Goal: Task Accomplishment & Management: Use online tool/utility

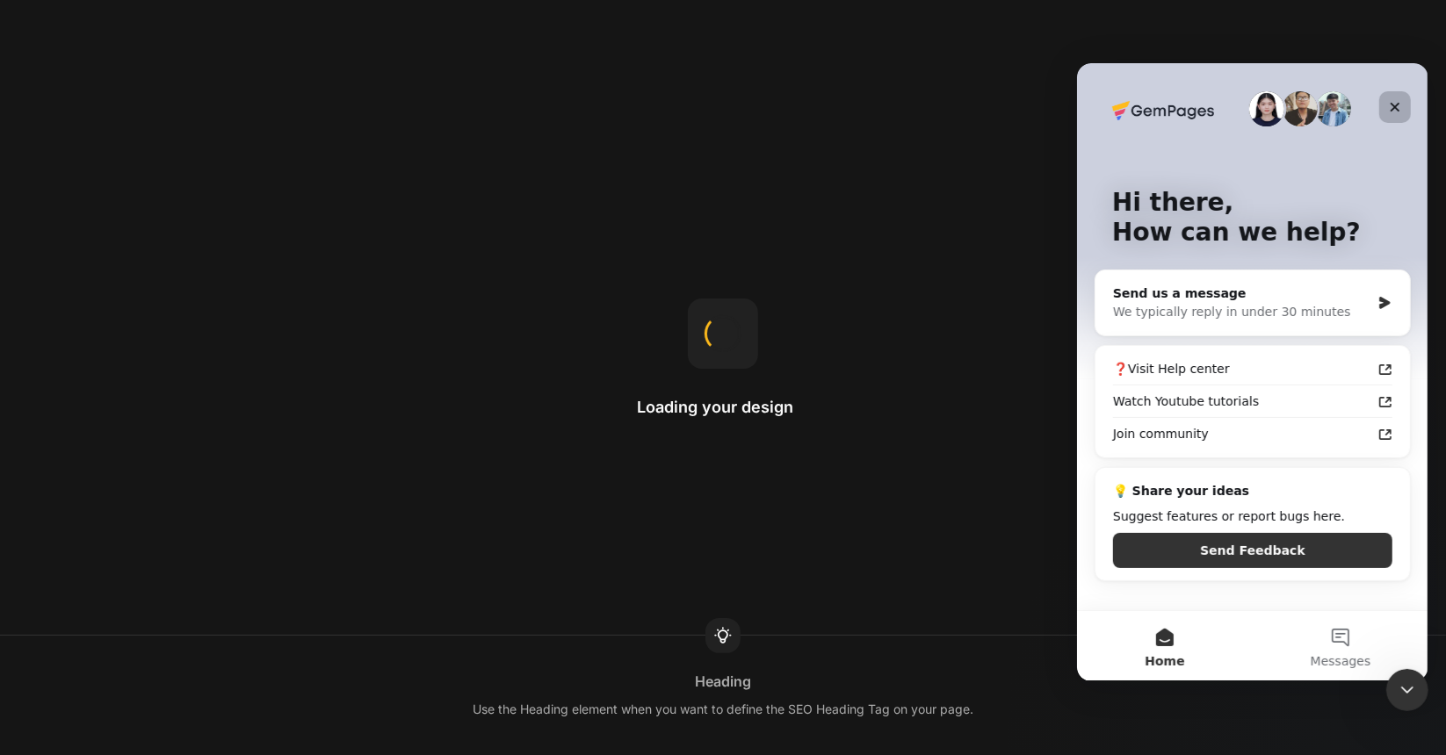
click at [1399, 104] on icon "Close" at bounding box center [1394, 106] width 14 height 14
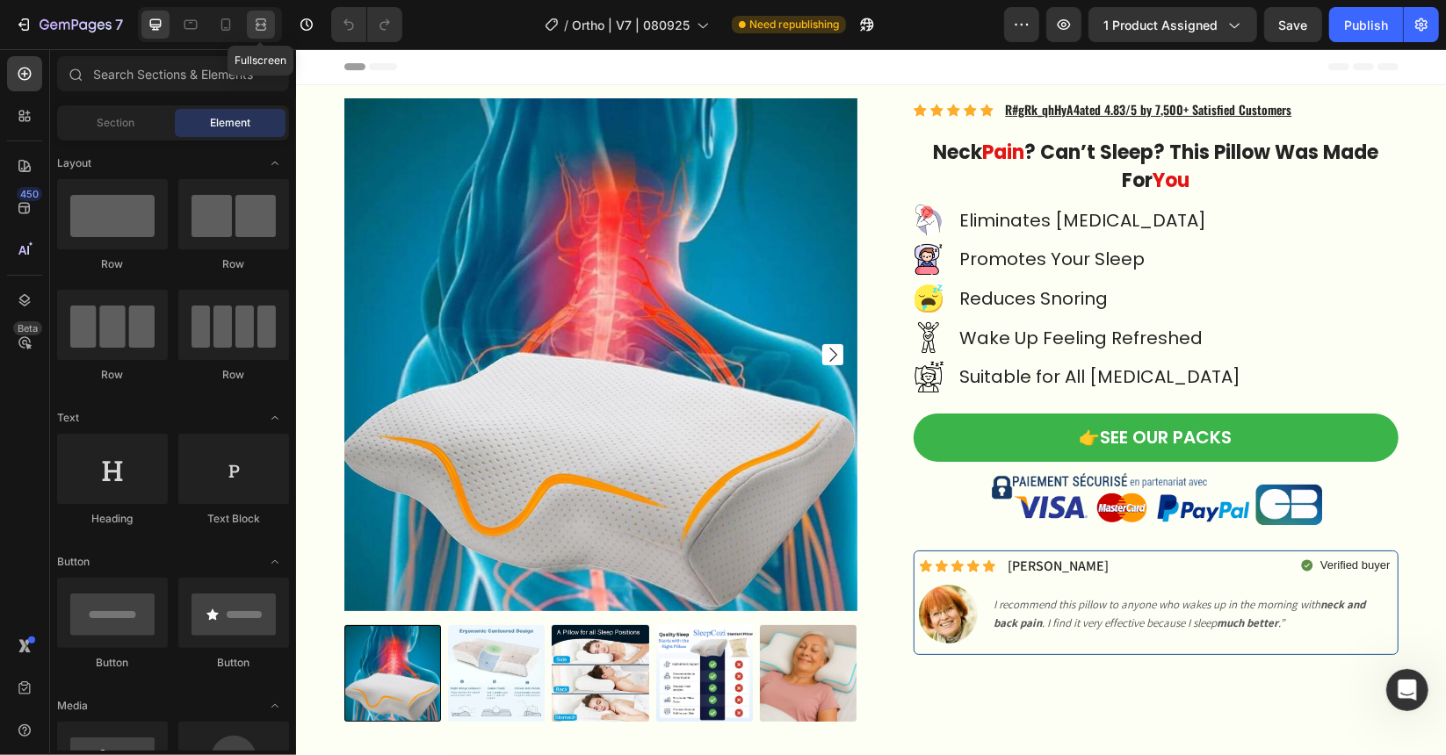
click at [248, 27] on div at bounding box center [261, 25] width 28 height 28
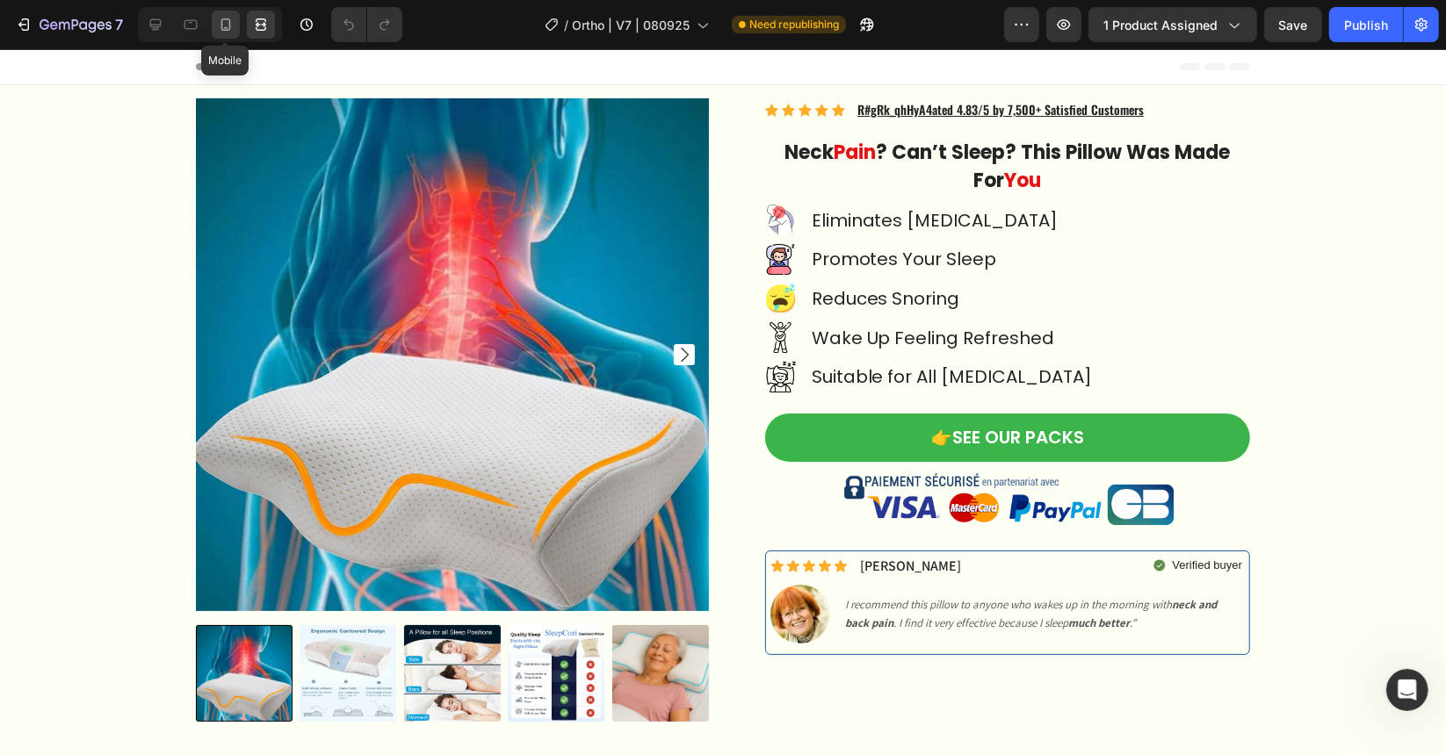
click at [223, 27] on icon at bounding box center [226, 25] width 18 height 18
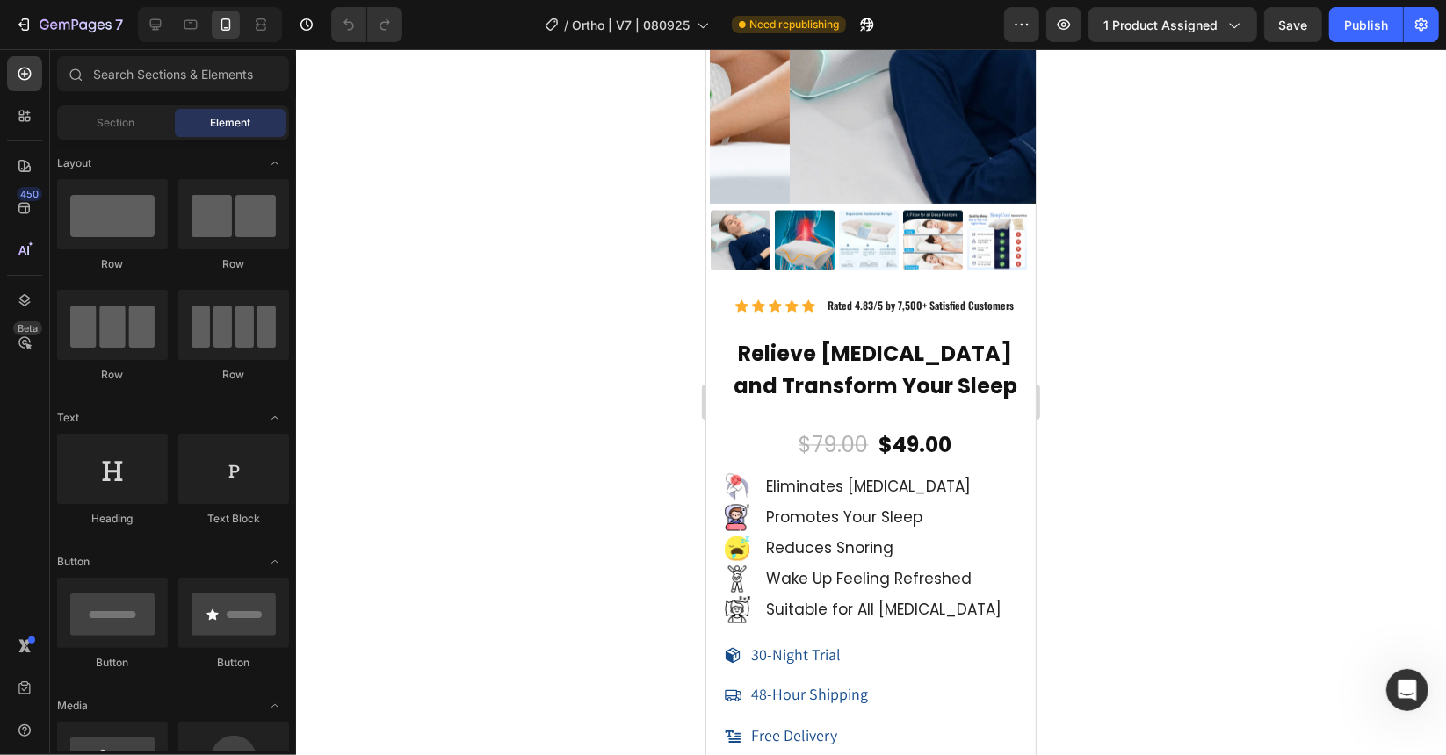
scroll to position [12329, 0]
click at [904, 297] on span "Rated 4.83/5 by 7,500+ Satisfied Customers" at bounding box center [920, 304] width 186 height 15
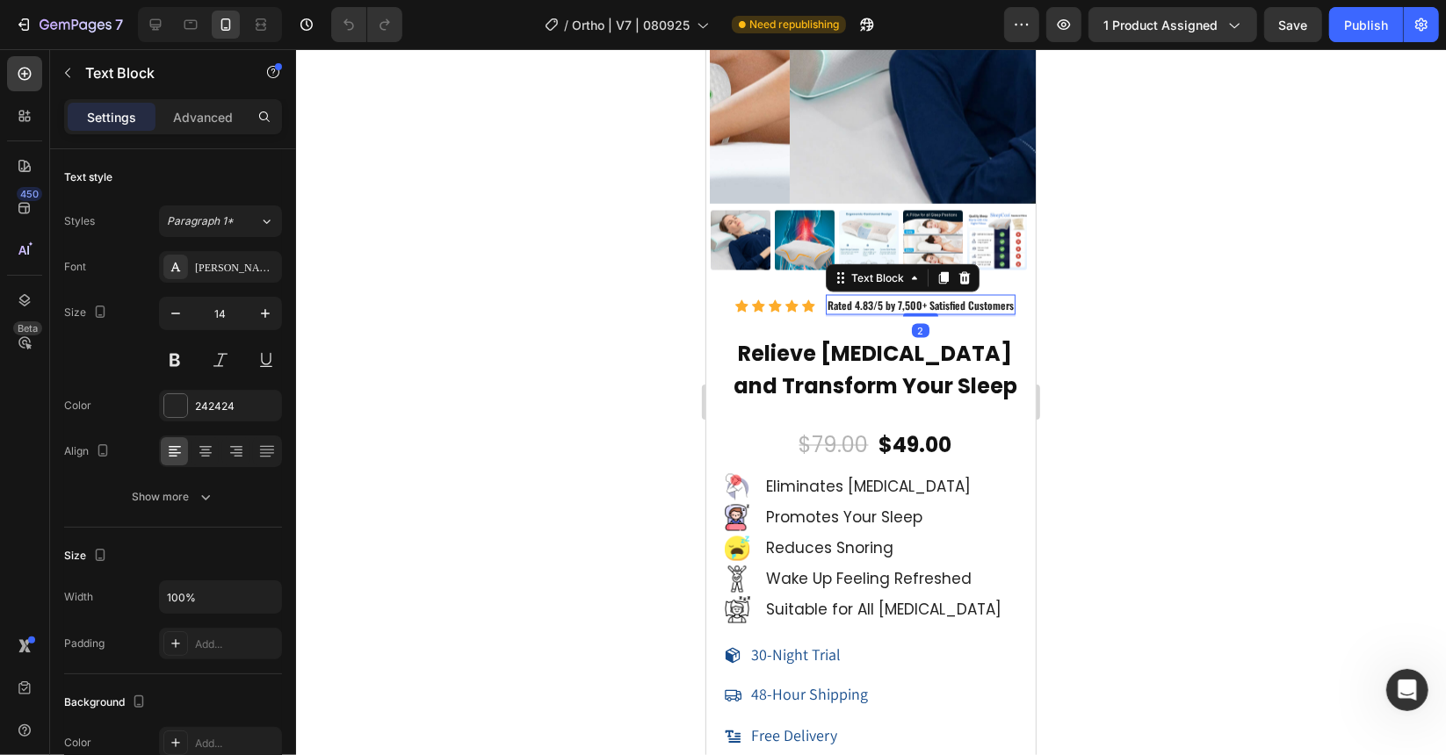
click at [904, 297] on span "Rated 4.83/5 by 7,500+ Satisfied Customers" at bounding box center [920, 304] width 186 height 15
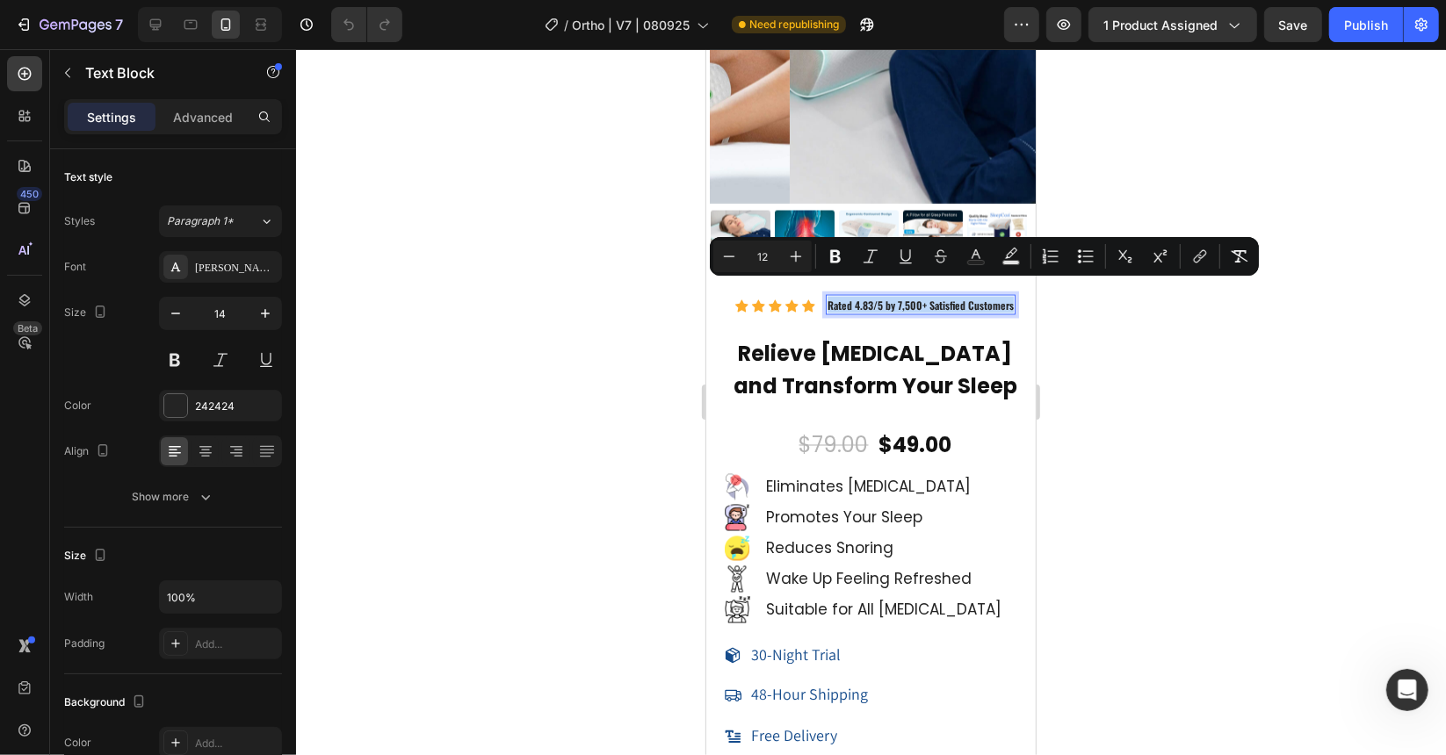
click at [904, 297] on span "Rated 4.83/5 by 7,500+ Satisfied Customers" at bounding box center [920, 304] width 186 height 15
click at [1137, 552] on div at bounding box center [871, 402] width 1150 height 706
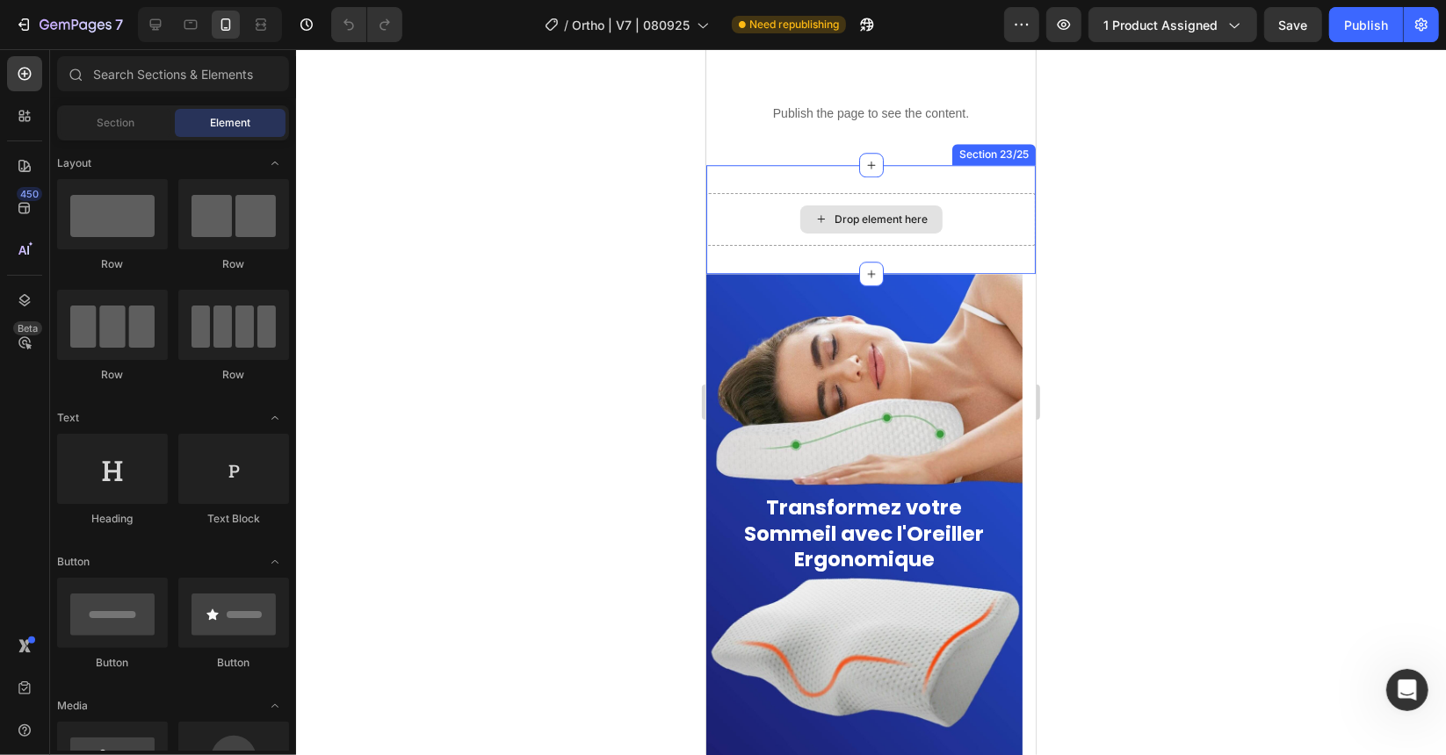
scroll to position [13784, 0]
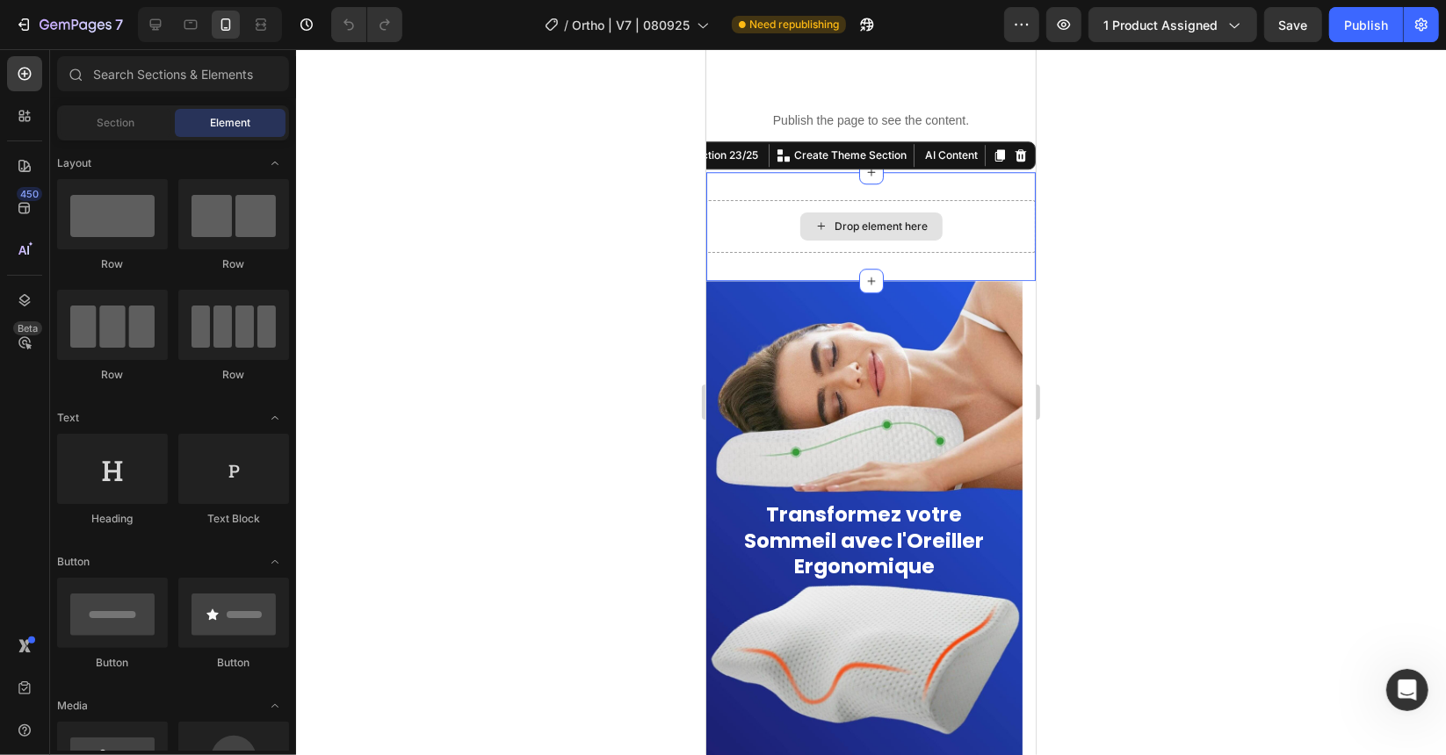
click at [952, 250] on div "Drop element here" at bounding box center [869, 225] width 329 height 53
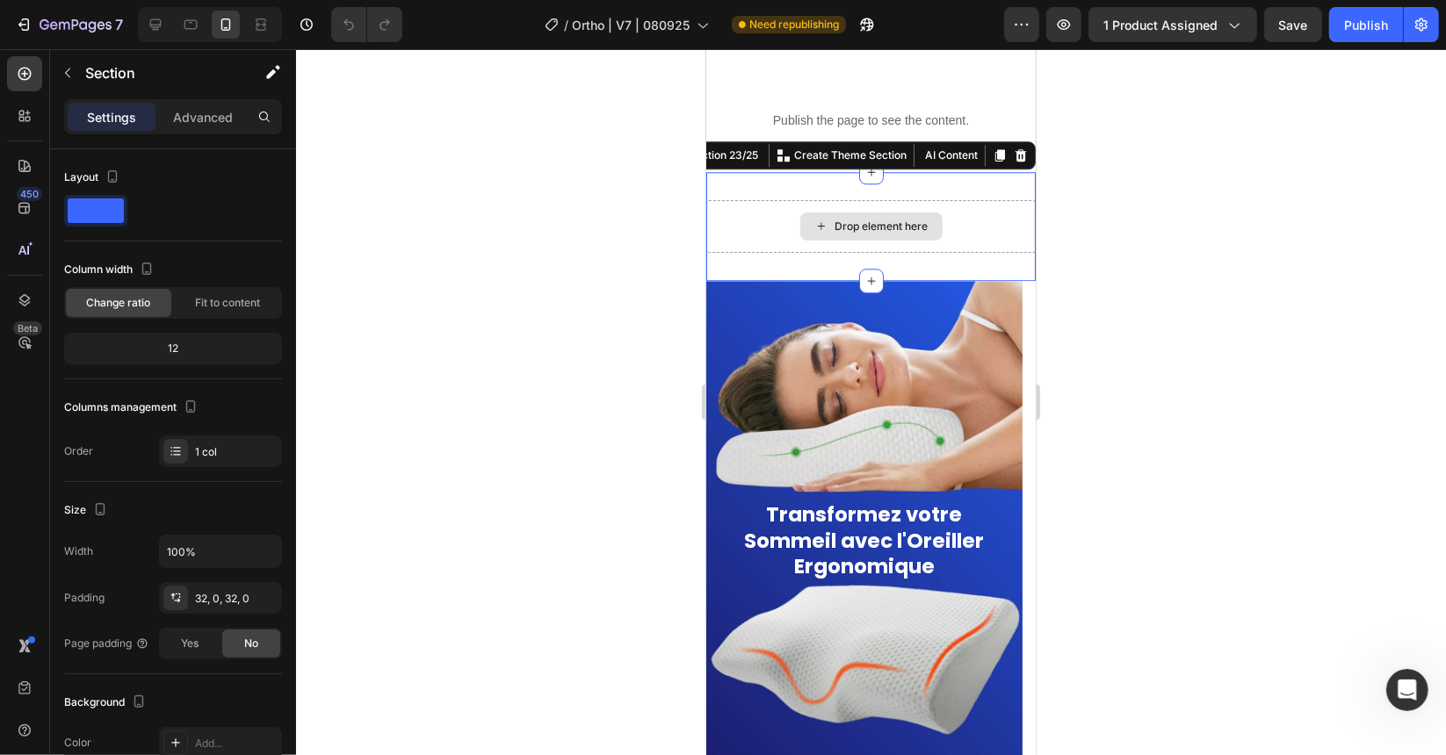
click at [971, 200] on div "Drop element here" at bounding box center [869, 225] width 329 height 53
click at [634, 323] on div at bounding box center [871, 402] width 1150 height 706
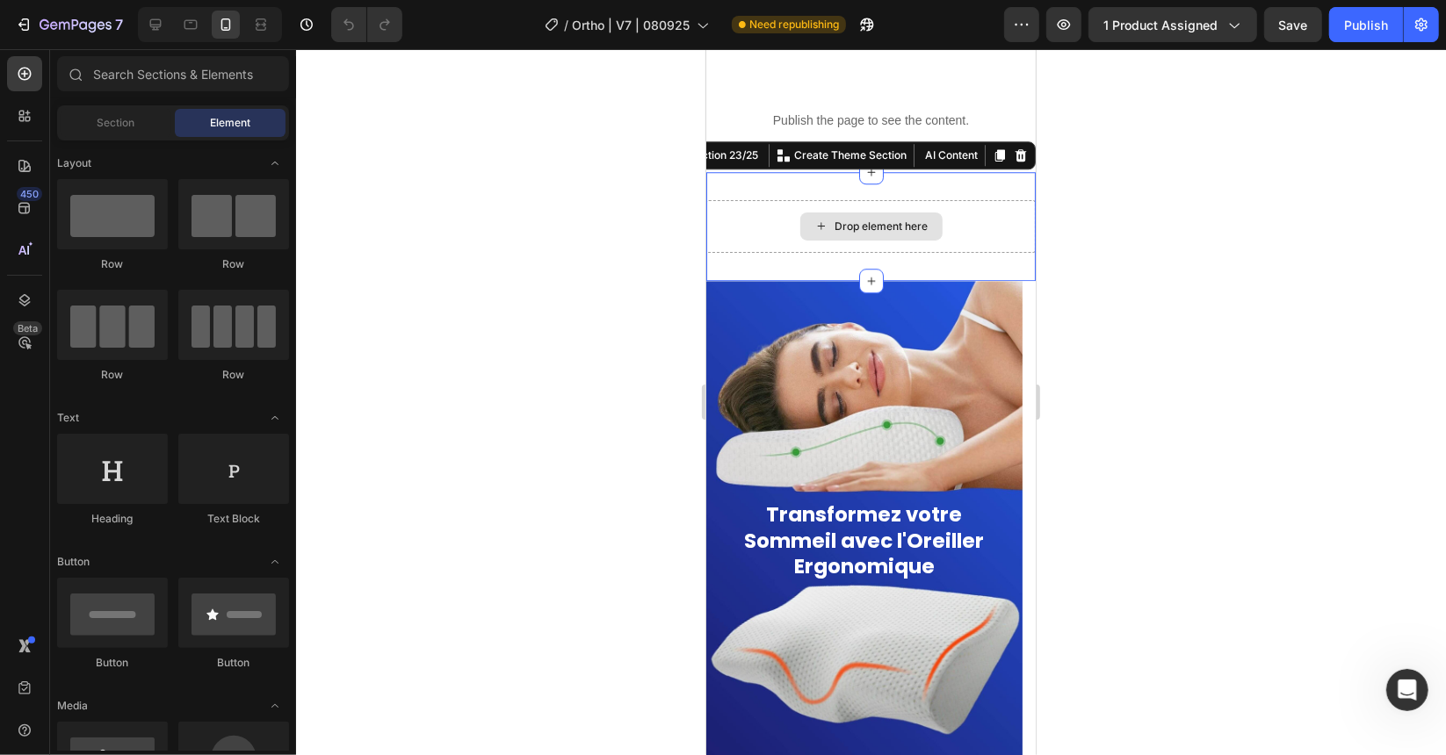
click at [987, 202] on div "Drop element here" at bounding box center [869, 225] width 329 height 53
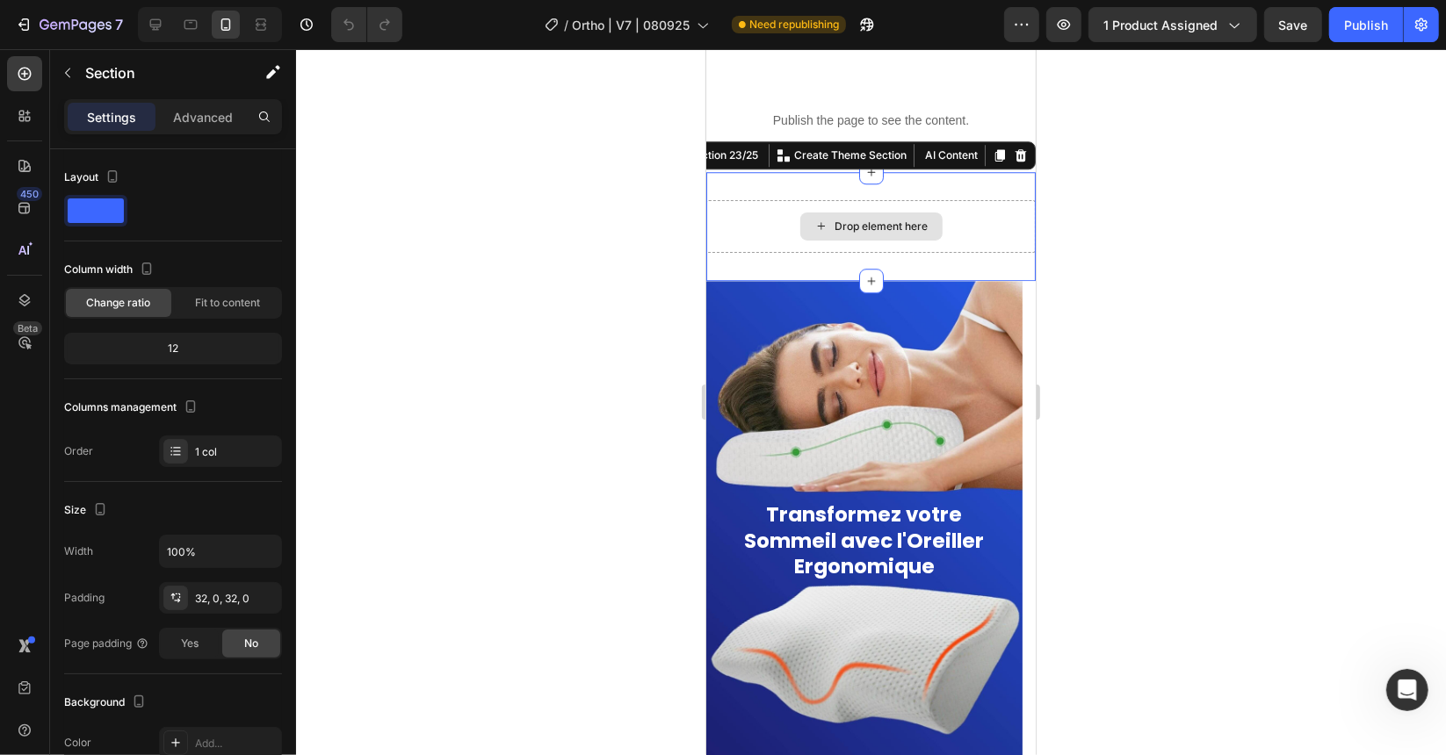
click at [981, 241] on div "Drop element here" at bounding box center [869, 225] width 329 height 53
click at [978, 251] on div "Drop element here Section 23/25 You can create reusable sections Create Theme S…" at bounding box center [869, 225] width 329 height 109
click at [978, 253] on div "Drop element here Section 23/25 You can create reusable sections Create Theme S…" at bounding box center [869, 225] width 329 height 109
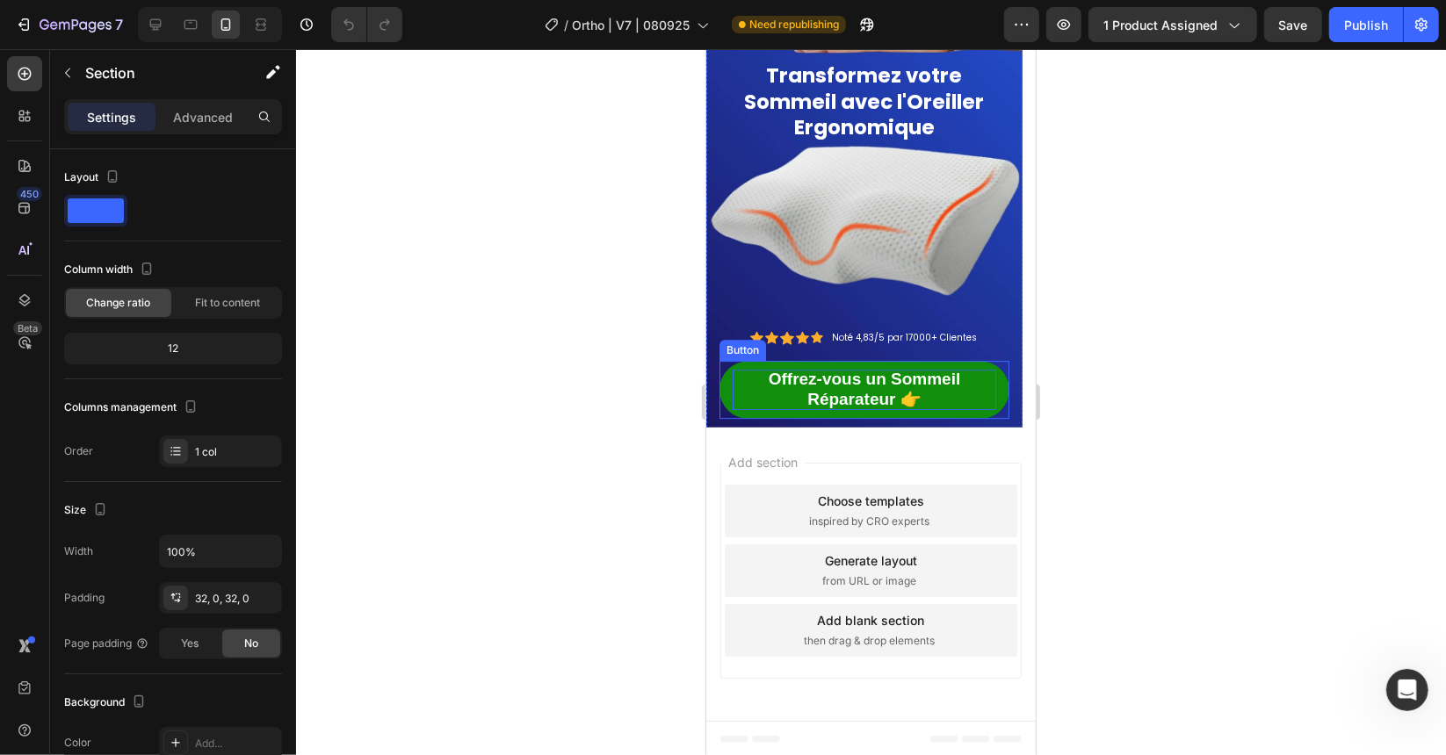
click at [903, 394] on span "Offrez-vous un Sommeil Réparateur 👉" at bounding box center [864, 388] width 192 height 39
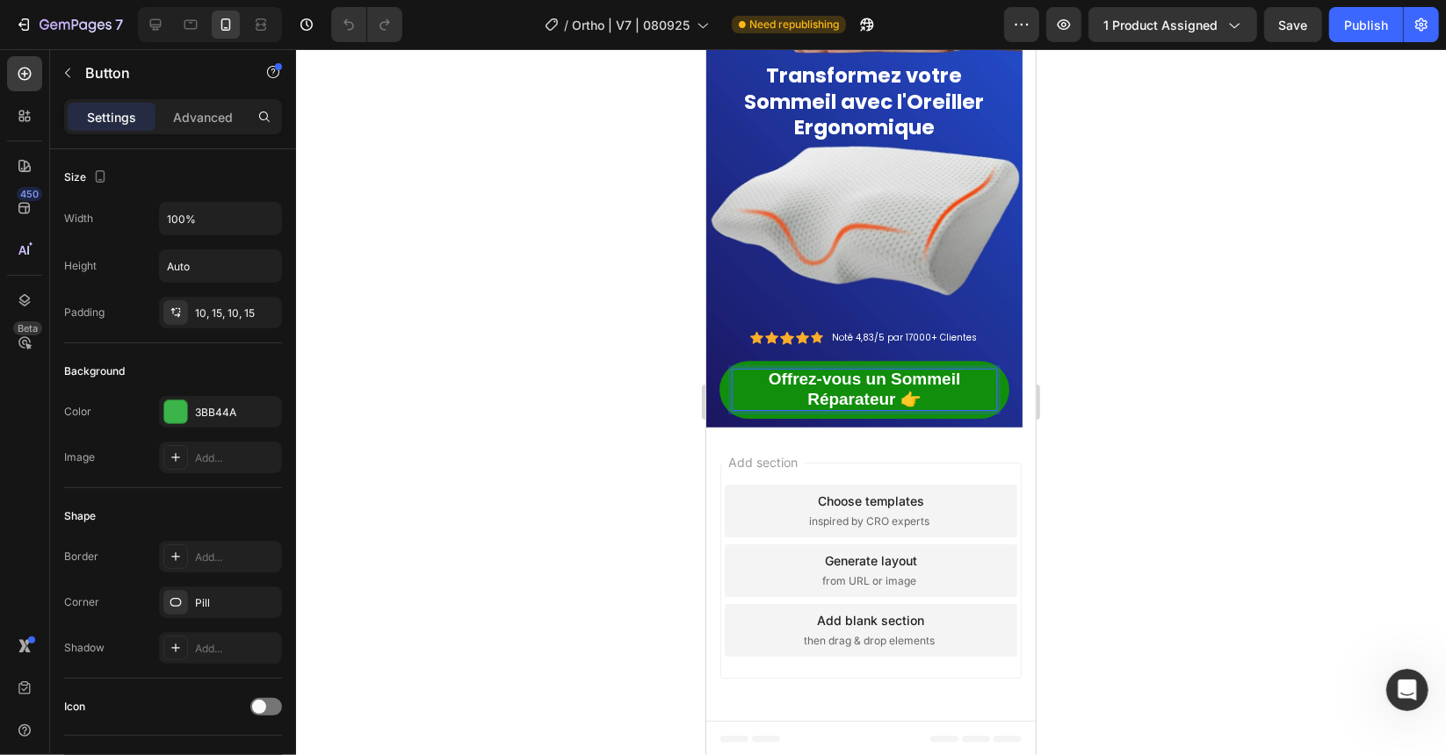
click at [927, 393] on p "Offrez-vous un Sommeil Réparateur 👉" at bounding box center [864, 389] width 264 height 40
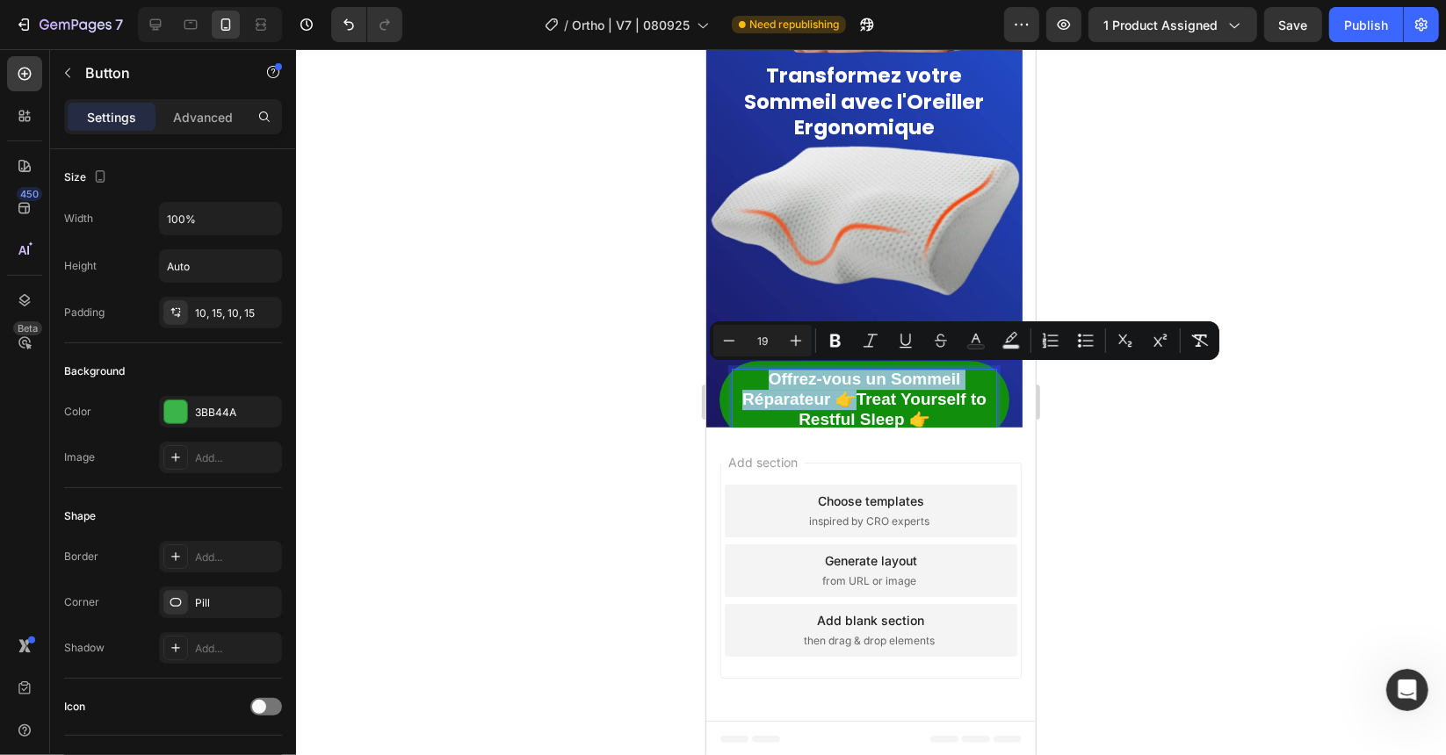
drag, startPoint x: 854, startPoint y: 400, endPoint x: 762, endPoint y: 372, distance: 95.3
click at [762, 372] on p "Offrez-vous un Sommeil Réparateur 👉Treat Yourself to Restful Sleep 👉" at bounding box center [864, 399] width 264 height 61
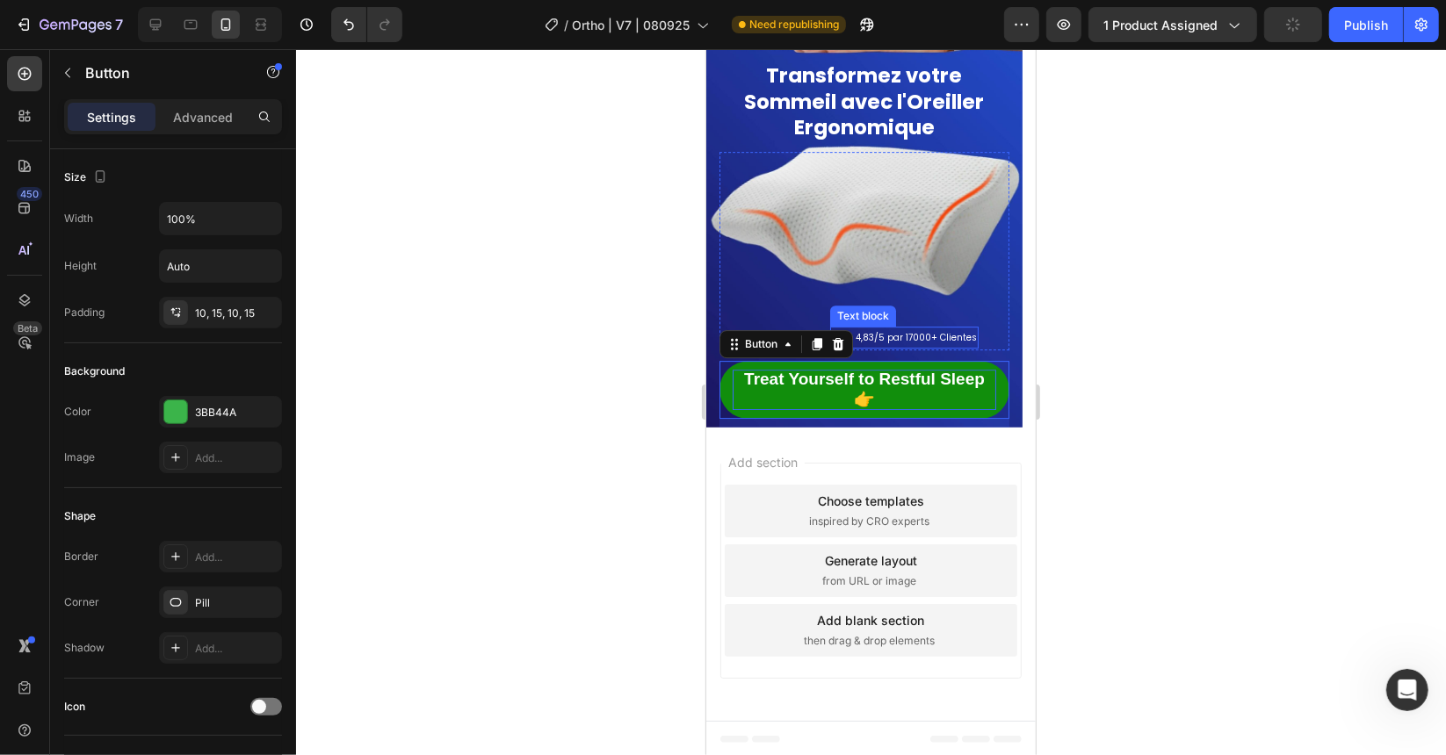
click at [964, 334] on span "Noté 4,83/5 par 17000+ Clientes" at bounding box center [903, 336] width 145 height 13
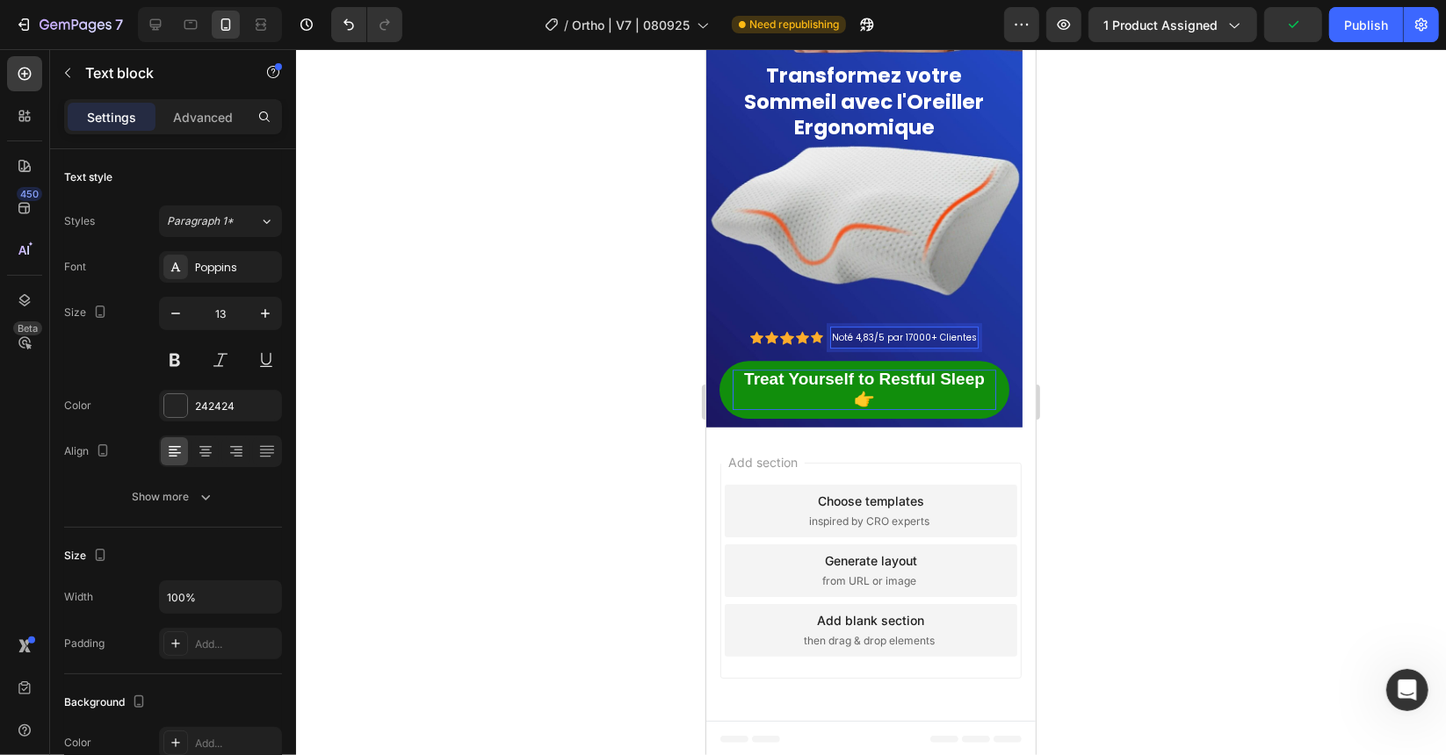
click at [970, 338] on span "Noté 4,83/5 par 17000+ Clientes" at bounding box center [903, 336] width 145 height 13
click at [971, 338] on span "Noté 4,83/5 par 17000+ Clientes" at bounding box center [903, 336] width 145 height 13
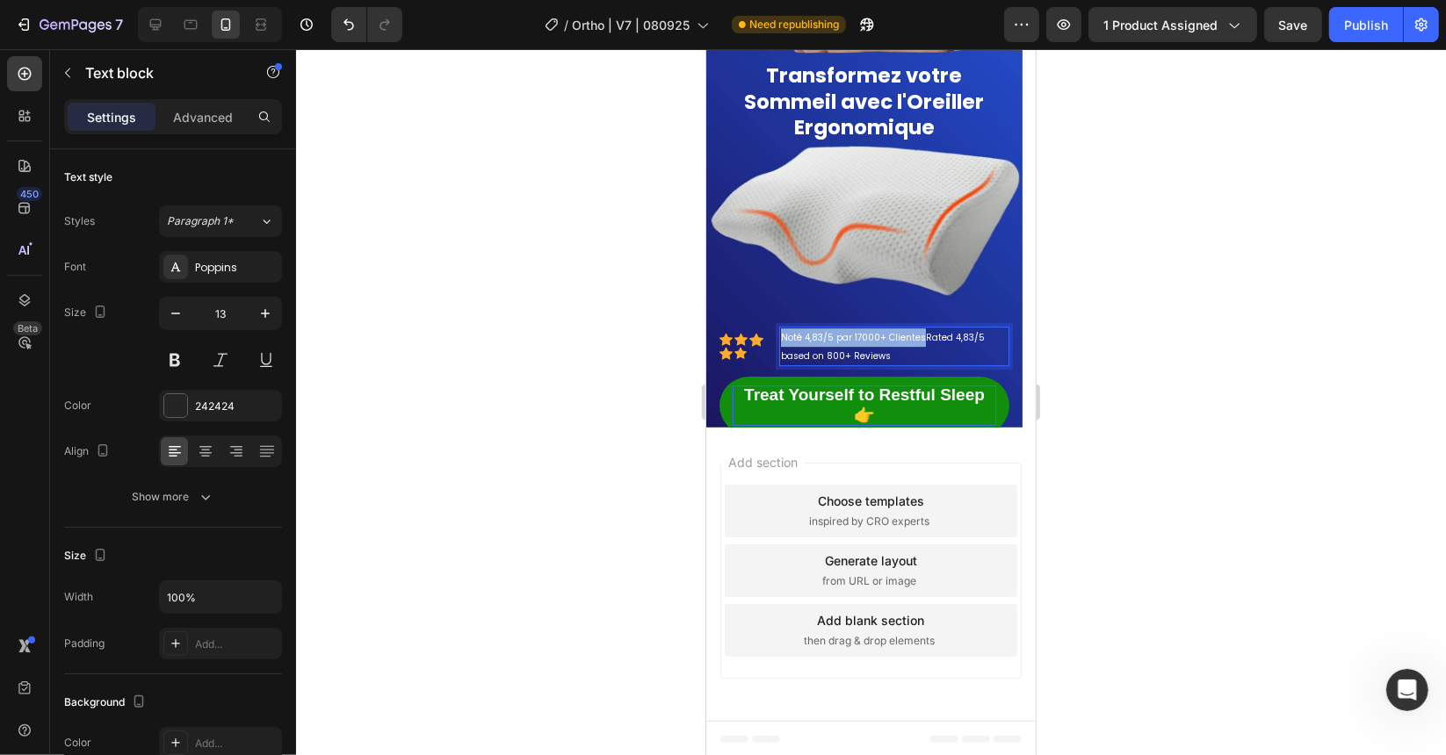
drag, startPoint x: 921, startPoint y: 336, endPoint x: 780, endPoint y: 336, distance: 141.4
click at [780, 336] on div "Noté 4,83/5 par 17000+ ClientesRated 4,83/5 based on 800+ Reviews" at bounding box center [893, 346] width 230 height 40
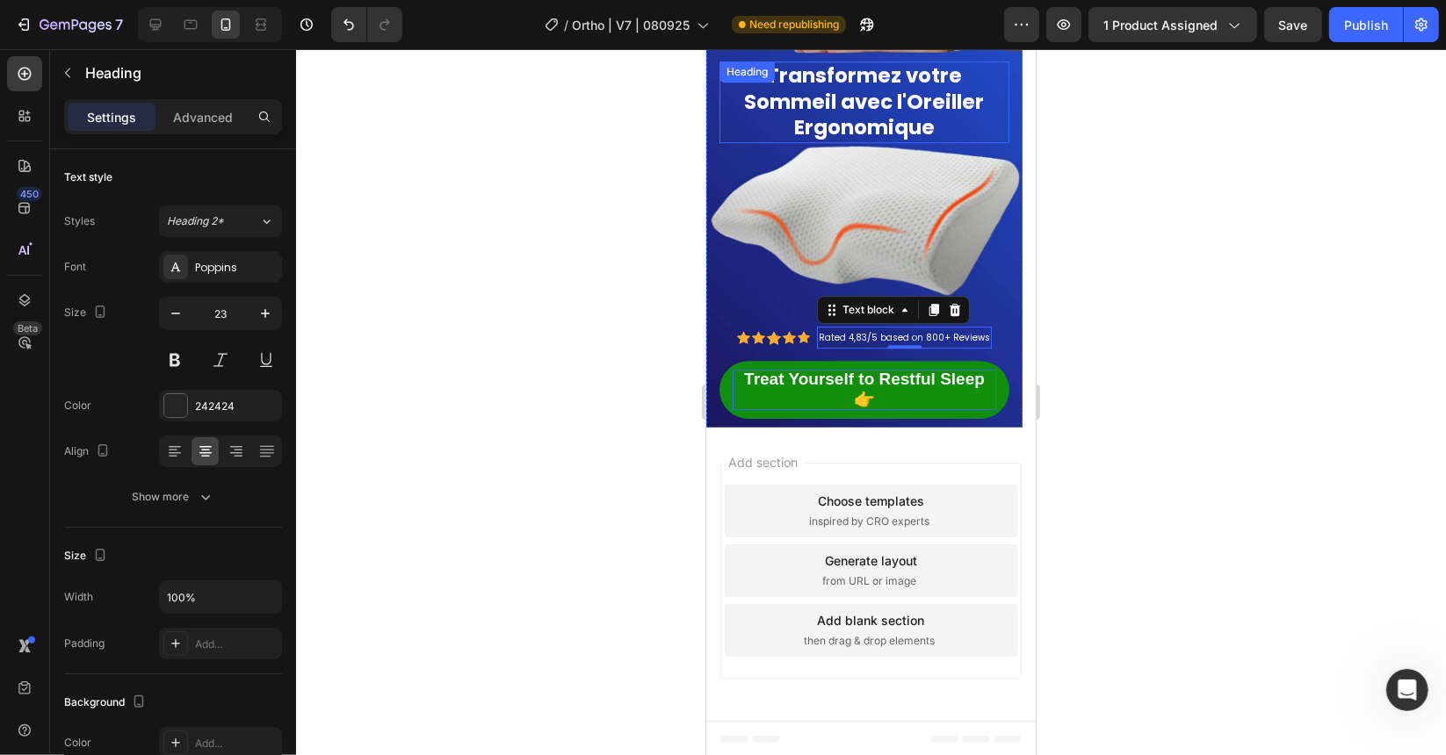
click at [925, 99] on span "Transformez votre Sommeil avec l'Oreiller Ergonomique" at bounding box center [864, 101] width 240 height 81
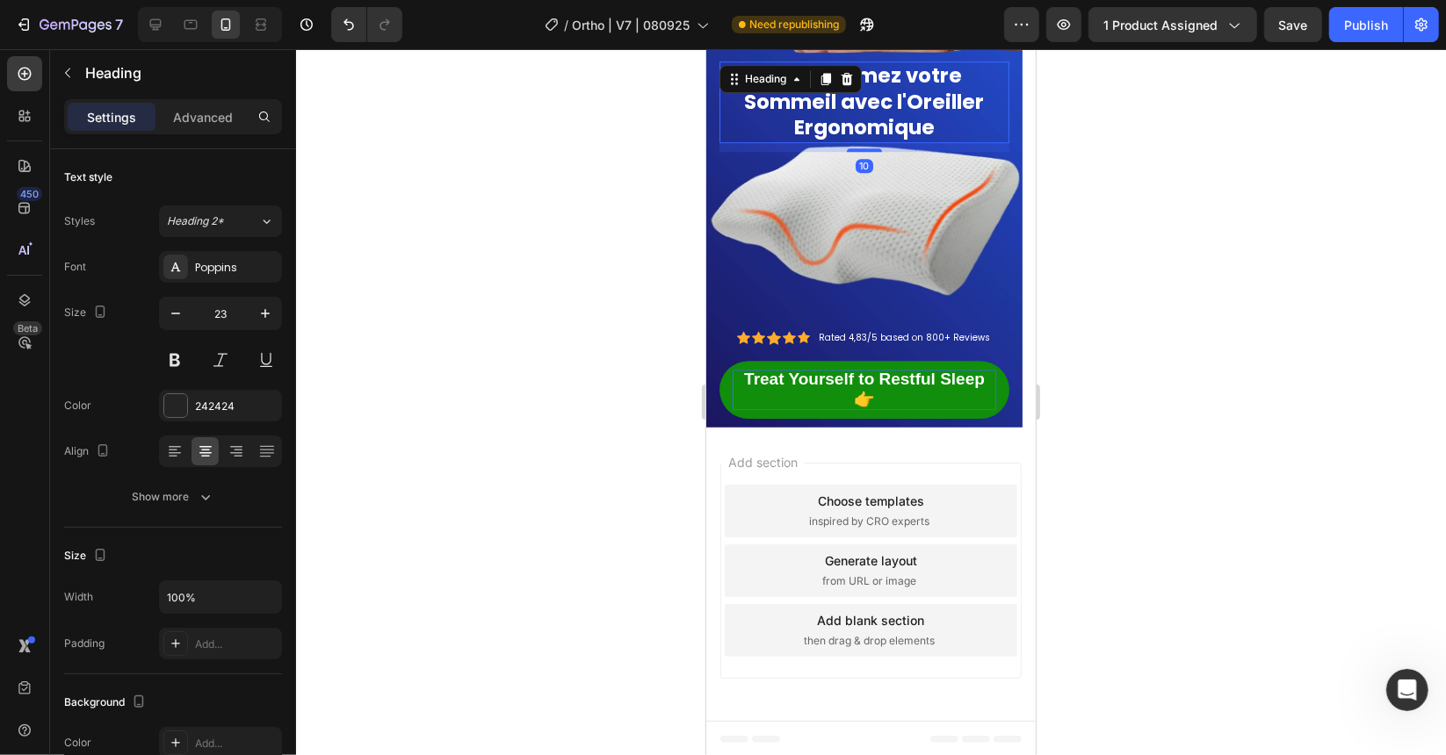
click at [942, 131] on h2 "Transformez votre Sommeil avec l'Oreiller Ergonomique" at bounding box center [863, 102] width 290 height 83
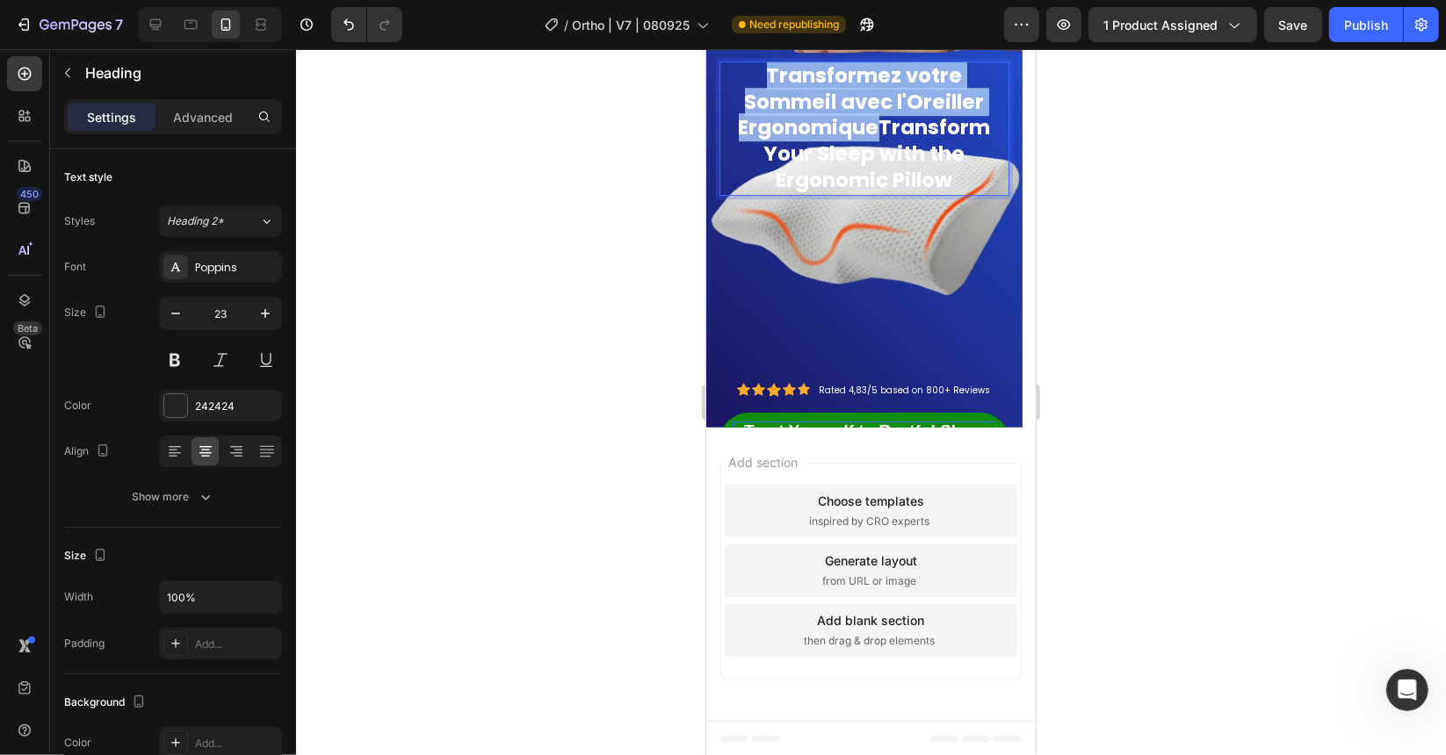
drag, startPoint x: 875, startPoint y: 126, endPoint x: 768, endPoint y: 81, distance: 116.1
click at [768, 81] on span "Transformez votre Sommeil avec l'Oreiller ErgonomiqueTransform Your Sleep with …" at bounding box center [864, 128] width 252 height 134
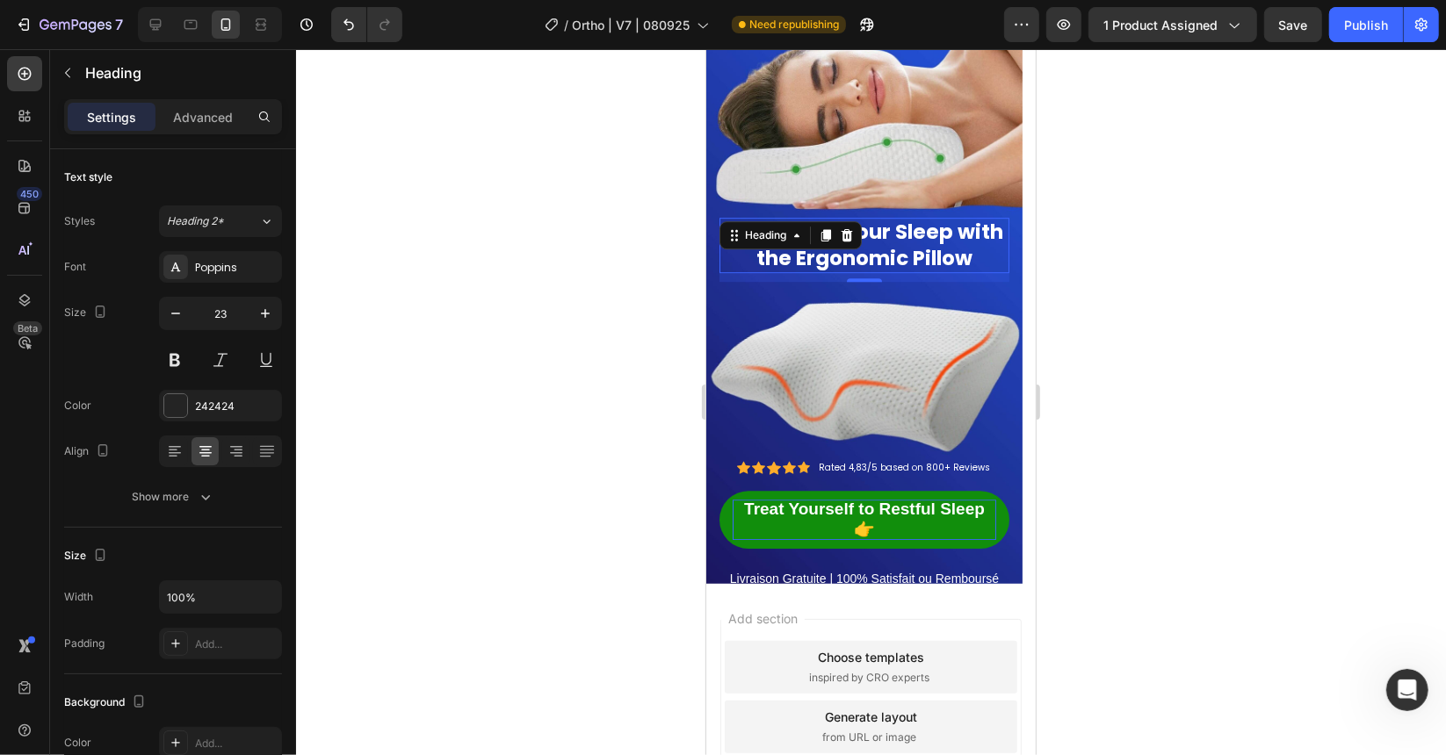
scroll to position [14130, 0]
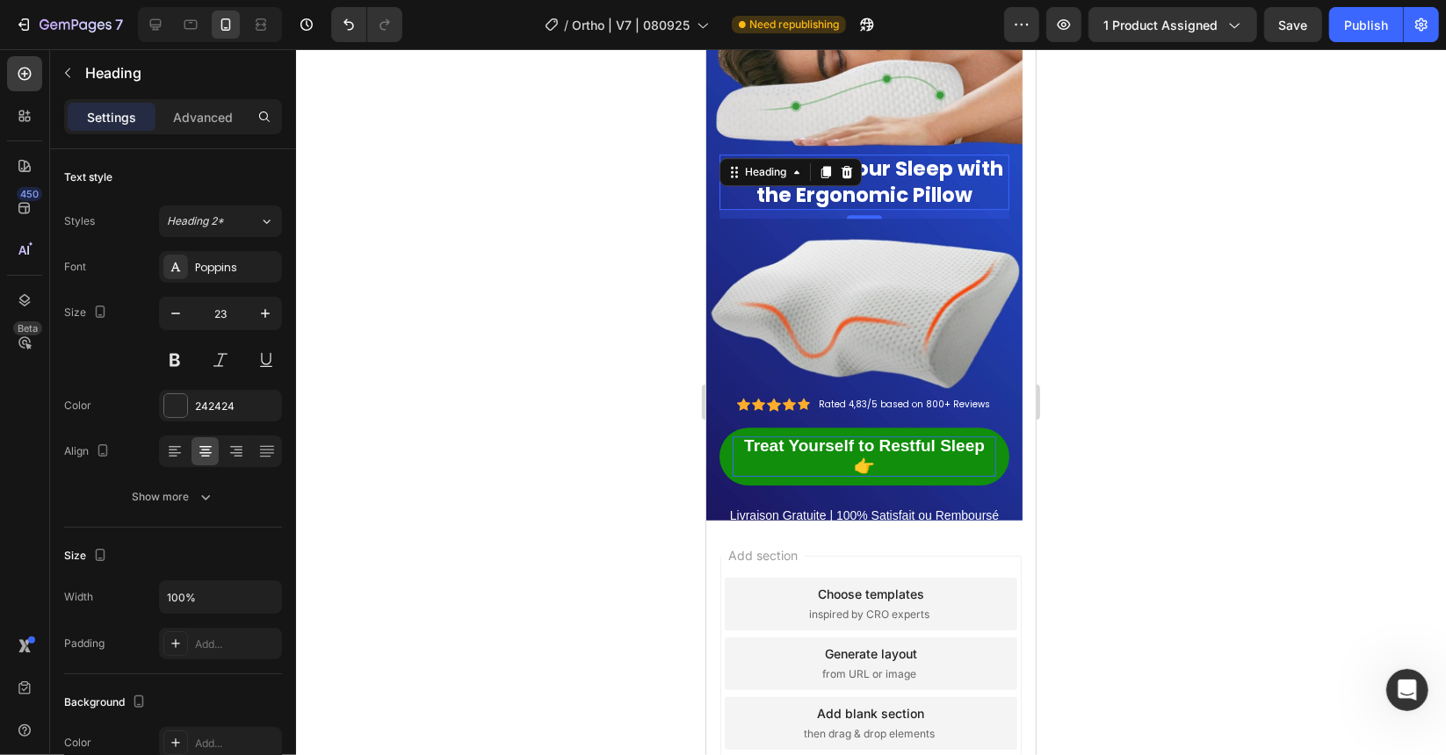
click at [890, 511] on p "Livraison Gratuite | 100% Satisfait ou Remboursé" at bounding box center [863, 515] width 286 height 22
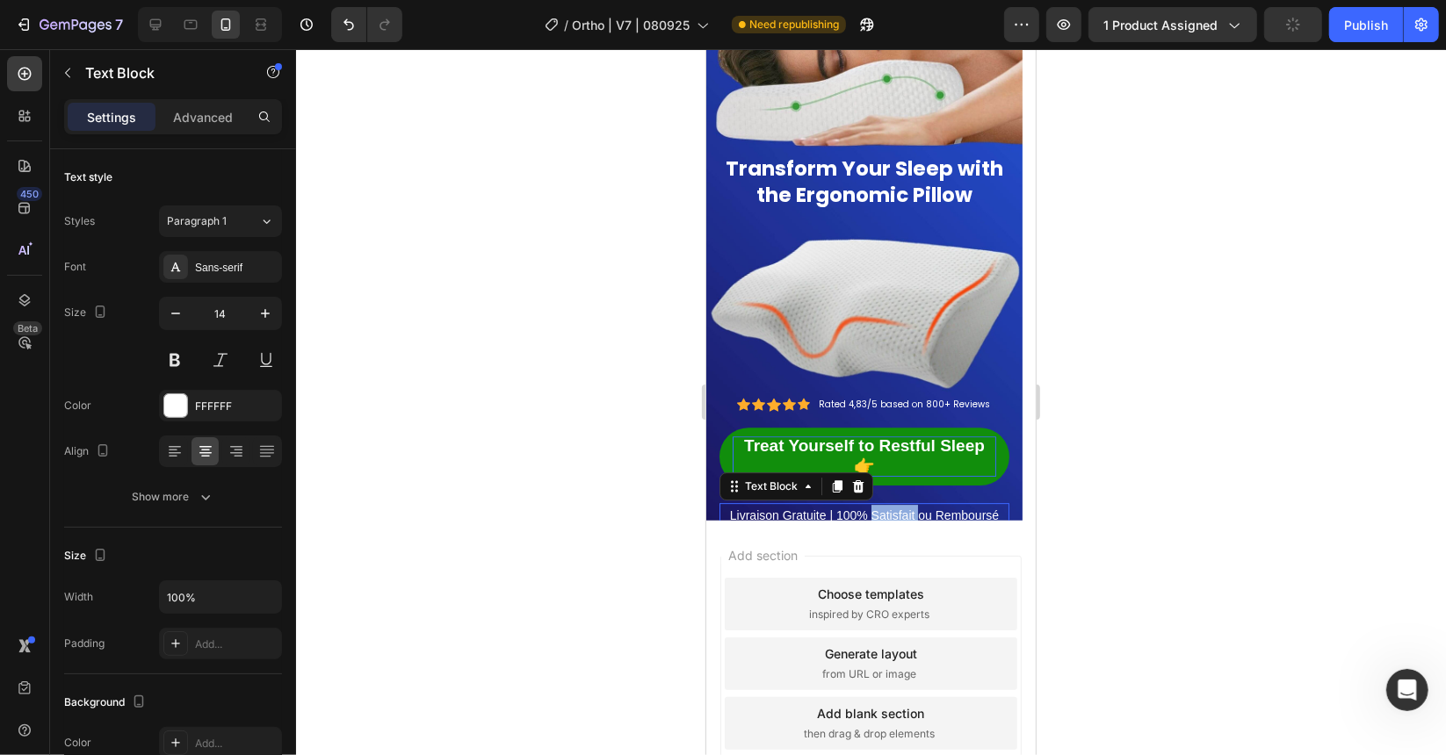
click at [890, 511] on p "Livraison Gratuite | 100% Satisfait ou Remboursé" at bounding box center [863, 515] width 286 height 22
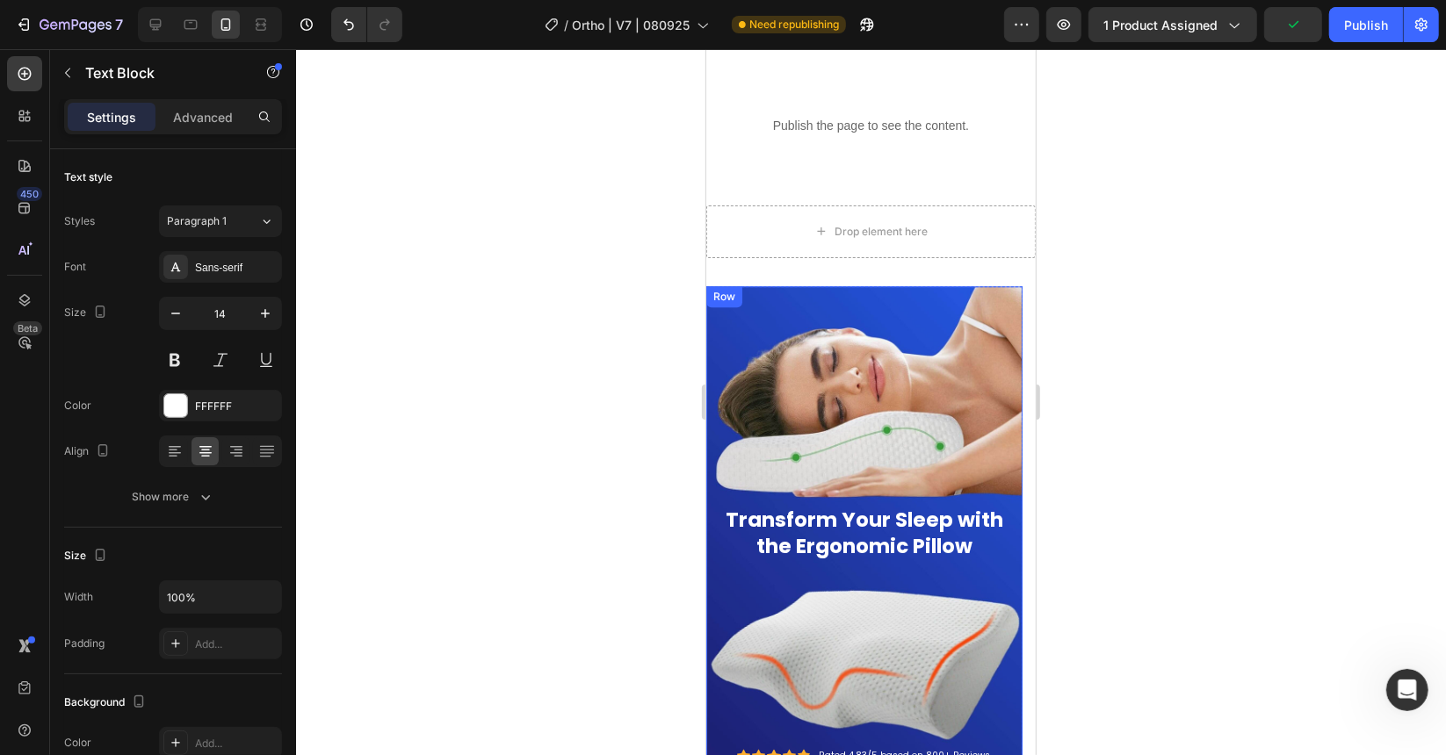
scroll to position [14218, 0]
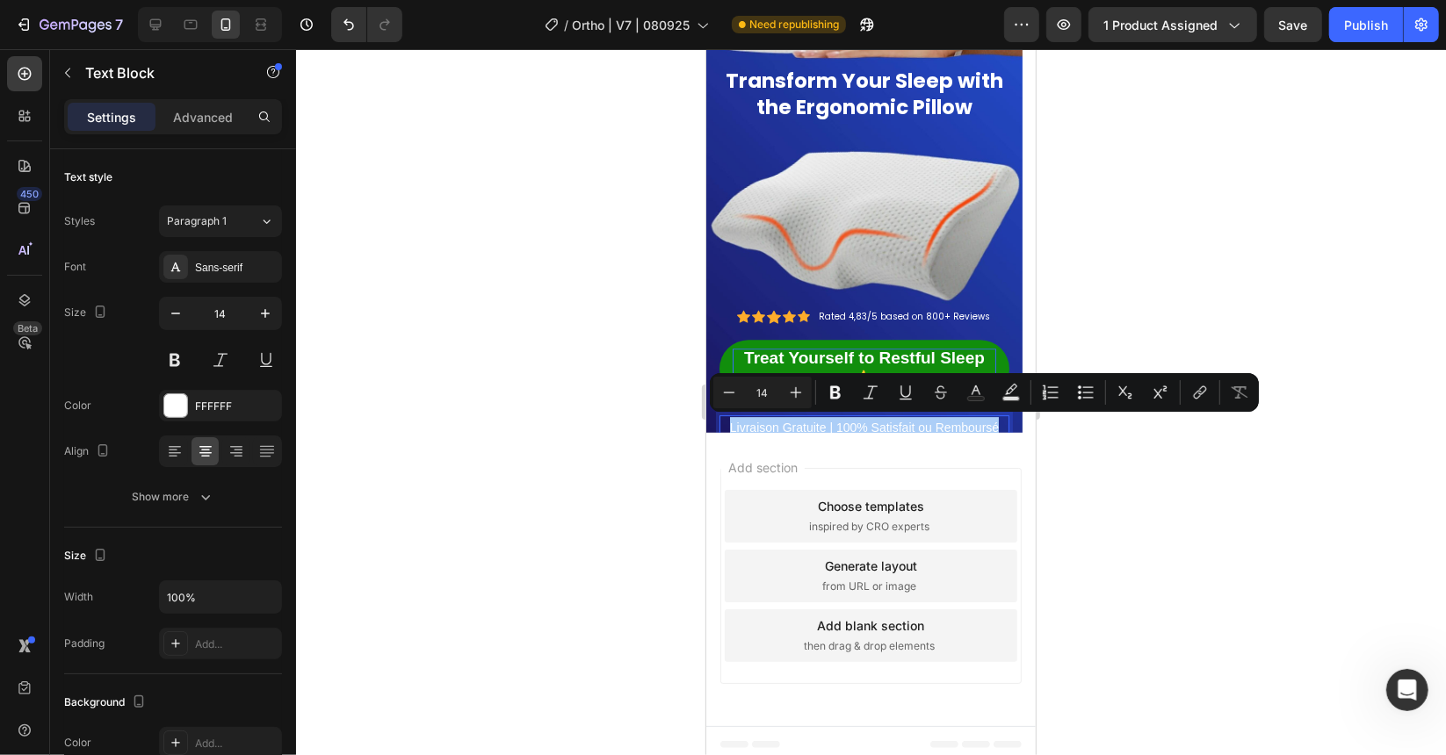
click at [557, 321] on div at bounding box center [871, 402] width 1150 height 706
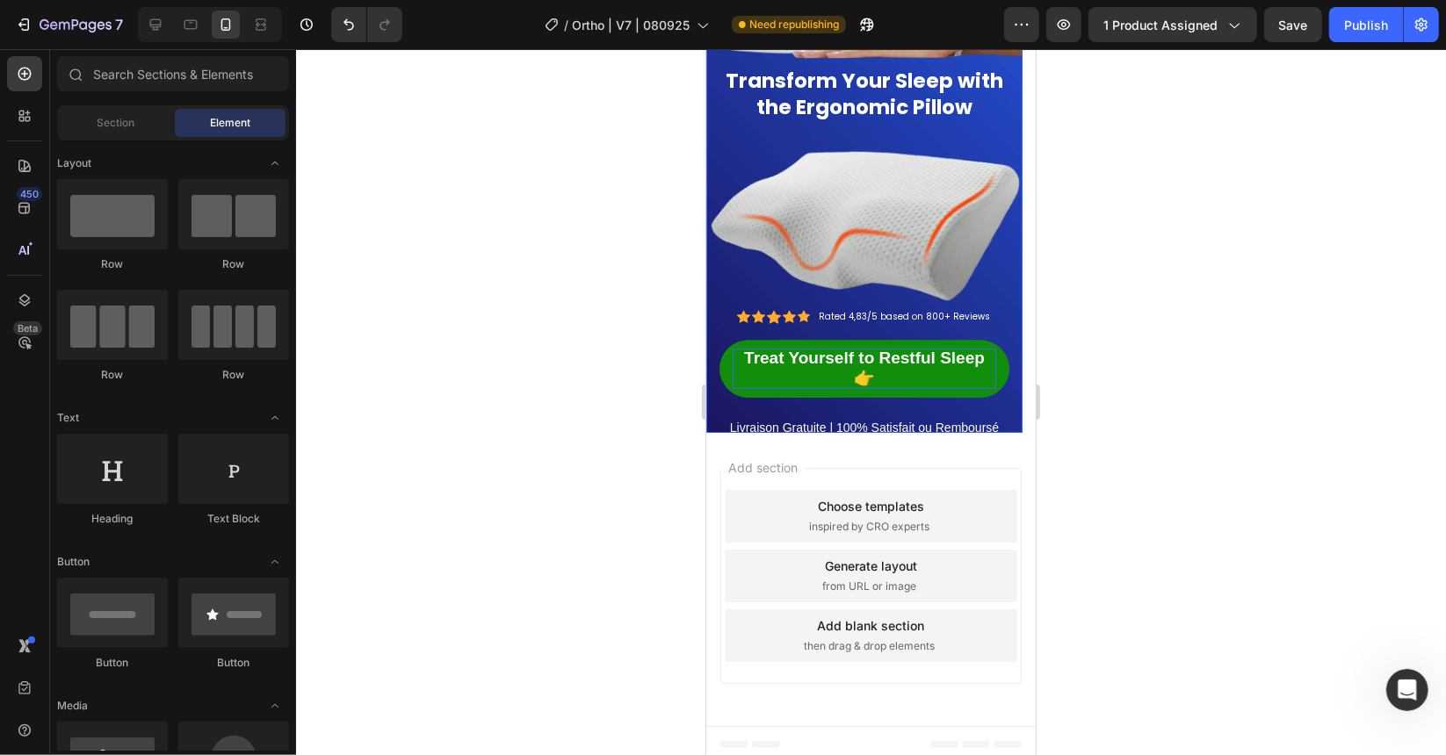
click at [887, 395] on div "Treat Yourself to Restful Sleep 👉 Button" at bounding box center [863, 377] width 290 height 76
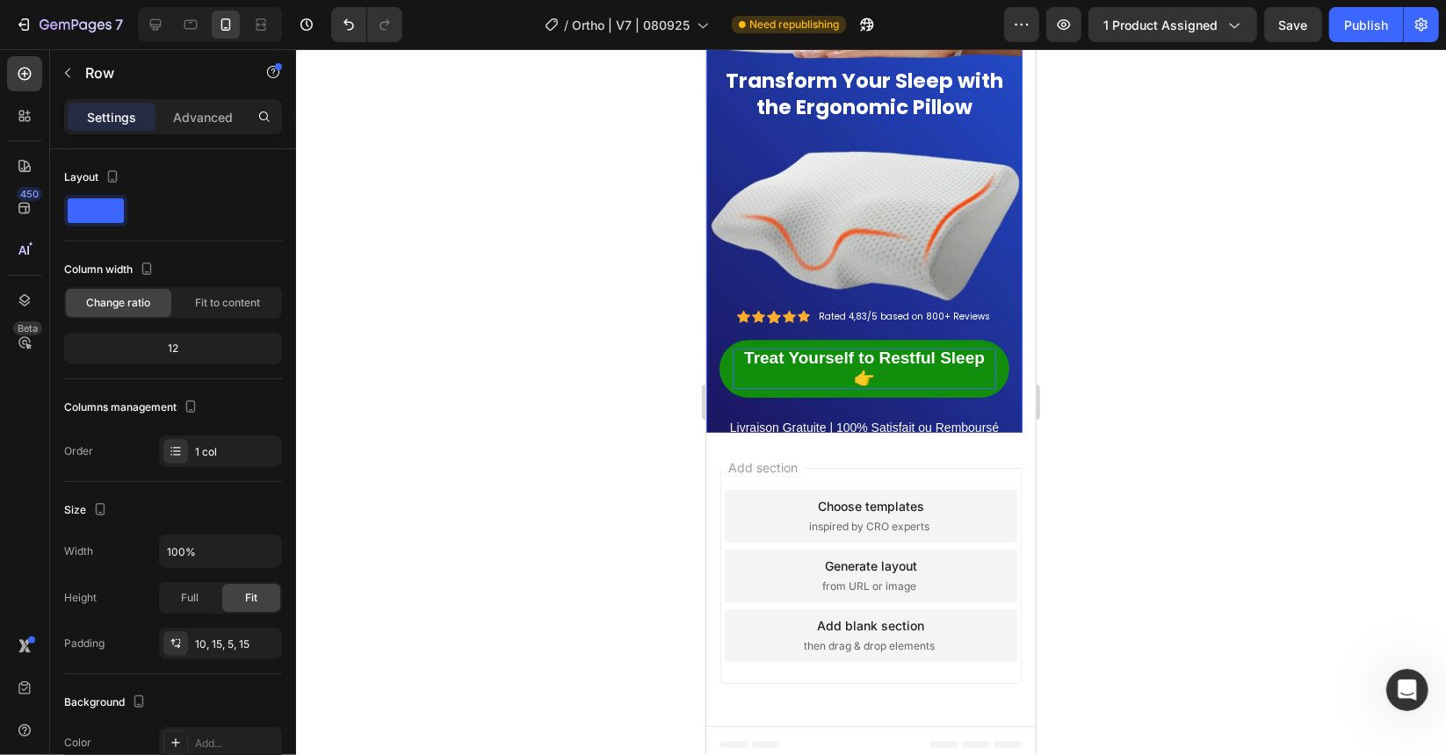
click at [989, 401] on div "Treat Yourself to Restful Sleep 👉 Button" at bounding box center [863, 377] width 290 height 76
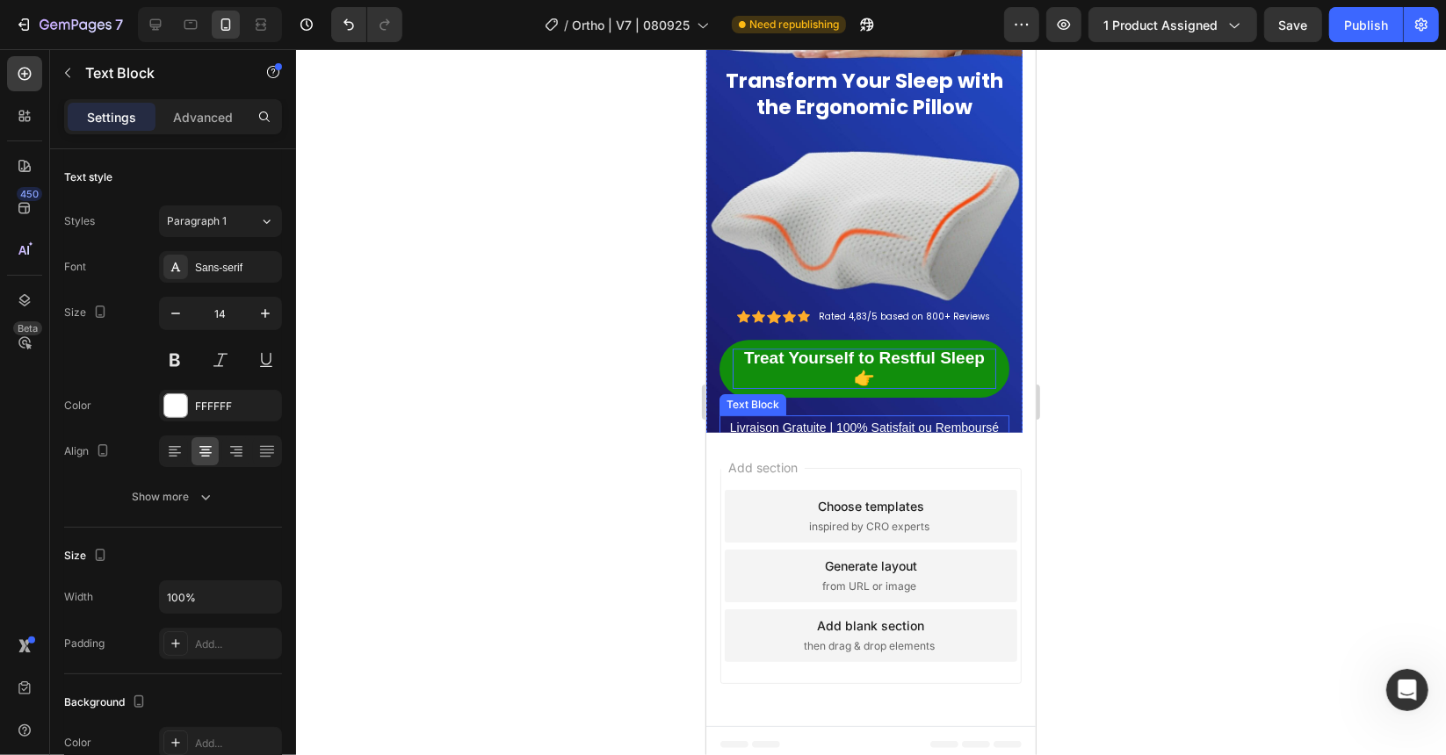
click at [939, 415] on div "Livraison Gratuite | 100% Satisfait ou Remboursé" at bounding box center [863, 427] width 290 height 25
click at [916, 410] on div "Treat Yourself to Restful Sleep 👉 Button" at bounding box center [863, 377] width 290 height 76
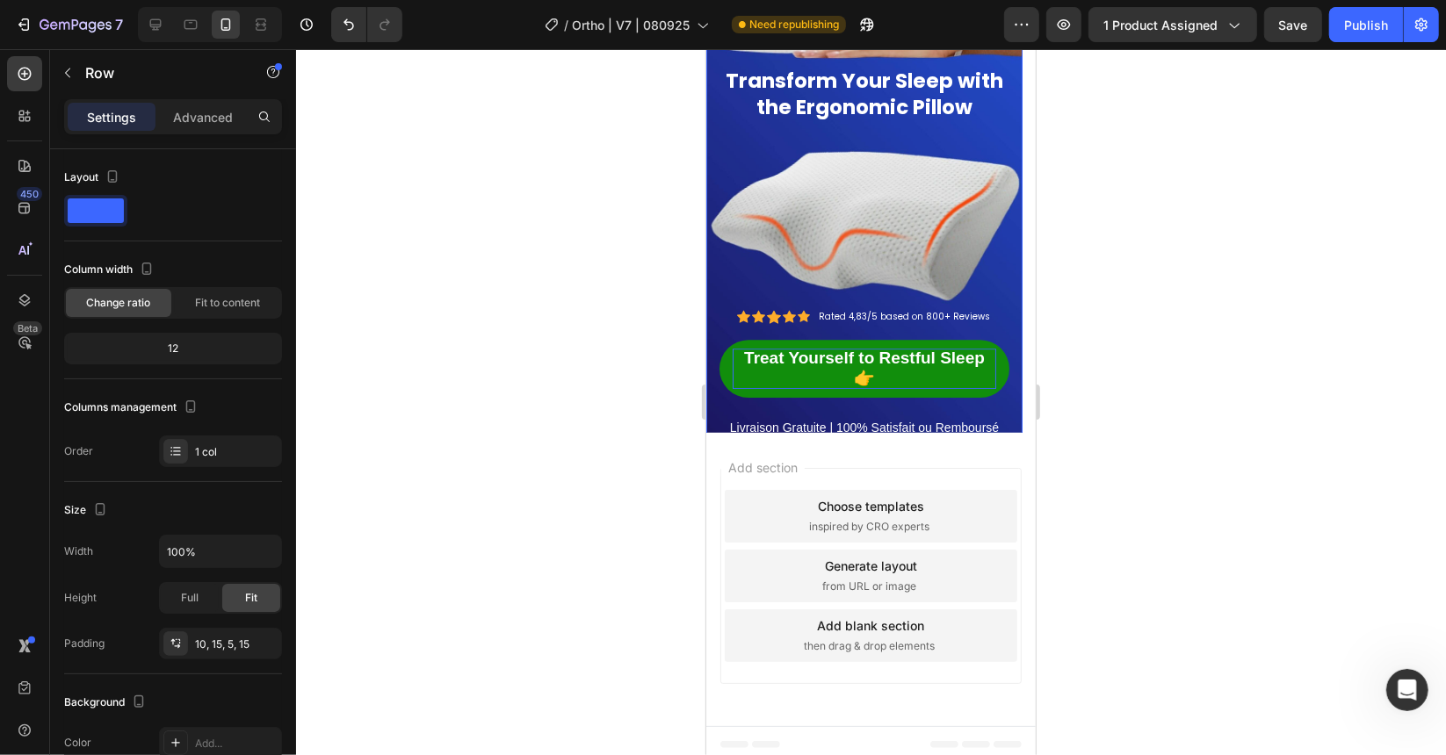
click at [905, 408] on div "Treat Yourself to Restful Sleep 👉 Button" at bounding box center [863, 377] width 290 height 76
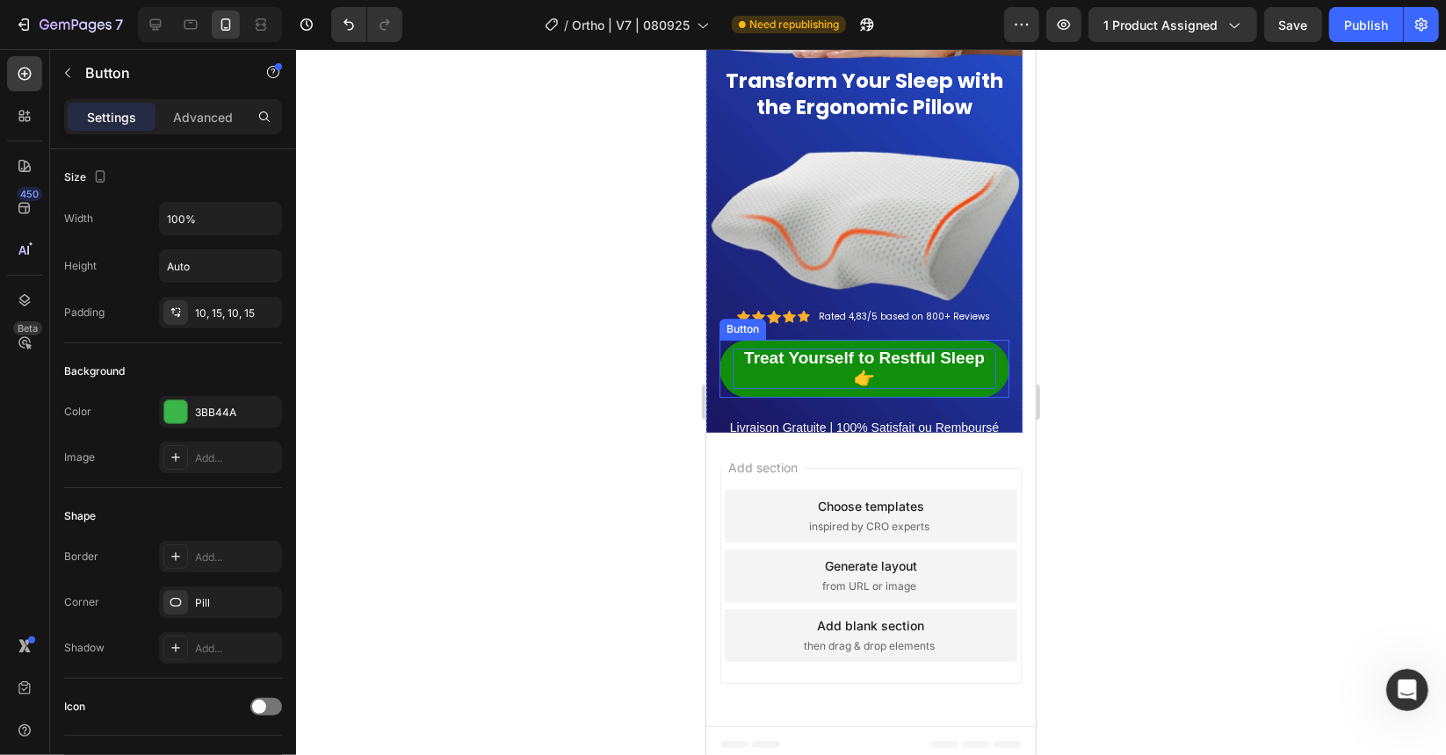
click at [731, 330] on div "Button" at bounding box center [742, 329] width 40 height 16
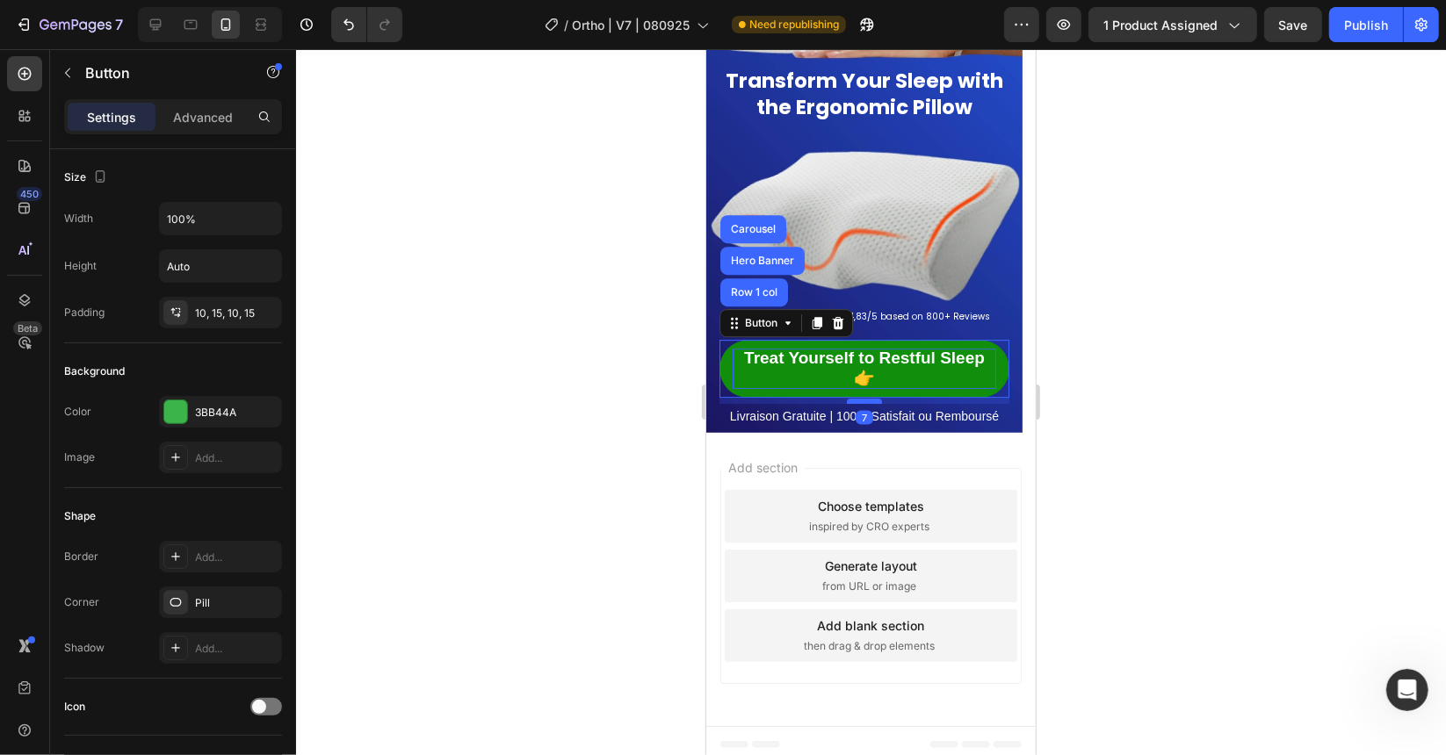
drag, startPoint x: 866, startPoint y: 408, endPoint x: 868, endPoint y: 396, distance: 11.6
click at [868, 398] on div at bounding box center [863, 400] width 35 height 5
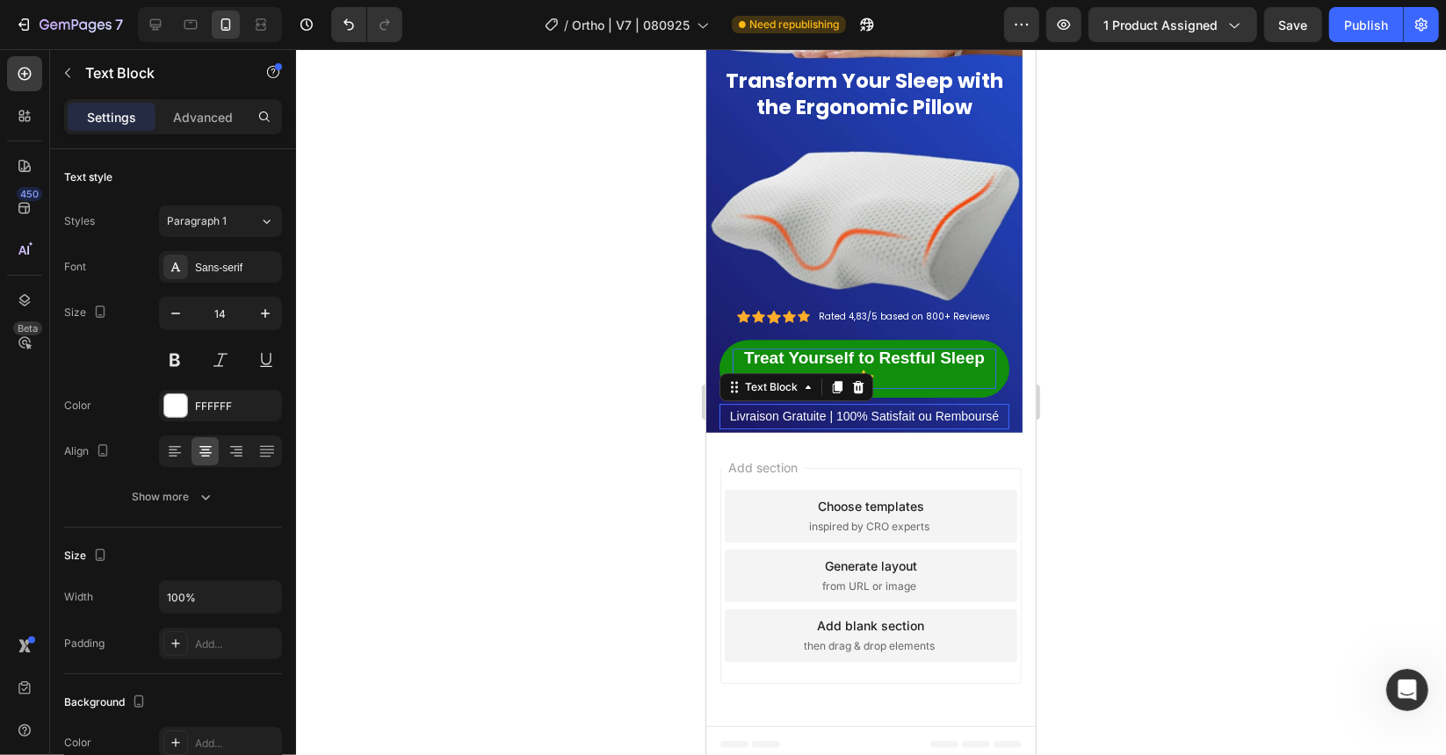
click at [822, 411] on p "Livraison Gratuite | 100% Satisfait ou Remboursé" at bounding box center [863, 416] width 286 height 22
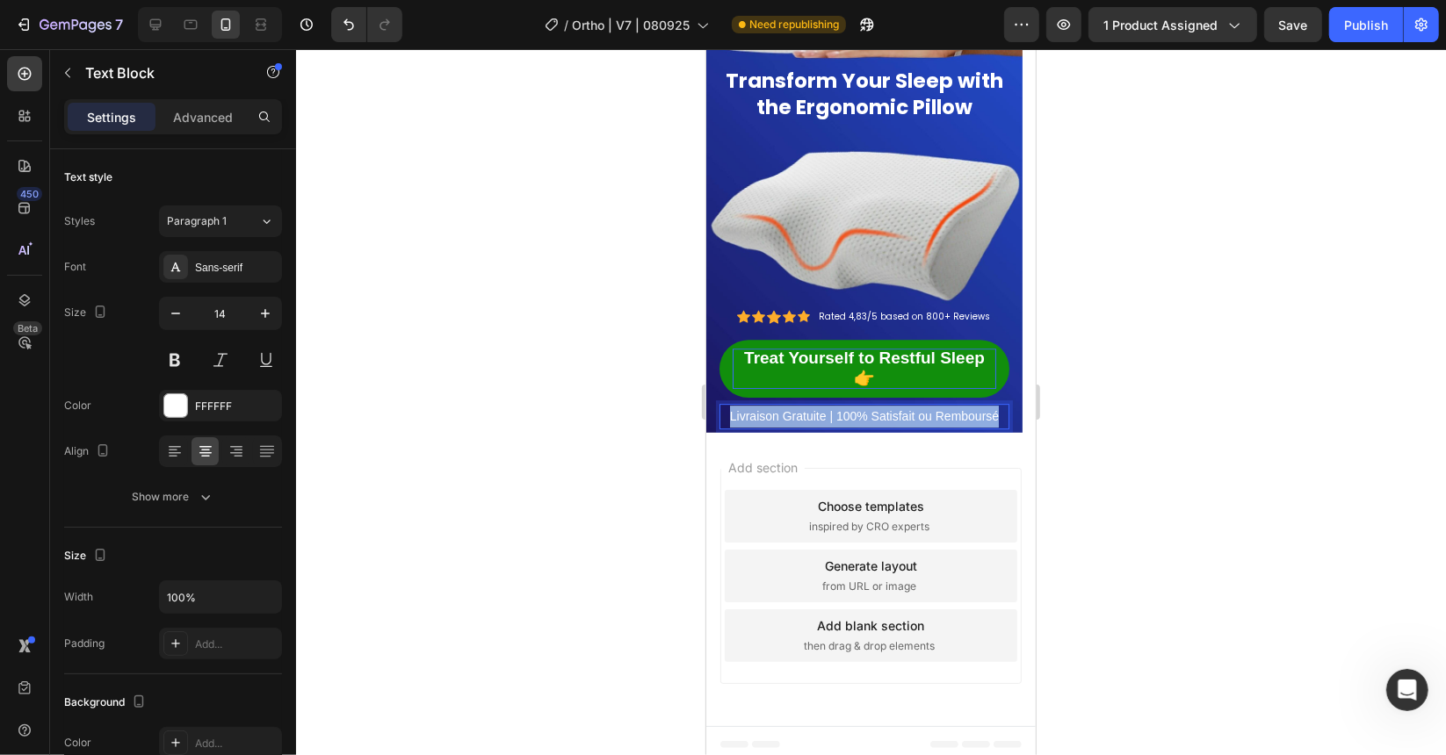
click at [822, 411] on p "Livraison Gratuite | 100% Satisfait ou Remboursé" at bounding box center [863, 416] width 286 height 22
drag, startPoint x: 641, startPoint y: 454, endPoint x: 147, endPoint y: 397, distance: 497.8
click at [641, 454] on div at bounding box center [871, 402] width 1150 height 706
click at [993, 430] on div "30 DAYS MONEY BACK RETURN" at bounding box center [863, 442] width 290 height 25
click at [991, 420] on p "Free Delivery | 100% Satisfaction Guaranteed" at bounding box center [863, 416] width 286 height 22
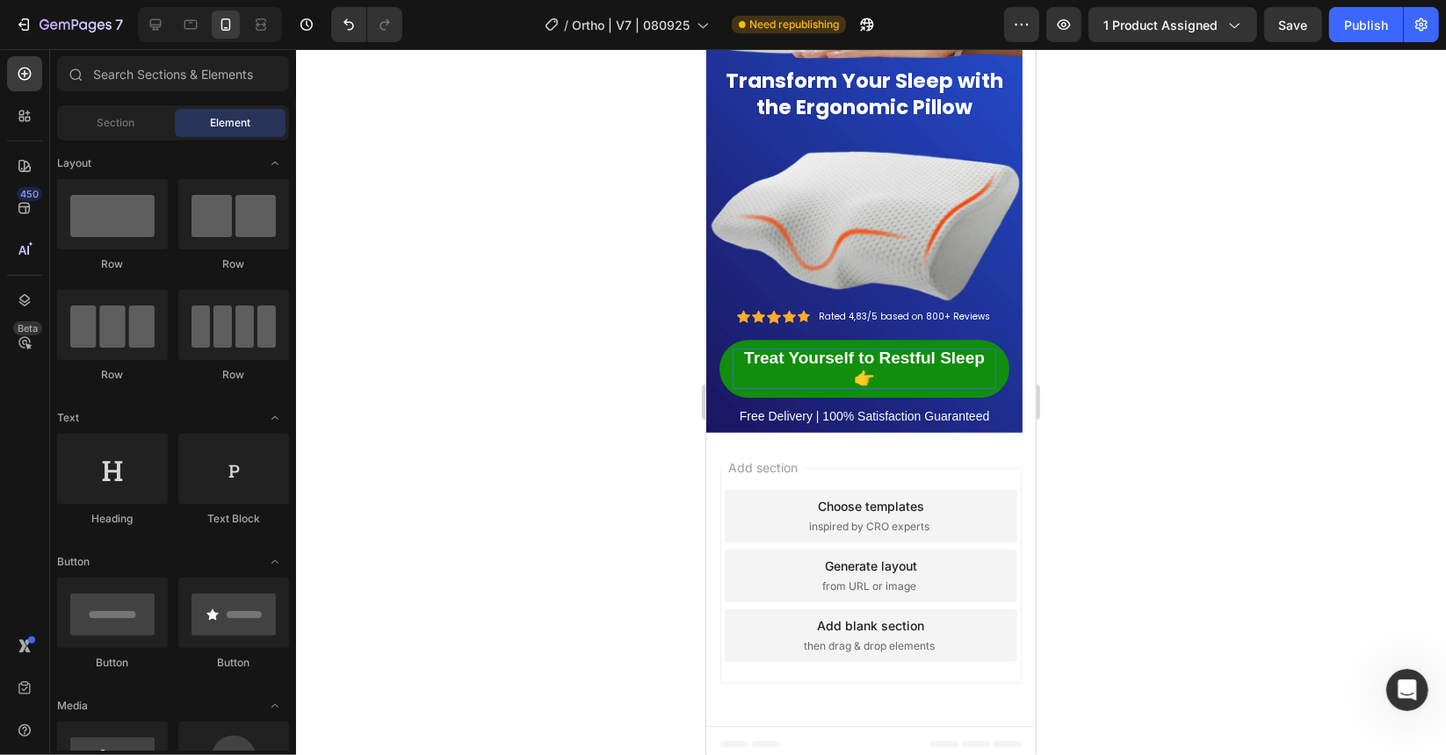
click at [998, 434] on div "Add section Choose templates inspired by CRO experts Generate layout from URL o…" at bounding box center [869, 578] width 329 height 293
click at [996, 415] on p "Free Delivery | 100% Satisfaction Guaranteed" at bounding box center [863, 416] width 286 height 22
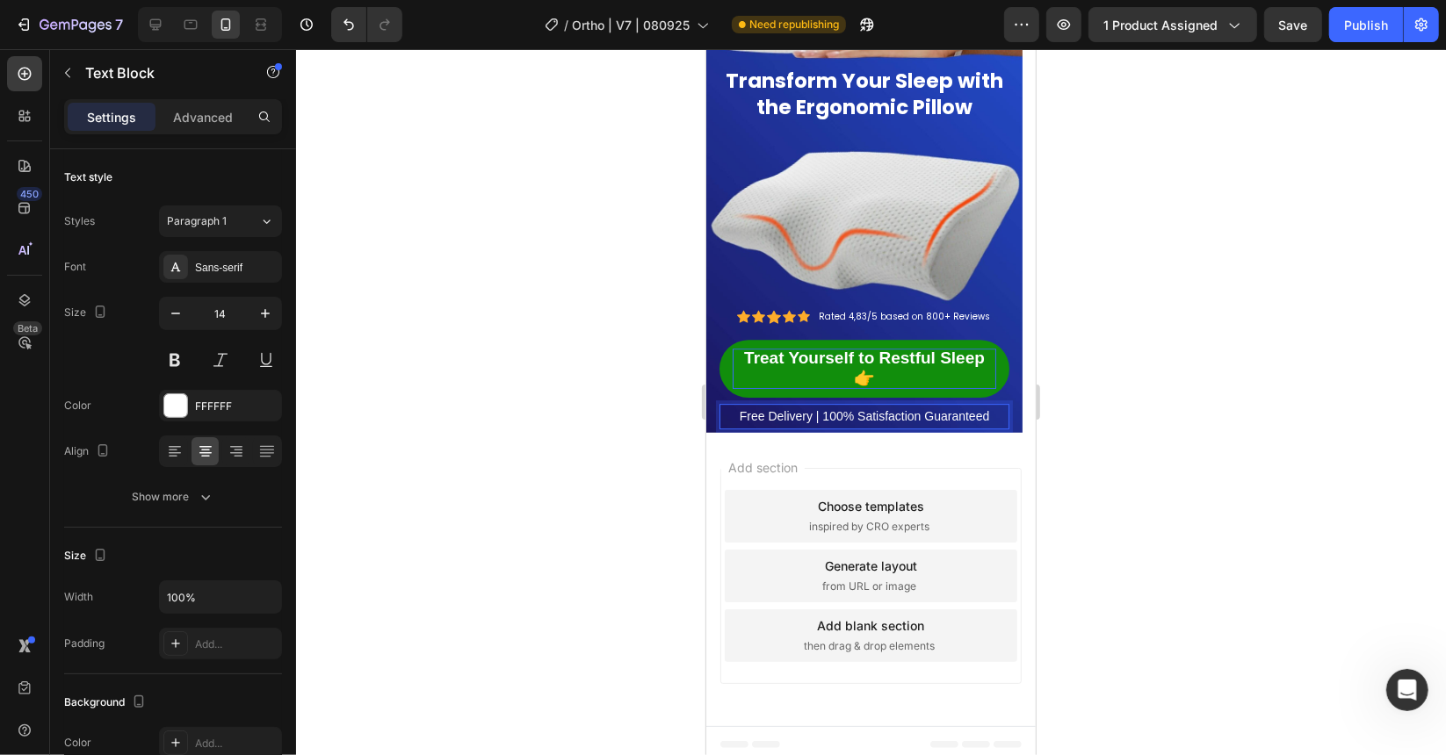
click at [993, 413] on p "Free Delivery | 100% Satisfaction Guaranteed" at bounding box center [863, 416] width 286 height 22
click at [1094, 379] on div at bounding box center [871, 402] width 1150 height 706
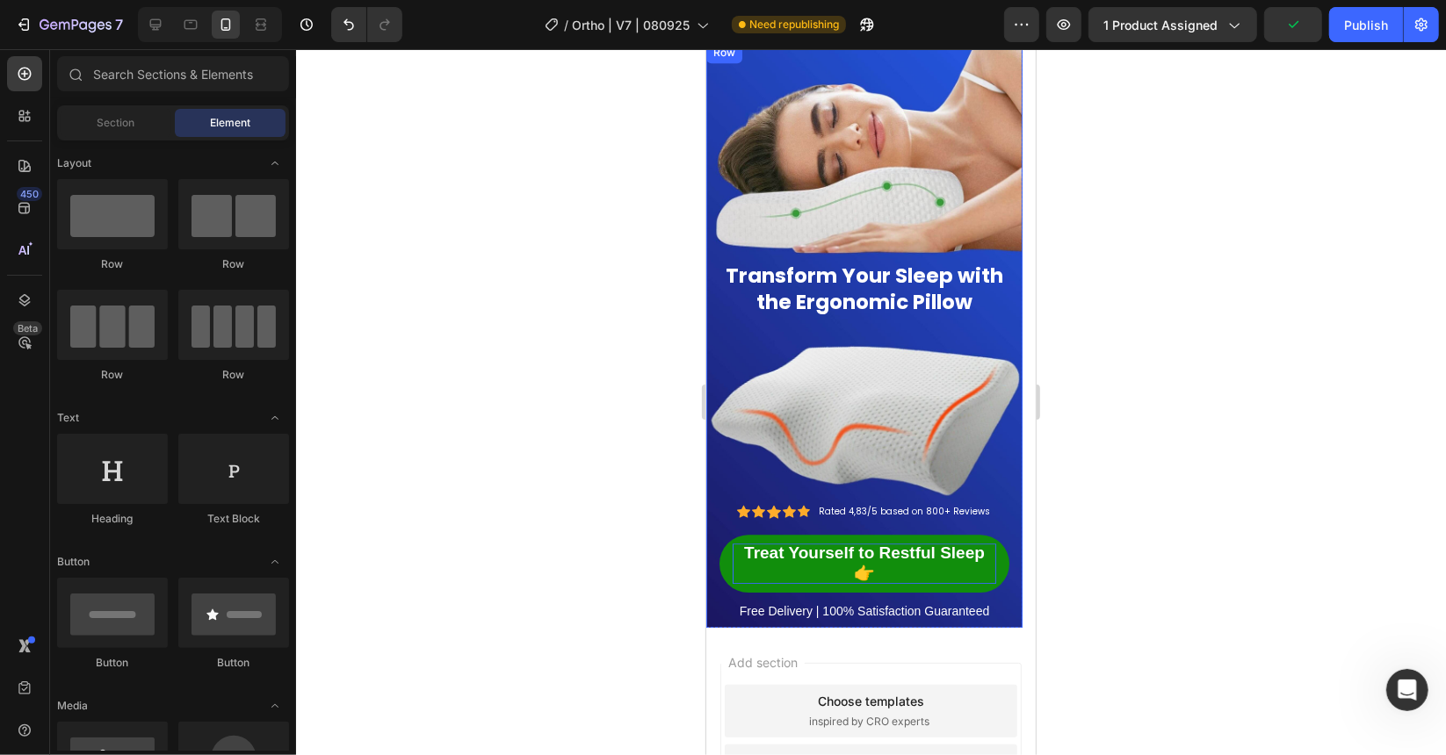
scroll to position [13954, 0]
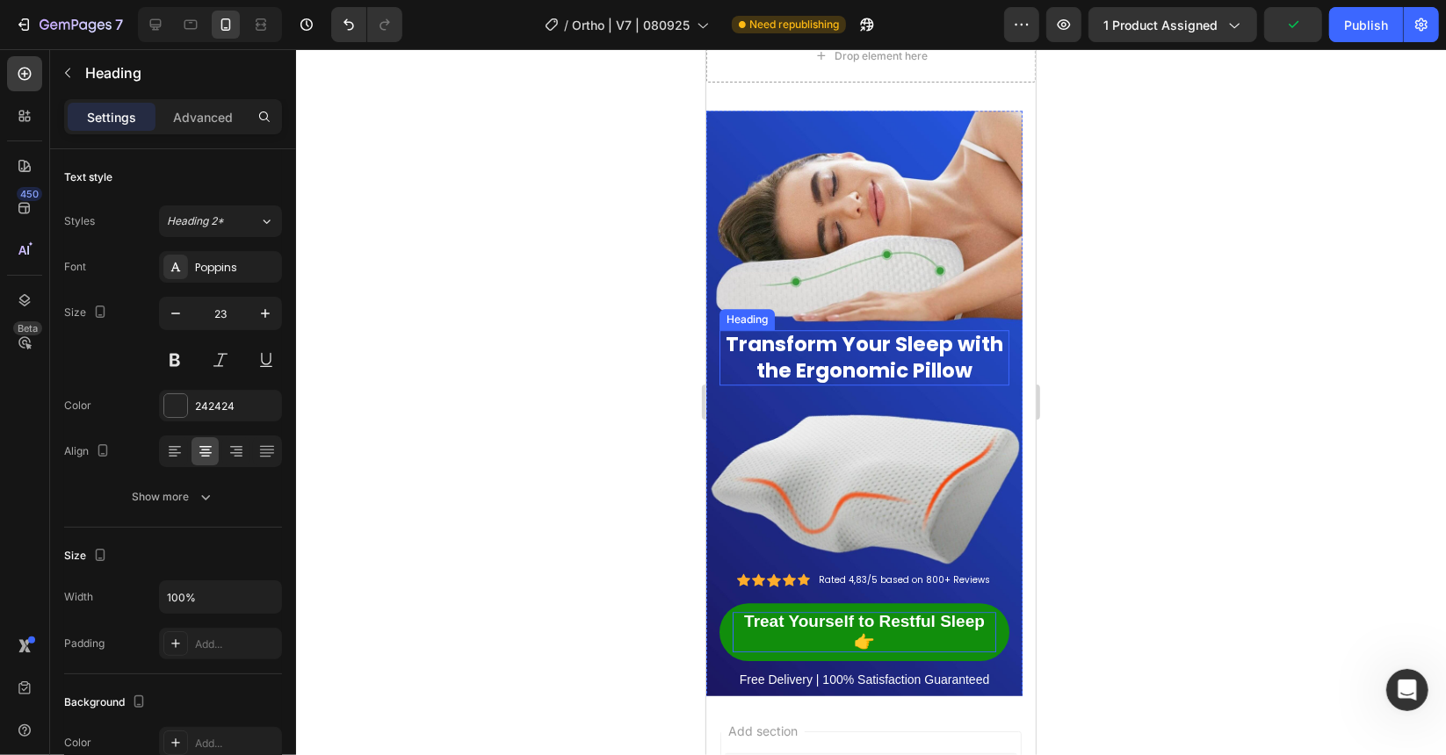
click at [897, 350] on span "Transform Your Sleep with the Ergonomic Pillow" at bounding box center [864, 356] width 278 height 54
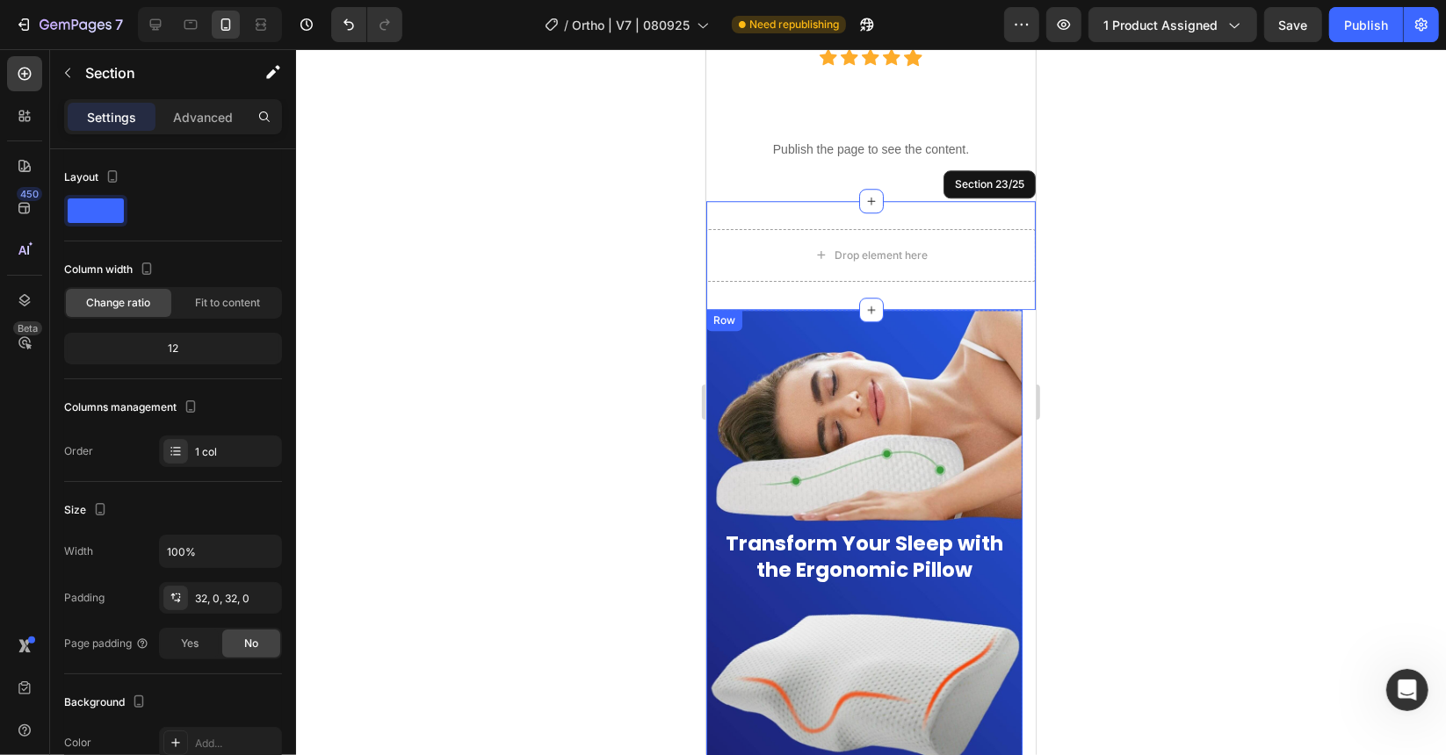
scroll to position [13696, 0]
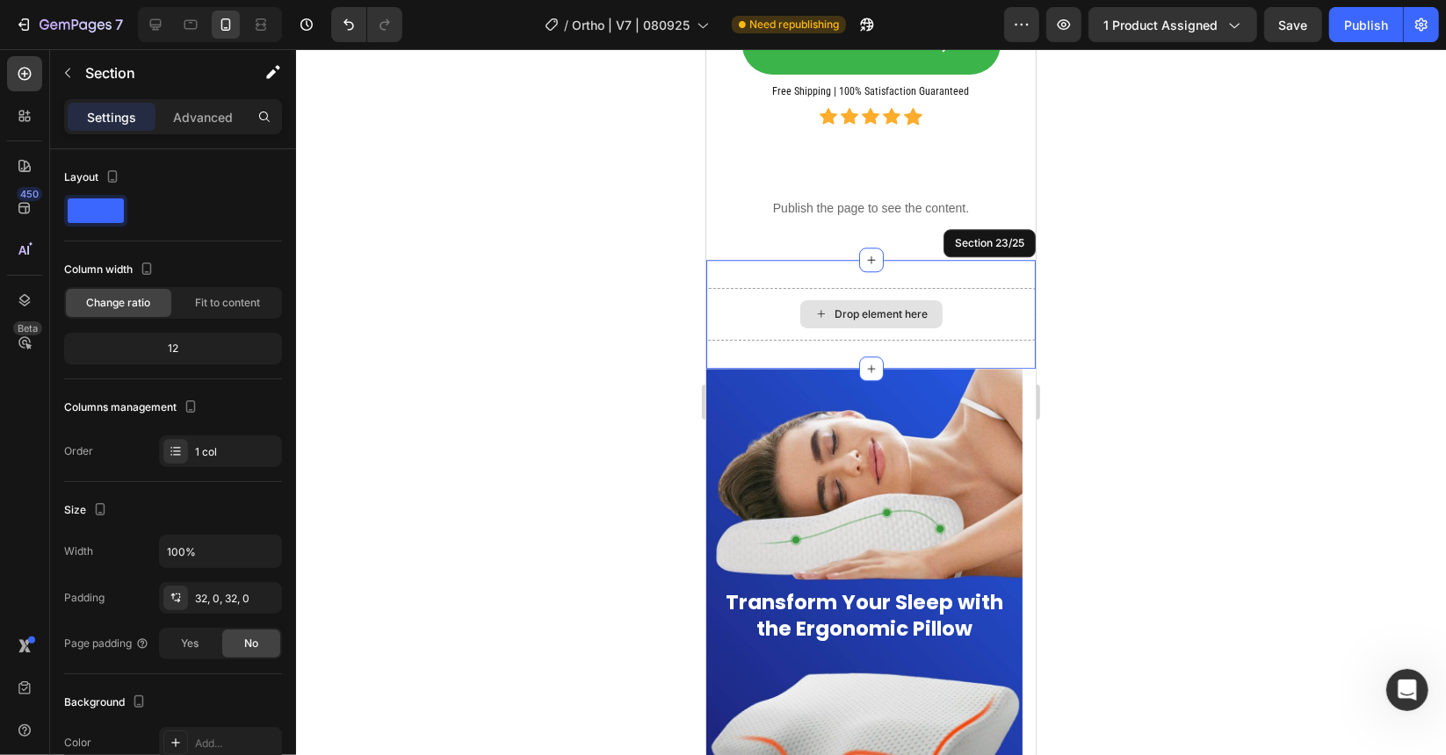
click at [952, 317] on div "Drop element here" at bounding box center [869, 313] width 329 height 53
click at [957, 338] on div "Drop element here" at bounding box center [869, 313] width 329 height 53
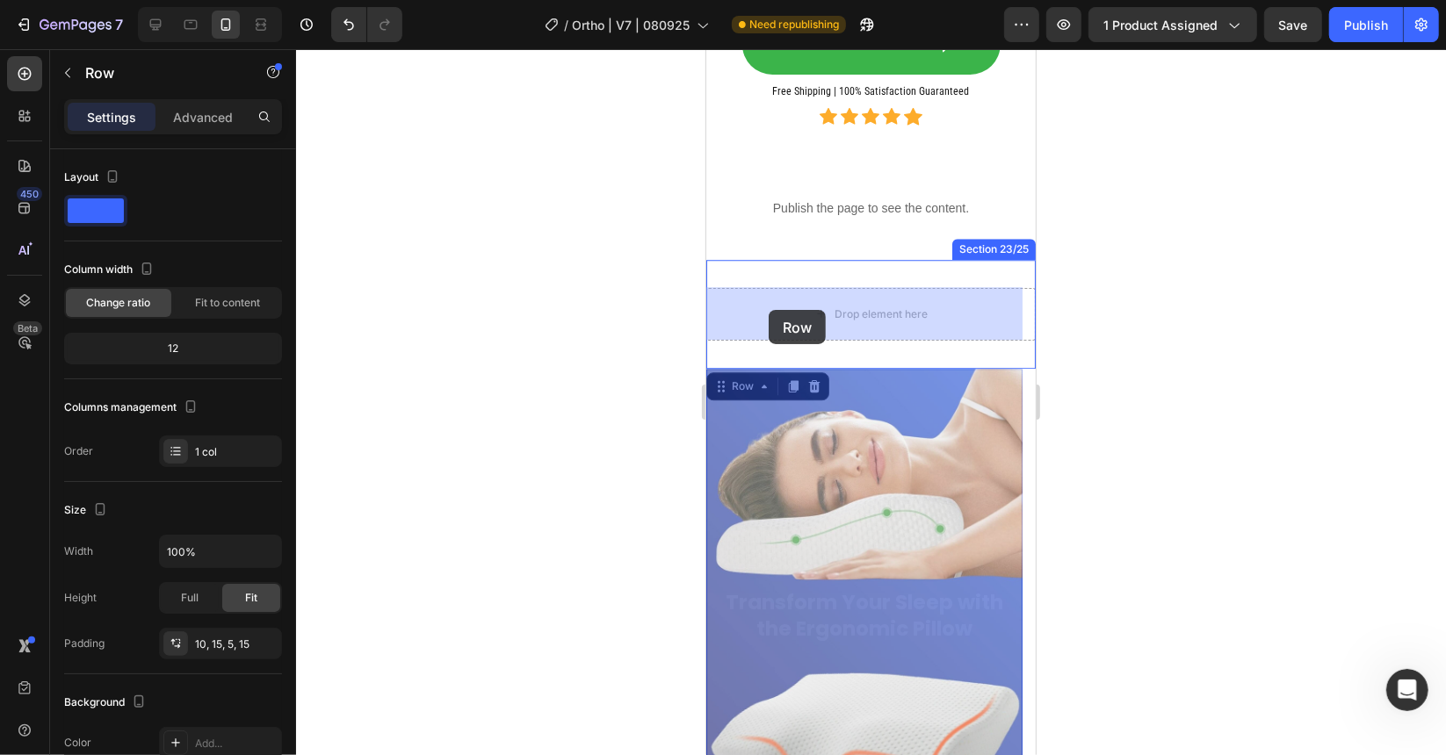
drag, startPoint x: 729, startPoint y: 374, endPoint x: 768, endPoint y: 309, distance: 75.6
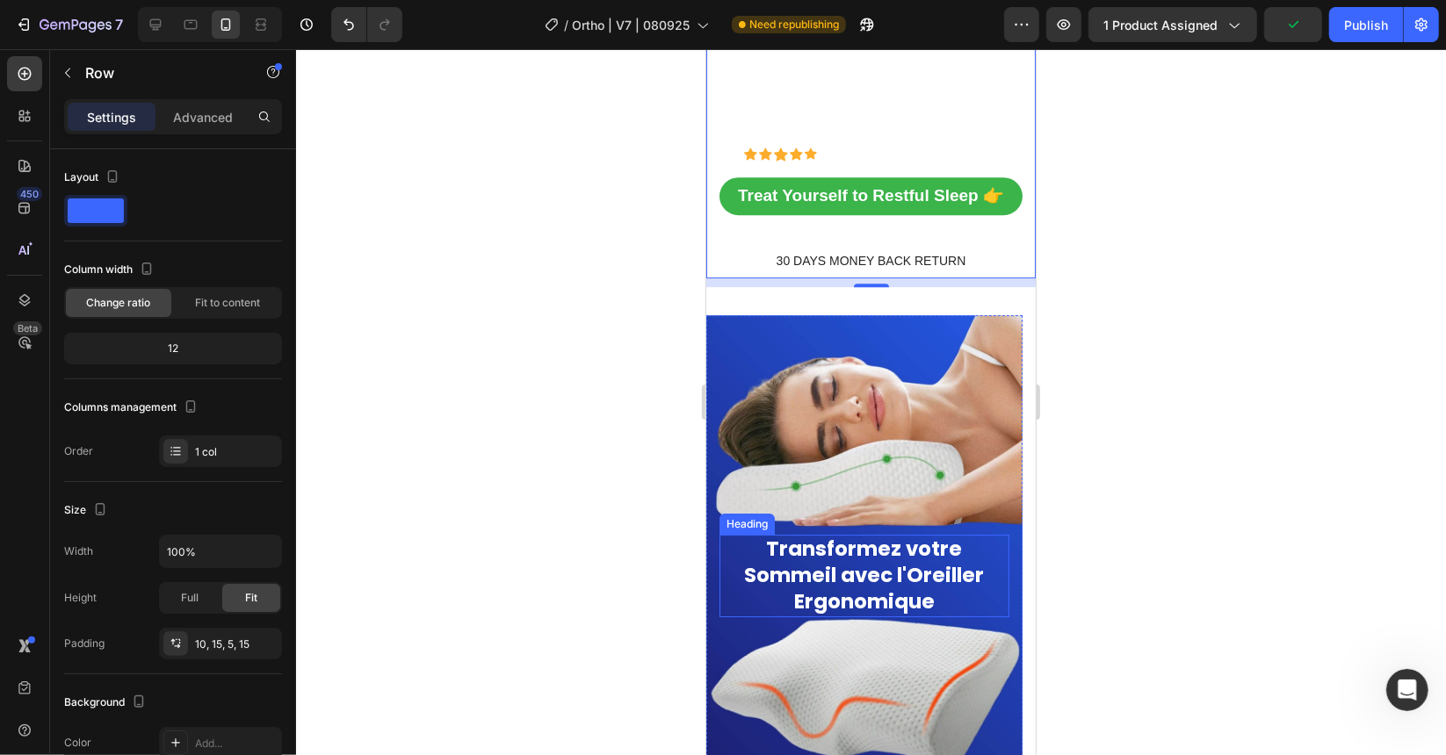
scroll to position [14135, 0]
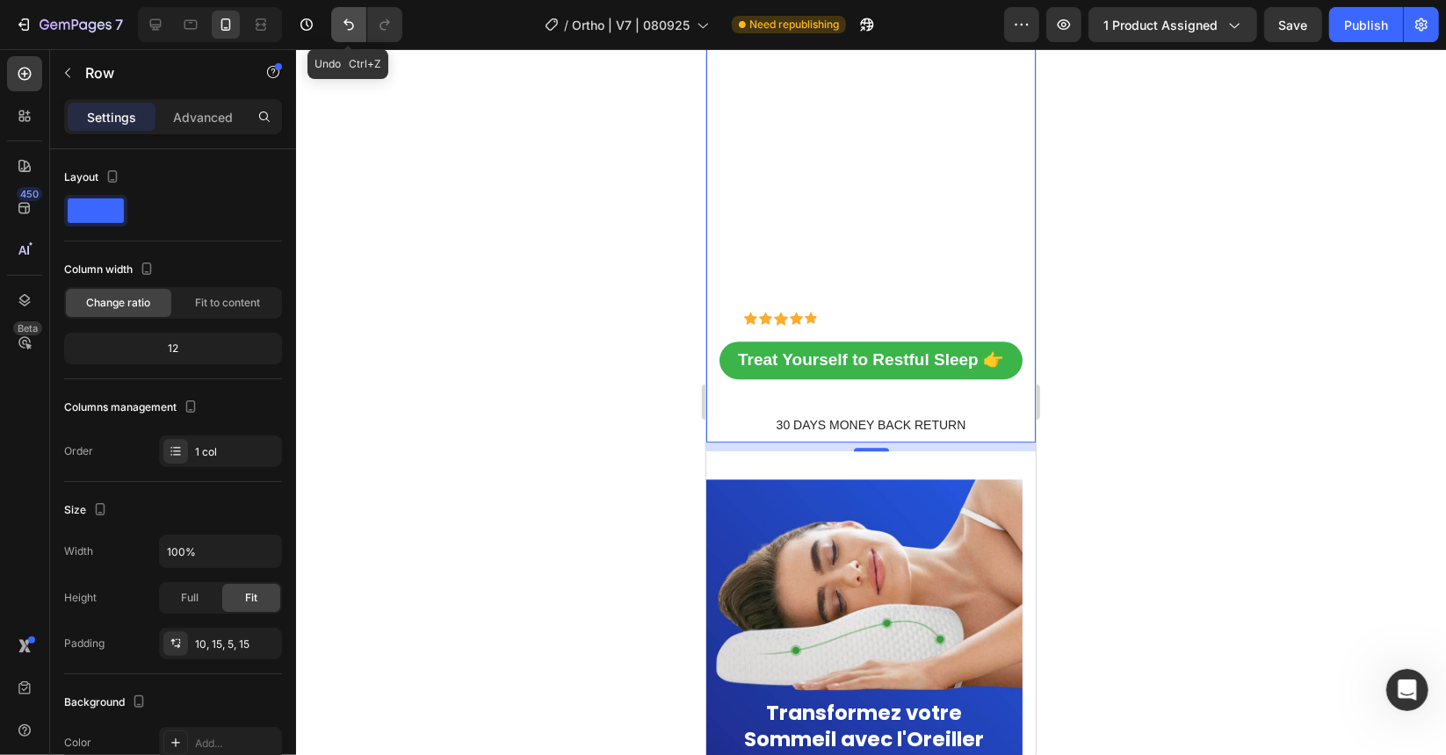
click at [356, 24] on icon "Undo/Redo" at bounding box center [349, 25] width 18 height 18
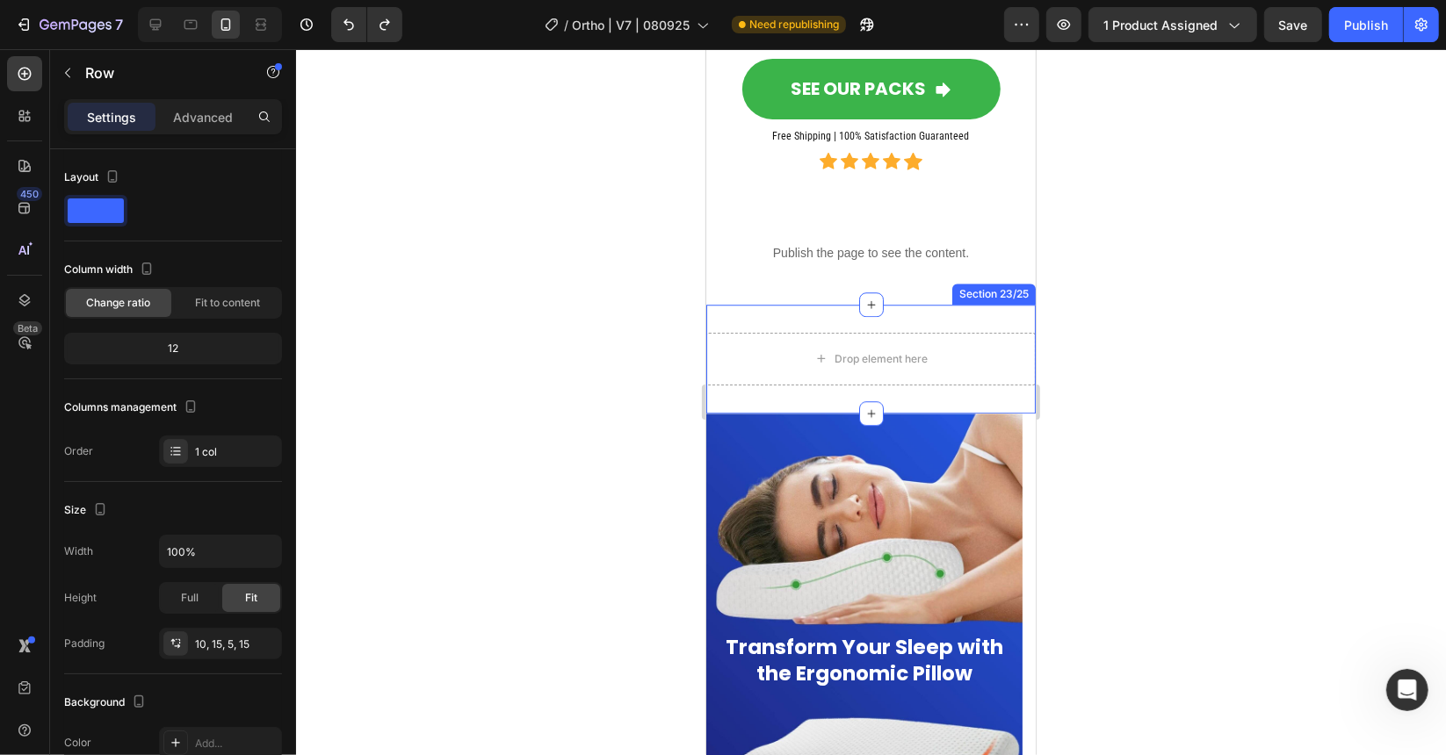
scroll to position [13608, 0]
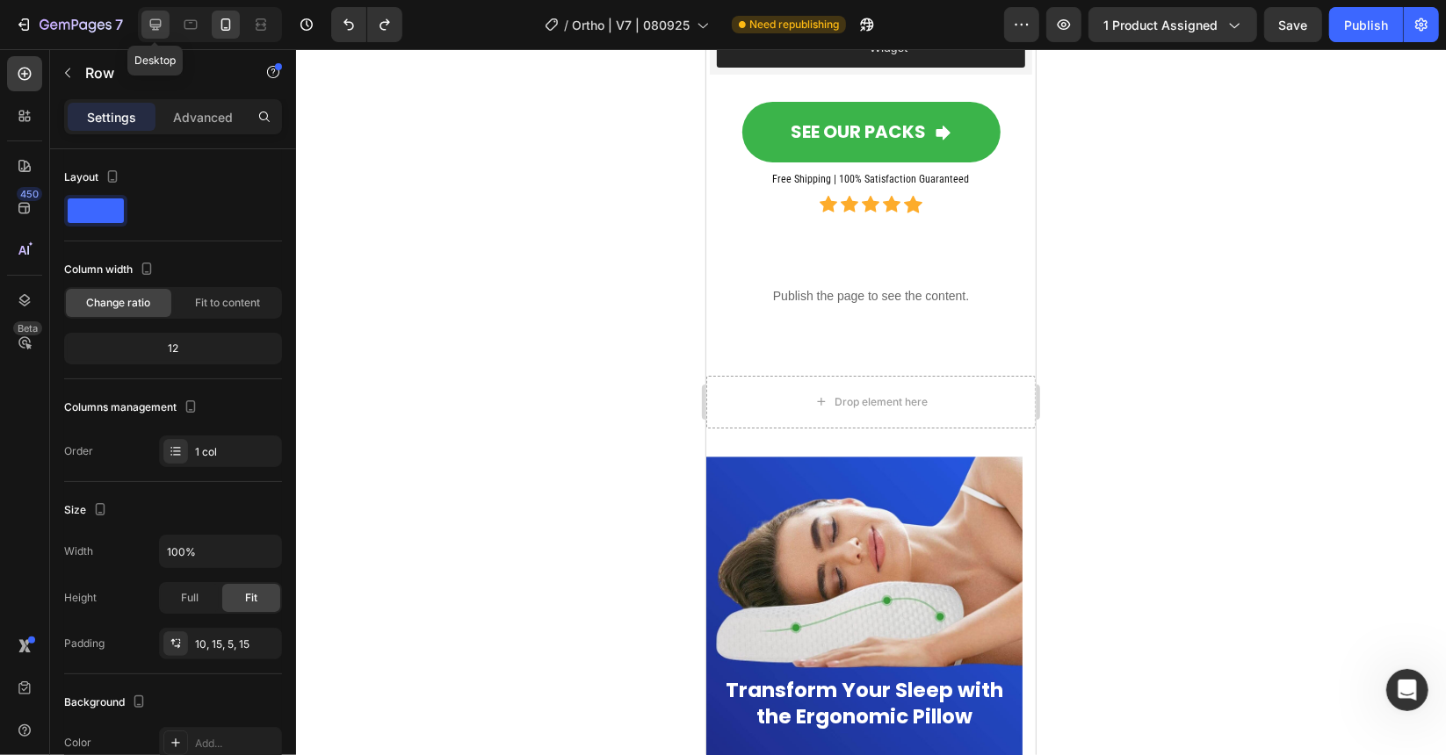
click at [157, 22] on icon at bounding box center [156, 25] width 18 height 18
type input "1200"
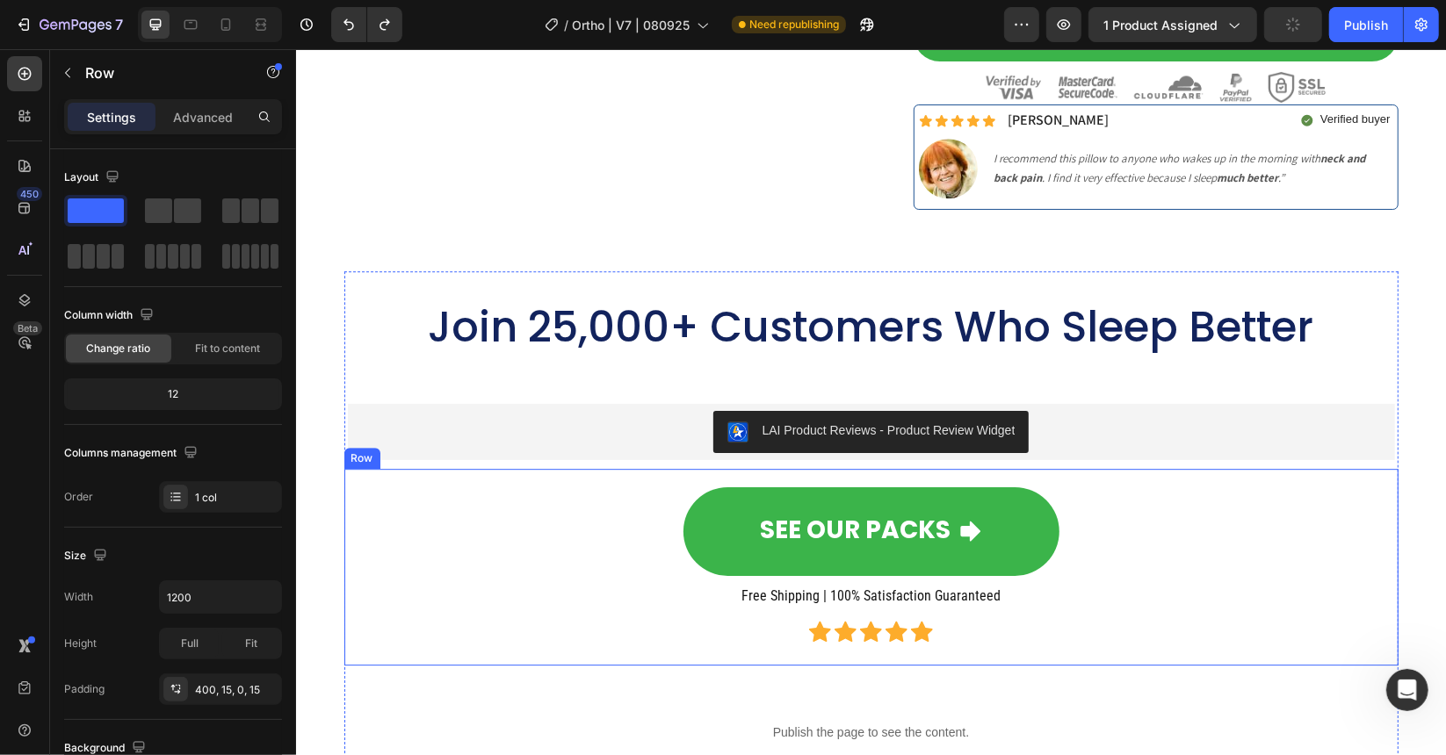
scroll to position [14199, 0]
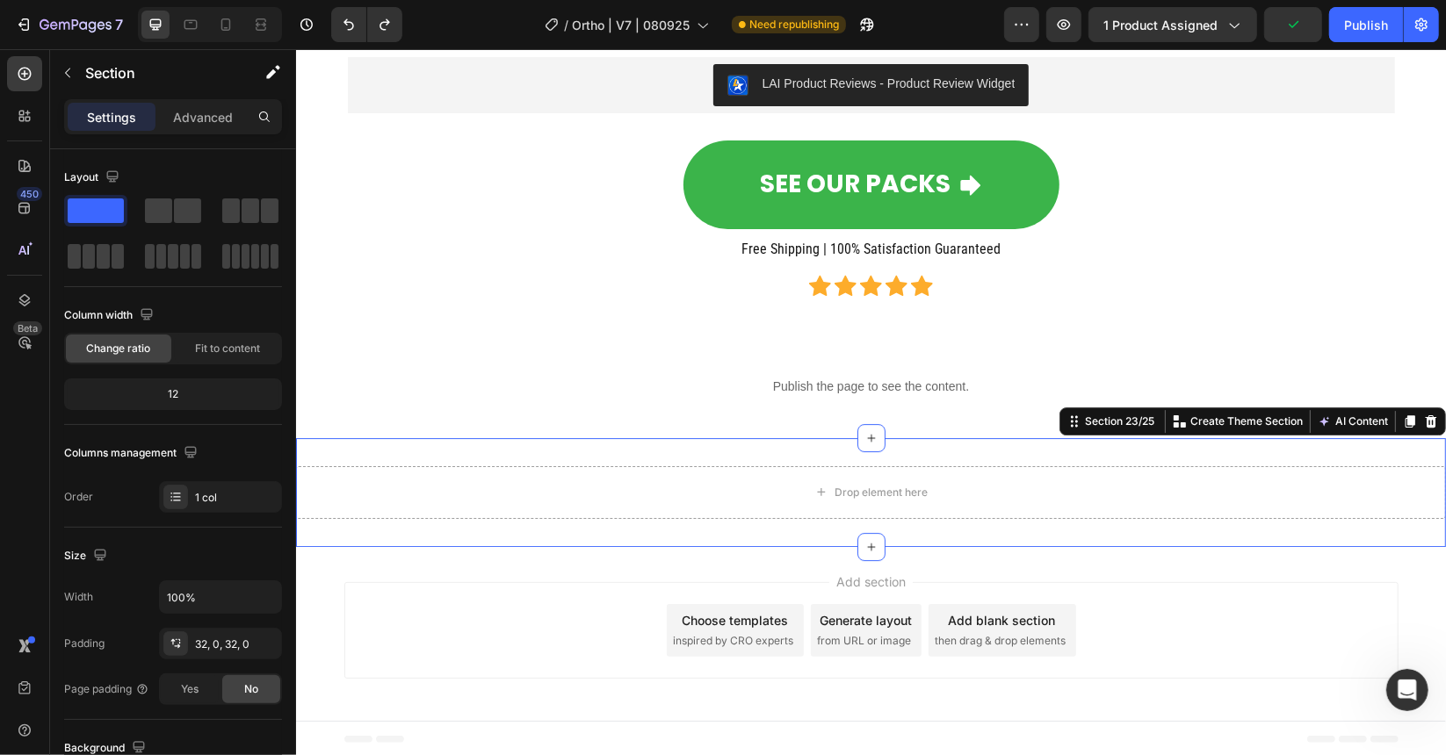
click at [588, 451] on div "Drop element here Section 23/25 You can create reusable sections Create Theme S…" at bounding box center [870, 491] width 1150 height 109
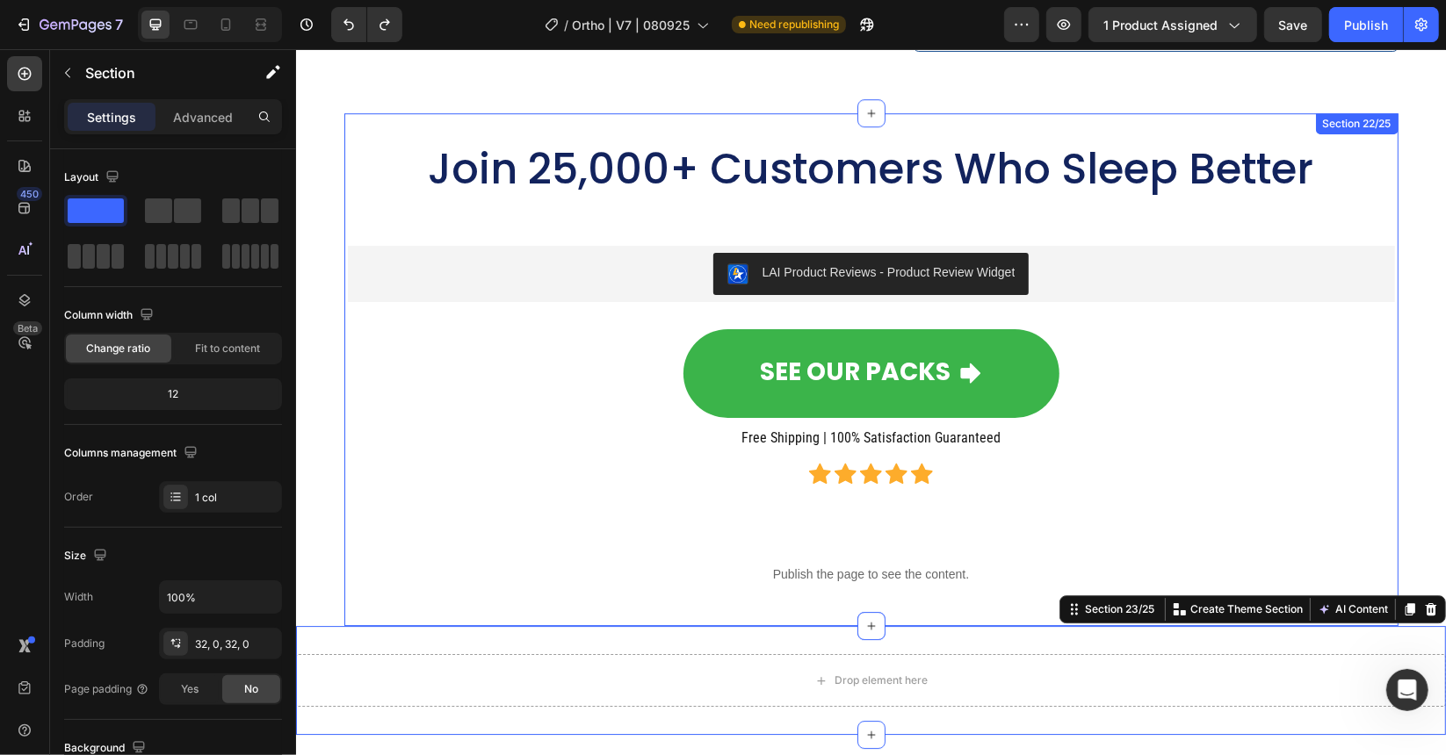
scroll to position [14024, 0]
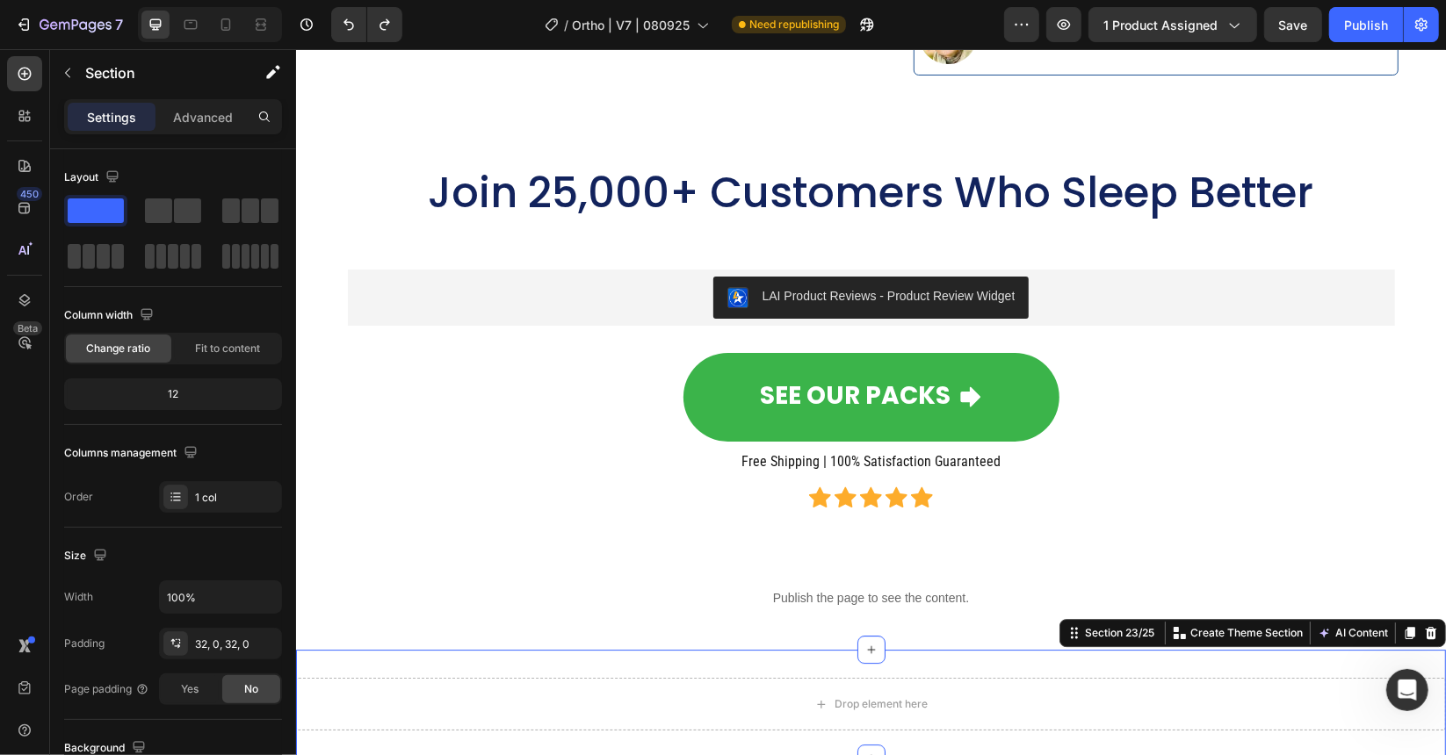
click at [665, 649] on div "Drop element here Section 23/25 You can create reusable sections Create Theme S…" at bounding box center [870, 703] width 1150 height 109
click at [222, 121] on p "Advanced" at bounding box center [203, 117] width 60 height 18
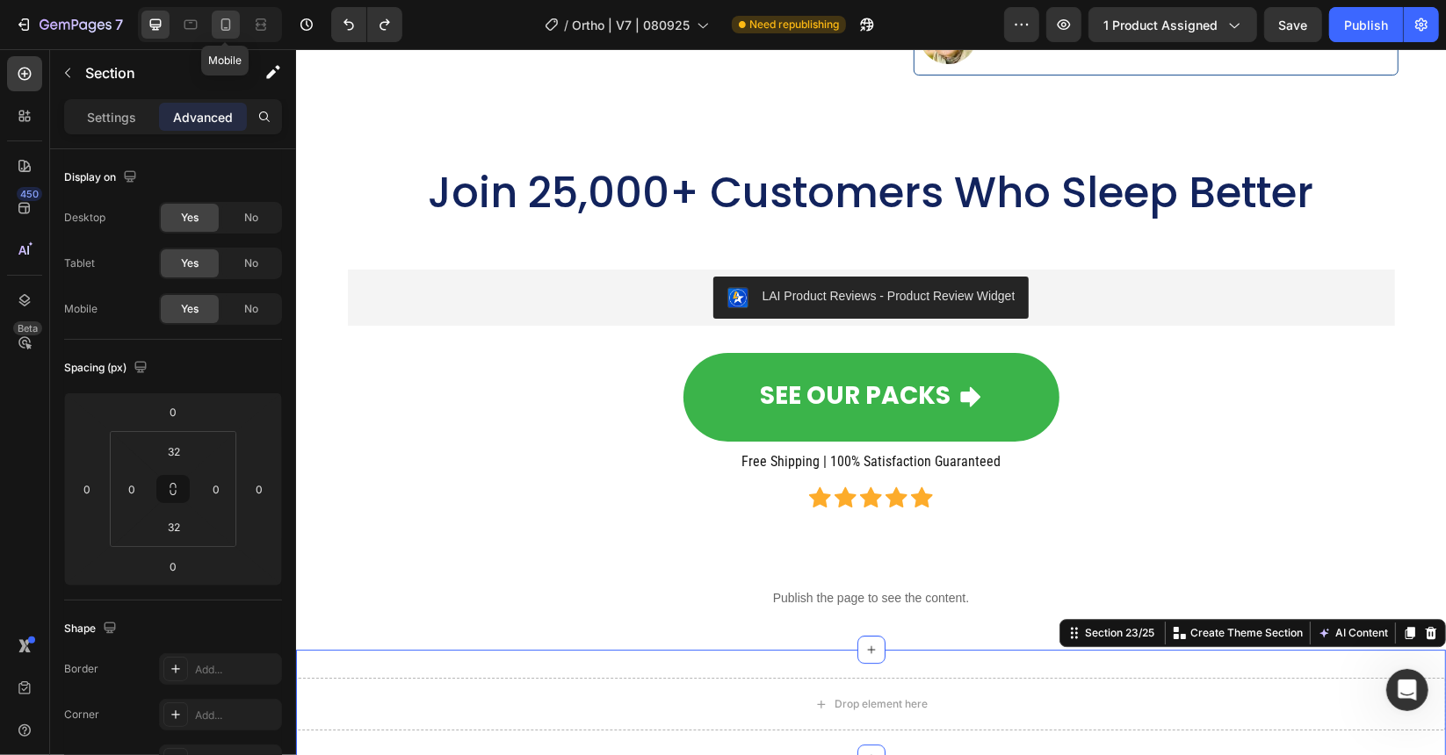
click at [227, 27] on icon at bounding box center [226, 25] width 18 height 18
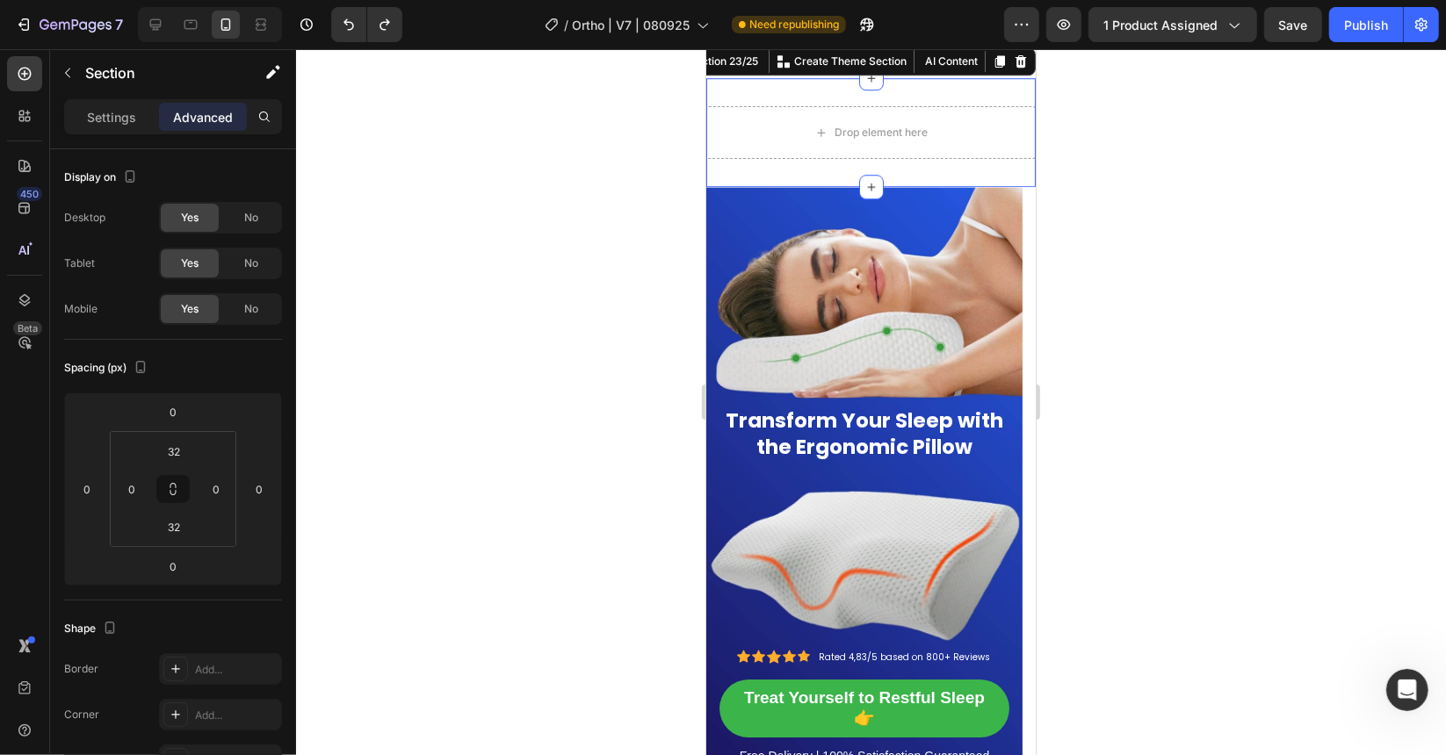
scroll to position [14002, 0]
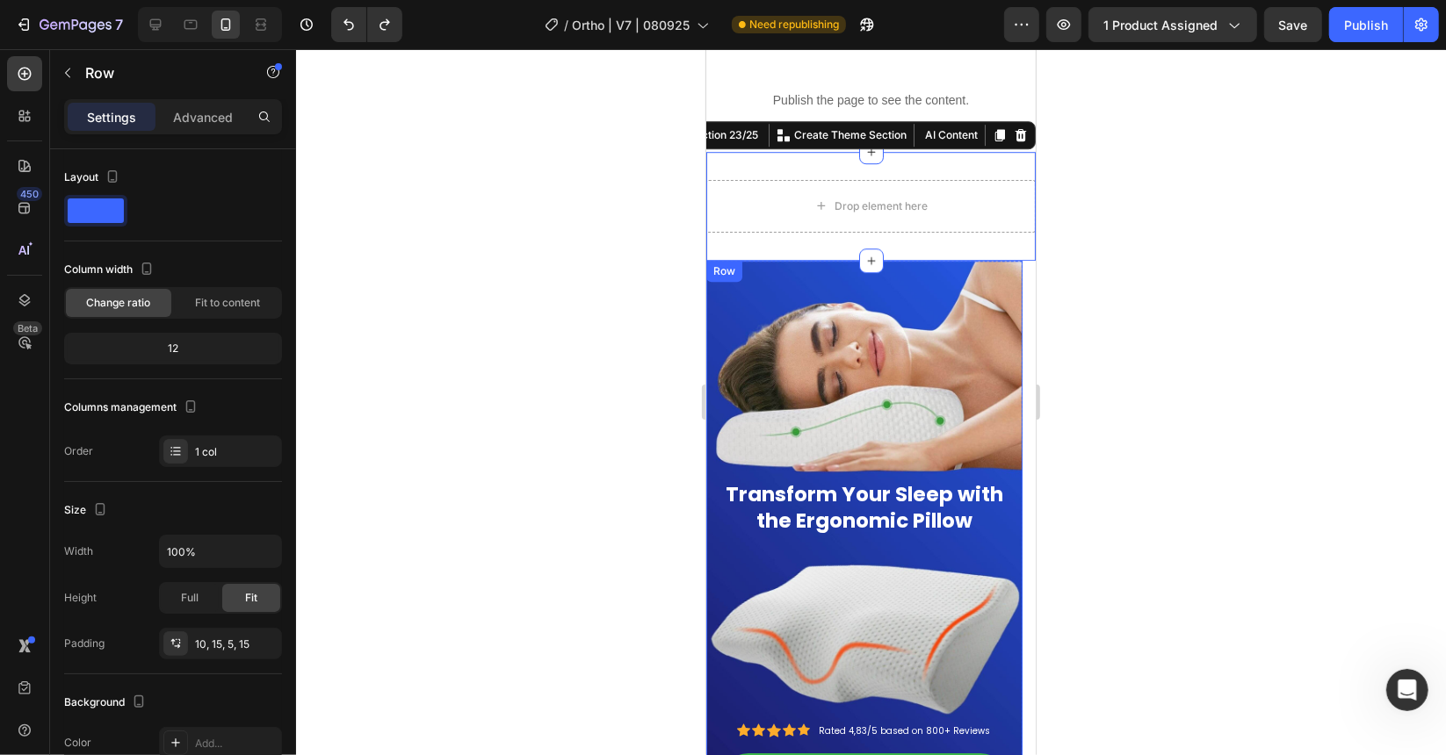
click at [735, 266] on div "Row" at bounding box center [723, 271] width 29 height 16
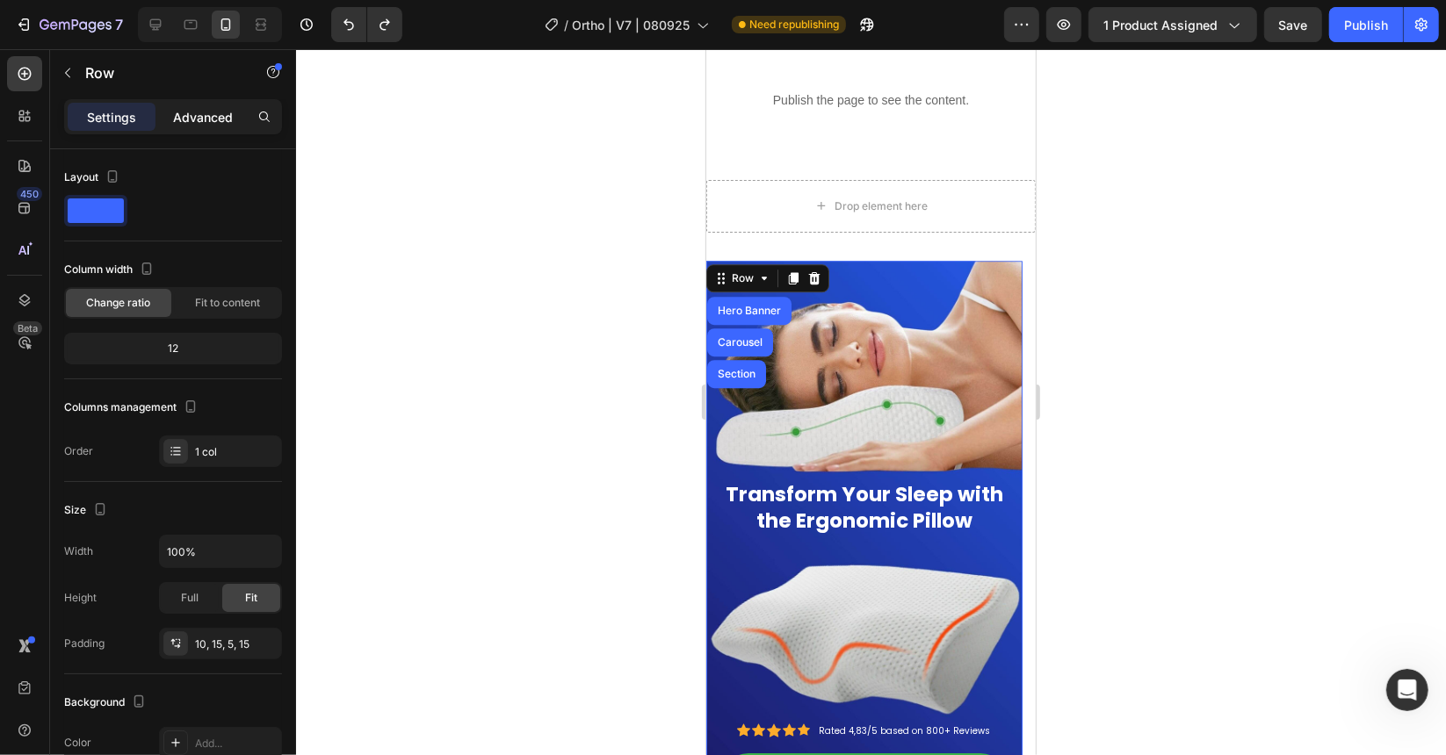
click at [228, 112] on p "Advanced" at bounding box center [203, 117] width 60 height 18
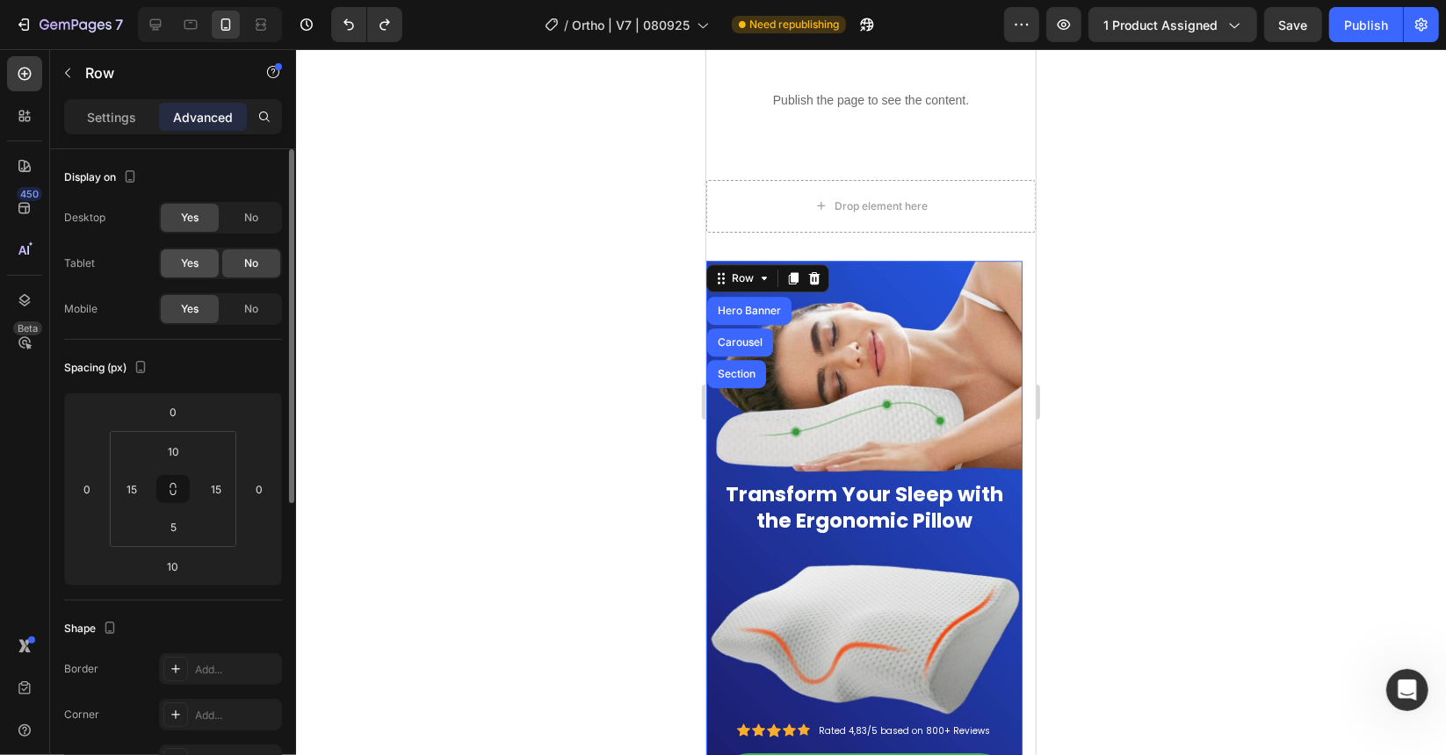
click at [199, 259] on div "Yes" at bounding box center [190, 263] width 58 height 28
click at [863, 270] on div "Transform Your Sleep with the Ergonomic Pillow Heading Icon Icon Icon Icon Icon…" at bounding box center [863, 569] width 290 height 601
click at [732, 343] on div "Carousel" at bounding box center [739, 341] width 52 height 11
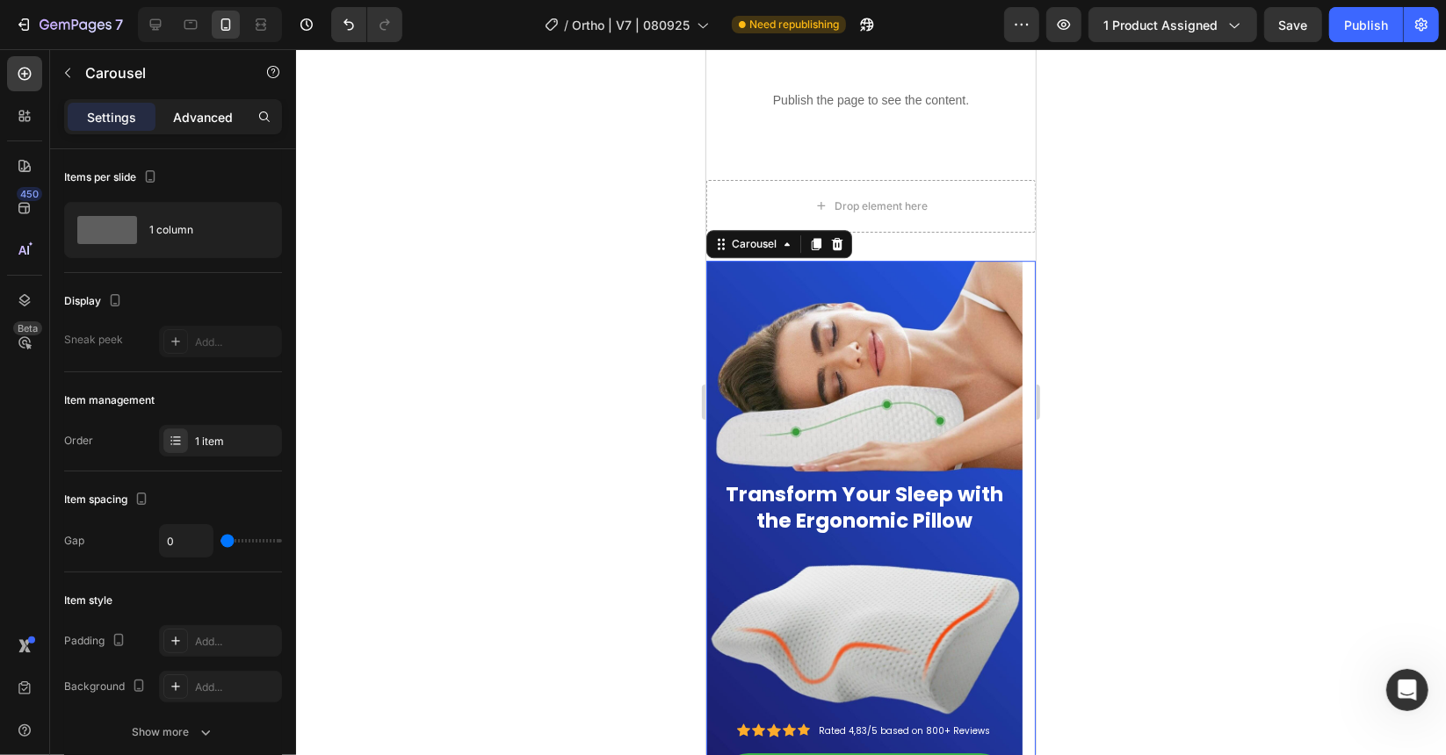
click at [183, 117] on p "Advanced" at bounding box center [203, 117] width 60 height 18
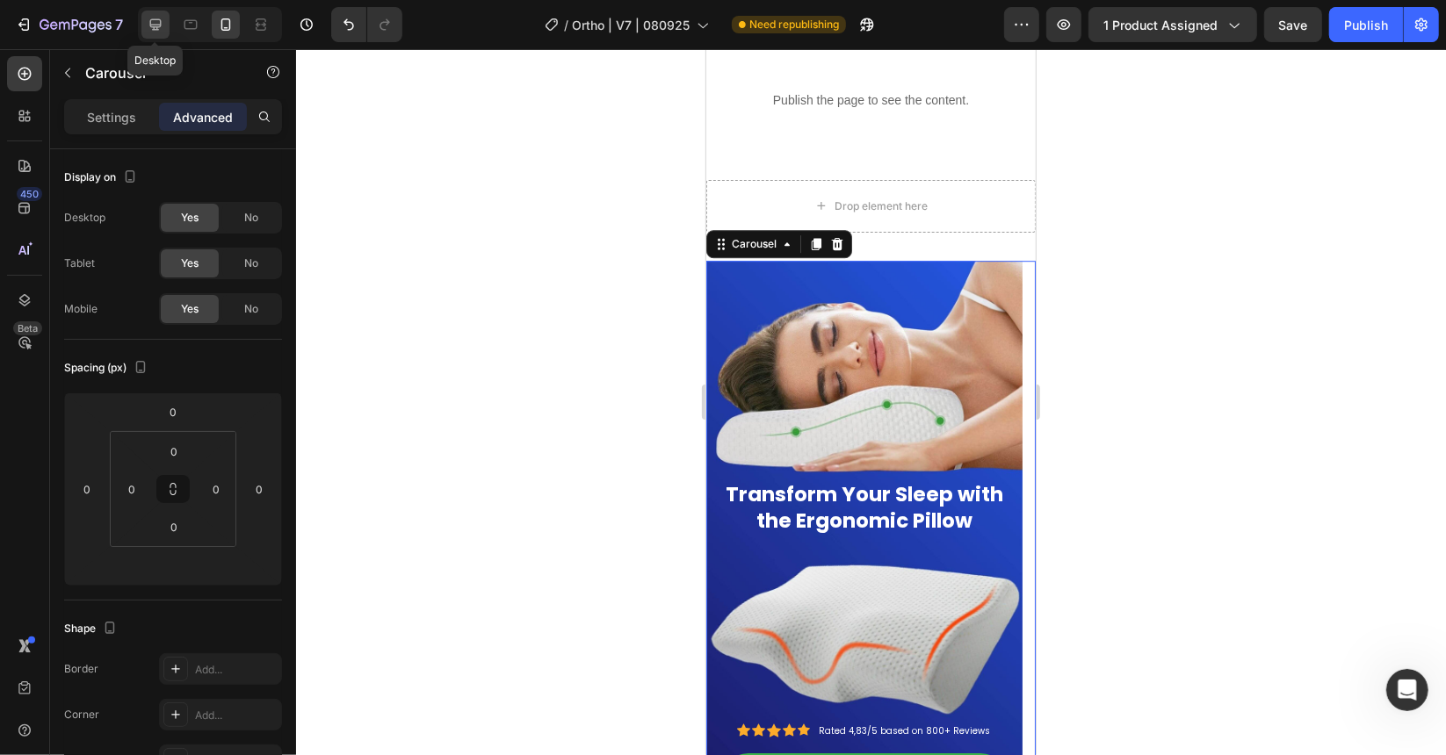
click at [156, 20] on icon at bounding box center [156, 25] width 18 height 18
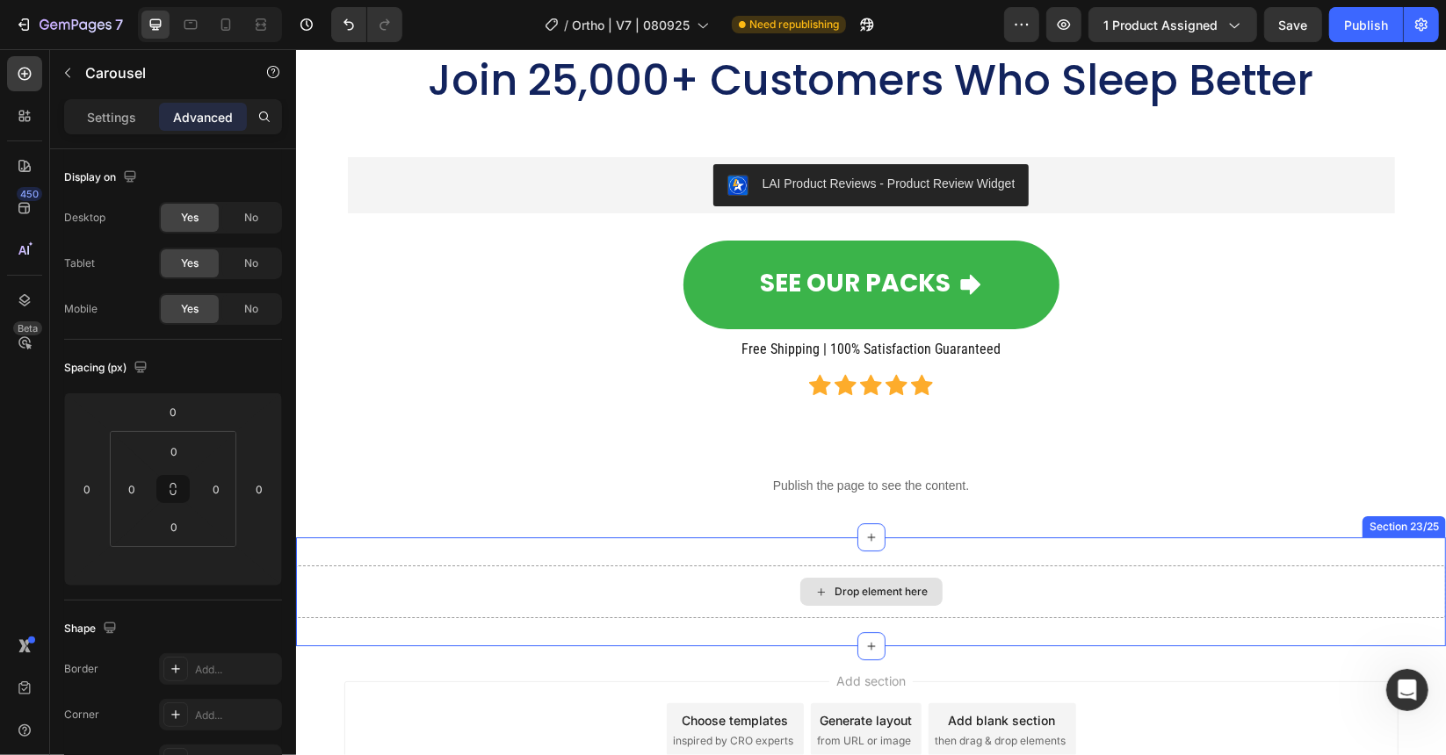
scroll to position [14305, 0]
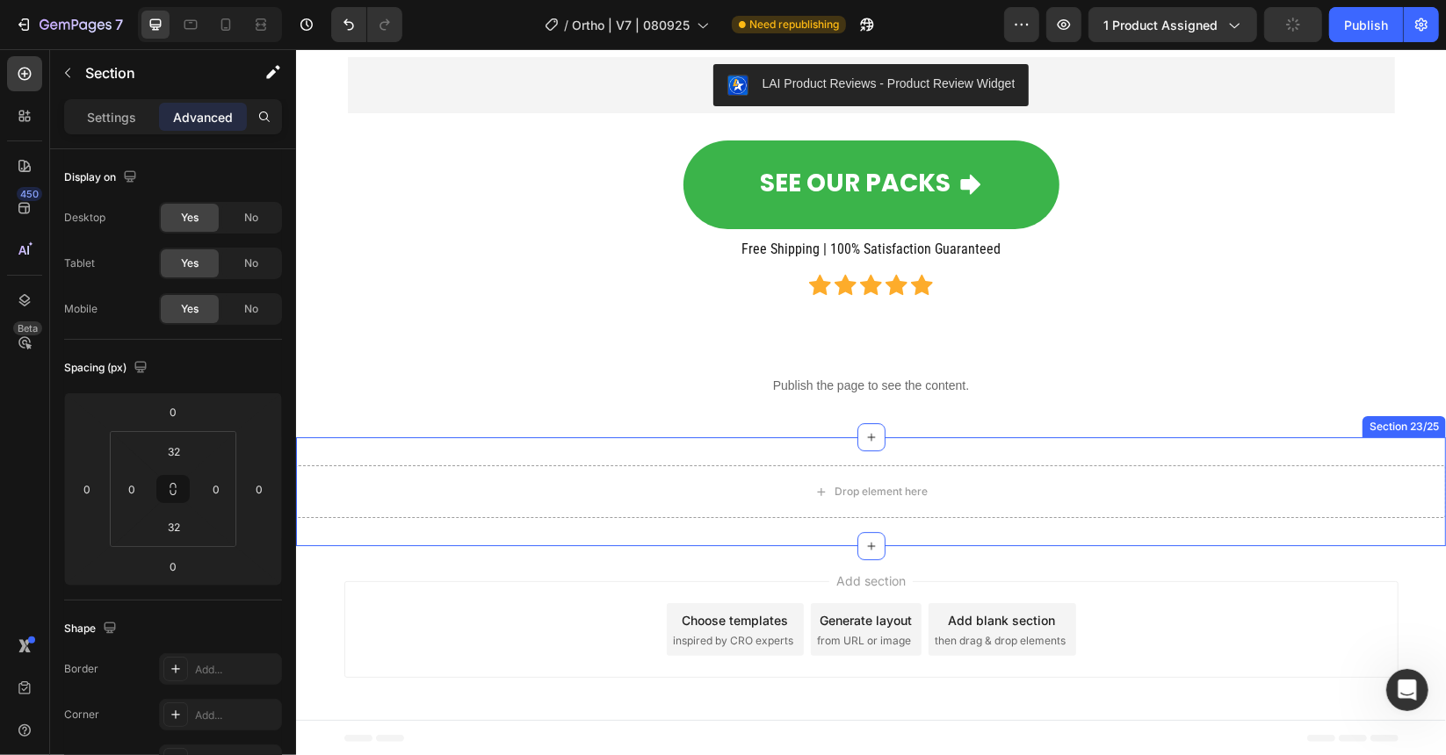
click at [787, 443] on div "Drop element here Section 23/25" at bounding box center [870, 491] width 1150 height 109
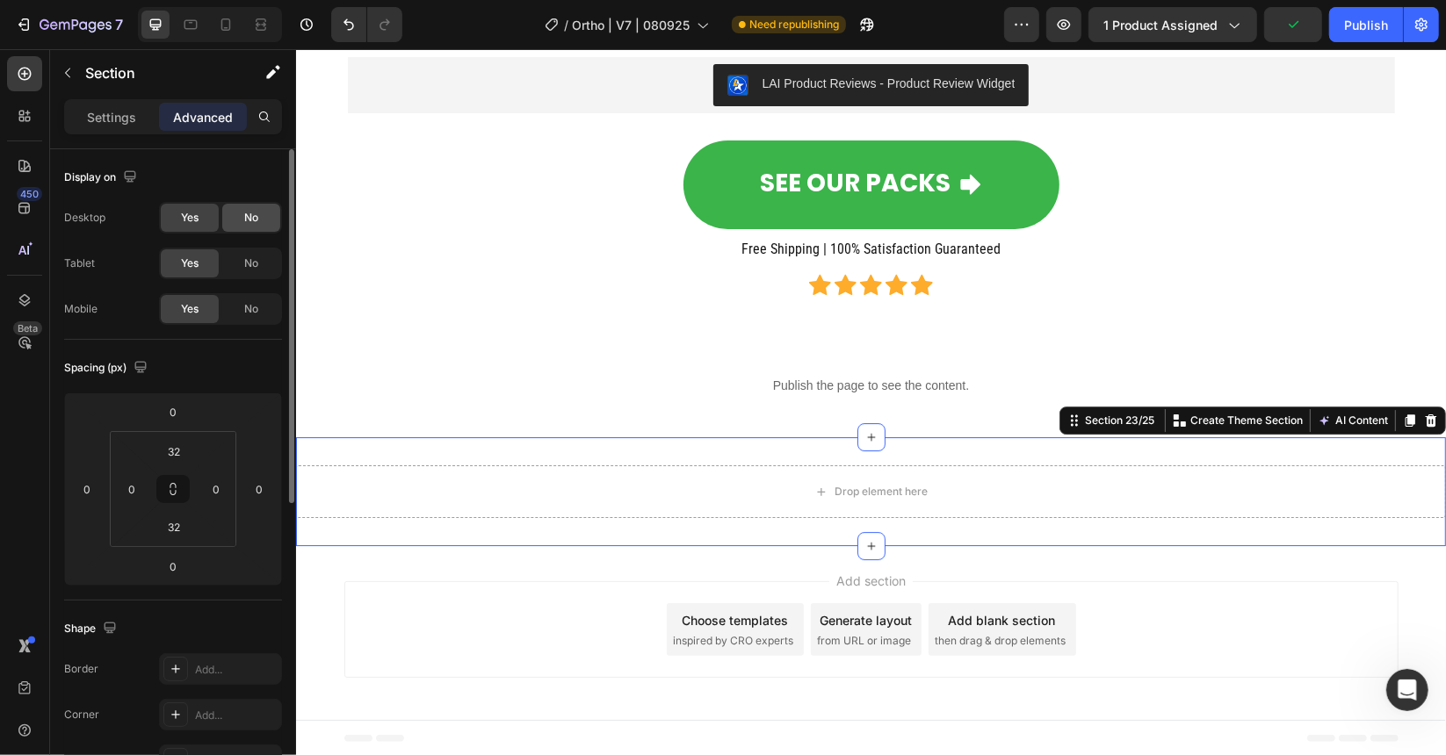
click at [255, 222] on span "No" at bounding box center [251, 218] width 14 height 16
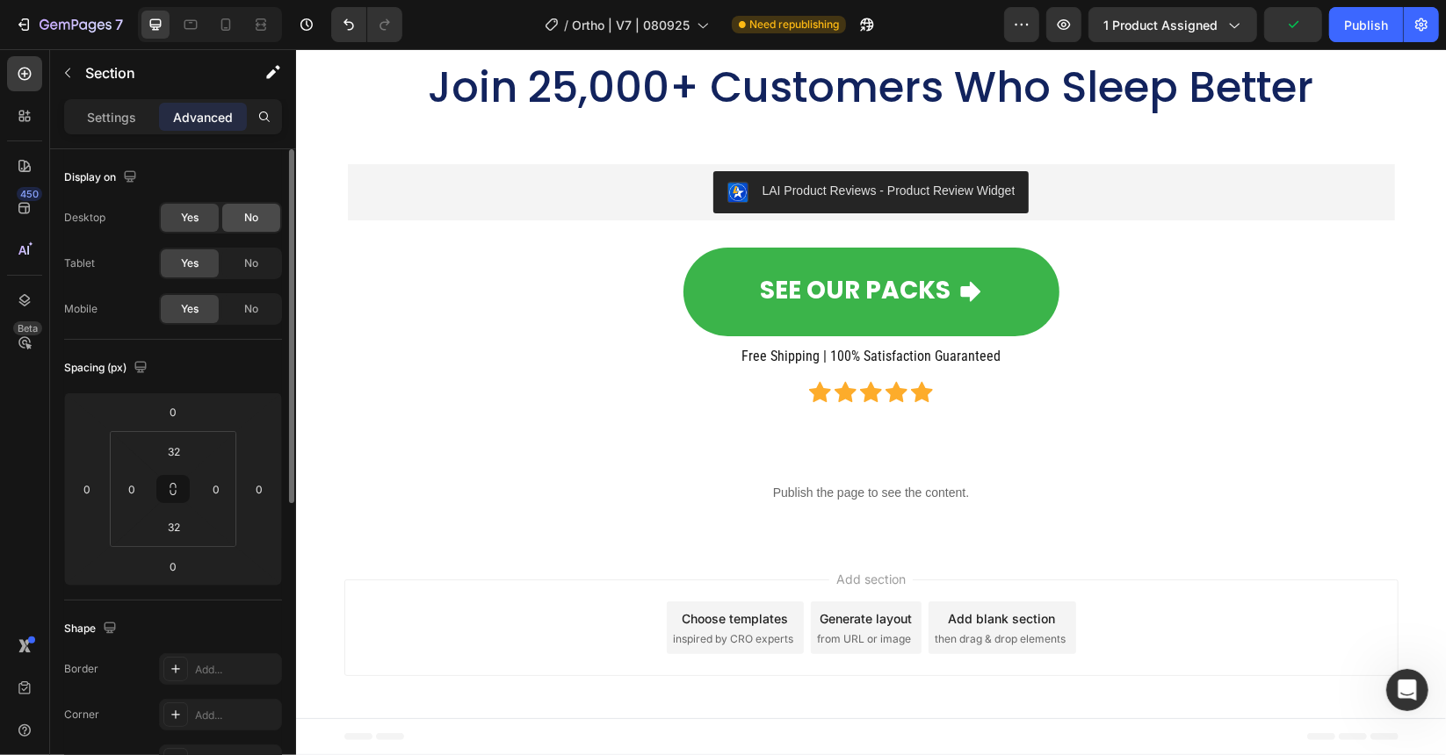
scroll to position [14196, 0]
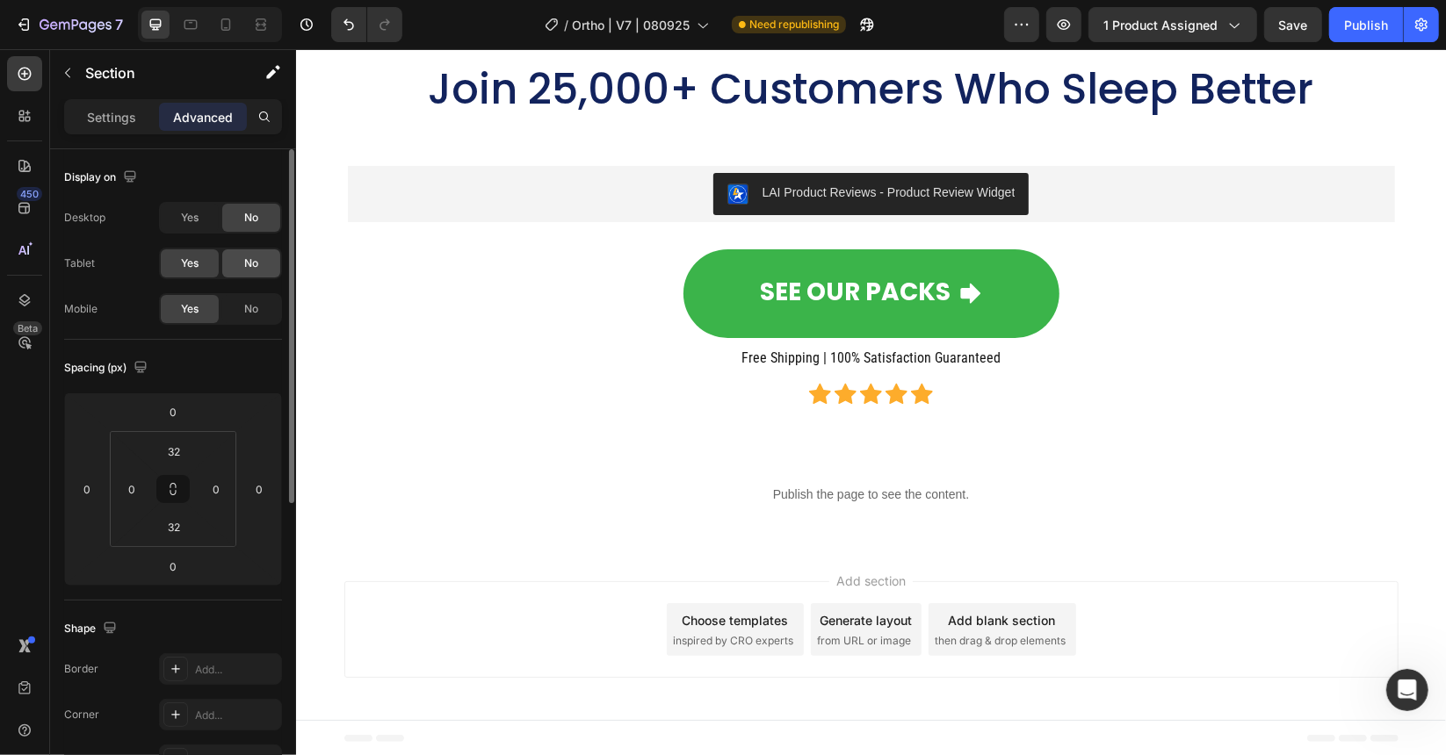
click at [251, 266] on span "No" at bounding box center [251, 264] width 14 height 16
click at [225, 23] on icon at bounding box center [226, 25] width 18 height 18
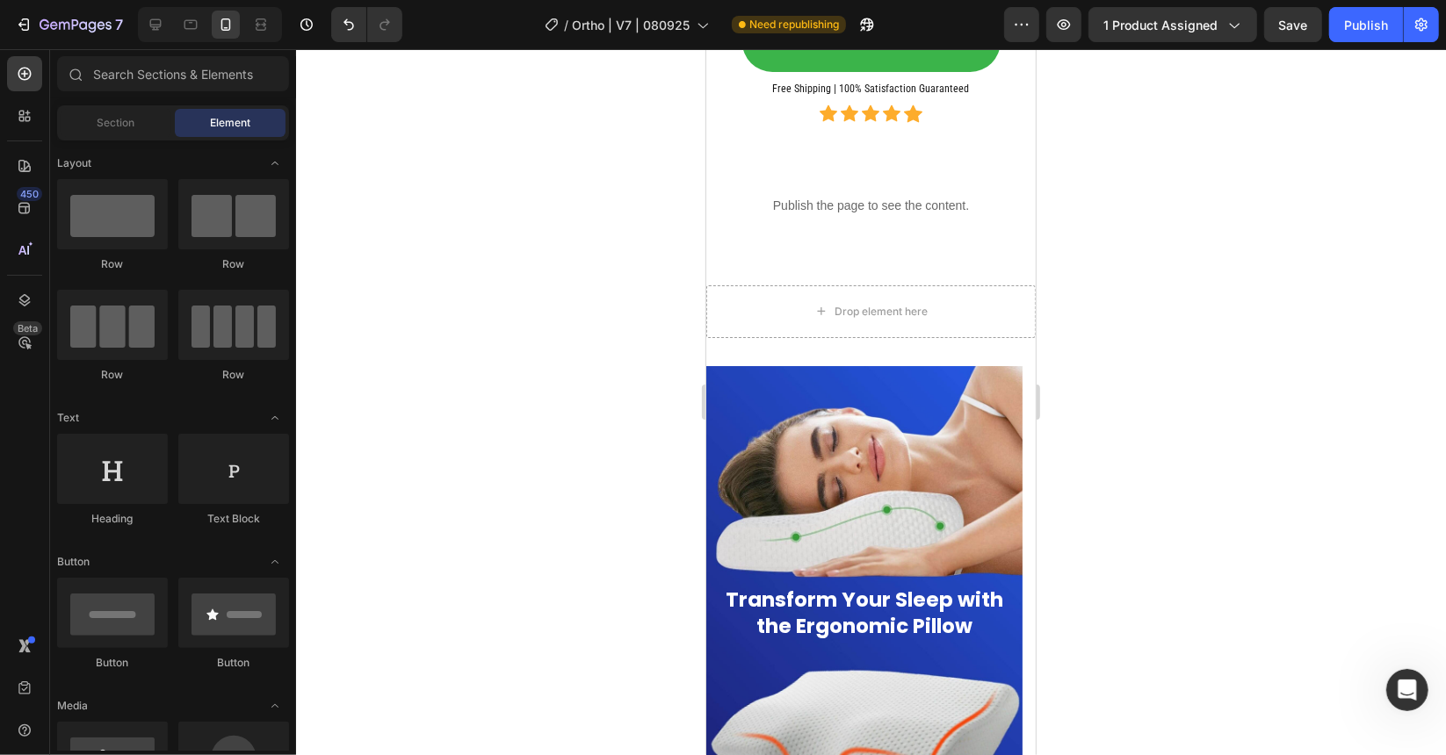
scroll to position [14746, 0]
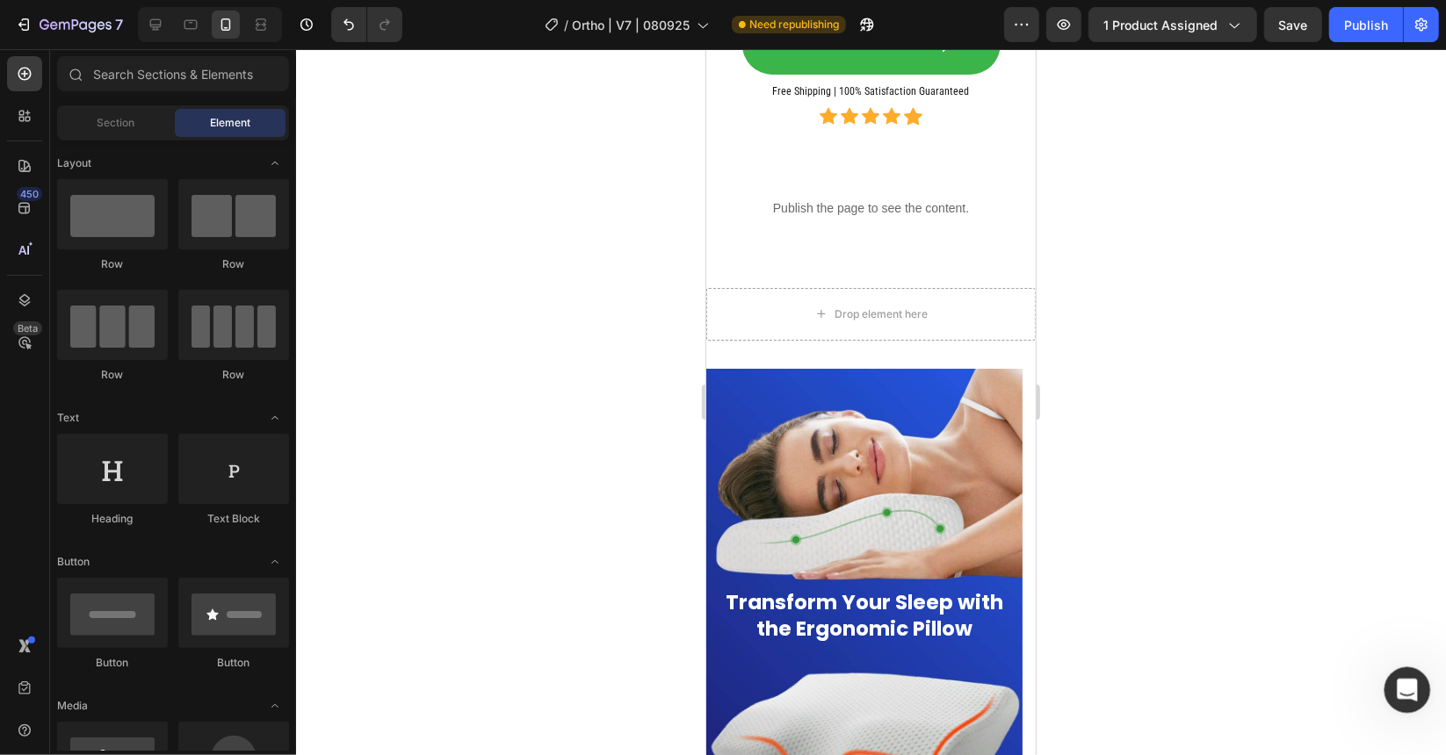
click html
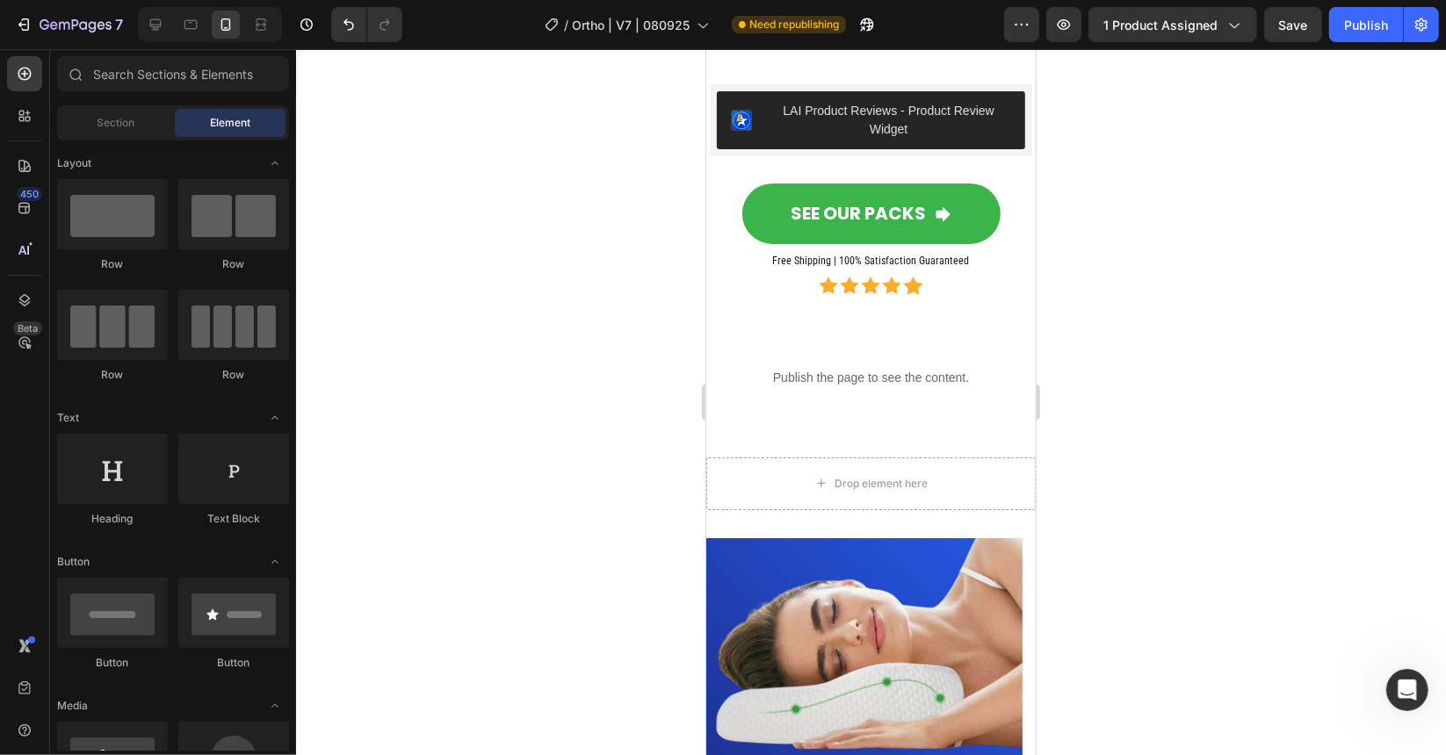
scroll to position [14517, 0]
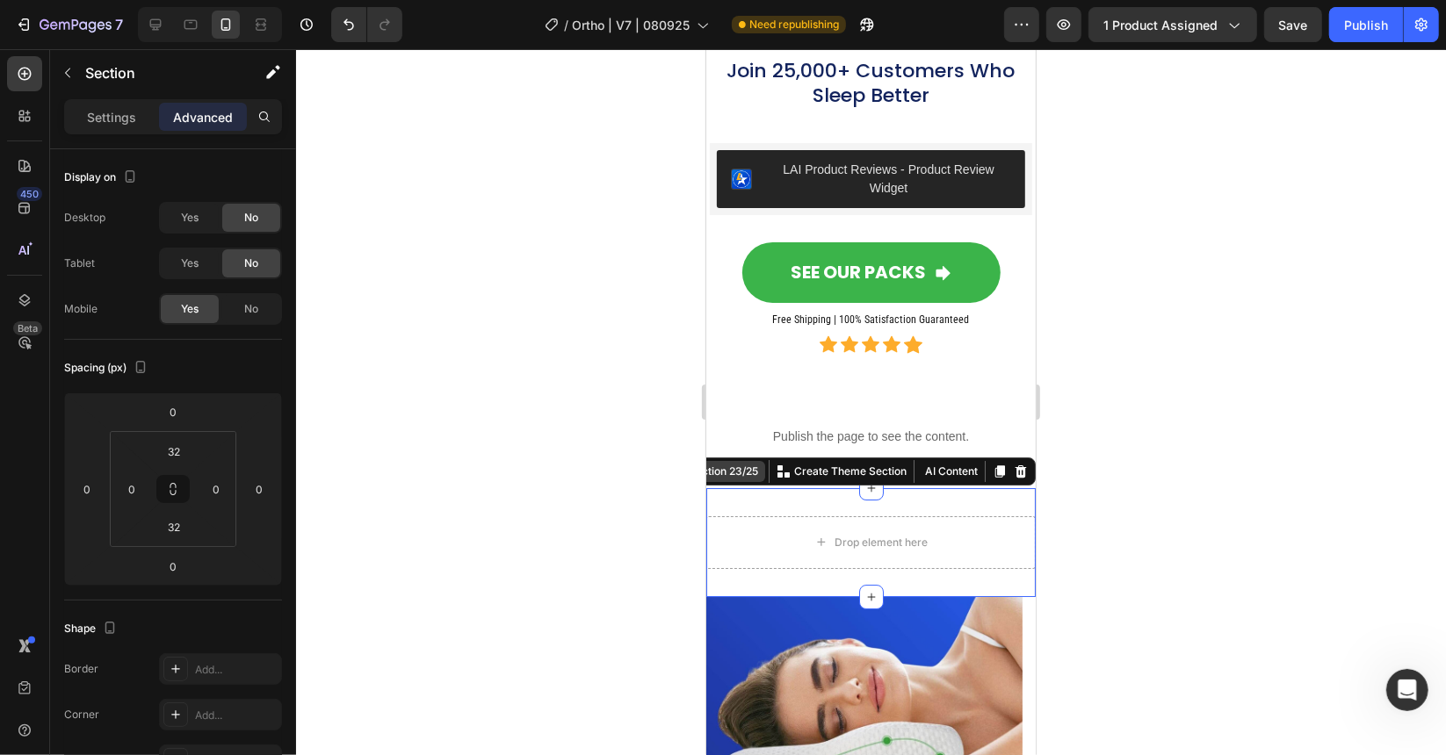
click at [957, 483] on div "Section 23/25 You can create reusable sections Create Theme Section AI Content …" at bounding box center [848, 471] width 372 height 28
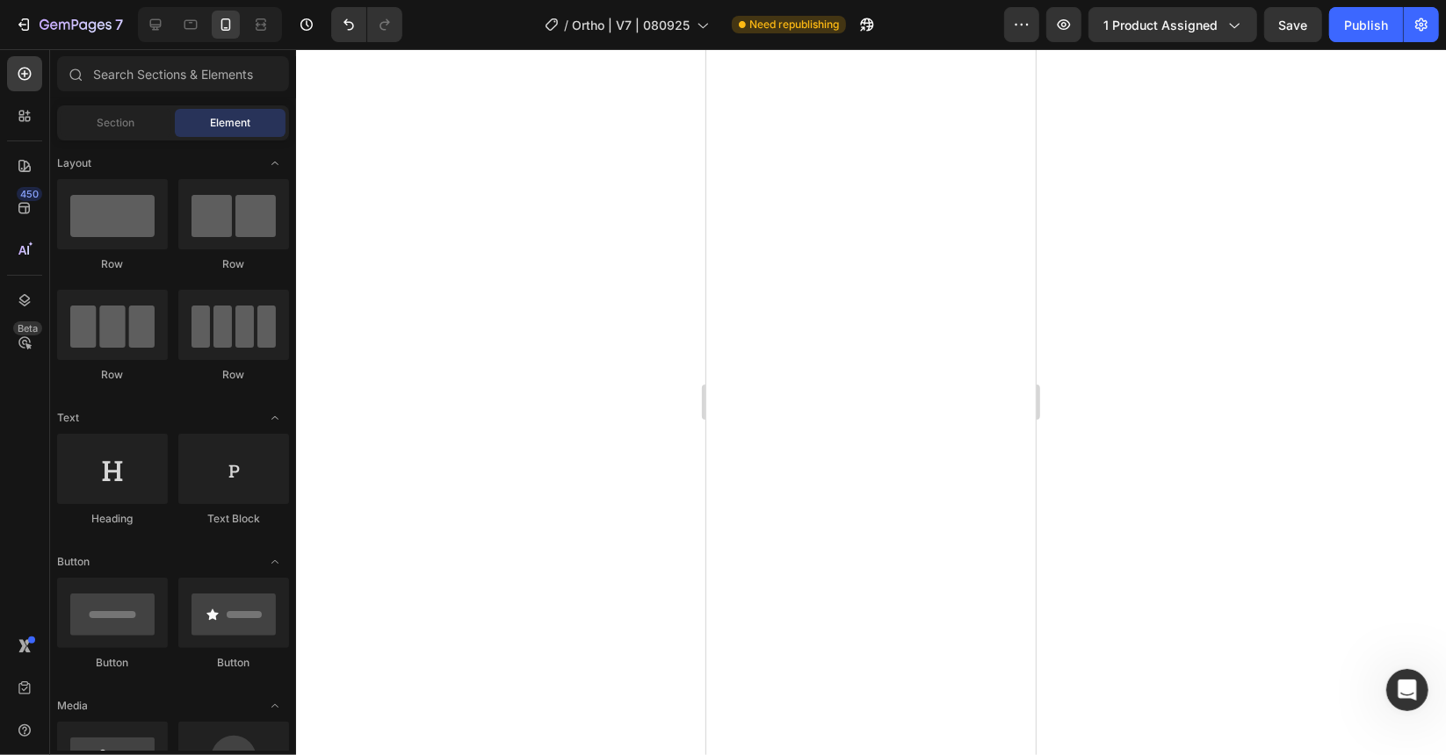
scroll to position [0, 0]
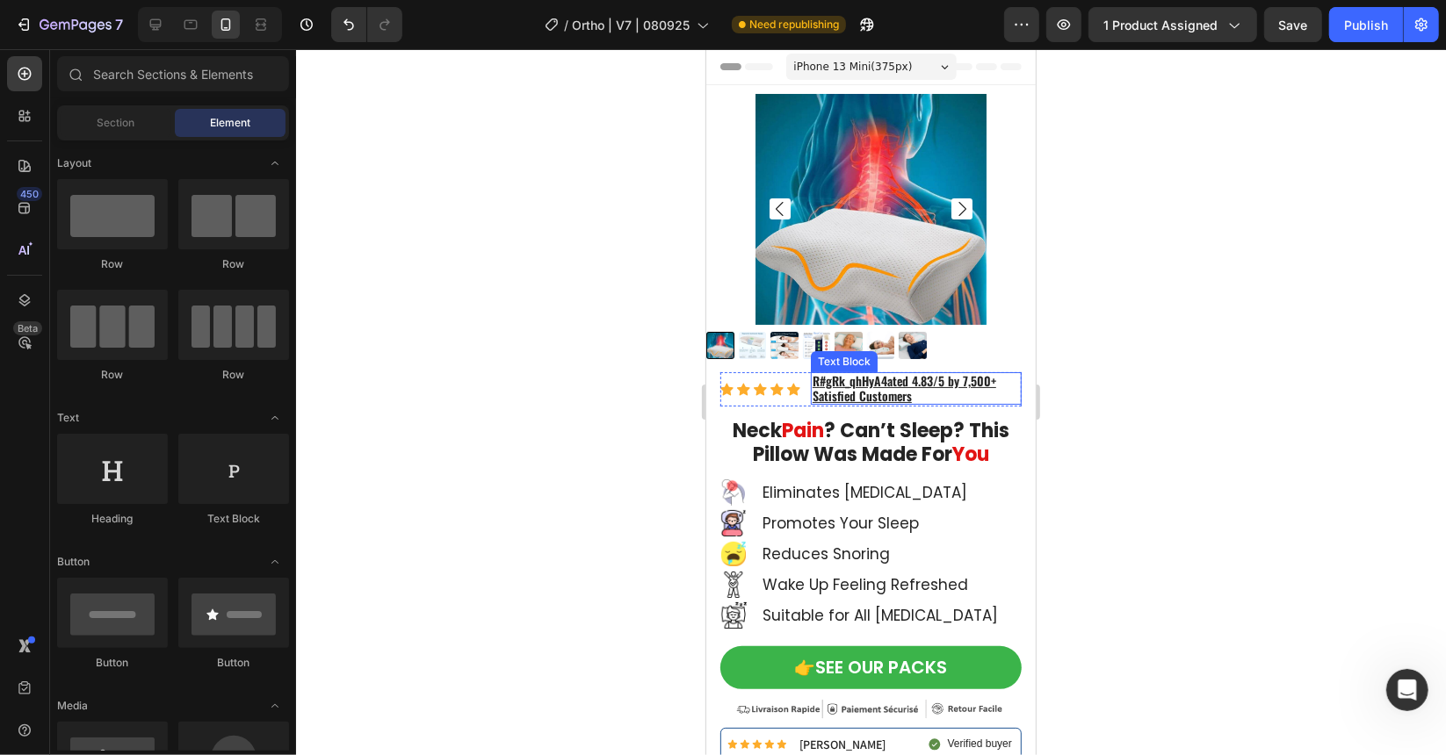
click at [903, 372] on u "#gRk_qhHyA4ated 4.83/5 by 7,500+ Satisfied Customers" at bounding box center [904, 387] width 184 height 33
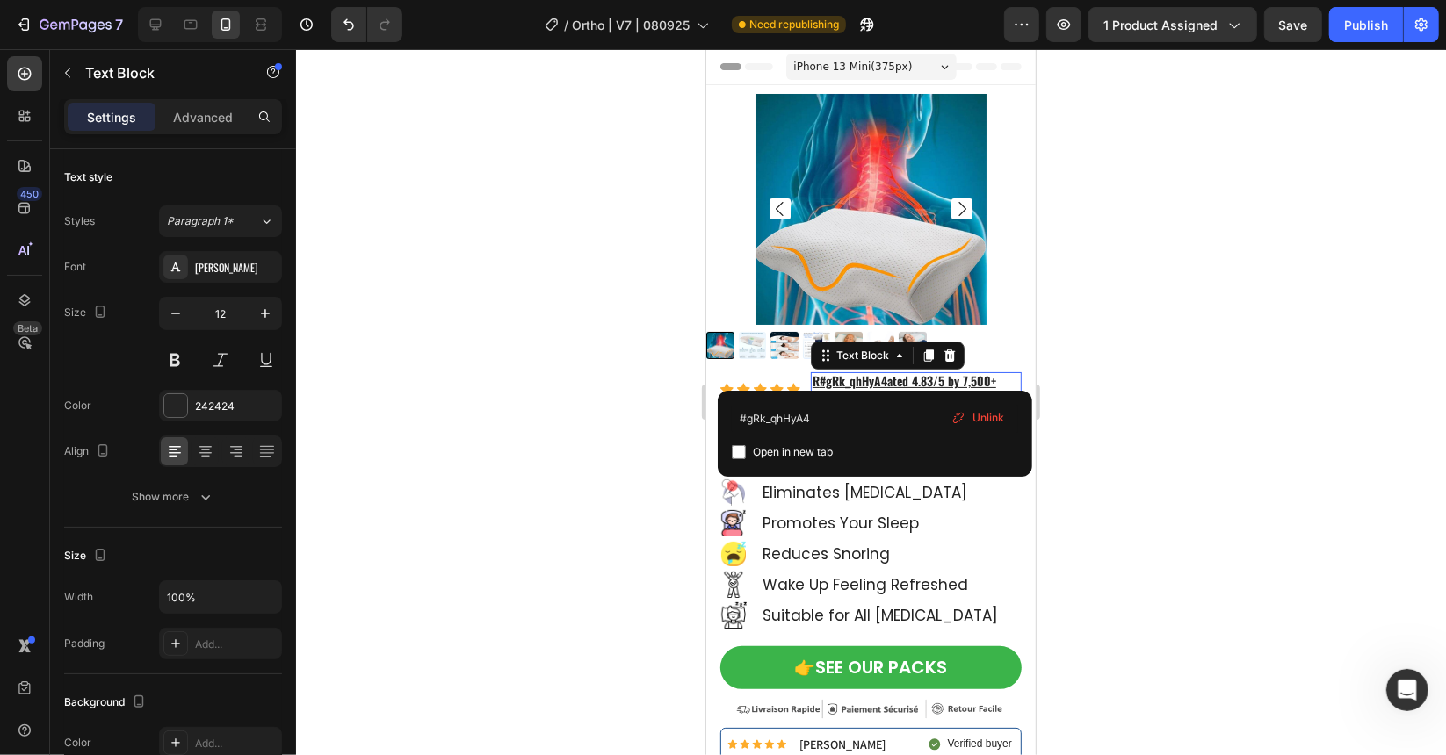
click at [885, 372] on u "#gRk_qhHyA4ated 4.83/5 by 7,500+ Satisfied Customers" at bounding box center [904, 387] width 184 height 33
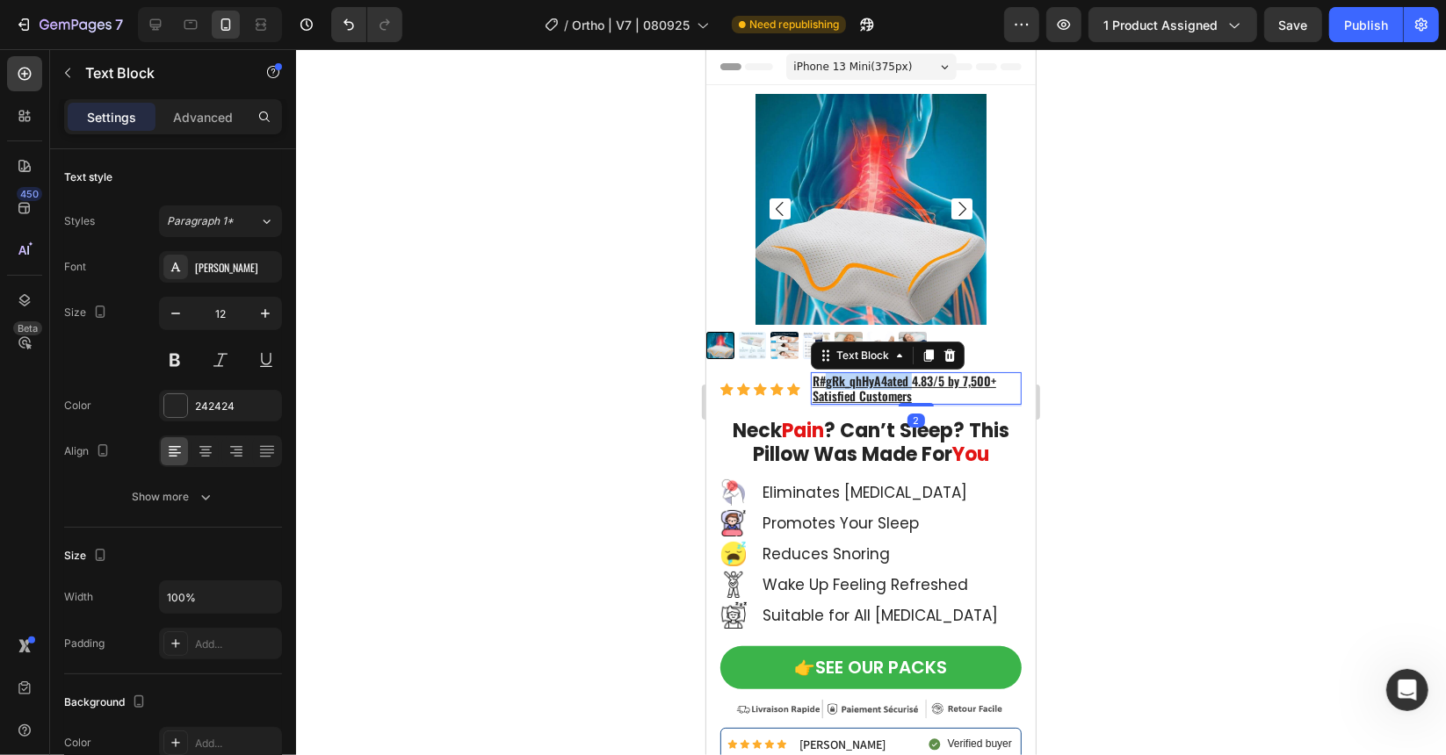
click at [885, 372] on u "#gRk_qhHyA4ated 4.83/5 by 7,500+ Satisfied Customers" at bounding box center [904, 387] width 184 height 33
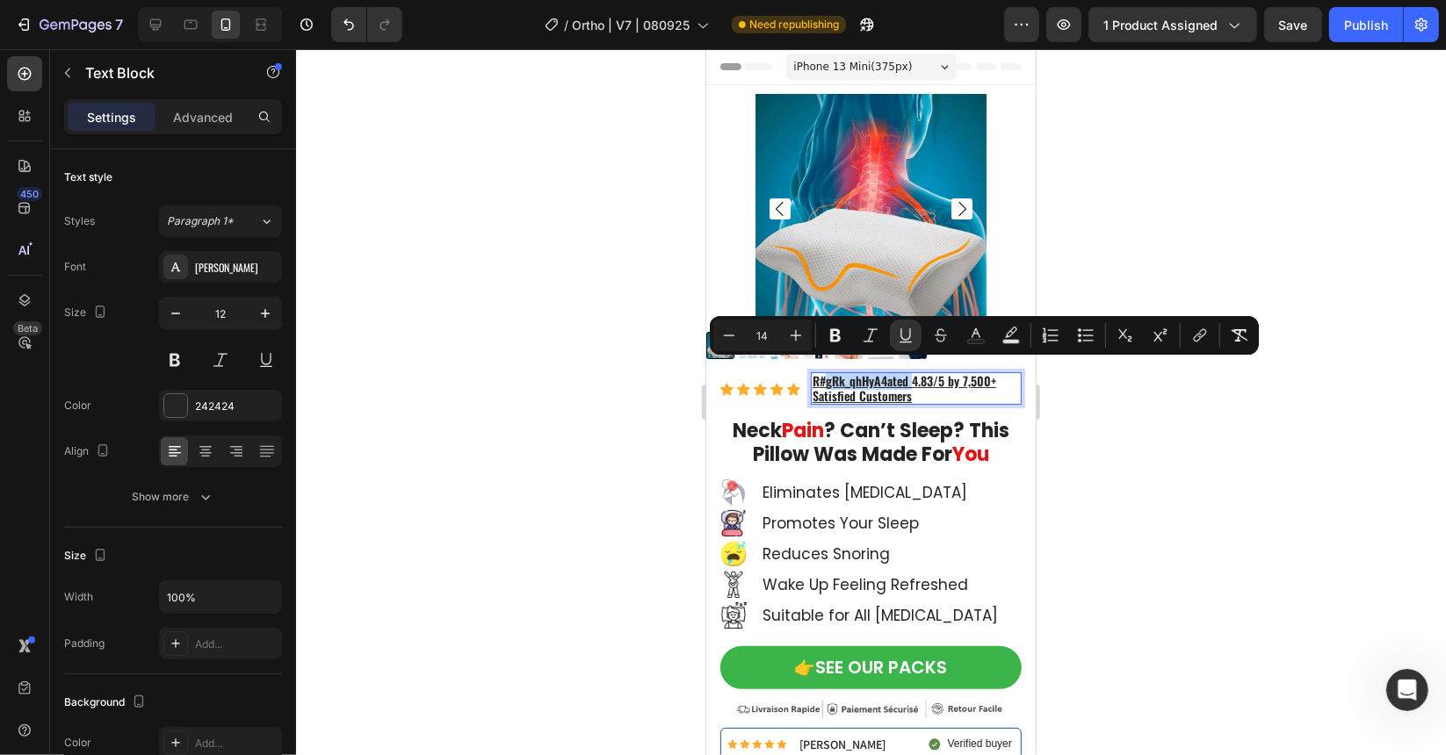
click at [881, 372] on u "#gRk_qhHyA4ated 4.83/5 by 7,500+ Satisfied Customers" at bounding box center [904, 387] width 184 height 33
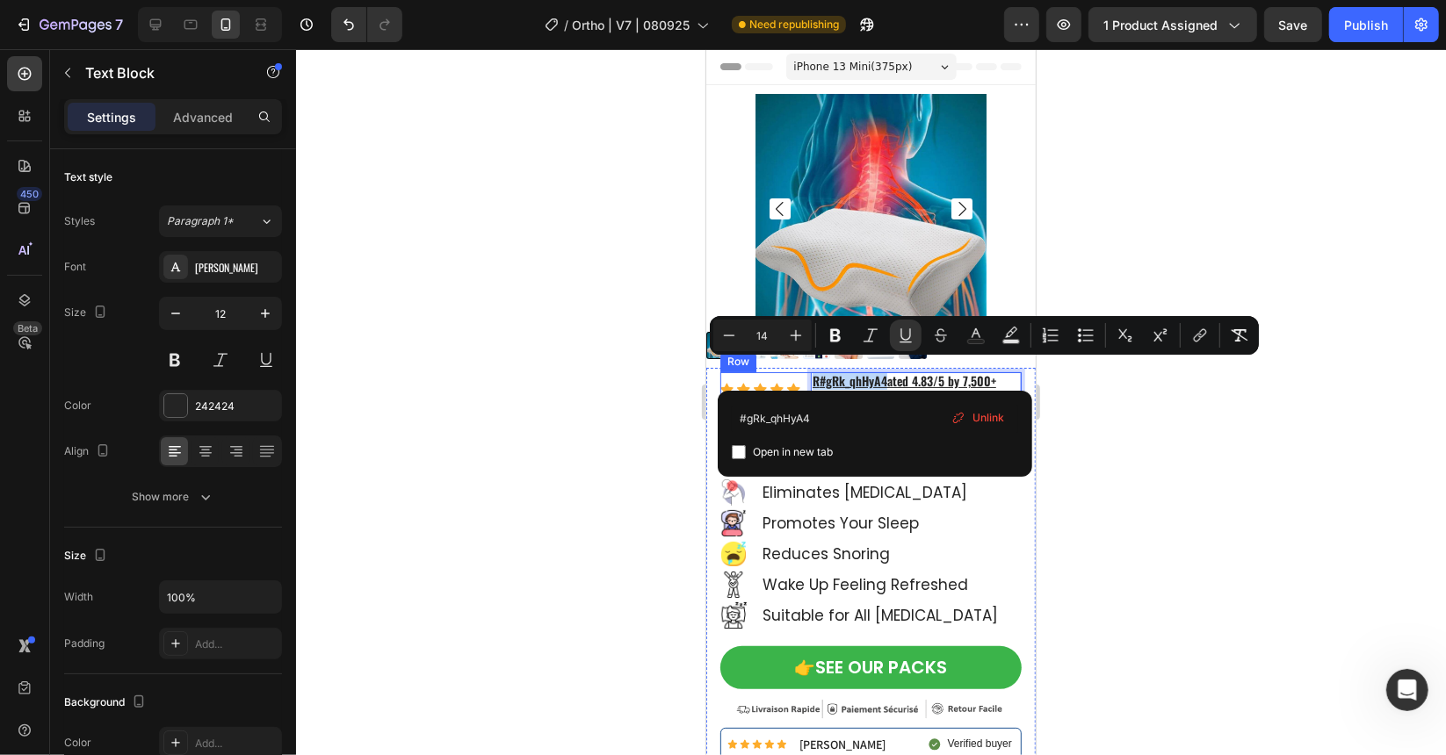
drag, startPoint x: 887, startPoint y: 372, endPoint x: 805, endPoint y: 368, distance: 81.8
click at [805, 372] on div "Icon Icon Icon Icon Icon Icon List Hoz R #gRk_qhHyA4ated 4.83/5 by 7,500+ Satis…" at bounding box center [869, 389] width 301 height 34
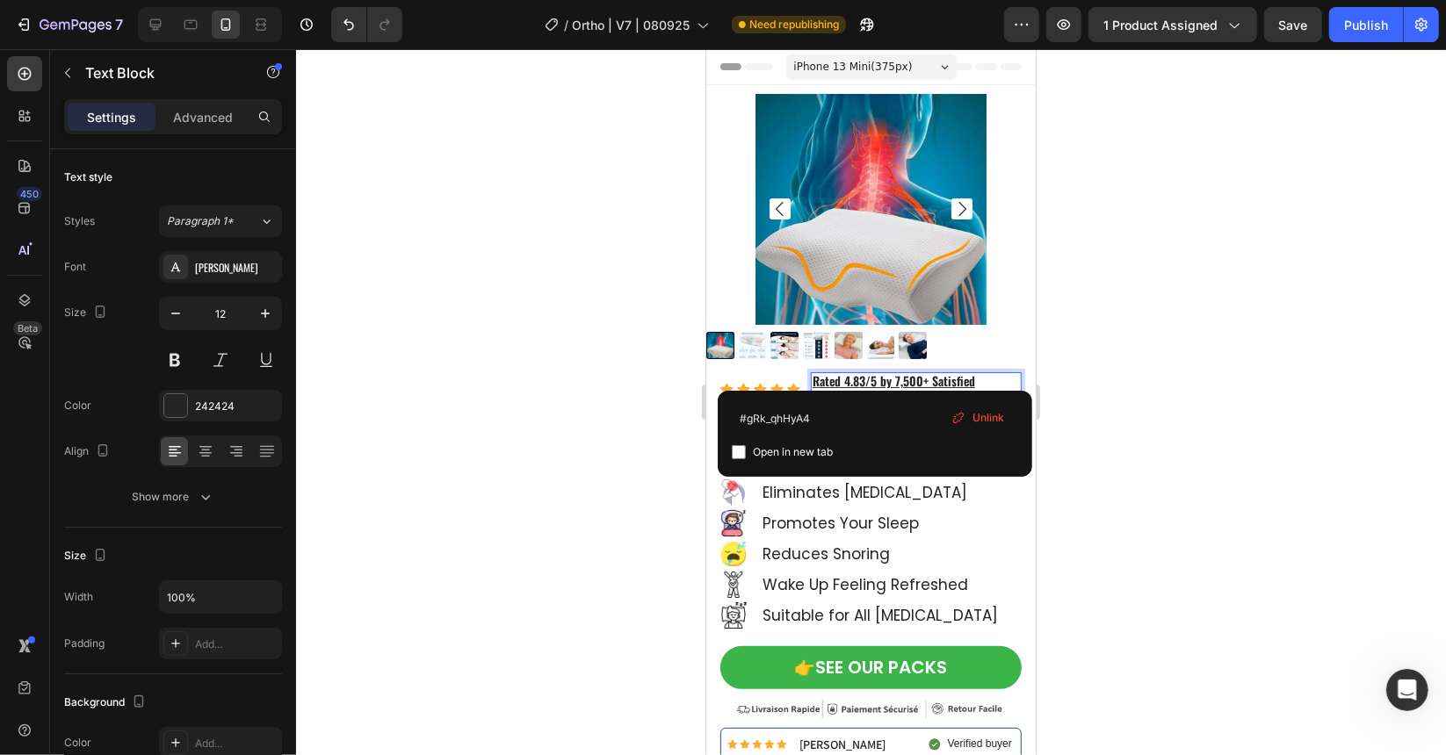
click at [627, 358] on div at bounding box center [871, 402] width 1150 height 706
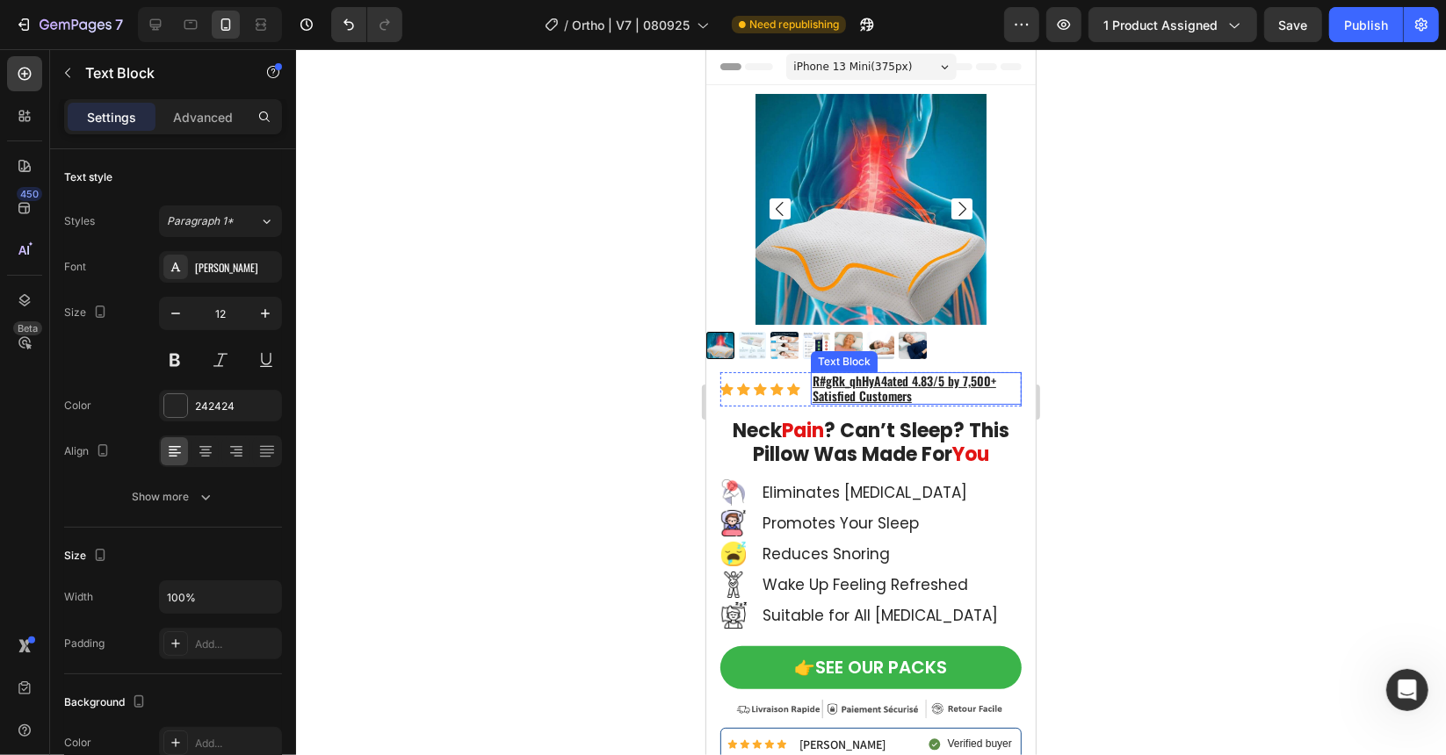
click at [859, 379] on u "ated 4.83/5 by 7,500+ Satisfied Customers" at bounding box center [904, 387] width 184 height 33
click at [861, 379] on u "#gRk_qhHyA4ated 4.83/5 by 7,500+ Satisfied Customers" at bounding box center [904, 387] width 184 height 33
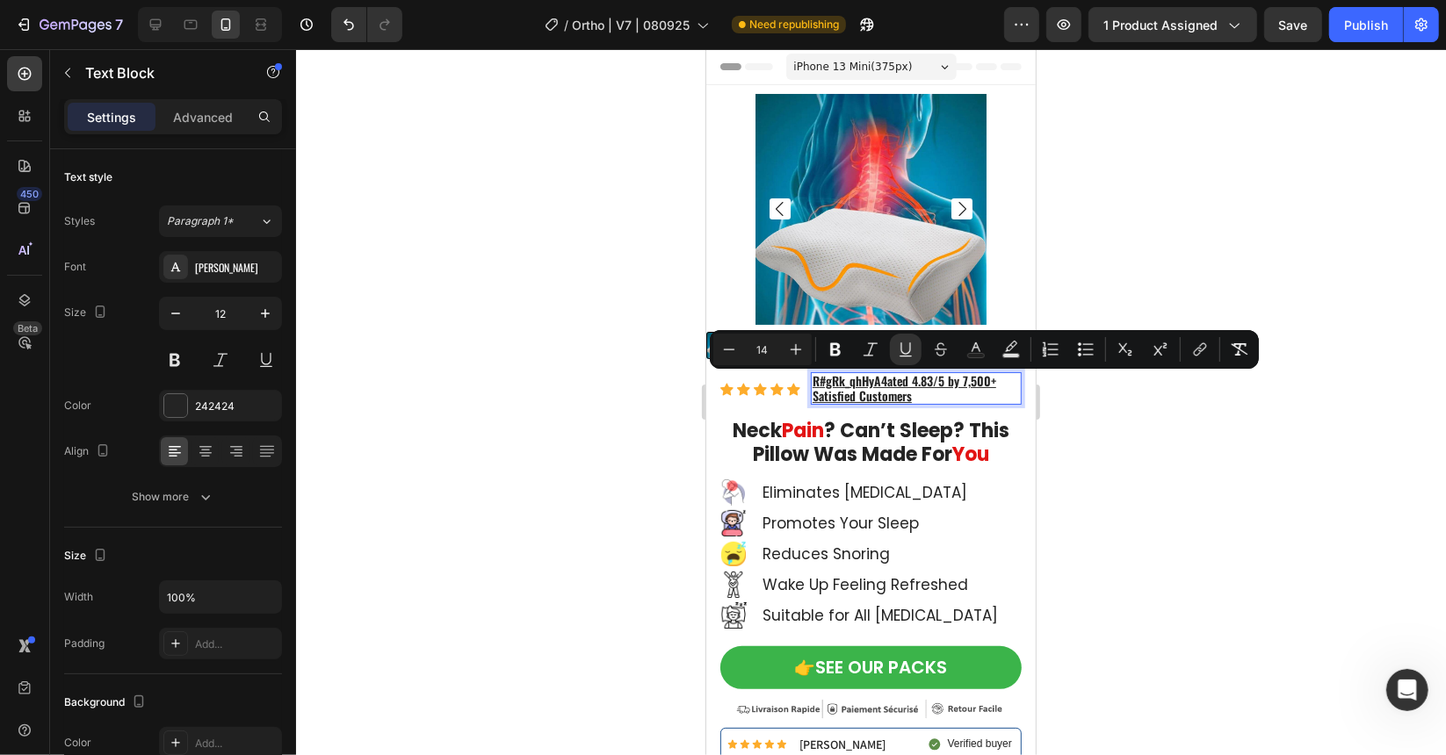
click at [877, 371] on u "#gRk_qhHyA4ated 4.83/5 by 7,500+ Satisfied Customers" at bounding box center [904, 387] width 184 height 33
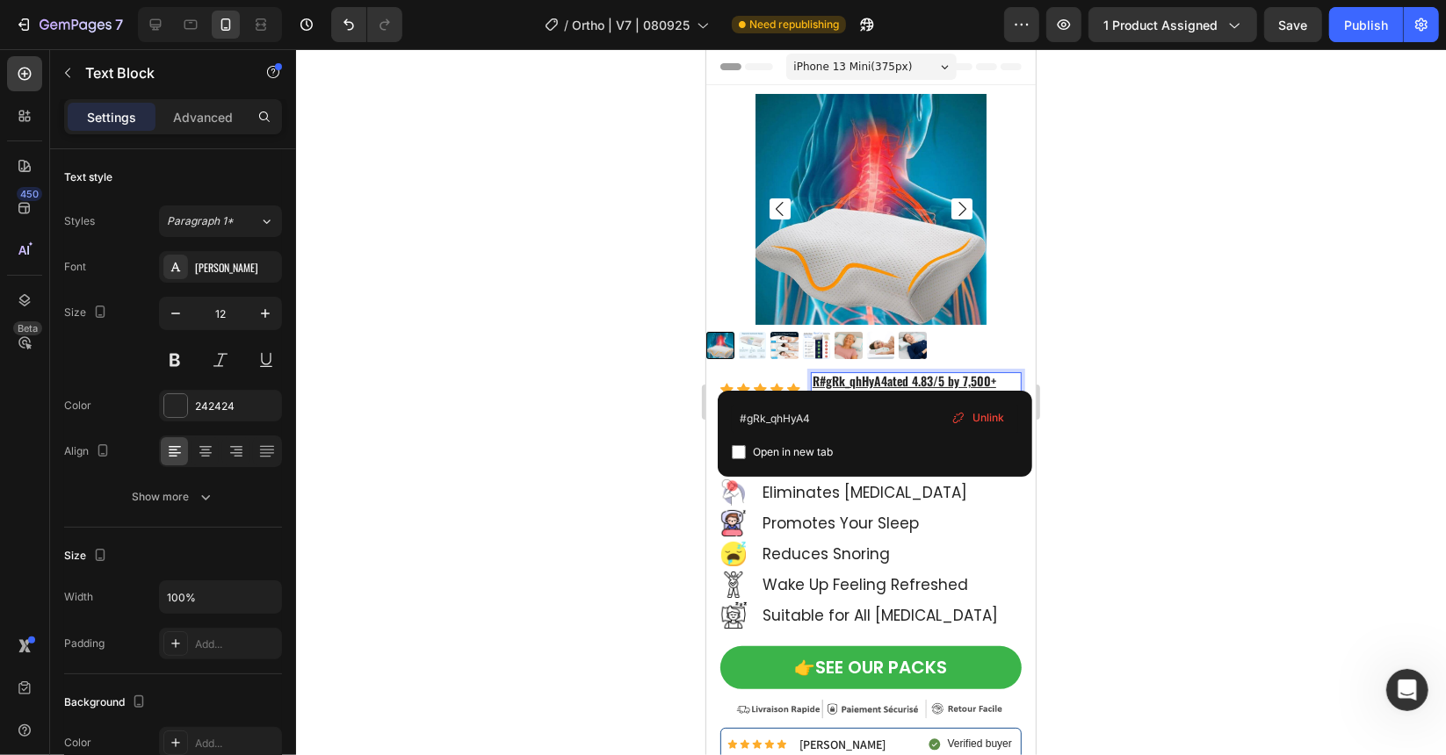
click at [907, 371] on u "#gRk_qhHyA4ated 4.83/5 by 7,500+ Satisfied Customers" at bounding box center [904, 387] width 184 height 33
click at [873, 371] on u "#gRk_qhHyA4 4.83/5 by 7,500+ Satisfied Customers" at bounding box center [913, 387] width 202 height 33
click at [861, 371] on u "#gRk_qhHyA4 4.83/5 by 7,500+ Satisfied Customers" at bounding box center [913, 387] width 202 height 33
click at [880, 371] on u "#gRk_qhHyA4 4.83/5 by 7,500+ Satisfied Customers" at bounding box center [913, 387] width 202 height 33
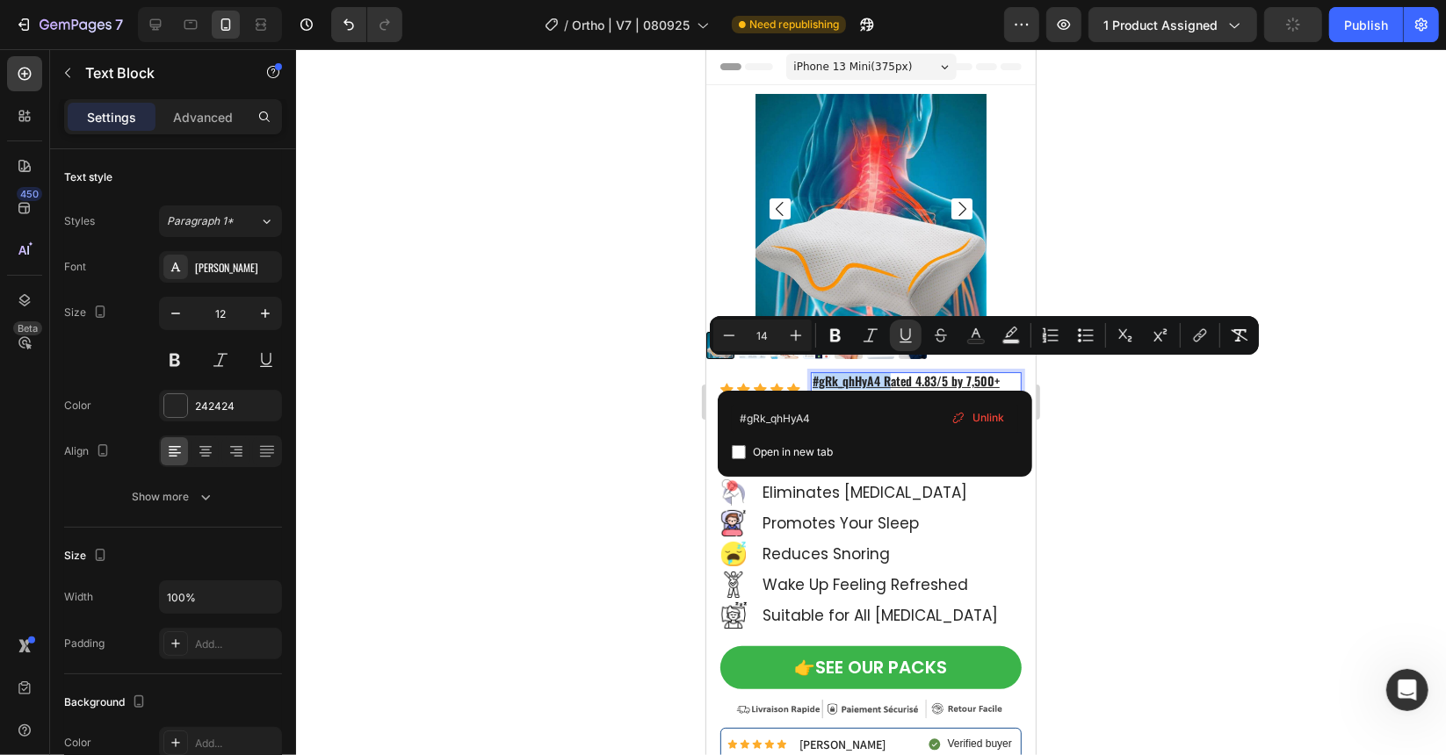
drag, startPoint x: 886, startPoint y: 372, endPoint x: 810, endPoint y: 370, distance: 76.5
click at [810, 372] on div "#gRk_qhHyA4 Rated 4.83/5 by 7,500+ Satisfied Customers" at bounding box center [915, 388] width 211 height 32
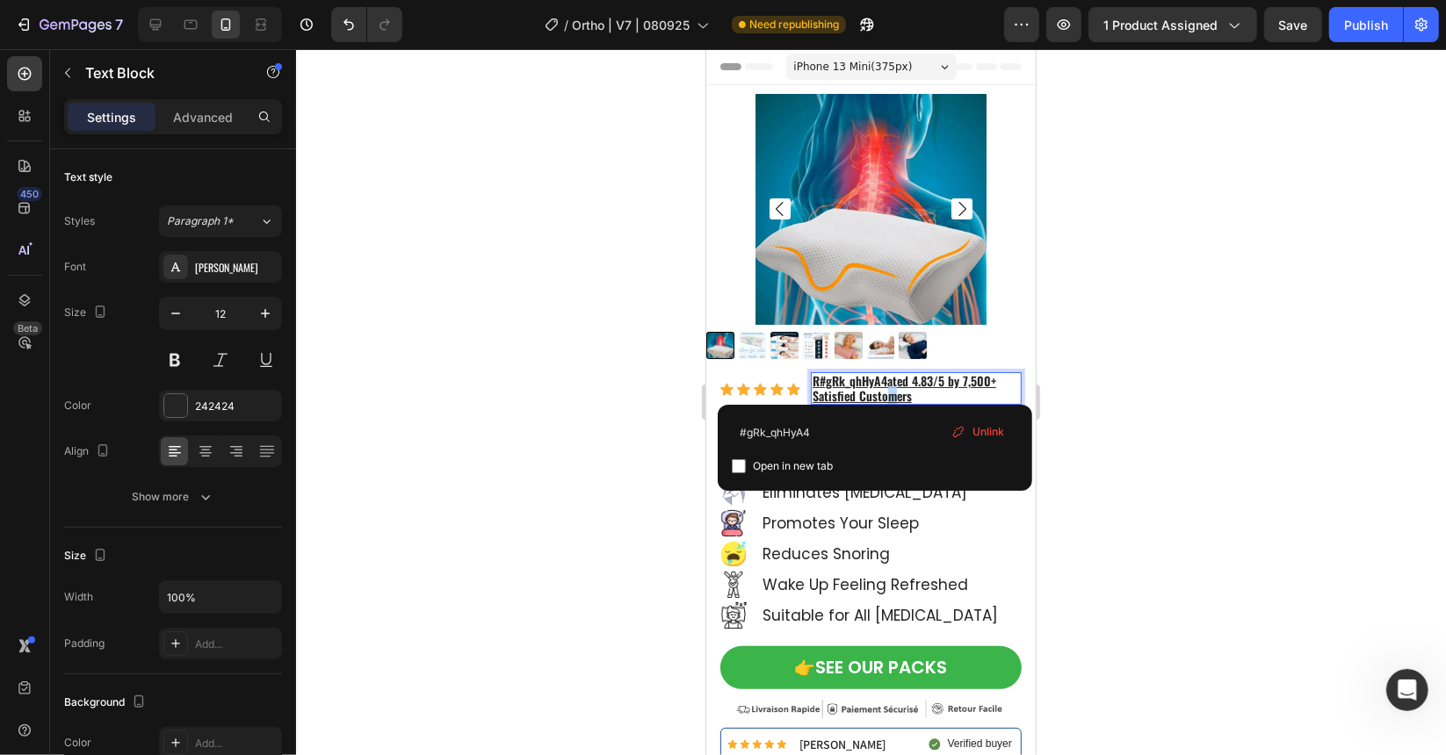
click at [890, 382] on p "R#gRk_qhHyA4ated 4.83/5 by 7,500+ Satisfied Customers" at bounding box center [915, 387] width 207 height 29
click at [916, 386] on p "R#gRk_qhHyA4ated 4.83/5 by 7,500+ Satisfied Customers" at bounding box center [915, 387] width 207 height 29
drag, startPoint x: 917, startPoint y: 385, endPoint x: 943, endPoint y: 392, distance: 27.3
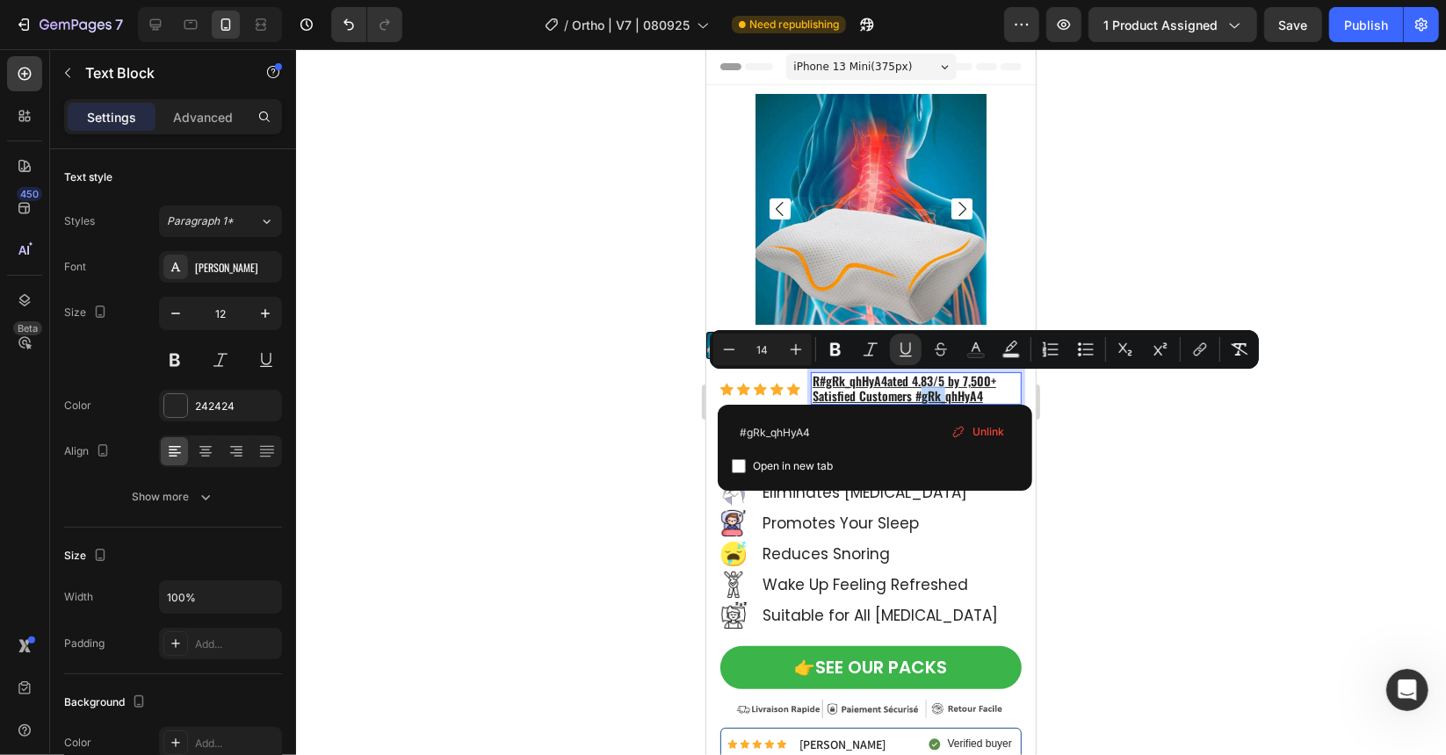
click at [922, 381] on u "R#gRk_qhHyA4ated 4.83/5 by 7,500+ Satisfied Customers #gRk_qhHyA4" at bounding box center [904, 387] width 184 height 33
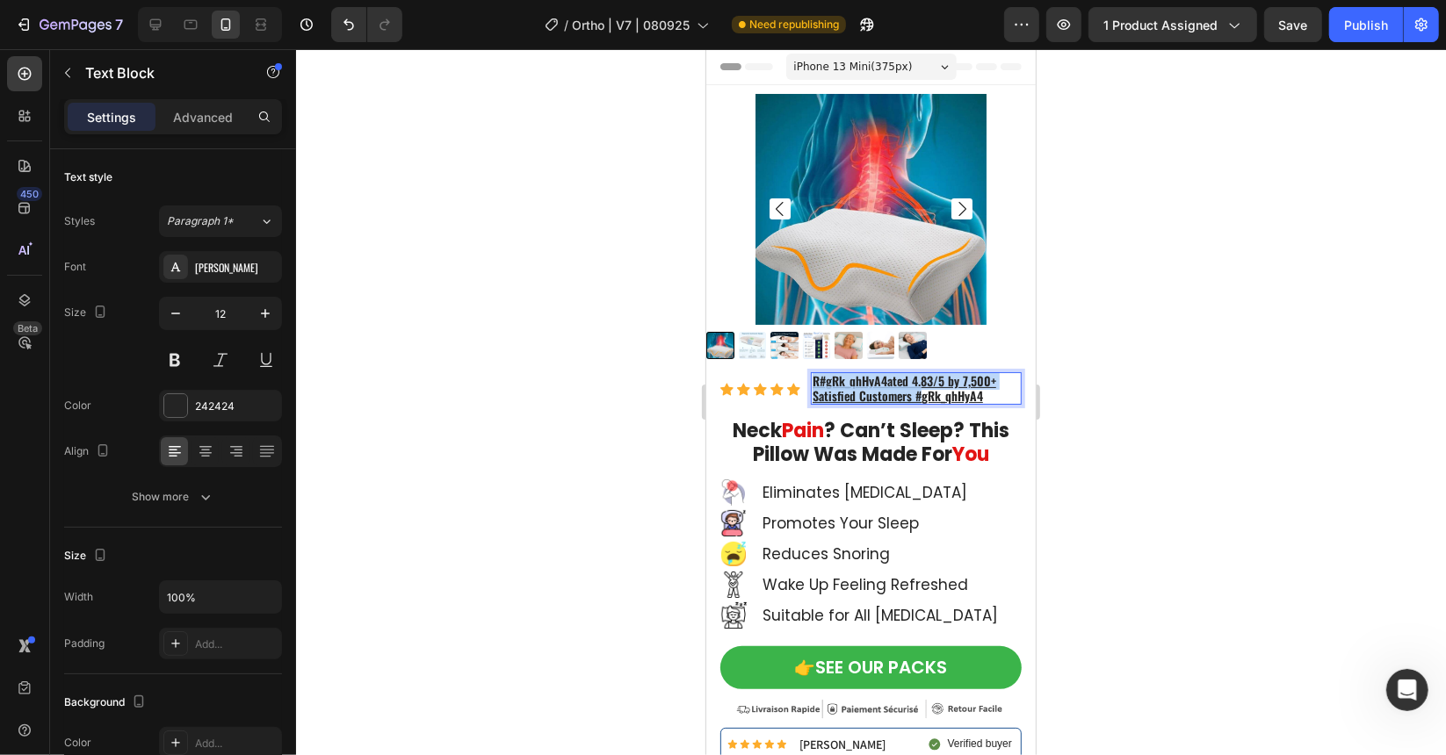
click at [922, 381] on u "R#gRk_qhHyA4ated 4.83/5 by 7,500+ Satisfied Customers #gRk_qhHyA4" at bounding box center [904, 387] width 184 height 33
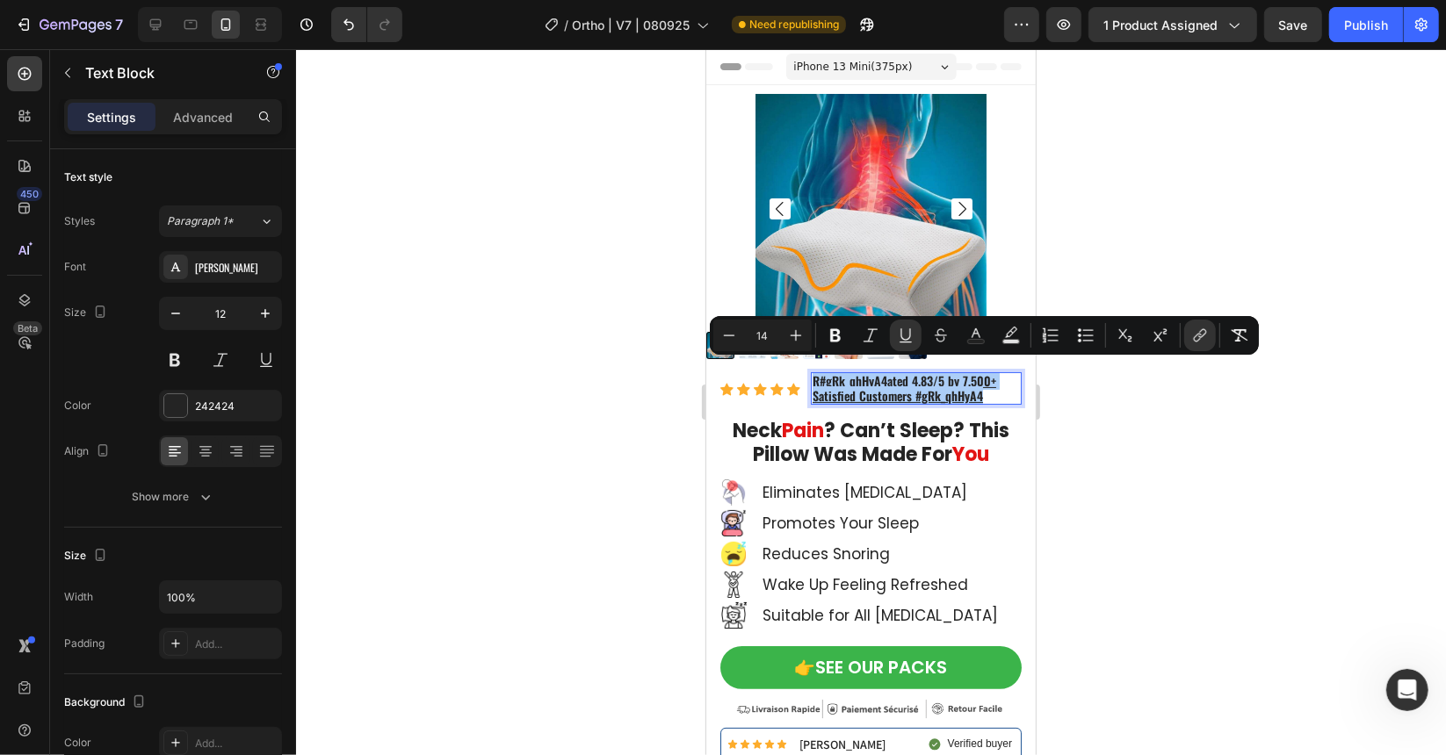
click at [1094, 373] on div at bounding box center [871, 402] width 1150 height 706
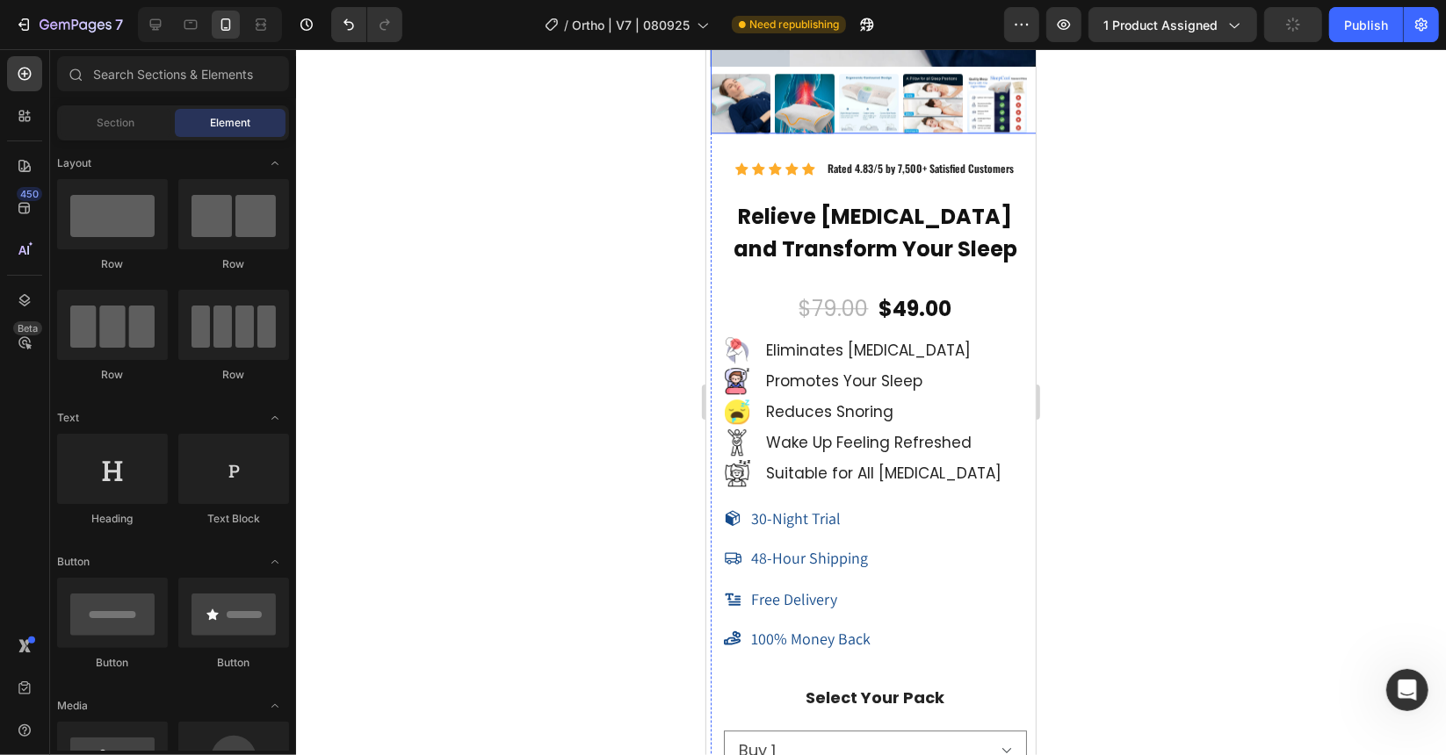
scroll to position [13165, 0]
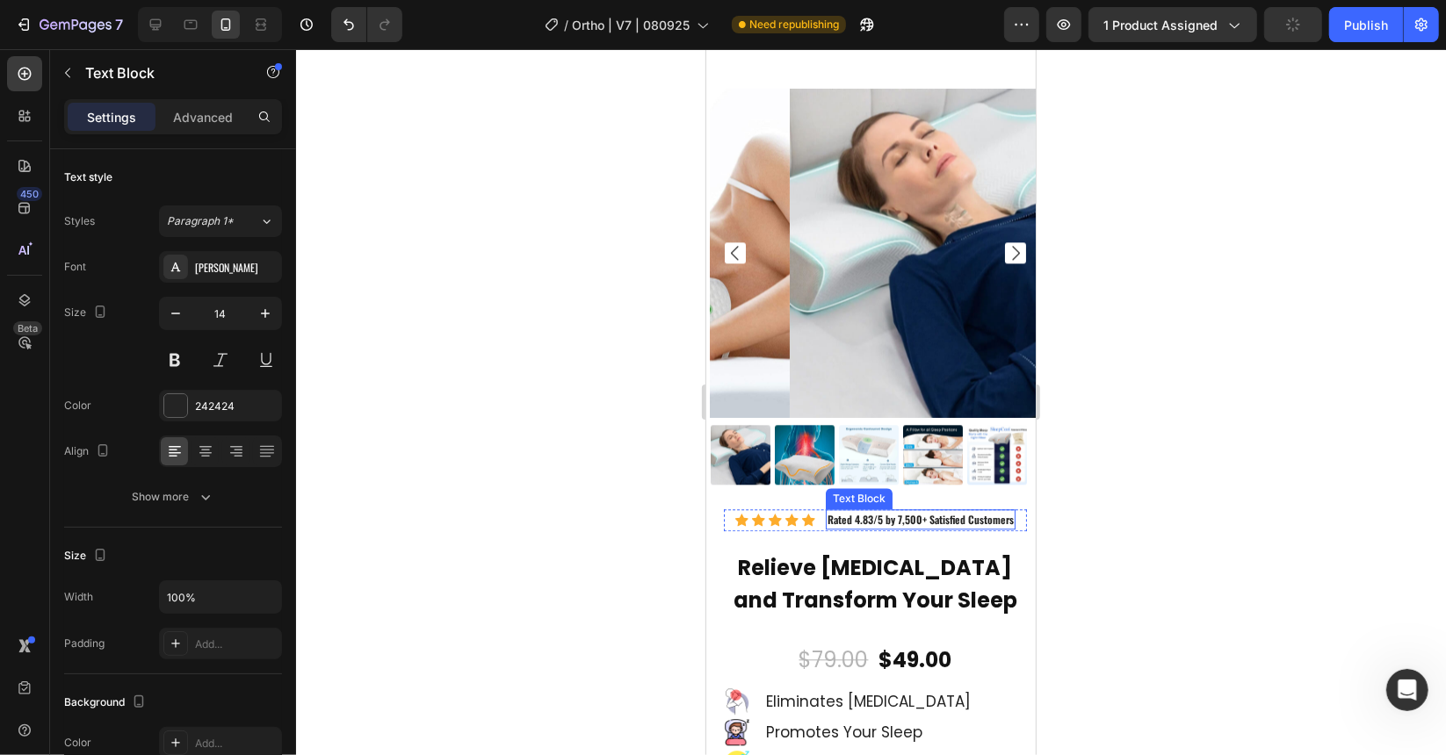
click at [916, 511] on span "Rated 4.83/5 by 7,500+ Satisfied Customers" at bounding box center [920, 518] width 186 height 15
click at [938, 486] on icon at bounding box center [943, 492] width 10 height 12
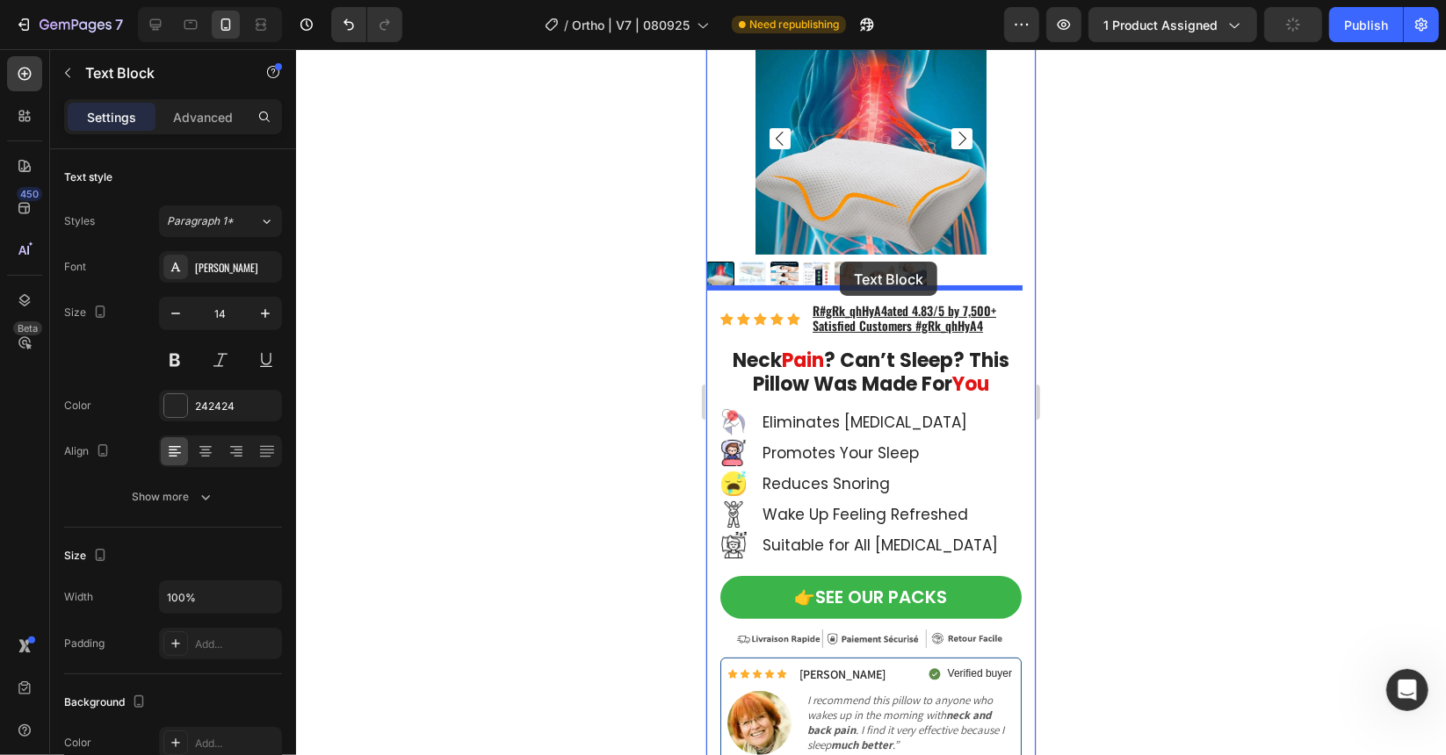
scroll to position [0, 0]
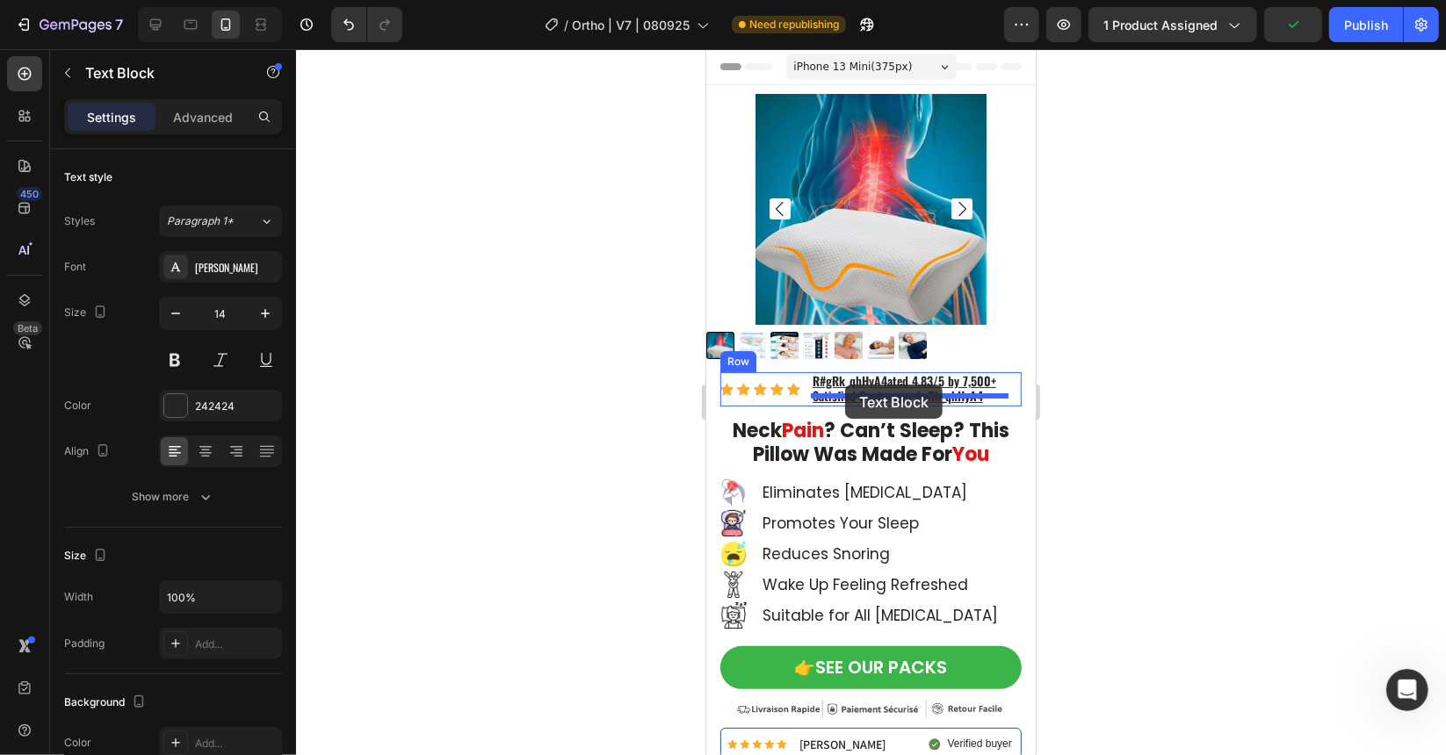
drag, startPoint x: 899, startPoint y: 531, endPoint x: 844, endPoint y: 384, distance: 157.6
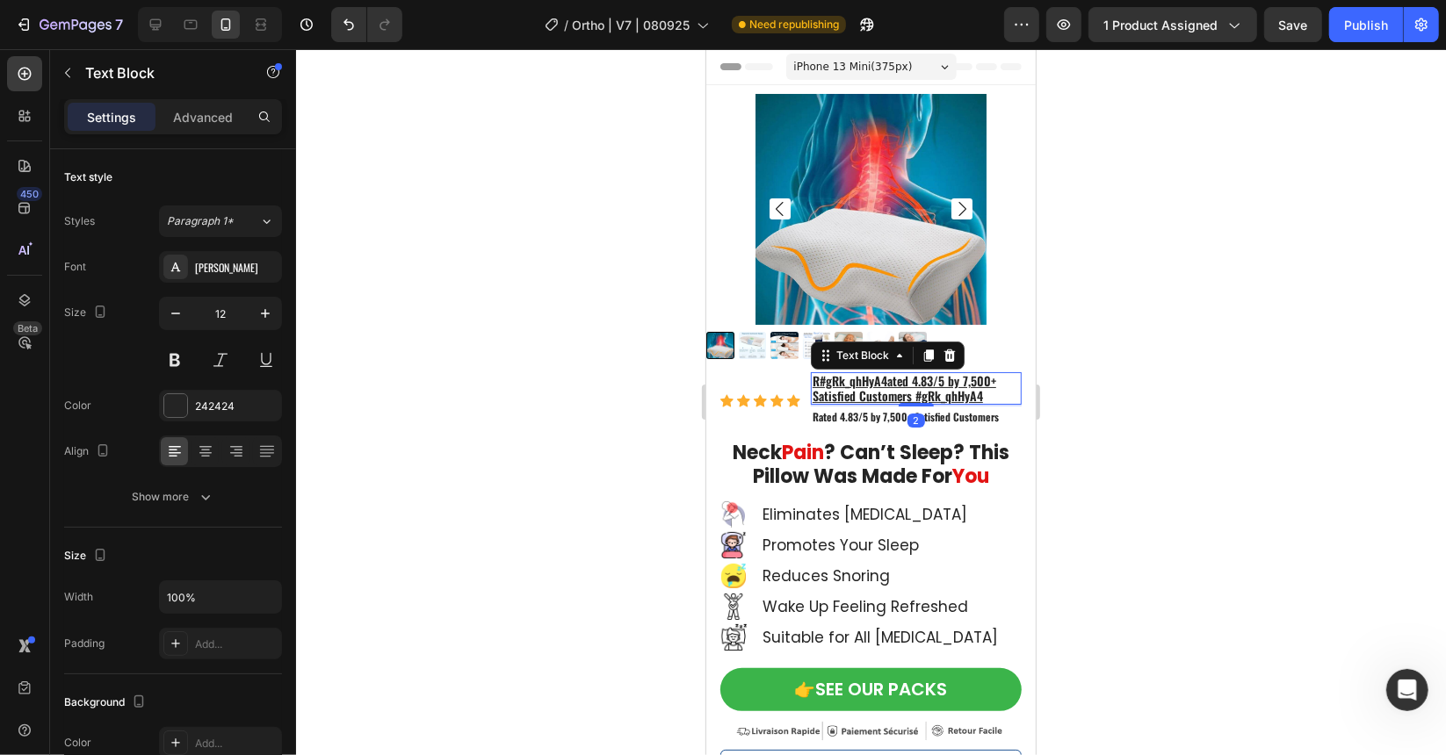
click at [1005, 373] on p "R#gRk_qhHyA4ated 4.83/5 by 7,500+ Satisfied Customers #gRk_qhHyA4" at bounding box center [915, 387] width 207 height 29
click at [953, 348] on icon at bounding box center [949, 355] width 14 height 14
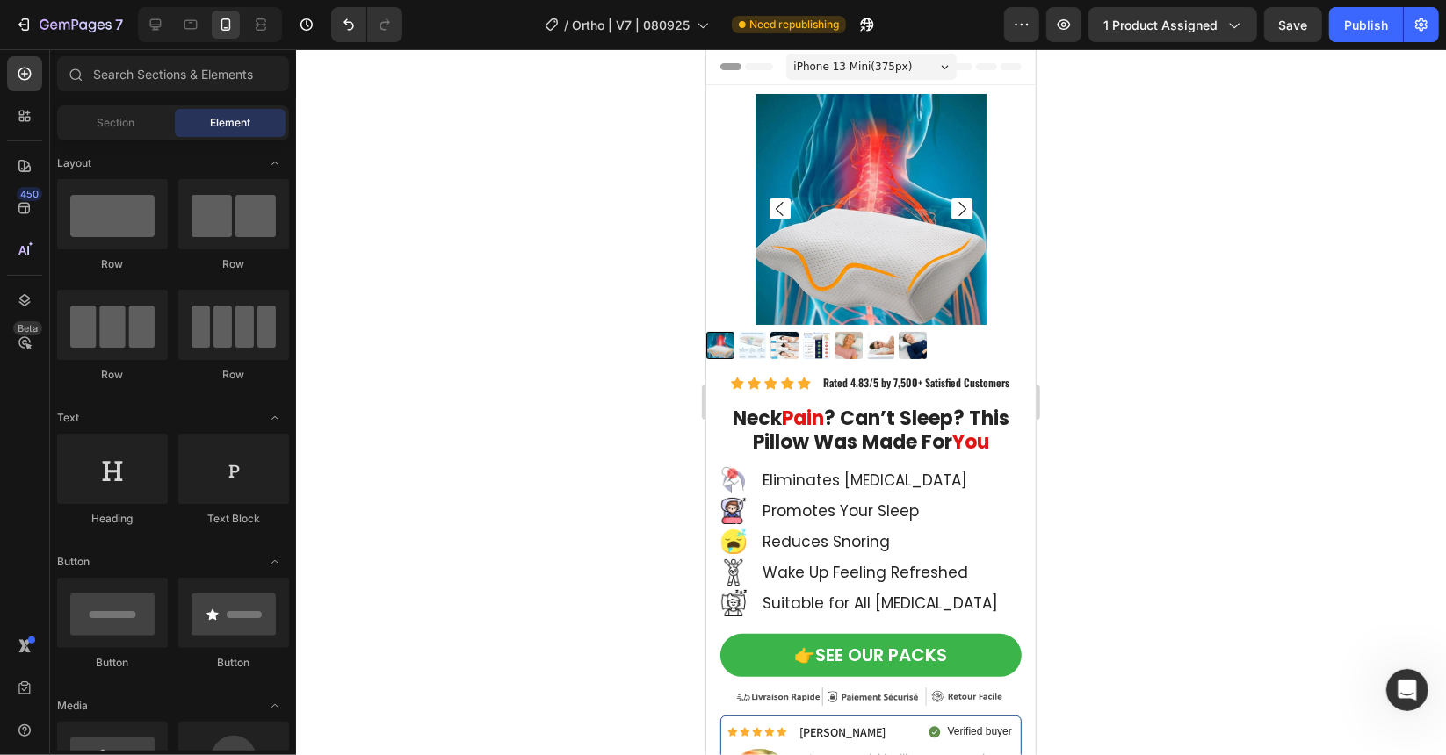
drag, startPoint x: 570, startPoint y: 379, endPoint x: 27, endPoint y: 323, distance: 545.7
click at [570, 379] on div at bounding box center [871, 402] width 1150 height 706
click at [889, 374] on span "Rated 4.83/5 by 7,500+ Satisfied Customers" at bounding box center [915, 381] width 186 height 15
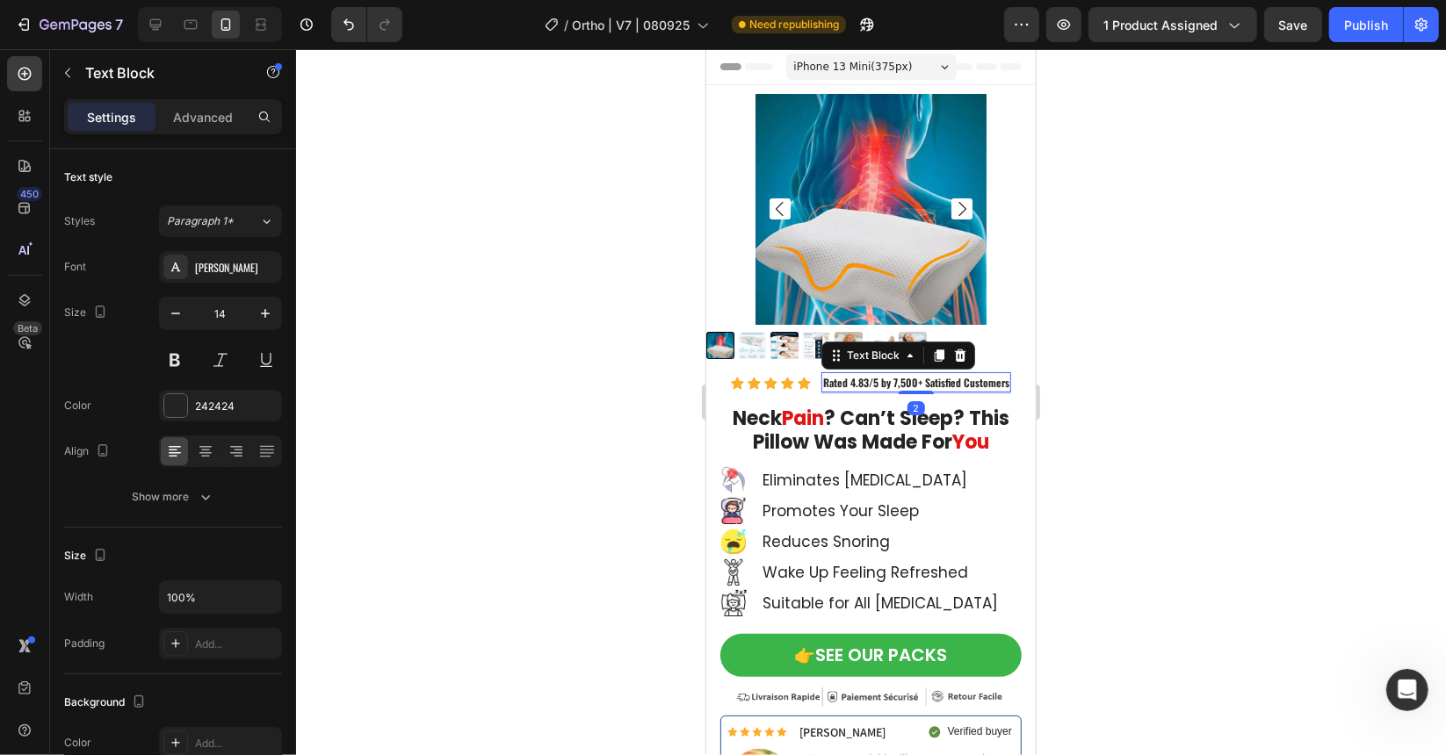
click at [890, 374] on span "Rated 4.83/5 by 7,500+ Satisfied Customers" at bounding box center [915, 381] width 186 height 15
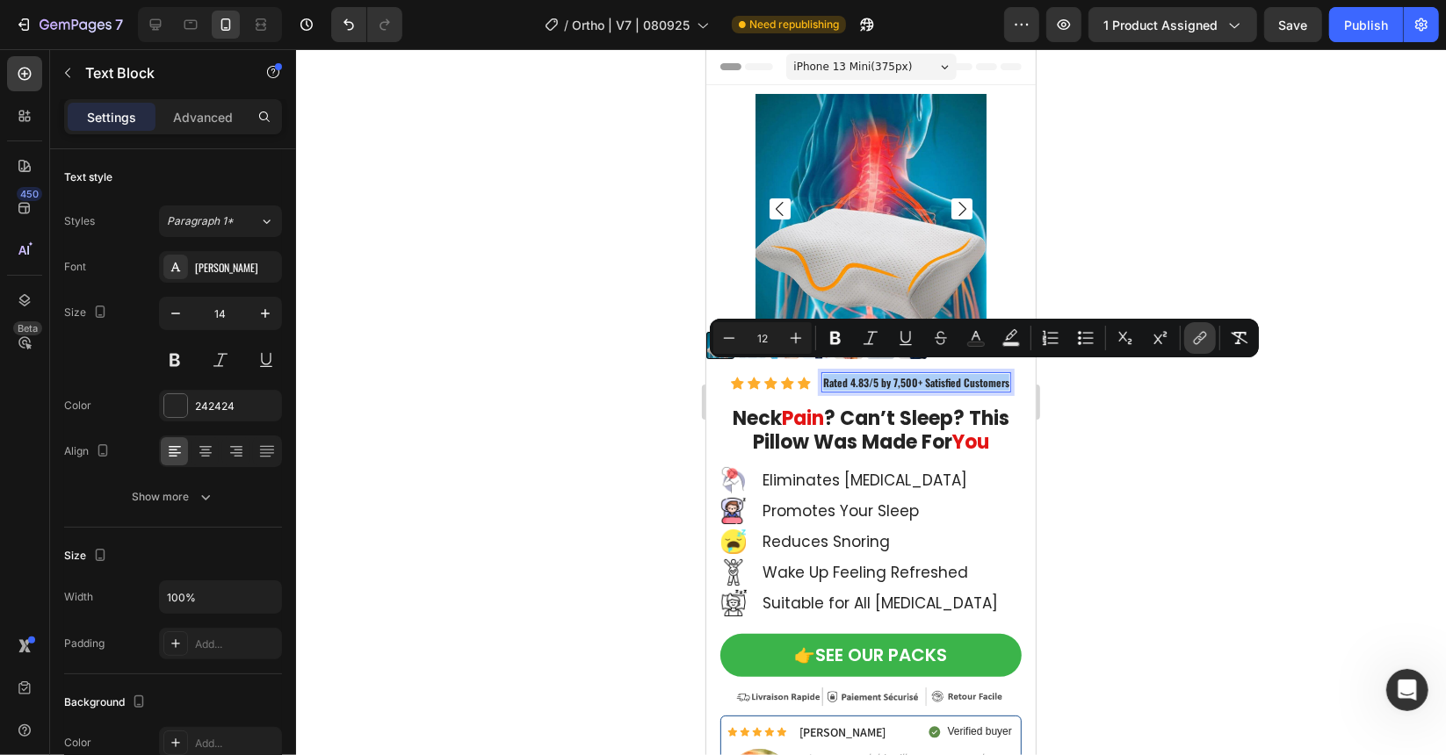
click at [1200, 338] on icon "Editor contextual toolbar" at bounding box center [1200, 338] width 18 height 18
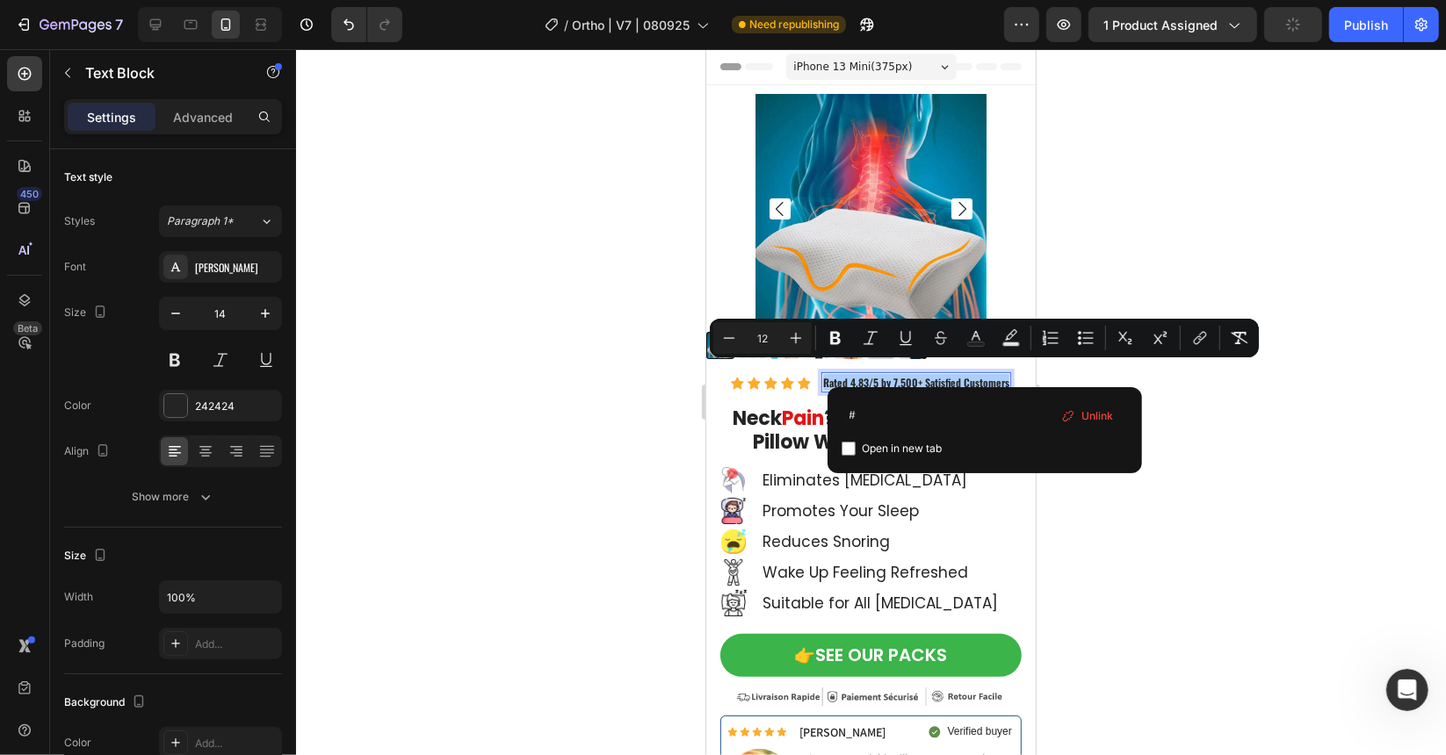
type input "#"
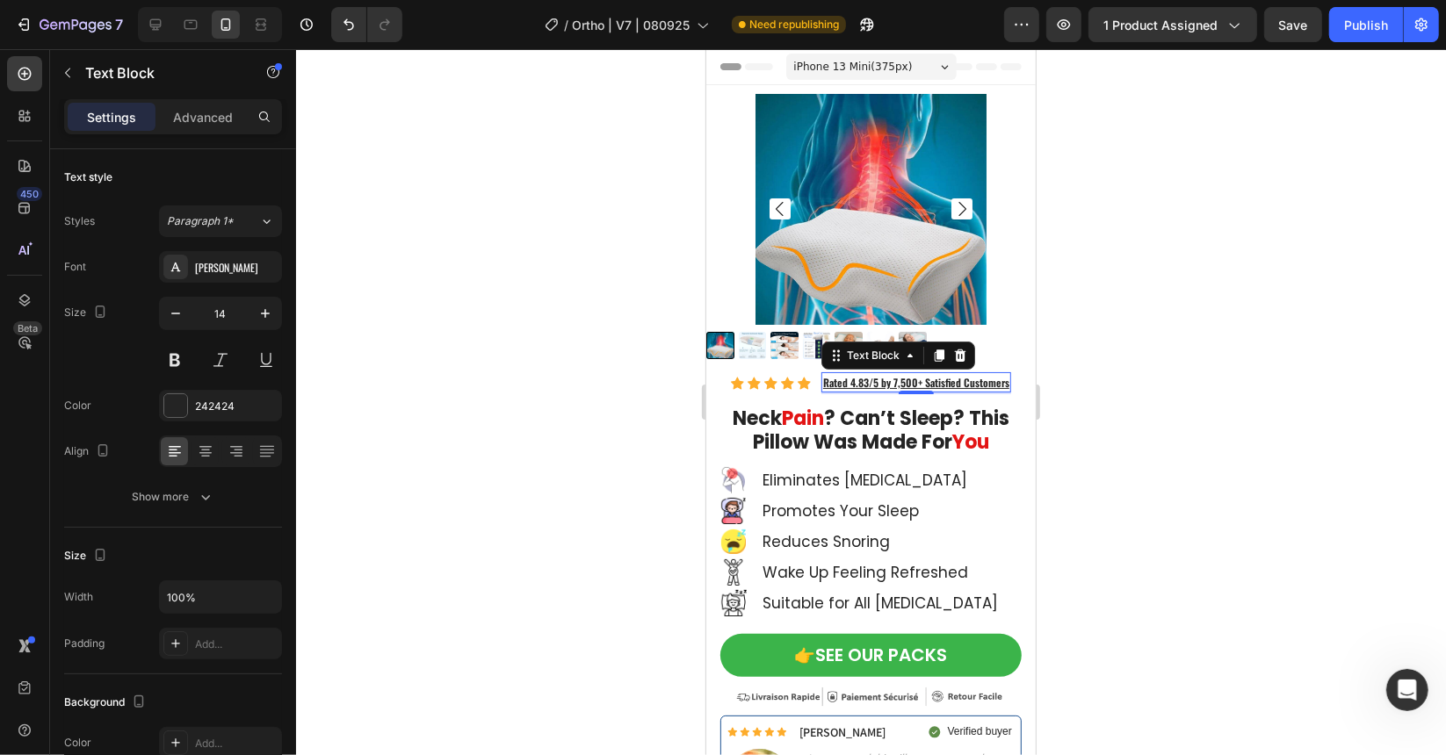
click at [892, 374] on u "Rated 4.83/5 by 7,500+ Satisfied Customers" at bounding box center [915, 381] width 186 height 15
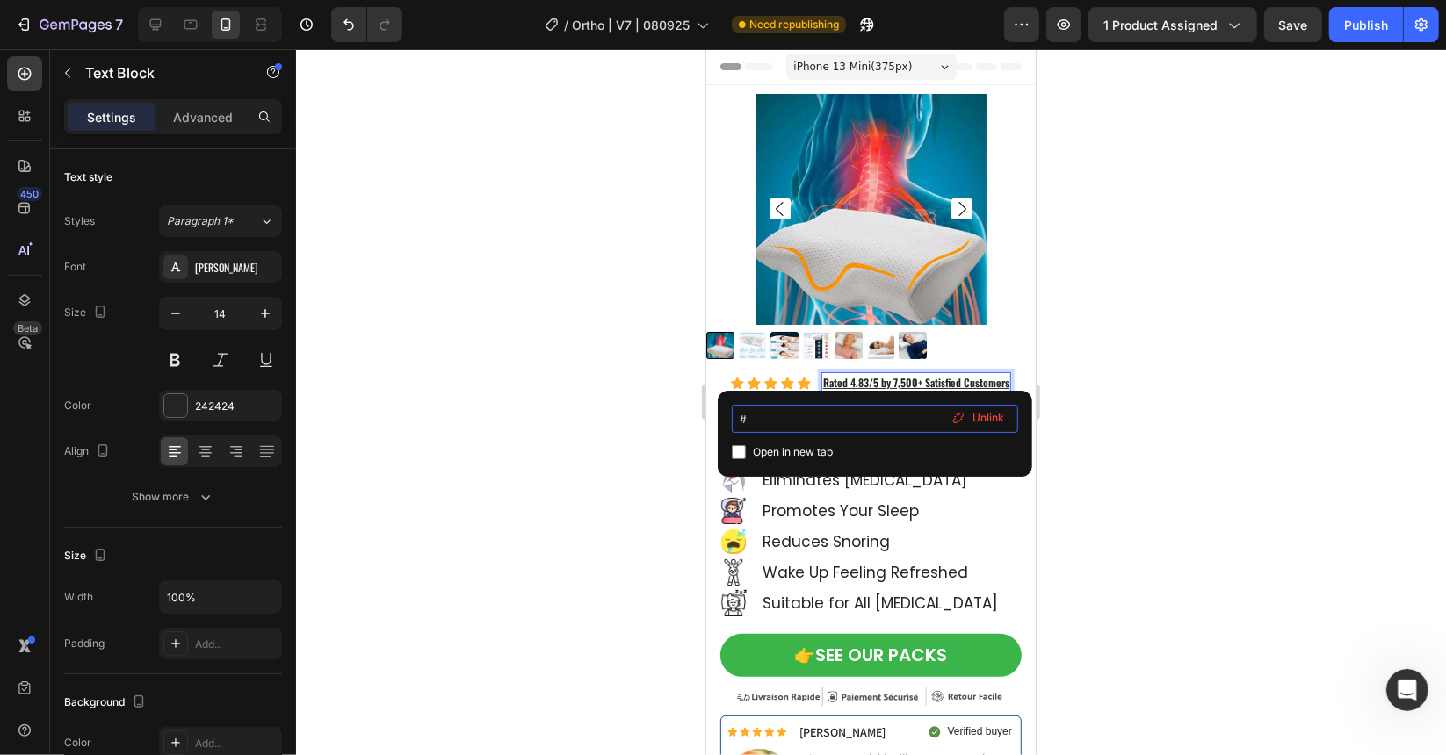
click at [769, 419] on input "#" at bounding box center [875, 419] width 286 height 28
paste input "{"
click at [772, 425] on input "#" at bounding box center [875, 419] width 286 height 28
paste input "gn2cvCUkYs"
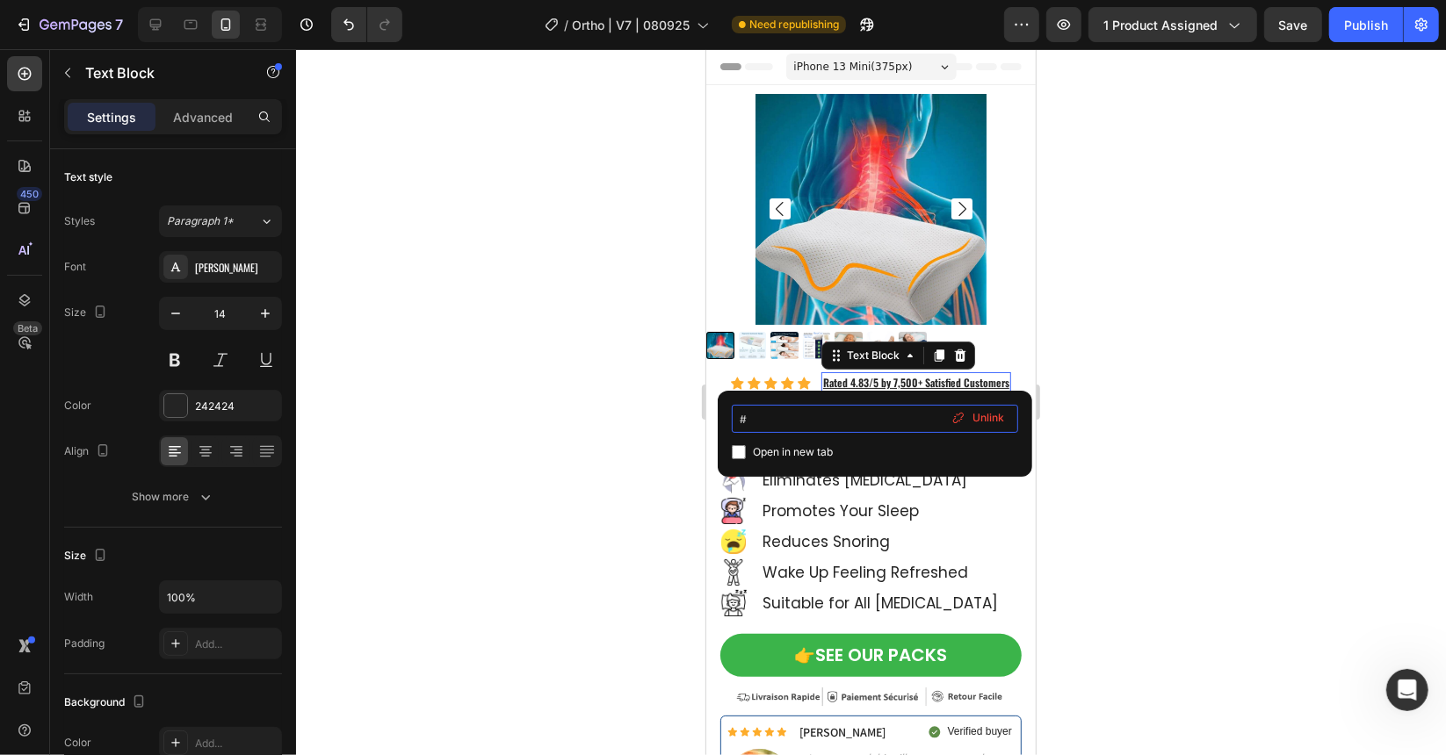
type input "#gn2cvCUkYs"
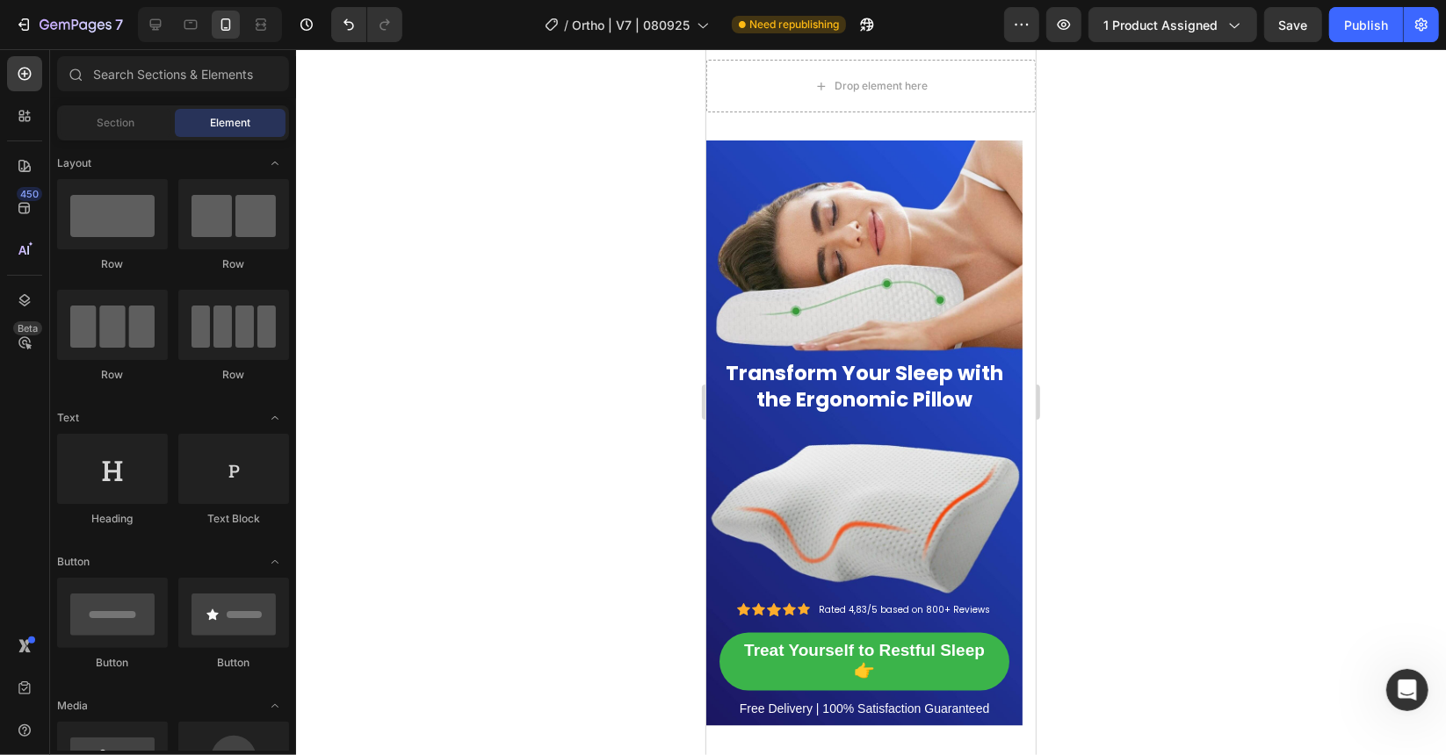
scroll to position [17379, 0]
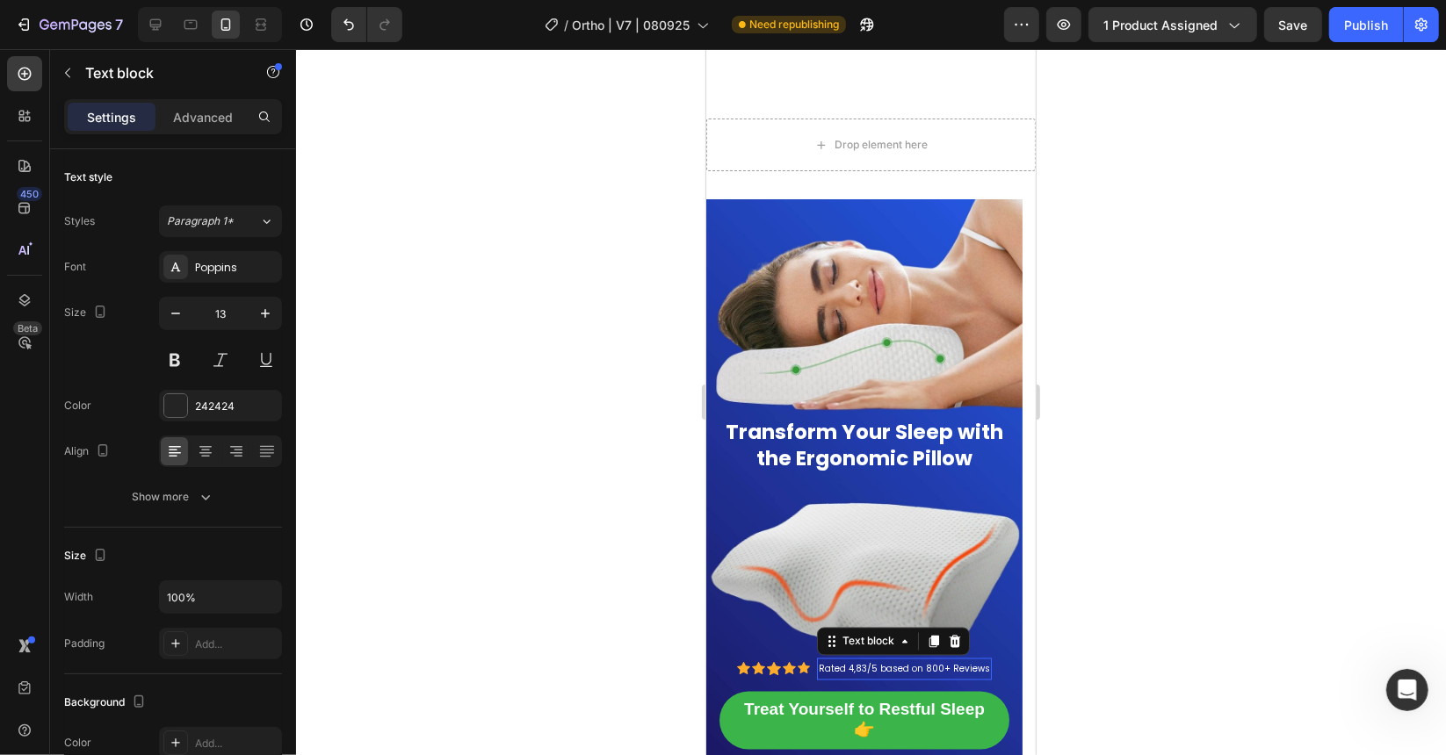
click at [826, 673] on span "Rated 4,83/5 based on 800+ Reviews" at bounding box center [903, 668] width 171 height 13
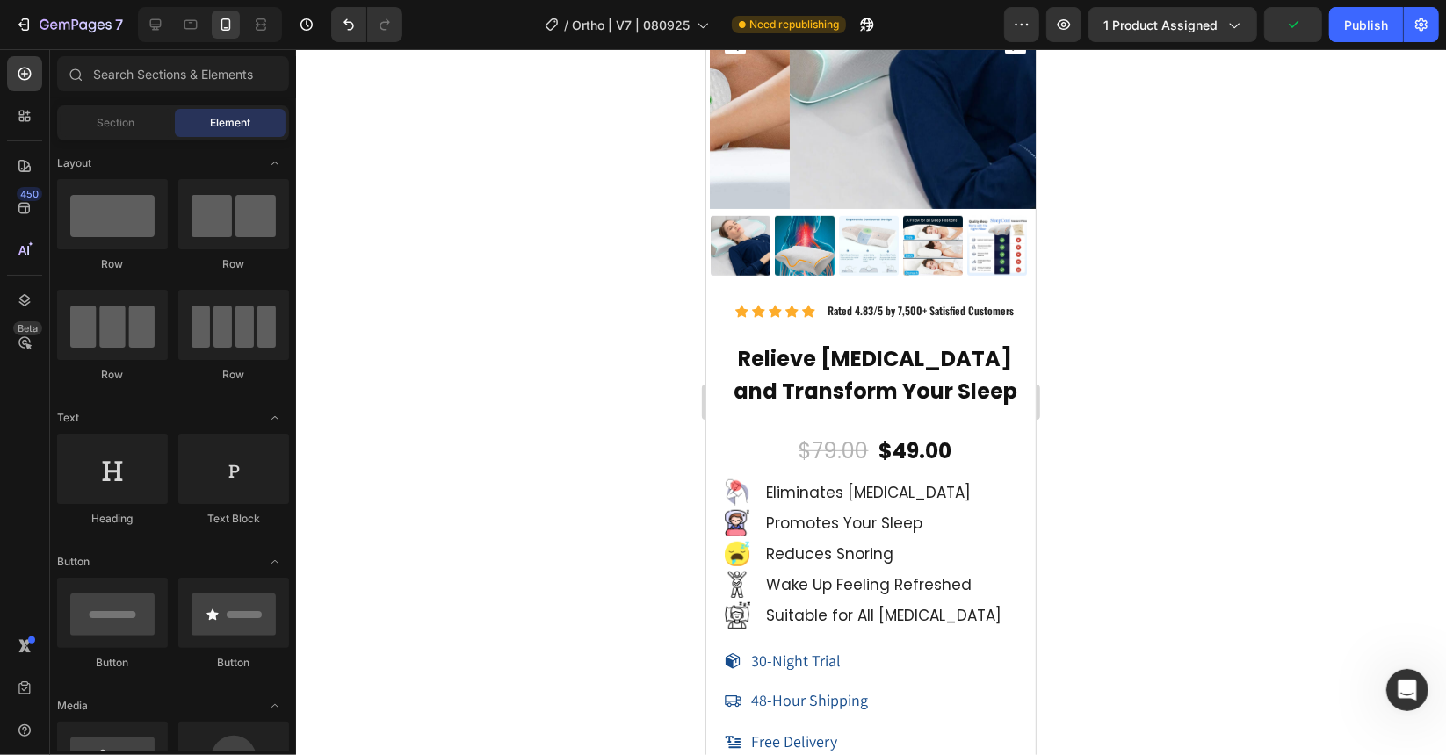
scroll to position [15824, 0]
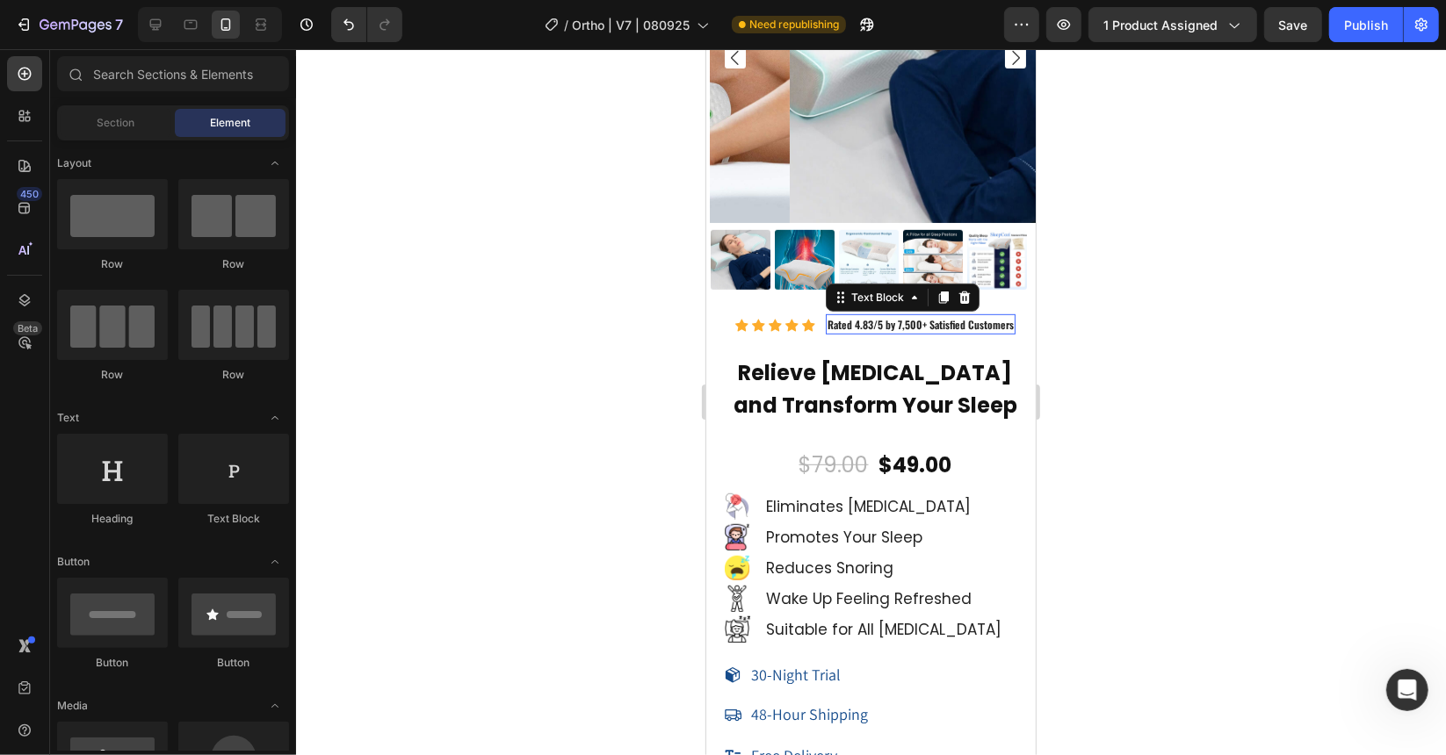
click at [831, 316] on span "Rated 4.83/5 by 7,500+ Satisfied Customers" at bounding box center [920, 323] width 186 height 15
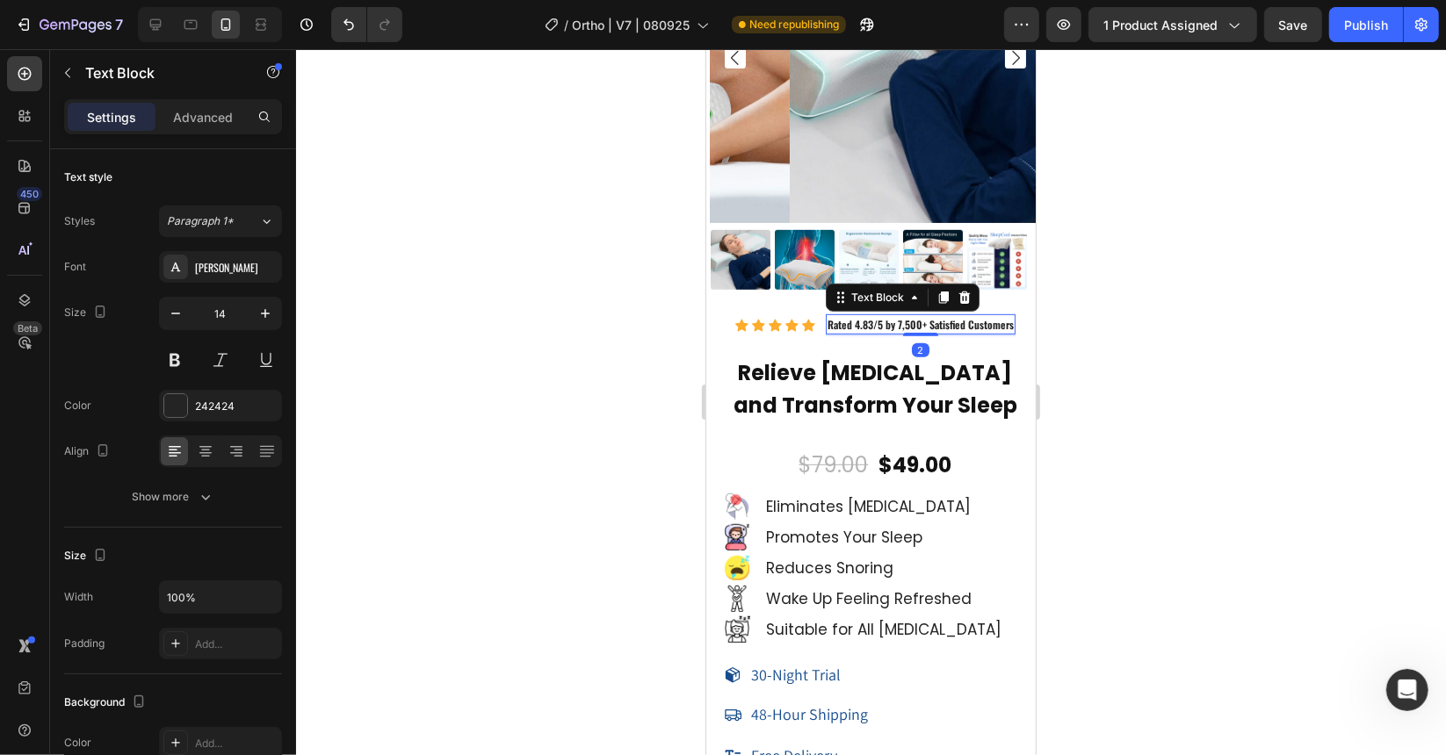
click at [827, 316] on span "Rated 4.83/5 by 7,500+ Satisfied Customers" at bounding box center [920, 323] width 186 height 15
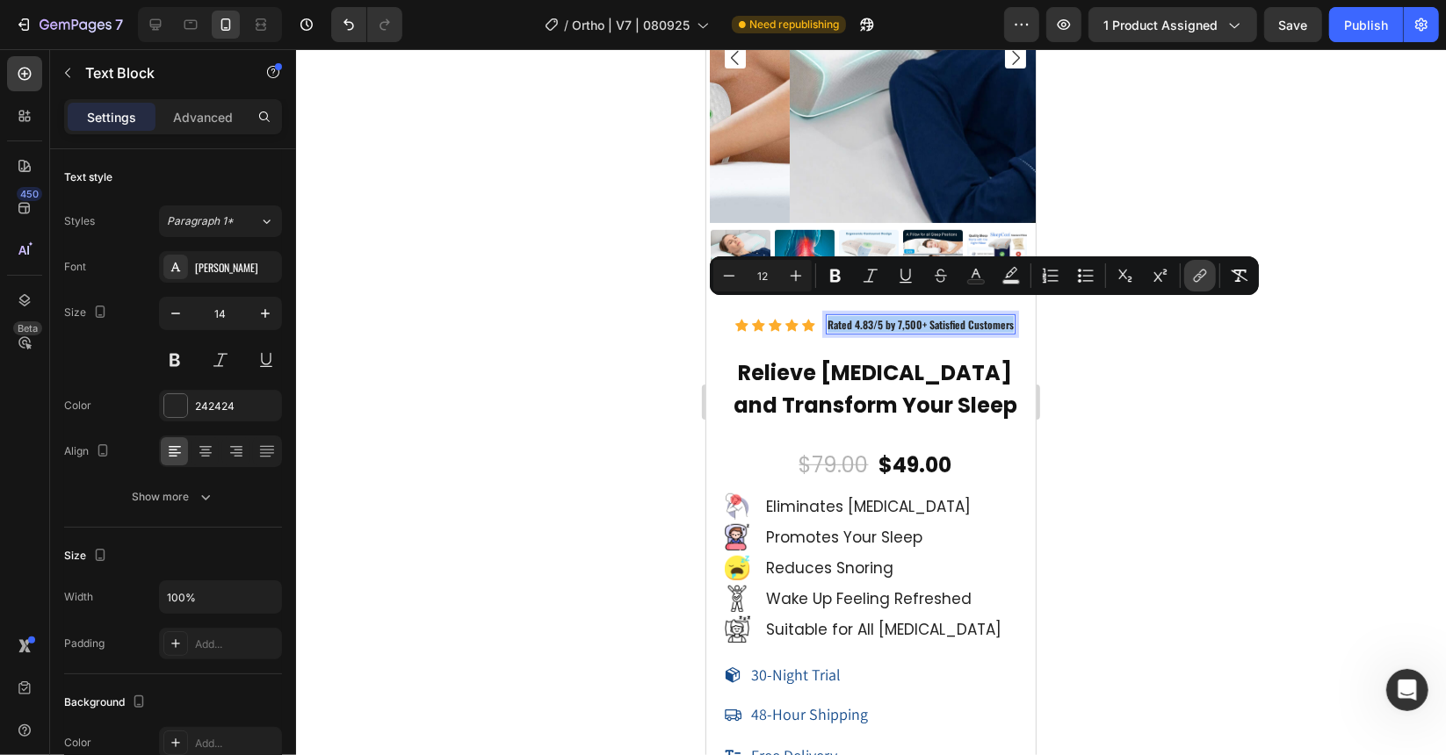
click at [1200, 278] on icon "Editor contextual toolbar" at bounding box center [1200, 276] width 18 height 18
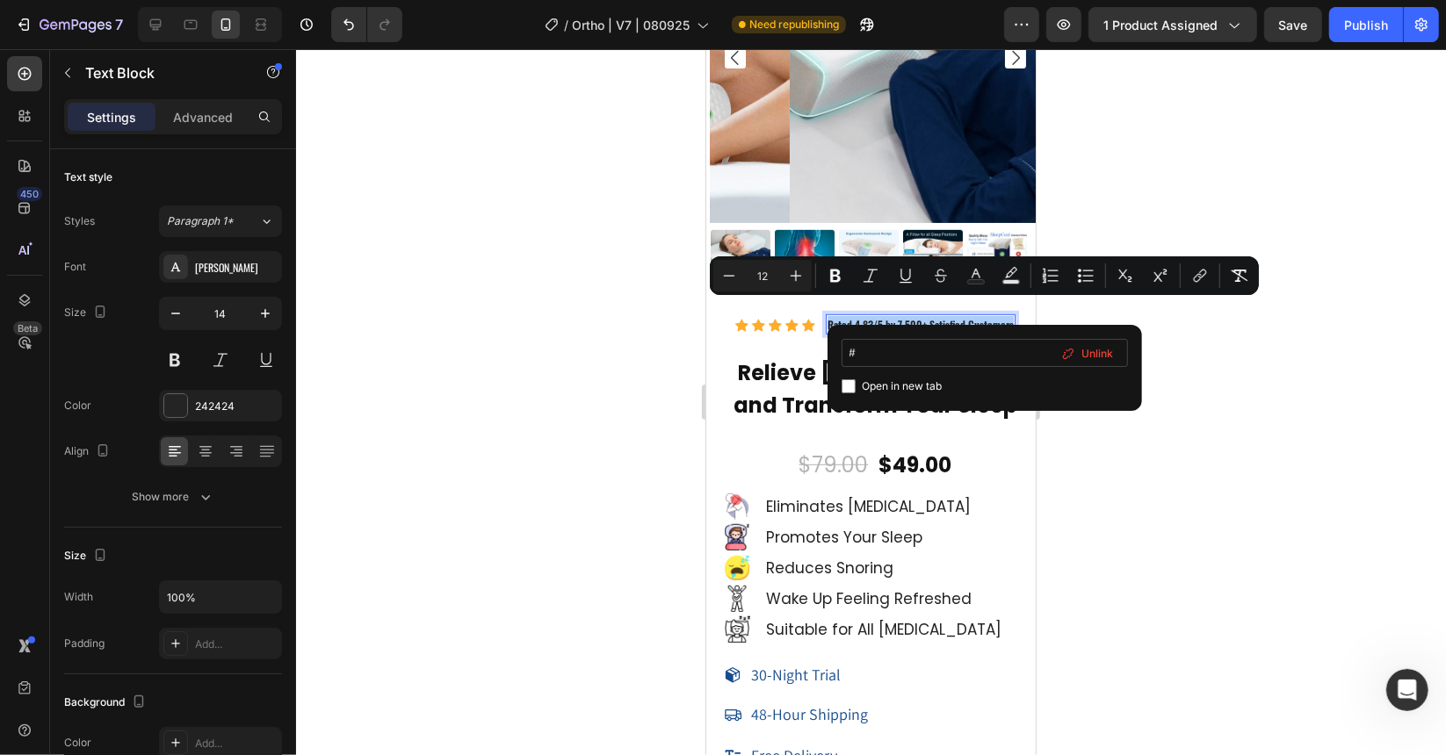
type input "#gn2cvCUkYs"
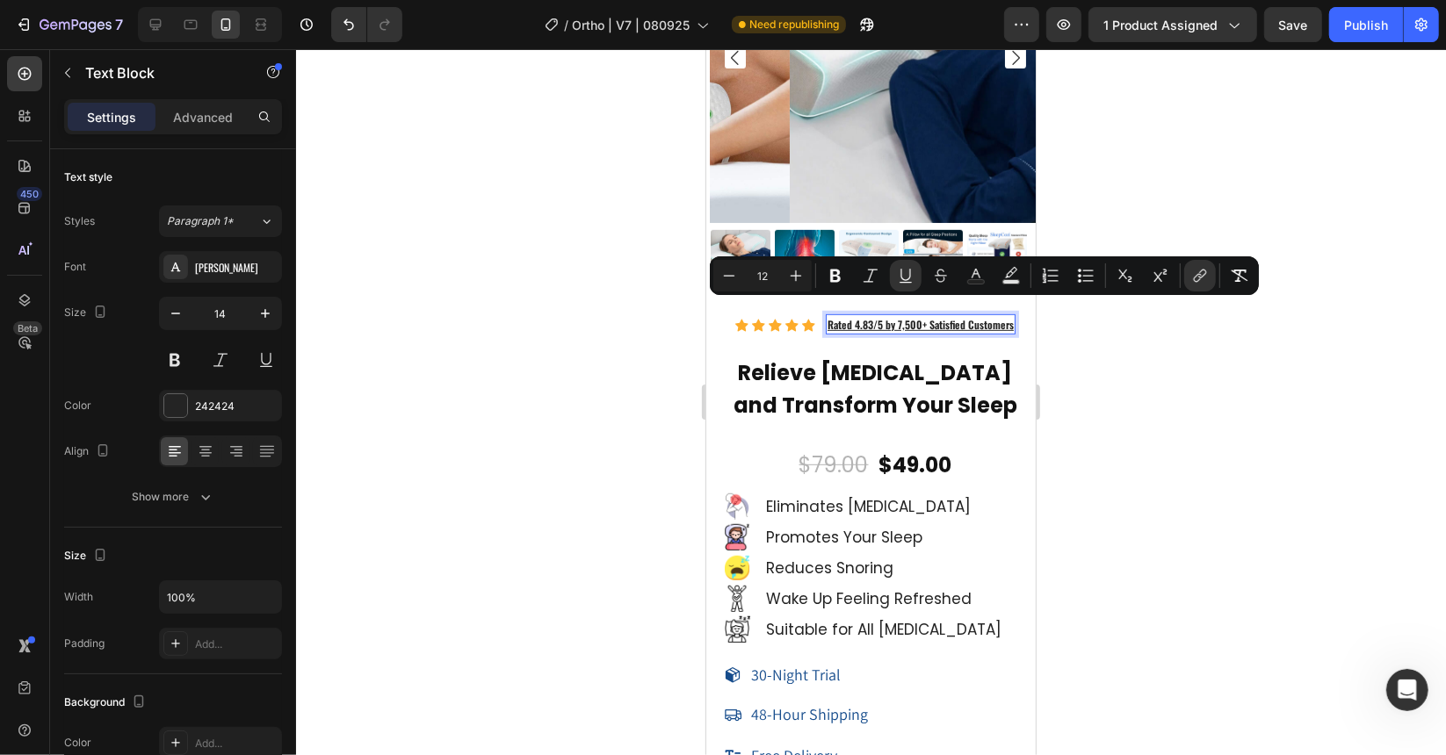
click at [1126, 395] on div at bounding box center [871, 402] width 1150 height 706
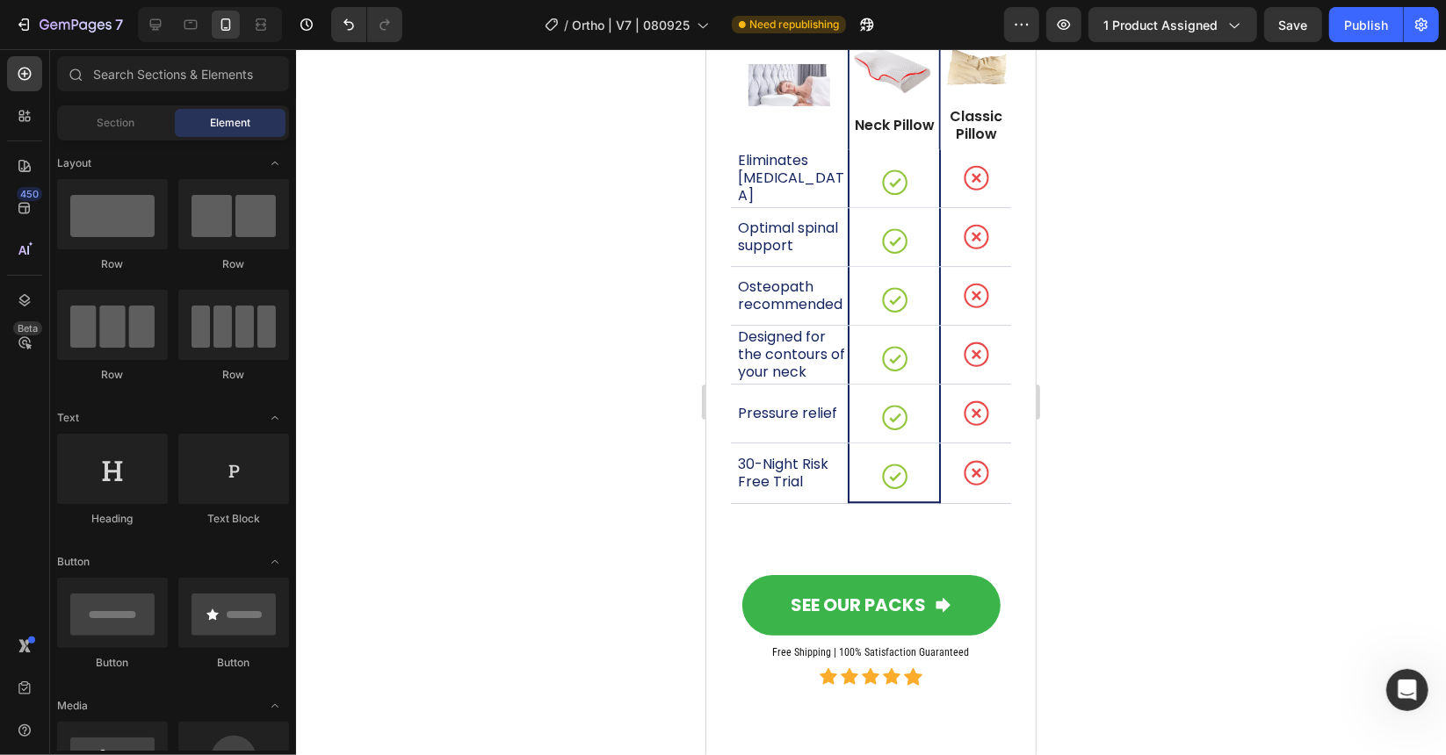
scroll to position [13701, 0]
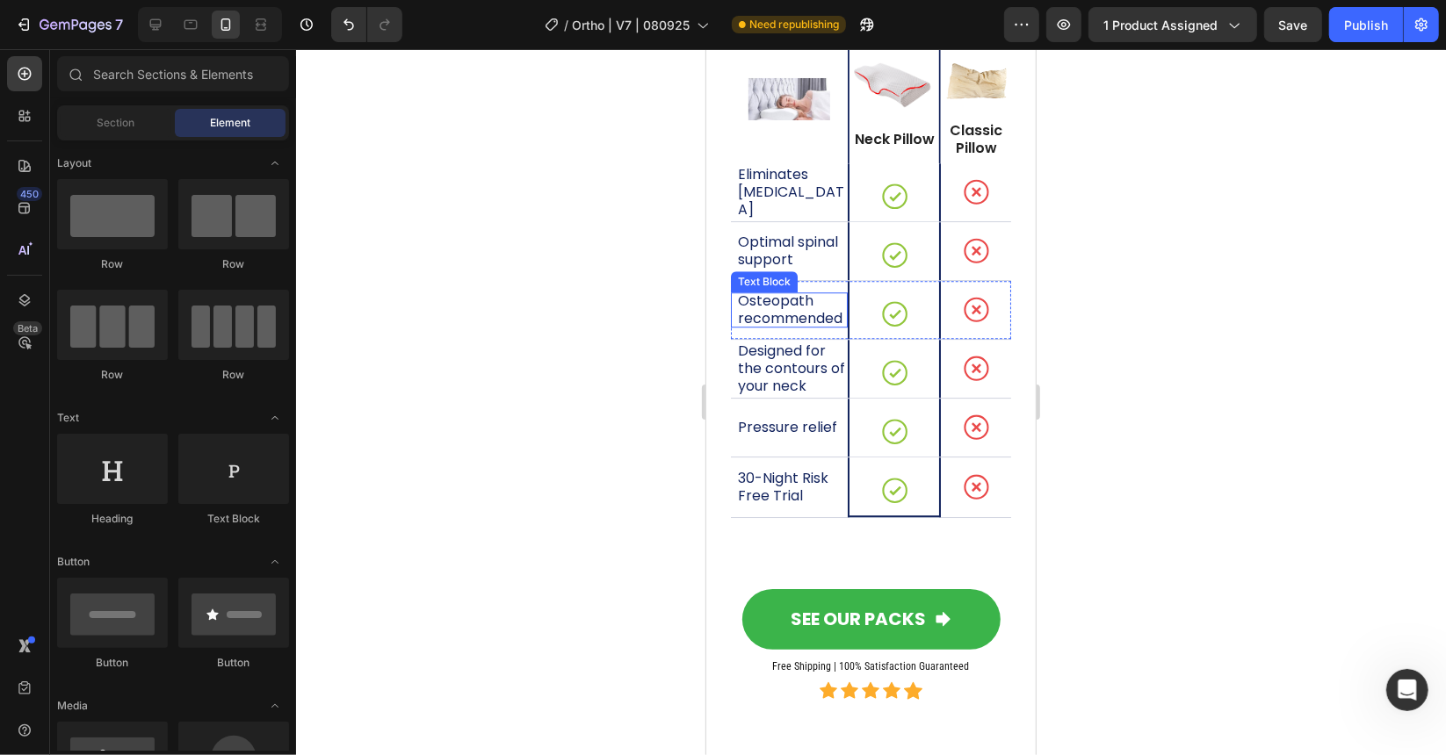
click at [796, 315] on p "Osteopath recommended" at bounding box center [791, 309] width 108 height 35
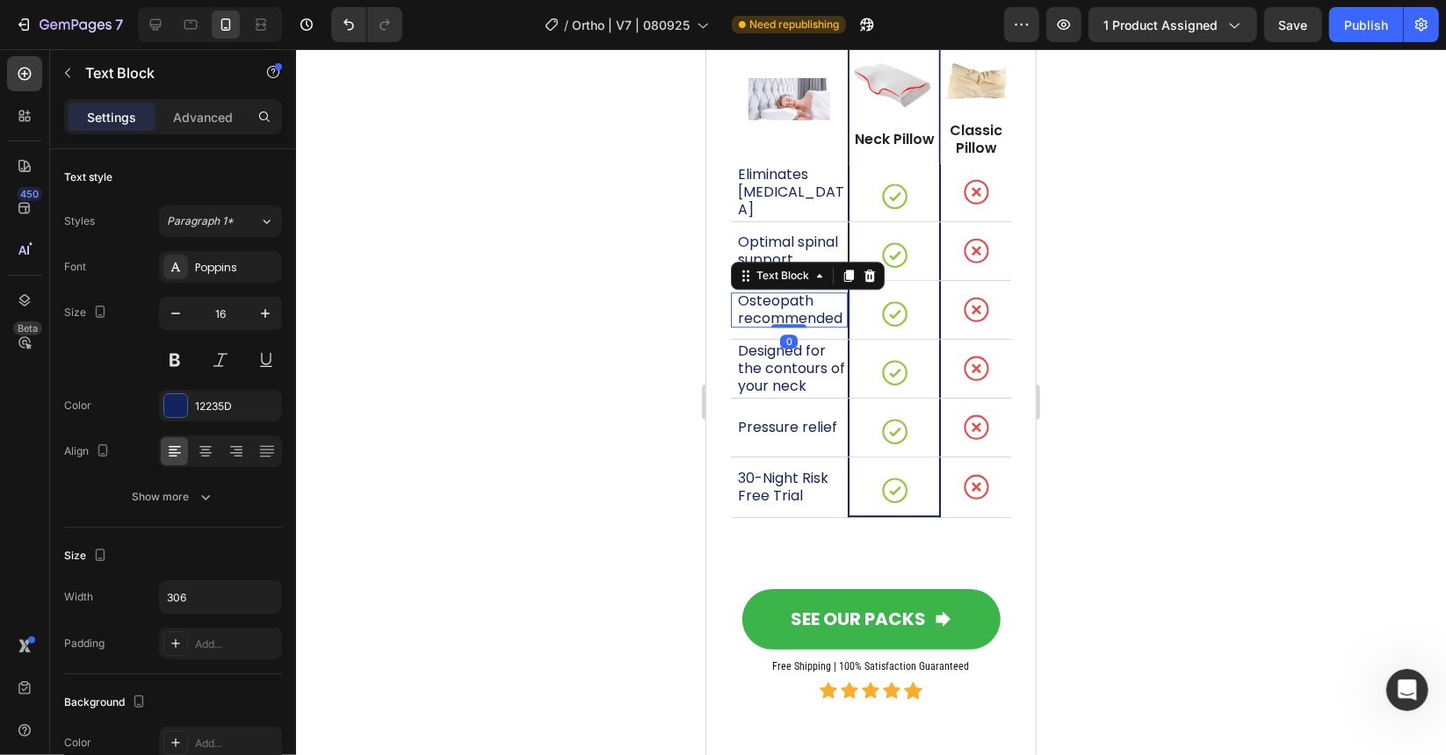
click at [795, 301] on p "Osteopath recommended" at bounding box center [791, 309] width 108 height 35
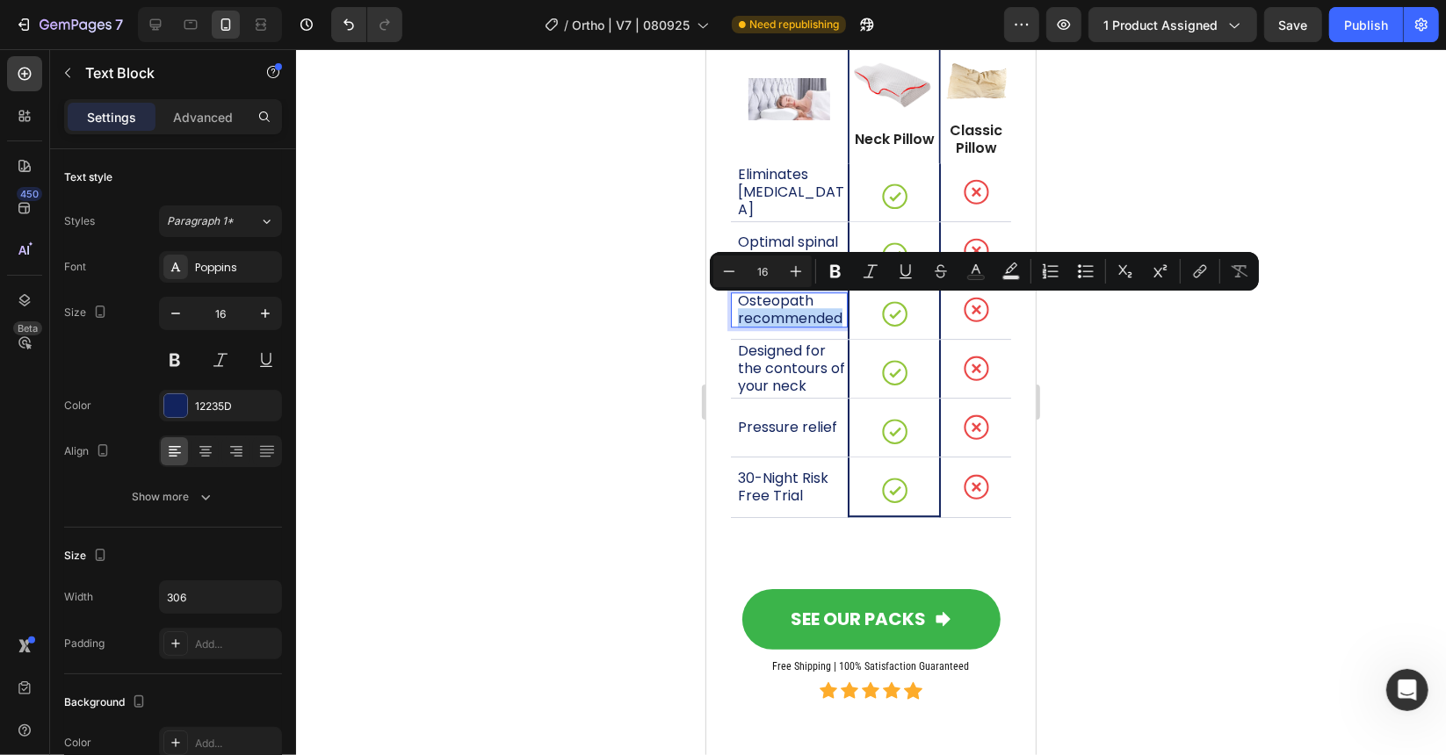
click at [795, 307] on p "Osteopath recommended" at bounding box center [791, 309] width 108 height 35
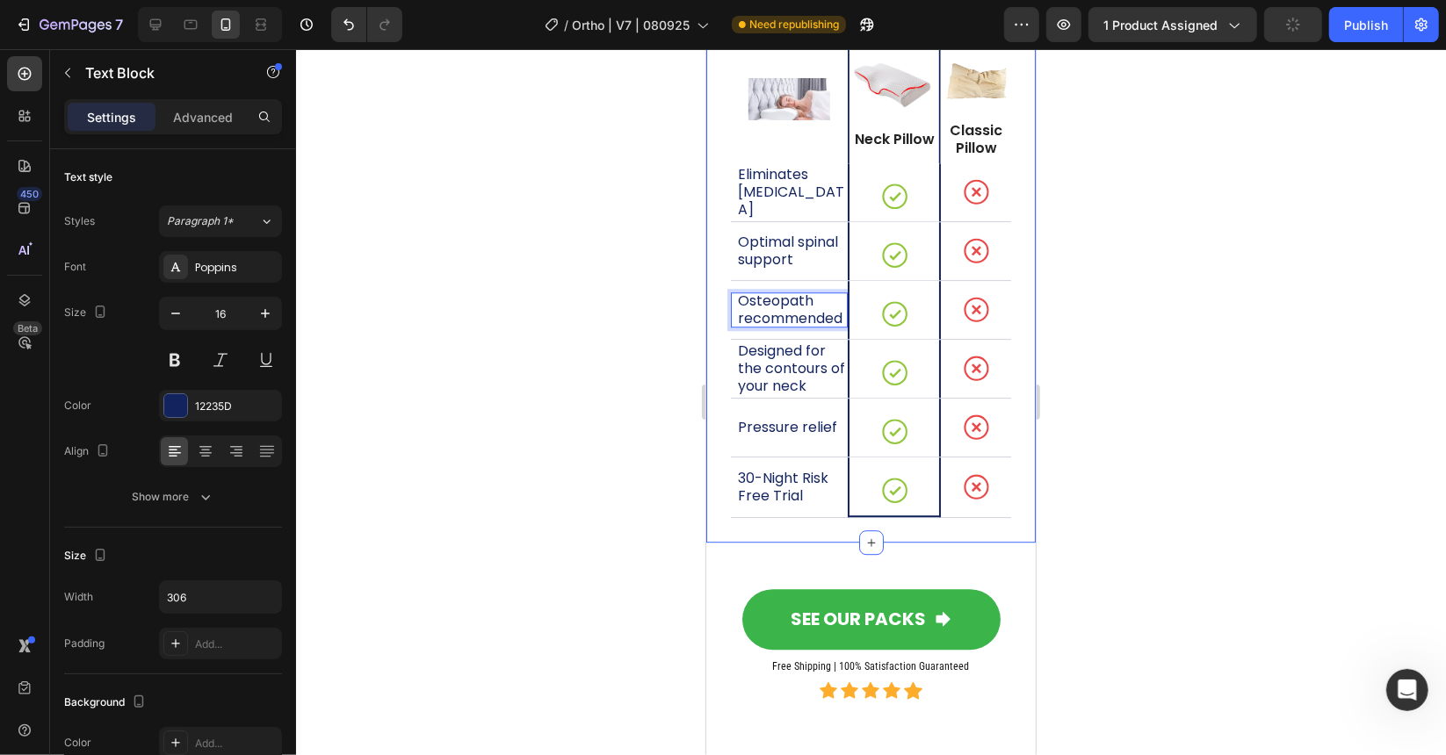
drag, startPoint x: 544, startPoint y: 330, endPoint x: 669, endPoint y: 295, distance: 130.4
click at [545, 330] on div at bounding box center [871, 402] width 1150 height 706
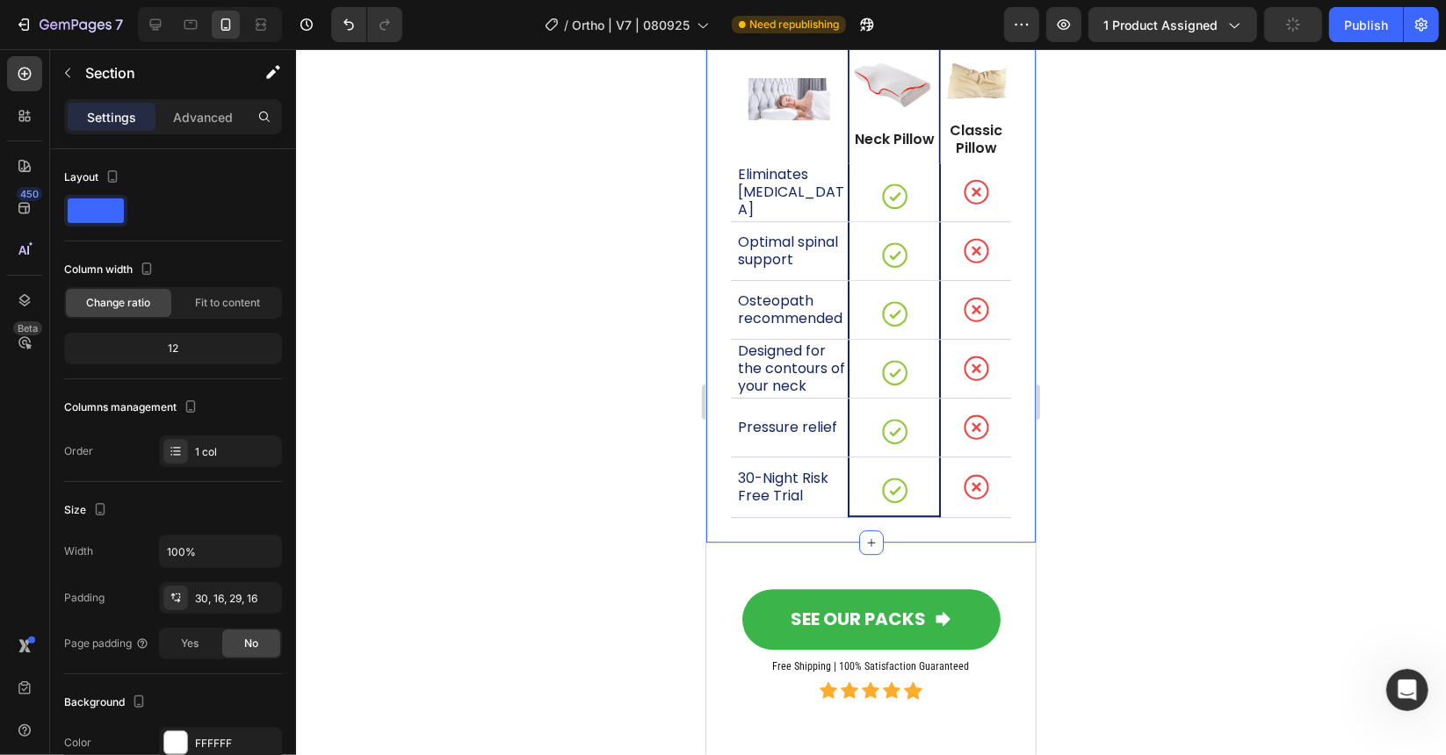
click at [718, 317] on div "What makes this pillow different from others? Heading Image Image Neck Pillow T…" at bounding box center [869, 204] width 329 height 675
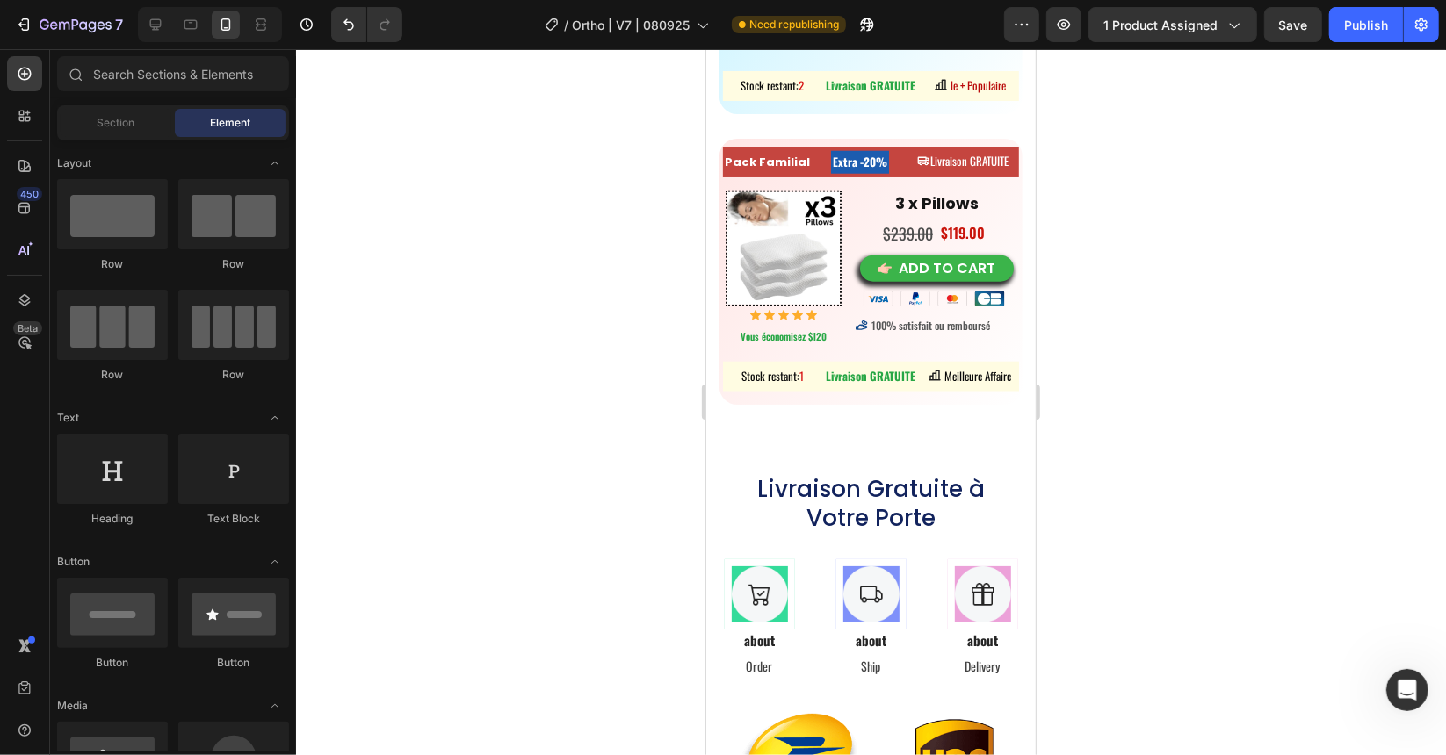
scroll to position [11307, 0]
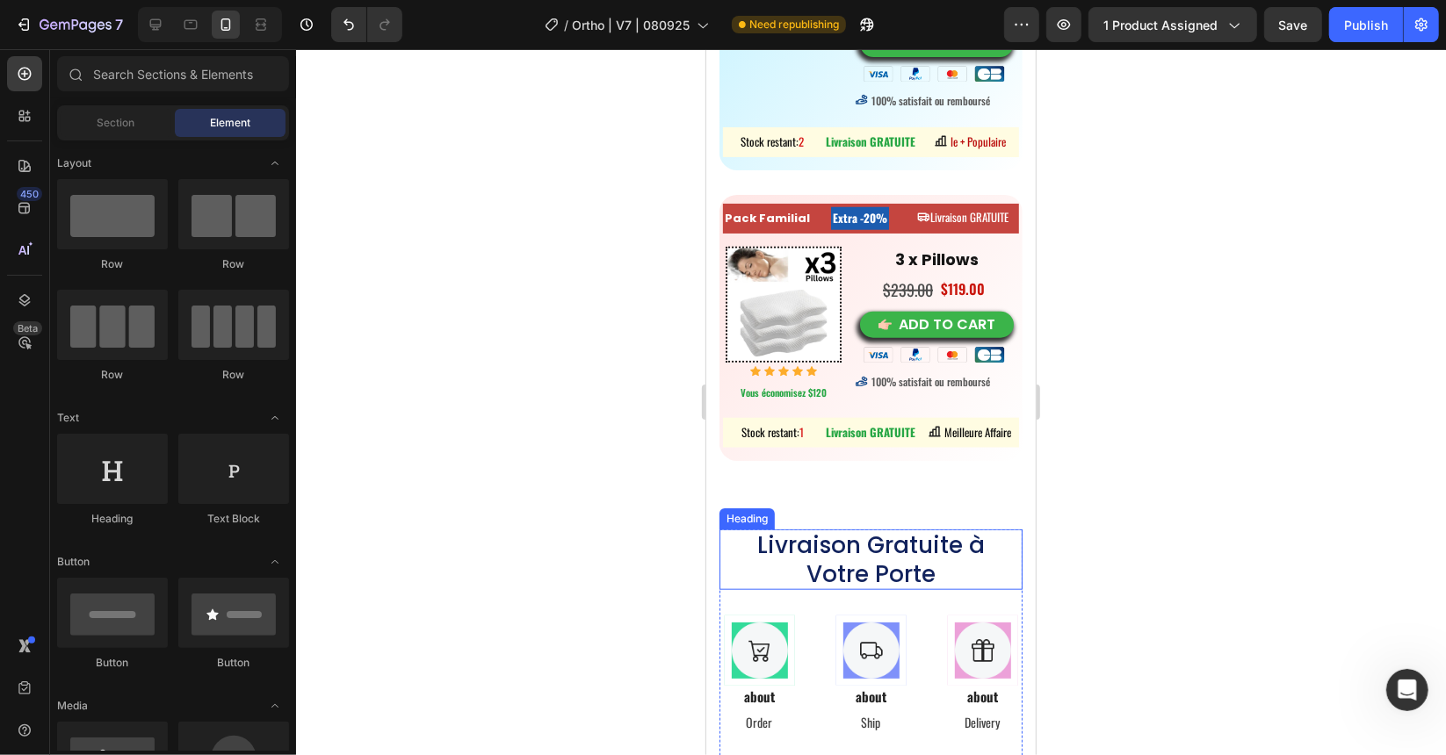
click at [893, 552] on h2 "Livraison Gratuite à Votre Porte" at bounding box center [870, 559] width 260 height 61
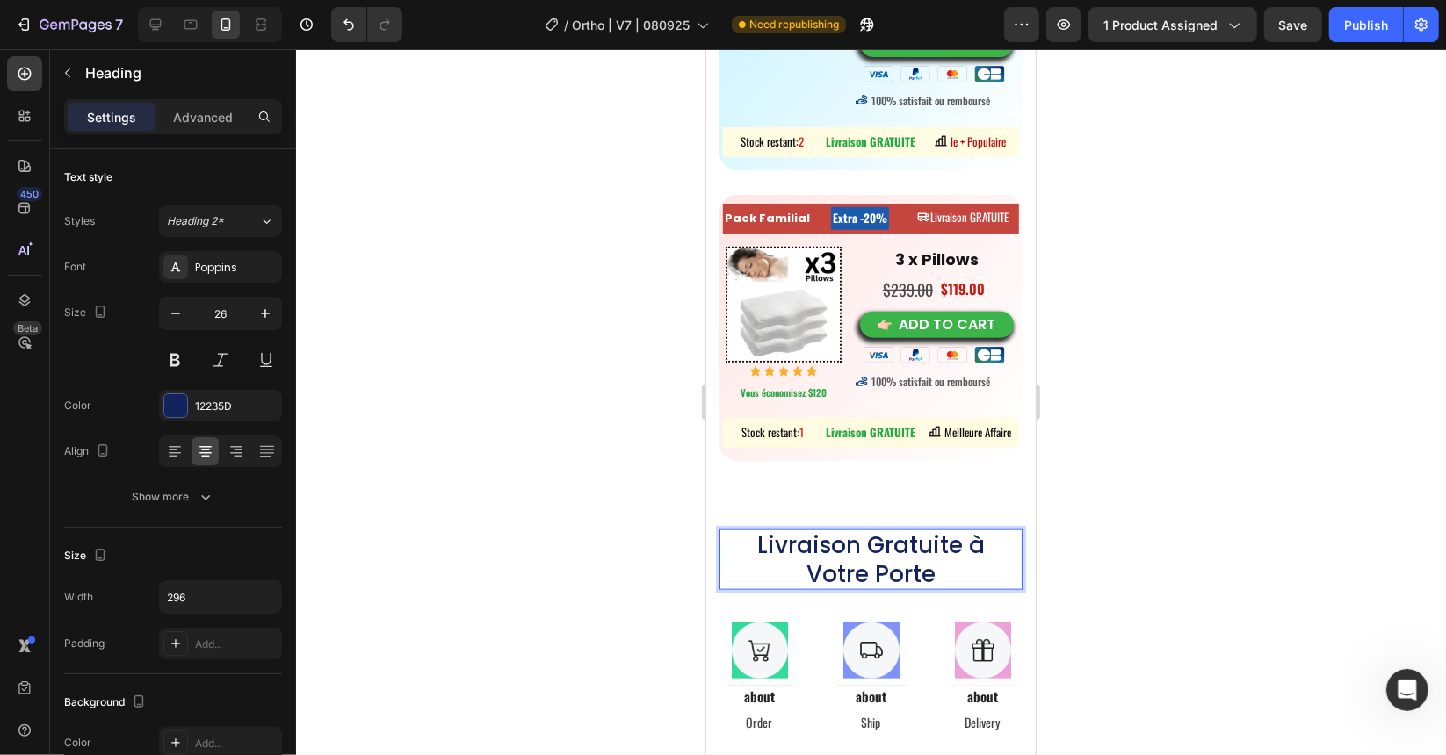
click at [893, 552] on h2 "Livraison Gratuite à Votre Porte" at bounding box center [870, 559] width 260 height 61
click at [893, 552] on p "Livraison Gratuite à Votre Porte" at bounding box center [870, 559] width 256 height 57
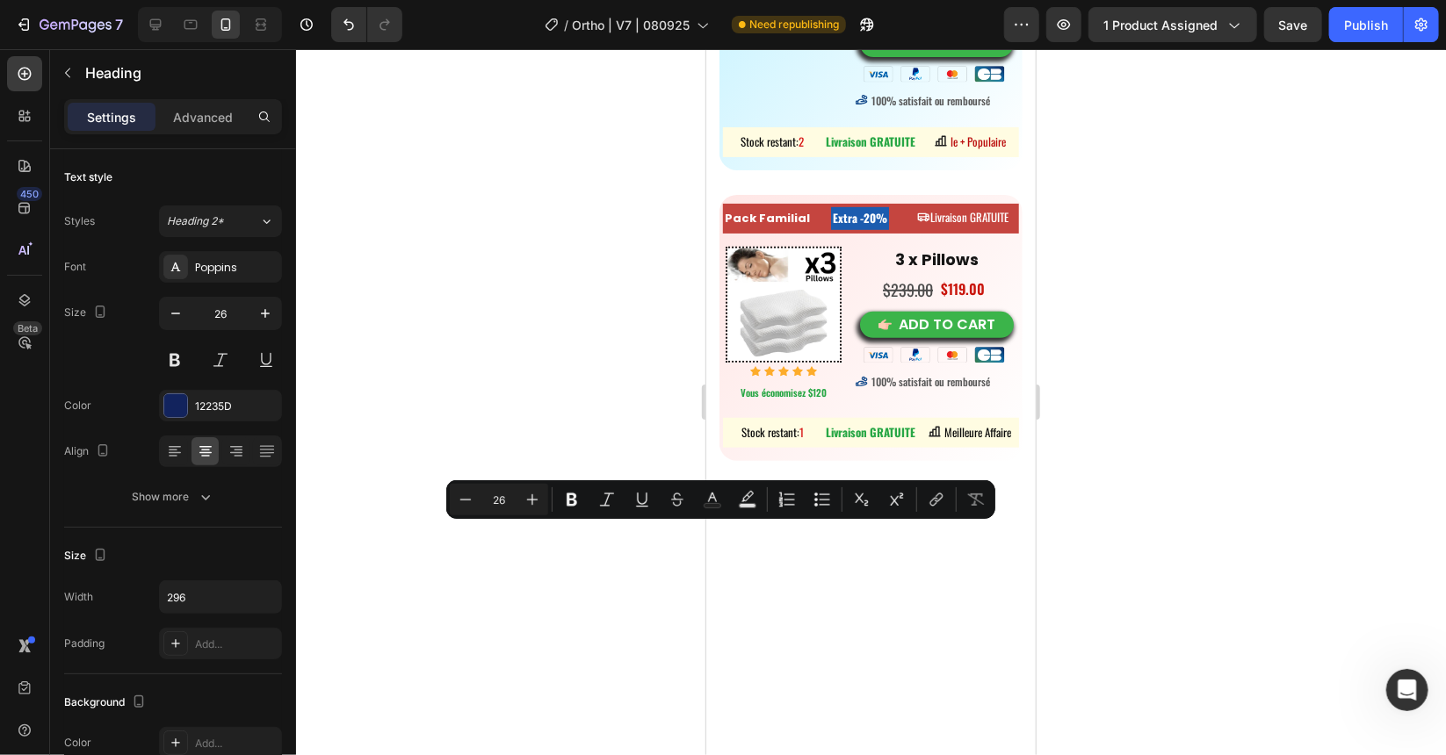
type input "16"
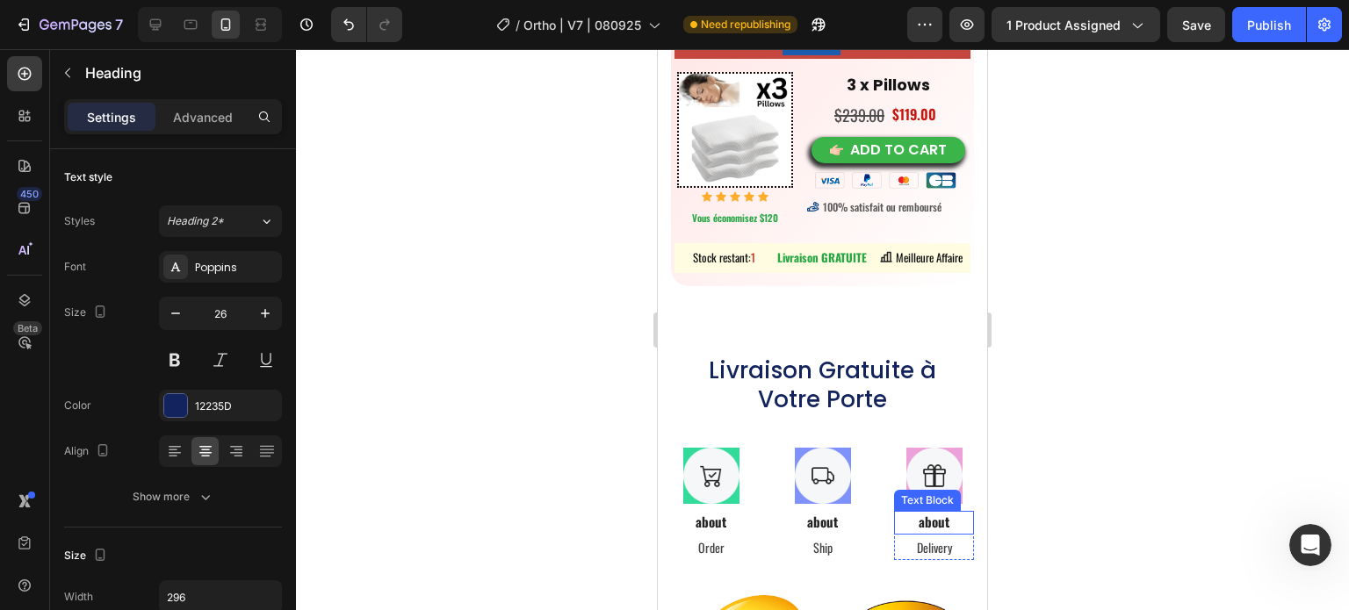
scroll to position [11483, 0]
click at [880, 396] on h2 "Livraison Gratuite à Votre Porte" at bounding box center [823, 384] width 260 height 61
click at [880, 396] on p "Livraison Gratuite à Votre Porte" at bounding box center [823, 384] width 256 height 57
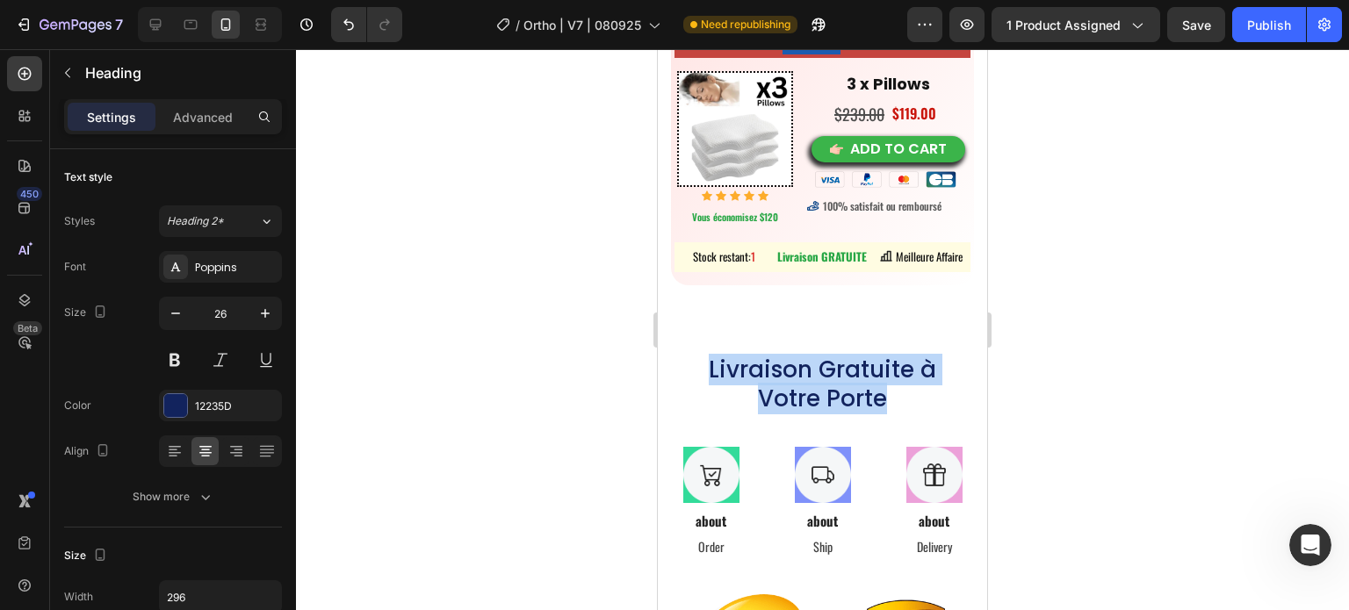
click at [880, 396] on p "Livraison Gratuite à Votre Porte" at bounding box center [823, 384] width 256 height 57
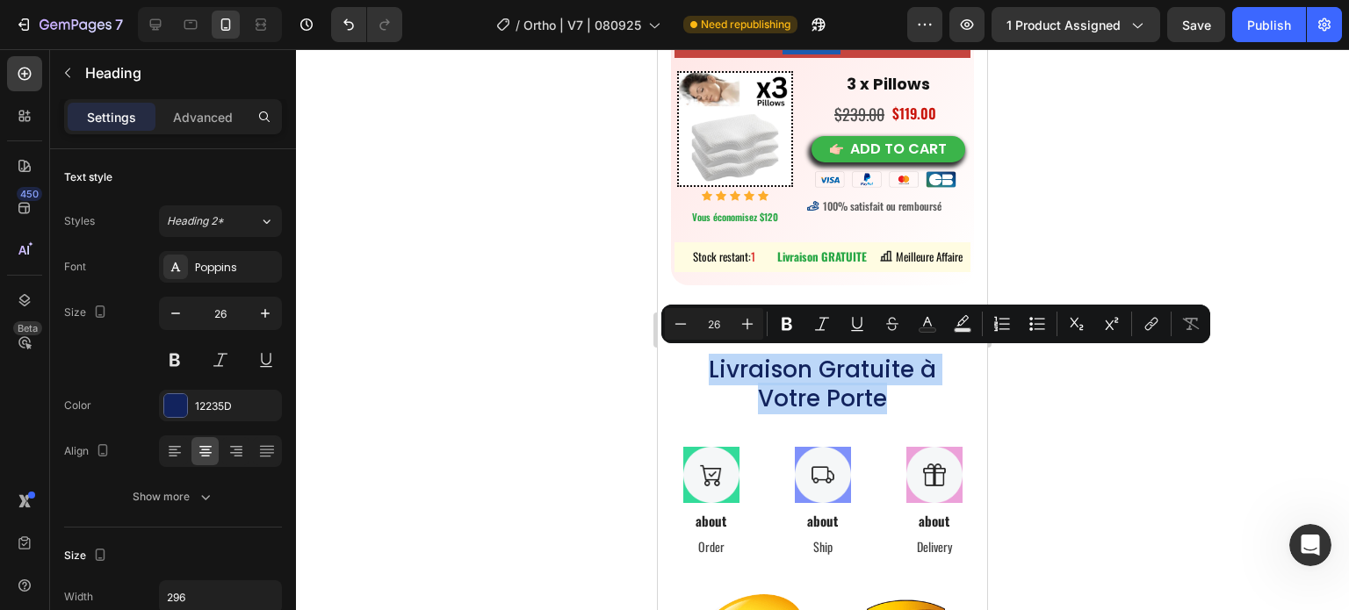
click at [880, 394] on p "Livraison Gratuite à Votre Porte" at bounding box center [823, 384] width 256 height 57
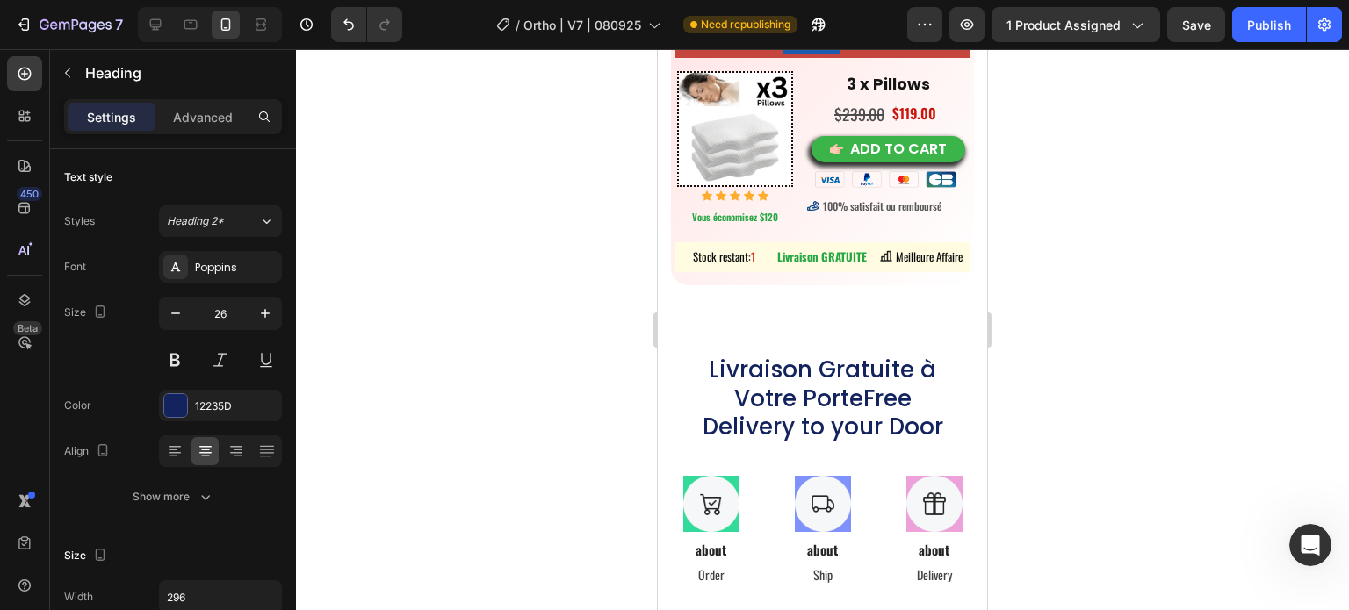
click at [893, 393] on p "Livraison Gratuite à Votre PorteFree Delivery to your Door" at bounding box center [823, 399] width 256 height 86
click at [843, 385] on p "Livraison Gratuite à Votre PorteFree Delivery to your Door" at bounding box center [823, 399] width 256 height 86
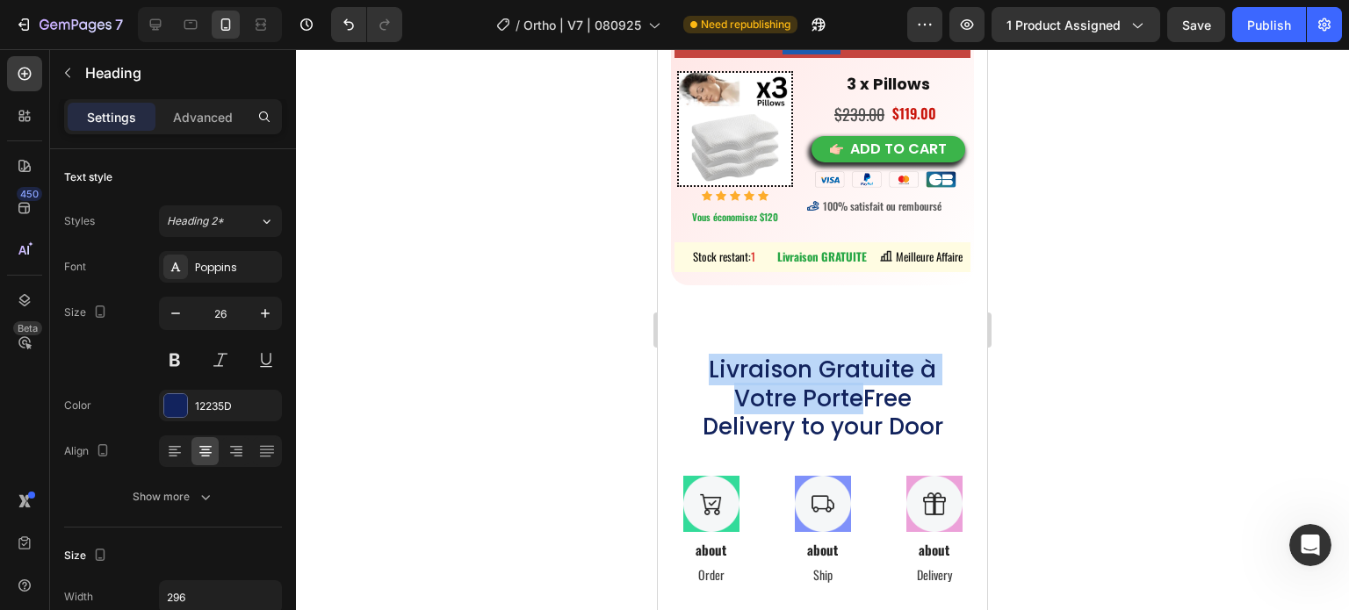
drag, startPoint x: 850, startPoint y: 392, endPoint x: 703, endPoint y: 363, distance: 150.4
click at [704, 367] on p "Livraison Gratuite à Votre PorteFree Delivery to your Door" at bounding box center [823, 399] width 256 height 86
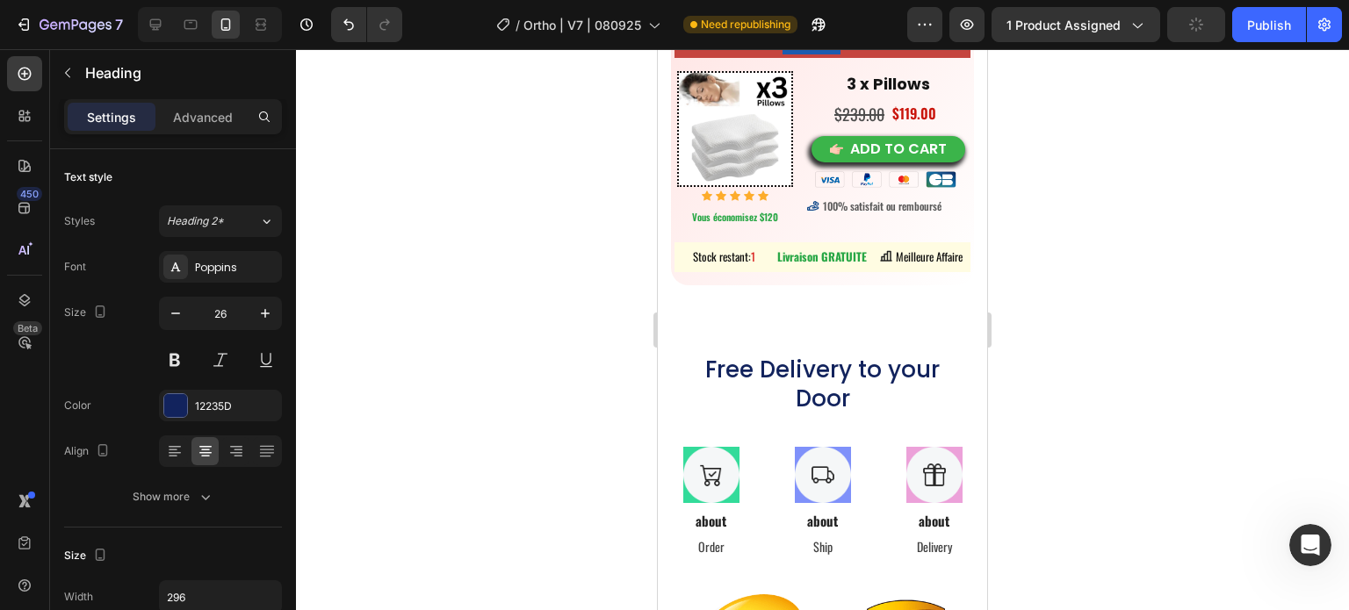
click at [872, 393] on p "Free Delivery to your Door" at bounding box center [823, 384] width 256 height 57
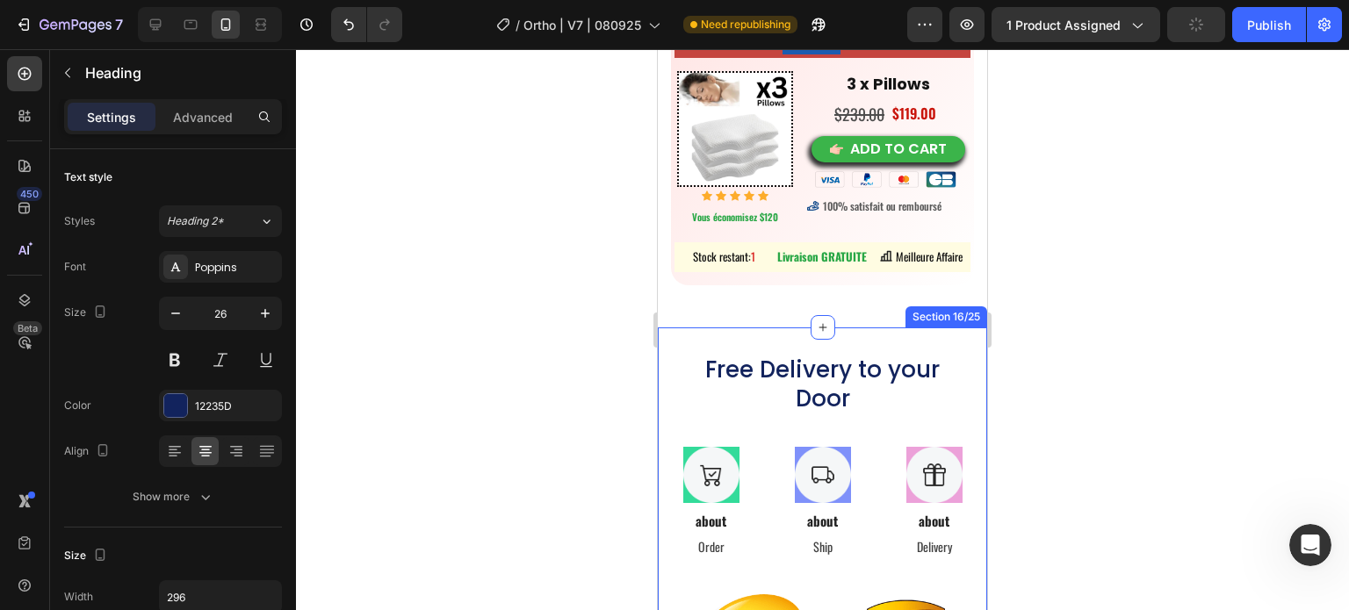
click at [1098, 389] on div at bounding box center [822, 329] width 1053 height 561
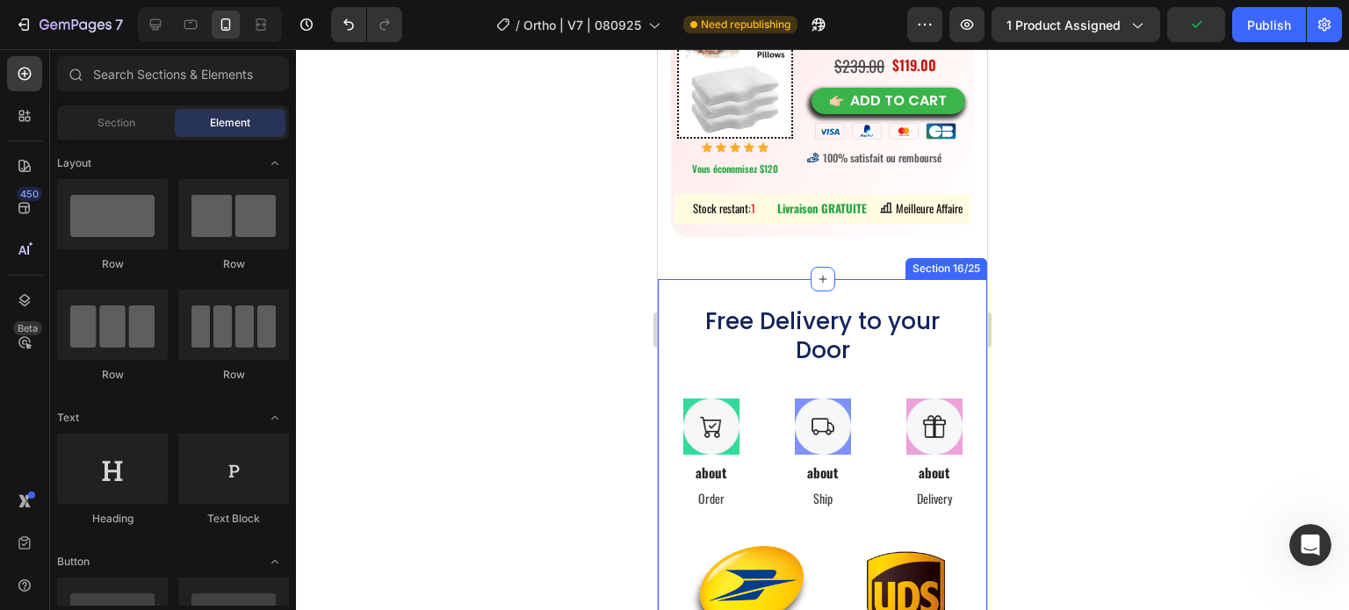
scroll to position [11463, 0]
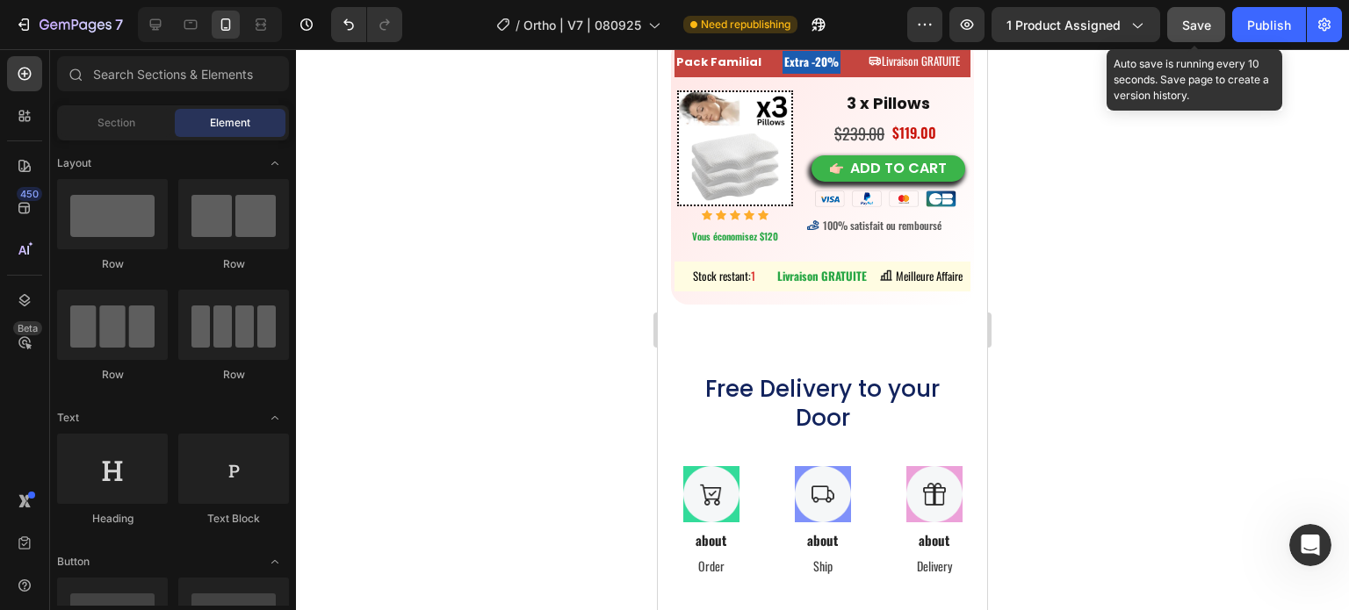
click at [1202, 23] on span "Save" at bounding box center [1196, 25] width 29 height 15
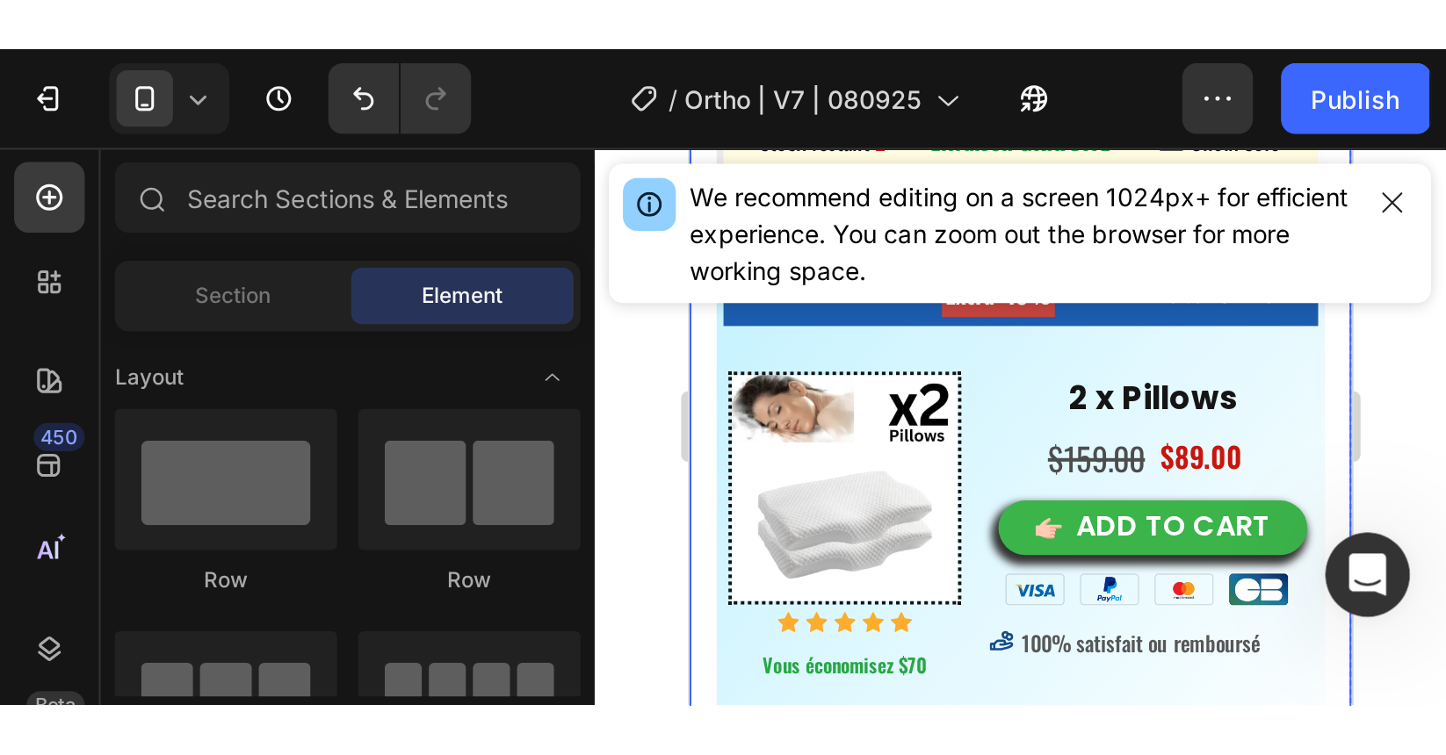
scroll to position [11112, 0]
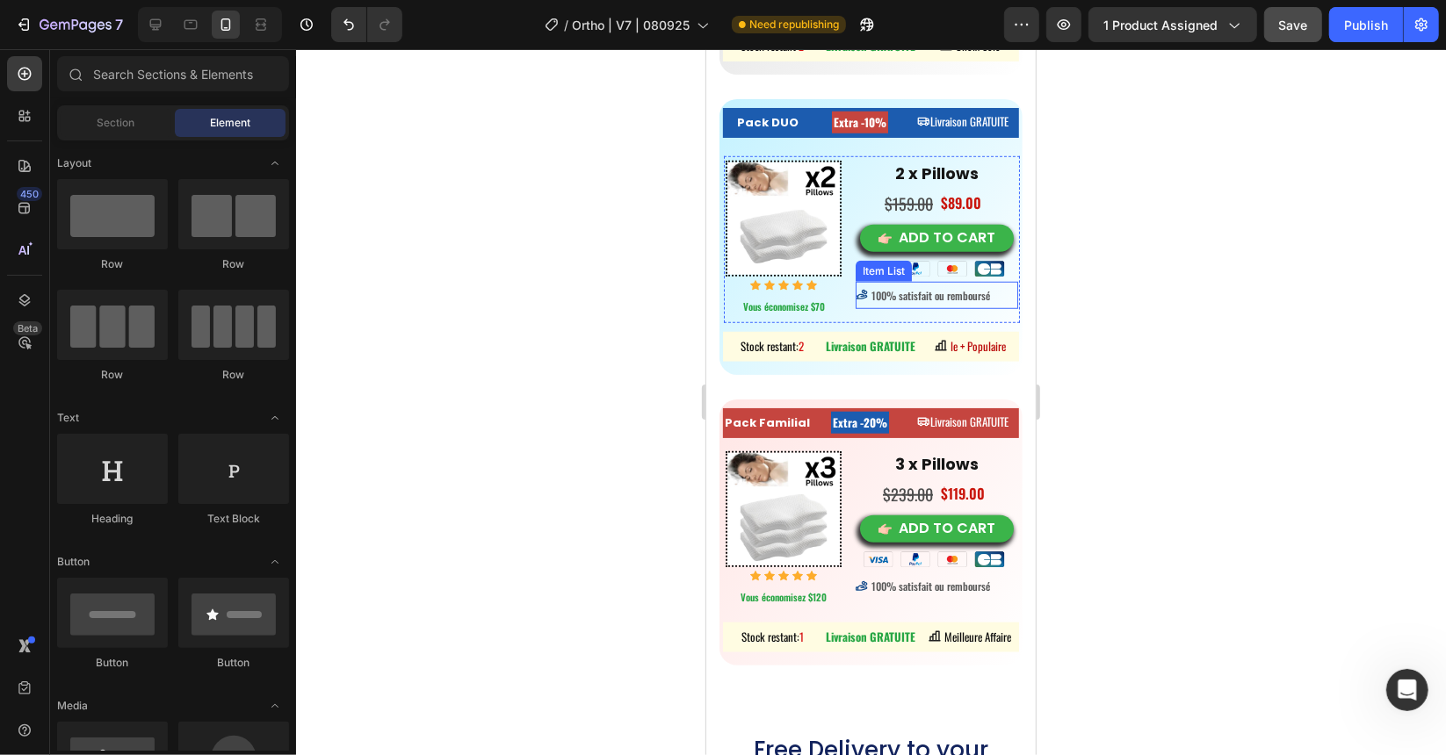
click at [887, 299] on div "100% satisfait ou remboursé" at bounding box center [936, 295] width 162 height 28
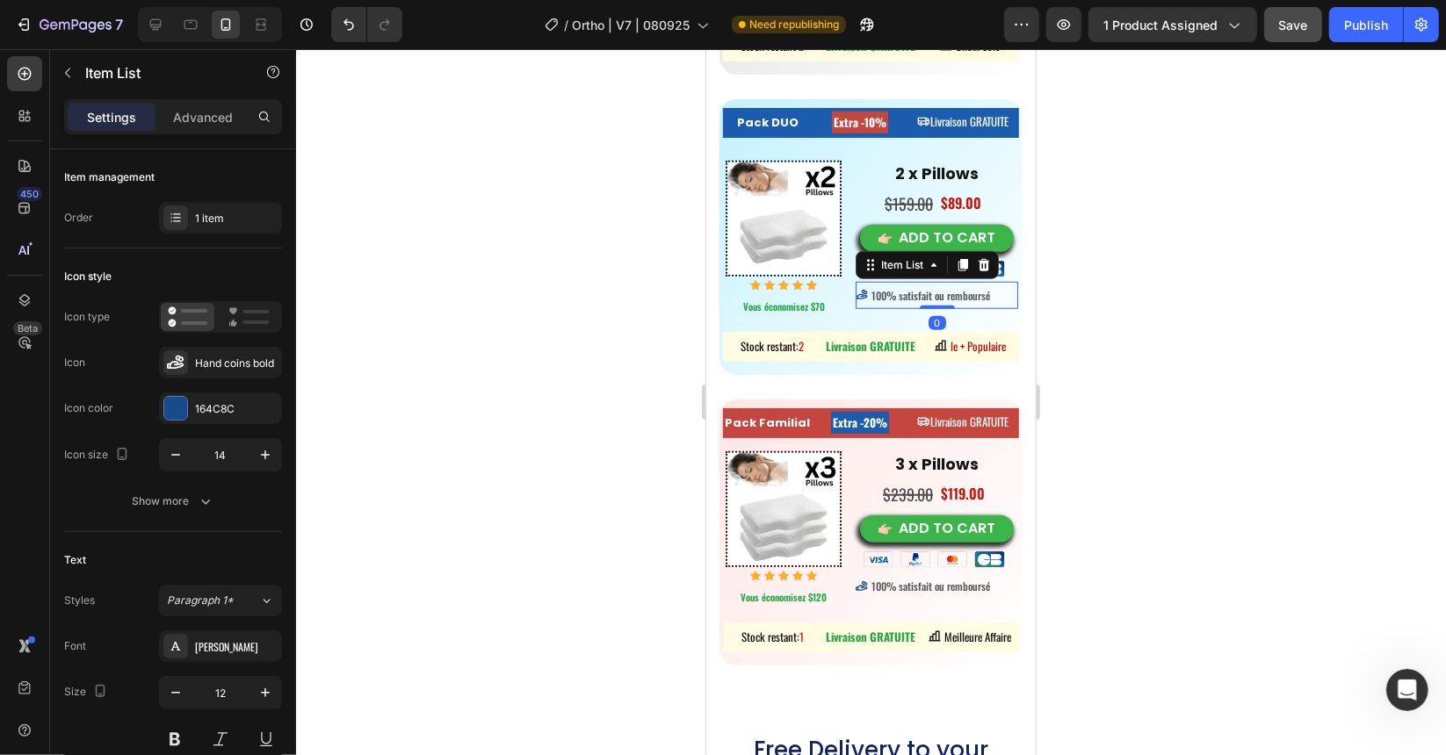
click at [961, 292] on span "100% satisfait ou remboursé" at bounding box center [929, 294] width 119 height 15
click at [984, 291] on div "100% satisfait ou remboursé" at bounding box center [930, 294] width 124 height 19
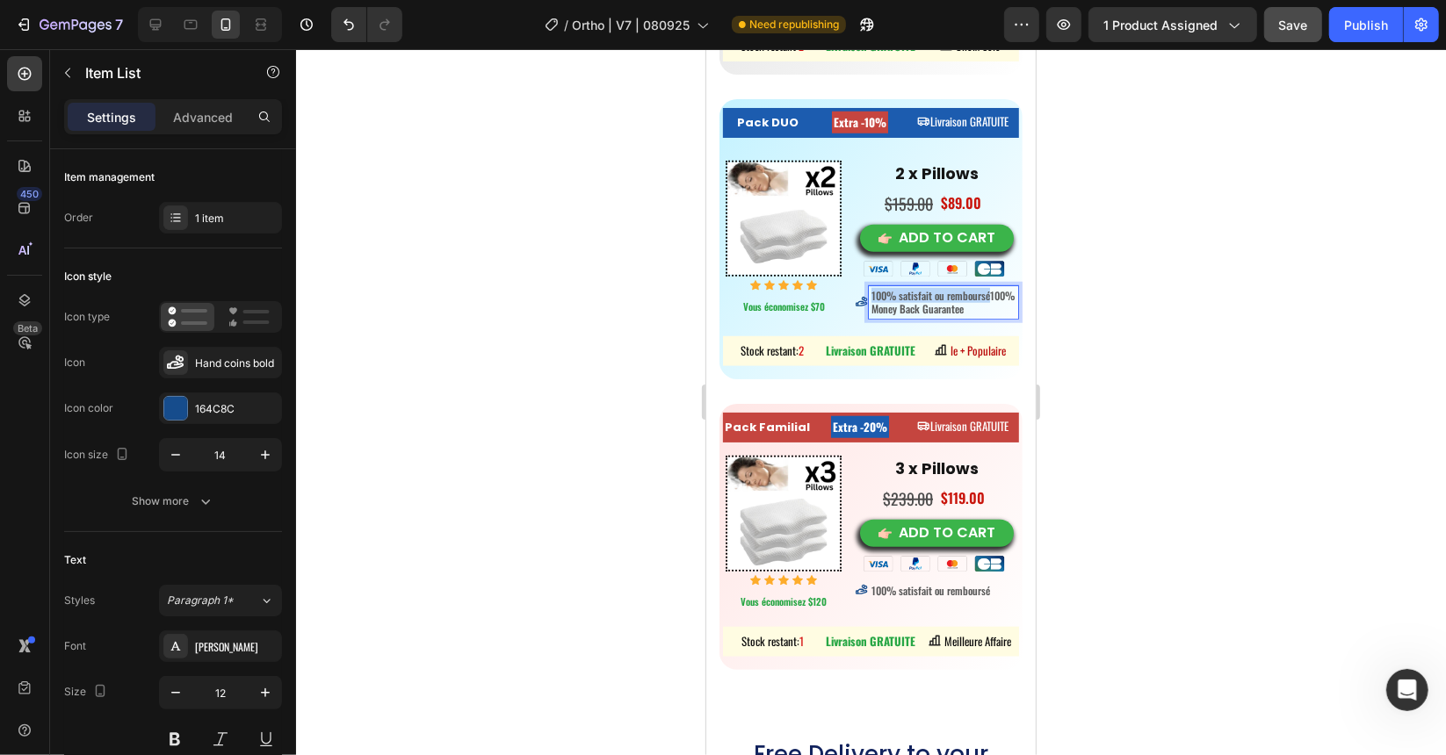
drag, startPoint x: 908, startPoint y: 305, endPoint x: 863, endPoint y: 293, distance: 46.2
click at [868, 293] on div "100% satisfait ou remboursé100% Money Back Guarantee" at bounding box center [942, 301] width 149 height 32
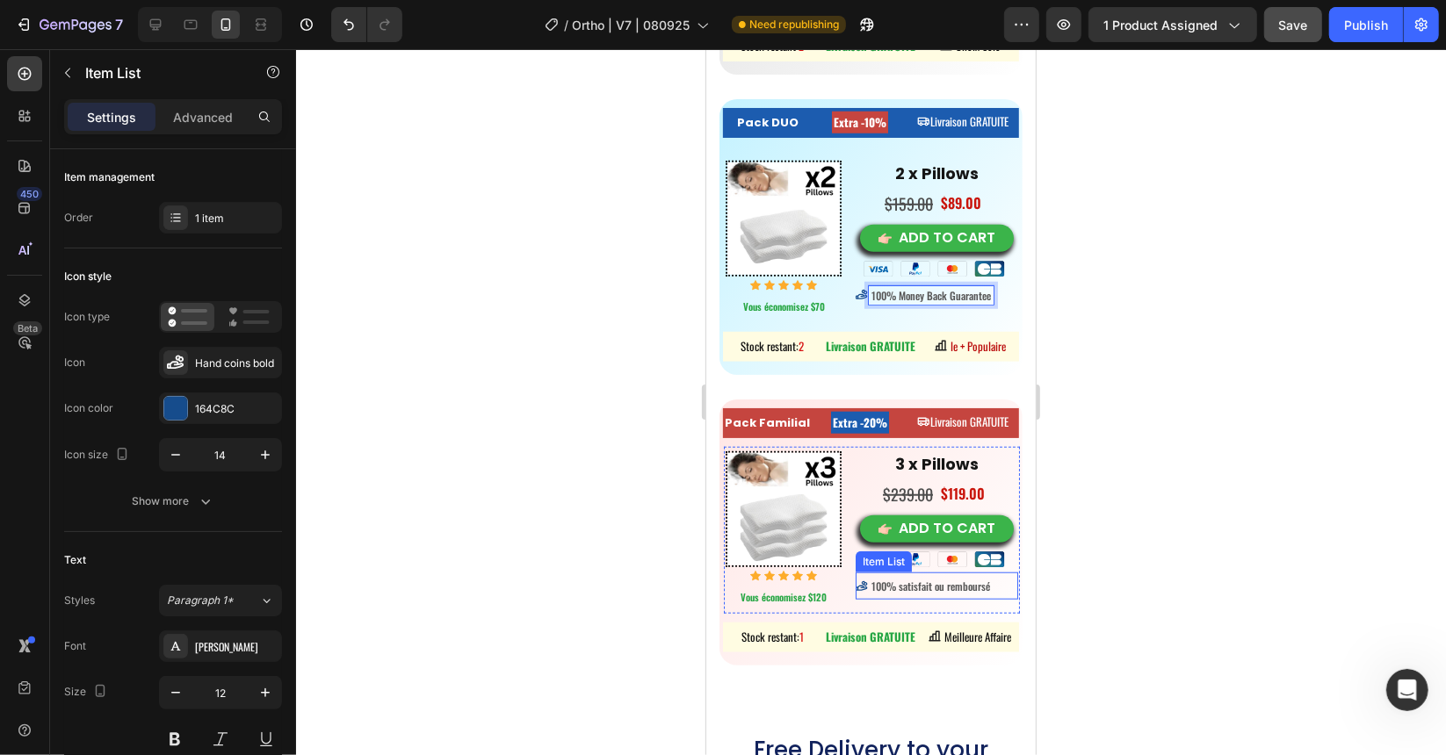
click at [915, 578] on span "100% satisfait ou remboursé" at bounding box center [929, 585] width 119 height 15
click at [981, 578] on span "100% satisfait ou remboursé" at bounding box center [929, 585] width 119 height 15
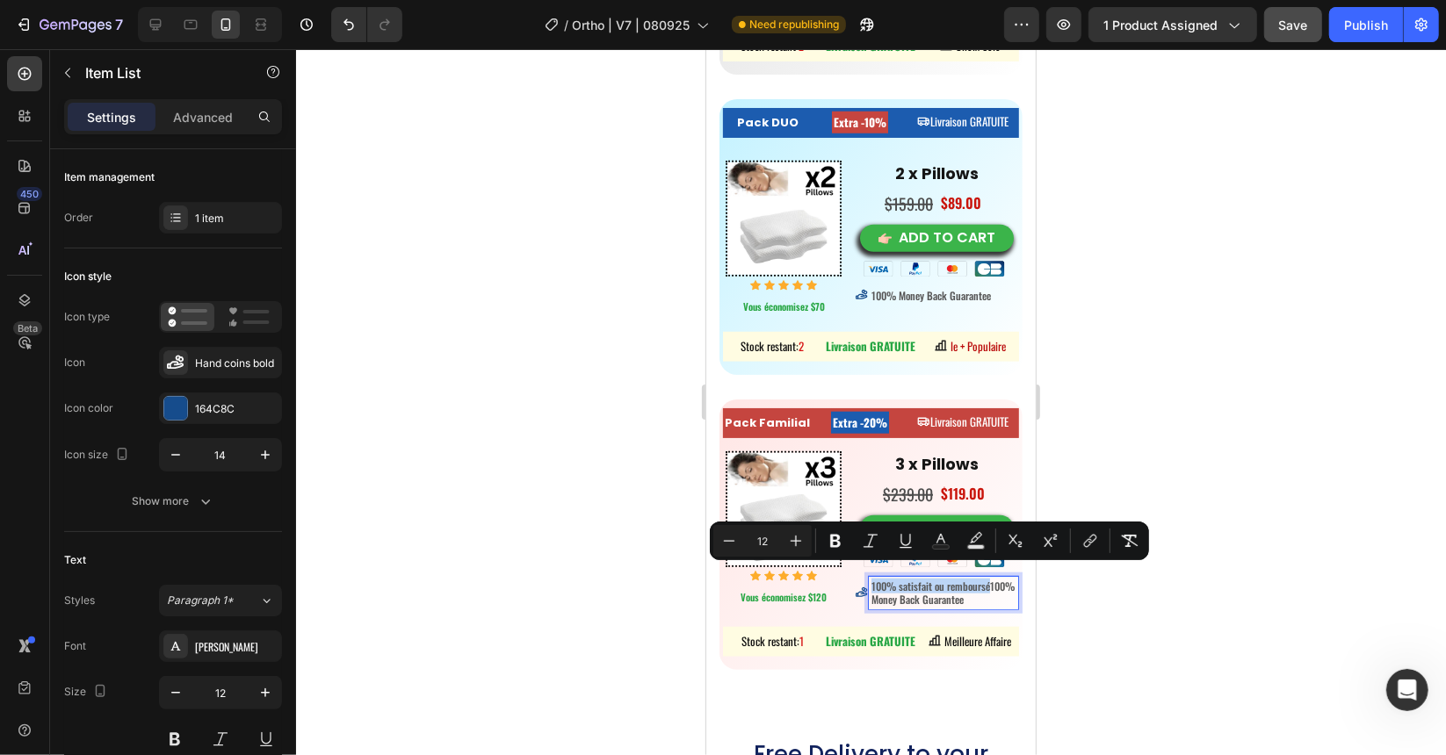
drag, startPoint x: 907, startPoint y: 588, endPoint x: 866, endPoint y: 578, distance: 42.6
click at [870, 578] on span "100% satisfait ou remboursé100% Money Back Guarantee" at bounding box center [941, 592] width 143 height 29
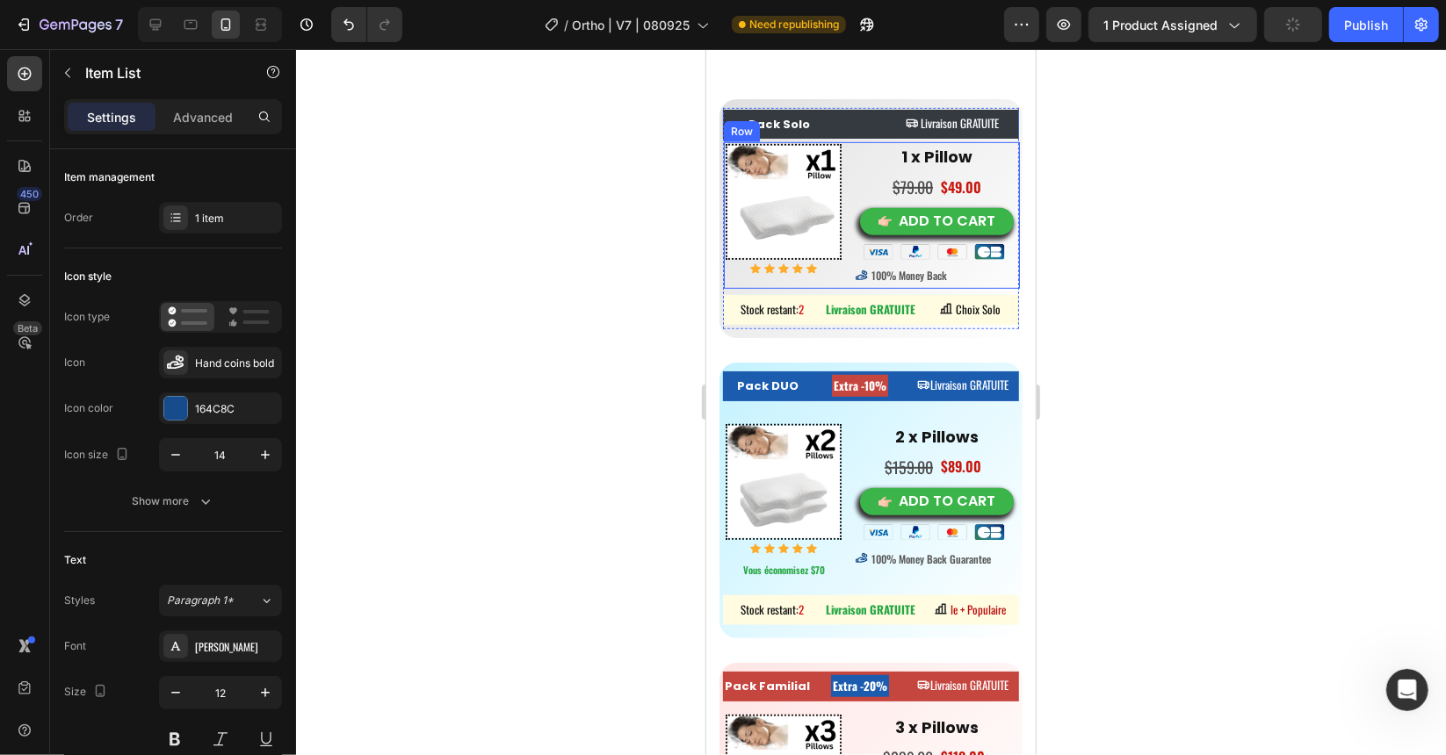
scroll to position [10761, 0]
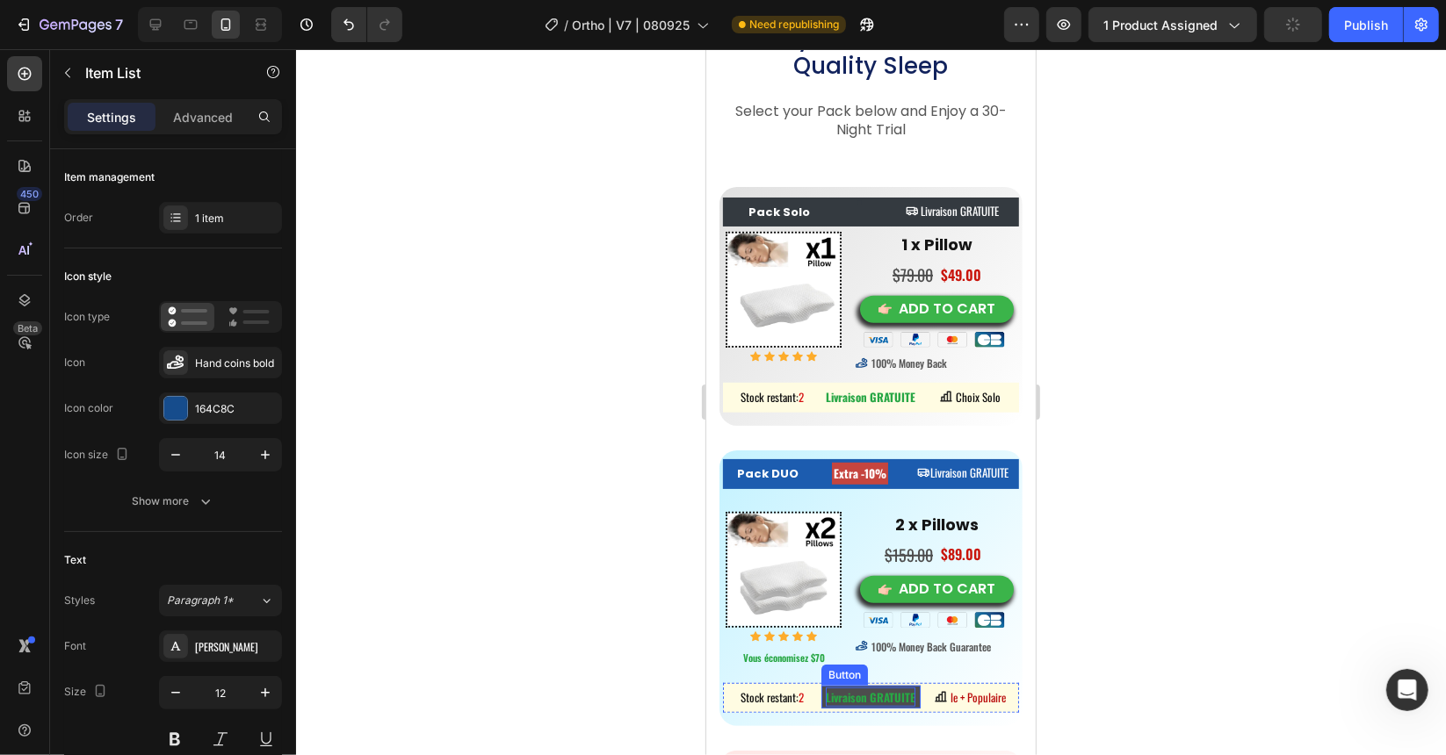
click at [886, 691] on strong "Livraison GRATUITE" at bounding box center [870, 697] width 90 height 18
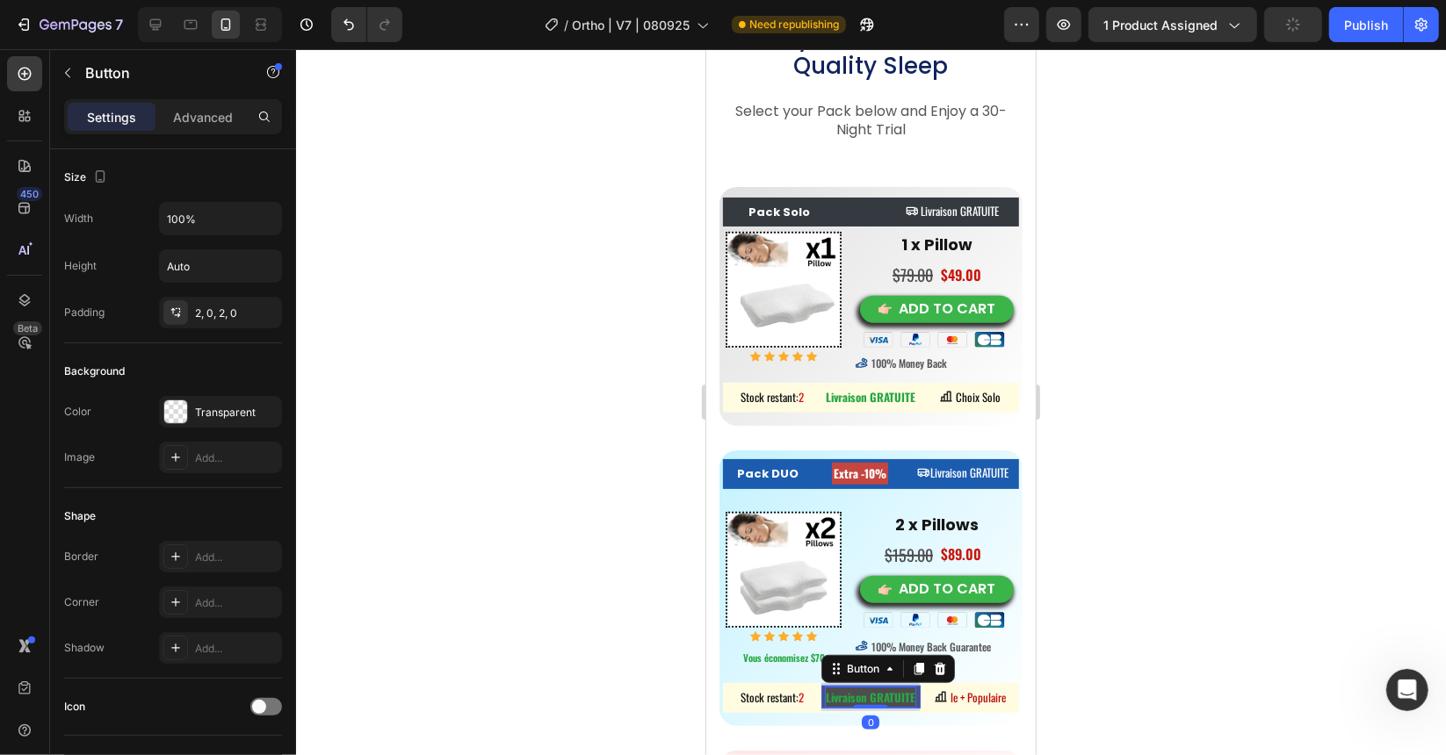
click at [905, 691] on strong "Livraison GRATUITE" at bounding box center [870, 697] width 90 height 18
click at [906, 690] on strong "Livraison GRATUITE" at bounding box center [870, 697] width 90 height 18
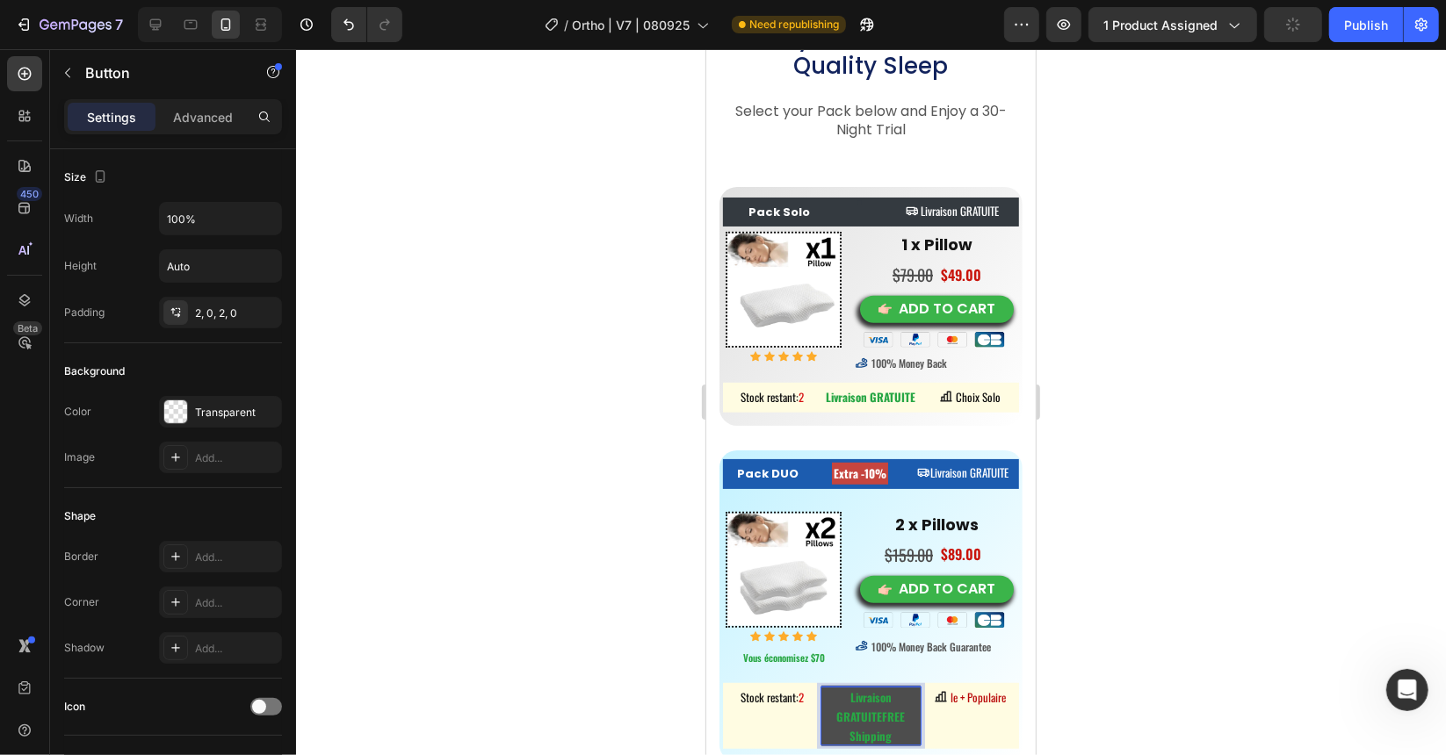
click at [866, 702] on strong "Livraison GRATUITEFREE Shipping" at bounding box center [869, 716] width 69 height 56
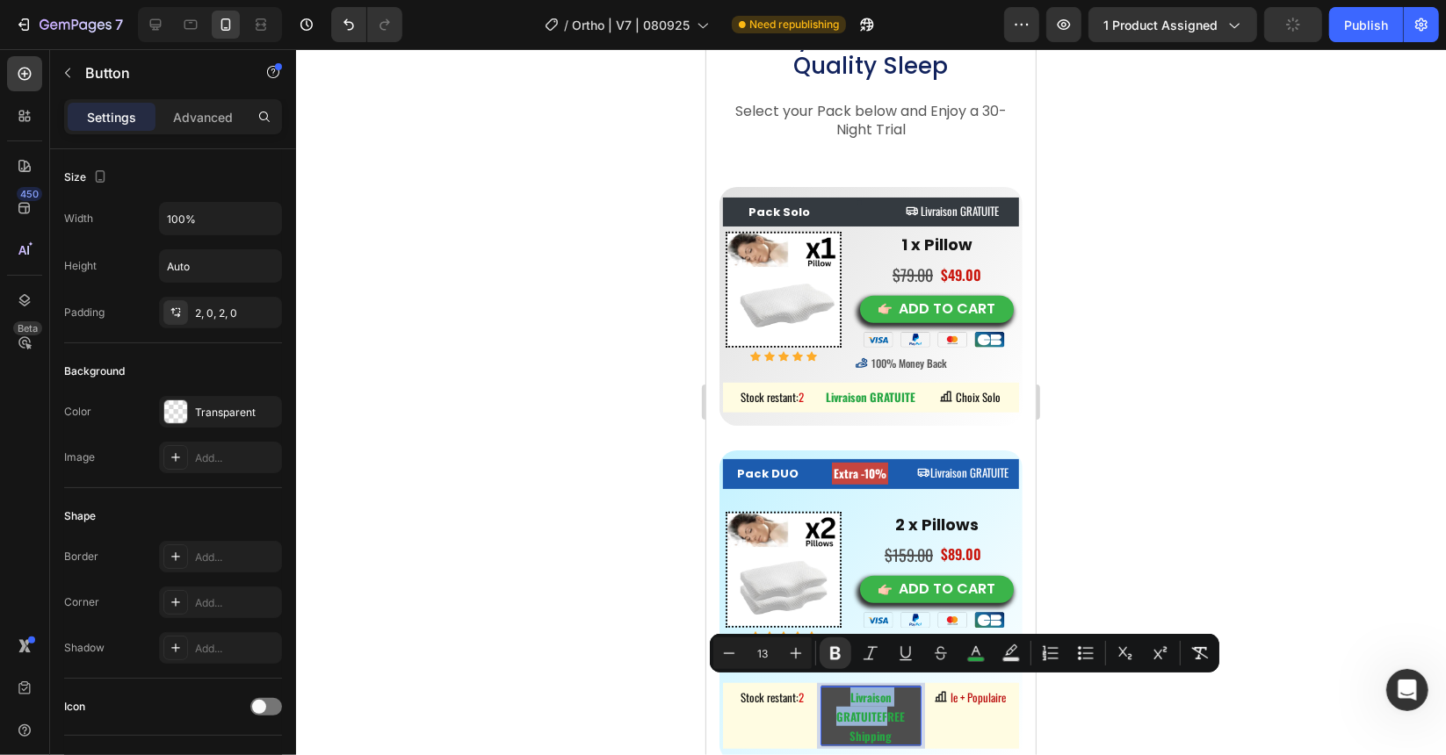
drag, startPoint x: 878, startPoint y: 708, endPoint x: 822, endPoint y: 682, distance: 61.7
click at [822, 687] on p "Livraison GRATUITEFREE Shipping" at bounding box center [869, 715] width 98 height 57
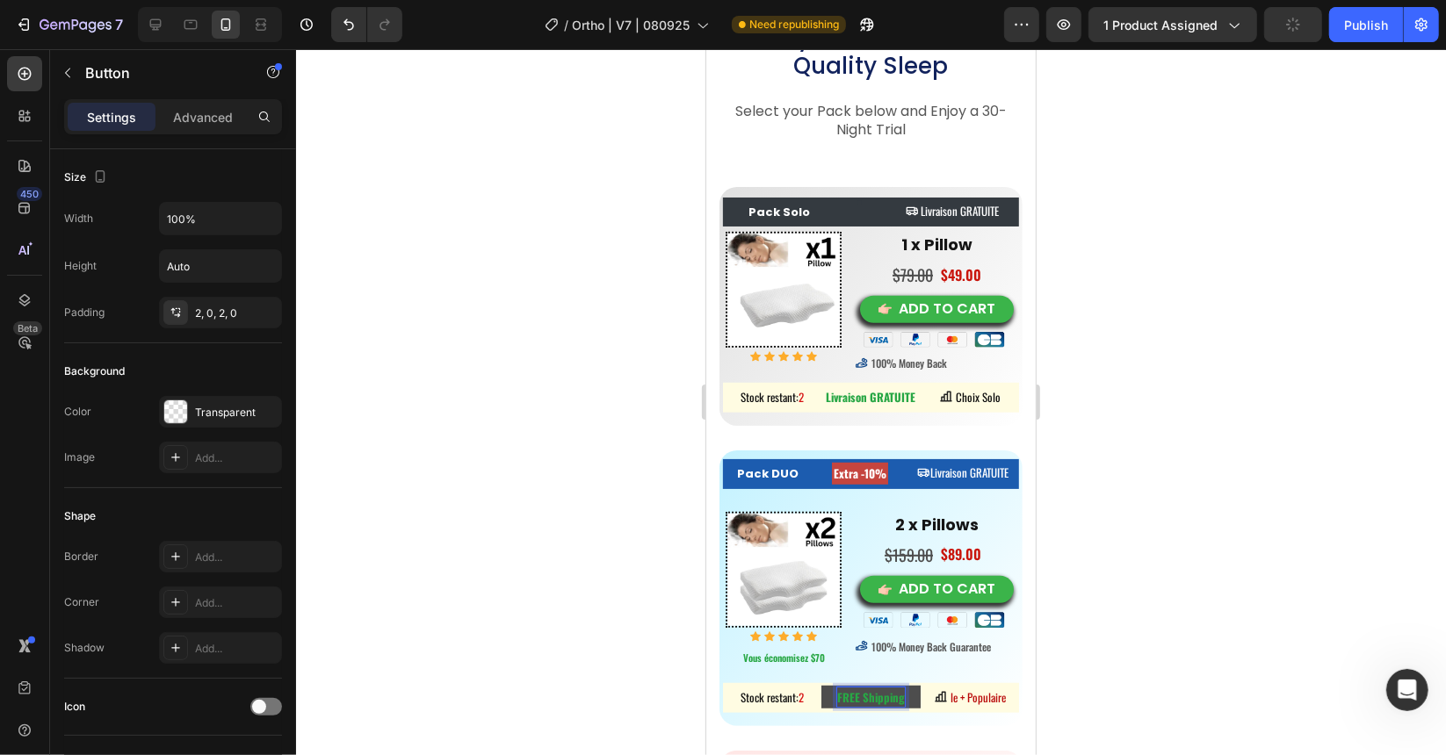
click at [868, 688] on strong "FREE Shipping" at bounding box center [870, 697] width 68 height 18
click at [857, 688] on strong "FREE Shipping" at bounding box center [870, 697] width 68 height 18
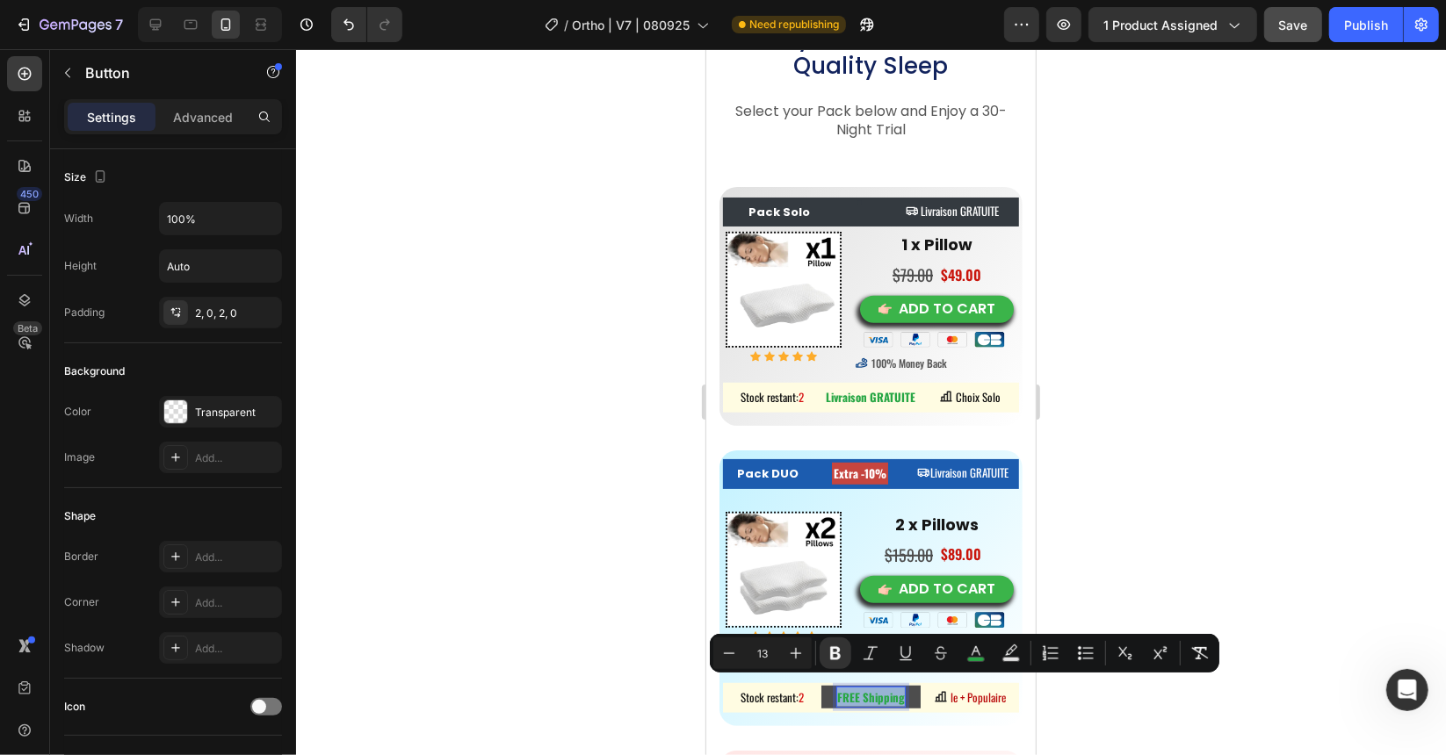
copy strong "FREE Shipping"
click at [967, 477] on span "Livraison GRATUITE" at bounding box center [968, 472] width 78 height 18
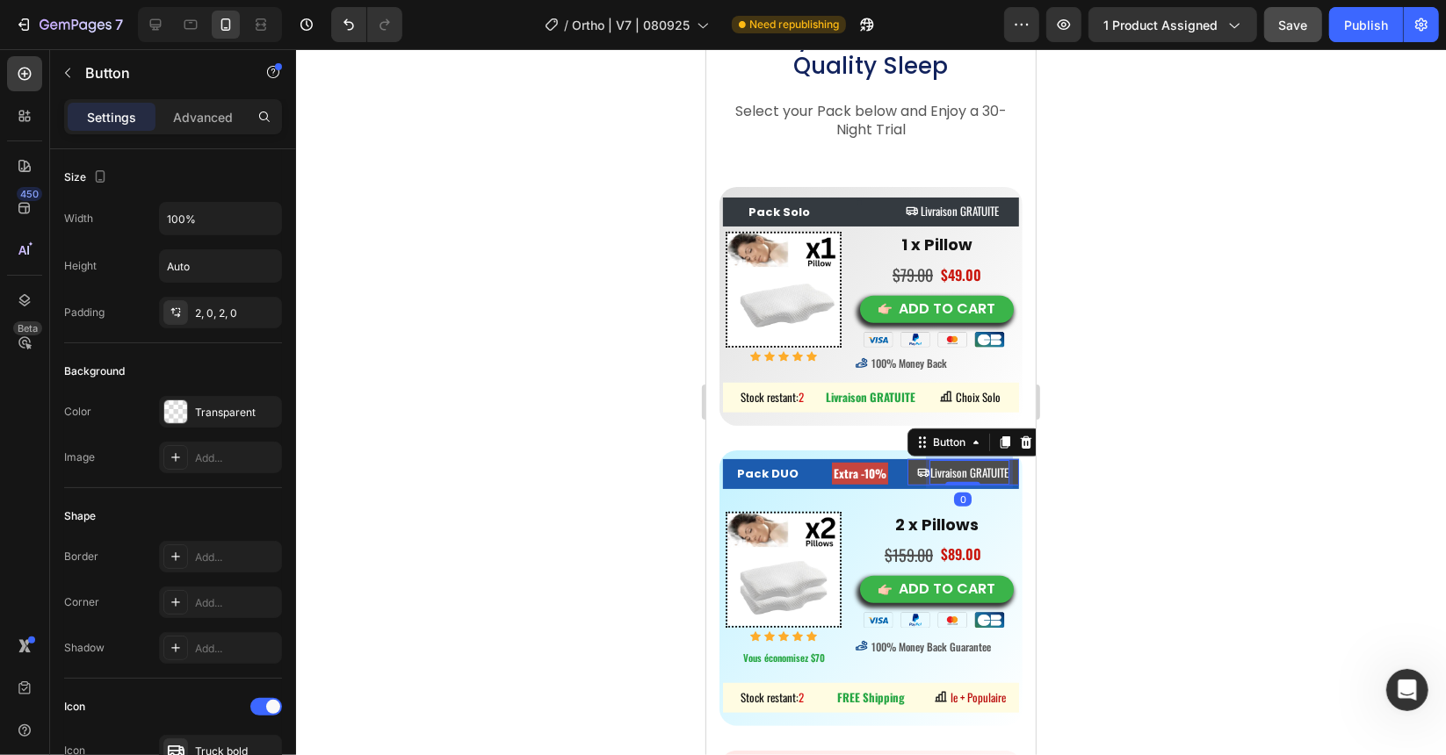
click at [993, 474] on span "Livraison GRATUITE" at bounding box center [968, 472] width 78 height 18
click at [996, 473] on span "Livraison GRATUITE" at bounding box center [968, 472] width 78 height 18
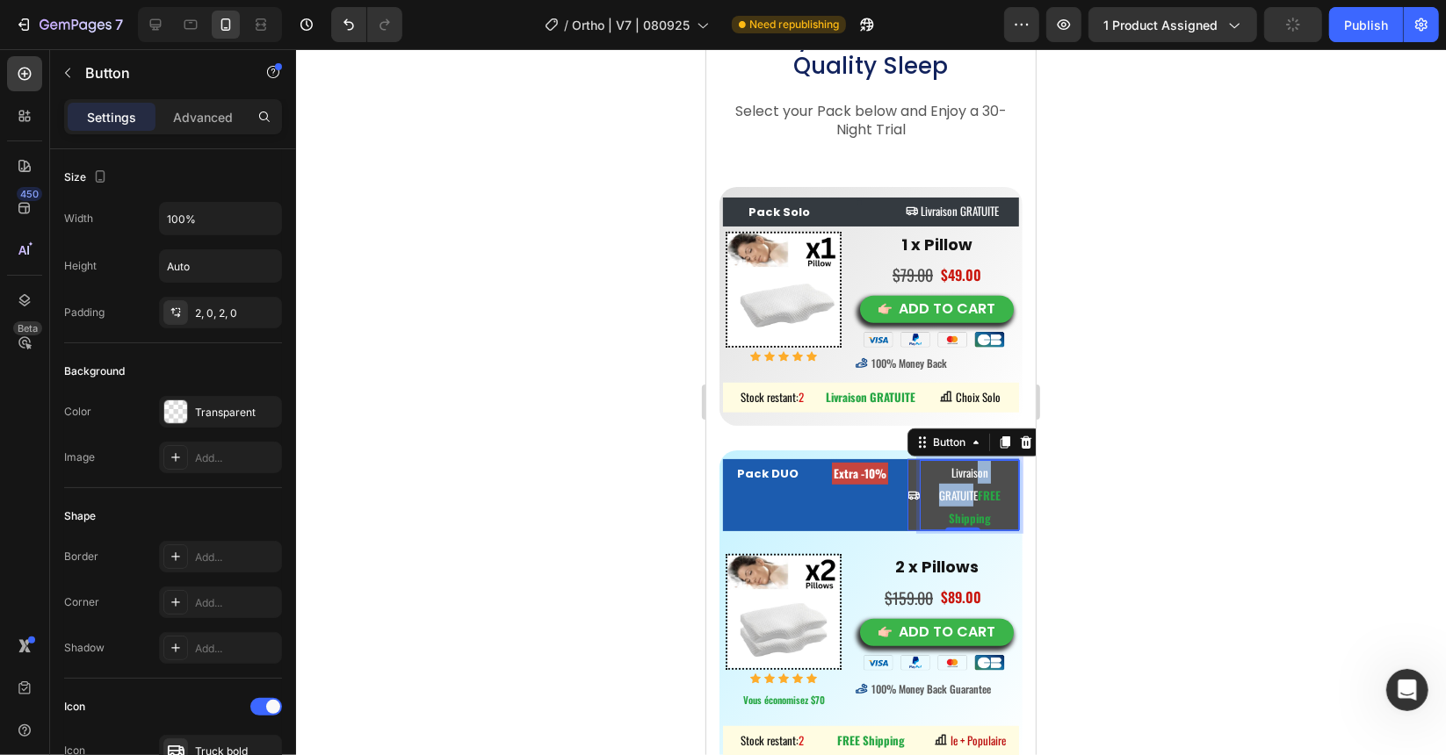
click at [964, 480] on p "Livraison GRATUITE FREE Shipping" at bounding box center [969, 494] width 98 height 69
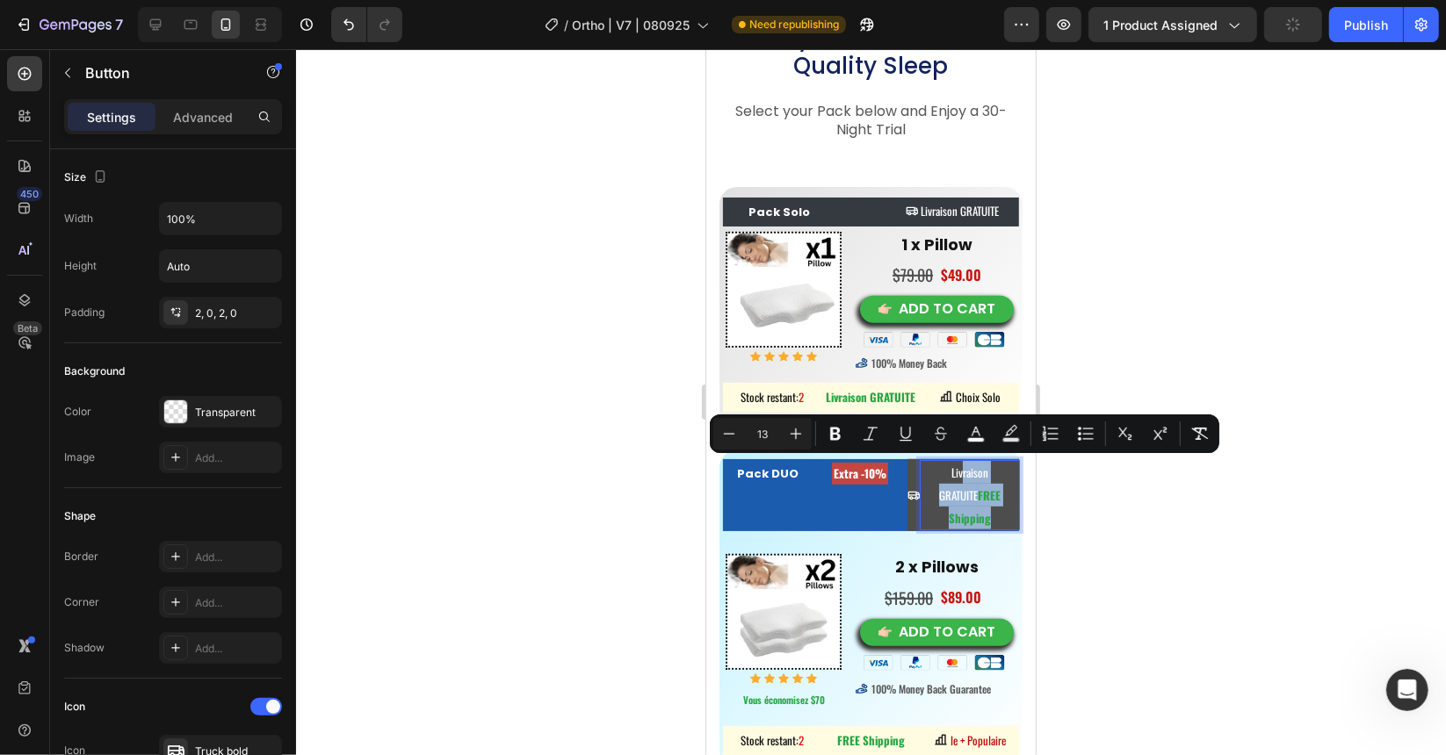
drag, startPoint x: 949, startPoint y: 474, endPoint x: 990, endPoint y: 516, distance: 57.8
click at [990, 516] on p "Livraison GRATUITE FREE Shipping" at bounding box center [969, 494] width 98 height 69
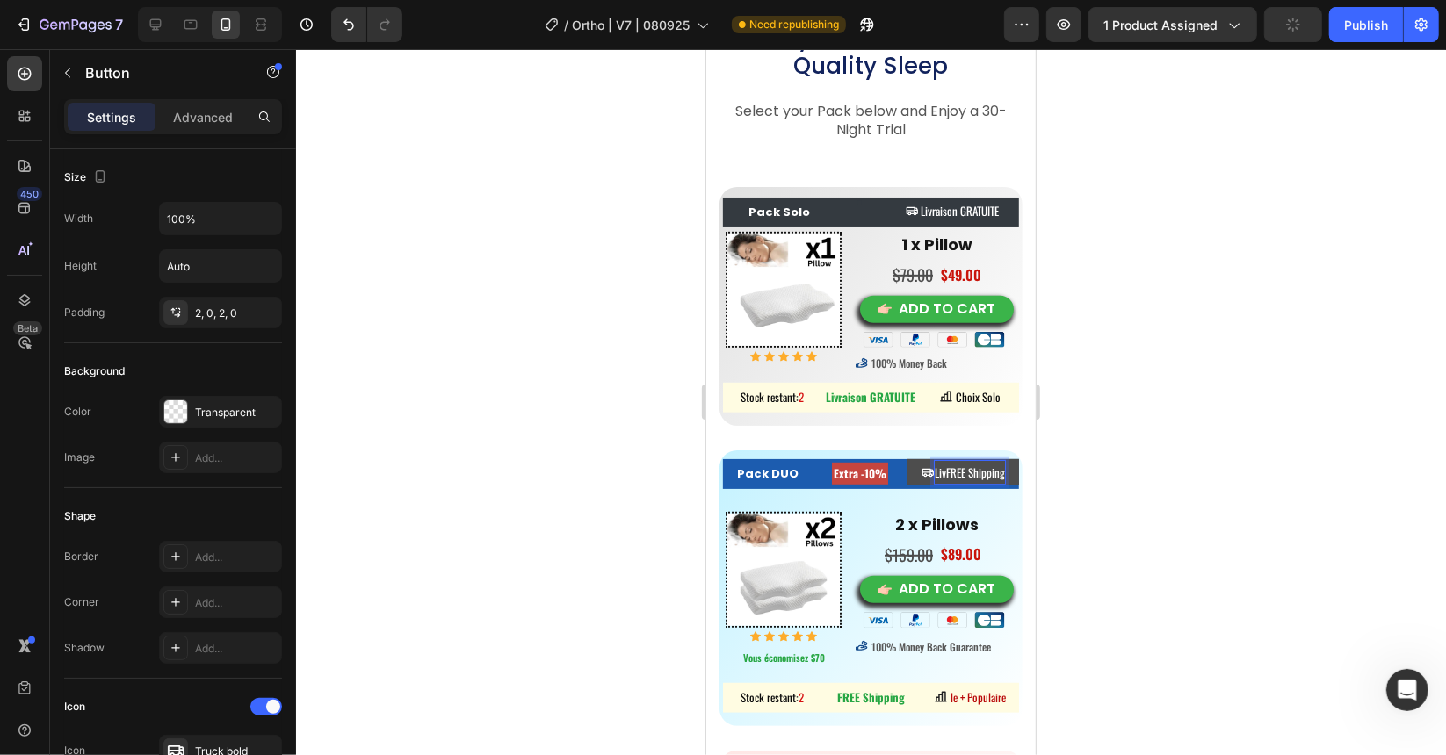
click at [936, 468] on span "LivFREE Shipping" at bounding box center [969, 472] width 70 height 18
click at [1111, 426] on div at bounding box center [871, 402] width 1150 height 706
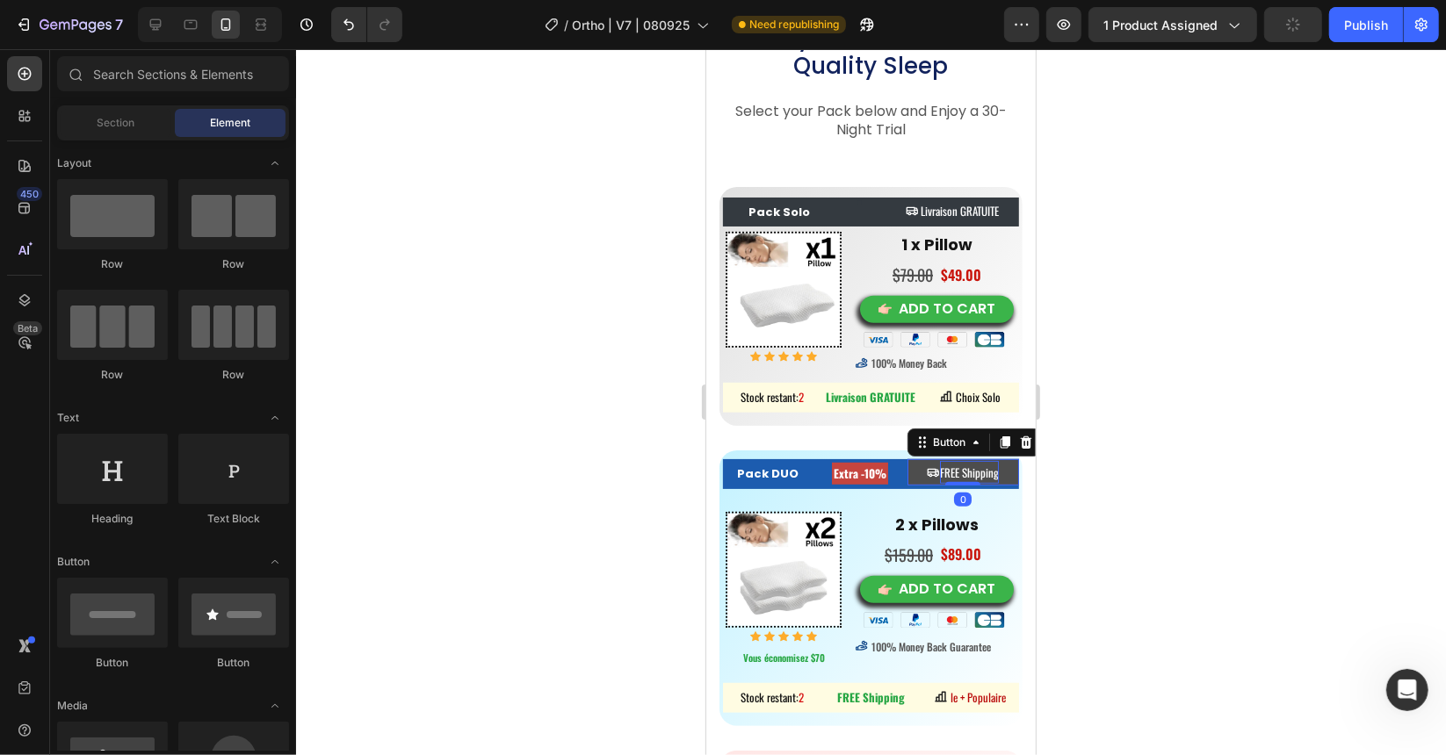
click at [939, 473] on span "FREE Shipping" at bounding box center [968, 472] width 59 height 18
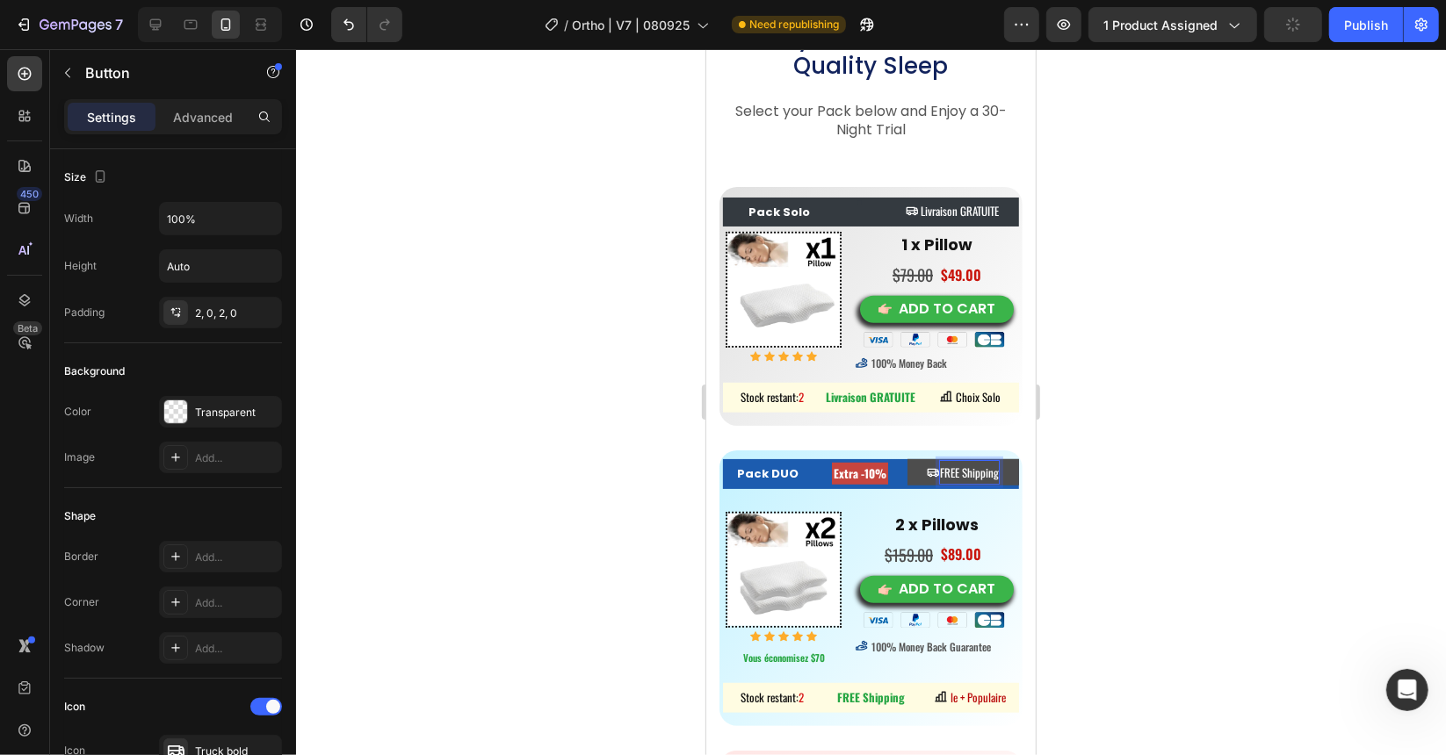
click at [906, 458] on button "FREE Shipping" at bounding box center [962, 471] width 112 height 26
click at [1100, 475] on div at bounding box center [871, 402] width 1150 height 706
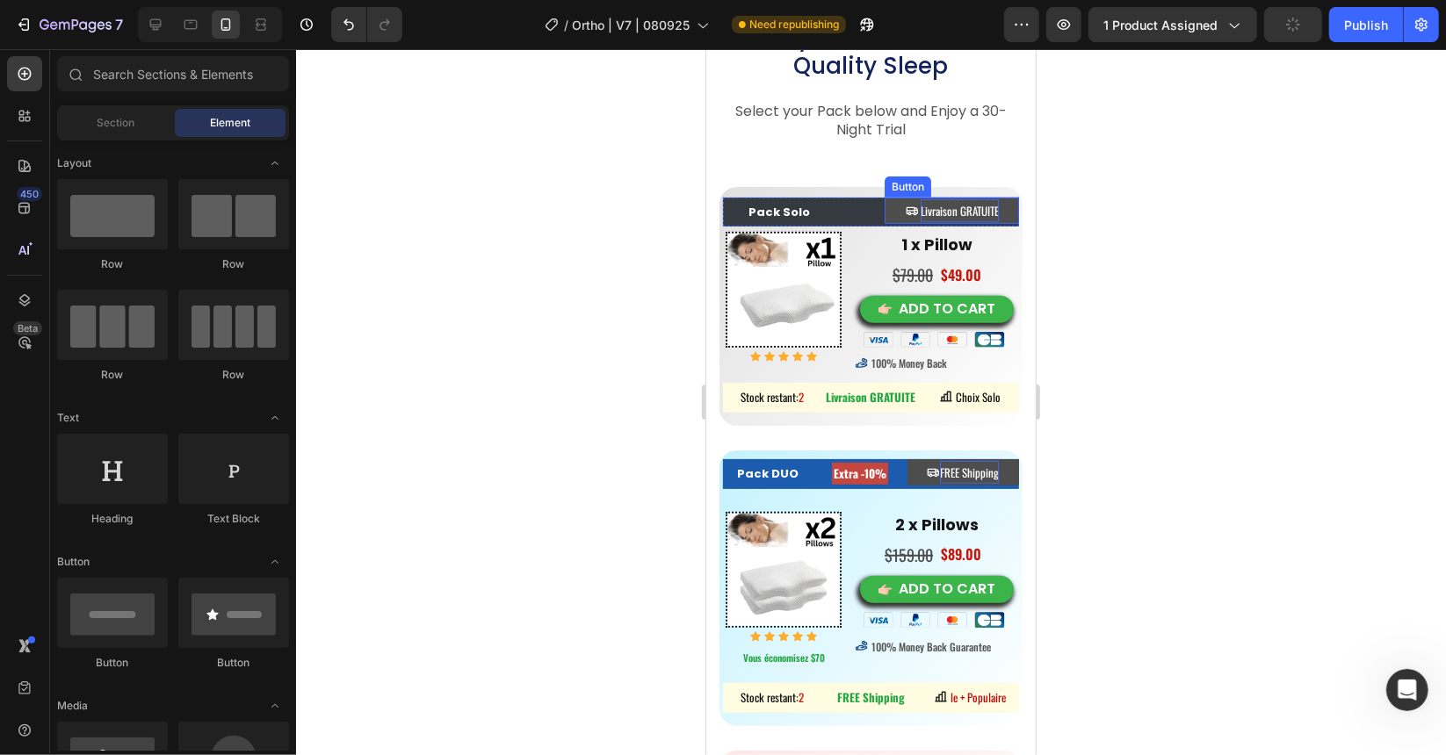
click at [920, 216] on span "Livraison GRATUITE" at bounding box center [959, 210] width 78 height 18
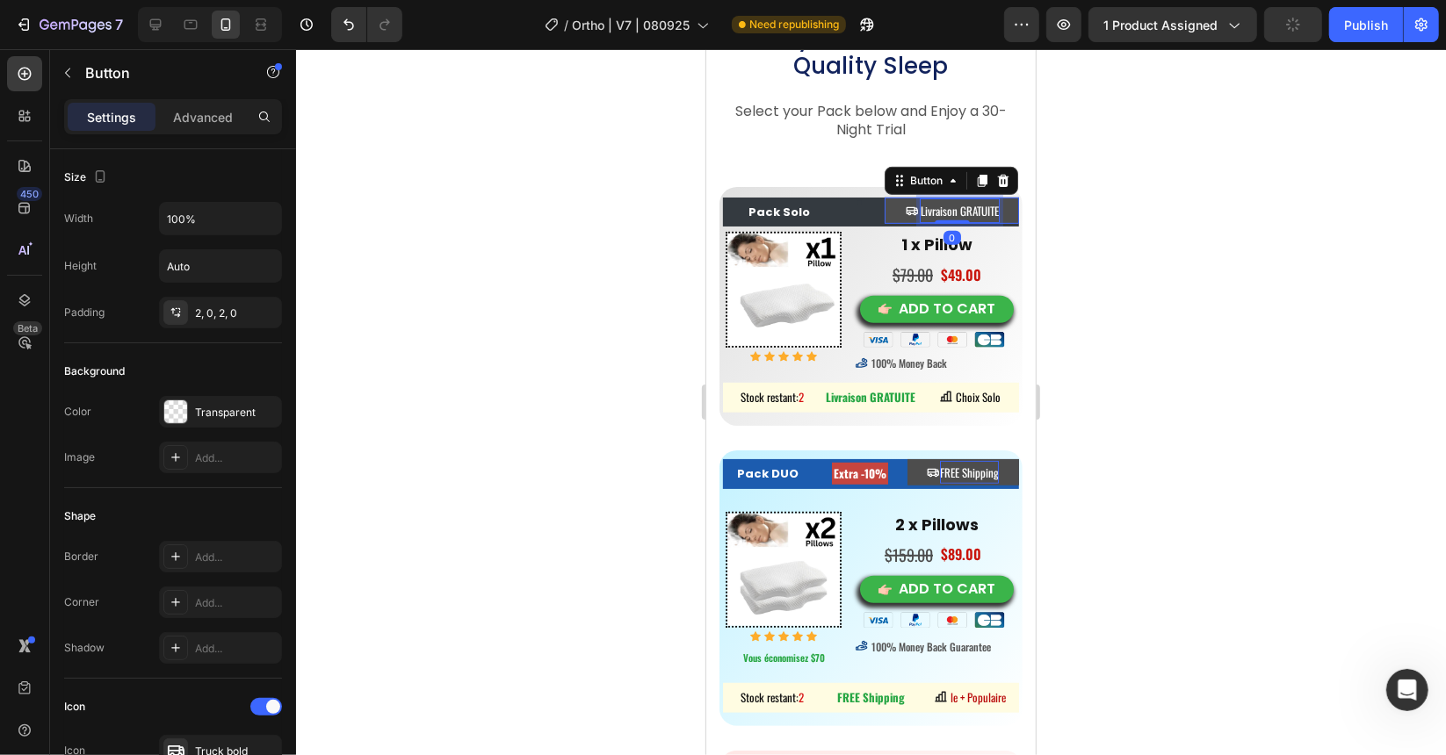
click at [920, 210] on span "Livraison GRATUITE" at bounding box center [959, 210] width 78 height 18
drag, startPoint x: 914, startPoint y: 209, endPoint x: 995, endPoint y: 209, distance: 80.8
click at [995, 209] on button "Livraison GRATUITE" at bounding box center [951, 210] width 134 height 26
click at [927, 214] on span "LFREE Shipping" at bounding box center [958, 210] width 63 height 18
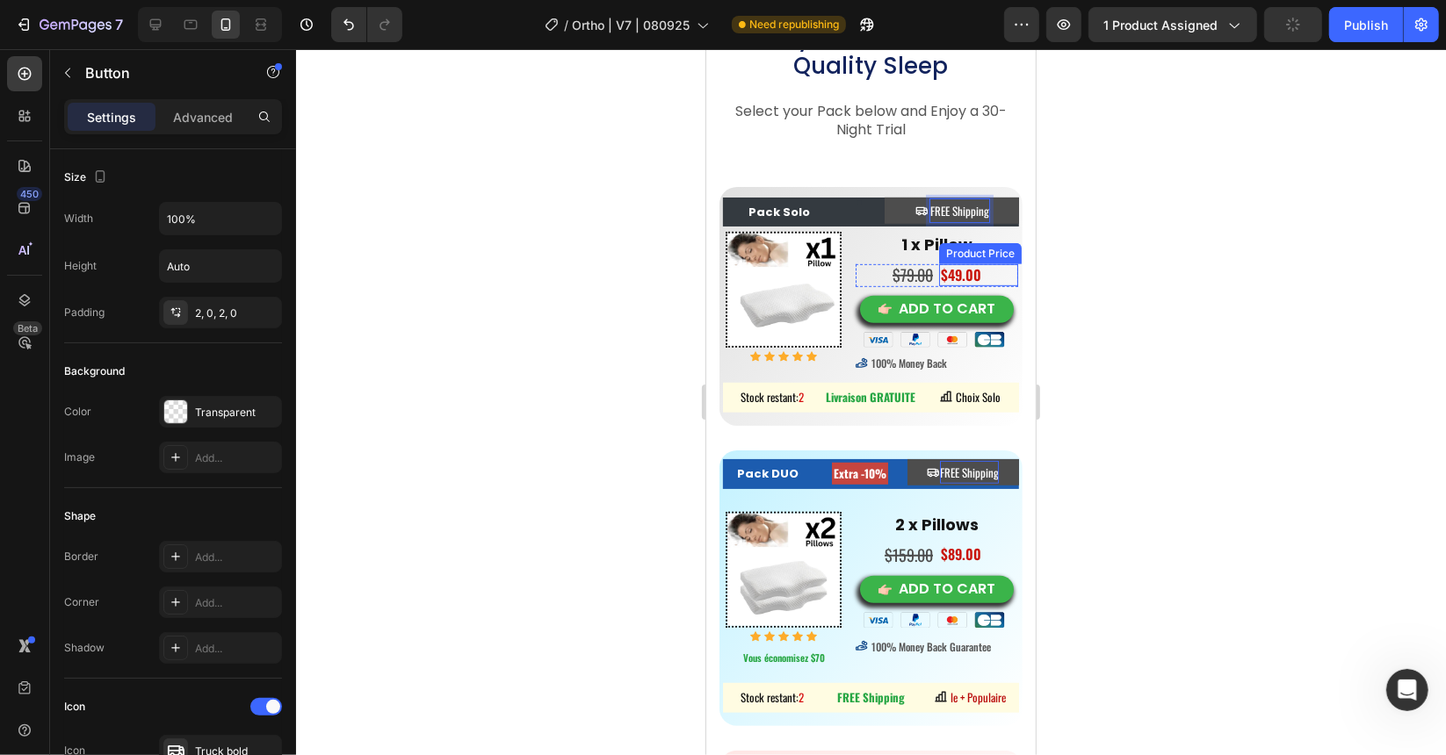
click at [884, 197] on button "FREE Shipping" at bounding box center [951, 210] width 134 height 26
click at [1111, 382] on div at bounding box center [871, 402] width 1150 height 706
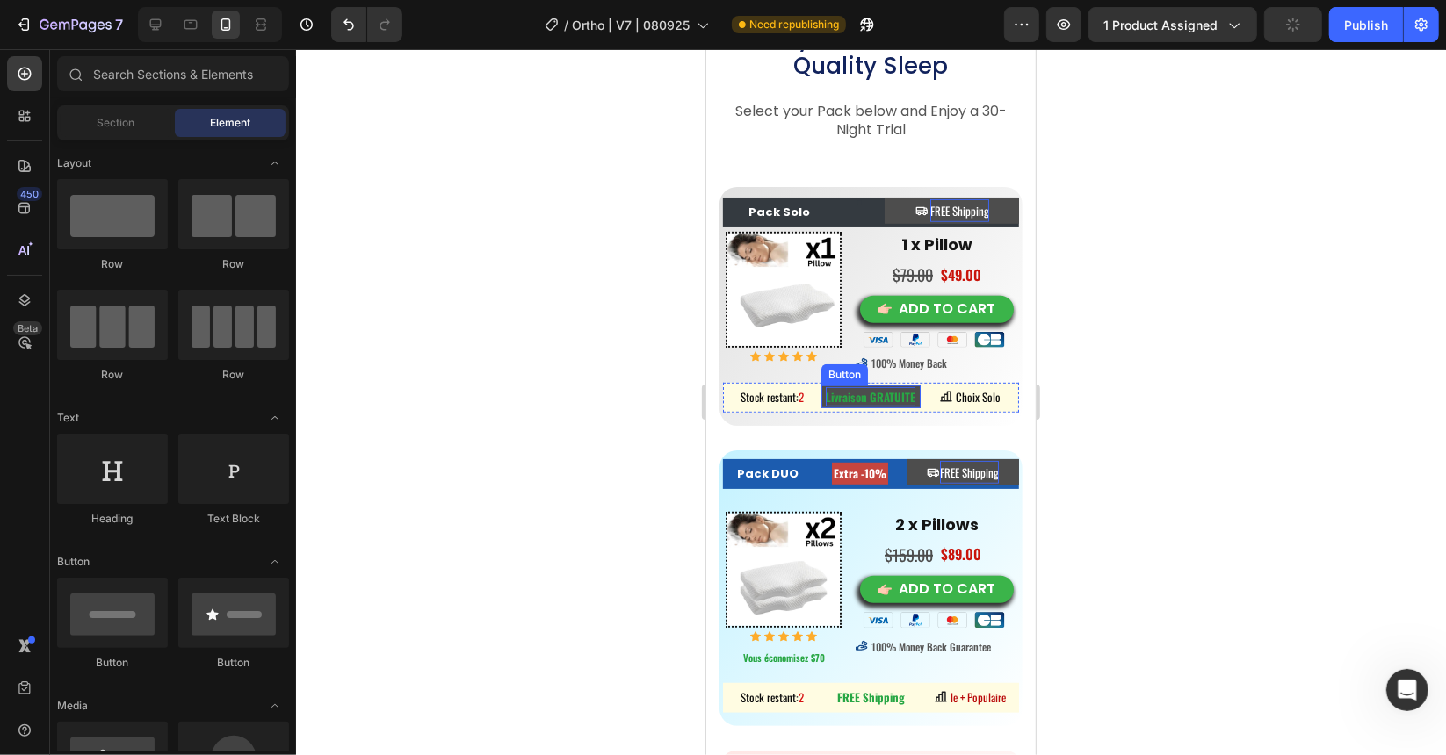
click at [871, 391] on strong "Livraison GRATUITE" at bounding box center [870, 396] width 90 height 18
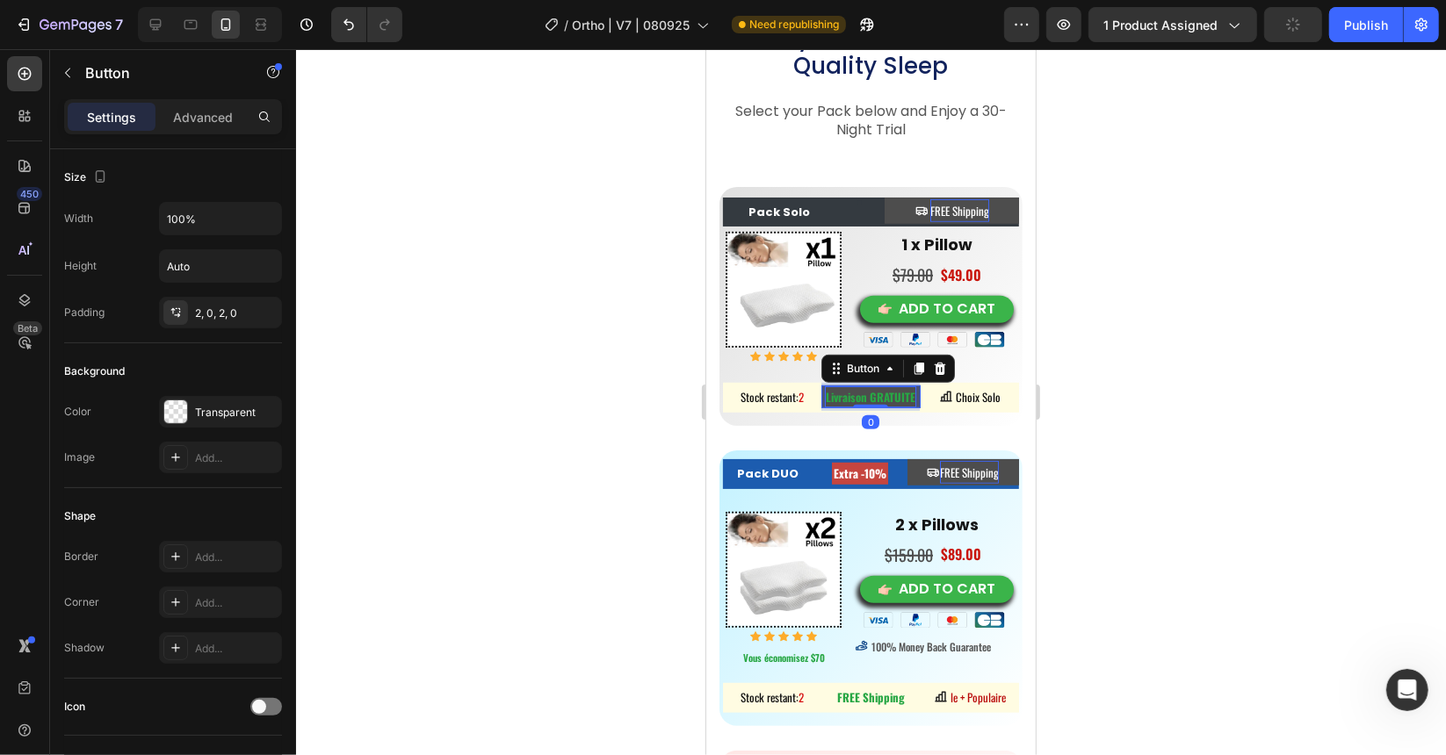
click at [825, 394] on strong "Livraison GRATUITE" at bounding box center [870, 396] width 90 height 18
click at [825, 393] on strong "Livraison GRATUITE" at bounding box center [870, 396] width 90 height 18
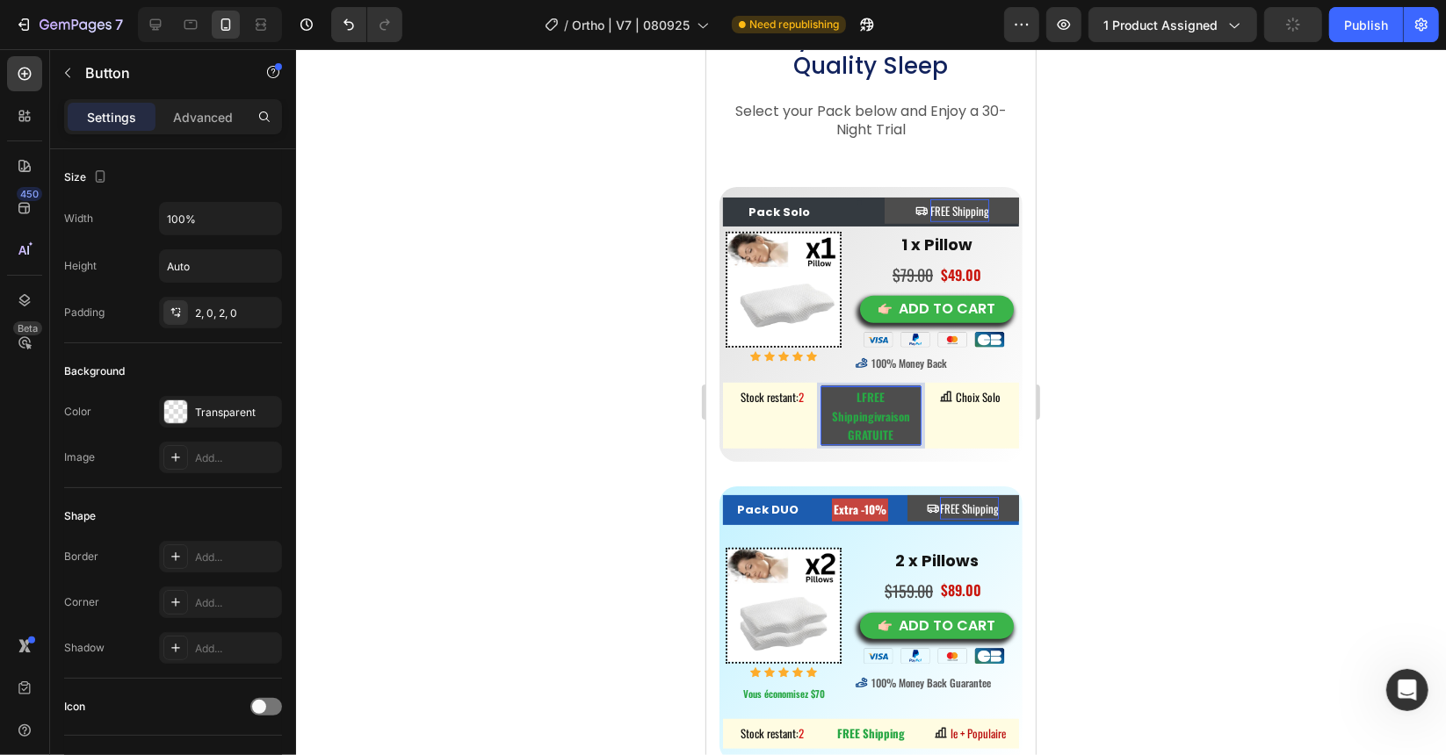
click at [856, 393] on strong "LFREE Shippingivraison GRATUITE" at bounding box center [870, 415] width 78 height 56
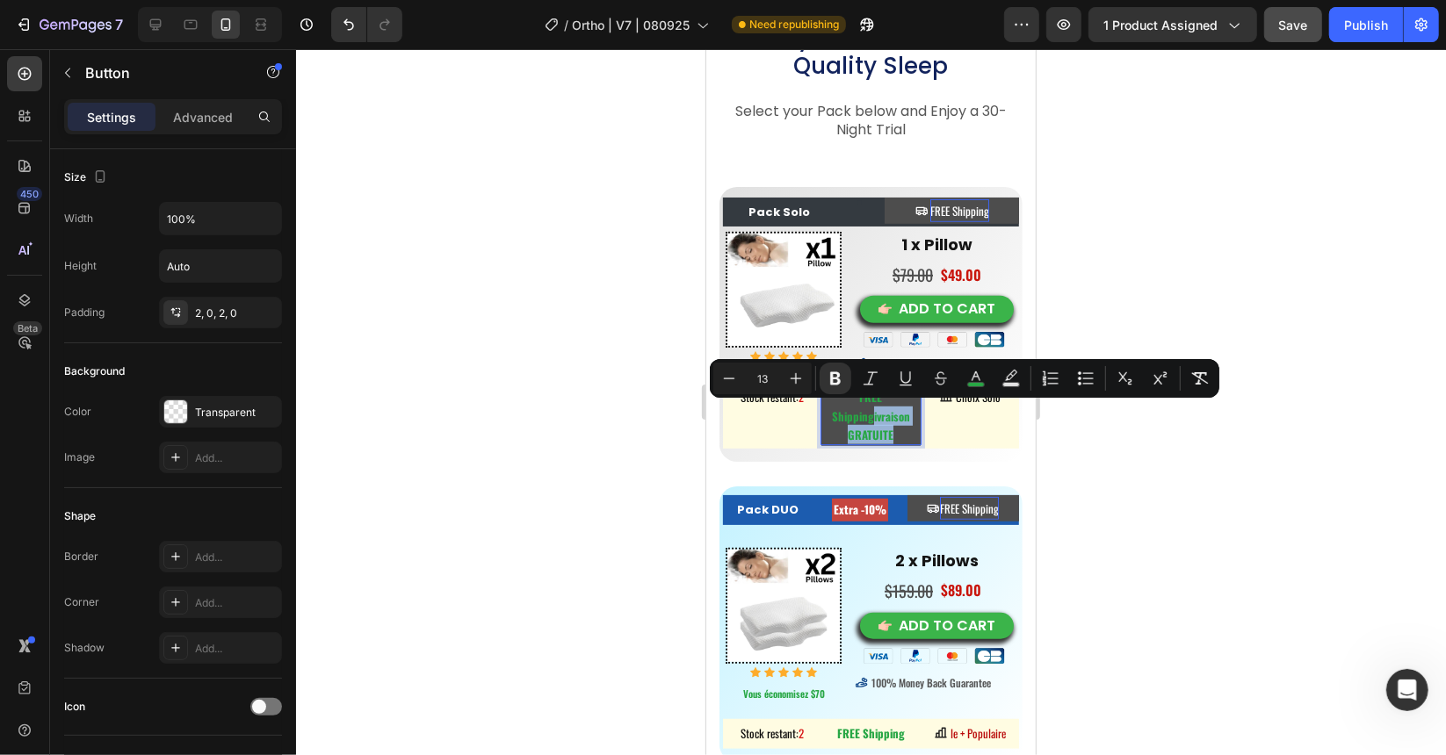
drag, startPoint x: 889, startPoint y: 432, endPoint x: 865, endPoint y: 417, distance: 28.0
click at [865, 417] on p "FREE Shippingivraison GRATUITE" at bounding box center [869, 414] width 98 height 57
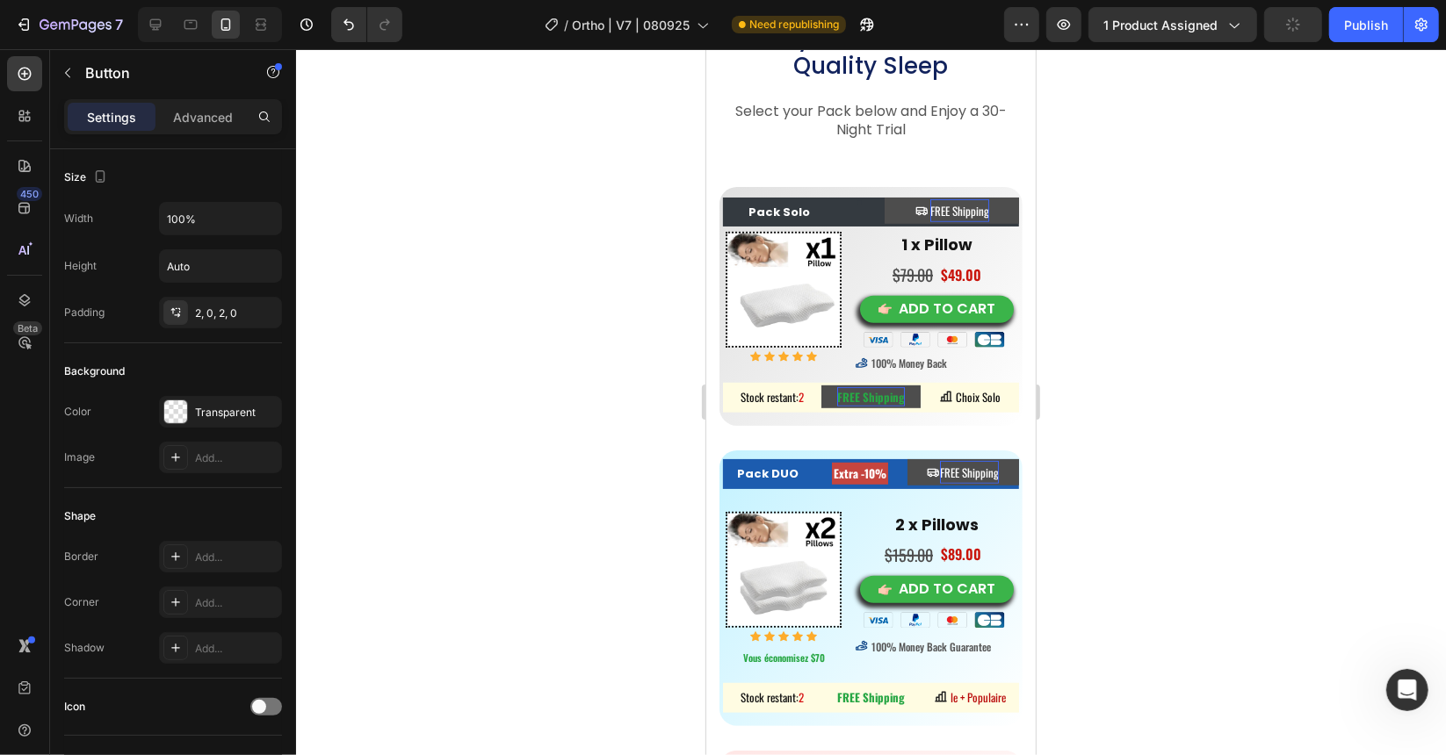
click at [1115, 332] on div at bounding box center [871, 402] width 1150 height 706
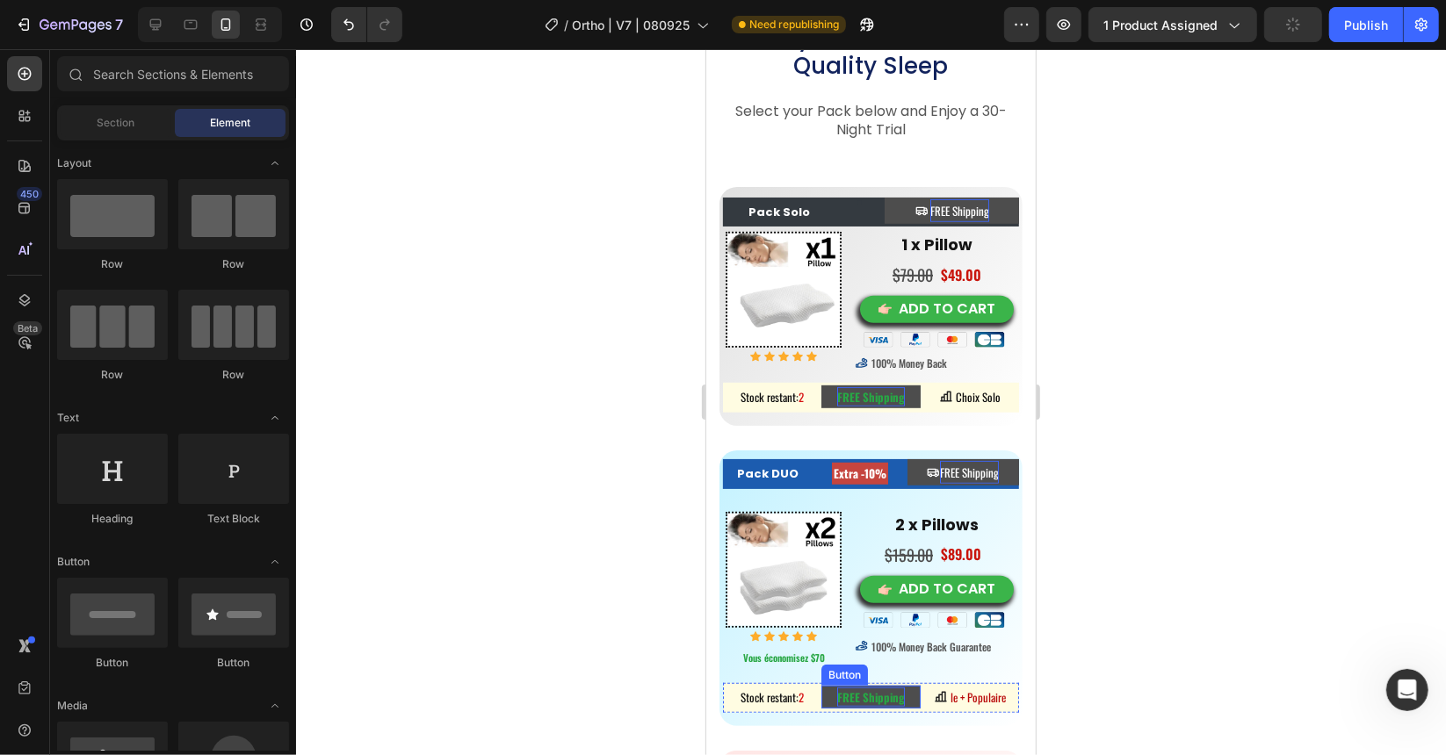
click at [871, 691] on strong "FREE Shipping" at bounding box center [870, 697] width 68 height 18
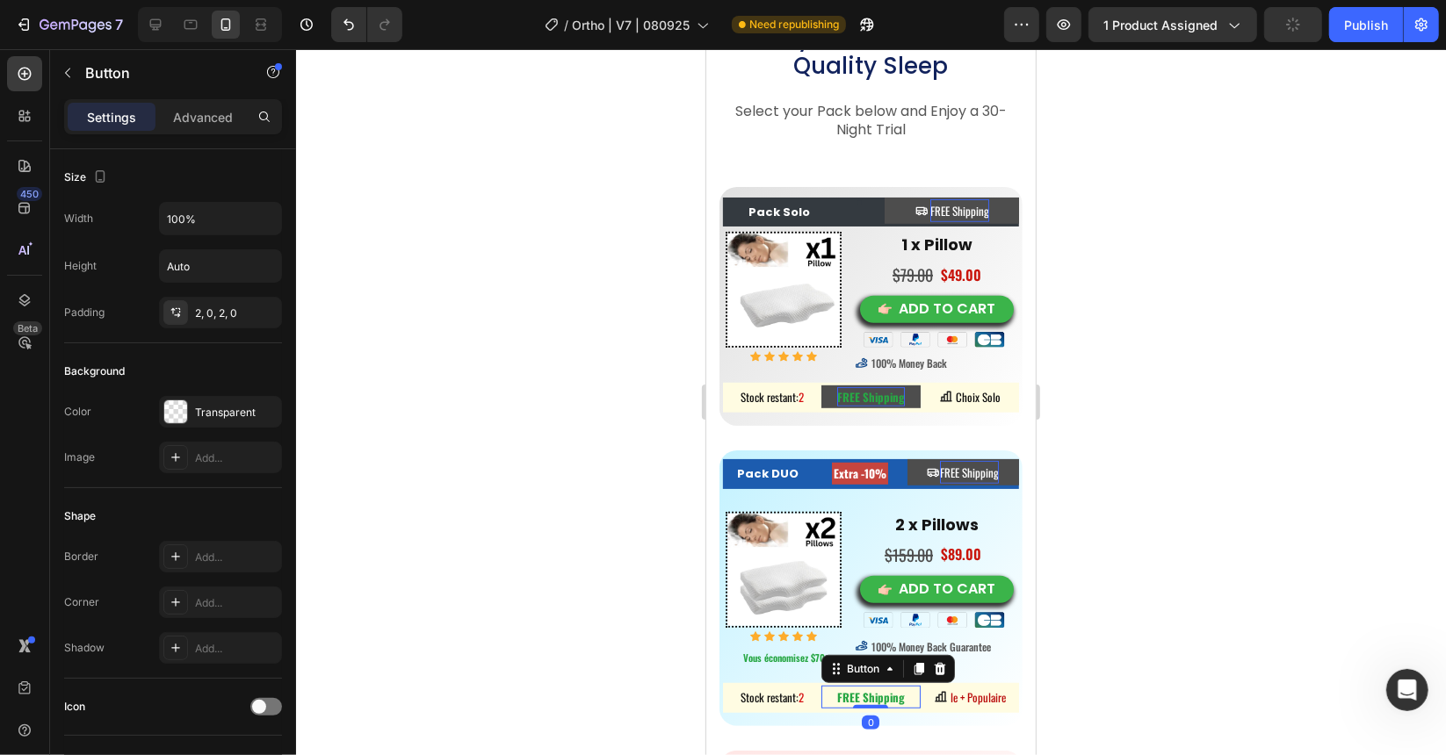
click at [1189, 375] on div at bounding box center [871, 402] width 1150 height 706
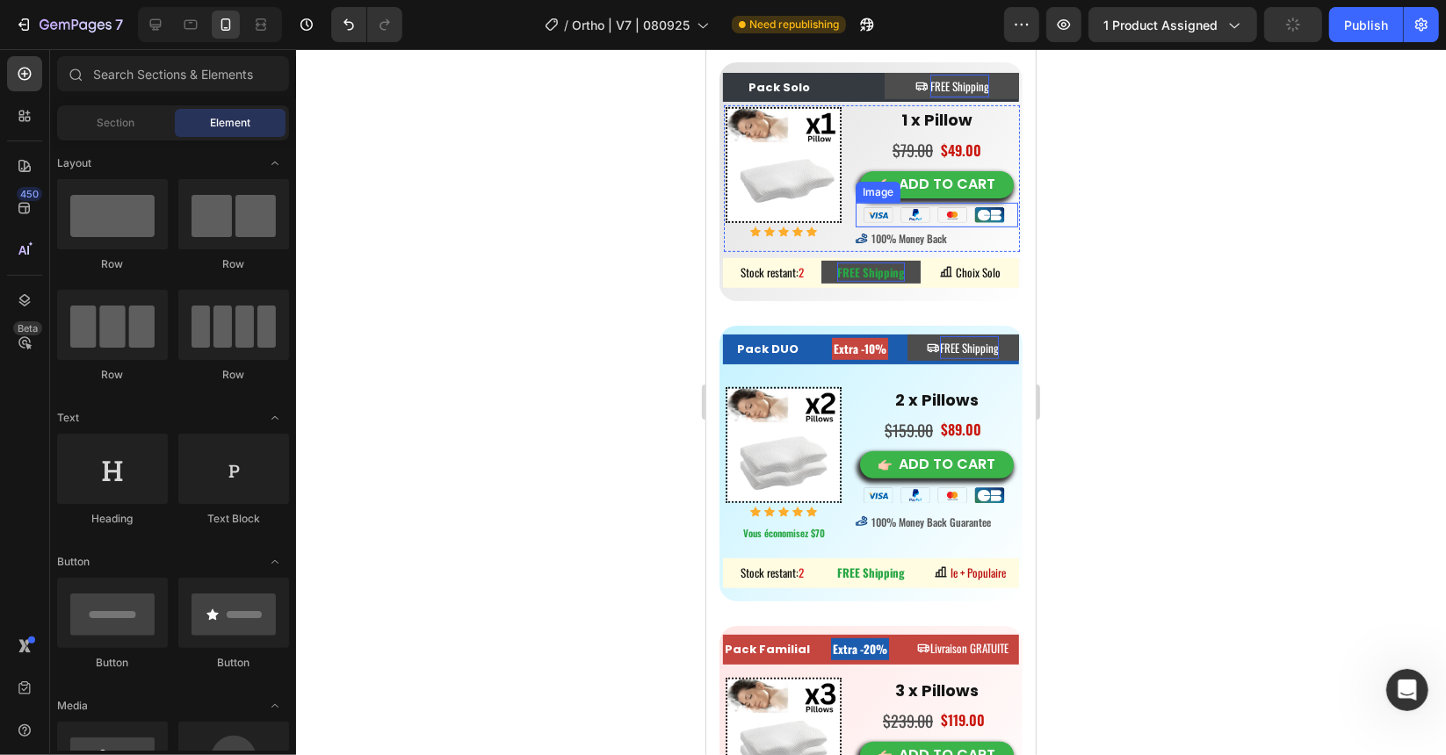
scroll to position [10409, 0]
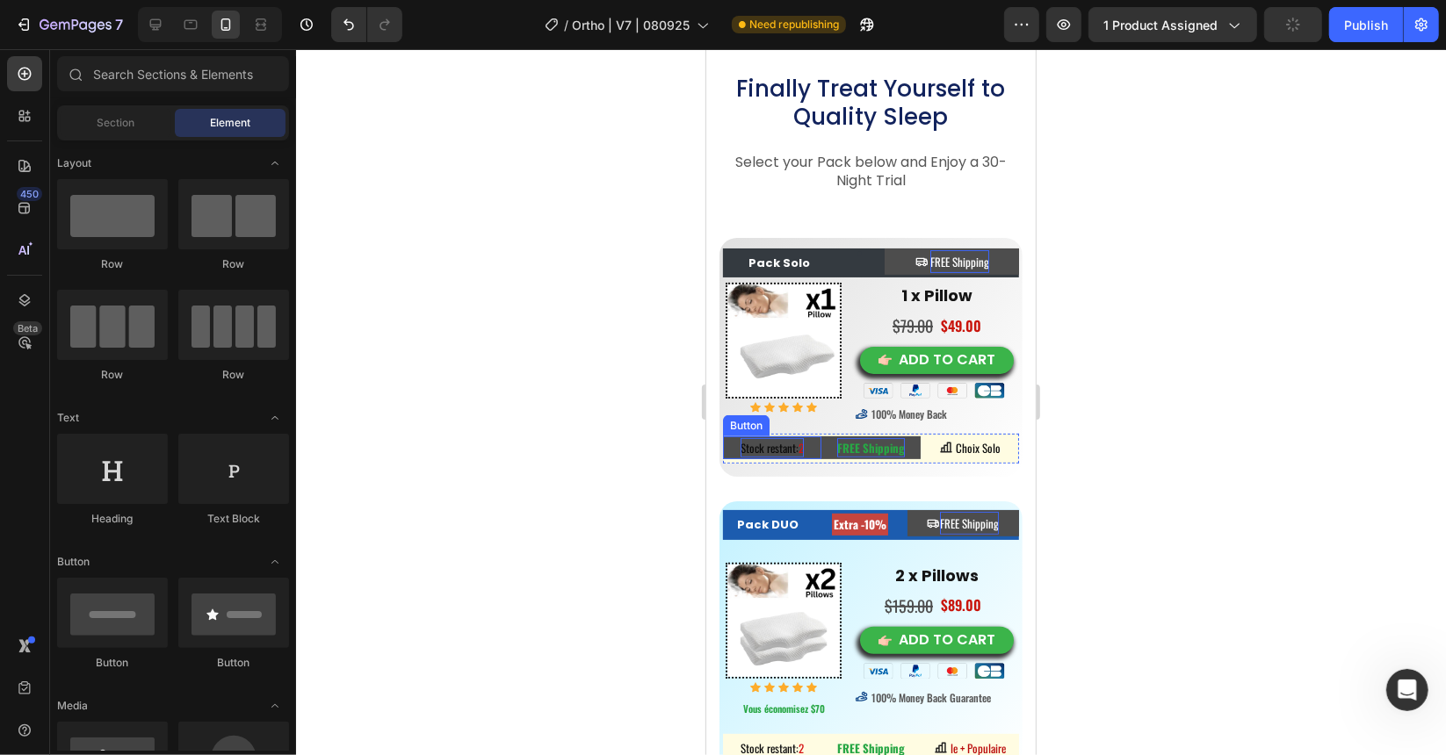
click at [769, 445] on span "Stock restant:" at bounding box center [769, 447] width 58 height 18
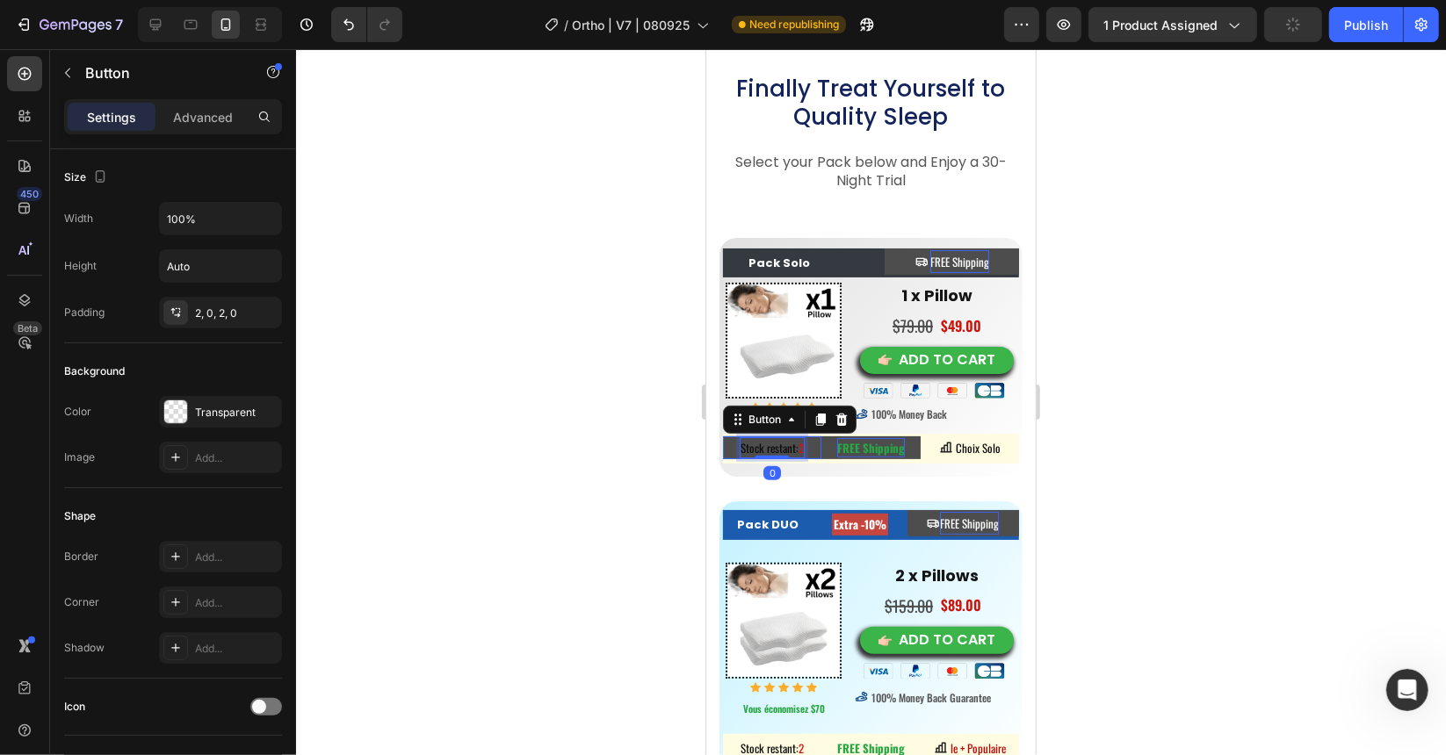
click at [801, 445] on span "2" at bounding box center [800, 447] width 5 height 18
click at [792, 444] on span "Stock restant:" at bounding box center [769, 447] width 58 height 18
click at [790, 444] on span "Stock restant:" at bounding box center [769, 447] width 58 height 18
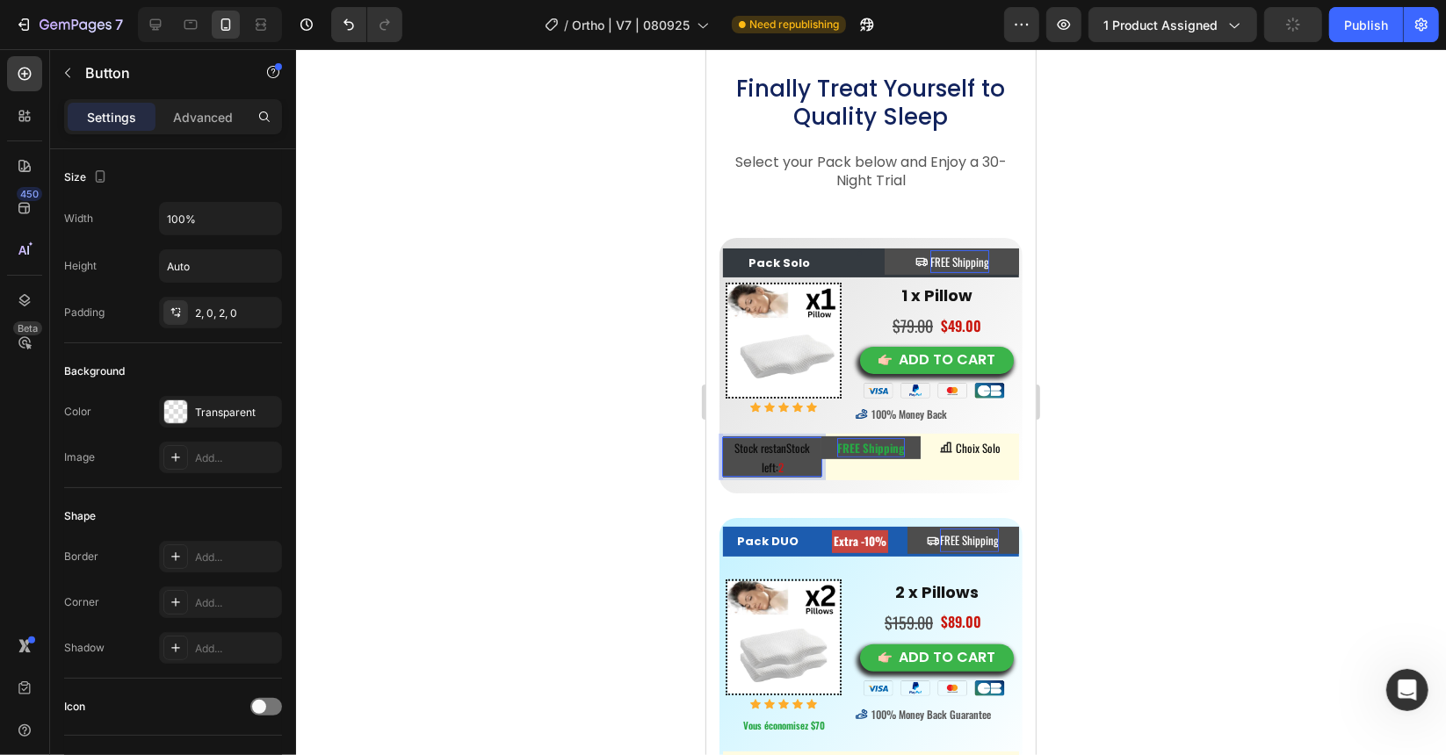
click at [787, 444] on span "Stock restanStock left:" at bounding box center [771, 456] width 76 height 37
drag, startPoint x: 762, startPoint y: 444, endPoint x: 729, endPoint y: 444, distance: 33.4
click at [729, 444] on p "Stock restanStock left: 2" at bounding box center [771, 456] width 98 height 39
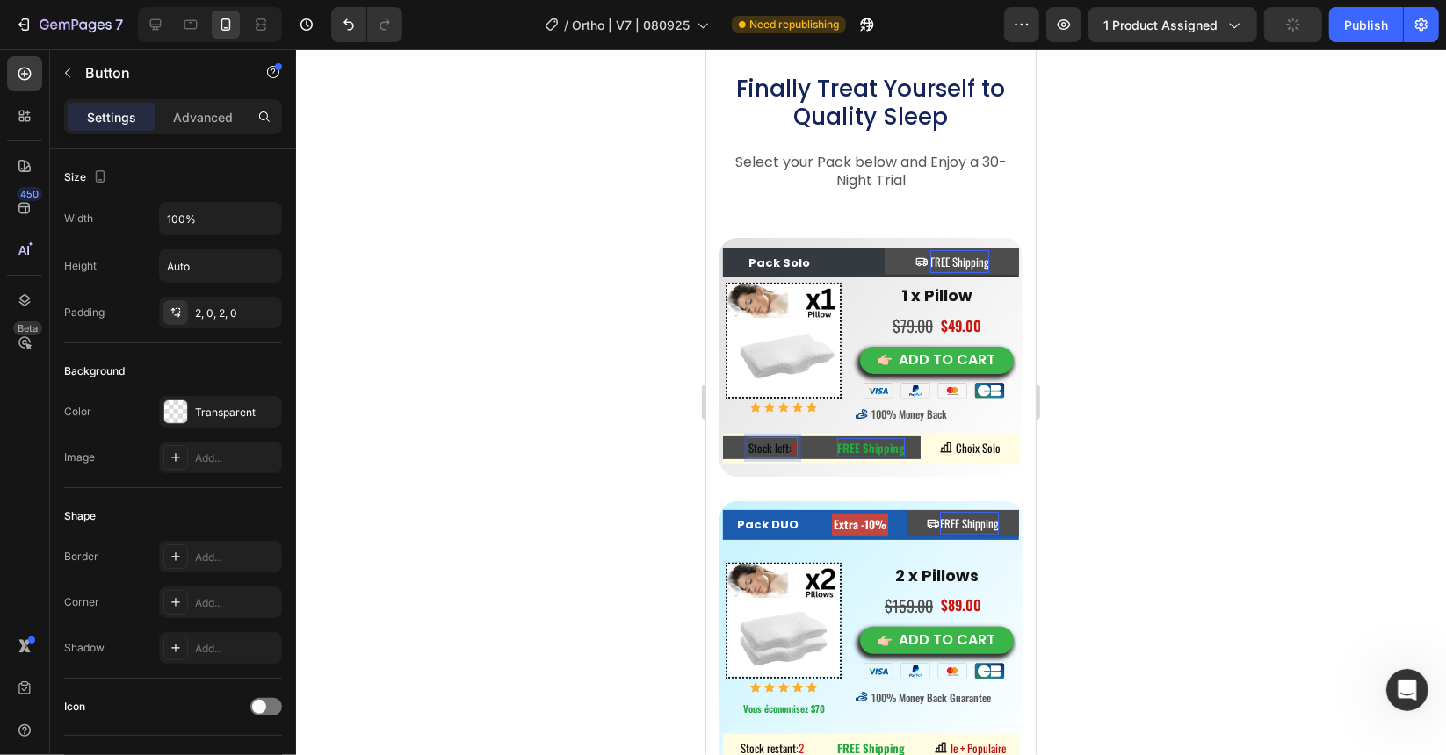
click at [591, 405] on div at bounding box center [871, 402] width 1150 height 706
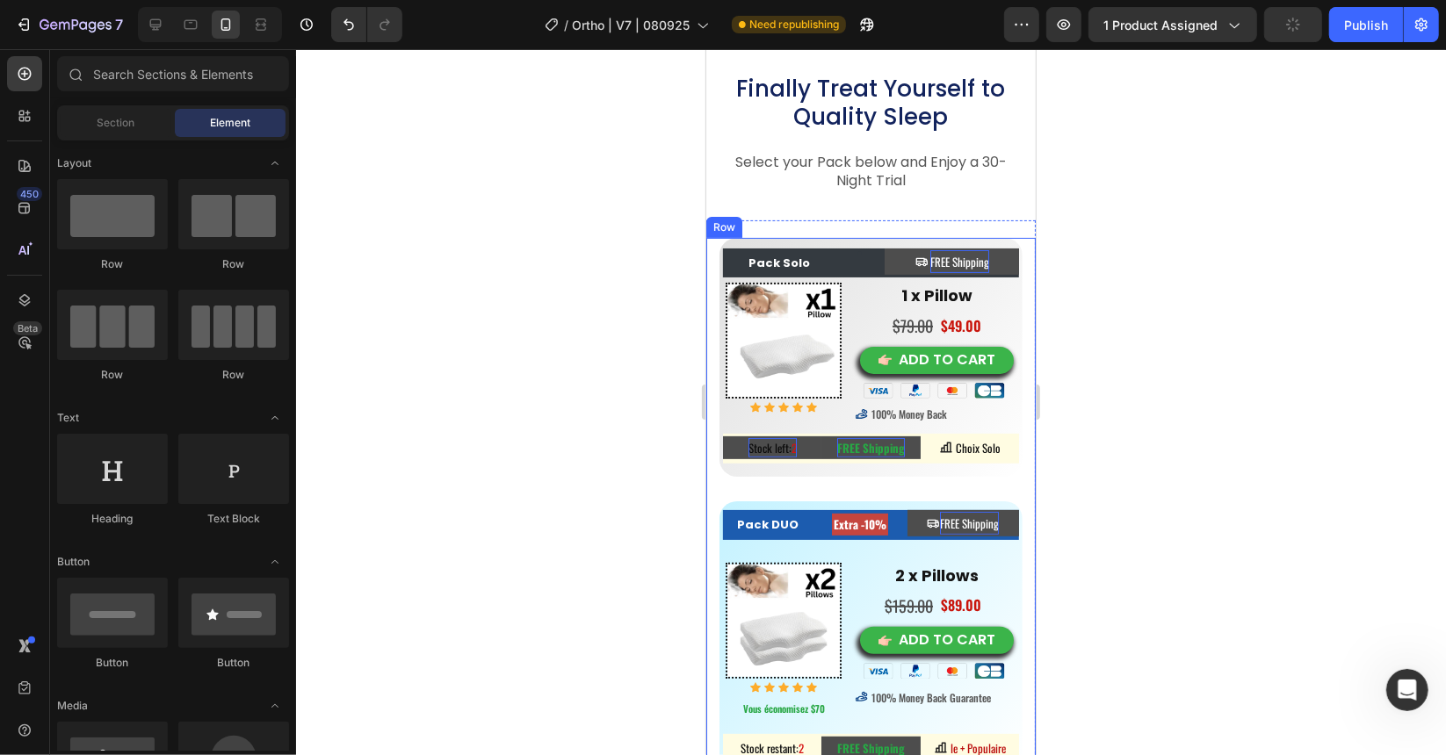
scroll to position [10585, 0]
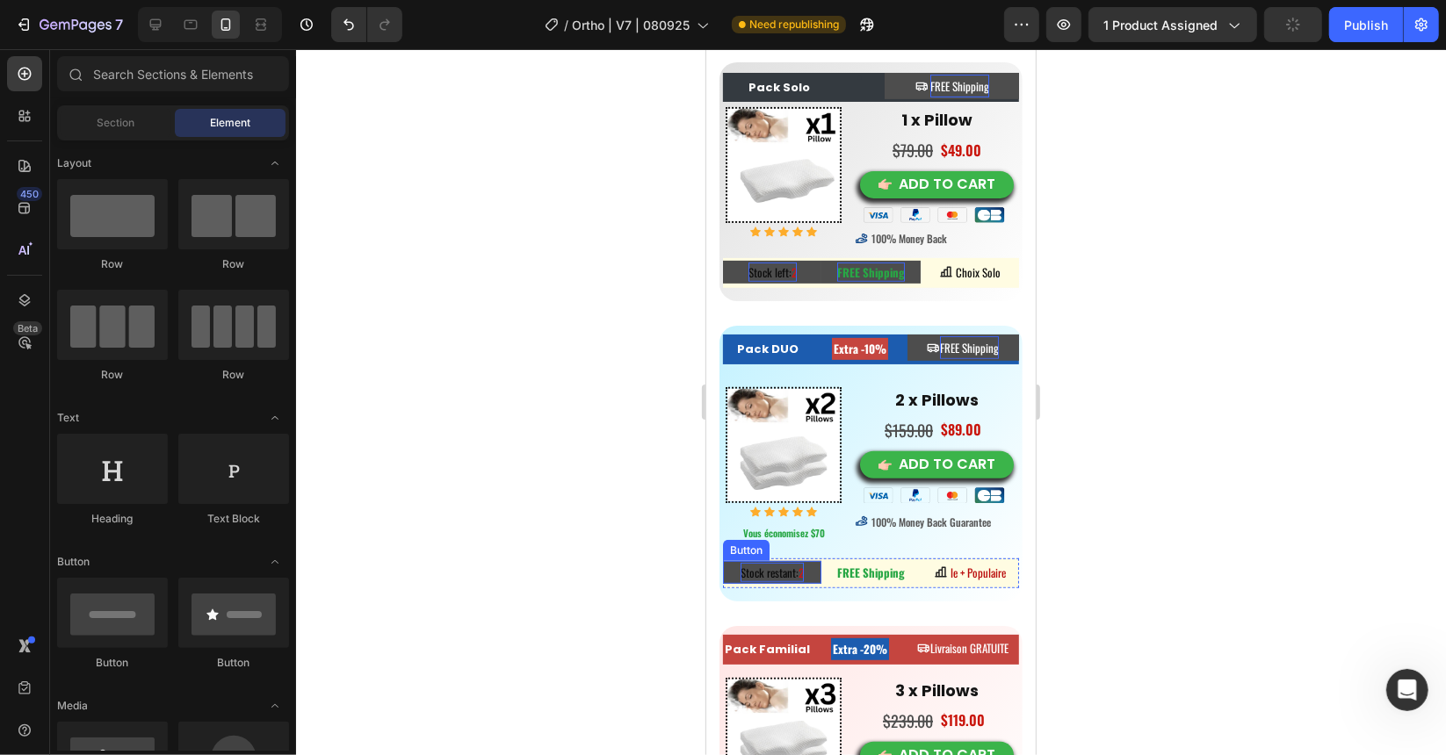
click at [774, 565] on span "Stock restant:" at bounding box center [769, 572] width 58 height 18
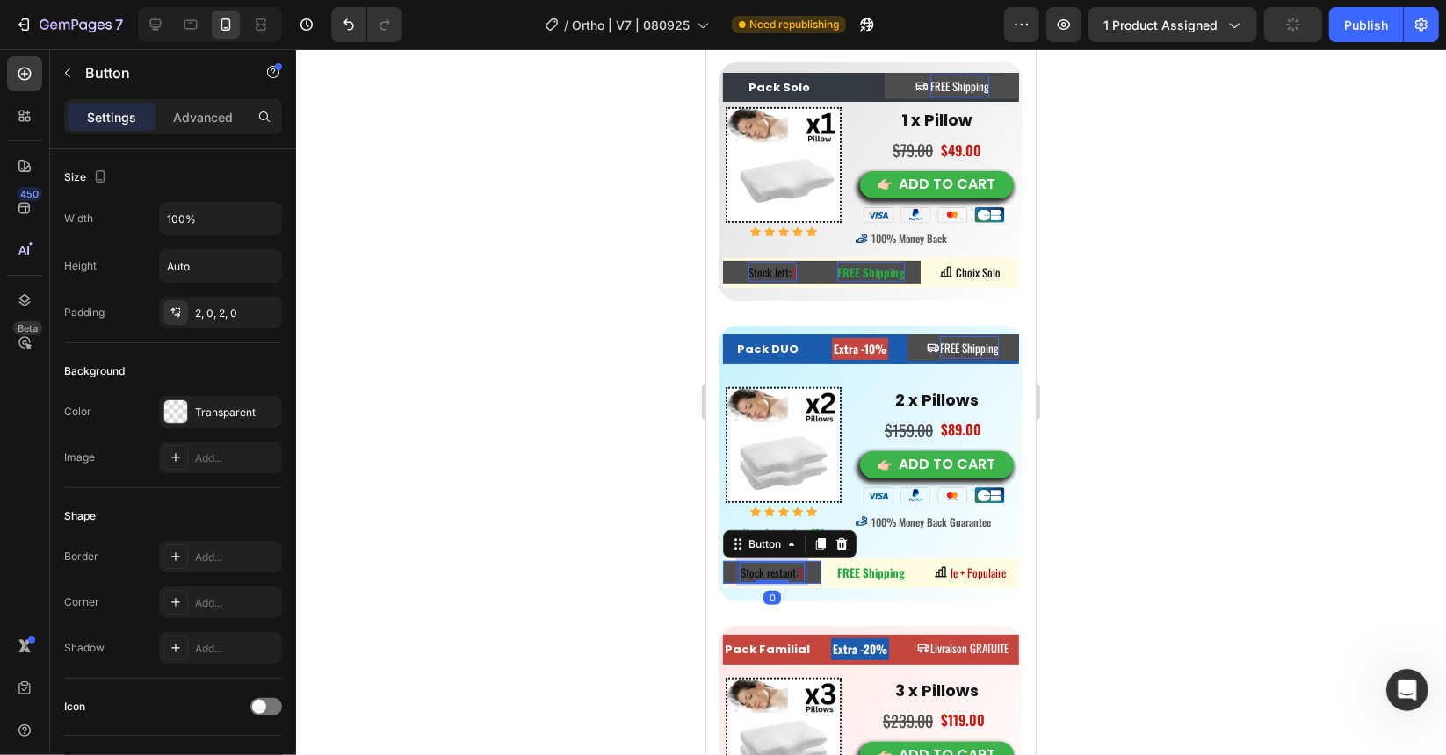
click at [787, 565] on span "Stock restant:" at bounding box center [769, 572] width 58 height 18
drag, startPoint x: 791, startPoint y: 567, endPoint x: 763, endPoint y: 564, distance: 27.5
click at [763, 564] on span "Stock restant:" at bounding box center [769, 572] width 58 height 18
click at [582, 471] on div at bounding box center [871, 402] width 1150 height 706
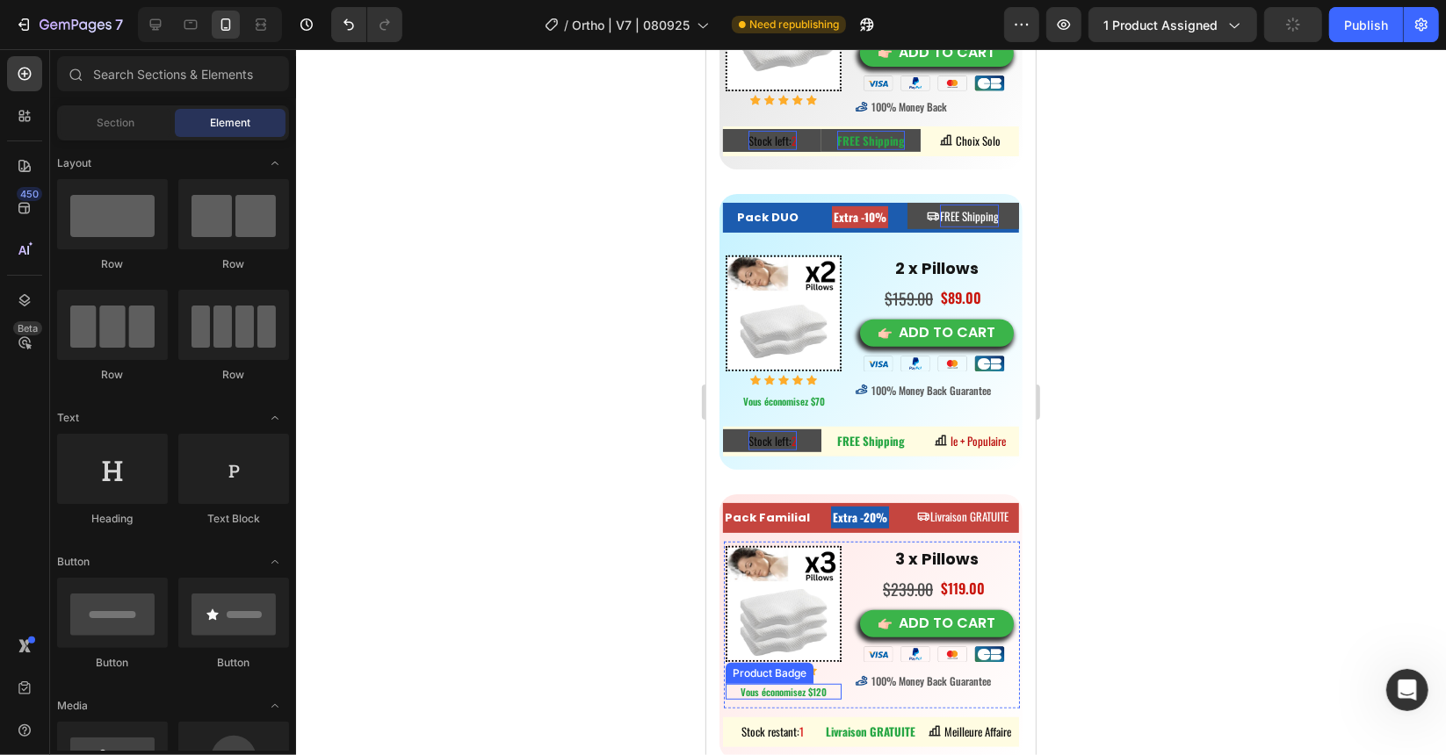
scroll to position [10761, 0]
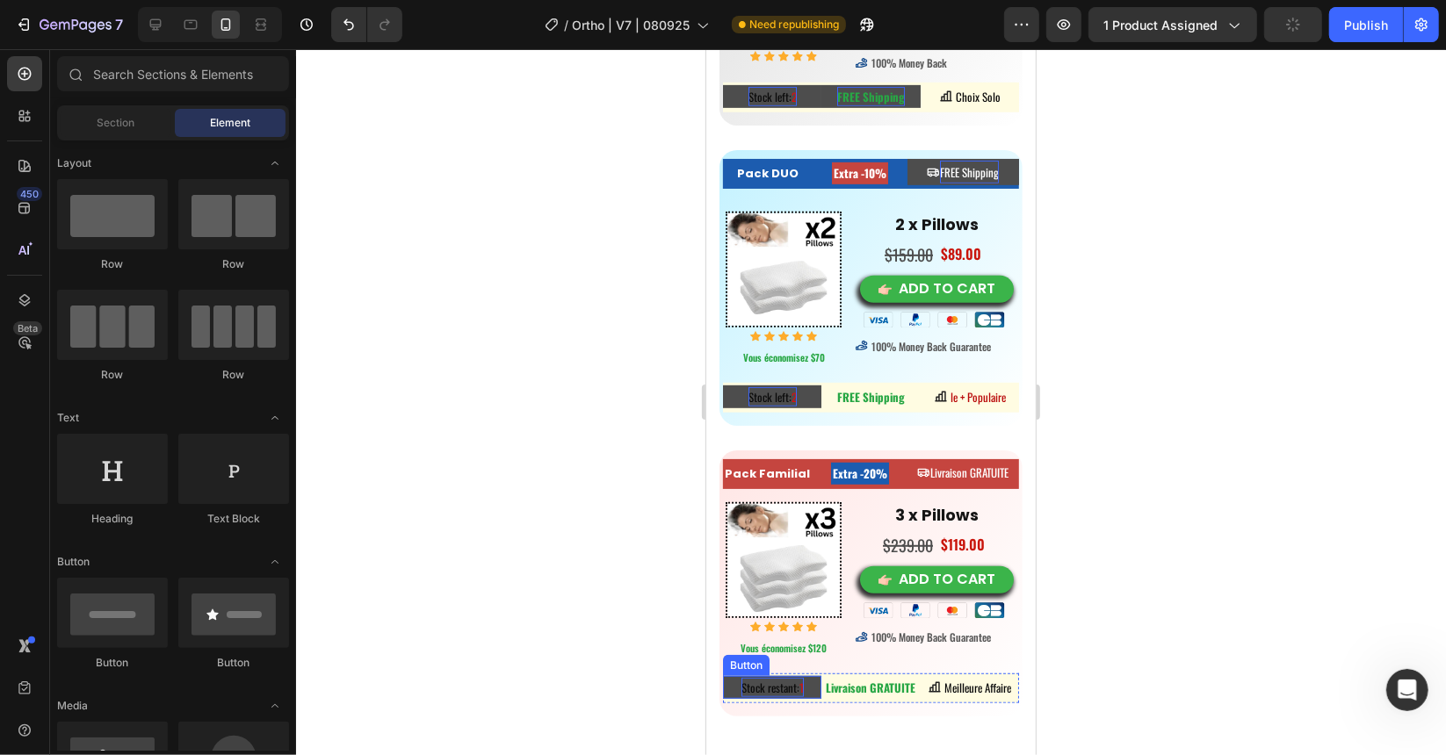
click at [778, 678] on span "Stock restant:" at bounding box center [769, 687] width 58 height 18
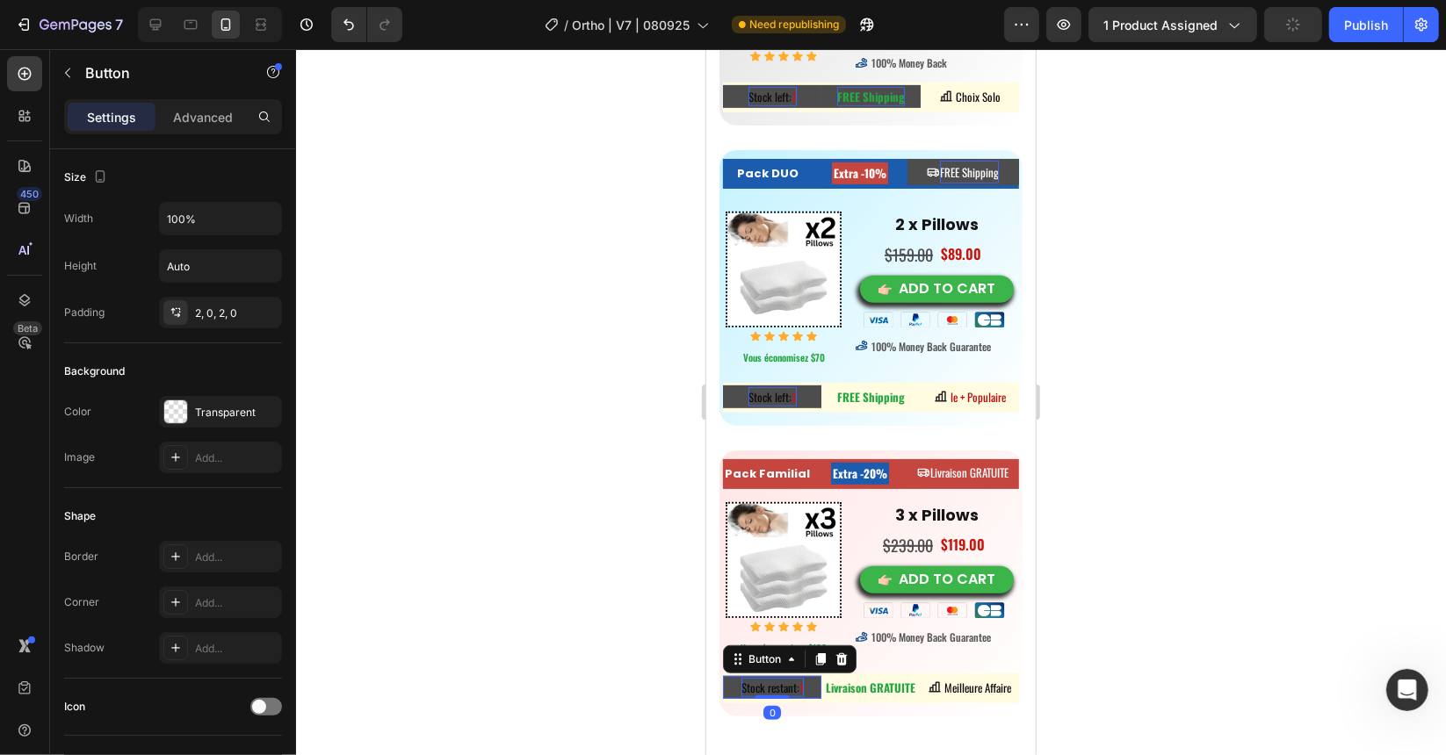
click at [788, 678] on span "Stock restant:" at bounding box center [769, 687] width 58 height 18
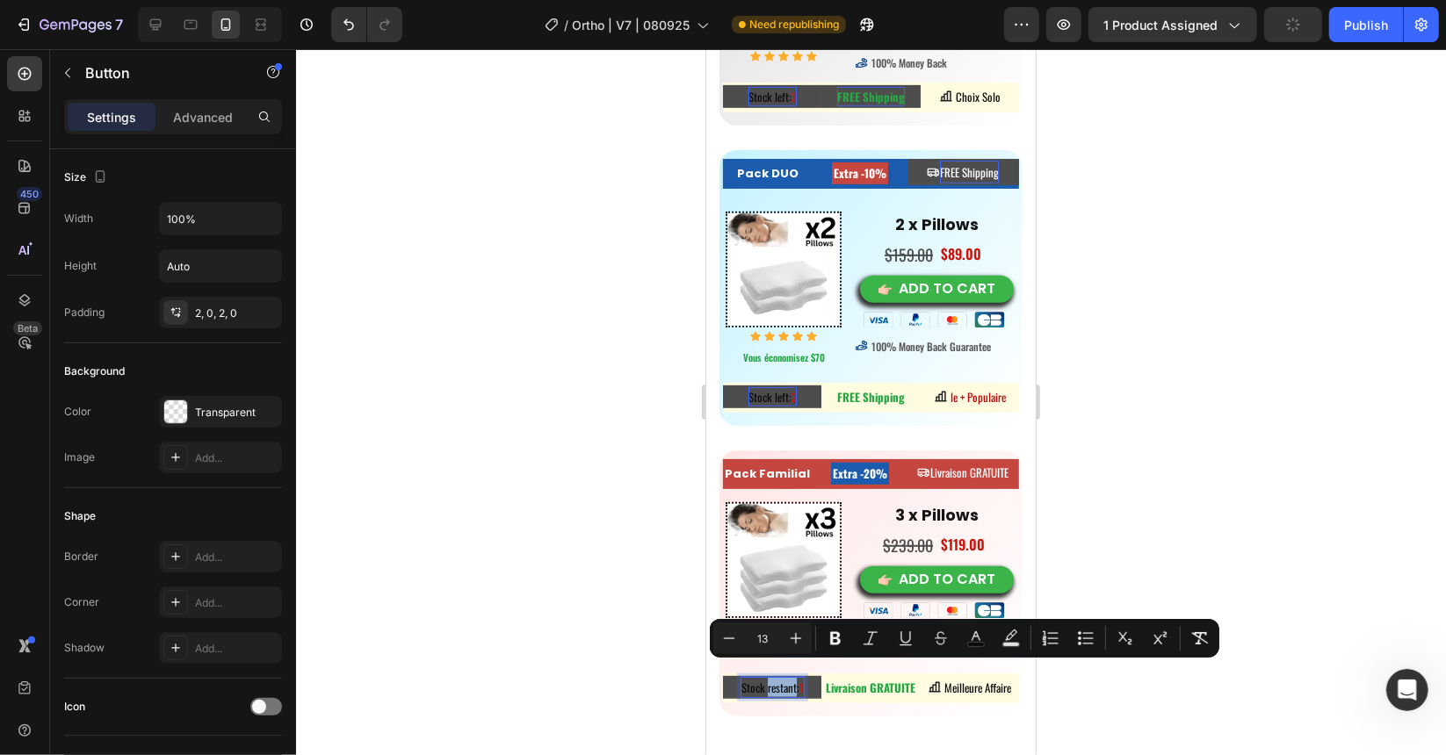
drag, startPoint x: 791, startPoint y: 675, endPoint x: 764, endPoint y: 675, distance: 27.2
click at [764, 678] on span "Stock restant:" at bounding box center [769, 687] width 58 height 18
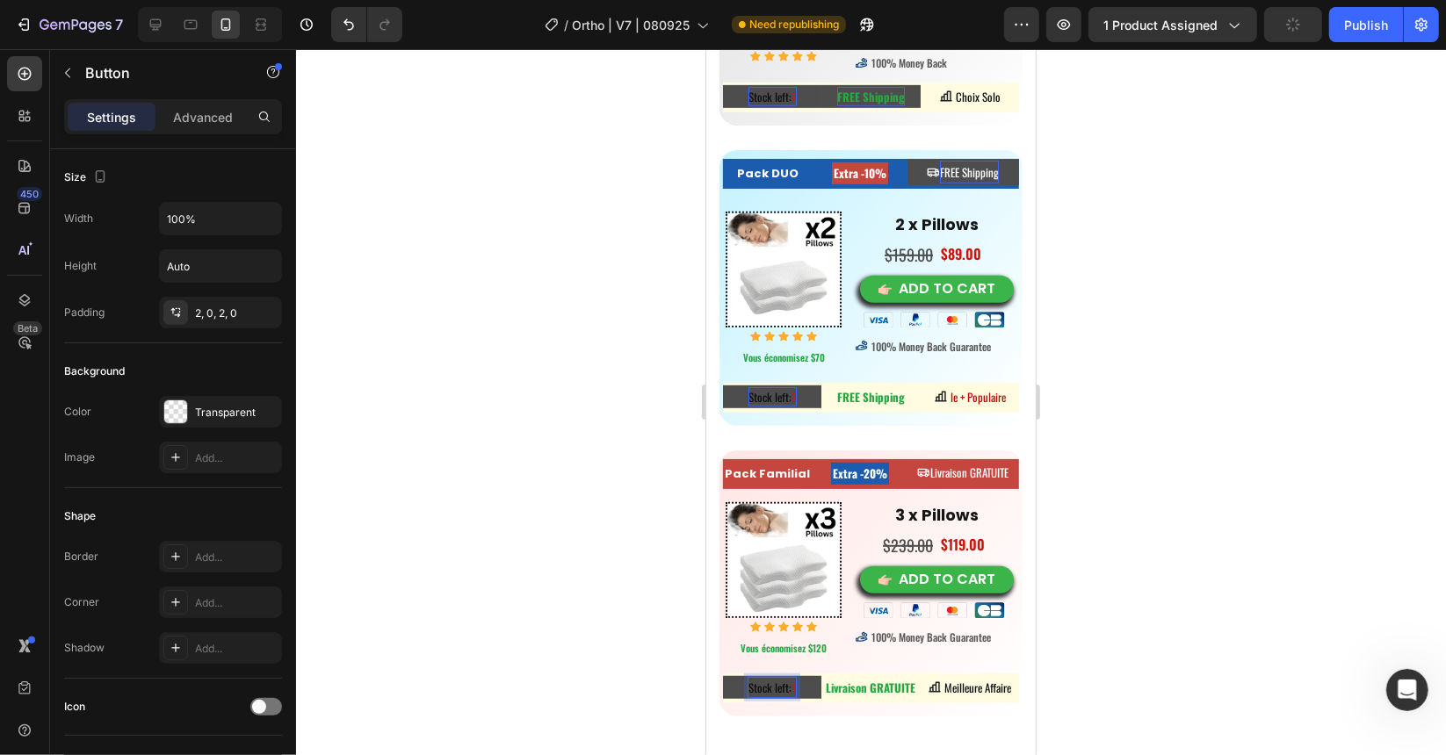
click at [646, 477] on div at bounding box center [871, 402] width 1150 height 706
click at [771, 469] on strong "Pack Familial" at bounding box center [766, 473] width 85 height 17
click at [791, 465] on strong "Pack Familial" at bounding box center [766, 473] width 85 height 17
click at [799, 465] on strong "Pack Familial" at bounding box center [766, 473] width 85 height 17
click at [722, 458] on button "Pack Family" at bounding box center [767, 473] width 90 height 30
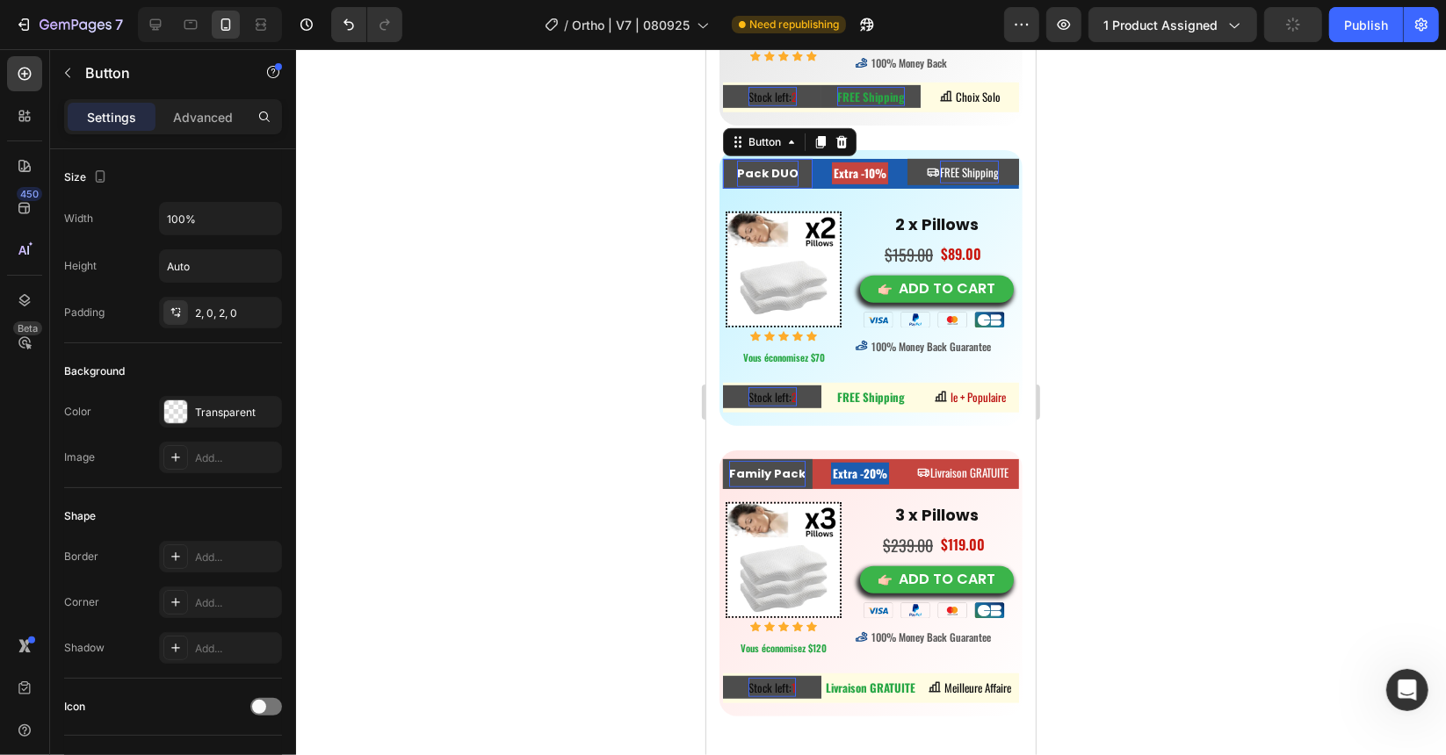
click at [782, 167] on strong "Pack DUO" at bounding box center [766, 172] width 61 height 17
click at [796, 170] on button "Pack DUO" at bounding box center [767, 173] width 90 height 30
drag, startPoint x: 626, startPoint y: 295, endPoint x: 640, endPoint y: 279, distance: 21.2
click at [627, 295] on div at bounding box center [871, 402] width 1150 height 706
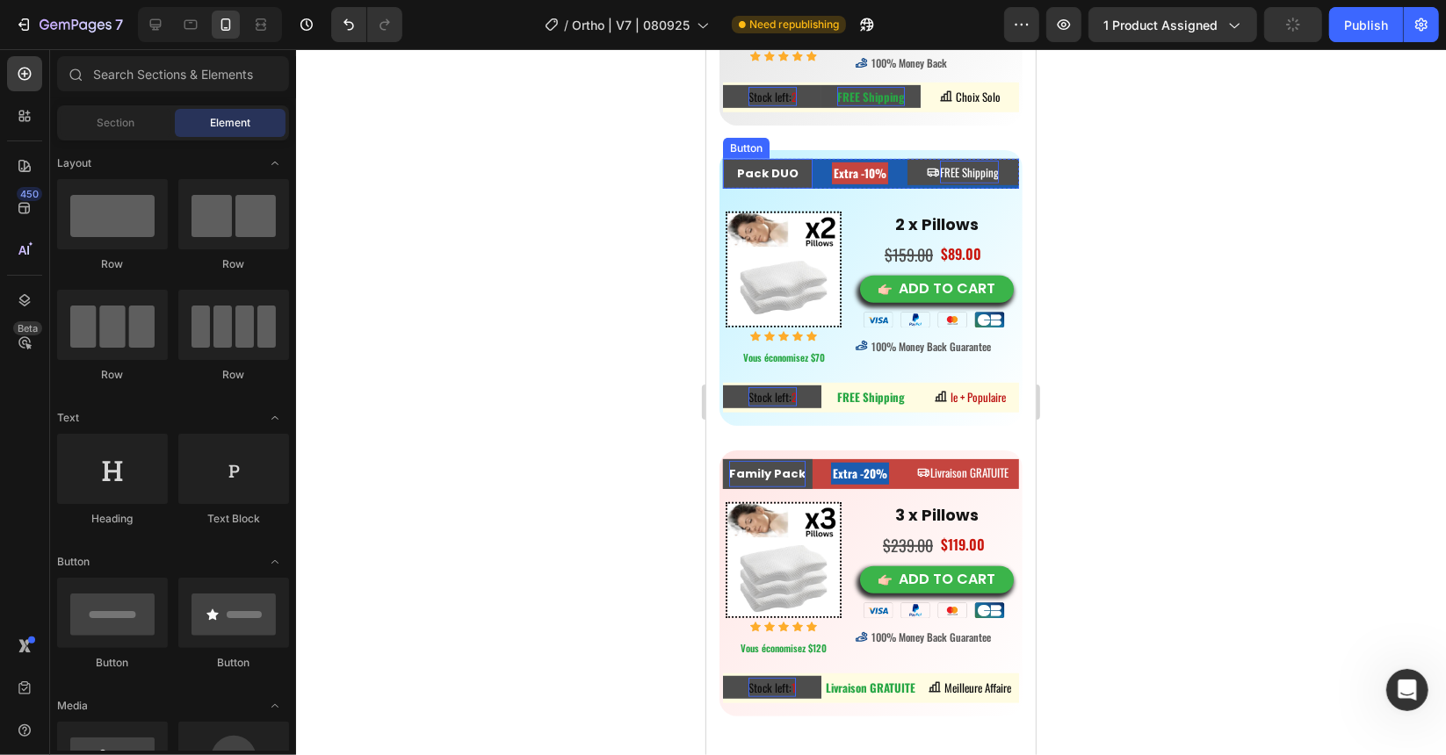
scroll to position [10585, 0]
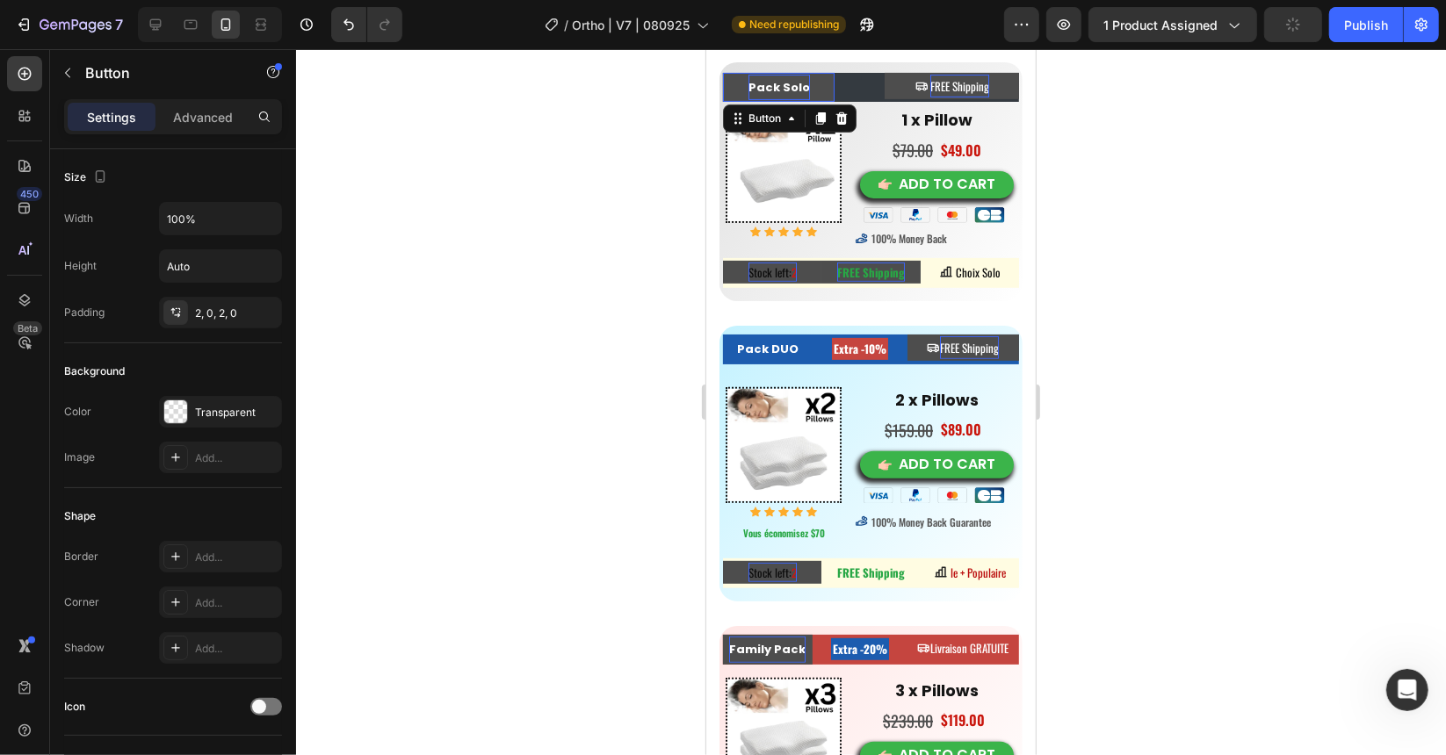
click at [787, 87] on strong "Pack Solo" at bounding box center [777, 86] width 61 height 17
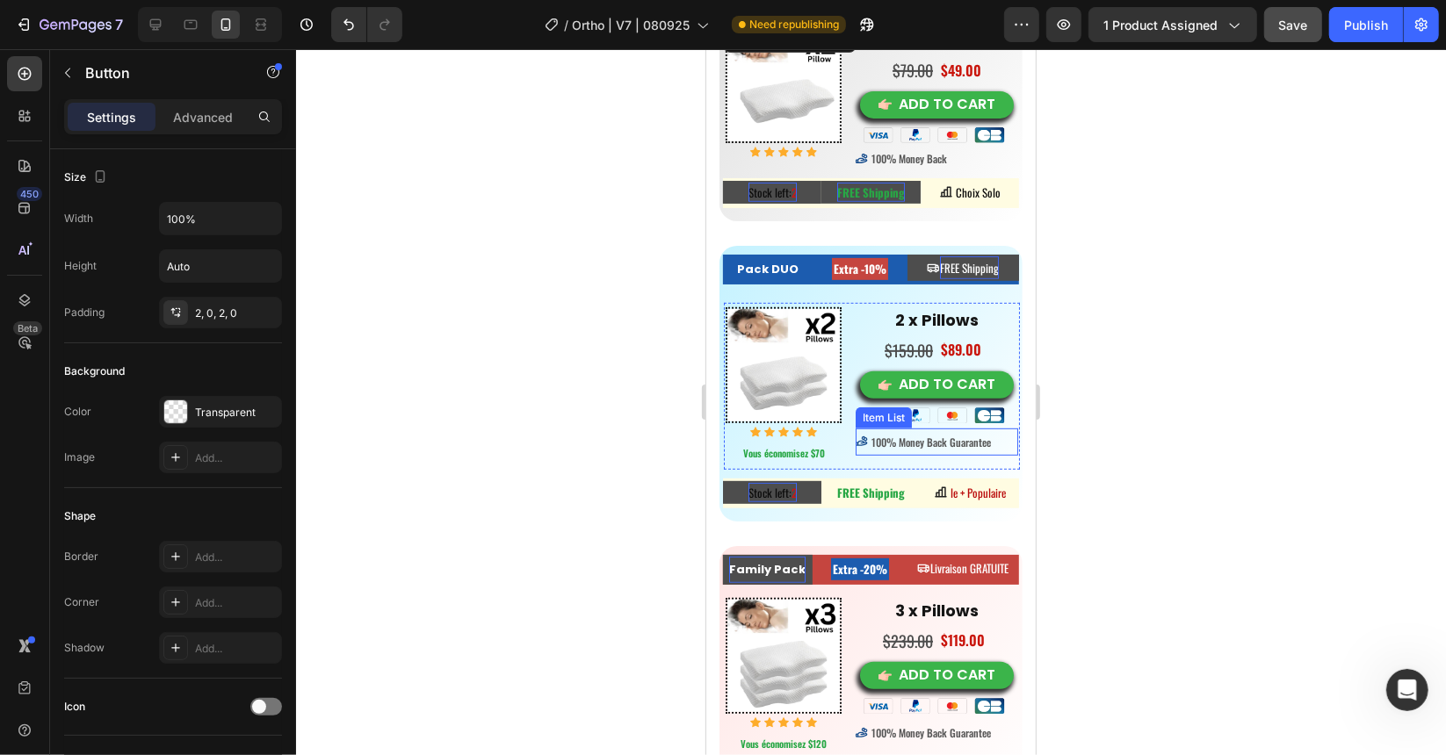
scroll to position [10673, 0]
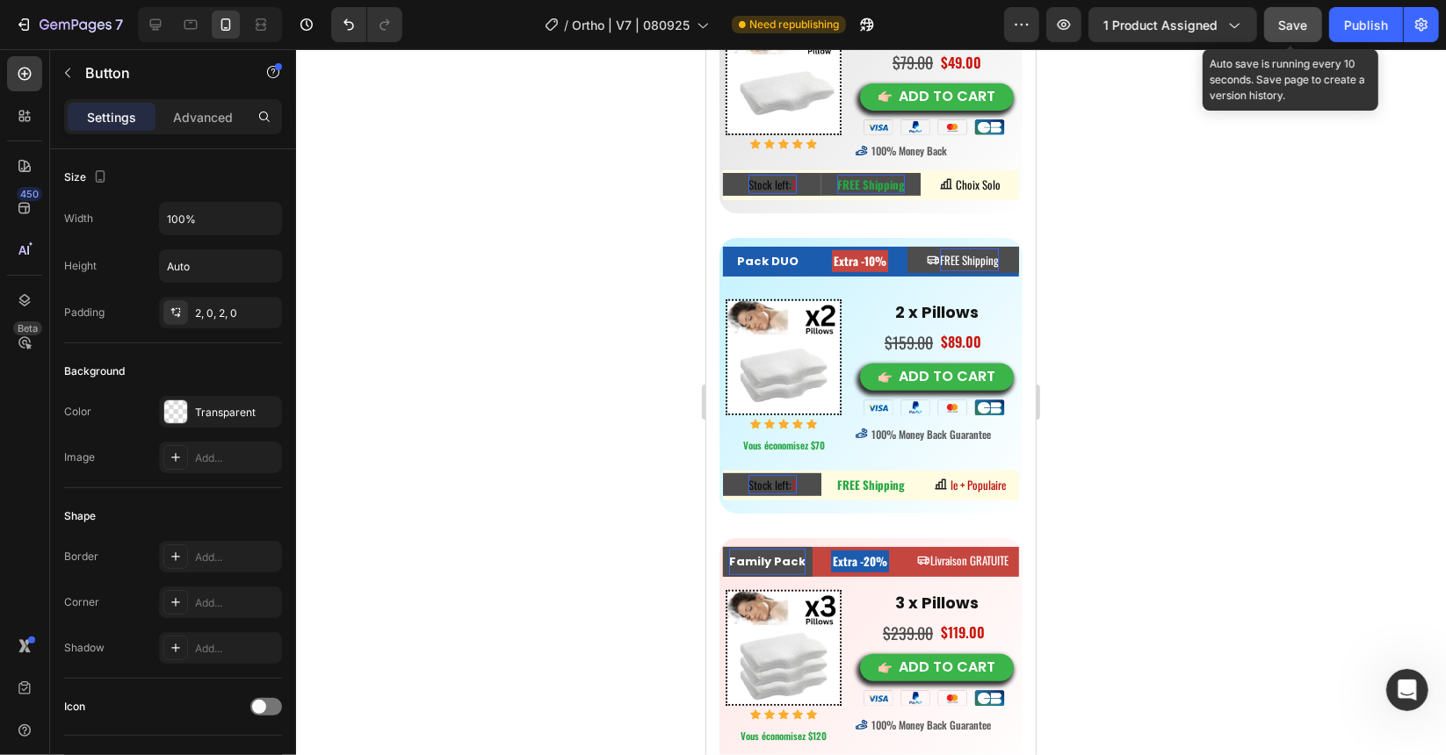
click at [1288, 14] on button "Save" at bounding box center [1293, 24] width 58 height 35
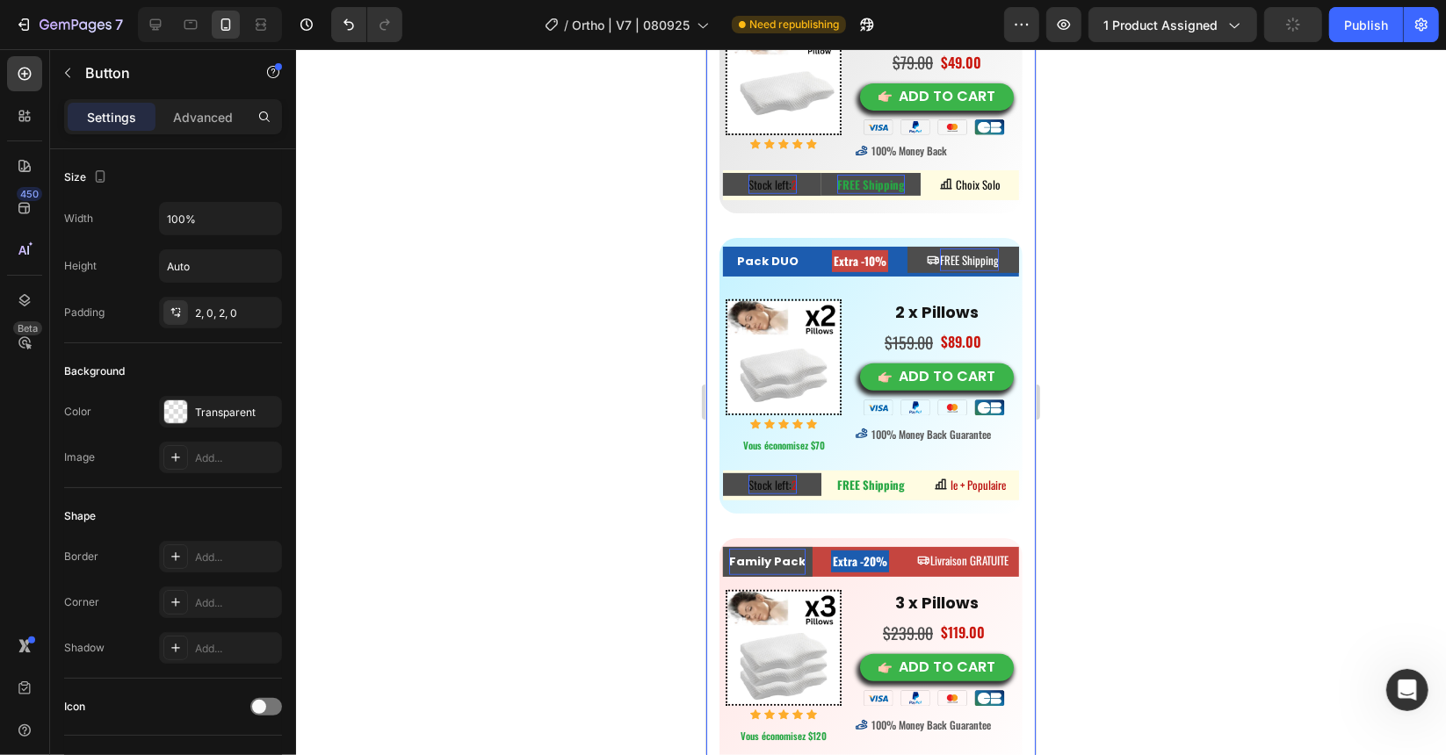
scroll to position [10534, 0]
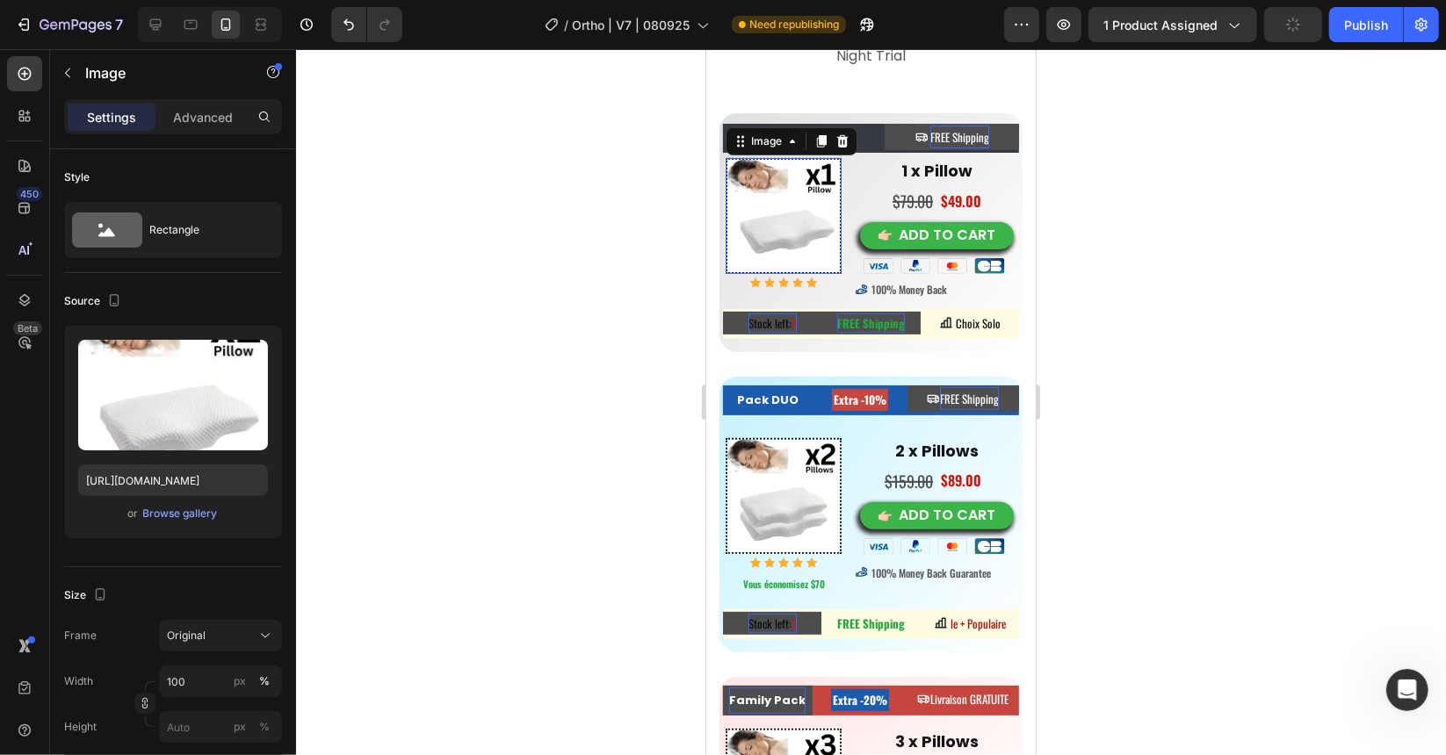
click at [760, 273] on img at bounding box center [783, 215] width 116 height 116
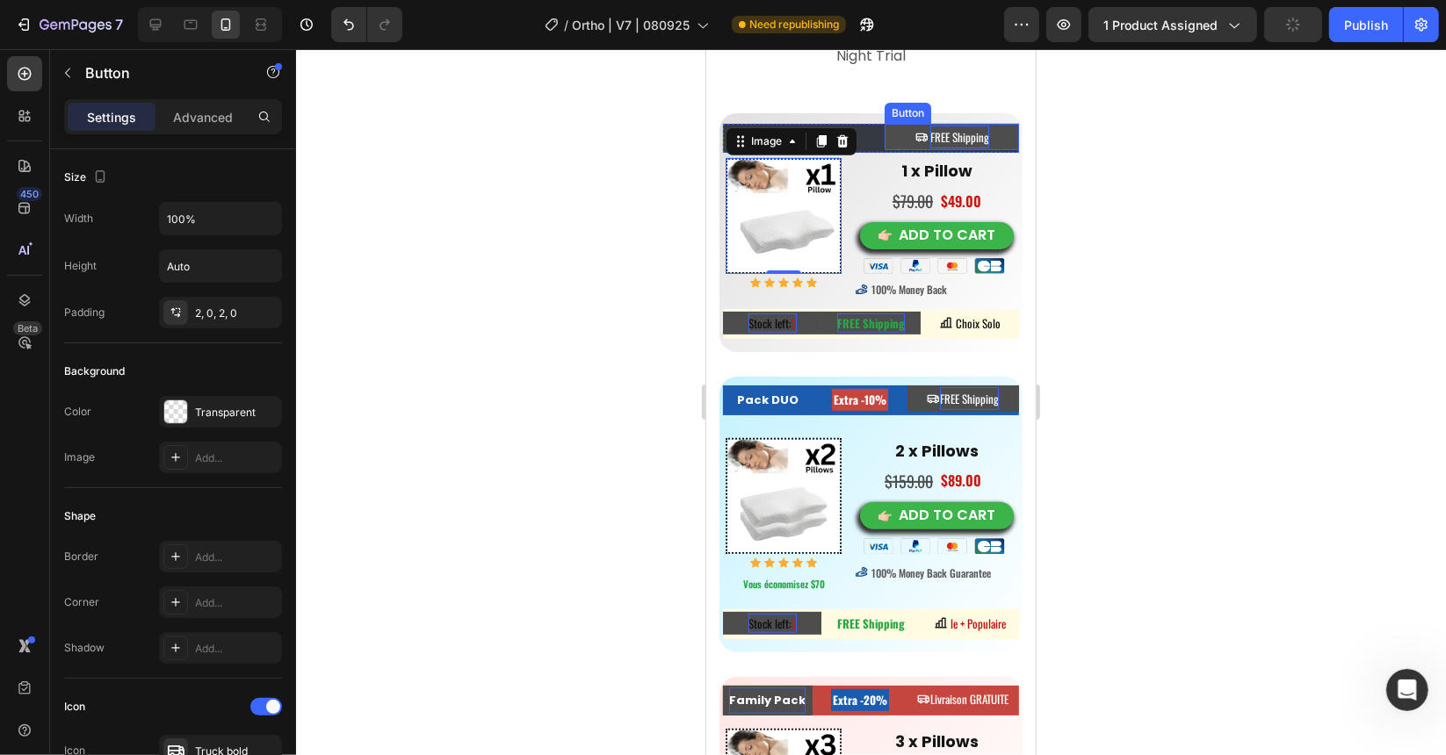
click at [878, 351] on div "Pack Solo Button Heading FREE Shipping Button Row Image 0 Icon Icon Icon Icon I…" at bounding box center [869, 231] width 303 height 239
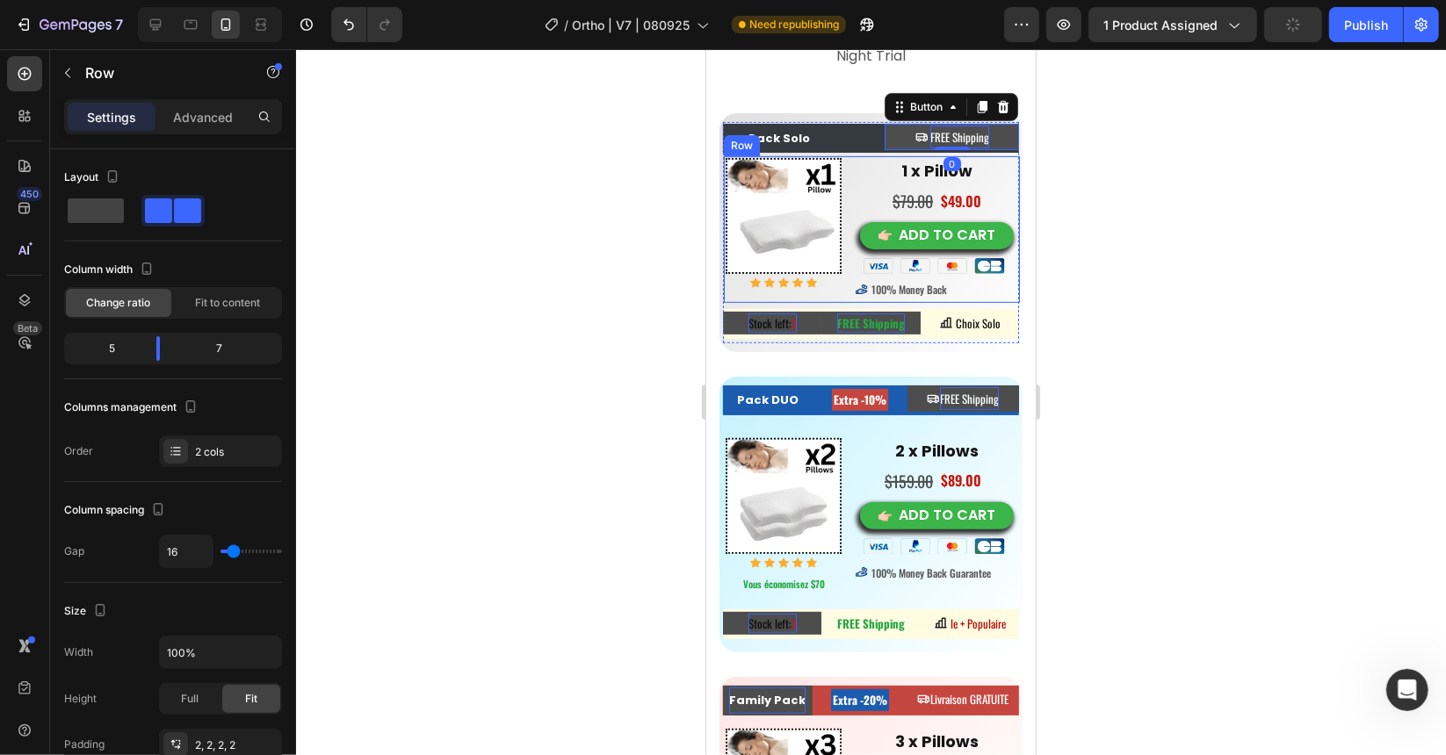
click at [838, 302] on div "Image Icon Icon Icon Icon Icon Icon List Hoz 1 x Pillow Text block $79.00 Compa…" at bounding box center [871, 228] width 296 height 147
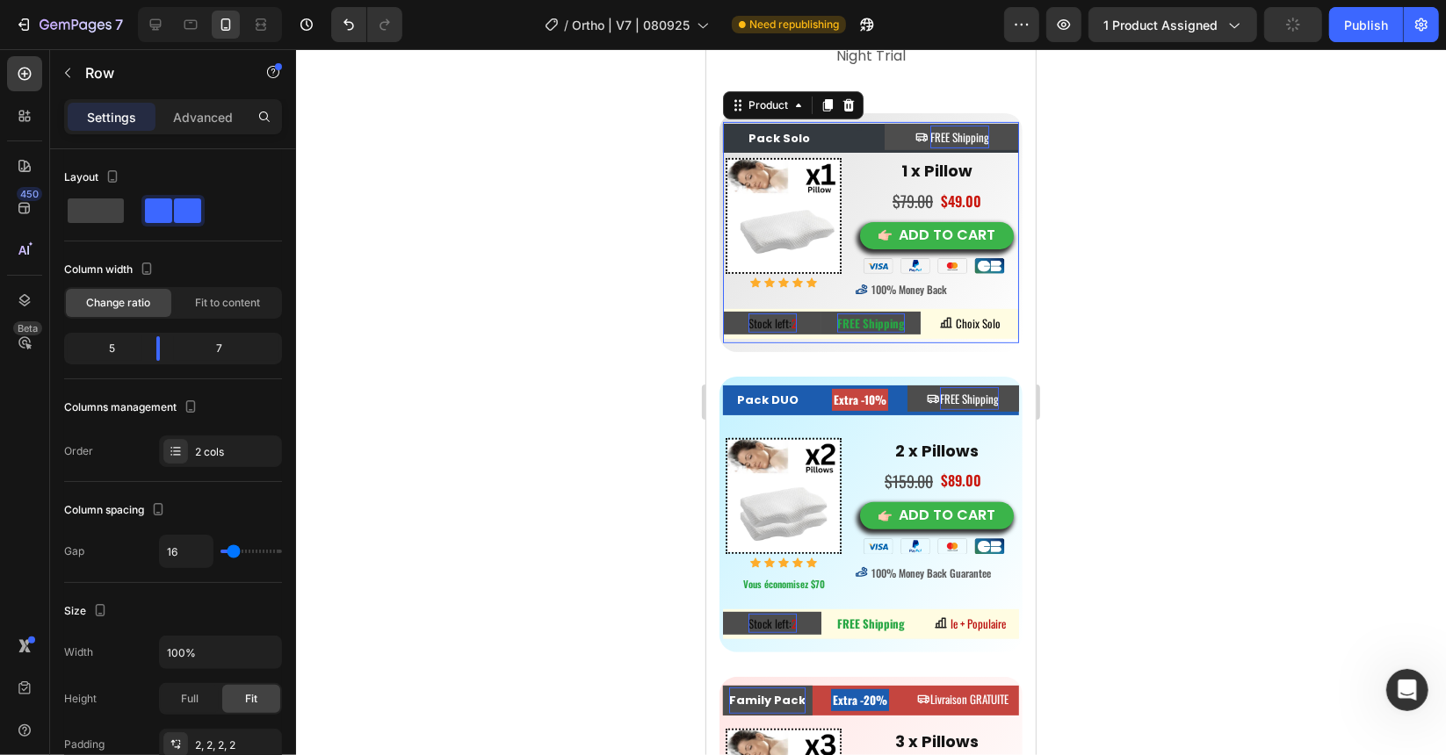
click at [835, 343] on div "Pack Solo Button Heading FREE Shipping Button Row Image Icon Icon Icon Icon Ico…" at bounding box center [870, 231] width 296 height 221
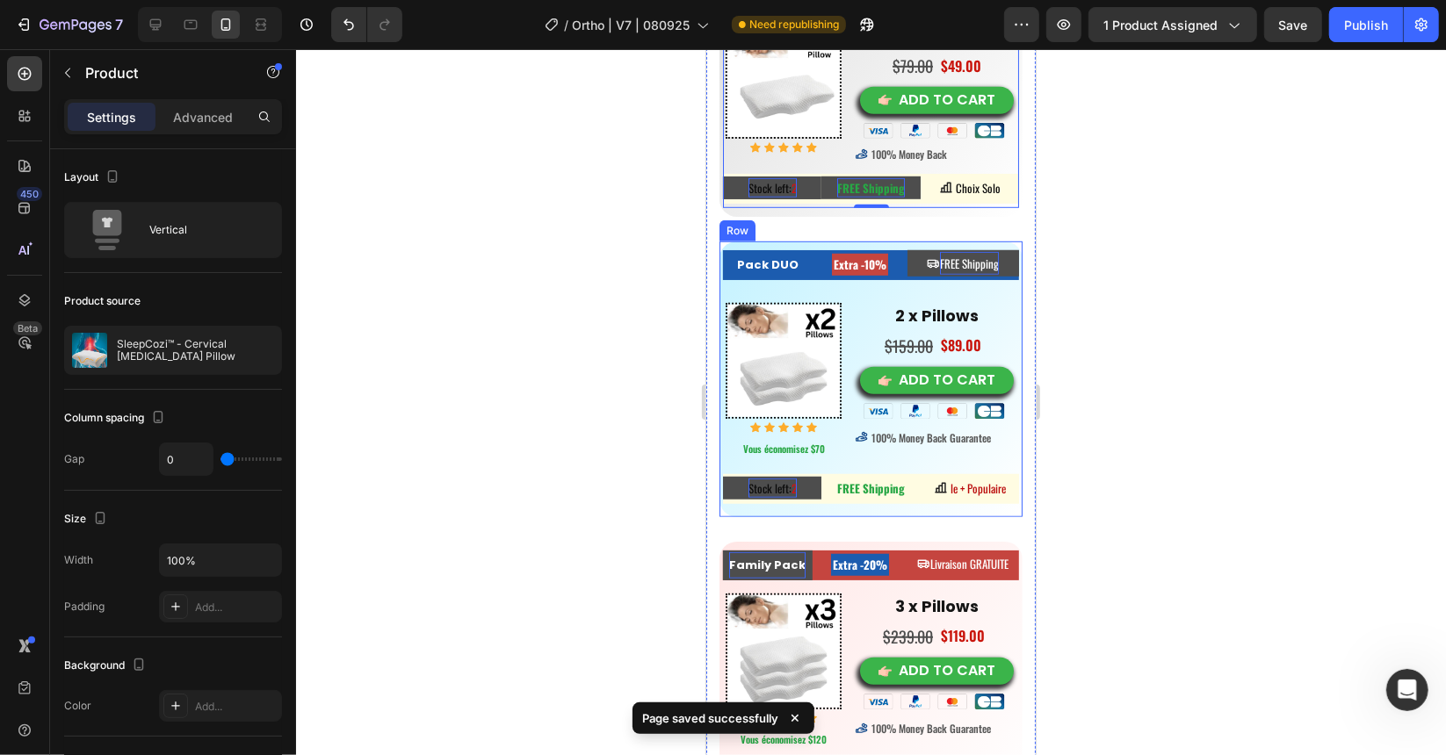
scroll to position [10973, 0]
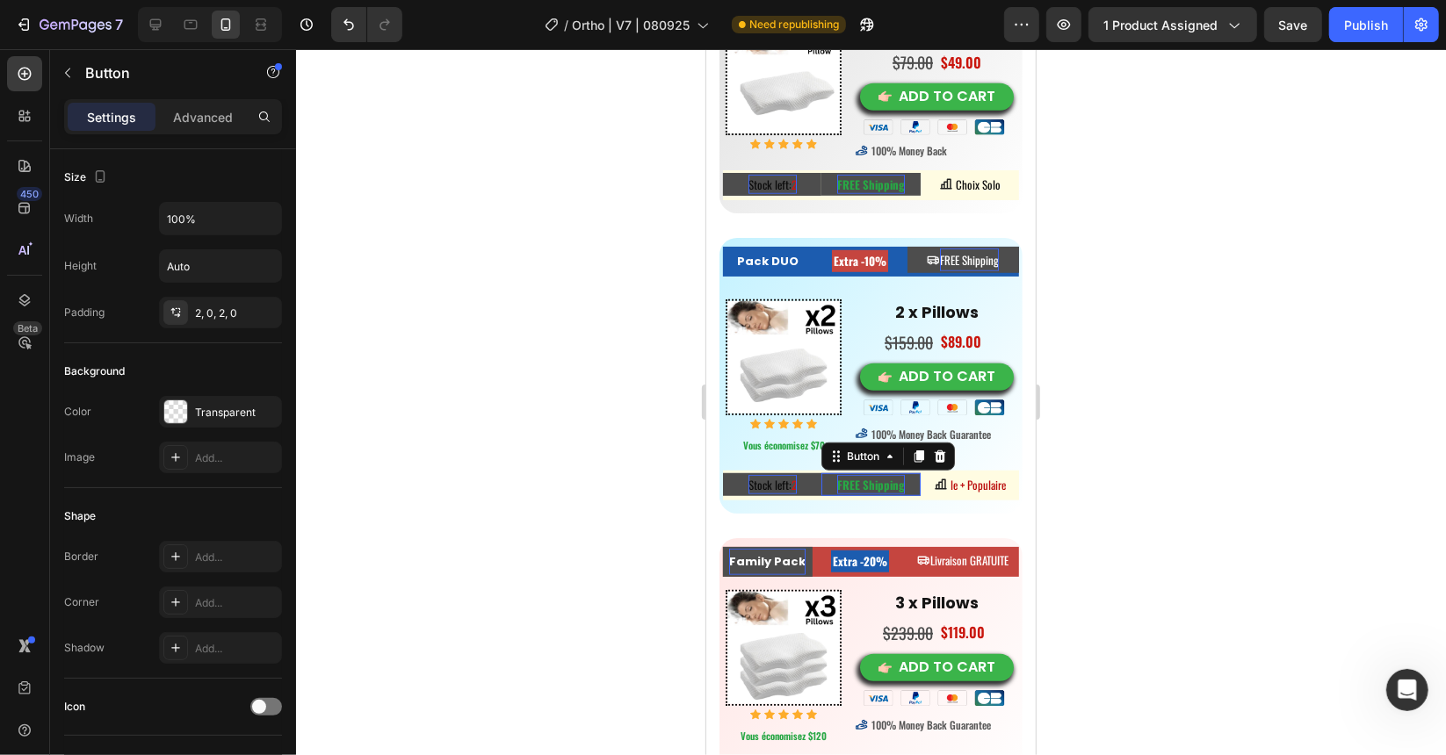
click at [861, 482] on div "FREE Shipping Button 0" at bounding box center [869, 484] width 98 height 23
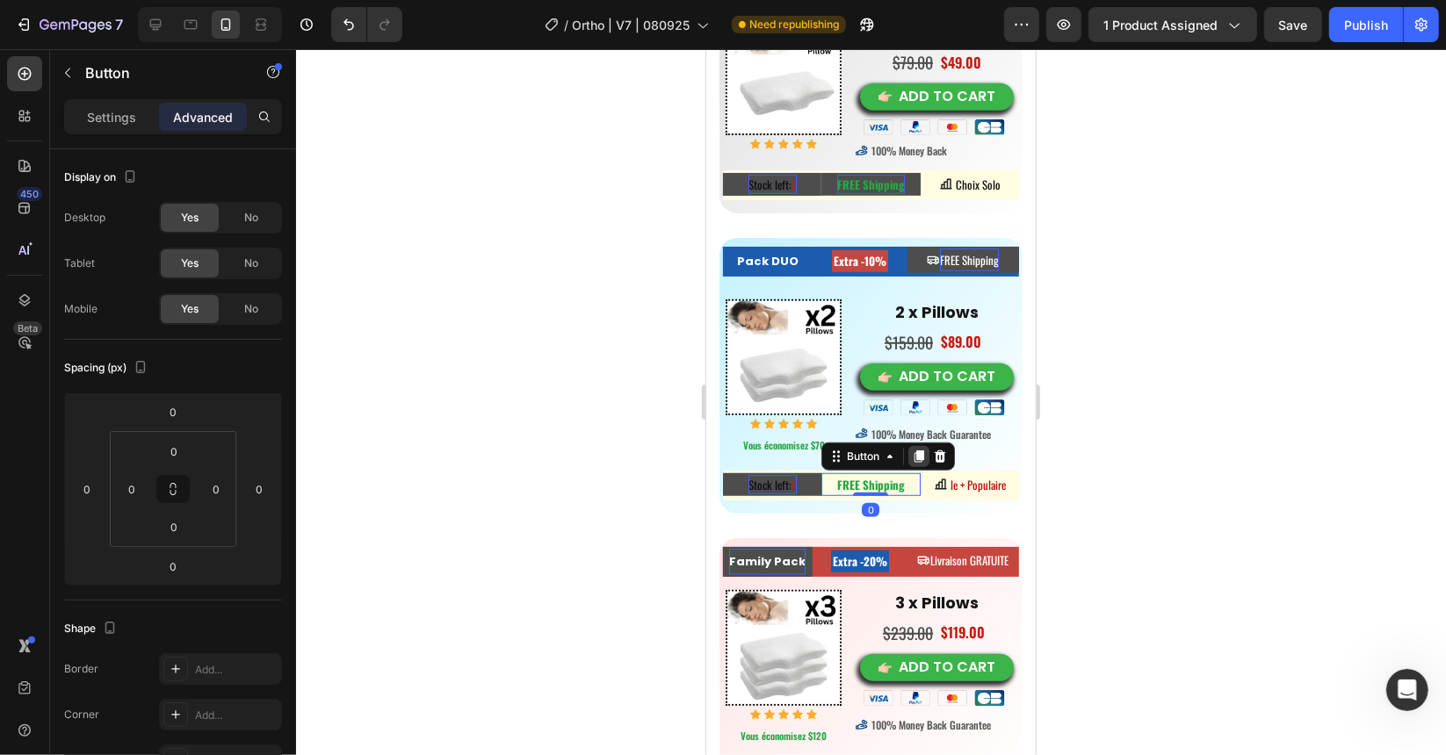
click at [916, 450] on icon at bounding box center [918, 456] width 10 height 12
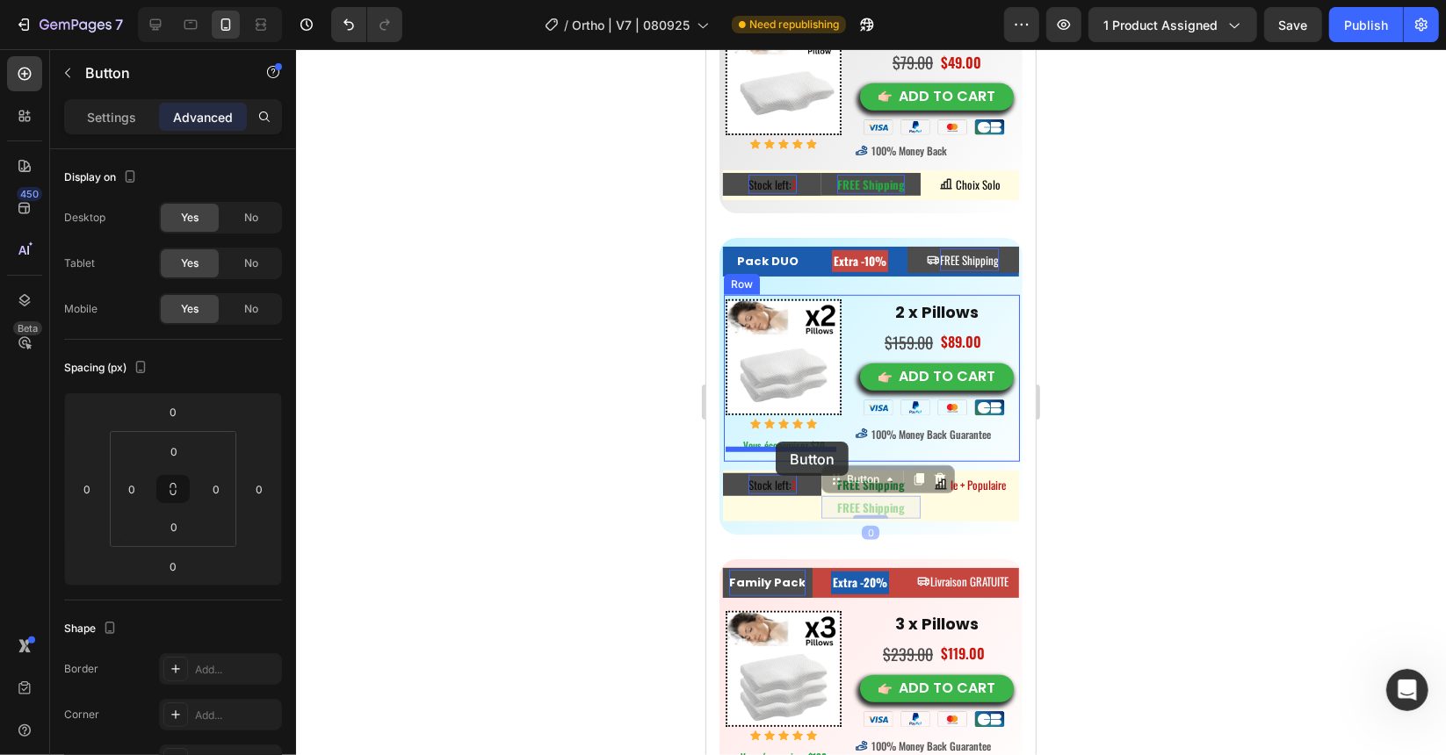
drag, startPoint x: 841, startPoint y: 475, endPoint x: 775, endPoint y: 441, distance: 74.2
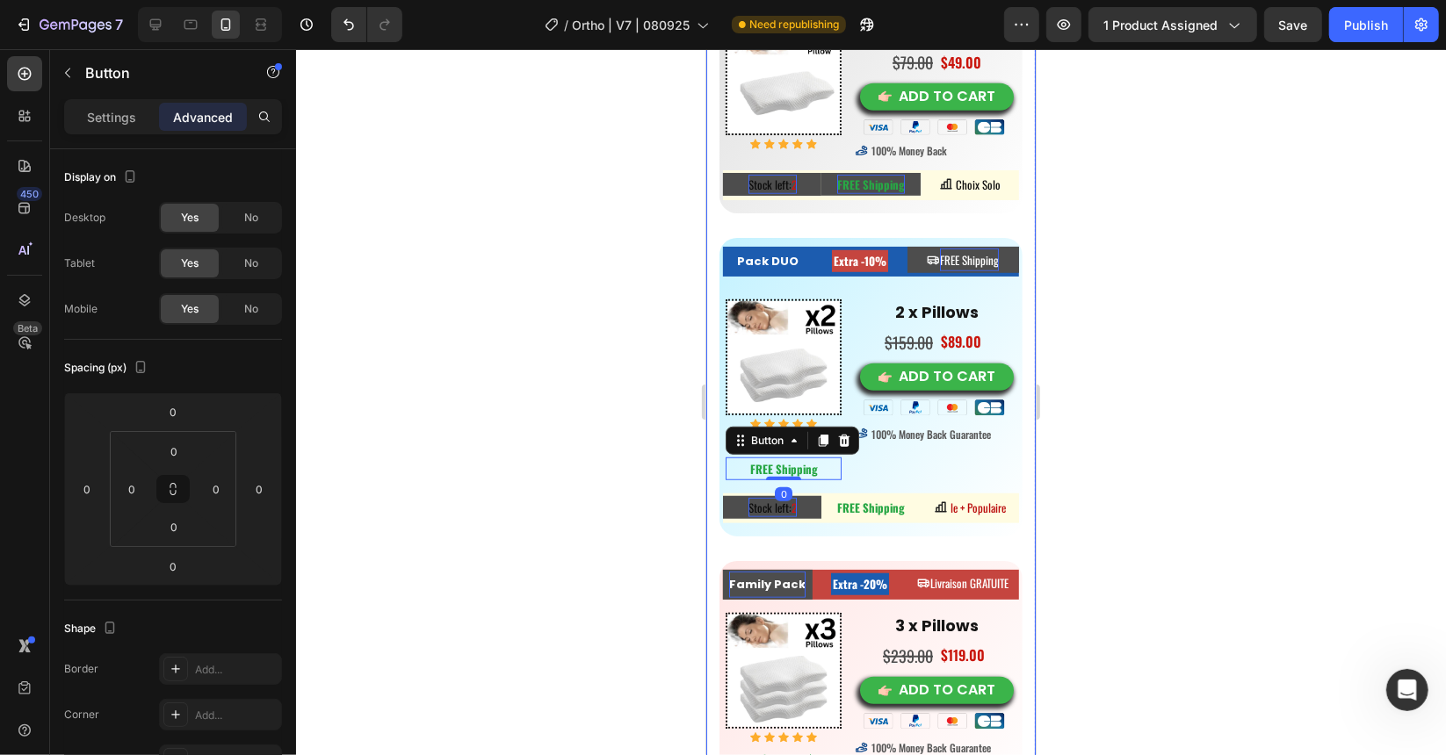
click at [643, 449] on div at bounding box center [871, 402] width 1150 height 706
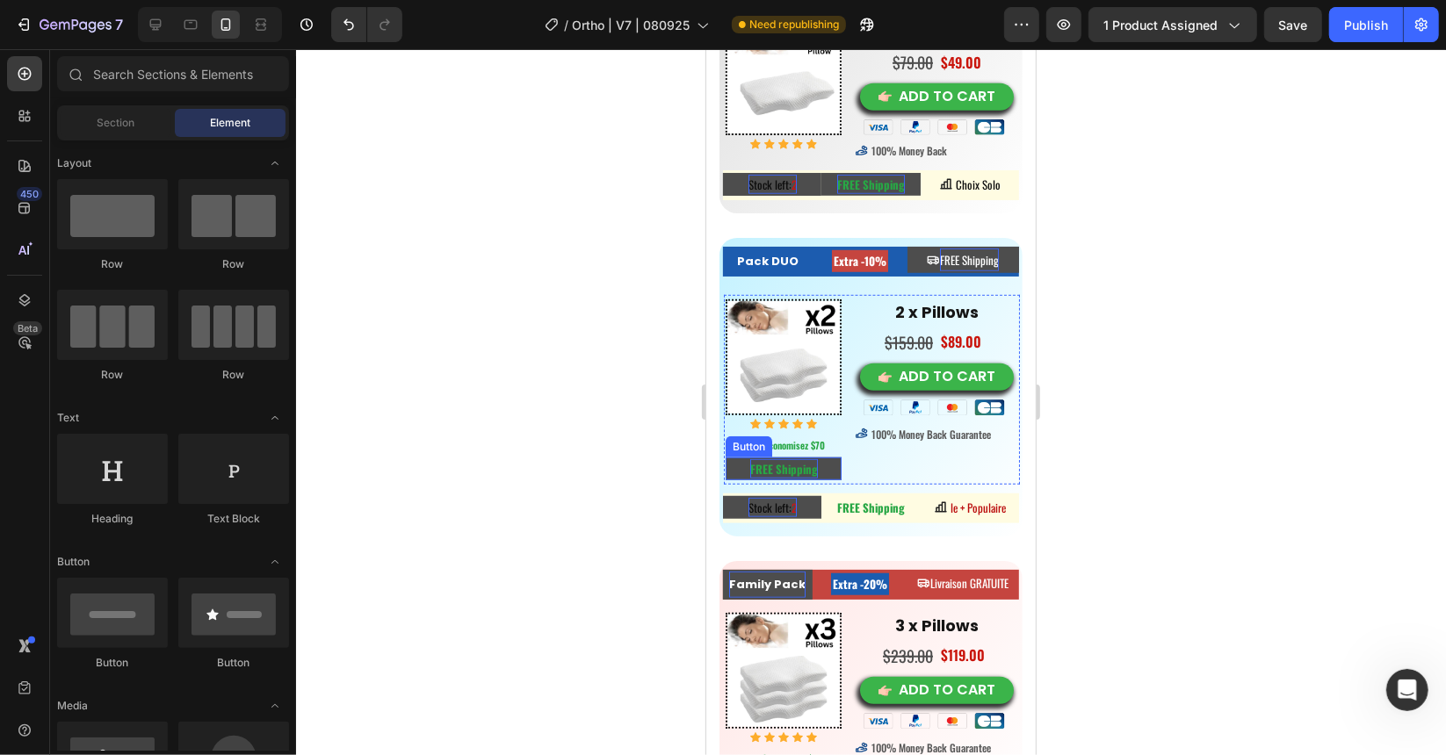
click at [763, 459] on strong "FREE Shipping" at bounding box center [783, 468] width 68 height 18
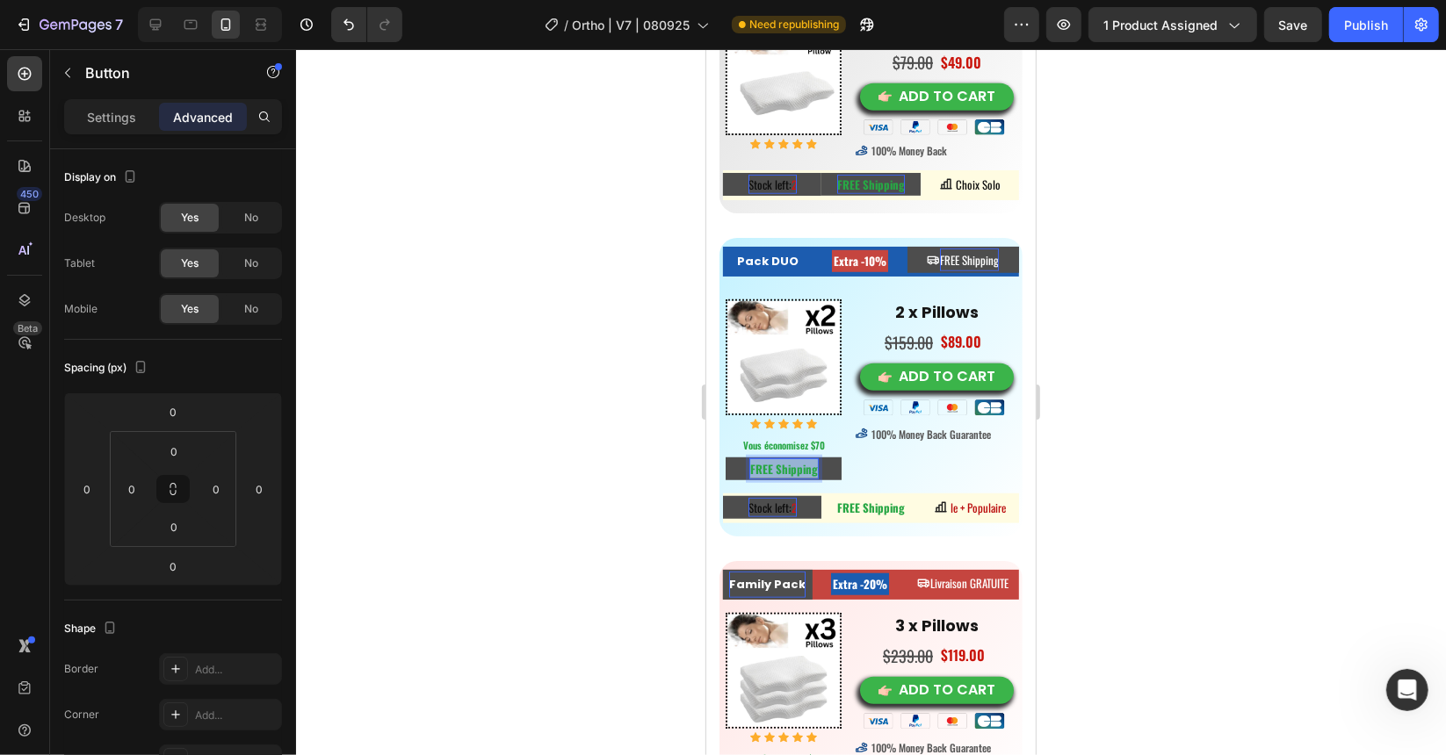
click at [763, 459] on strong "FREE Shipping" at bounding box center [783, 468] width 68 height 18
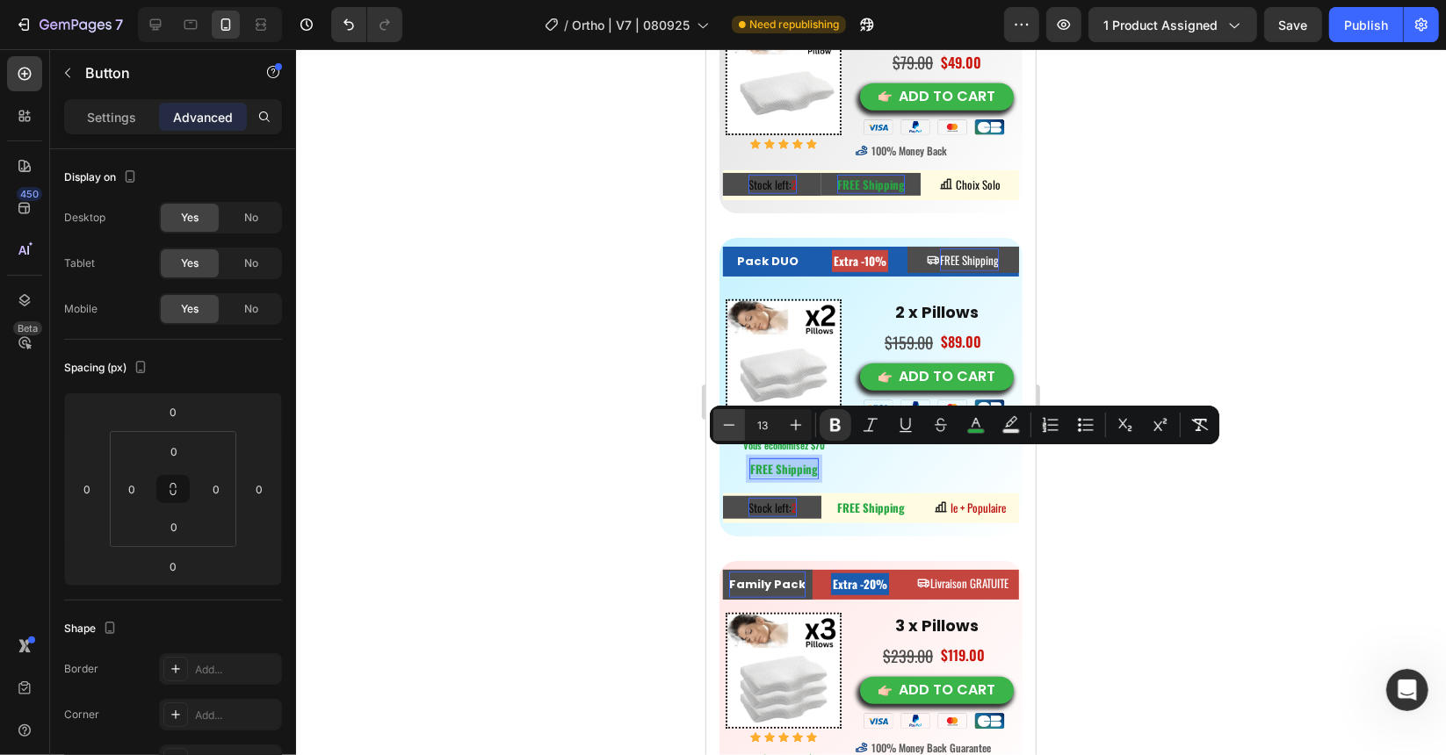
click at [733, 425] on icon "Editor contextual toolbar" at bounding box center [729, 424] width 11 height 1
type input "12"
click at [592, 463] on div at bounding box center [871, 402] width 1150 height 706
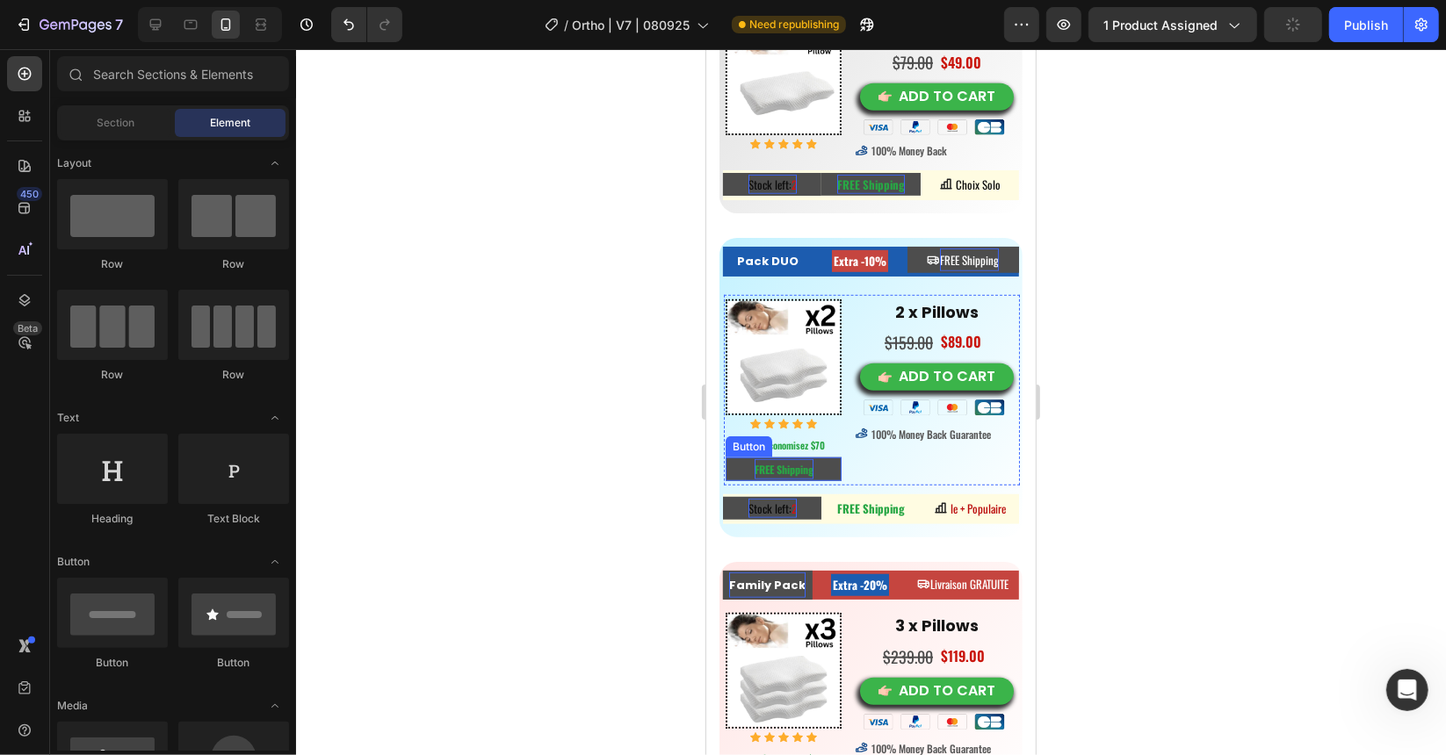
click at [764, 465] on strong "FREE Shipping" at bounding box center [783, 468] width 59 height 15
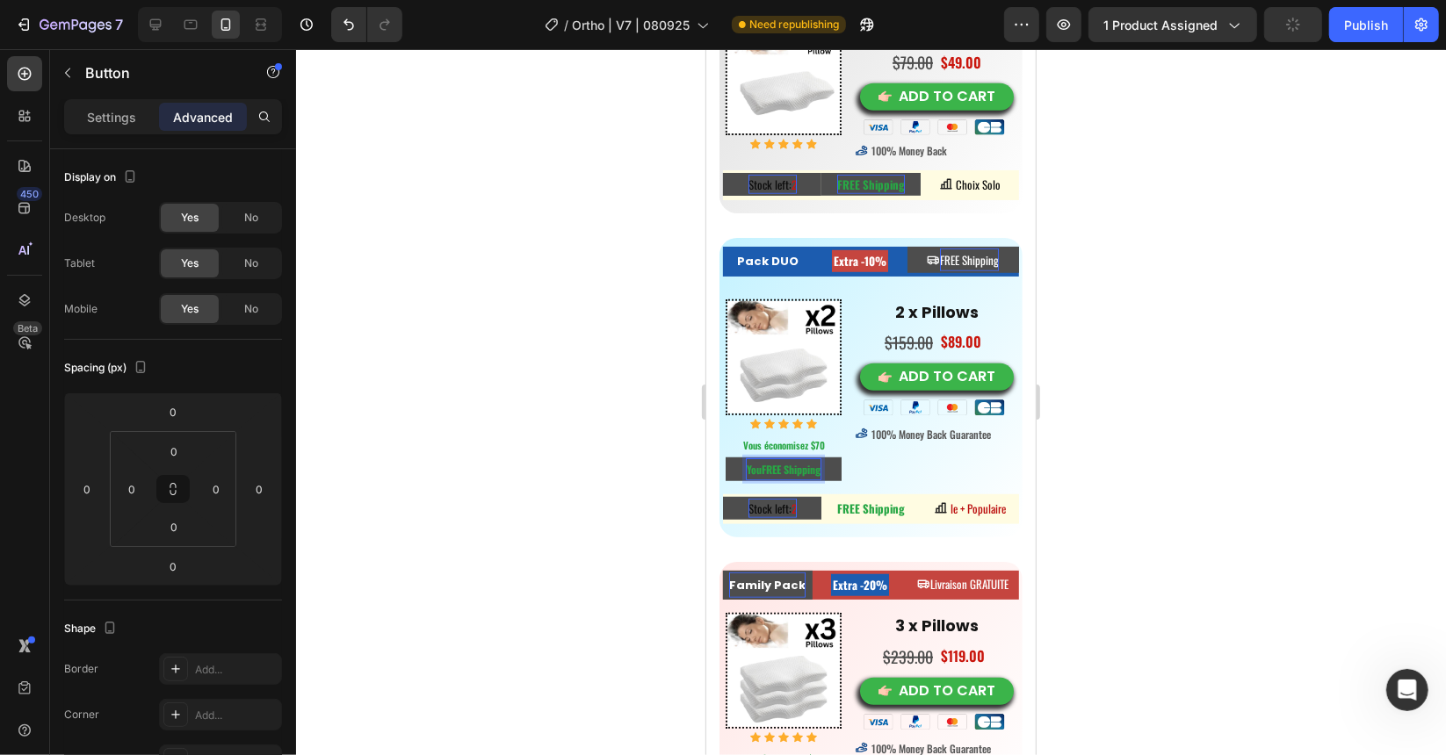
click at [725, 457] on button "YouFREE Shipping" at bounding box center [783, 469] width 116 height 24
click at [725, 457] on button "You SaveFREE Shipping" at bounding box center [783, 469] width 116 height 24
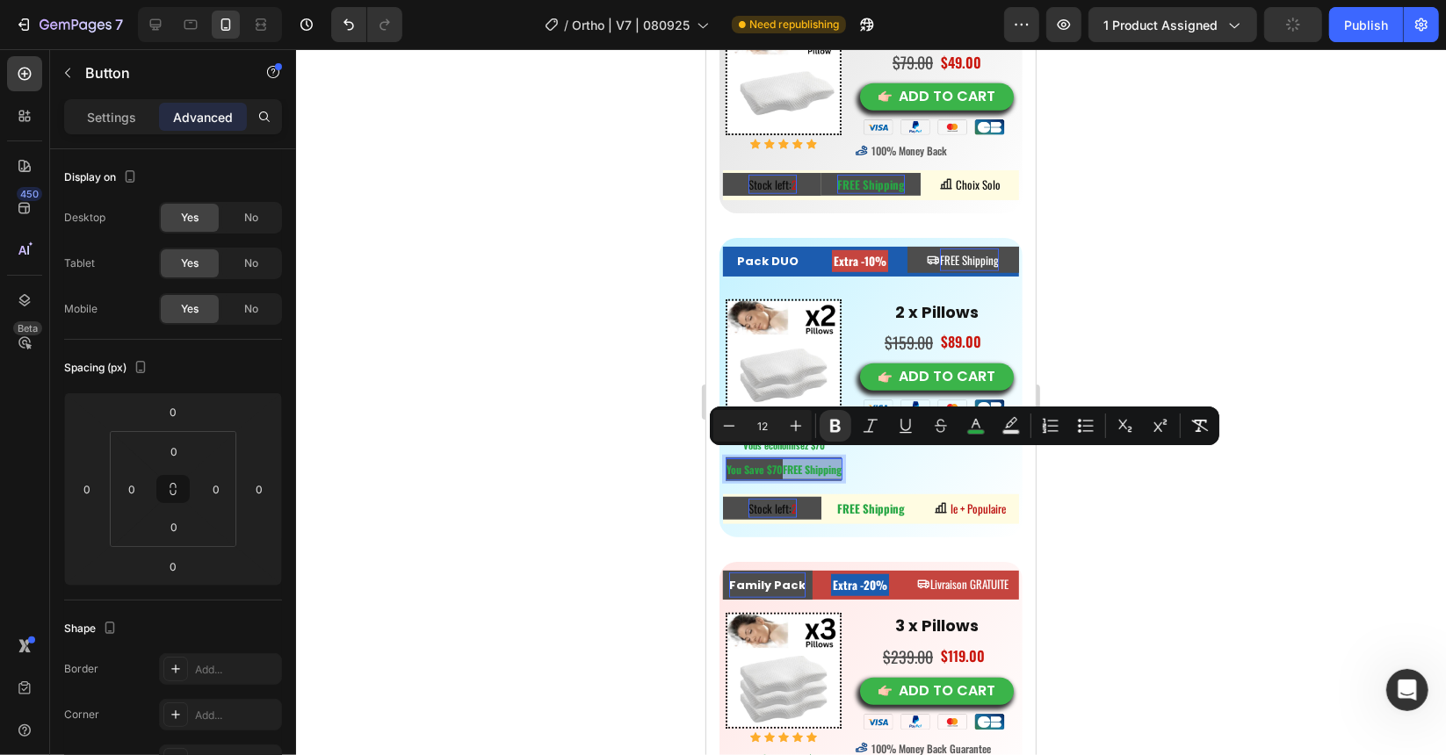
click at [796, 466] on p "You Save $70FREE Shipping" at bounding box center [783, 468] width 115 height 20
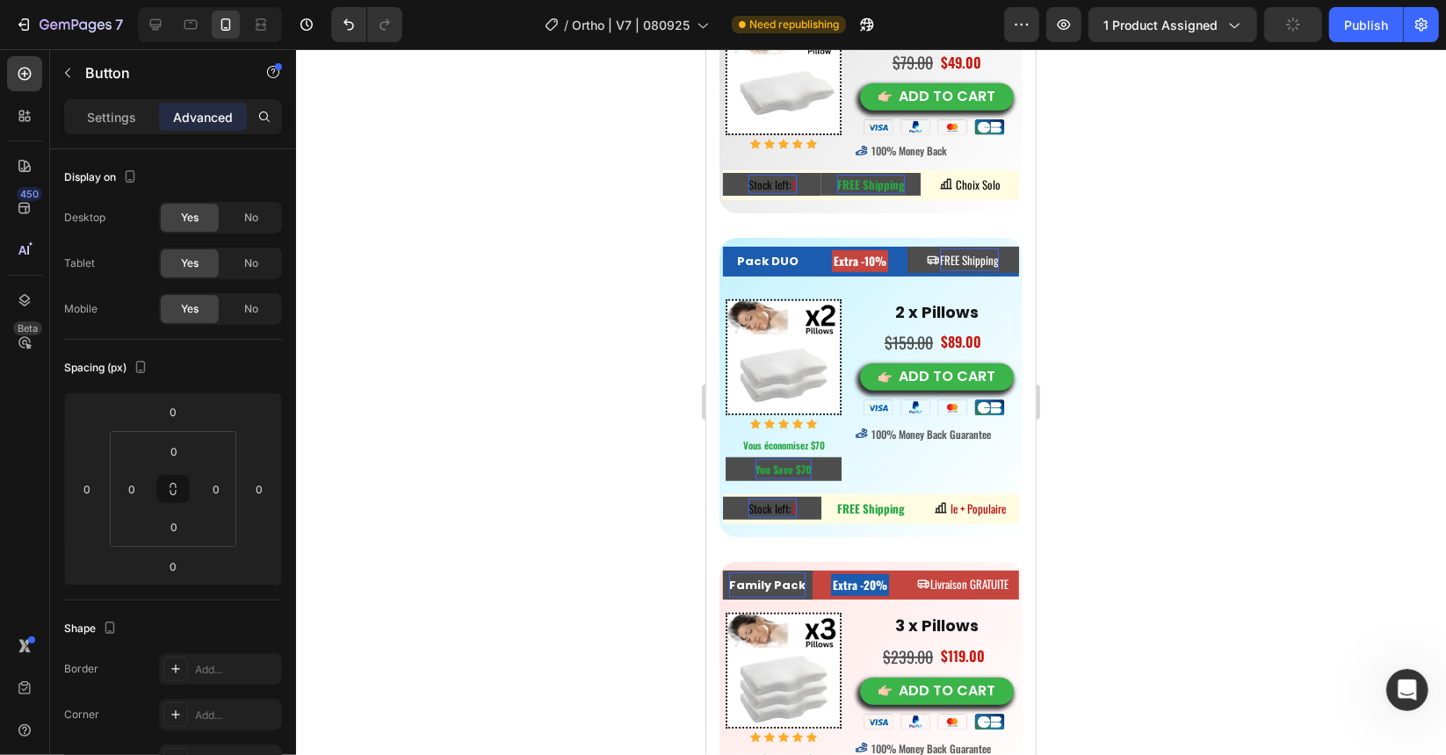
click at [655, 447] on div at bounding box center [871, 402] width 1150 height 706
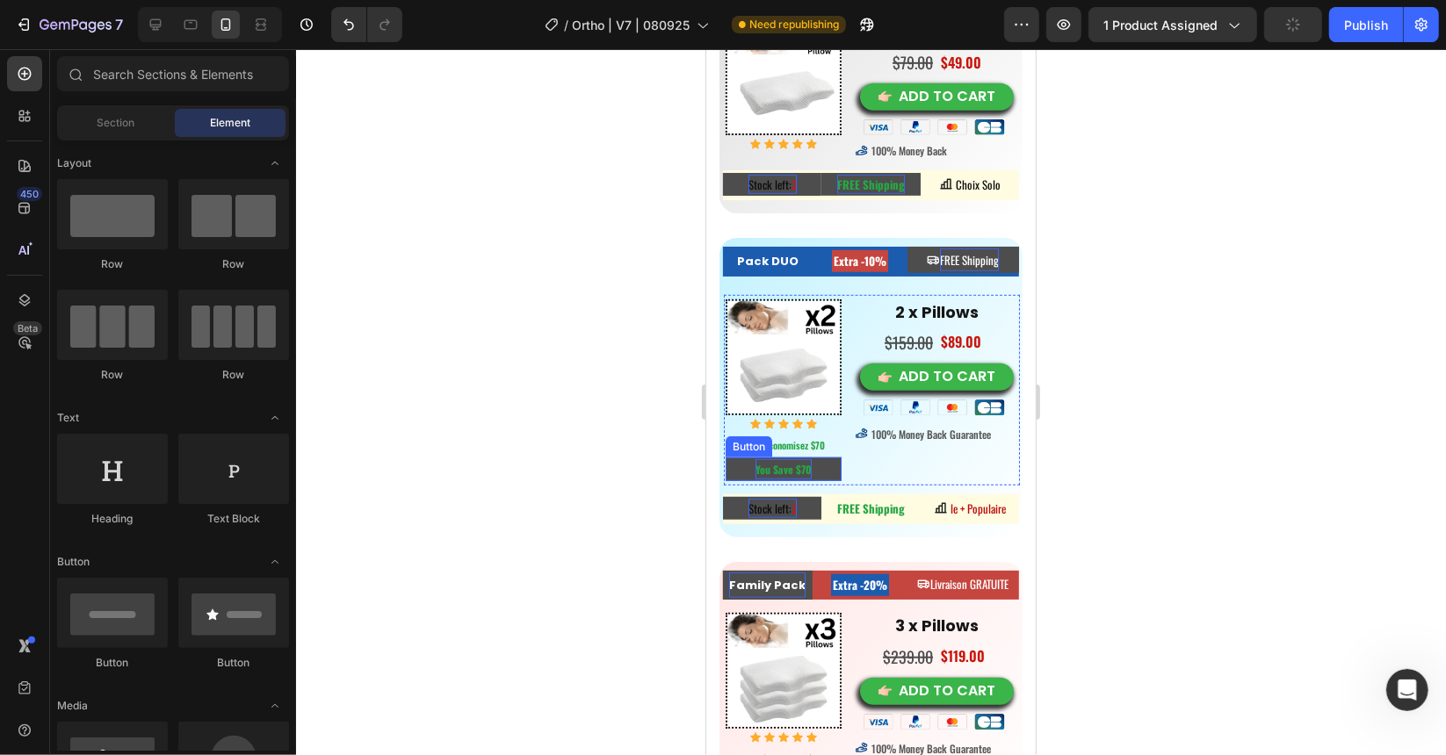
click at [778, 461] on strong "You Save $70" at bounding box center [782, 468] width 56 height 15
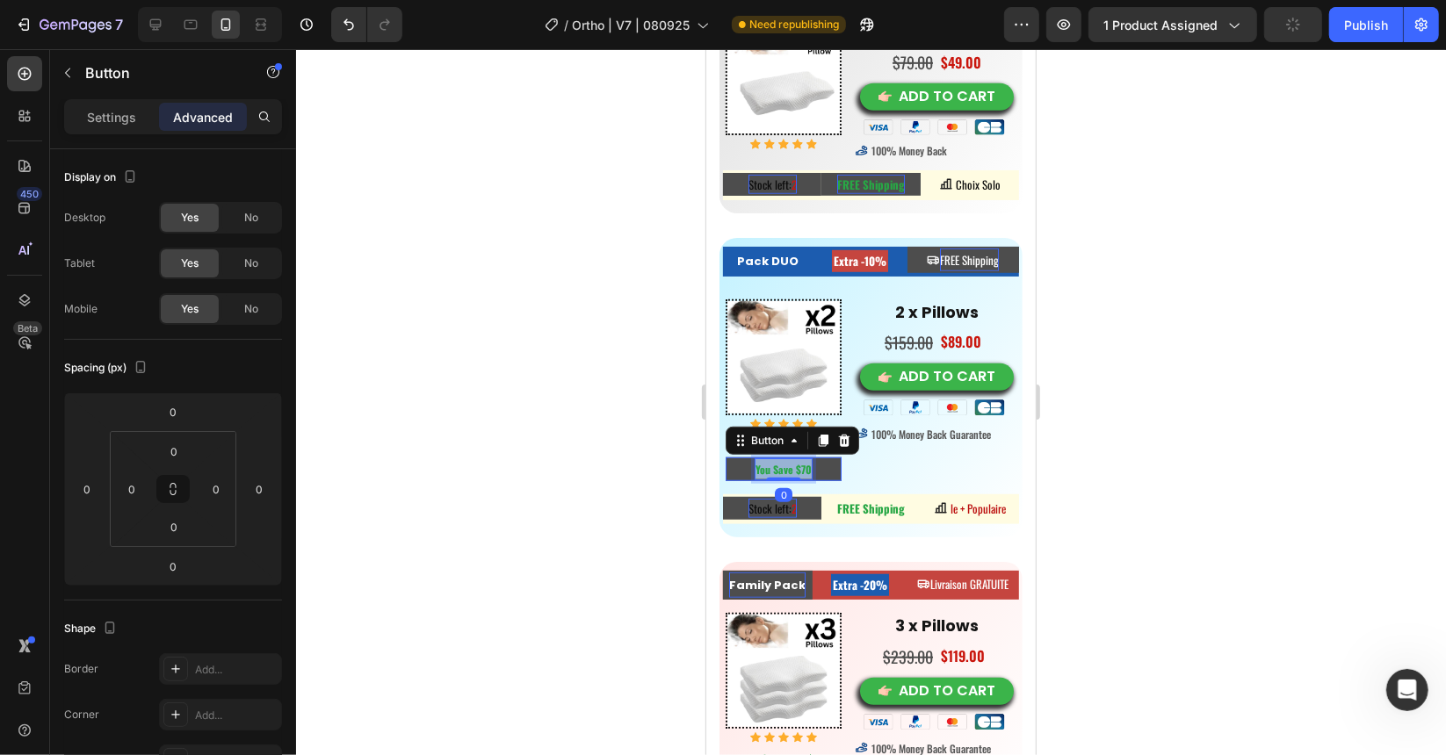
click at [778, 461] on strong "You Save $70" at bounding box center [782, 468] width 56 height 15
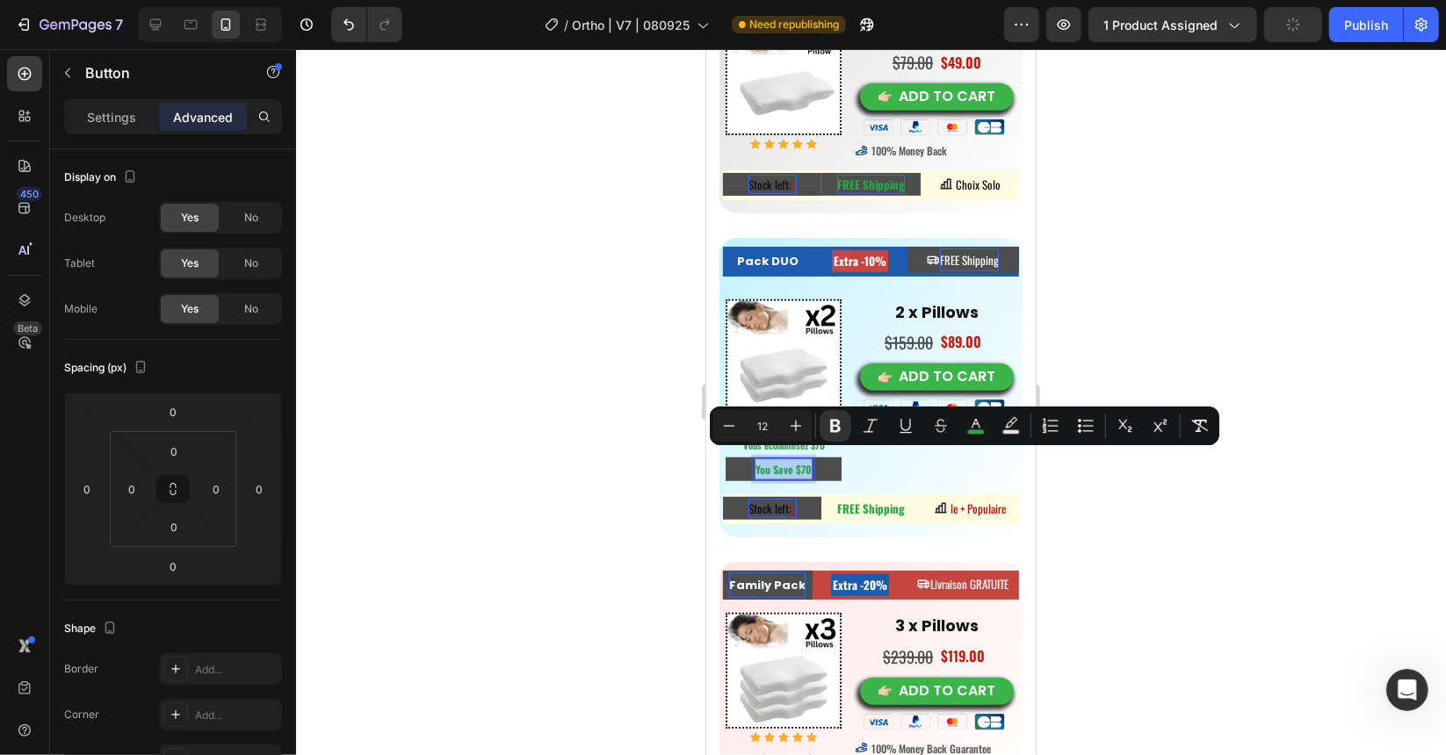
click at [608, 440] on div at bounding box center [871, 402] width 1150 height 706
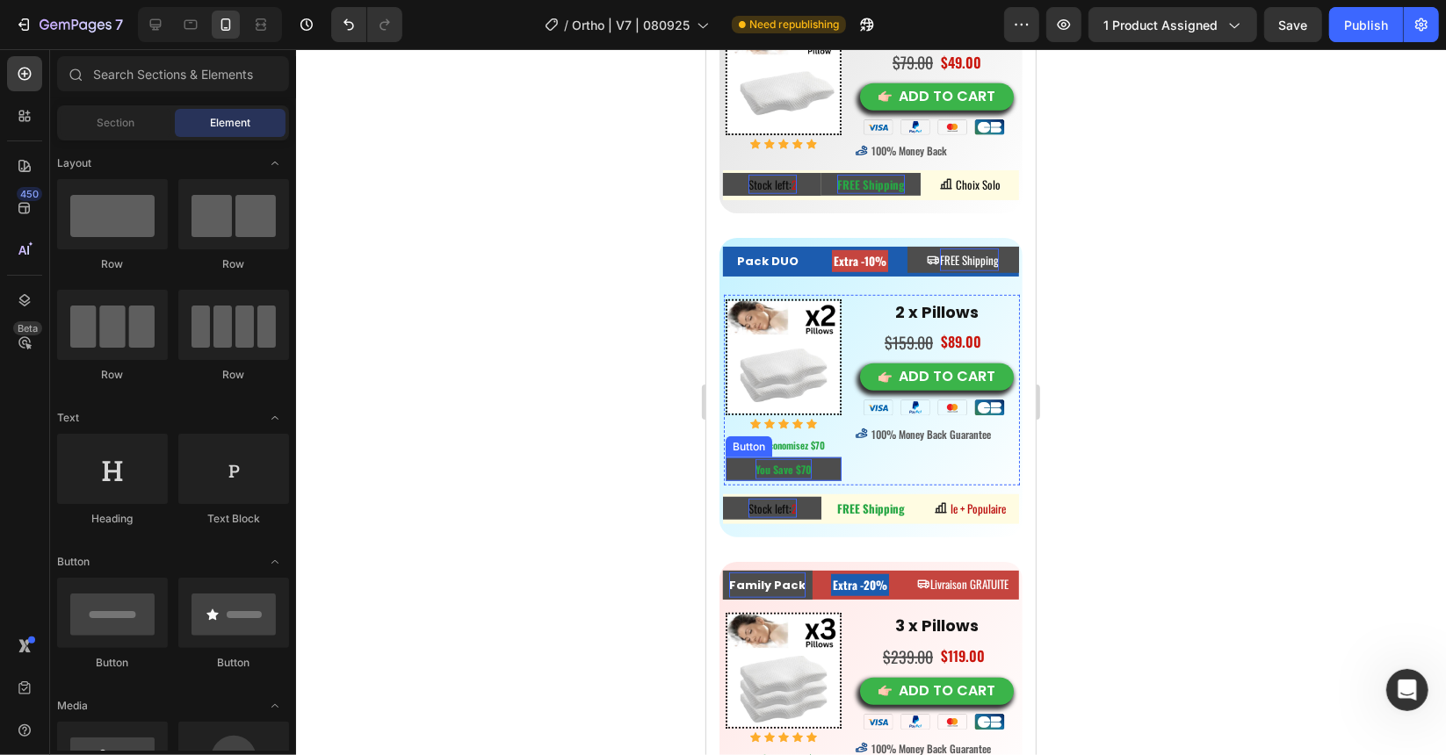
click at [774, 461] on strong "You Save $70" at bounding box center [782, 468] width 56 height 15
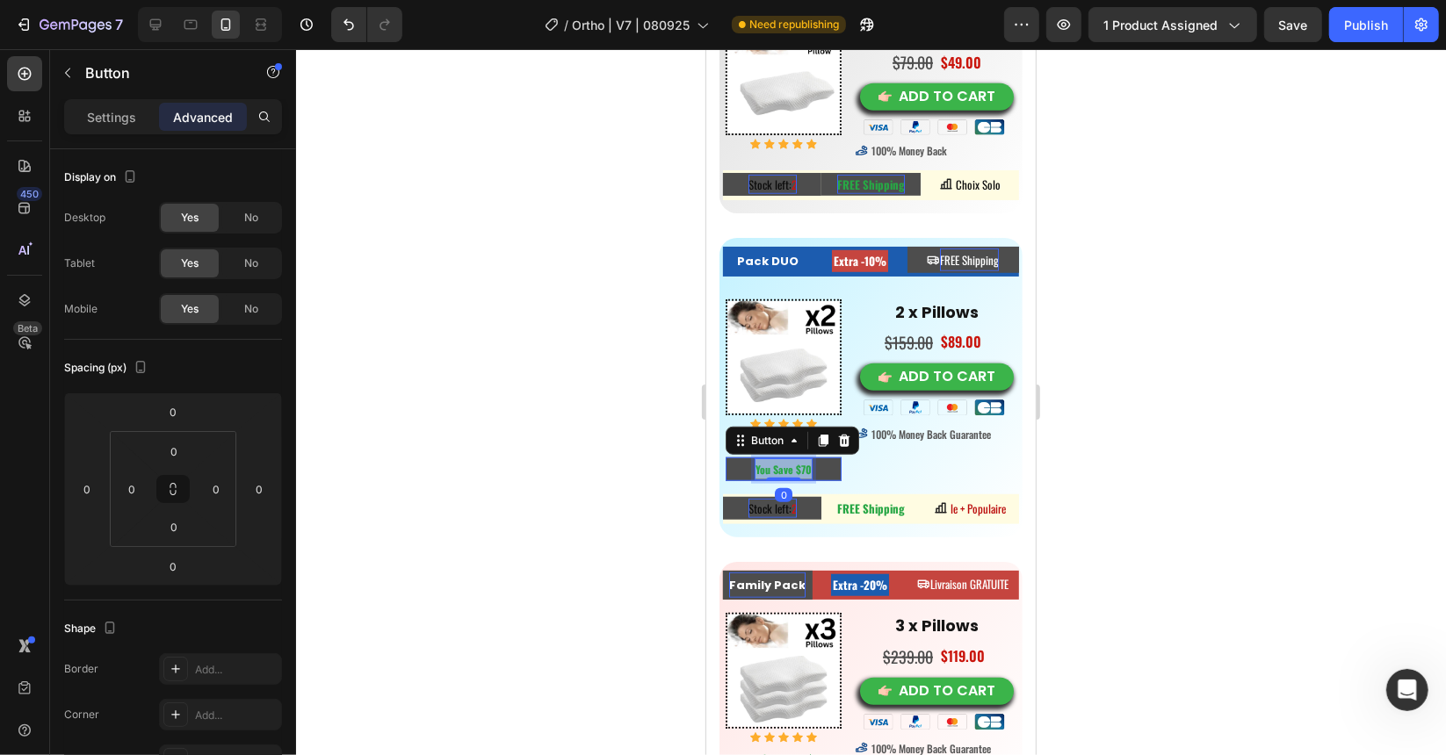
click at [774, 461] on strong "You Save $70" at bounding box center [782, 468] width 56 height 15
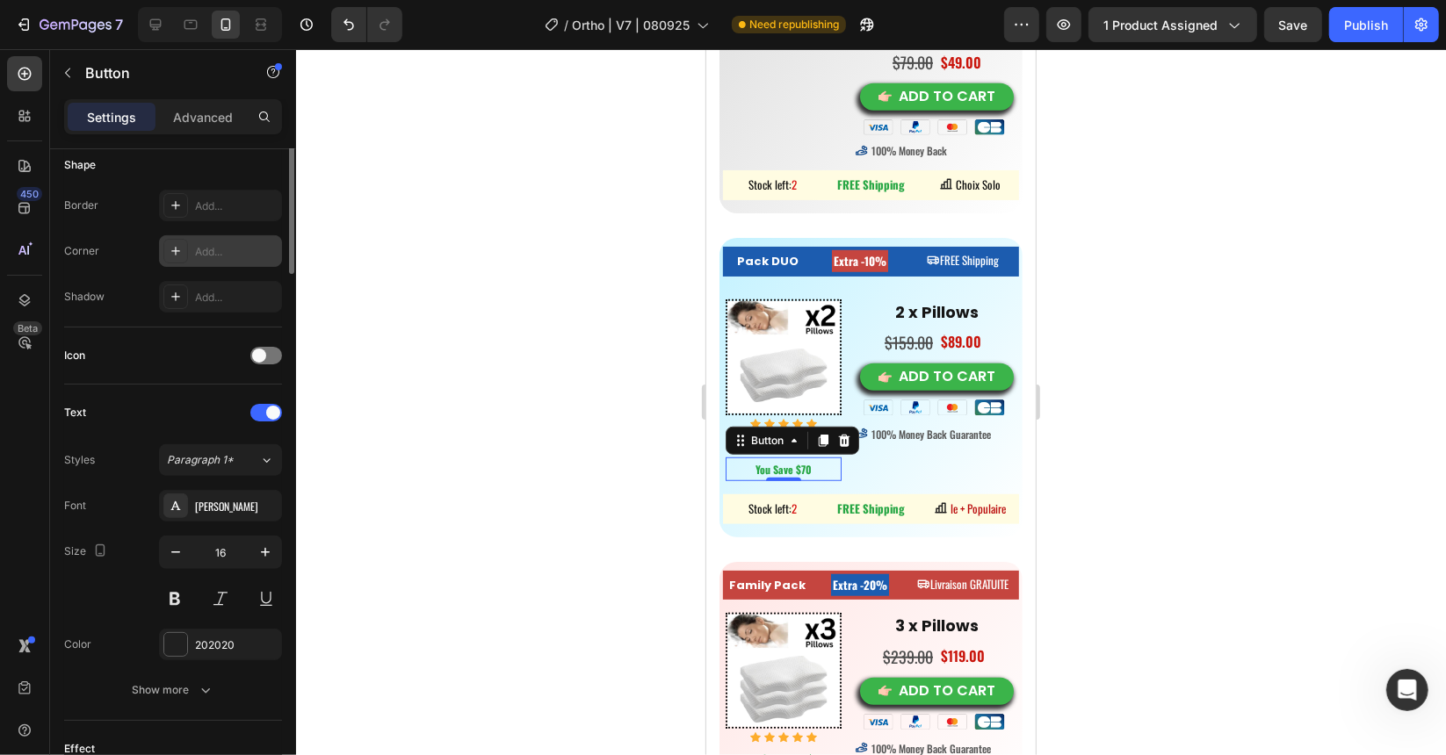
scroll to position [527, 0]
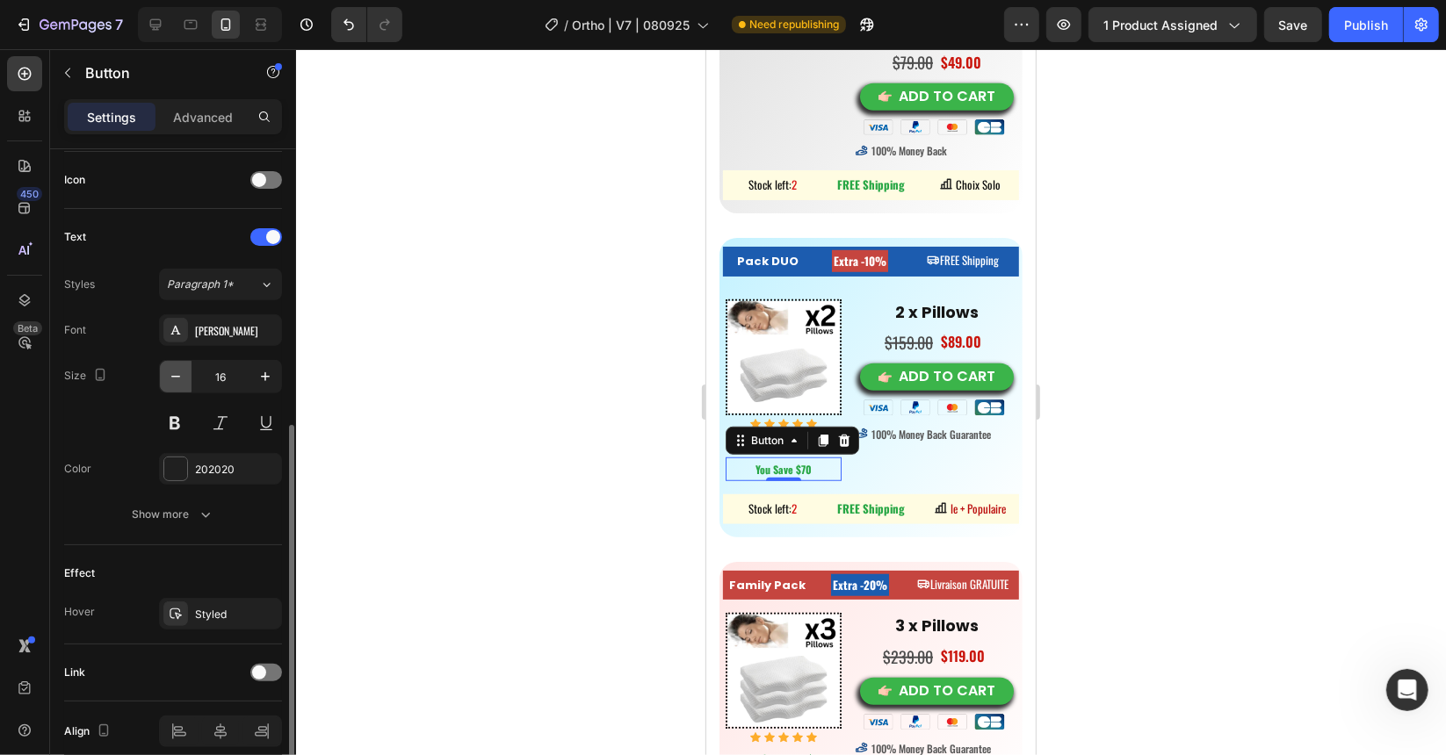
click at [184, 372] on button "button" at bounding box center [176, 377] width 32 height 32
click at [183, 371] on icon "button" at bounding box center [176, 377] width 18 height 18
click at [183, 370] on icon "button" at bounding box center [176, 377] width 18 height 18
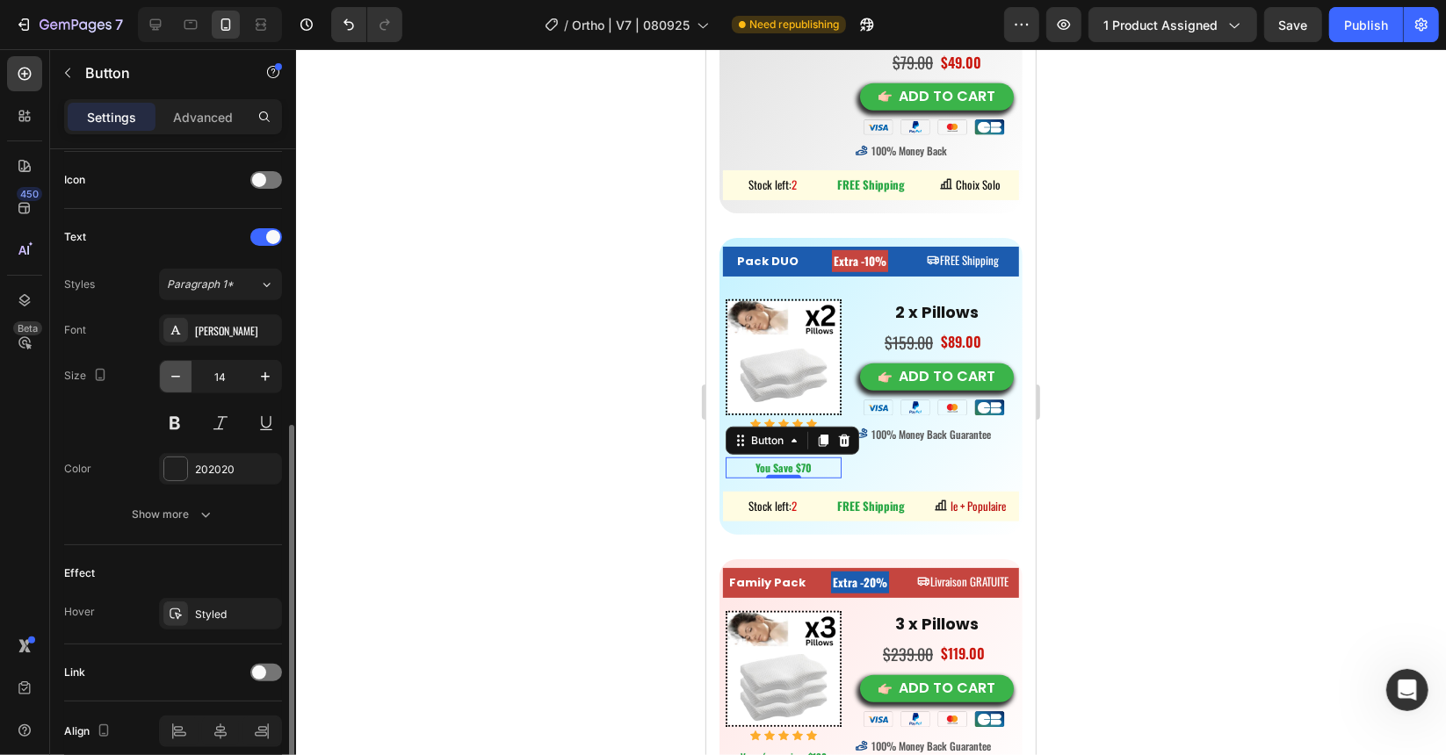
click at [180, 369] on icon "button" at bounding box center [176, 377] width 18 height 18
click at [180, 368] on icon "button" at bounding box center [176, 377] width 18 height 18
type input "11"
click at [591, 460] on div at bounding box center [871, 402] width 1150 height 706
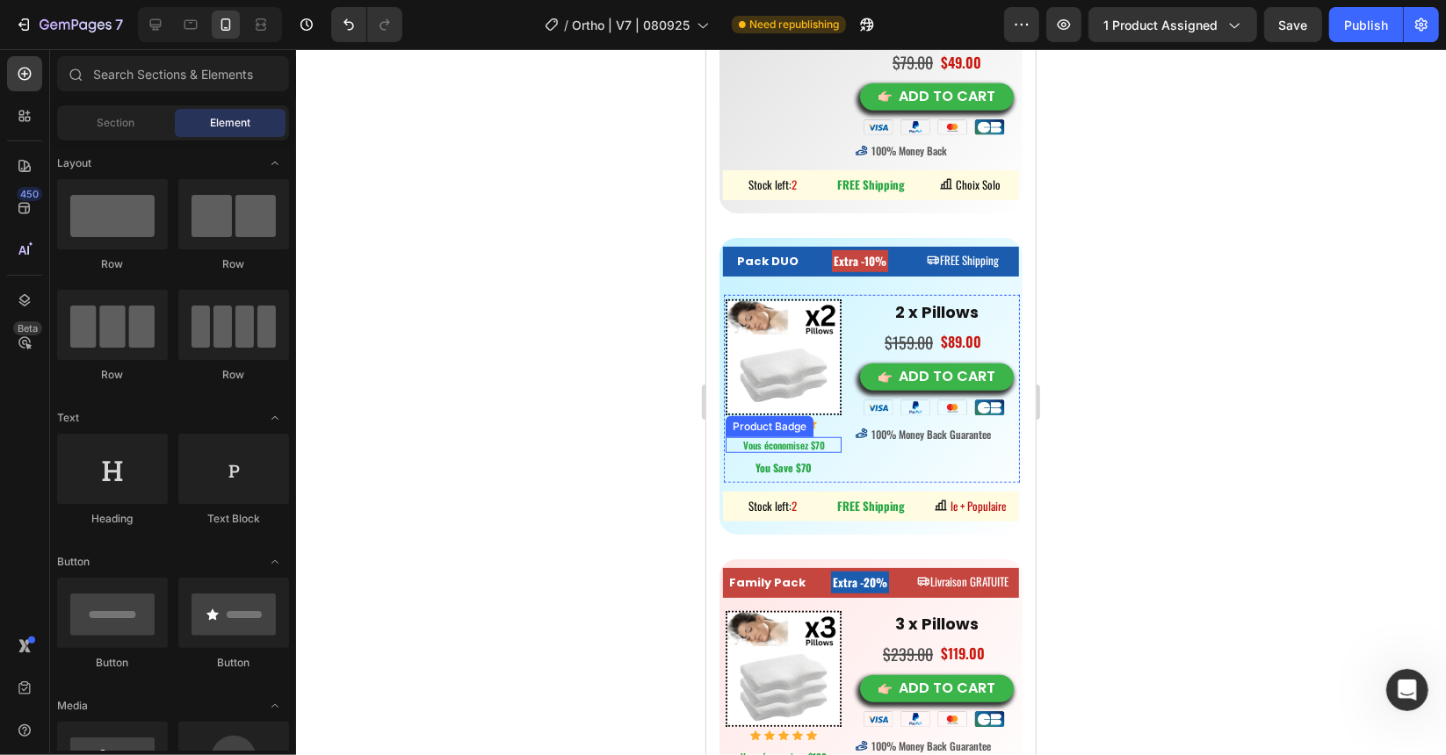
click at [827, 437] on div "Vous économisez $70" at bounding box center [783, 445] width 116 height 16
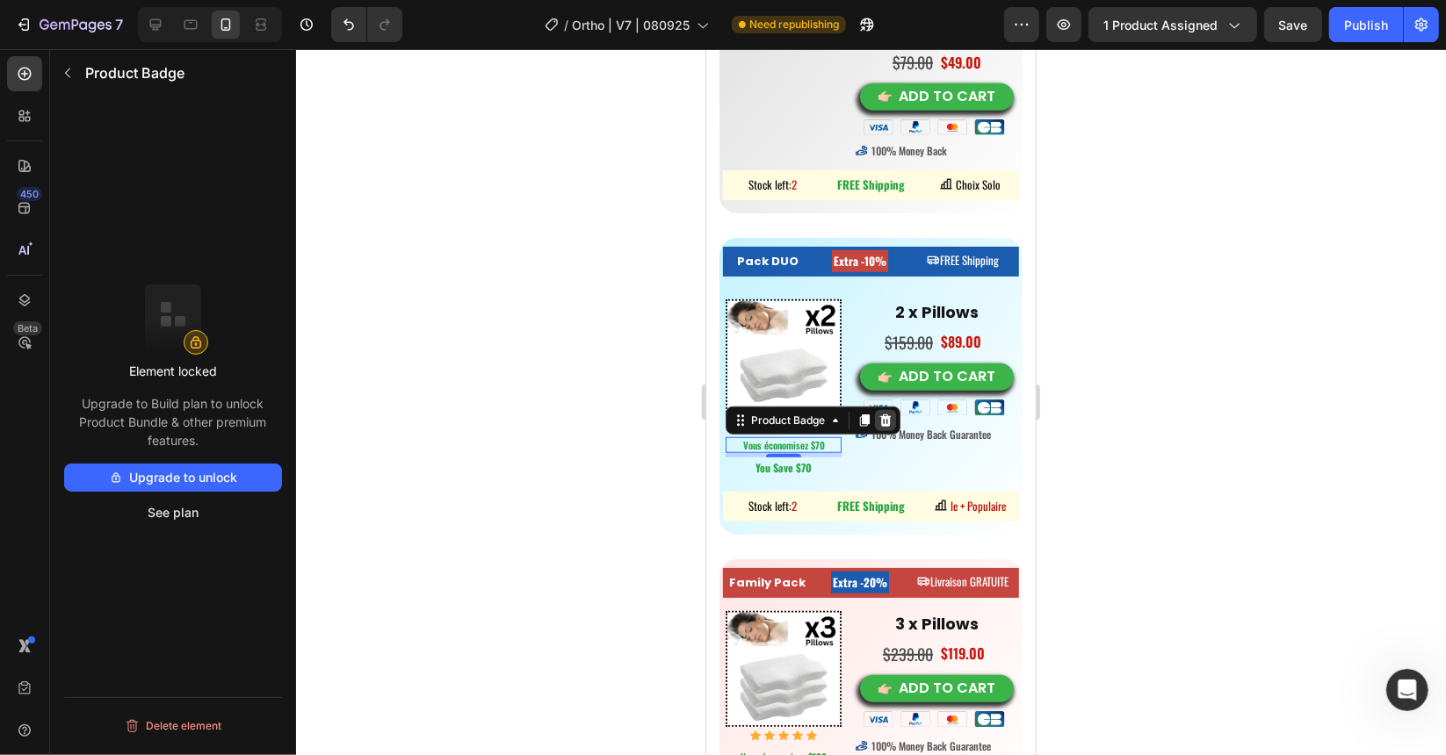
click at [888, 413] on icon at bounding box center [884, 419] width 11 height 12
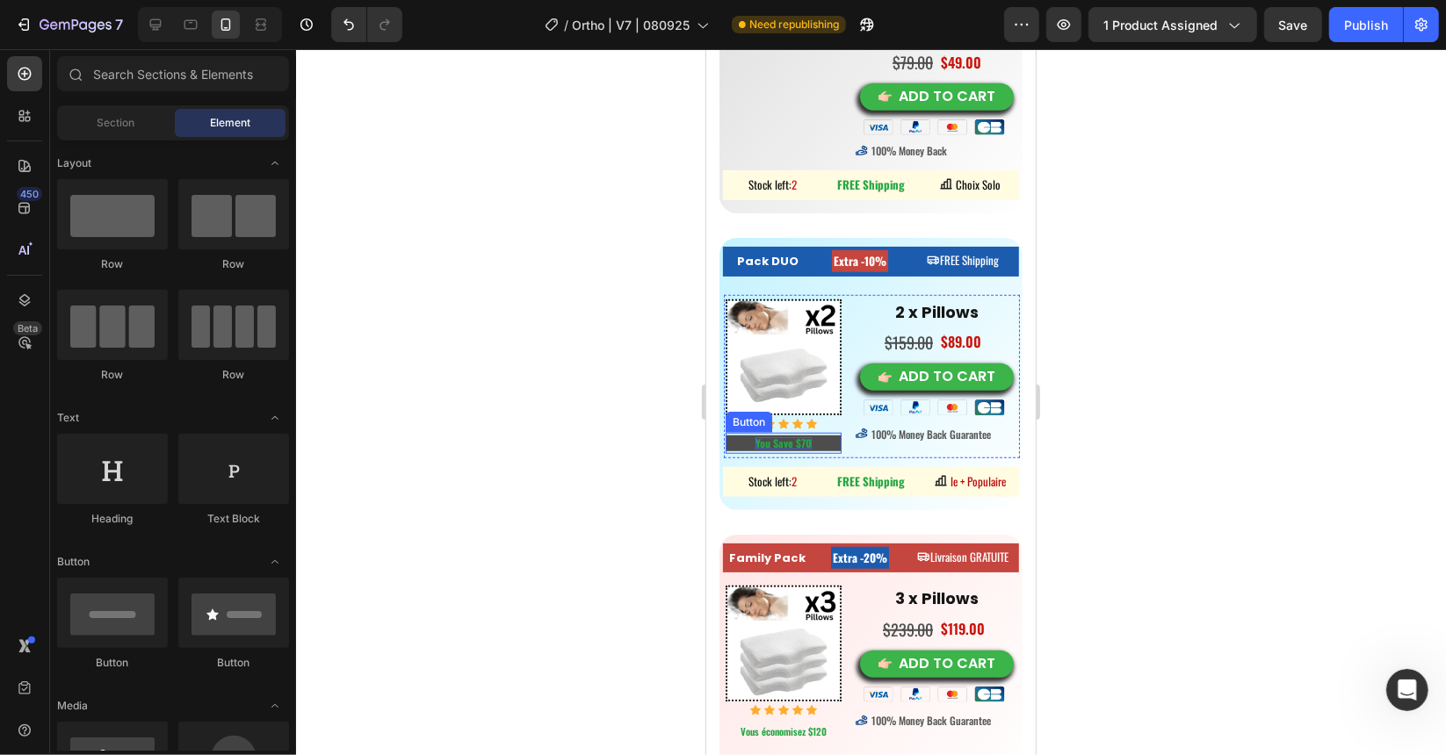
click at [782, 436] on strong "You Save $70" at bounding box center [782, 442] width 56 height 15
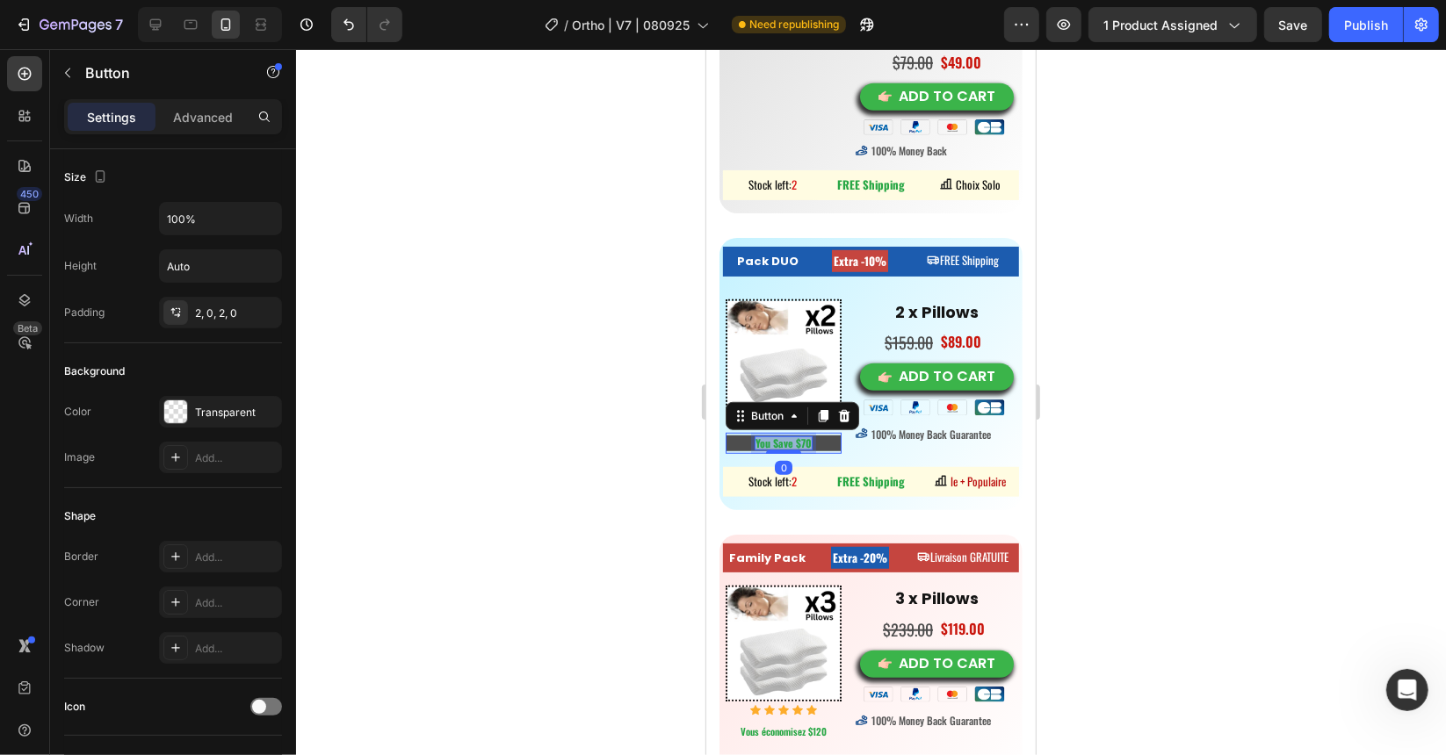
click at [782, 436] on strong "You Save $70" at bounding box center [782, 442] width 56 height 15
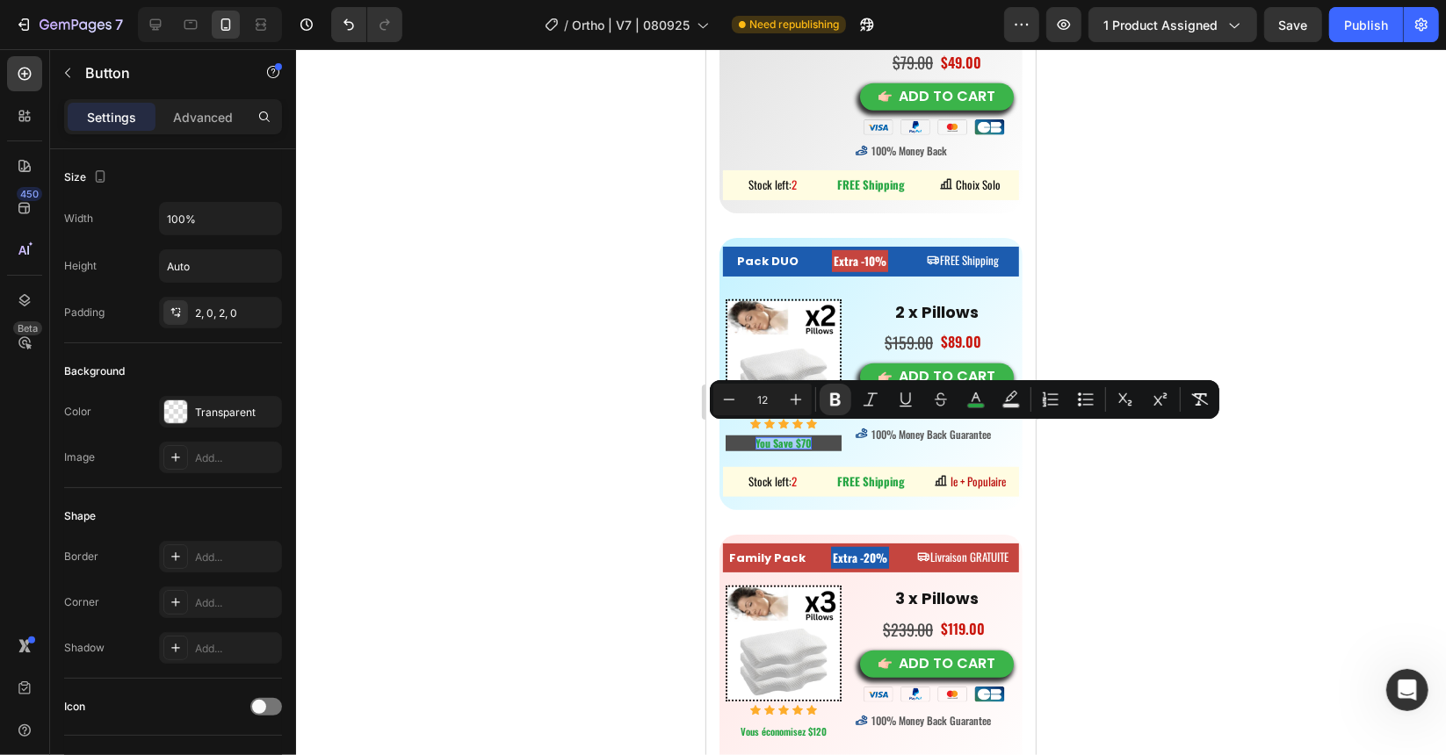
click at [590, 437] on div at bounding box center [871, 402] width 1150 height 706
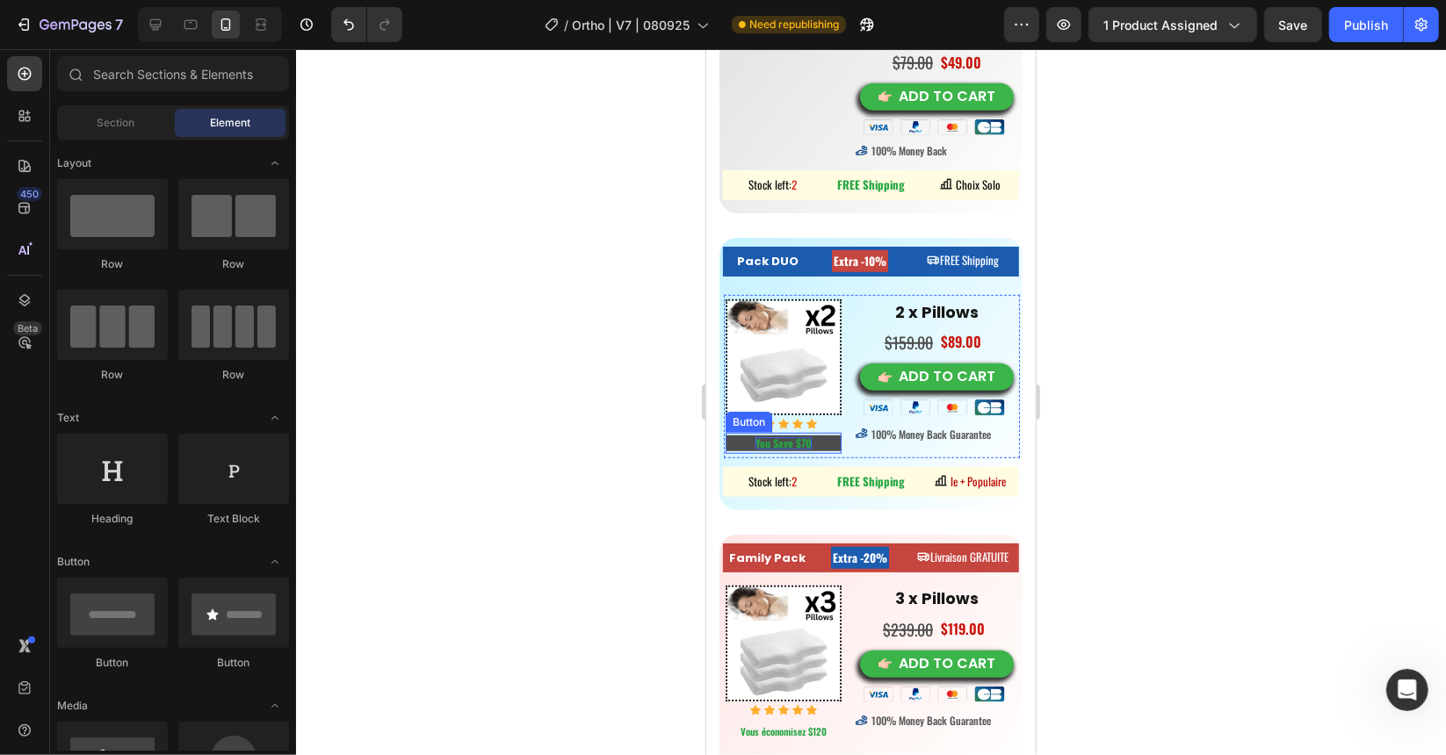
click at [813, 441] on button "You Save $70" at bounding box center [783, 443] width 116 height 16
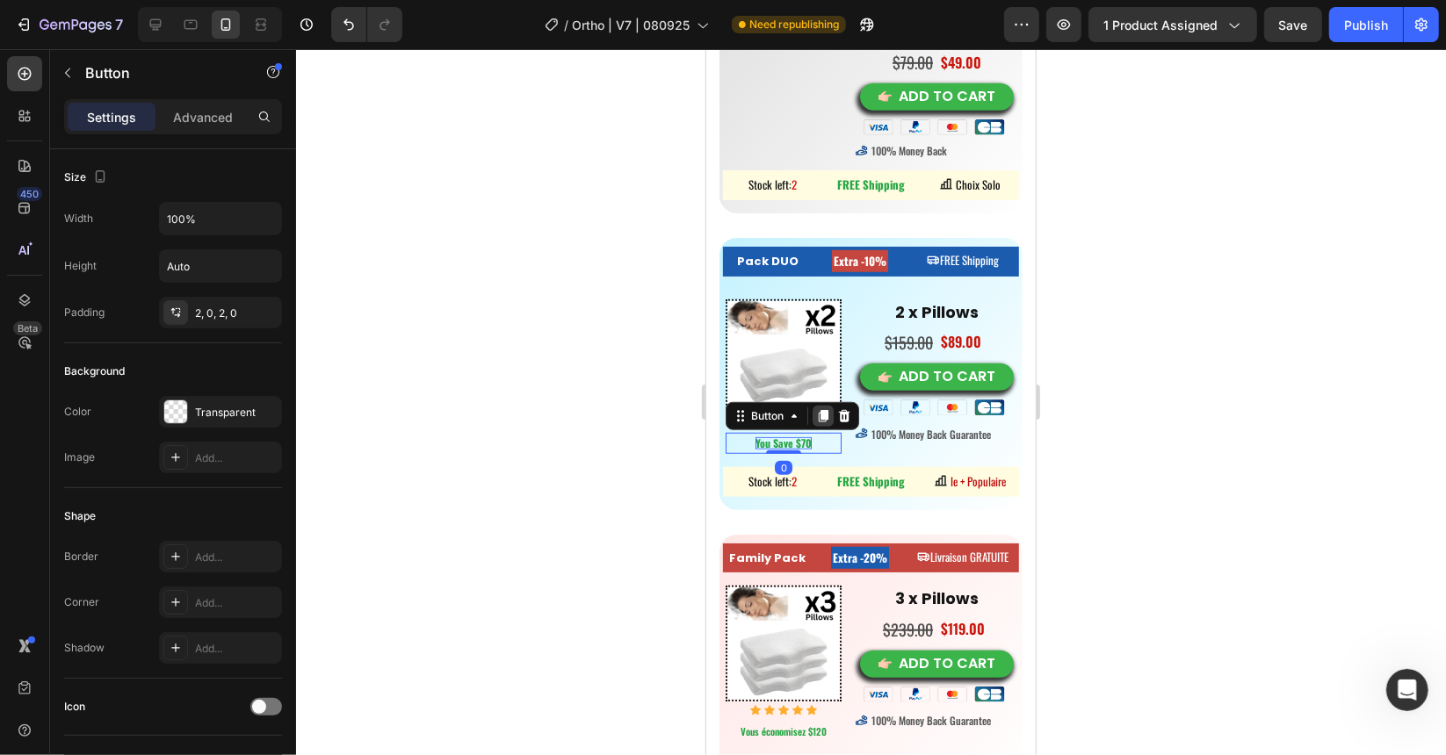
click at [816, 410] on icon at bounding box center [822, 415] width 14 height 14
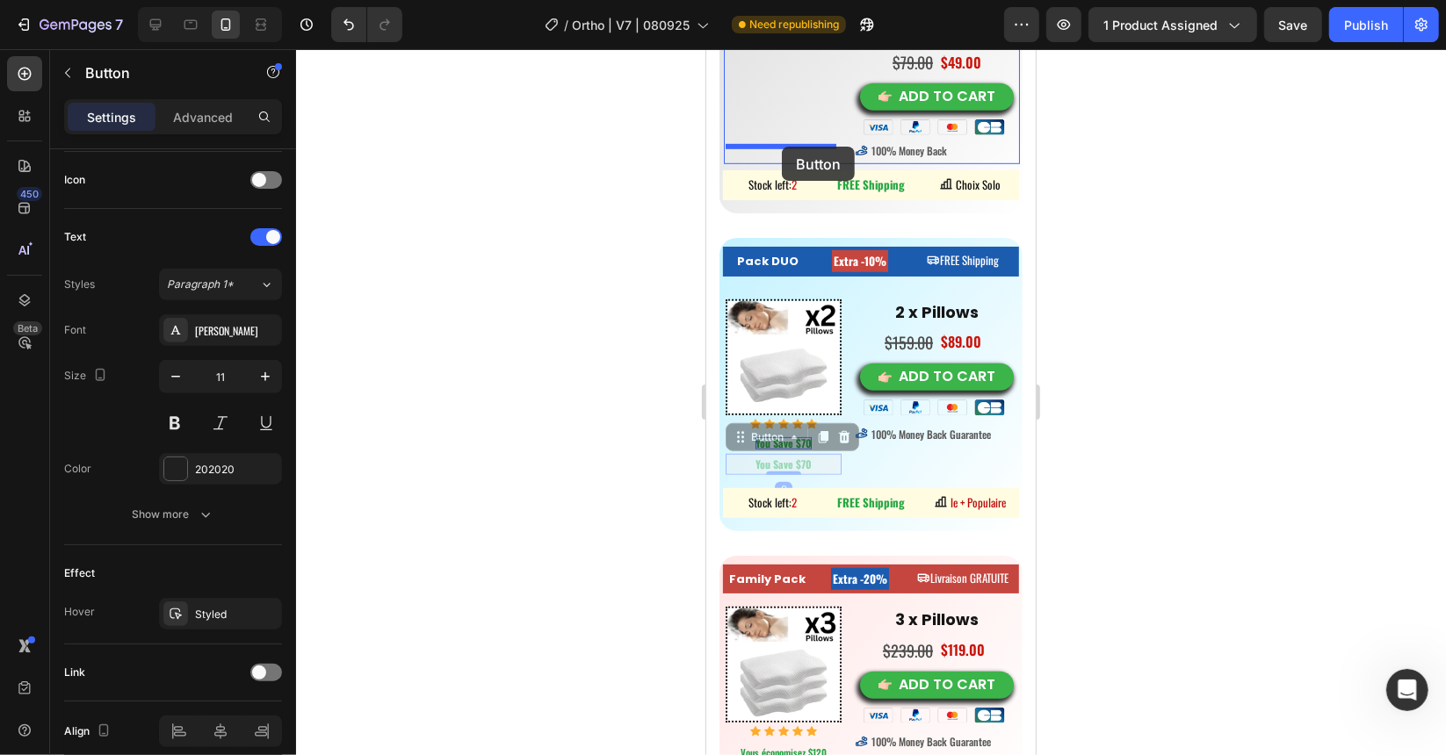
drag, startPoint x: 747, startPoint y: 432, endPoint x: 781, endPoint y: 146, distance: 288.4
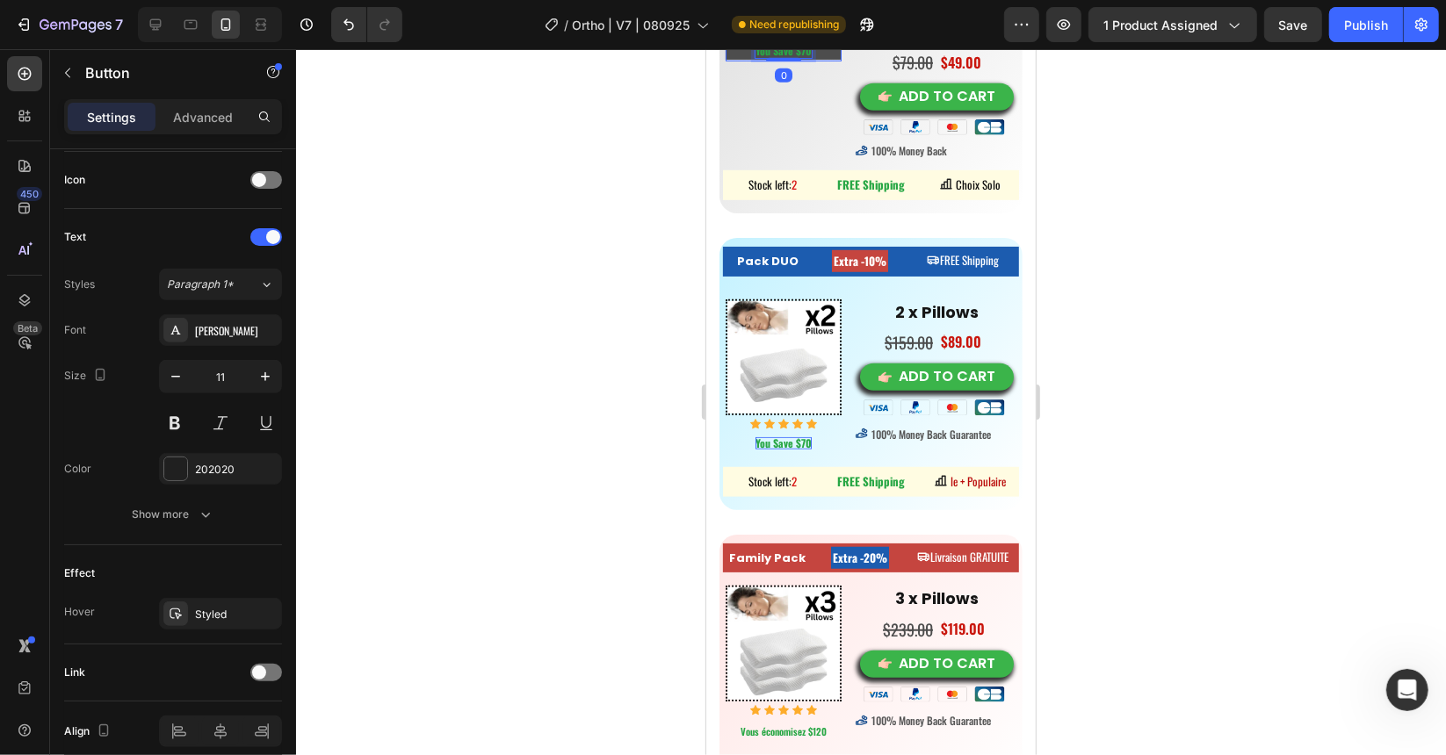
click at [798, 57] on strong "You Save $70" at bounding box center [782, 49] width 56 height 15
drag, startPoint x: 801, startPoint y: 158, endPoint x: 793, endPoint y: 170, distance: 14.6
click at [801, 57] on strong "You Save $70" at bounding box center [782, 49] width 56 height 15
drag, startPoint x: 11, startPoint y: 214, endPoint x: 582, endPoint y: 280, distance: 574.7
click at [582, 280] on div at bounding box center [871, 402] width 1150 height 706
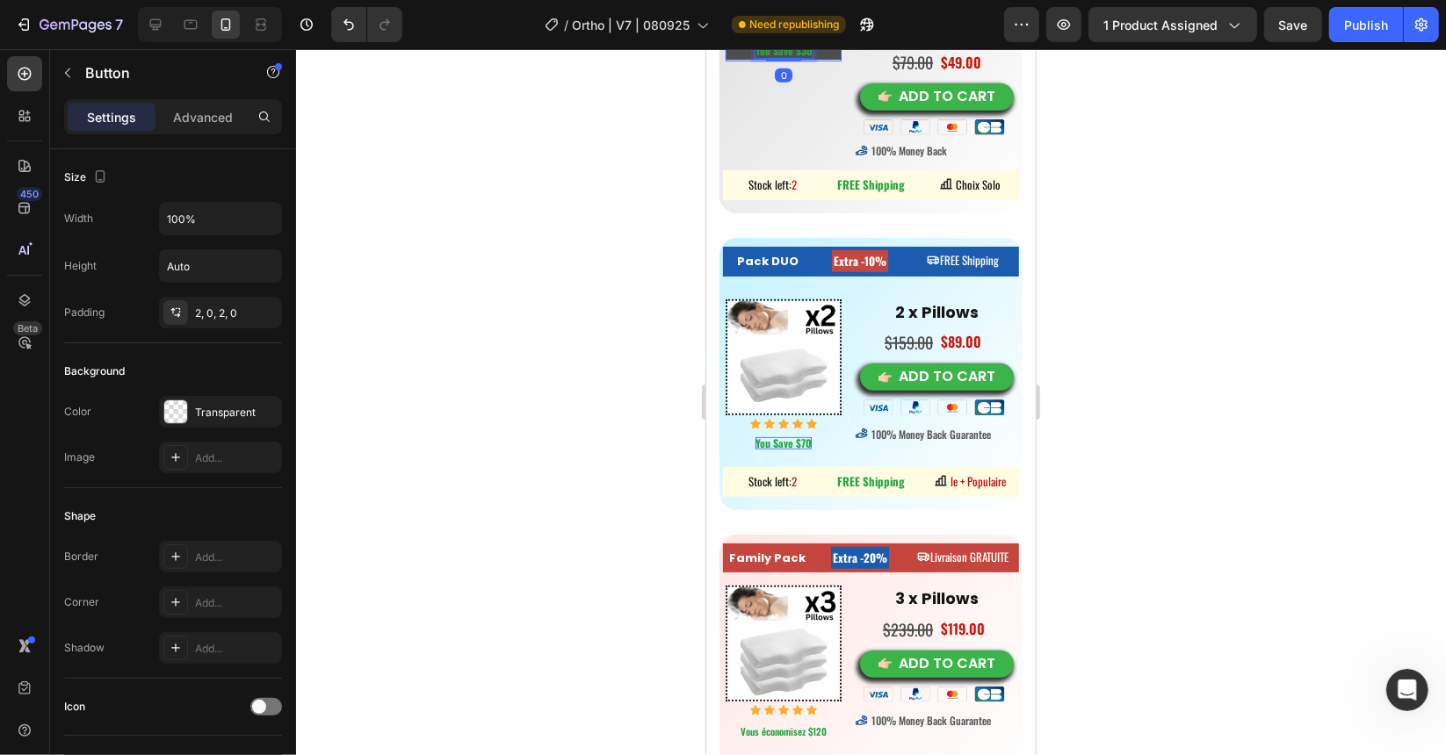
click at [810, 58] on button "You Save $30" at bounding box center [783, 50] width 116 height 16
click at [805, 57] on strong "You Save $30" at bounding box center [782, 49] width 57 height 15
click at [725, 48] on button "You Save $30" at bounding box center [783, 50] width 116 height 16
click at [788, 436] on strong "You Save $70" at bounding box center [782, 442] width 56 height 15
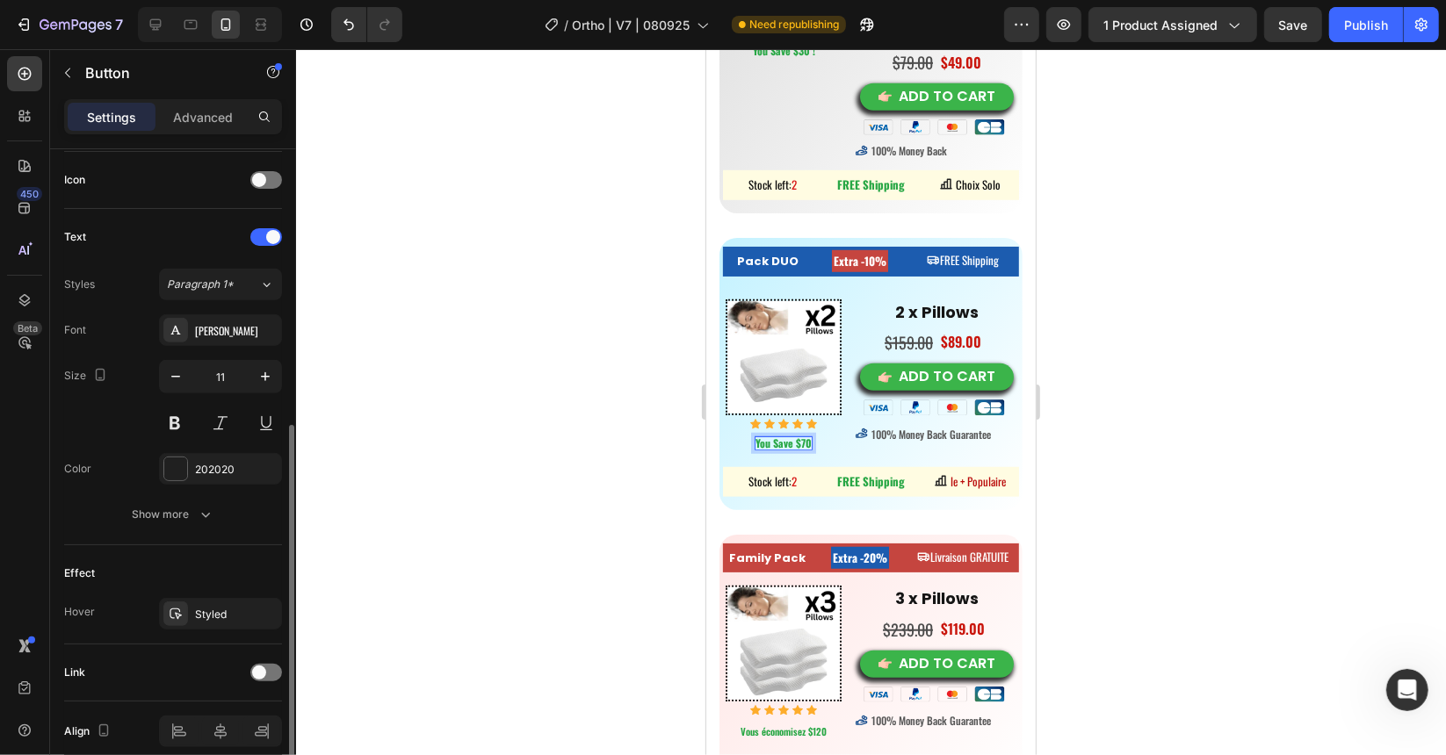
click at [805, 442] on strong "You Save $70" at bounding box center [782, 442] width 56 height 15
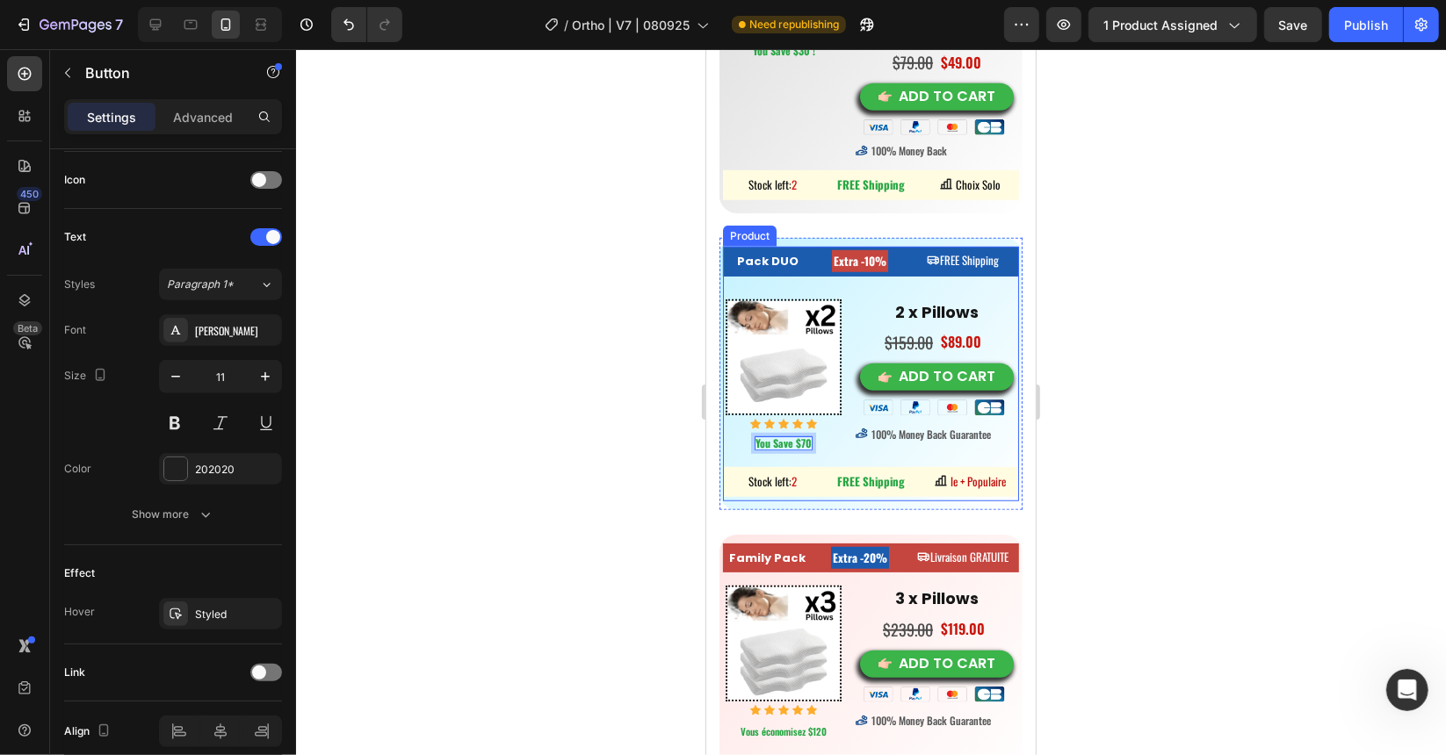
click at [725, 435] on button "You Save $70" at bounding box center [783, 443] width 116 height 16
click at [617, 437] on div at bounding box center [871, 402] width 1150 height 706
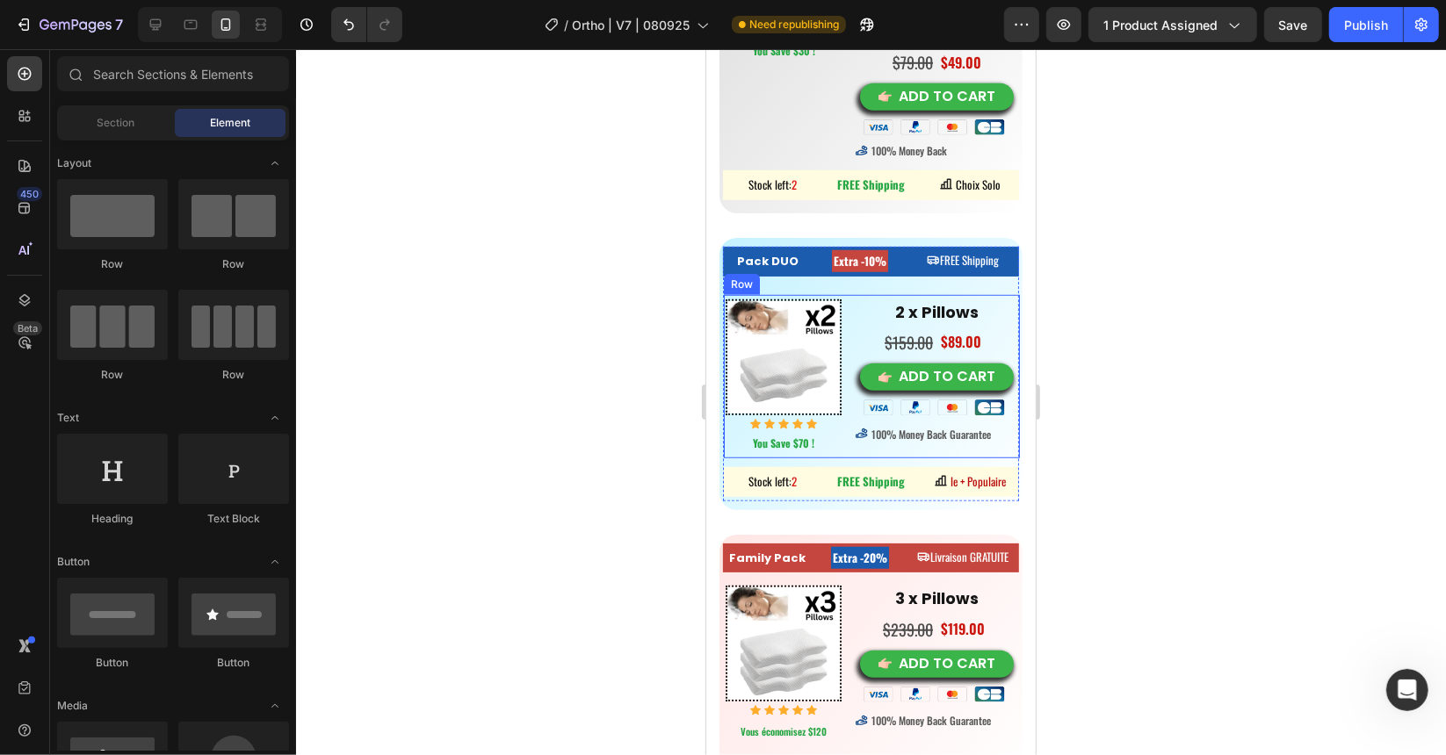
drag, startPoint x: 610, startPoint y: 517, endPoint x: 690, endPoint y: 493, distance: 84.5
click at [610, 517] on div at bounding box center [871, 402] width 1150 height 706
click at [793, 446] on strong "You Save $70 !" at bounding box center [782, 442] width 61 height 15
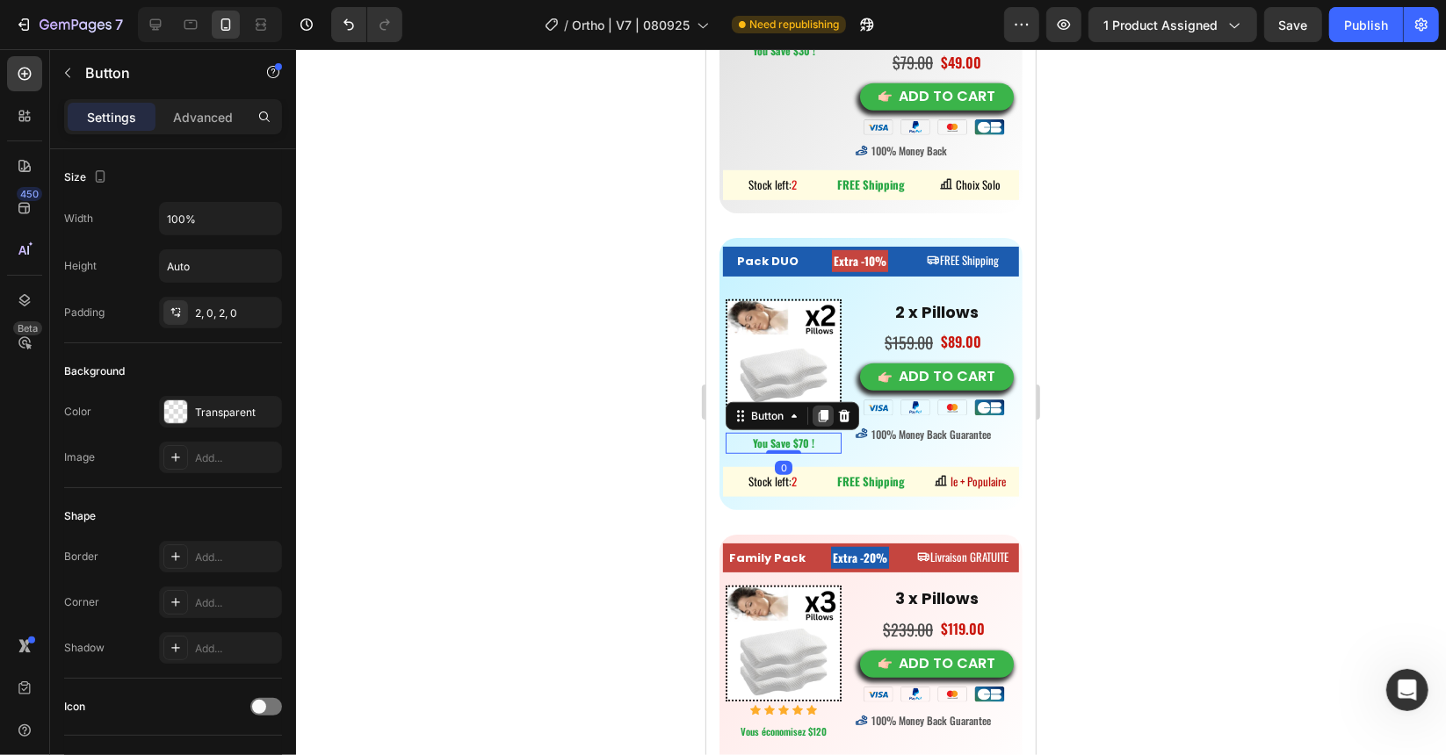
click at [821, 416] on icon at bounding box center [823, 415] width 10 height 12
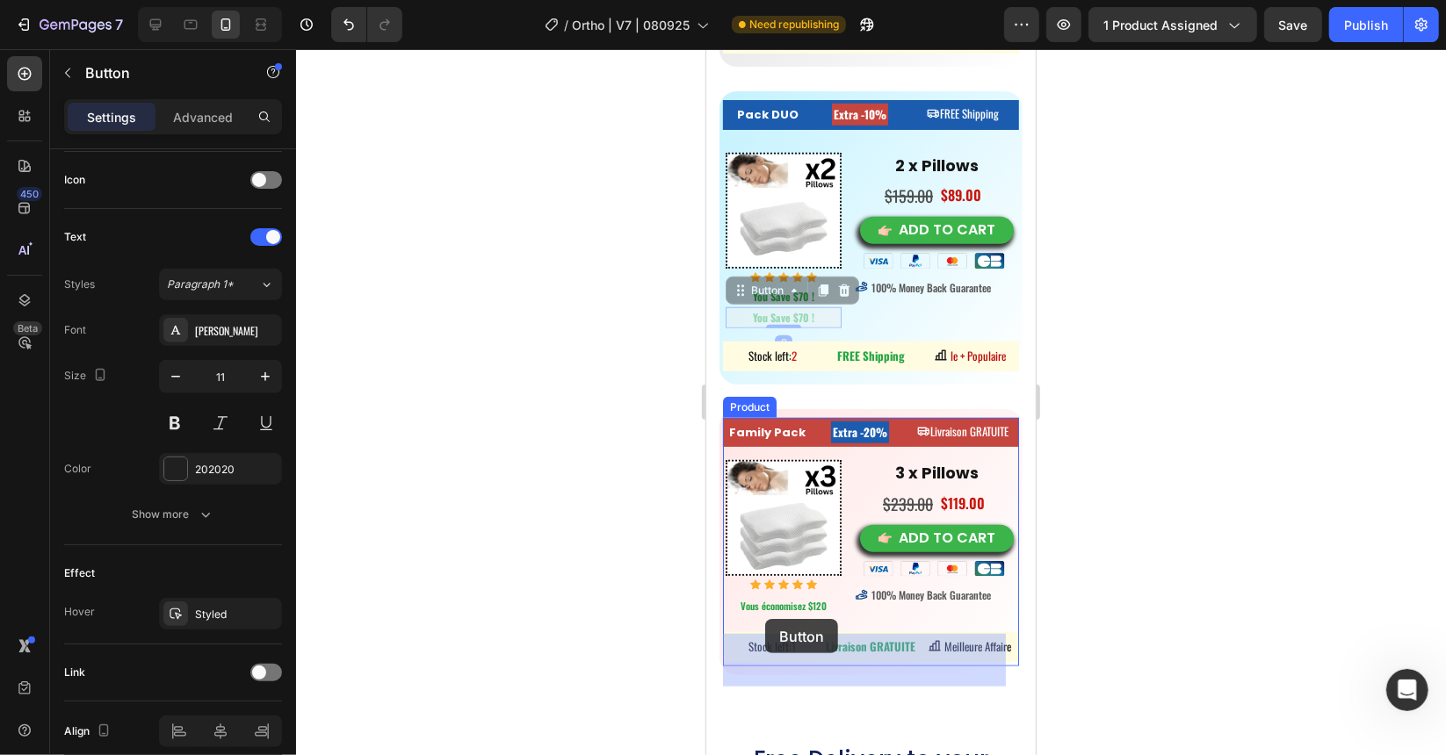
scroll to position [11167, 0]
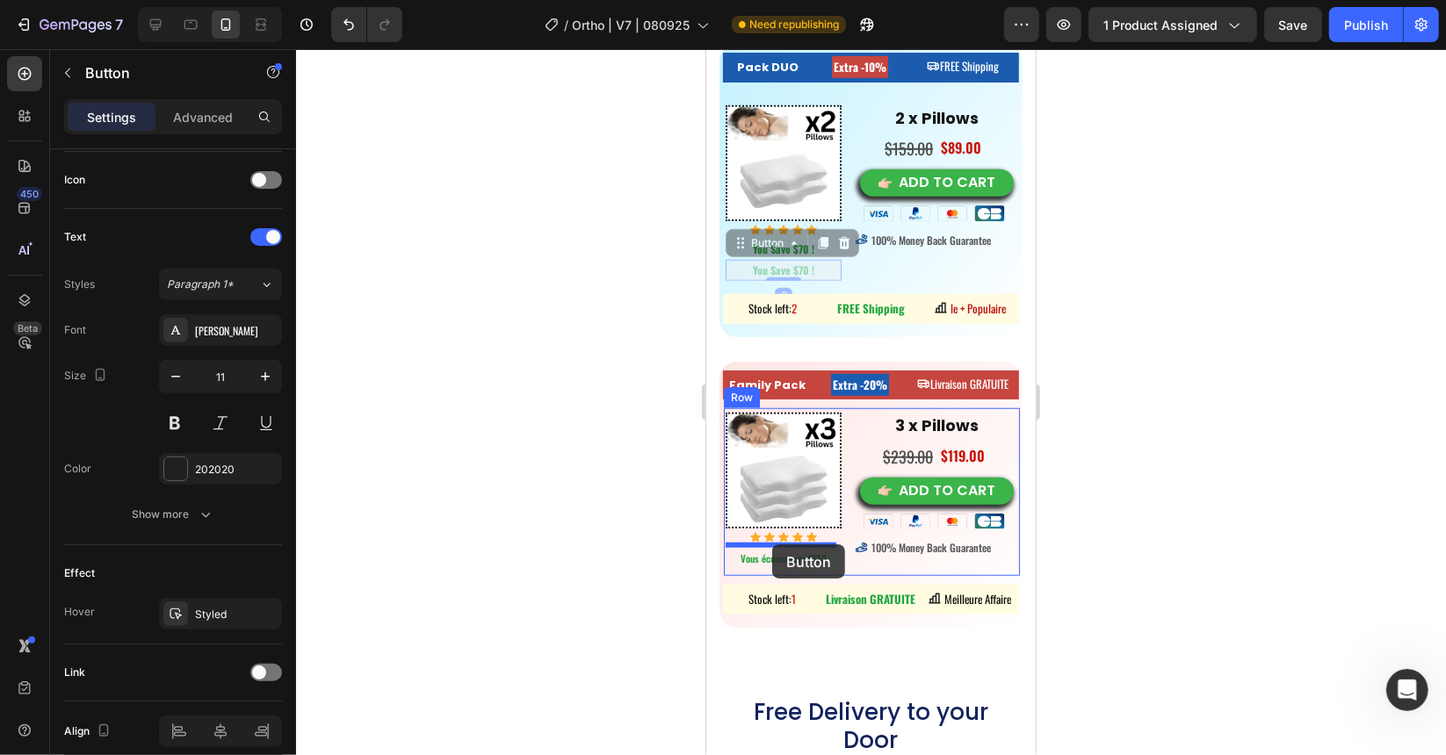
drag, startPoint x: 751, startPoint y: 438, endPoint x: 771, endPoint y: 544, distance: 107.3
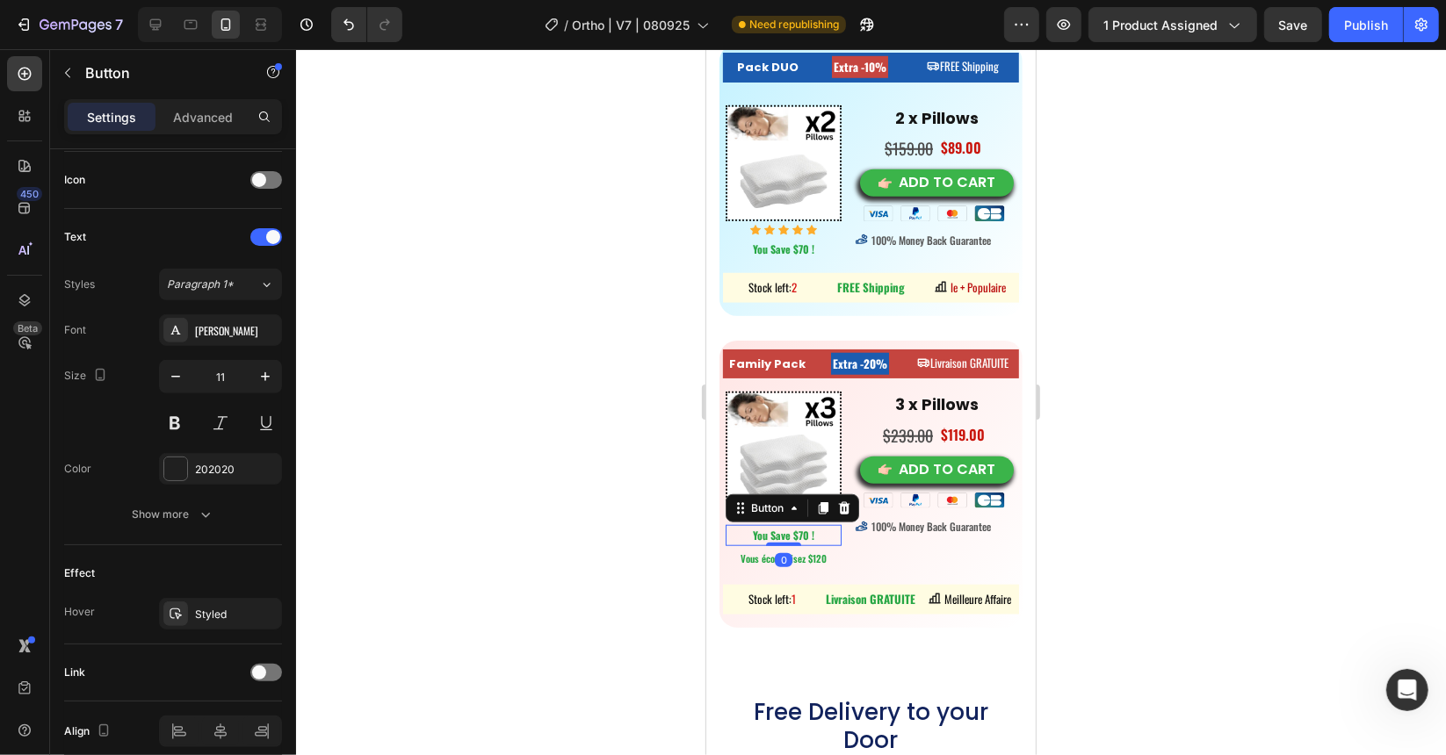
drag, startPoint x: 626, startPoint y: 552, endPoint x: 687, endPoint y: 537, distance: 62.4
click at [627, 552] on div at bounding box center [871, 402] width 1150 height 706
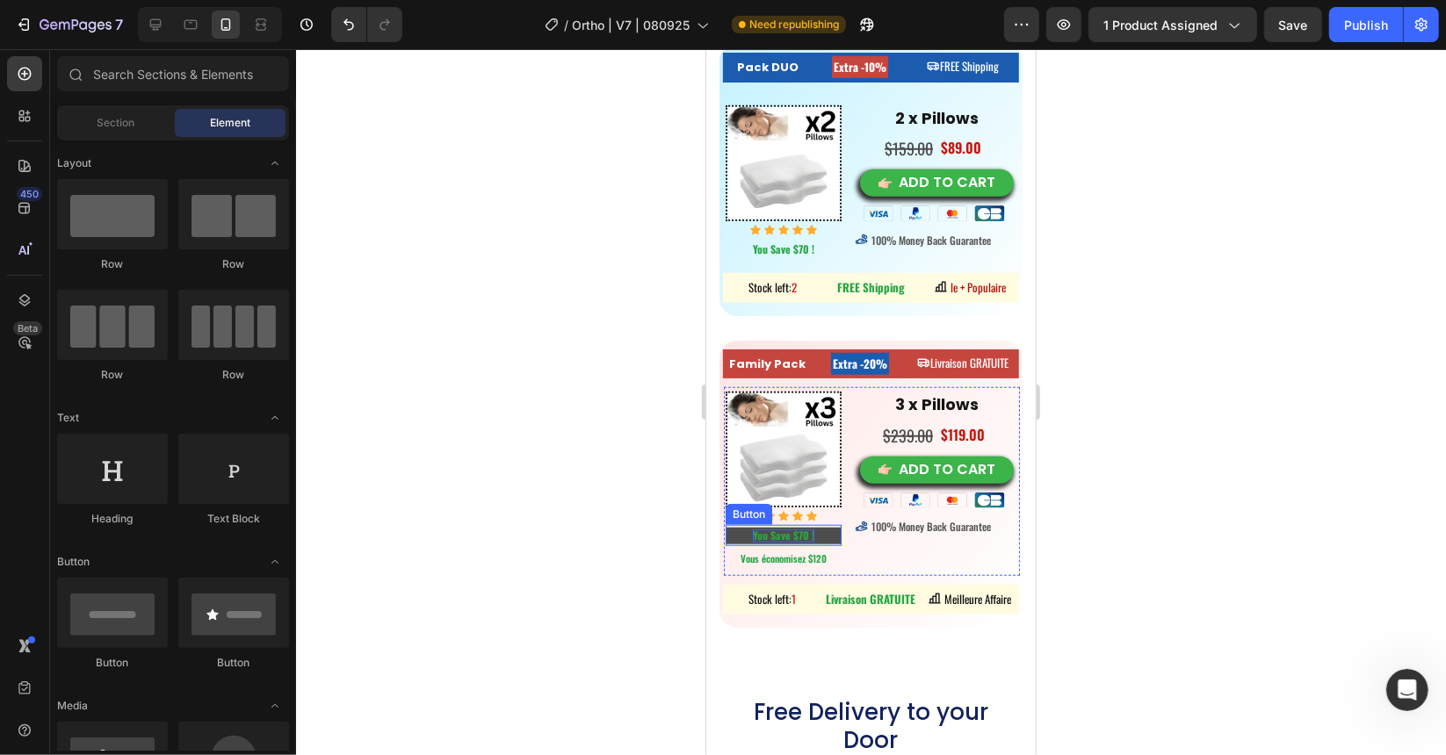
click at [798, 531] on strong "You Save $70 !" at bounding box center [782, 534] width 61 height 15
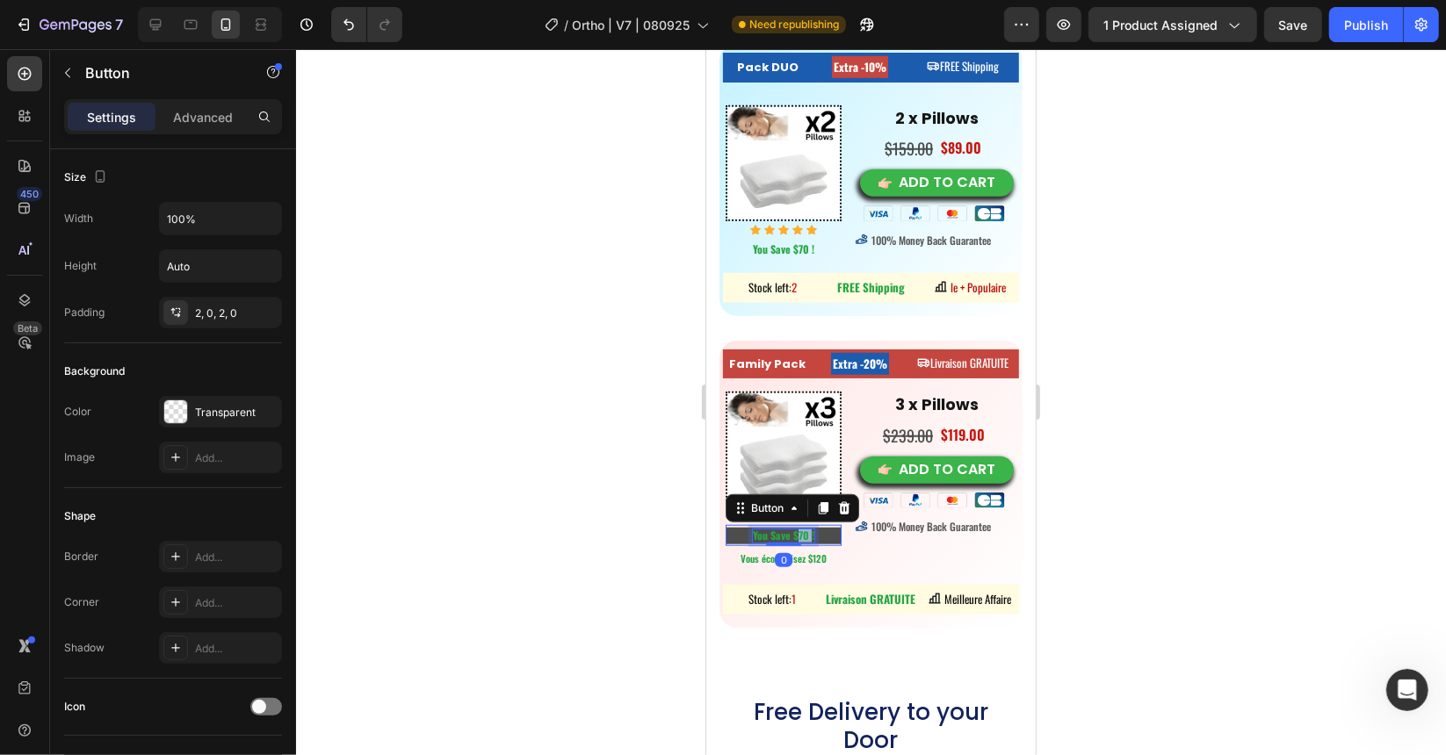
click at [798, 531] on strong "You Save $70 !" at bounding box center [782, 534] width 61 height 15
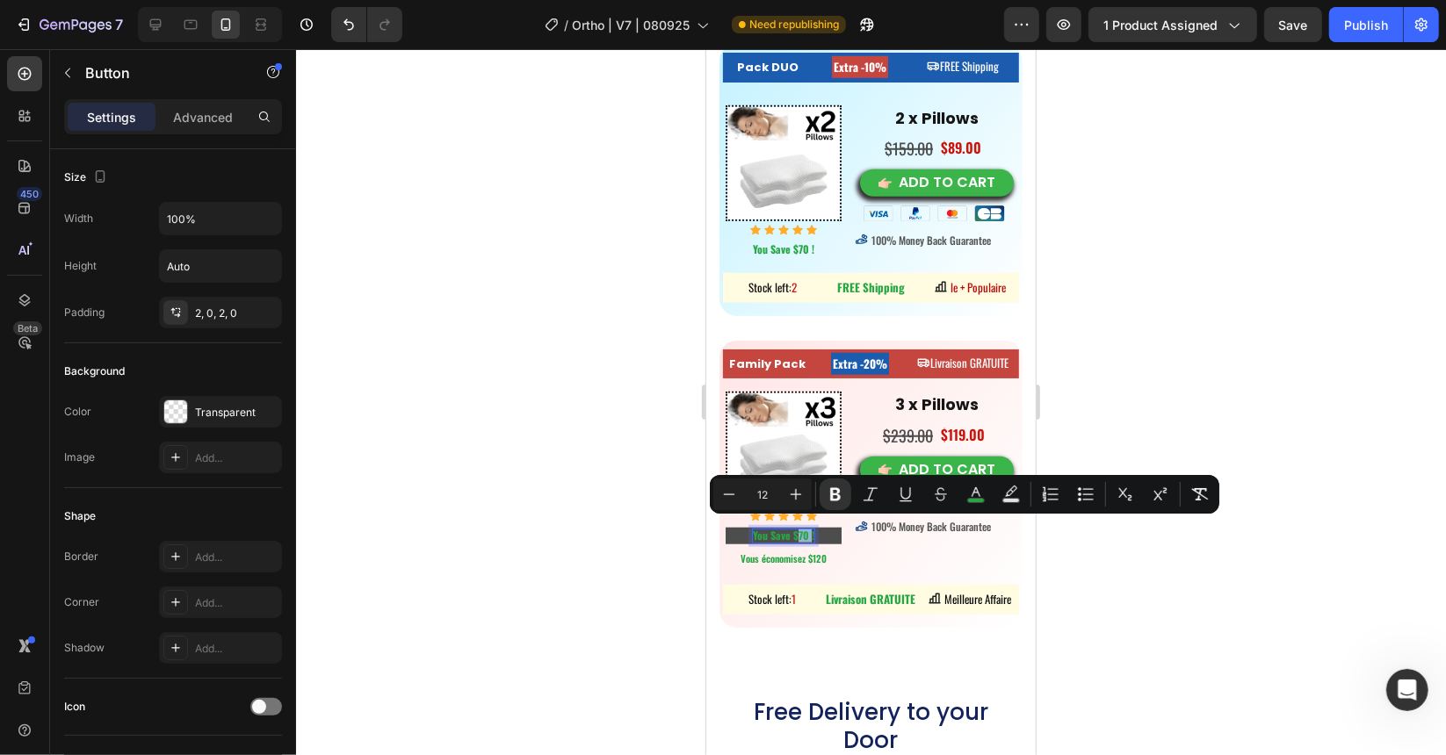
click at [796, 529] on strong "You Save $70 !" at bounding box center [782, 534] width 61 height 15
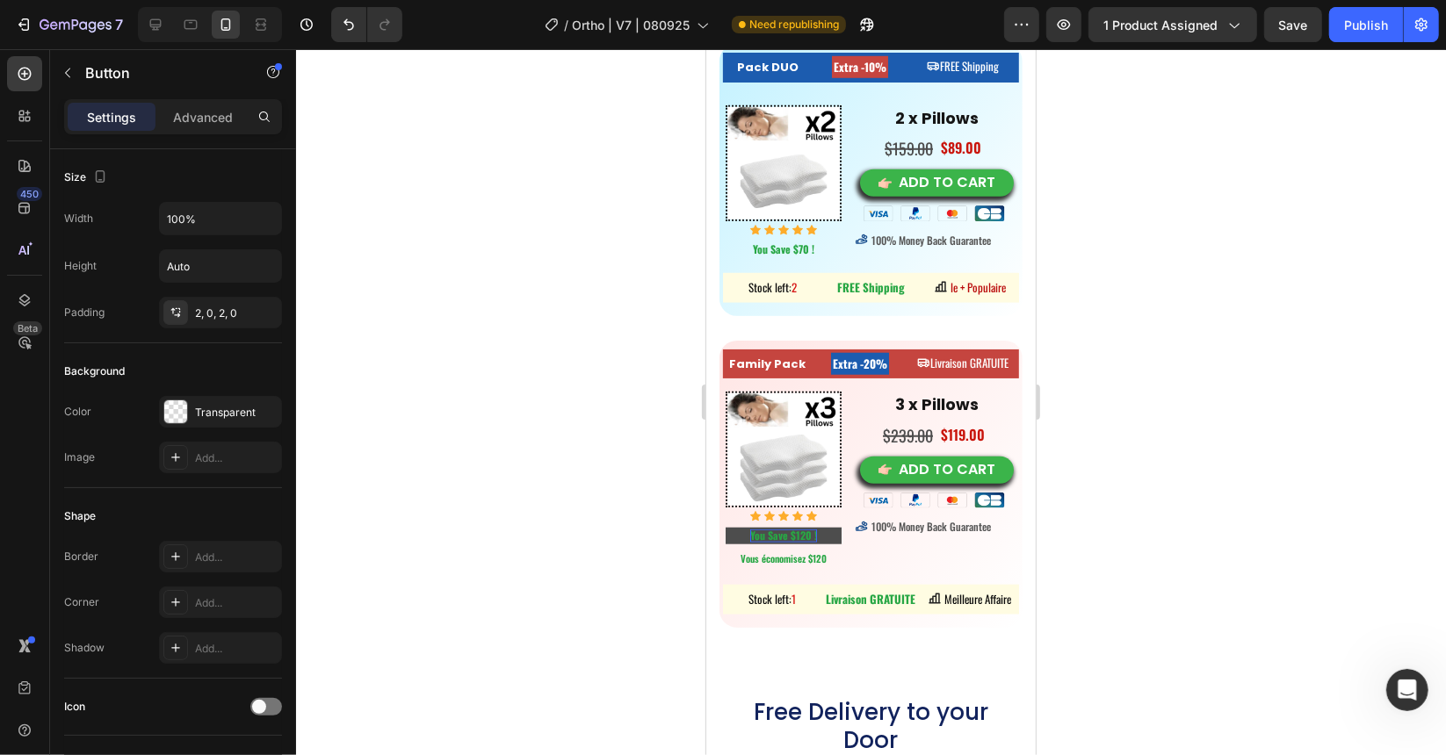
click at [616, 537] on div at bounding box center [871, 402] width 1150 height 706
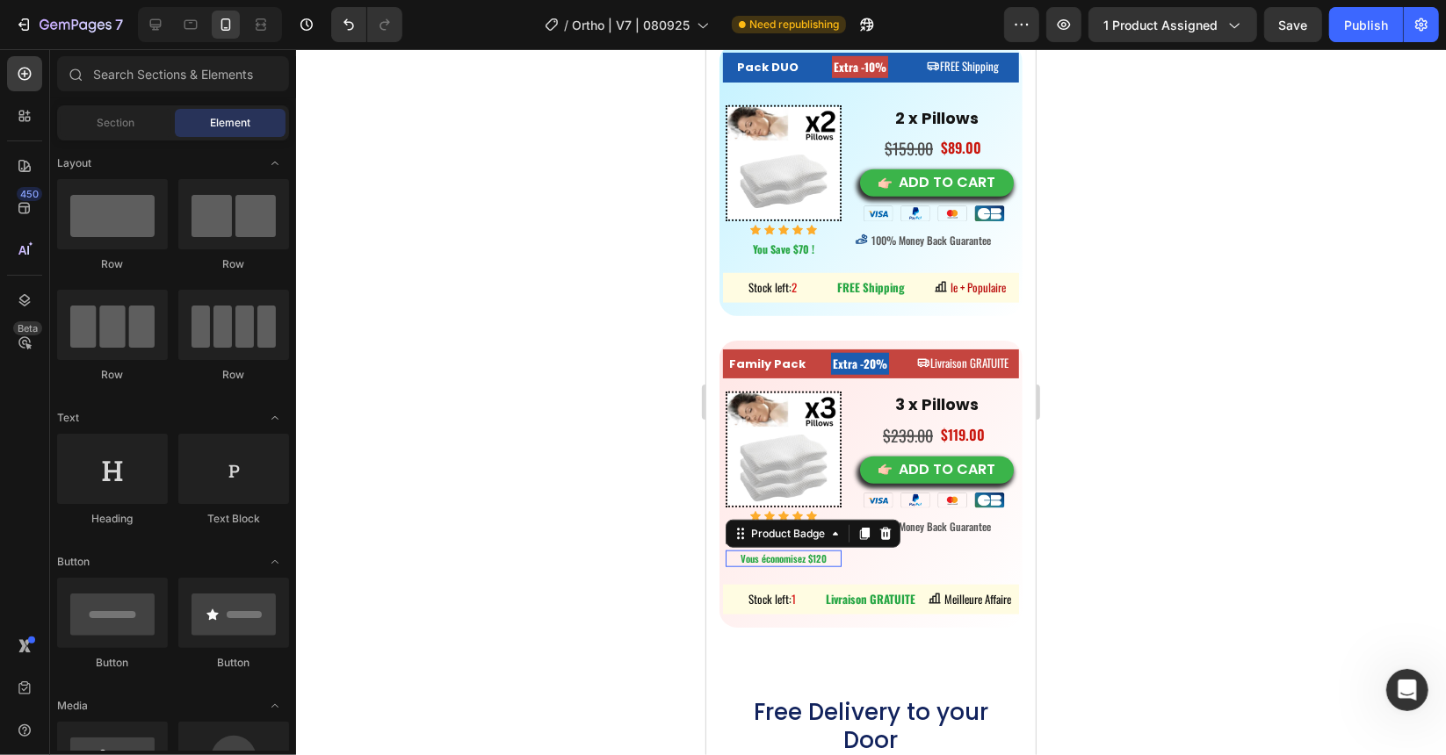
click at [791, 555] on pre "Vous économisez $120" at bounding box center [783, 558] width 90 height 16
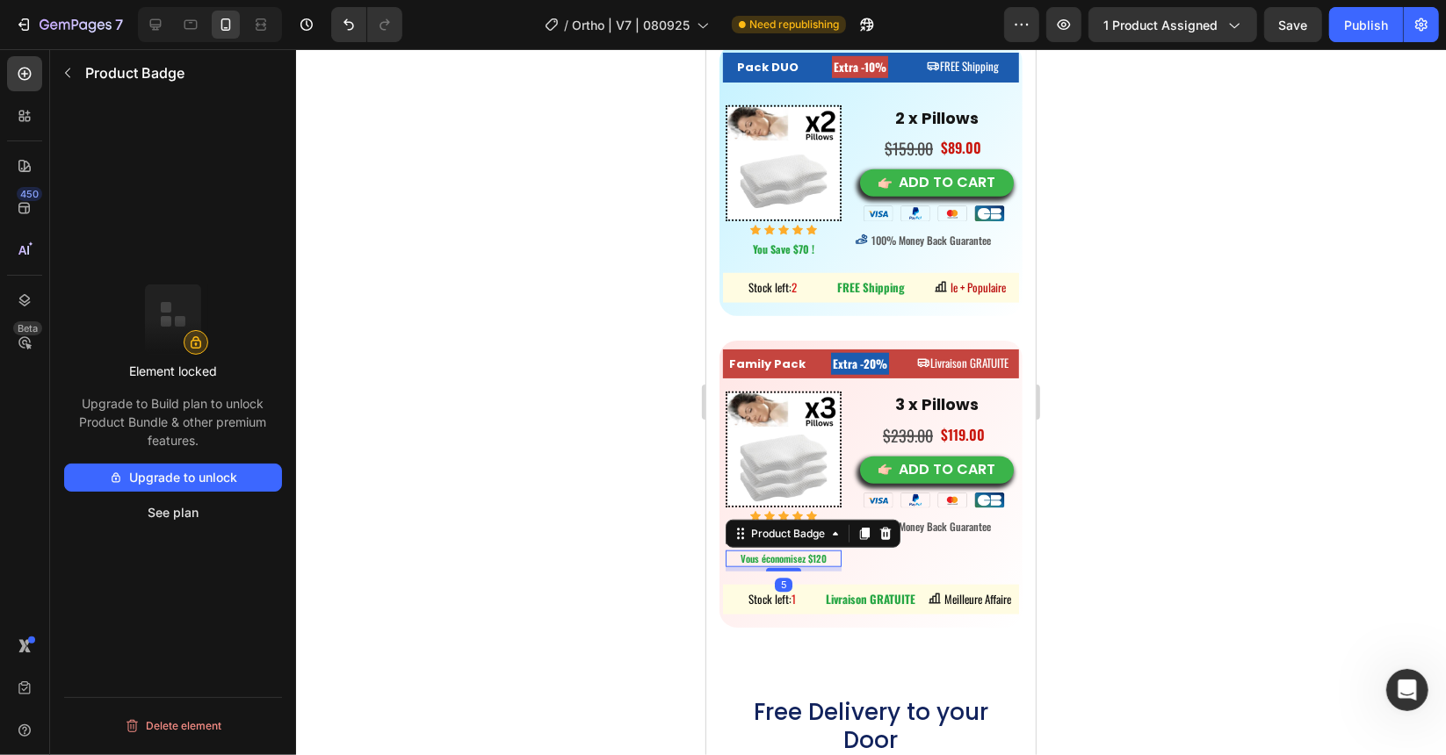
click at [791, 554] on pre "Vous économisez $120" at bounding box center [783, 558] width 90 height 16
click at [883, 531] on icon at bounding box center [884, 533] width 11 height 12
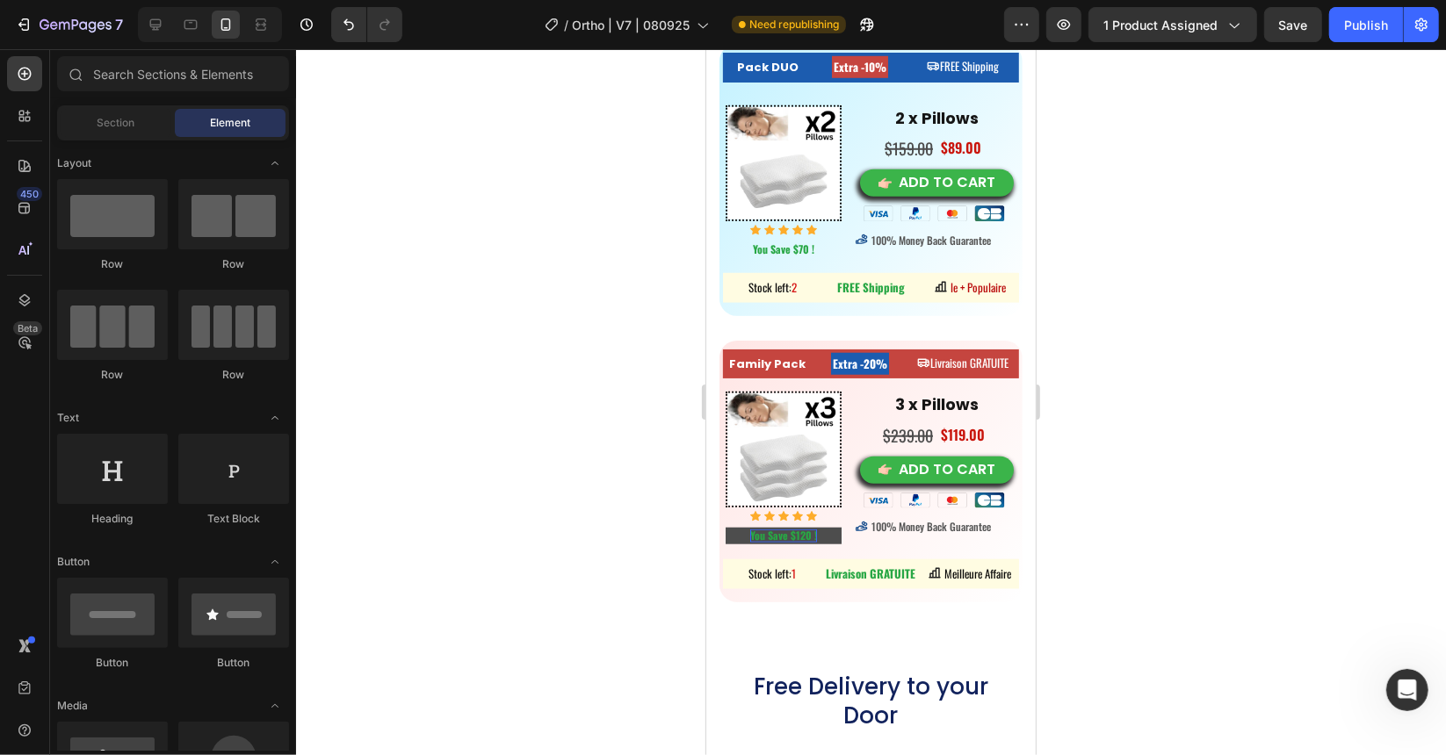
click at [636, 530] on div at bounding box center [871, 402] width 1150 height 706
click at [764, 529] on strong "You Save $120 !" at bounding box center [782, 534] width 67 height 15
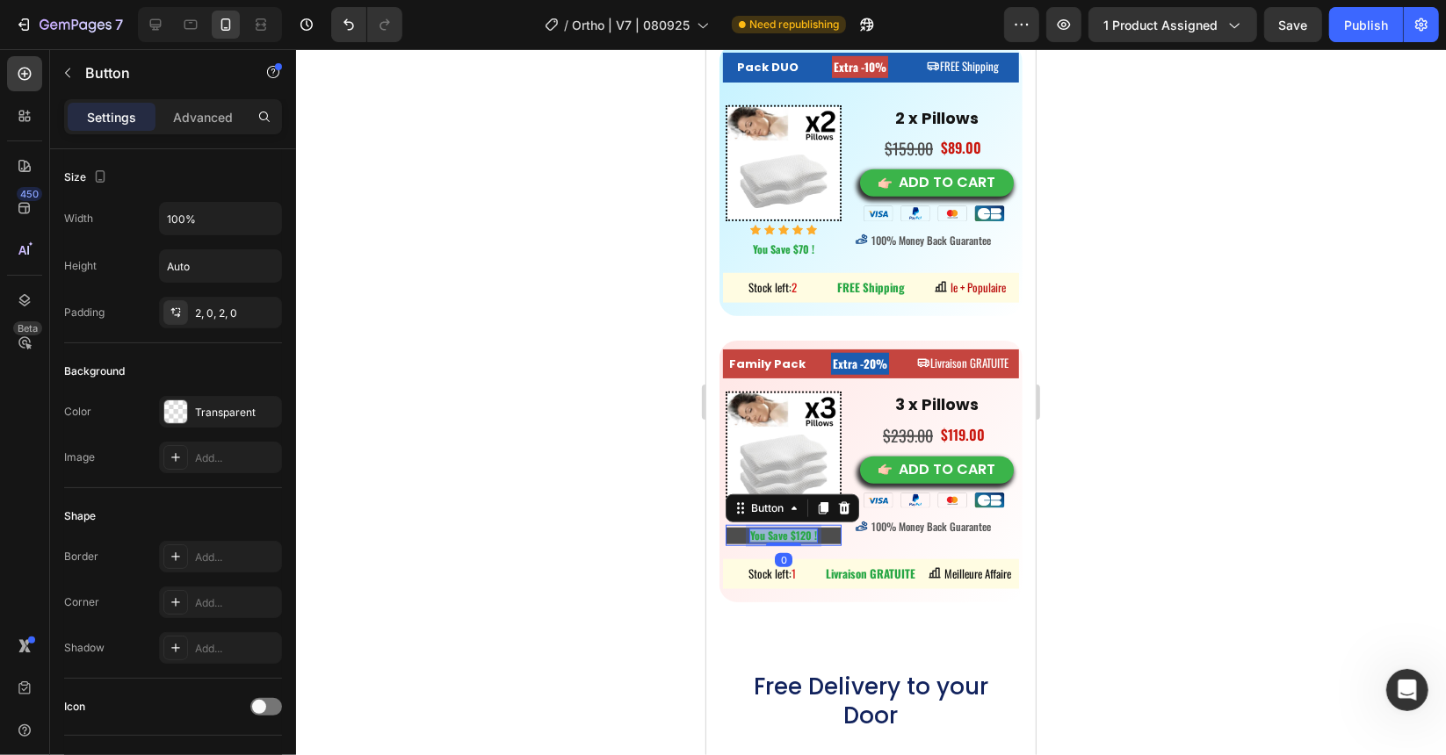
click at [764, 529] on strong "You Save $120 !" at bounding box center [782, 534] width 67 height 15
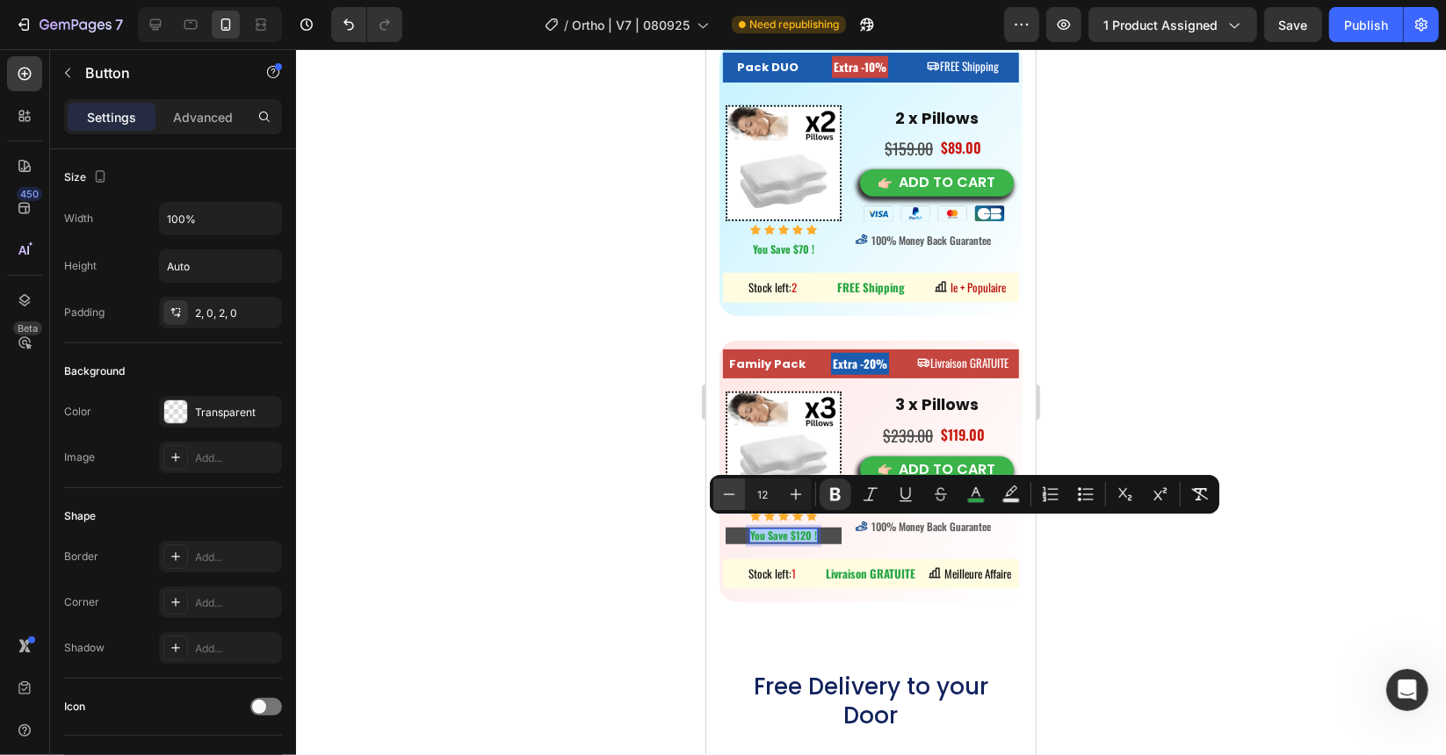
click at [728, 495] on icon "Editor contextual toolbar" at bounding box center [729, 495] width 18 height 18
click at [803, 497] on icon "Editor contextual toolbar" at bounding box center [796, 495] width 18 height 18
type input "12"
drag, startPoint x: 563, startPoint y: 453, endPoint x: 560, endPoint y: 441, distance: 12.6
click at [563, 453] on div at bounding box center [871, 402] width 1150 height 706
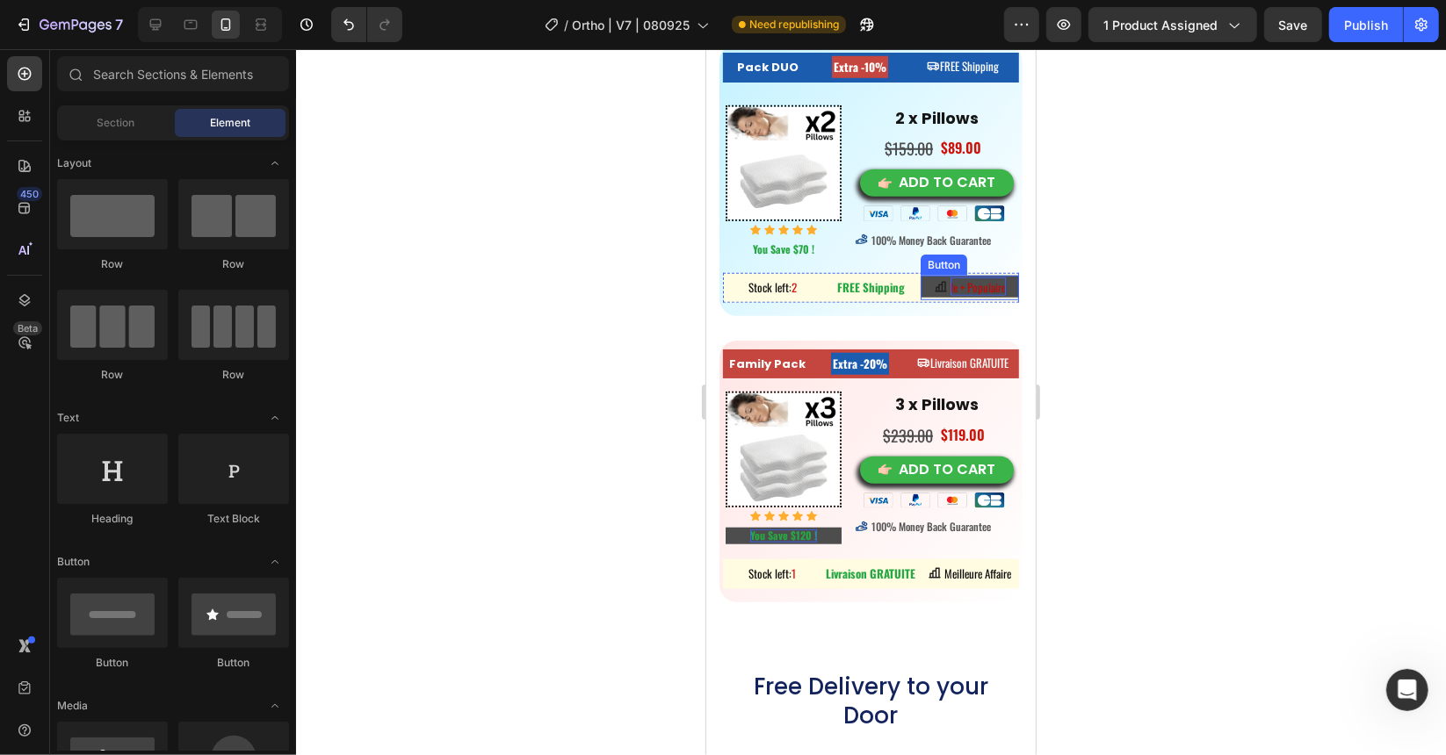
click at [965, 281] on span "le + Populaire" at bounding box center [976, 287] width 55 height 18
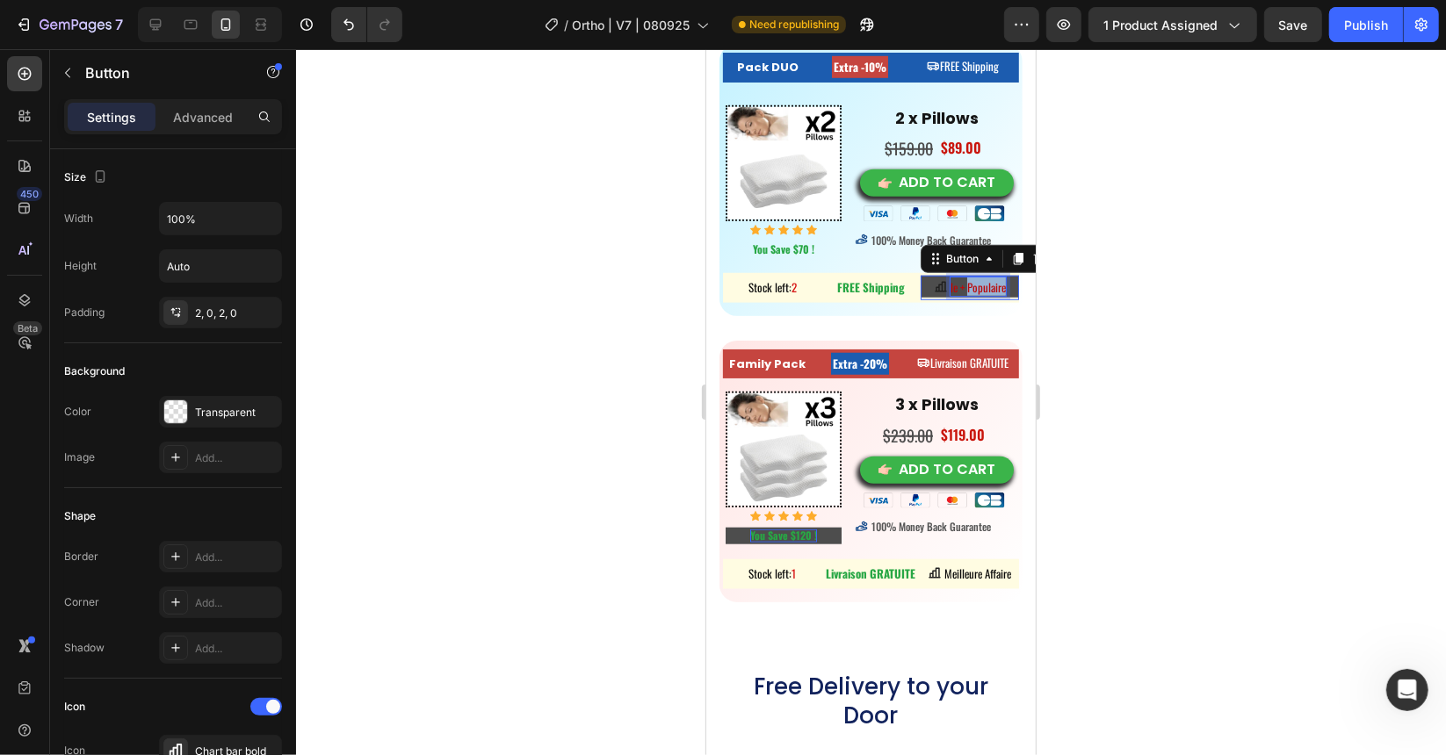
click at [965, 281] on span "le + Populaire" at bounding box center [976, 287] width 55 height 18
click at [920, 275] on button "Most" at bounding box center [969, 286] width 98 height 23
click at [1165, 326] on div at bounding box center [871, 402] width 1150 height 706
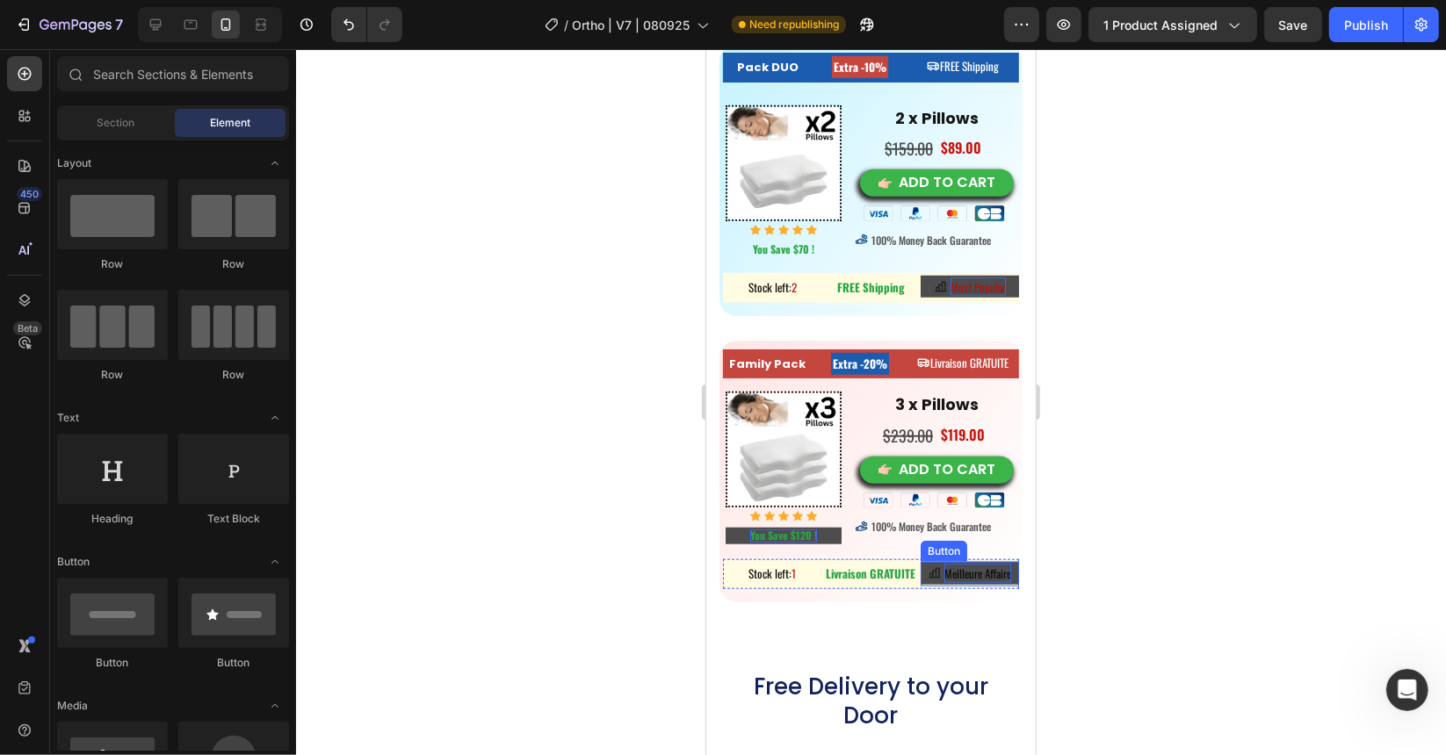
click at [951, 564] on span "Meilleure Affaire" at bounding box center [976, 573] width 67 height 18
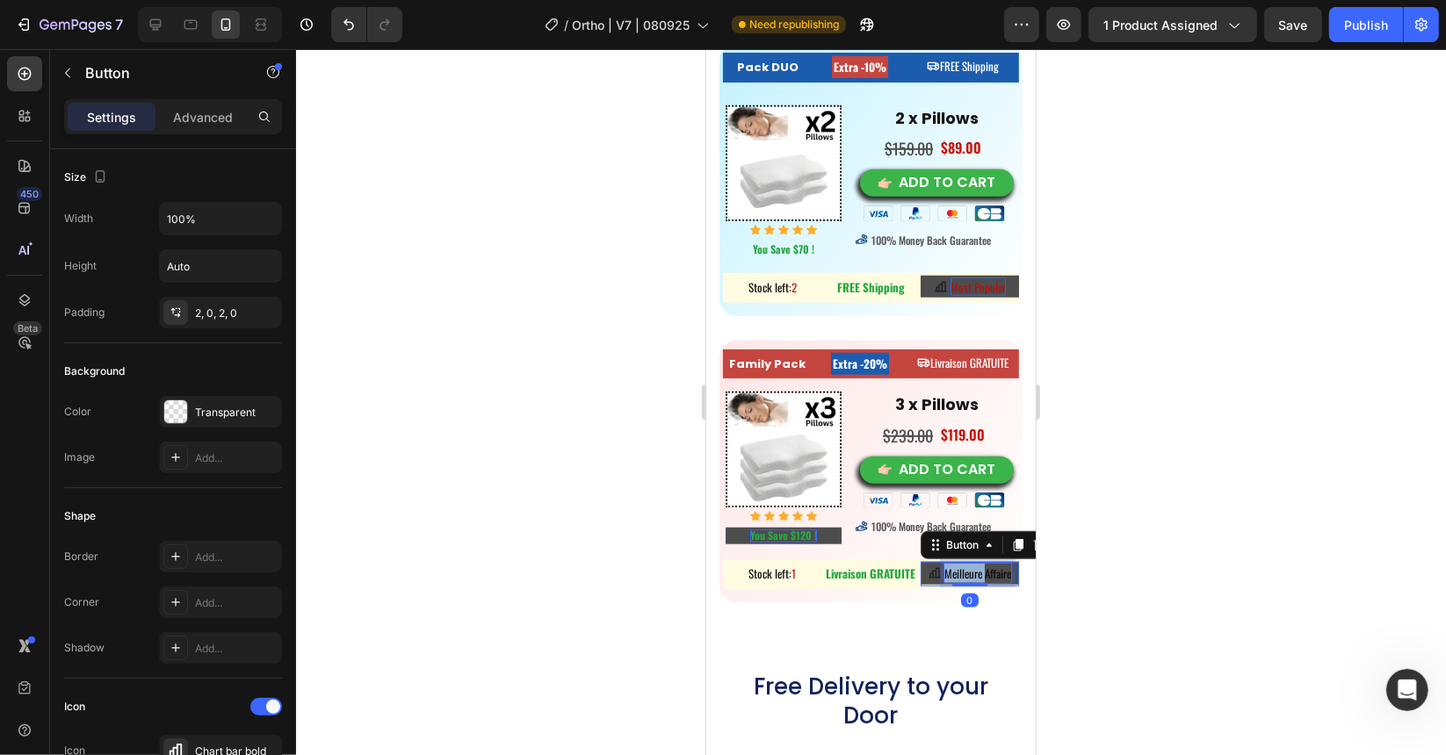
click at [951, 564] on span "Meilleure Affaire" at bounding box center [976, 573] width 67 height 18
click at [920, 561] on button "Best" at bounding box center [969, 572] width 98 height 23
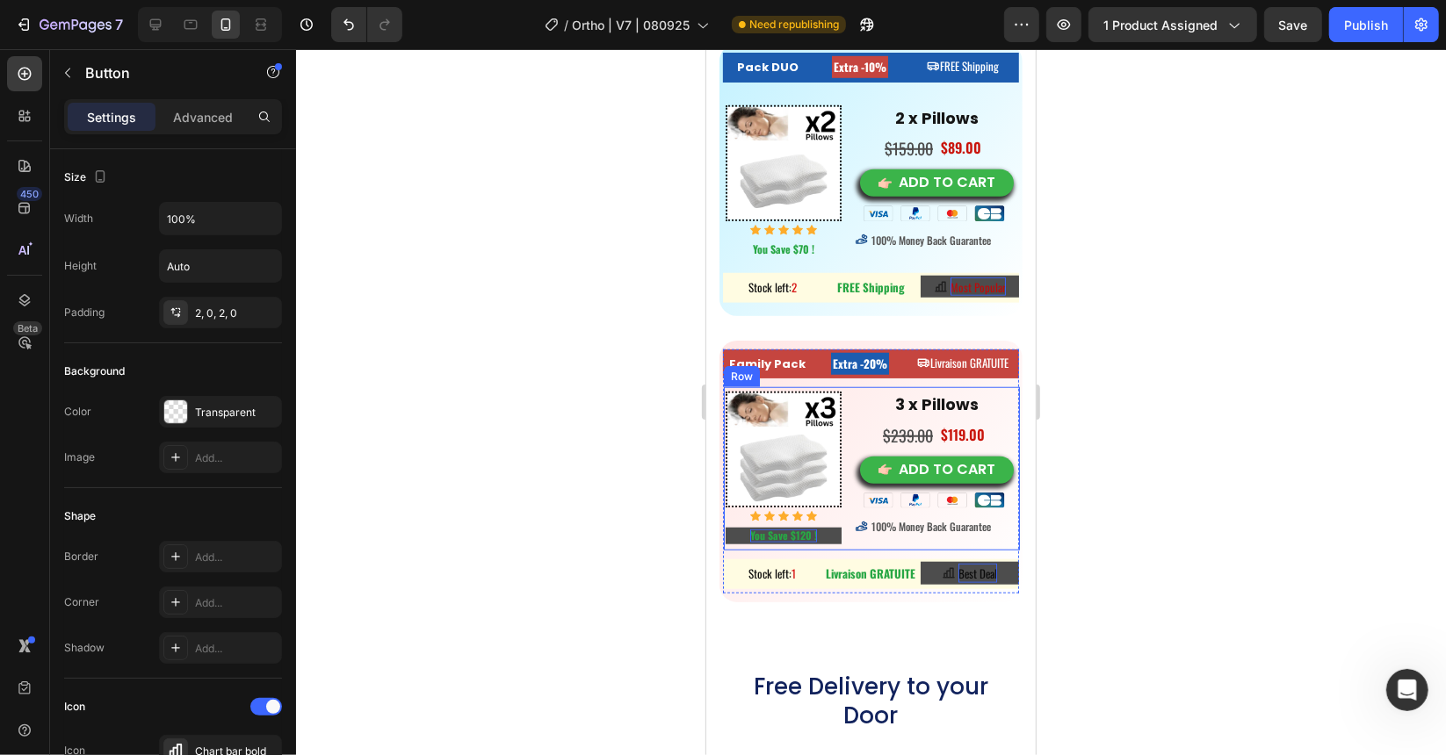
click at [1104, 541] on div at bounding box center [871, 402] width 1150 height 706
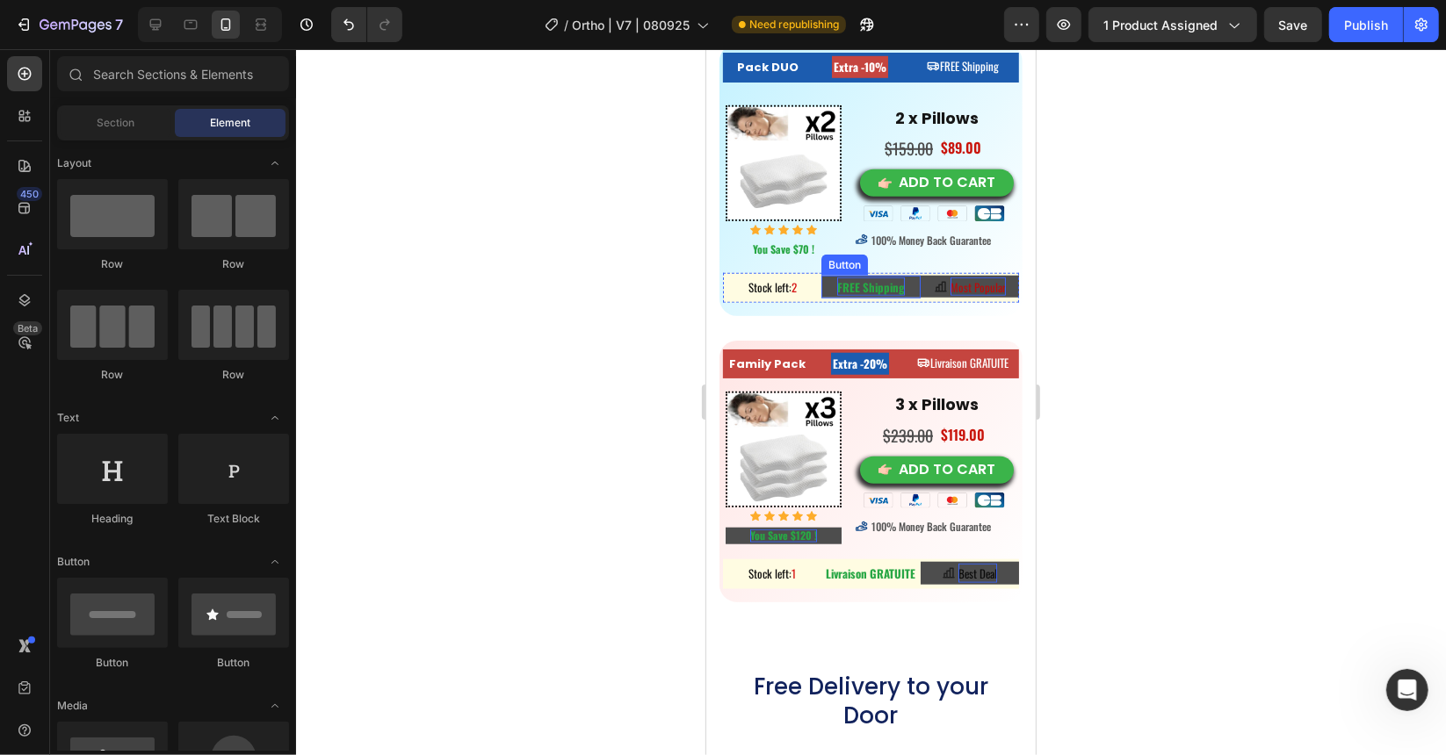
click at [878, 285] on strong "FREE Shipping" at bounding box center [870, 287] width 68 height 18
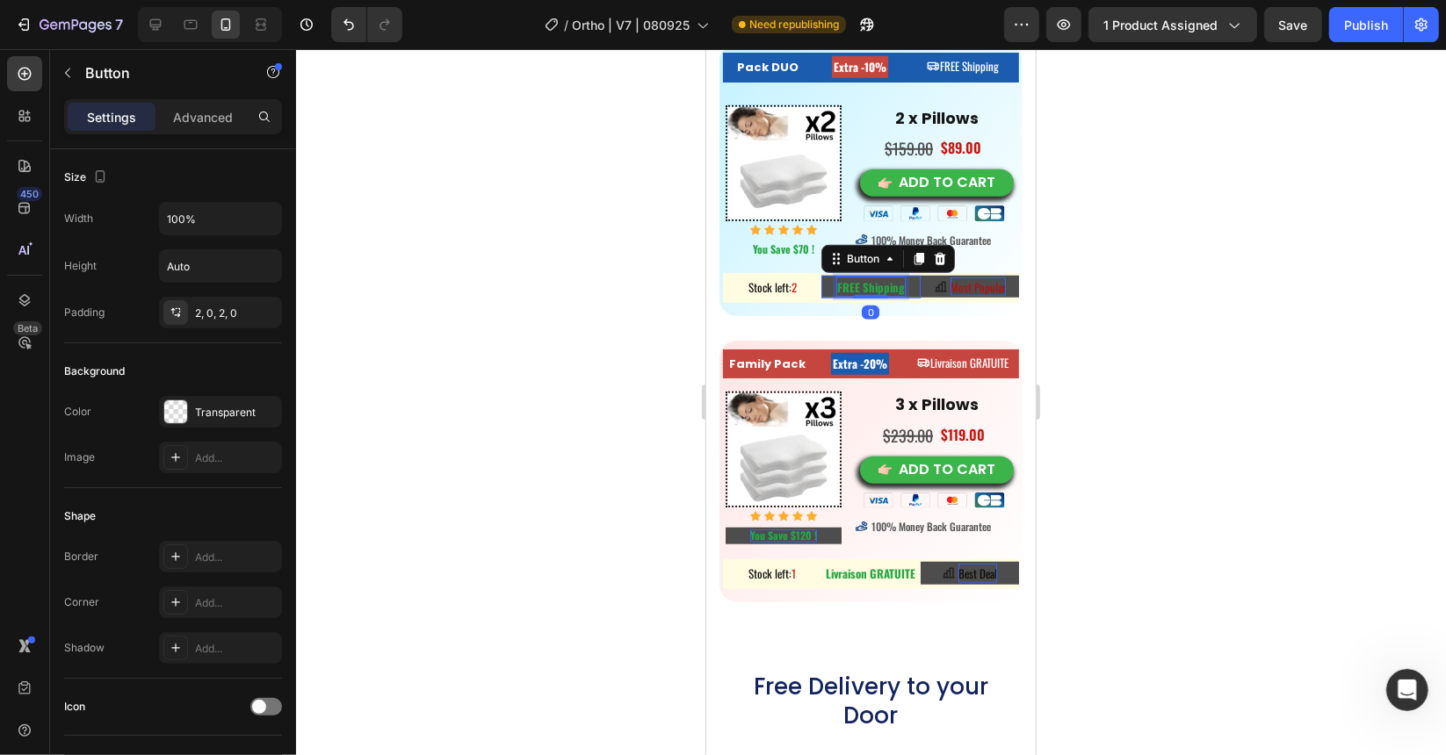
click at [878, 285] on strong "FREE Shipping" at bounding box center [870, 287] width 68 height 18
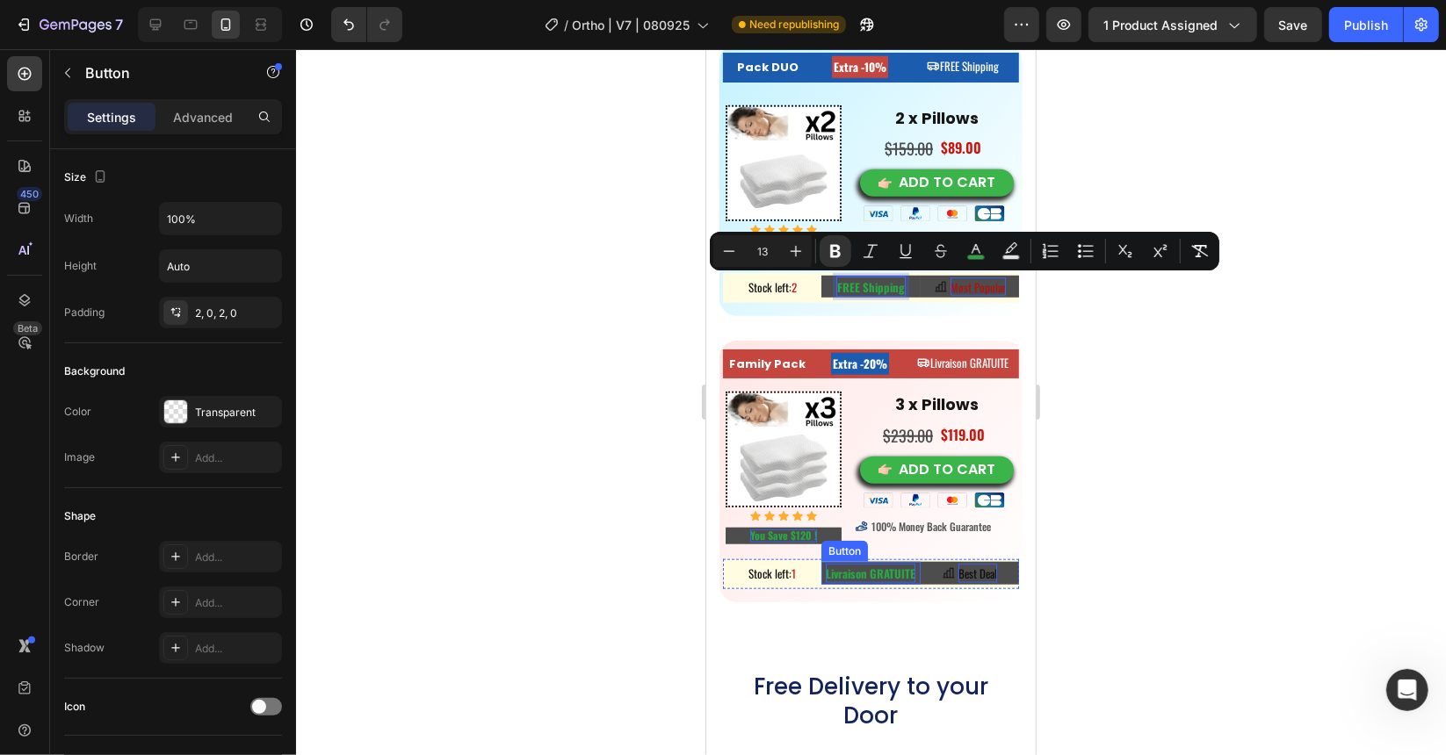
click at [834, 564] on strong "Livraison GRATUITE" at bounding box center [870, 573] width 90 height 18
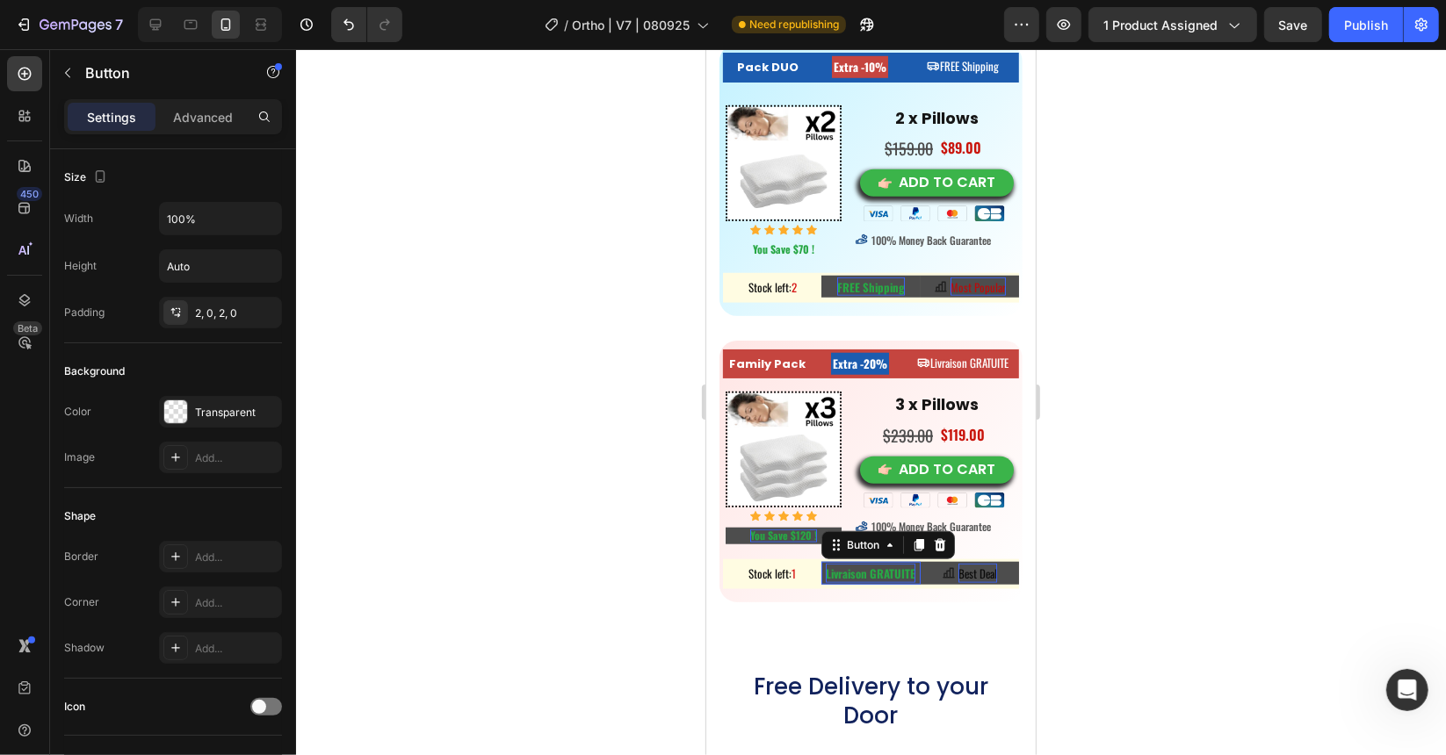
scroll to position [527, 0]
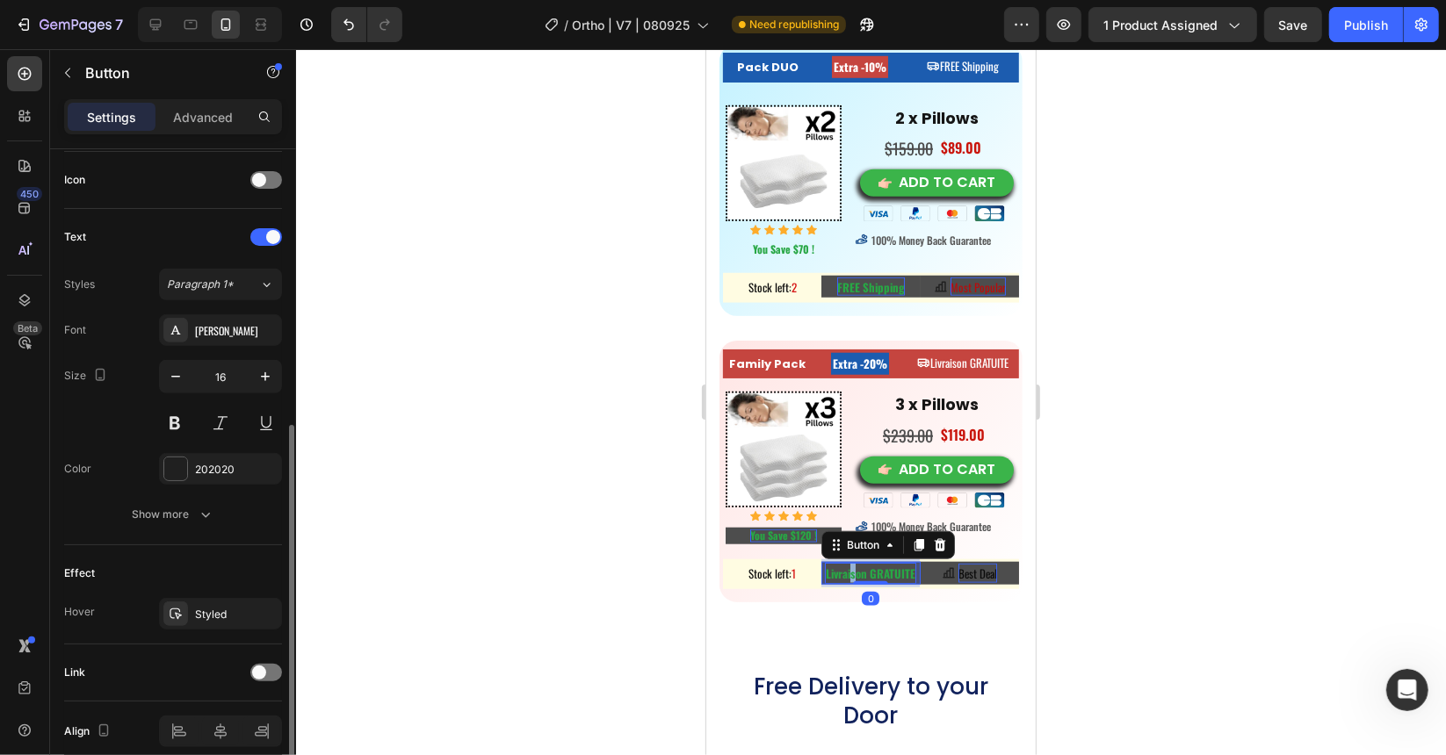
click at [847, 564] on strong "Livraison GRATUITE" at bounding box center [870, 573] width 90 height 18
drag, startPoint x: 862, startPoint y: 563, endPoint x: 906, endPoint y: 566, distance: 44.0
click at [906, 566] on strong "Livraison GRATUITE" at bounding box center [870, 573] width 90 height 18
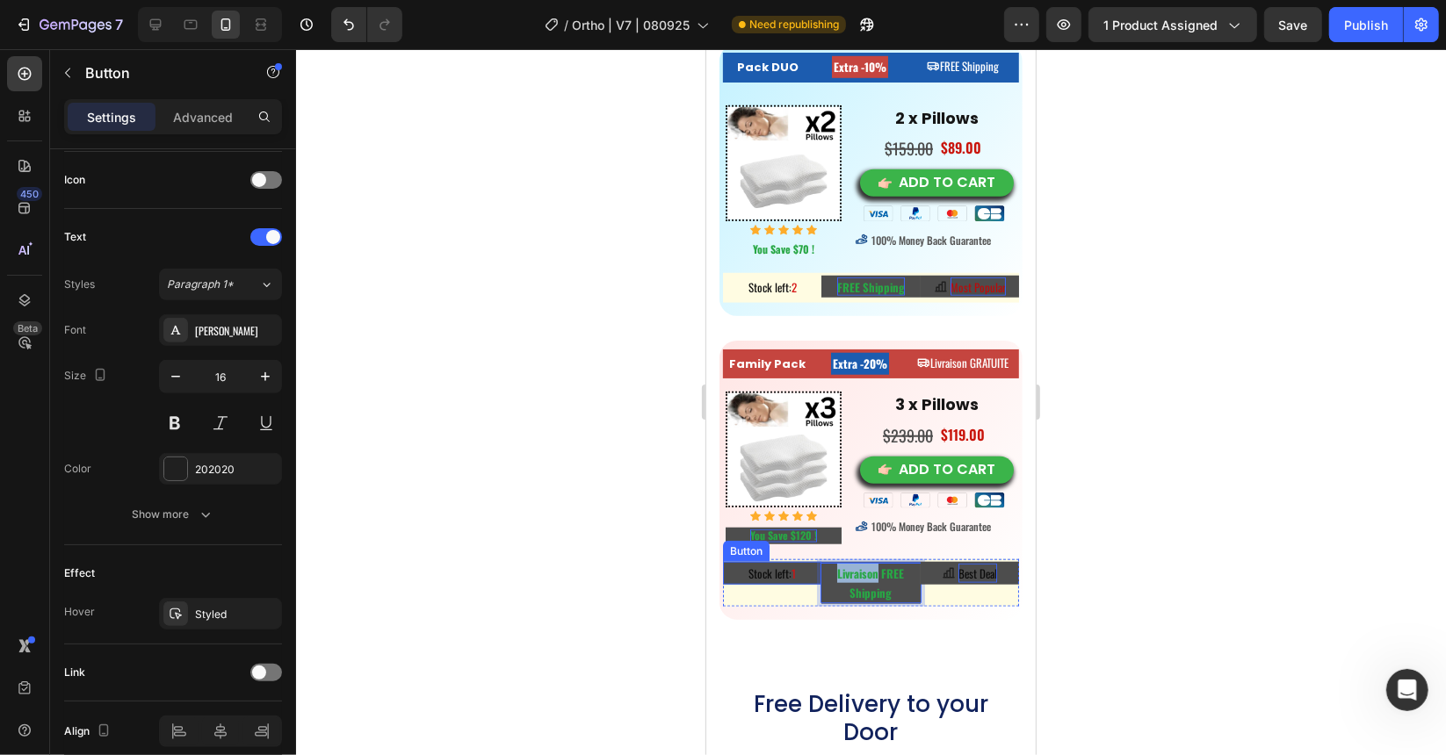
drag, startPoint x: 872, startPoint y: 567, endPoint x: 812, endPoint y: 566, distance: 60.6
click at [812, 566] on div "Stock left: 1 Button Livraison FREE Shipping Button 0 Best Deal Button Row" at bounding box center [870, 582] width 296 height 47
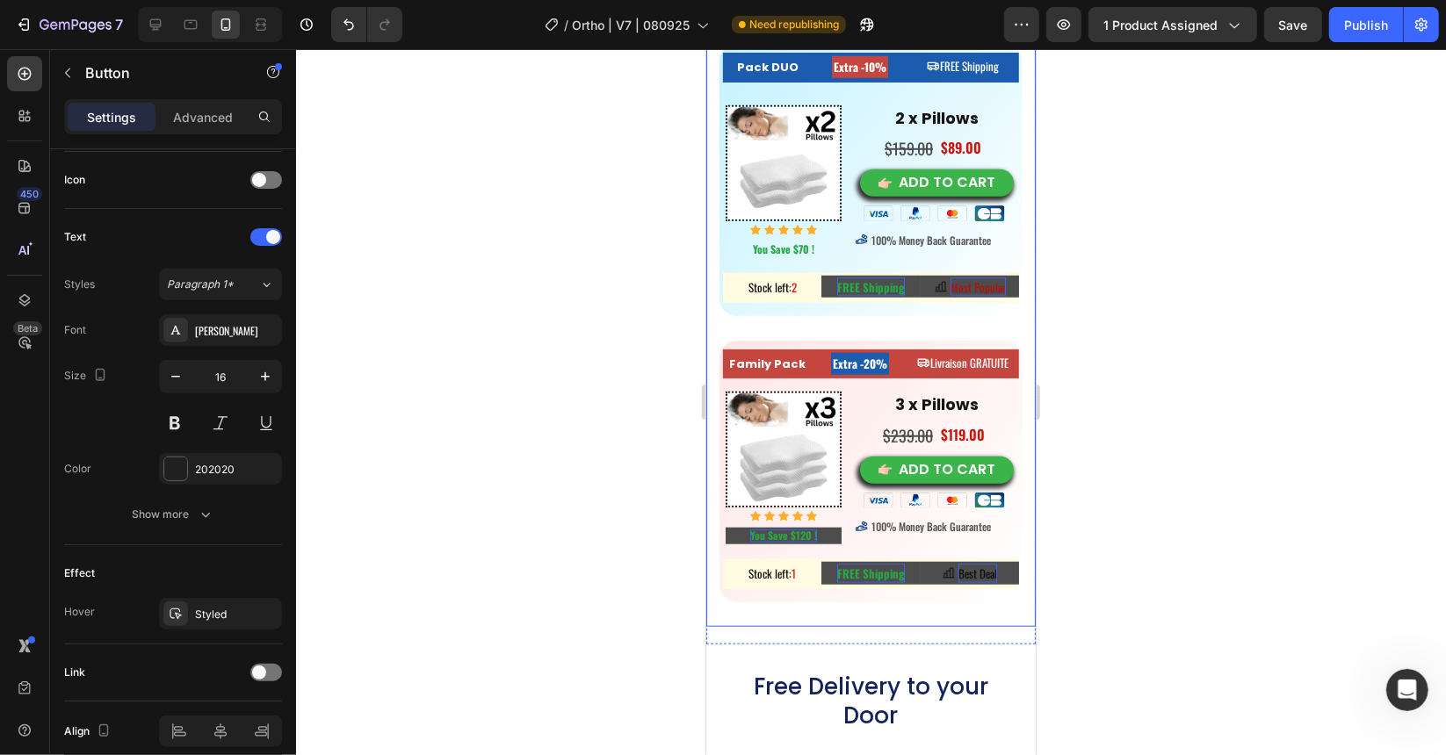
click at [604, 474] on div at bounding box center [871, 402] width 1150 height 706
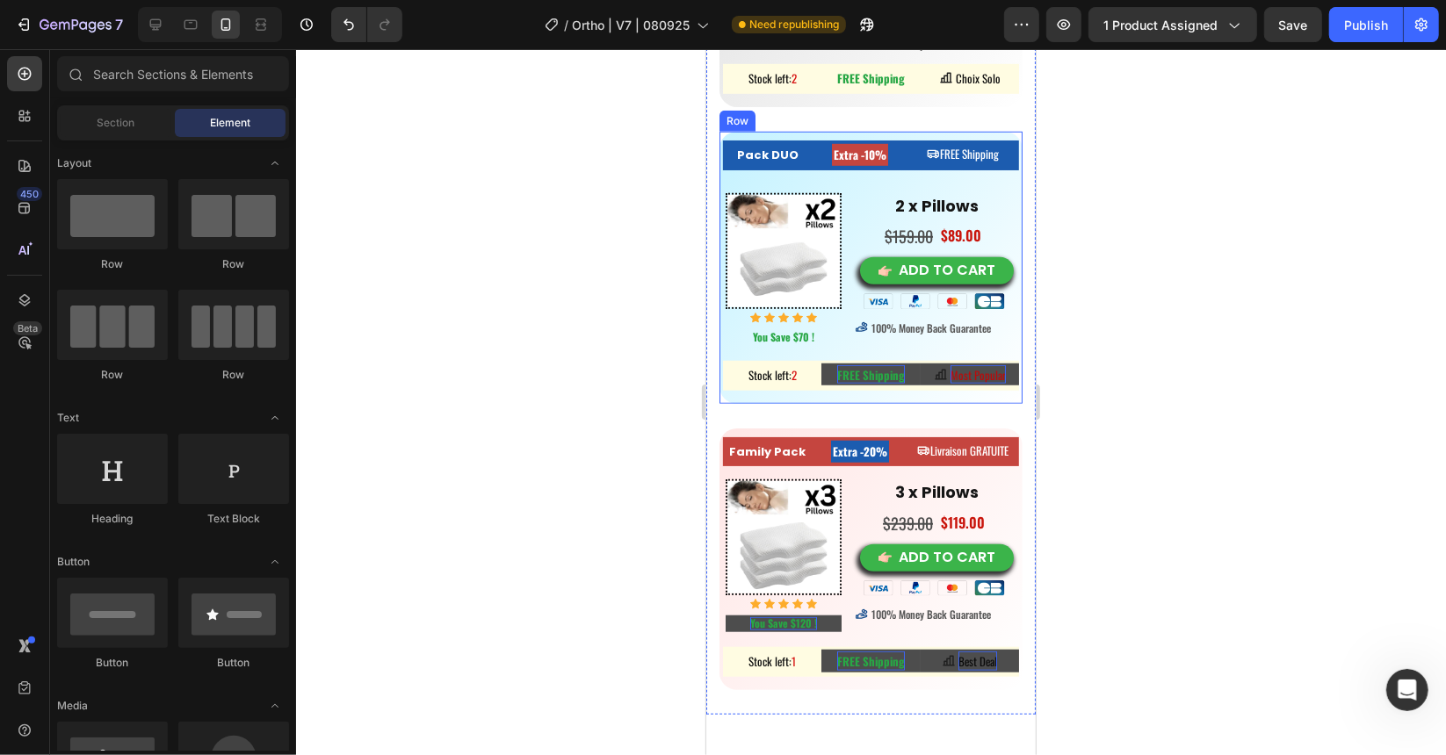
scroll to position [11255, 0]
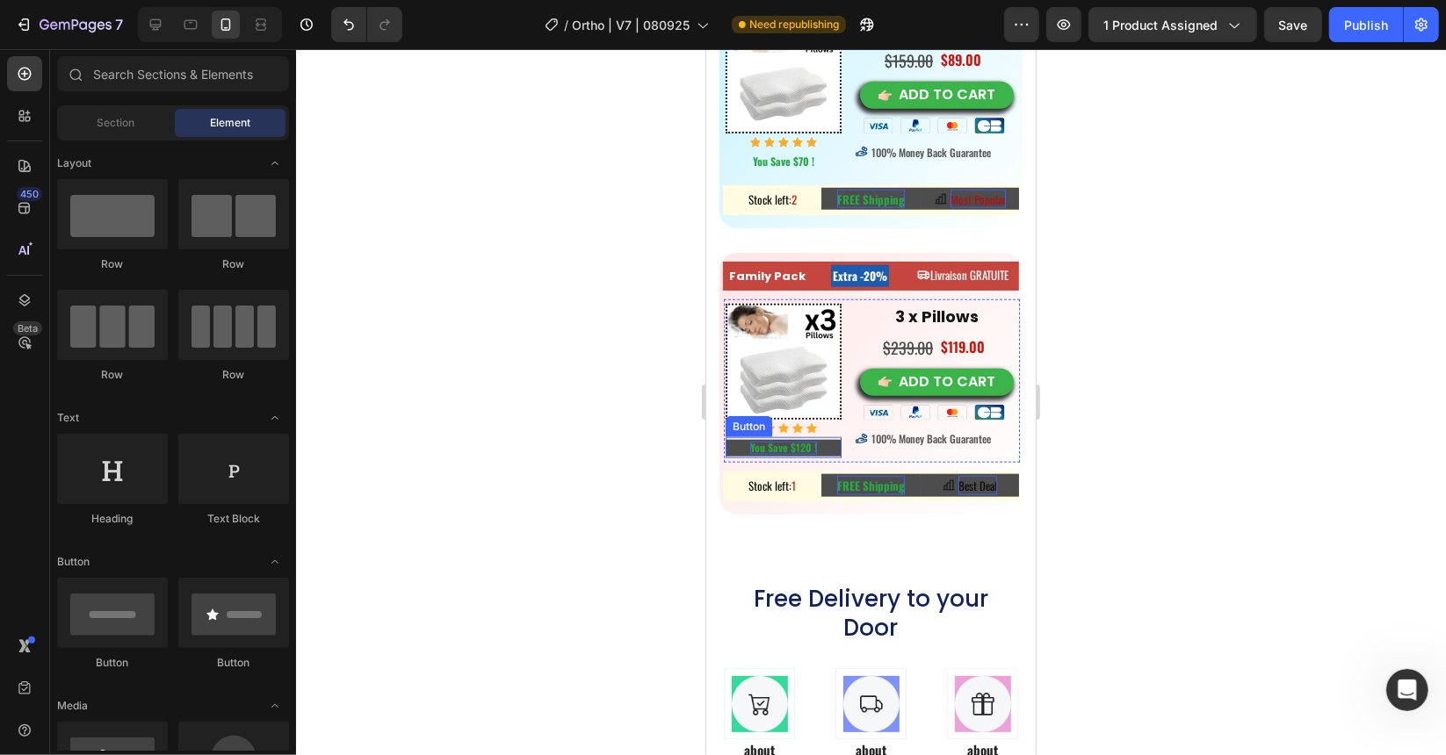
click at [794, 439] on strong "You Save $120 !" at bounding box center [782, 446] width 67 height 15
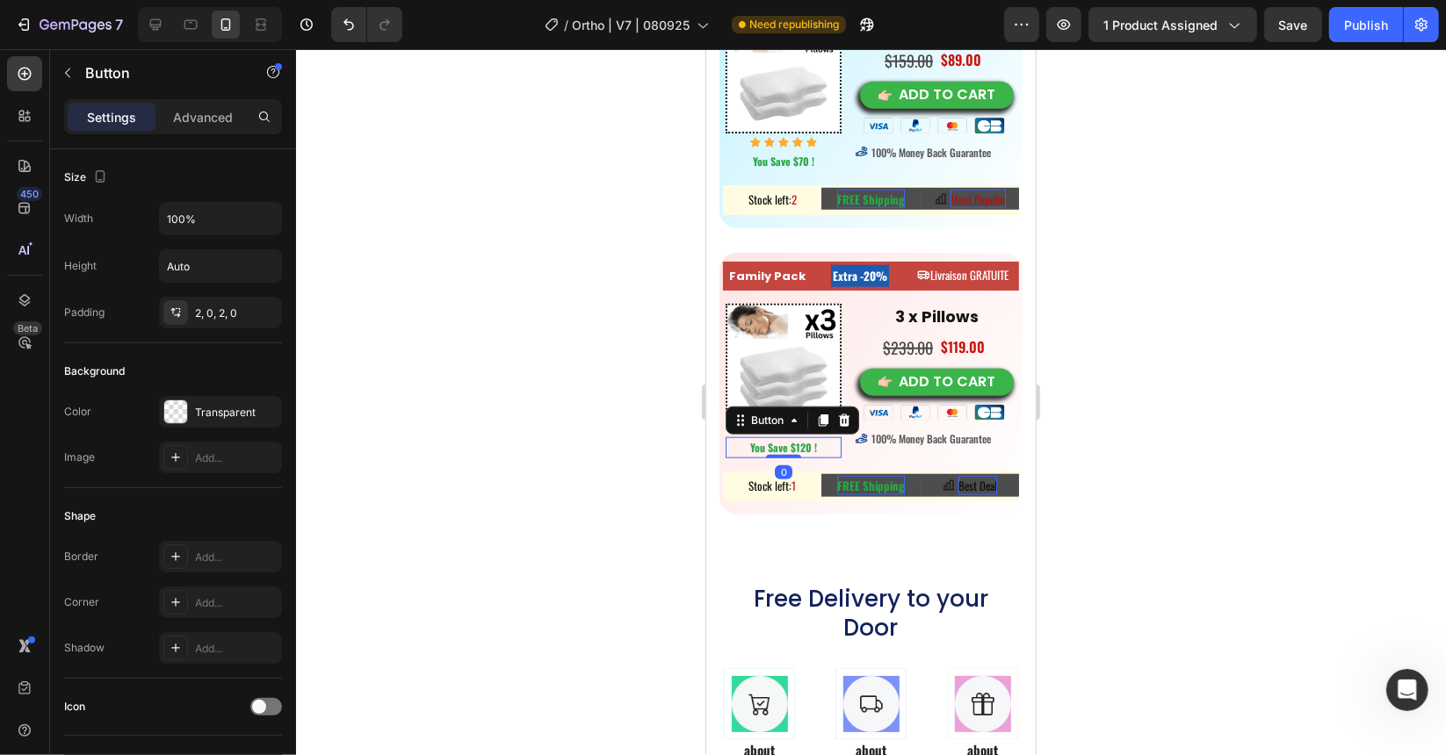
click at [634, 424] on div at bounding box center [871, 402] width 1150 height 706
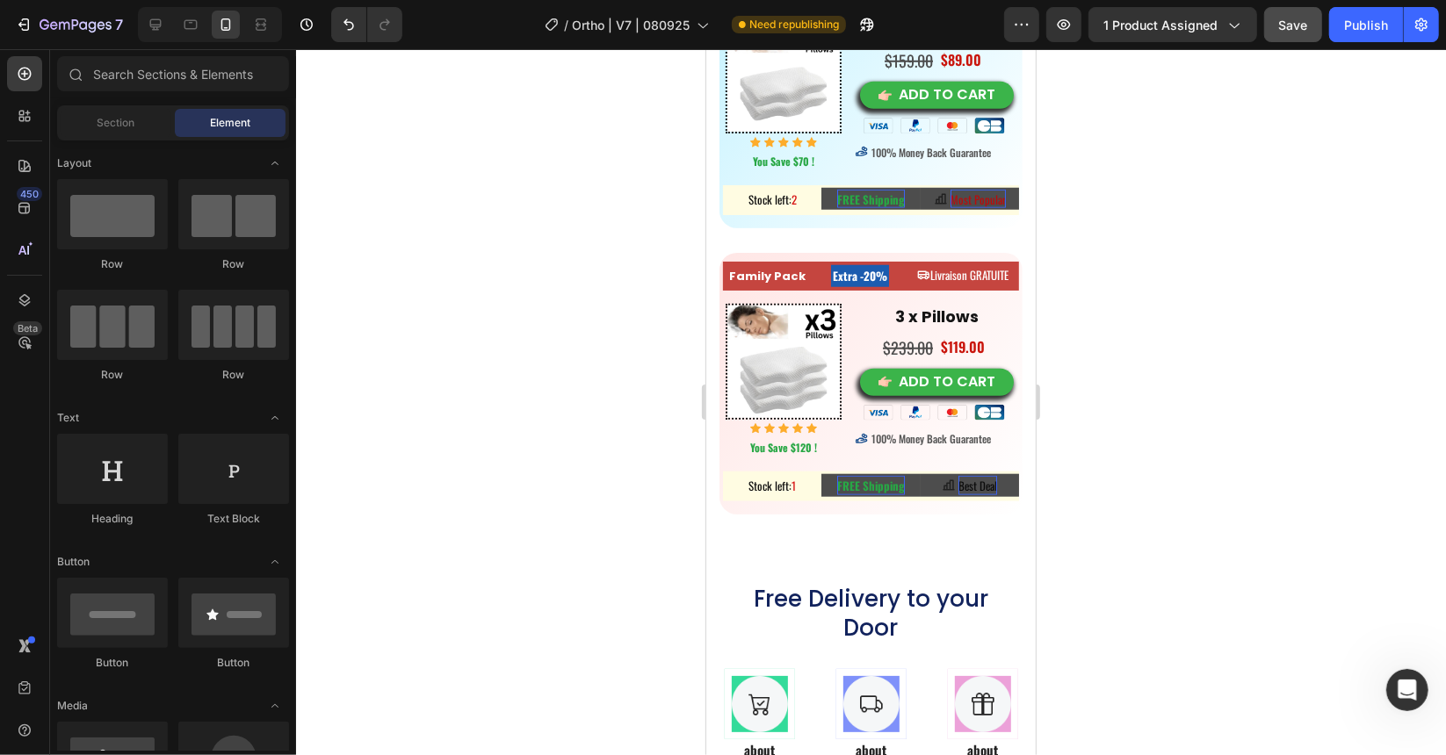
drag, startPoint x: 1292, startPoint y: 48, endPoint x: 1295, endPoint y: 40, distance: 9.2
click at [1292, 47] on div "7 / Ortho | V7 | 080925 Need republishing Preview 1 product assigned Save Publi…" at bounding box center [723, 25] width 1446 height 50
click at [1300, 26] on span "Save" at bounding box center [1293, 25] width 29 height 15
click at [743, 423] on div "Button" at bounding box center [748, 426] width 40 height 16
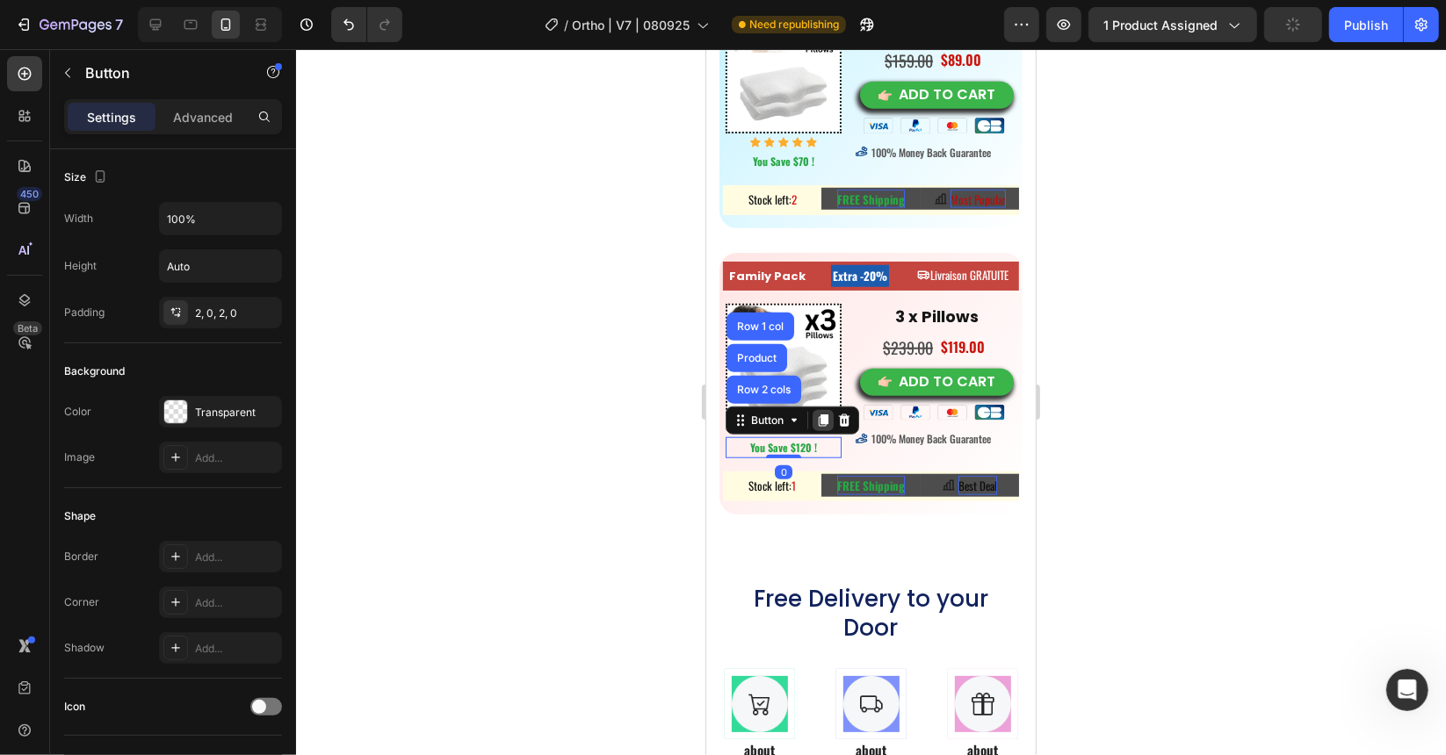
click at [822, 415] on icon at bounding box center [823, 421] width 10 height 12
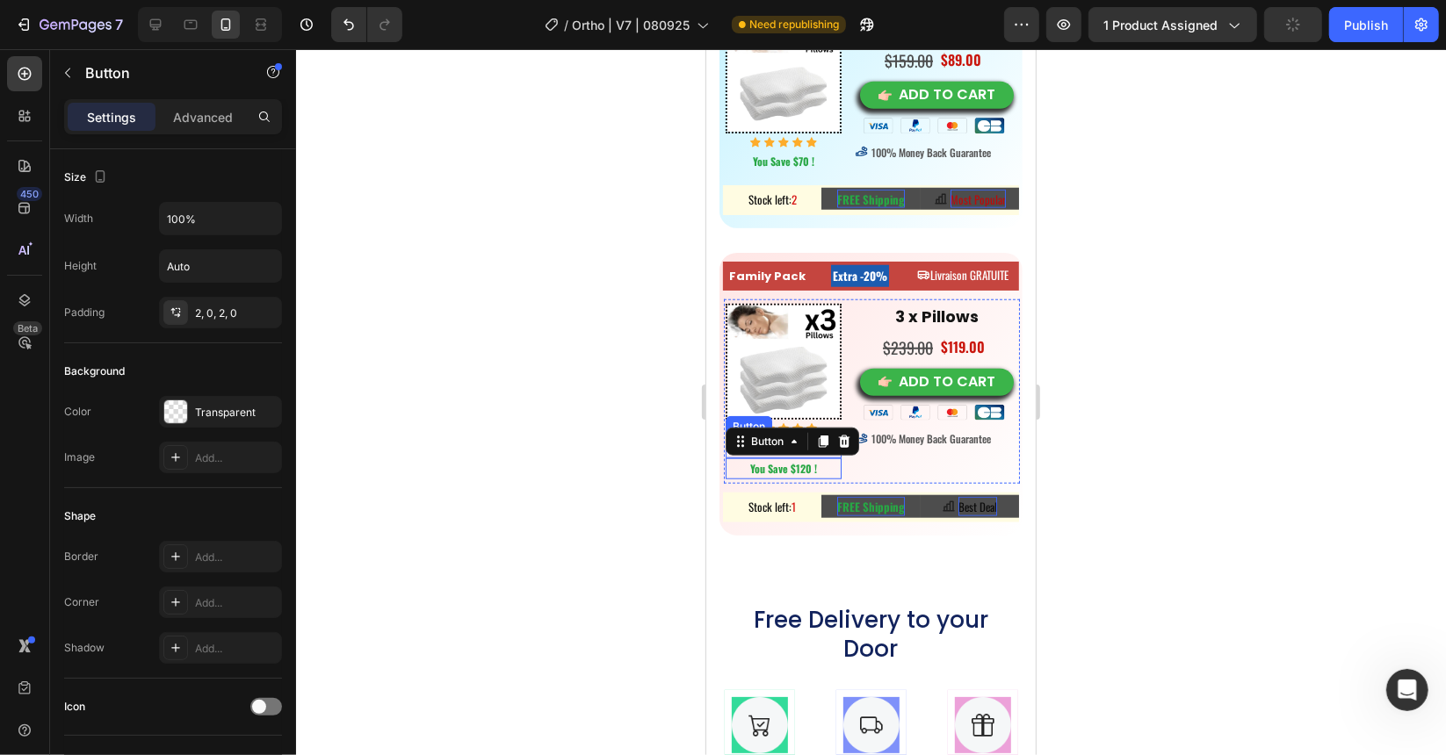
scroll to position [527, 0]
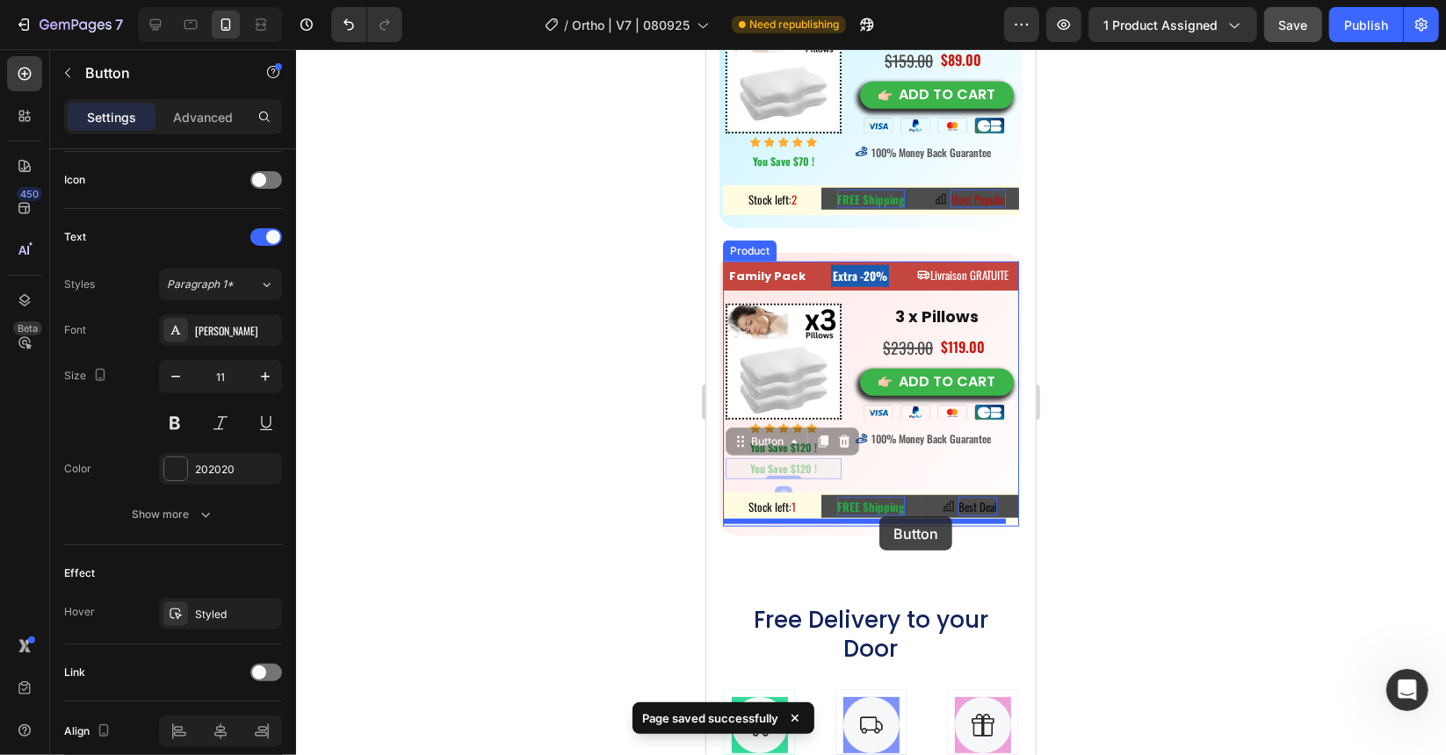
drag, startPoint x: 763, startPoint y: 437, endPoint x: 878, endPoint y: 516, distance: 139.1
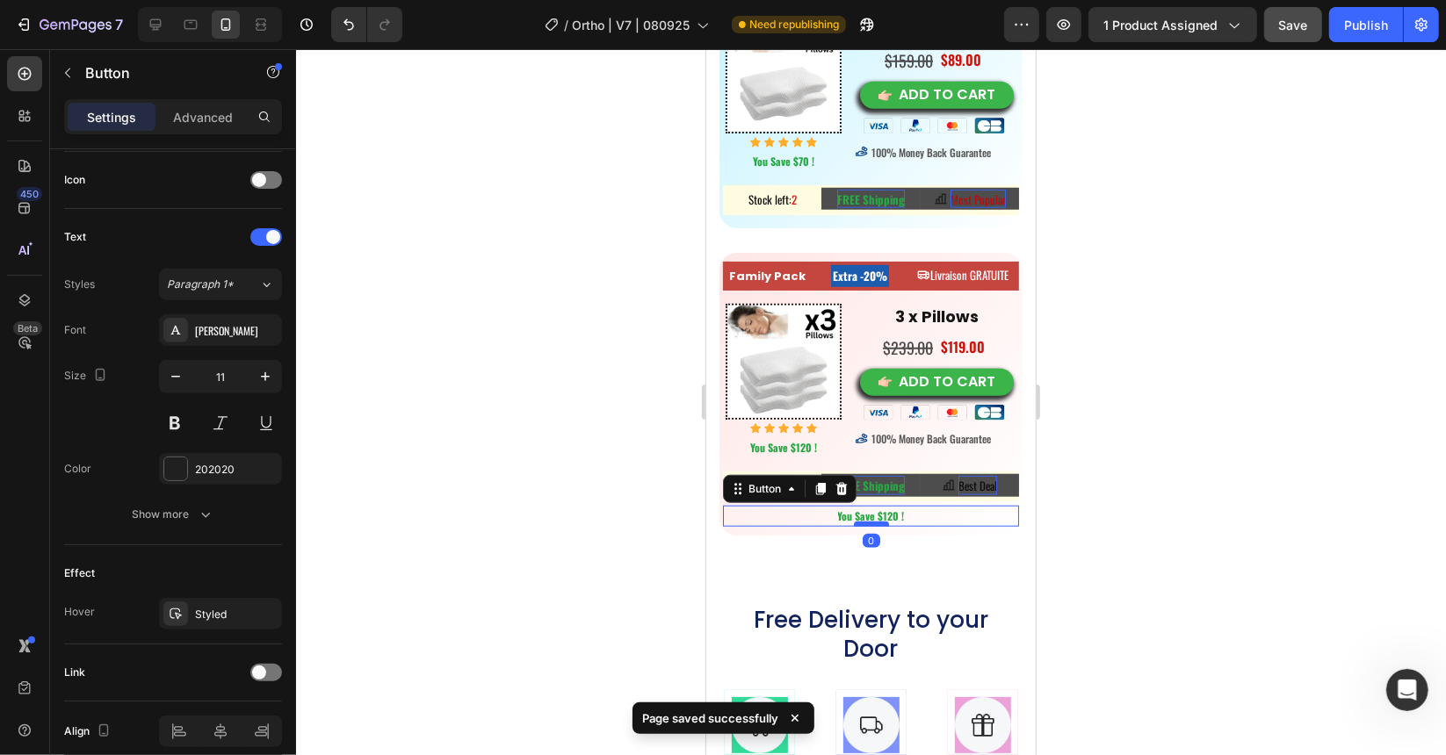
click at [861, 521] on div at bounding box center [870, 523] width 35 height 5
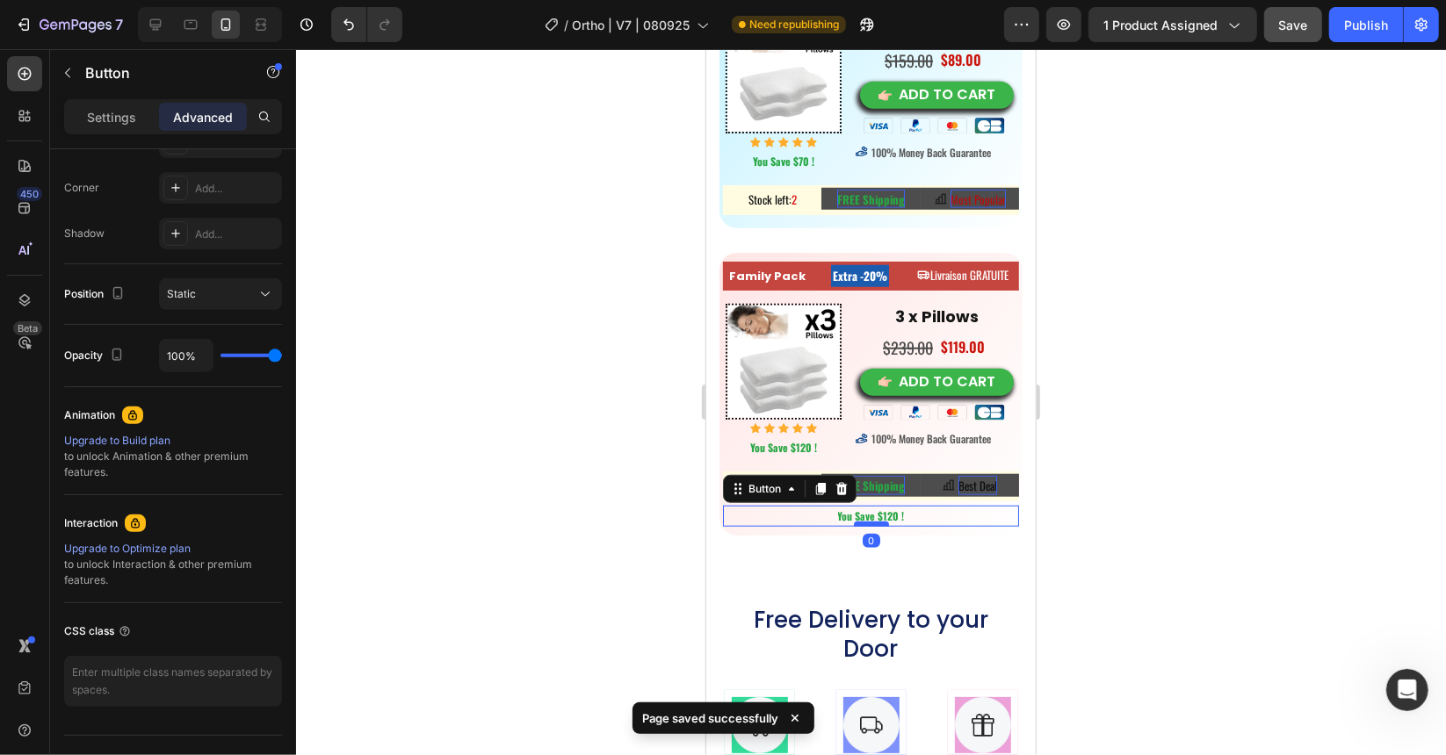
click at [861, 521] on div at bounding box center [870, 523] width 35 height 5
click at [865, 509] on strong "You Save $120 !" at bounding box center [870, 515] width 67 height 15
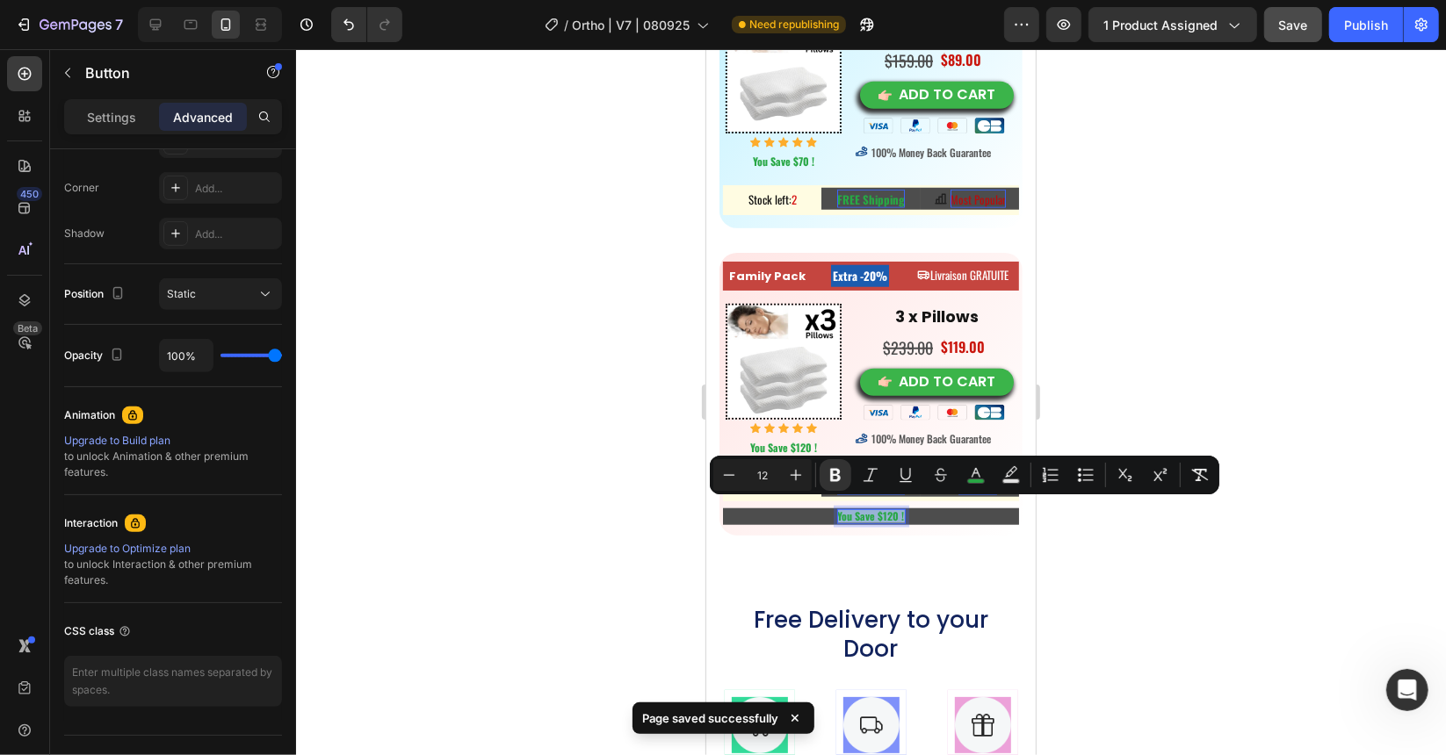
click at [865, 509] on strong "You Save $120 !" at bounding box center [870, 515] width 67 height 15
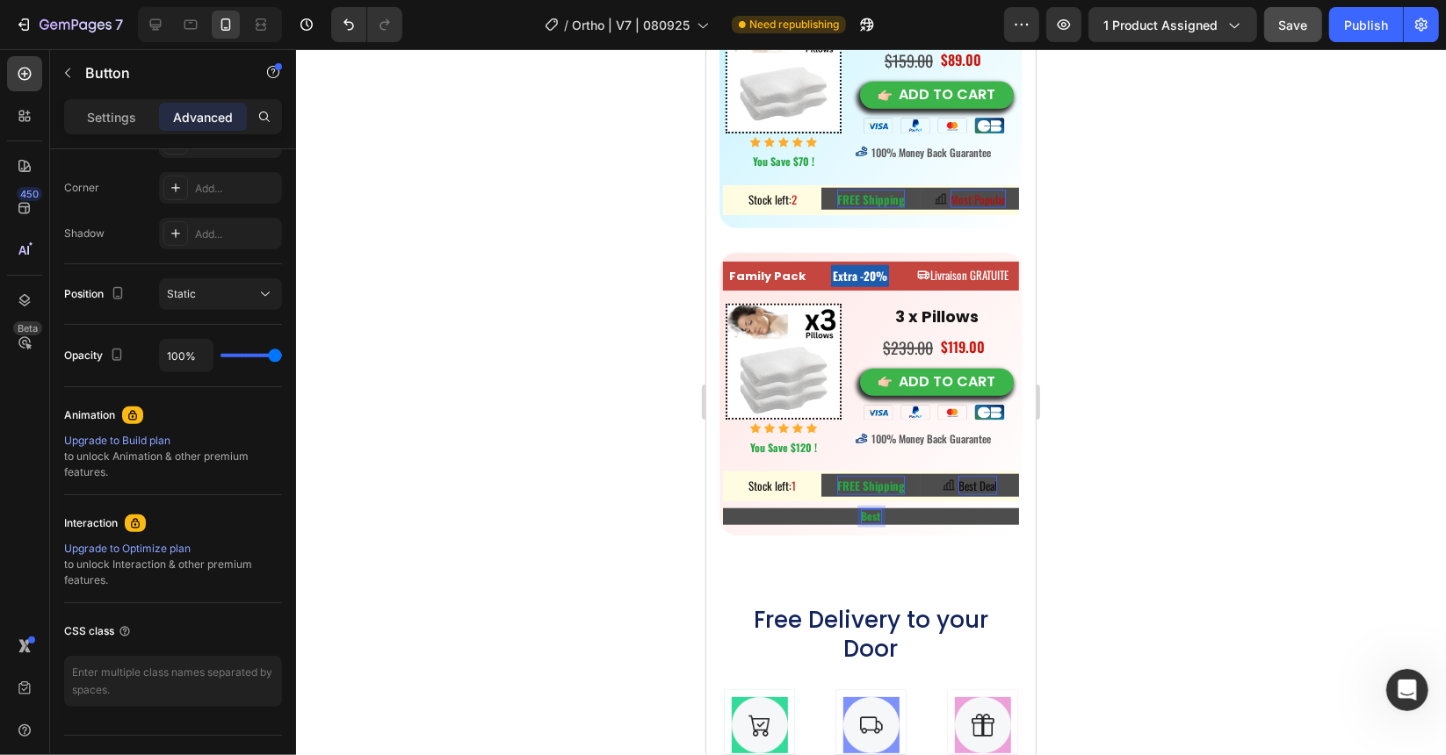
click at [722, 508] on button "Best" at bounding box center [870, 516] width 296 height 16
click at [722, 508] on button "Best Choice" at bounding box center [870, 516] width 296 height 16
click at [722, 508] on button "Best Choice for" at bounding box center [870, 516] width 296 height 16
drag, startPoint x: 1221, startPoint y: 511, endPoint x: 1086, endPoint y: 530, distance: 136.5
click at [1220, 511] on div at bounding box center [871, 402] width 1150 height 706
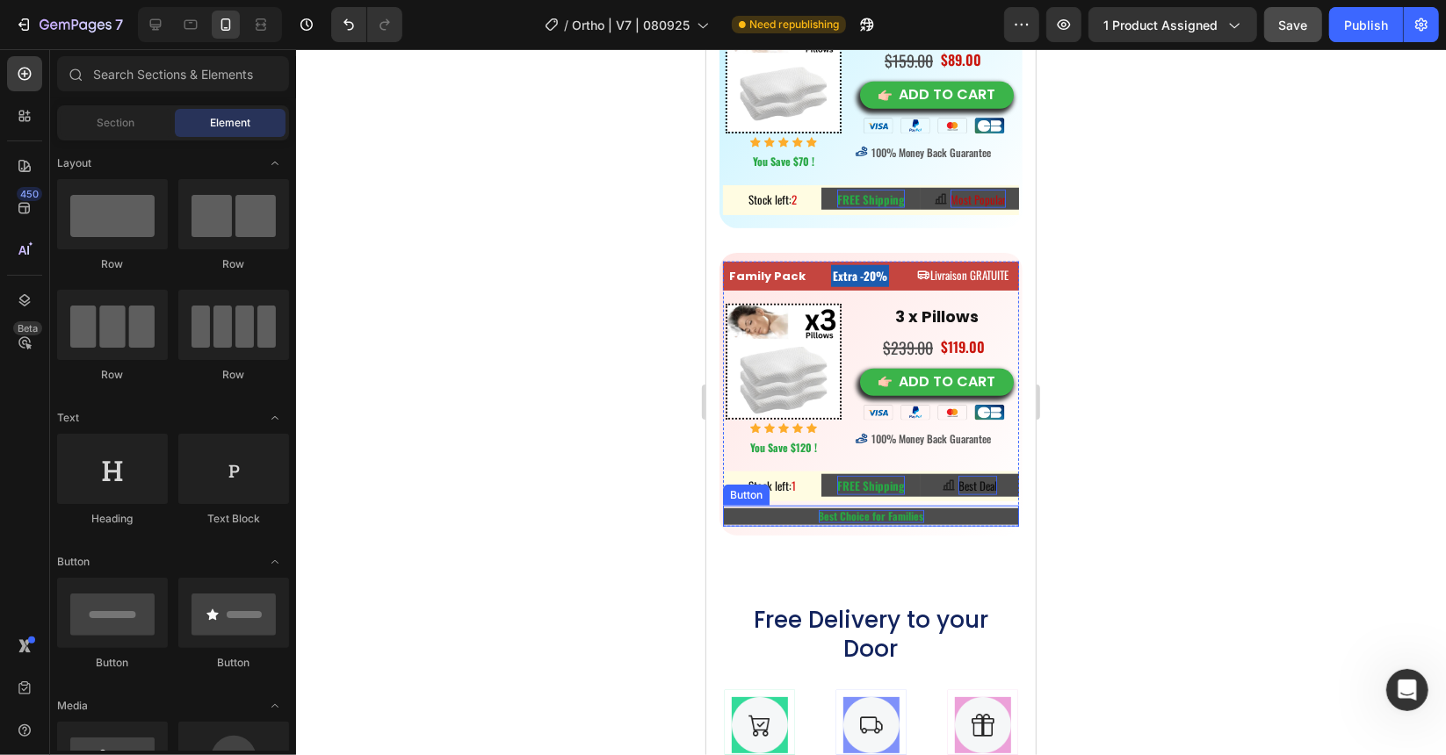
click at [906, 510] on strong "Best Choice for Families" at bounding box center [870, 515] width 105 height 15
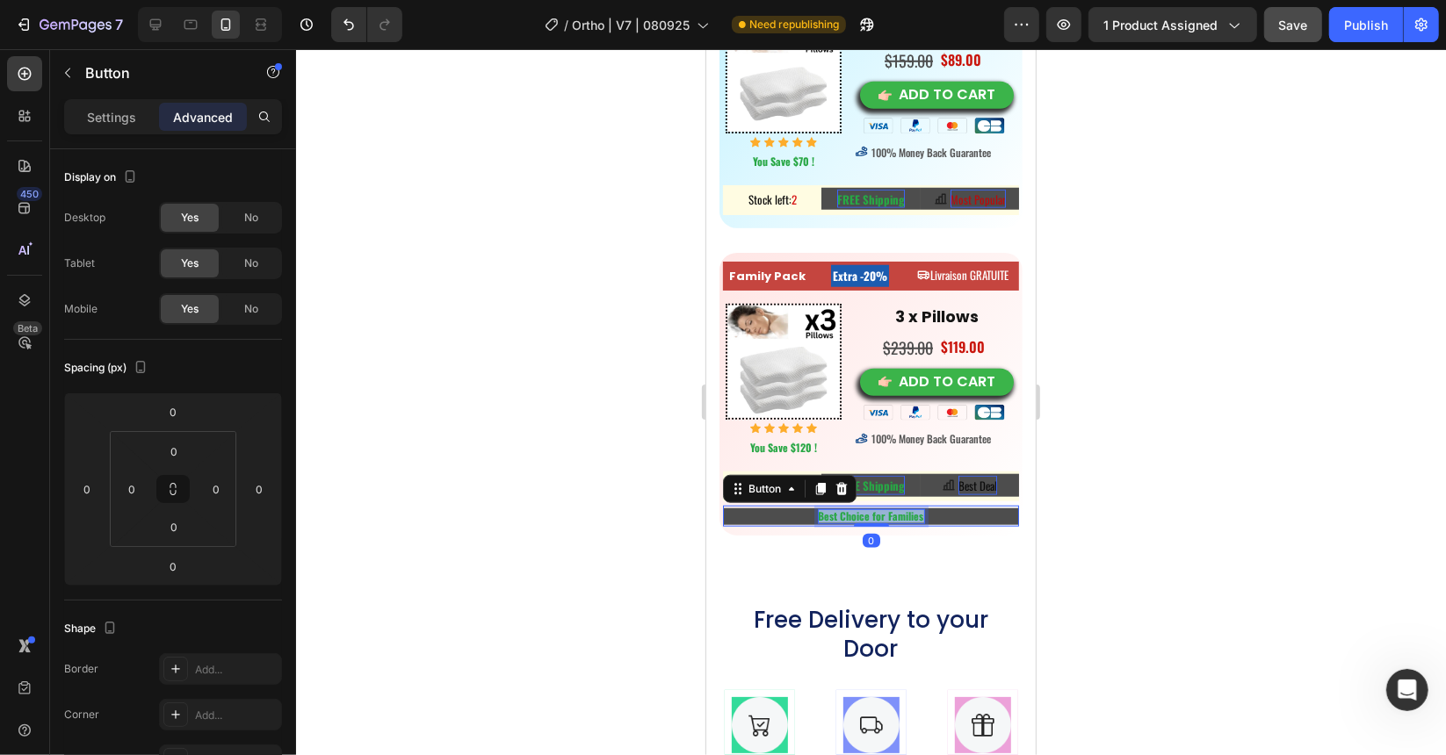
click at [906, 510] on strong "Best Choice for Families" at bounding box center [870, 515] width 105 height 15
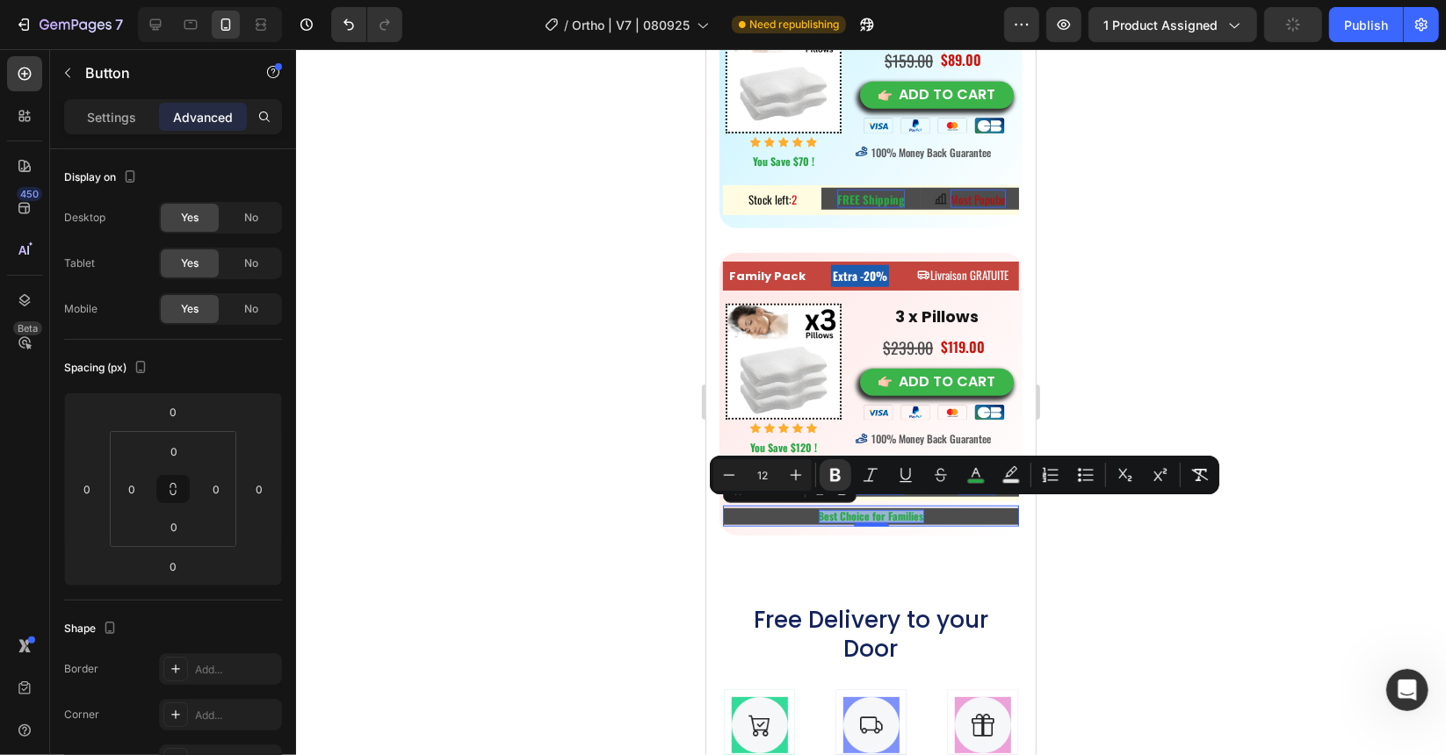
click at [889, 508] on strong "Best Choice for Families" at bounding box center [870, 515] width 105 height 15
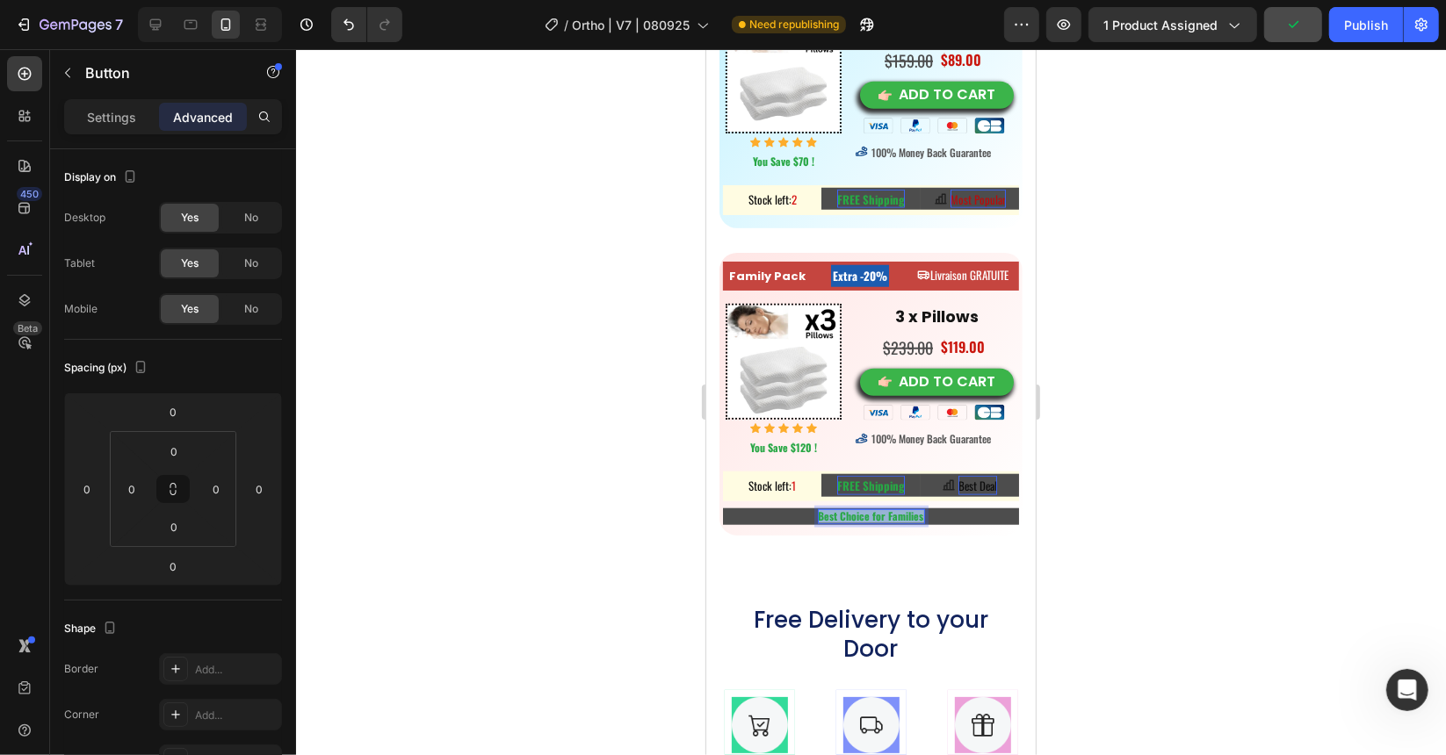
click at [889, 508] on strong "Best Choice for Families" at bounding box center [870, 515] width 105 height 15
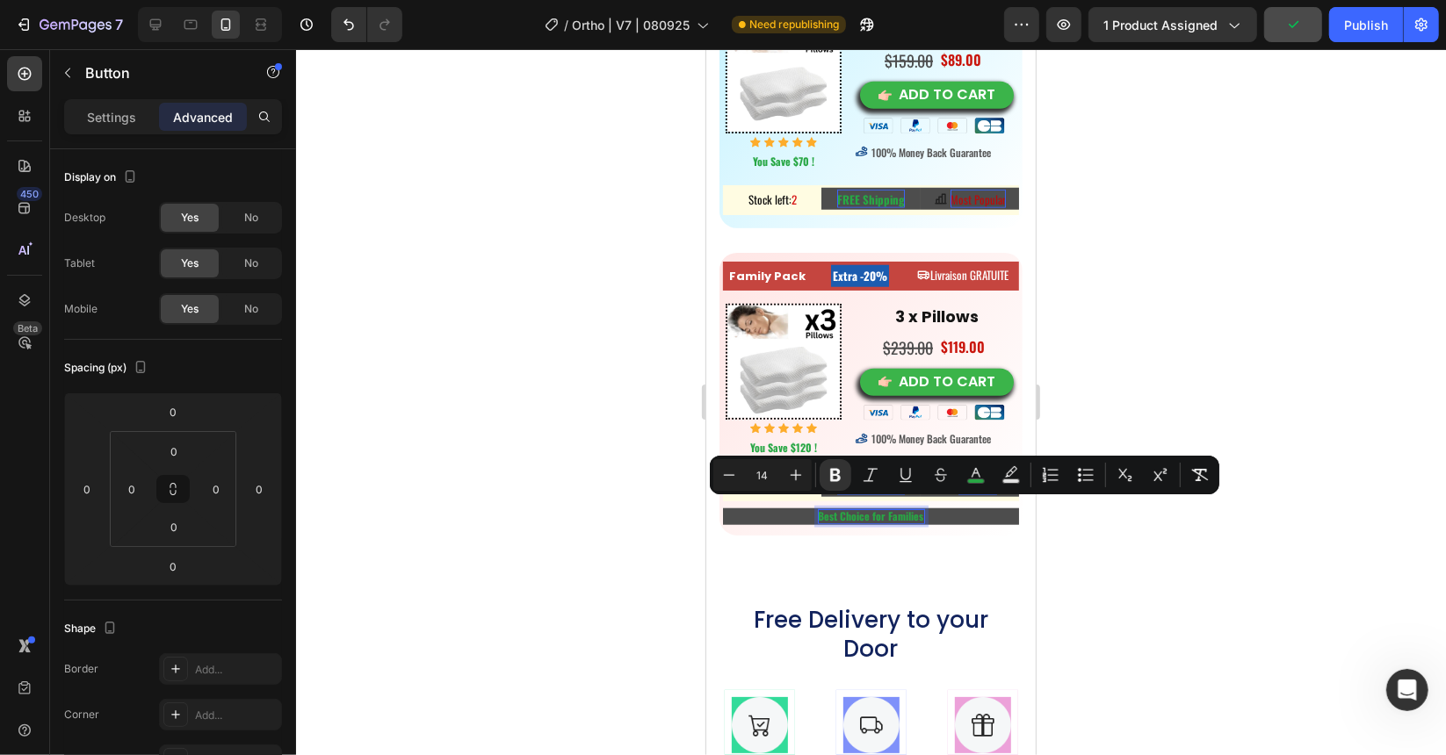
scroll to position [11255, 0]
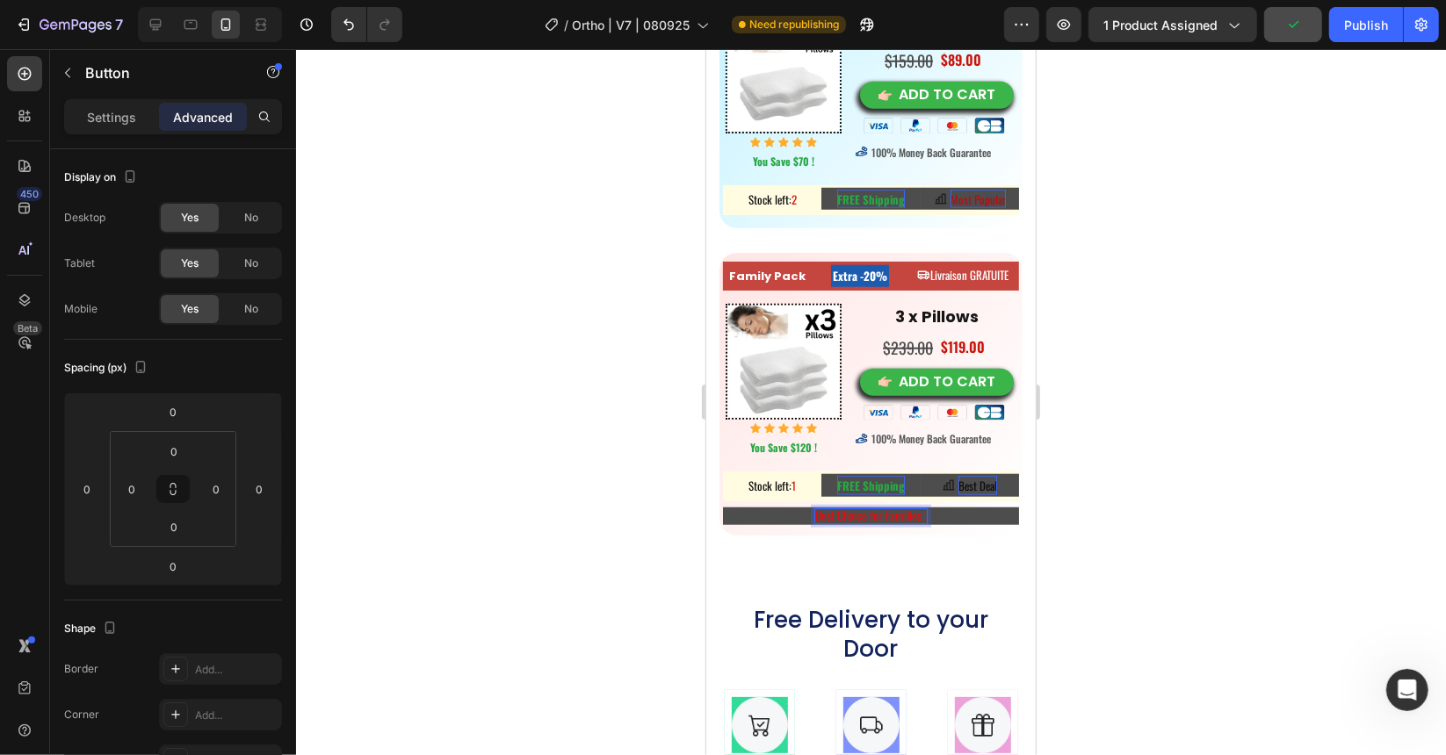
click at [1152, 472] on div at bounding box center [871, 402] width 1150 height 706
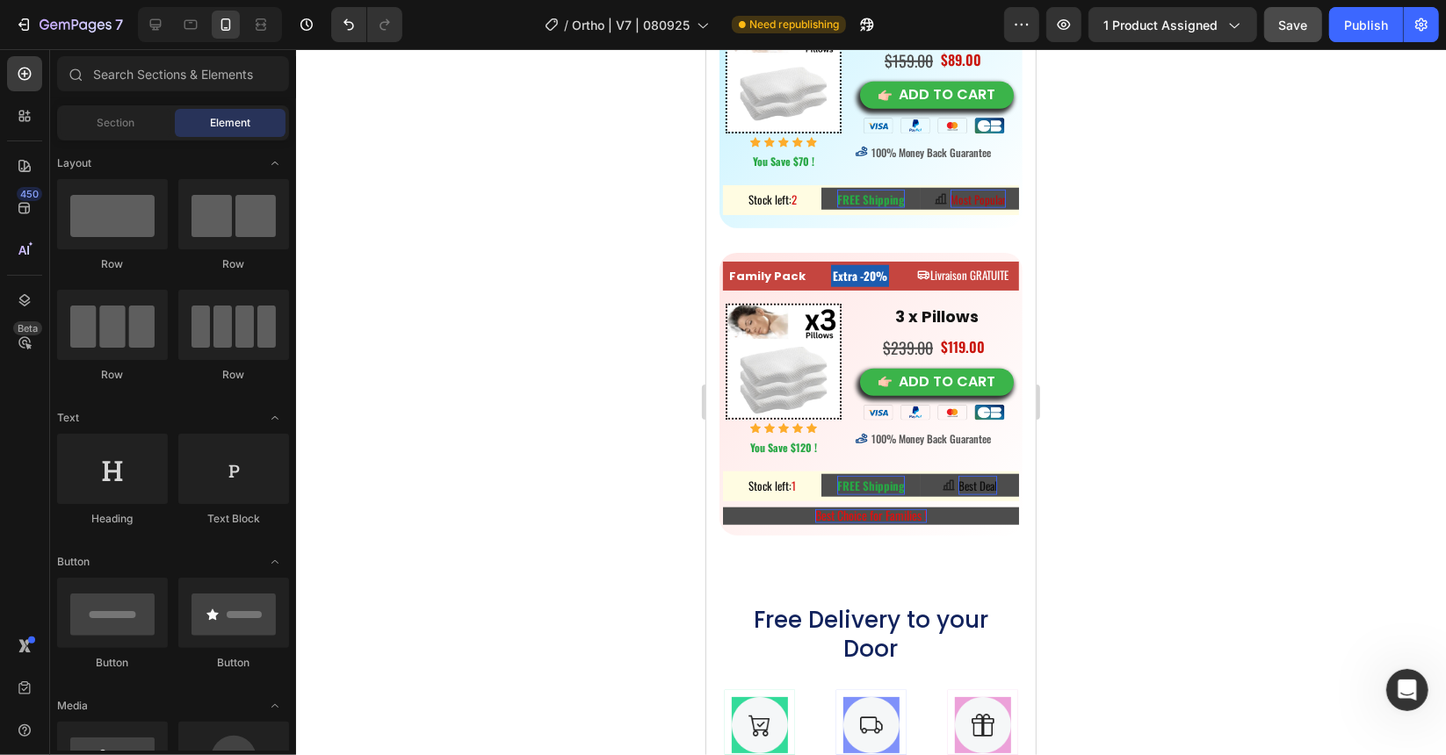
click at [433, 393] on div at bounding box center [871, 402] width 1150 height 706
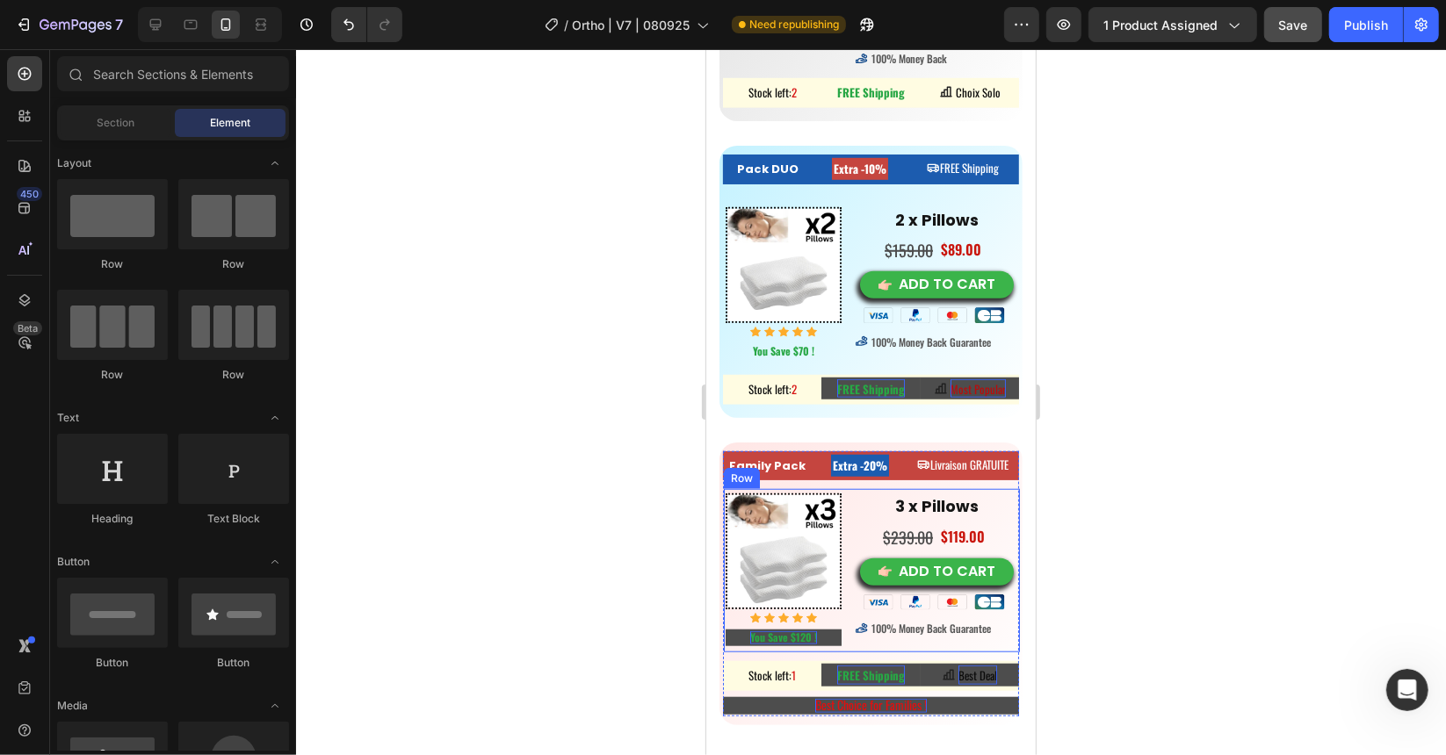
scroll to position [11079, 0]
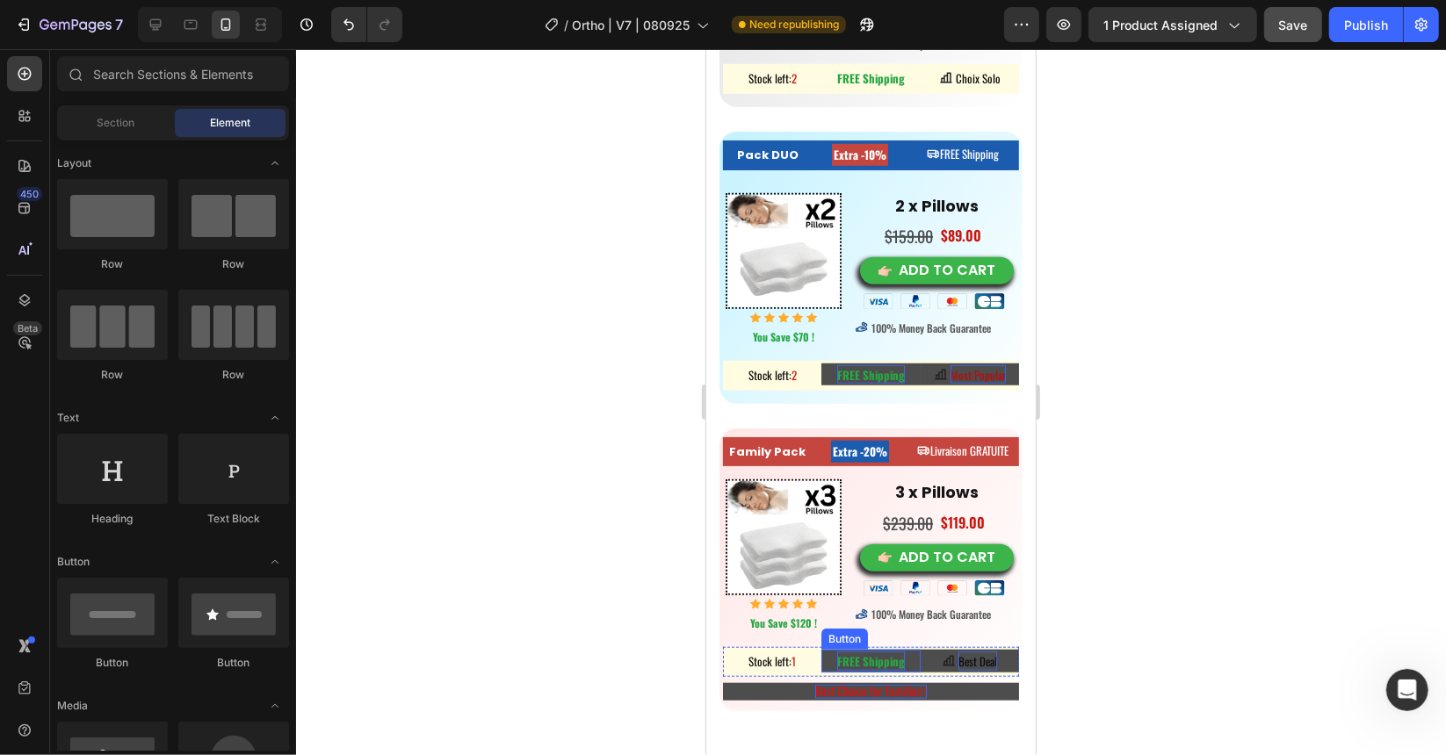
click at [838, 652] on strong "FREE Shipping" at bounding box center [870, 661] width 68 height 18
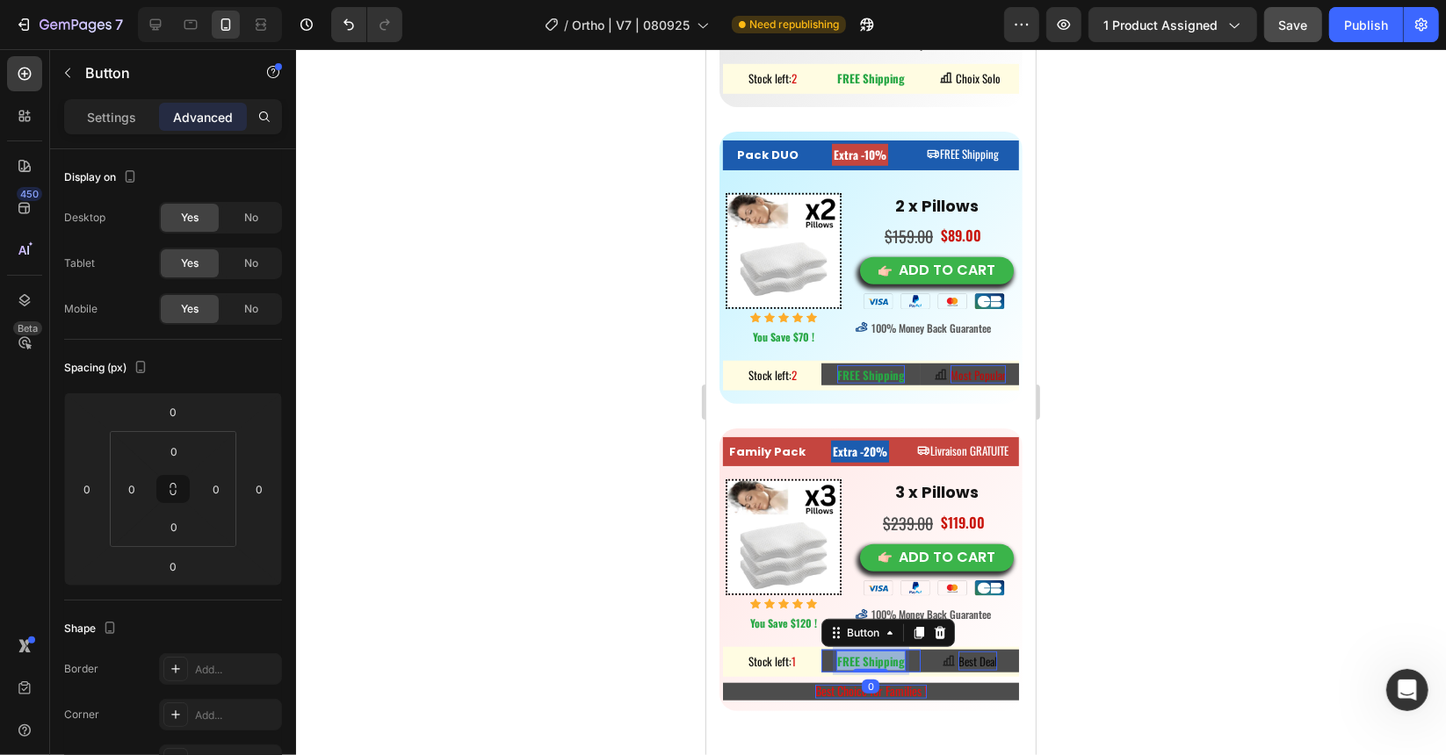
click at [838, 652] on strong "FREE Shipping" at bounding box center [870, 661] width 68 height 18
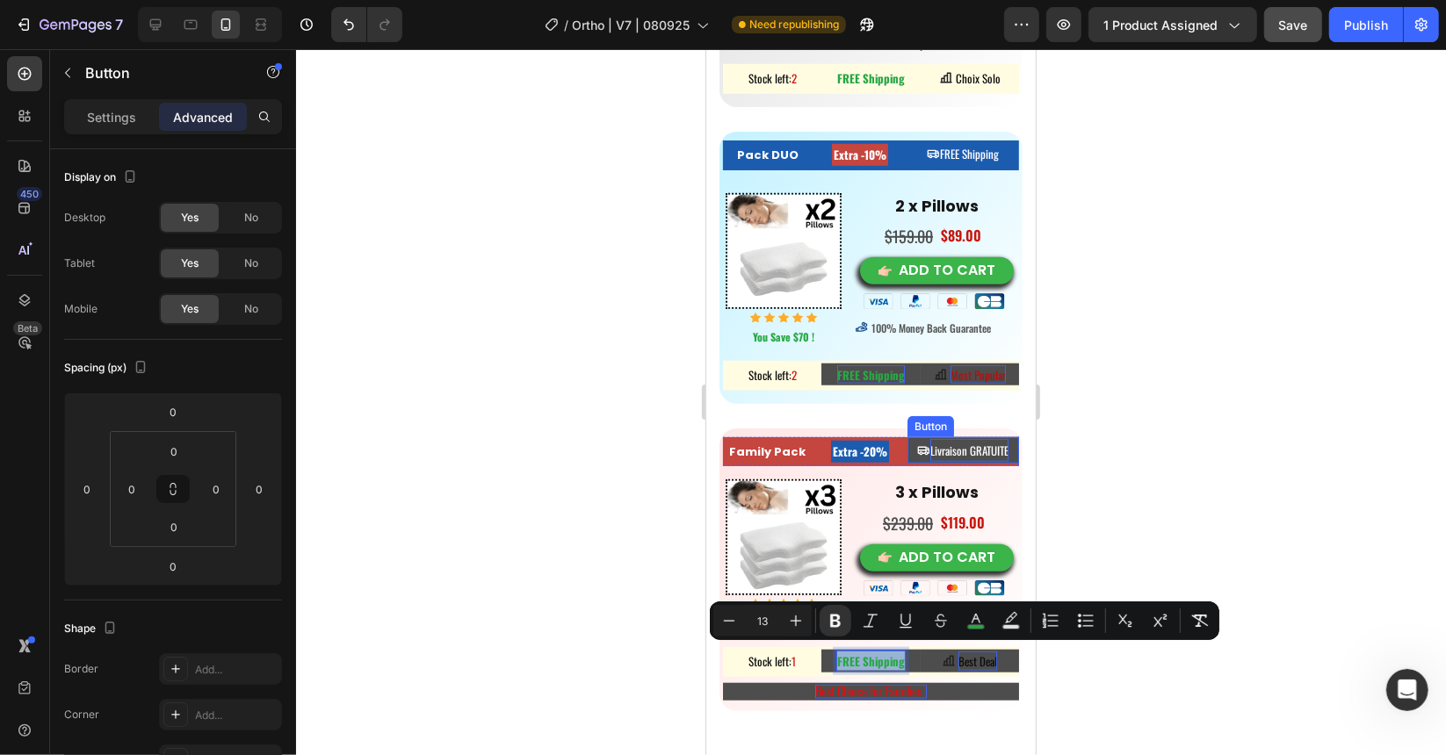
click at [971, 450] on span "Livraison GRATUITE" at bounding box center [968, 450] width 78 height 18
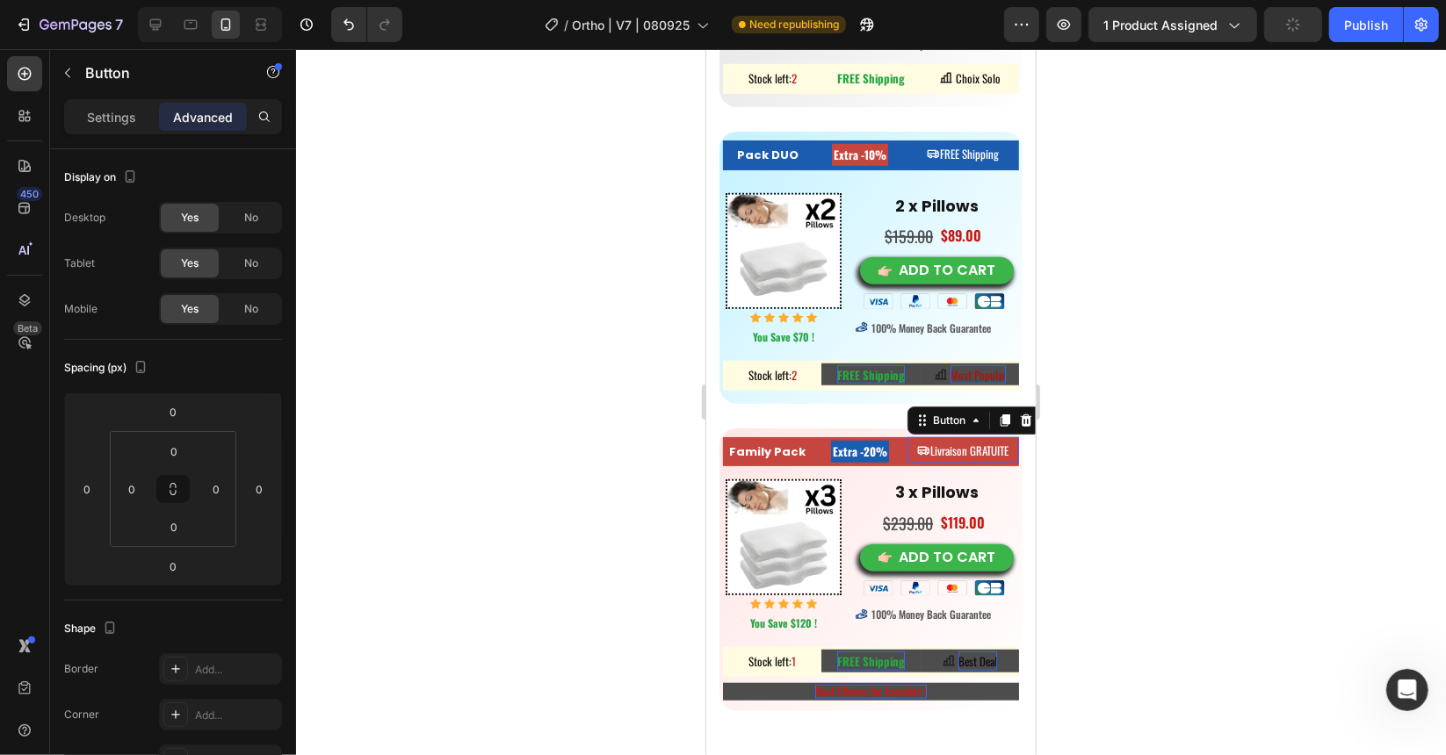
scroll to position [527, 0]
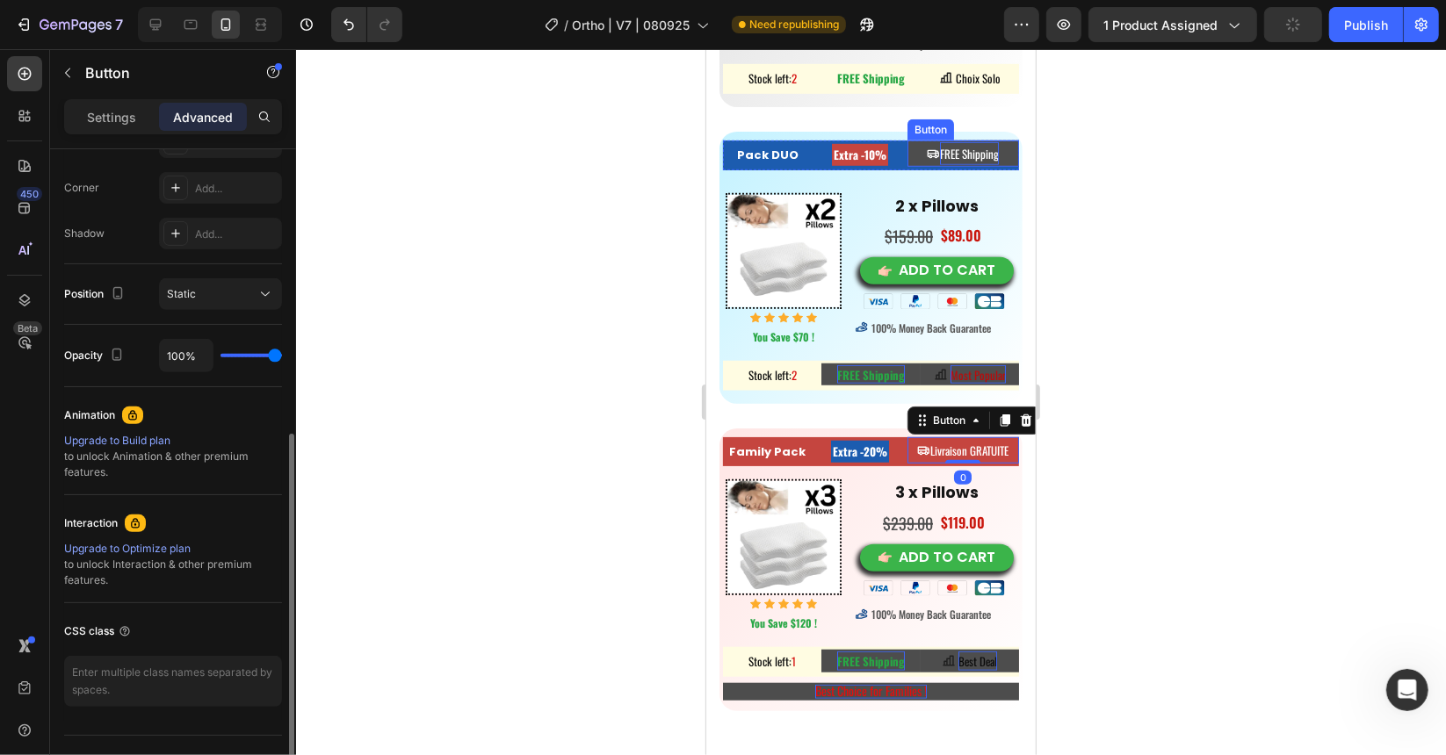
click at [951, 160] on span "FREE Shipping" at bounding box center [968, 153] width 59 height 18
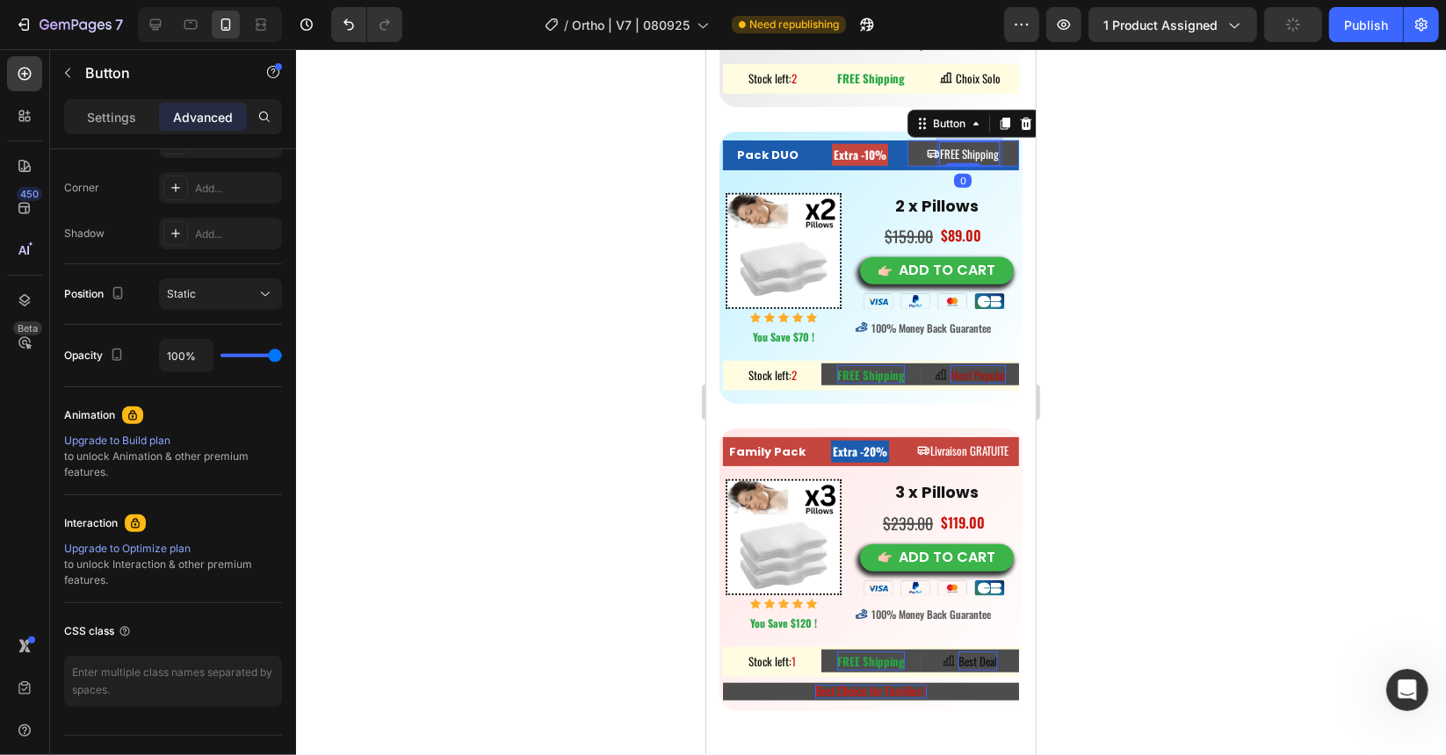
click at [951, 160] on span "FREE Shipping" at bounding box center [968, 153] width 59 height 18
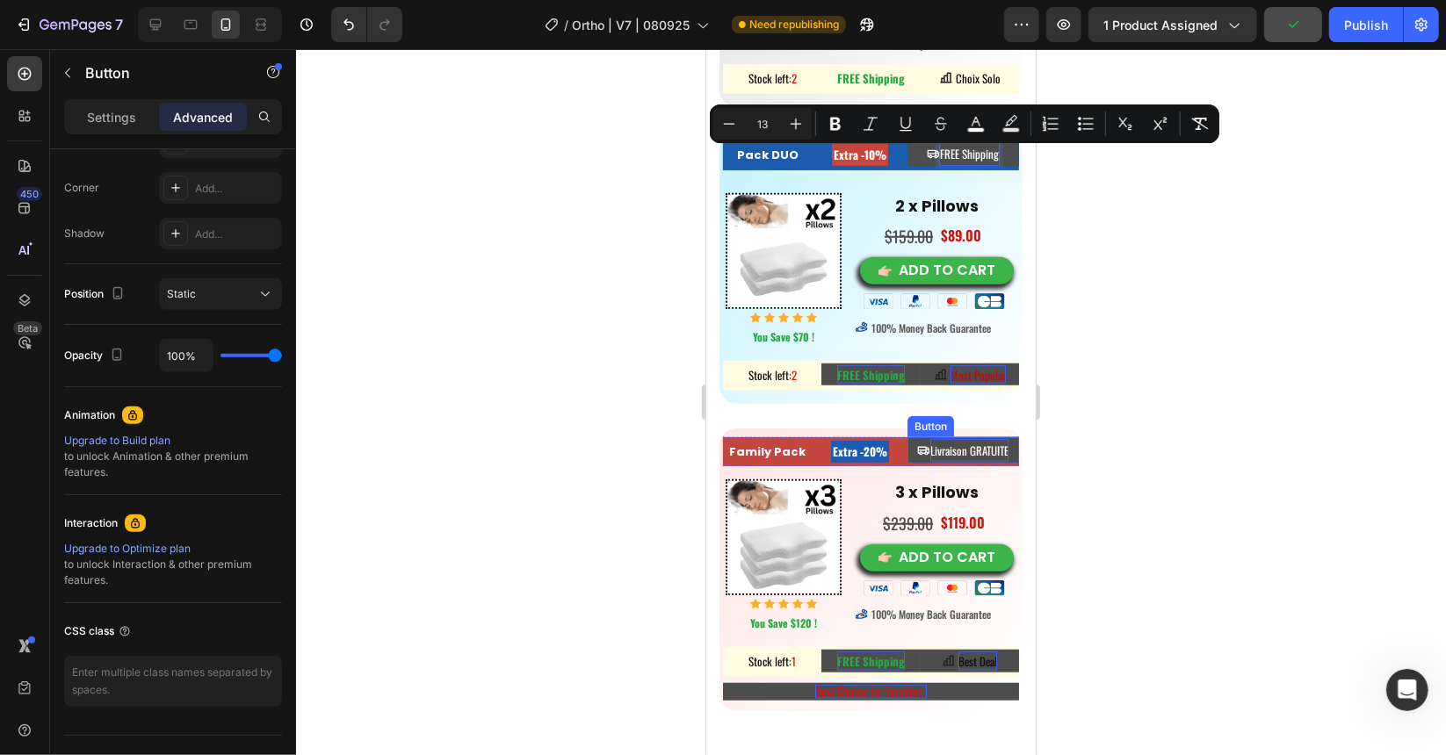
click at [939, 450] on span "Livraison GRATUITE" at bounding box center [968, 450] width 78 height 18
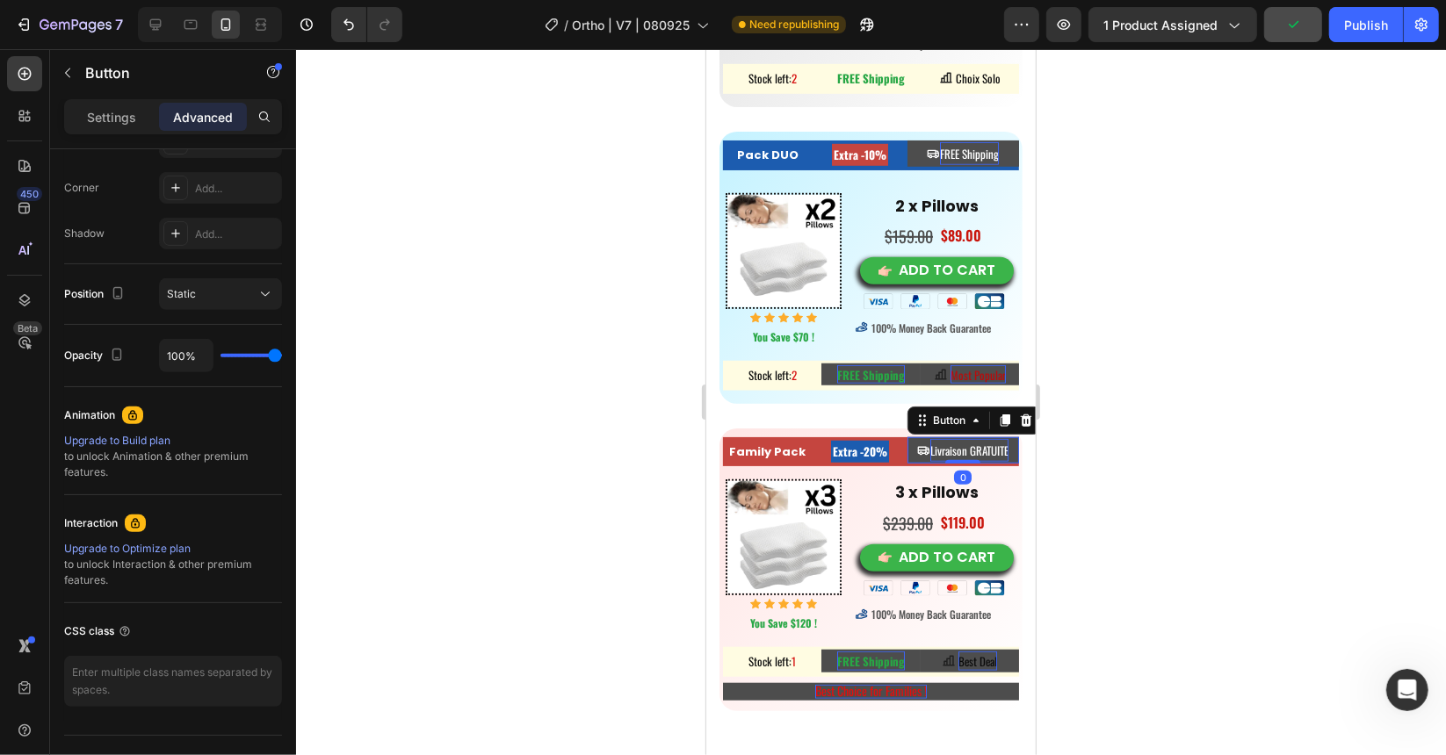
click at [952, 449] on span "Livraison GRATUITE" at bounding box center [968, 450] width 78 height 18
click at [956, 449] on span "Livraison GRATUITE" at bounding box center [968, 450] width 78 height 18
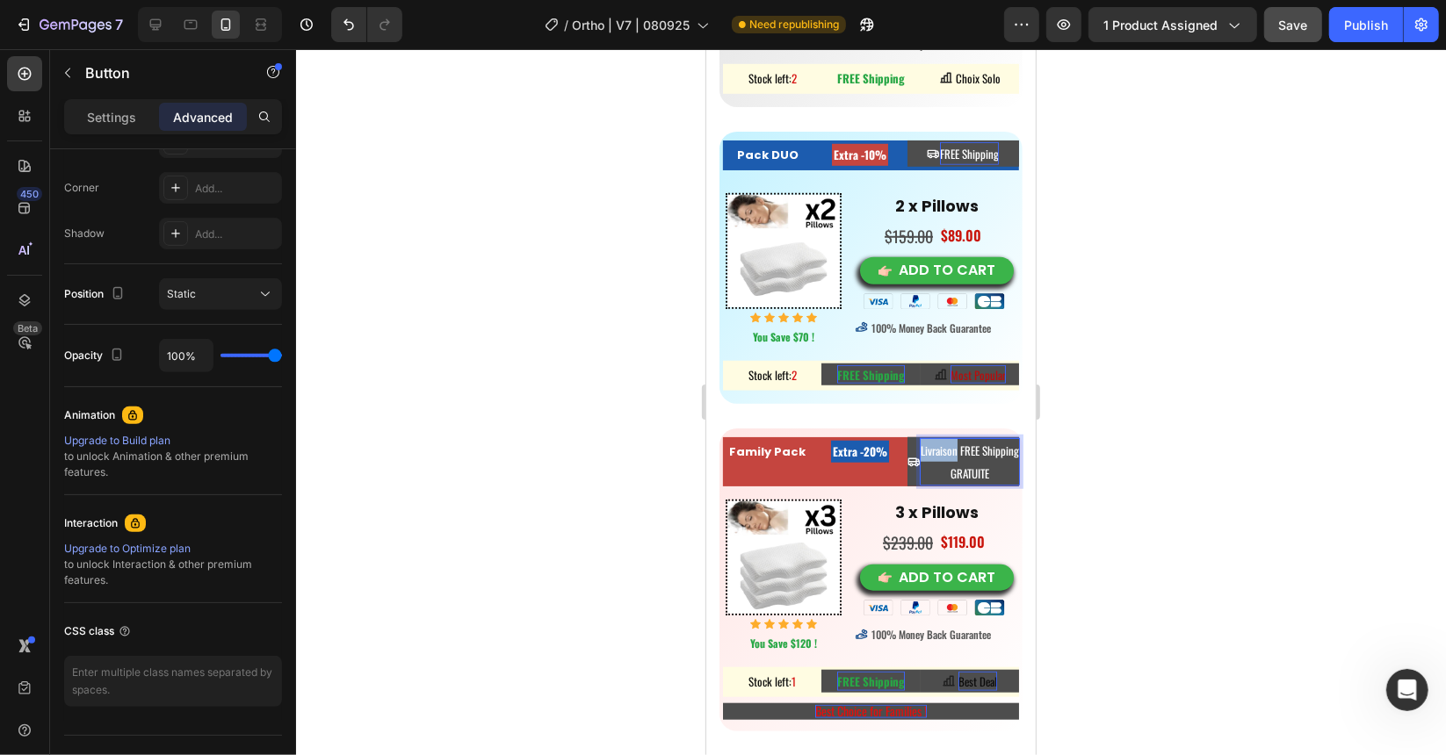
drag, startPoint x: 963, startPoint y: 447, endPoint x: 926, endPoint y: 446, distance: 36.9
click at [926, 446] on p "Livraison FREE Shipping GRATUITE" at bounding box center [969, 461] width 98 height 46
click at [987, 474] on p "FREE Shipping GRATUITE" at bounding box center [969, 461] width 98 height 46
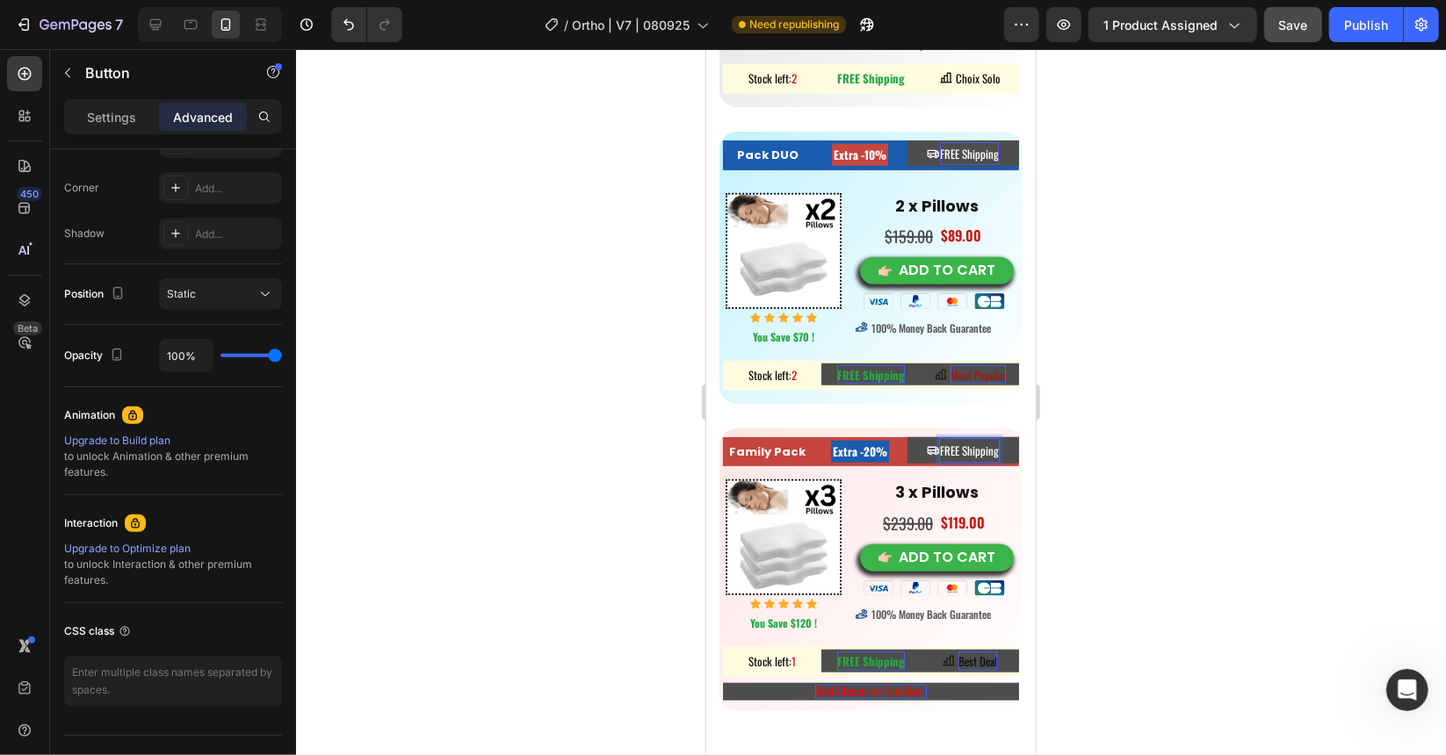
click at [1171, 412] on div at bounding box center [871, 402] width 1150 height 706
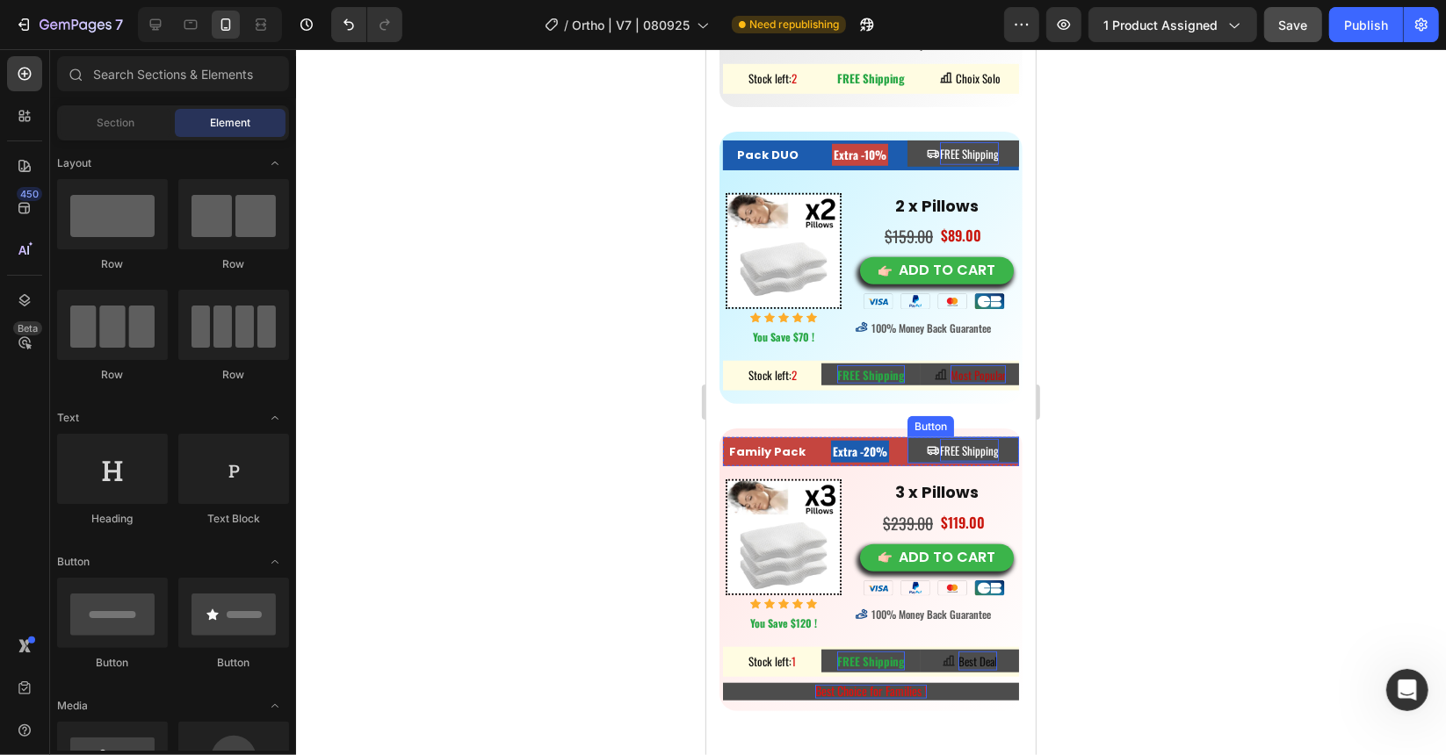
click at [945, 449] on span "FREE Shipping" at bounding box center [968, 450] width 59 height 18
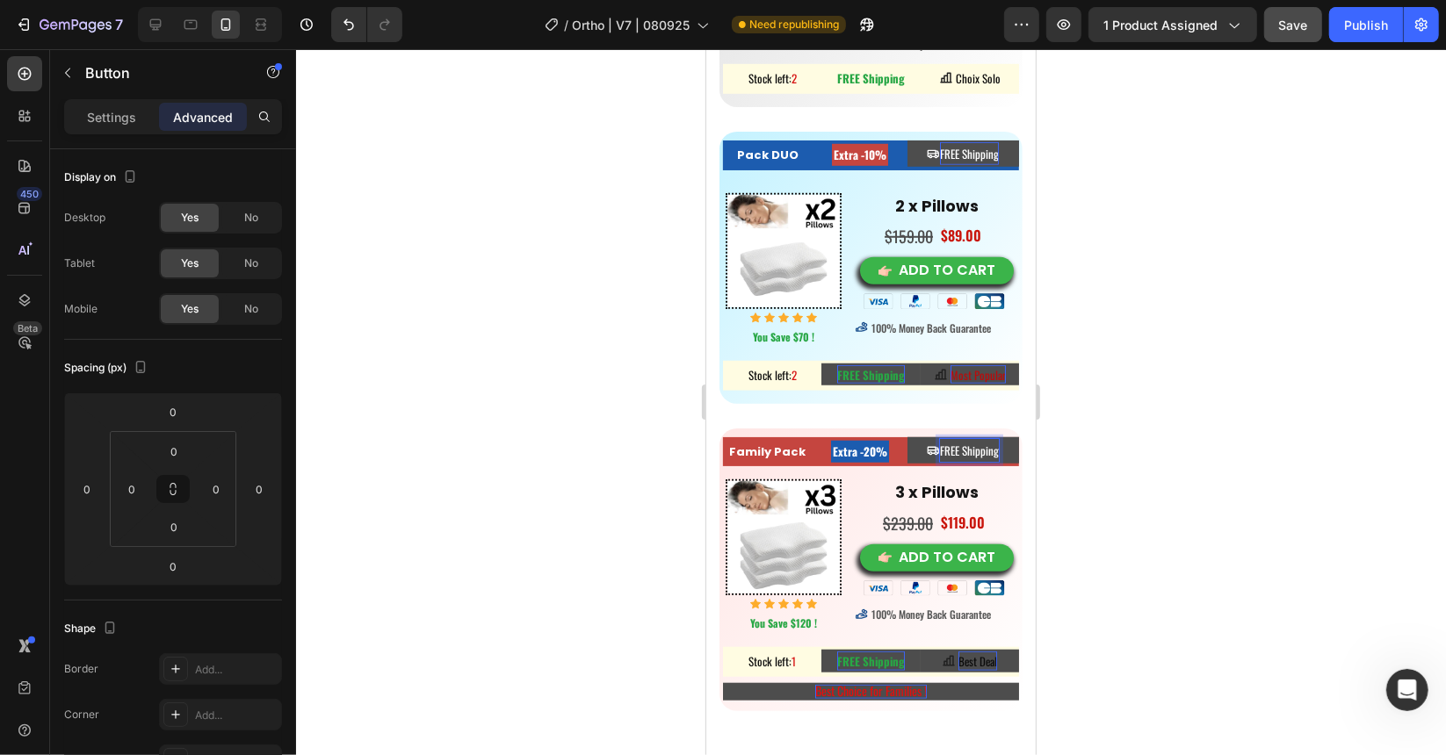
click at [906, 437] on button "FREE Shipping" at bounding box center [962, 450] width 112 height 26
click at [1071, 393] on div at bounding box center [871, 402] width 1150 height 706
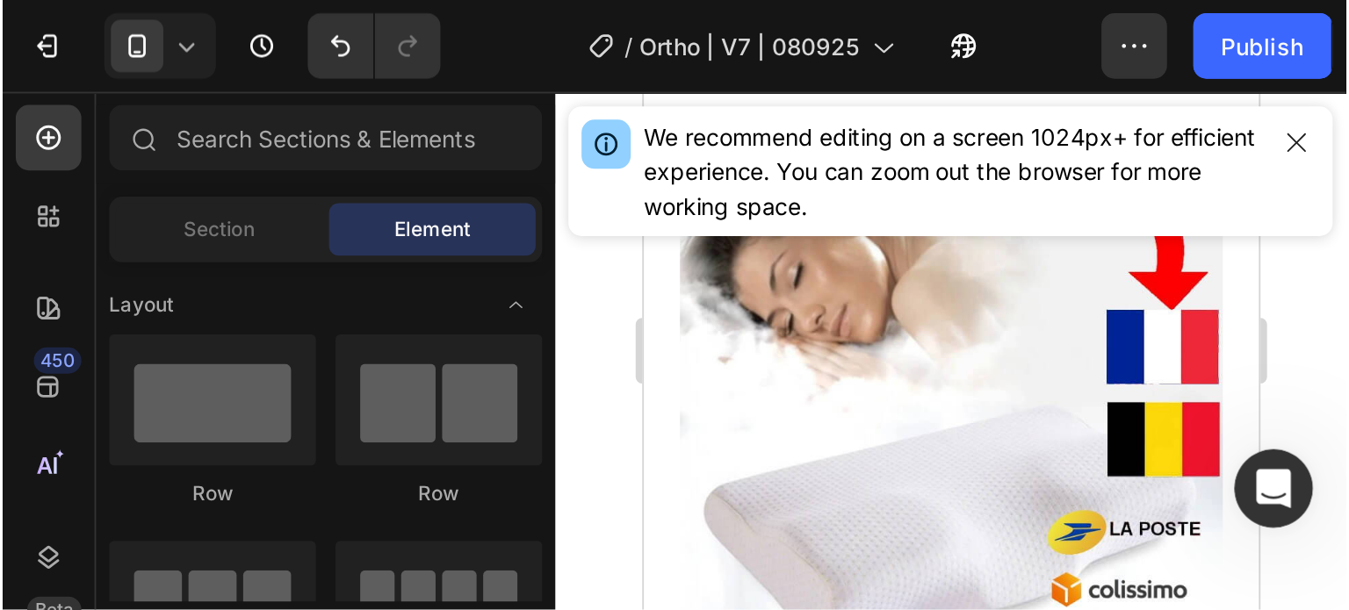
scroll to position [9950, 0]
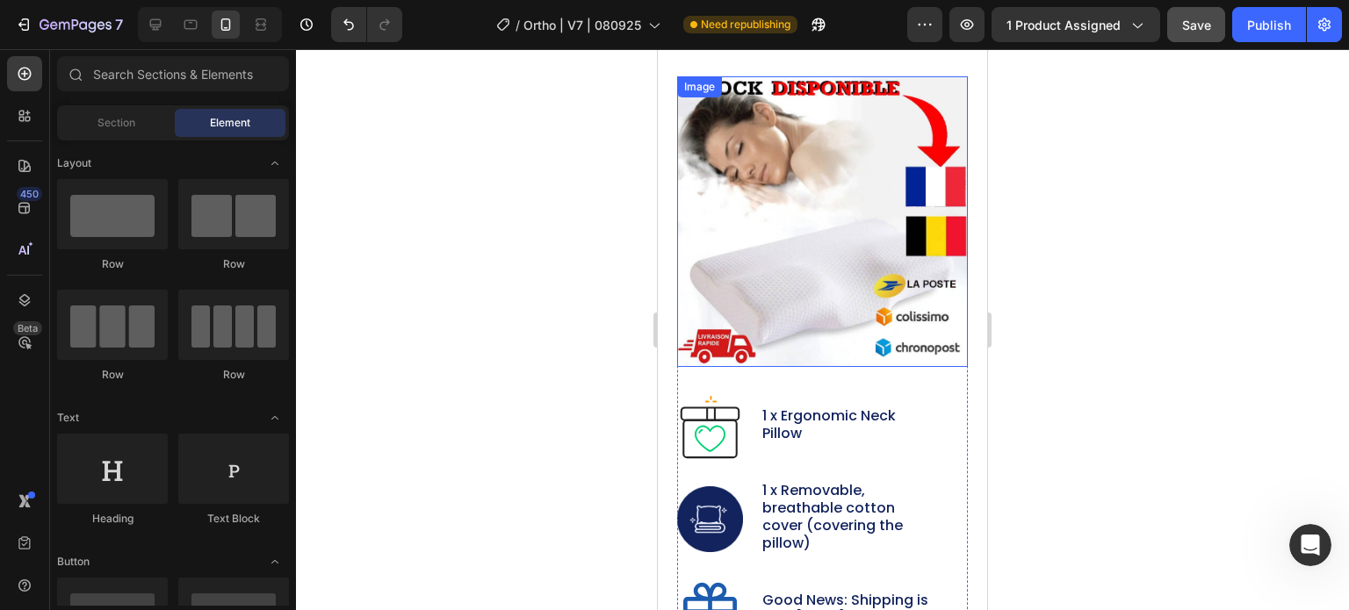
click at [840, 229] on img at bounding box center [822, 221] width 291 height 291
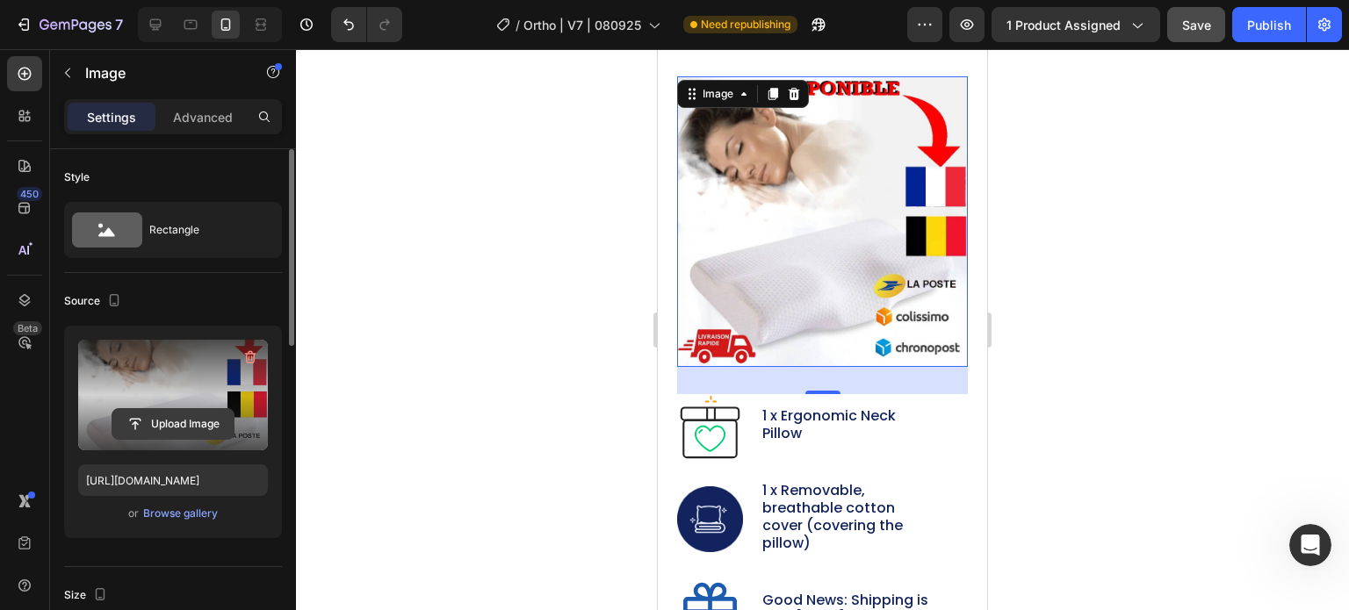
click at [186, 422] on input "file" at bounding box center [172, 424] width 121 height 30
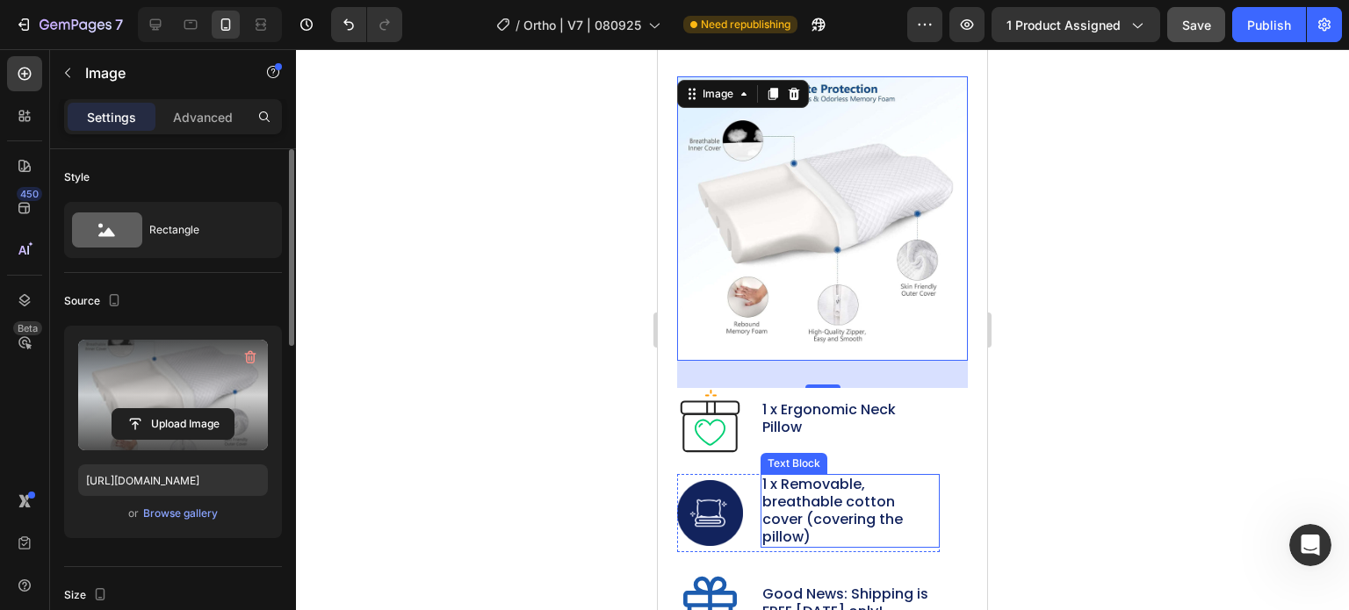
type input "https://cdn.shopify.com/s/files/1/0708/2183/8985/files/gempages_581568797693969…"
click at [430, 292] on div at bounding box center [822, 329] width 1053 height 561
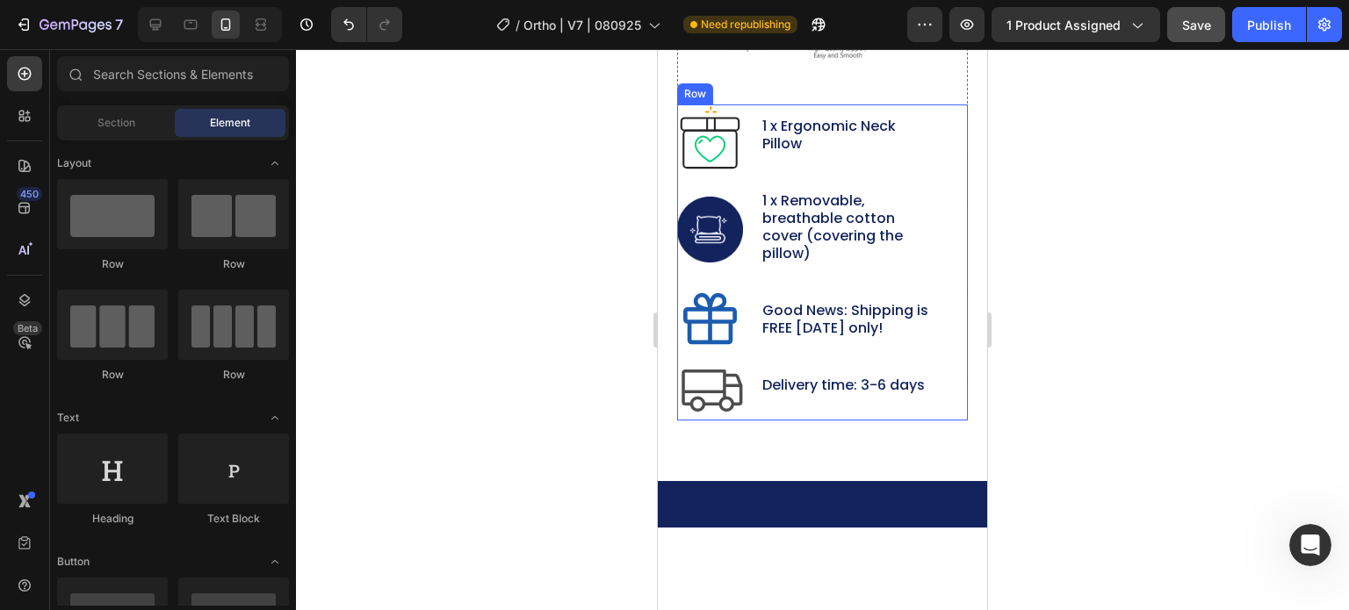
scroll to position [9599, 0]
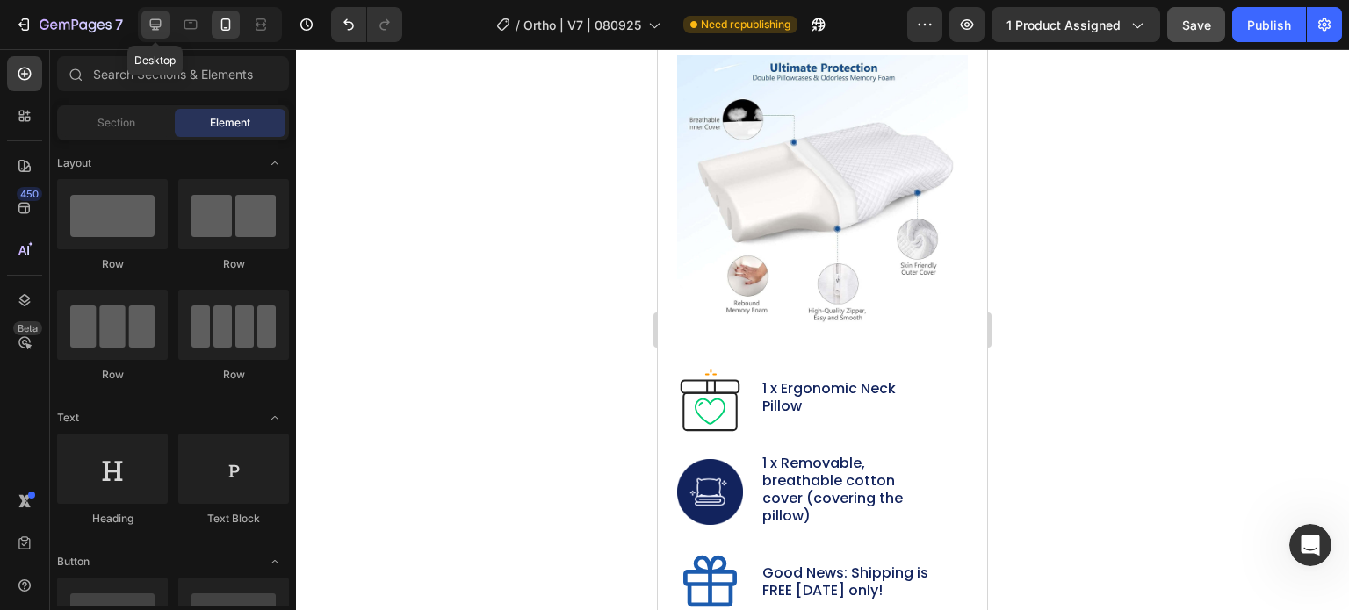
click at [156, 21] on icon at bounding box center [156, 25] width 18 height 18
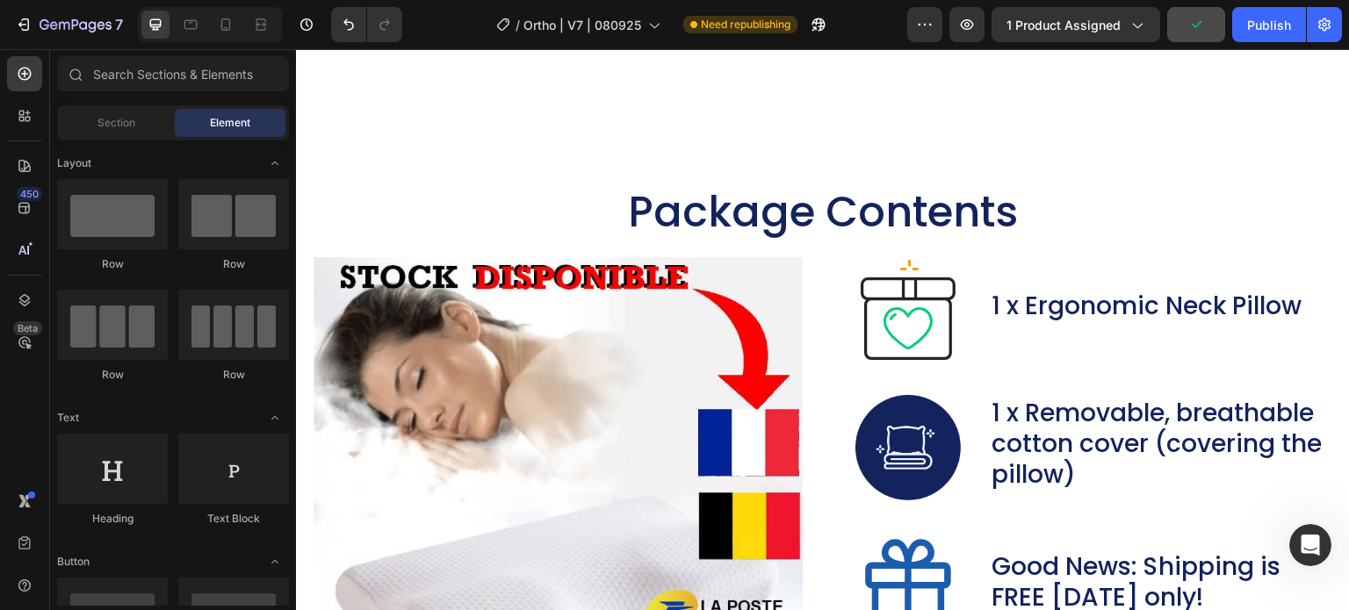
scroll to position [10491, 0]
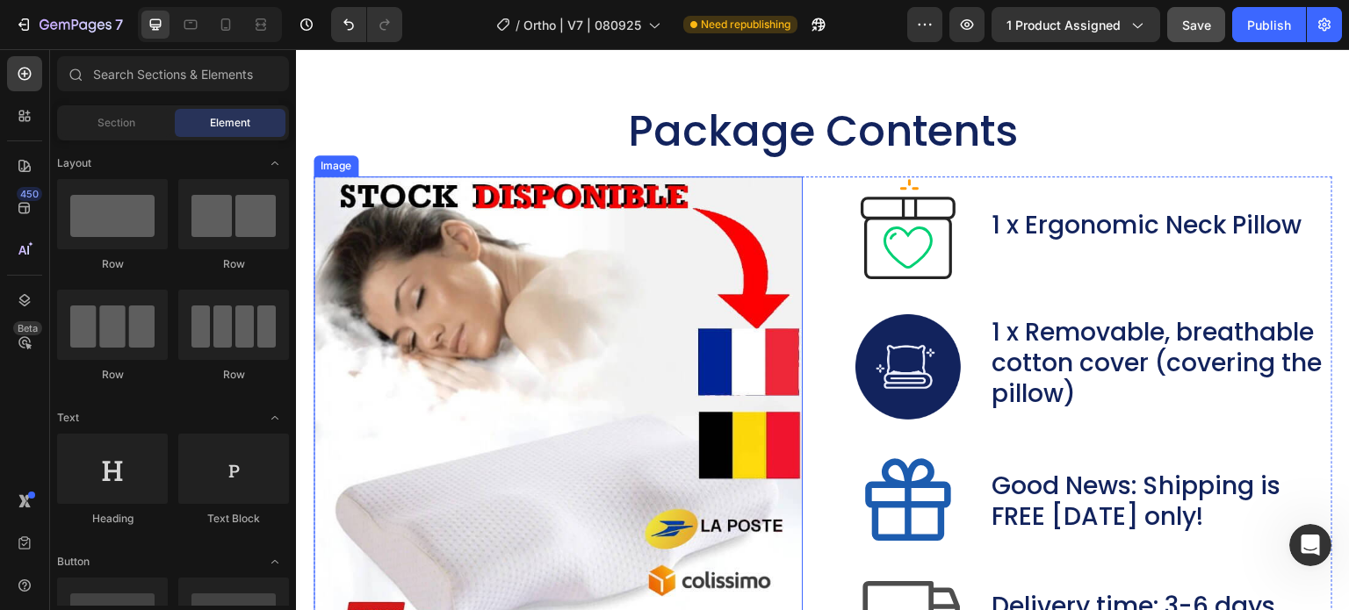
click at [694, 285] on img at bounding box center [558, 421] width 489 height 489
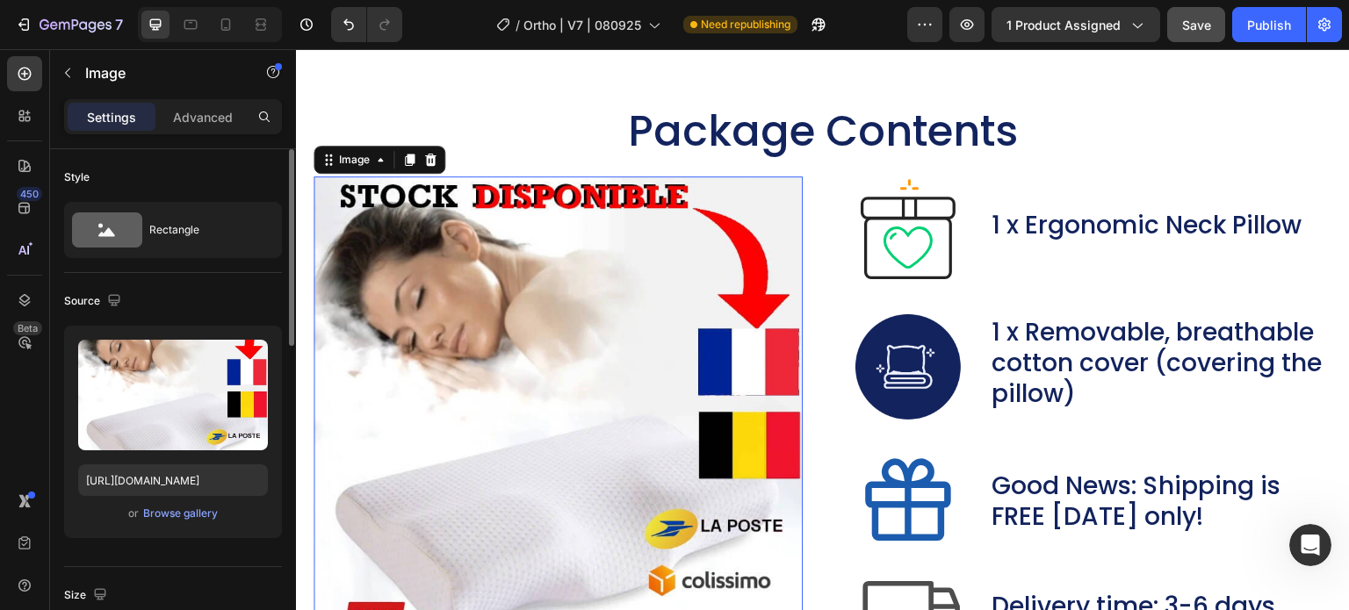
click at [175, 523] on div "Upload Image https://ucarecdn.com/4e38f3d3-3e02-4748-bead-84957ae43c47/-/format…" at bounding box center [173, 432] width 218 height 213
click at [178, 517] on div "Browse gallery" at bounding box center [180, 514] width 75 height 16
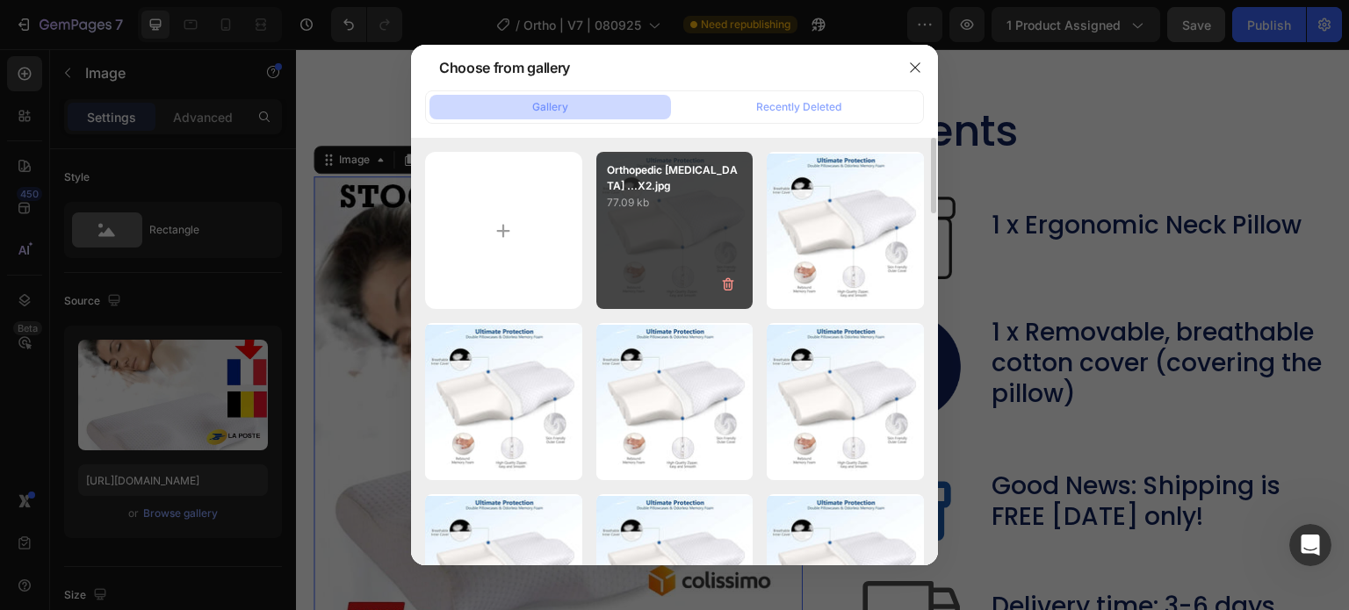
click at [661, 213] on div "Orthopedic Neck Pain ...X2.jpg 77.09 kb" at bounding box center [674, 230] width 157 height 157
type input "https://cdn.shopify.com/s/files/1/0708/2183/8985/files/gempages_581568797693969…"
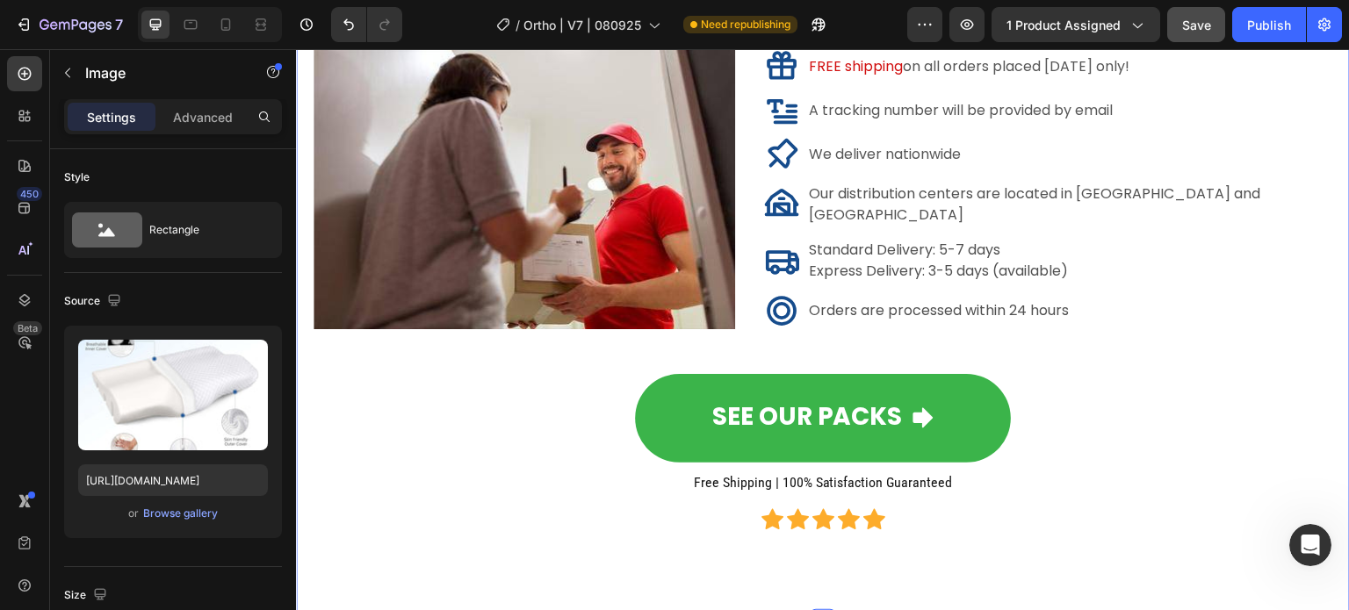
scroll to position [13038, 0]
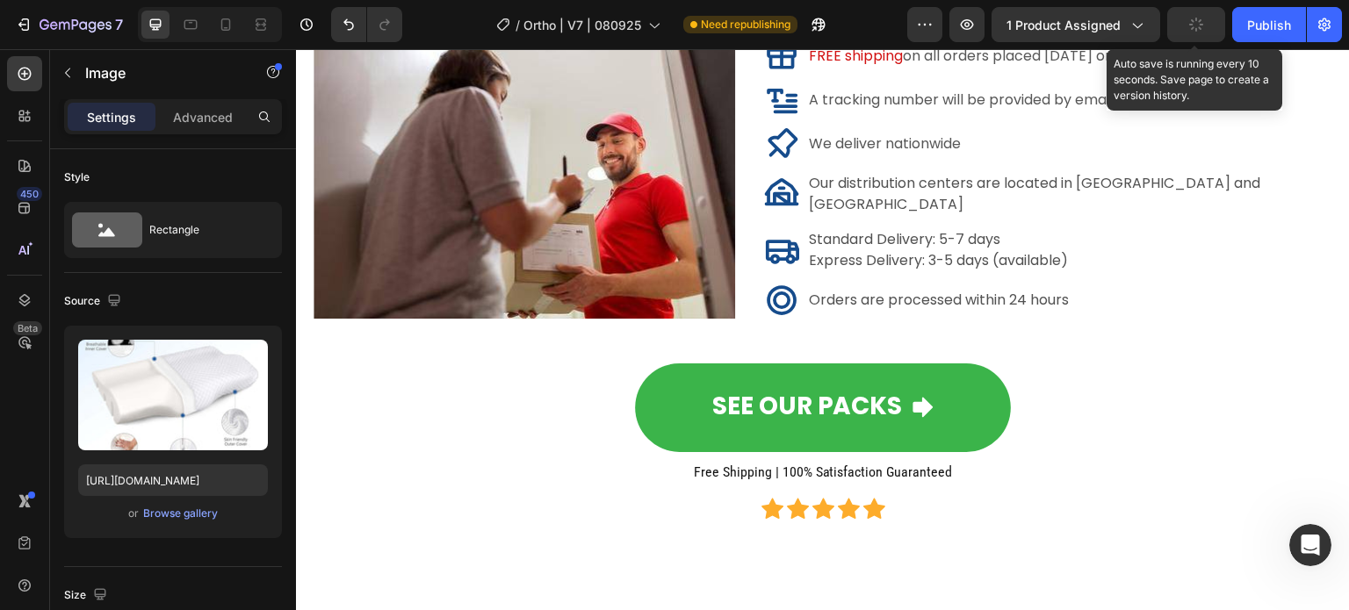
click at [1201, 18] on icon "button" at bounding box center [1196, 25] width 16 height 16
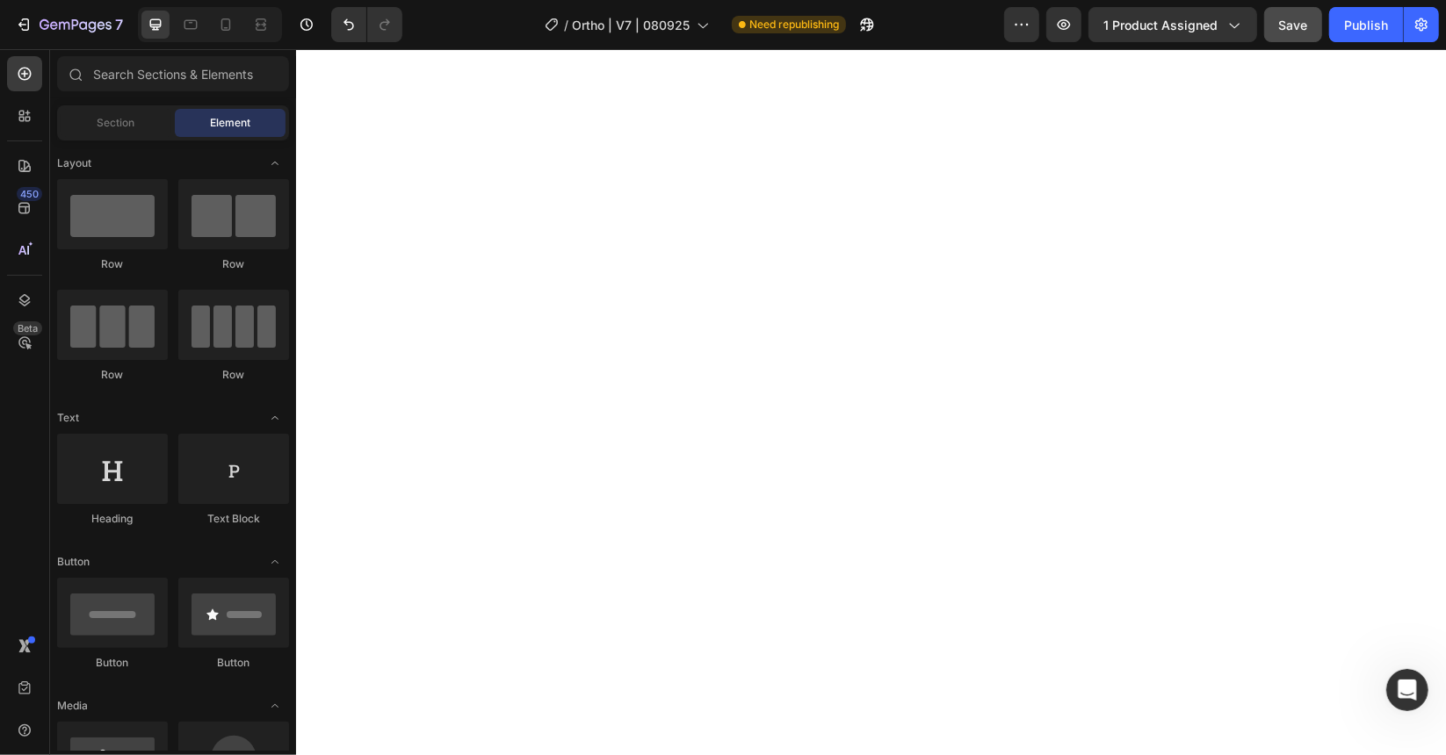
scroll to position [0, 0]
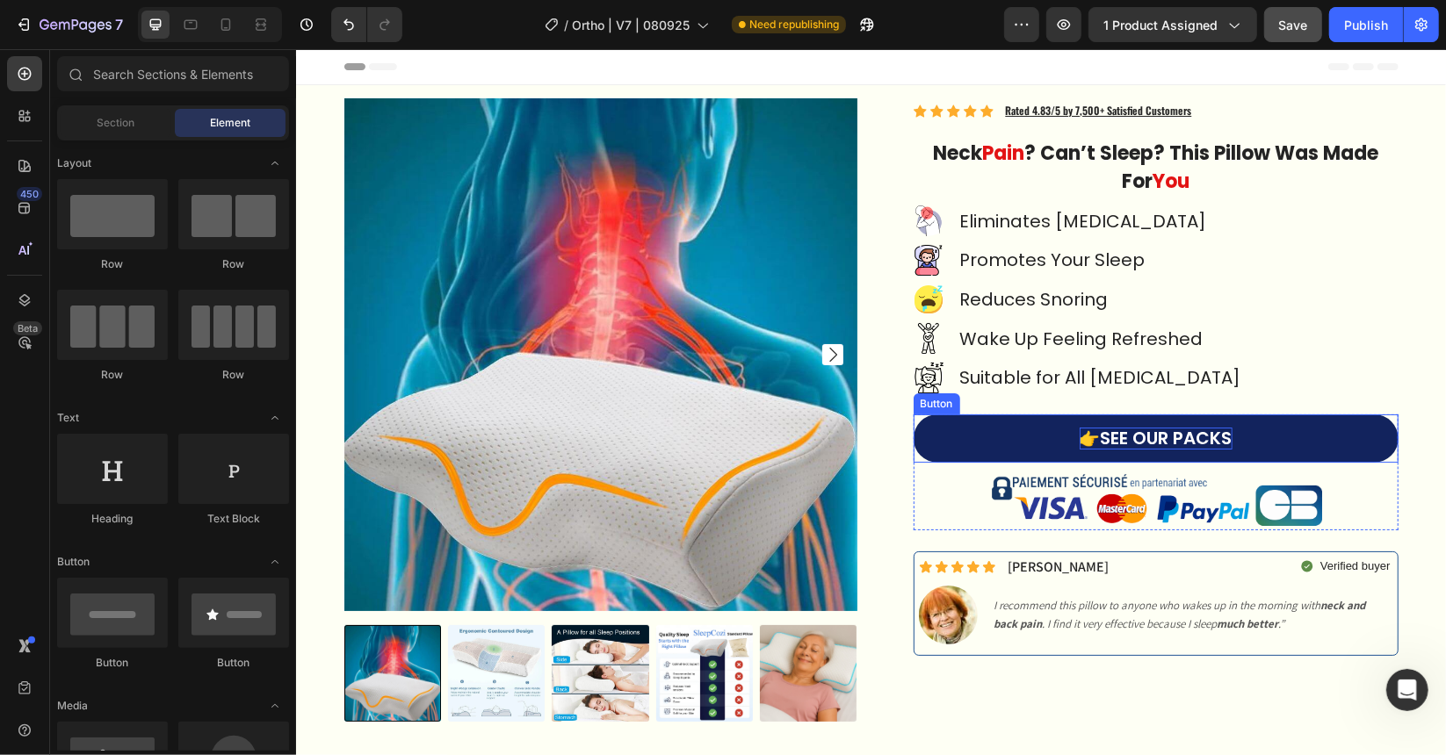
click at [1147, 437] on p "👉 SEE OUR PACKS" at bounding box center [1155, 438] width 153 height 22
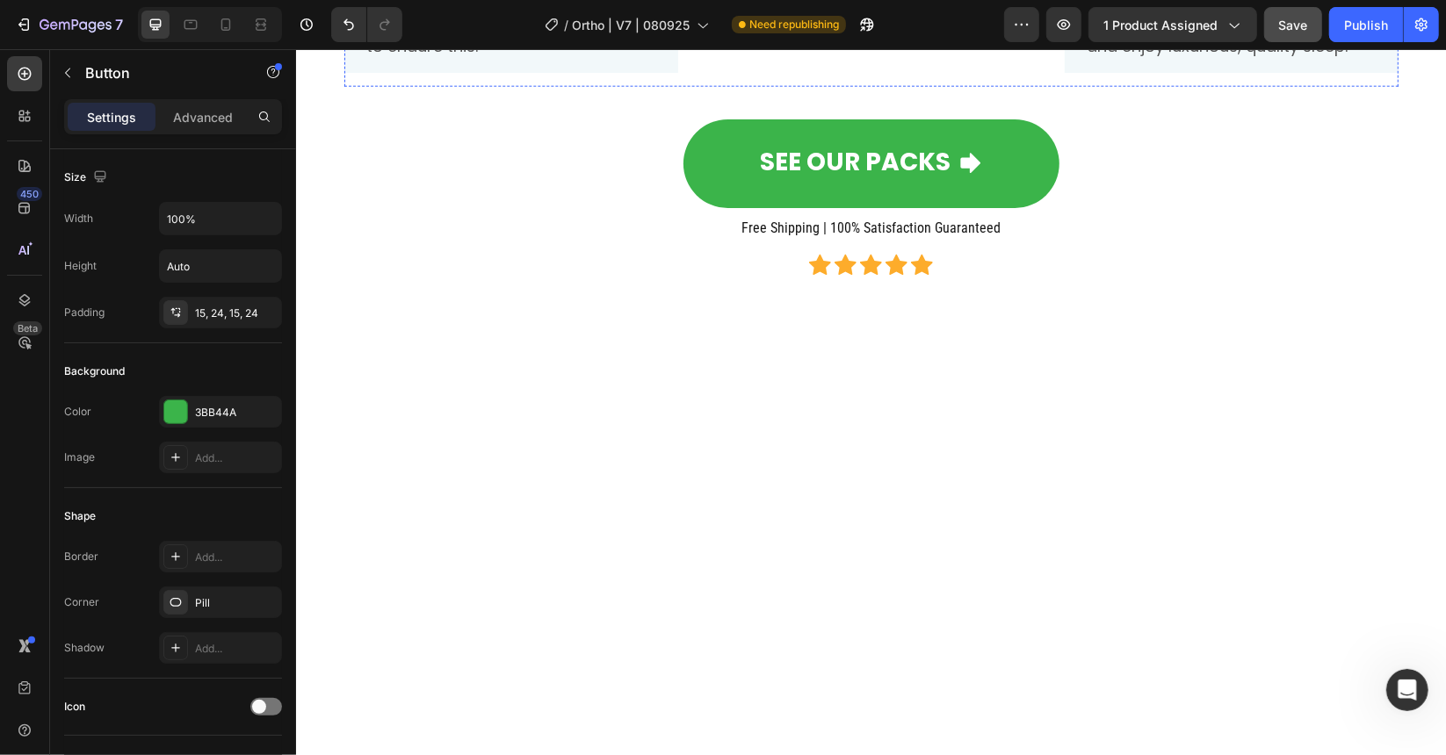
scroll to position [1669, 0]
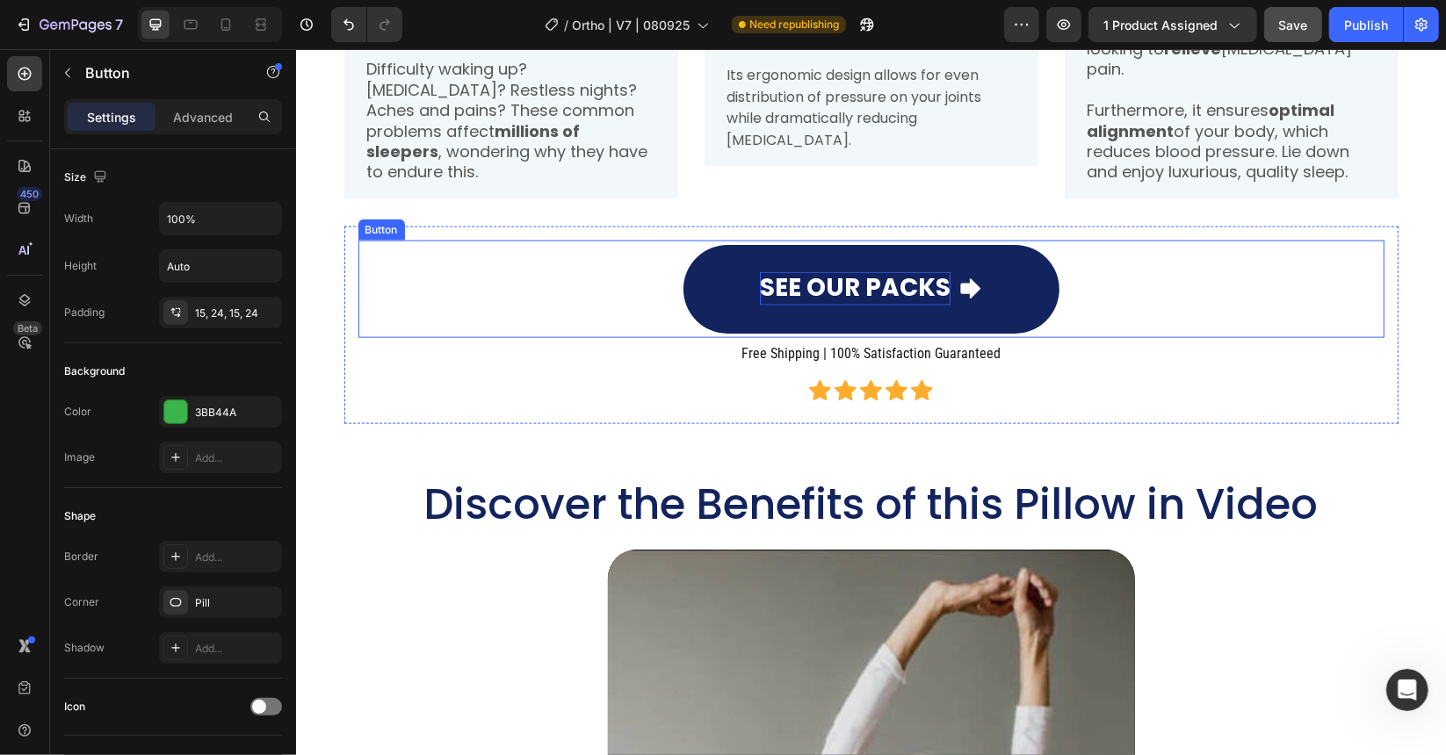
click at [869, 305] on p "SEE OUR PACKS" at bounding box center [854, 287] width 191 height 33
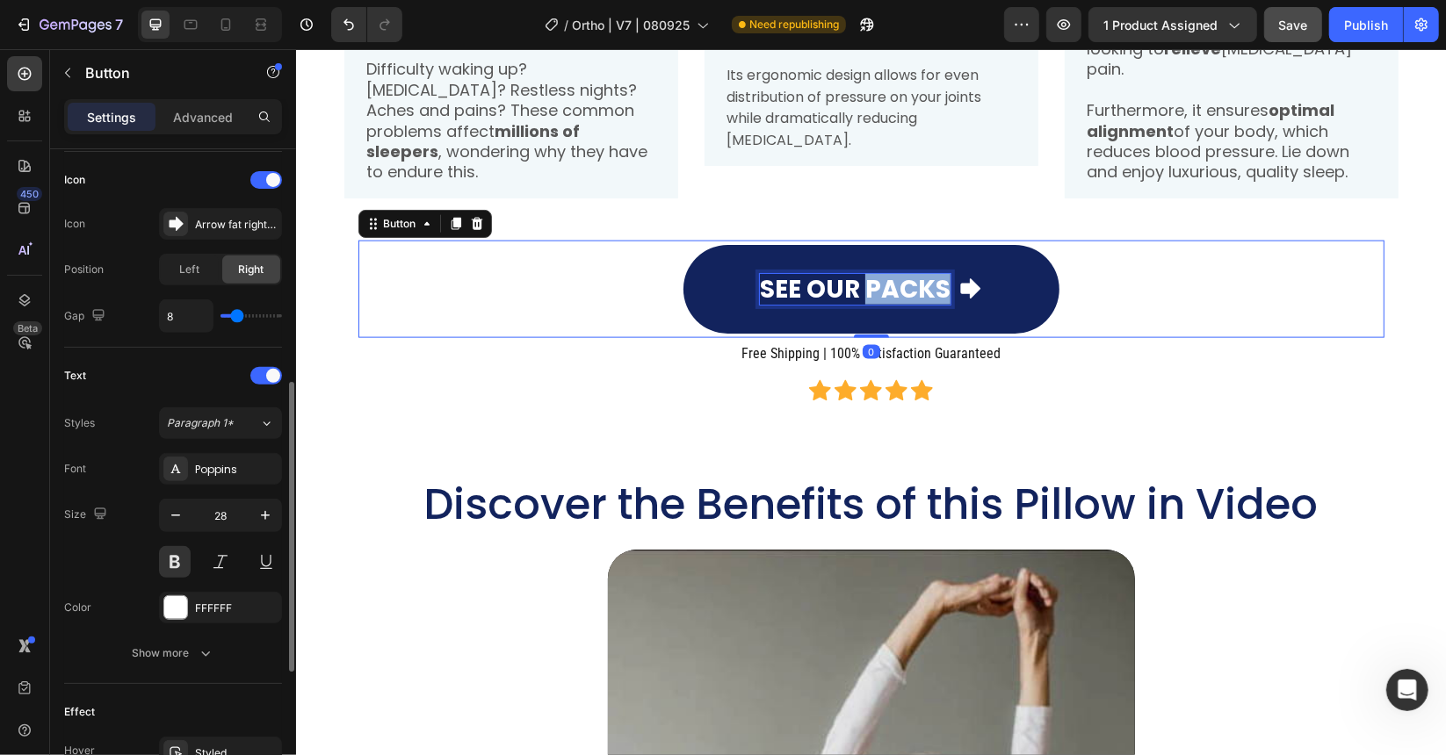
click at [869, 304] on p "SEE OUR PACKS" at bounding box center [854, 288] width 191 height 31
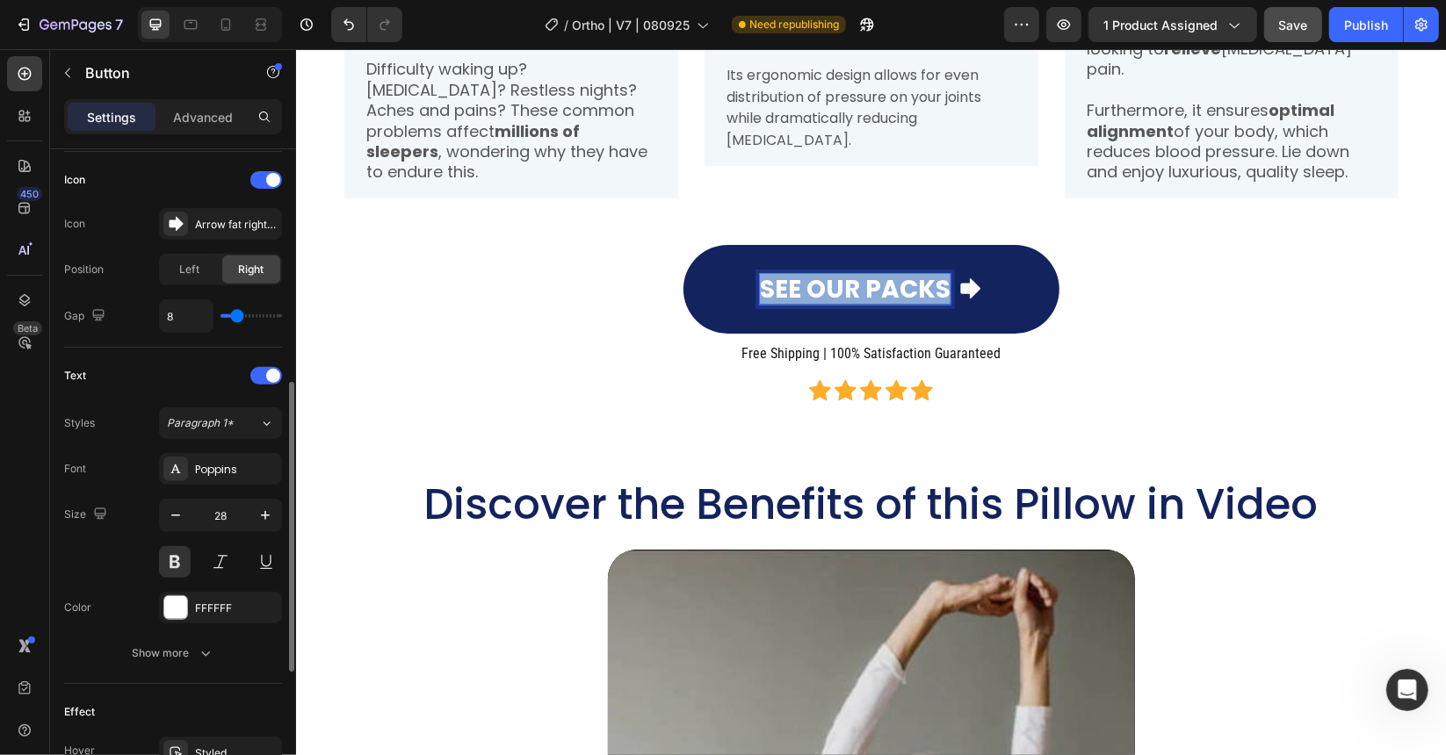
click at [869, 304] on p "SEE OUR PACKS" at bounding box center [854, 288] width 191 height 31
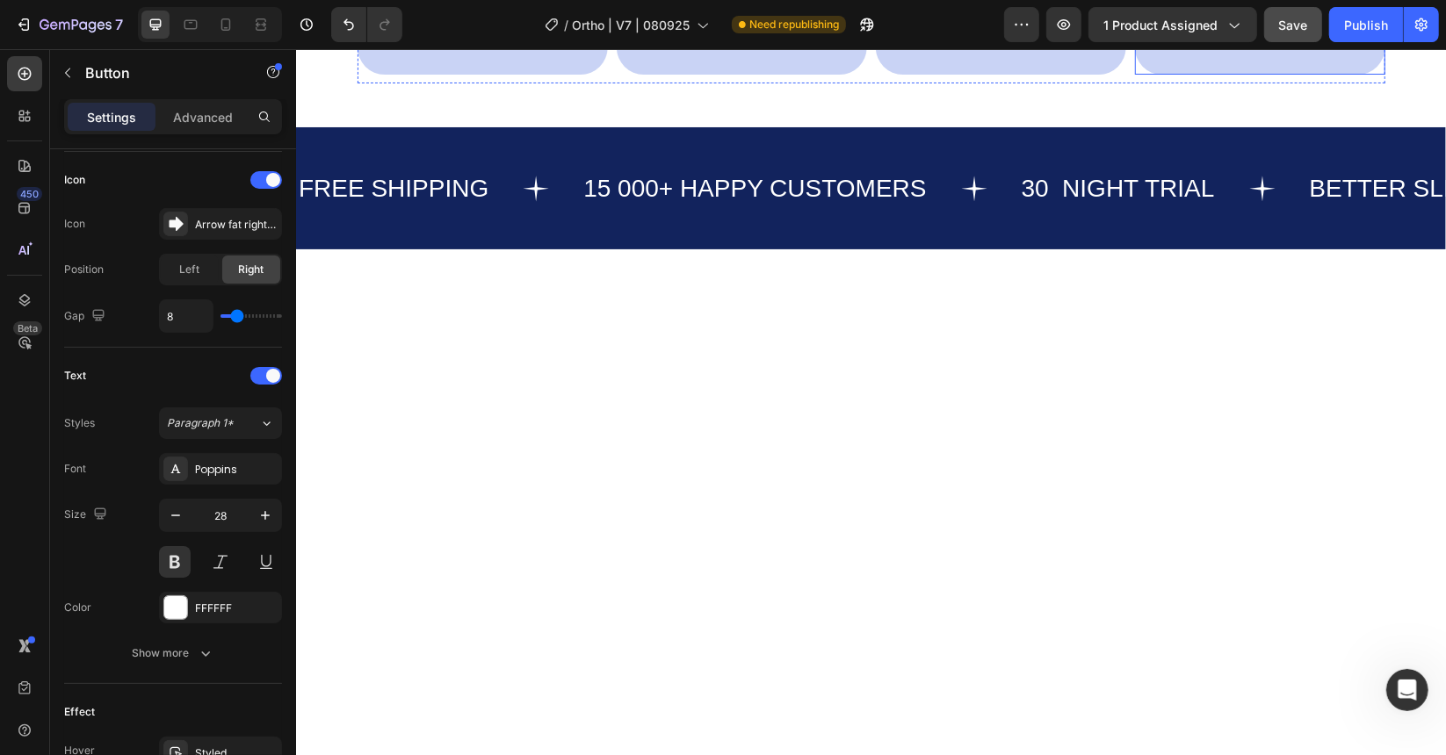
scroll to position [0, 0]
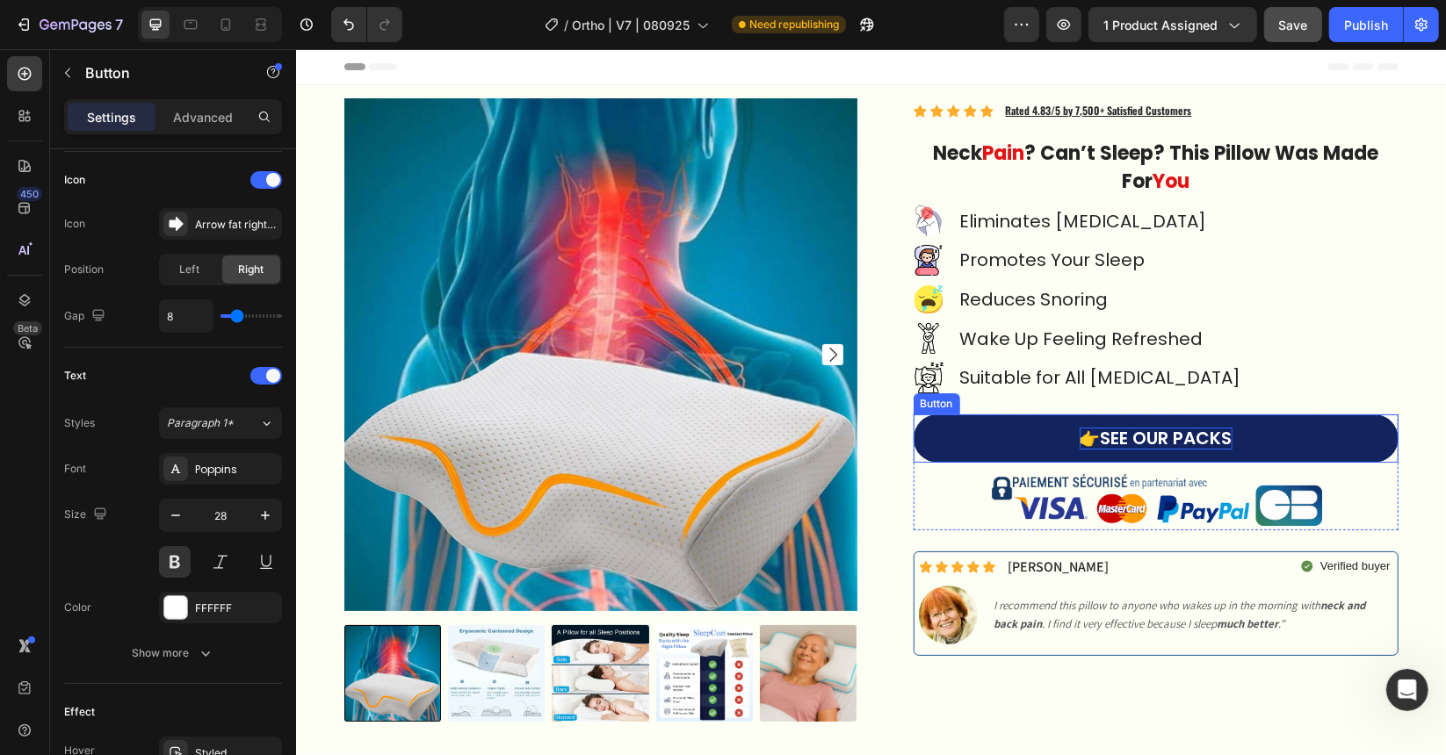
click at [1121, 442] on p "👉 SEE OUR PACKS" at bounding box center [1155, 438] width 153 height 22
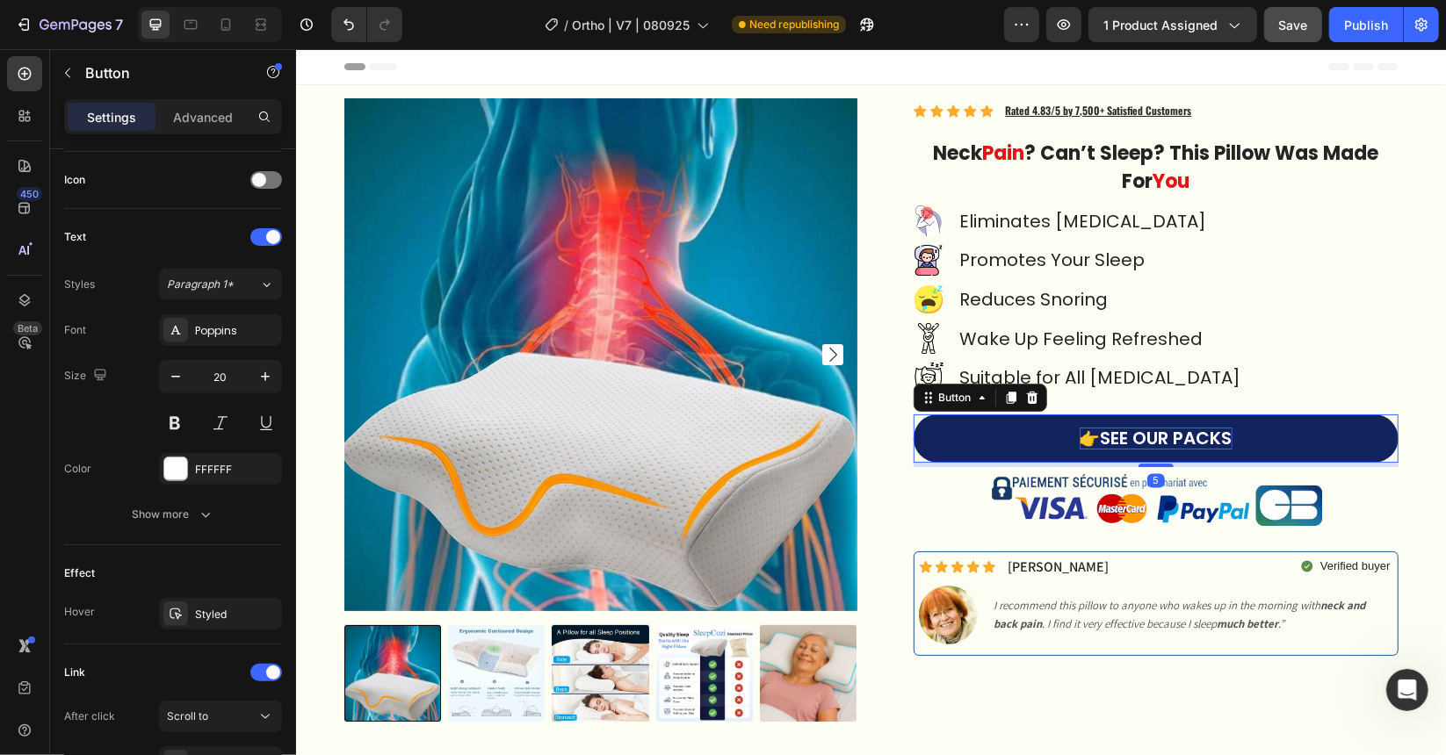
click at [1121, 442] on p "👉 SEE OUR PACKS" at bounding box center [1155, 438] width 153 height 22
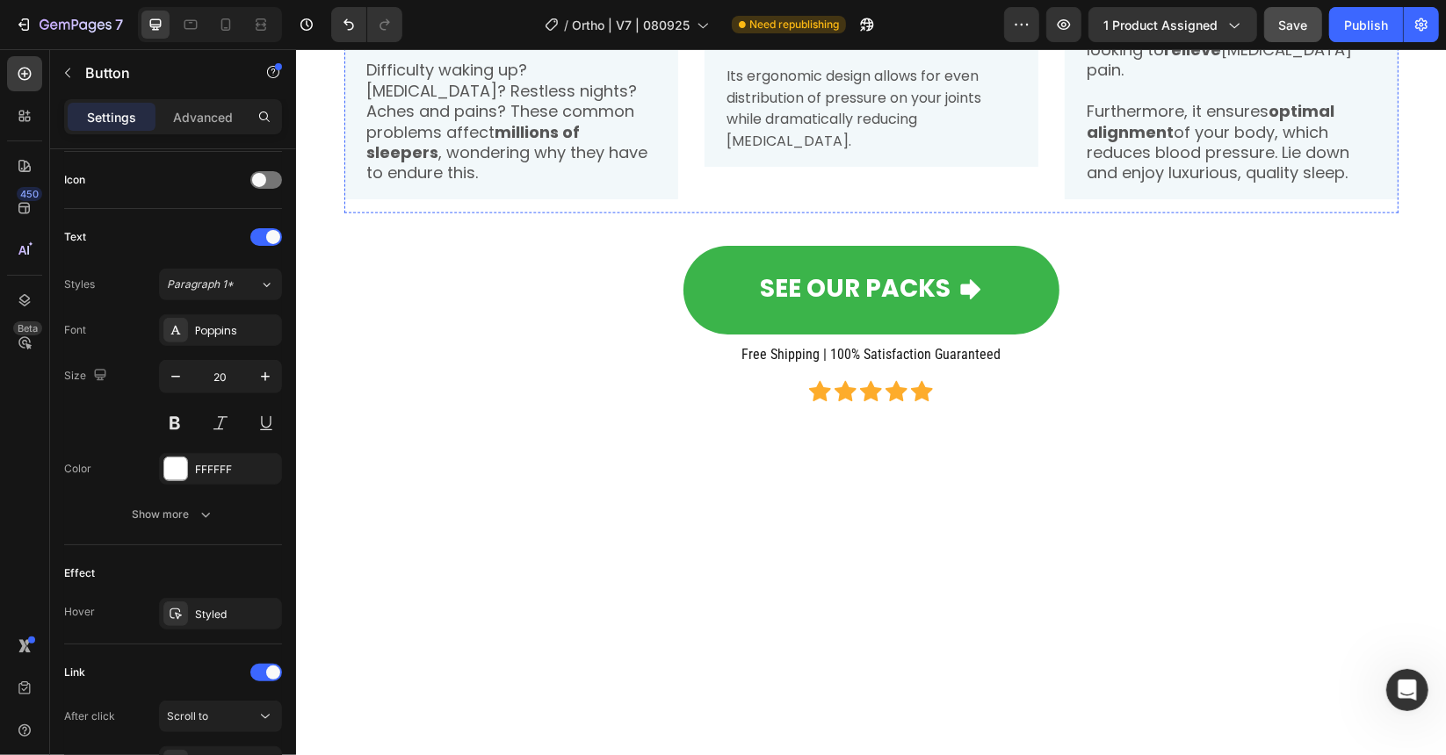
scroll to position [1669, 0]
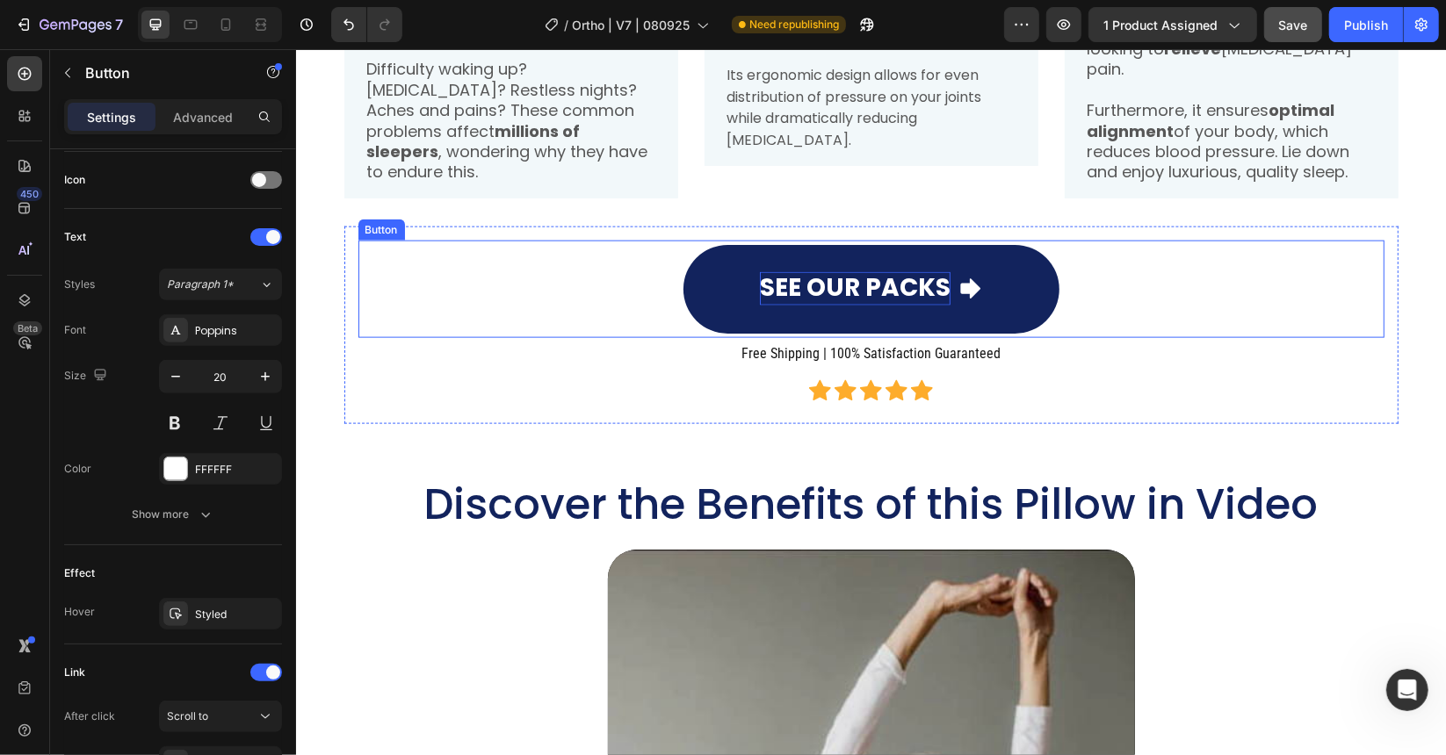
click at [840, 305] on p "SEE OUR PACKS" at bounding box center [854, 287] width 191 height 33
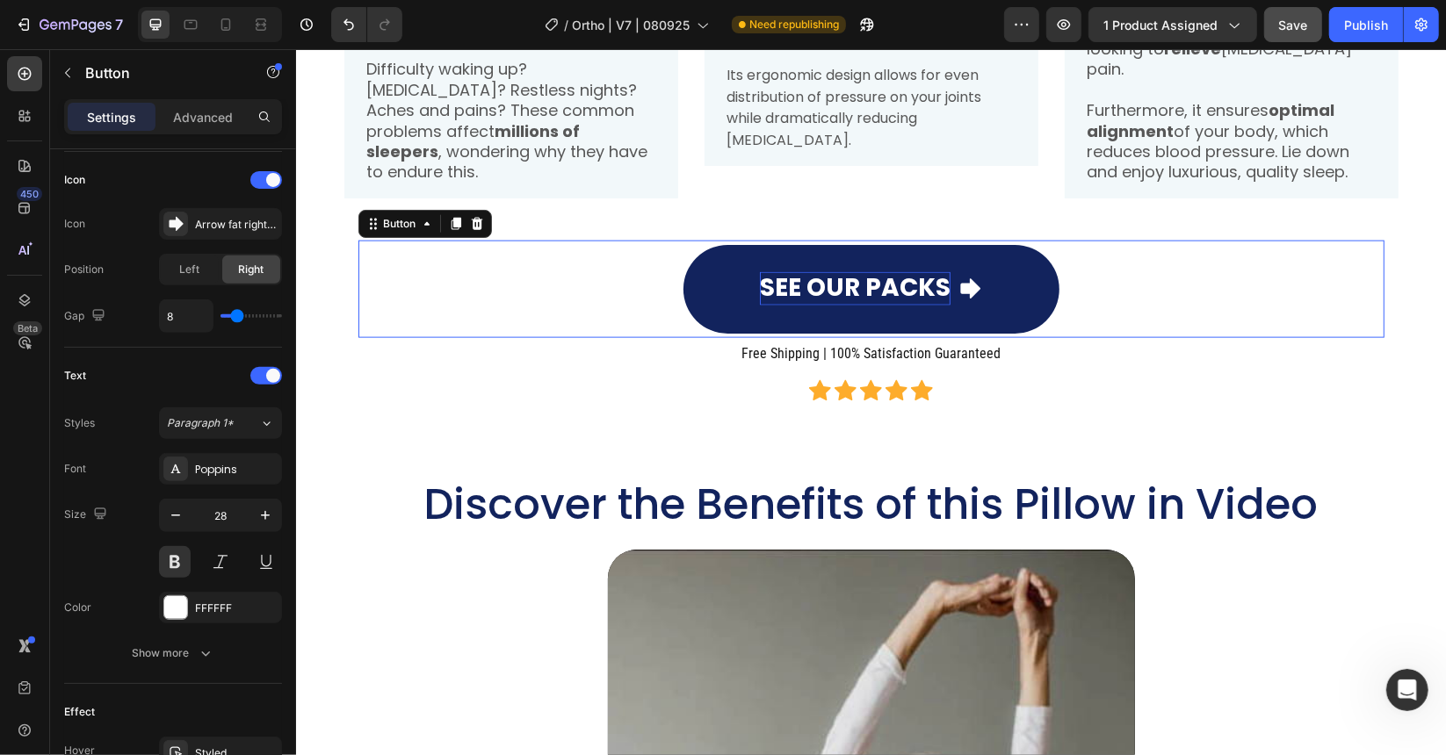
click at [840, 305] on p "SEE OUR PACKS" at bounding box center [854, 287] width 191 height 33
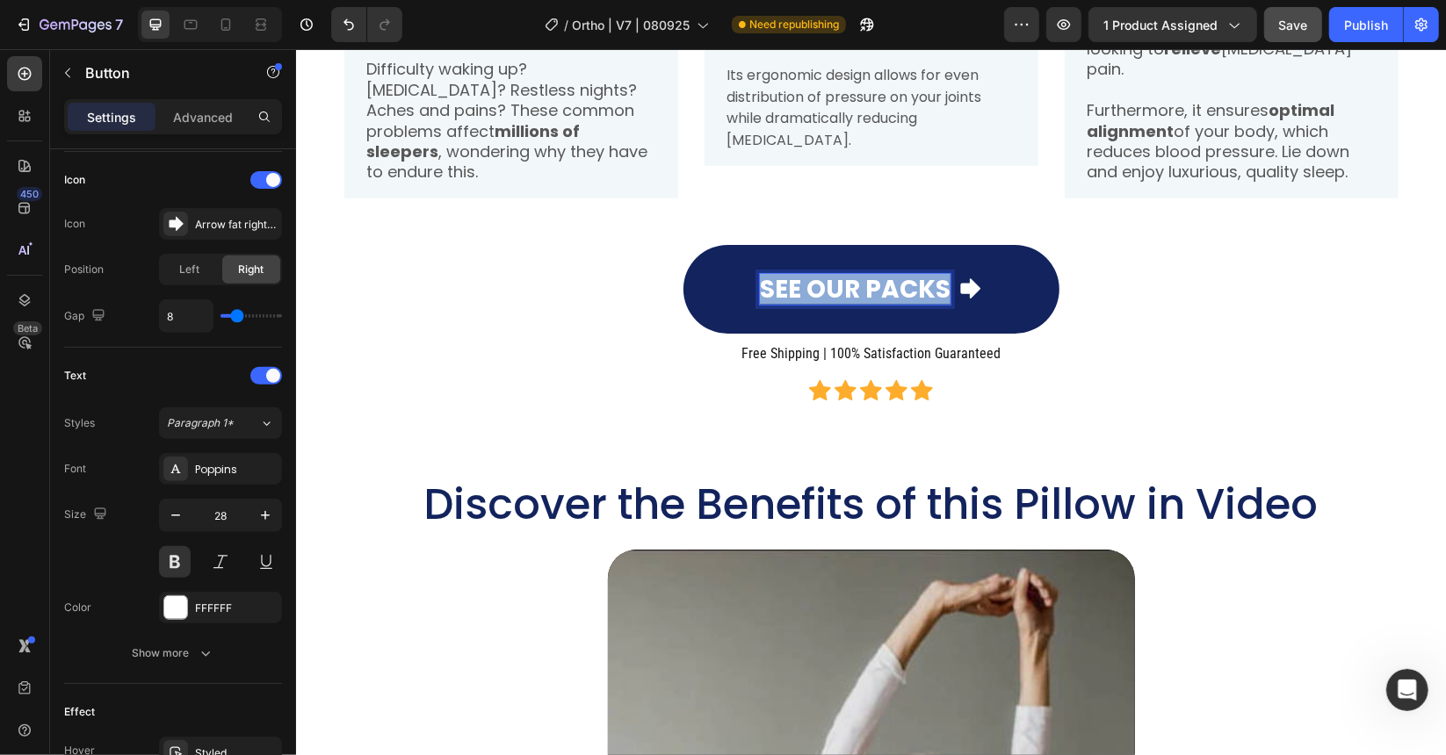
click at [840, 304] on p "SEE OUR PACKS" at bounding box center [854, 288] width 191 height 31
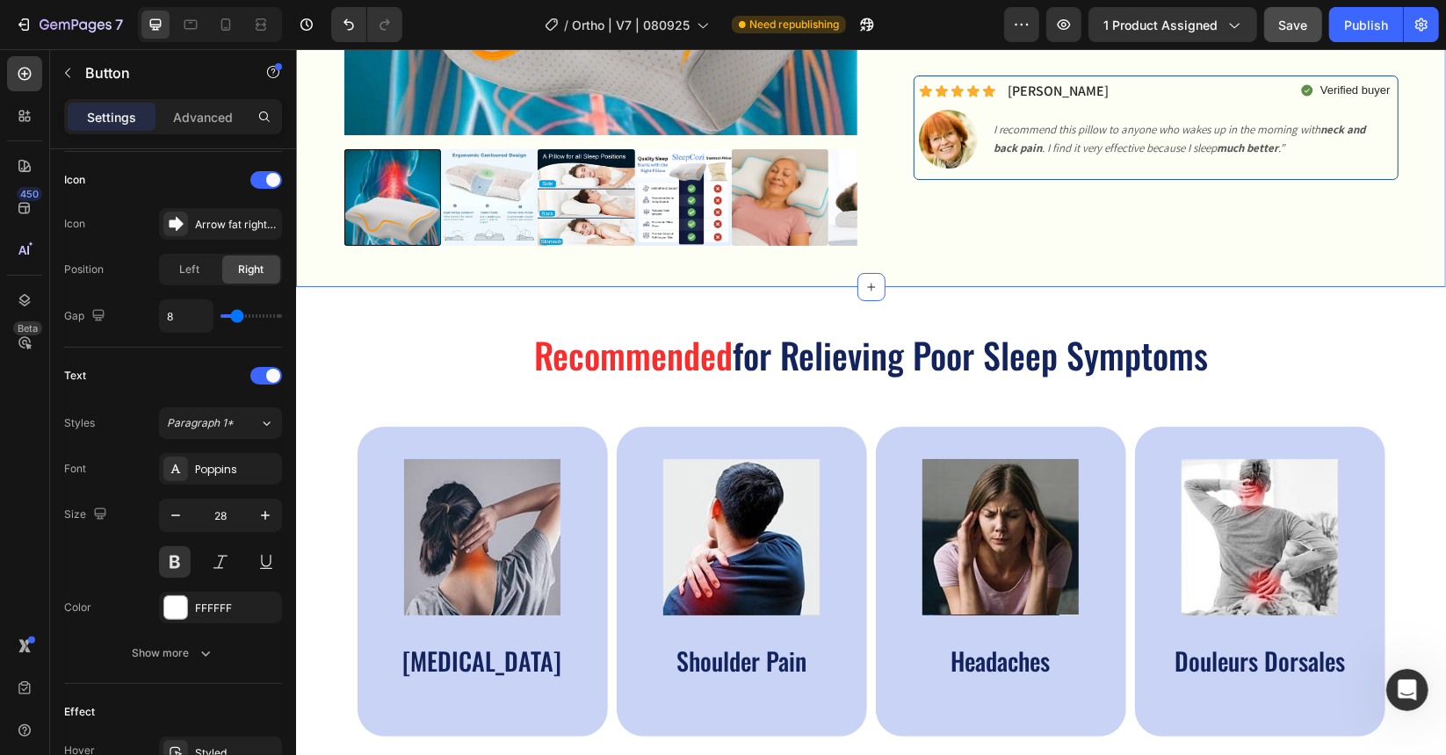
scroll to position [0, 0]
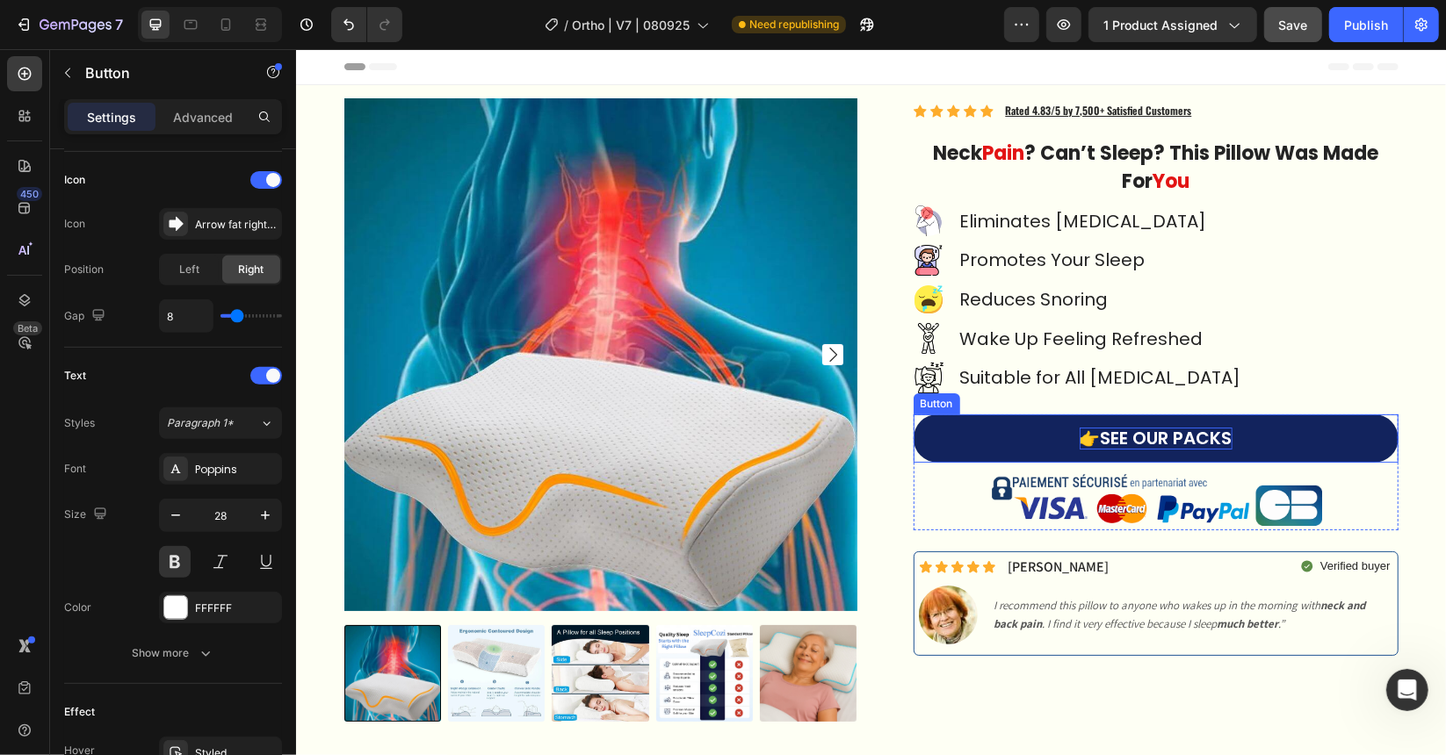
click at [1138, 431] on p "👉 SEE OUR PACKS" at bounding box center [1155, 438] width 153 height 22
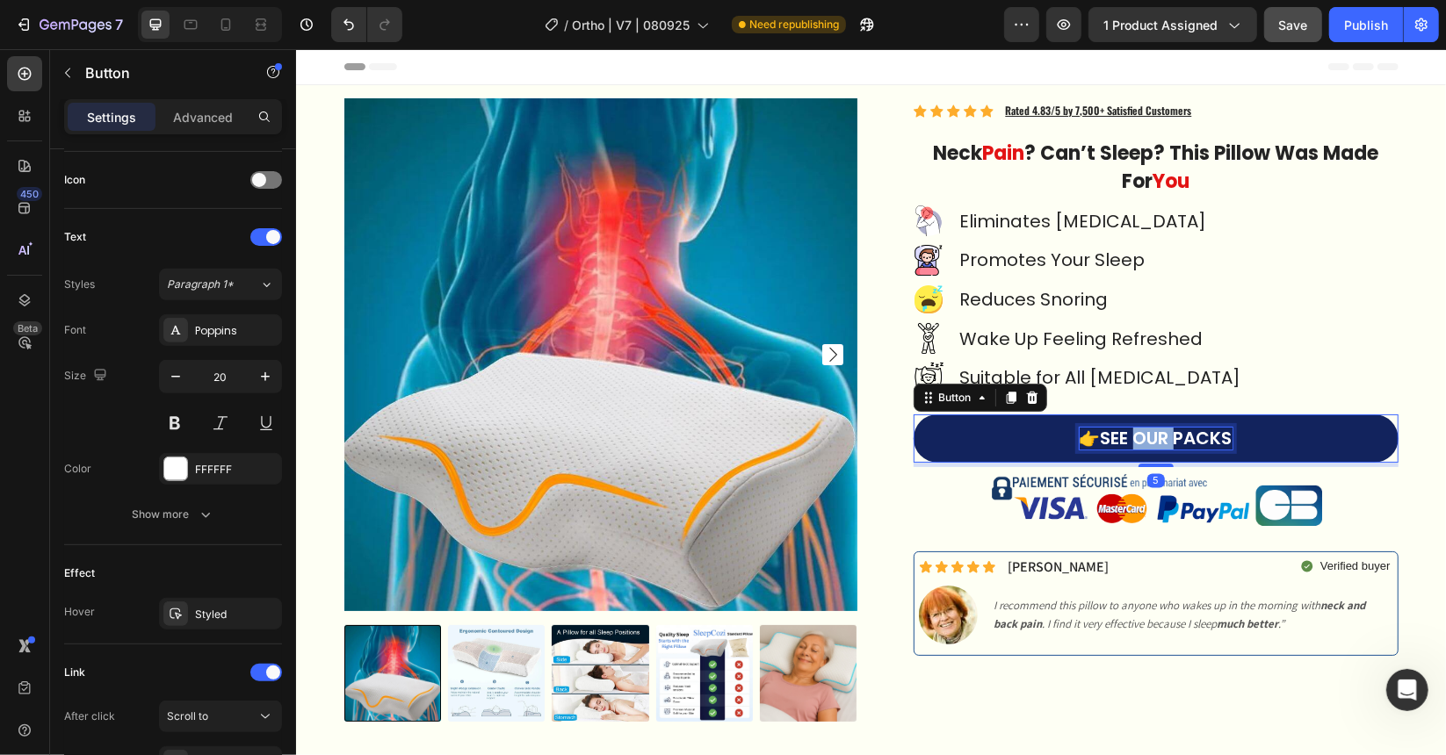
click at [1138, 431] on p "👉 SEE OUR PACKS" at bounding box center [1155, 438] width 153 height 22
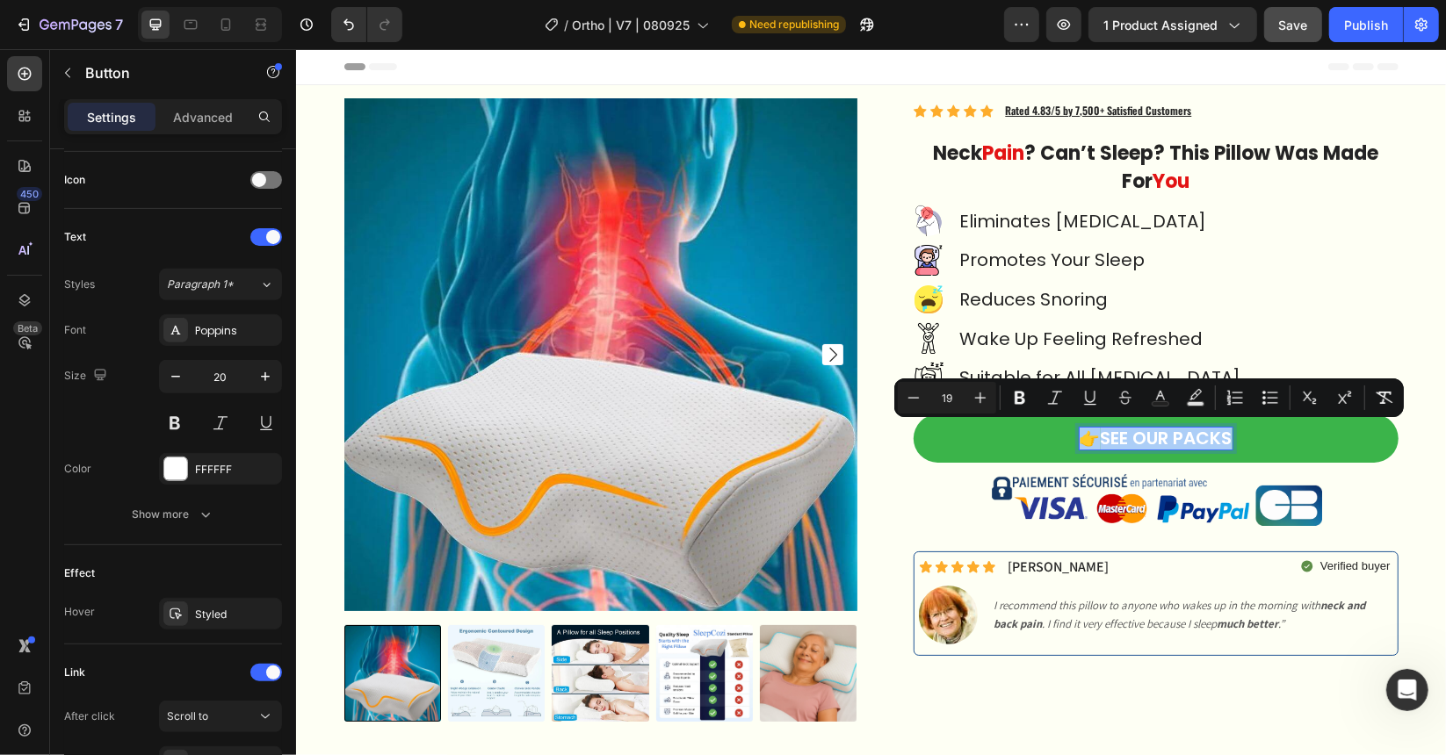
click at [956, 396] on input "19" at bounding box center [946, 397] width 35 height 21
type input "28"
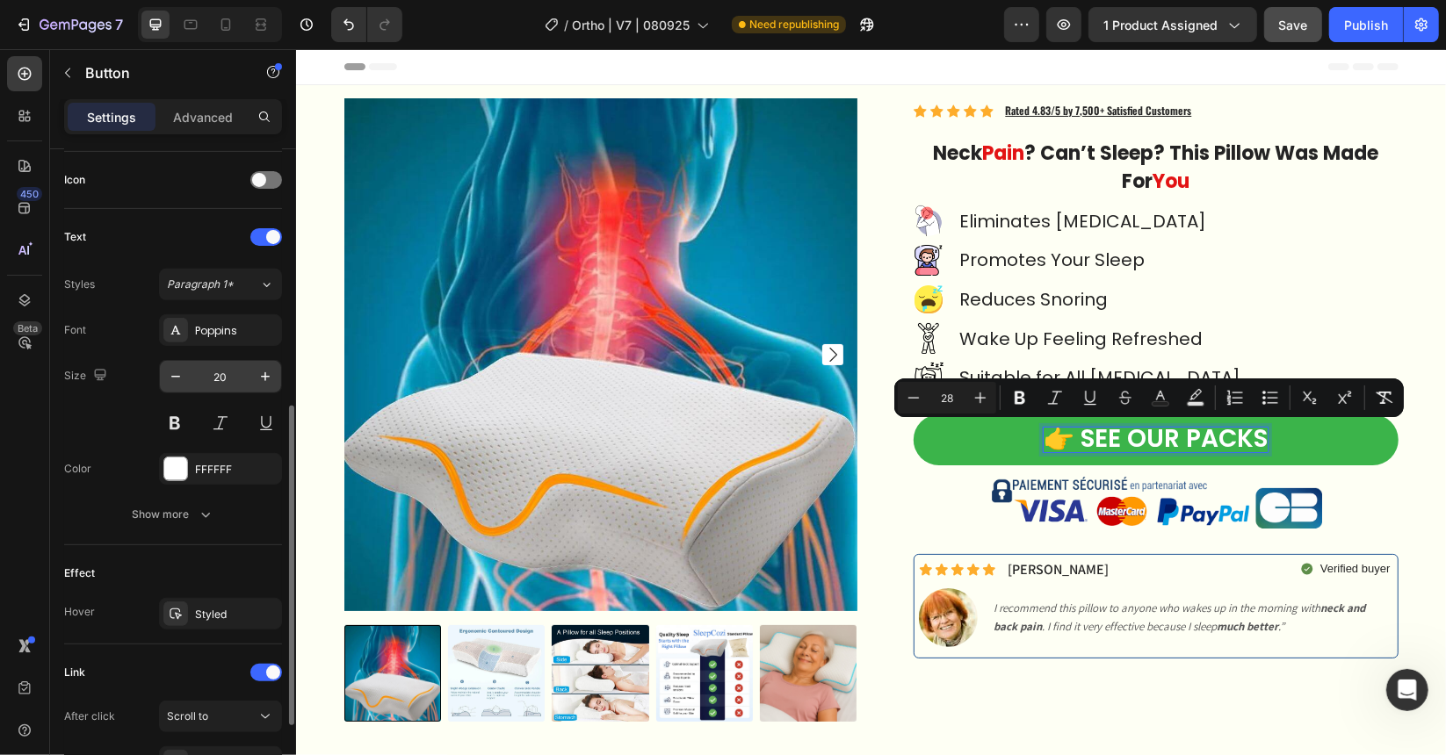
click at [229, 372] on input "20" at bounding box center [220, 377] width 58 height 32
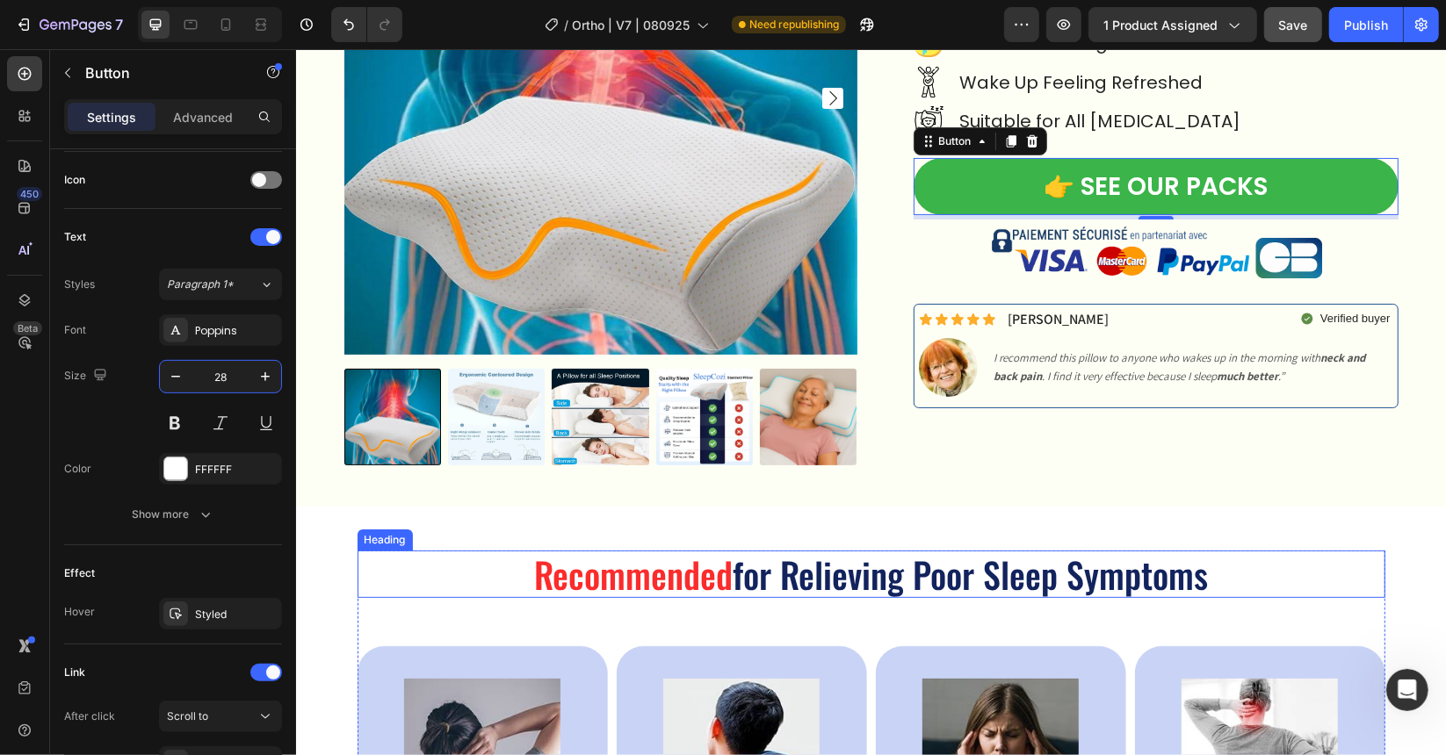
scroll to position [264, 0]
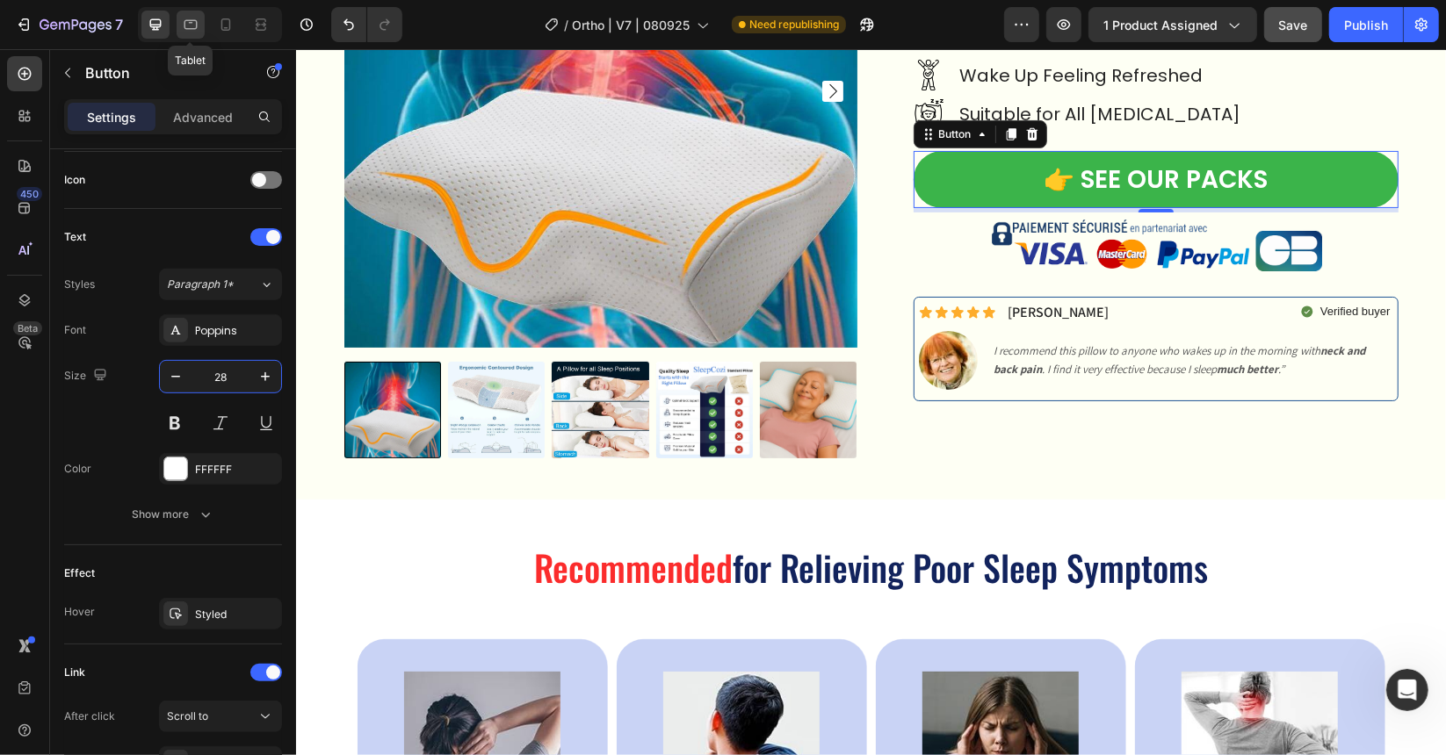
click at [187, 31] on icon at bounding box center [191, 25] width 18 height 18
type input "16"
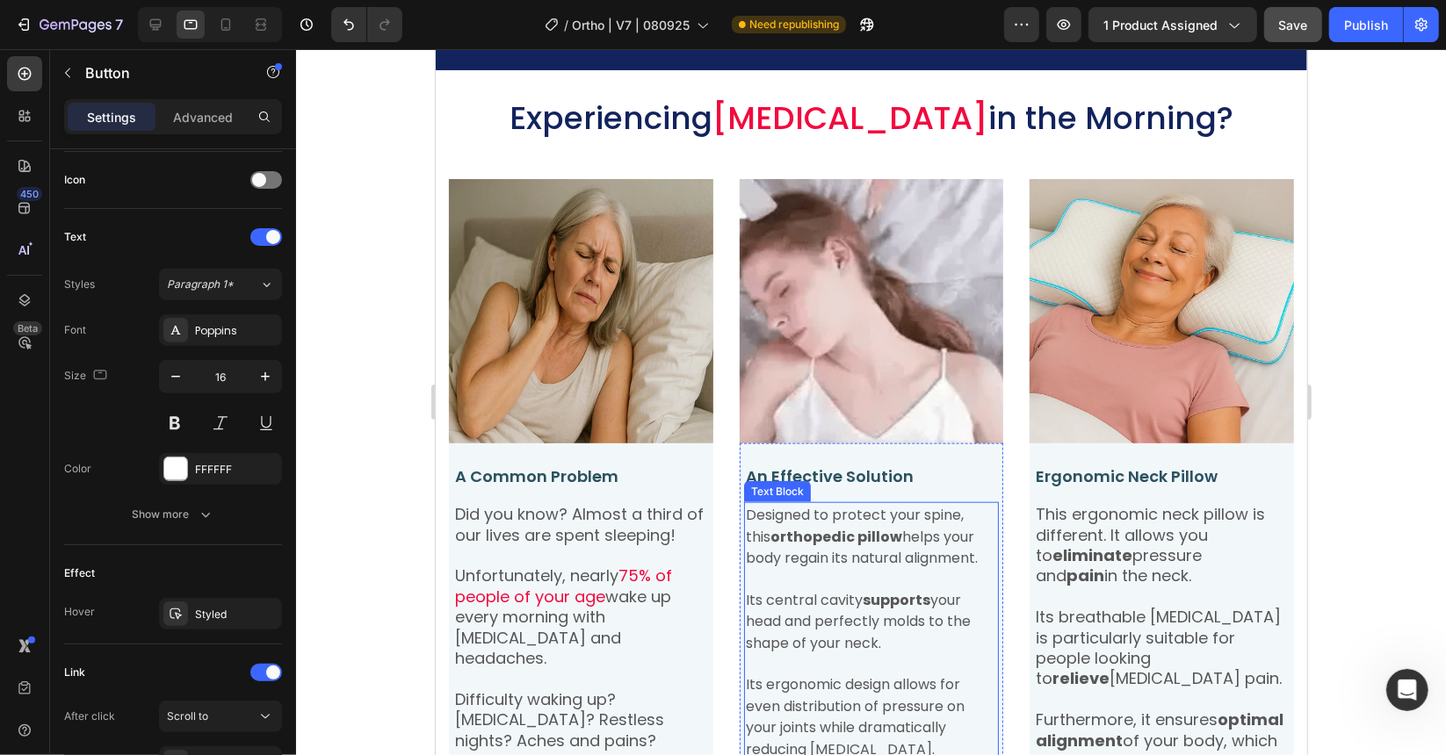
scroll to position [1802, 0]
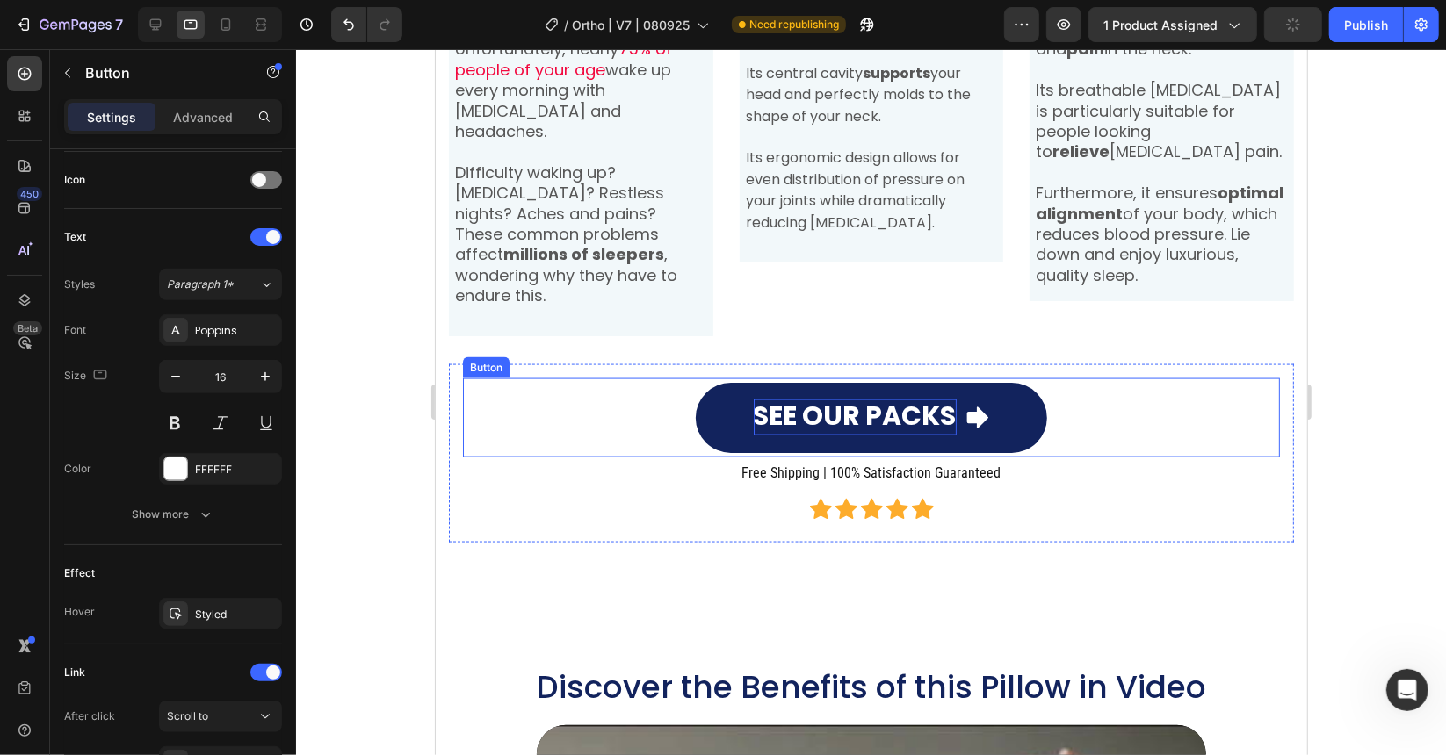
click at [849, 399] on p "SEE OUR PACKS" at bounding box center [854, 417] width 203 height 37
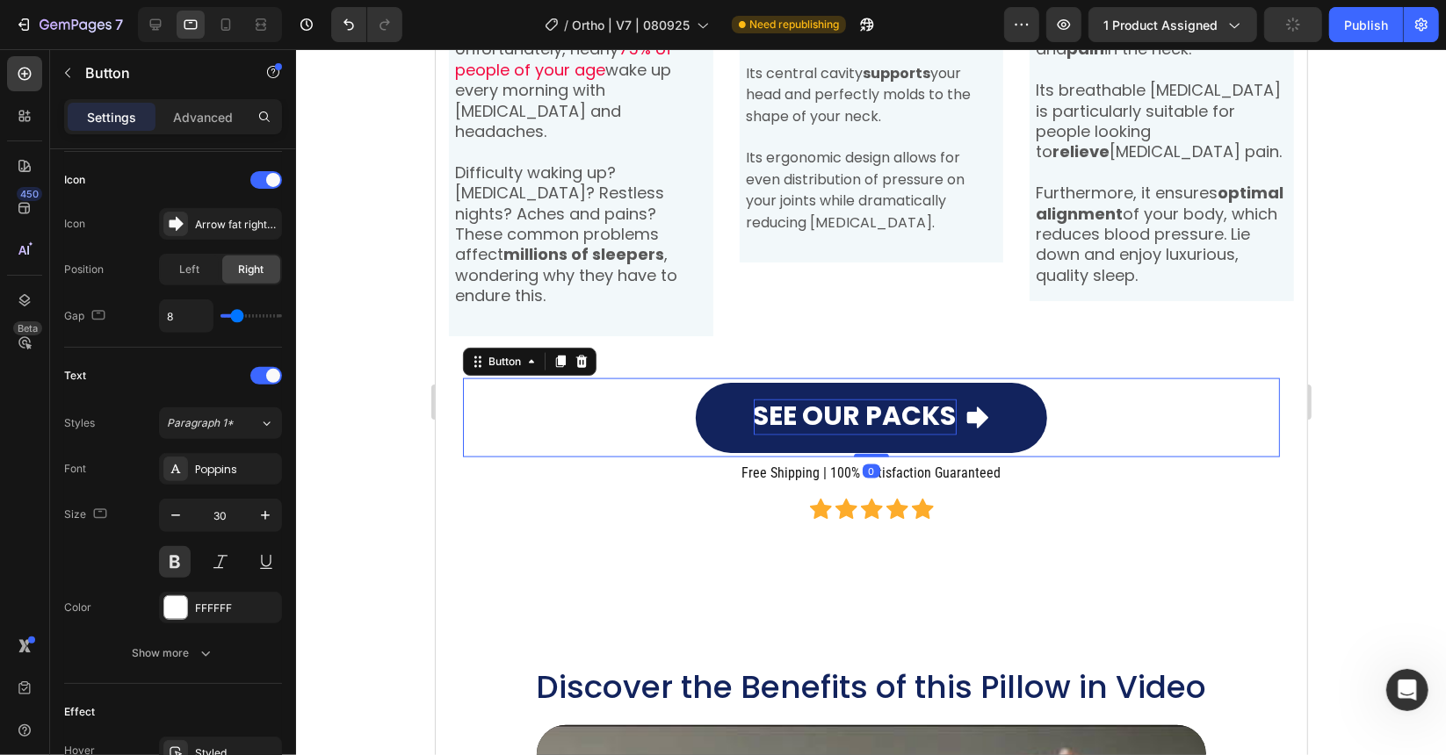
click at [849, 399] on p "SEE OUR PACKS" at bounding box center [854, 417] width 203 height 37
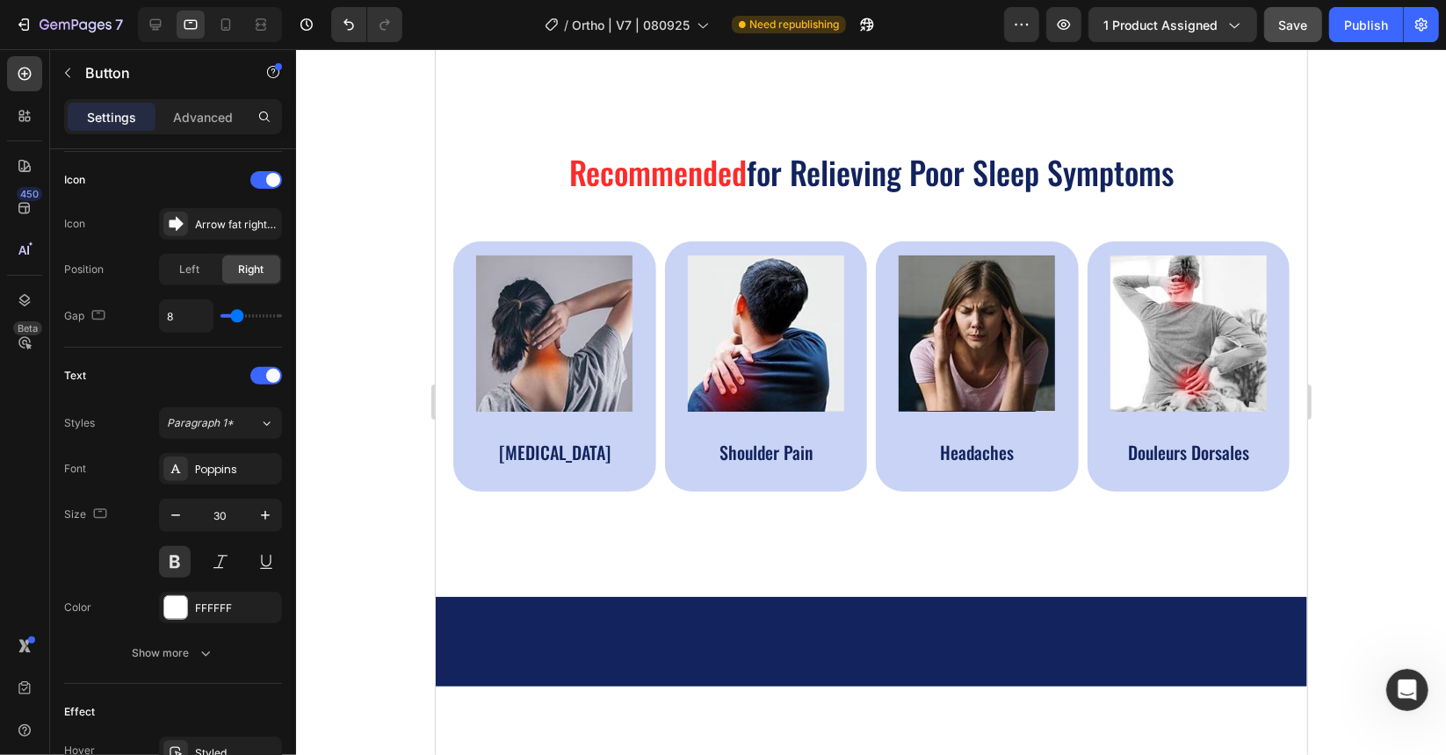
scroll to position [0, 0]
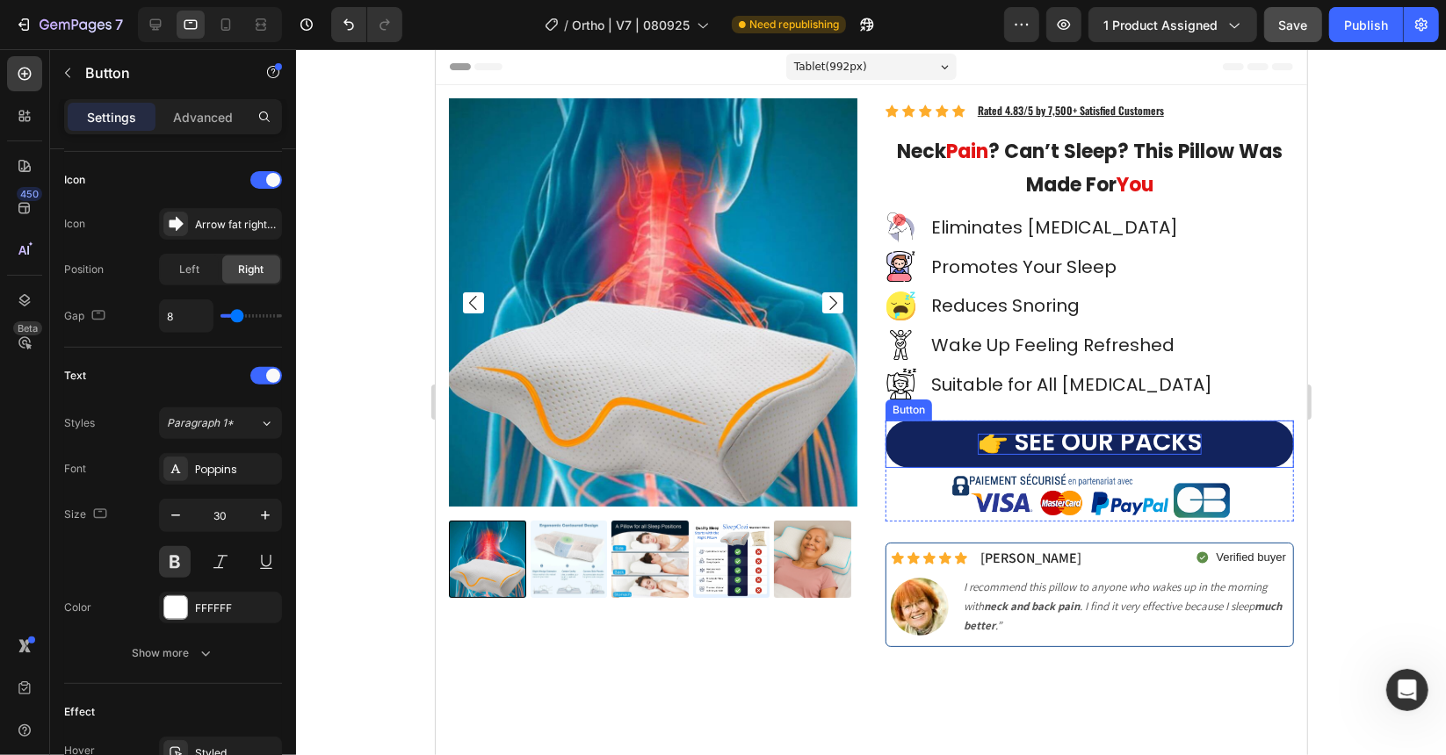
click at [1043, 449] on span "👉 SEE OUR PACKS" at bounding box center [1089, 441] width 224 height 34
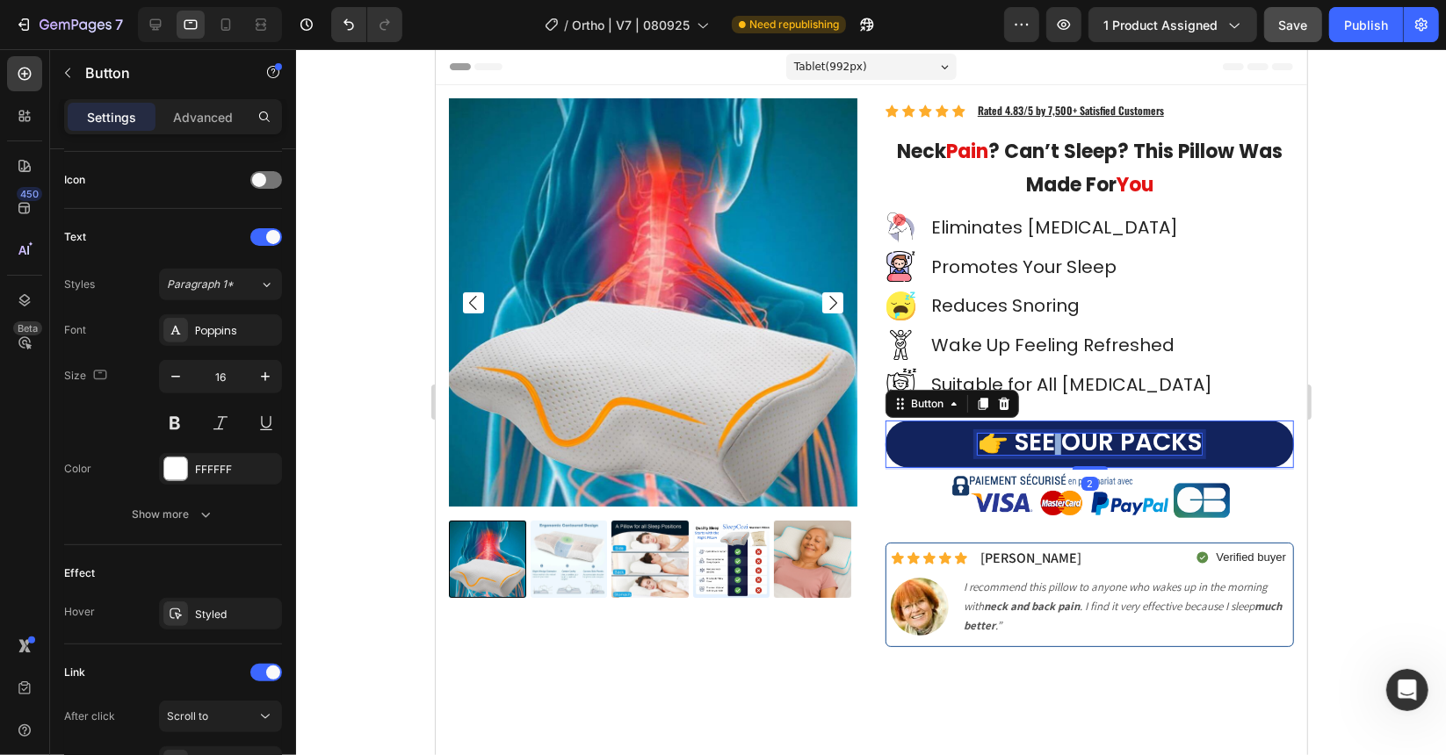
click at [1043, 449] on span "👉 SEE OUR PACKS" at bounding box center [1089, 441] width 224 height 34
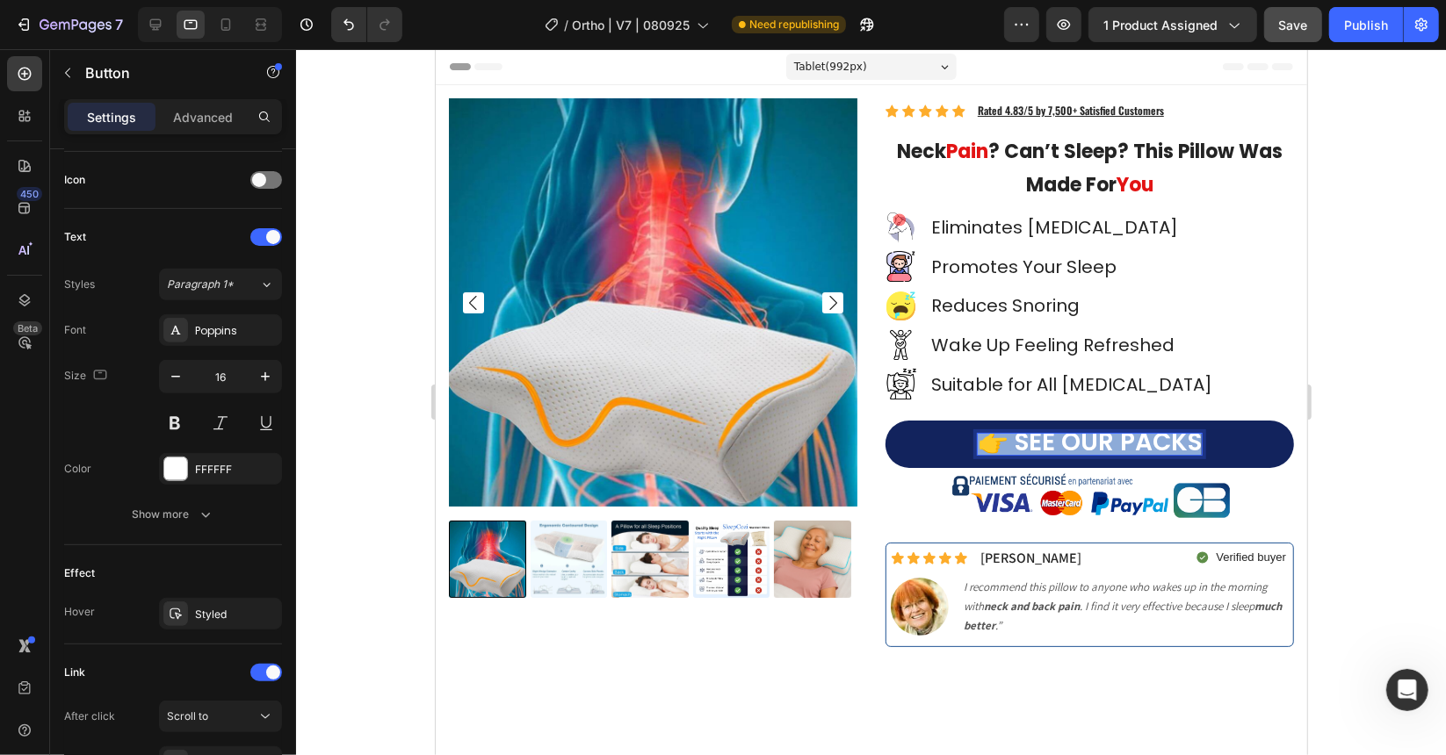
click at [1043, 449] on span "👉 SEE OUR PACKS" at bounding box center [1089, 441] width 224 height 34
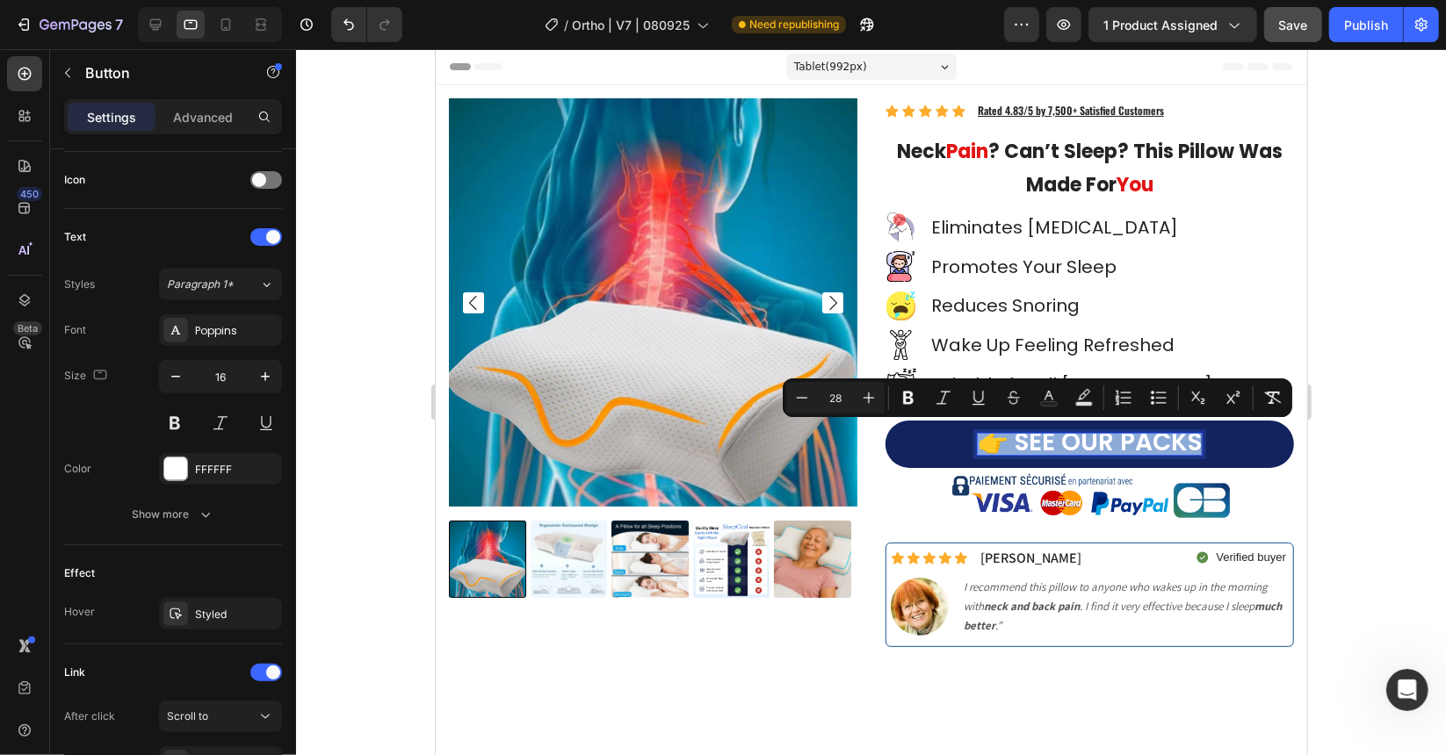
click at [1043, 449] on span "👉 SEE OUR PACKS" at bounding box center [1089, 441] width 224 height 34
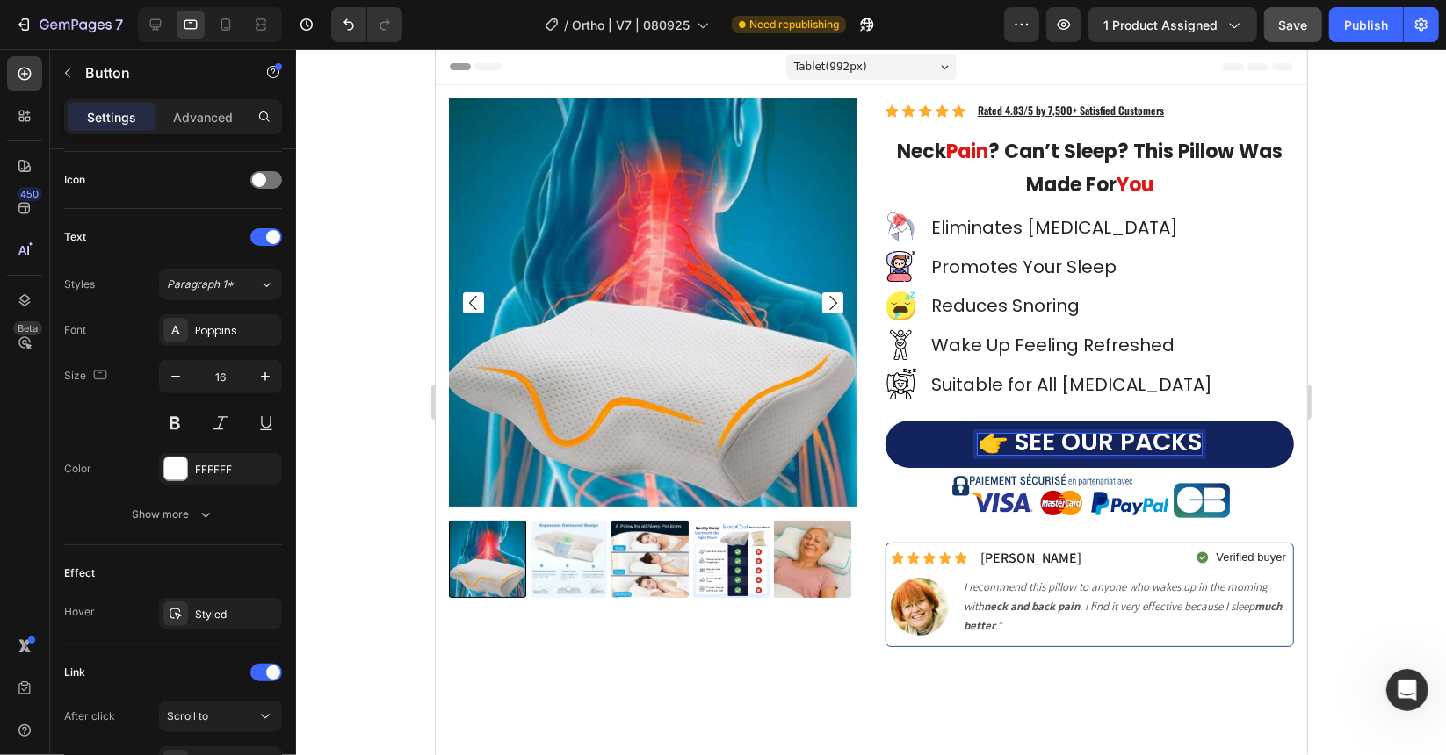
click at [1043, 449] on span "👉 SEE OUR PACKS" at bounding box center [1089, 441] width 224 height 34
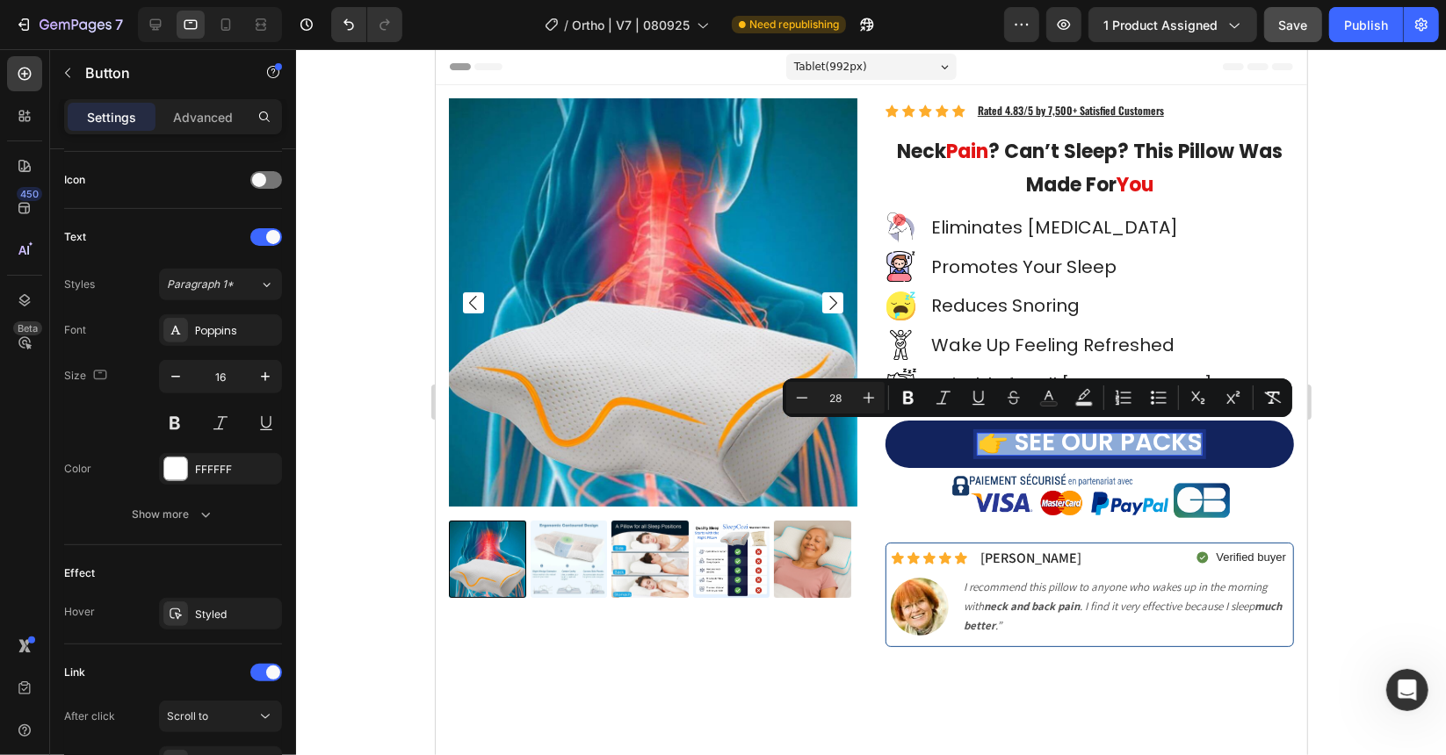
click at [1043, 449] on span "👉 SEE OUR PACKS" at bounding box center [1089, 441] width 224 height 34
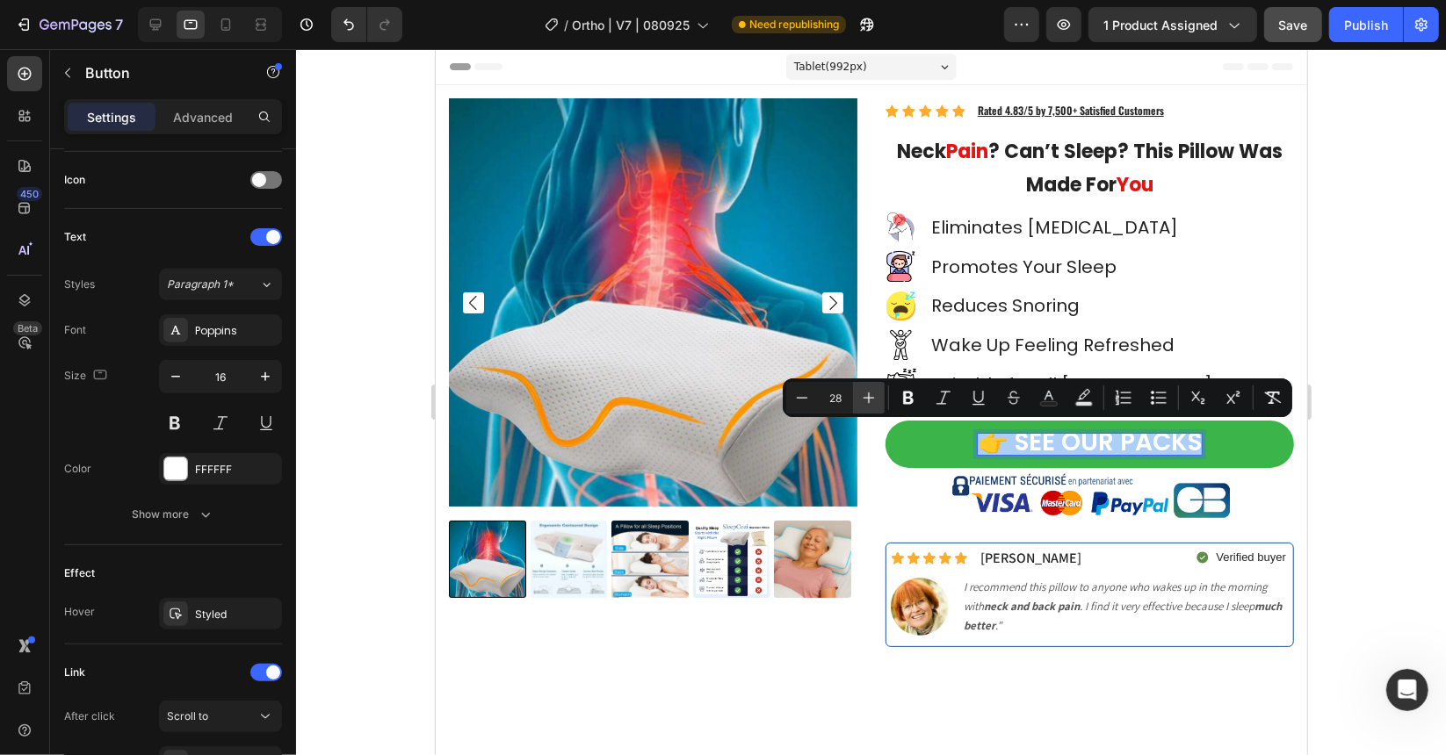
click at [876, 397] on icon "Editor contextual toolbar" at bounding box center [869, 398] width 18 height 18
type input "30"
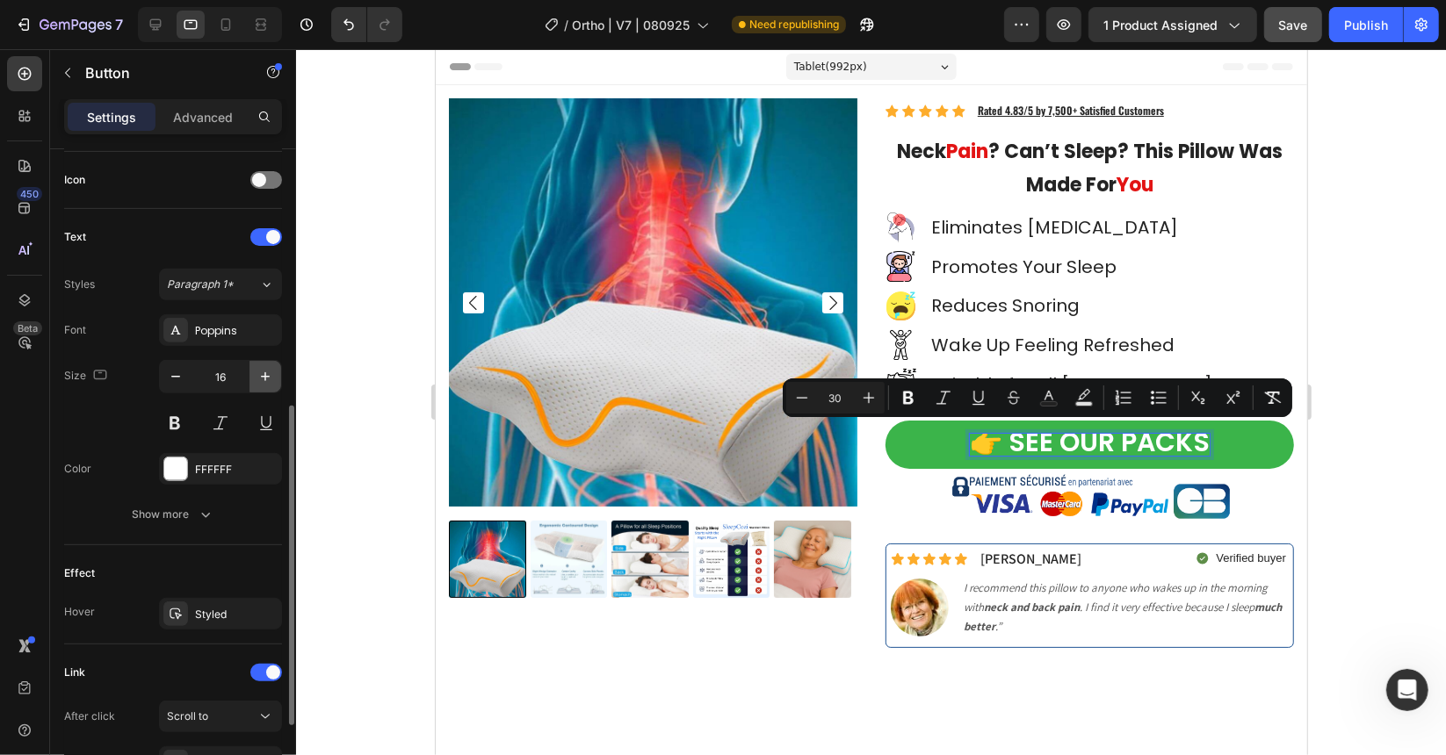
click at [265, 376] on icon "button" at bounding box center [265, 376] width 9 height 9
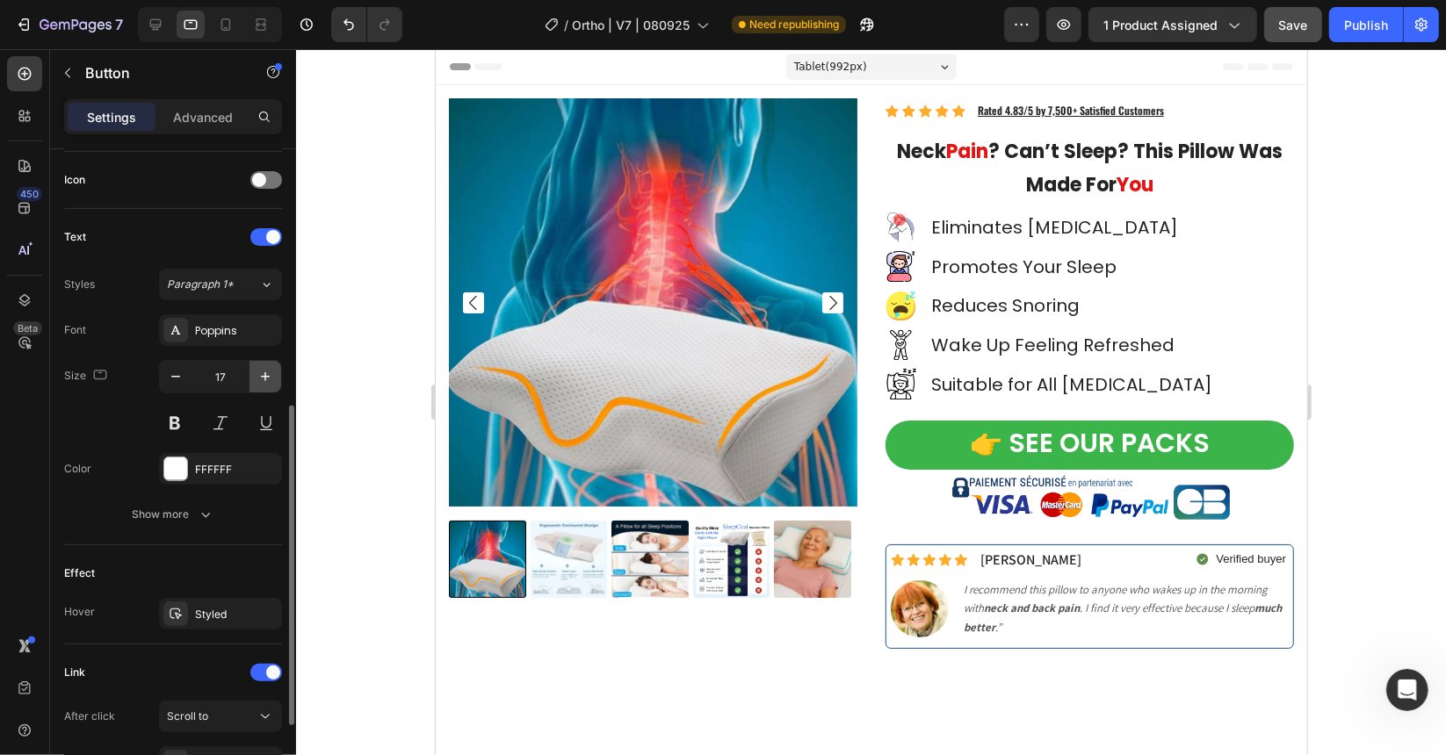
click at [265, 376] on icon "button" at bounding box center [265, 376] width 9 height 9
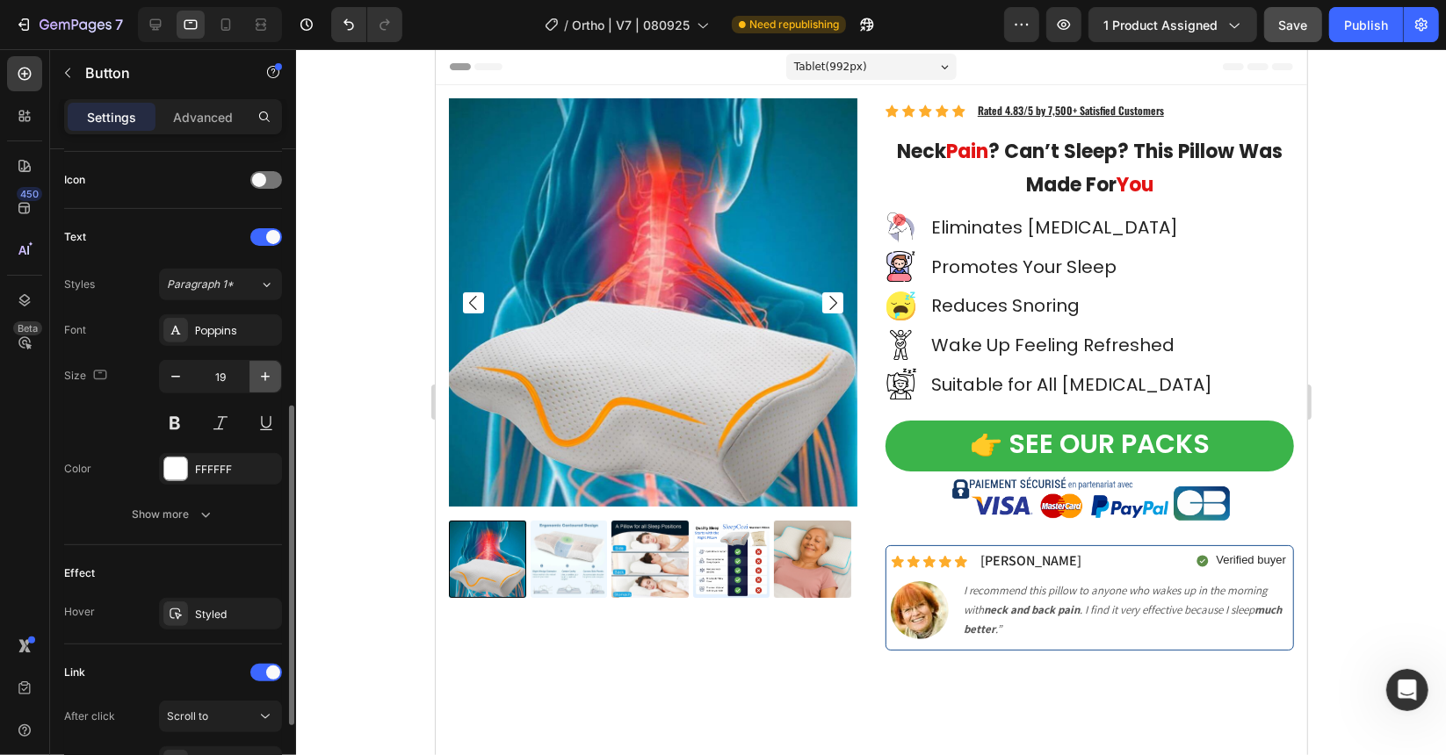
click at [265, 376] on icon "button" at bounding box center [265, 376] width 9 height 9
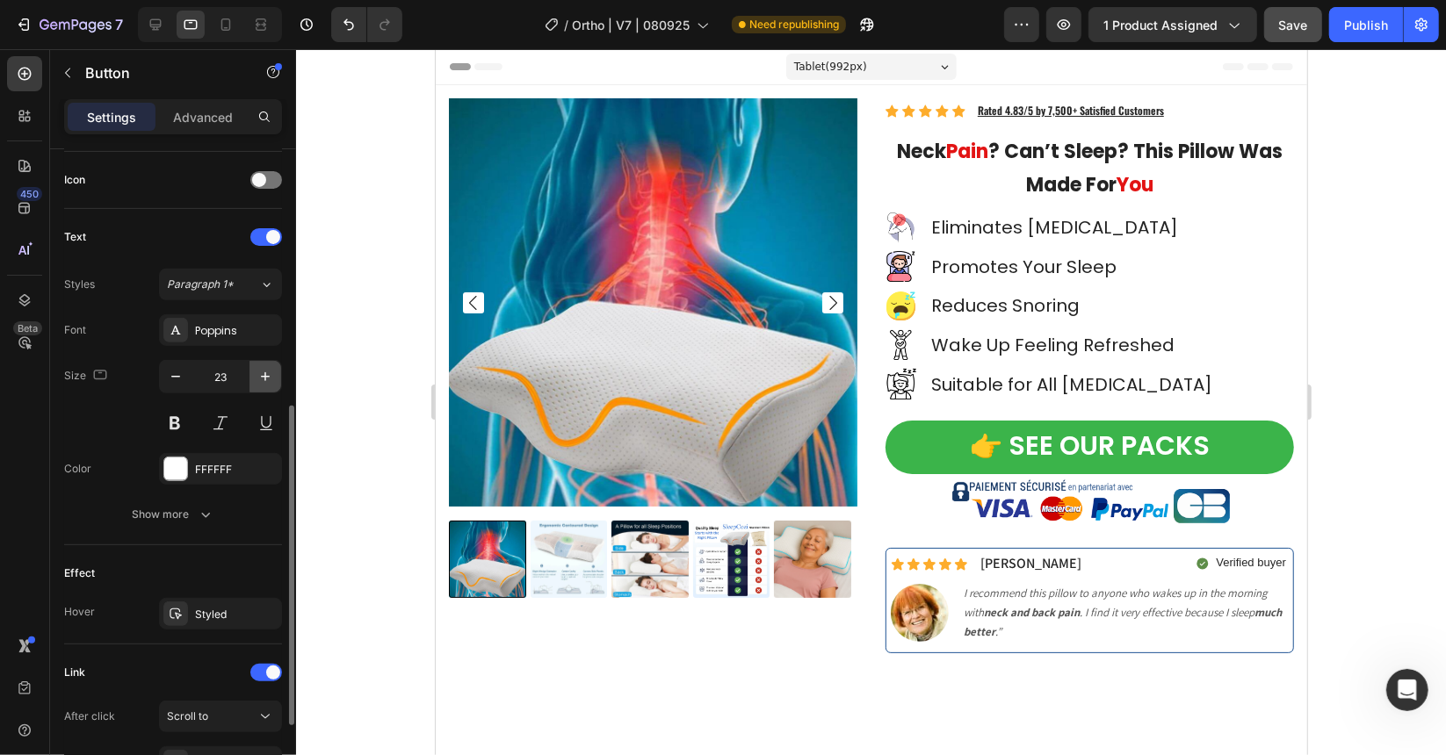
click at [265, 376] on icon "button" at bounding box center [265, 376] width 9 height 9
click at [264, 376] on icon "button" at bounding box center [265, 376] width 9 height 9
click at [264, 377] on icon "button" at bounding box center [265, 377] width 18 height 18
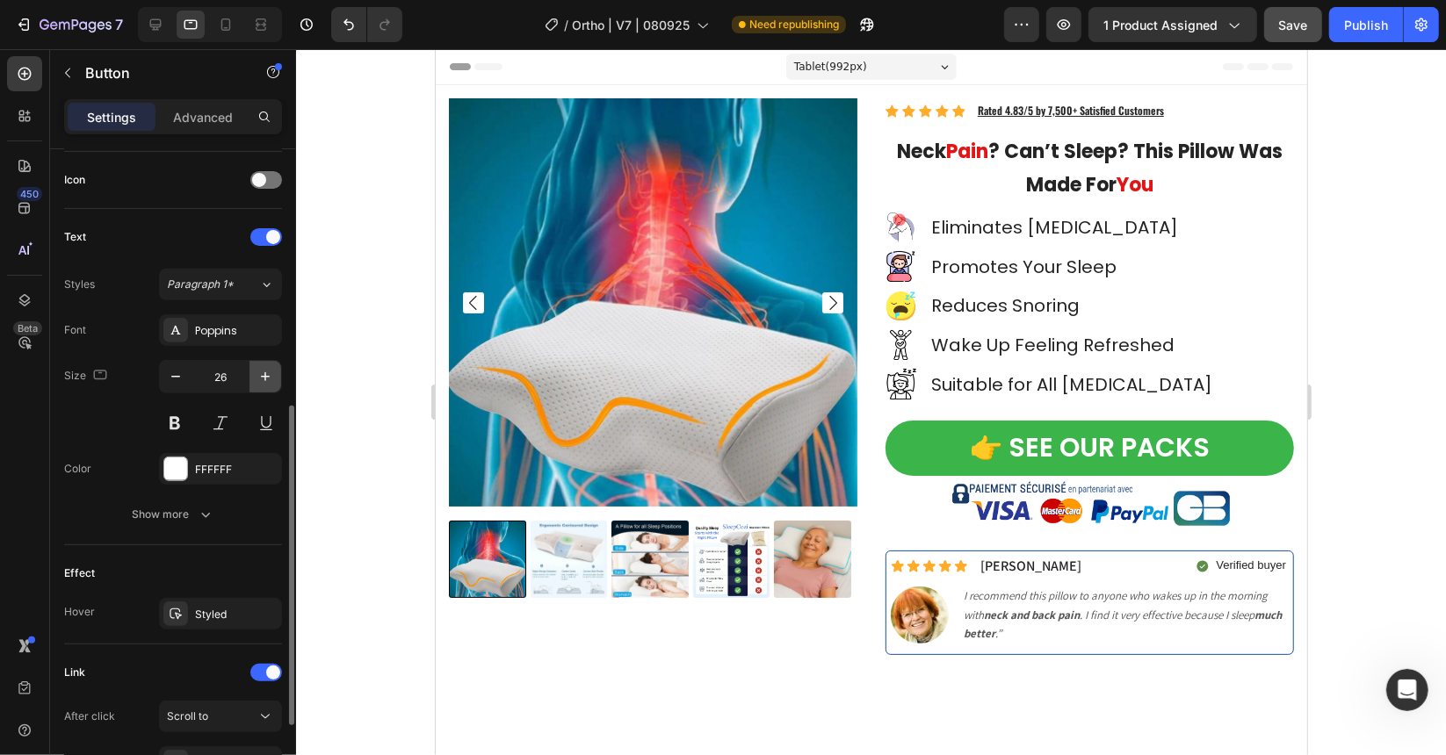
click at [264, 377] on icon "button" at bounding box center [265, 377] width 18 height 18
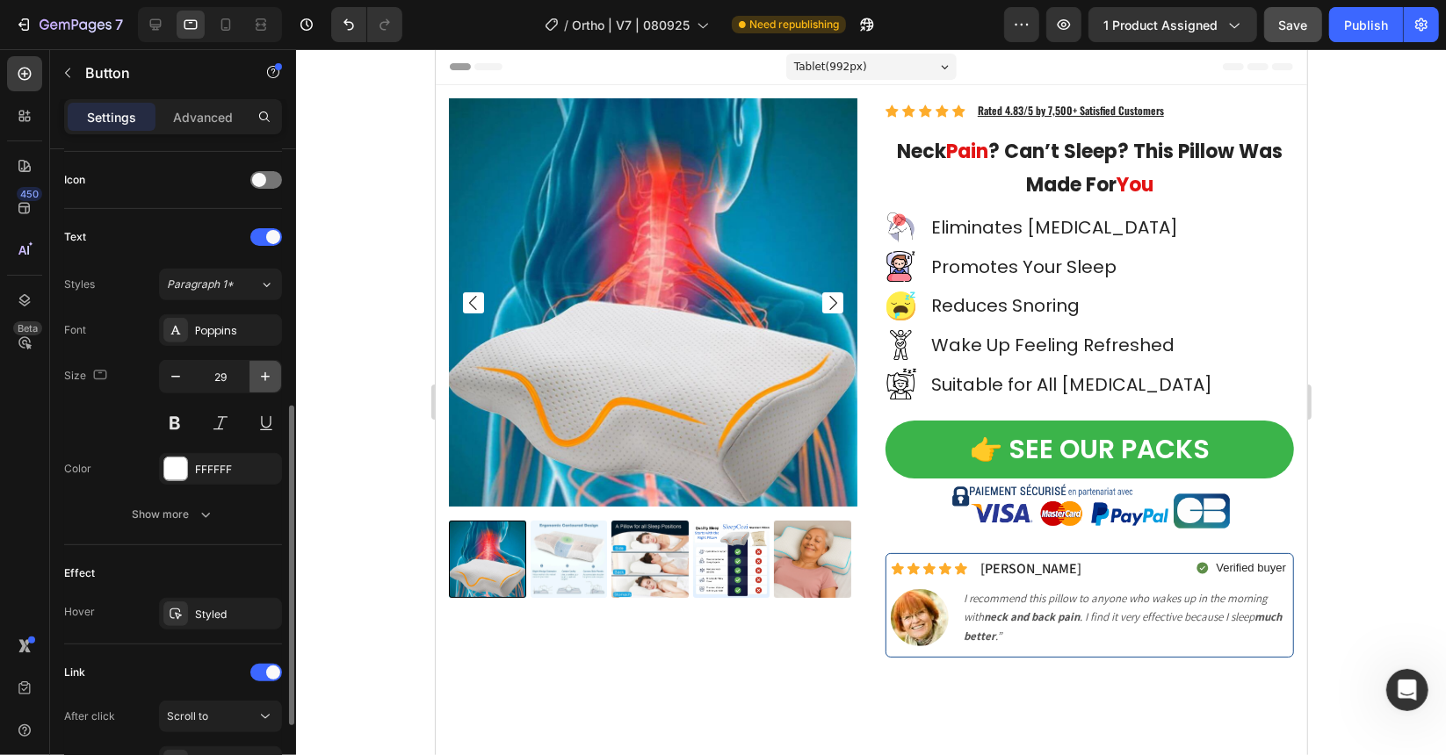
click at [264, 377] on icon "button" at bounding box center [265, 377] width 18 height 18
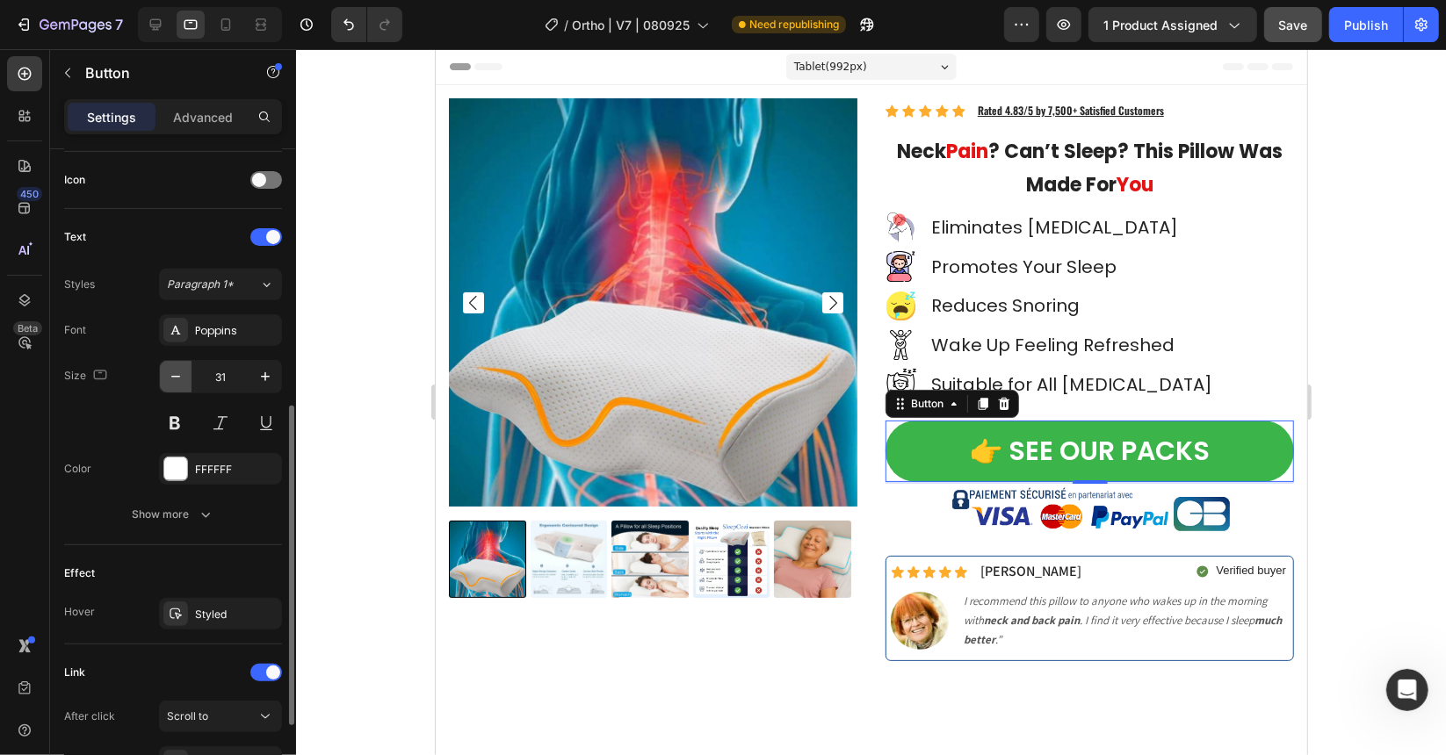
click at [174, 379] on icon "button" at bounding box center [176, 377] width 18 height 18
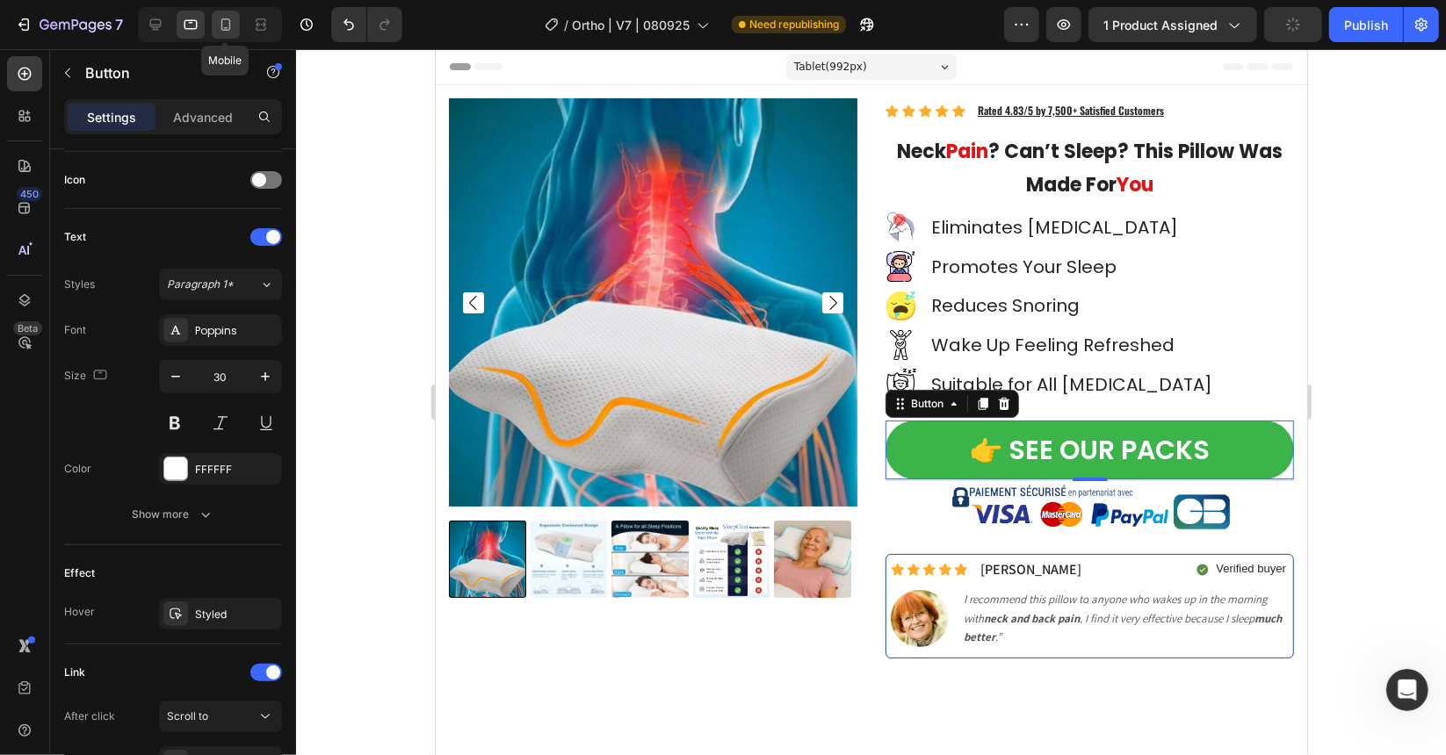
click at [220, 32] on icon at bounding box center [226, 25] width 18 height 18
type input "20"
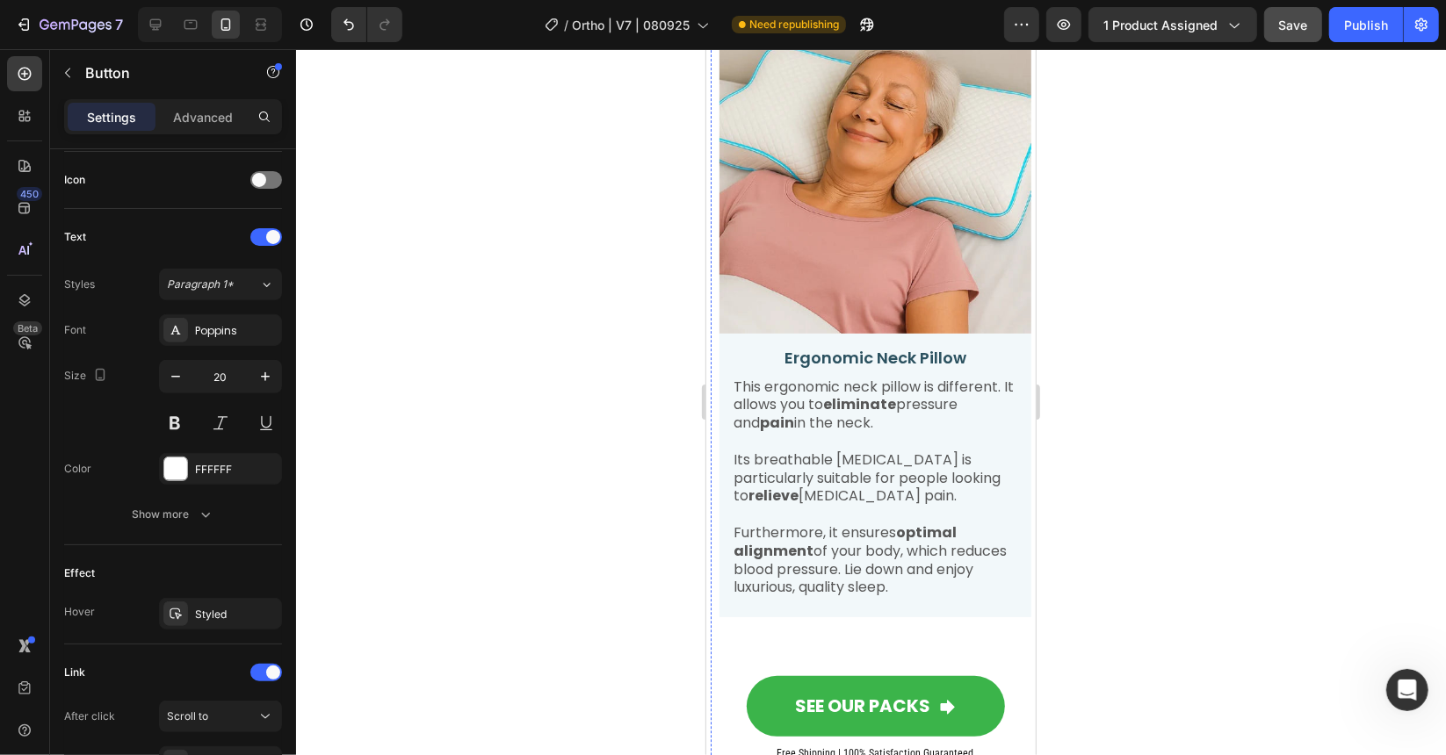
scroll to position [2711, 0]
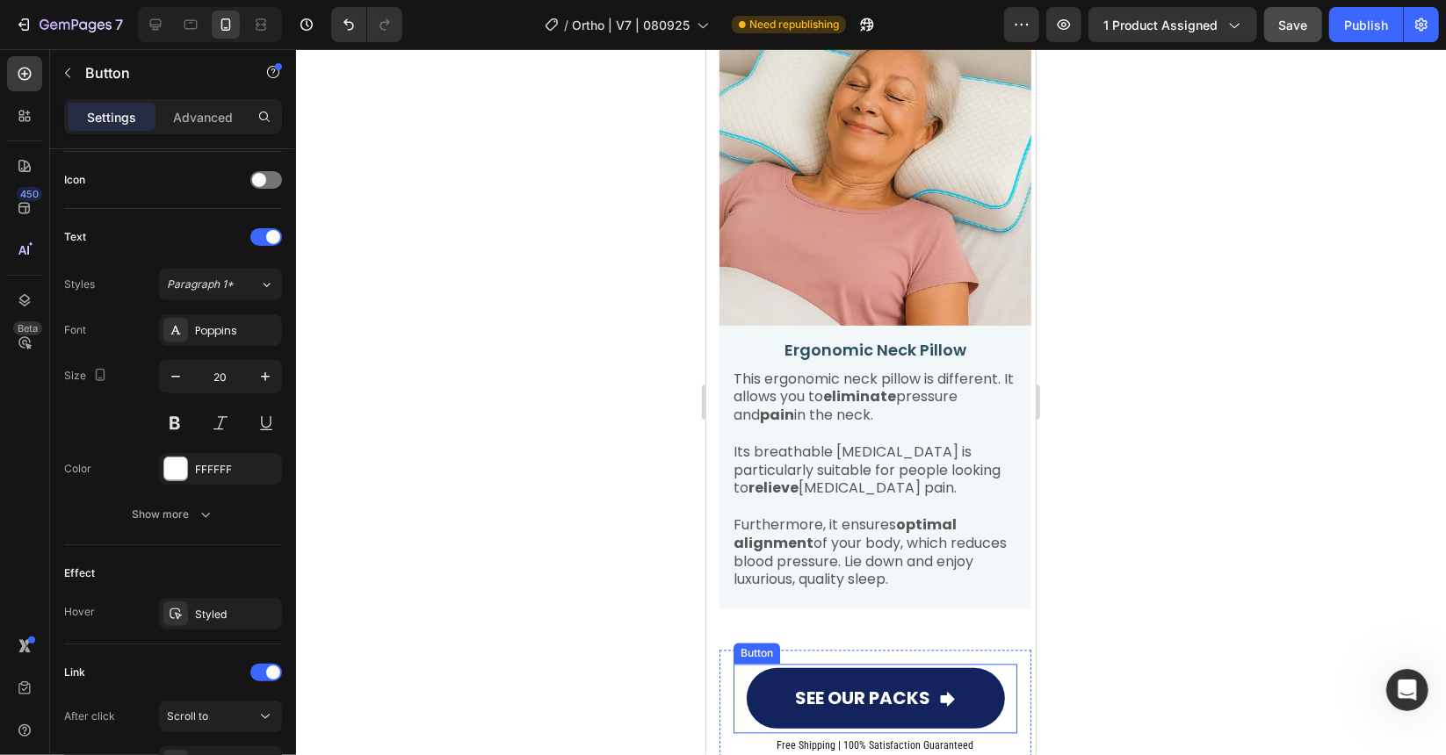
click at [816, 668] on link "SEE OUR PACKS" at bounding box center [875, 698] width 258 height 61
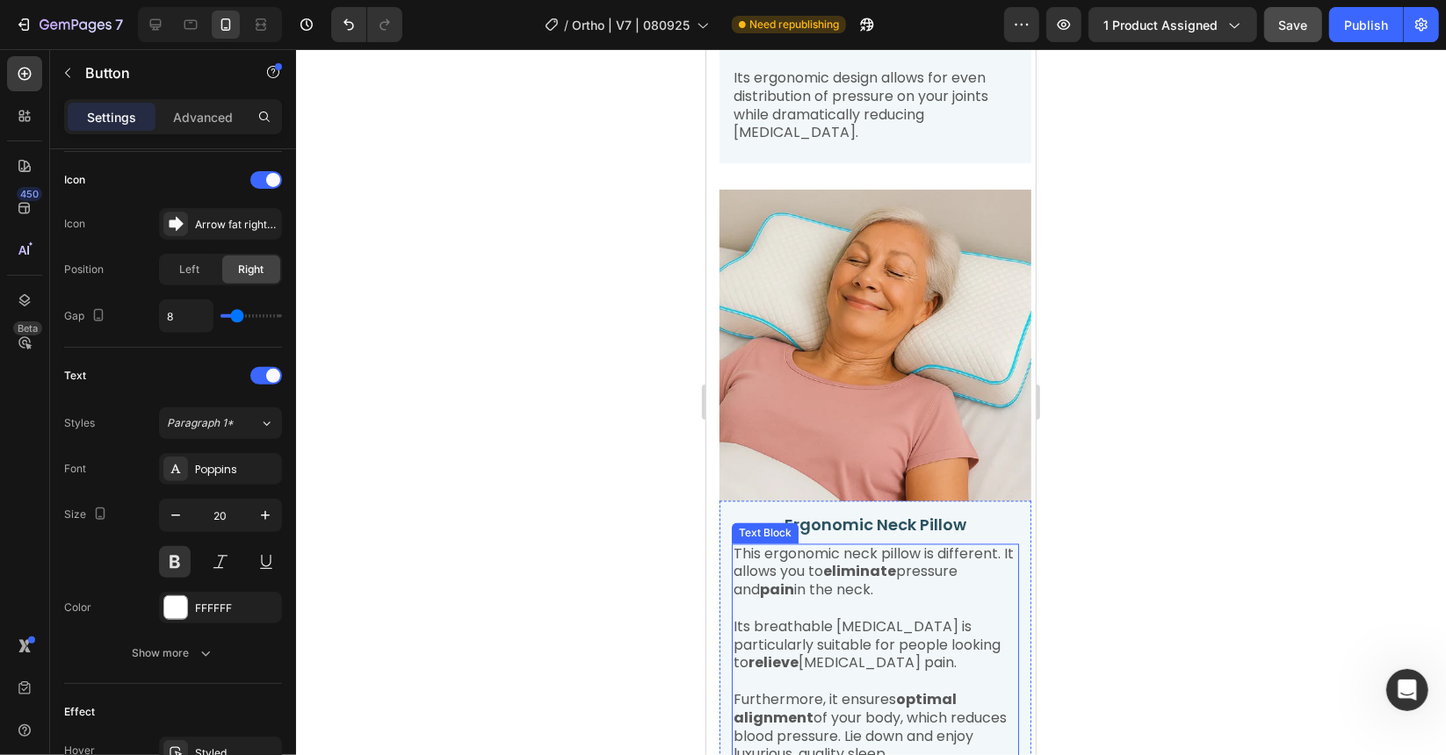
scroll to position [3062, 0]
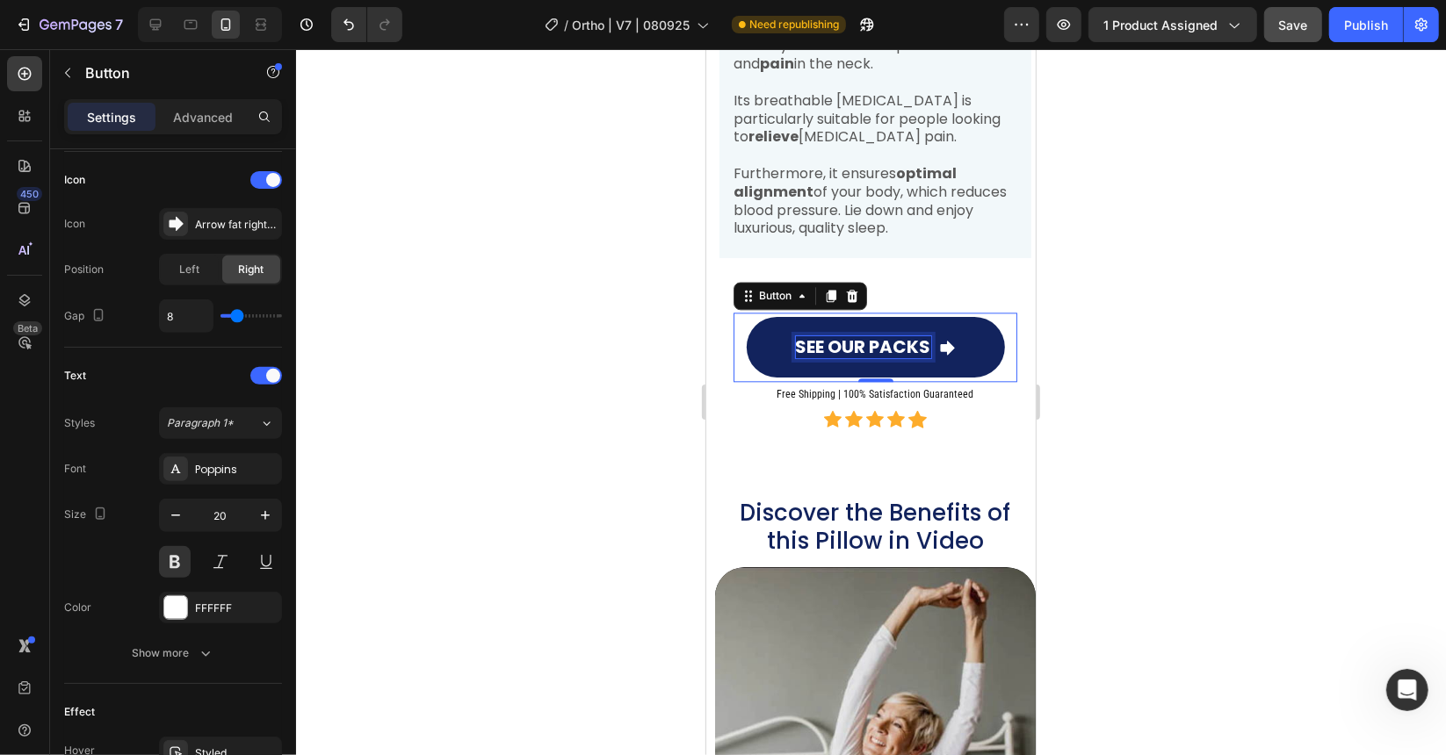
click at [877, 336] on p "SEE OUR PACKS" at bounding box center [862, 347] width 135 height 22
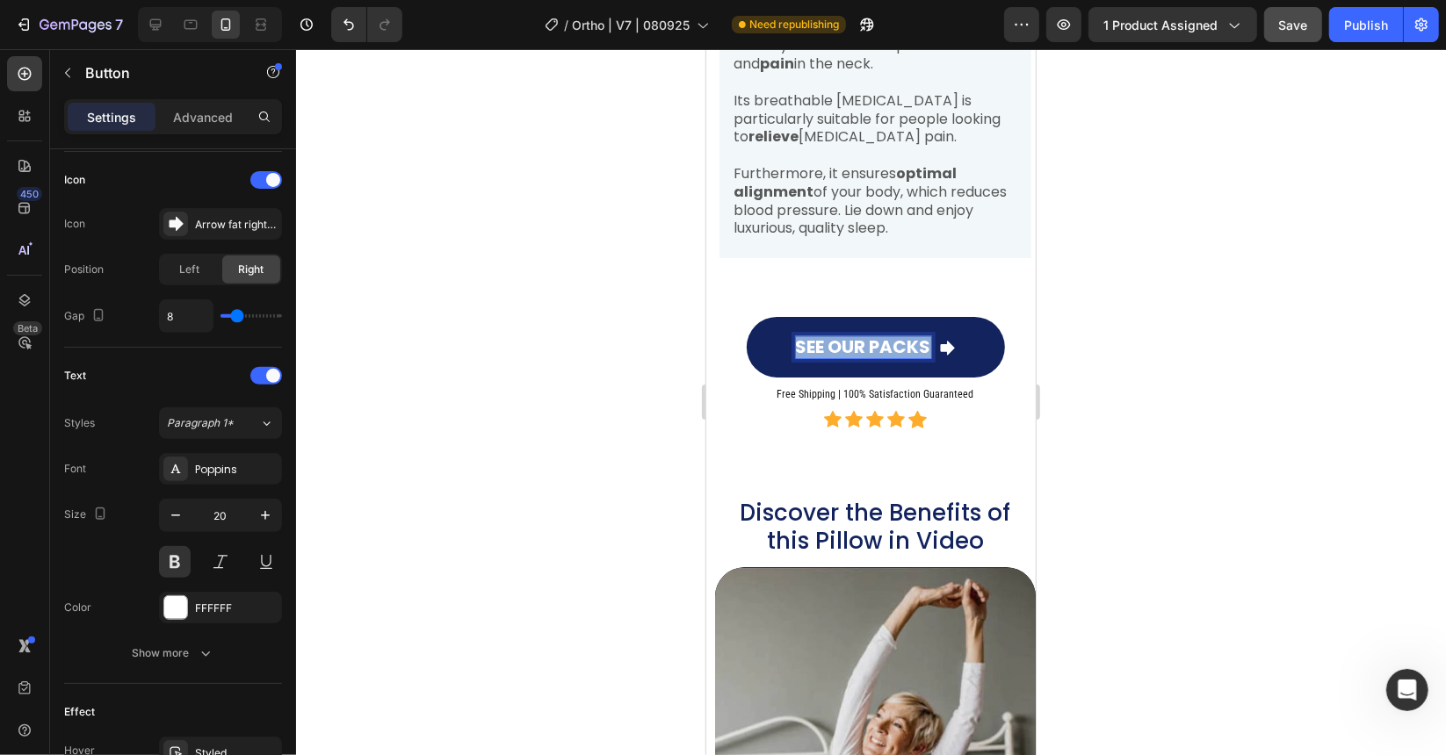
click at [877, 336] on p "SEE OUR PACKS" at bounding box center [862, 347] width 135 height 22
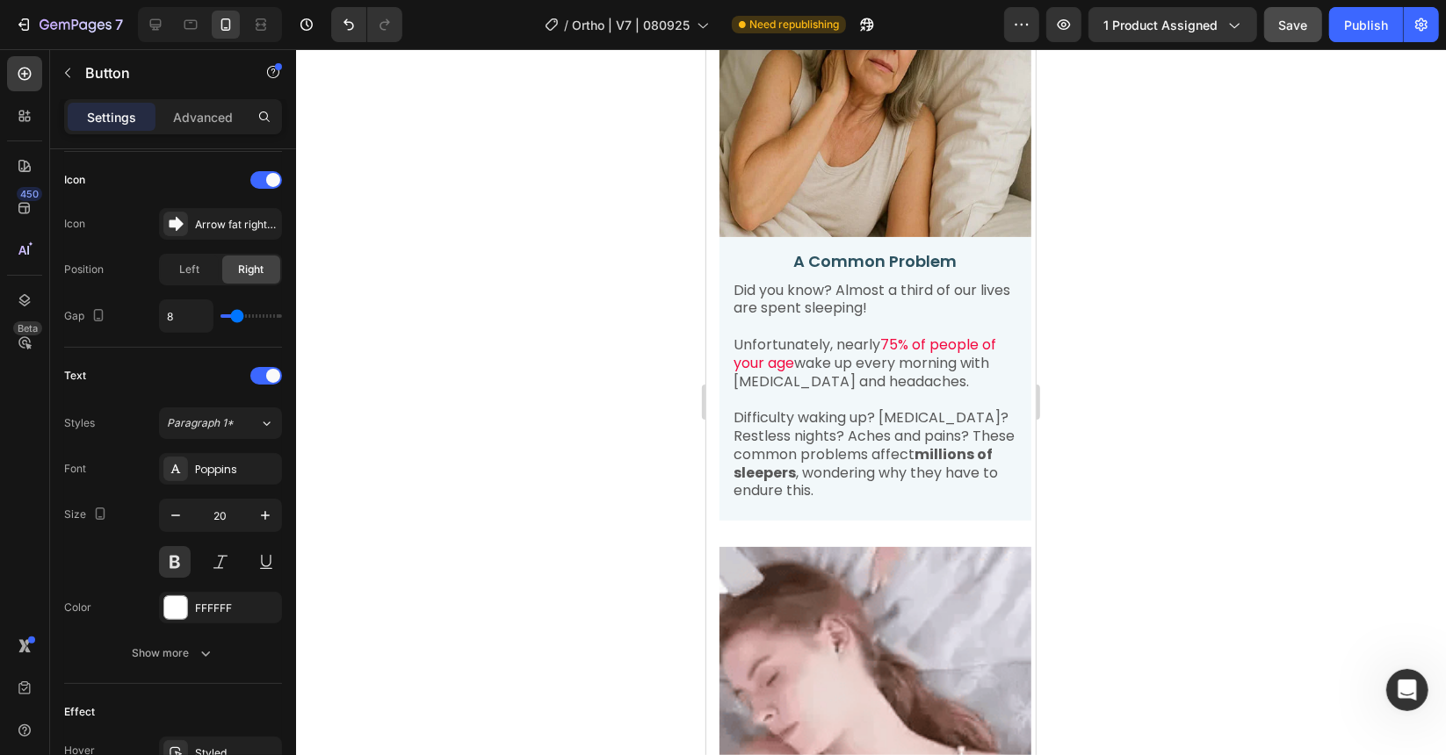
scroll to position [866, 0]
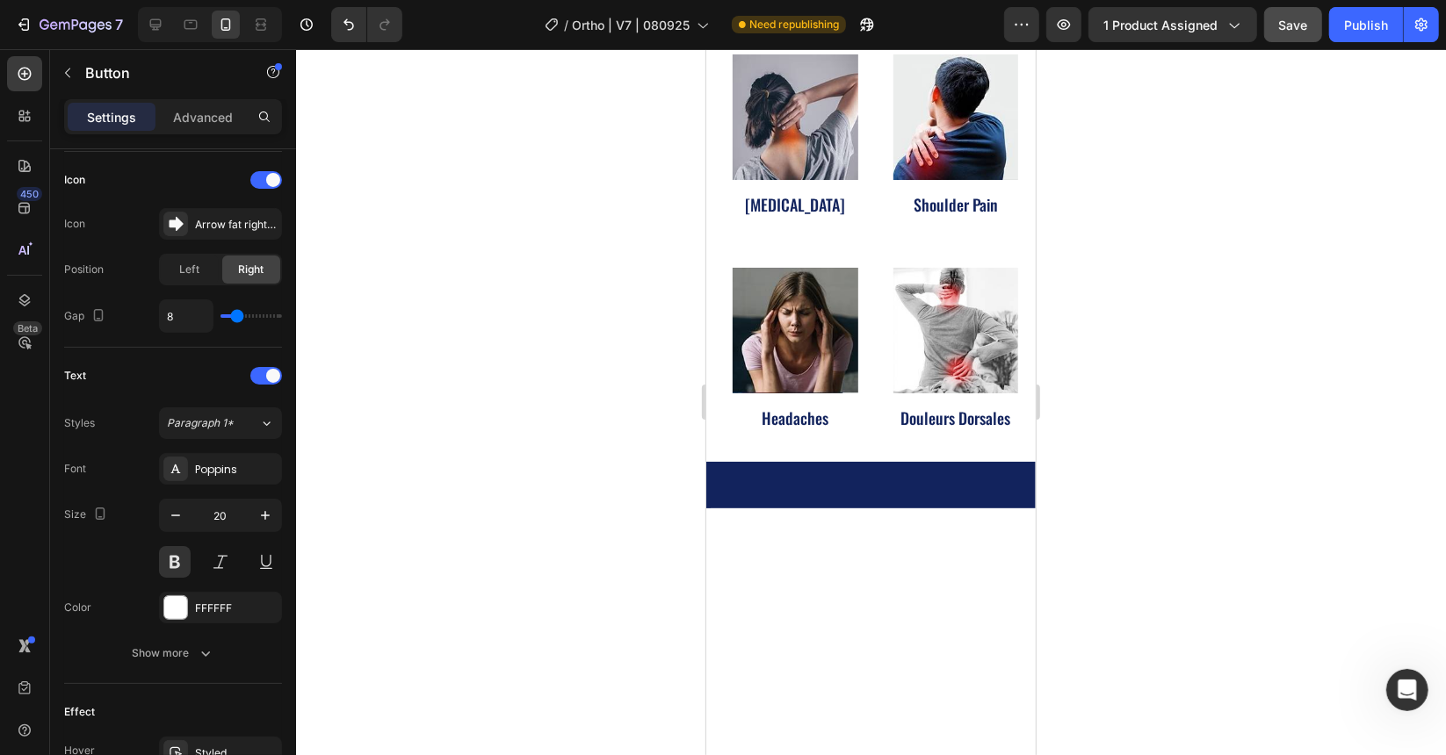
type input "16"
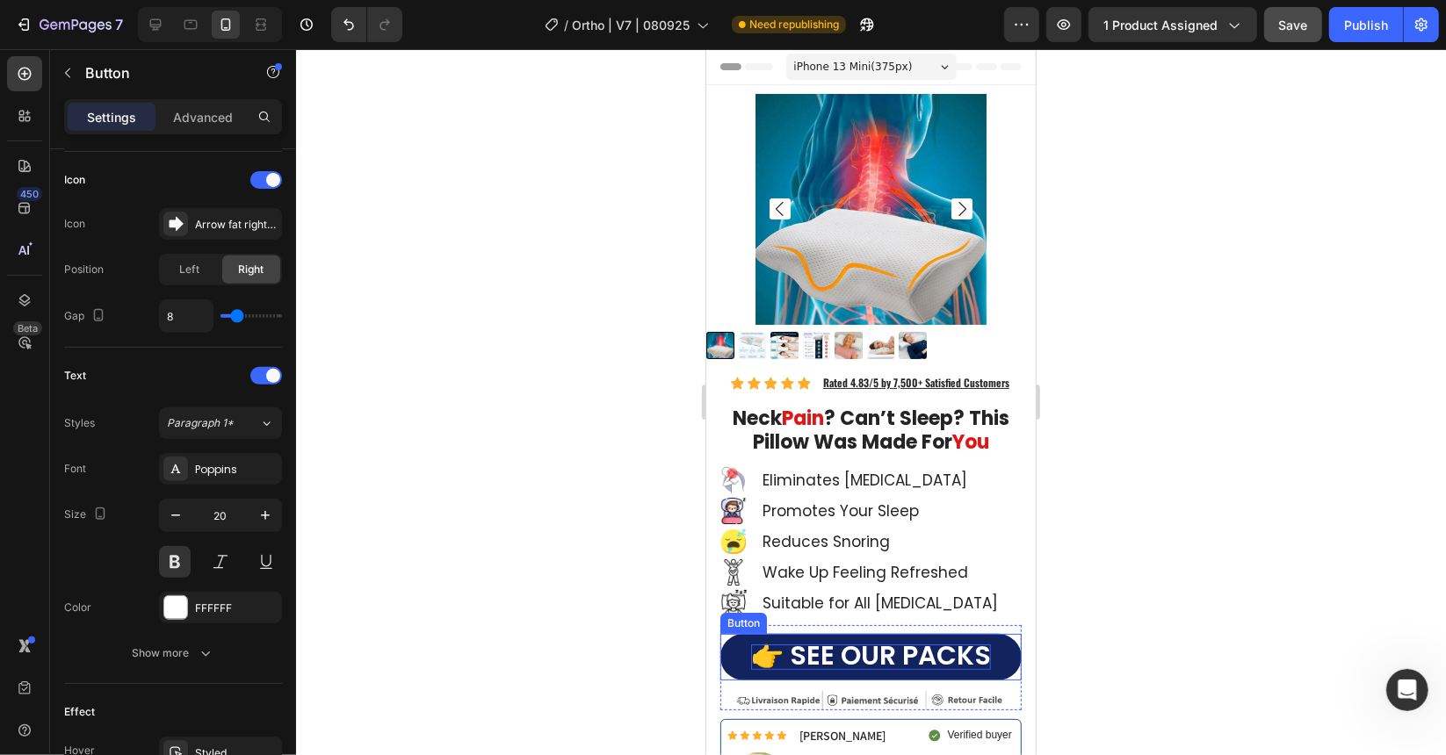
click at [833, 645] on span "👉 SEE OUR PACKS" at bounding box center [870, 655] width 240 height 38
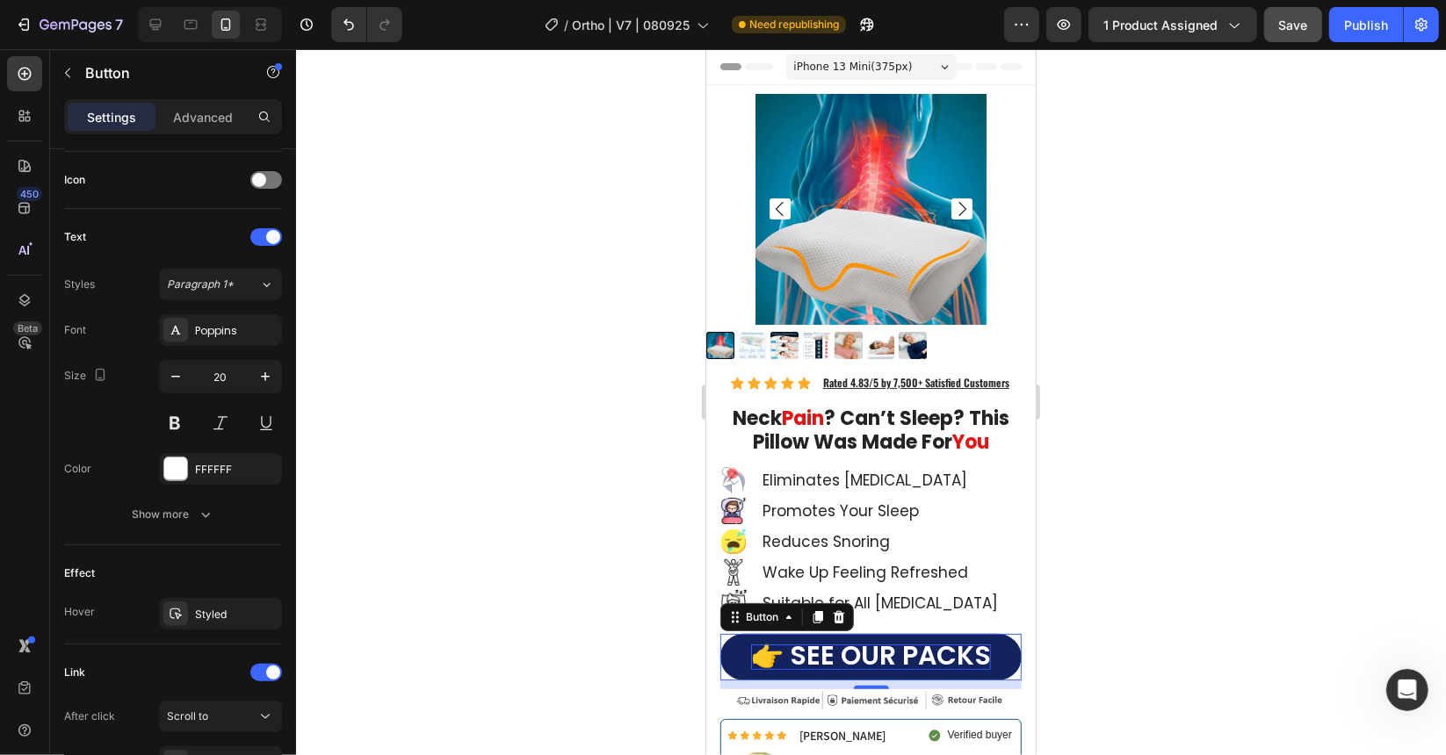
click at [833, 645] on span "👉 SEE OUR PACKS" at bounding box center [870, 655] width 240 height 38
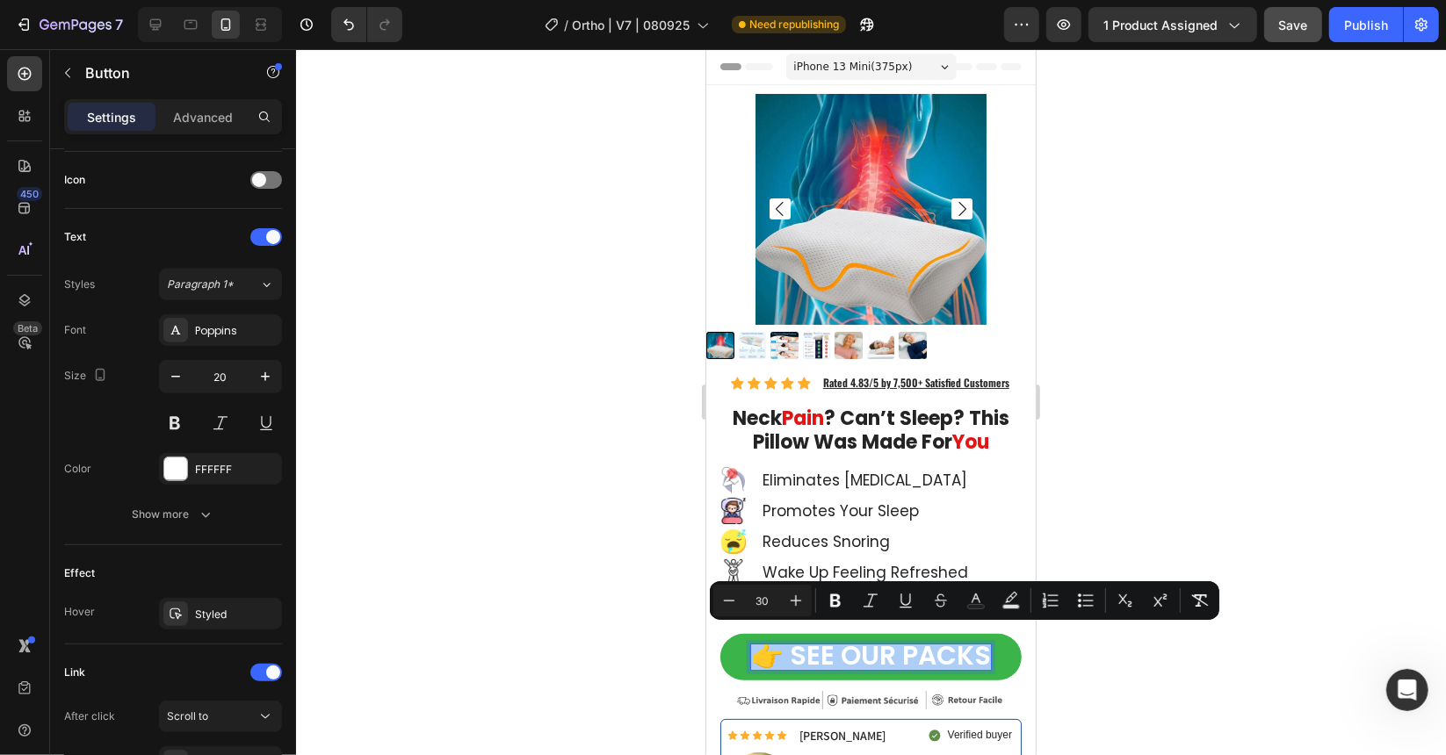
click at [770, 600] on input "30" at bounding box center [762, 600] width 35 height 21
click at [765, 600] on input "30" at bounding box center [762, 600] width 35 height 21
click at [764, 600] on input "30" at bounding box center [762, 600] width 35 height 21
type input "20"
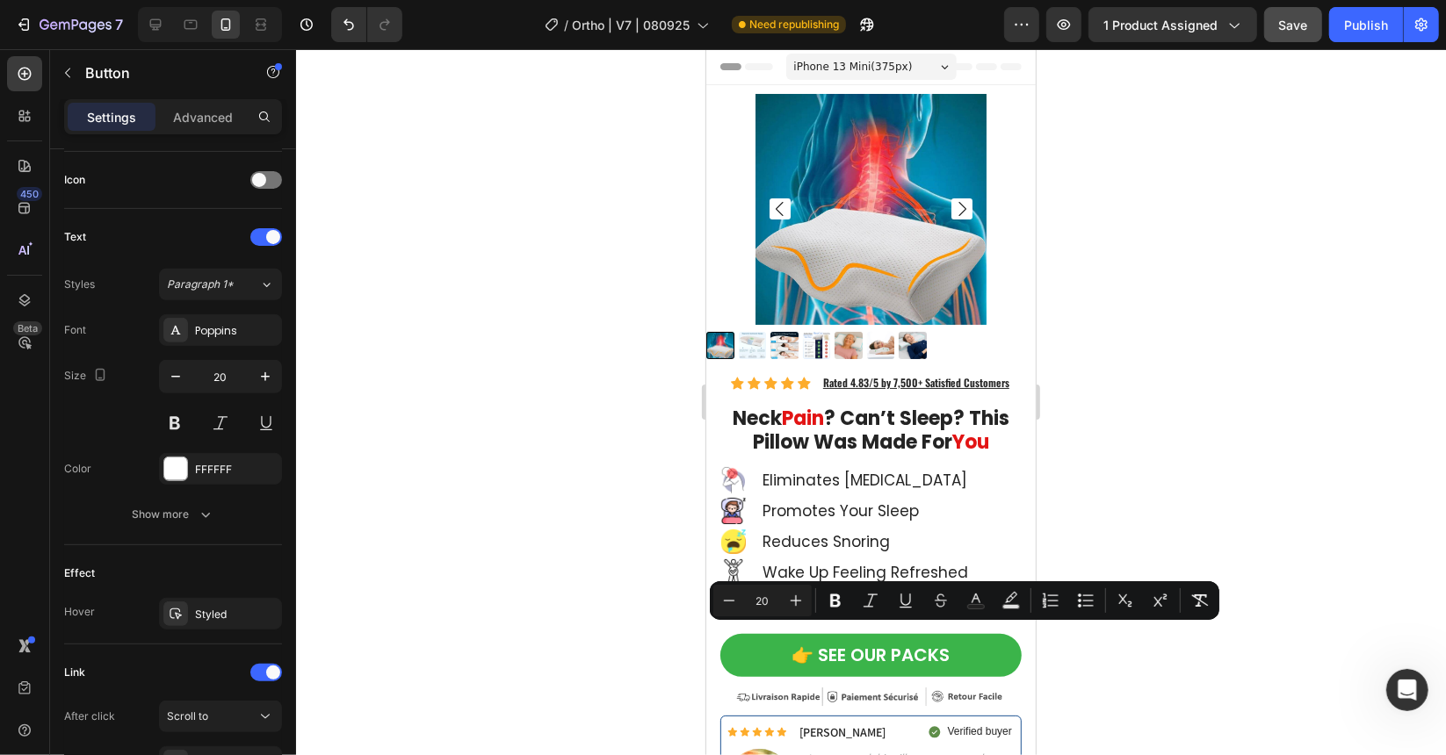
click at [368, 547] on div at bounding box center [871, 402] width 1150 height 706
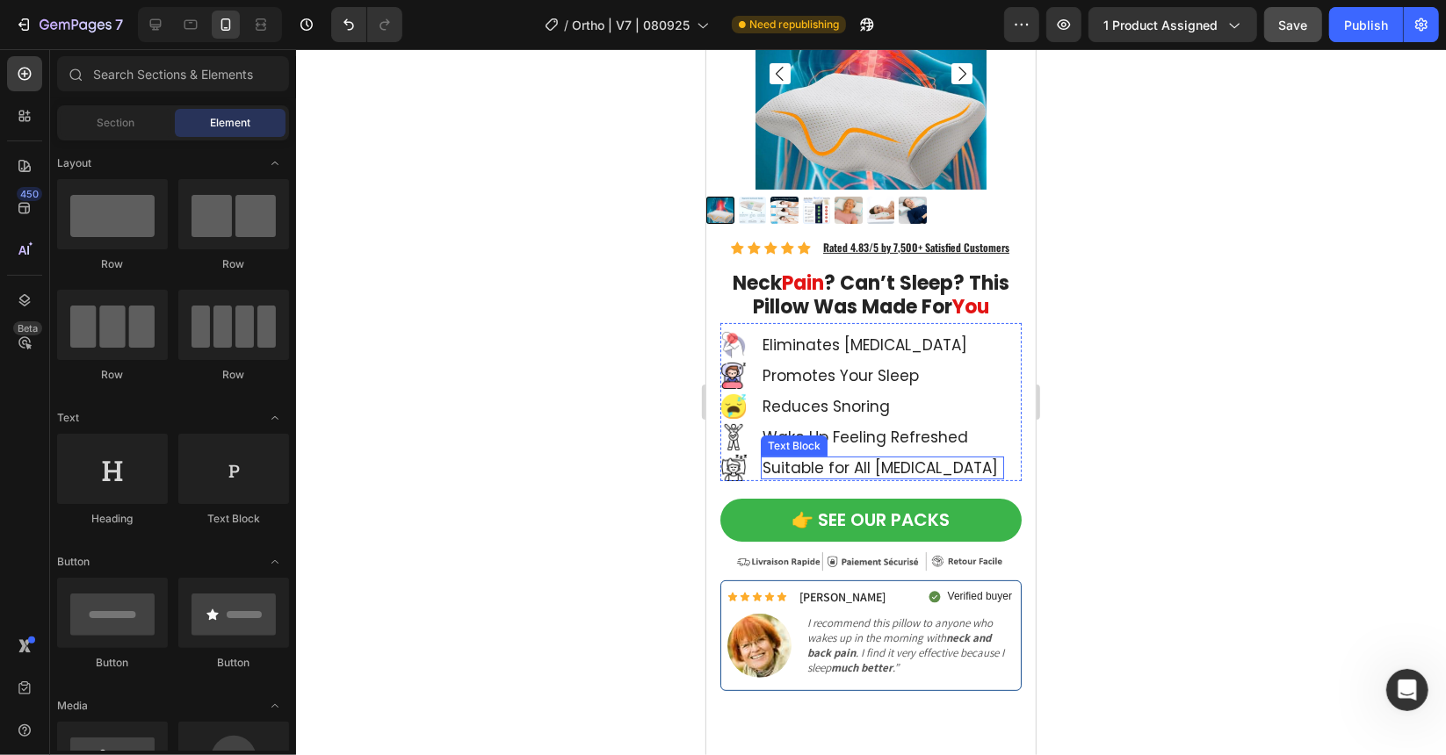
scroll to position [264, 0]
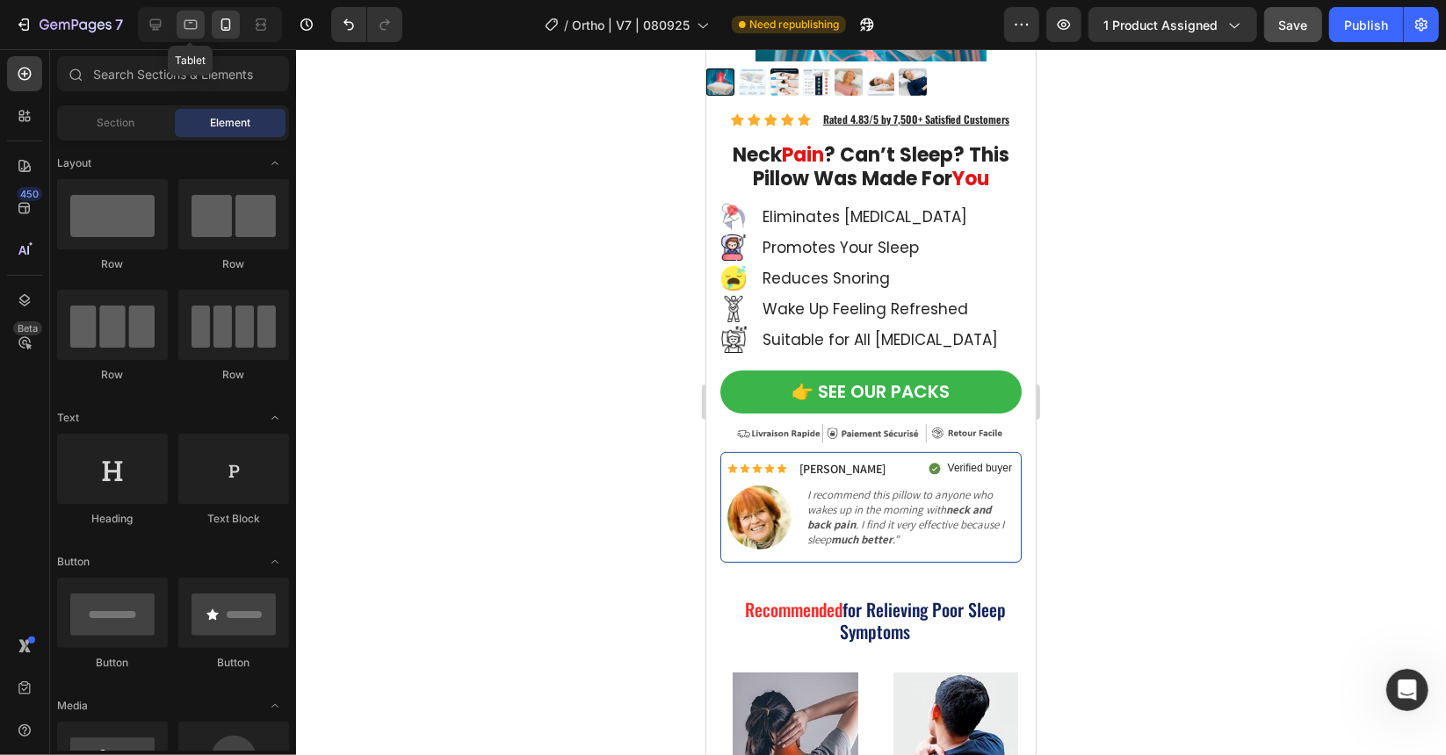
click at [186, 25] on icon at bounding box center [191, 25] width 18 height 18
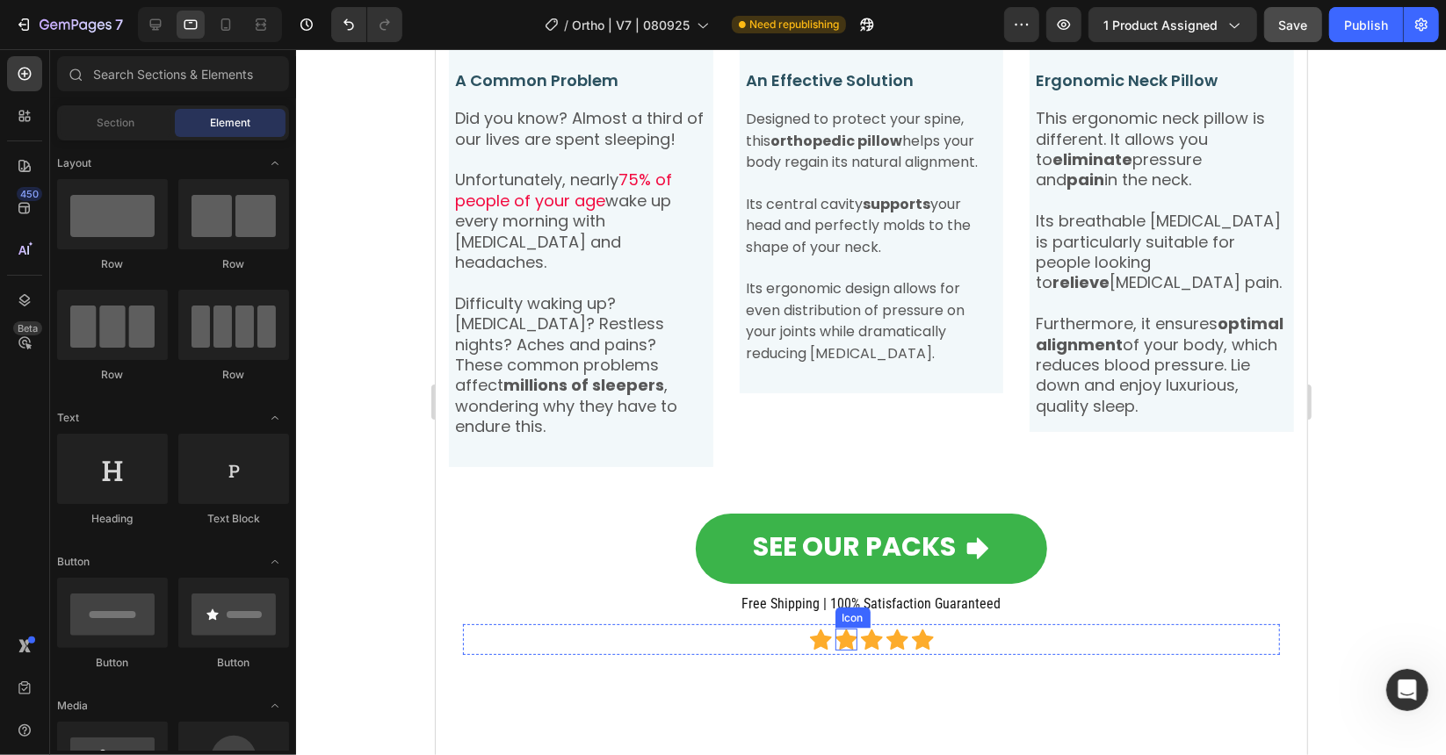
scroll to position [1757, 0]
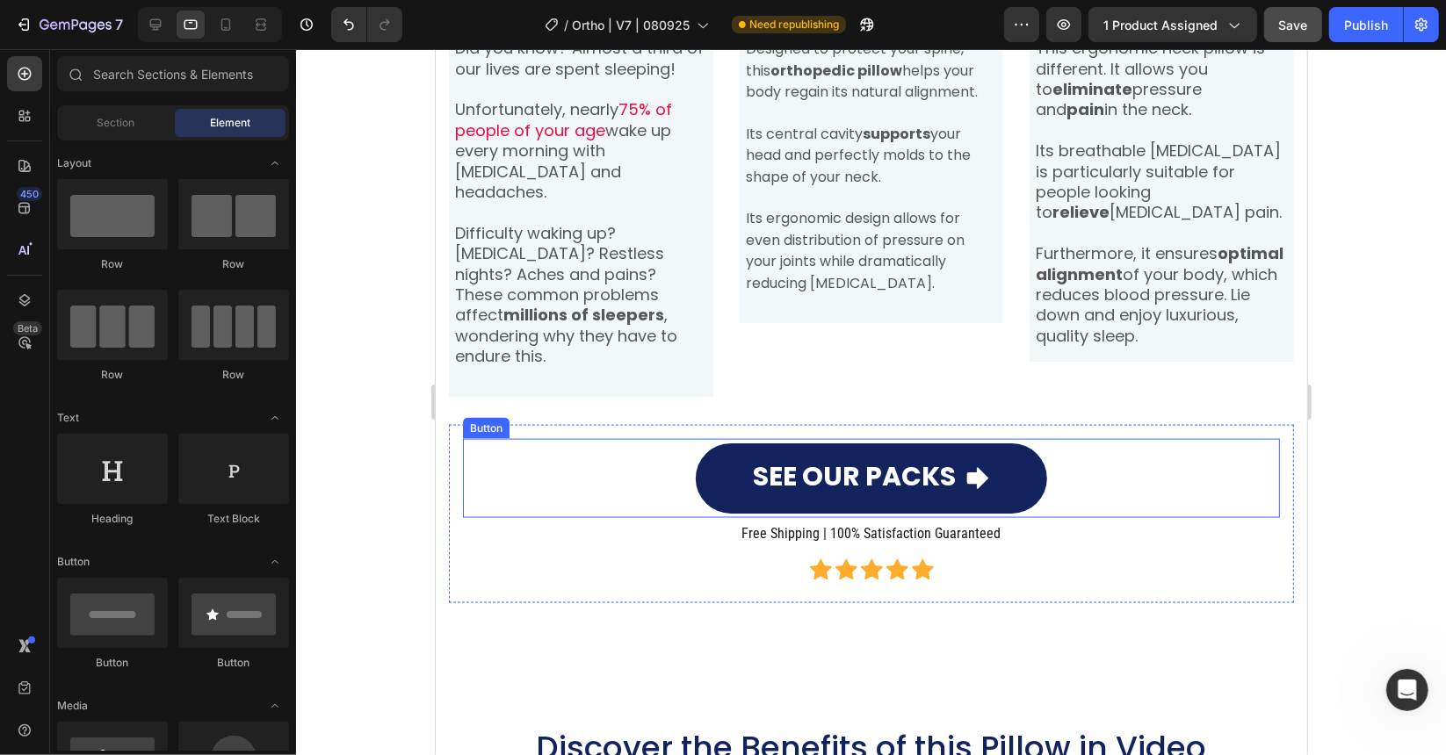
click at [786, 443] on link "SEE OUR PACKS" at bounding box center [870, 478] width 351 height 70
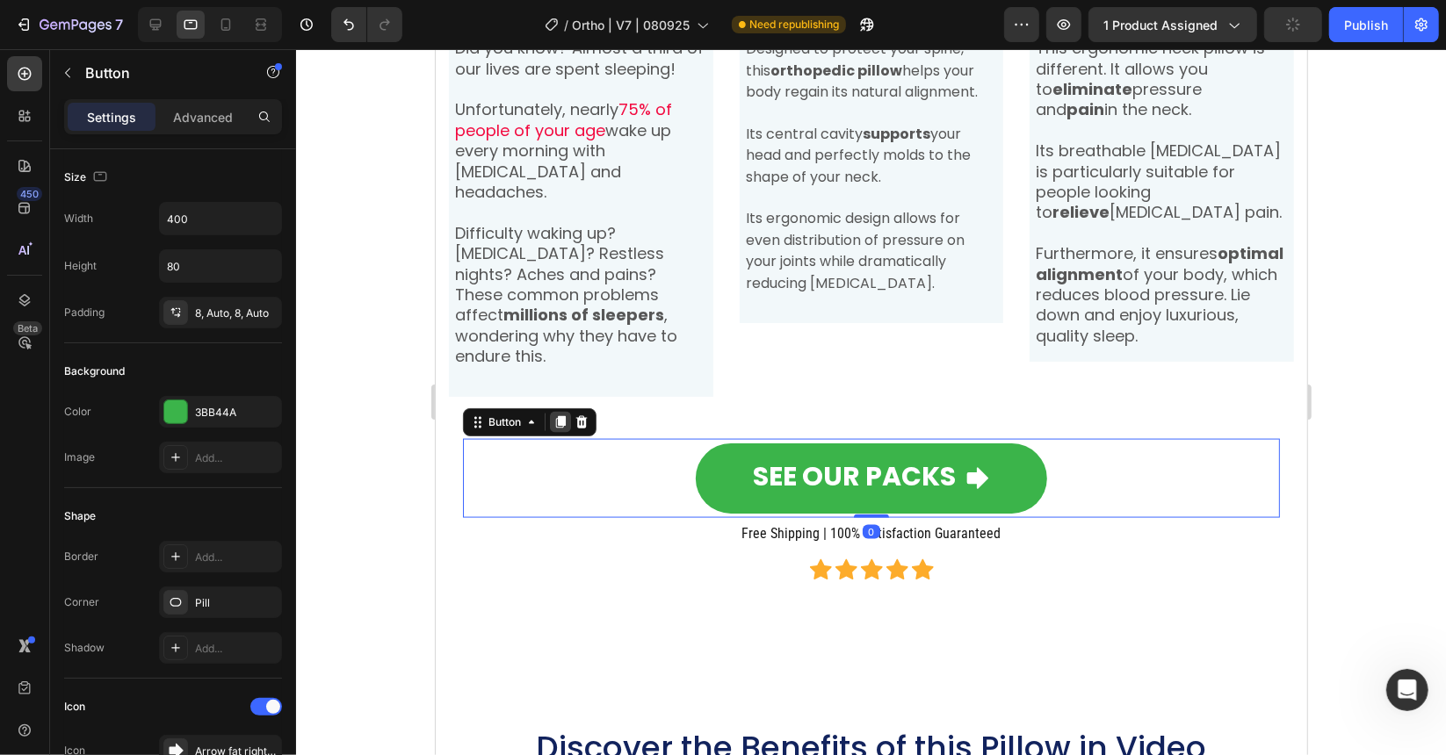
click at [560, 415] on icon at bounding box center [560, 421] width 10 height 12
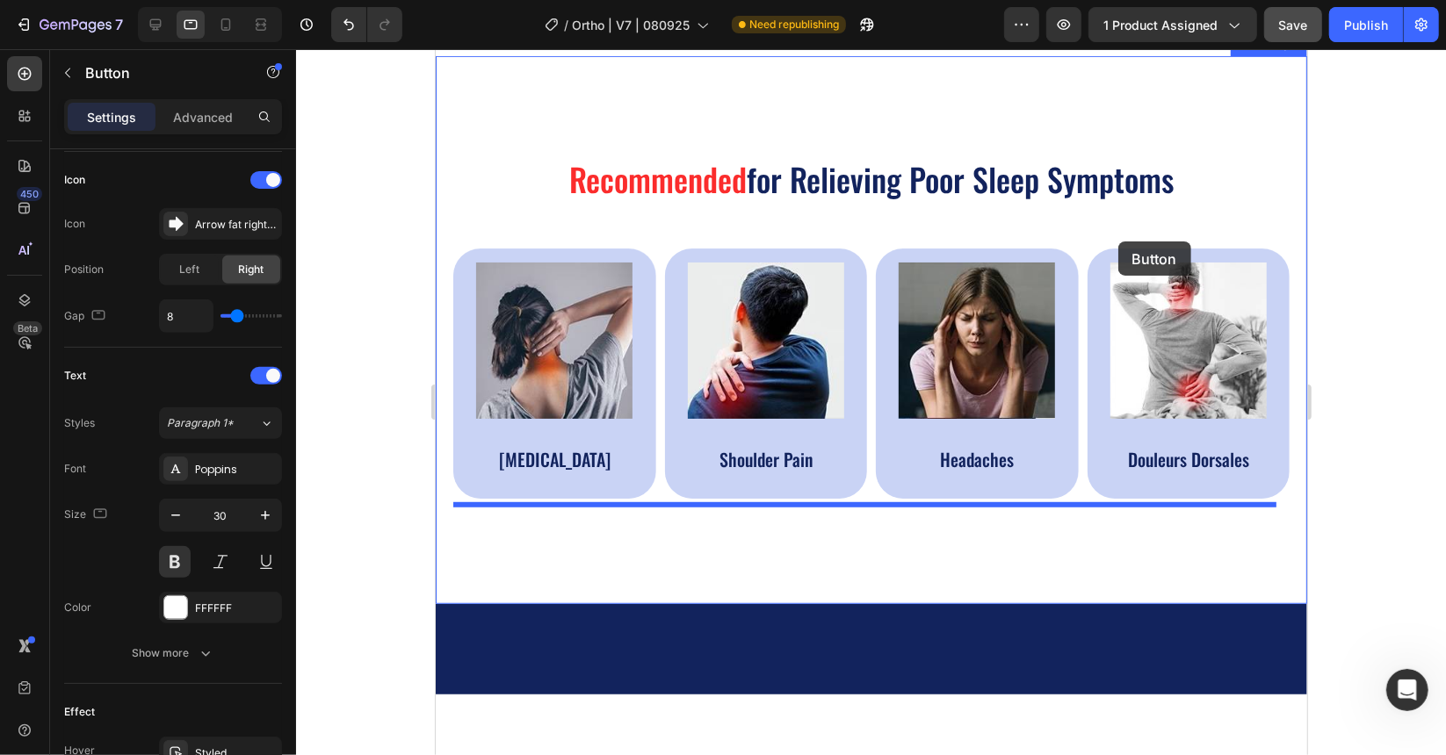
scroll to position [176, 0]
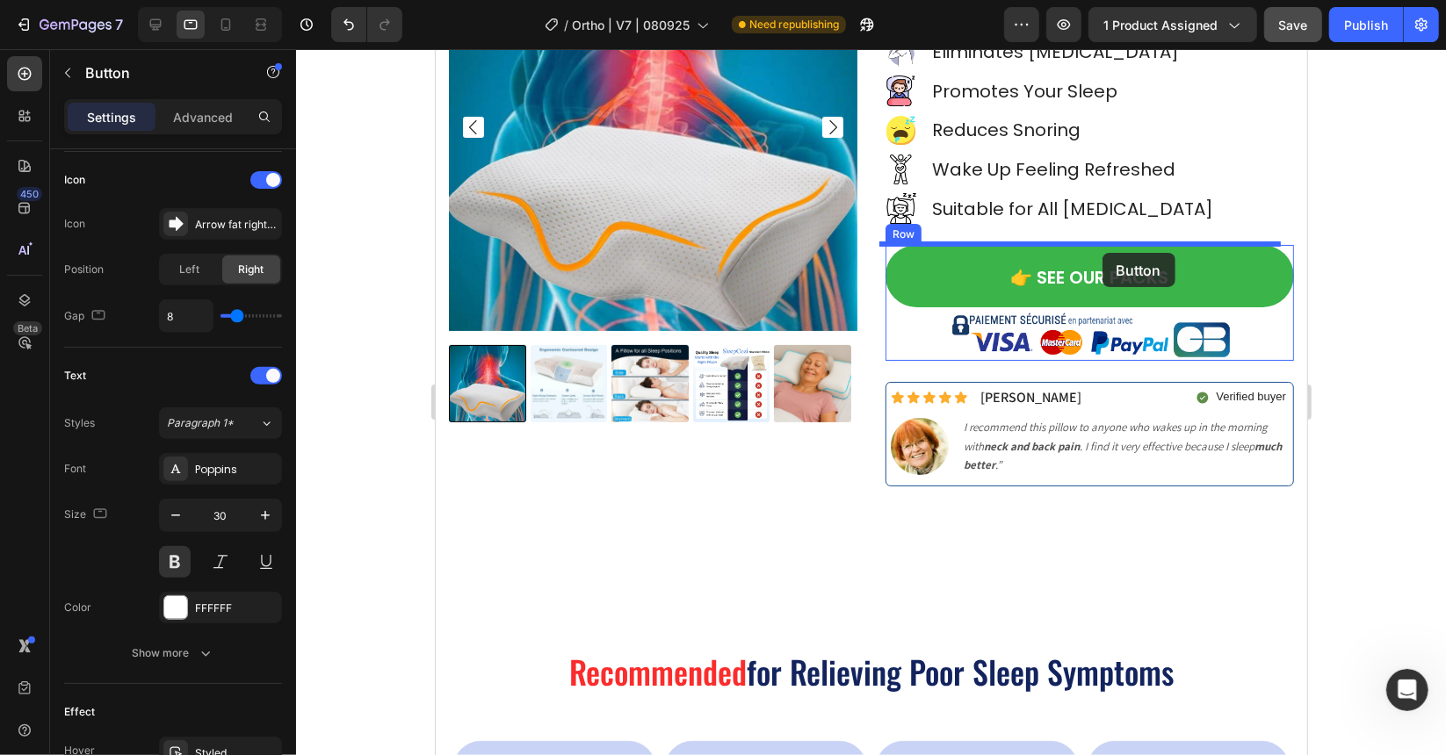
drag, startPoint x: 489, startPoint y: 463, endPoint x: 1101, endPoint y: 252, distance: 647.5
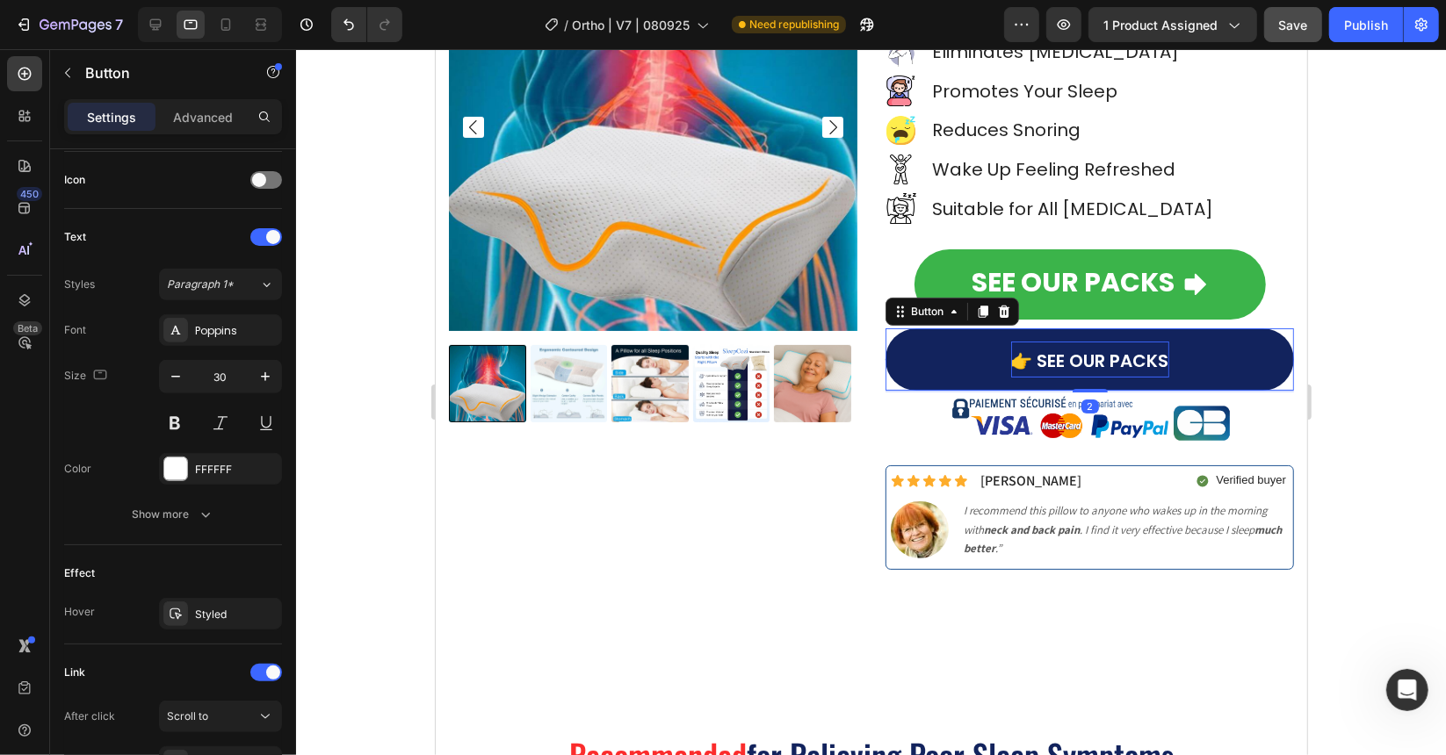
click at [1014, 354] on span "👉 SEE OUR PACKS" at bounding box center [1089, 360] width 158 height 25
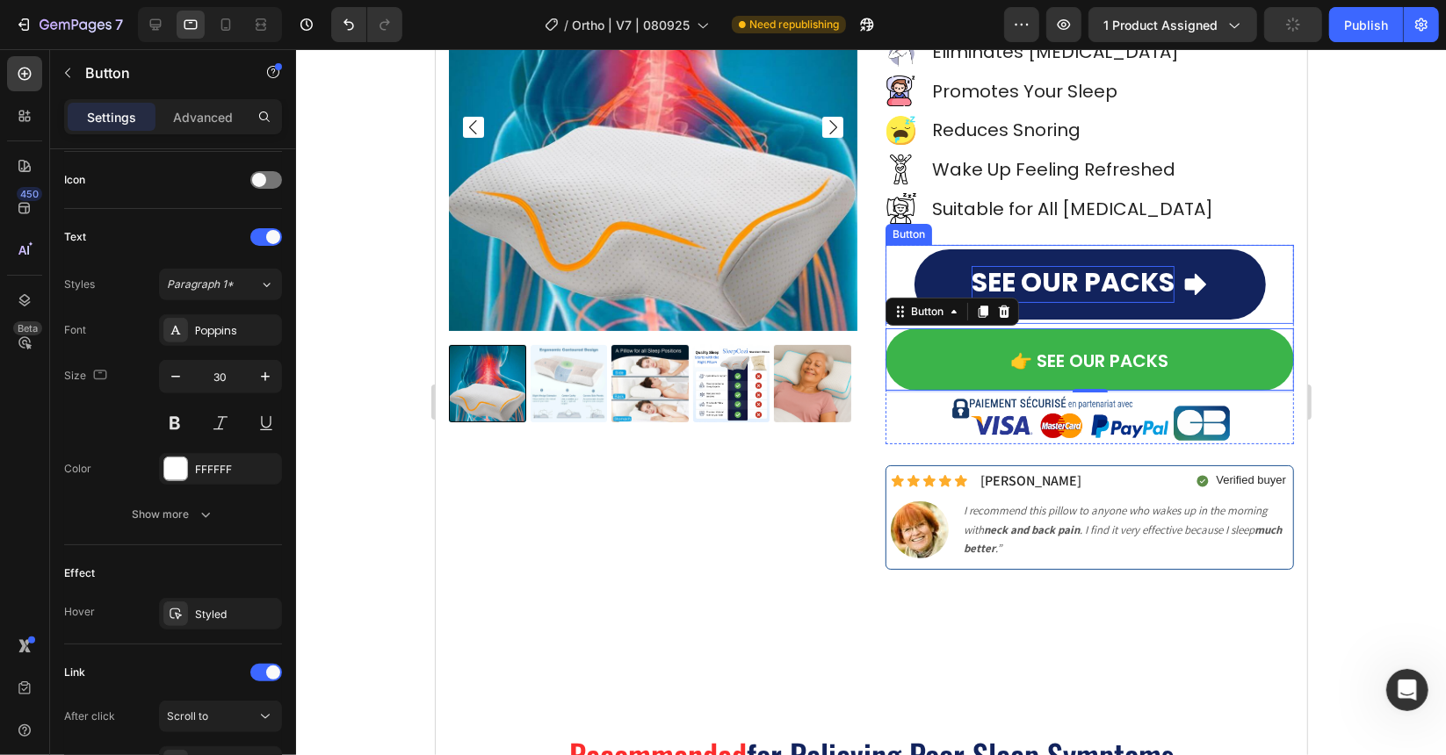
click at [1064, 274] on p "SEE OUR PACKS" at bounding box center [1072, 283] width 203 height 37
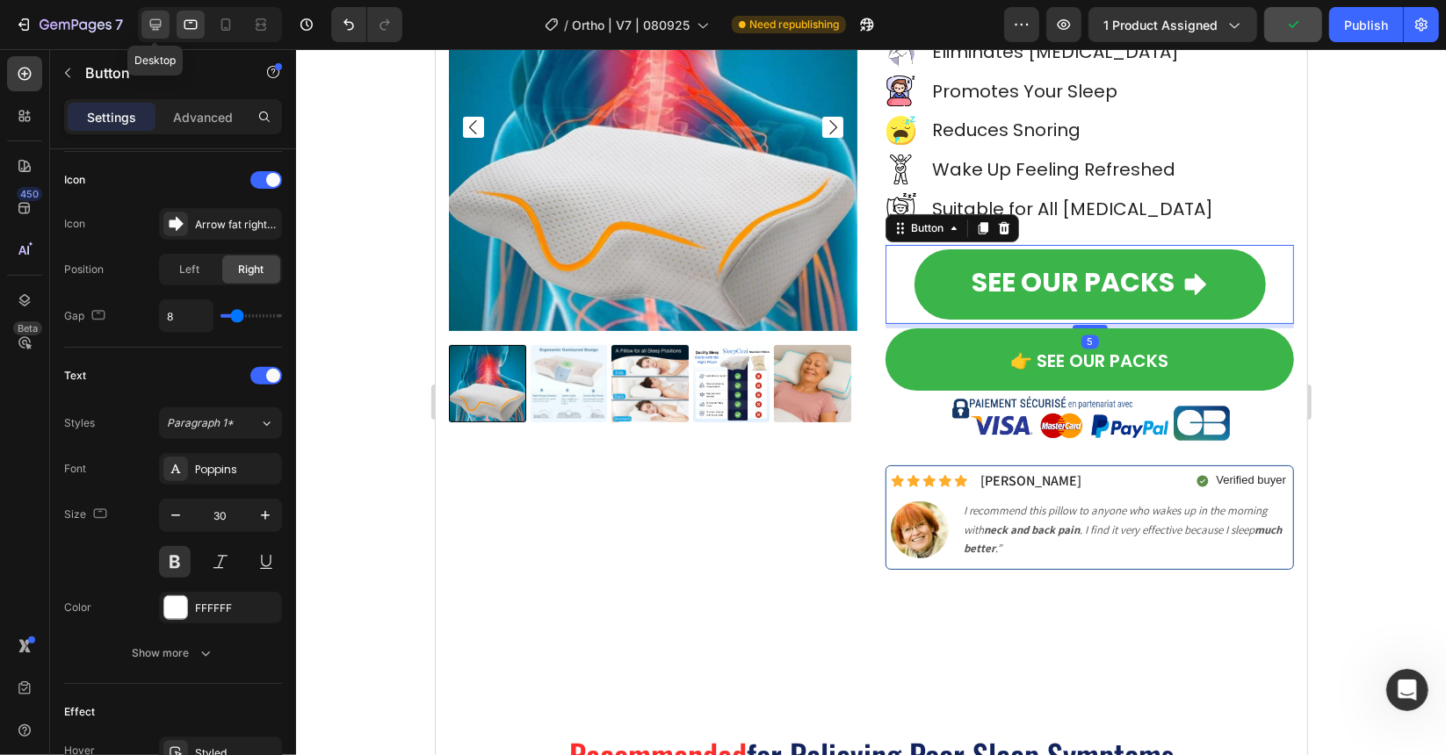
click at [151, 20] on icon at bounding box center [155, 24] width 11 height 11
type input "428"
type input "101"
type input "28"
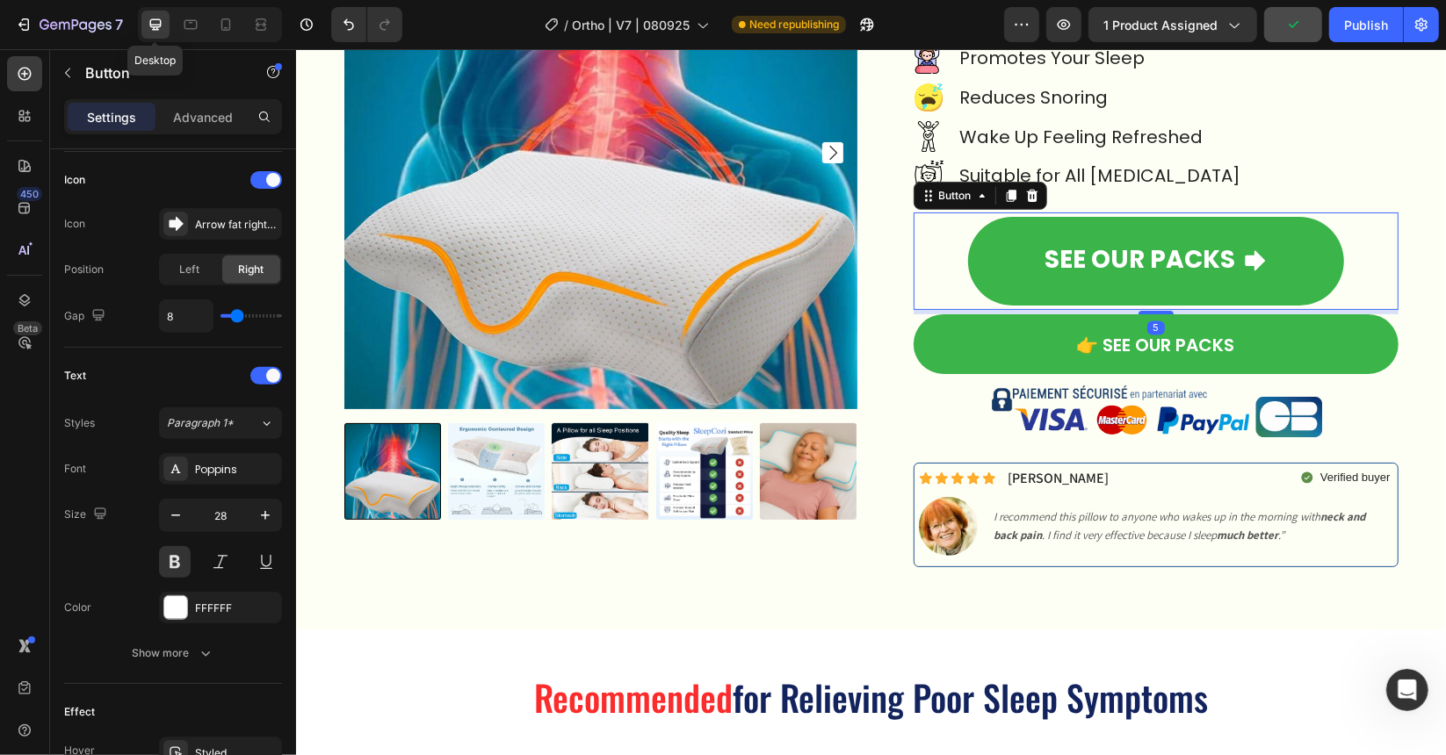
scroll to position [302, 0]
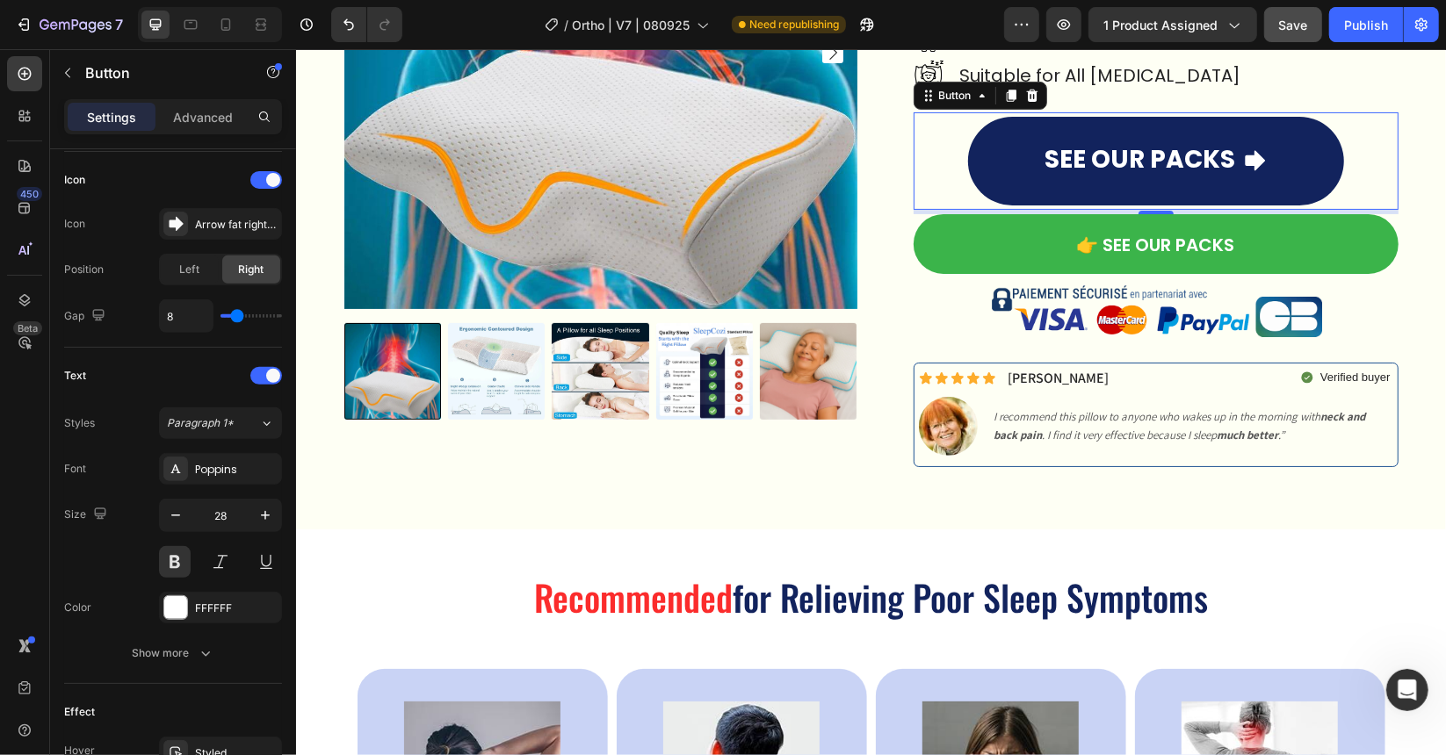
click at [1288, 161] on link "SEE OUR PACKS" at bounding box center [1155, 160] width 376 height 89
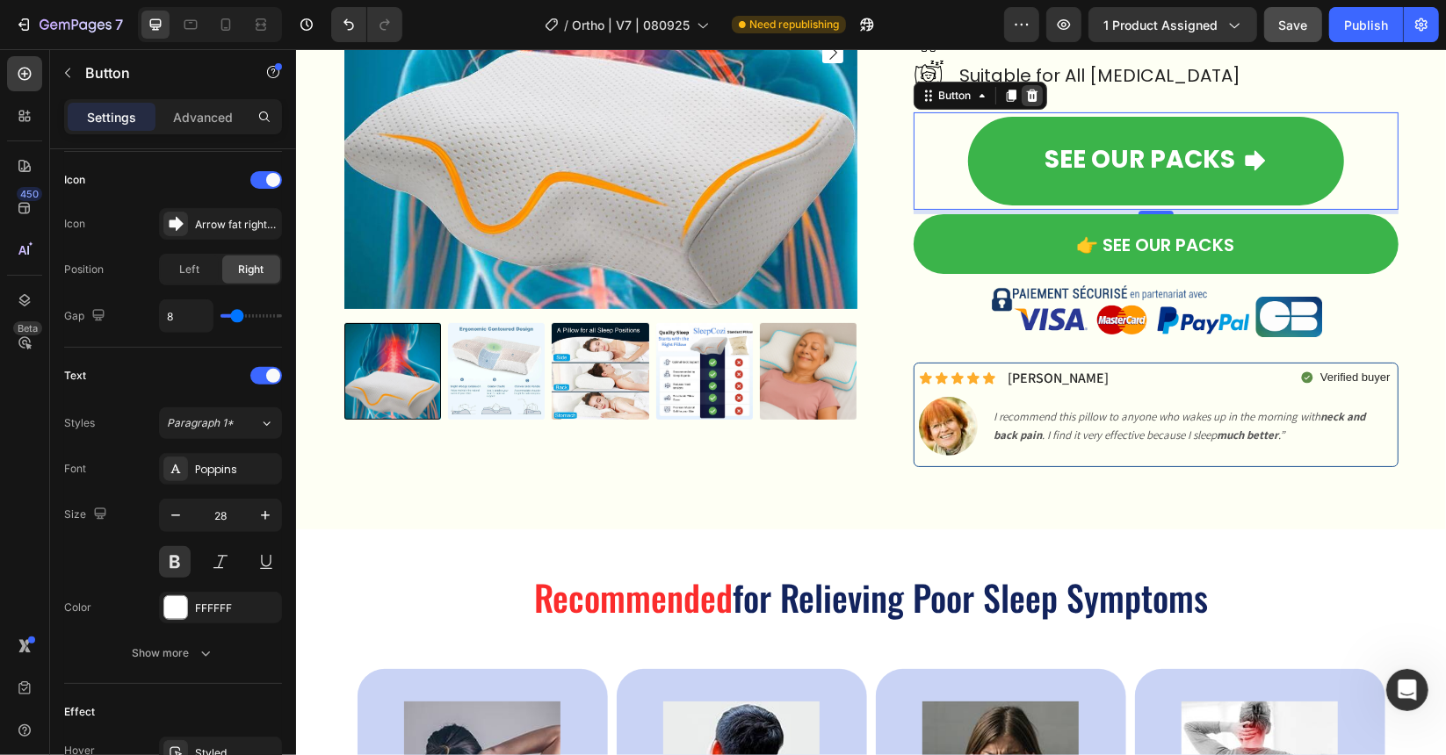
click at [1034, 95] on div at bounding box center [1031, 94] width 21 height 21
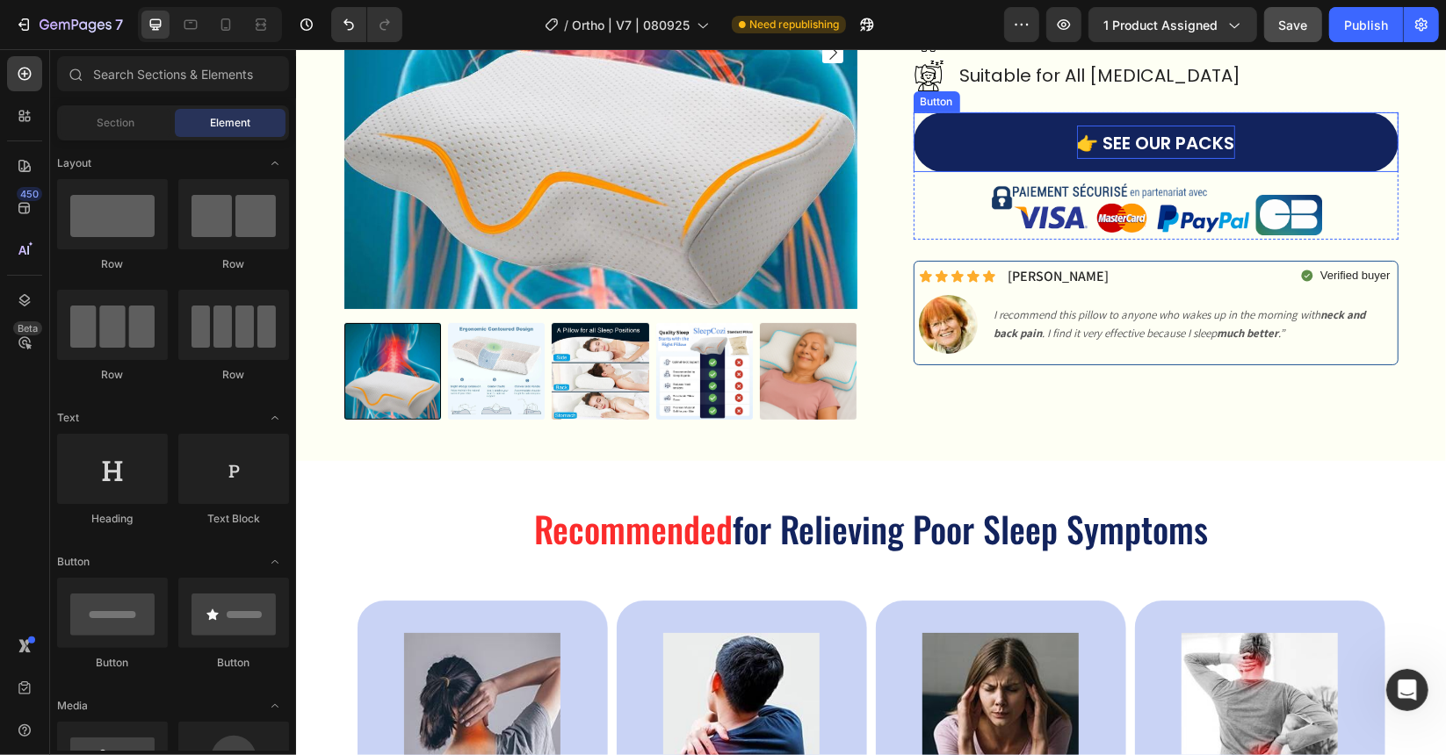
click at [1123, 134] on span "👉 SEE OUR PACKS" at bounding box center [1155, 142] width 158 height 25
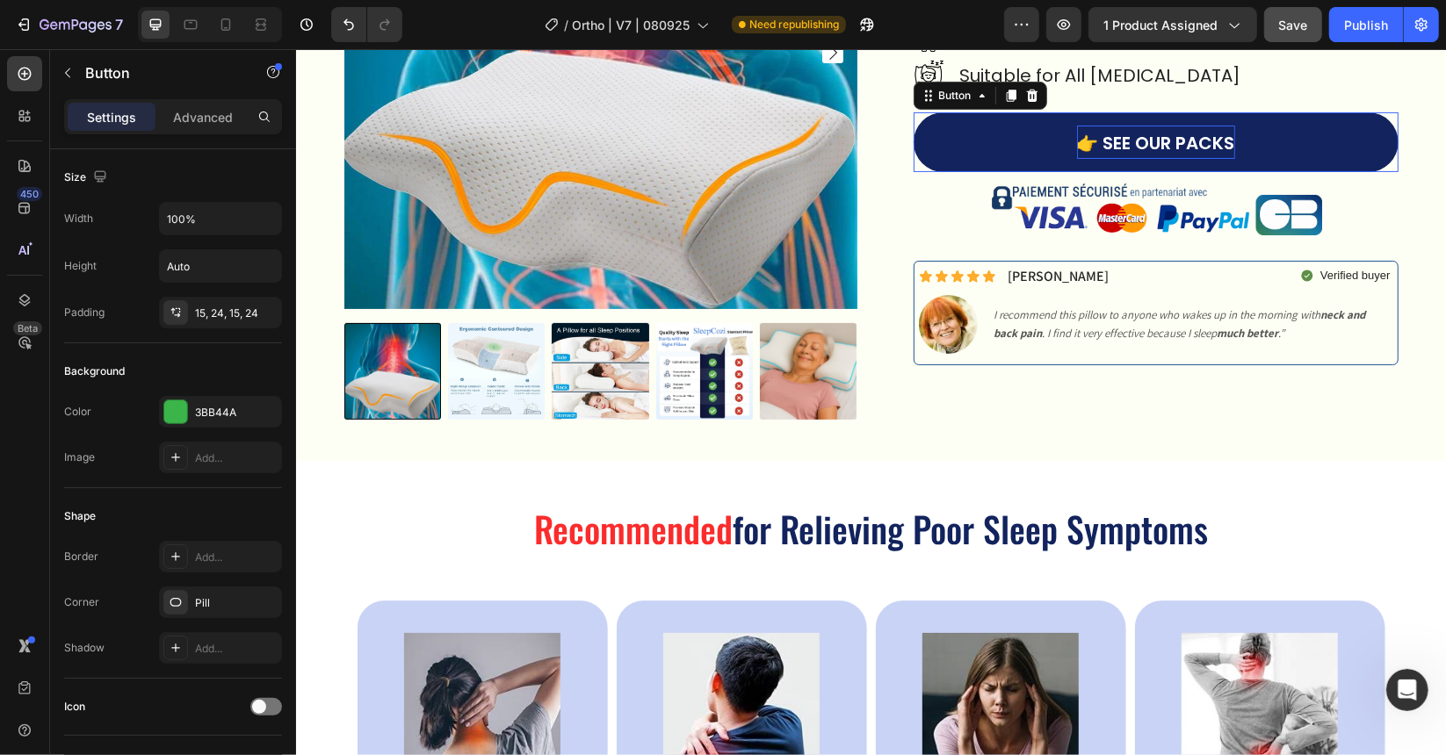
click at [1123, 134] on span "👉 SEE OUR PACKS" at bounding box center [1155, 142] width 158 height 25
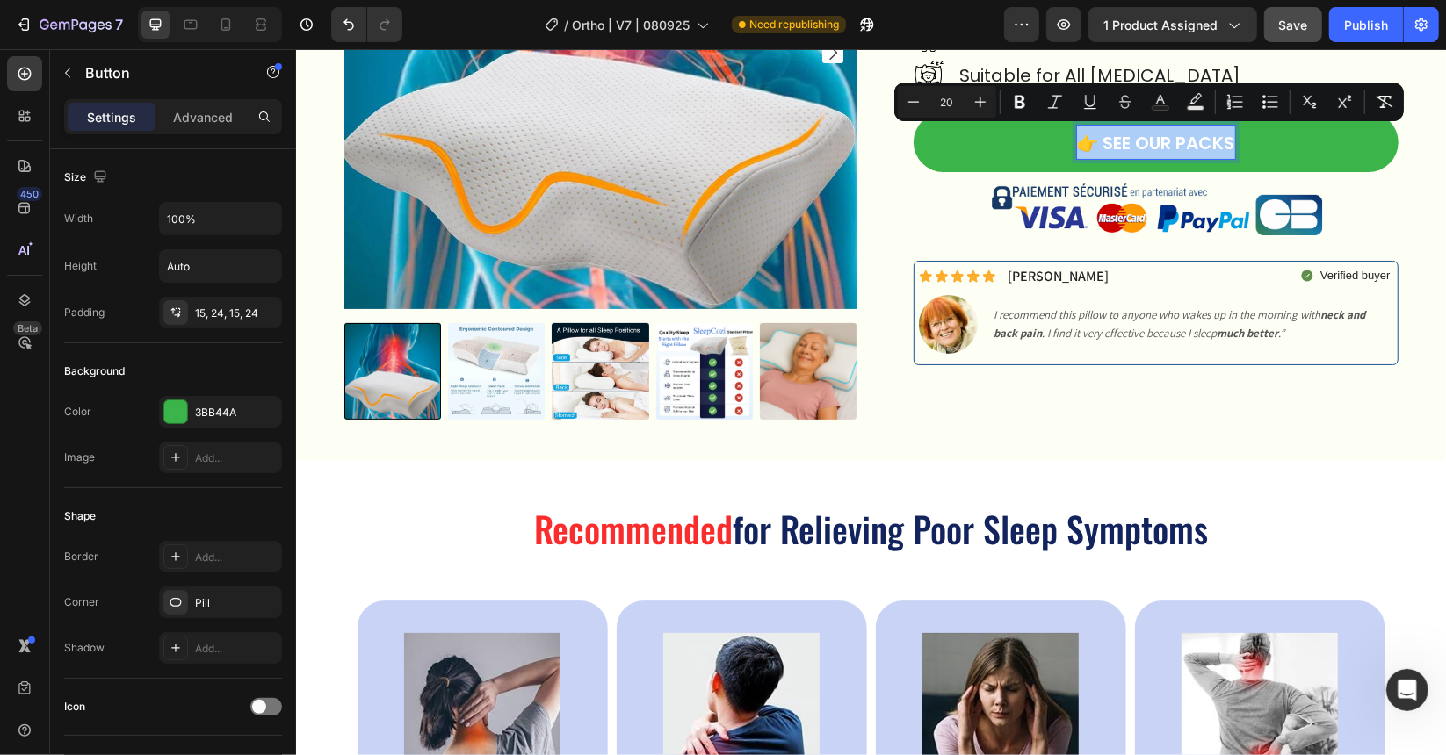
click at [935, 105] on input "20" at bounding box center [946, 101] width 35 height 21
click at [948, 106] on input "20" at bounding box center [946, 101] width 35 height 21
type input "30"
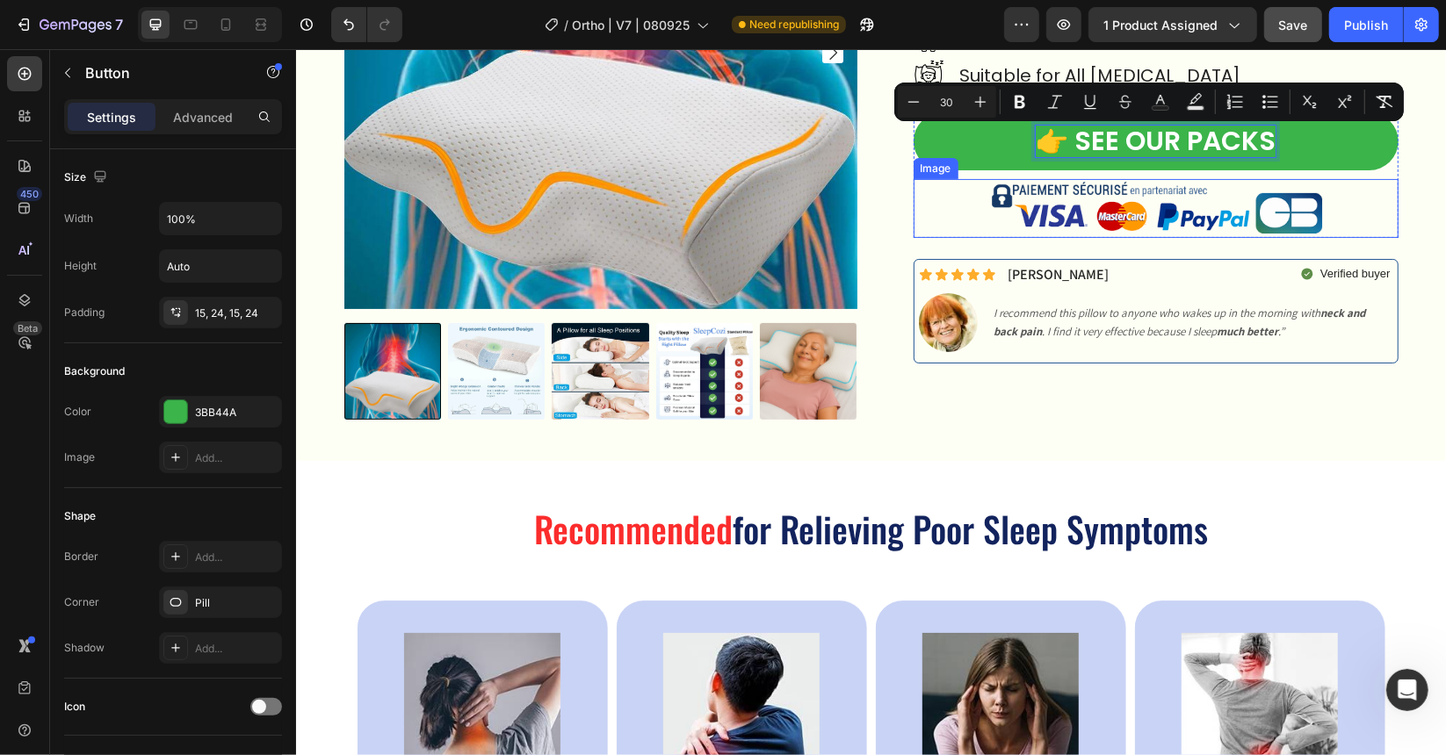
click at [920, 171] on div "Image" at bounding box center [935, 167] width 45 height 21
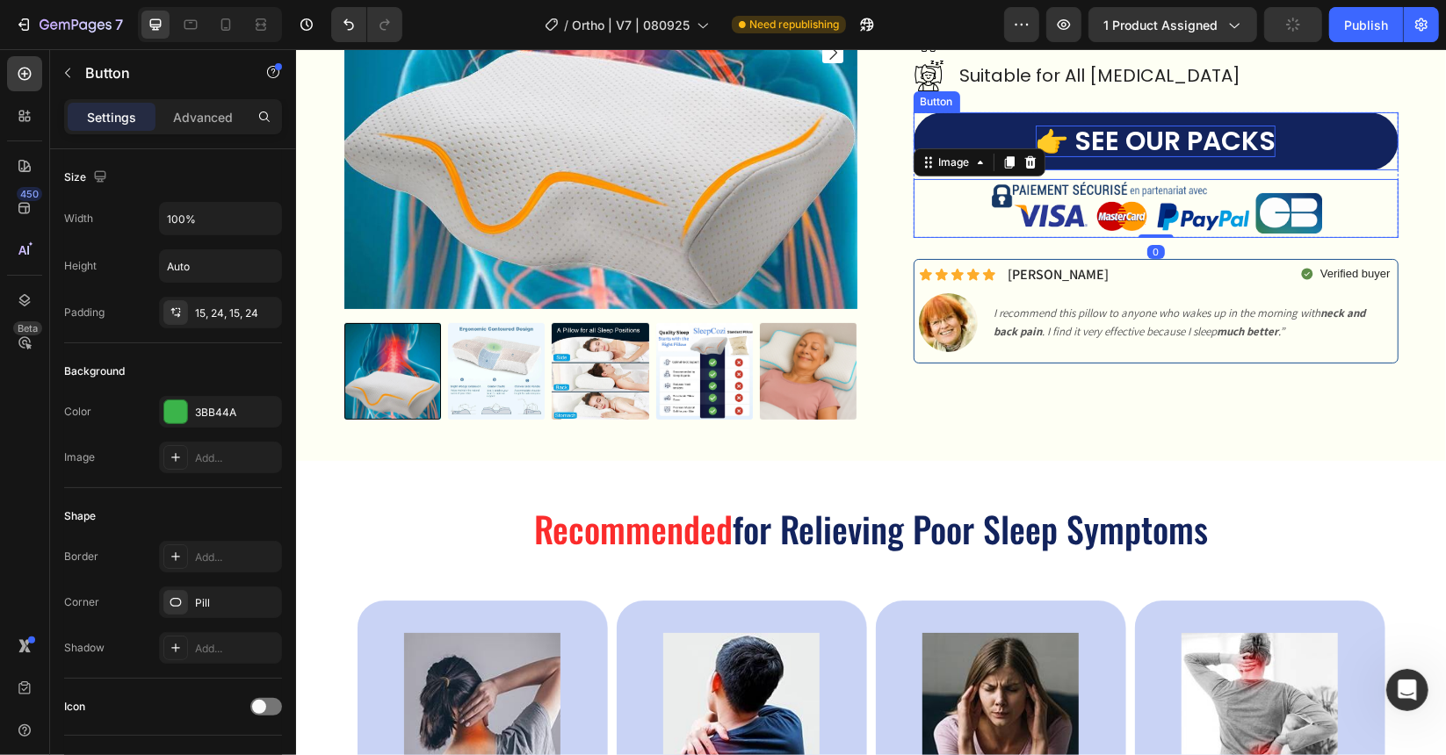
click at [1160, 136] on span "👉 SEE OUR PACKS" at bounding box center [1155, 140] width 240 height 38
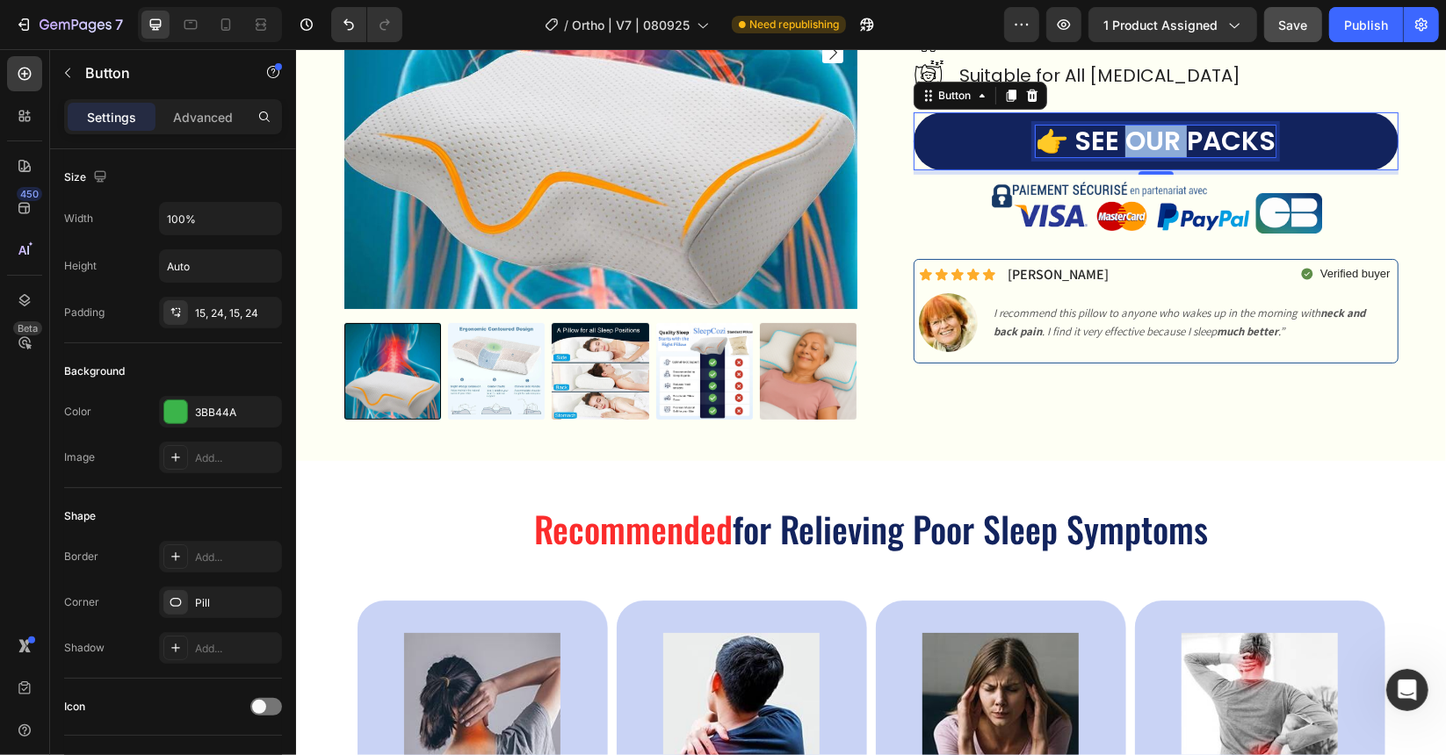
click at [1123, 135] on span "👉 SEE OUR PACKS" at bounding box center [1155, 140] width 240 height 38
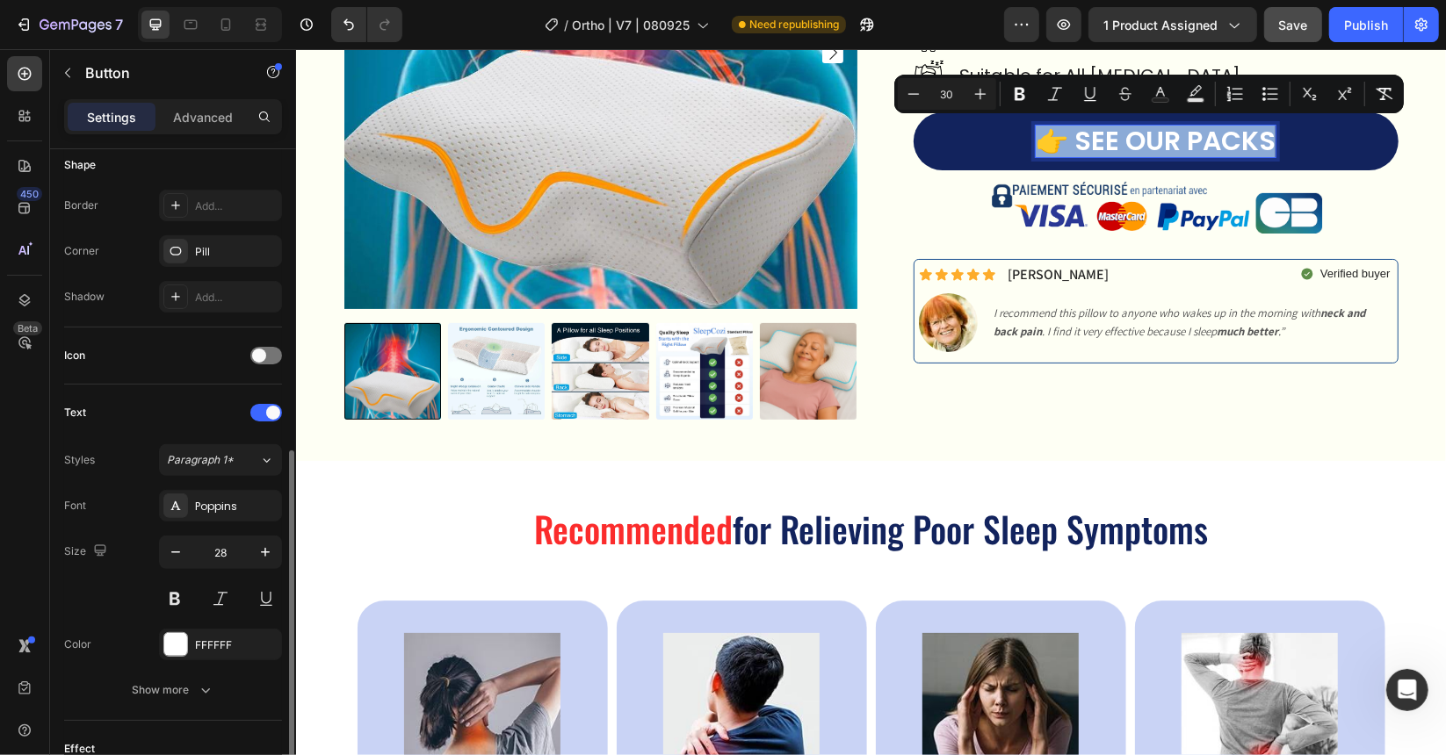
scroll to position [527, 0]
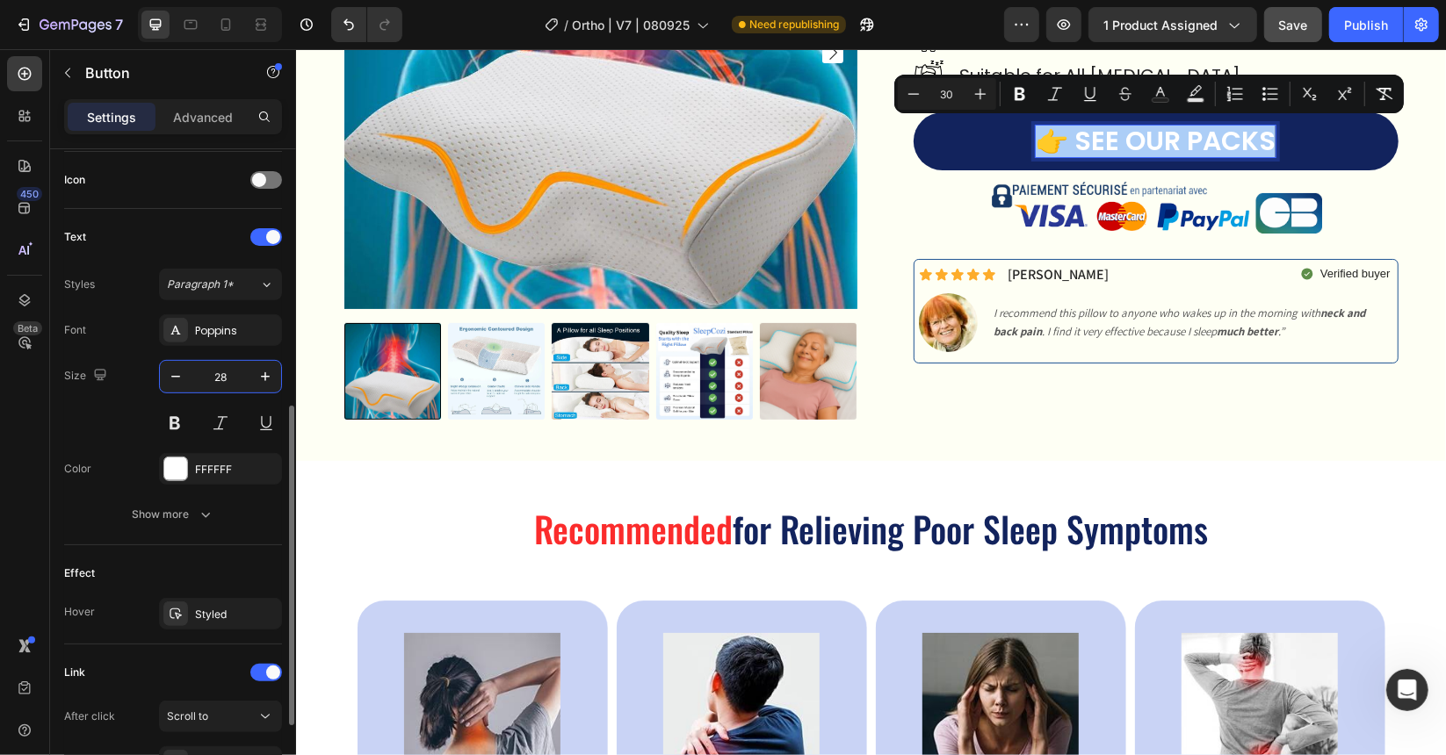
click at [237, 379] on input "28" at bounding box center [220, 377] width 58 height 32
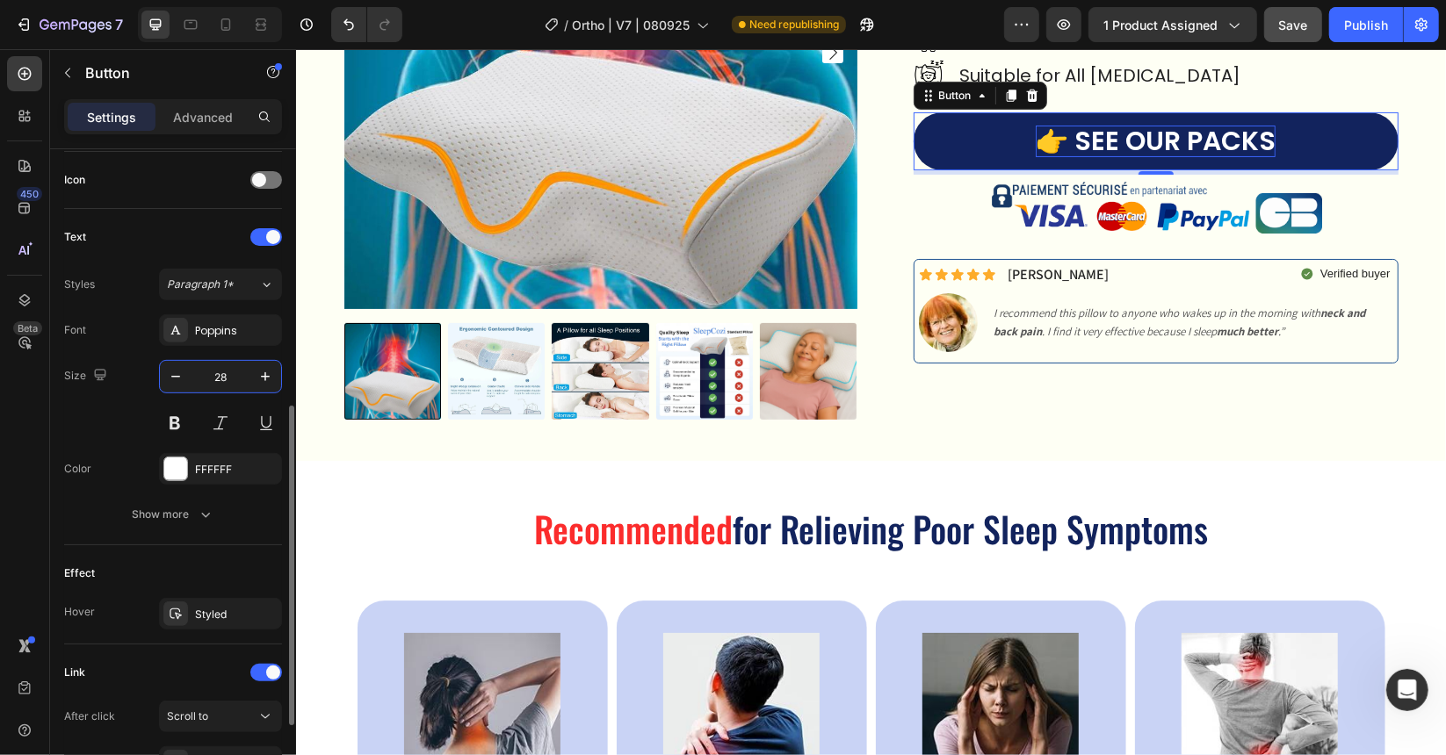
click at [235, 376] on input "28" at bounding box center [220, 377] width 58 height 32
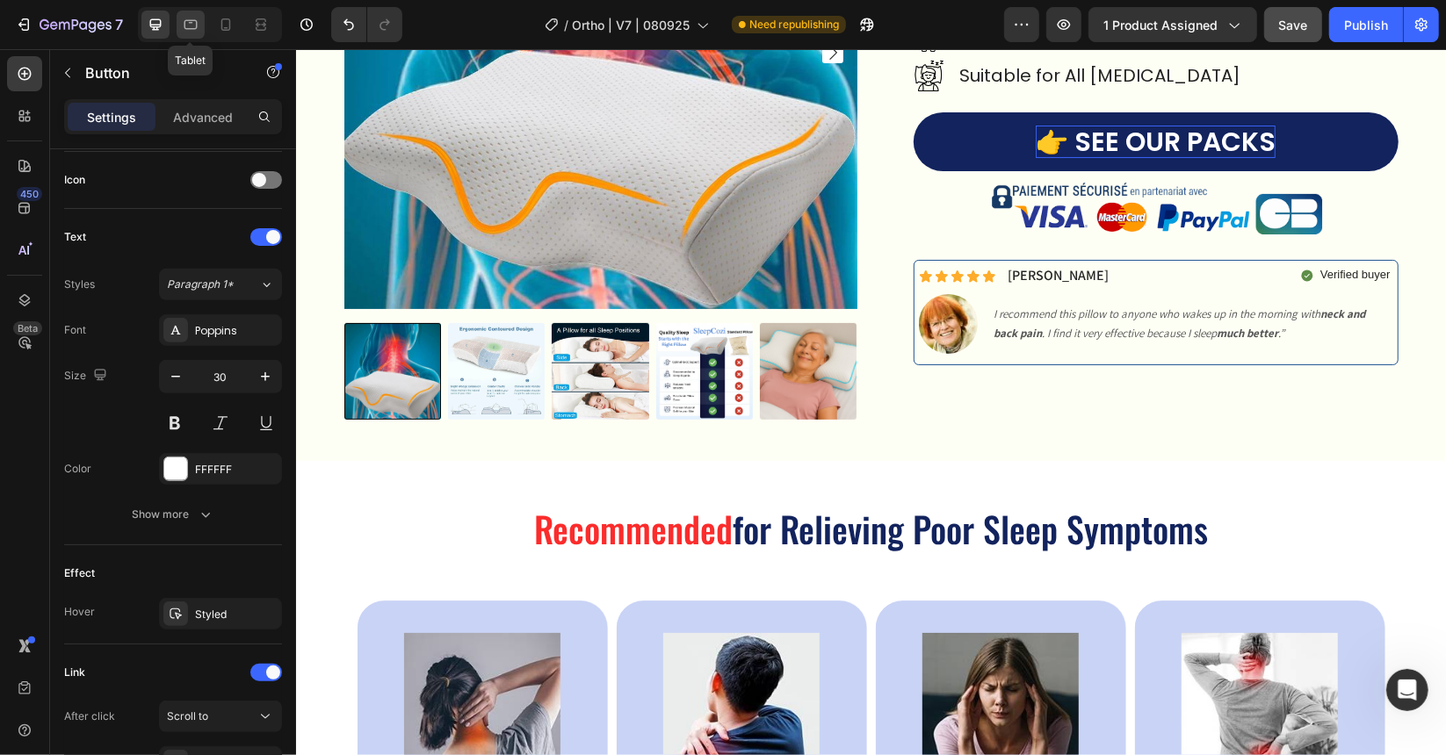
click at [184, 21] on icon at bounding box center [190, 25] width 13 height 10
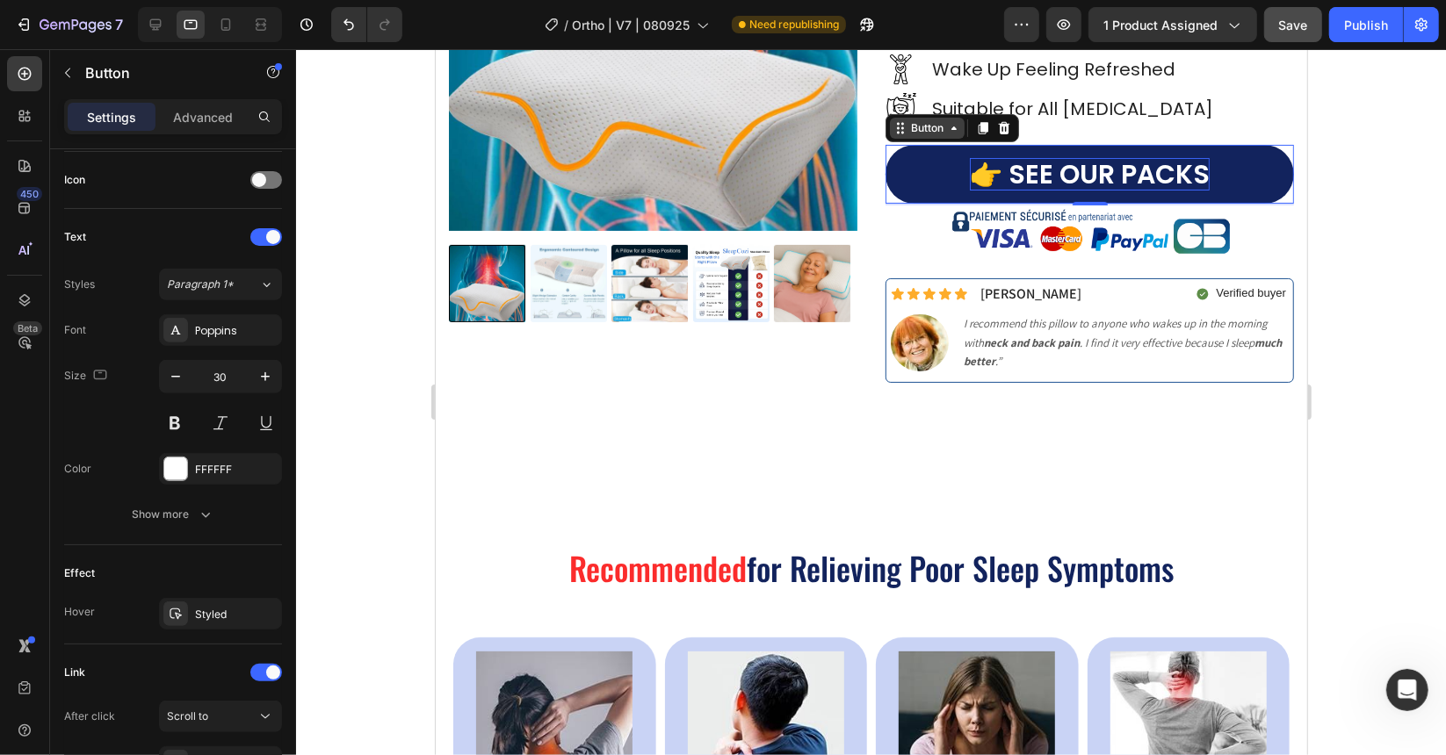
scroll to position [309, 0]
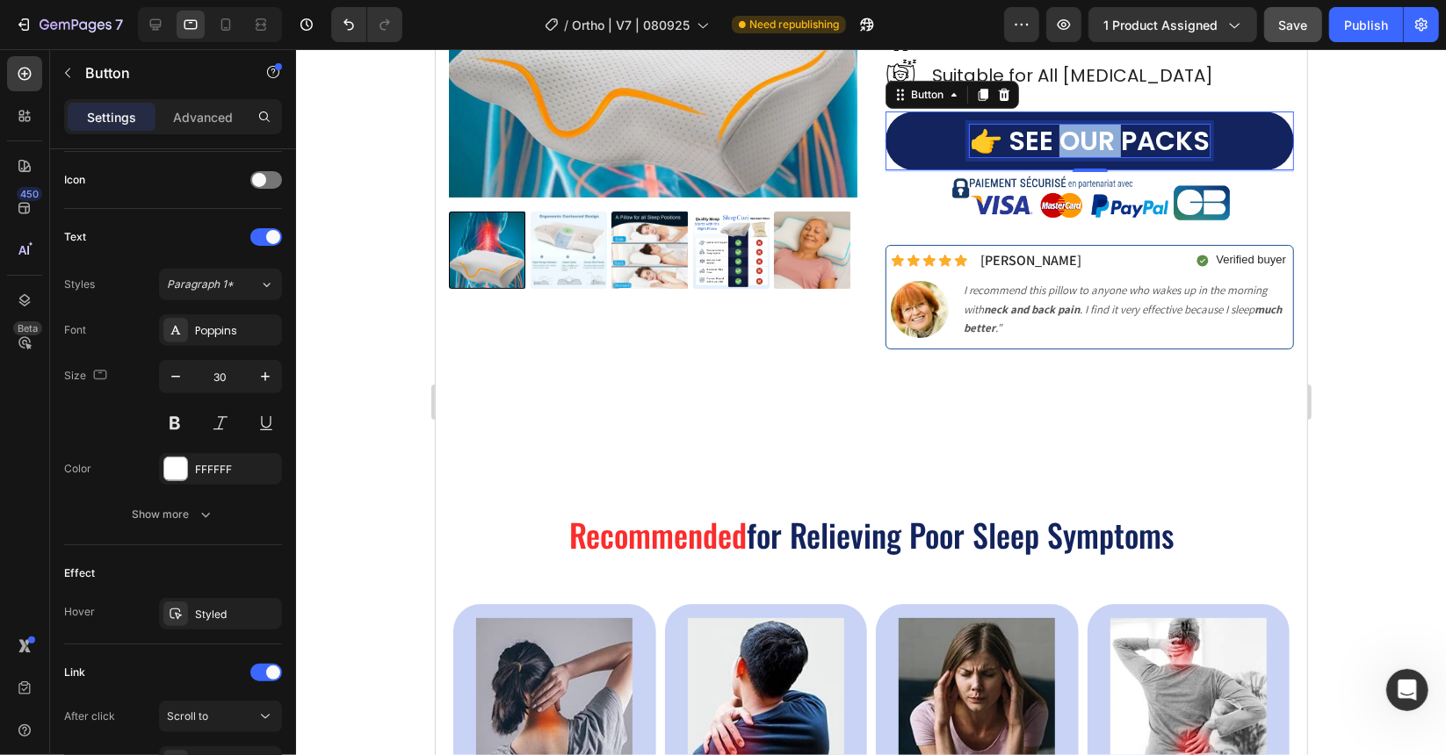
click at [1078, 134] on span "👉 SEE OUR PACKS" at bounding box center [1089, 140] width 240 height 38
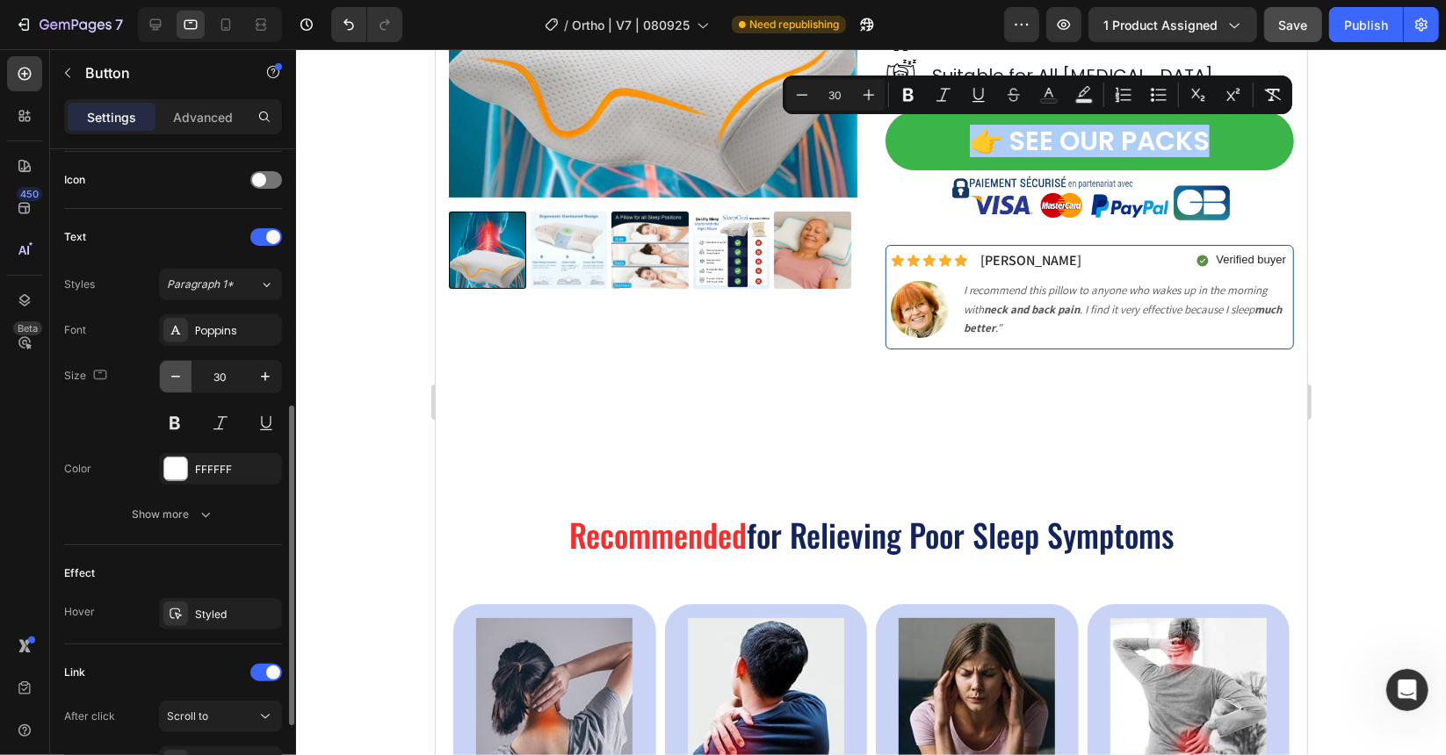
click at [179, 379] on icon "button" at bounding box center [176, 377] width 18 height 18
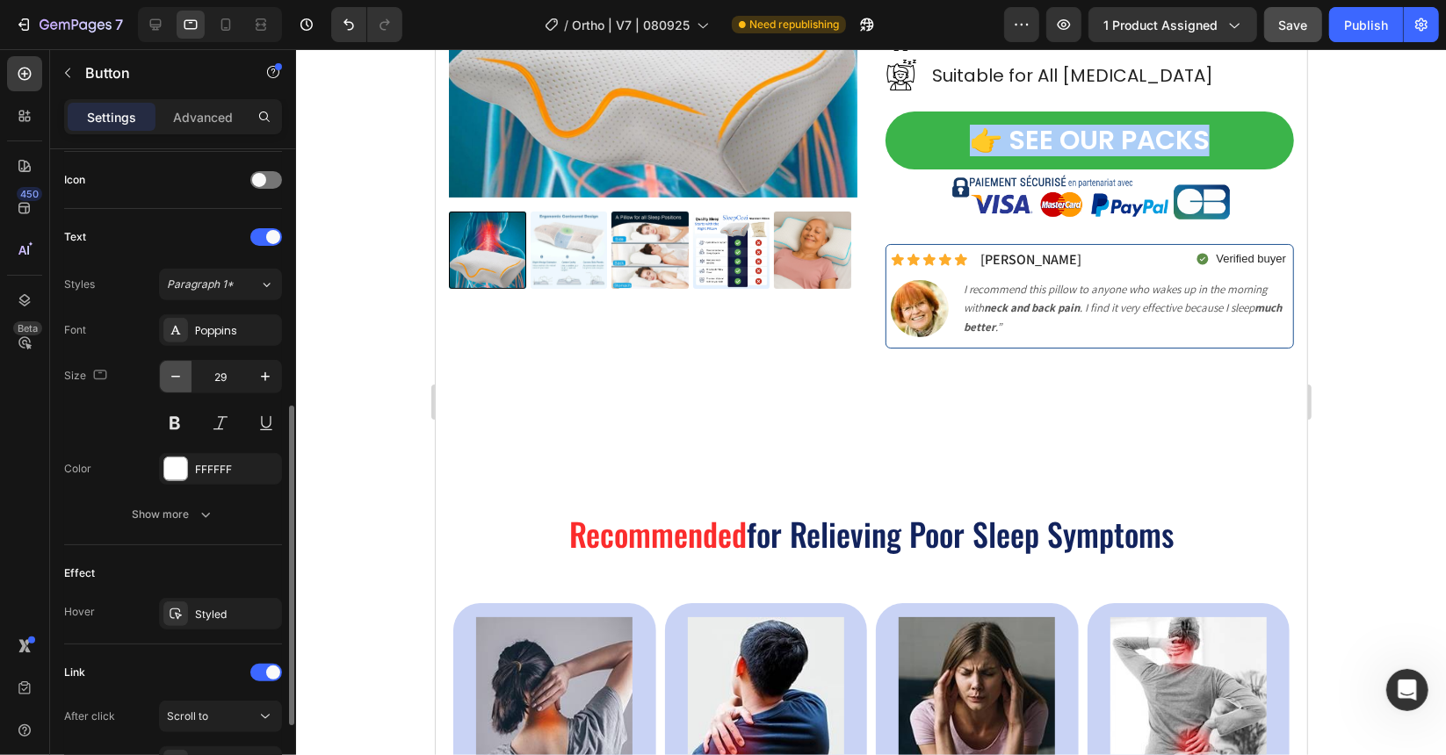
type input "28"
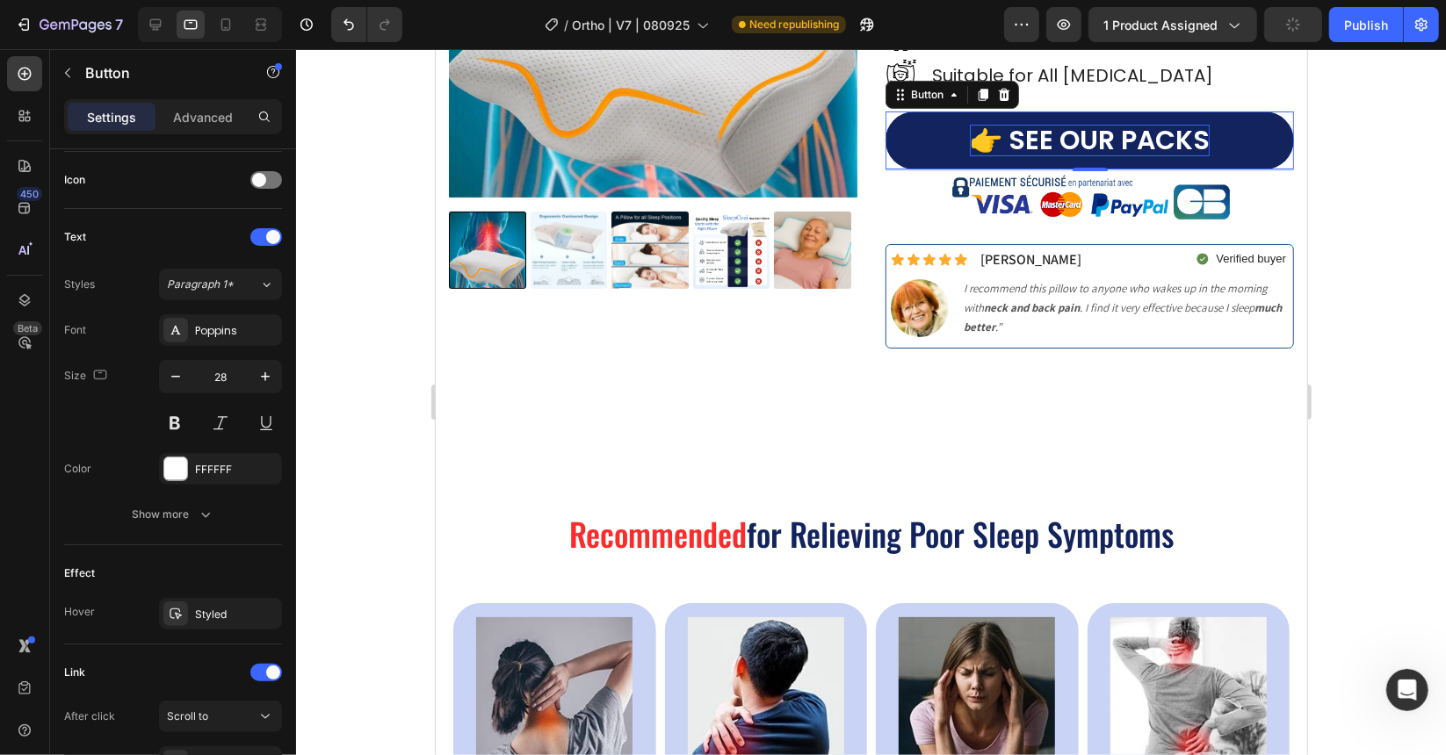
click at [1061, 148] on span "👉 SEE OUR PACKS" at bounding box center [1089, 139] width 240 height 38
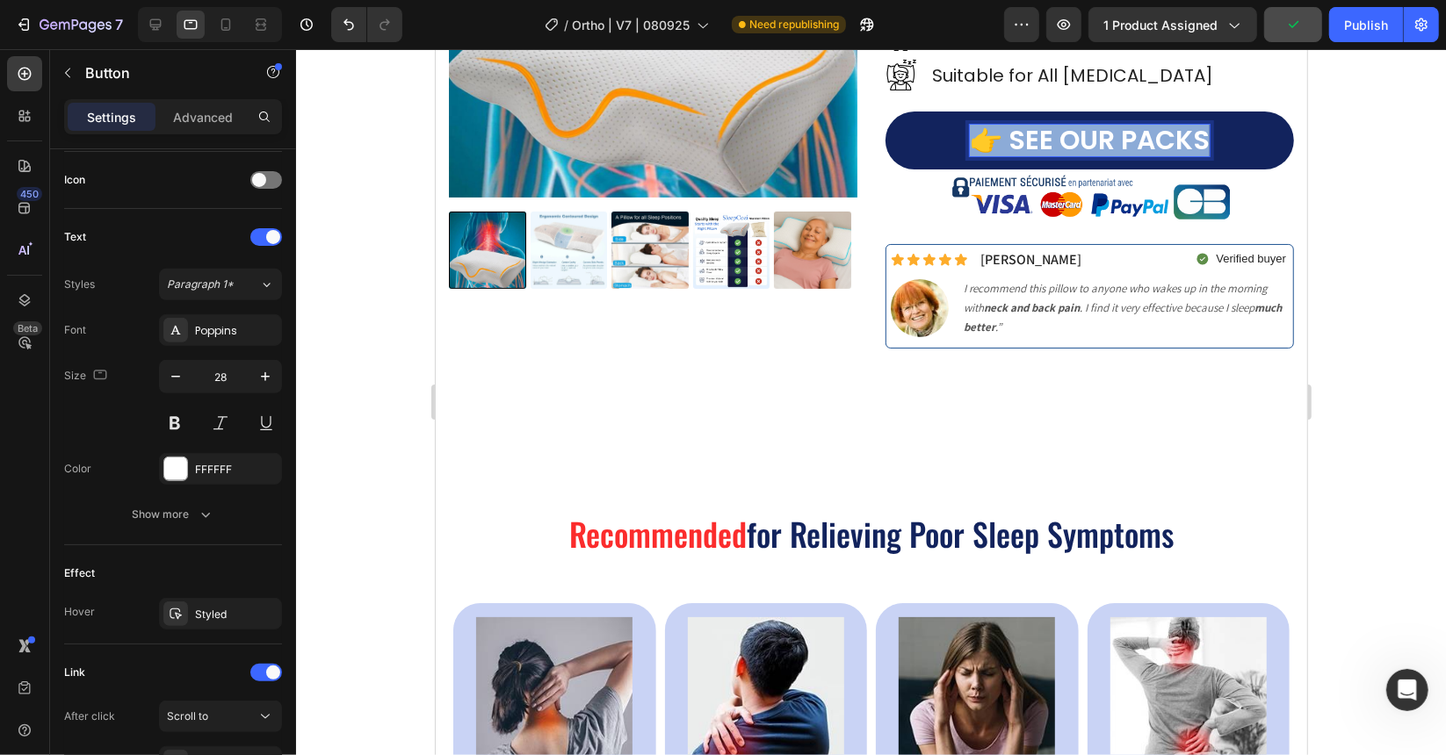
click at [1061, 148] on span "👉 SEE OUR PACKS" at bounding box center [1089, 139] width 240 height 38
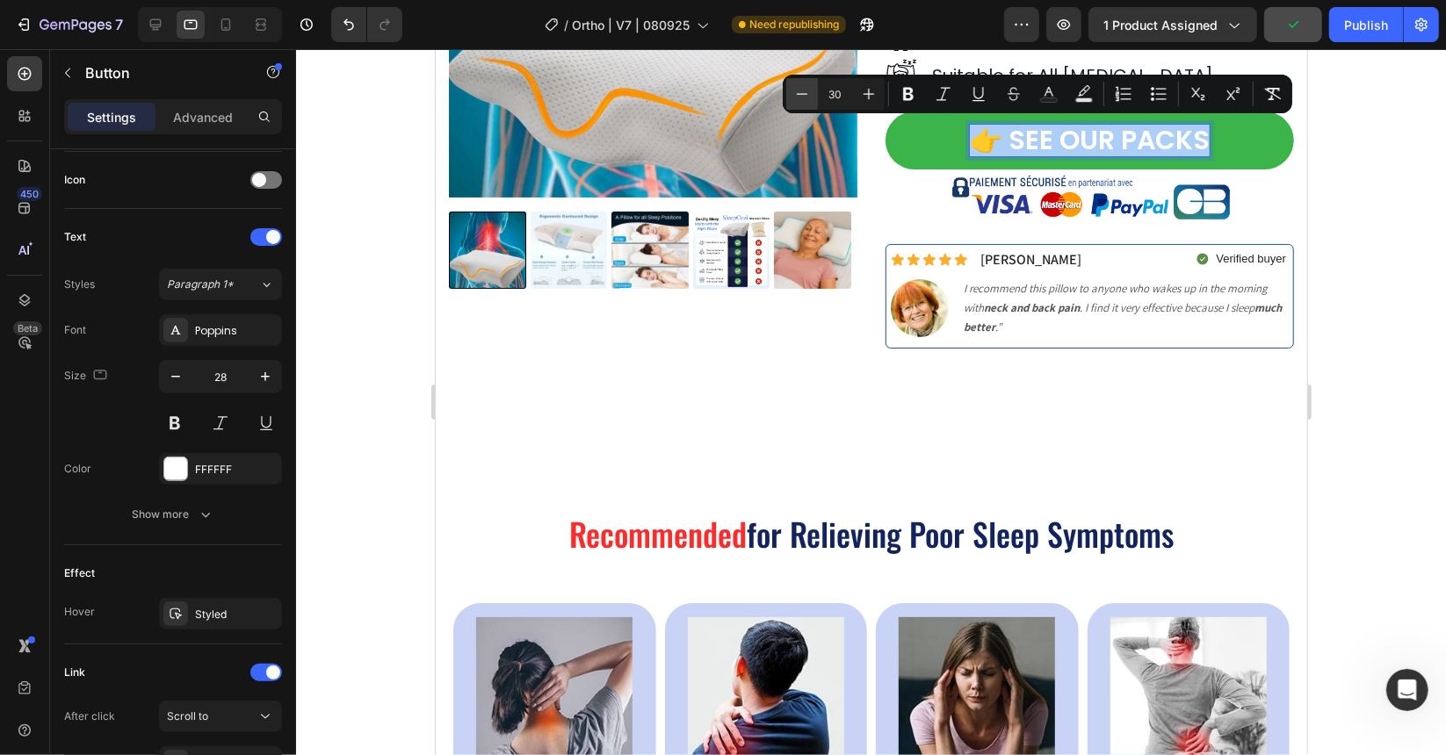
click at [798, 103] on button "Minus" at bounding box center [802, 94] width 32 height 32
type input "28"
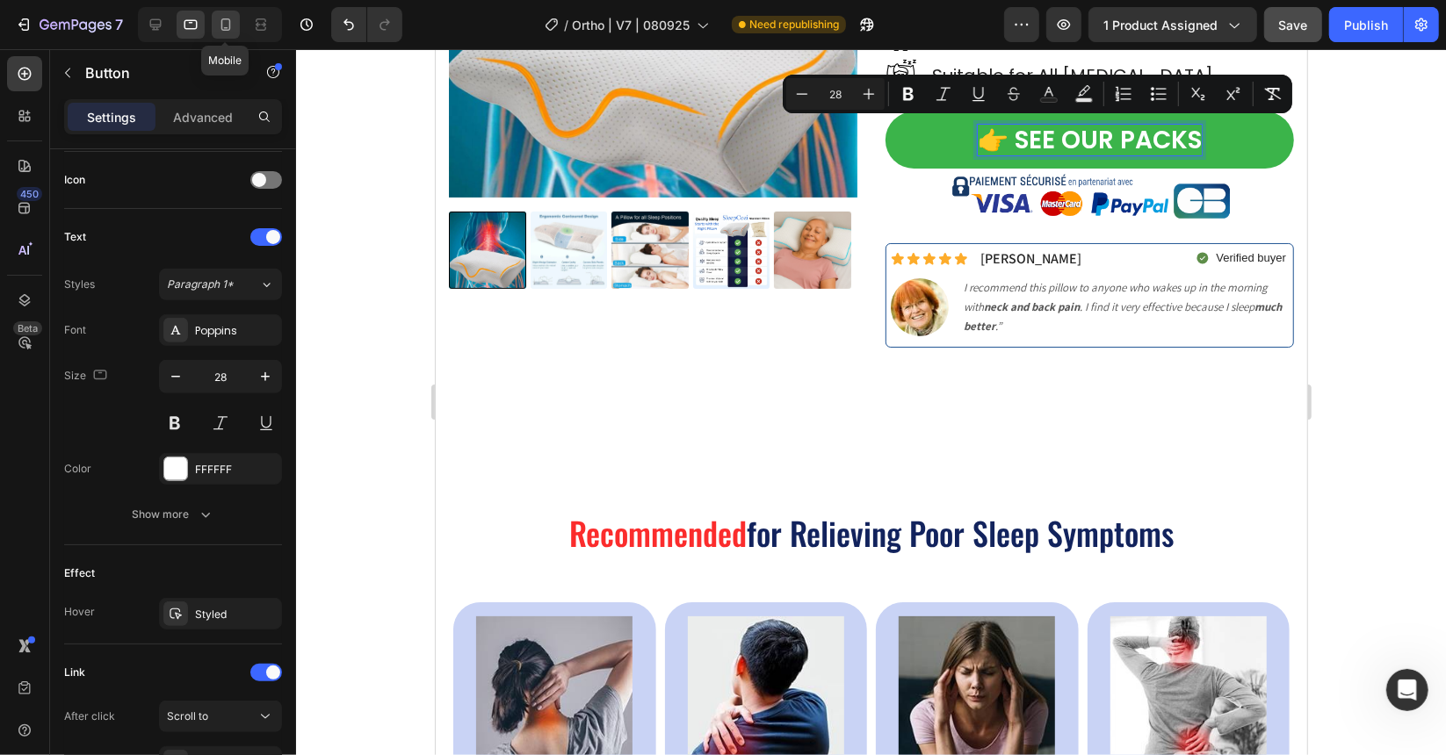
click at [234, 22] on div at bounding box center [226, 25] width 28 height 28
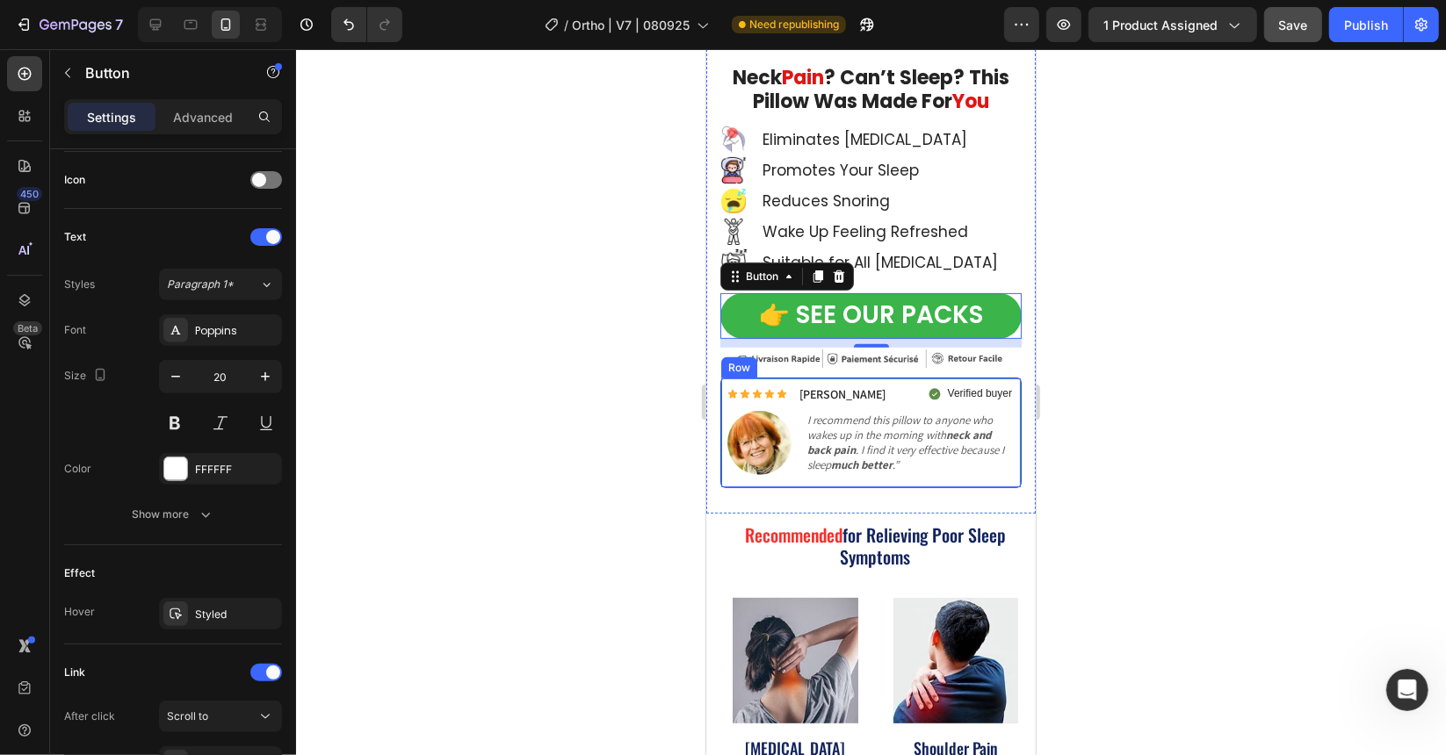
scroll to position [515, 0]
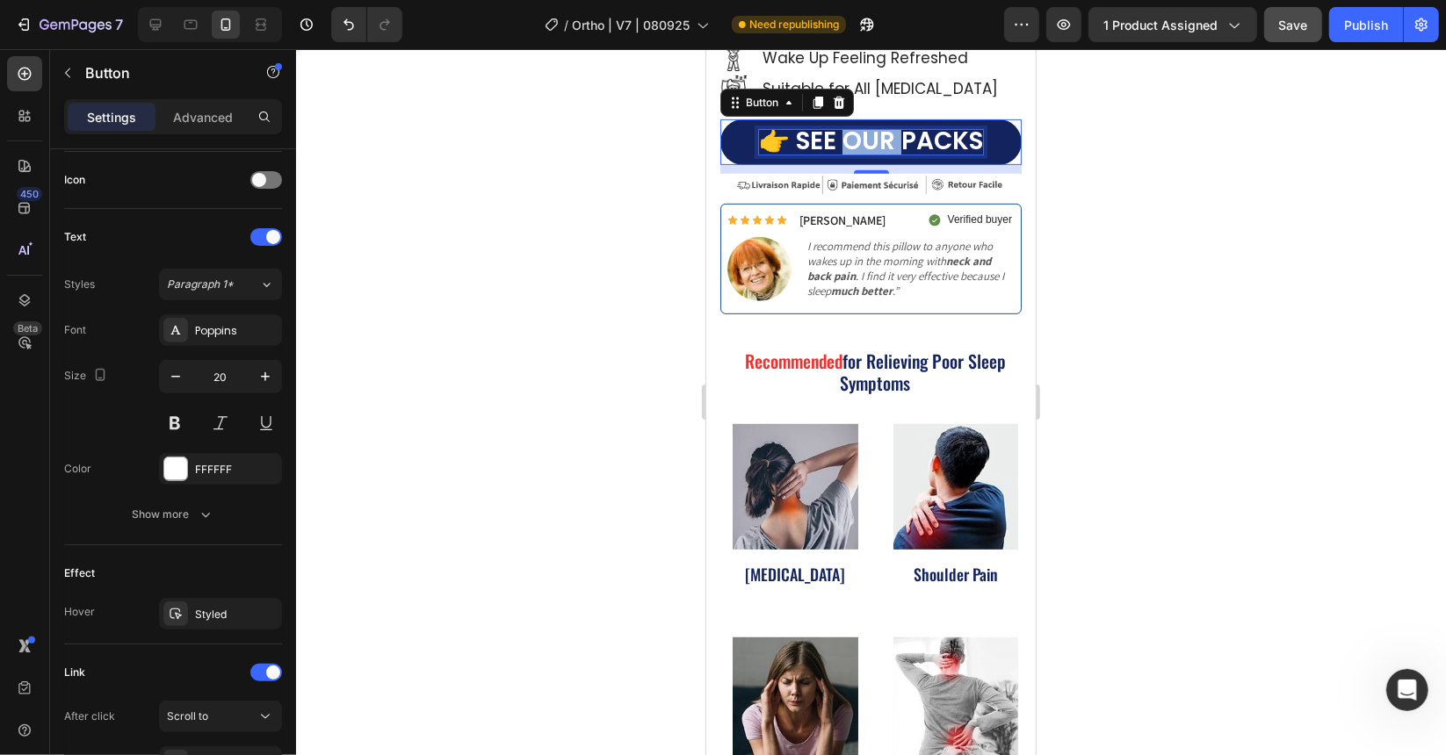
click at [872, 128] on span "👉 SEE OUR PACKS" at bounding box center [870, 140] width 224 height 34
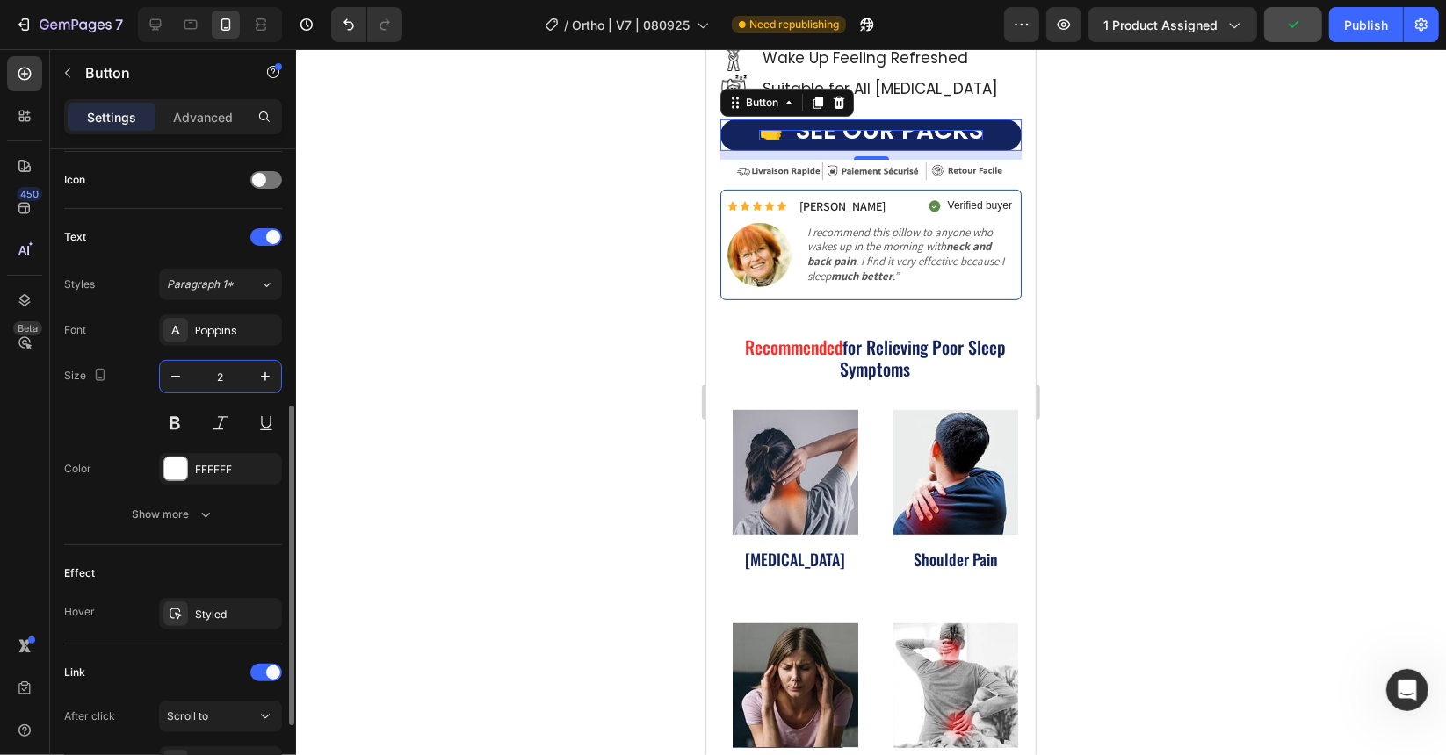
type input "24"
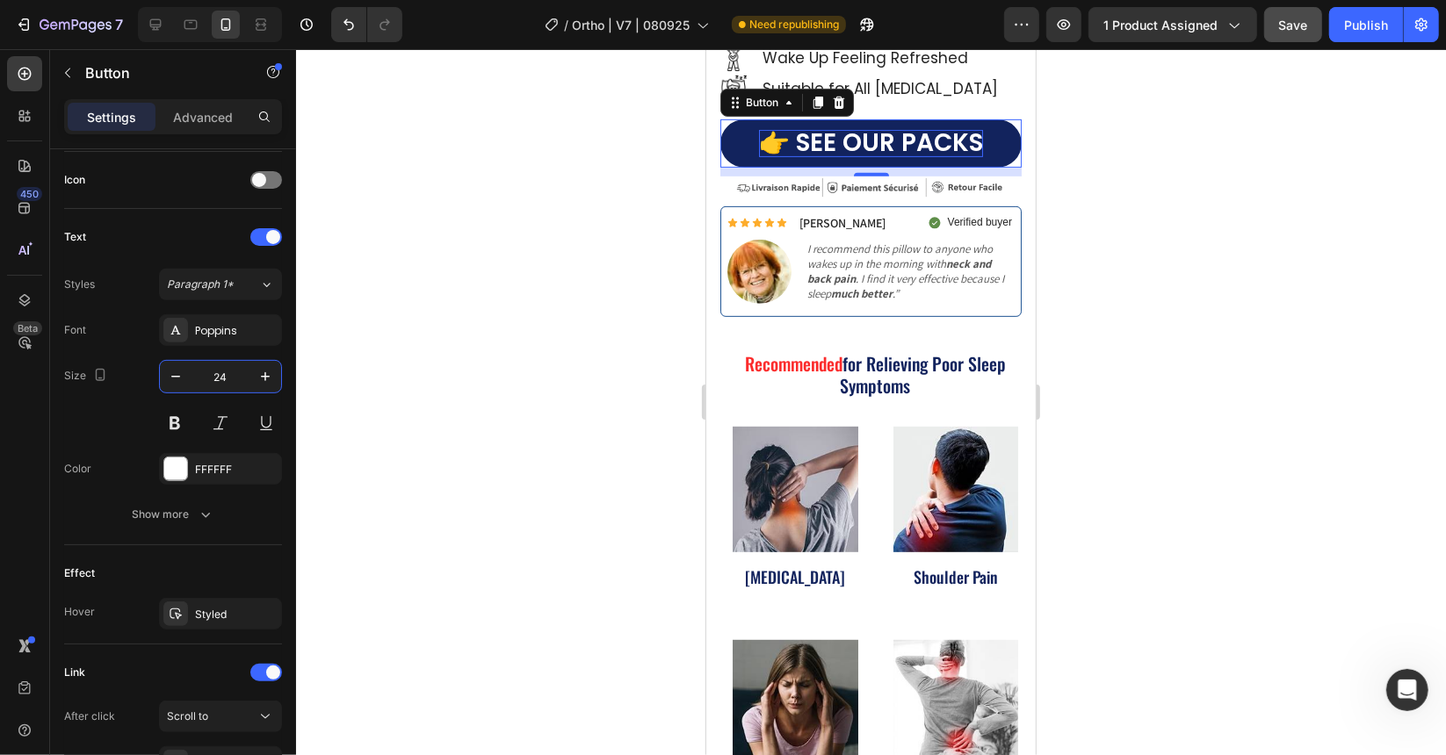
click at [1130, 366] on div at bounding box center [871, 402] width 1150 height 706
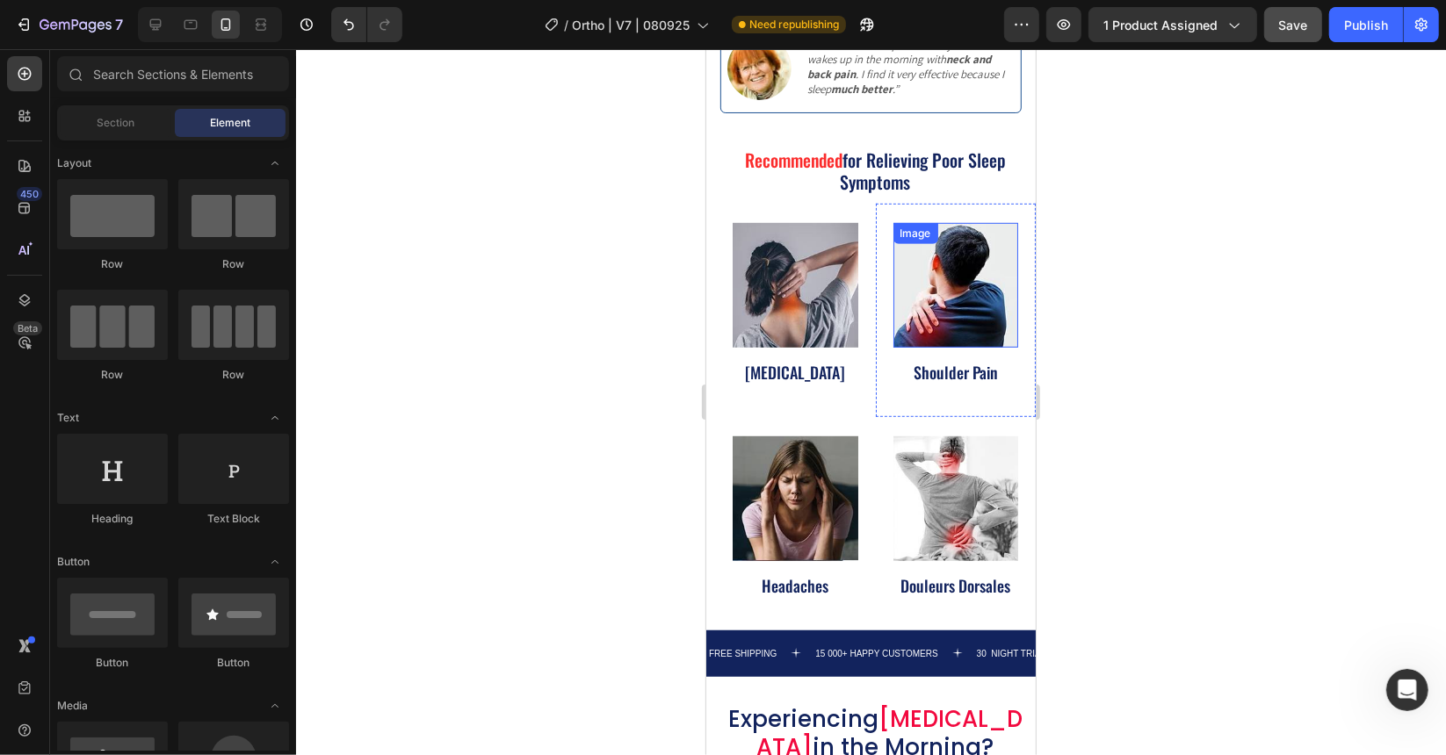
scroll to position [76, 0]
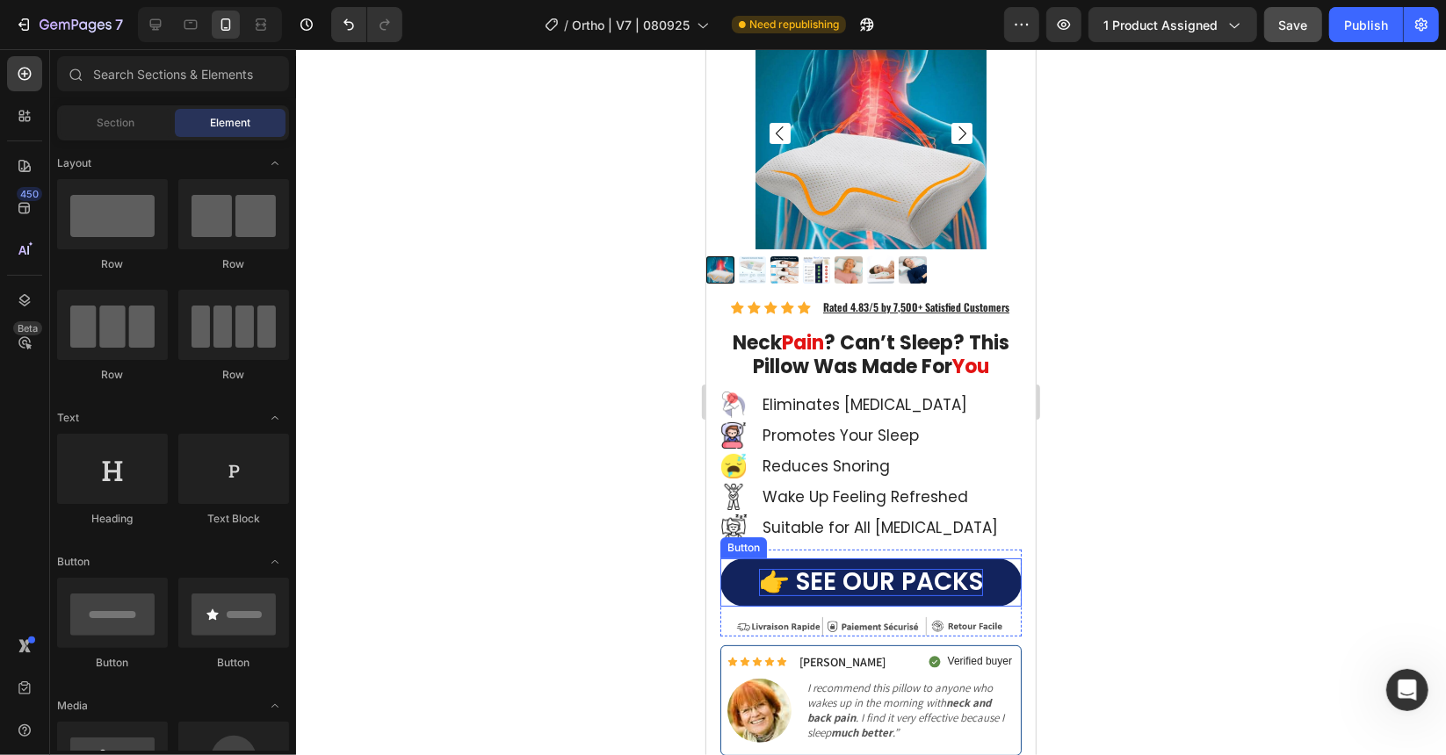
click at [827, 572] on span "👉 SEE OUR PACKS" at bounding box center [870, 581] width 224 height 34
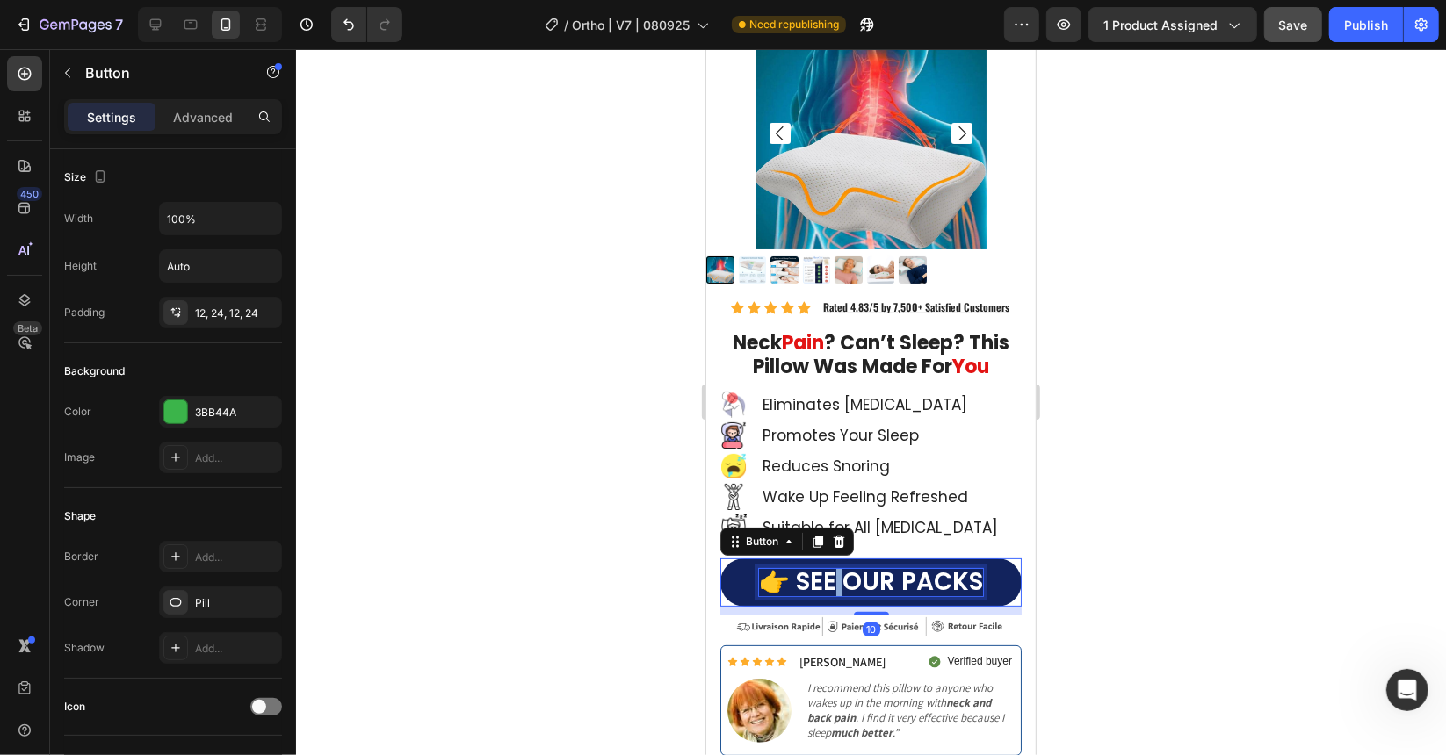
click at [827, 572] on span "👉 SEE OUR PACKS" at bounding box center [870, 581] width 224 height 34
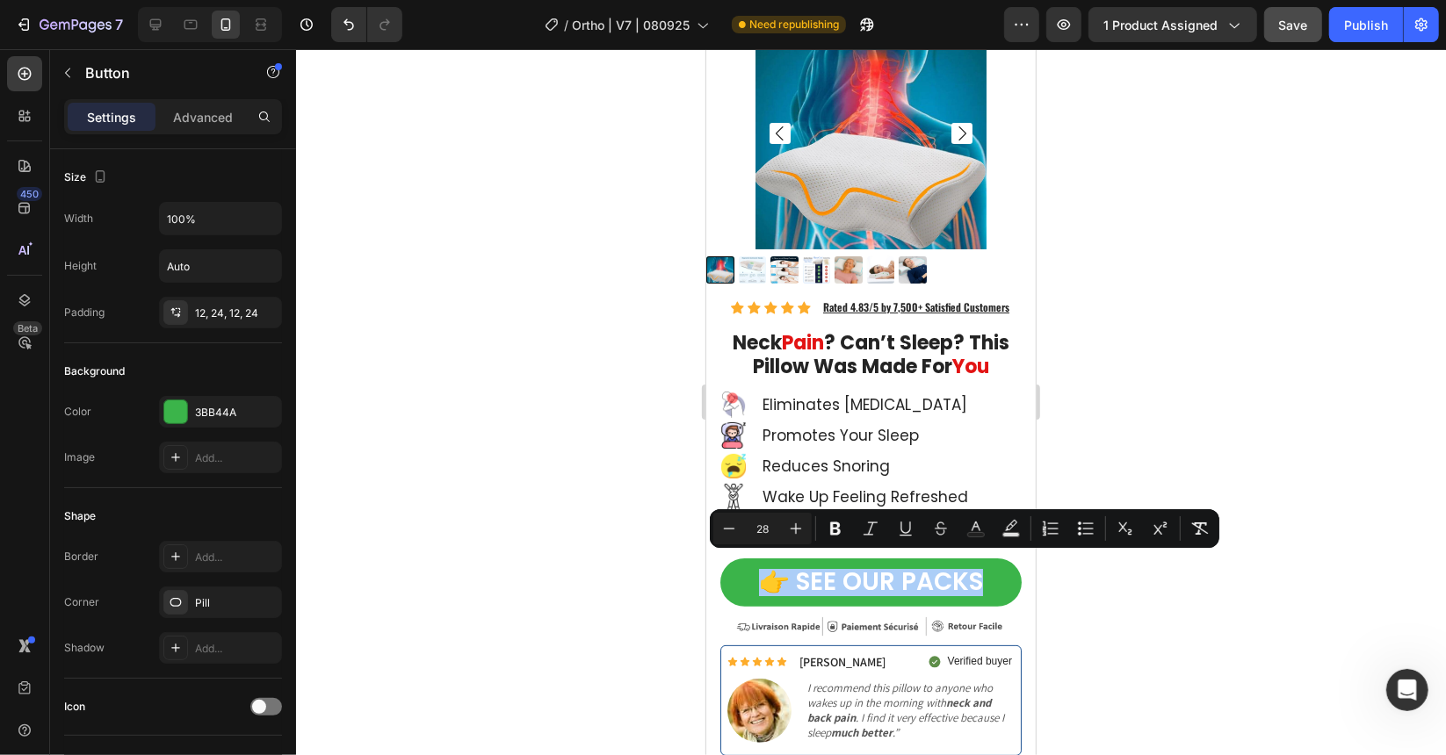
click at [1125, 220] on div at bounding box center [871, 402] width 1150 height 706
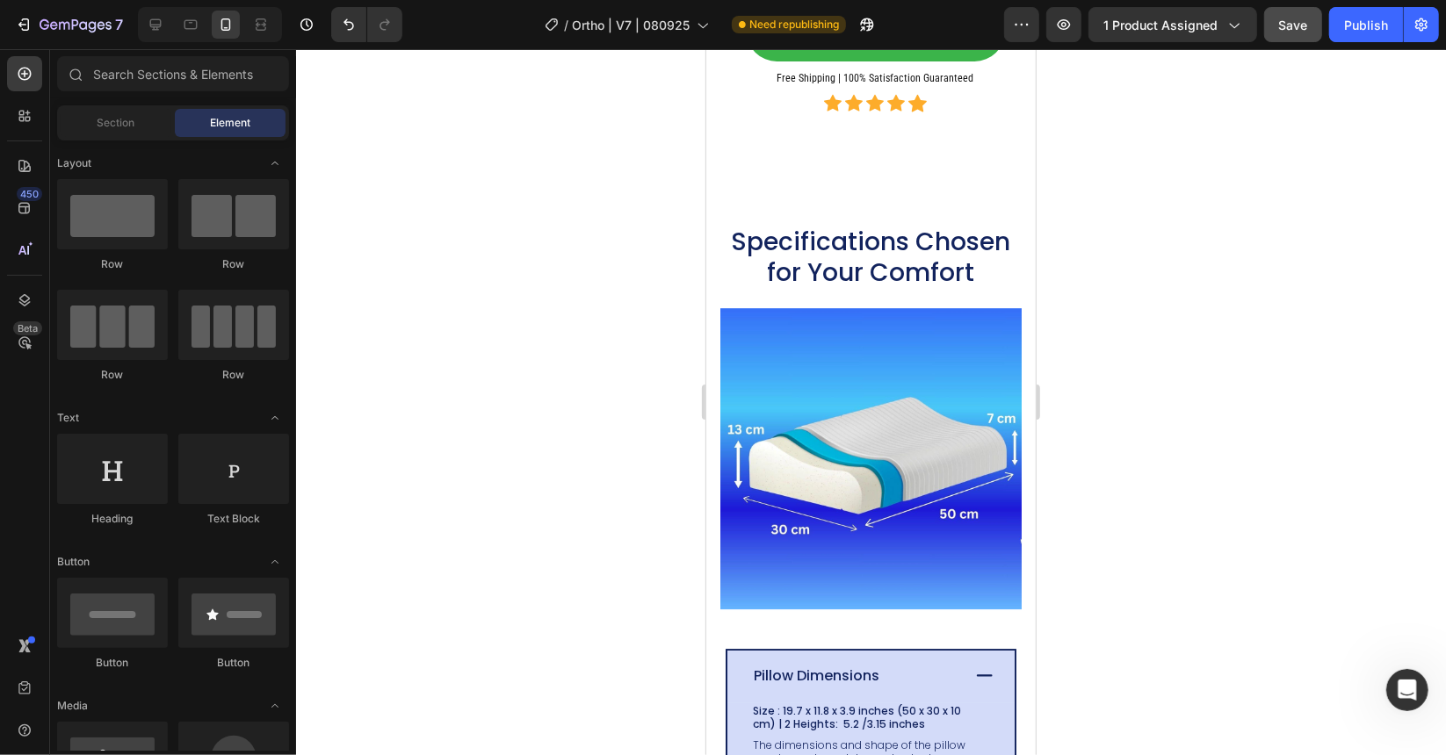
scroll to position [4000, 0]
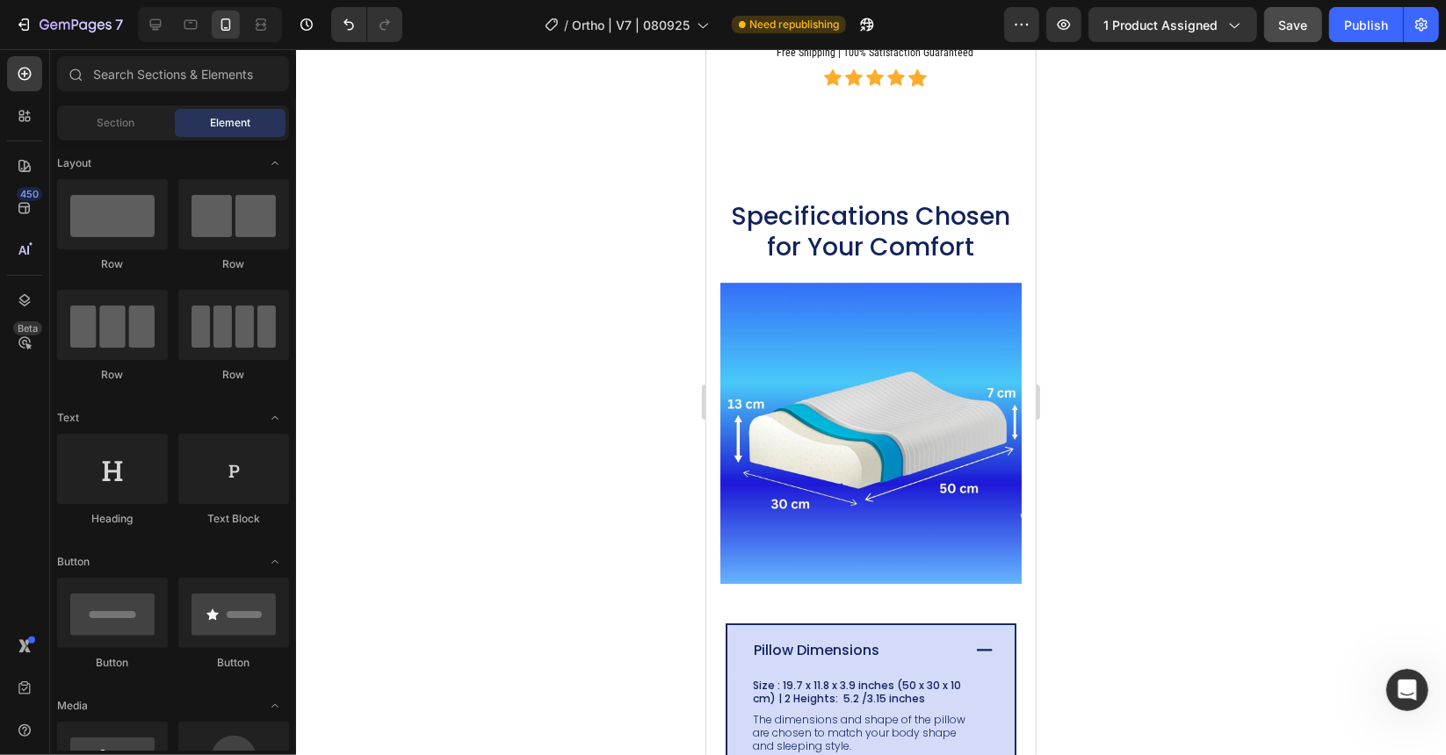
drag, startPoint x: 1029, startPoint y: 83, endPoint x: 1781, endPoint y: 293, distance: 780.6
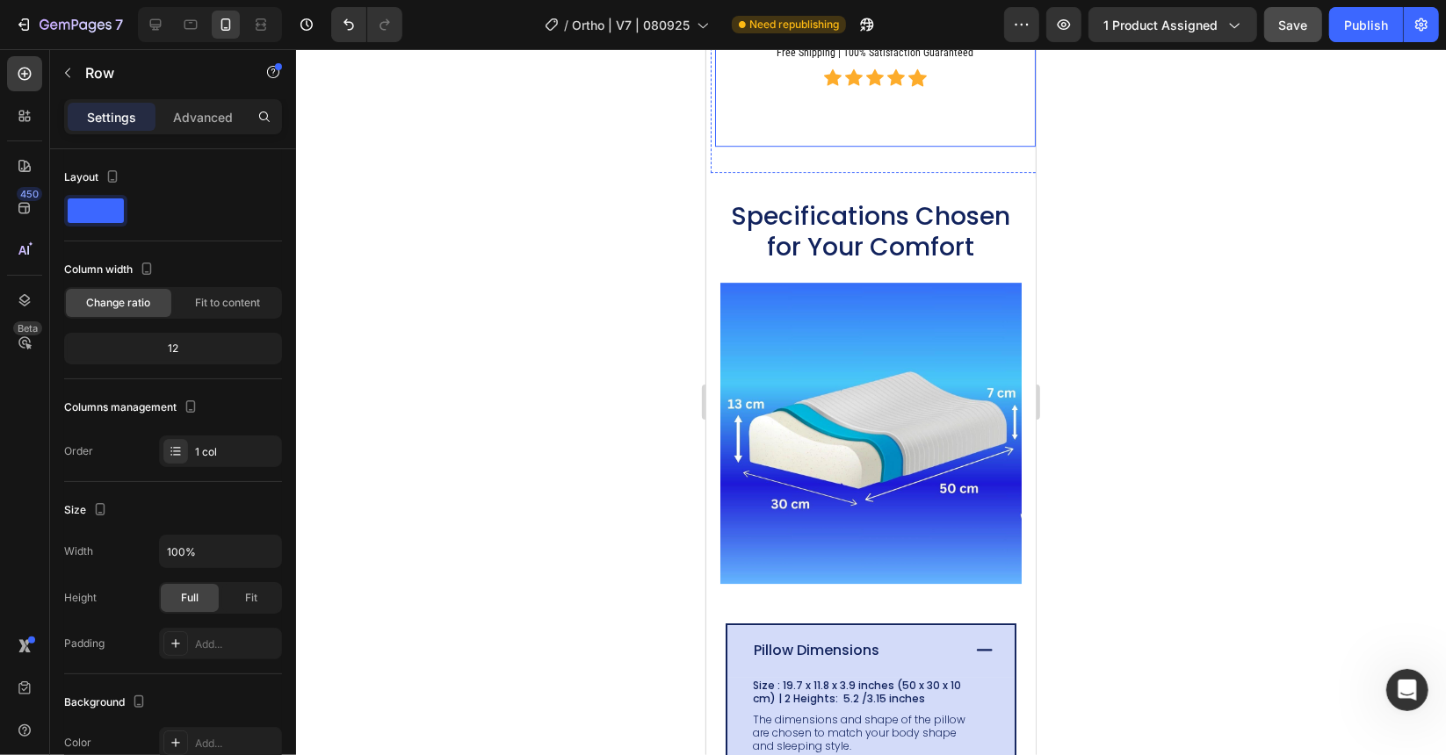
click at [217, 109] on p "Advanced" at bounding box center [203, 117] width 60 height 18
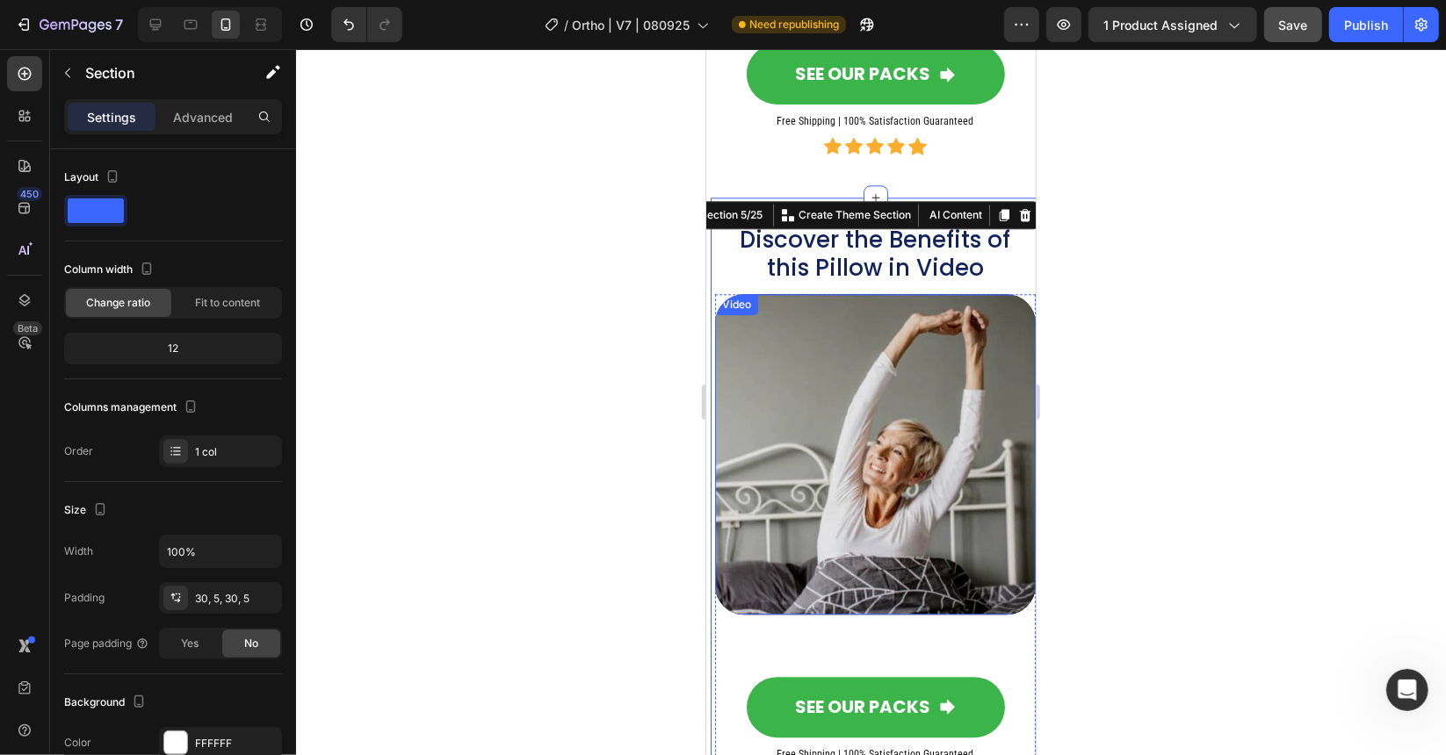
scroll to position [3561, 0]
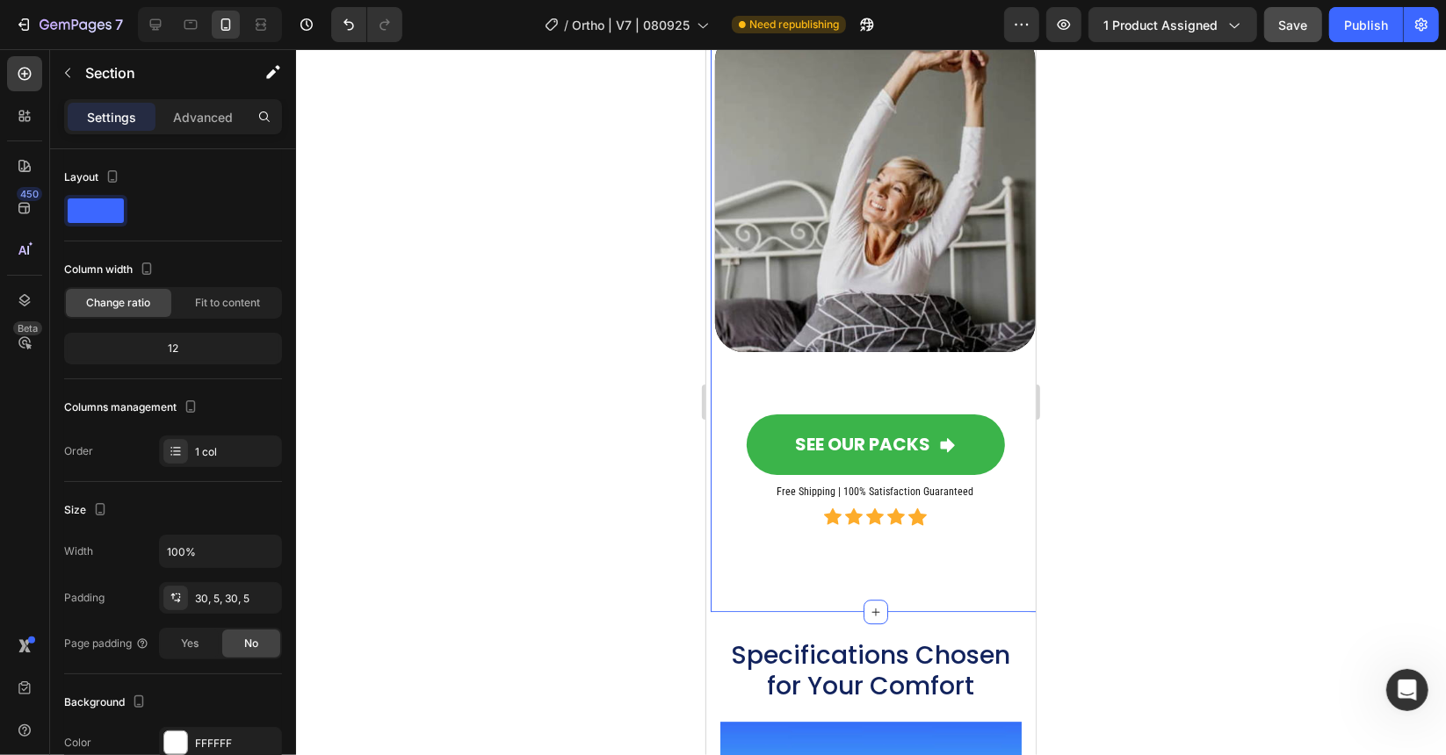
click at [787, 596] on div "Discover the Benefits of this Pillow in Video Heading Video SEE OUR PACKS Butto…" at bounding box center [874, 272] width 329 height 677
click at [769, 548] on div "Video SEE OUR PACKS Button Free Shipping | 100% Satisfaction Guaranteed Heading…" at bounding box center [874, 308] width 321 height 554
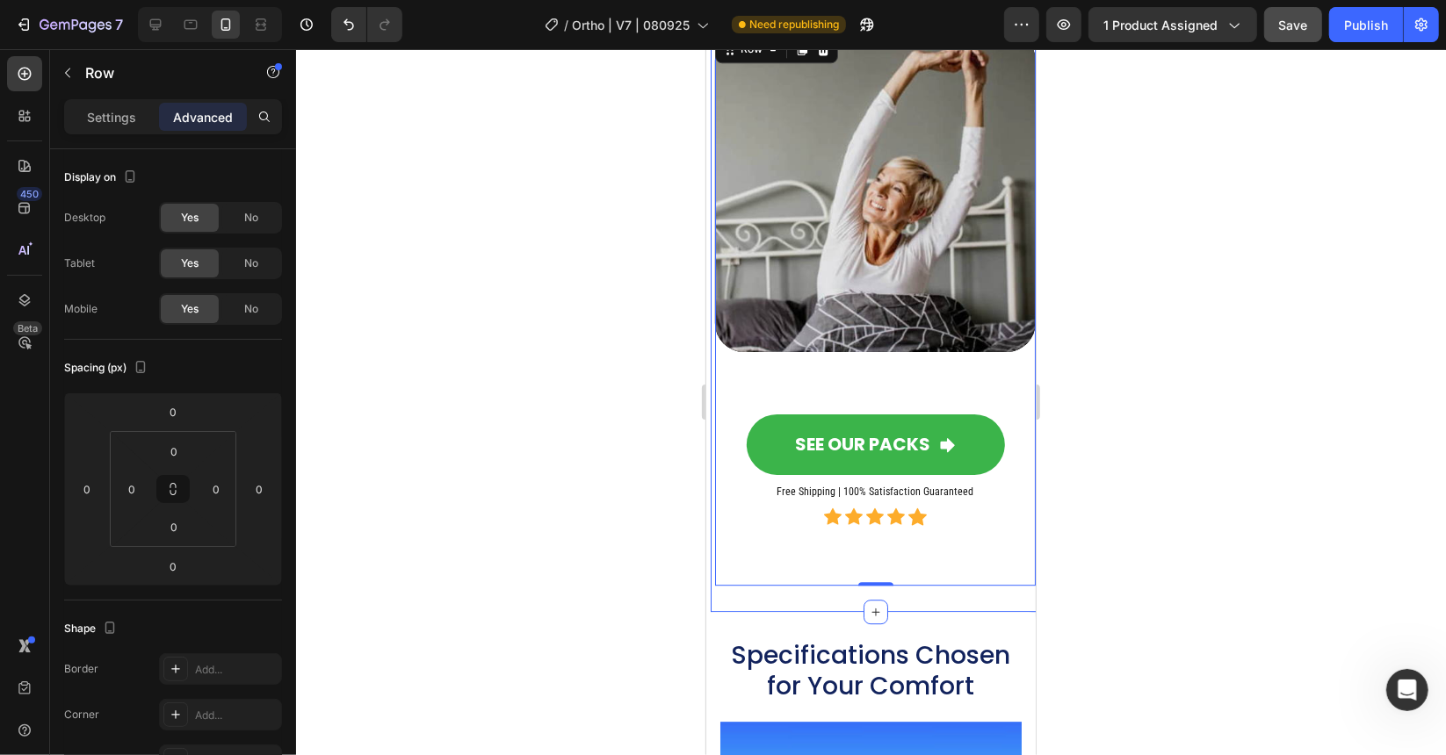
click at [784, 587] on div "Discover the Benefits of this Pillow in Video Heading Video SEE OUR PACKS Butto…" at bounding box center [874, 272] width 329 height 677
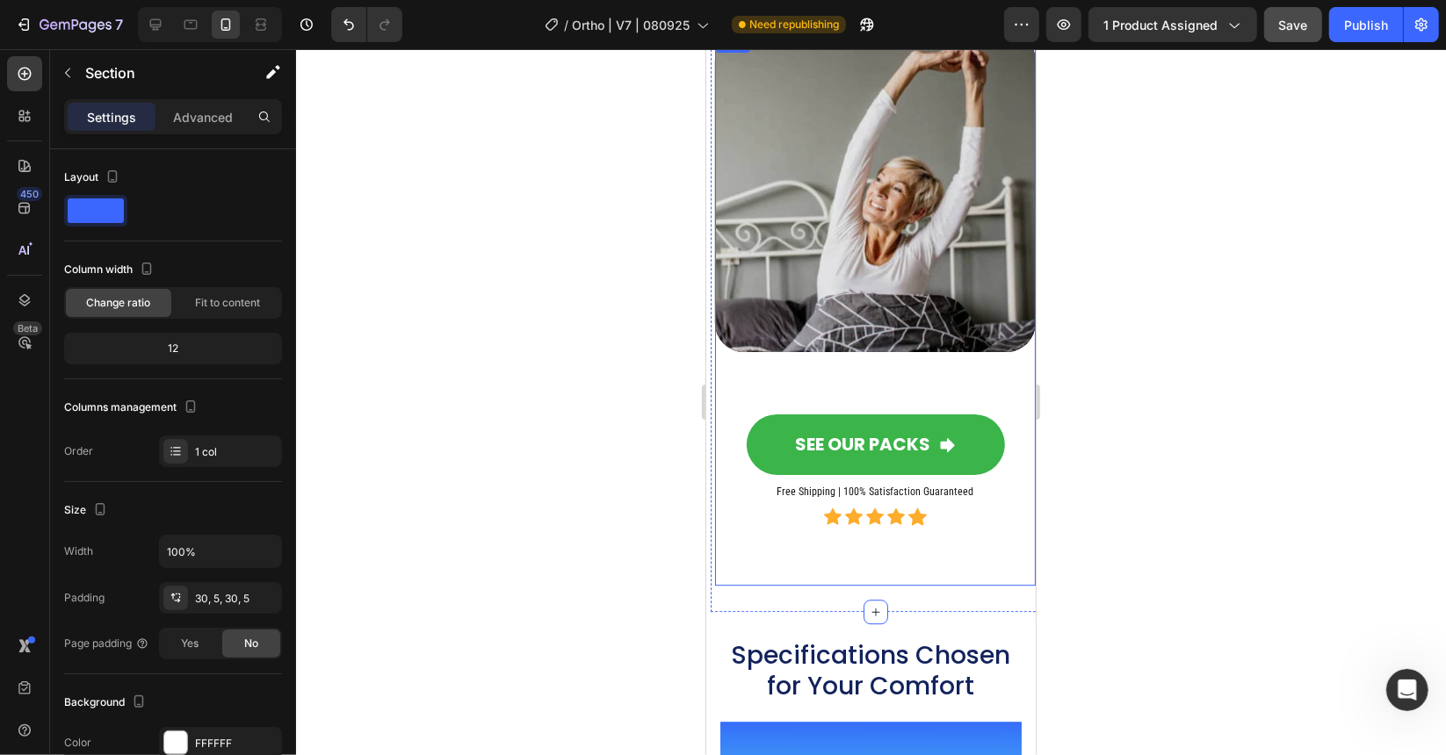
click at [777, 563] on div "Video SEE OUR PACKS Button Free Shipping | 100% Satisfaction Guaranteed Heading…" at bounding box center [874, 308] width 321 height 554
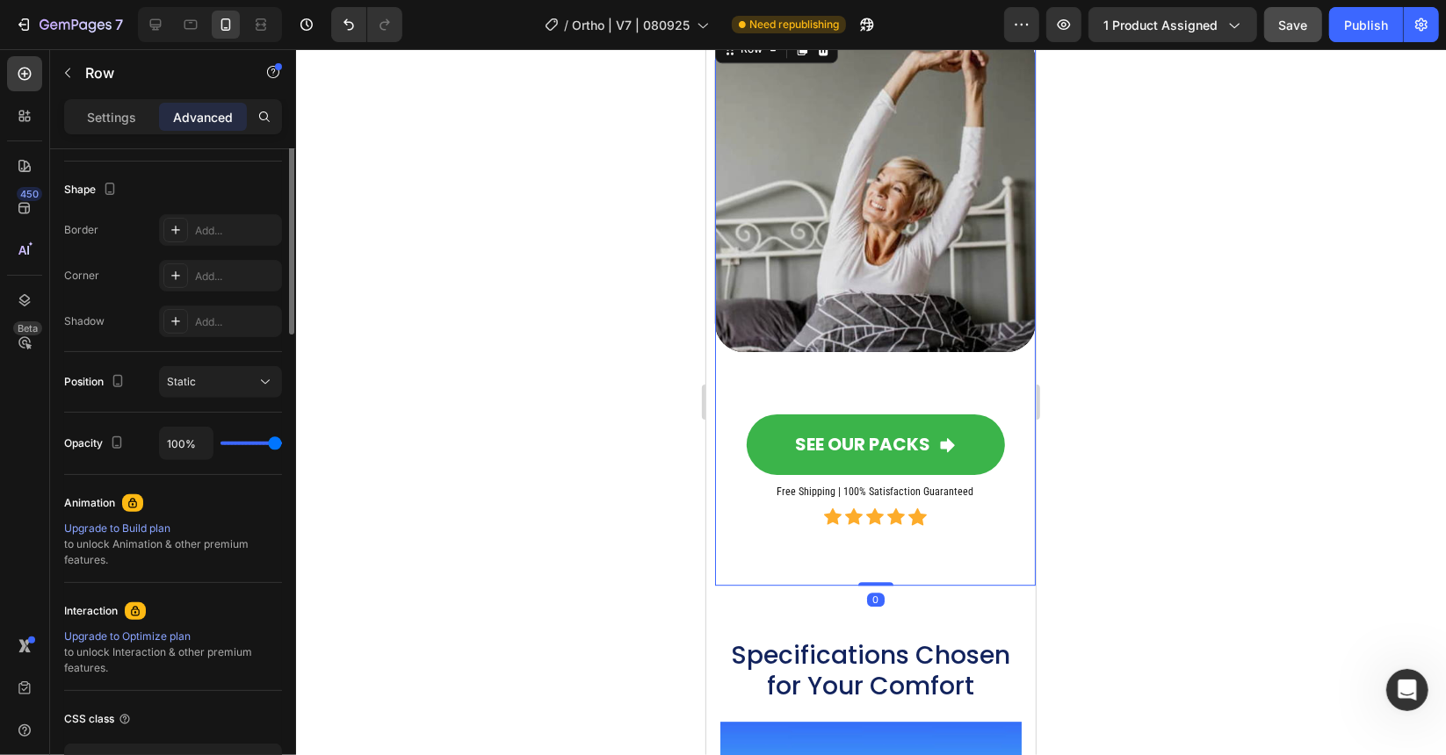
scroll to position [88, 0]
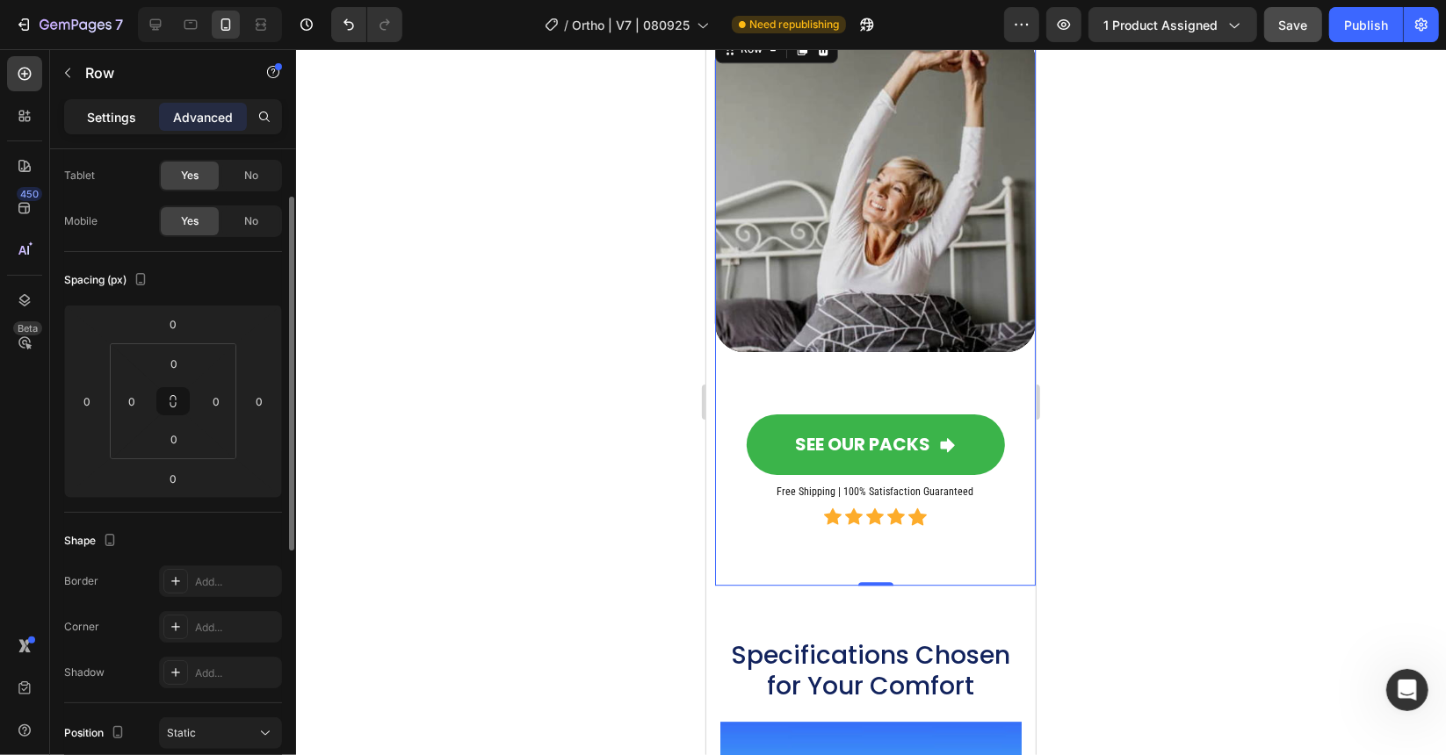
click at [83, 109] on div "Settings" at bounding box center [112, 117] width 88 height 28
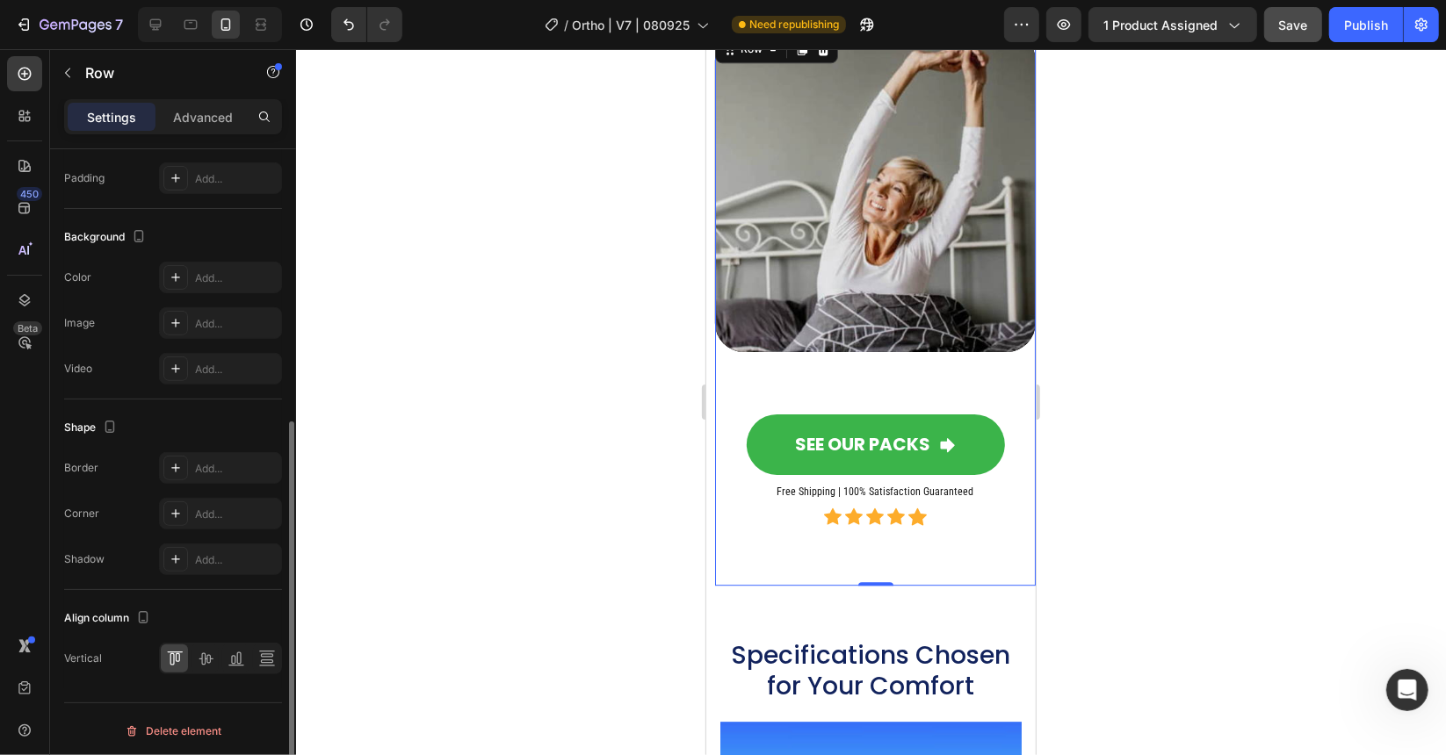
scroll to position [114, 0]
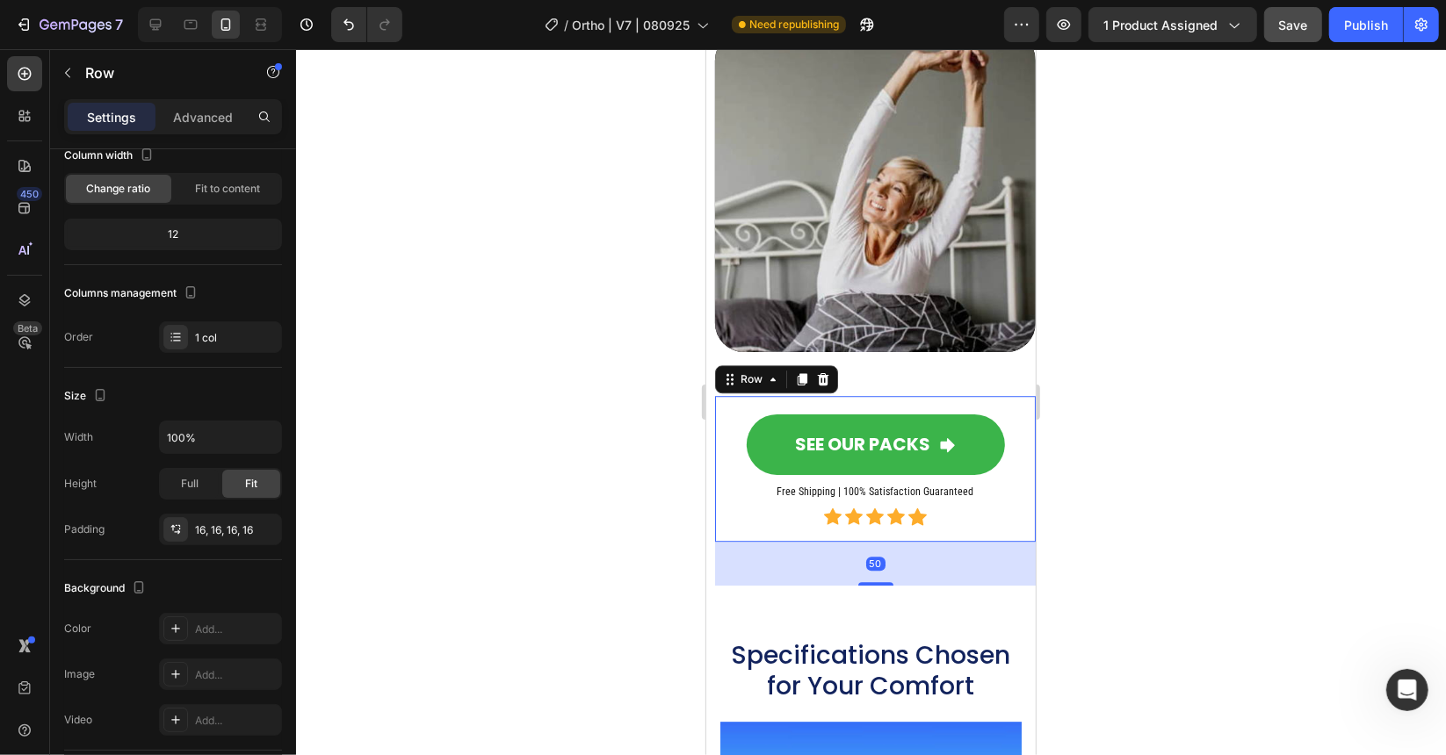
click at [722, 437] on div "SEE OUR PACKS Button Free Shipping | 100% Satisfaction Guaranteed Heading Icon …" at bounding box center [874, 468] width 321 height 146
click at [220, 189] on span "Fit to content" at bounding box center [227, 189] width 65 height 16
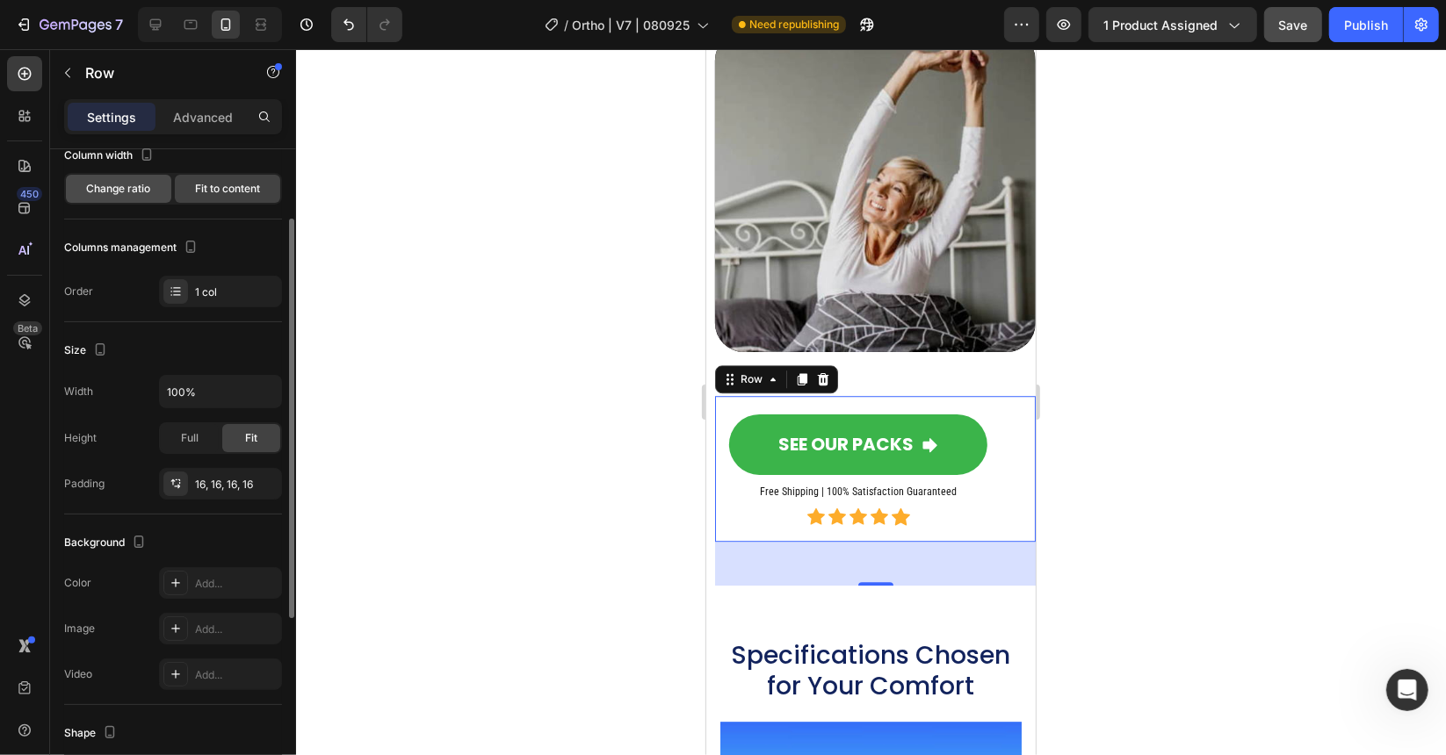
click at [110, 189] on span "Change ratio" at bounding box center [119, 189] width 64 height 16
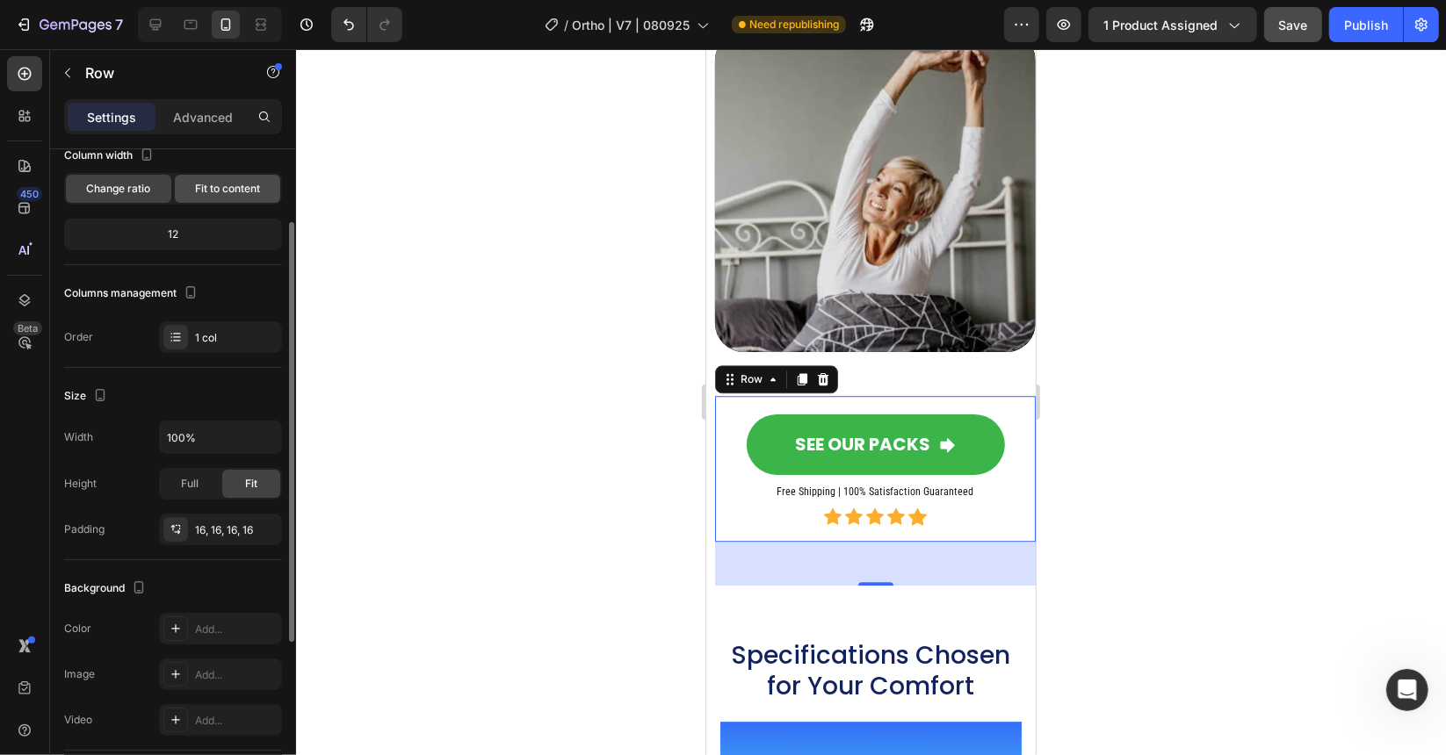
click at [241, 187] on span "Fit to content" at bounding box center [227, 189] width 65 height 16
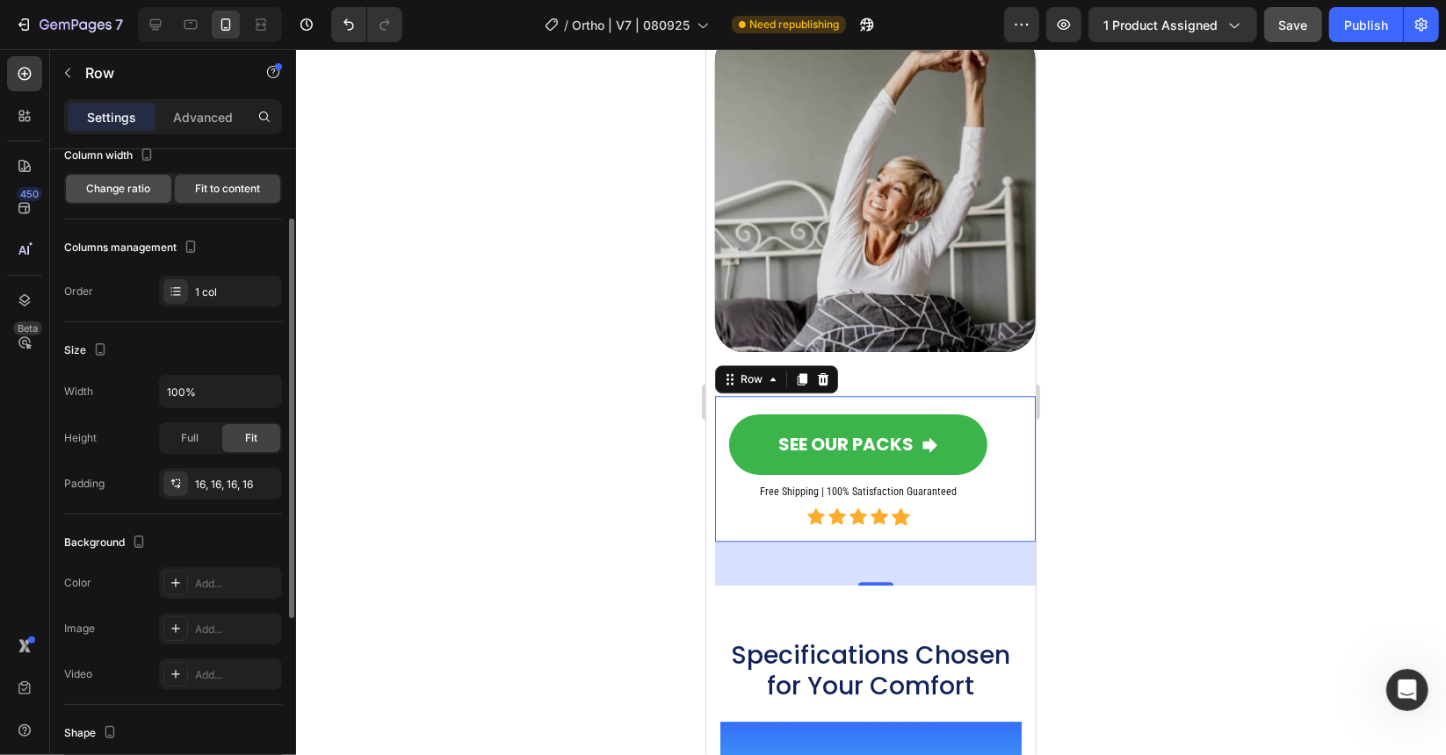
click at [113, 185] on span "Change ratio" at bounding box center [119, 189] width 64 height 16
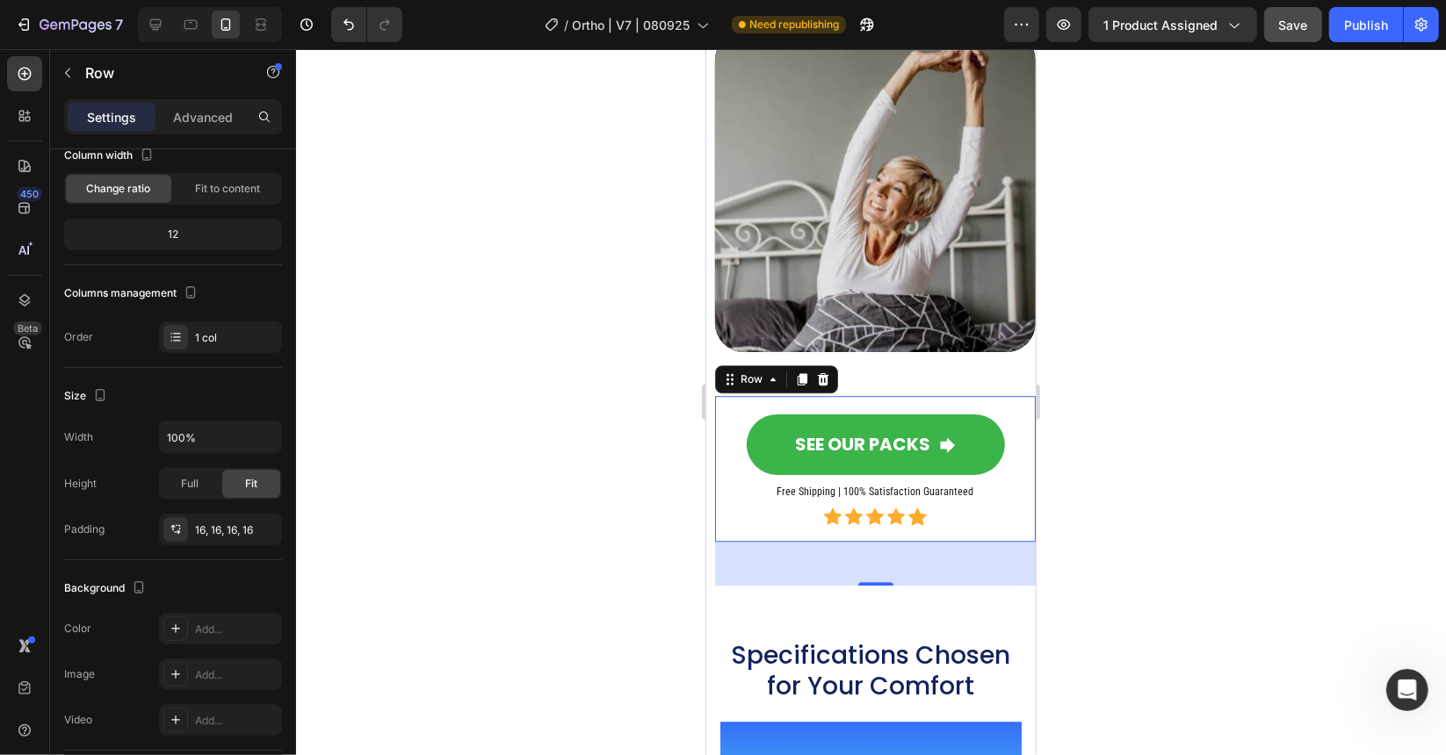
click at [459, 334] on div at bounding box center [871, 402] width 1150 height 706
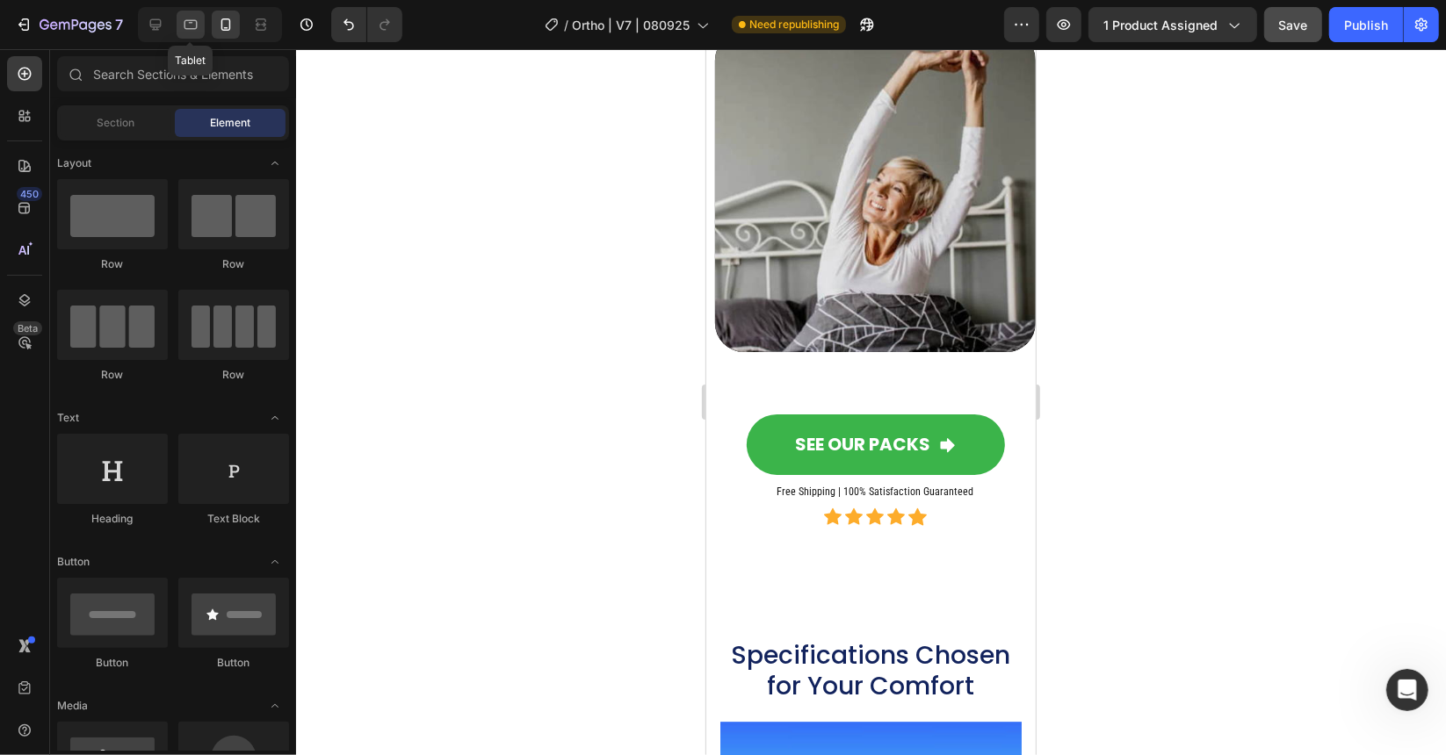
click at [201, 16] on div at bounding box center [191, 25] width 28 height 28
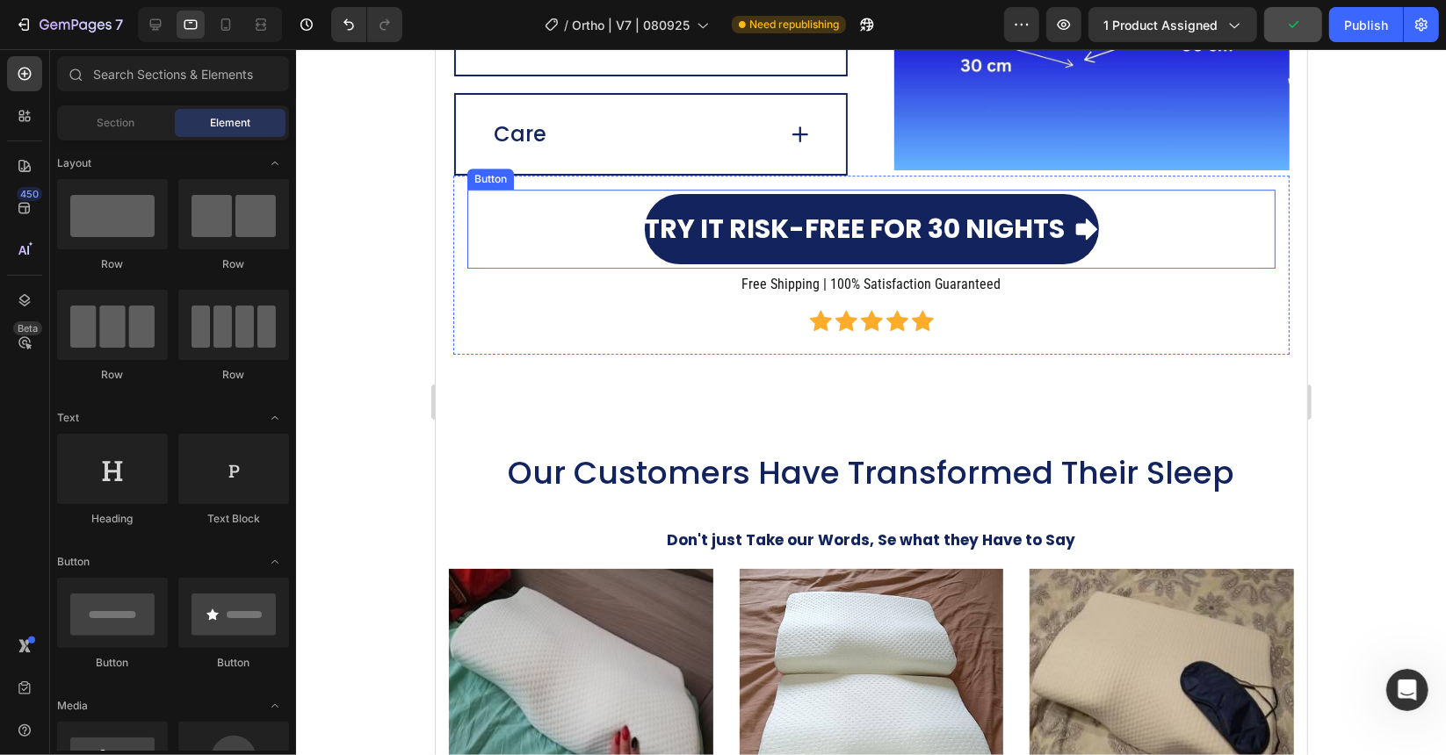
scroll to position [3824, 0]
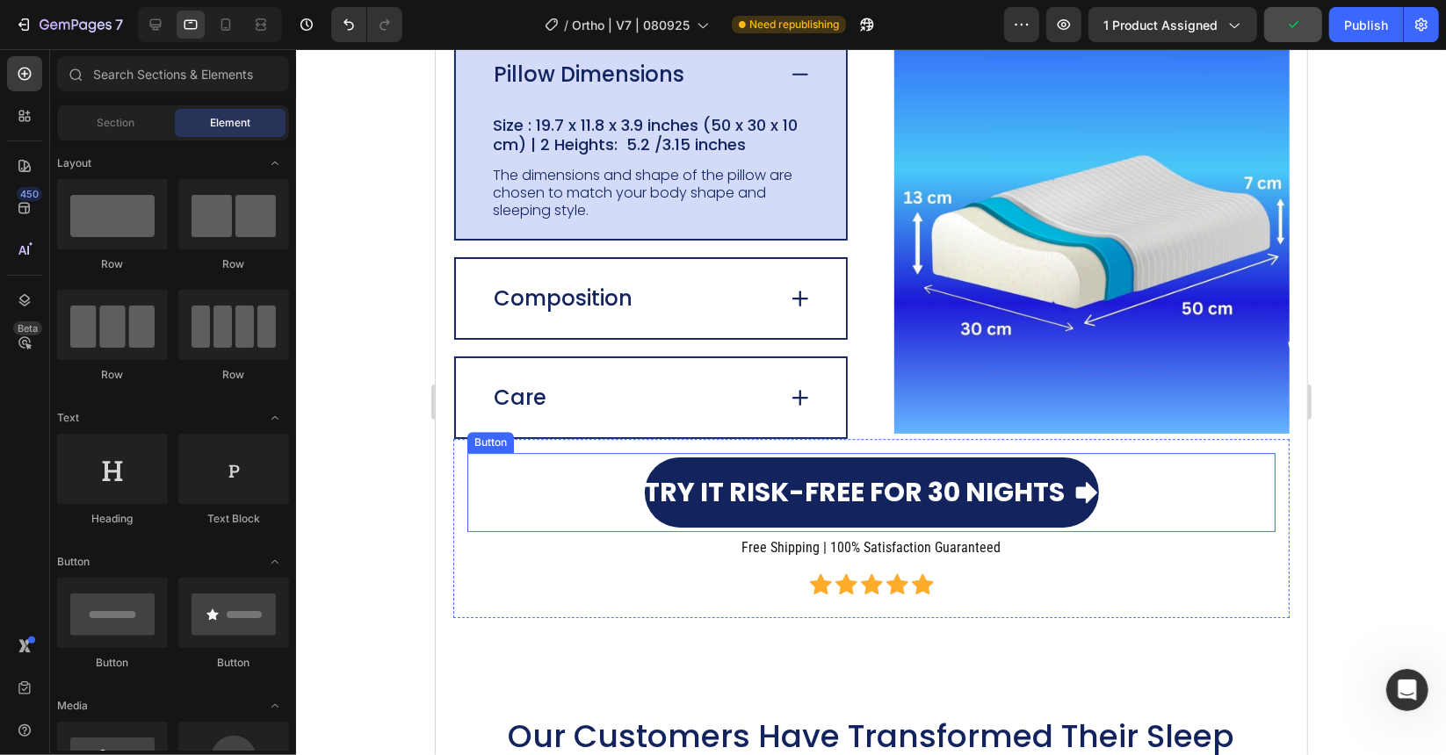
click at [770, 469] on link "Try it Risk-Free for 30 Nights" at bounding box center [871, 492] width 454 height 70
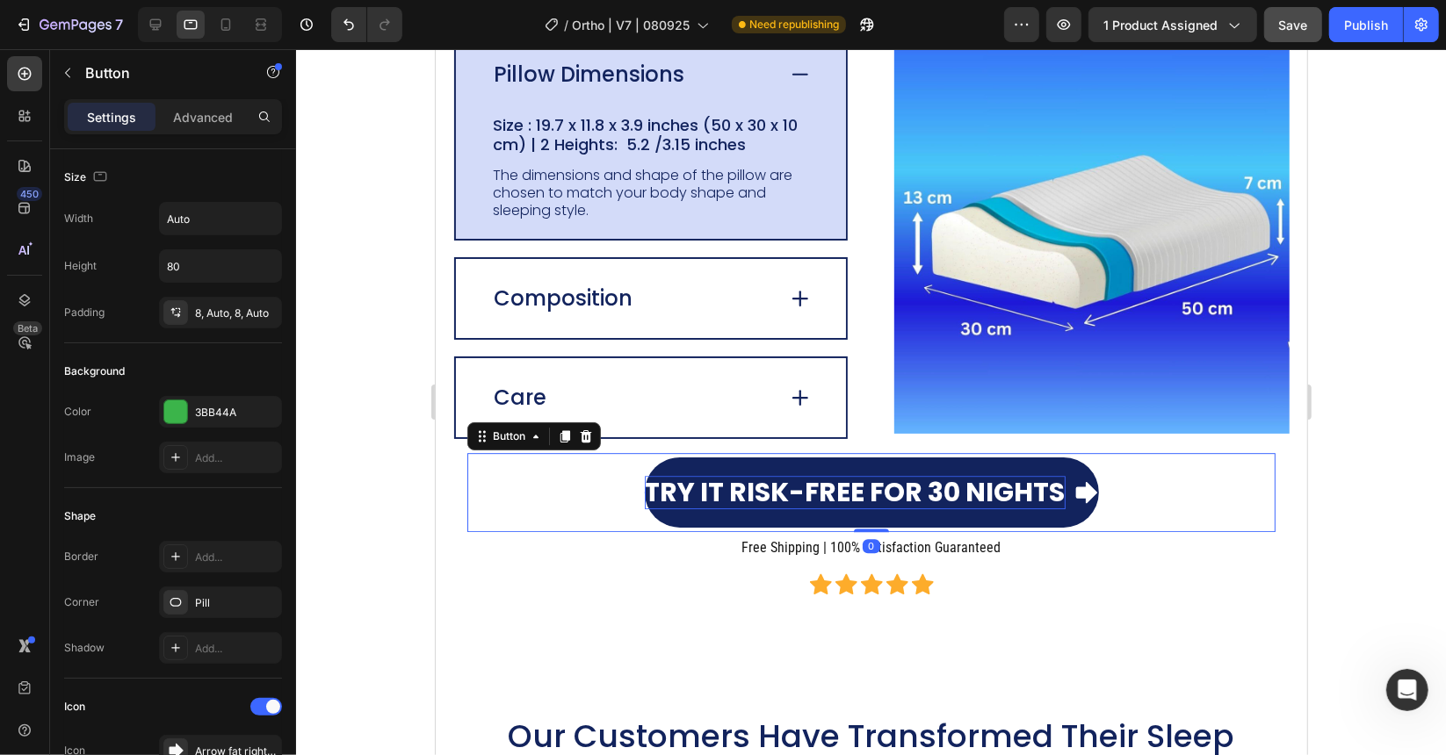
click at [644, 487] on p "Try it Risk-Free for 30 Nights" at bounding box center [854, 491] width 421 height 33
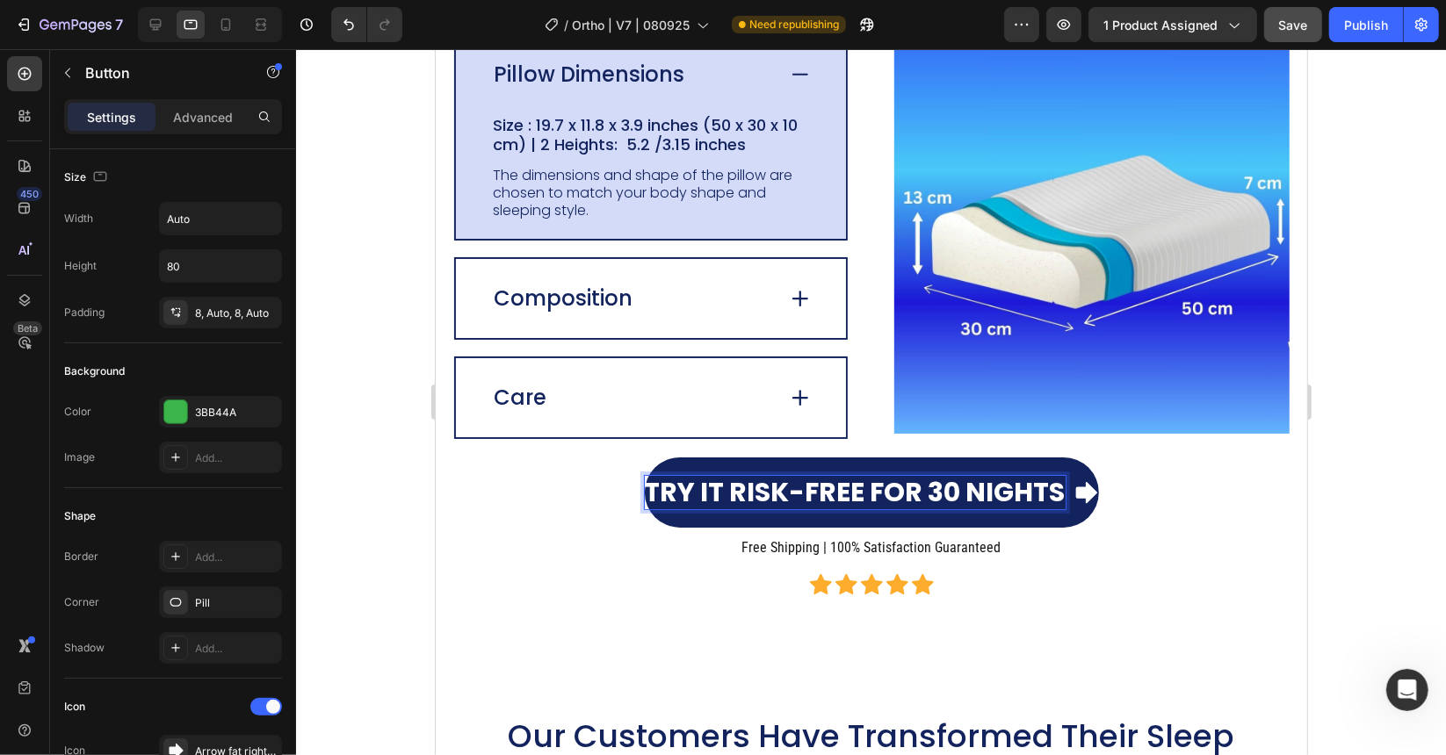
click at [644, 487] on p "Try it Risk-Free for 30 Nights" at bounding box center [854, 491] width 421 height 33
click at [460, 488] on div "Try it Risk-Free for 30 Nights Button 0 Free Shipping | 100% Satisfaction Guara…" at bounding box center [870, 527] width 836 height 179
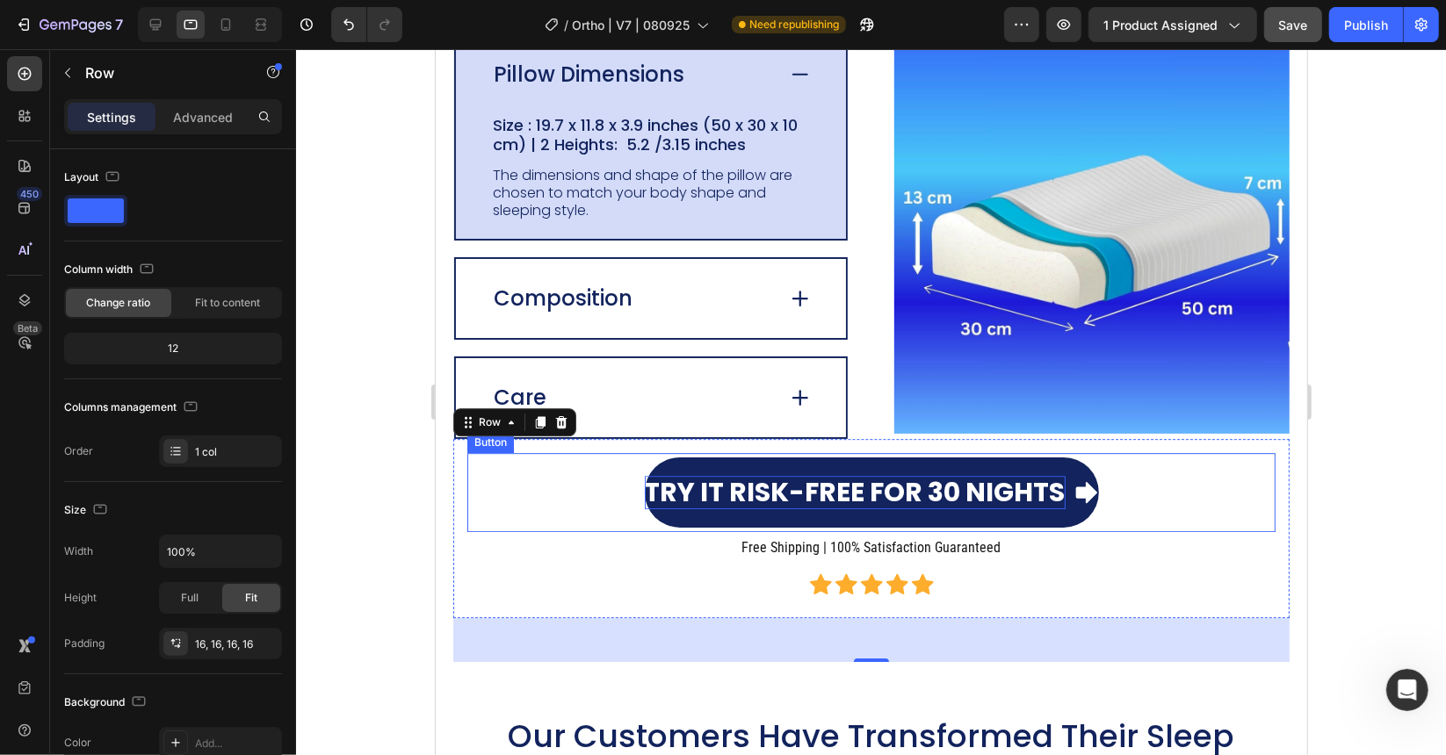
click at [1087, 487] on icon at bounding box center [1084, 491] width 21 height 21
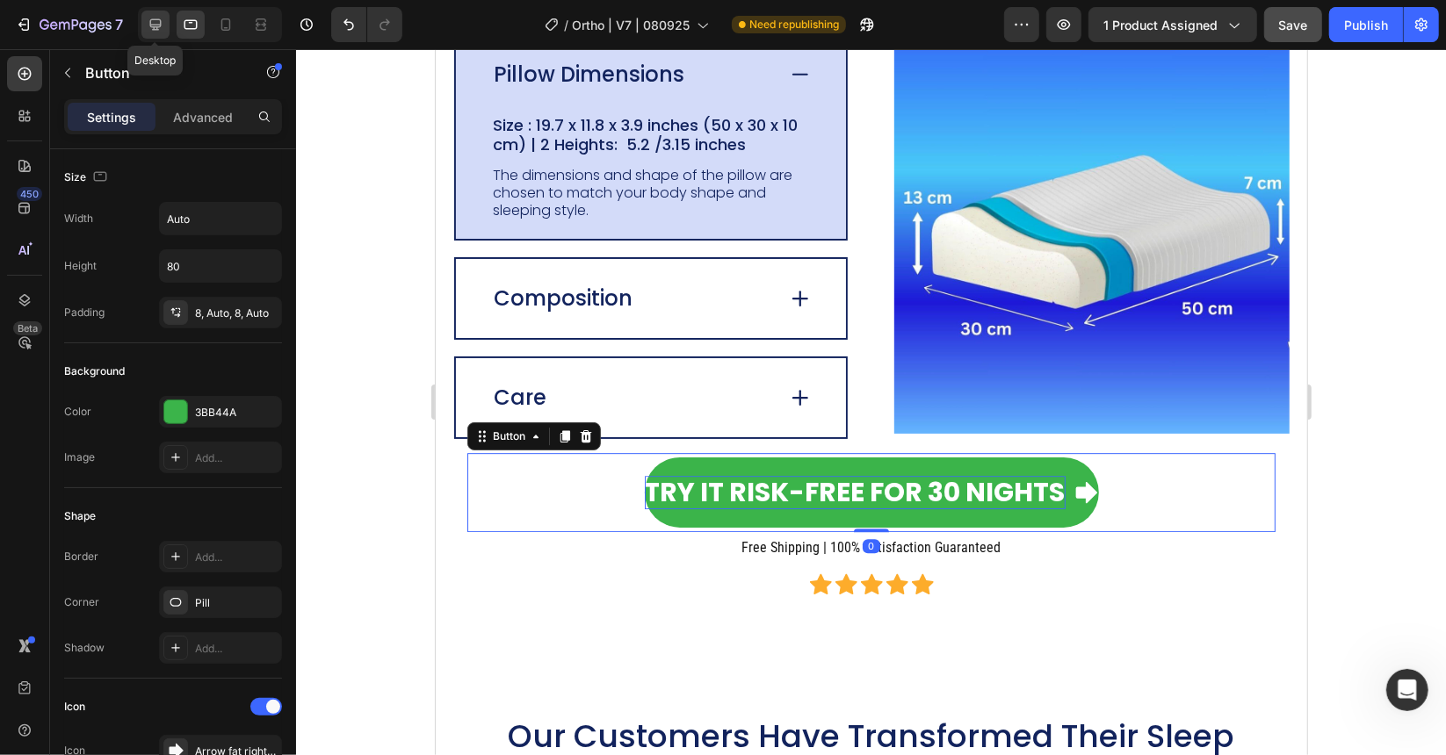
click at [156, 21] on icon at bounding box center [156, 25] width 18 height 18
type input "28"
type input "101"
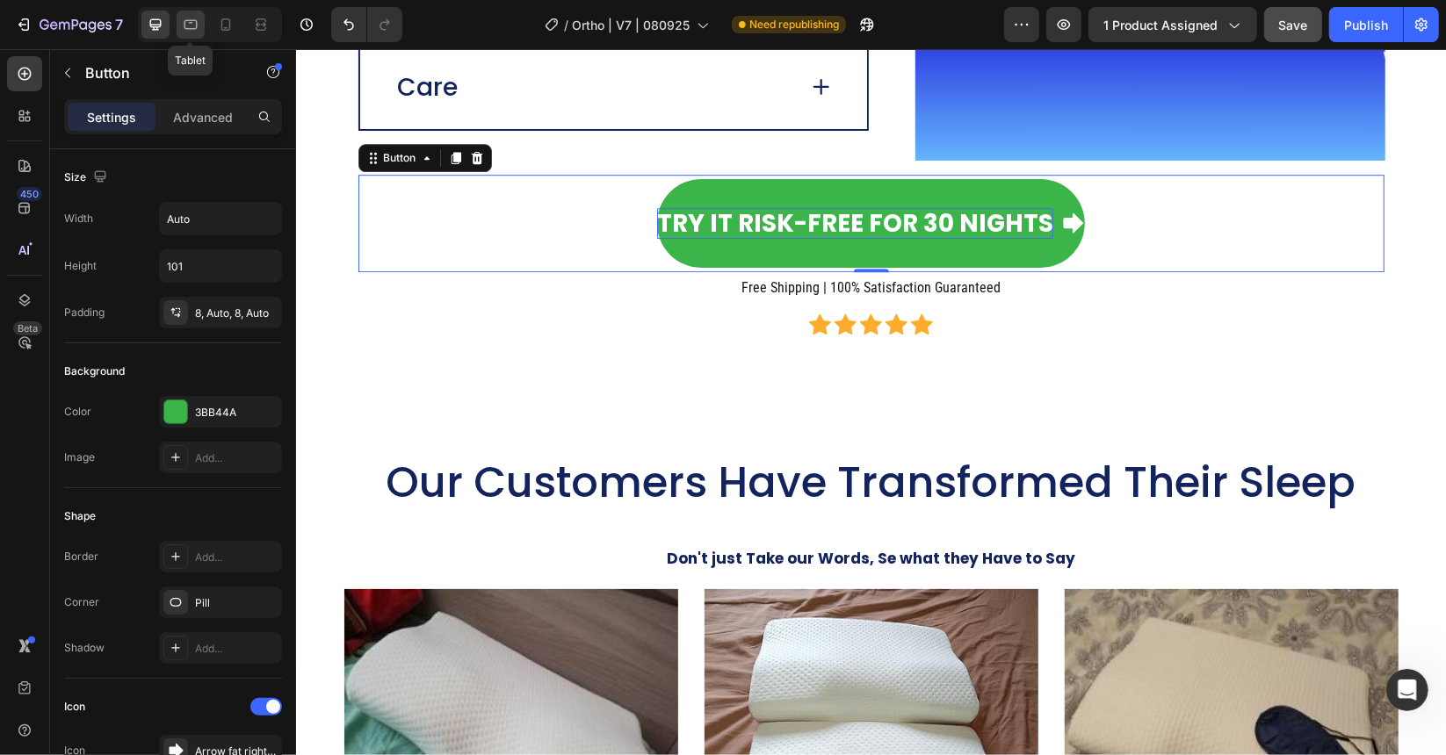
scroll to position [4052, 0]
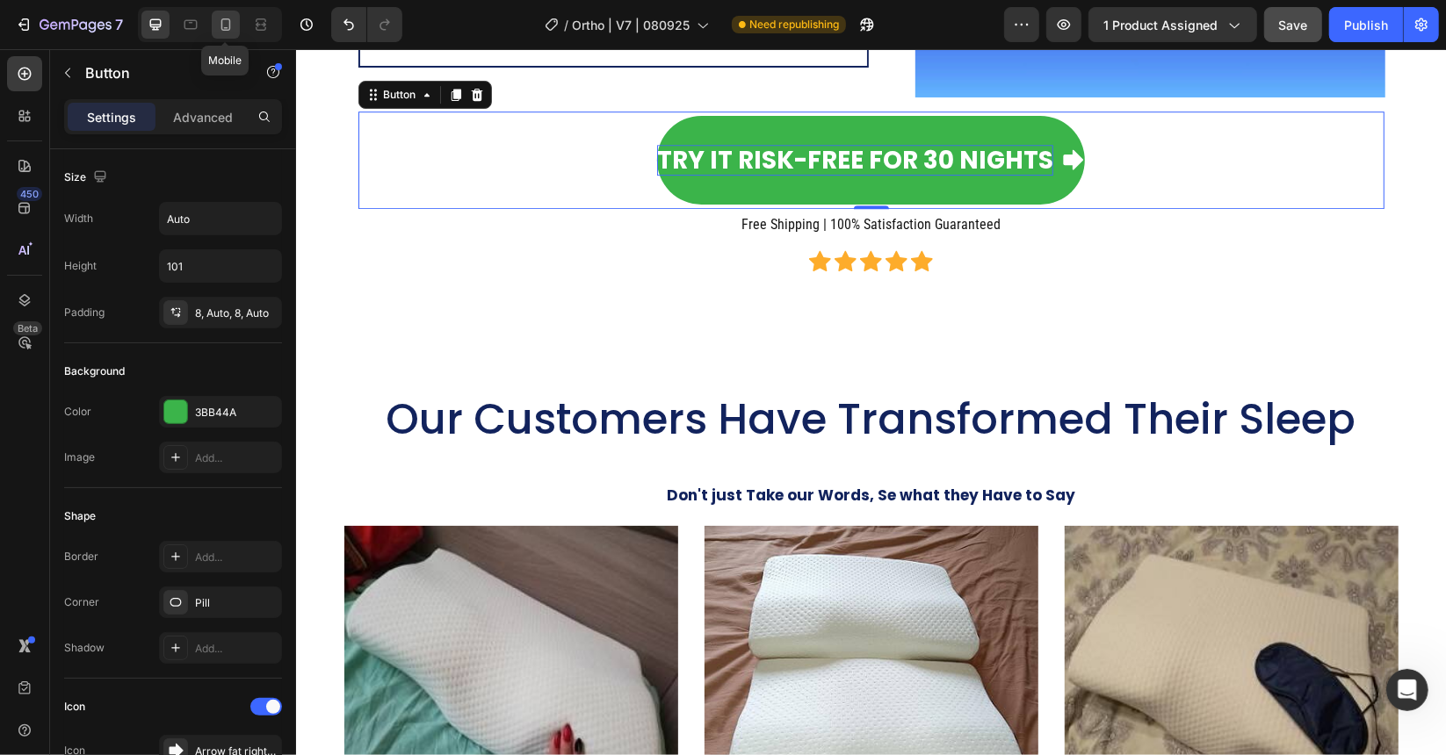
click at [221, 25] on icon at bounding box center [226, 24] width 10 height 12
type input "20"
type input "69"
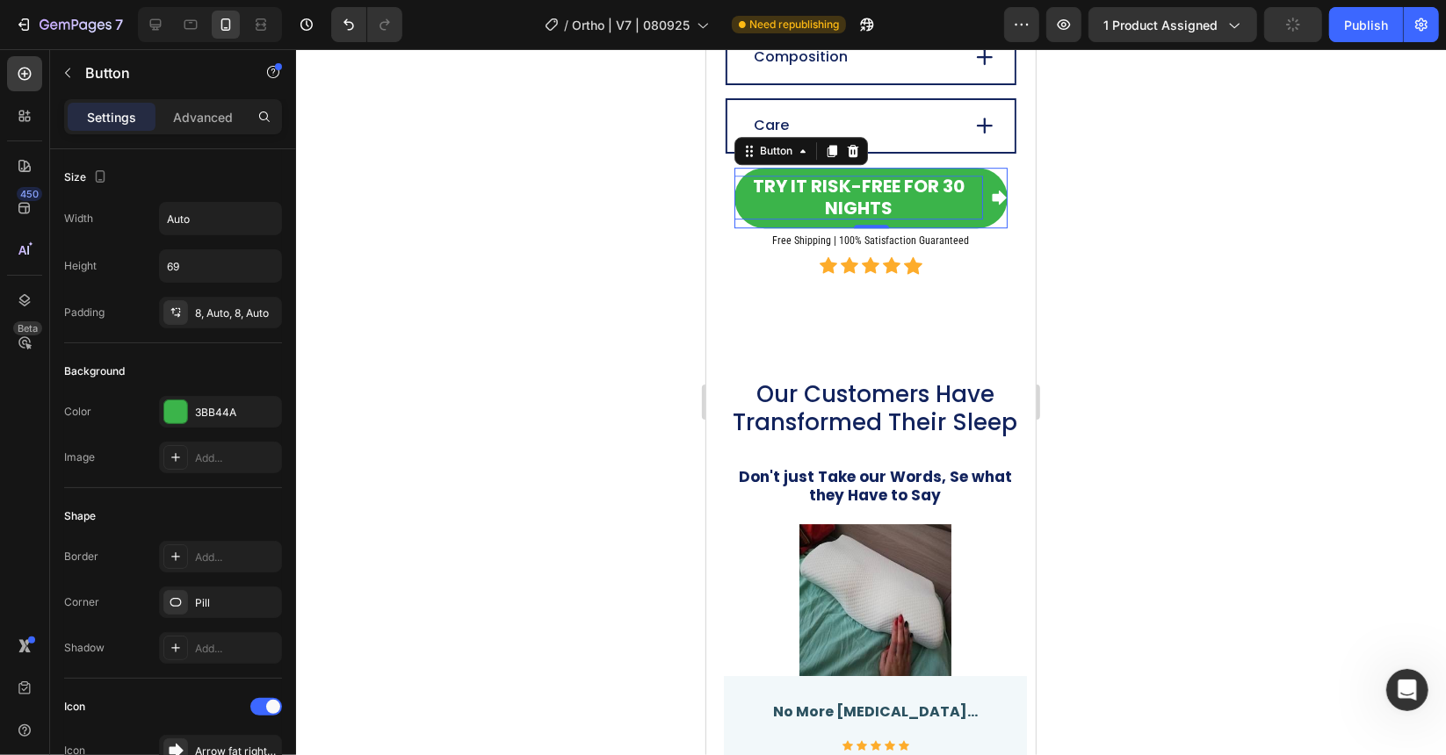
scroll to position [4026, 0]
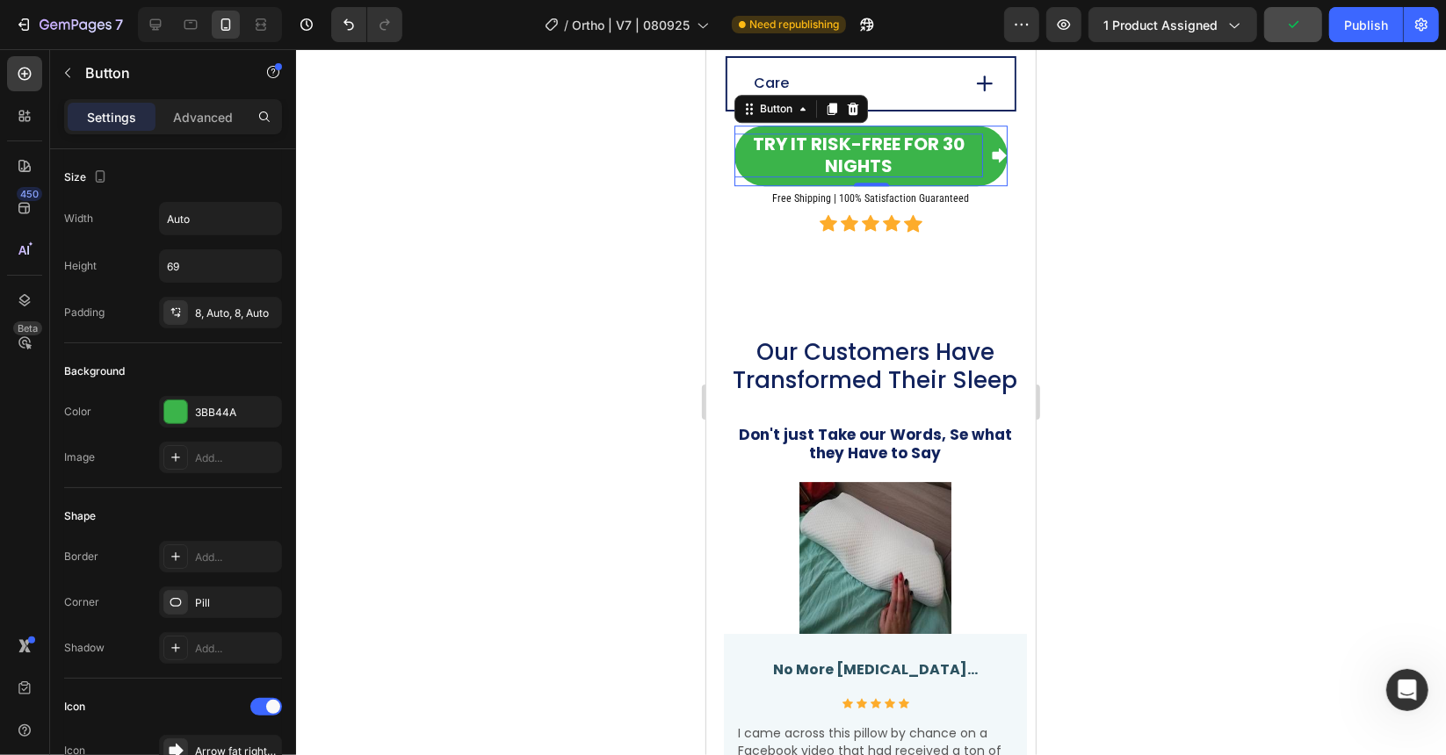
click at [638, 155] on div at bounding box center [871, 402] width 1150 height 706
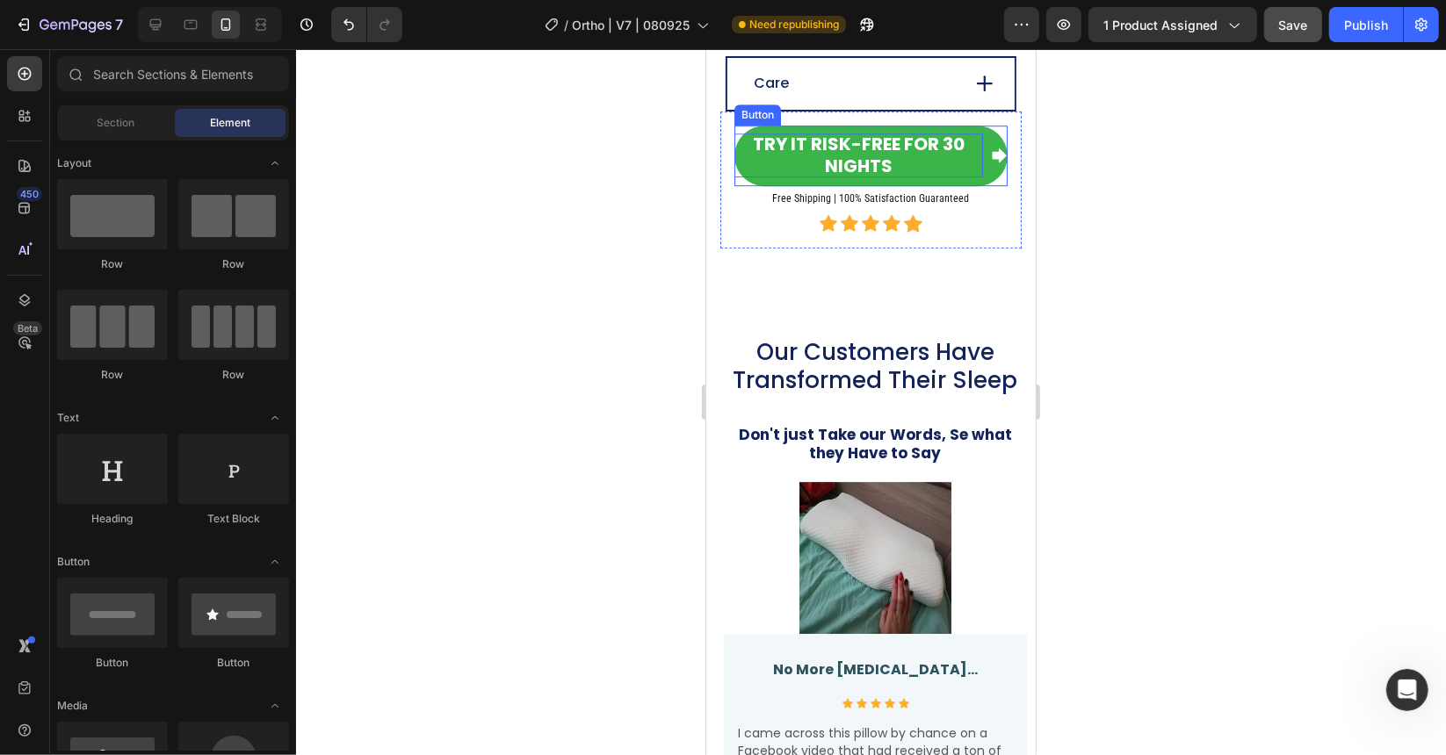
click at [805, 134] on p "Try it Risk-Free for 30 Nights" at bounding box center [857, 155] width 249 height 44
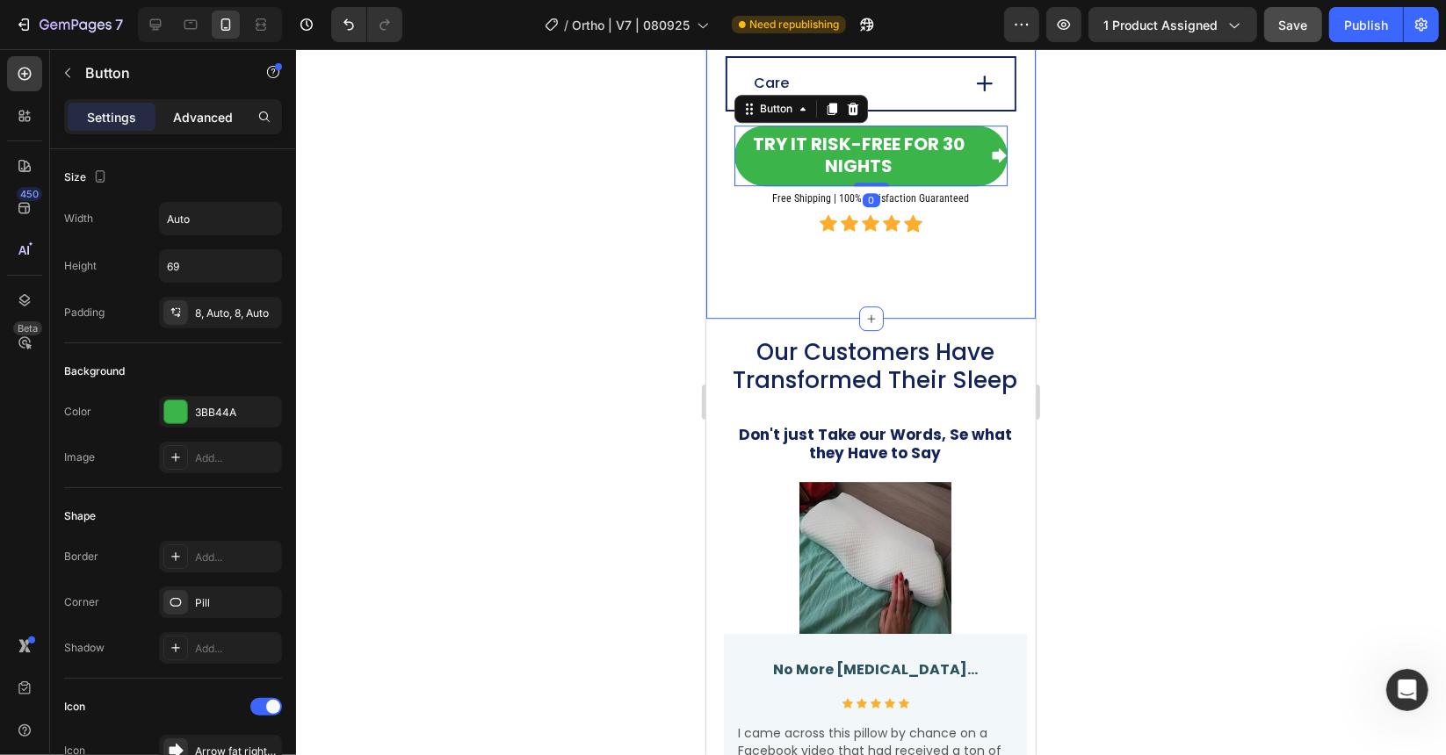
click at [213, 115] on p "Advanced" at bounding box center [203, 117] width 60 height 18
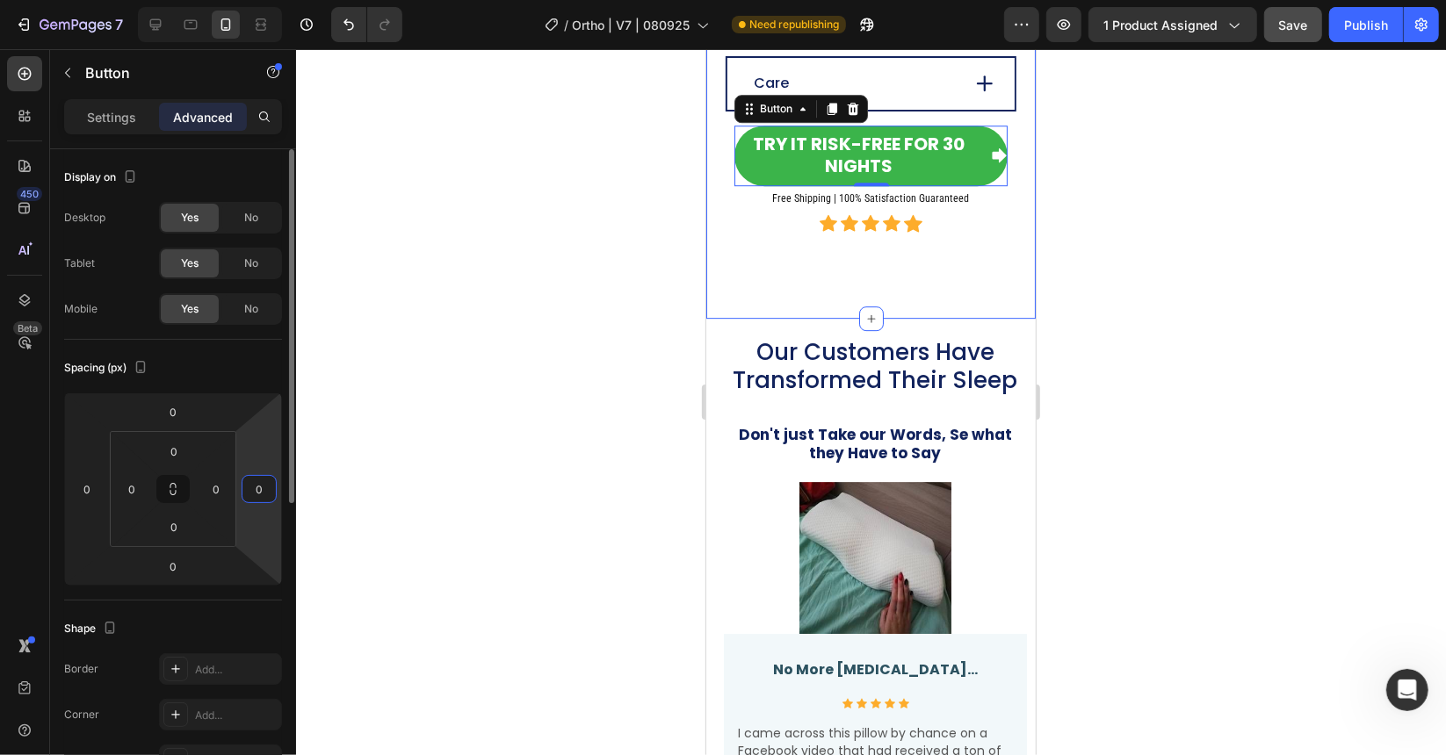
click at [247, 492] on input "0" at bounding box center [259, 489] width 26 height 26
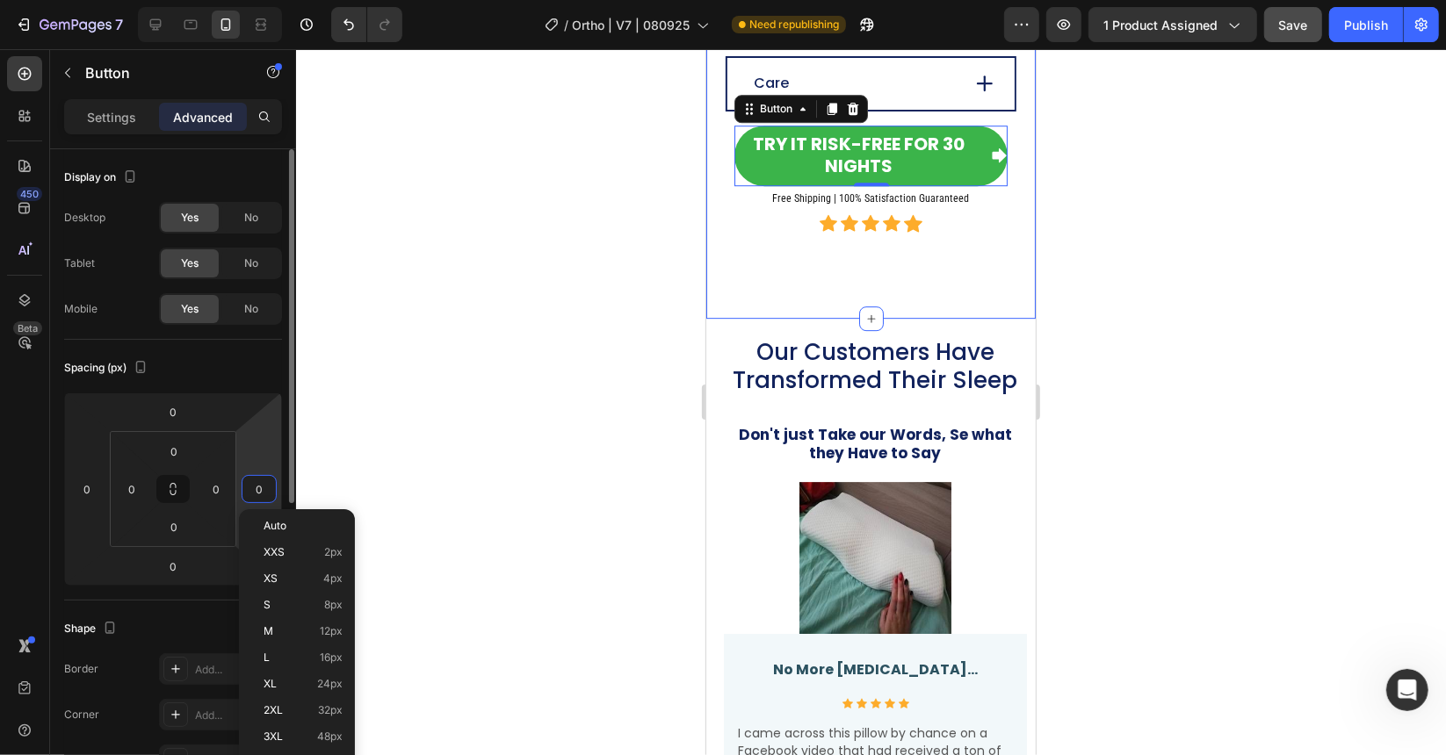
type input "5"
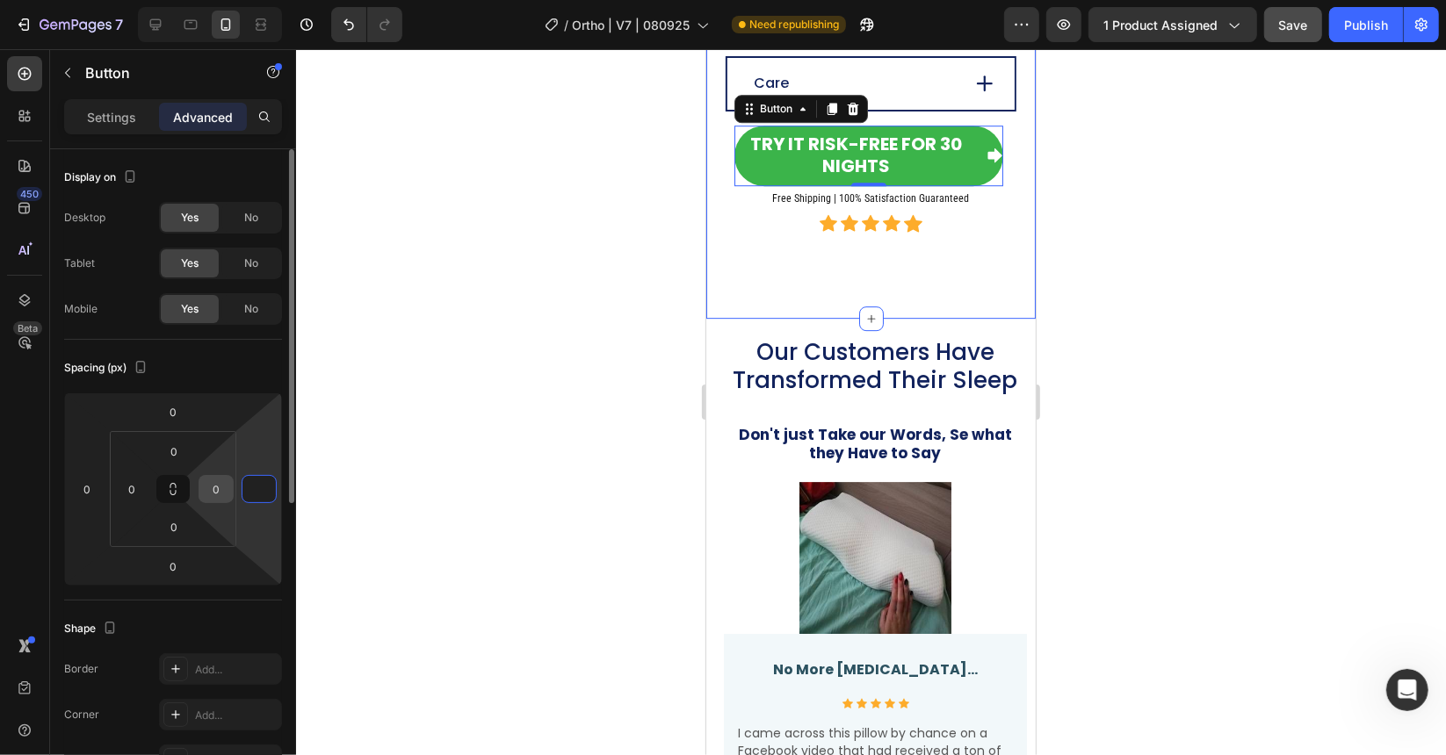
click at [213, 492] on input "0" at bounding box center [216, 489] width 26 height 26
type input "0"
type input "3"
click at [136, 492] on input "0" at bounding box center [132, 489] width 26 height 26
type input "3"
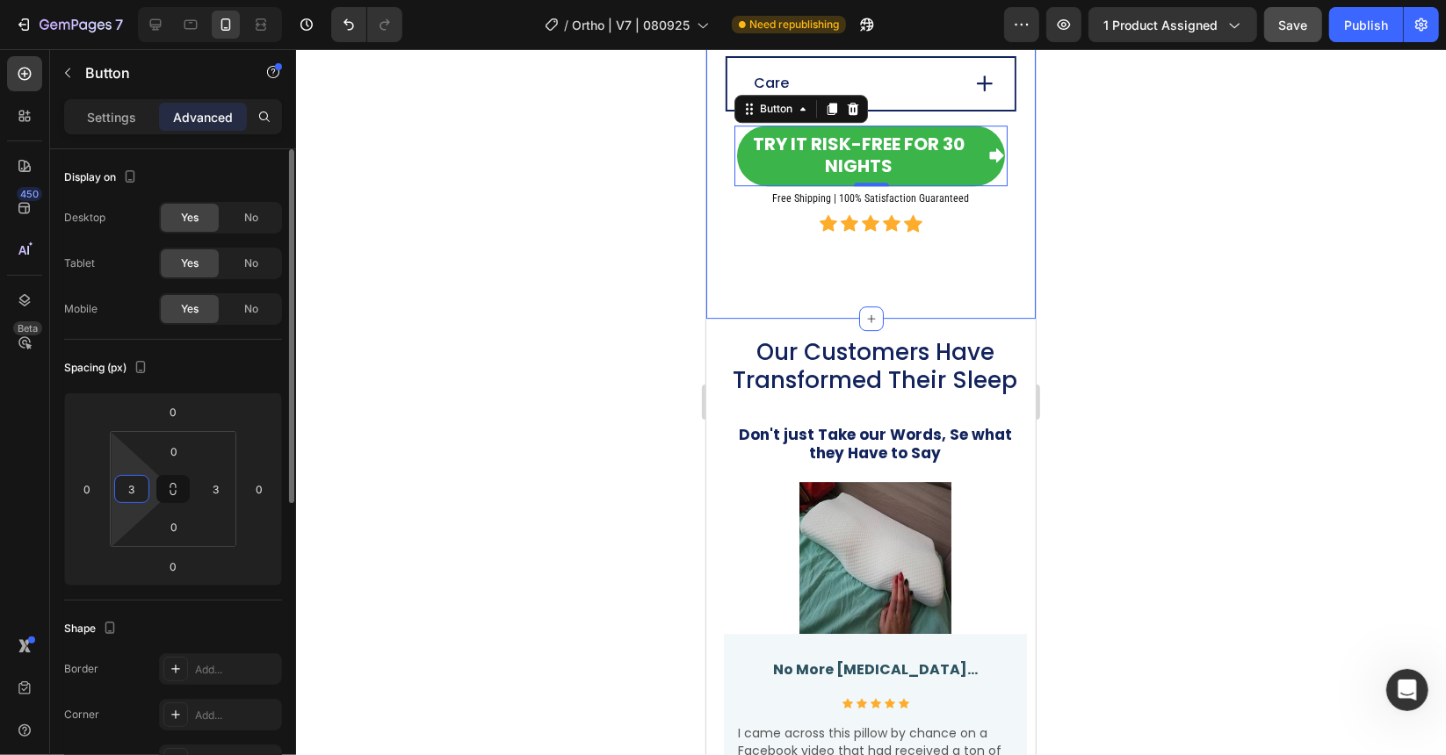
click at [136, 492] on input "3" at bounding box center [132, 489] width 26 height 26
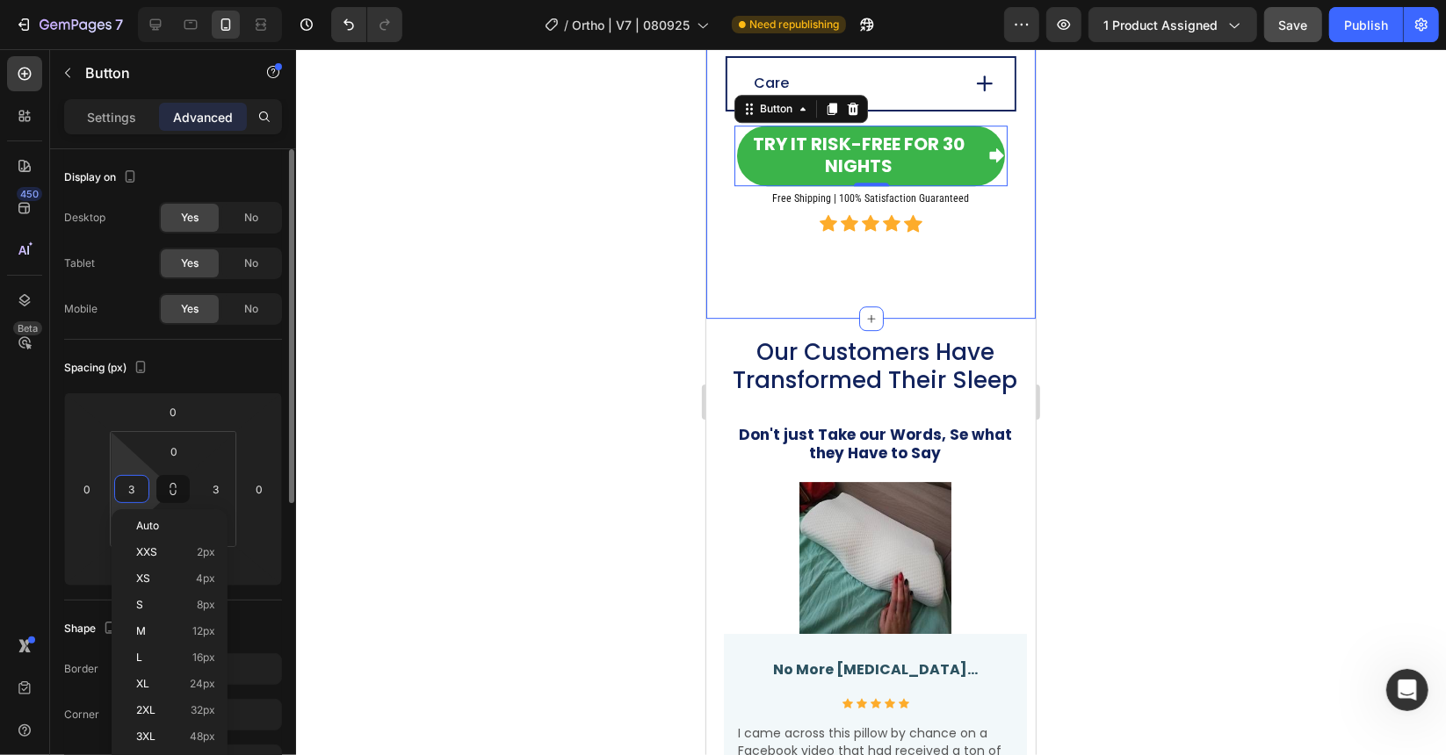
click at [136, 492] on input "3" at bounding box center [132, 489] width 26 height 26
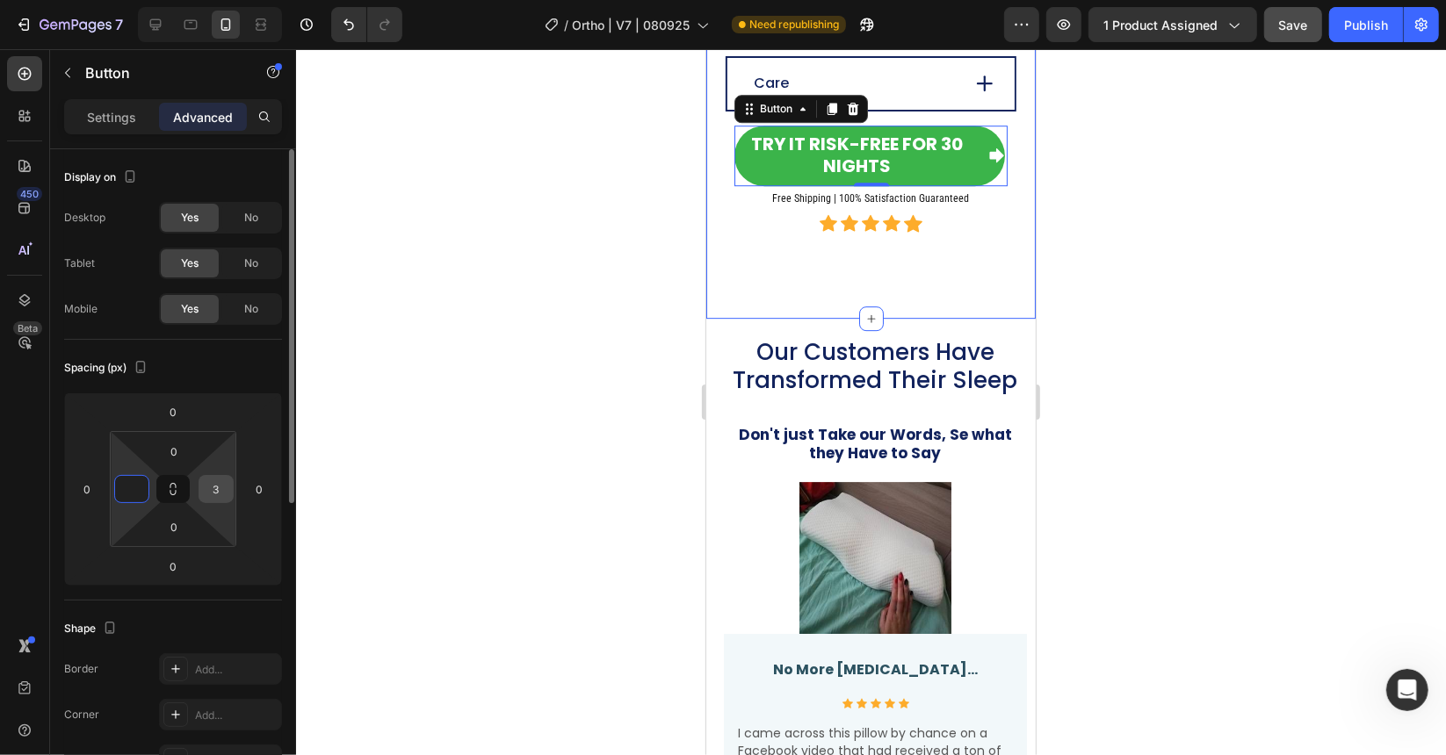
click at [220, 493] on input "3" at bounding box center [216, 489] width 26 height 26
type input "0"
click at [426, 335] on div at bounding box center [871, 402] width 1150 height 706
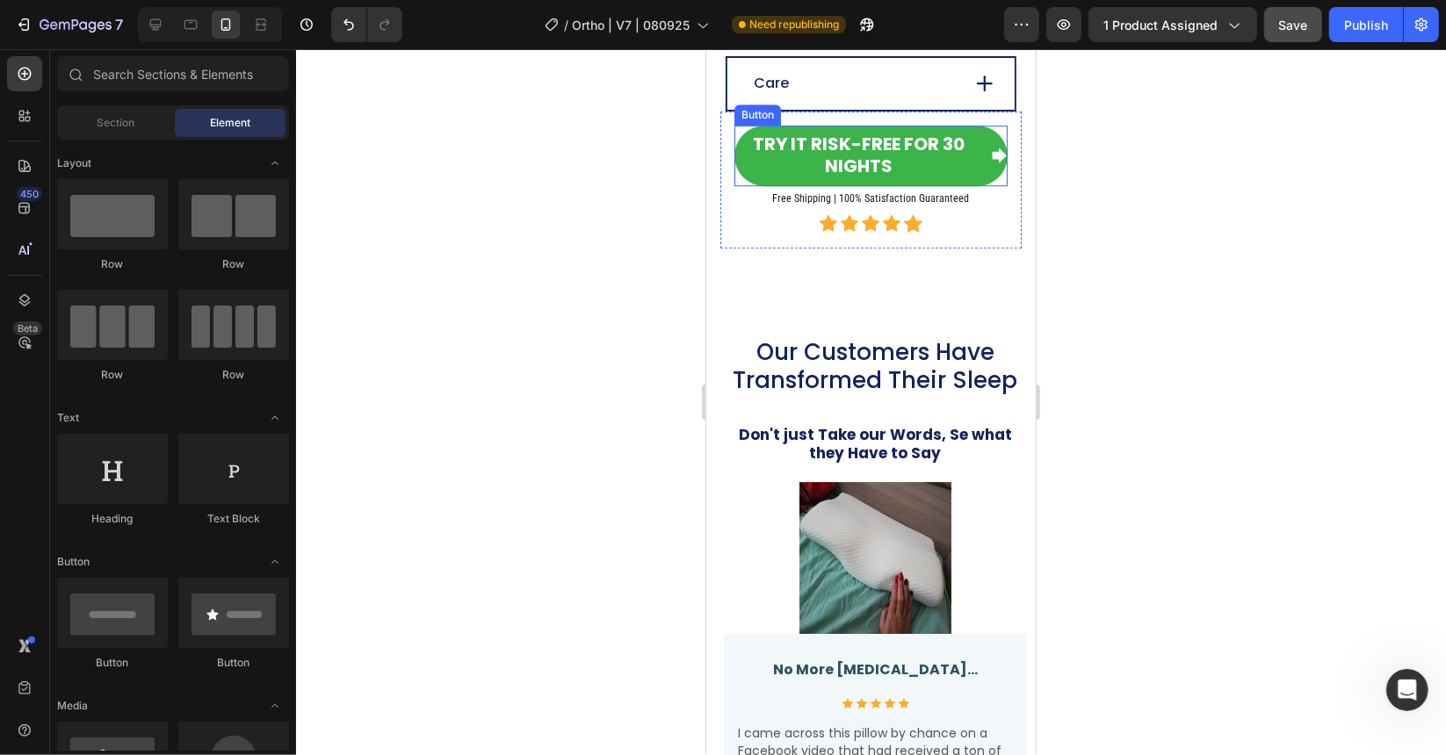
click at [736, 168] on div "Try it Risk-Free for 30 Nights Button" at bounding box center [869, 155] width 273 height 61
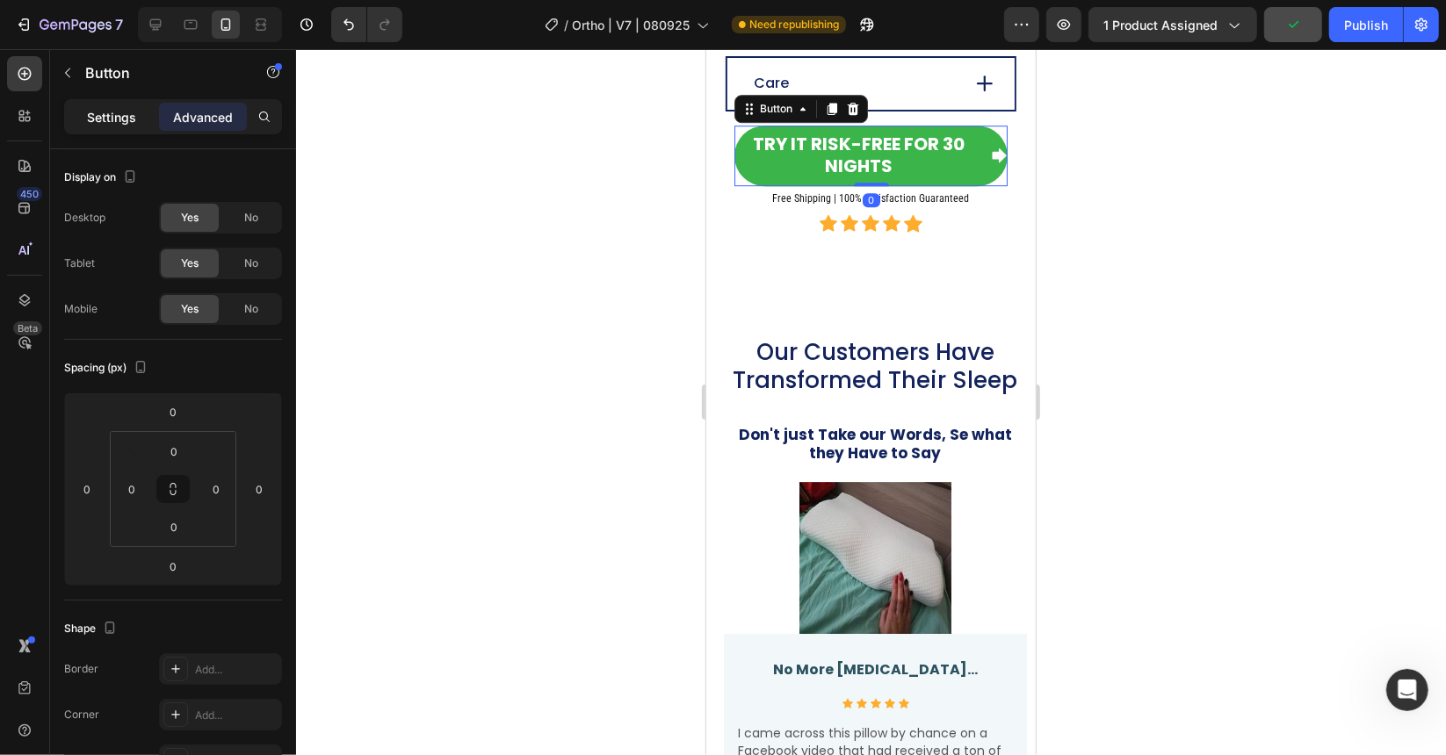
click at [126, 117] on p "Settings" at bounding box center [111, 117] width 49 height 18
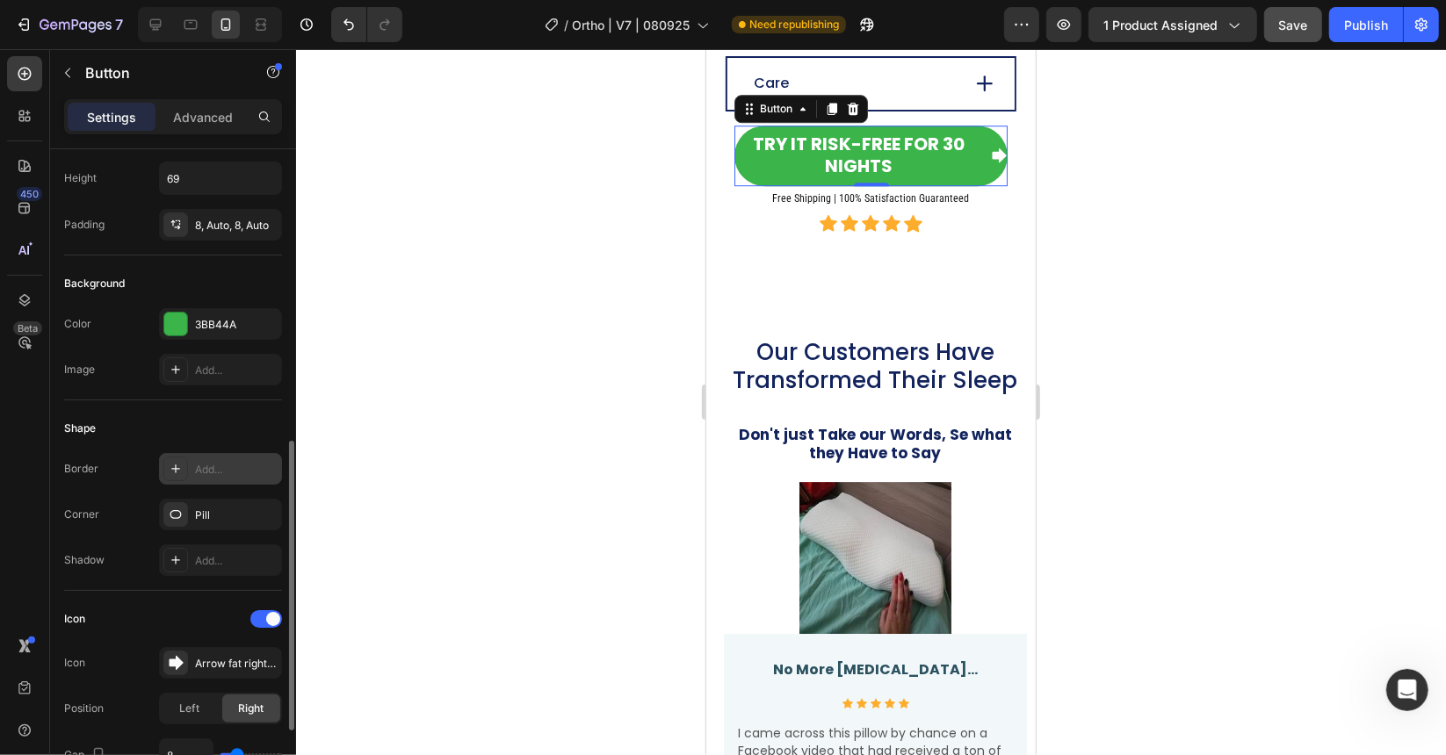
scroll to position [0, 0]
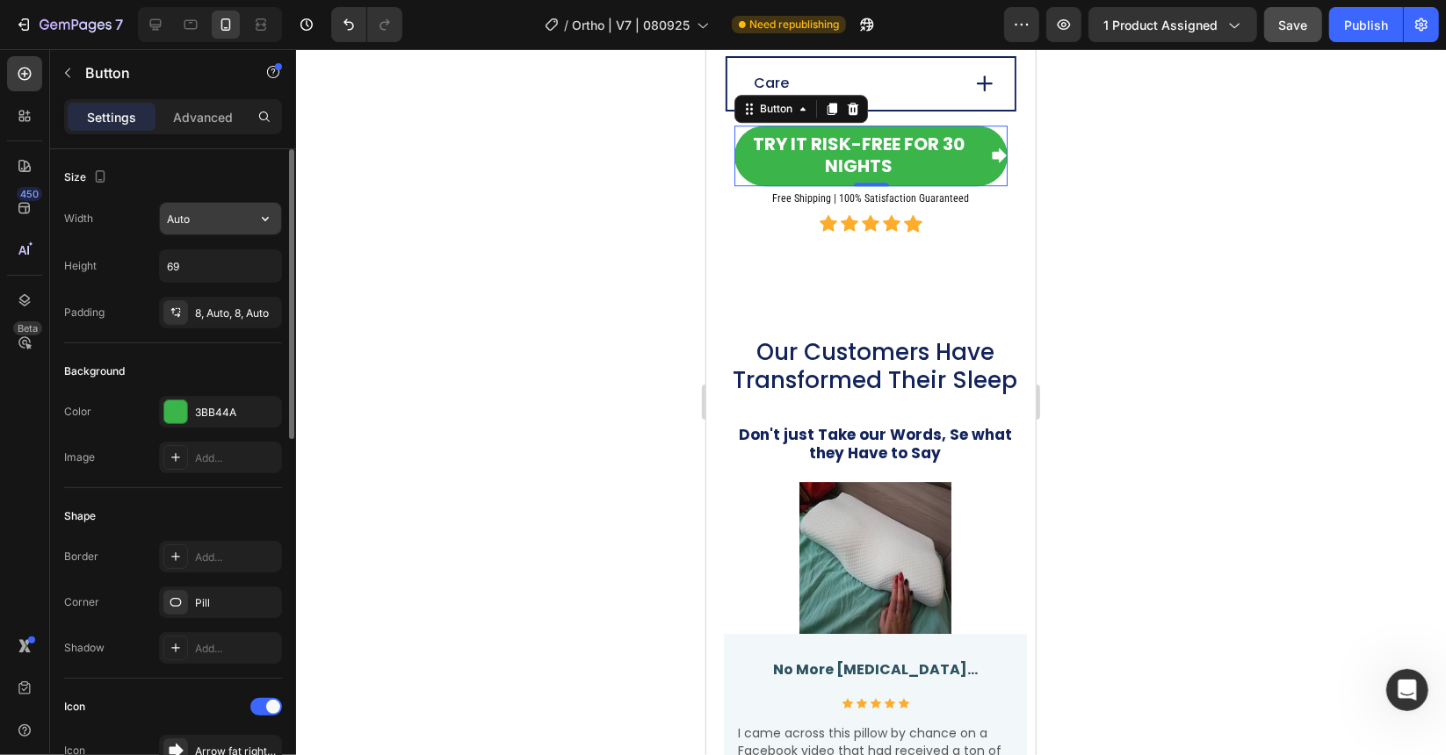
click at [210, 217] on input "Auto" at bounding box center [220, 219] width 121 height 32
click at [262, 220] on icon "button" at bounding box center [265, 219] width 18 height 18
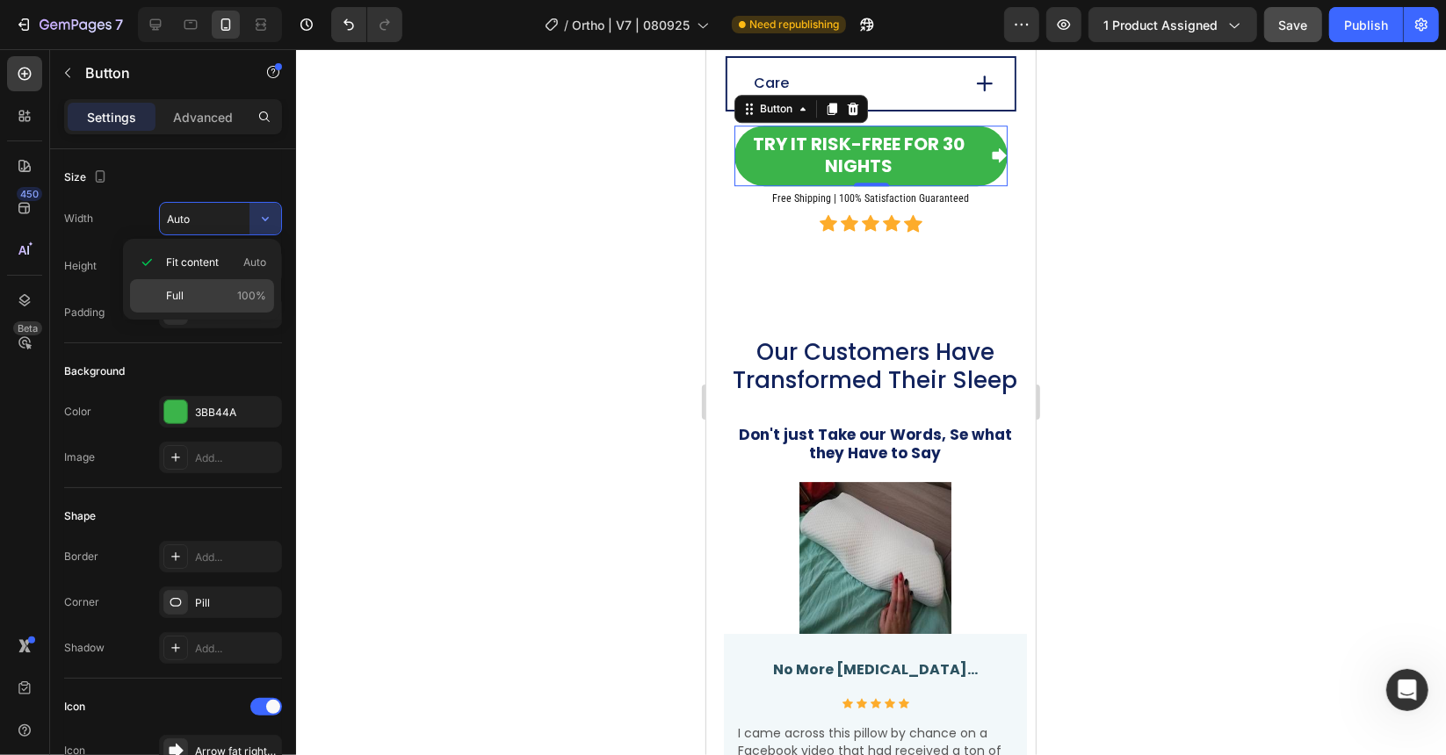
click at [227, 298] on p "Full 100%" at bounding box center [216, 296] width 100 height 16
type input "100%"
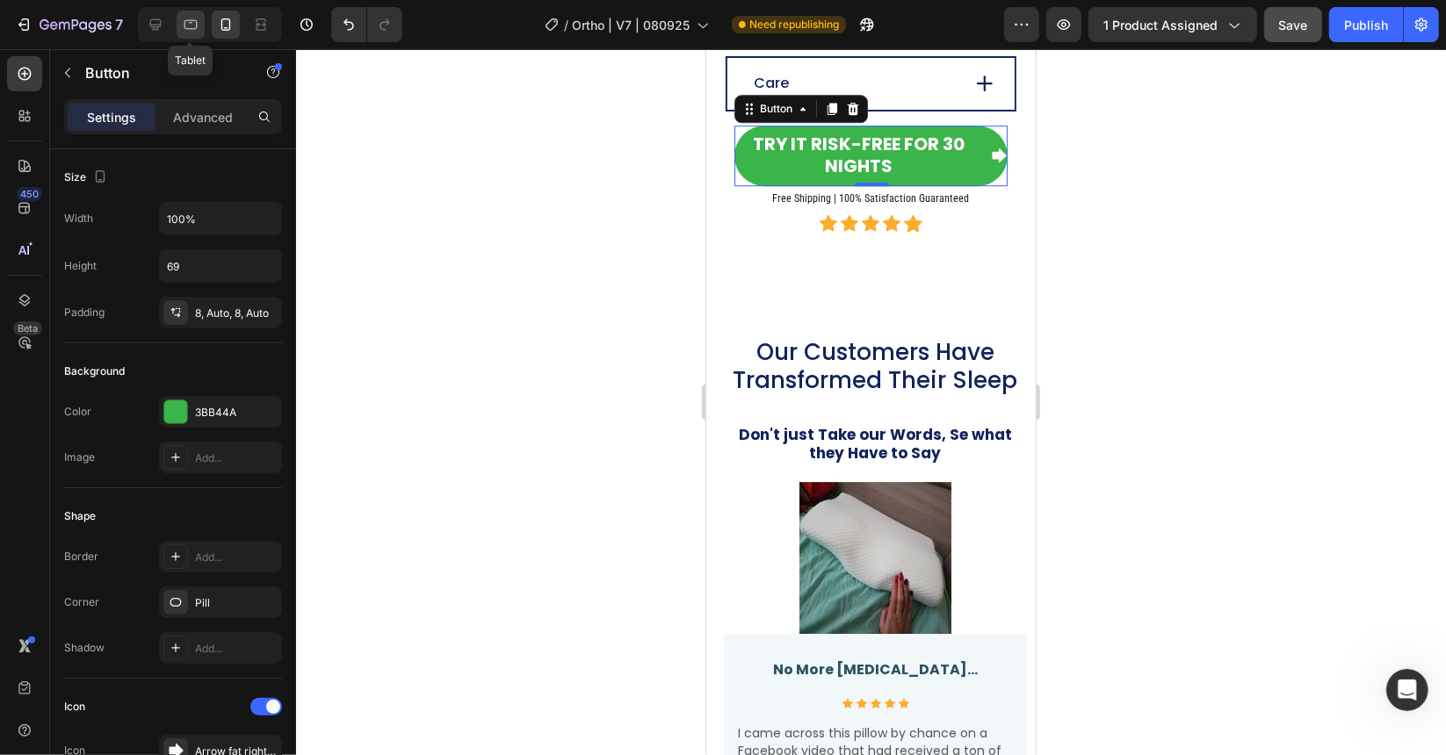
click at [186, 24] on icon at bounding box center [191, 25] width 18 height 18
type input "80"
type input "Auto"
type input "30"
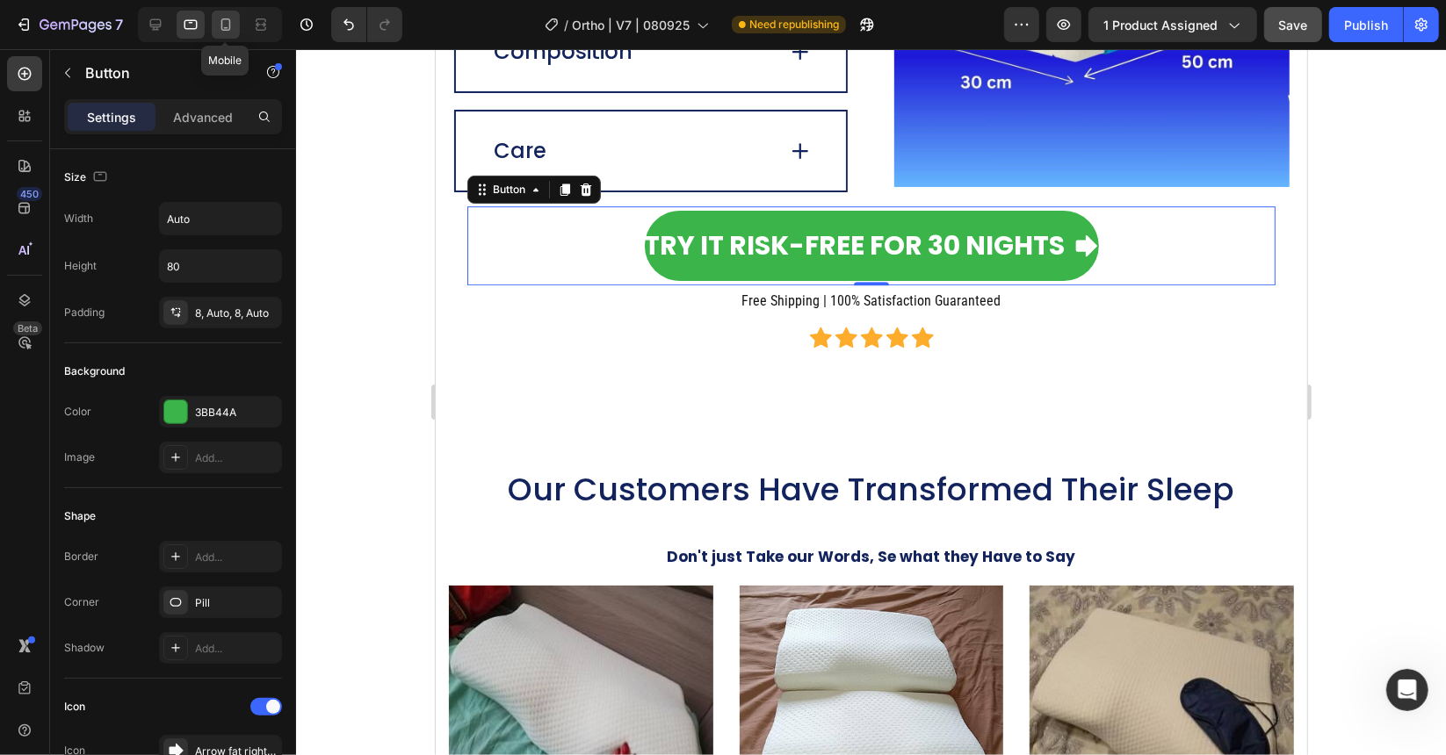
scroll to position [4162, 0]
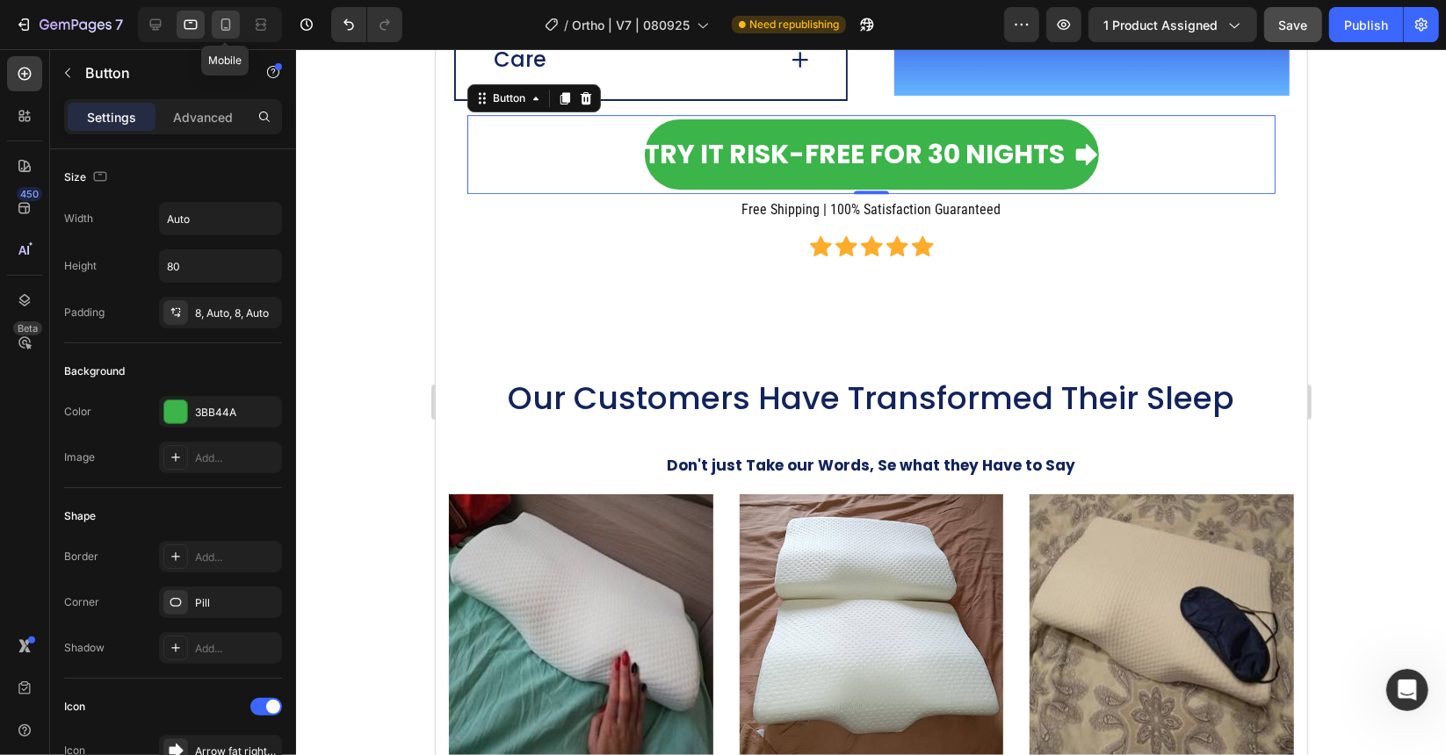
click at [222, 25] on icon at bounding box center [226, 25] width 18 height 18
type input "69"
type input "100%"
type input "20"
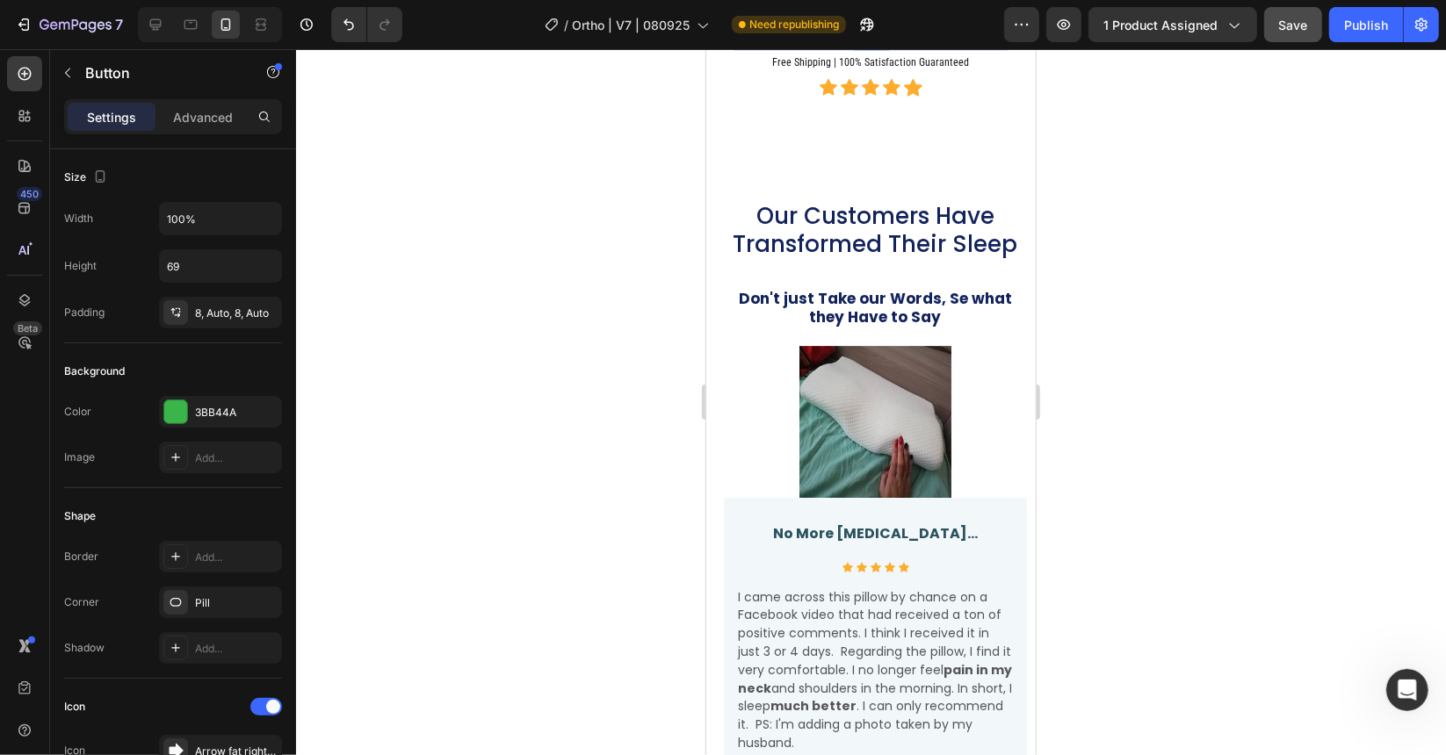
scroll to position [4026, 0]
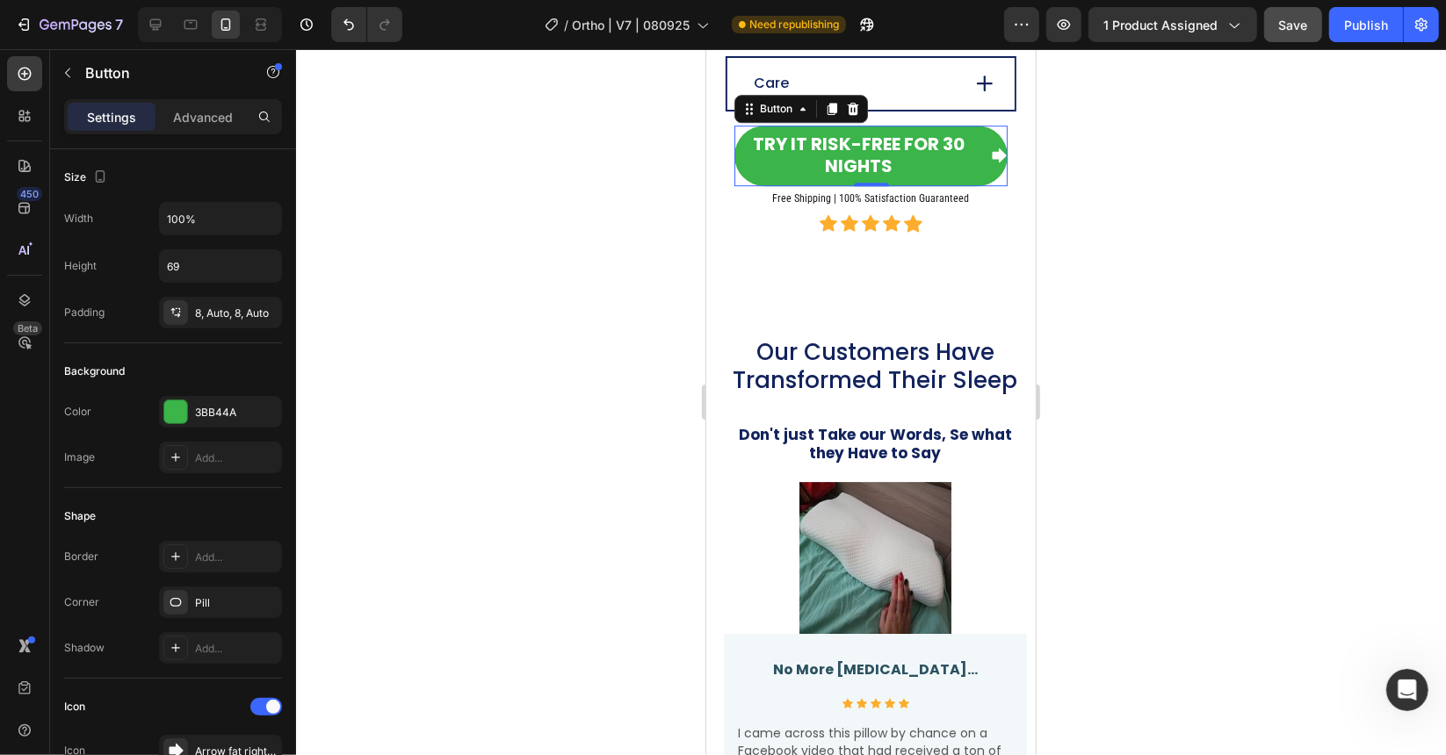
click at [974, 176] on div "Try it Risk-Free for 30 Nights Button 0 Free Shipping | 100% Satisfaction Guara…" at bounding box center [869, 179] width 273 height 109
click at [991, 168] on div "Try it Risk-Free for 30 Nights Button 0" at bounding box center [869, 155] width 273 height 61
drag, startPoint x: 587, startPoint y: 205, endPoint x: 604, endPoint y: 199, distance: 18.6
click at [587, 204] on div at bounding box center [871, 402] width 1150 height 706
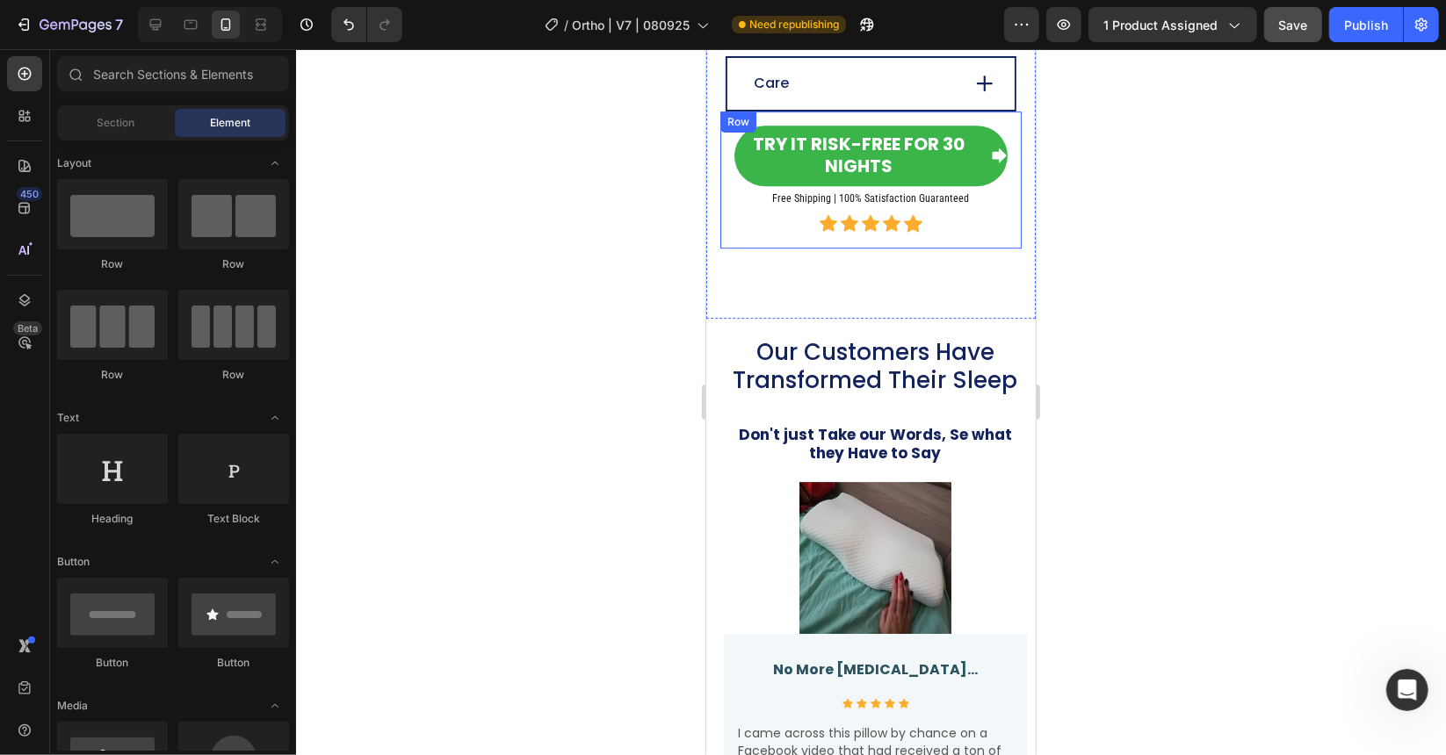
click at [738, 185] on div "Try it Risk-Free for 30 Nights Button Free Shipping | 100% Satisfaction Guarant…" at bounding box center [869, 179] width 273 height 109
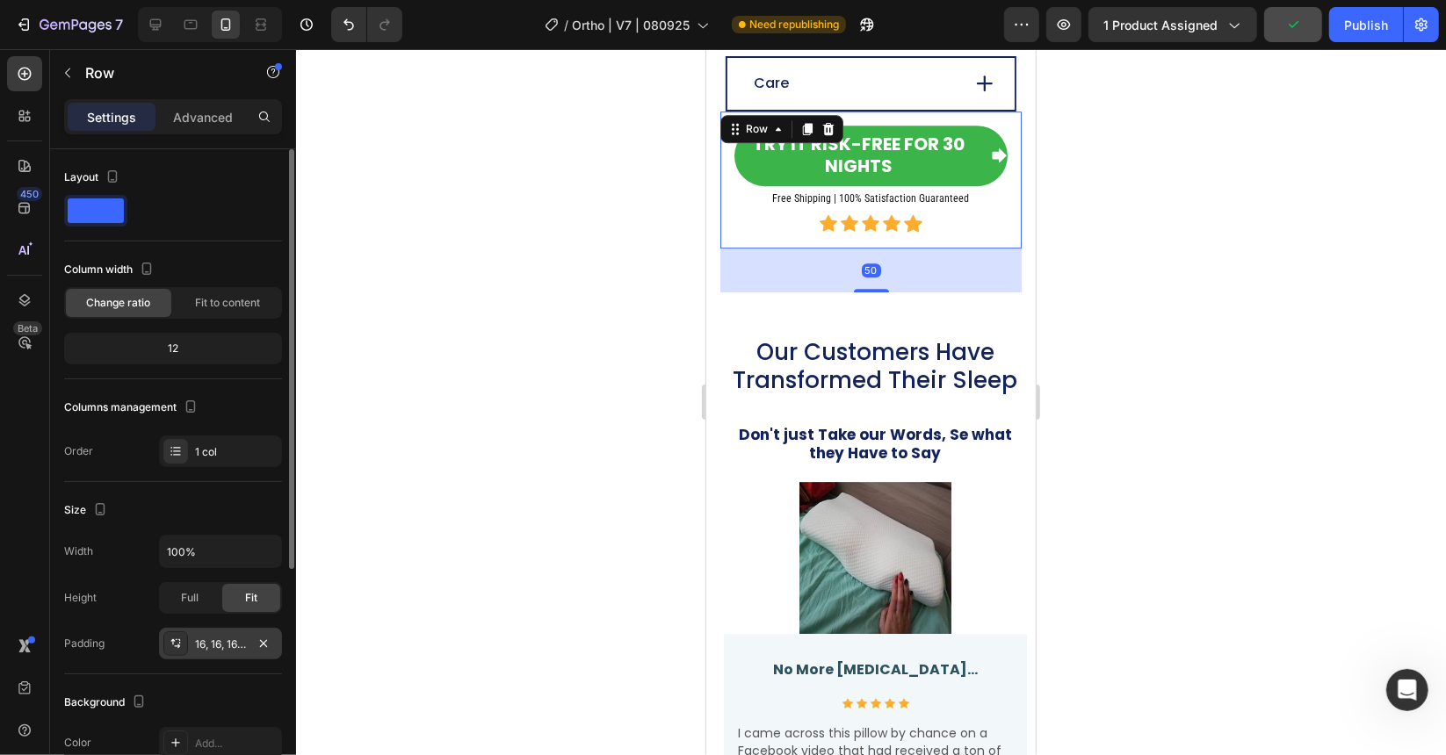
click at [181, 640] on icon at bounding box center [176, 644] width 14 height 14
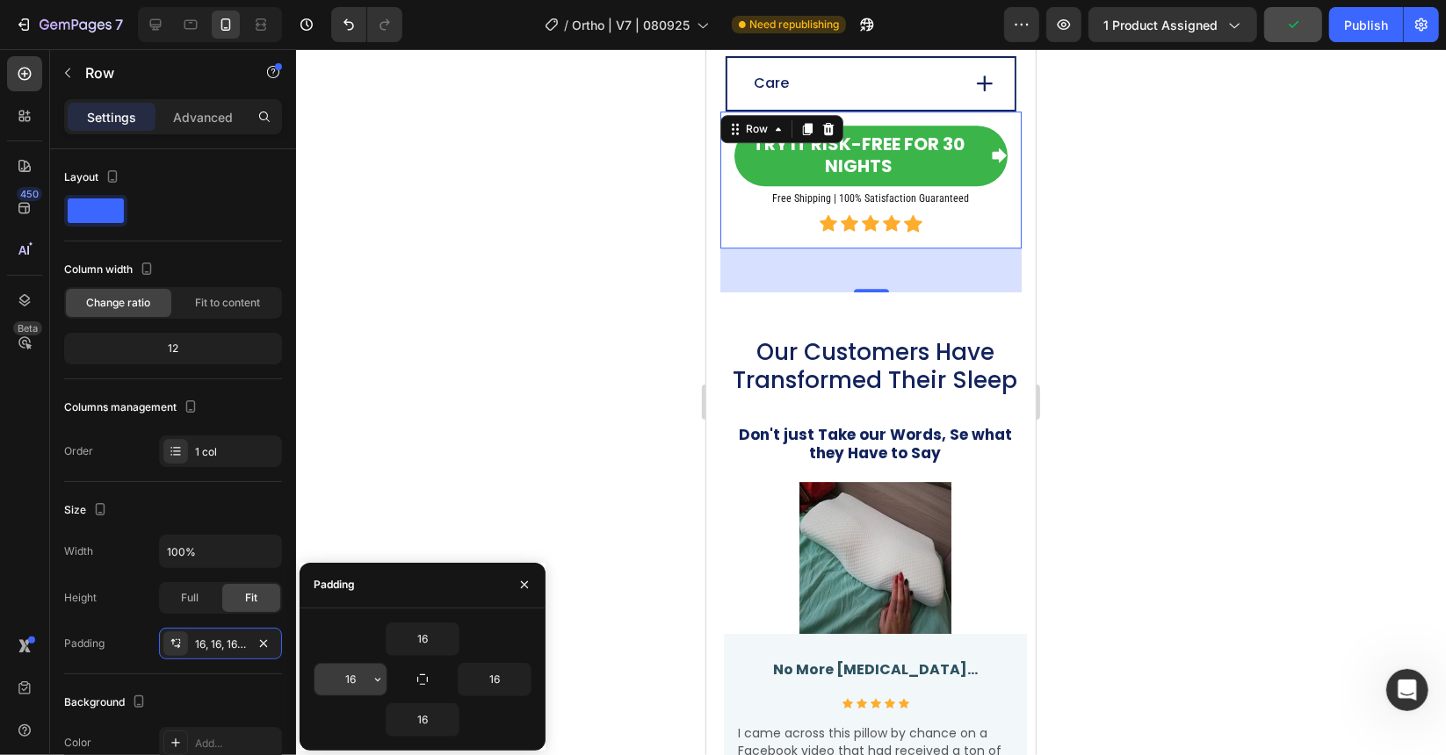
click at [344, 673] on input "16" at bounding box center [350, 680] width 72 height 32
type input "5"
click at [498, 678] on input "16" at bounding box center [494, 680] width 72 height 32
type input "5"
click at [357, 26] on icon "Undo/Redo" at bounding box center [349, 25] width 18 height 18
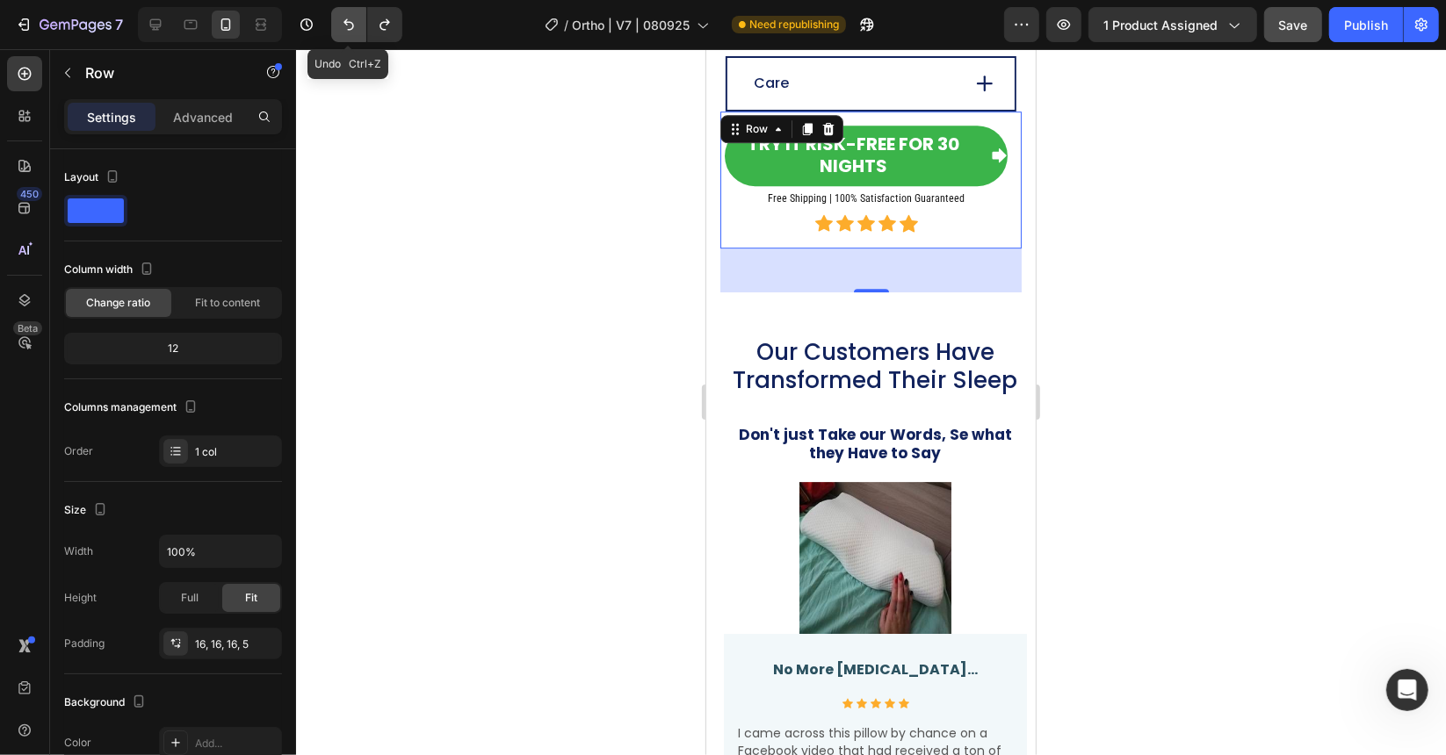
click at [358, 29] on button "Undo/Redo" at bounding box center [348, 24] width 35 height 35
drag, startPoint x: 464, startPoint y: 254, endPoint x: 461, endPoint y: 240, distance: 14.3
click at [464, 251] on div at bounding box center [871, 402] width 1150 height 706
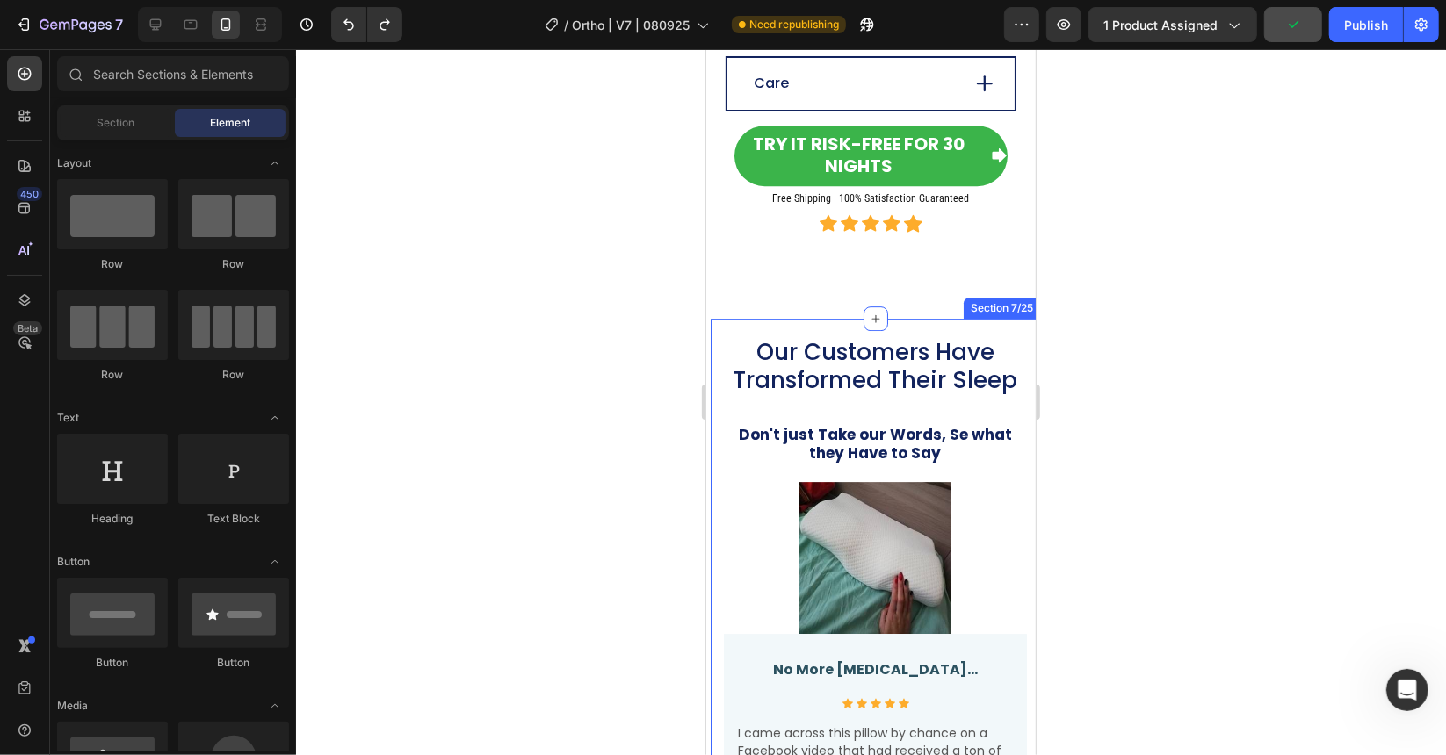
scroll to position [4114, 0]
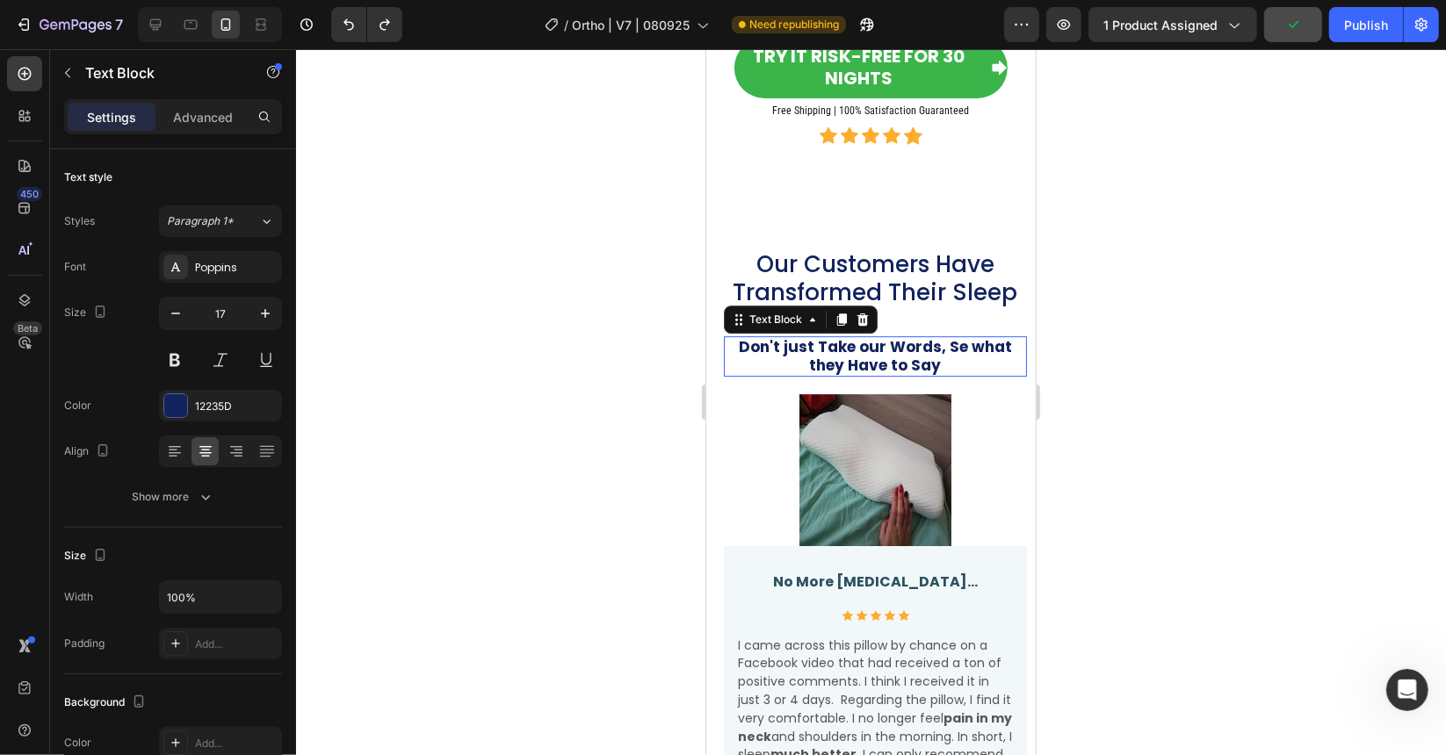
click at [957, 336] on strong "Don't just Take our Words, Se what they Have to Say" at bounding box center [874, 356] width 273 height 40
click at [943, 336] on strong "Don't just Take our Words, Se what they Have to Say" at bounding box center [874, 356] width 273 height 40
click at [581, 235] on div at bounding box center [871, 402] width 1150 height 706
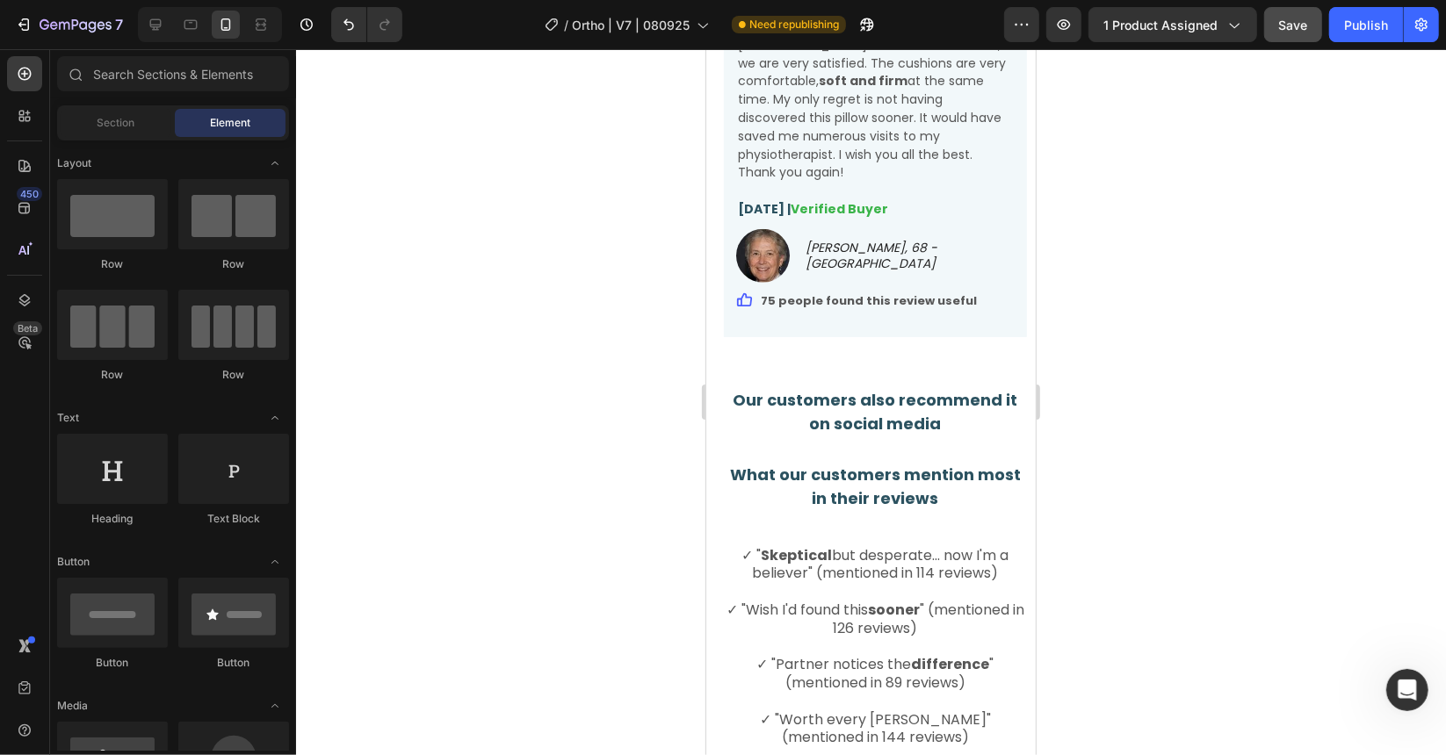
scroll to position [6076, 0]
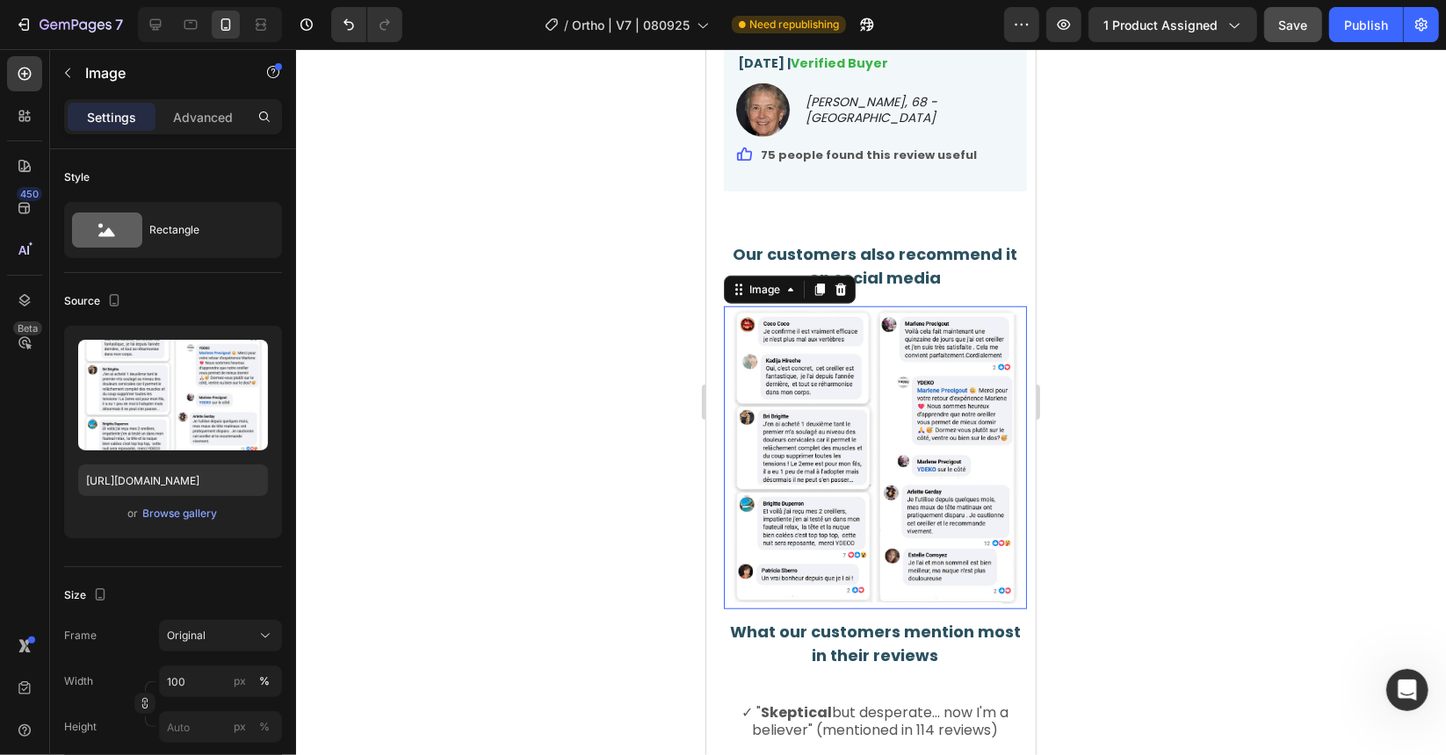
click at [889, 317] on img at bounding box center [874, 457] width 303 height 303
click at [900, 383] on img at bounding box center [874, 457] width 303 height 303
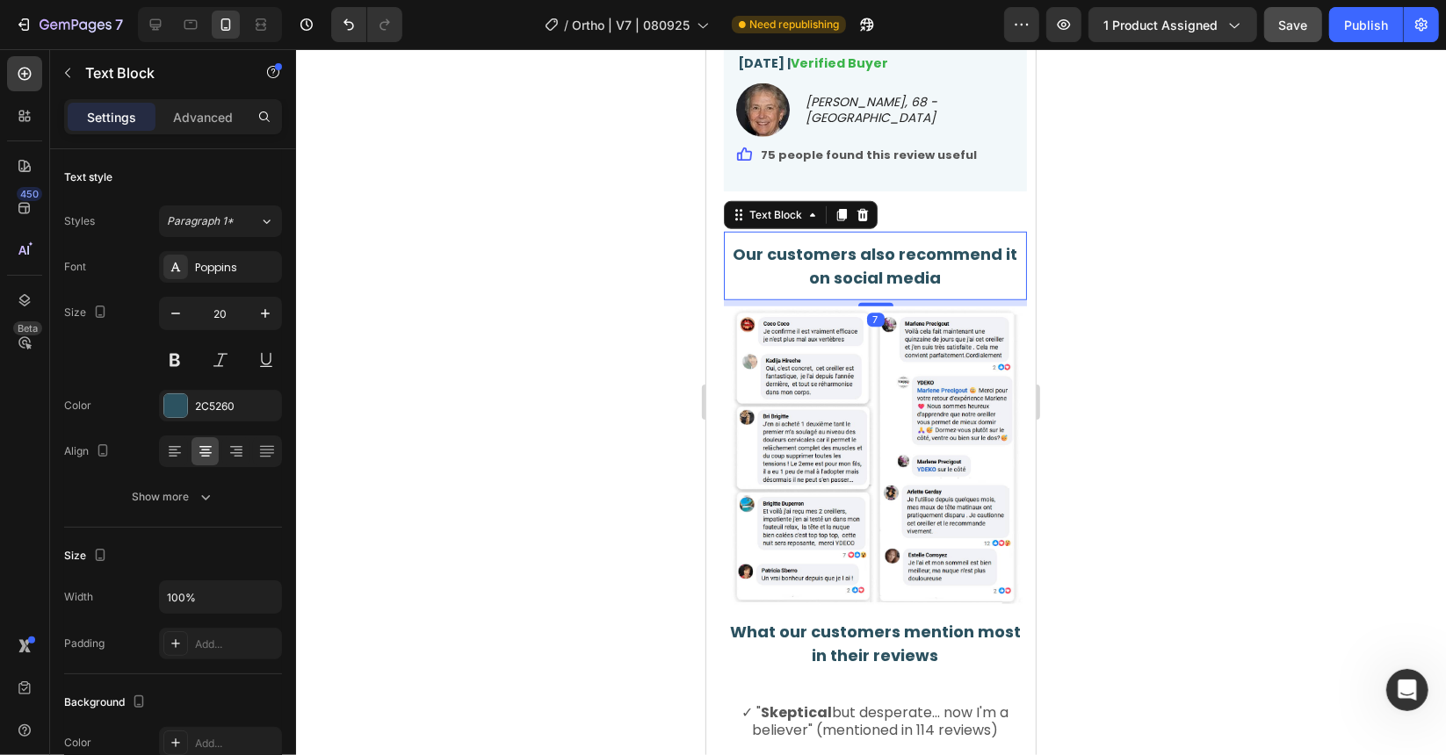
click at [916, 254] on strong "Our customers also recommend it on social media" at bounding box center [875, 265] width 285 height 46
click at [863, 207] on icon at bounding box center [862, 214] width 14 height 14
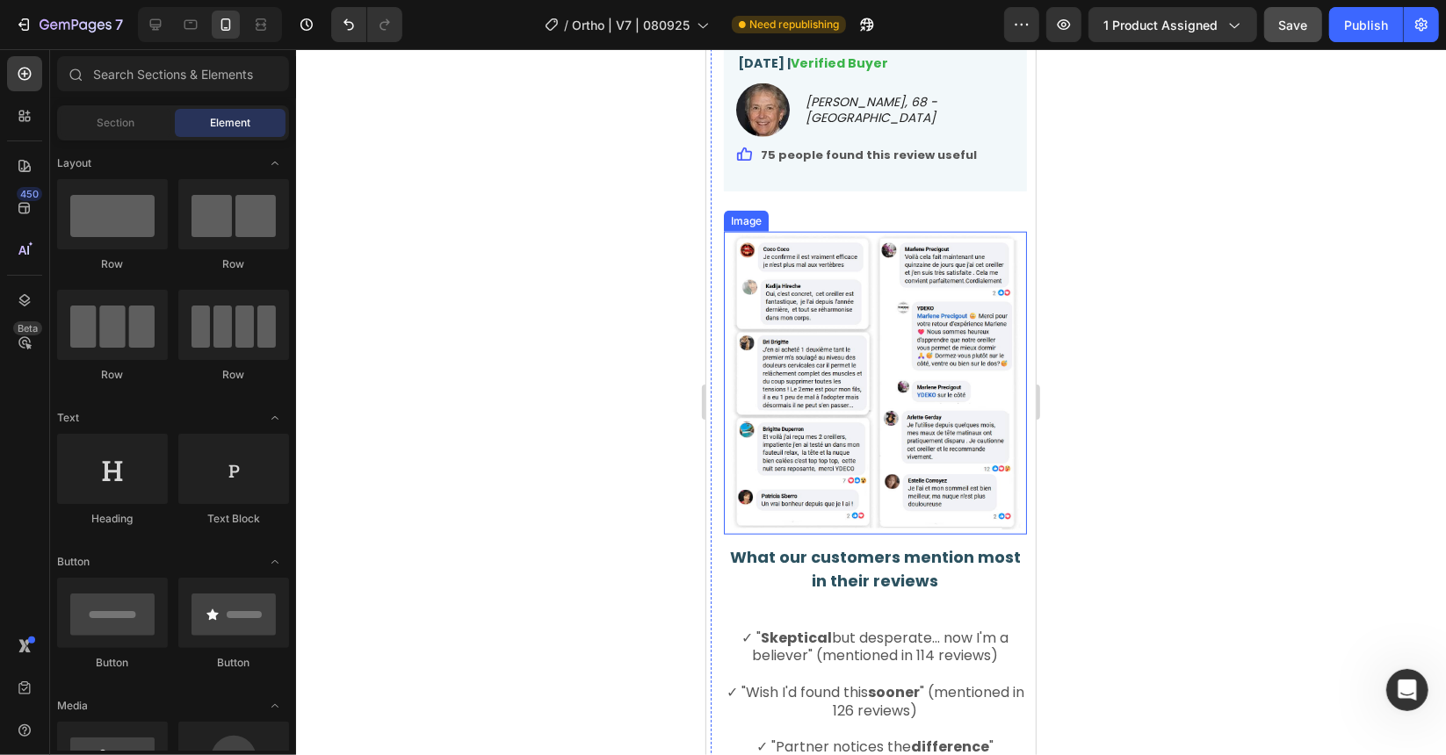
click at [899, 261] on img at bounding box center [874, 382] width 303 height 303
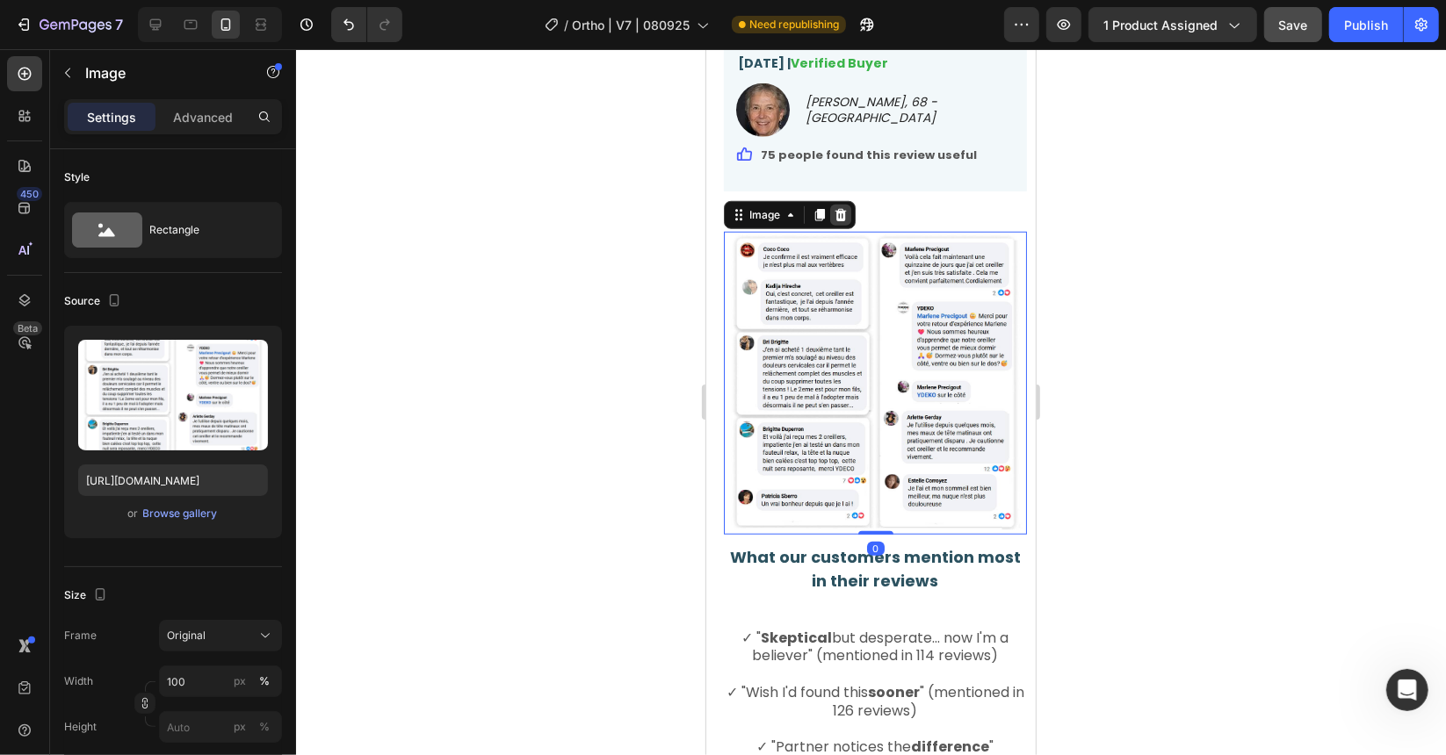
click at [834, 204] on div at bounding box center [839, 214] width 21 height 21
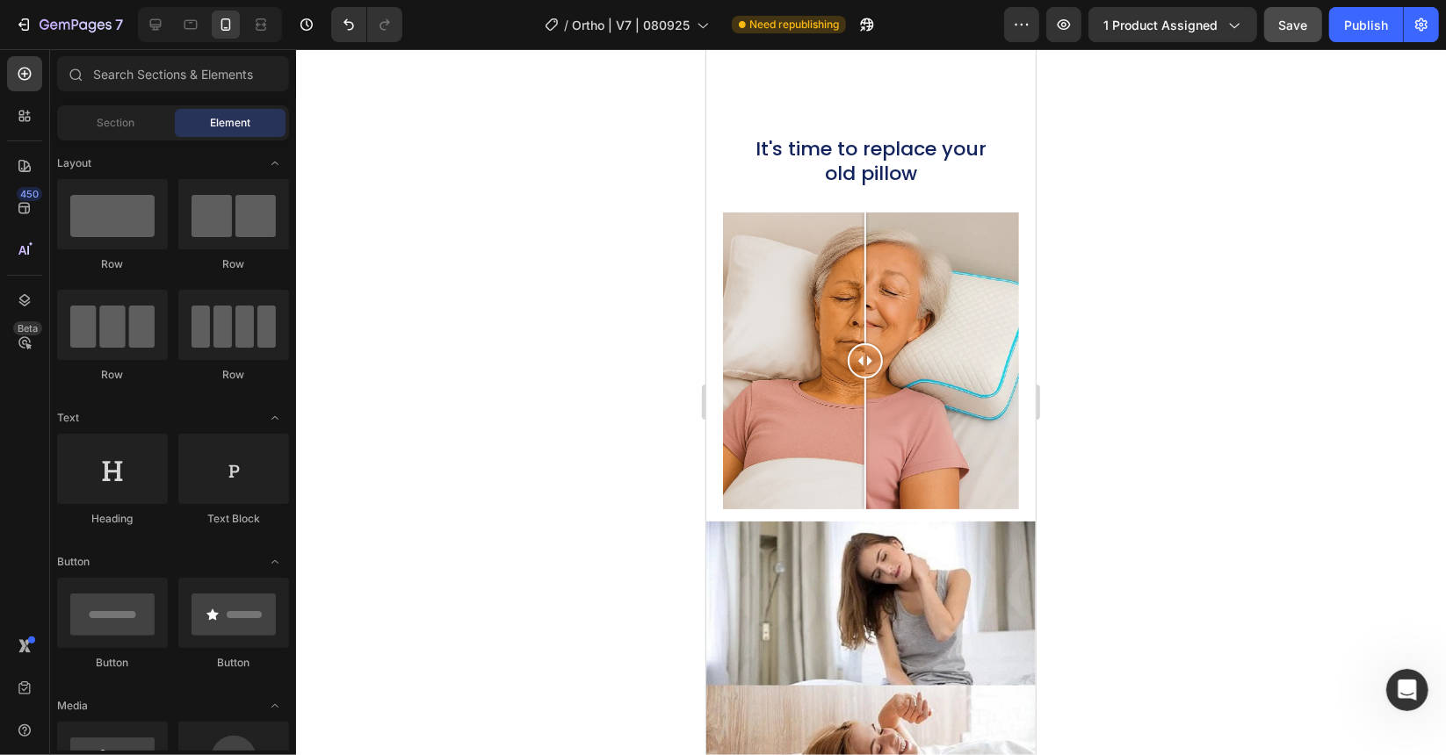
scroll to position [6868, 0]
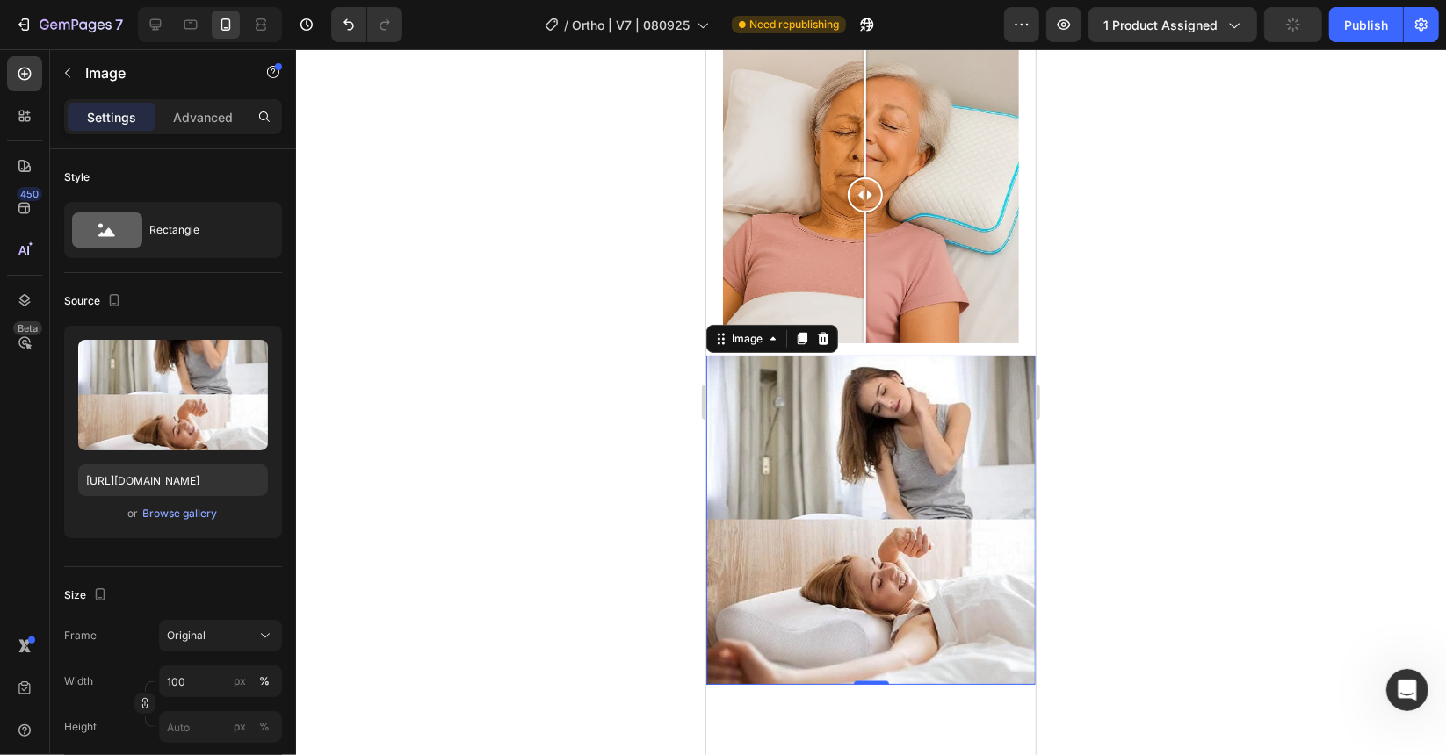
click at [894, 430] on img at bounding box center [869, 519] width 329 height 329
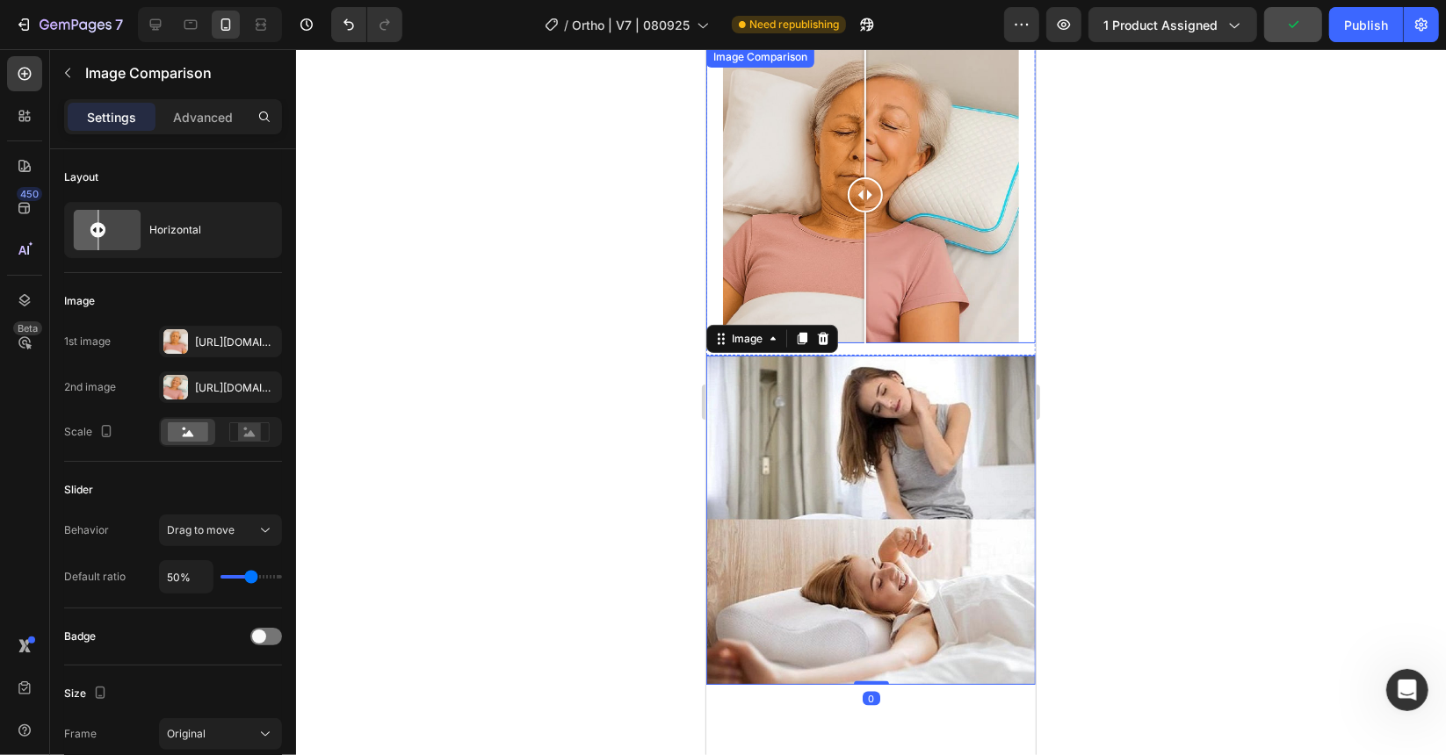
click at [769, 59] on div "Image Comparison" at bounding box center [759, 56] width 101 height 16
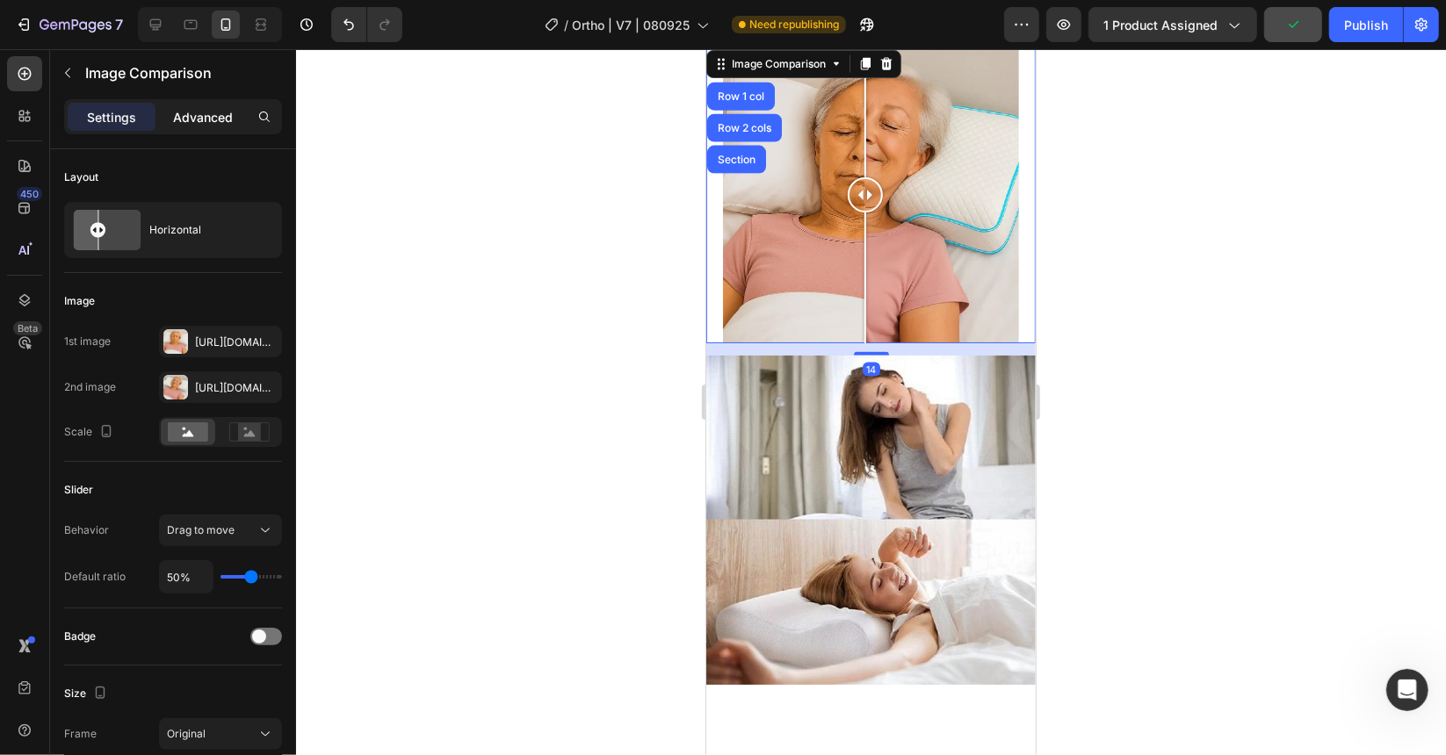
click at [198, 113] on p "Advanced" at bounding box center [203, 117] width 60 height 18
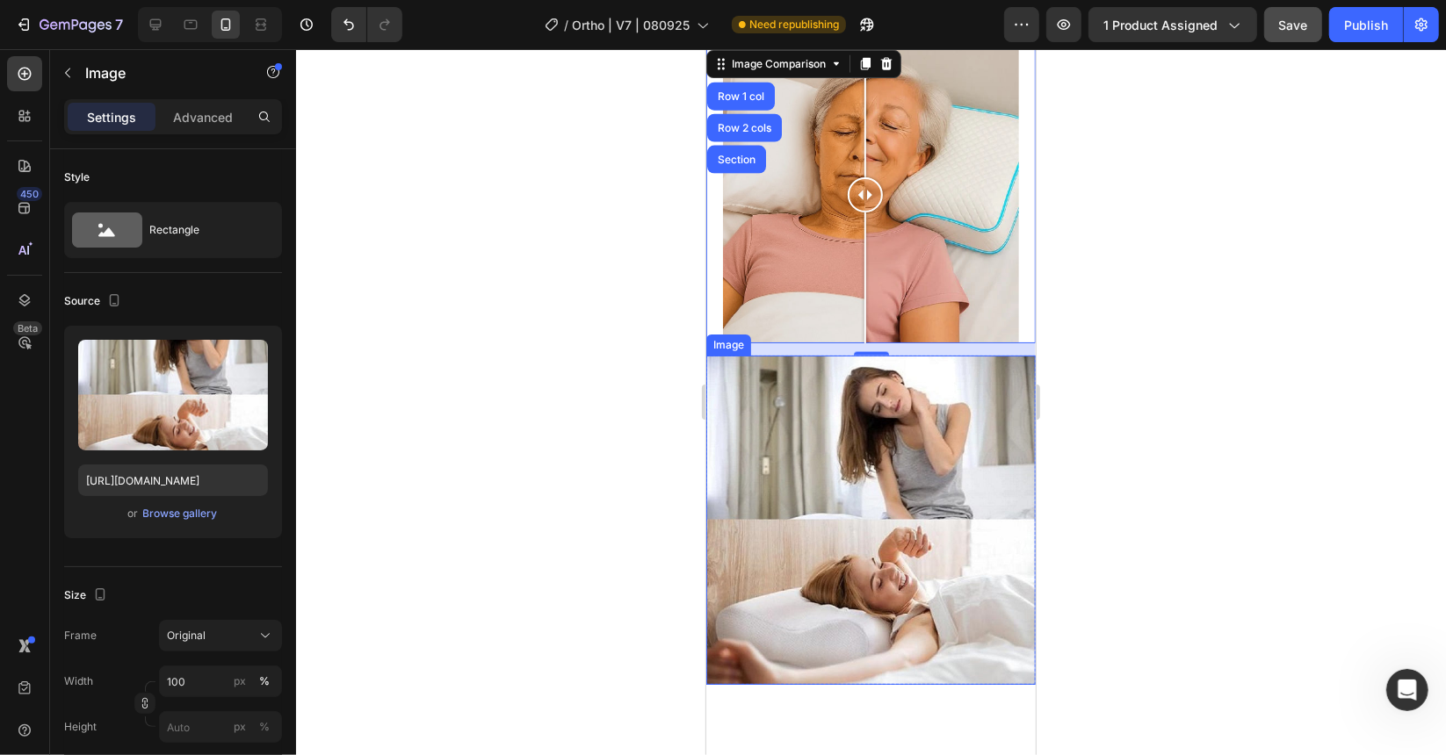
click at [764, 382] on img at bounding box center [869, 519] width 329 height 329
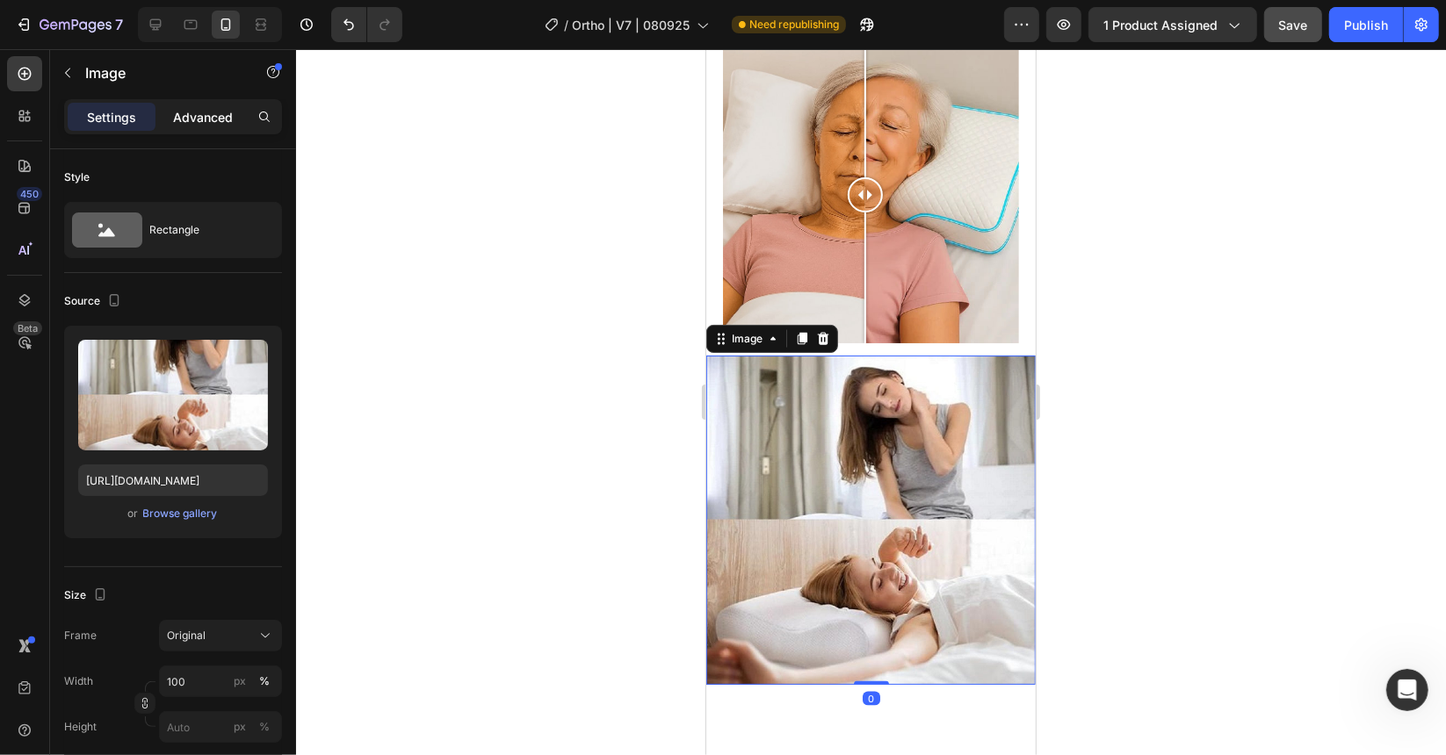
click at [213, 112] on p "Advanced" at bounding box center [203, 117] width 60 height 18
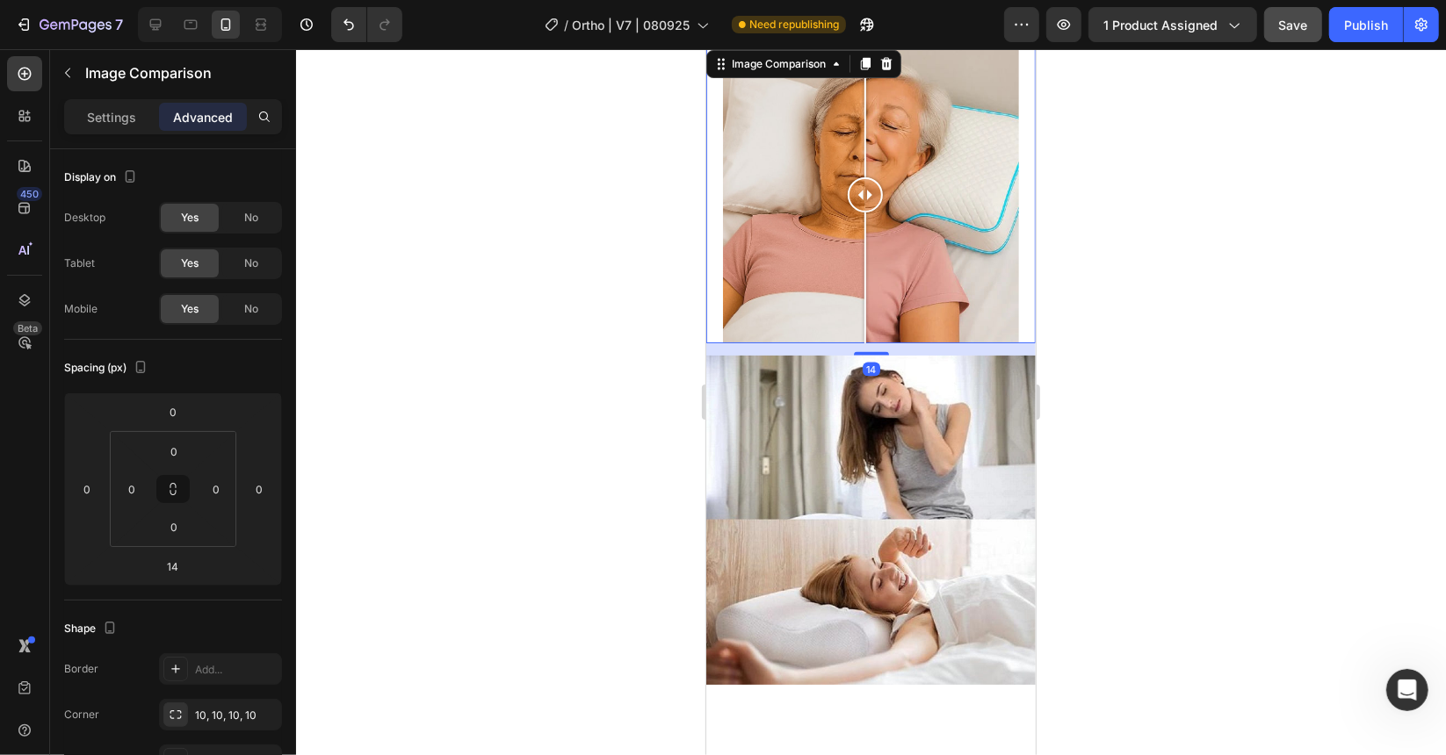
click at [717, 242] on div at bounding box center [869, 194] width 329 height 297
click at [724, 355] on img at bounding box center [869, 519] width 329 height 329
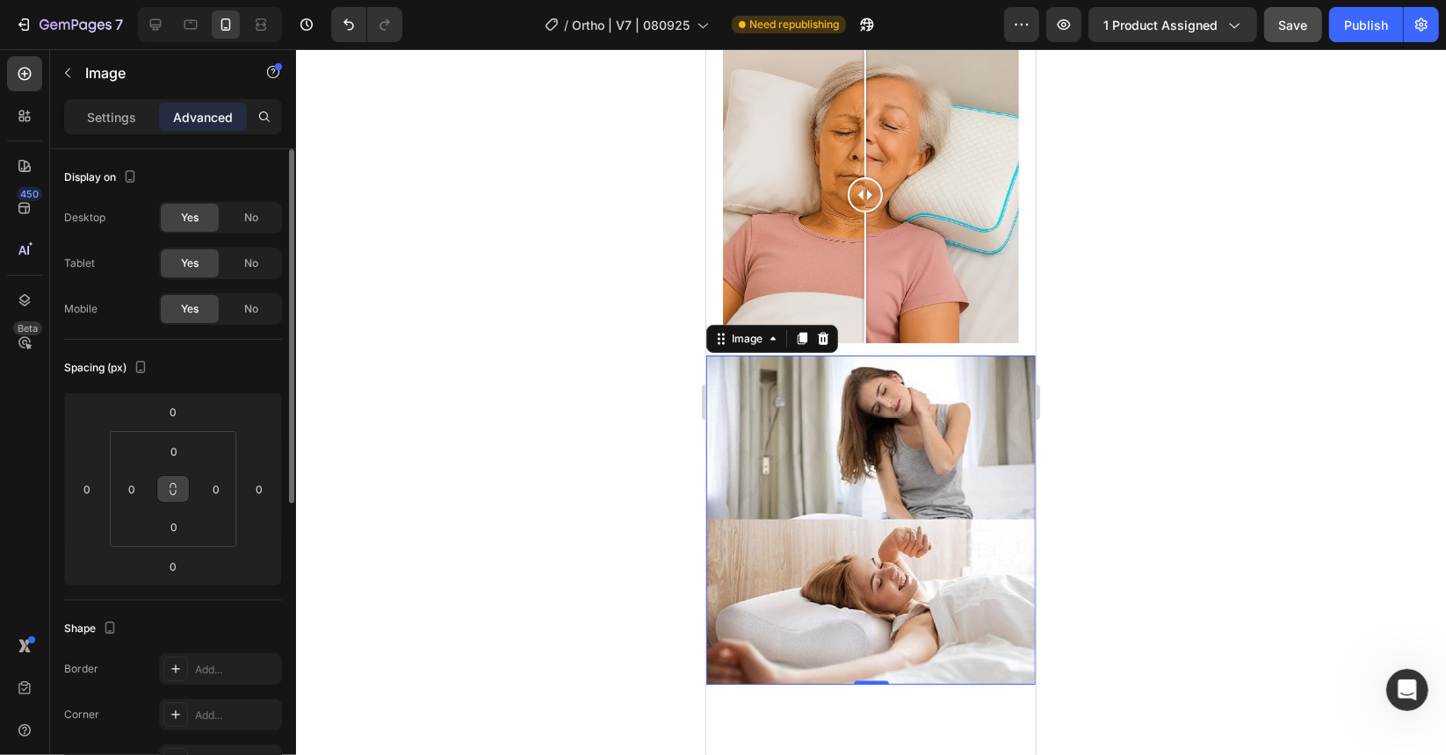
click at [176, 489] on icon at bounding box center [173, 489] width 14 height 14
click at [170, 404] on input "0" at bounding box center [172, 412] width 35 height 26
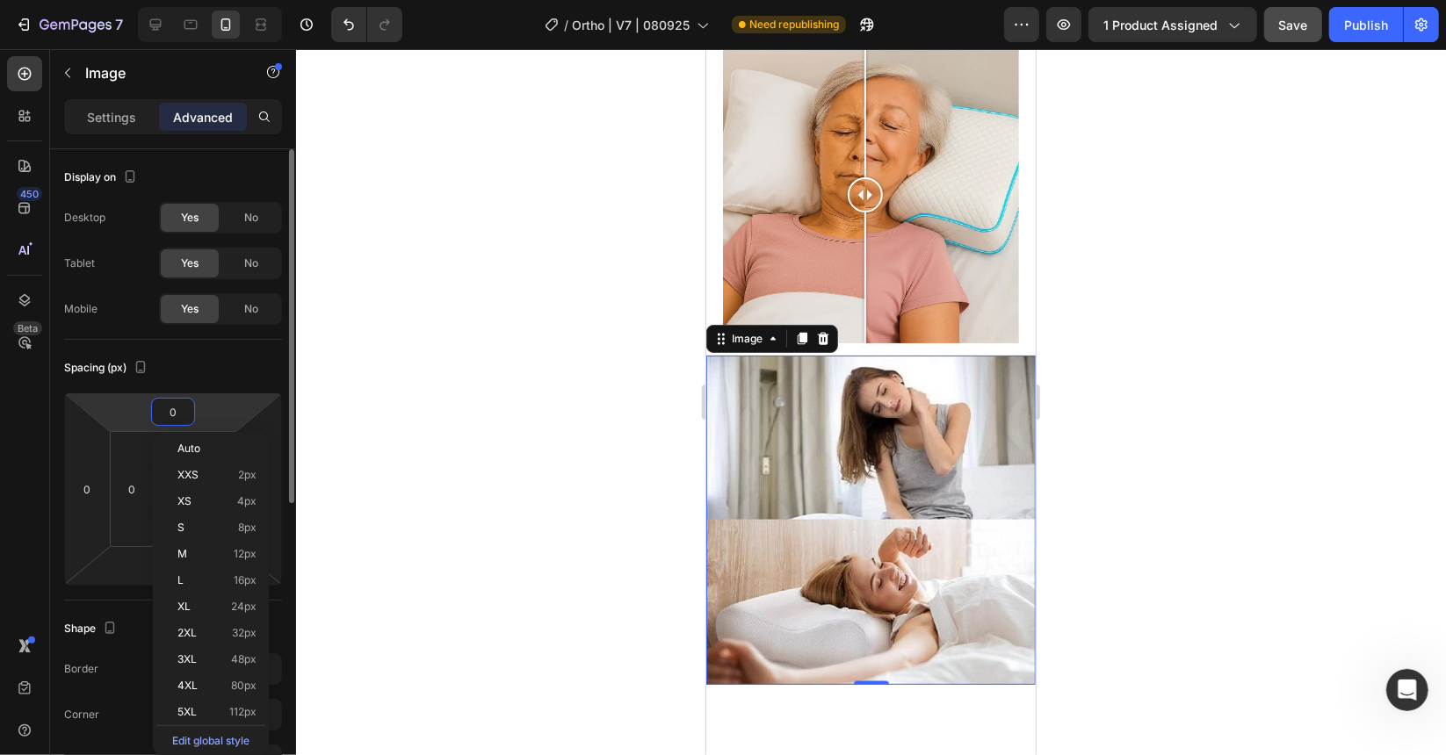
type input "1"
type input "10"
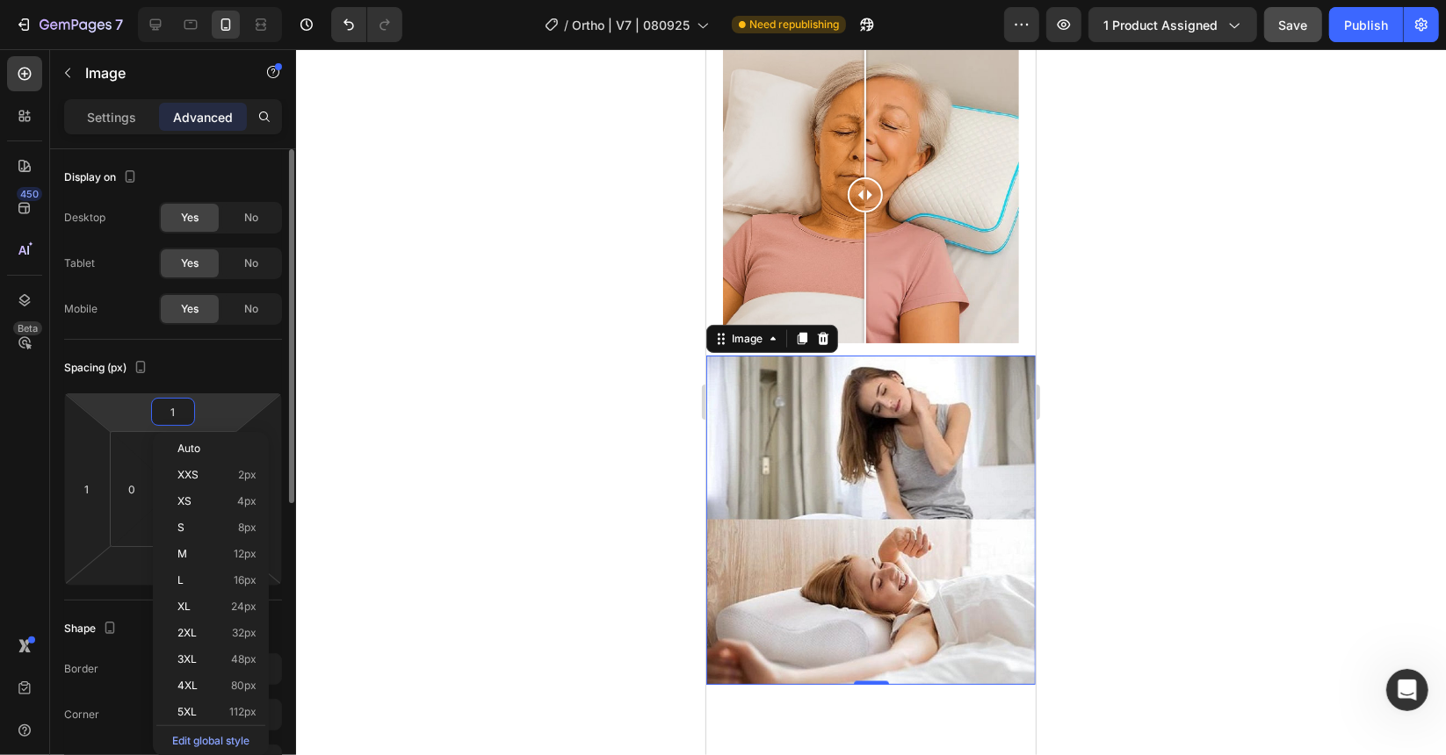
type input "10"
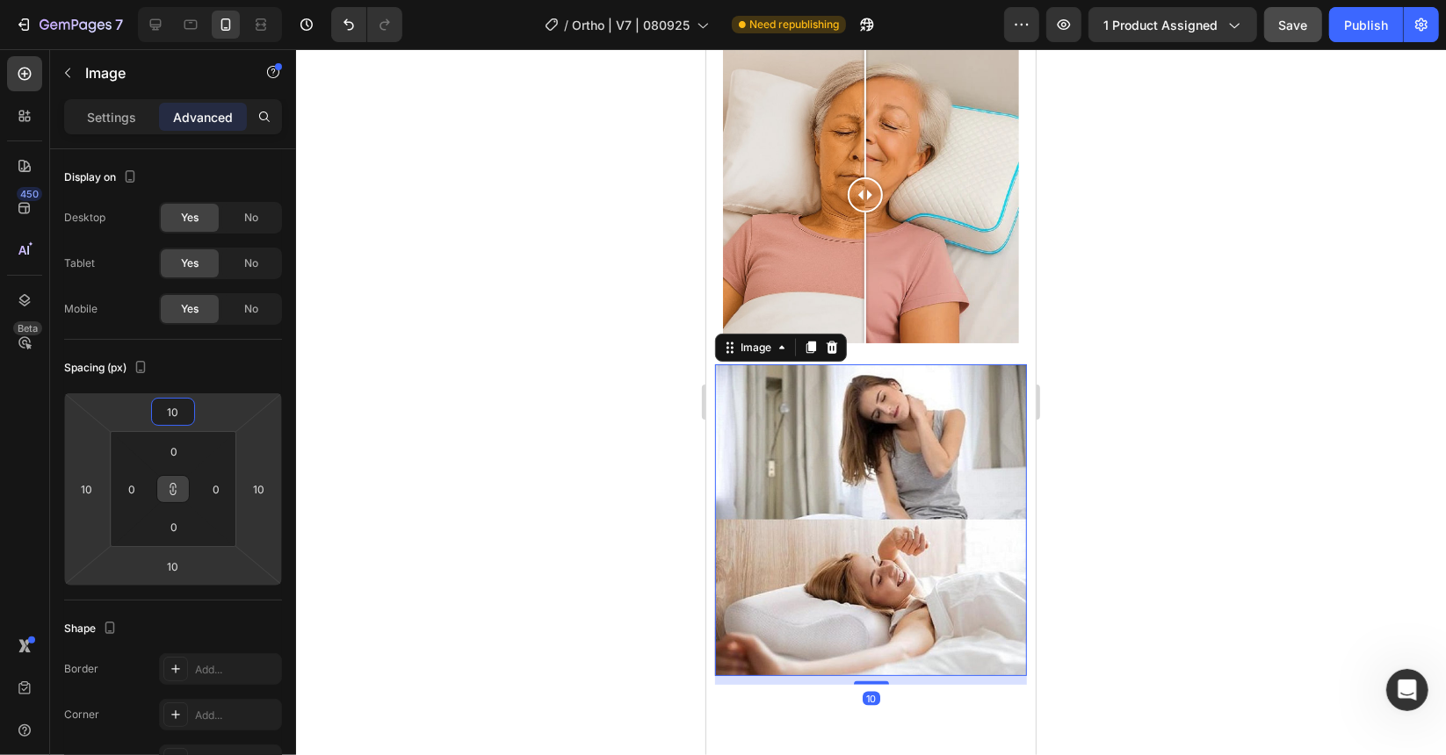
click at [466, 415] on div at bounding box center [871, 402] width 1150 height 706
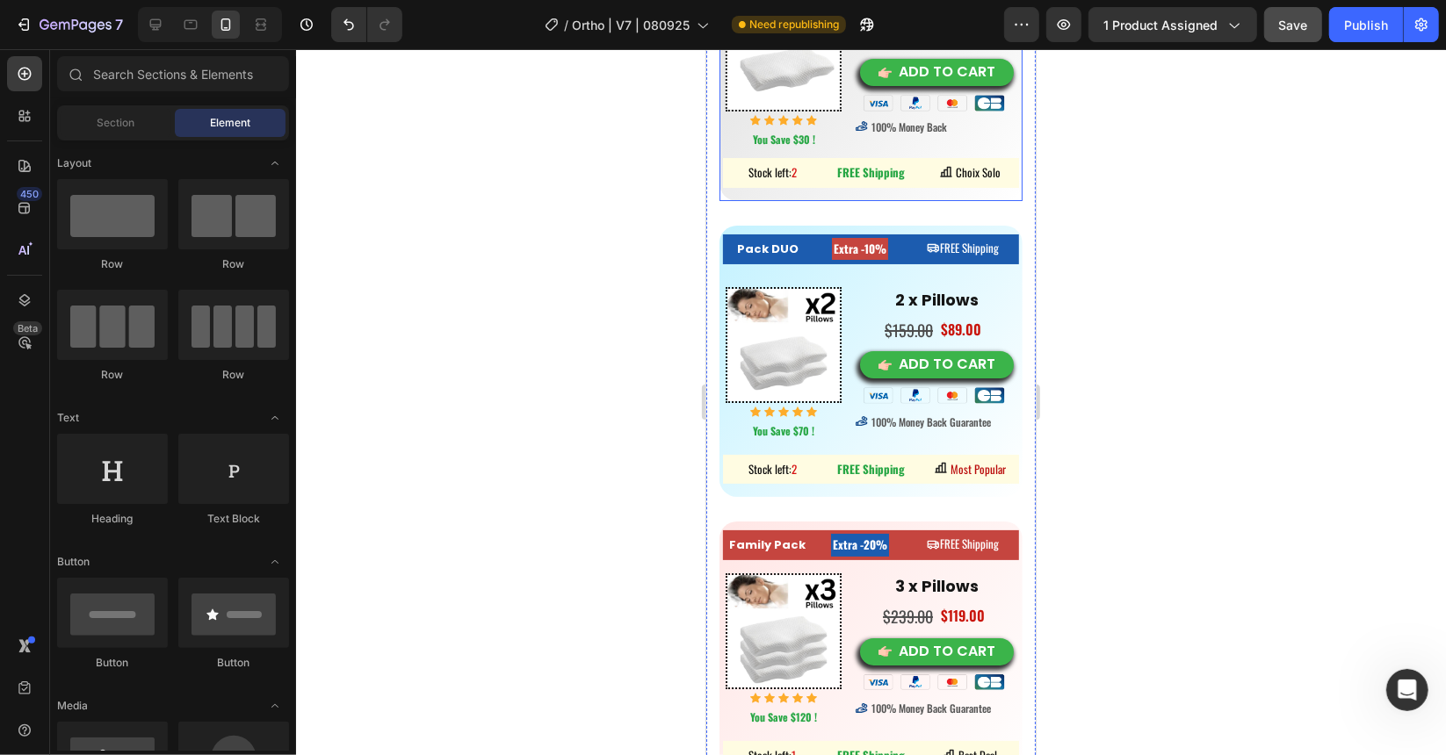
scroll to position [9942, 0]
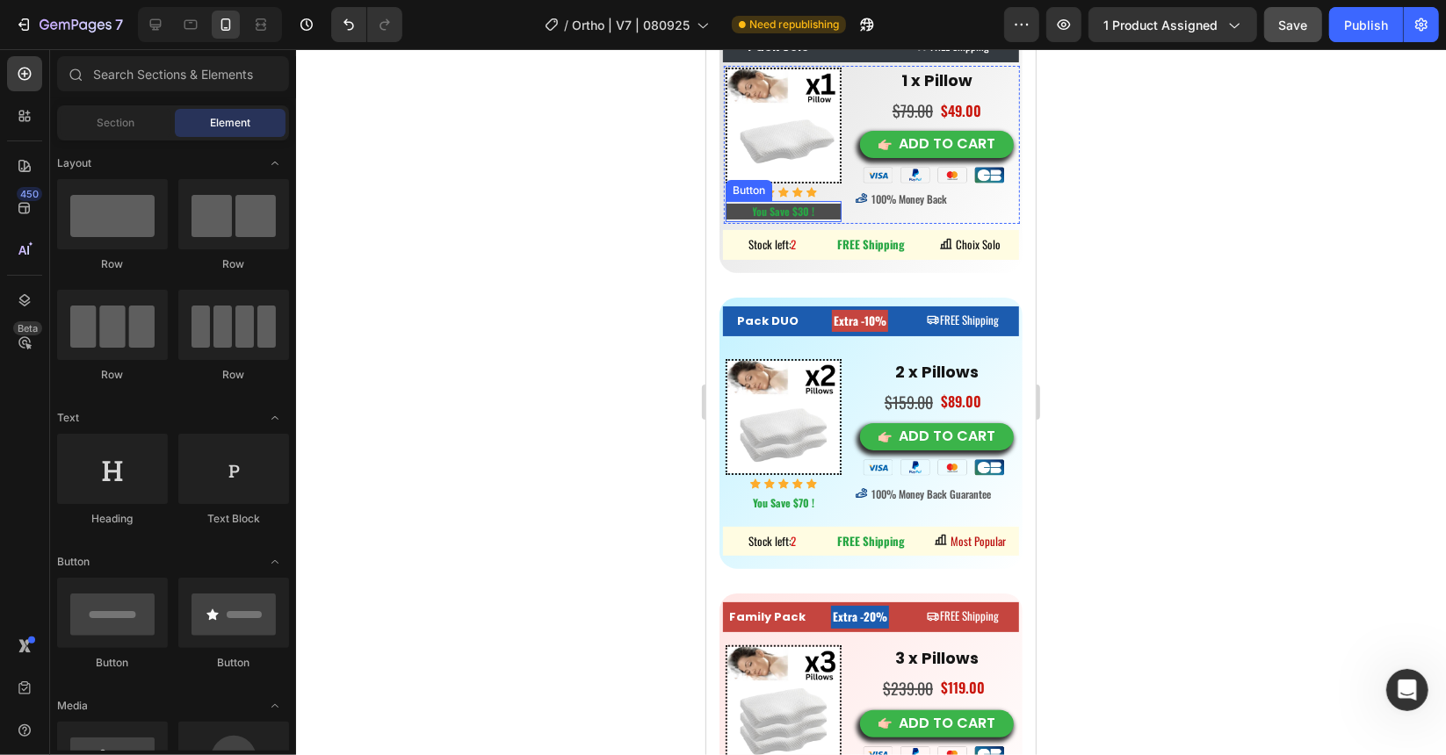
click at [827, 204] on button "You Save $30 !" at bounding box center [783, 211] width 116 height 16
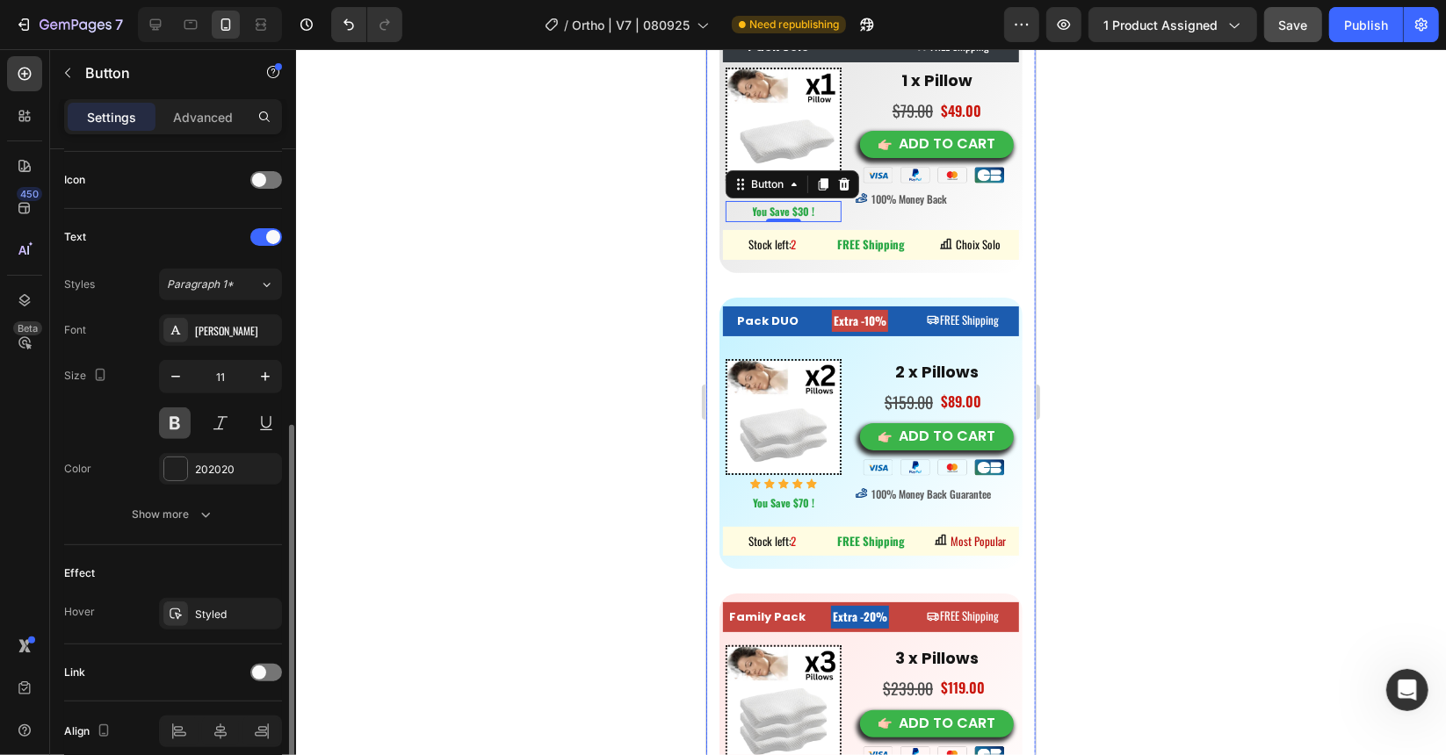
scroll to position [598, 0]
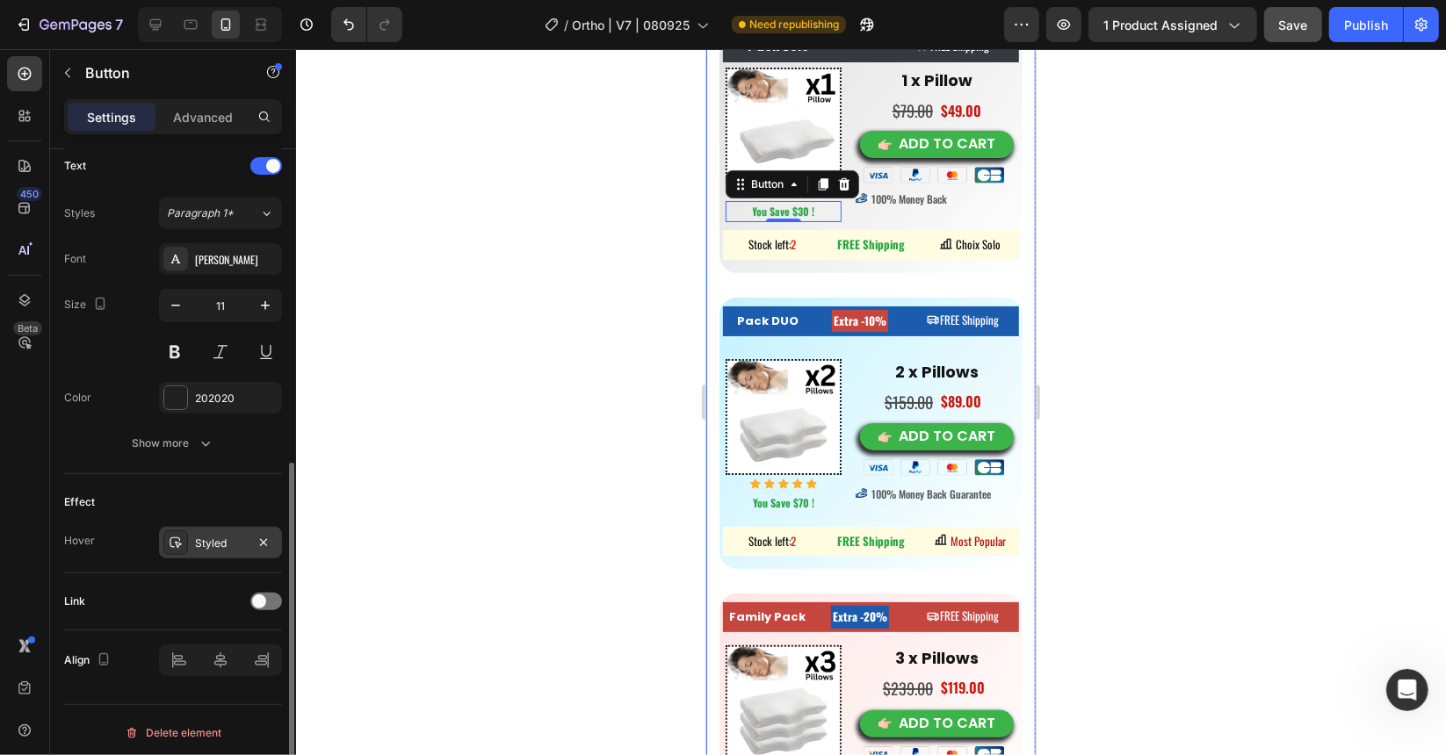
click at [187, 531] on div "Styled" at bounding box center [220, 543] width 123 height 32
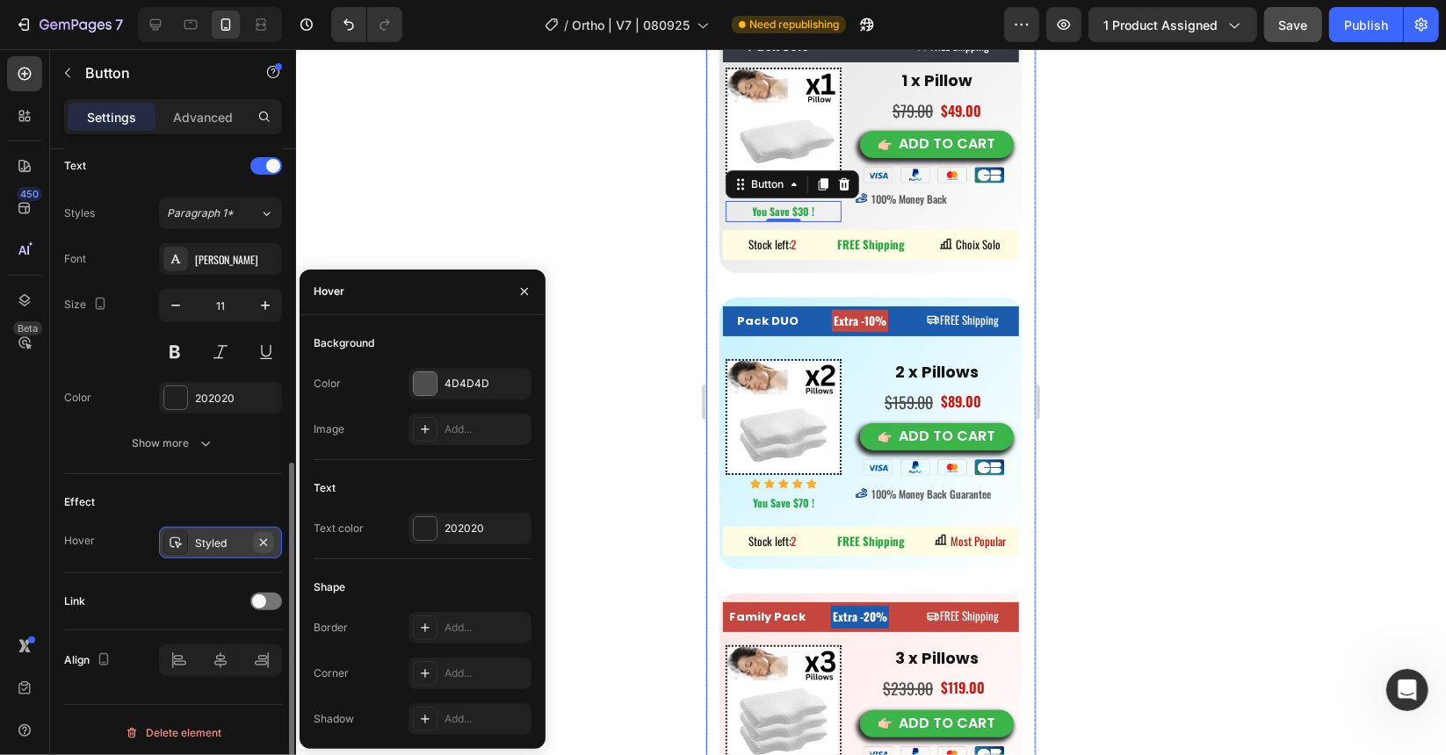
click at [268, 537] on icon "button" at bounding box center [263, 543] width 14 height 14
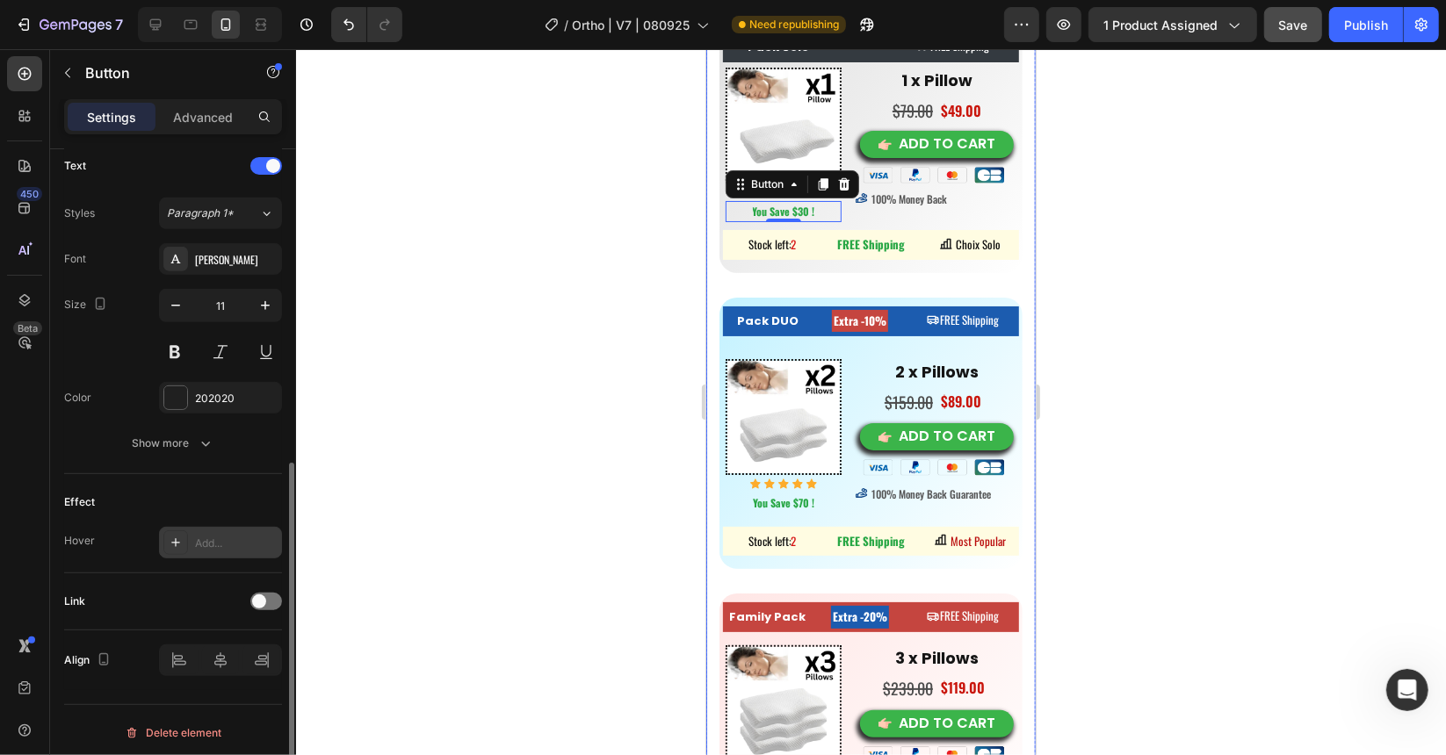
click at [482, 419] on div at bounding box center [871, 402] width 1150 height 706
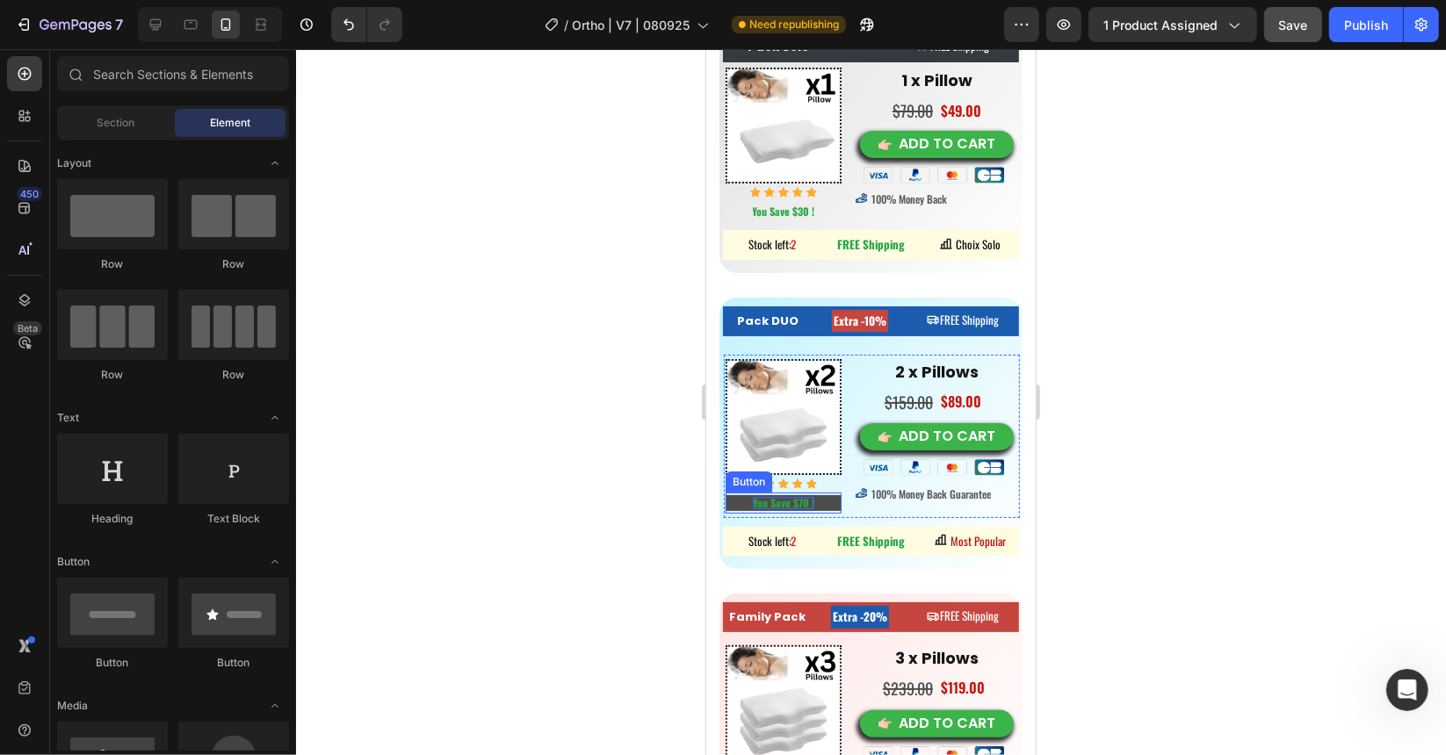
click at [808, 495] on strong "You Save $70 !" at bounding box center [782, 502] width 61 height 15
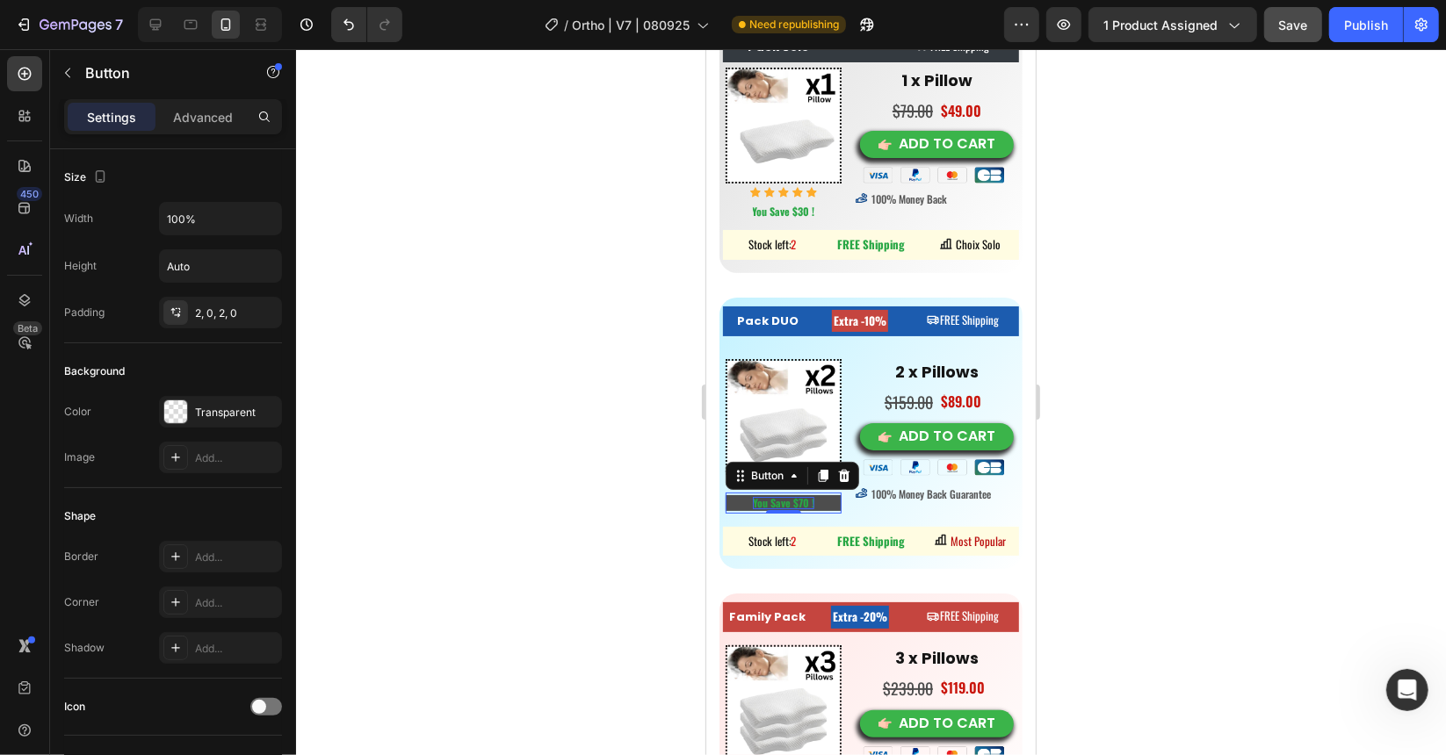
click at [771, 495] on strong "You Save $70 !" at bounding box center [782, 502] width 61 height 15
click at [207, 114] on p "Advanced" at bounding box center [203, 117] width 60 height 18
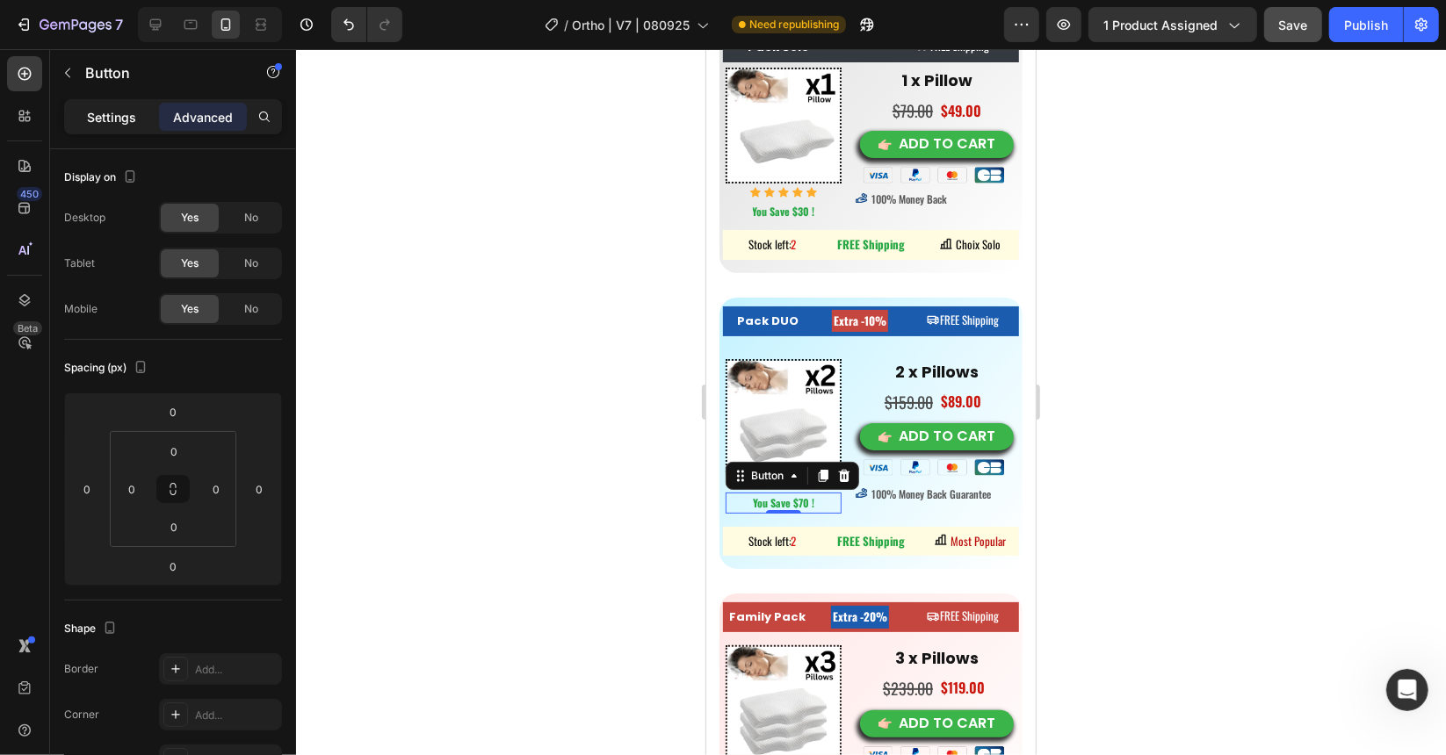
click at [121, 112] on p "Settings" at bounding box center [111, 117] width 49 height 18
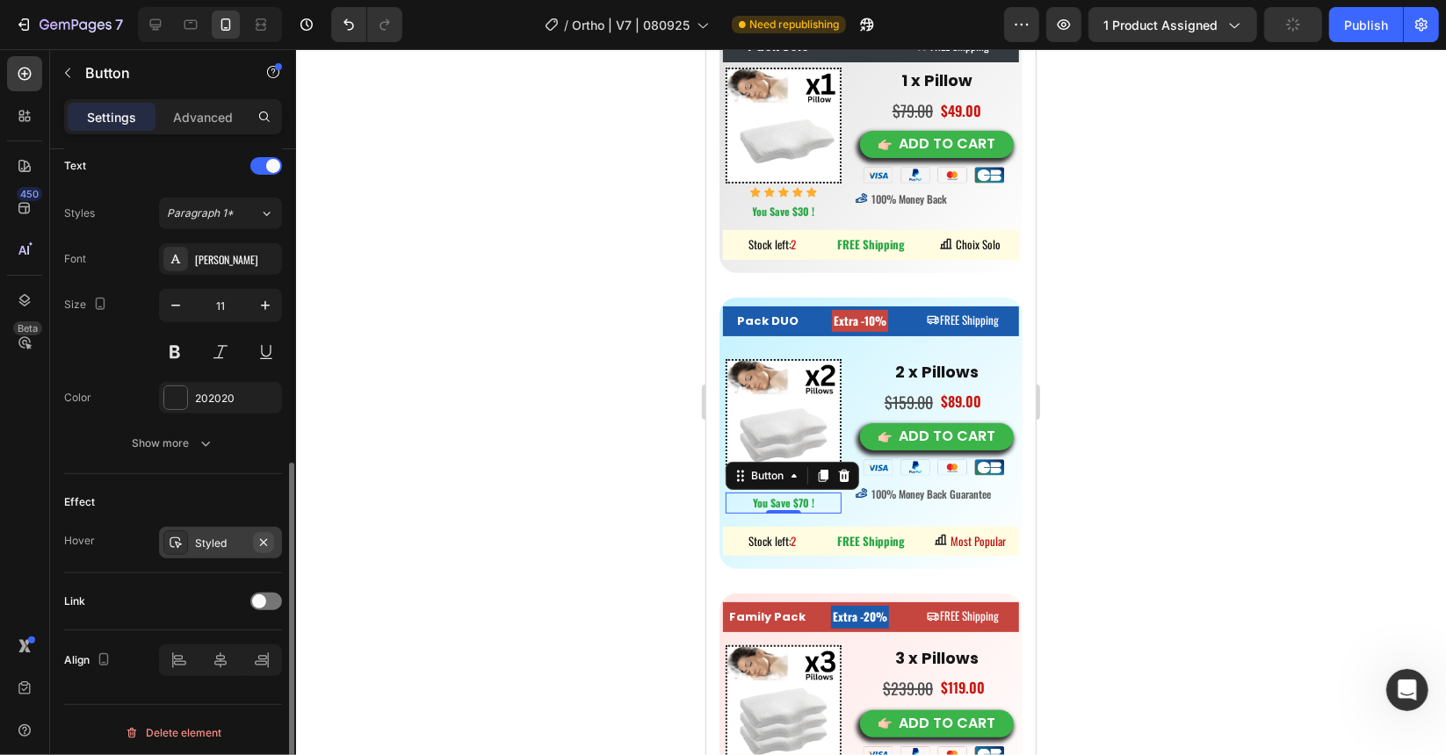
click at [265, 539] on icon "button" at bounding box center [263, 541] width 7 height 7
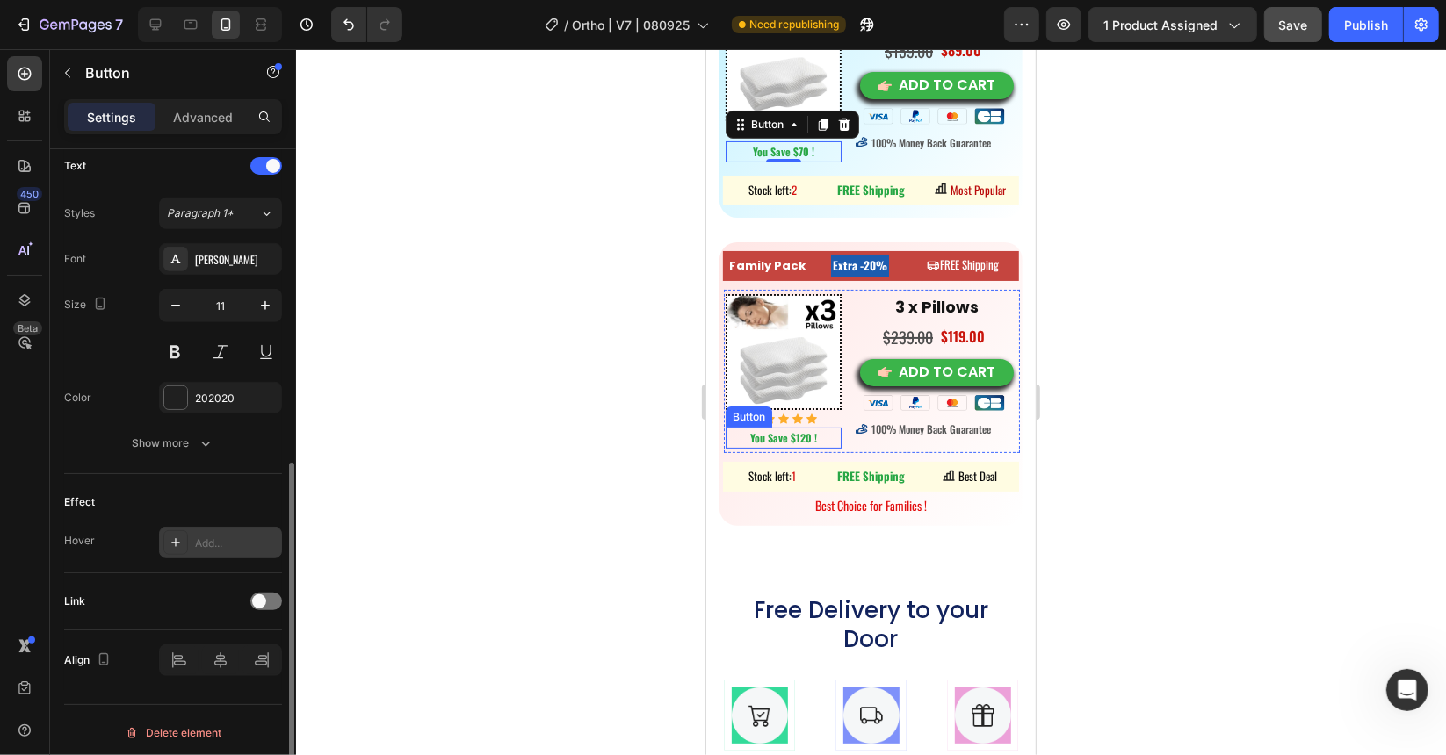
click at [805, 429] on div "You Save $120 ! Button" at bounding box center [783, 437] width 116 height 21
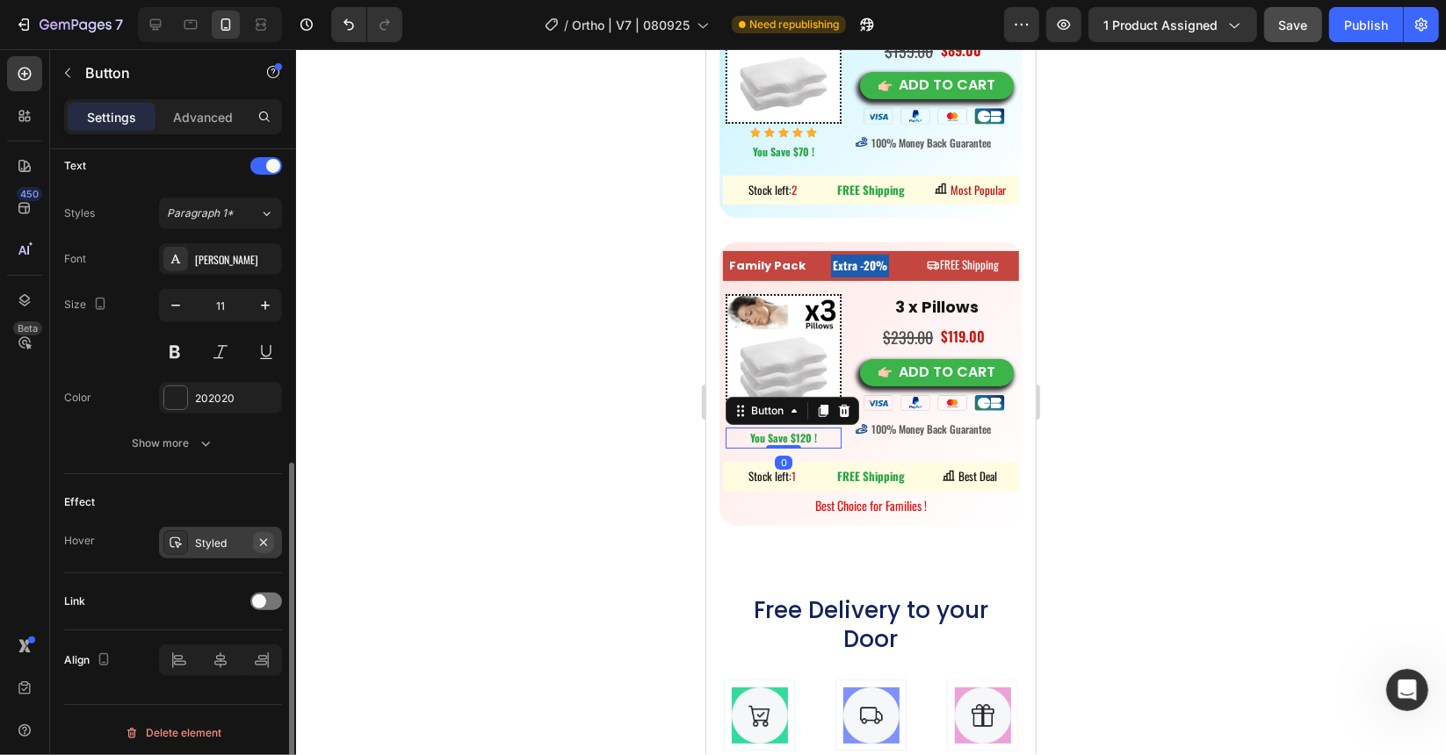
click at [270, 538] on icon "button" at bounding box center [263, 543] width 14 height 14
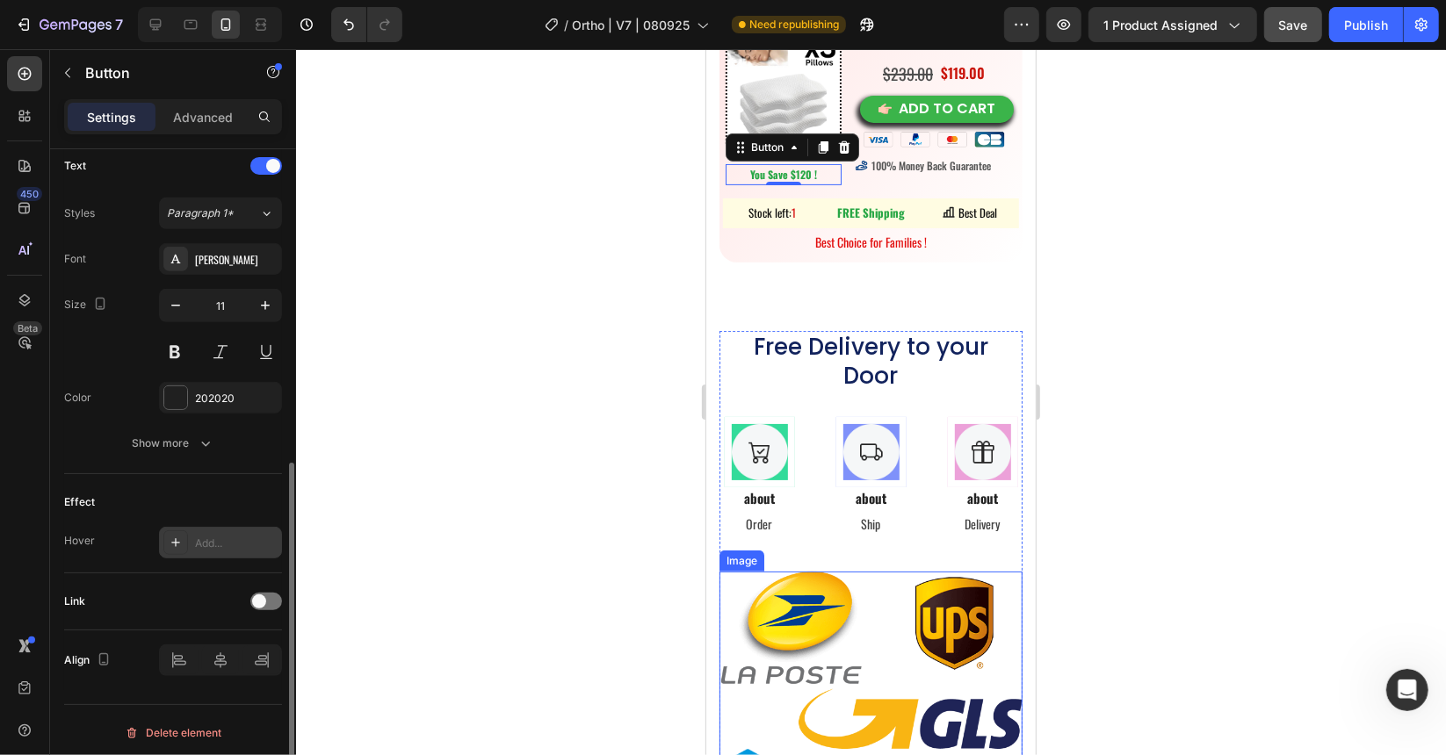
scroll to position [10820, 0]
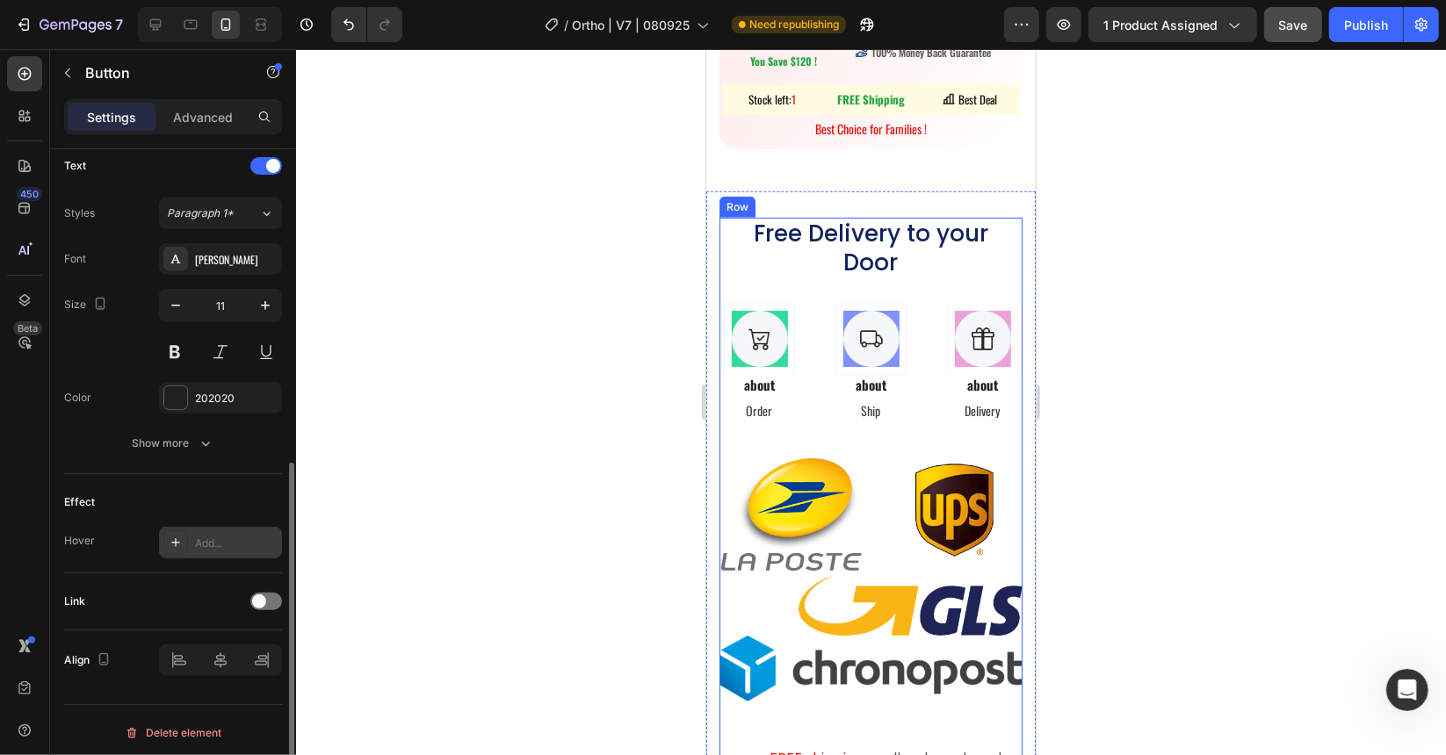
click at [865, 278] on h2 "Free Delivery to your Door" at bounding box center [870, 247] width 260 height 61
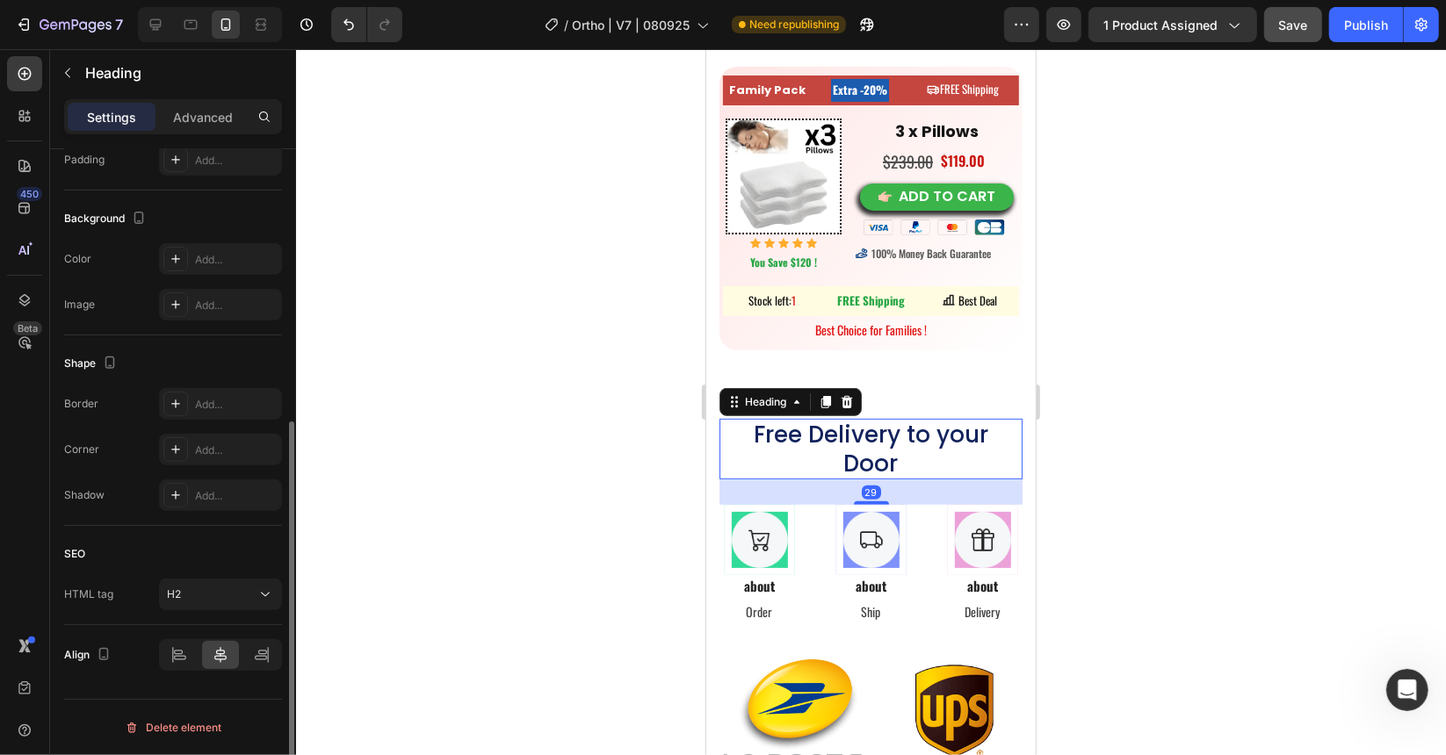
scroll to position [0, 0]
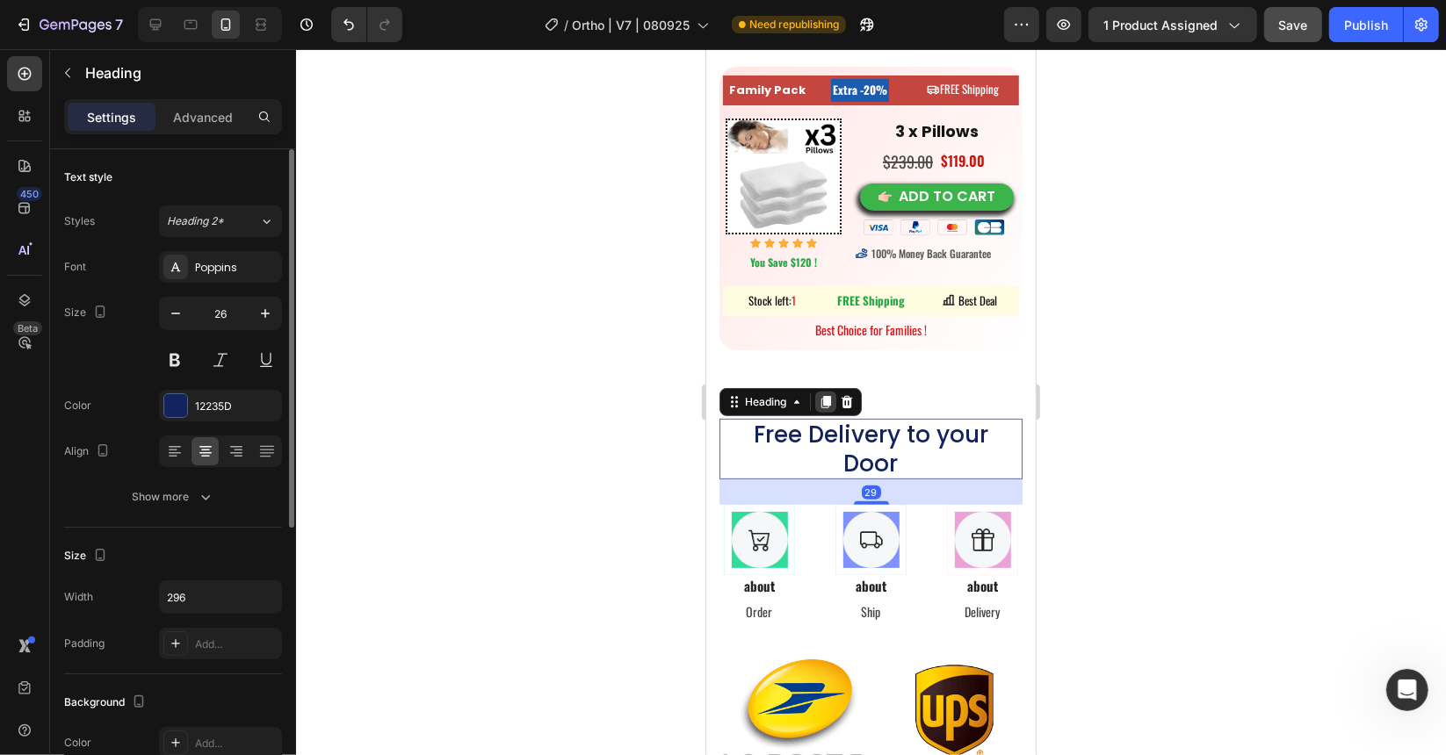
click at [827, 391] on div at bounding box center [824, 401] width 21 height 21
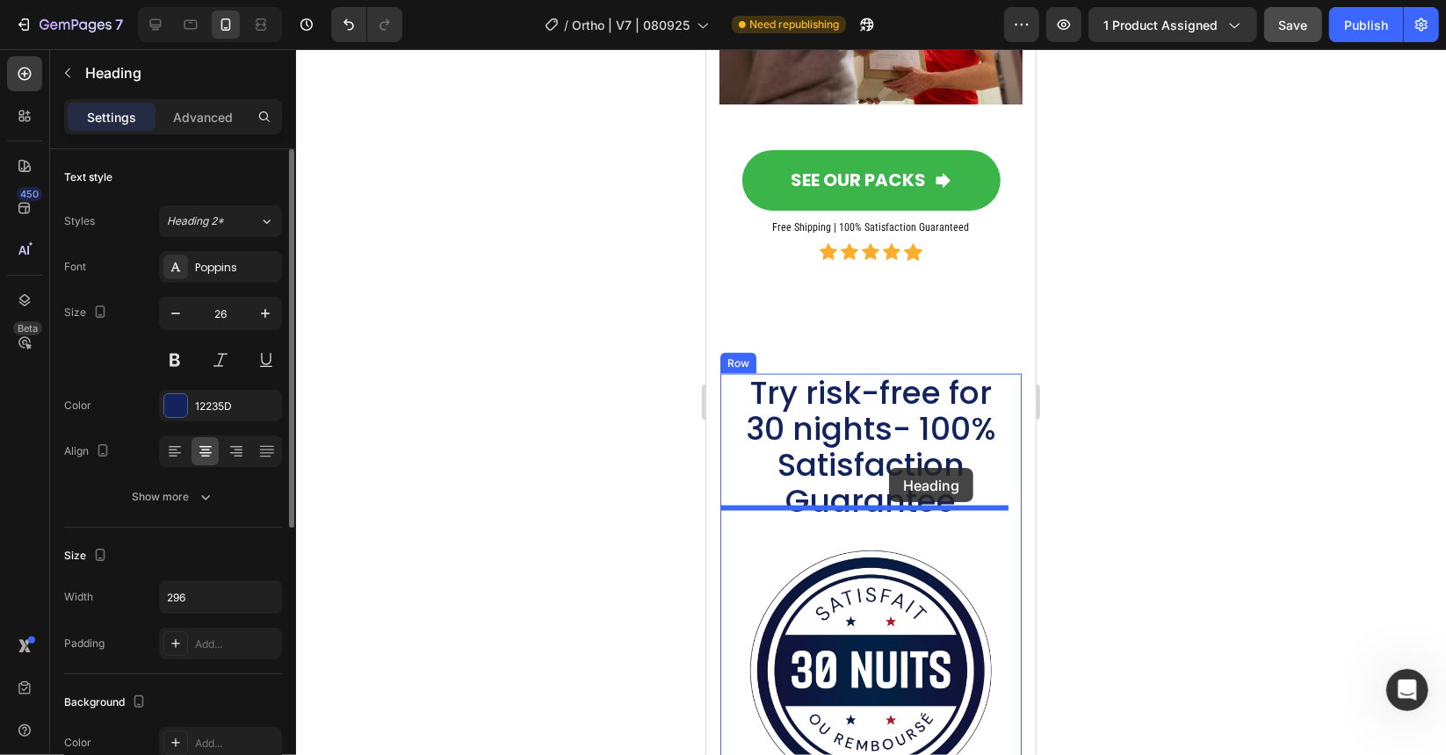
scroll to position [11962, 0]
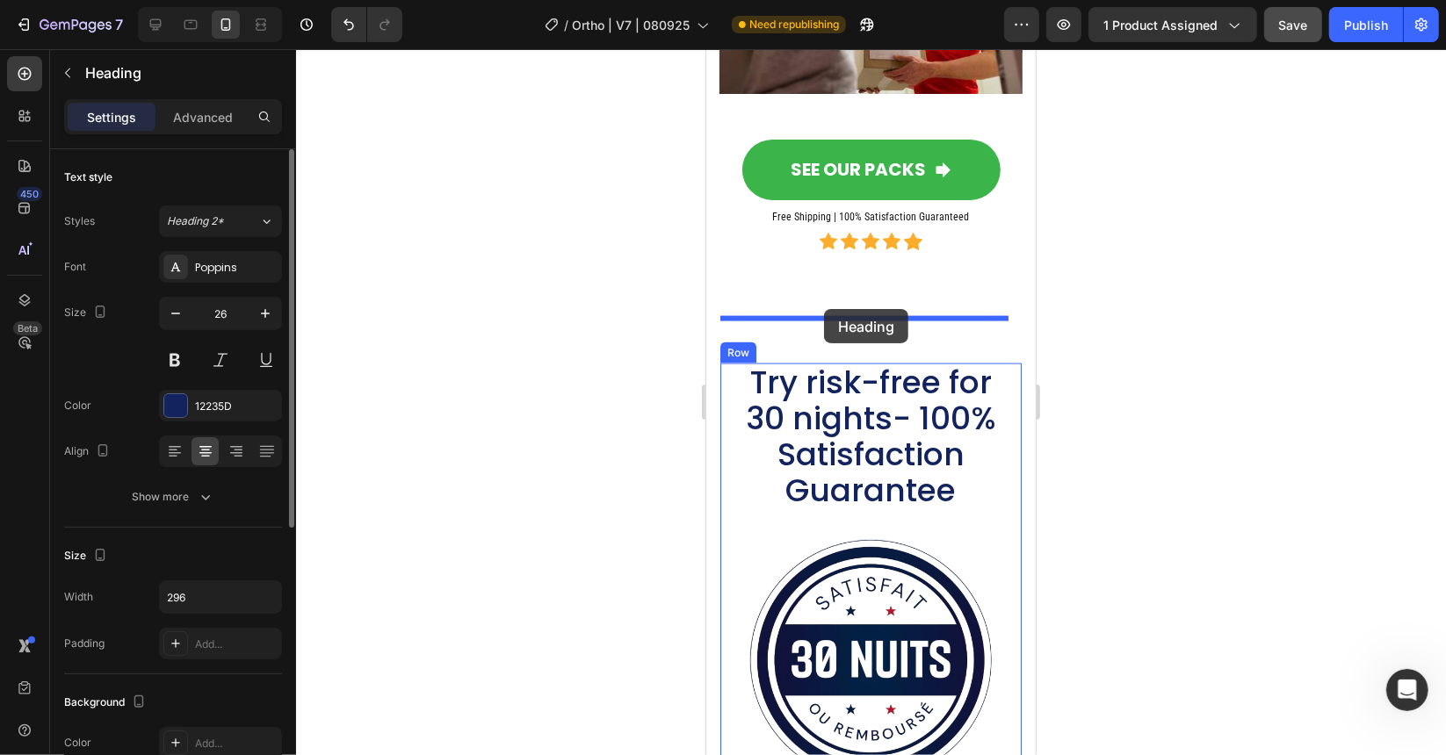
drag, startPoint x: 747, startPoint y: 470, endPoint x: 812, endPoint y: 381, distance: 109.5
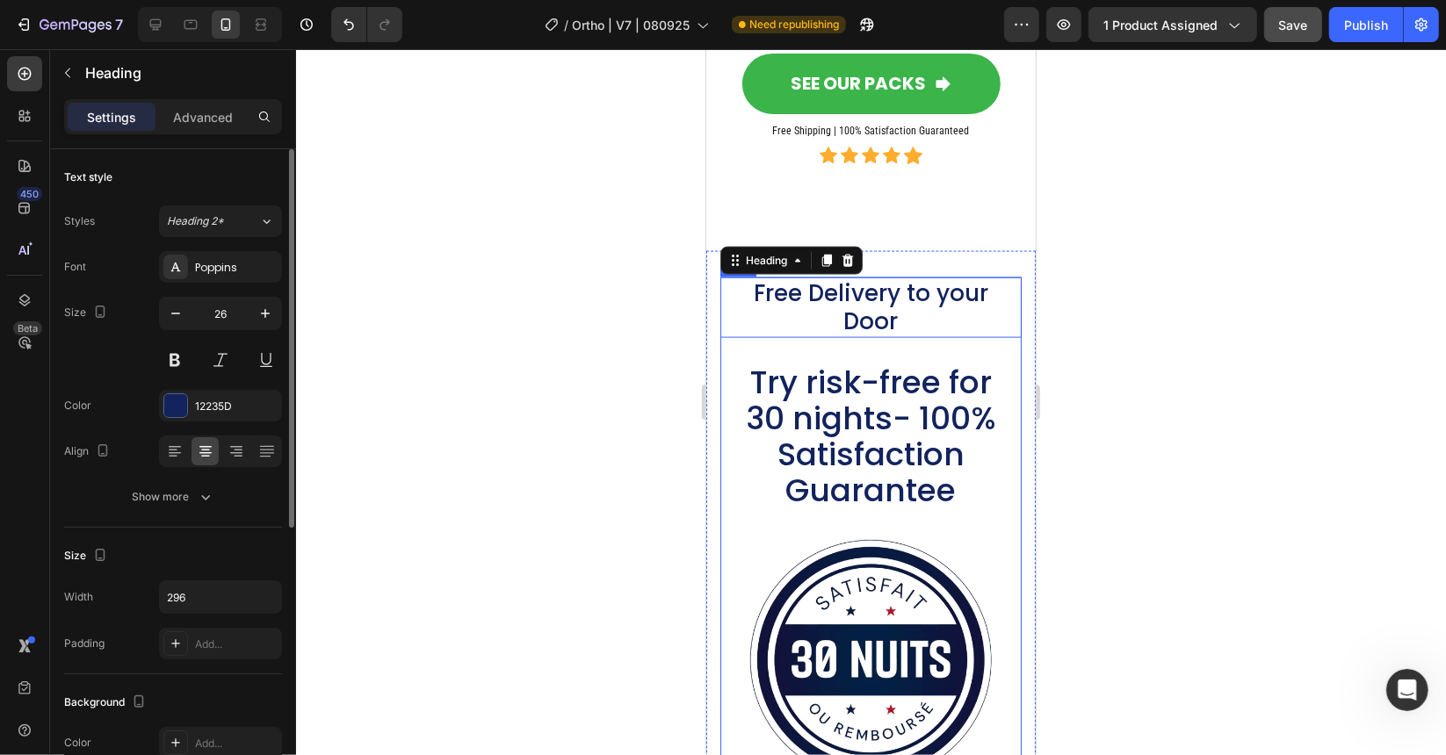
scroll to position [11876, 0]
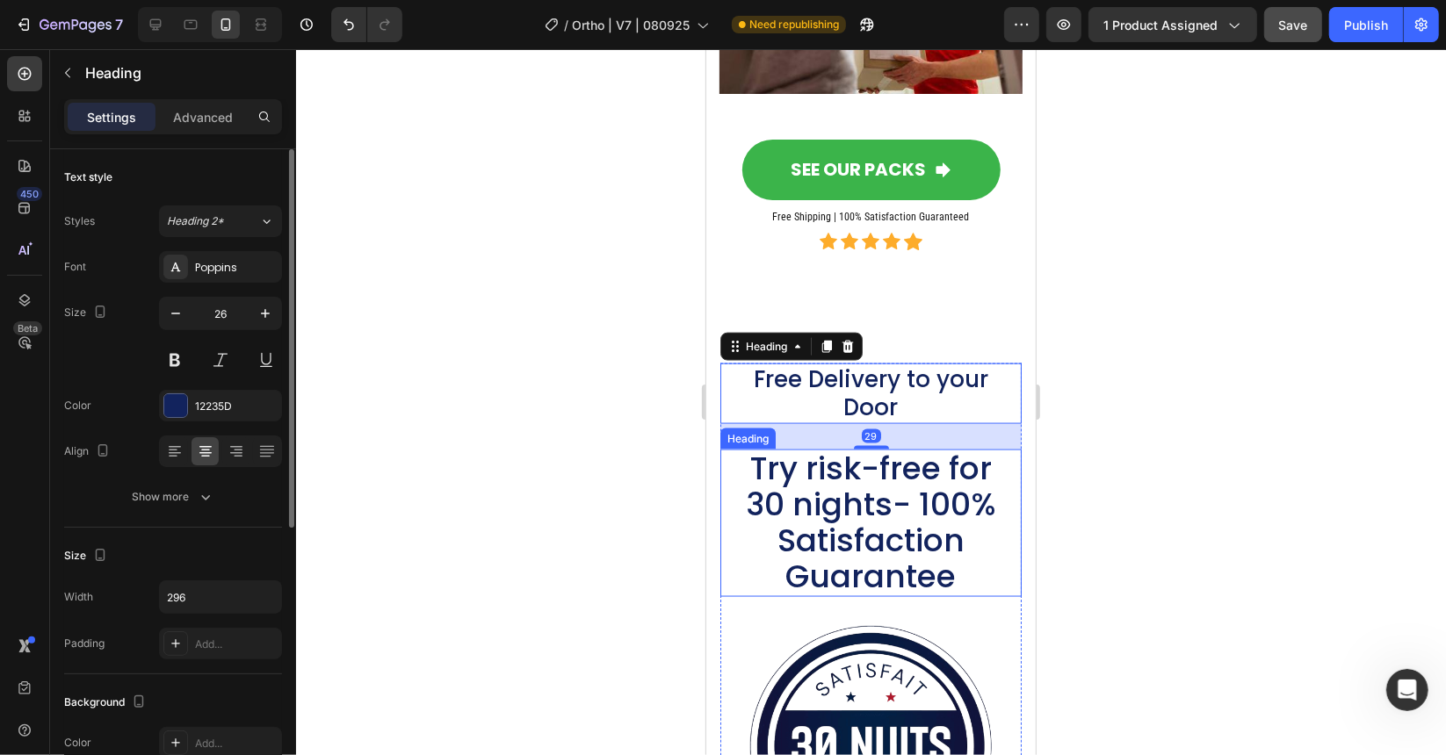
click at [841, 445] on span "Try risk-free for 30 nights- 100% Satisfaction Guarantee" at bounding box center [870, 521] width 250 height 153
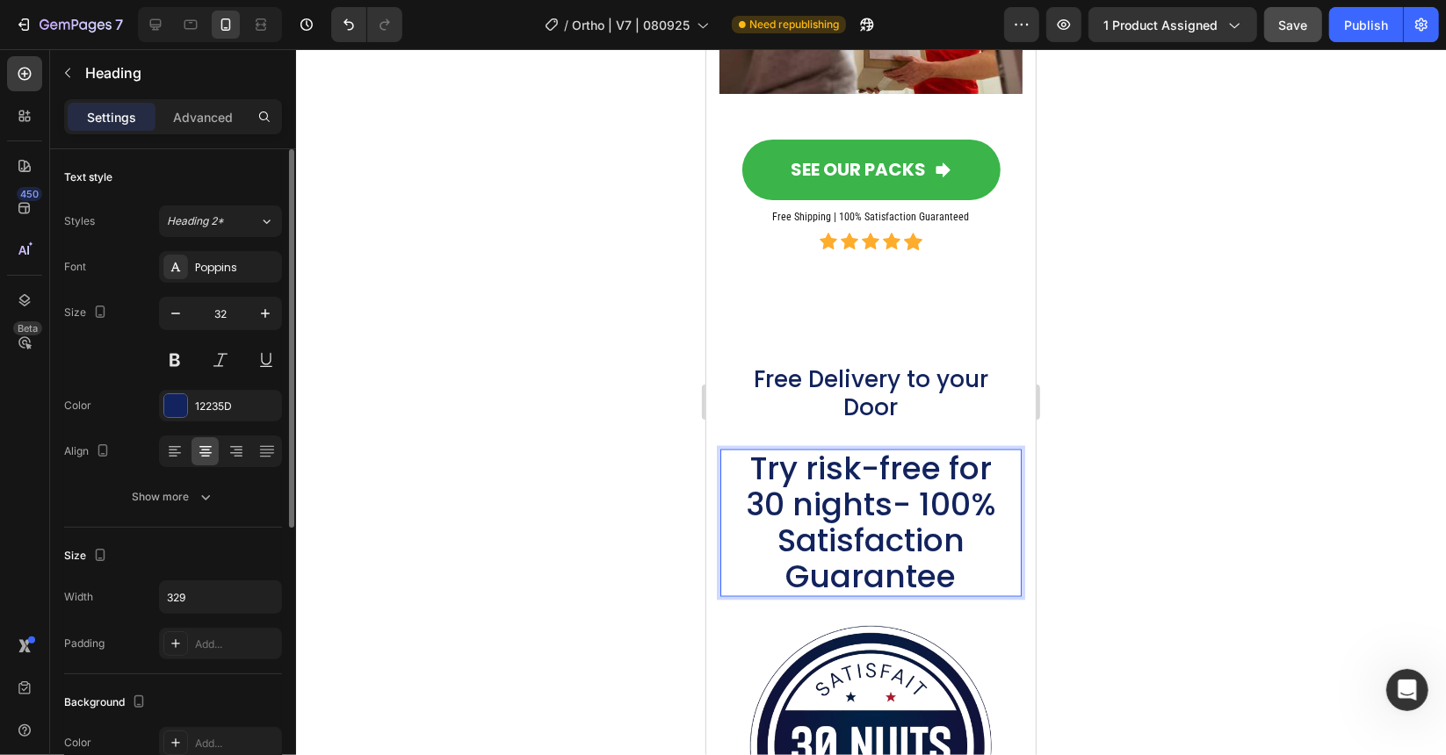
click at [841, 445] on span "Try risk-free for 30 nights- 100% Satisfaction Guarantee" at bounding box center [870, 521] width 250 height 153
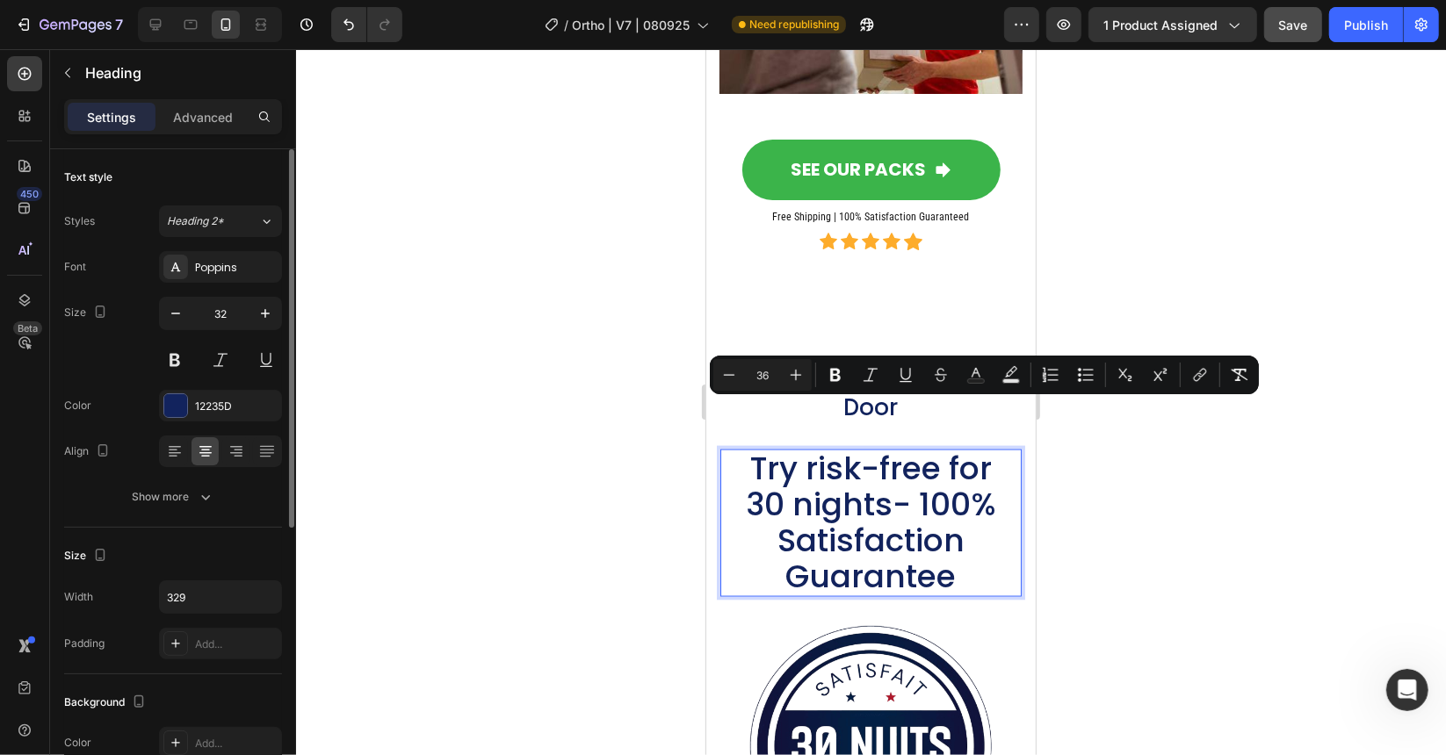
click at [902, 356] on div "Minus 36 Plus Bold Italic Underline Strikethrough Text Color Text Background Co…" at bounding box center [984, 375] width 549 height 39
click at [900, 363] on h2 "Free Delivery to your Door" at bounding box center [870, 393] width 260 height 61
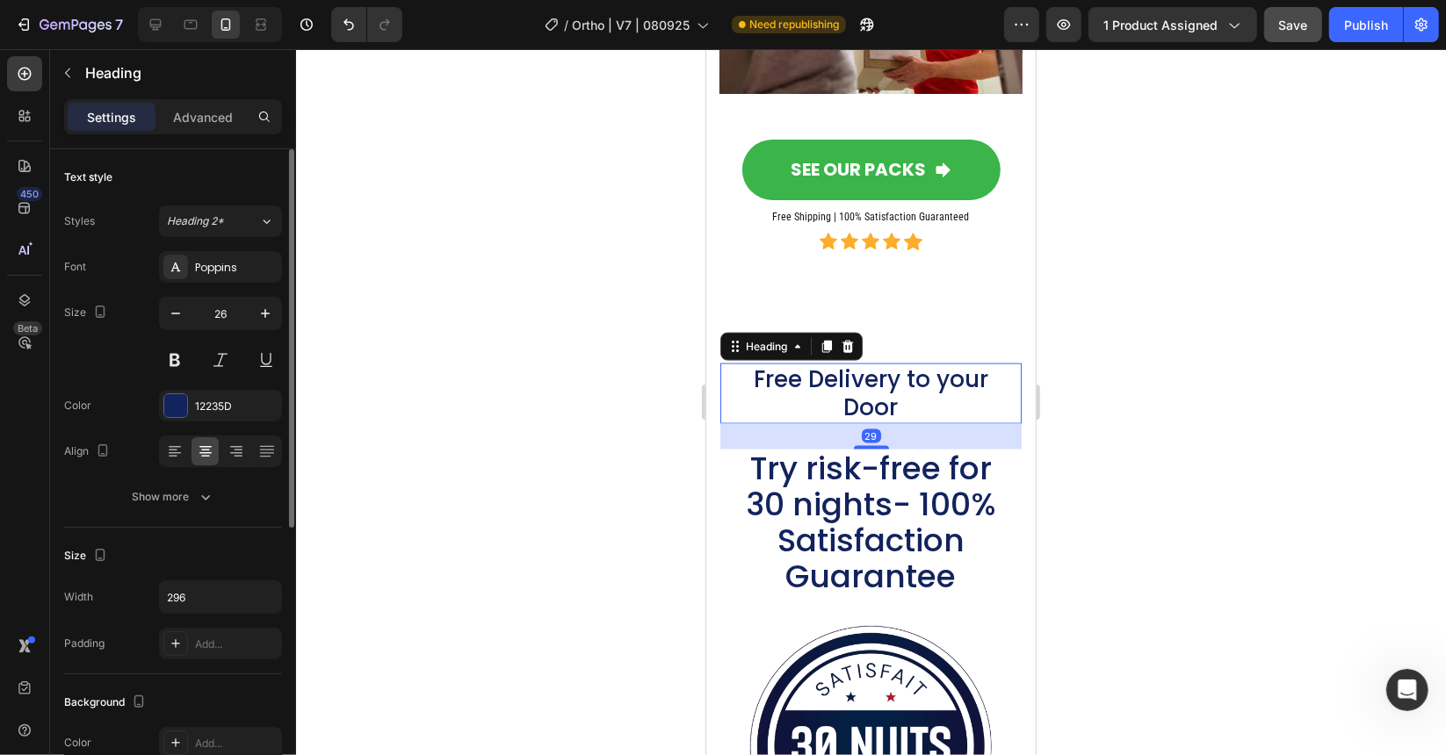
click at [901, 363] on h2 "Free Delivery to your Door" at bounding box center [870, 393] width 260 height 61
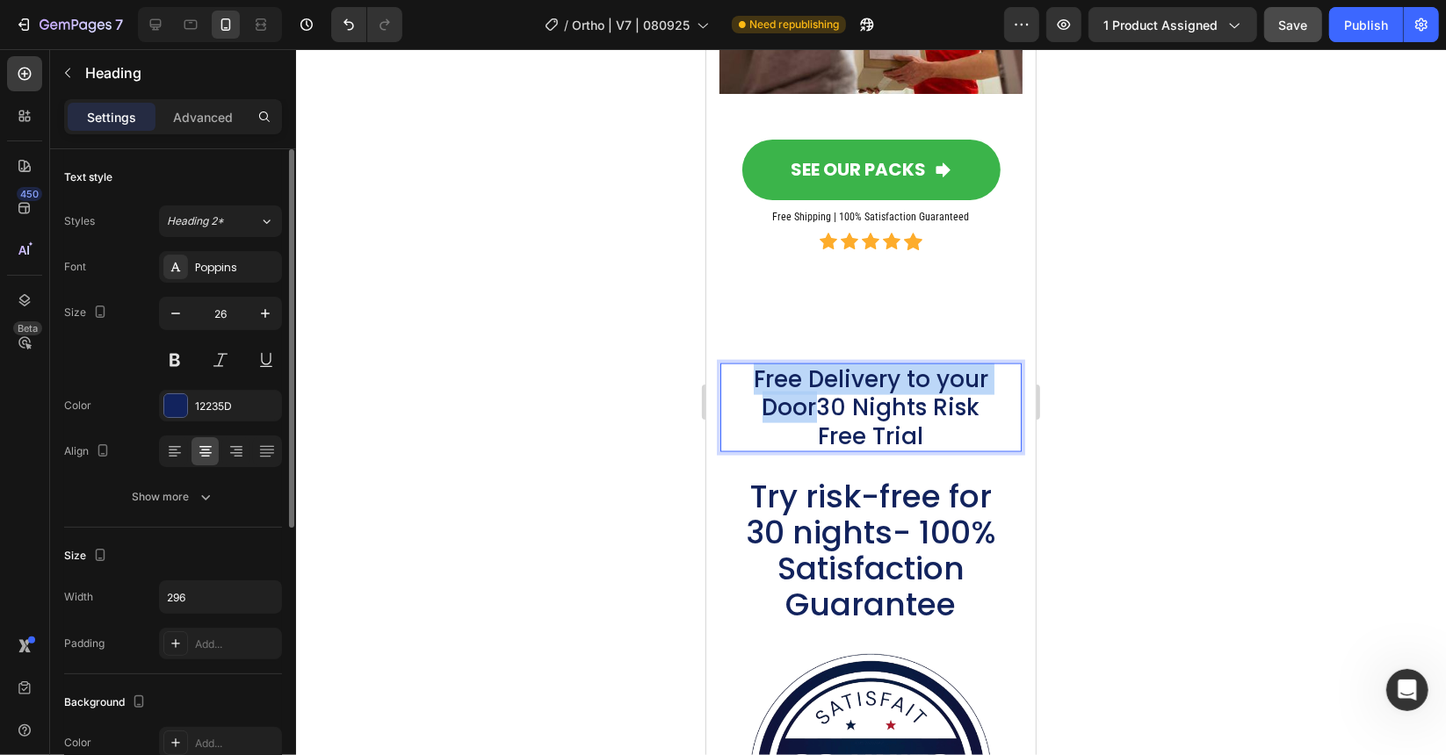
drag, startPoint x: 796, startPoint y: 351, endPoint x: 746, endPoint y: 330, distance: 54.3
click at [746, 365] on p "Free Delivery to your Door30 Nights Risk Free Trial" at bounding box center [870, 408] width 256 height 86
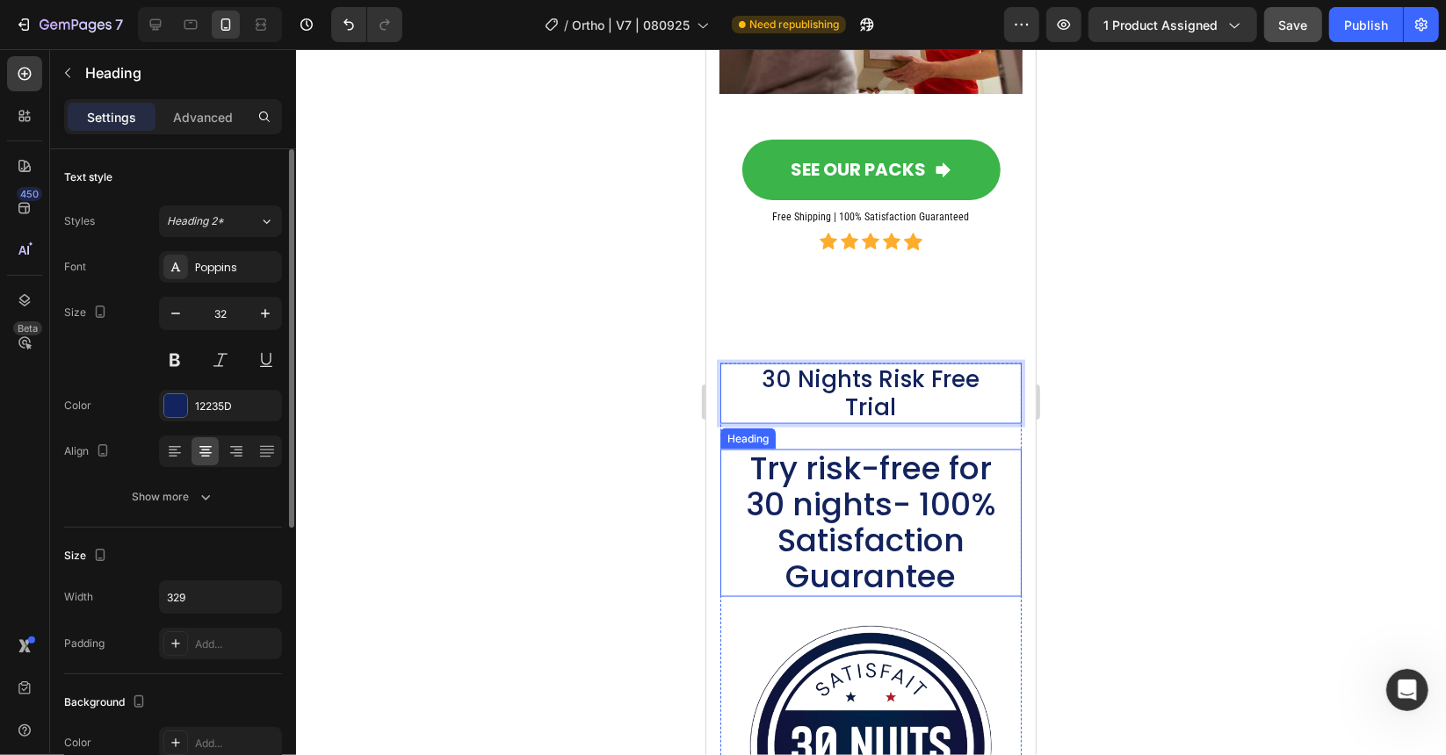
click at [781, 445] on span "Try risk-free for 30 nights- 100% Satisfaction Guarantee" at bounding box center [870, 521] width 250 height 153
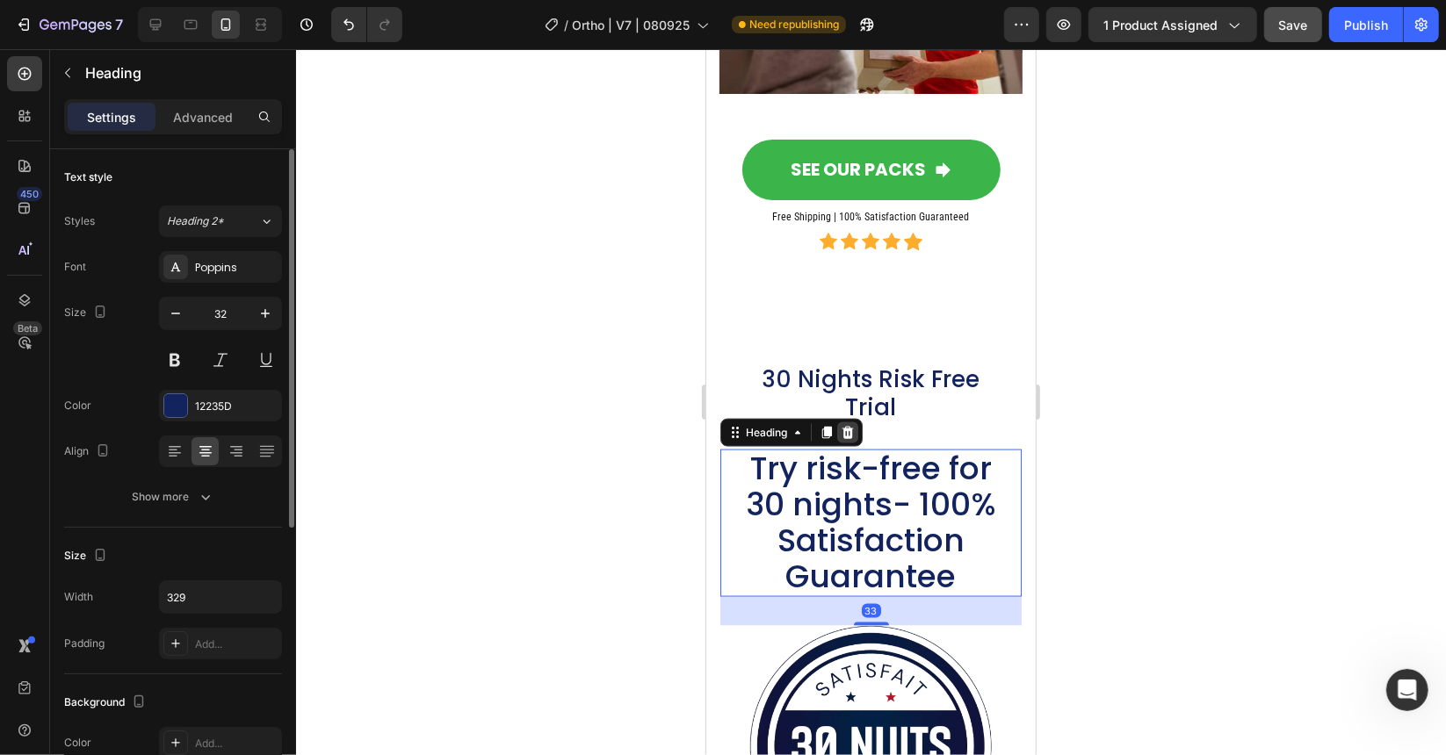
click at [855, 422] on div at bounding box center [846, 432] width 21 height 21
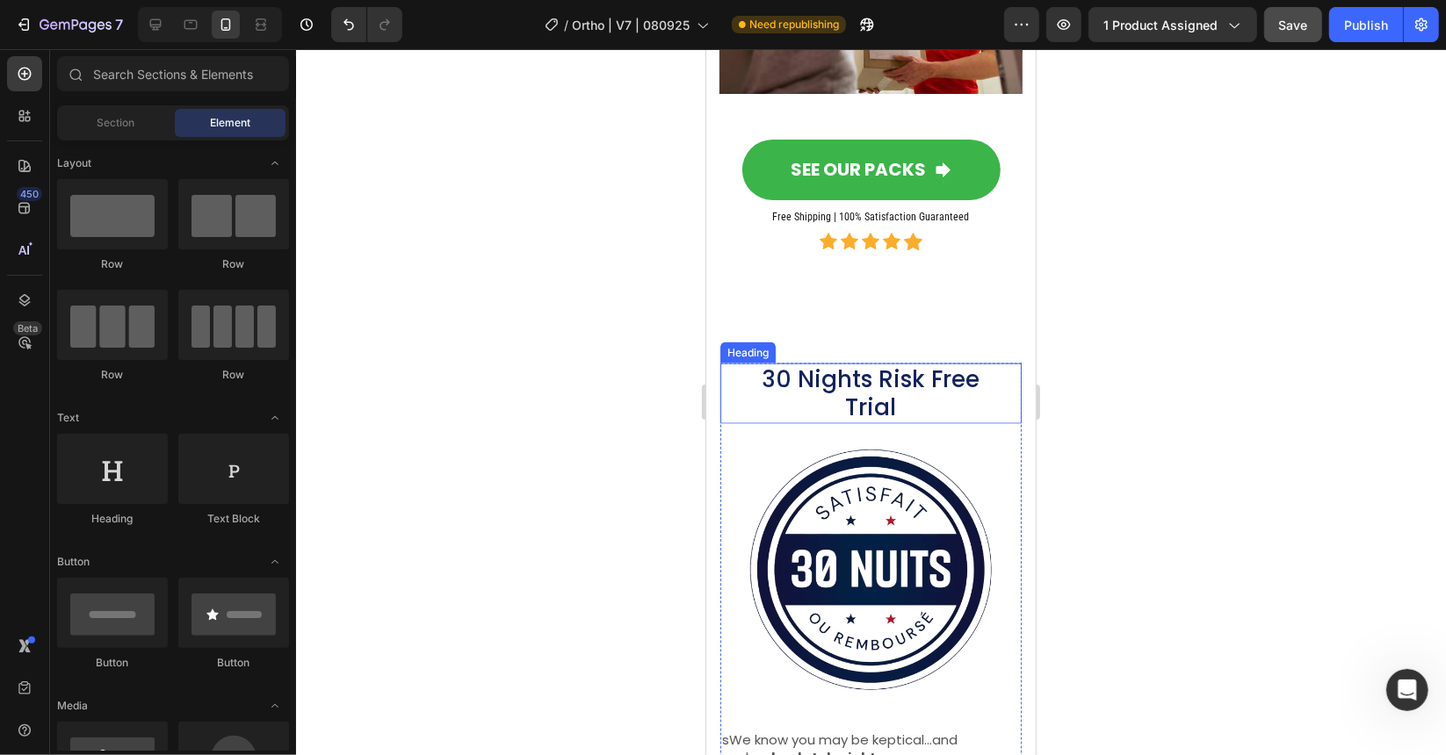
click at [855, 365] on p "30 Nights Risk Free Trial" at bounding box center [870, 393] width 256 height 57
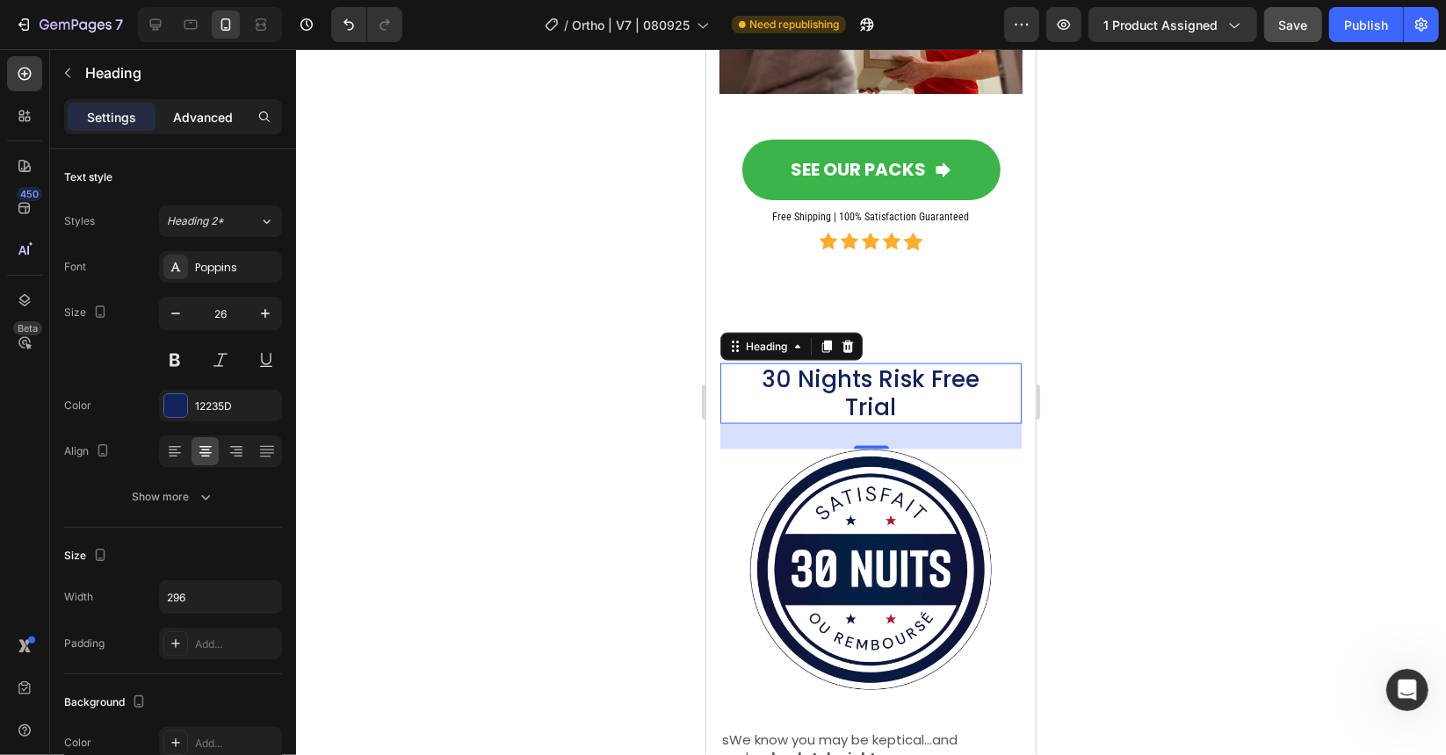
click at [190, 105] on div "Advanced" at bounding box center [203, 117] width 88 height 28
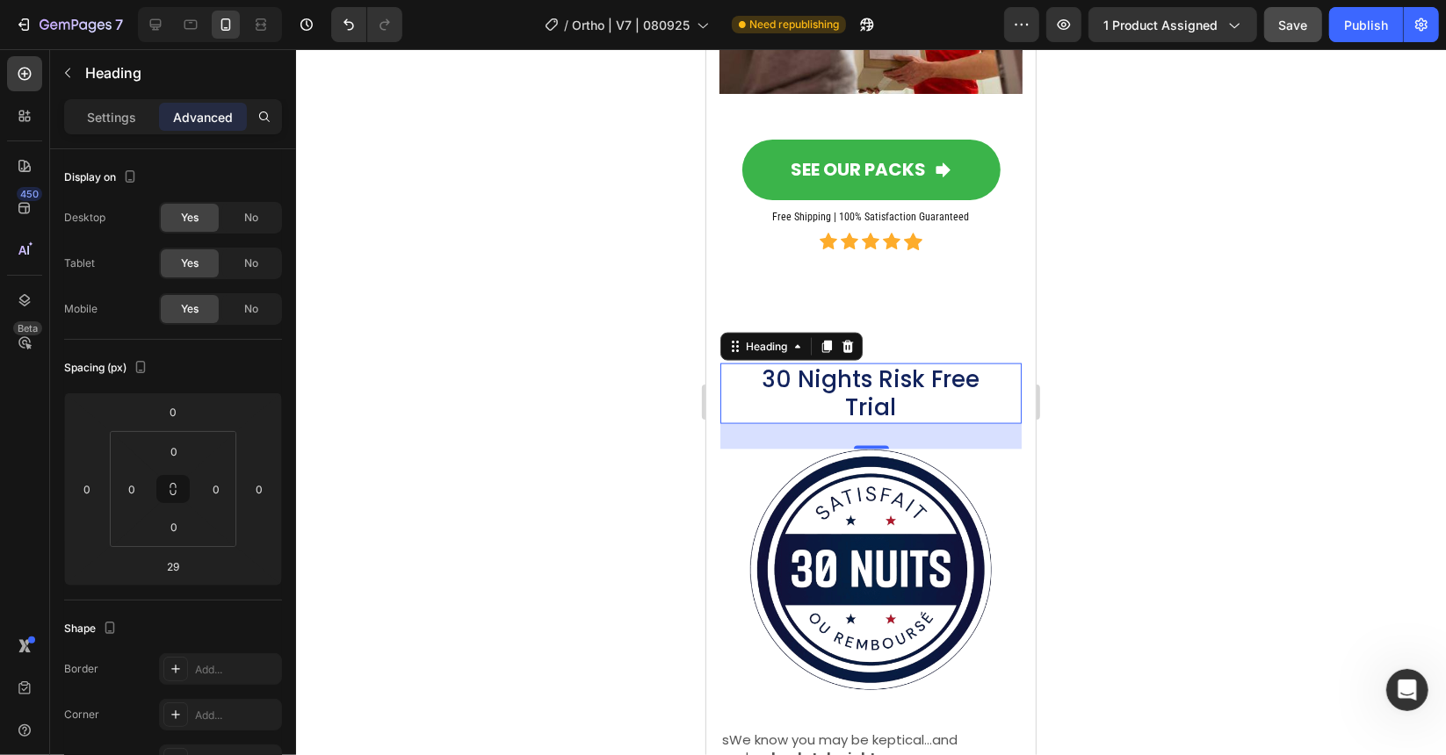
click at [538, 476] on div at bounding box center [871, 402] width 1150 height 706
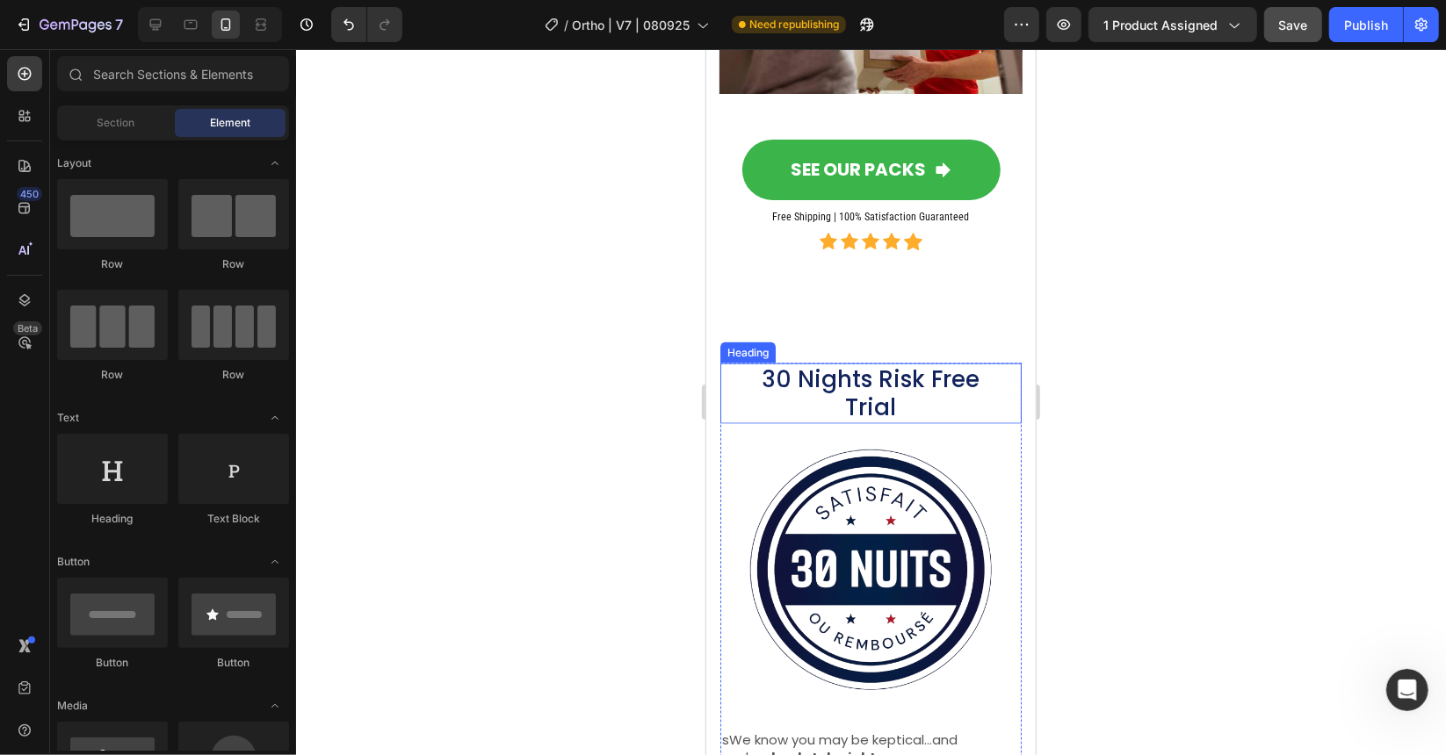
click at [788, 365] on p "30 Nights Risk Free Trial" at bounding box center [870, 393] width 256 height 57
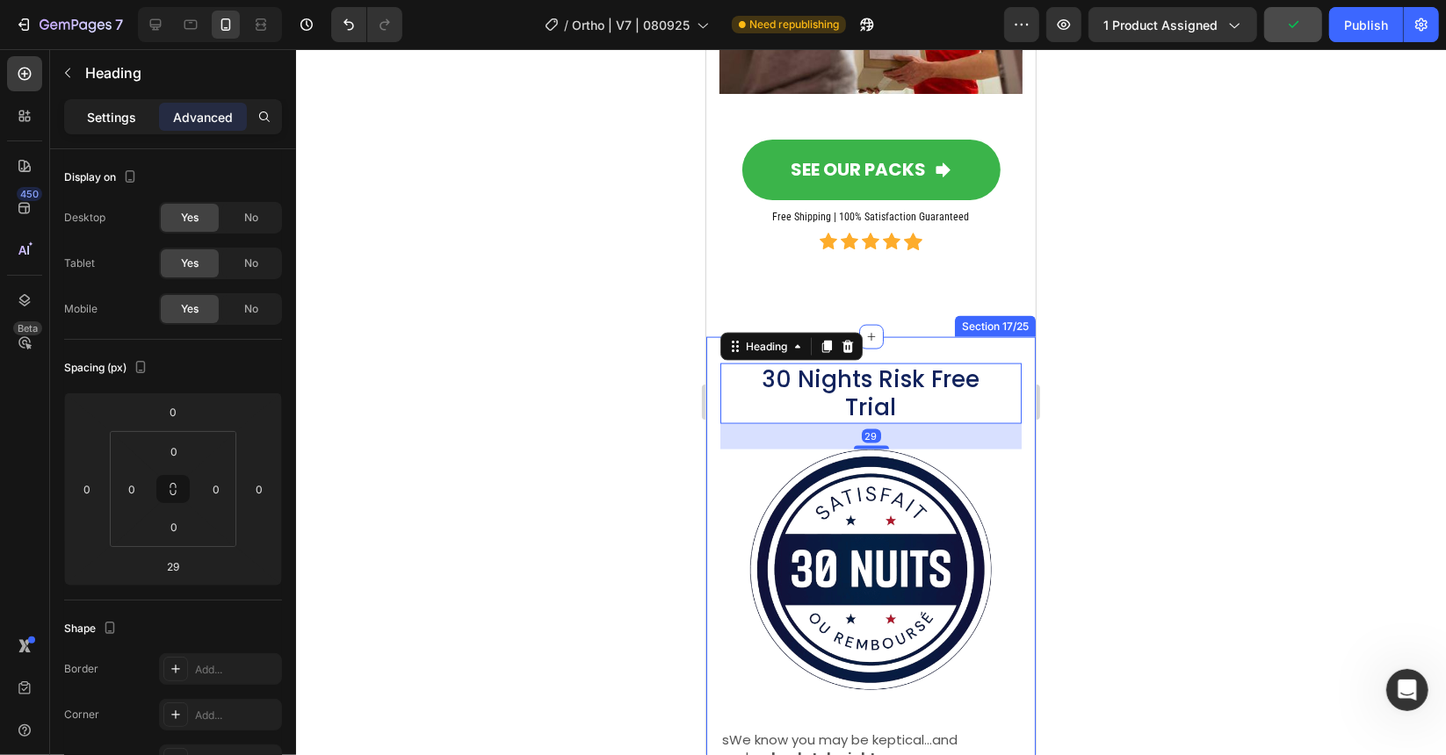
click at [109, 109] on p "Settings" at bounding box center [111, 117] width 49 height 18
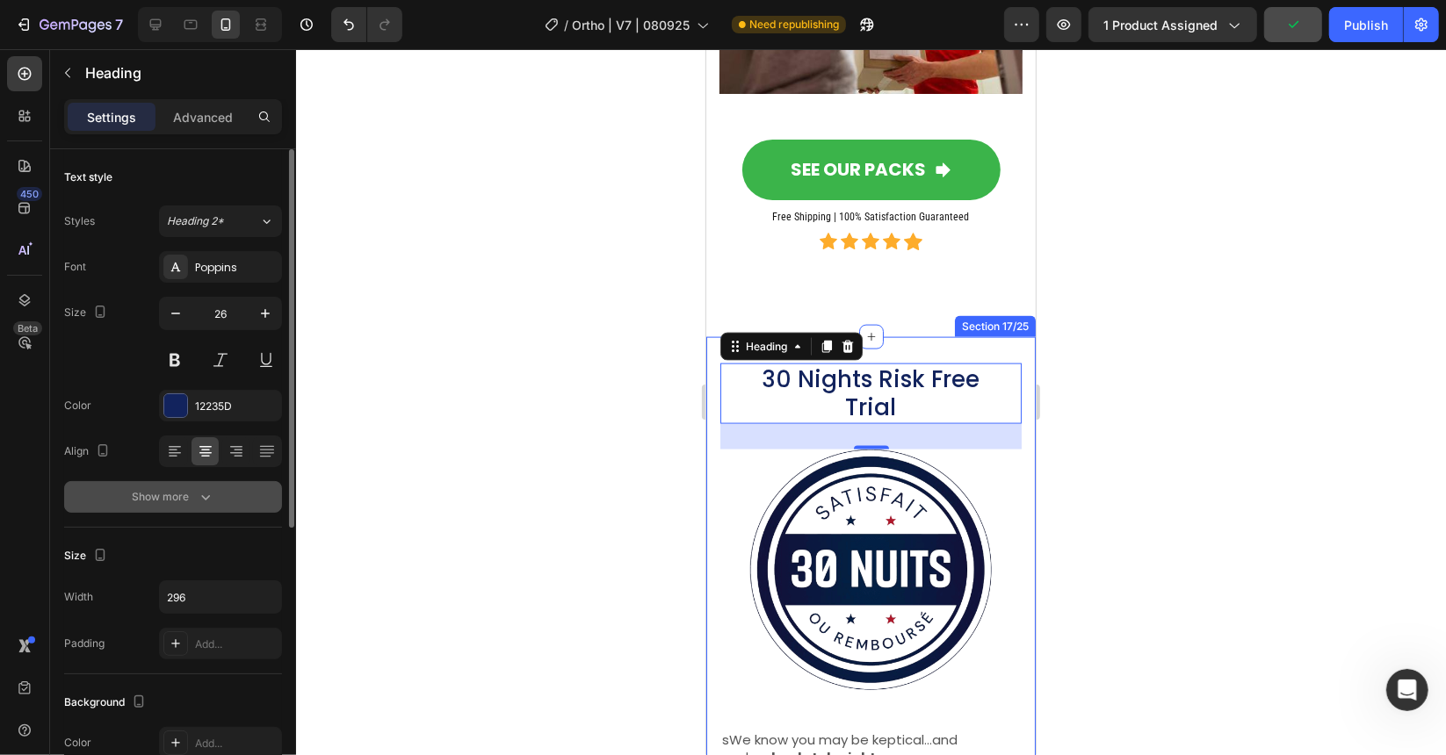
click at [212, 490] on icon "button" at bounding box center [206, 497] width 18 height 18
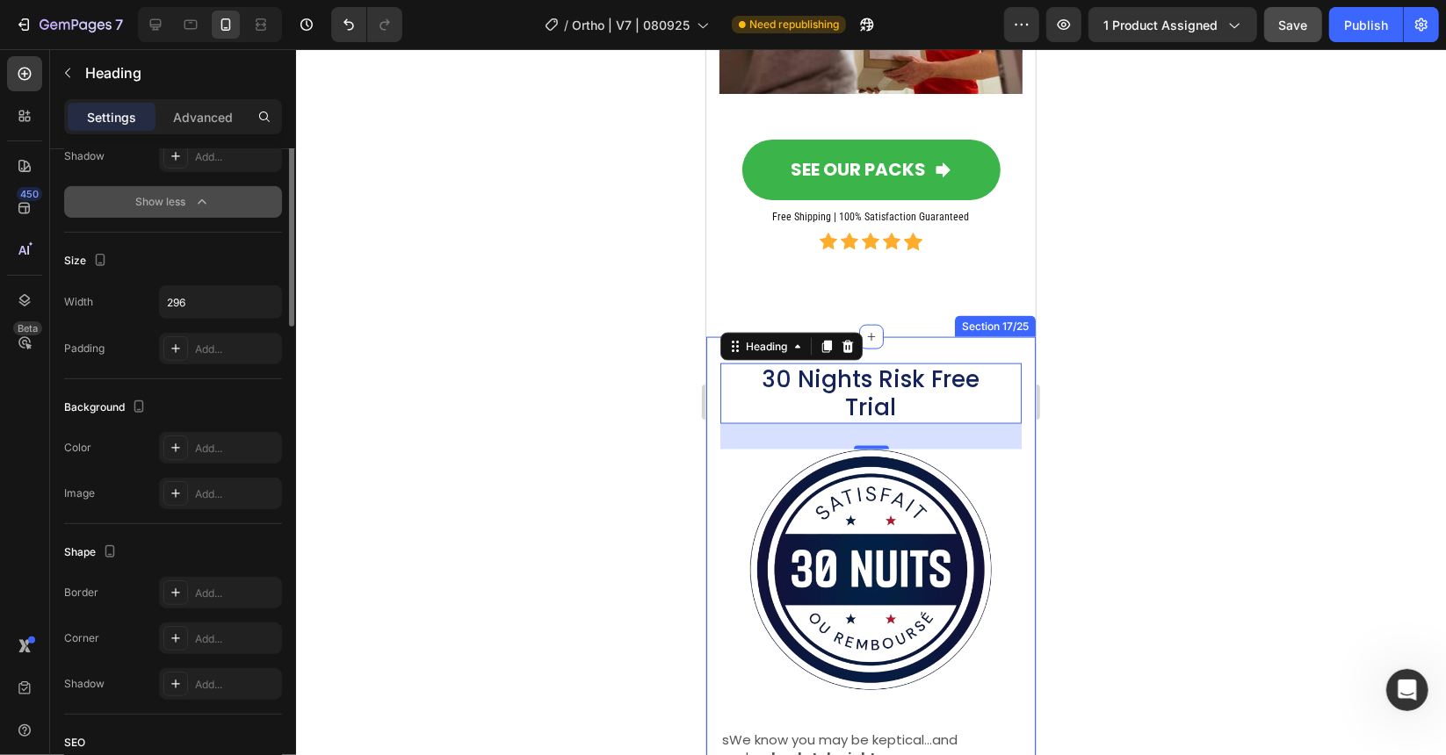
scroll to position [176, 0]
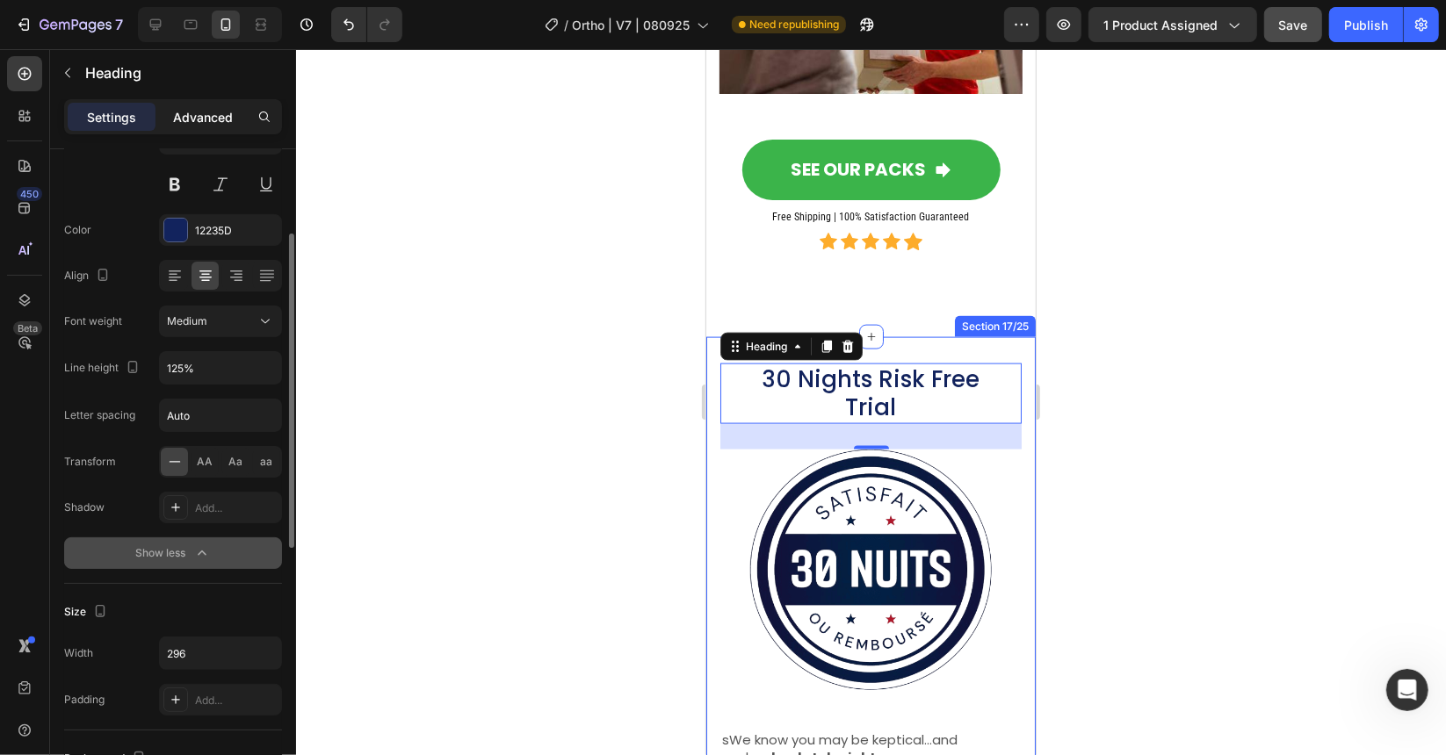
click at [209, 129] on div "Advanced" at bounding box center [203, 117] width 88 height 28
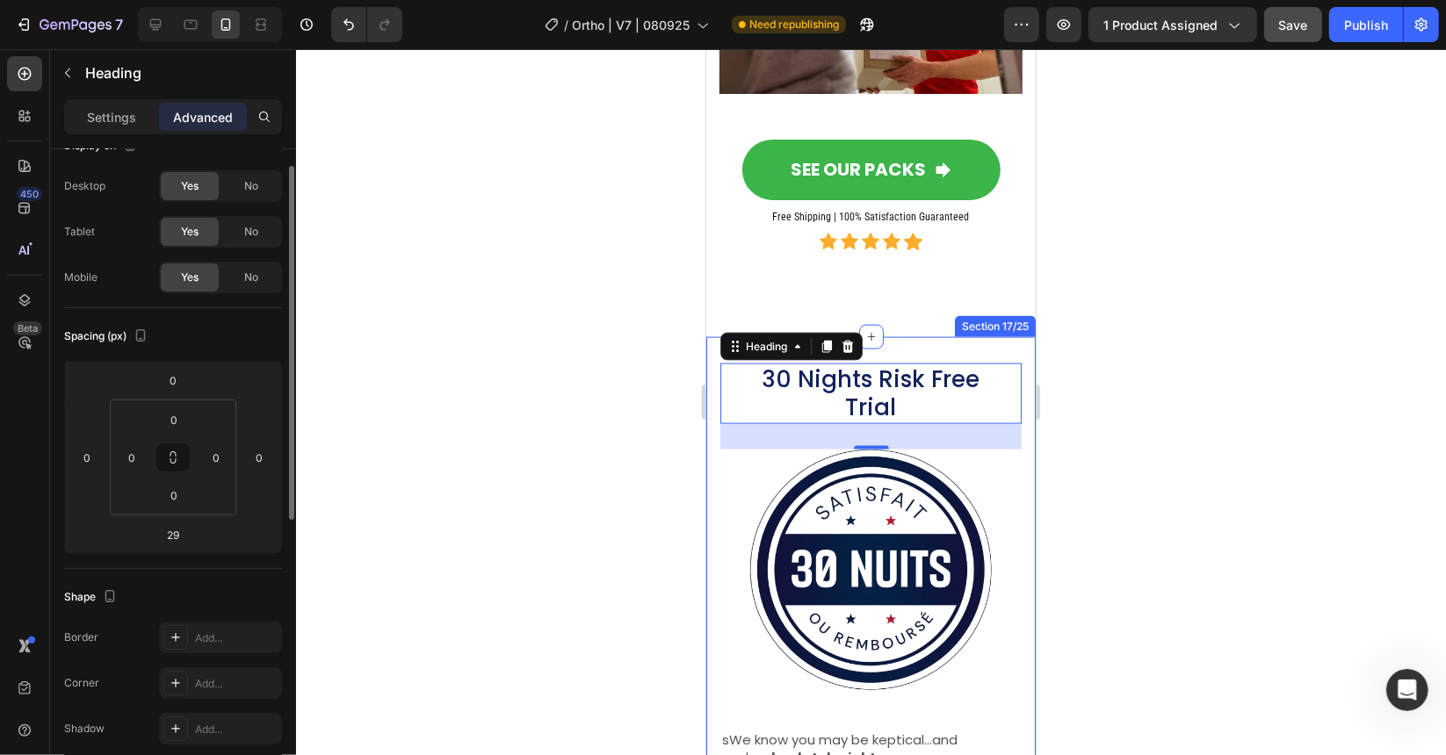
scroll to position [0, 0]
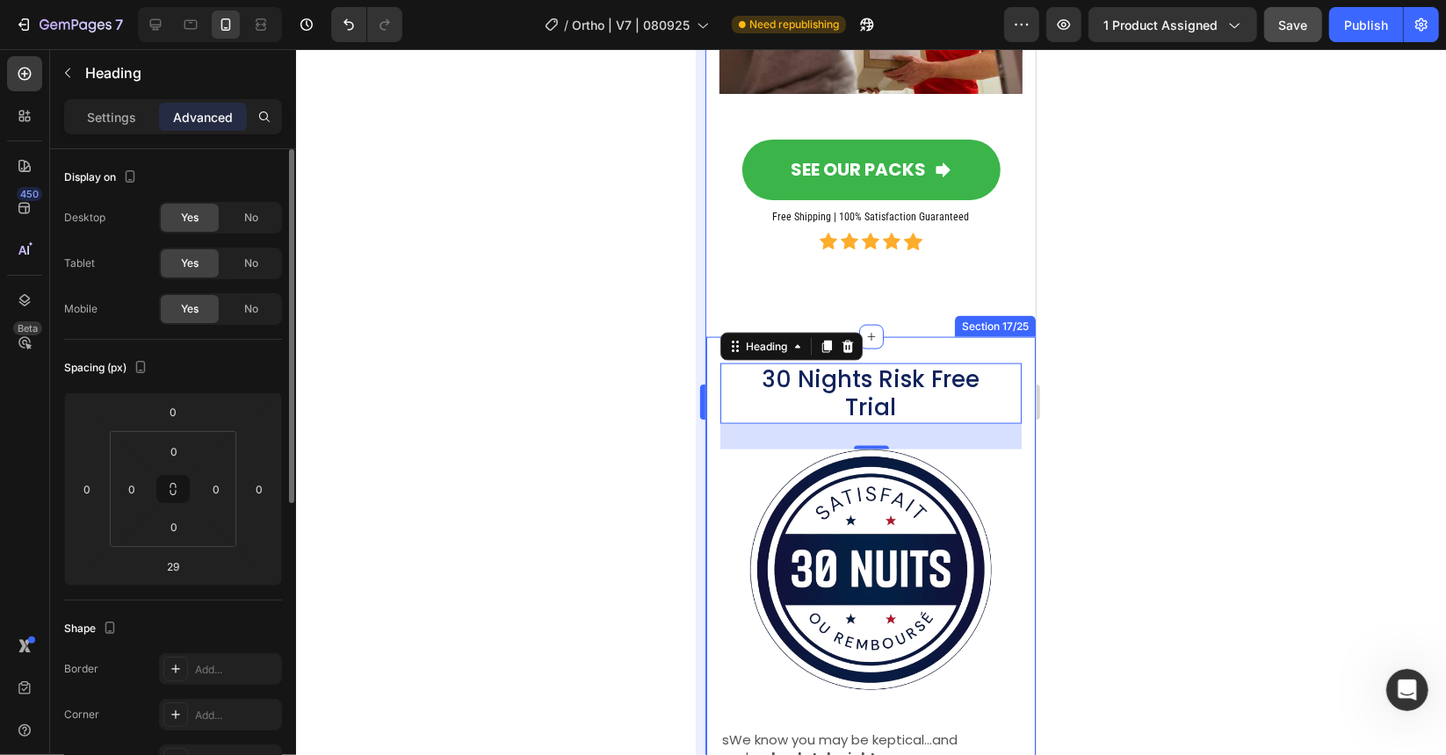
drag, startPoint x: 594, startPoint y: 370, endPoint x: 706, endPoint y: 351, distance: 113.9
click at [594, 370] on div at bounding box center [871, 402] width 1150 height 706
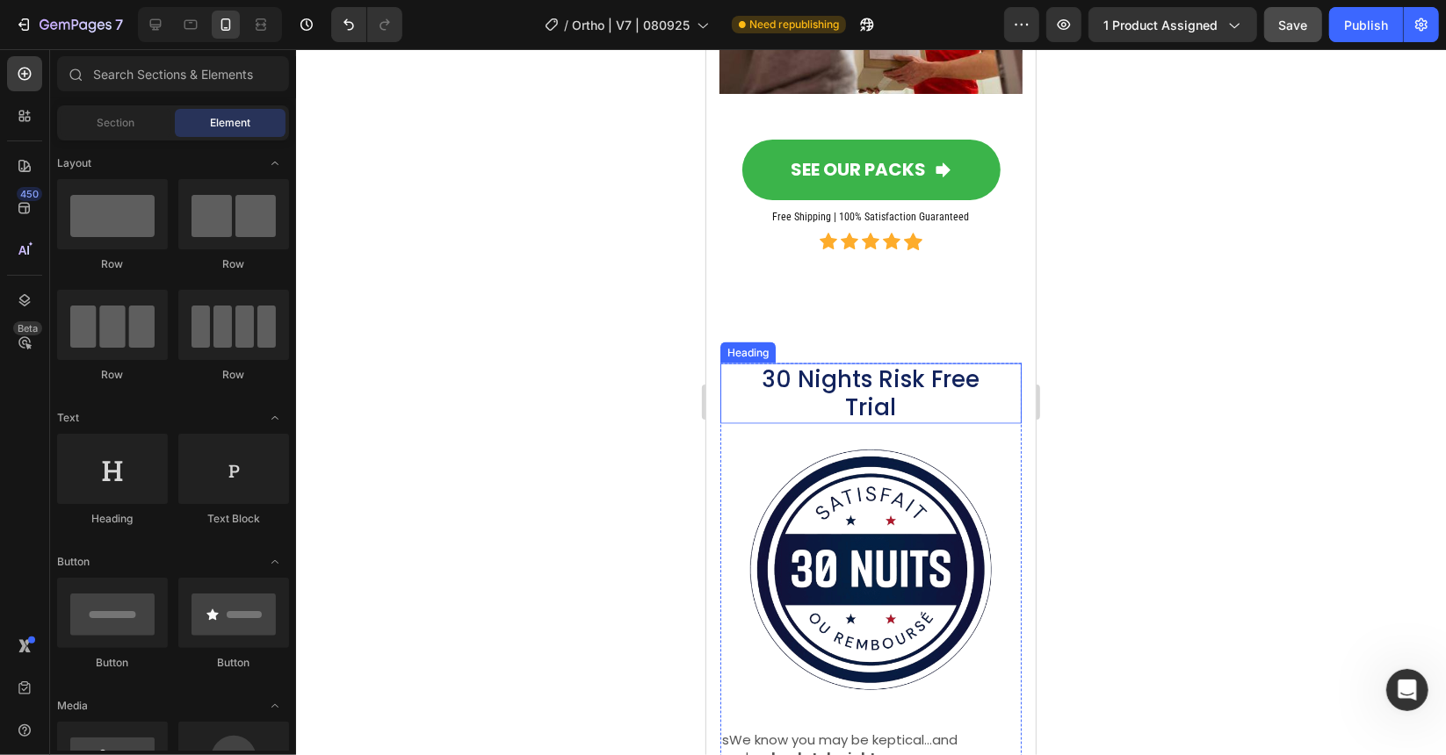
click at [791, 365] on p "30 Nights Risk Free Trial" at bounding box center [870, 393] width 256 height 57
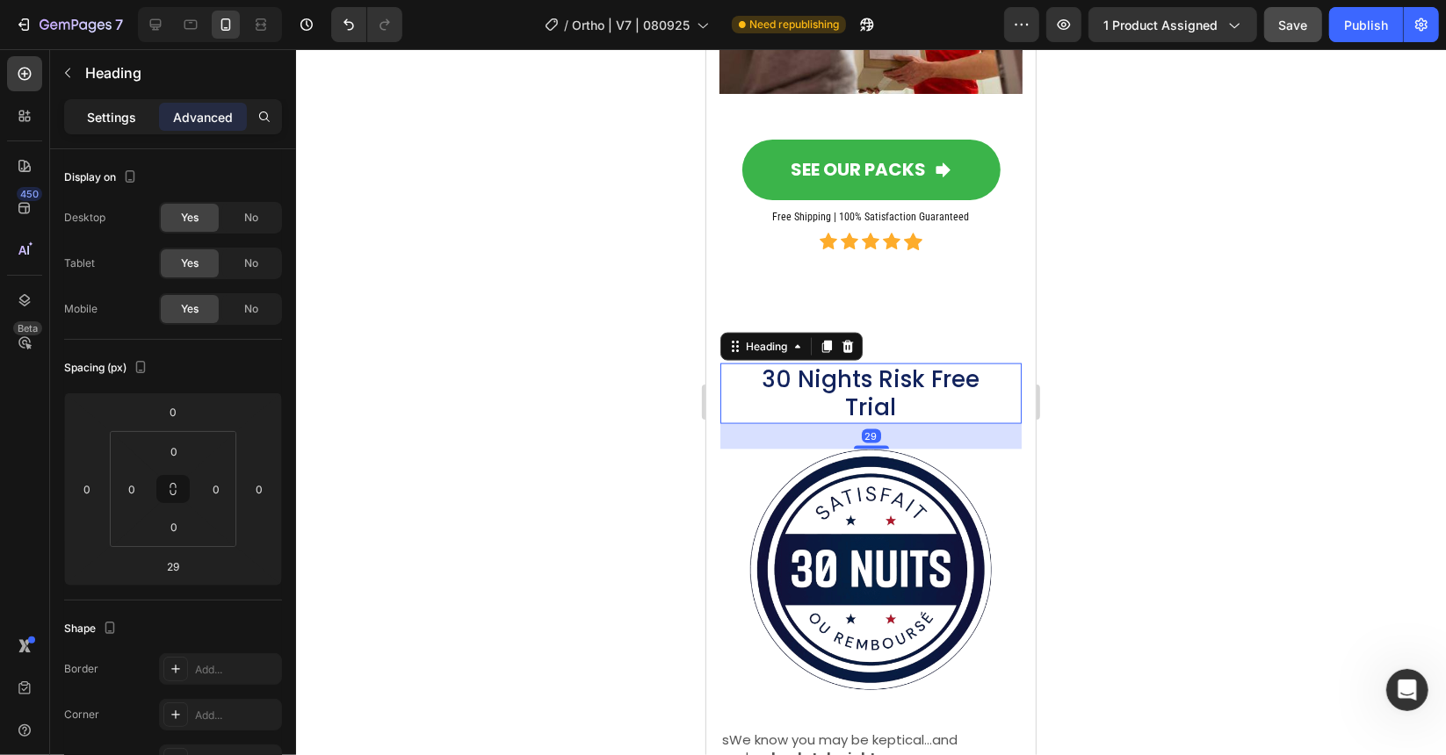
click at [130, 120] on p "Settings" at bounding box center [111, 117] width 49 height 18
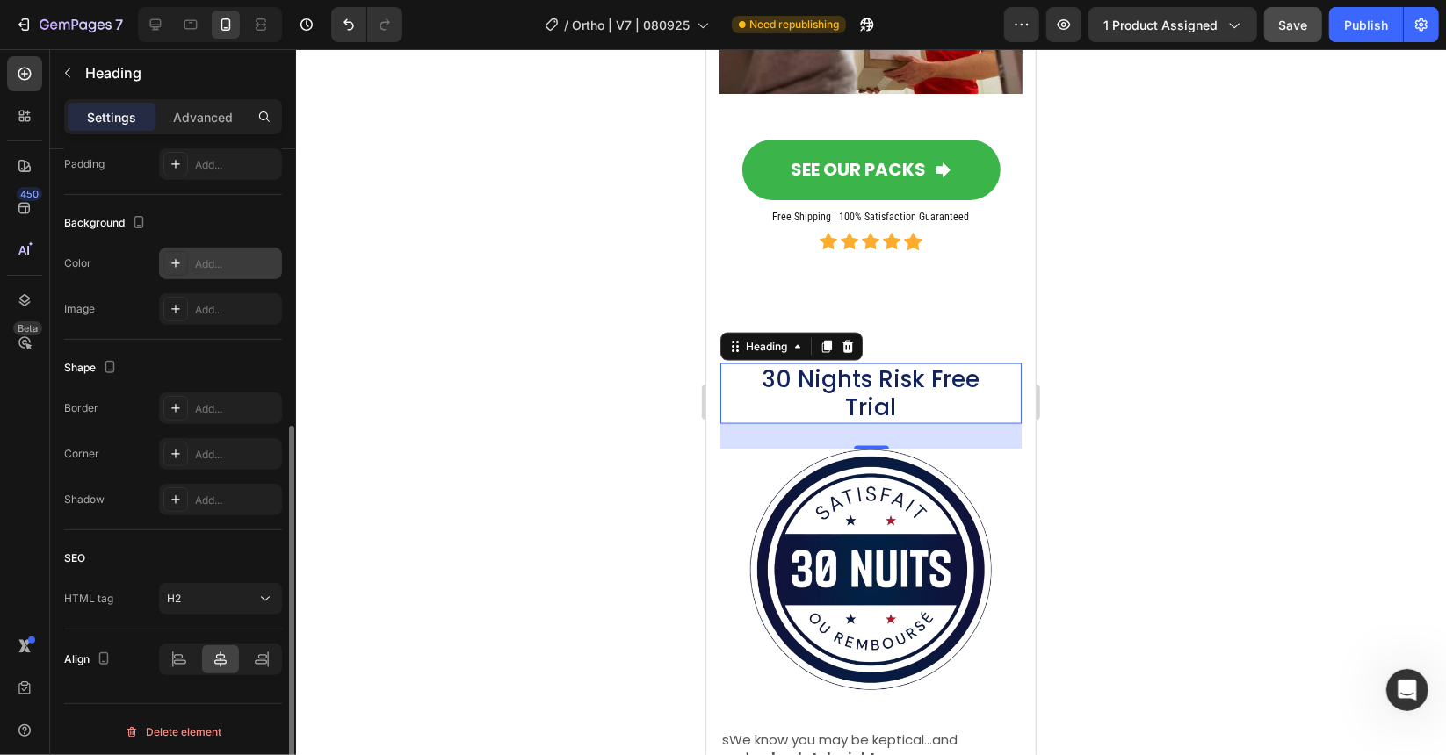
scroll to position [216, 0]
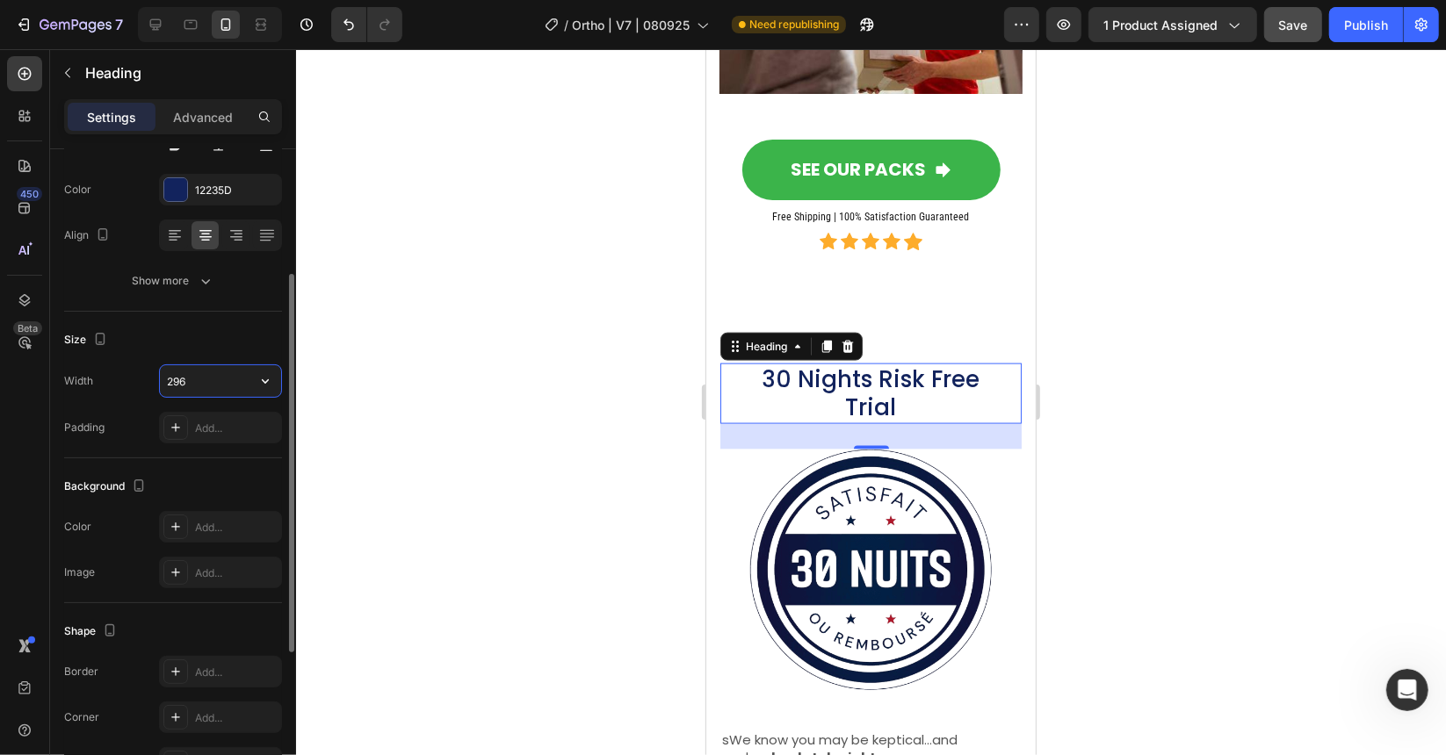
click at [206, 373] on input "296" at bounding box center [220, 381] width 121 height 32
click at [272, 376] on icon "button" at bounding box center [265, 381] width 18 height 18
click at [225, 423] on p "Fit content Auto" at bounding box center [216, 423] width 100 height 16
type input "Auto"
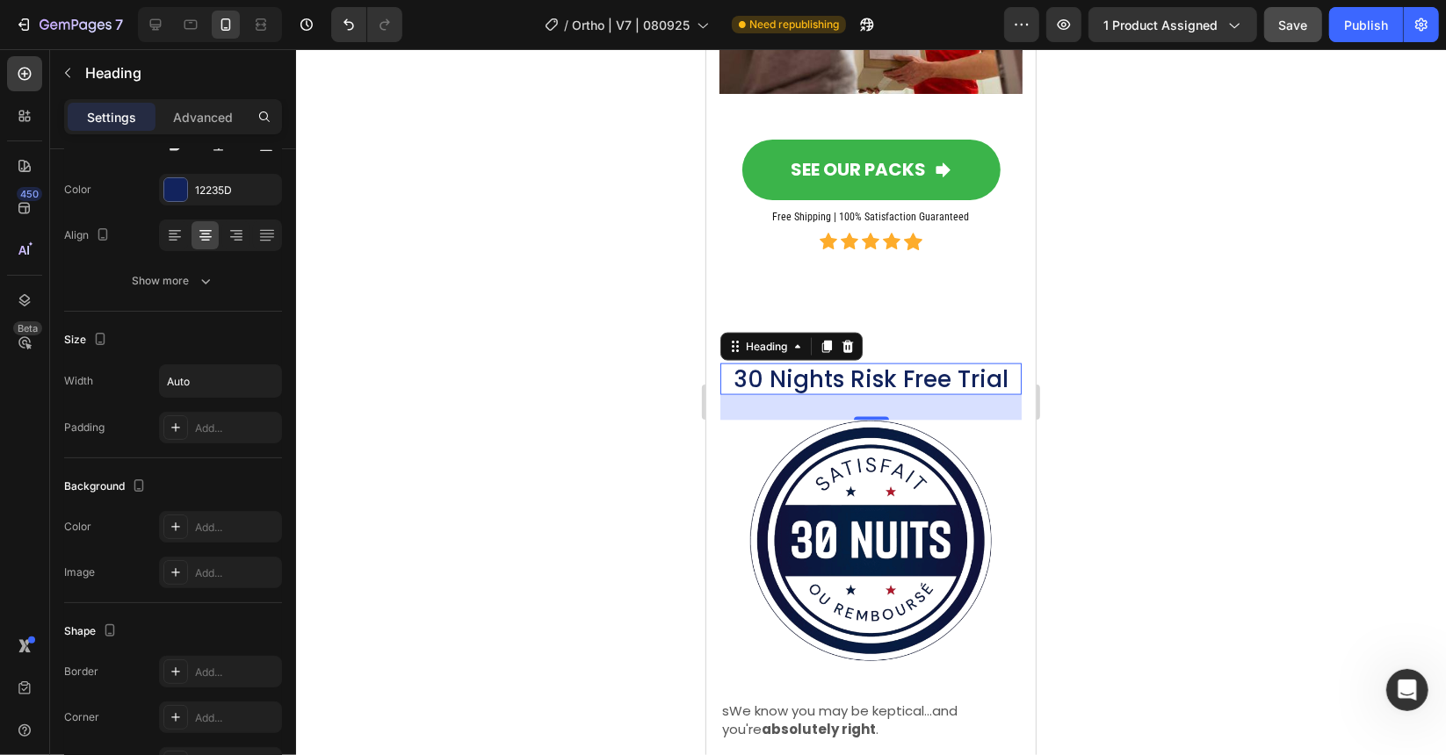
click at [456, 415] on div at bounding box center [871, 402] width 1150 height 706
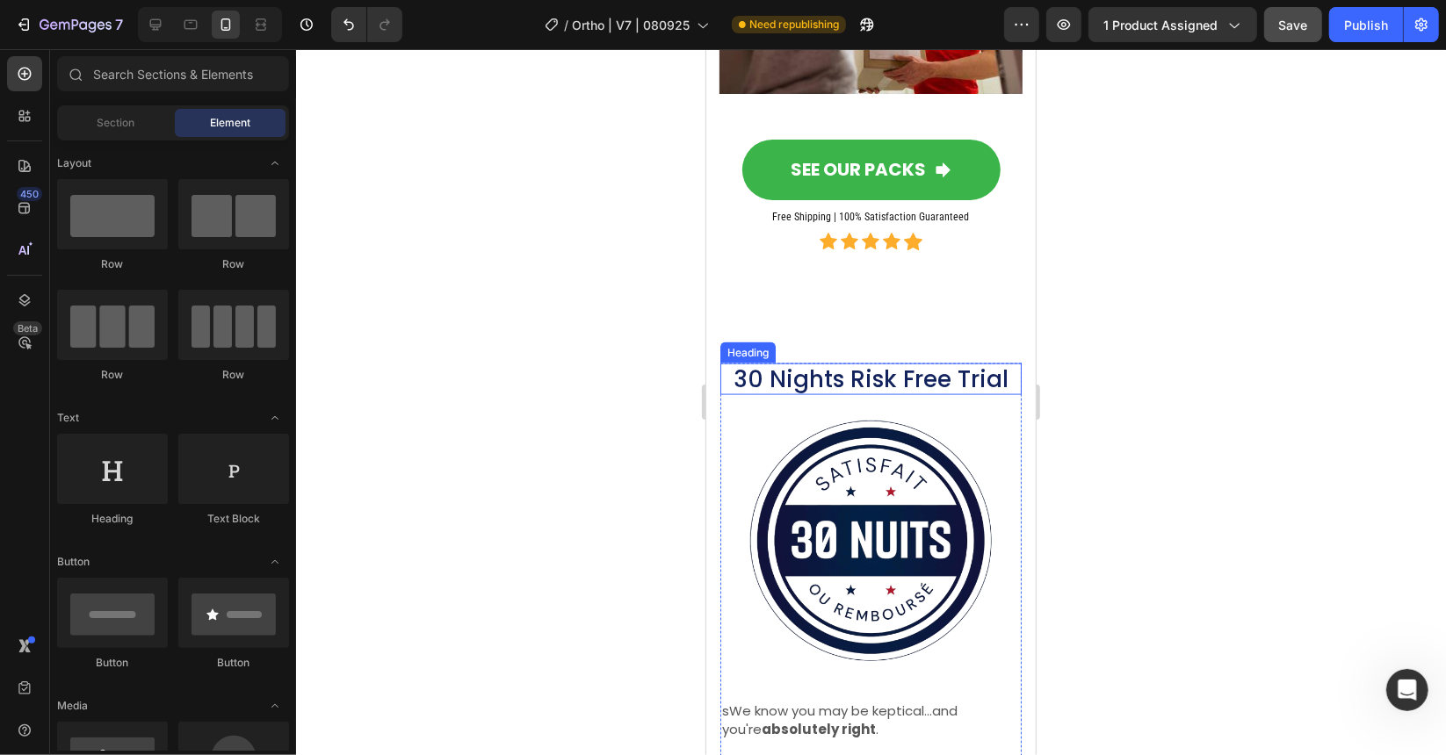
click at [838, 365] on p "30 Nights Risk Free Trial" at bounding box center [870, 379] width 275 height 29
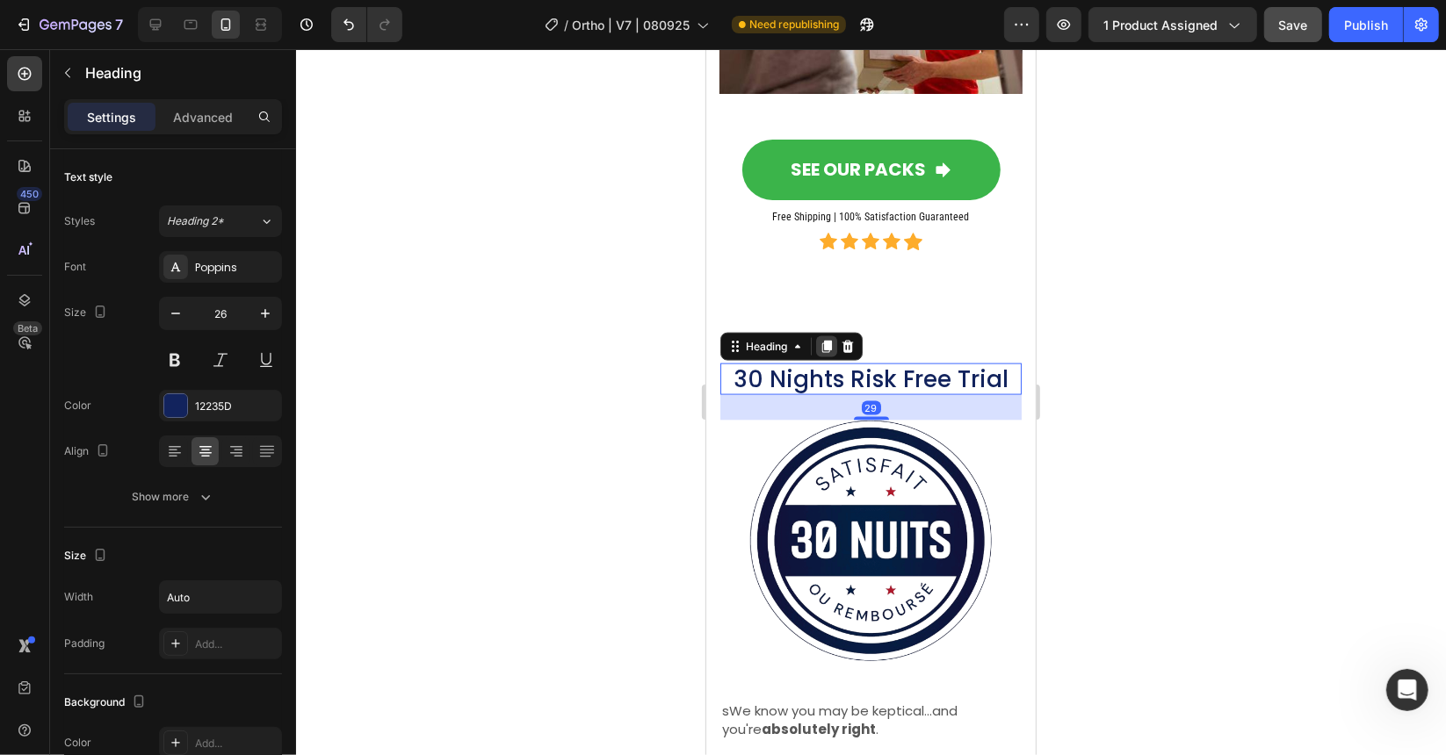
click at [825, 340] on icon at bounding box center [826, 346] width 10 height 12
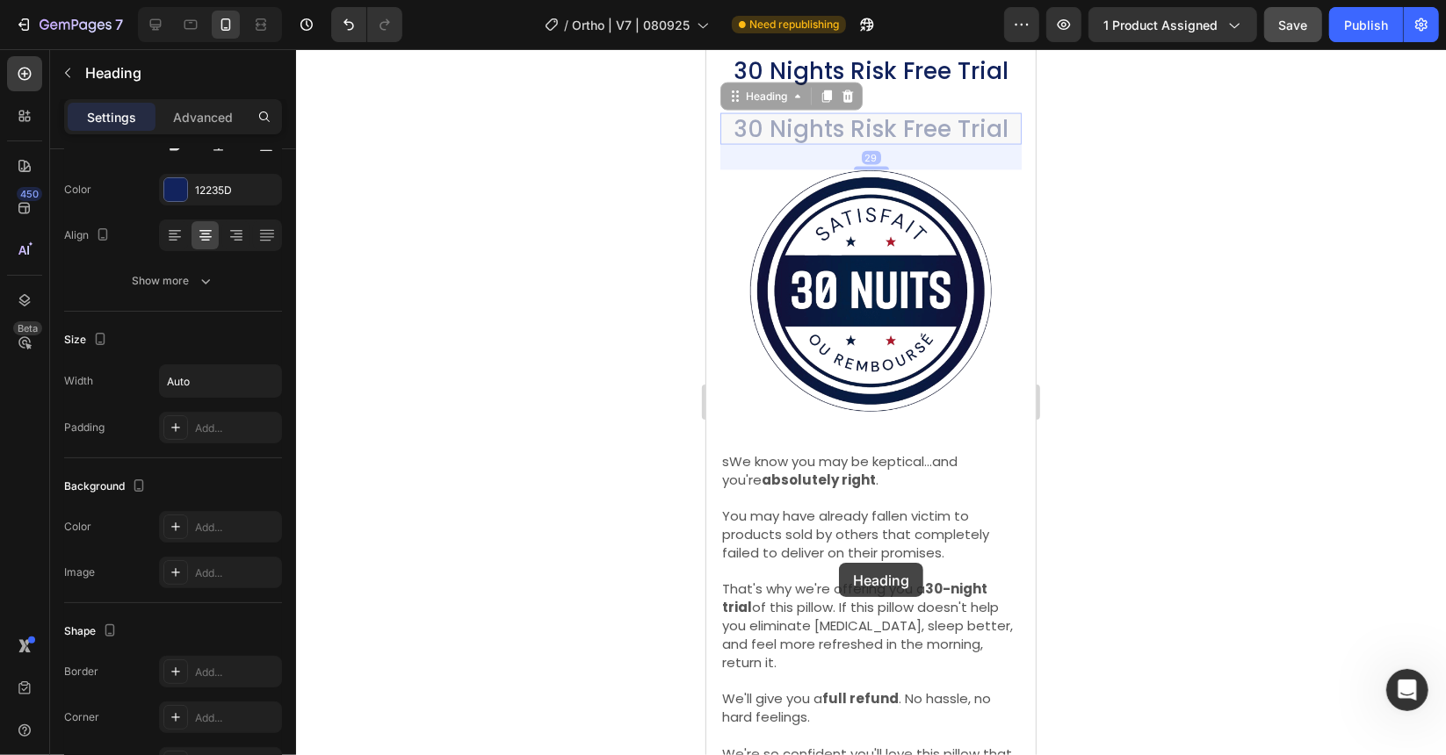
scroll to position [12754, 0]
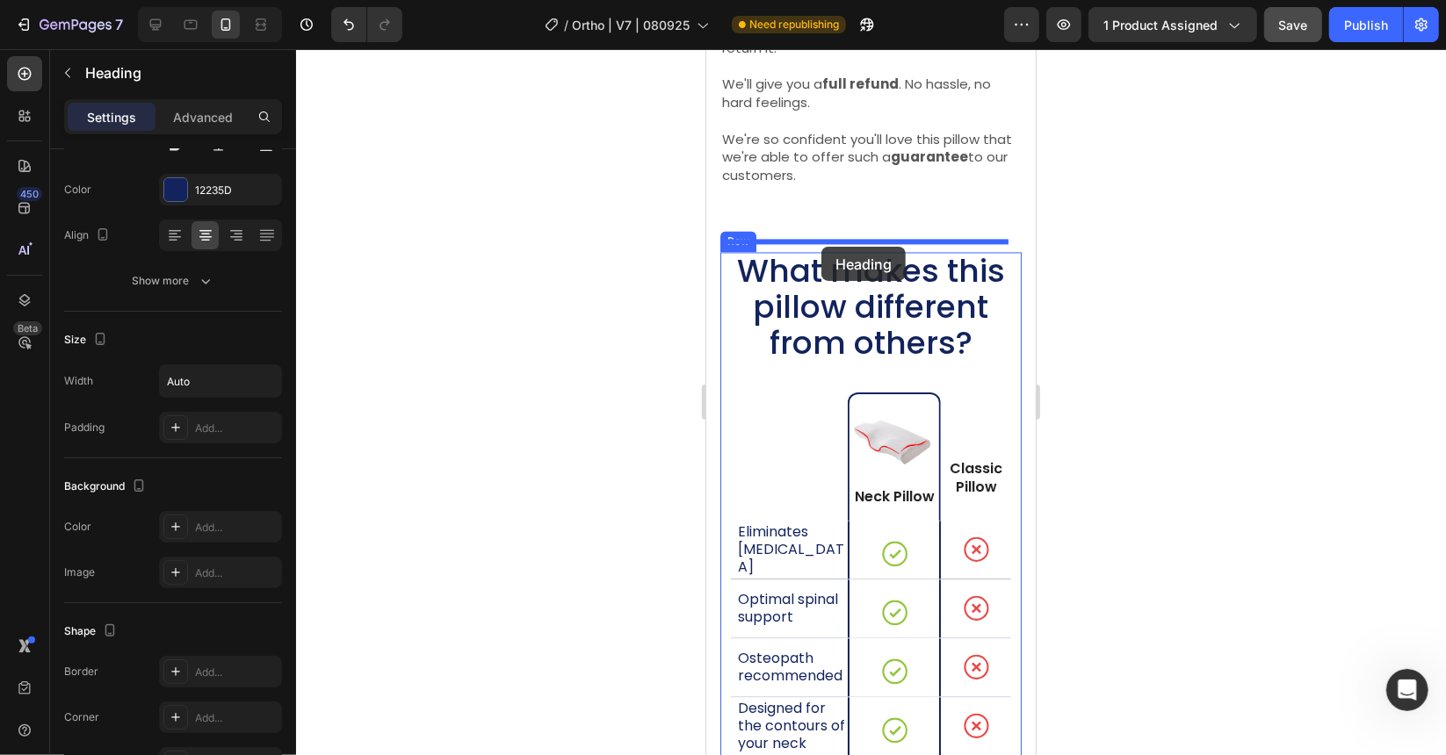
drag, startPoint x: 747, startPoint y: 377, endPoint x: 817, endPoint y: 279, distance: 120.2
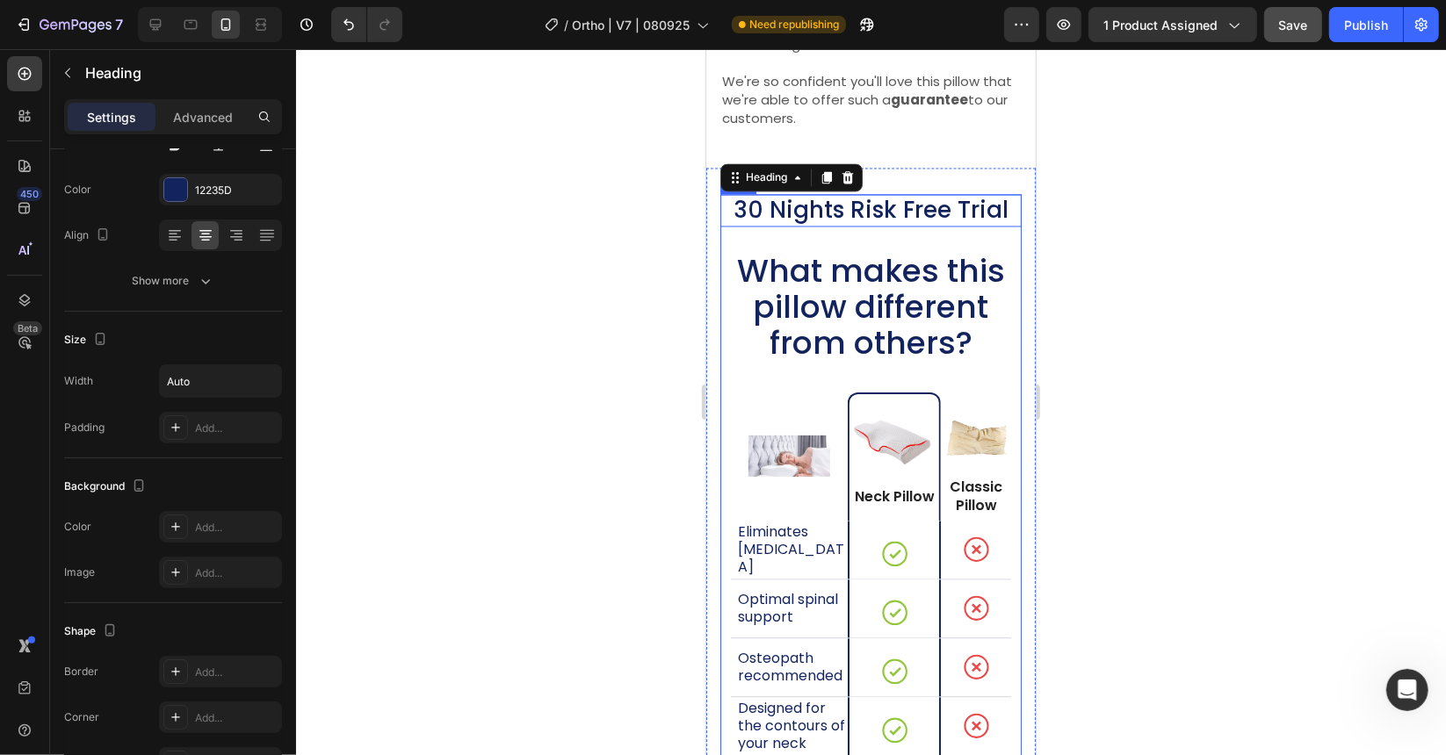
scroll to position [12697, 0]
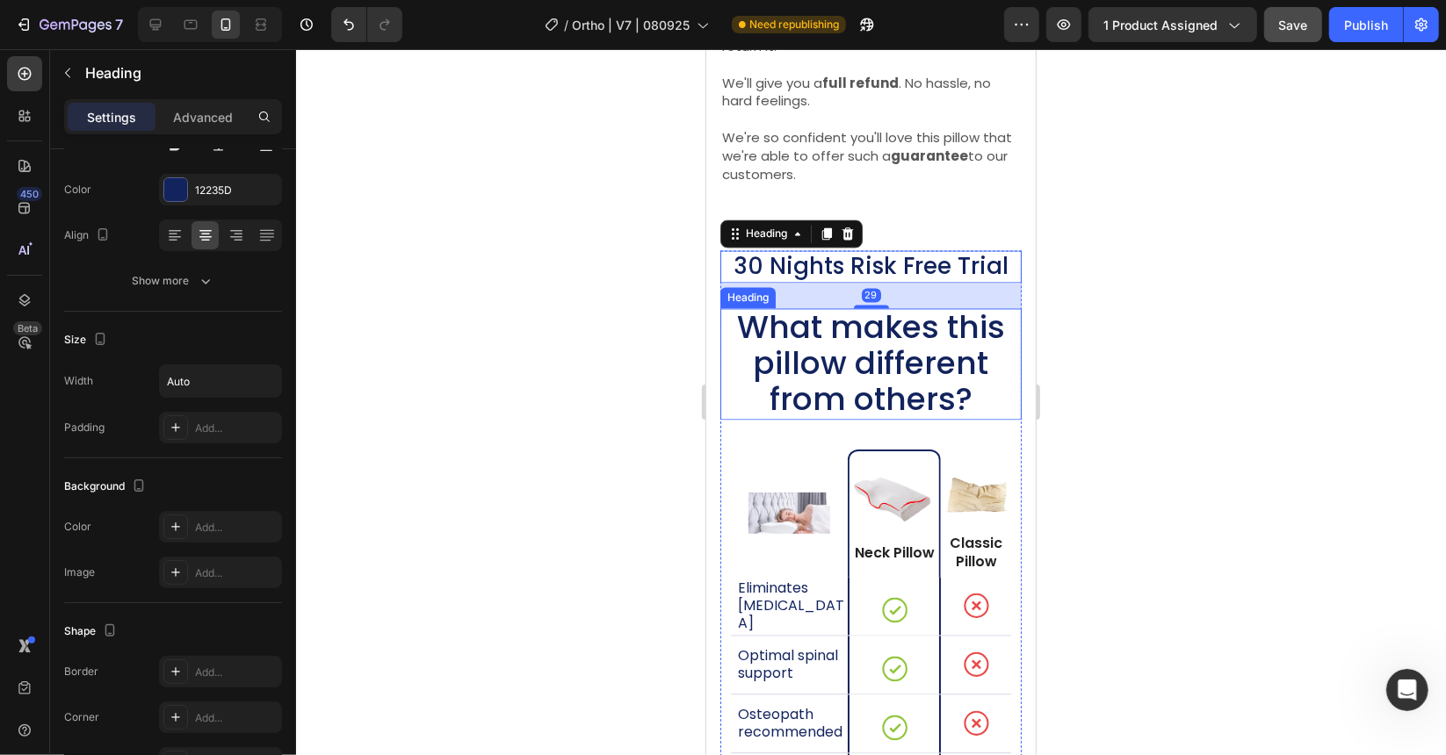
click at [775, 327] on span "What makes this pillow different from others?" at bounding box center [870, 363] width 268 height 117
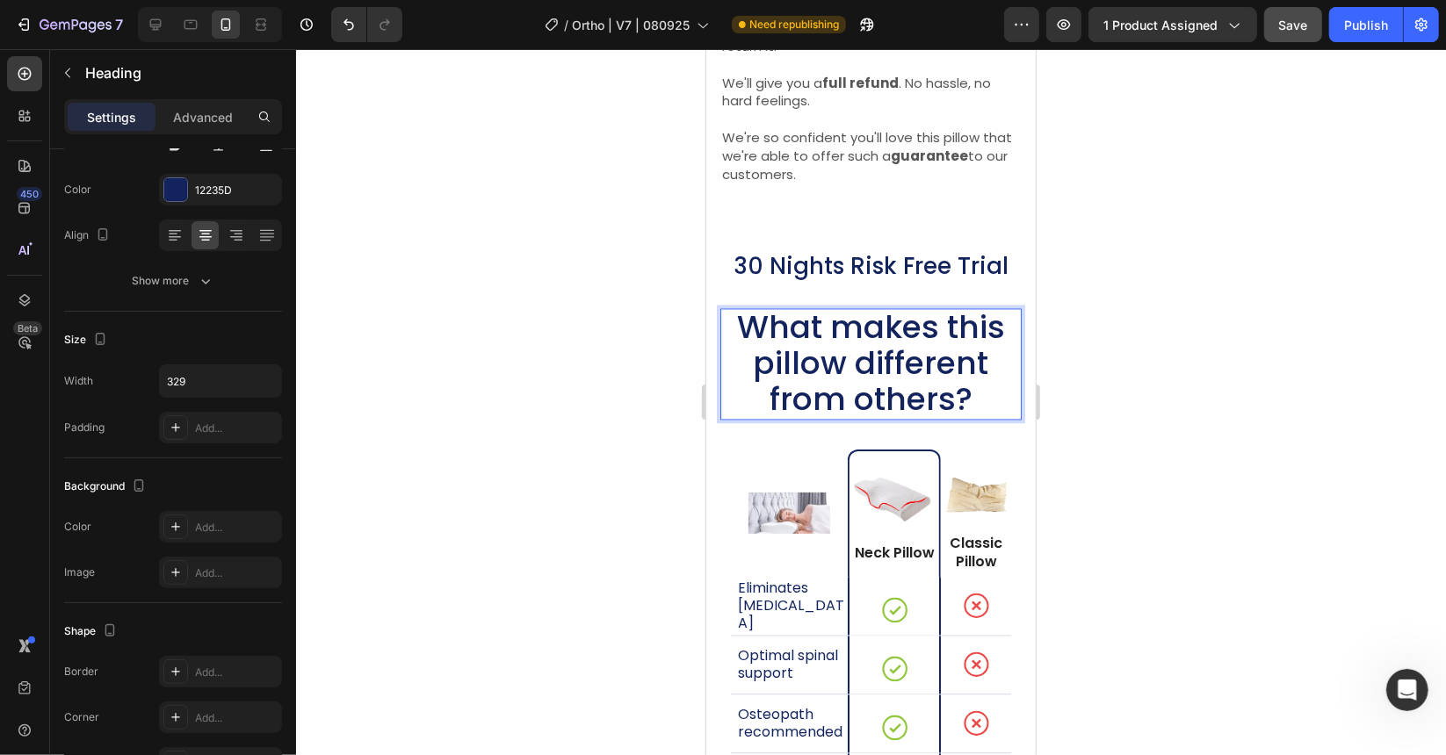
click at [775, 327] on span "What makes this pillow different from others?" at bounding box center [870, 363] width 268 height 117
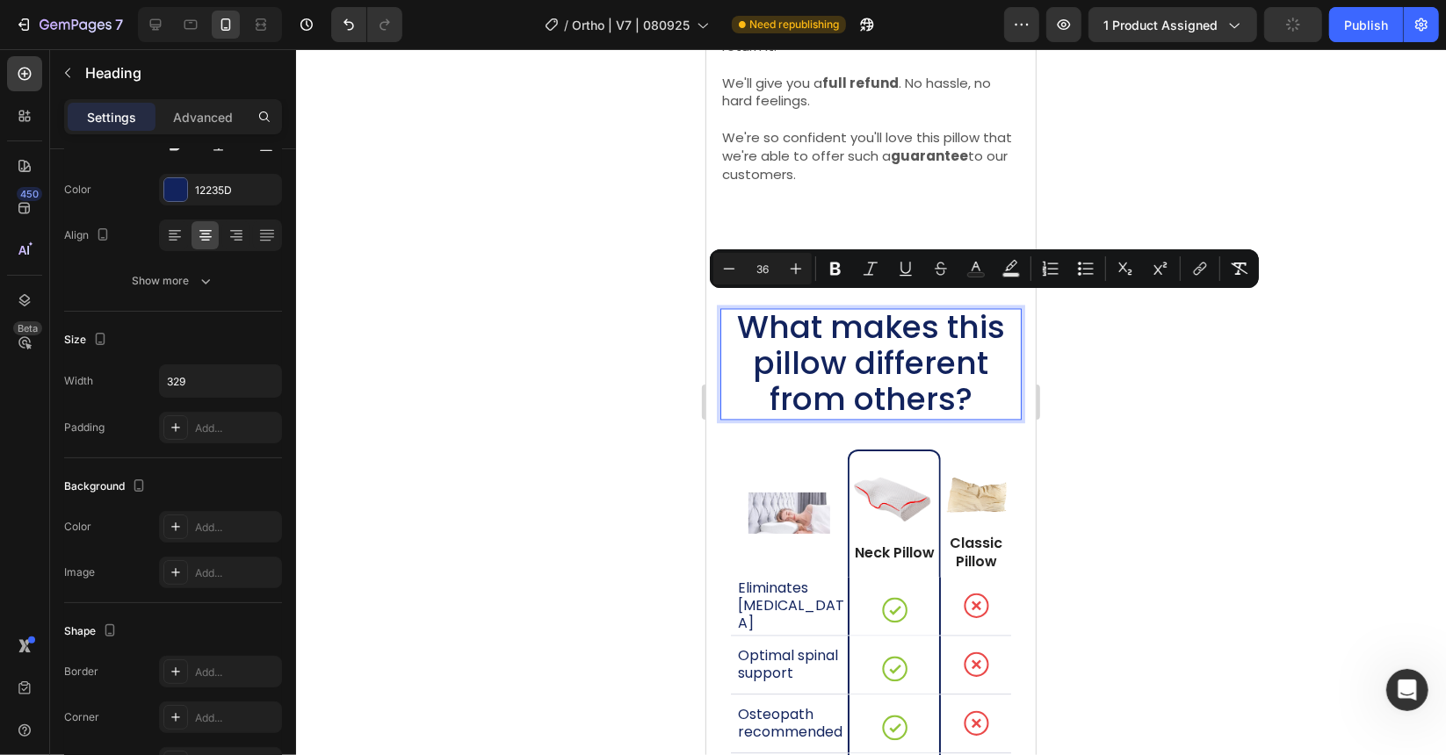
click at [974, 270] on icon "Editor contextual toolbar" at bounding box center [976, 269] width 18 height 18
type input "12235D"
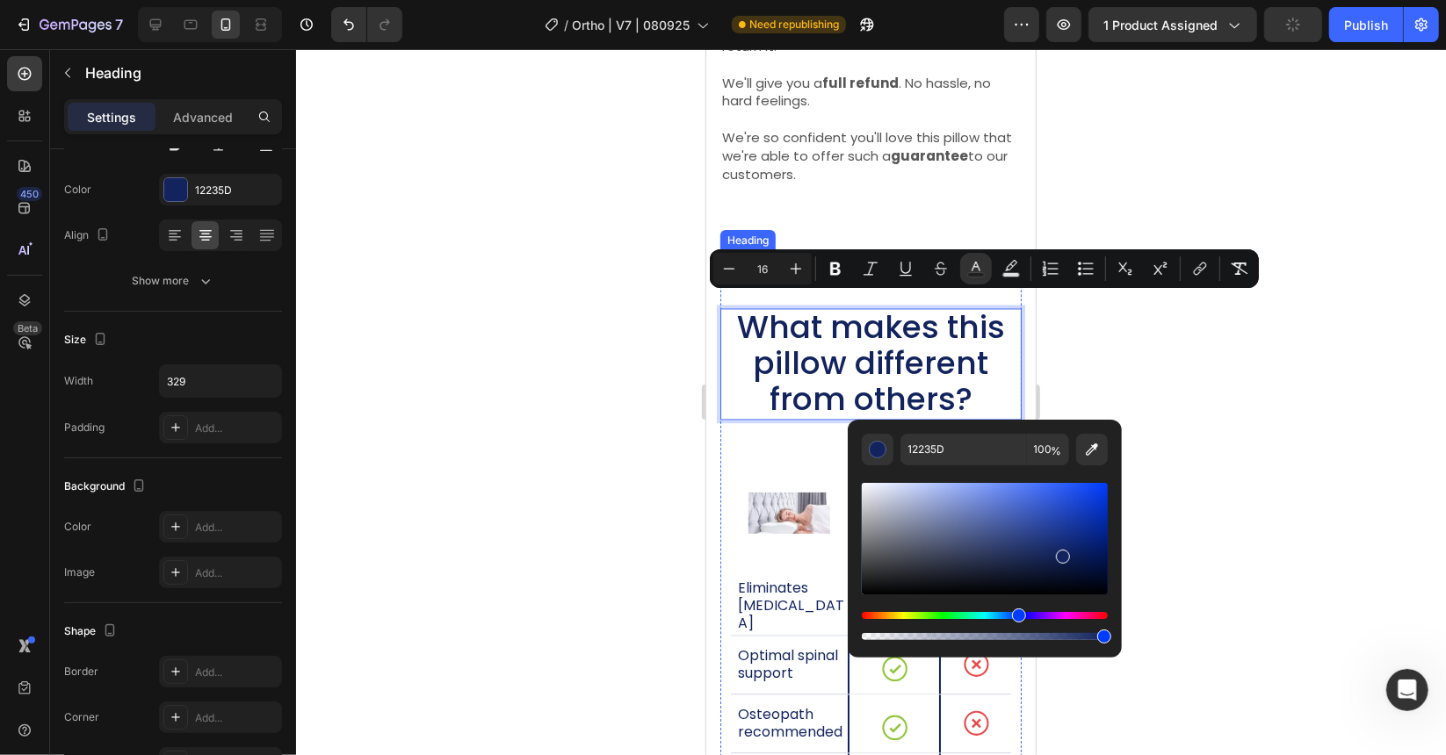
click at [987, 250] on h2 "30 Nights Risk Free Trial" at bounding box center [870, 266] width 278 height 32
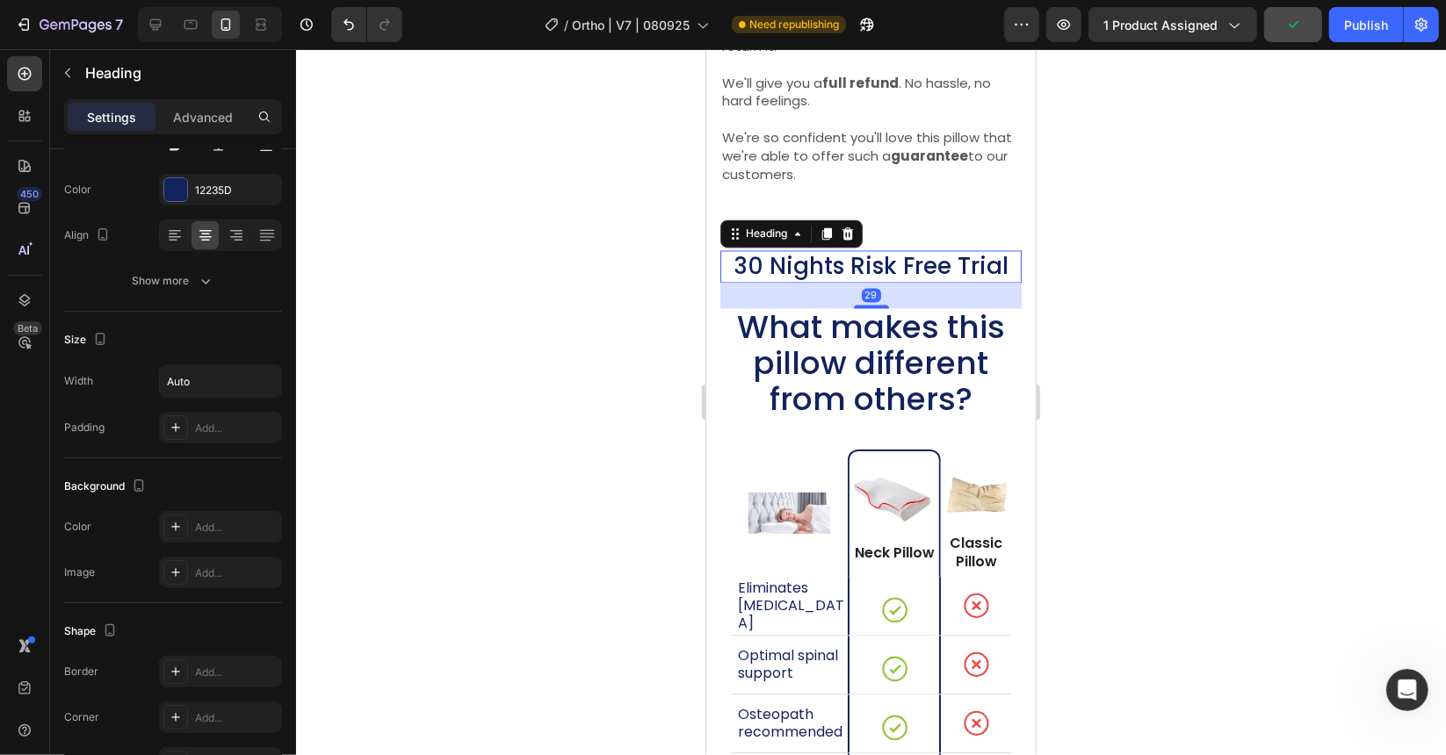
click at [1001, 250] on div "30 Nights Risk Free Trial" at bounding box center [869, 266] width 301 height 32
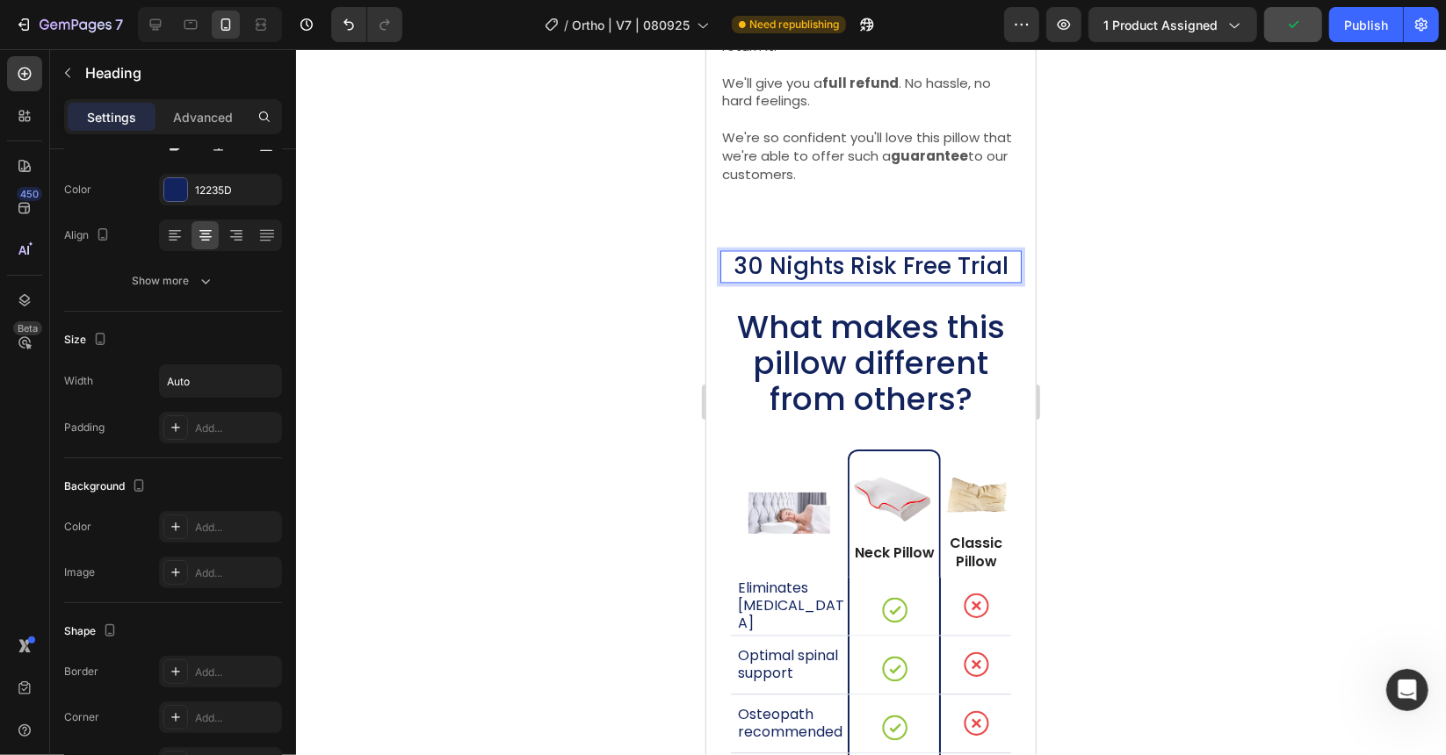
click at [993, 255] on h2 "30 Nights Risk Free Trial" at bounding box center [870, 266] width 278 height 32
click at [998, 256] on h2 "30 Nights Risk Free Trial" at bounding box center [870, 266] width 278 height 32
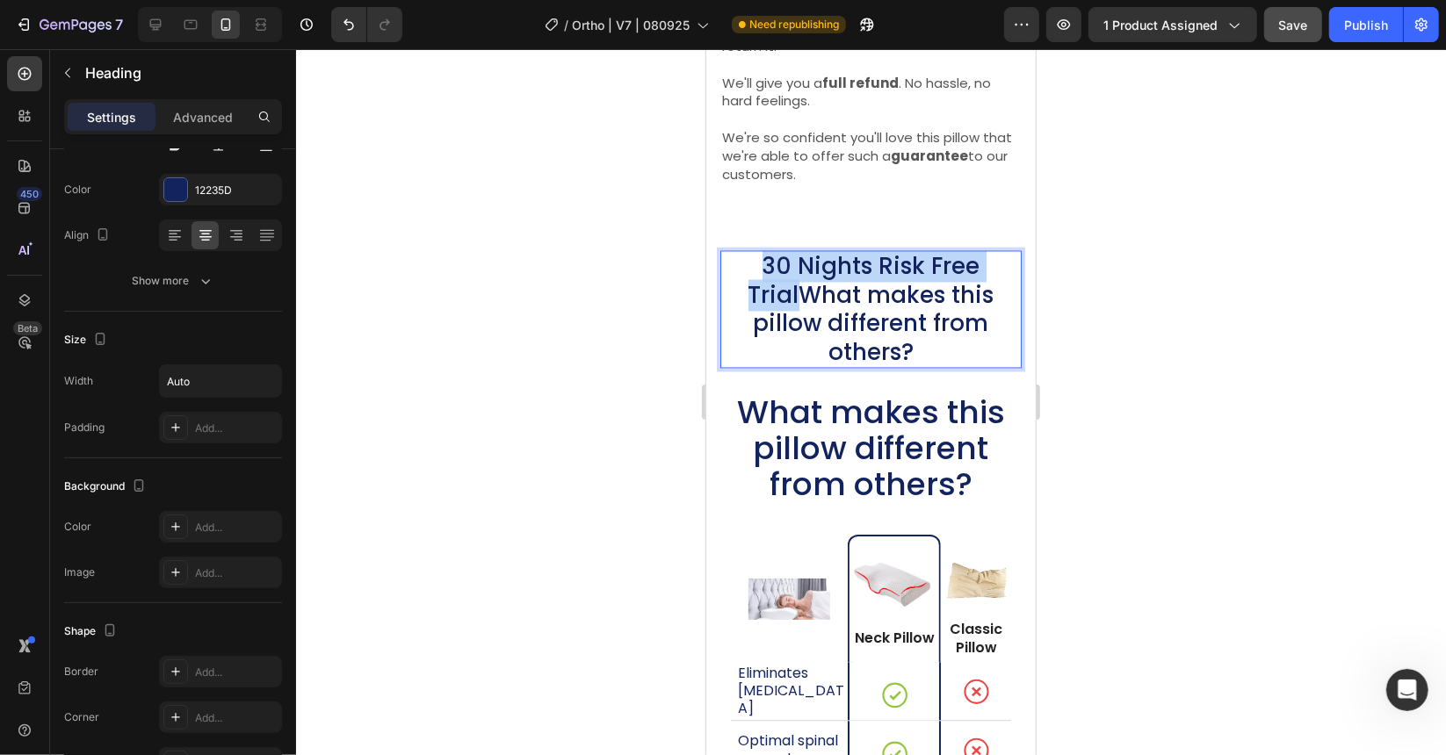
drag, startPoint x: 791, startPoint y: 282, endPoint x: 759, endPoint y: 266, distance: 35.4
click at [759, 266] on p "30 Nights Risk Free TrialWhat makes this pillow different from others?" at bounding box center [870, 309] width 298 height 114
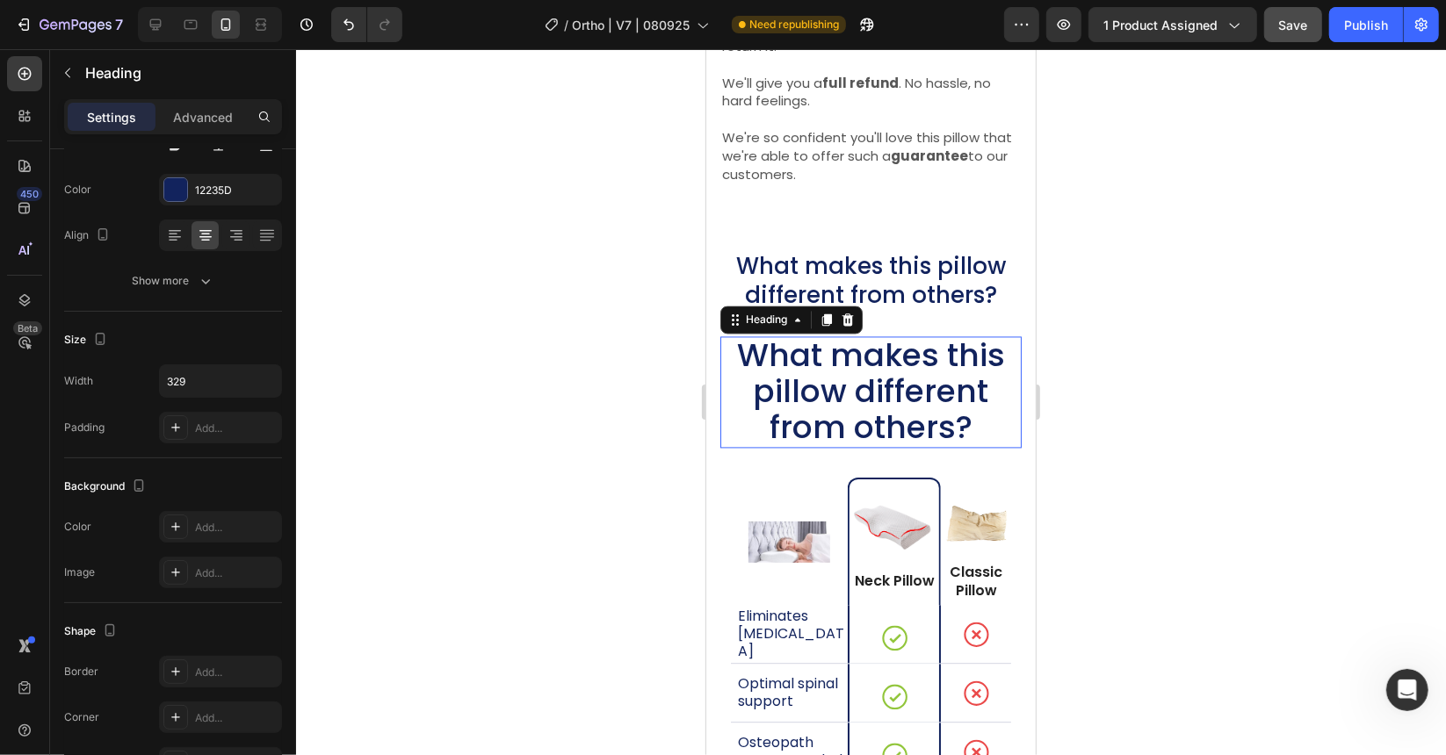
click at [886, 376] on span "What makes this pillow different from others?" at bounding box center [870, 391] width 268 height 117
click at [845, 313] on icon at bounding box center [847, 320] width 14 height 14
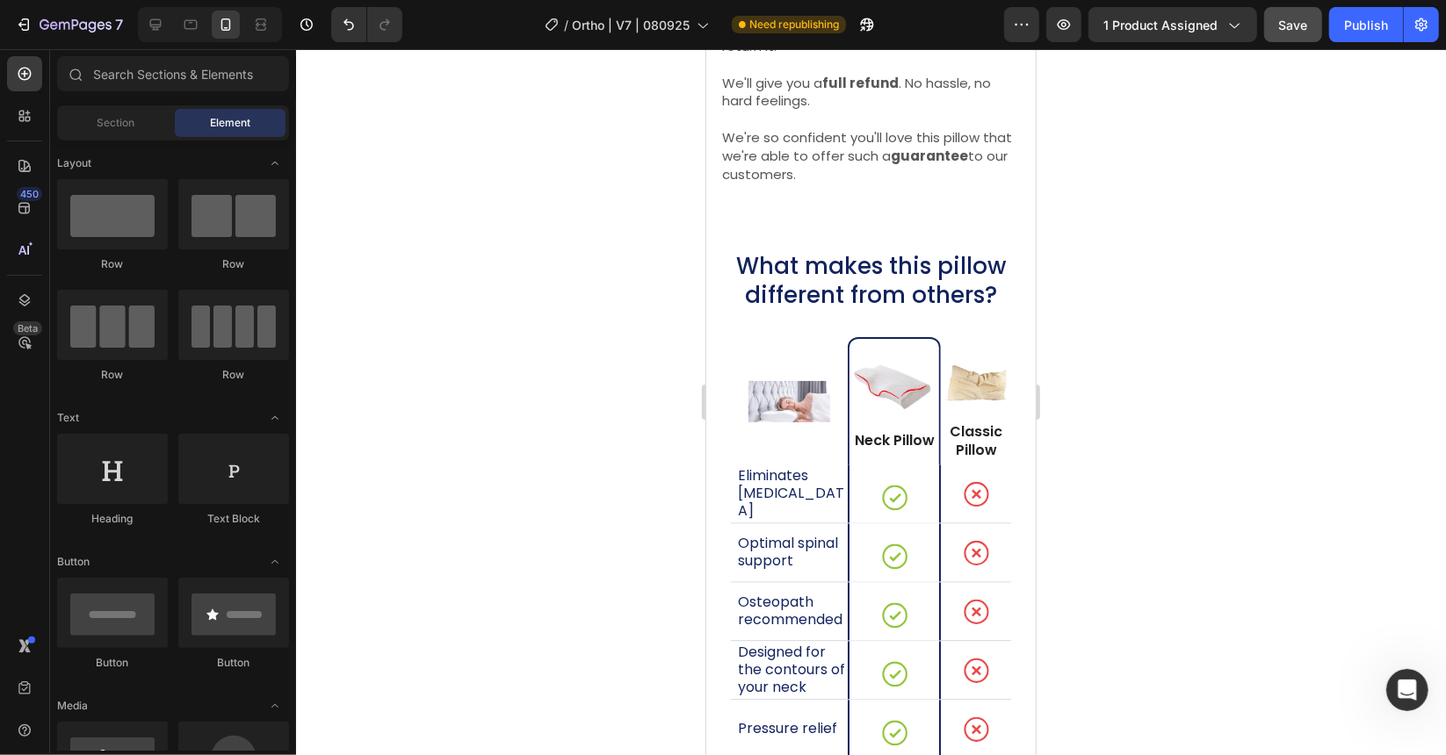
click at [1130, 309] on div at bounding box center [871, 402] width 1150 height 706
click at [859, 277] on p "What makes this pillow different from others?" at bounding box center [870, 280] width 298 height 57
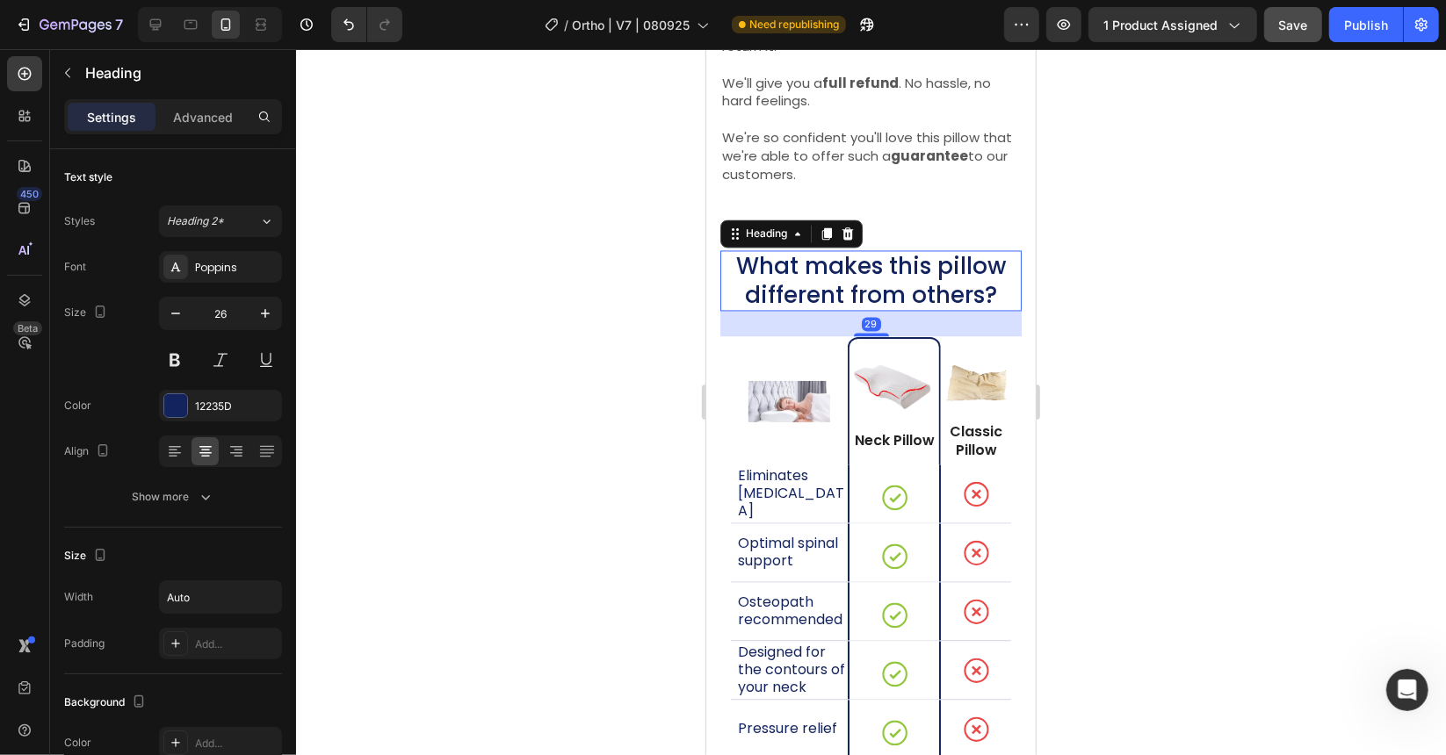
click at [661, 263] on div at bounding box center [871, 402] width 1150 height 706
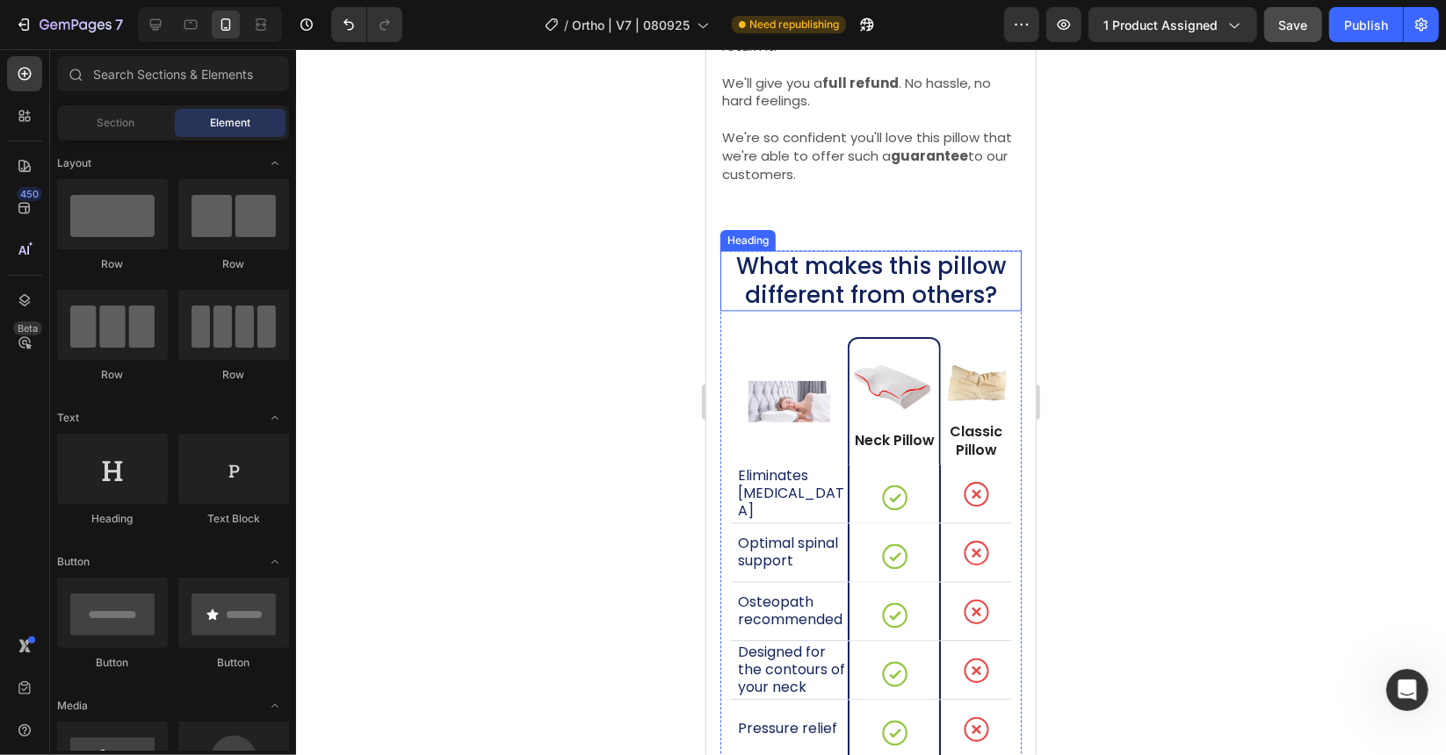
click at [816, 267] on p "What makes this pillow different from others?" at bounding box center [870, 280] width 298 height 57
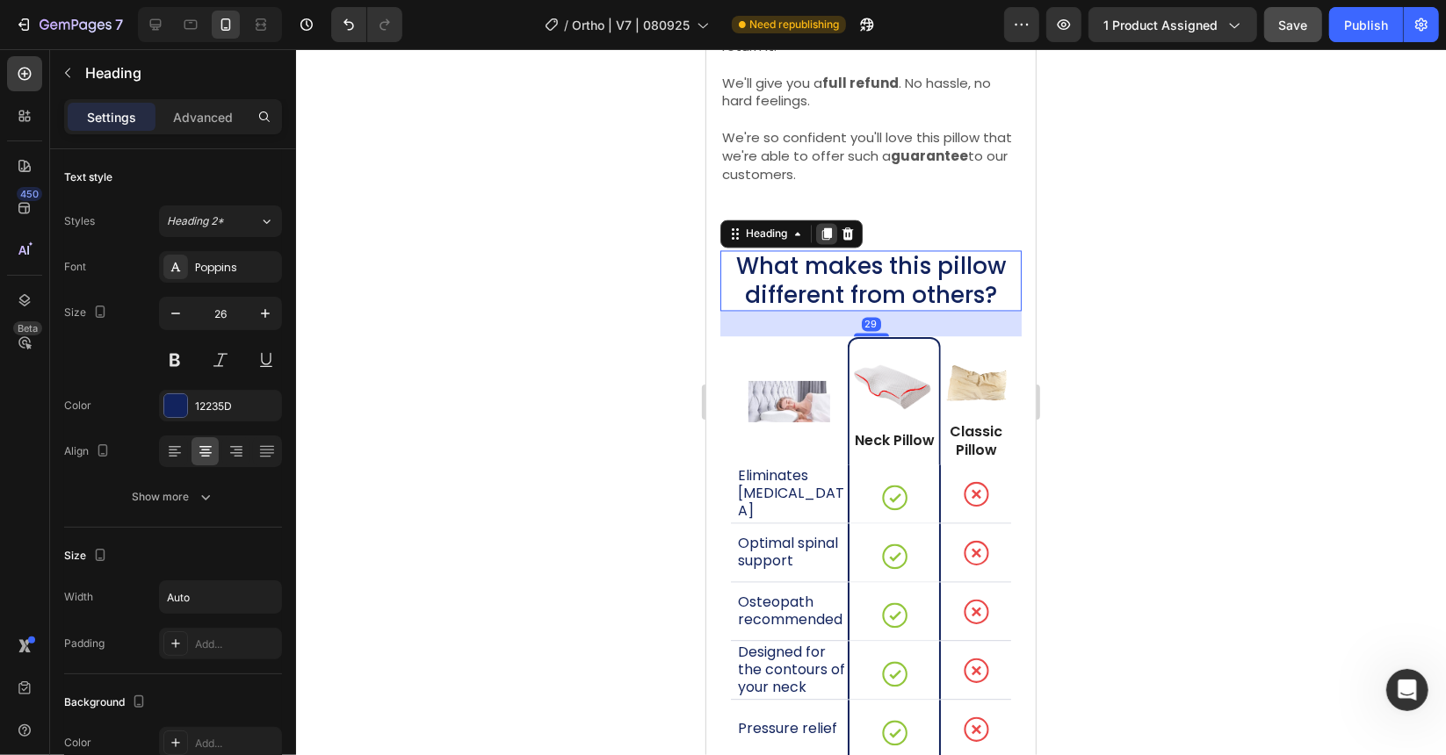
click at [829, 227] on icon at bounding box center [826, 234] width 14 height 14
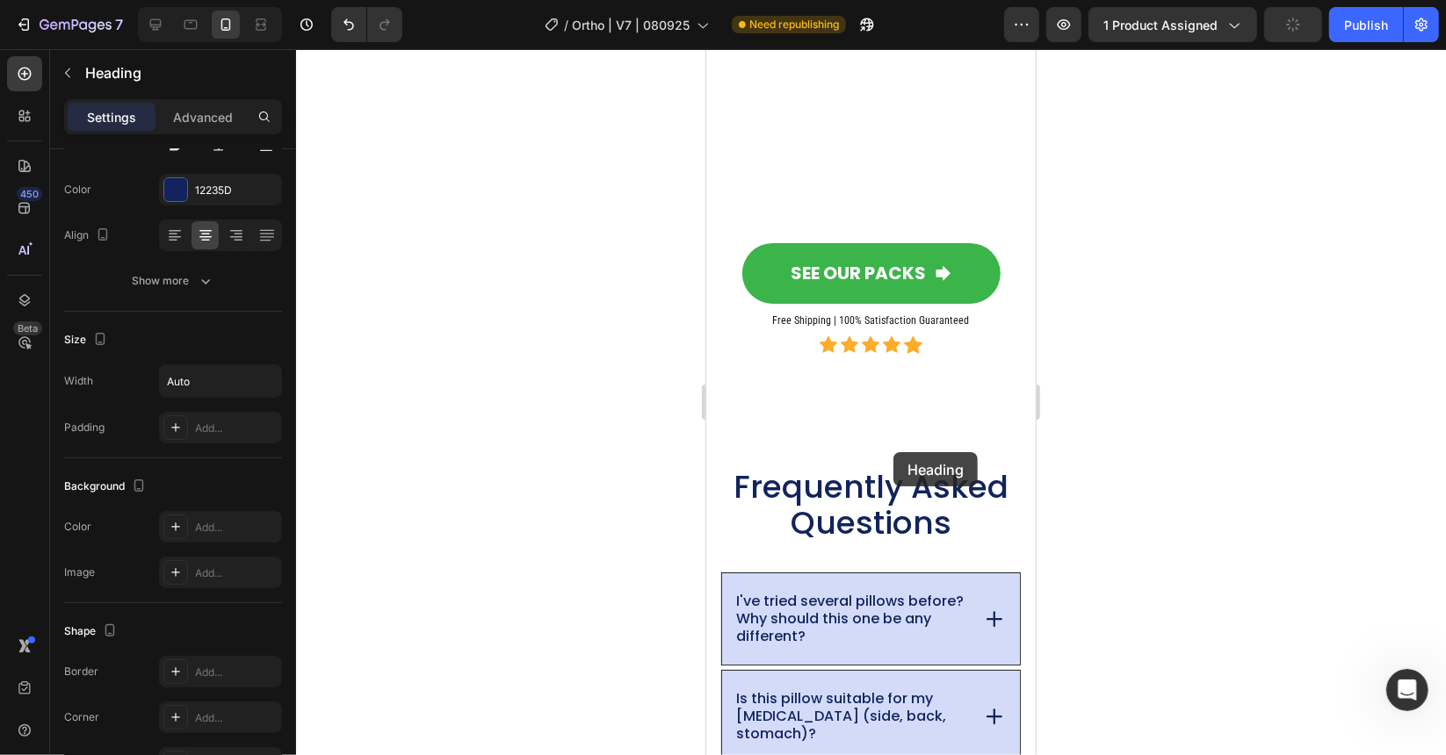
scroll to position [13751, 0]
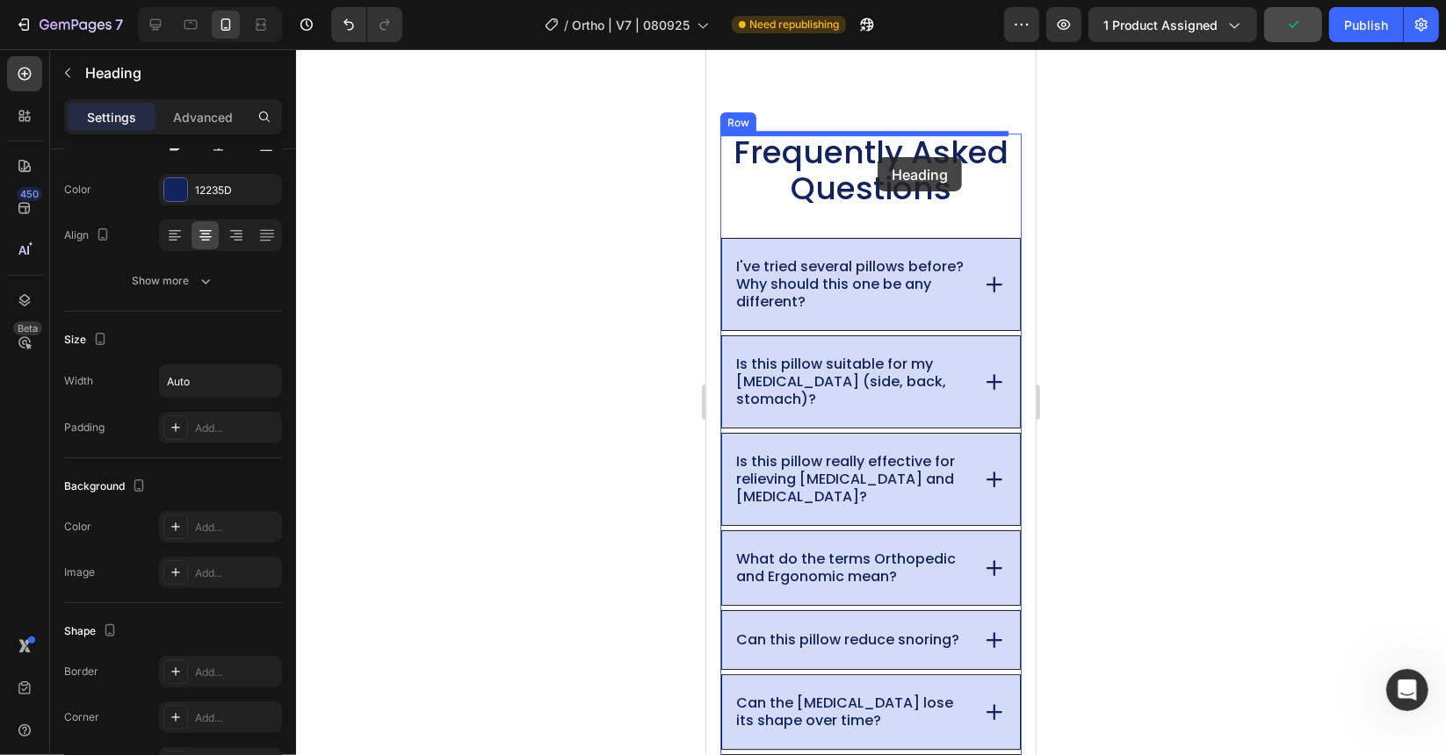
drag, startPoint x: 739, startPoint y: 312, endPoint x: 1281, endPoint y: 219, distance: 549.9
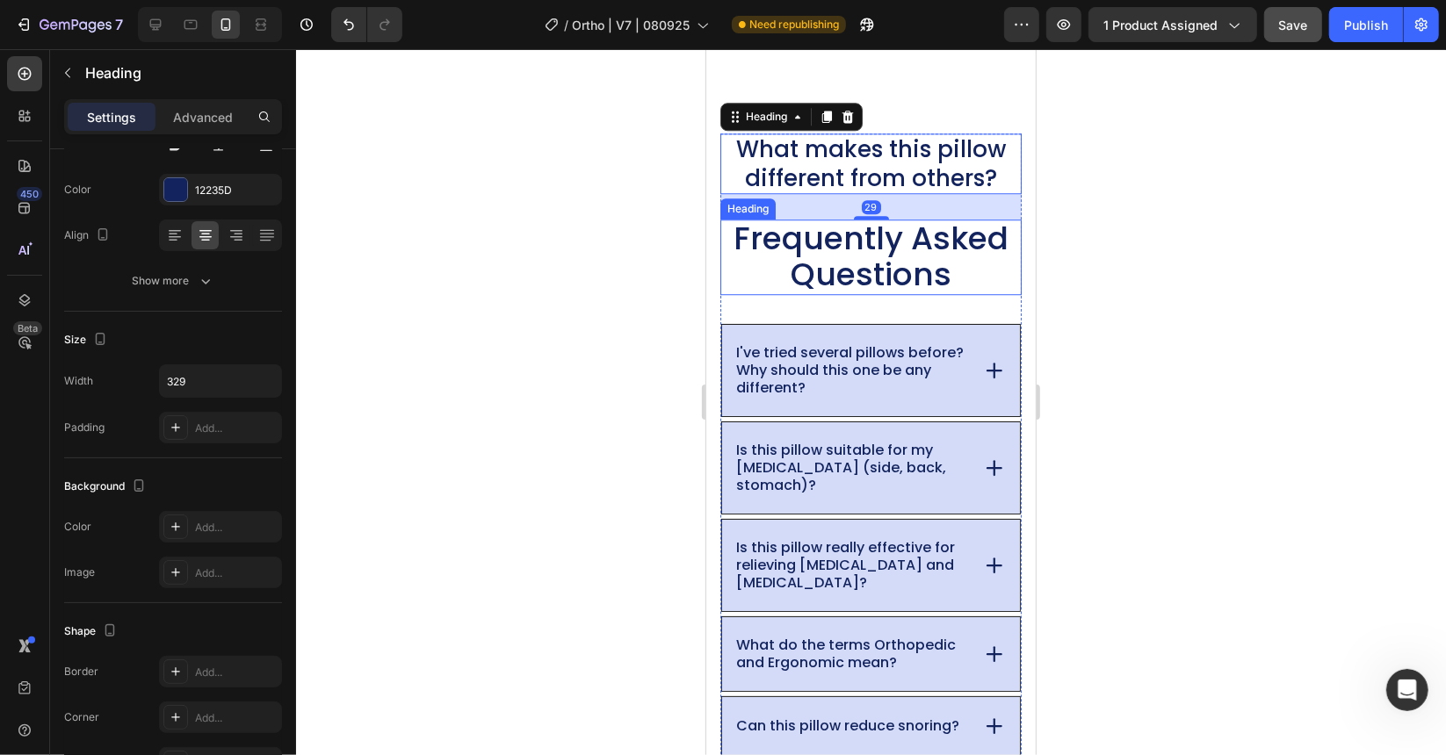
click at [837, 241] on span "Frequently Asked Questions" at bounding box center [870, 255] width 275 height 81
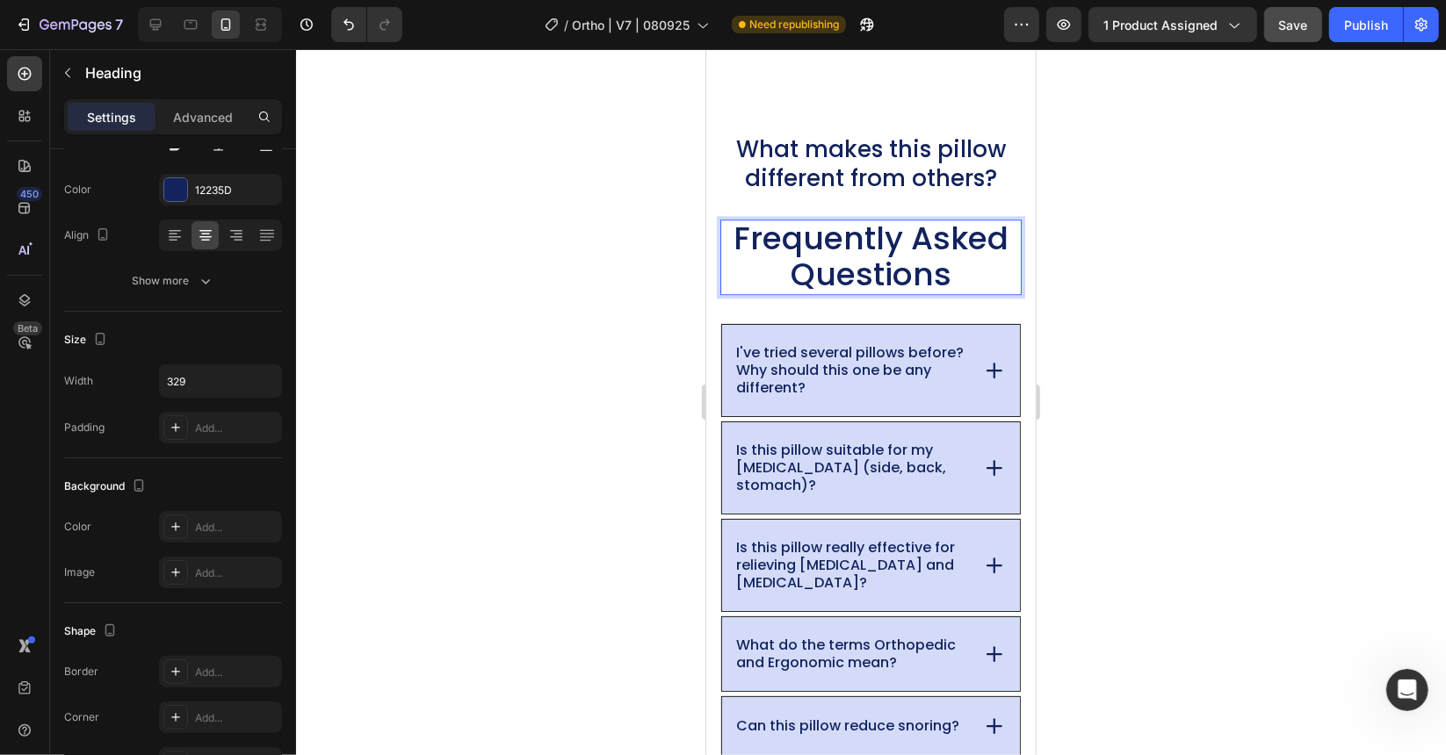
click at [837, 241] on span "Frequently Asked Questions" at bounding box center [870, 255] width 275 height 81
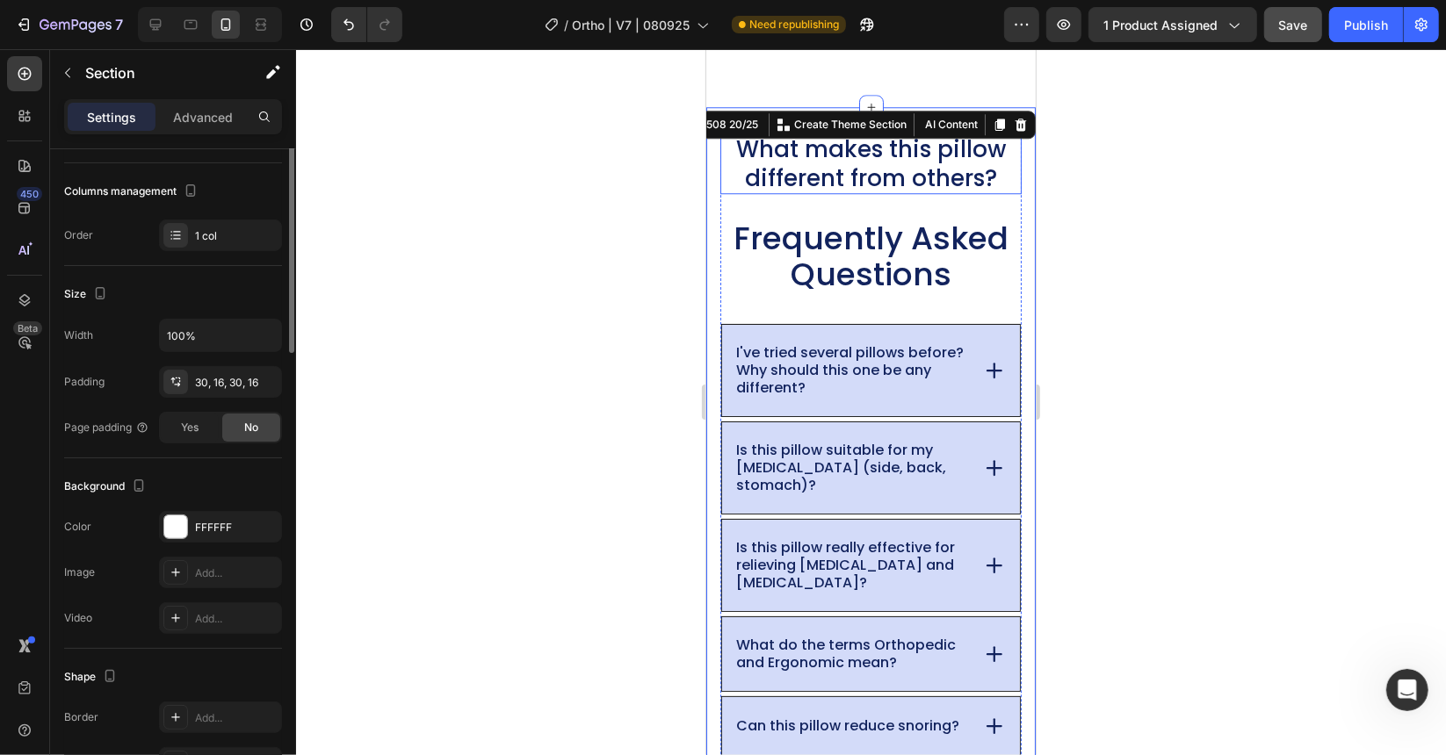
scroll to position [0, 0]
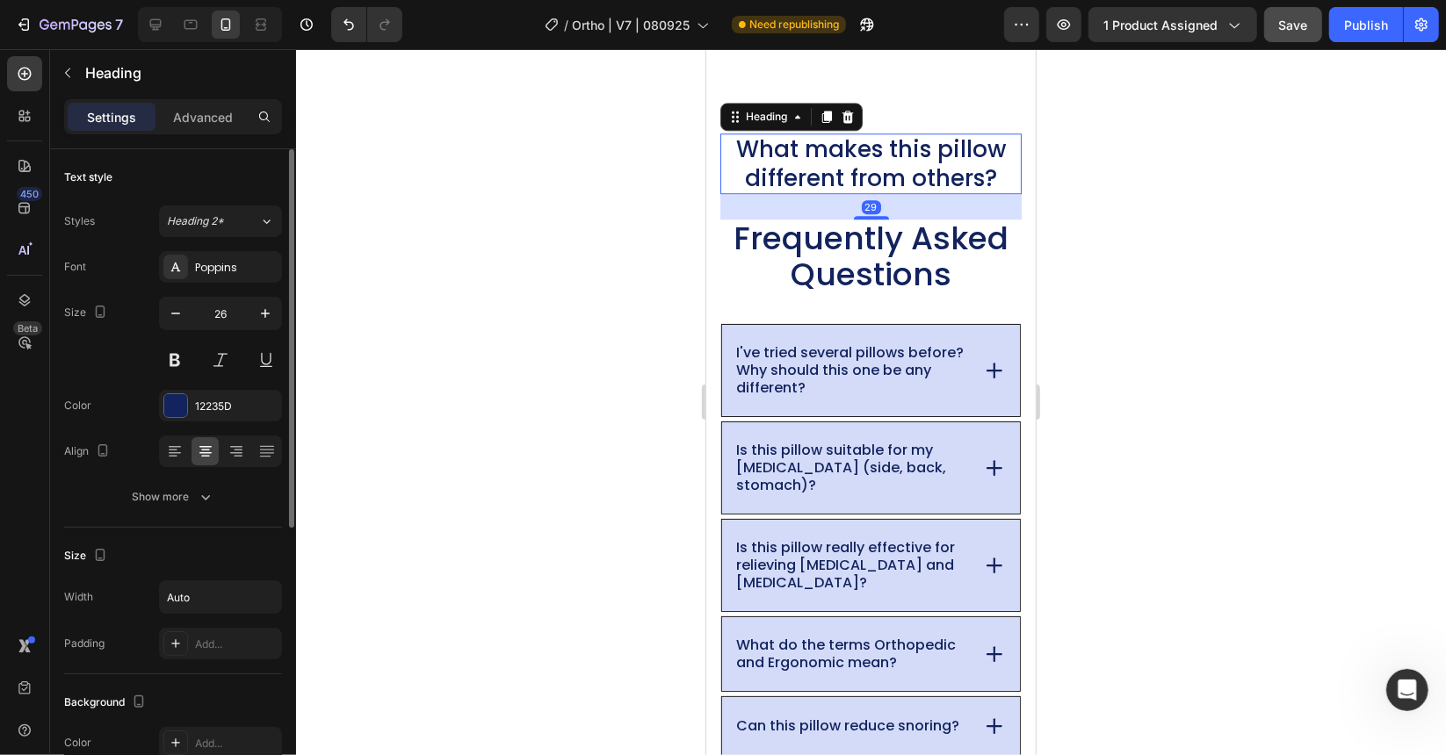
drag, startPoint x: 968, startPoint y: 173, endPoint x: 989, endPoint y: 176, distance: 21.2
click at [969, 173] on h2 "What makes this pillow different from others?" at bounding box center [869, 163] width 301 height 61
click at [993, 176] on h2 "What makes this pillow different from others?" at bounding box center [869, 163] width 301 height 61
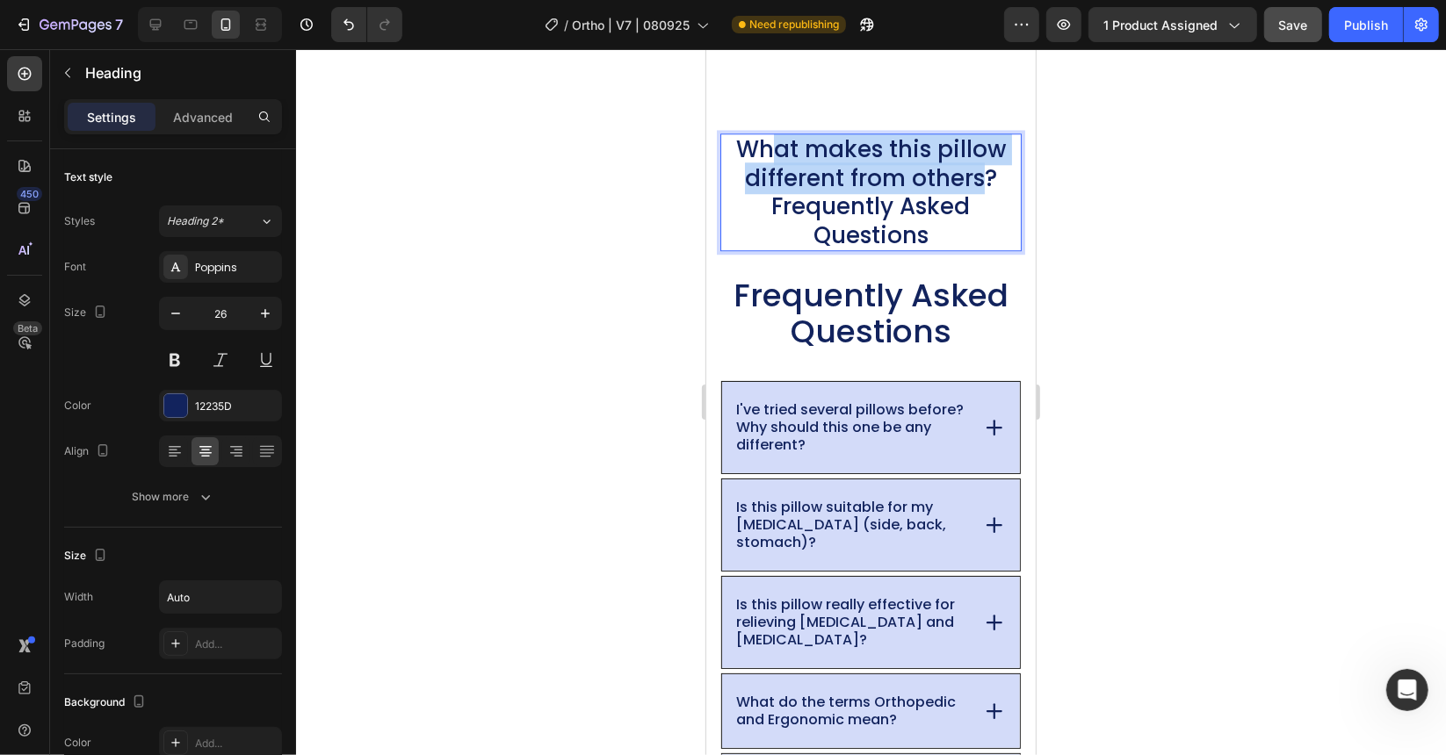
drag, startPoint x: 980, startPoint y: 176, endPoint x: 762, endPoint y: 155, distance: 219.7
click at [762, 155] on p "What makes this pillow different from others?Frequently Asked Questions" at bounding box center [870, 191] width 298 height 114
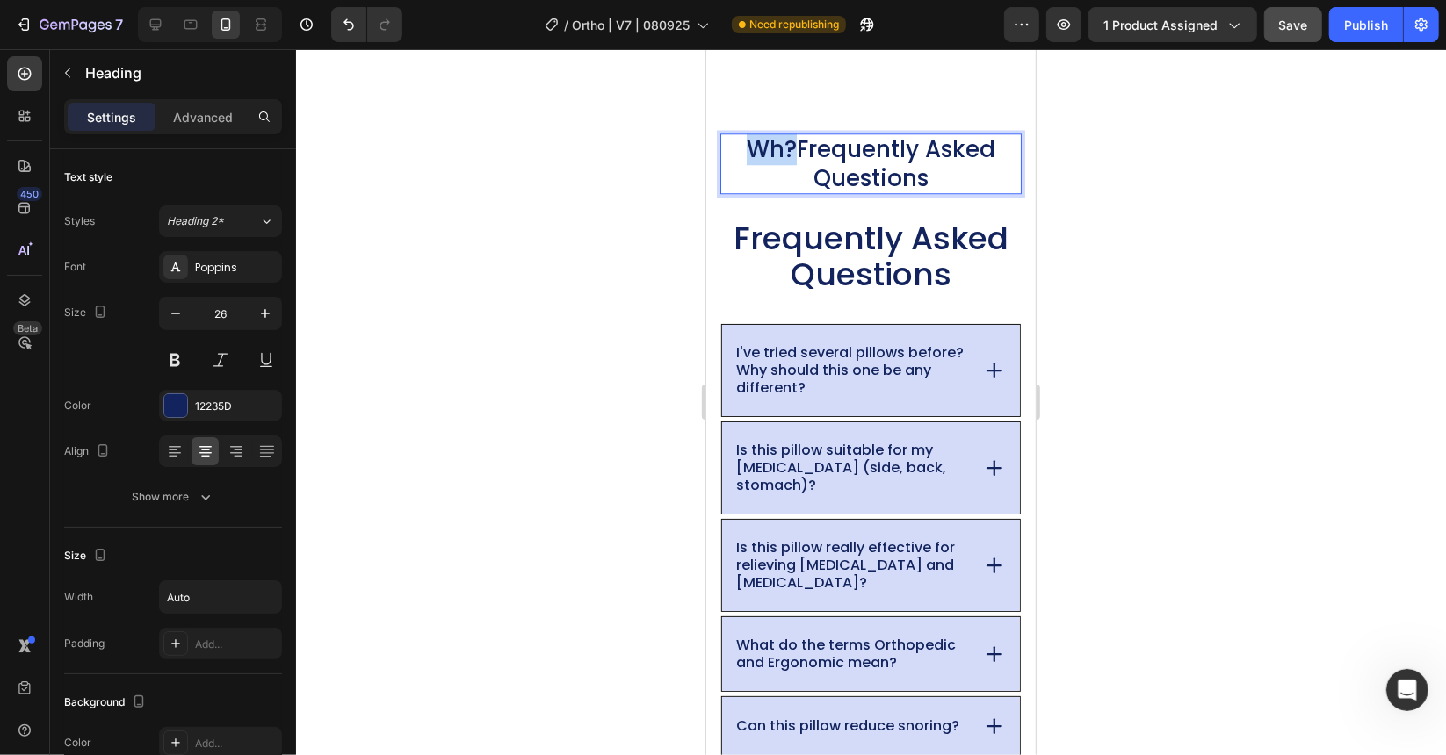
drag, startPoint x: 783, startPoint y: 148, endPoint x: 734, endPoint y: 148, distance: 49.2
click at [734, 148] on p "Wh?Frequently Asked Questions" at bounding box center [870, 162] width 298 height 57
click at [623, 159] on div at bounding box center [871, 402] width 1150 height 706
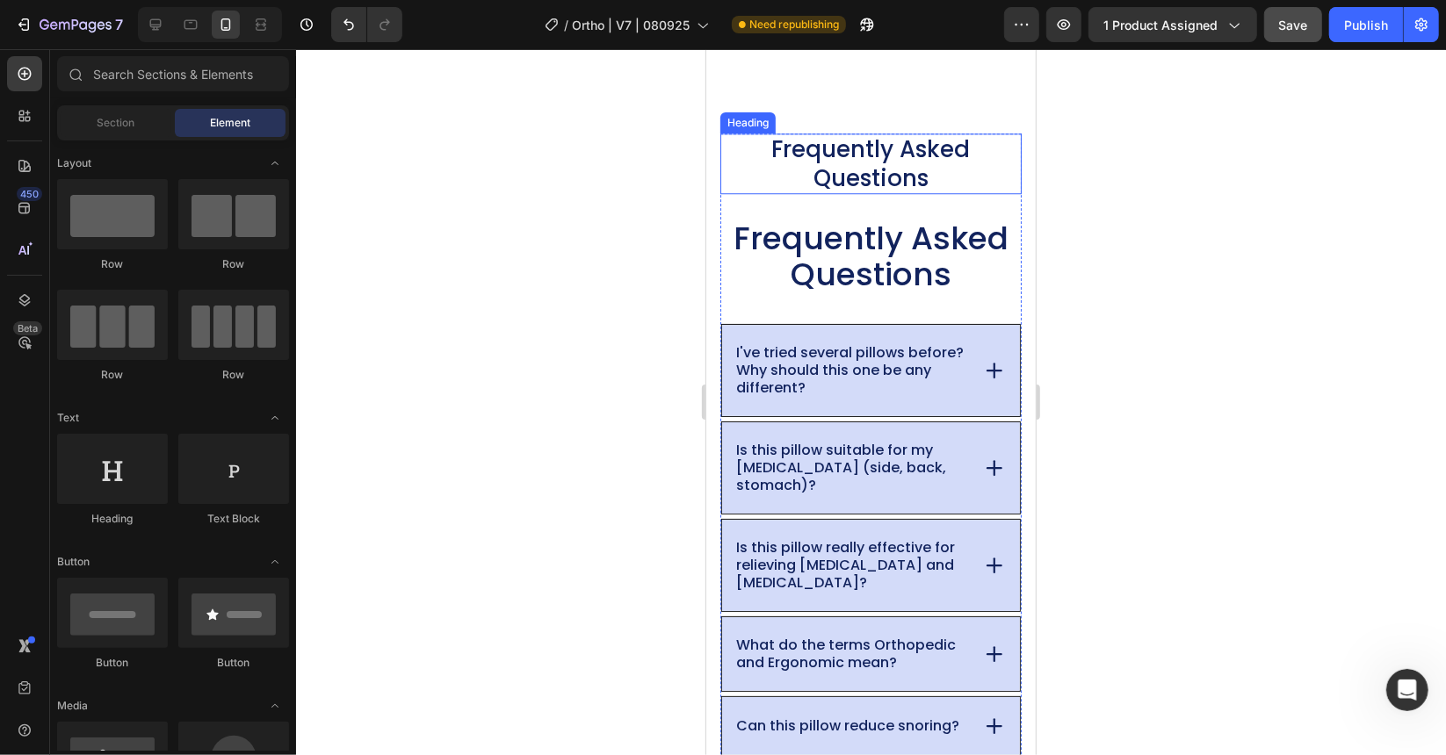
click at [863, 149] on p "Frequently Asked Questions" at bounding box center [870, 162] width 298 height 57
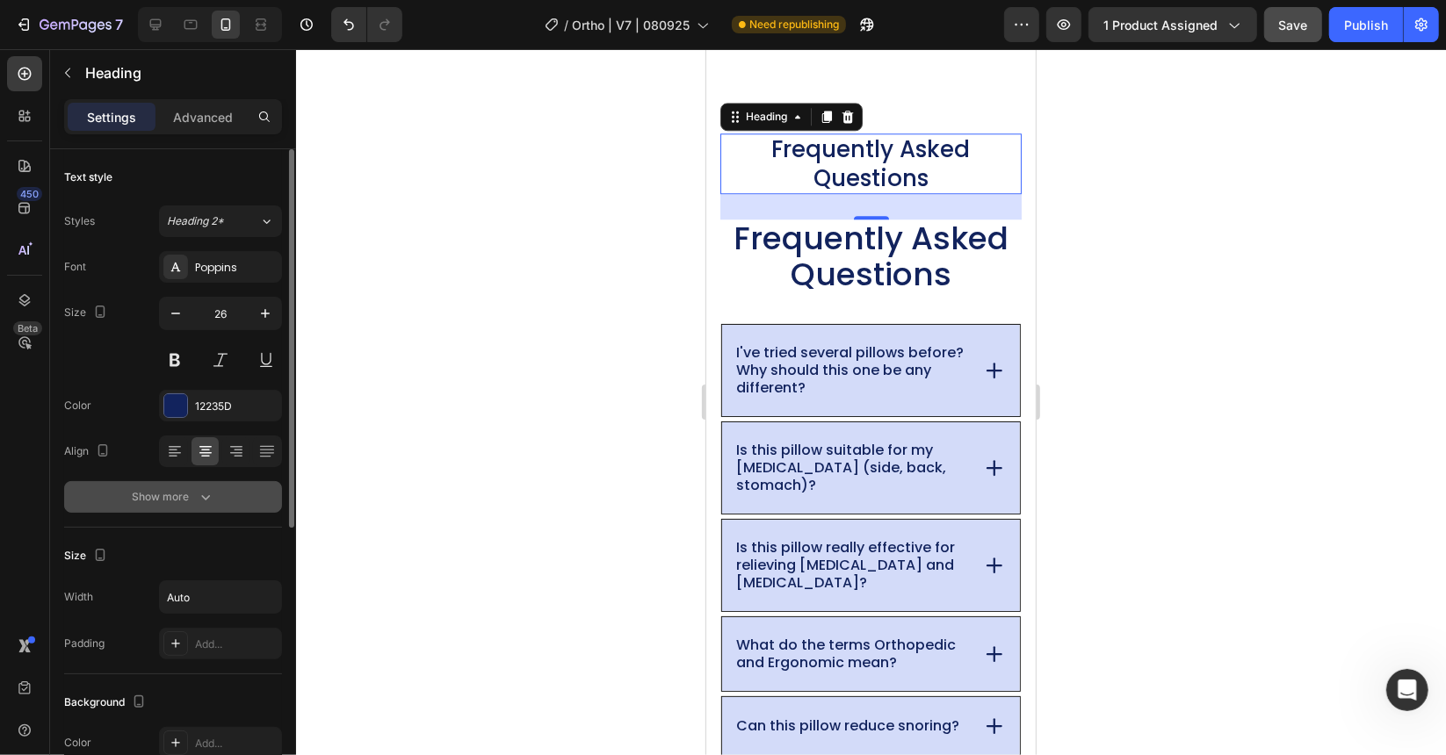
click at [191, 506] on button "Show more" at bounding box center [173, 497] width 218 height 32
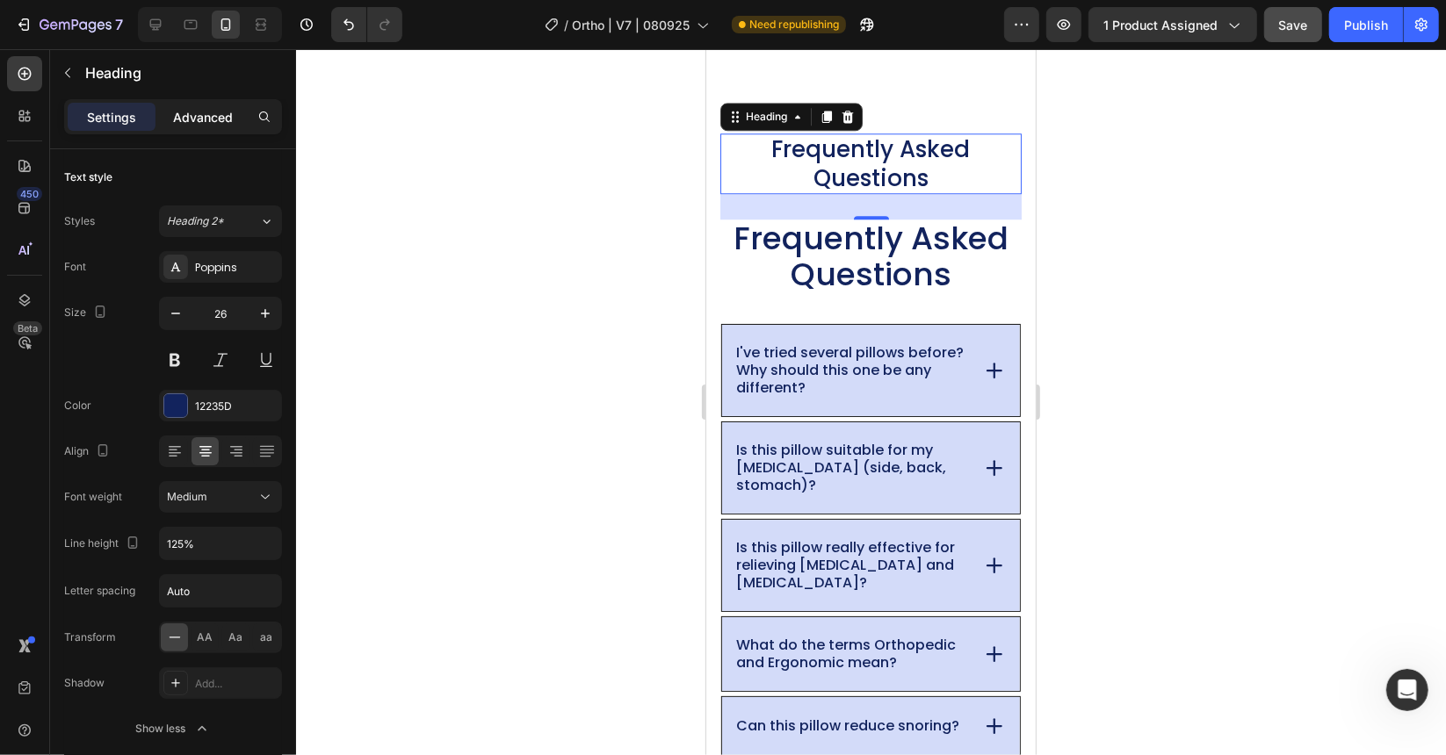
click at [215, 123] on p "Advanced" at bounding box center [203, 117] width 60 height 18
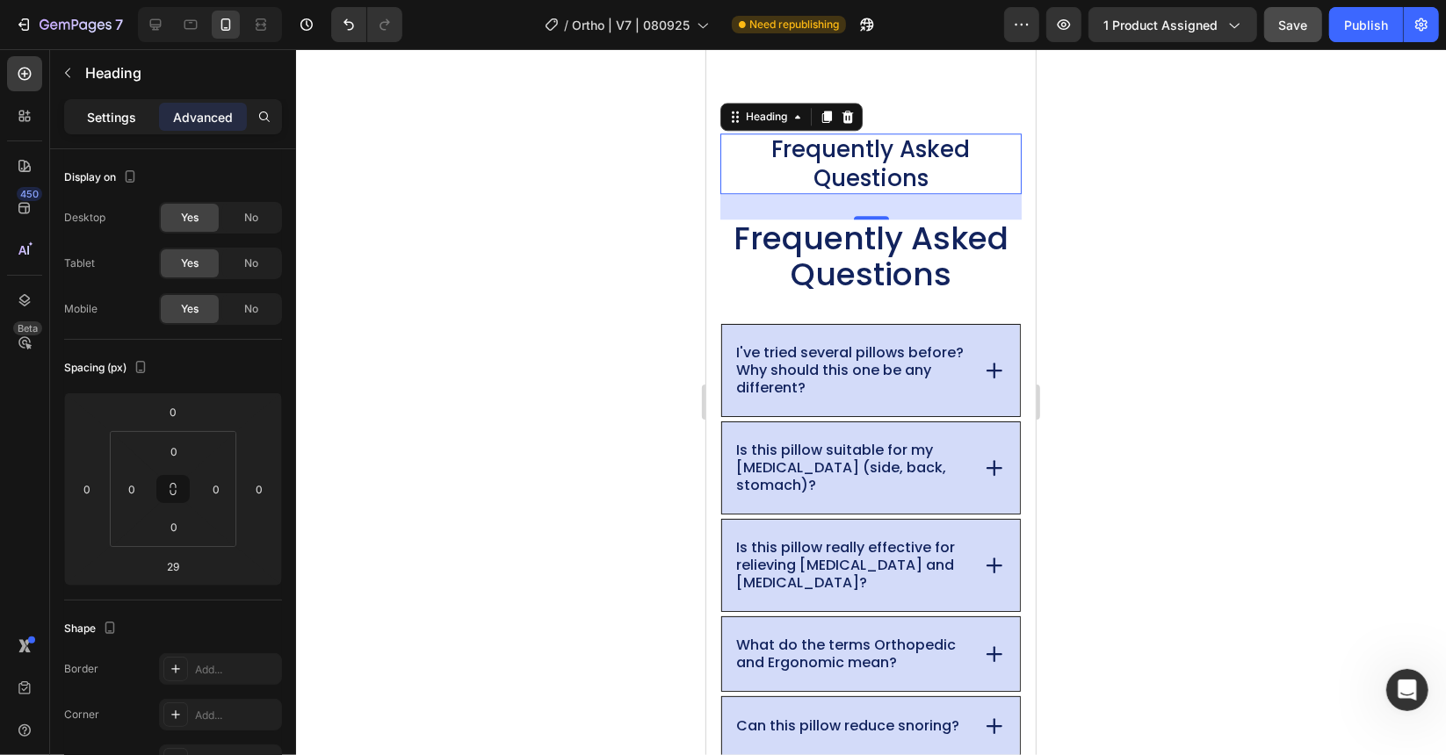
click at [120, 121] on p "Settings" at bounding box center [111, 117] width 49 height 18
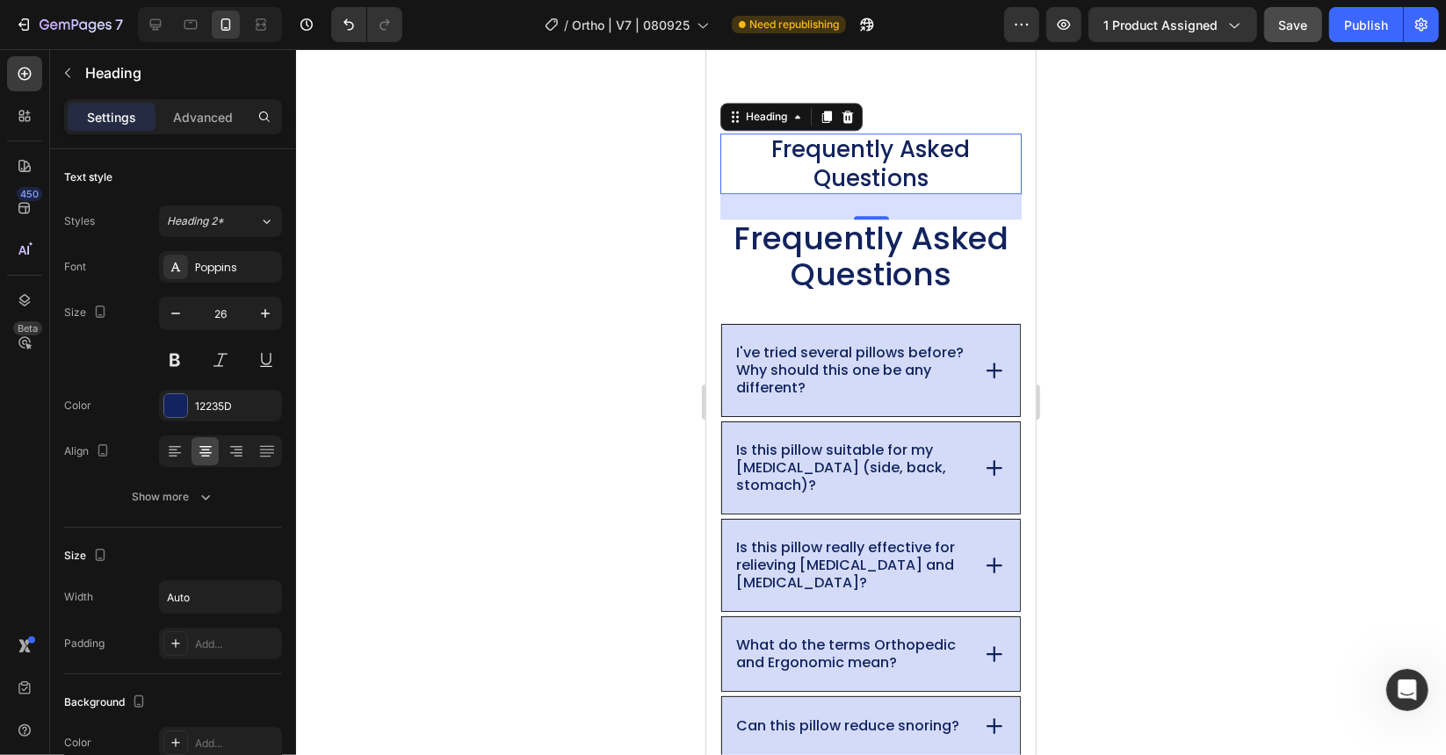
click at [573, 394] on div at bounding box center [871, 402] width 1150 height 706
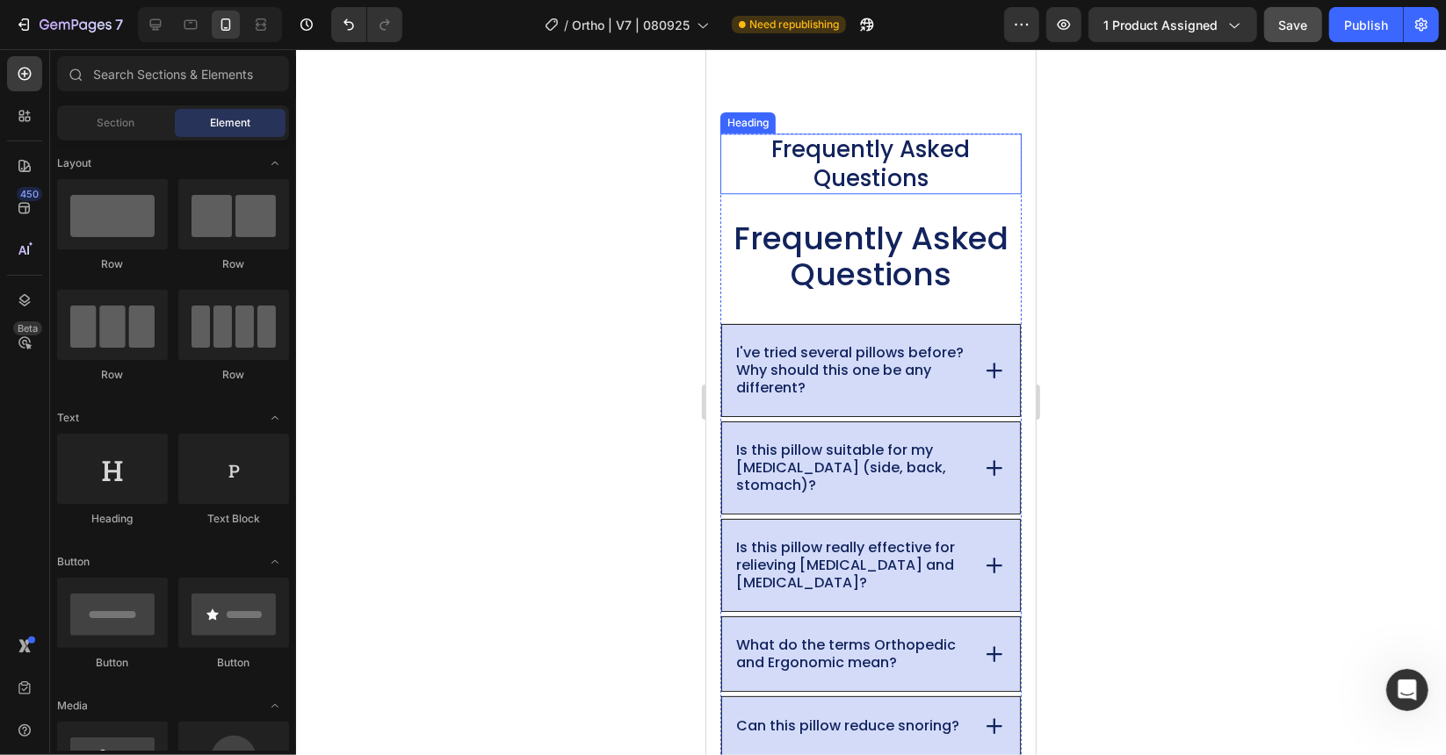
click at [829, 156] on p "Frequently Asked Questions" at bounding box center [870, 162] width 298 height 57
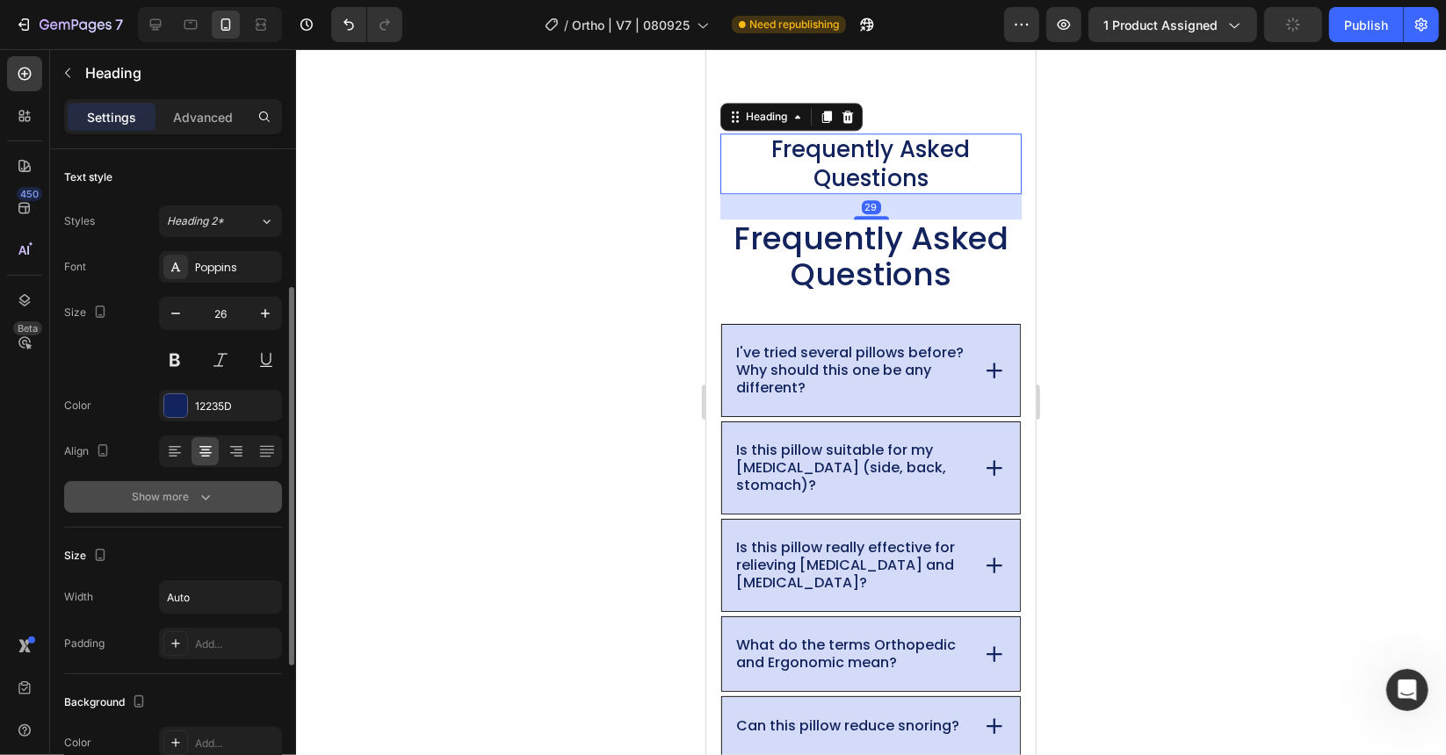
scroll to position [88, 0]
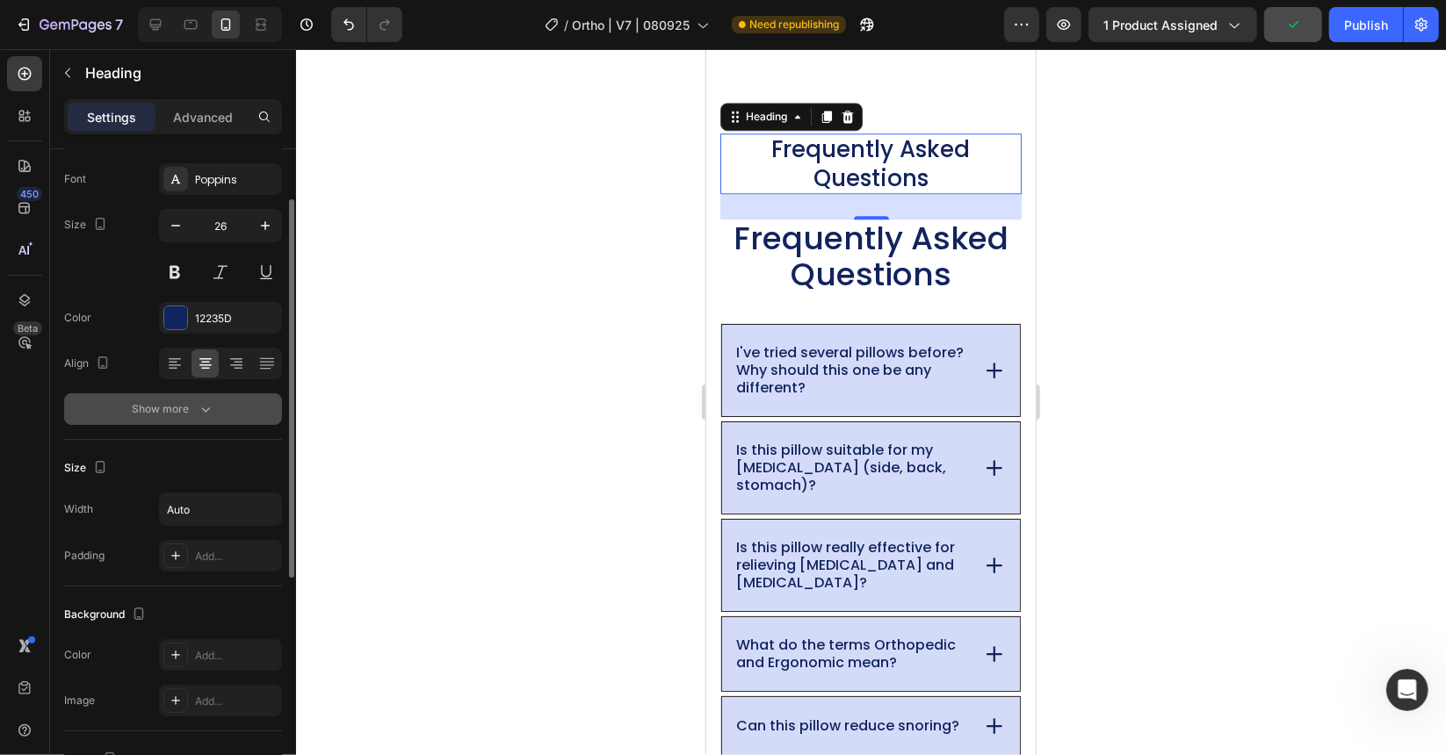
click at [158, 408] on div "Show more" at bounding box center [174, 410] width 82 height 18
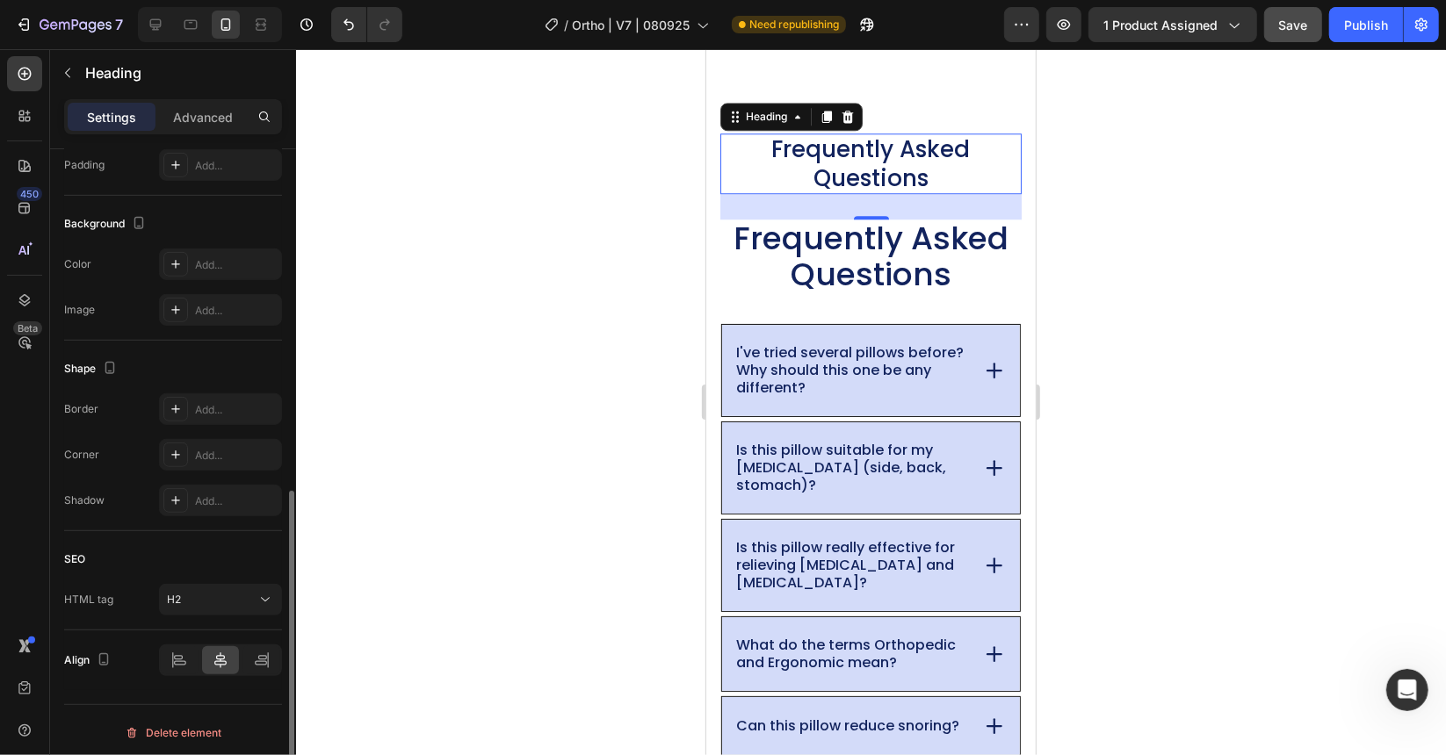
scroll to position [96, 0]
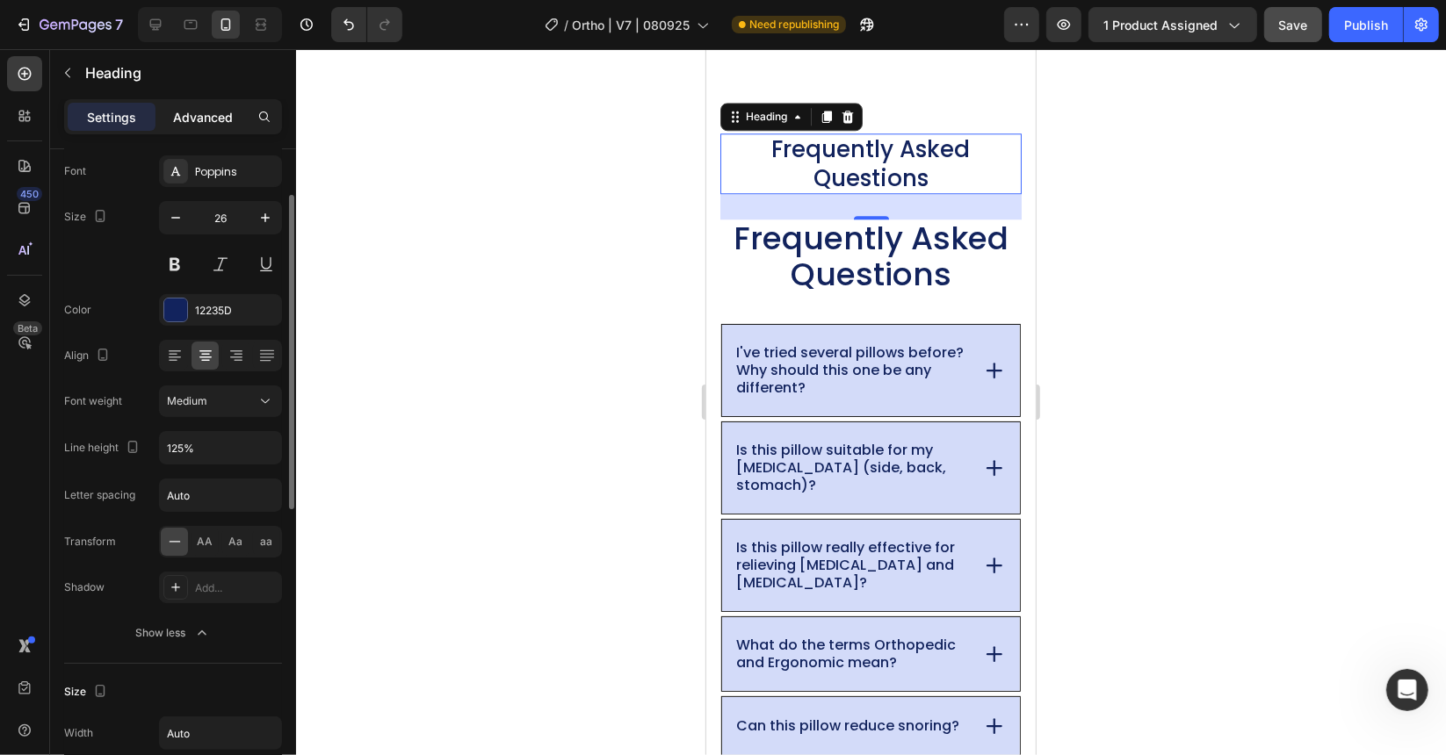
click at [182, 116] on p "Advanced" at bounding box center [203, 117] width 60 height 18
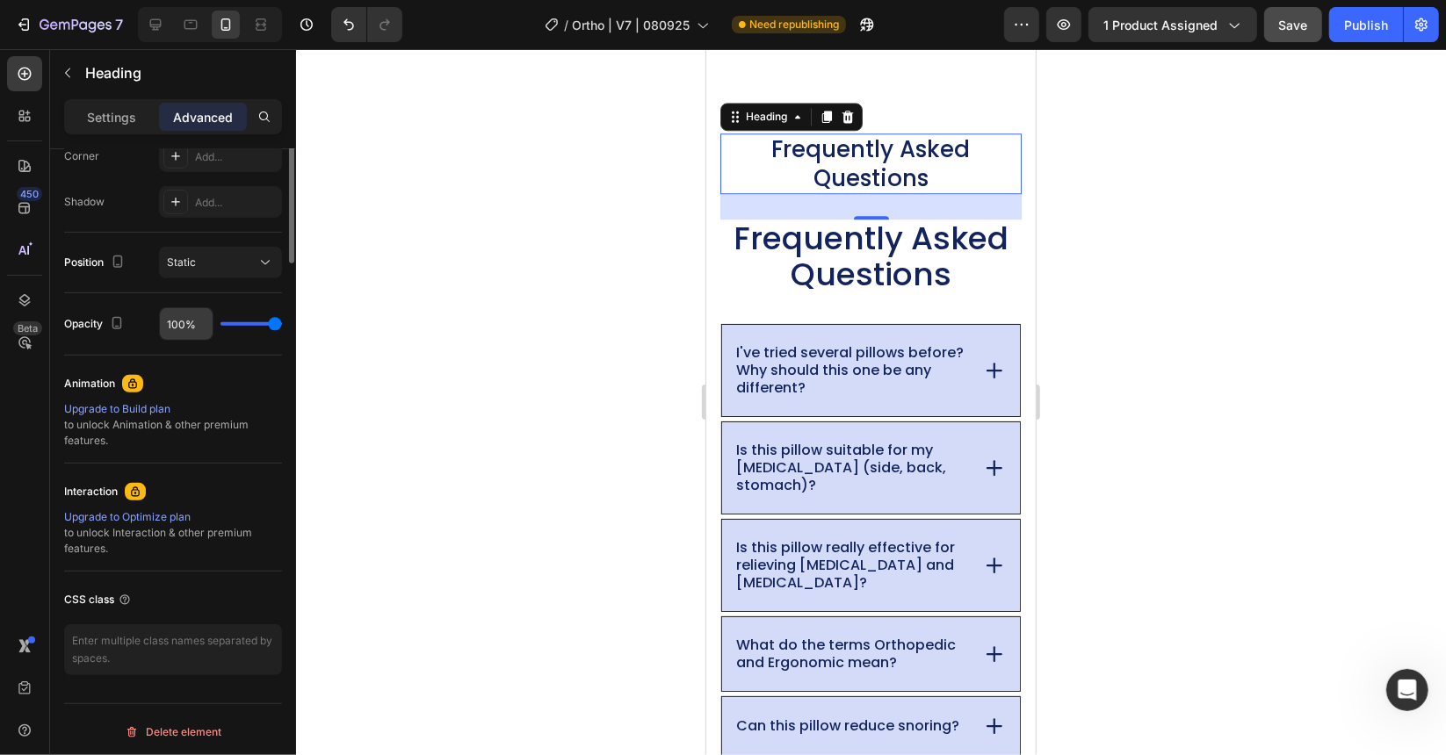
scroll to position [119, 0]
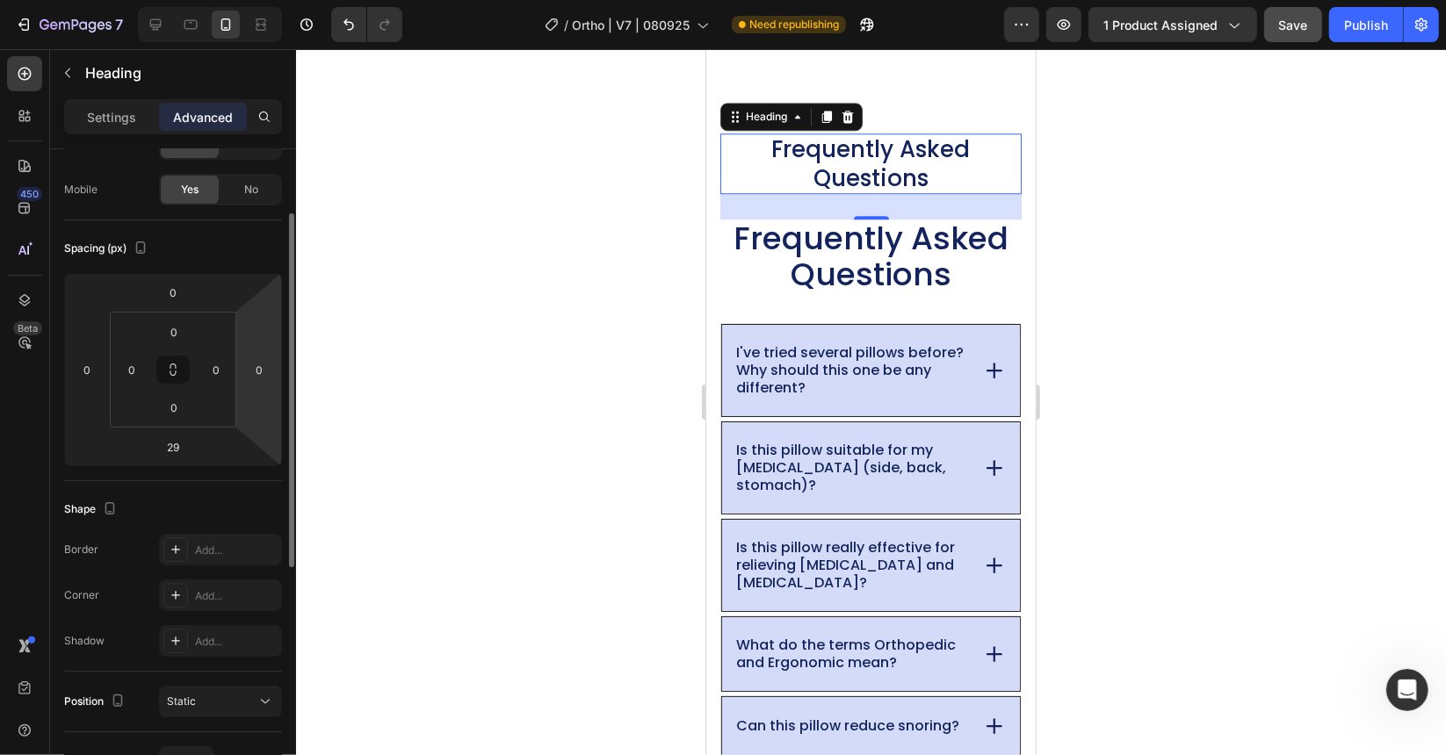
click at [534, 363] on div at bounding box center [871, 402] width 1150 height 706
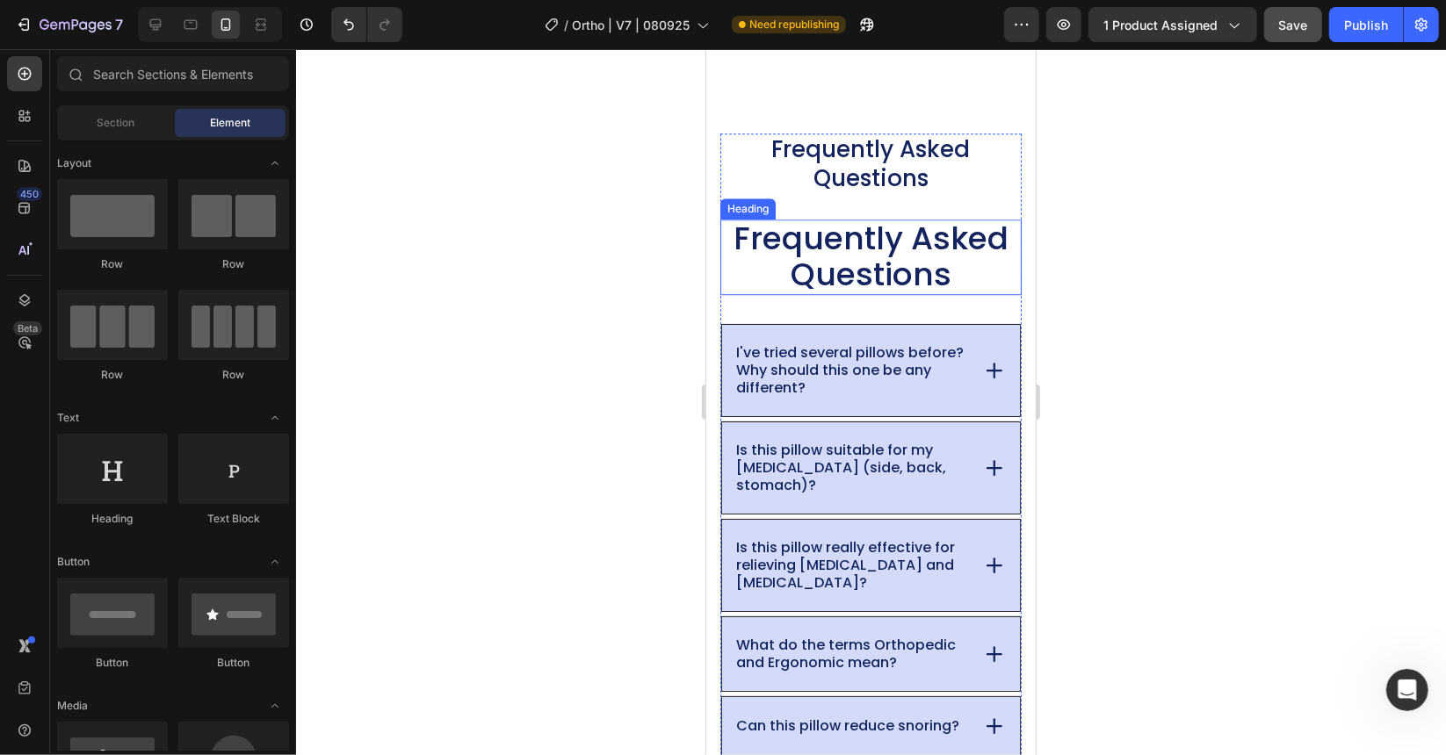
click at [769, 261] on p "⁠⁠⁠⁠⁠⁠⁠ Frequently Asked Questions" at bounding box center [869, 256] width 285 height 72
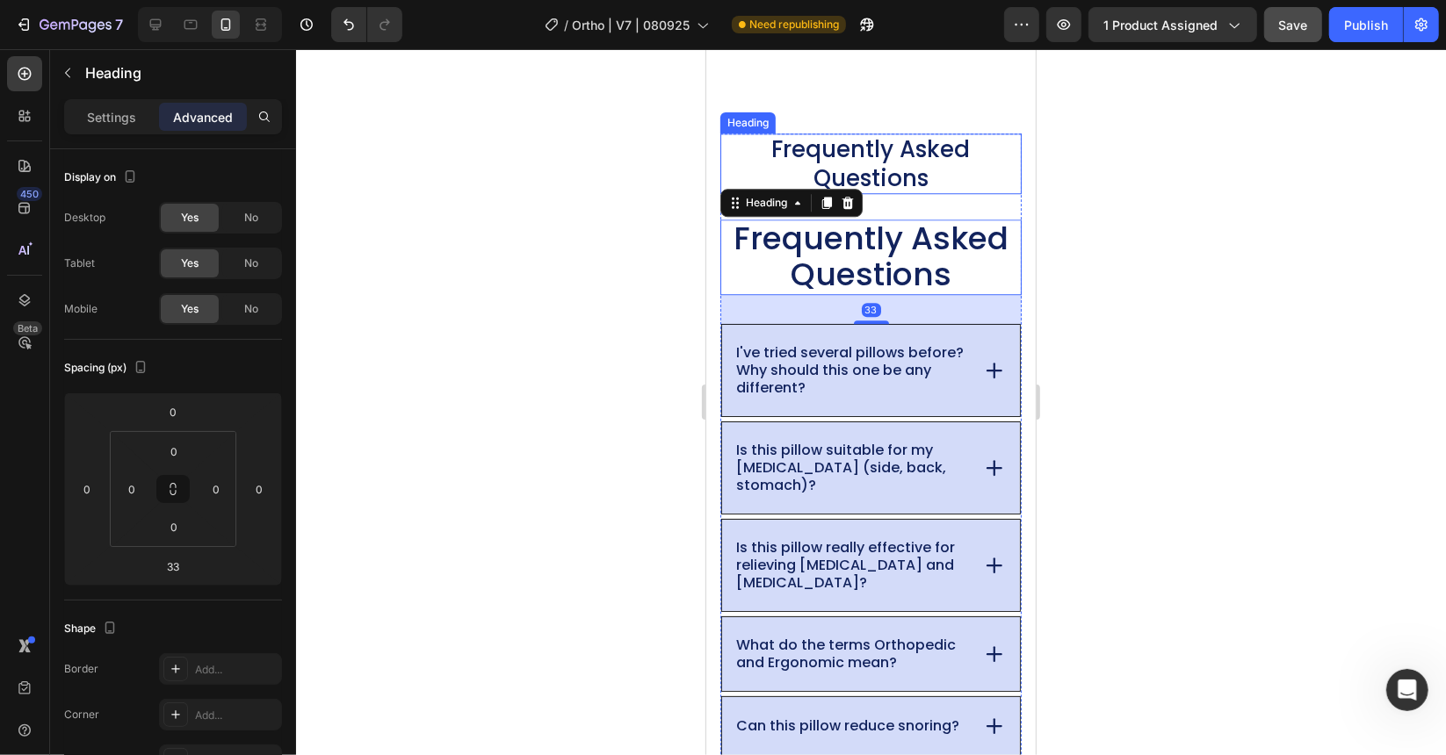
click at [722, 164] on p "Frequently Asked Questions" at bounding box center [870, 162] width 298 height 57
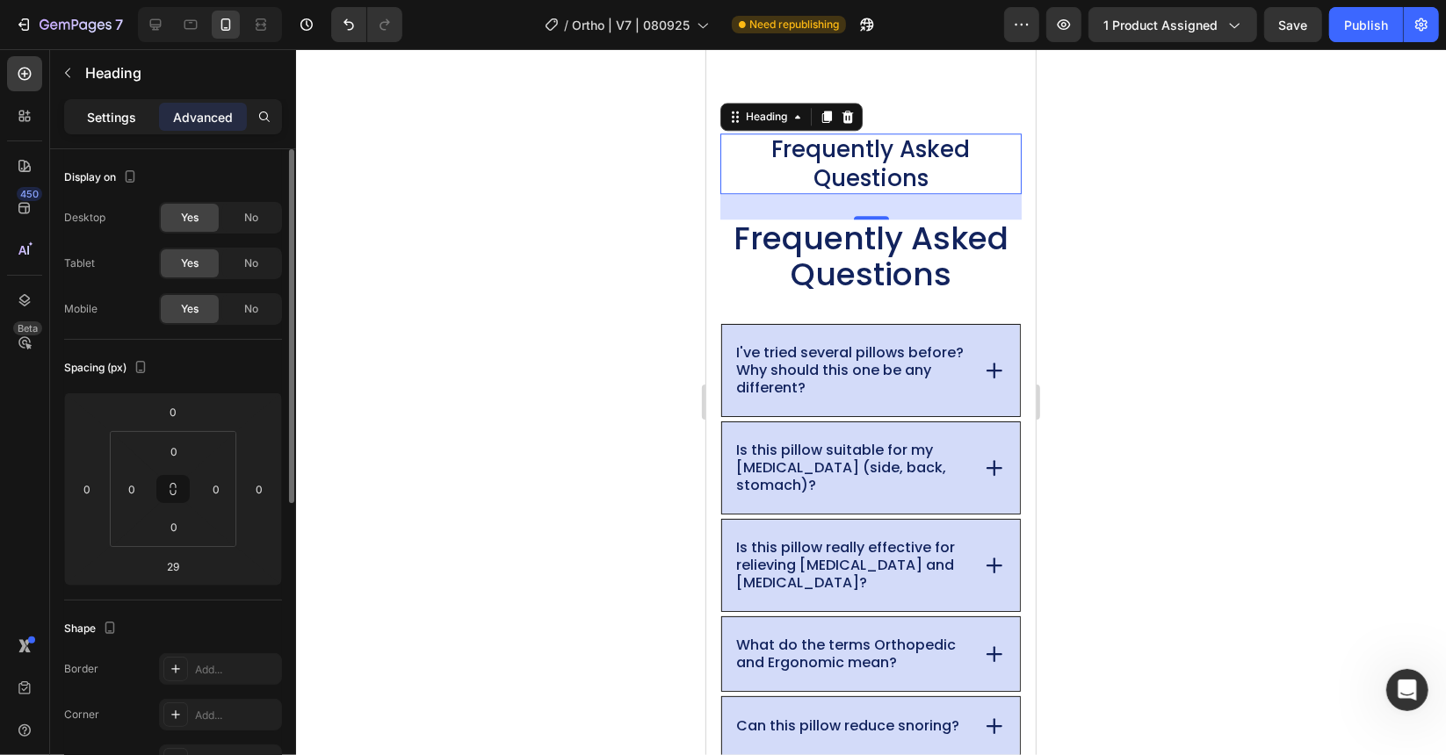
click at [120, 113] on p "Settings" at bounding box center [111, 117] width 49 height 18
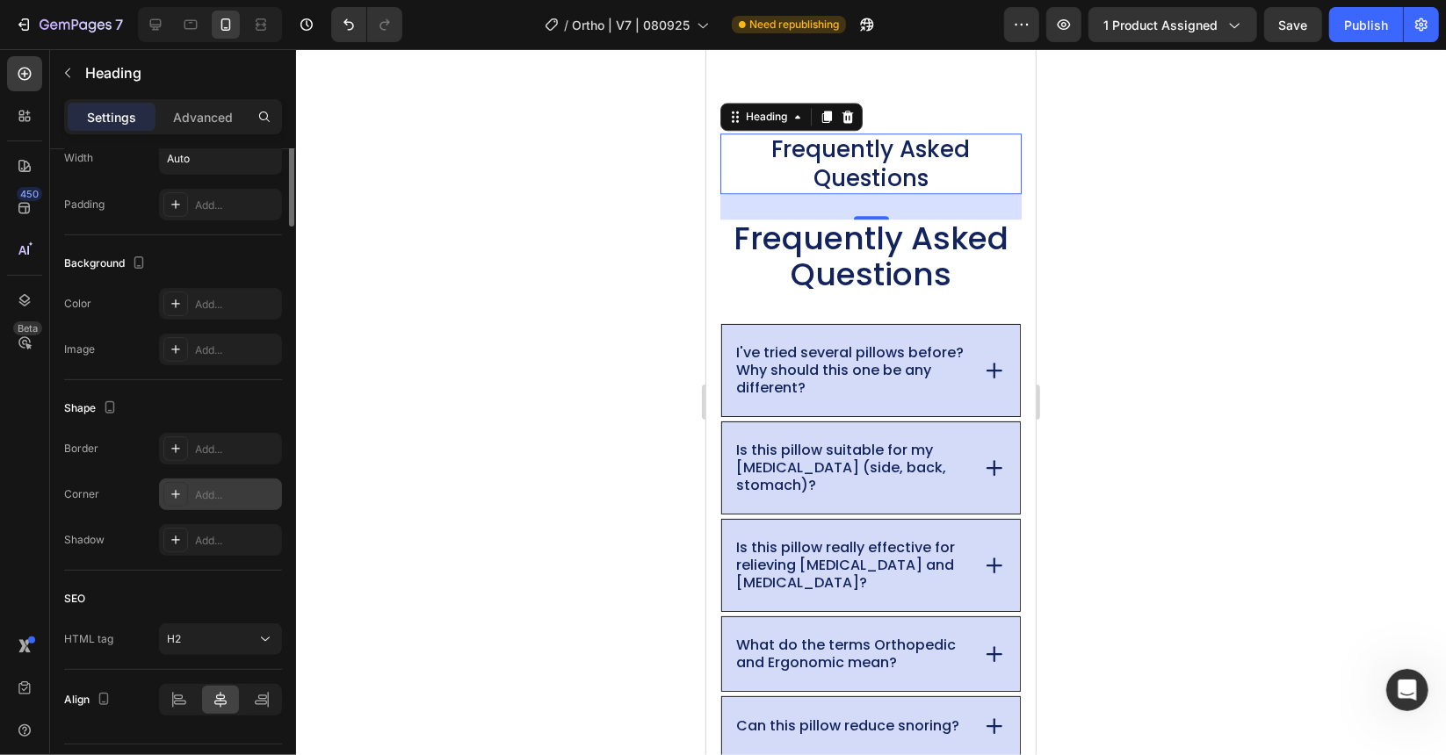
scroll to position [480, 0]
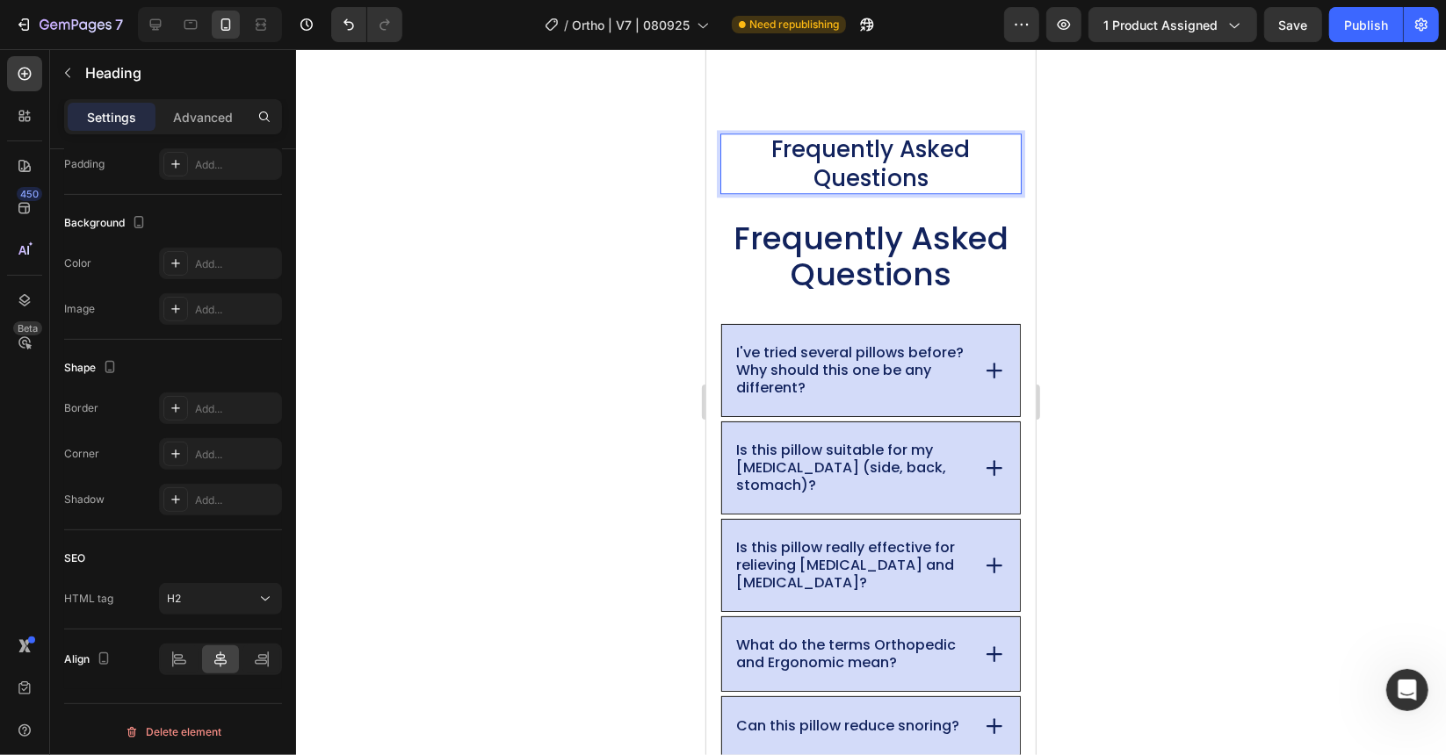
click at [848, 144] on p "Frequently Asked Questions" at bounding box center [870, 162] width 298 height 57
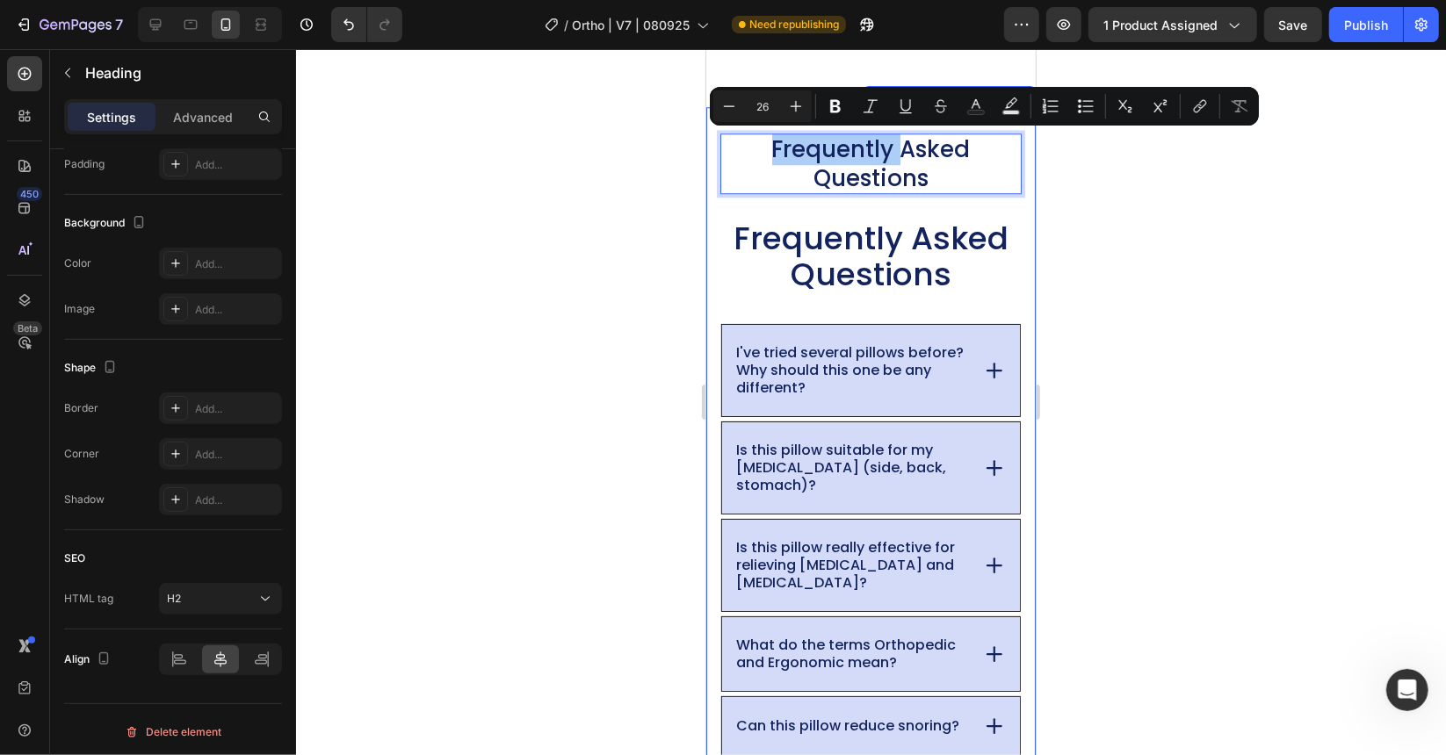
click at [556, 354] on div at bounding box center [871, 402] width 1150 height 706
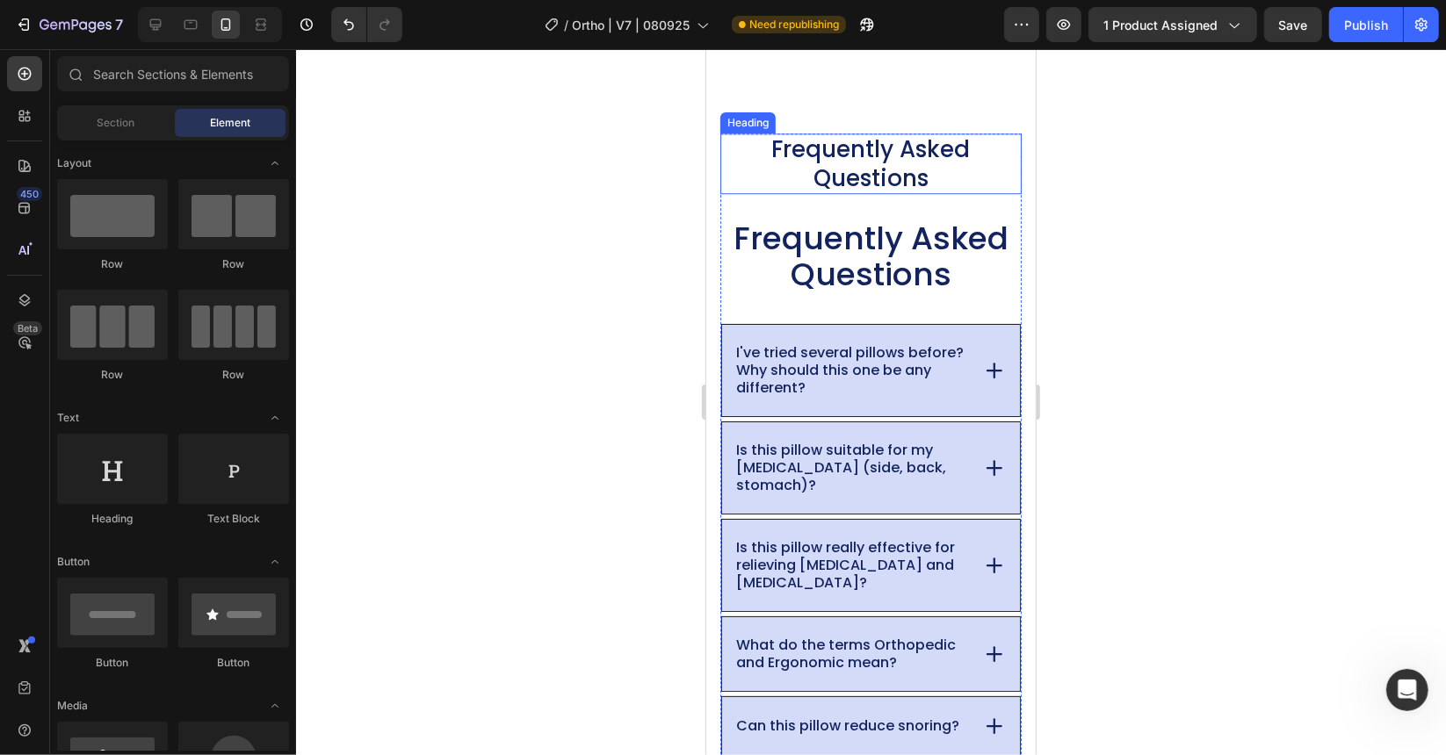
click at [890, 178] on p "Frequently Asked Questions" at bounding box center [870, 162] width 298 height 57
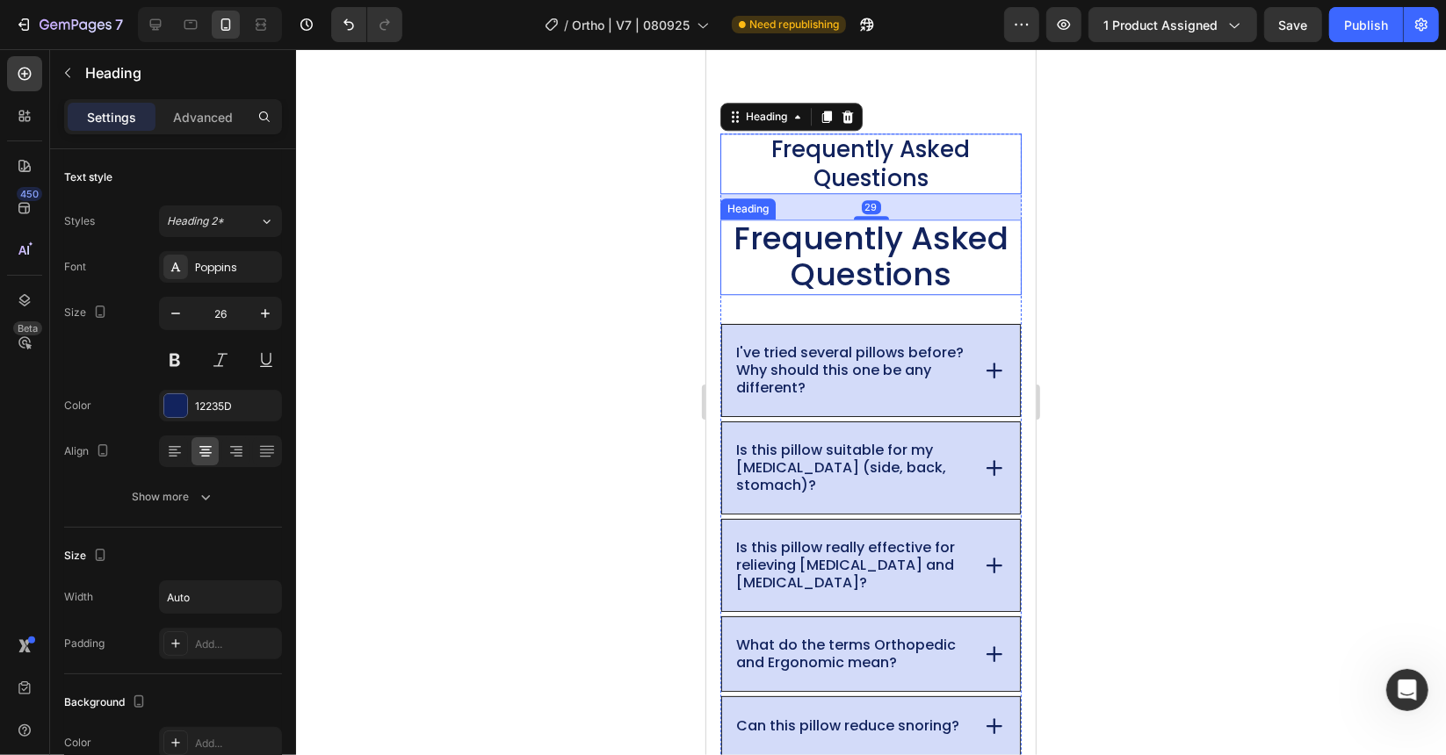
click at [861, 248] on span "Frequently Asked Questions" at bounding box center [870, 255] width 275 height 81
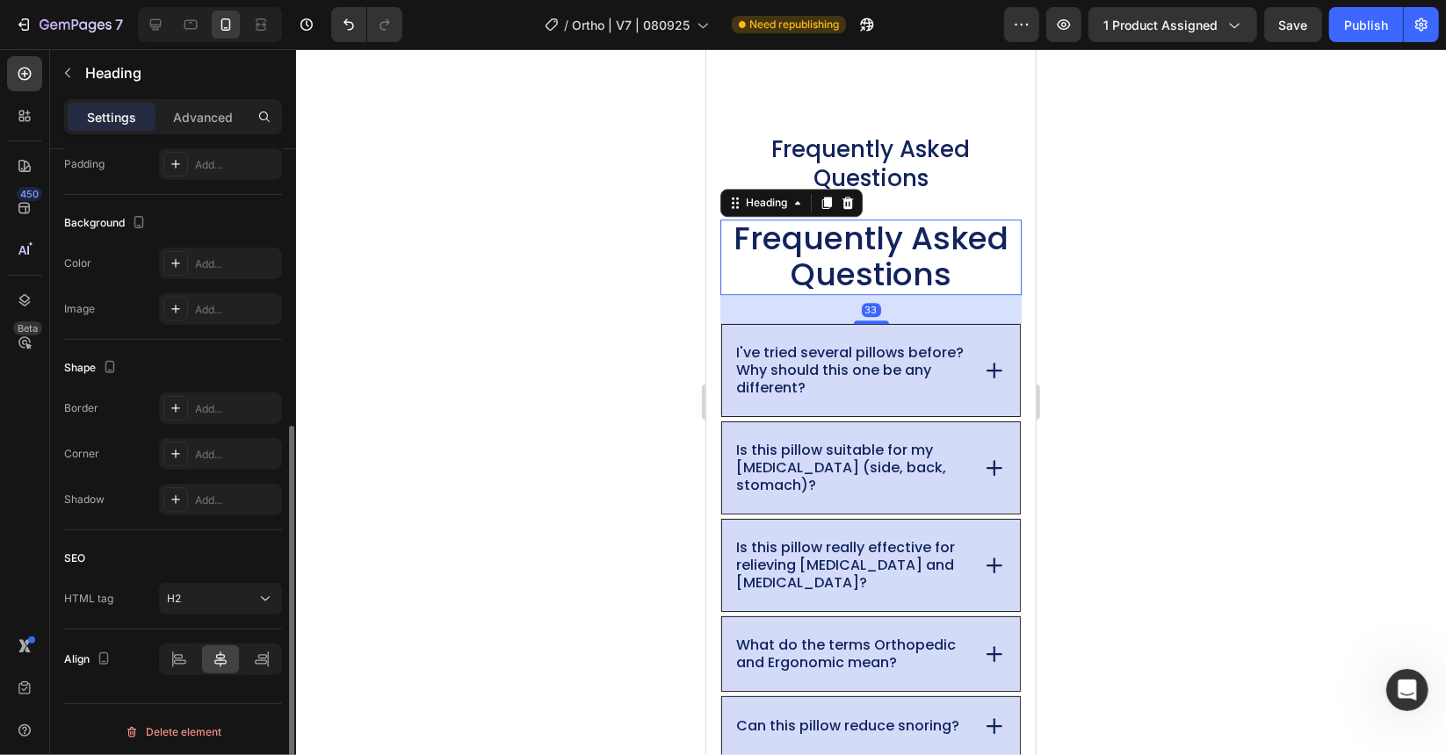
drag, startPoint x: 848, startPoint y: 205, endPoint x: 854, endPoint y: 190, distance: 15.8
click at [848, 206] on icon at bounding box center [847, 202] width 14 height 14
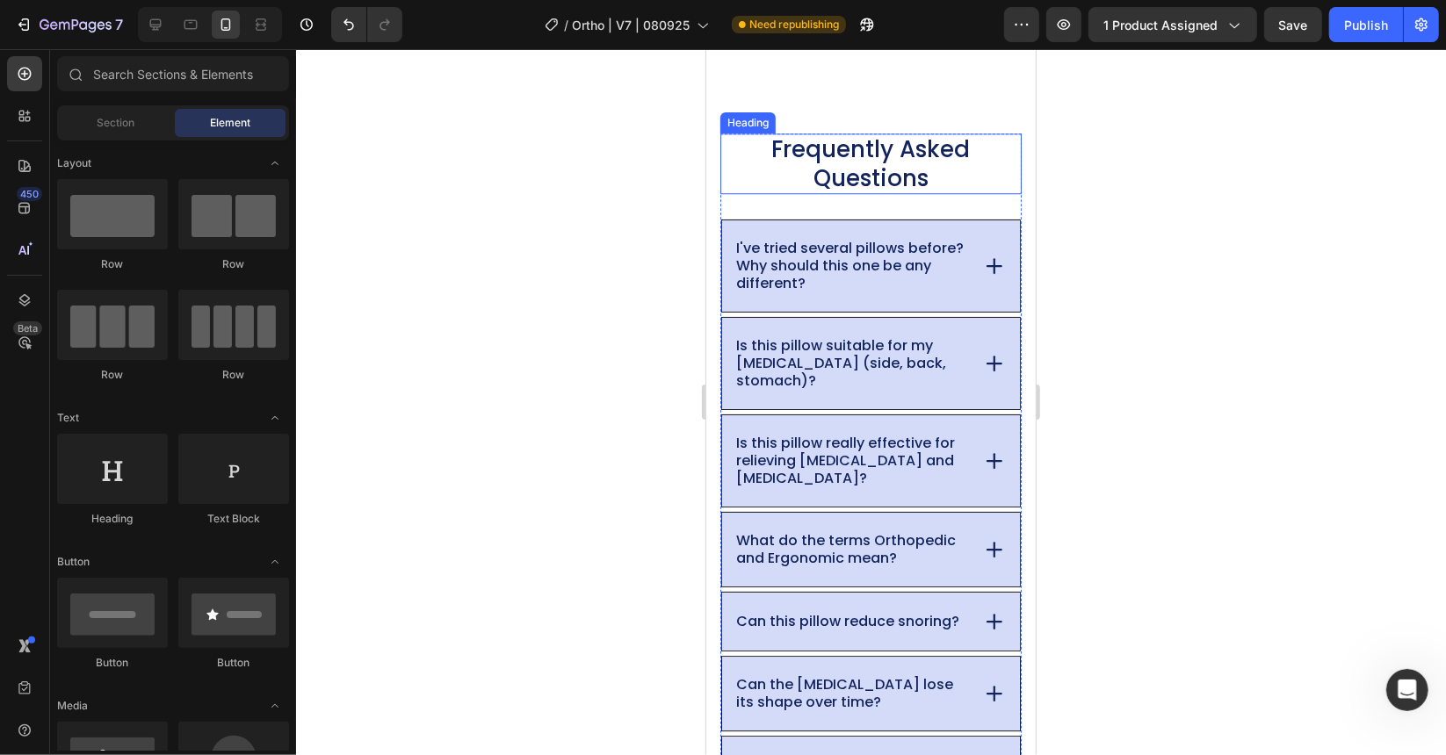
click at [865, 161] on p "Frequently Asked Questions" at bounding box center [870, 162] width 298 height 57
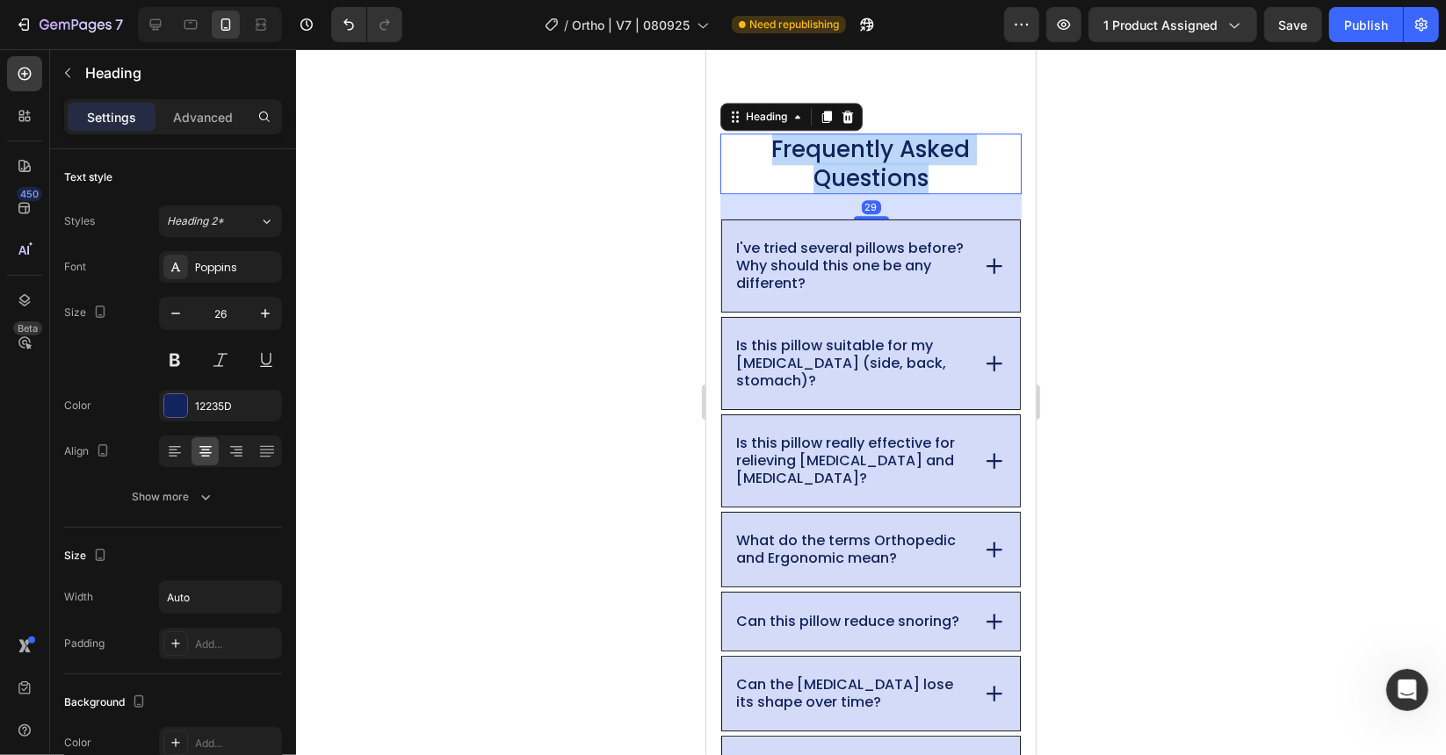
click at [865, 161] on p "Frequently Asked Questions" at bounding box center [870, 162] width 298 height 57
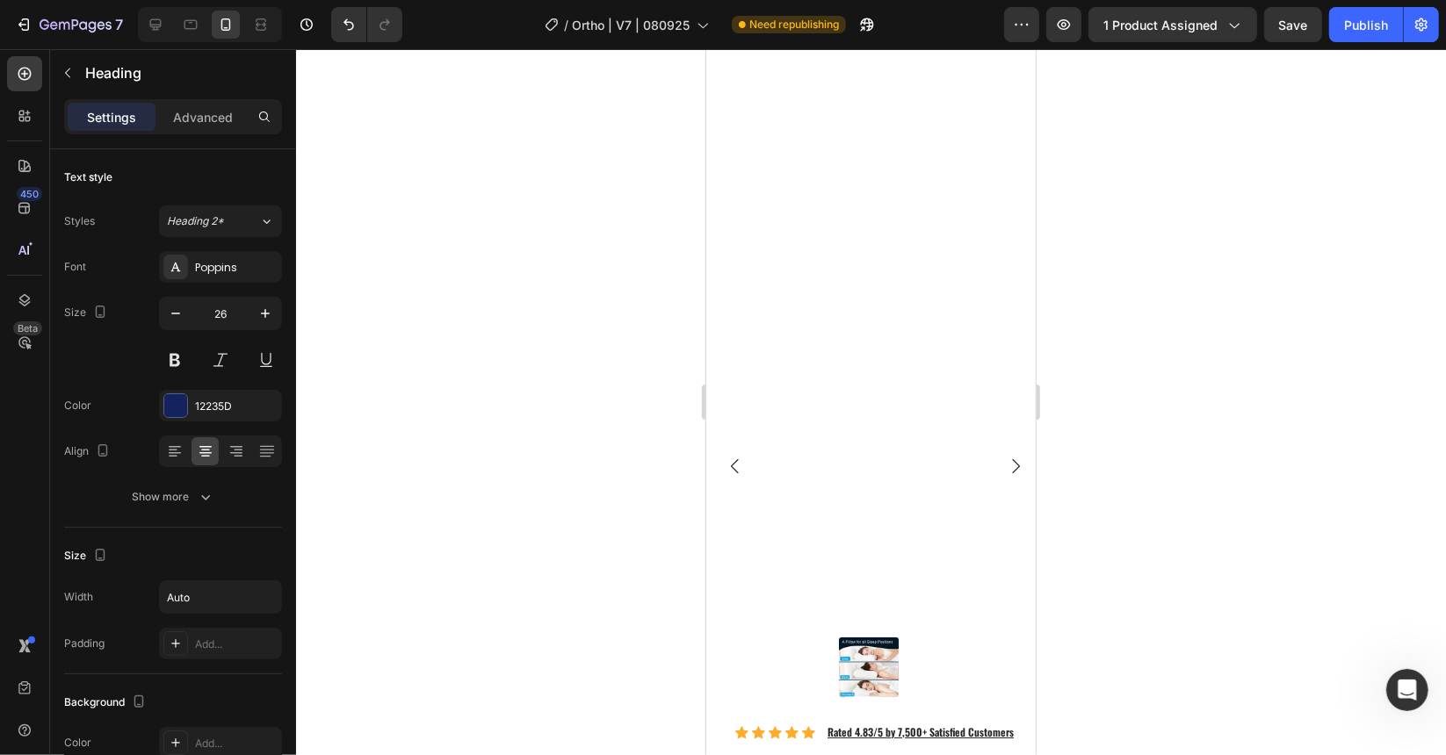
type input "16"
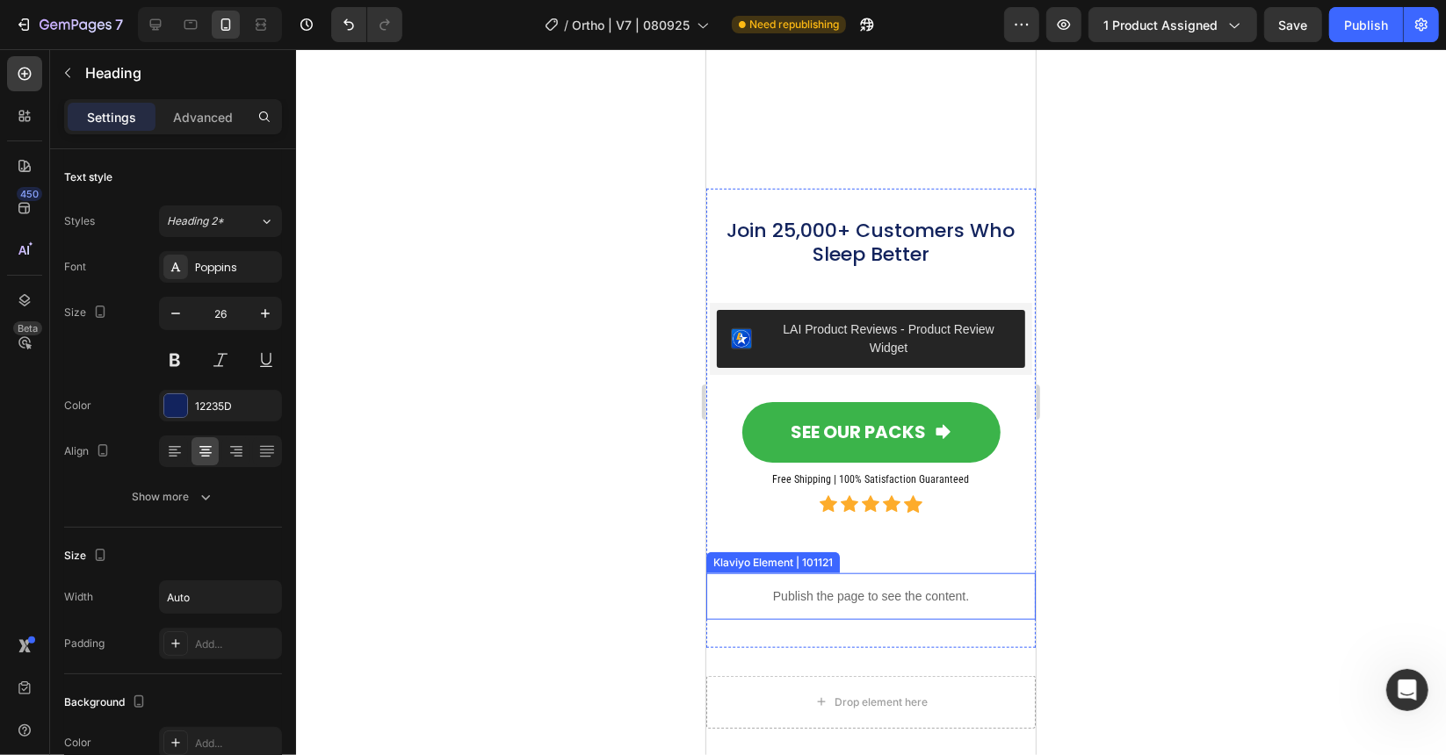
scroll to position [16454, 0]
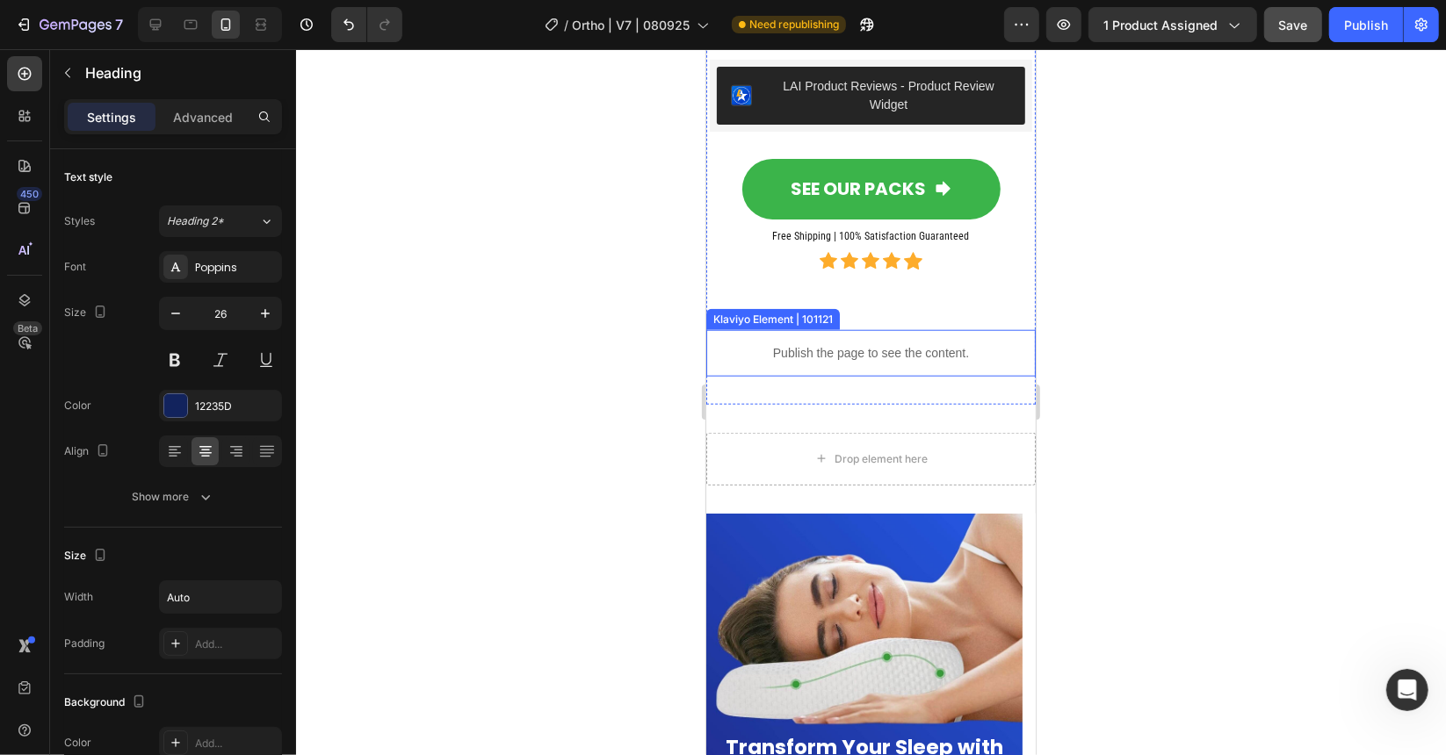
click at [1293, 20] on span "Save" at bounding box center [1293, 25] width 29 height 15
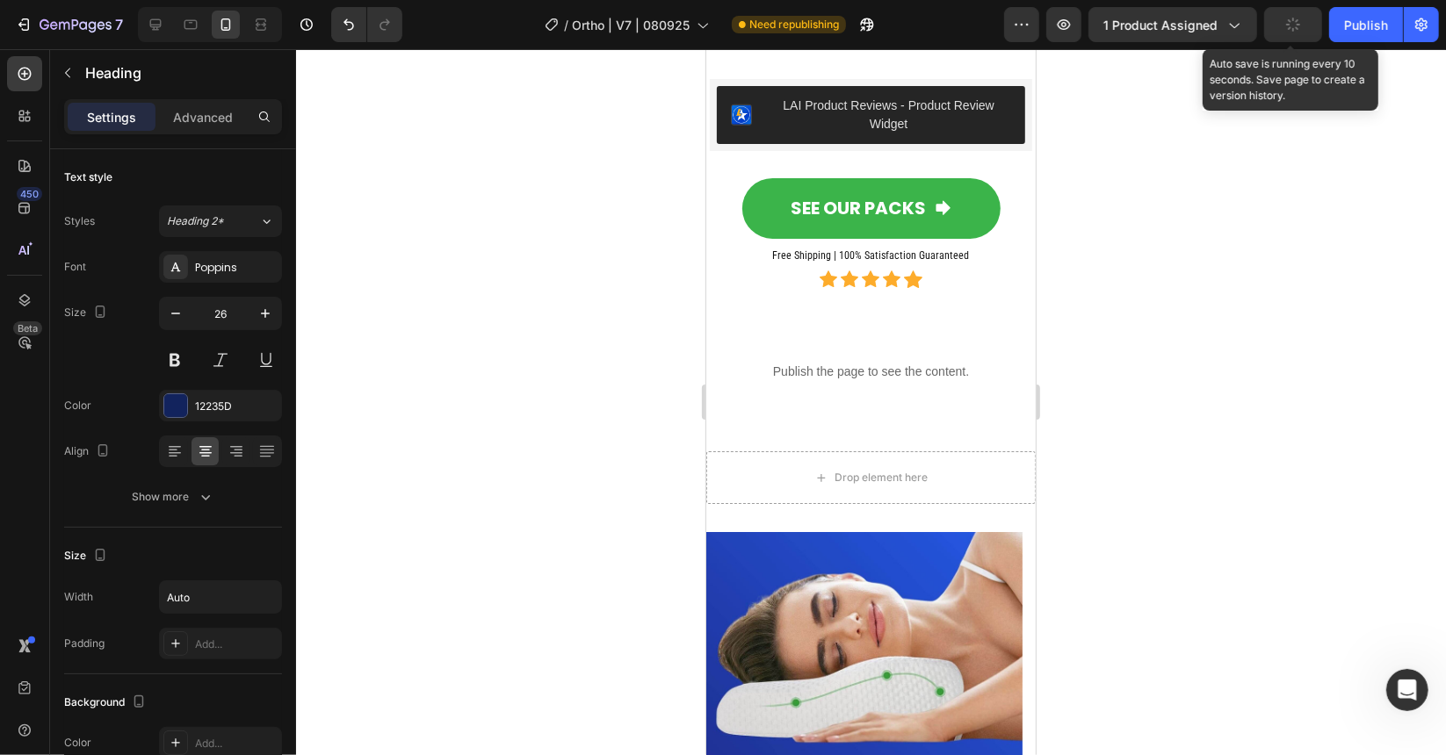
scroll to position [16299, 0]
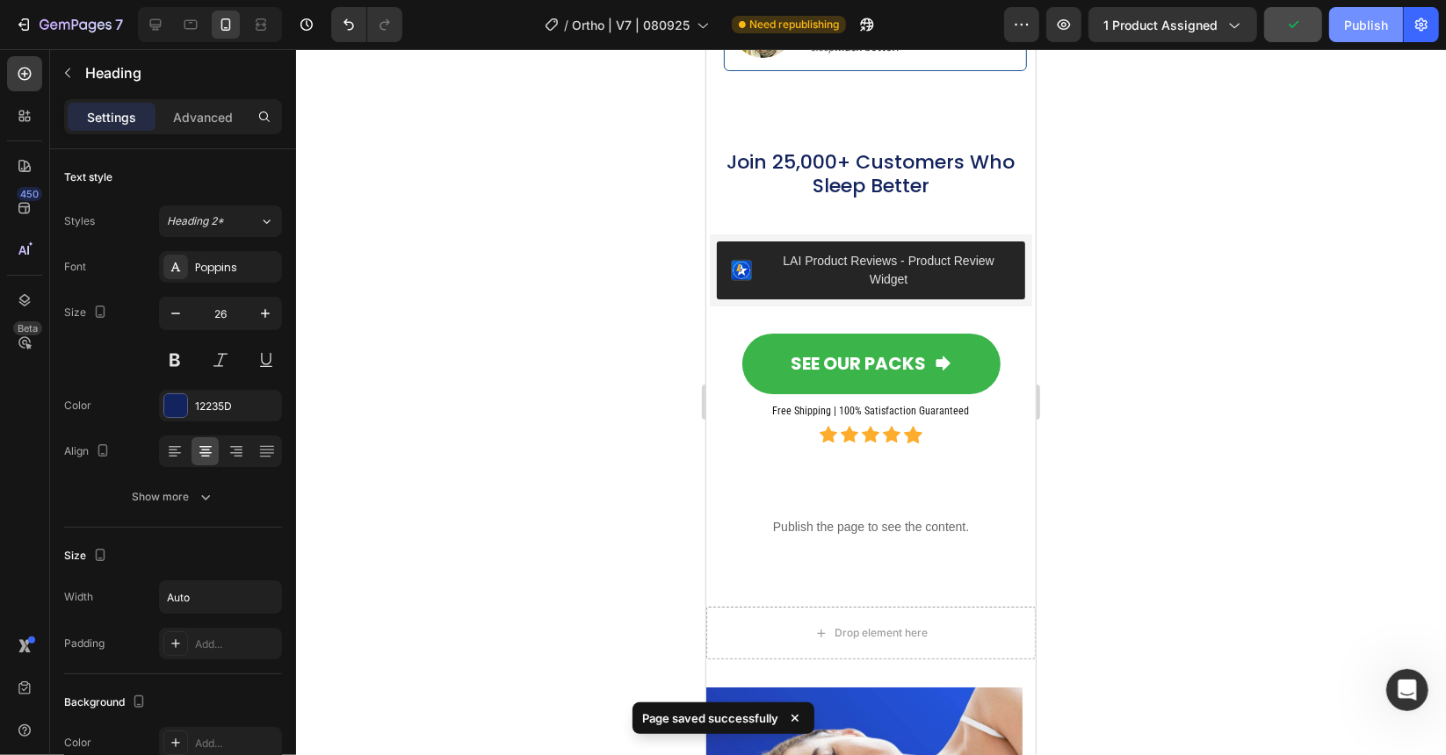
click at [1358, 11] on button "Publish" at bounding box center [1366, 24] width 74 height 35
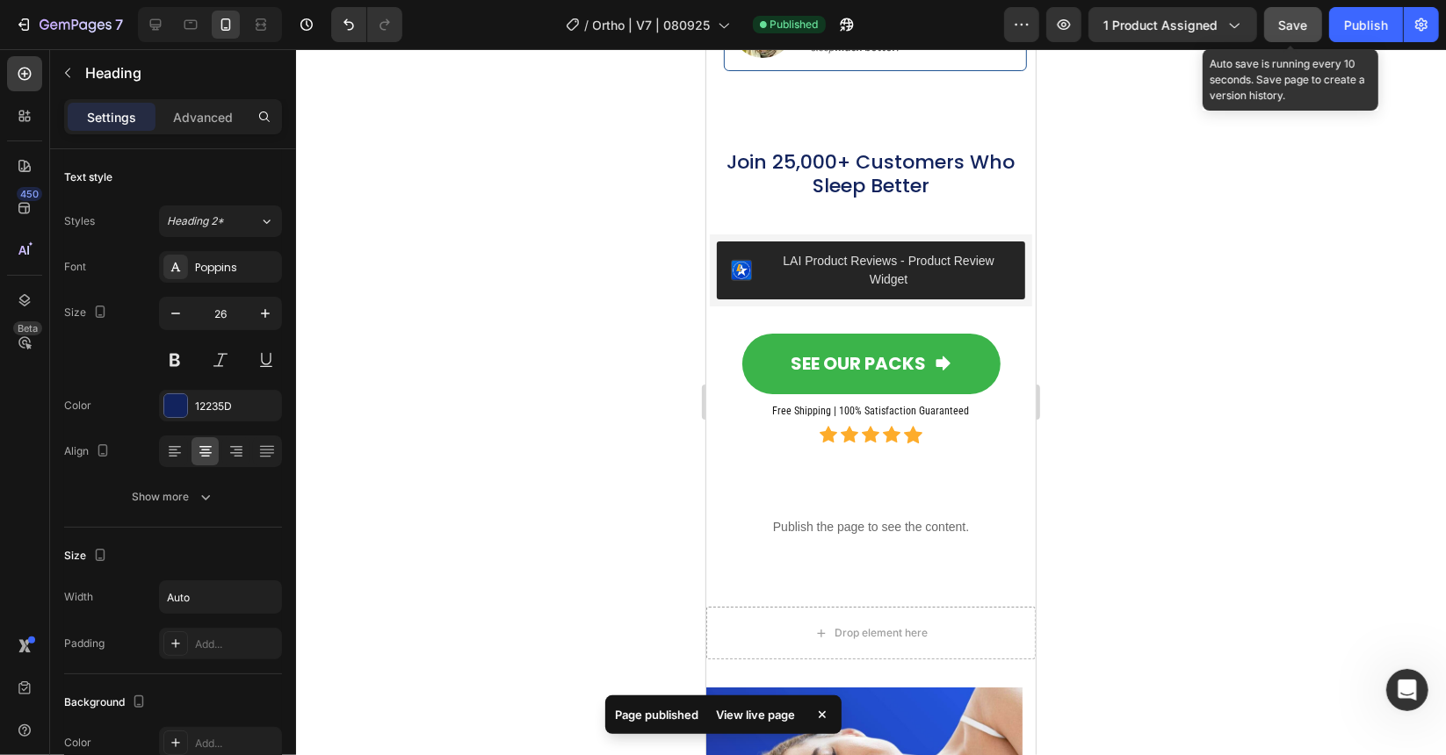
click at [1296, 24] on span "Save" at bounding box center [1293, 25] width 29 height 15
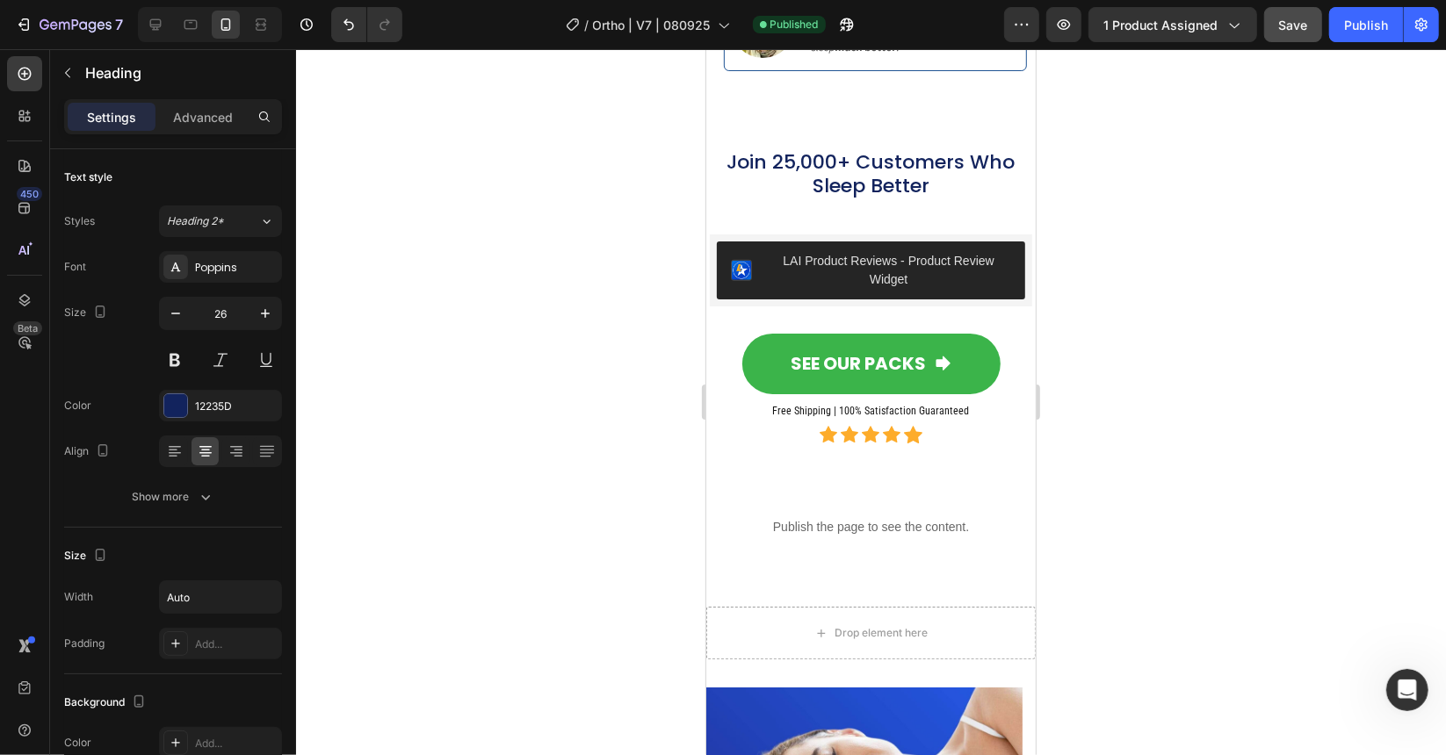
click at [1229, 254] on div at bounding box center [871, 402] width 1150 height 706
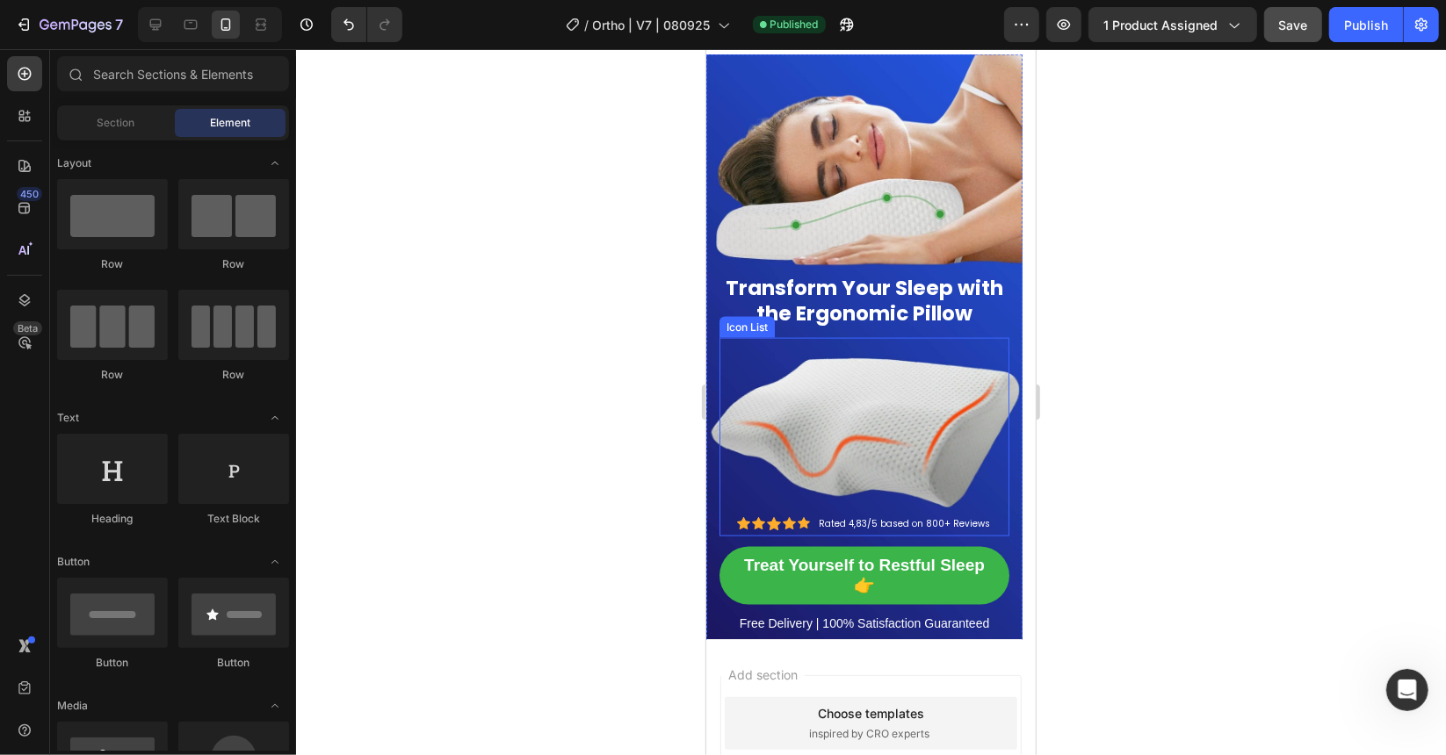
scroll to position [17089, 0]
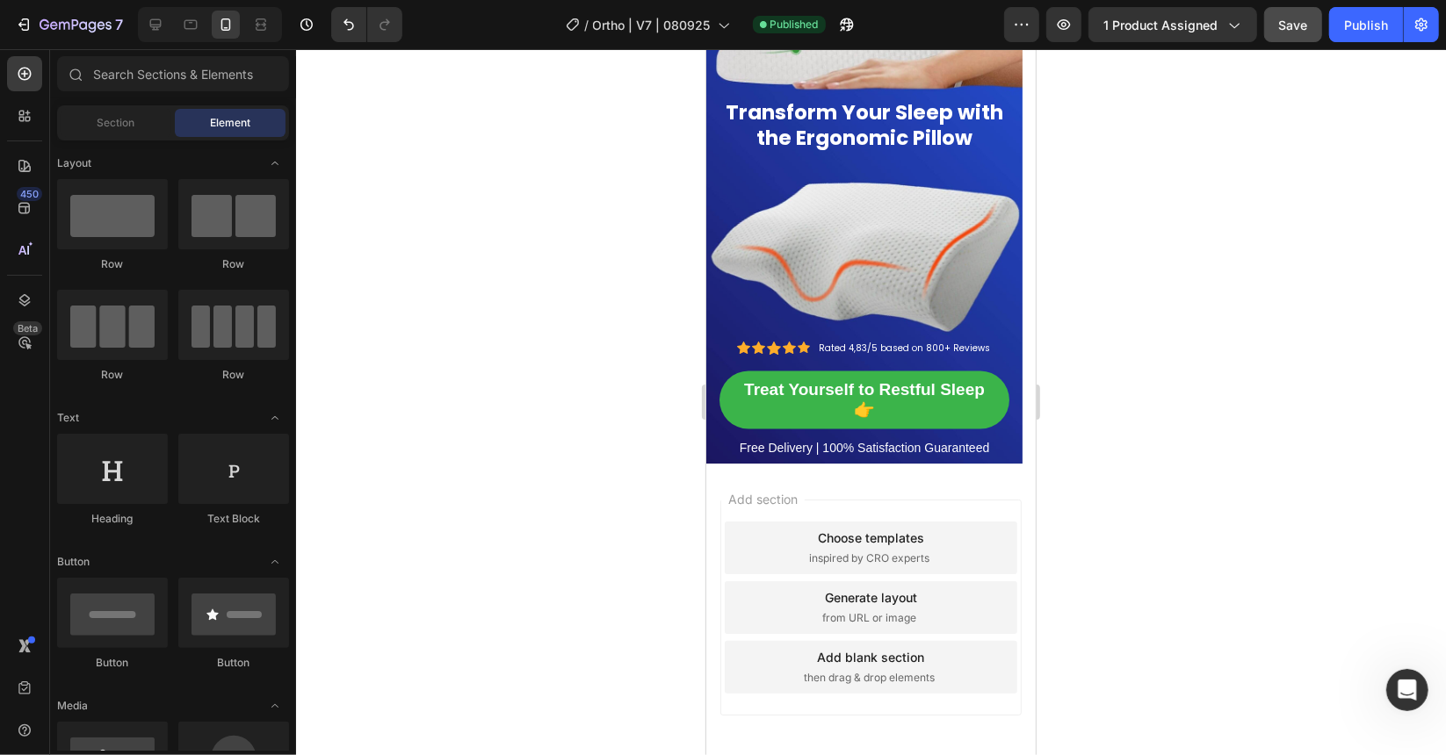
click at [1131, 450] on div at bounding box center [871, 402] width 1150 height 706
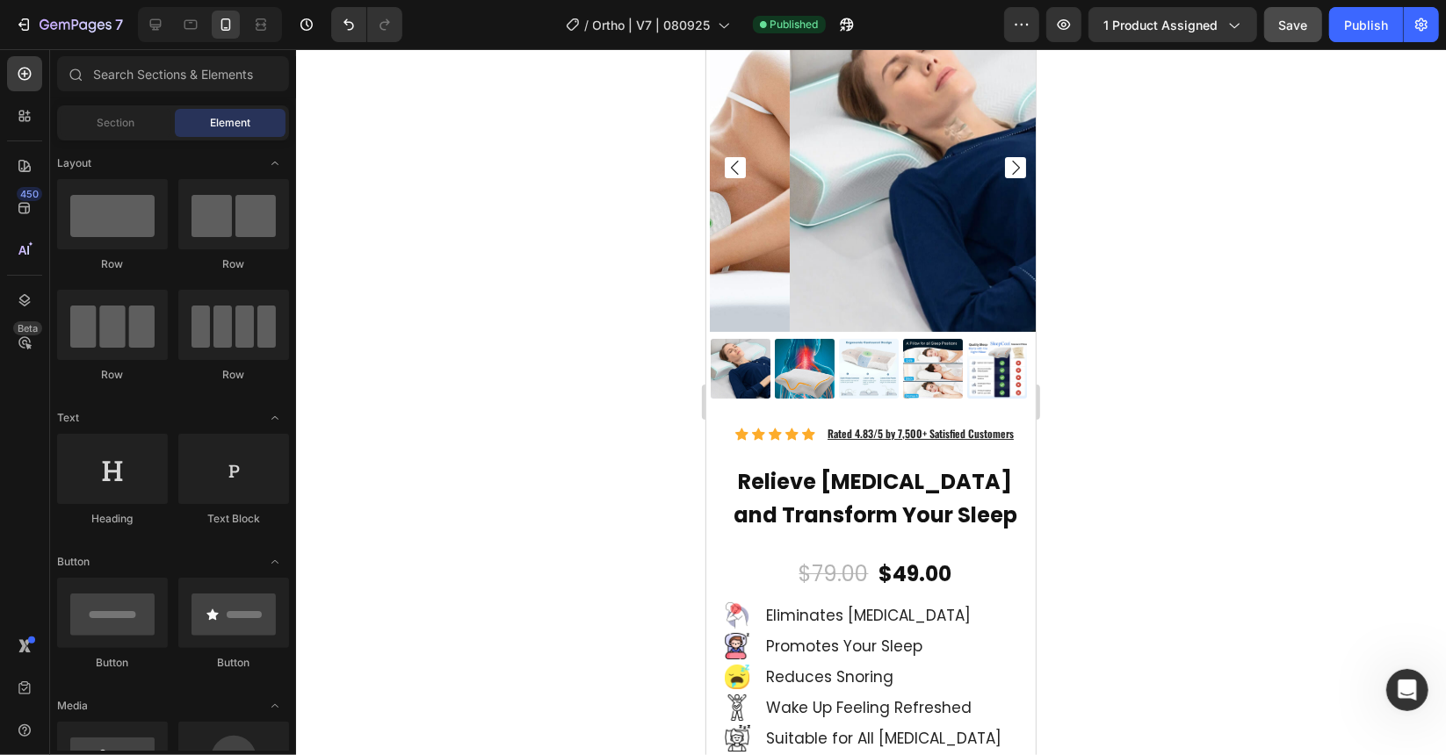
scroll to position [15117, 0]
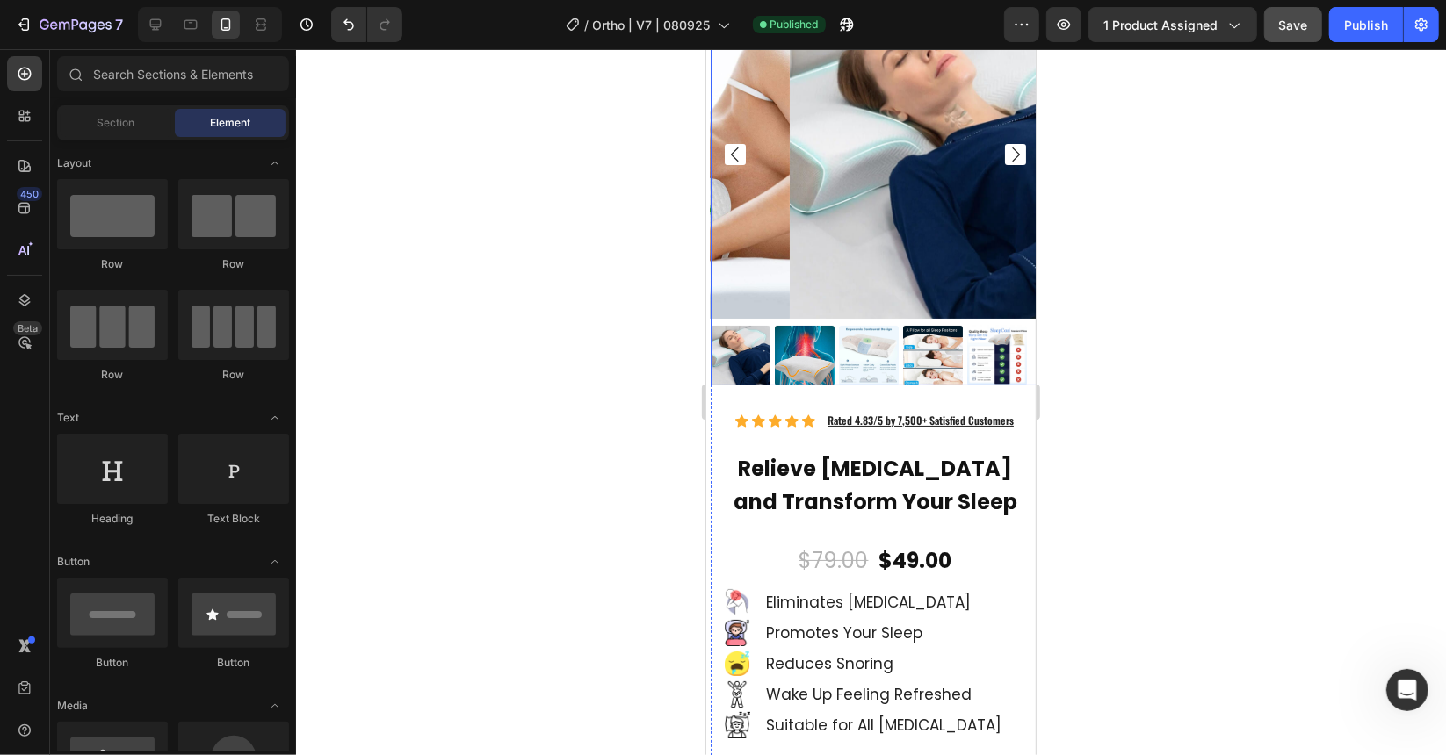
click at [789, 207] on img at bounding box center [953, 153] width 329 height 329
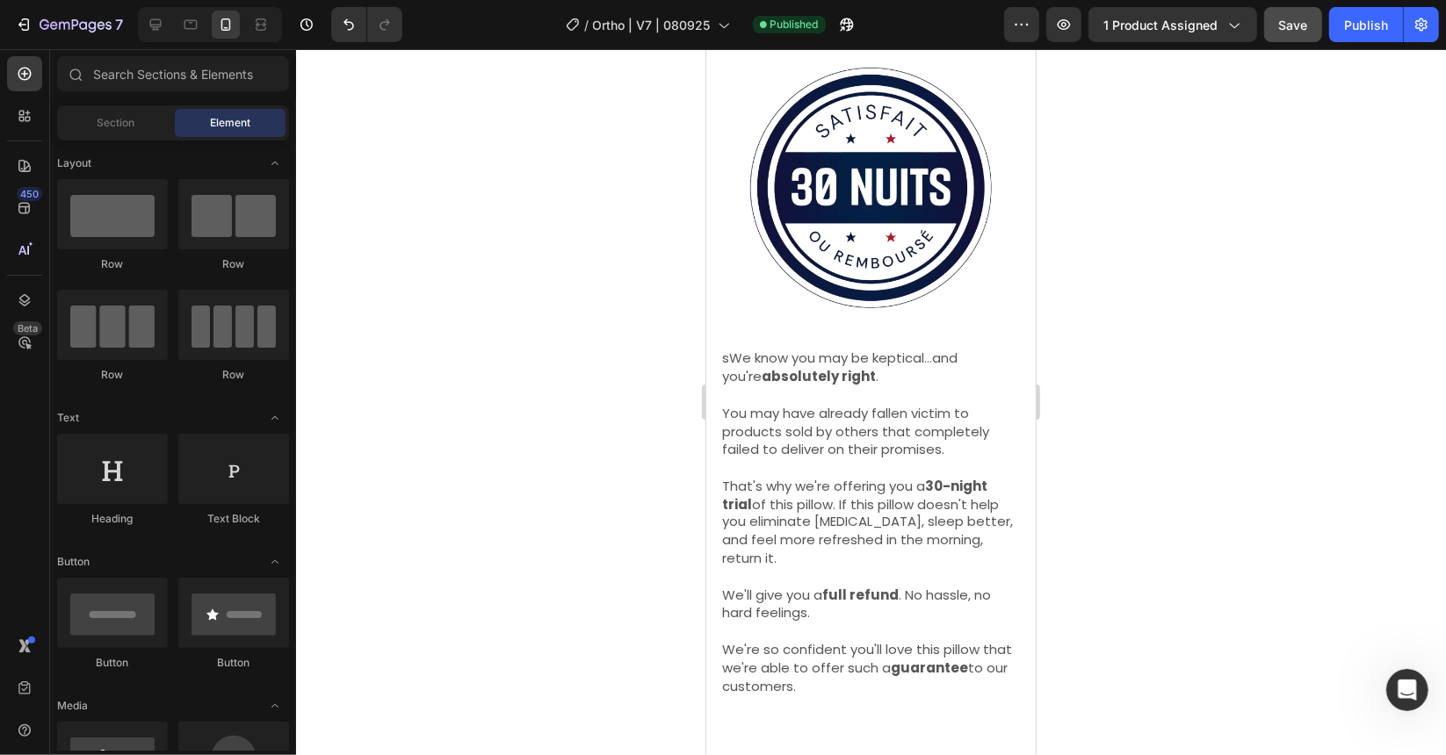
scroll to position [12119, 0]
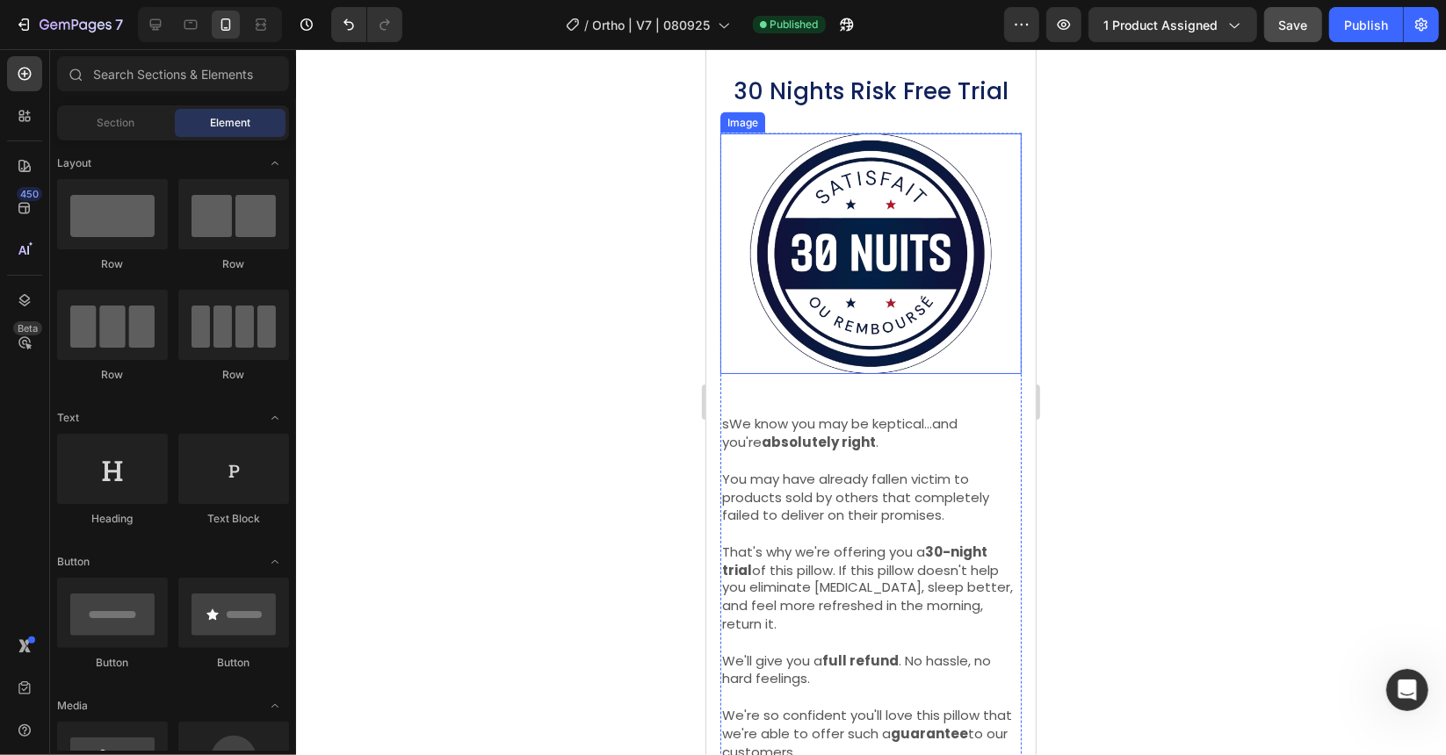
click at [876, 267] on img at bounding box center [869, 253] width 241 height 241
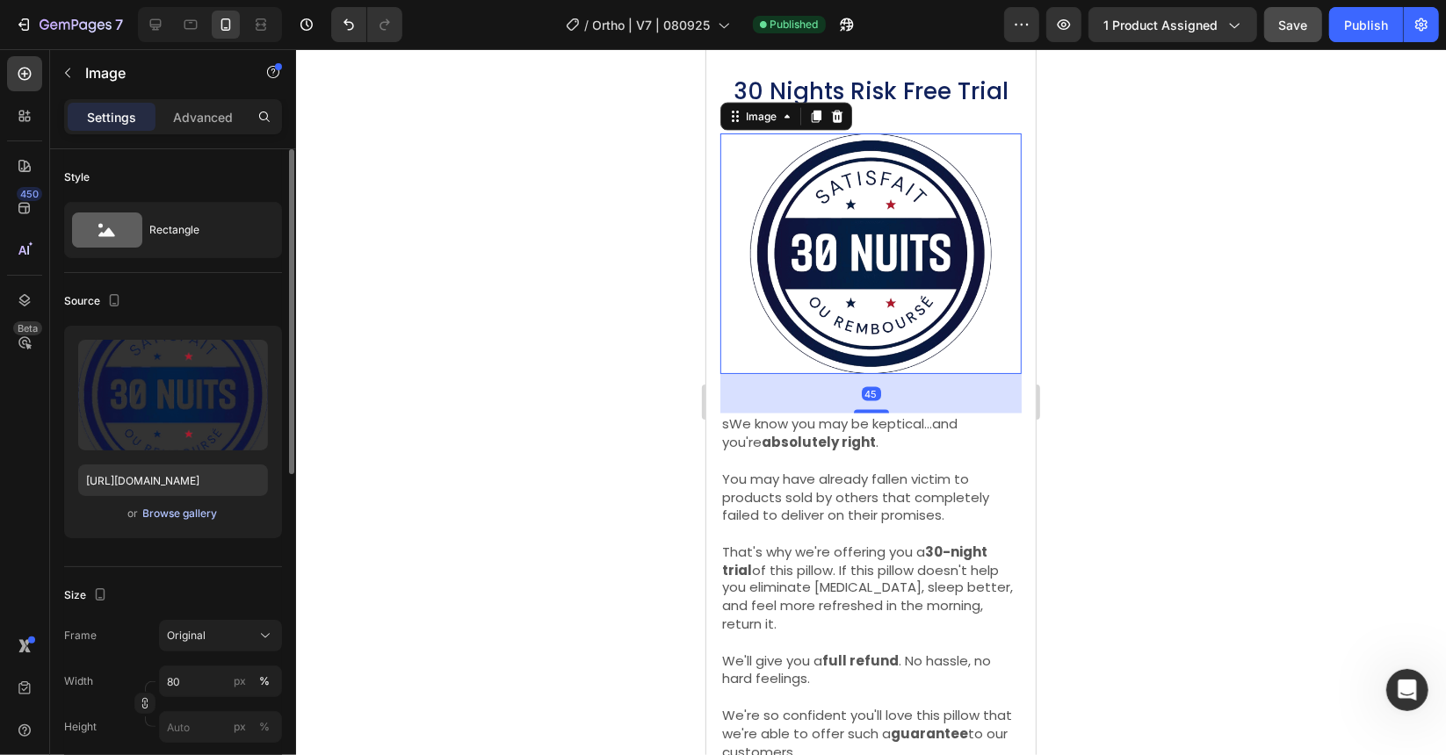
click at [190, 513] on div "Browse gallery" at bounding box center [180, 514] width 75 height 16
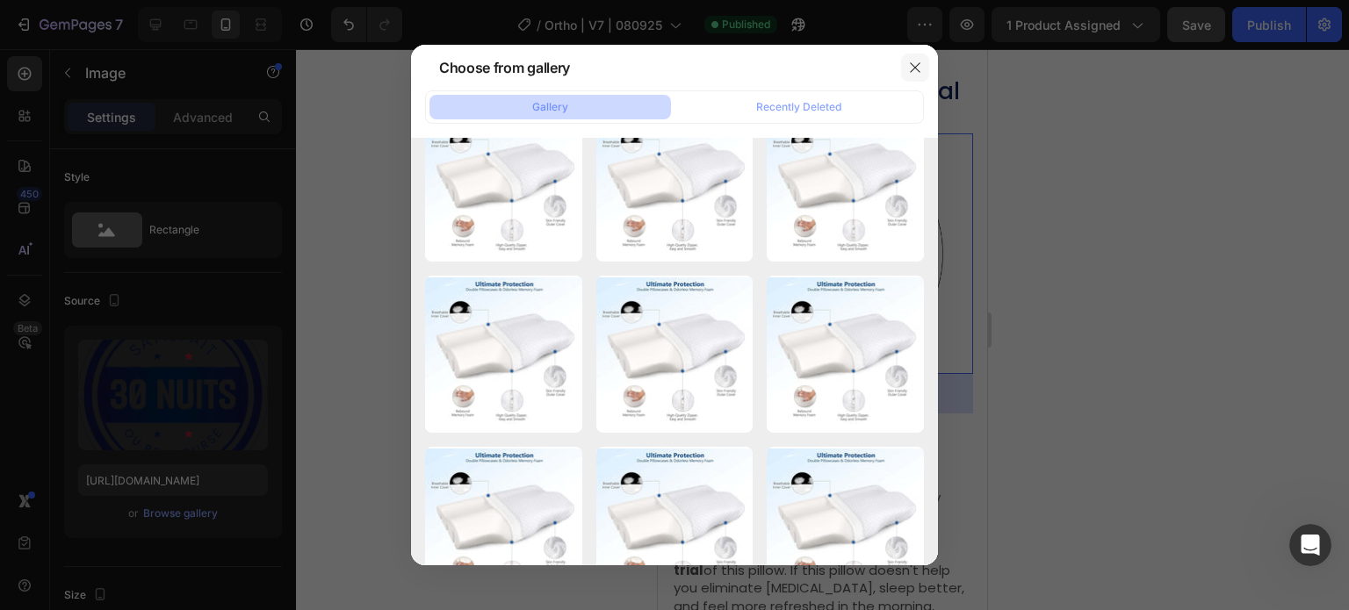
click at [917, 66] on icon "button" at bounding box center [915, 68] width 14 height 14
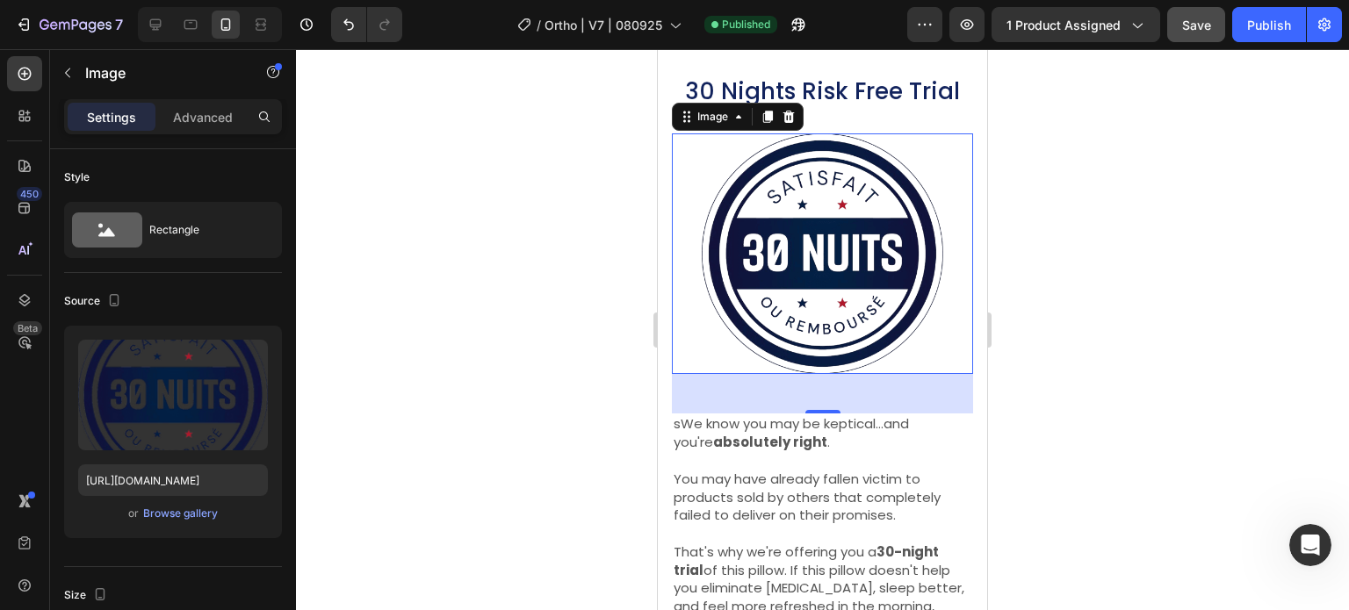
click at [858, 214] on img at bounding box center [822, 254] width 241 height 241
click at [817, 252] on img at bounding box center [822, 254] width 241 height 241
click at [148, 489] on input "https://cdn.shopify.com/s/files/1/0708/2183/8985/files/gempages_581568797693969…" at bounding box center [173, 481] width 190 height 32
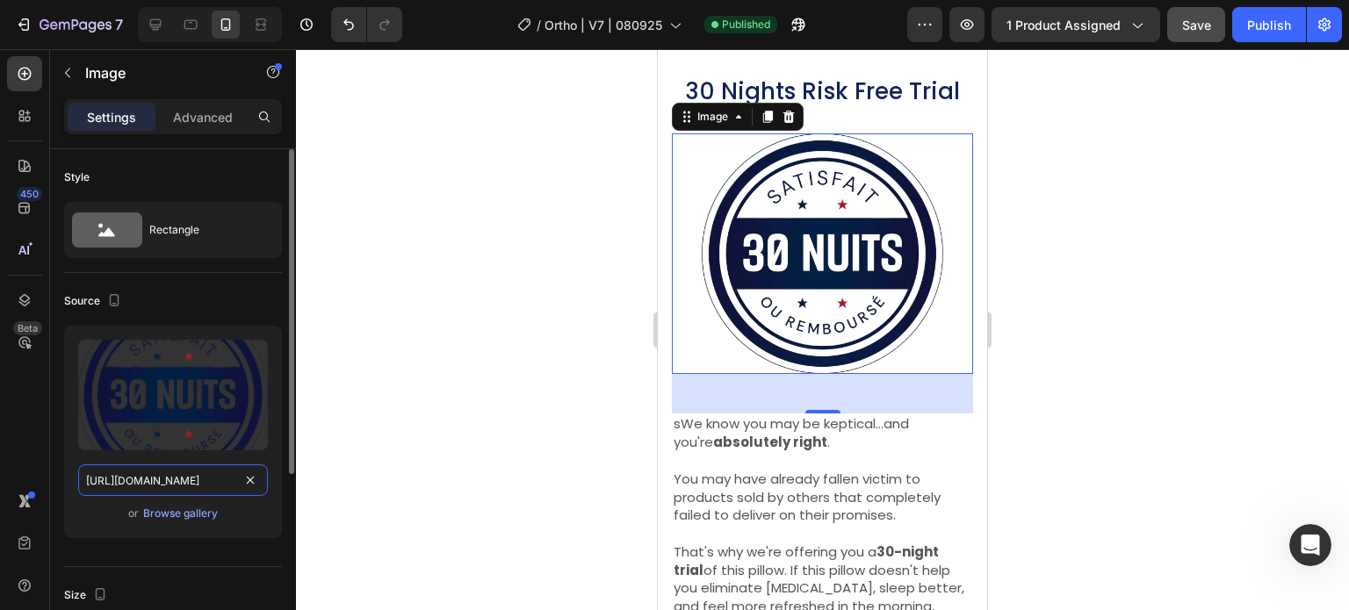
paste input "30-day-return-policy.jpg?v=1751082989"
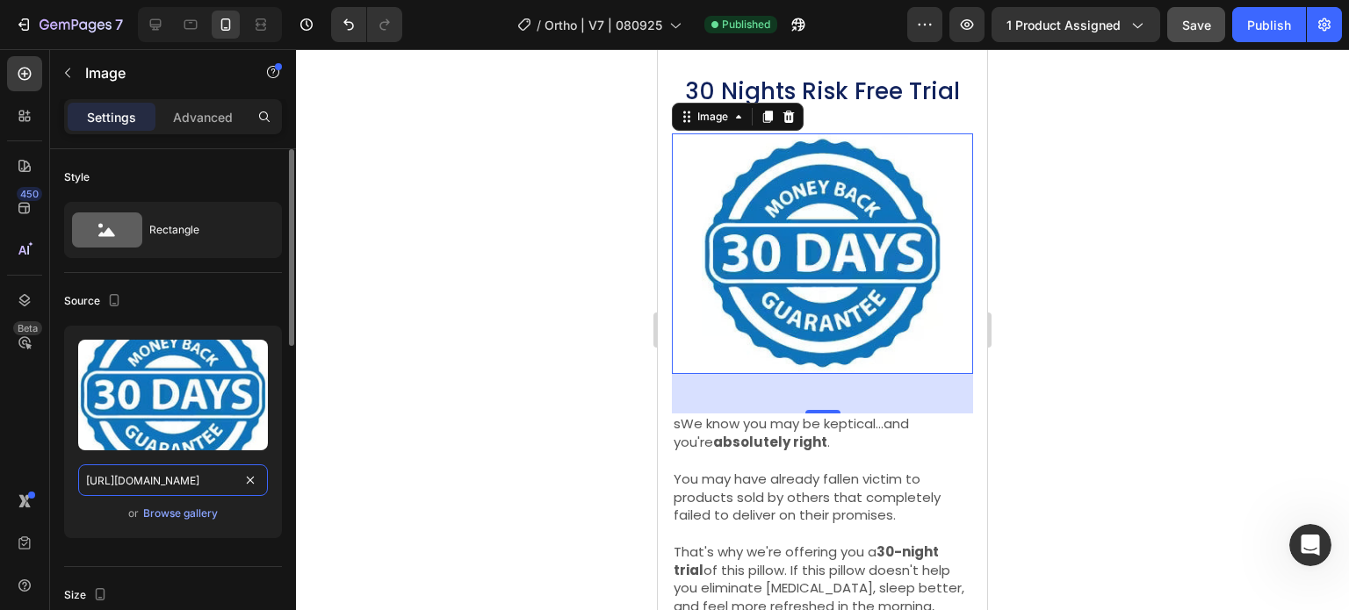
scroll to position [0, 330]
type input "https://cdn.shopify.com/s/files/1/0708/2183/8985/files/30-day-return-policy.jpg…"
click at [415, 343] on div at bounding box center [822, 329] width 1053 height 561
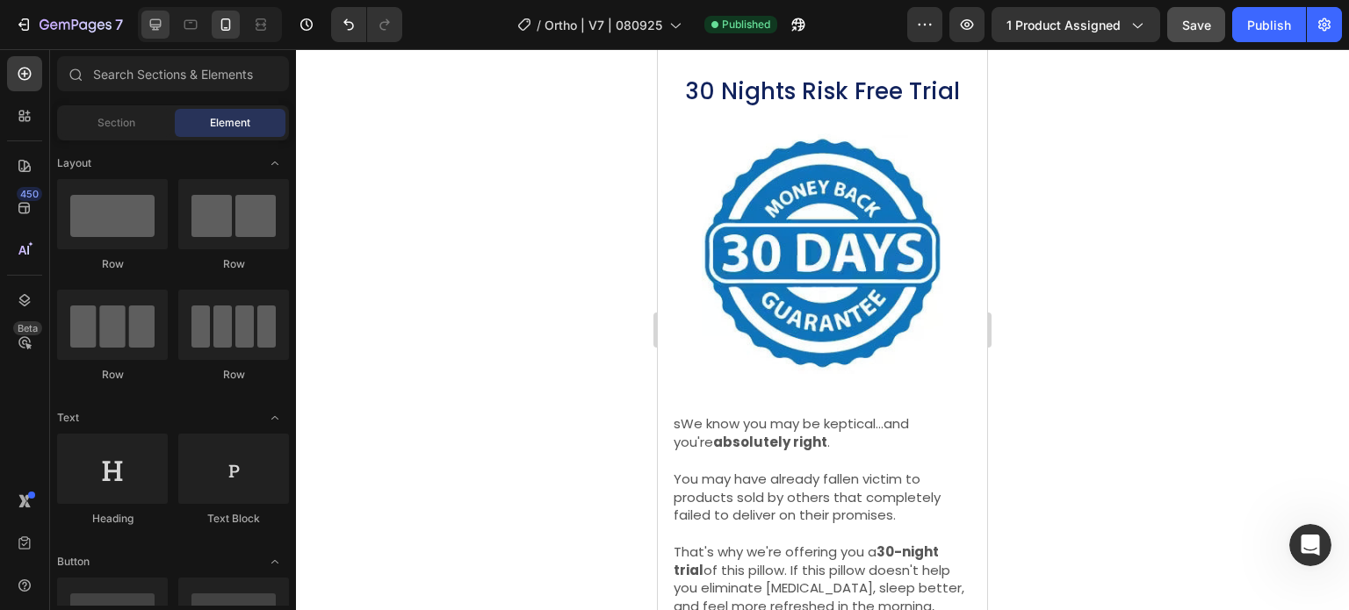
drag, startPoint x: 137, startPoint y: 32, endPoint x: 148, endPoint y: 25, distance: 12.7
click at [144, 27] on div at bounding box center [210, 24] width 144 height 35
click at [151, 23] on icon at bounding box center [156, 25] width 18 height 18
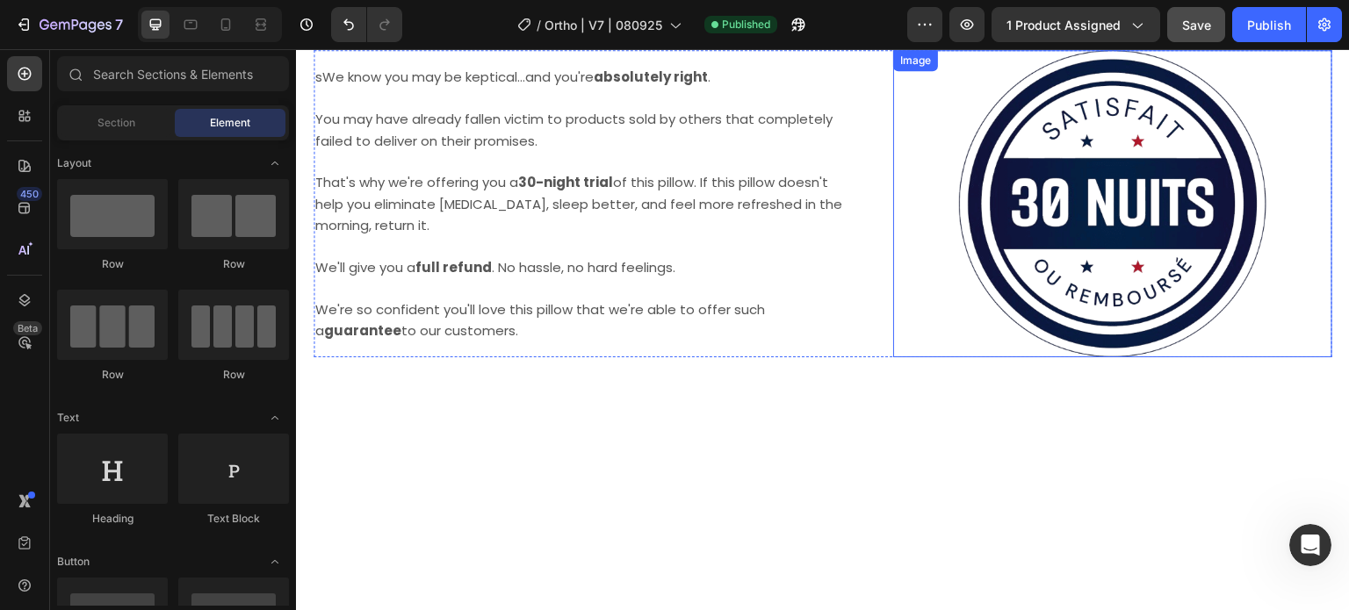
scroll to position [13120, 0]
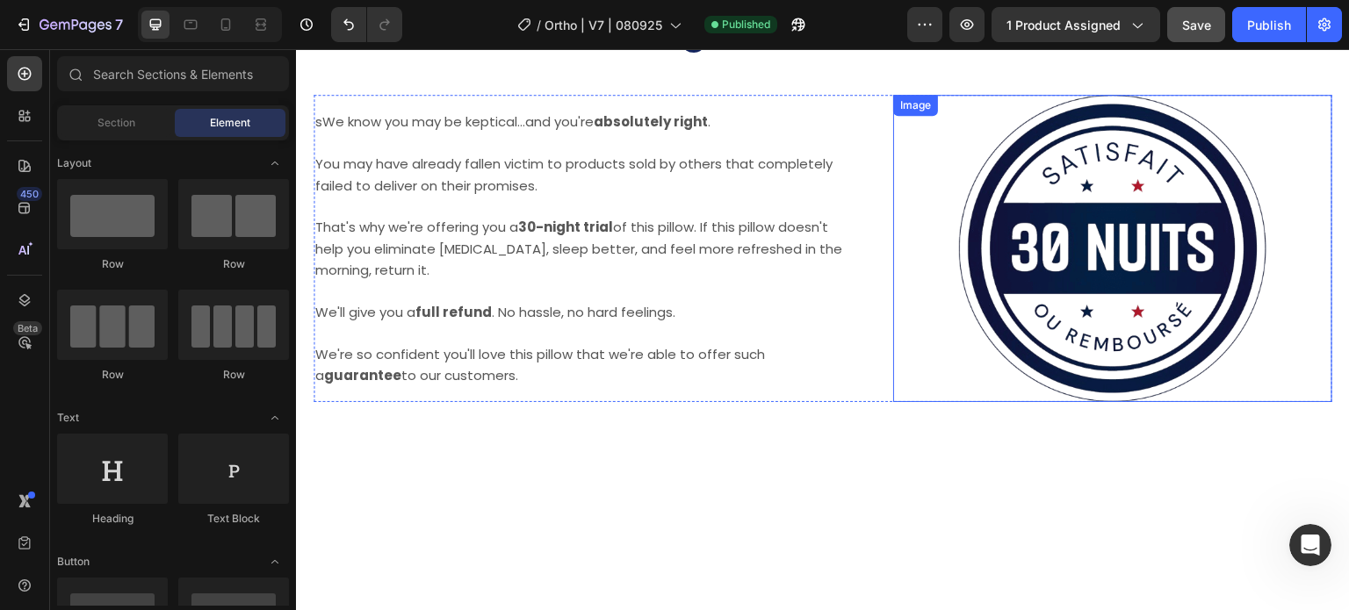
click at [1090, 296] on img at bounding box center [1112, 248] width 307 height 307
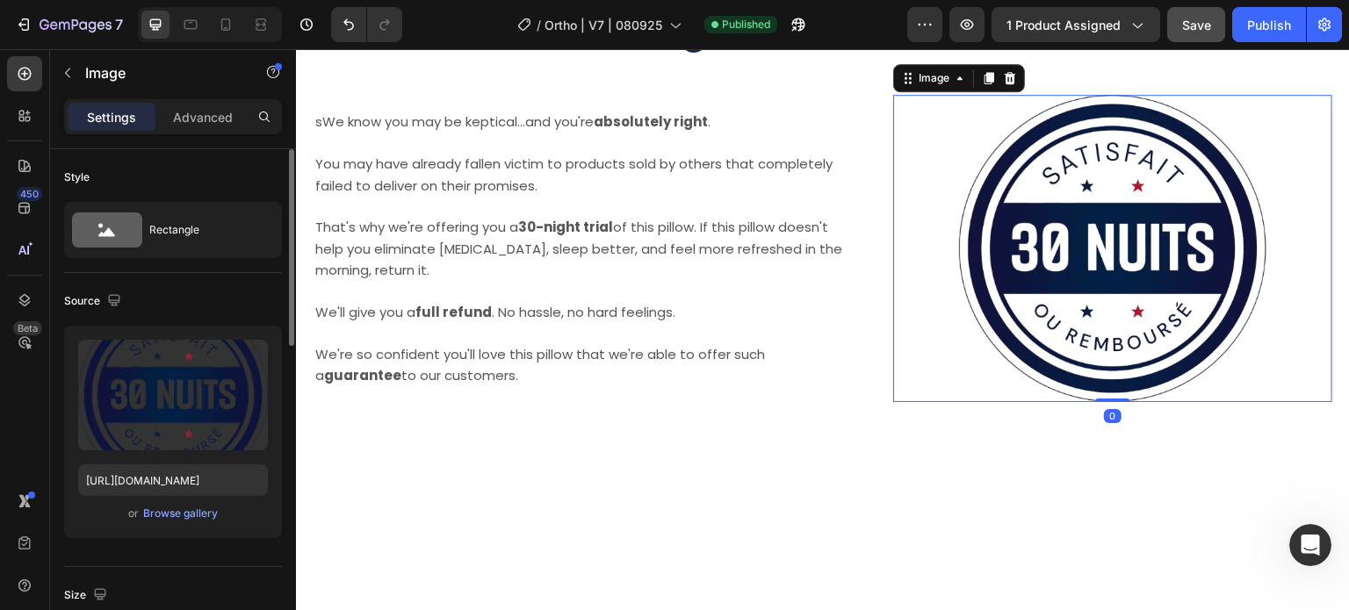
scroll to position [264, 0]
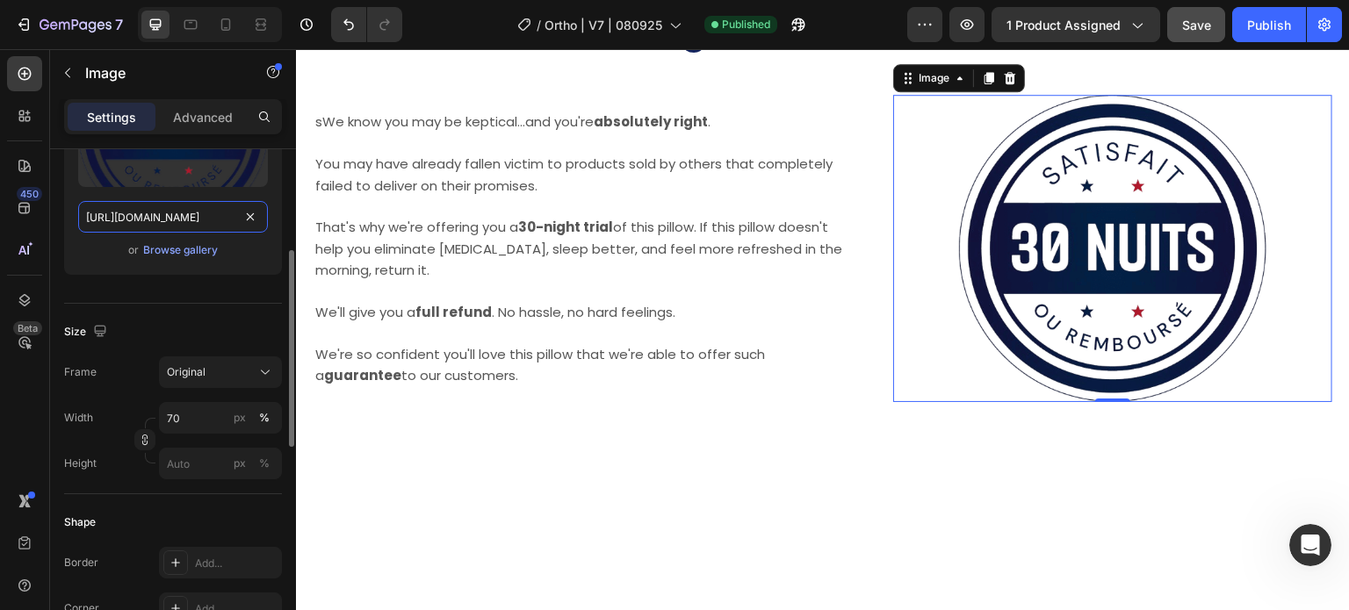
click at [178, 212] on input "https://cdn.shopify.com/s/files/1/0708/2183/8985/files/gempages_581568797693969…" at bounding box center [173, 217] width 190 height 32
paste input "30-day-return-policy.jpg?v=1751082989"
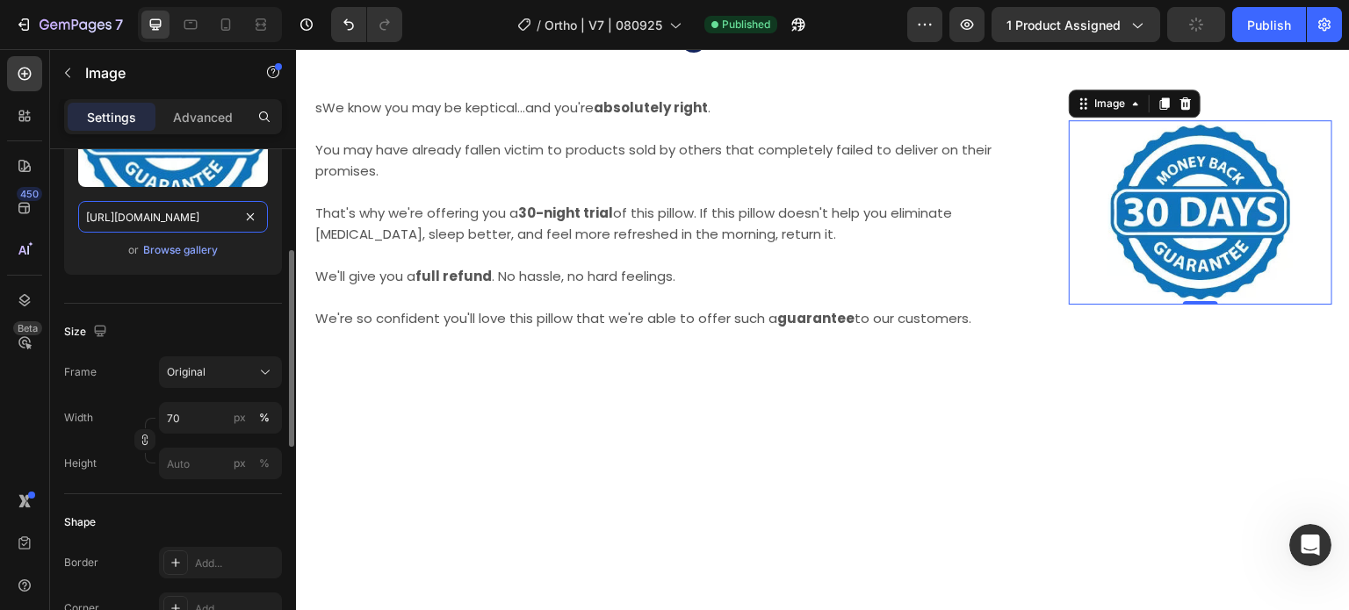
scroll to position [0, 330]
type input "https://cdn.shopify.com/s/files/1/0708/2183/8985/files/30-day-return-policy.jpg…"
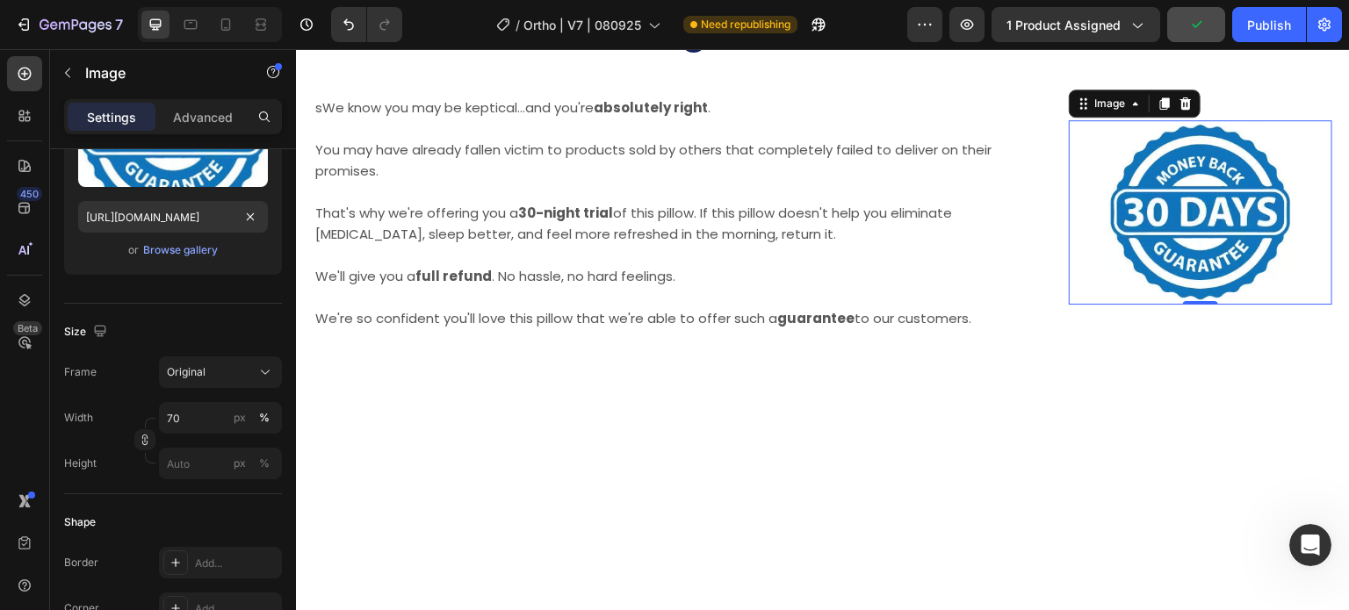
scroll to position [0, 0]
click at [1155, 305] on img at bounding box center [1200, 212] width 184 height 184
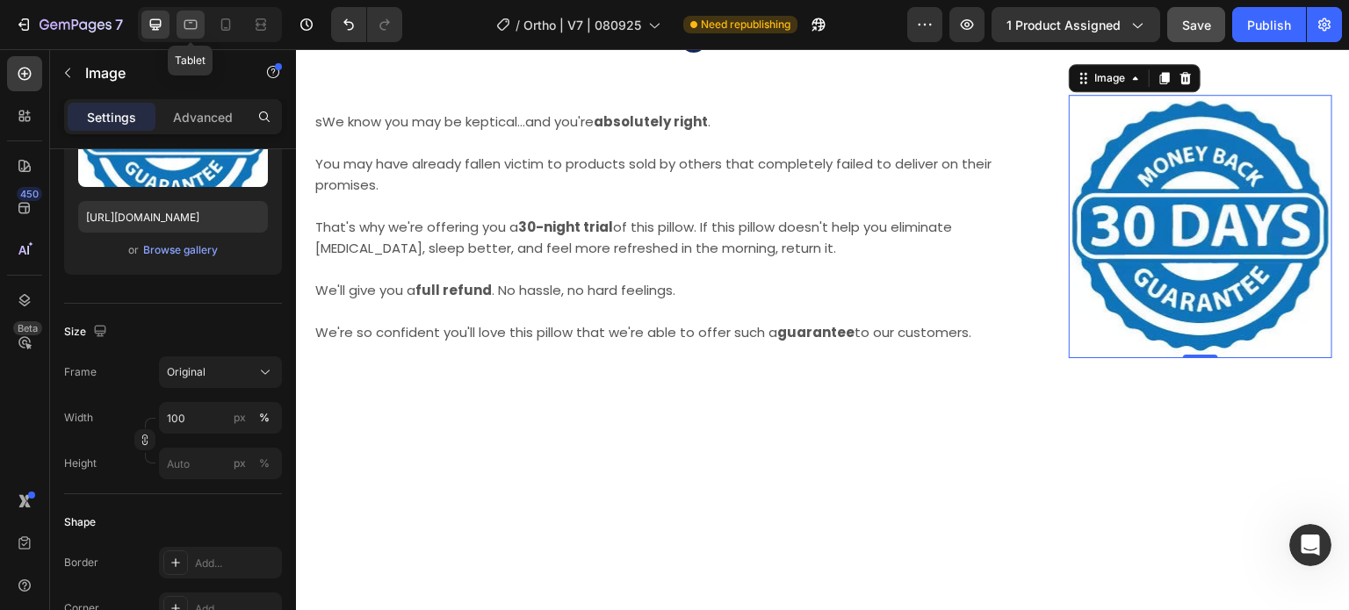
click at [184, 20] on icon at bounding box center [191, 25] width 18 height 18
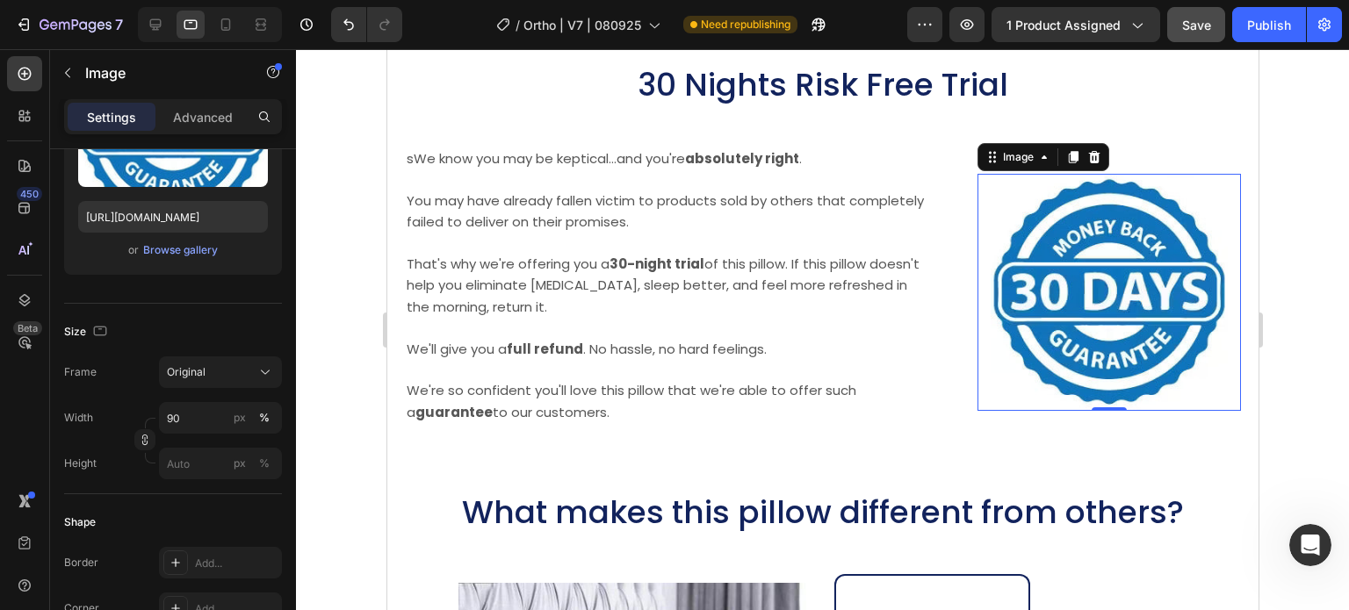
scroll to position [13290, 0]
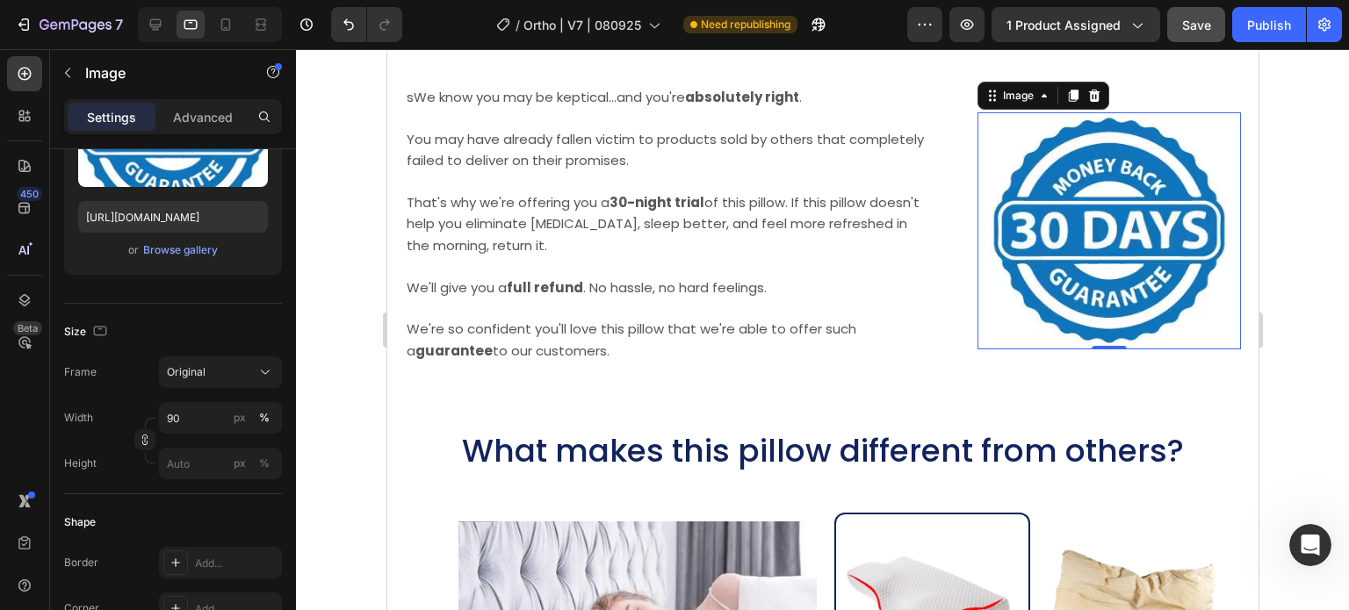
click at [1113, 235] on img at bounding box center [1108, 230] width 237 height 237
click at [188, 405] on input "90" at bounding box center [220, 418] width 123 height 32
click at [182, 417] on input "90" at bounding box center [220, 418] width 123 height 32
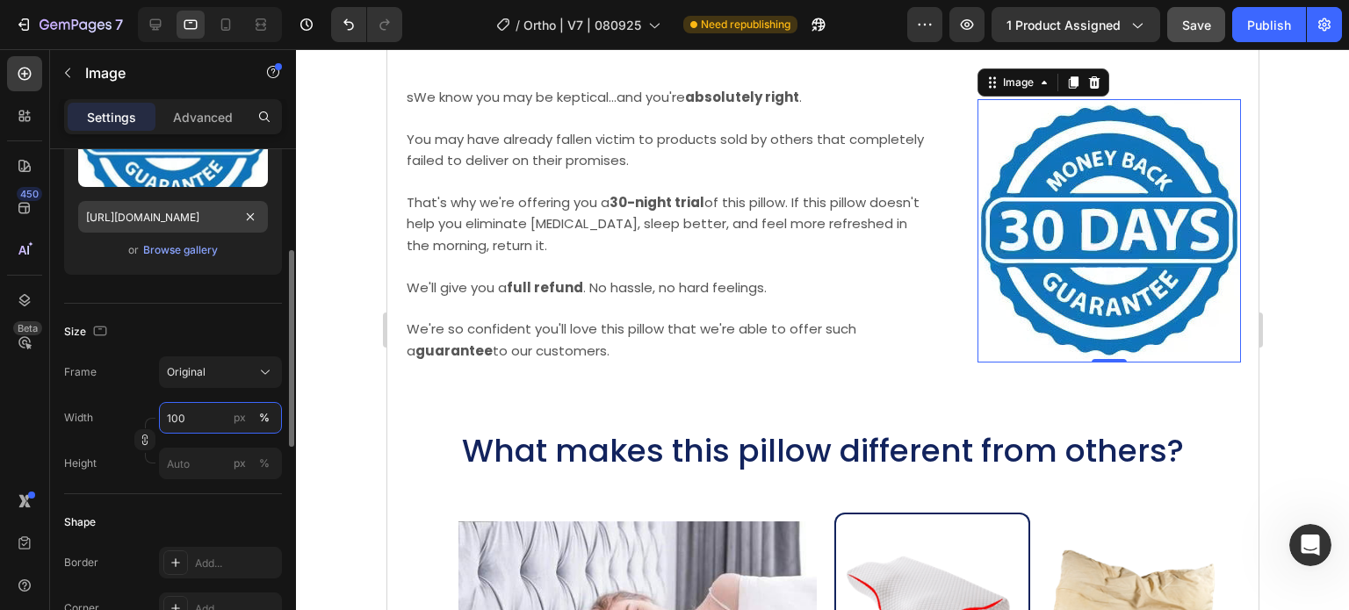
type input "100"
click at [137, 215] on input "https://cdn.shopify.com/s/files/1/0708/2183/8985/files/30-day-return-policy.jpg…" at bounding box center [173, 217] width 190 height 32
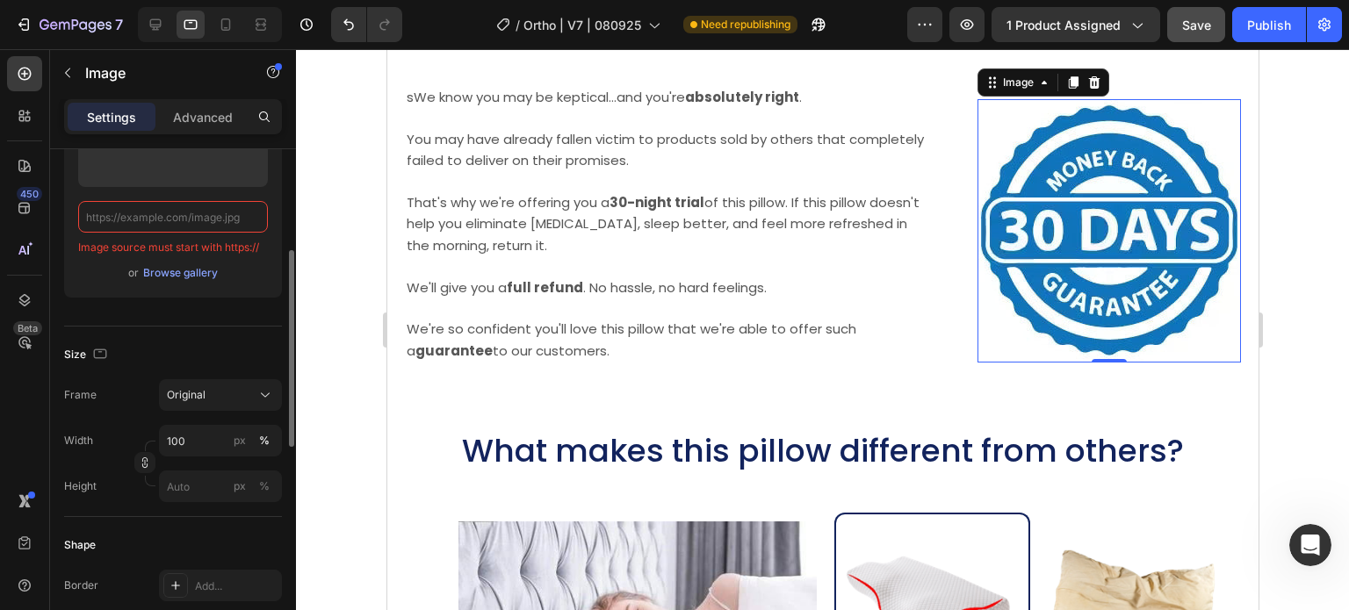
paste input "https://cdn.shopify.com/s/files/1/0708/2183/8985/files/30-day-return-policy.jpg…"
type input "https://cdn.shopify.com/s/files/1/0708/2183/8985/files/30-day-return-policy.jpg…"
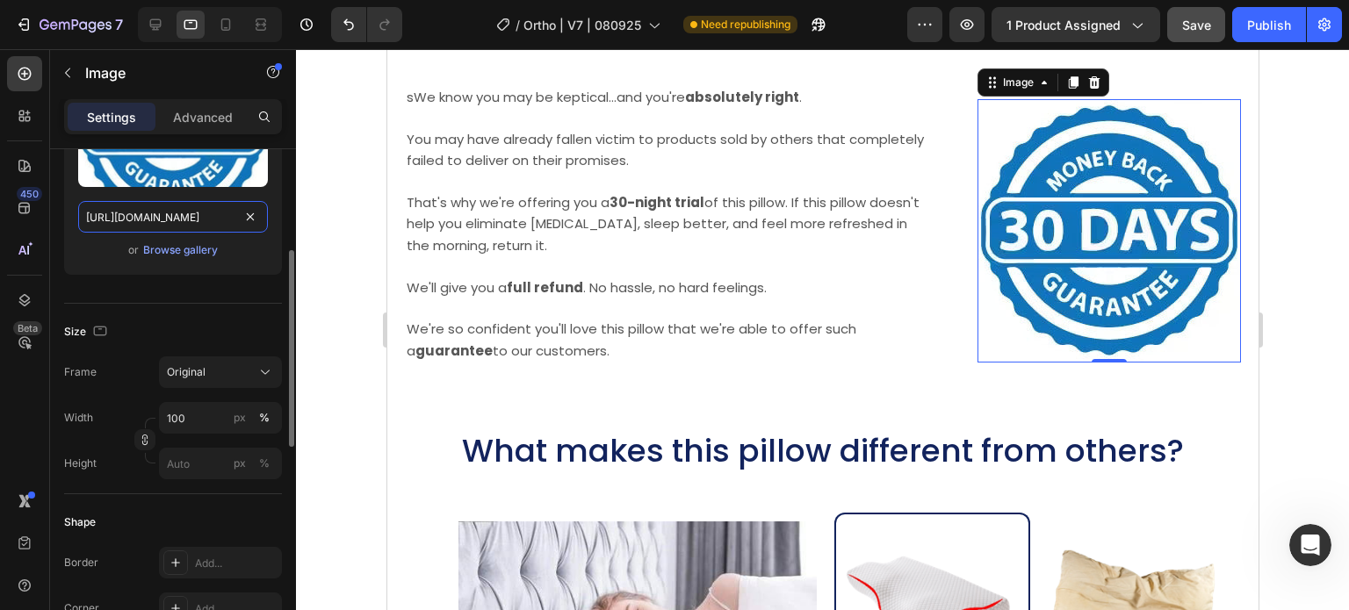
scroll to position [0, 330]
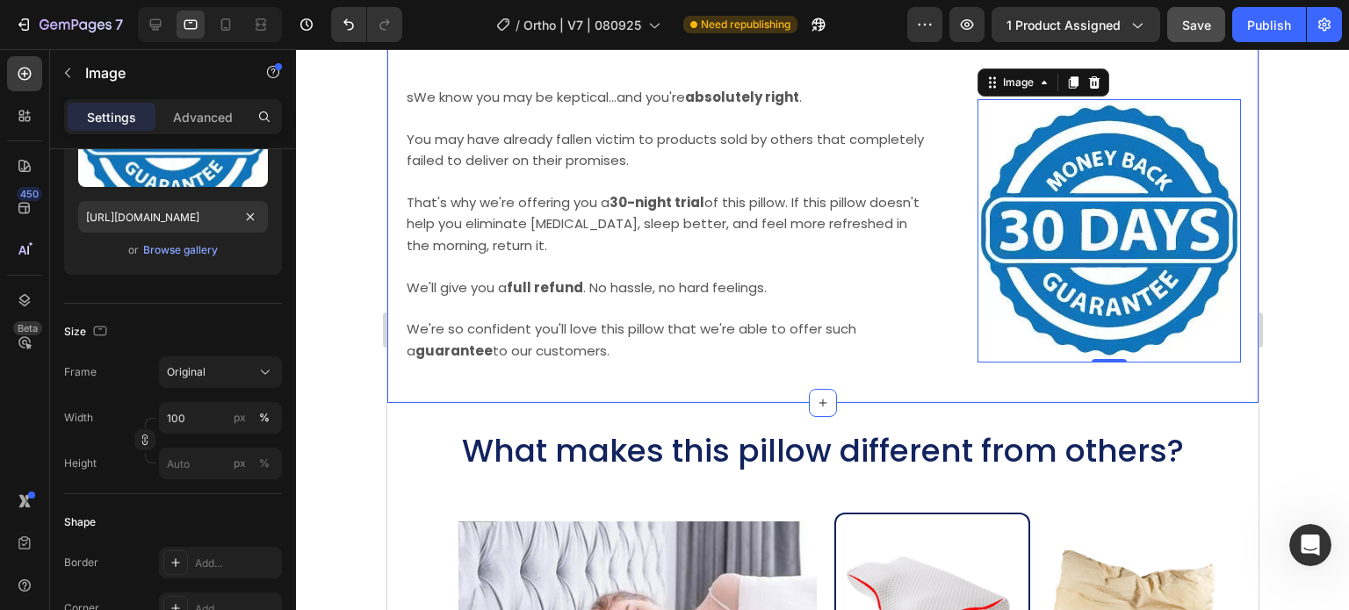
click at [579, 215] on span "That's why we're offering you a 30-night trial of this pillow. If this pillow d…" at bounding box center [662, 223] width 513 height 61
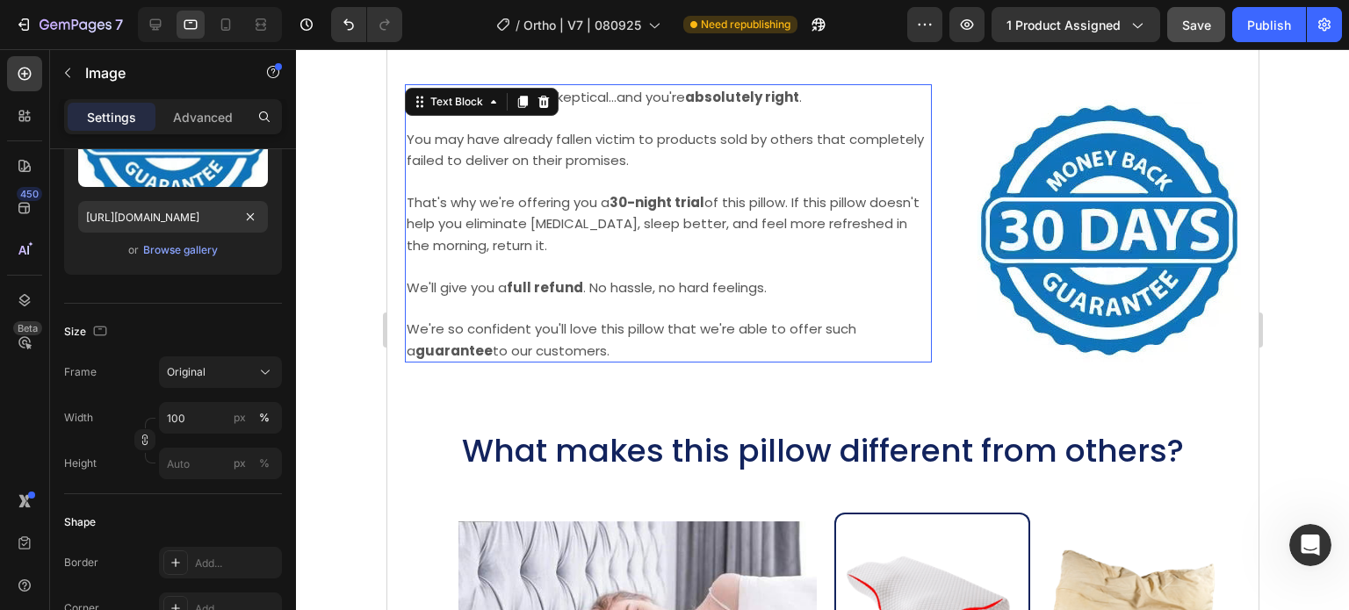
scroll to position [0, 0]
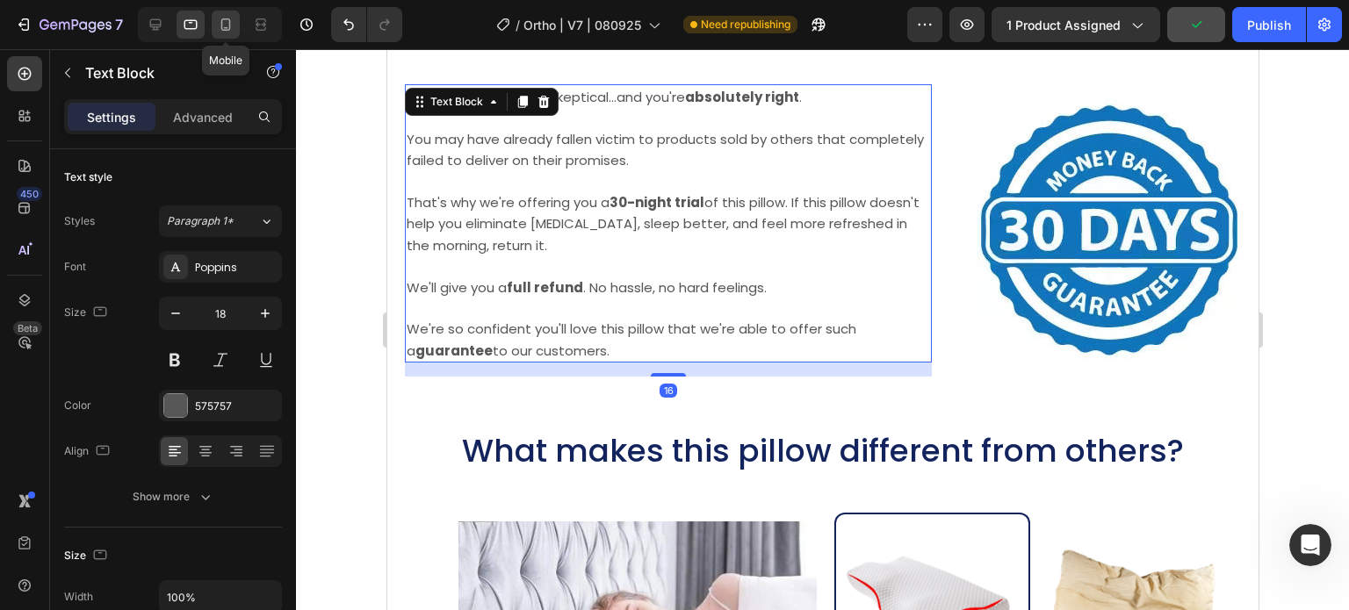
click at [213, 21] on div at bounding box center [226, 25] width 28 height 28
type input "16"
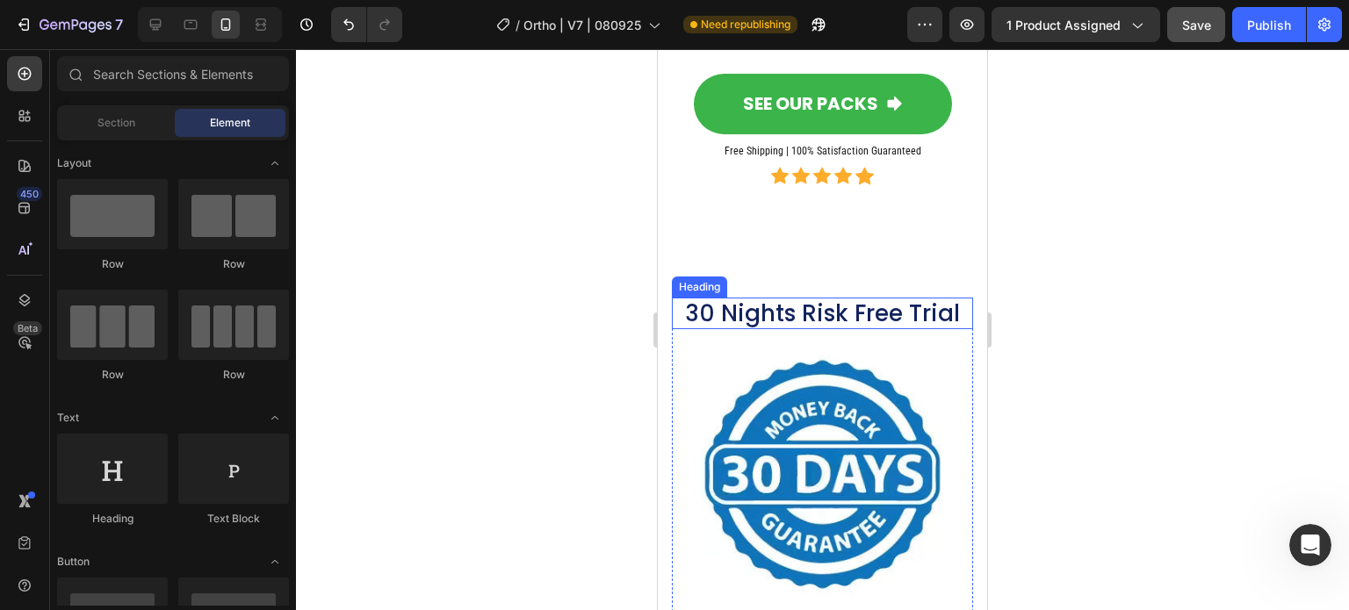
scroll to position [12064, 0]
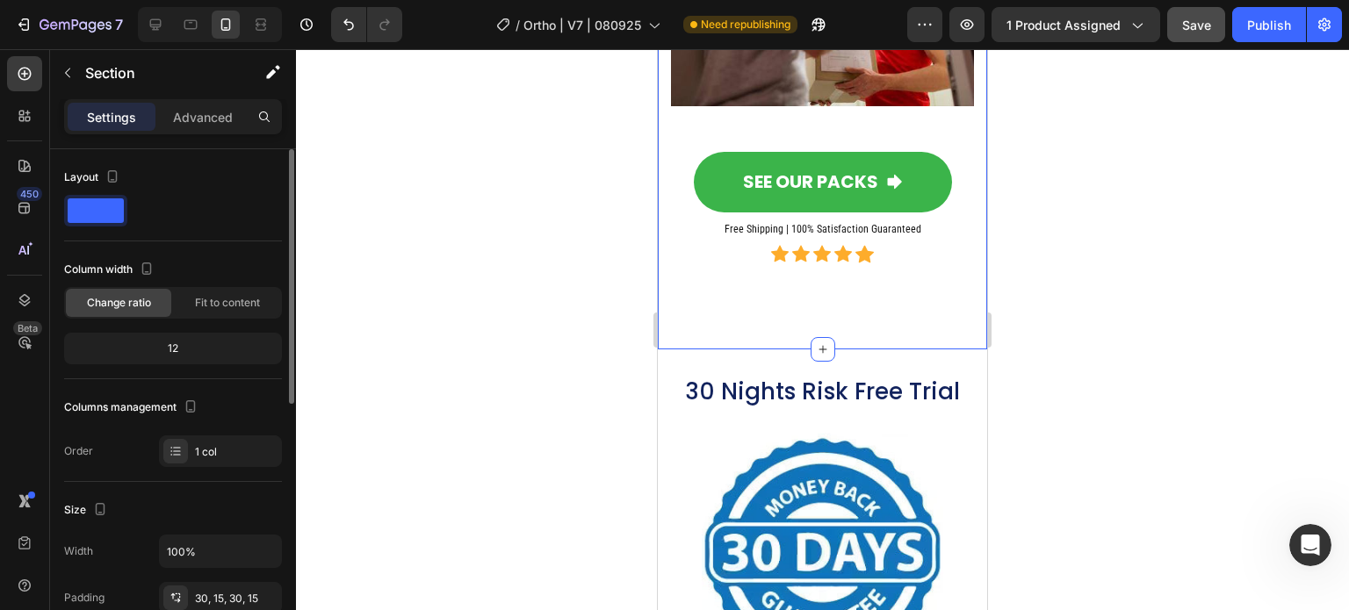
scroll to position [88, 0]
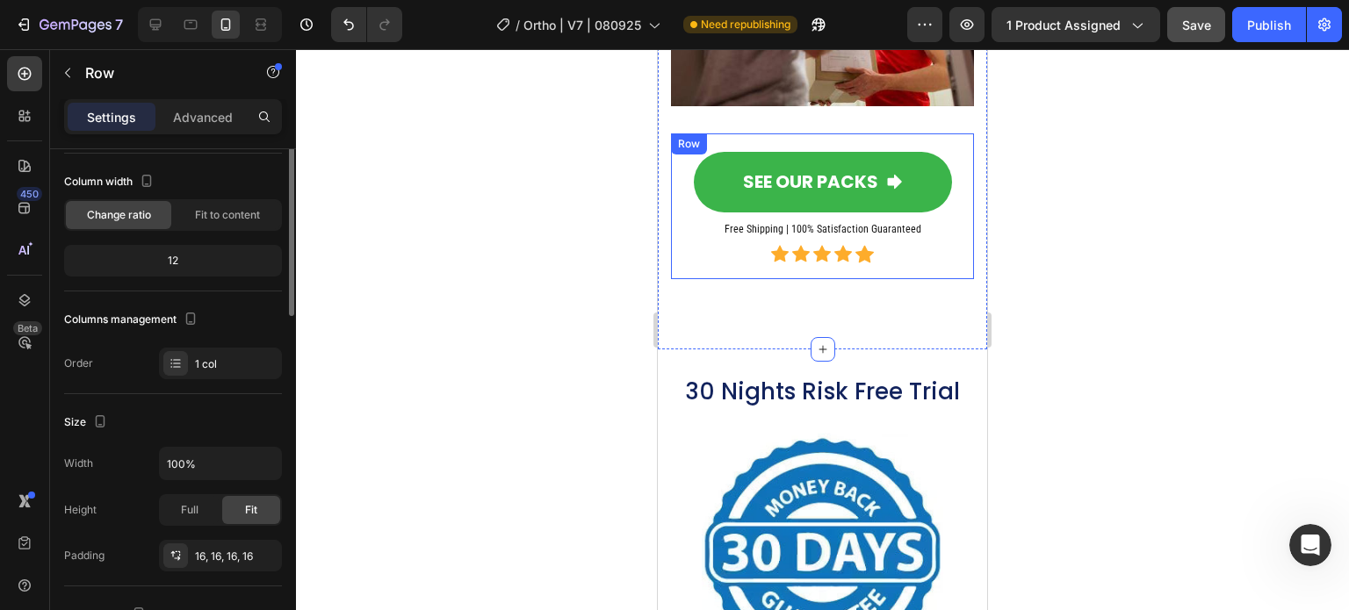
click at [675, 134] on div "SEE OUR PACKS Button Free Shipping | 100% Satisfaction Guaranteed Heading Icon …" at bounding box center [822, 207] width 303 height 146
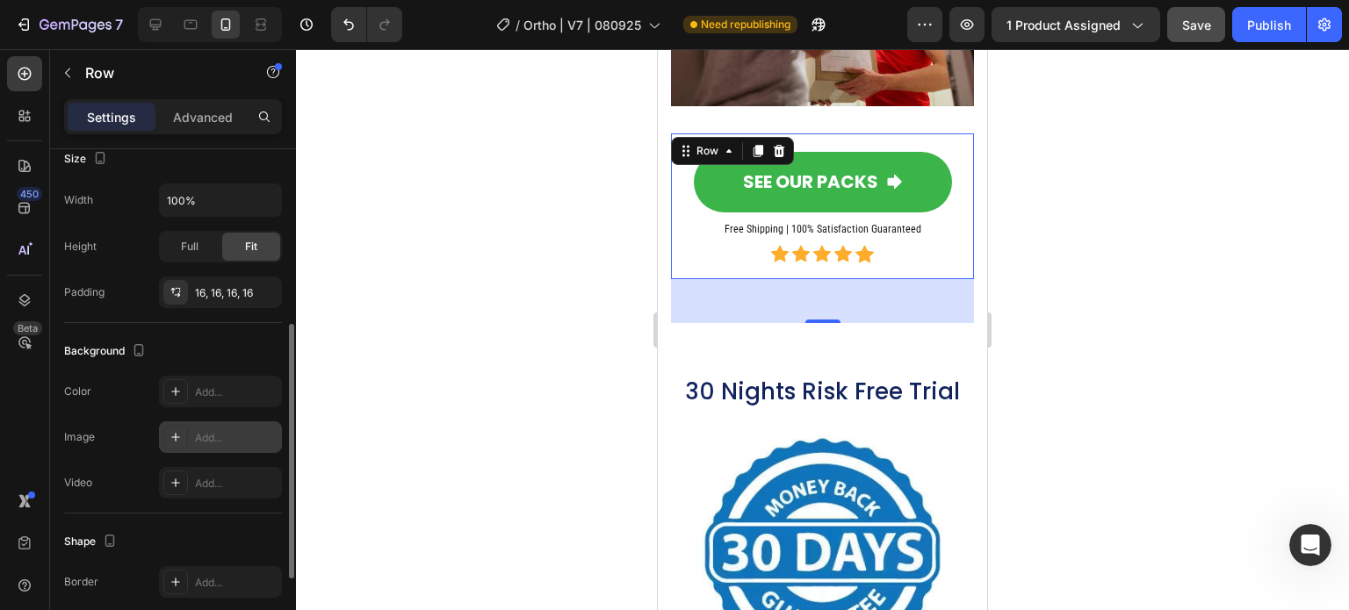
scroll to position [439, 0]
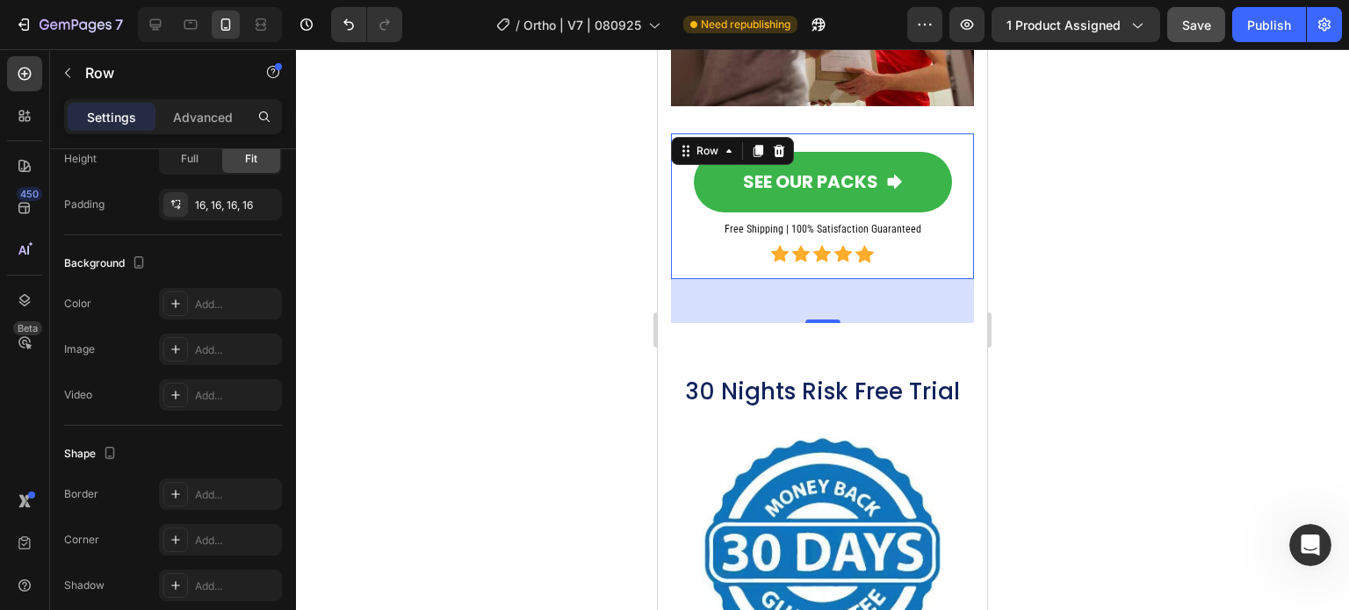
click at [812, 279] on div "50" at bounding box center [822, 301] width 303 height 44
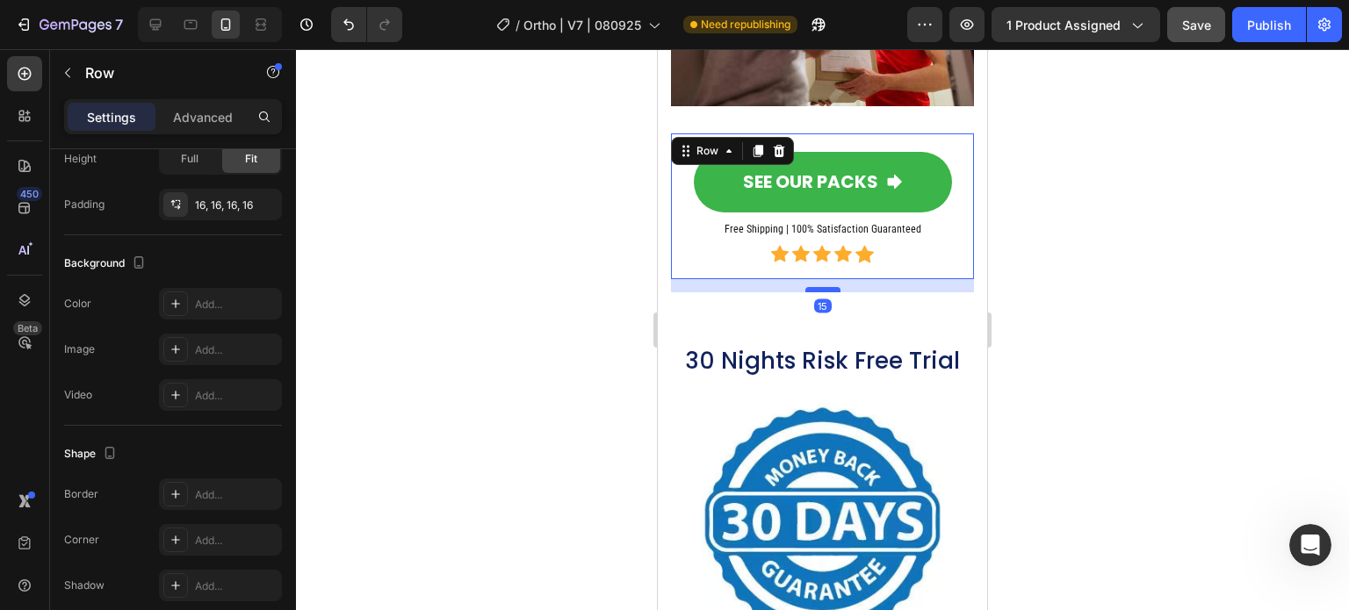
drag, startPoint x: 814, startPoint y: 280, endPoint x: 1155, endPoint y: 186, distance: 353.5
click at [819, 287] on div at bounding box center [822, 289] width 35 height 5
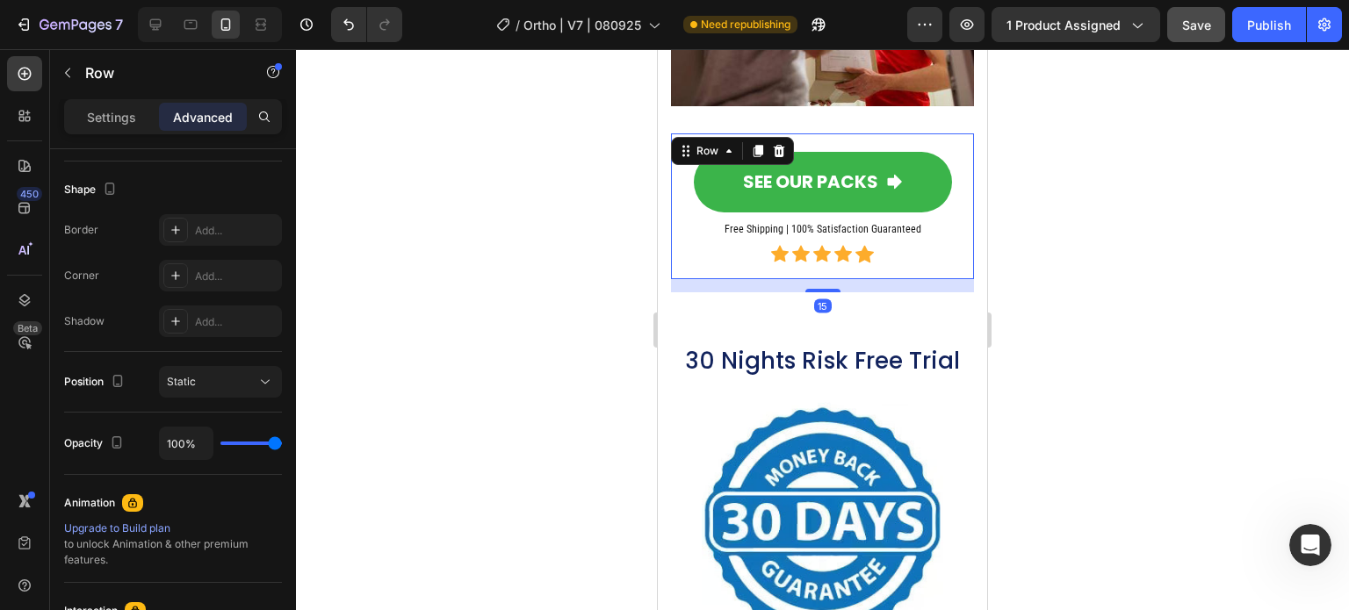
click at [495, 154] on div at bounding box center [822, 329] width 1053 height 561
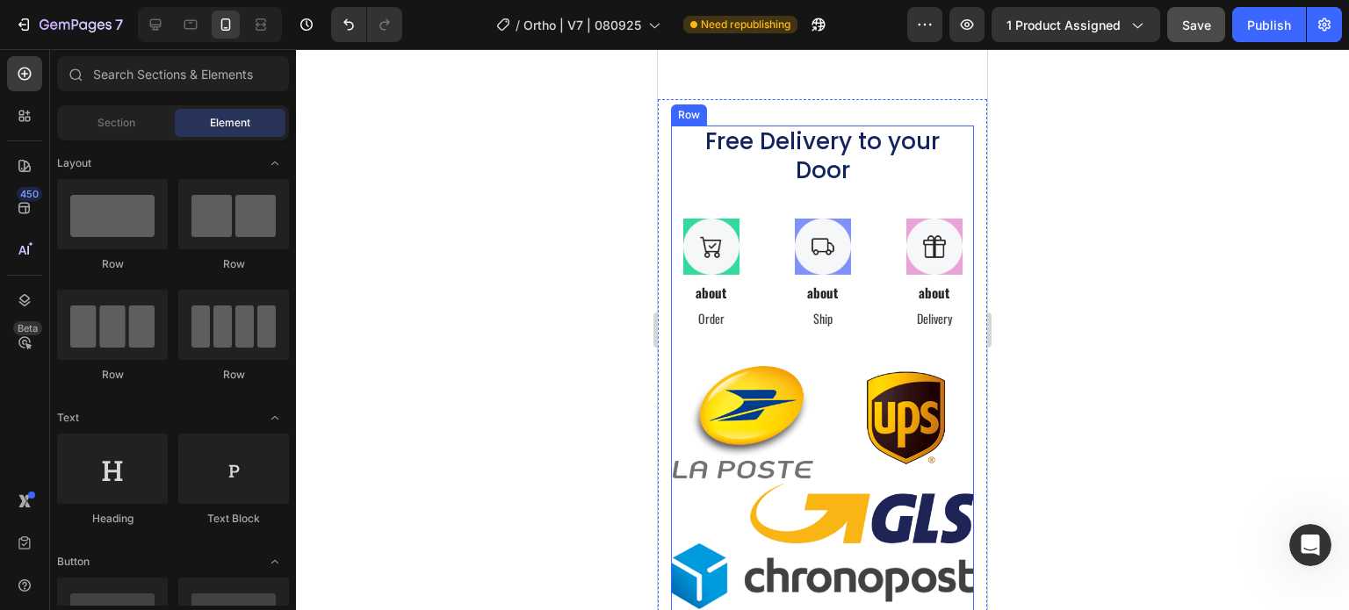
scroll to position [10922, 0]
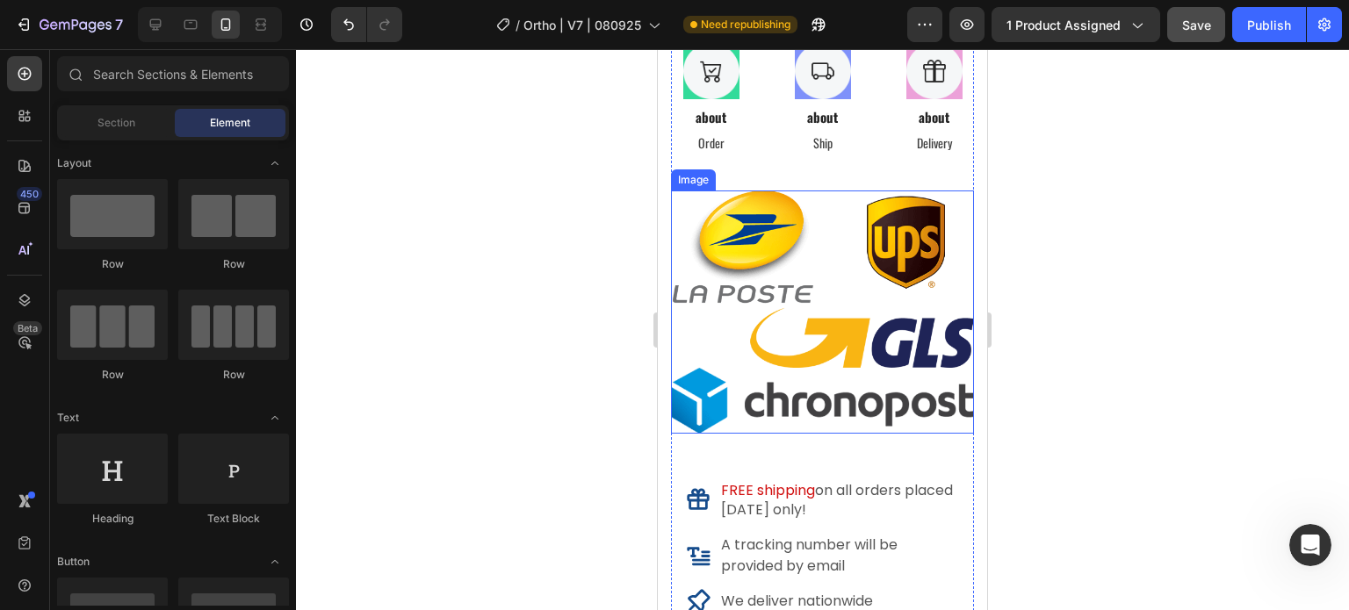
click at [841, 293] on img at bounding box center [822, 312] width 303 height 243
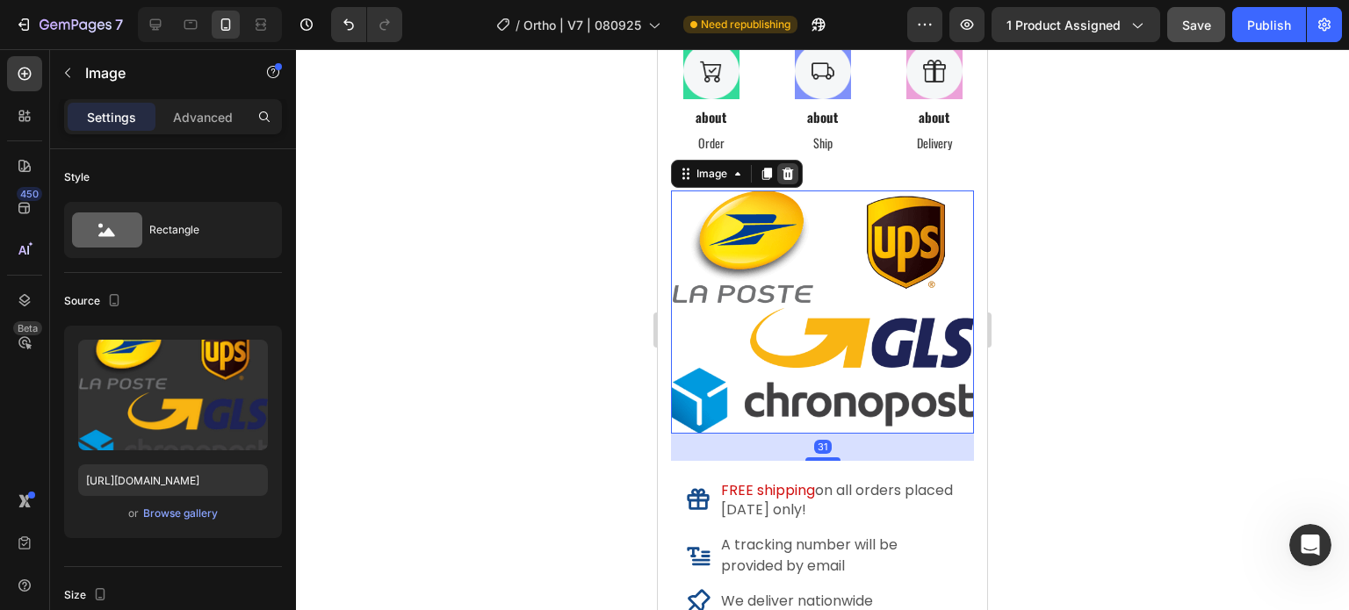
click at [784, 173] on icon at bounding box center [788, 174] width 11 height 12
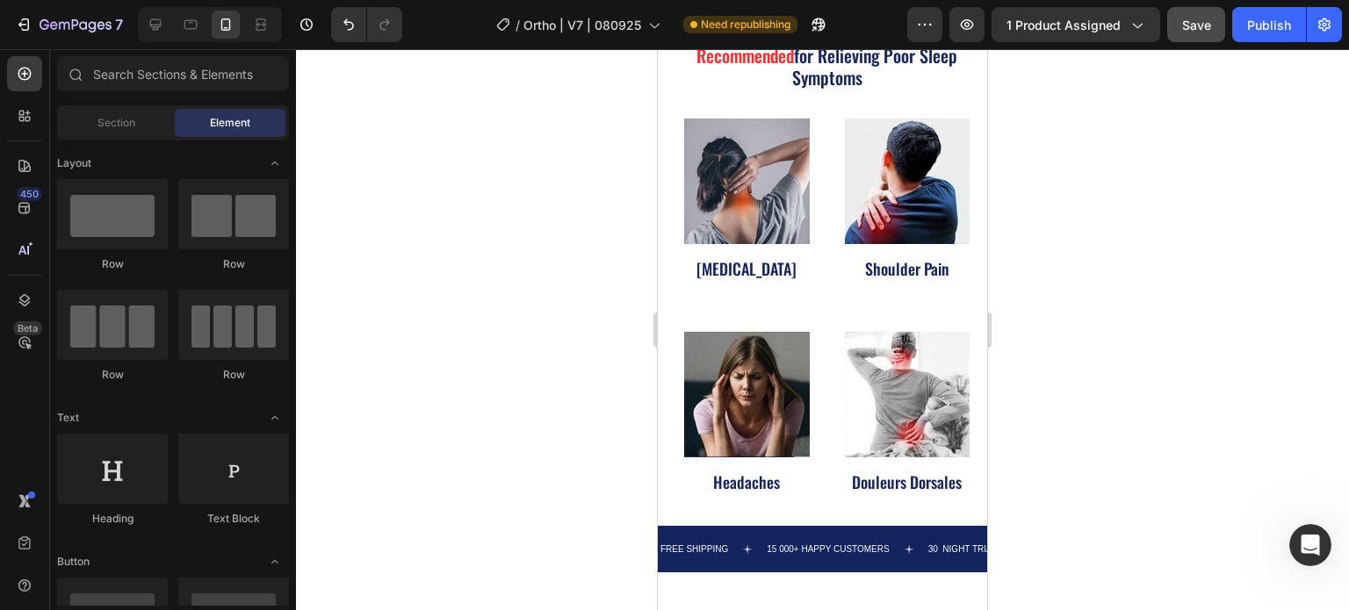
scroll to position [0, 0]
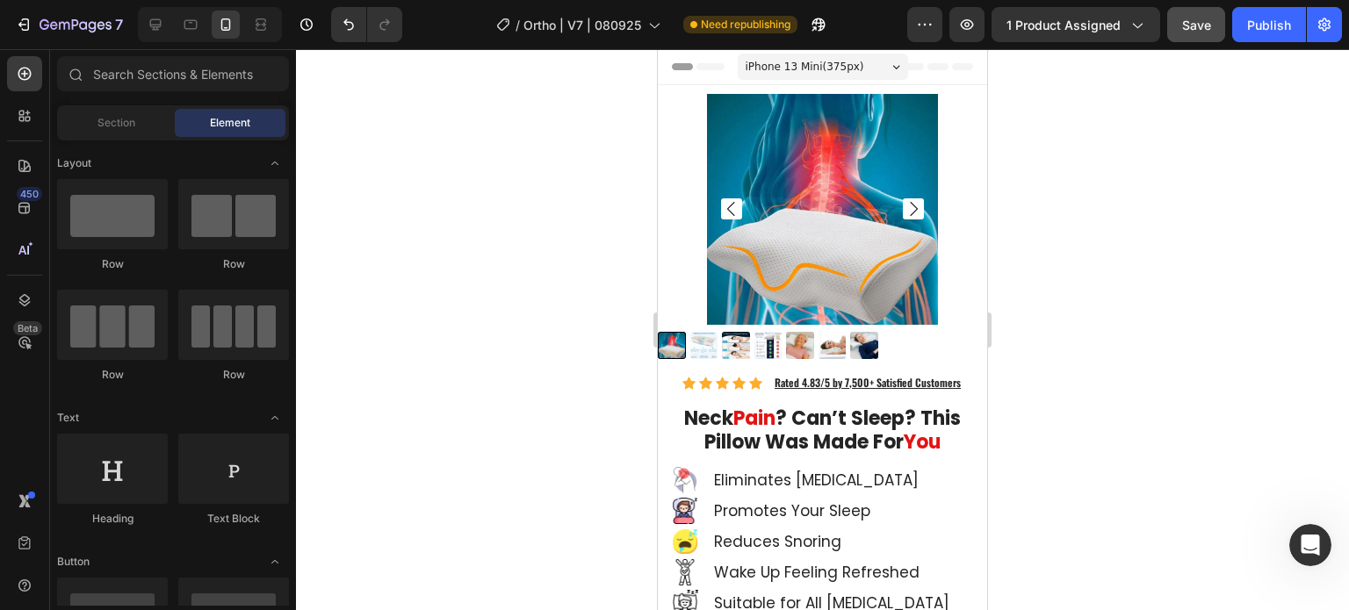
drag, startPoint x: 984, startPoint y: 371, endPoint x: 1647, endPoint y: 49, distance: 737.0
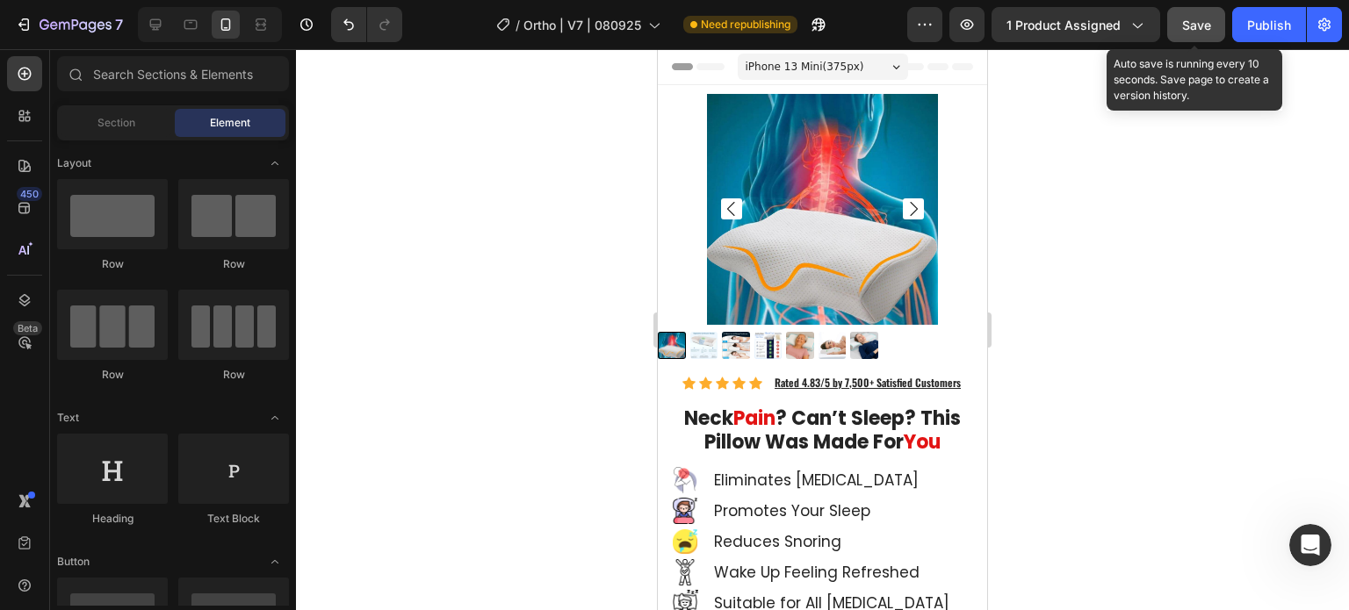
click at [1175, 17] on button "Save" at bounding box center [1196, 24] width 58 height 35
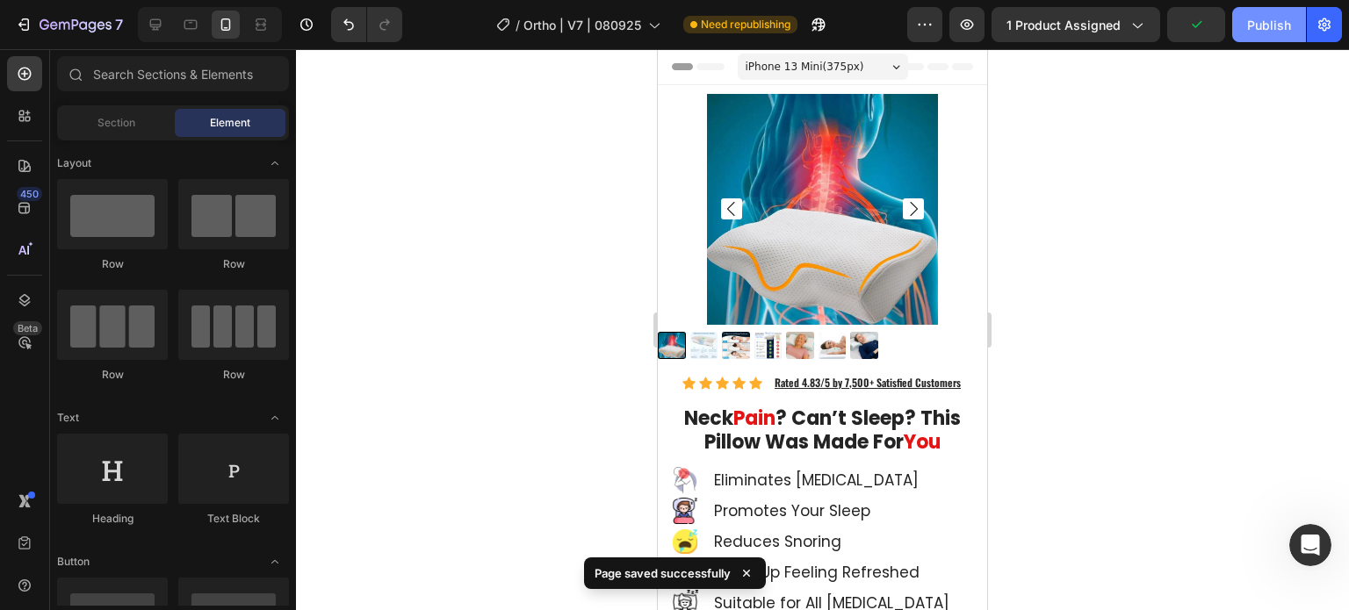
click at [1266, 20] on div "Publish" at bounding box center [1269, 25] width 44 height 18
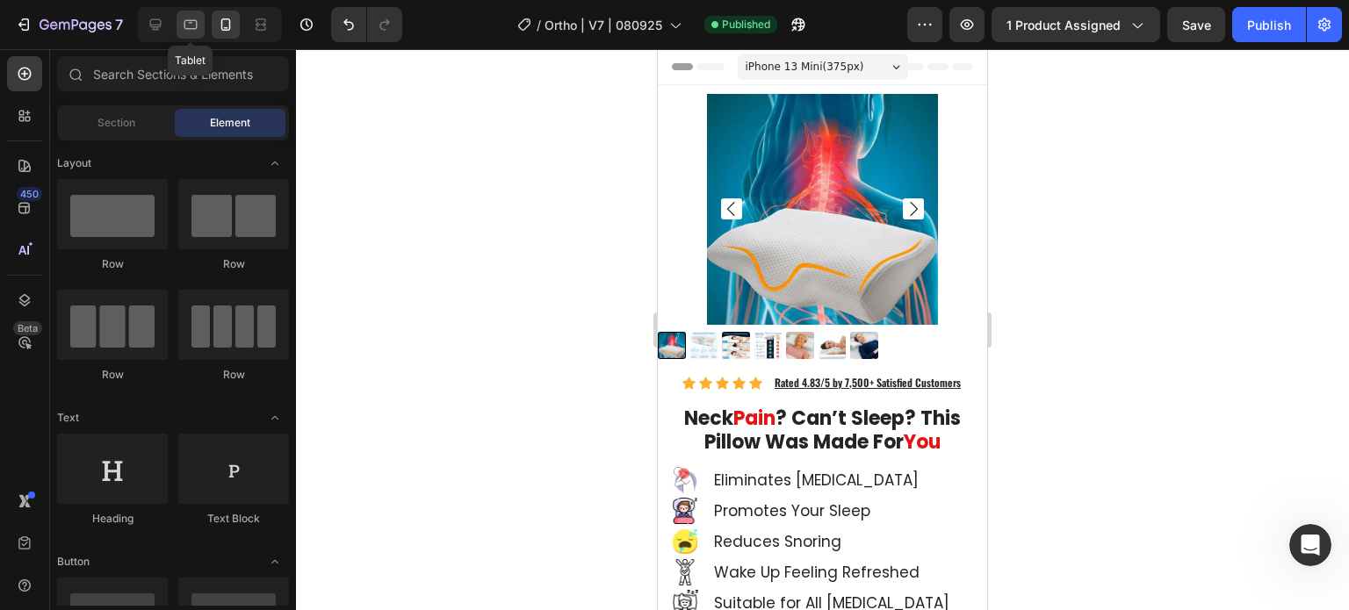
click at [190, 16] on icon at bounding box center [191, 25] width 18 height 18
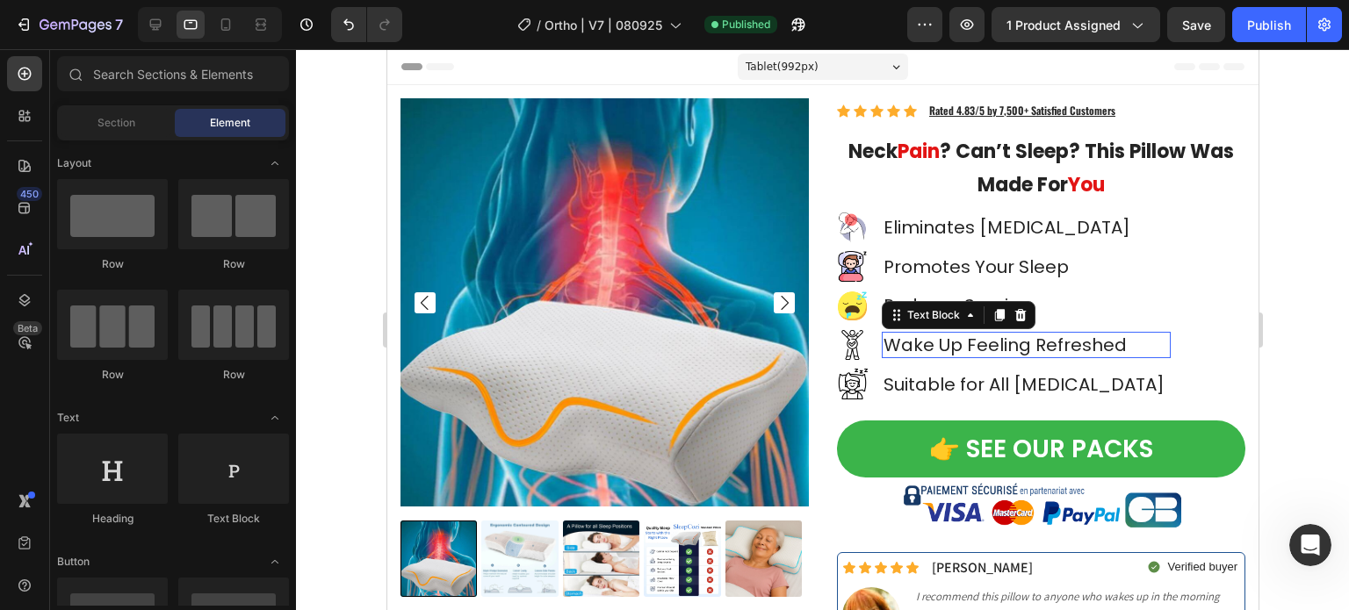
click at [1045, 346] on p "Wake Up Feeling Refreshed" at bounding box center [1025, 345] width 285 height 23
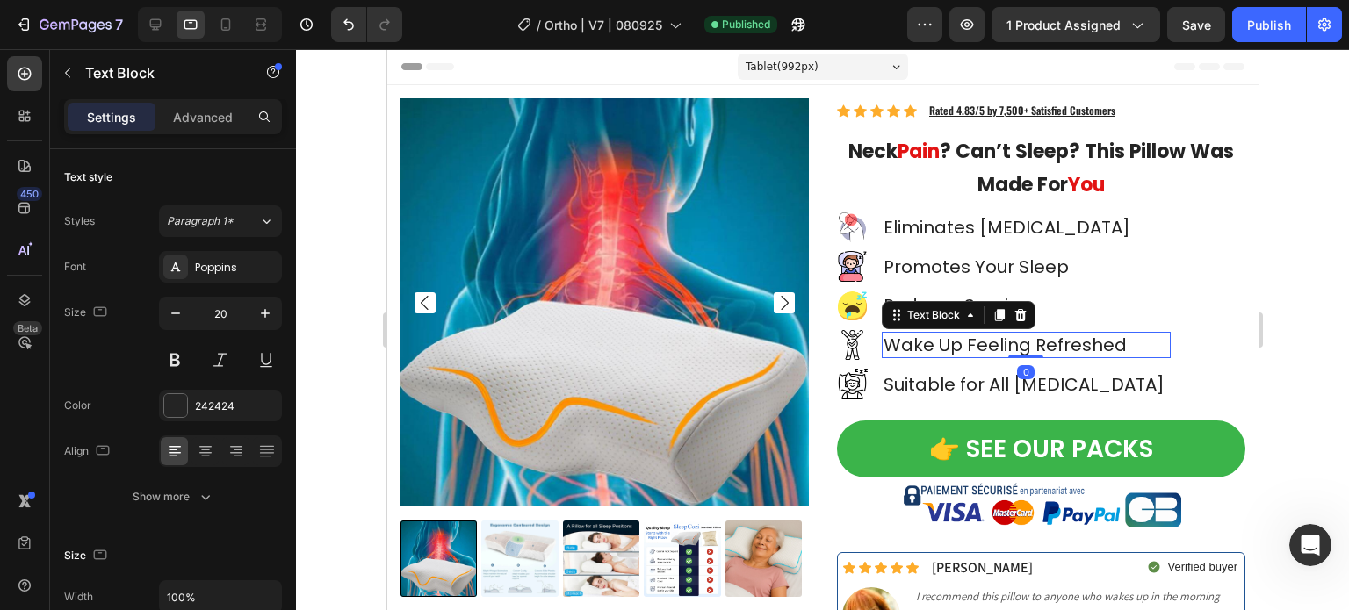
click at [1031, 347] on p "Wake Up Feeling Refreshed" at bounding box center [1025, 345] width 285 height 23
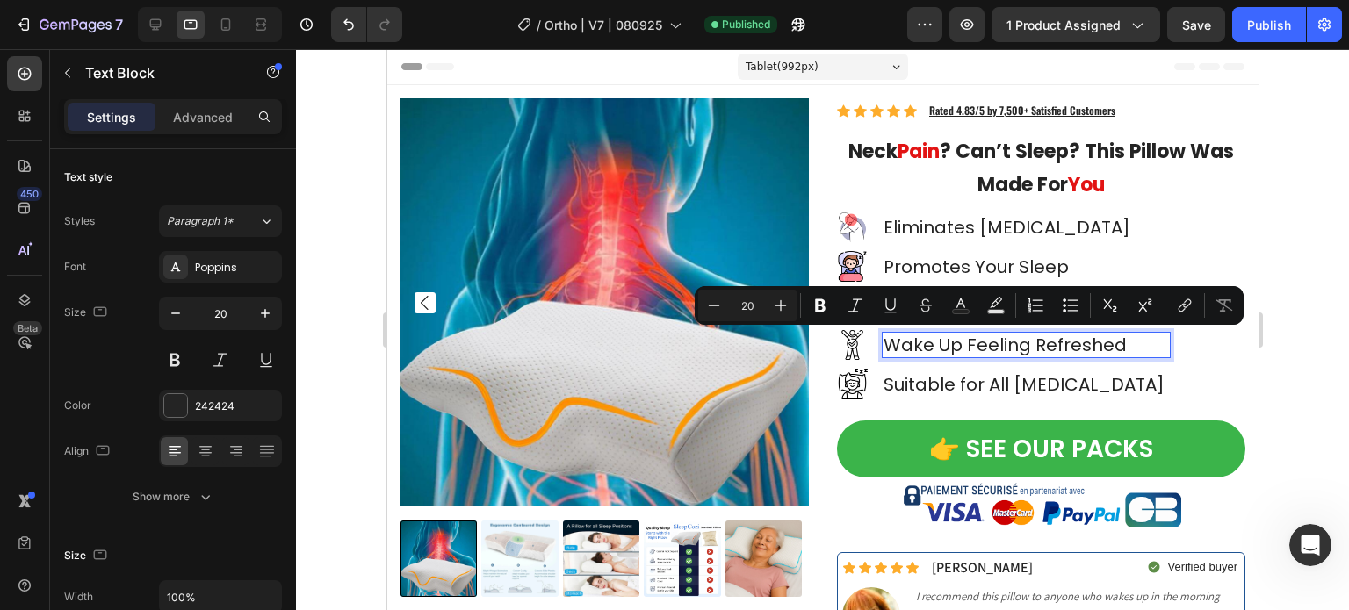
click at [964, 343] on p "Wake Up Feeling Refreshed" at bounding box center [1025, 345] width 285 height 23
drag, startPoint x: 960, startPoint y: 343, endPoint x: 1004, endPoint y: 341, distance: 44.0
click at [1004, 341] on p "Wake Up Feeling Refreshed" at bounding box center [1025, 345] width 285 height 23
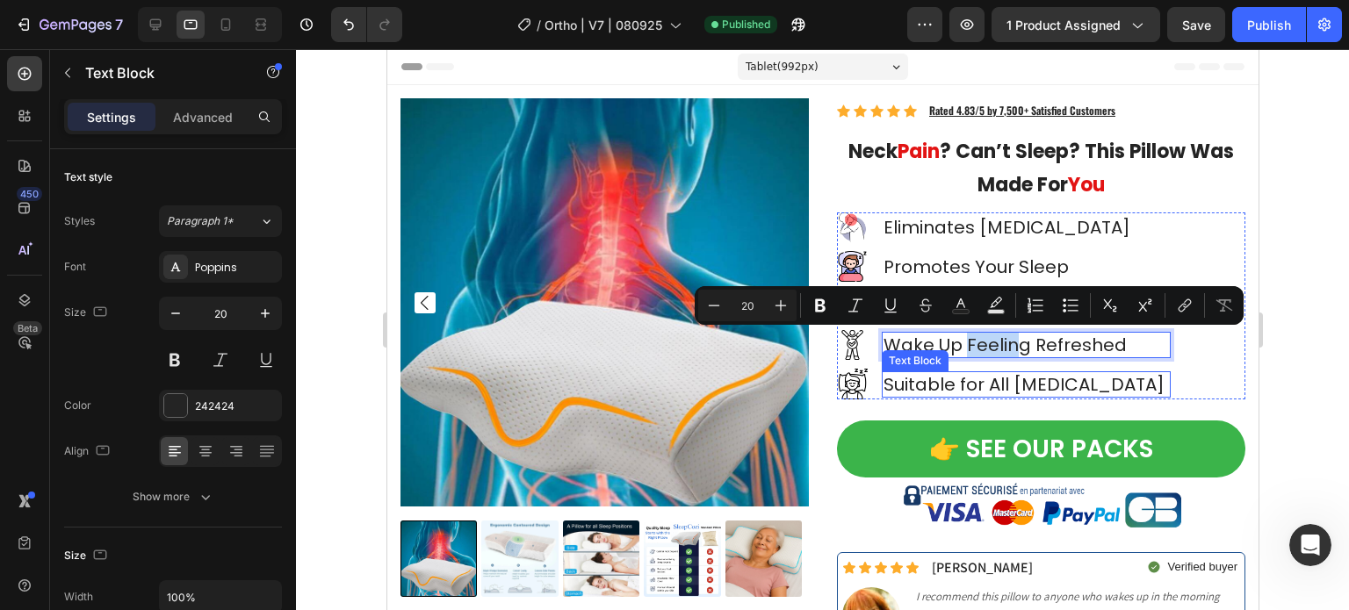
click at [999, 394] on p "Suitable for All [MEDICAL_DATA]" at bounding box center [1025, 384] width 285 height 23
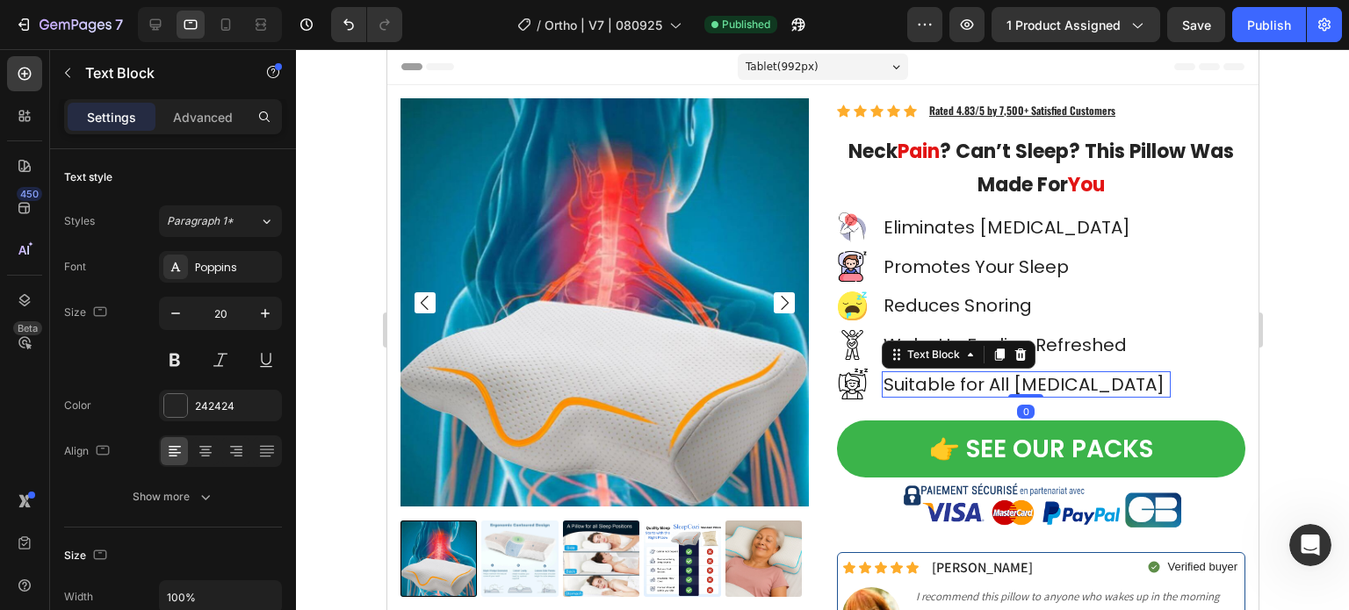
scroll to position [439, 0]
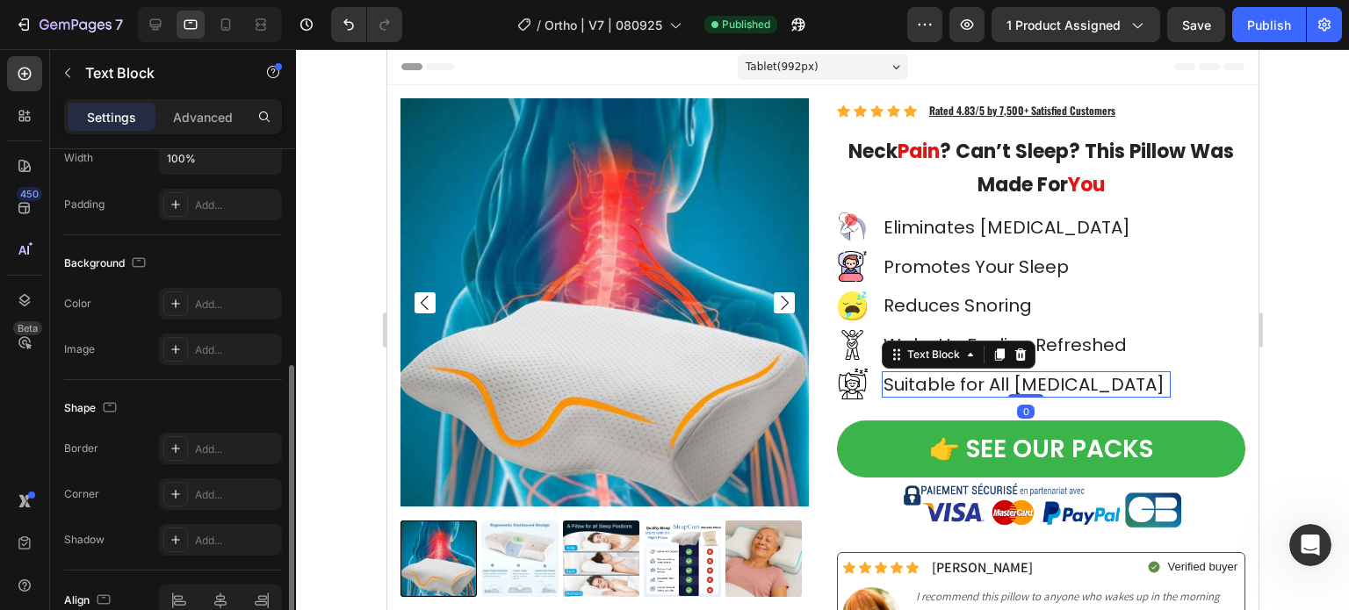
click at [978, 385] on p "Suitable for All [MEDICAL_DATA]" at bounding box center [1025, 384] width 285 height 23
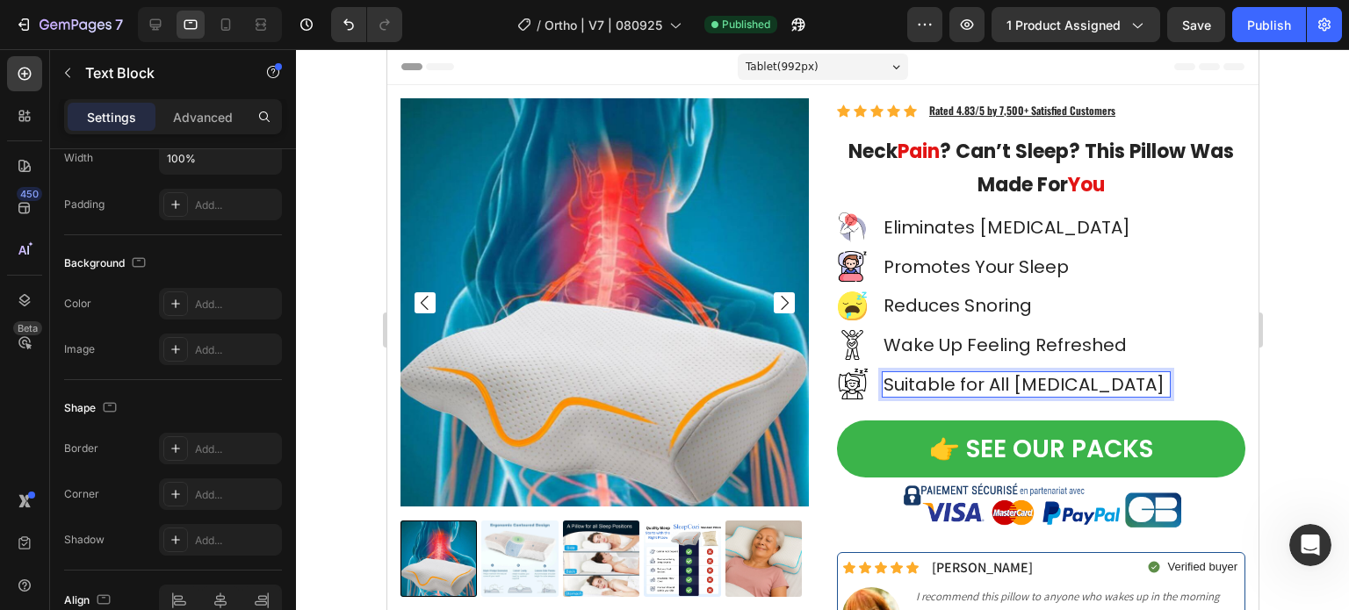
click at [950, 385] on p "Suitable for All [MEDICAL_DATA]" at bounding box center [1025, 384] width 285 height 23
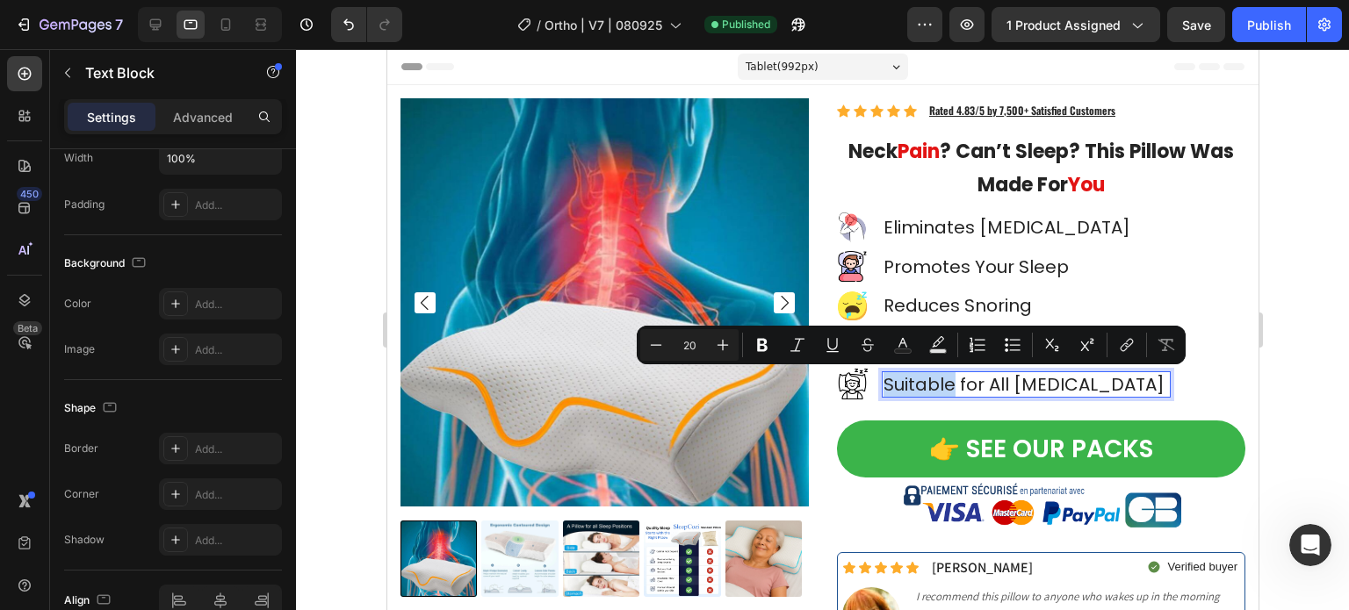
drag, startPoint x: 945, startPoint y: 383, endPoint x: 877, endPoint y: 379, distance: 67.7
click at [883, 379] on p "Suitable for All [MEDICAL_DATA]" at bounding box center [1025, 384] width 285 height 23
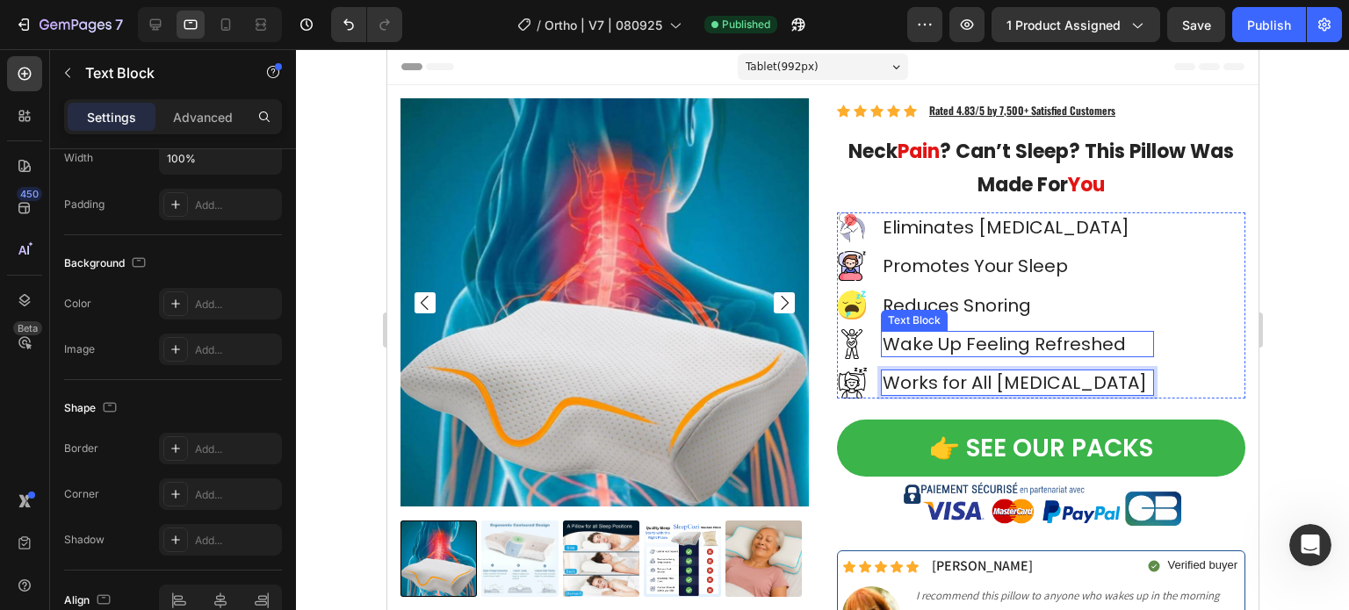
click at [963, 336] on p "Wake Up Feeling Refreshed" at bounding box center [1017, 344] width 270 height 23
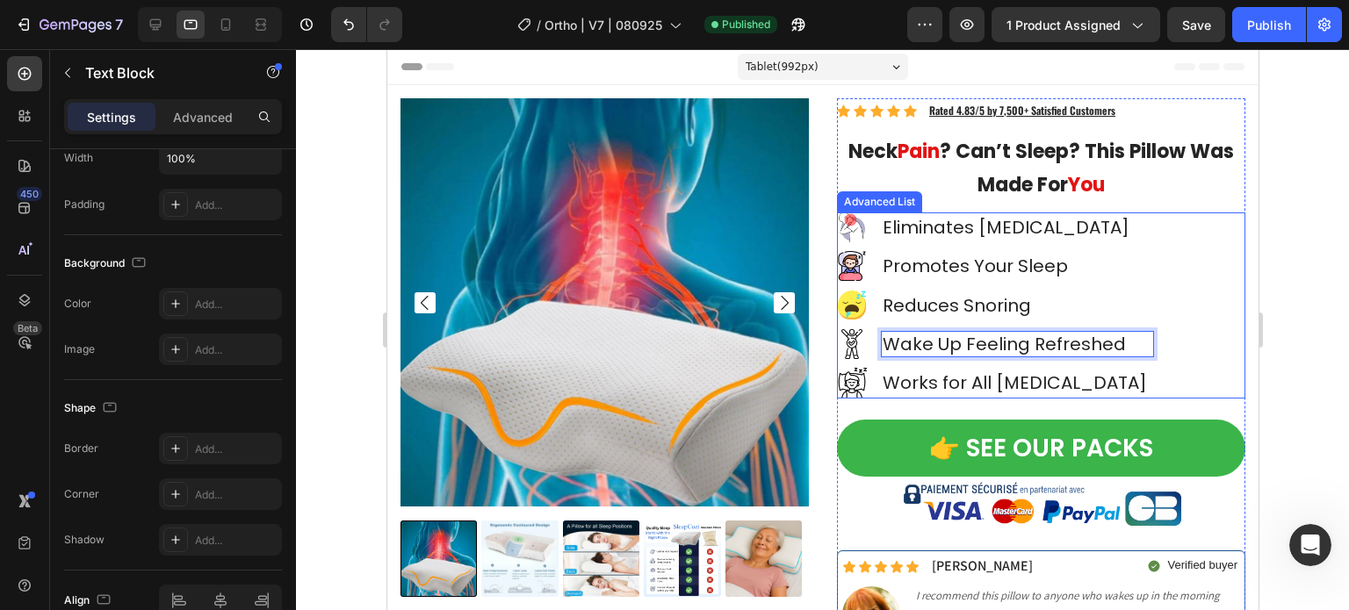
scroll to position [351, 0]
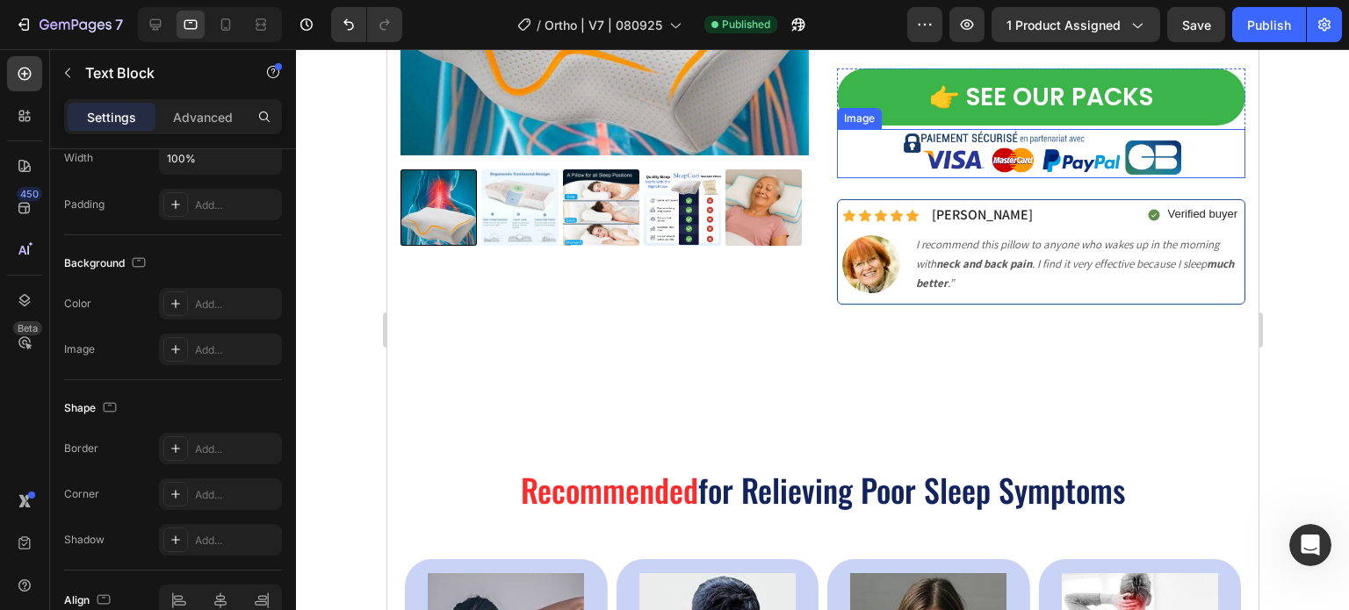
click at [986, 166] on img at bounding box center [1041, 154] width 286 height 50
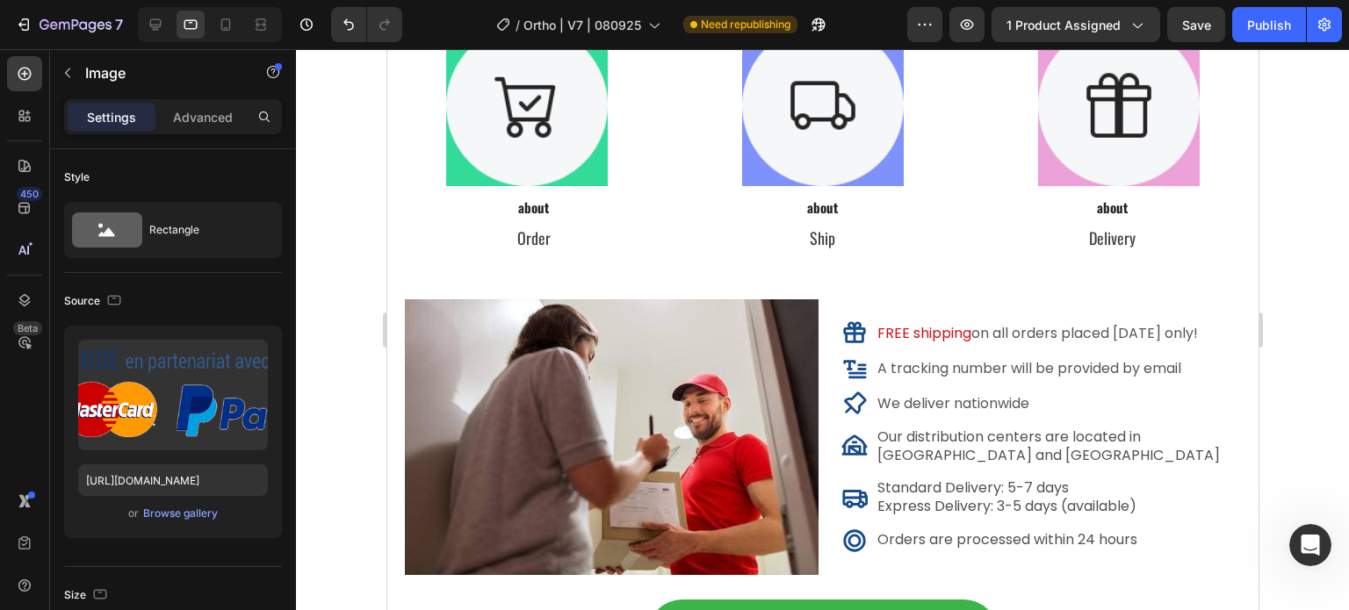
scroll to position [9310, 0]
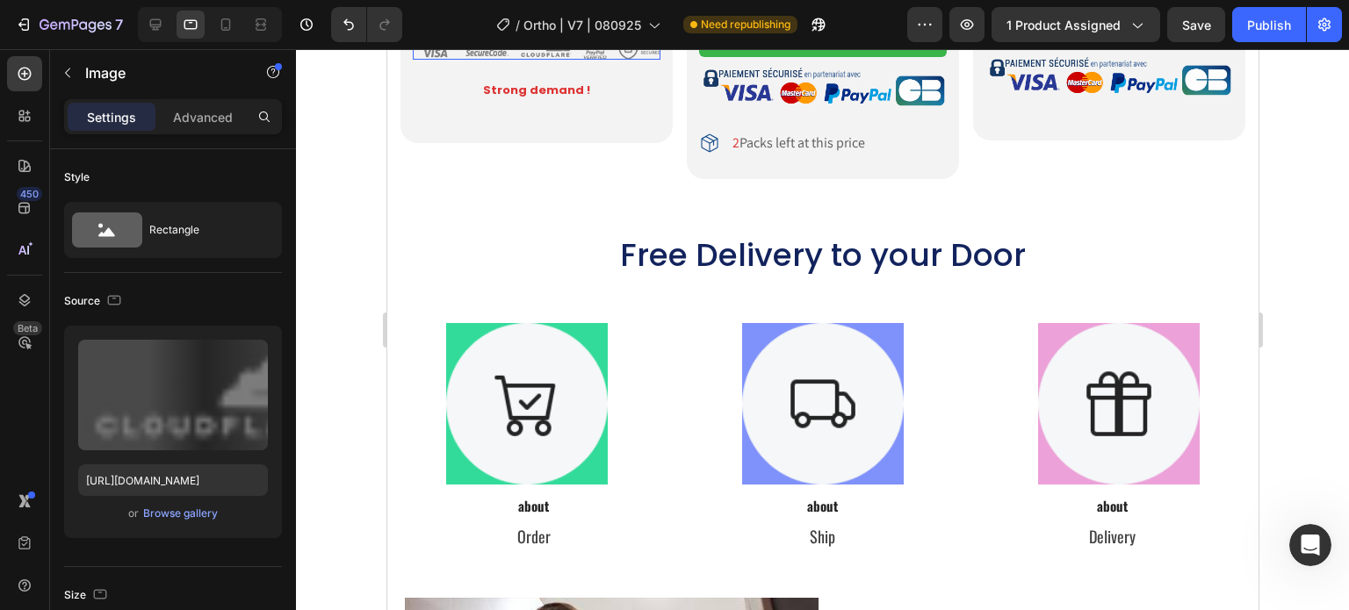
click at [563, 61] on img at bounding box center [536, 49] width 248 height 23
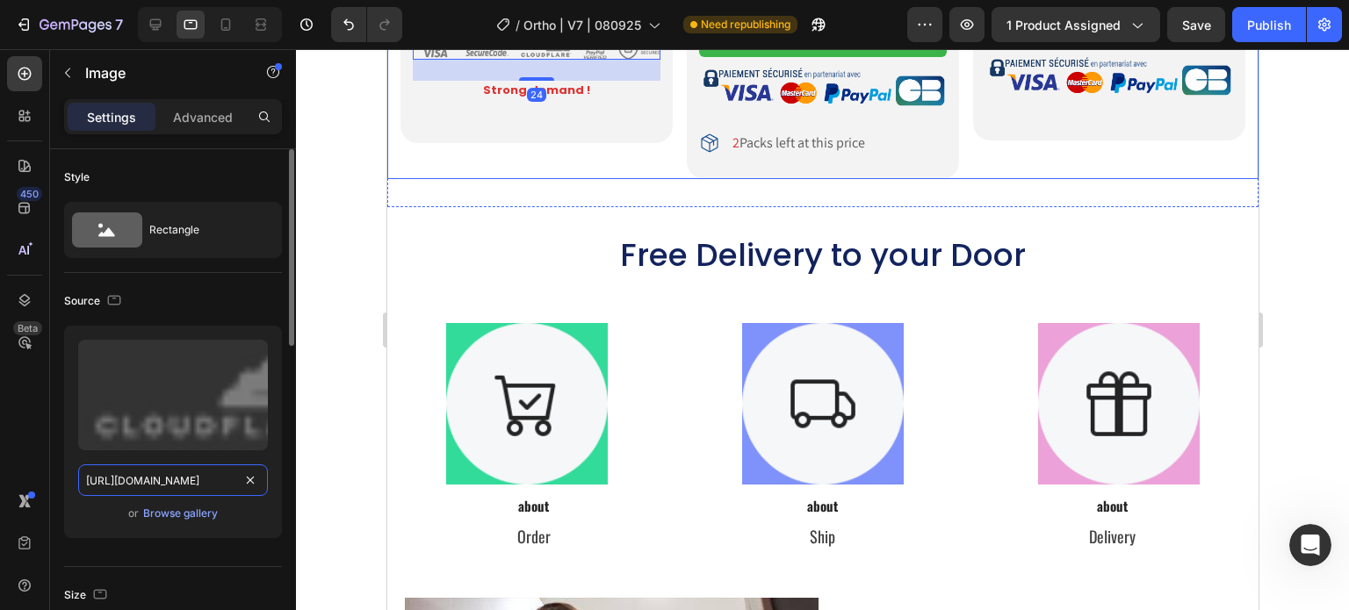
click at [176, 485] on input "https://cdn.shopify.com/s/files/1/0708/2183/8985/files/gempages_581568797693969…" at bounding box center [173, 481] width 190 height 32
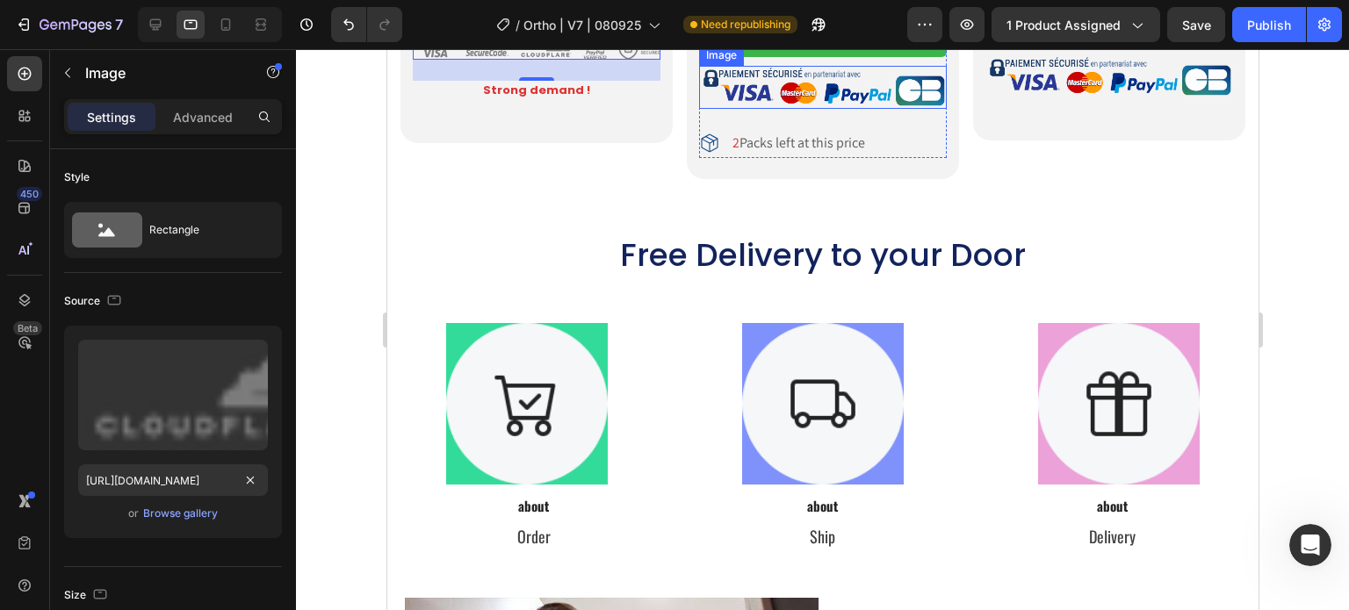
click at [784, 109] on img at bounding box center [822, 87] width 248 height 43
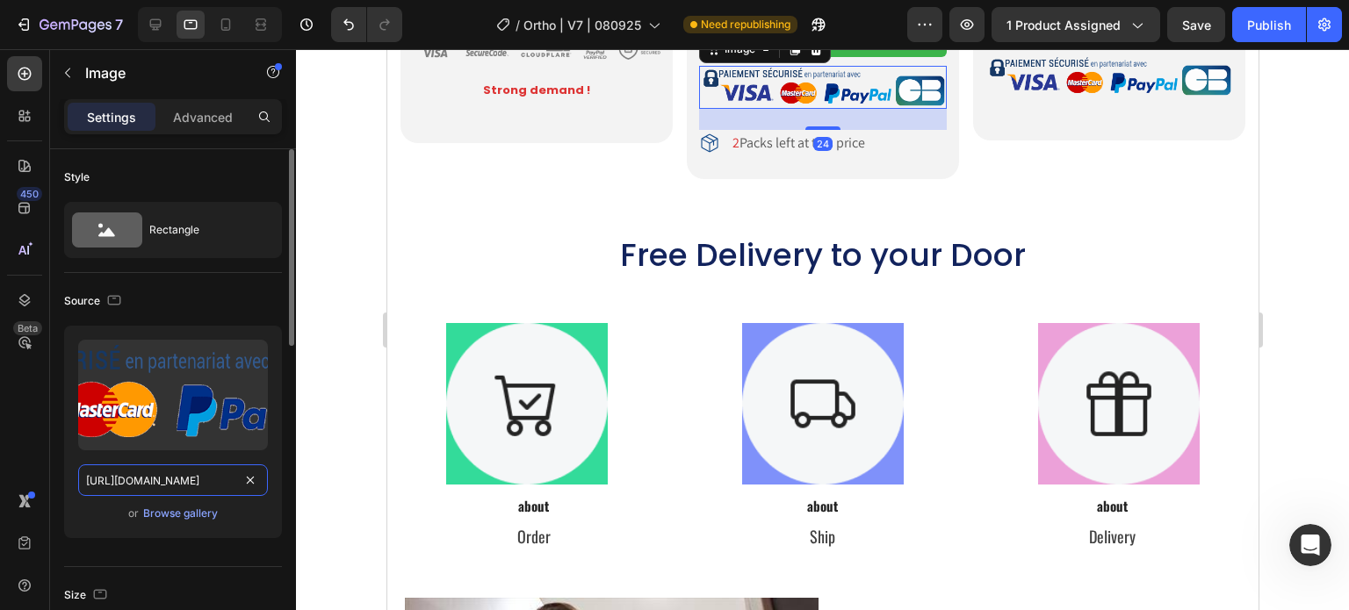
click at [166, 487] on input "https://ucarecdn.com/31e6b7a1-ad09-4818-8147-19bd9a654208/-/format/auto/-/previ…" at bounding box center [173, 481] width 190 height 32
paste input "cdn.shopify.com/s/files/1/0708/2183/8985/files/gempages_581568797693969326-3ee5…"
type input "https://cdn.shopify.com/s/files/1/0708/2183/8985/files/gempages_581568797693969…"
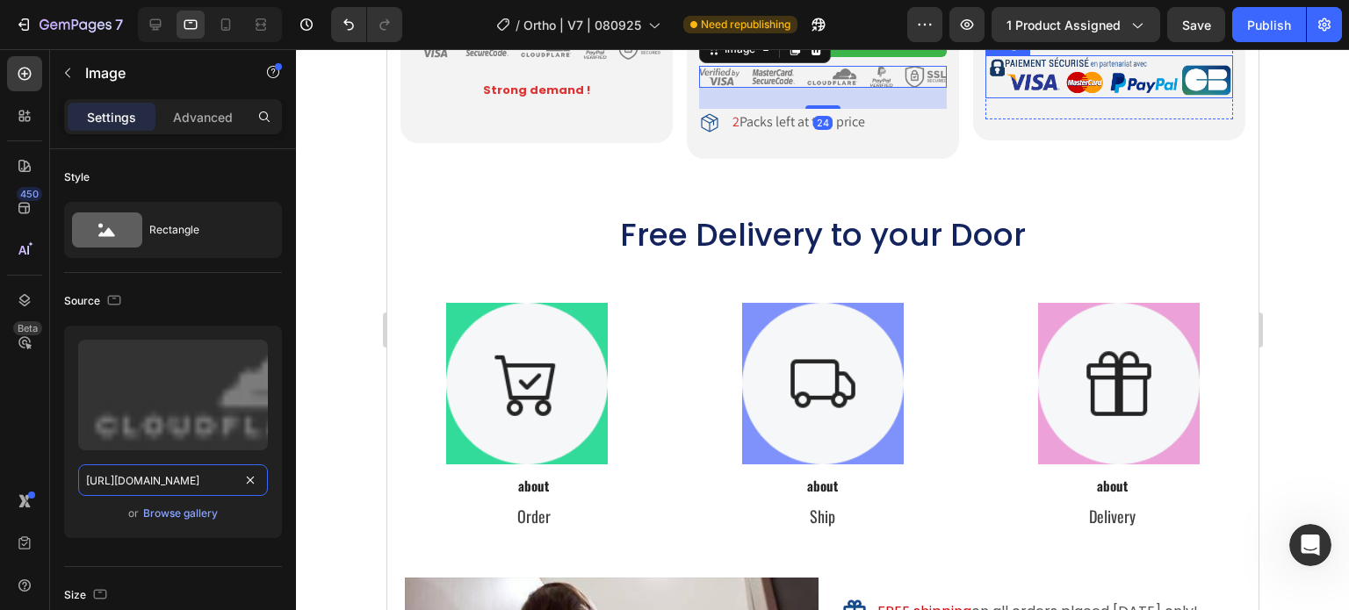
scroll to position [0, 547]
click at [1065, 98] on img at bounding box center [1109, 76] width 248 height 43
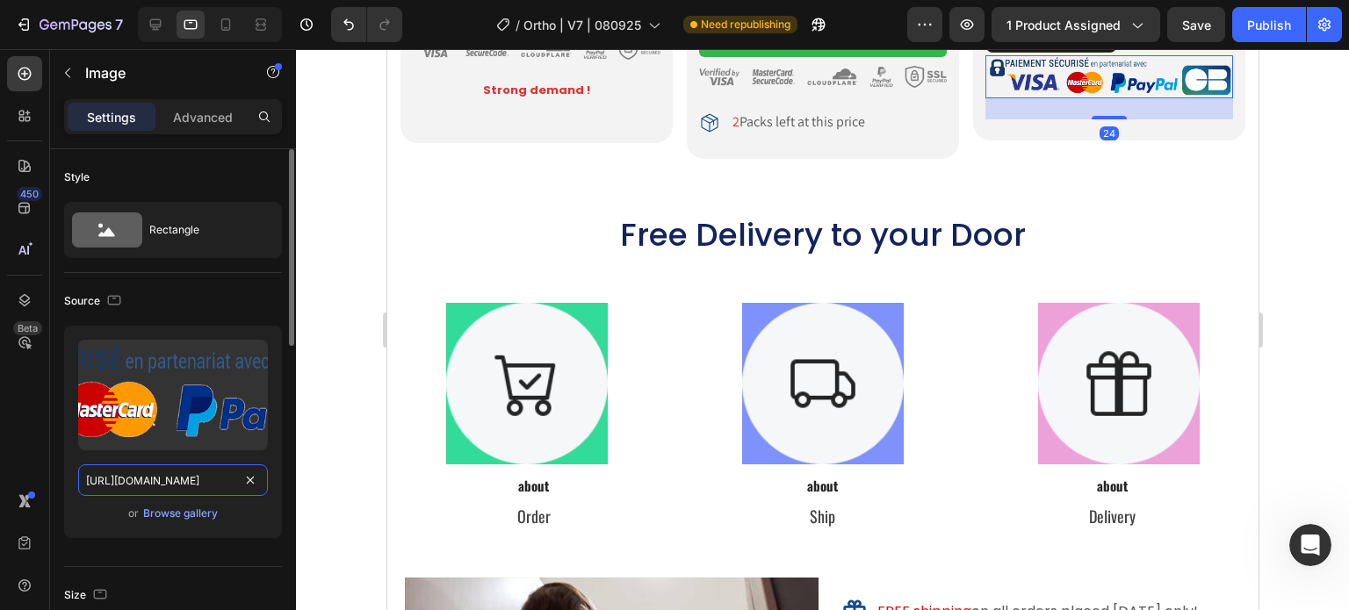
click at [155, 486] on input "https://ucarecdn.com/31e6b7a1-ad09-4818-8147-19bd9a654208/-/format/auto/-/previ…" at bounding box center [173, 481] width 190 height 32
paste input "cdn.shopify.com/s/files/1/0708/2183/8985/files/gempages_581568797693969326-3ee5…"
type input "https://cdn.shopify.com/s/files/1/0708/2183/8985/files/gempages_581568797693969…"
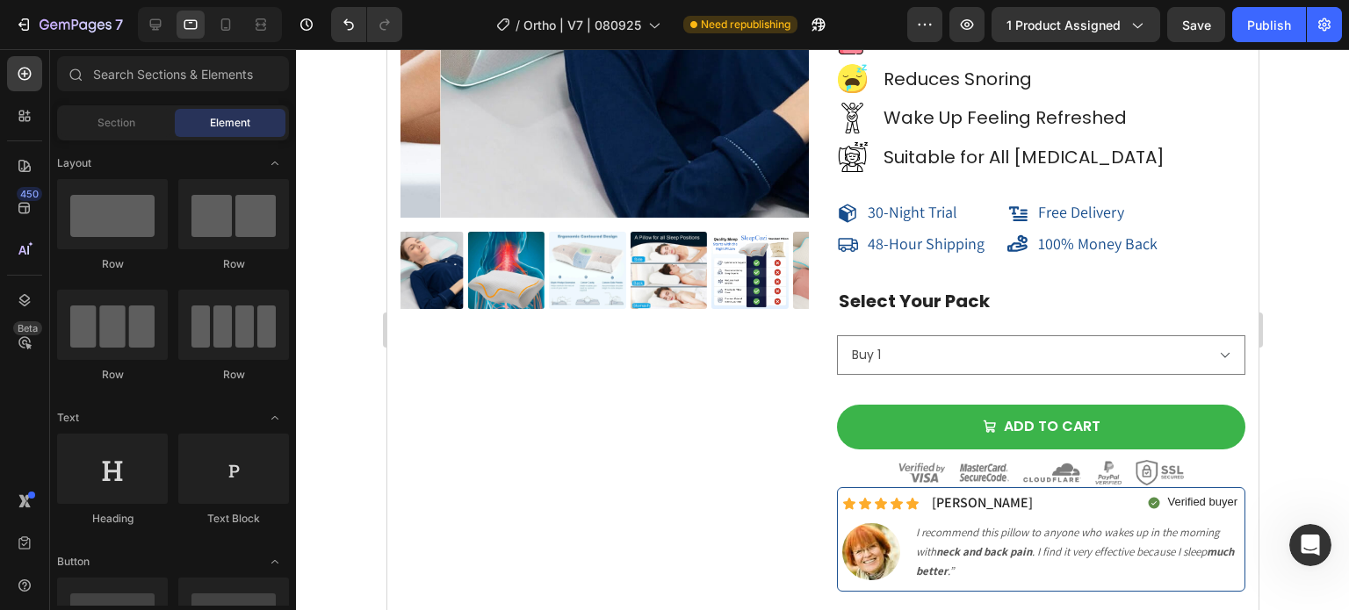
scroll to position [14675, 0]
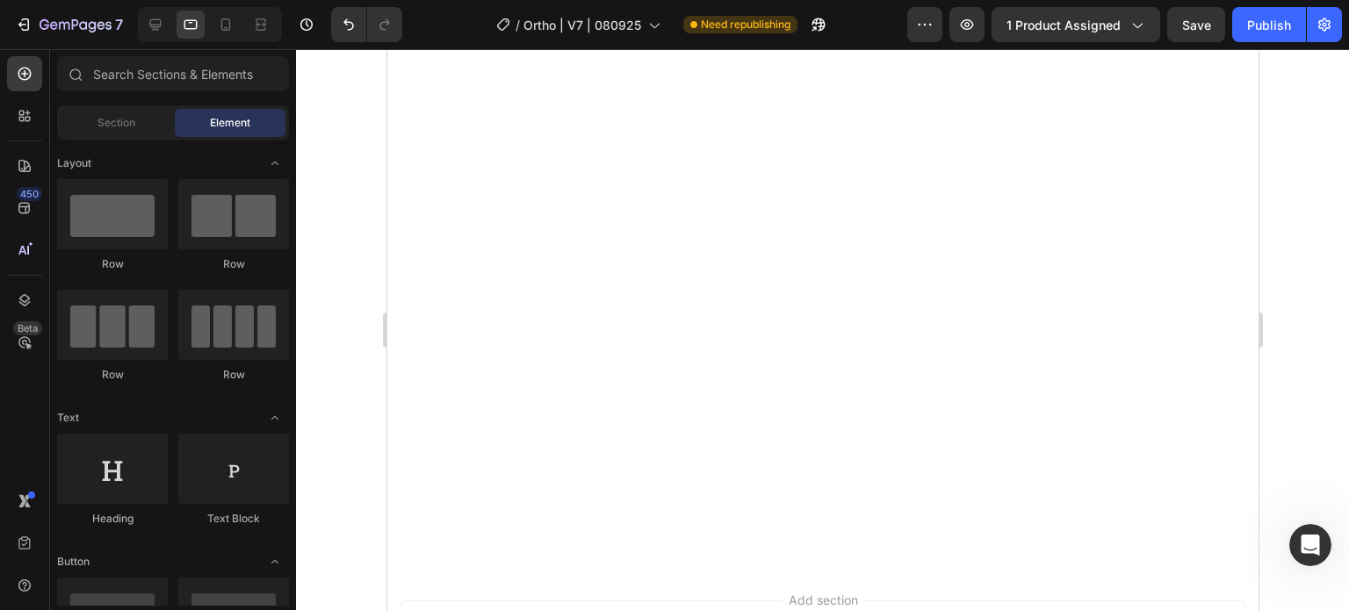
drag, startPoint x: 1248, startPoint y: 429, endPoint x: 639, endPoint y: 161, distance: 665.0
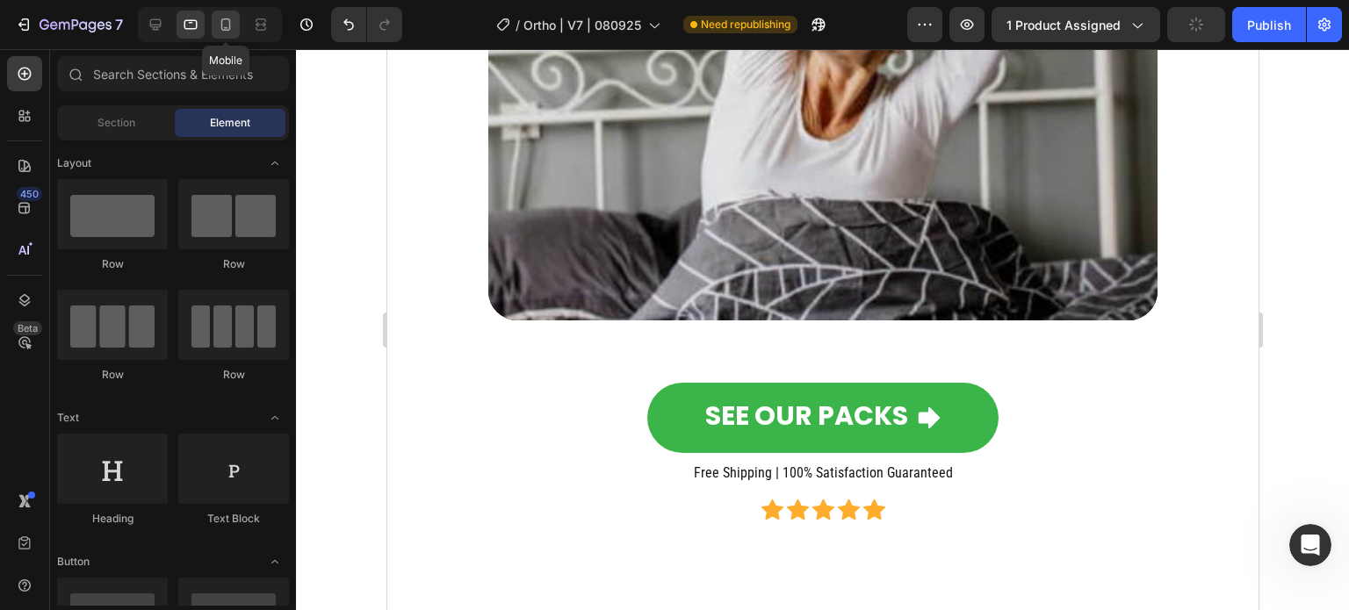
click at [223, 21] on icon at bounding box center [226, 25] width 18 height 18
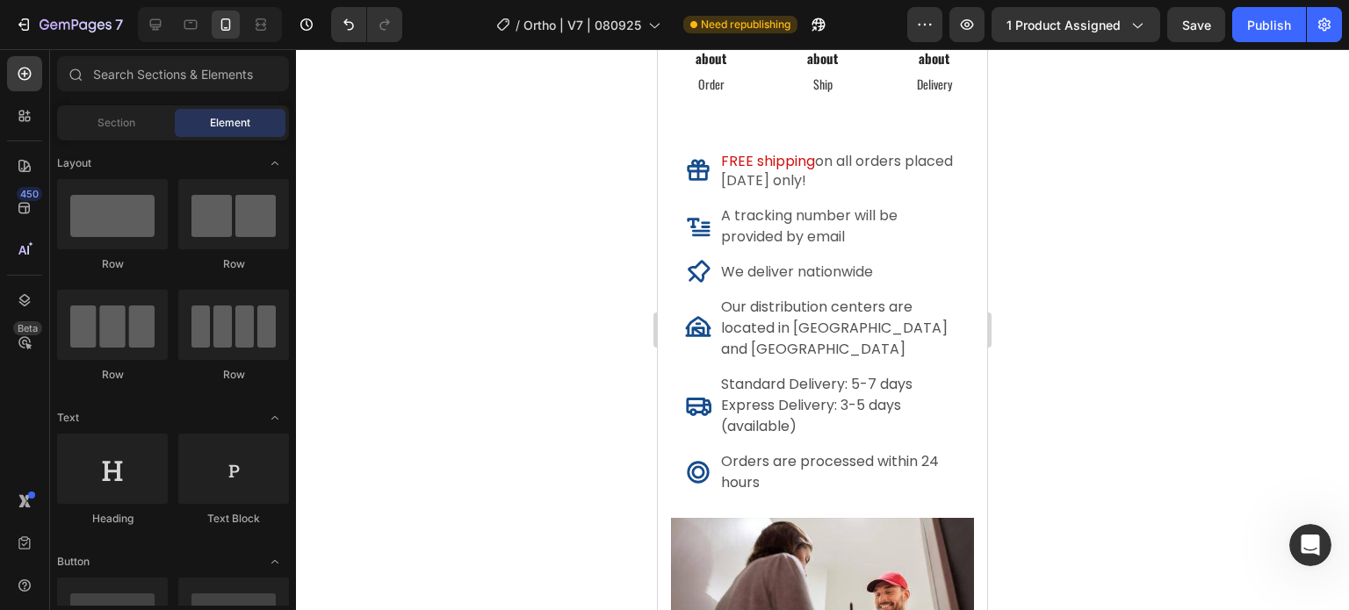
scroll to position [8760, 0]
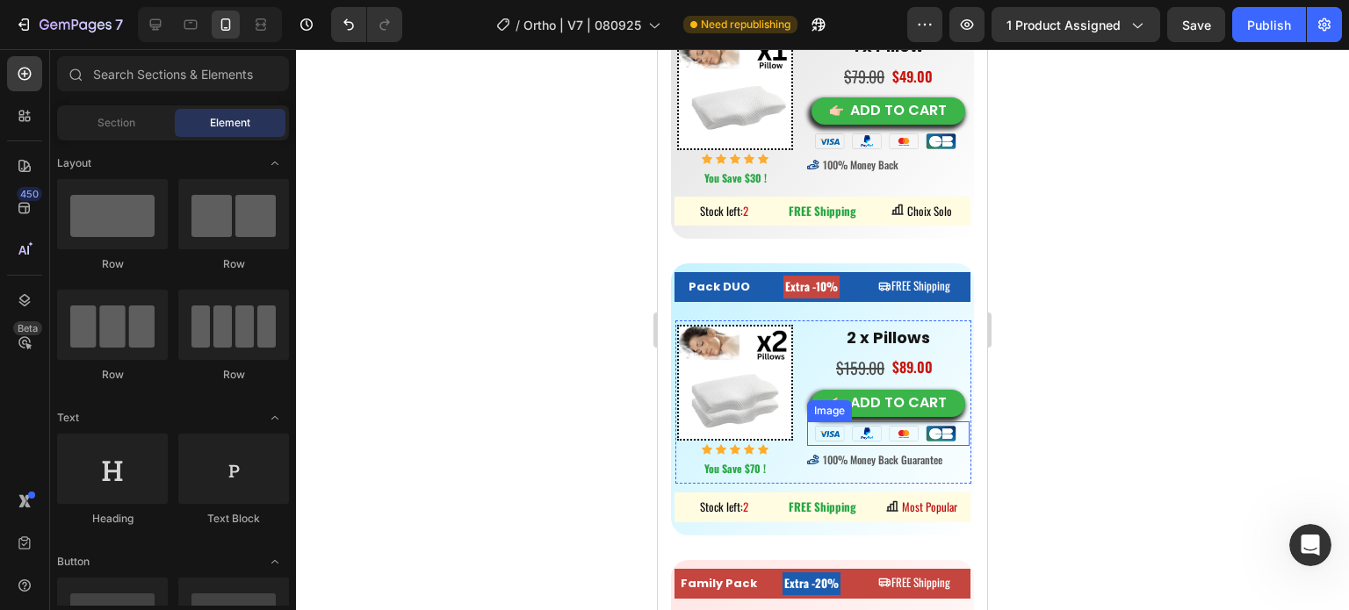
click at [897, 424] on img at bounding box center [888, 434] width 146 height 24
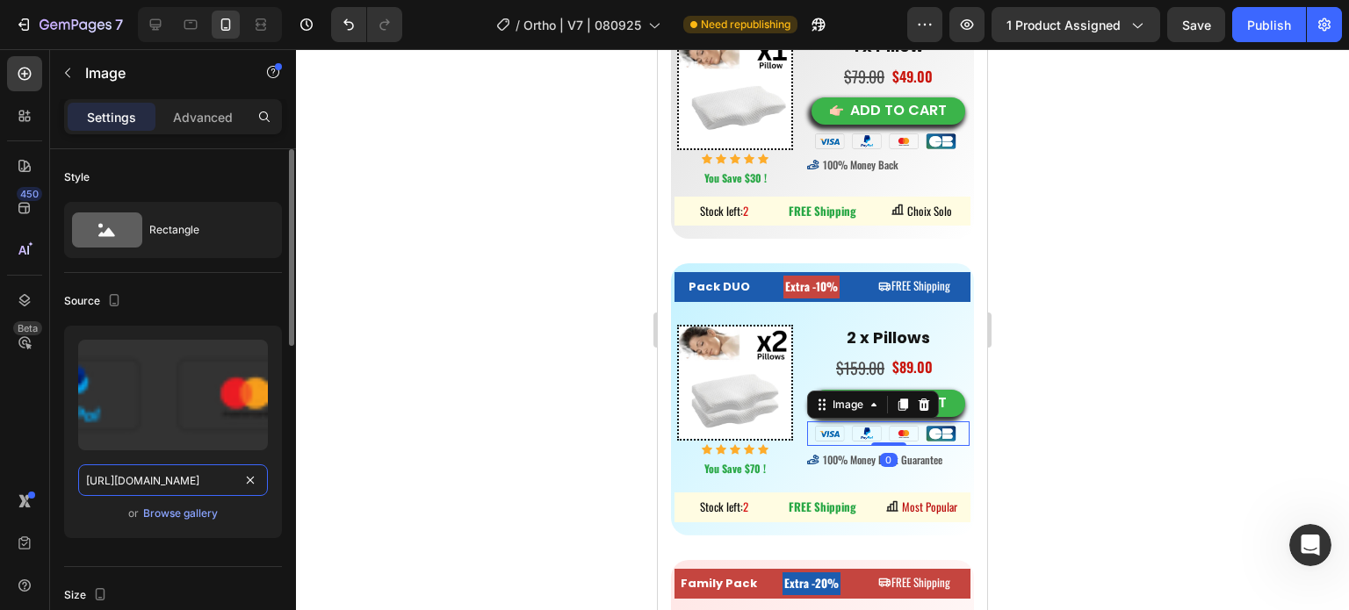
click at [174, 477] on input "https://cdn.shopify.com/s/files/1/0708/2183/8985/files/gempages_581568797693969…" at bounding box center [173, 481] width 190 height 32
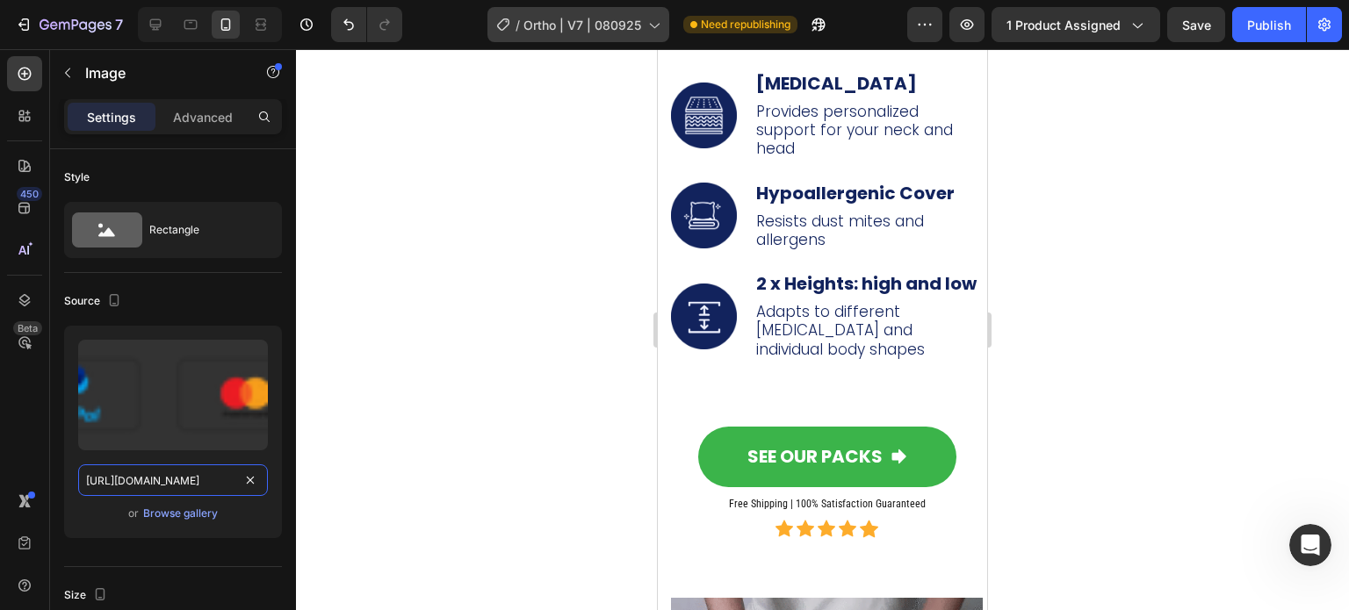
scroll to position [5960, 0]
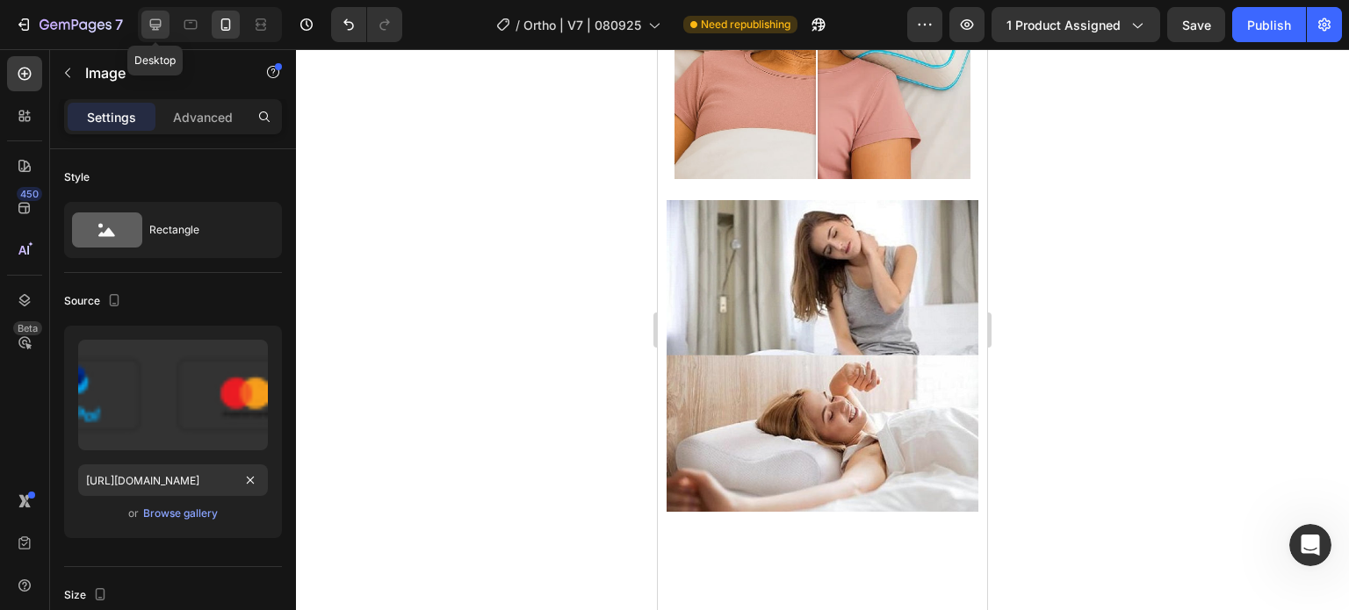
click at [144, 16] on div at bounding box center [155, 25] width 28 height 28
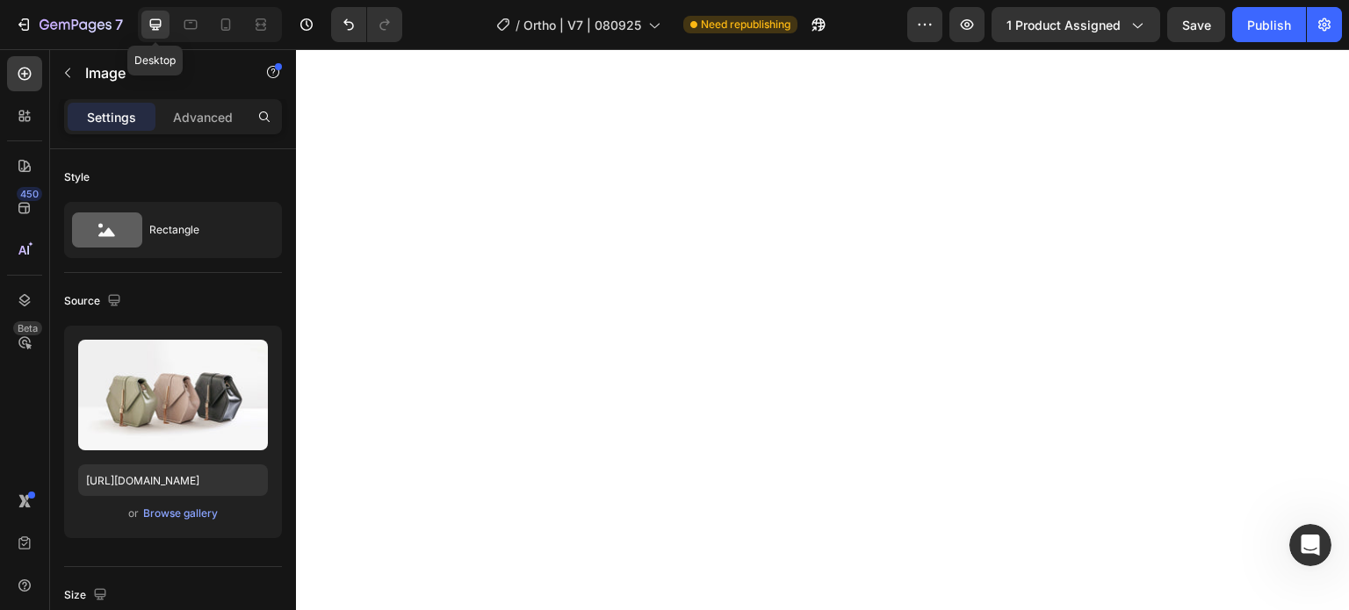
type input "https://cdn.shopify.com/s/files/1/2005/9307/files/image_demo.jpg"
type input "100"
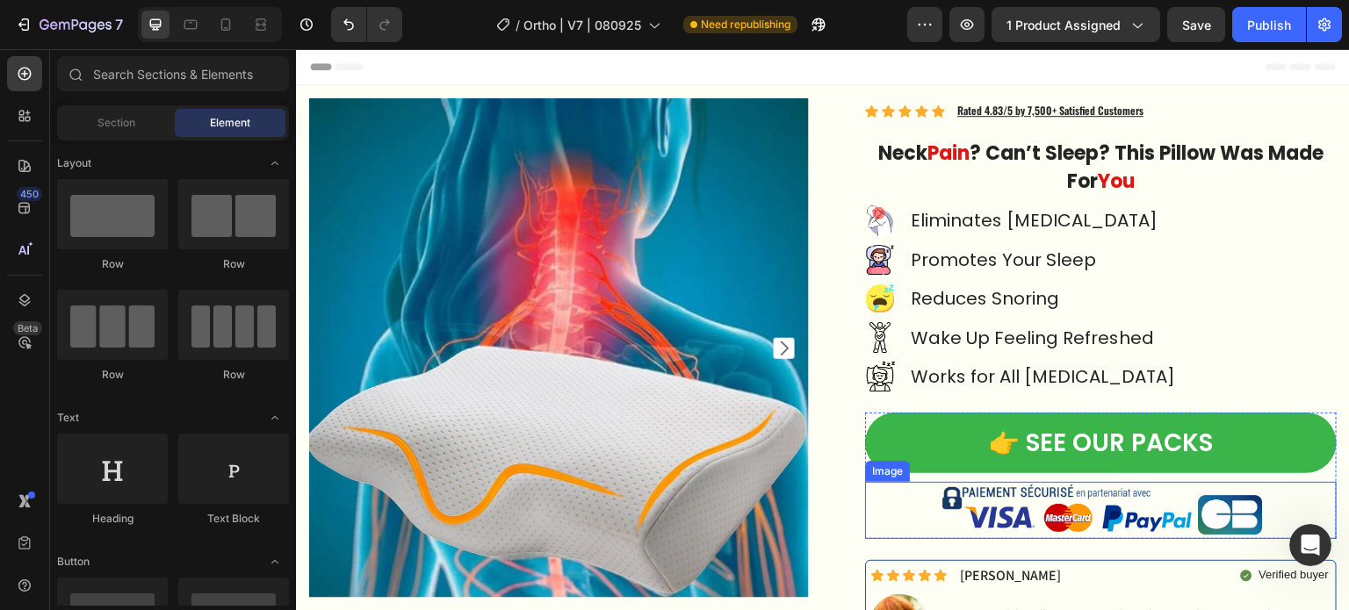
click at [1032, 513] on img at bounding box center [1101, 510] width 330 height 57
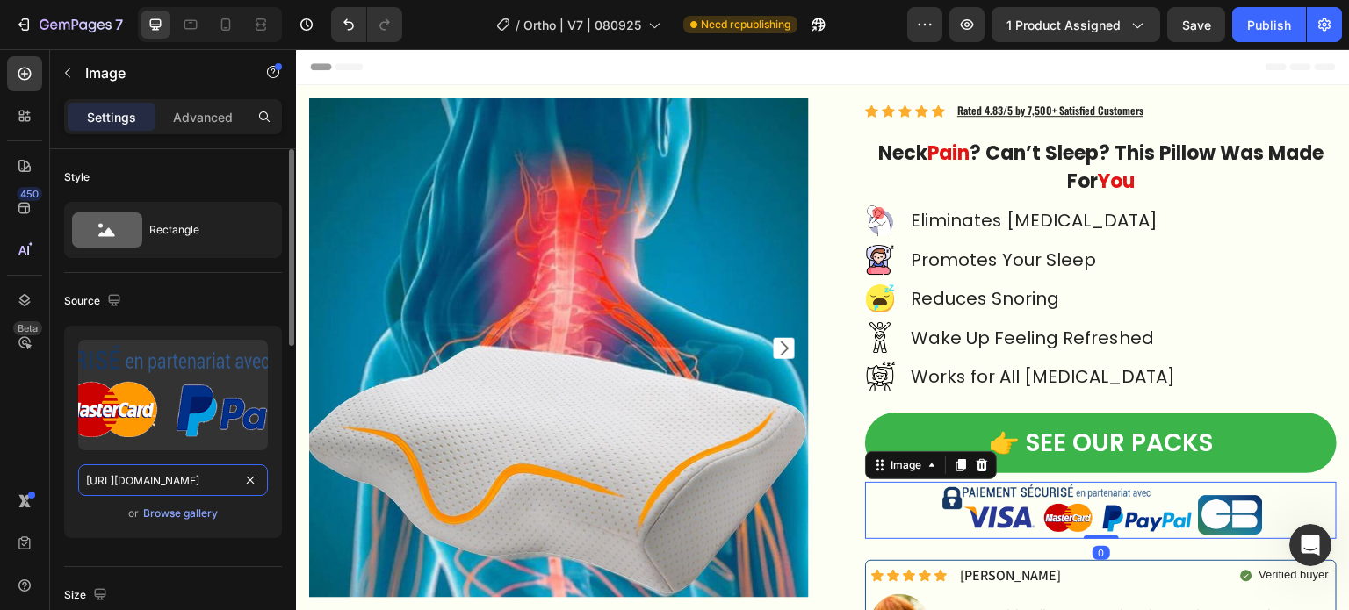
click at [191, 484] on input "https://ucarecdn.com/ff4d2033-7bc5-41b7-a683-f36ca9e6c85a/-/format/auto/-/previ…" at bounding box center [173, 481] width 190 height 32
click at [191, 483] on input "https://ucarecdn.com/ff4d2033-7bc5-41b7-a683-f36ca9e6c85a/-/format/auto/-/previ…" at bounding box center [173, 481] width 190 height 32
paste input "cdn.shopify.com/s/files/1/0708/2183/8985/files/gempages_581568797693969326-cd82…"
type input "https://cdn.shopify.com/s/files/1/0708/2183/8985/files/gempages_581568797693969…"
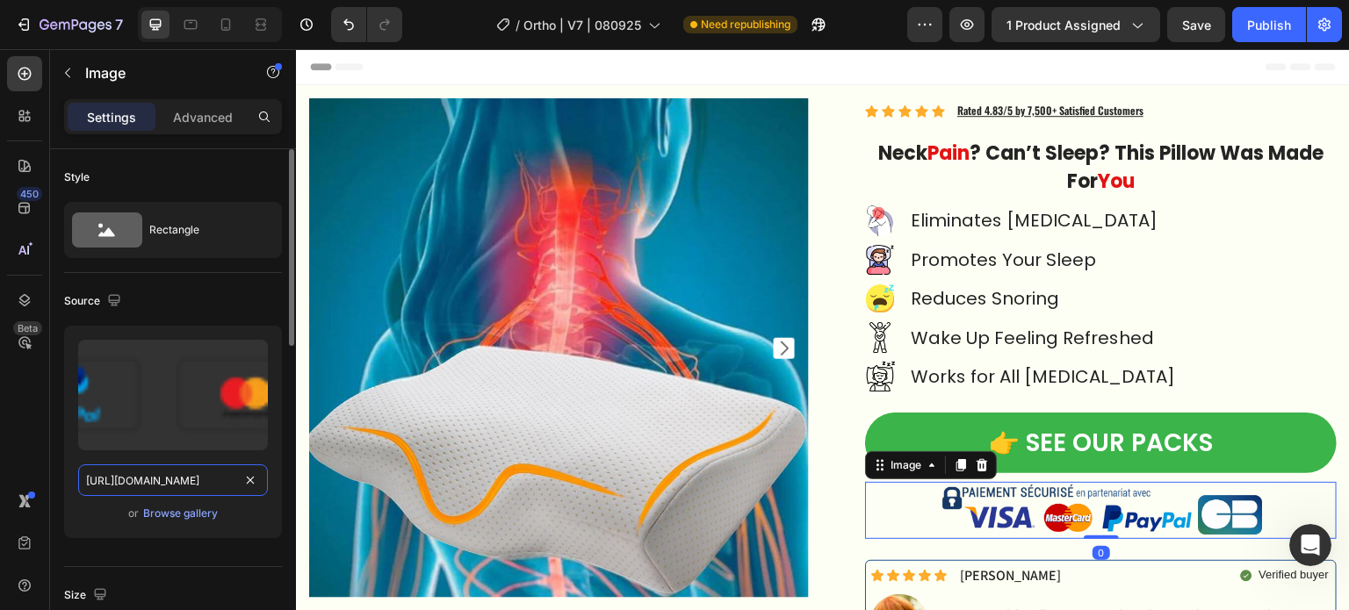
scroll to position [0, 539]
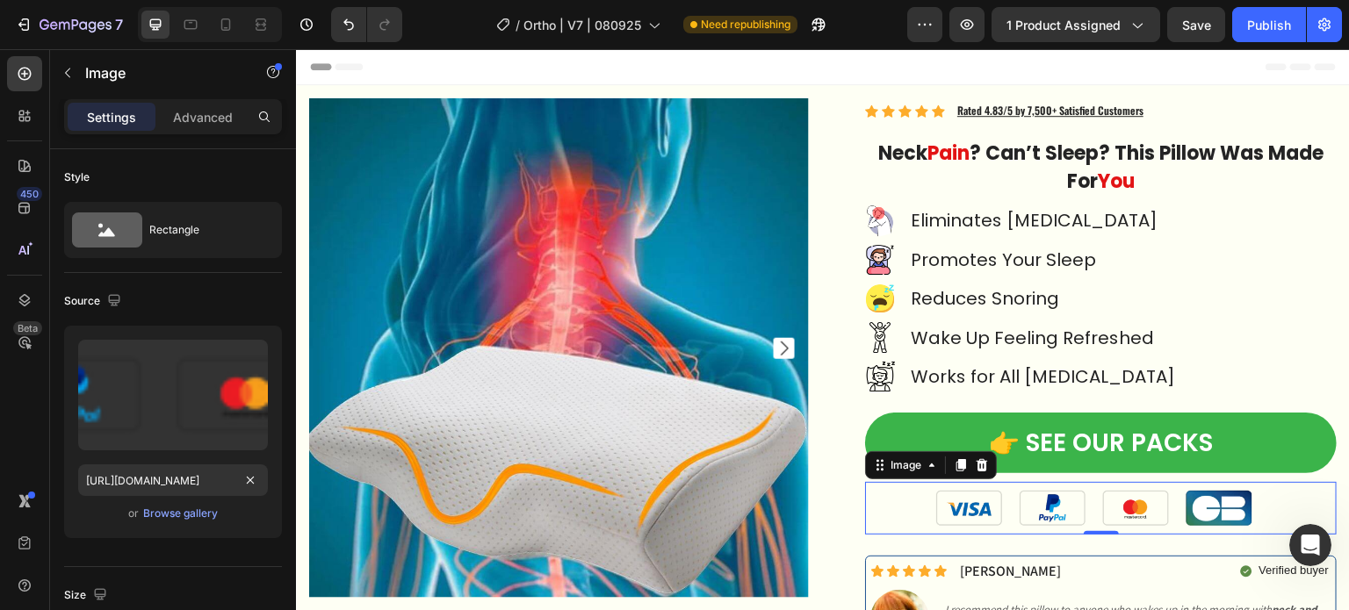
click at [1251, 357] on div "Image Eliminates Neck Pain Text Block Image Promotes Your Sleep Text Block Imag…" at bounding box center [1101, 299] width 472 height 186
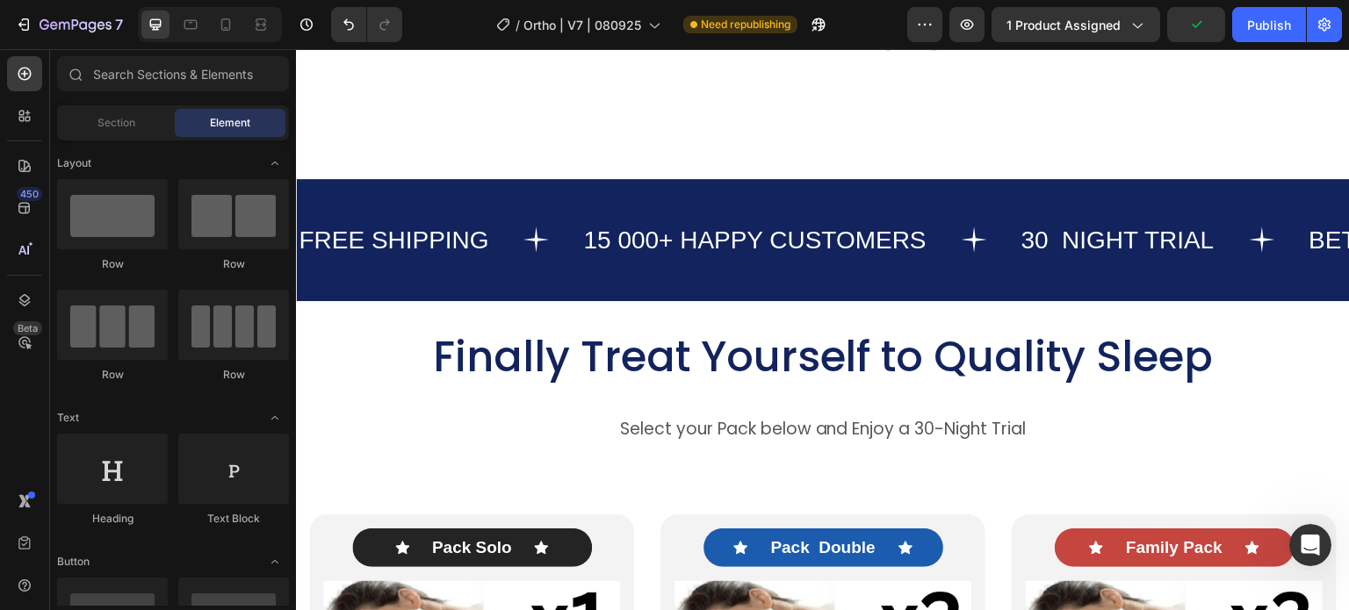
scroll to position [9588, 0]
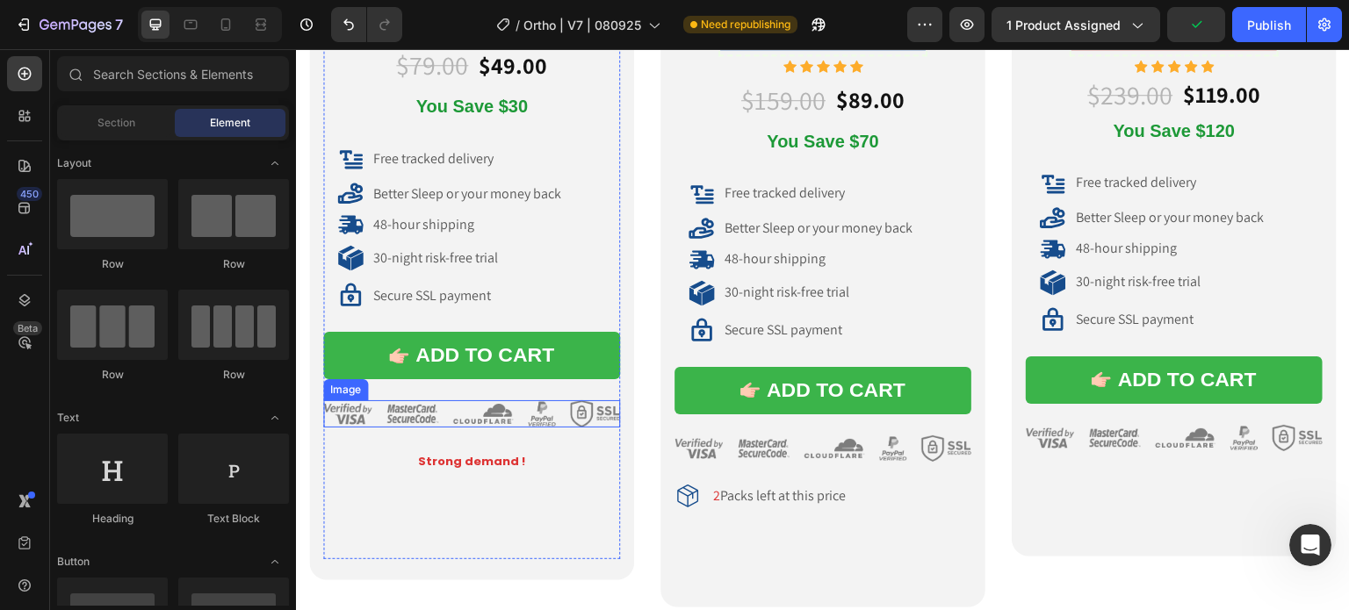
click at [456, 401] on img at bounding box center [471, 414] width 297 height 27
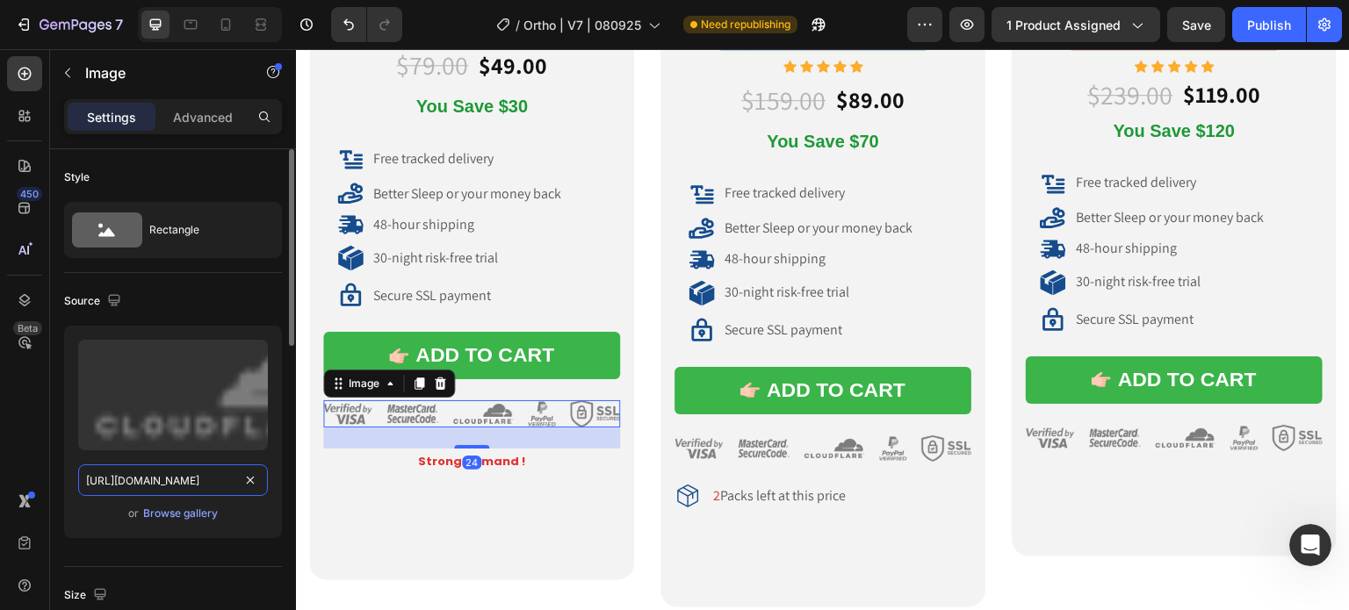
click at [183, 475] on input "https://cdn.shopify.com/s/files/1/0708/2183/8985/files/gempages_581568797693969…" at bounding box center [173, 481] width 190 height 32
click at [183, 474] on input "https://cdn.shopify.com/s/files/1/0708/2183/8985/files/gempages_581568797693969…" at bounding box center [173, 481] width 190 height 32
paste input "cd826f4c-83a7-4cd2-b547-760e39901f19"
type input "https://cdn.shopify.com/s/files/1/0708/2183/8985/files/gempages_581568797693969…"
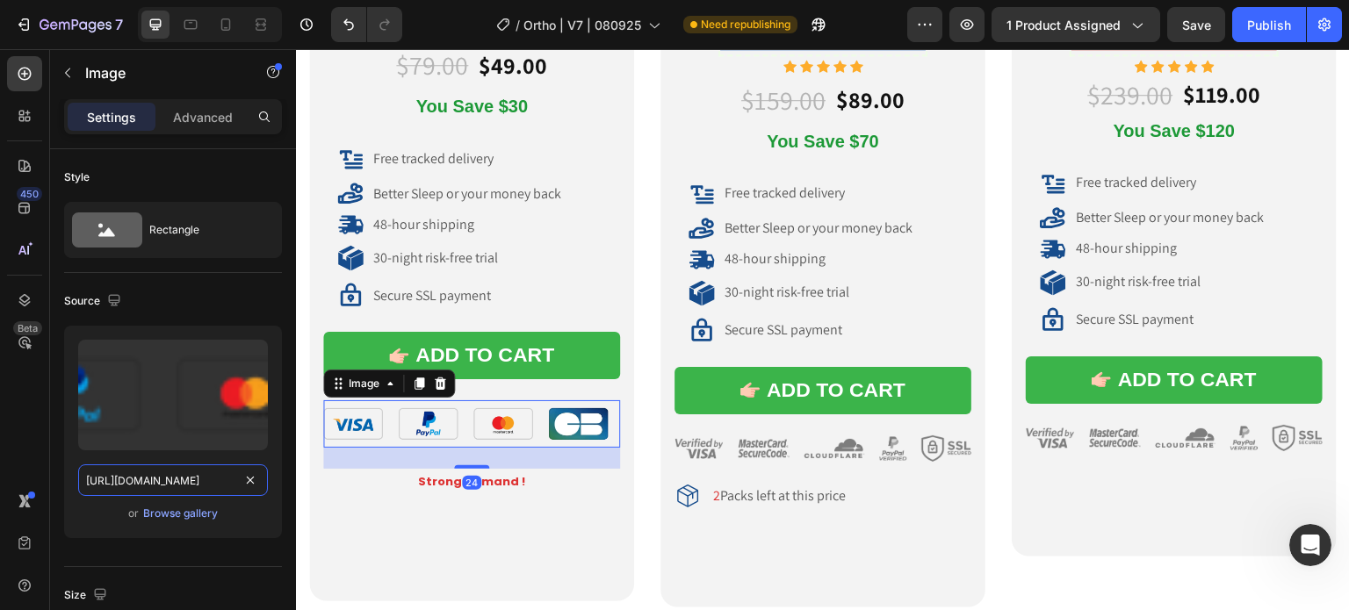
scroll to position [0, 539]
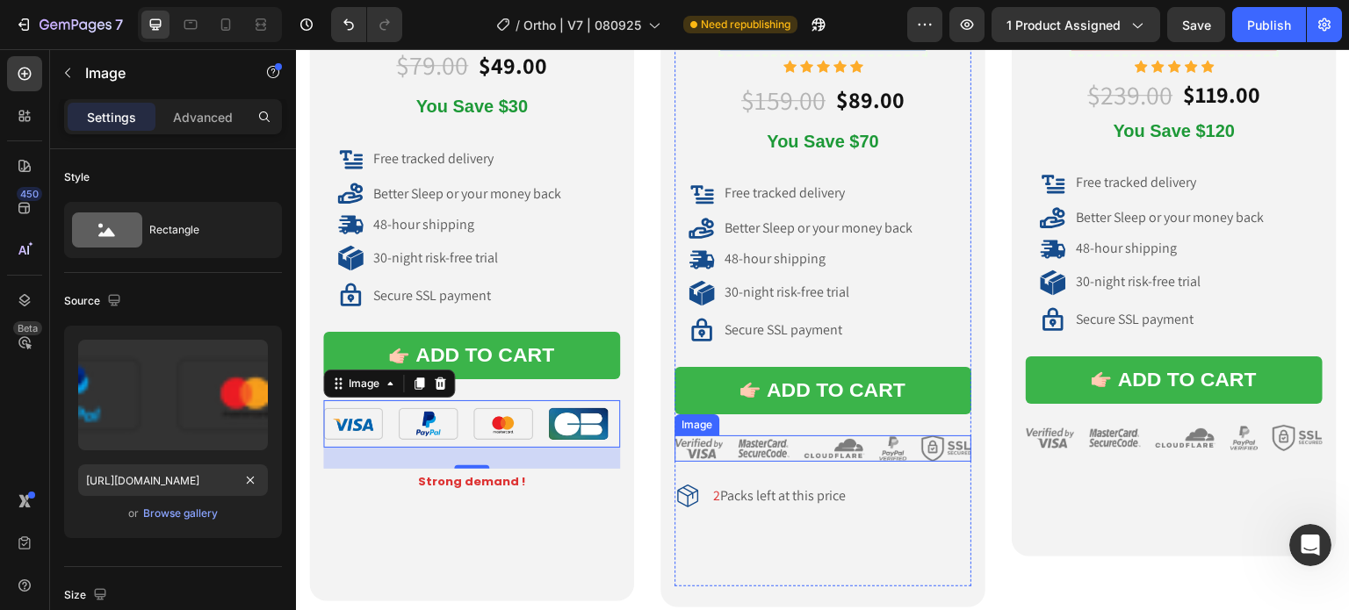
click at [920, 436] on img at bounding box center [823, 449] width 297 height 27
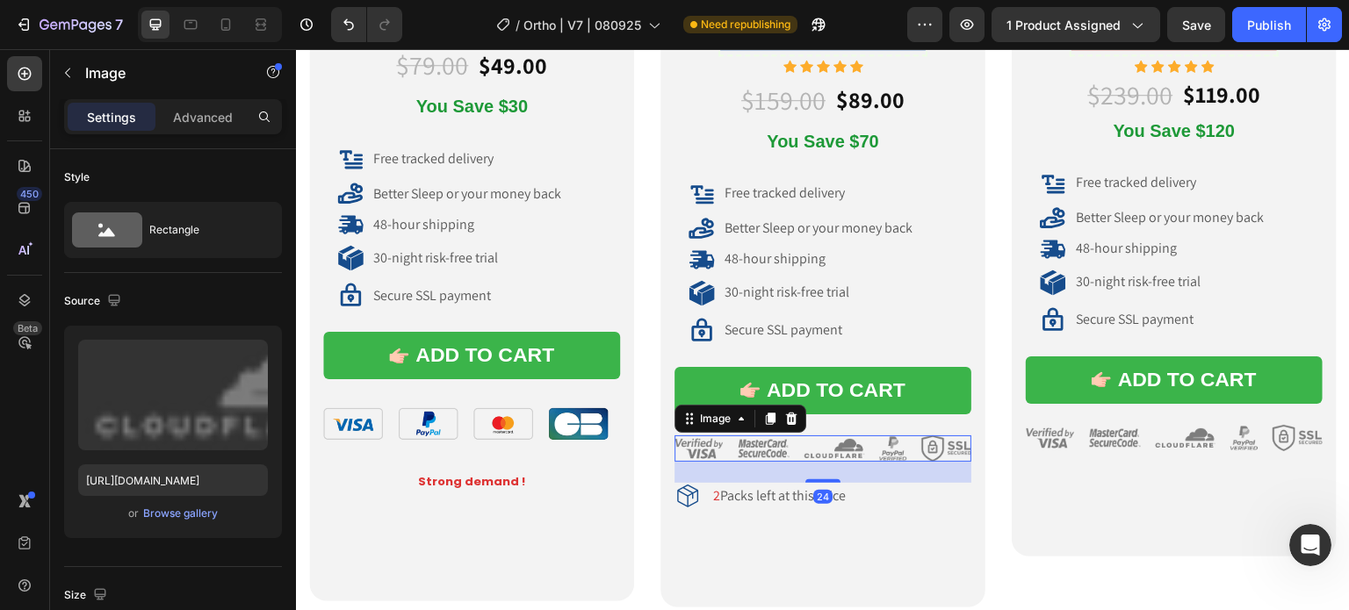
click at [856, 436] on img at bounding box center [823, 449] width 297 height 27
click at [158, 474] on input "https://cdn.shopify.com/s/files/1/0708/2183/8985/files/gempages_581568797693969…" at bounding box center [173, 481] width 190 height 32
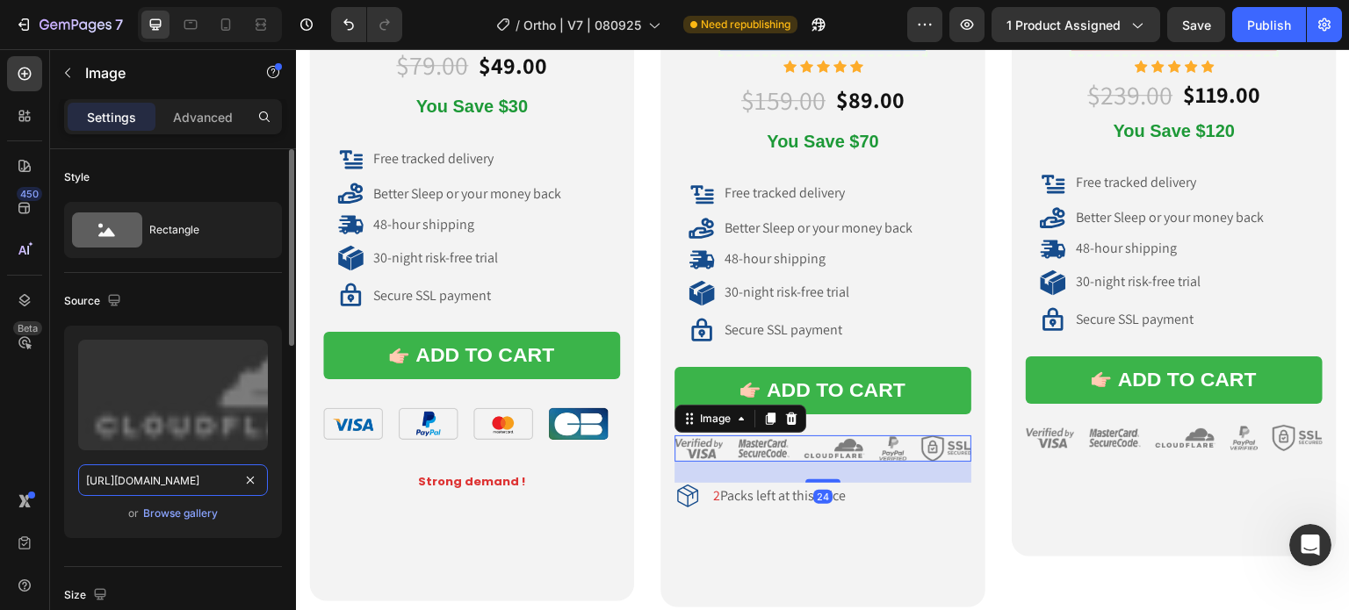
click at [158, 474] on input "https://cdn.shopify.com/s/files/1/0708/2183/8985/files/gempages_581568797693969…" at bounding box center [173, 481] width 190 height 32
paste input "cd826f4c-83a7-4cd2-b547-760e39901f19"
type input "https://cdn.shopify.com/s/files/1/0708/2183/8985/files/gempages_581568797693969…"
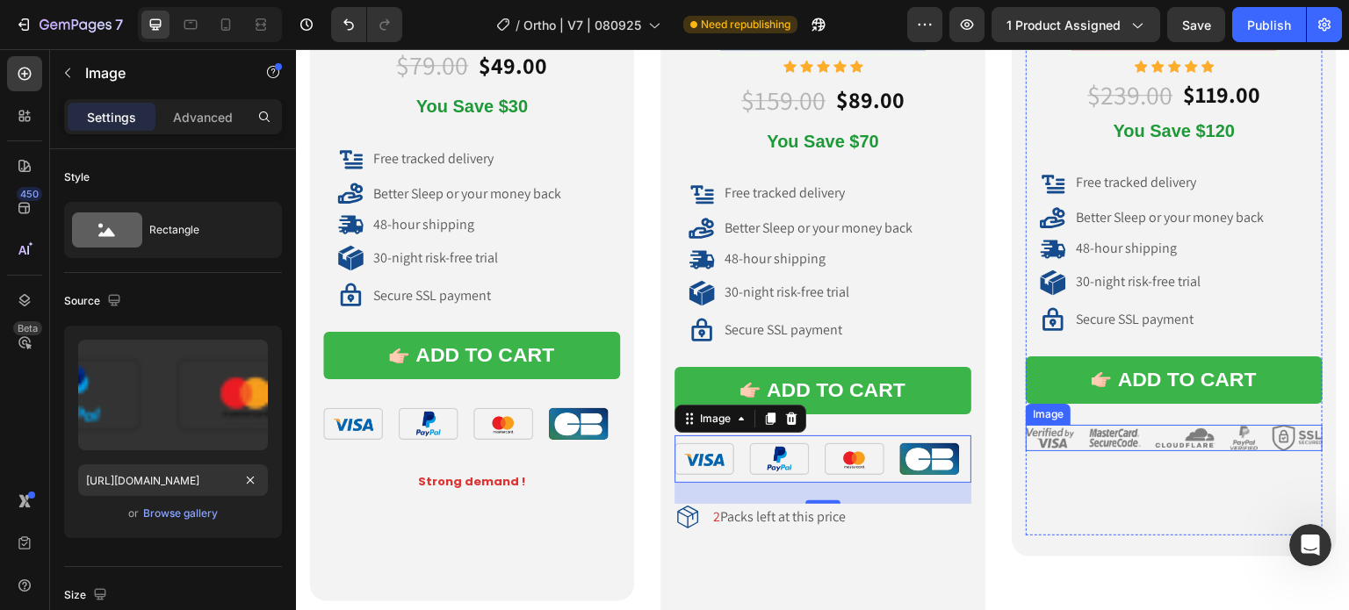
click at [1115, 434] on img at bounding box center [1174, 438] width 297 height 27
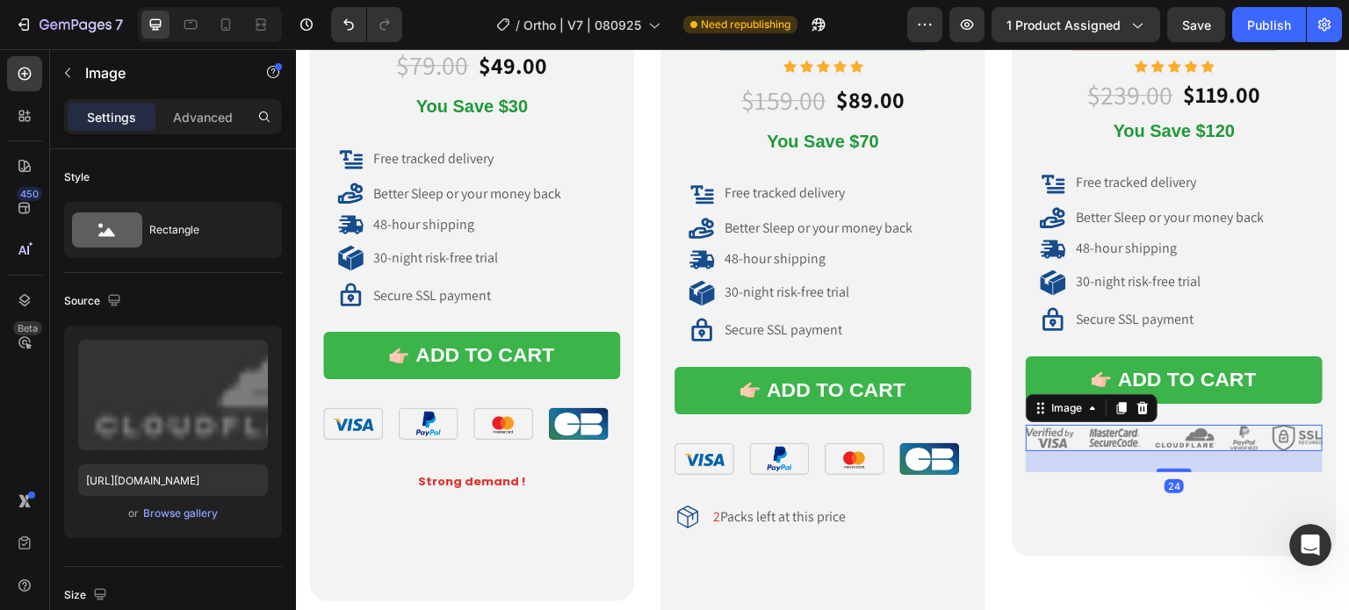
click at [1115, 434] on img at bounding box center [1174, 438] width 297 height 27
click at [145, 470] on input "https://cdn.shopify.com/s/files/1/0708/2183/8985/files/gempages_581568797693969…" at bounding box center [173, 481] width 190 height 32
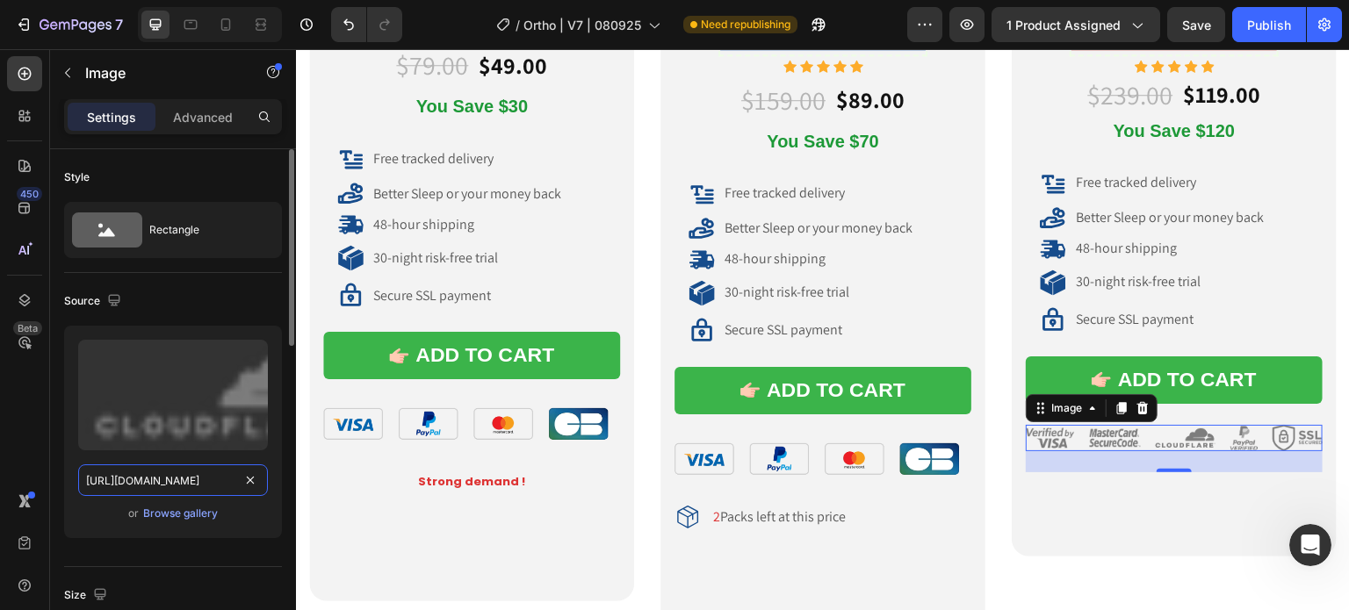
paste input "cd826f4c-83a7-4cd2-b547-760e39901f19"
type input "https://cdn.shopify.com/s/files/1/0708/2183/8985/files/gempages_581568797693969…"
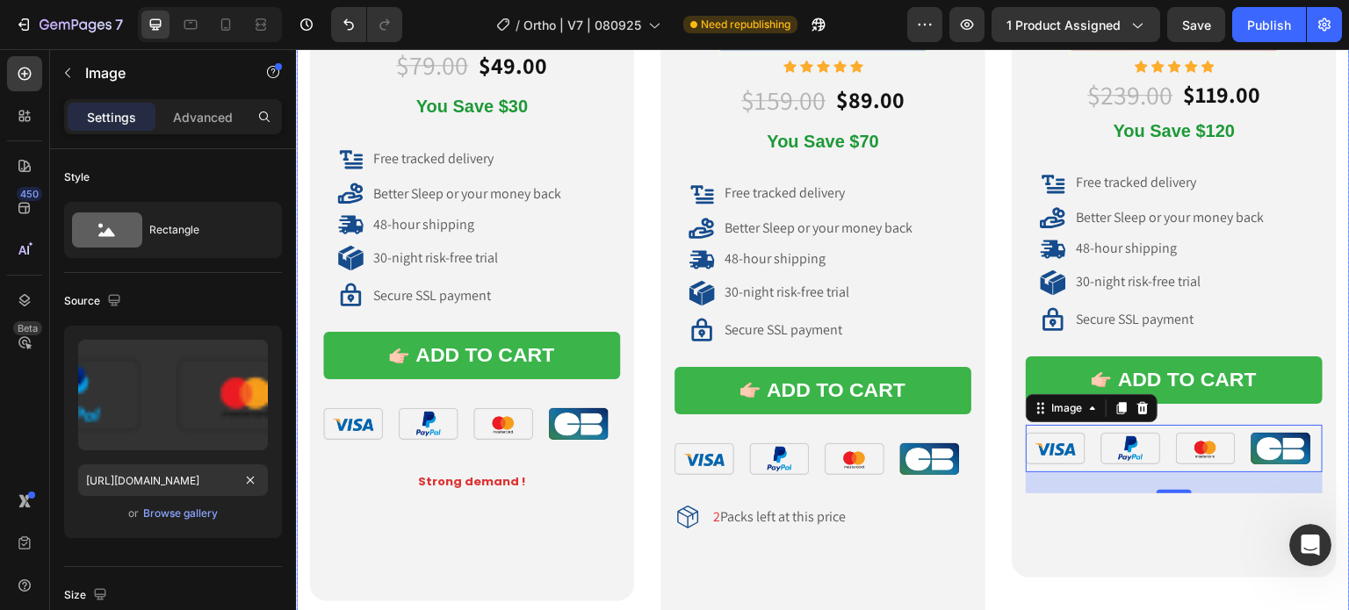
click at [632, 227] on div "Icon Pack Solo Text Block Icon Row Image 1 x Pillow Heading Icon Icon Icon Icon…" at bounding box center [823, 118] width 1054 height 1022
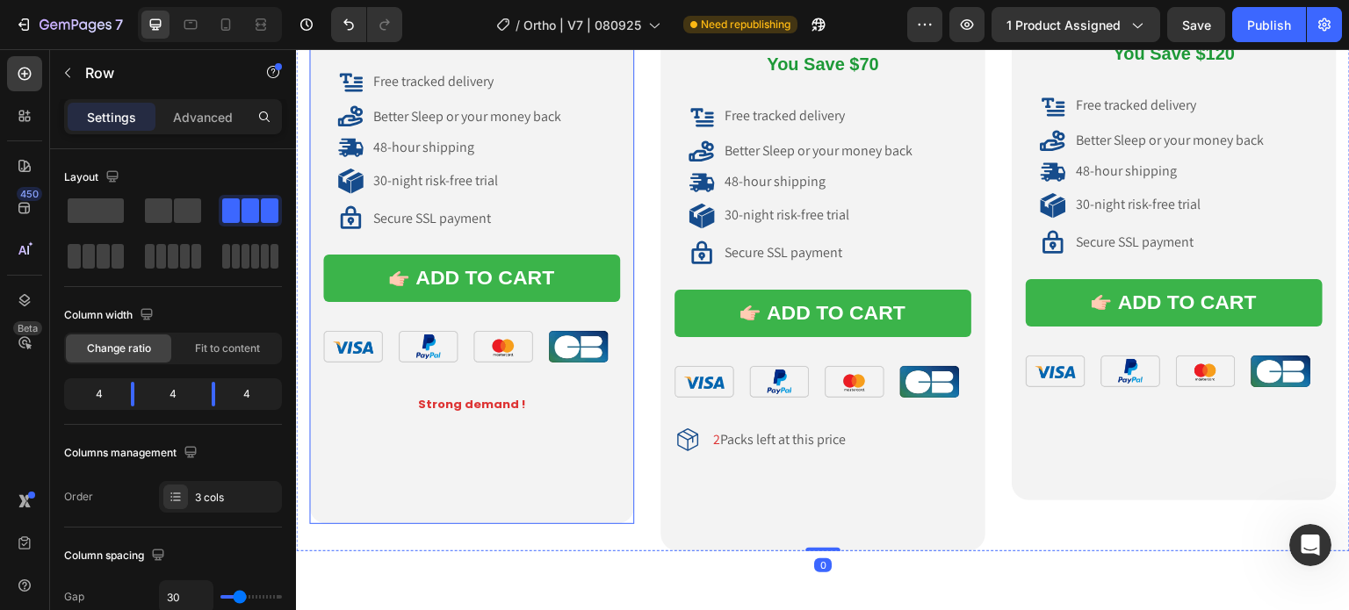
scroll to position [9764, 0]
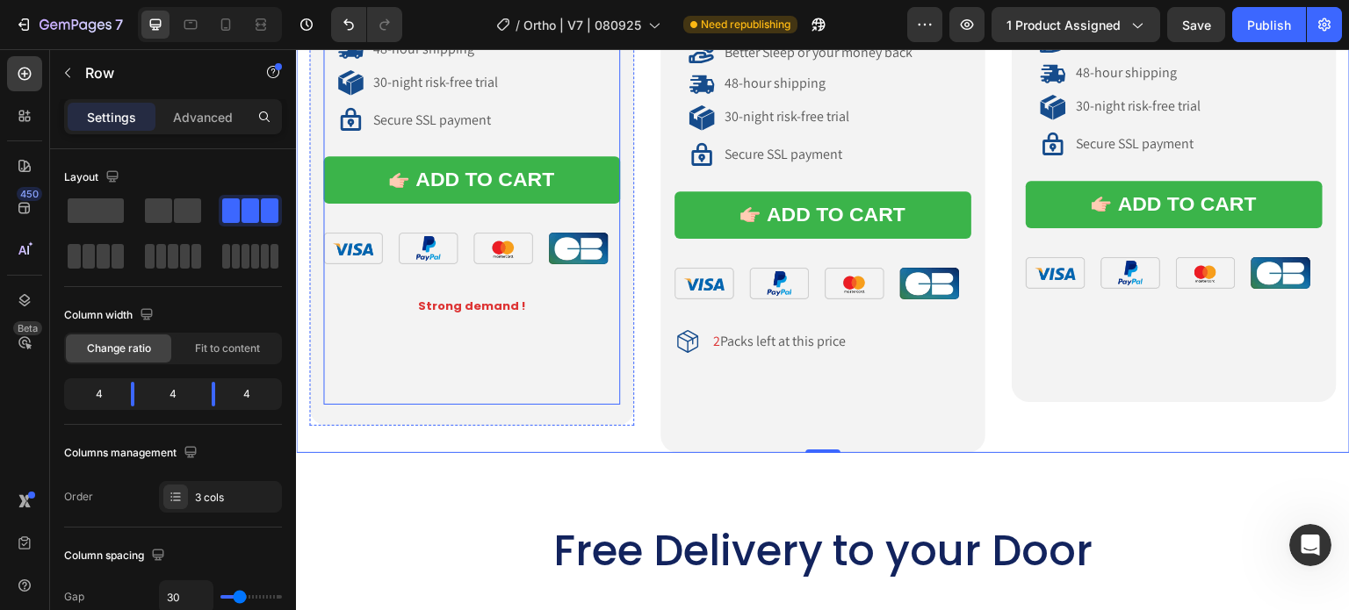
click at [445, 206] on div "ADD TO CART Add to Cart" at bounding box center [471, 190] width 297 height 69
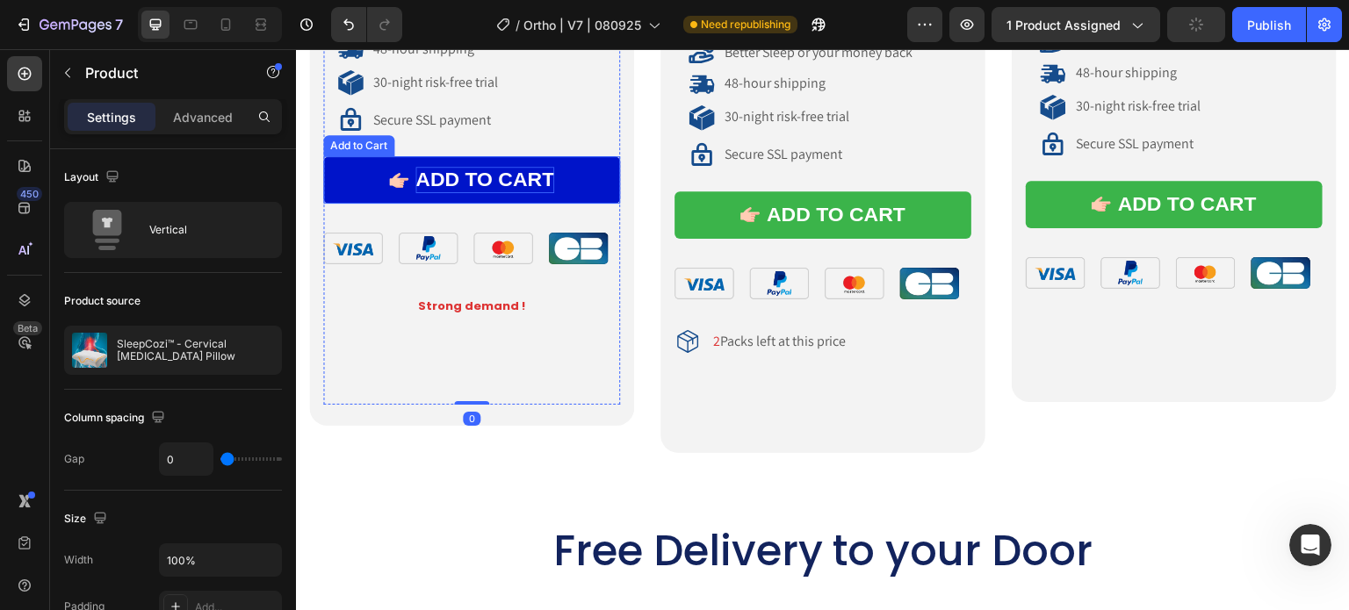
click at [446, 173] on div "ADD TO CART" at bounding box center [484, 180] width 139 height 26
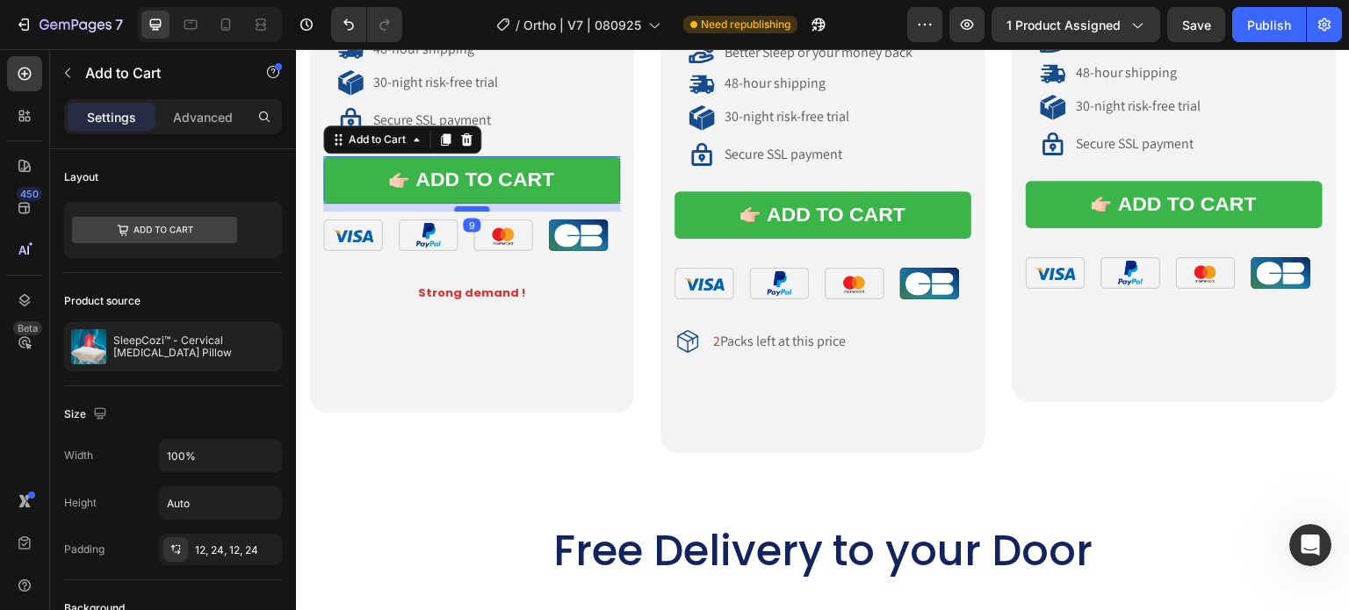
drag, startPoint x: 471, startPoint y: 218, endPoint x: 473, endPoint y: 205, distance: 13.4
click at [473, 206] on div at bounding box center [471, 208] width 35 height 5
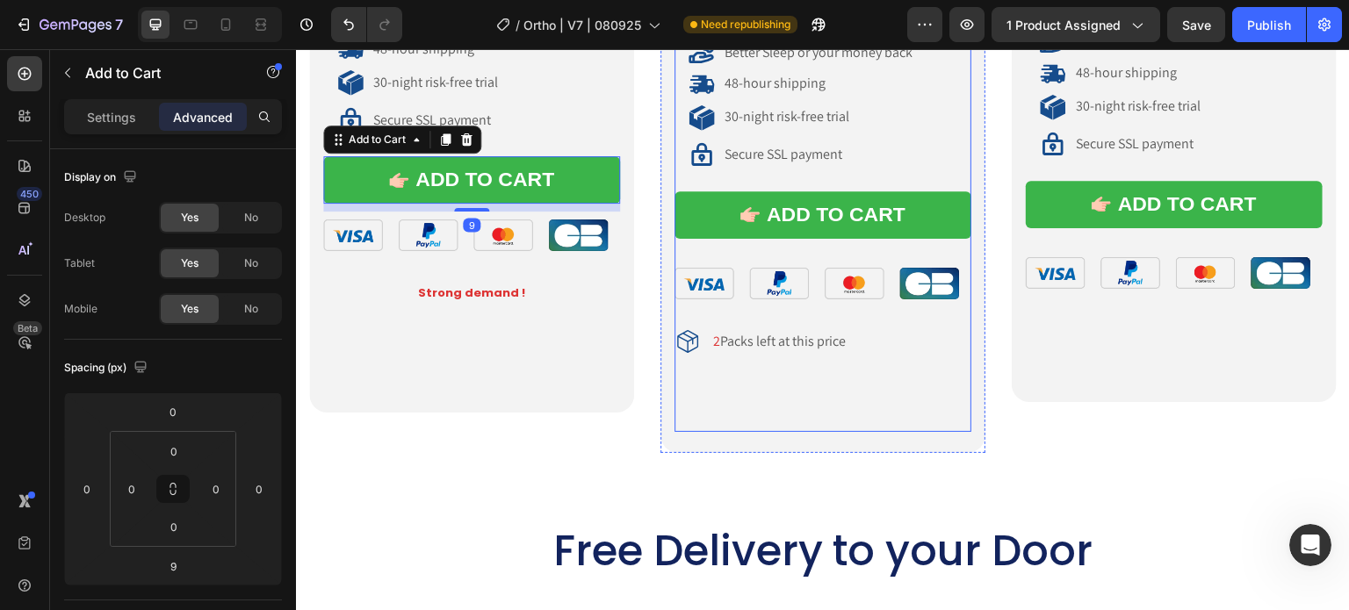
click at [812, 247] on div "ADD TO CART Add to Cart" at bounding box center [823, 225] width 297 height 69
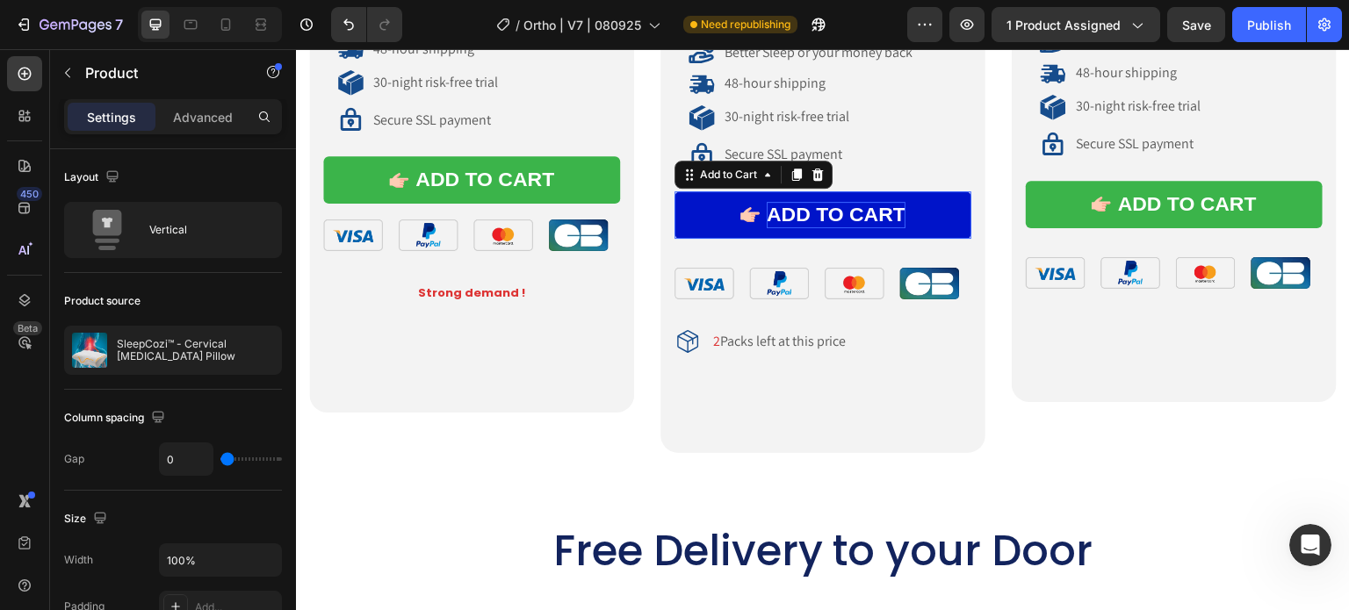
click at [818, 204] on div "ADD TO CART" at bounding box center [836, 215] width 139 height 26
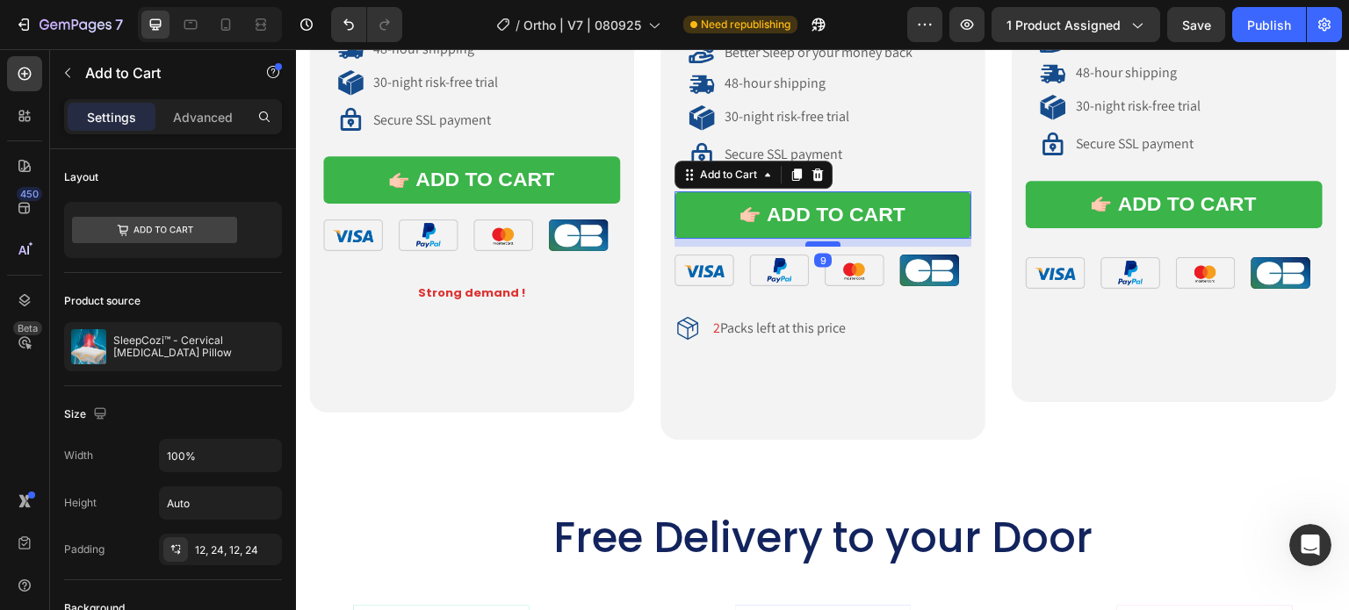
drag, startPoint x: 819, startPoint y: 249, endPoint x: 820, endPoint y: 236, distance: 13.2
click at [820, 242] on div at bounding box center [822, 244] width 35 height 5
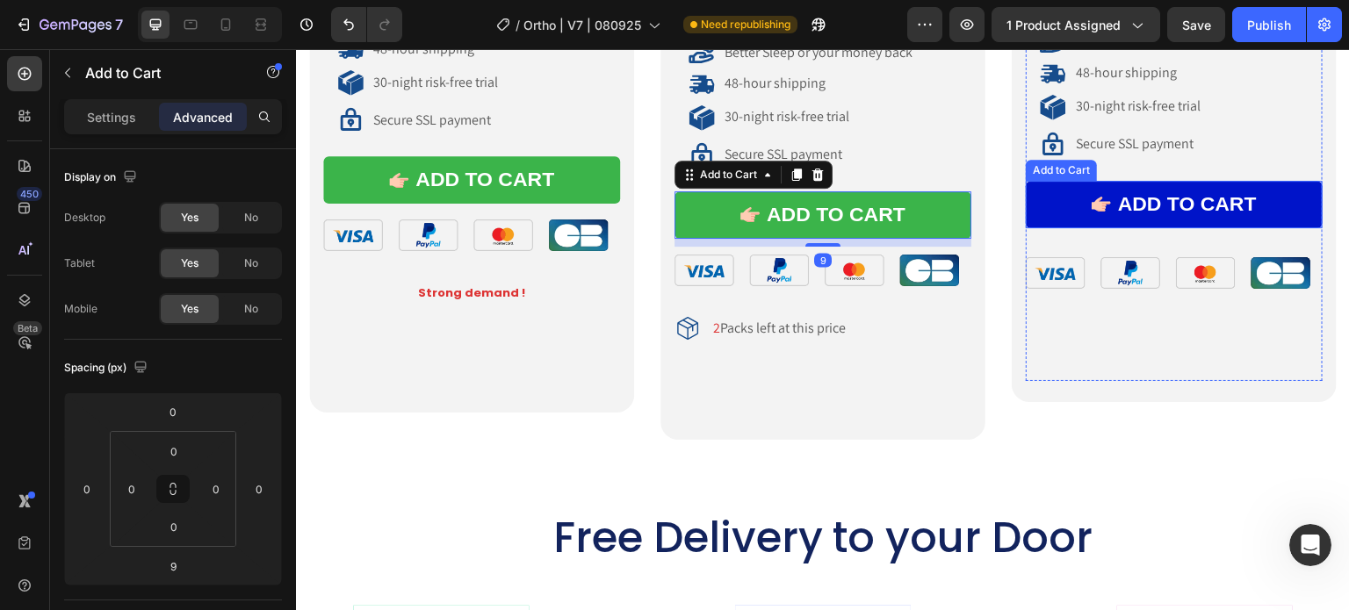
click at [1073, 182] on button "ADD TO CART" at bounding box center [1174, 204] width 297 height 47
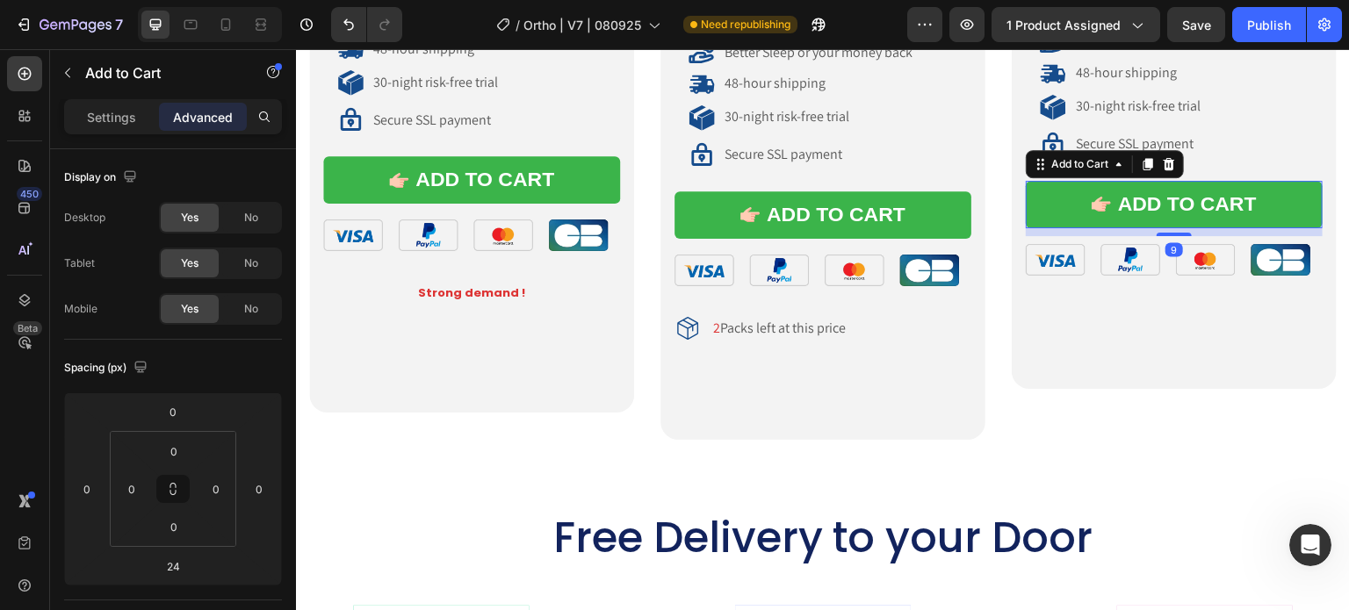
drag, startPoint x: 1162, startPoint y: 239, endPoint x: 1163, endPoint y: 226, distance: 13.2
click at [1163, 233] on div at bounding box center [1174, 235] width 35 height 4
type input "9"
click at [190, 17] on icon at bounding box center [191, 25] width 18 height 18
type input "10"
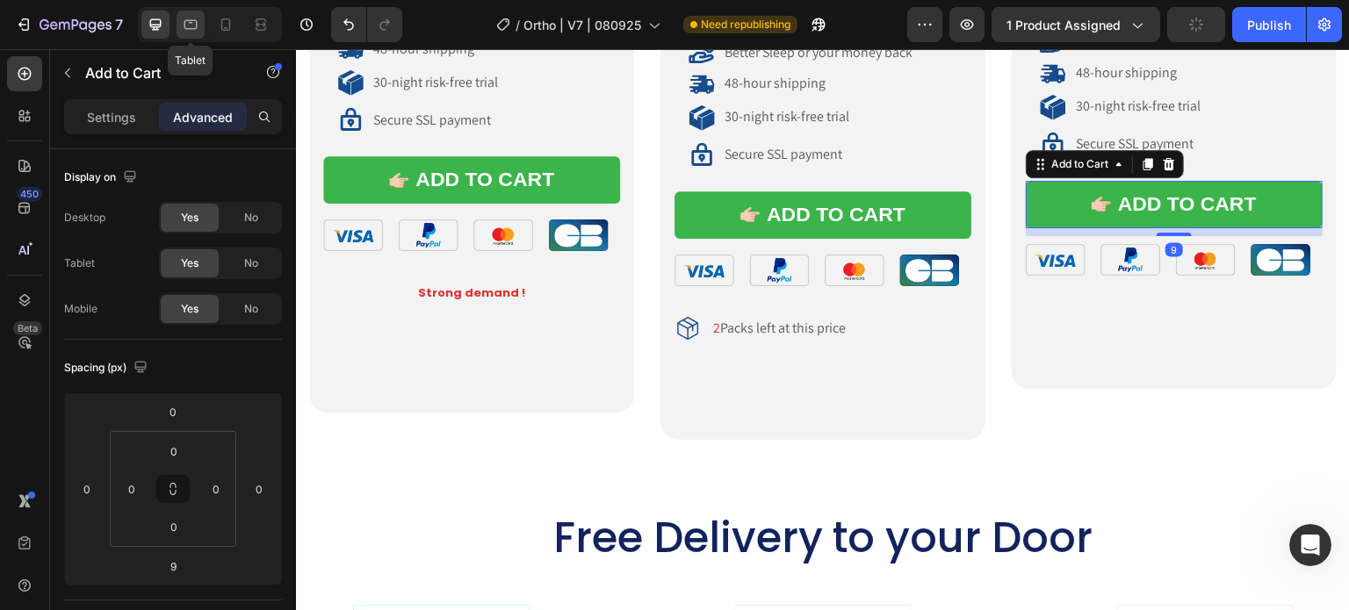
type input "10"
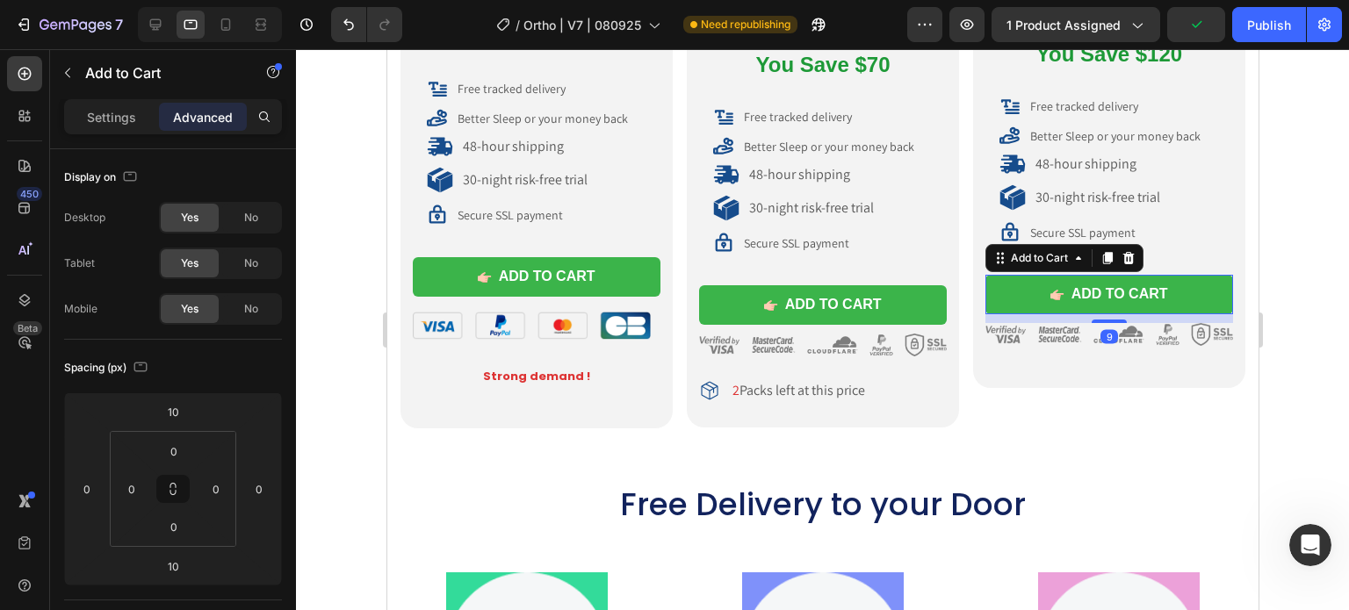
scroll to position [9883, 0]
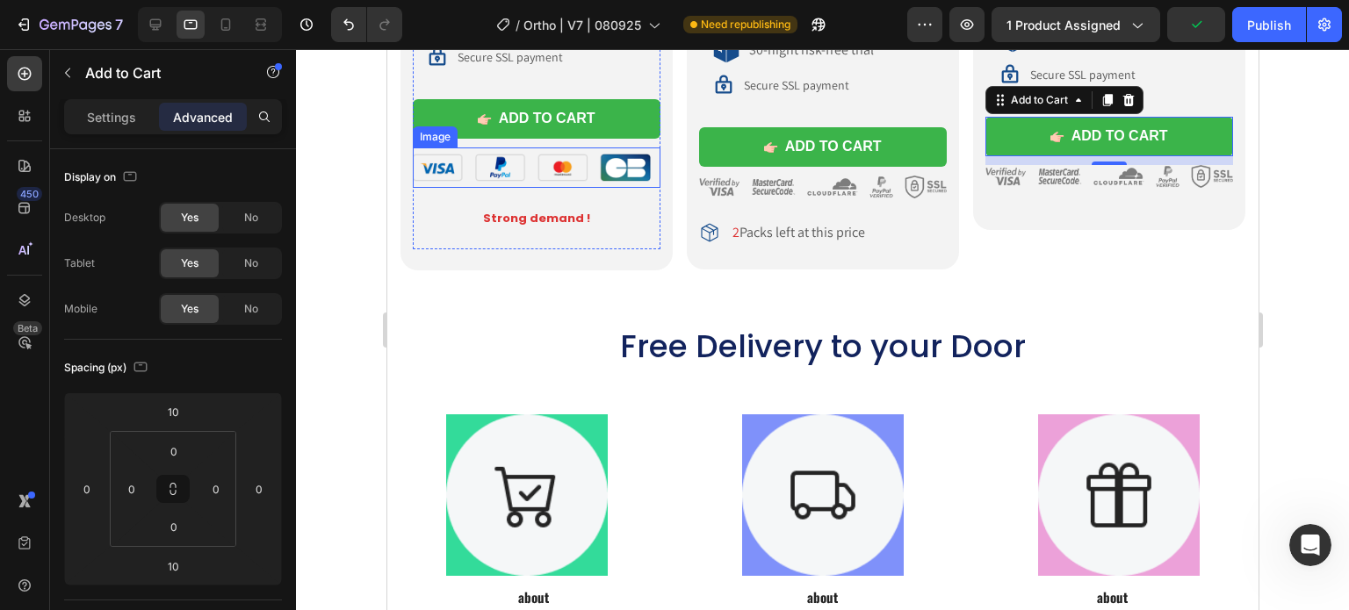
click at [577, 162] on img at bounding box center [536, 168] width 248 height 40
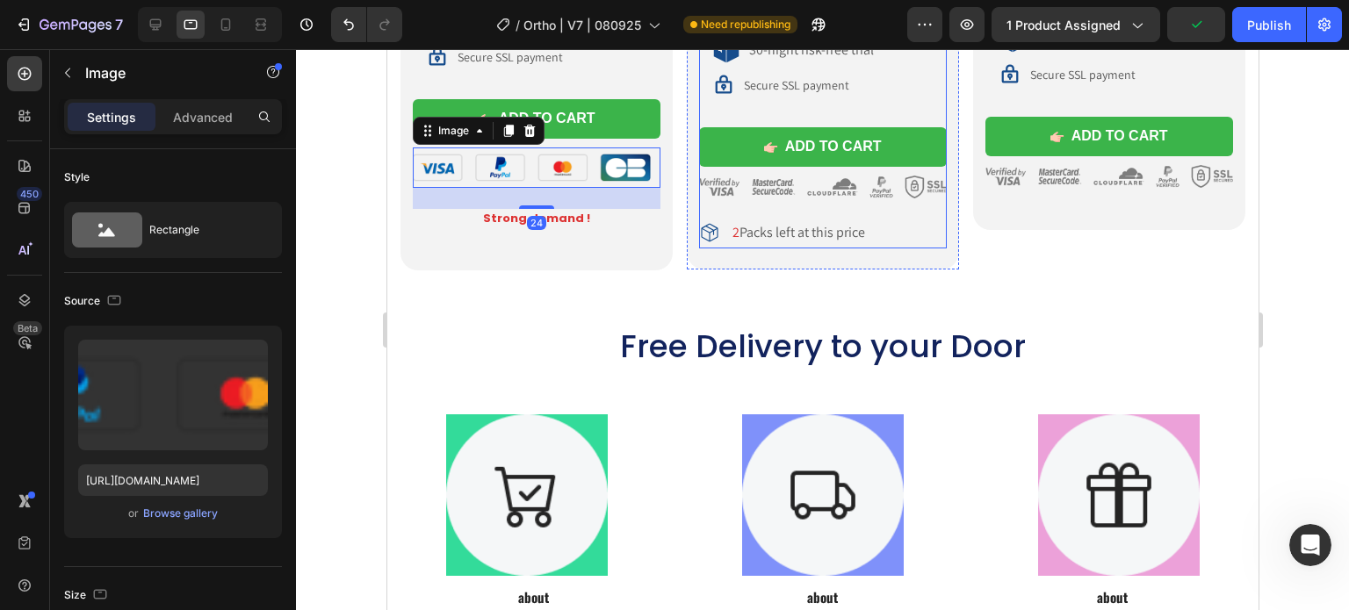
click at [716, 167] on div "ADD TO CART Add to Cart" at bounding box center [822, 147] width 248 height 57
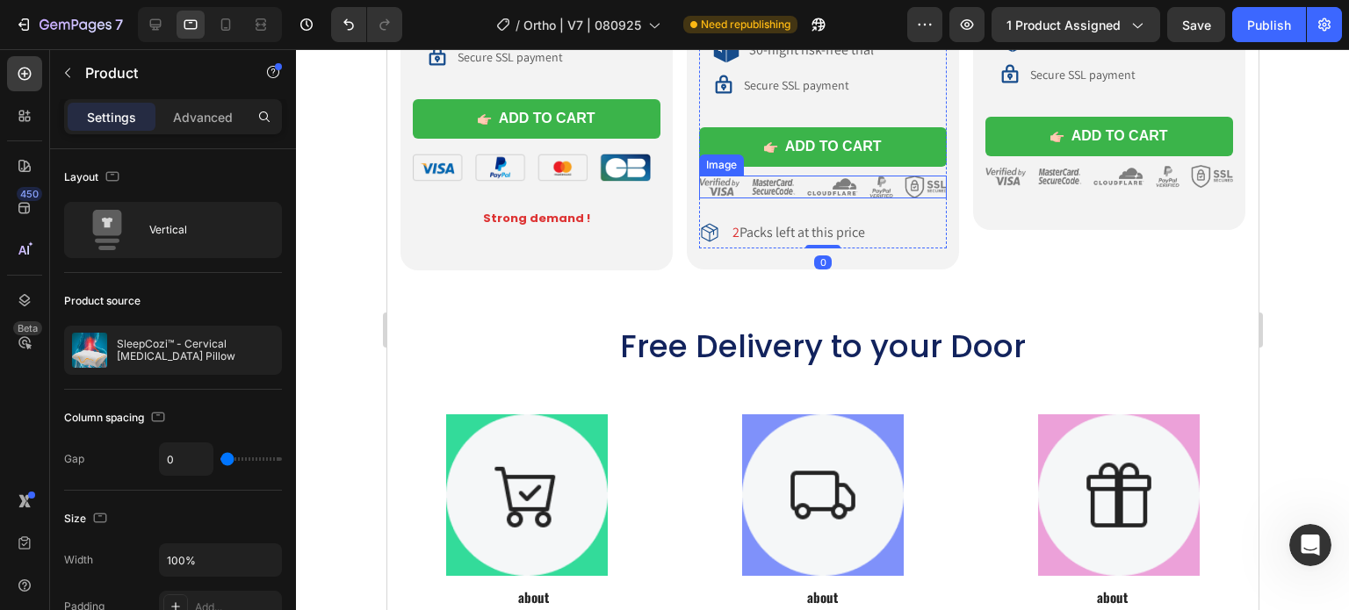
click at [726, 176] on img at bounding box center [822, 187] width 248 height 23
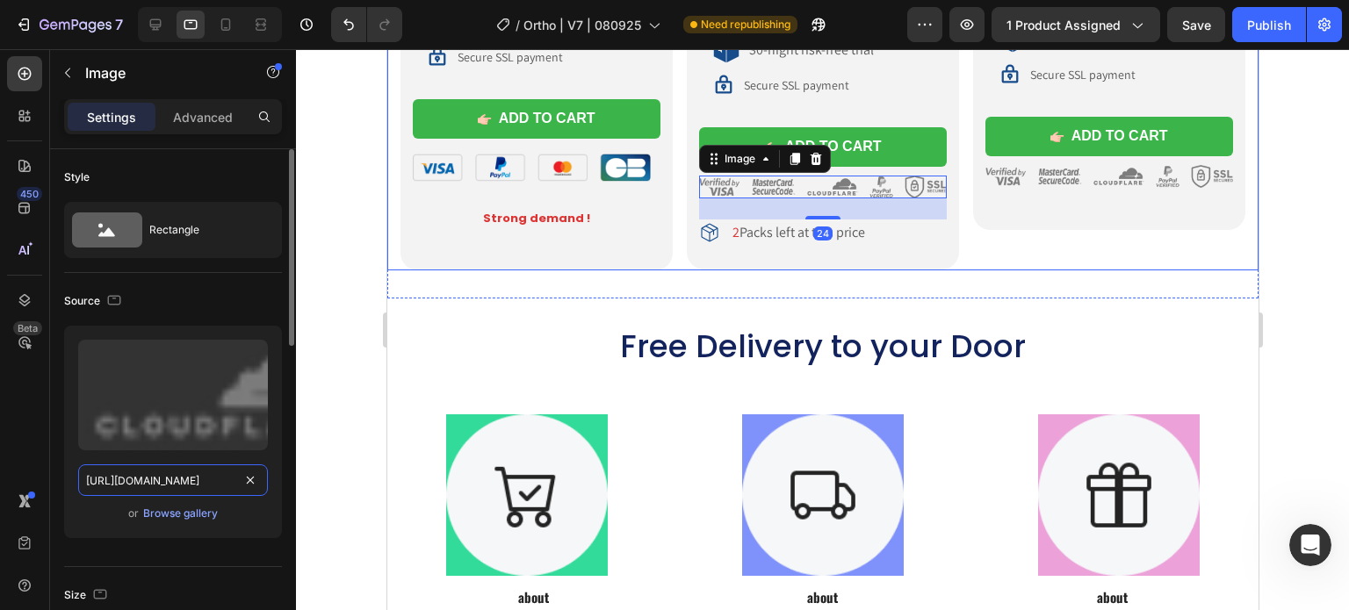
click at [163, 469] on input "https://cdn.shopify.com/s/files/1/0708/2183/8985/files/gempages_581568797693969…" at bounding box center [173, 481] width 190 height 32
paste input "cd826f4c-83a7-4cd2-b547-760e39901f19"
type input "https://cdn.shopify.com/s/files/1/0708/2183/8985/files/gempages_581568797693969…"
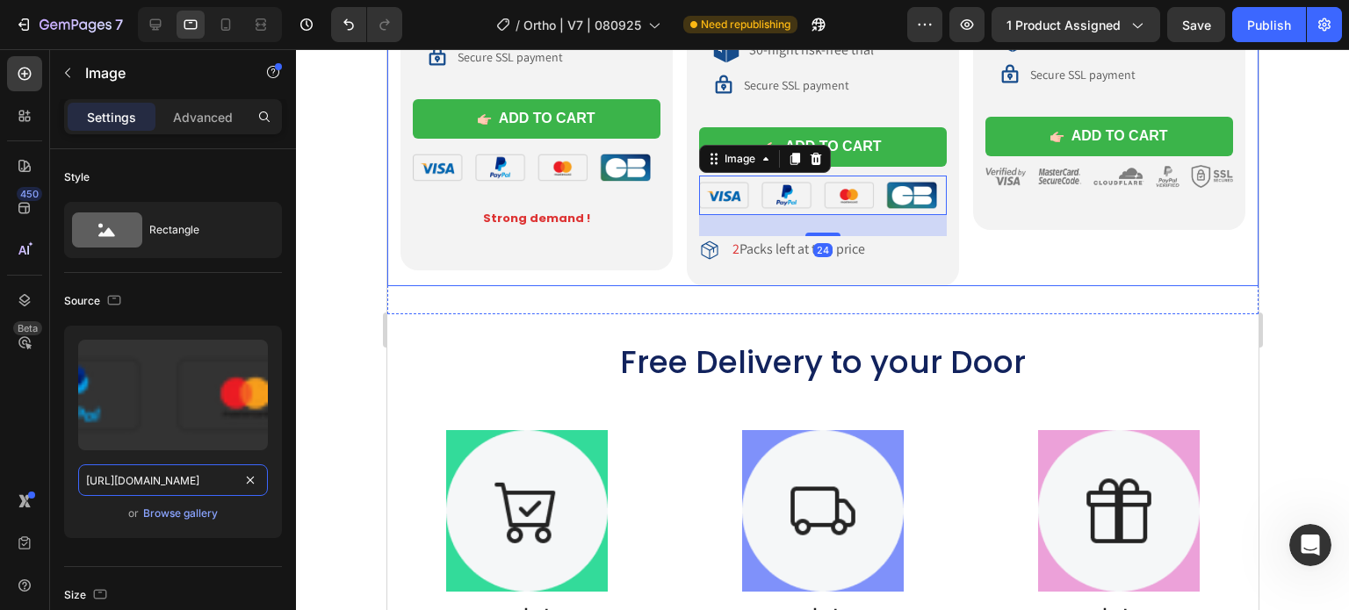
scroll to position [0, 539]
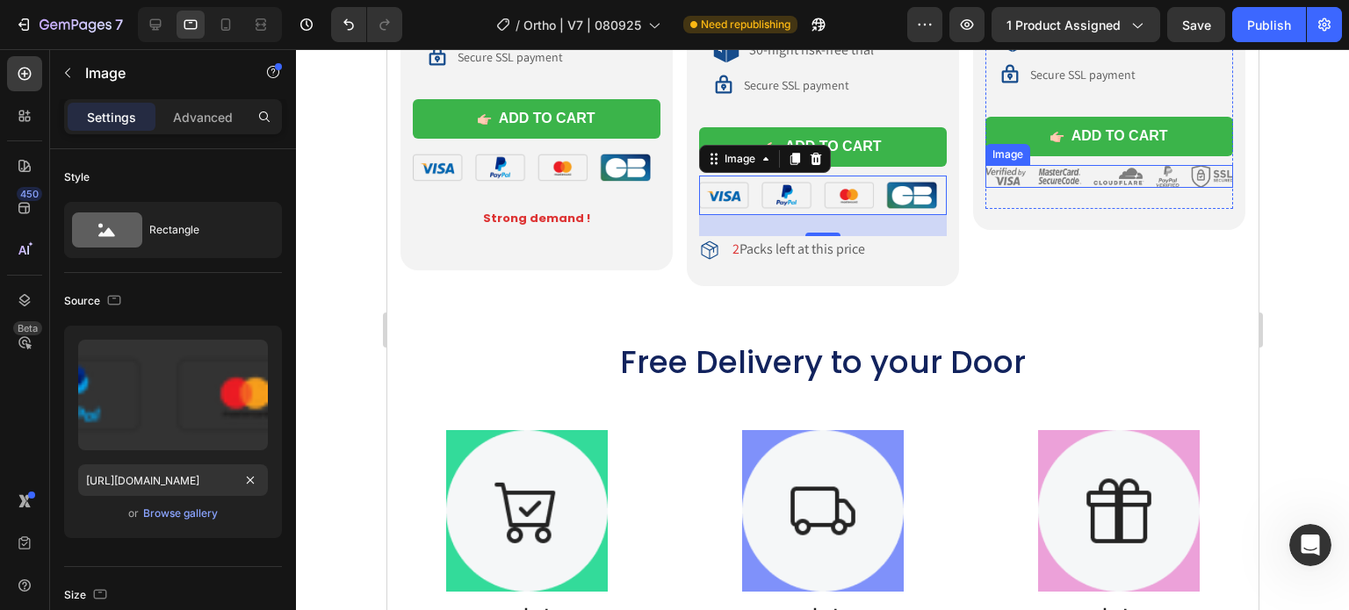
click at [1044, 170] on img at bounding box center [1109, 176] width 248 height 23
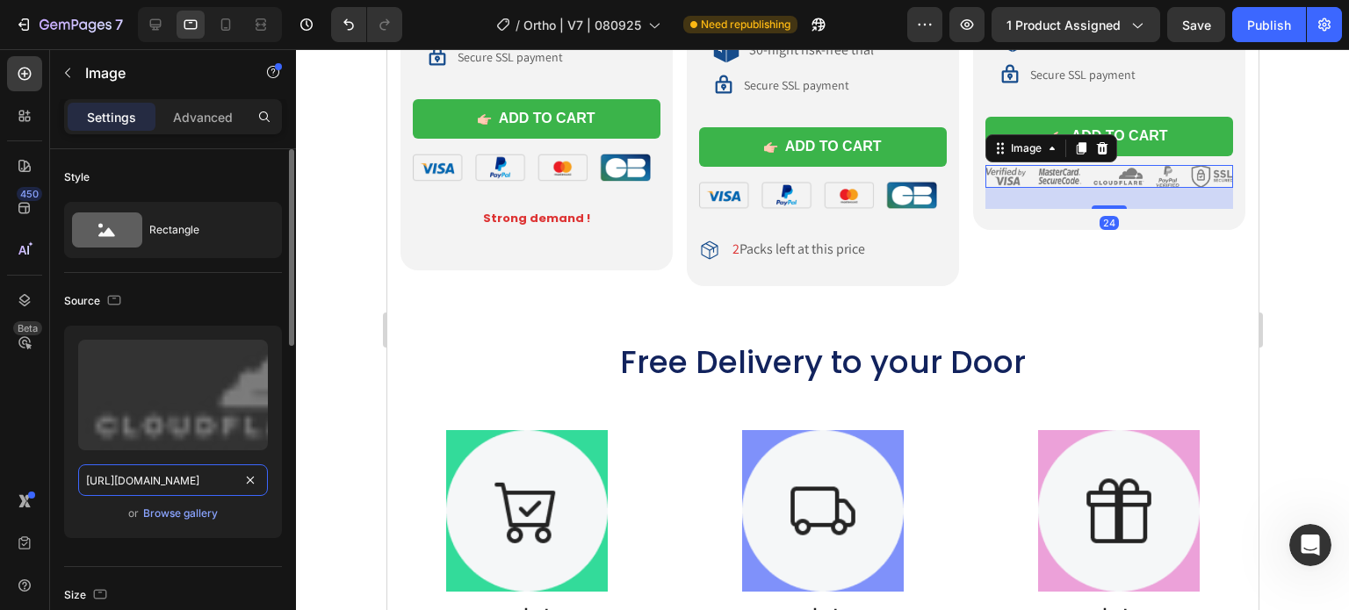
click at [221, 470] on input "https://cdn.shopify.com/s/files/1/0708/2183/8985/files/gempages_581568797693969…" at bounding box center [173, 481] width 190 height 32
click at [201, 484] on input "https://cdn.shopify.com/s/files/1/0708/2183/8985/files/gempages_581568797693969…" at bounding box center [173, 481] width 190 height 32
paste input "cd826f4c-83a7-4cd2-b547-760e39901f19"
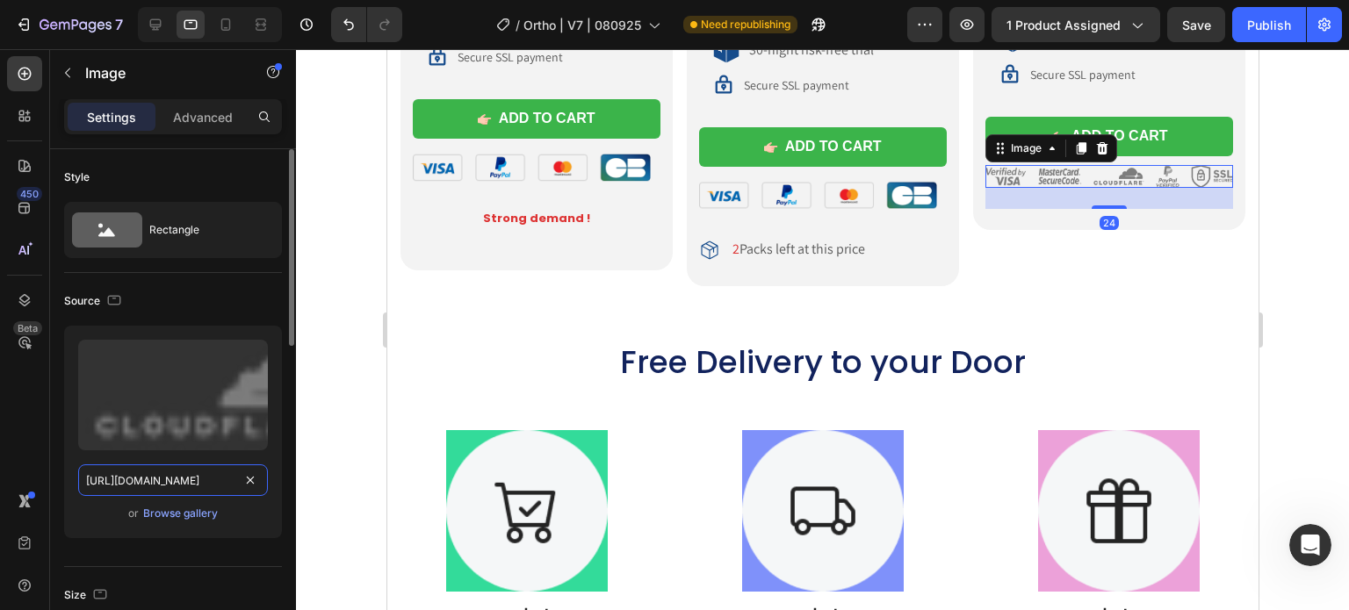
type input "https://cdn.shopify.com/s/files/1/0708/2183/8985/files/gempages_581568797693969…"
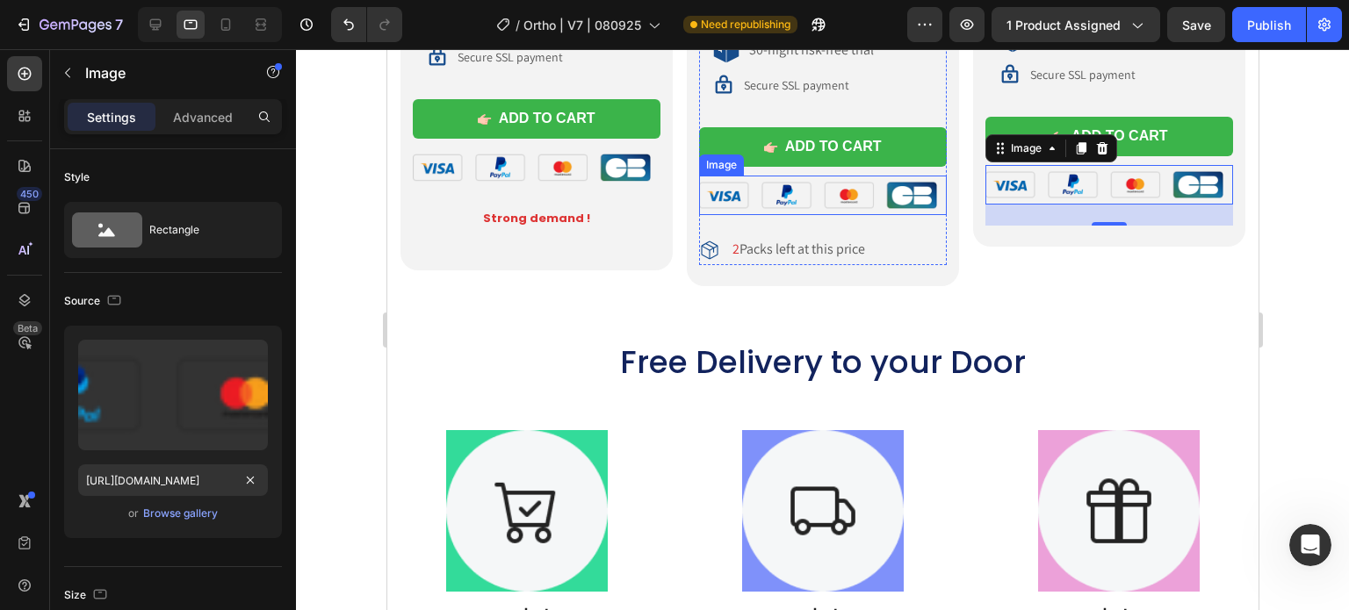
click at [907, 176] on img at bounding box center [822, 196] width 248 height 40
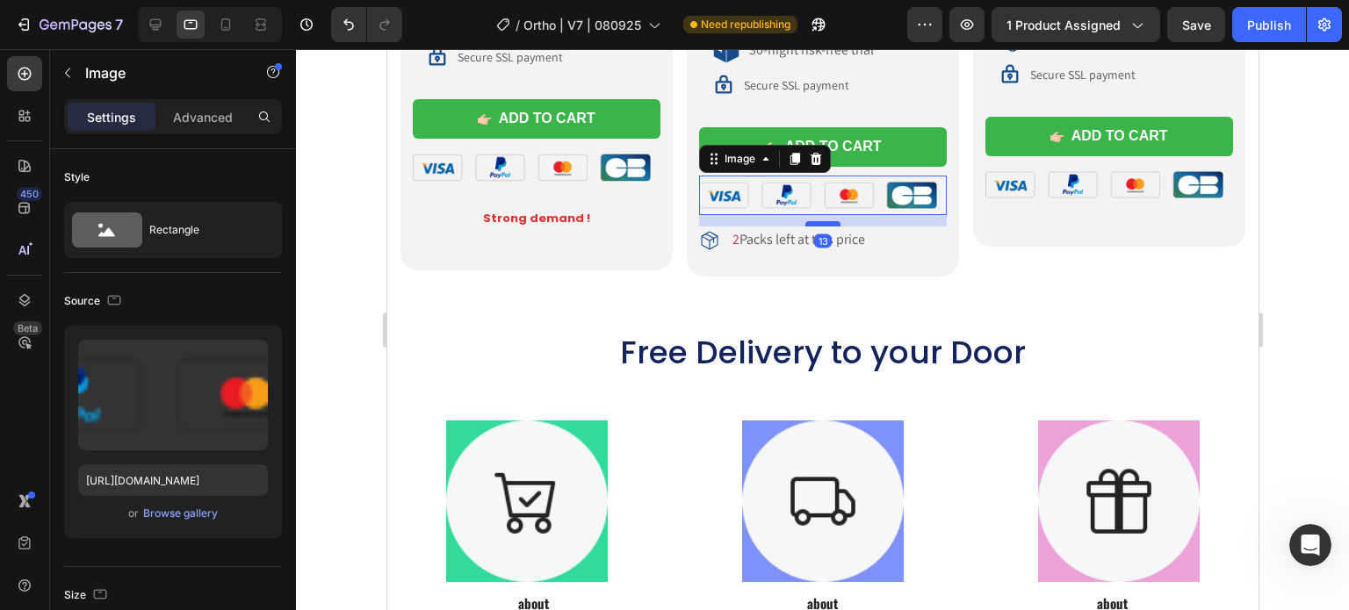
drag, startPoint x: 815, startPoint y: 228, endPoint x: 808, endPoint y: 219, distance: 11.9
click at [808, 221] on div at bounding box center [822, 223] width 35 height 5
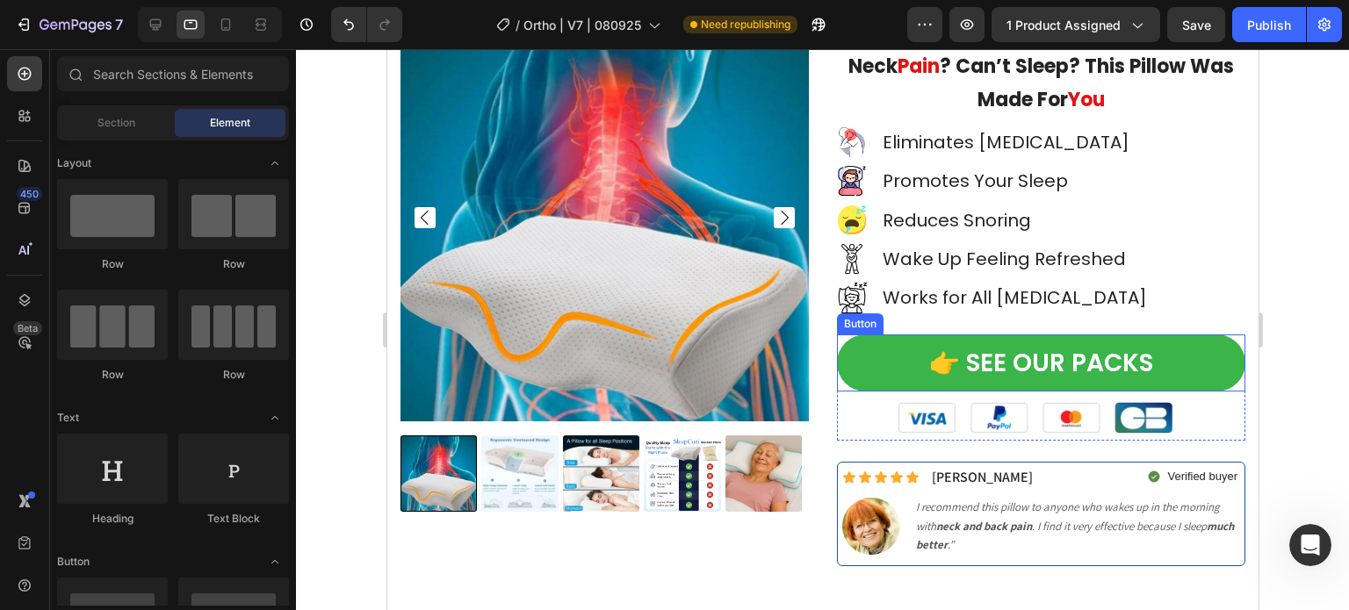
scroll to position [176, 0]
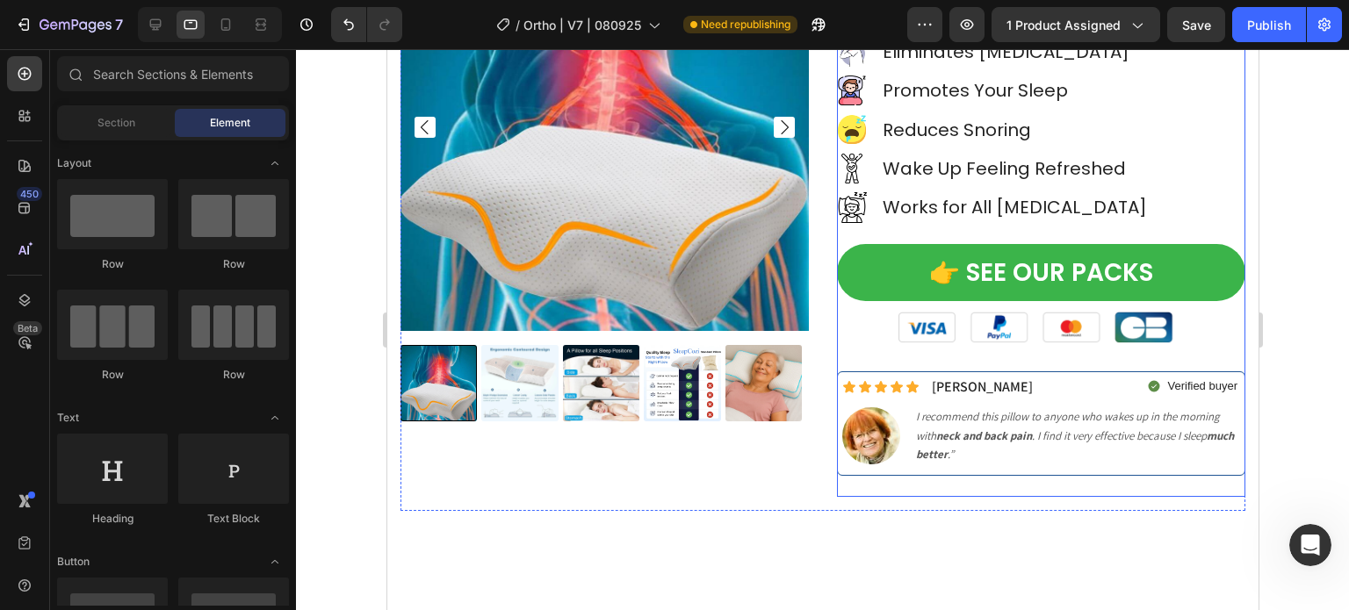
click at [1020, 351] on div "Icon Icon Icon Icon Icon Icon List Hoz Rated 4.83/5 by 7,500+ Satisfied Custome…" at bounding box center [1040, 210] width 408 height 574
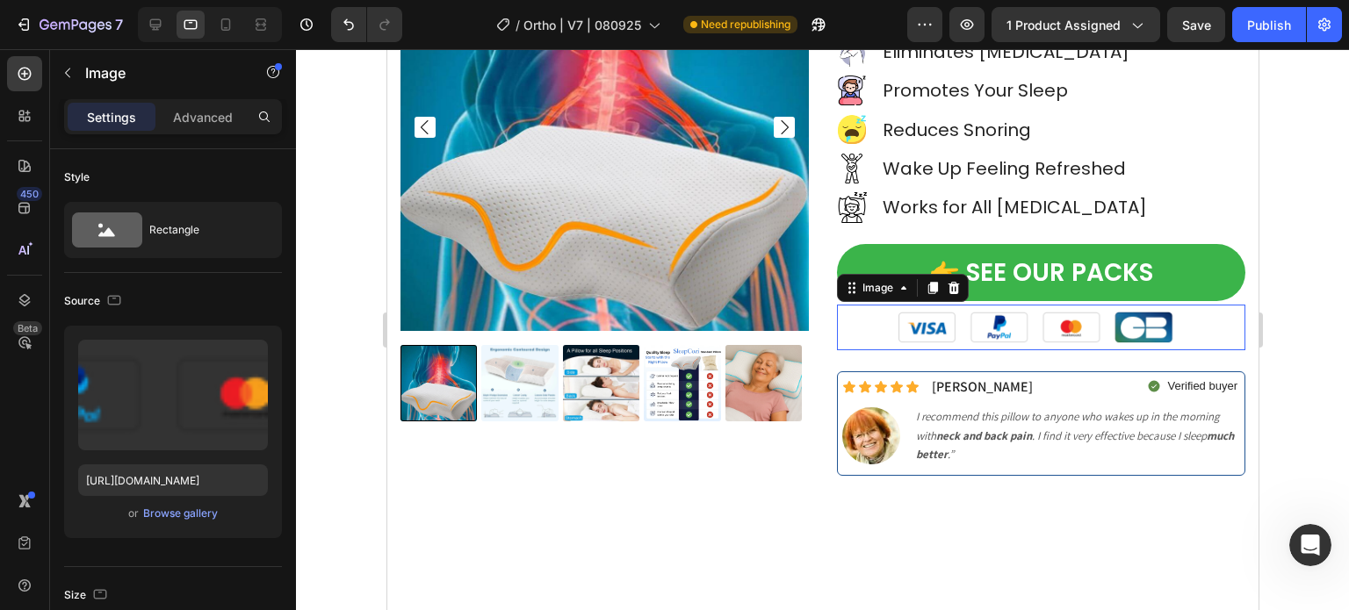
click at [1020, 344] on img at bounding box center [1041, 328] width 286 height 46
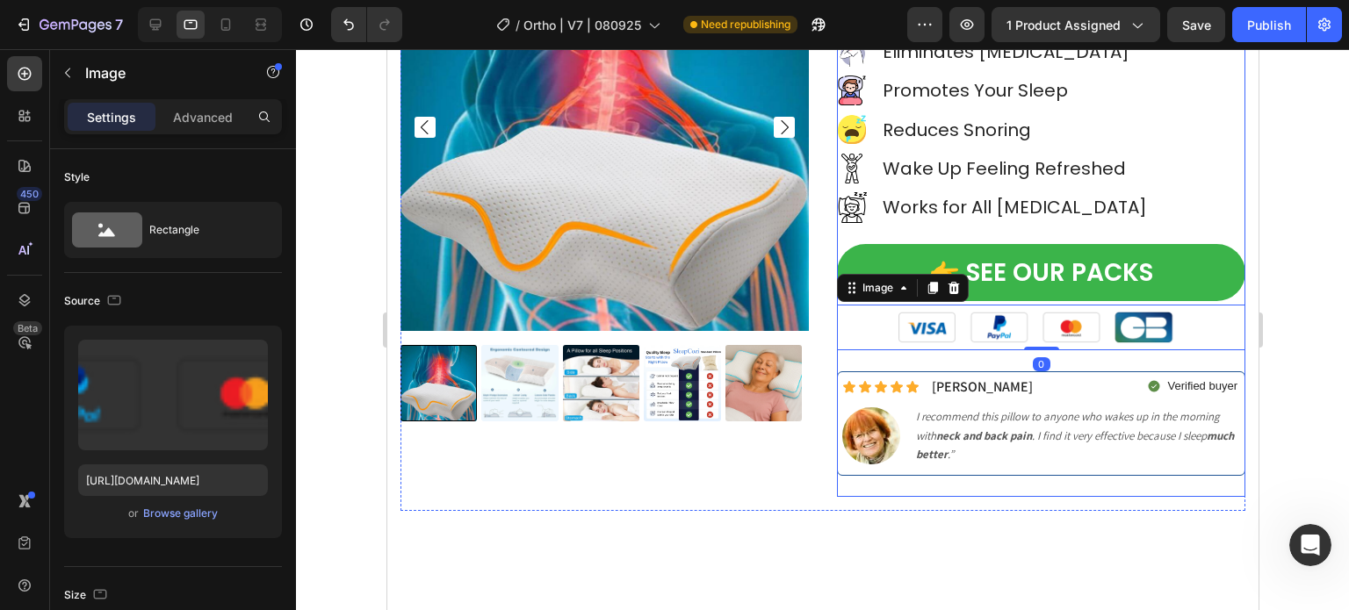
click at [992, 361] on div "Icon Icon Icon Icon Icon Icon List Hoz Rated 4.83/5 by 7,500+ Satisfied Custome…" at bounding box center [1040, 210] width 408 height 574
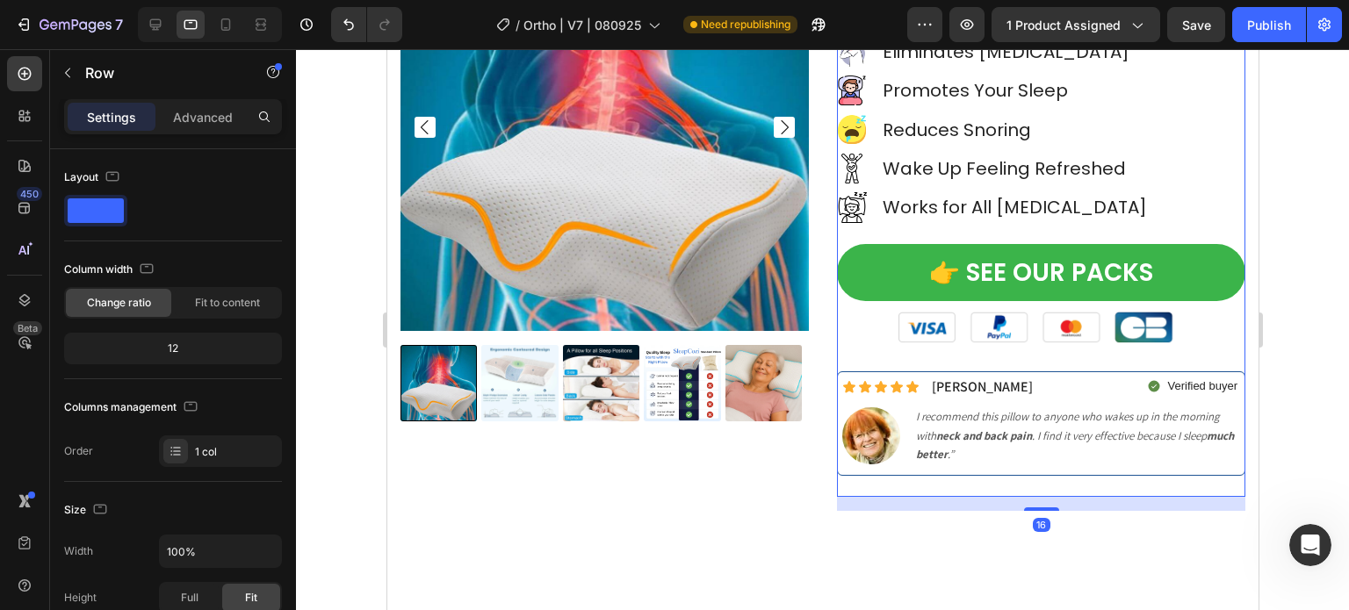
click at [986, 372] on div "Icon Icon Icon Icon Icon Icon List Christine T. Text Block Row Verified buyer I…" at bounding box center [1040, 424] width 408 height 105
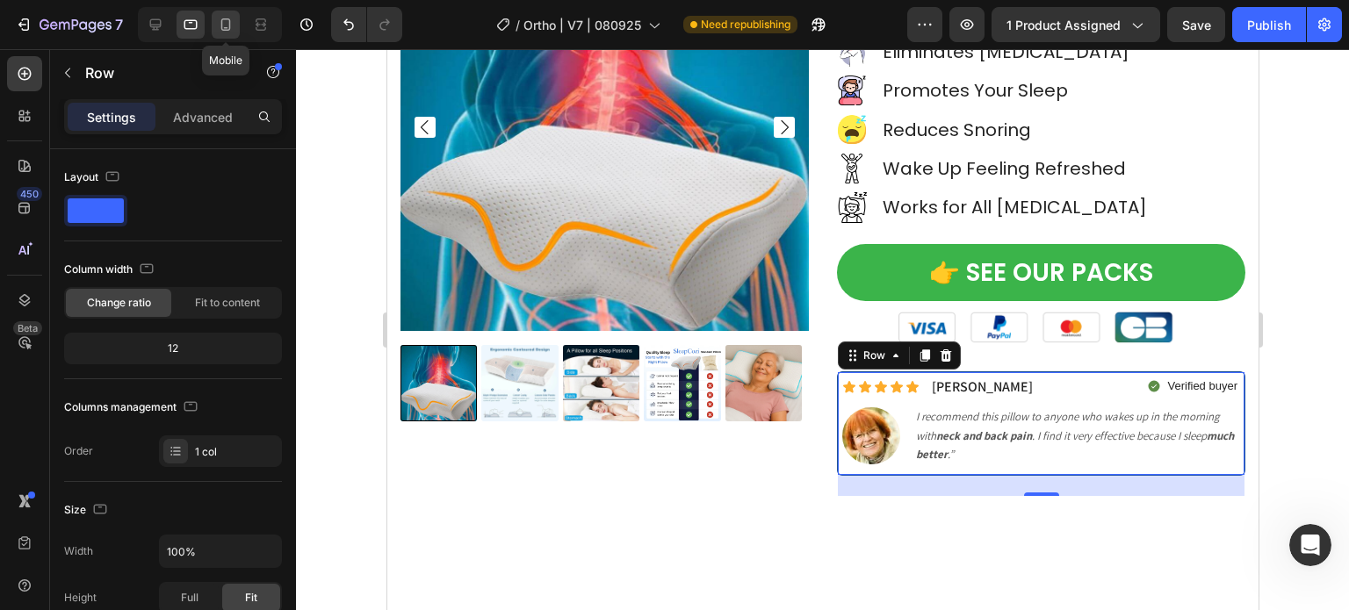
click at [226, 18] on icon at bounding box center [226, 24] width 10 height 12
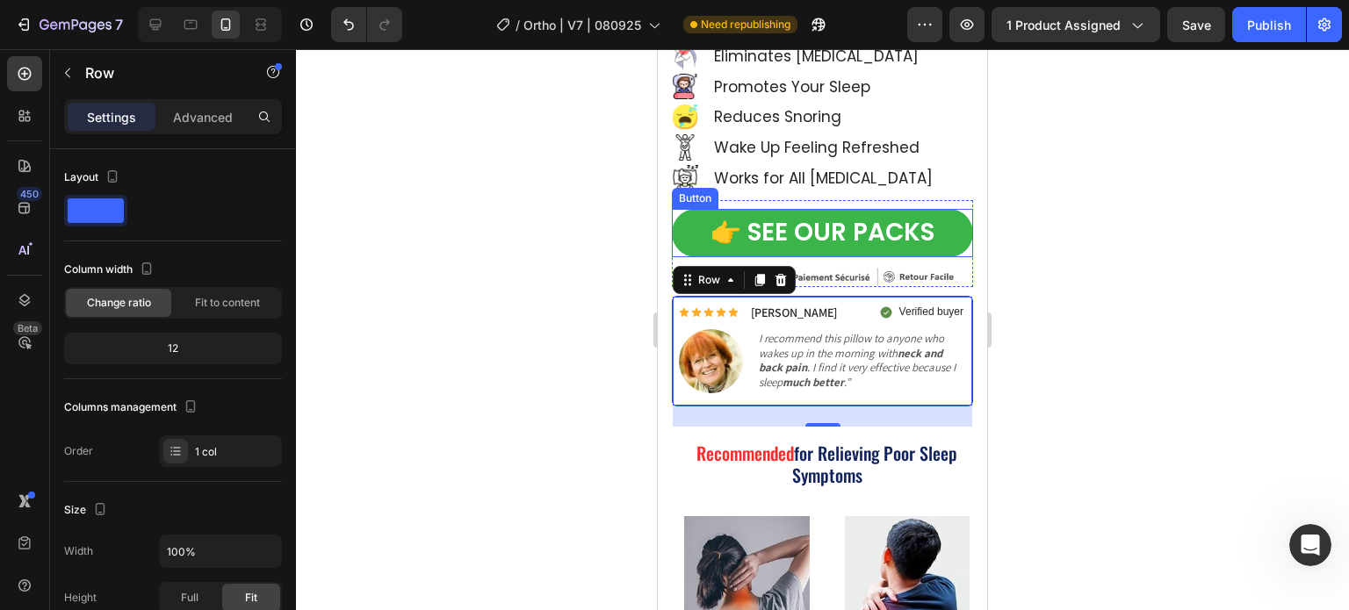
scroll to position [161, 0]
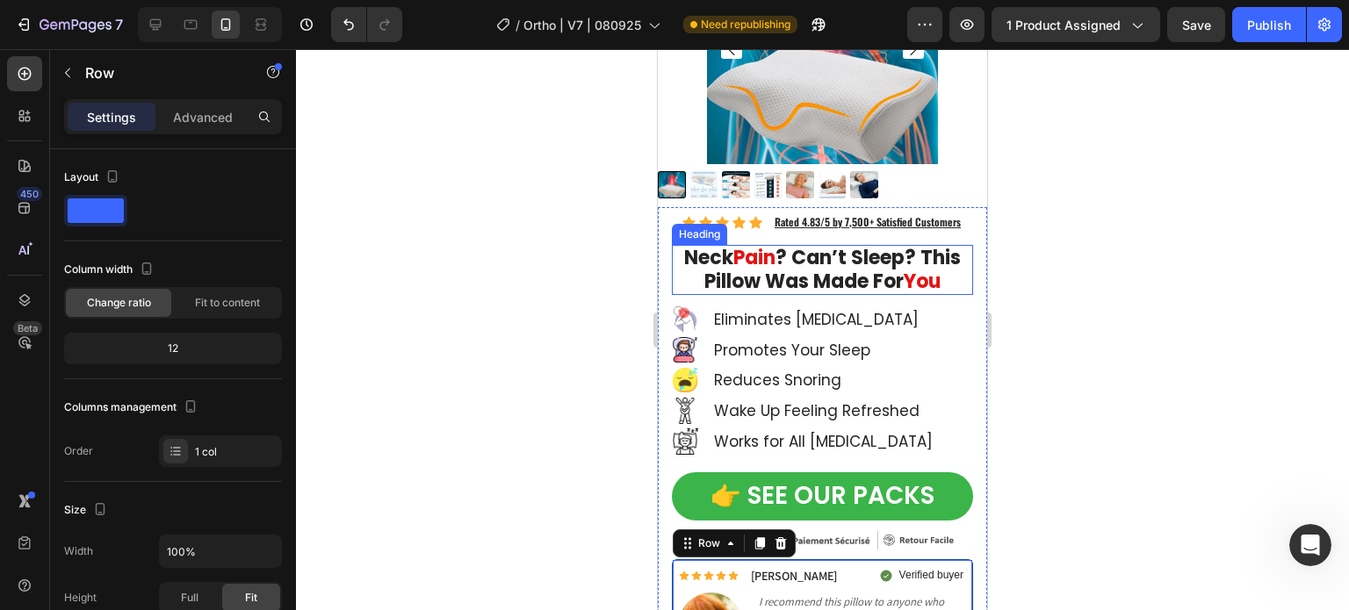
click at [818, 262] on strong "? Can’t Sleep? This Pillow Was Made For" at bounding box center [832, 269] width 256 height 50
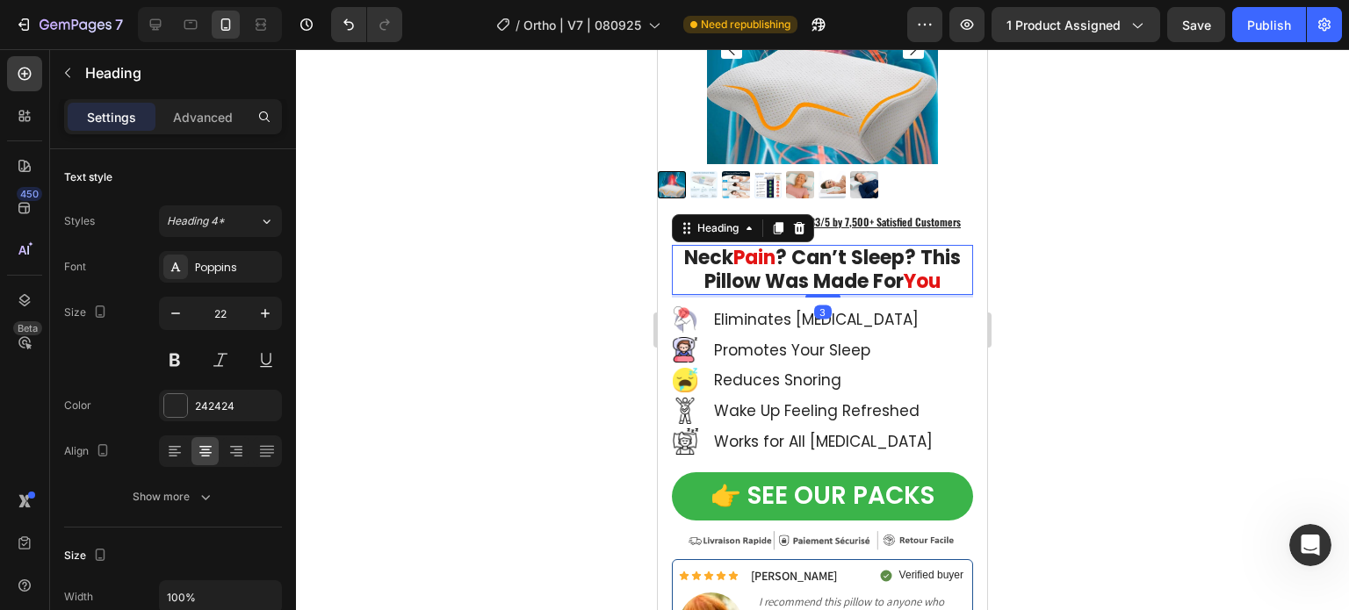
click at [820, 261] on strong "? Can’t Sleep? This Pillow Was Made For" at bounding box center [832, 269] width 256 height 50
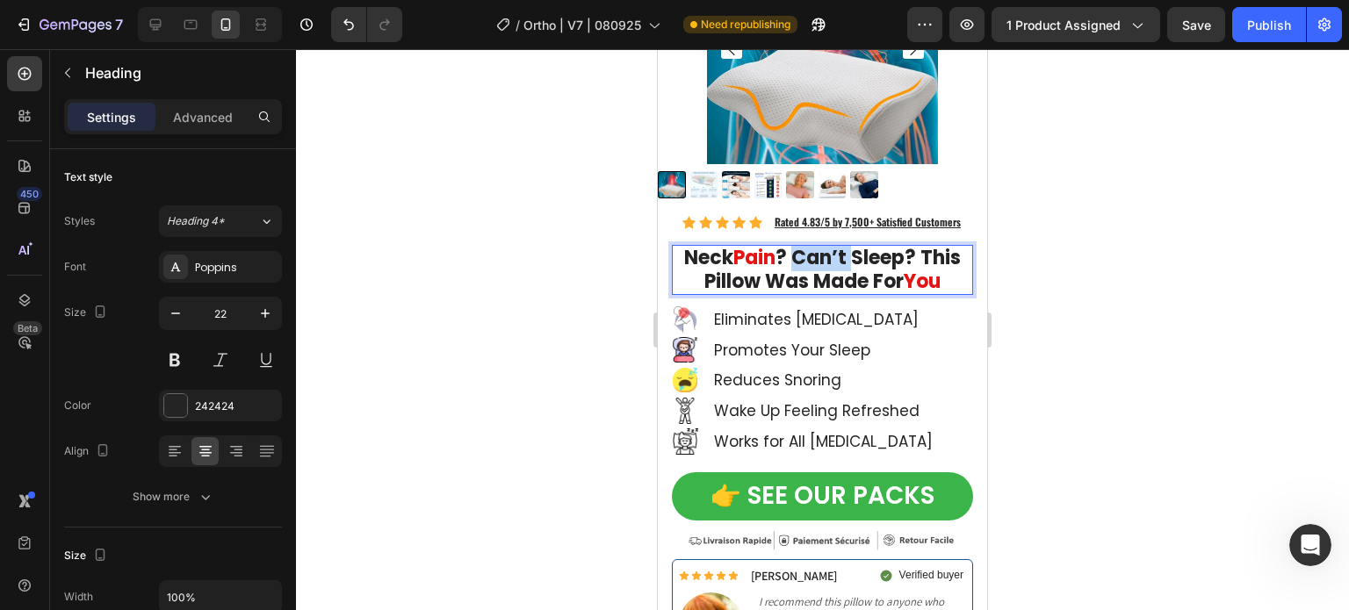
click at [821, 260] on strong "? Can’t Sleep? This Pillow Was Made For" at bounding box center [832, 269] width 256 height 50
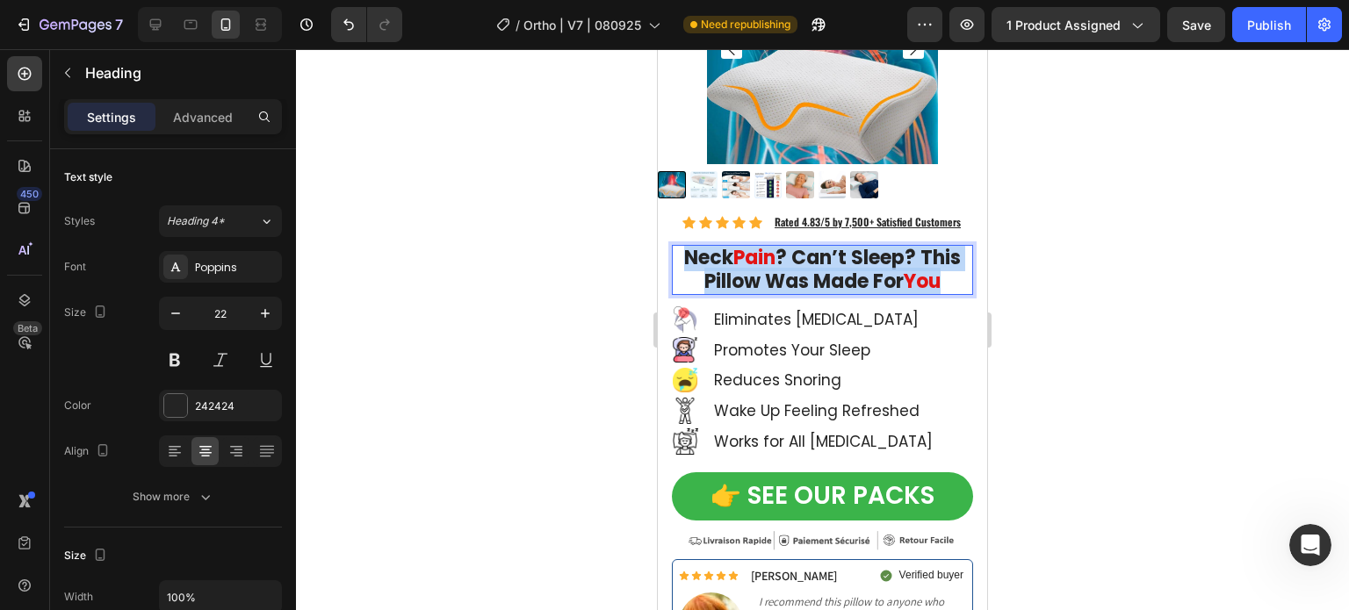
click at [821, 260] on strong "? Can’t Sleep? This Pillow Was Made For" at bounding box center [832, 269] width 256 height 50
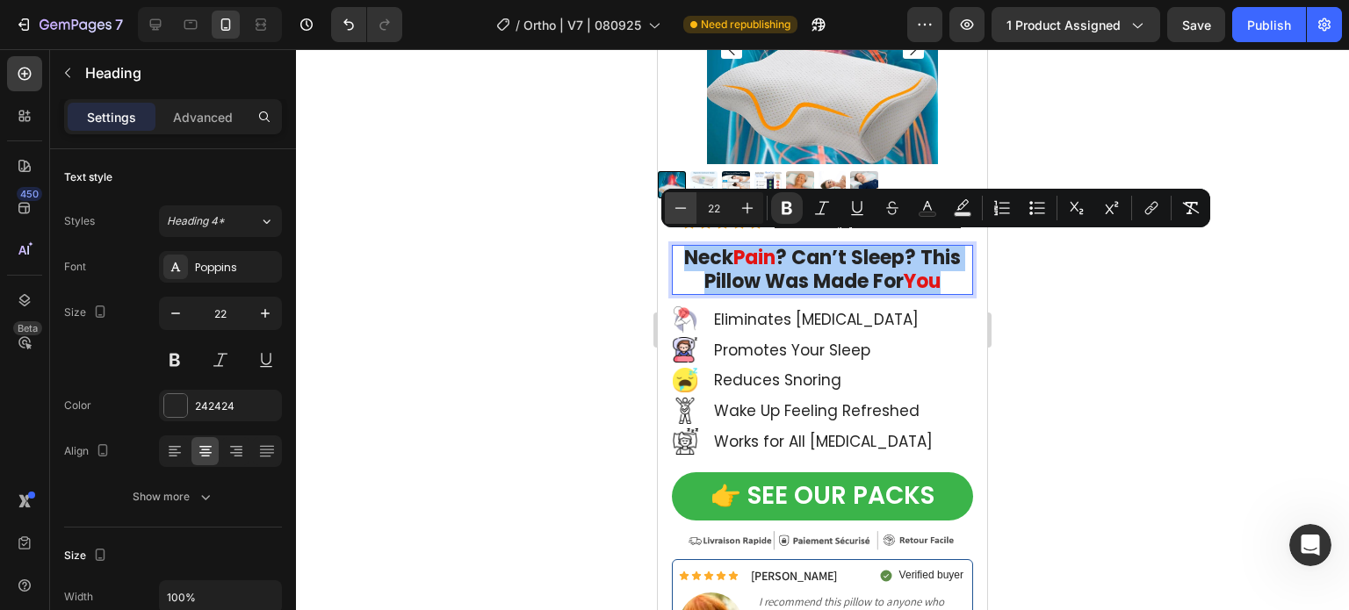
click at [680, 211] on icon "Editor contextual toolbar" at bounding box center [681, 208] width 18 height 18
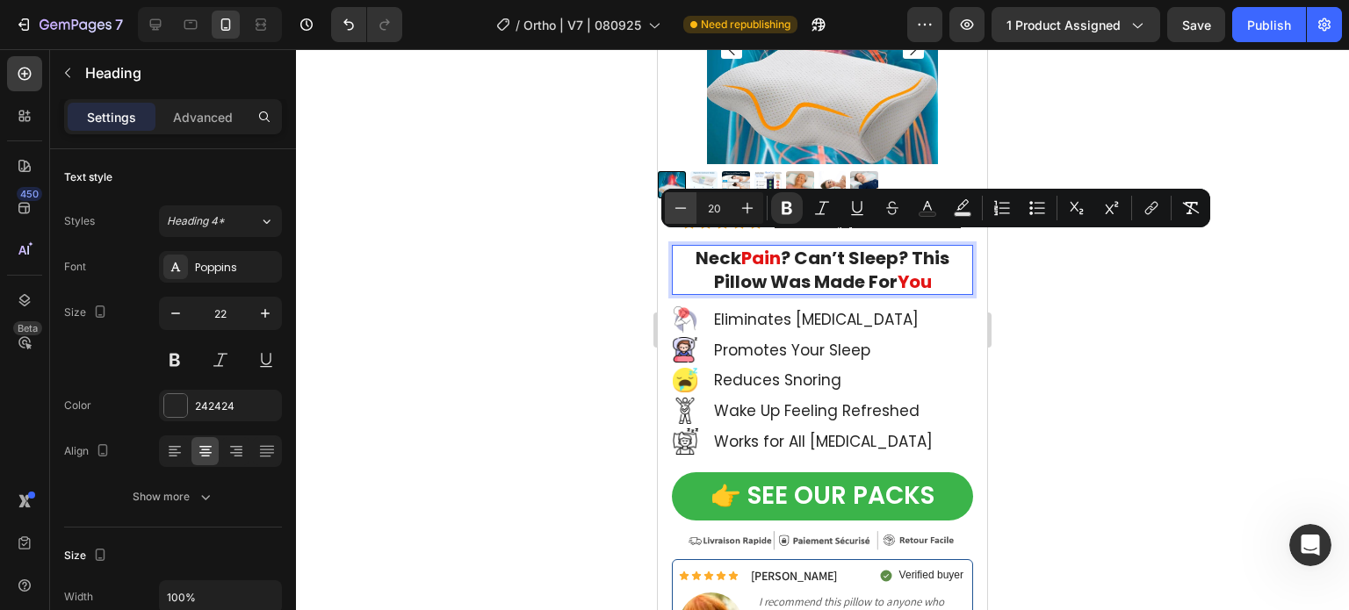
click at [680, 209] on icon "Editor contextual toolbar" at bounding box center [681, 208] width 18 height 18
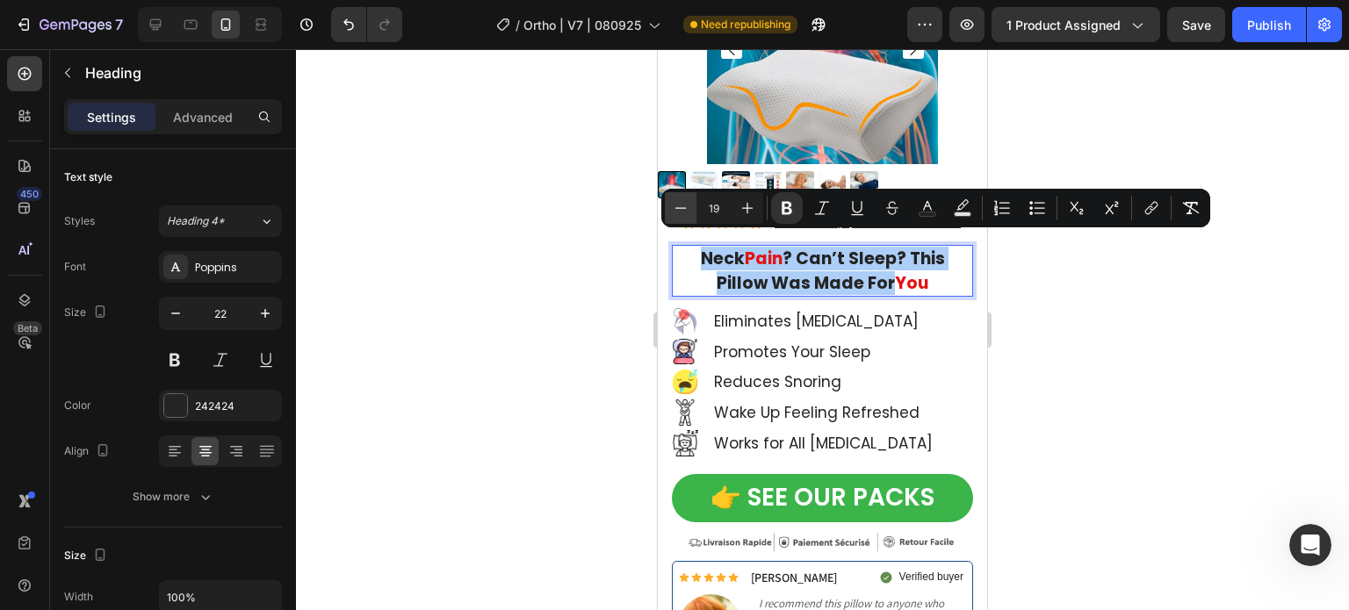
click at [680, 209] on icon "Editor contextual toolbar" at bounding box center [681, 208] width 18 height 18
type input "18"
click at [1186, 396] on div at bounding box center [822, 329] width 1053 height 561
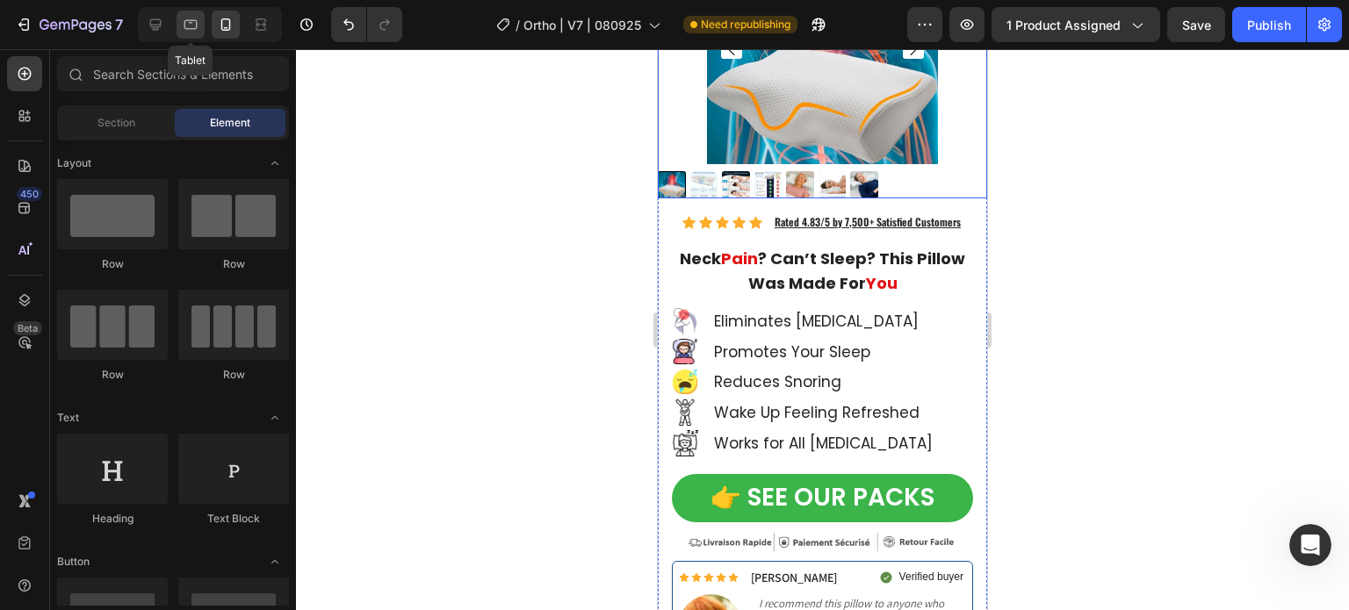
click at [194, 24] on icon at bounding box center [191, 25] width 18 height 18
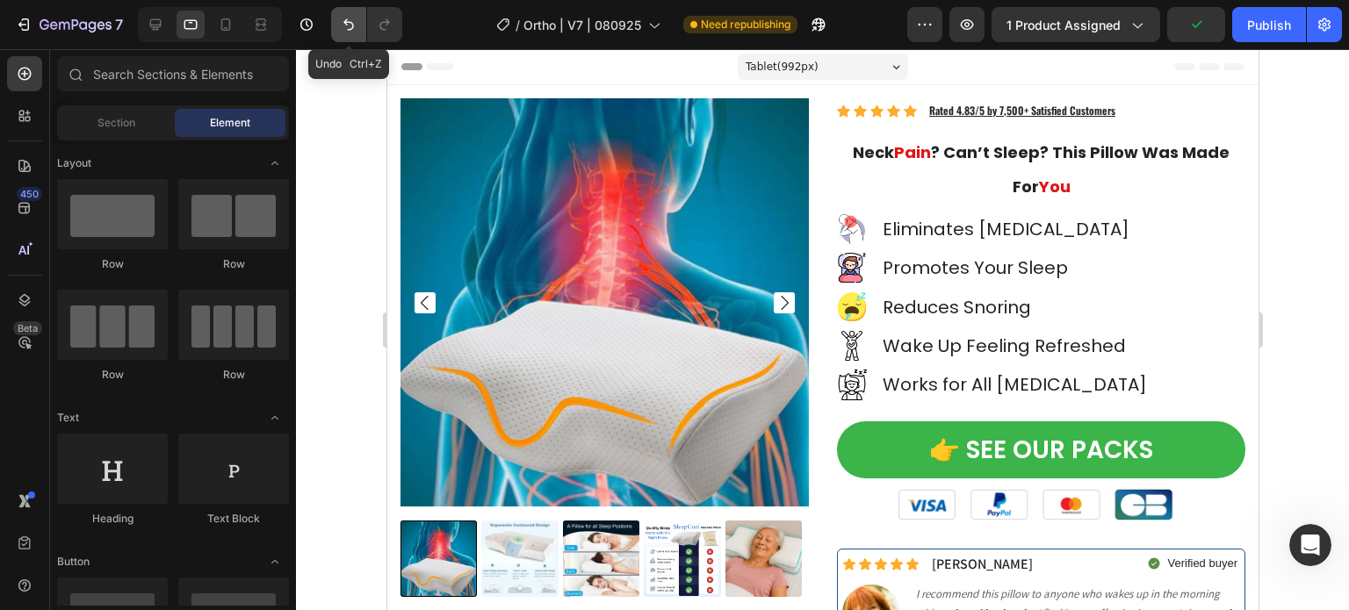
click at [356, 31] on icon "Undo/Redo" at bounding box center [349, 25] width 18 height 18
click at [356, 30] on icon "Undo/Redo" at bounding box center [349, 25] width 18 height 18
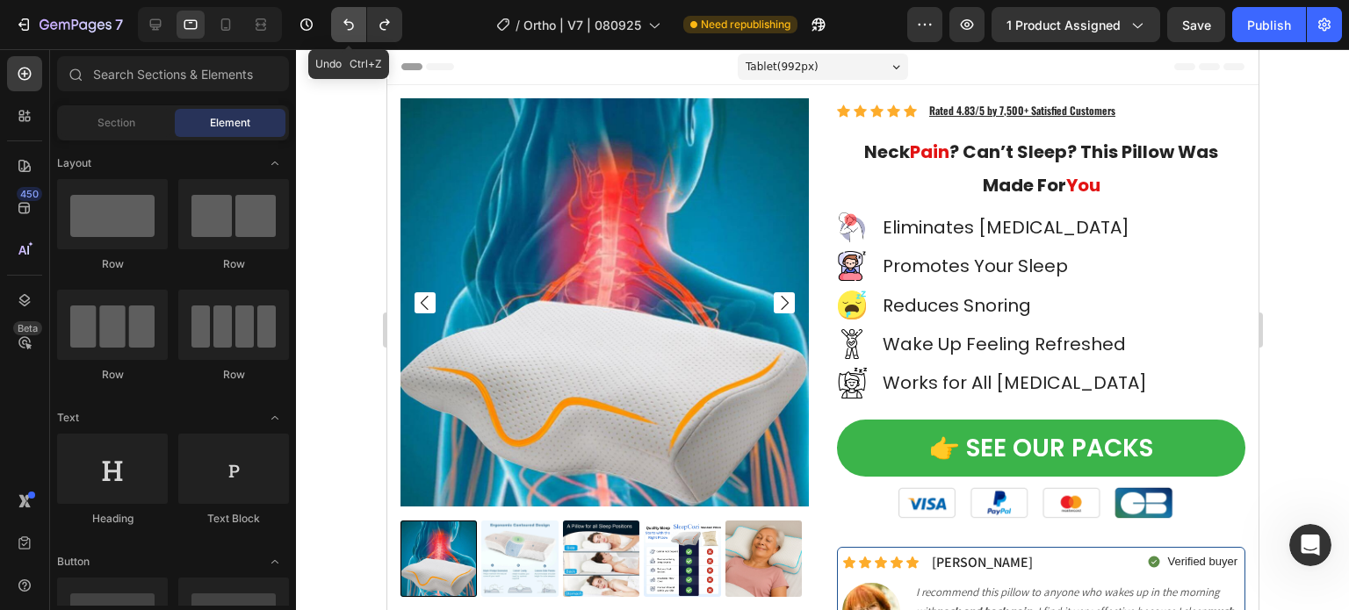
click at [356, 30] on icon "Undo/Redo" at bounding box center [349, 25] width 18 height 18
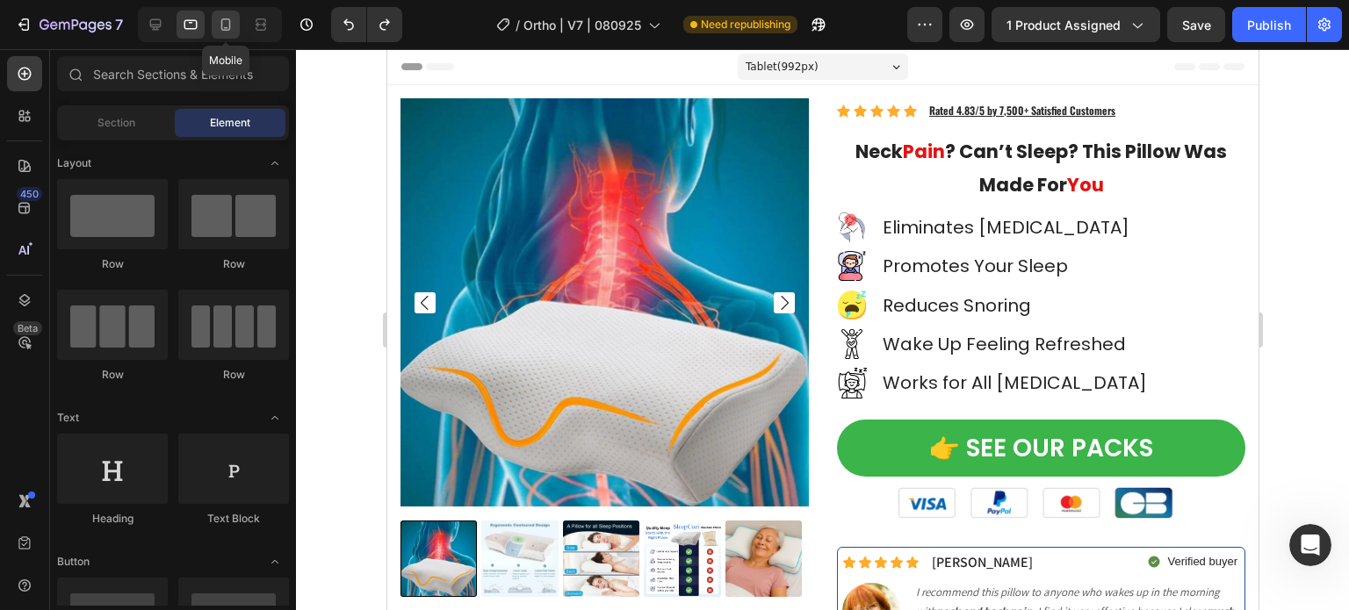
click at [225, 25] on icon at bounding box center [226, 25] width 18 height 18
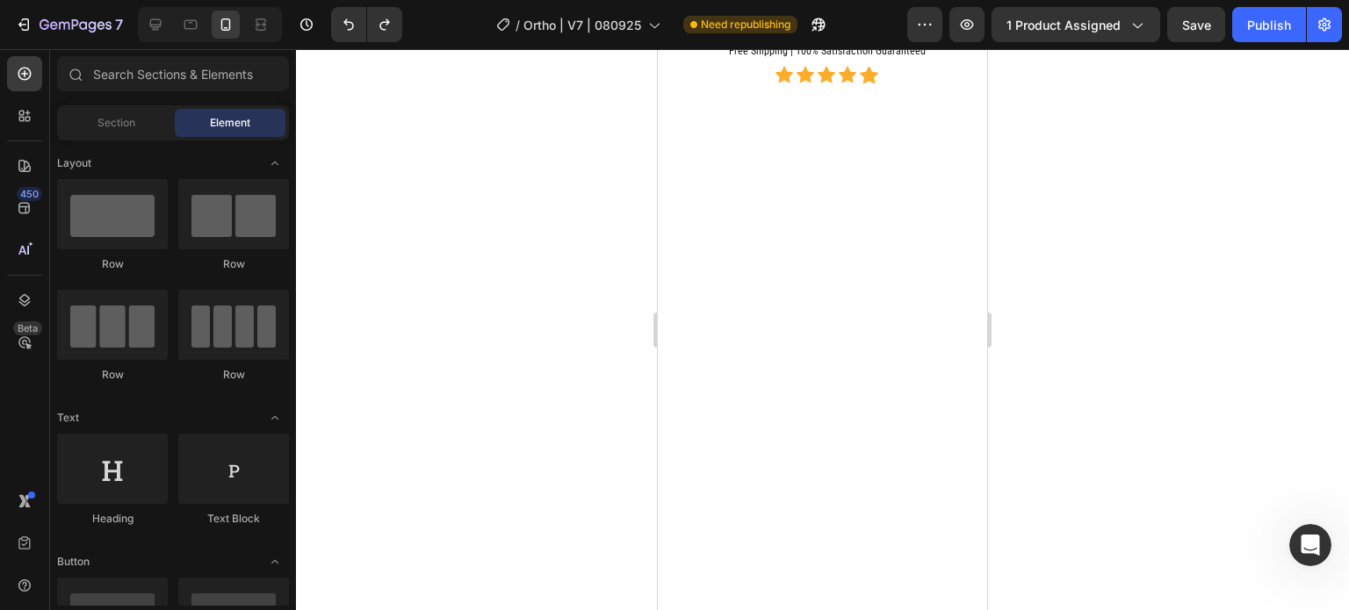
scroll to position [2635, 0]
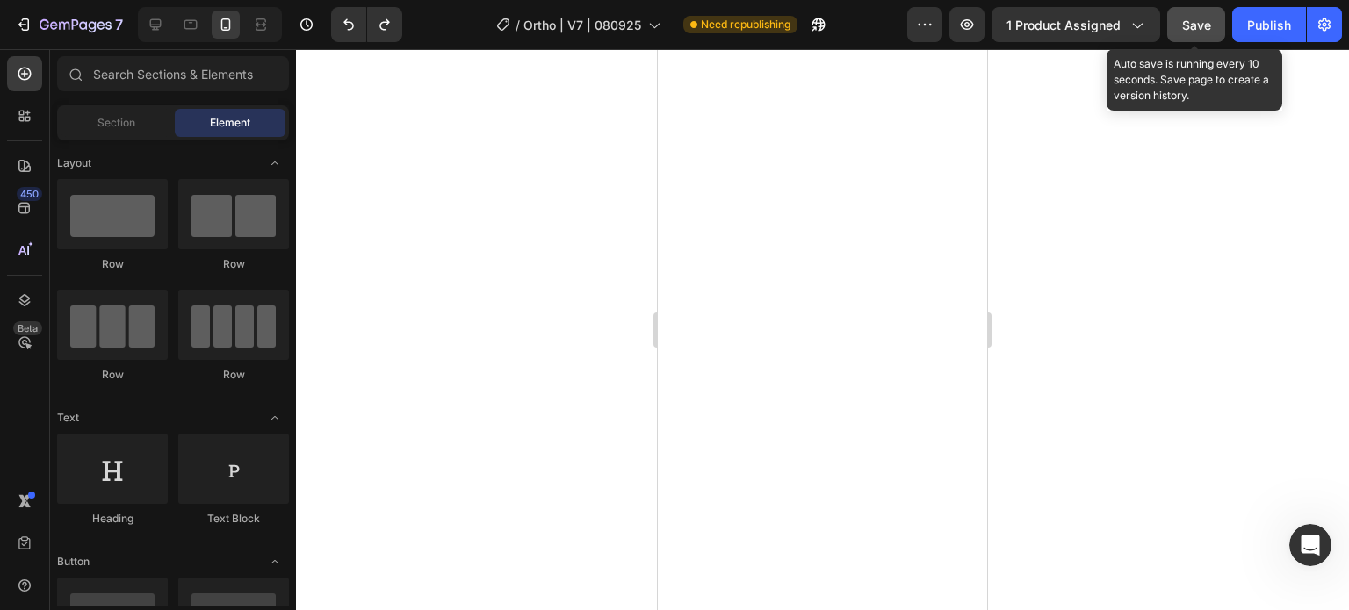
click at [1218, 24] on button "Save" at bounding box center [1196, 24] width 58 height 35
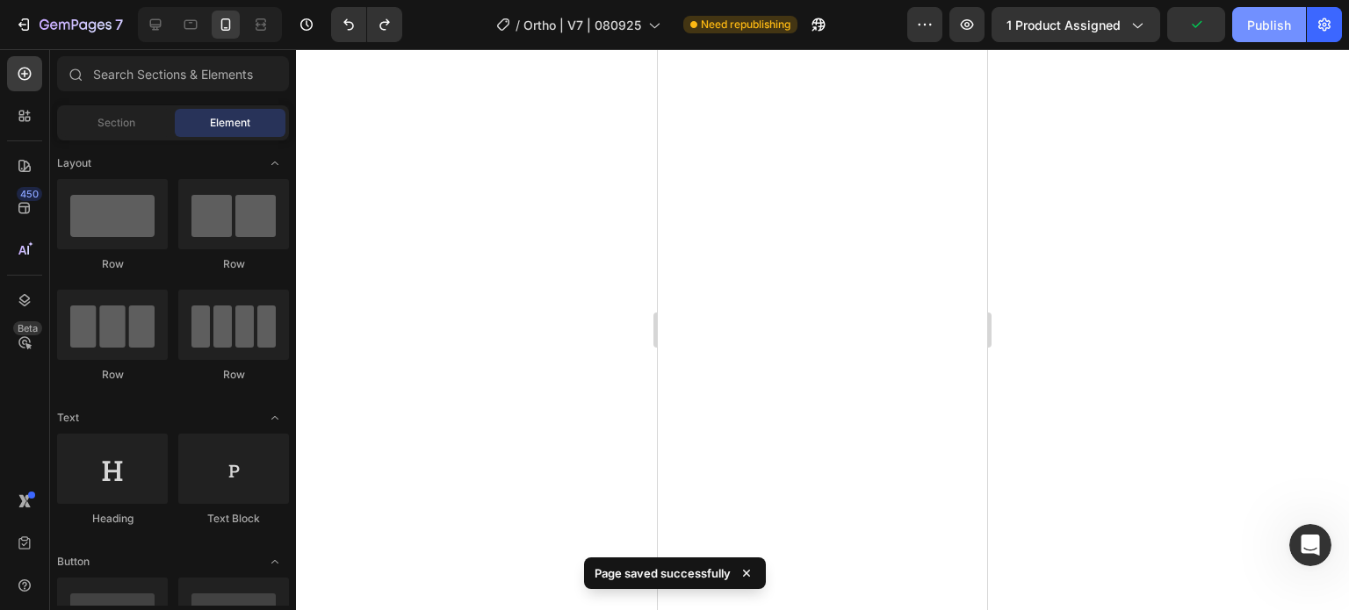
click at [1254, 26] on div "Publish" at bounding box center [1269, 25] width 44 height 18
click at [155, 21] on icon at bounding box center [156, 25] width 18 height 18
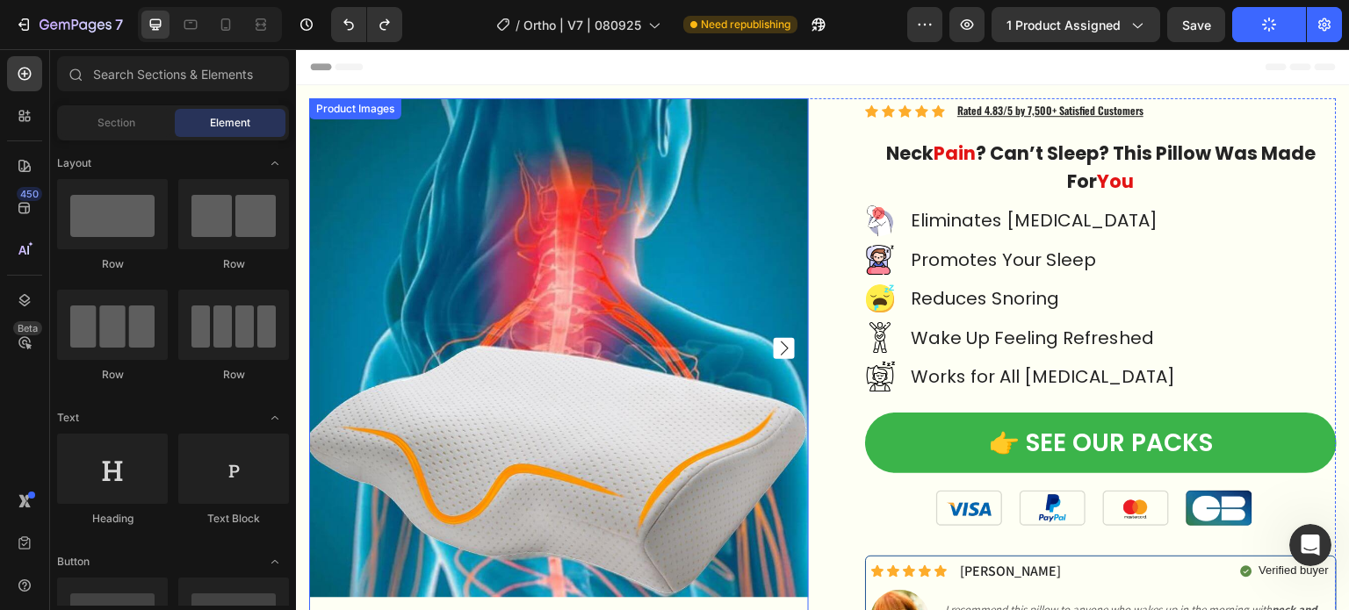
click at [623, 274] on img at bounding box center [559, 348] width 500 height 500
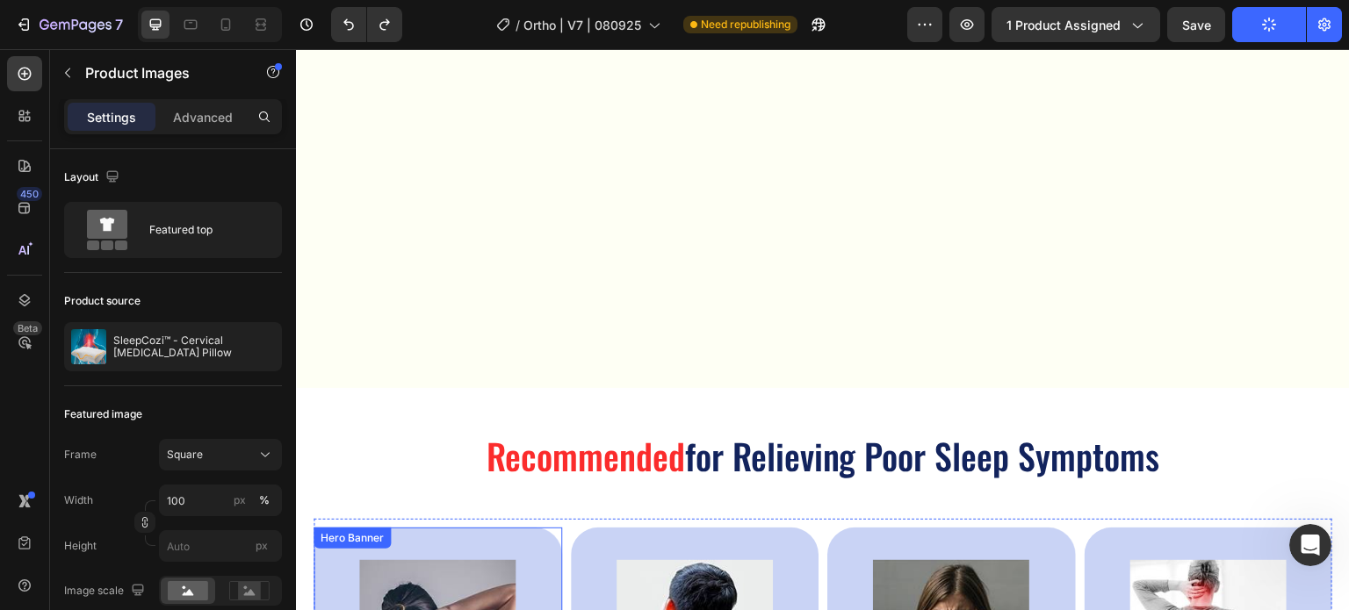
scroll to position [791, 0]
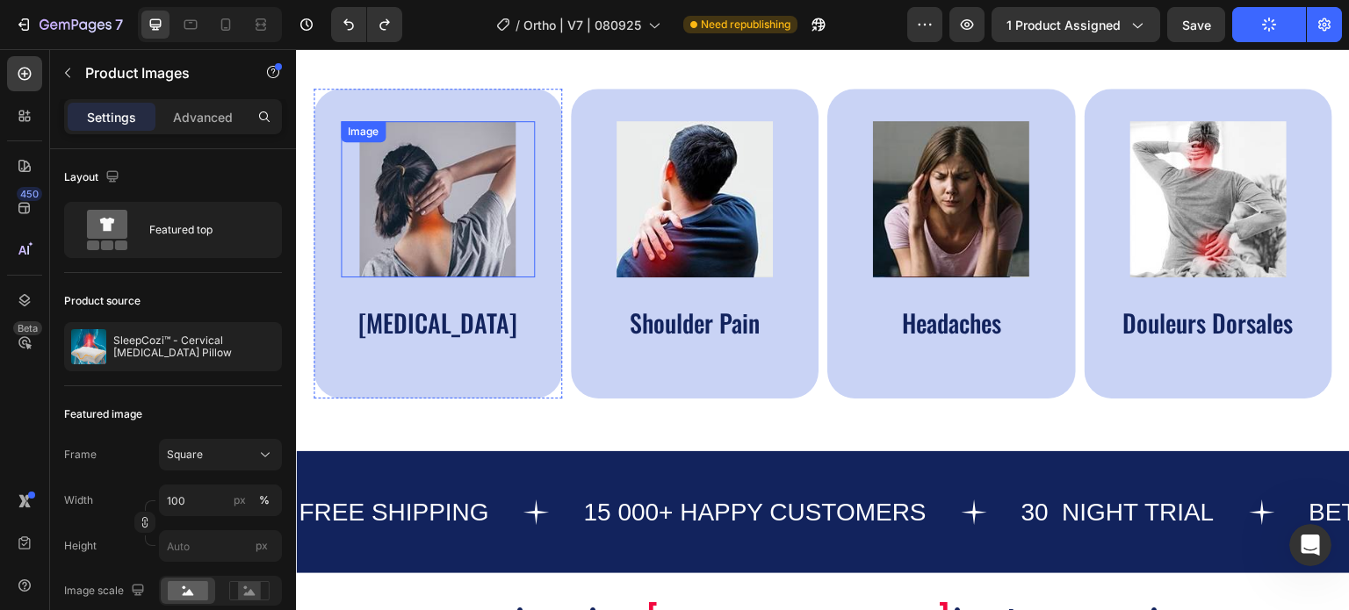
click at [448, 206] on img at bounding box center [437, 199] width 156 height 156
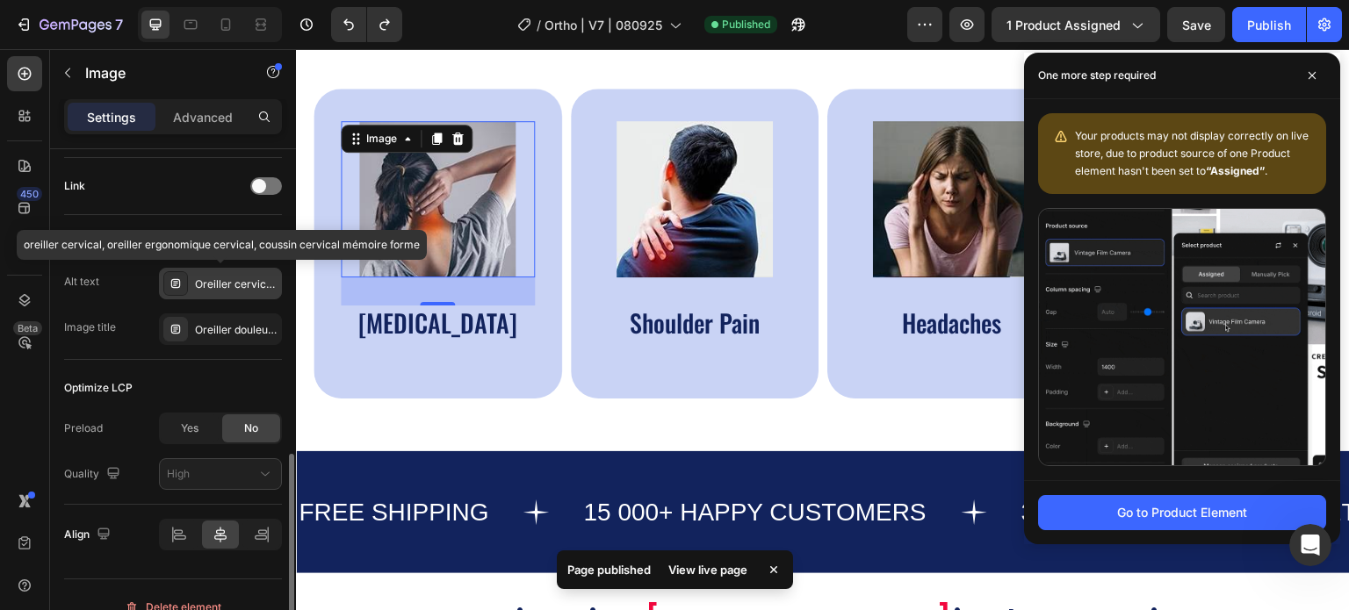
click at [232, 280] on div "Oreiller cervical, oreiller ergonomique cervical, coussin cervical mémoire forme" at bounding box center [236, 285] width 83 height 16
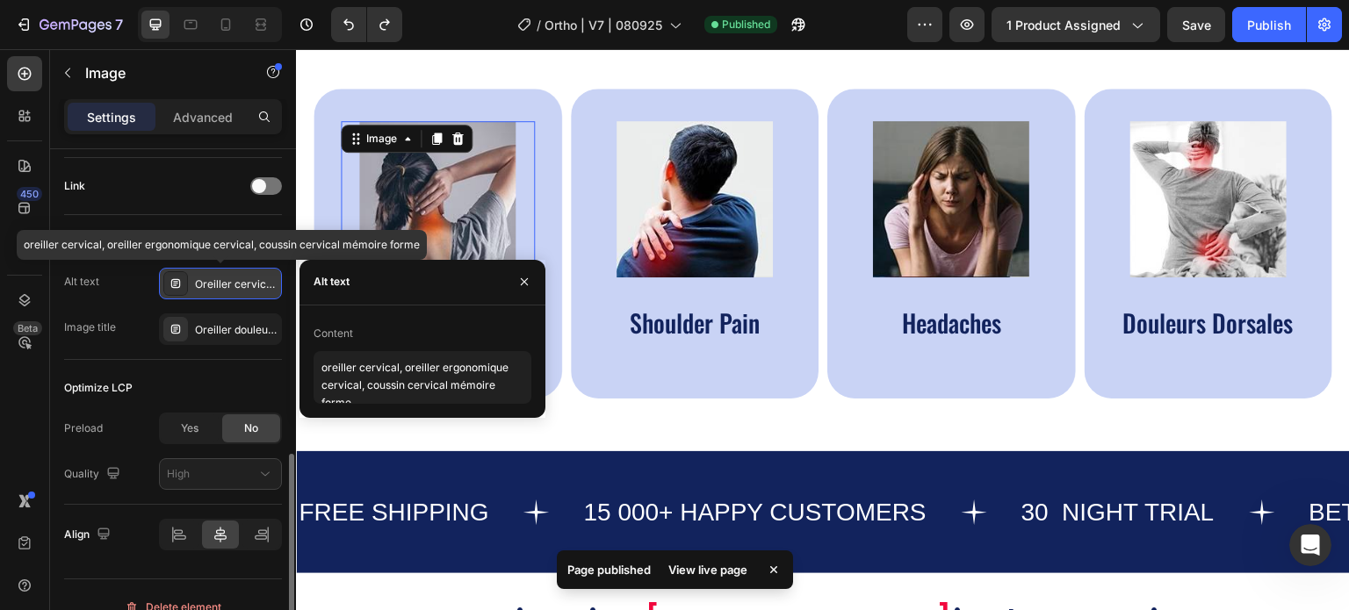
click at [232, 280] on div "Oreiller cervical, oreiller ergonomique cervical, coussin cervical mémoire forme" at bounding box center [236, 285] width 83 height 16
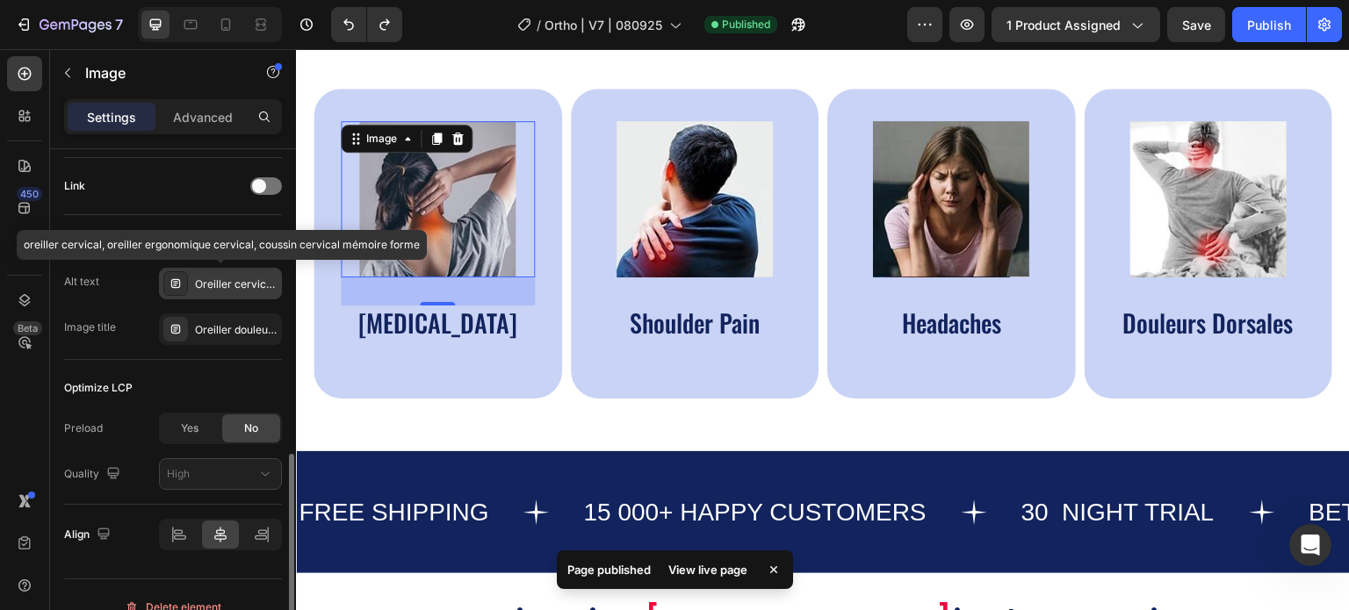
click at [232, 280] on div "Oreiller cervical, oreiller ergonomique cervical, coussin cervical mémoire forme" at bounding box center [236, 285] width 83 height 16
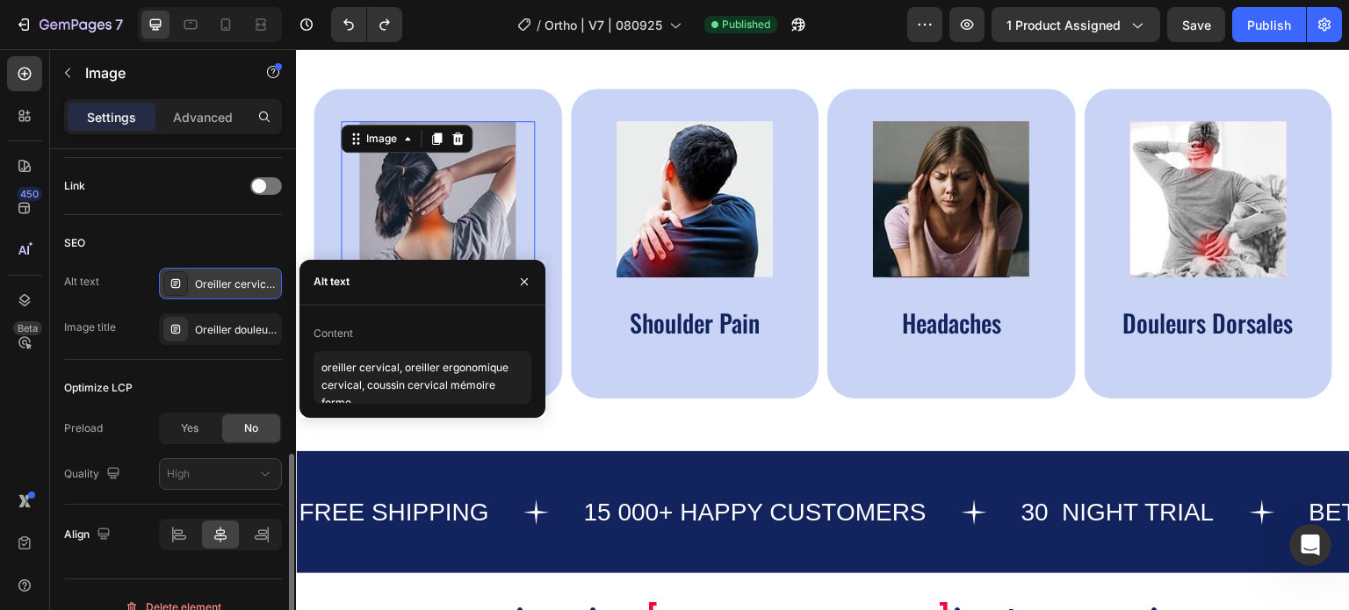
click at [234, 280] on div "Oreiller cervical, oreiller ergonomique cervical, coussin cervical mémoire forme" at bounding box center [236, 285] width 83 height 16
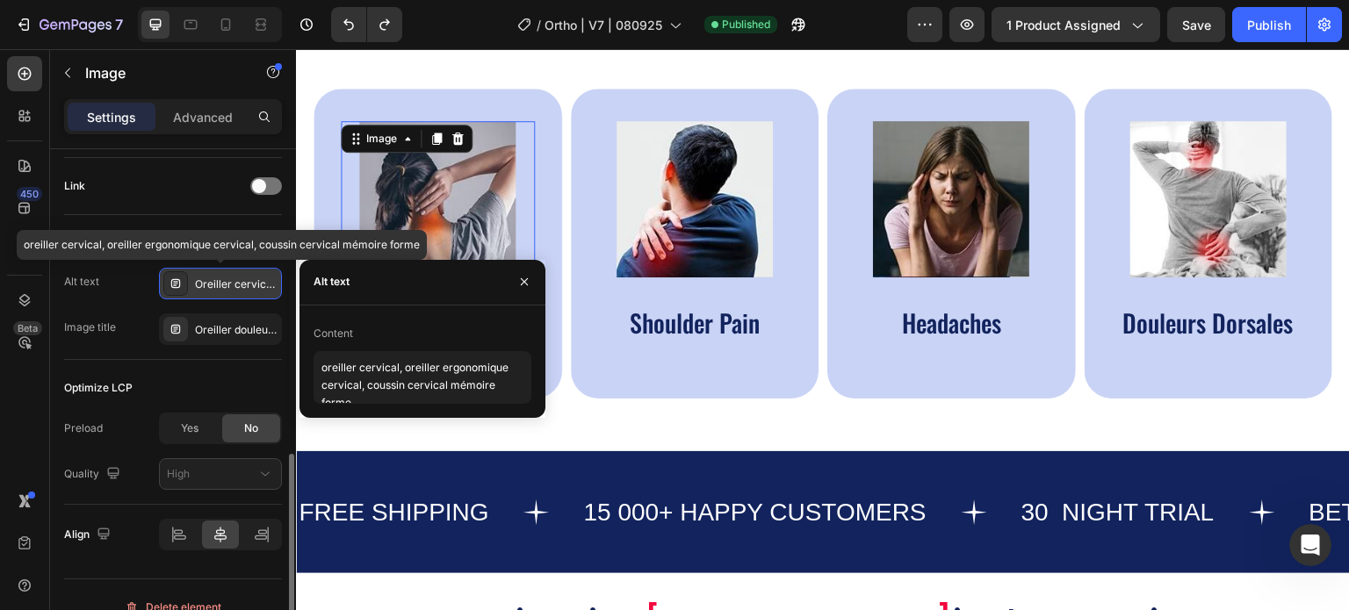
click at [234, 280] on div "Oreiller cervical, oreiller ergonomique cervical, coussin cervical mémoire forme" at bounding box center [236, 285] width 83 height 16
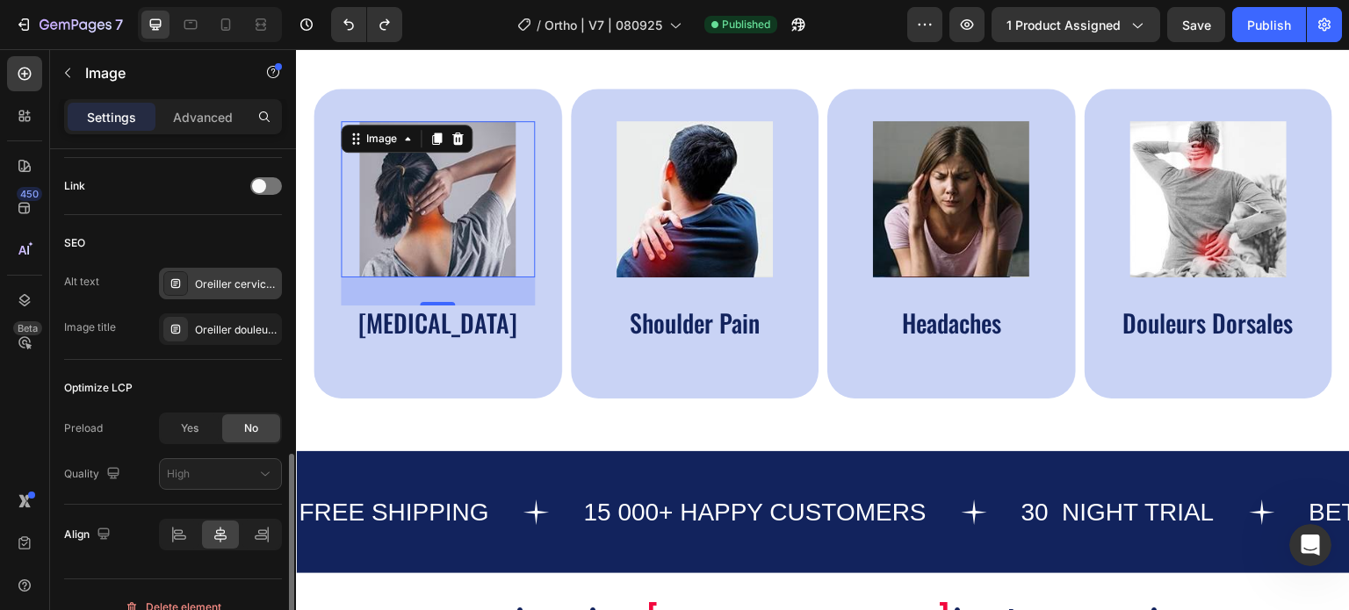
click at [227, 270] on div "Oreiller cervical, oreiller ergonomique cervical, coussin cervical mémoire forme" at bounding box center [220, 284] width 123 height 32
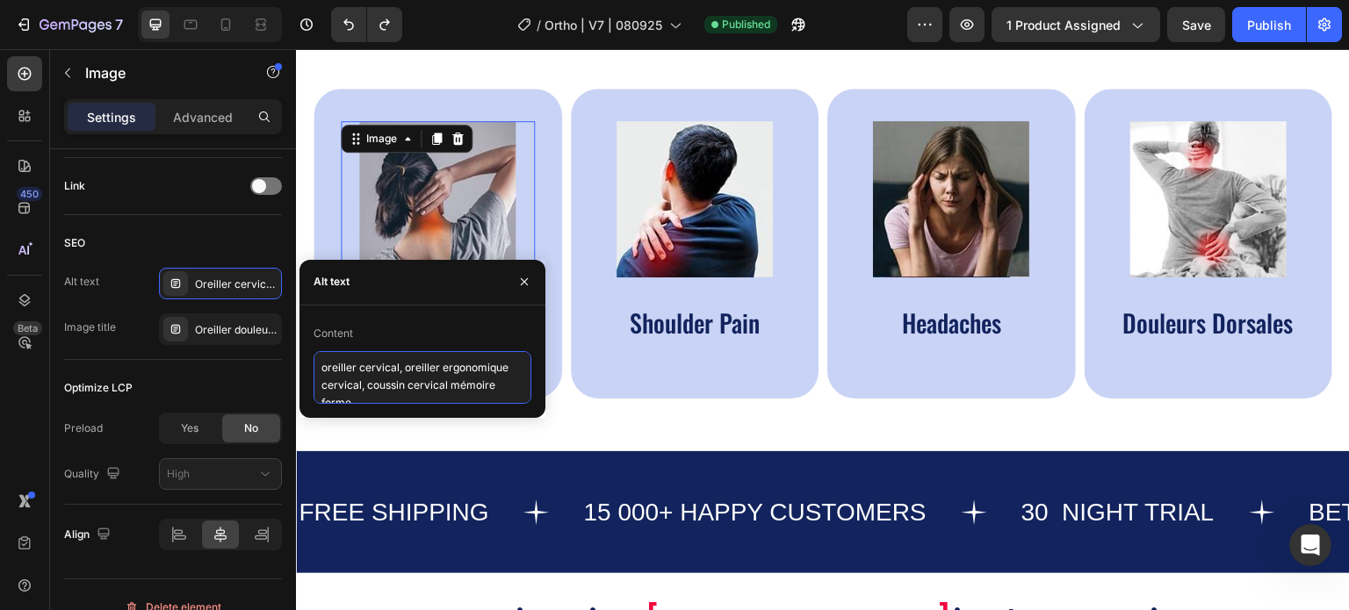
click at [399, 396] on textarea "oreiller cervical, oreiller ergonomique cervical, coussin cervical mémoire forme" at bounding box center [423, 377] width 218 height 53
paste textarea "Cervical Neck Pillow, Best Pillow for neck Pain, orthopedic neck pillow"
type textarea "Cervical Neck Pillow, Best Pillow for neck Pain, orthopedic neck pillow"
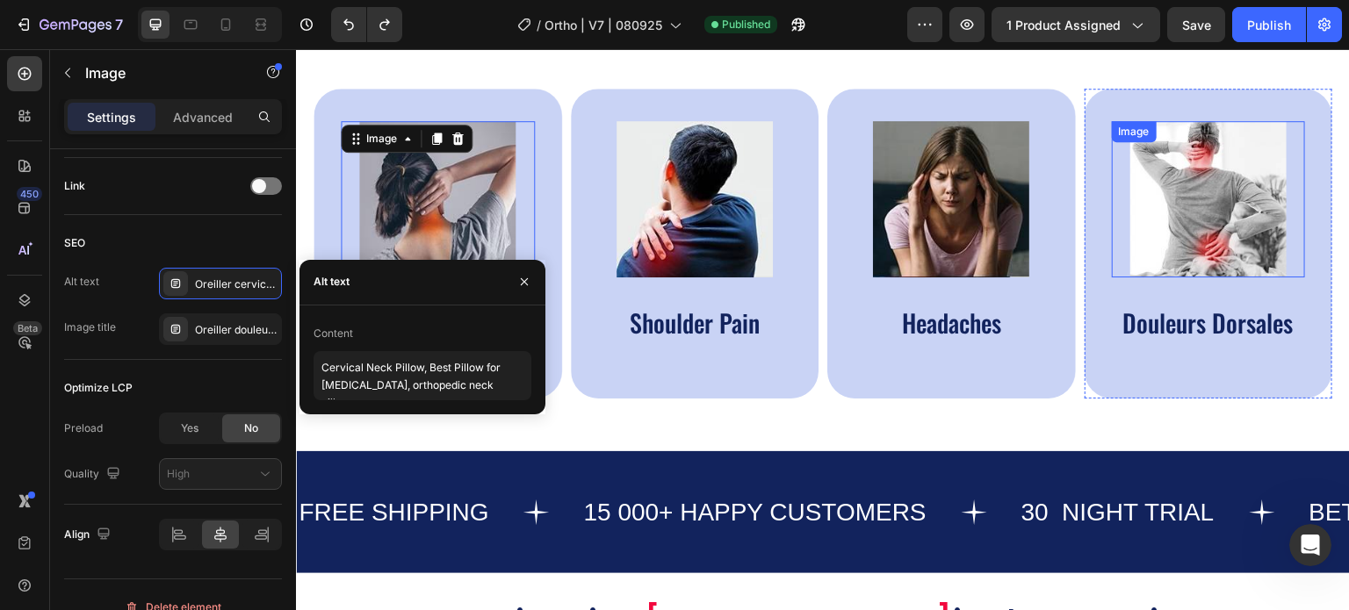
click at [1184, 205] on img at bounding box center [1208, 199] width 156 height 156
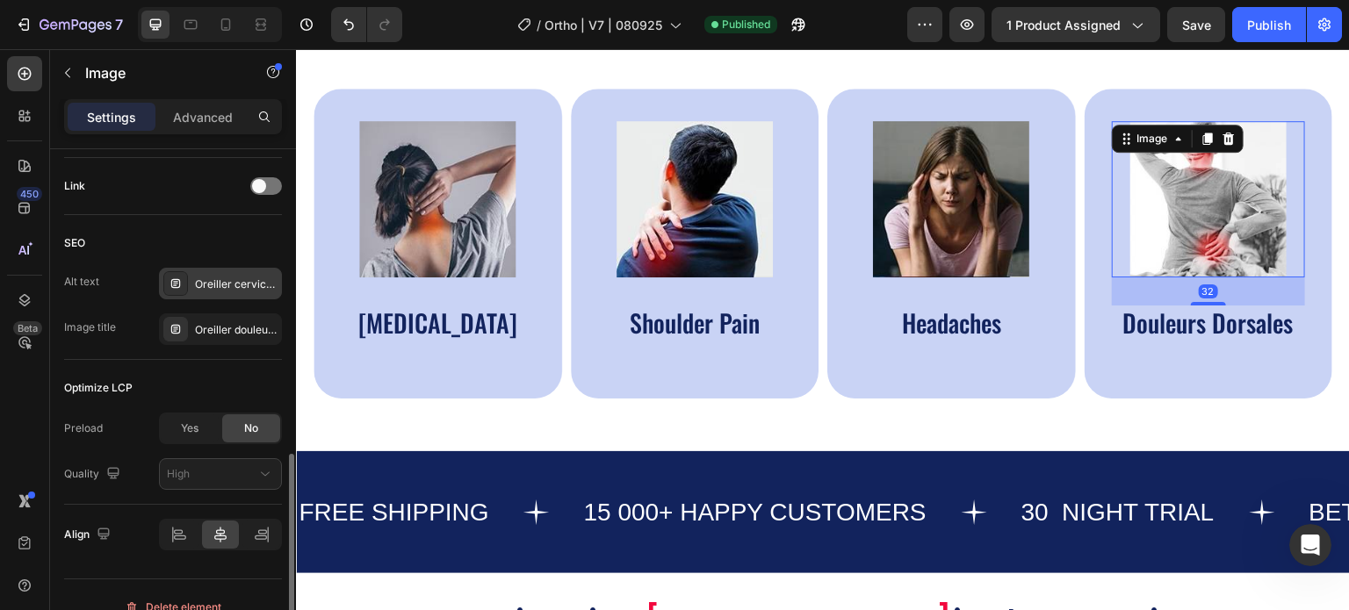
click at [227, 280] on div "Oreiller cervical, oreiller ergonomique cervical, coussin cervical mémoire forme" at bounding box center [236, 285] width 83 height 16
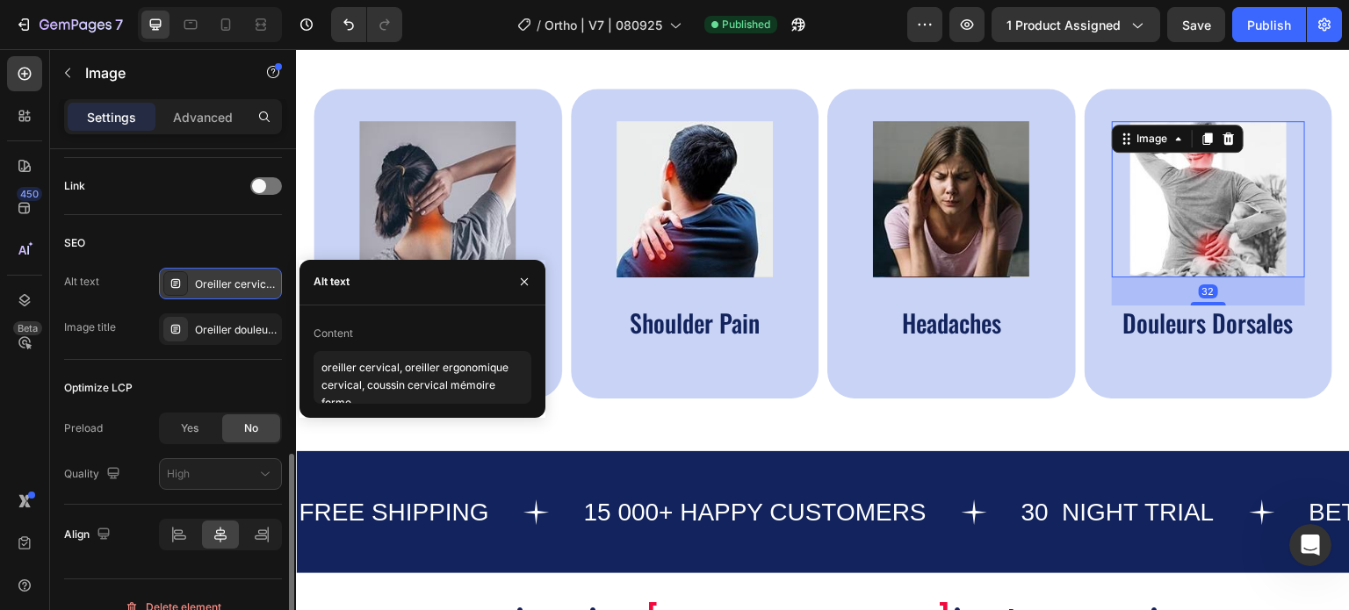
click at [227, 280] on div "Oreiller cervical, oreiller ergonomique cervical, coussin cervical mémoire forme" at bounding box center [236, 285] width 83 height 16
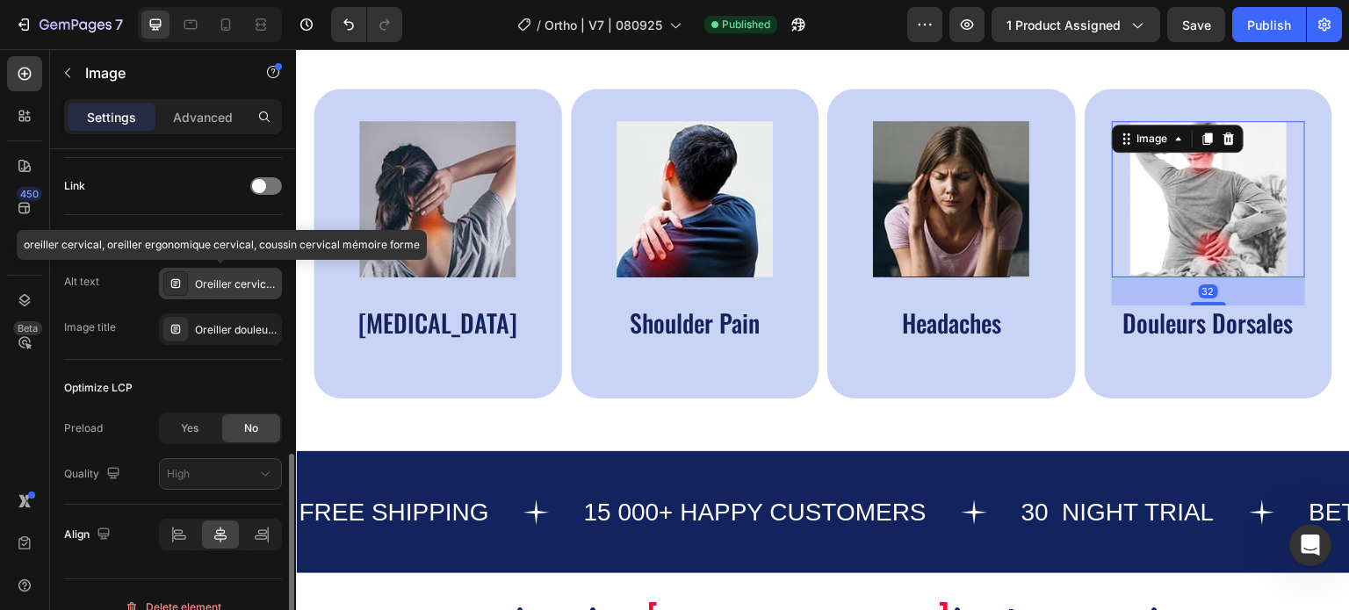
click at [227, 280] on div "Oreiller cervical, oreiller ergonomique cervical, coussin cervical mémoire forme" at bounding box center [236, 285] width 83 height 16
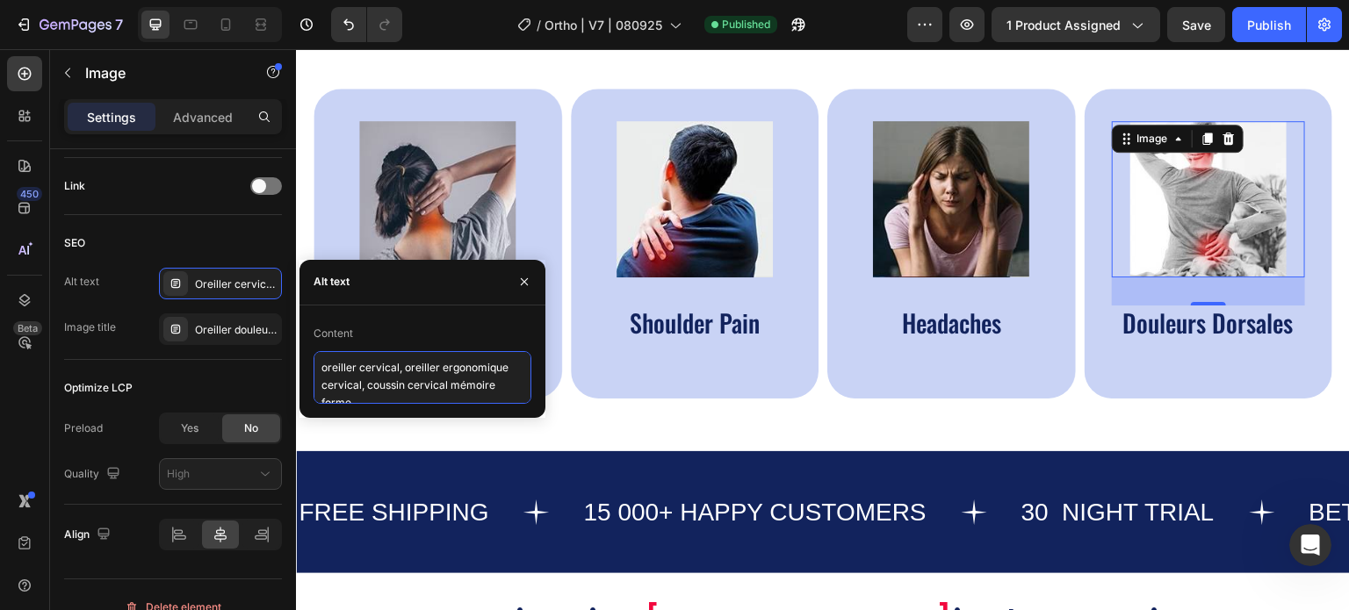
click at [372, 396] on textarea "oreiller cervical, oreiller ergonomique cervical, coussin cervical mémoire forme" at bounding box center [423, 377] width 218 height 53
paste textarea "Cervical Neck Pillow, Best Pillow for neck Pain, orthopedic neck pillow"
type textarea "Cervical Neck Pillow, Best Pillow for neck Pain, orthopedic neck pillow"
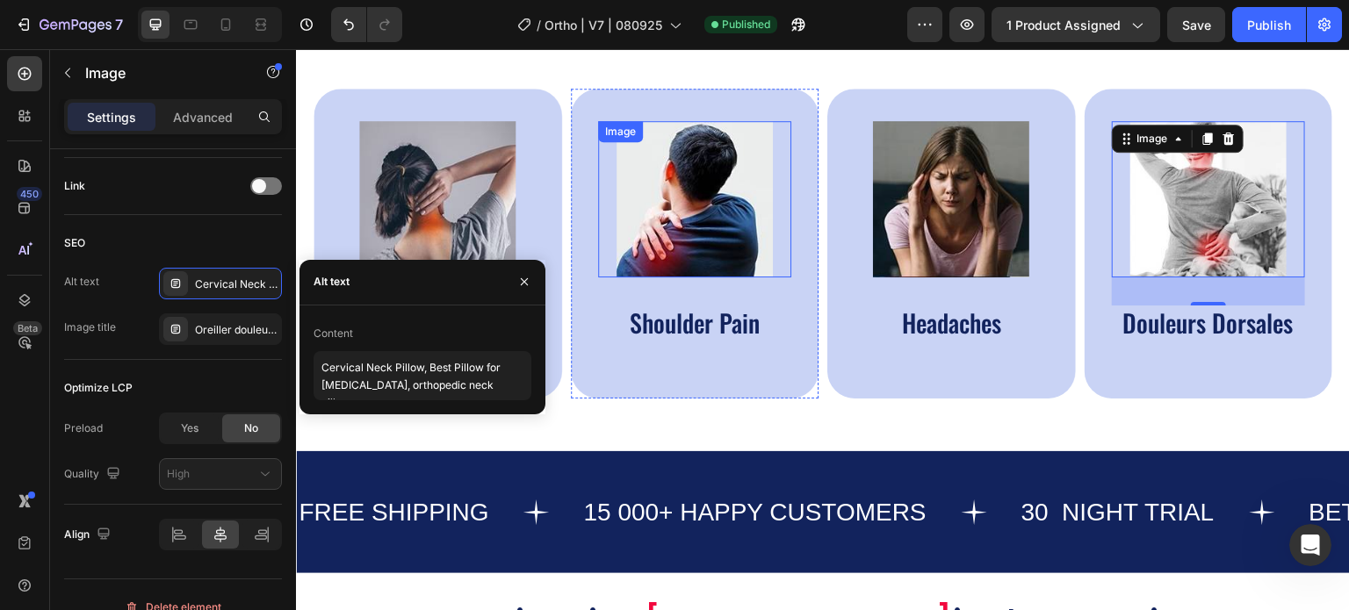
click at [657, 199] on img at bounding box center [695, 199] width 156 height 156
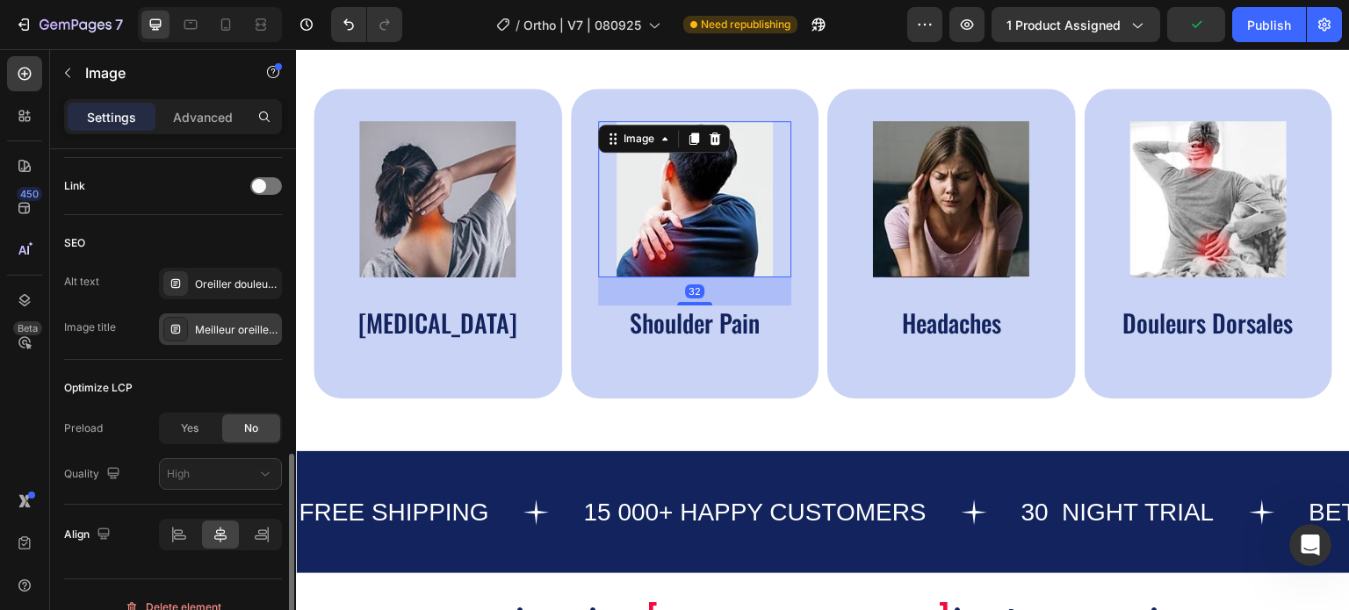
click at [222, 328] on div "Meilleur oreiller cervical" at bounding box center [236, 330] width 83 height 16
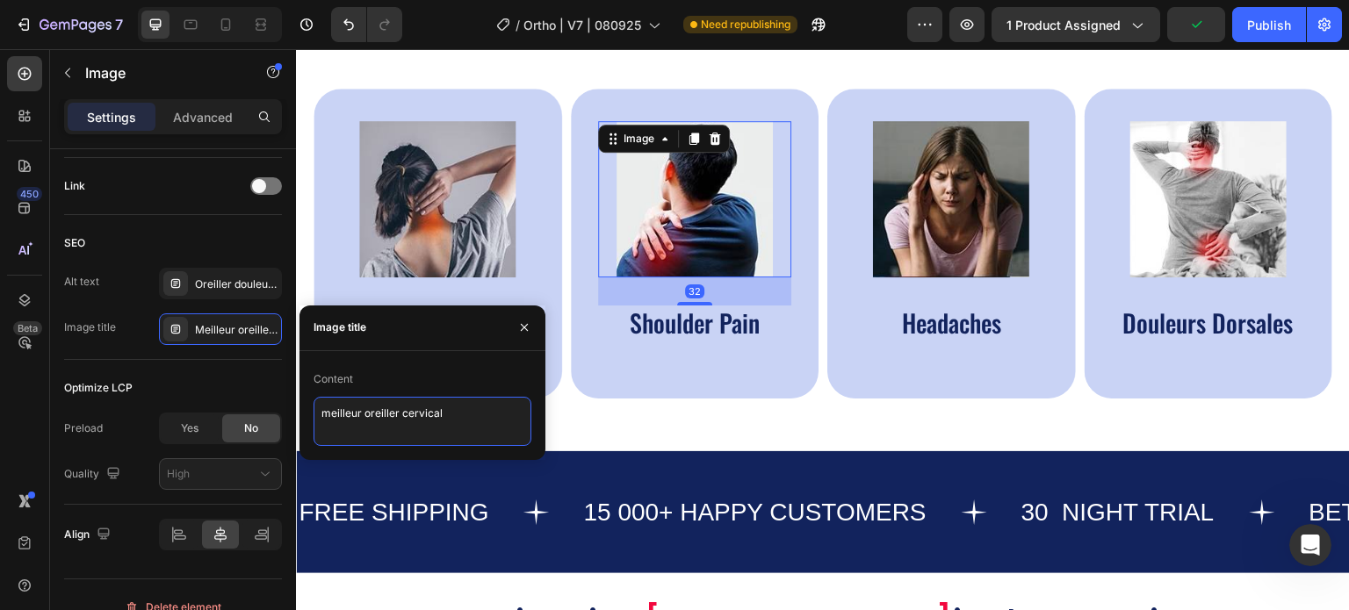
click at [368, 402] on textarea "meilleur oreiller cervical" at bounding box center [423, 421] width 218 height 49
click at [359, 407] on textarea "meilleur oreiller cervical" at bounding box center [423, 421] width 218 height 49
paste textarea "ergonomic neck support pillow, side sleeper neck pillow, pillow for neck and sh…"
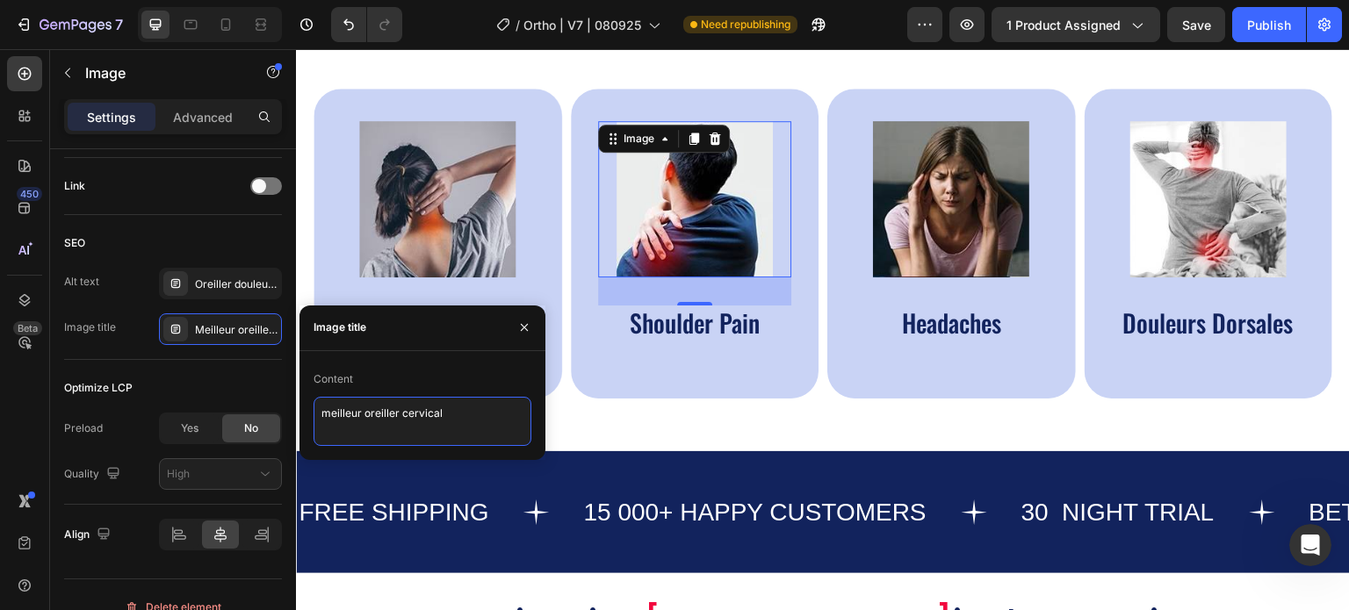
type textarea "ergonomic neck support pillow, side sleeper neck pillow, pillow for neck and sh…"
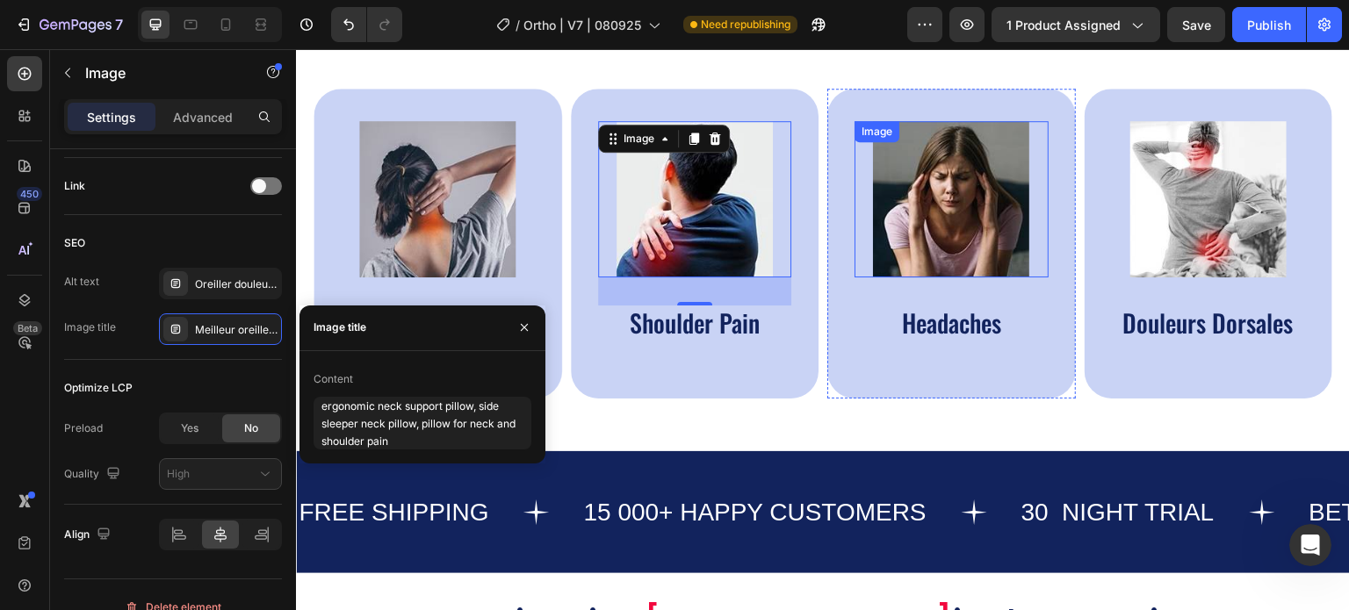
click at [955, 147] on img at bounding box center [951, 199] width 156 height 156
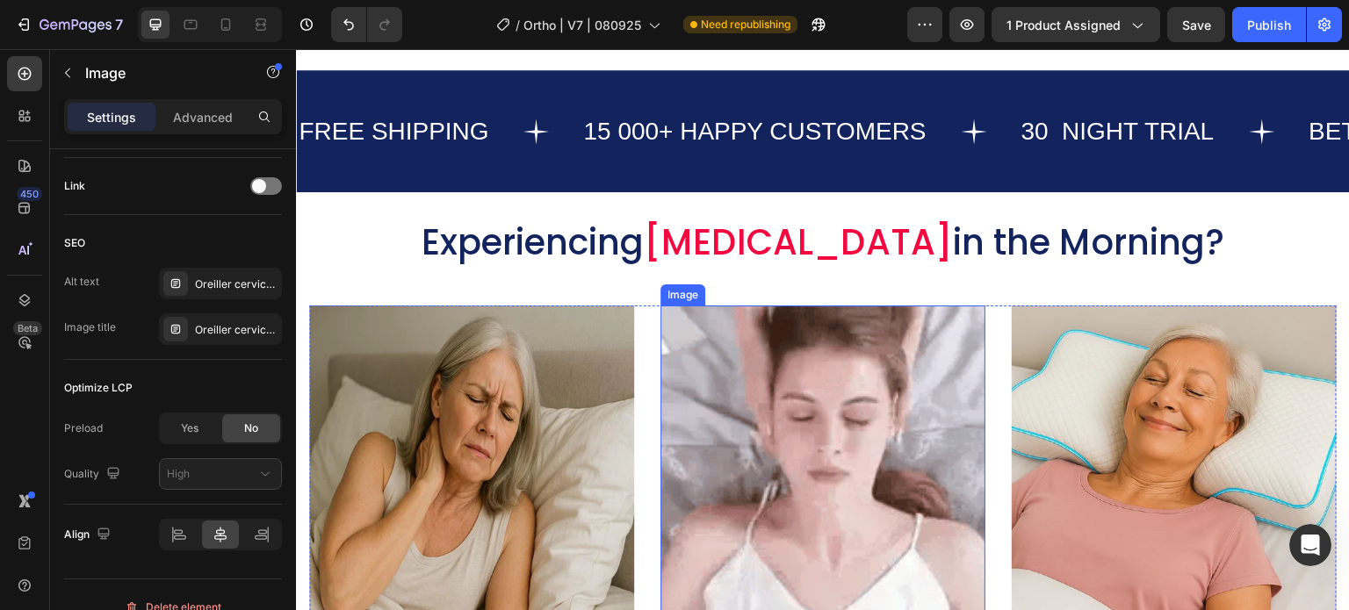
scroll to position [1230, 0]
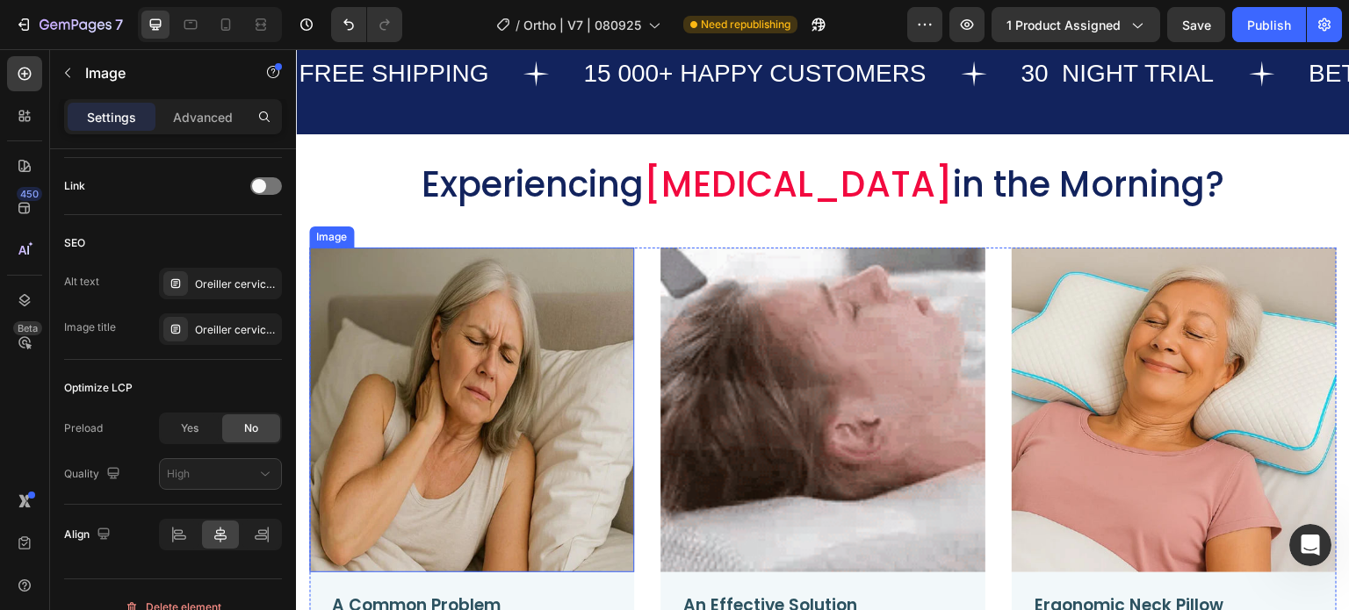
click at [531, 395] on img at bounding box center [471, 410] width 325 height 325
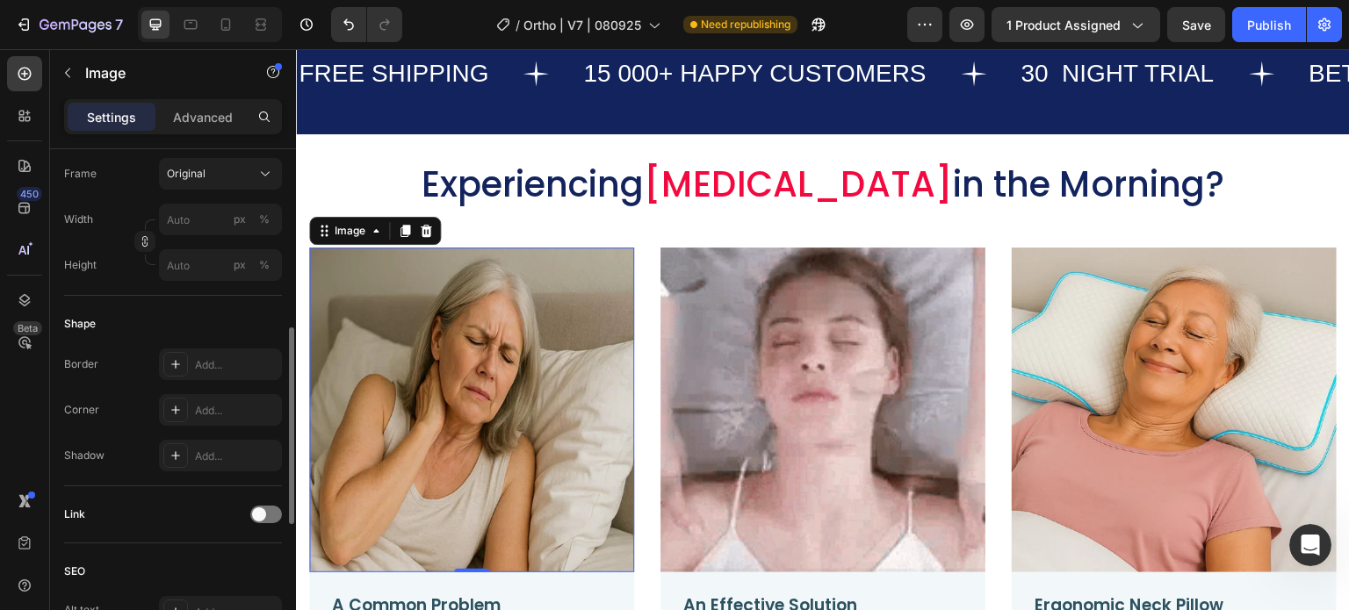
scroll to position [813, 0]
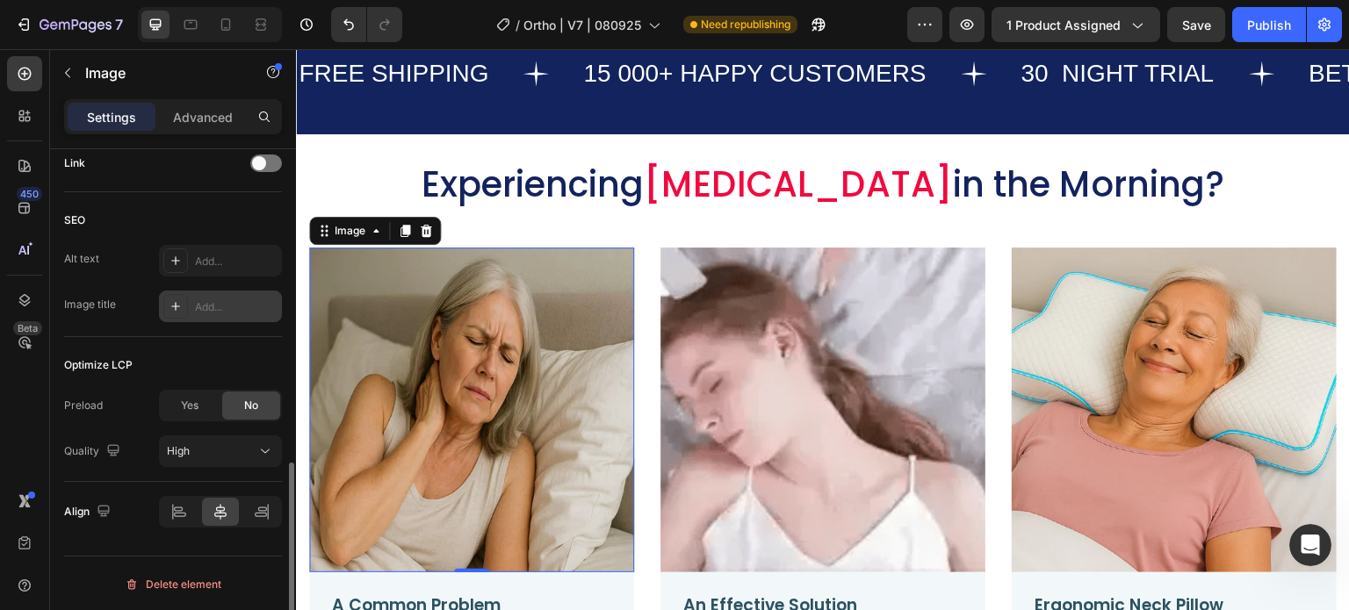
click at [225, 303] on div "Add..." at bounding box center [236, 308] width 83 height 16
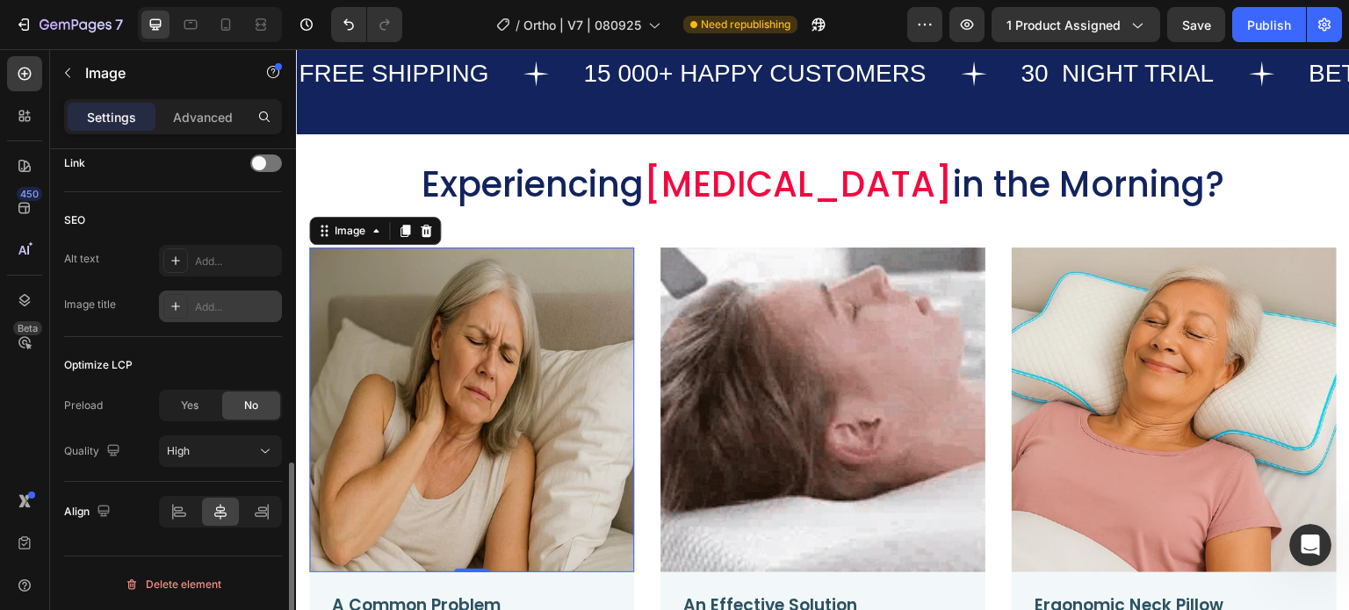
type textarea "Title"
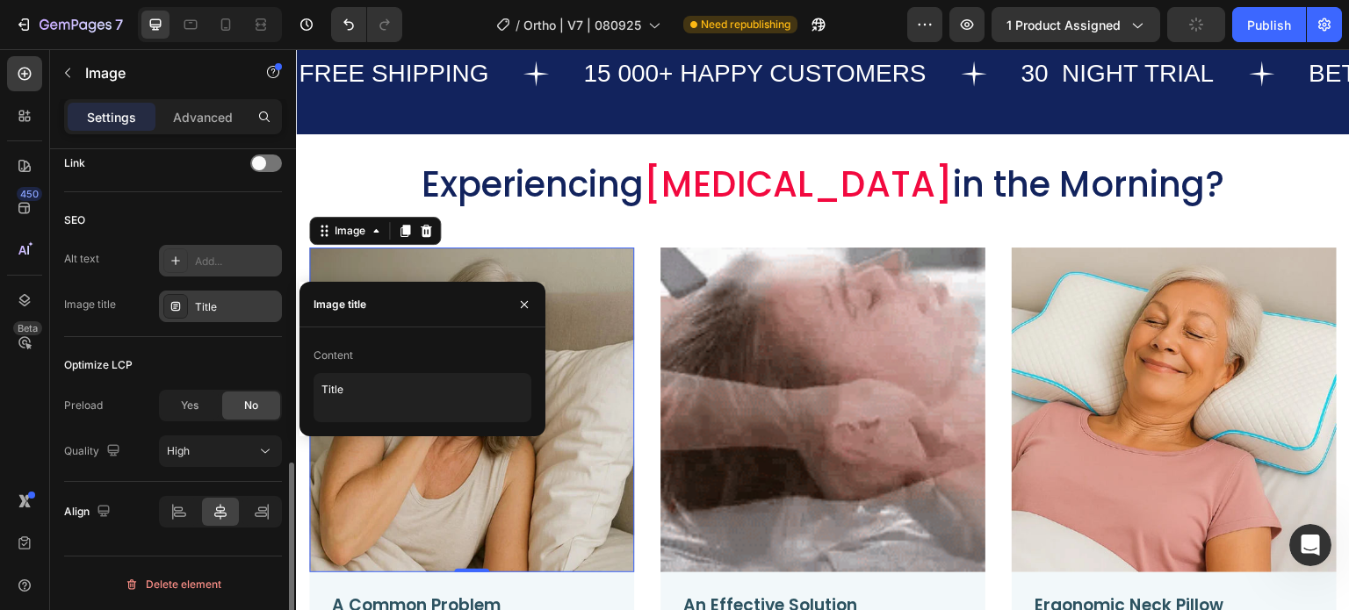
click at [220, 261] on div "Add..." at bounding box center [236, 262] width 83 height 16
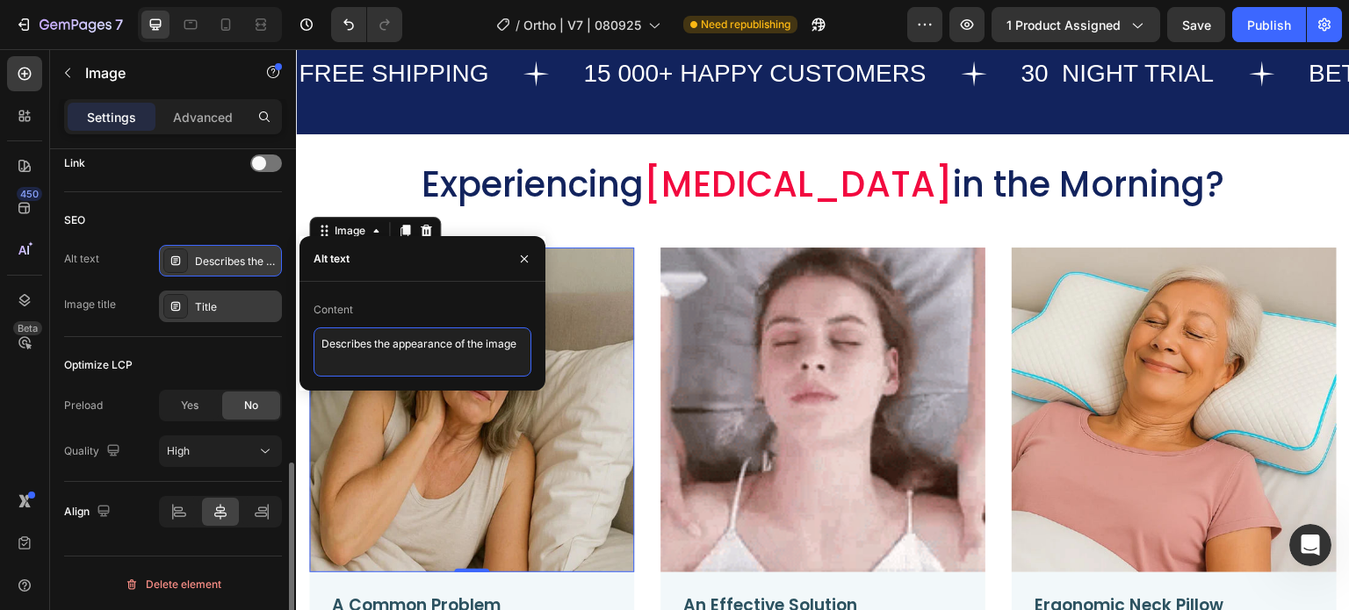
click at [388, 345] on textarea "Describes the appearance of the image" at bounding box center [423, 352] width 218 height 49
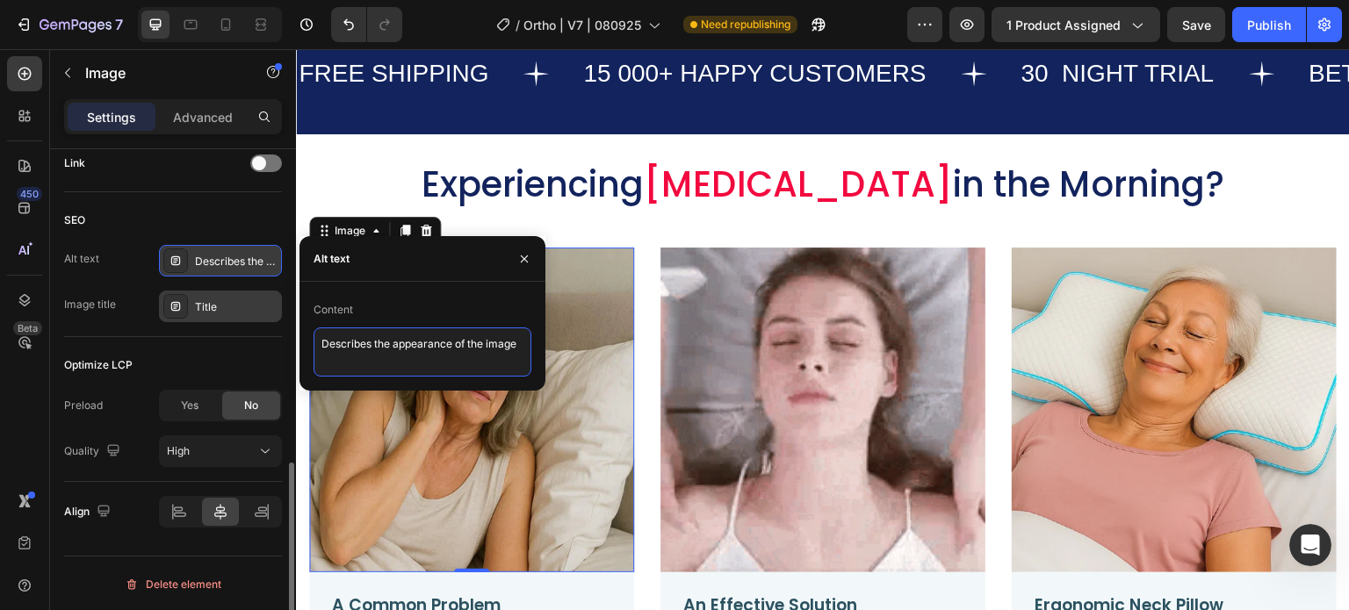
click at [388, 345] on textarea "Describes the appearance of the image" at bounding box center [423, 352] width 218 height 49
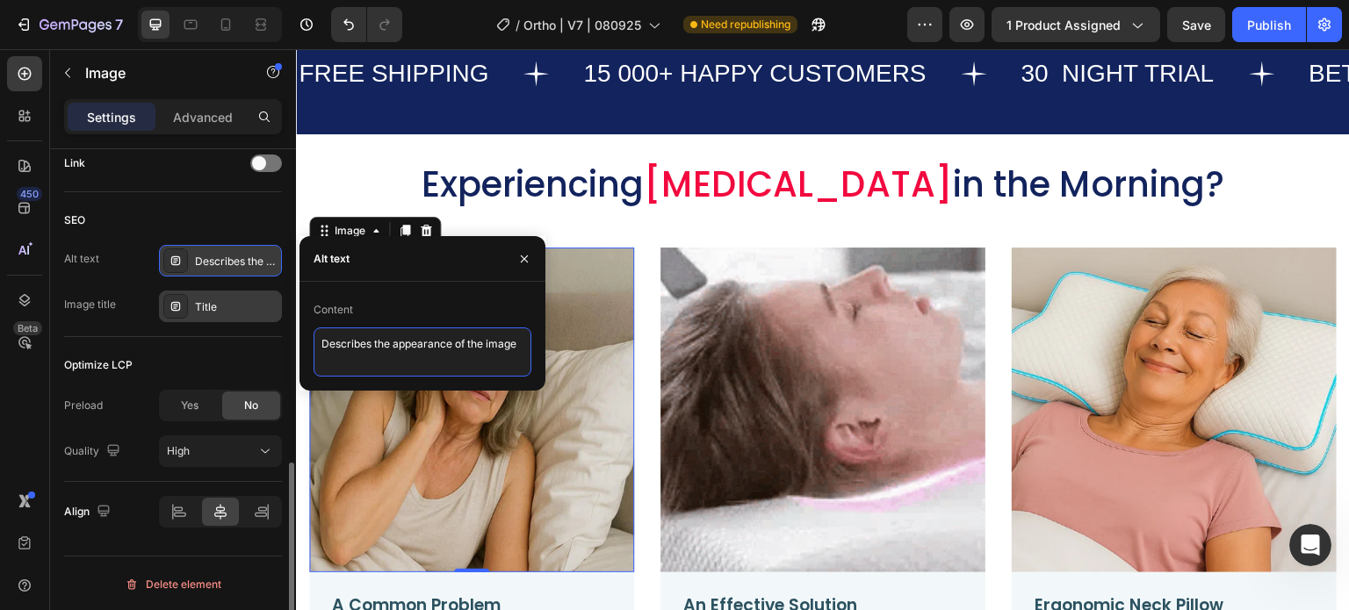
click at [388, 345] on textarea "Describes the appearance of the image" at bounding box center [423, 352] width 218 height 49
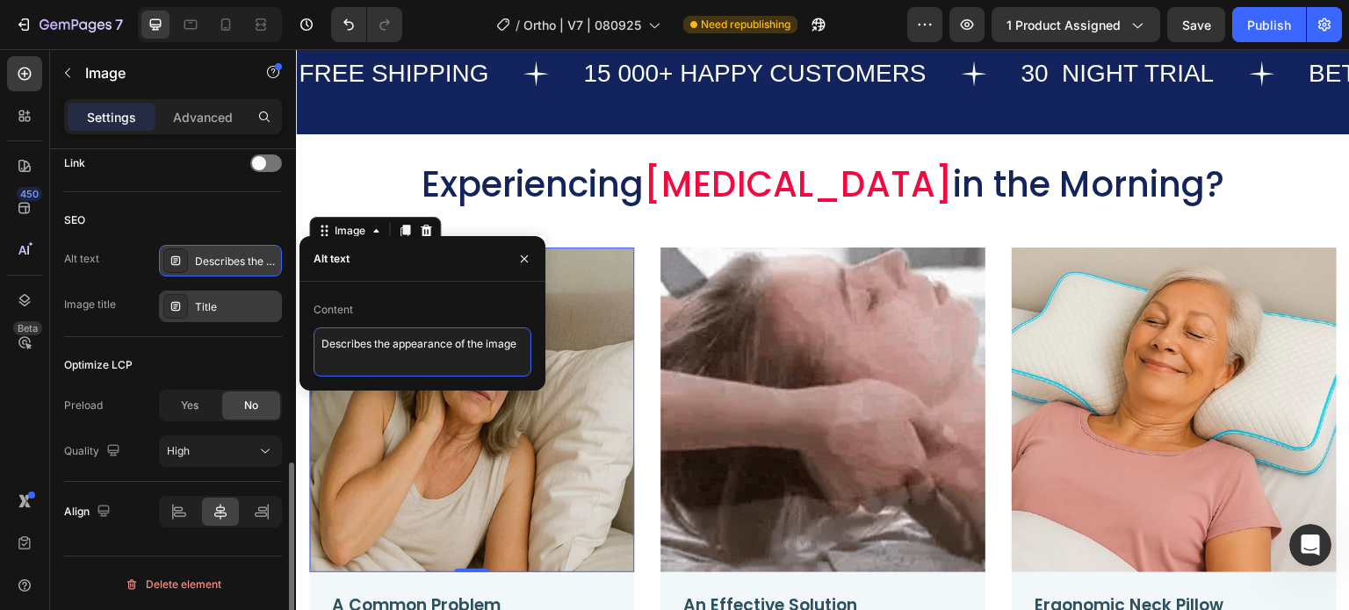
paste textarea "ergonomic neck support pillow, side sleeper neck pillow, pillow for neck and sh…"
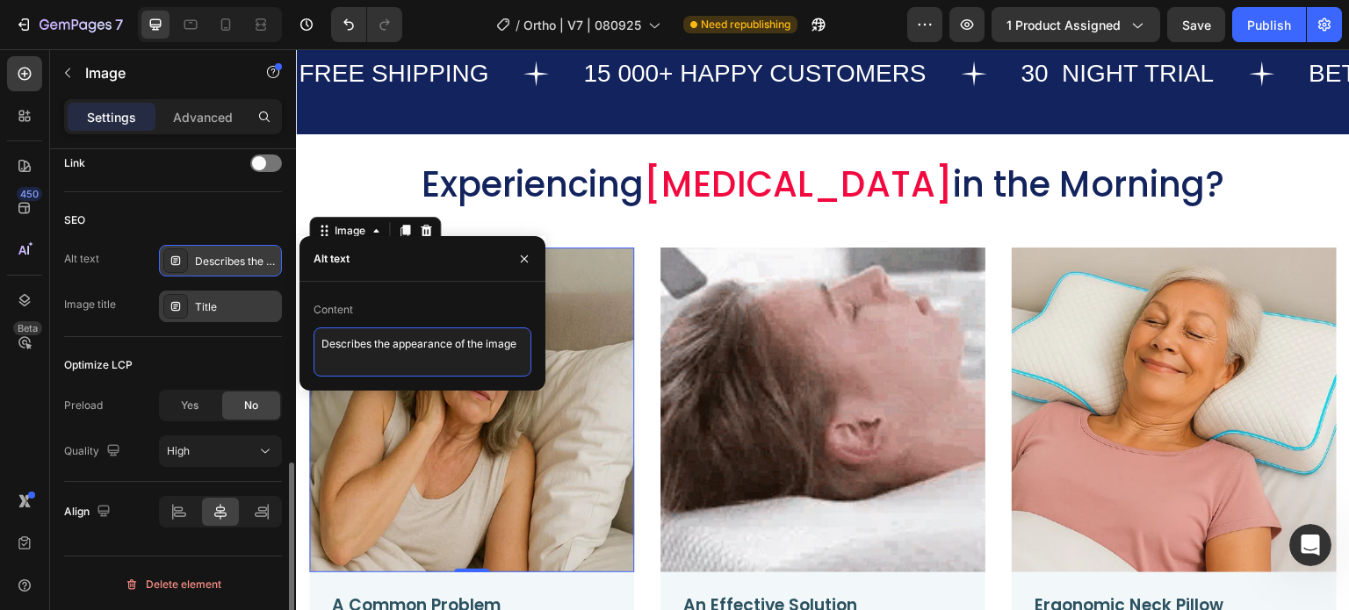
type textarea "ergonomic neck support pillow, side sleeper neck pillow, pillow for neck and sh…"
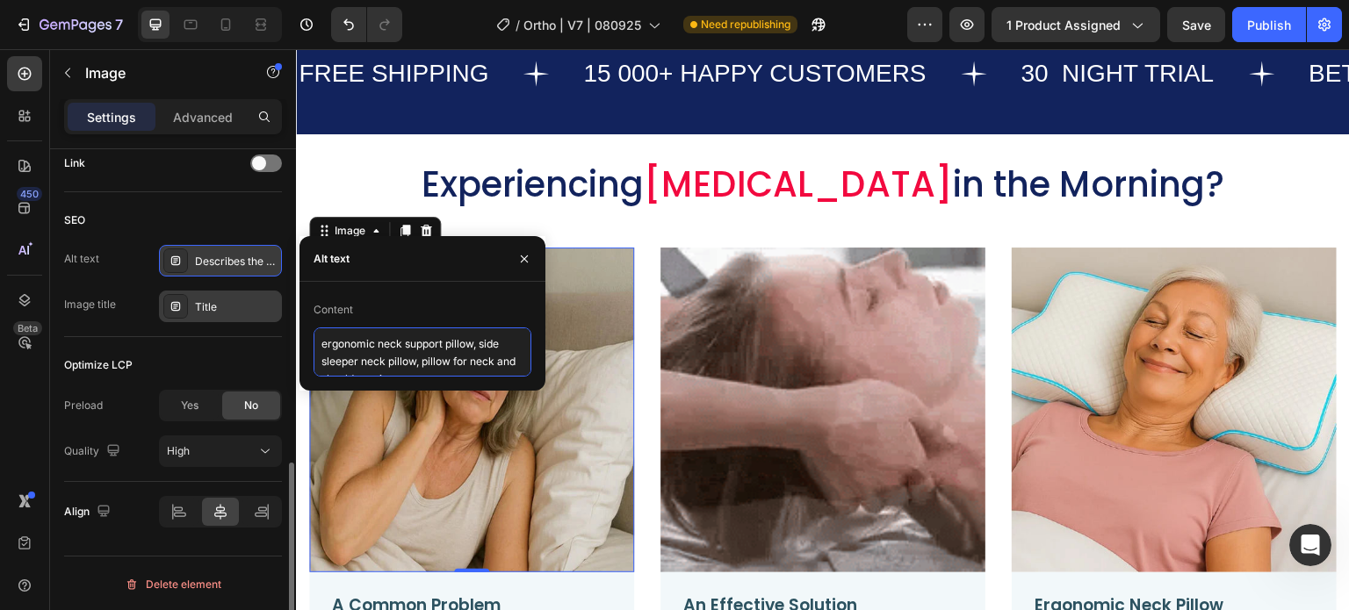
scroll to position [7, 0]
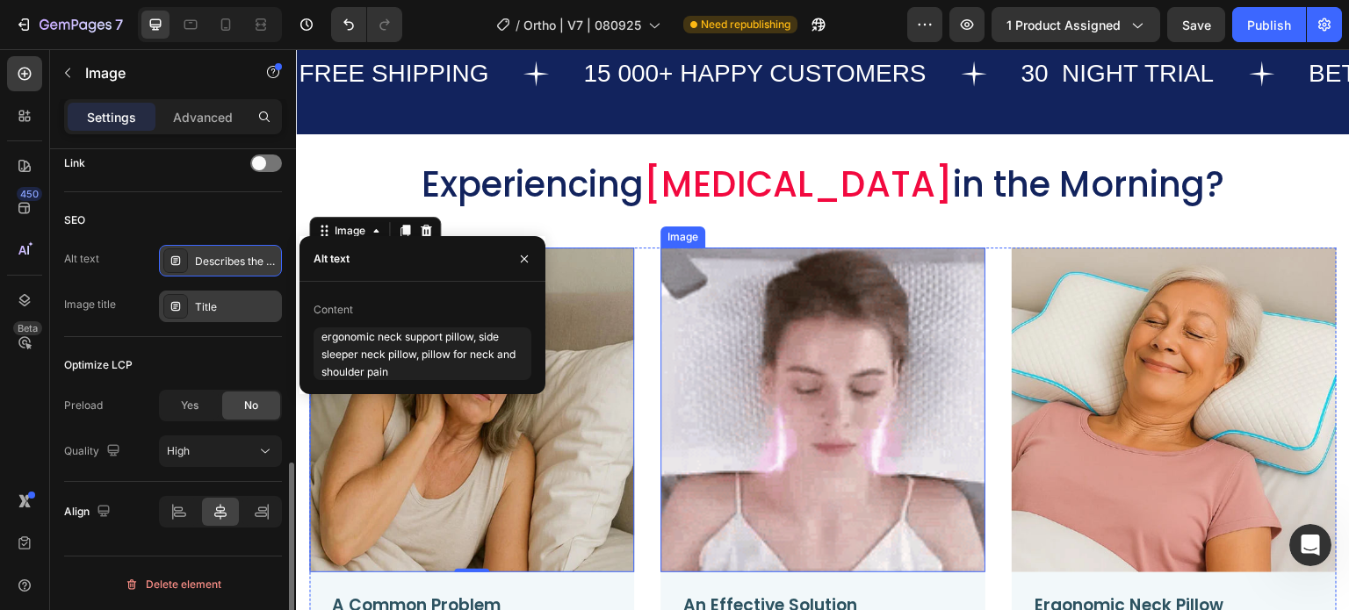
click at [711, 305] on img at bounding box center [823, 410] width 325 height 325
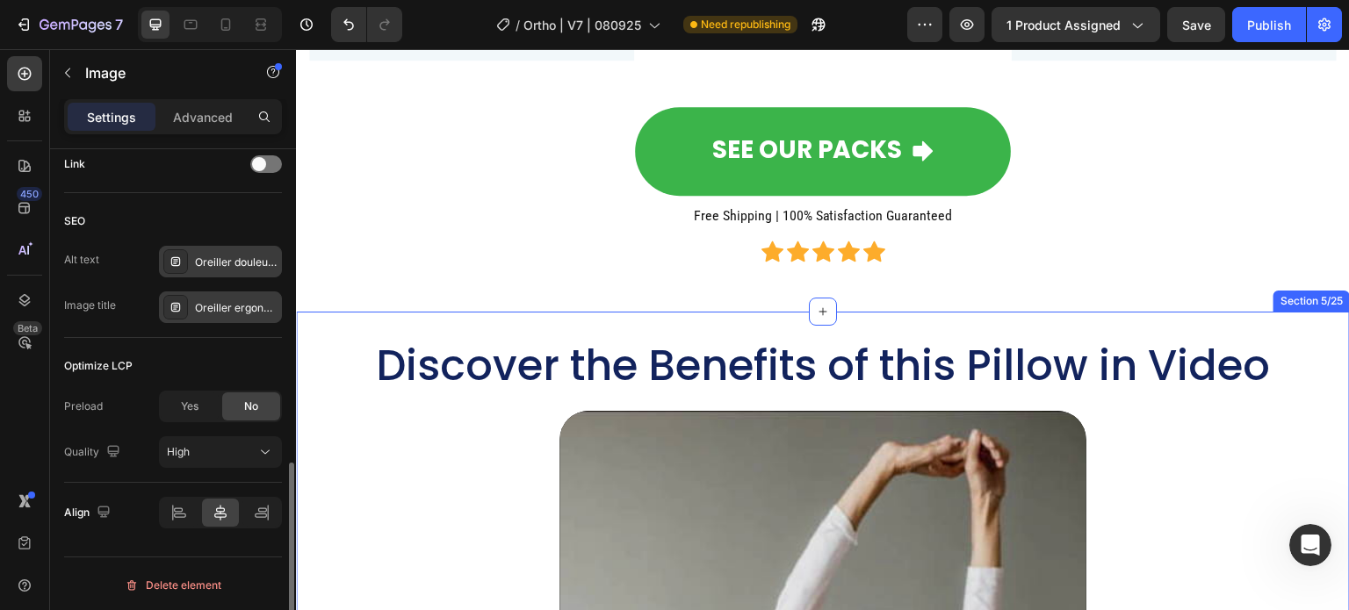
scroll to position [2372, 0]
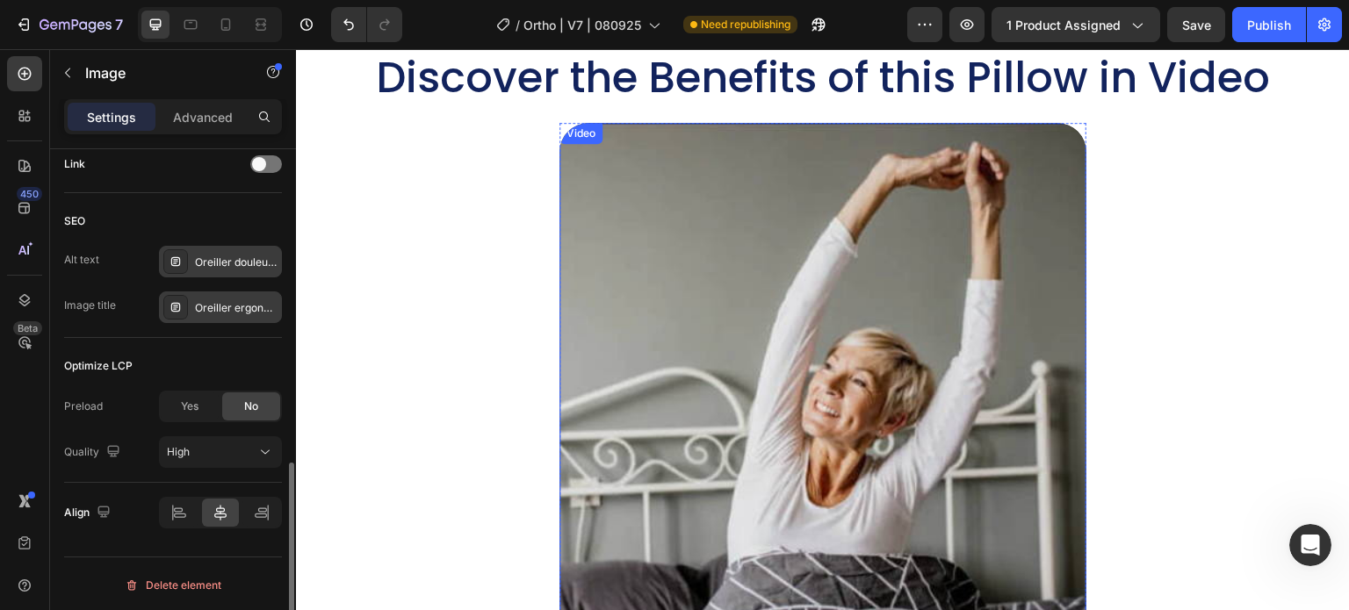
click at [907, 318] on video at bounding box center [823, 386] width 527 height 527
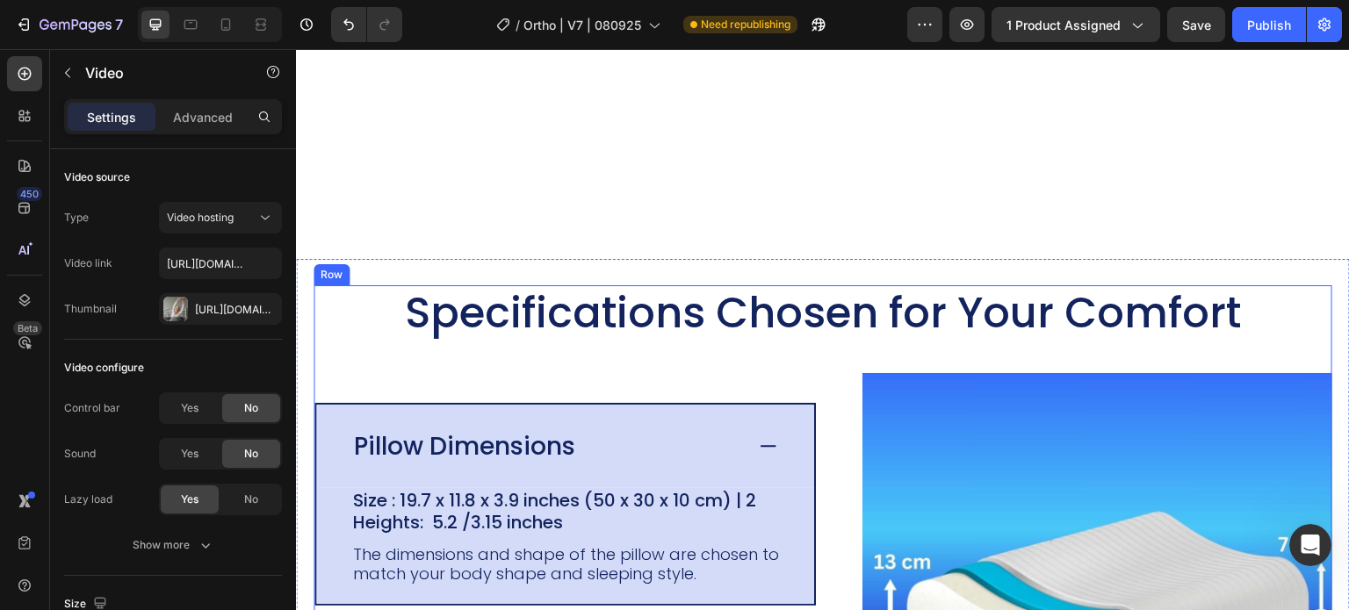
scroll to position [3426, 0]
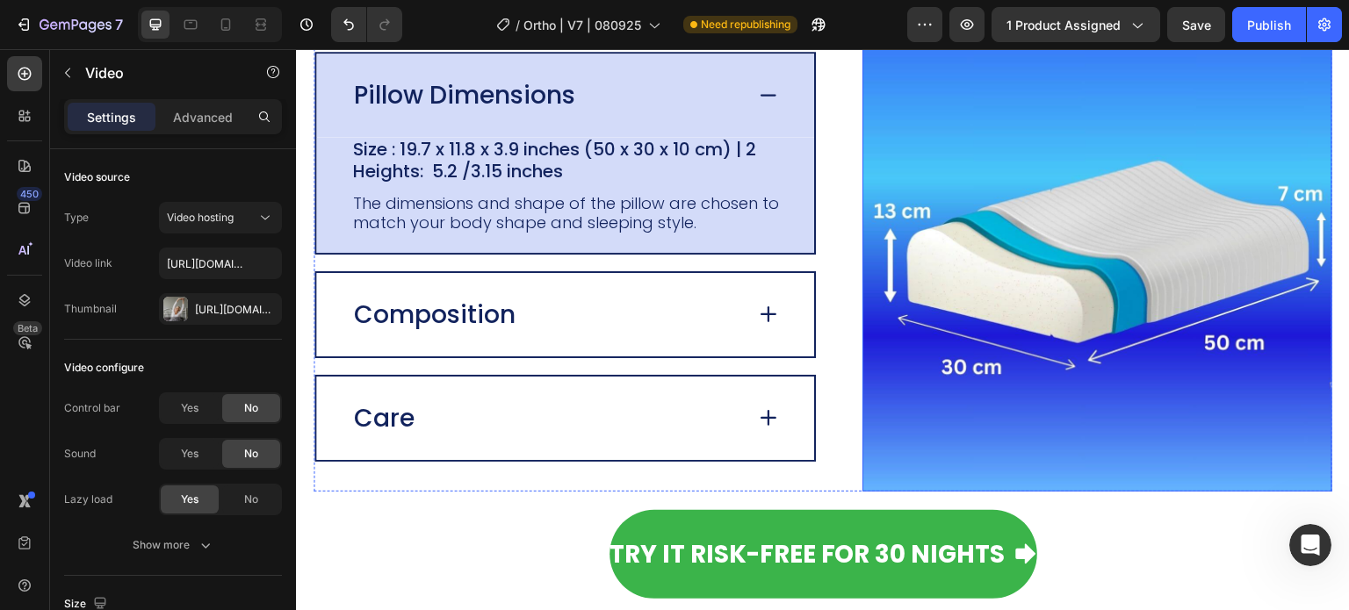
click at [1078, 83] on img at bounding box center [1098, 257] width 470 height 470
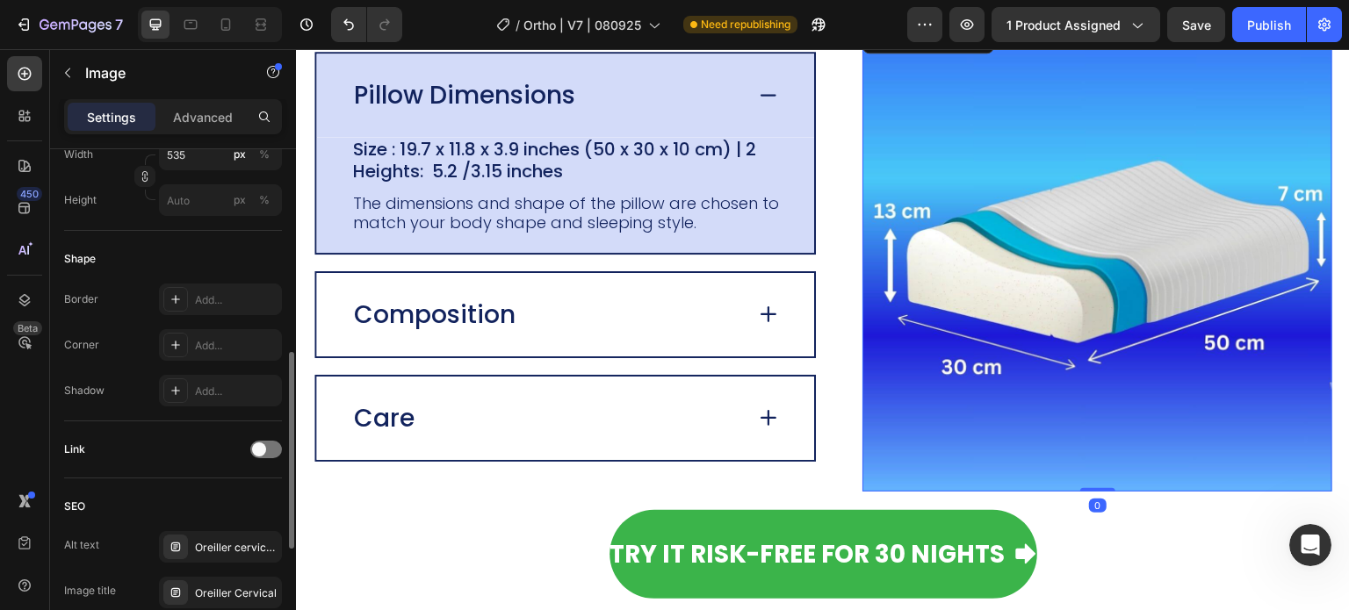
scroll to position [791, 0]
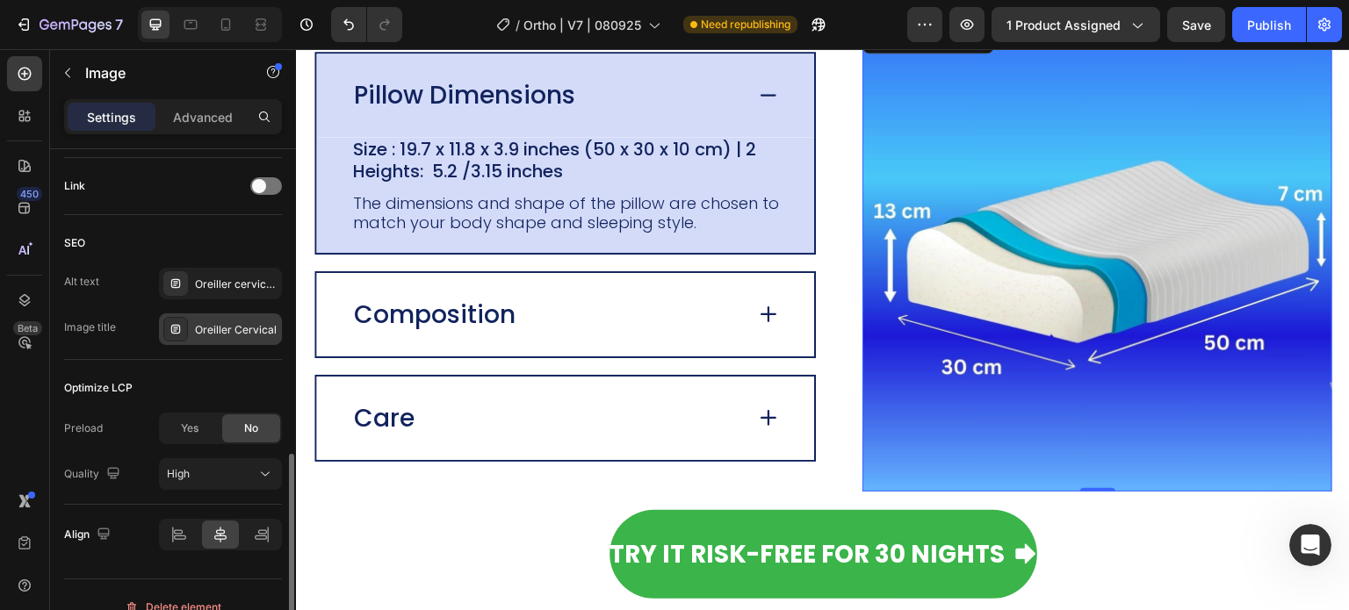
click at [249, 329] on div "Oreiller Cervical" at bounding box center [236, 330] width 83 height 16
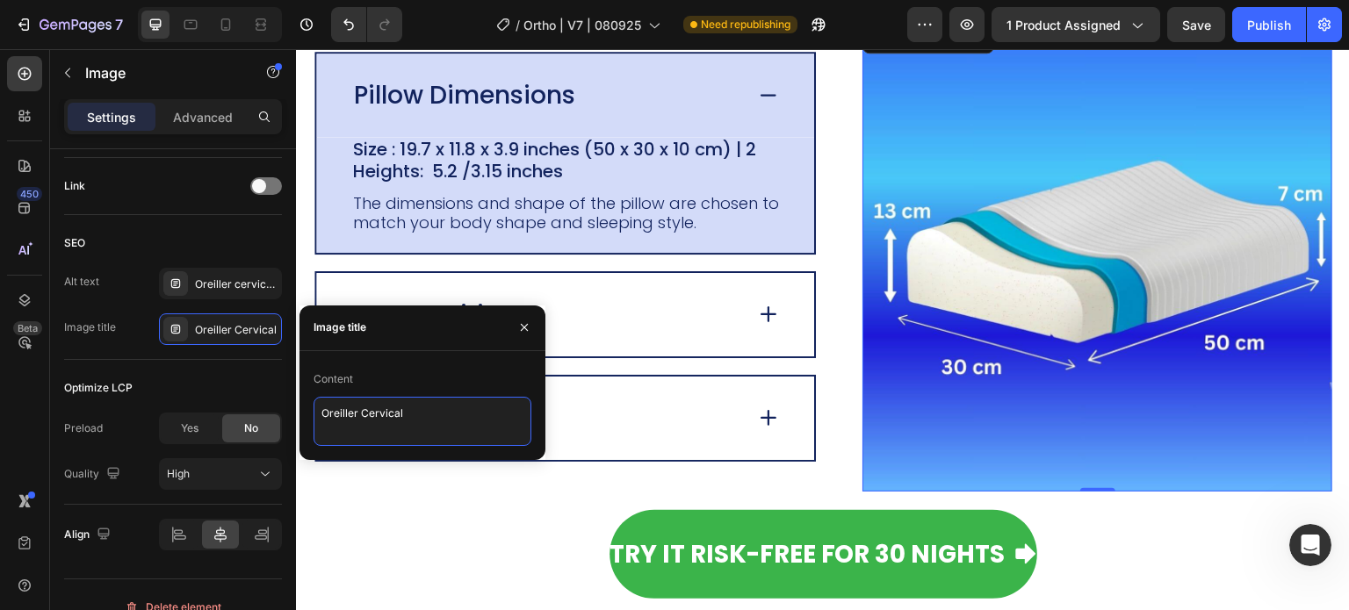
click at [350, 410] on textarea "Oreiller Cervical" at bounding box center [423, 421] width 218 height 49
click at [239, 285] on div "Oreiller cervical, oreiller ergonomique cervical, coussin cervical mémoire forme" at bounding box center [236, 285] width 83 height 16
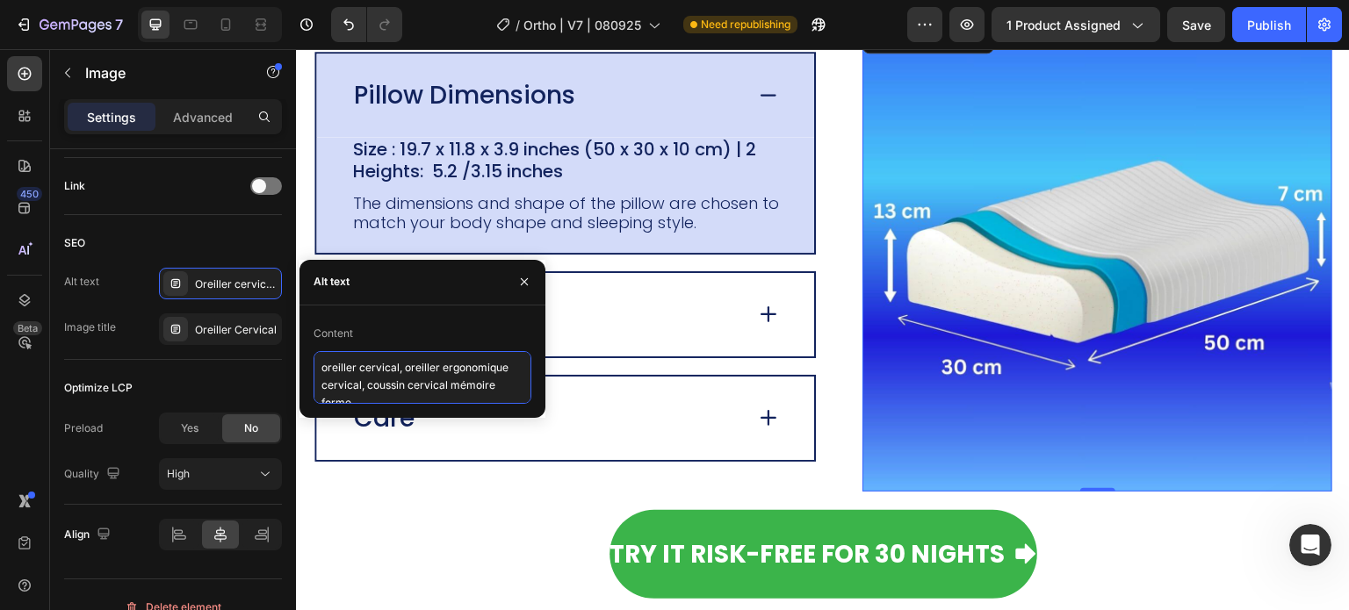
click at [381, 389] on textarea "oreiller cervical, oreiller ergonomique cervical, coussin cervical mémoire forme" at bounding box center [423, 377] width 218 height 53
paste textarea "ergonomic neck support pillow, side sleeper neck pillow, pillow for neck and sh…"
type textarea "ergonomic neck support pillow, side sleeper neck pillow, pillow for neck and sh…"
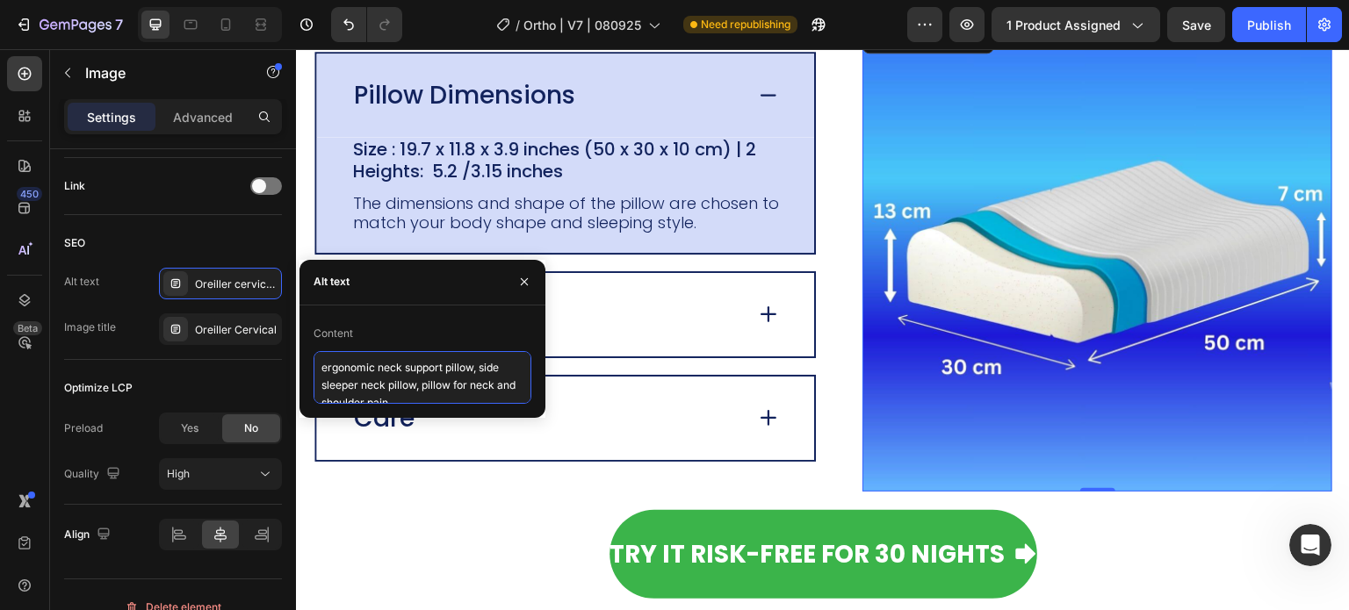
scroll to position [7, 0]
click at [952, 195] on img at bounding box center [1098, 257] width 470 height 470
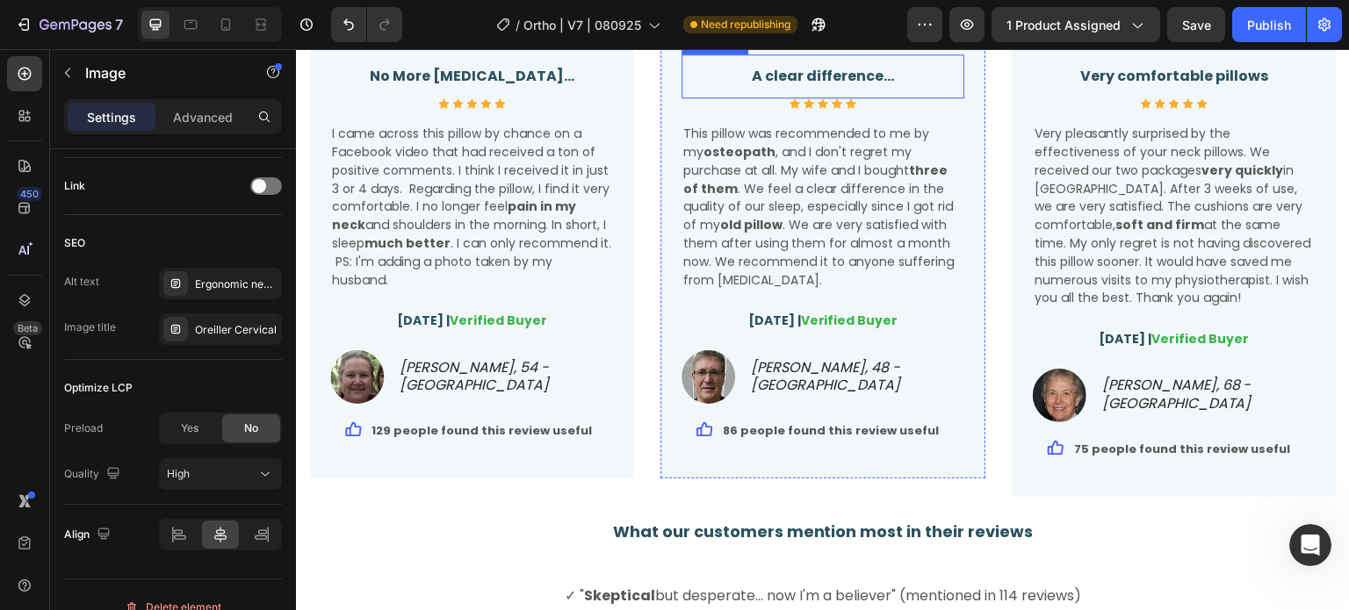
scroll to position [4392, 0]
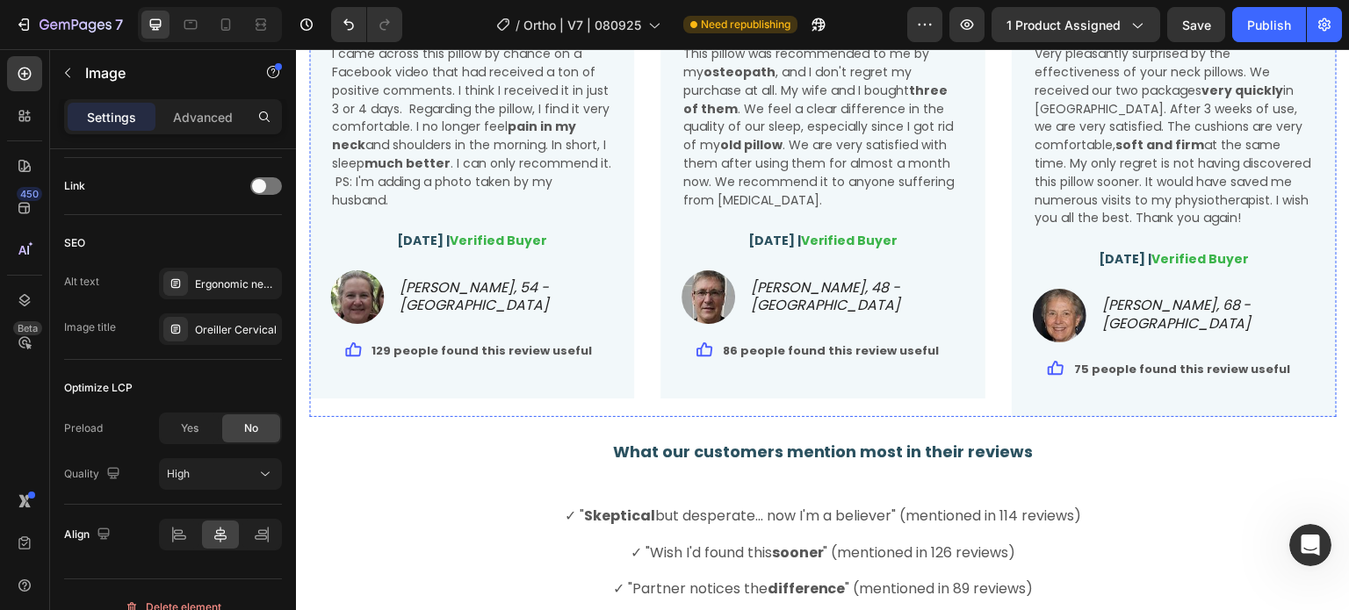
click at [231, 279] on div "Oreiller cervical, oreiller ergonomique cervical, coussin cervical mémoire forme" at bounding box center [236, 285] width 83 height 16
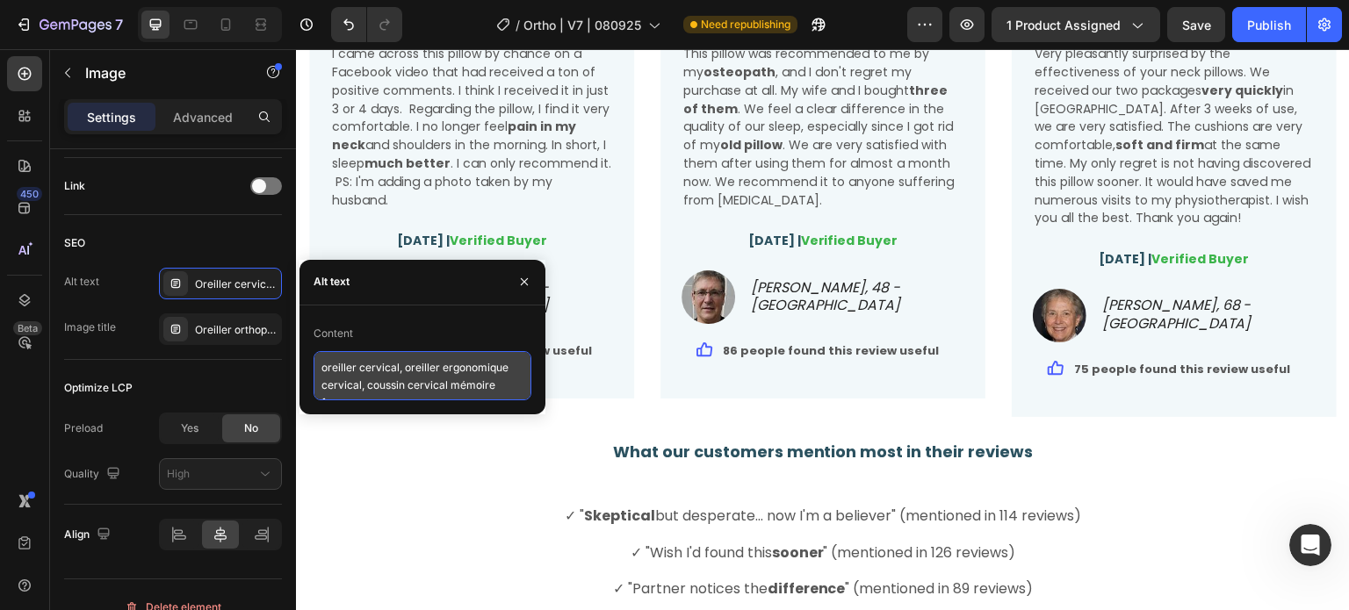
click at [352, 372] on textarea "oreiller cervical, oreiller ergonomique cervical, coussin cervical mémoire forme" at bounding box center [423, 375] width 218 height 49
paste textarea "ergonomic neck support pillow, side sleeper neck pillow, pillow for neck and sh…"
type textarea "ergonomic neck support pillow, side sleeper neck pillow, pillow for neck and sh…"
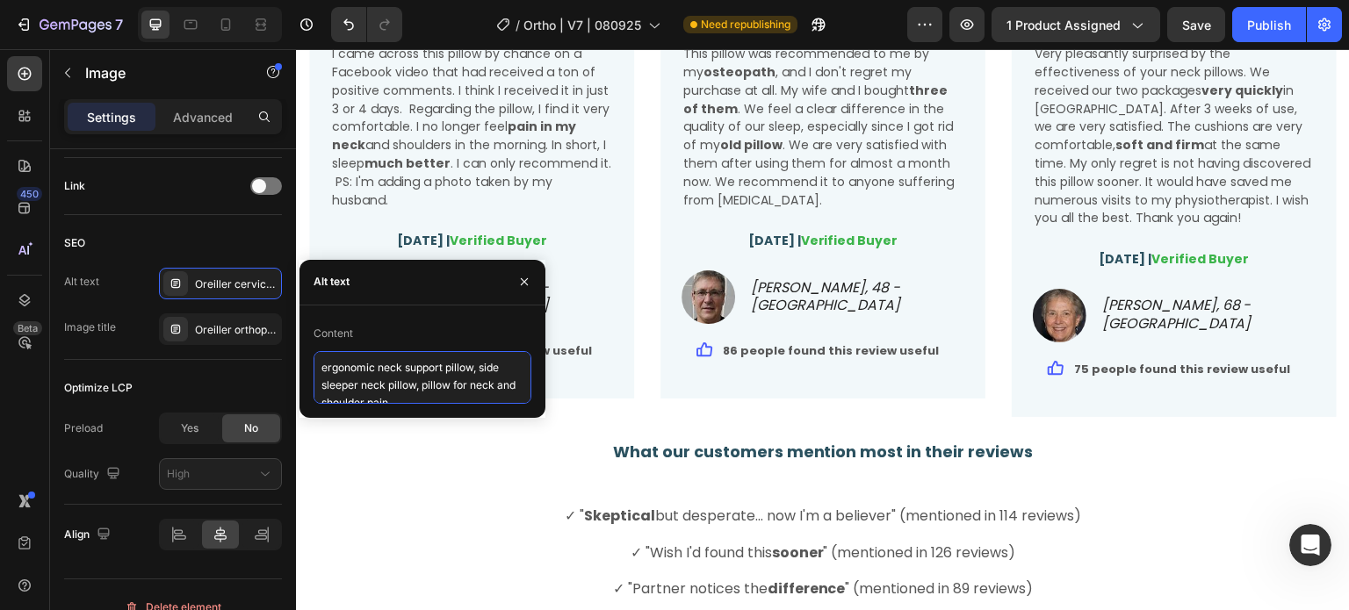
scroll to position [7, 0]
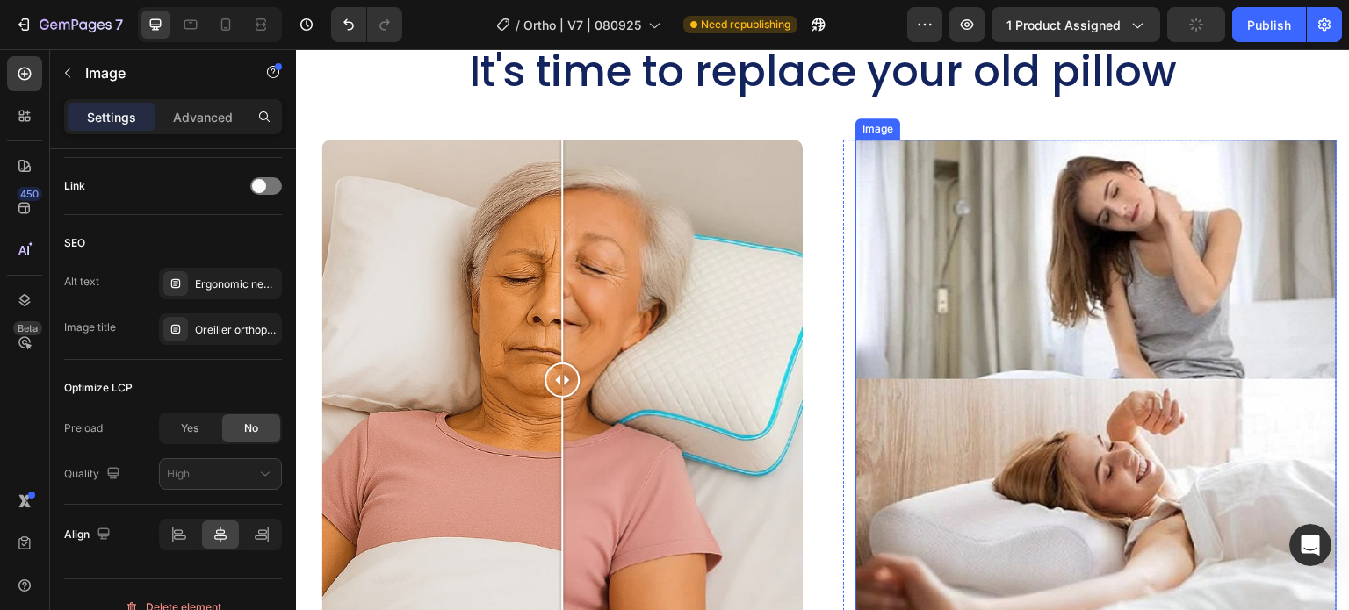
scroll to position [5621, 0]
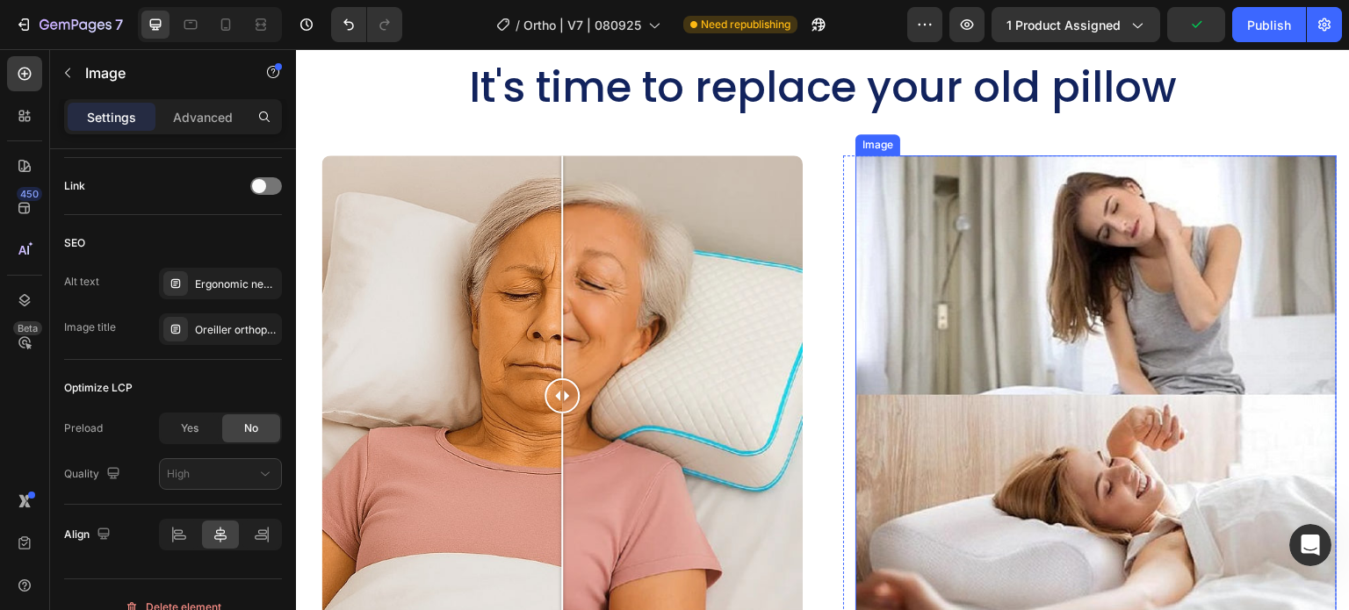
click at [1041, 316] on img at bounding box center [1096, 395] width 481 height 481
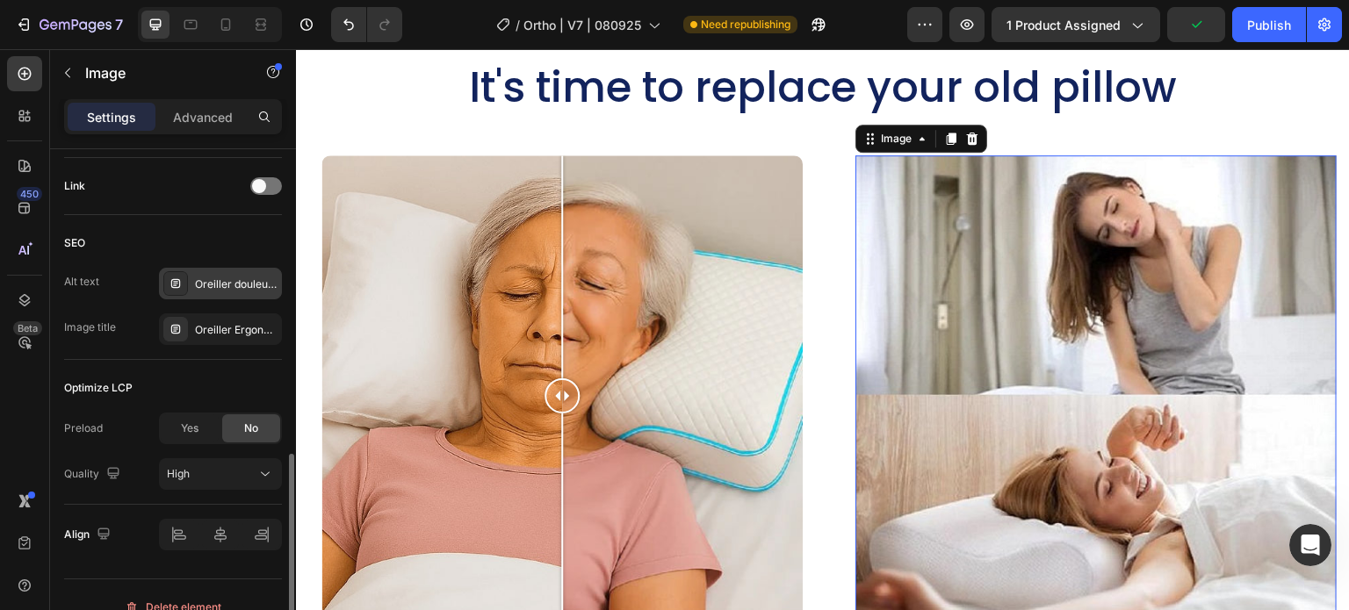
click at [222, 277] on div "Oreiller douleur nuque, meilleur oreiller cervical, réveil douleur cervicale" at bounding box center [236, 285] width 83 height 16
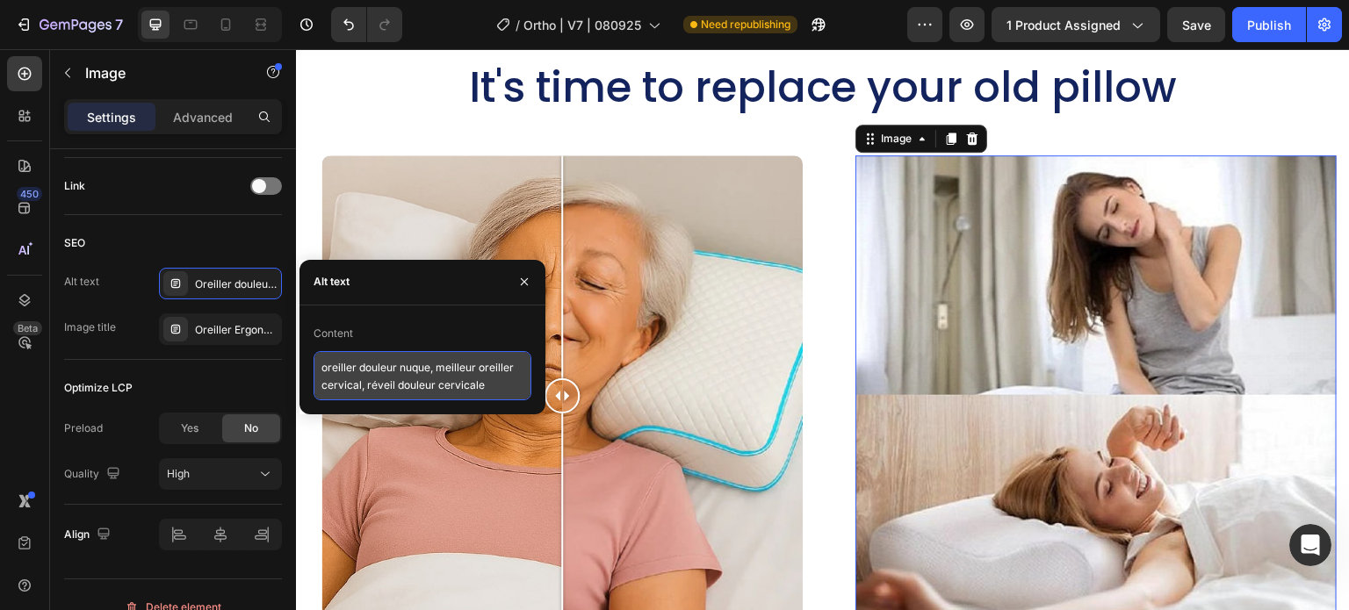
click at [351, 375] on textarea "oreiller douleur nuque, meilleur oreiller cervical, réveil douleur cervicale" at bounding box center [423, 375] width 218 height 49
paste textarea "ergonomic neck support pillow, side sleeper neck pillow, pillow for neck and sh…"
type textarea "ergonomic neck support pillow, side sleeper neck pillow, pillow for neck and sh…"
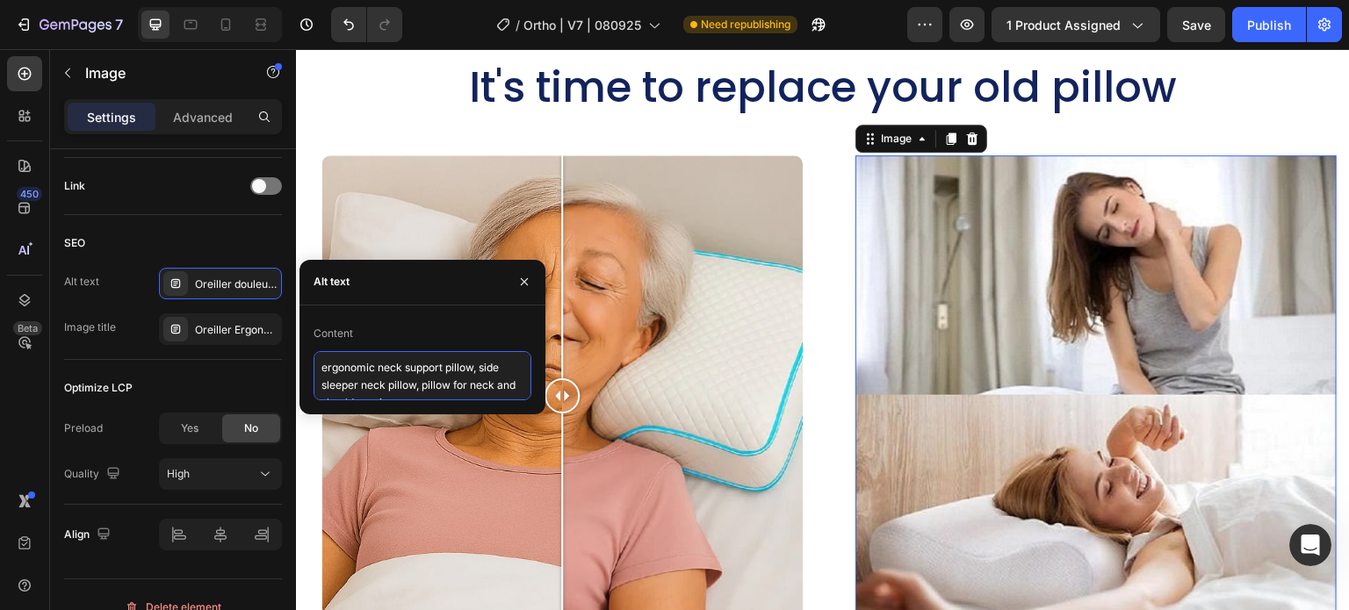
scroll to position [7, 0]
click at [957, 306] on img at bounding box center [1096, 395] width 481 height 481
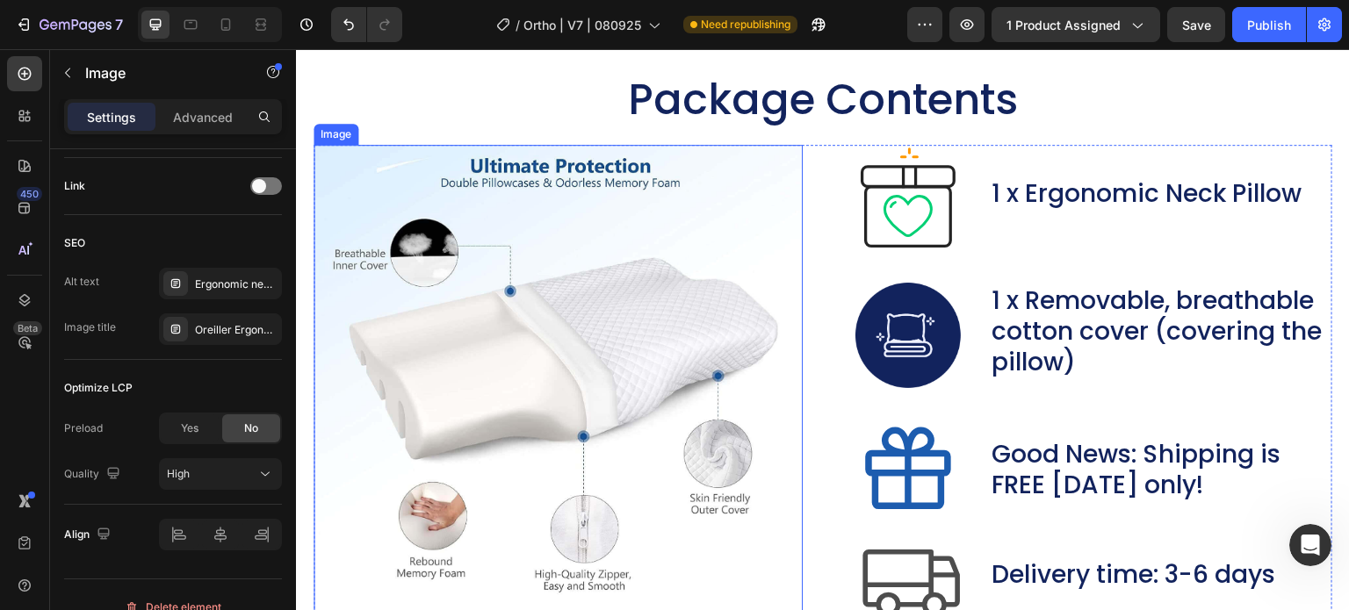
scroll to position [8256, 0]
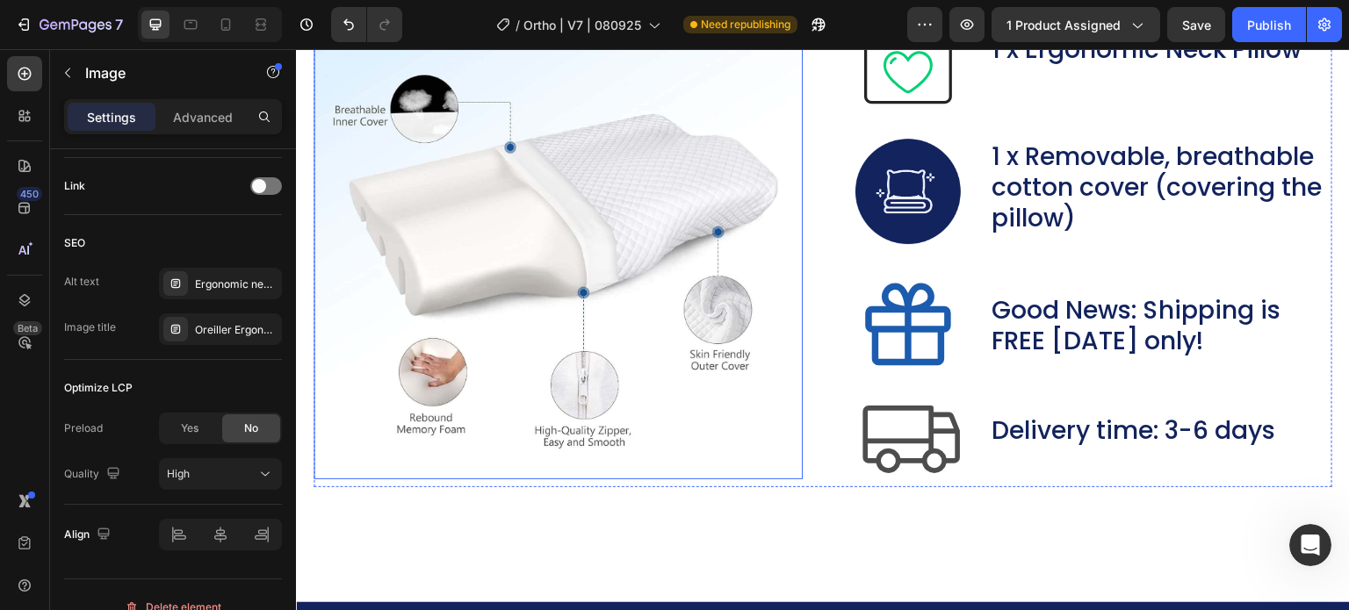
drag, startPoint x: 682, startPoint y: 276, endPoint x: 665, endPoint y: 292, distance: 23.6
click at [682, 276] on img at bounding box center [558, 240] width 489 height 479
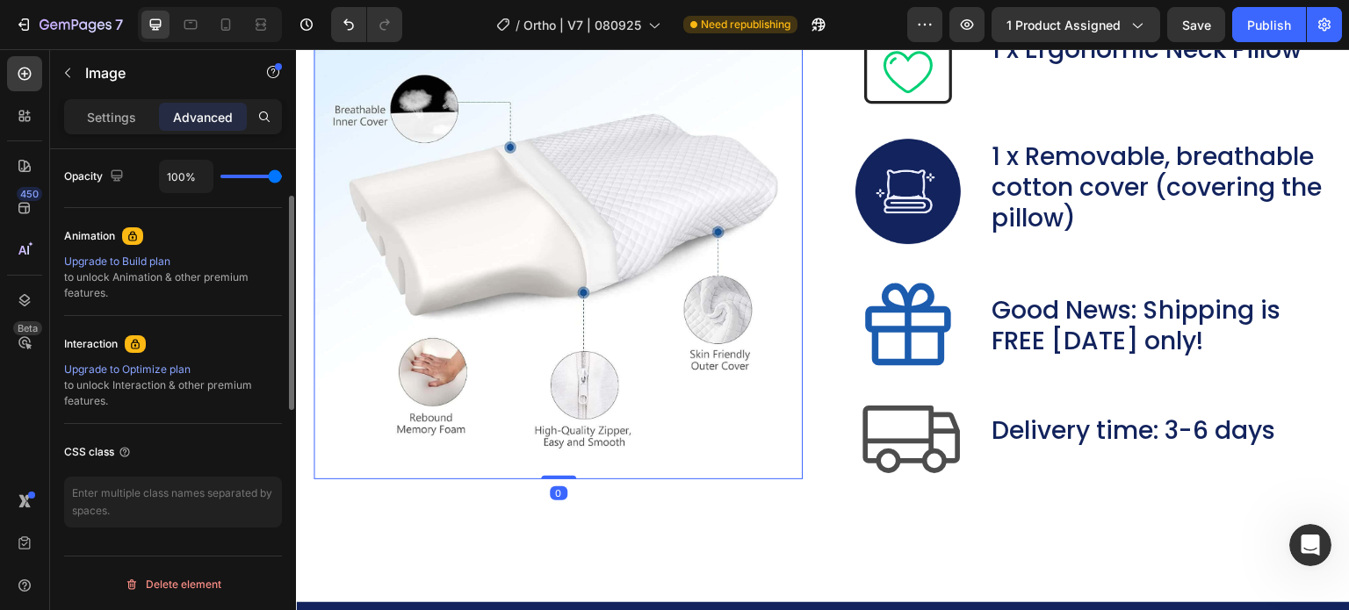
scroll to position [443, 0]
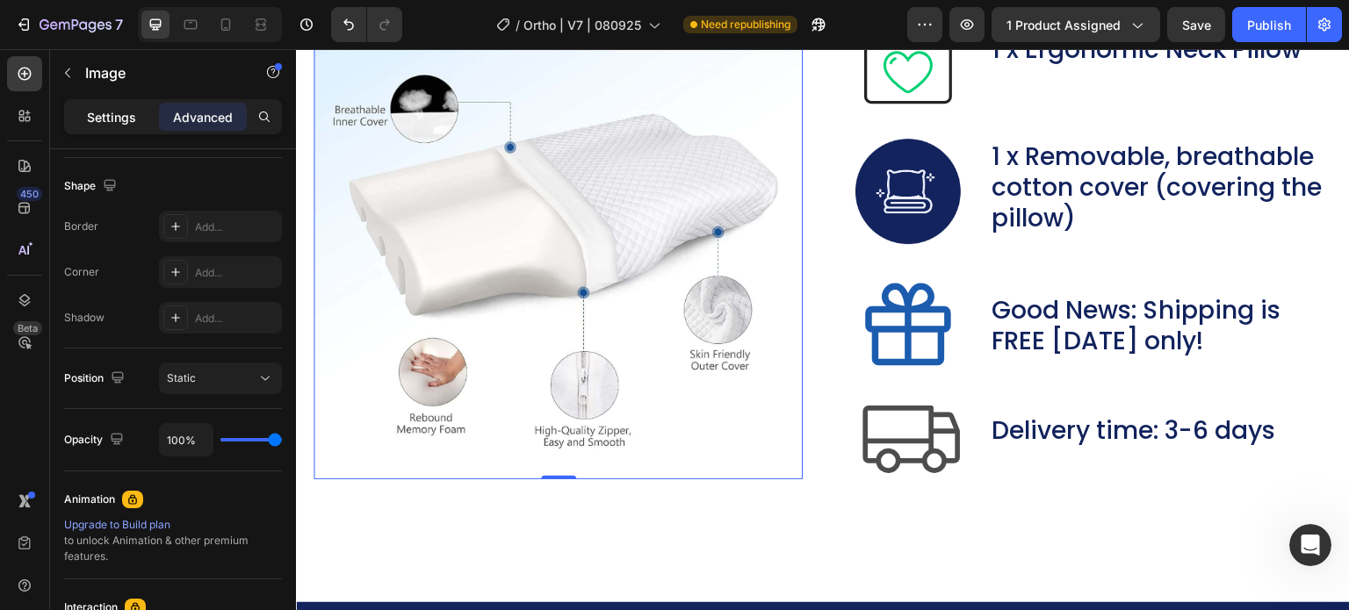
click at [82, 127] on div "Settings" at bounding box center [112, 117] width 88 height 28
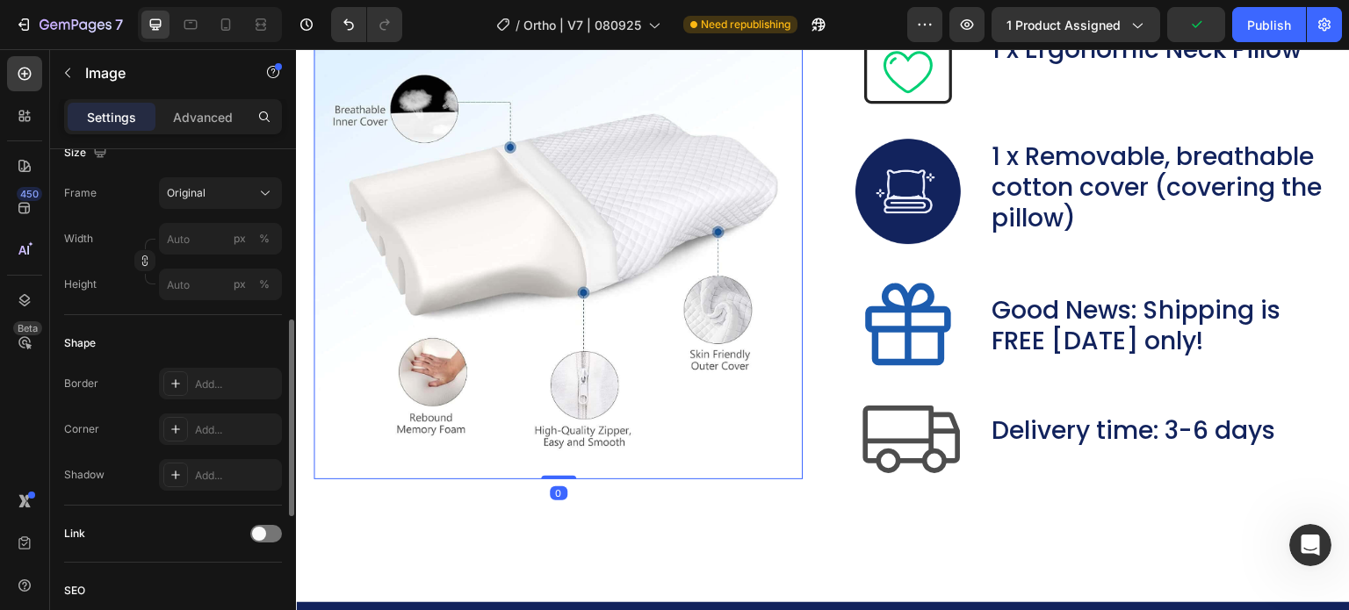
scroll to position [794, 0]
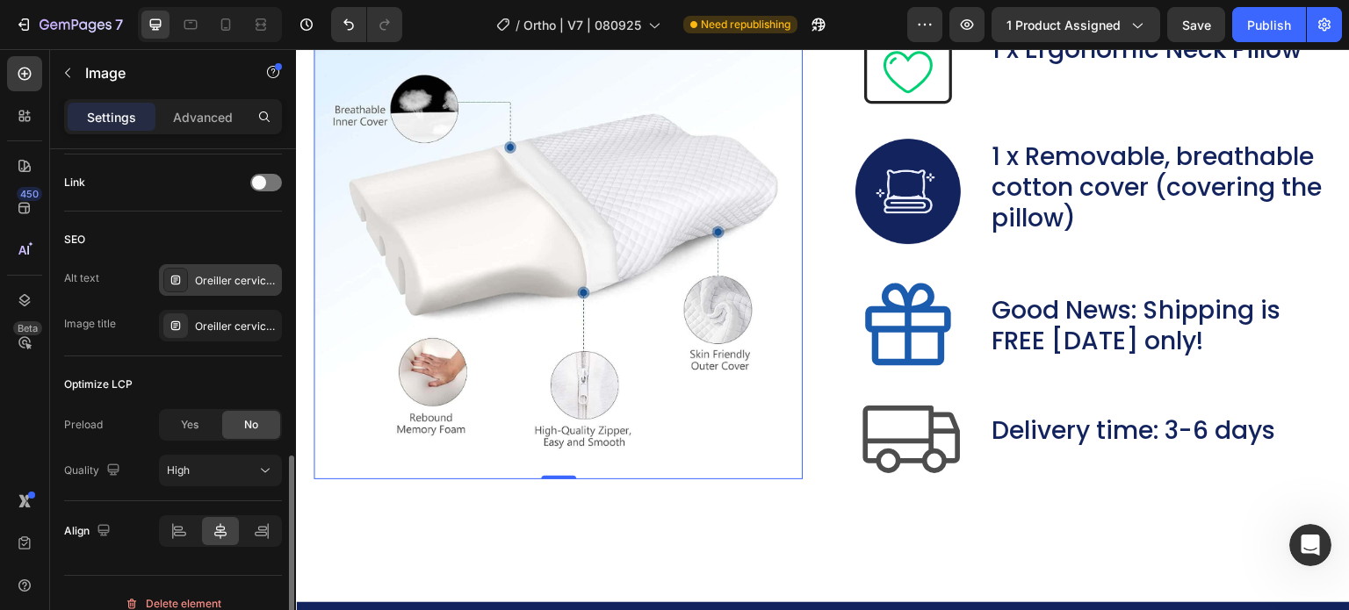
click at [206, 273] on div "Oreiller cervical, oreiller ergonomique cervical, coussin cervical mémoire forme" at bounding box center [236, 281] width 83 height 16
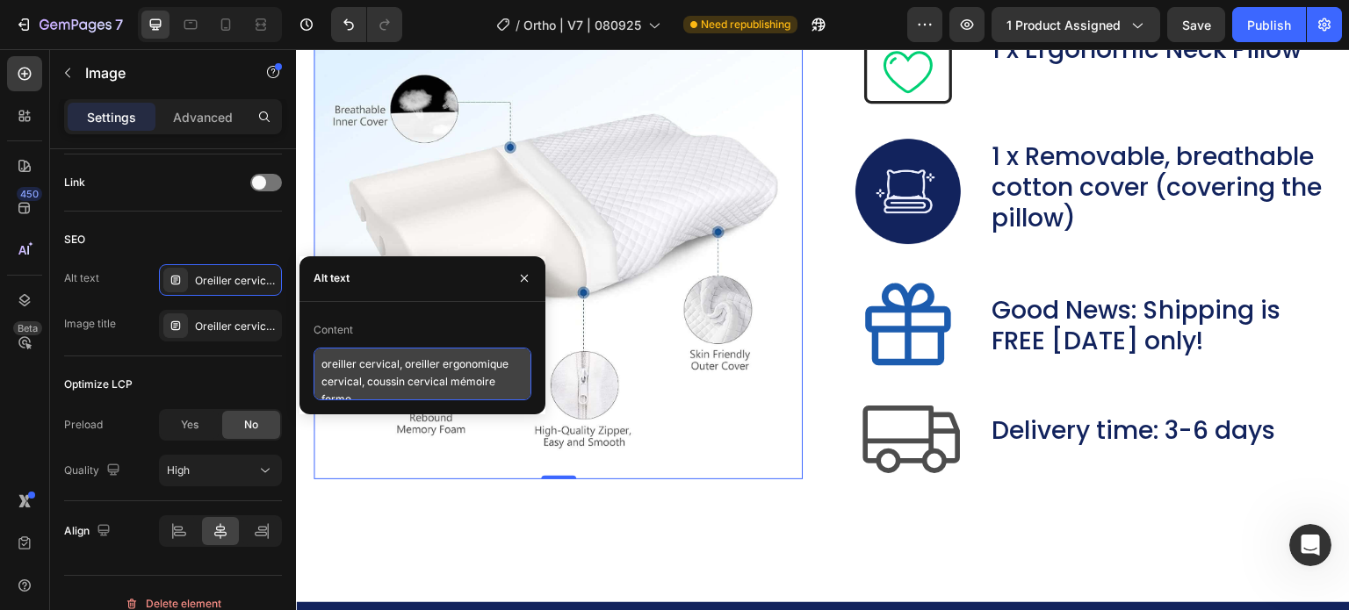
click at [395, 397] on textarea "oreiller cervical, oreiller ergonomique cervical, coussin cervical mémoire forme" at bounding box center [423, 374] width 218 height 53
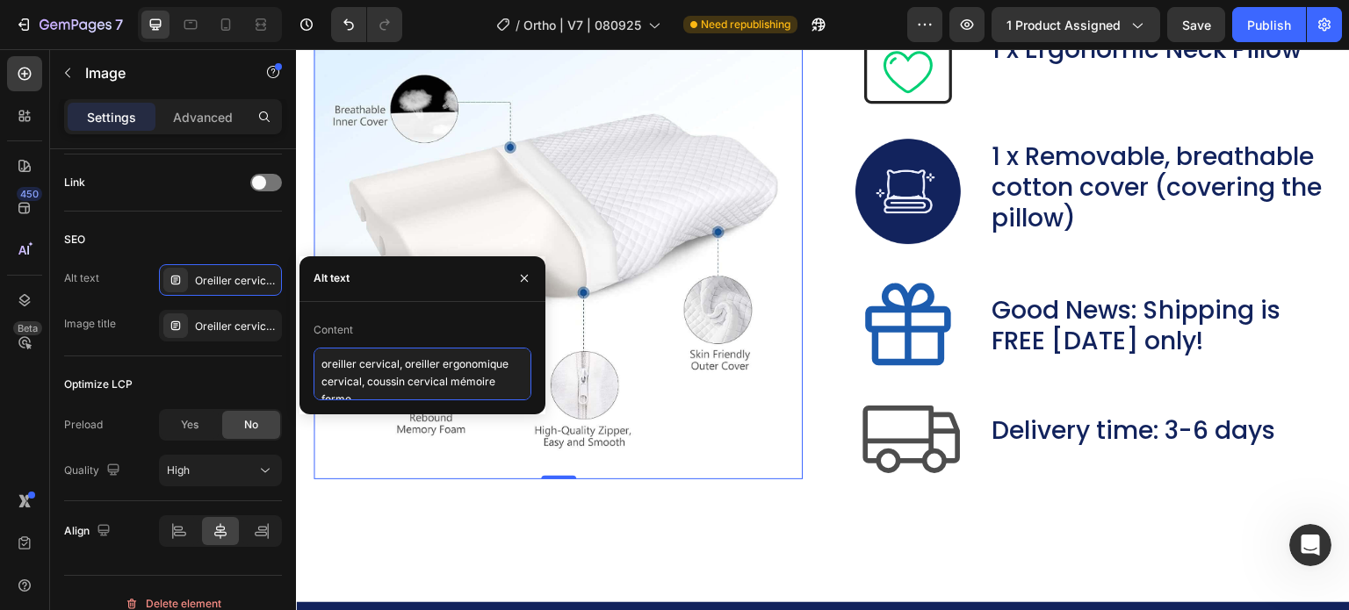
click at [373, 358] on textarea "oreiller cervical, oreiller ergonomique cervical, coussin cervical mémoire forme" at bounding box center [423, 374] width 218 height 53
paste textarea "ergonomic neck support pillow, side sleeper neck pillow, pillow for neck and sh…"
type textarea "ergonomic neck support pillow, side sleeper neck pillow, pillow for neck and sh…"
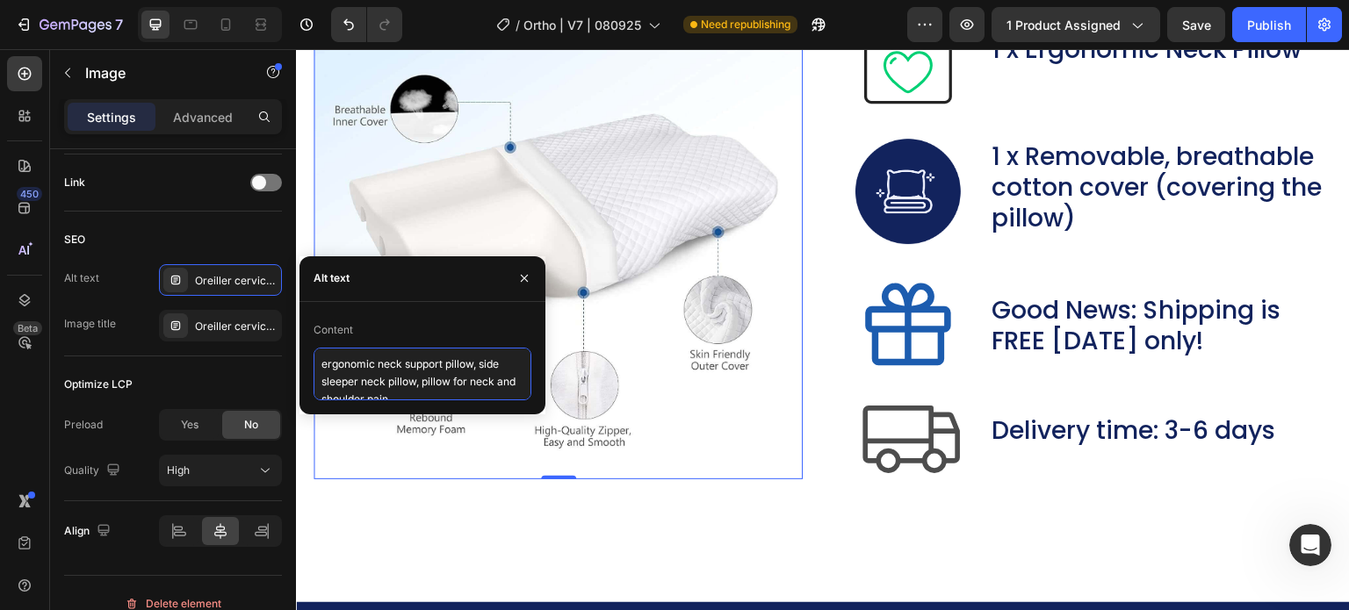
scroll to position [7, 0]
click at [889, 354] on icon at bounding box center [908, 329] width 105 height 105
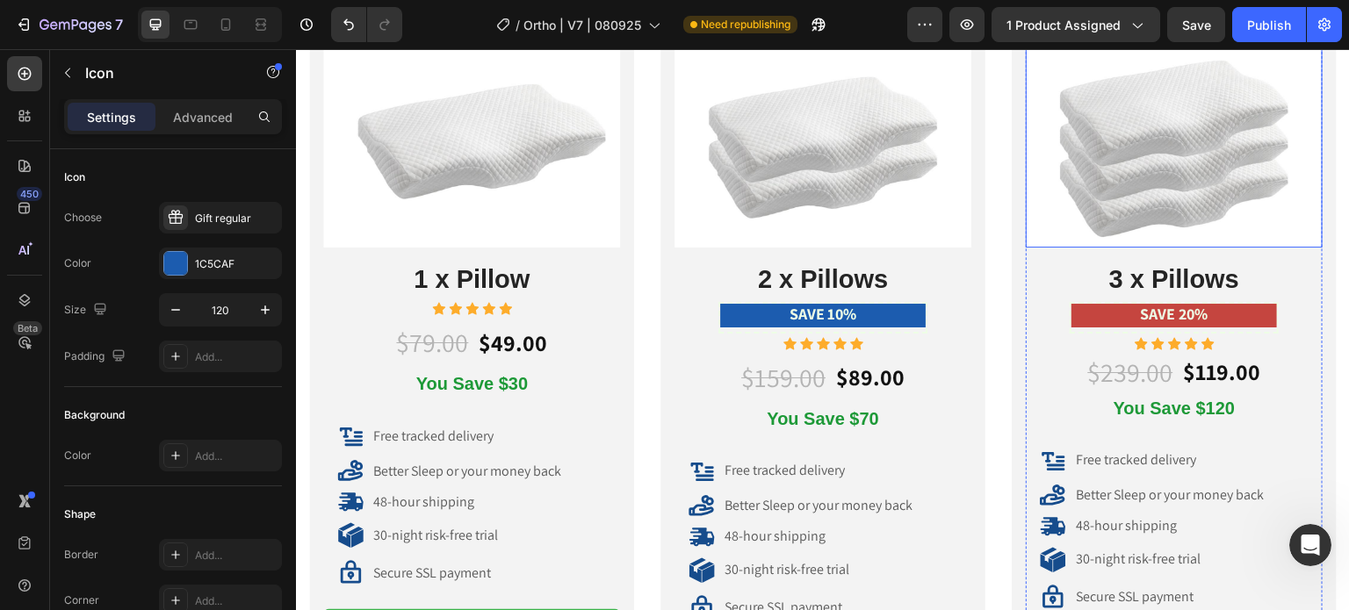
scroll to position [9135, 0]
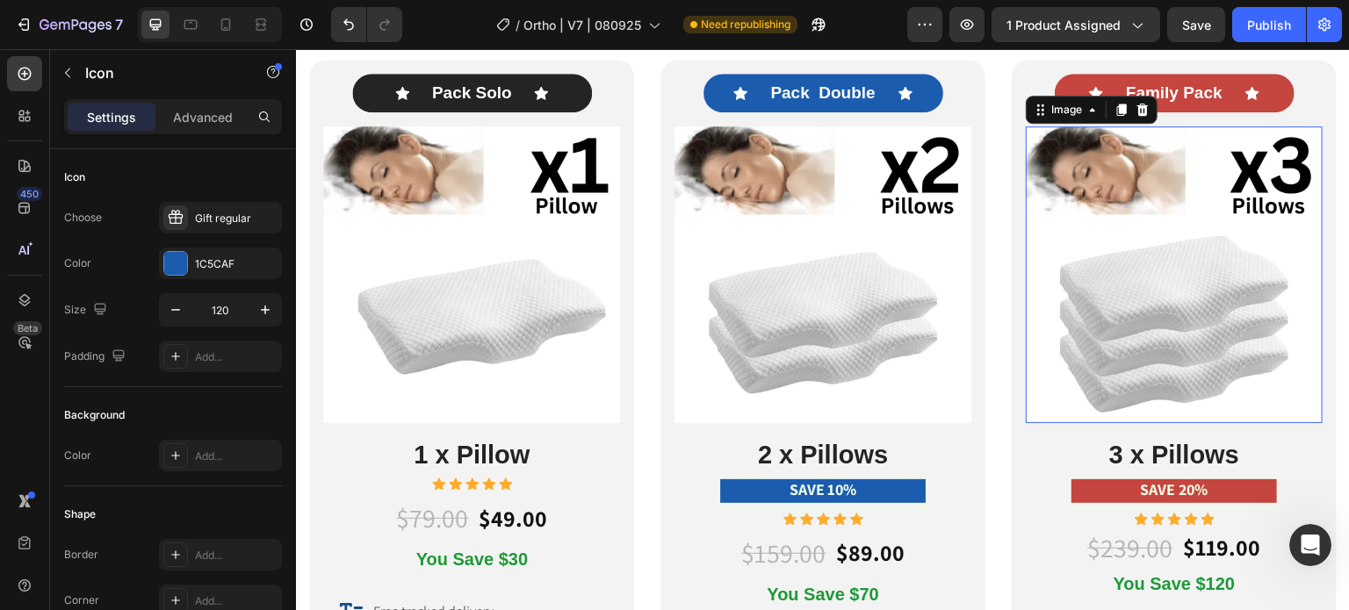
click at [1082, 288] on img at bounding box center [1174, 274] width 297 height 297
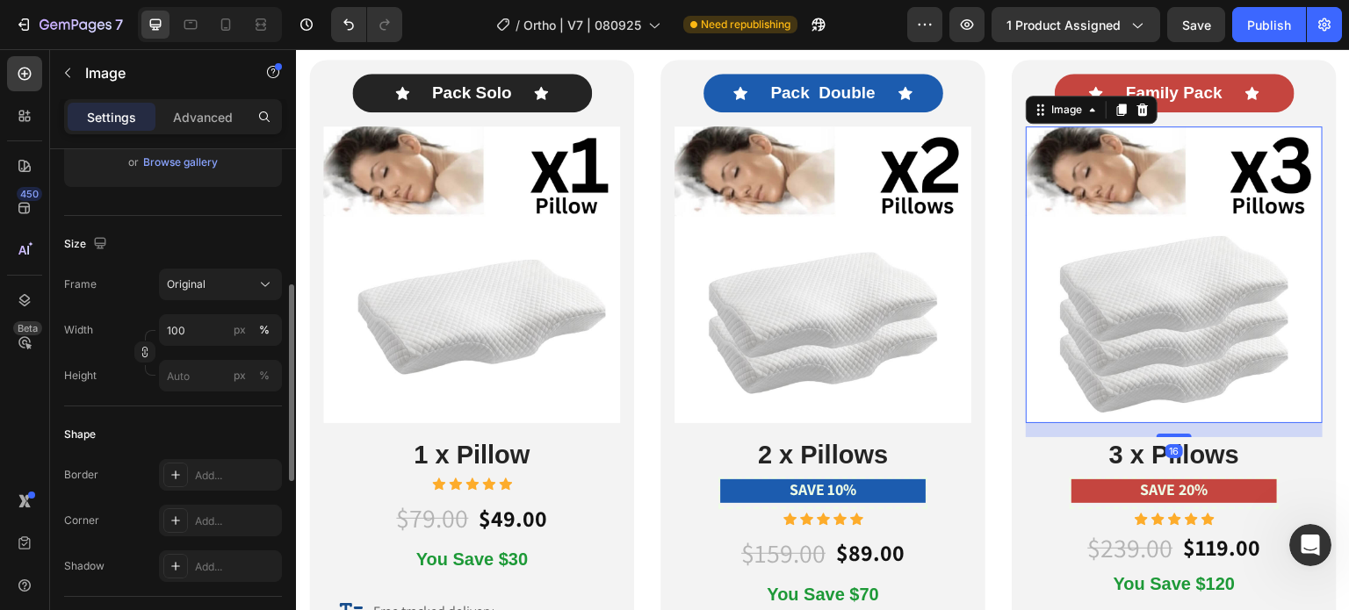
scroll to position [791, 0]
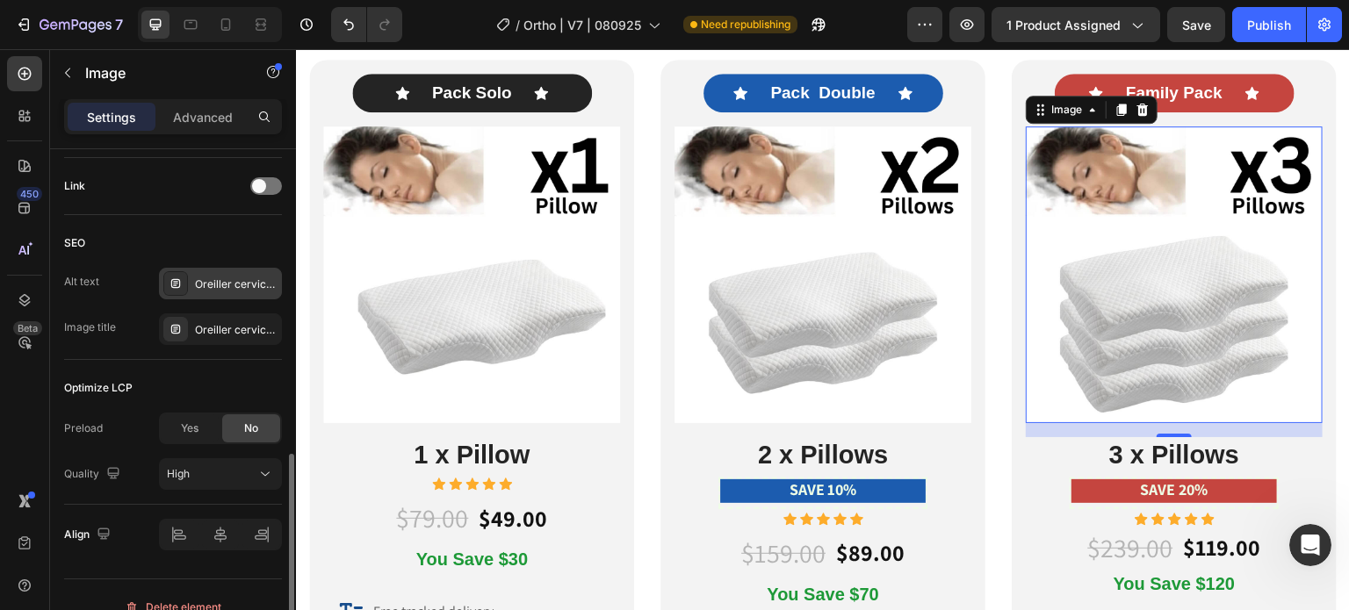
click at [213, 272] on div "Oreiller cervical, oreiller ergonomique cervical, coussin cervical mémoire forme" at bounding box center [220, 284] width 123 height 32
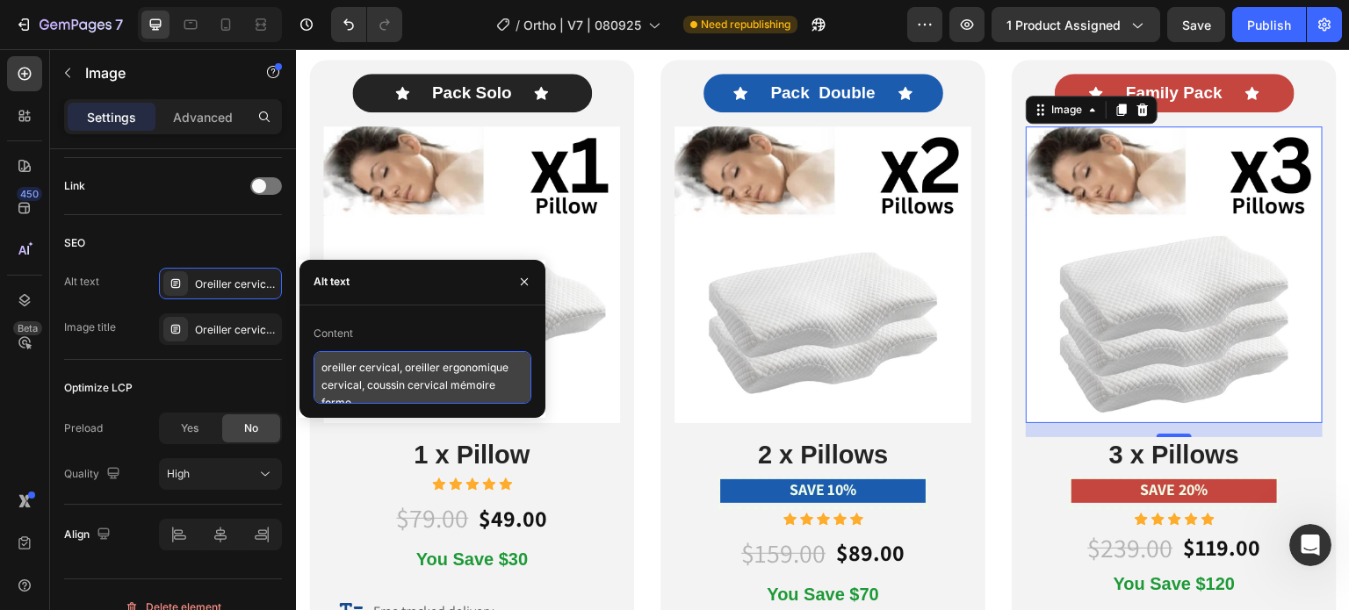
click at [361, 382] on textarea "oreiller cervical, oreiller ergonomique cervical, coussin cervical mémoire forme" at bounding box center [423, 377] width 218 height 53
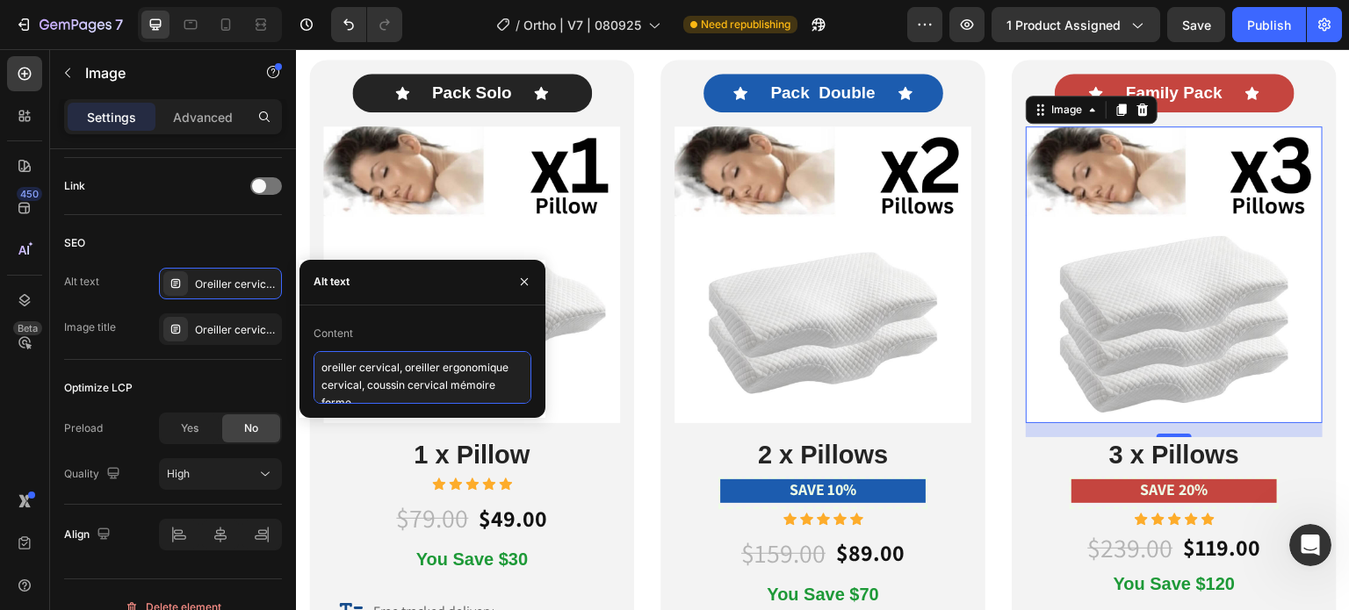
click at [361, 382] on textarea "oreiller cervical, oreiller ergonomique cervical, coussin cervical mémoire forme" at bounding box center [423, 377] width 218 height 53
paste textarea "ergonomic neck support pillow, side sleeper neck pillow, pillow for neck and sh…"
type textarea "ergonomic neck support pillow, side sleeper neck pillow, pillow for neck and sh…"
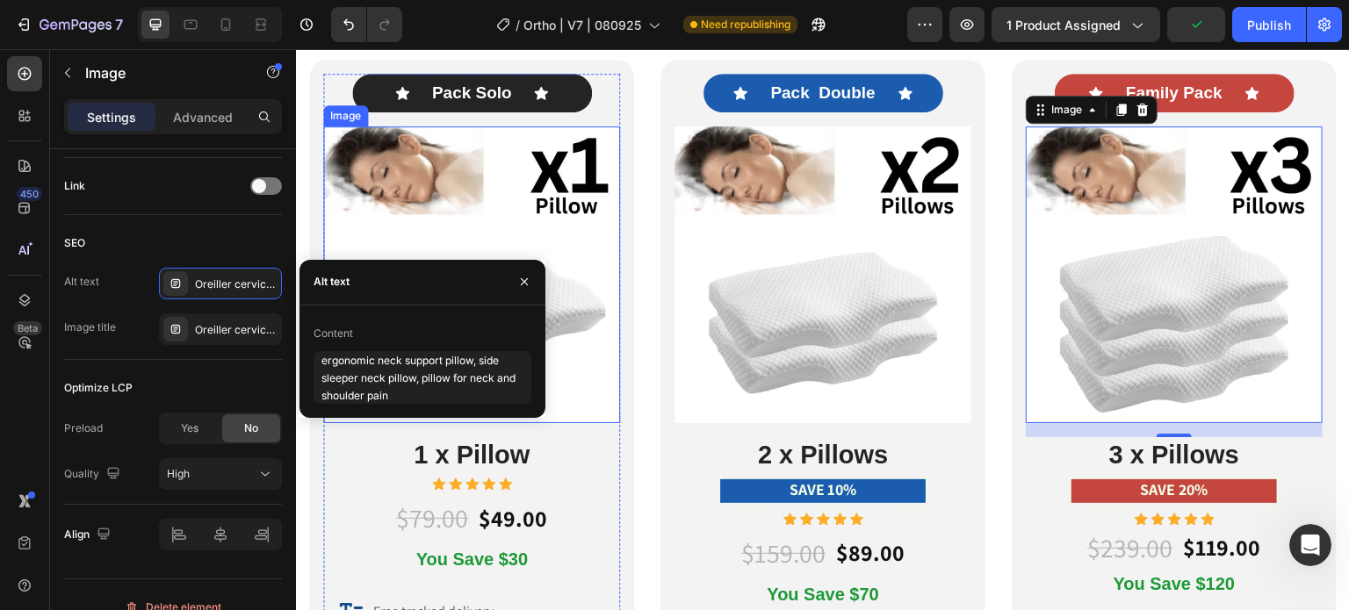
click at [606, 389] on img at bounding box center [471, 274] width 297 height 297
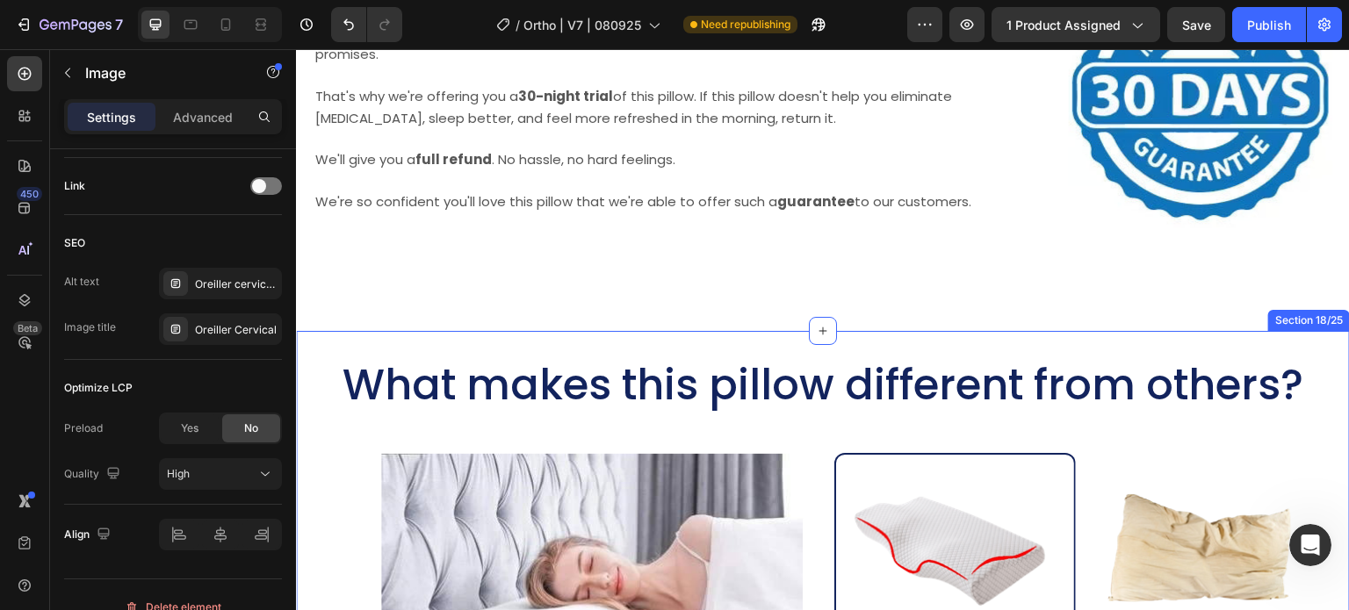
scroll to position [11682, 0]
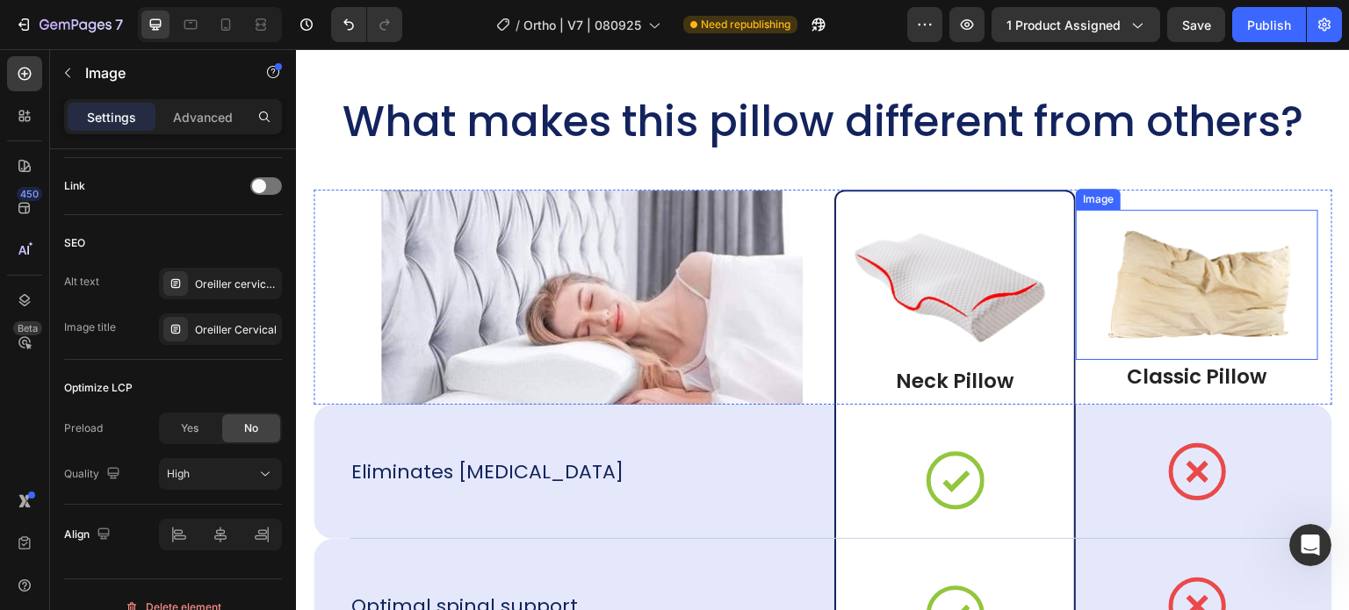
click at [1152, 263] on img at bounding box center [1197, 284] width 214 height 115
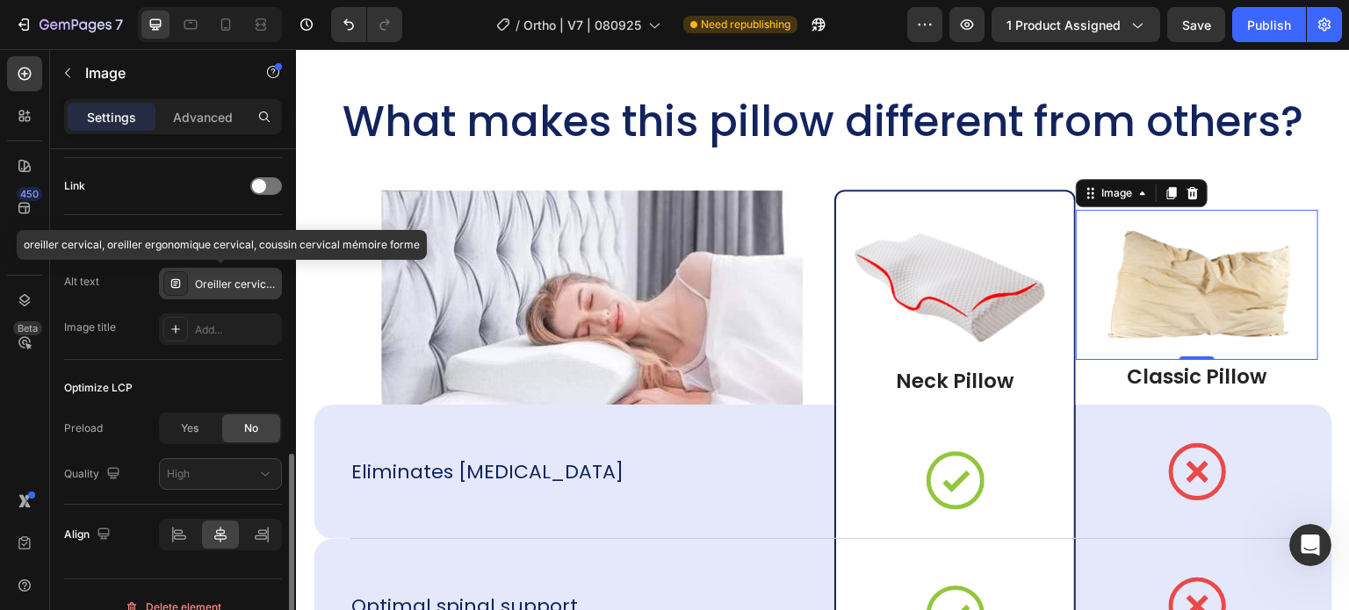
click at [211, 286] on div "Oreiller cervical, oreiller ergonomique cervical, coussin cervical mémoire forme" at bounding box center [236, 285] width 83 height 16
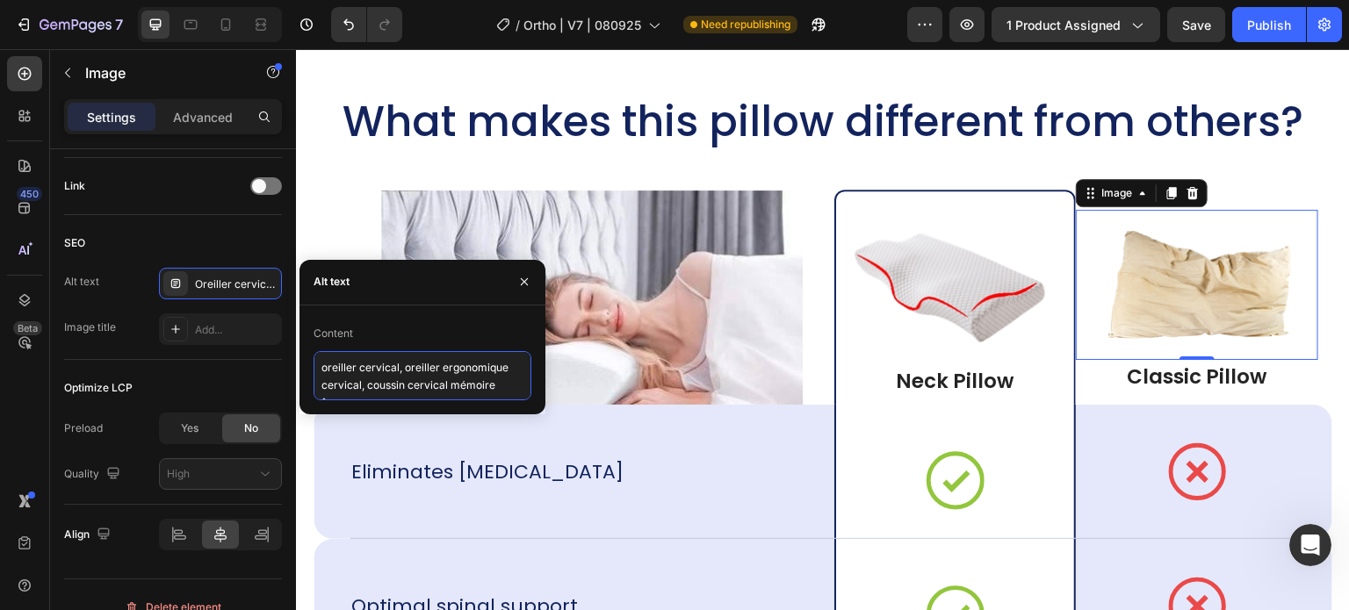
click at [361, 374] on textarea "oreiller cervical, oreiller ergonomique cervical, coussin cervical mémoire forme" at bounding box center [423, 375] width 218 height 49
paste textarea "ergonomic neck support pillow, side sleeper neck pillow, pillow for neck and sh…"
type textarea "ergonomic neck support pillow, side sleeper neck pillow, pillow for neck and sh…"
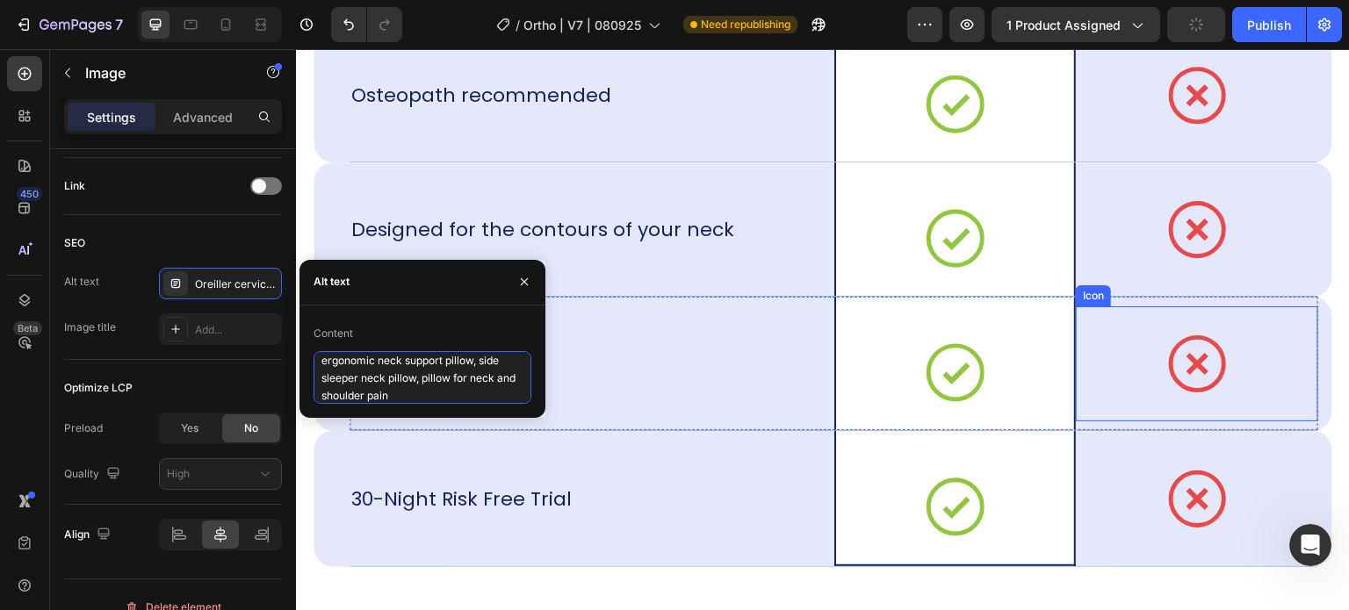
scroll to position [12472, 0]
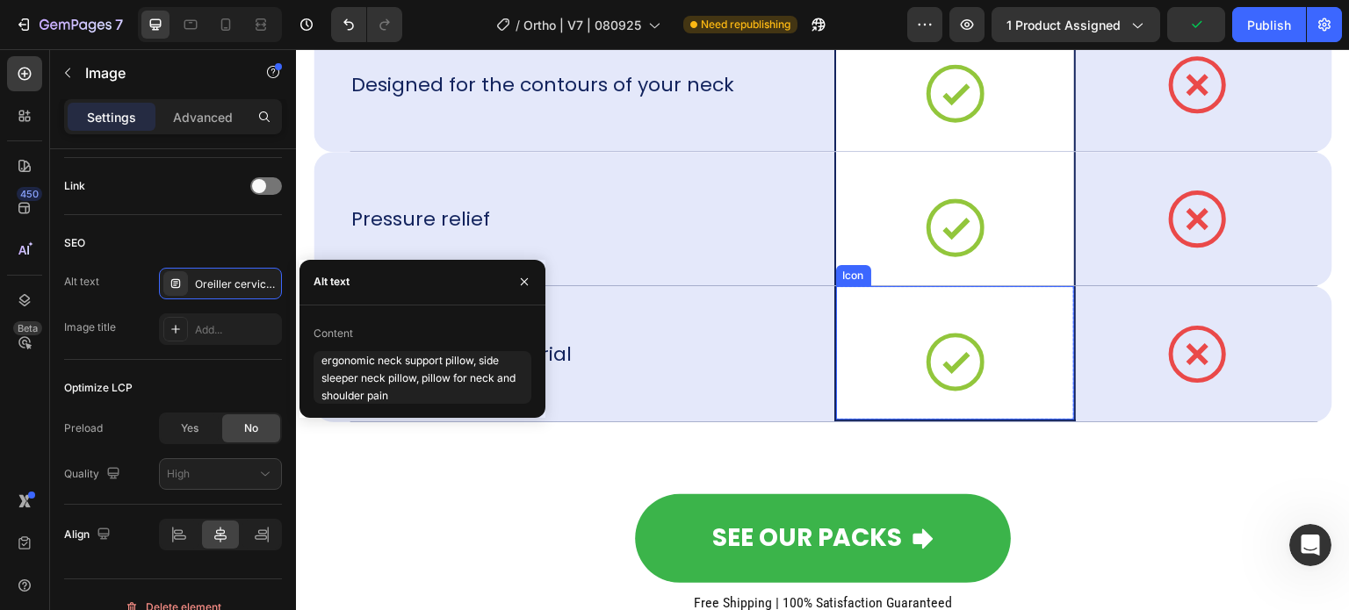
click at [862, 373] on div "Icon" at bounding box center [955, 353] width 239 height 134
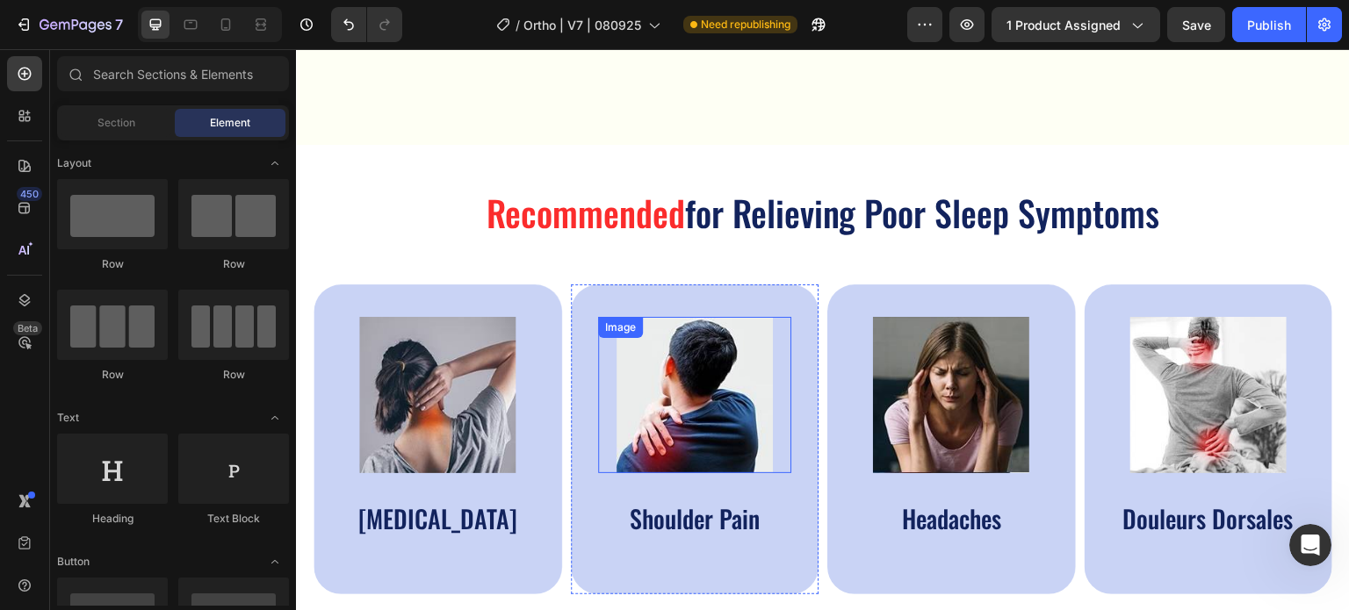
scroll to position [791, 0]
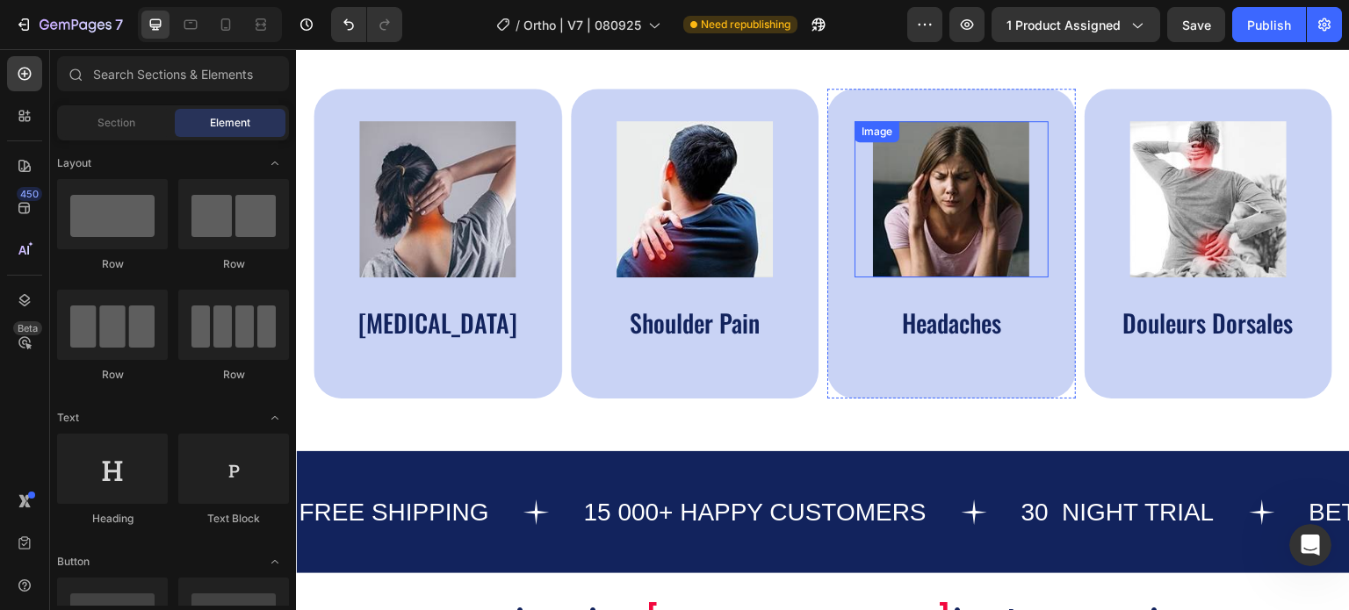
click at [937, 216] on img at bounding box center [951, 199] width 156 height 156
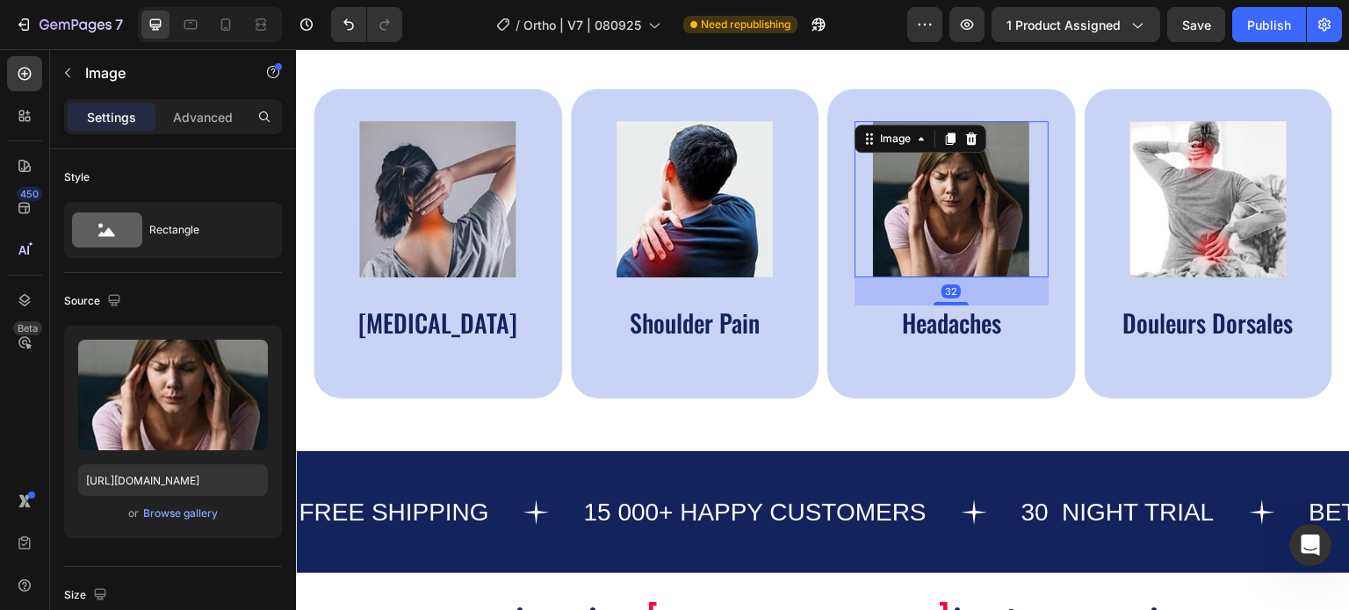
scroll to position [1142, 0]
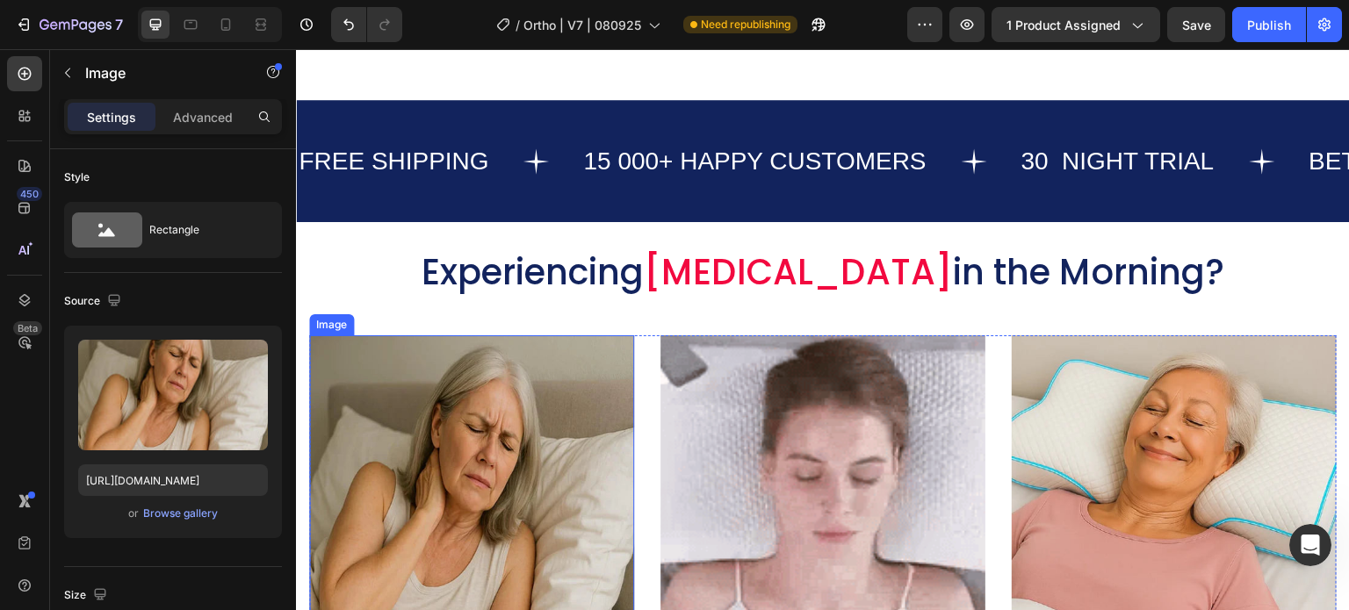
click at [485, 469] on img at bounding box center [471, 498] width 325 height 325
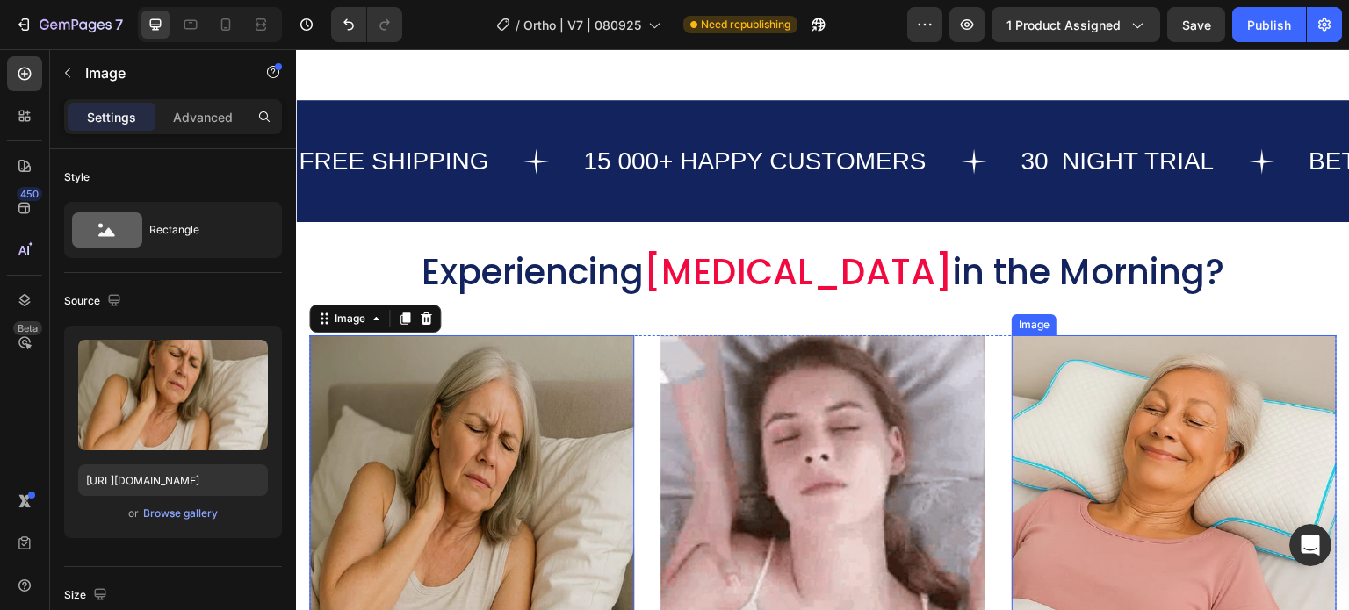
click at [1109, 427] on img at bounding box center [1174, 498] width 325 height 325
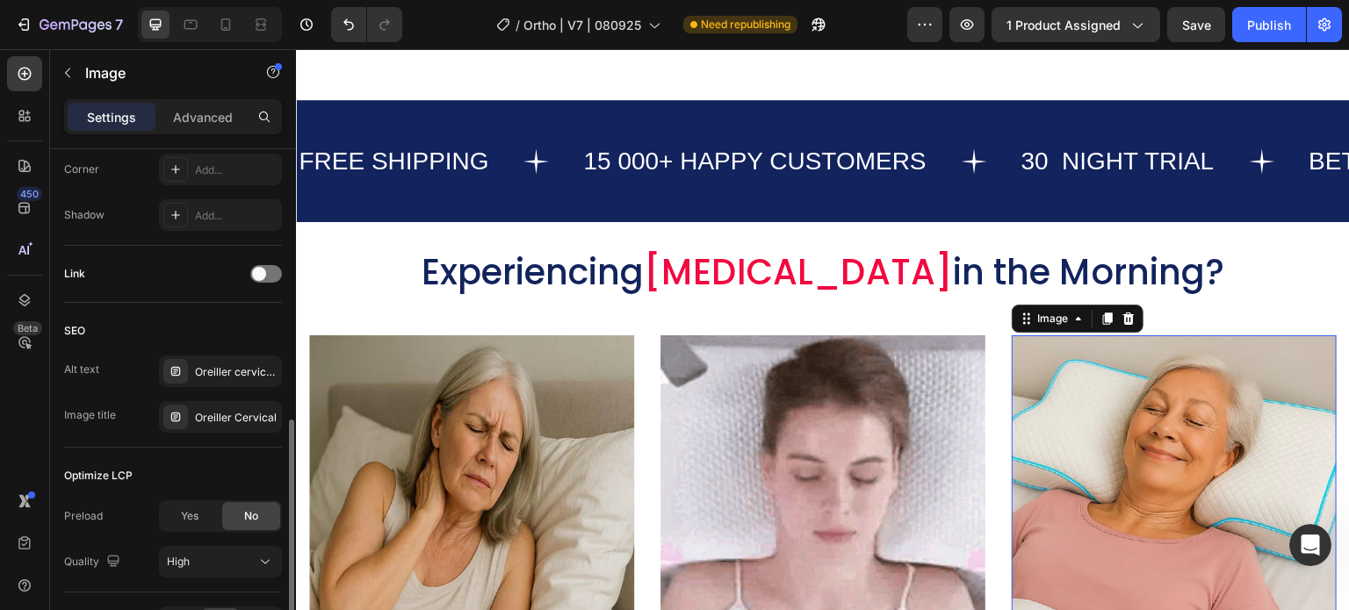
scroll to position [791, 0]
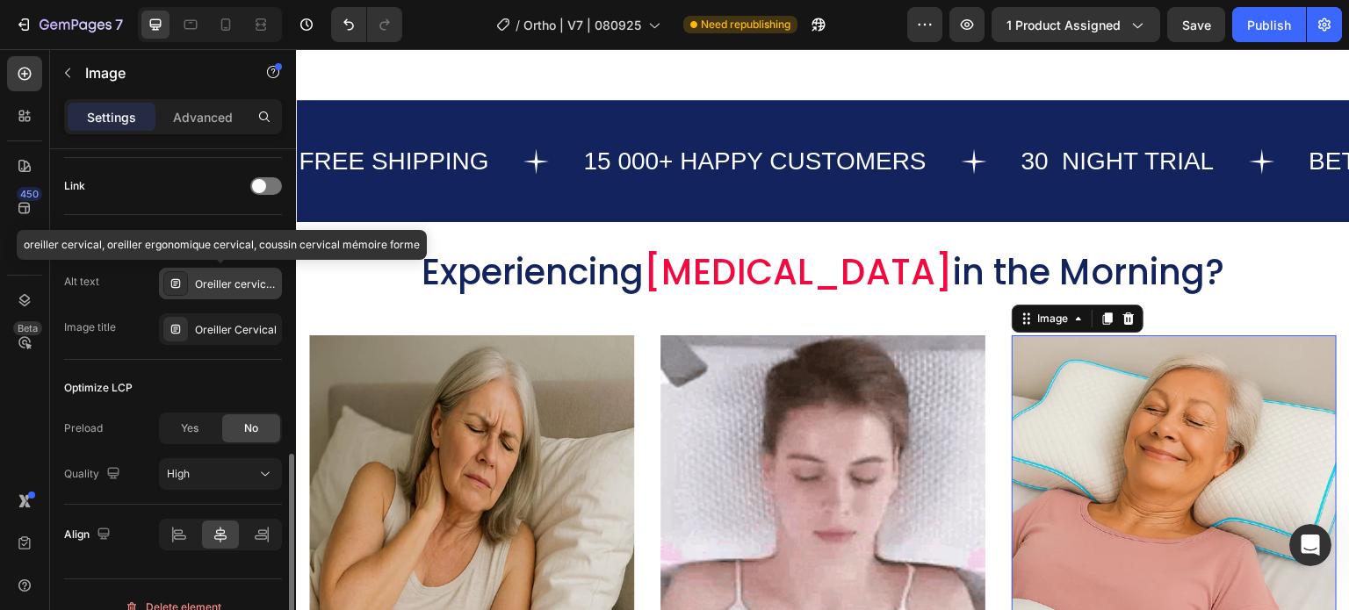
click at [223, 278] on div "Oreiller cervical, oreiller ergonomique cervical, coussin cervical mémoire forme" at bounding box center [236, 285] width 83 height 16
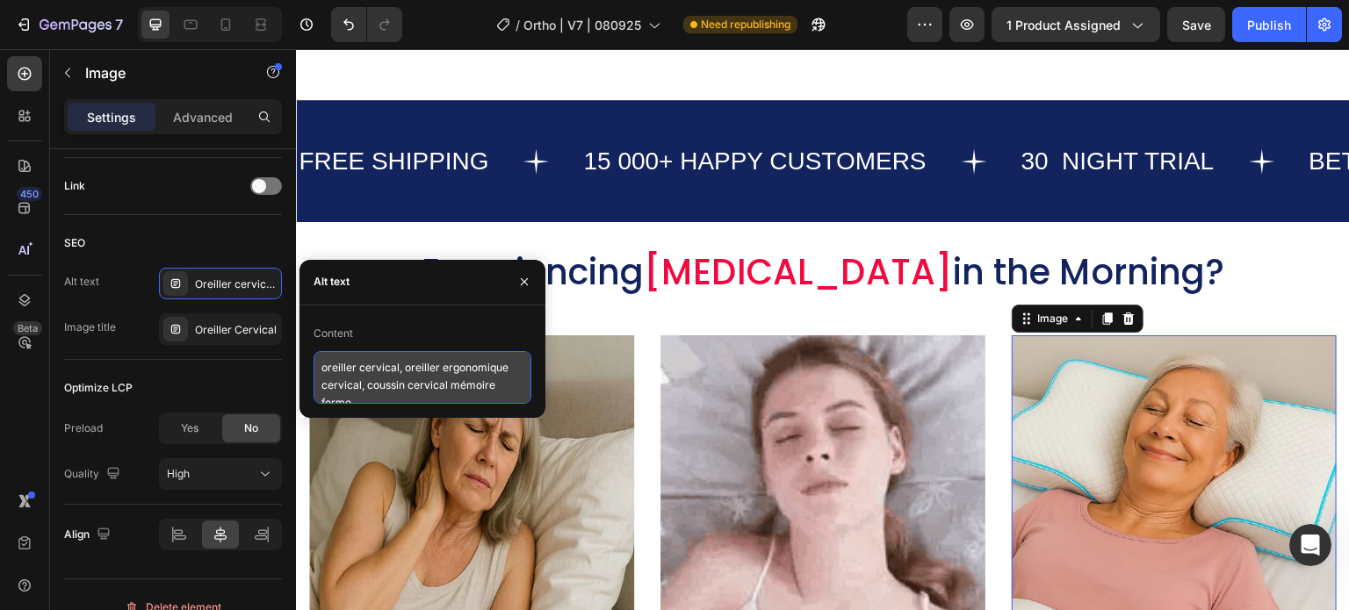
click at [429, 396] on textarea "oreiller cervical, oreiller ergonomique cervical, coussin cervical mémoire forme" at bounding box center [423, 377] width 218 height 53
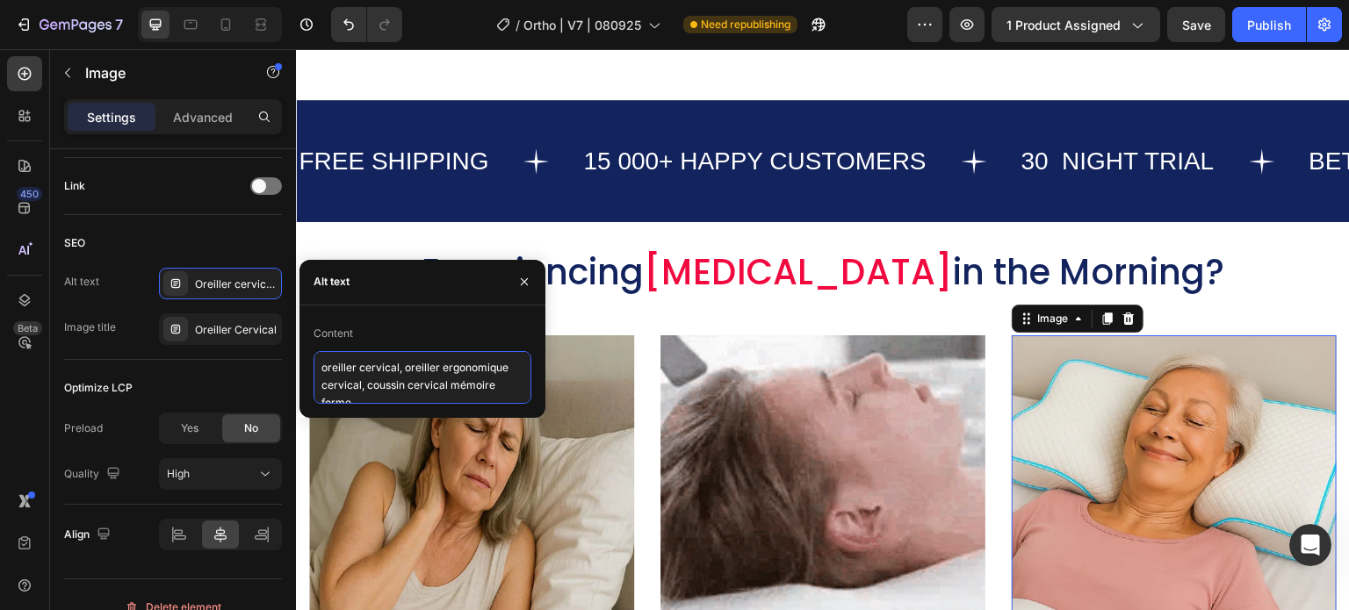
paste textarea "Cervical Neck Pillow, Best Pillow for neck Pain, orthopedic neck pillow"
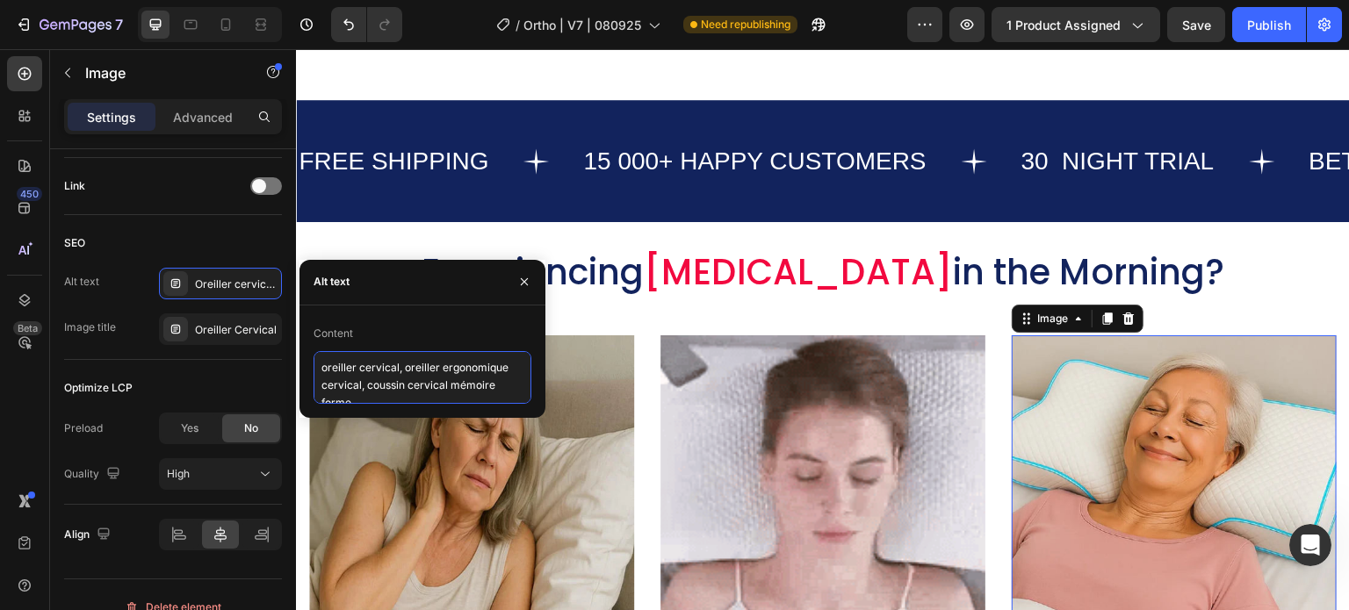
type textarea "Cervical Neck Pillow, Best Pillow for neck Pain, orthopedic neck pillow"
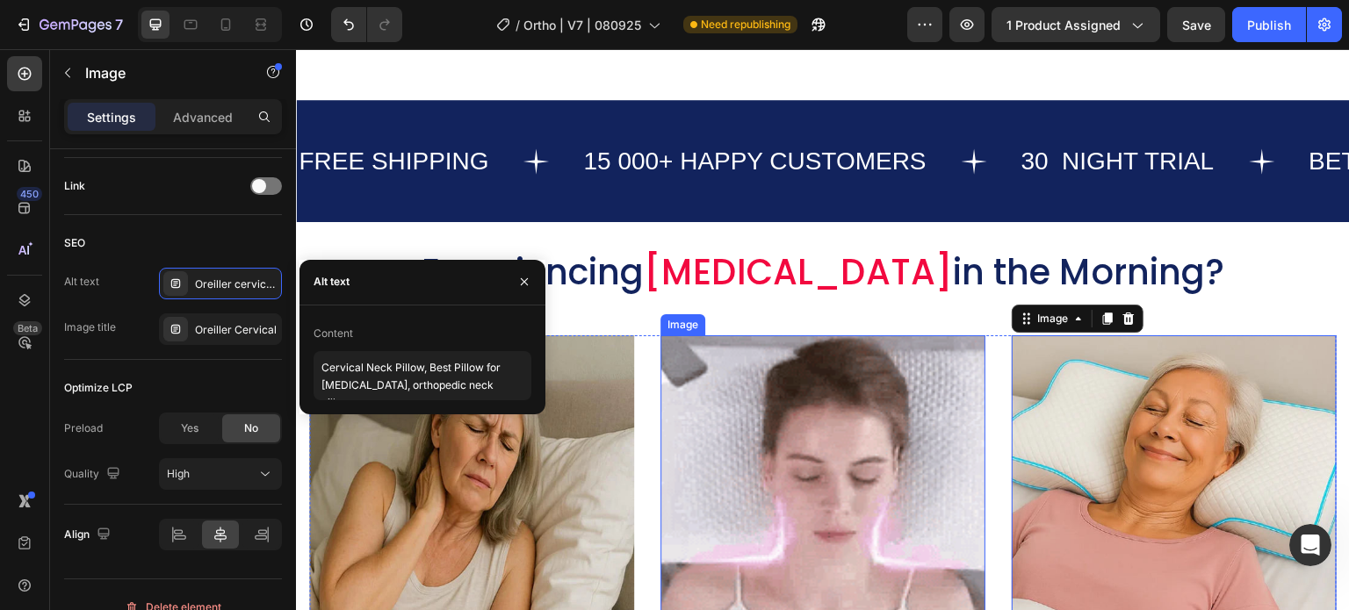
click at [729, 336] on img at bounding box center [823, 498] width 325 height 325
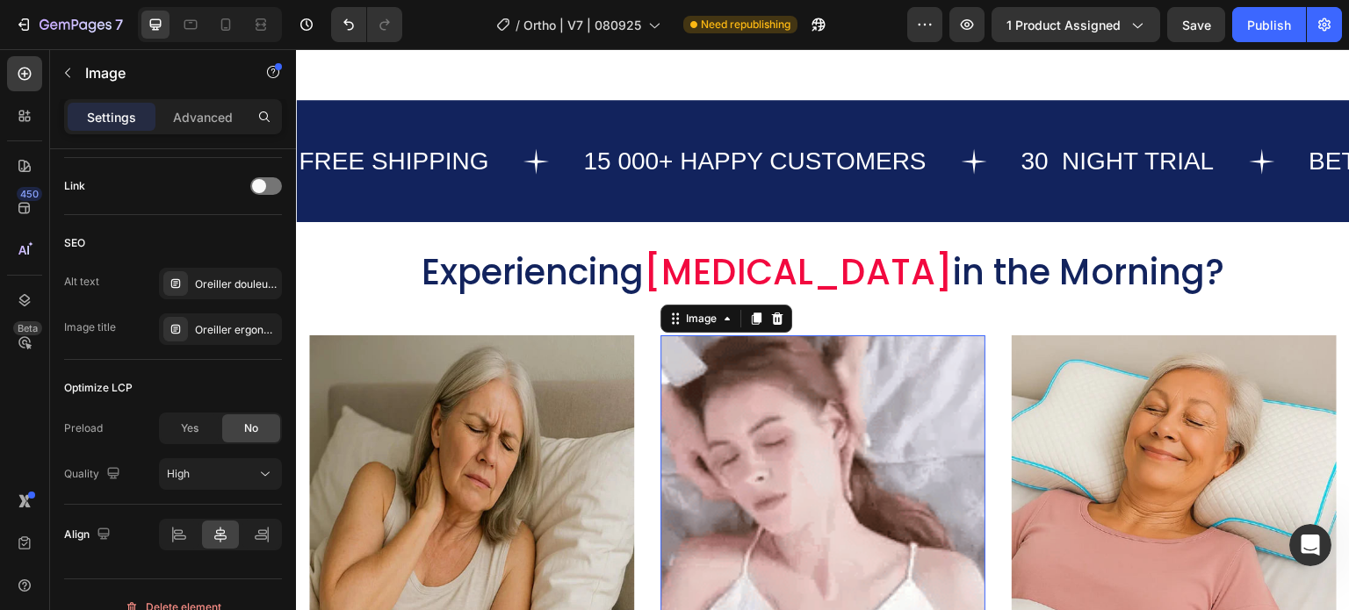
click at [725, 393] on img at bounding box center [823, 498] width 325 height 325
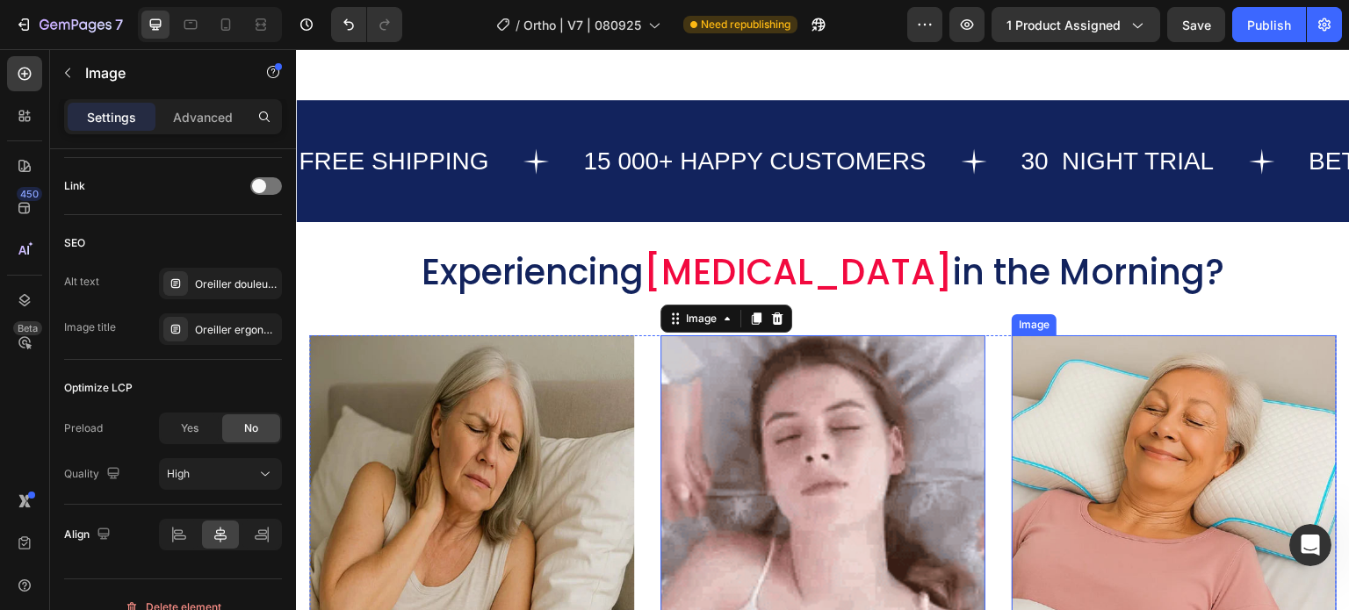
click at [1143, 376] on img at bounding box center [1174, 498] width 325 height 325
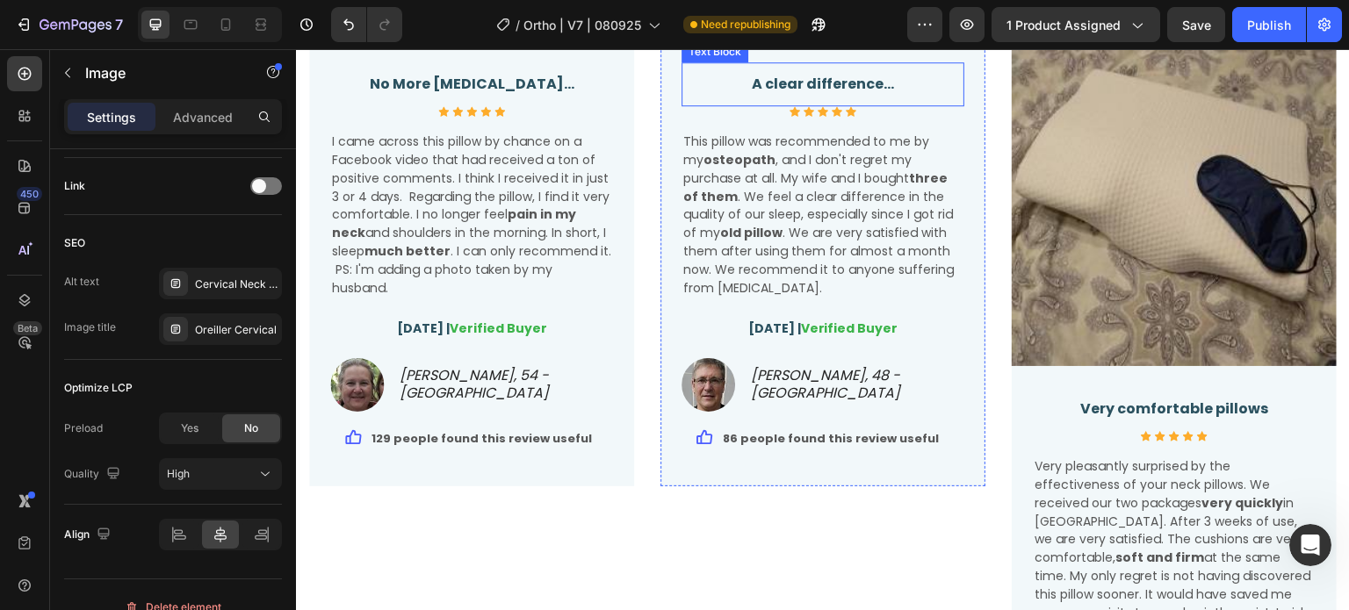
scroll to position [4480, 0]
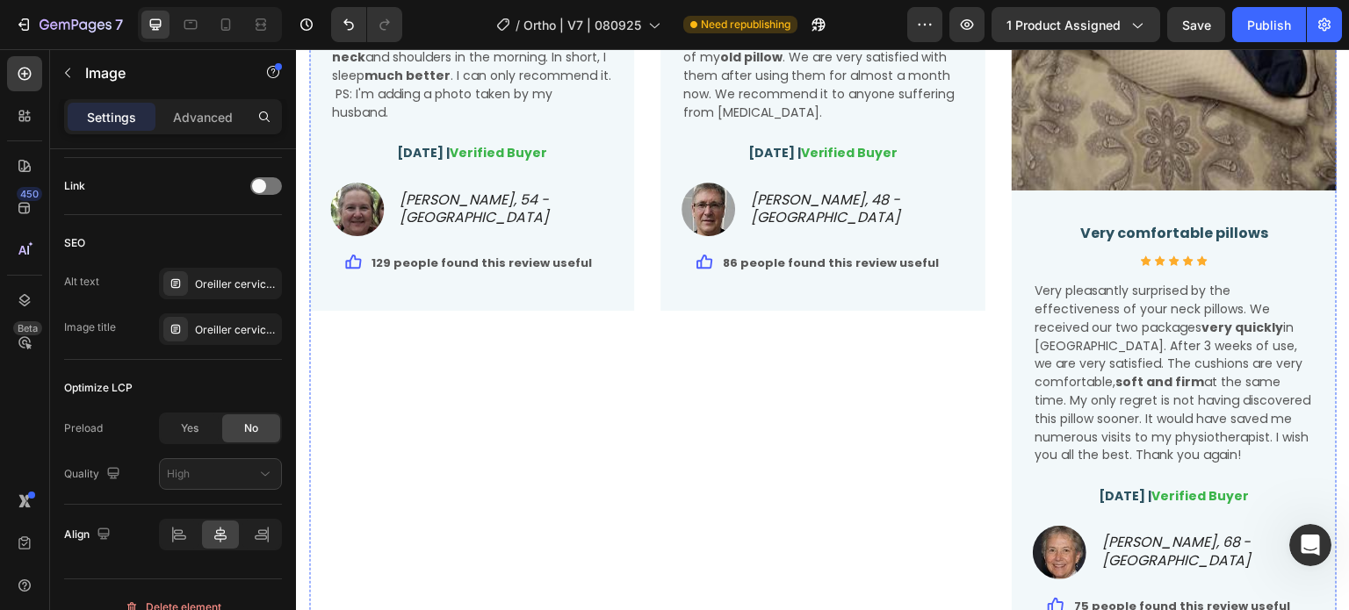
click at [228, 285] on div "Oreiller cervical, oreiller ergonomique cervical, coussin cervical mémoire forme" at bounding box center [236, 285] width 83 height 16
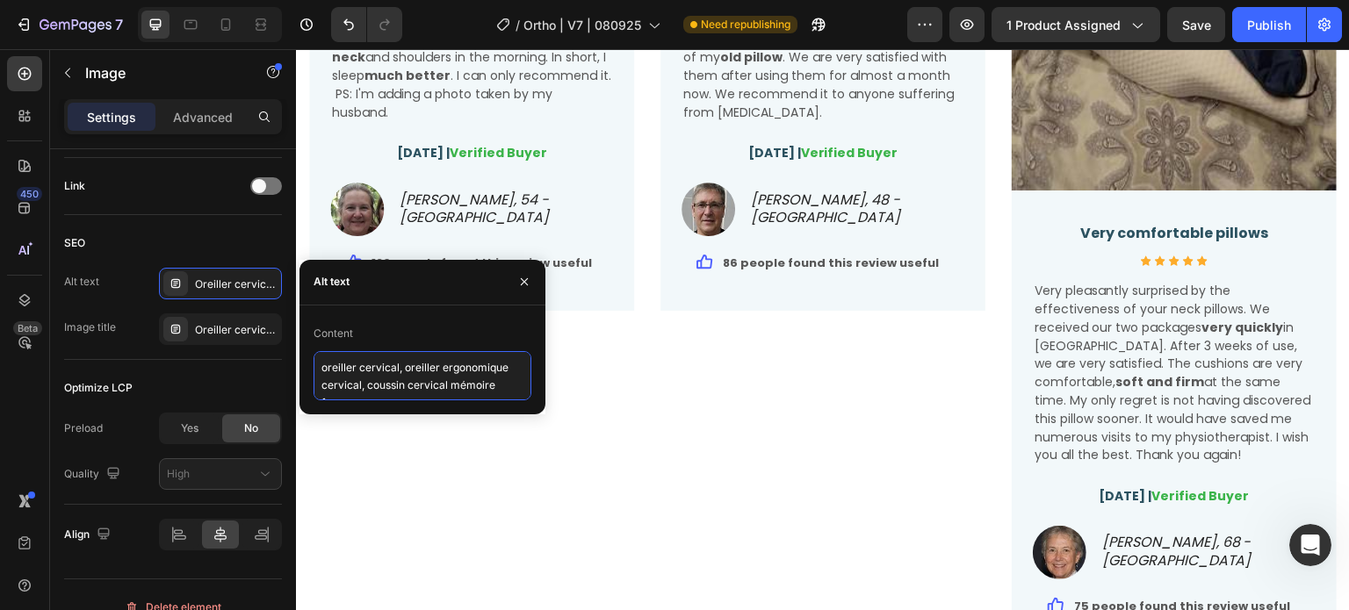
click at [386, 374] on textarea "oreiller cervical, oreiller ergonomique cervical, coussin cervical mémoire forme" at bounding box center [423, 375] width 218 height 49
click at [386, 372] on textarea "oreiller cervical, oreiller ergonomique cervical, coussin cervical mémoire forme" at bounding box center [423, 375] width 218 height 49
paste textarea "Cervical Neck Pillow, Best Pillow for neck Pain, orthopedic neck pillow"
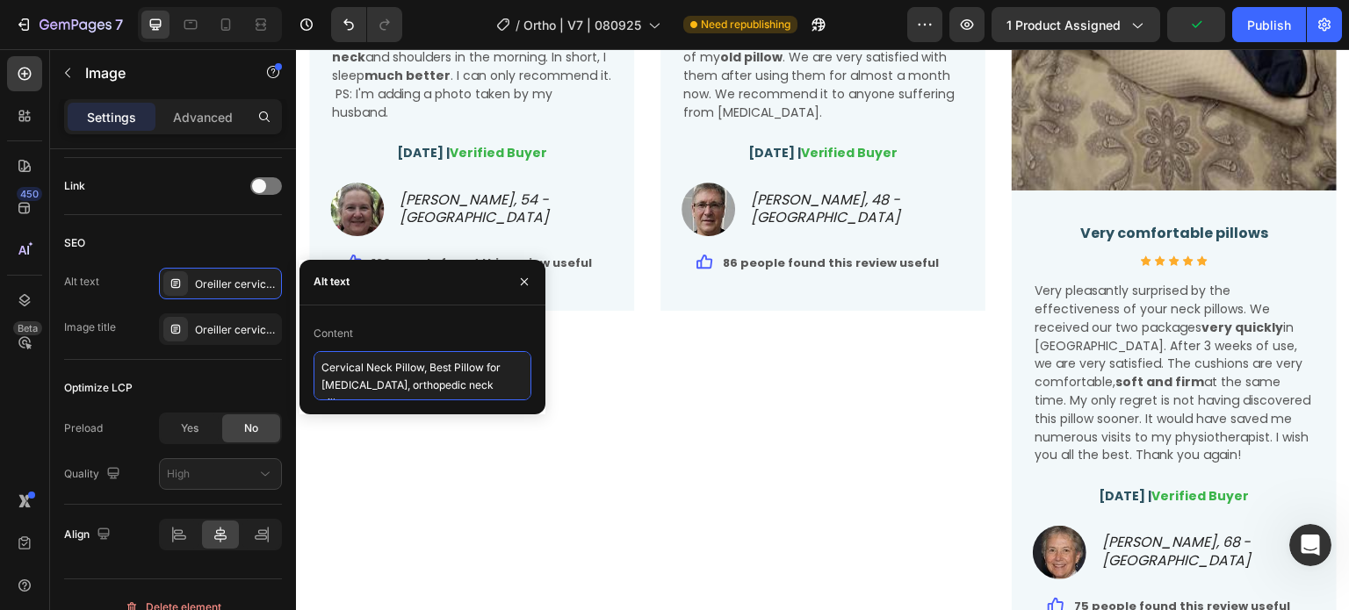
type textarea "Cervical Neck Pillow, Best Pillow for neck Pain, orthopedic neck pillow"
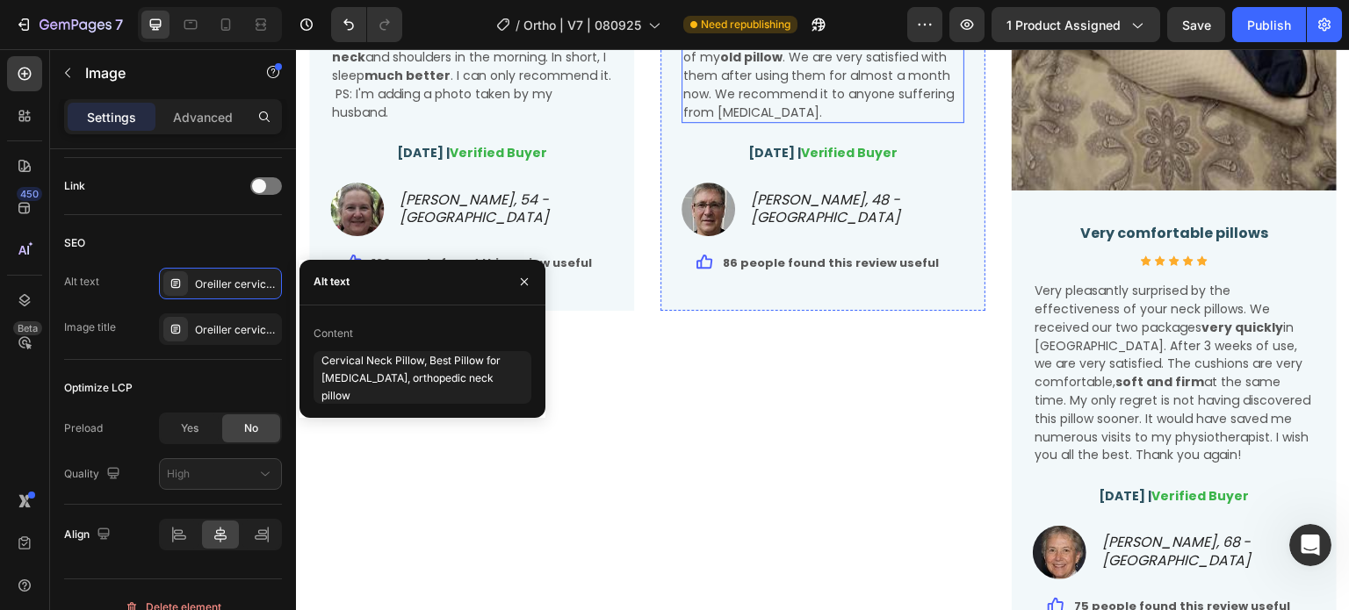
click at [839, 120] on span "This pillow was recommended to me by my osteopath , and I don't regret my purch…" at bounding box center [818, 38] width 271 height 163
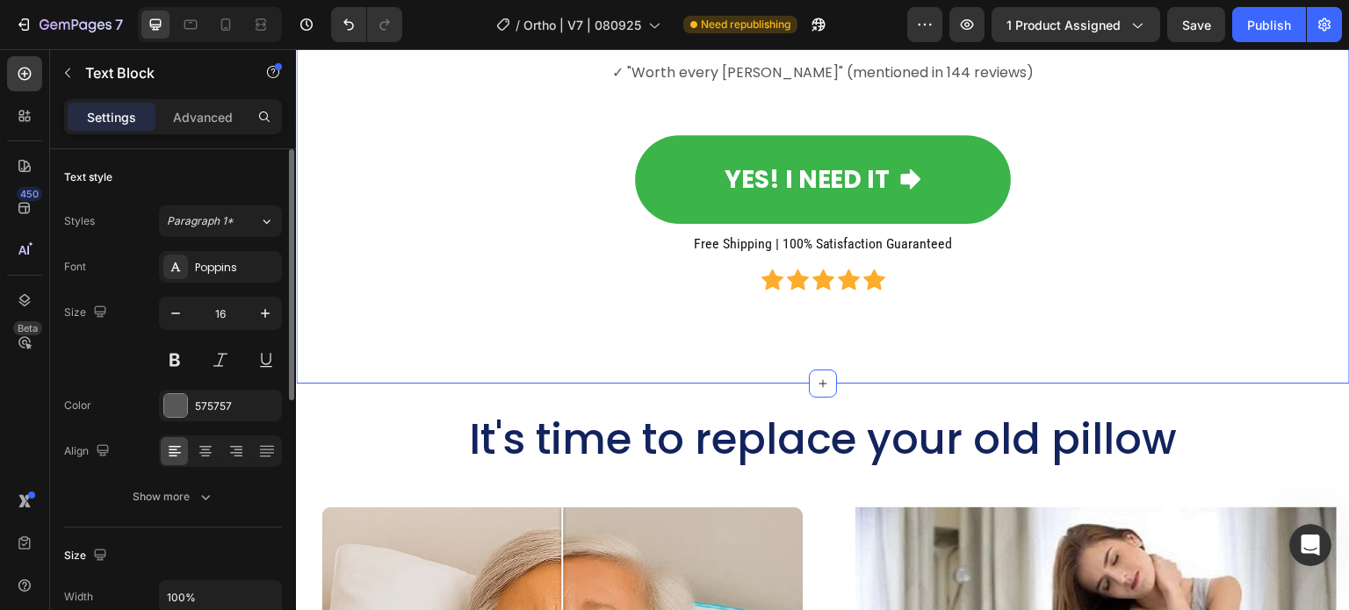
scroll to position [5621, 0]
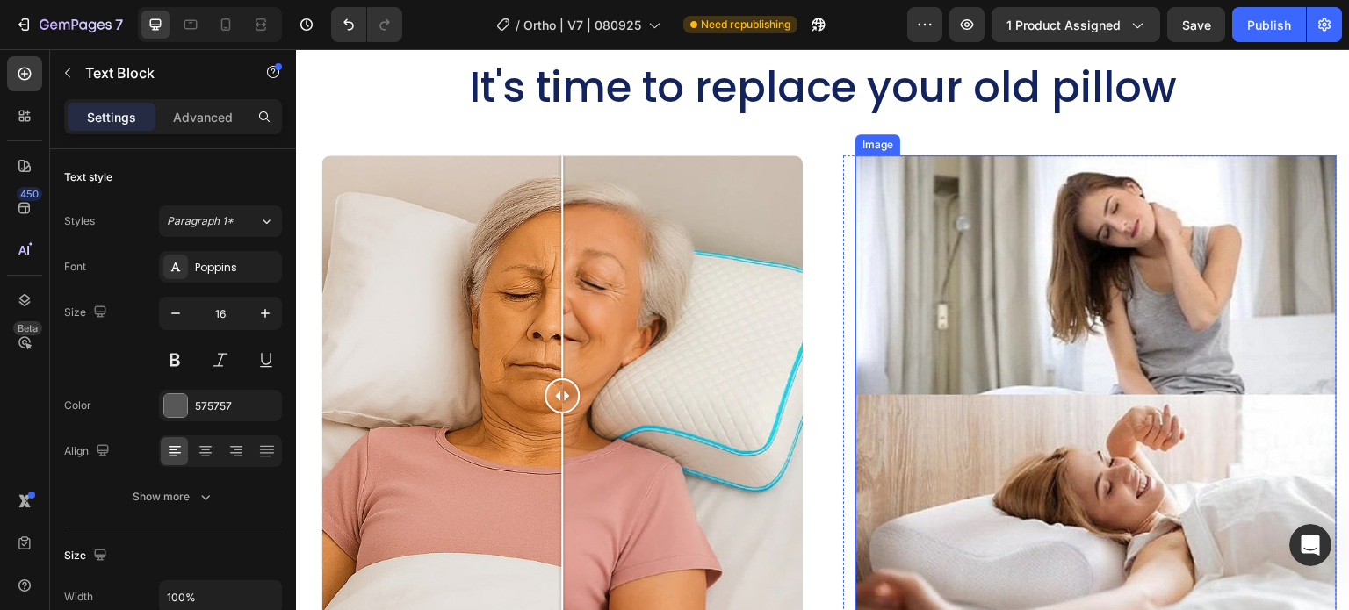
click at [1001, 330] on img at bounding box center [1096, 395] width 481 height 481
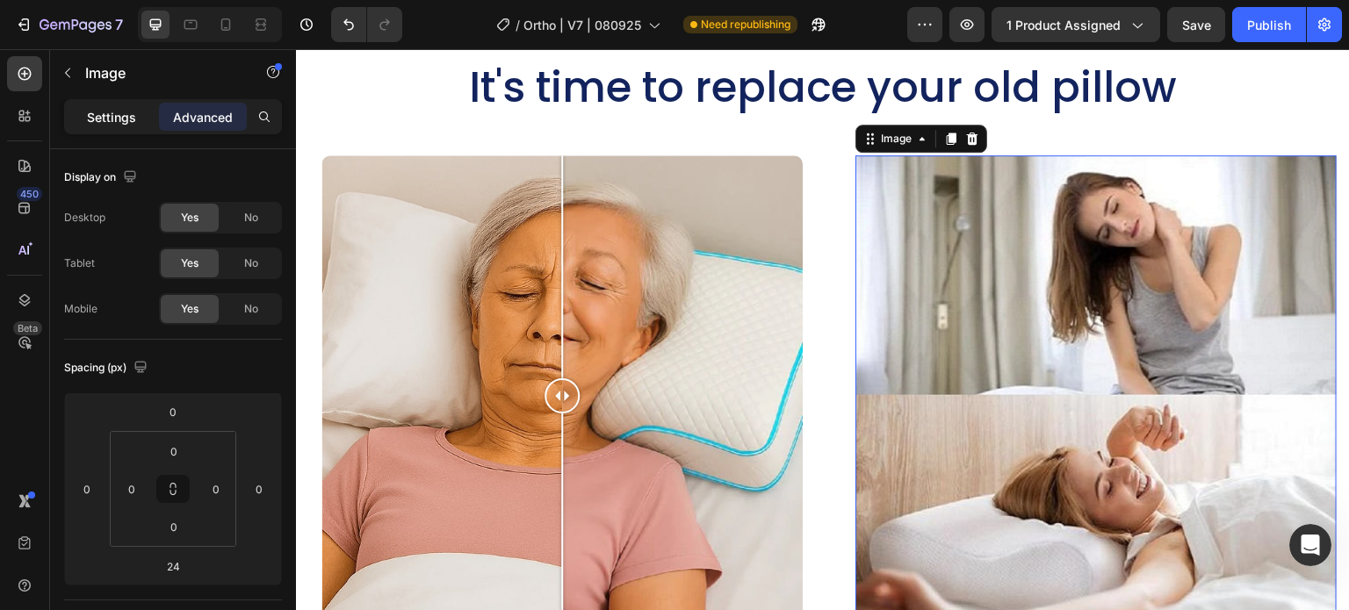
click at [115, 124] on p "Settings" at bounding box center [111, 117] width 49 height 18
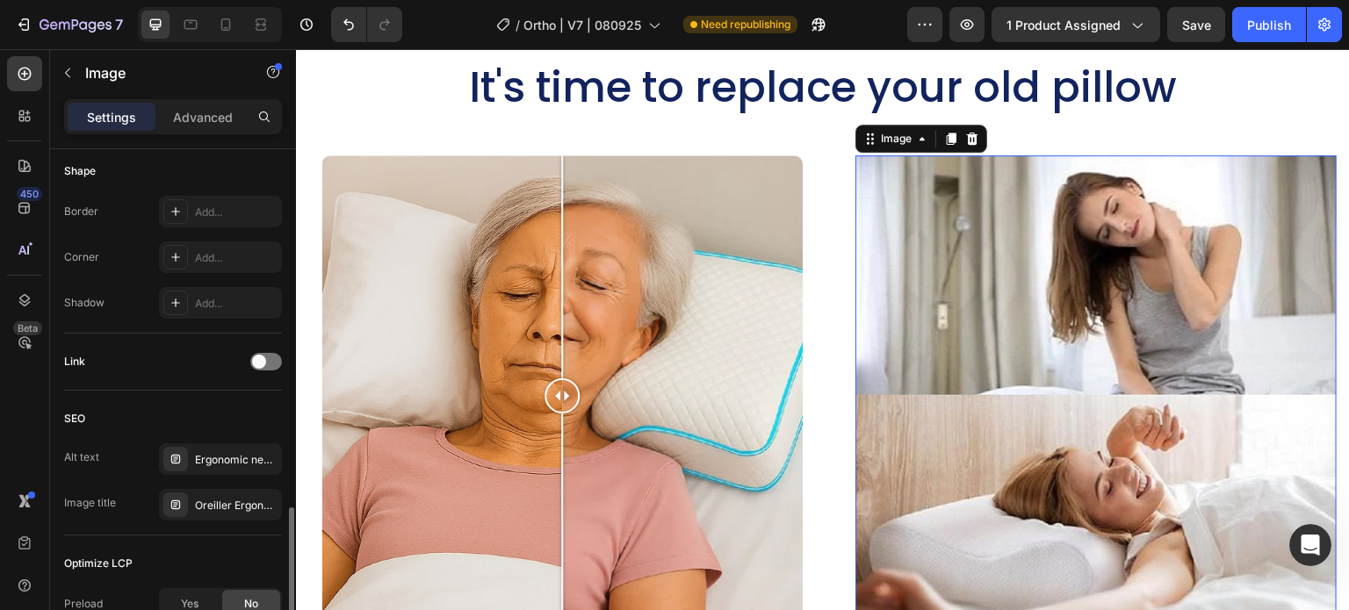
scroll to position [791, 0]
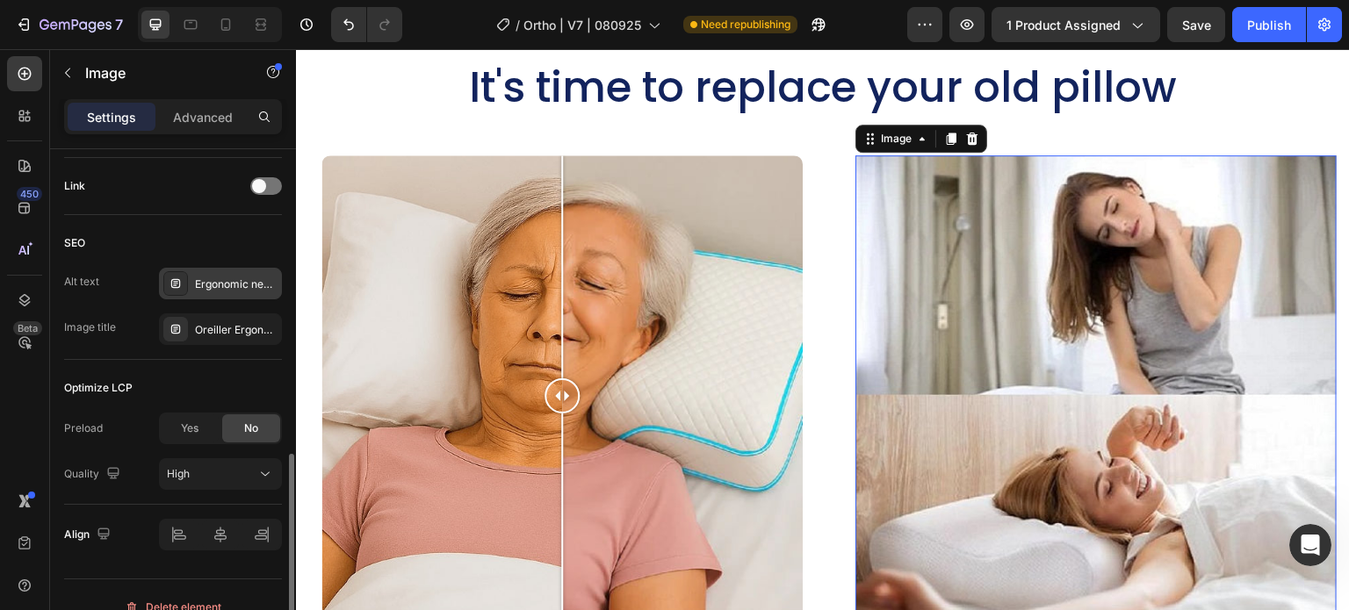
click at [232, 278] on div "Ergonomic neck support pillow, side sleeper neck pillow, pillow for neck and sh…" at bounding box center [236, 285] width 83 height 16
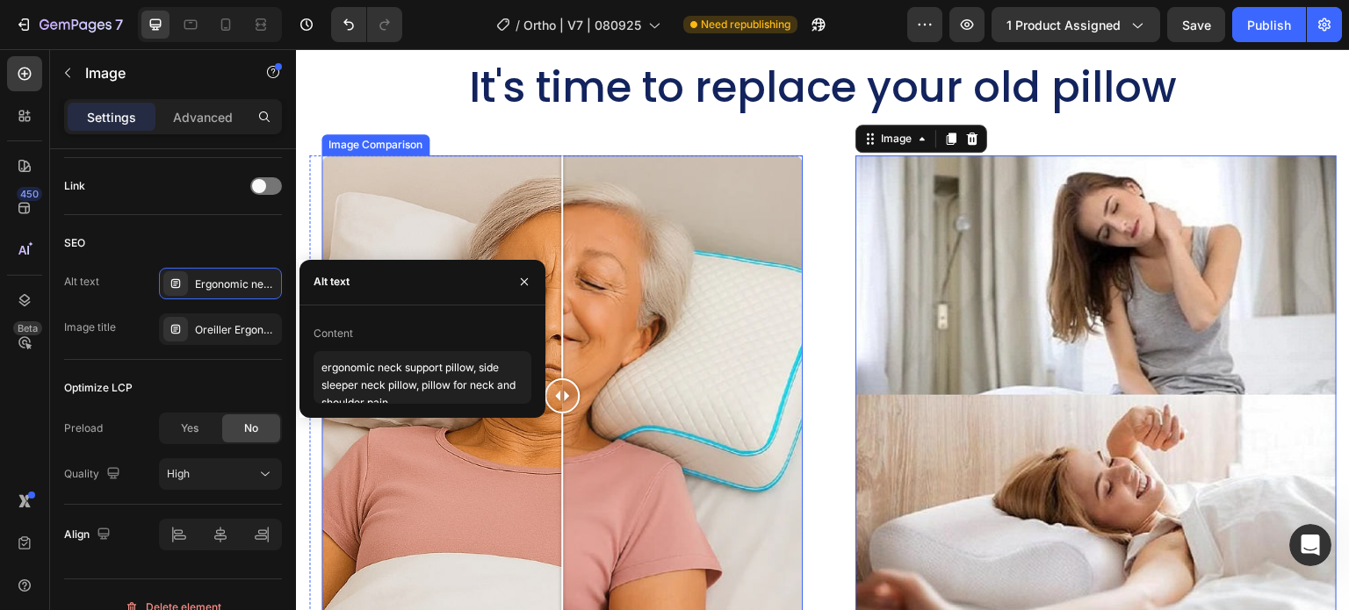
click at [661, 288] on div at bounding box center [561, 395] width 481 height 481
drag, startPoint x: 608, startPoint y: 284, endPoint x: 544, endPoint y: 285, distance: 64.1
click at [544, 285] on div at bounding box center [561, 395] width 481 height 481
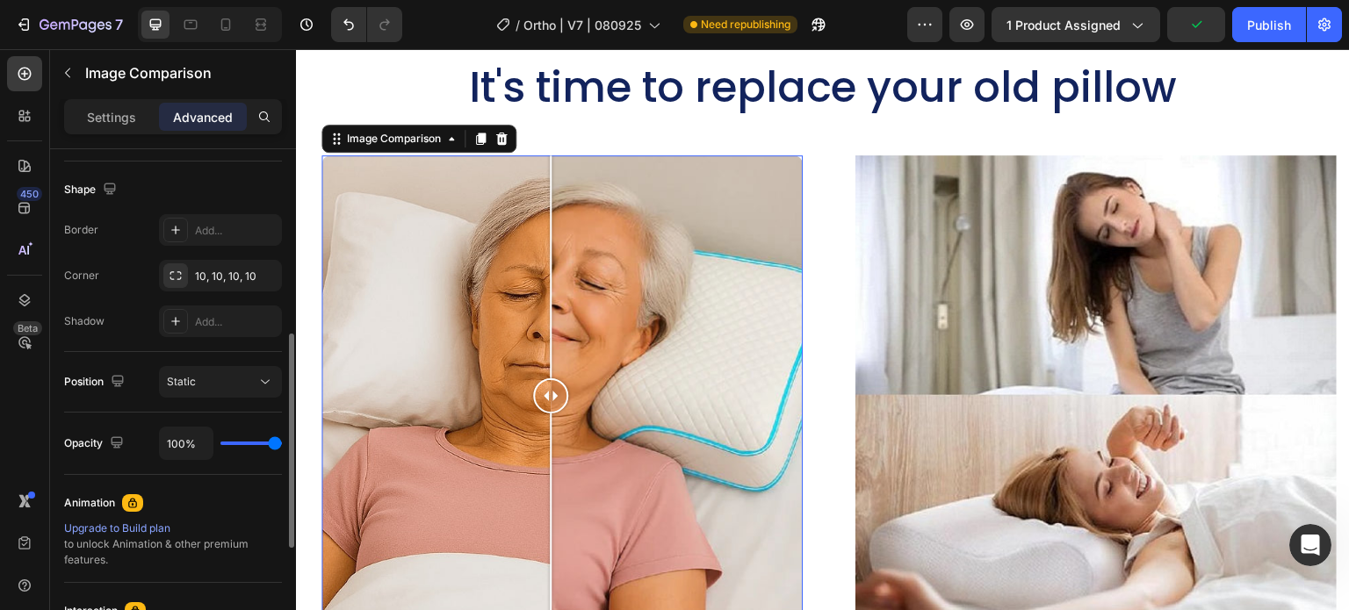
scroll to position [0, 0]
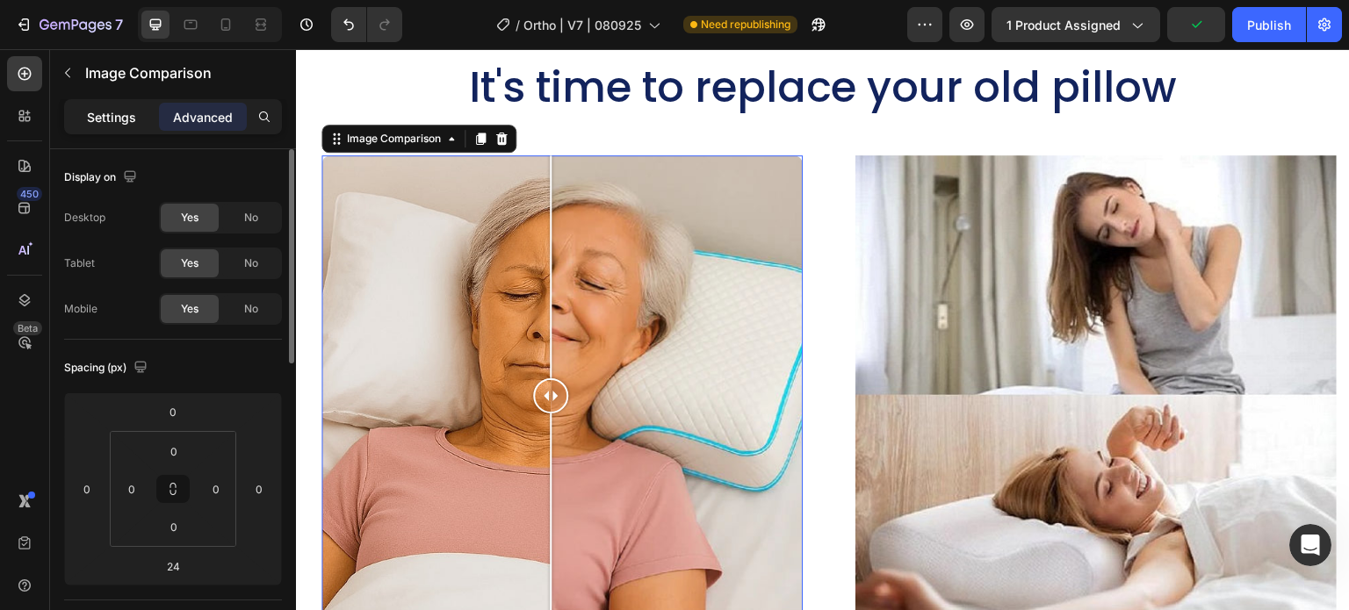
click at [113, 122] on p "Settings" at bounding box center [111, 117] width 49 height 18
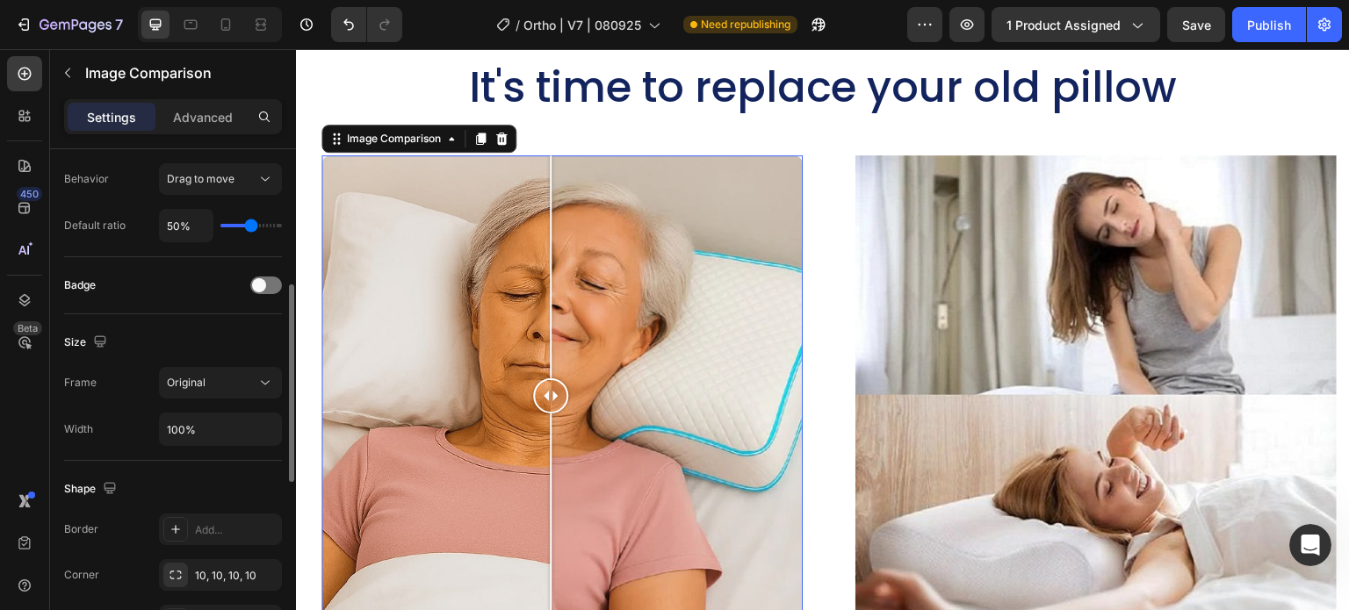
scroll to position [810, 0]
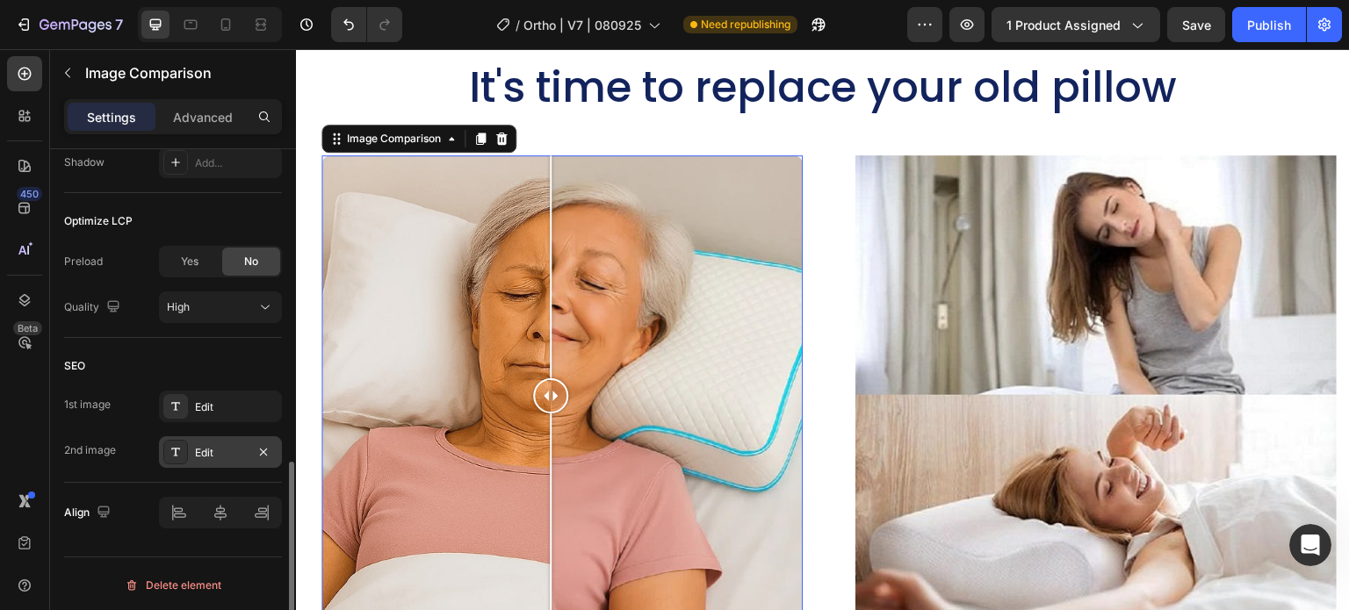
click at [207, 445] on div "Edit" at bounding box center [220, 453] width 51 height 16
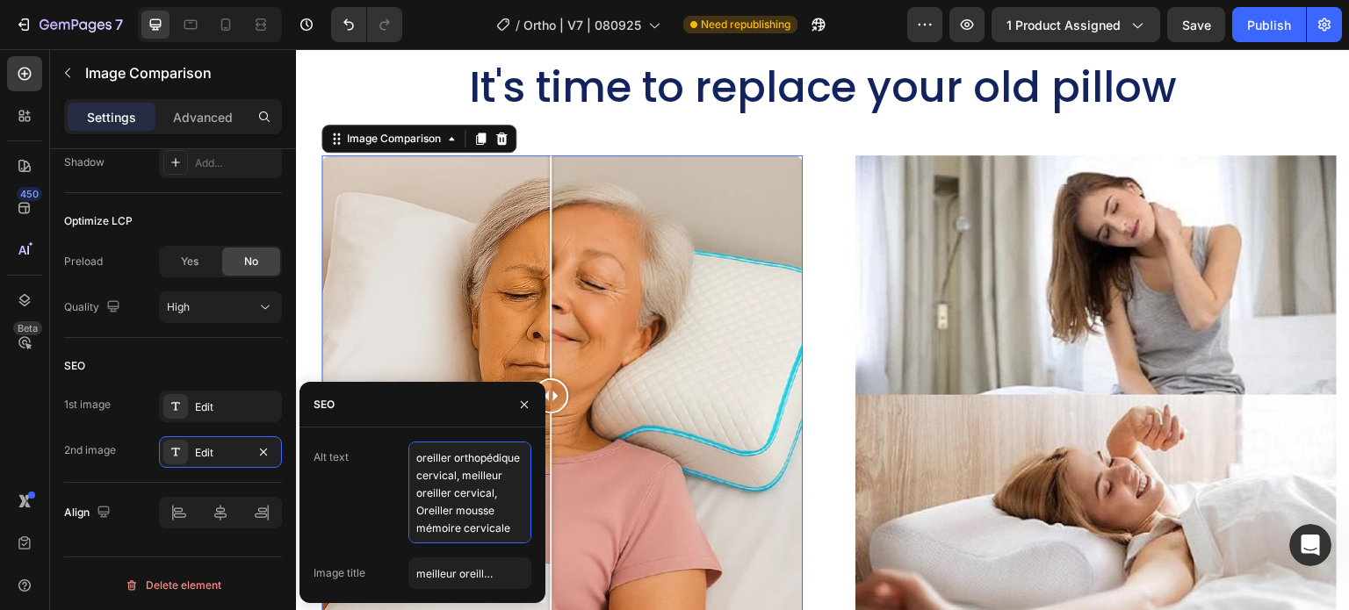
click at [444, 480] on textarea "oreiller orthopédique cervical, meilleur oreiller cervical, Oreiller mousse mém…" at bounding box center [469, 493] width 123 height 102
paste textarea "Cervical Neck Pillow, Best Pillow for neck Pain, orthopedic neck pillow"
type textarea "Cervical Neck Pillow, Best Pillow for neck Pain, orthopedic neck pillow"
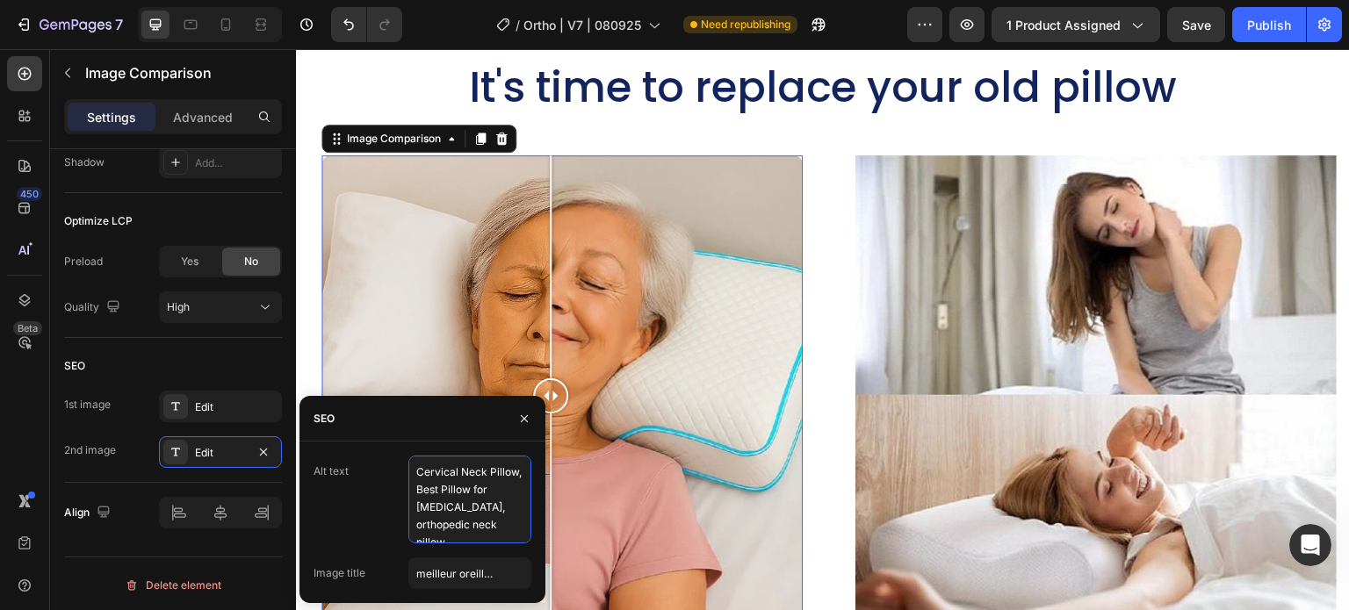
scroll to position [6, 0]
click at [780, 399] on div at bounding box center [561, 395] width 481 height 481
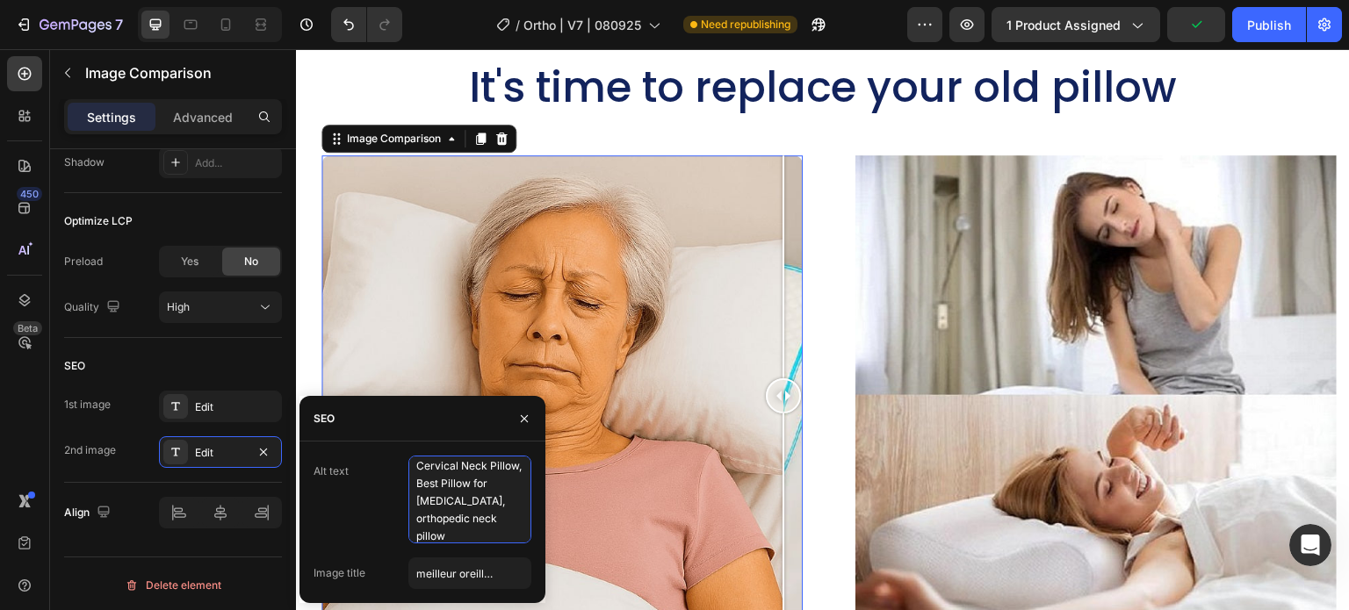
click at [603, 297] on div at bounding box center [561, 395] width 481 height 481
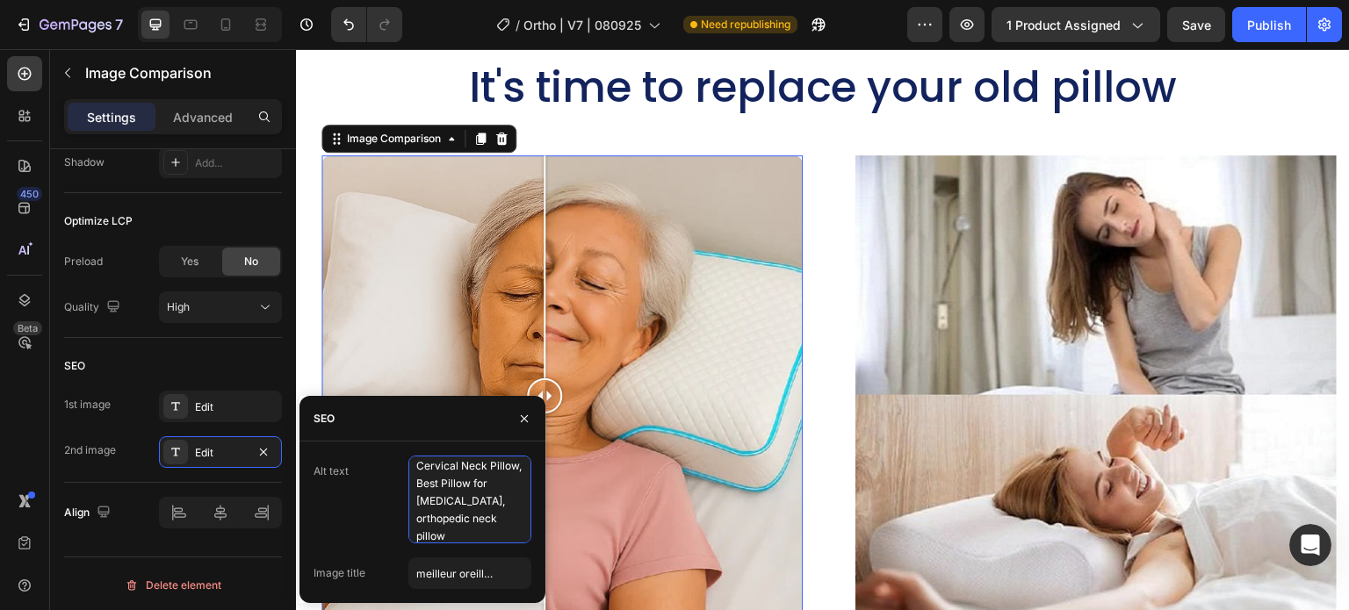
drag, startPoint x: 574, startPoint y: 397, endPoint x: 834, endPoint y: 446, distance: 263.7
click at [538, 397] on div at bounding box center [544, 396] width 35 height 35
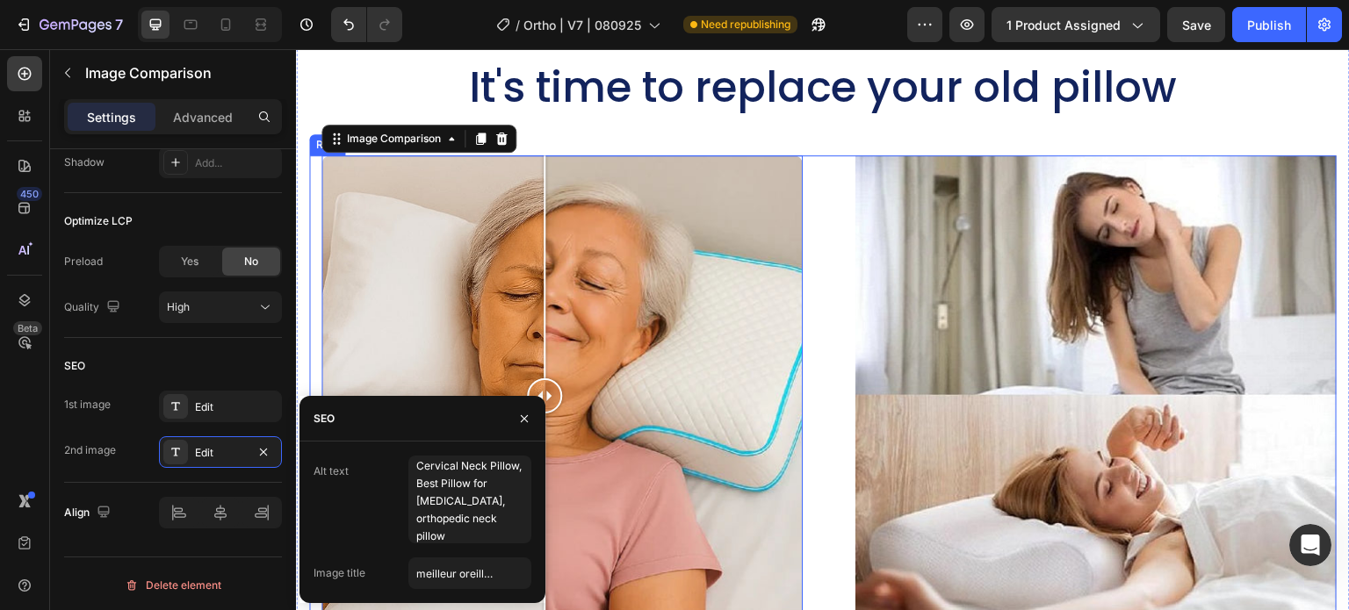
click at [820, 251] on div "Image Comparison 24 Row Image Row Row" at bounding box center [823, 406] width 1028 height 502
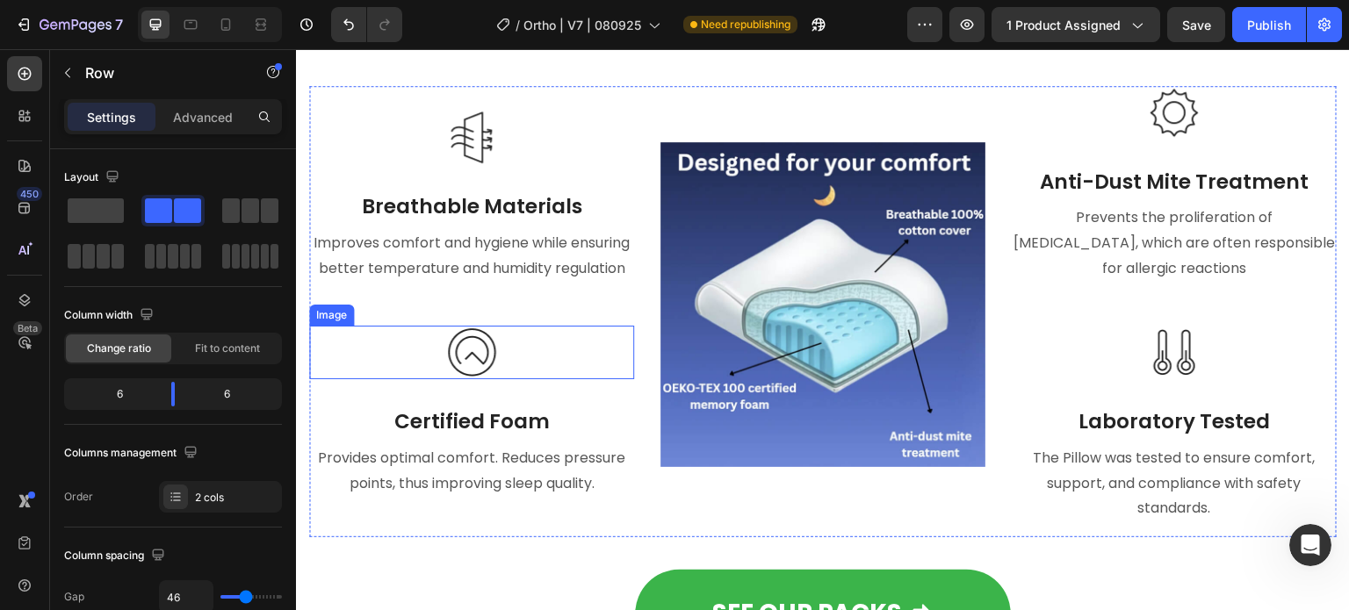
scroll to position [7378, 0]
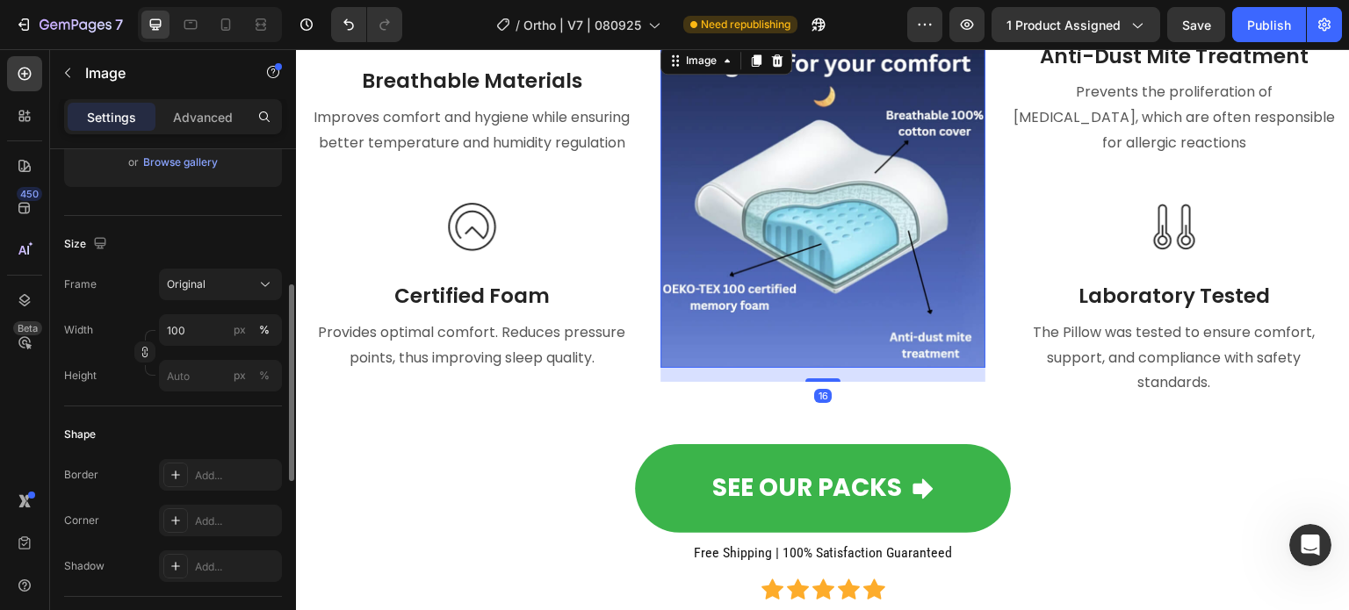
scroll to position [813, 0]
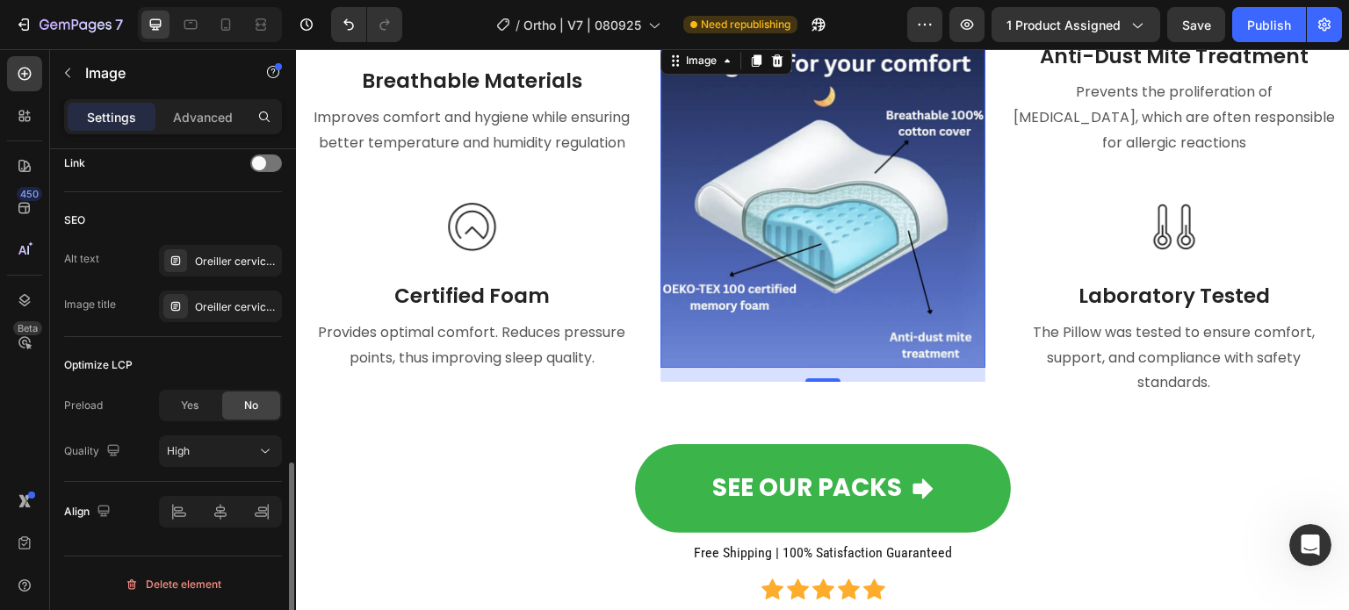
click at [217, 245] on div "Oreiller cervical, oreiller ergonomique cervical, coussin cervical mémoire forme" at bounding box center [220, 261] width 123 height 32
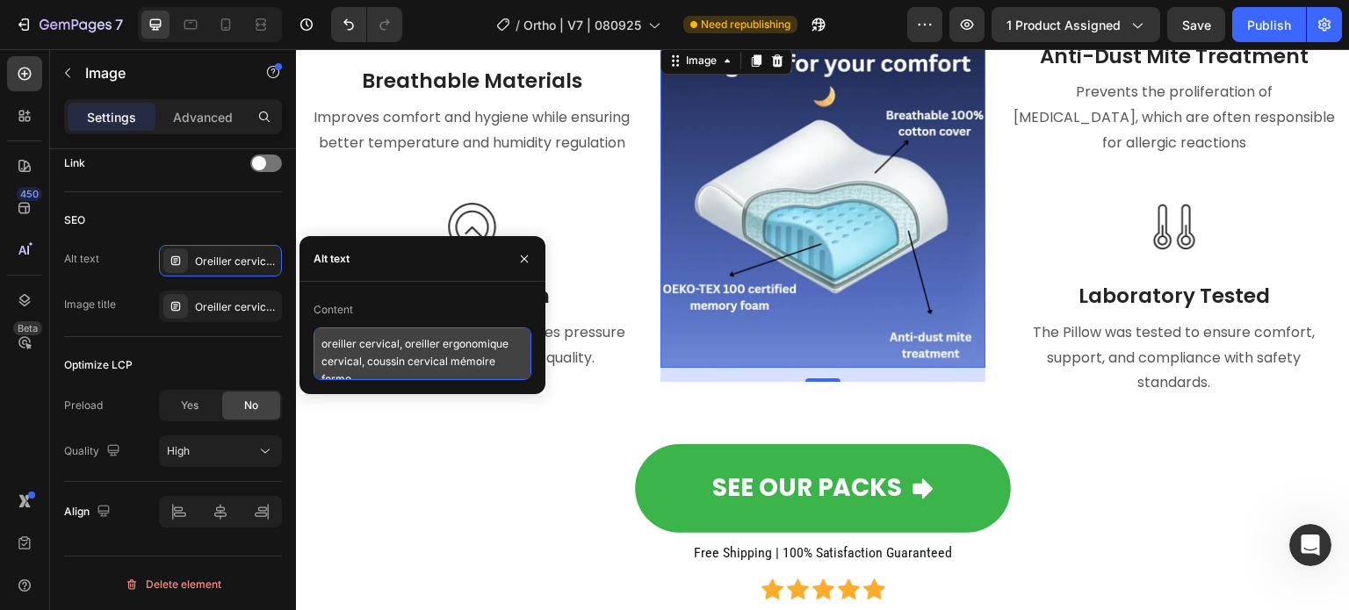
click at [368, 343] on textarea "oreiller cervical, oreiller ergonomique cervical, coussin cervical mémoire forme" at bounding box center [423, 354] width 218 height 53
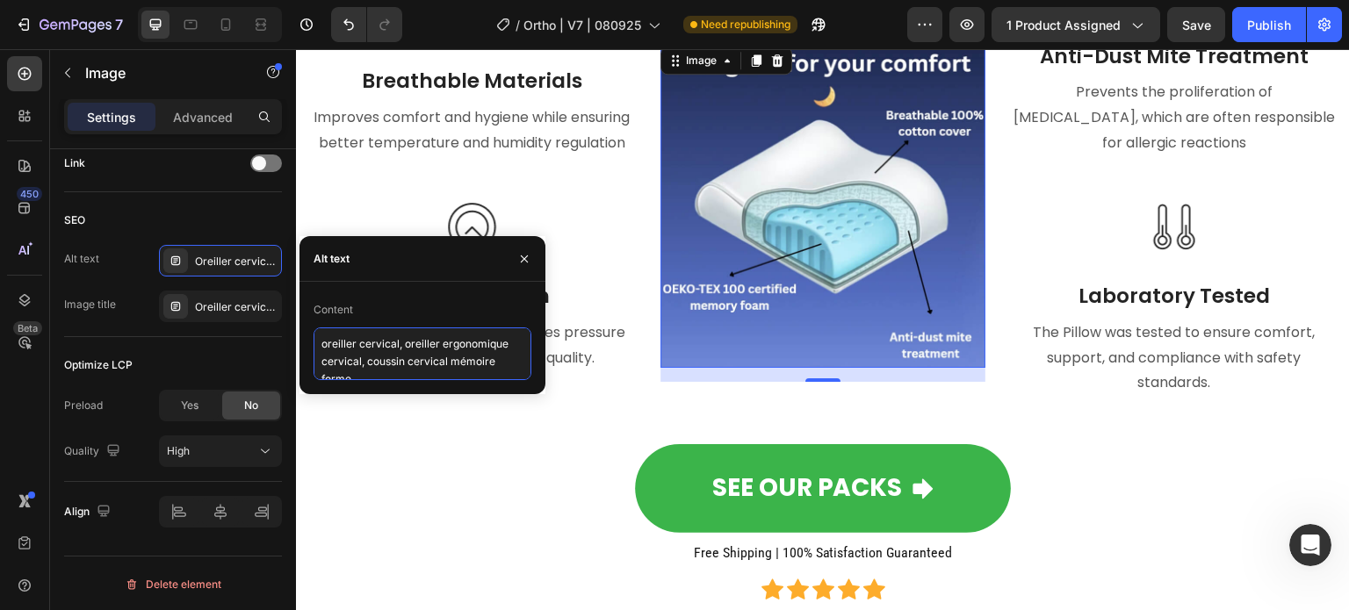
click at [368, 343] on textarea "oreiller cervical, oreiller ergonomique cervical, coussin cervical mémoire forme" at bounding box center [423, 354] width 218 height 53
paste textarea "Cervical Neck Pillow, Best Pillow for neck Pain, orthopedic neck pillow"
type textarea "Cervical Neck Pillow, Best Pillow for neck Pain, orthopedic neck pillow"
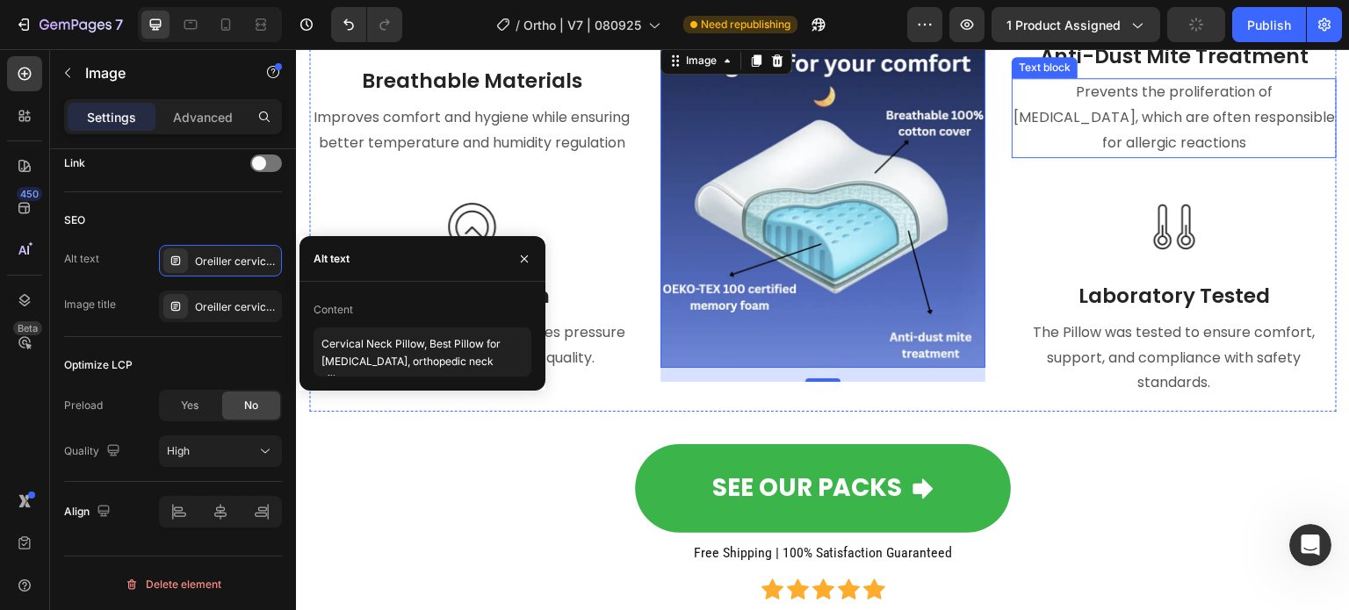
click at [1086, 155] on p "Prevents the proliferation of [MEDICAL_DATA], which are often responsible for a…" at bounding box center [1174, 118] width 321 height 76
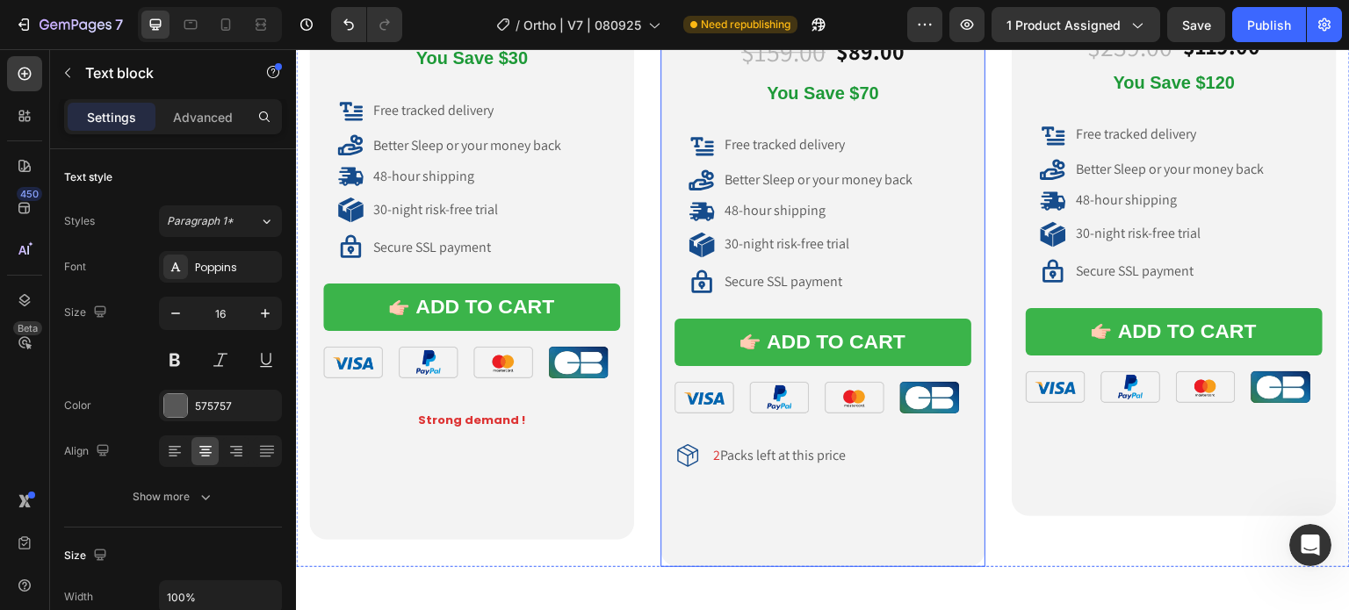
scroll to position [9339, 0]
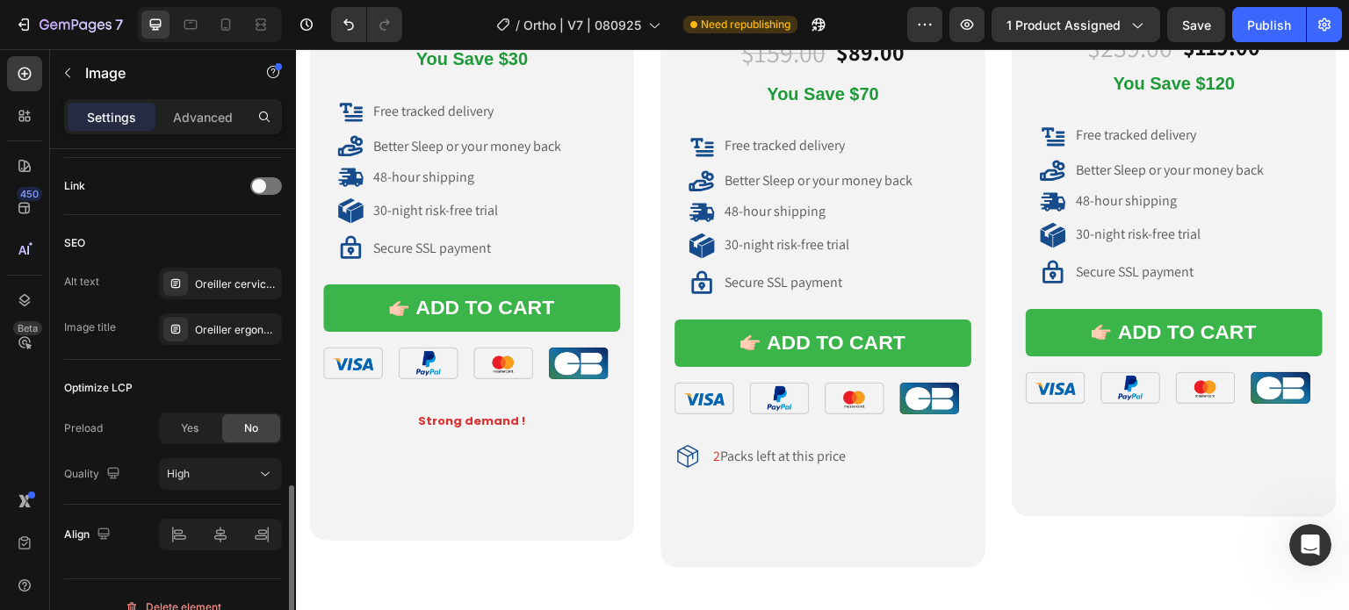
scroll to position [813, 0]
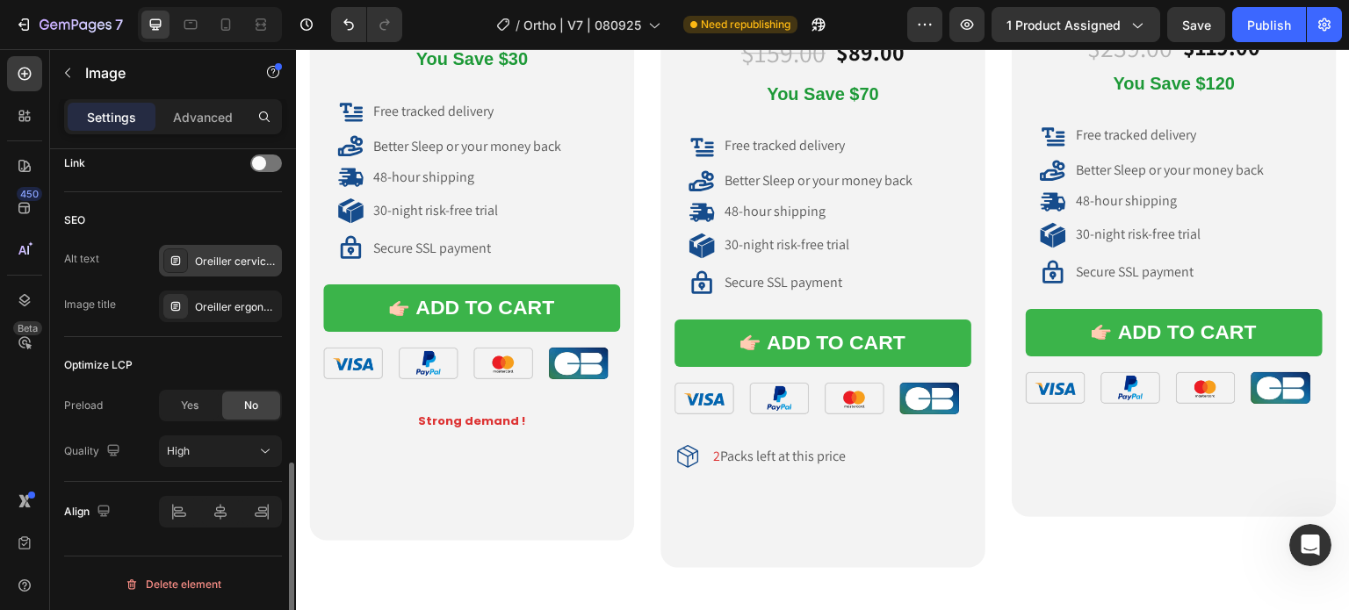
click at [200, 264] on div "Oreiller cervical, oreiller ergonomique cervical, coussin cervical mémoire forme" at bounding box center [236, 262] width 83 height 16
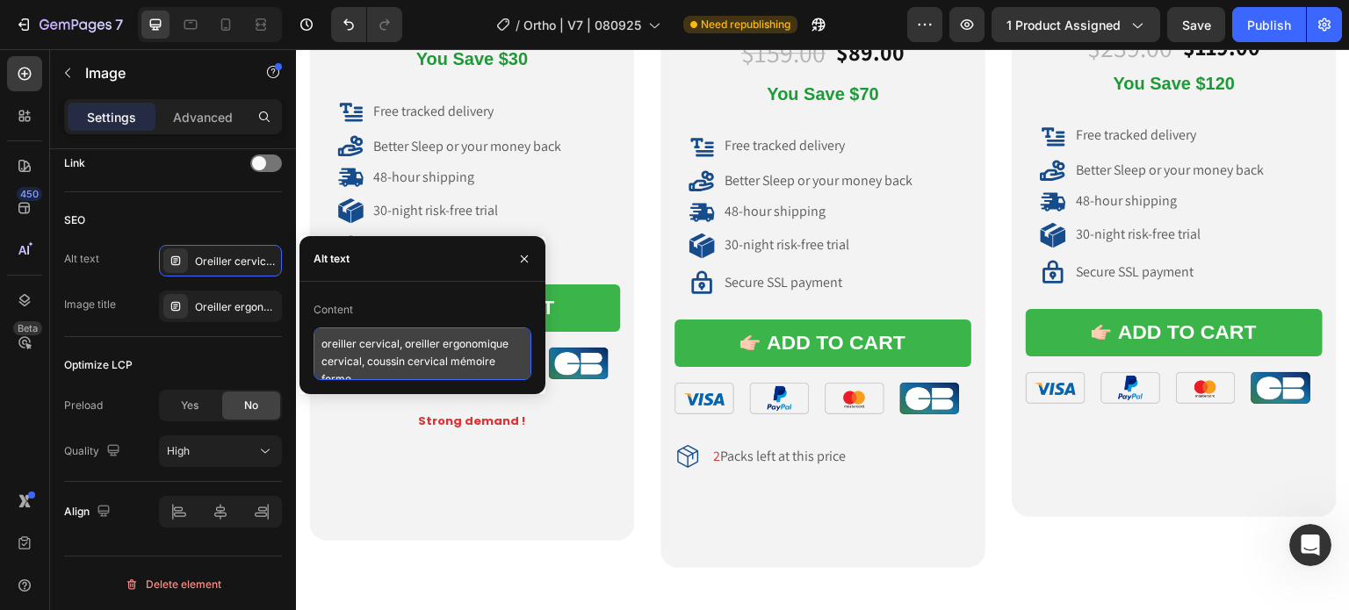
click at [383, 358] on textarea "oreiller cervical, oreiller ergonomique cervical, coussin cervical mémoire forme" at bounding box center [423, 354] width 218 height 53
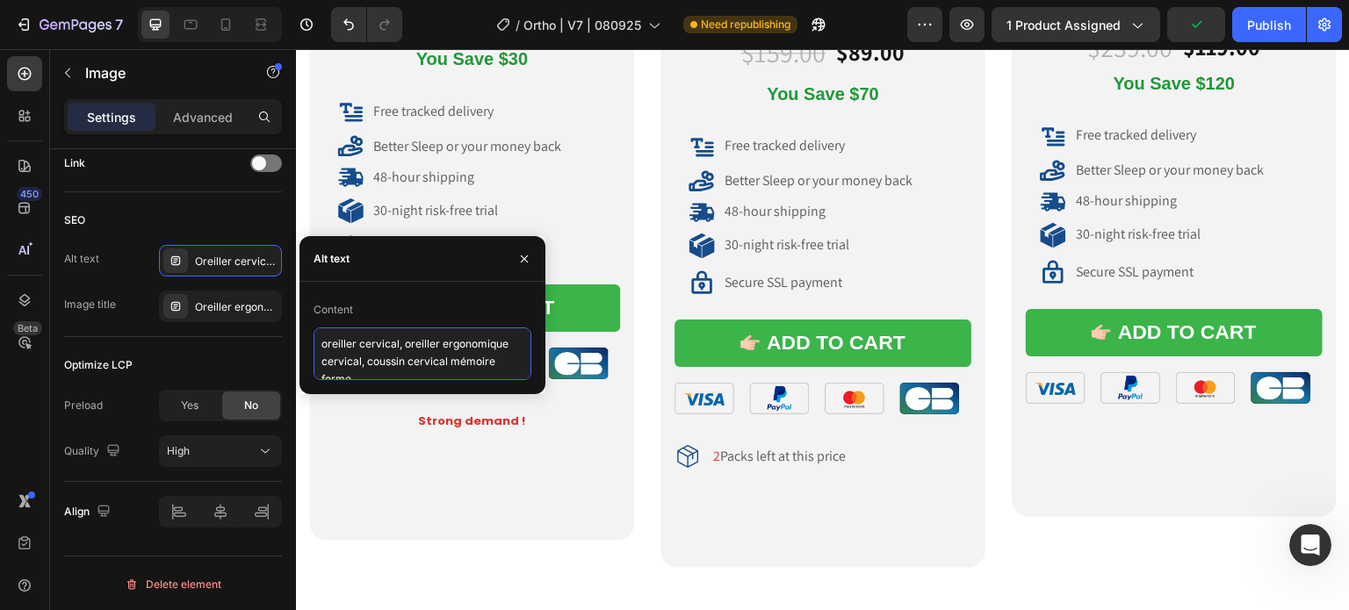
paste textarea "Cervical Neck Pillow, Best Pillow for neck Pain, orthopedic neck pillow"
type textarea "Cervical Neck Pillow, Best Pillow for neck Pain, orthopedic neck pillow"
click at [803, 25] on icon at bounding box center [806, 18] width 13 height 13
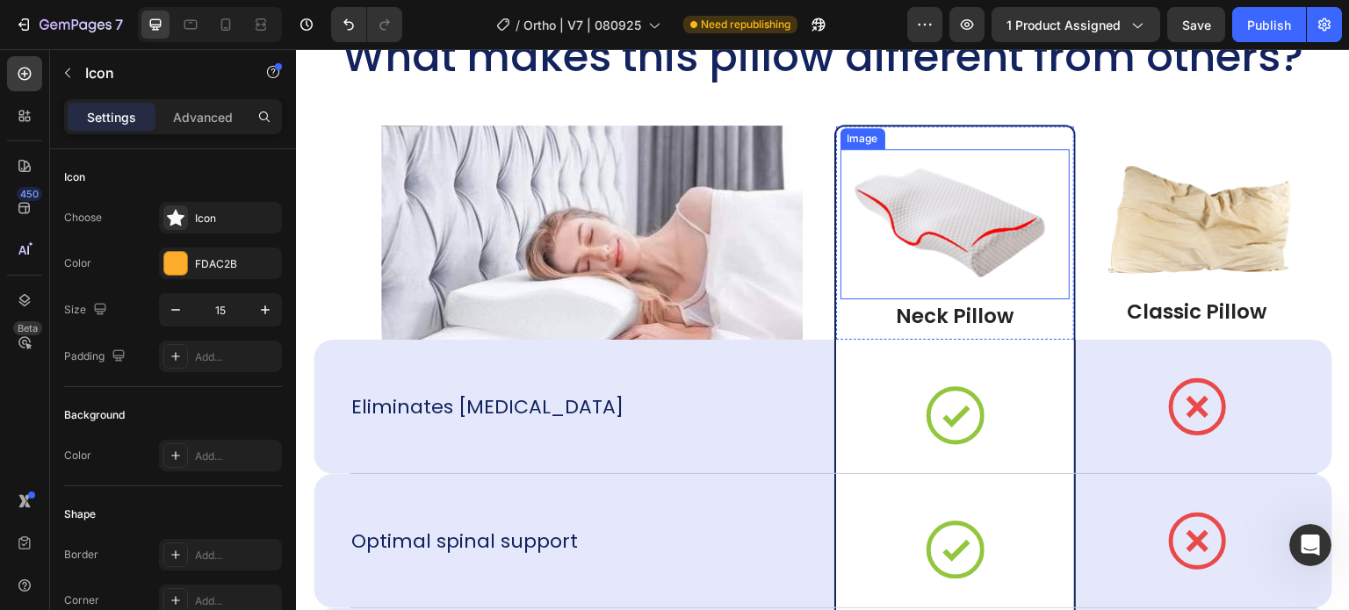
scroll to position [11886, 0]
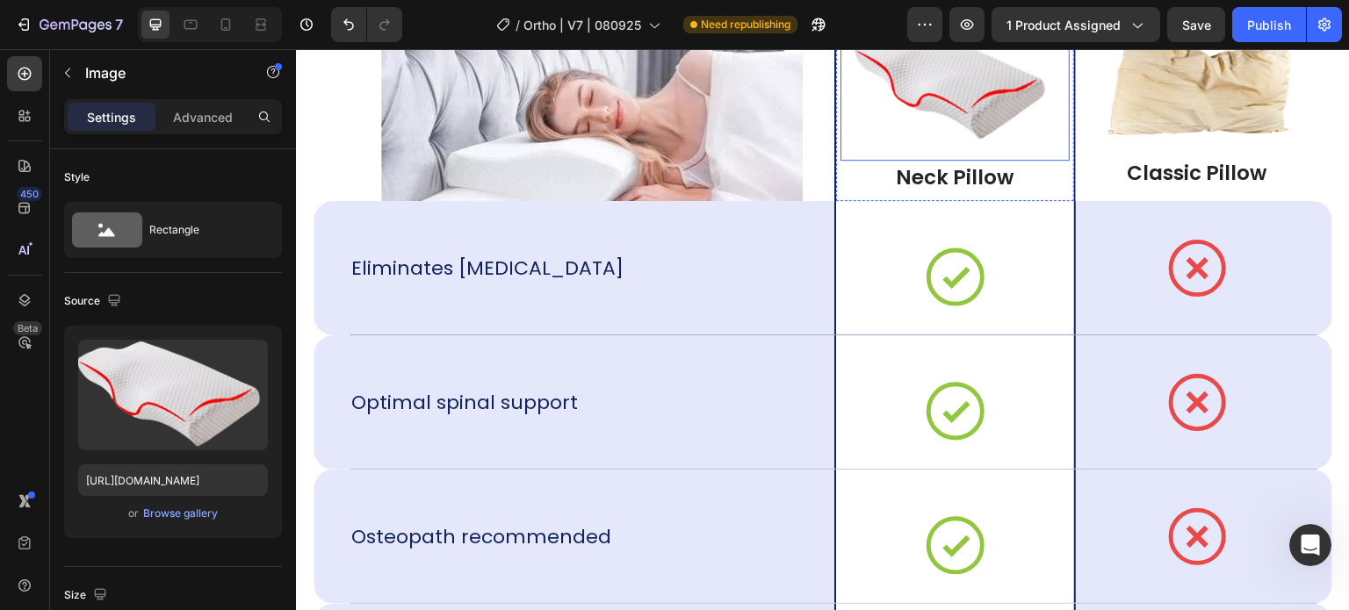
click at [962, 126] on img at bounding box center [955, 85] width 214 height 115
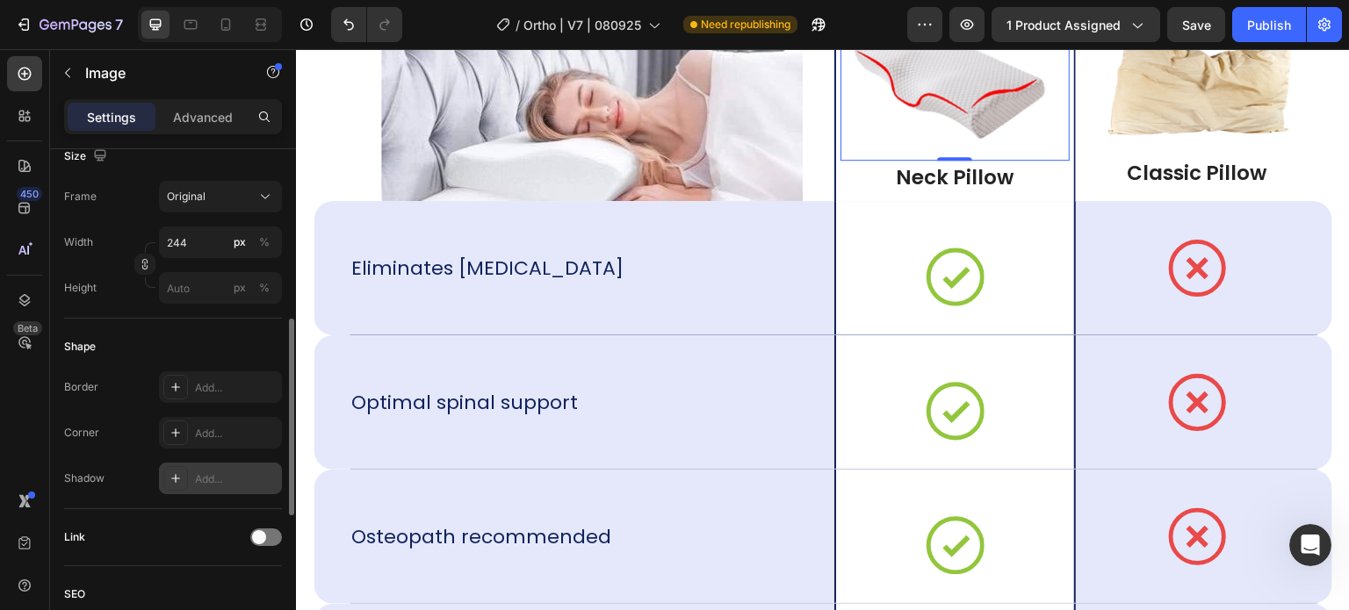
scroll to position [813, 0]
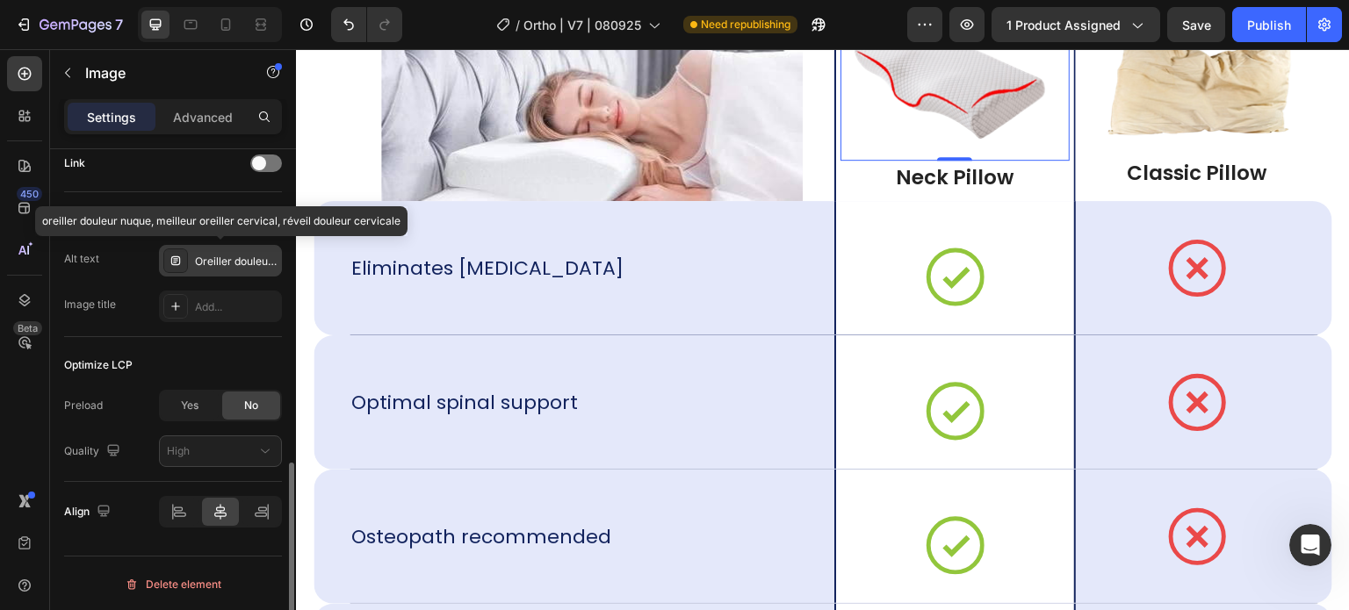
click at [214, 263] on div "Oreiller douleur nuque, meilleur oreiller cervical, réveil douleur cervicale" at bounding box center [236, 262] width 83 height 16
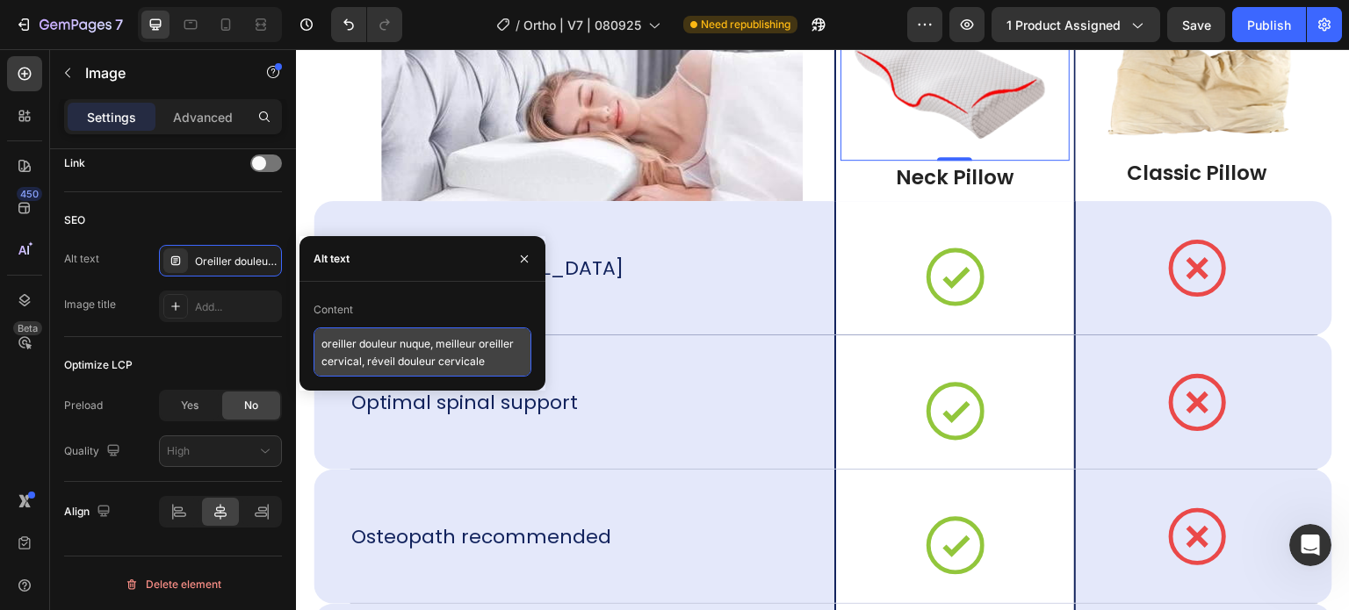
click at [364, 346] on textarea "oreiller douleur nuque, meilleur oreiller cervical, réveil douleur cervicale" at bounding box center [423, 352] width 218 height 49
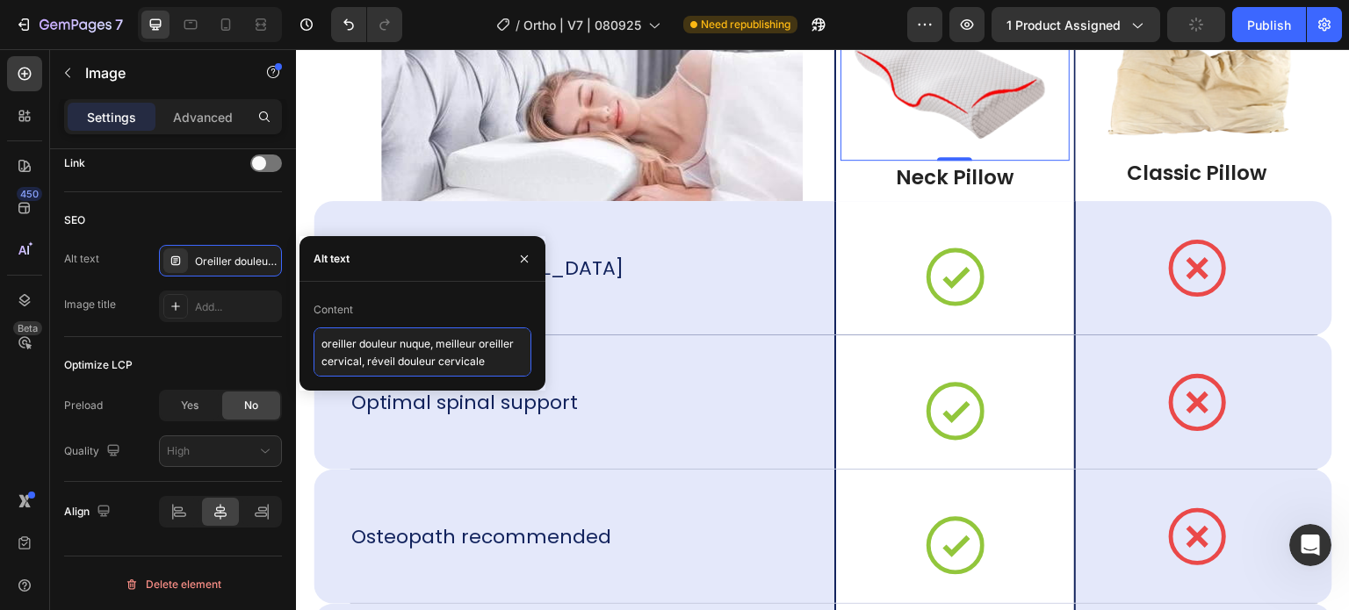
click at [364, 346] on textarea "oreiller douleur nuque, meilleur oreiller cervical, réveil douleur cervicale" at bounding box center [423, 352] width 218 height 49
paste textarea "Cervical Neck Pillow, Best Pillow for neck Pain, orthopedic neck pillow"
type textarea "Cervical Neck Pillow, Best Pillow for neck Pain, orthopedic neck pillow"
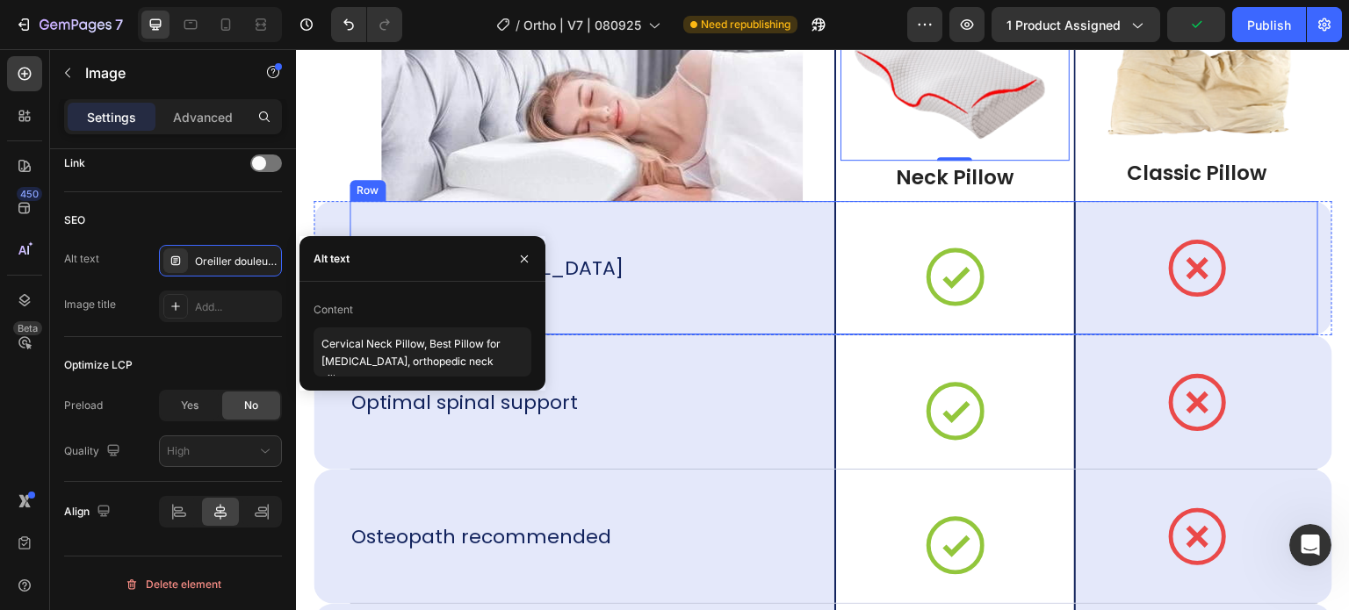
click at [718, 310] on div "Eliminates neck pain Text Block" at bounding box center [592, 268] width 485 height 134
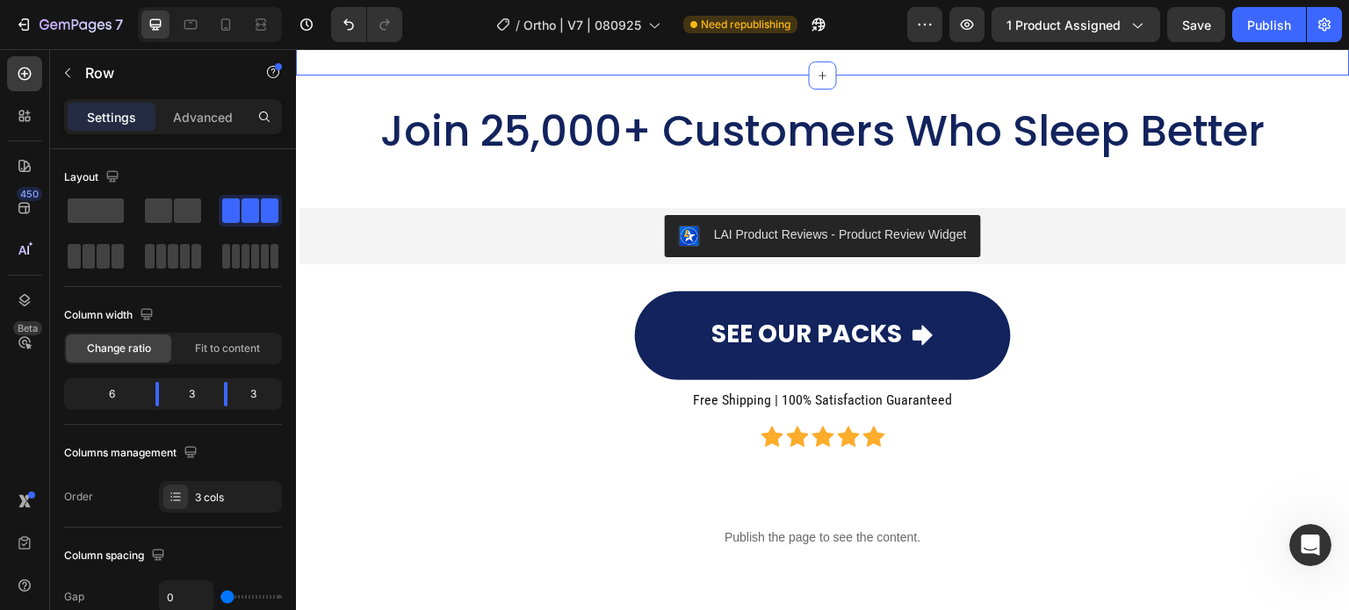
scroll to position [15750, 0]
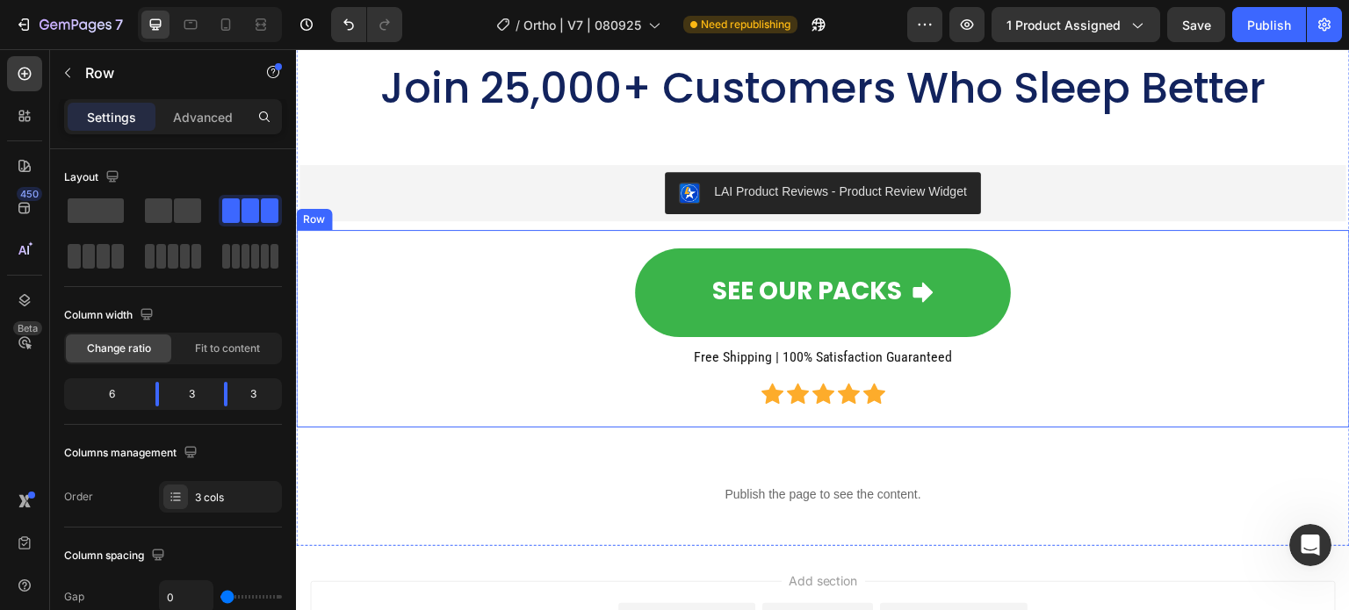
click at [1106, 404] on div "SEE OUR PACKS Button Free Shipping | 100% Satisfaction Guaranteed Heading Icon …" at bounding box center [823, 329] width 1026 height 170
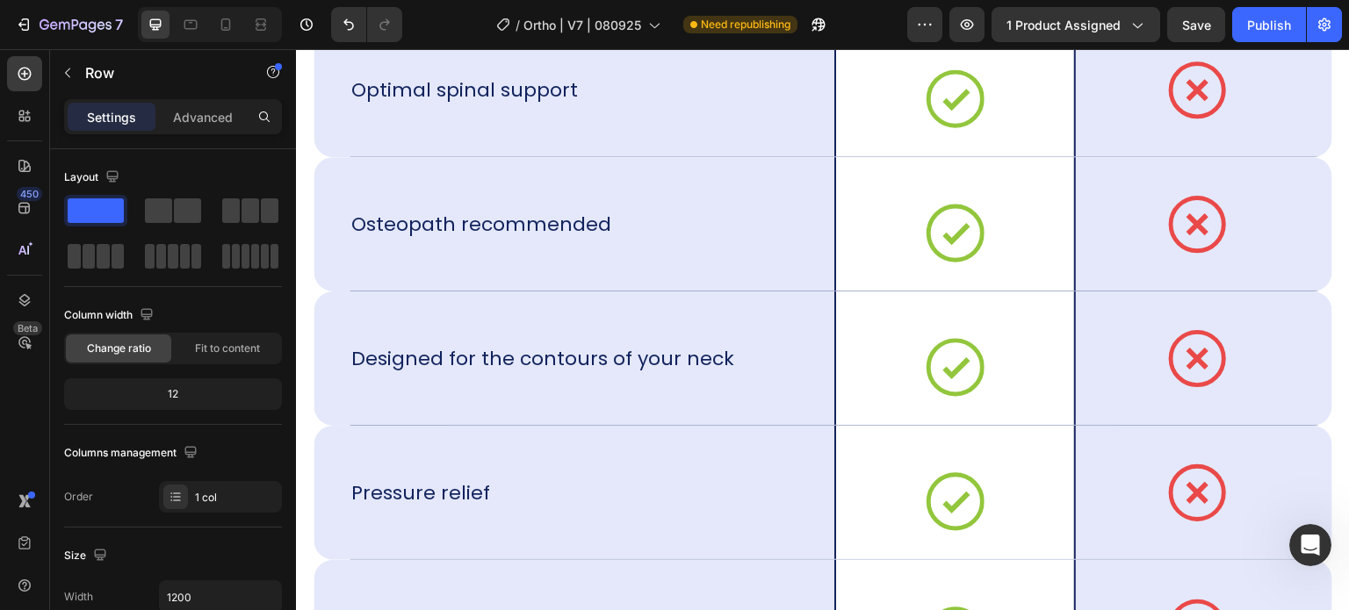
scroll to position [11622, 0]
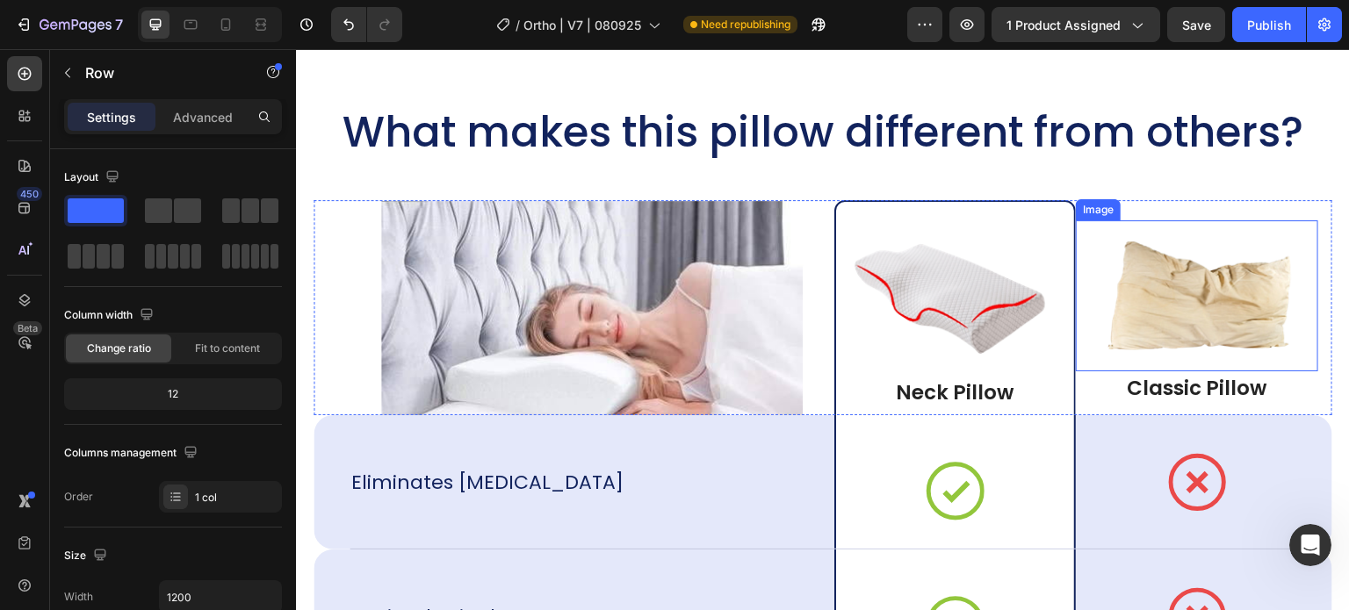
click at [1142, 327] on img at bounding box center [1197, 295] width 214 height 115
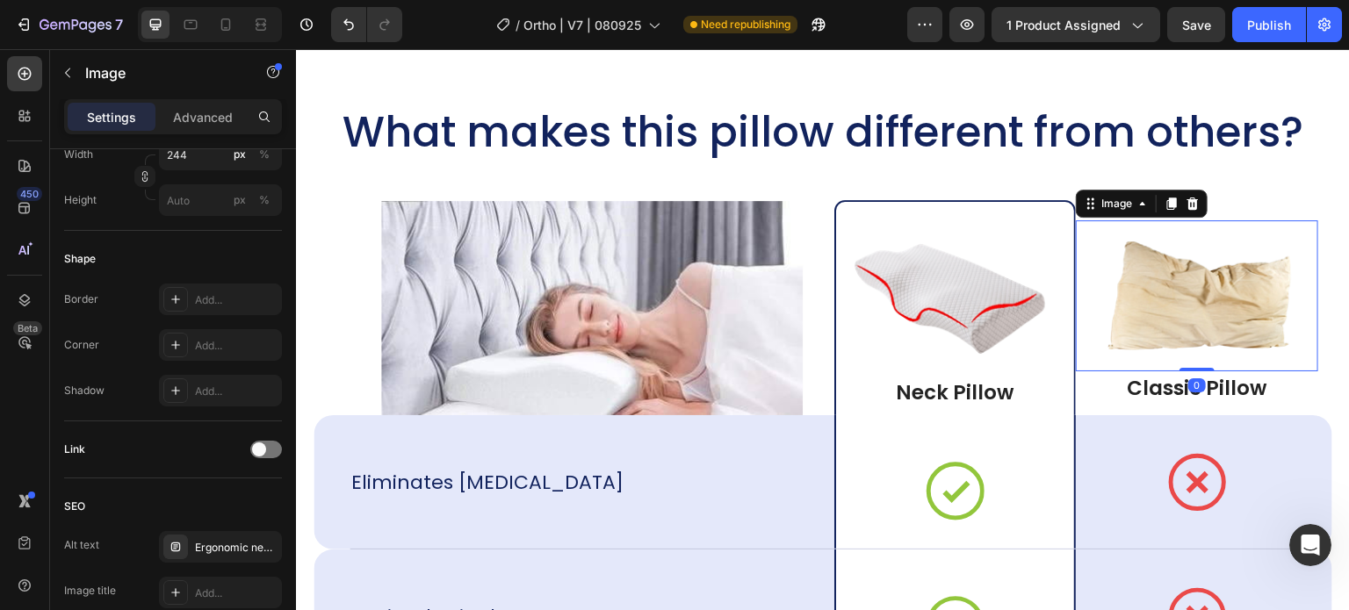
scroll to position [0, 0]
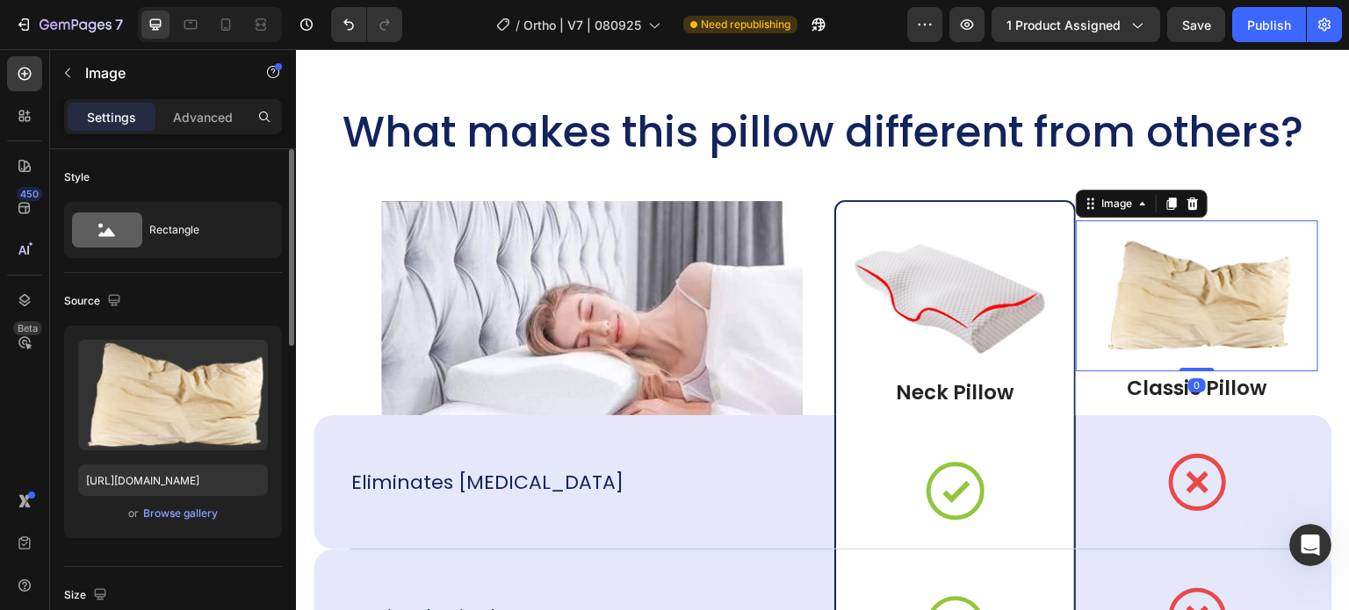
click at [132, 111] on p "Settings" at bounding box center [111, 117] width 49 height 18
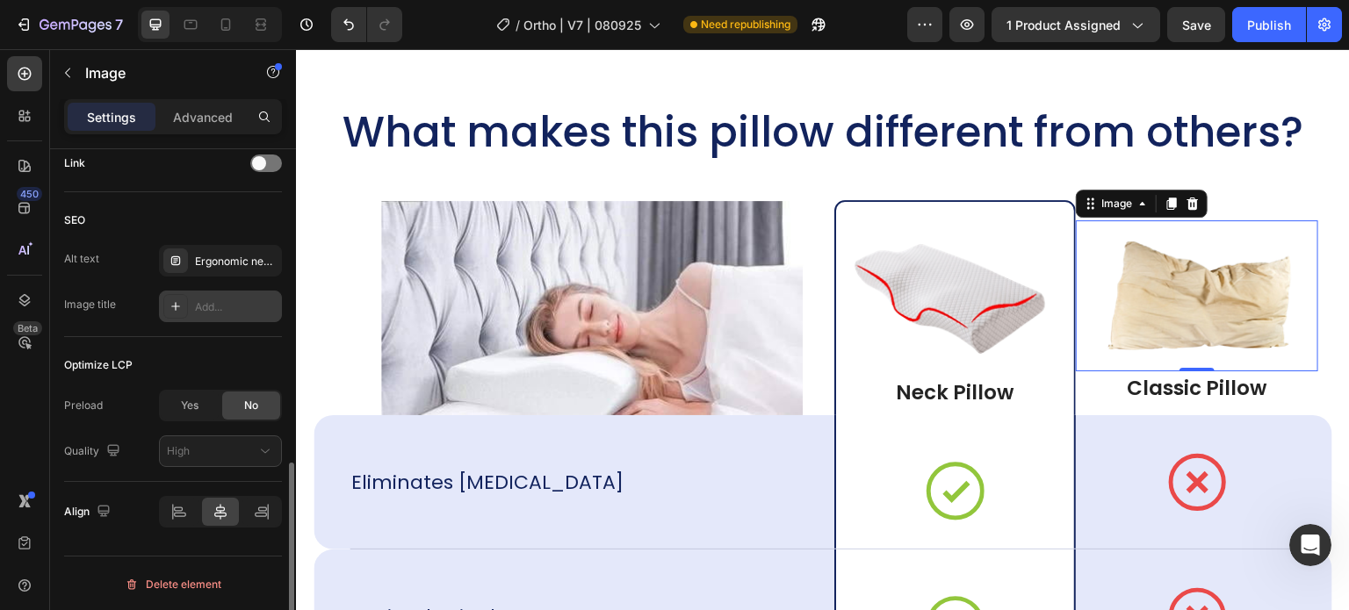
scroll to position [726, 0]
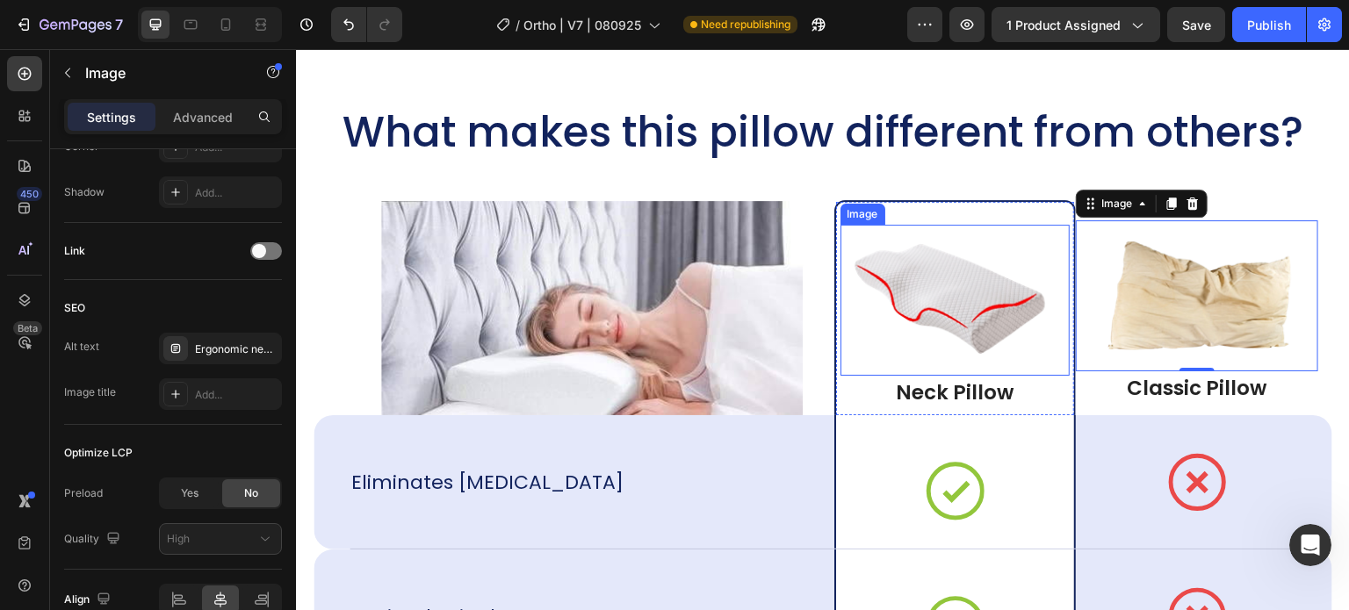
click at [913, 330] on img at bounding box center [955, 299] width 214 height 115
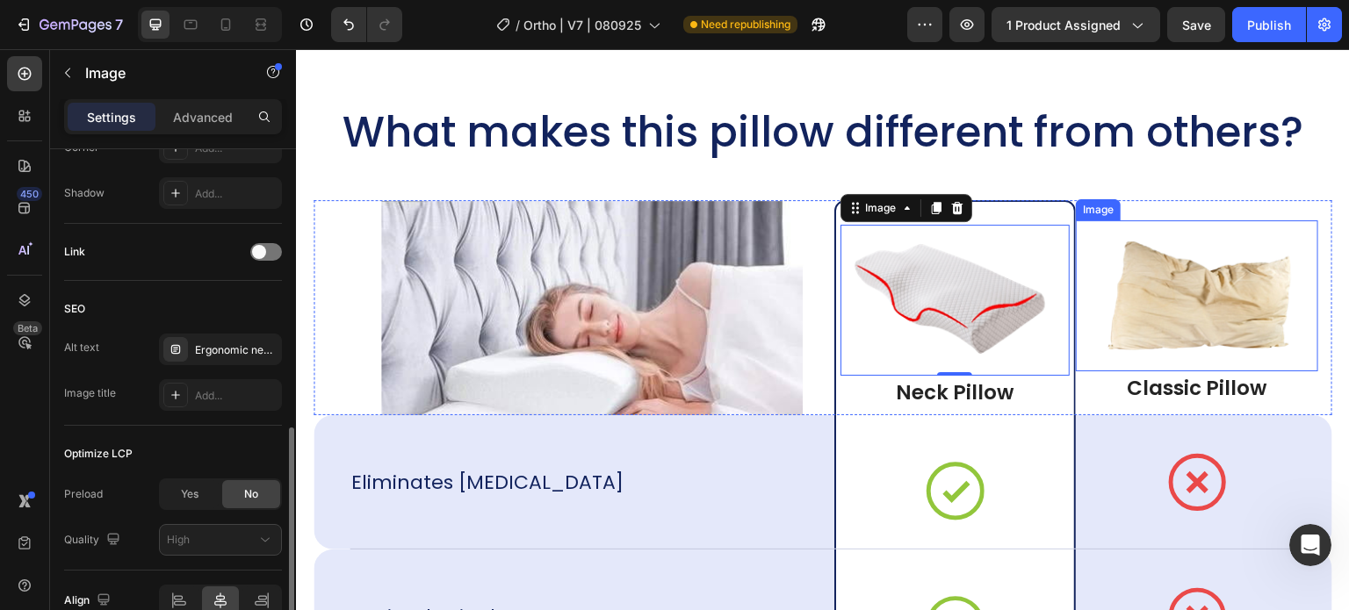
scroll to position [724, 0]
click at [1145, 327] on img at bounding box center [1197, 295] width 214 height 115
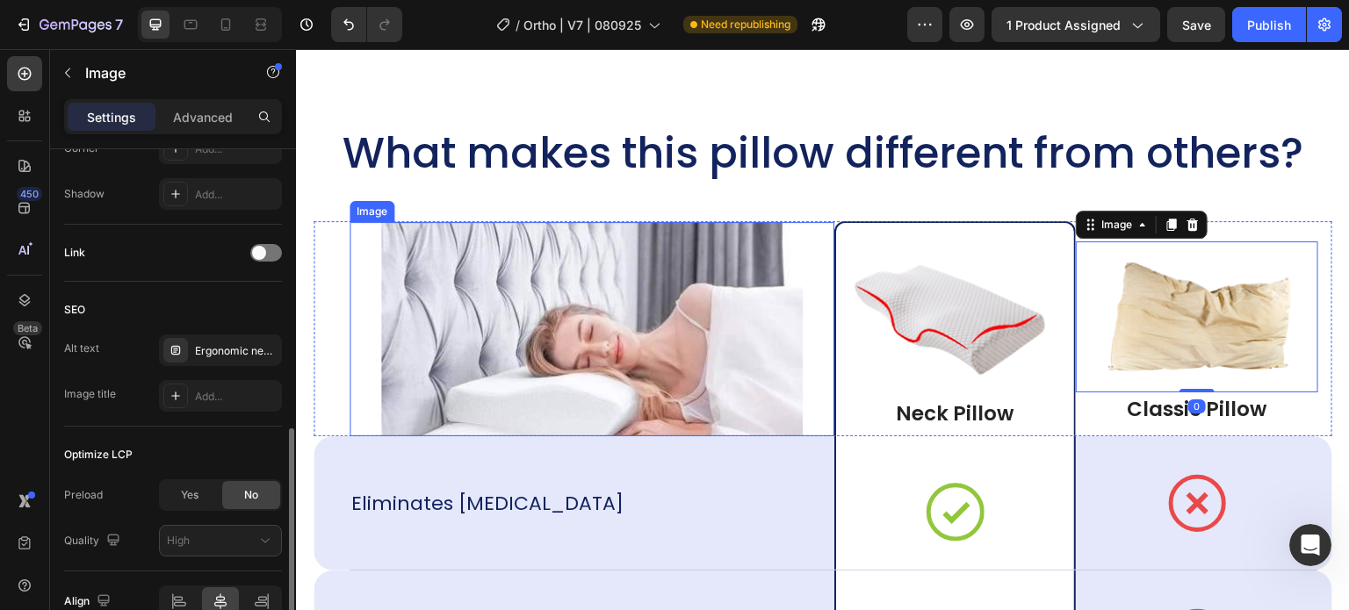
scroll to position [11534, 0]
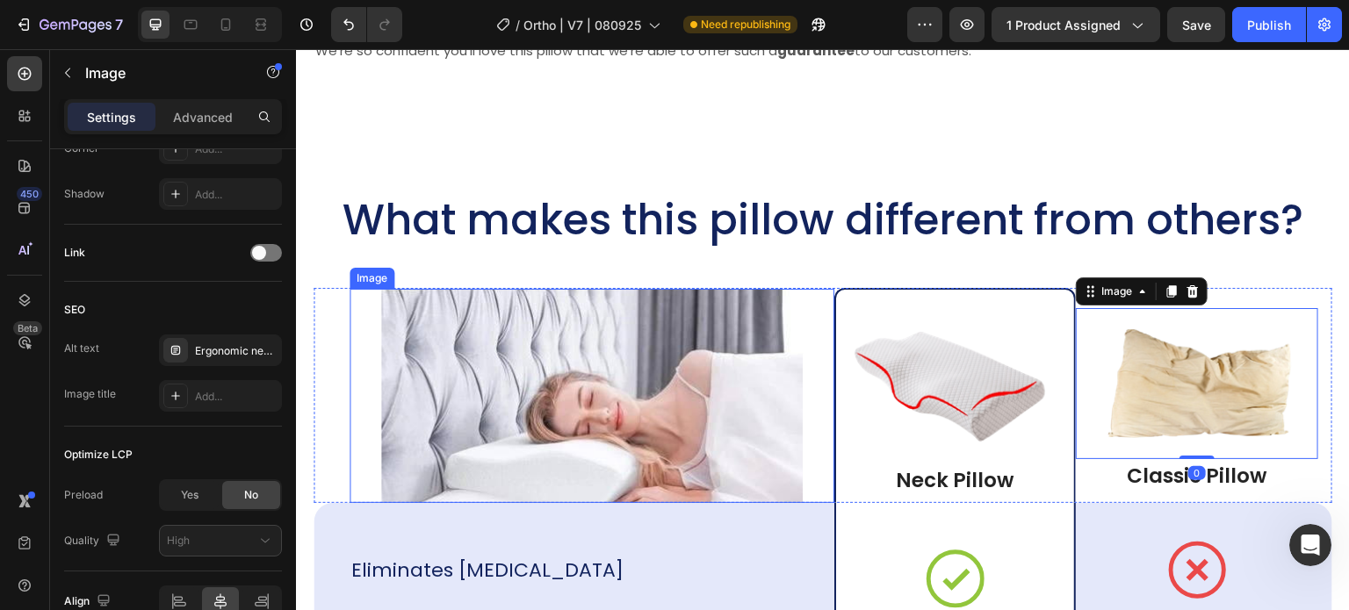
click at [574, 439] on img at bounding box center [592, 396] width 422 height 214
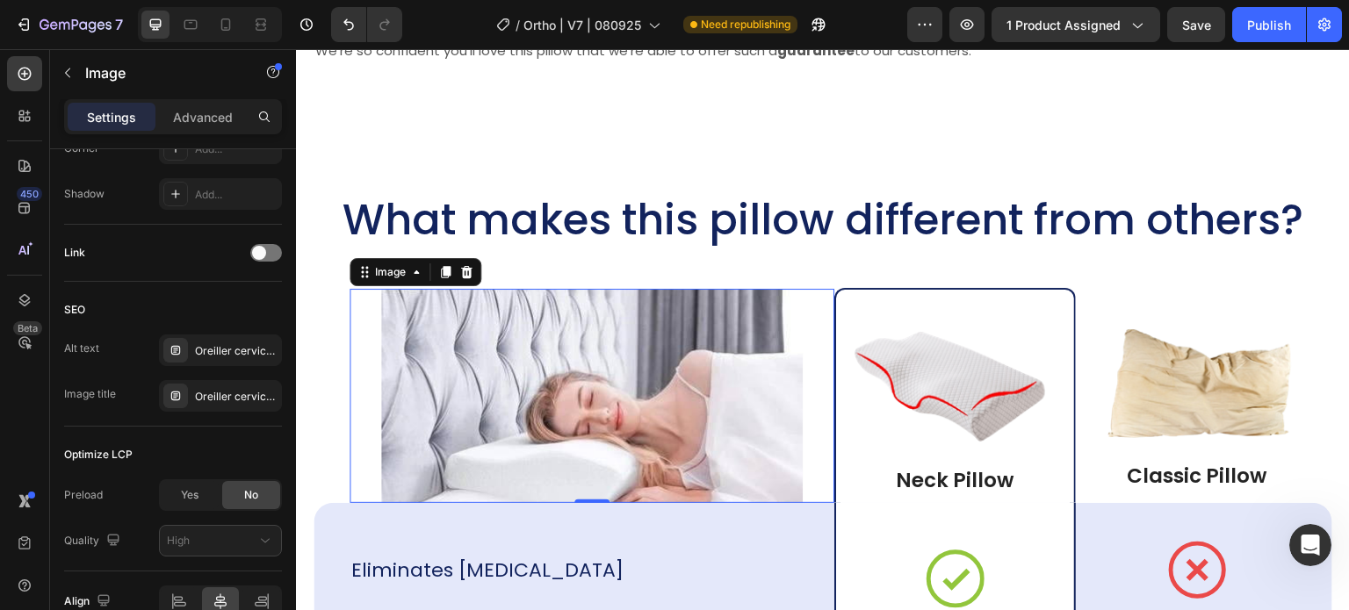
scroll to position [724, 0]
click at [197, 355] on div "Oreiller cervical, oreiller ergonomique cervical, coussin cervical mémoire forme" at bounding box center [236, 351] width 83 height 16
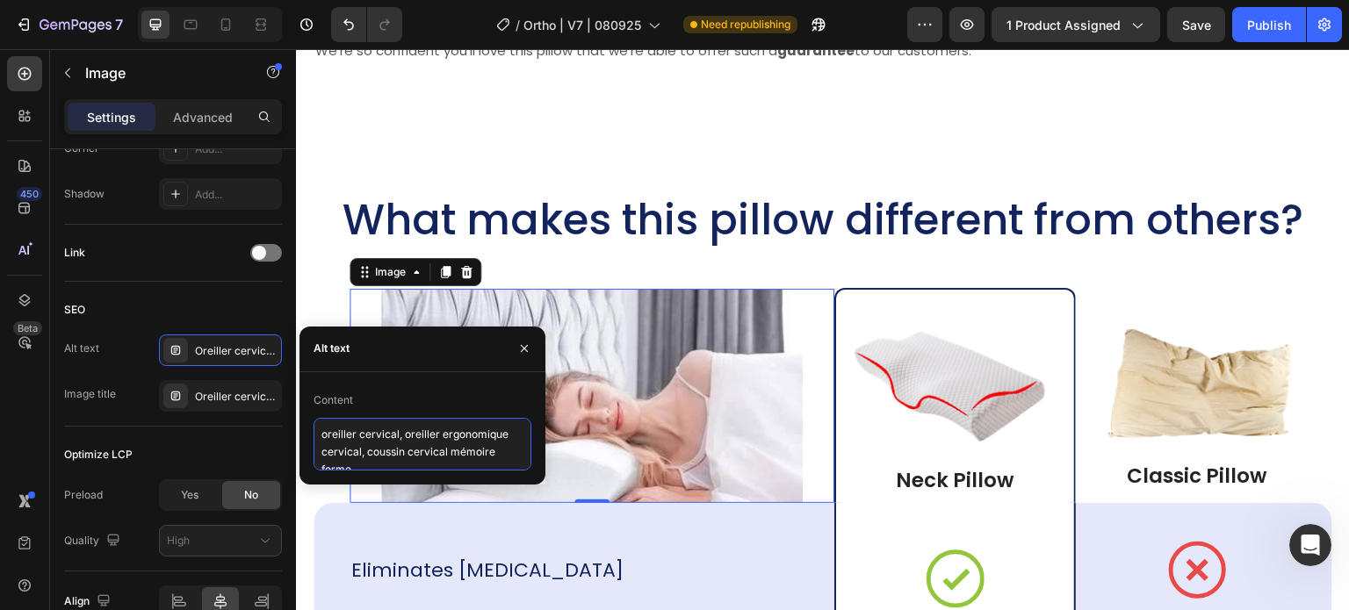
click at [375, 435] on textarea "oreiller cervical, oreiller ergonomique cervical, coussin cervical mémoire forme" at bounding box center [423, 444] width 218 height 53
paste textarea "morning neck pain pillow, Best Neck pillow, orthopedic neck pillow"
type textarea "morning neck pain pillow, Best Neck pillow, orthopedic neck pillow"
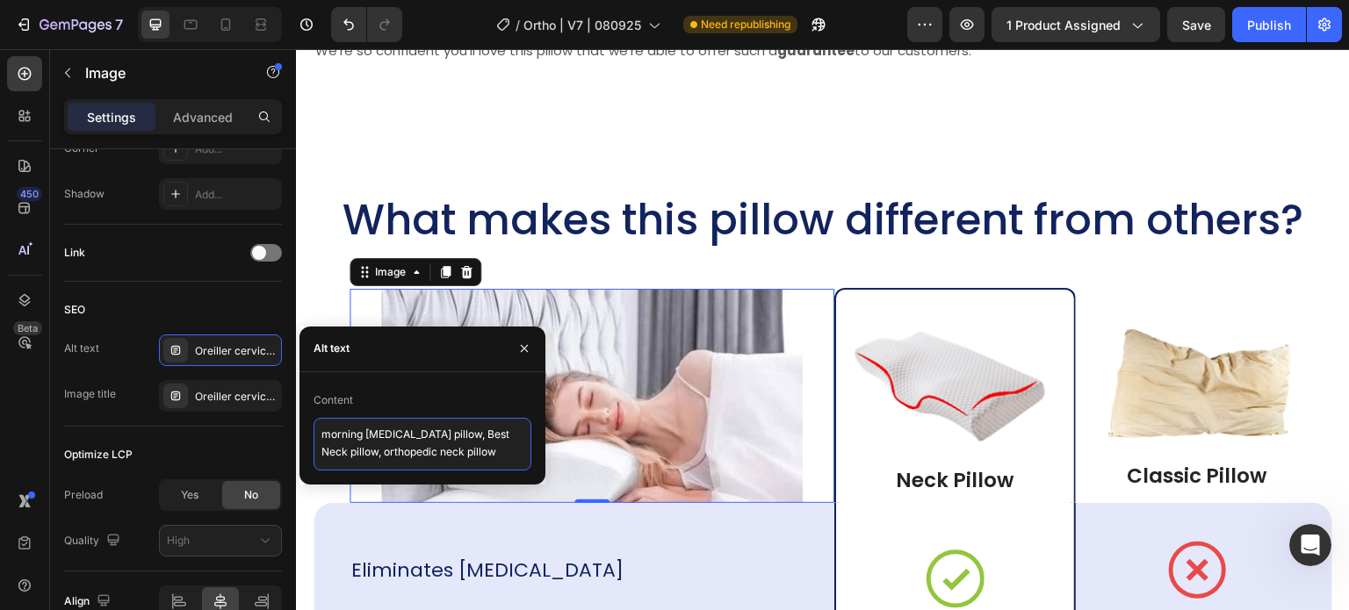
scroll to position [7, 0]
click at [717, 369] on img at bounding box center [592, 396] width 422 height 214
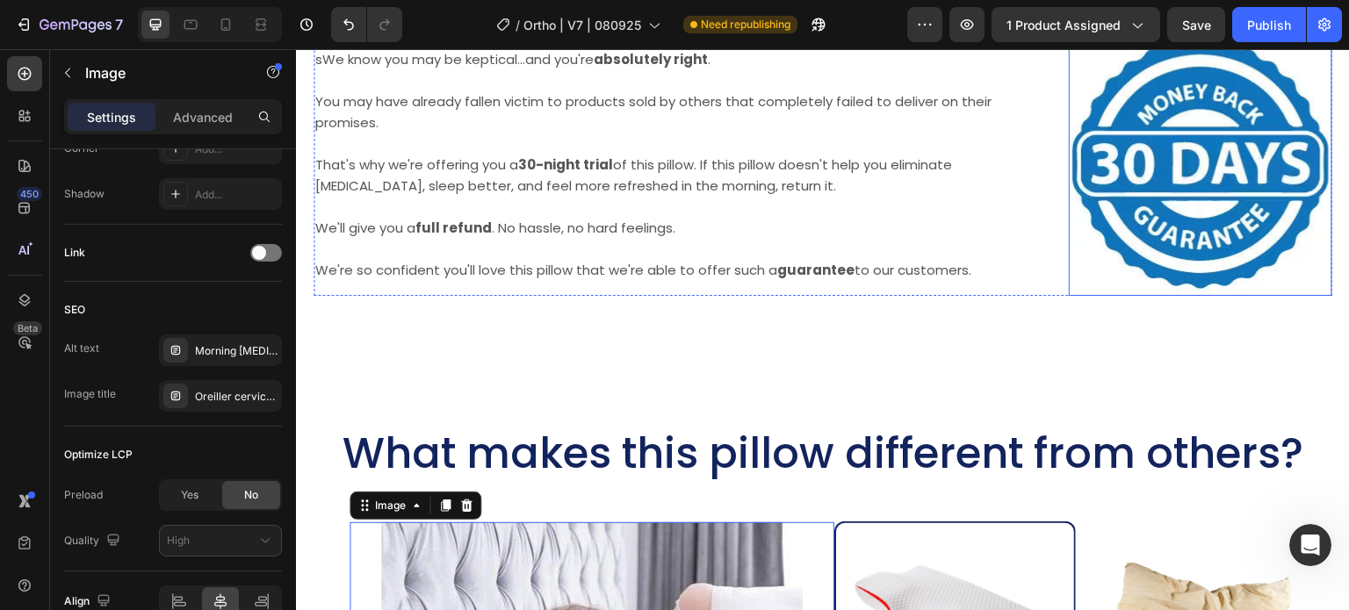
scroll to position [11183, 0]
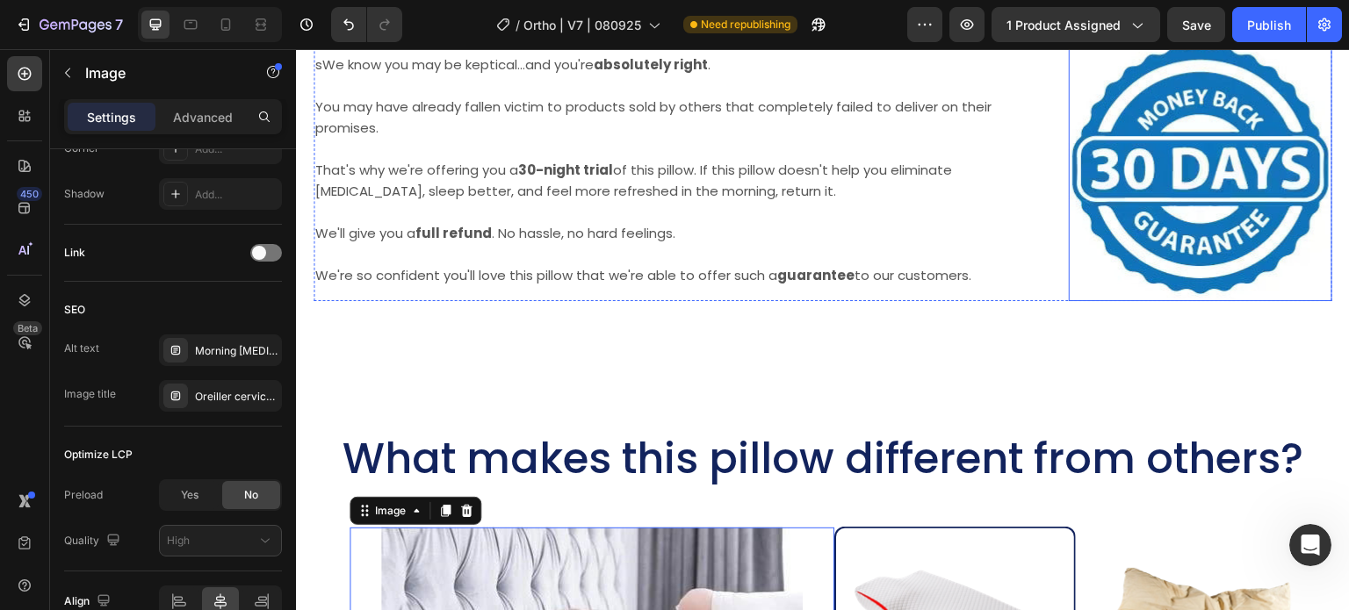
click at [1144, 287] on img at bounding box center [1201, 170] width 264 height 264
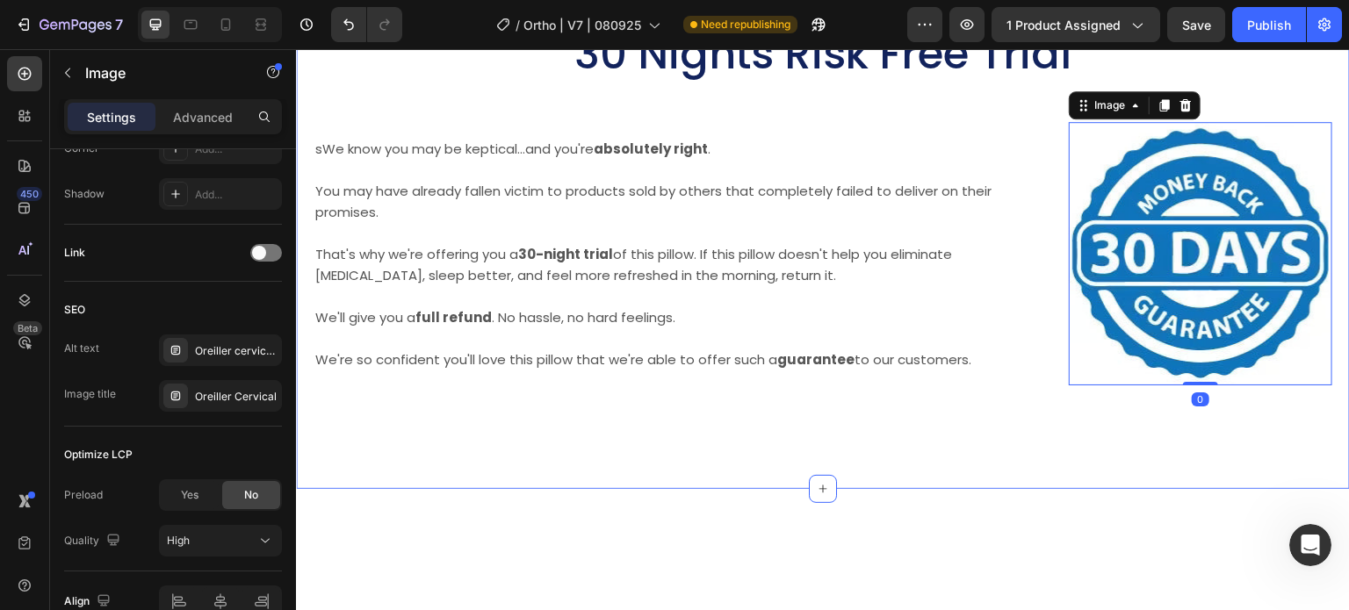
scroll to position [11007, 0]
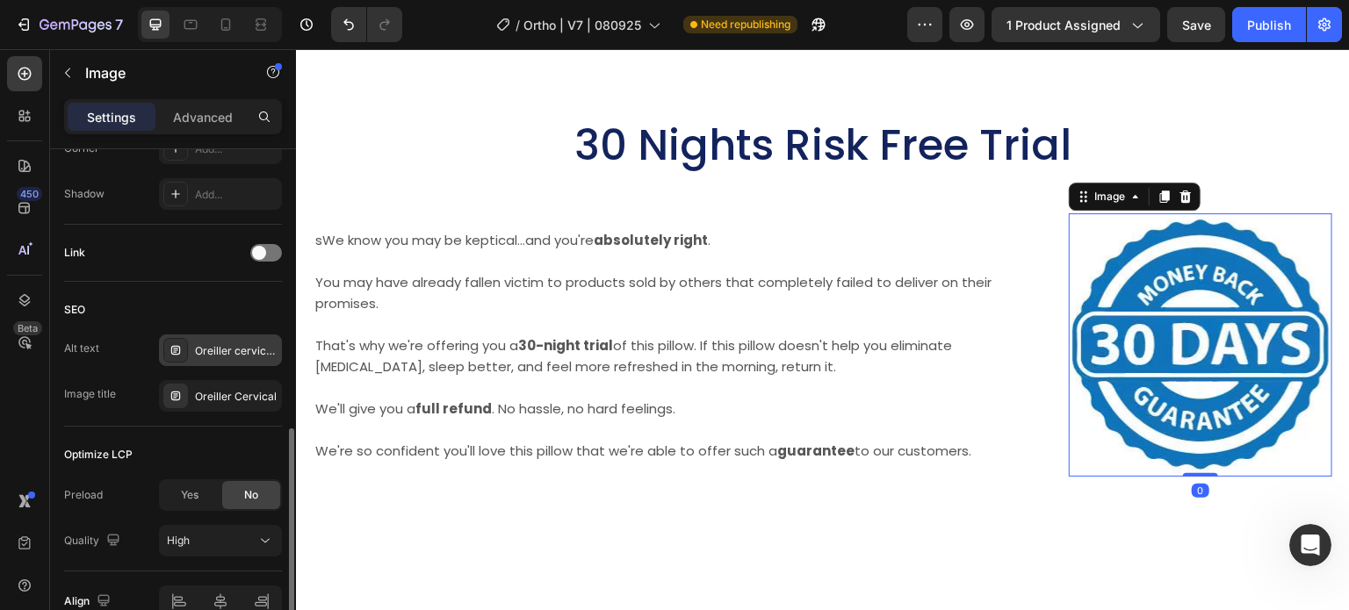
click at [245, 348] on div "Oreiller cervical, oreiller ergonomique cervical, coussin cervical mémoire forme" at bounding box center [236, 351] width 83 height 16
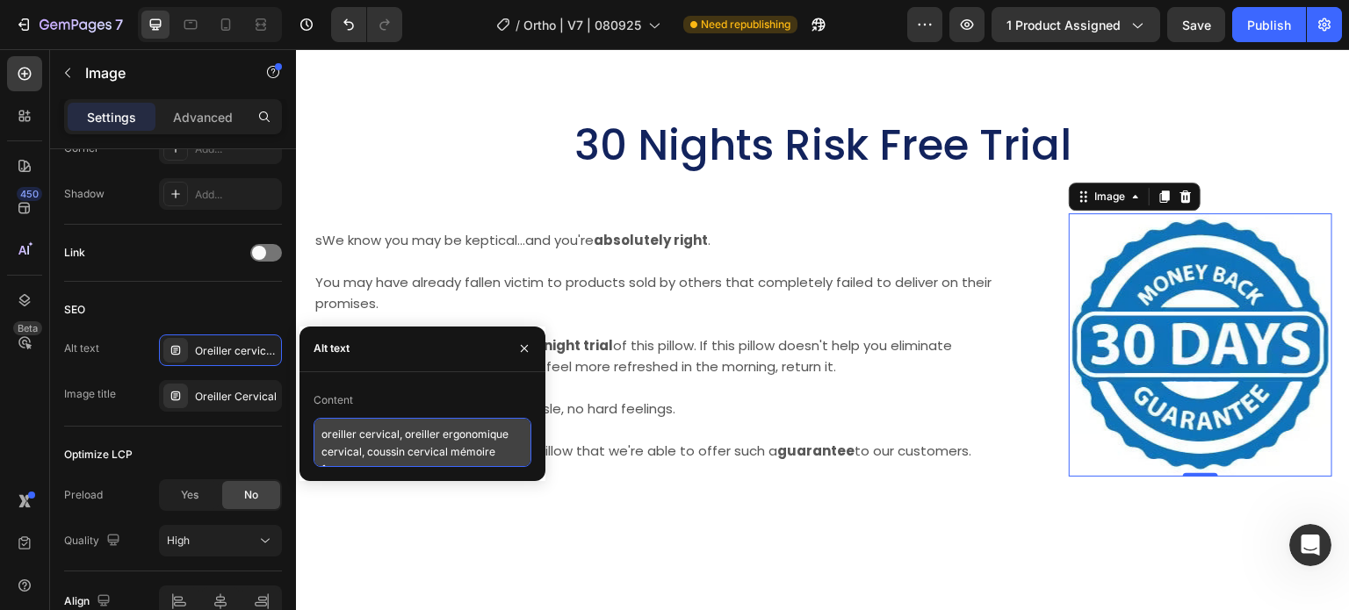
click at [351, 437] on textarea "oreiller cervical, oreiller ergonomique cervical, coussin cervical mémoire forme" at bounding box center [423, 442] width 218 height 49
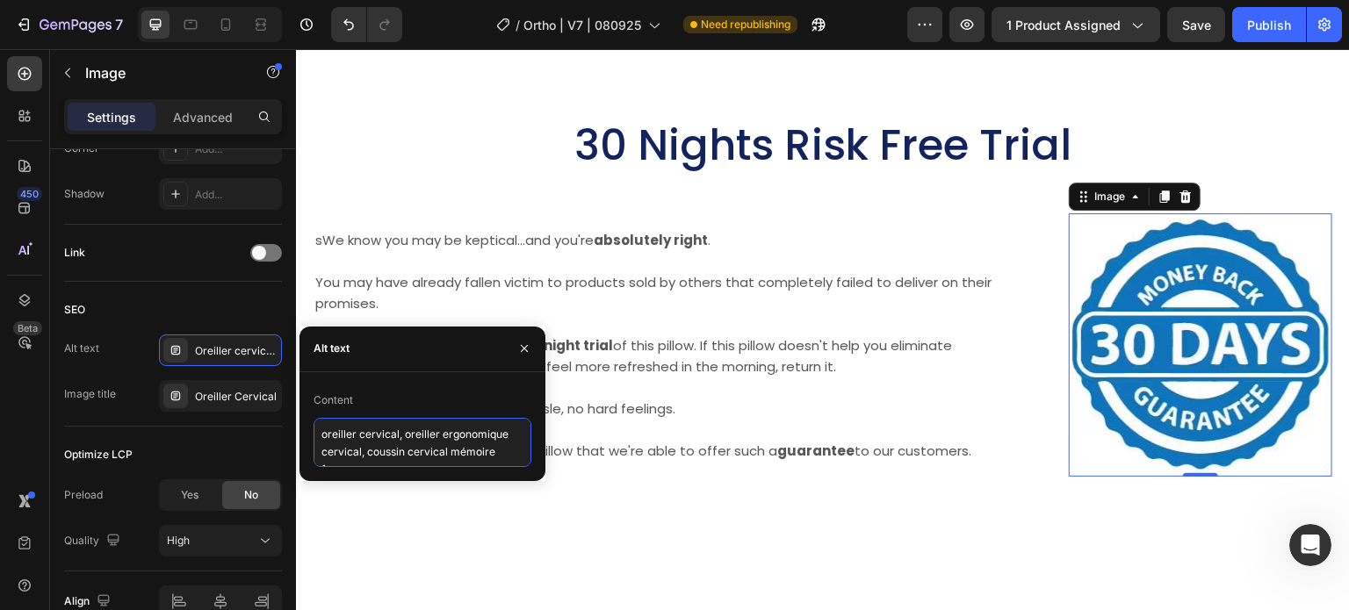
click at [351, 437] on textarea "oreiller cervical, oreiller ergonomique cervical, coussin cervical mémoire forme" at bounding box center [423, 442] width 218 height 49
paste textarea "morning neck pain pillow, Best Neck pillow, orthopedic neck pillow"
type textarea "morning neck pain pillow, Best Neck pillow, orthopedic neck pillow"
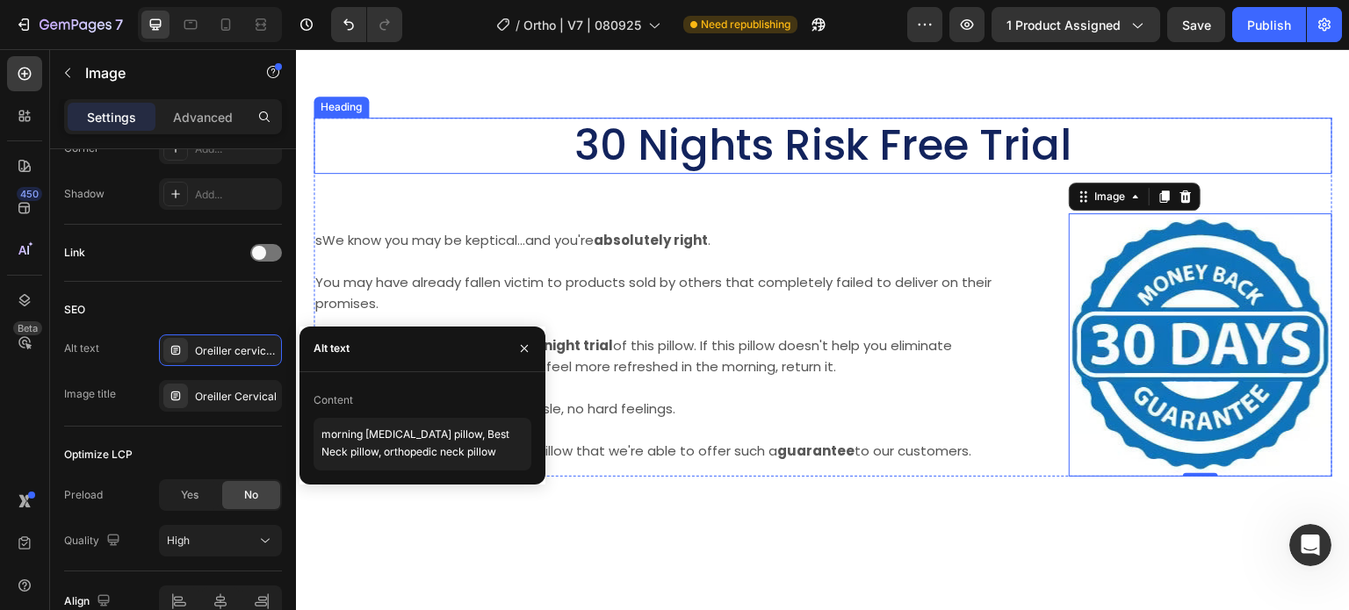
click at [533, 246] on div "30 Nights Risk Free Trial Heading Image 0 sWe know you may be keptical...and yo…" at bounding box center [823, 324] width 1054 height 514
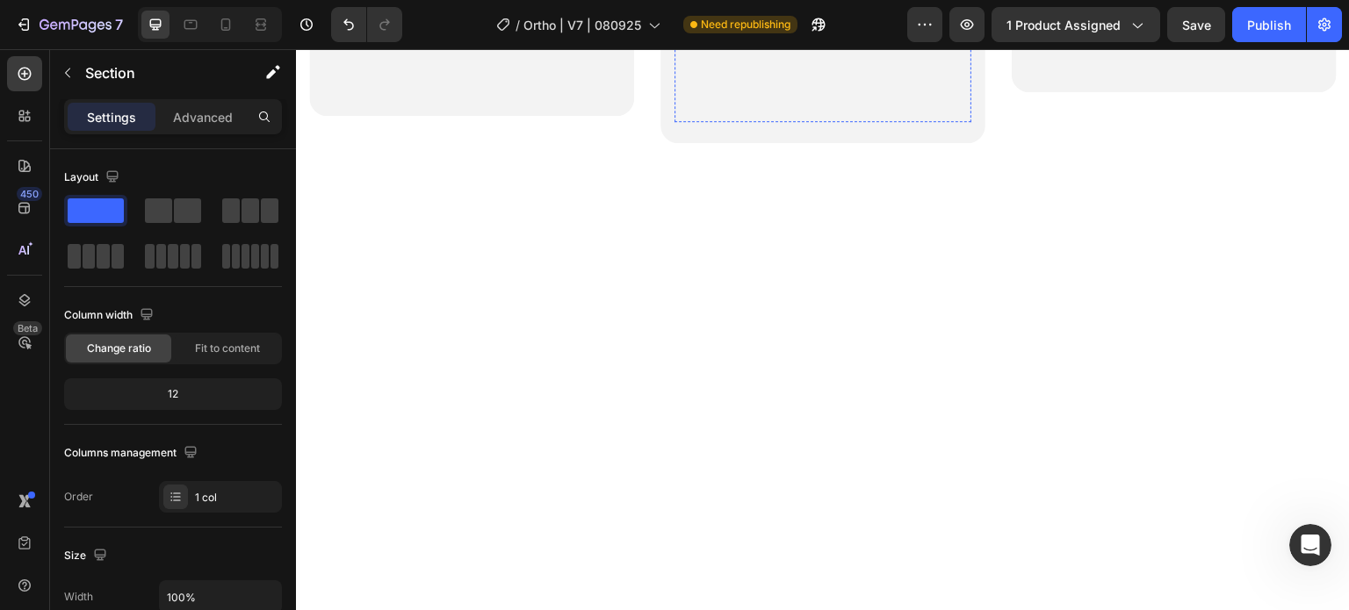
scroll to position [9151, 0]
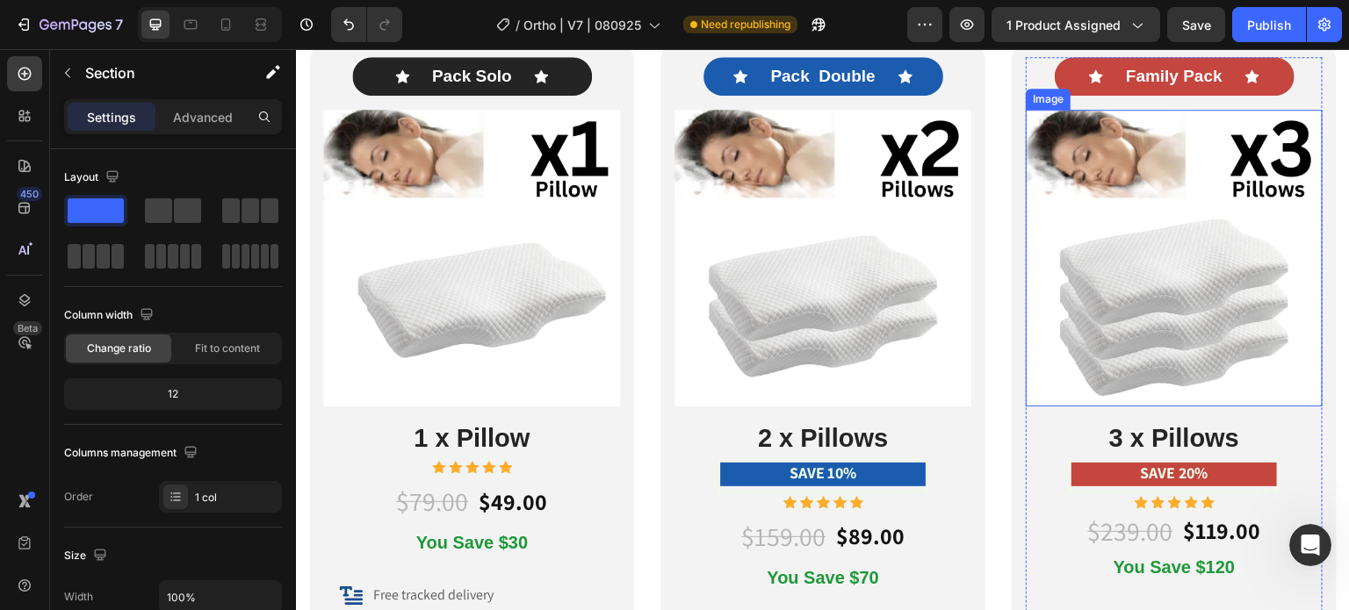
click at [1123, 281] on img at bounding box center [1174, 258] width 297 height 297
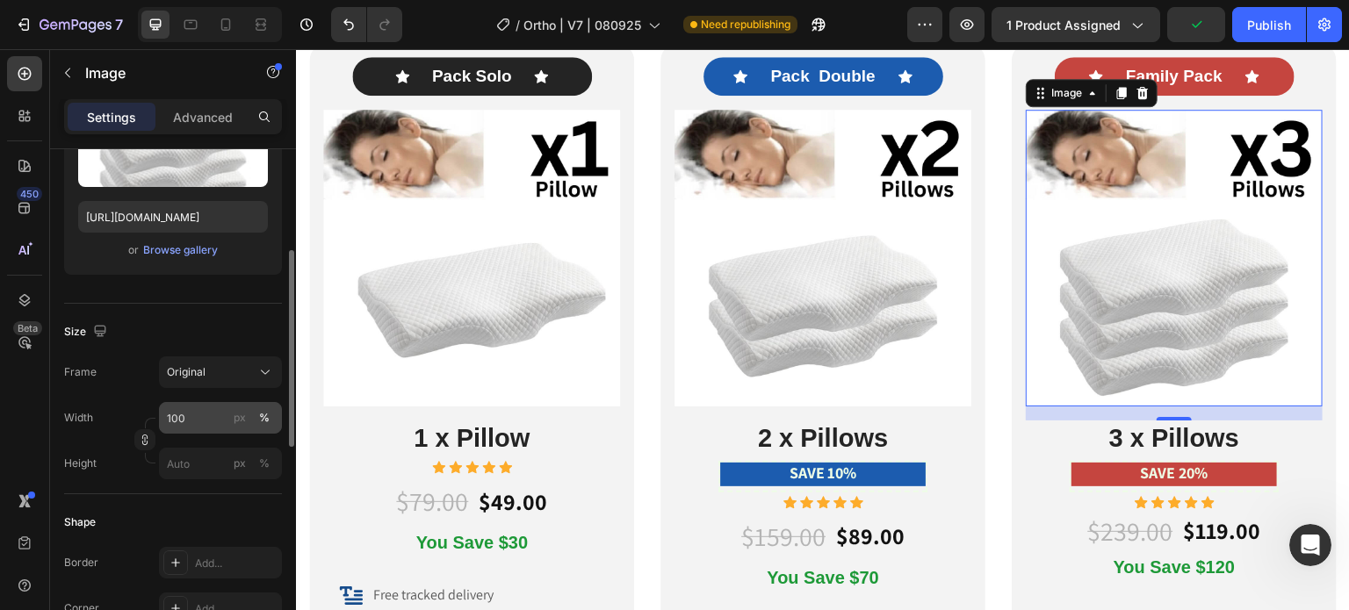
scroll to position [813, 0]
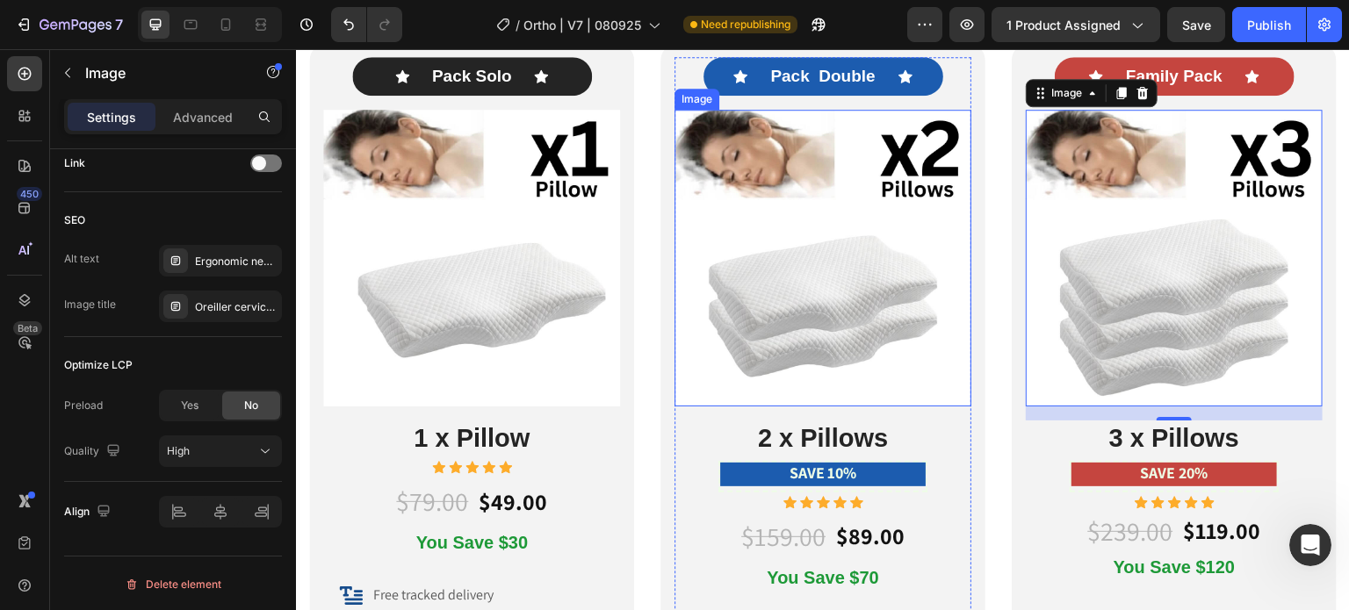
click at [848, 203] on img at bounding box center [823, 258] width 297 height 297
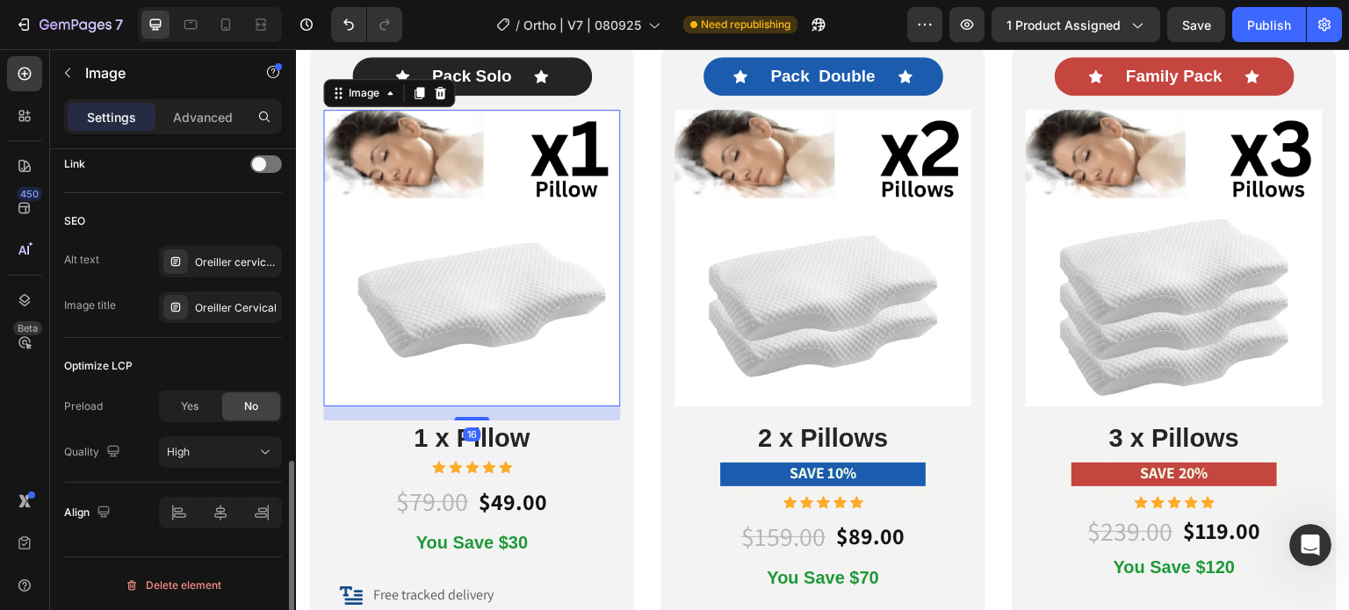
click at [539, 220] on img at bounding box center [471, 258] width 297 height 297
click at [233, 266] on div "Oreiller cervical, oreiller ergonomique cervical, coussin cervical mémoire forme" at bounding box center [236, 264] width 83 height 16
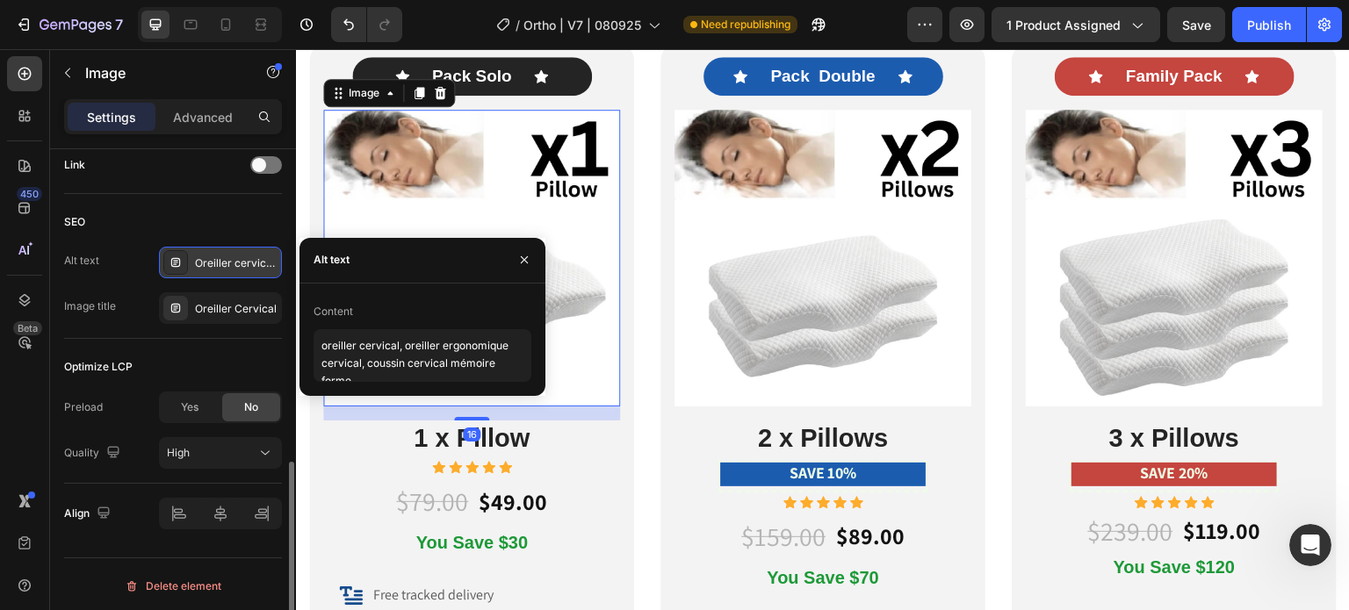
click at [233, 266] on div "Oreiller cervical, oreiller ergonomique cervical, coussin cervical mémoire forme" at bounding box center [236, 264] width 83 height 16
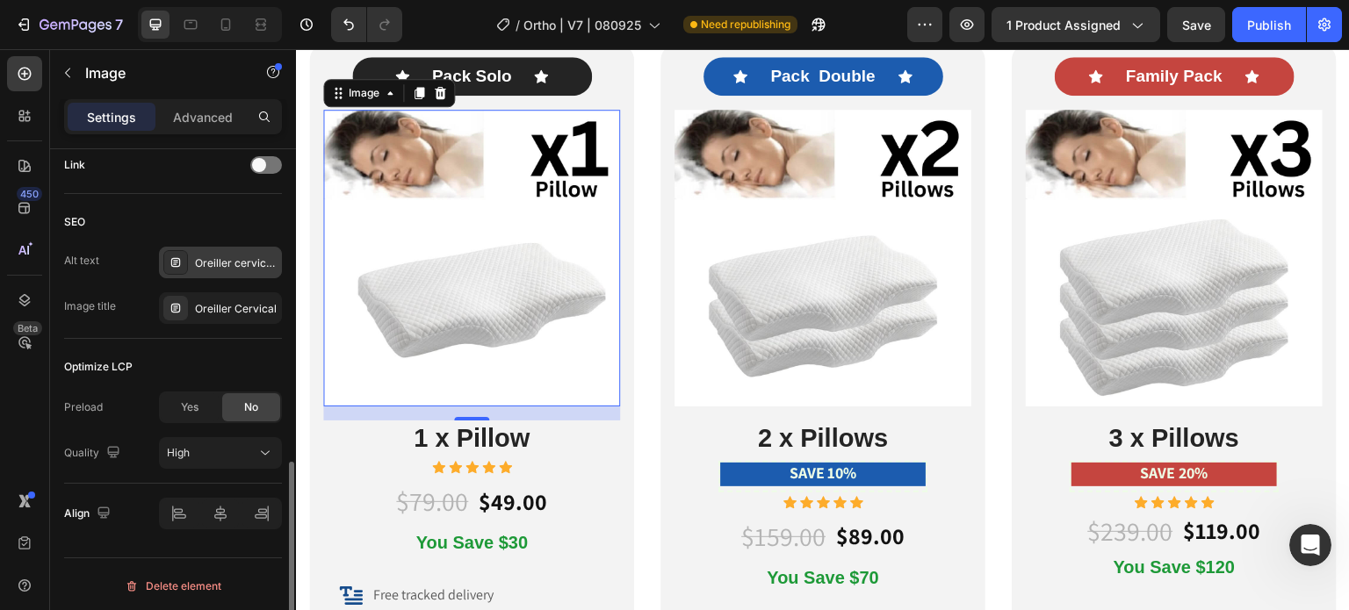
click at [232, 256] on div "Oreiller cervical, oreiller ergonomique cervical, coussin cervical mémoire forme" at bounding box center [236, 264] width 83 height 16
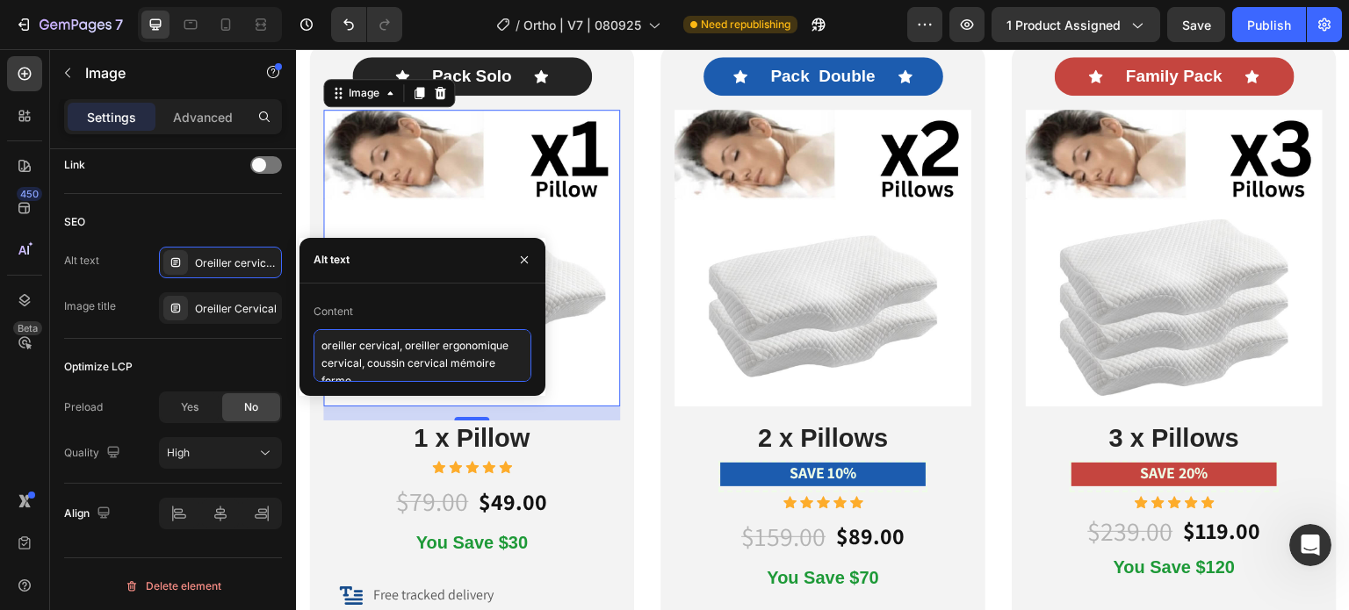
click at [393, 343] on textarea "oreiller cervical, oreiller ergonomique cervical, coussin cervical mémoire forme" at bounding box center [423, 355] width 218 height 53
paste textarea "morning neck pain pillow, Best Neck pillow, orthopedic neck pillow"
type textarea "morning neck pain pillow, Best Neck pillow, orthopedic neck pillow"
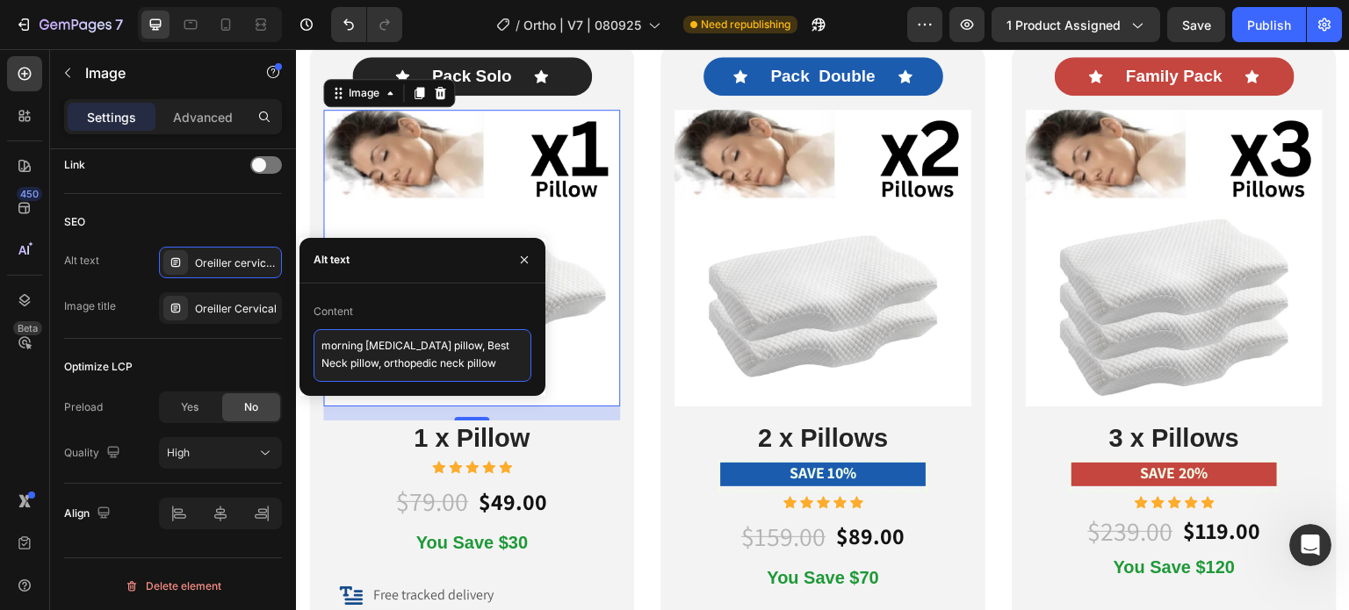
scroll to position [7, 0]
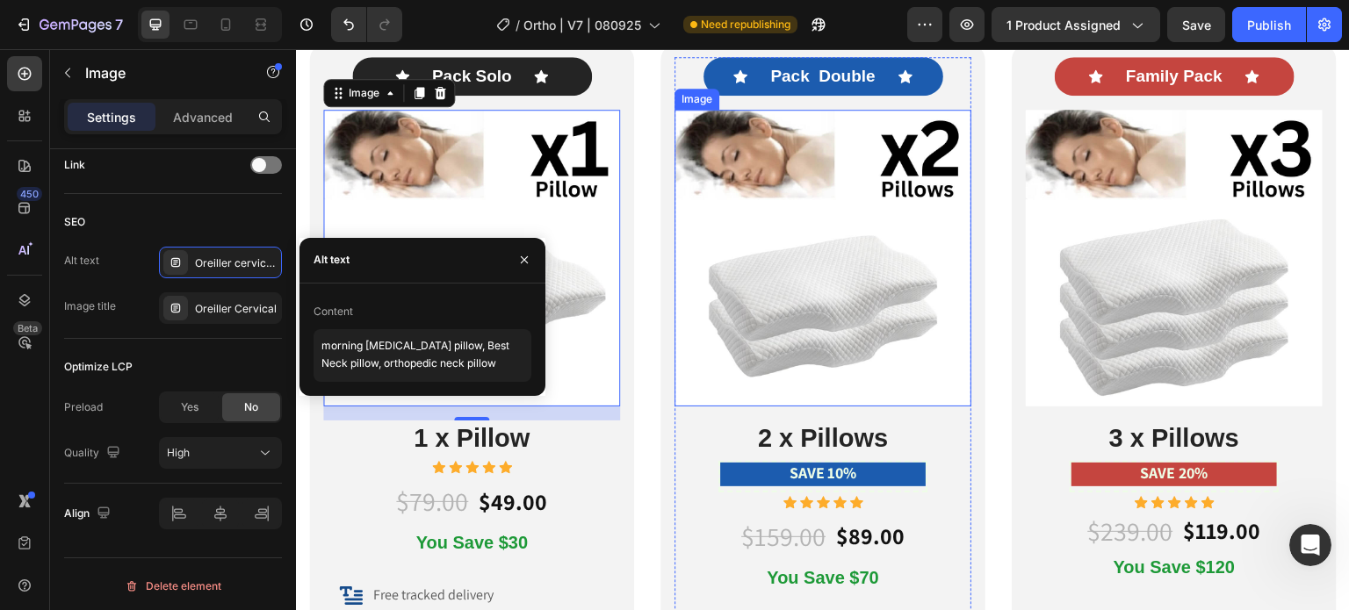
click at [770, 274] on img at bounding box center [823, 258] width 297 height 297
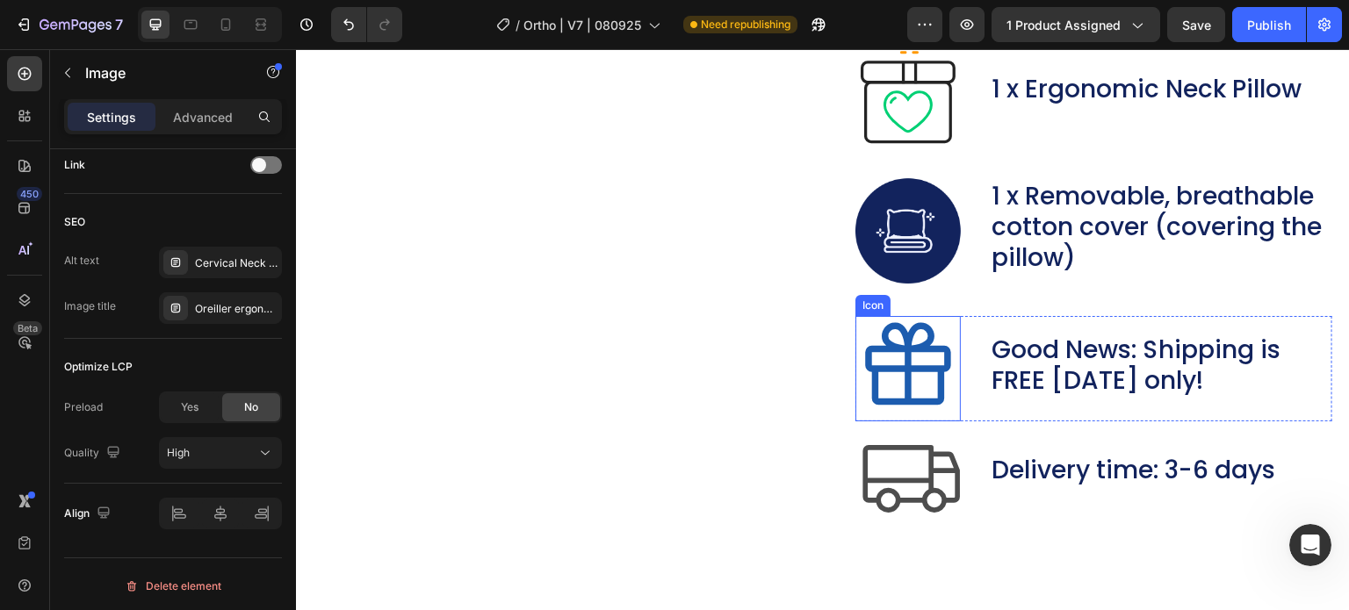
scroll to position [8185, 0]
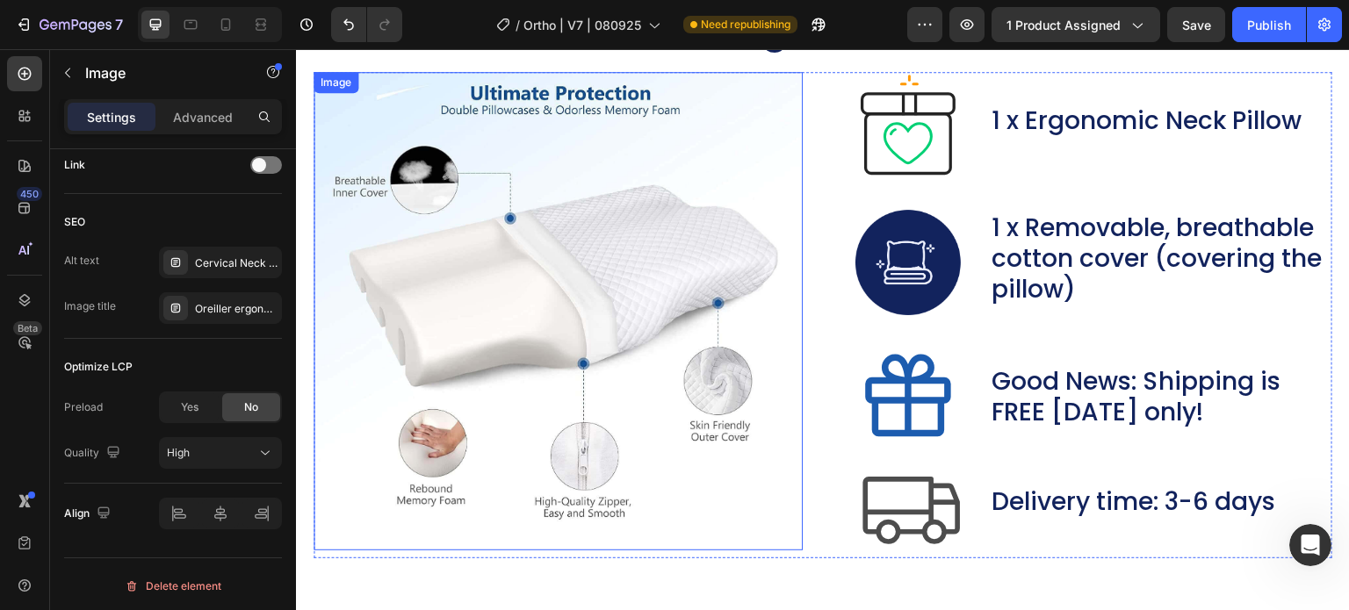
click at [552, 278] on img at bounding box center [558, 311] width 489 height 479
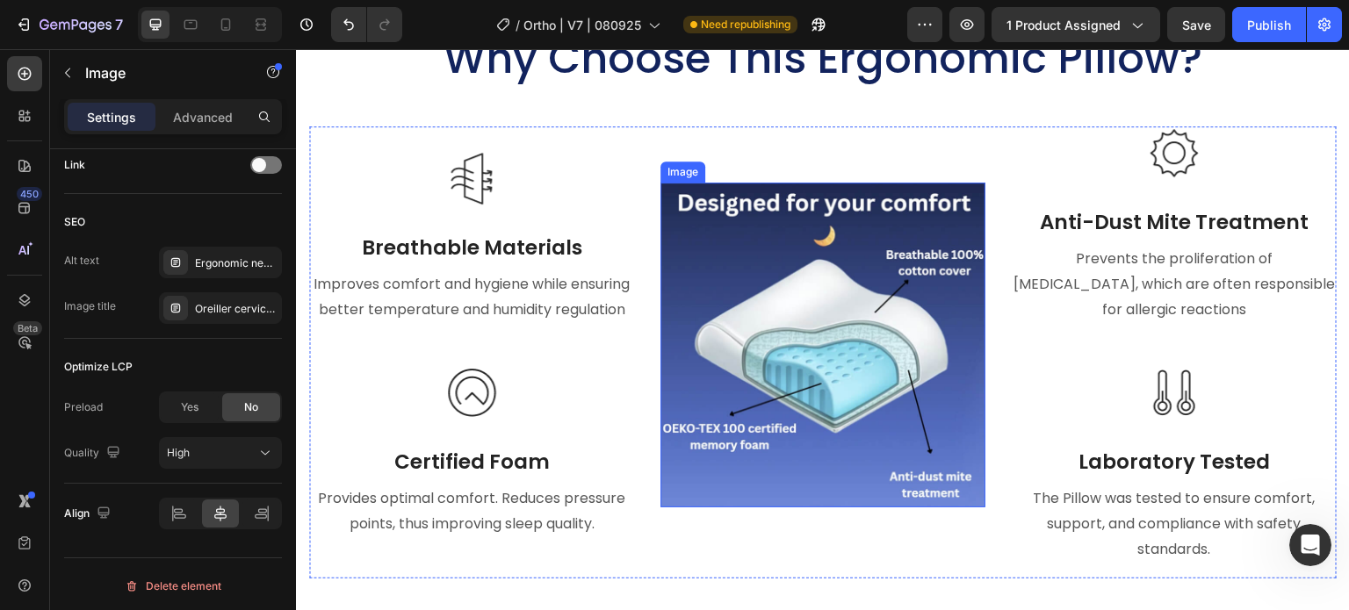
scroll to position [7219, 0]
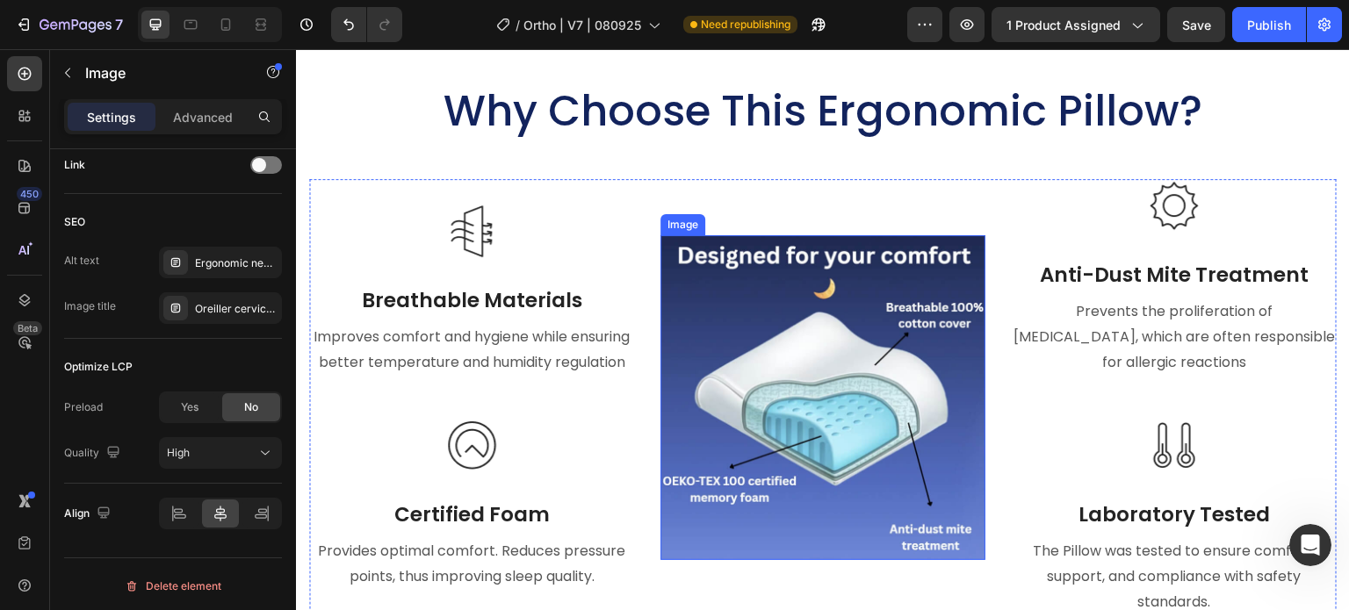
click at [798, 319] on img at bounding box center [823, 397] width 325 height 325
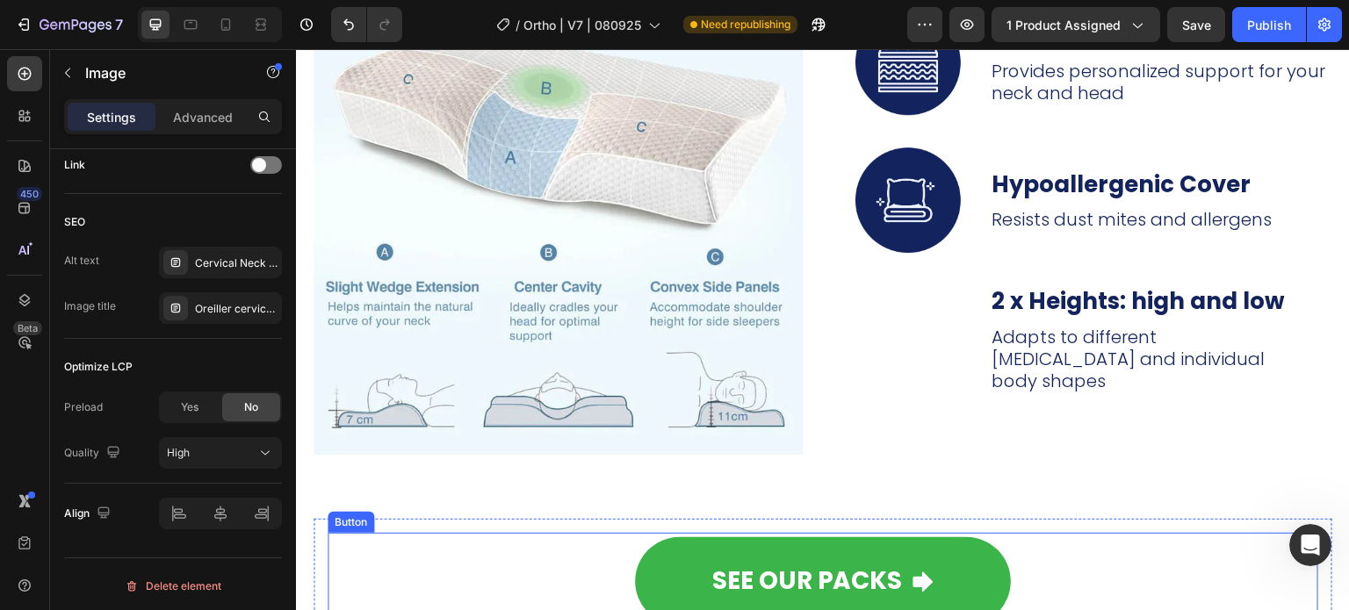
scroll to position [6429, 0]
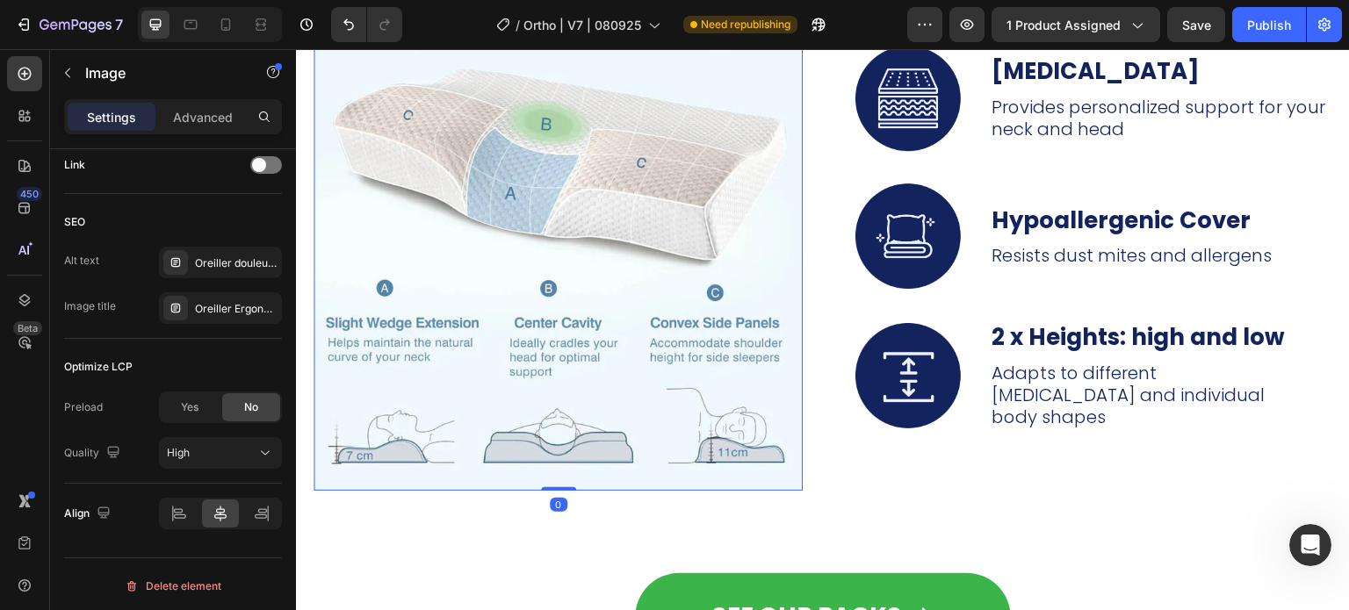
click at [521, 256] on img at bounding box center [558, 246] width 489 height 489
click at [236, 267] on div "Oreiller douleur nuque, meilleur oreiller cervical, réveil douleur cervicale" at bounding box center [236, 264] width 83 height 16
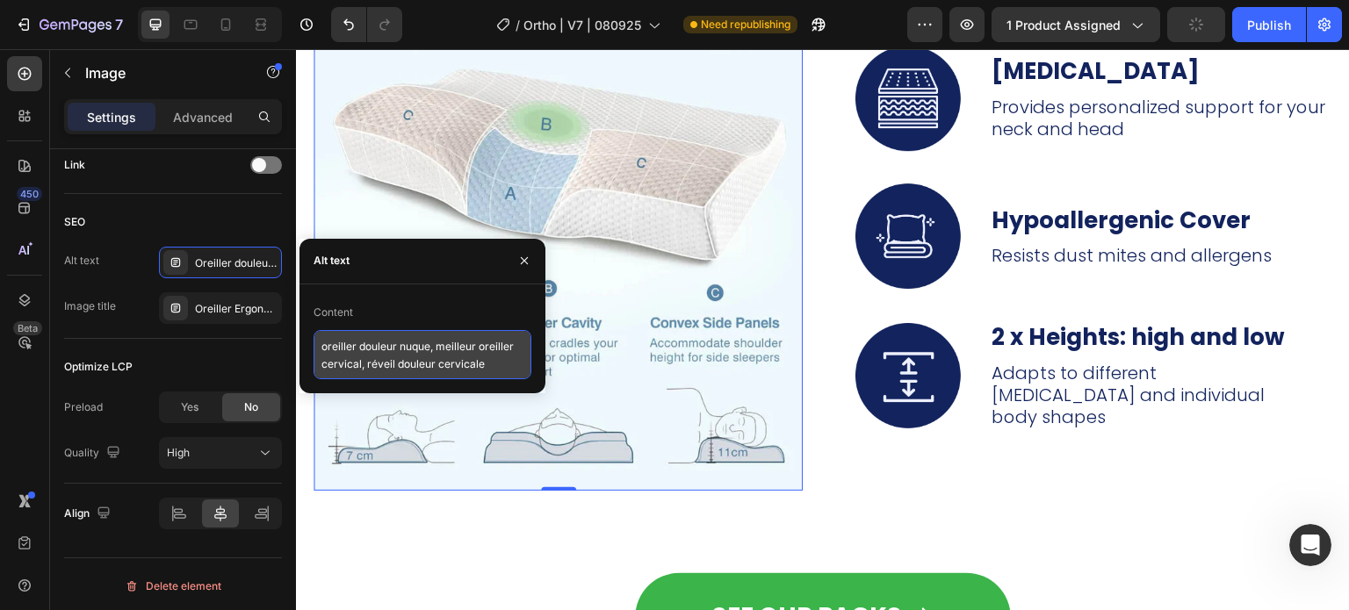
click at [346, 340] on textarea "oreiller douleur nuque, meilleur oreiller cervical, réveil douleur cervicale" at bounding box center [423, 354] width 218 height 49
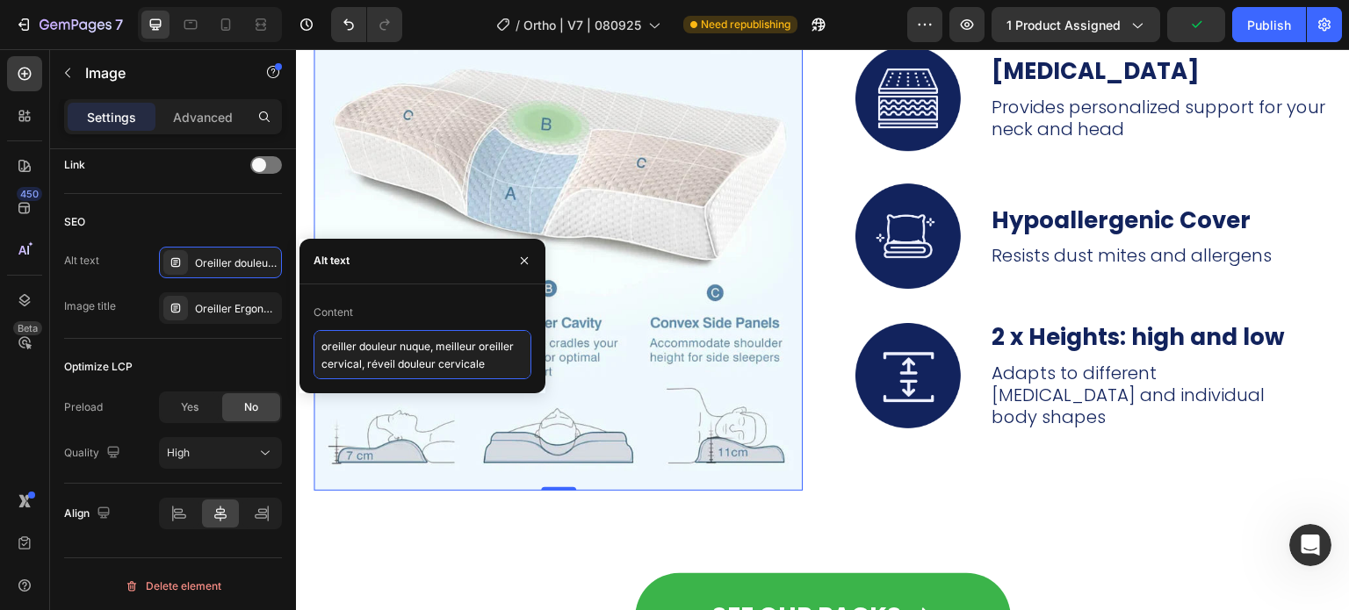
click at [346, 340] on textarea "oreiller douleur nuque, meilleur oreiller cervical, réveil douleur cervicale" at bounding box center [423, 354] width 218 height 49
paste textarea "morning neck pain pillow, Best Neck pillow, orthopedic neck pillow"
type textarea "morning neck pain pillow, Best Neck pillow, orthopedic neck pillow"
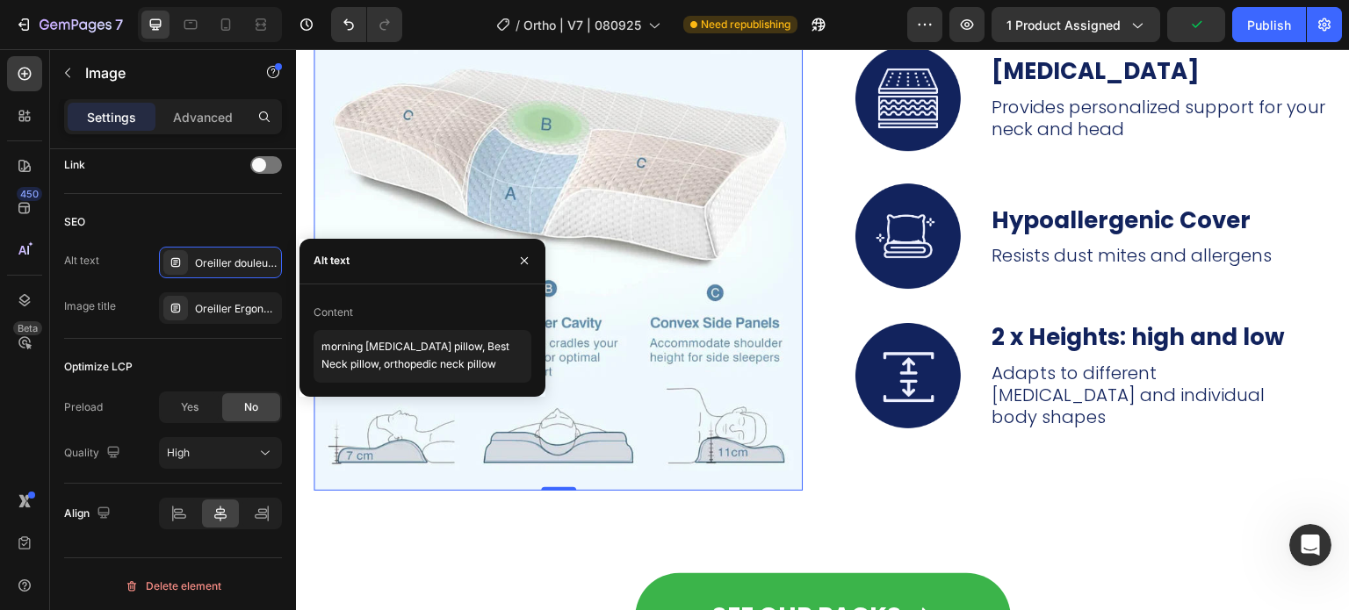
click at [606, 147] on img at bounding box center [558, 246] width 489 height 489
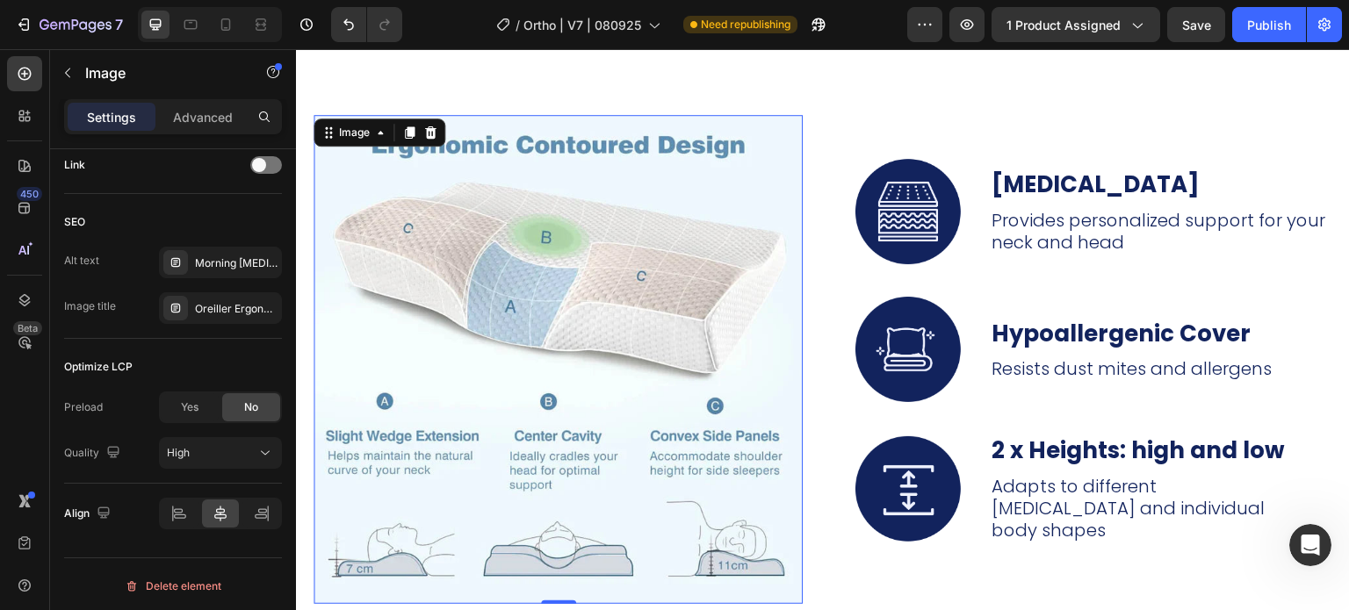
scroll to position [5726, 0]
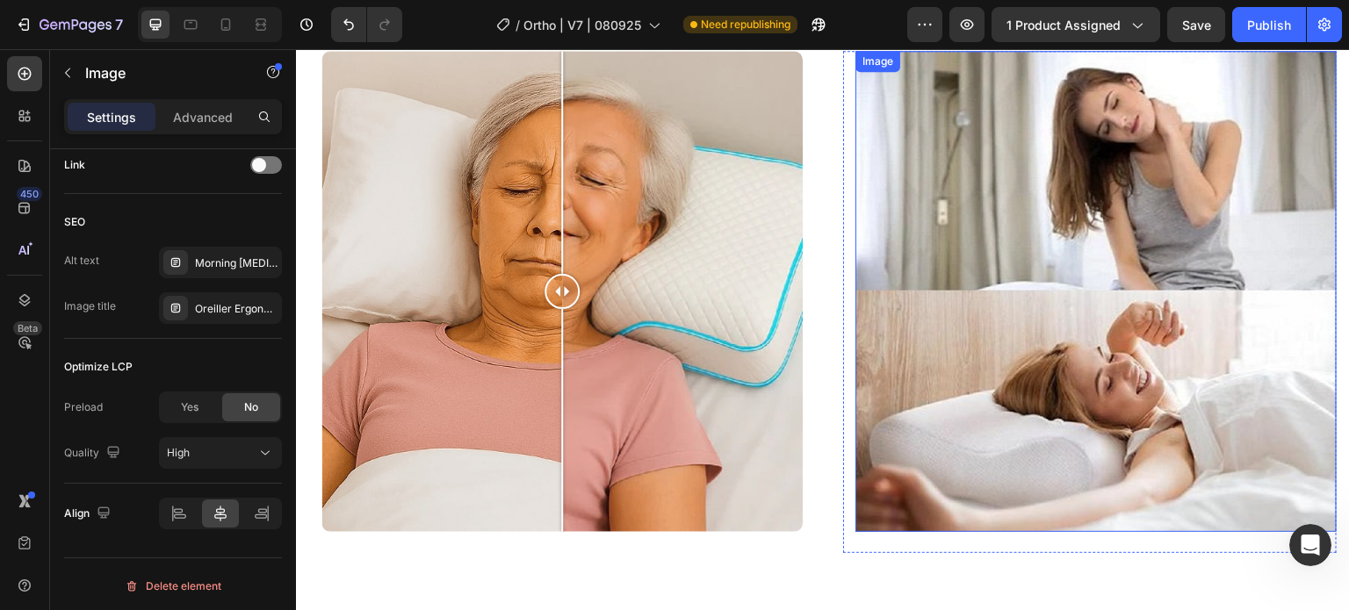
click at [969, 114] on img at bounding box center [1096, 291] width 481 height 481
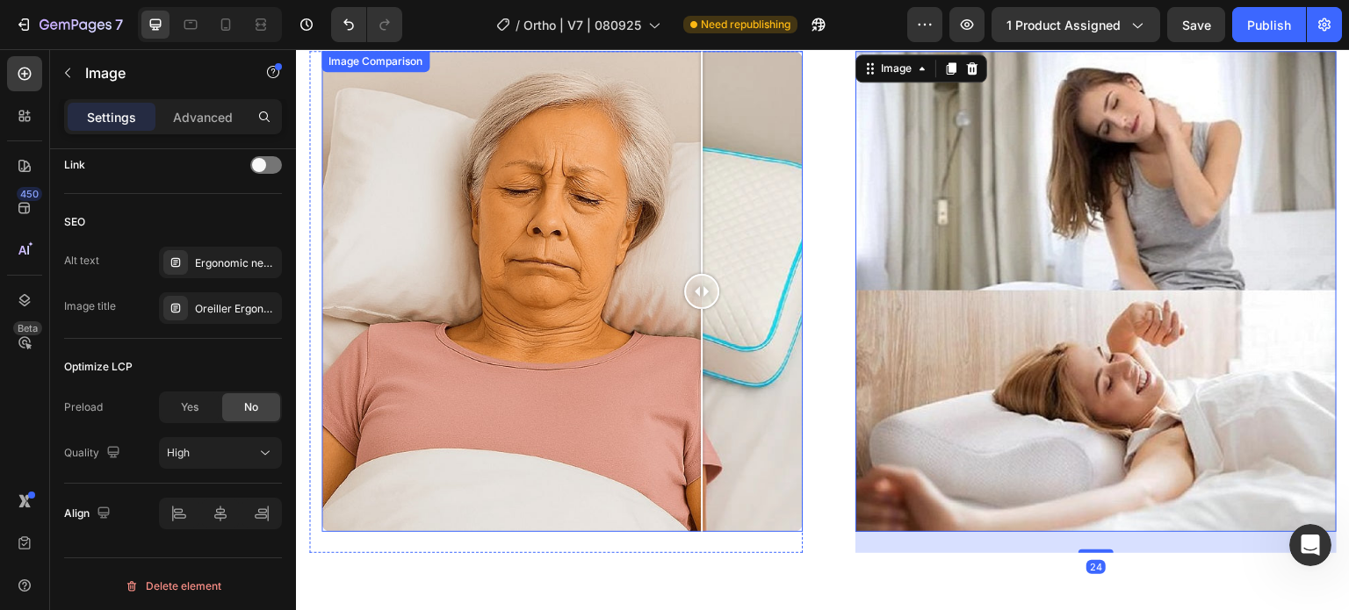
click at [695, 165] on div at bounding box center [561, 291] width 481 height 481
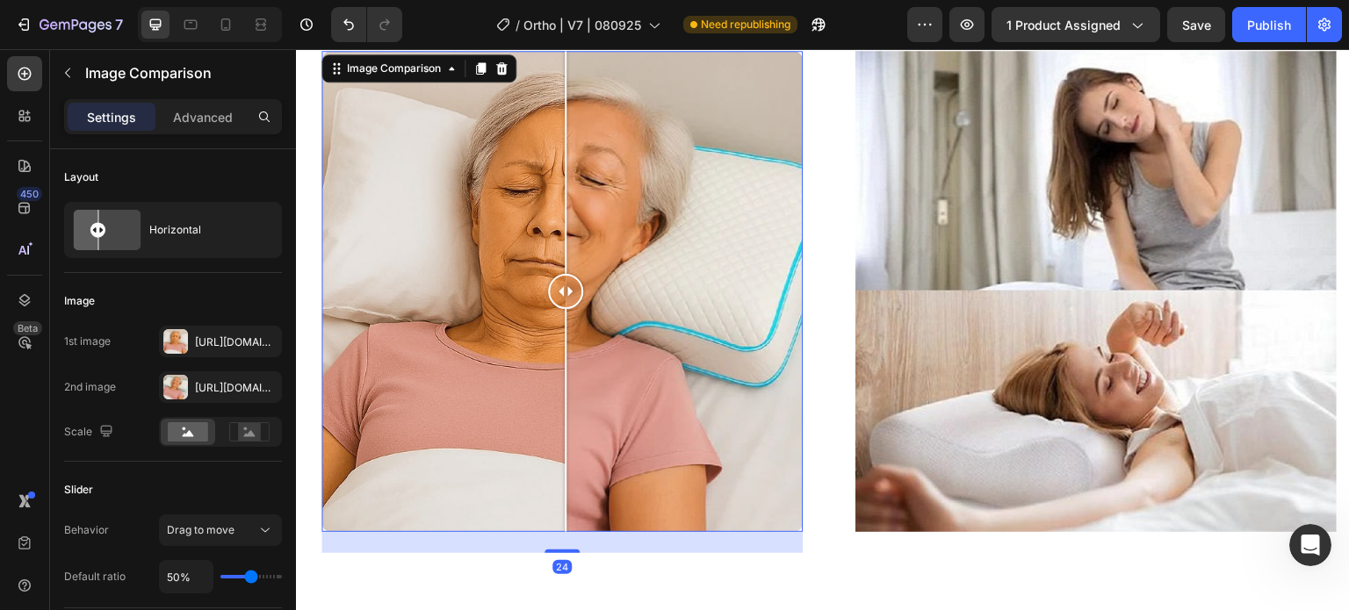
drag, startPoint x: 595, startPoint y: 173, endPoint x: 524, endPoint y: 183, distance: 70.9
click at [558, 175] on div at bounding box center [561, 291] width 481 height 481
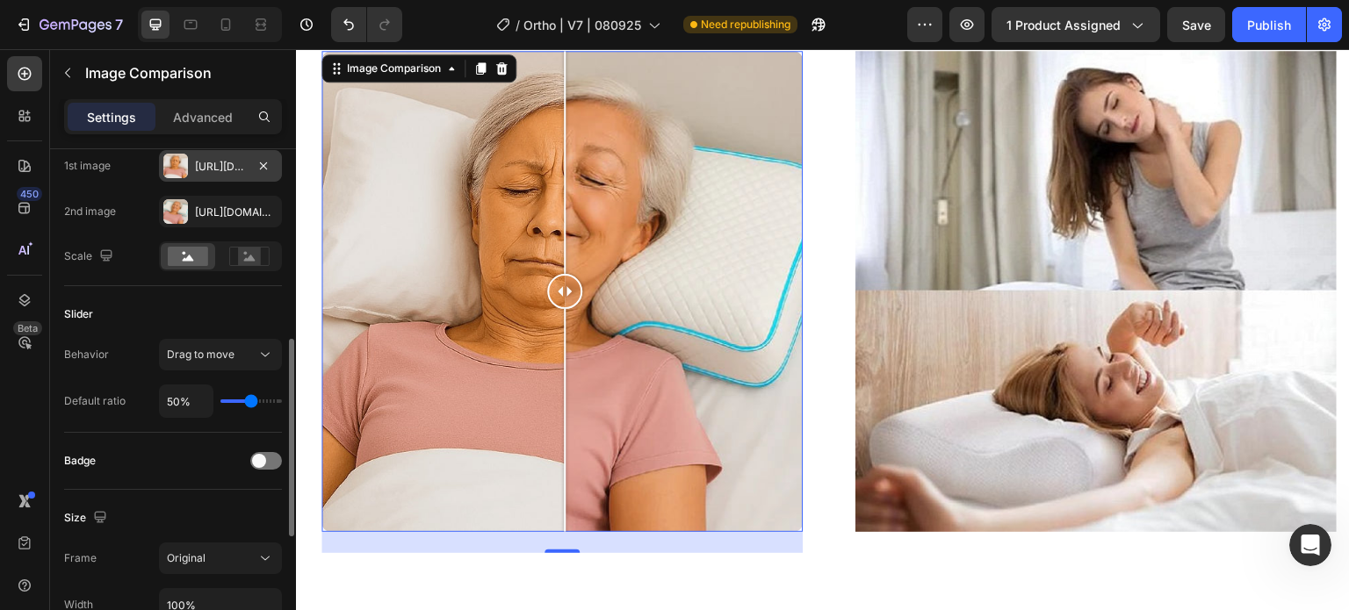
scroll to position [88, 0]
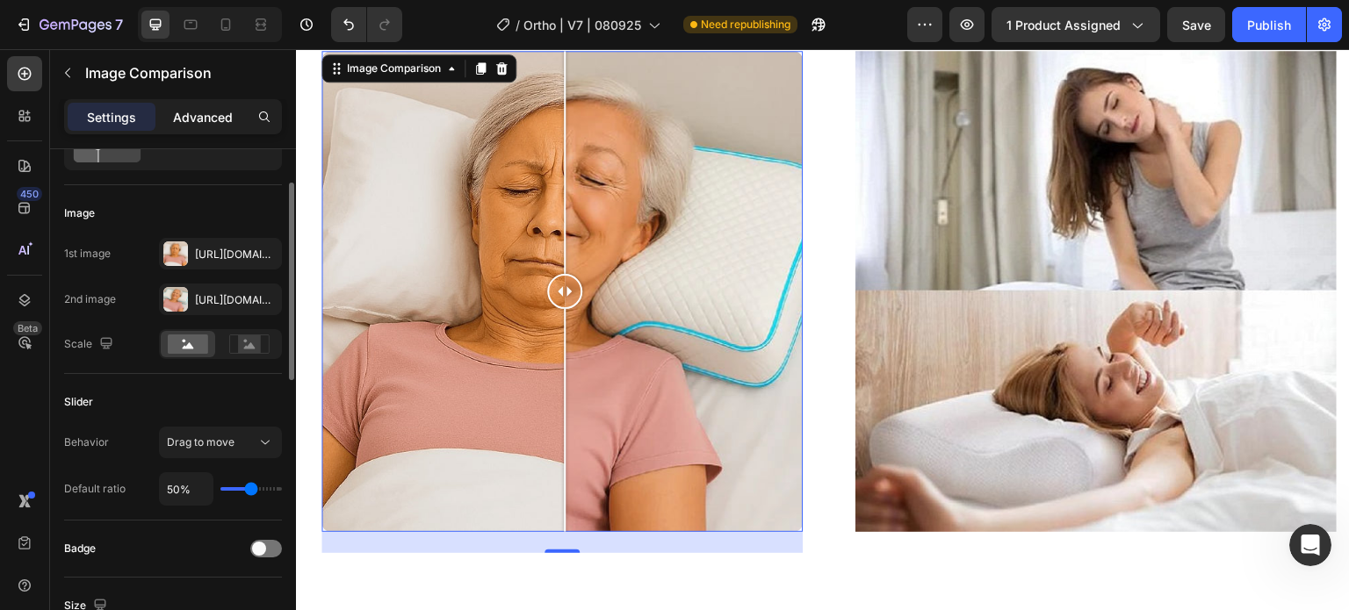
click at [210, 103] on div "Advanced" at bounding box center [203, 117] width 88 height 28
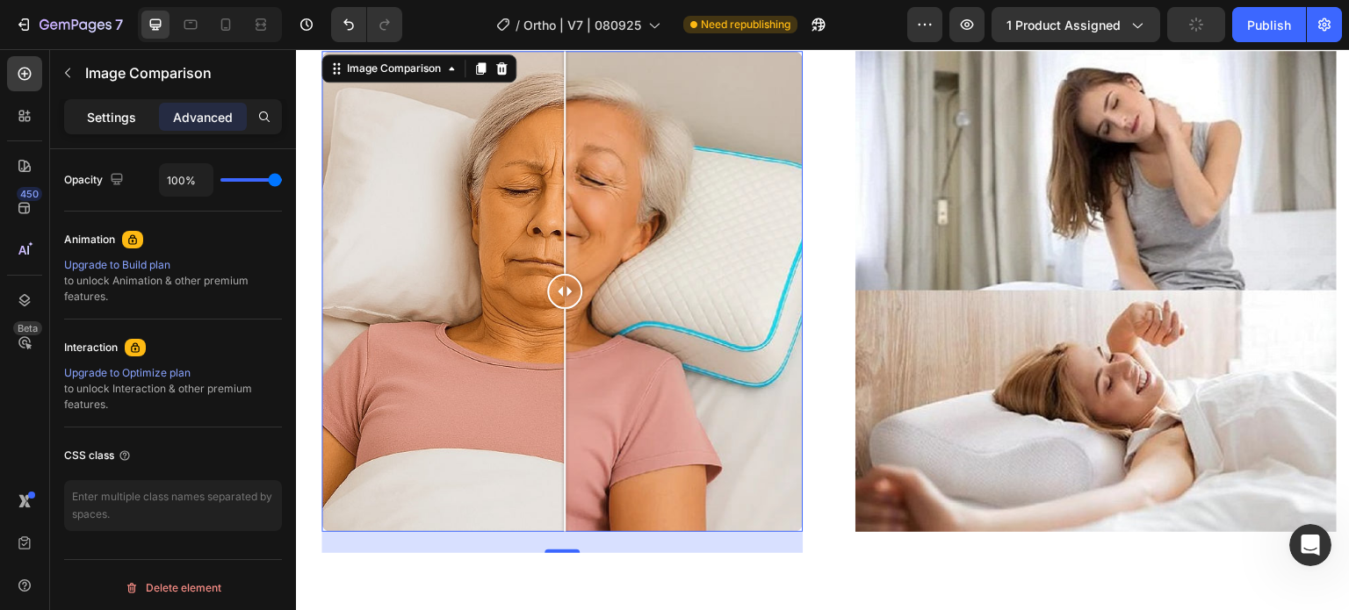
scroll to position [264, 0]
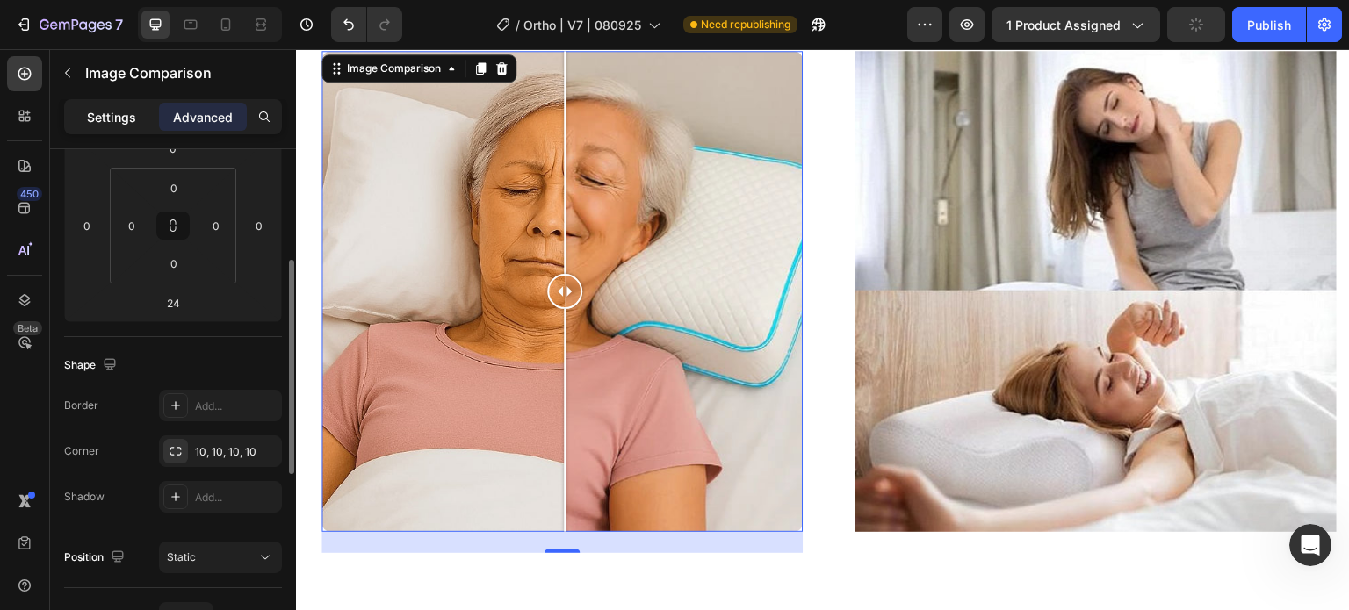
click at [94, 123] on p "Settings" at bounding box center [111, 117] width 49 height 18
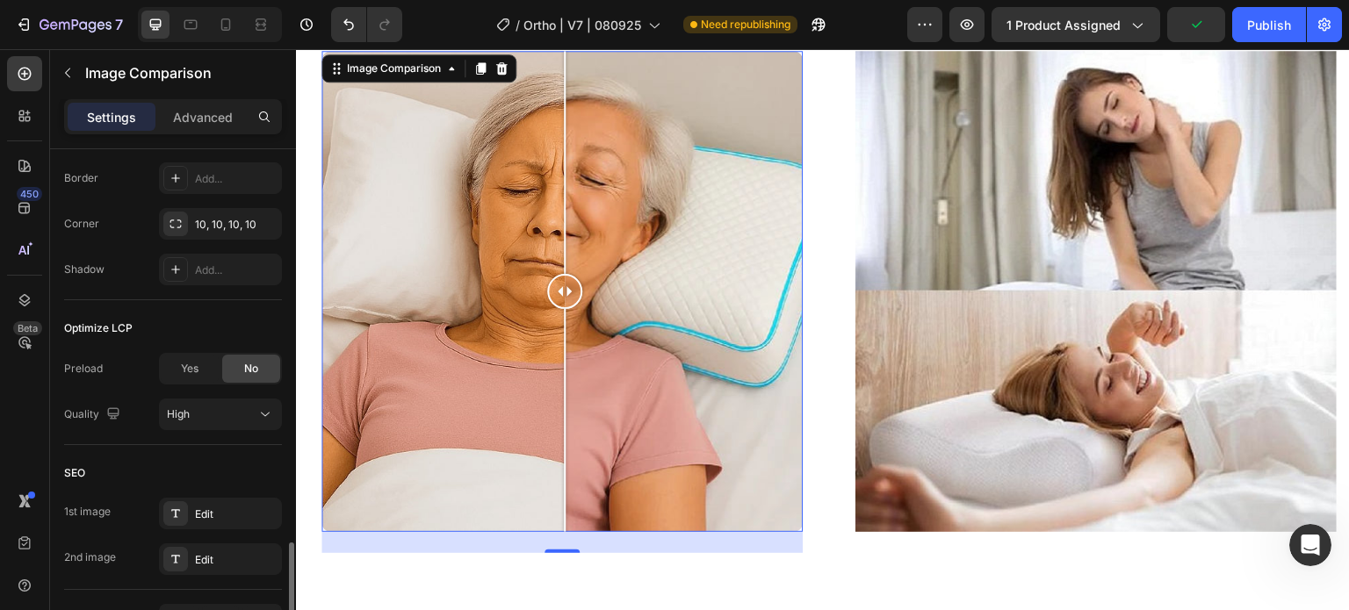
scroll to position [0, 0]
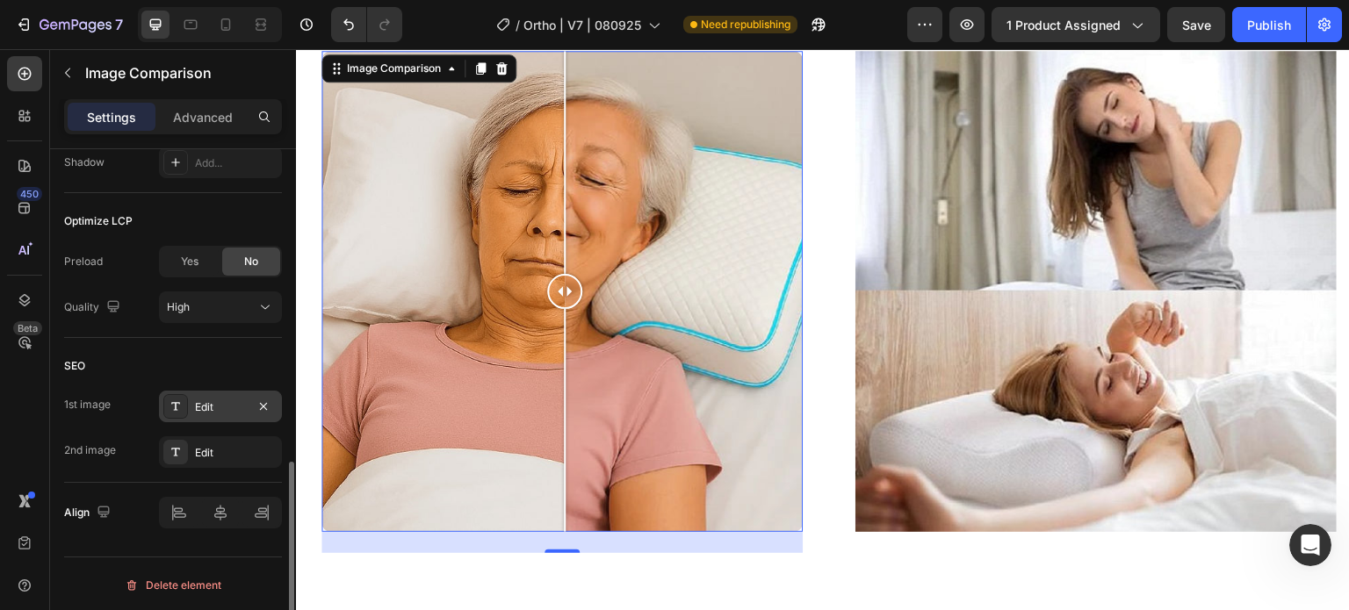
click at [211, 405] on div "Edit" at bounding box center [220, 408] width 51 height 16
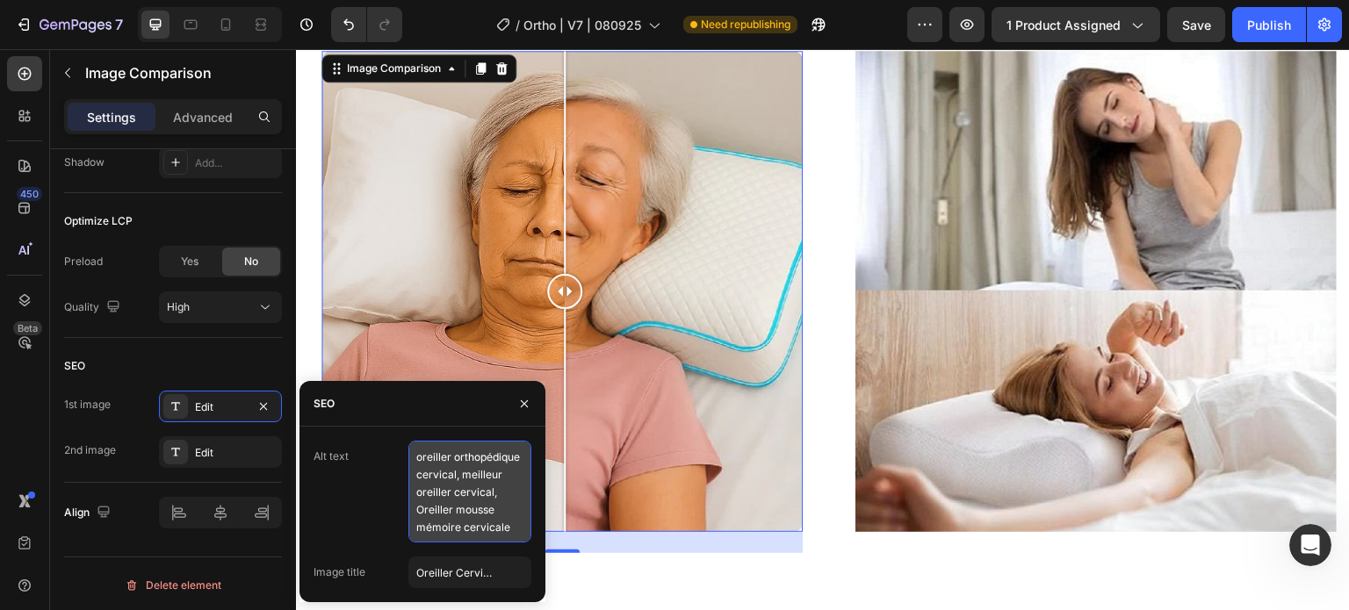
click at [425, 466] on textarea "oreiller orthopédique cervical, meilleur oreiller cervical, Oreiller mousse mém…" at bounding box center [469, 492] width 123 height 102
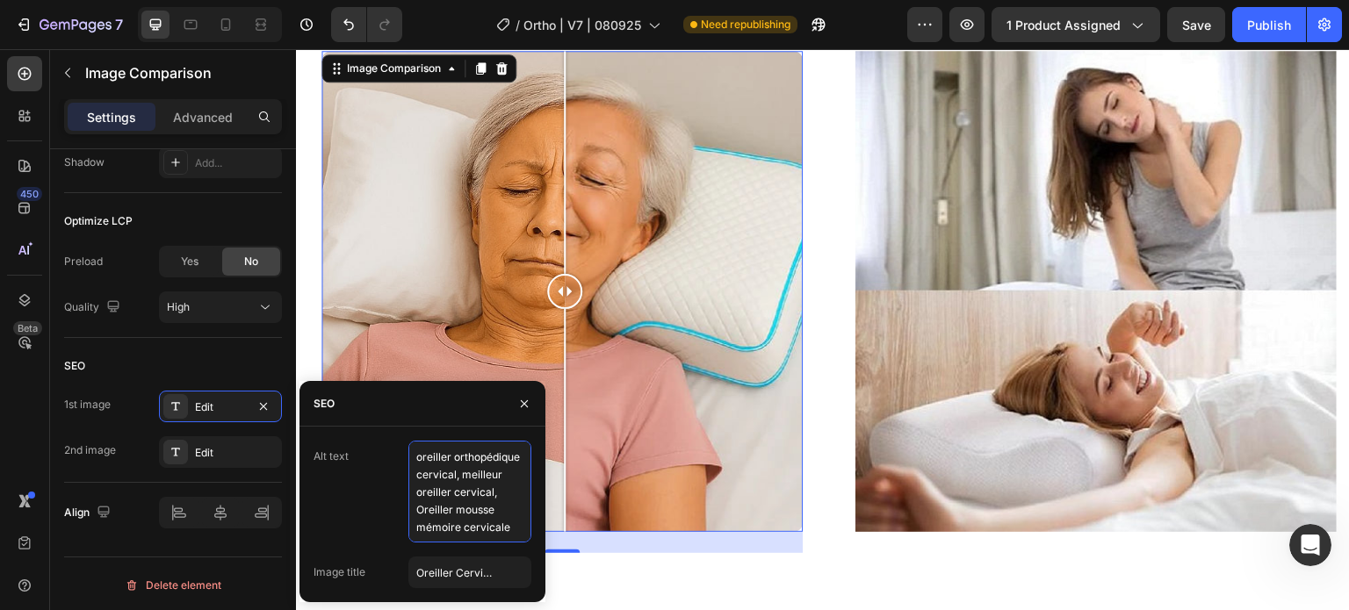
click at [425, 466] on textarea "oreiller orthopédique cervical, meilleur oreiller cervical, Oreiller mousse mém…" at bounding box center [469, 492] width 123 height 102
paste textarea "morning neck pain pillow, Best Neck pillow, orthopedic neck pillow"
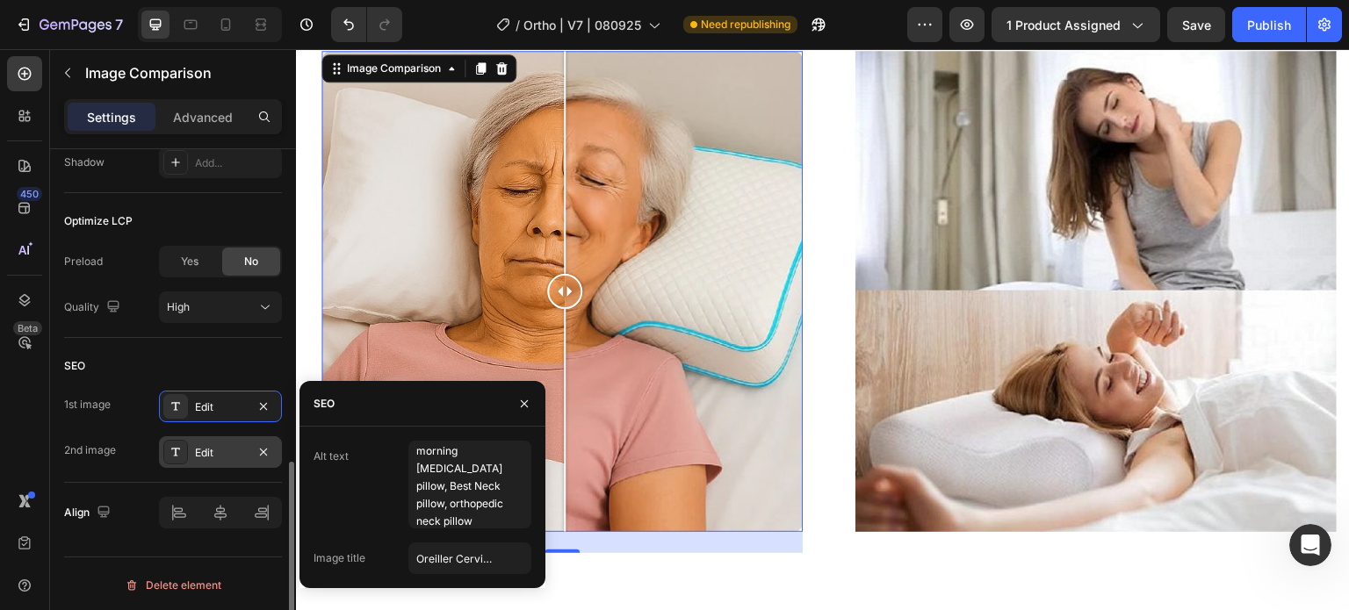
click at [217, 450] on div "Edit" at bounding box center [220, 453] width 51 height 16
type textarea "morning neck pain pillow, Best Neck pillow, orthopedic neck pillow"
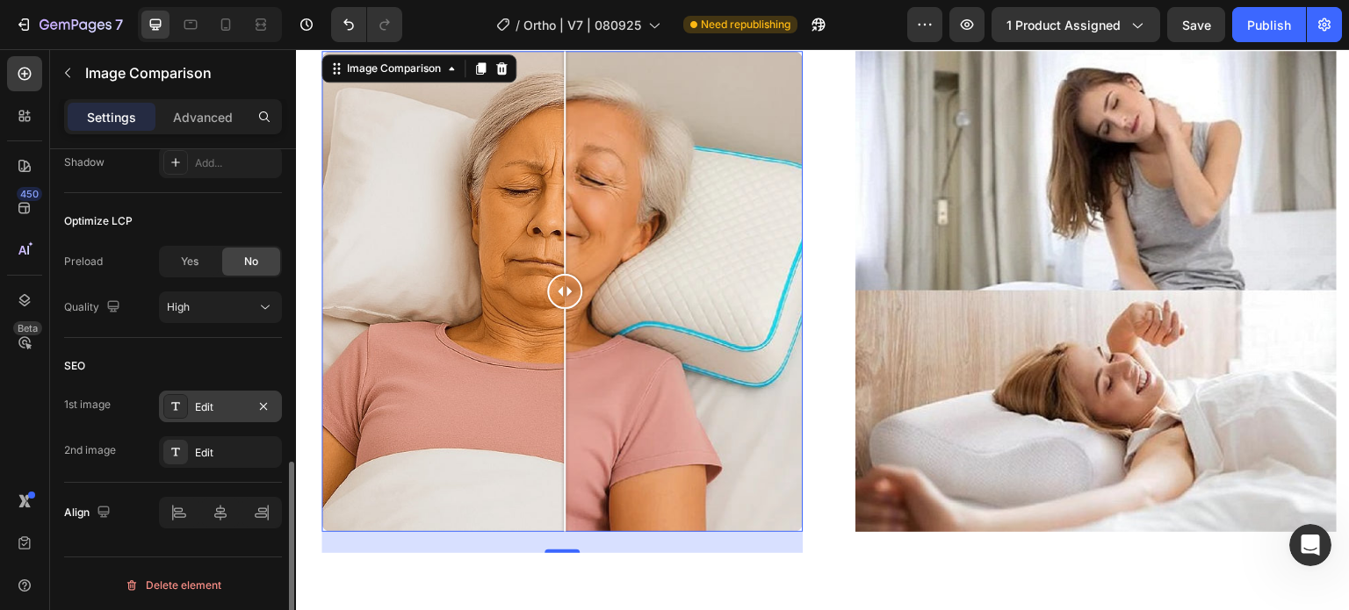
click at [205, 408] on div "Edit" at bounding box center [220, 408] width 51 height 16
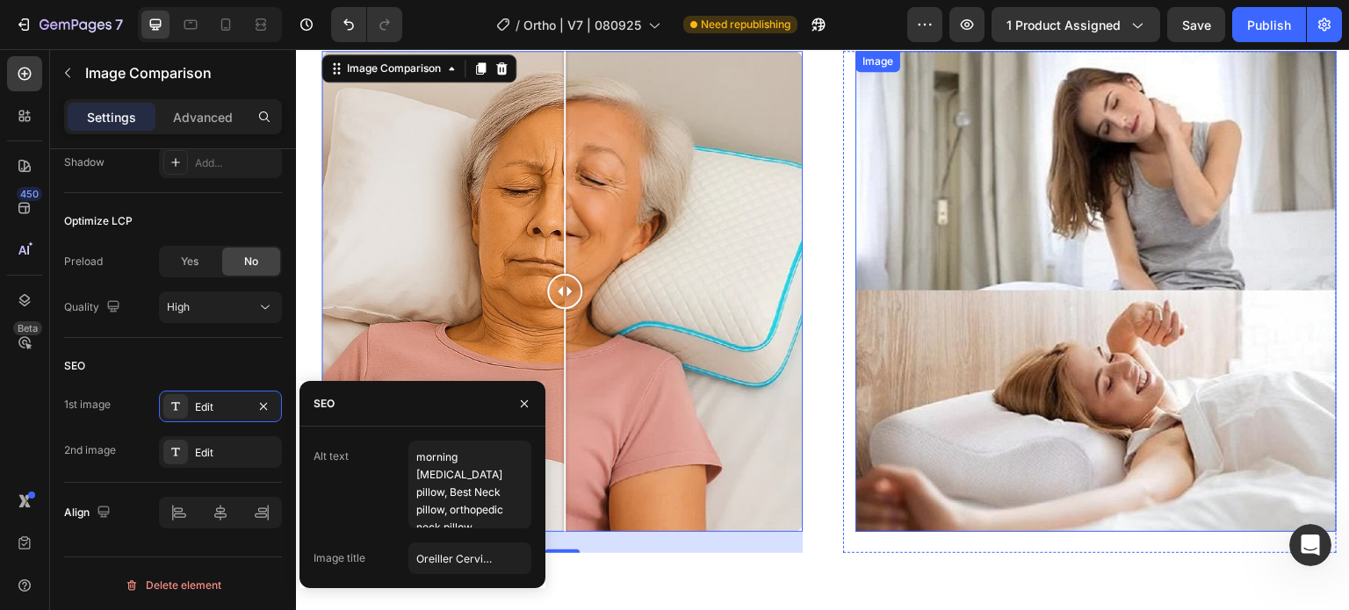
click at [1177, 156] on img at bounding box center [1096, 291] width 481 height 481
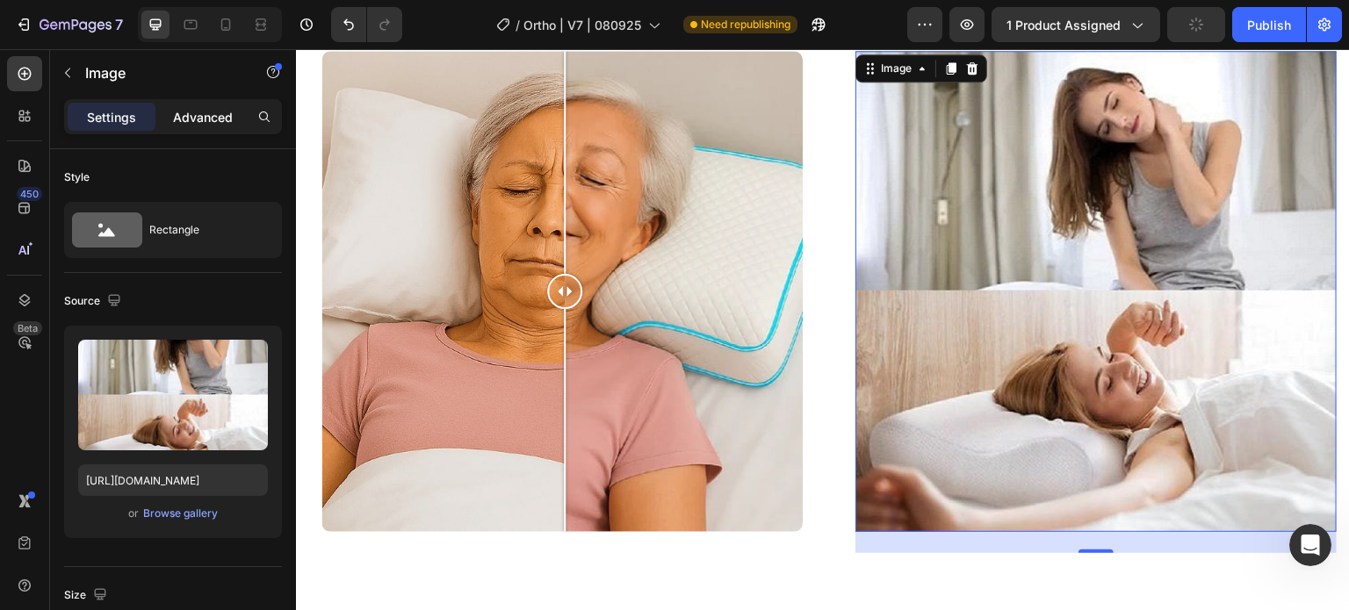
click at [215, 119] on p "Advanced" at bounding box center [203, 117] width 60 height 18
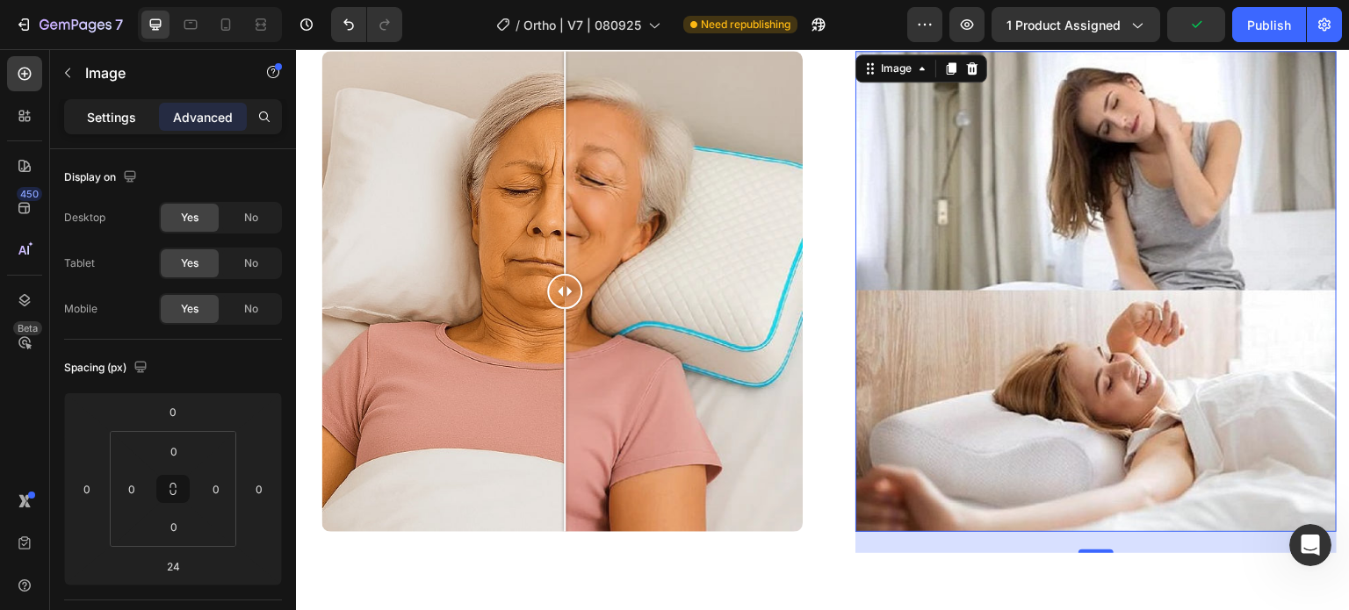
click at [119, 119] on p "Settings" at bounding box center [111, 117] width 49 height 18
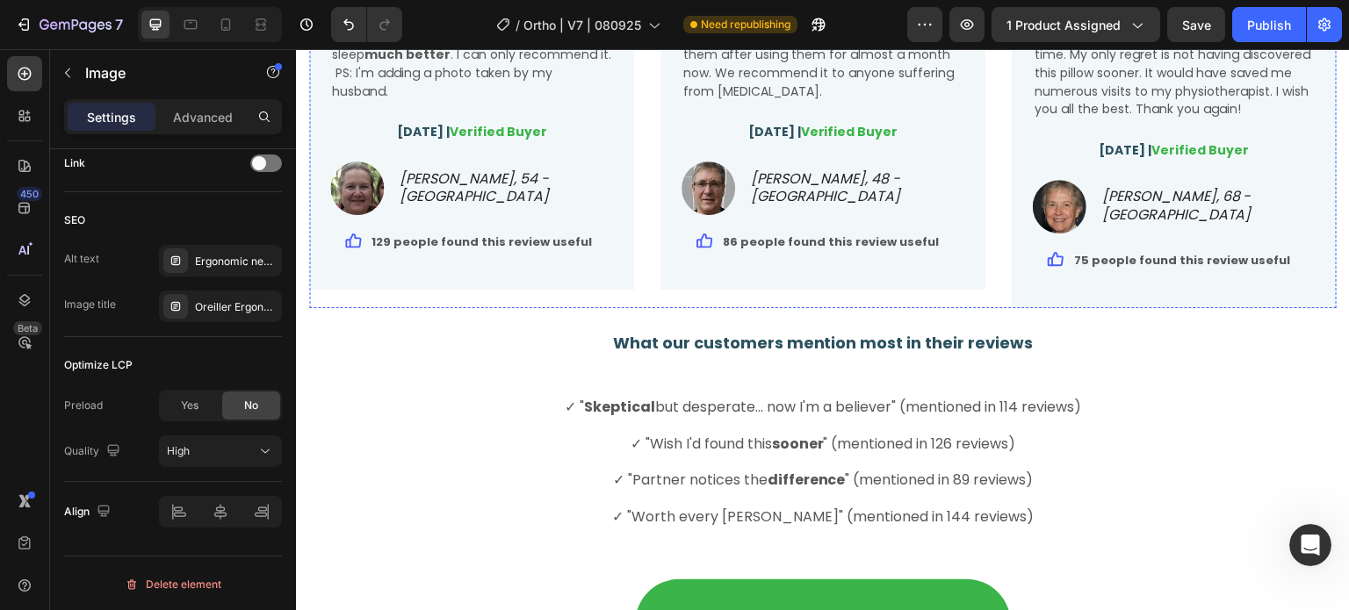
scroll to position [4237, 0]
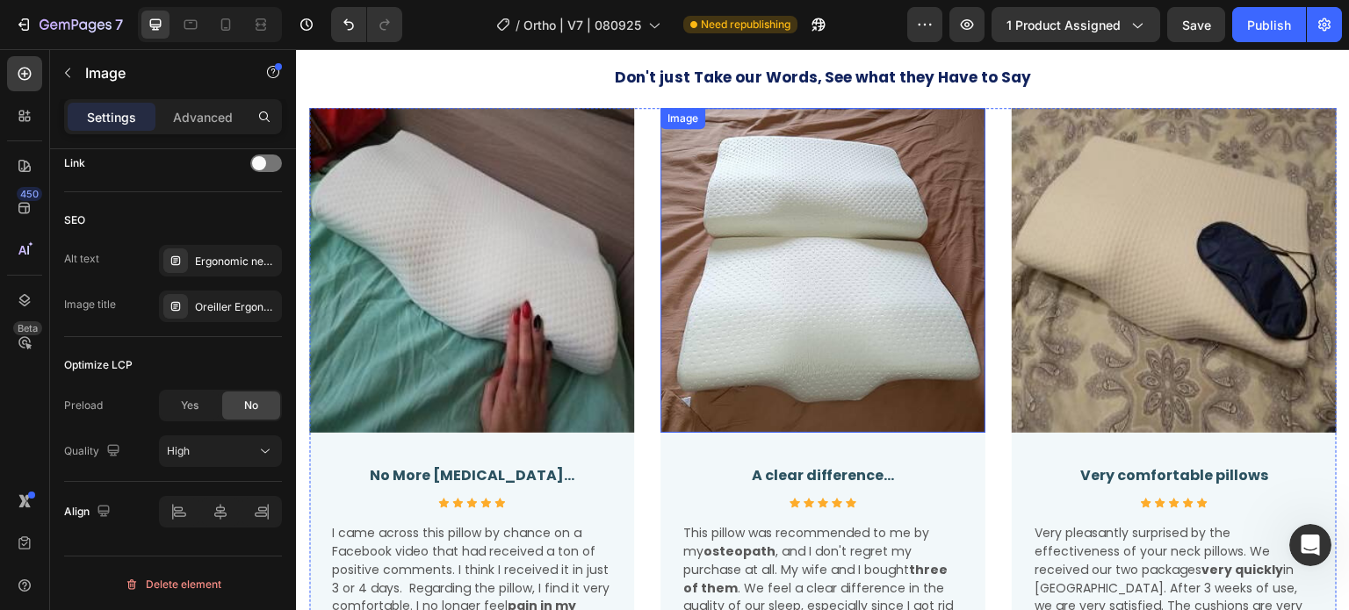
click at [756, 253] on img at bounding box center [823, 270] width 325 height 325
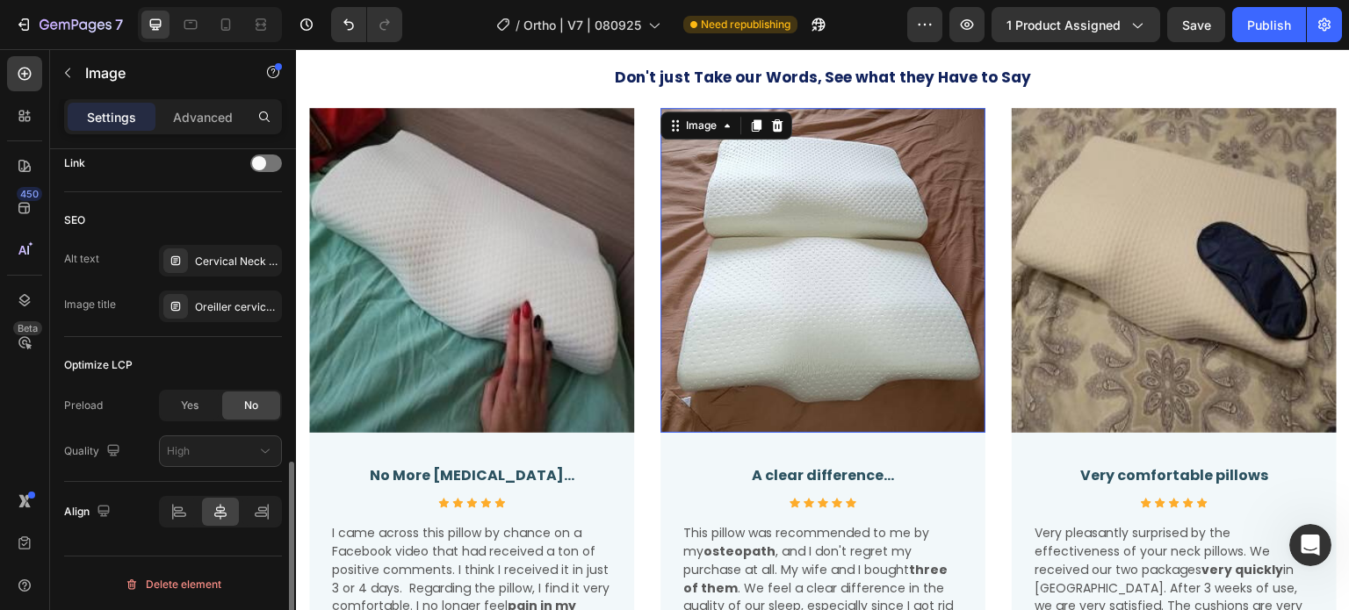
scroll to position [812, 0]
click at [471, 255] on img at bounding box center [471, 270] width 325 height 325
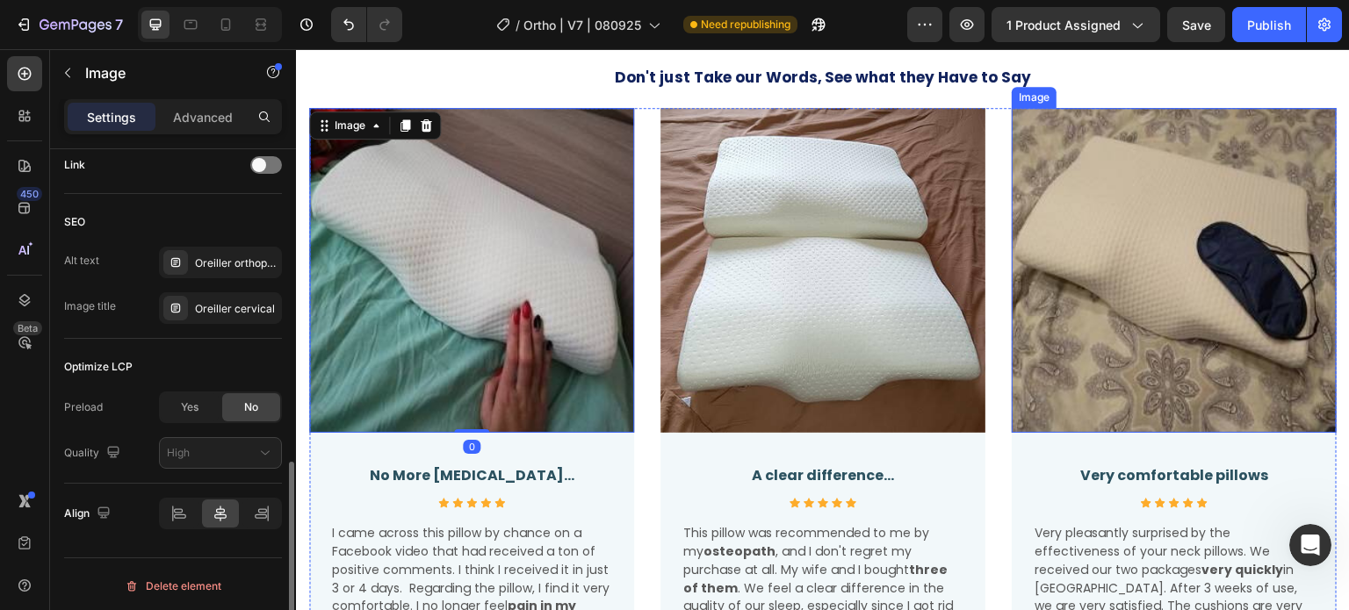
scroll to position [812, 0]
click at [1076, 197] on img at bounding box center [1174, 270] width 325 height 325
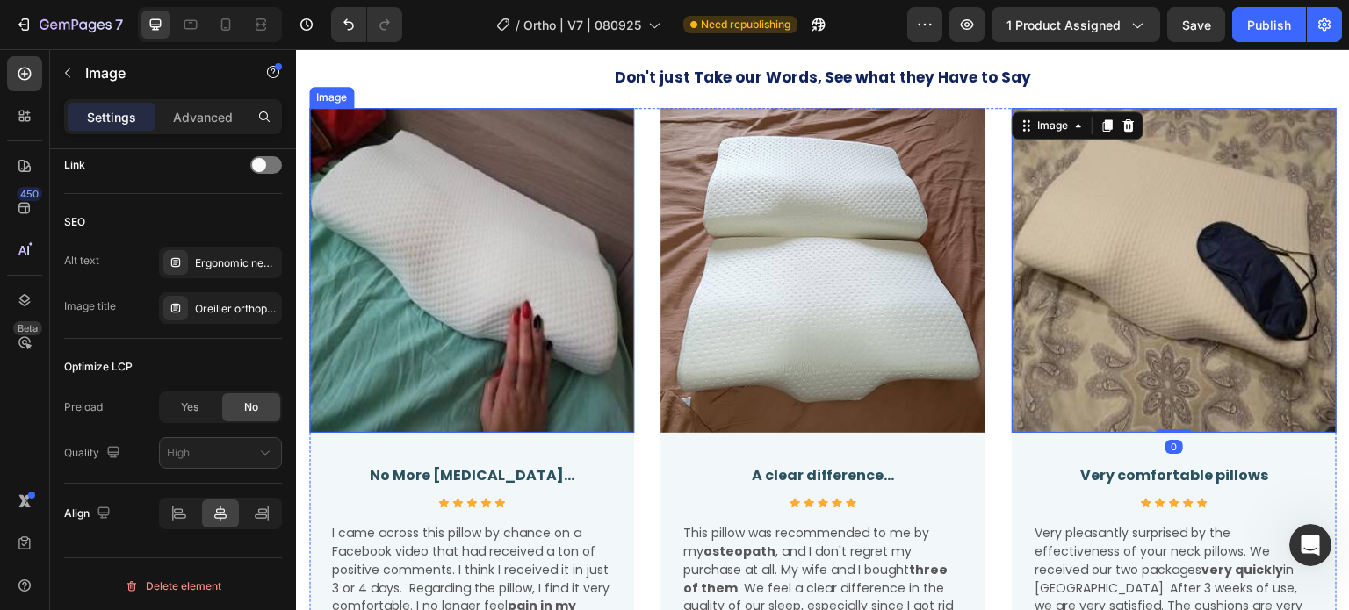
click at [515, 212] on img at bounding box center [471, 270] width 325 height 325
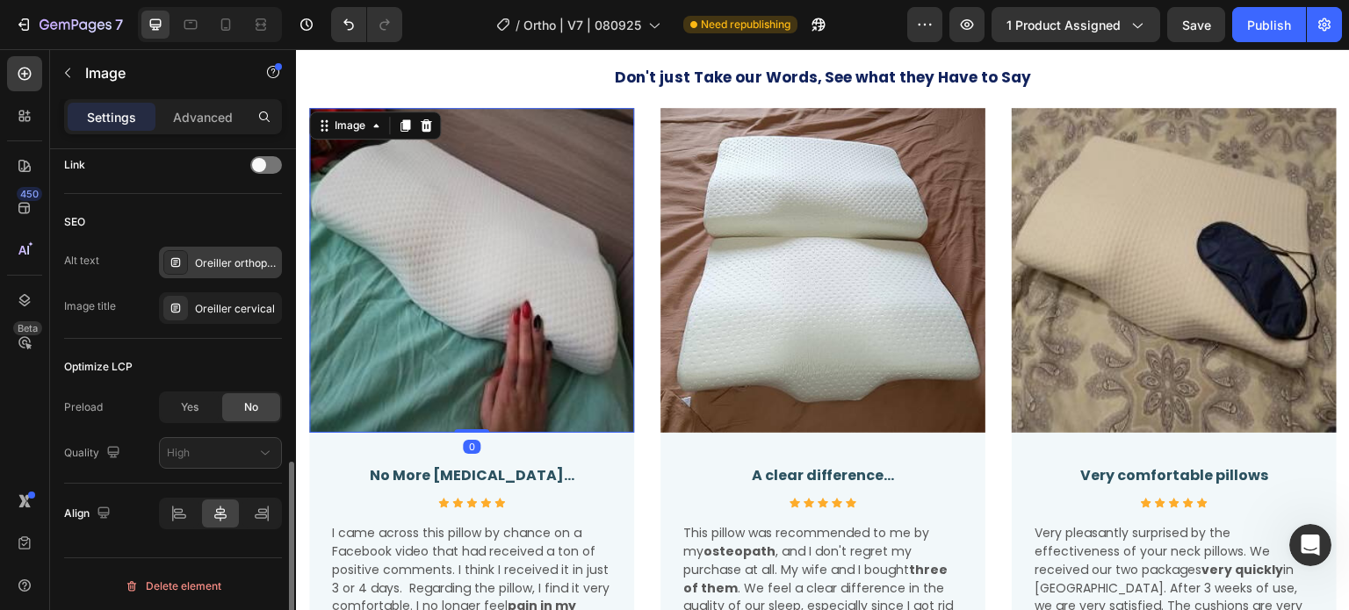
click at [216, 262] on div "Oreiller orthopédique cervical, meilleur oreiller cervical, Oreiller mousse mém…" at bounding box center [236, 264] width 83 height 16
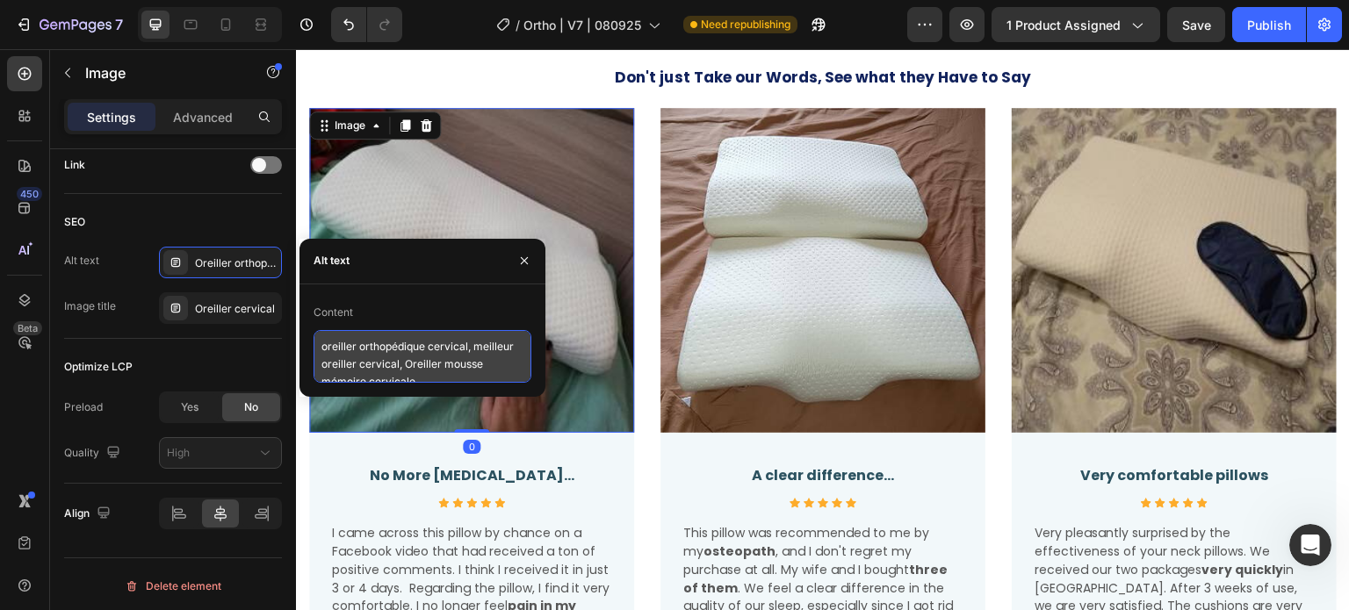
click at [343, 346] on textarea "oreiller orthopédique cervical, meilleur oreiller cervical, Oreiller mousse mém…" at bounding box center [423, 356] width 218 height 53
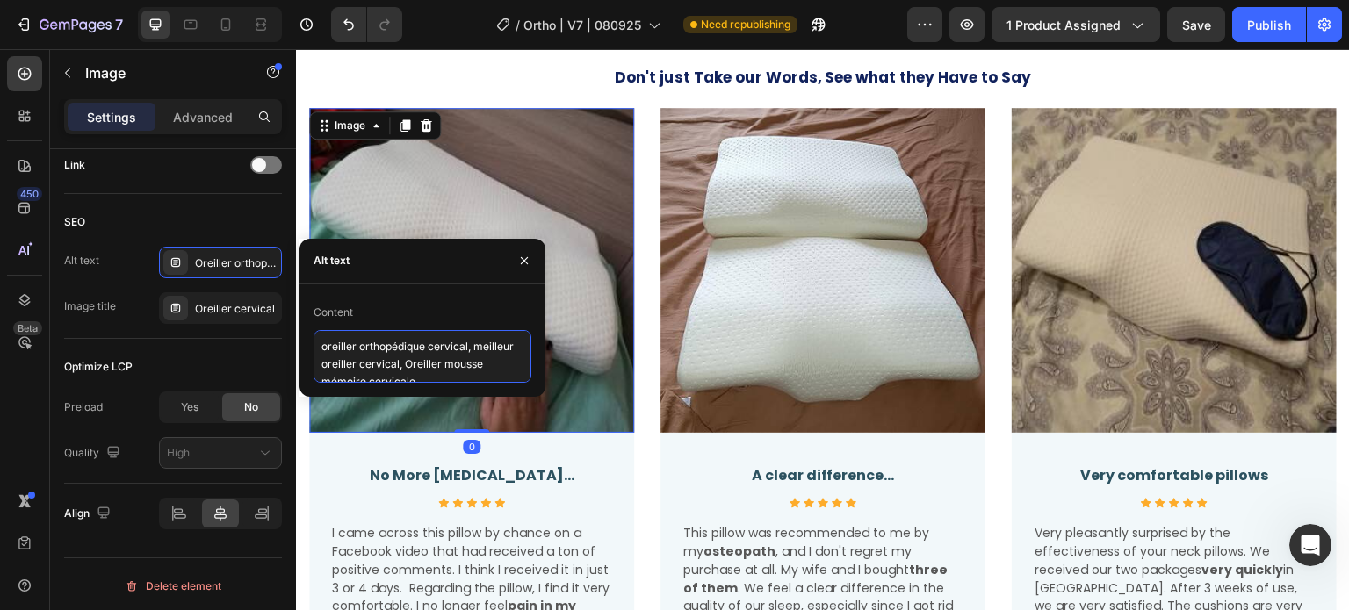
click at [344, 346] on textarea "oreiller orthopédique cervical, meilleur oreiller cervical, Oreiller mousse mém…" at bounding box center [423, 356] width 218 height 53
paste textarea "morning neck pain pillow, Best Neck pillow, orthopedic neck pillow"
type textarea "morning neck pain pillow, Best Neck pillow, orthopedic neck pillow"
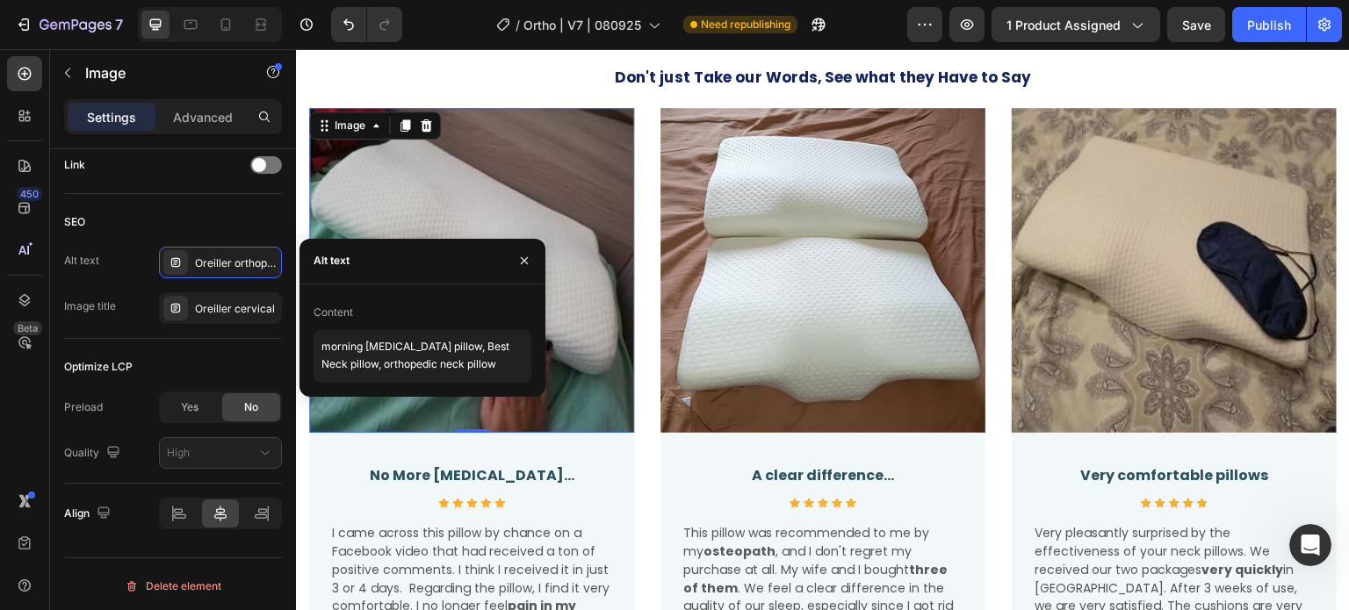
click at [476, 218] on img at bounding box center [471, 270] width 325 height 325
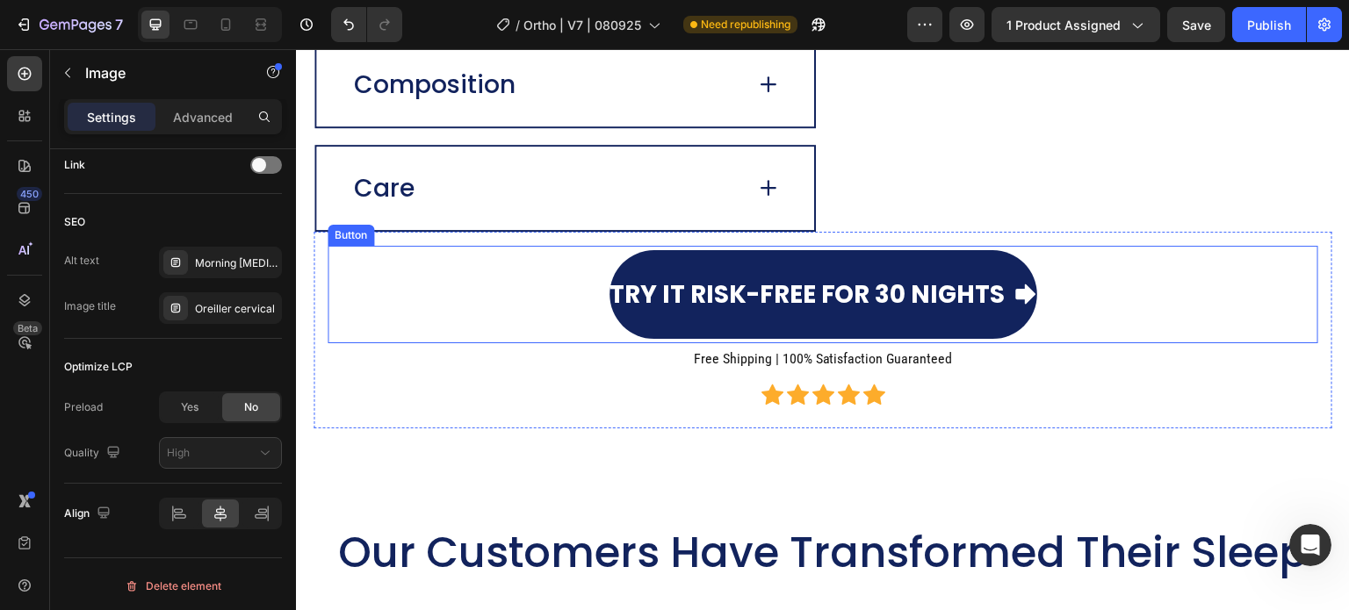
scroll to position [3534, 0]
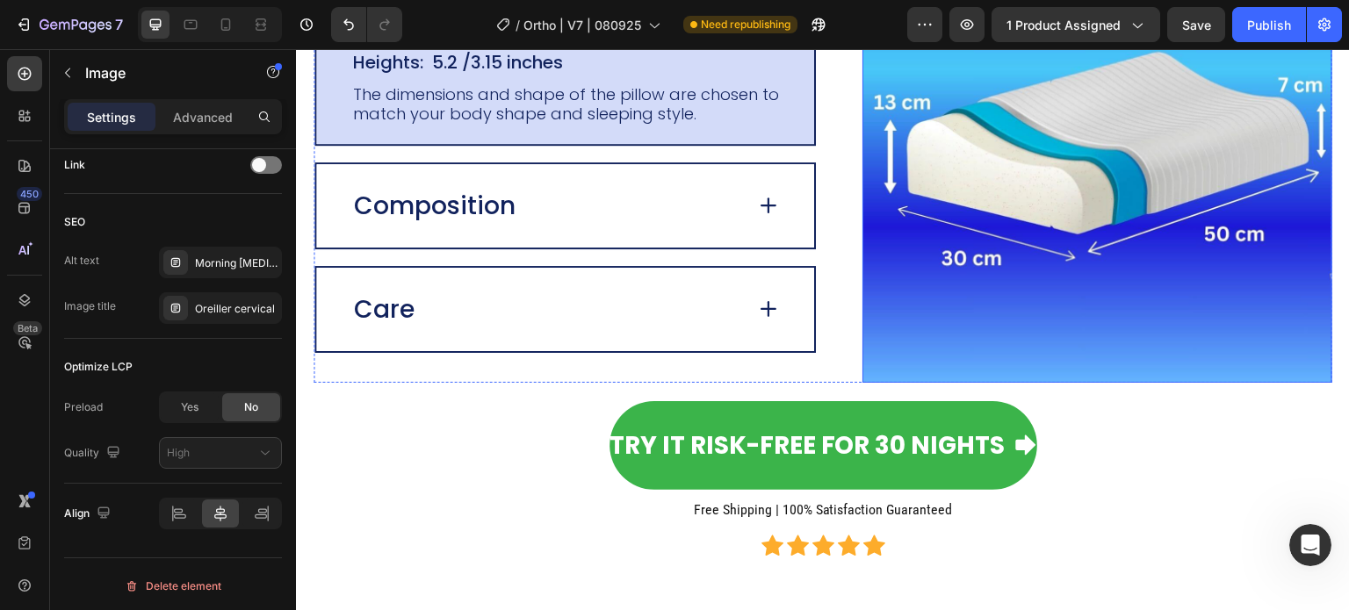
click at [1061, 167] on img at bounding box center [1098, 148] width 470 height 470
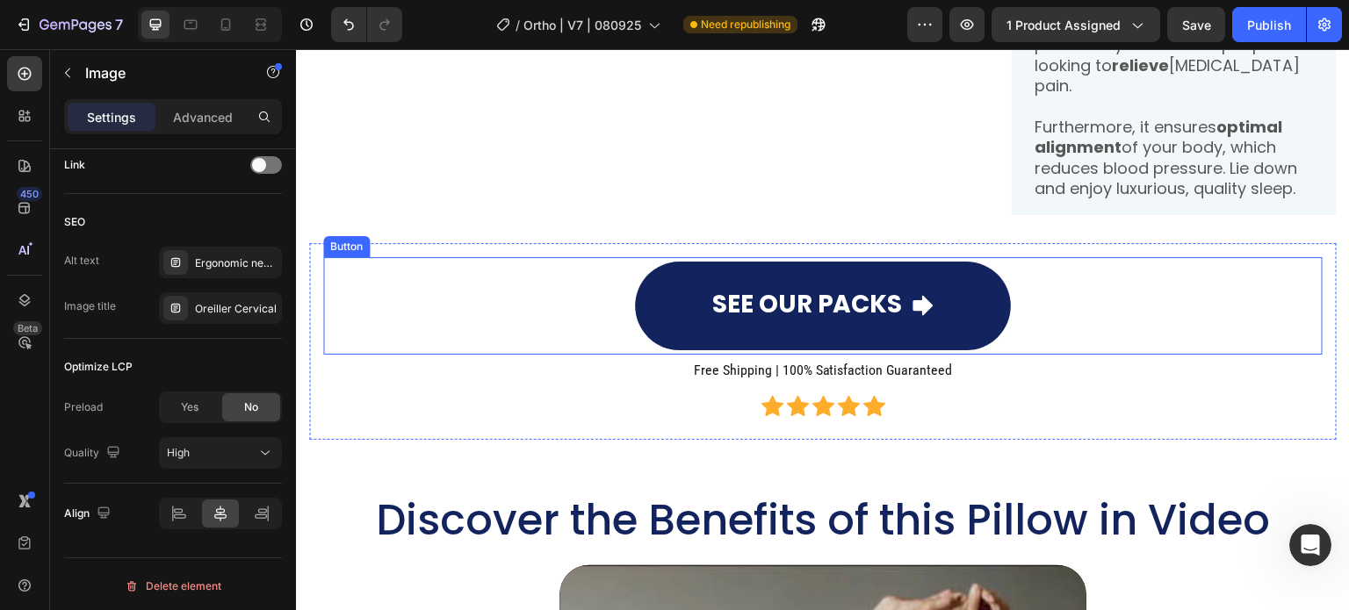
scroll to position [1514, 0]
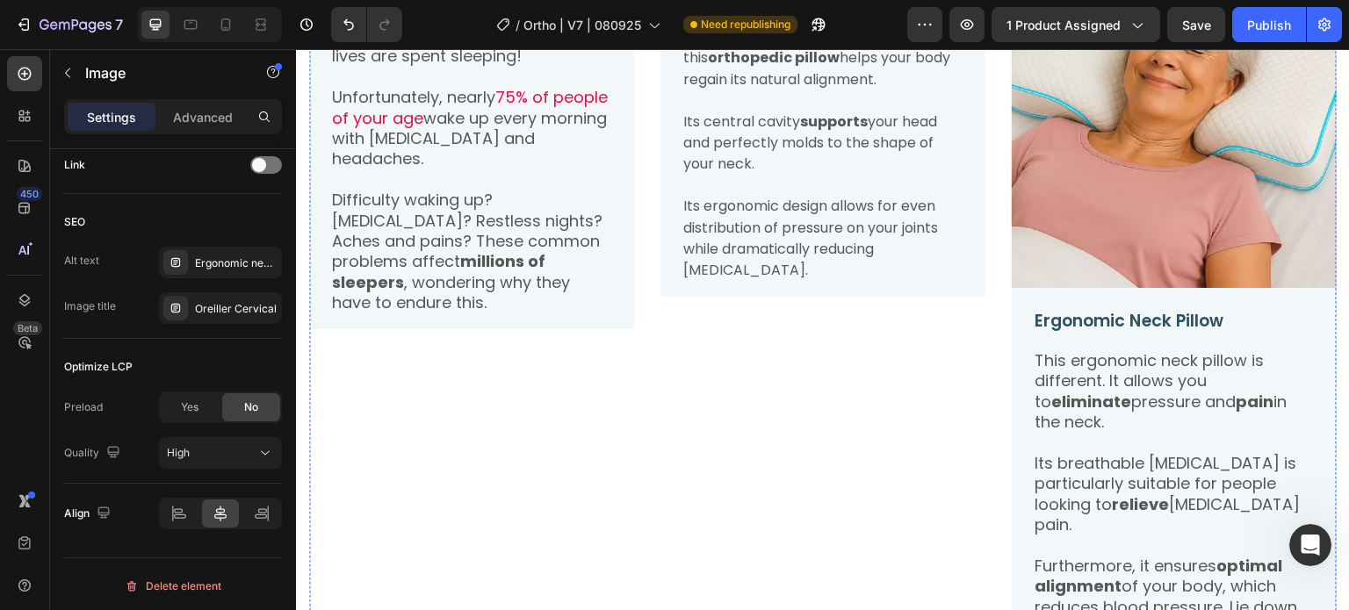
click at [239, 262] on div "Oreiller douleur nuque, meilleur oreiller cervical, réveil douleur cervicale" at bounding box center [236, 264] width 83 height 16
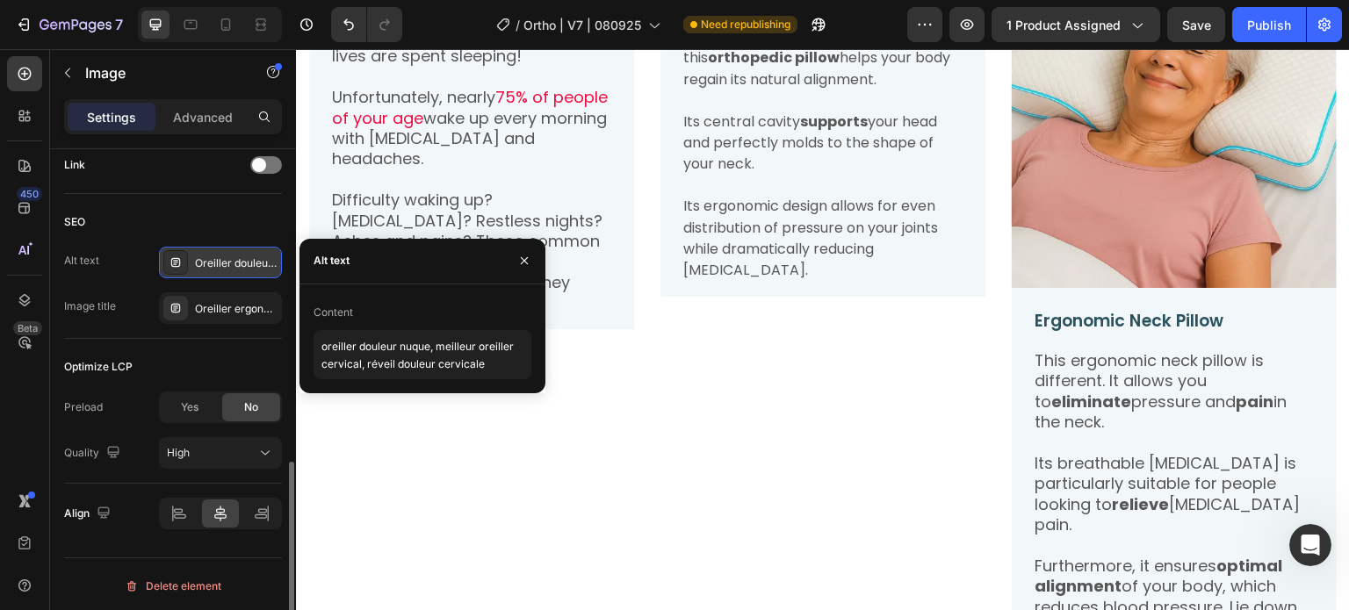
click at [239, 262] on div "Oreiller douleur nuque, meilleur oreiller cervical, réveil douleur cervicale" at bounding box center [236, 264] width 83 height 16
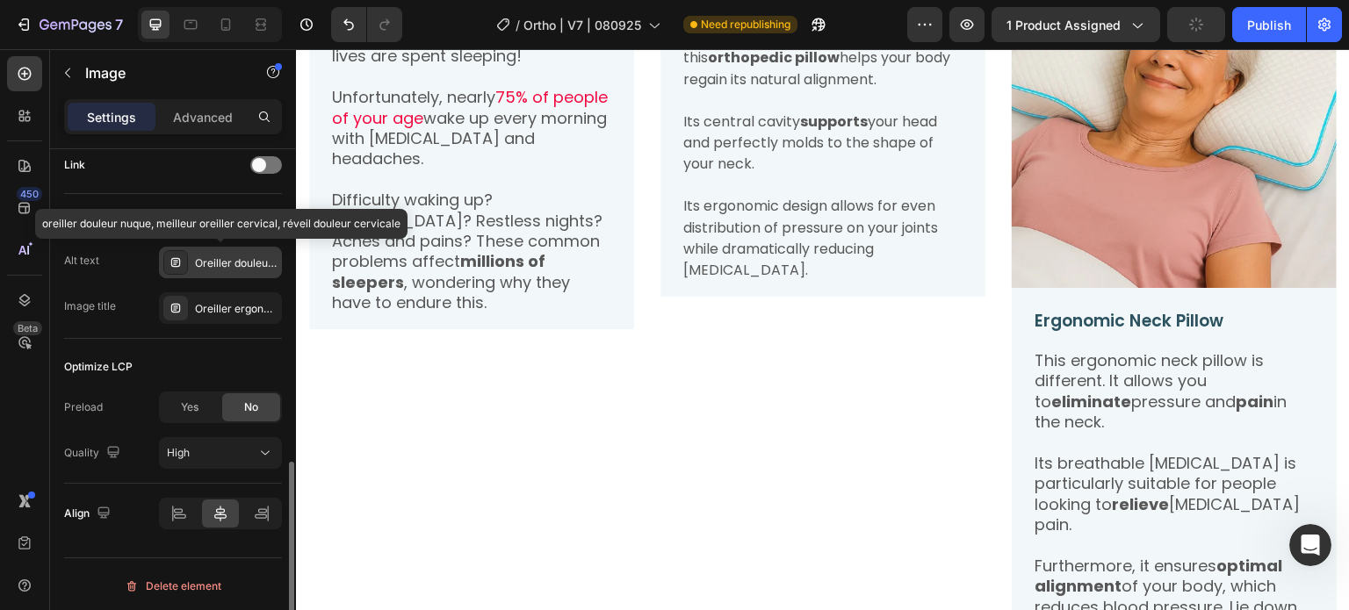
click at [240, 261] on div "Oreiller douleur nuque, meilleur oreiller cervical, réveil douleur cervicale" at bounding box center [236, 264] width 83 height 16
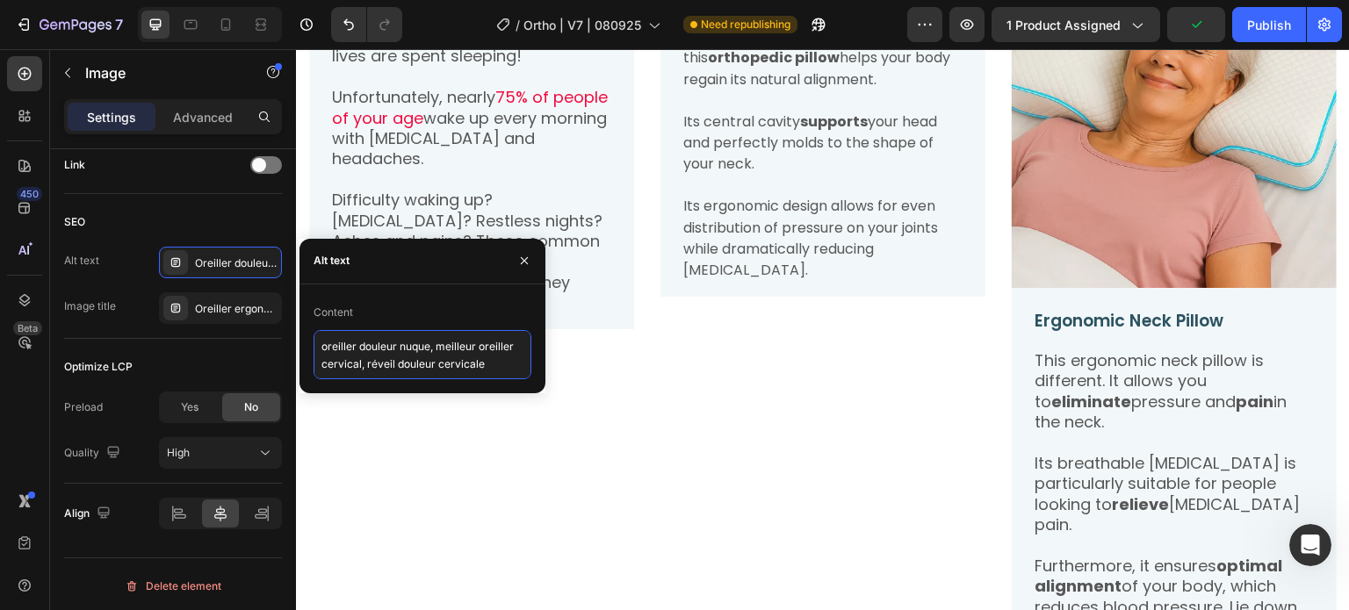
click at [376, 350] on textarea "oreiller douleur nuque, meilleur oreiller cervical, réveil douleur cervicale" at bounding box center [423, 354] width 218 height 49
paste textarea "morning neck pain pillow, Best Neck pillow, orthopedic neck pillow"
type textarea "morning neck pain pillow, Best Neck pillow, orthopedic neck pillow"
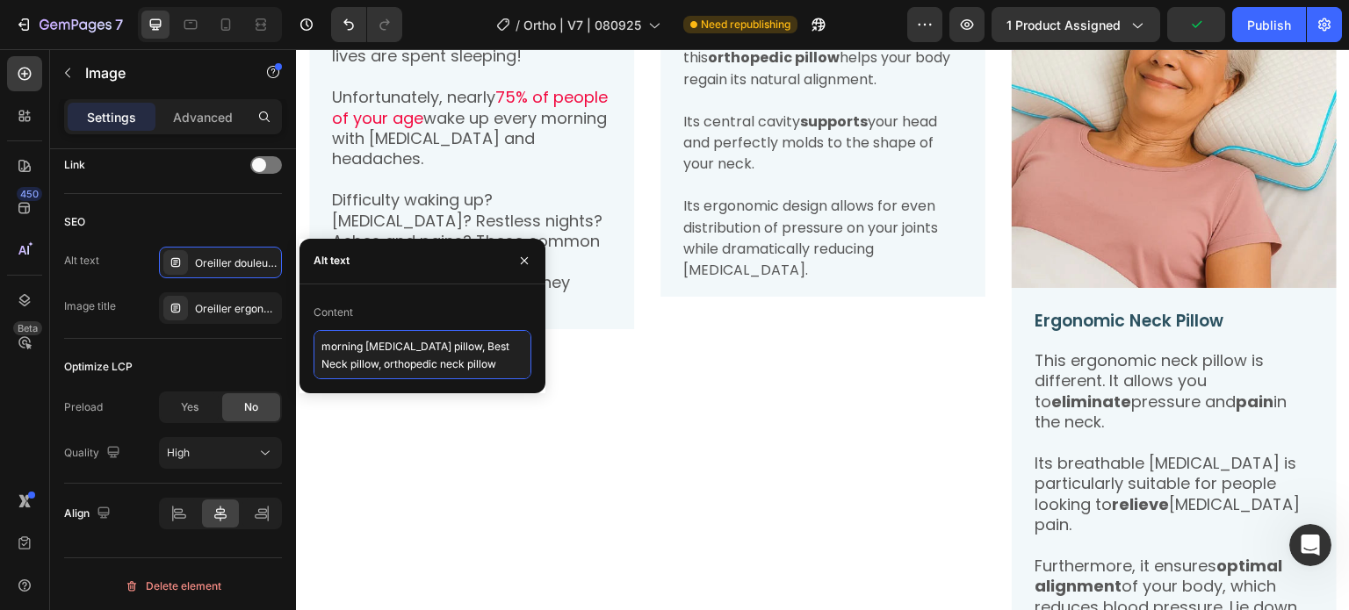
scroll to position [7, 0]
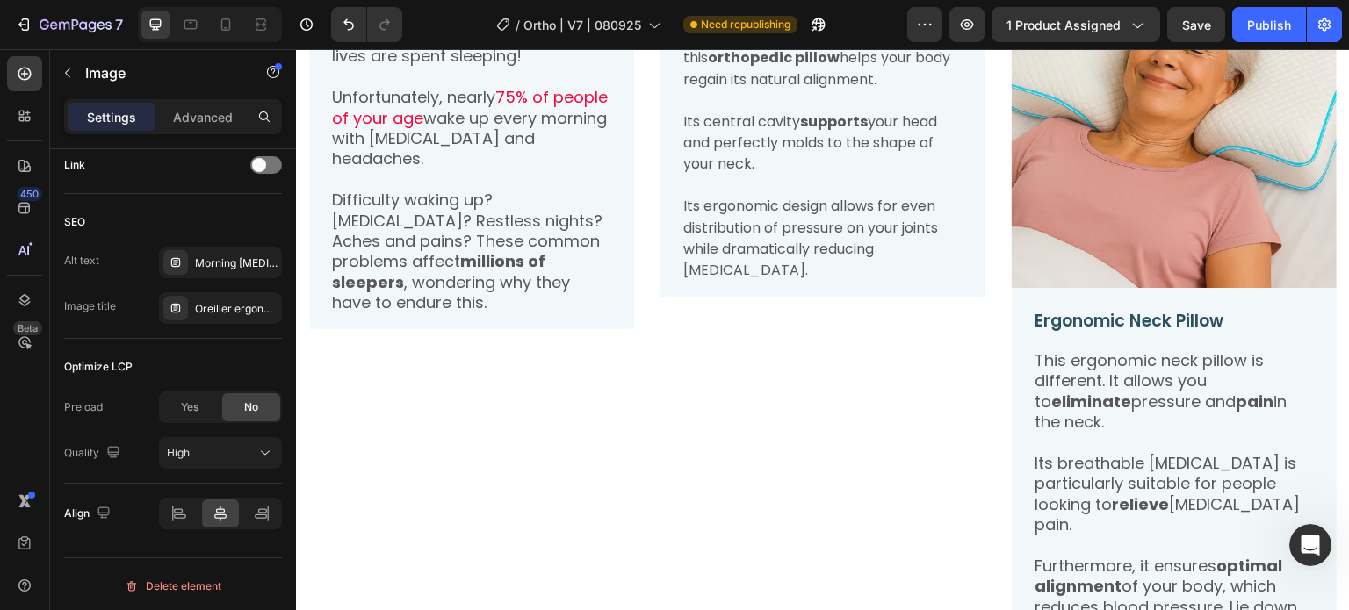
scroll to position [0, 0]
click at [1114, 118] on img at bounding box center [1174, 125] width 325 height 325
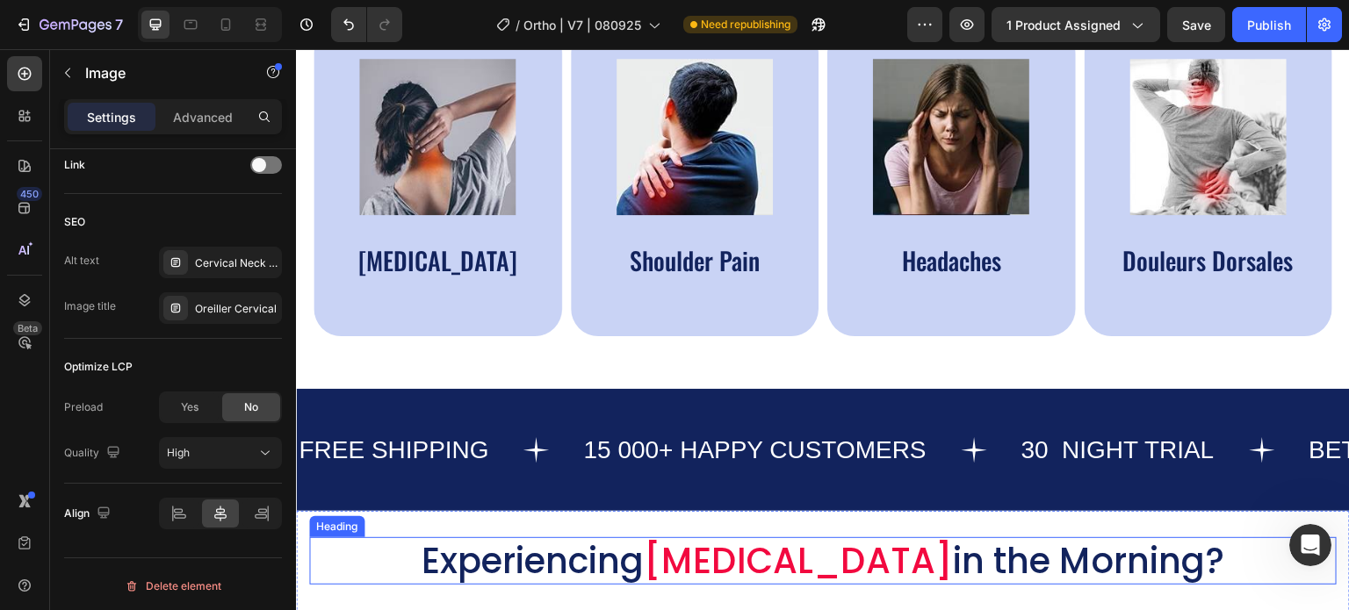
scroll to position [724, 0]
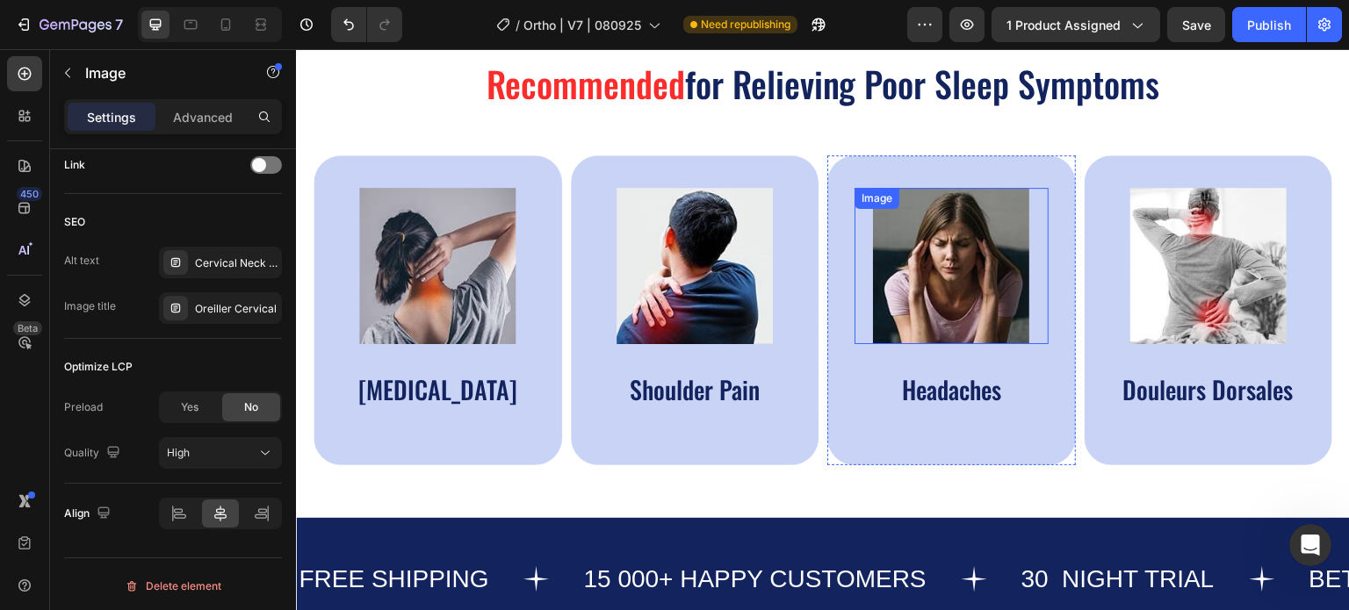
click at [942, 262] on img at bounding box center [951, 266] width 156 height 156
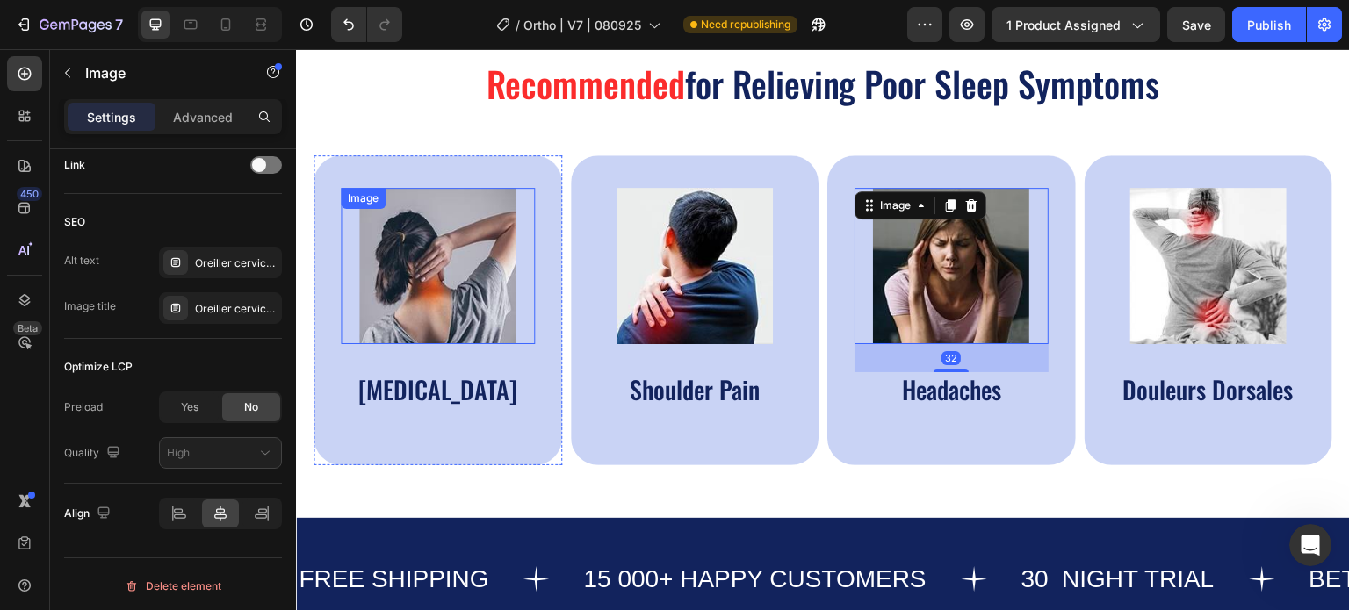
click at [421, 255] on img at bounding box center [437, 266] width 156 height 156
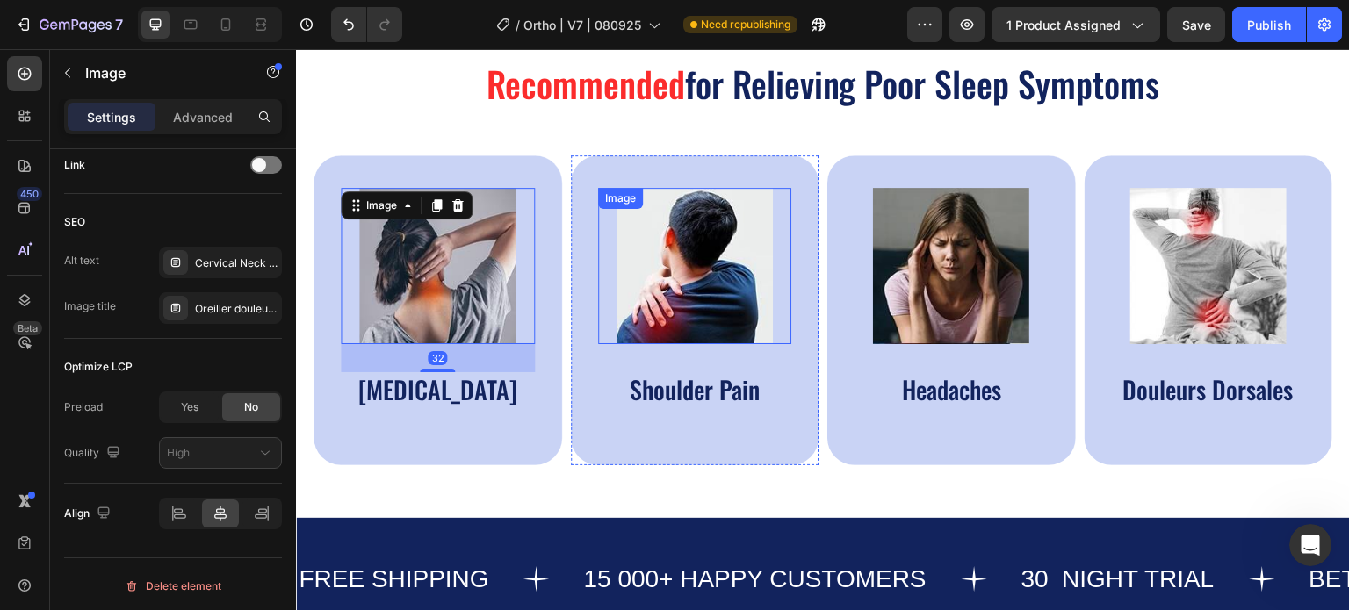
click at [652, 235] on img at bounding box center [695, 266] width 156 height 156
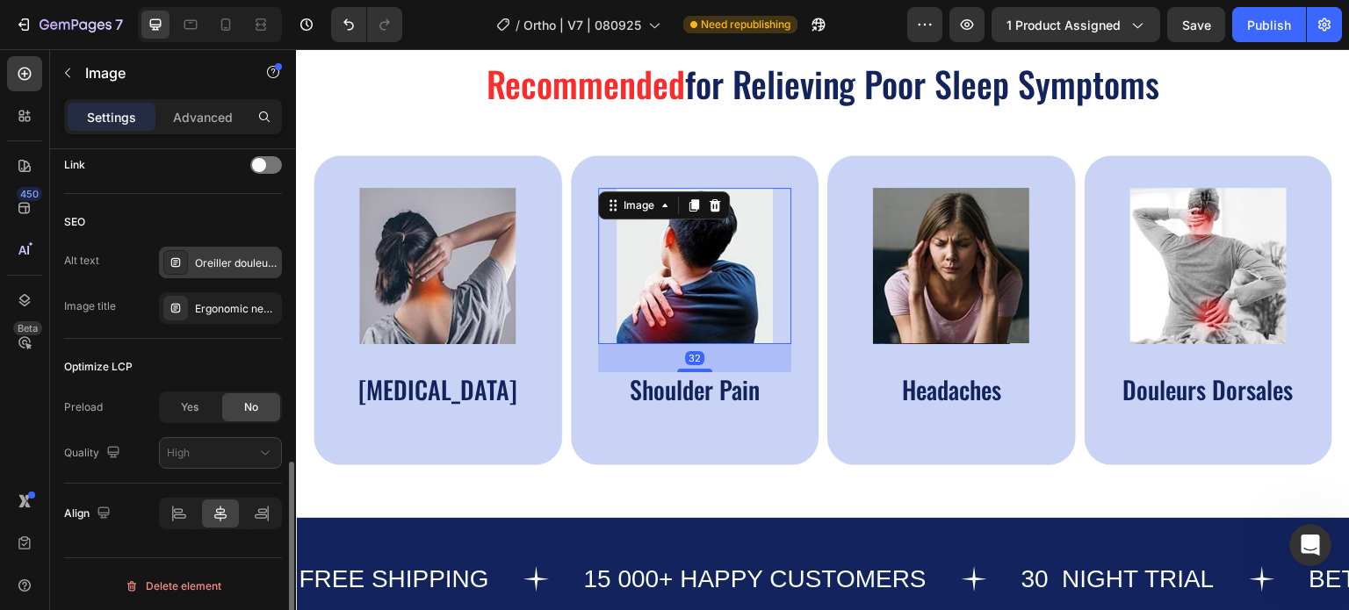
click at [245, 261] on div "Oreiller douleur nuque, meilleur oreiller cervical, réveil douleur cervicale" at bounding box center [236, 264] width 83 height 16
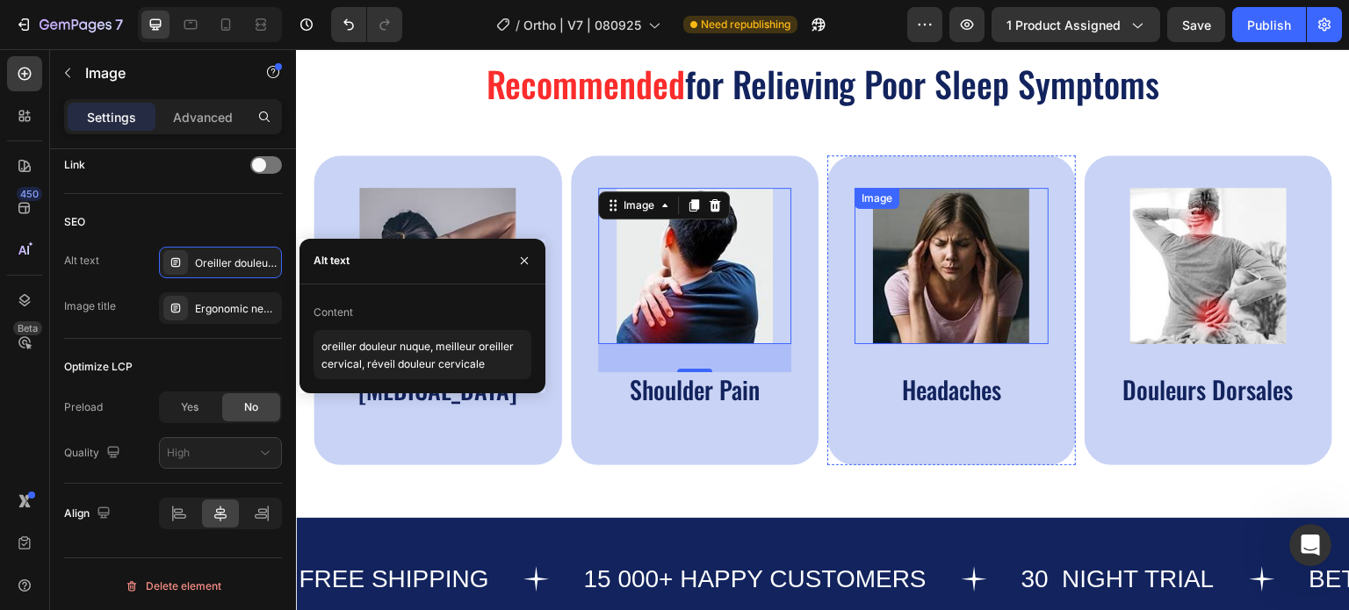
click at [926, 219] on img at bounding box center [951, 266] width 156 height 156
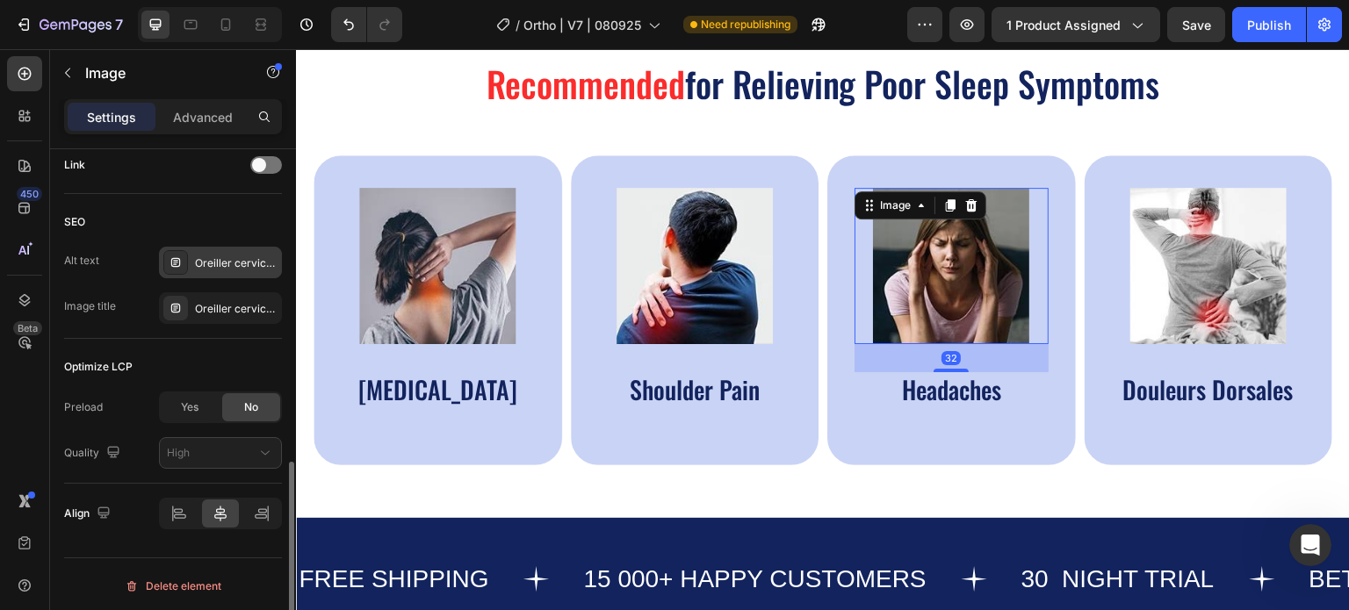
click at [235, 267] on div "Oreiller cervical, oreiller ergonomique cervical, coussin cervical mémoire forme" at bounding box center [236, 264] width 83 height 16
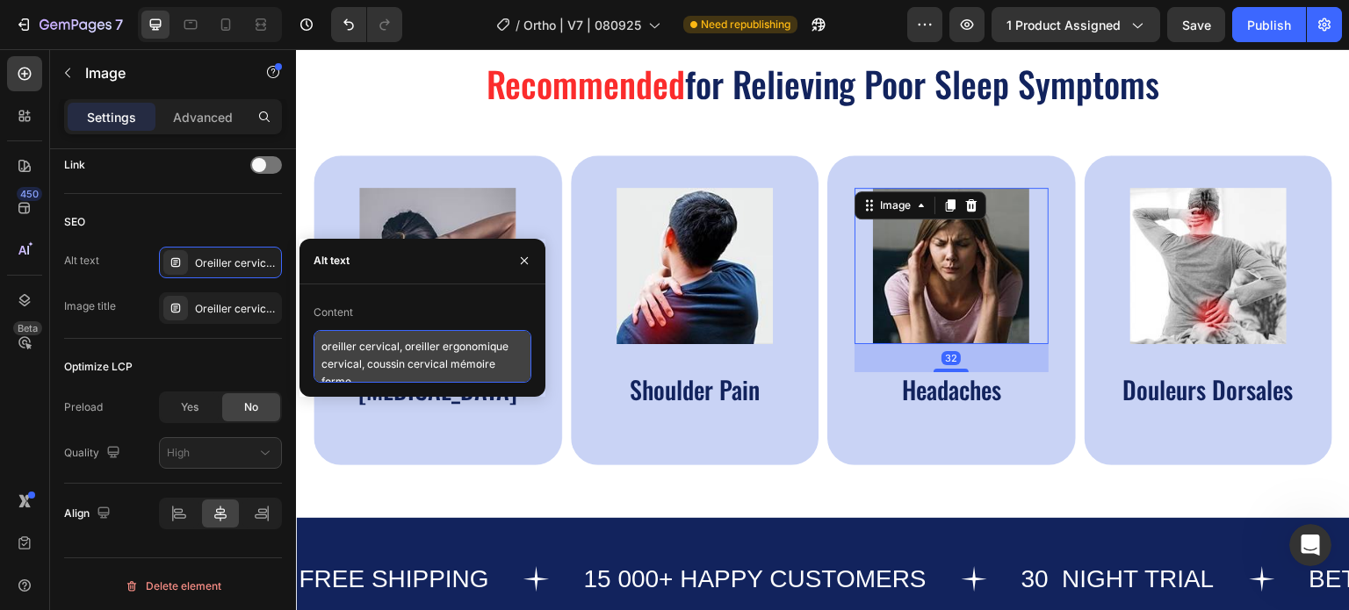
click at [359, 348] on textarea "oreiller cervical, oreiller ergonomique cervical, coussin cervical mémoire forme" at bounding box center [423, 356] width 218 height 53
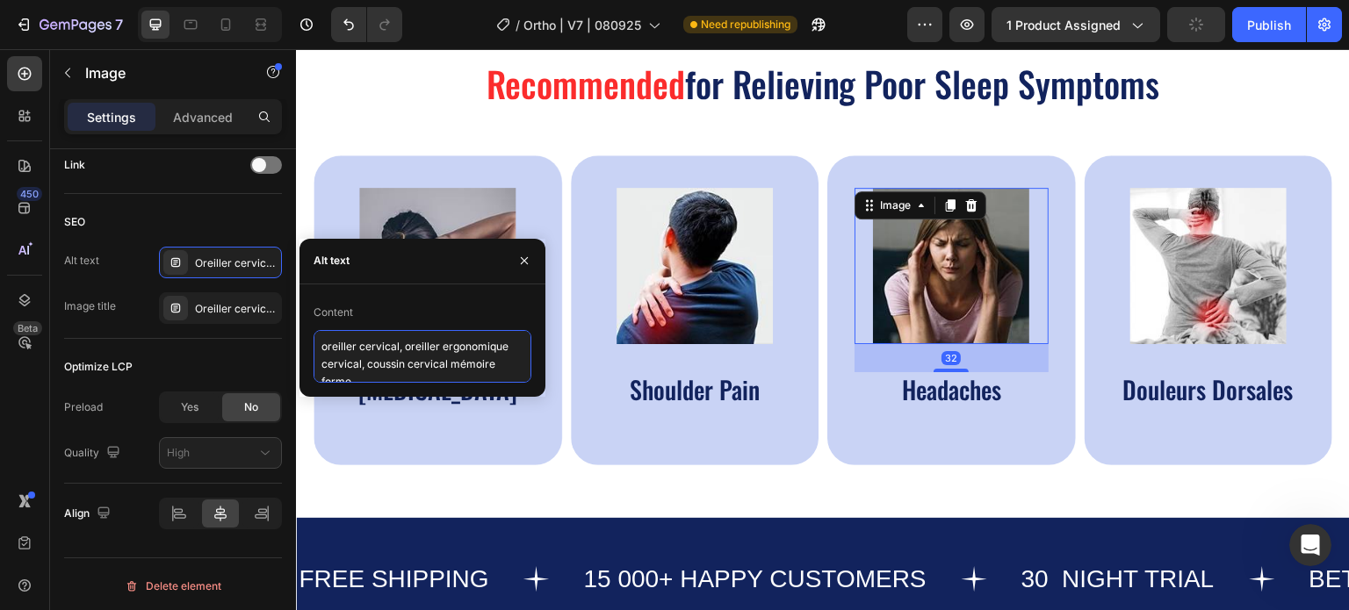
click at [359, 348] on textarea "oreiller cervical, oreiller ergonomique cervical, coussin cervical mémoire forme" at bounding box center [423, 356] width 218 height 53
paste textarea "morning neck pain pillow, Best Neck pillow, orthopedic neck pillow"
type textarea "morning neck pain pillow, Best Neck pillow, orthopedic neck pillow"
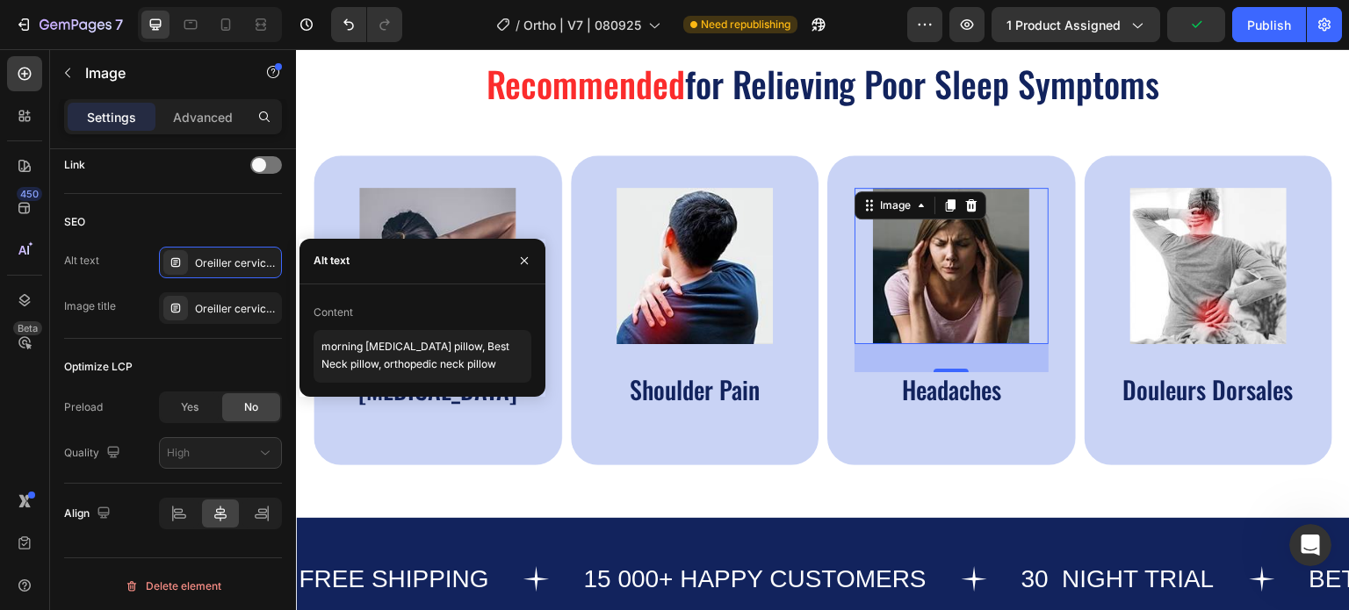
click at [911, 231] on img at bounding box center [951, 266] width 156 height 156
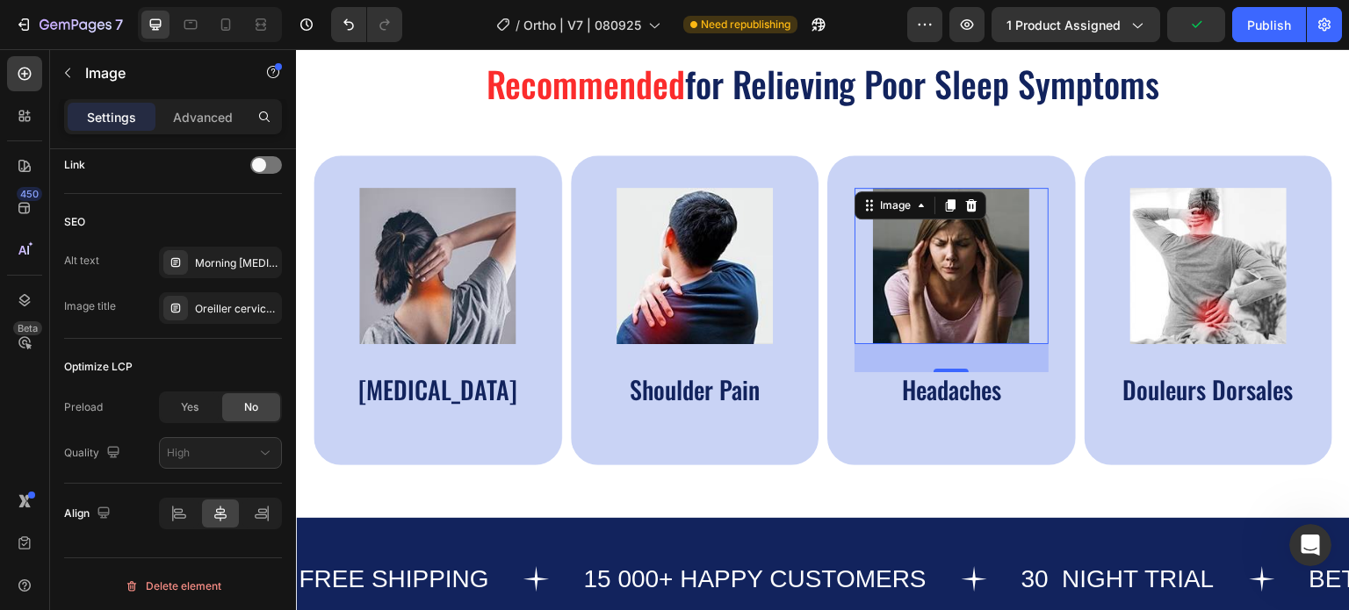
scroll to position [0, 0]
click at [1147, 210] on div "Image" at bounding box center [1209, 266] width 194 height 156
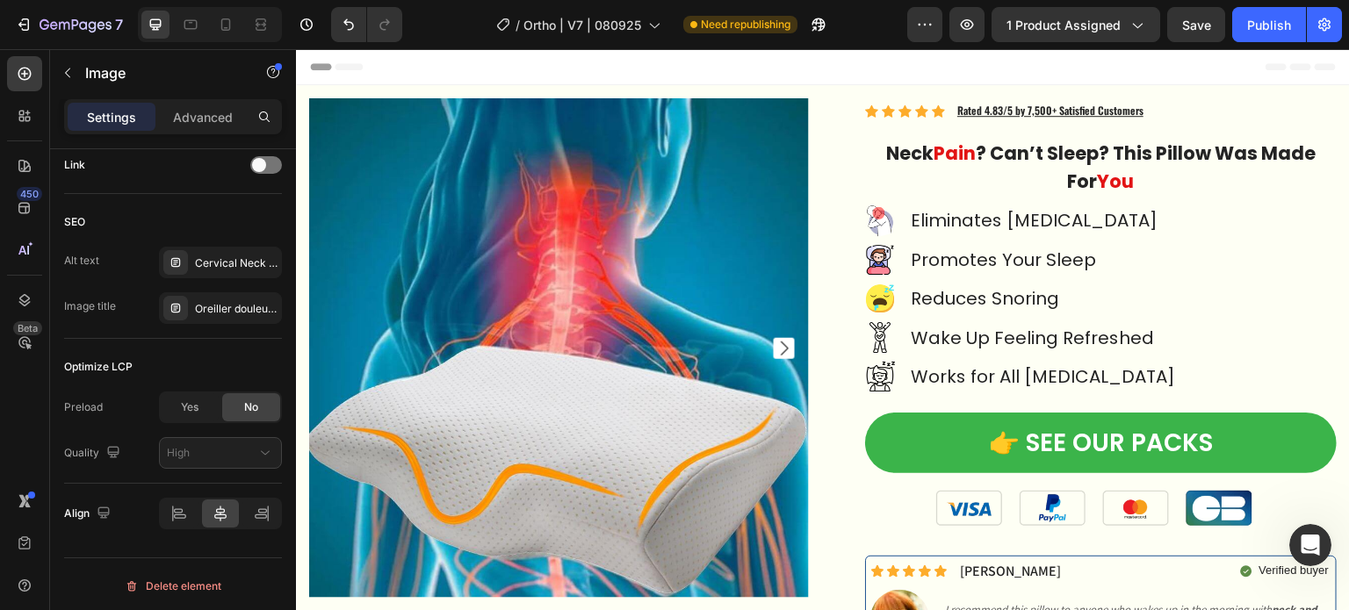
scroll to position [527, 0]
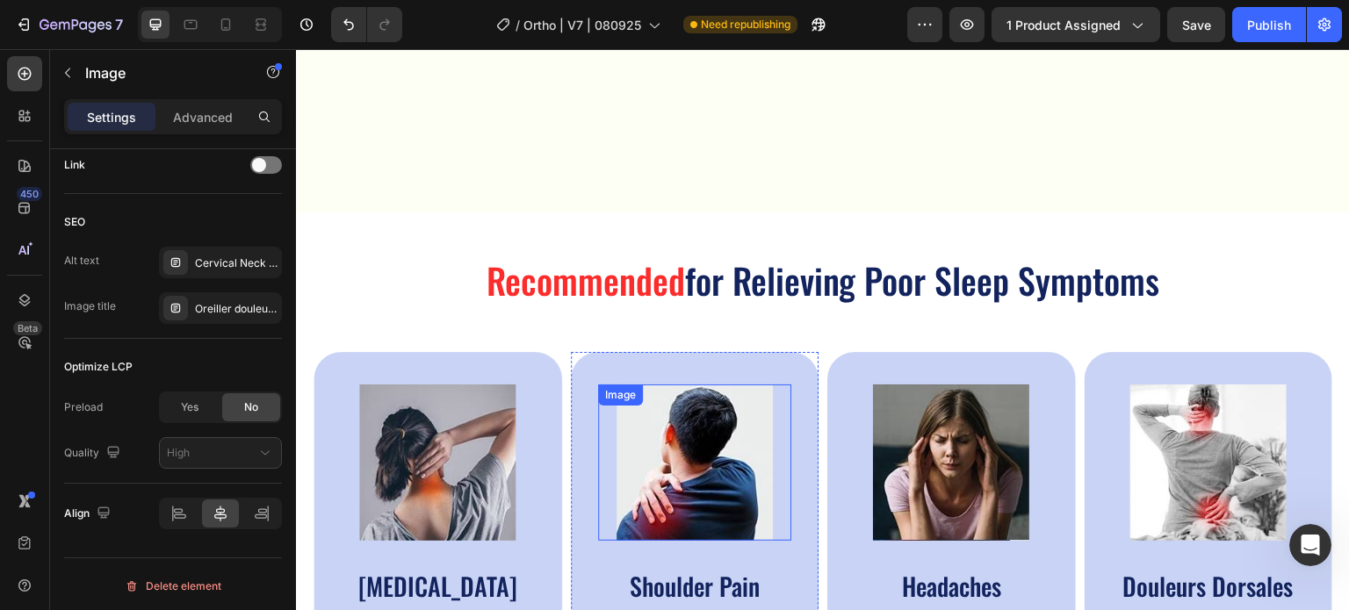
click at [668, 385] on img at bounding box center [695, 463] width 156 height 156
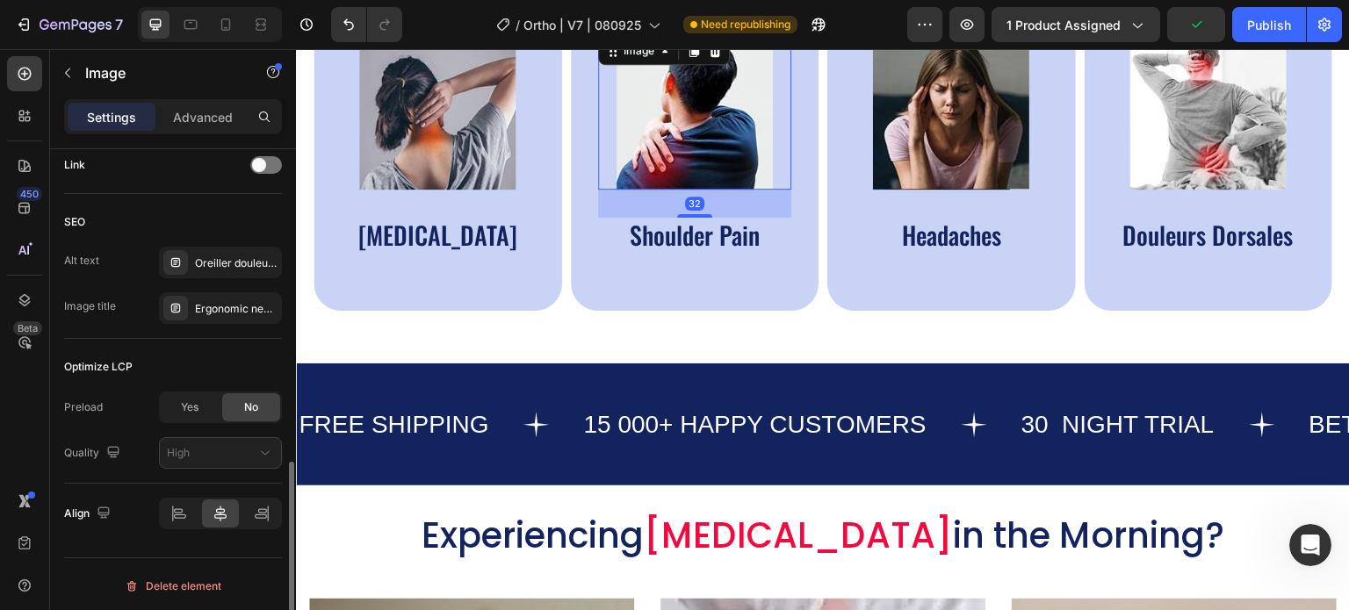
click at [190, 277] on div "Alt text Oreiller douleur nuque, meilleur oreiller cervical, réveil douleur cer…" at bounding box center [173, 285] width 218 height 77
click at [223, 256] on div "Oreiller douleur nuque, meilleur oreiller cervical, réveil douleur cervicale" at bounding box center [236, 264] width 83 height 16
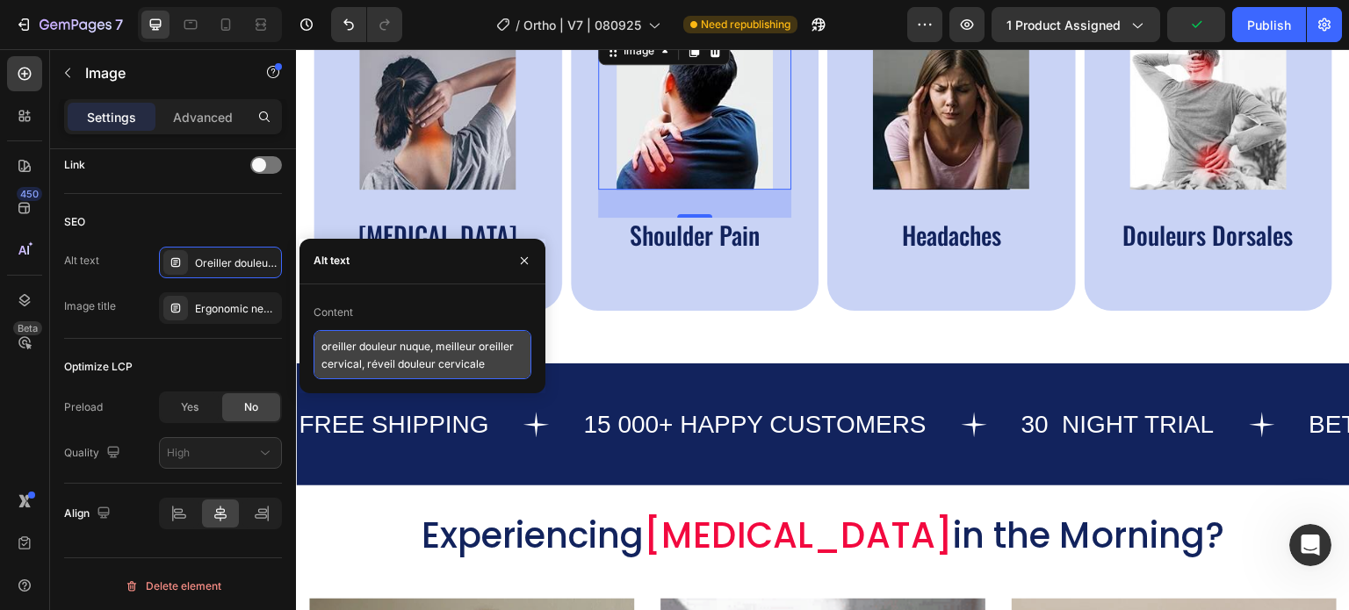
click at [364, 360] on textarea "oreiller douleur nuque, meilleur oreiller cervical, réveil douleur cervicale" at bounding box center [423, 354] width 218 height 49
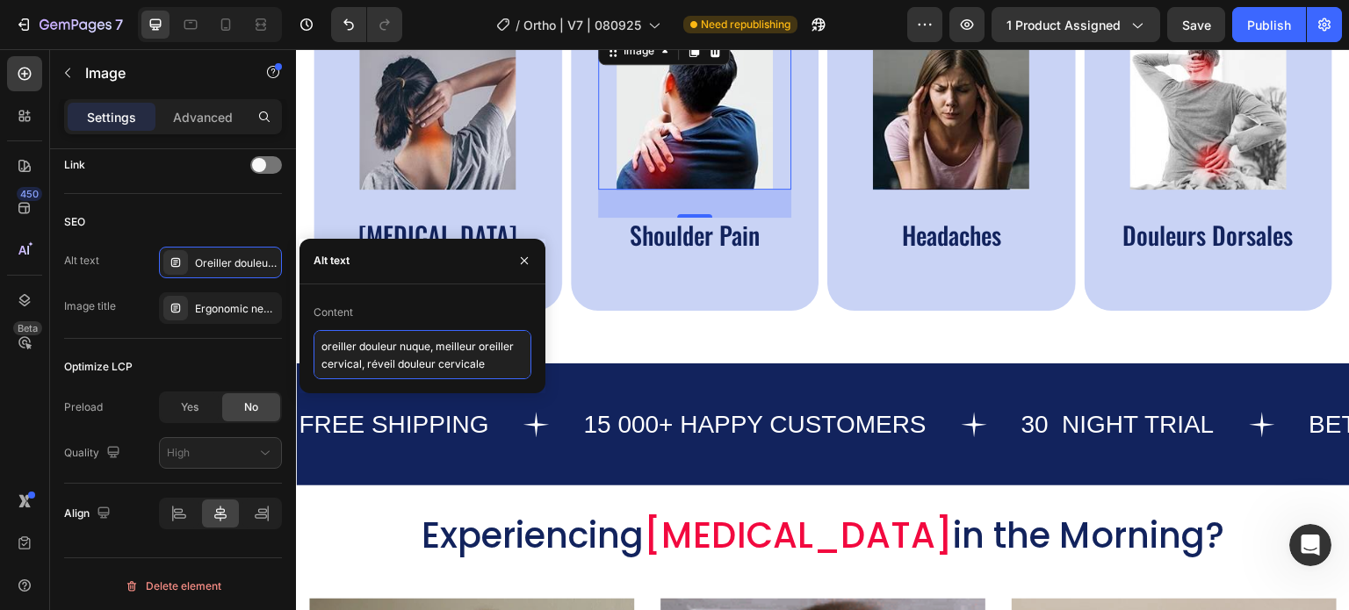
click at [364, 361] on textarea "oreiller douleur nuque, meilleur oreiller cervical, réveil douleur cervicale" at bounding box center [423, 354] width 218 height 49
click at [363, 361] on textarea "oreiller douleur nuque, meilleur oreiller cervical, réveil douleur cervicale" at bounding box center [423, 354] width 218 height 49
paste textarea "ergonomic neck support pillow, side sleeper neck pillow, pillow for neck and sh…"
type textarea "ergonomic neck support pillow, side sleeper neck pillow, pillow for neck and sh…"
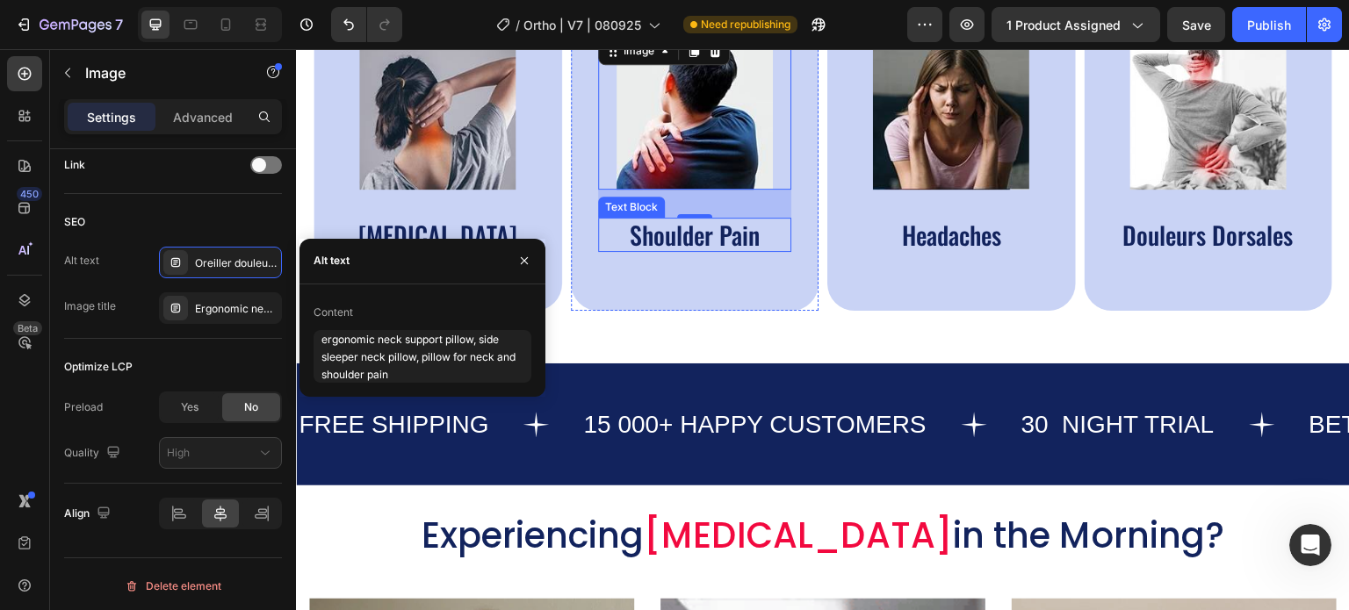
click at [644, 197] on div "Text Block" at bounding box center [631, 207] width 67 height 21
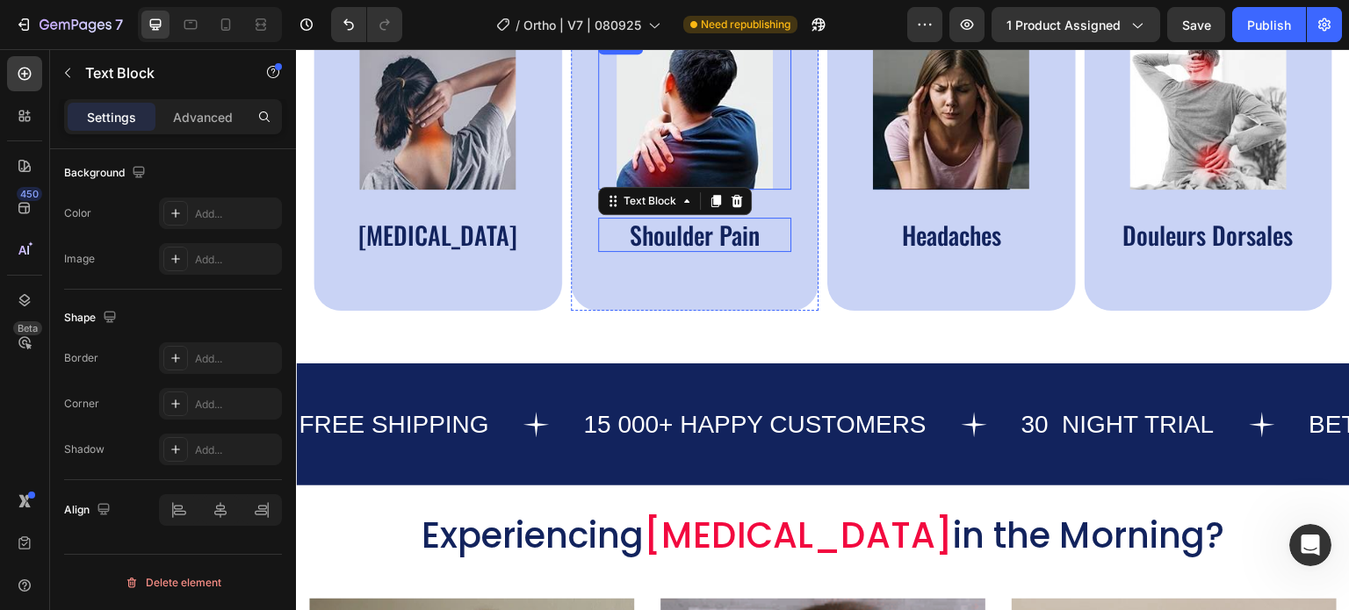
scroll to position [0, 0]
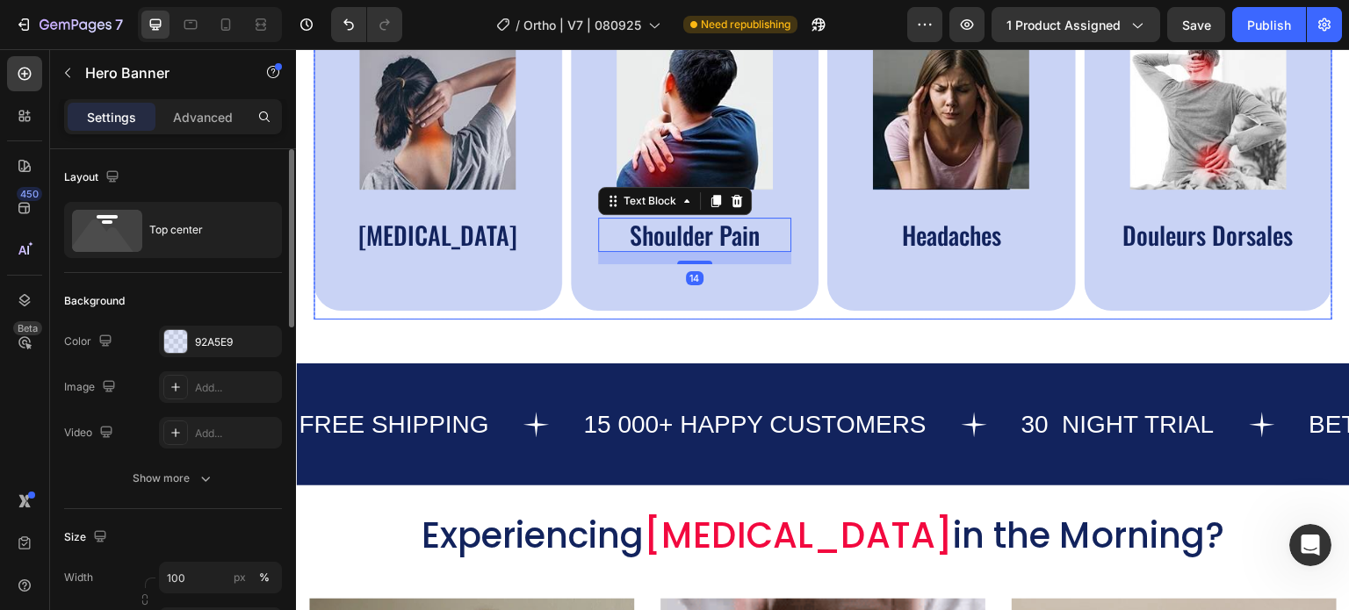
click at [533, 133] on div "Image Neck Pain Text Block" at bounding box center [438, 156] width 249 height 310
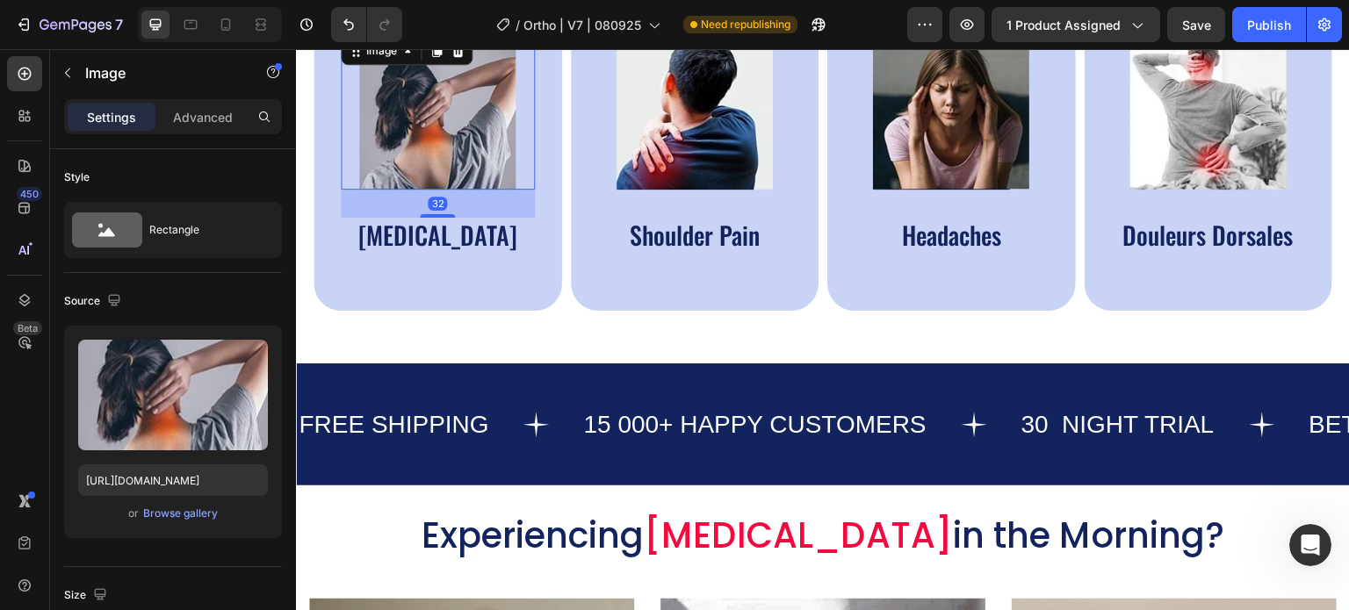
click at [458, 136] on img at bounding box center [437, 111] width 156 height 156
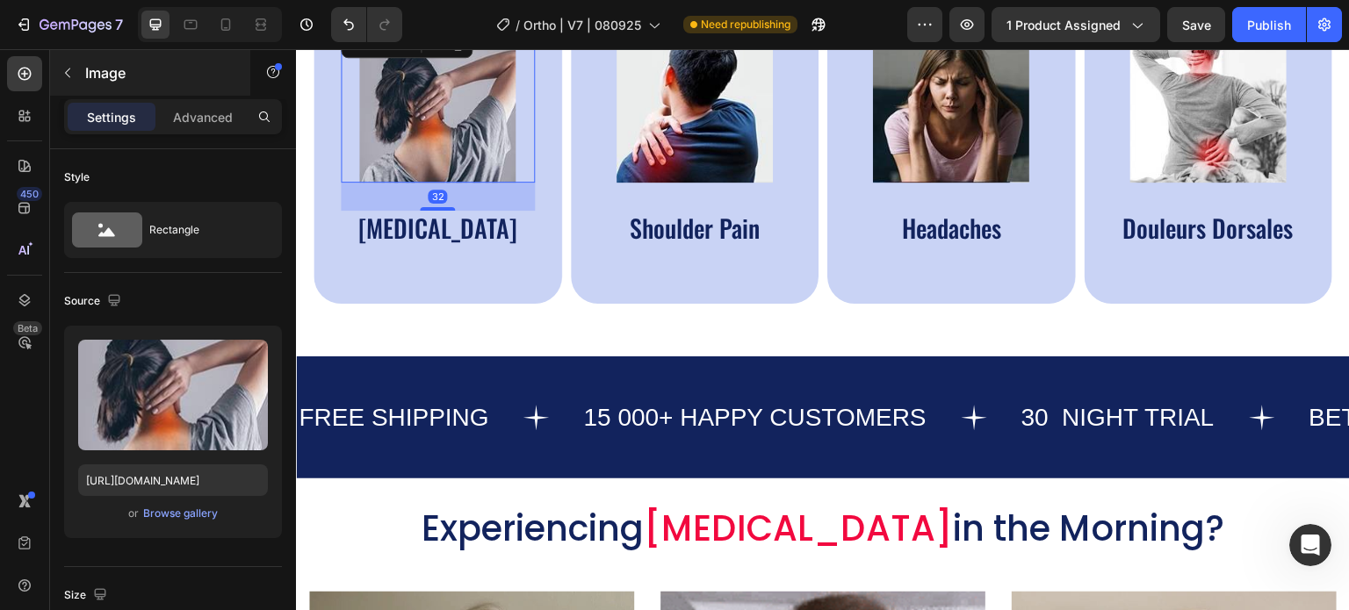
scroll to position [878, 0]
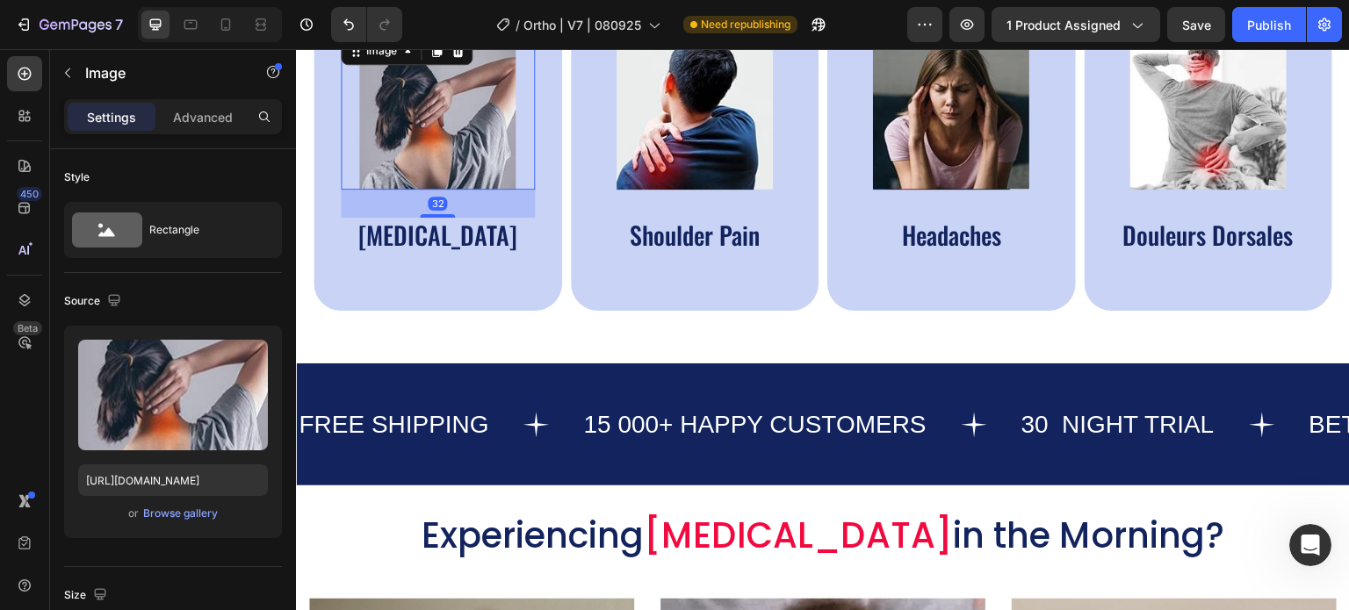
drag, startPoint x: 210, startPoint y: 105, endPoint x: 143, endPoint y: 101, distance: 66.9
click at [210, 106] on div "Advanced" at bounding box center [203, 117] width 88 height 28
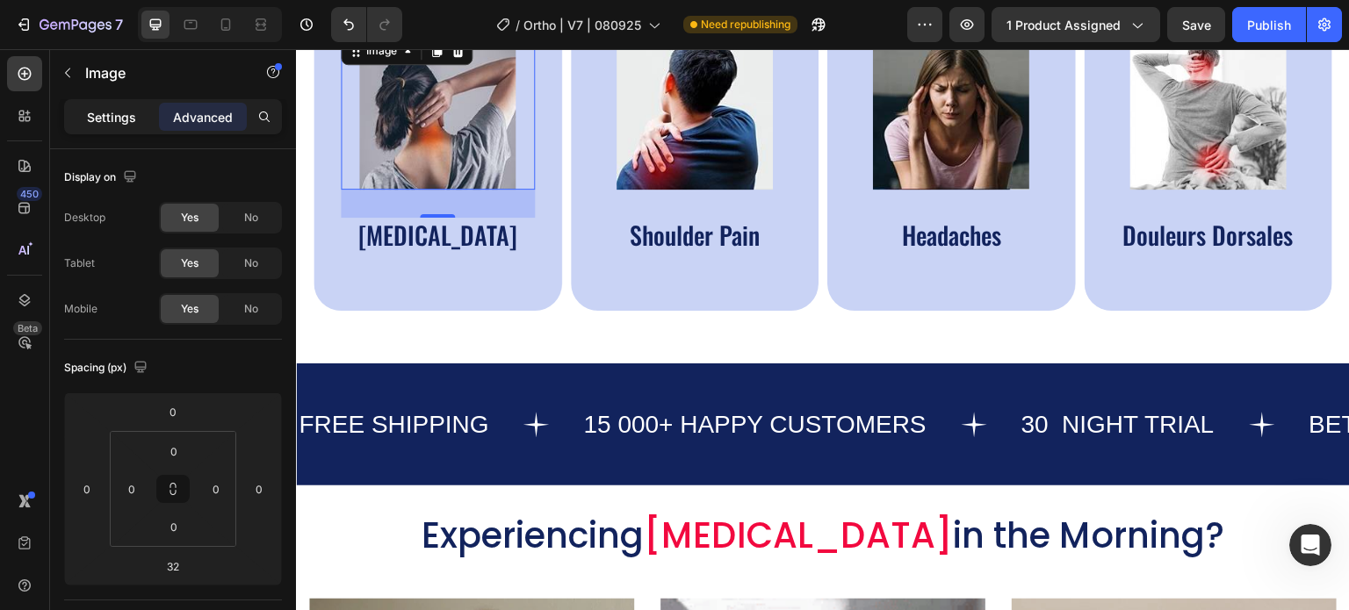
click at [119, 112] on p "Settings" at bounding box center [111, 117] width 49 height 18
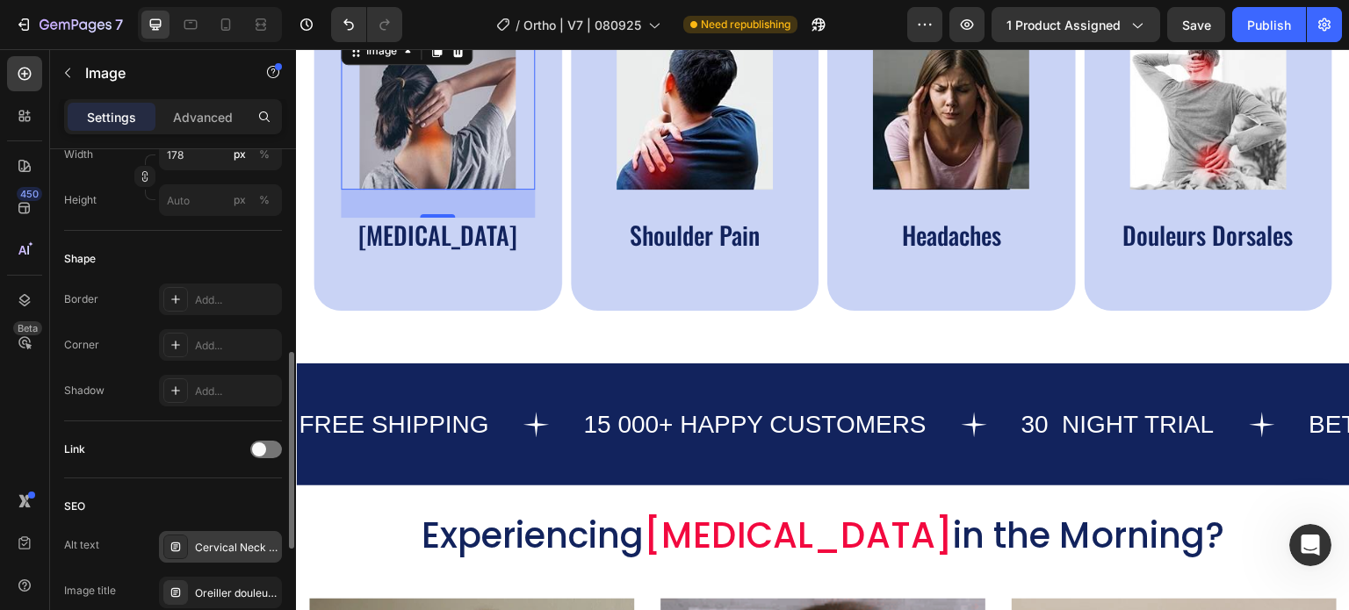
scroll to position [813, 0]
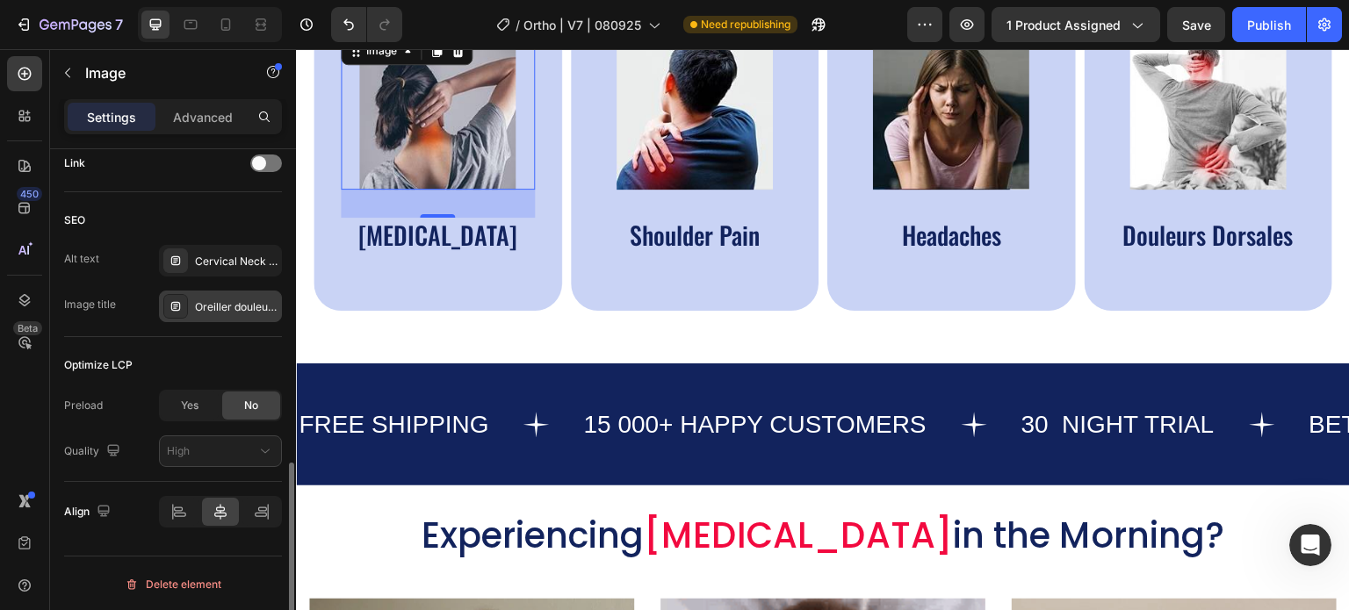
click at [211, 291] on div "Oreiller douleur nuque" at bounding box center [220, 307] width 123 height 32
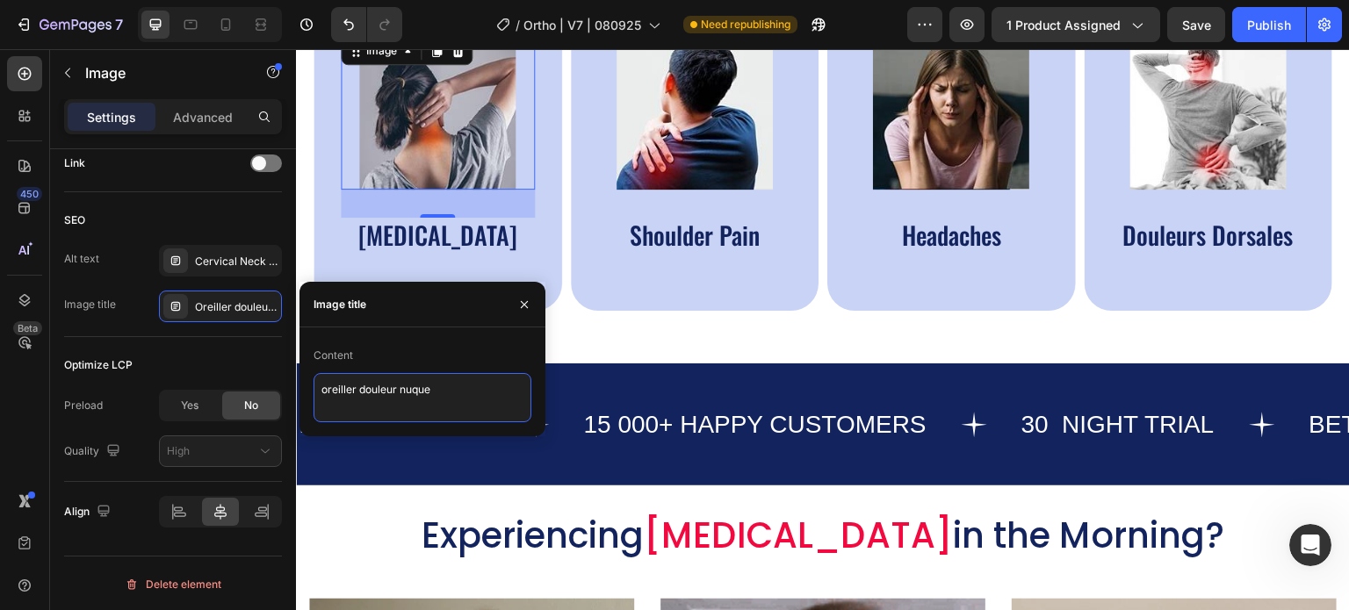
click at [357, 397] on textarea "oreiller douleur nuque" at bounding box center [423, 397] width 218 height 49
paste textarea "Cervical Memory Foam Pillow - Orthopedic Neck Pain Relief for Side Sleepers"
type textarea "Cervical Memory Foam Pillow - Orthopedic Neck Pain Relief for Side Sleepers"
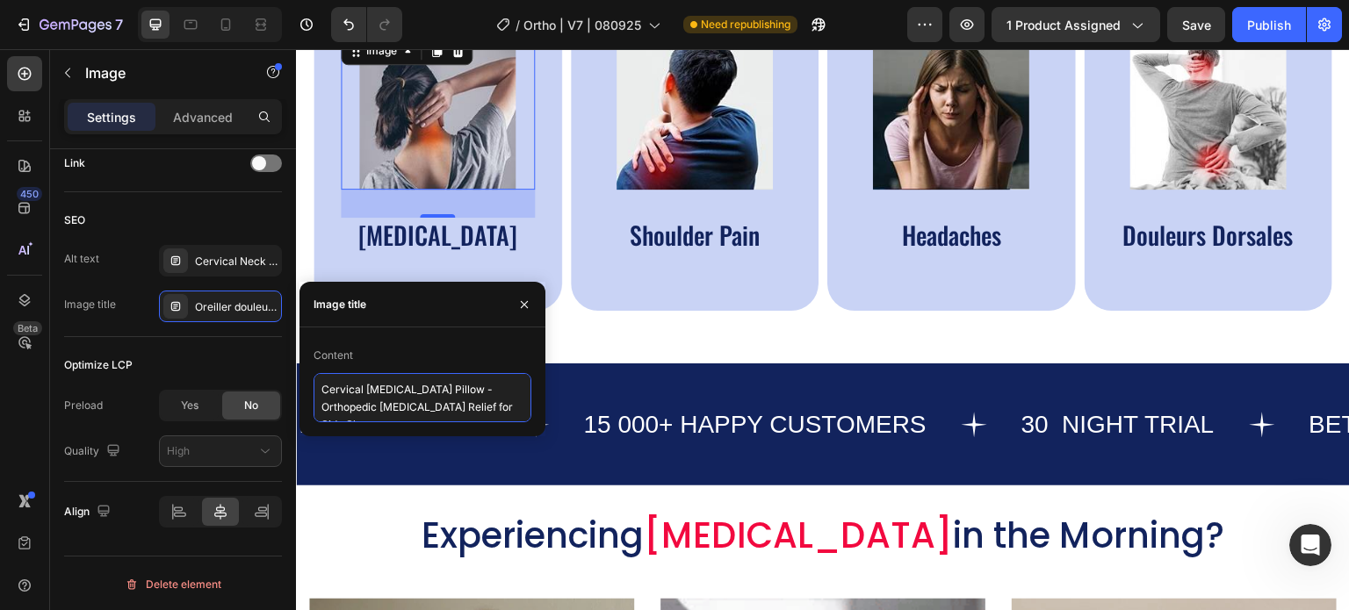
scroll to position [7, 0]
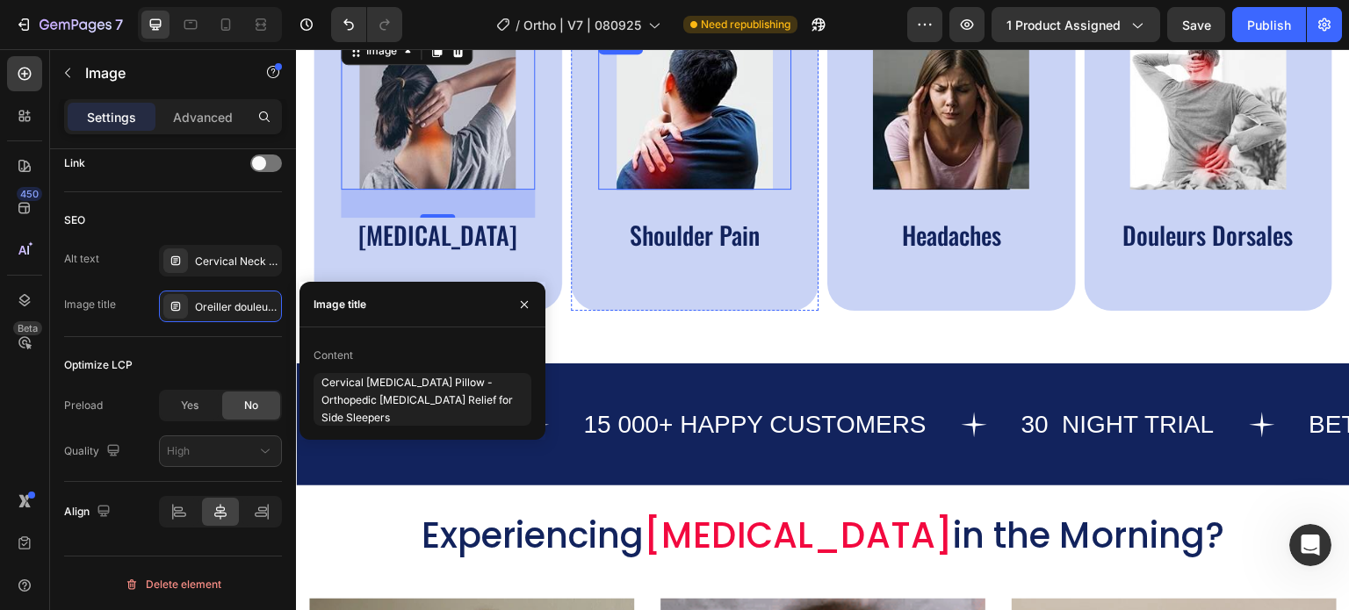
click at [704, 123] on img at bounding box center [695, 111] width 156 height 156
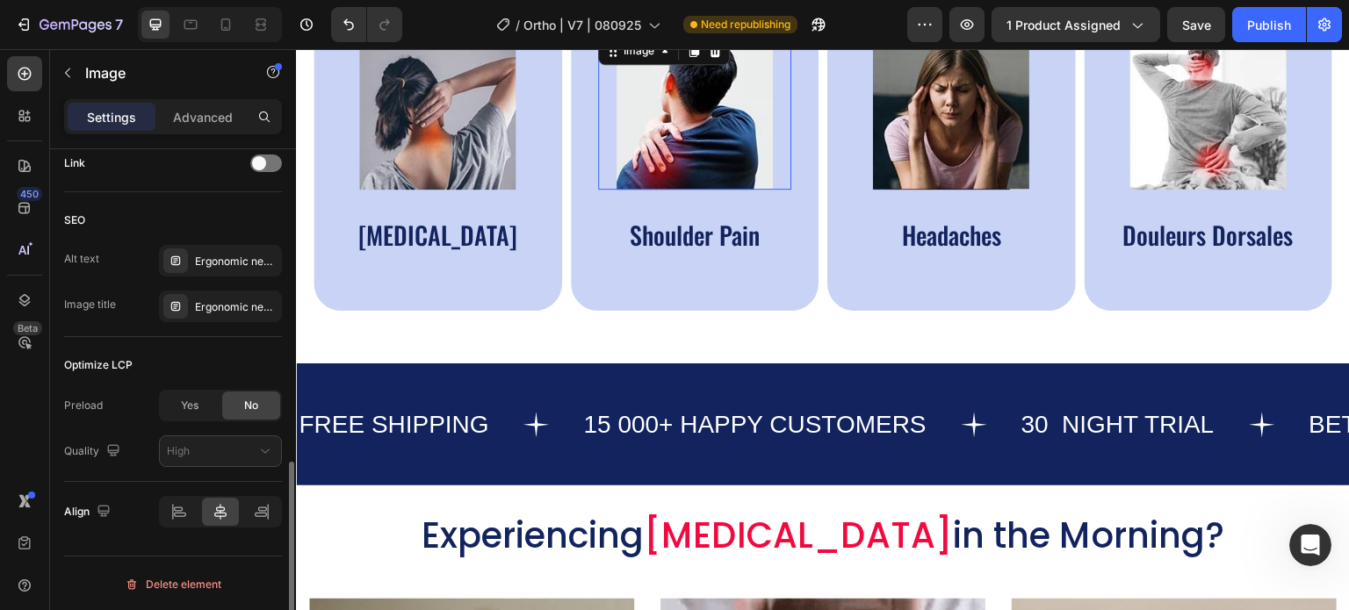
scroll to position [812, 0]
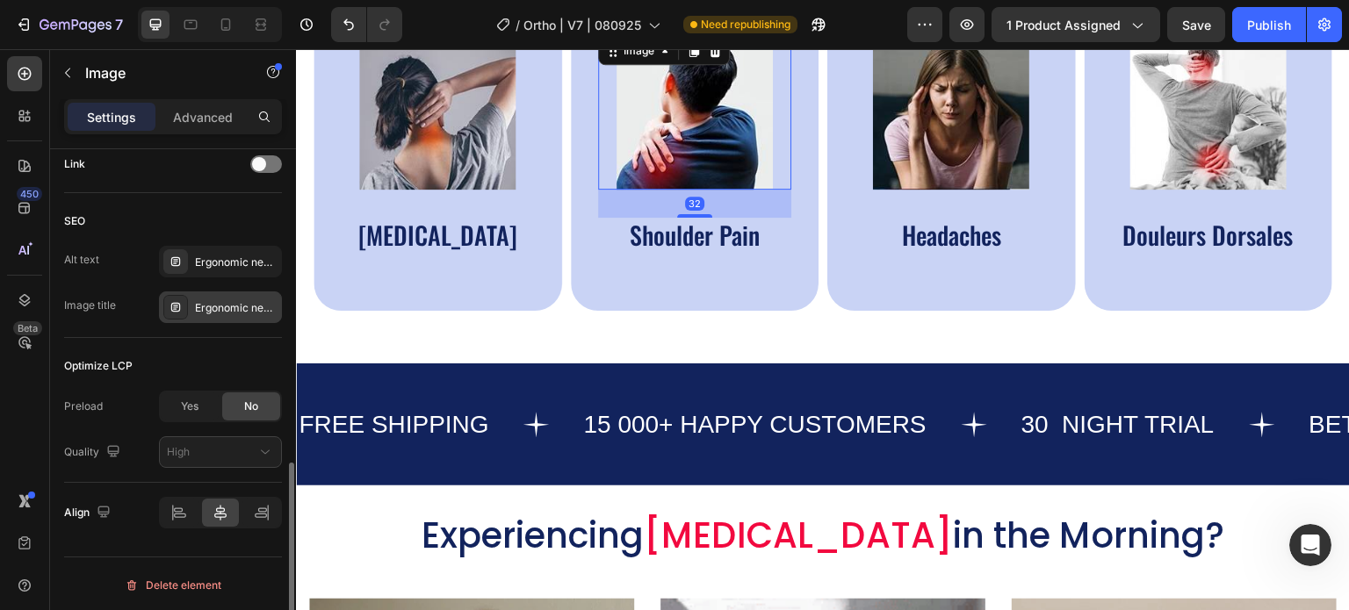
click at [213, 305] on div "Ergonomic neck support pillow, side sleeper neck pillow, pillow for neck and sh…" at bounding box center [236, 308] width 83 height 16
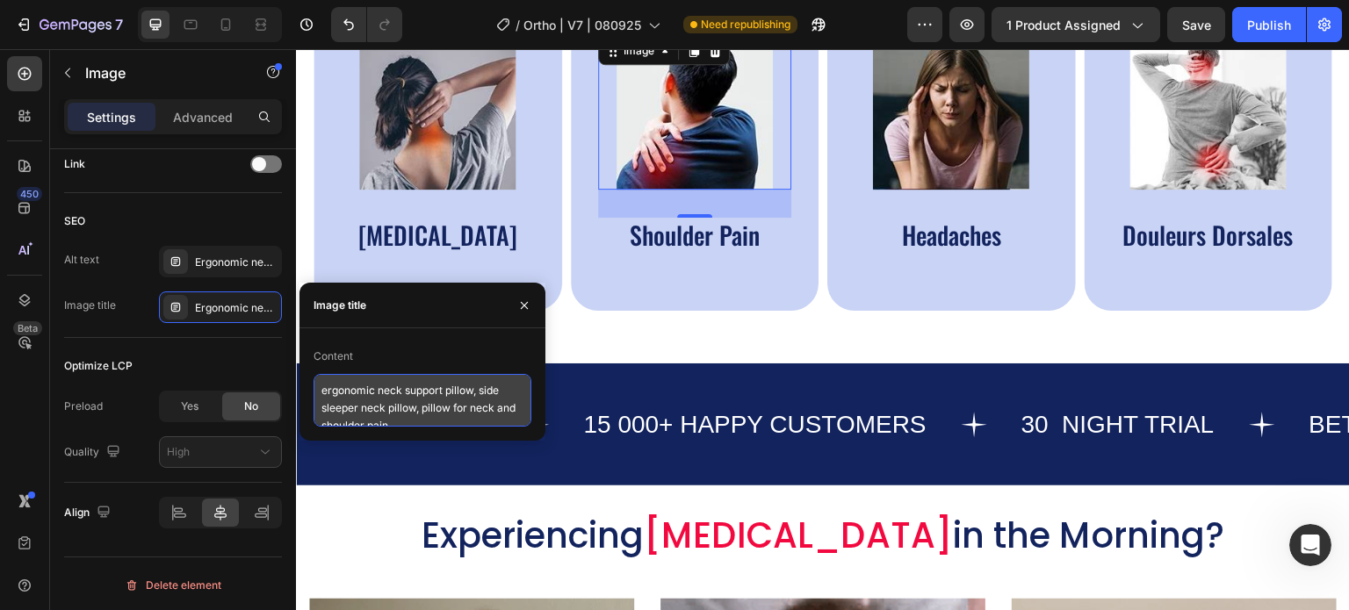
click at [365, 407] on textarea "ergonomic neck support pillow, side sleeper neck pillow, pillow for neck and sh…" at bounding box center [423, 400] width 218 height 53
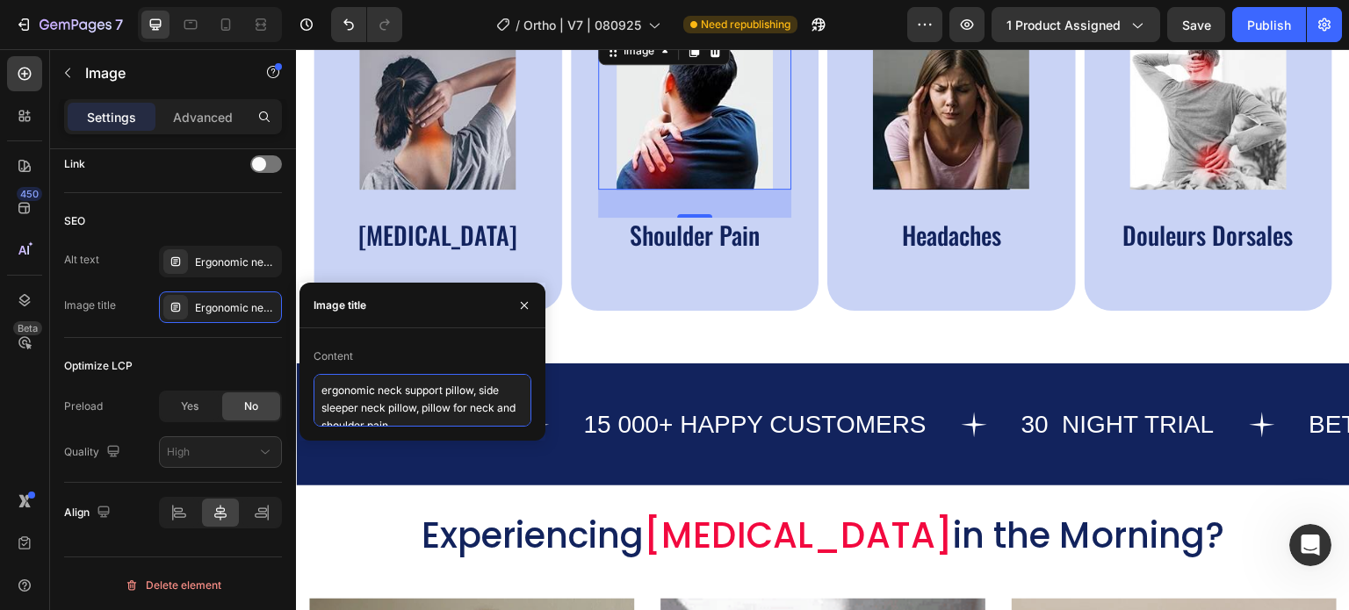
click at [365, 407] on textarea "ergonomic neck support pillow, side sleeper neck pillow, pillow for neck and sh…" at bounding box center [423, 400] width 218 height 53
paste textarea "Cervical Memory Foam Pillow - Orthopedic Neck Pain Relief for Side Sleepers"
type textarea "Cervical Memory Foam Pillow - Orthopedic Neck Pain Relief for Side Sleepers"
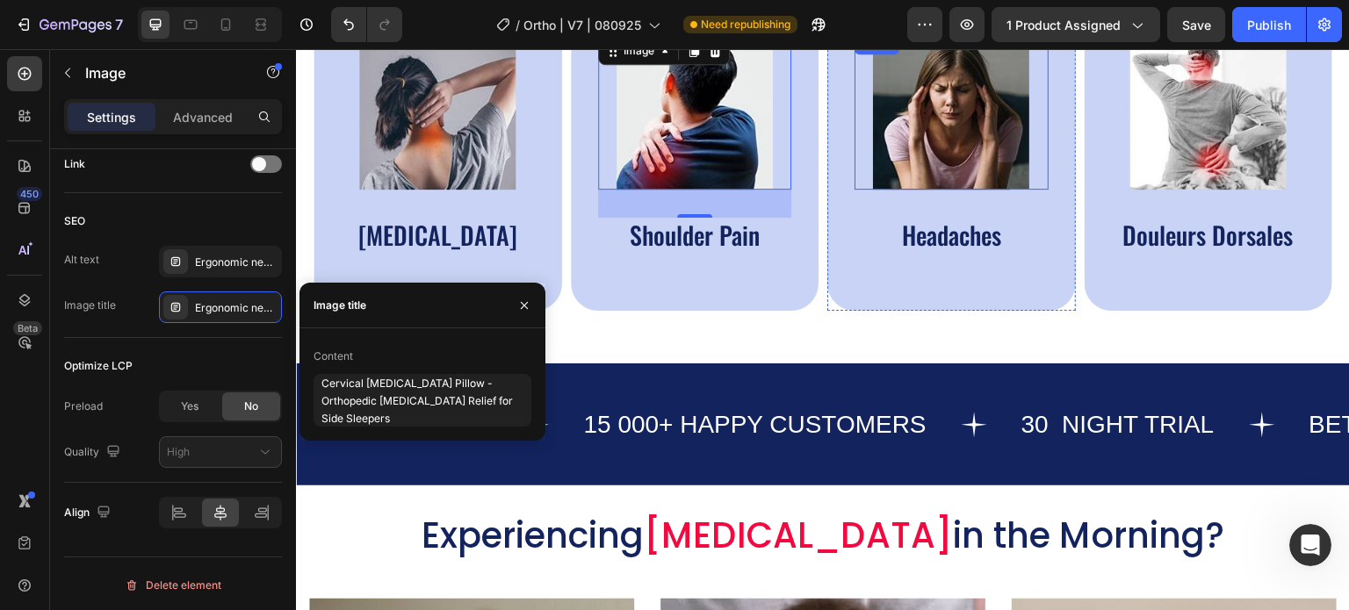
click at [920, 114] on img at bounding box center [951, 111] width 156 height 156
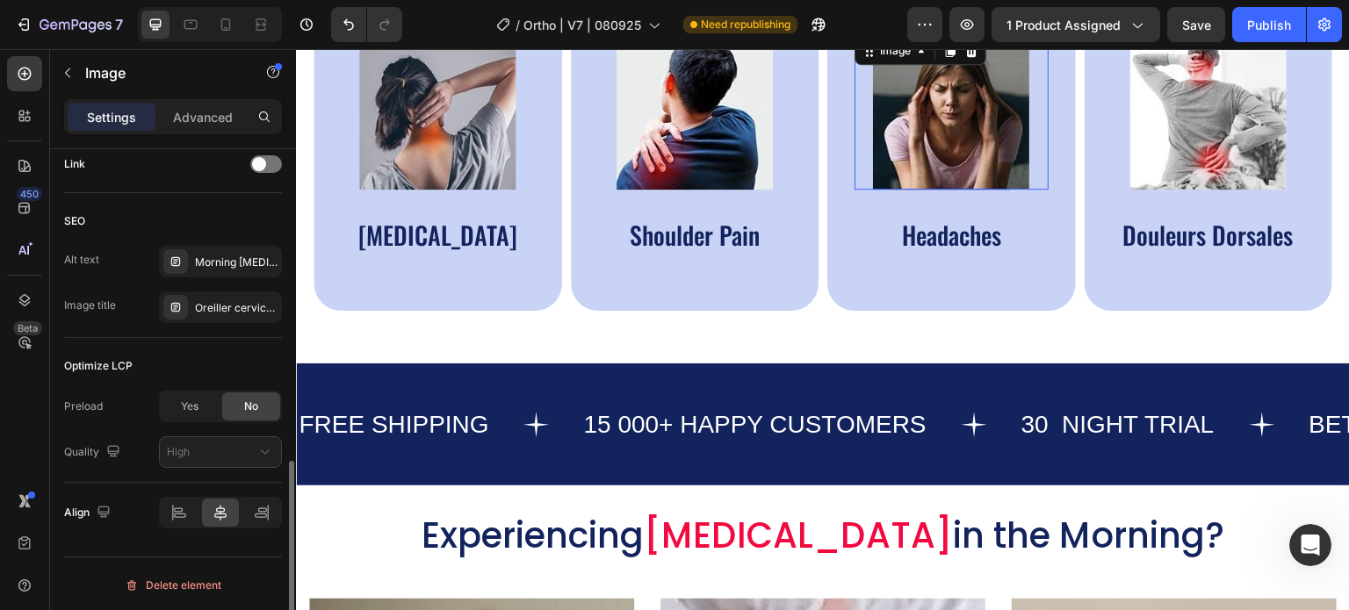
scroll to position [812, 0]
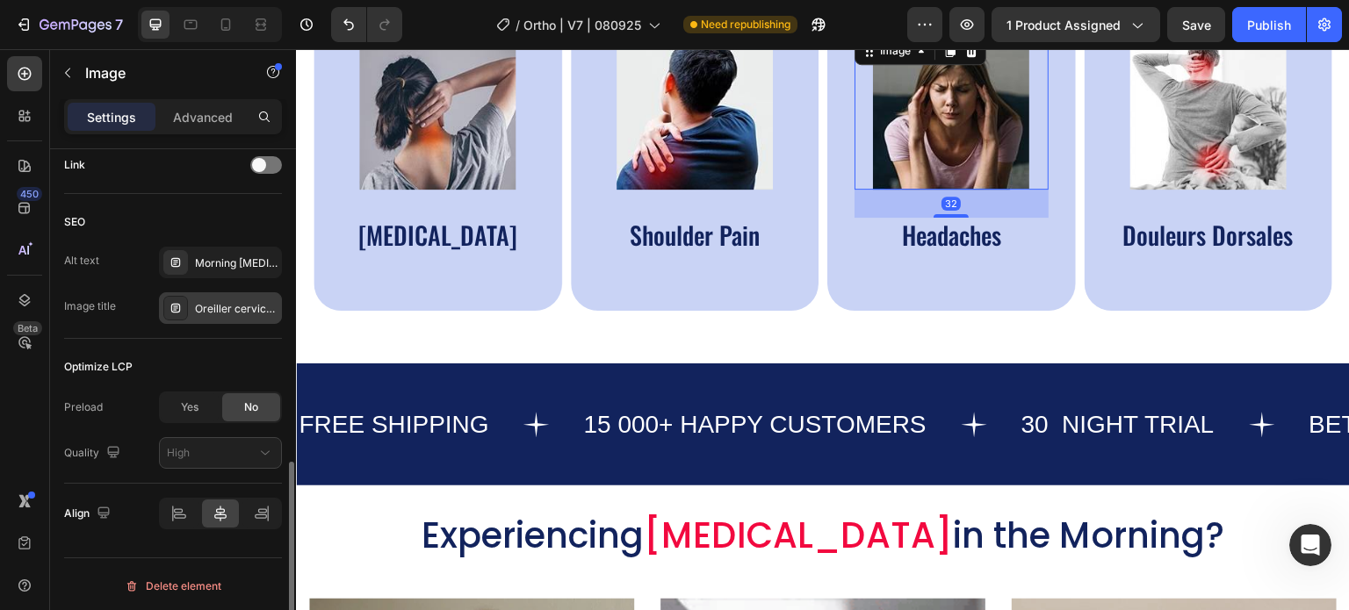
click at [242, 301] on div "Oreiller cervical, oreiller ergonomique cervical" at bounding box center [236, 309] width 83 height 16
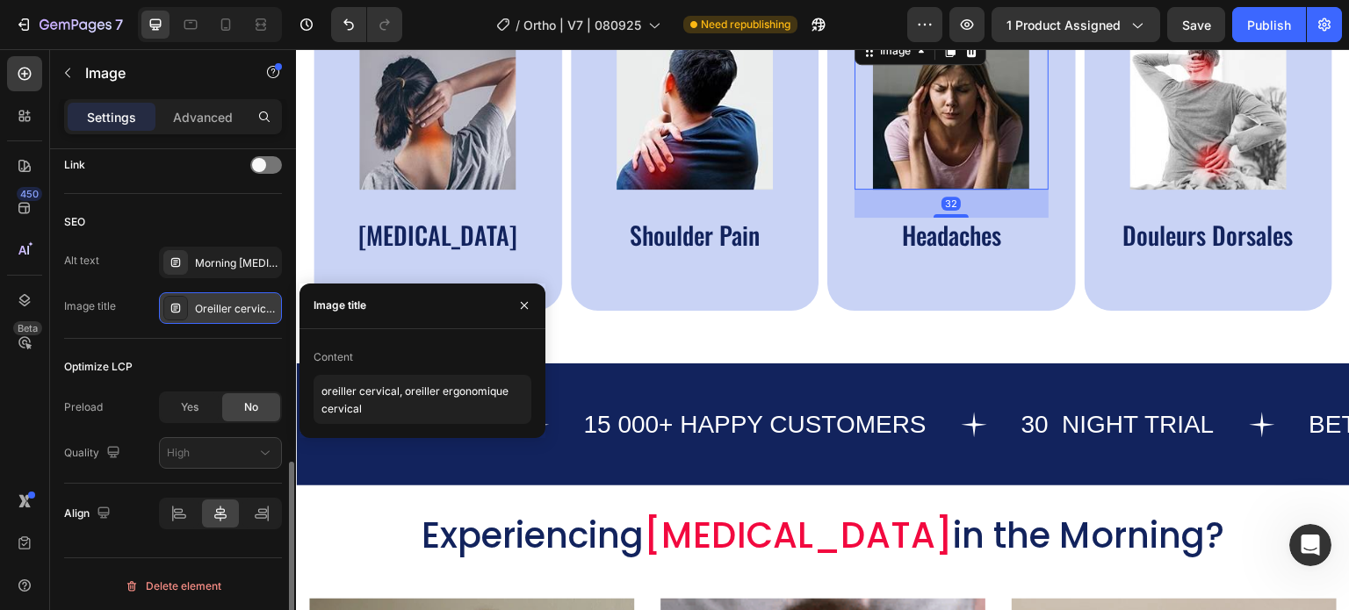
click at [242, 301] on div "Oreiller cervical, oreiller ergonomique cervical" at bounding box center [236, 309] width 83 height 16
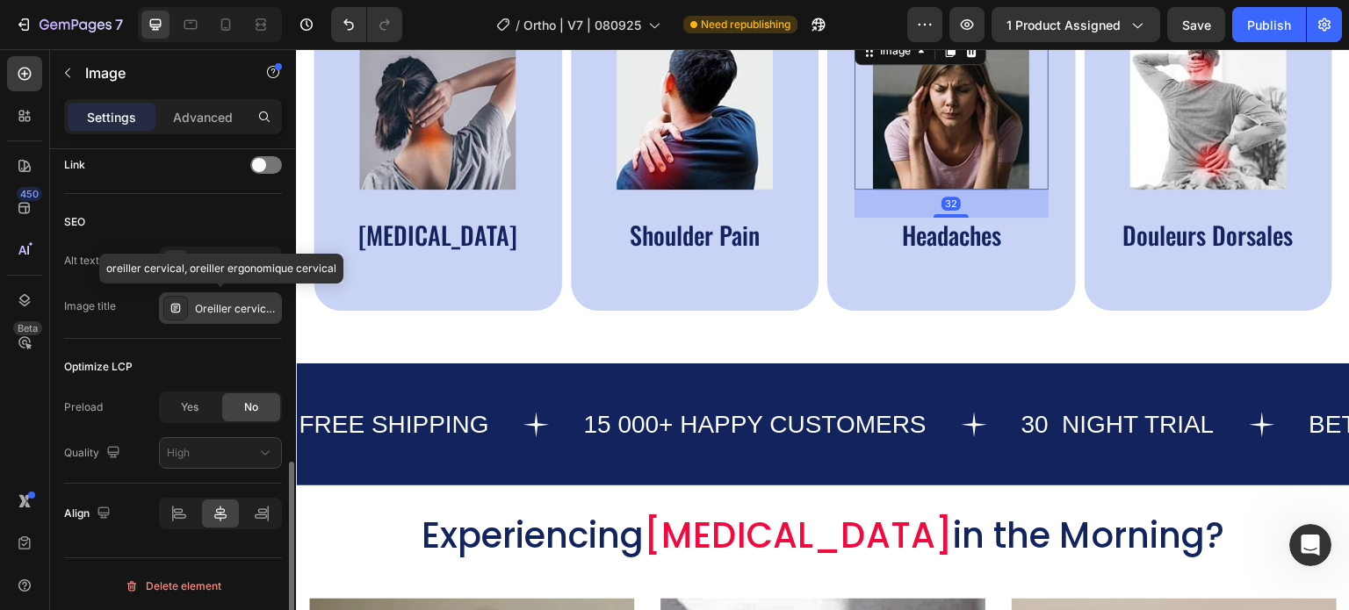
click at [242, 301] on div "Oreiller cervical, oreiller ergonomique cervical" at bounding box center [236, 309] width 83 height 16
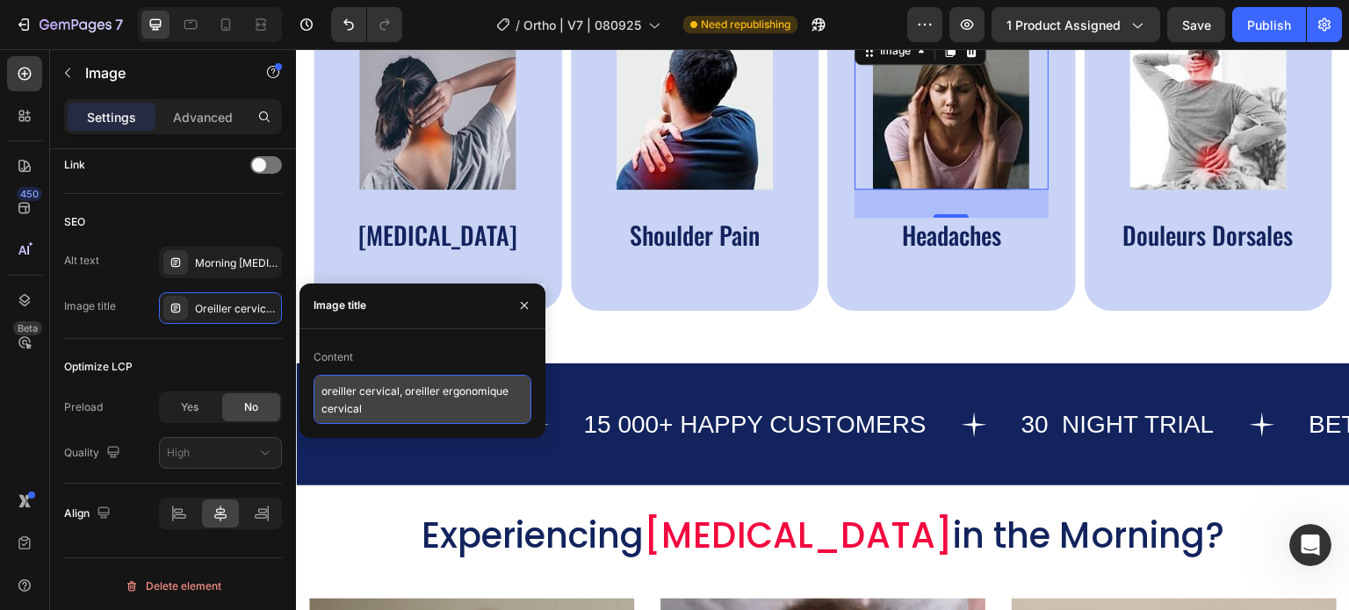
click at [409, 395] on textarea "oreiller cervical, oreiller ergonomique cervical" at bounding box center [423, 399] width 218 height 49
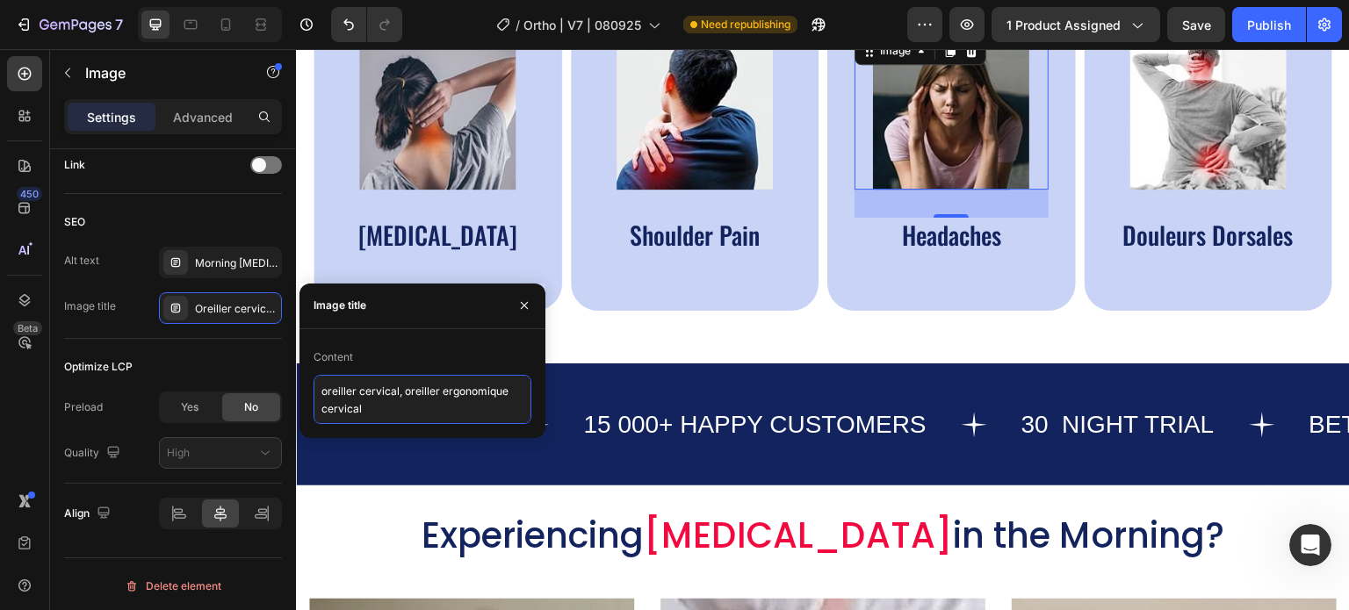
click at [409, 395] on textarea "oreiller cervical, oreiller ergonomique cervical" at bounding box center [423, 399] width 218 height 49
paste textarea "Cervical Memory Foam Pillow - Orthopedic Neck Pain Relief for Side Sleepers"
type textarea "Cervical Memory Foam Pillow - Orthopedic Neck Pain Relief for Side Sleepers"
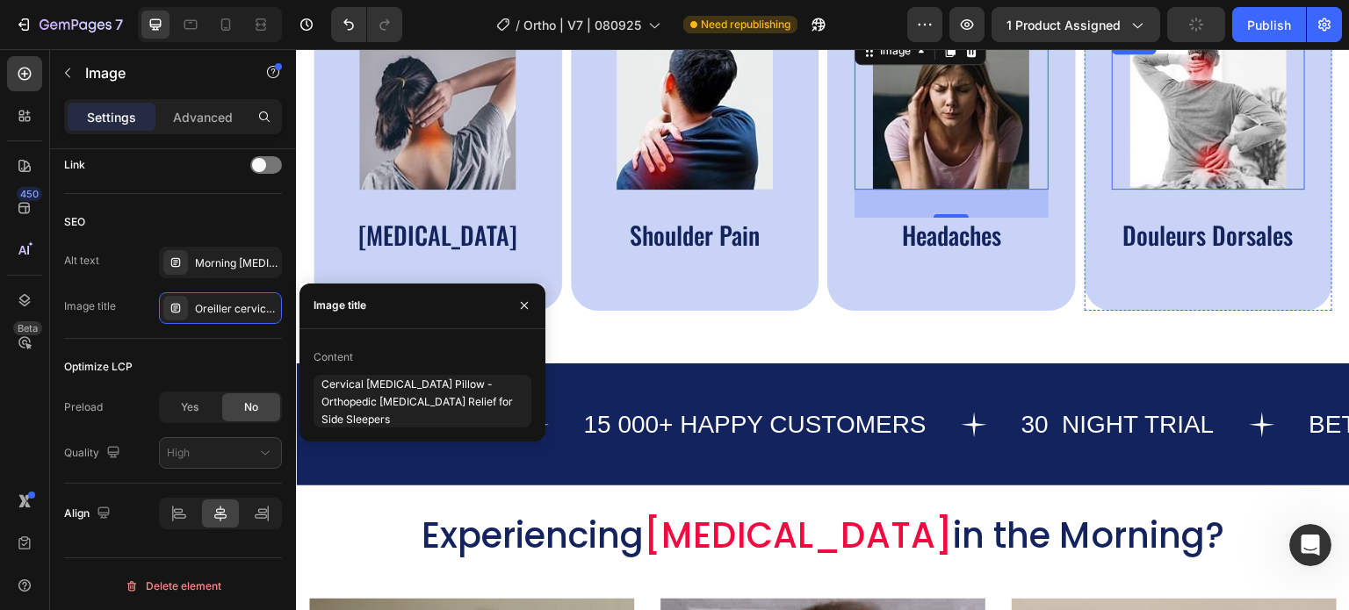
click at [1160, 112] on img at bounding box center [1208, 111] width 156 height 156
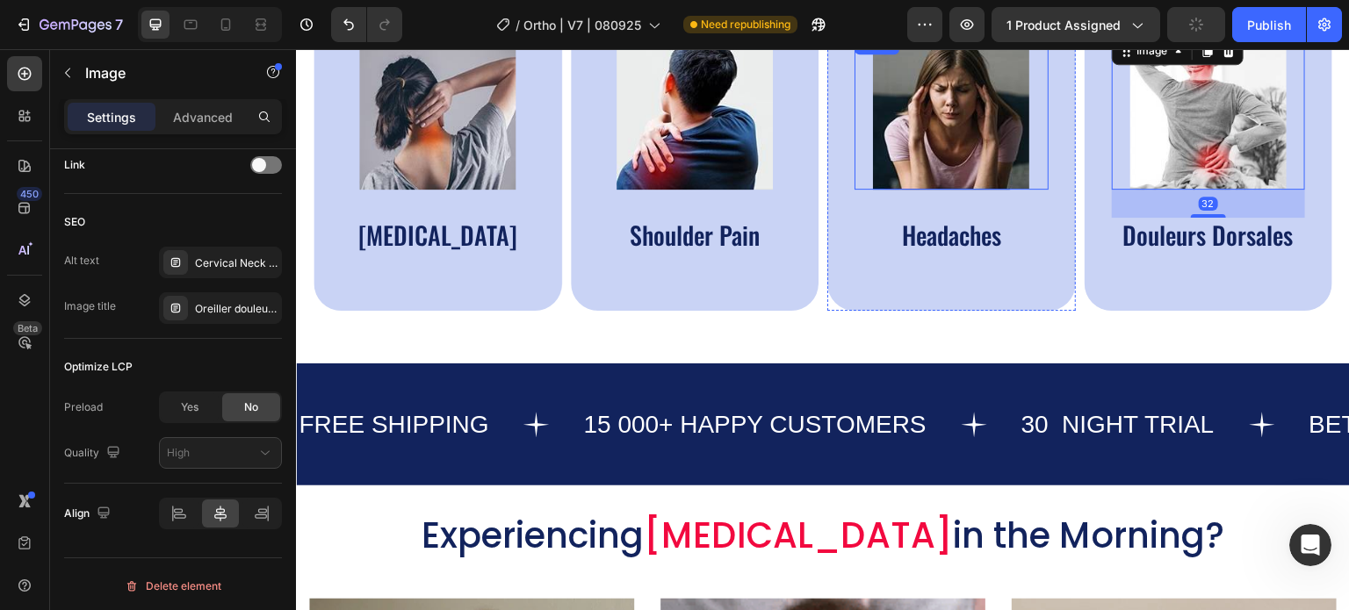
scroll to position [812, 0]
click at [207, 310] on div "Oreiller douleur nuque" at bounding box center [236, 309] width 83 height 16
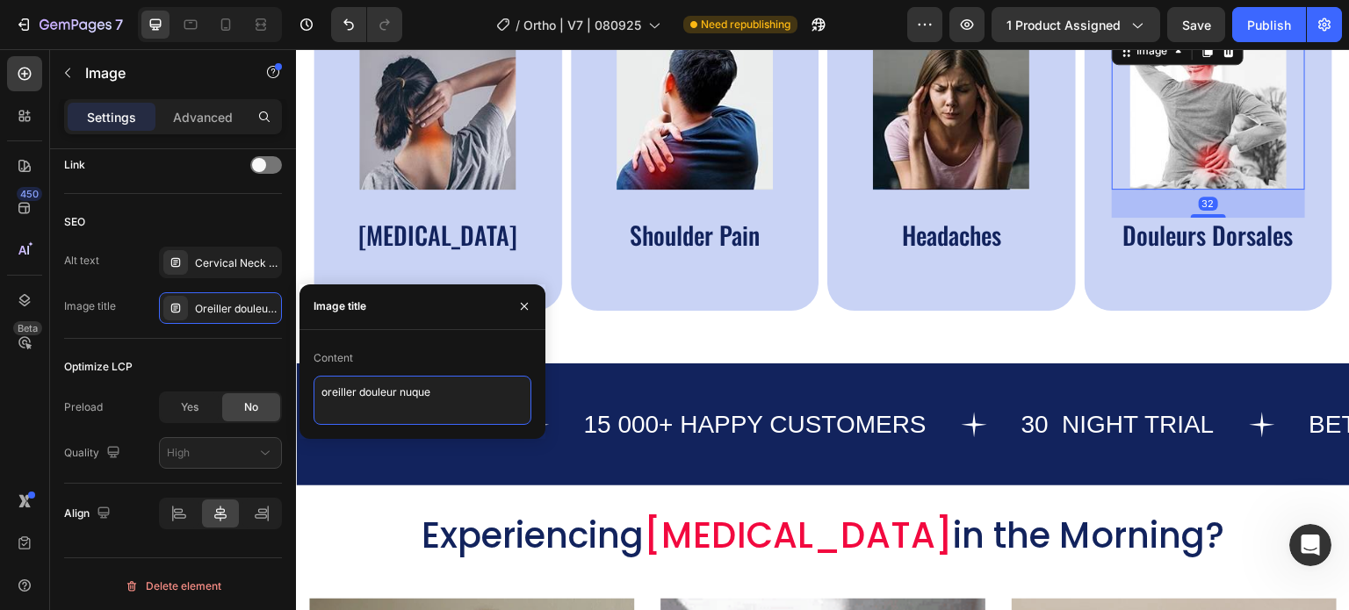
click at [342, 386] on textarea "oreiller douleur nuque" at bounding box center [423, 400] width 218 height 49
paste textarea "Cervical Memory Foam Pillow - Orthopedic Neck Pain Relief for Side Sleepers"
type textarea "Cervical Memory Foam Pillow - Orthopedic Neck Pain Relief for Side Sleepers"
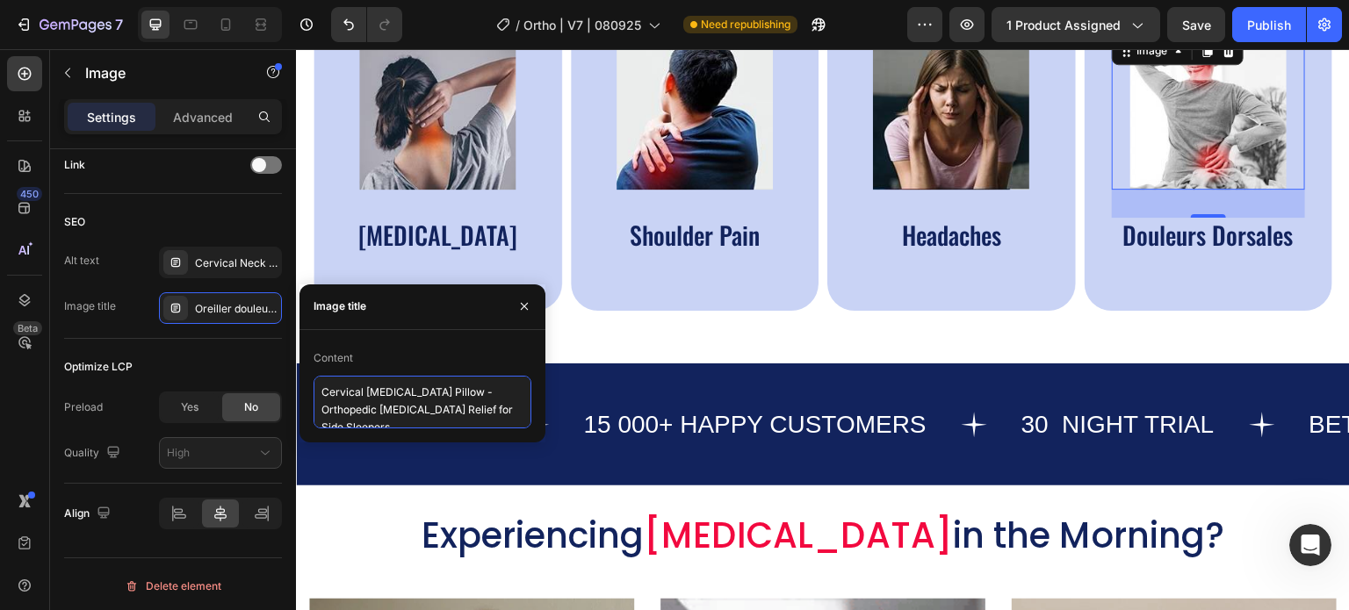
scroll to position [7, 0]
click at [429, 405] on textarea "Cervical Memory Foam Pillow - Orthopedic Neck Pain Relief for Side Sleepers" at bounding box center [423, 402] width 218 height 53
click at [407, 414] on textarea "Cervical Memory Foam Pillow - Orthopedic Neck Pain Relief for Side Sleepers" at bounding box center [423, 402] width 218 height 53
drag, startPoint x: 471, startPoint y: 384, endPoint x: 192, endPoint y: 386, distance: 278.4
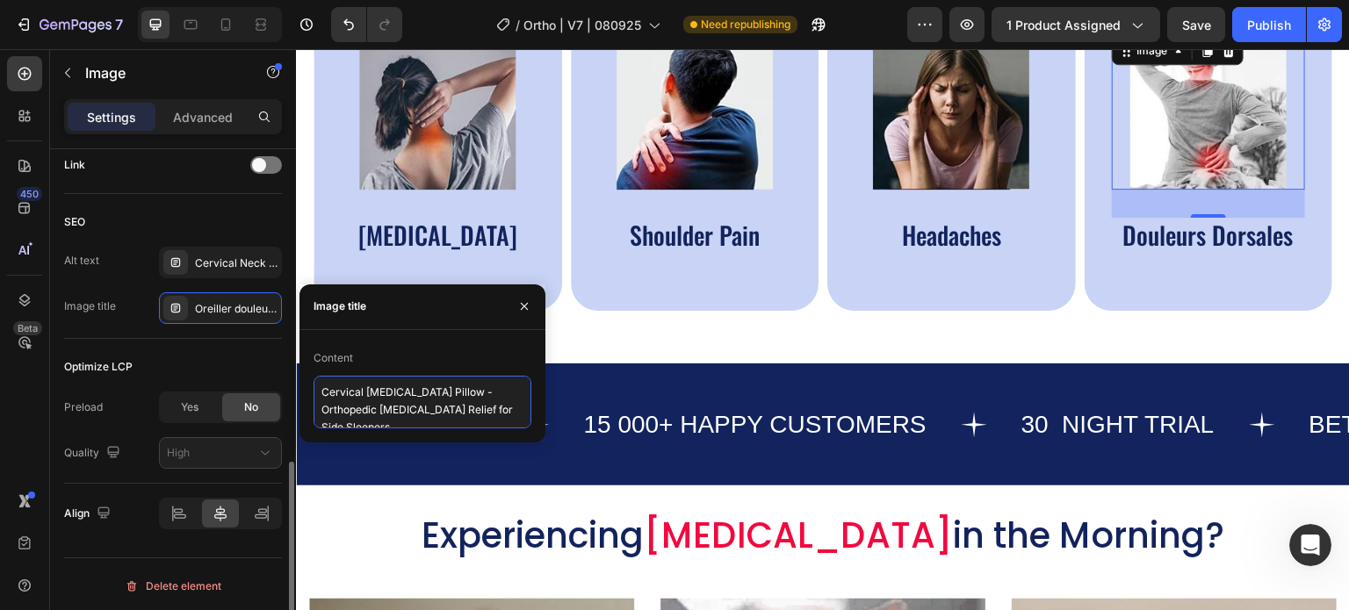
click at [192, 386] on div "450 Beta Sections(18) Elements(84) Section Element Hero Section Product Detail …" at bounding box center [148, 329] width 296 height 561
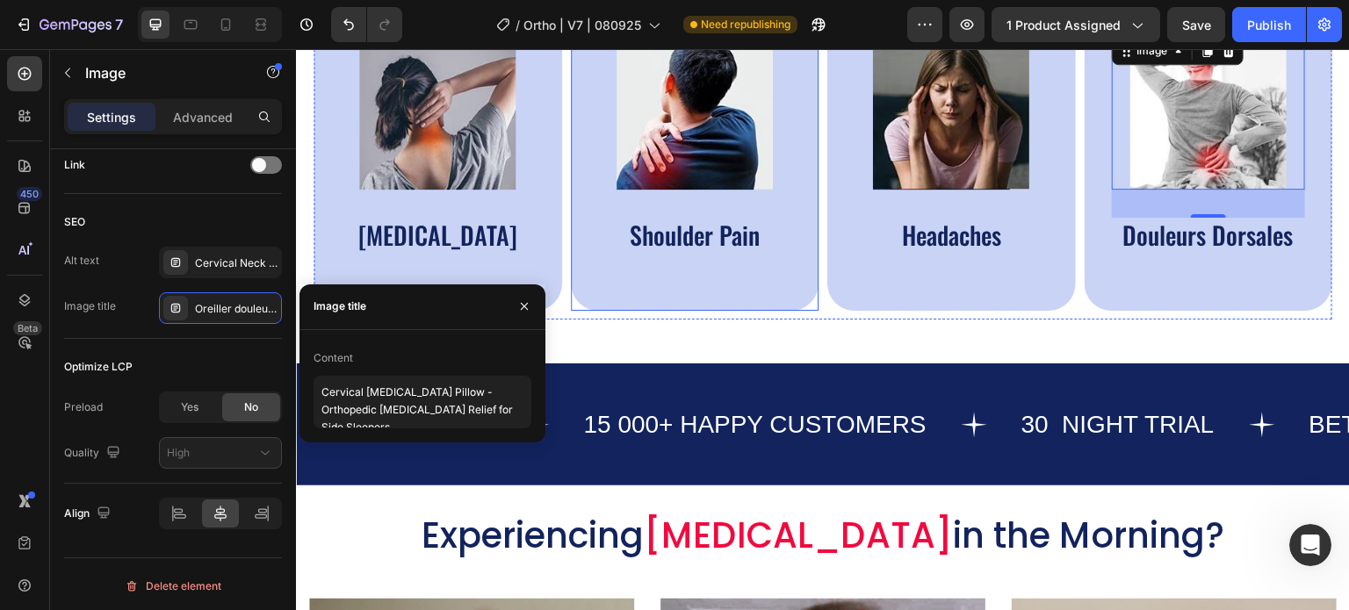
click at [804, 306] on div "Image Shoulder Pain Text Block" at bounding box center [695, 156] width 249 height 310
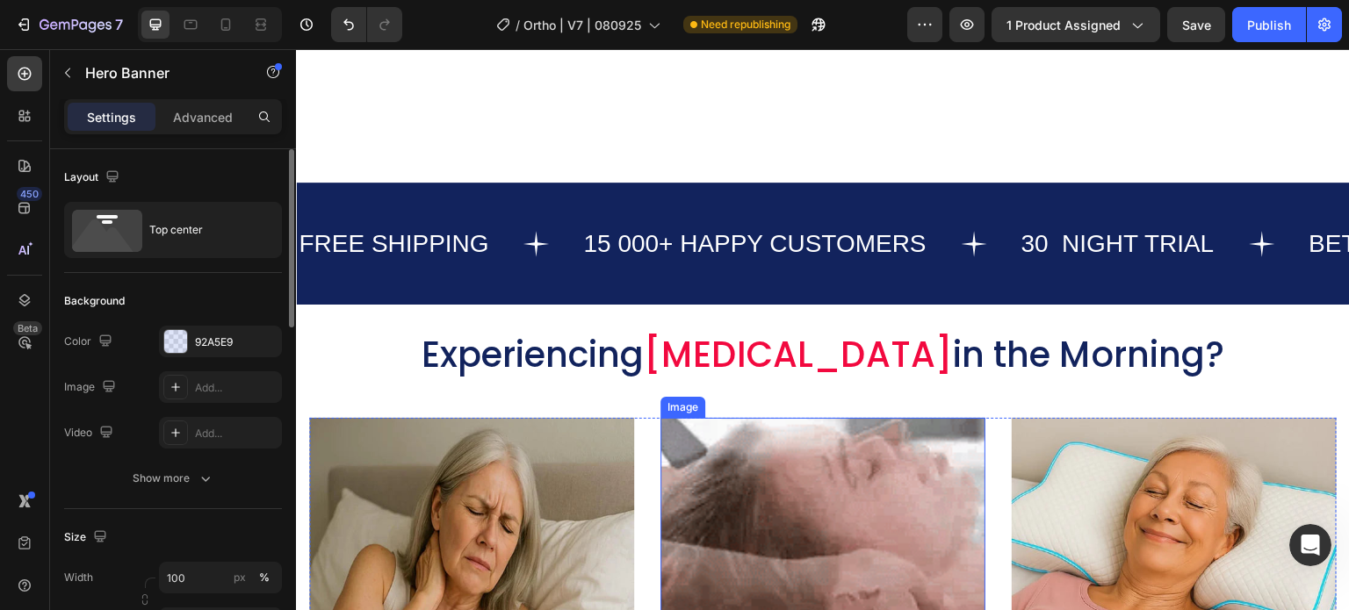
scroll to position [1230, 0]
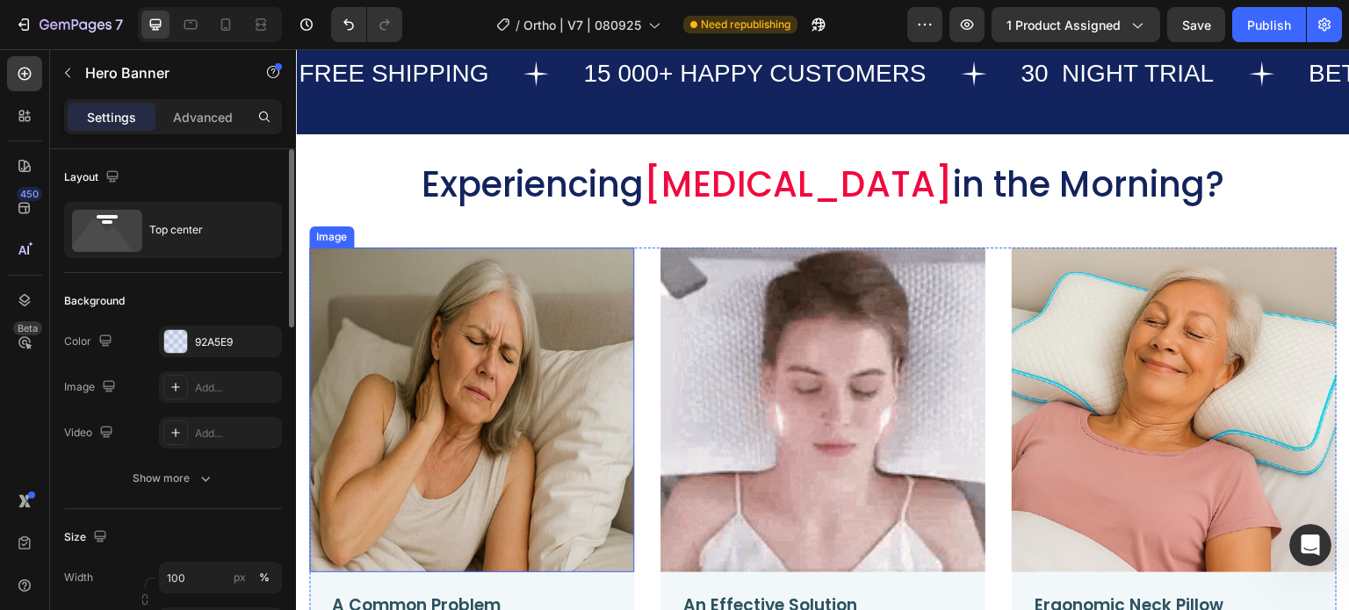
click at [548, 333] on img at bounding box center [471, 410] width 325 height 325
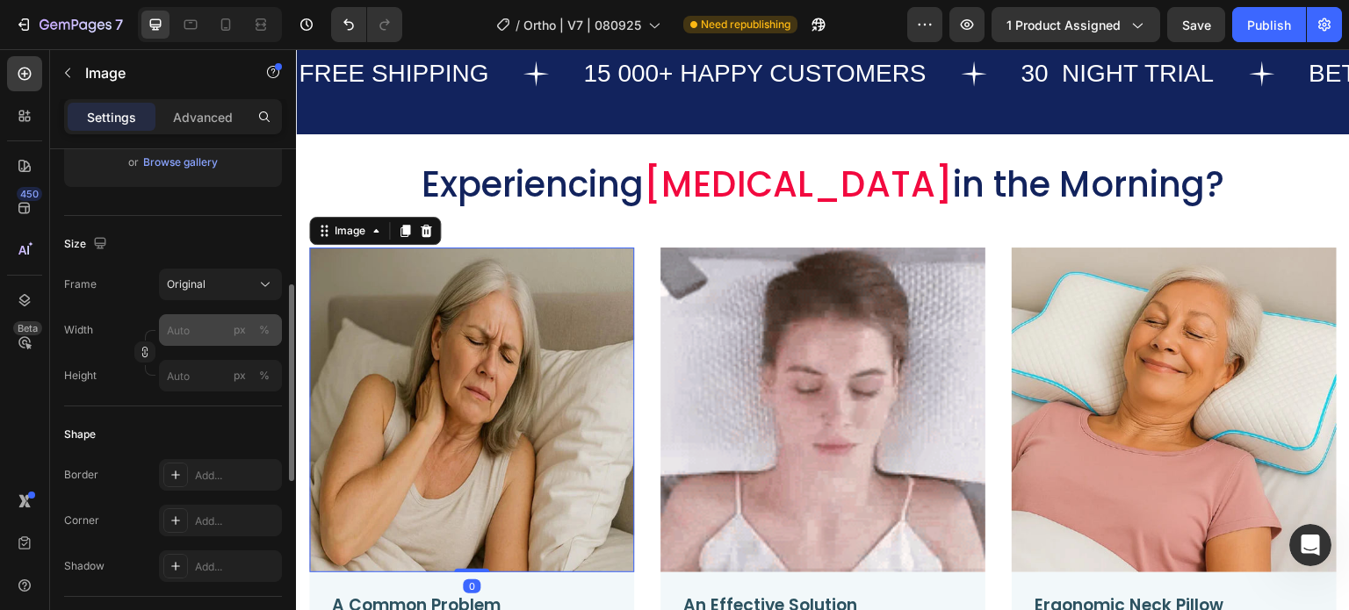
scroll to position [703, 0]
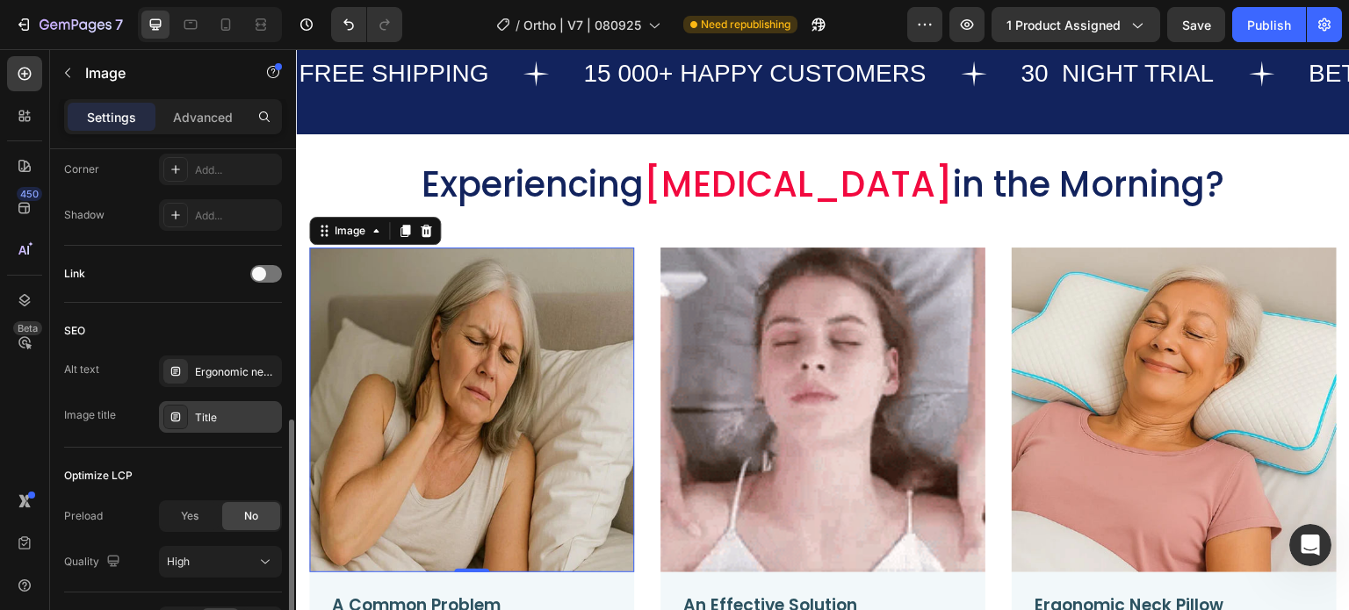
click at [212, 412] on div "Title" at bounding box center [236, 418] width 83 height 16
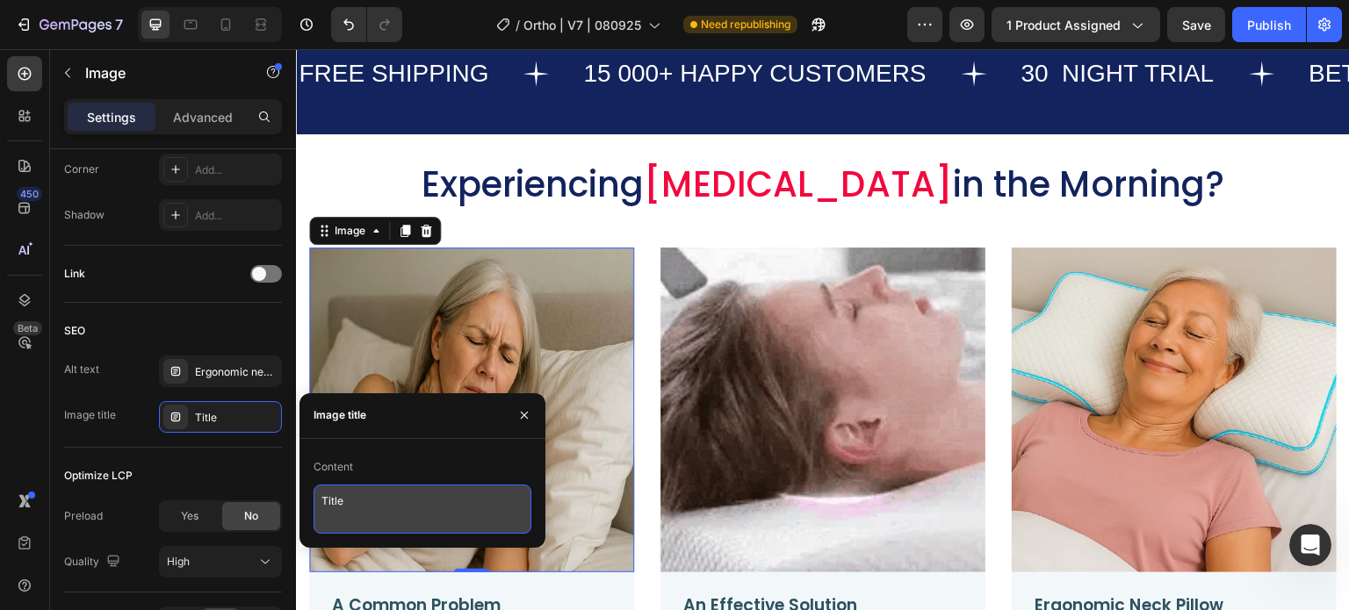
click at [336, 502] on textarea "Title" at bounding box center [423, 509] width 218 height 49
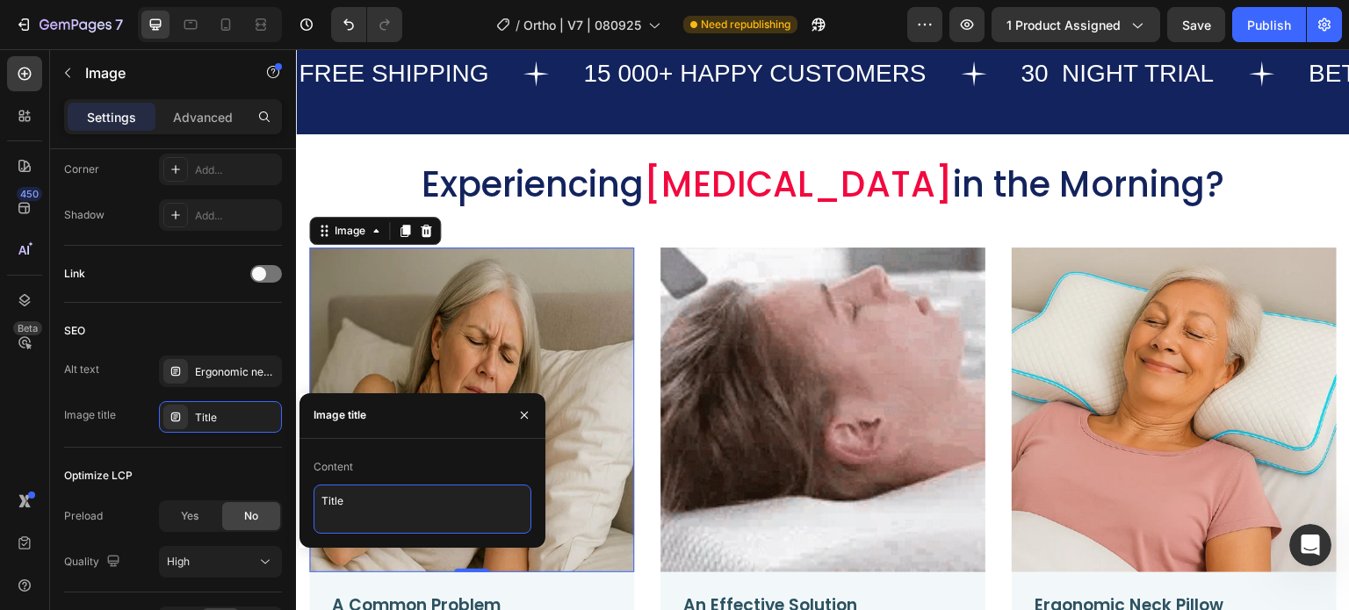
click at [336, 502] on textarea "Title" at bounding box center [423, 509] width 218 height 49
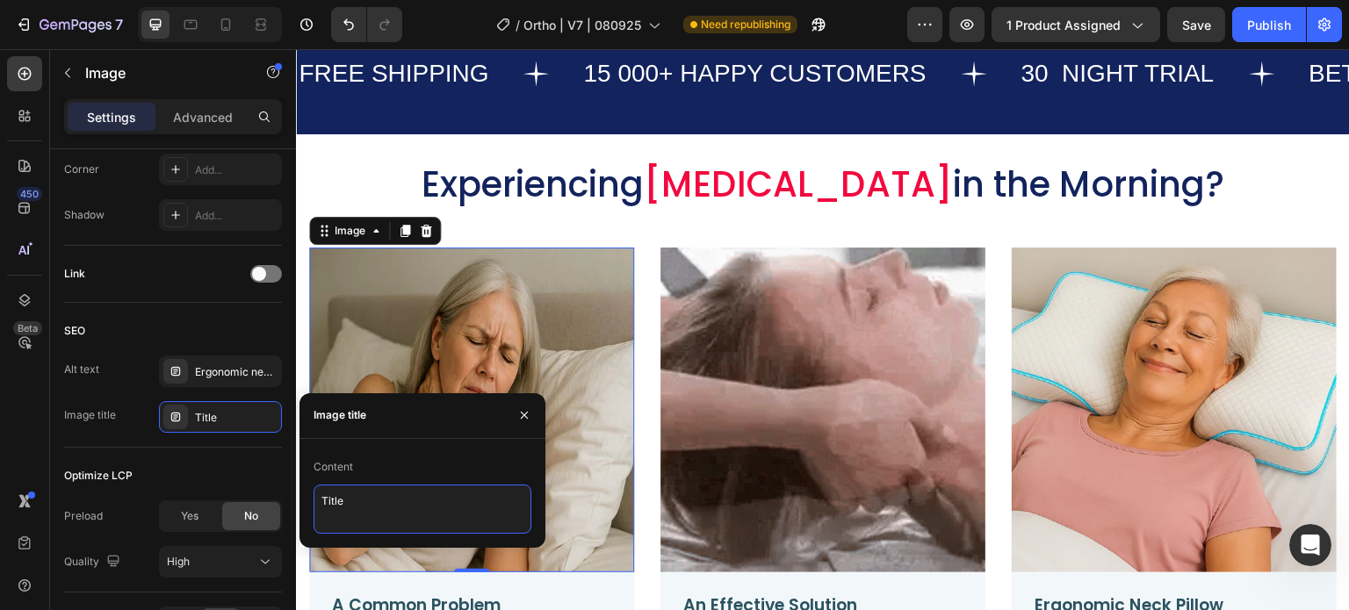
click at [336, 502] on textarea "Title" at bounding box center [423, 509] width 218 height 49
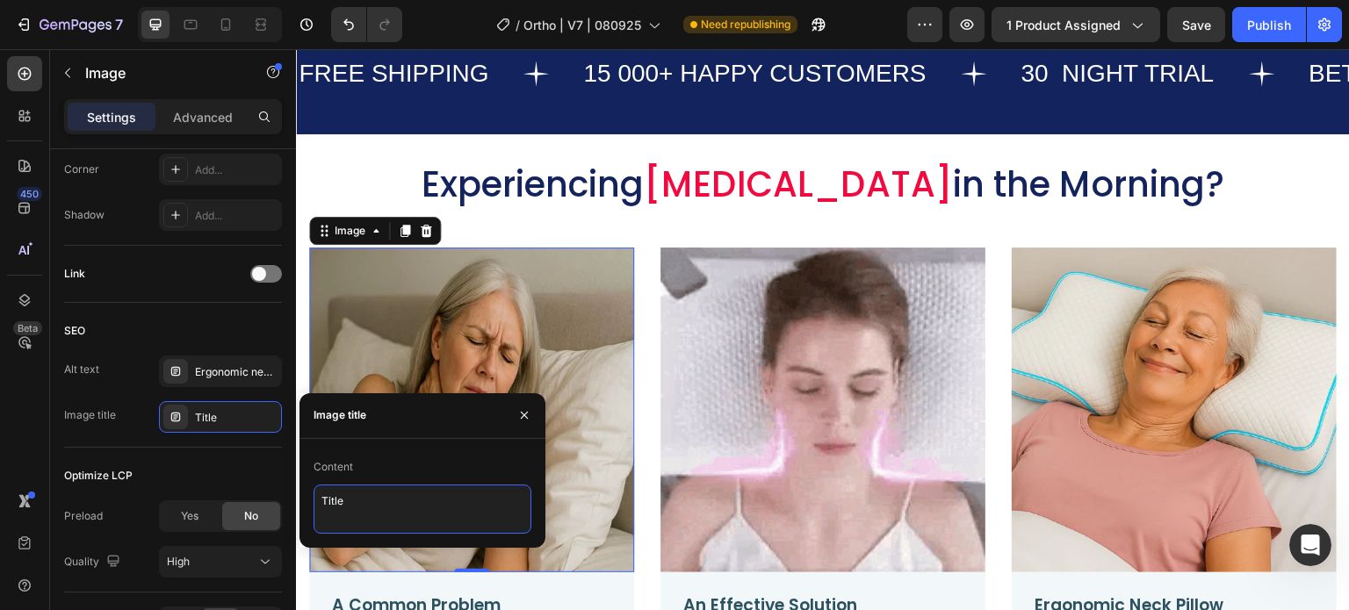
paste textarea "Cervical Memory Foam Pillow"
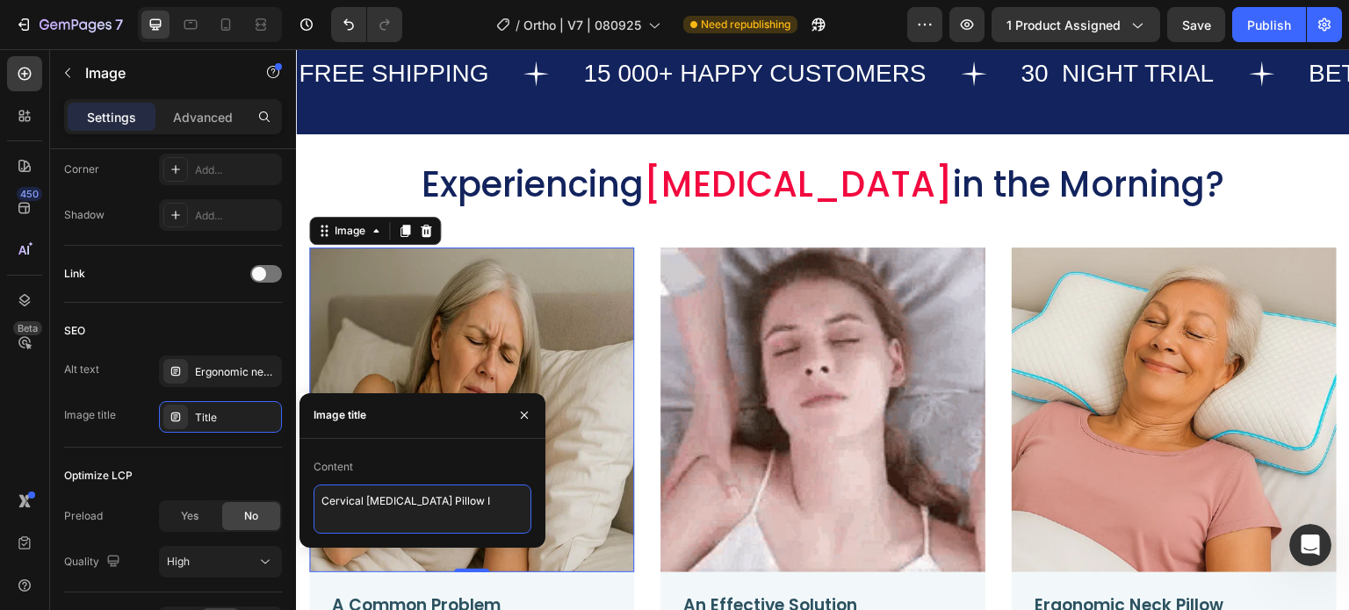
type textarea "Cervical Memory Foam Pillow I1"
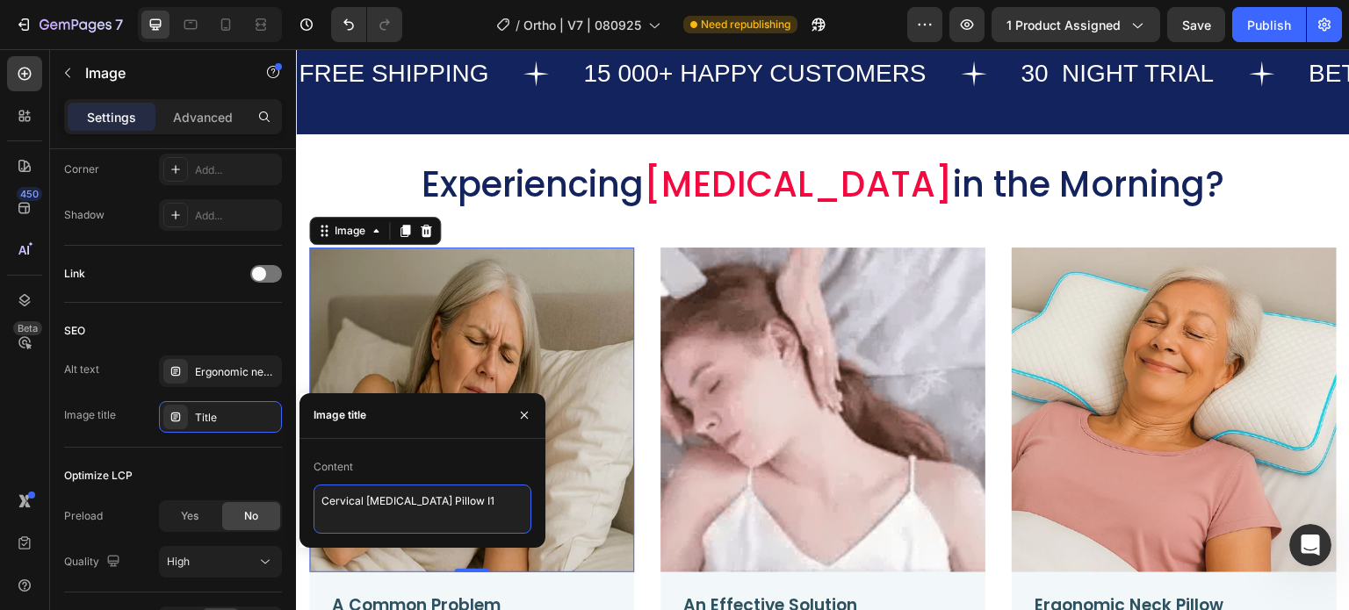
click at [412, 493] on textarea "Cervical Memory Foam Pillow I1" at bounding box center [423, 509] width 218 height 49
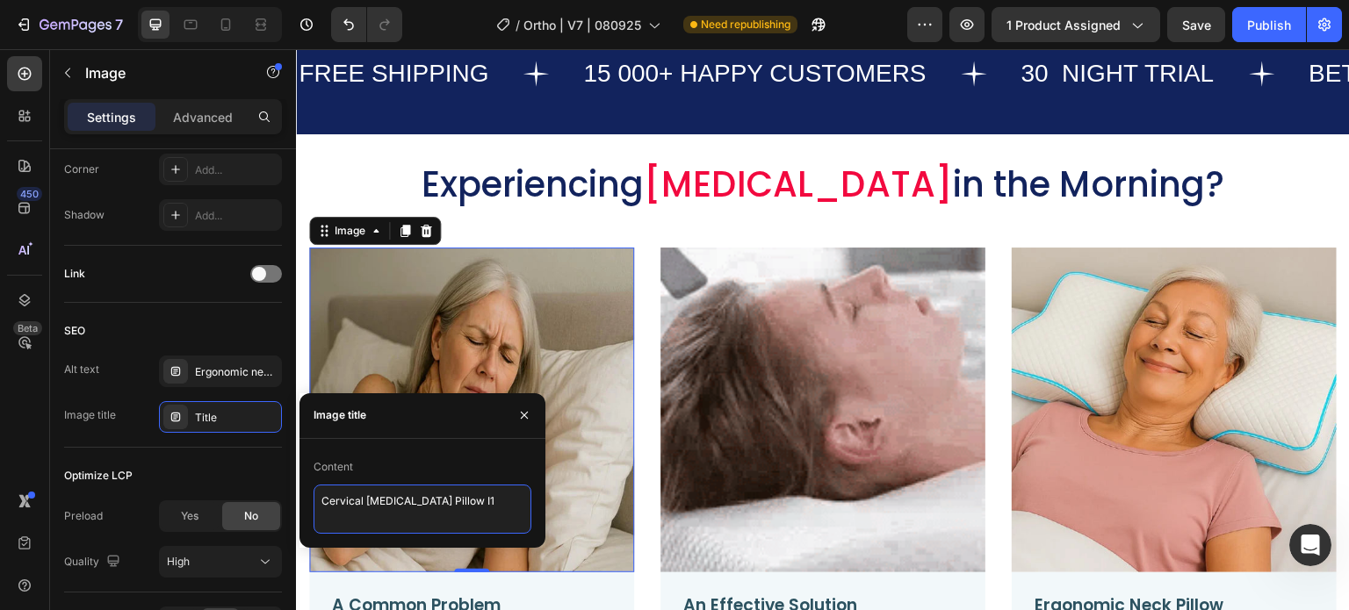
click at [412, 493] on textarea "Cervical Memory Foam Pillow I1" at bounding box center [423, 509] width 218 height 49
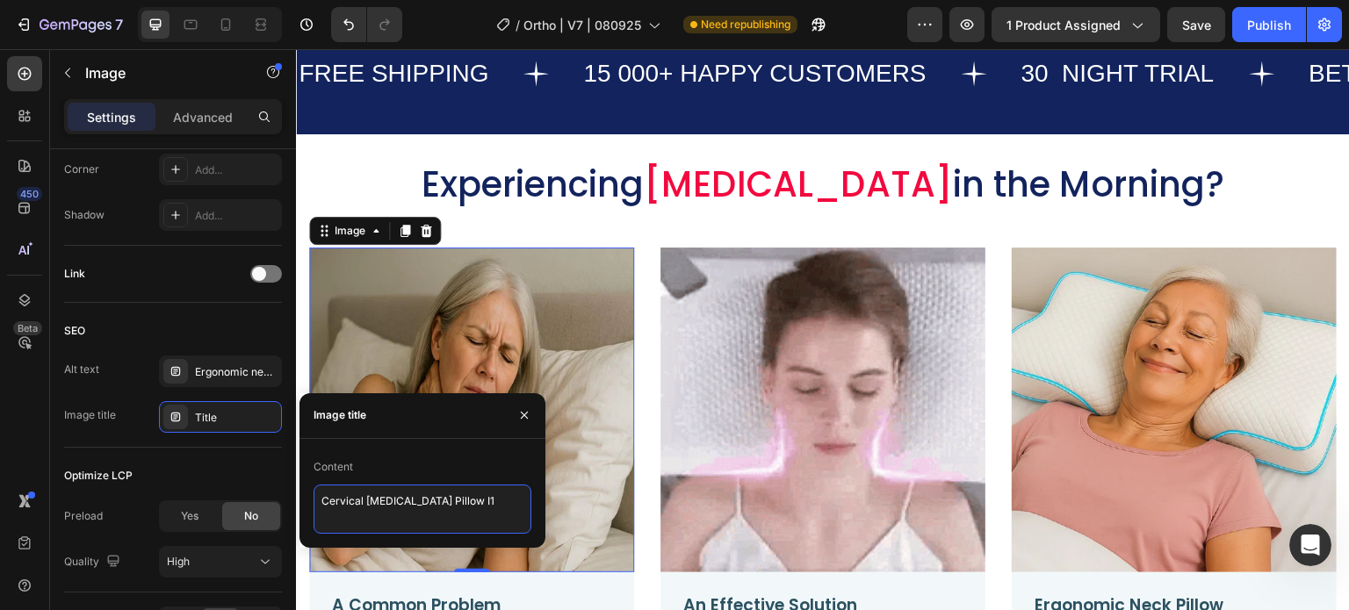
click at [412, 493] on textarea "Cervical Memory Foam Pillow I1" at bounding box center [423, 509] width 218 height 49
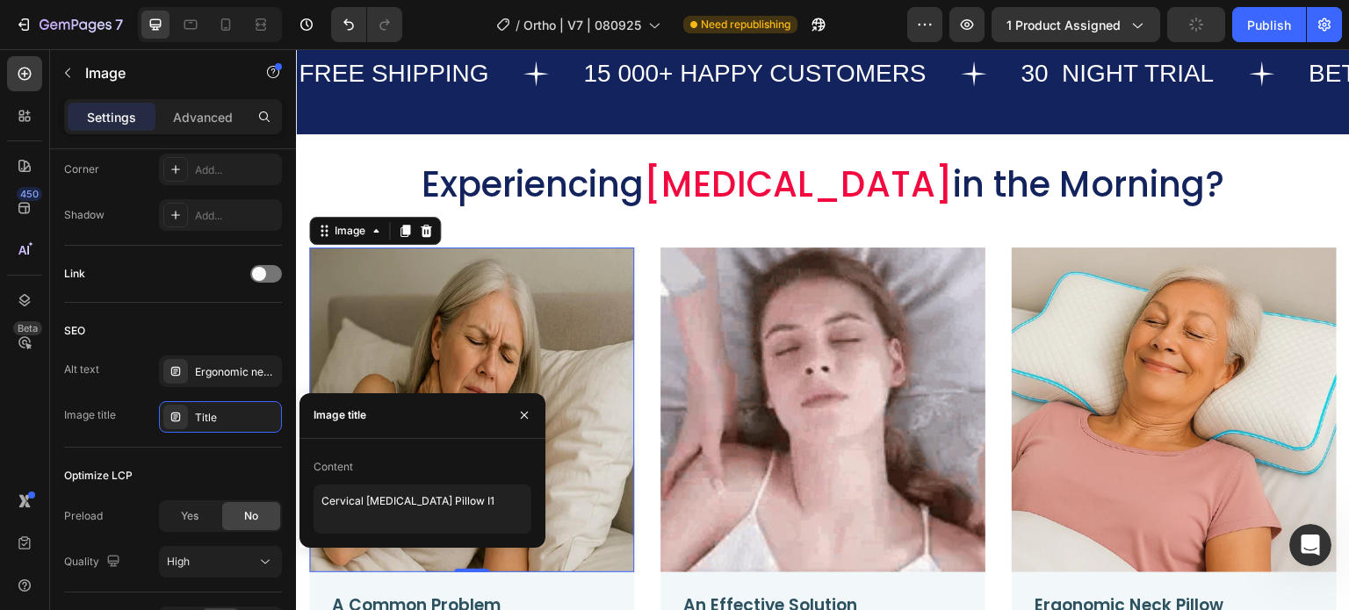
click at [716, 401] on img at bounding box center [823, 410] width 325 height 325
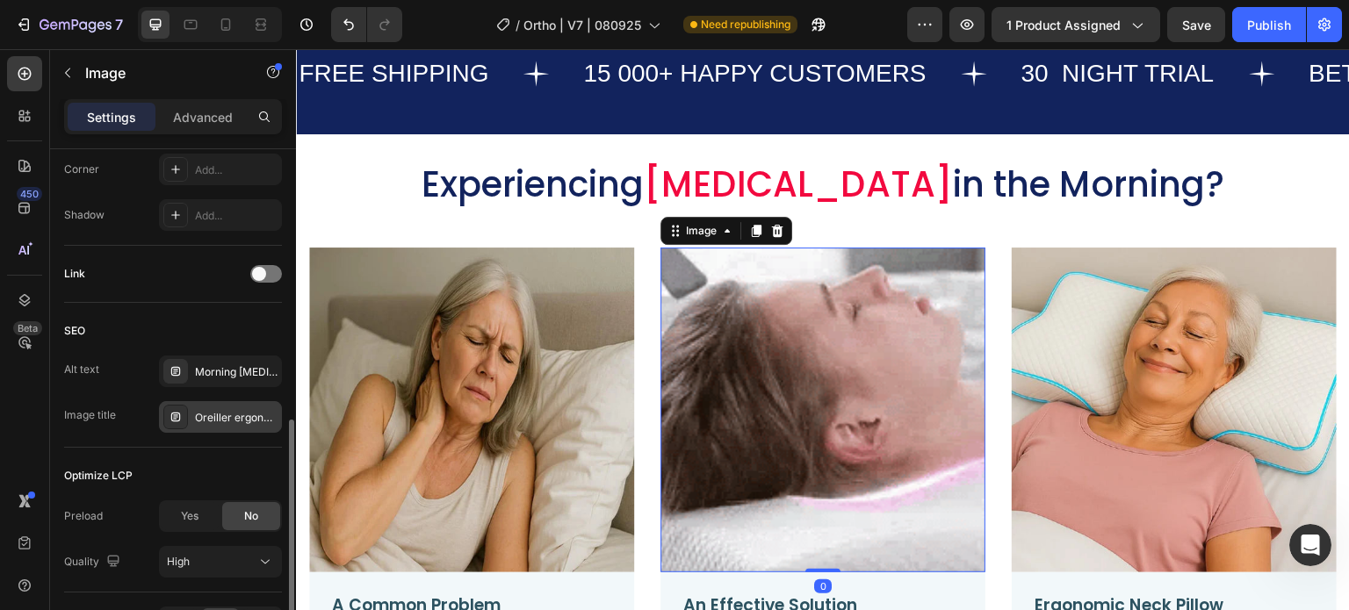
click at [226, 423] on div "Oreiller ergonomique cervical" at bounding box center [236, 418] width 83 height 16
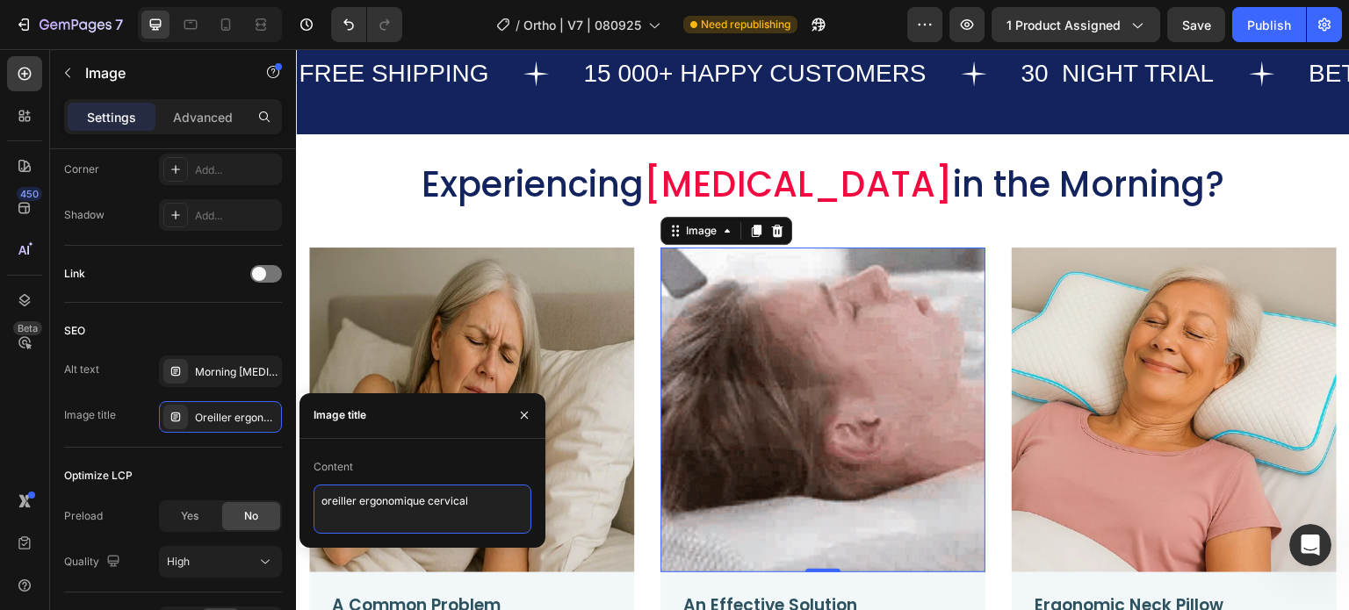
click at [340, 507] on textarea "oreiller ergonomique cervical" at bounding box center [423, 509] width 218 height 49
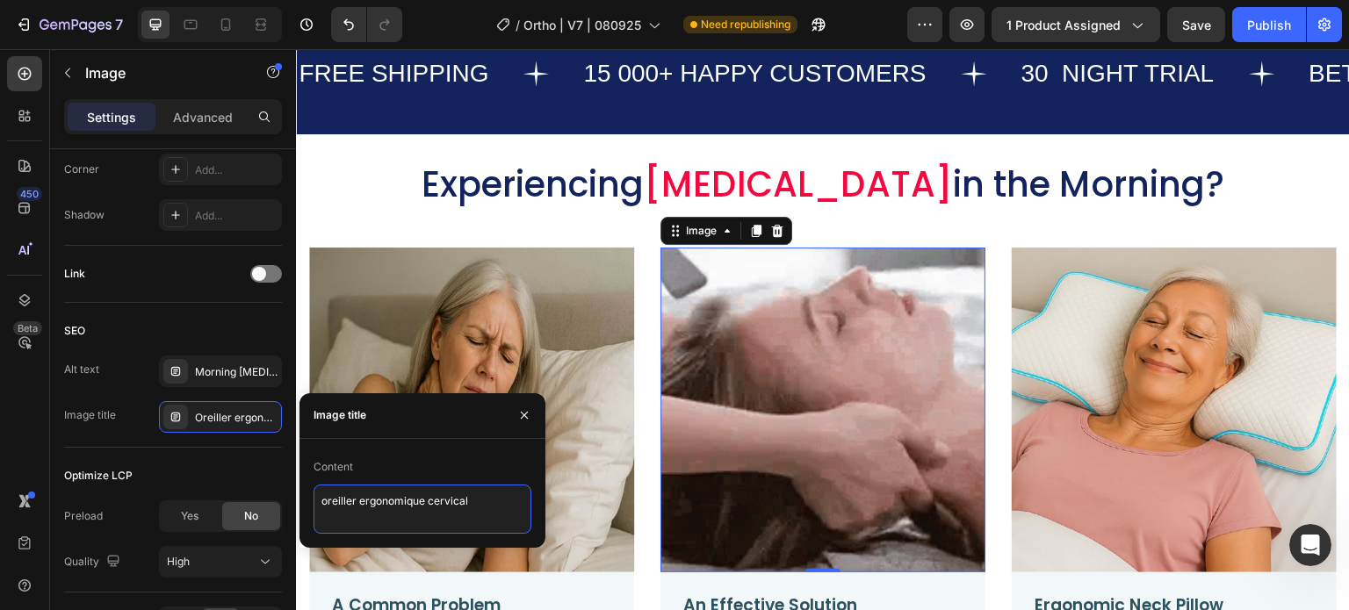
click at [340, 507] on textarea "oreiller ergonomique cervical" at bounding box center [423, 509] width 218 height 49
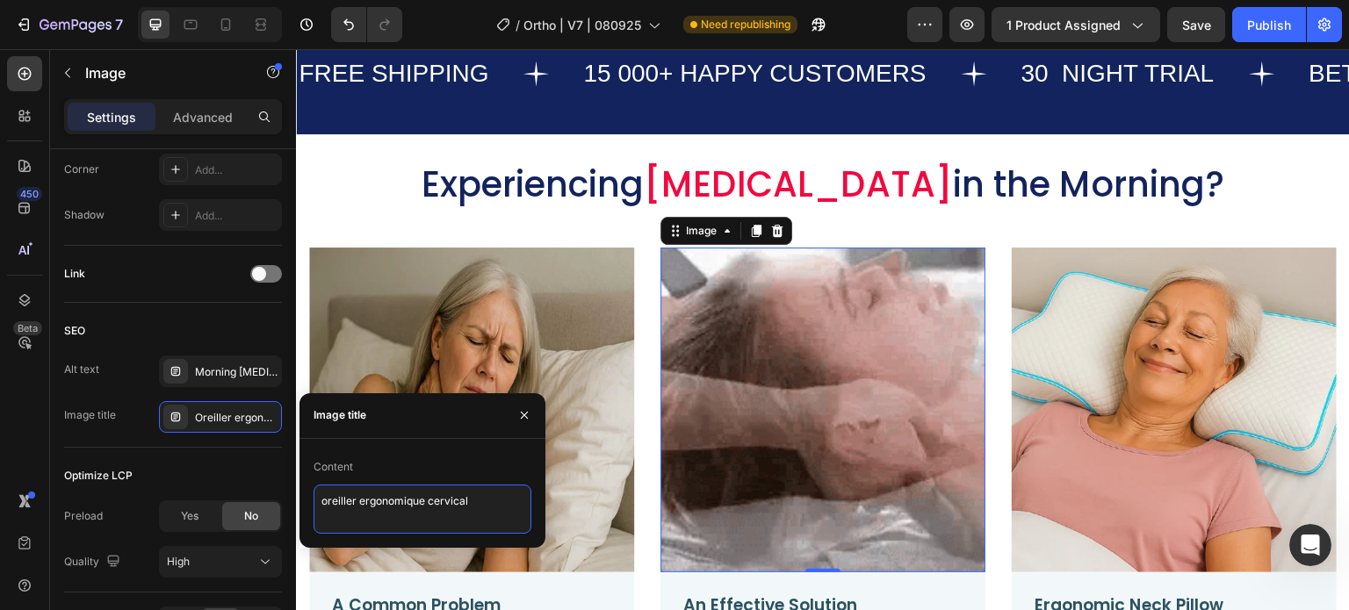
click at [340, 507] on textarea "oreiller ergonomique cervical" at bounding box center [423, 509] width 218 height 49
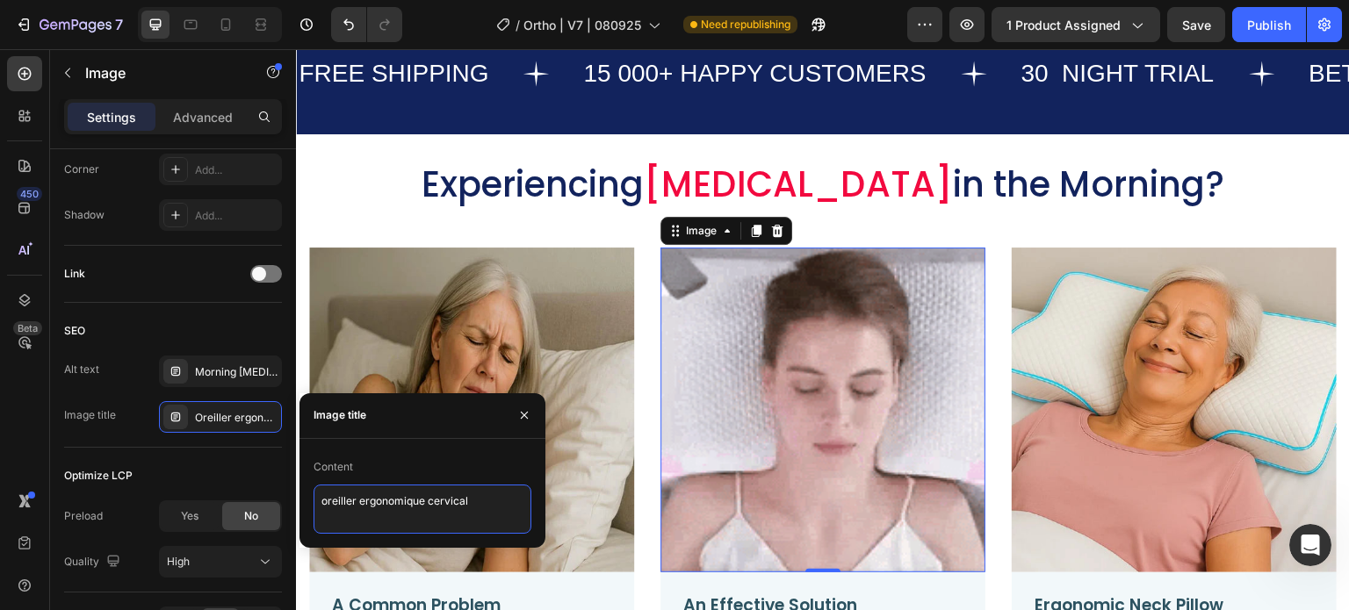
paste textarea "Cervical Memory Foam Pillow I1"
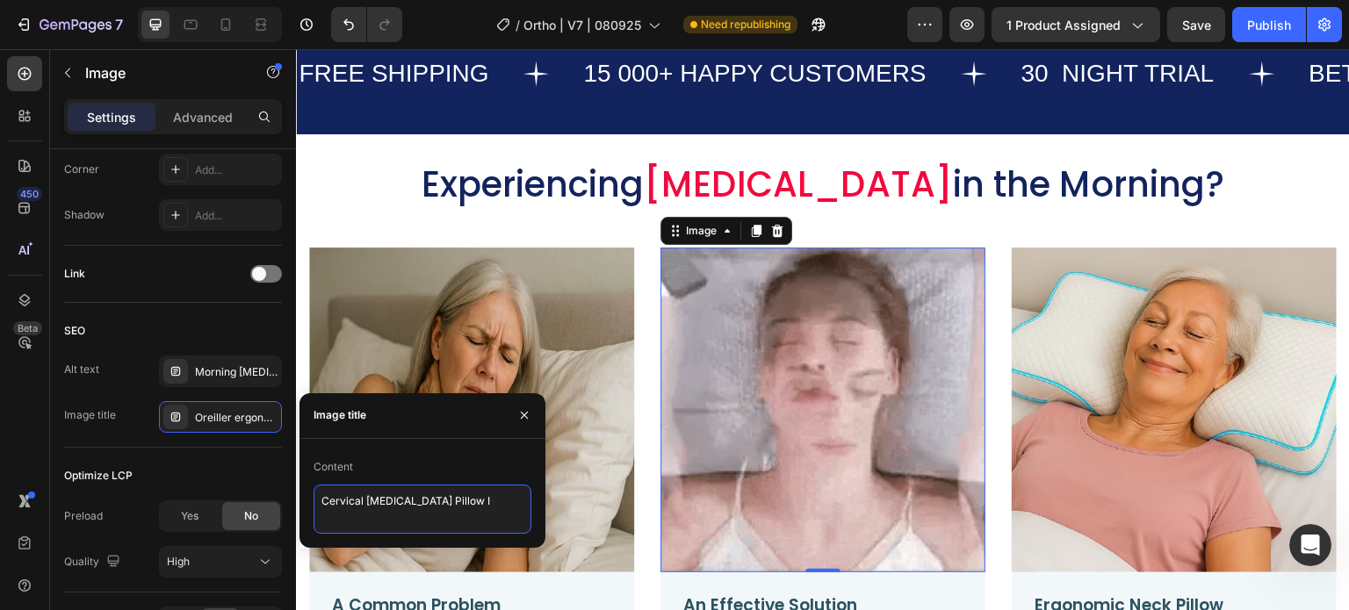
type textarea "Cervical Memory Foam Pillow I2"
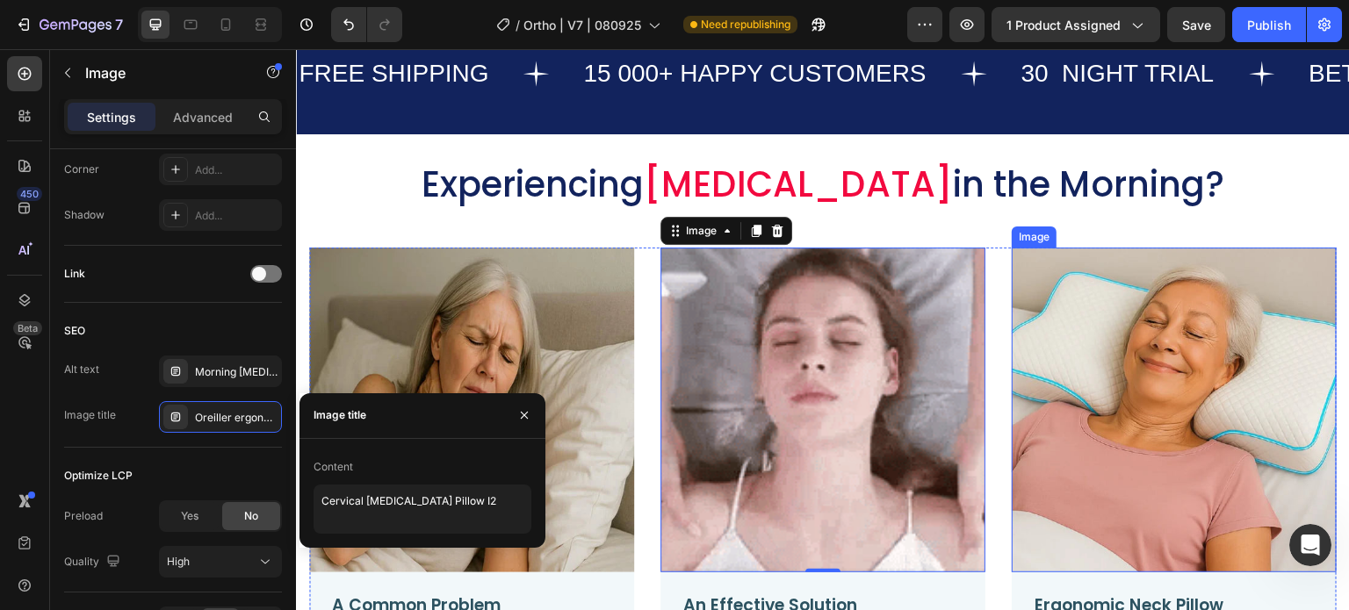
drag, startPoint x: 1174, startPoint y: 366, endPoint x: 1071, endPoint y: 368, distance: 103.7
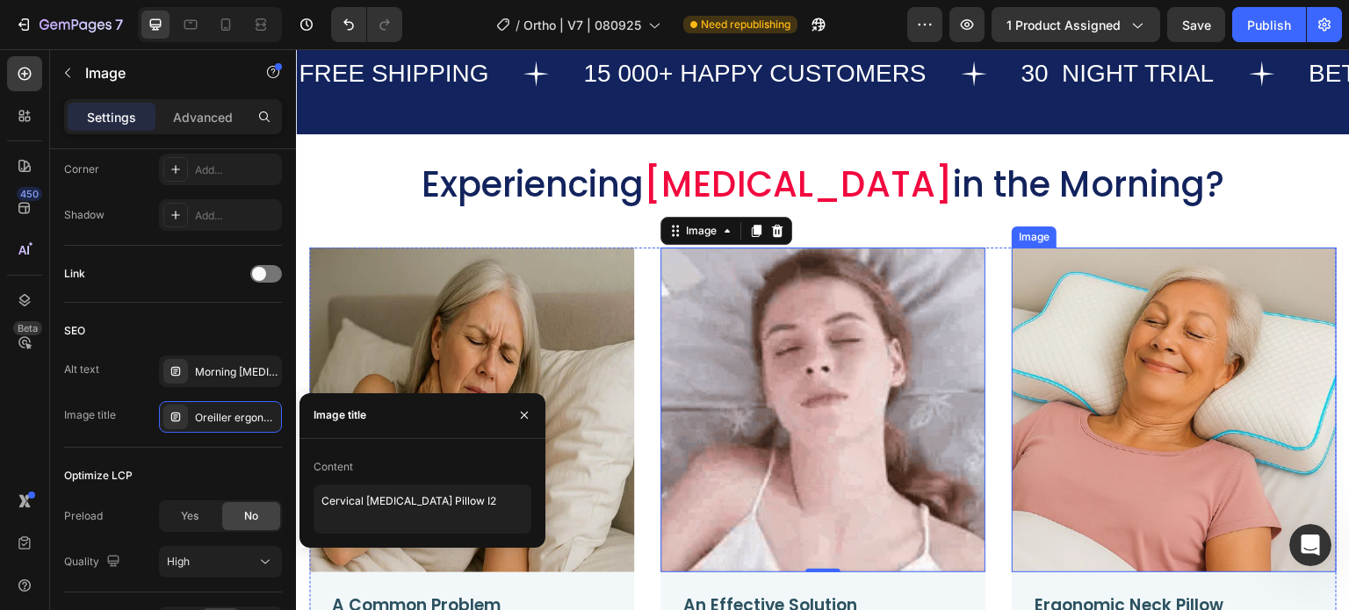
click at [1174, 365] on img at bounding box center [1174, 410] width 325 height 325
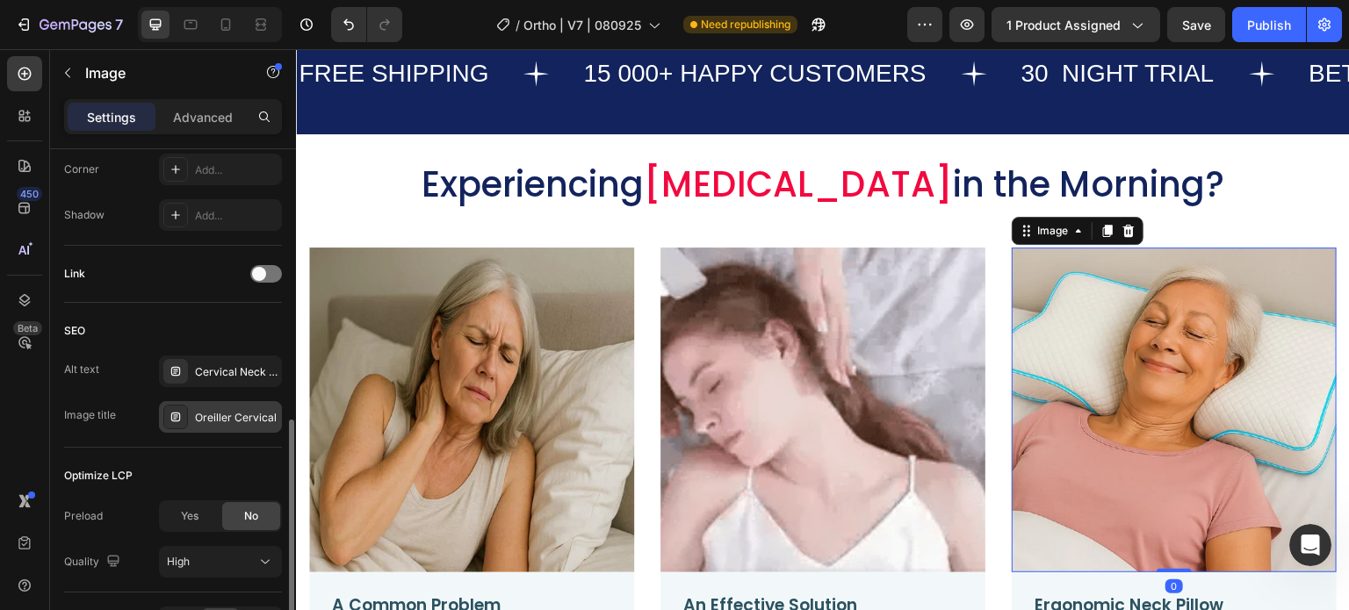
click at [235, 411] on div "Oreiller Cervical" at bounding box center [236, 418] width 83 height 16
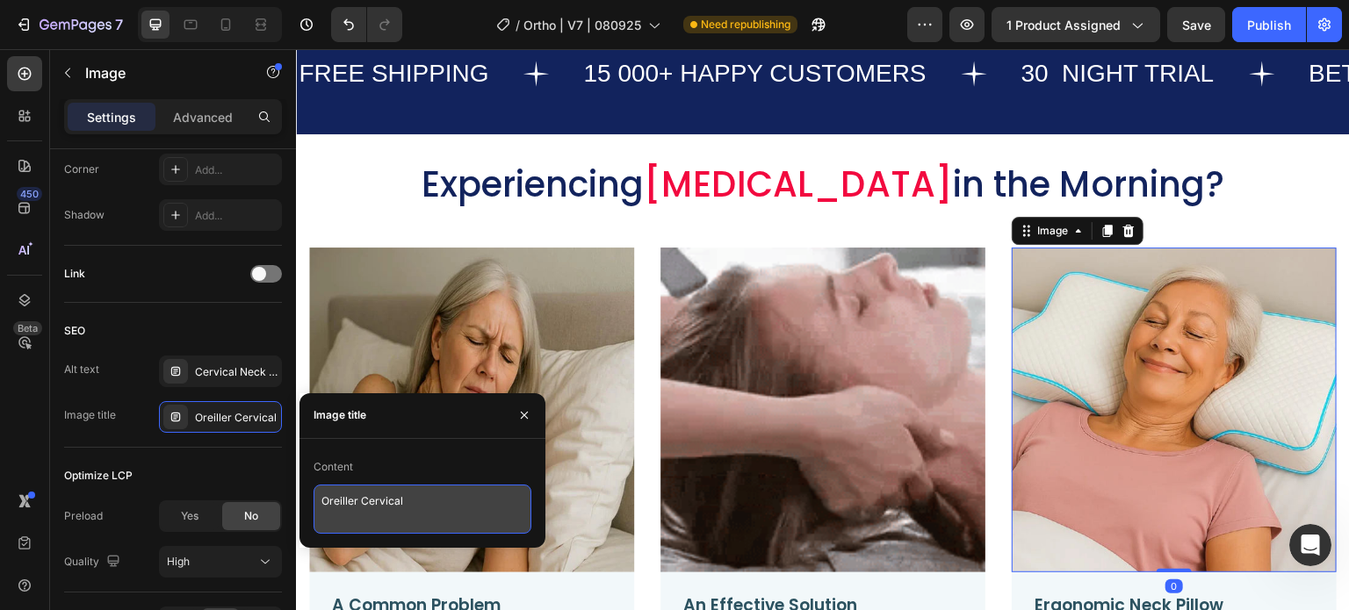
click at [383, 497] on textarea "Oreiller Cervical" at bounding box center [423, 509] width 218 height 49
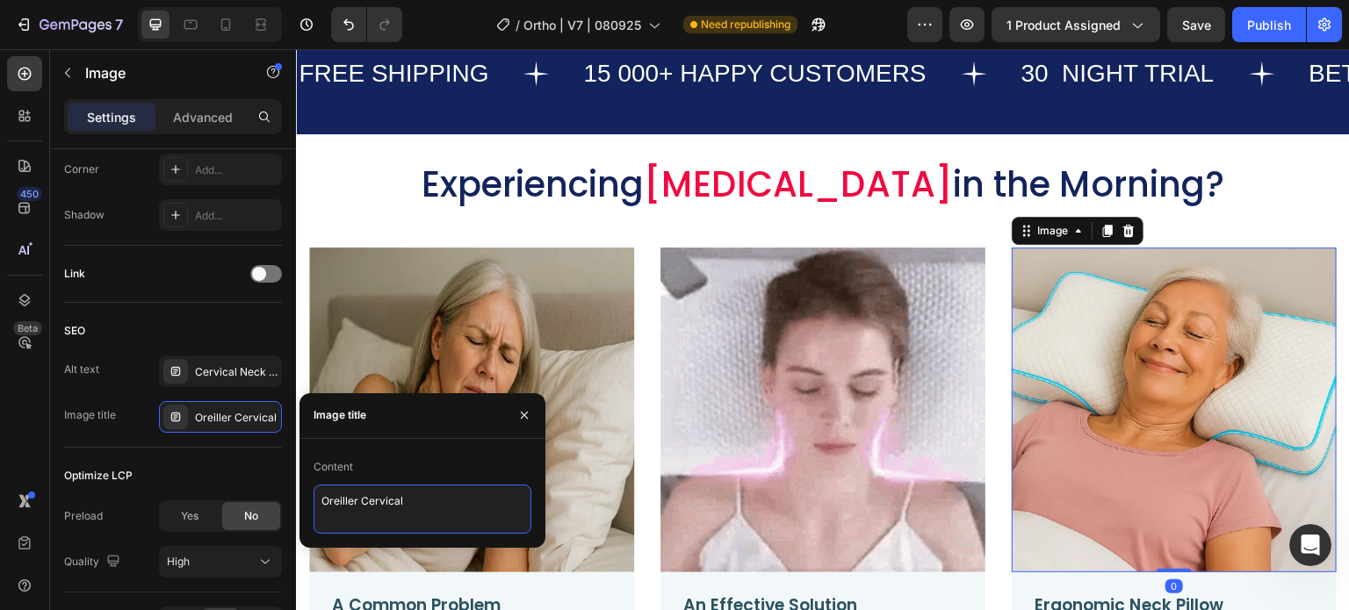
click at [383, 497] on textarea "Oreiller Cervical" at bounding box center [423, 509] width 218 height 49
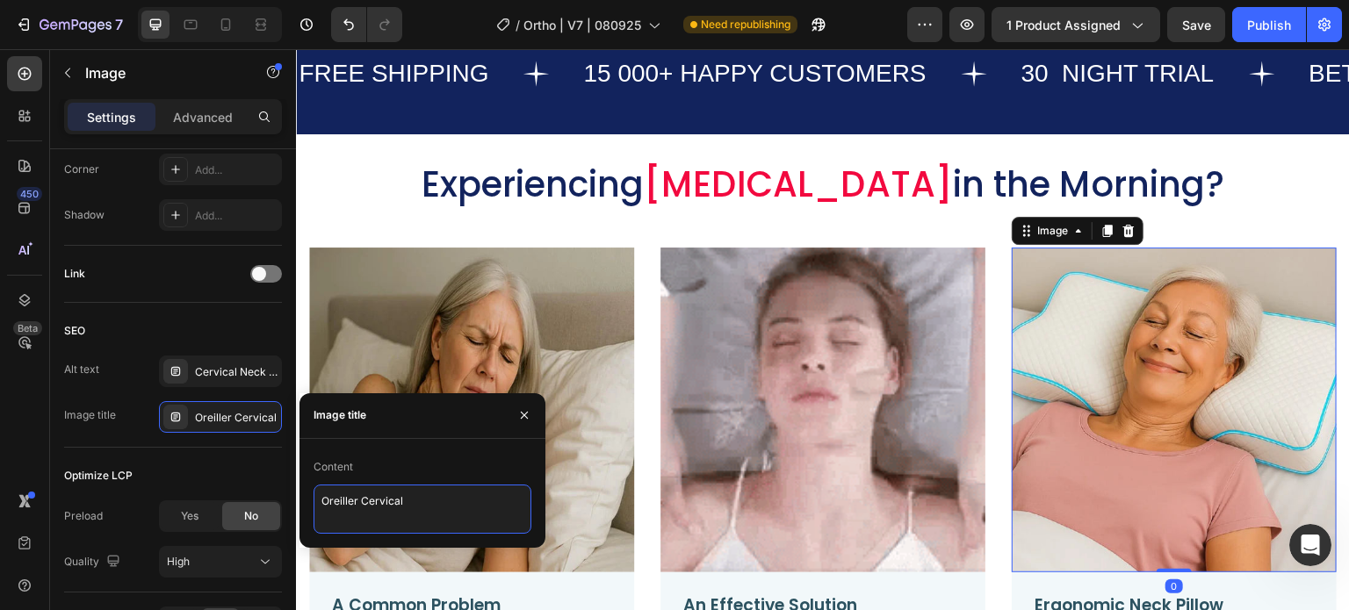
click at [383, 497] on textarea "Oreiller Cervical" at bounding box center [423, 509] width 218 height 49
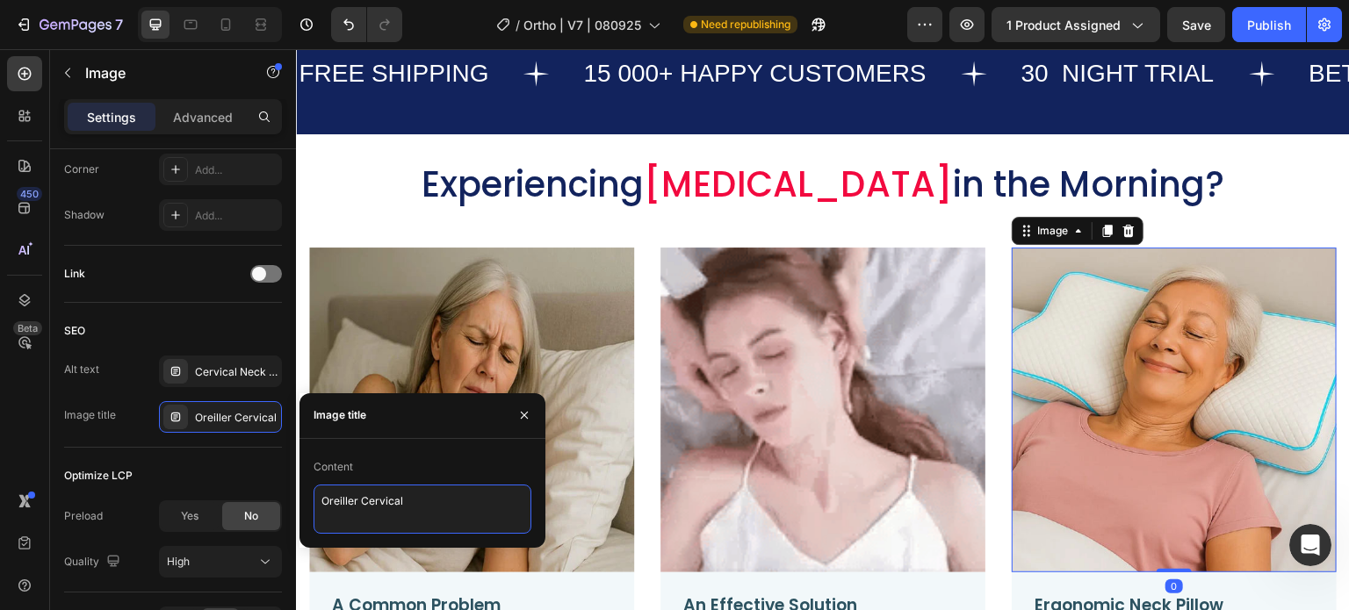
paste textarea "Cervical Memory Foam Pillow I1"
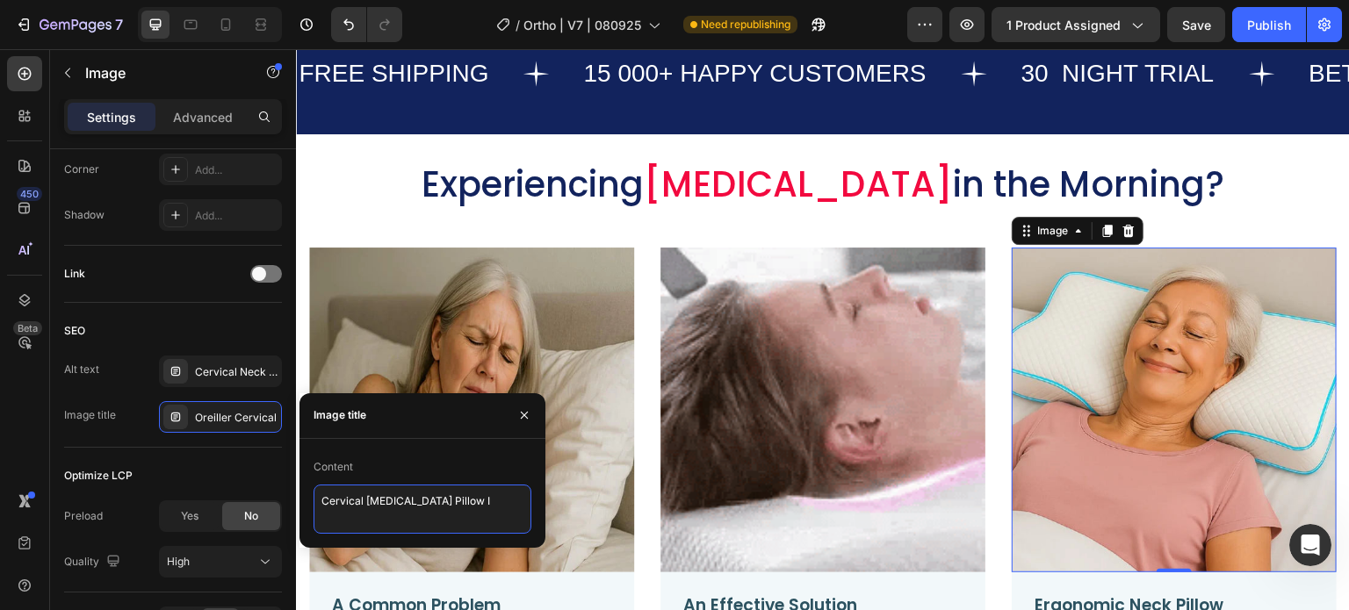
type textarea "Cervical Memory Foam Pillow I3"
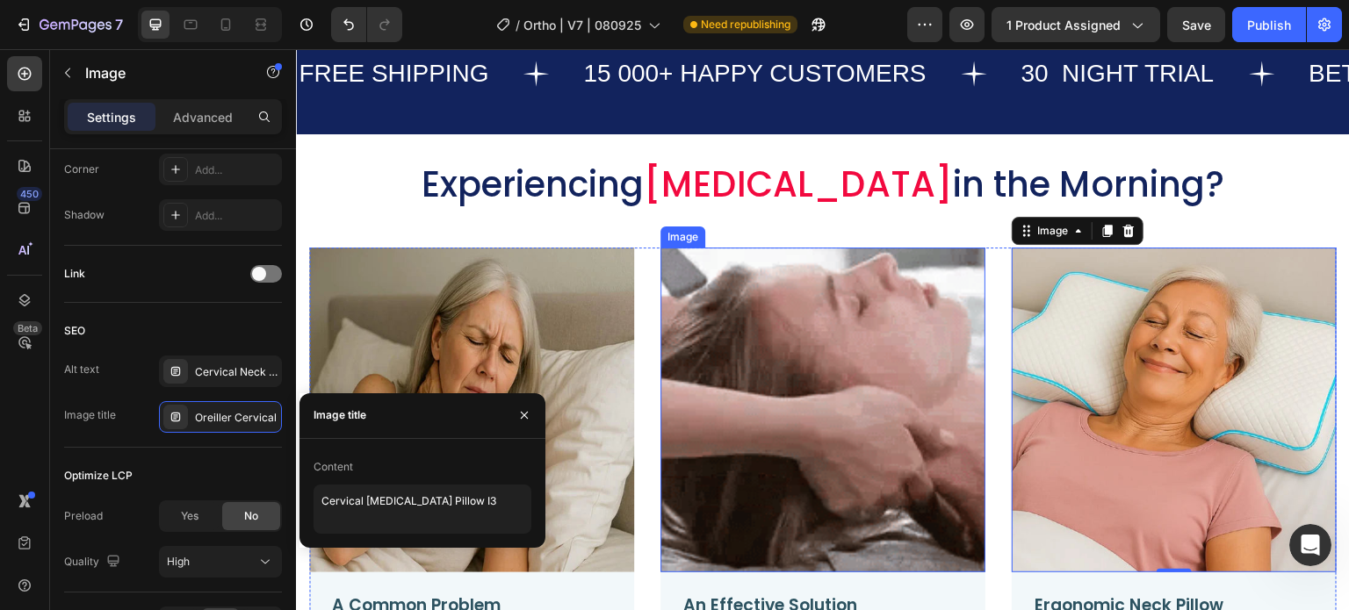
click at [726, 285] on img at bounding box center [823, 410] width 325 height 325
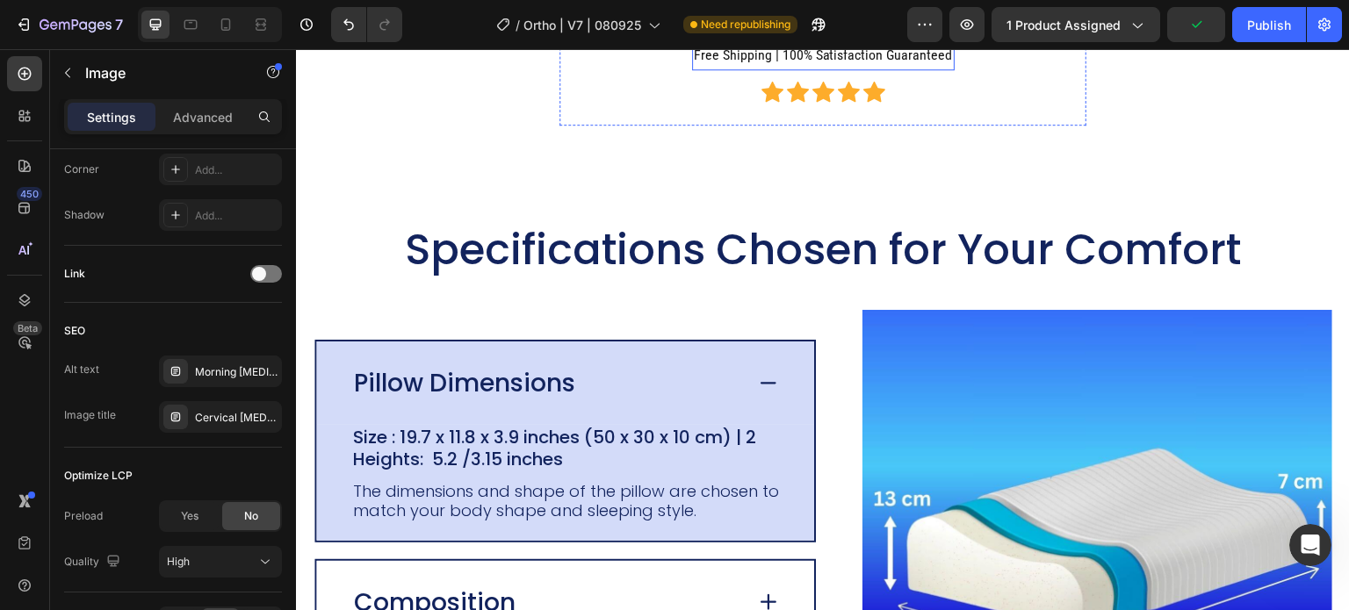
scroll to position [3250, 0]
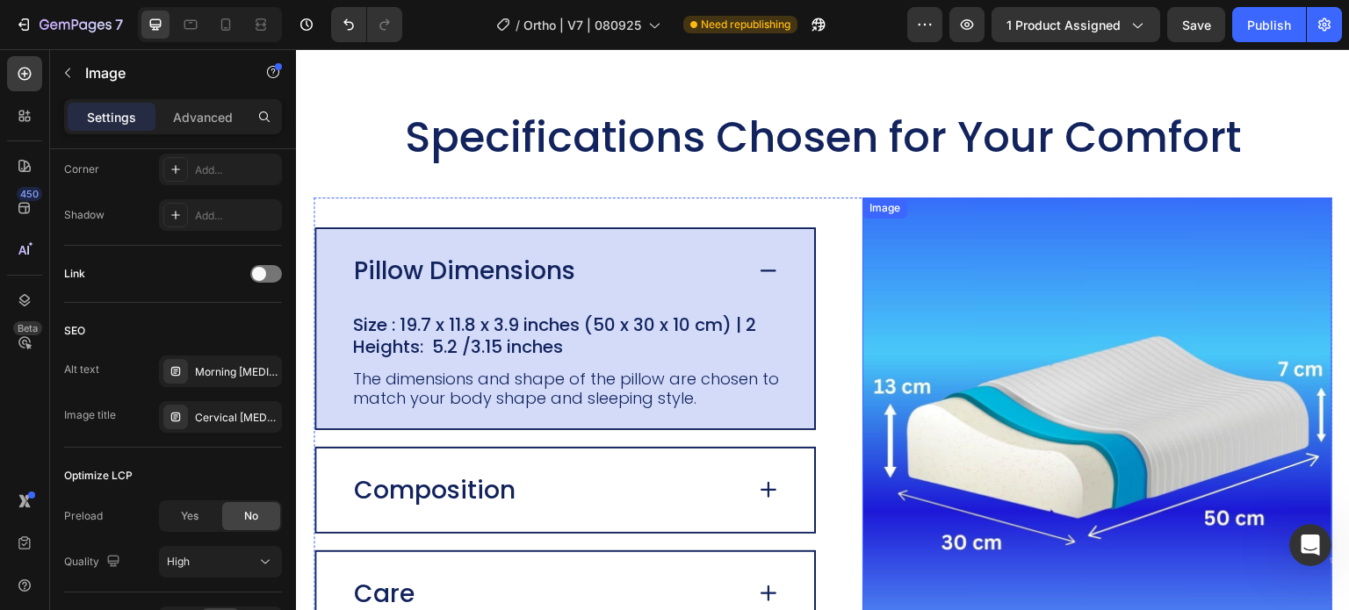
click at [1116, 198] on img at bounding box center [1098, 433] width 470 height 470
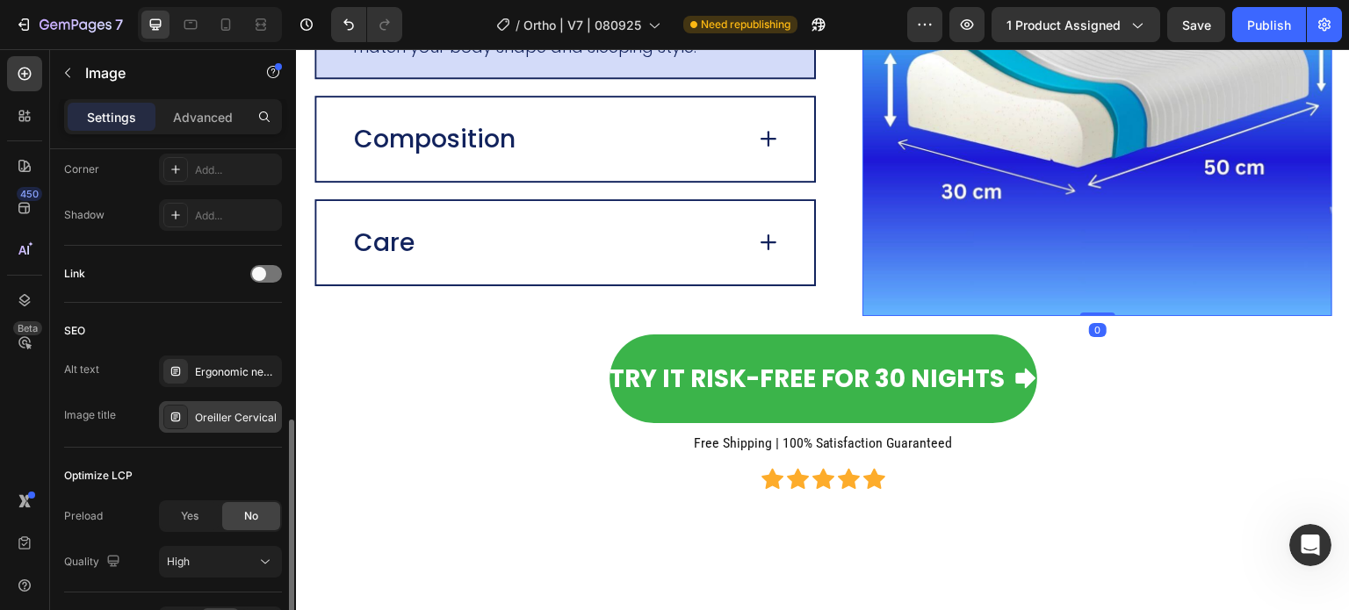
click at [249, 417] on div "Oreiller Cervical" at bounding box center [236, 418] width 83 height 16
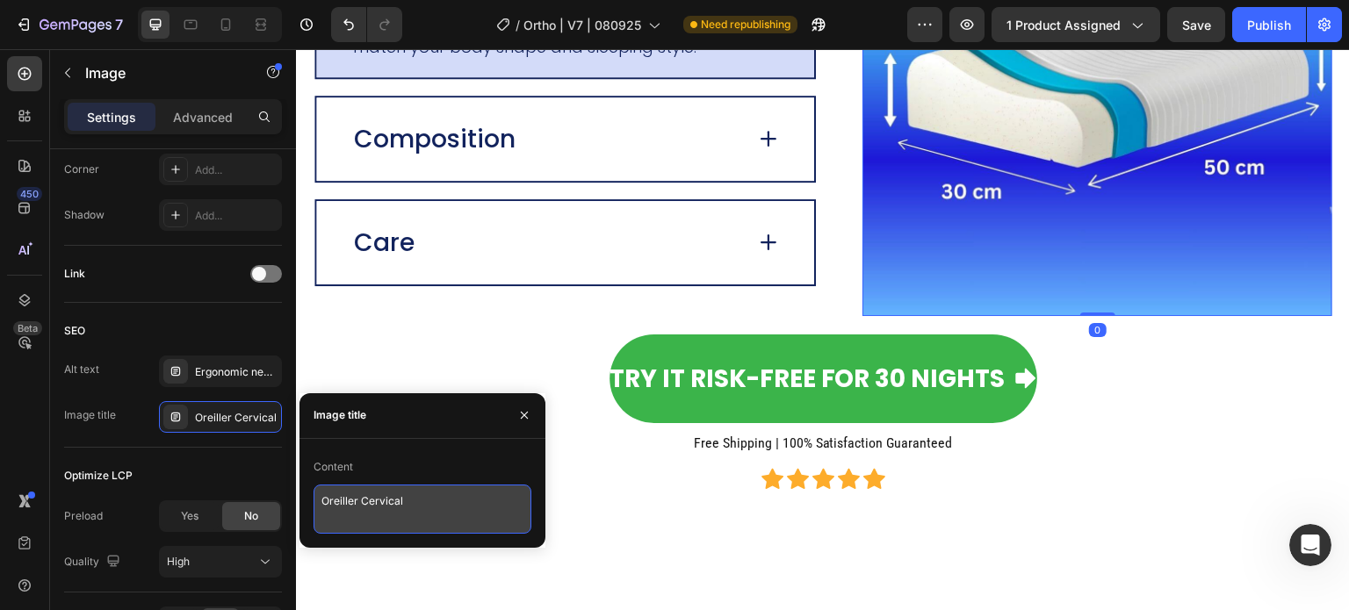
click at [389, 502] on textarea "Oreiller Cervical" at bounding box center [423, 509] width 218 height 49
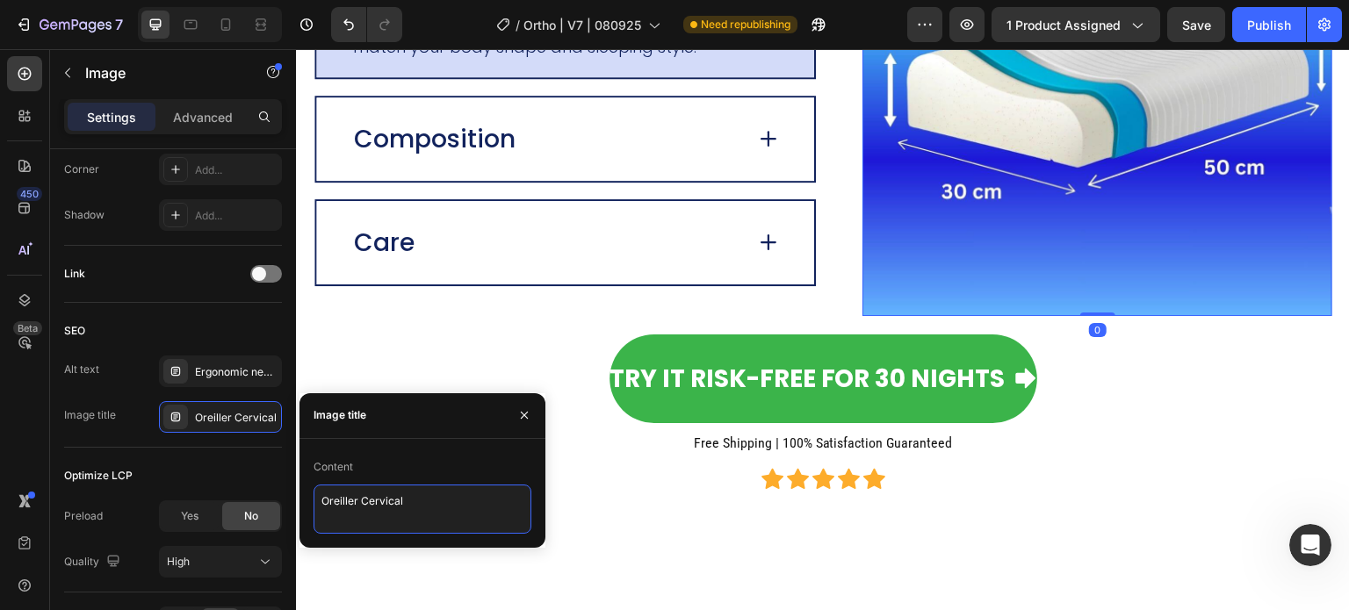
click at [389, 502] on textarea "Oreiller Cervical" at bounding box center [423, 509] width 218 height 49
paste textarea "Cervical Memory Foam Pillow I1"
click at [408, 513] on textarea "Cervical Memory Foam Pillow I4" at bounding box center [423, 509] width 218 height 49
click at [444, 504] on textarea "Cervical Memory Foam Pillow I4" at bounding box center [423, 509] width 218 height 49
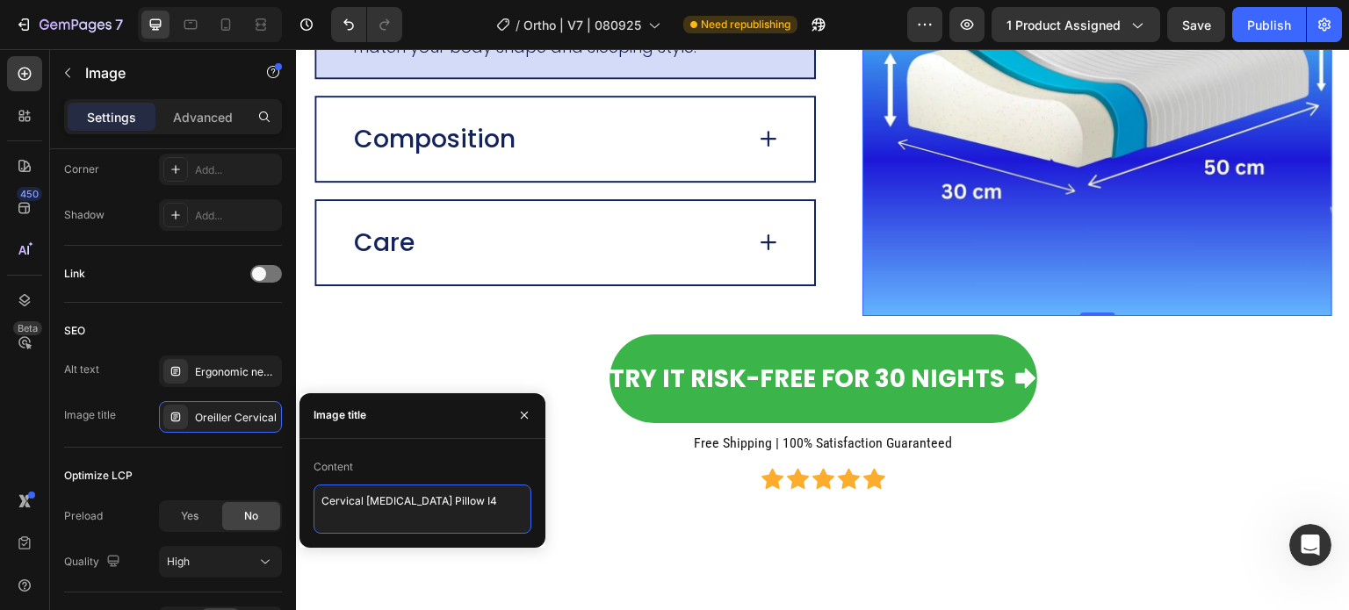
click at [442, 499] on textarea "Cervical Memory Foam Pillow I4" at bounding box center [423, 509] width 218 height 49
type textarea "Cervical Memory Foam Neck Pain Pillow I4"
drag, startPoint x: 441, startPoint y: 516, endPoint x: 222, endPoint y: 470, distance: 223.4
click at [222, 470] on div "450 Beta Sections(18) Elements(84) Section Element Hero Section Product Detail …" at bounding box center [148, 329] width 296 height 561
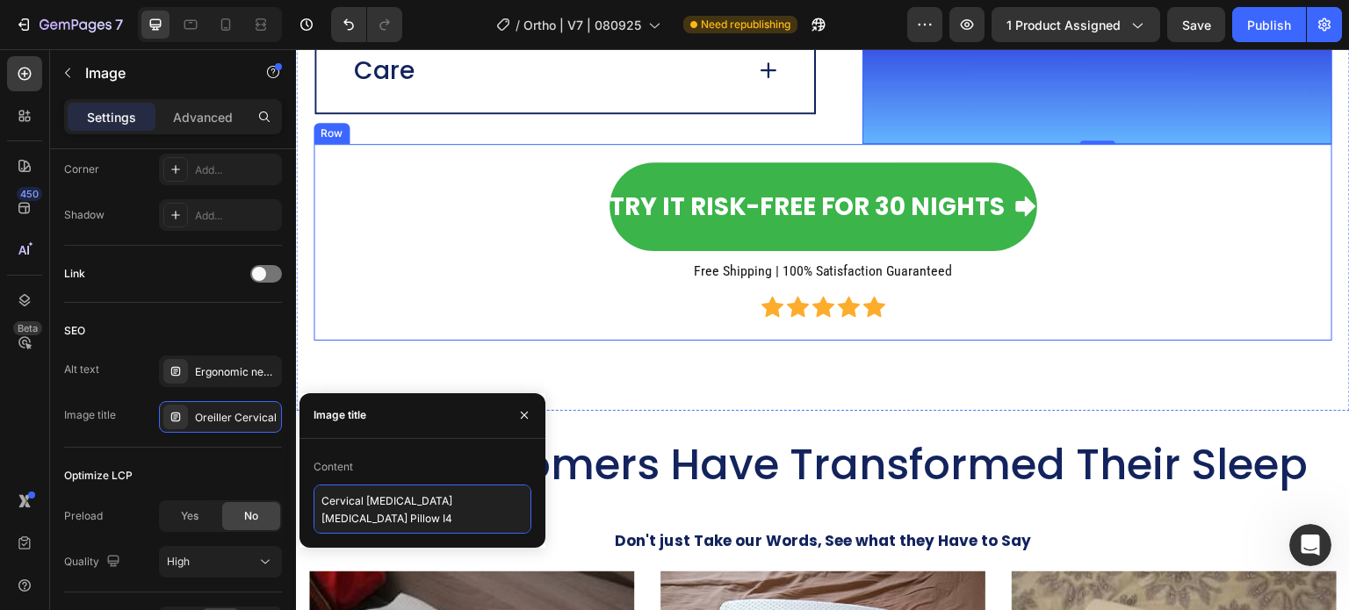
scroll to position [4040, 0]
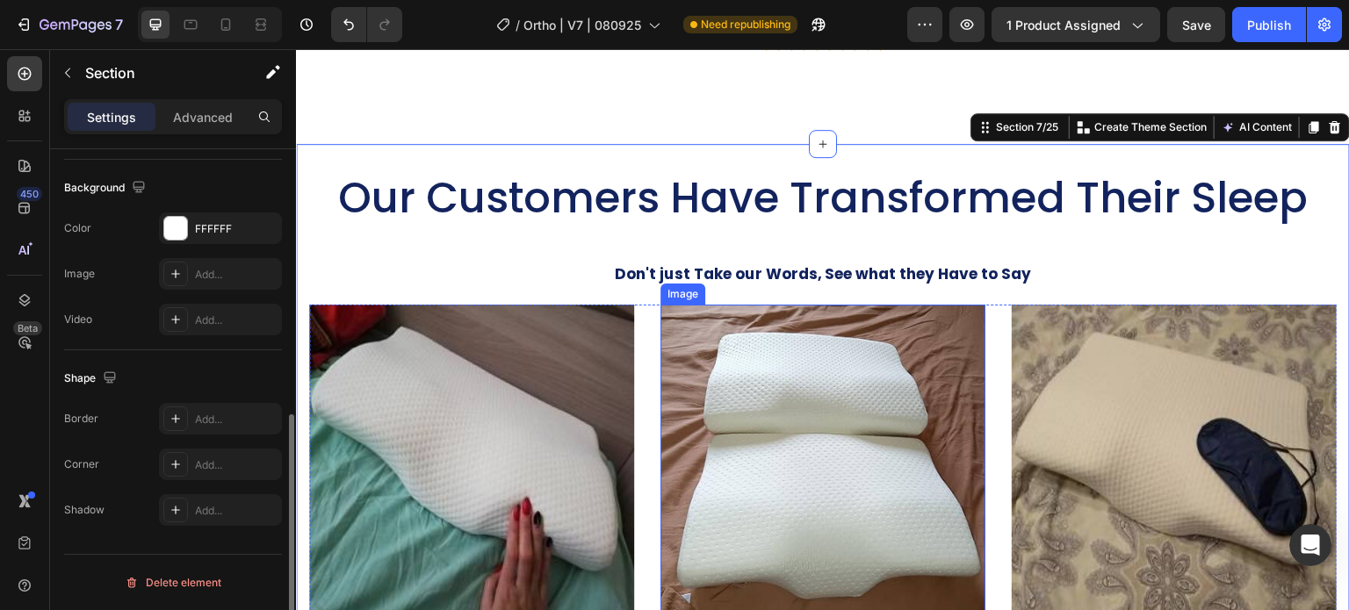
scroll to position [0, 0]
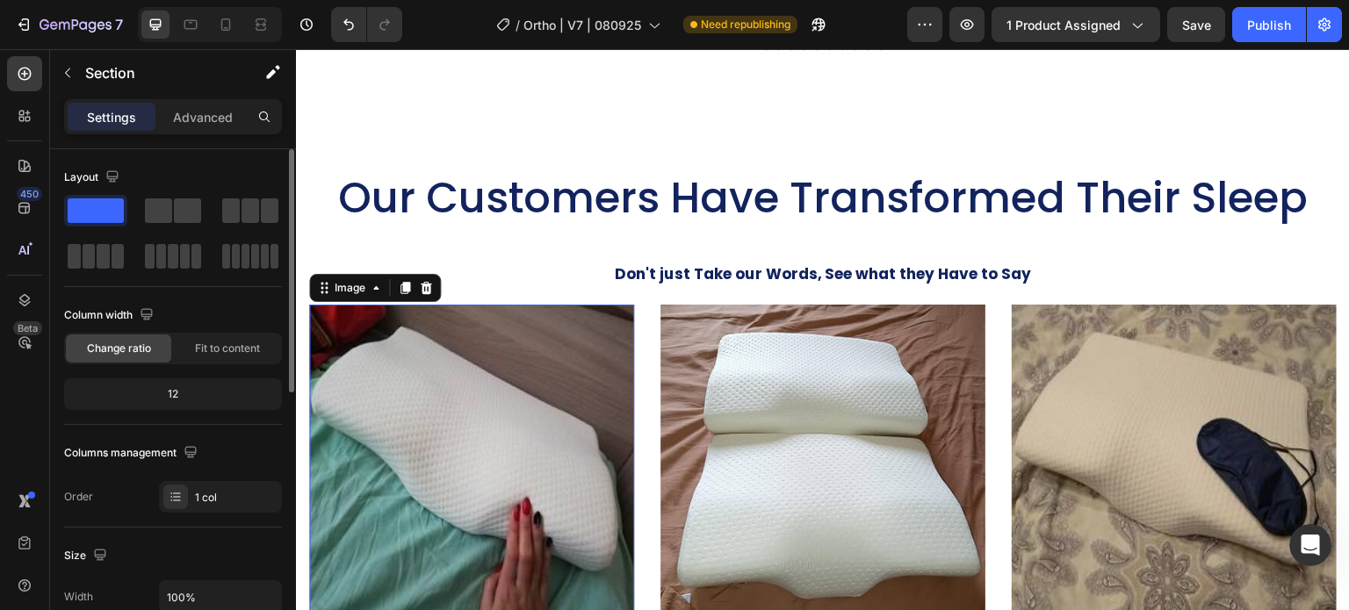
click at [495, 507] on img at bounding box center [471, 467] width 325 height 325
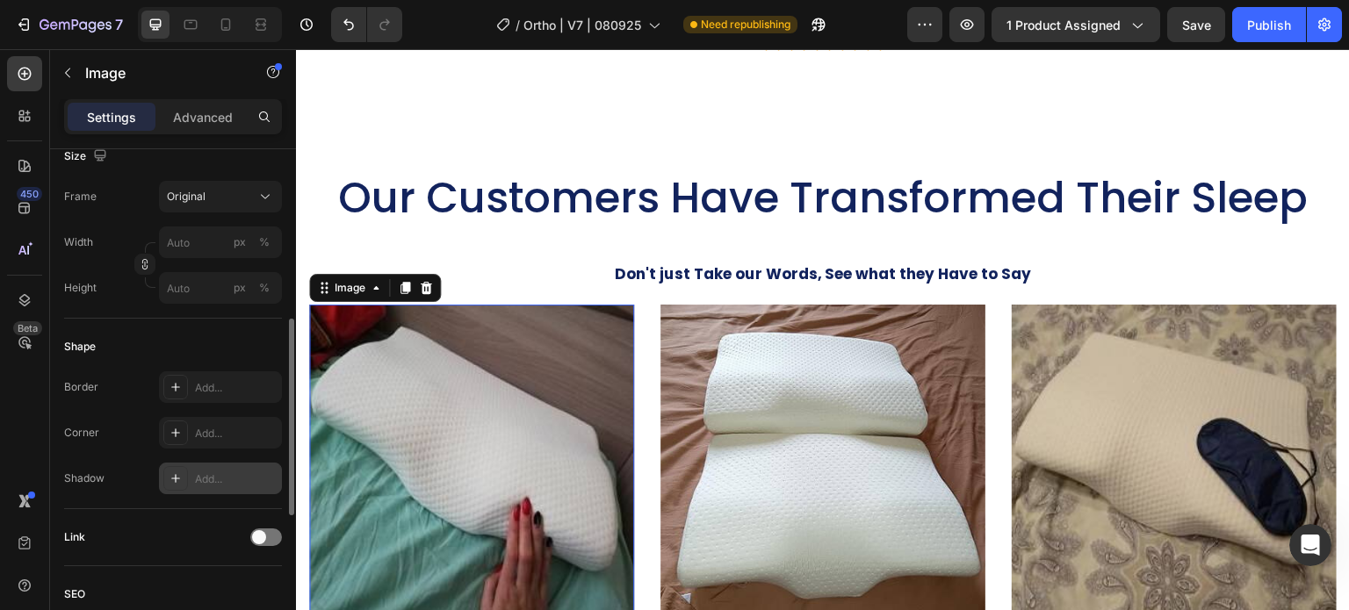
scroll to position [703, 0]
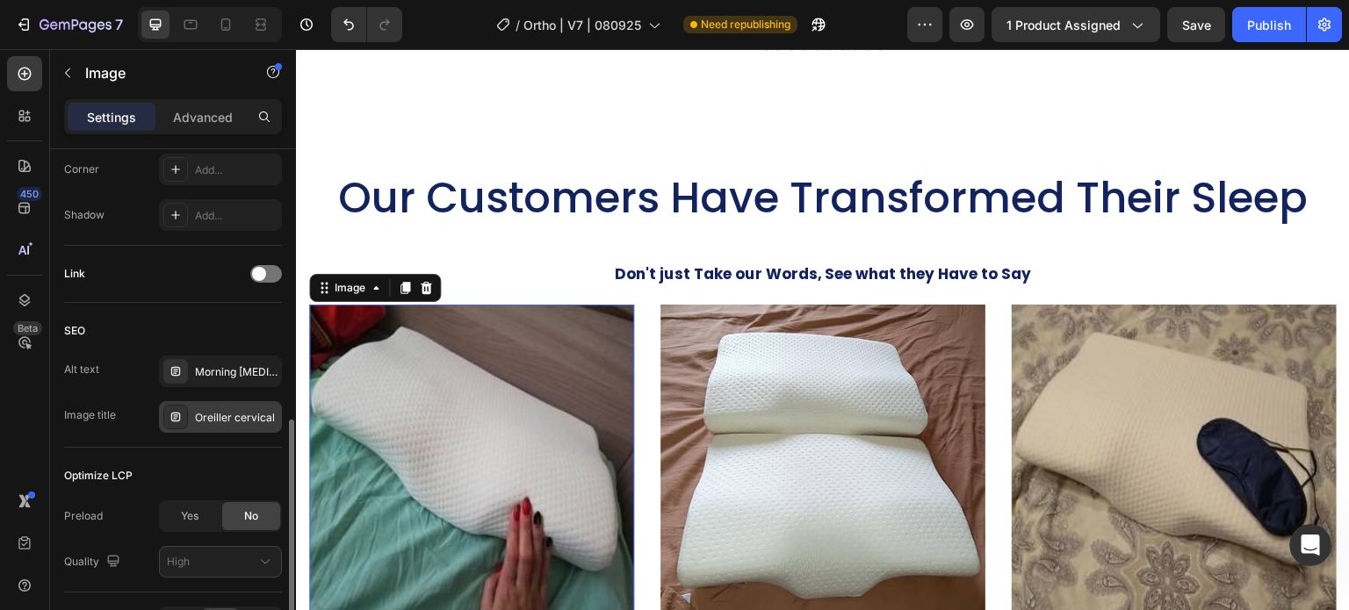
click at [221, 419] on div "Oreiller cervical" at bounding box center [236, 418] width 83 height 16
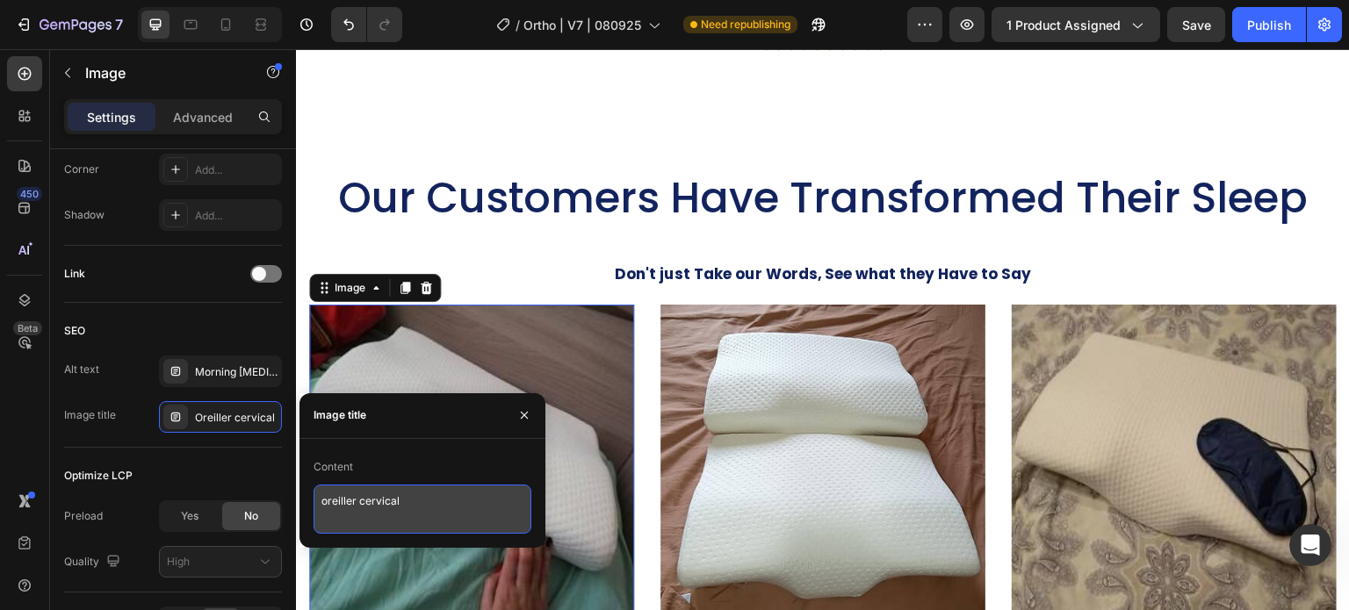
click at [365, 491] on textarea "oreiller cervical" at bounding box center [423, 509] width 218 height 49
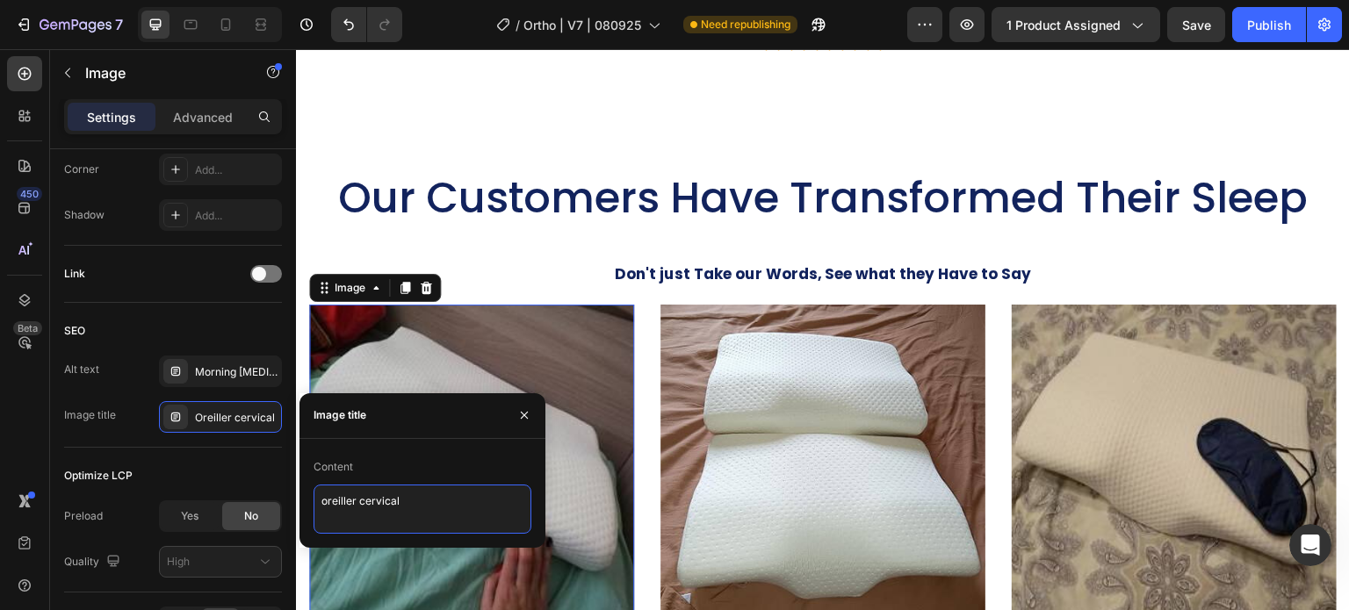
click at [365, 491] on textarea "oreiller cervical" at bounding box center [423, 509] width 218 height 49
paste textarea "Cervical Memory Foam Neck Pain Pillow I4"
type textarea "Cervical Memory Foam Neck Pain Pillow I5"
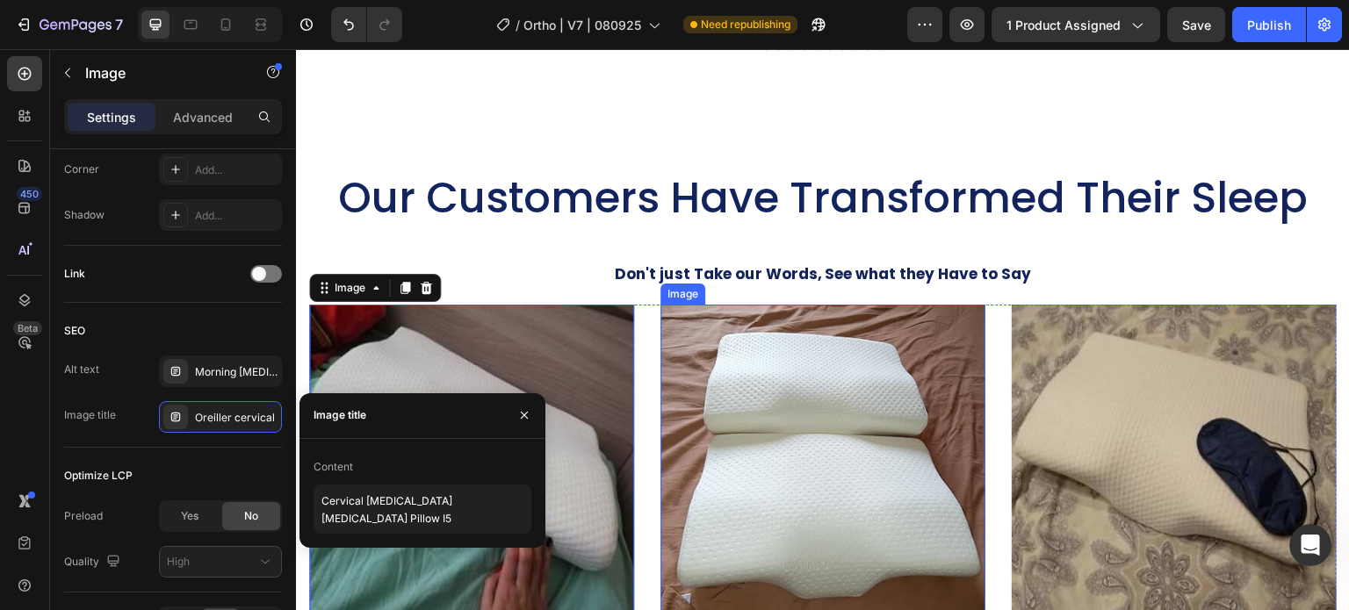
click at [866, 468] on img at bounding box center [823, 467] width 325 height 325
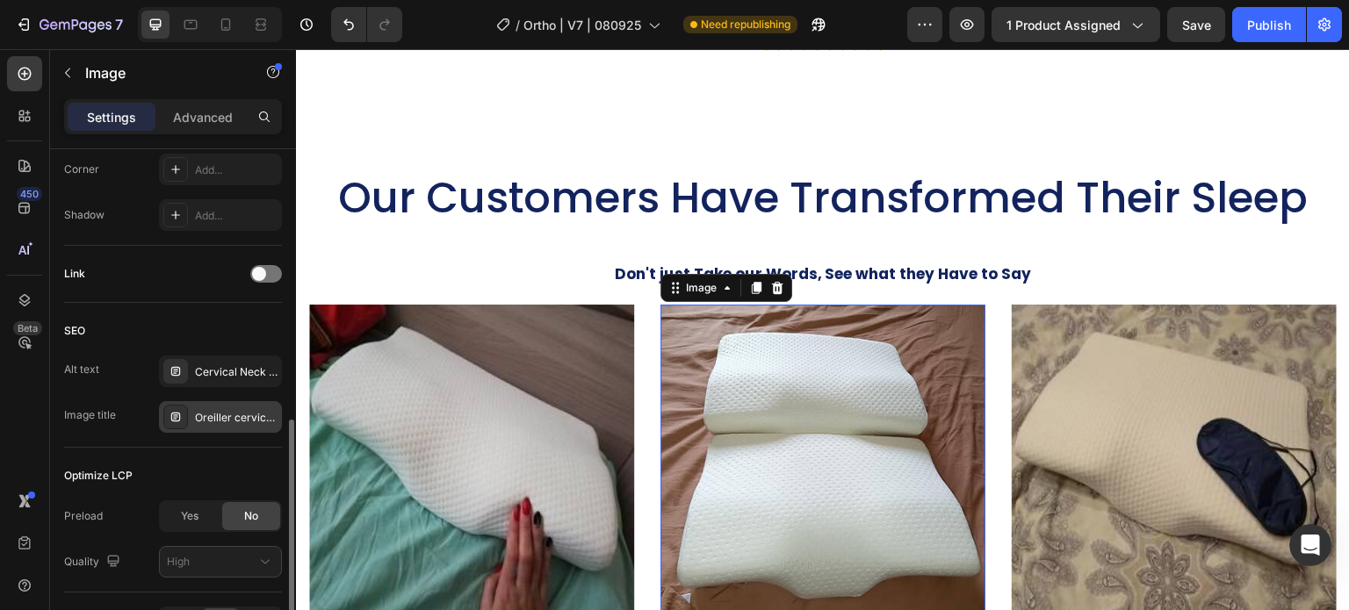
click at [249, 428] on div "Oreiller cervical, oreiller ergonomique cervical, coussin cervical mémoire forme" at bounding box center [220, 417] width 123 height 32
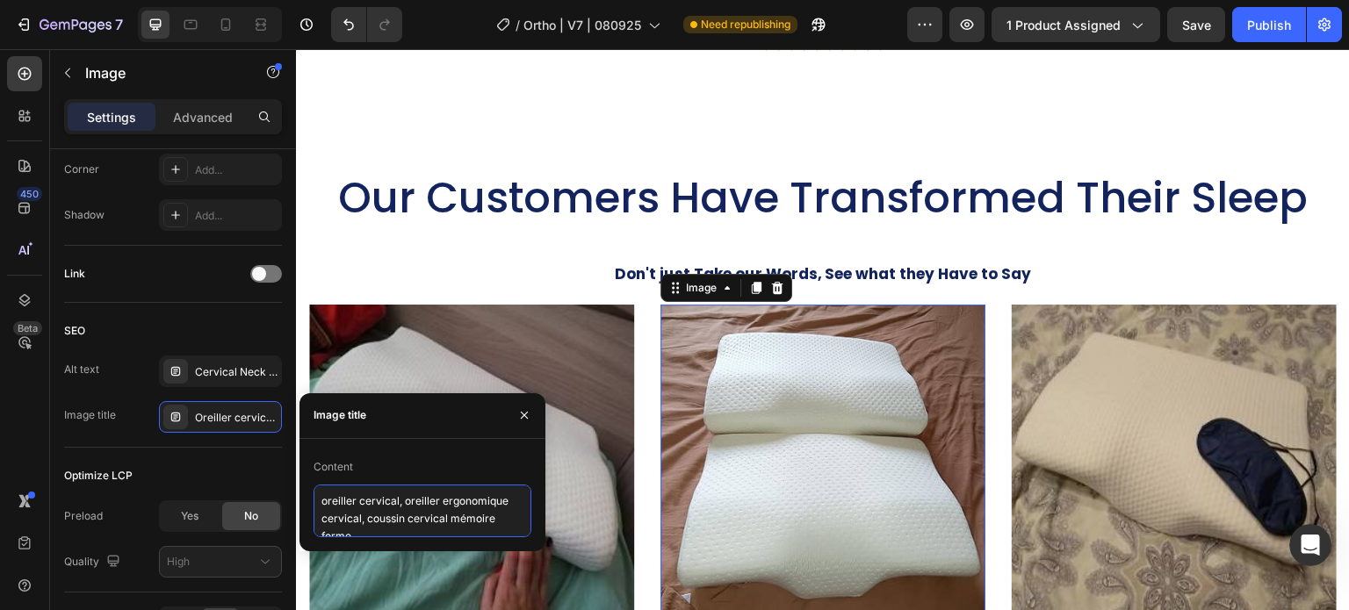
click at [366, 513] on textarea "oreiller cervical, oreiller ergonomique cervical, coussin cervical mémoire forme" at bounding box center [423, 511] width 218 height 53
paste textarea "Cervical Memory Foam Neck Pain Pillow I4"
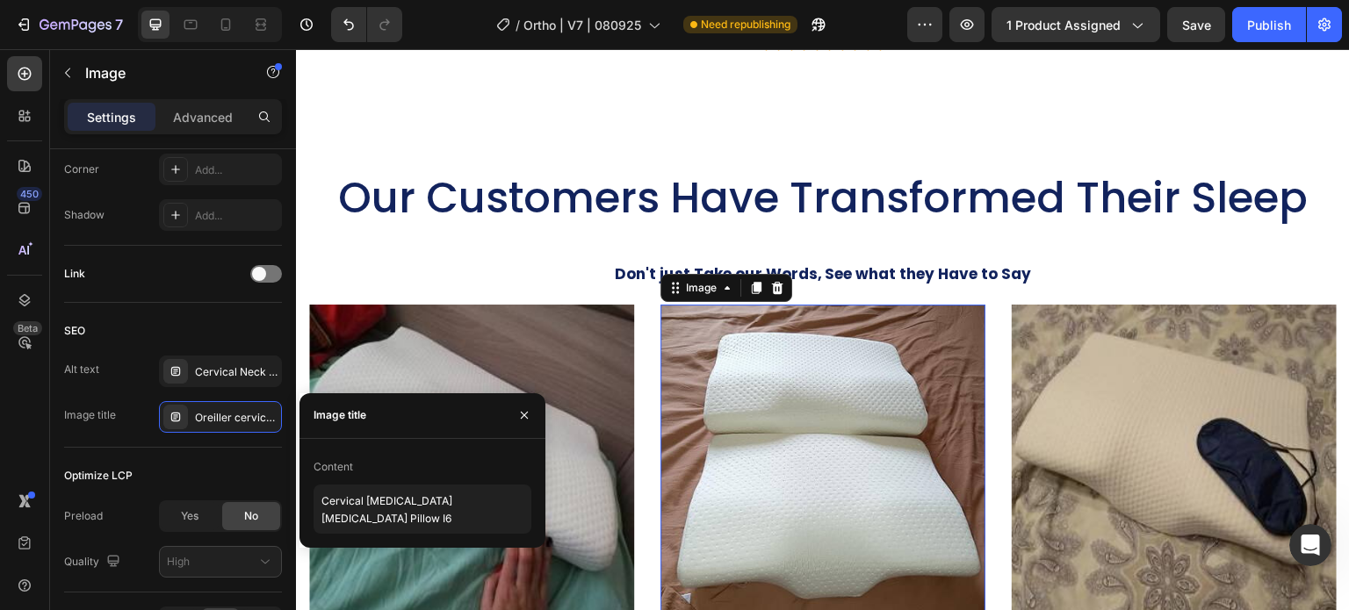
click at [848, 368] on img at bounding box center [823, 467] width 325 height 325
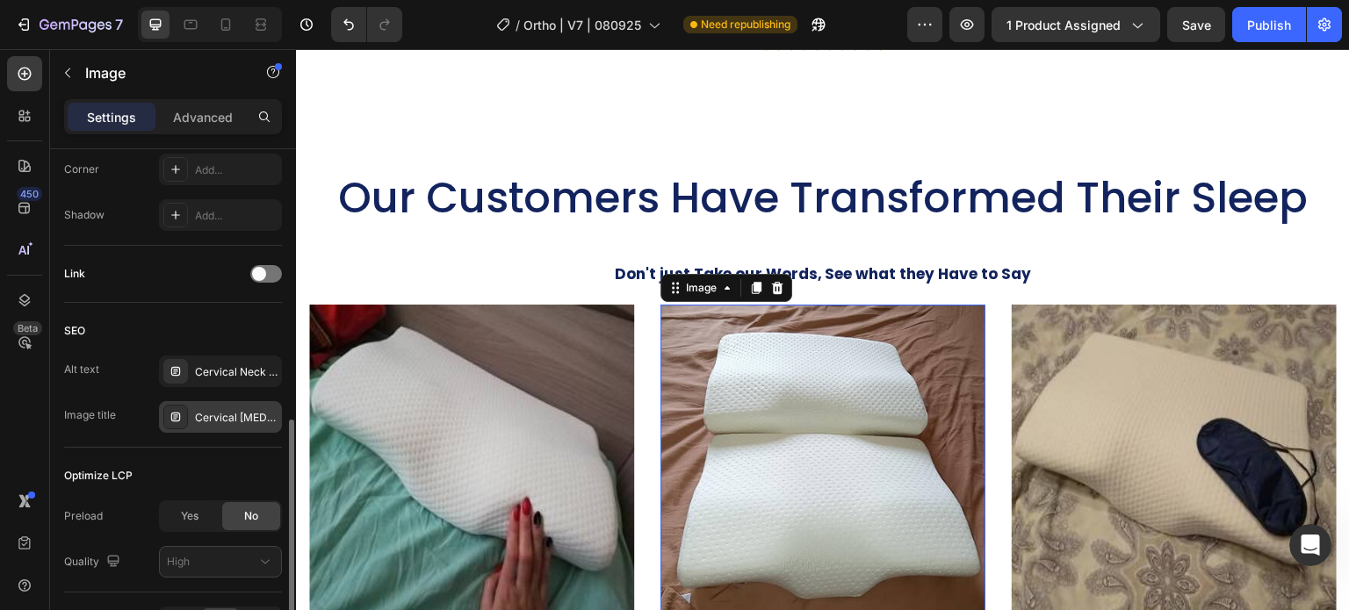
click at [245, 414] on div "Cervical Memory Foam Neck Pain Pillow I6" at bounding box center [236, 418] width 83 height 16
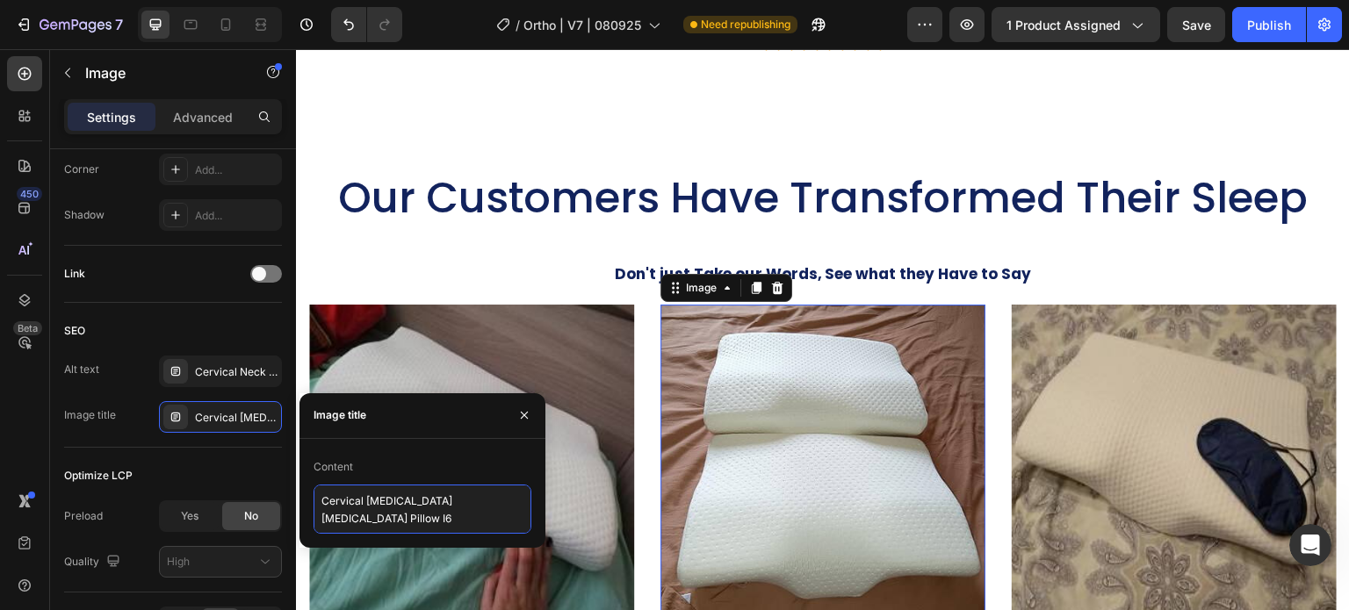
click at [389, 502] on textarea "Cervical Memory Foam Neck Pain Pillow I6" at bounding box center [423, 509] width 218 height 49
paste textarea "4"
type textarea "Cervical Memory Foam Neck Pain Pillow I7"
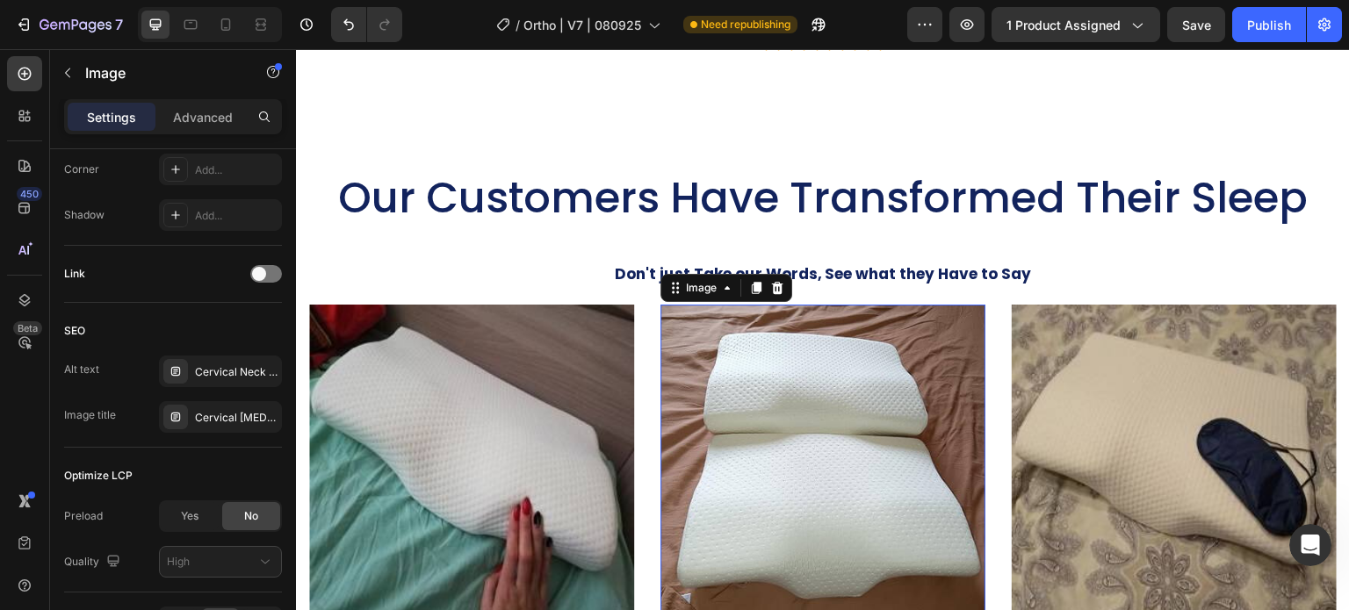
click at [696, 401] on img at bounding box center [823, 467] width 325 height 325
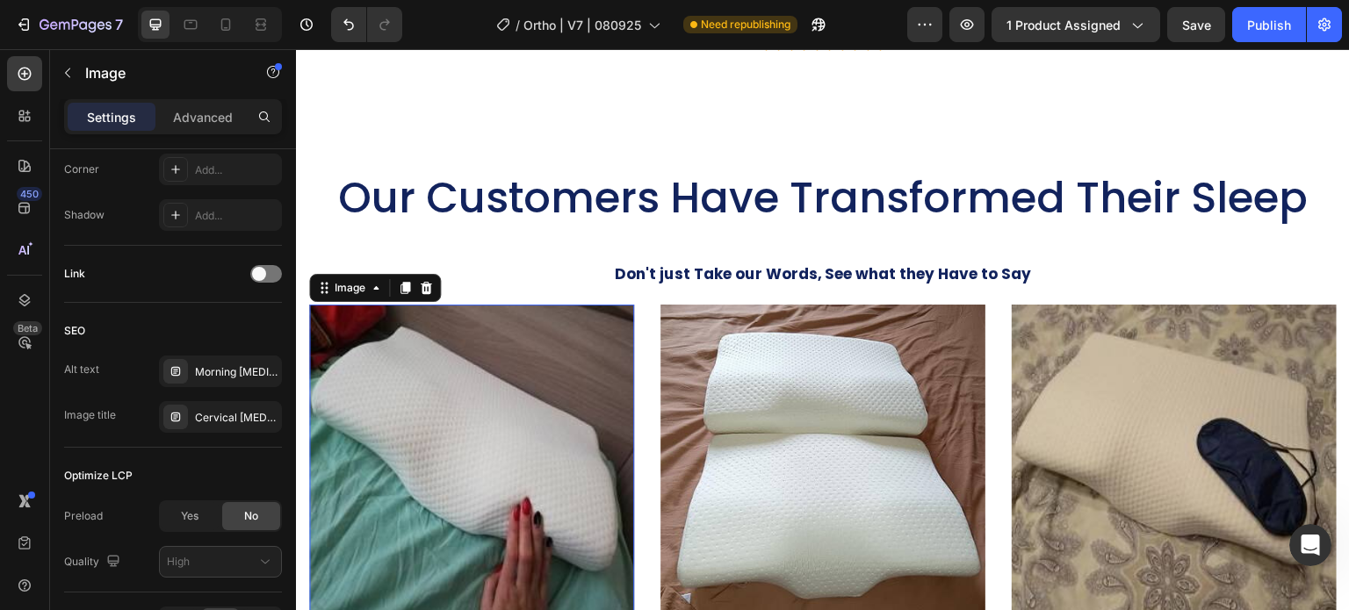
click at [531, 404] on img at bounding box center [471, 467] width 325 height 325
click at [230, 413] on div "Cervical Memory Foam Neck Pain Pillow I5" at bounding box center [236, 418] width 83 height 16
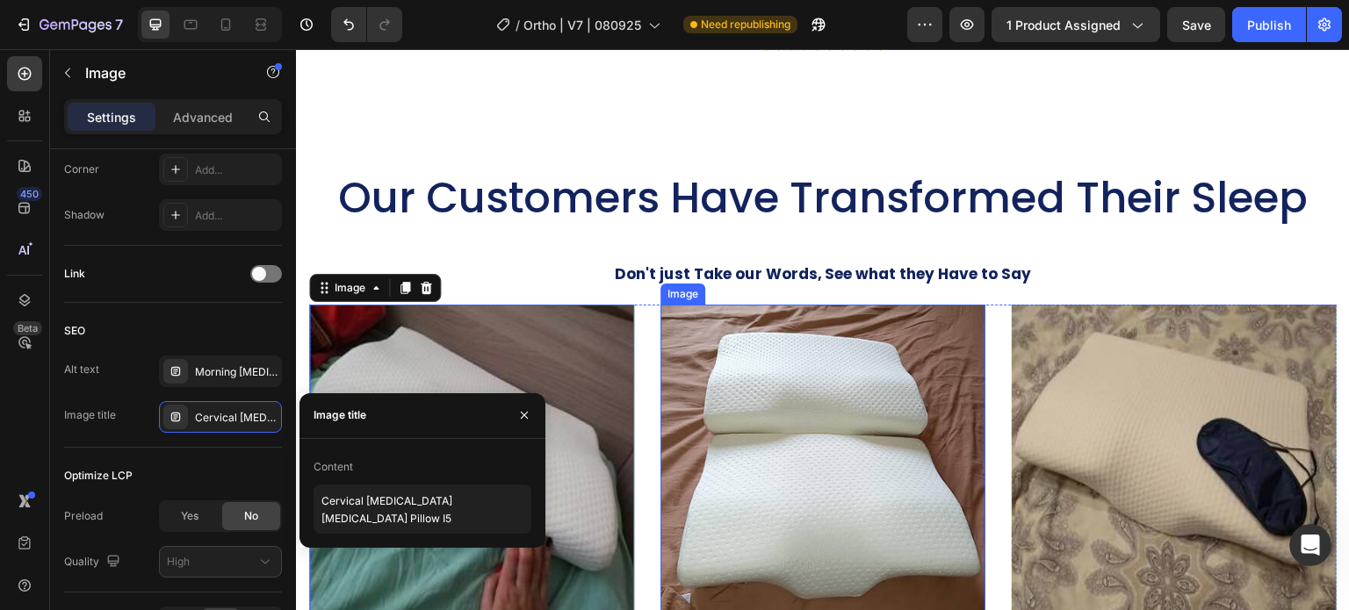
click at [792, 419] on img at bounding box center [823, 467] width 325 height 325
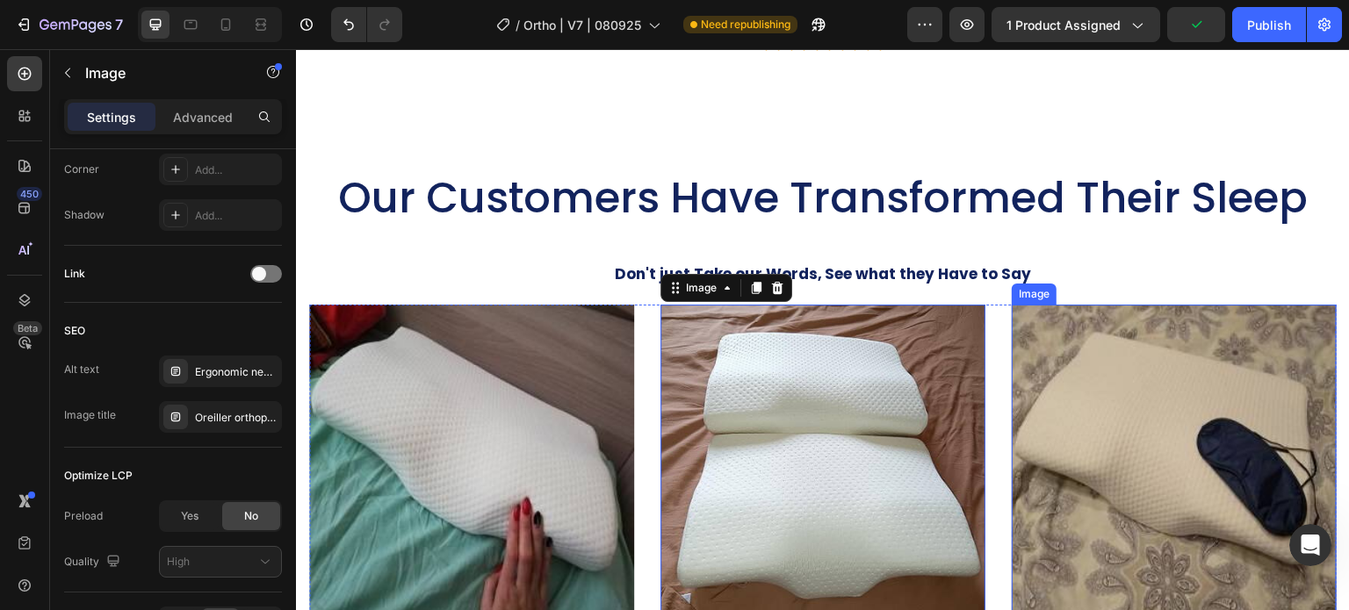
click at [1098, 434] on img at bounding box center [1174, 467] width 325 height 325
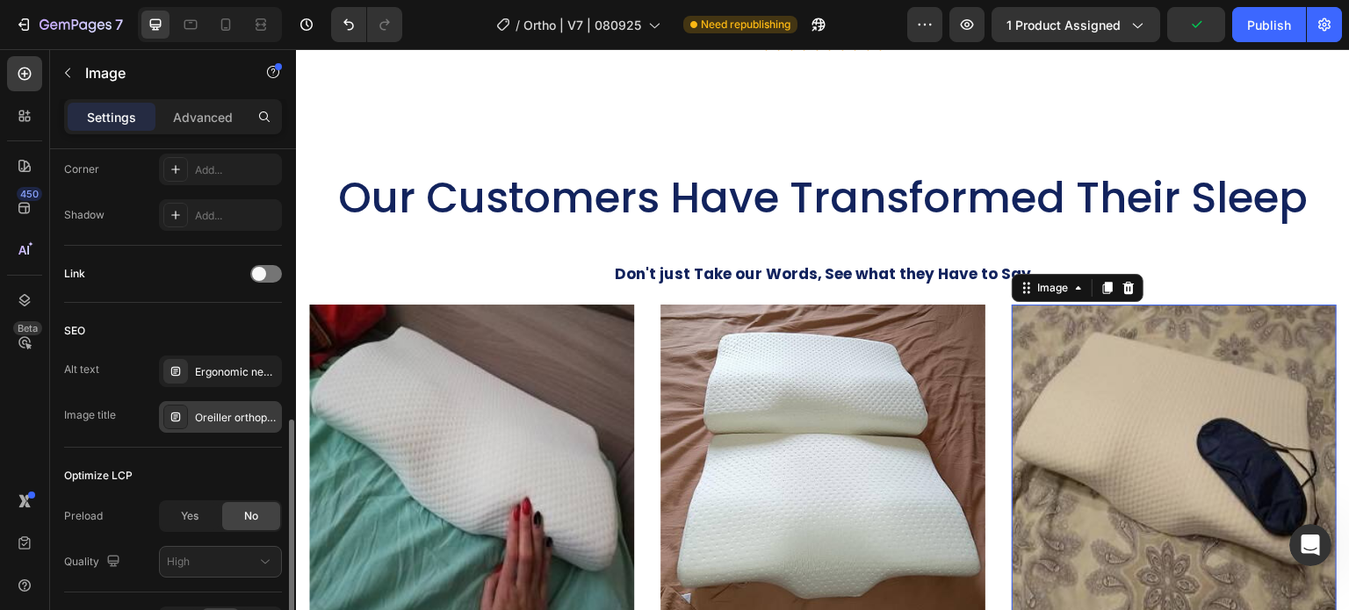
click at [214, 414] on div "Oreiller orthopédique cervical" at bounding box center [236, 418] width 83 height 16
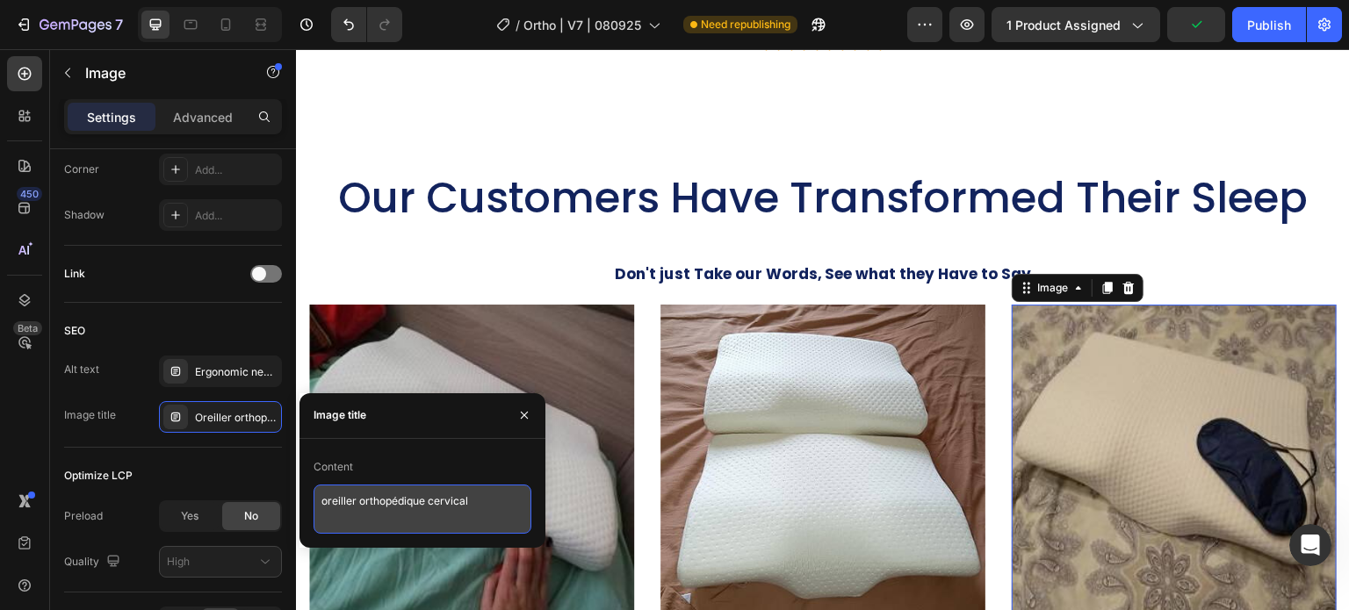
click at [365, 497] on textarea "oreiller orthopédique cervical" at bounding box center [423, 509] width 218 height 49
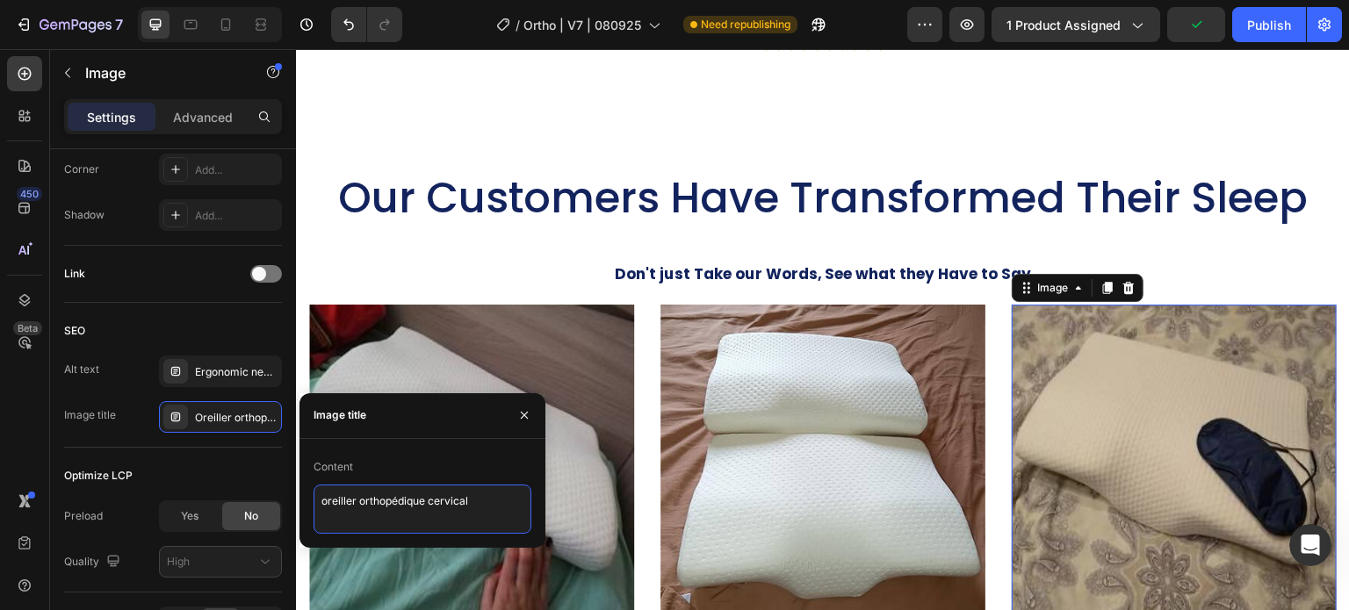
click at [365, 497] on textarea "oreiller orthopédique cervical" at bounding box center [423, 509] width 218 height 49
paste textarea "Cervical Memory Foam Neck Pain Pillow I4"
type textarea "Cervical Memory Foam Neck Pain Pillow I8"
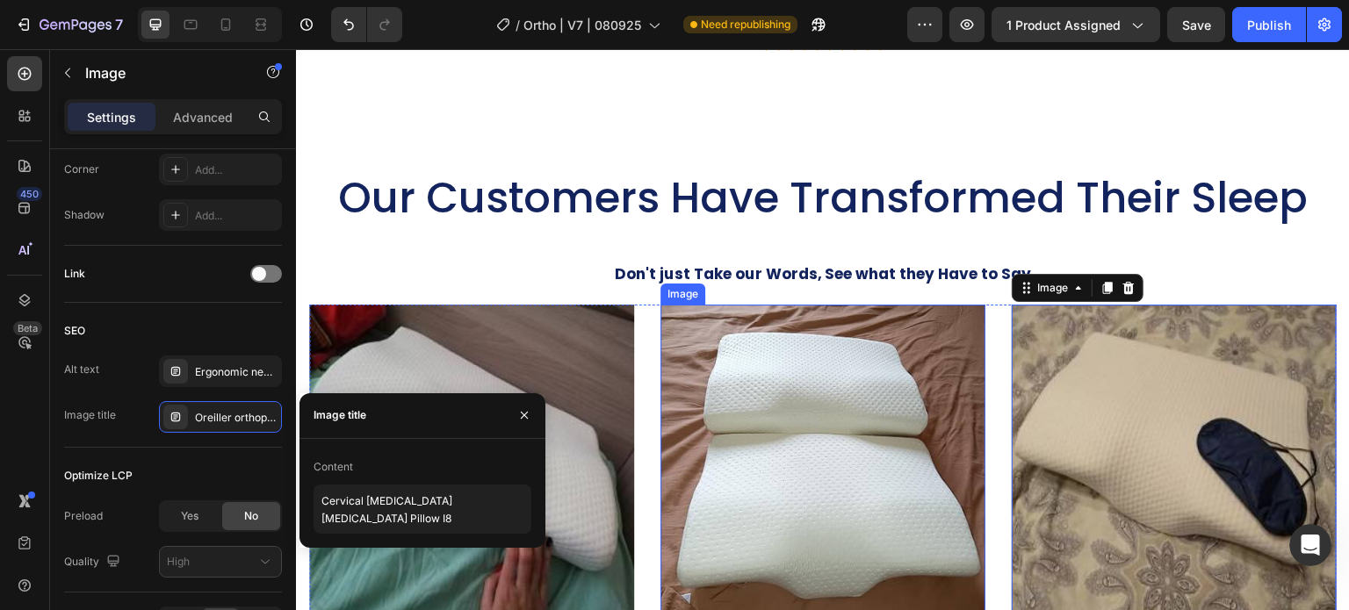
click at [803, 404] on img at bounding box center [823, 467] width 325 height 325
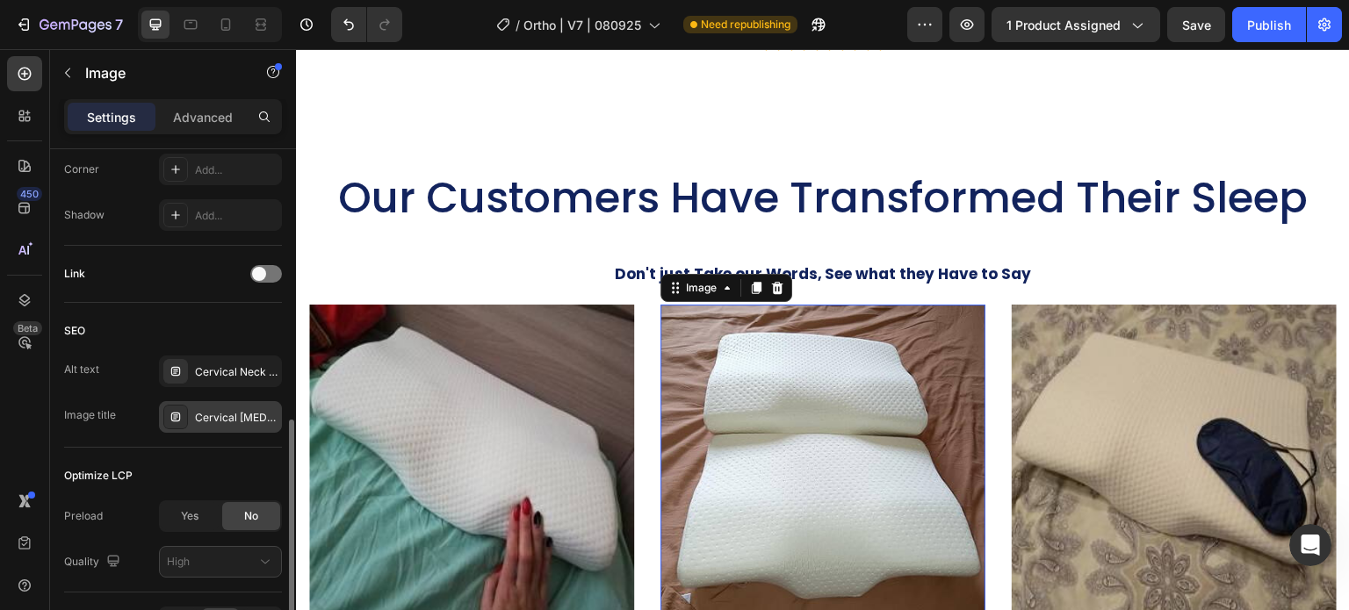
click at [219, 405] on div "Cervical Memory Foam Neck Pain Pillow I7" at bounding box center [220, 417] width 123 height 32
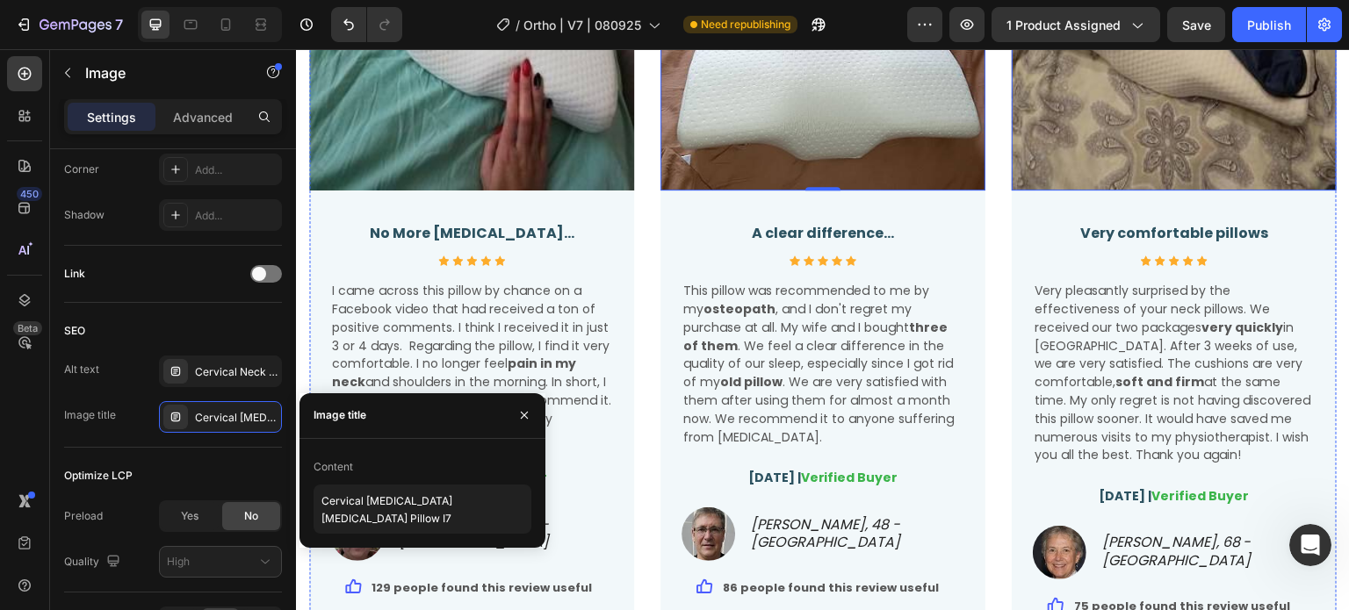
scroll to position [4743, 0]
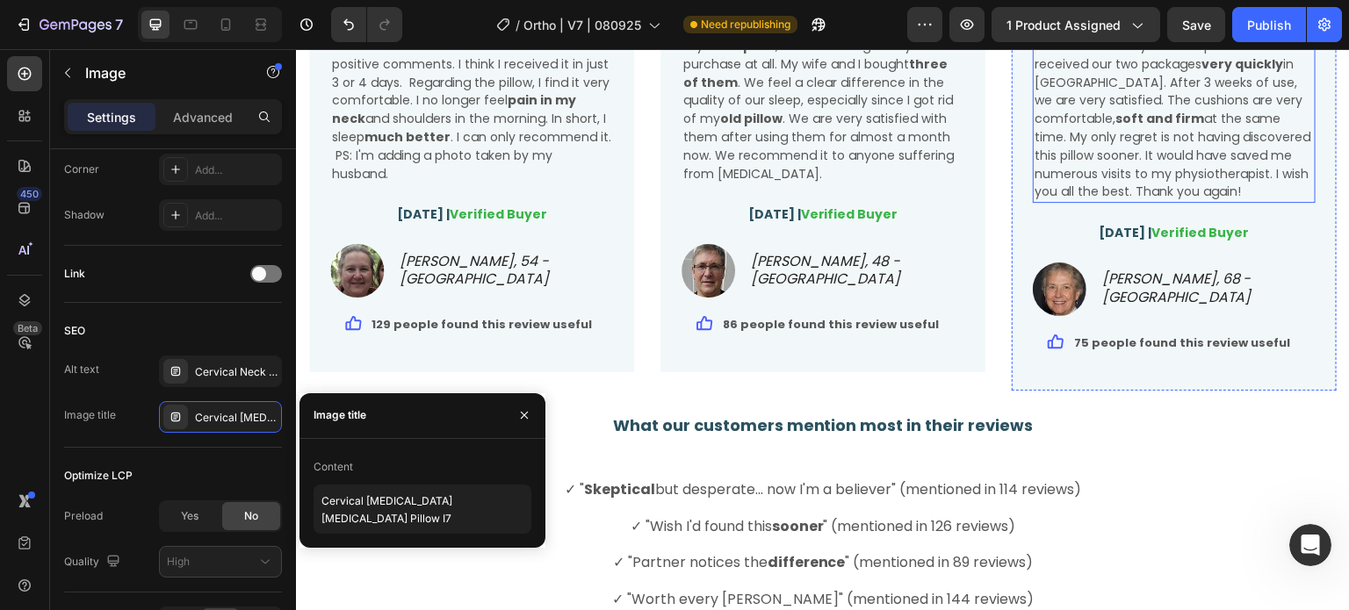
click at [1035, 164] on span "Very pleasantly surprised by the effectiveness of your neck pillows. We receive…" at bounding box center [1173, 109] width 276 height 182
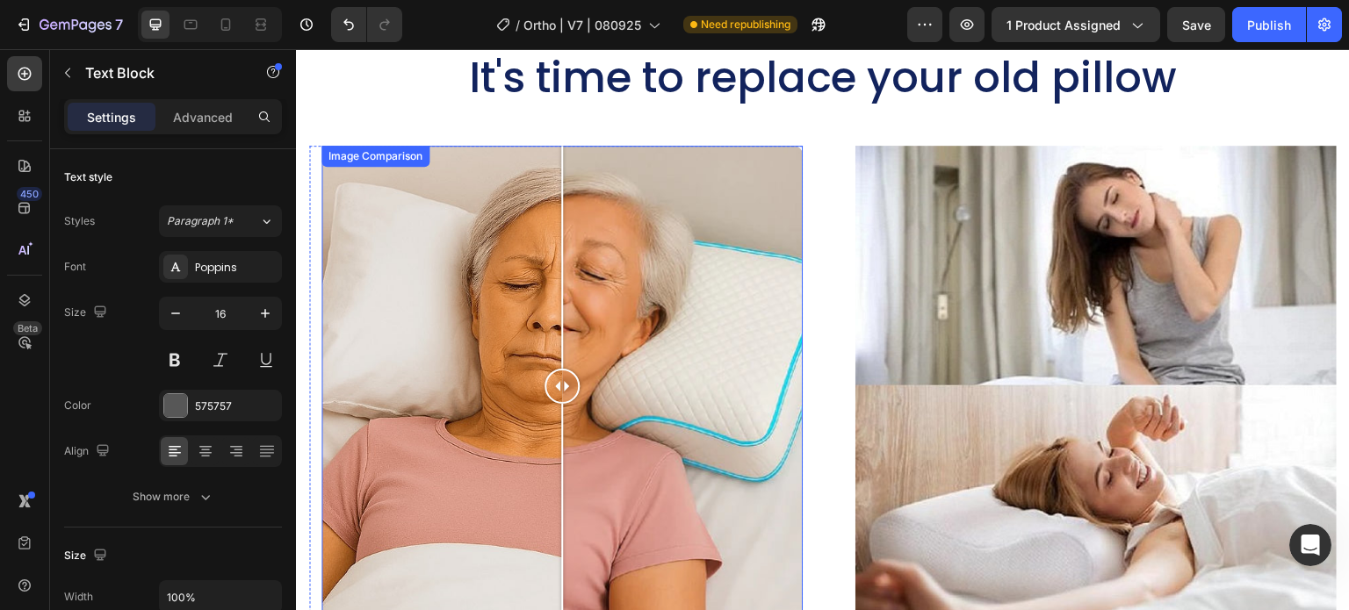
scroll to position [5797, 0]
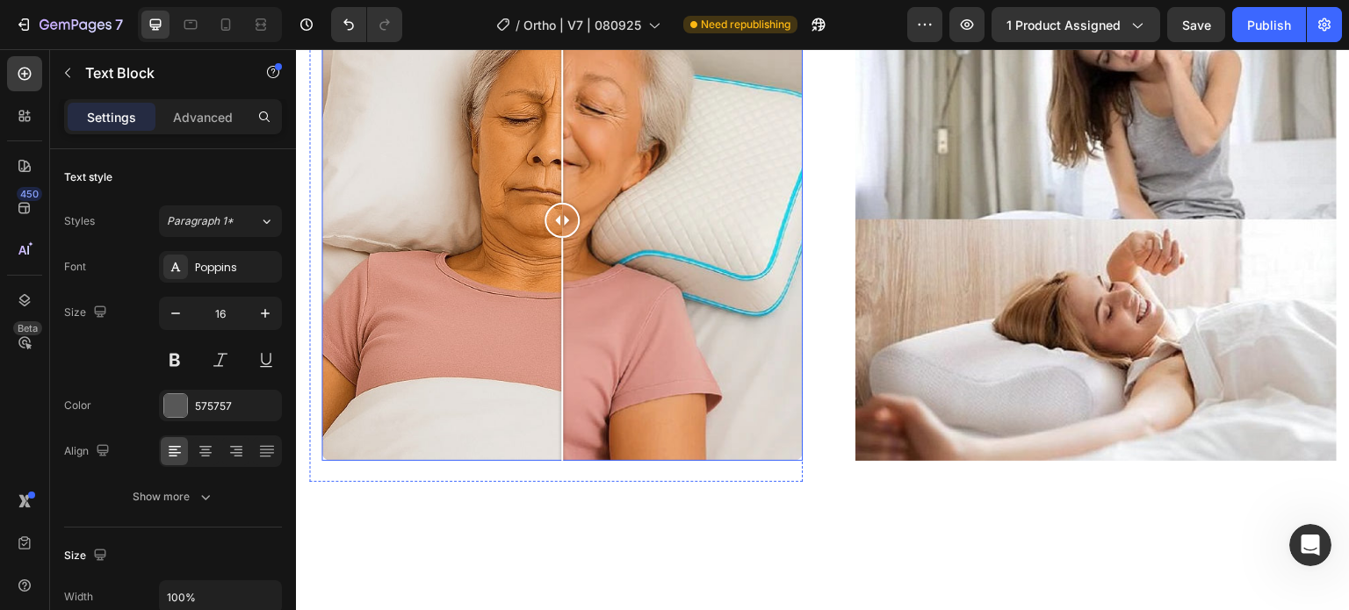
click at [481, 221] on div at bounding box center [561, 220] width 481 height 481
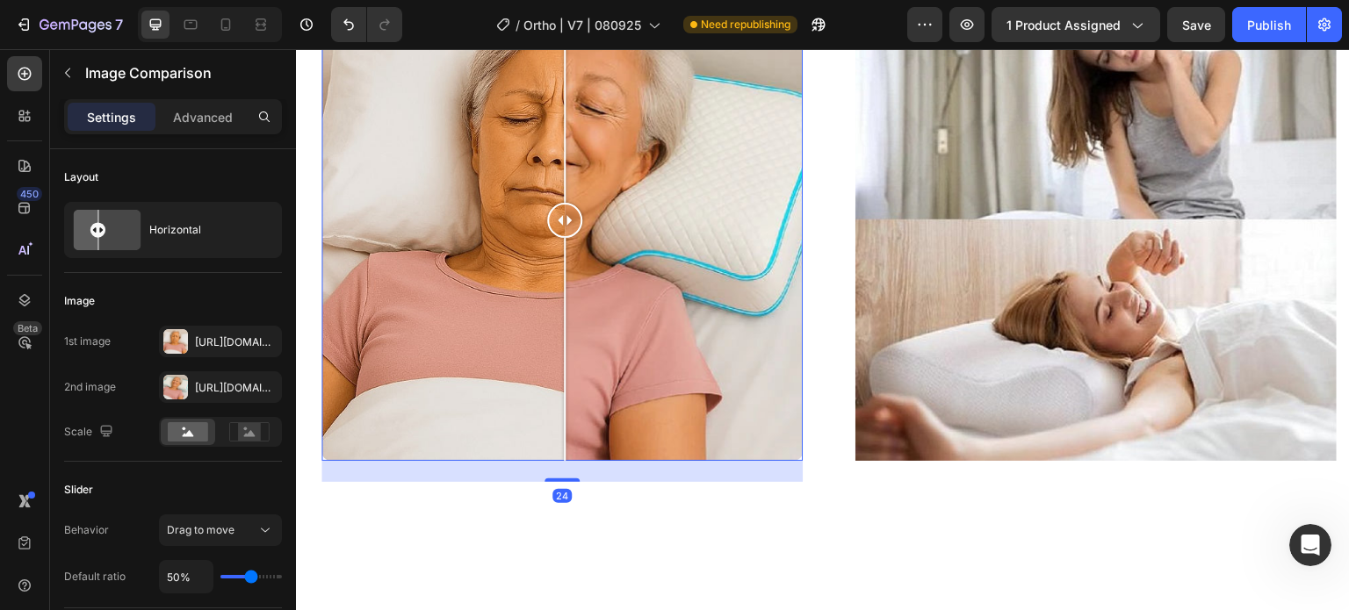
drag, startPoint x: 494, startPoint y: 225, endPoint x: 558, endPoint y: 227, distance: 64.1
click at [558, 227] on div at bounding box center [564, 220] width 35 height 35
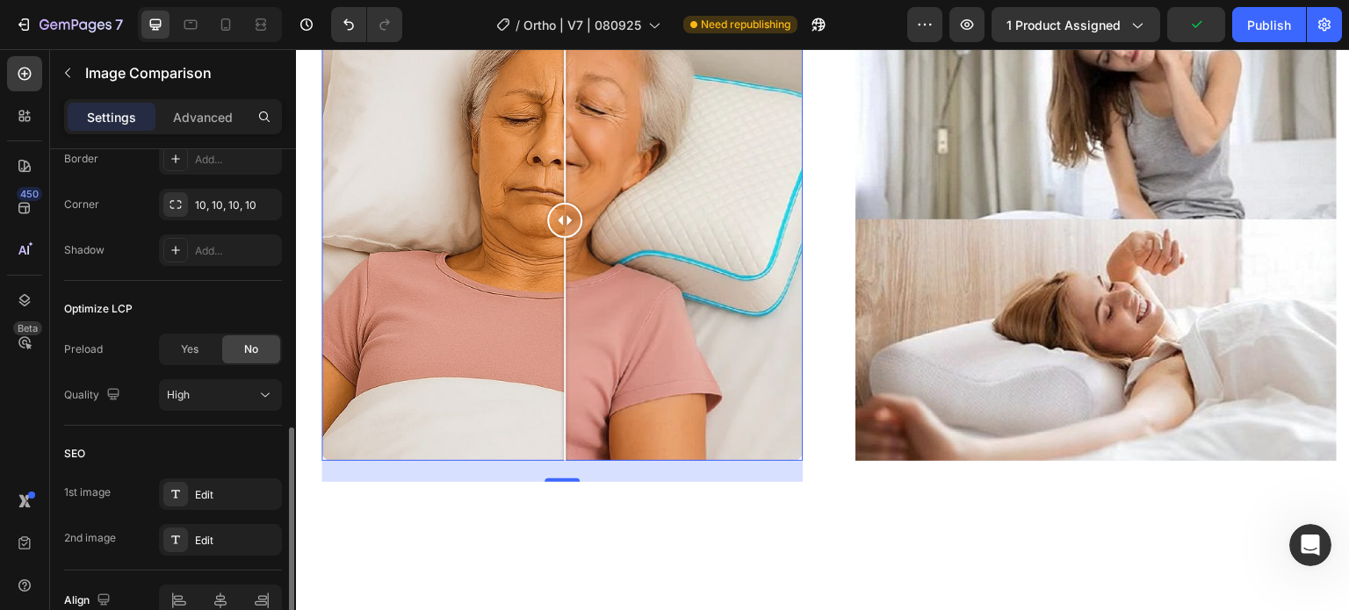
scroll to position [810, 0]
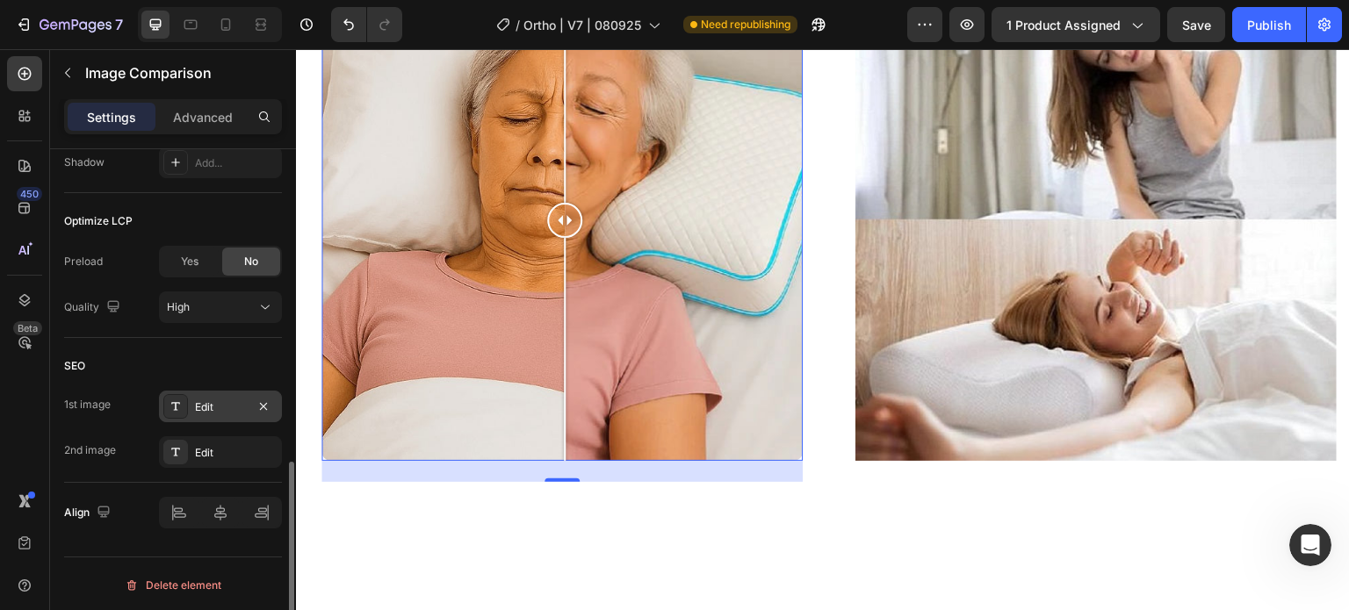
click at [199, 400] on div "Edit" at bounding box center [220, 408] width 51 height 16
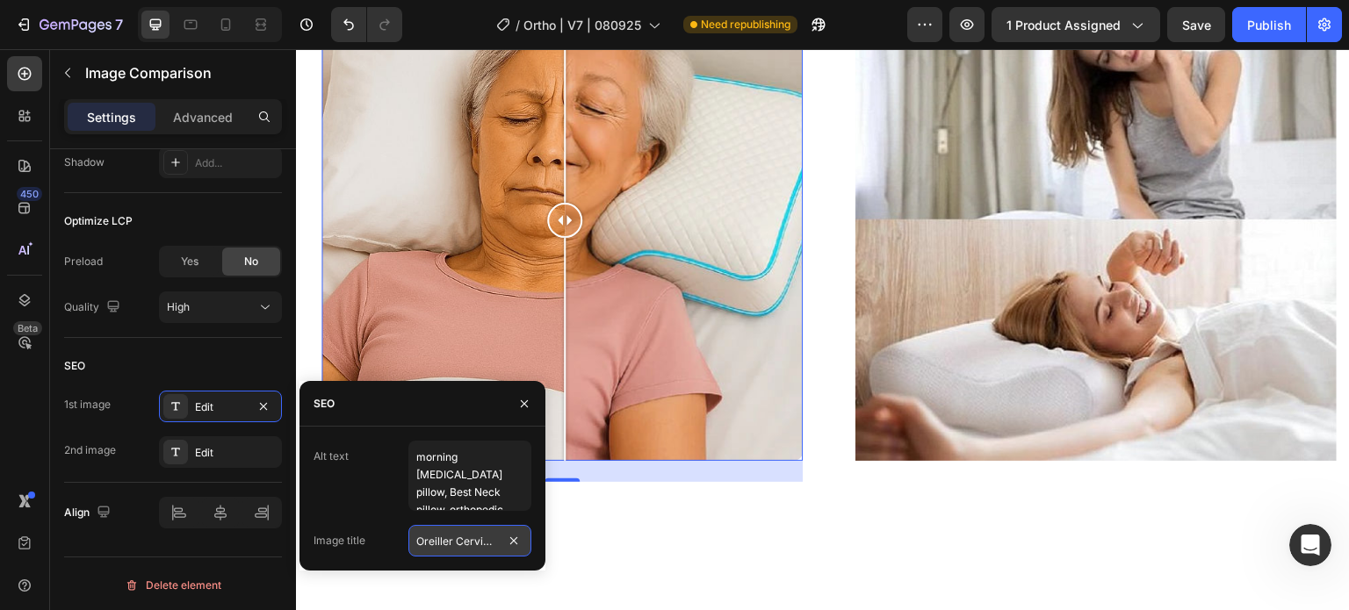
click at [438, 537] on input "Oreiller Cervical Ergonomique" at bounding box center [469, 541] width 123 height 32
click at [439, 538] on input "Oreiller Cervical Ergonomique" at bounding box center [469, 541] width 123 height 32
paste input "Cervical Memory Foam Neck Pain Pillow I4"
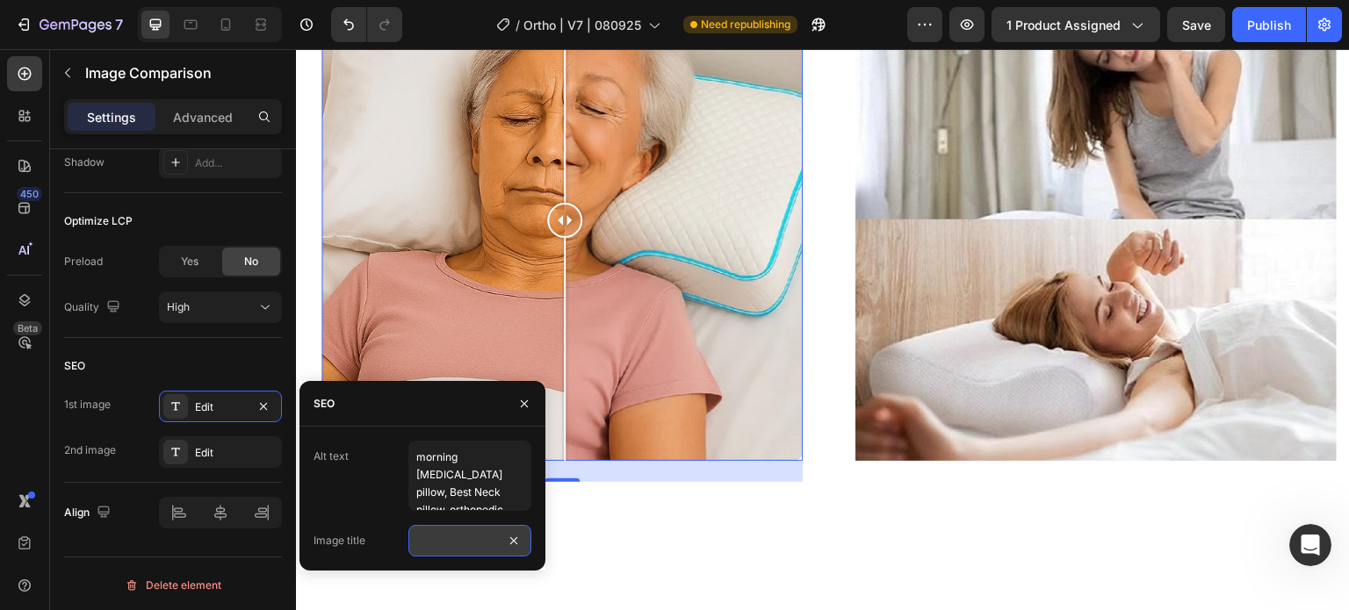
type input "Cervical Memory Foam Neck Pain Pillow I9"
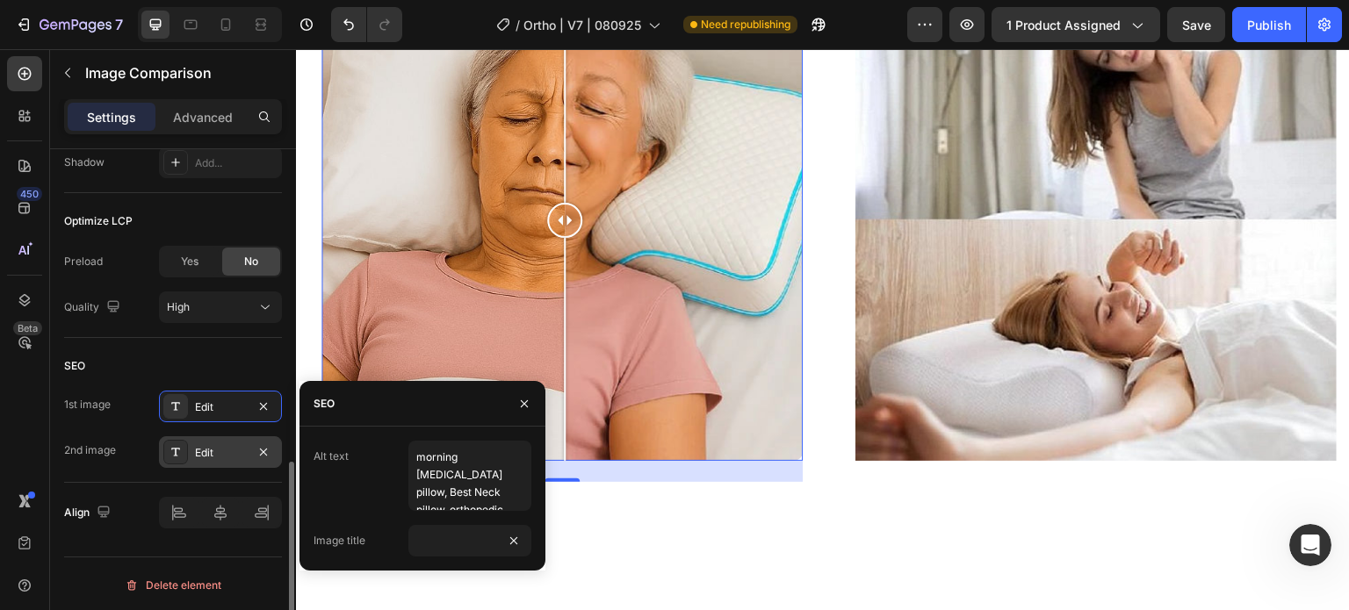
click at [233, 451] on div "Edit" at bounding box center [220, 453] width 51 height 16
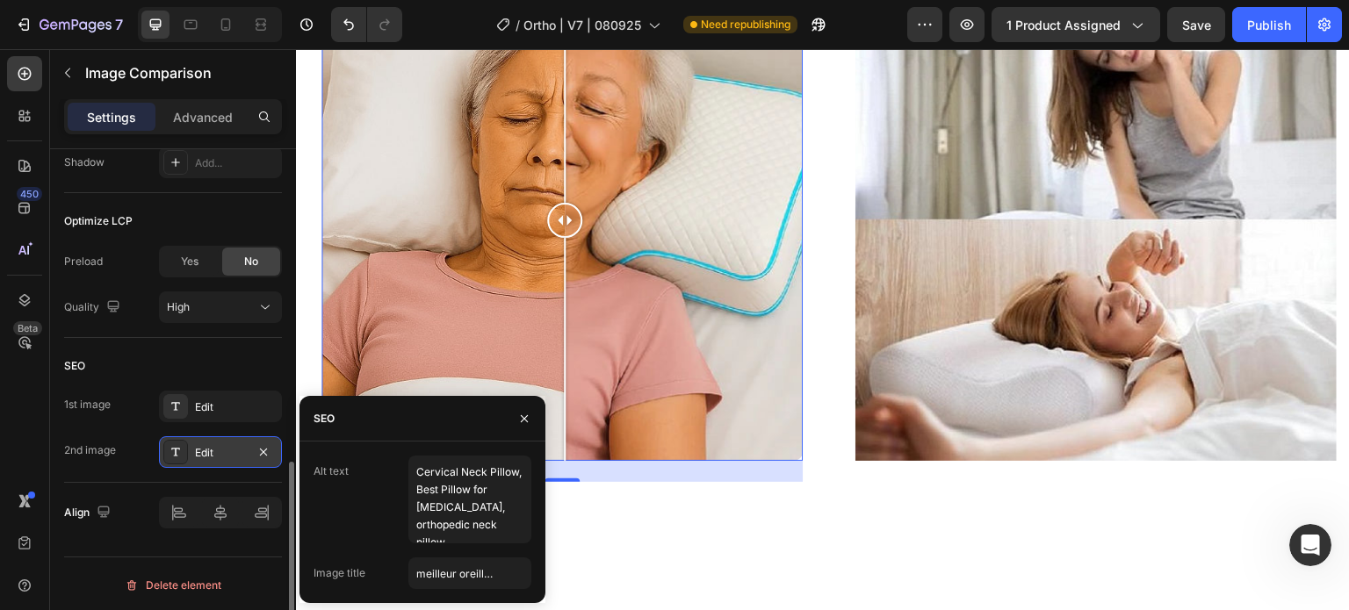
scroll to position [0, 0]
click at [467, 576] on input "meilleur oreiller cervical" at bounding box center [469, 574] width 123 height 32
paste input "Cervical Memory Foam Neck Pain Pillow I4"
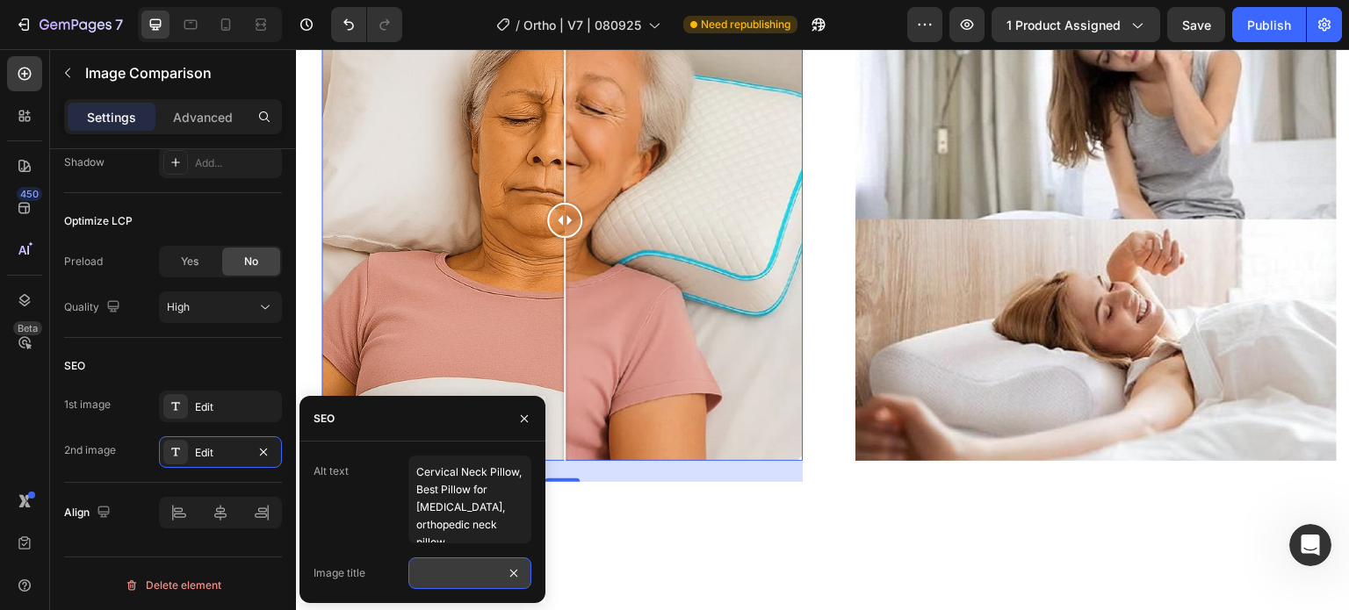
type input "Cervical Memory Foam Neck Pain Pillow I10"
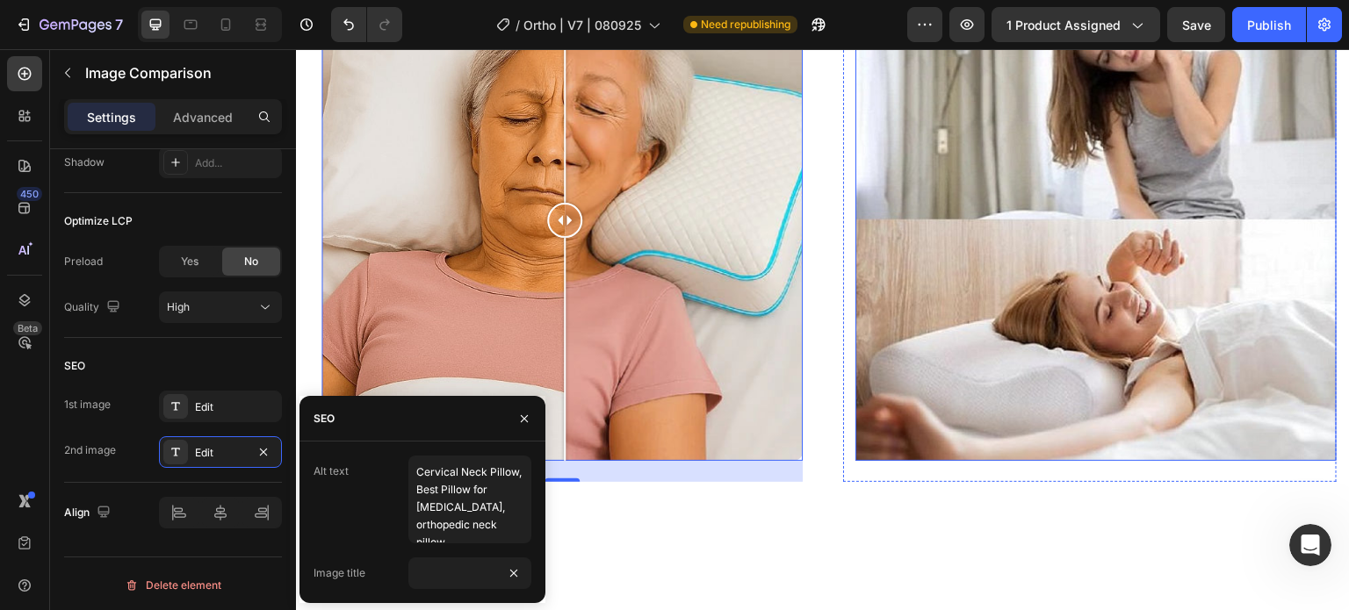
click at [1089, 249] on img at bounding box center [1096, 220] width 481 height 481
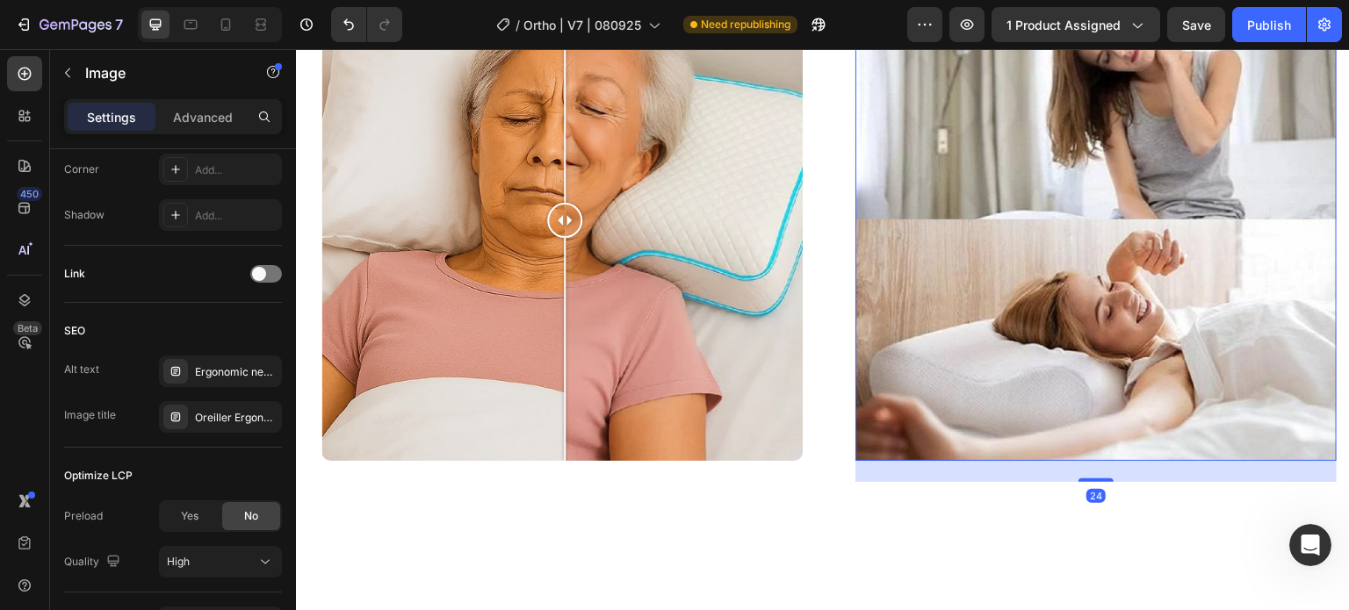
scroll to position [791, 0]
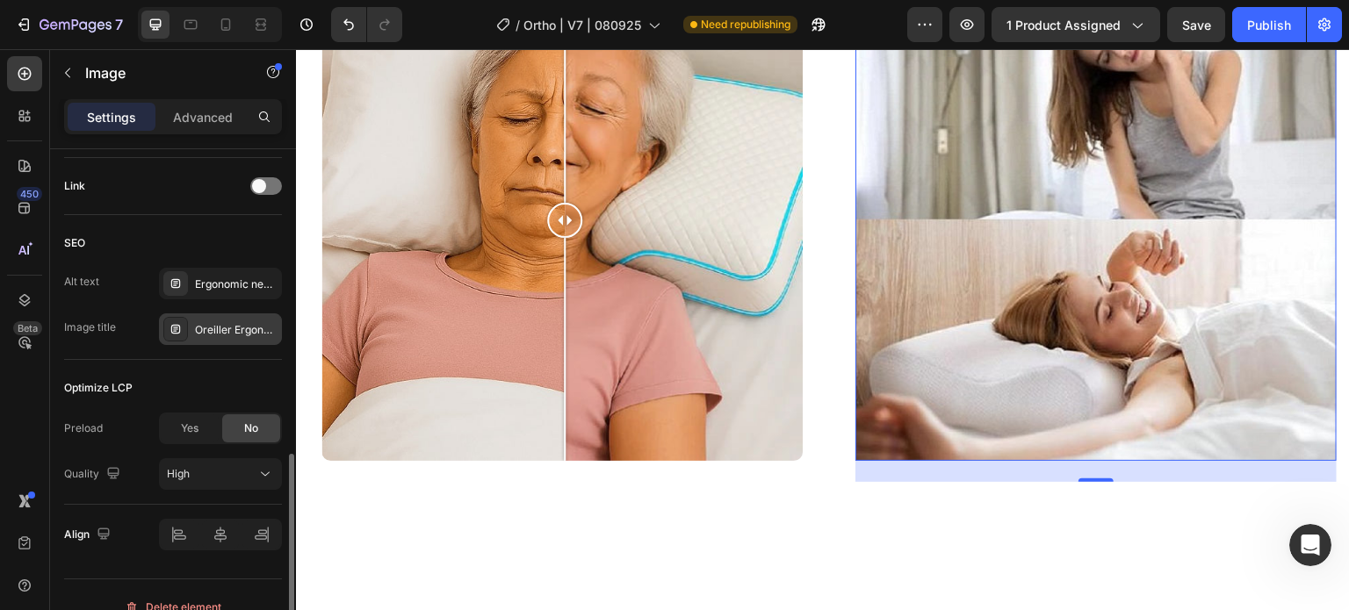
click at [235, 326] on div "Oreiller Ergonomique Cervical" at bounding box center [236, 330] width 83 height 16
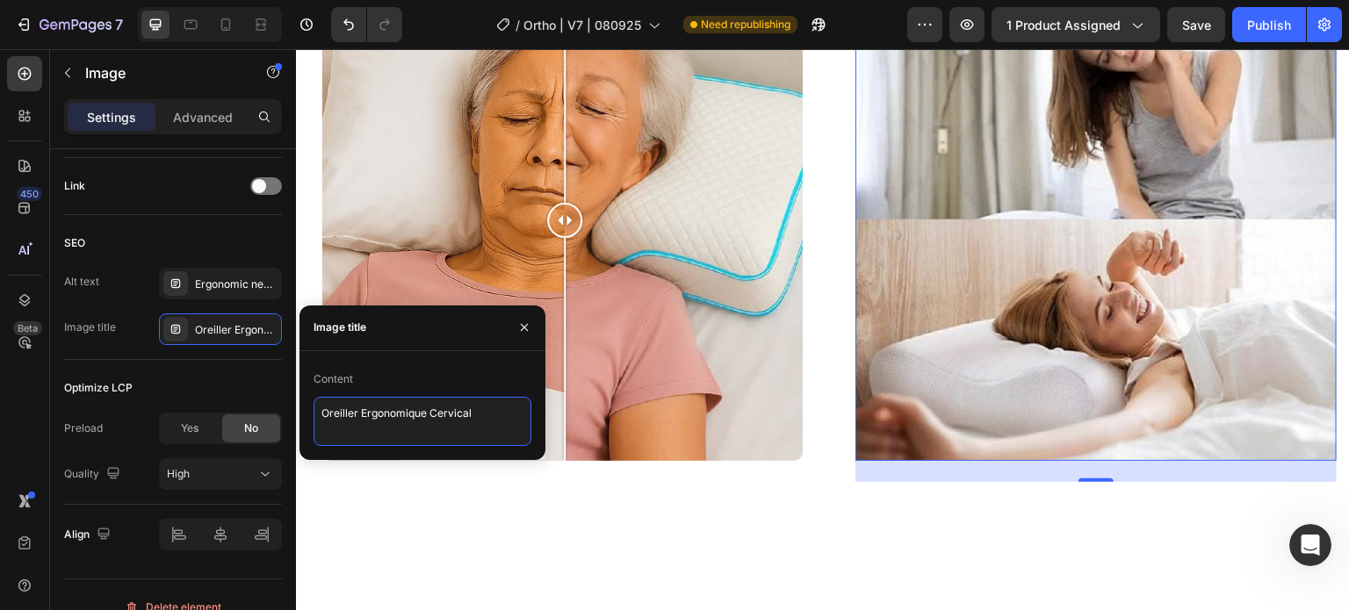
click at [397, 424] on textarea "Oreiller Ergonomique Cervical" at bounding box center [423, 421] width 218 height 49
paste textarea "Cervical Memory Foam Neck Pain Pillow I4"
type textarea "Cervical Memory Foam Neck Pain Pillow I11"
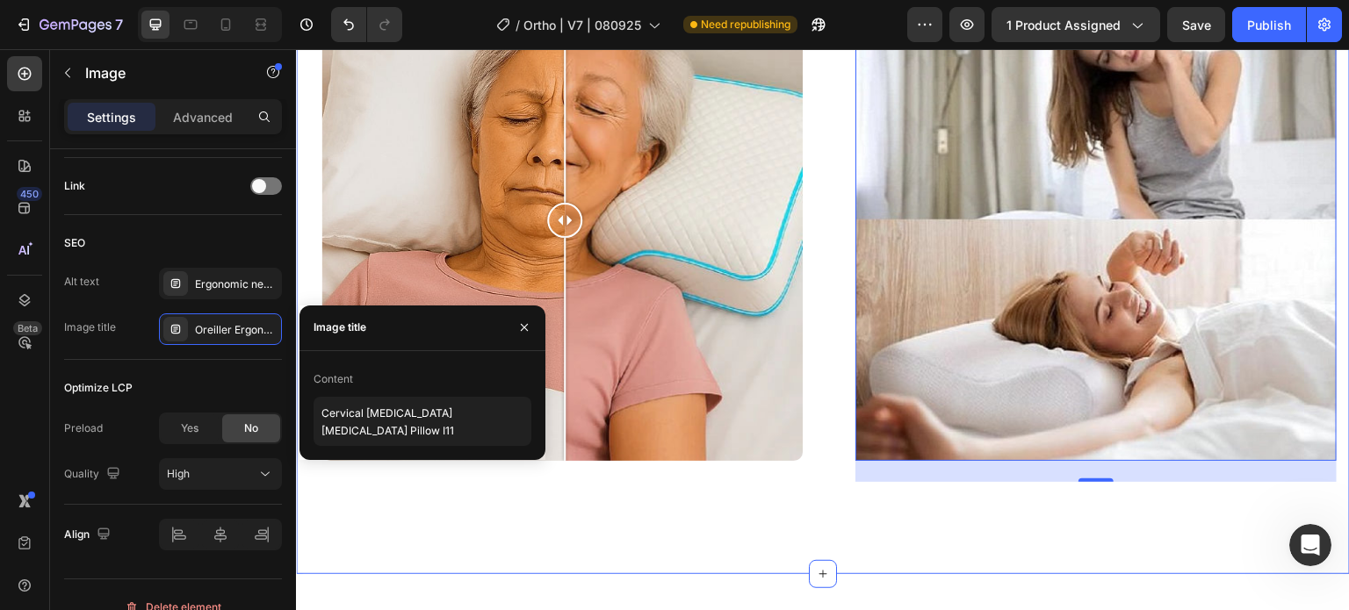
click at [650, 503] on div "It's time to replace your old pillow Heading Image Comparison Row Image 24 Row …" at bounding box center [823, 215] width 1054 height 662
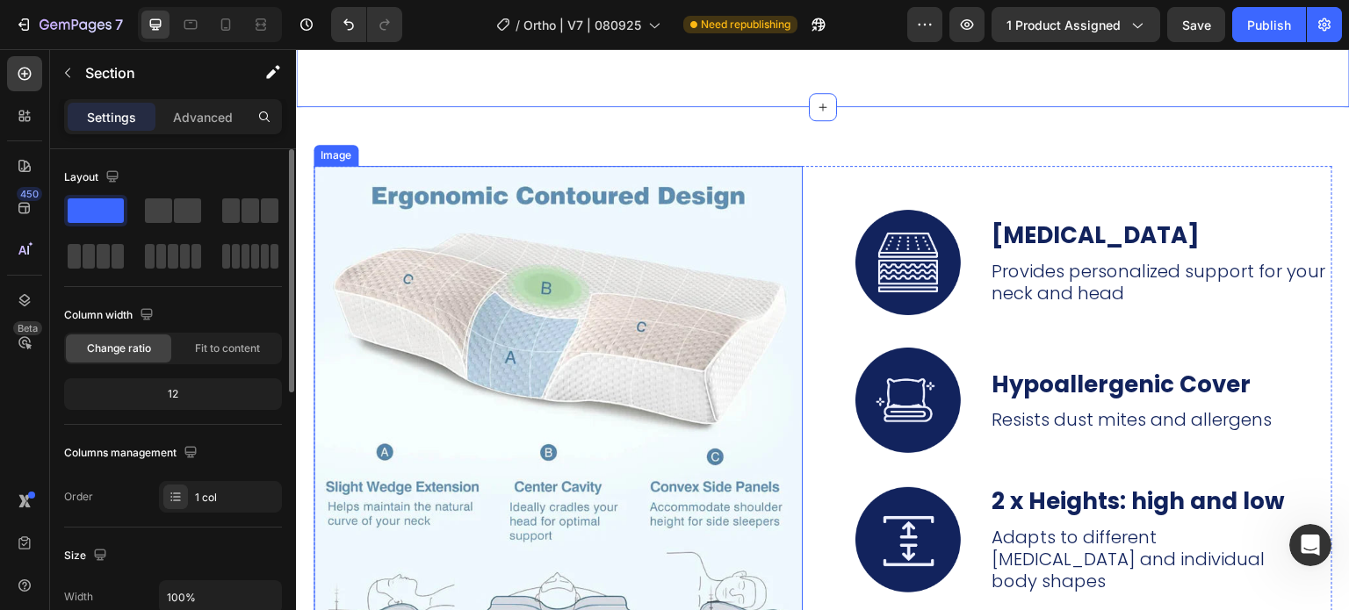
scroll to position [6324, 0]
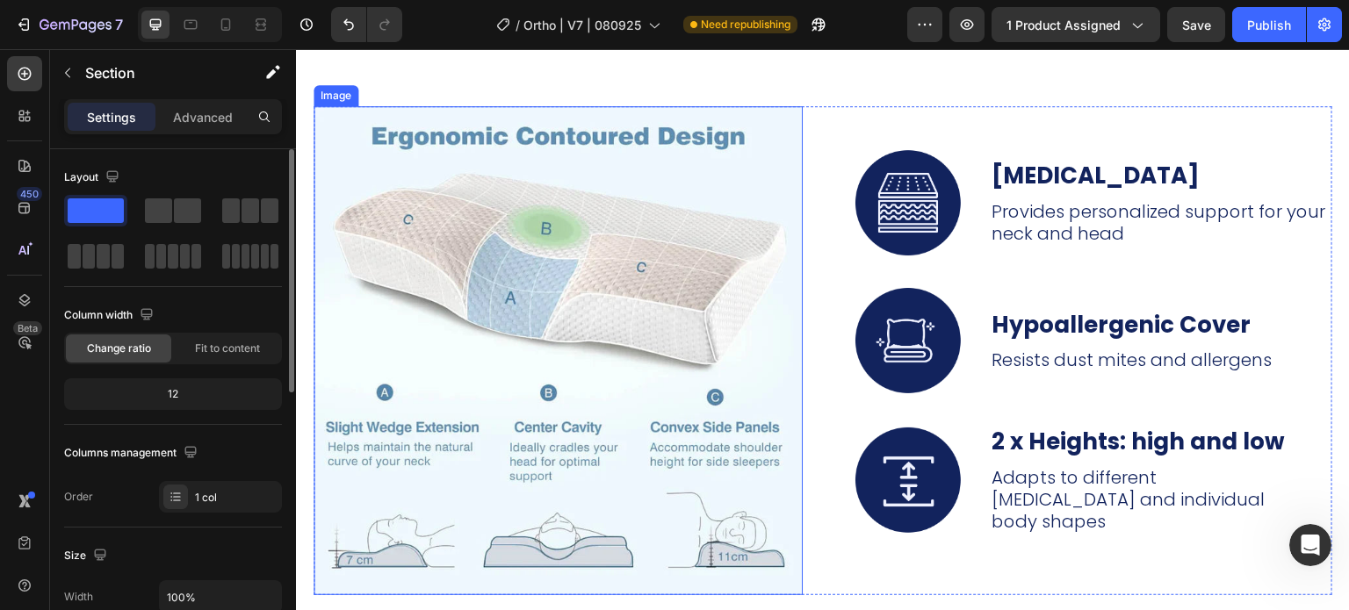
click at [550, 322] on img at bounding box center [558, 350] width 489 height 489
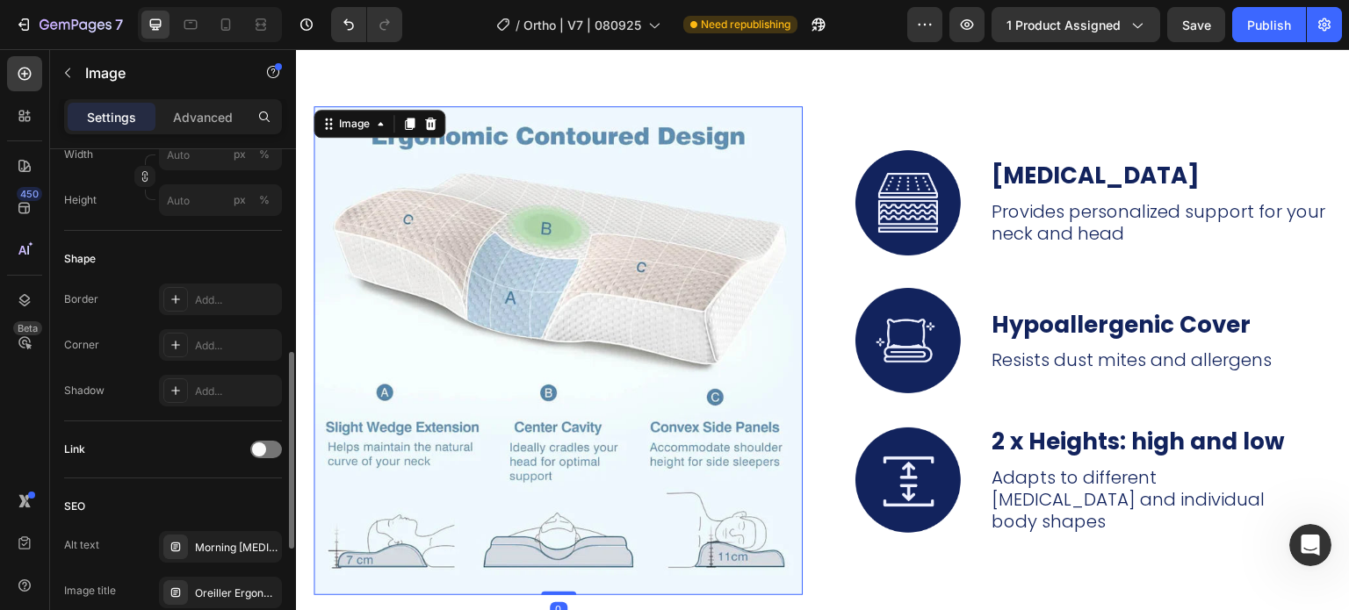
scroll to position [813, 0]
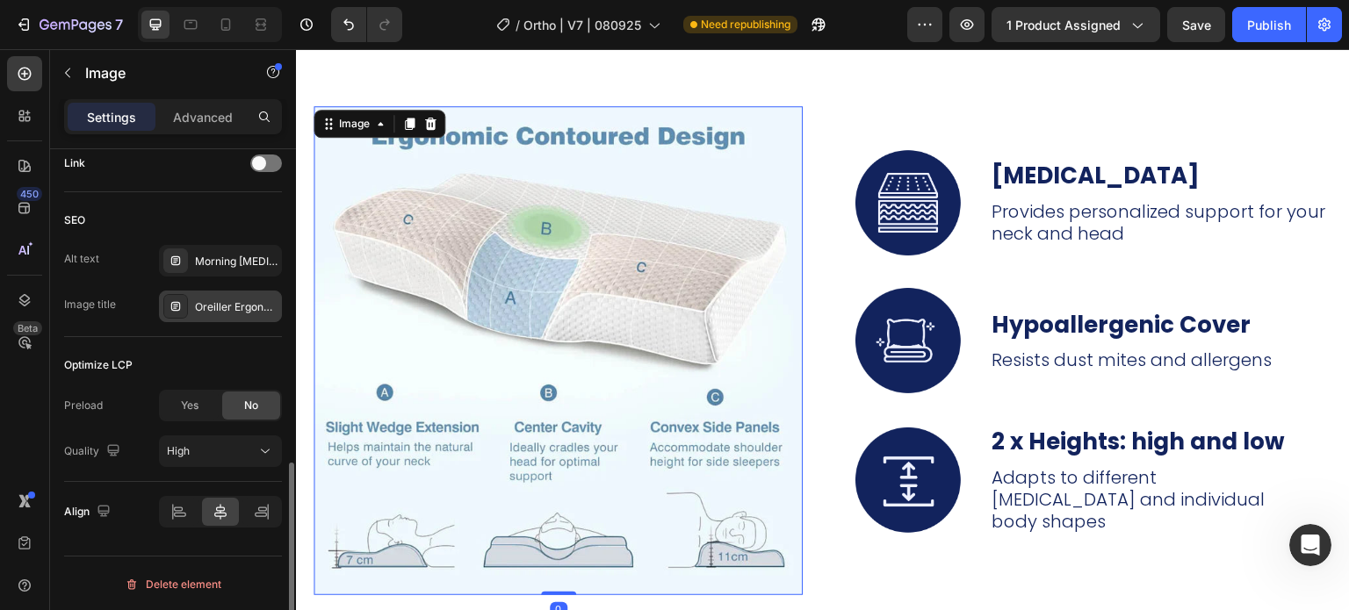
click at [211, 316] on div "Oreiller Ergonomique Cervical" at bounding box center [220, 307] width 123 height 32
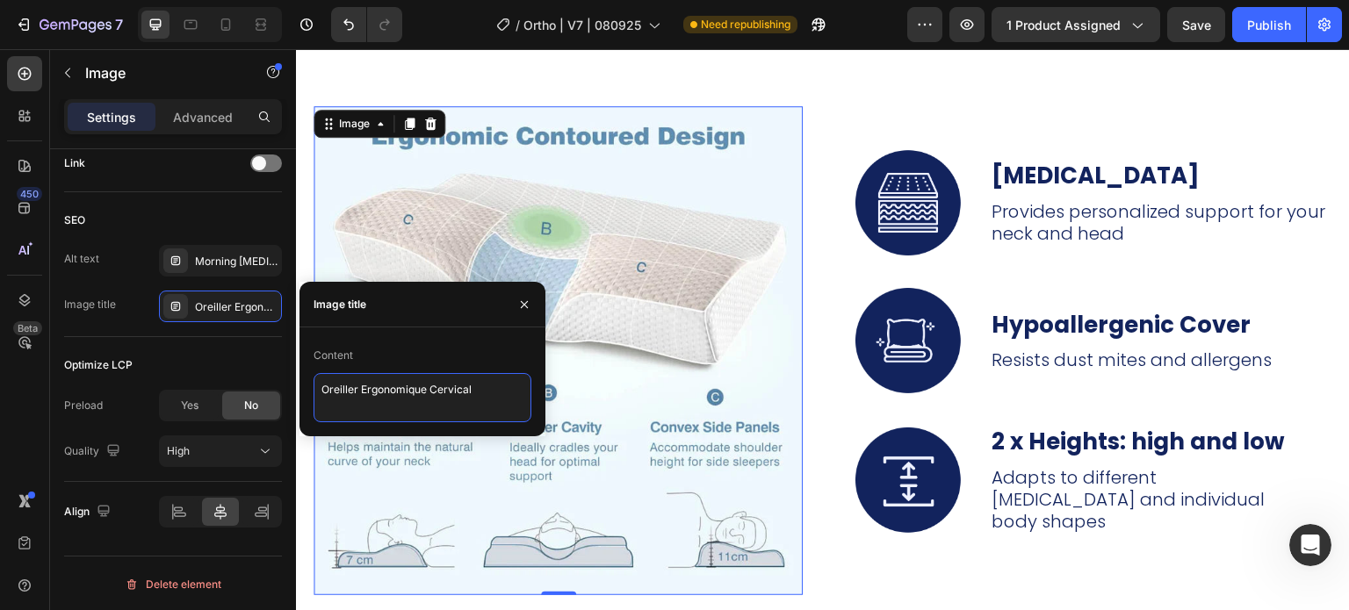
click at [321, 387] on textarea "Oreiller Ergonomique Cervical" at bounding box center [423, 397] width 218 height 49
paste textarea "Cervical Memory Foam Neck Pain Pillow I4"
type textarea "Cervical Memory Foam Neck Pain Pillow I12"
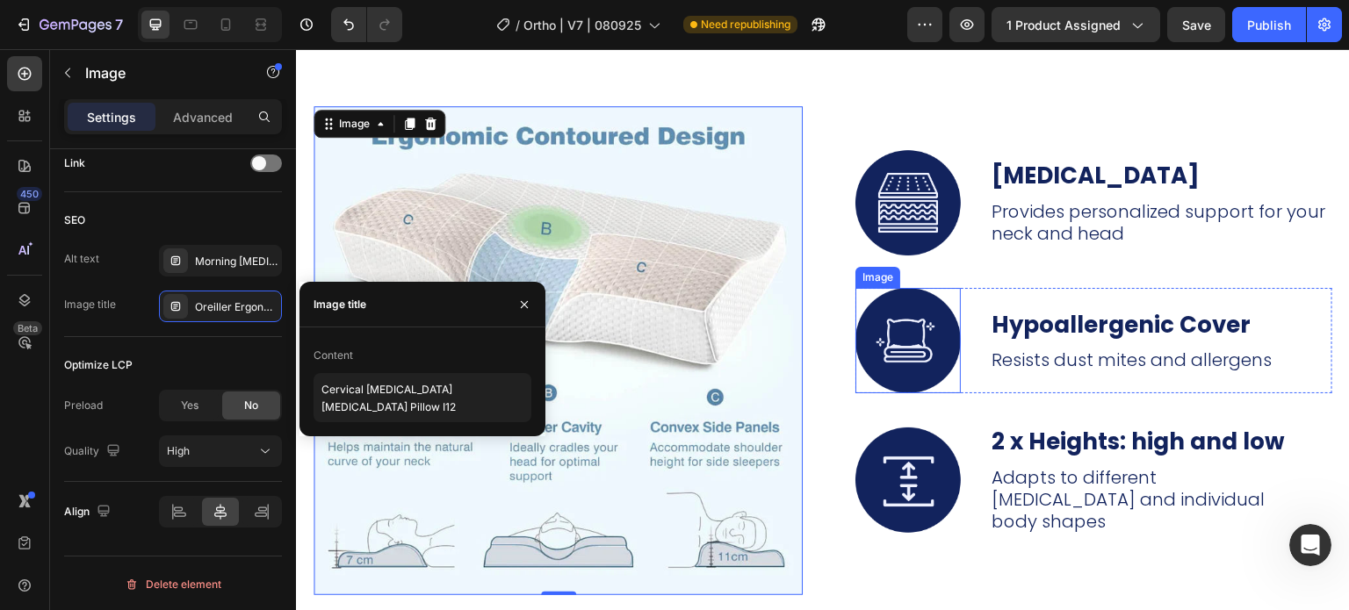
click at [874, 287] on div "Image Memory Foam Text Block Provides personalized support for your neck and he…" at bounding box center [1094, 320] width 477 height 429
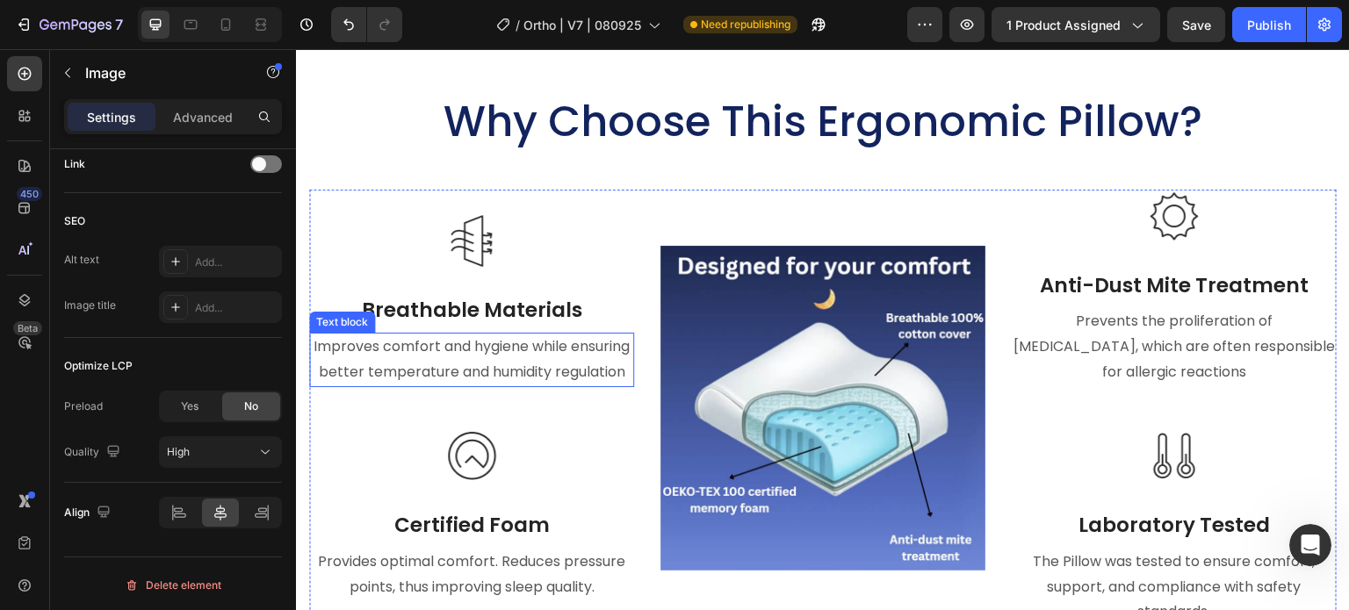
scroll to position [7466, 0]
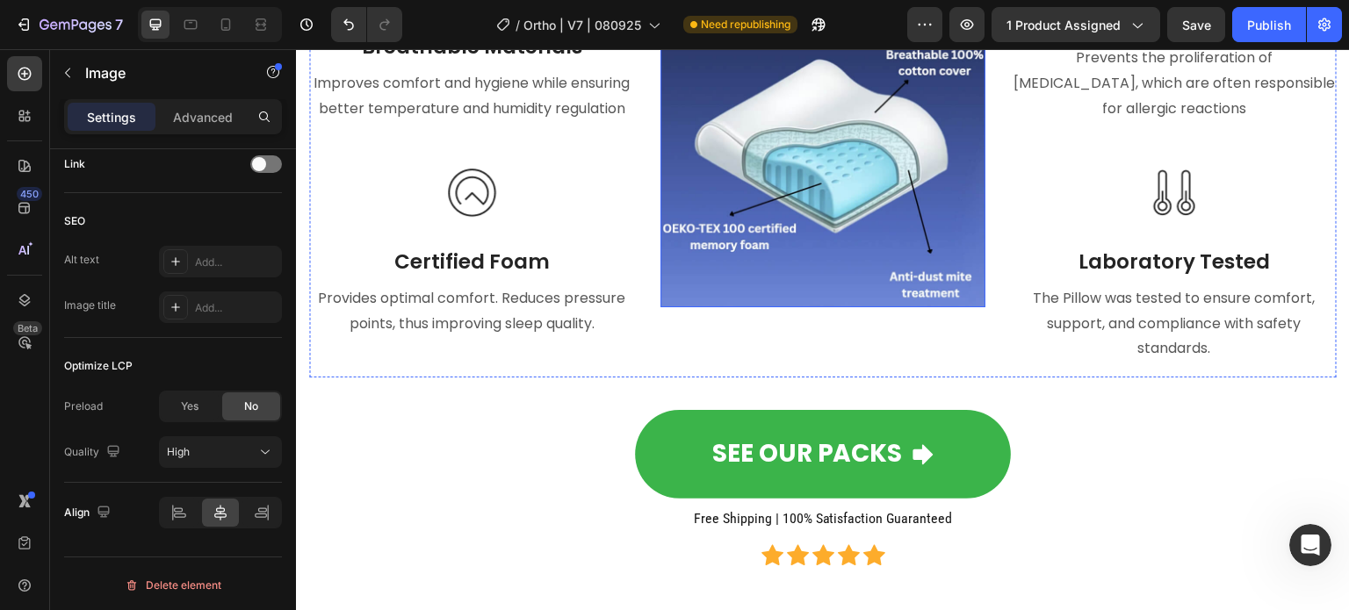
click at [771, 199] on img at bounding box center [823, 144] width 325 height 325
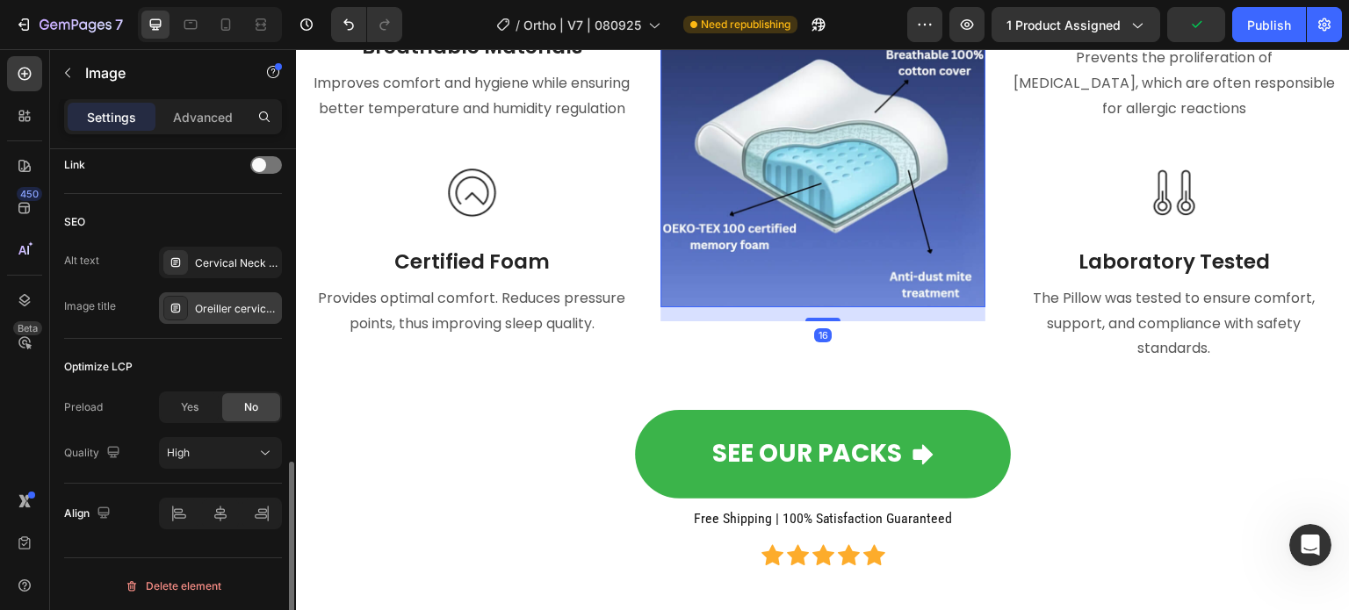
click at [256, 315] on div "Oreiller cervical, oreiller ergonomique cervical" at bounding box center [220, 308] width 123 height 32
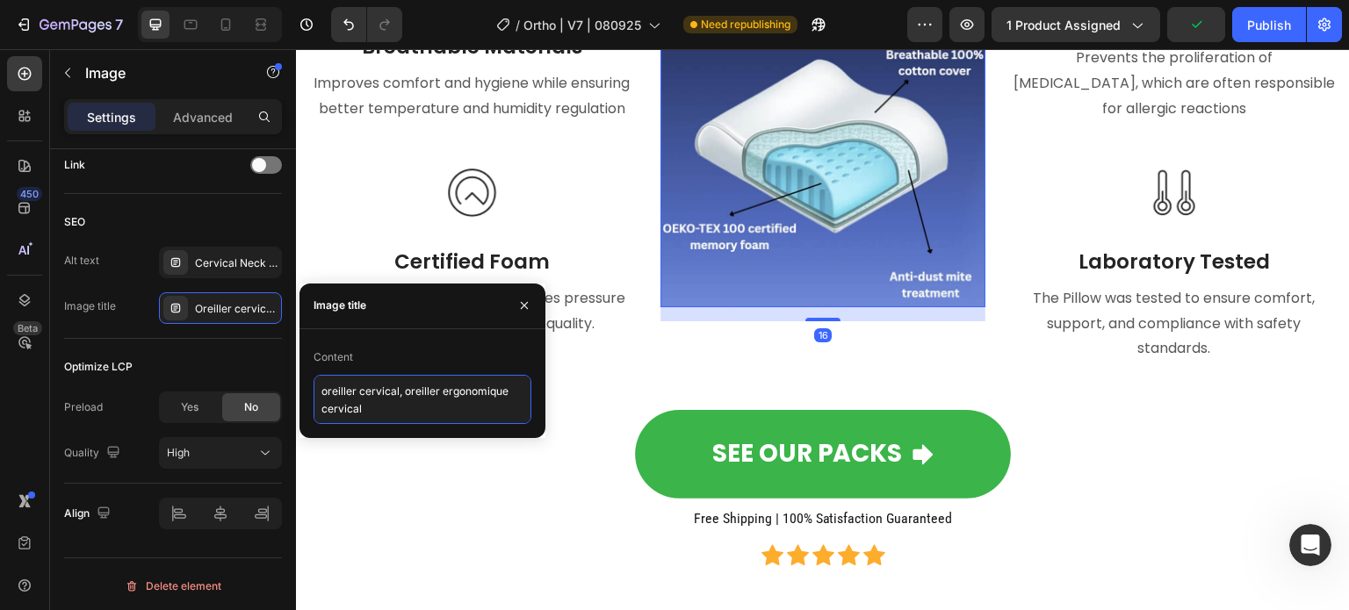
click at [409, 411] on textarea "oreiller cervical, oreiller ergonomique cervical" at bounding box center [423, 399] width 218 height 49
click at [409, 410] on textarea "oreiller cervical, oreiller ergonomique cervical" at bounding box center [423, 399] width 218 height 49
paste textarea "Cervical Memory Foam Neck Pain Pillow I4"
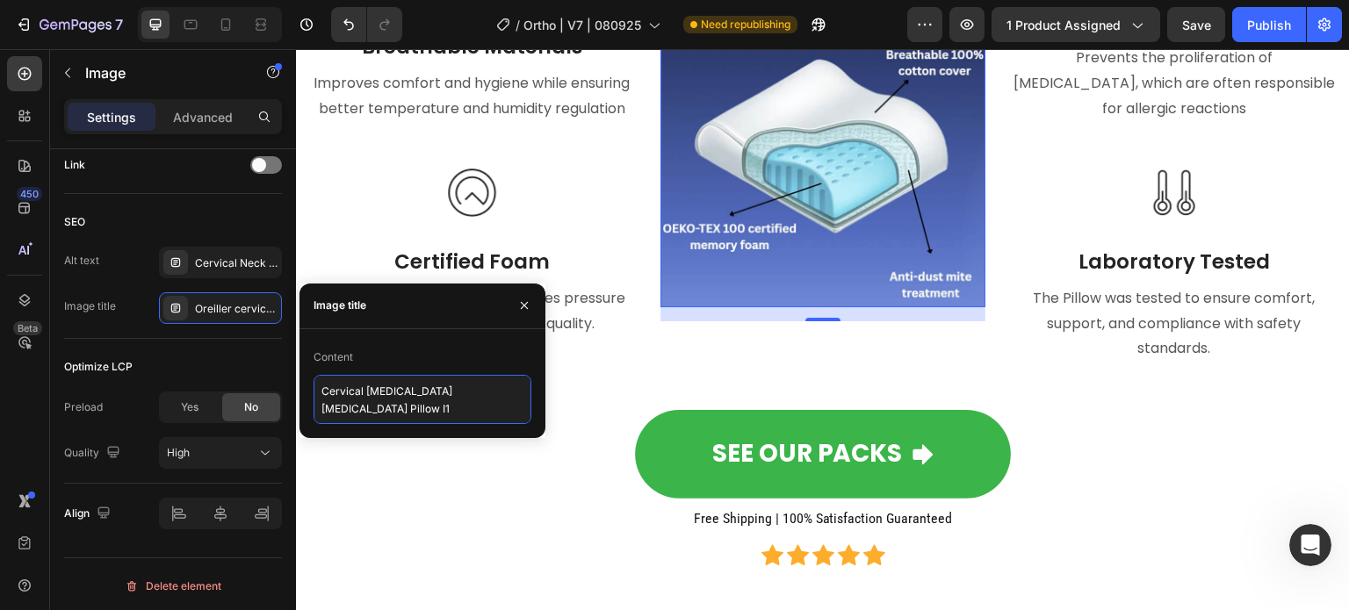
type textarea "Cervical Memory Foam Neck Pain Pillow I13"
click at [707, 236] on img at bounding box center [823, 144] width 325 height 325
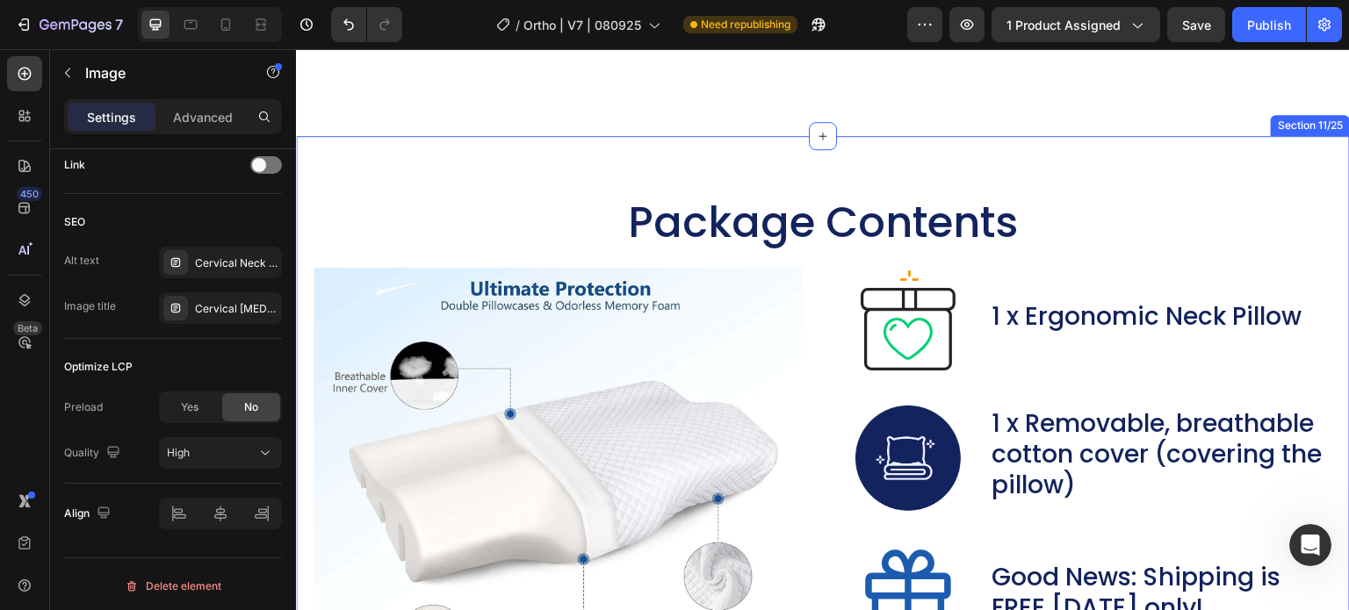
scroll to position [8081, 0]
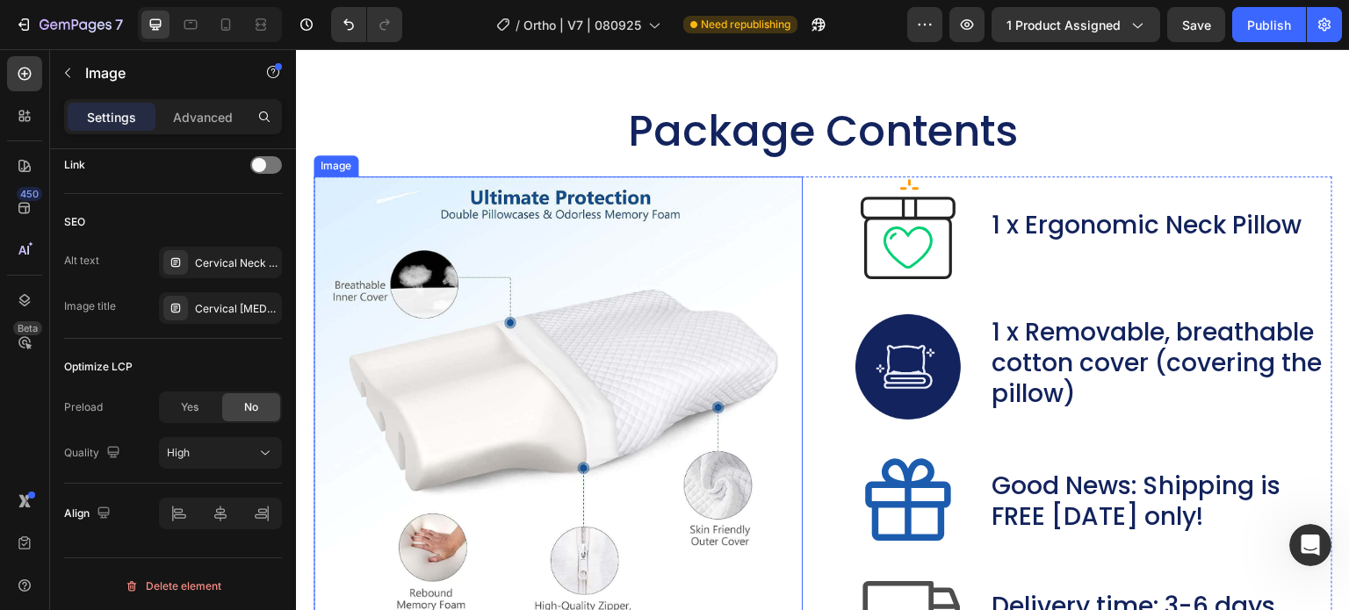
click at [618, 327] on img at bounding box center [558, 416] width 489 height 479
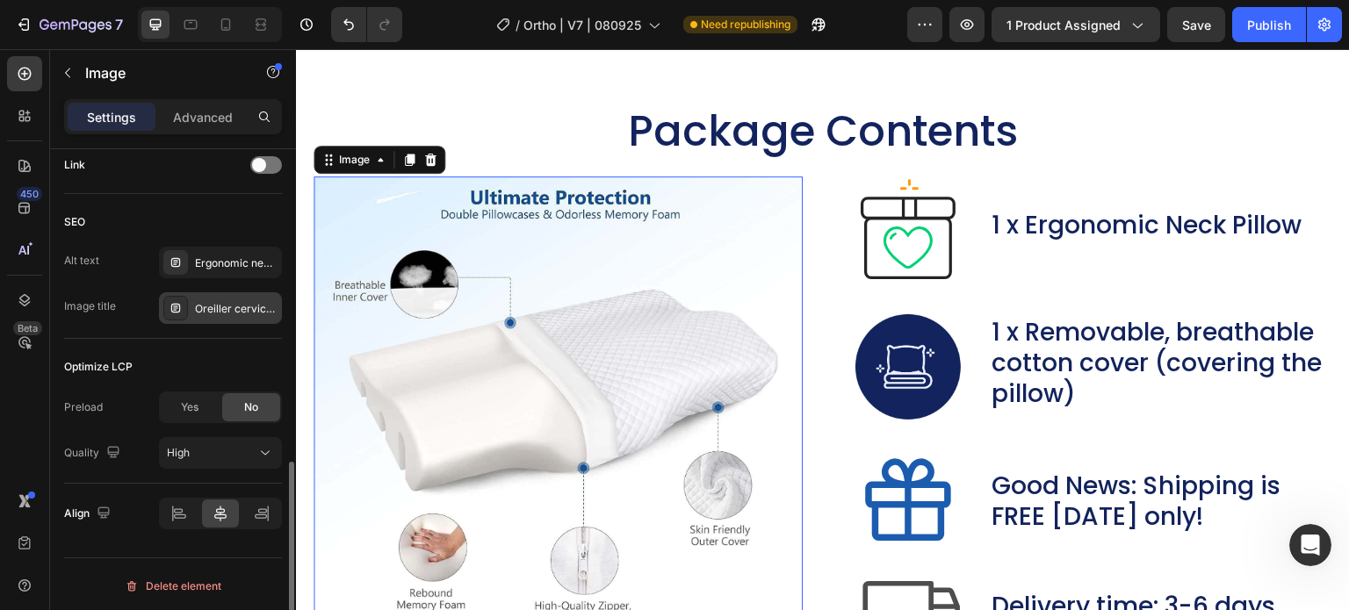
click at [227, 315] on div "Oreiller cervical I81" at bounding box center [220, 308] width 123 height 32
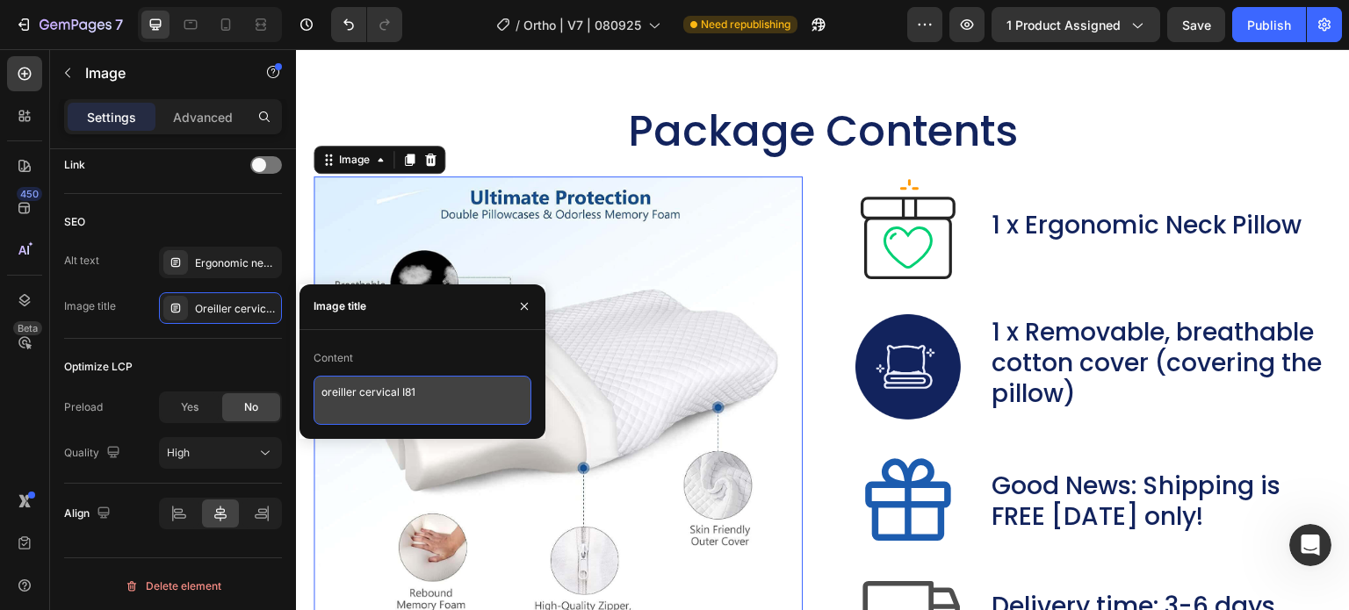
click at [390, 387] on textarea "oreiller cervical I81" at bounding box center [423, 400] width 218 height 49
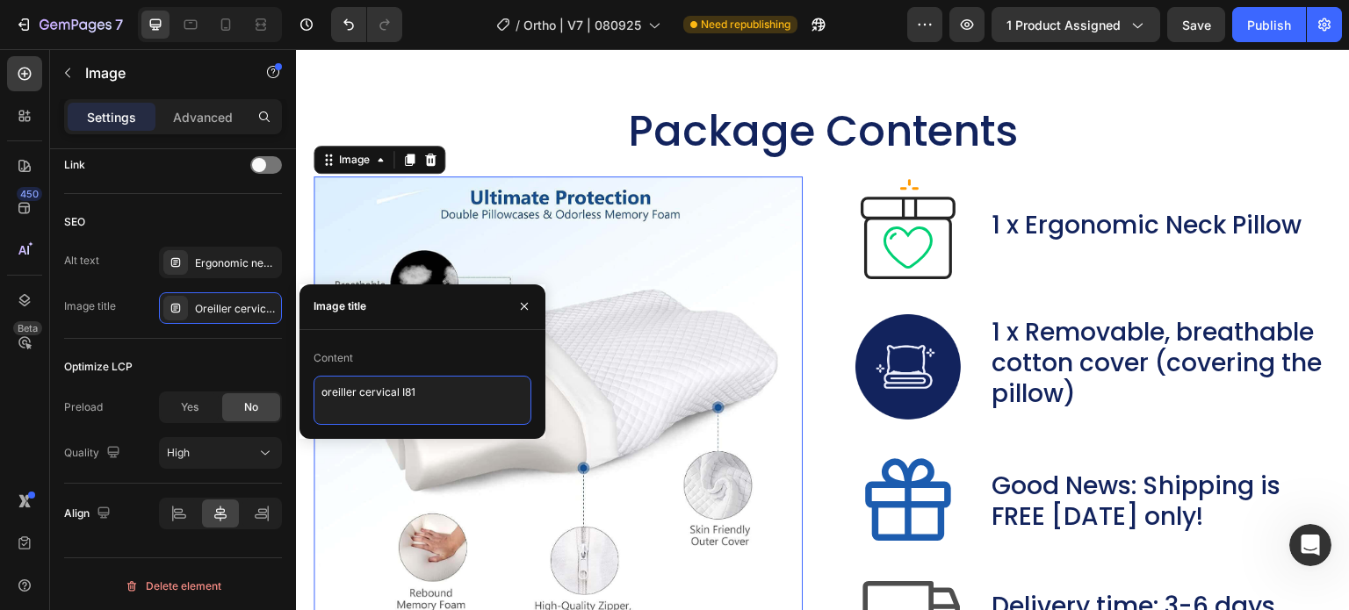
click at [390, 387] on textarea "oreiller cervical I81" at bounding box center [423, 400] width 218 height 49
paste textarea "Cervical Memory Foam Neck Pain Pillow I4"
type textarea "Cervical Memory Foam Neck Pain Pillow I14"
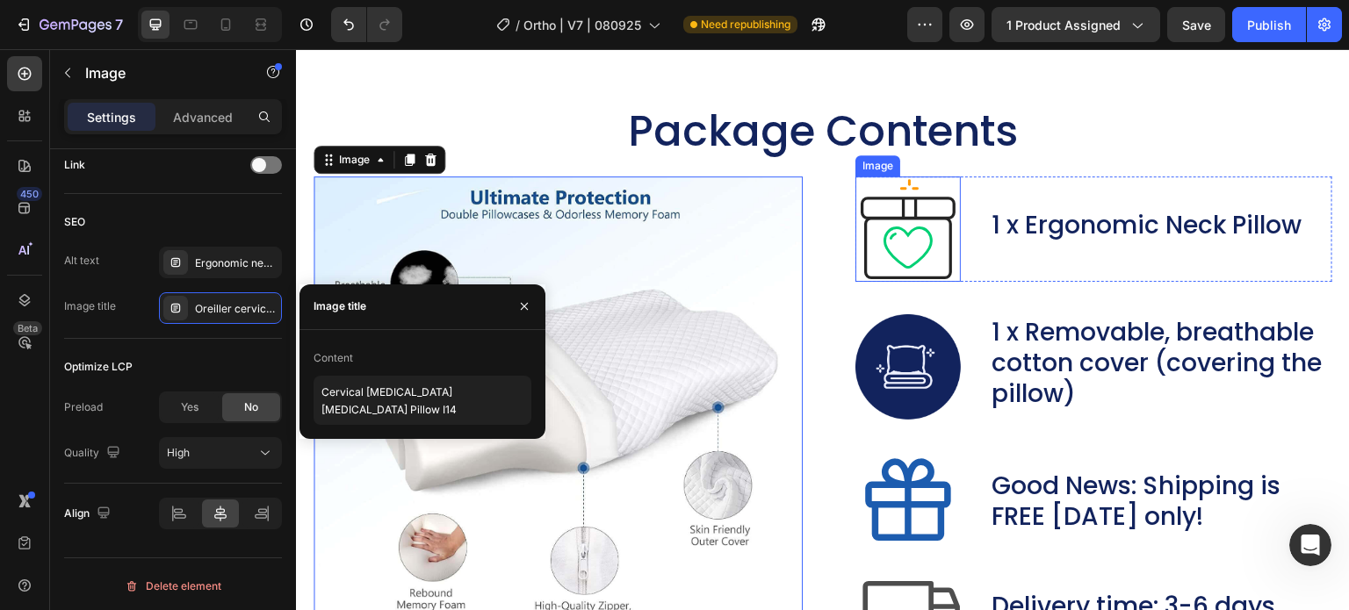
click at [912, 273] on img at bounding box center [908, 229] width 105 height 105
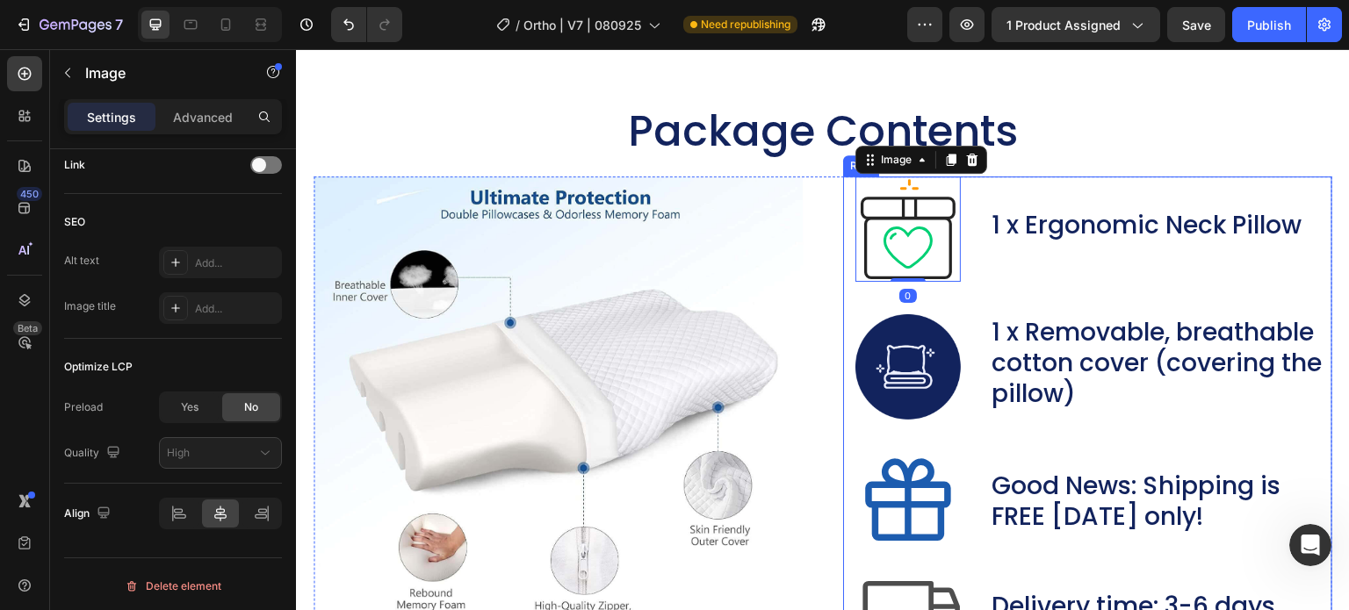
click at [892, 319] on div "Package Contents Heading Image Image 0 1 x Ergonomic Neck Pillow Text Block Row…" at bounding box center [823, 416] width 1019 height 624
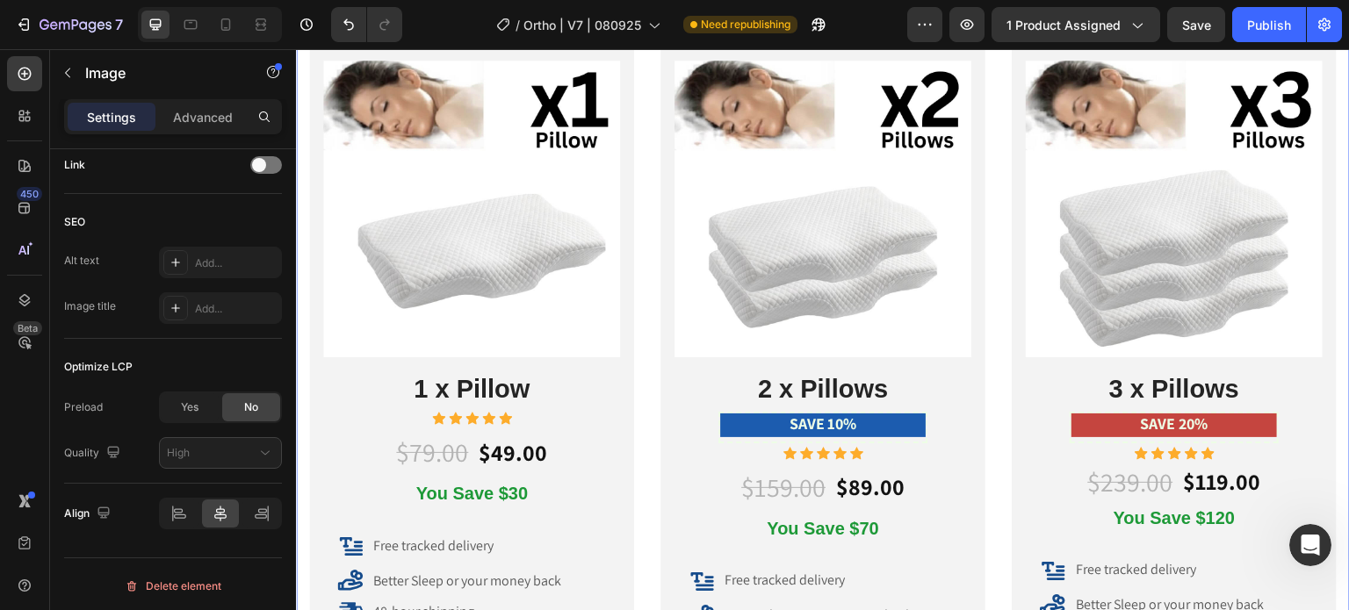
scroll to position [9135, 0]
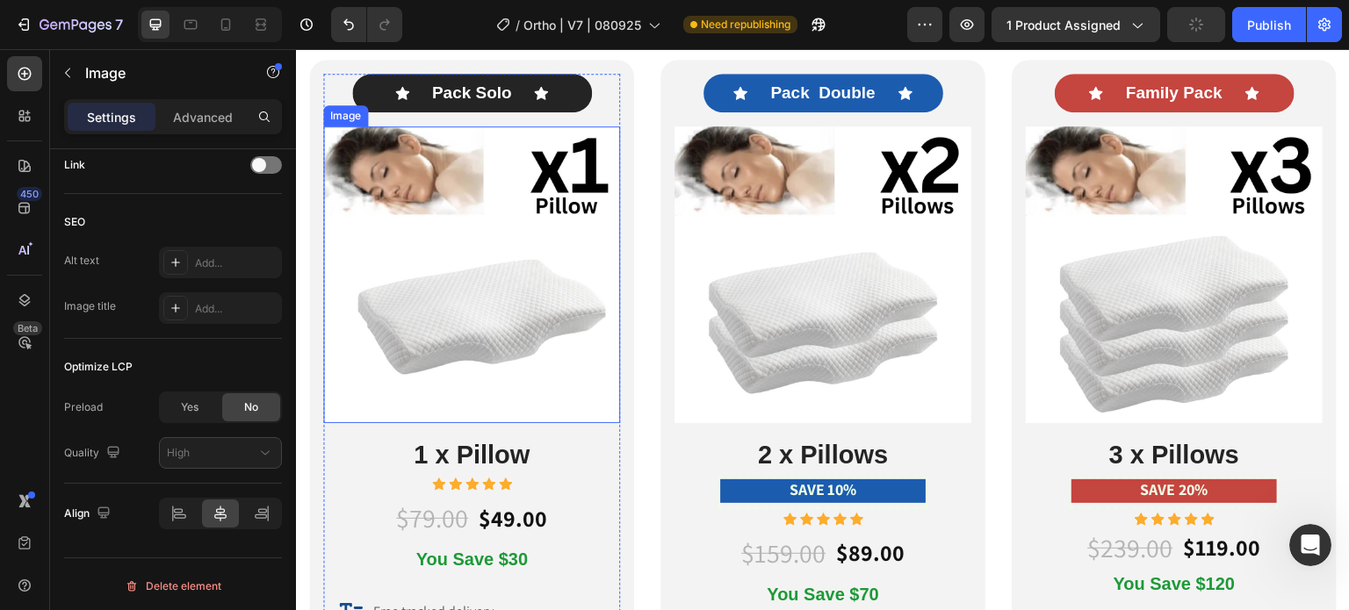
click at [492, 285] on img at bounding box center [471, 274] width 297 height 297
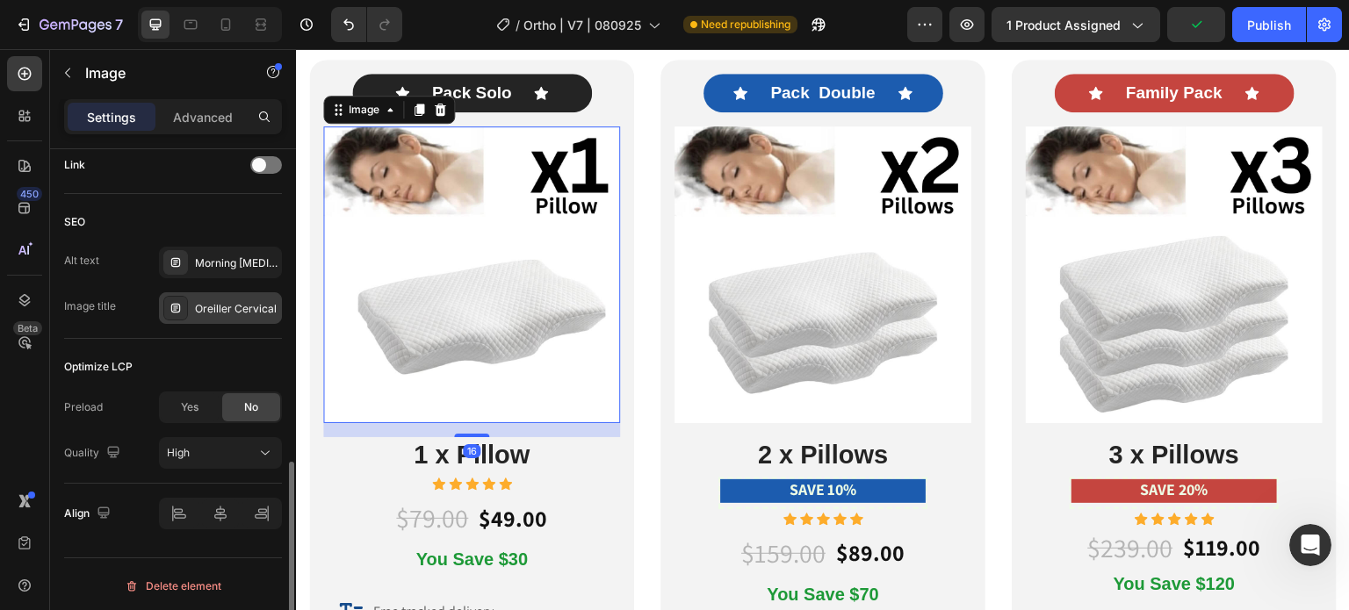
click at [239, 312] on div "Oreiller Cervical" at bounding box center [236, 309] width 83 height 16
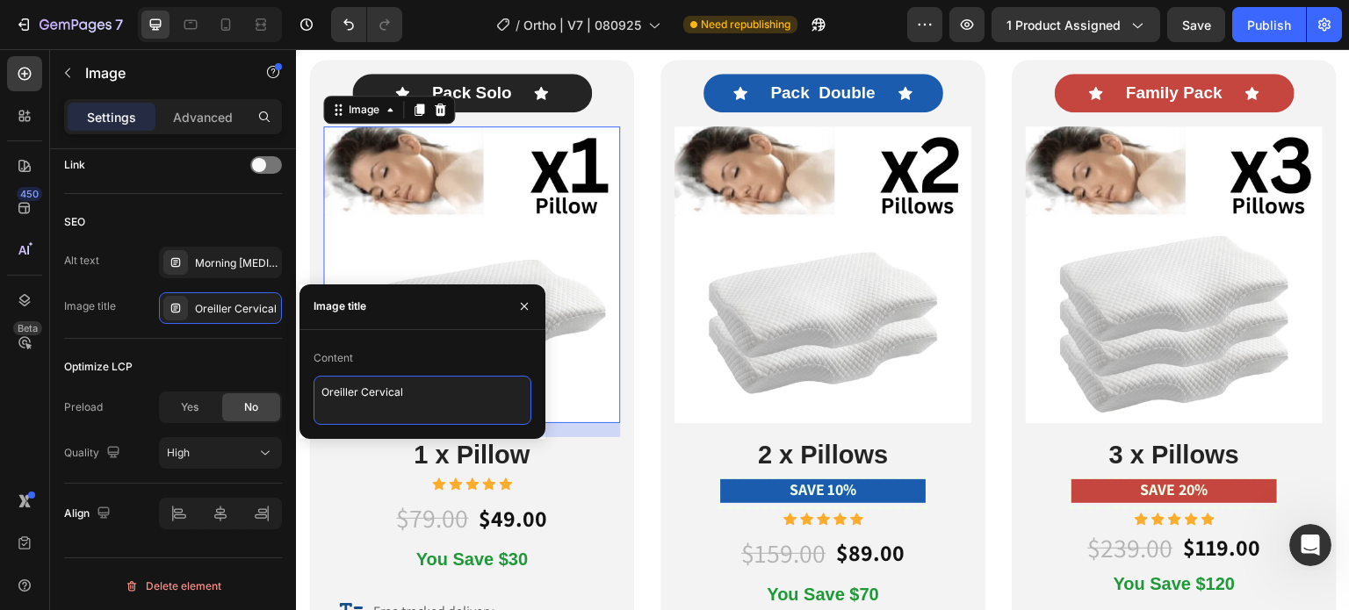
click at [410, 392] on textarea "Oreiller Cervical" at bounding box center [423, 400] width 218 height 49
paste textarea "Cervical Memory Foam Neck Pain Pillow I4"
drag, startPoint x: 353, startPoint y: 408, endPoint x: 390, endPoint y: 408, distance: 36.9
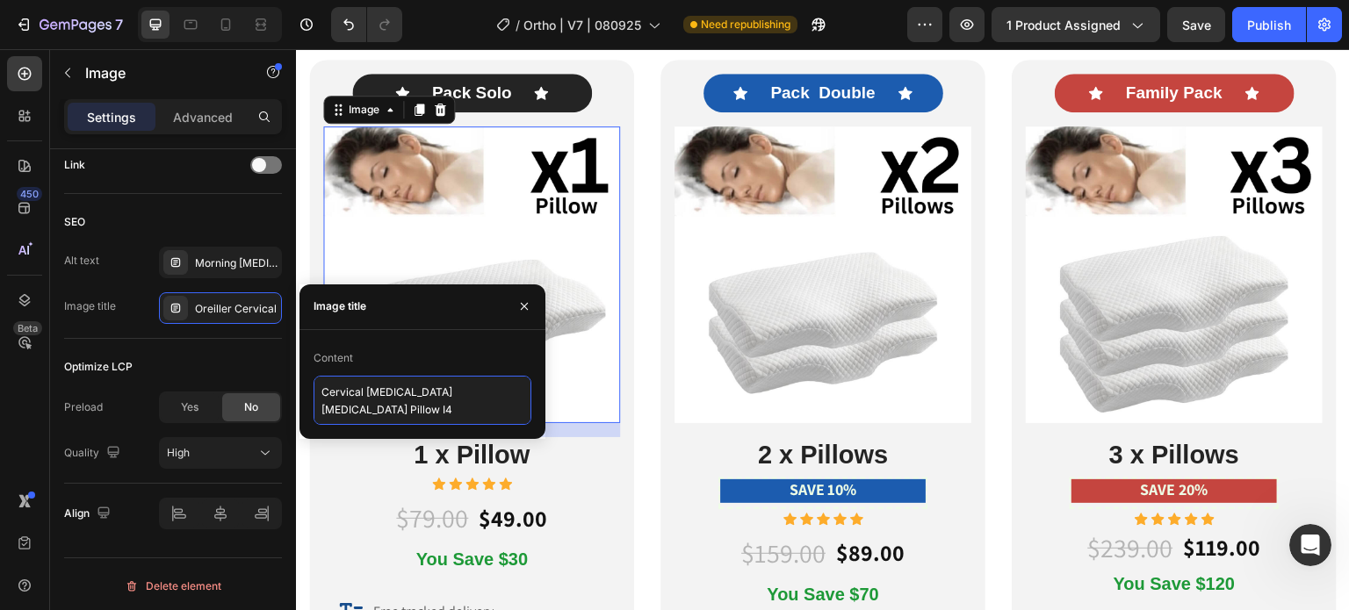
click at [390, 408] on textarea "Cervical Memory Foam Neck Pain Pillow I4" at bounding box center [423, 400] width 218 height 49
type textarea "Cervical Memory Foam Neck Pain Pillow V1"
drag, startPoint x: 390, startPoint y: 408, endPoint x: 302, endPoint y: 385, distance: 90.8
click at [304, 386] on div "Content Cervical Memory Foam Neck Pain Pillow V1" at bounding box center [423, 384] width 246 height 81
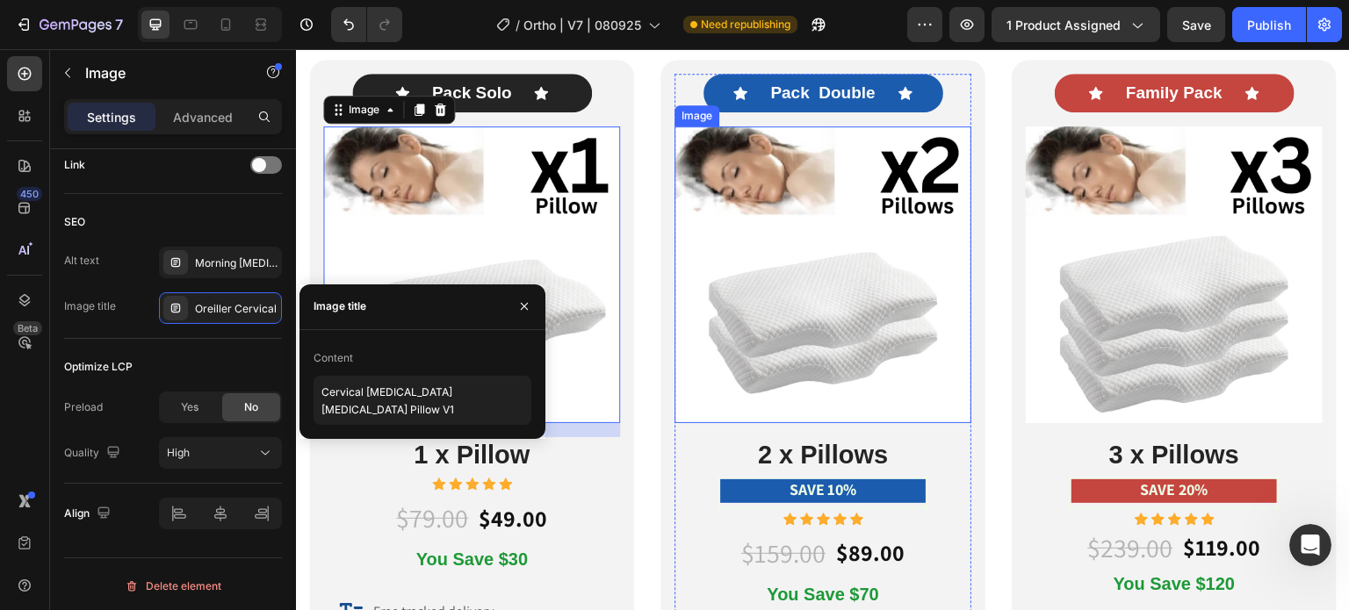
click at [856, 246] on img at bounding box center [823, 274] width 297 height 297
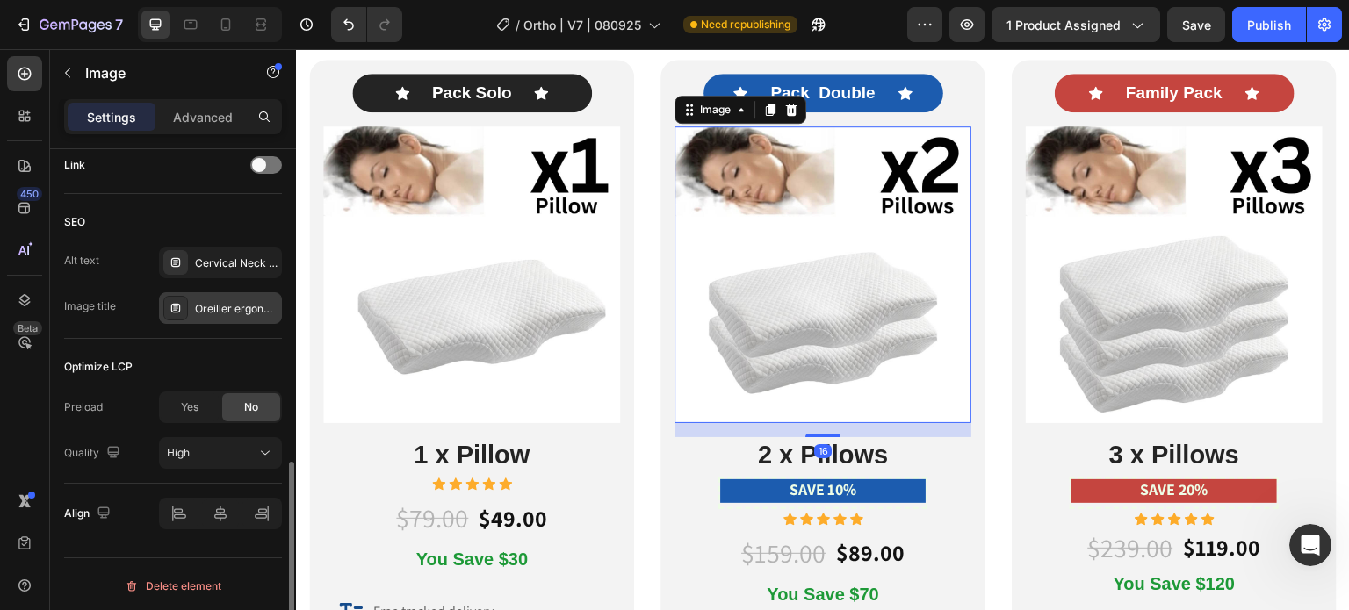
click at [243, 316] on div "Oreiller ergonomique cervical" at bounding box center [220, 308] width 123 height 32
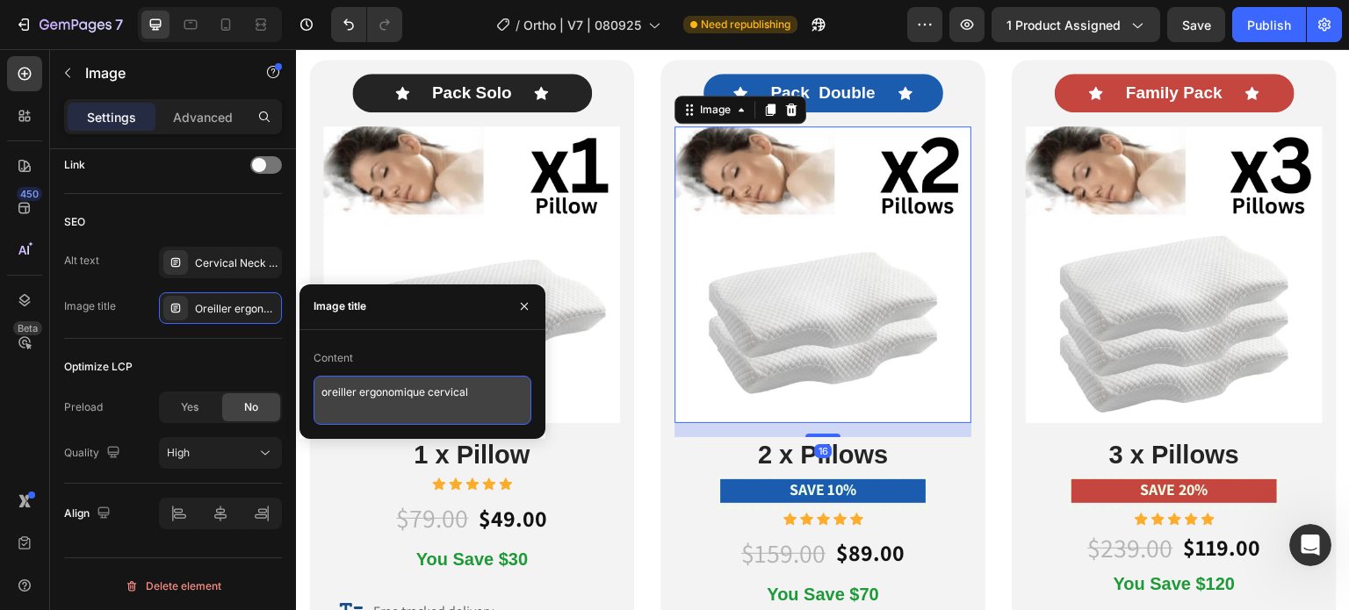
click at [353, 393] on textarea "oreiller ergonomique cervical" at bounding box center [423, 400] width 218 height 49
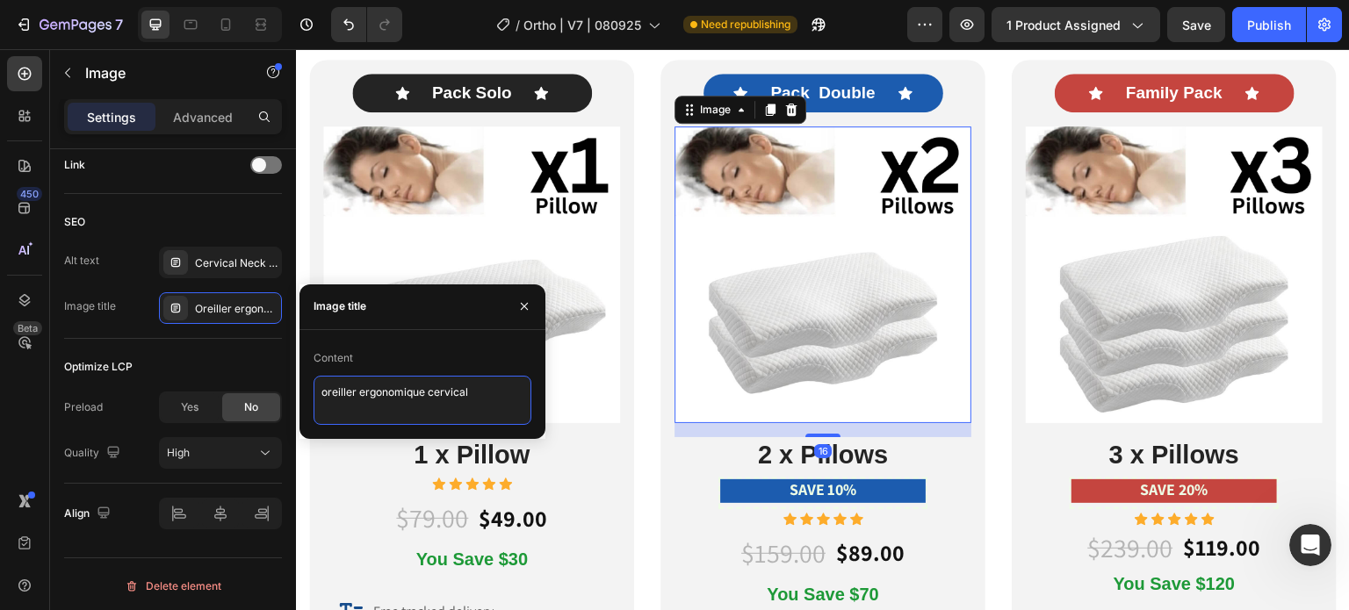
click at [353, 393] on textarea "oreiller ergonomique cervical" at bounding box center [423, 400] width 218 height 49
paste textarea "Cervical Memory Foam Neck Pain Pillow V1"
type textarea "Cervical Memory Foam Neck Pain Pillow V2"
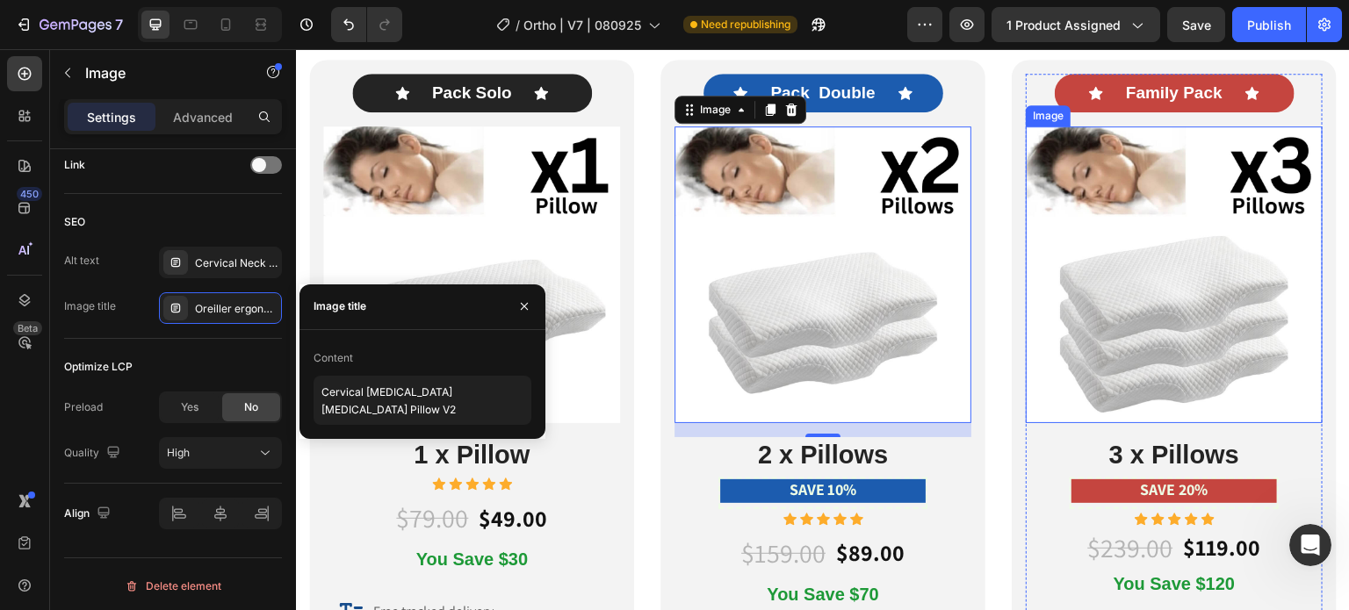
click at [1109, 223] on img at bounding box center [1174, 274] width 297 height 297
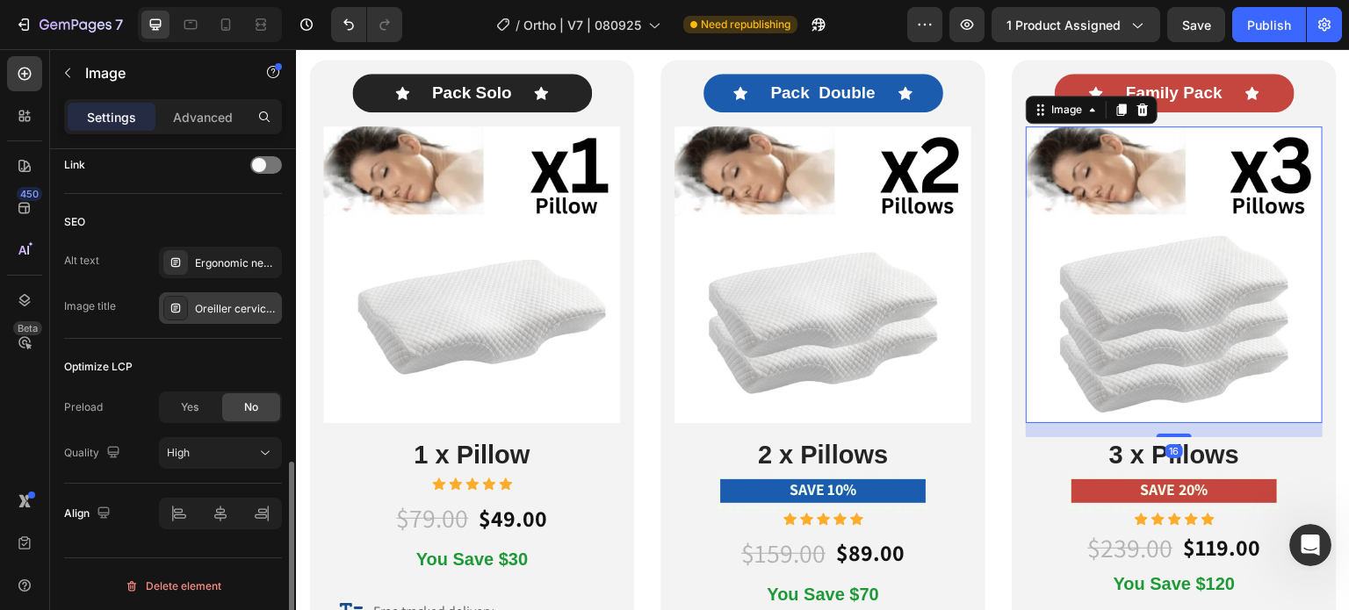
click at [256, 309] on div "Oreiller cervical I8" at bounding box center [236, 309] width 83 height 16
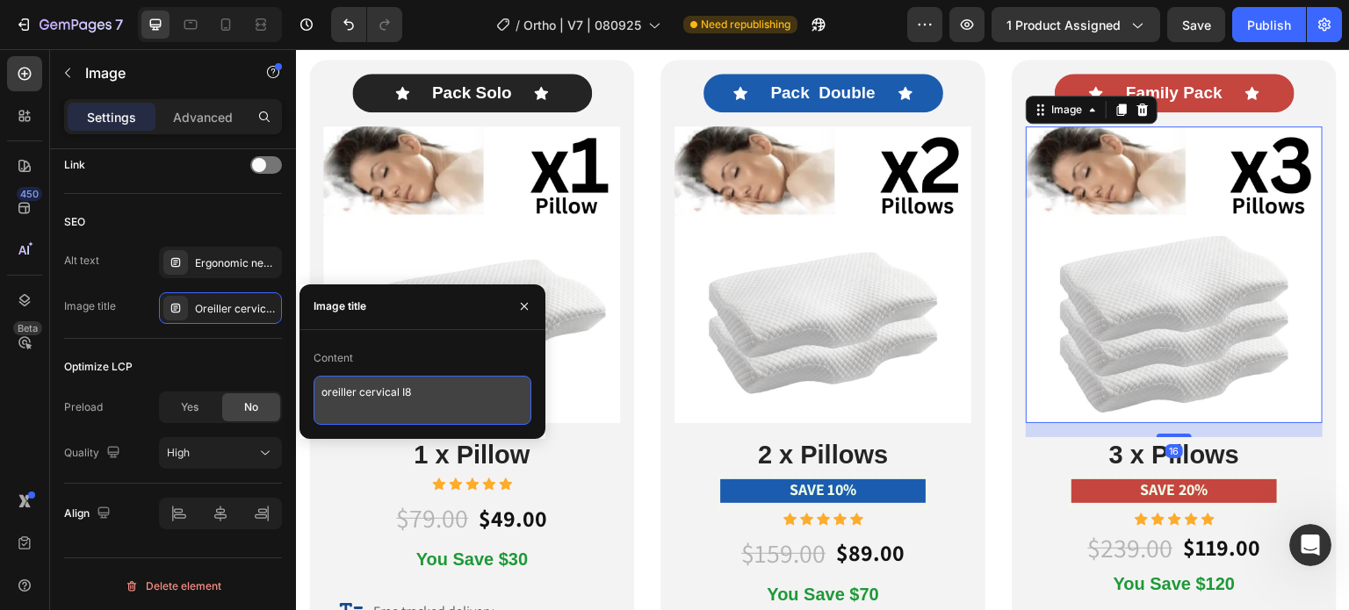
click at [351, 412] on textarea "oreiller cervical I8" at bounding box center [423, 400] width 218 height 49
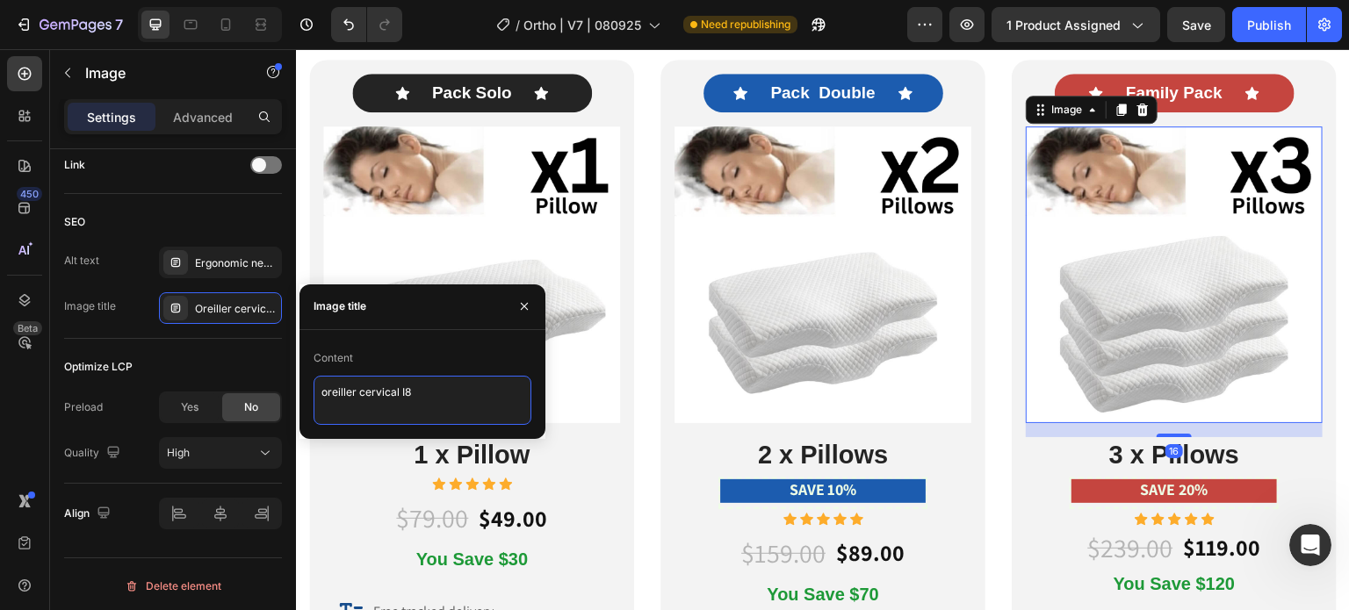
click at [351, 412] on textarea "oreiller cervical I8" at bounding box center [423, 400] width 218 height 49
click at [351, 411] on textarea "oreiller cervical I8" at bounding box center [423, 400] width 218 height 49
paste textarea "Cervical Memory Foam Neck Pain Pillow V1"
type textarea "Cervical Memory Foam Neck Pain Pillow V3"
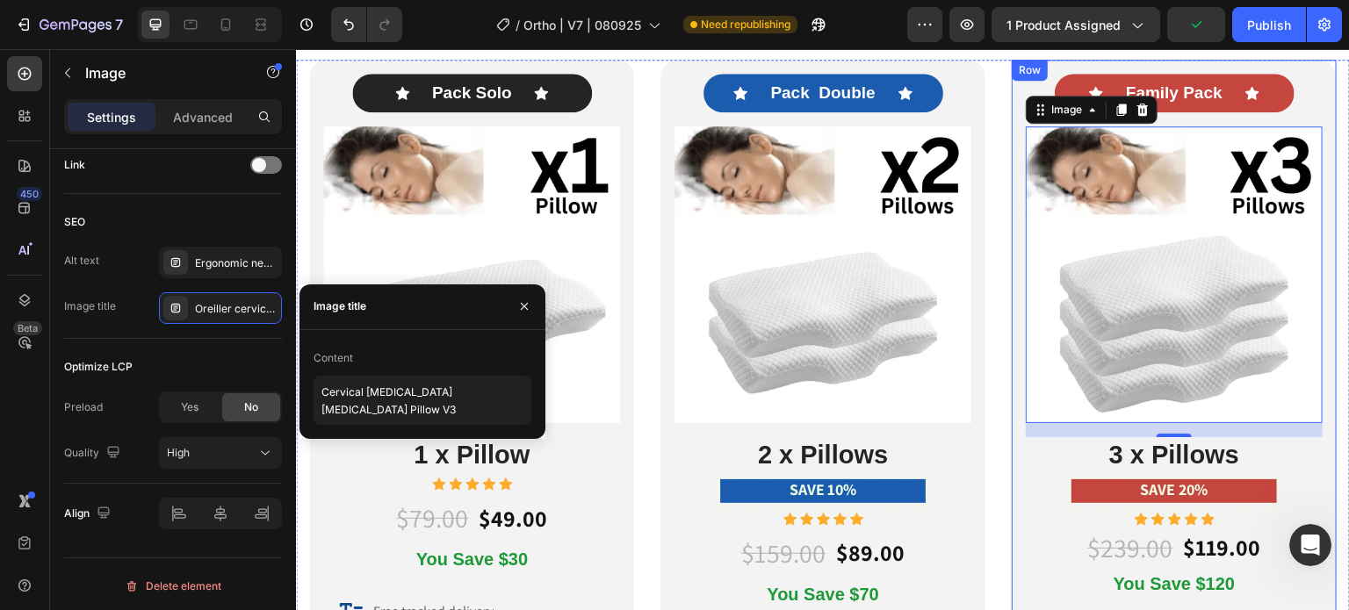
click at [1012, 251] on div "Icon Family Pack Text Block Icon Row Image 16 3 x Pillows Heading SAVE 20% Text…" at bounding box center [1174, 539] width 325 height 958
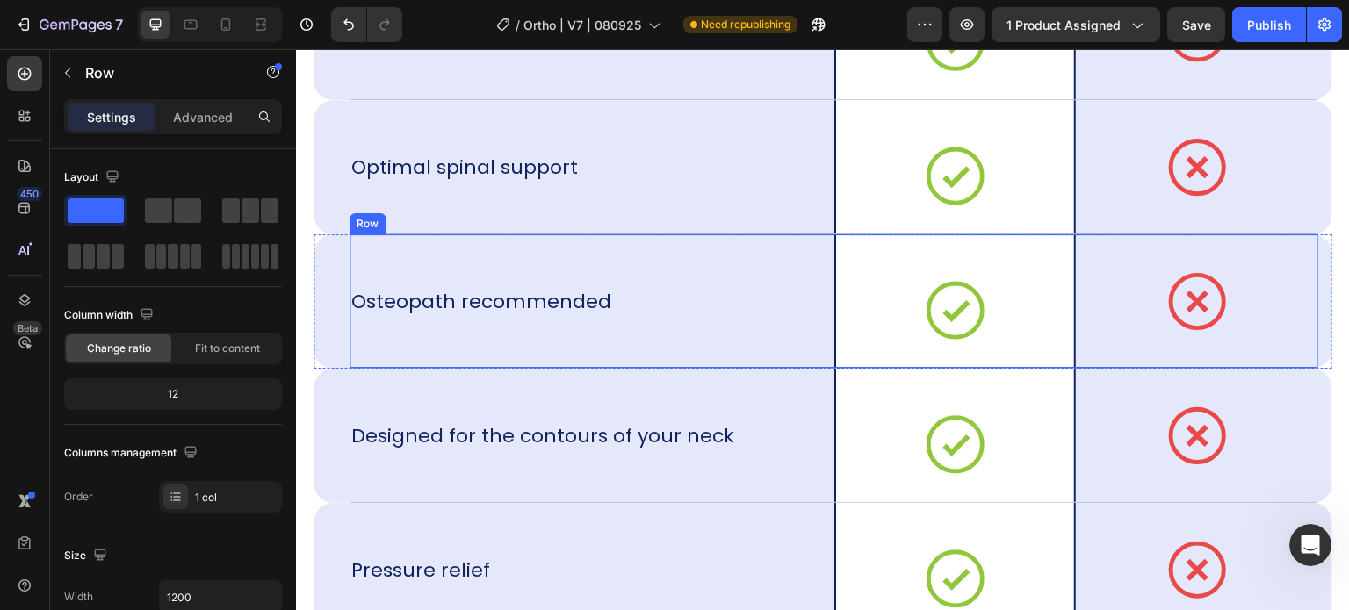
scroll to position [11770, 0]
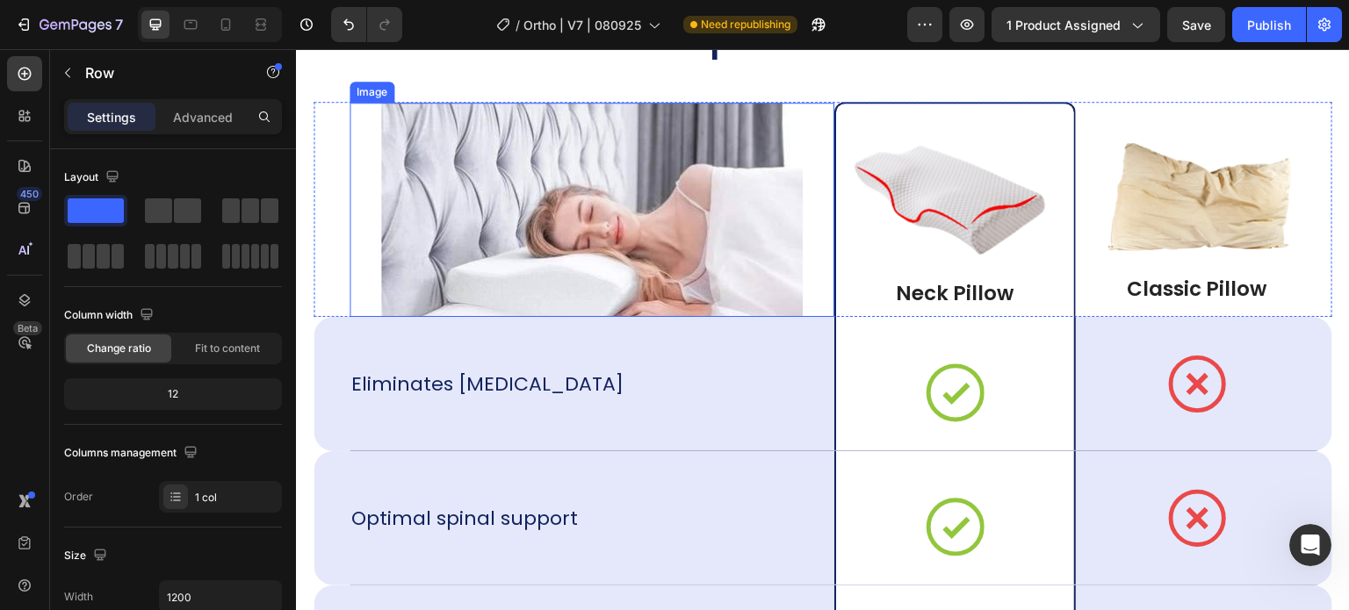
click at [730, 211] on img at bounding box center [592, 210] width 422 height 214
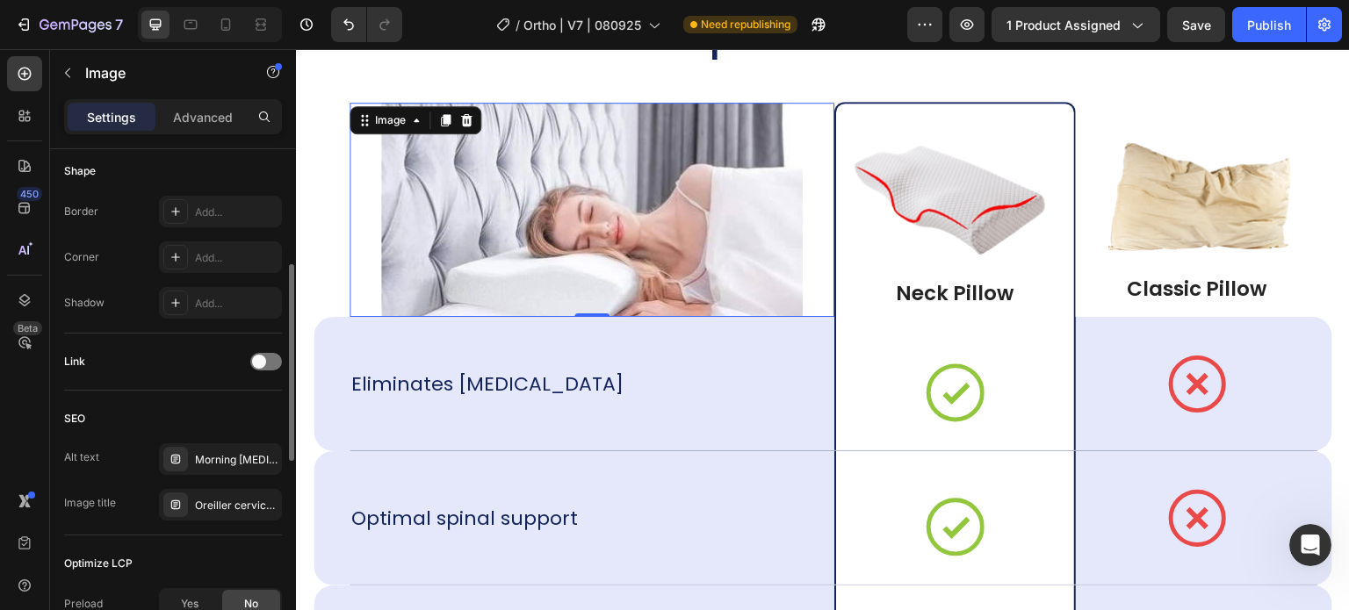
scroll to position [813, 0]
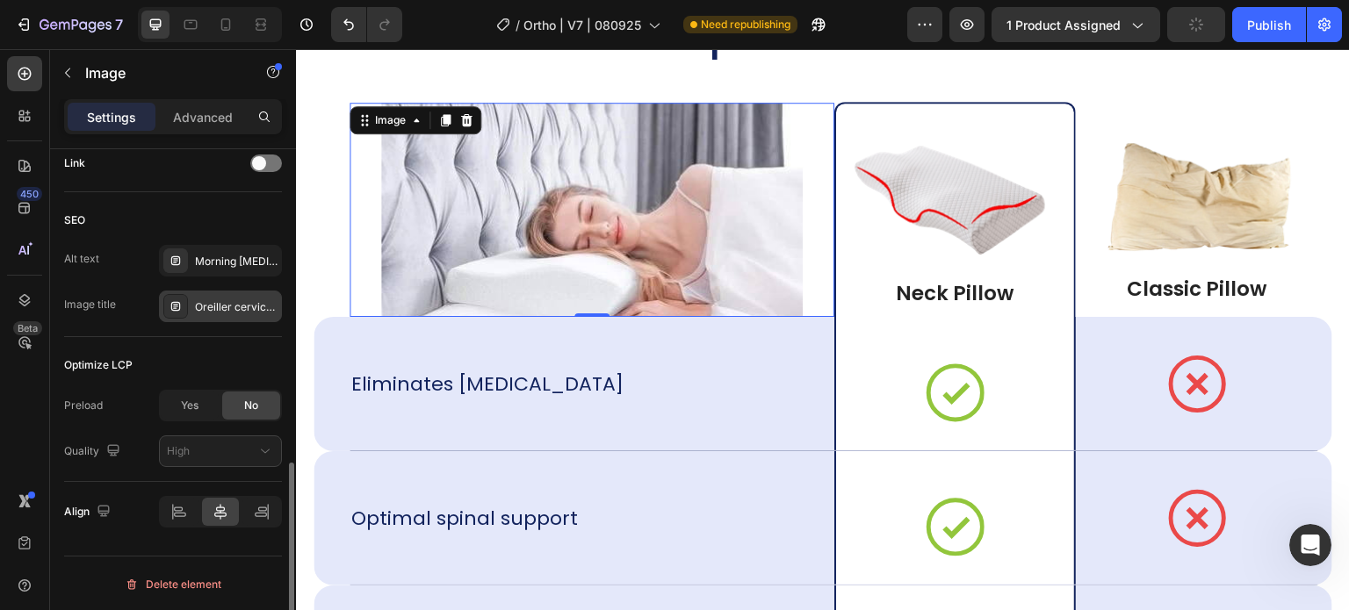
click at [226, 300] on div "Oreiller cervical ergonomique" at bounding box center [236, 308] width 83 height 16
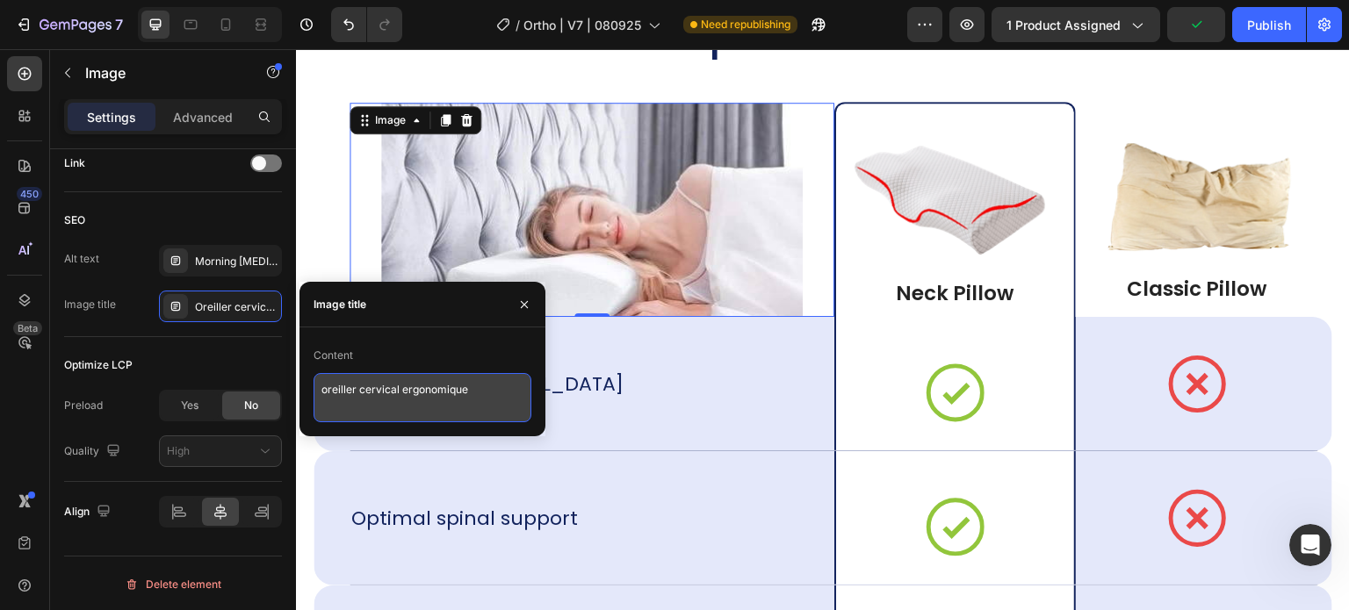
click at [369, 392] on textarea "oreiller cervical ergonomique" at bounding box center [423, 397] width 218 height 49
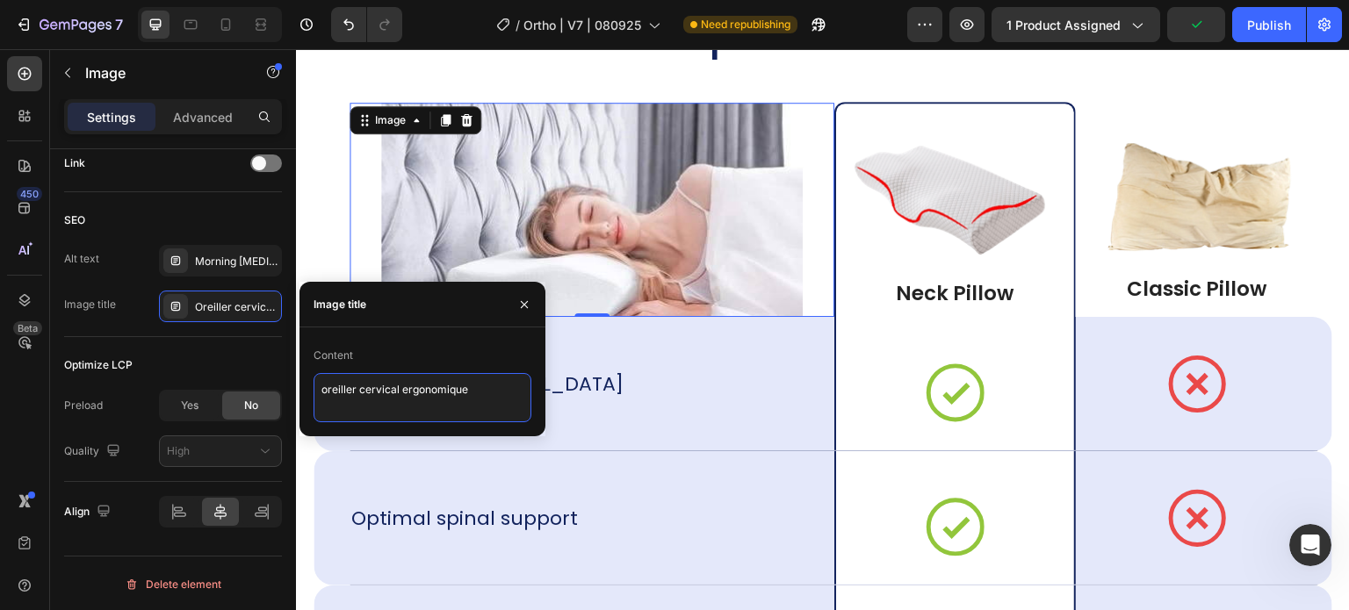
click at [369, 392] on textarea "oreiller cervical ergonomique" at bounding box center [423, 397] width 218 height 49
paste textarea "Cervical Memory Foam Neck Pain Pillow V1"
type textarea "Cervical Memory Foam Neck Pain Pillow C1"
drag, startPoint x: 381, startPoint y: 407, endPoint x: 259, endPoint y: 364, distance: 129.5
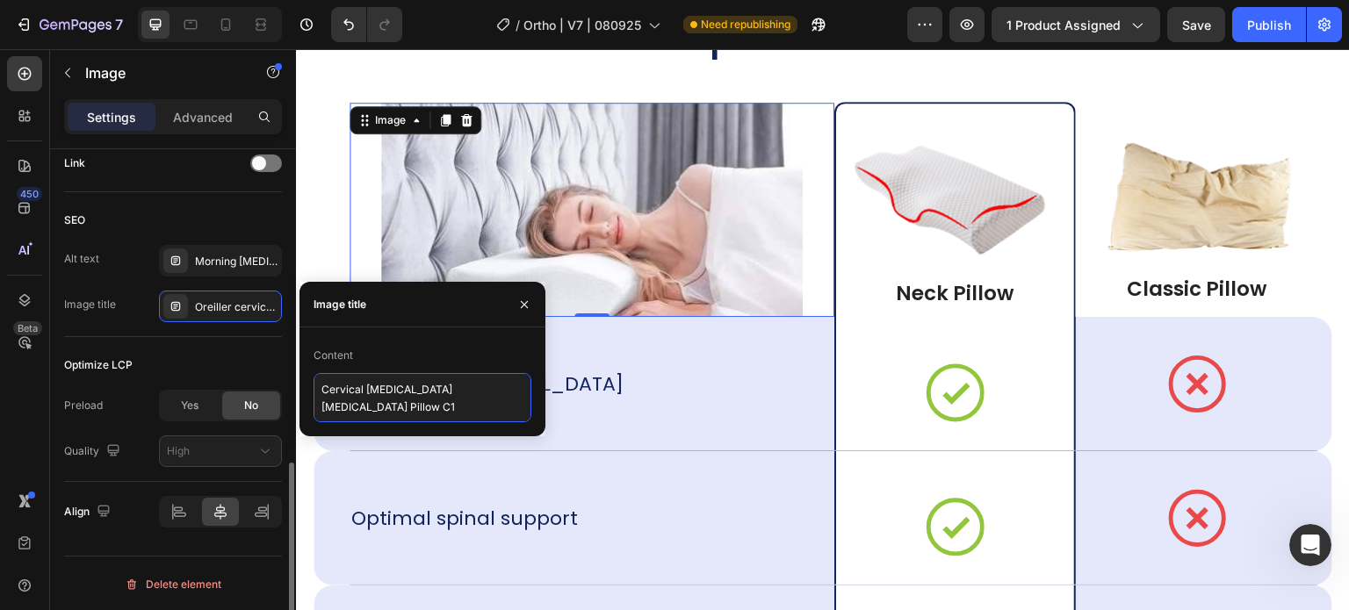
click at [259, 364] on div "450 Beta Sections(18) Elements(84) Section Element Hero Section Product Detail …" at bounding box center [148, 329] width 296 height 561
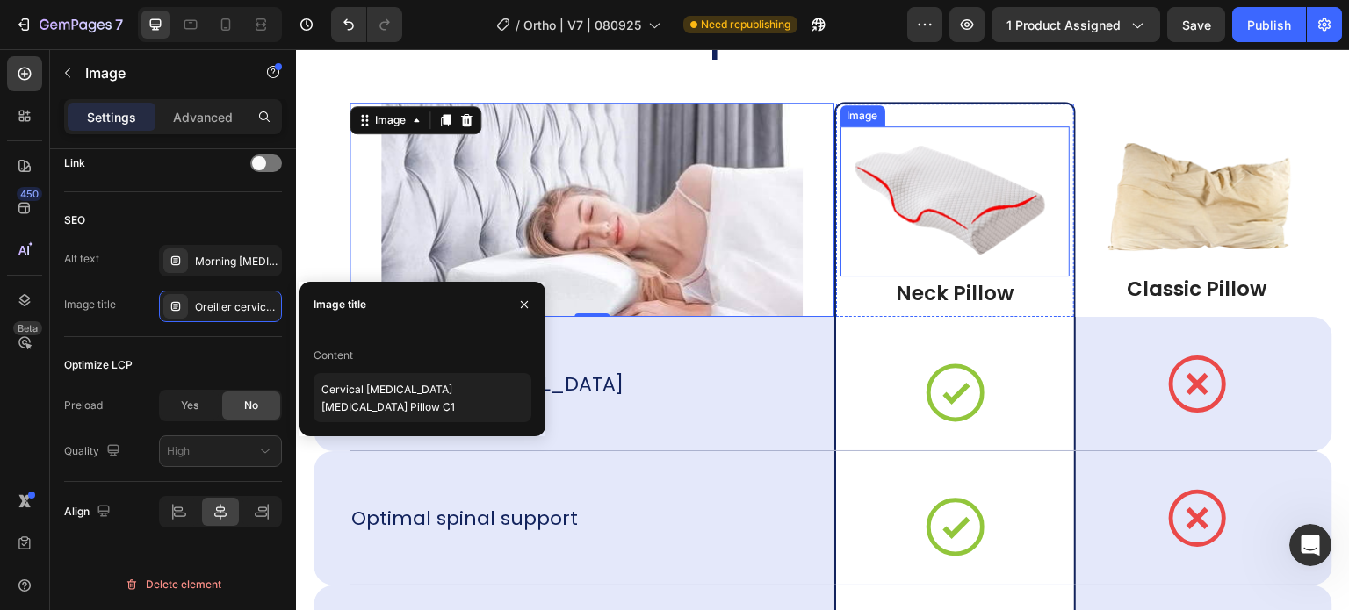
click at [864, 196] on img at bounding box center [955, 201] width 214 height 115
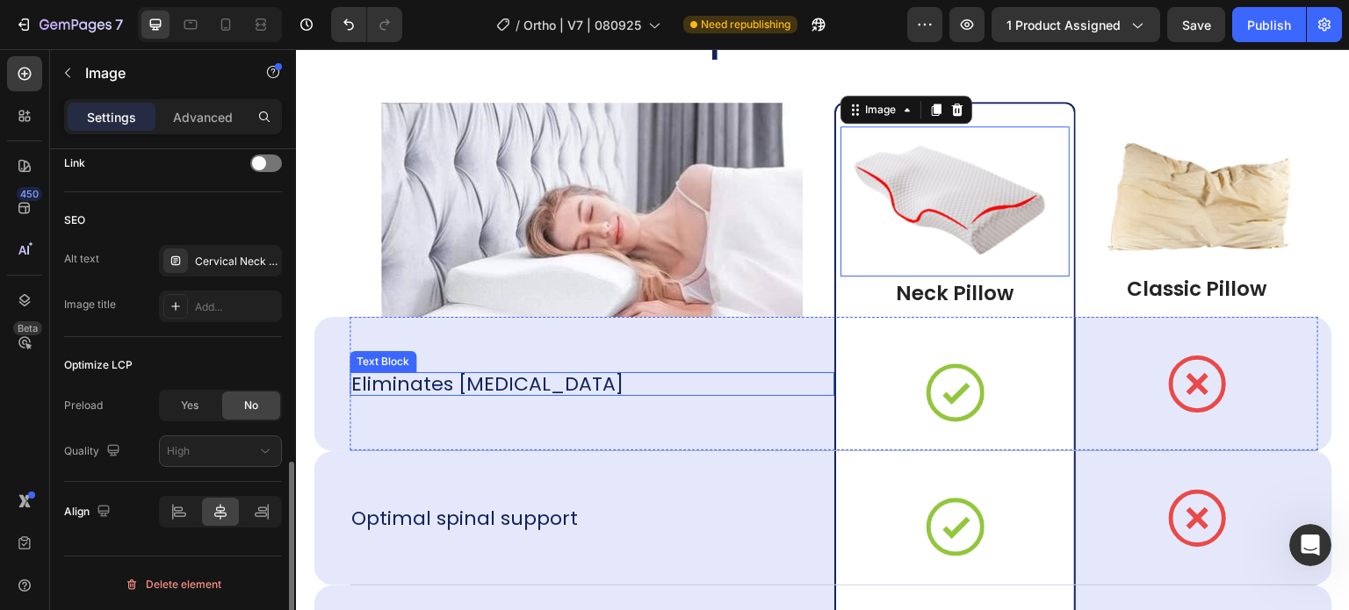
scroll to position [812, 0]
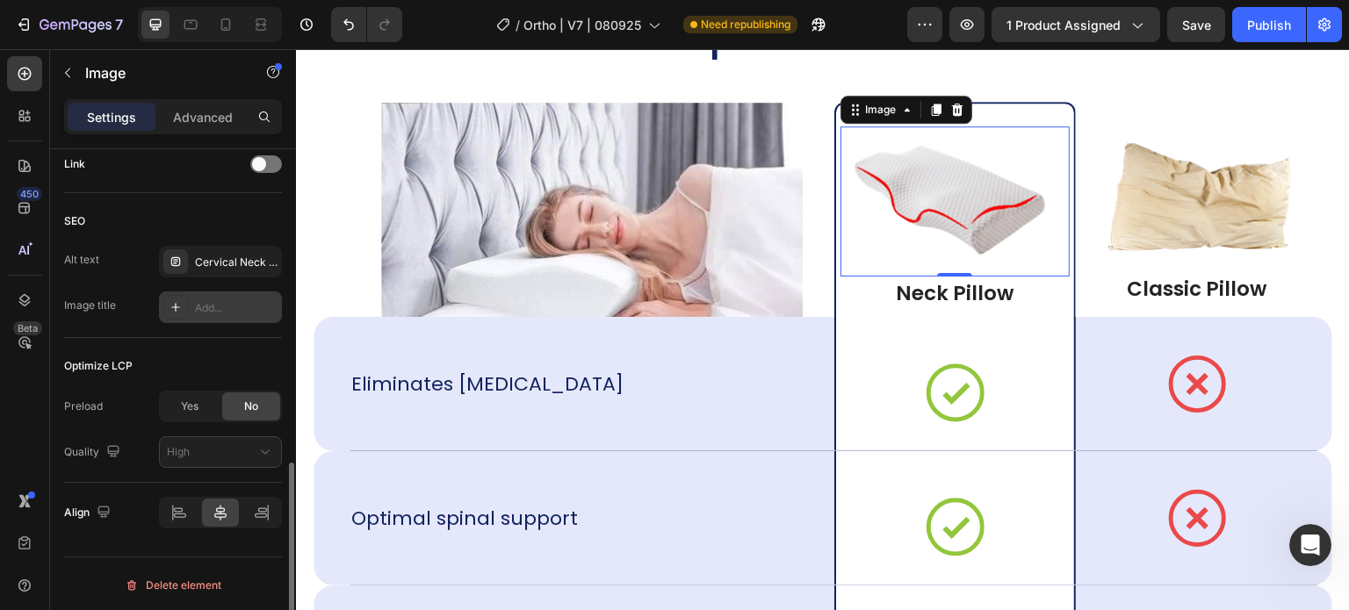
click at [218, 308] on div "Add..." at bounding box center [236, 308] width 83 height 16
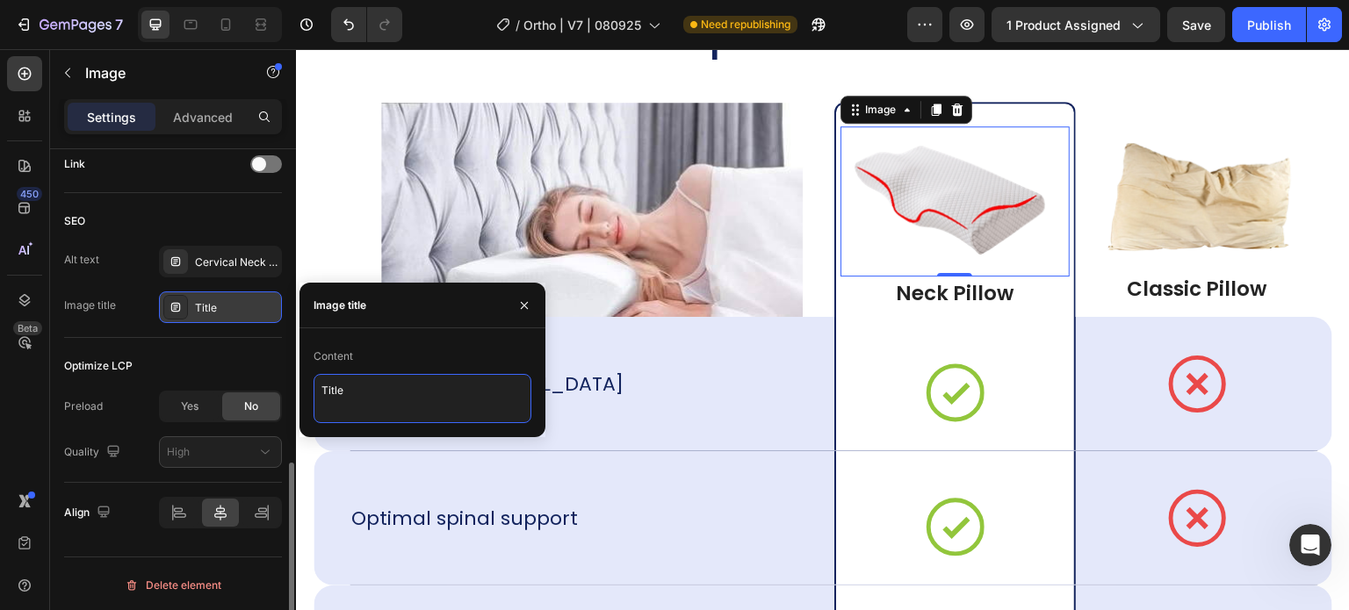
click at [362, 392] on textarea "Title" at bounding box center [423, 398] width 218 height 49
paste textarea "Cervical Memory Foam Neck Pain Pillow C1"
type textarea "Cervical Memory Foam Neck Pain Pillow C2"
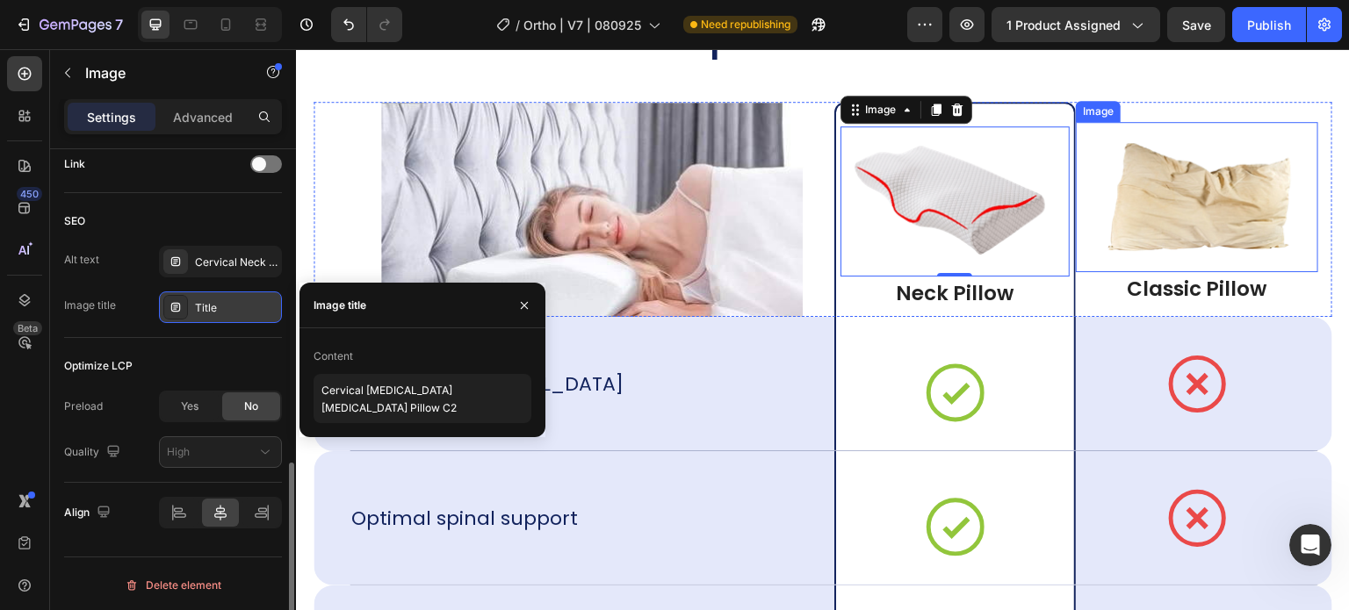
click at [1144, 213] on img at bounding box center [1197, 197] width 214 height 115
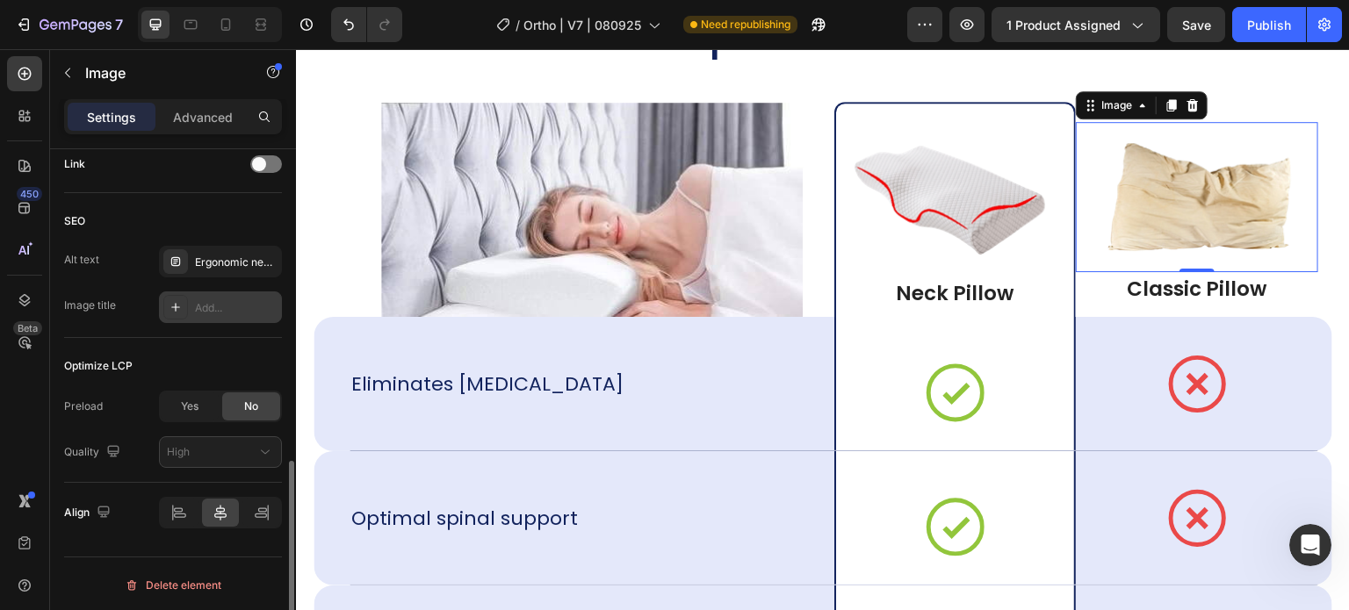
scroll to position [812, 0]
click at [235, 305] on div "Add..." at bounding box center [236, 309] width 83 height 16
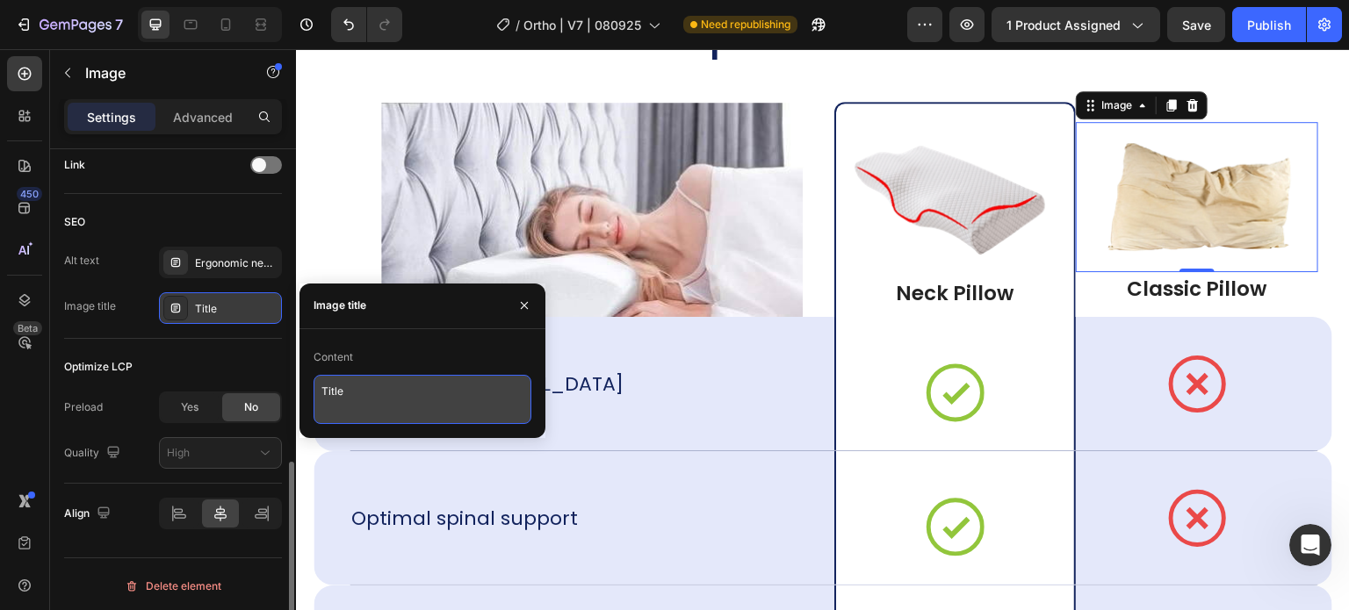
click at [365, 400] on textarea "Title" at bounding box center [423, 399] width 218 height 49
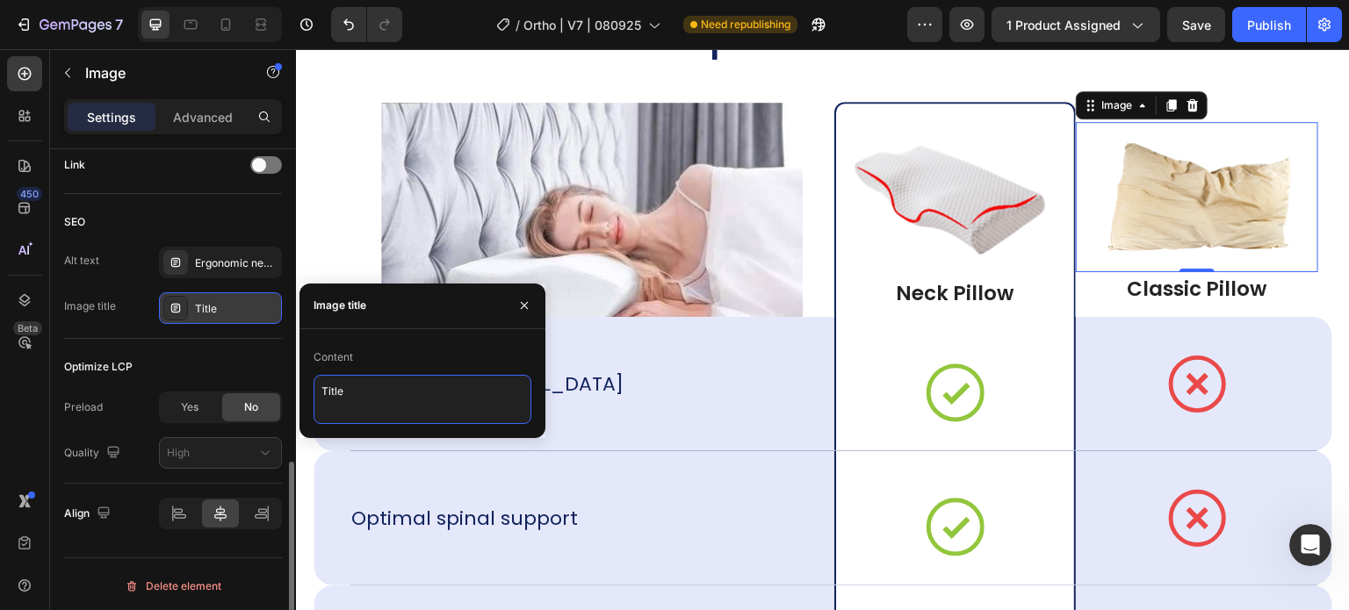
click at [365, 400] on textarea "Title" at bounding box center [423, 399] width 218 height 49
paste textarea "Cervical Memory Foam Neck Pain Pillow C1"
type textarea "Cervical Memory Foam Neck Pain Pillow C3"
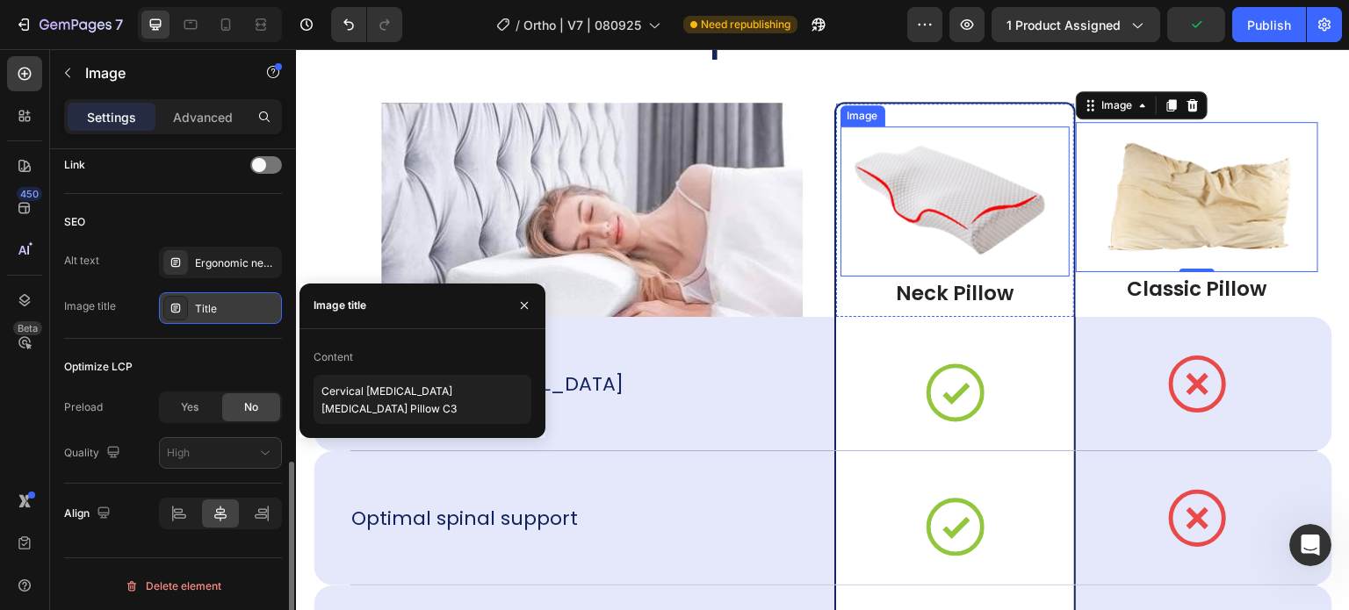
click at [853, 141] on div "Image" at bounding box center [956, 201] width 230 height 150
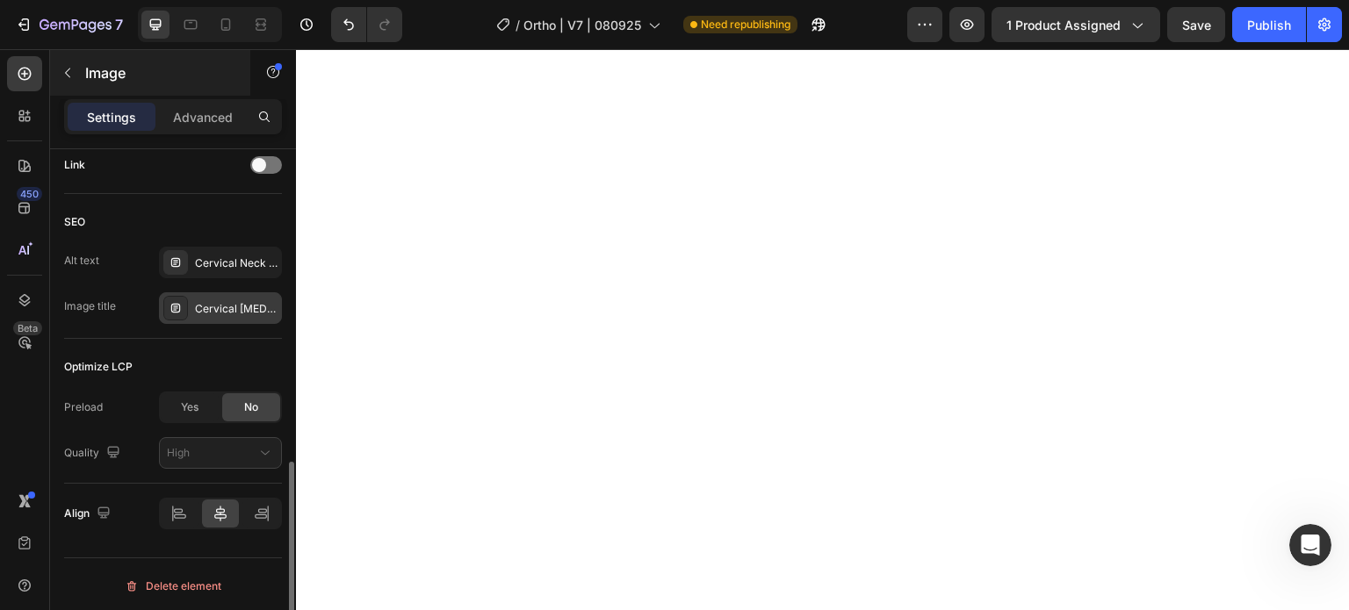
scroll to position [15547, 0]
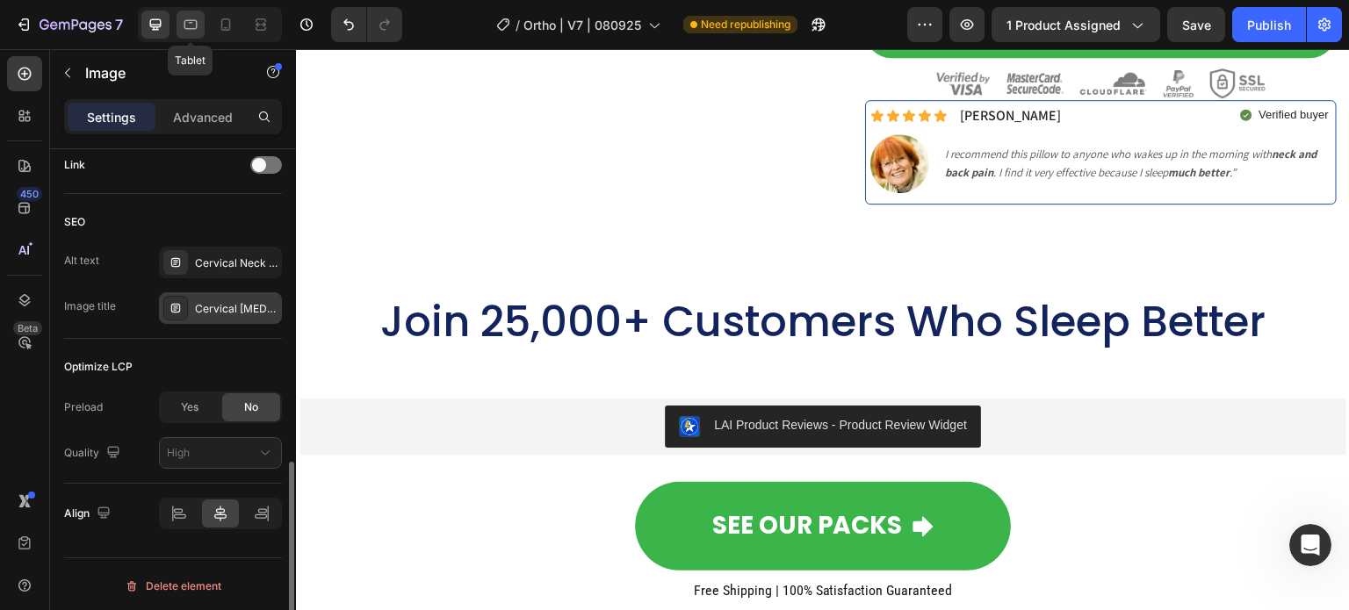
click at [195, 27] on icon at bounding box center [191, 25] width 18 height 18
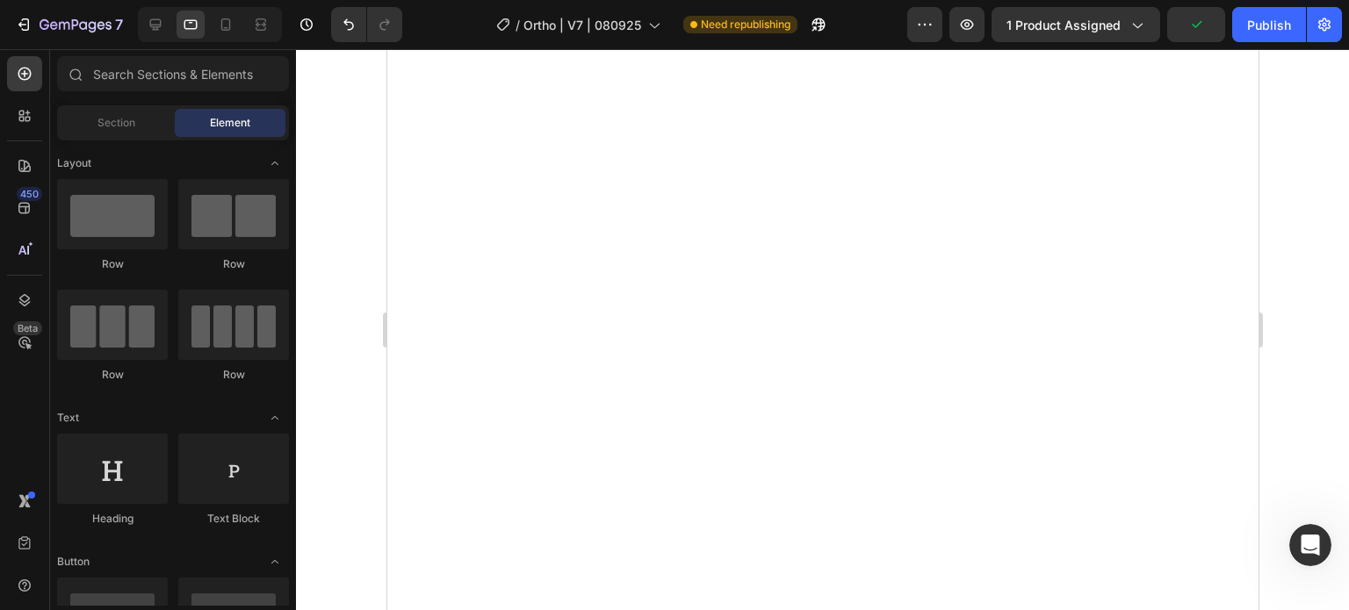
scroll to position [8256, 0]
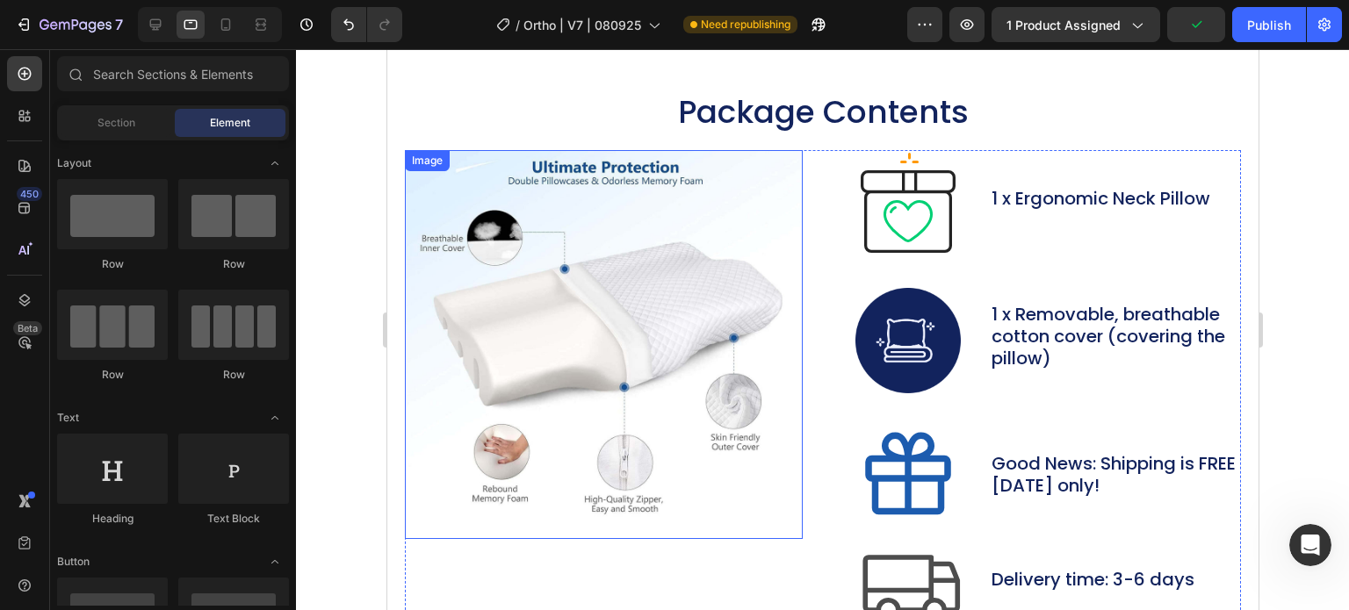
click at [612, 238] on img at bounding box center [603, 344] width 398 height 389
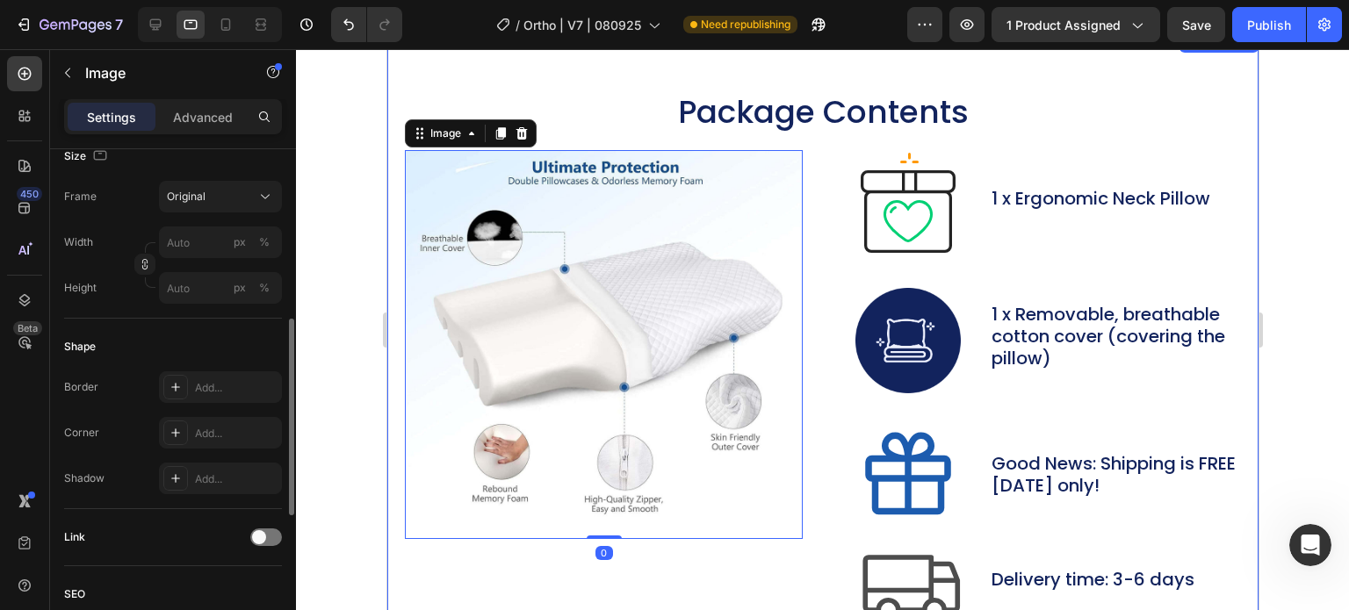
scroll to position [813, 0]
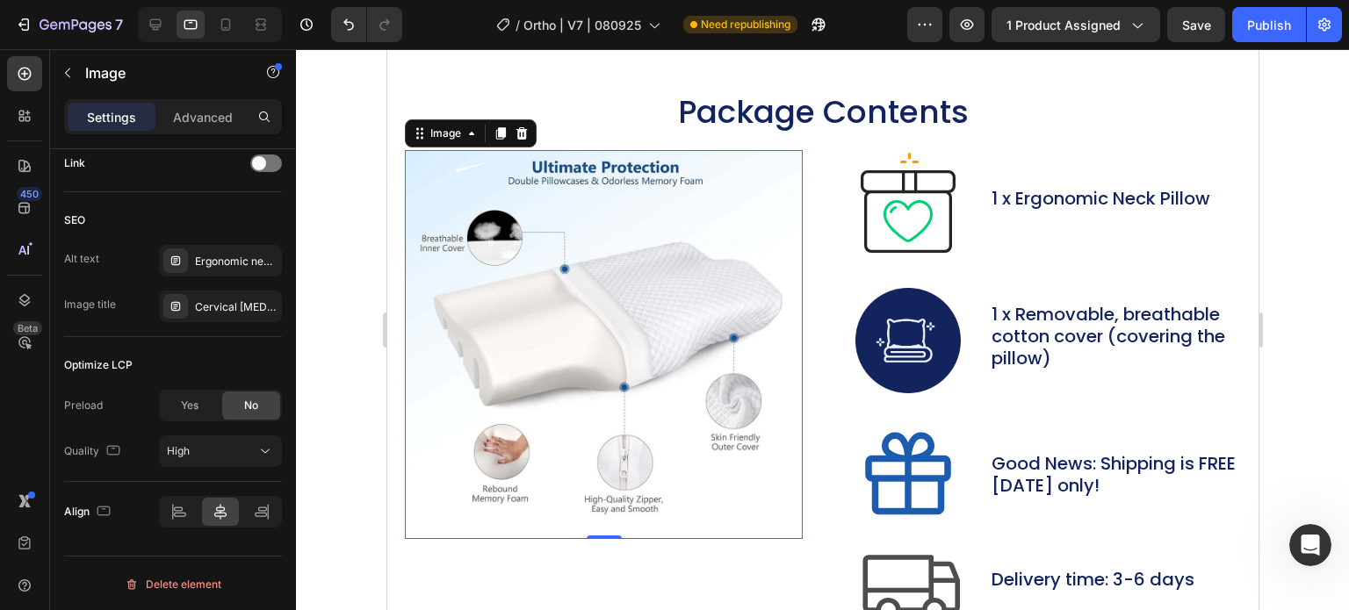
click at [536, 234] on img at bounding box center [603, 344] width 398 height 389
click at [220, 301] on div "Cervical Memory Foam Neck Pain Pillow I14" at bounding box center [236, 308] width 83 height 16
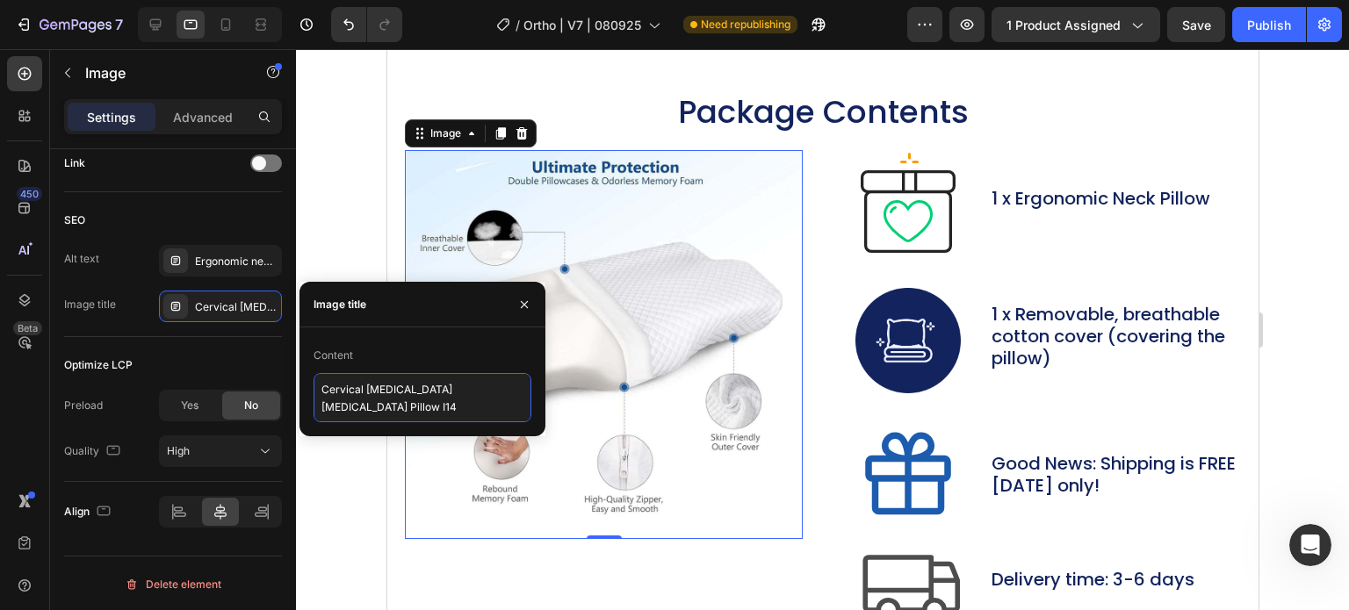
click at [386, 386] on textarea "Cervical Memory Foam Neck Pain Pillow I14" at bounding box center [423, 397] width 218 height 49
click at [365, 396] on textarea "Cervical Memory Foam Neck Pain Pillow I14" at bounding box center [423, 397] width 218 height 49
paste textarea "C1"
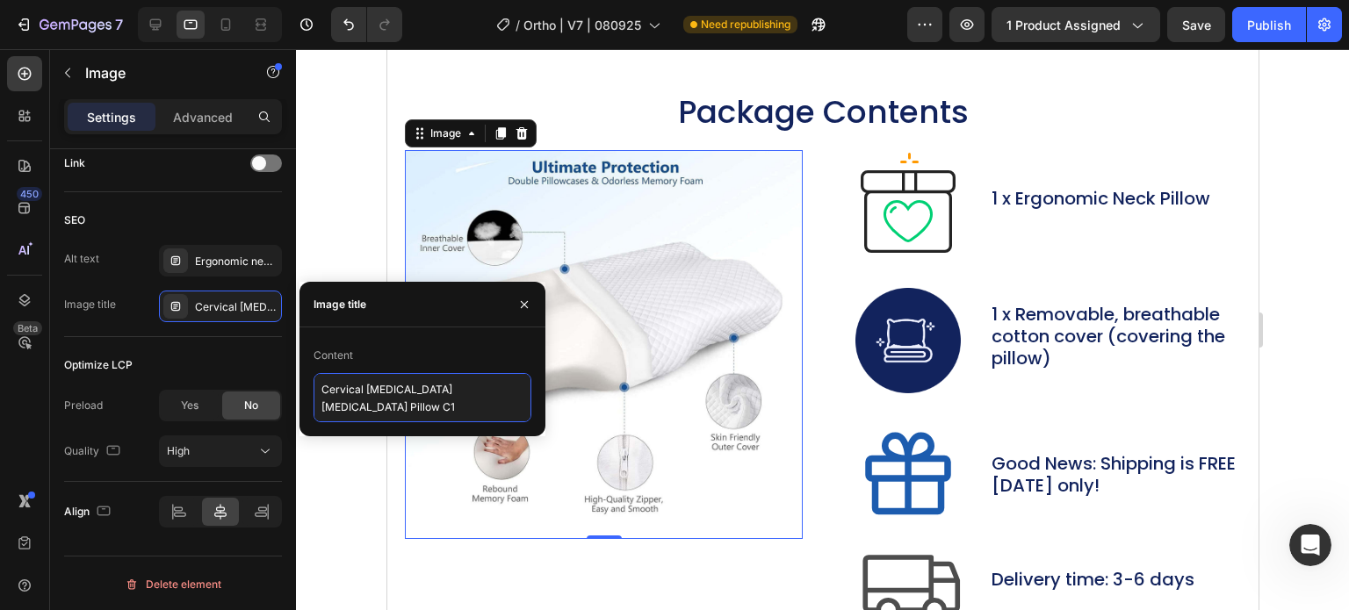
click at [353, 402] on textarea "Cervical Memory Foam Neck Pain Pillow C1" at bounding box center [423, 397] width 218 height 49
type textarea "Cervical Memory Foam Neck Pain Pillow P1"
click at [991, 210] on p "1 x Ergonomic Neck Pillow" at bounding box center [1100, 199] width 219 height 22
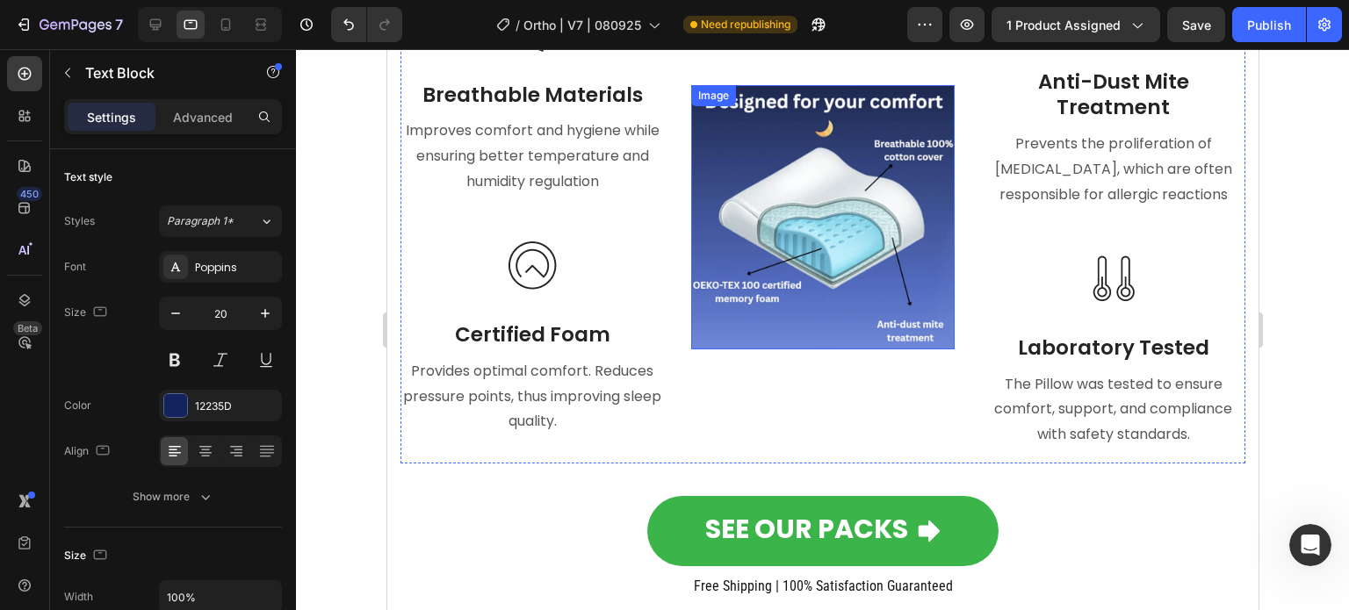
scroll to position [7553, 0]
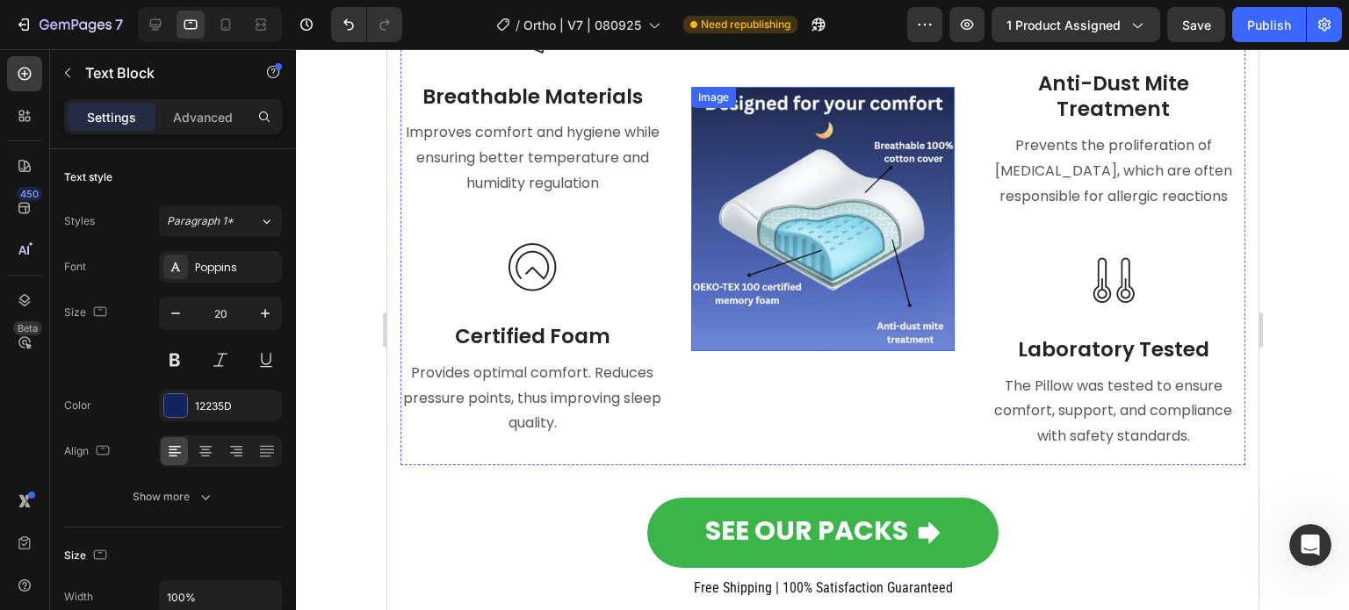
click at [814, 228] on img at bounding box center [822, 219] width 264 height 264
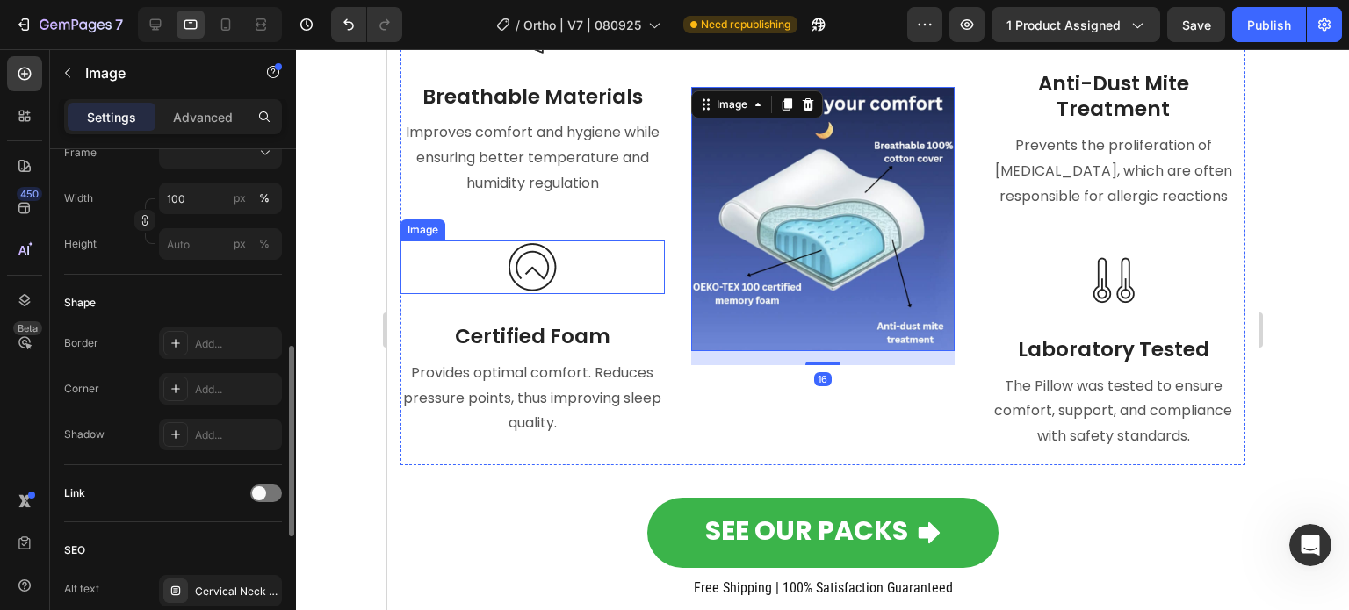
scroll to position [857, 0]
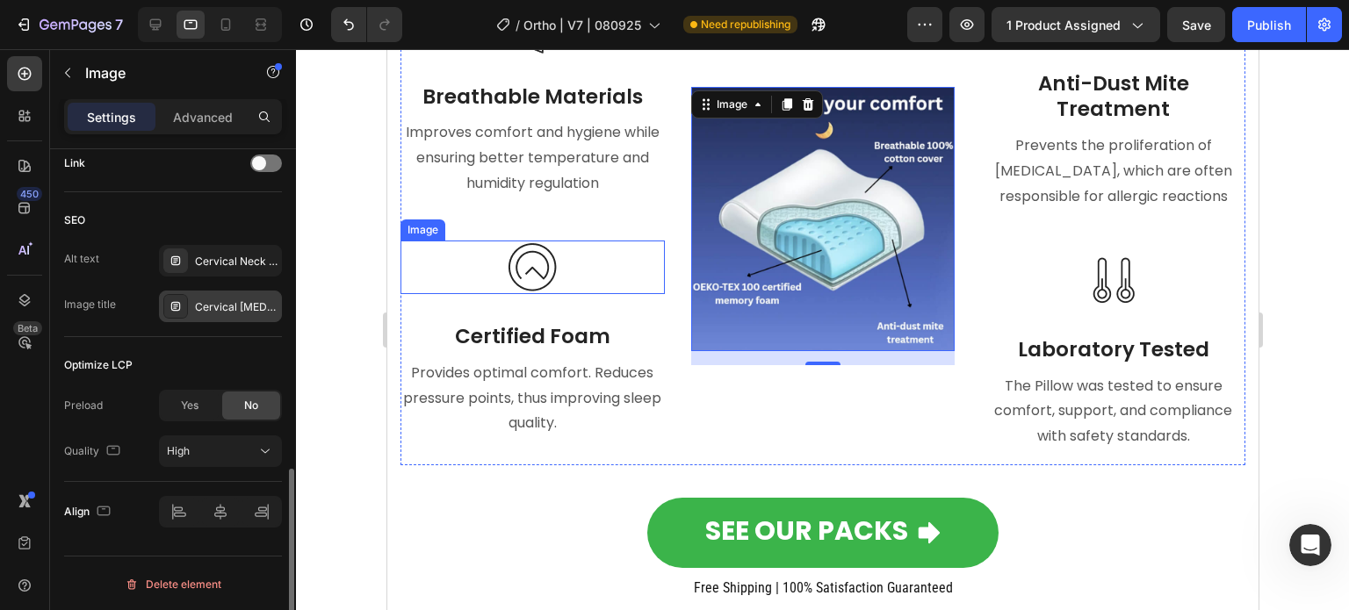
click at [221, 301] on div "Cervical Memory Foam Neck Pain Pillow I13" at bounding box center [236, 308] width 83 height 16
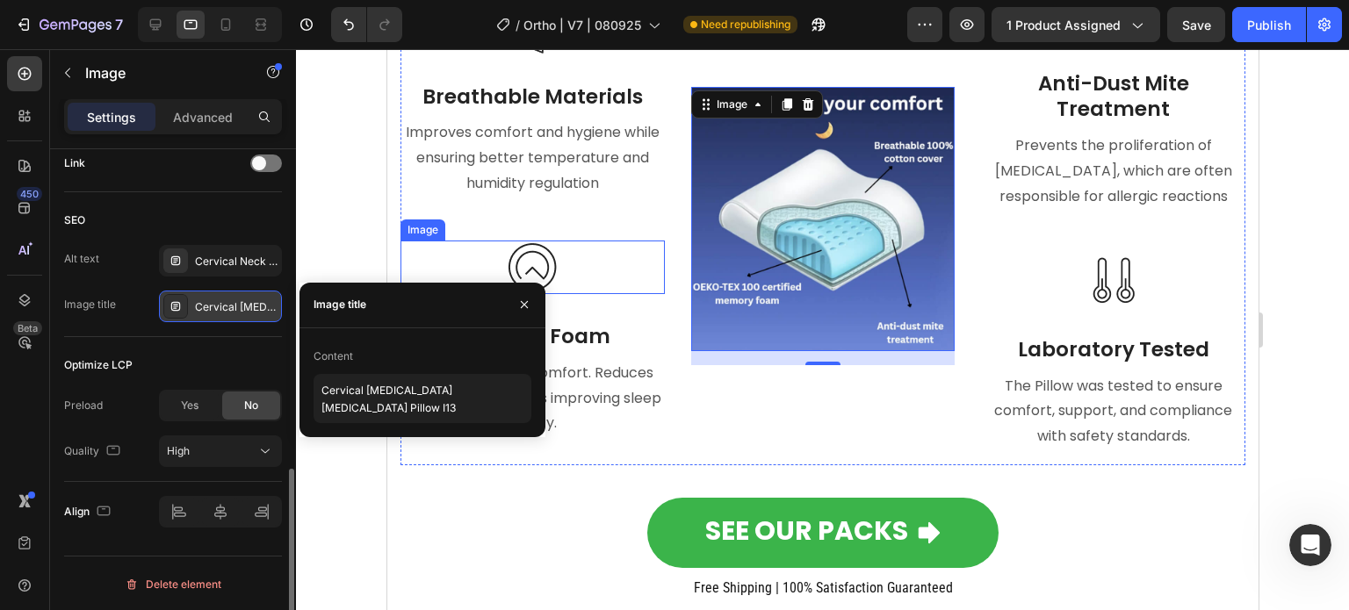
click at [221, 301] on div "Cervical Memory Foam Neck Pain Pillow I13" at bounding box center [236, 308] width 83 height 16
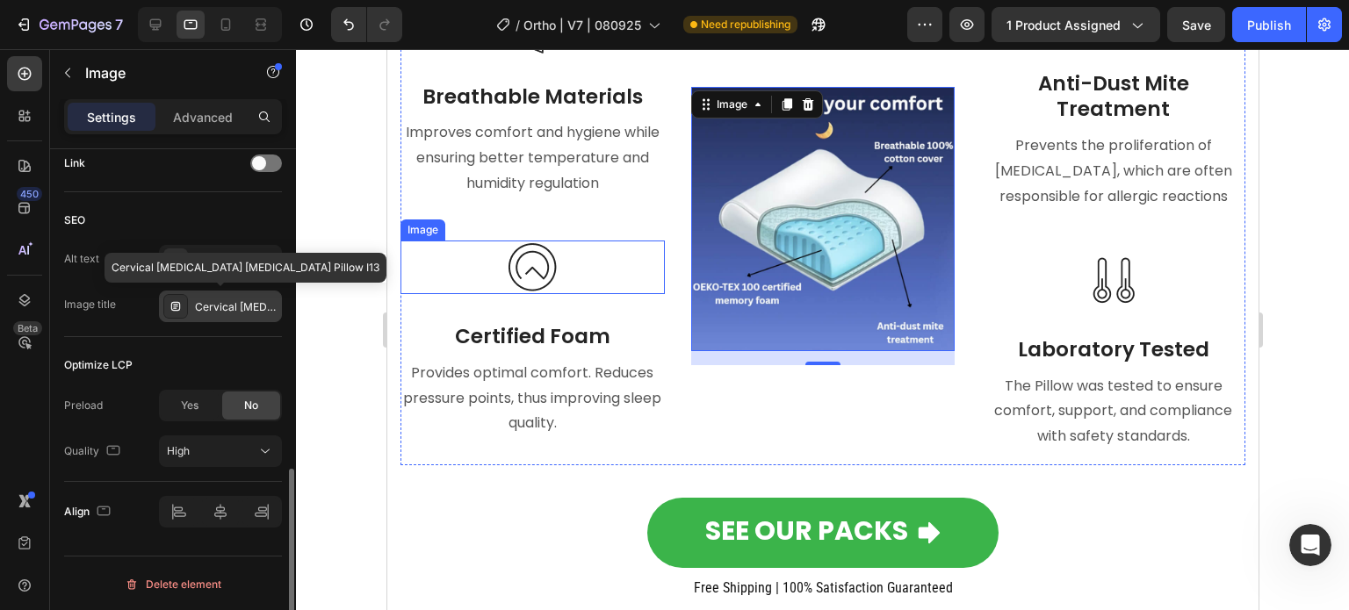
click at [221, 301] on div "Cervical Memory Foam Neck Pain Pillow I13" at bounding box center [236, 308] width 83 height 16
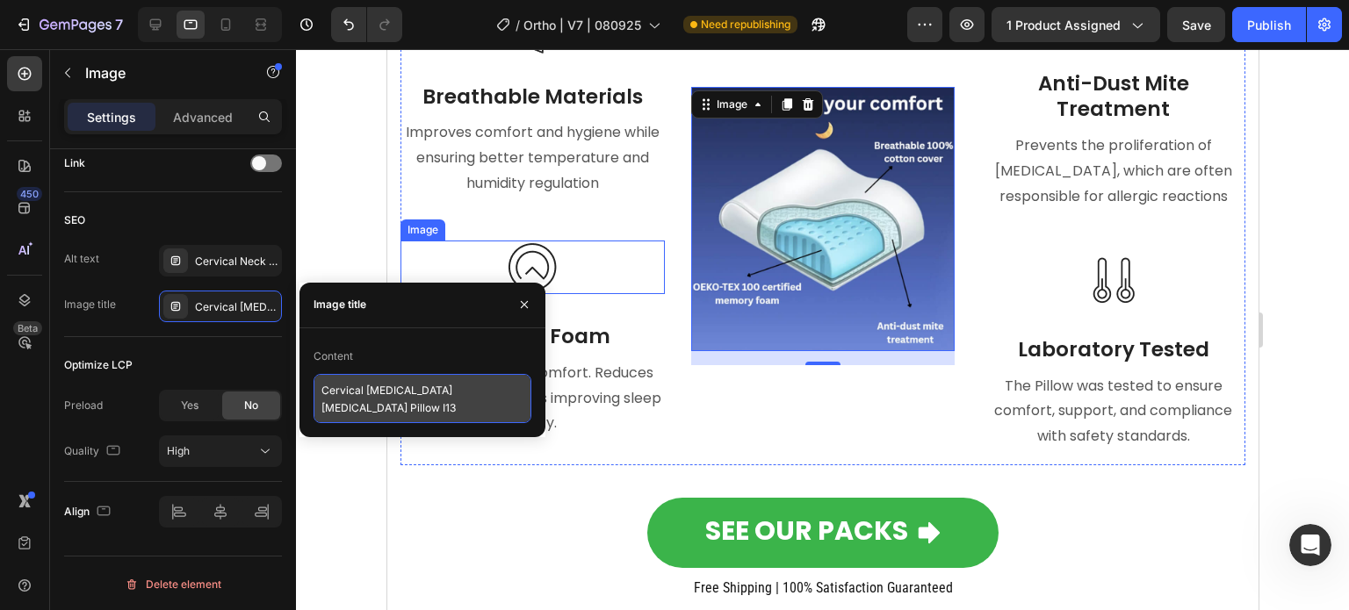
click at [342, 379] on textarea "Cervical Memory Foam Neck Pain Pillow I13" at bounding box center [423, 398] width 218 height 49
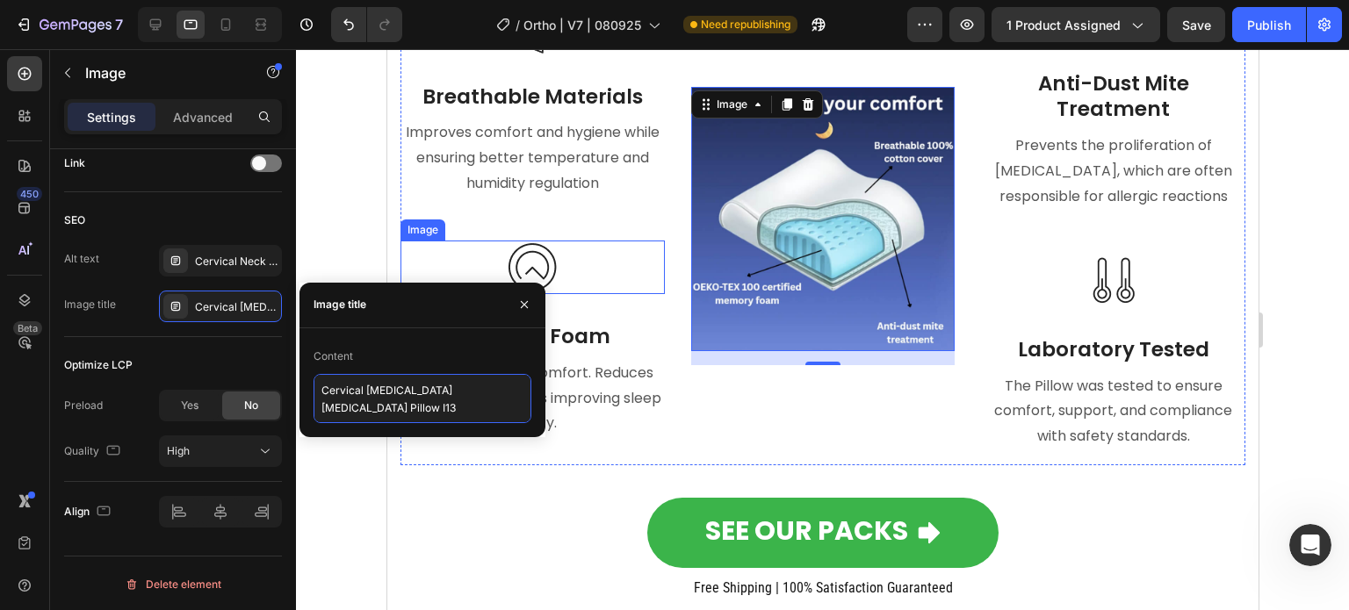
click at [363, 408] on textarea "Cervical Memory Foam Neck Pain Pillow I13" at bounding box center [423, 398] width 218 height 49
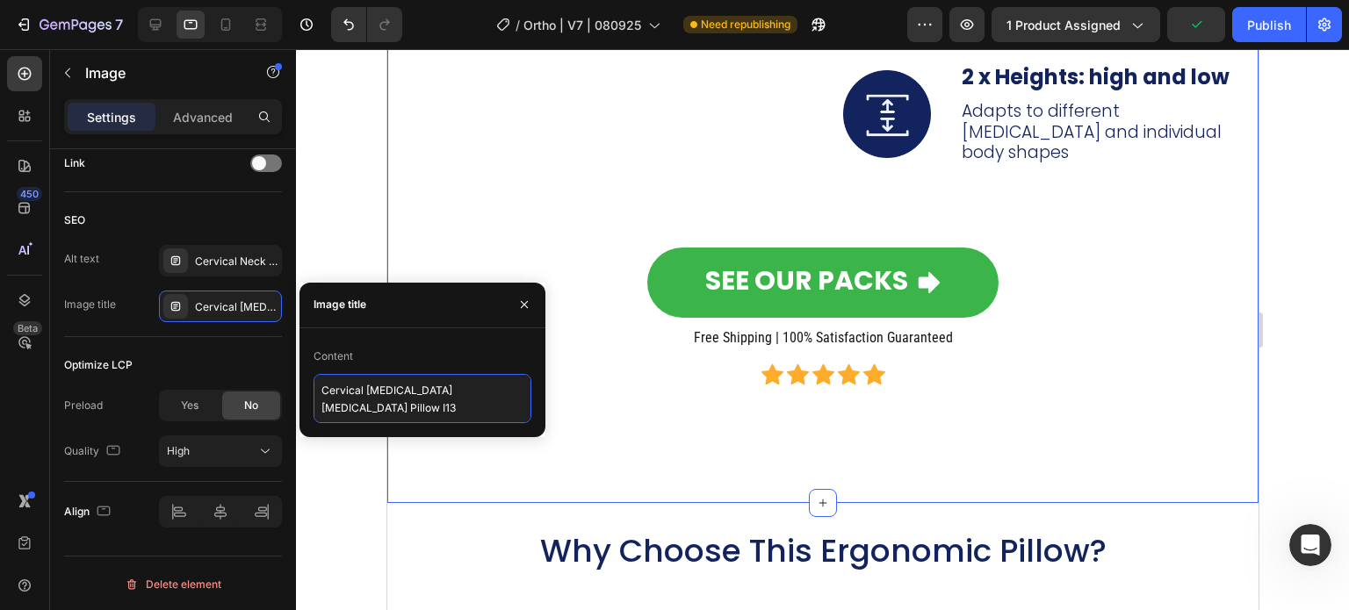
scroll to position [6762, 0]
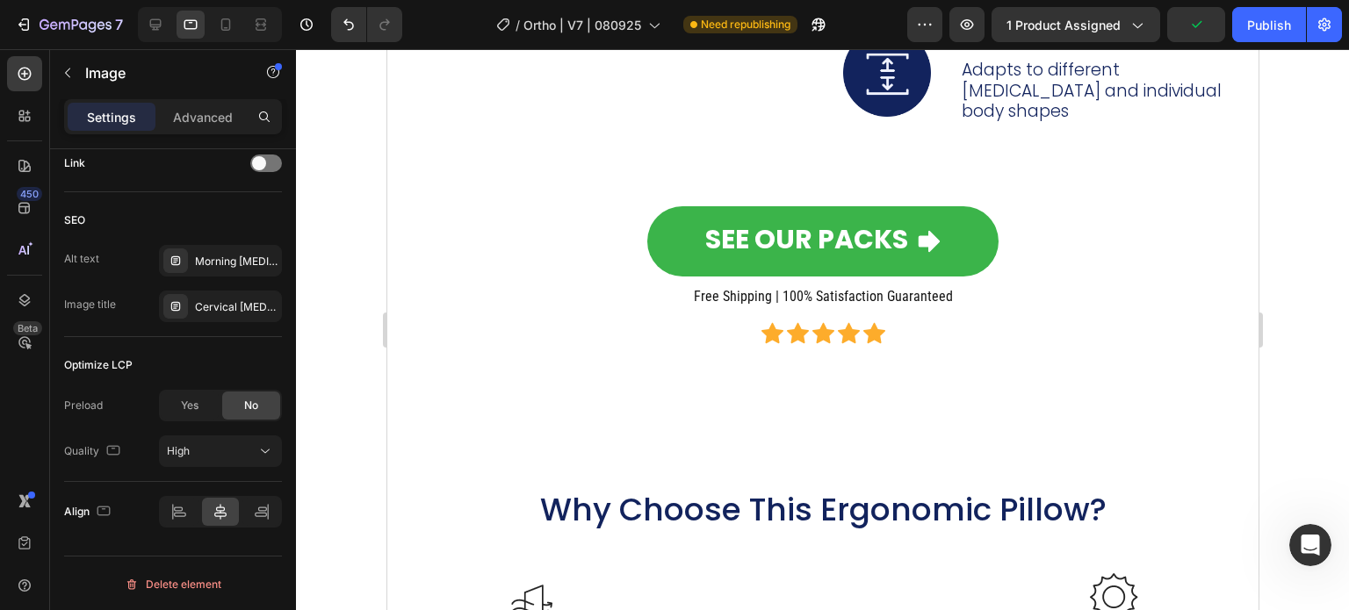
scroll to position [5796, 0]
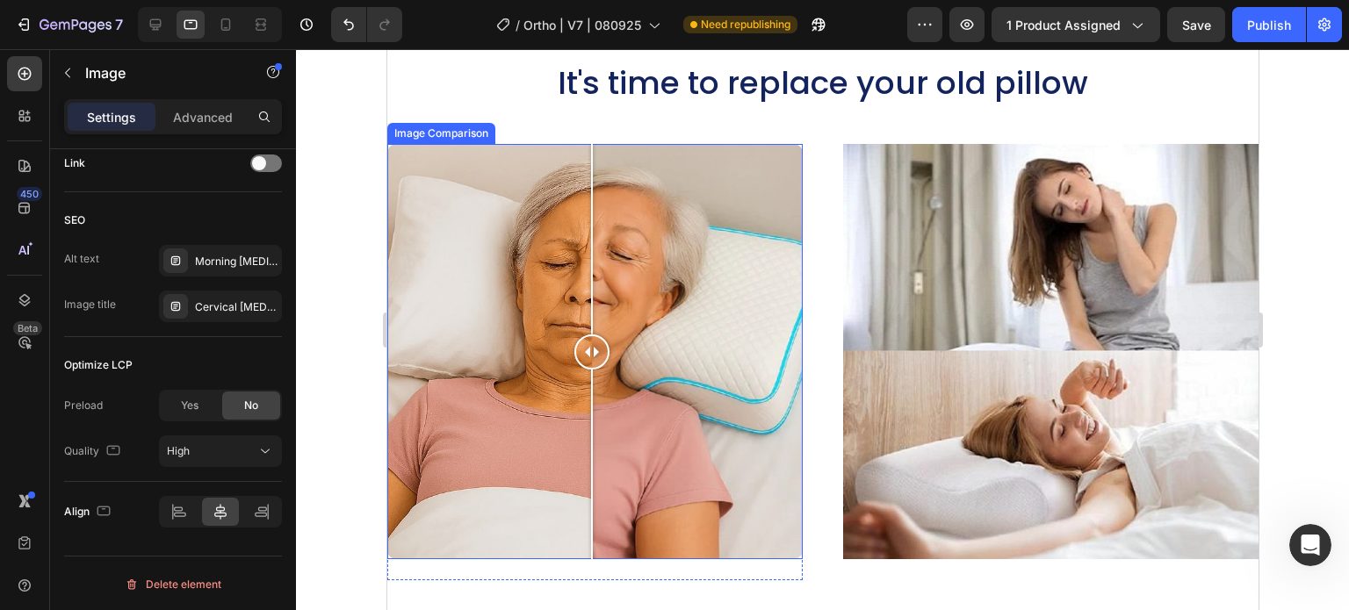
click at [718, 212] on div at bounding box center [593, 351] width 415 height 415
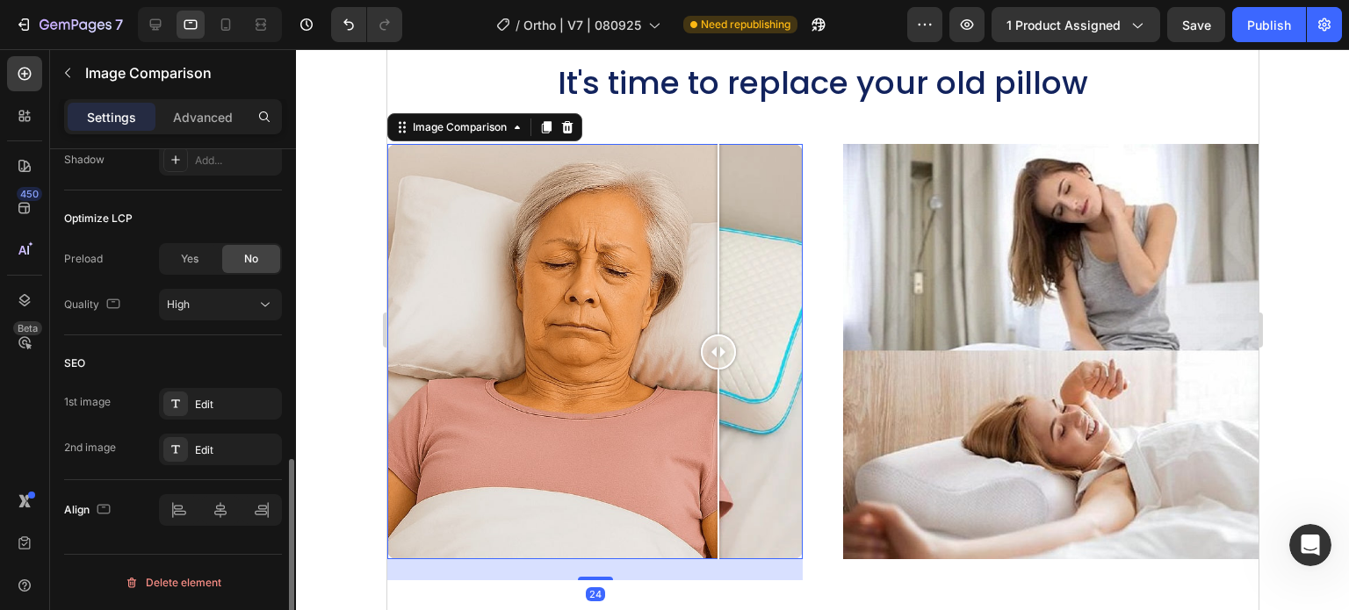
scroll to position [0, 0]
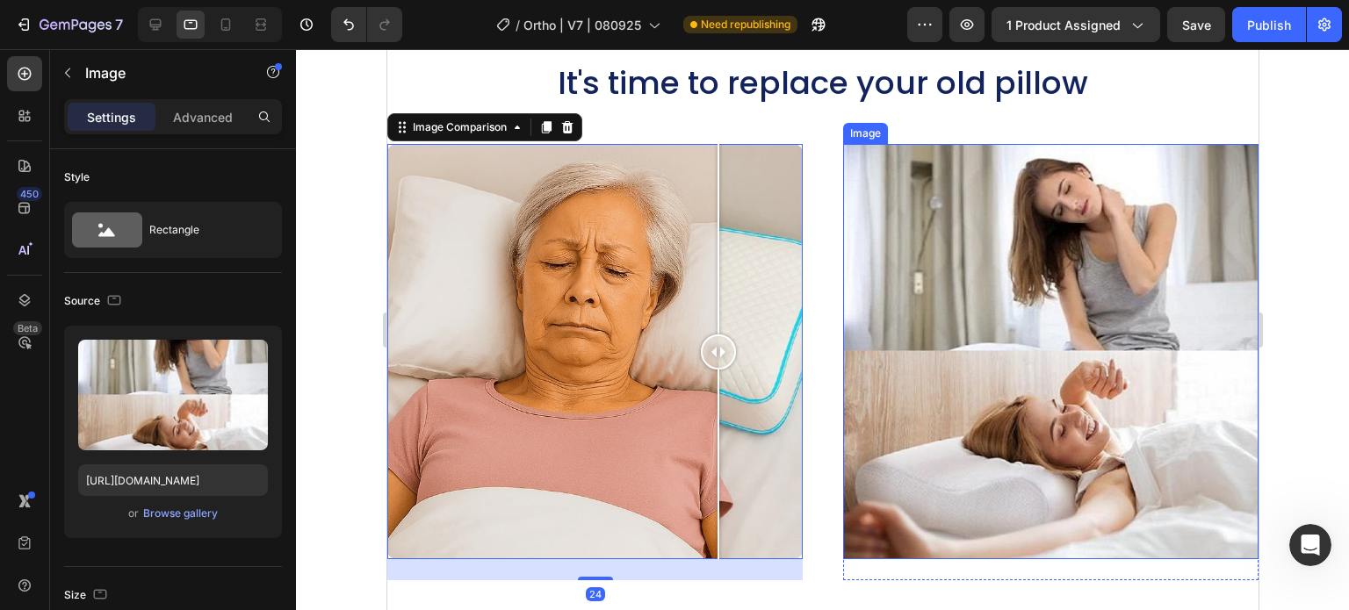
click at [961, 252] on img at bounding box center [1049, 351] width 415 height 415
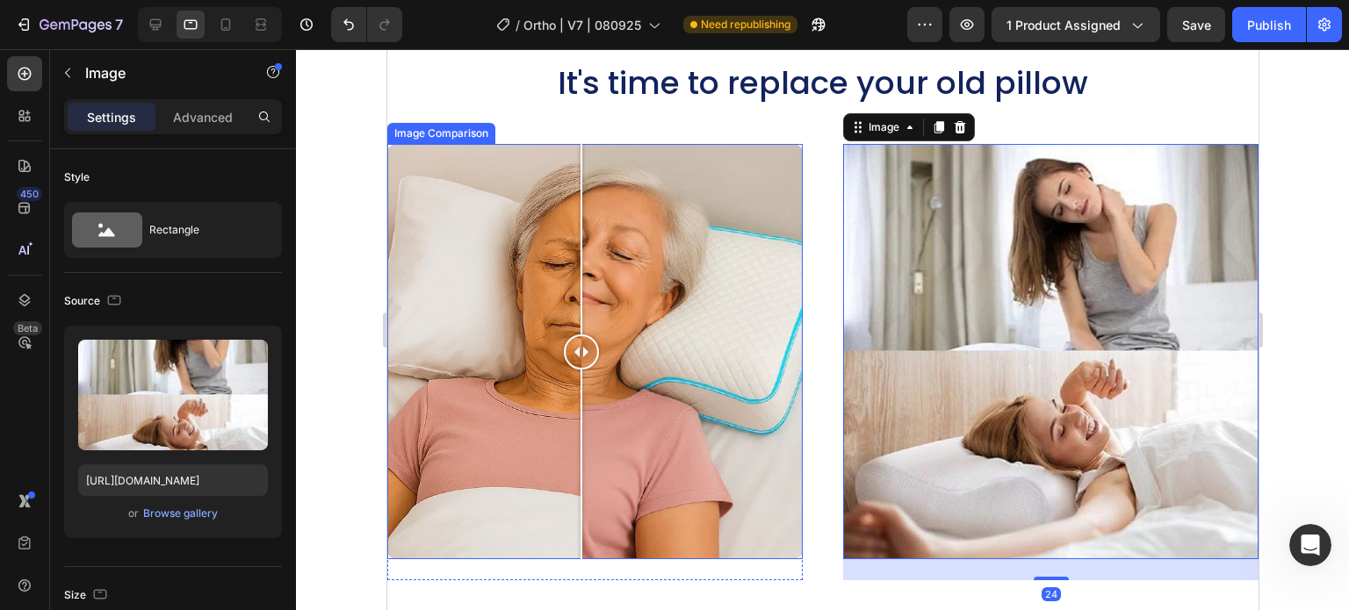
drag, startPoint x: 623, startPoint y: 262, endPoint x: 581, endPoint y: 262, distance: 42.2
click at [581, 262] on div at bounding box center [593, 351] width 415 height 415
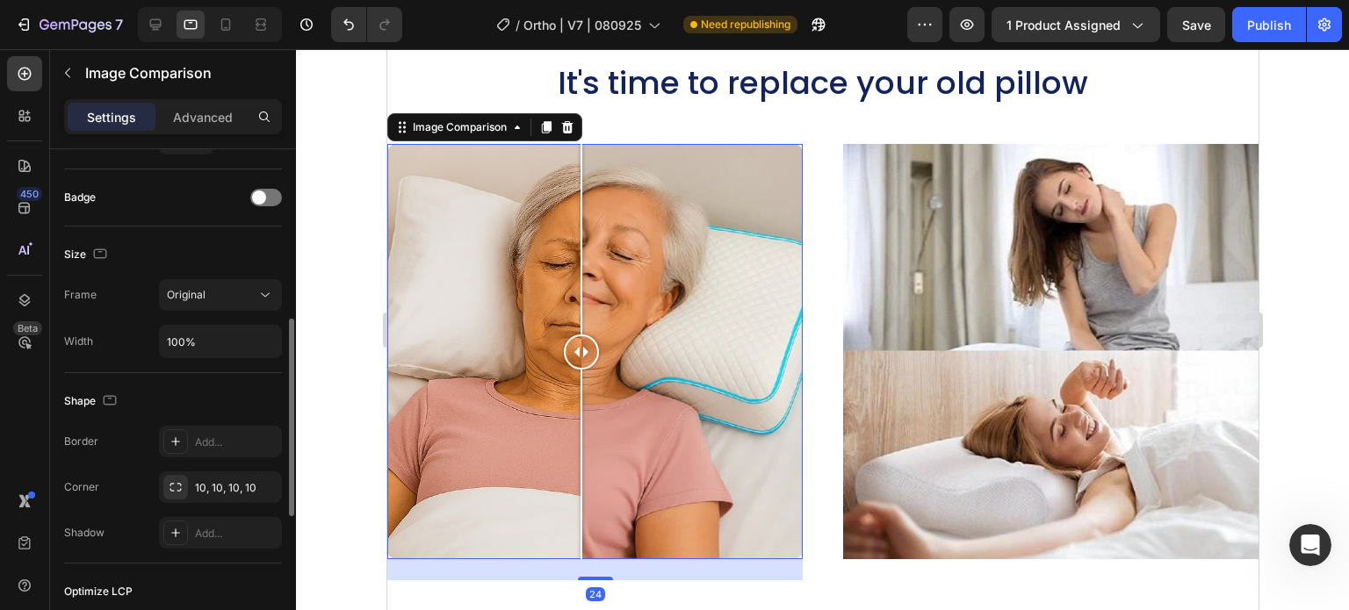
scroll to position [810, 0]
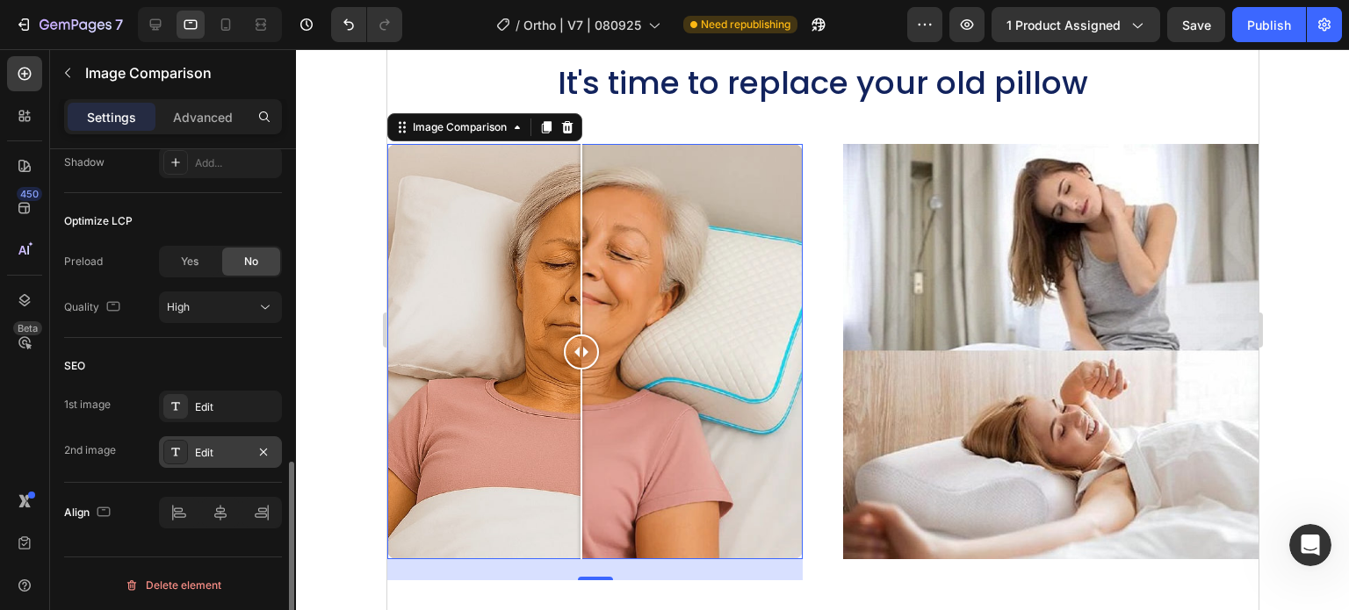
click at [213, 445] on div "Edit" at bounding box center [220, 453] width 51 height 16
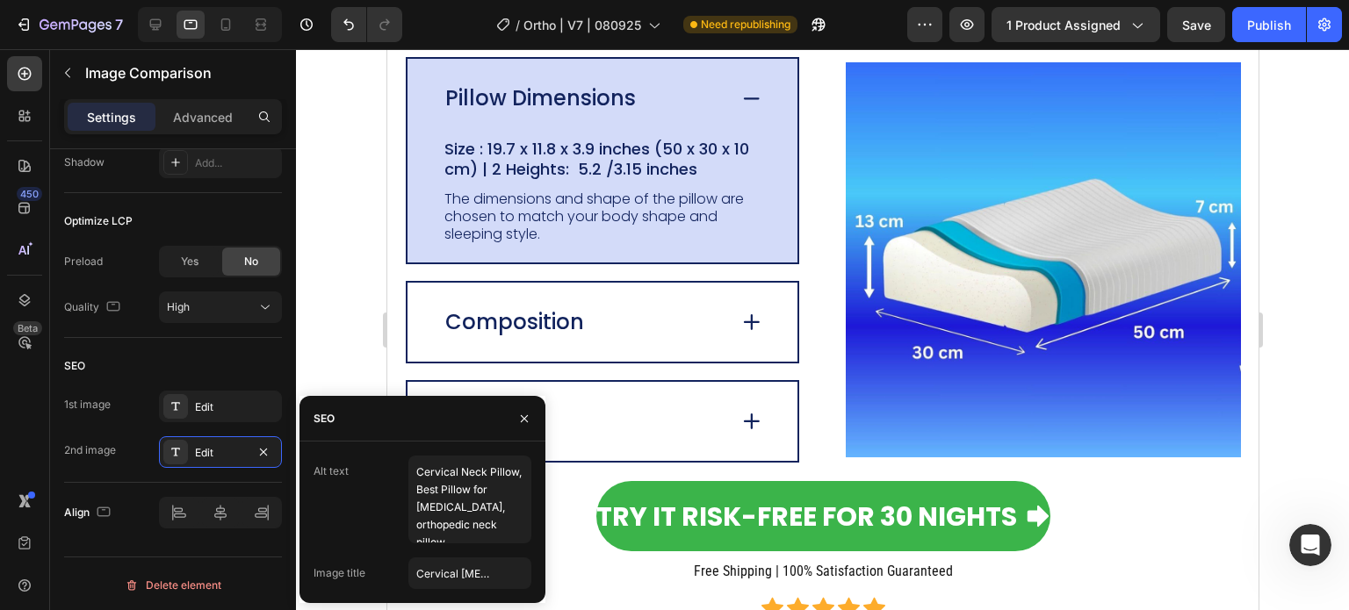
scroll to position [3432, 0]
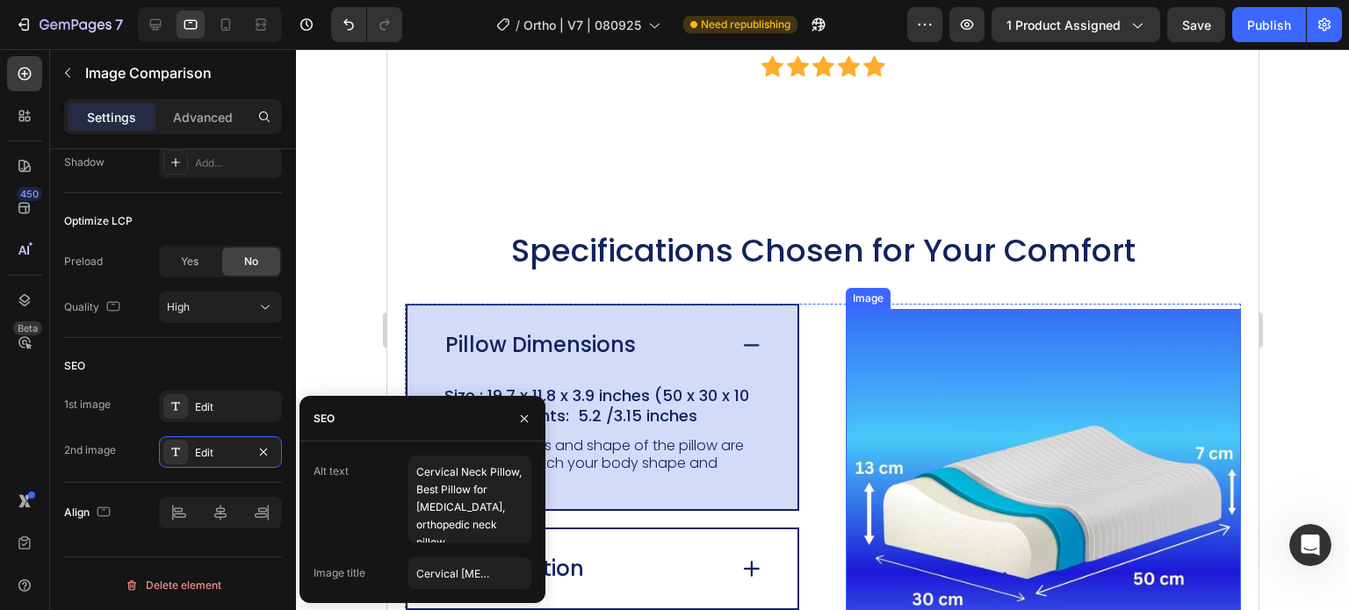
click at [908, 309] on img at bounding box center [1042, 506] width 395 height 395
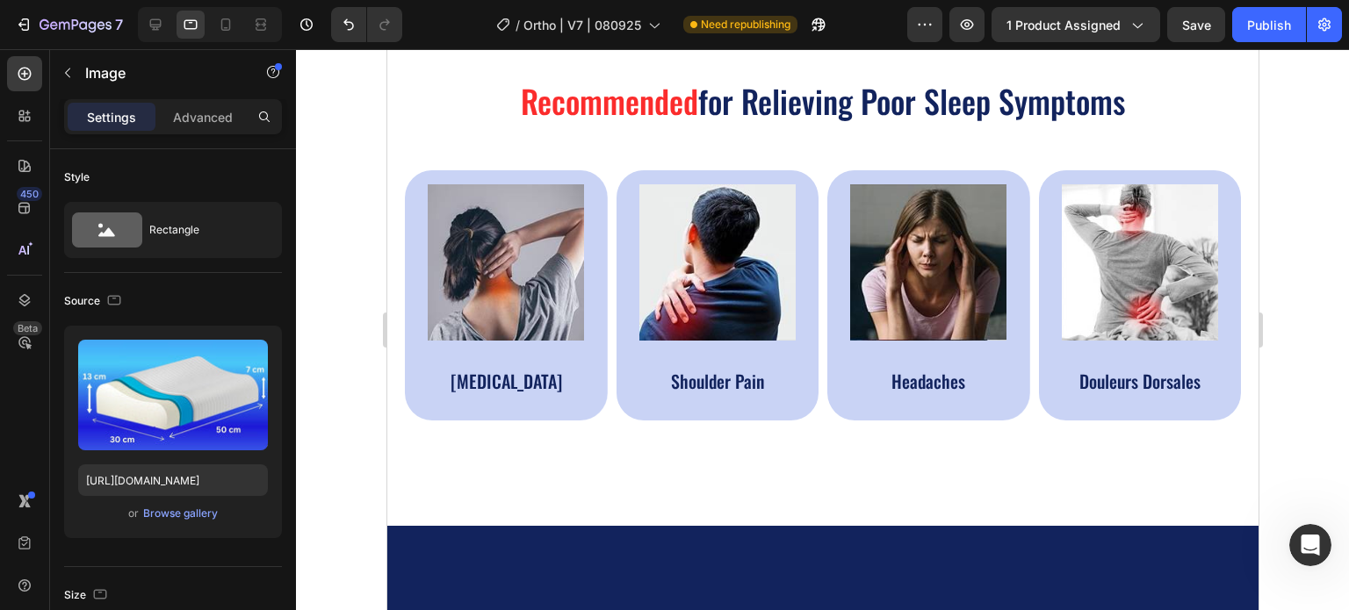
scroll to position [182, 0]
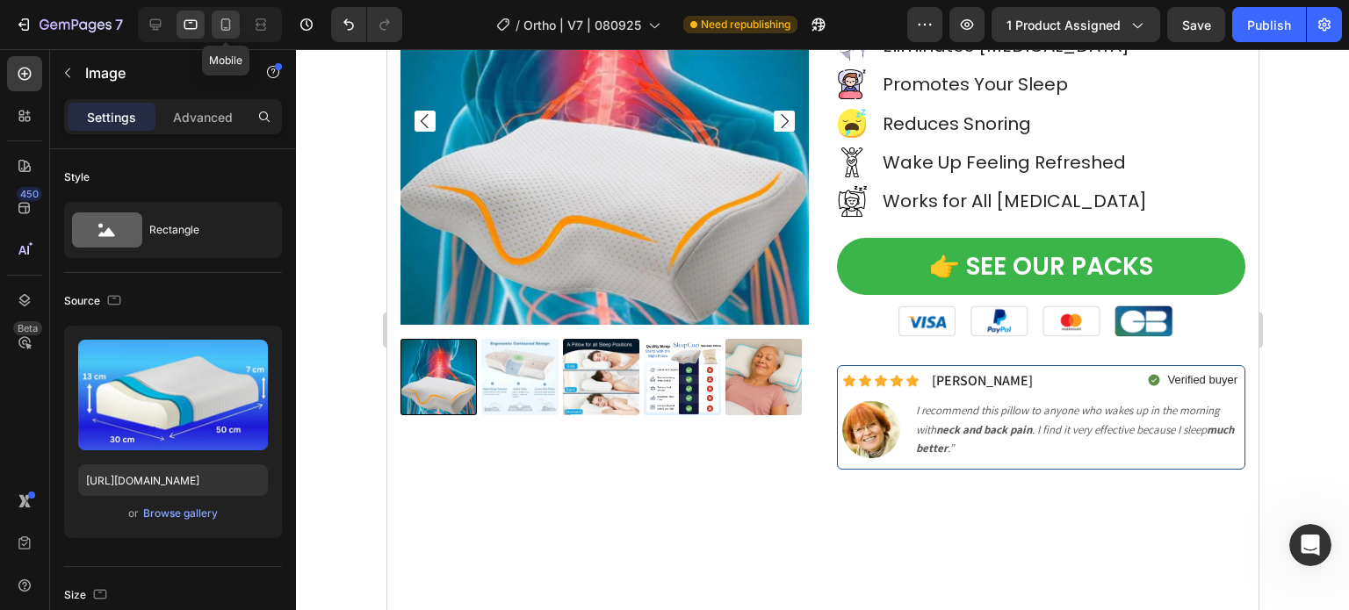
click at [231, 25] on icon at bounding box center [226, 25] width 18 height 18
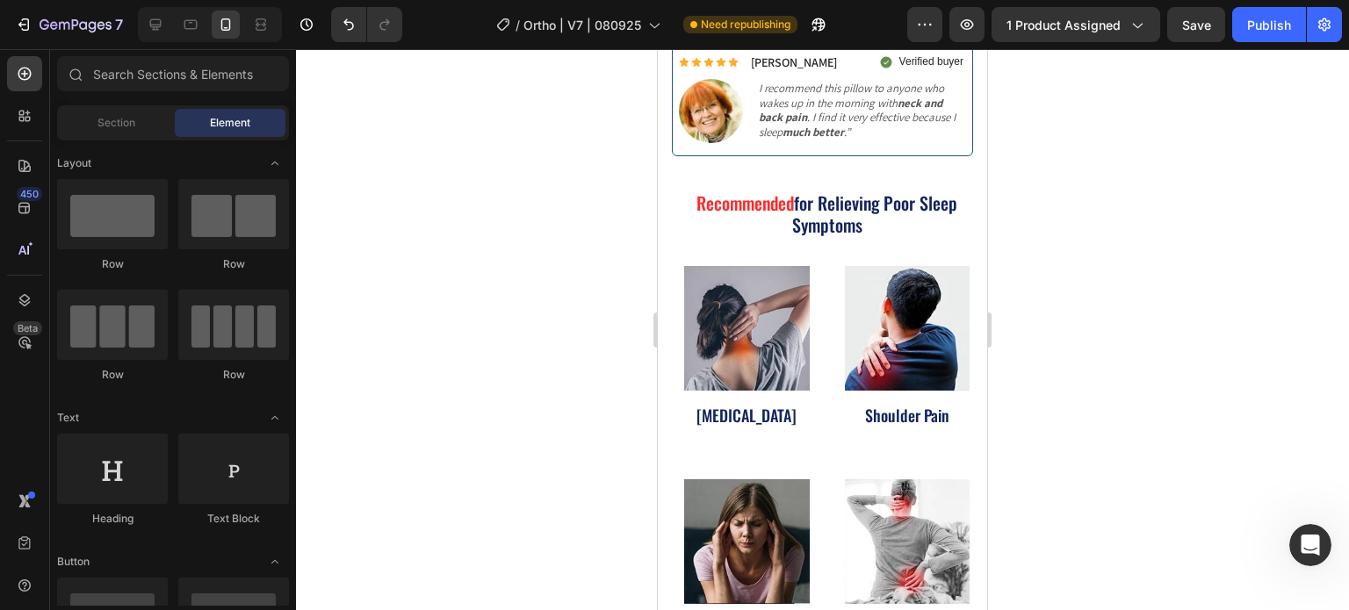
scroll to position [793, 0]
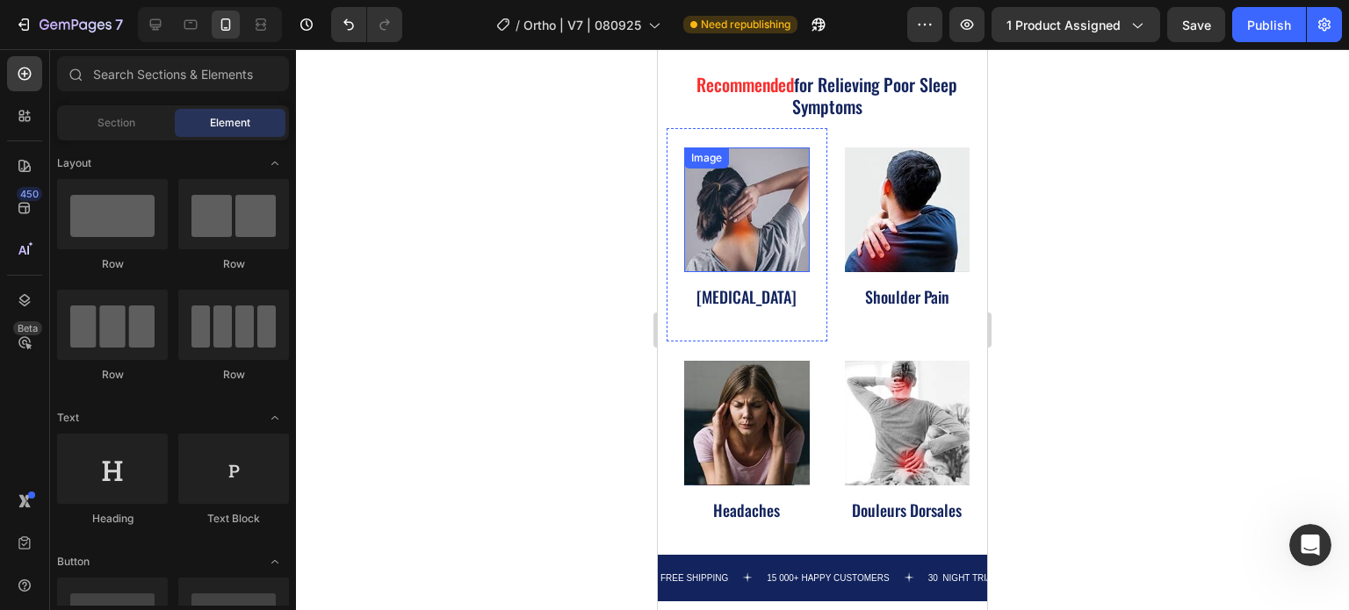
click at [745, 173] on img at bounding box center [747, 211] width 126 height 126
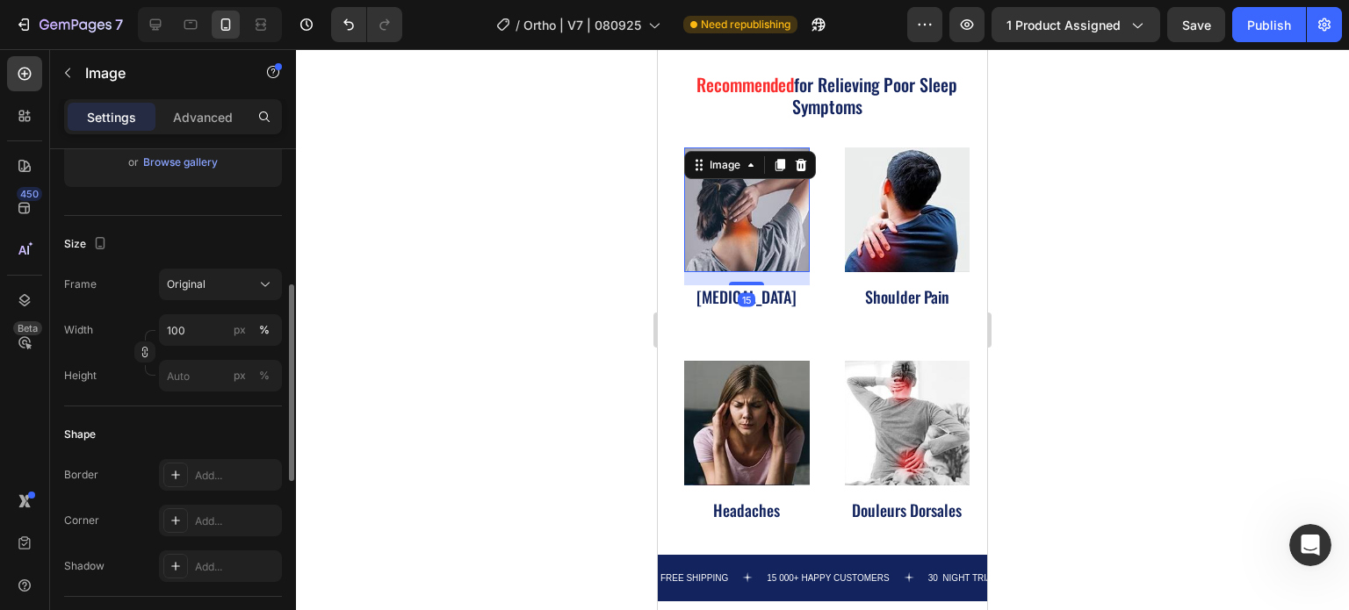
scroll to position [0, 0]
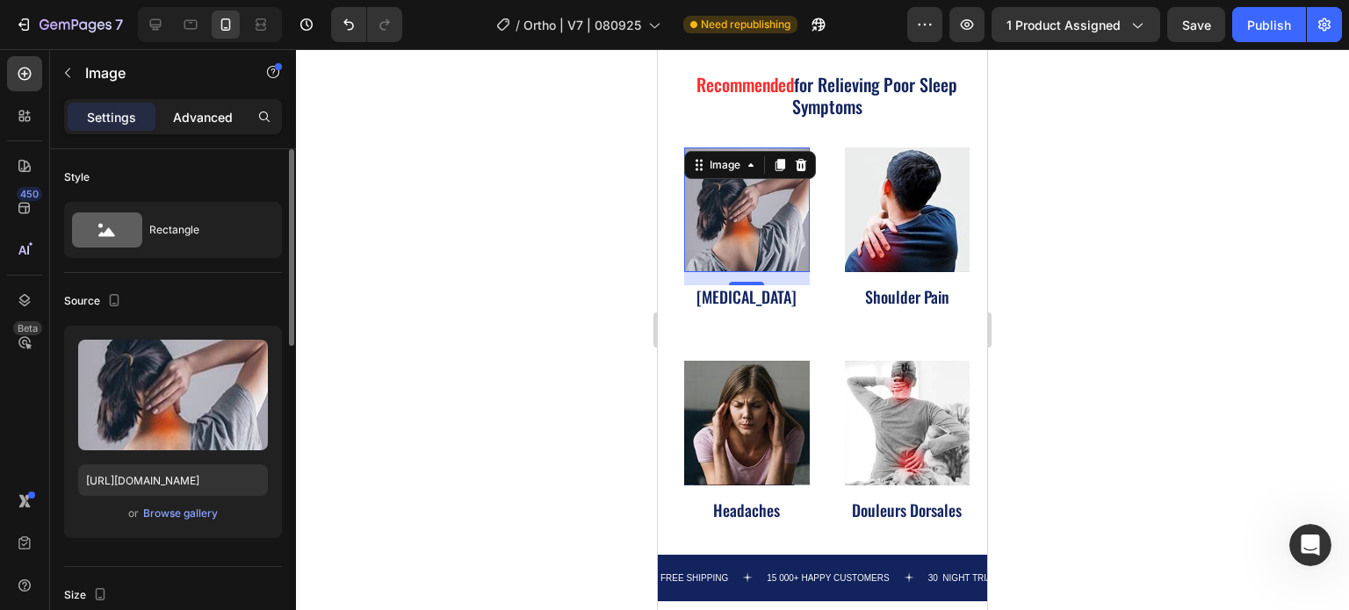
click at [208, 126] on p "Advanced" at bounding box center [203, 117] width 60 height 18
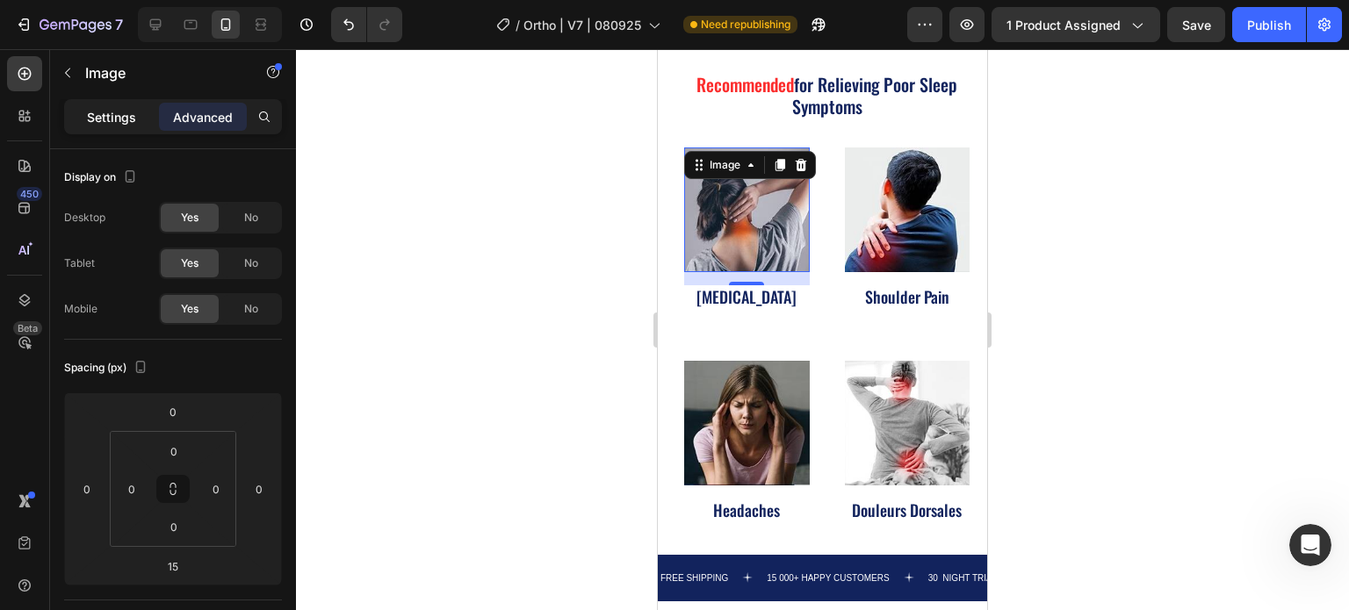
click at [123, 117] on p "Settings" at bounding box center [111, 117] width 49 height 18
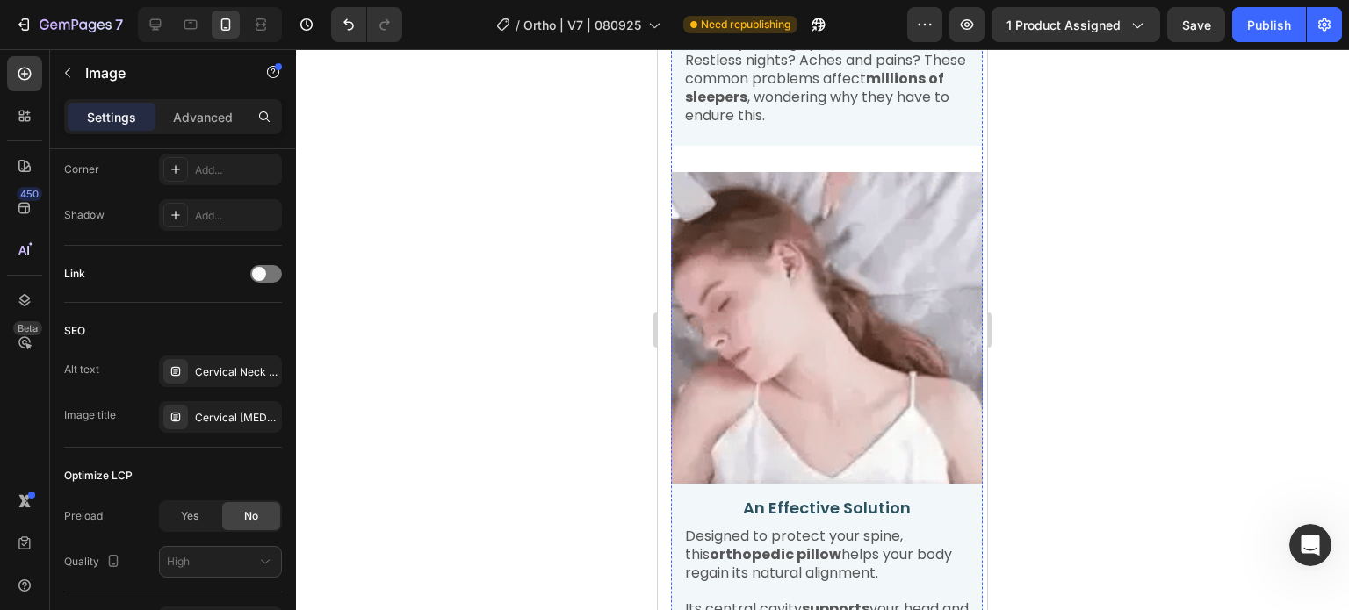
scroll to position [1584, 0]
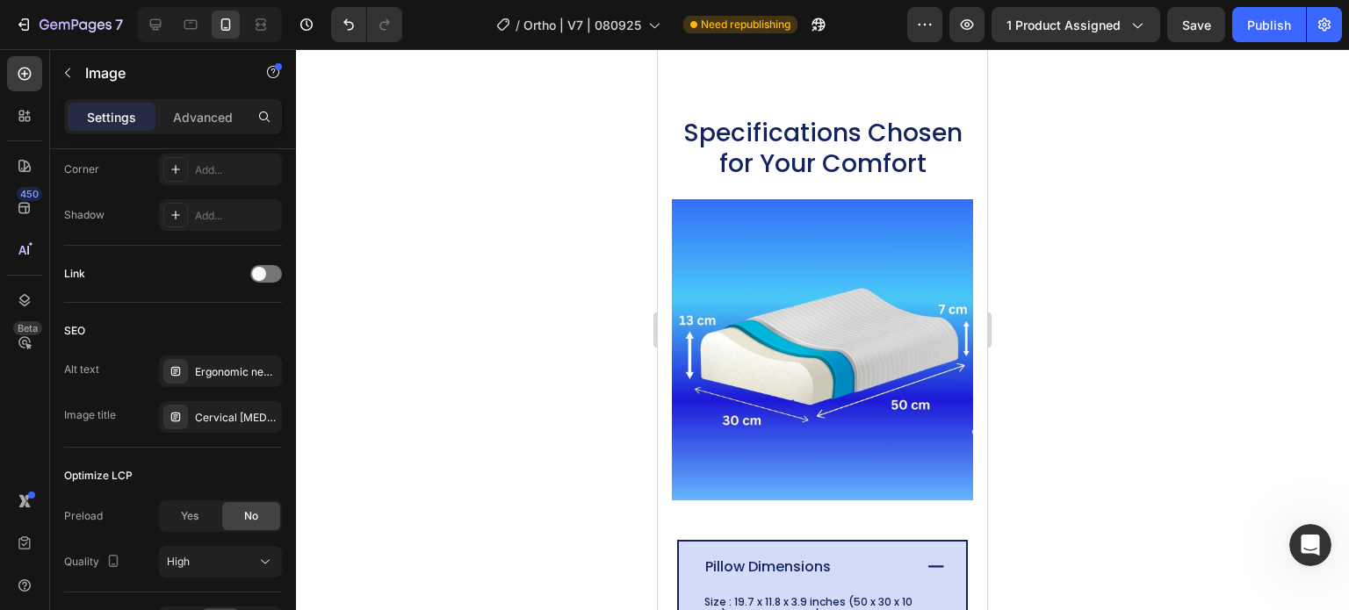
scroll to position [4219, 0]
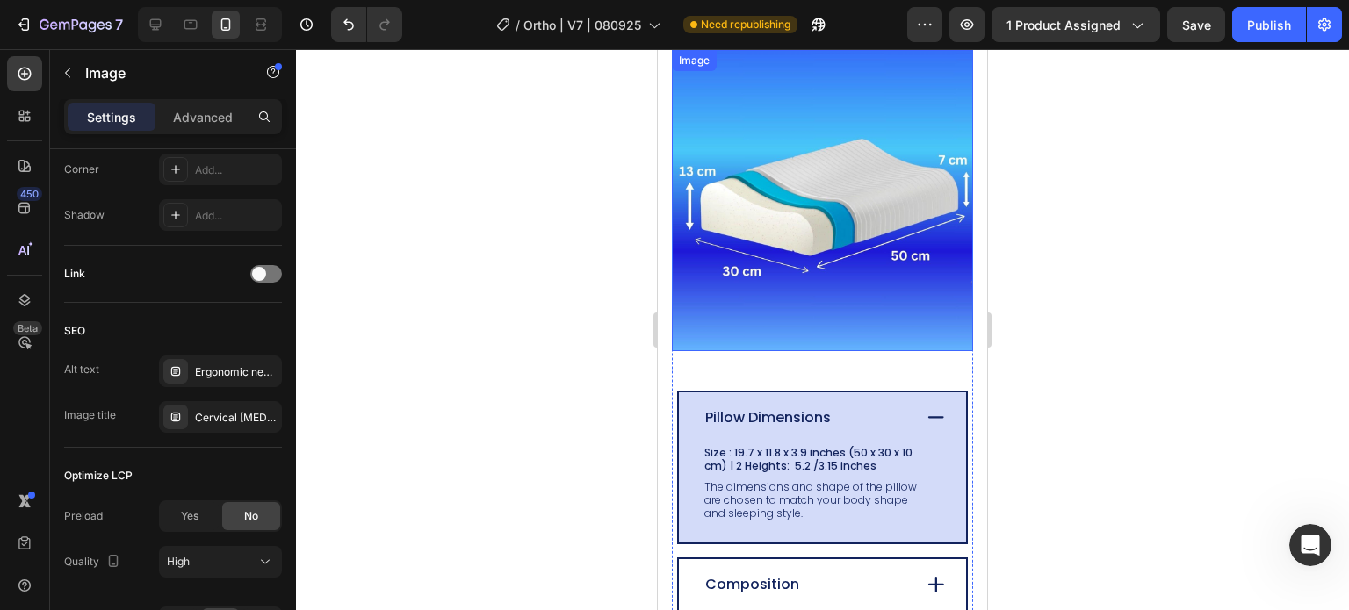
click at [836, 195] on img at bounding box center [822, 200] width 301 height 301
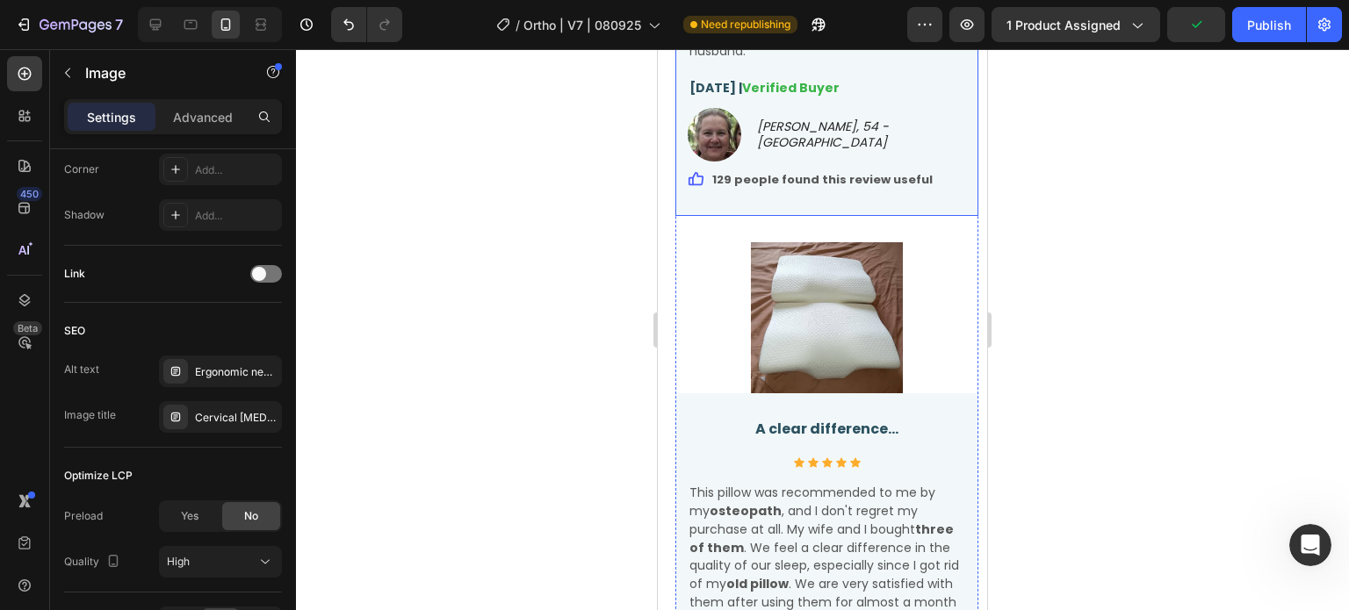
scroll to position [5536, 0]
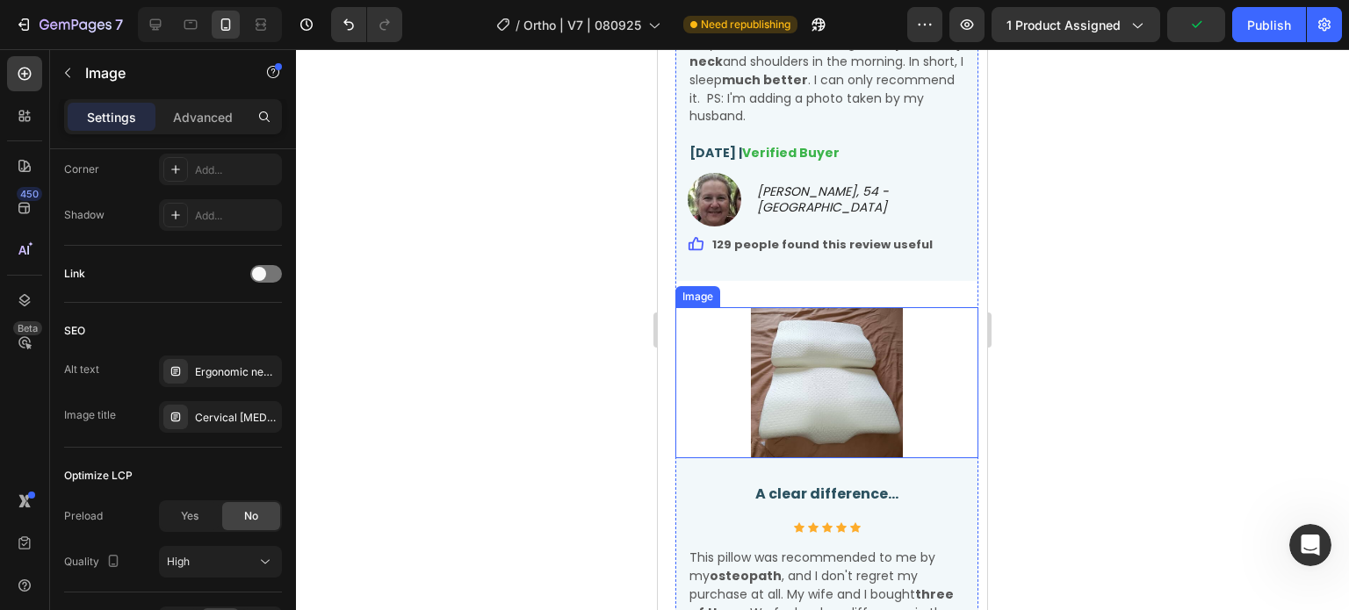
click at [808, 337] on img at bounding box center [827, 383] width 152 height 152
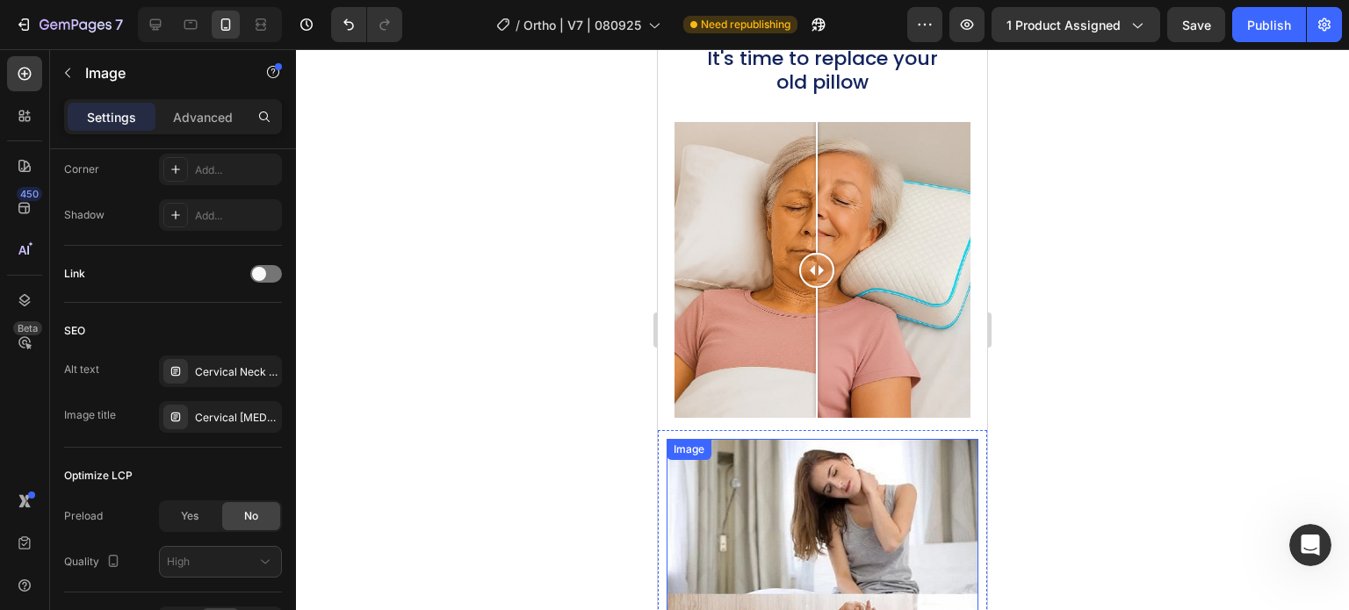
scroll to position [7908, 0]
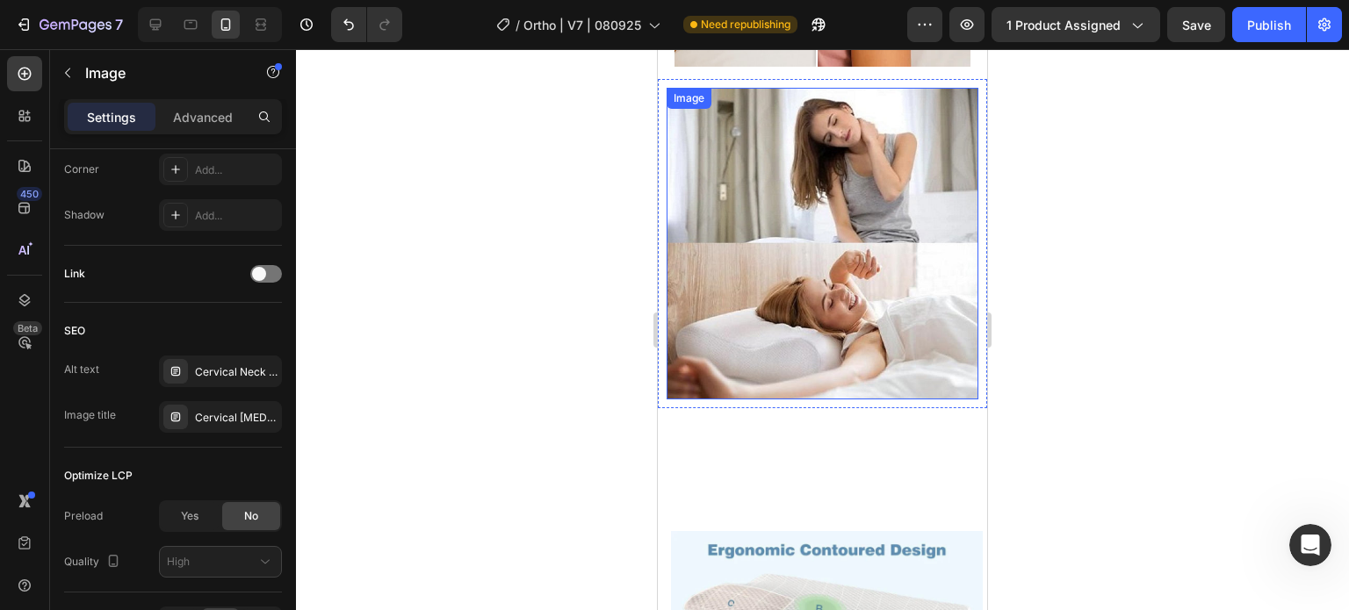
click at [837, 194] on img at bounding box center [823, 244] width 312 height 312
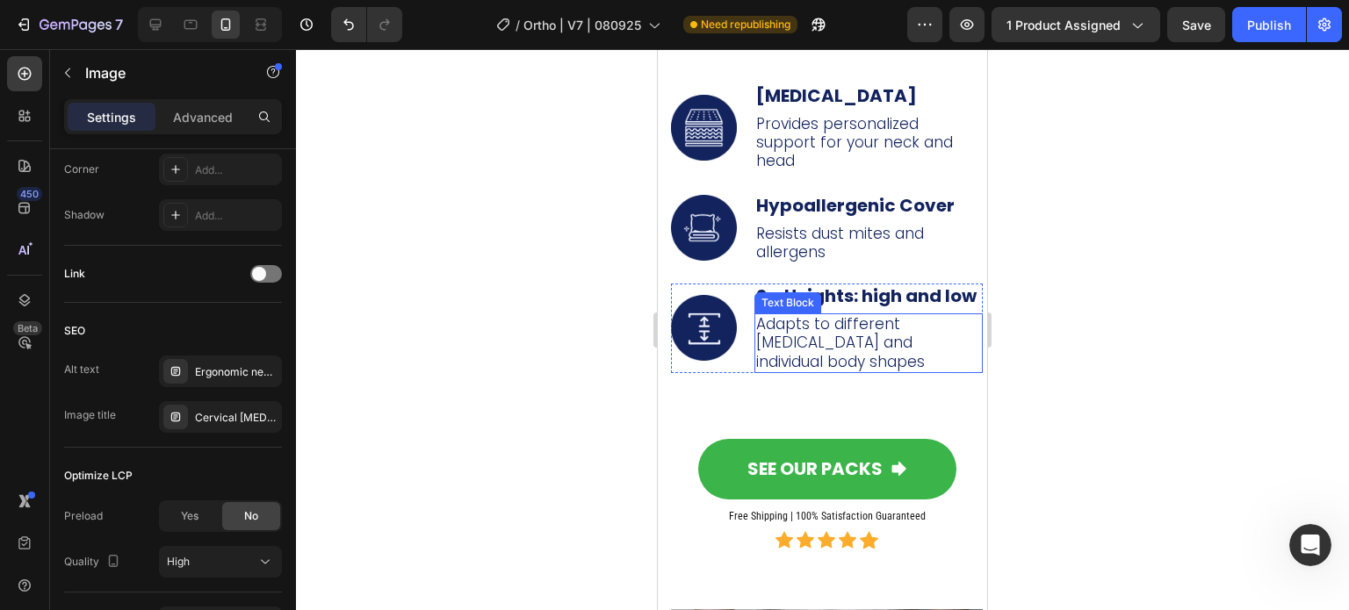
scroll to position [8523, 0]
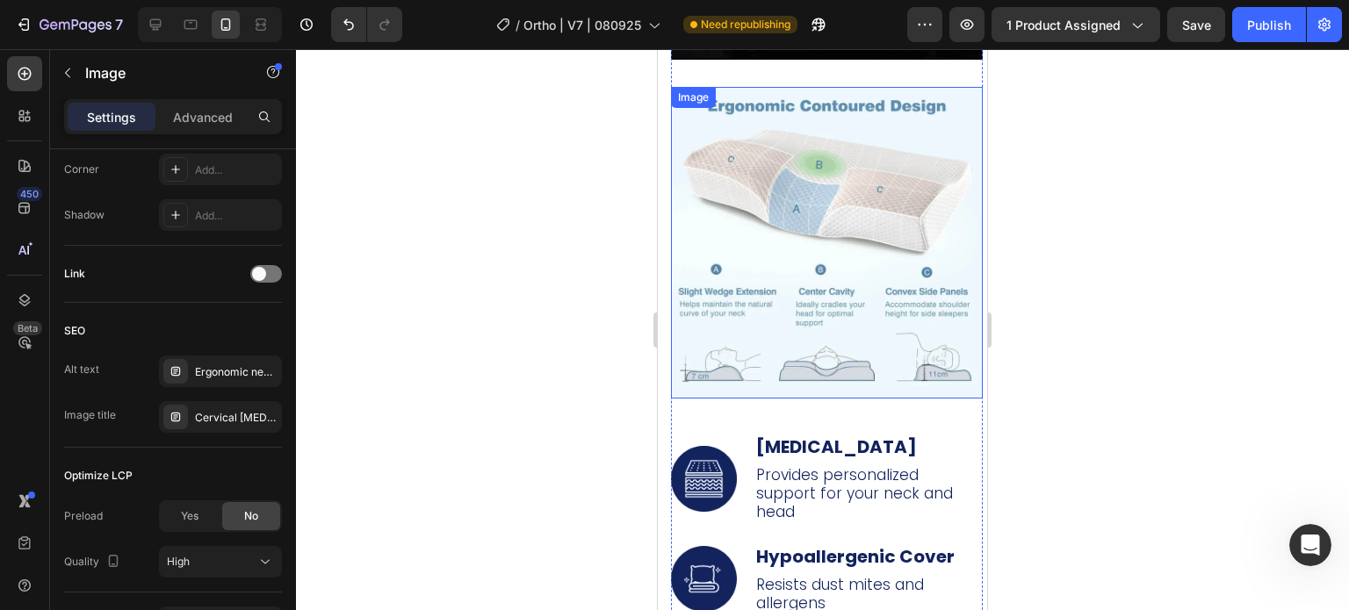
click at [800, 218] on img at bounding box center [827, 243] width 312 height 312
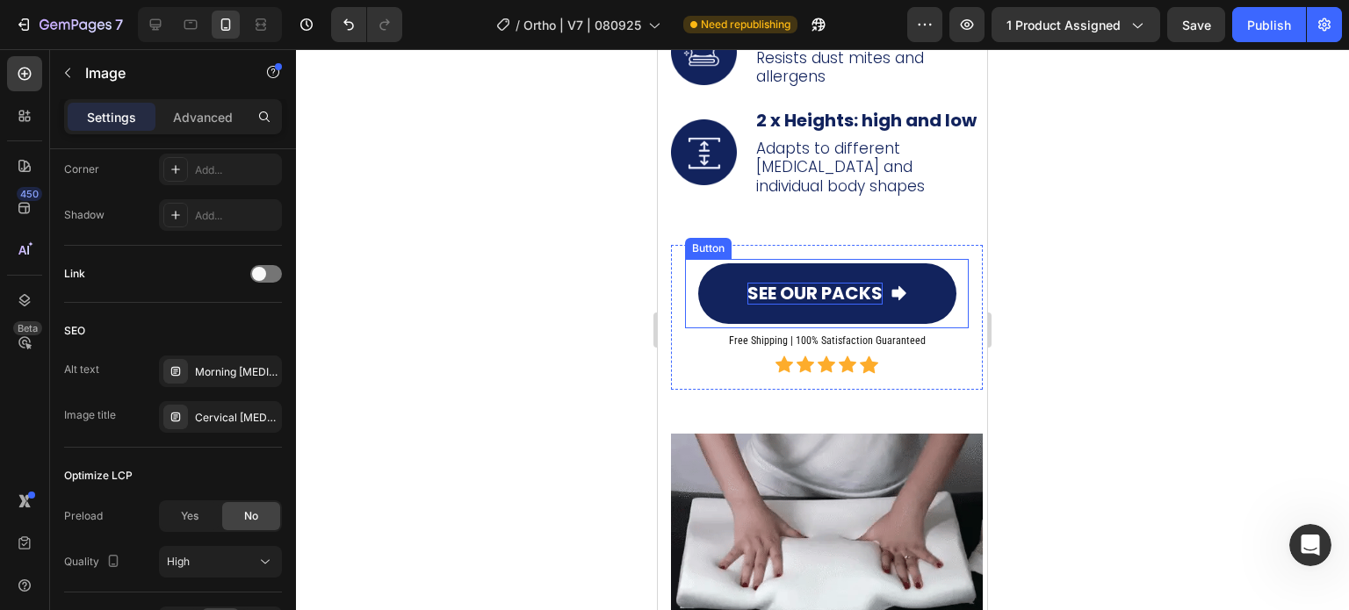
scroll to position [9489, 0]
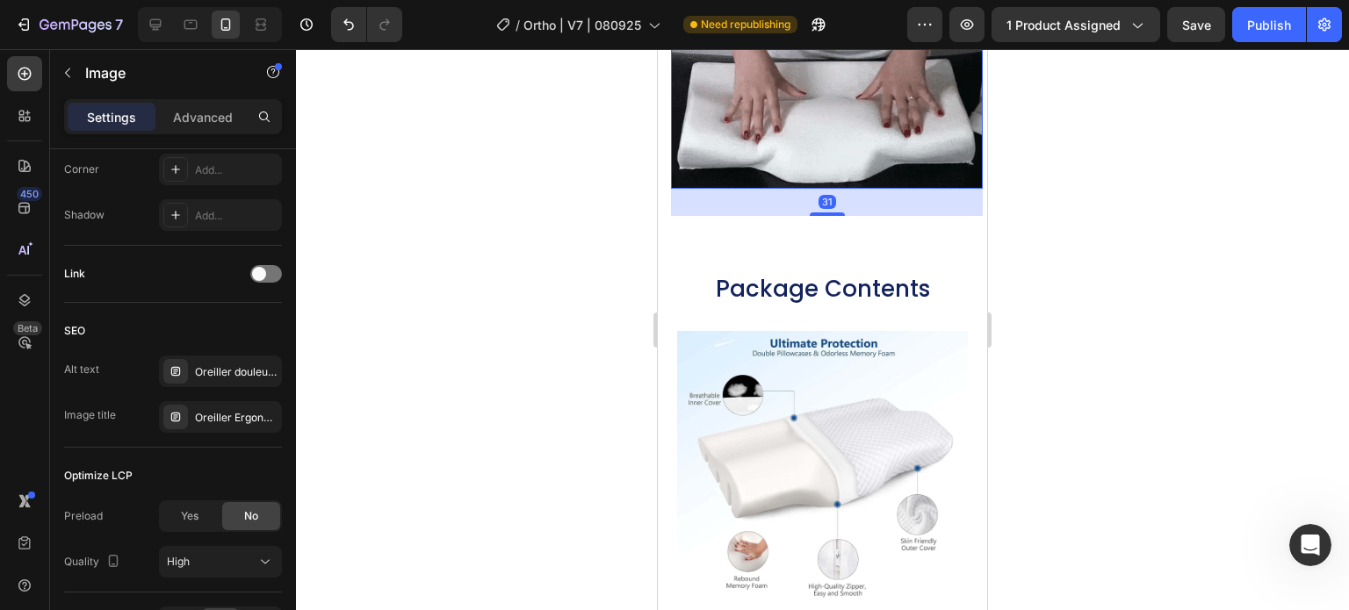
click at [796, 76] on img at bounding box center [827, 91] width 312 height 193
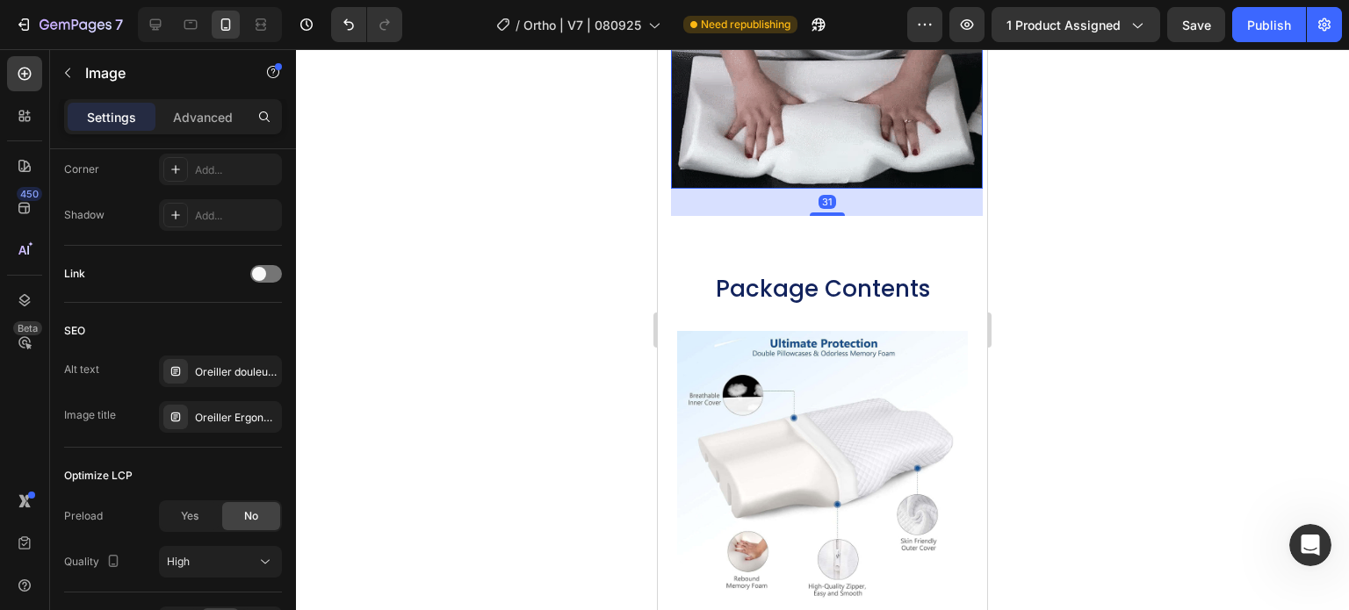
click at [816, 139] on img at bounding box center [827, 91] width 312 height 193
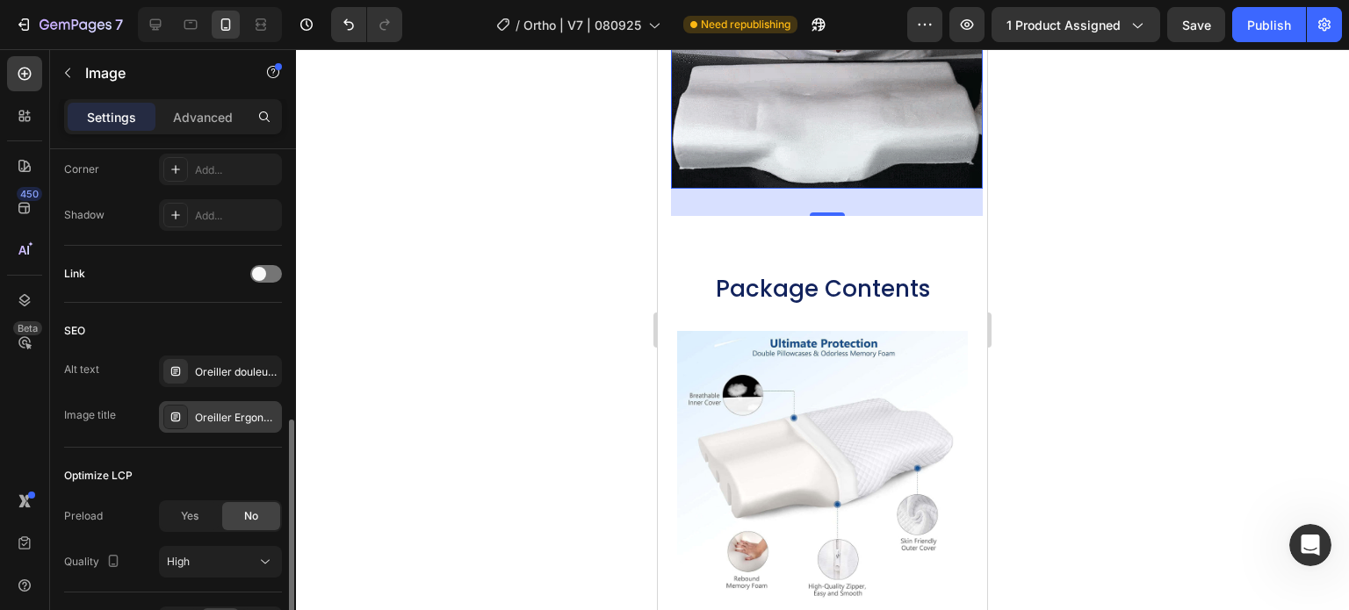
click at [224, 419] on div "Oreiller Ergonomique Cervical" at bounding box center [236, 418] width 83 height 16
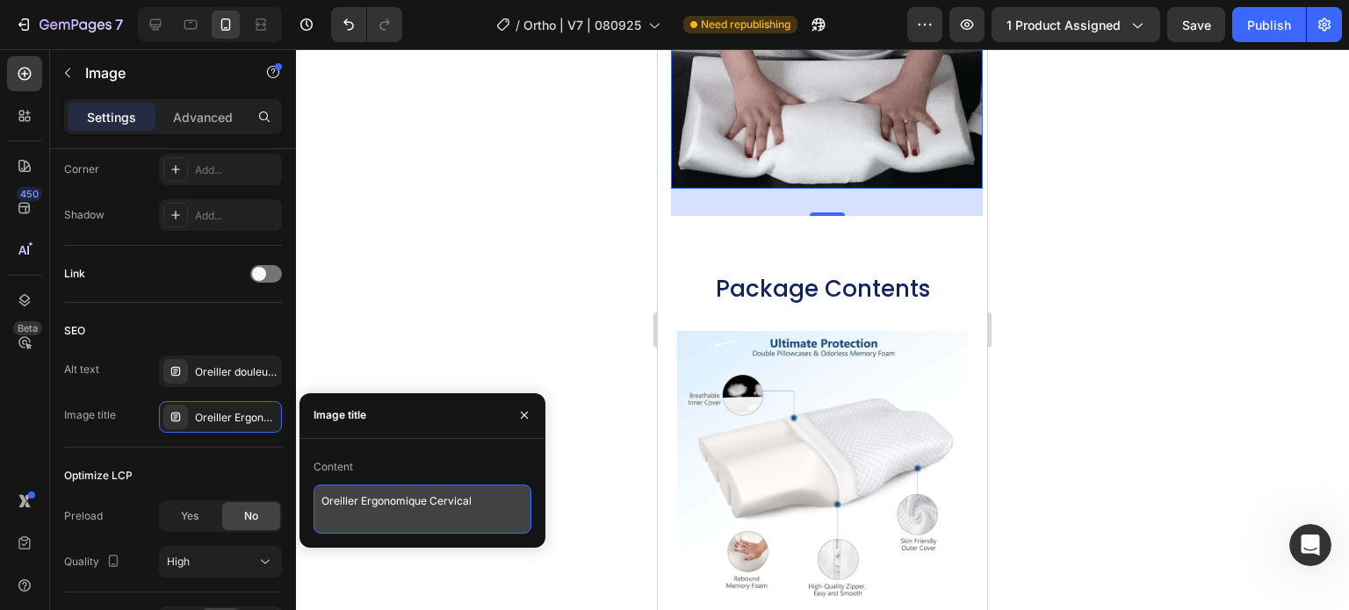
click at [348, 501] on textarea "Oreiller Ergonomique Cervical" at bounding box center [423, 509] width 218 height 49
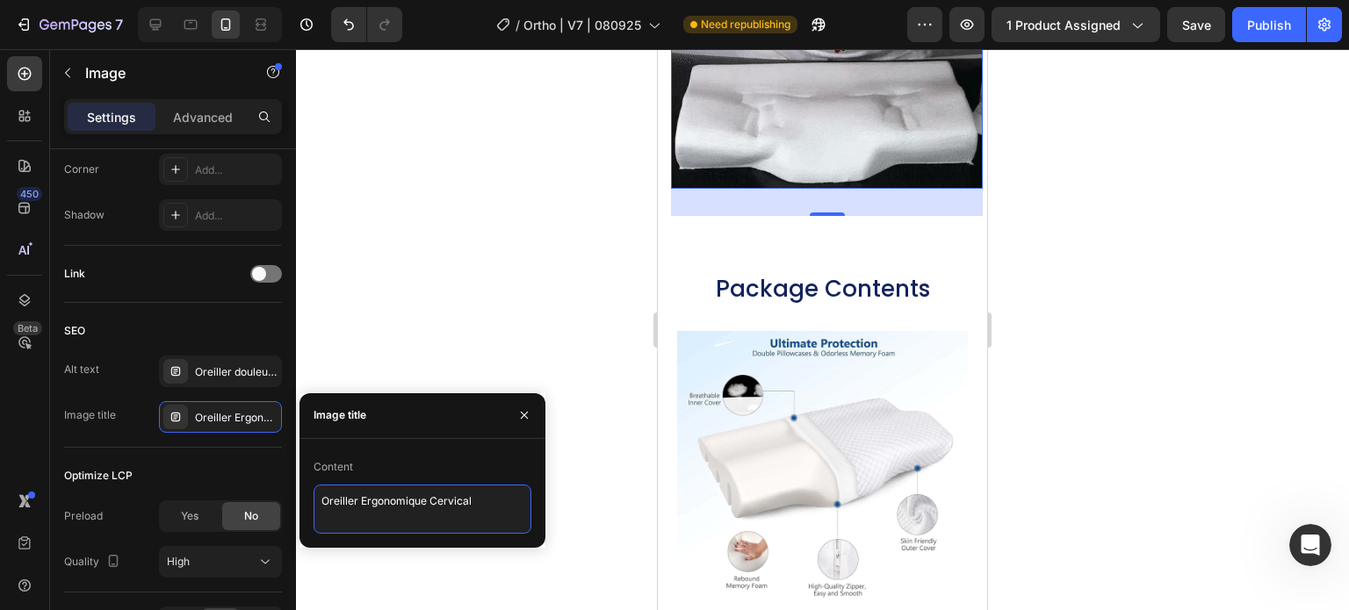
click at [348, 501] on textarea "Oreiller Ergonomique Cervical" at bounding box center [423, 509] width 218 height 49
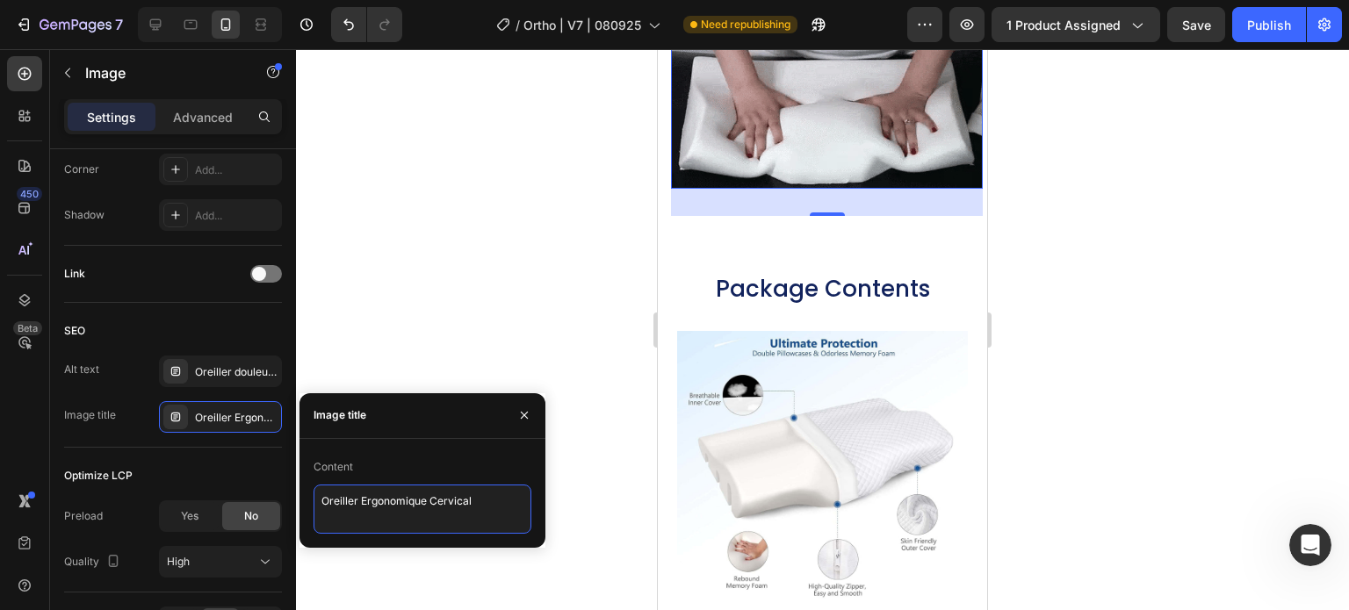
click at [348, 501] on textarea "Oreiller Ergonomique Cervical" at bounding box center [423, 509] width 218 height 49
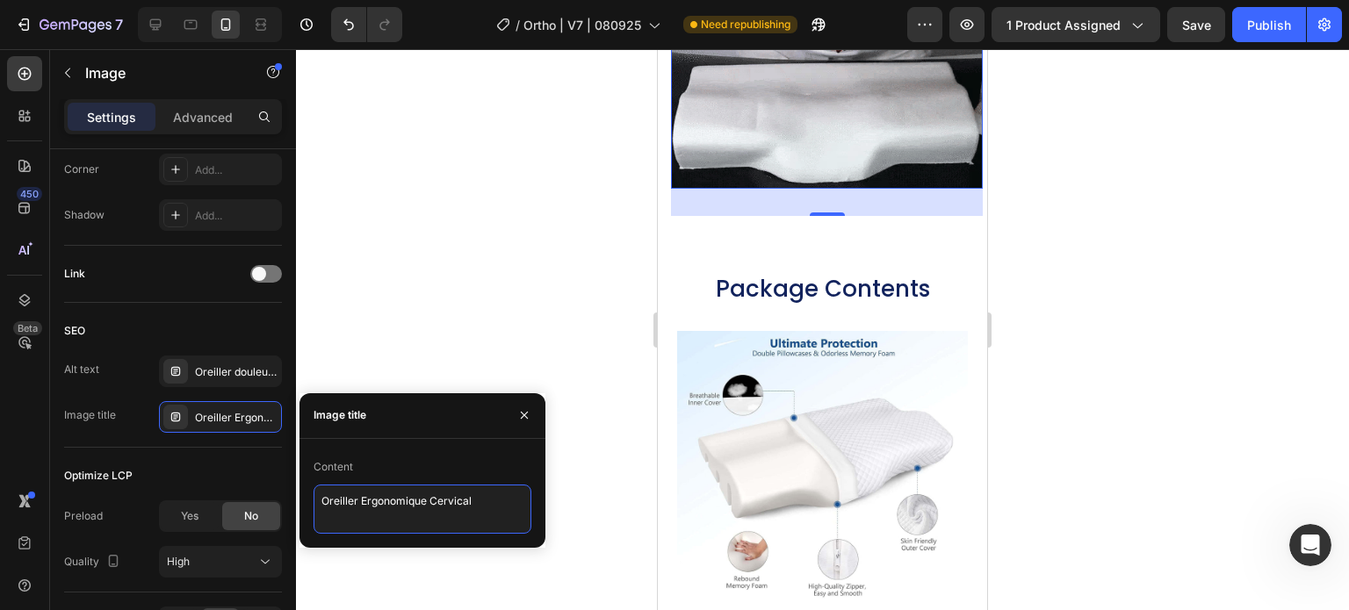
paste textarea "Cervical Memory Foam Neck Pain Pillow C1"
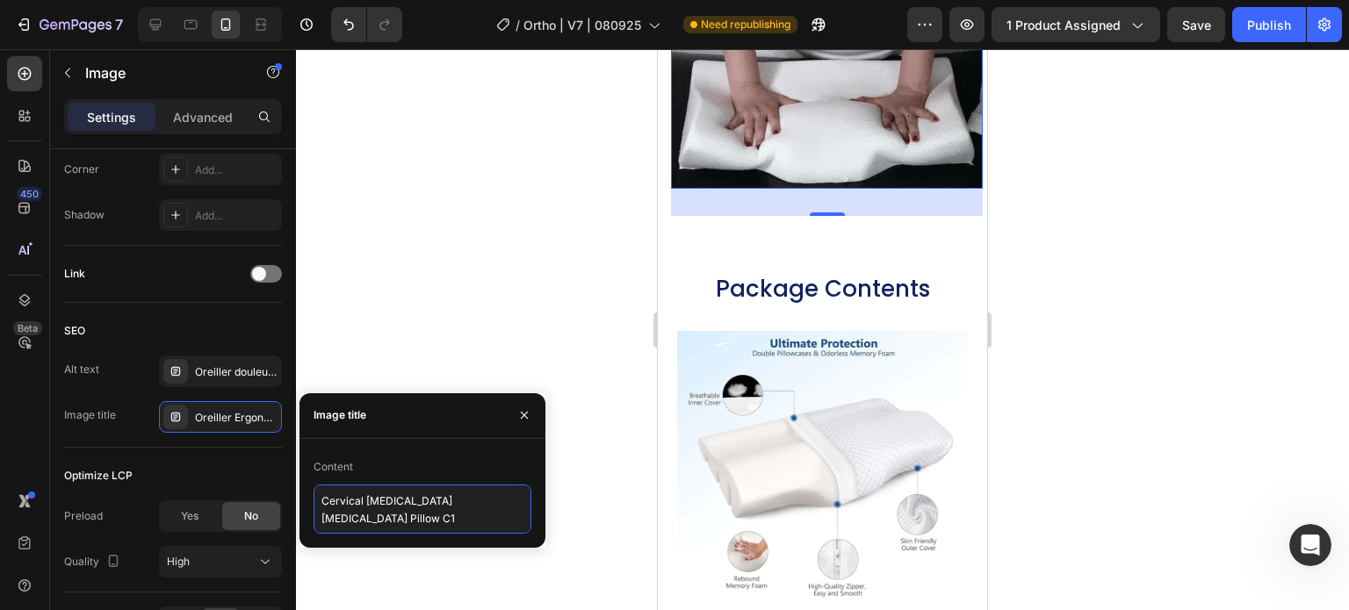
type textarea "Cervical Memory Foam Neck Pain Pillow C1"
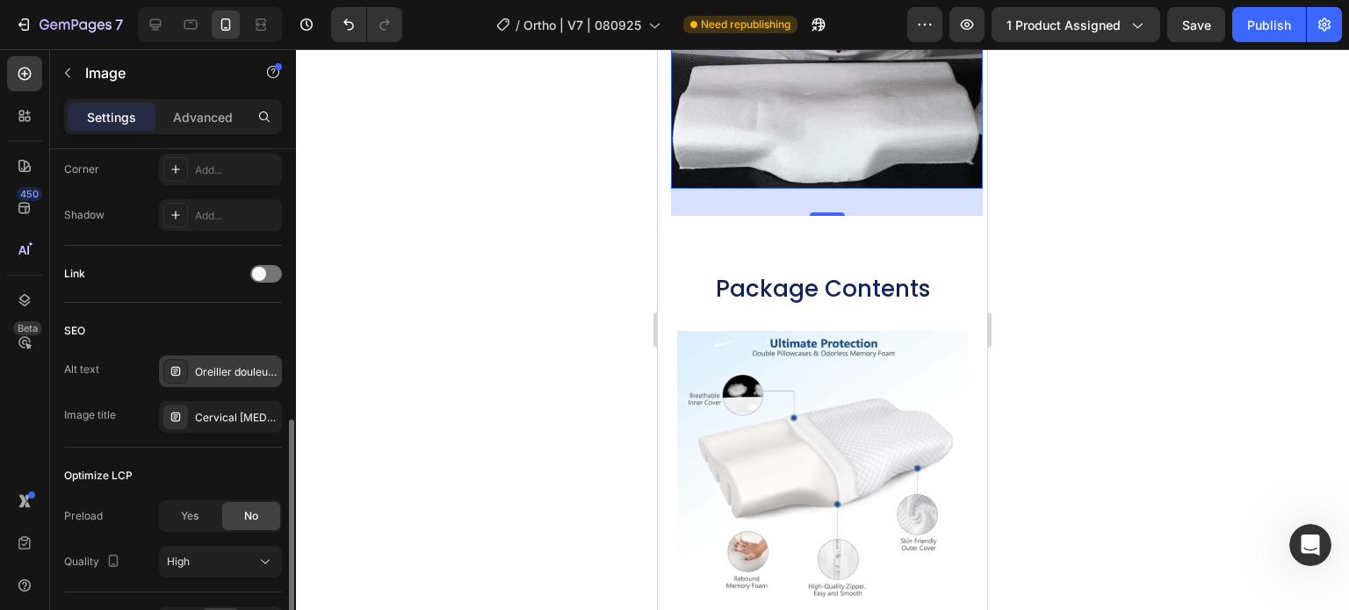
click at [228, 365] on div "Oreiller douleur nuque, meilleur oreiller cervical, réveil douleur cervicale" at bounding box center [236, 373] width 83 height 16
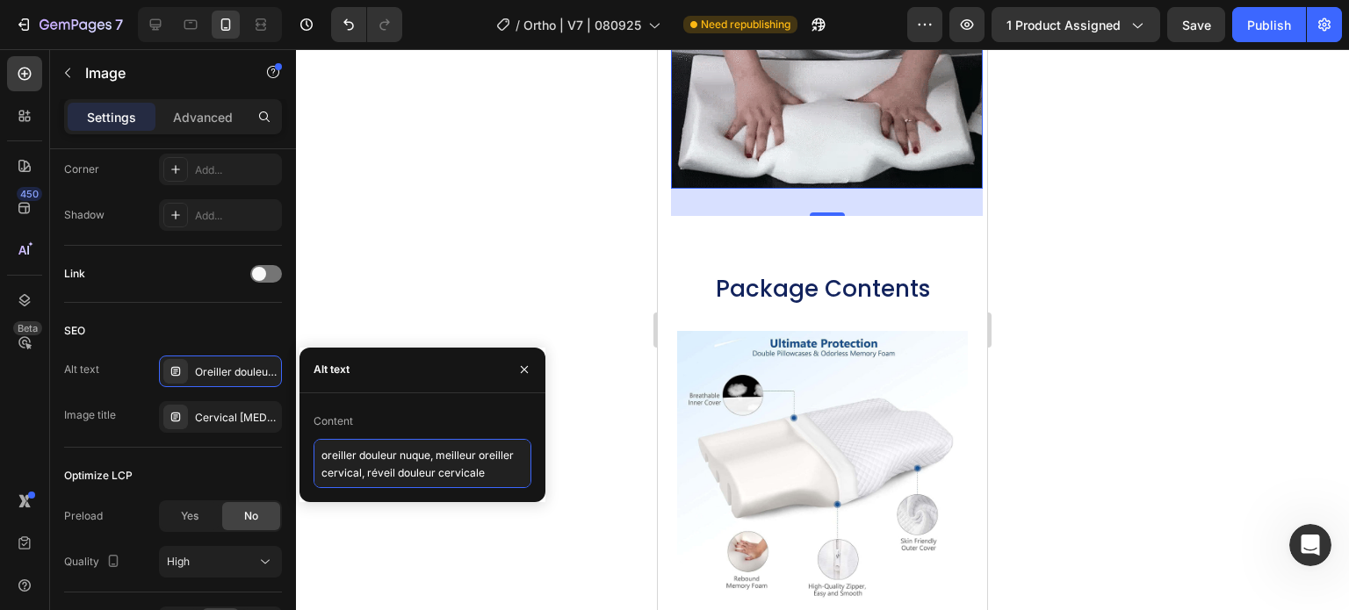
click at [371, 459] on textarea "oreiller douleur nuque, meilleur oreiller cervical, réveil douleur cervicale" at bounding box center [423, 463] width 218 height 49
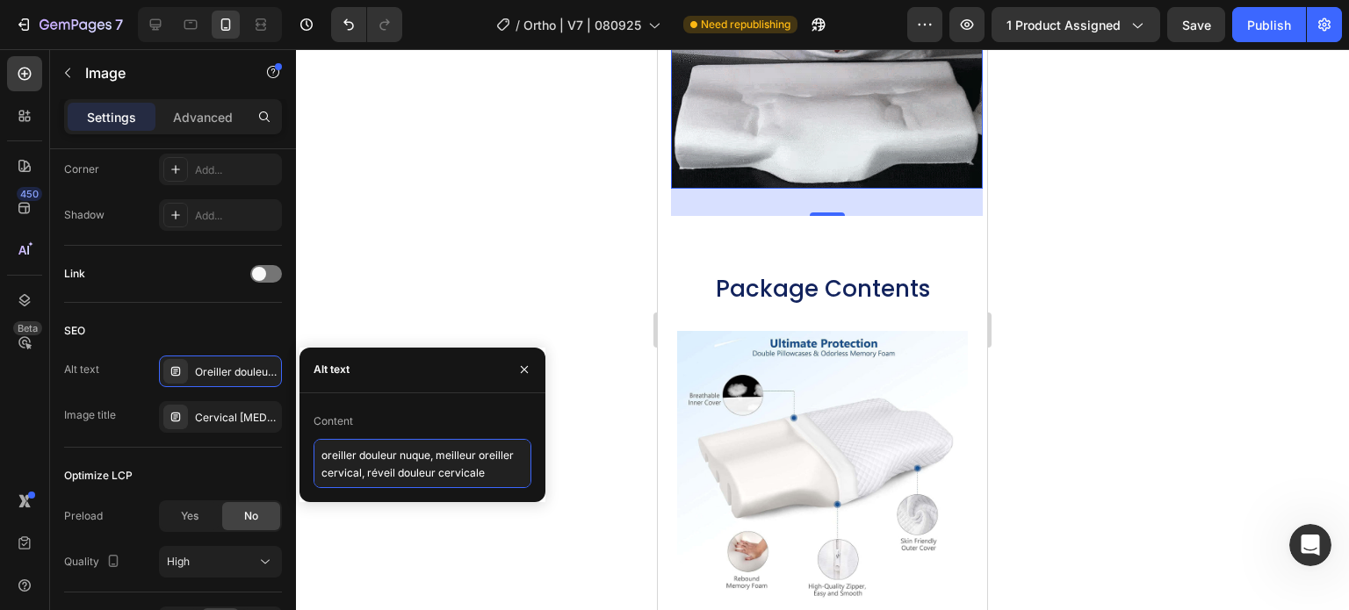
click at [371, 459] on textarea "oreiller douleur nuque, meilleur oreiller cervical, réveil douleur cervicale" at bounding box center [423, 463] width 218 height 49
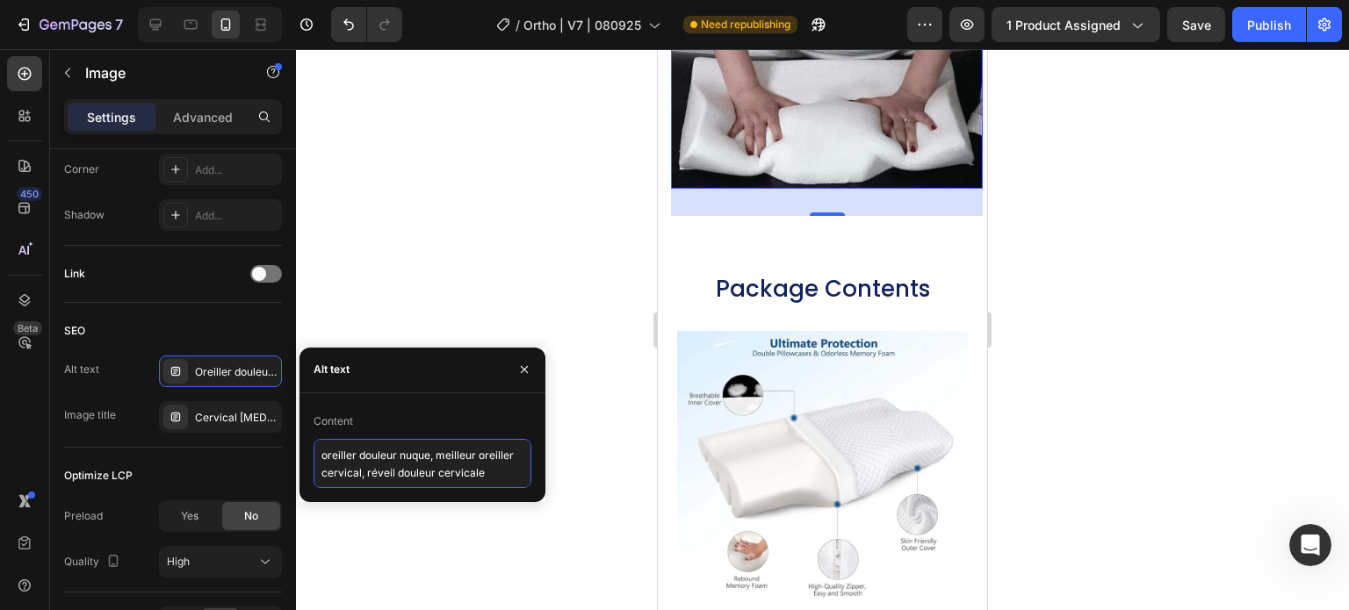
click at [371, 459] on textarea "oreiller douleur nuque, meilleur oreiller cervical, réveil douleur cervicale" at bounding box center [423, 463] width 218 height 49
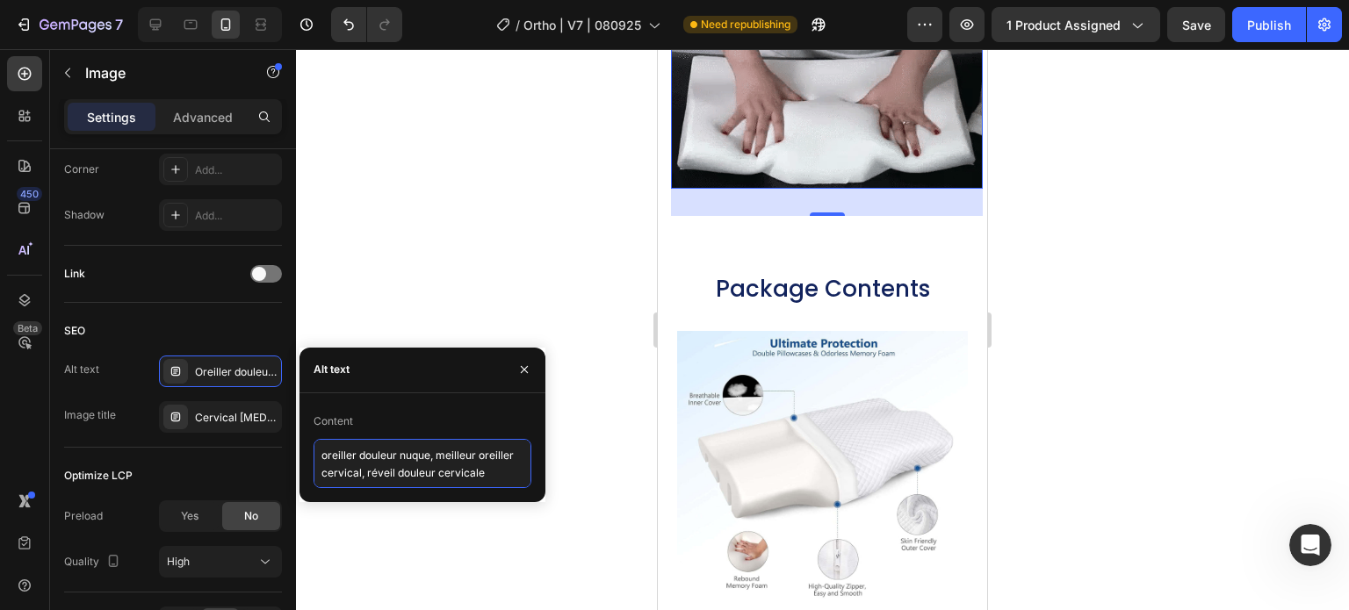
paste textarea "Cervical Neck Pillow, Best Pillow for neck Pain, orthopedic neck pillow"
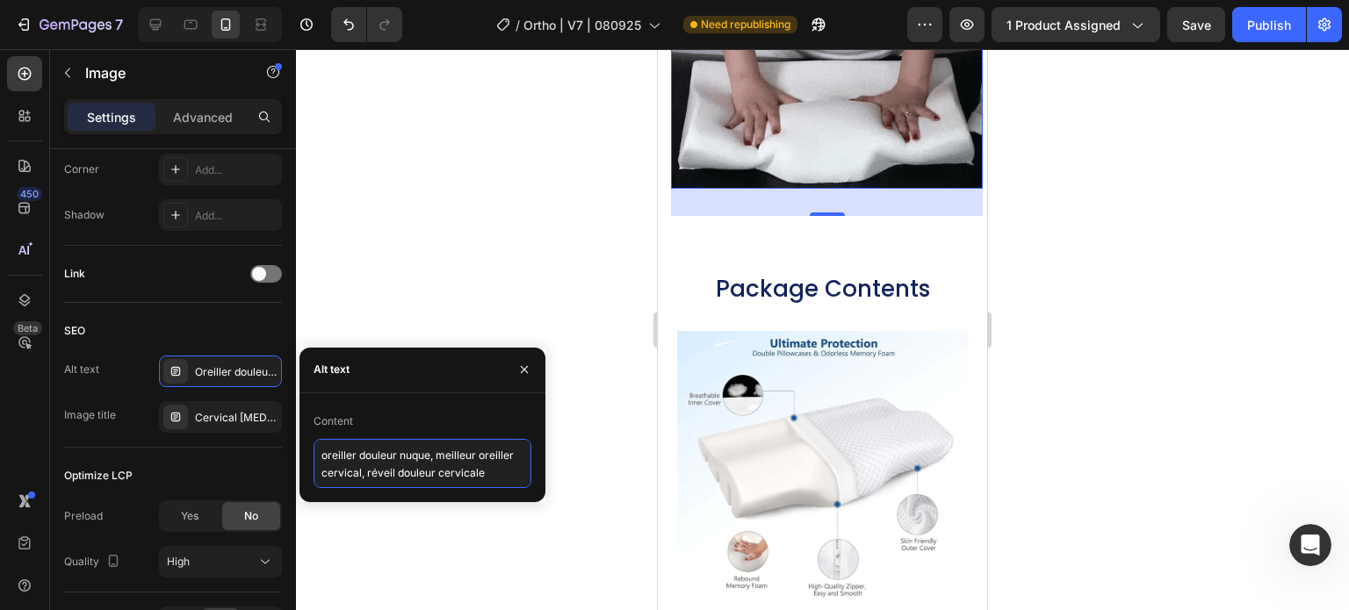
type textarea "Cervical Neck Pillow, Best Pillow for neck Pain, orthopedic neck pillow"
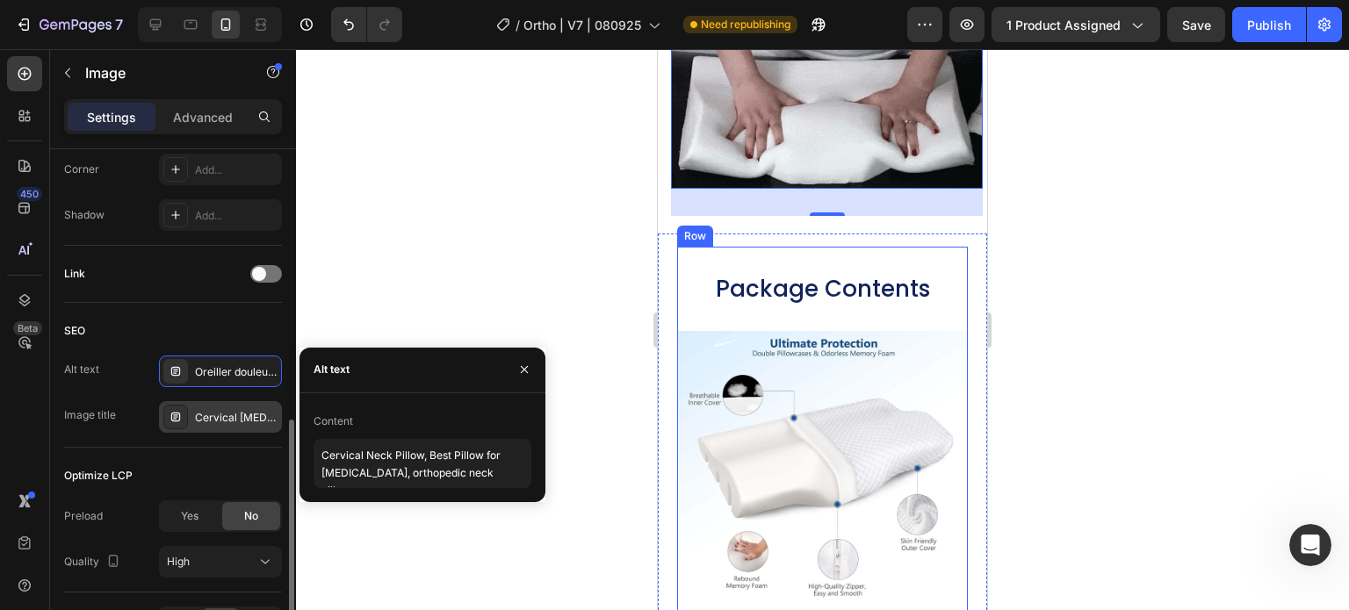
click at [221, 407] on div "Cervical Memory Foam Neck Pain Pillow C1" at bounding box center [220, 417] width 123 height 32
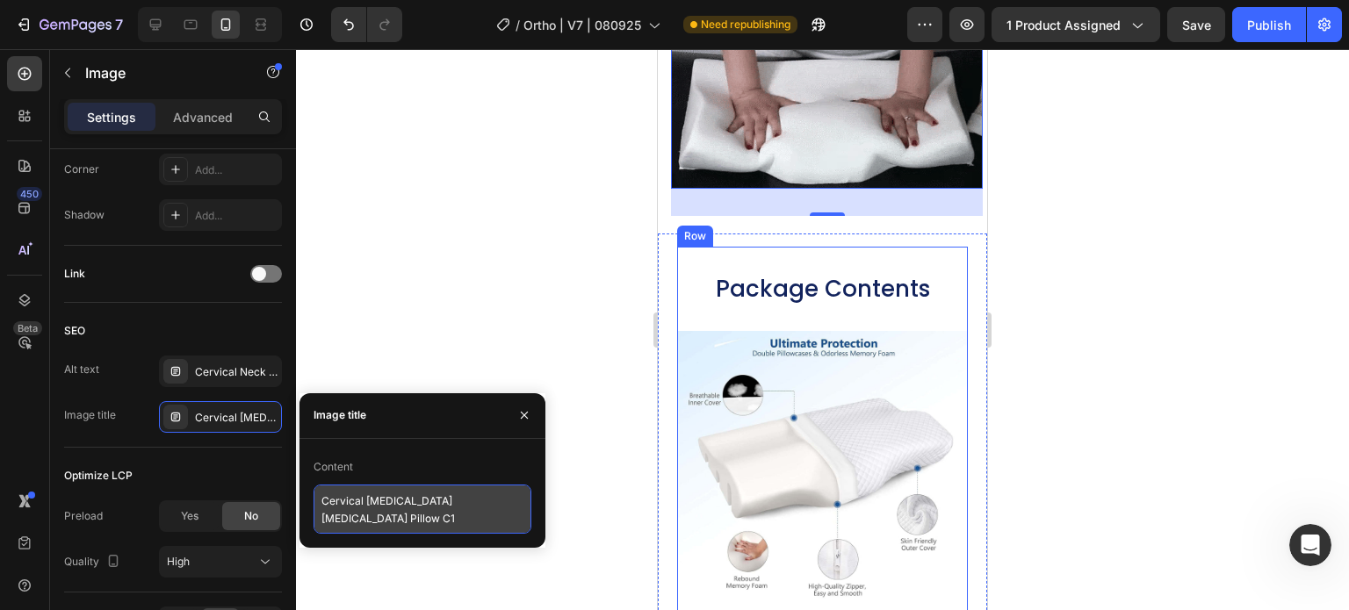
click at [353, 509] on textarea "Cervical Memory Foam Neck Pain Pillow C1" at bounding box center [423, 509] width 218 height 49
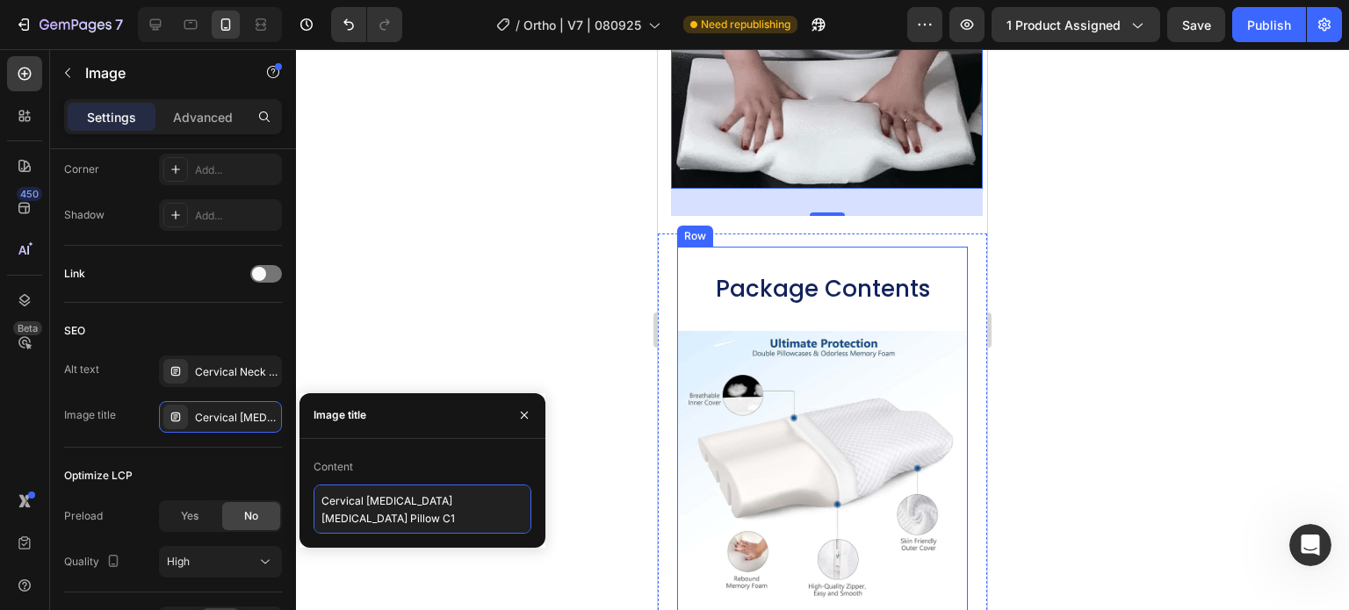
click at [353, 509] on textarea "Cervical Memory Foam Neck Pain Pillow C1" at bounding box center [423, 509] width 218 height 49
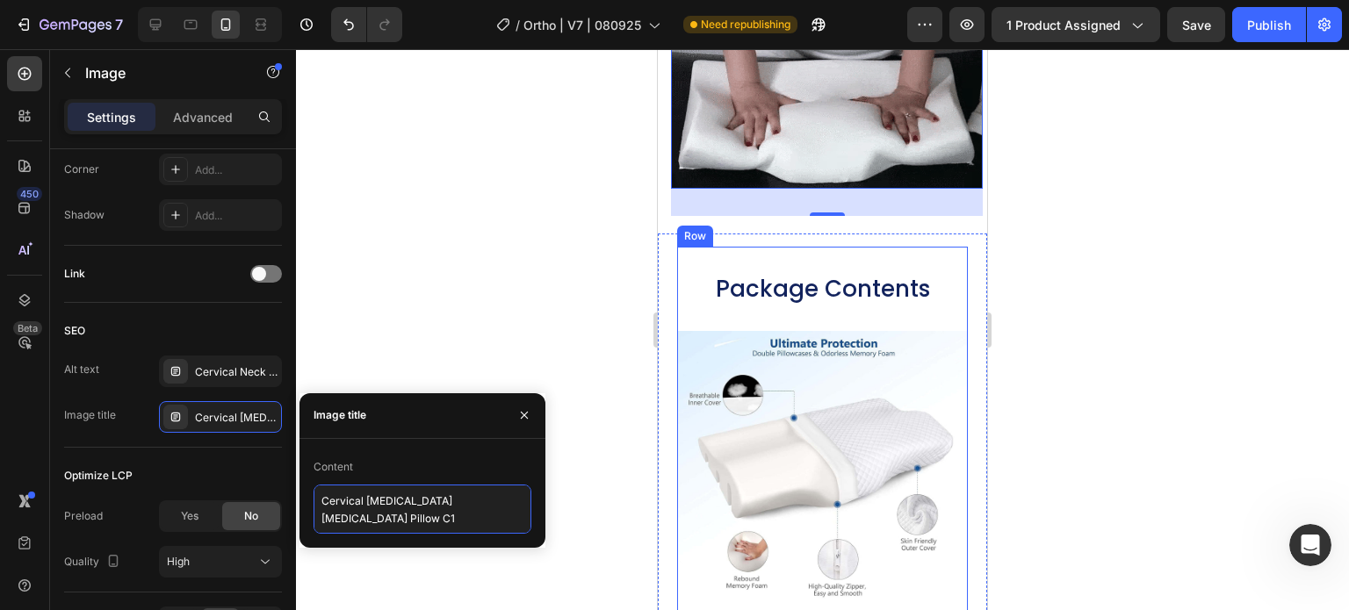
click at [353, 509] on textarea "Cervical Memory Foam Neck Pain Pillow C1" at bounding box center [423, 509] width 218 height 49
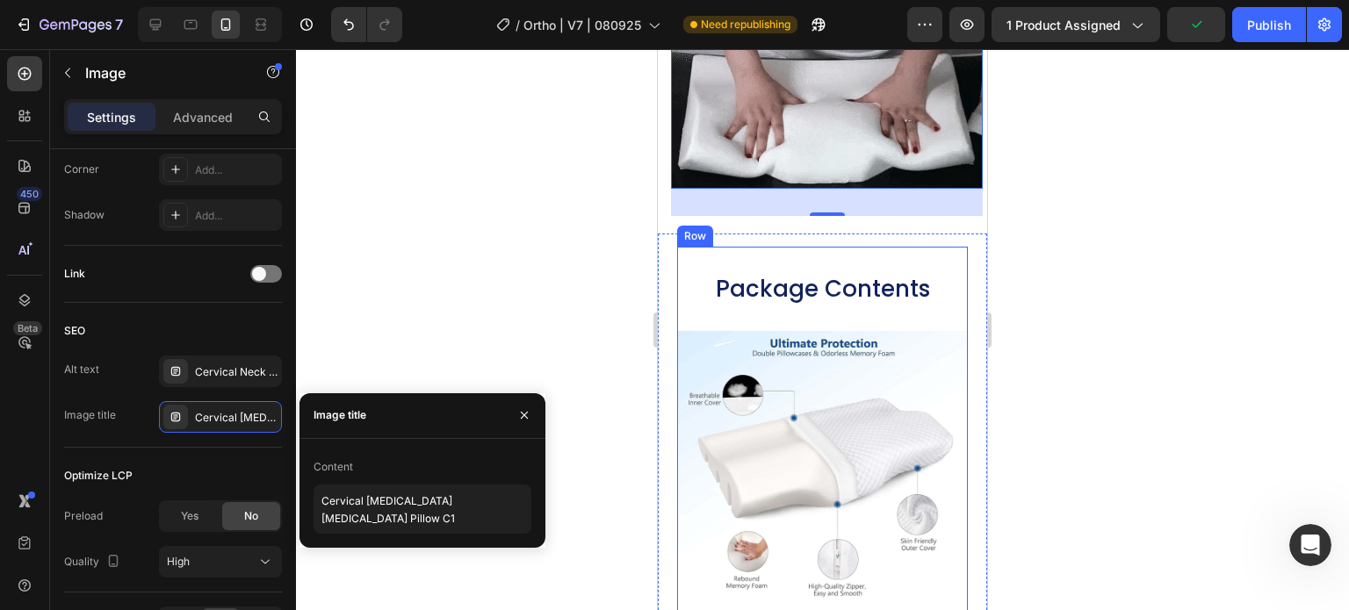
click at [509, 301] on div at bounding box center [822, 329] width 1053 height 561
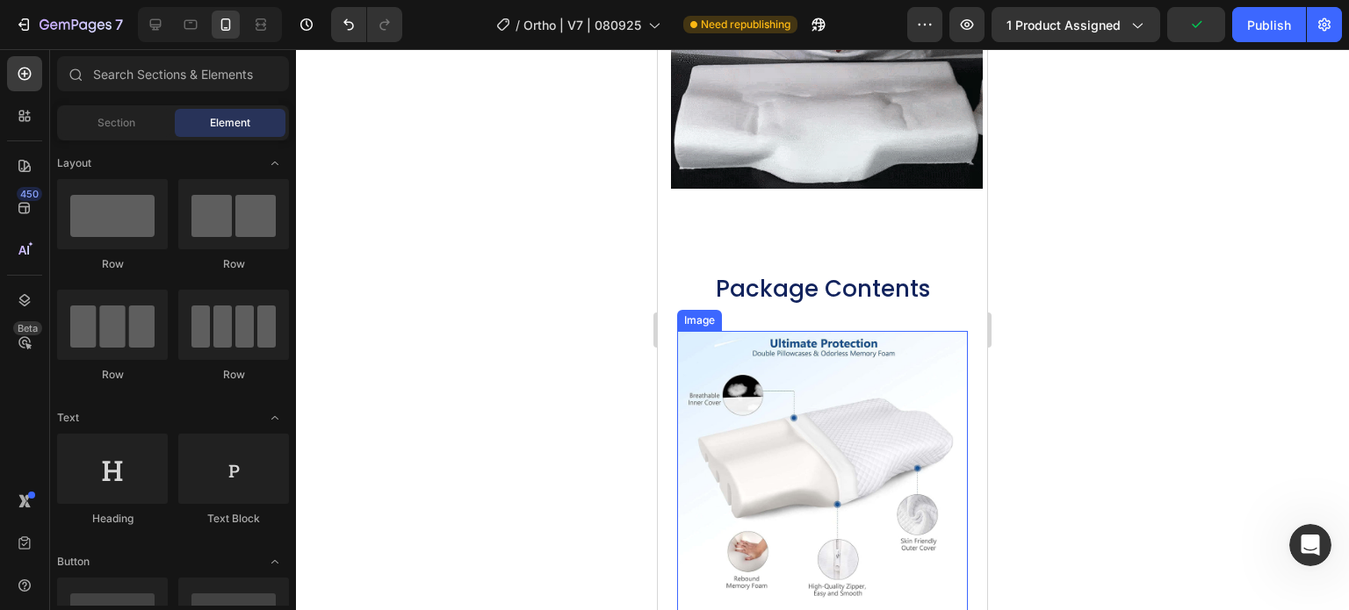
click at [866, 441] on img at bounding box center [822, 473] width 291 height 285
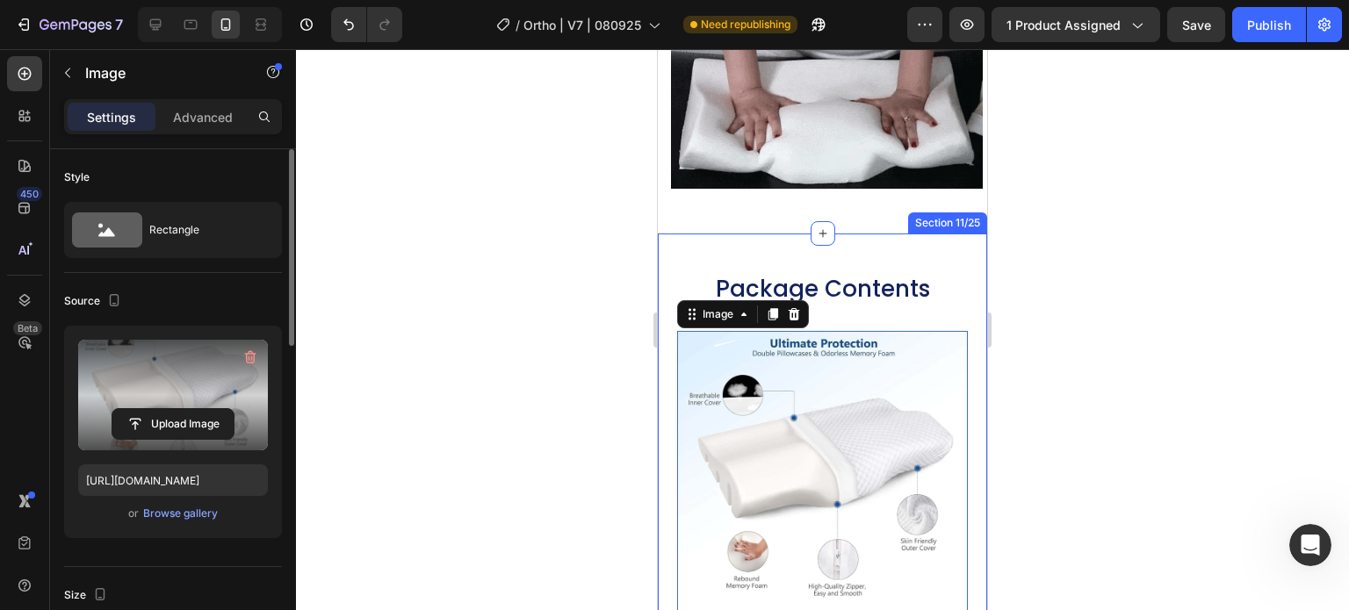
click at [185, 400] on label at bounding box center [173, 395] width 190 height 111
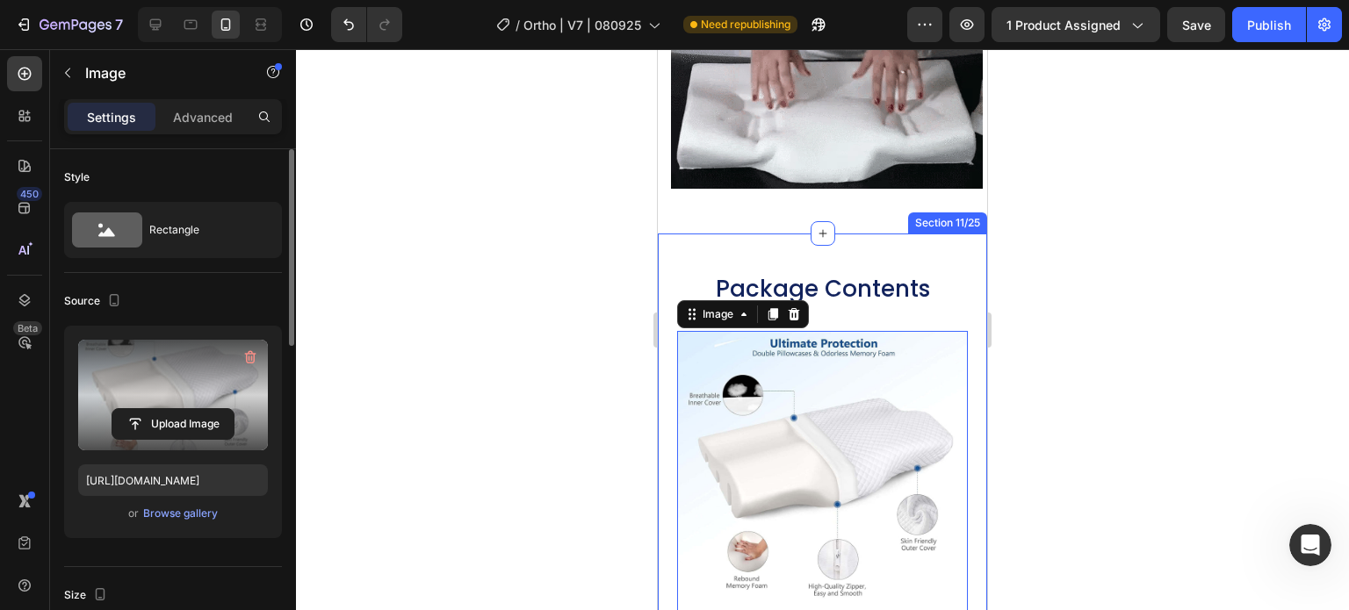
click at [185, 409] on input "file" at bounding box center [172, 424] width 121 height 30
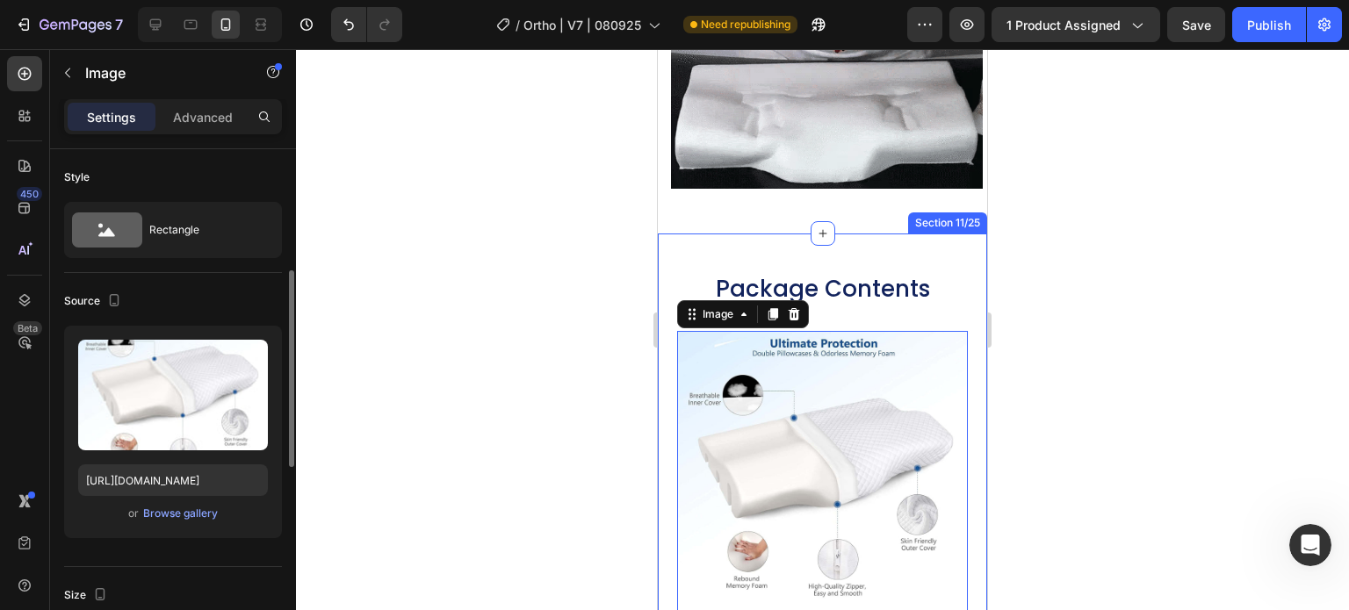
scroll to position [439, 0]
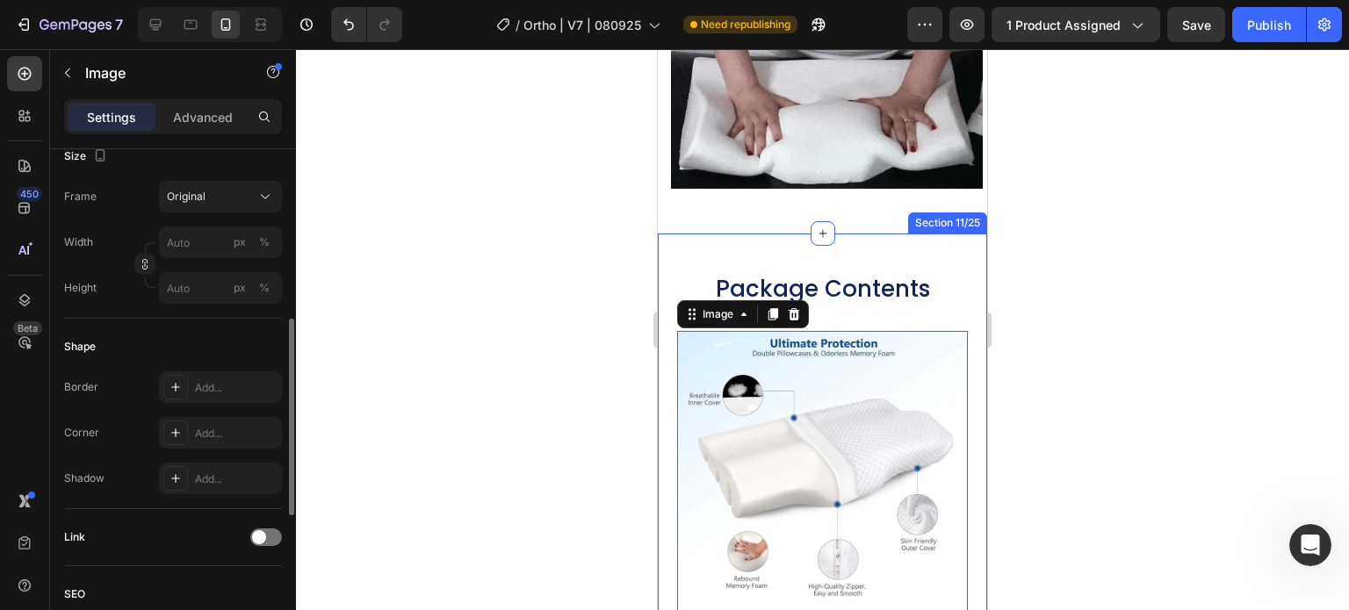
click at [204, 115] on p "Advanced" at bounding box center [203, 117] width 60 height 18
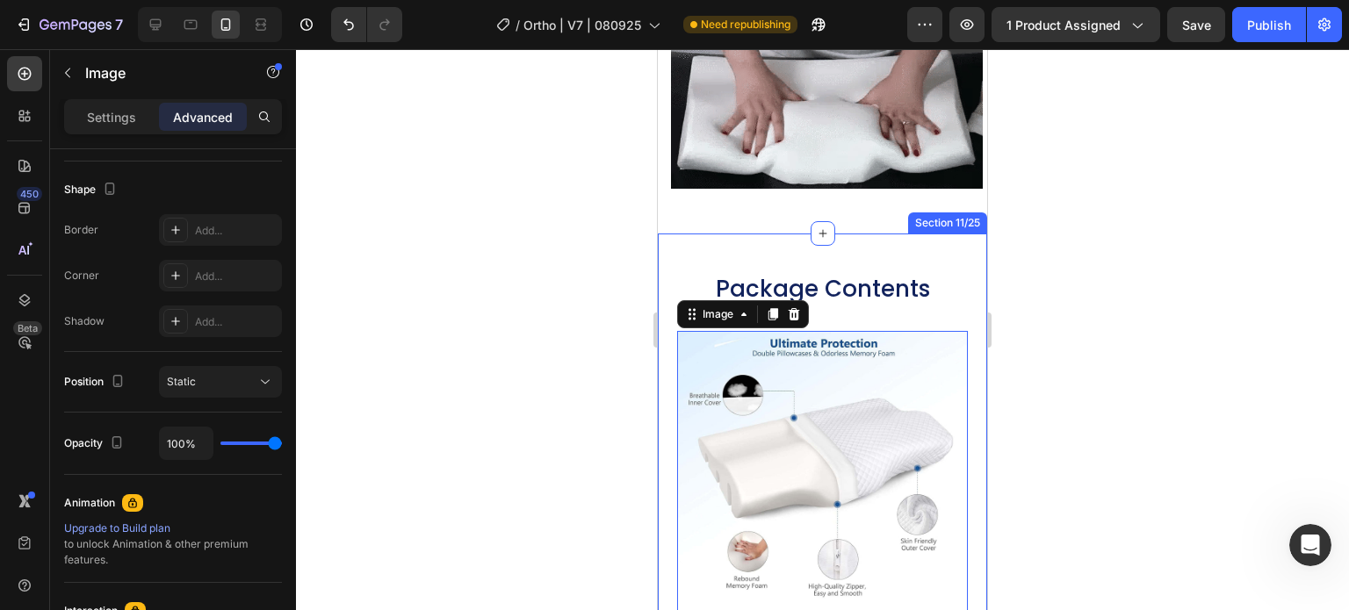
click at [111, 115] on p "Settings" at bounding box center [111, 117] width 49 height 18
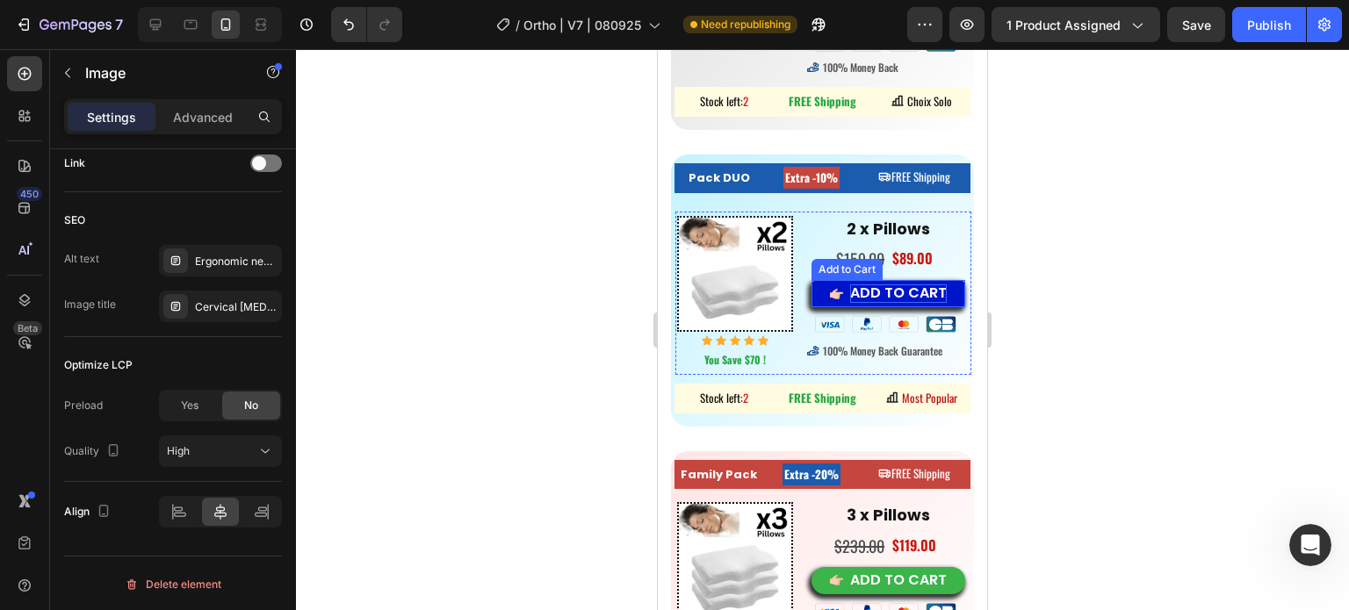
scroll to position [10894, 0]
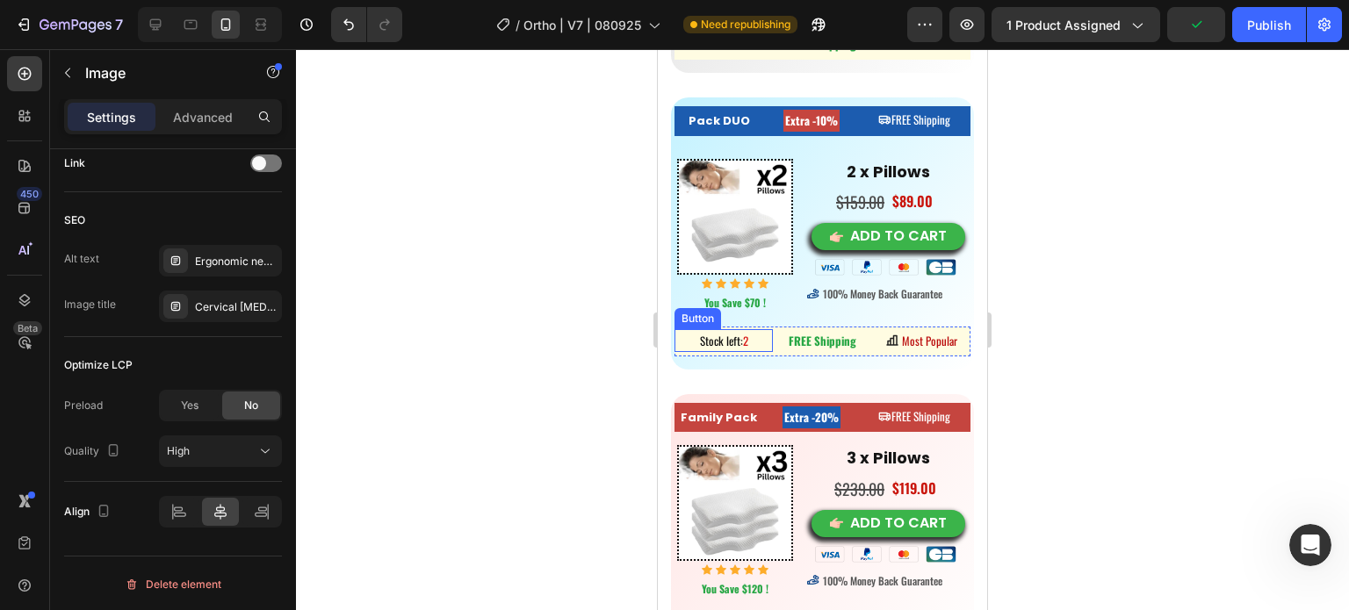
click at [517, 327] on div at bounding box center [822, 329] width 1053 height 561
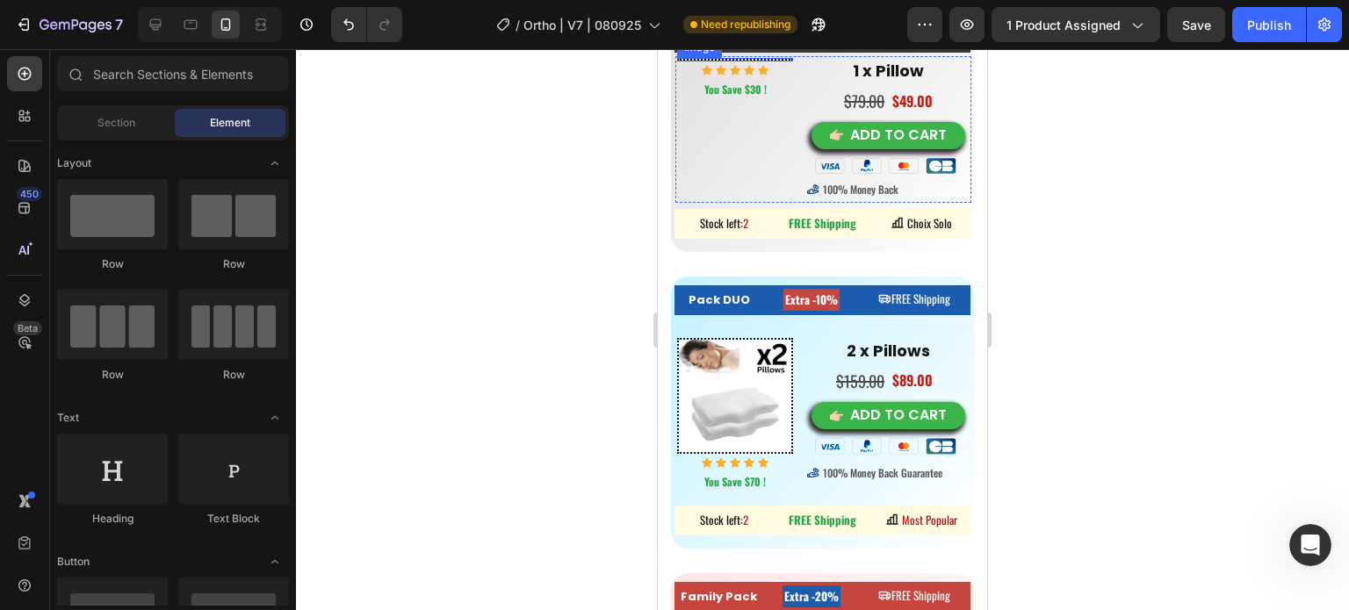
scroll to position [10631, 0]
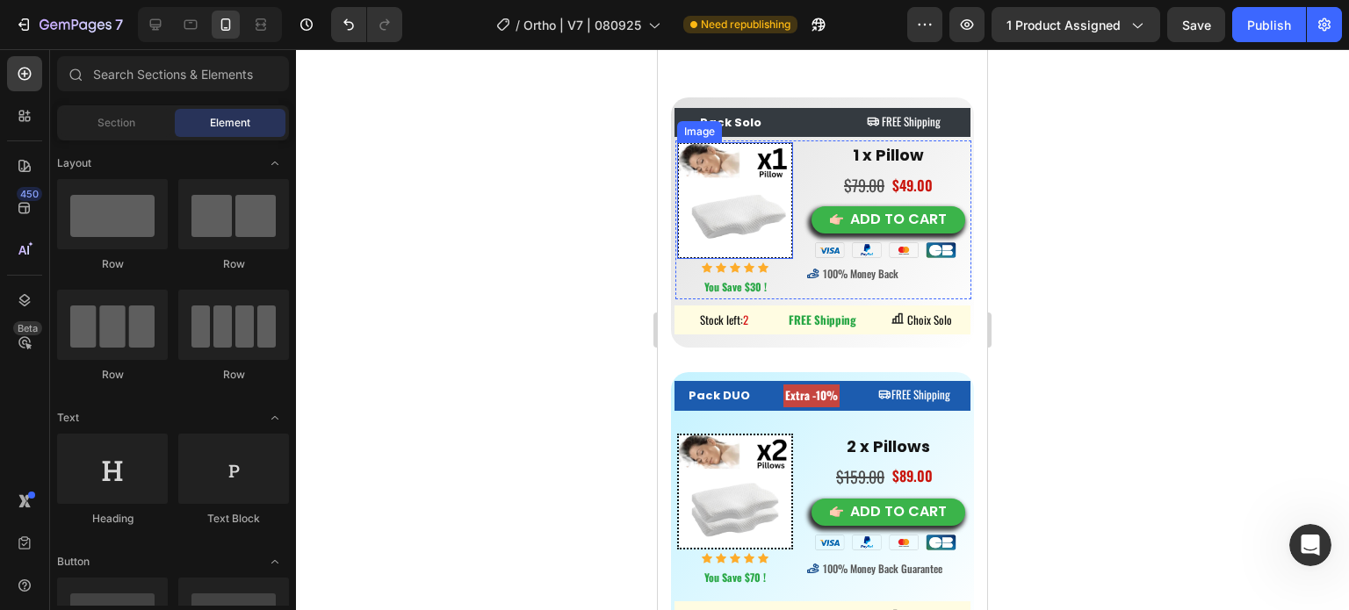
click at [753, 175] on img at bounding box center [735, 200] width 116 height 116
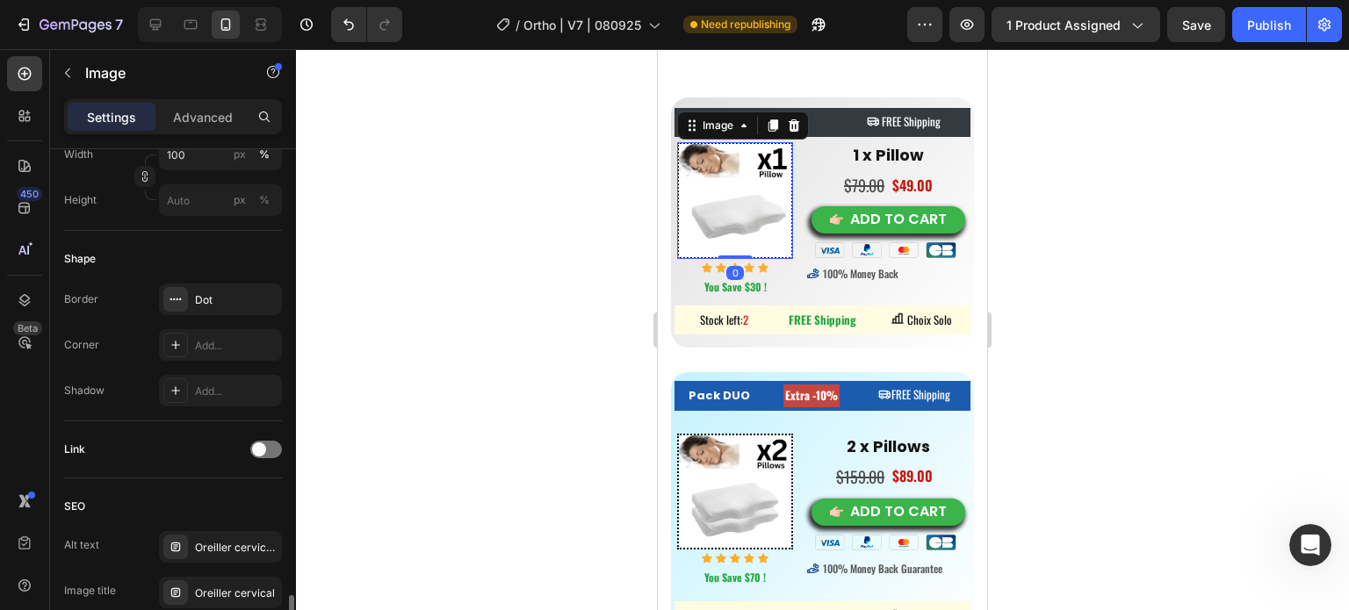
scroll to position [791, 0]
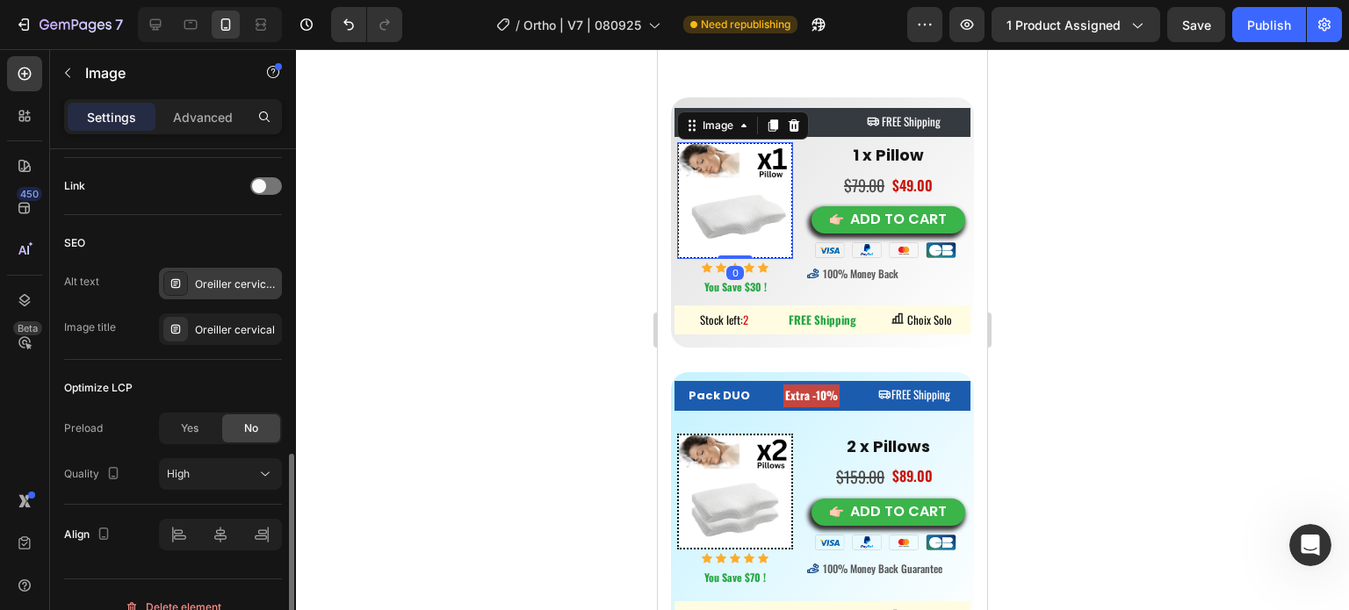
click at [218, 282] on div "Oreiller cervical, oreiller ergonomique cervical, coussin cervical mémoire forme" at bounding box center [236, 285] width 83 height 16
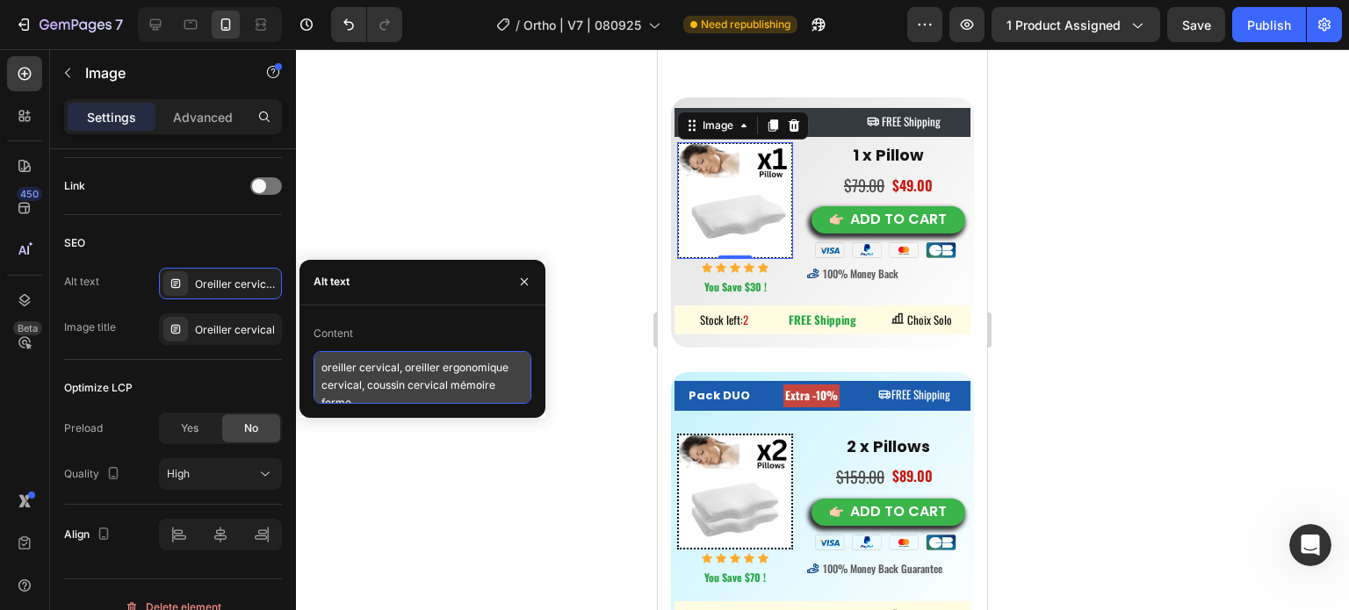
click at [355, 375] on textarea "oreiller cervical, oreiller ergonomique cervical, coussin cervical mémoire forme" at bounding box center [423, 377] width 218 height 53
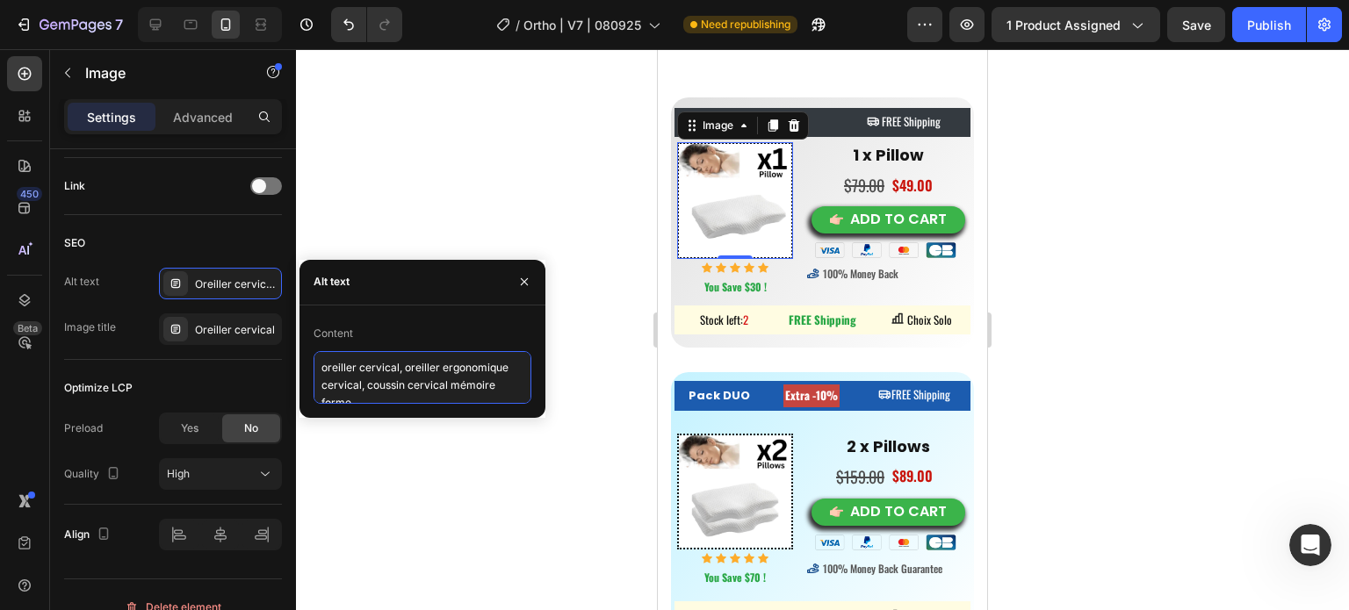
click at [355, 375] on textarea "oreiller cervical, oreiller ergonomique cervical, coussin cervical mémoire forme" at bounding box center [423, 377] width 218 height 53
paste textarea "Cervical Neck Pillow, Best Pillow for neck Pain, orthopedic neck pillow"
type textarea "Cervical Neck Pillow, Best Pillow for neck Pain, orthopedic neck pillow"
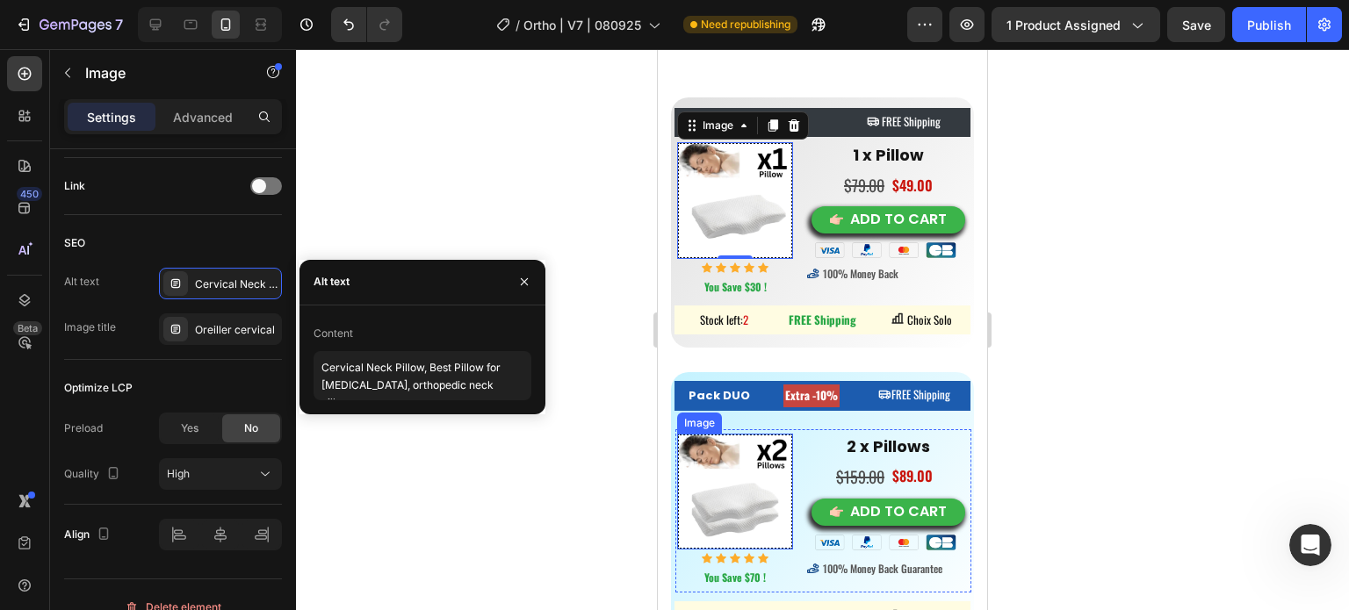
click at [727, 495] on img at bounding box center [735, 492] width 116 height 116
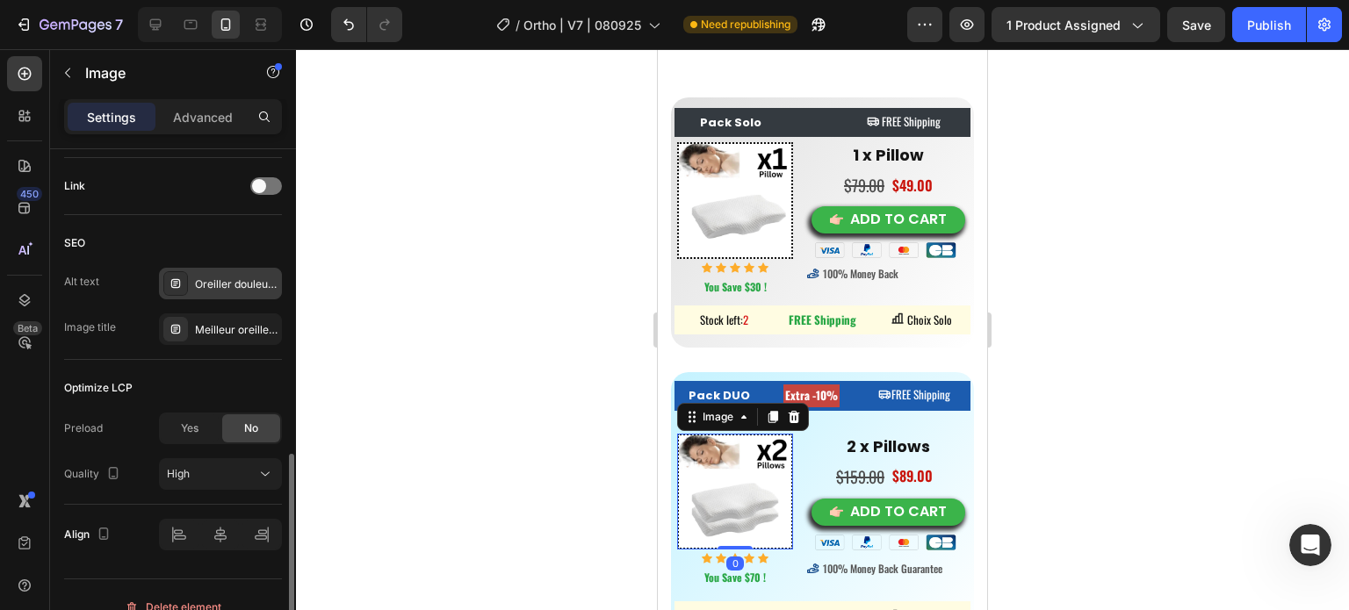
click at [227, 285] on div "Oreiller douleur nuque, meilleur oreiller cervical, réveil douleur cervicale" at bounding box center [236, 285] width 83 height 16
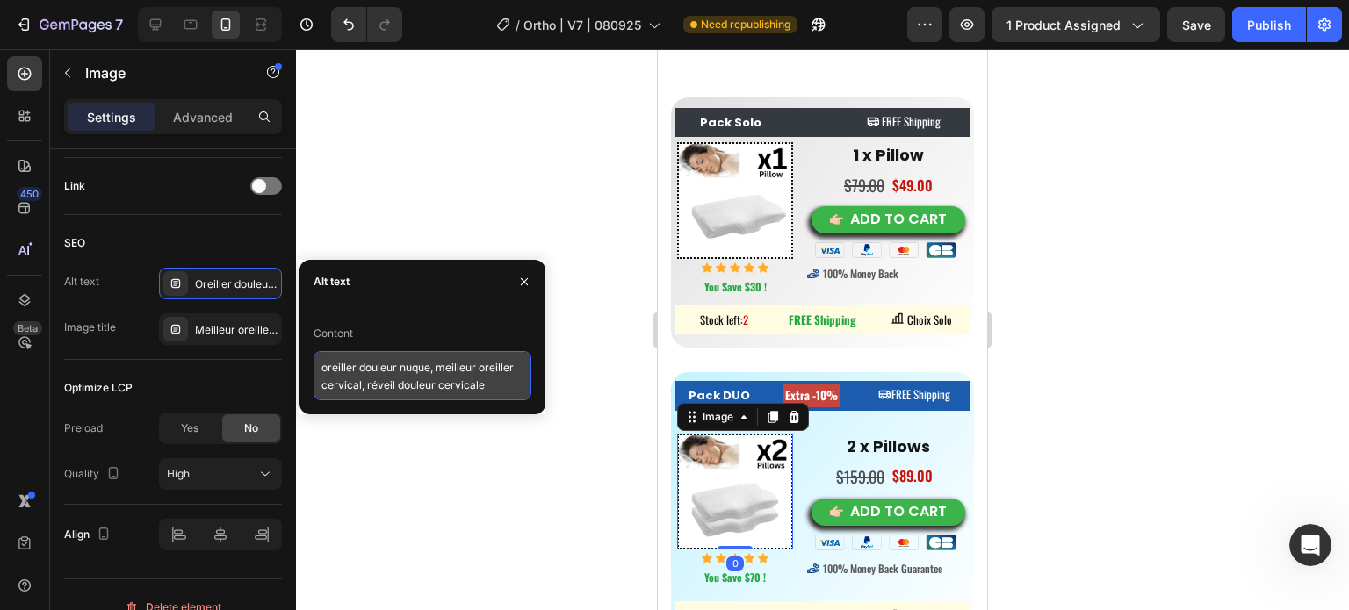
click at [366, 369] on textarea "oreiller douleur nuque, meilleur oreiller cervical, réveil douleur cervicale" at bounding box center [423, 375] width 218 height 49
paste textarea "ergonomic neck support pillow, side sleeper neck pillow, pillow for neck and sh…"
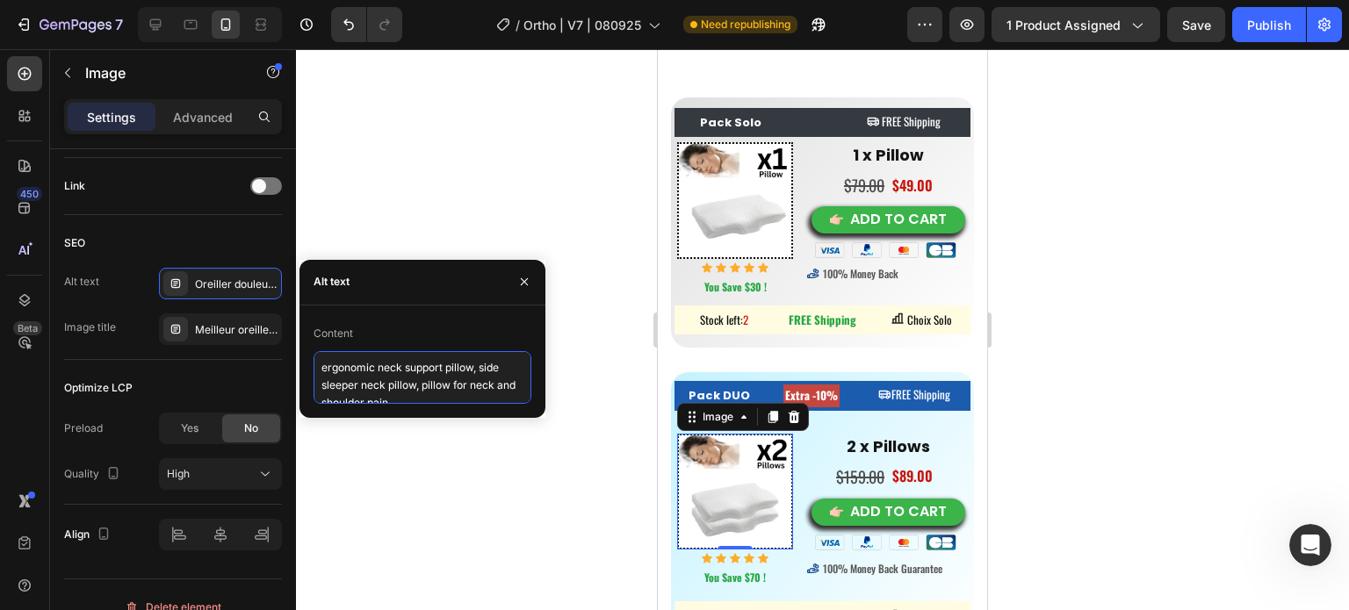
scroll to position [7, 0]
type textarea "ergonomic neck support pillow, side sleeper neck pillow, pillow for neck and sh…"
click at [568, 549] on div at bounding box center [822, 329] width 1053 height 561
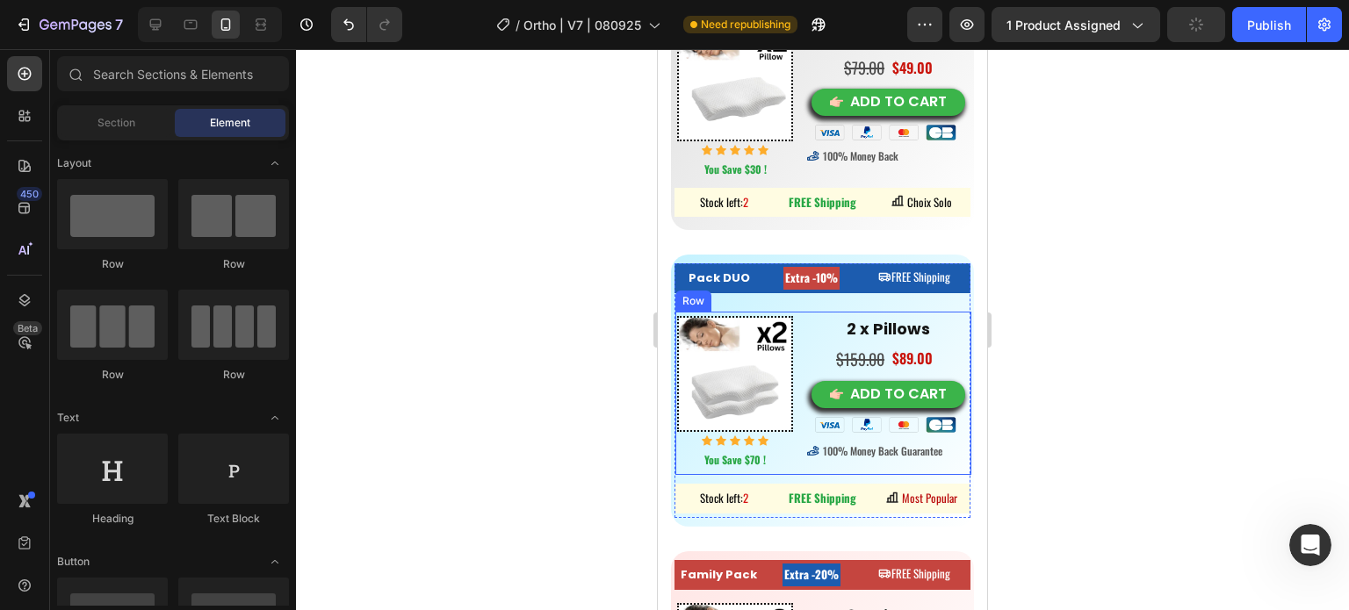
scroll to position [10894, 0]
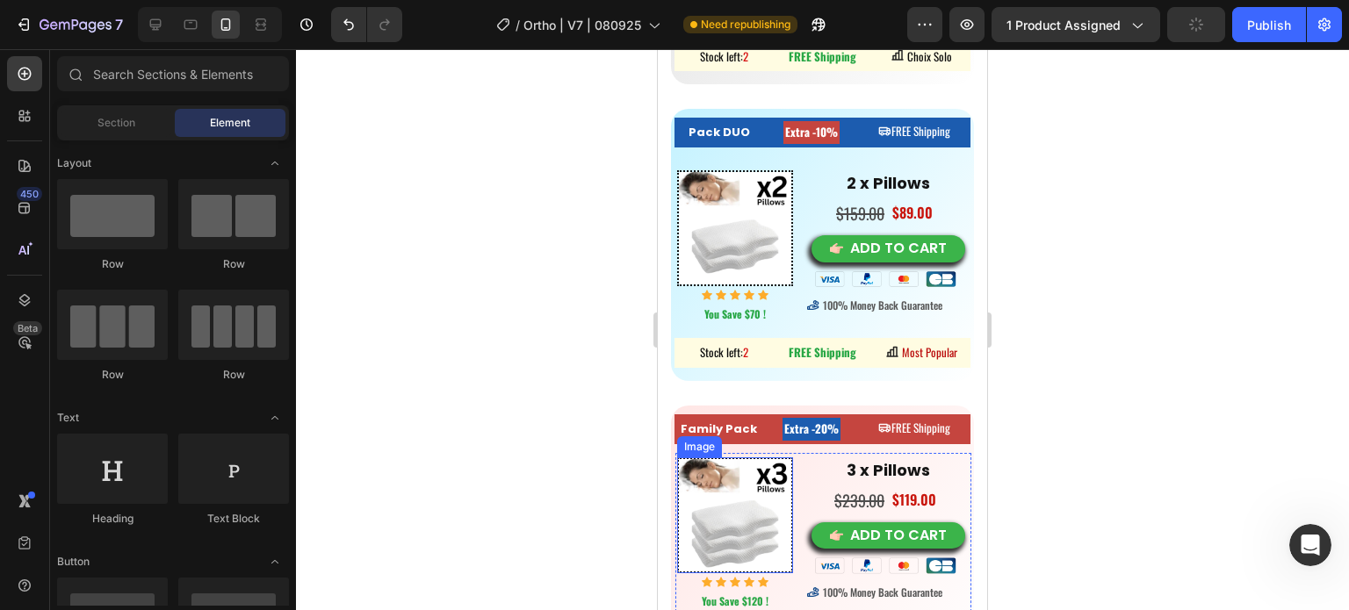
click at [701, 487] on img at bounding box center [735, 516] width 116 height 116
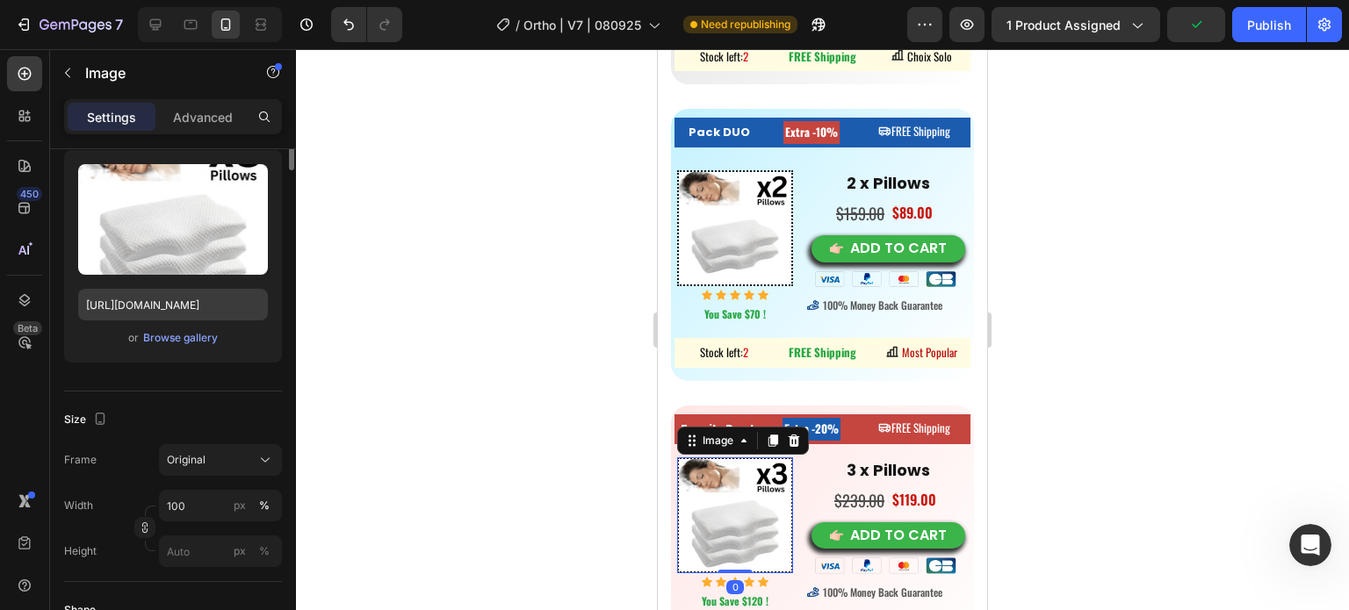
scroll to position [0, 0]
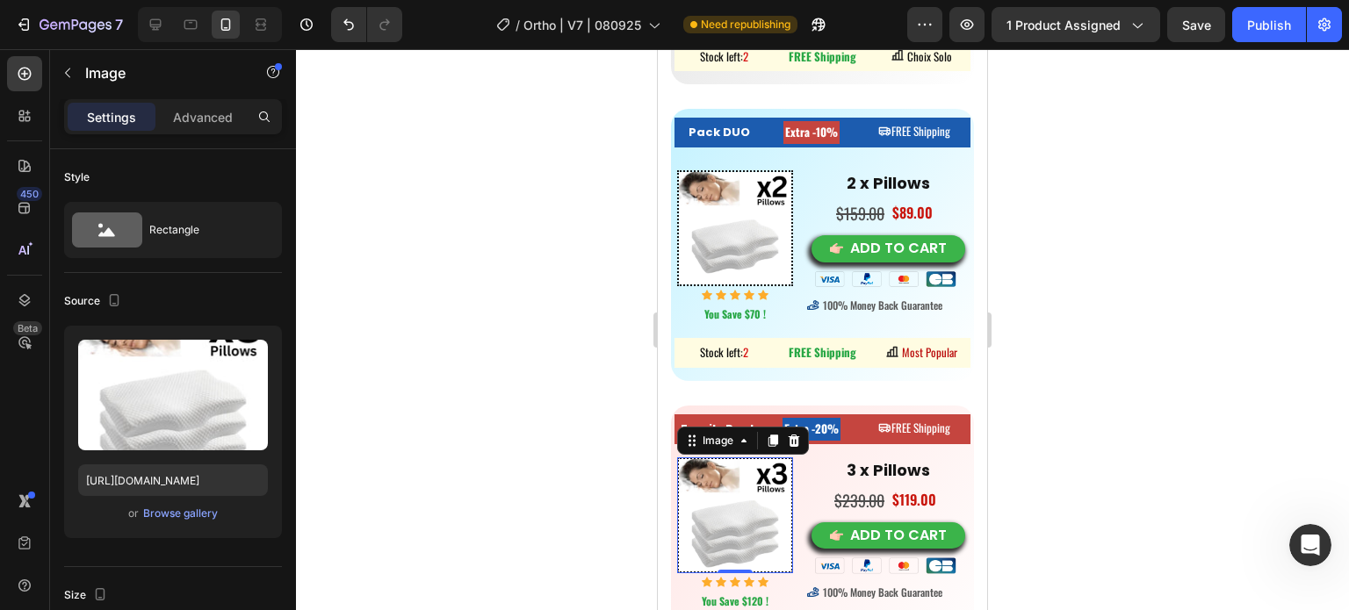
click at [122, 120] on p "Settings" at bounding box center [111, 117] width 49 height 18
click at [195, 121] on p "Advanced" at bounding box center [203, 117] width 60 height 18
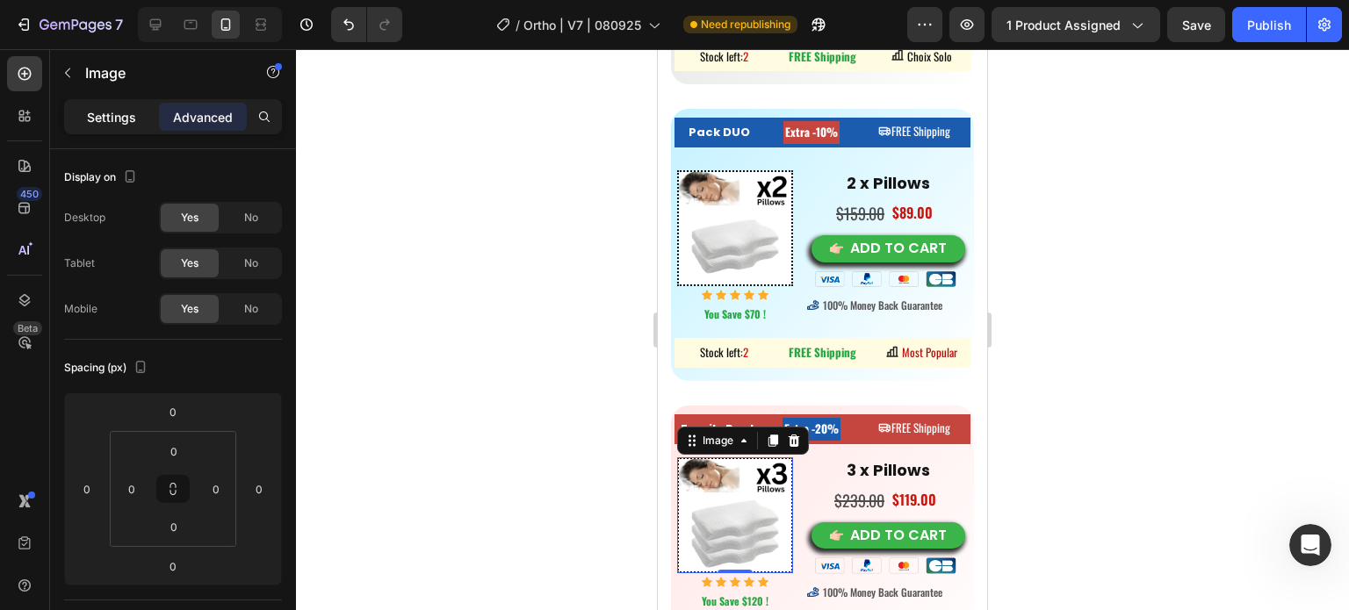
click at [126, 113] on p "Settings" at bounding box center [111, 117] width 49 height 18
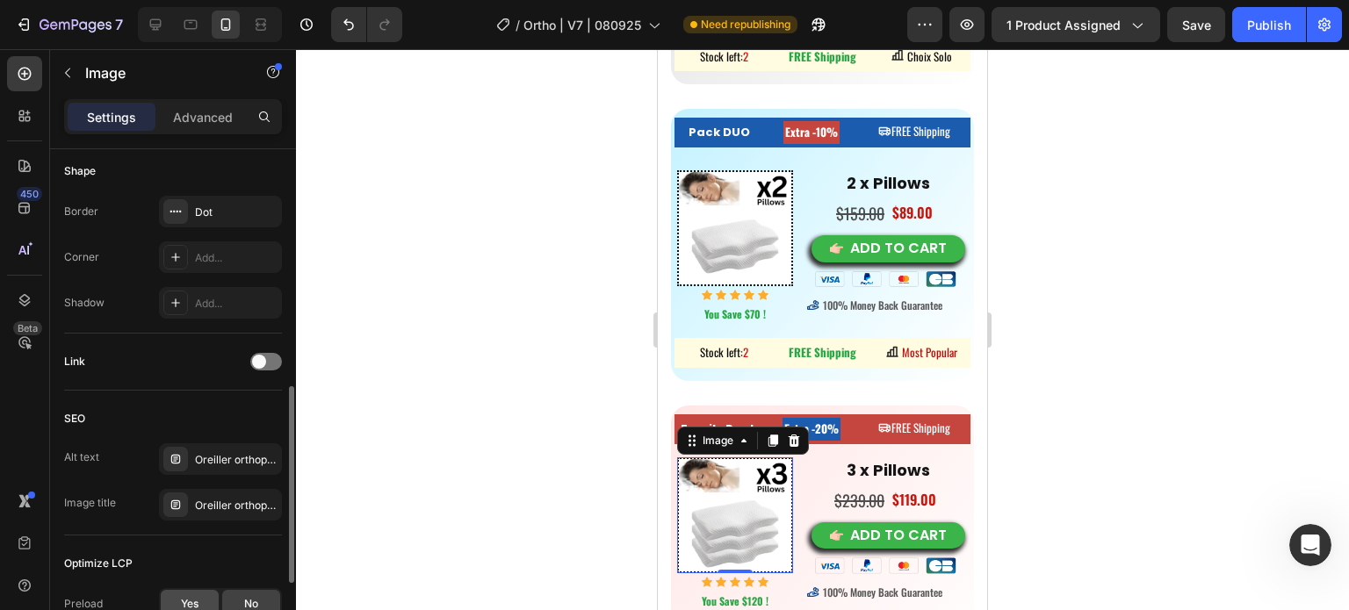
scroll to position [813, 0]
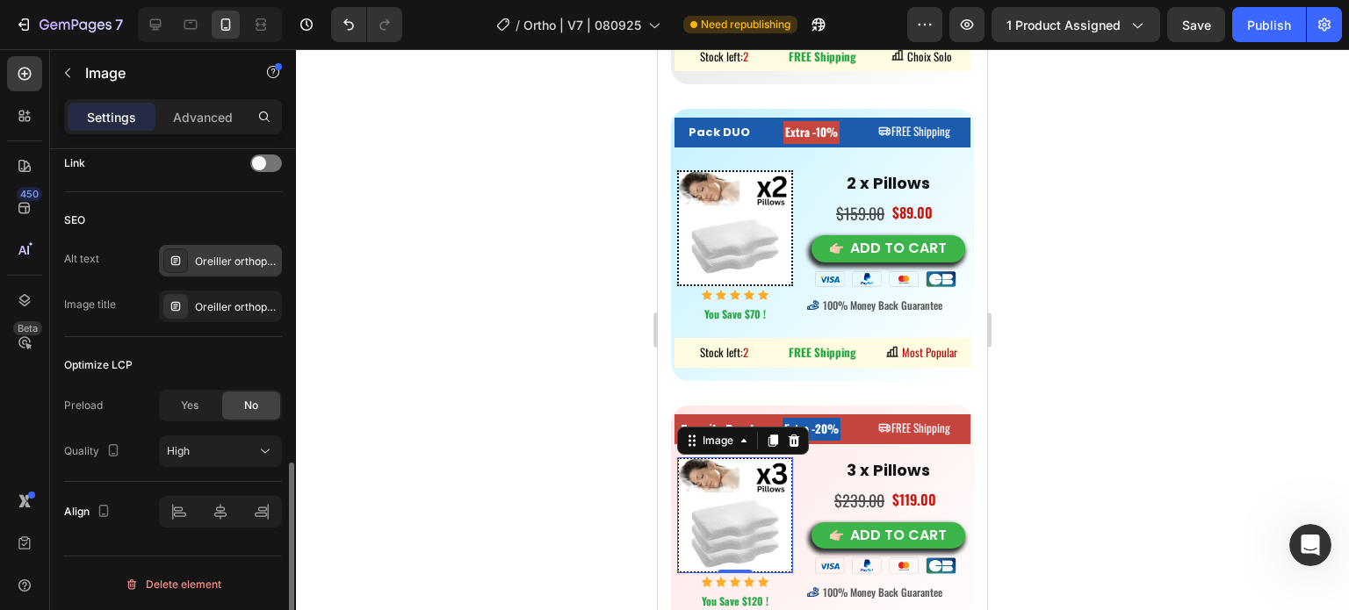
click at [202, 264] on div "Oreiller orthopédique cervical, meilleur oreiller cervical, Oreiller mousse mém…" at bounding box center [236, 262] width 83 height 16
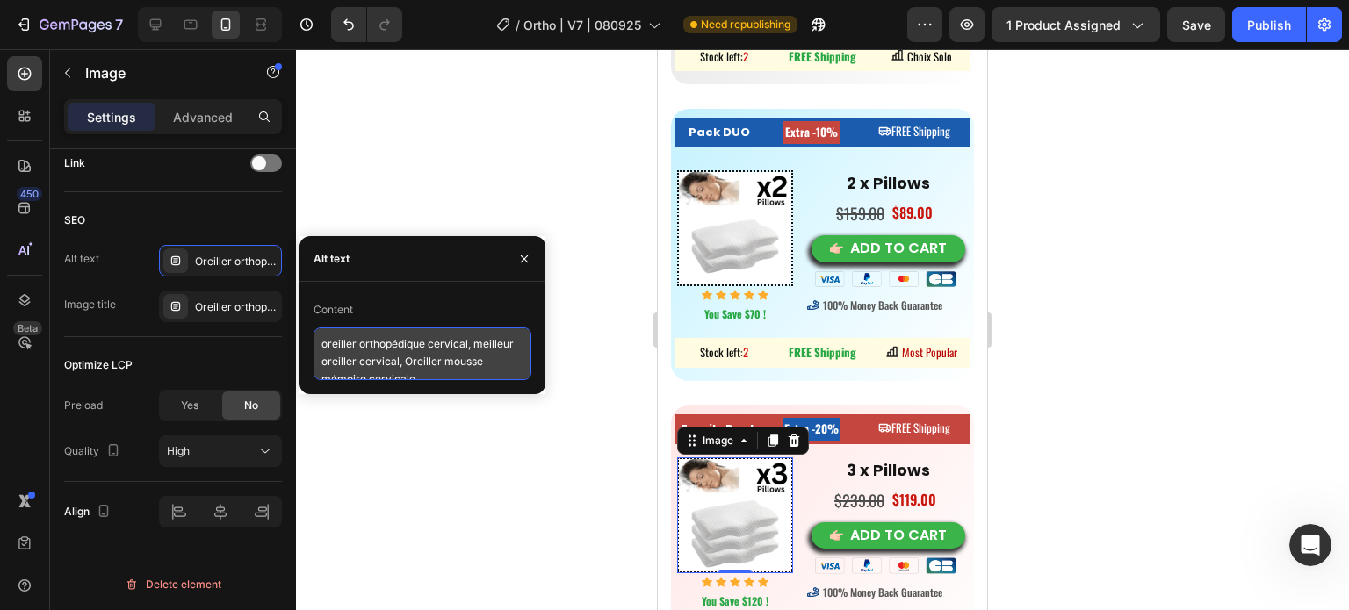
click at [333, 355] on textarea "oreiller orthopédique cervical, meilleur oreiller cervical, Oreiller mousse mém…" at bounding box center [423, 354] width 218 height 53
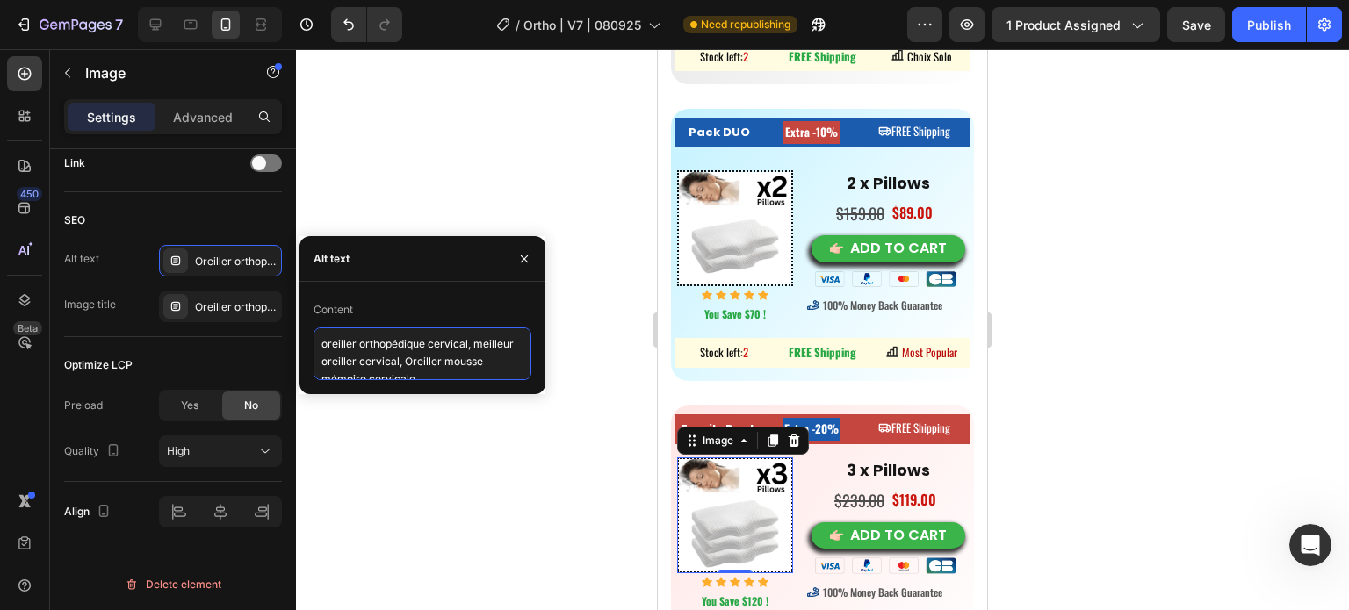
click at [333, 354] on textarea "oreiller orthopédique cervical, meilleur oreiller cervical, Oreiller mousse mém…" at bounding box center [423, 354] width 218 height 53
paste textarea "morning neck pain pillow, Best Neck pillow, orthopedic neck pillow"
type textarea "morning neck pain pillow, Best Neck pillow, orthopedic neck pillow"
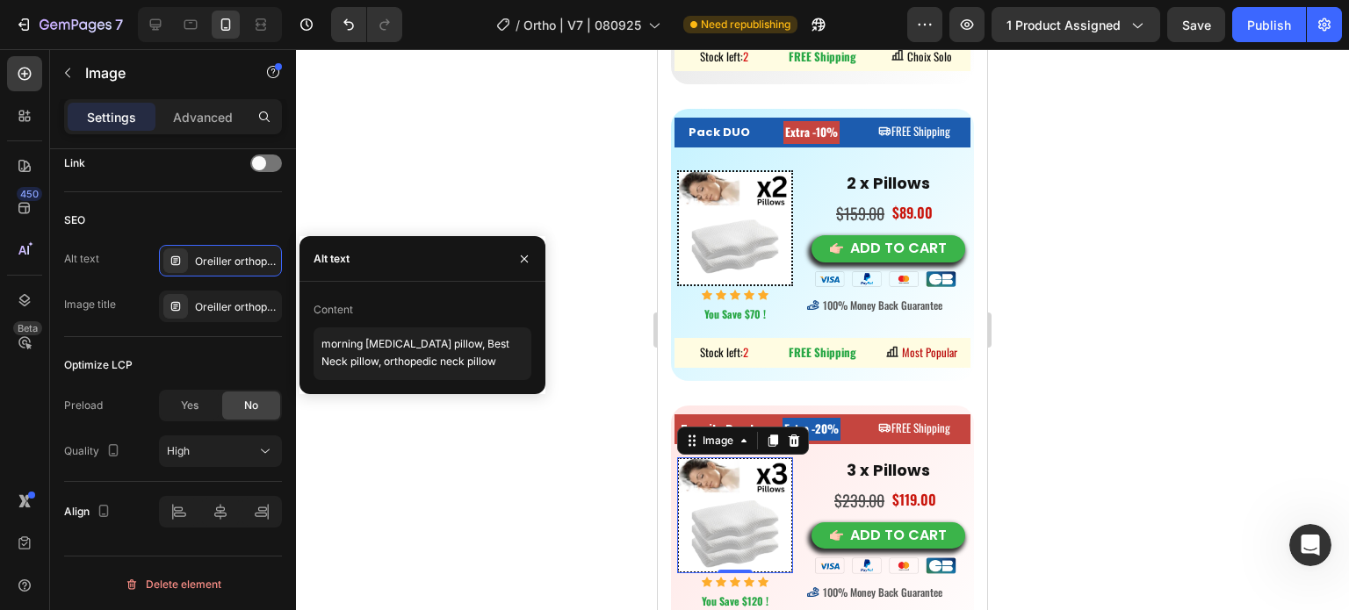
click at [444, 466] on div at bounding box center [822, 329] width 1053 height 561
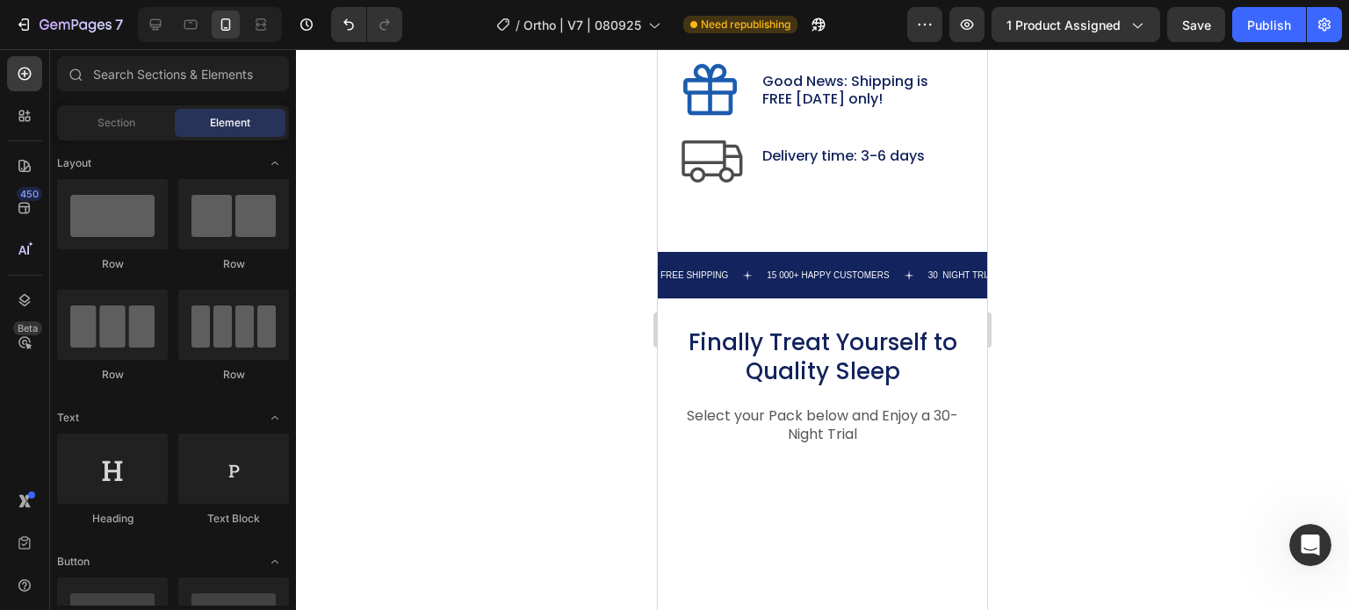
scroll to position [9577, 0]
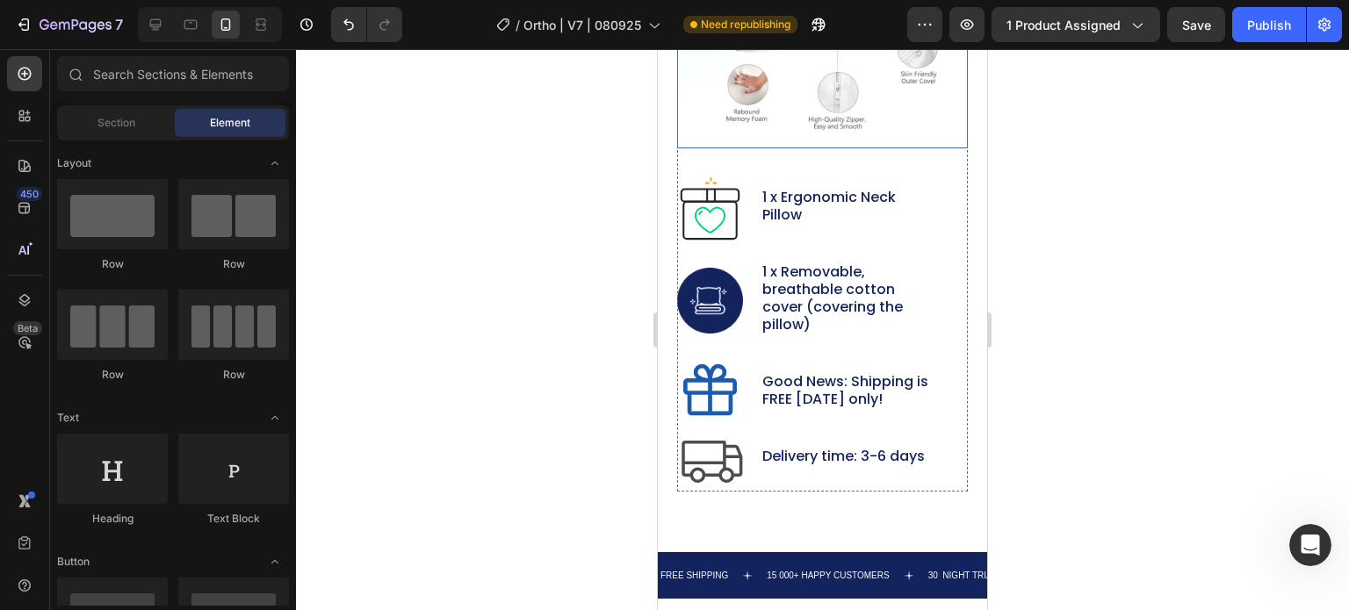
click at [776, 103] on img at bounding box center [822, 6] width 291 height 285
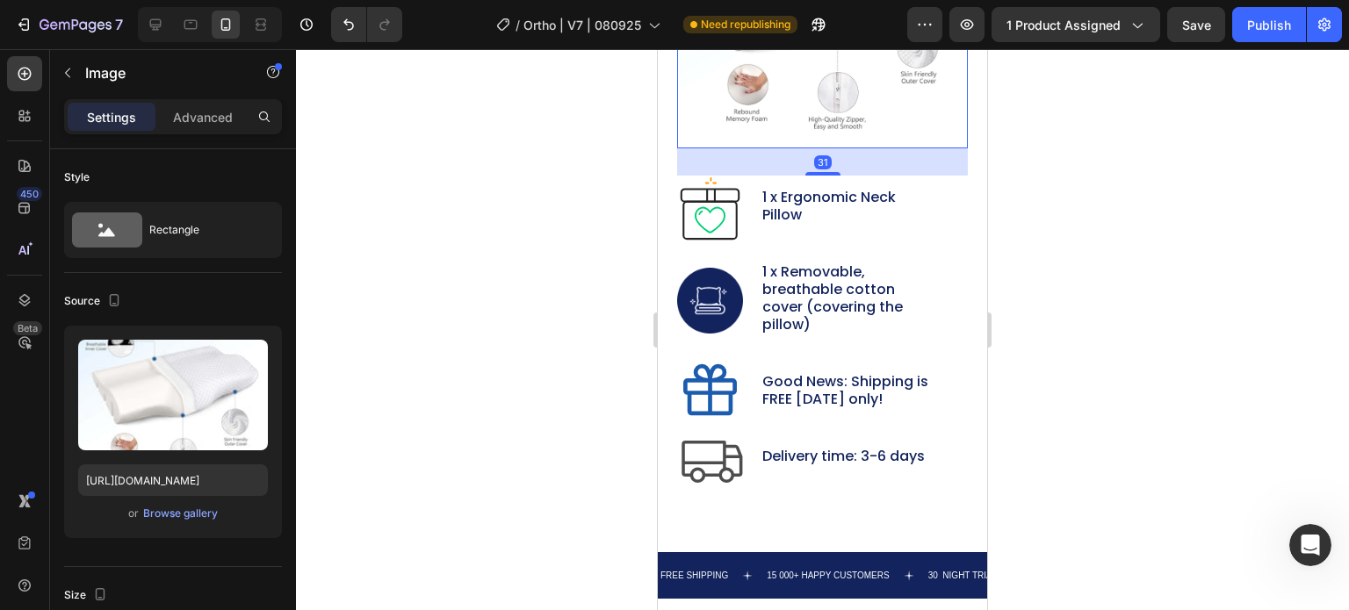
drag, startPoint x: 753, startPoint y: 93, endPoint x: 1205, endPoint y: 220, distance: 469.9
click at [753, 93] on img at bounding box center [822, 6] width 291 height 285
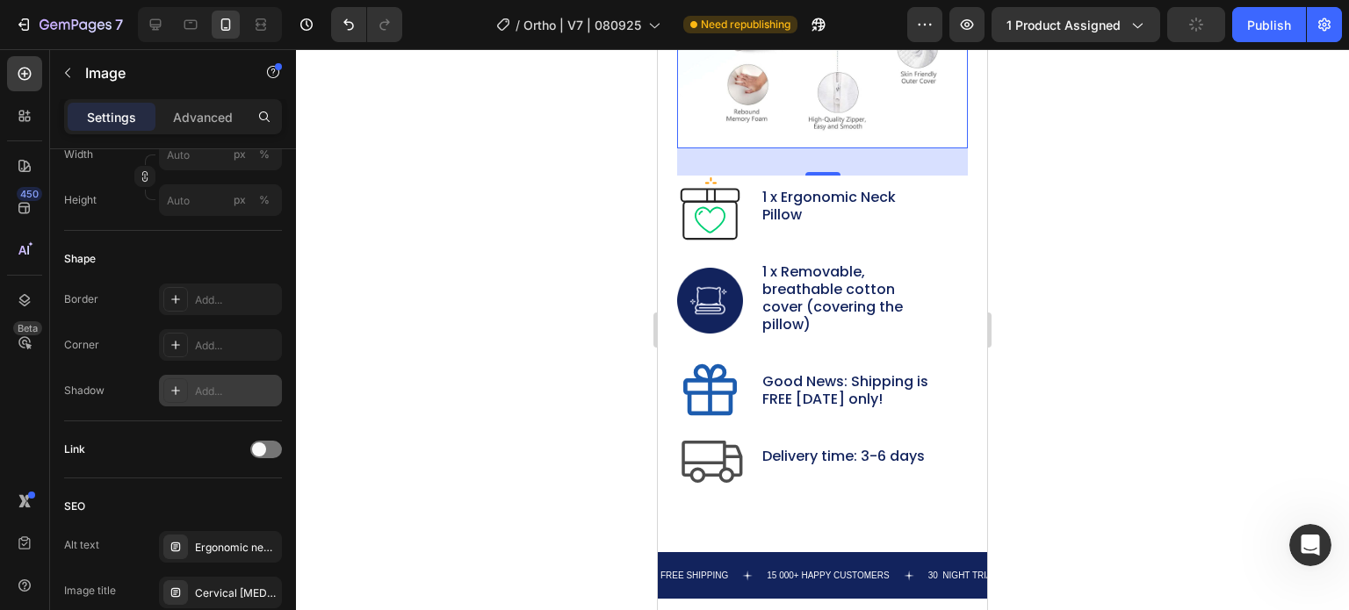
scroll to position [813, 0]
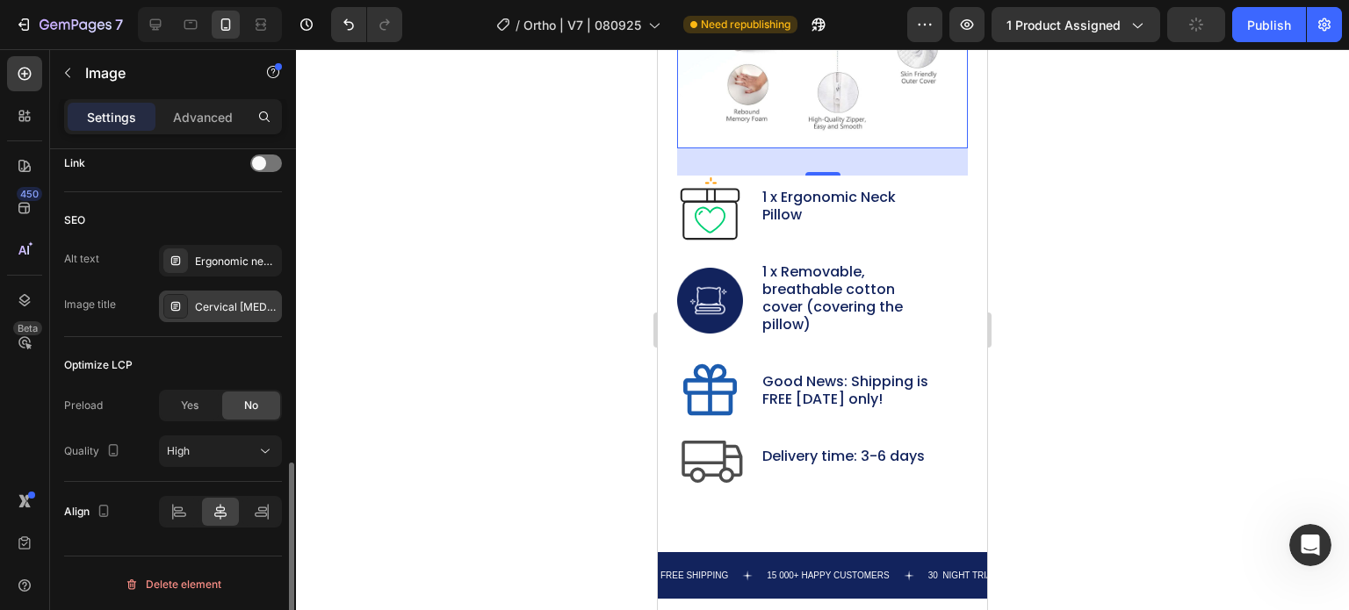
click at [212, 303] on div "Cervical Memory Foam Neck Pain Pillow P1" at bounding box center [236, 308] width 83 height 16
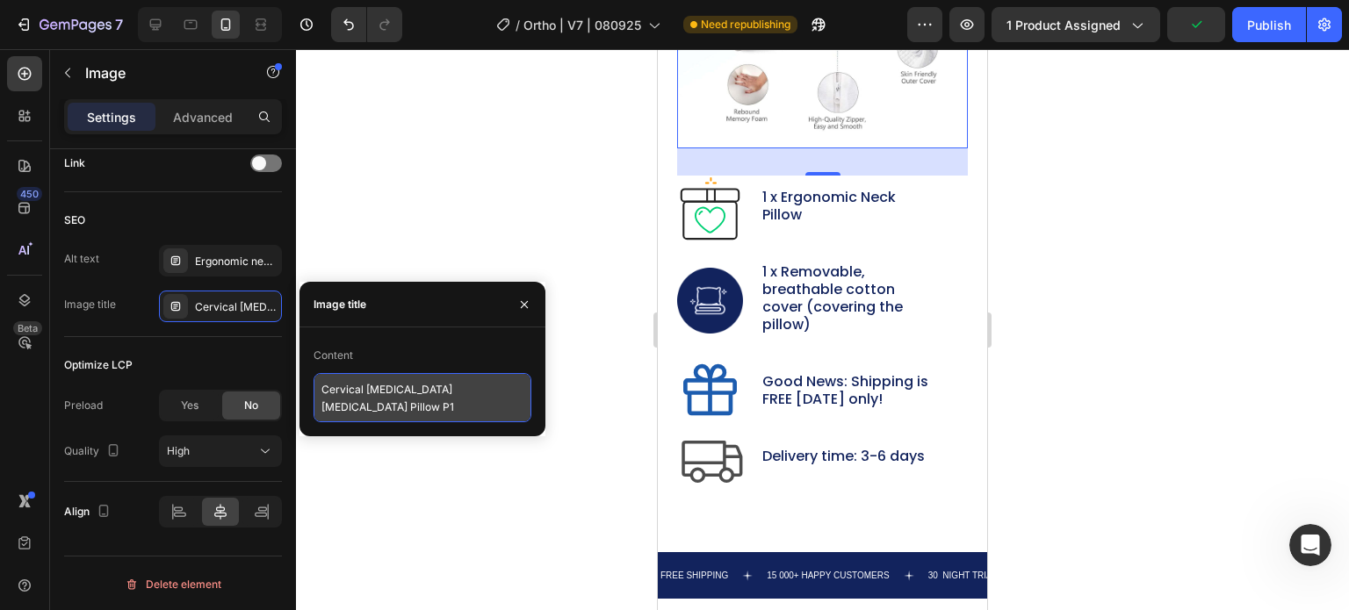
click at [341, 407] on textarea "Cervical Memory Foam Neck Pain Pillow P1" at bounding box center [423, 397] width 218 height 49
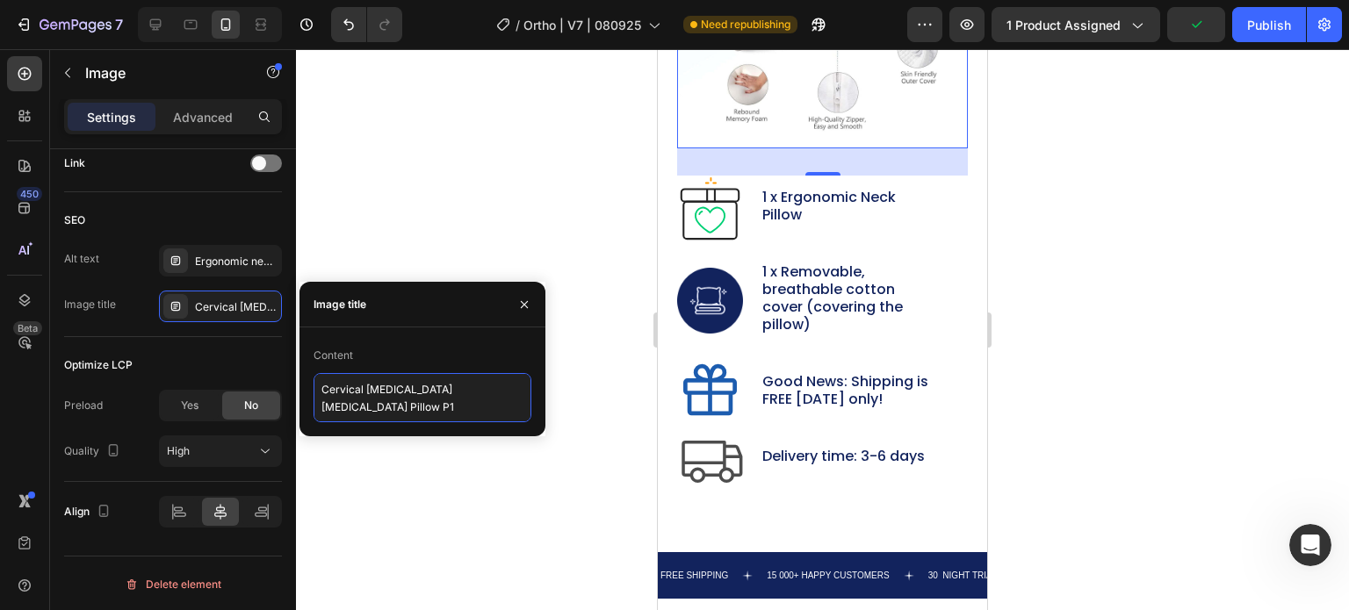
click at [341, 407] on textarea "Cervical Memory Foam Neck Pain Pillow P1" at bounding box center [423, 397] width 218 height 49
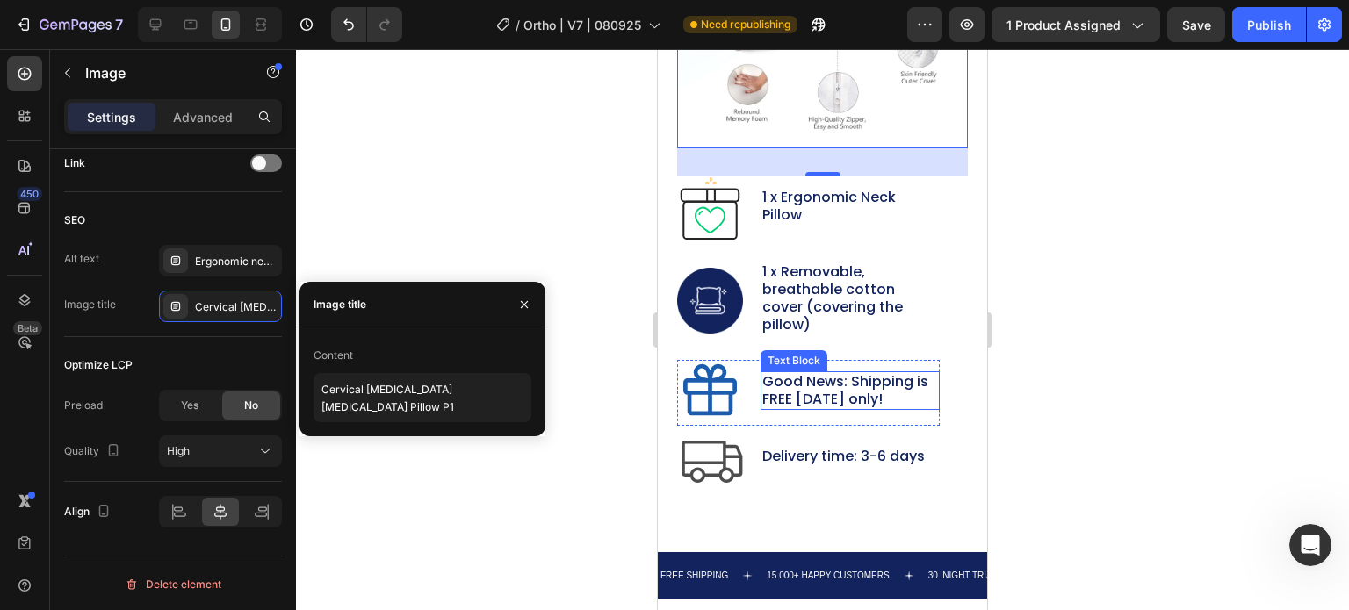
click at [585, 206] on div at bounding box center [822, 329] width 1053 height 561
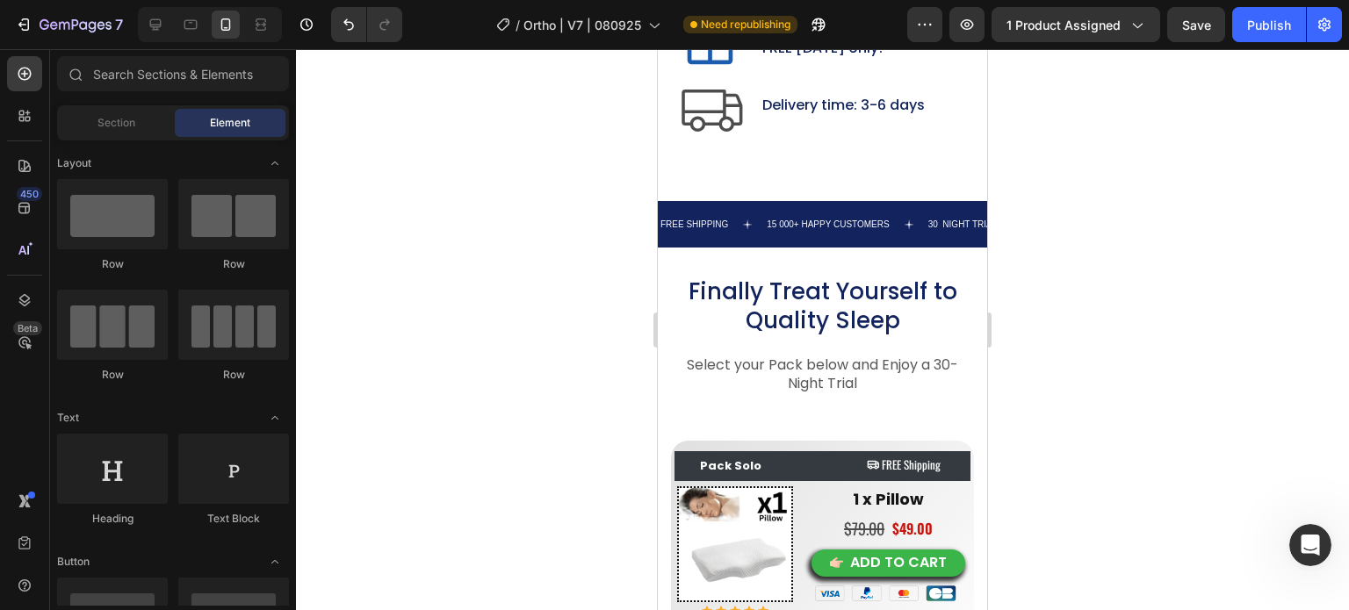
click at [611, 207] on div at bounding box center [822, 329] width 1053 height 561
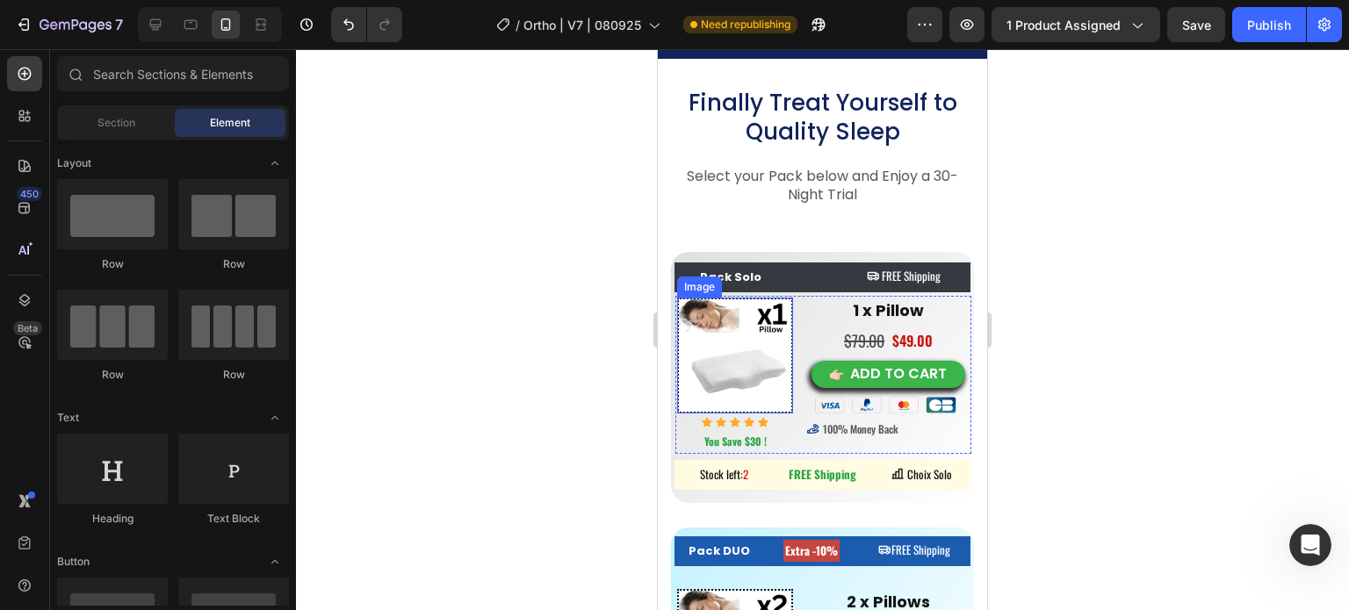
click at [709, 354] on img at bounding box center [735, 356] width 116 height 116
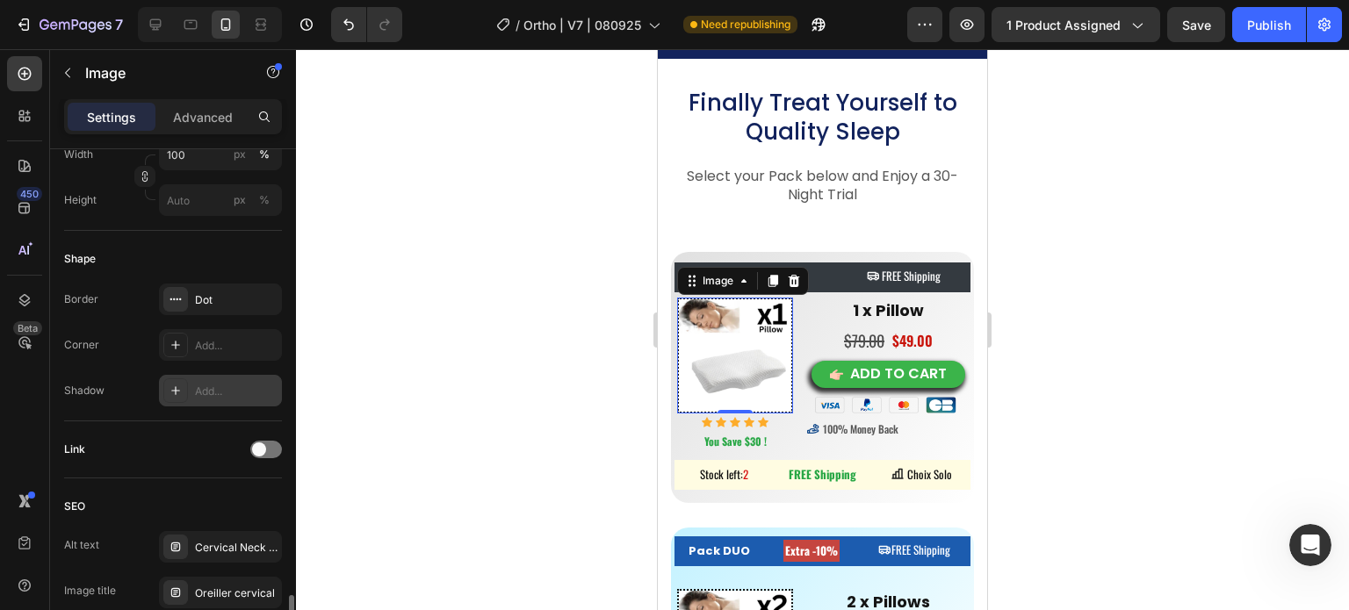
scroll to position [813, 0]
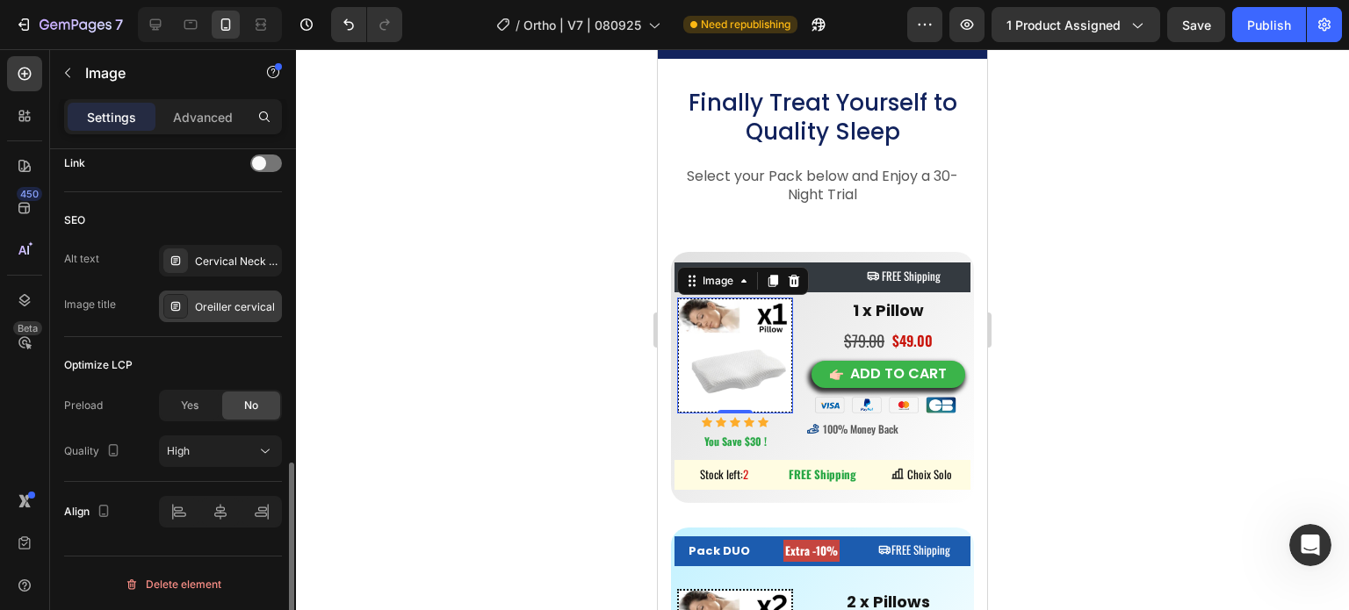
click at [200, 305] on div "Oreiller cervical" at bounding box center [236, 308] width 83 height 16
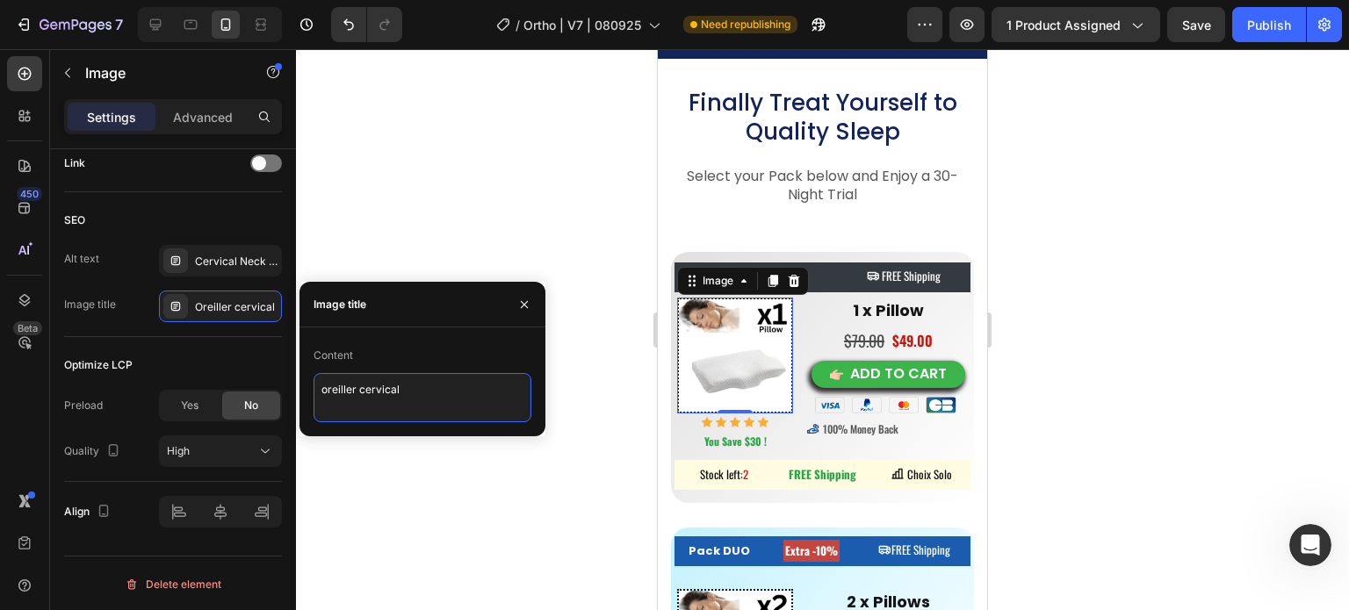
click at [325, 392] on textarea "oreiller cervical" at bounding box center [423, 397] width 218 height 49
click at [325, 391] on textarea "oreiller cervical" at bounding box center [423, 397] width 218 height 49
paste textarea "Cervical Memory Foam Neck Pain Pillow P1"
type textarea "Cervical Memory Foam Neck Pain Pillow V1"
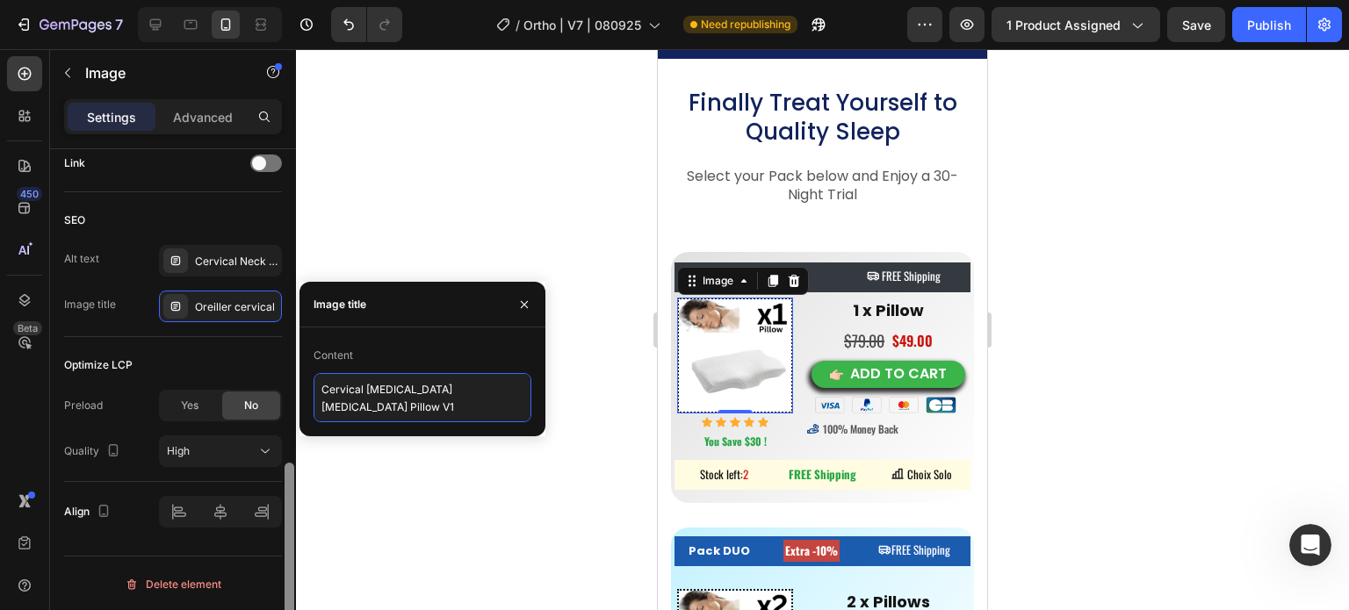
drag, startPoint x: 389, startPoint y: 414, endPoint x: 290, endPoint y: 362, distance: 112.0
click at [292, 372] on div "450 Beta Sections(18) Elements(84) Section Element Hero Section Product Detail …" at bounding box center [148, 329] width 296 height 561
click at [1131, 386] on div at bounding box center [822, 329] width 1053 height 561
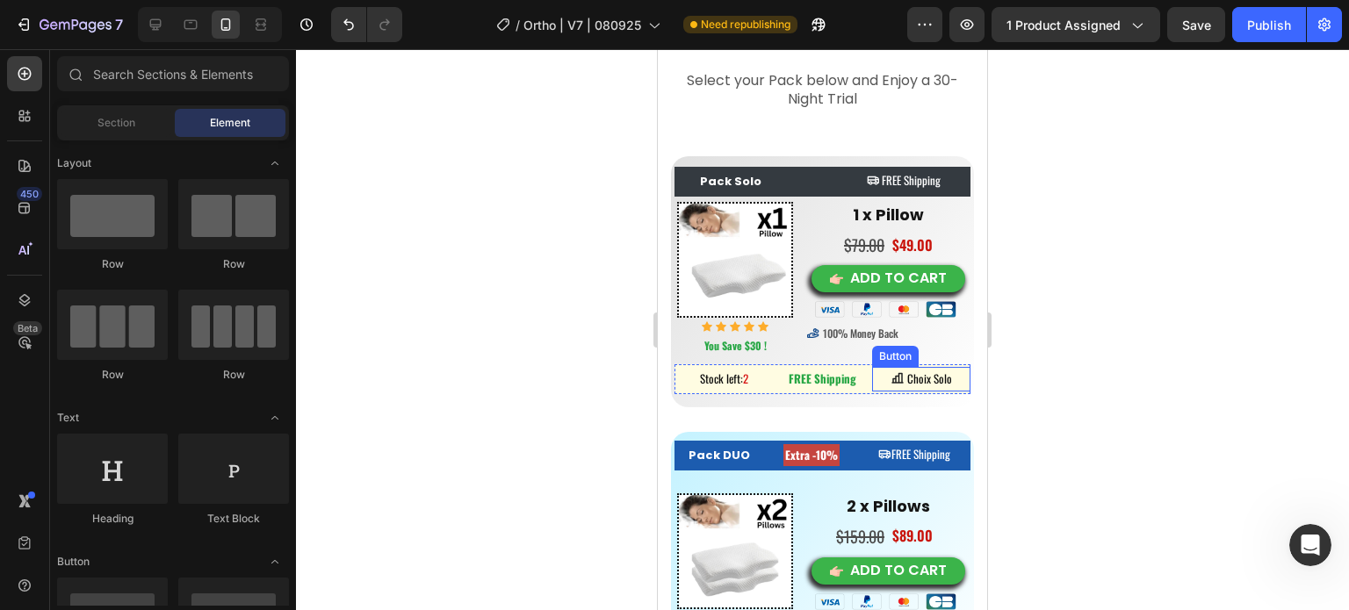
scroll to position [10279, 0]
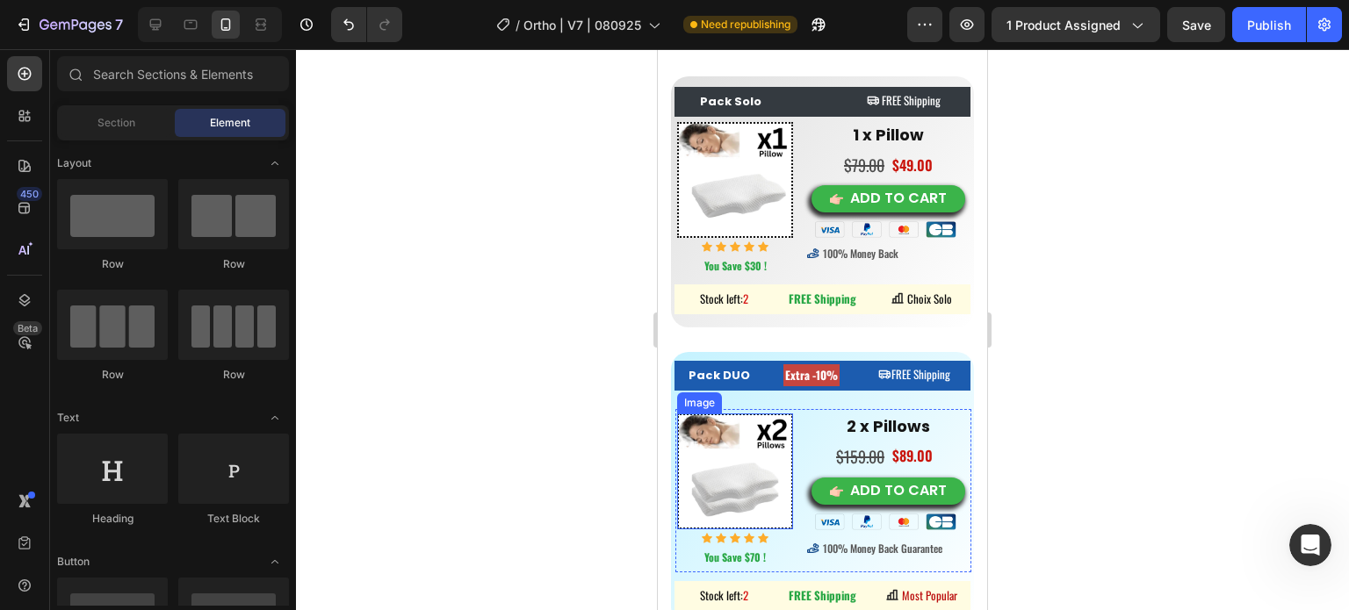
click at [748, 468] on img at bounding box center [735, 472] width 116 height 116
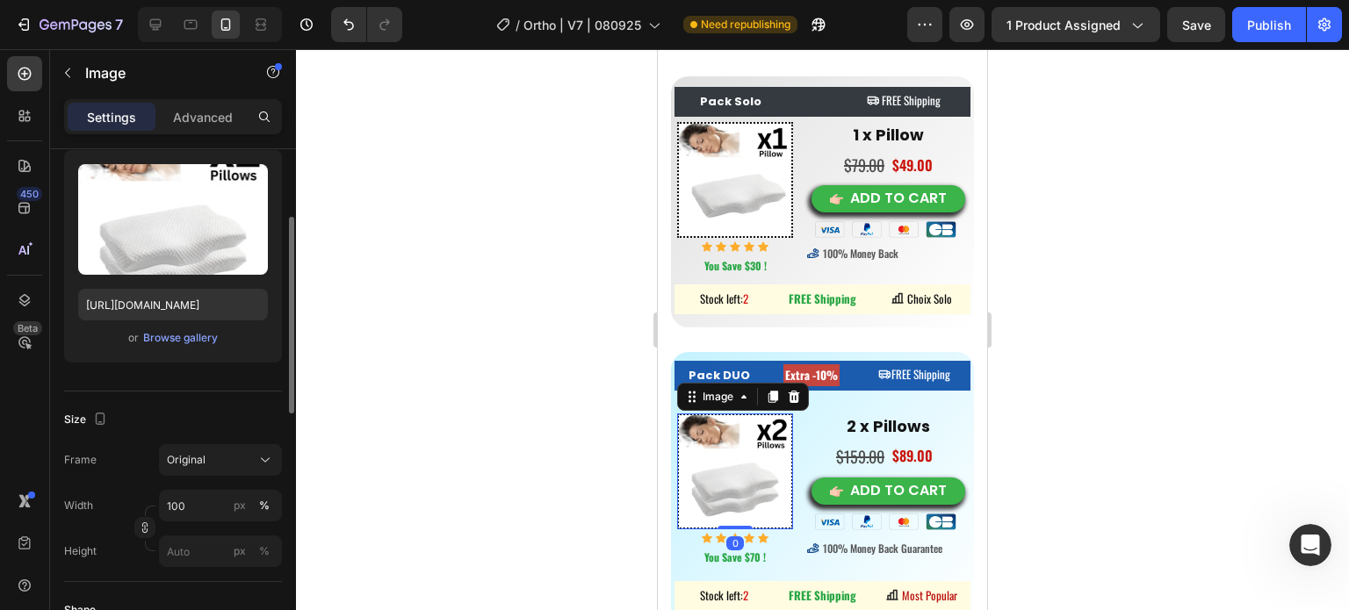
scroll to position [615, 0]
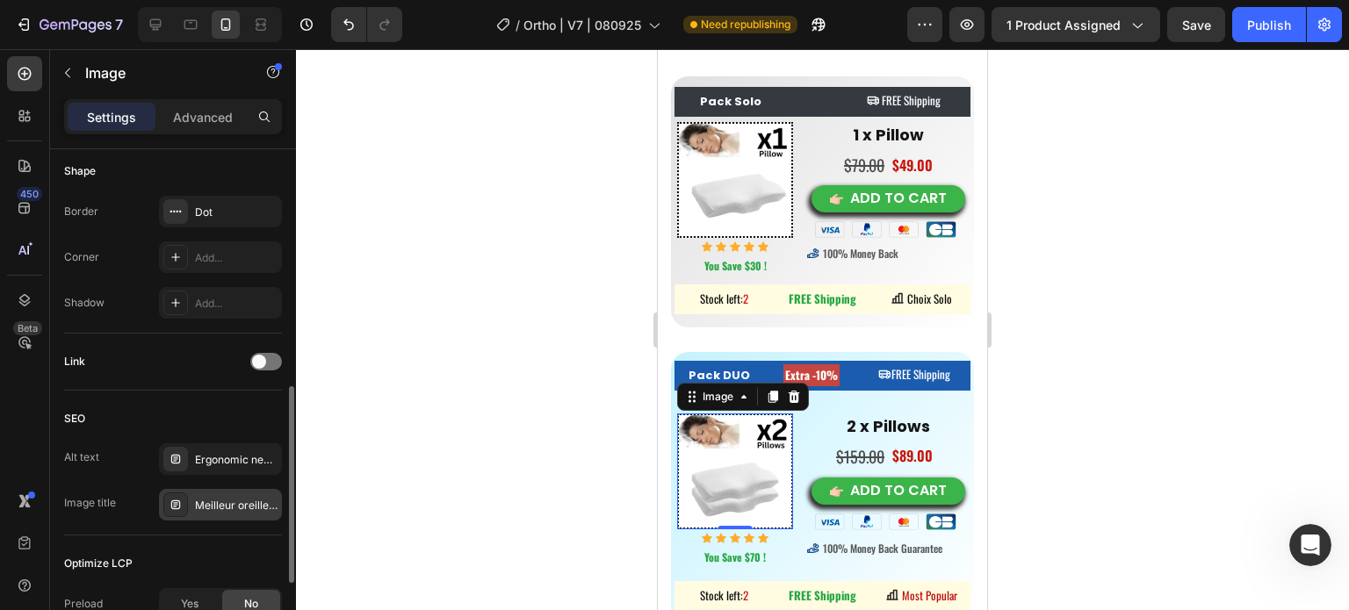
click at [205, 498] on div "Meilleur oreiller cervical, réveil douleur cervicale" at bounding box center [236, 506] width 83 height 16
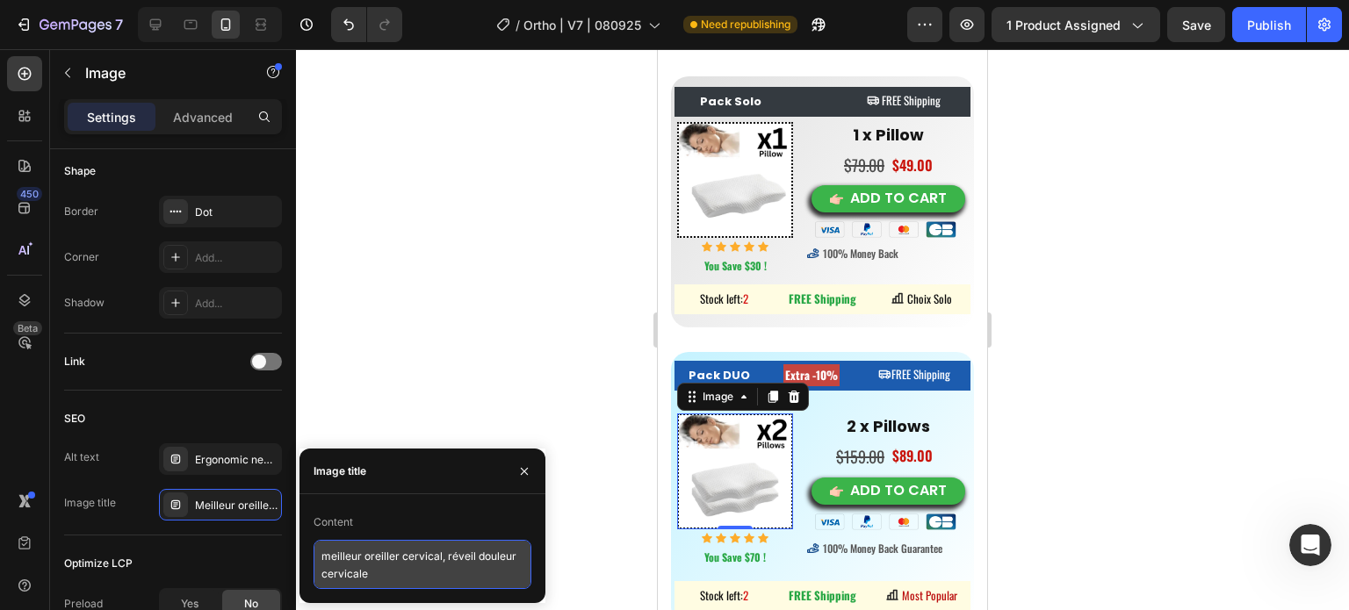
click at [343, 565] on textarea "meilleur oreiller cervical, réveil douleur cervicale" at bounding box center [423, 564] width 218 height 49
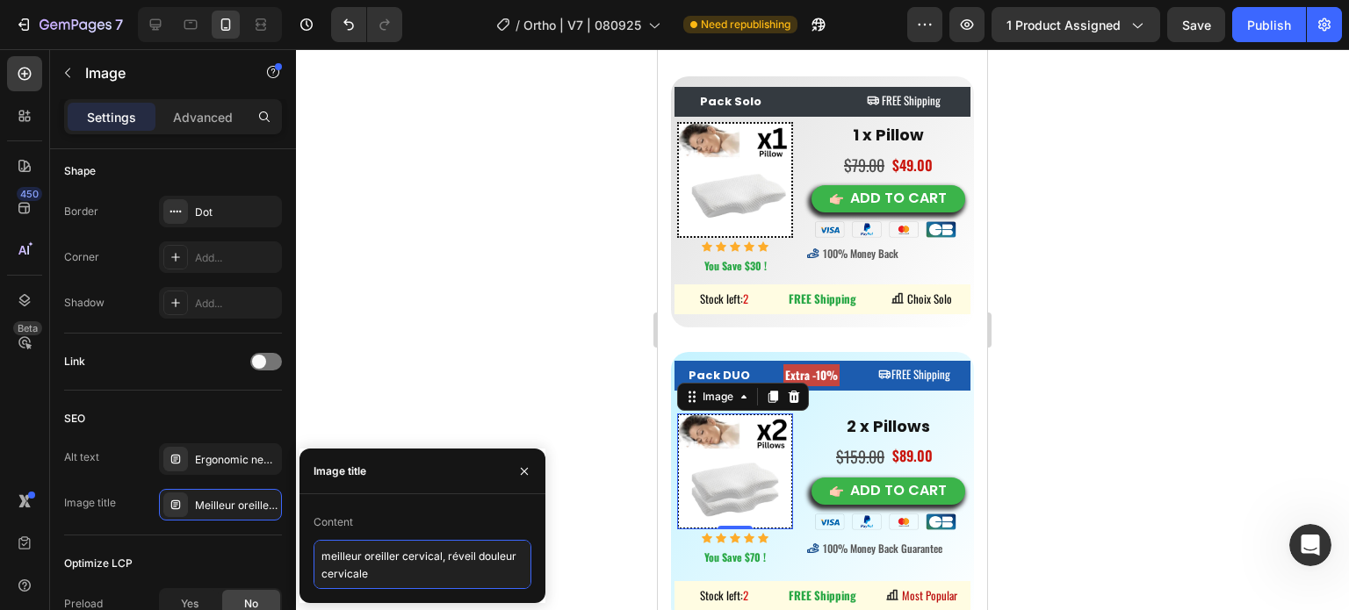
click at [343, 565] on textarea "meilleur oreiller cervical, réveil douleur cervicale" at bounding box center [423, 564] width 218 height 49
paste textarea "Cervical Memory Foam Neck Pain Pillow V1"
type textarea "Cervical Memory Foam Neck Pain Pillow V2"
click at [515, 352] on div at bounding box center [822, 329] width 1053 height 561
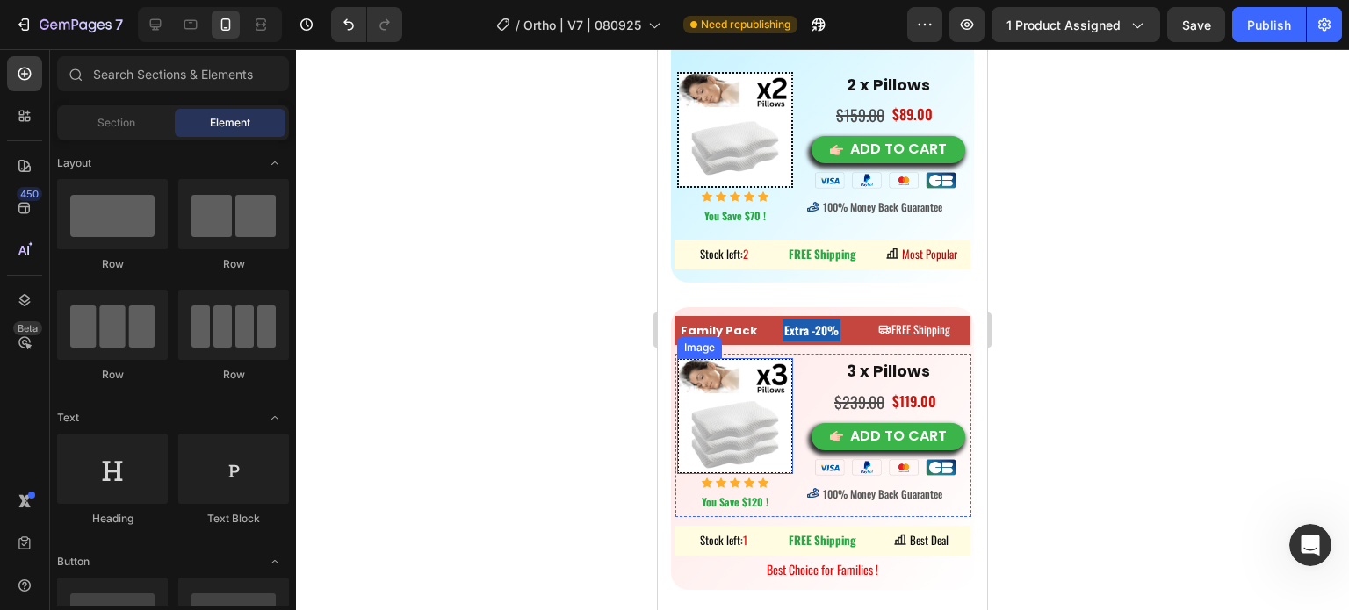
scroll to position [10631, 0]
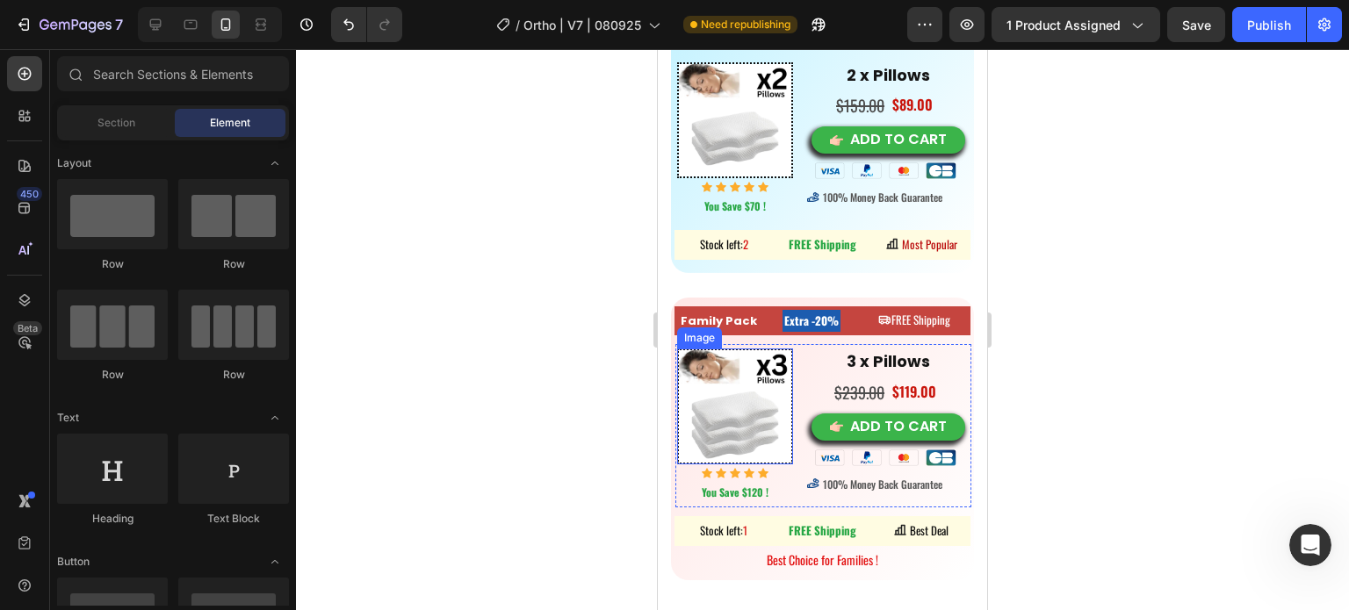
click at [734, 414] on img at bounding box center [735, 407] width 116 height 116
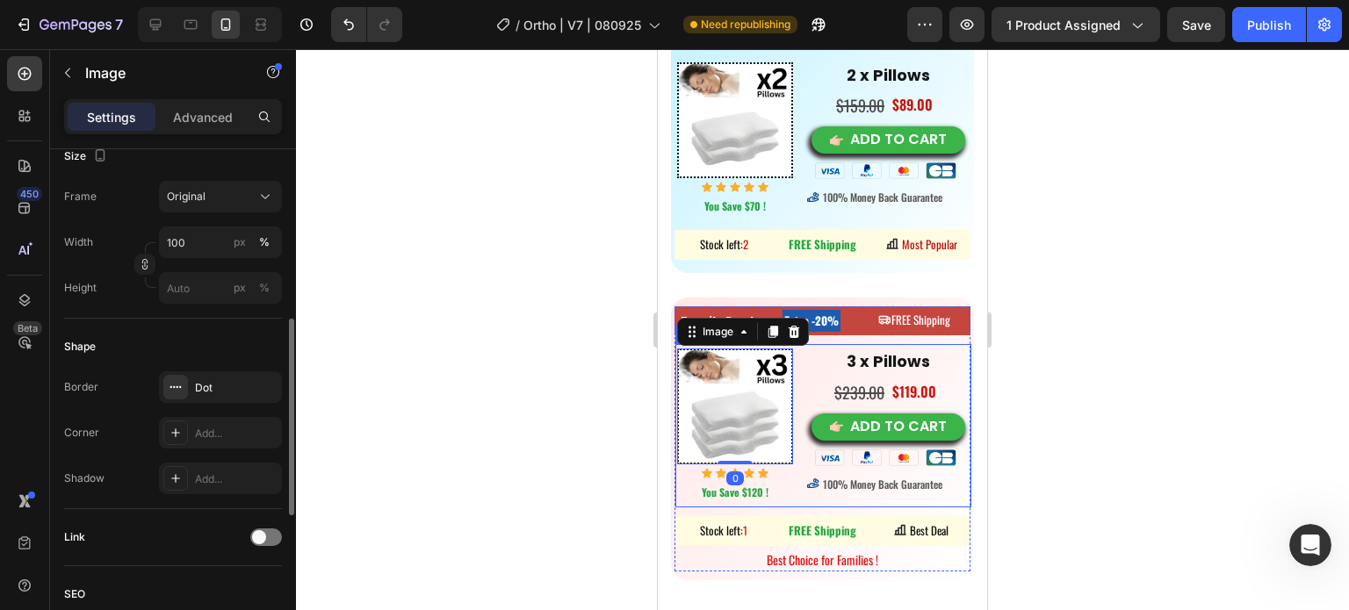
scroll to position [791, 0]
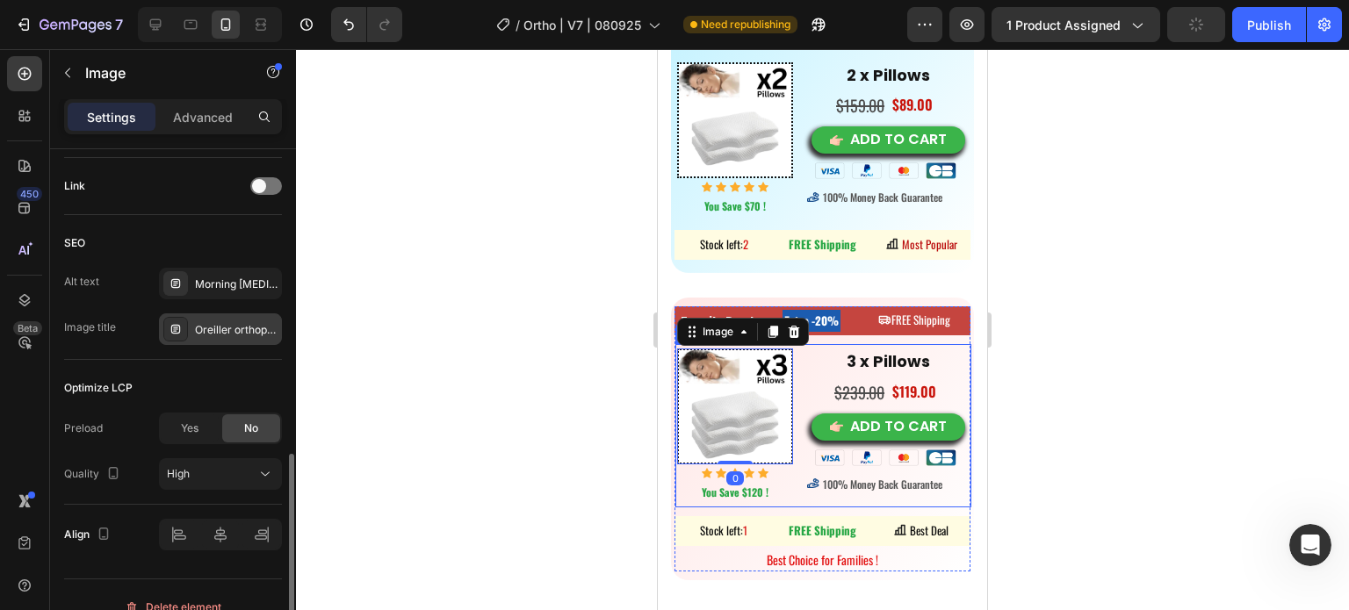
click at [204, 332] on div "Oreiller orthopédique cervical" at bounding box center [236, 330] width 83 height 16
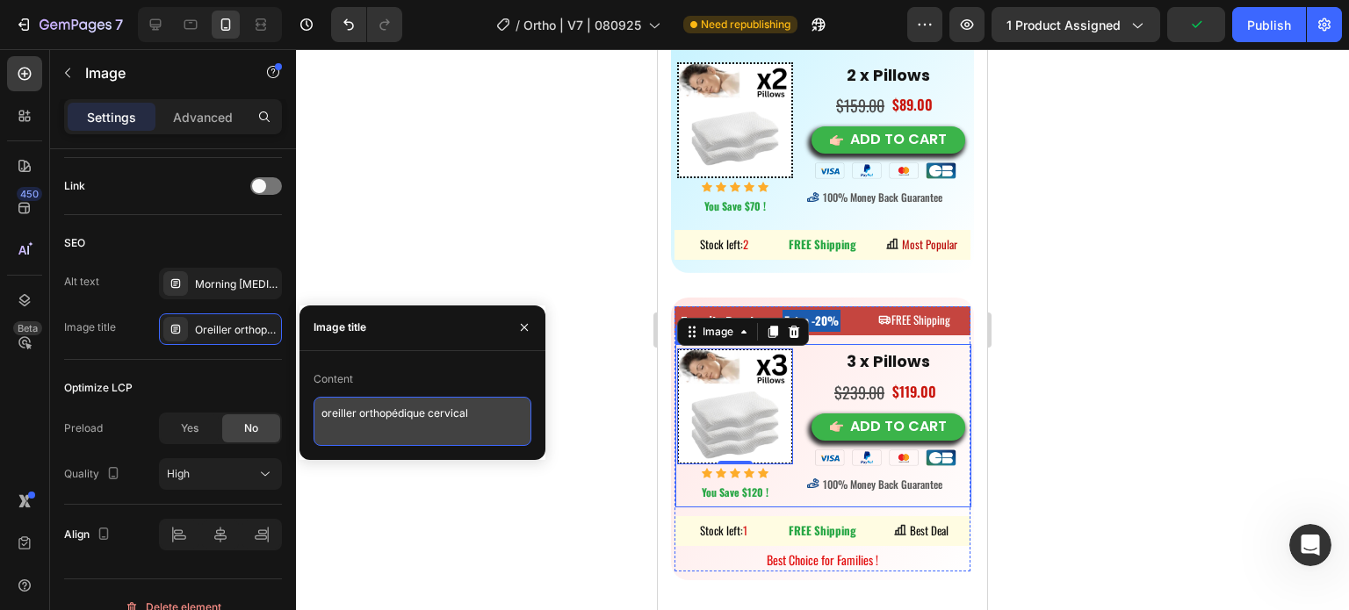
click at [376, 428] on textarea "oreiller orthopédique cervical" at bounding box center [423, 421] width 218 height 49
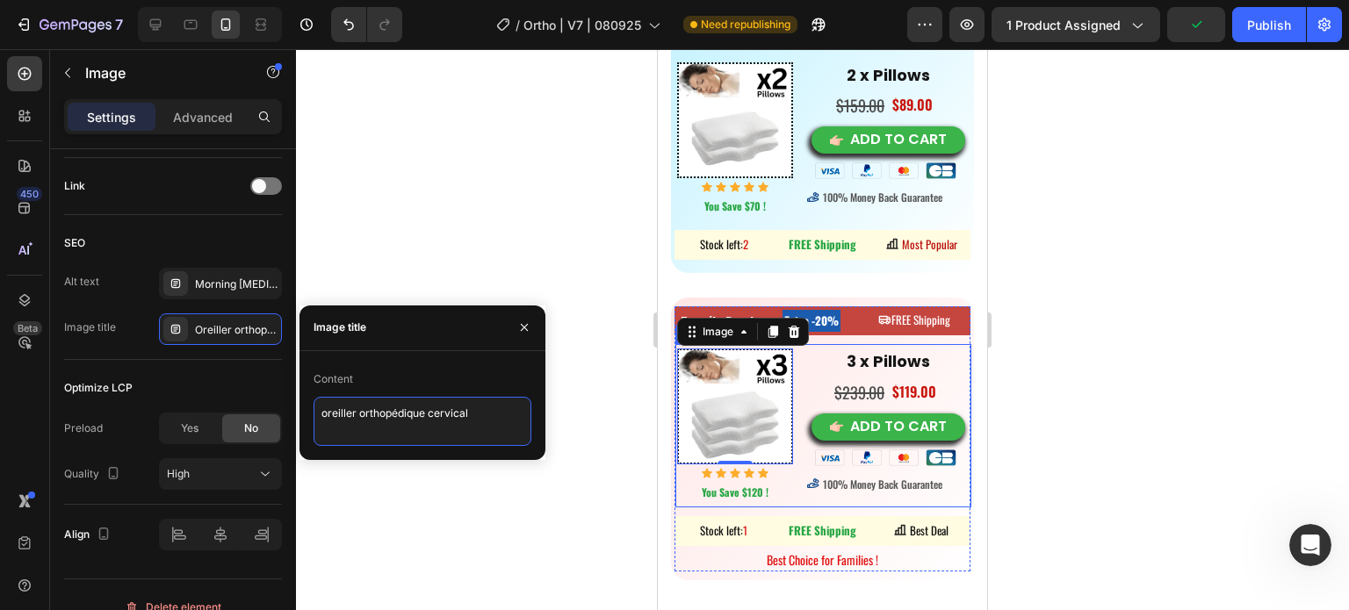
click at [376, 428] on textarea "oreiller orthopédique cervical" at bounding box center [423, 421] width 218 height 49
paste textarea "Cervical Memory Foam Neck Pain Pillow V1"
type textarea "Cervical Memory Foam Neck Pain Pillow V3"
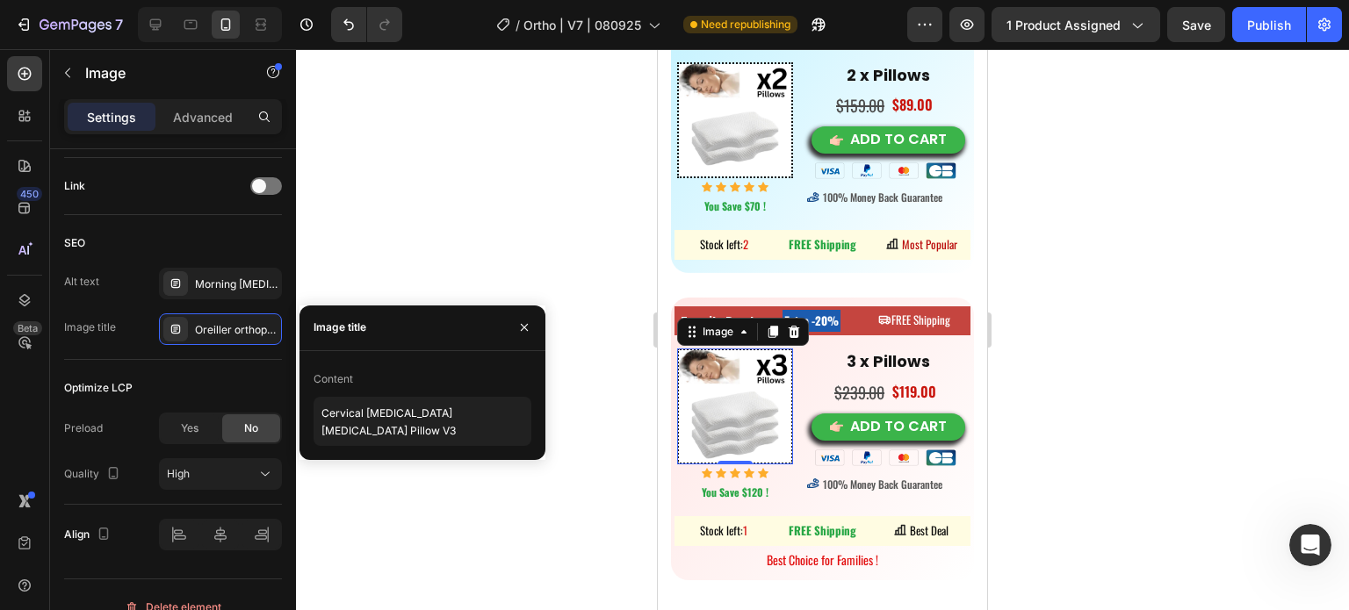
click at [1170, 359] on div at bounding box center [822, 329] width 1053 height 561
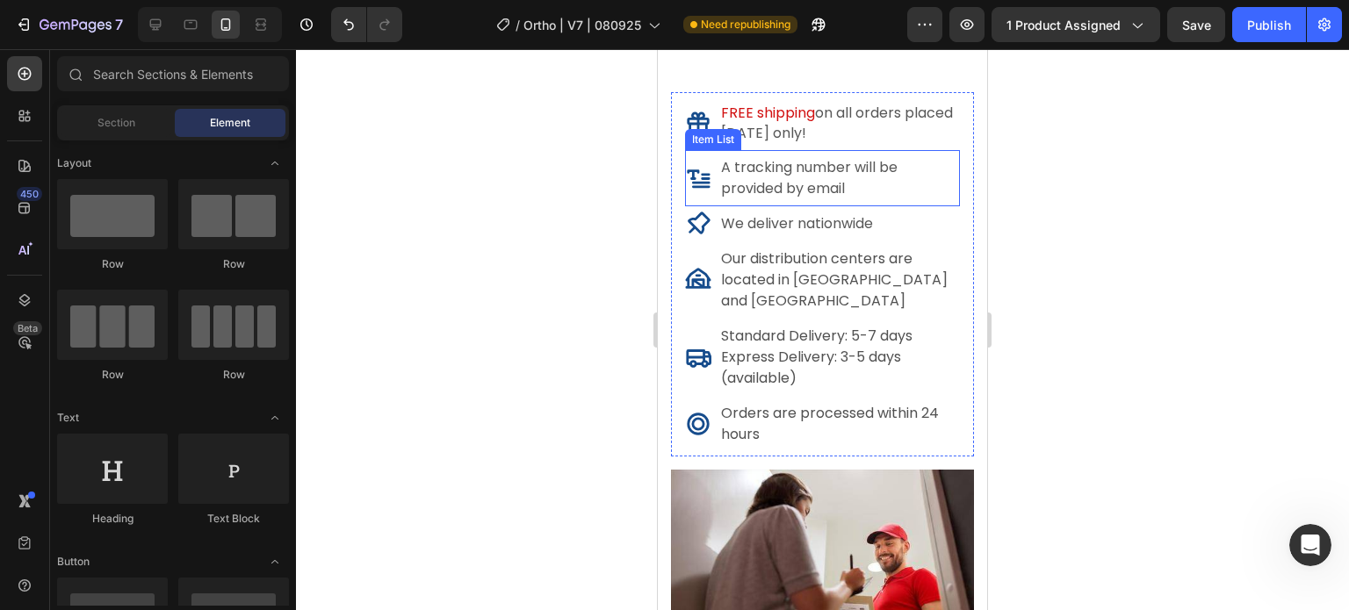
scroll to position [11772, 0]
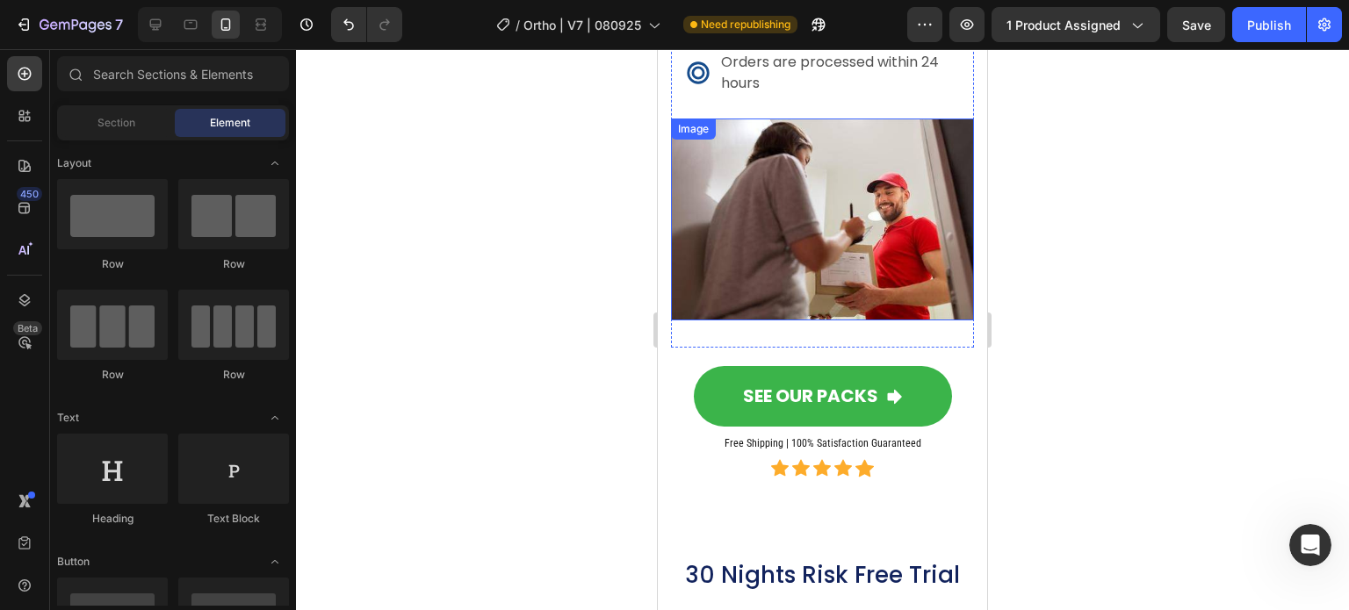
click at [809, 241] on img at bounding box center [822, 220] width 303 height 202
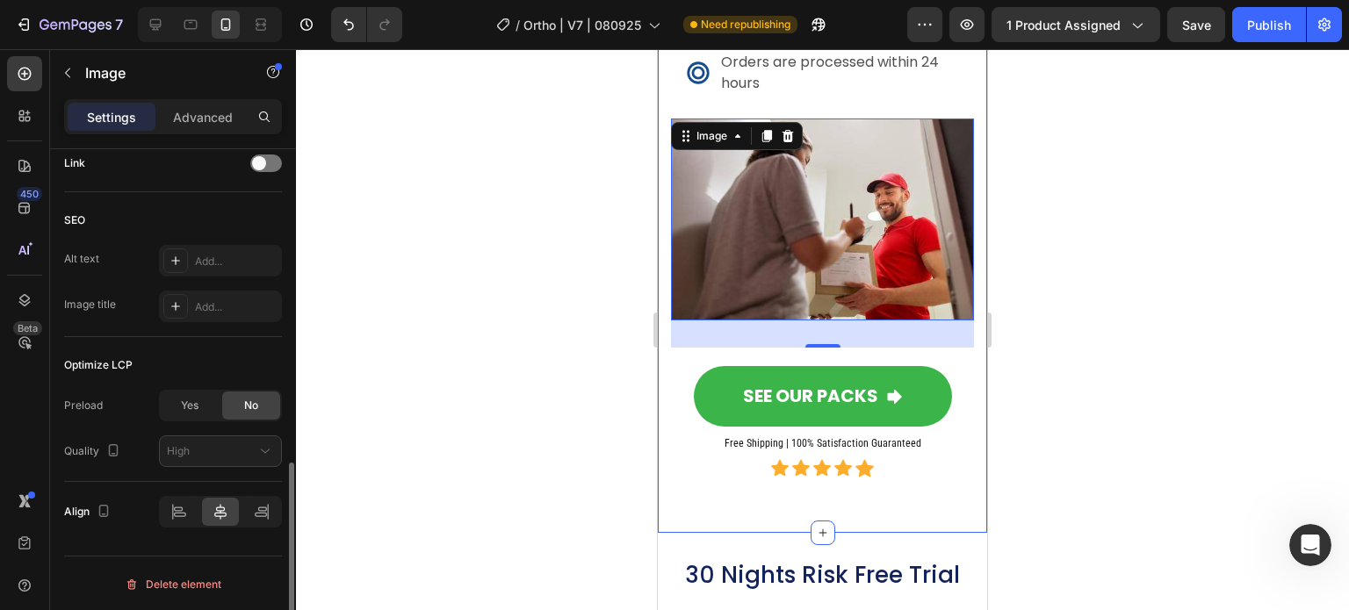
scroll to position [286, 0]
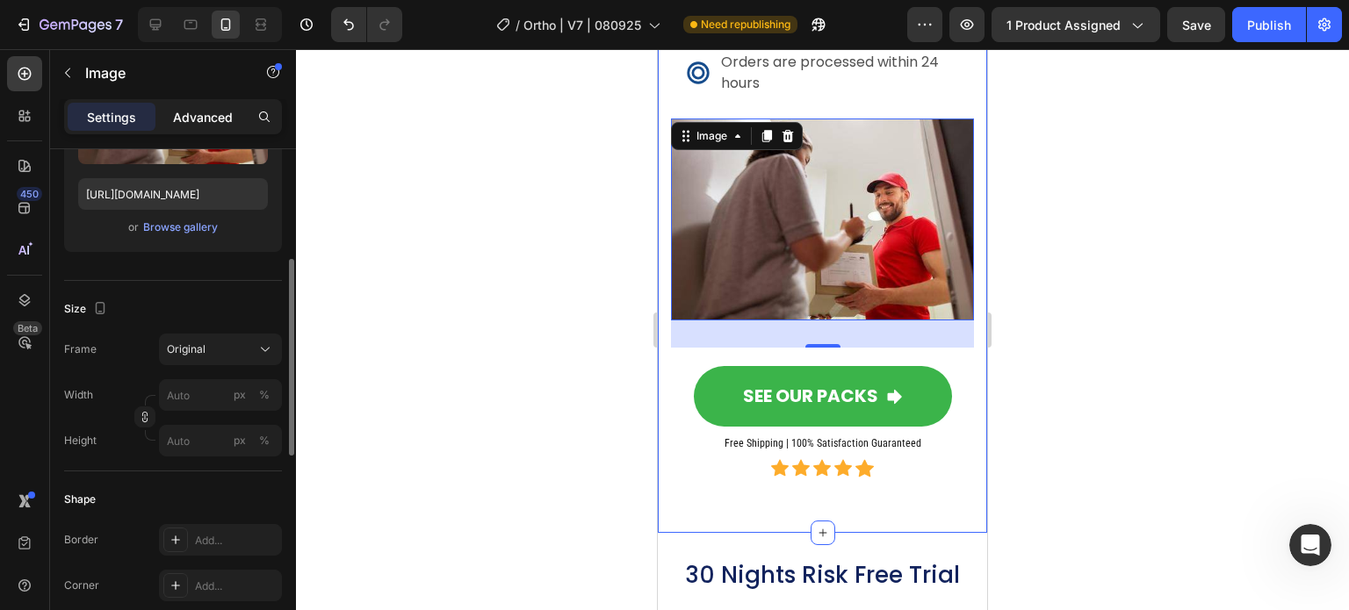
click at [228, 112] on p "Advanced" at bounding box center [203, 117] width 60 height 18
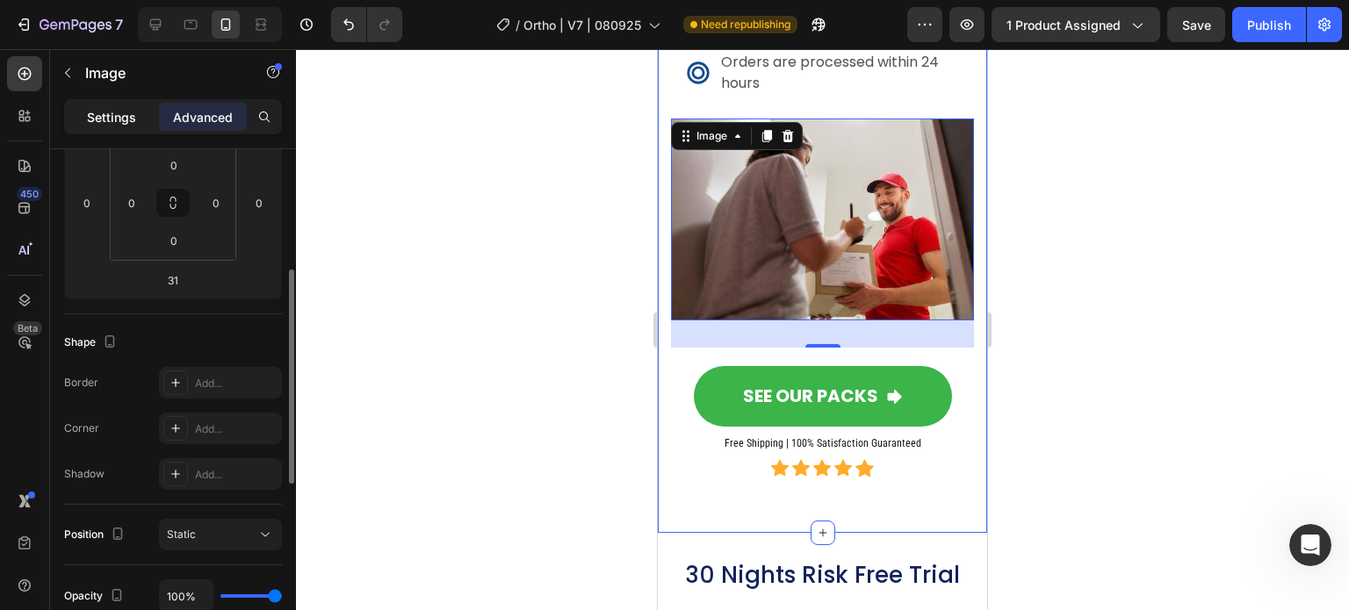
click at [89, 105] on div "Settings" at bounding box center [112, 117] width 88 height 28
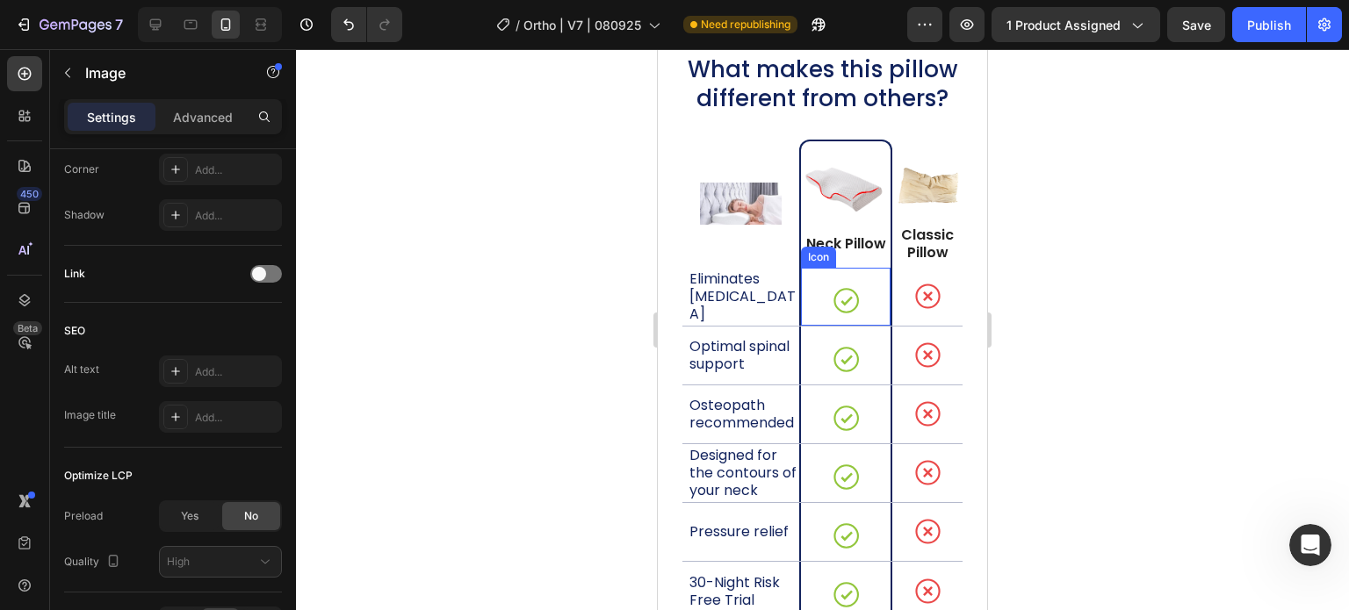
scroll to position [12826, 0]
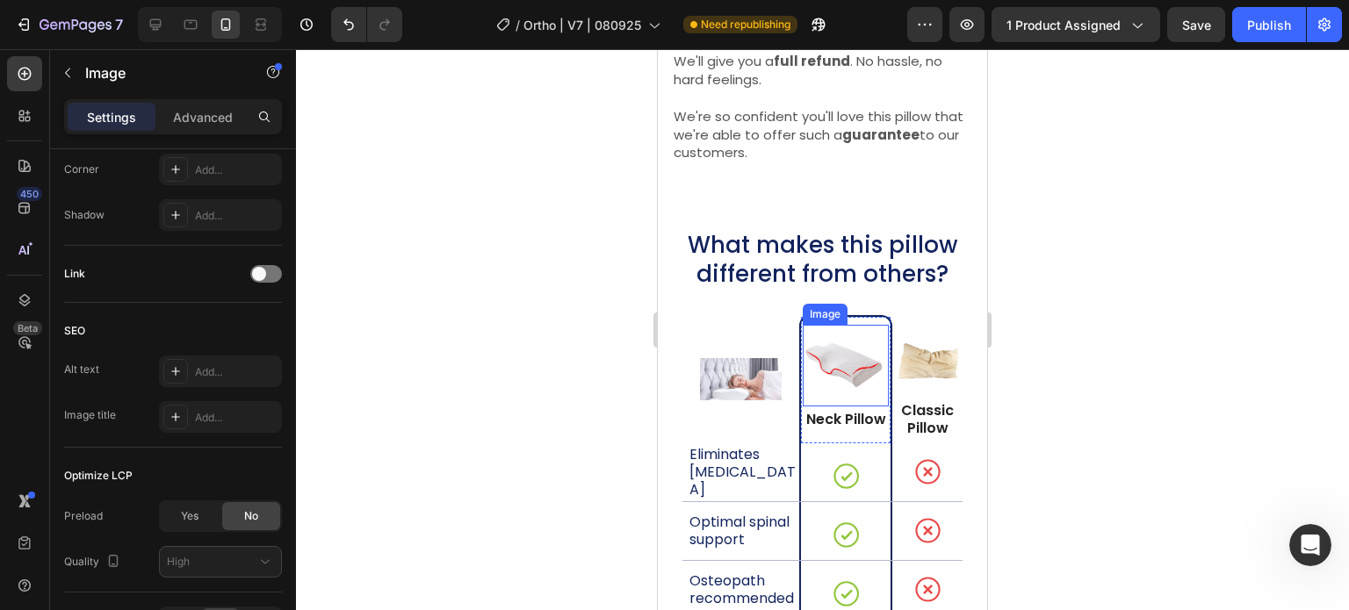
click at [836, 361] on img at bounding box center [846, 366] width 86 height 47
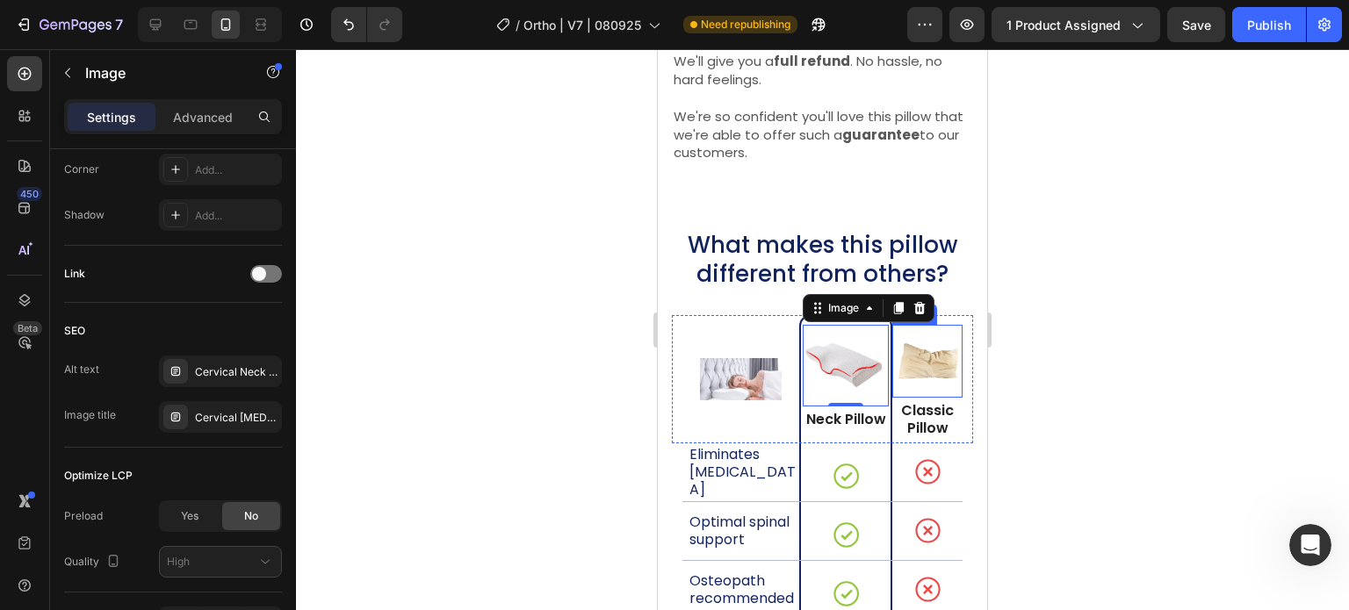
click at [906, 360] on img at bounding box center [927, 362] width 70 height 38
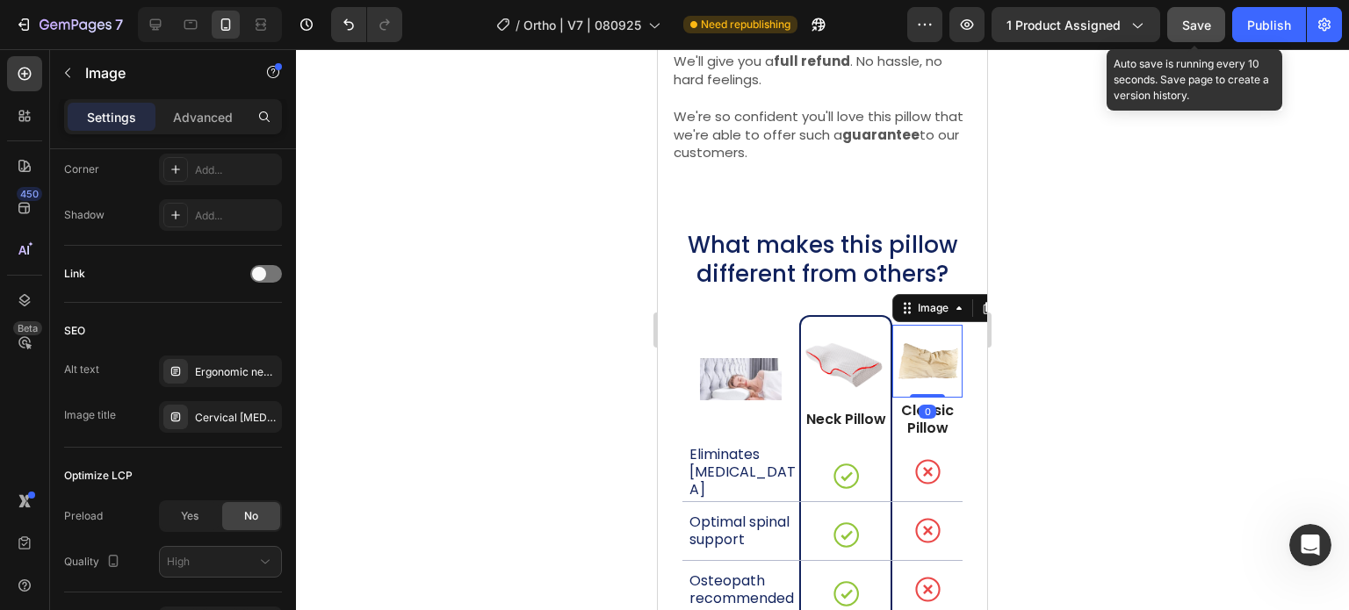
click at [1213, 23] on button "Save" at bounding box center [1196, 24] width 58 height 35
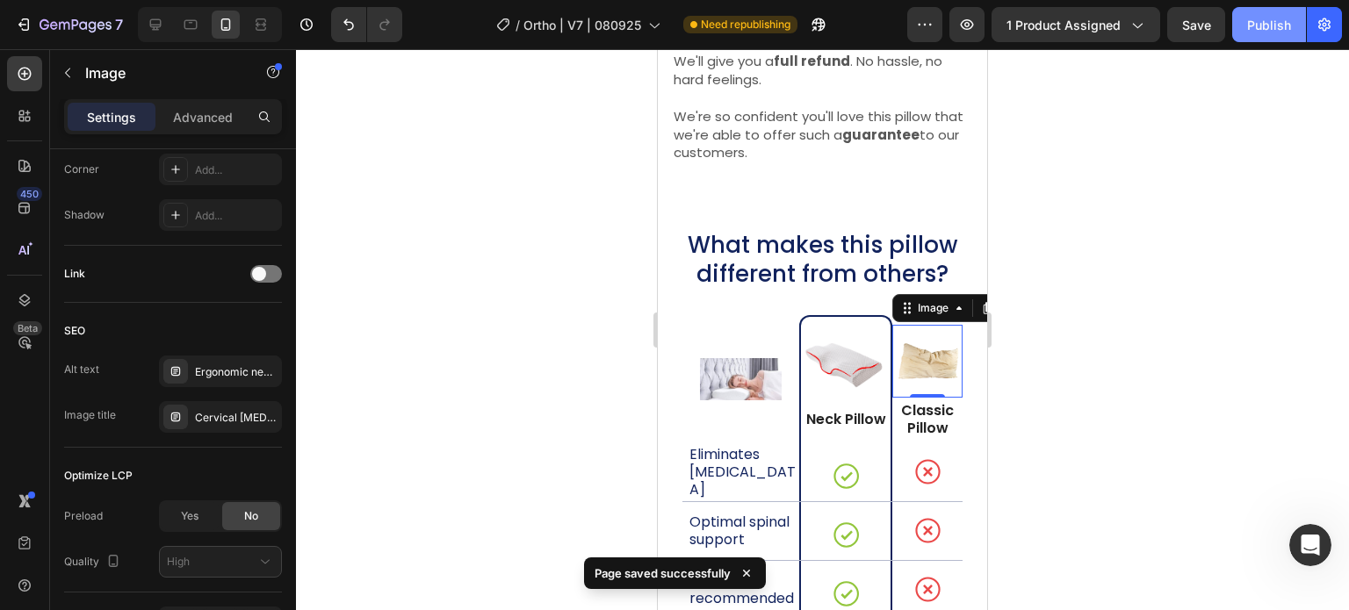
click at [1263, 24] on div "Publish" at bounding box center [1269, 25] width 44 height 18
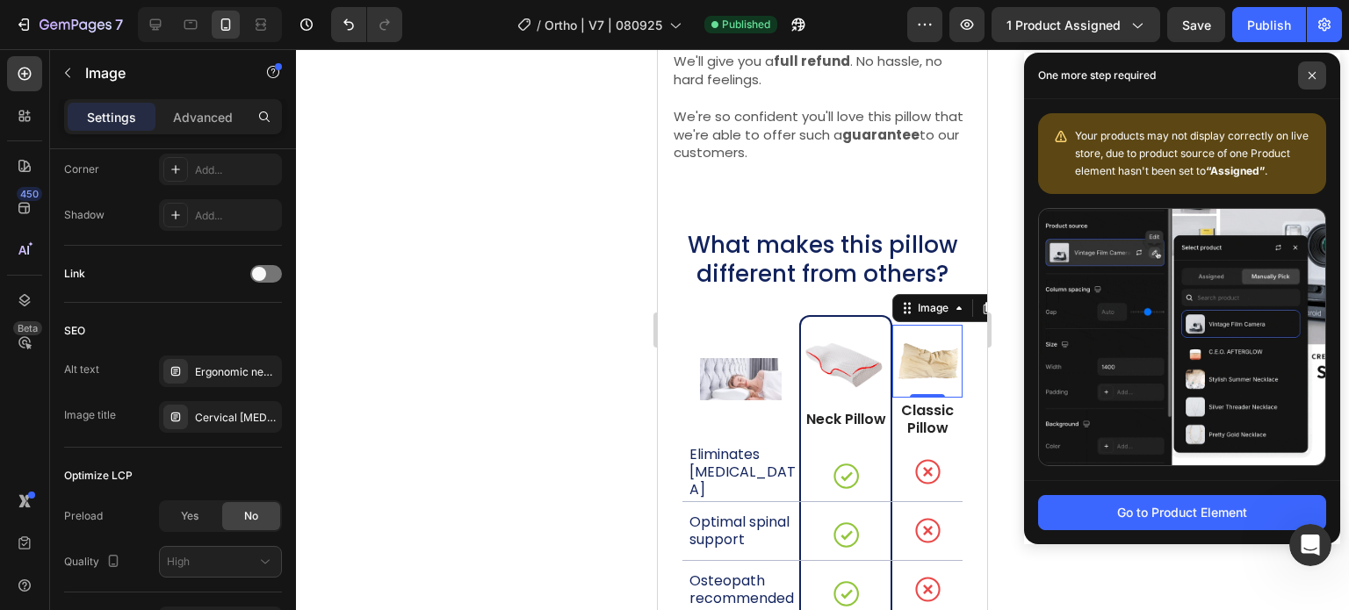
click at [1310, 68] on span at bounding box center [1312, 75] width 28 height 28
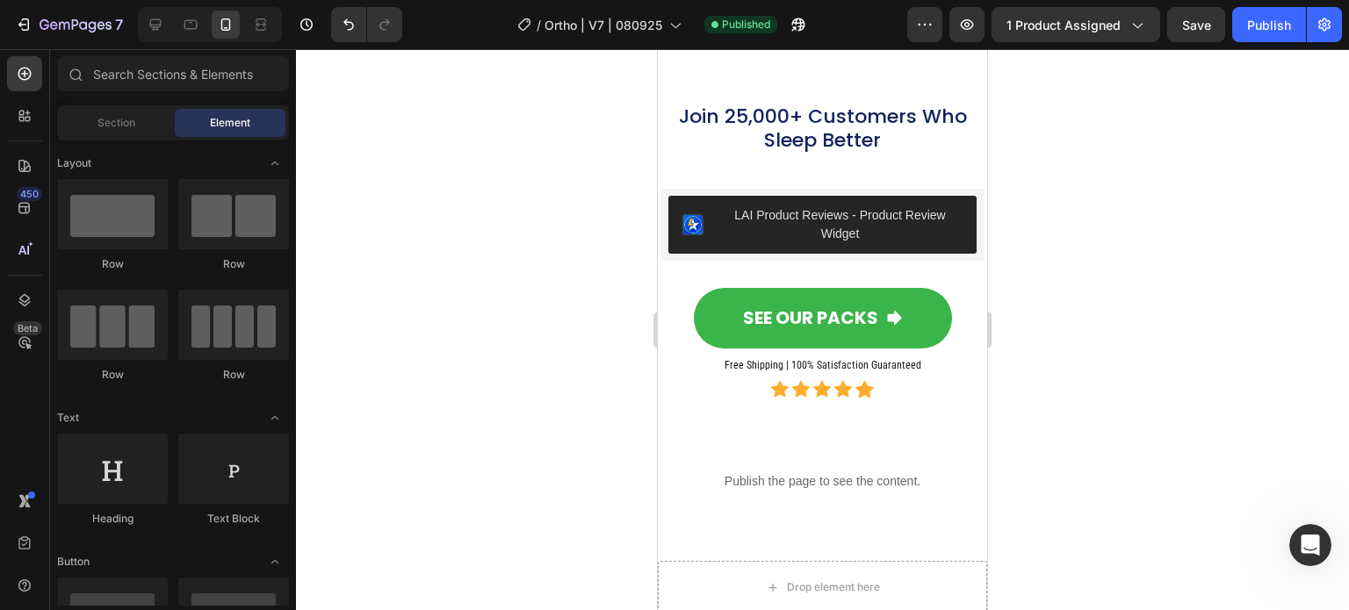
scroll to position [17230, 0]
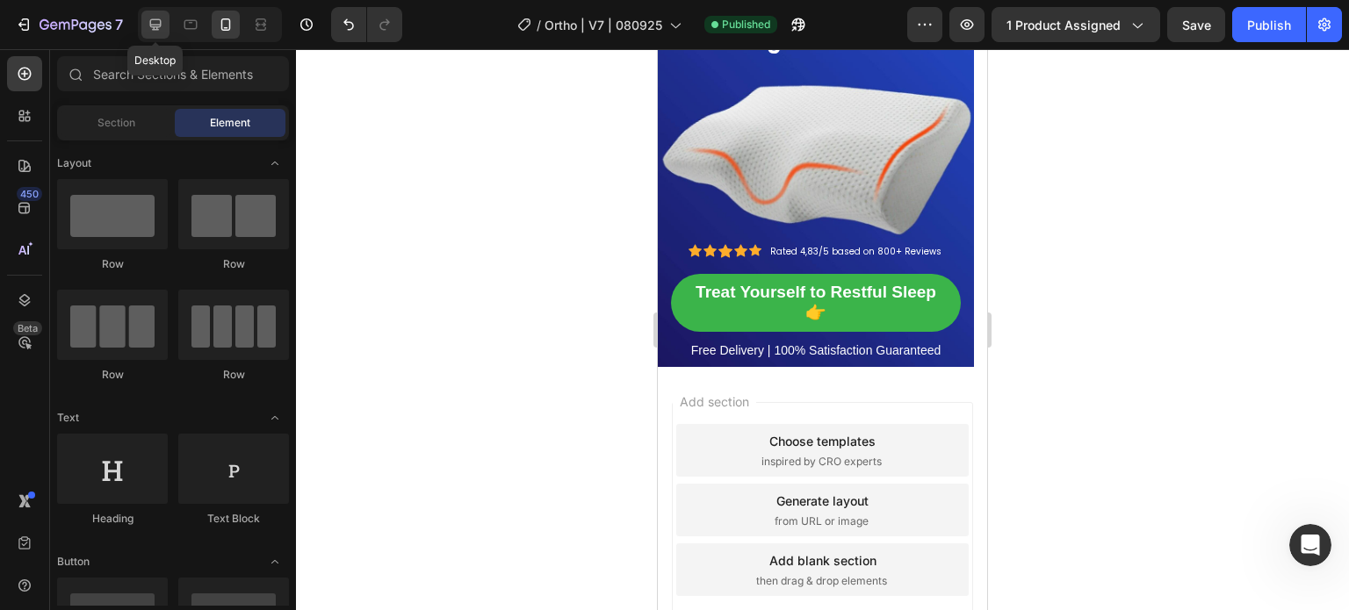
click at [144, 25] on div at bounding box center [155, 25] width 28 height 28
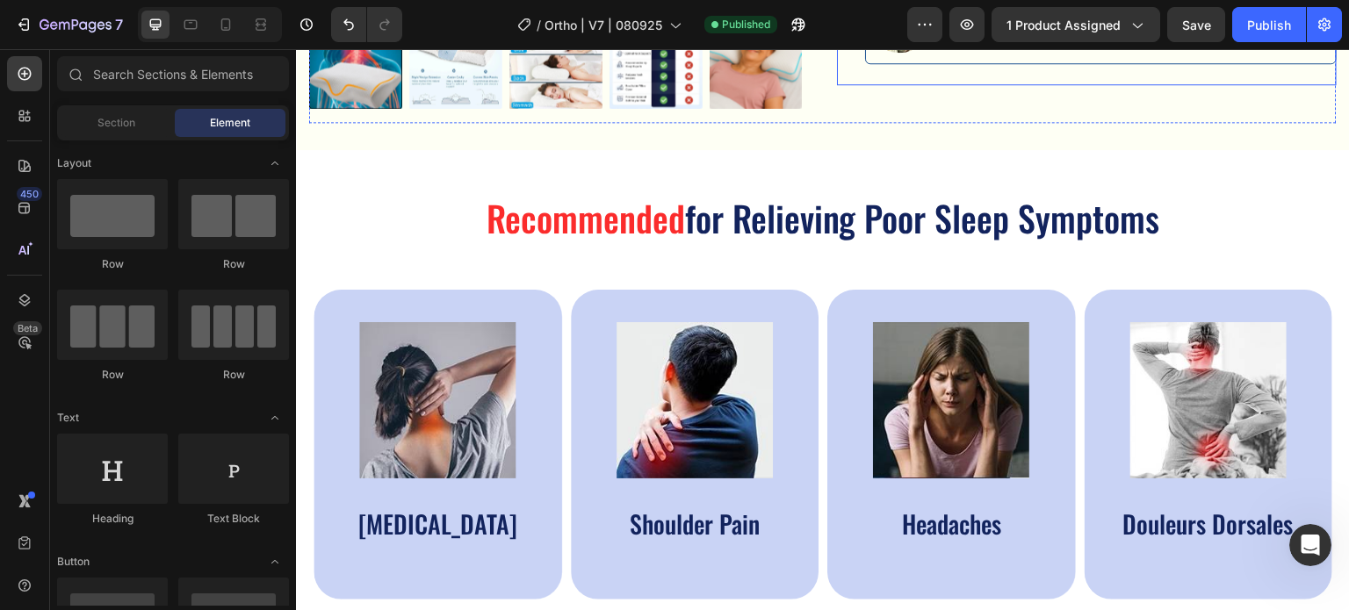
scroll to position [615, 0]
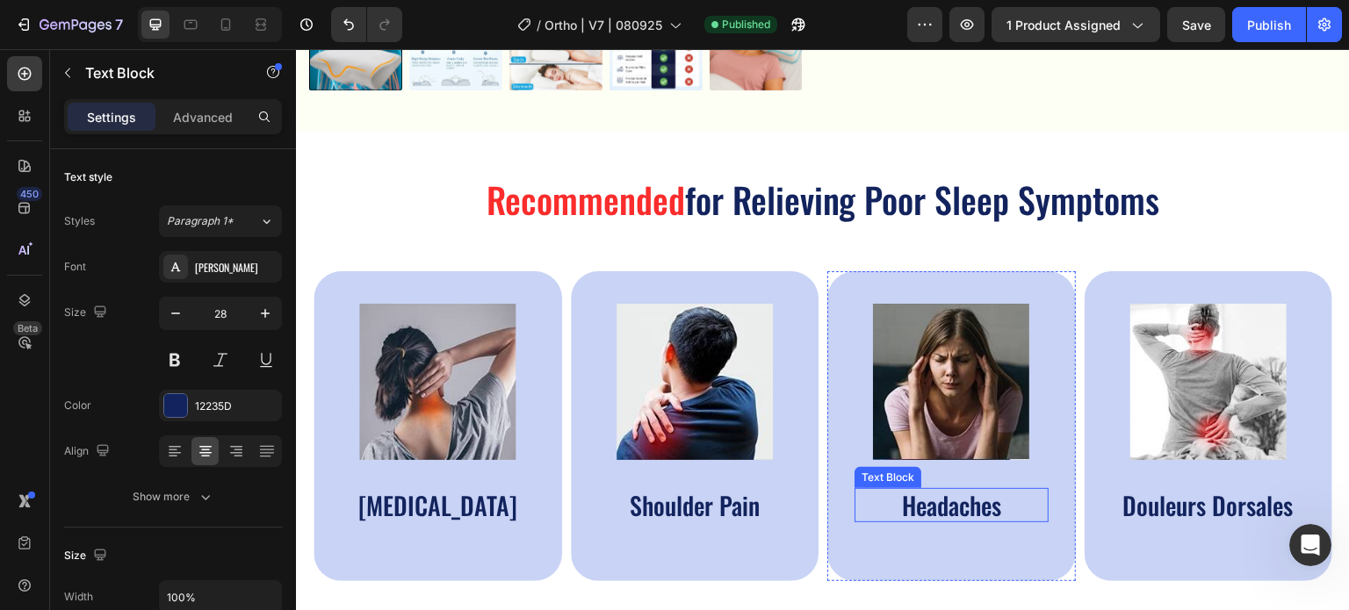
click at [941, 496] on p "Headaches" at bounding box center [951, 505] width 191 height 31
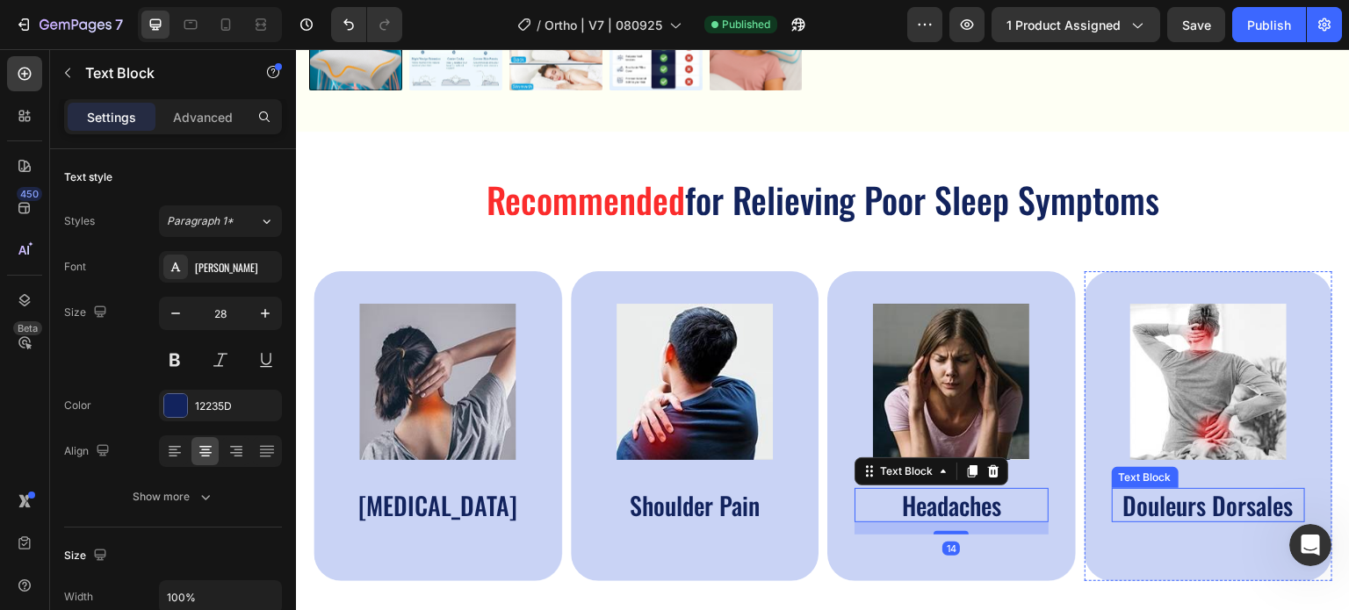
click at [1201, 502] on p "Douleurs Dorsales" at bounding box center [1209, 505] width 191 height 31
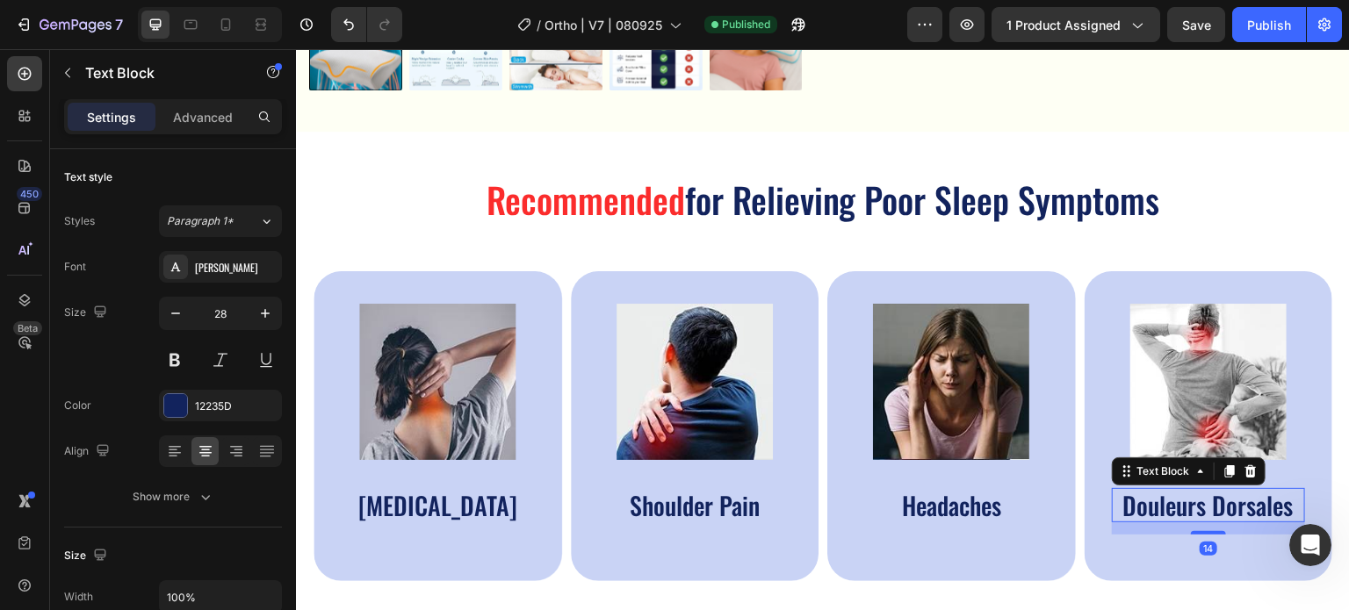
scroll to position [527, 0]
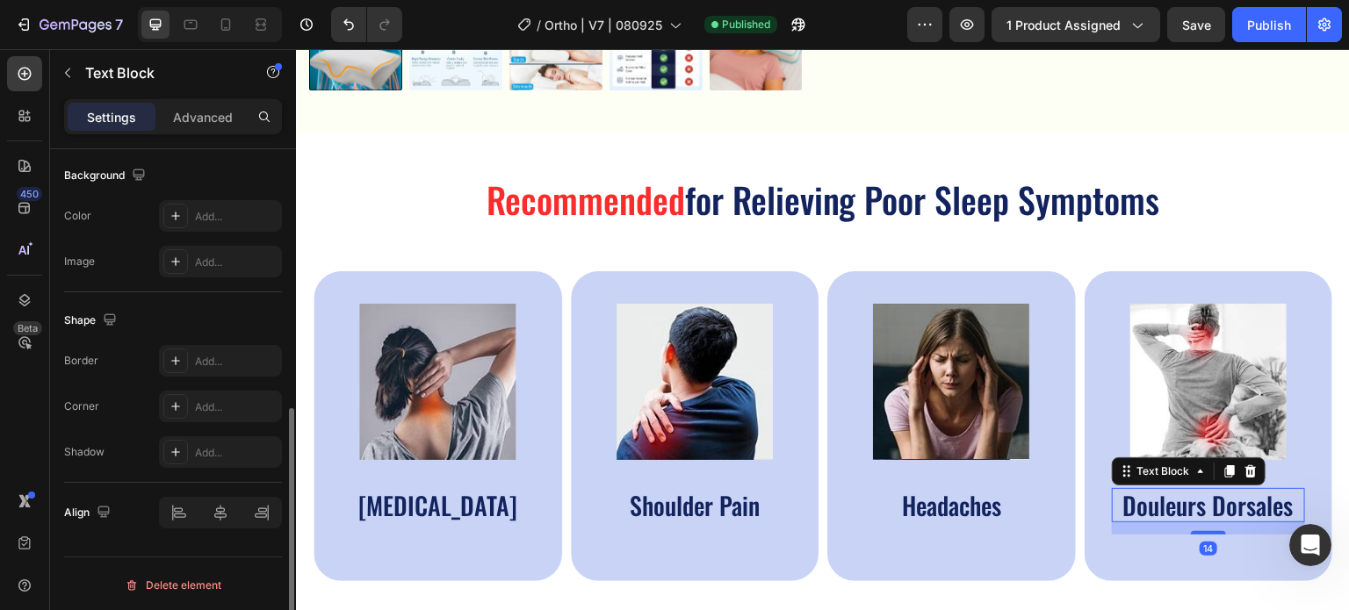
click at [1201, 502] on p "Douleurs Dorsales" at bounding box center [1209, 505] width 191 height 31
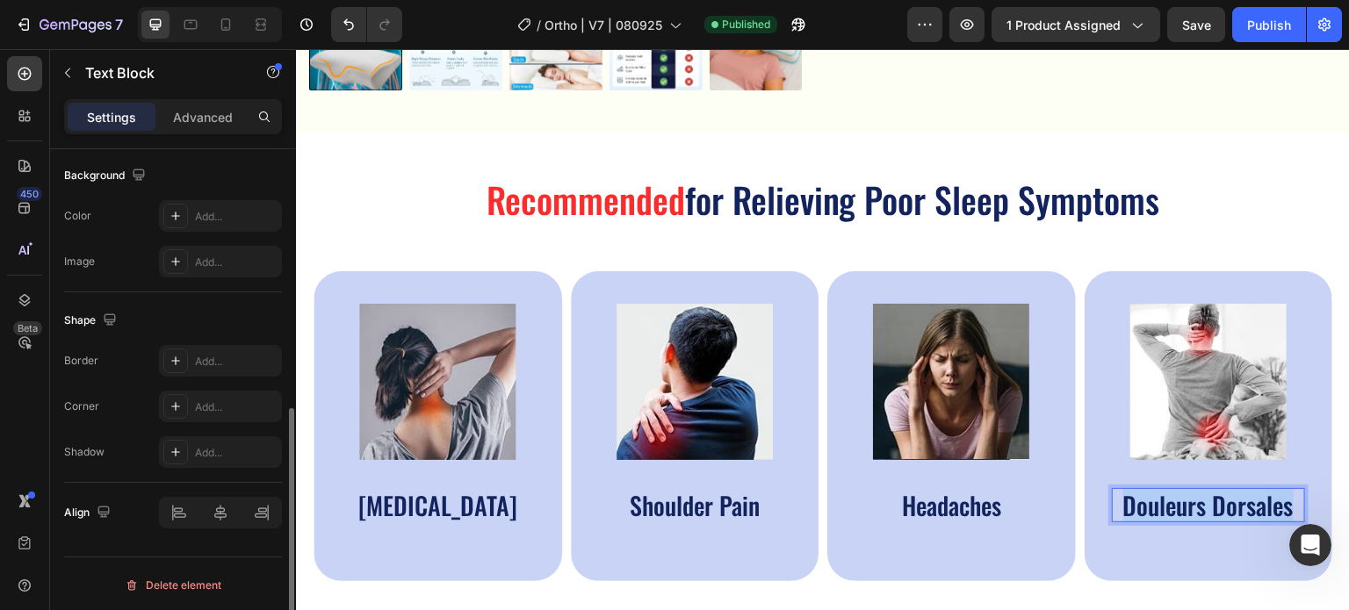
click at [1201, 502] on p "Douleurs Dorsales" at bounding box center [1209, 505] width 191 height 31
click at [1212, 496] on p "Back pain" at bounding box center [1209, 505] width 191 height 31
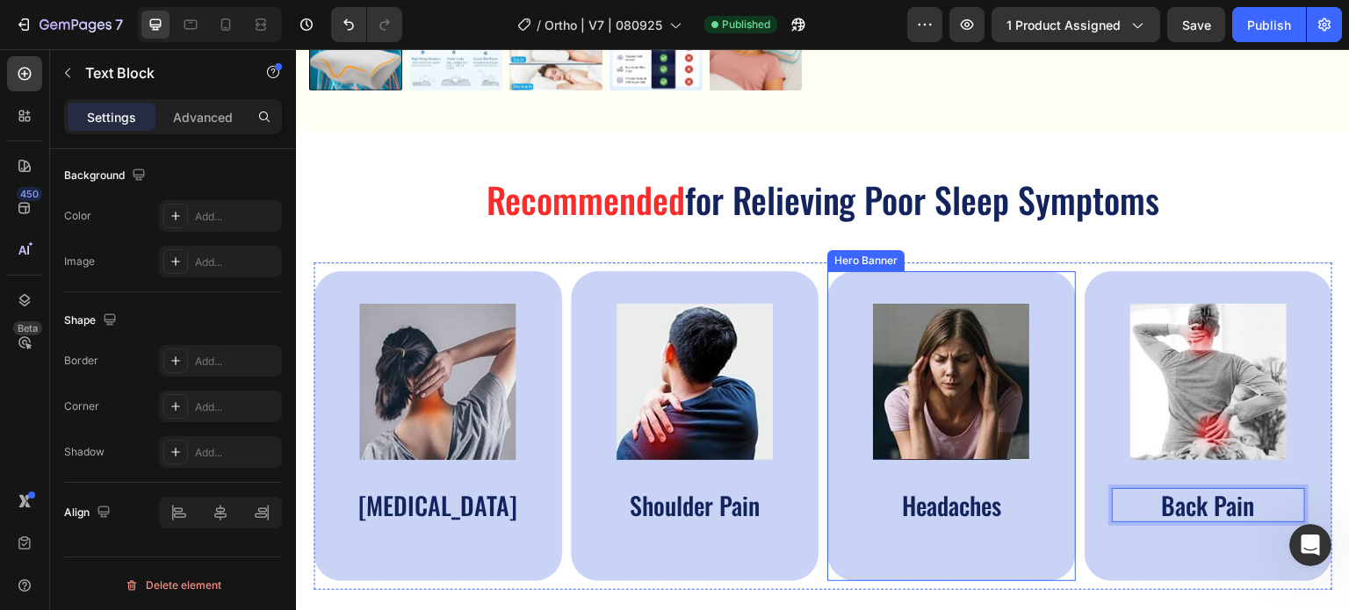
click at [990, 271] on div "Image Headaches Text Block" at bounding box center [951, 426] width 249 height 310
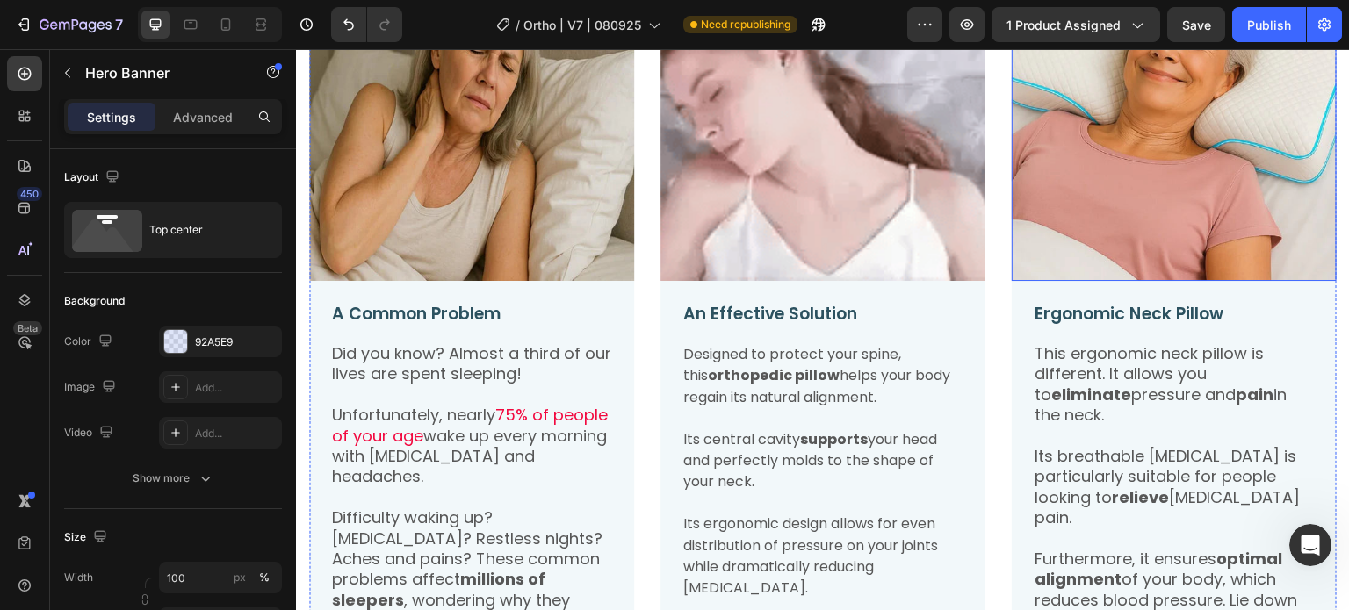
scroll to position [1669, 0]
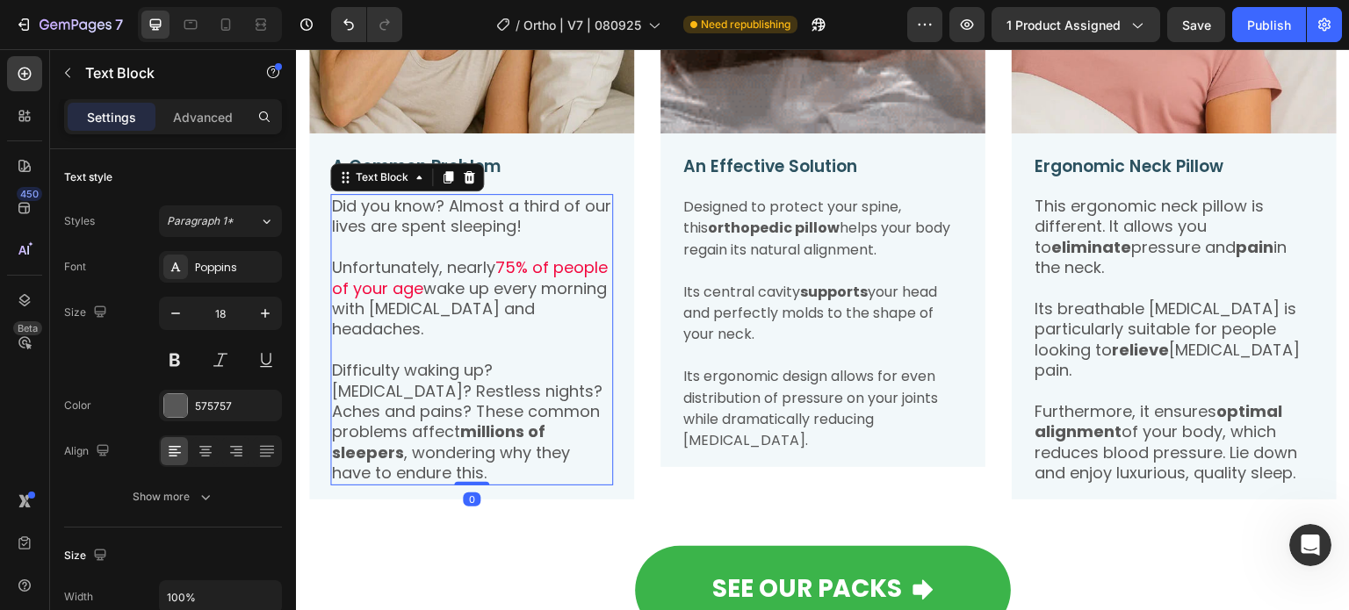
click at [538, 306] on p "Unfortunately, nearly 75% of people of your age wake up every morning with neck…" at bounding box center [471, 298] width 279 height 83
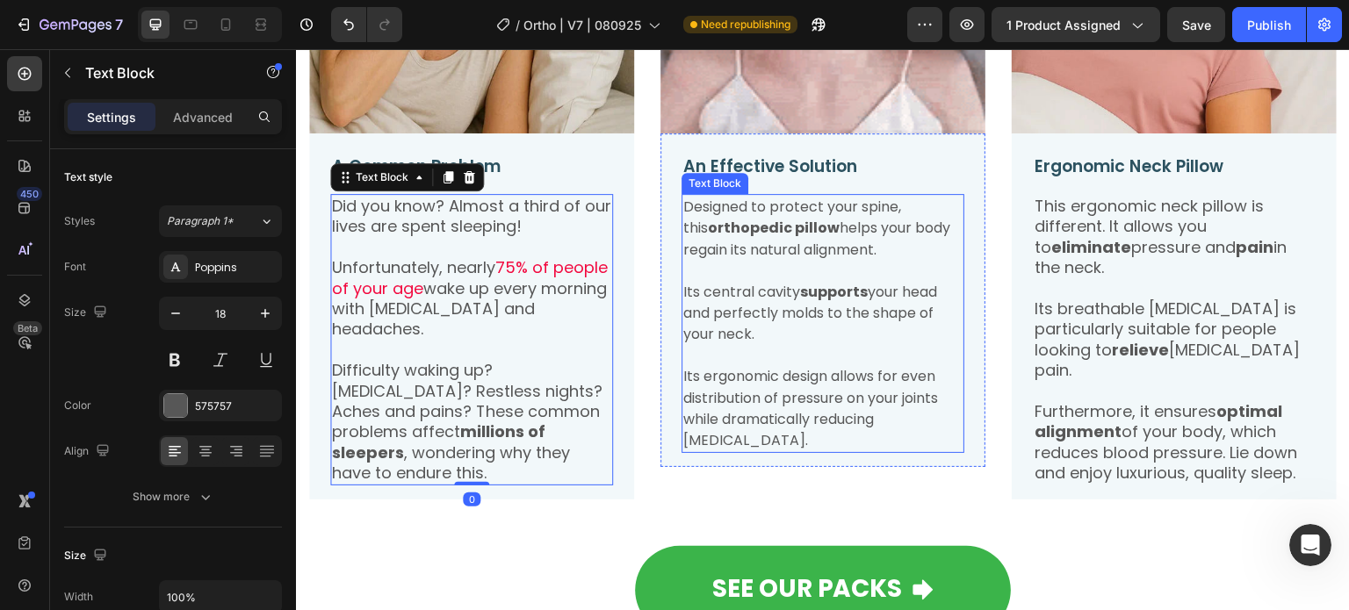
click at [816, 261] on p at bounding box center [822, 270] width 279 height 20
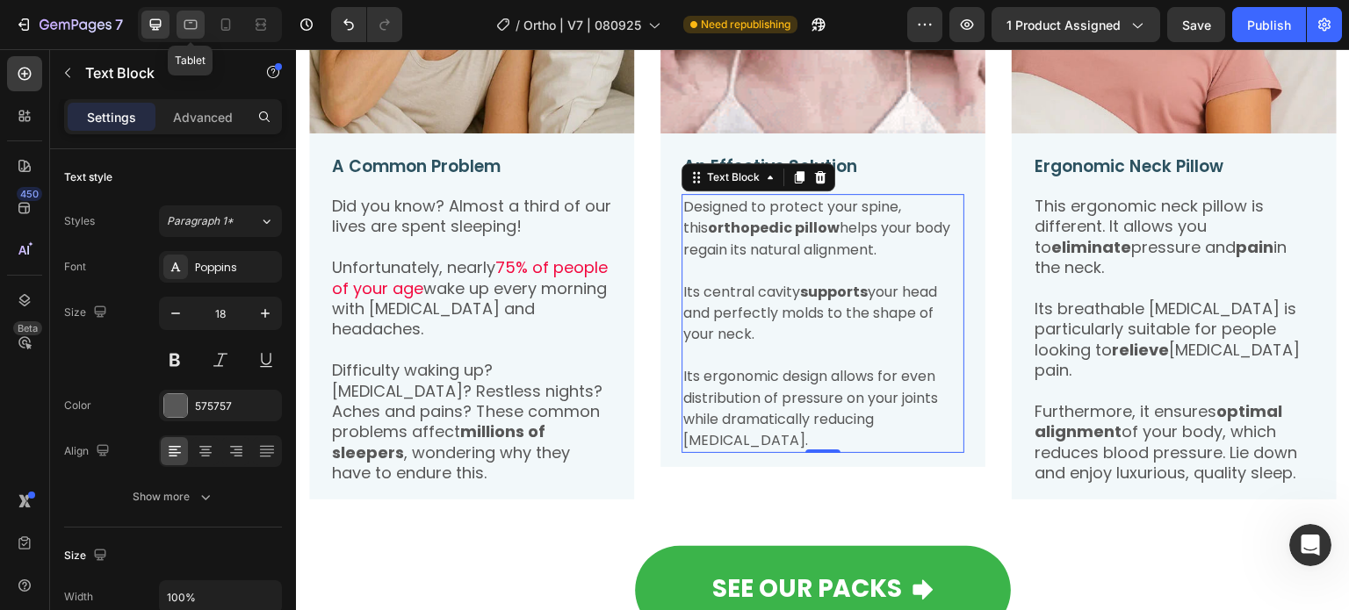
click at [190, 20] on icon at bounding box center [191, 25] width 18 height 18
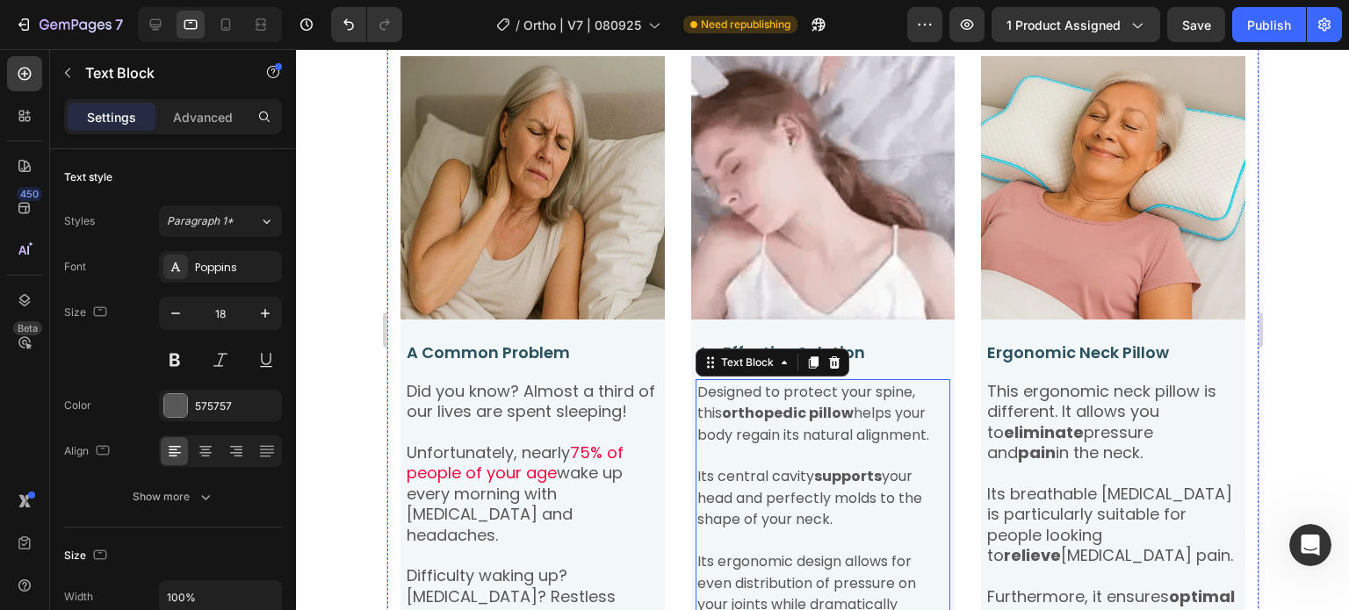
scroll to position [1243, 0]
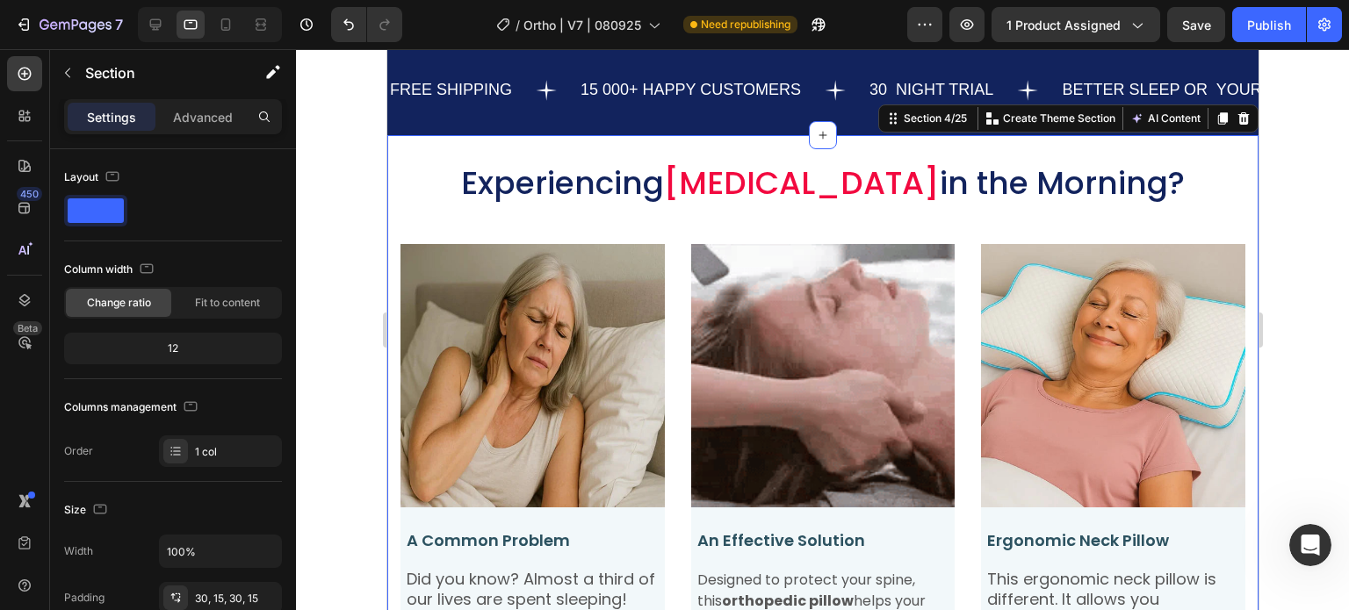
click at [311, 203] on div at bounding box center [822, 329] width 1053 height 561
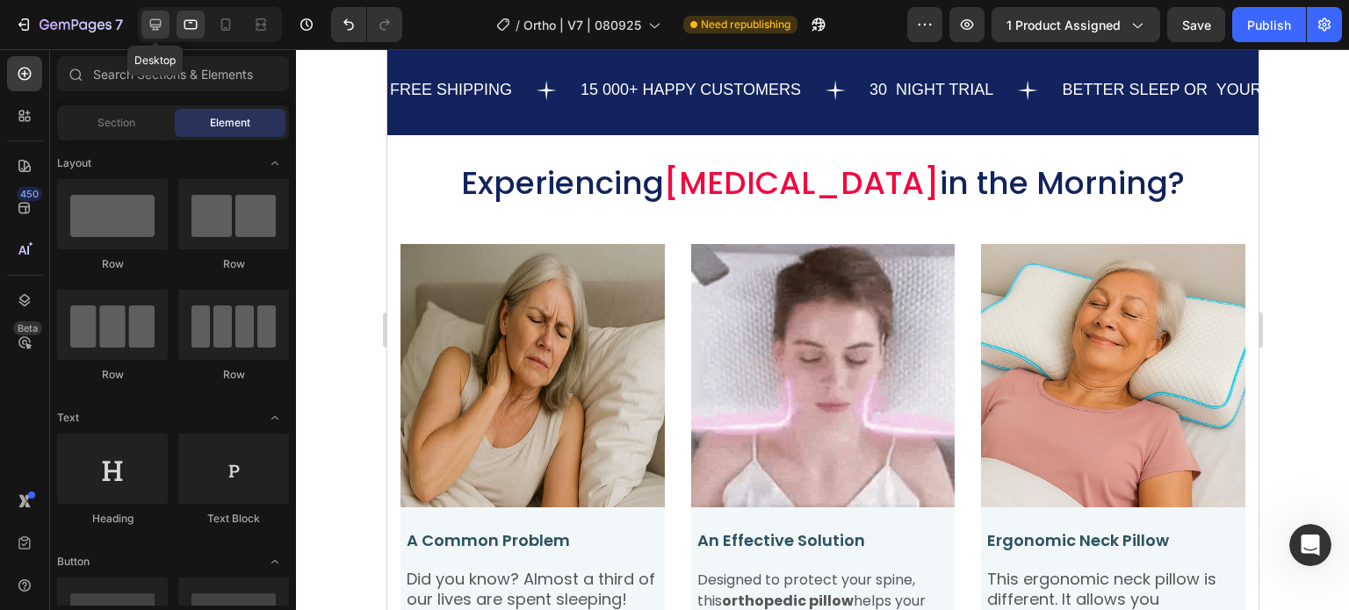
click at [155, 18] on icon at bounding box center [156, 25] width 18 height 18
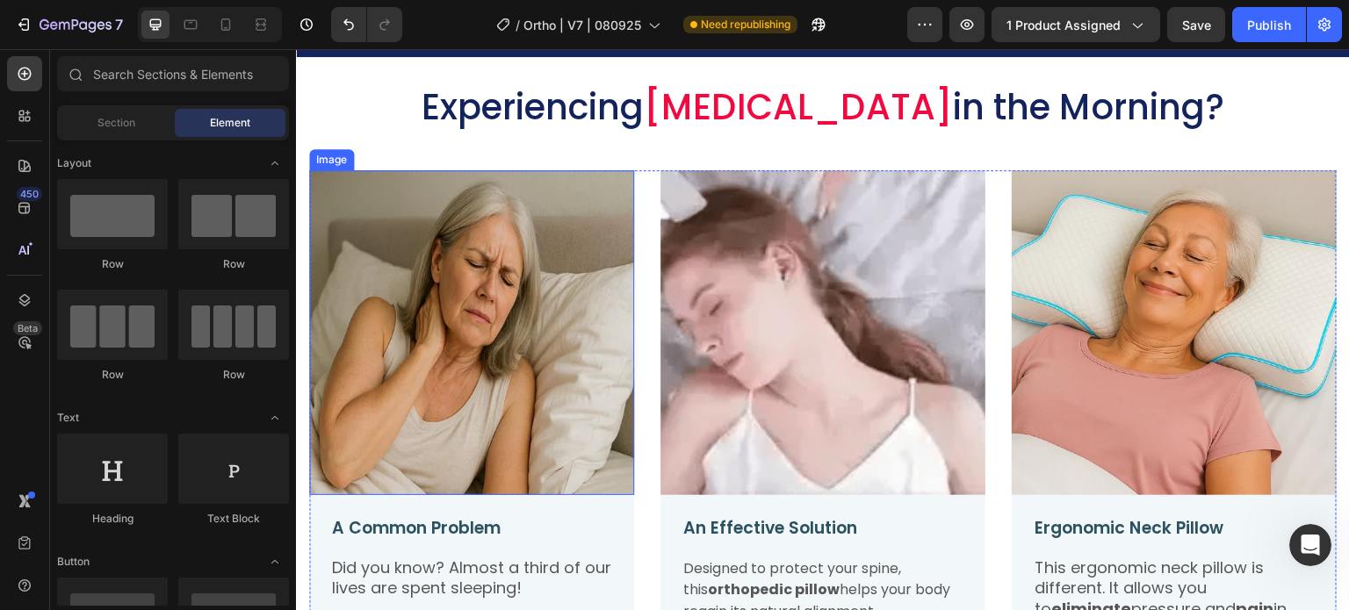
scroll to position [1506, 0]
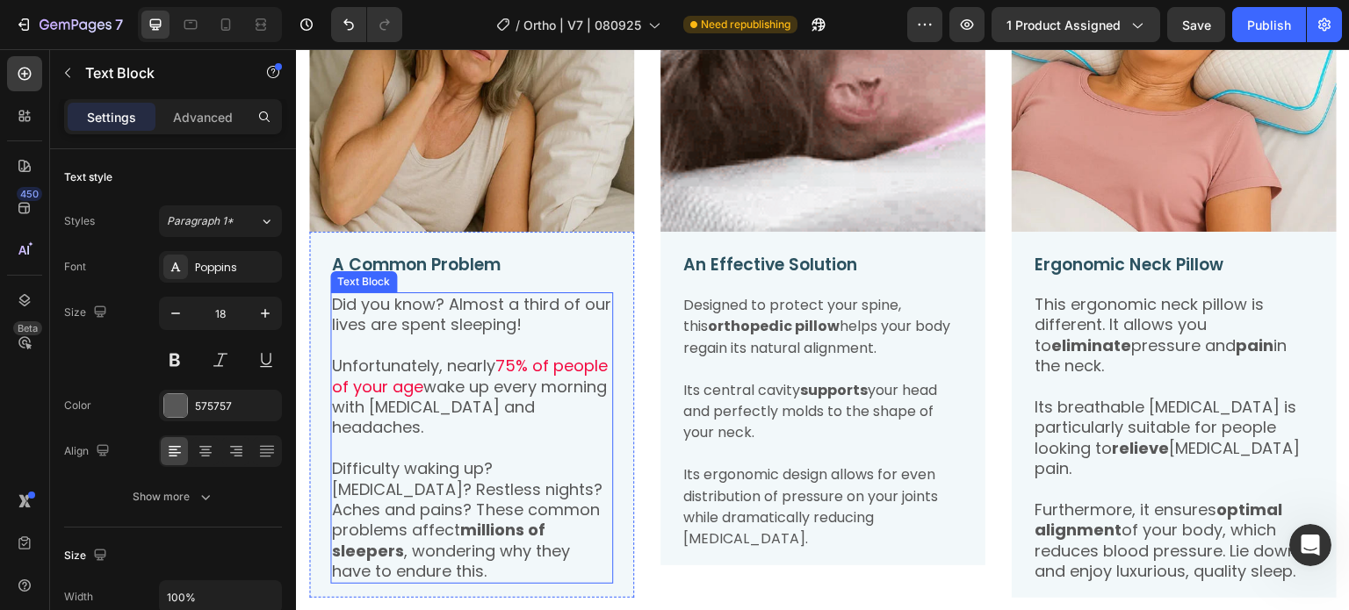
click at [447, 324] on p "Did you know? Almost a third of our lives are spent sleeping!" at bounding box center [471, 314] width 279 height 41
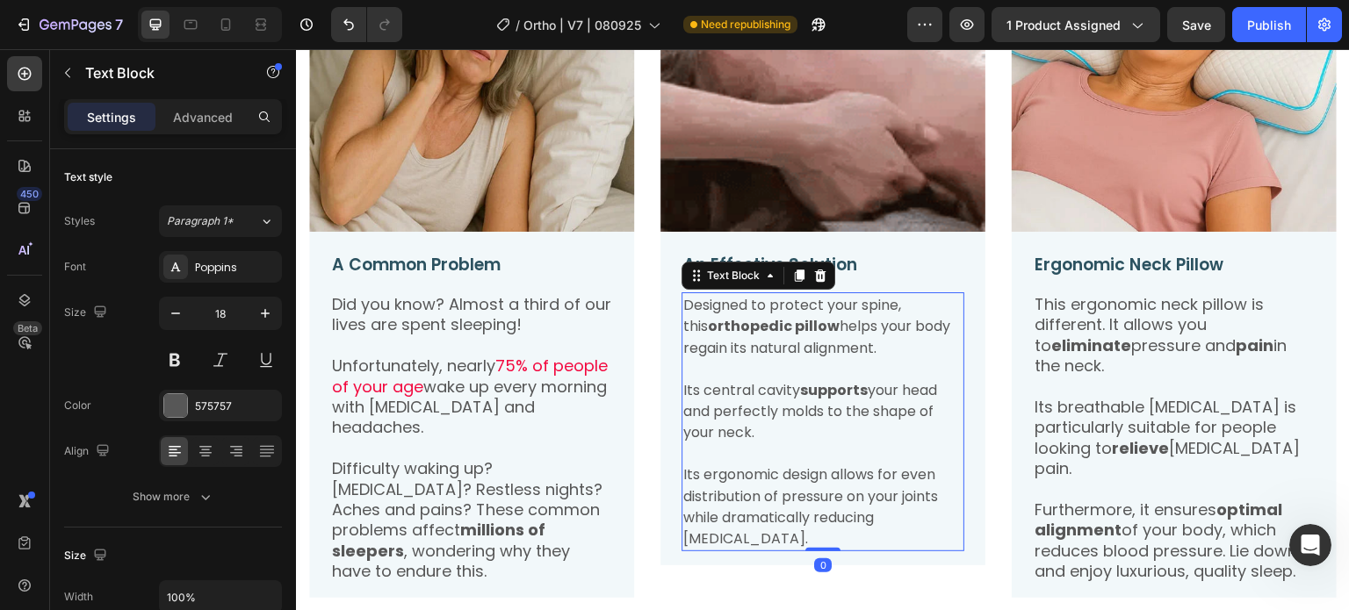
click at [737, 334] on span "Designed to protect your spine, this orthopedic pillow helps your body regain i…" at bounding box center [816, 326] width 267 height 63
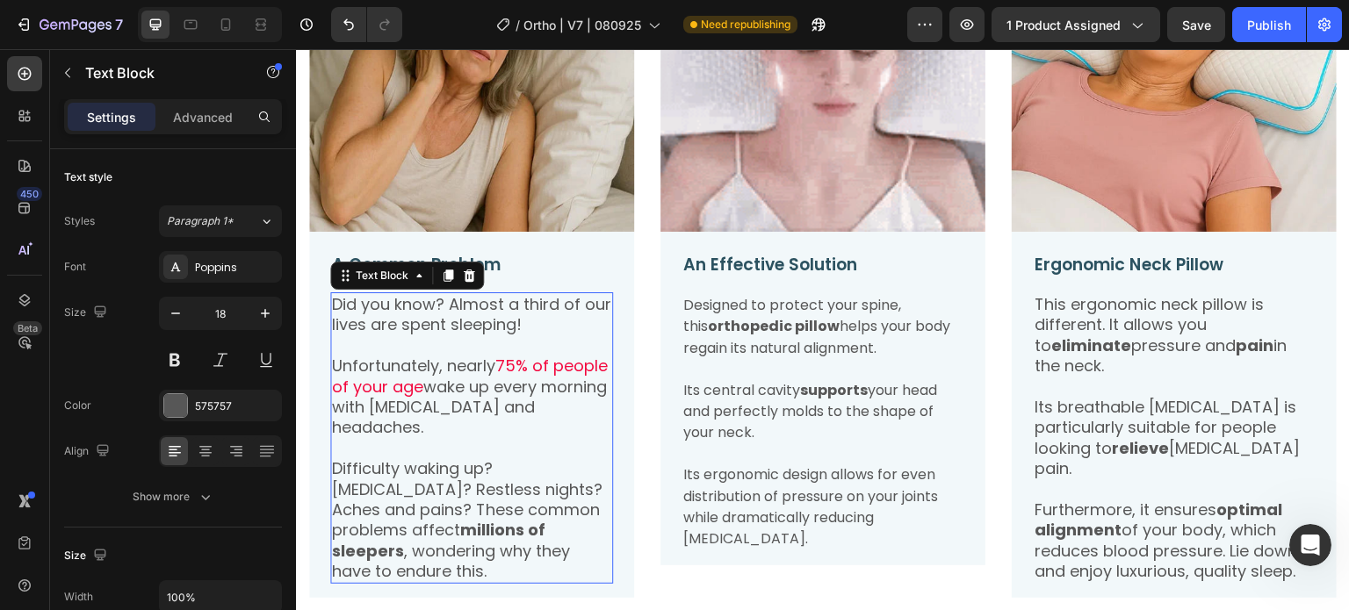
click at [451, 368] on p "Unfortunately, nearly 75% of people of your age wake up every morning with neck…" at bounding box center [471, 397] width 279 height 83
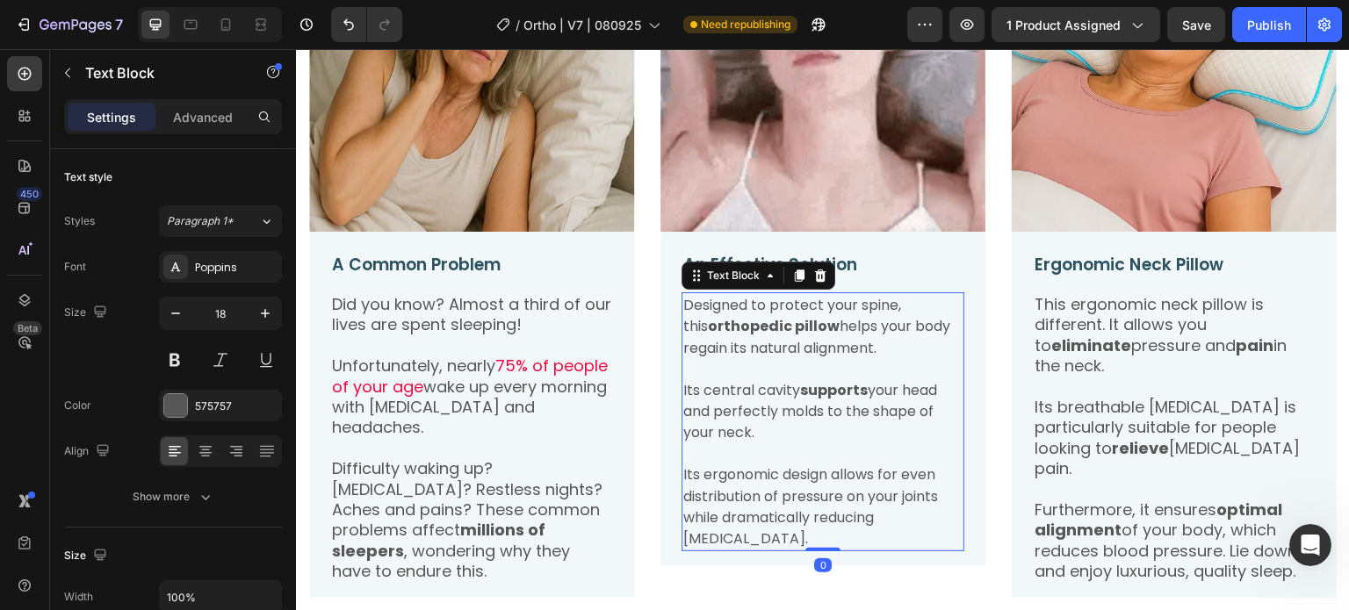
click at [703, 358] on p at bounding box center [822, 368] width 279 height 20
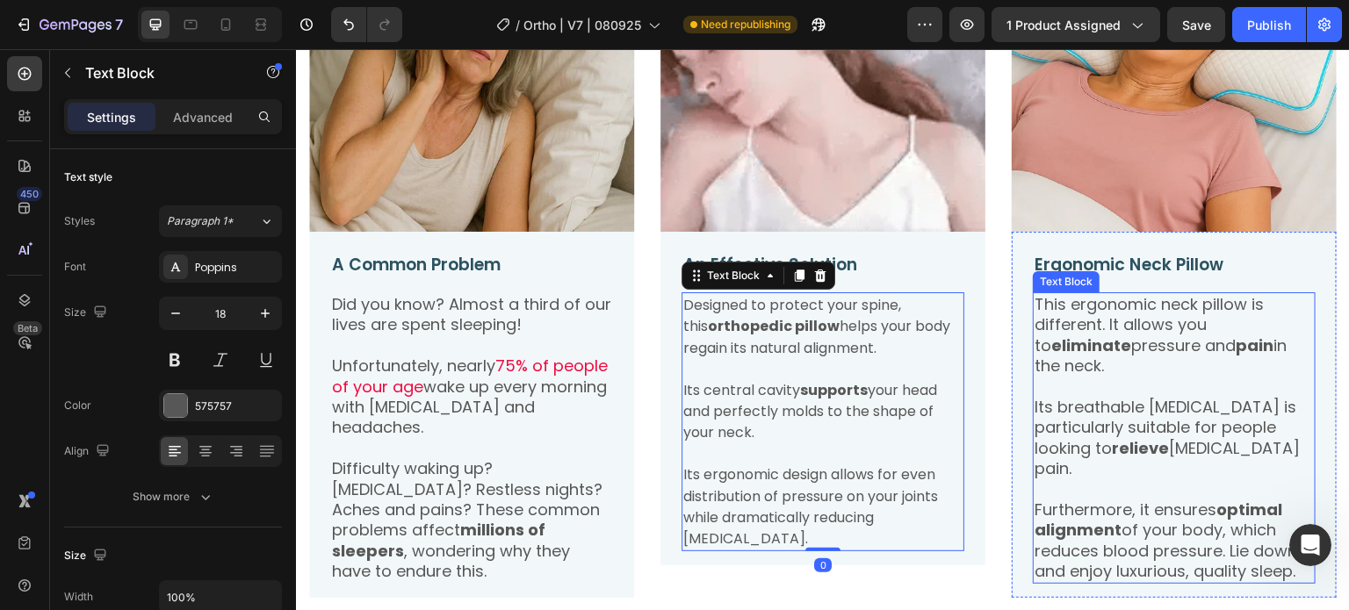
click at [1055, 347] on p "This ergonomic neck pillow is different. It allows you to eliminate pressure an…" at bounding box center [1174, 335] width 279 height 83
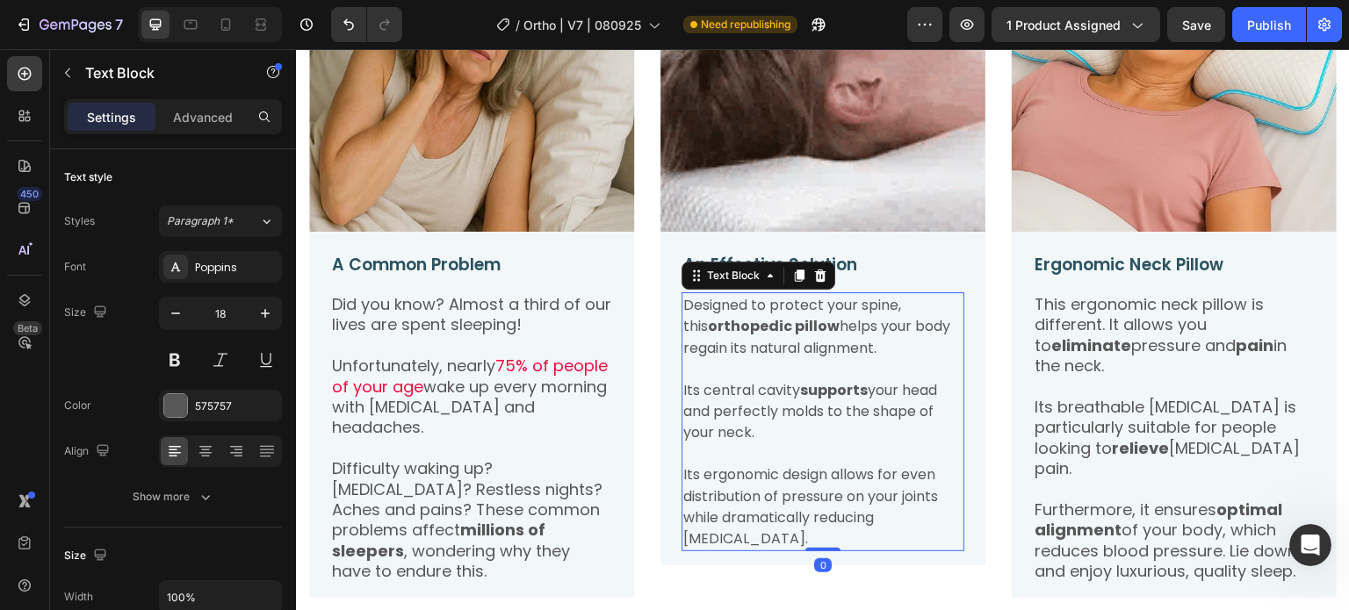
click at [729, 358] on p at bounding box center [822, 368] width 279 height 20
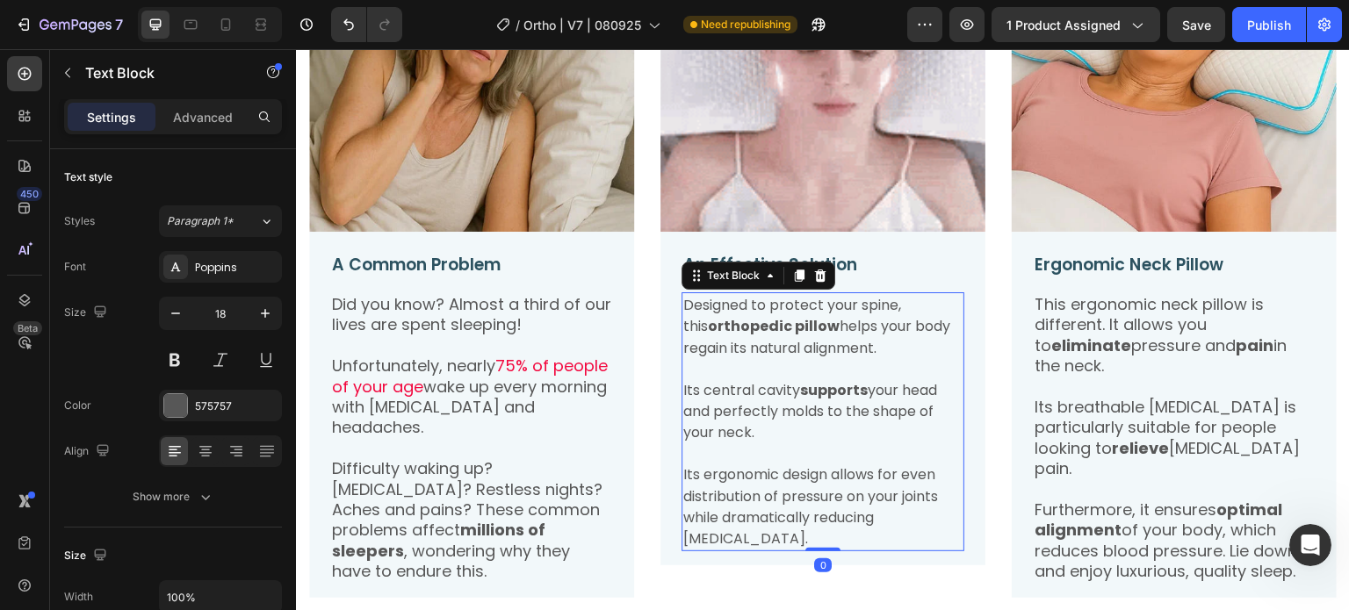
click at [729, 358] on p "Rich Text Editor. Editing area: main" at bounding box center [822, 368] width 279 height 20
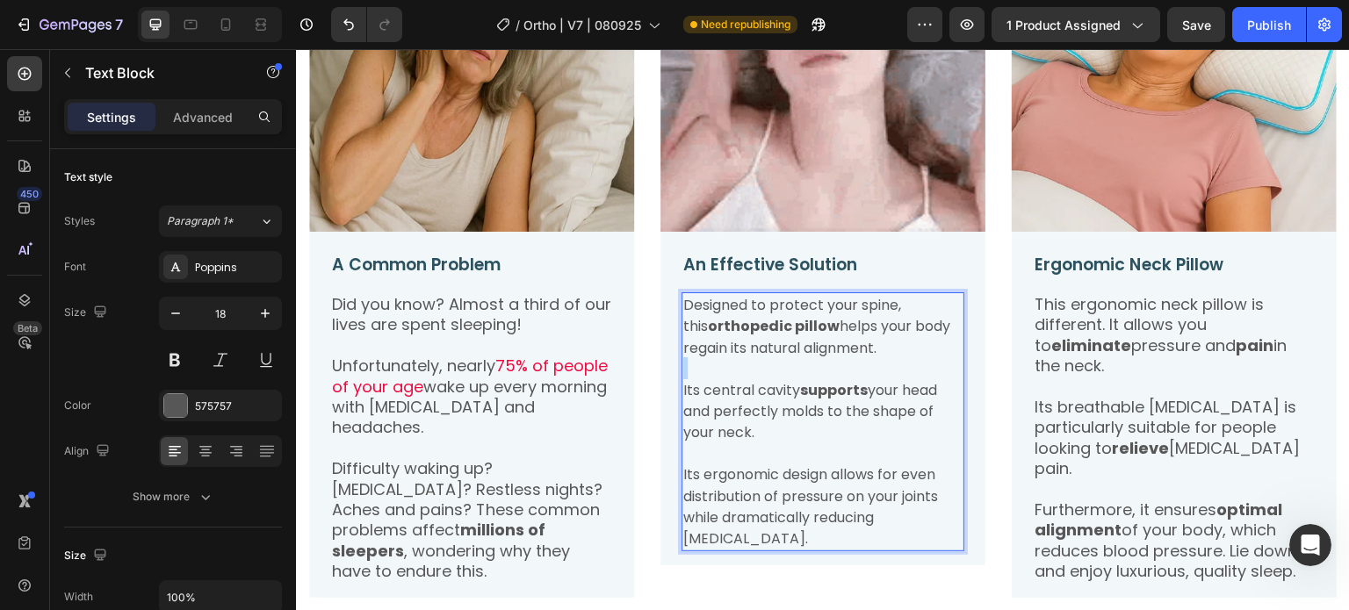
click at [729, 358] on p "Rich Text Editor. Editing area: main" at bounding box center [822, 368] width 279 height 20
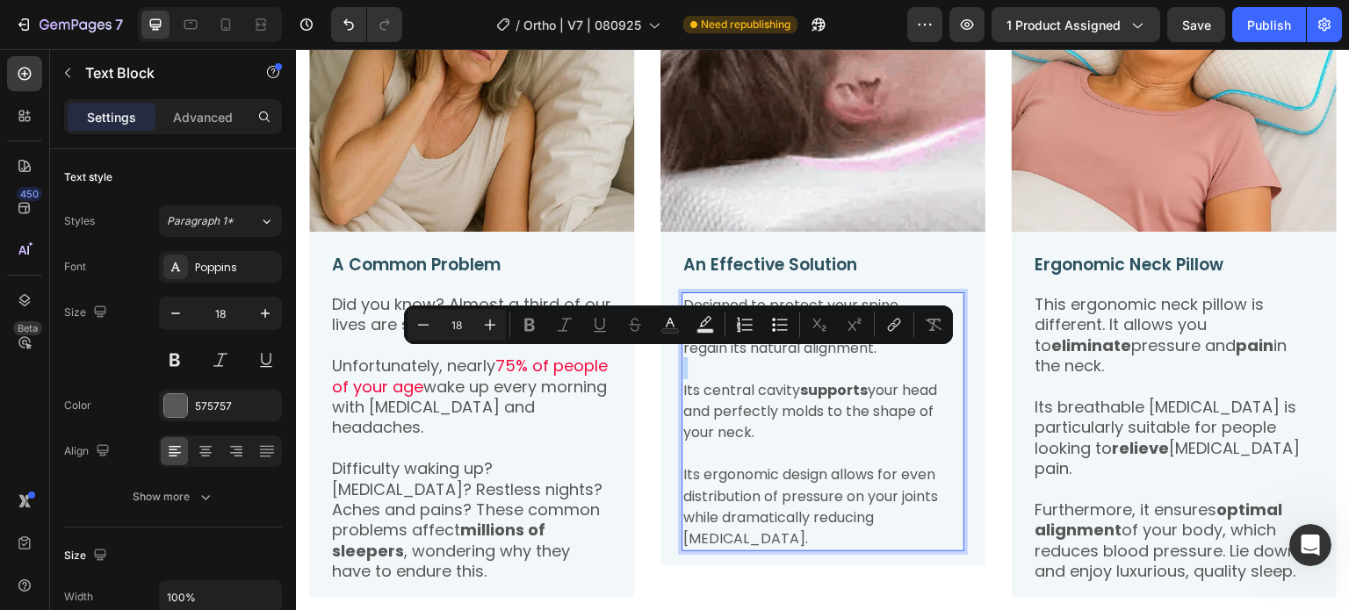
click at [729, 358] on p "Rich Text Editor. Editing area: main" at bounding box center [822, 368] width 279 height 20
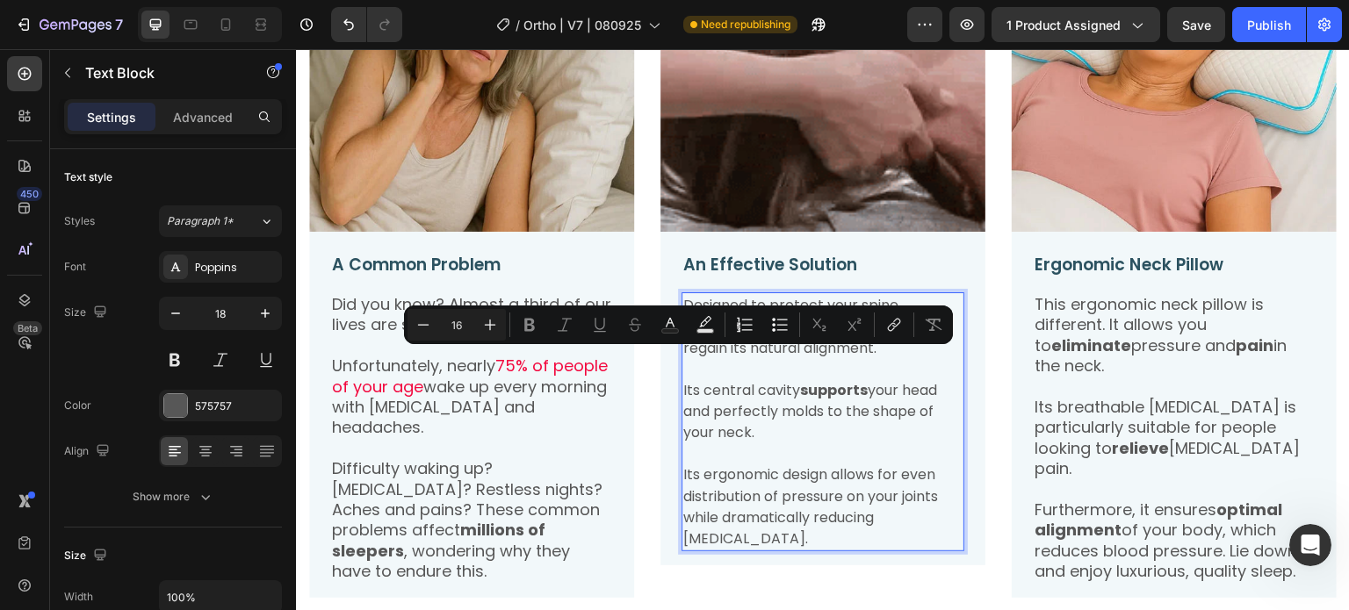
click at [734, 296] on span "Designed to protect your spine, this orthopedic pillow helps your body regain i…" at bounding box center [816, 326] width 267 height 63
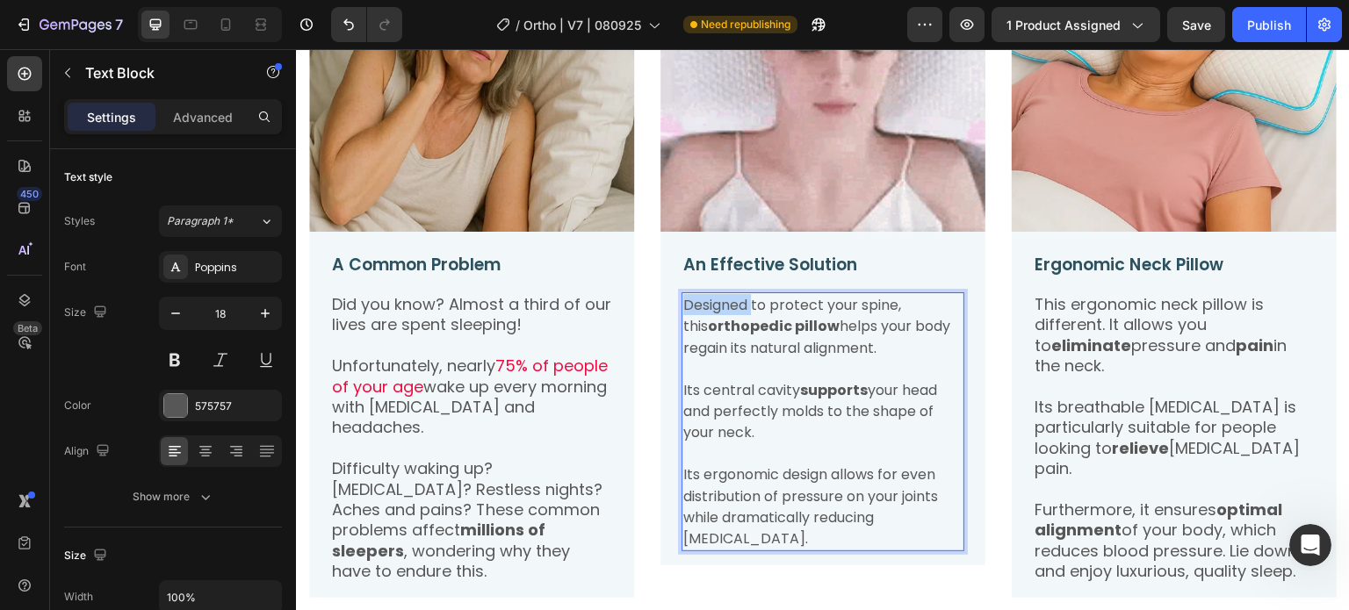
click at [734, 296] on span "Designed to protect your spine, this orthopedic pillow helps your body regain i…" at bounding box center [816, 326] width 267 height 63
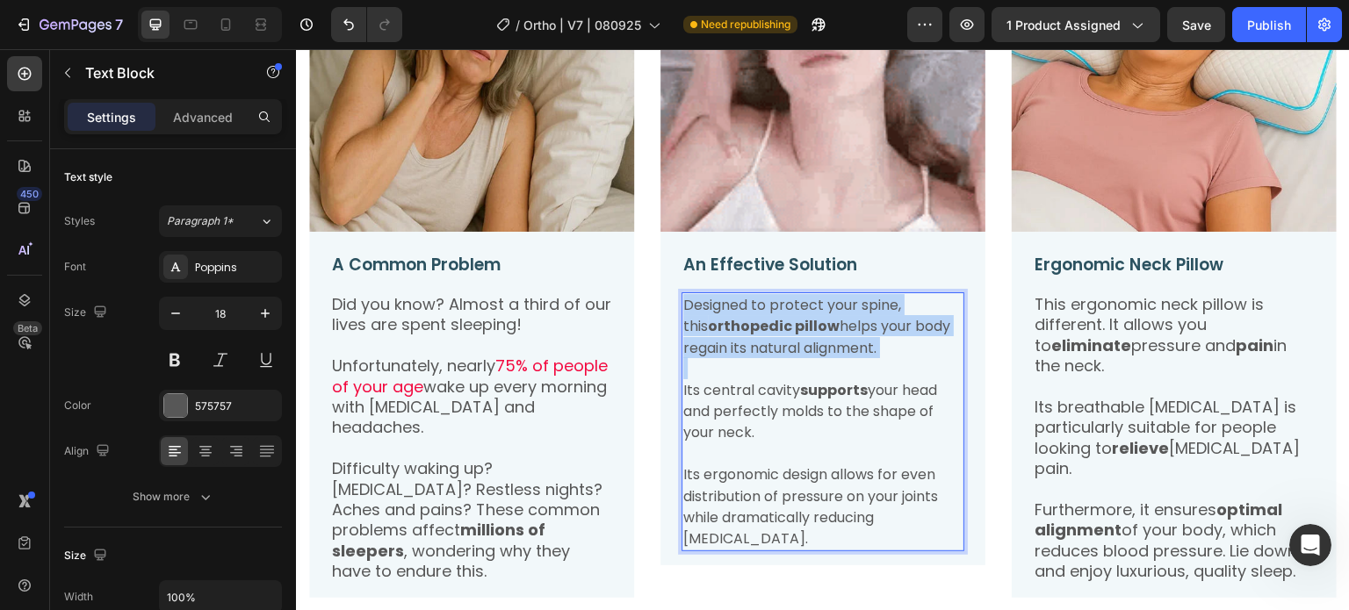
click at [734, 296] on span "Designed to protect your spine, this orthopedic pillow helps your body regain i…" at bounding box center [816, 326] width 267 height 63
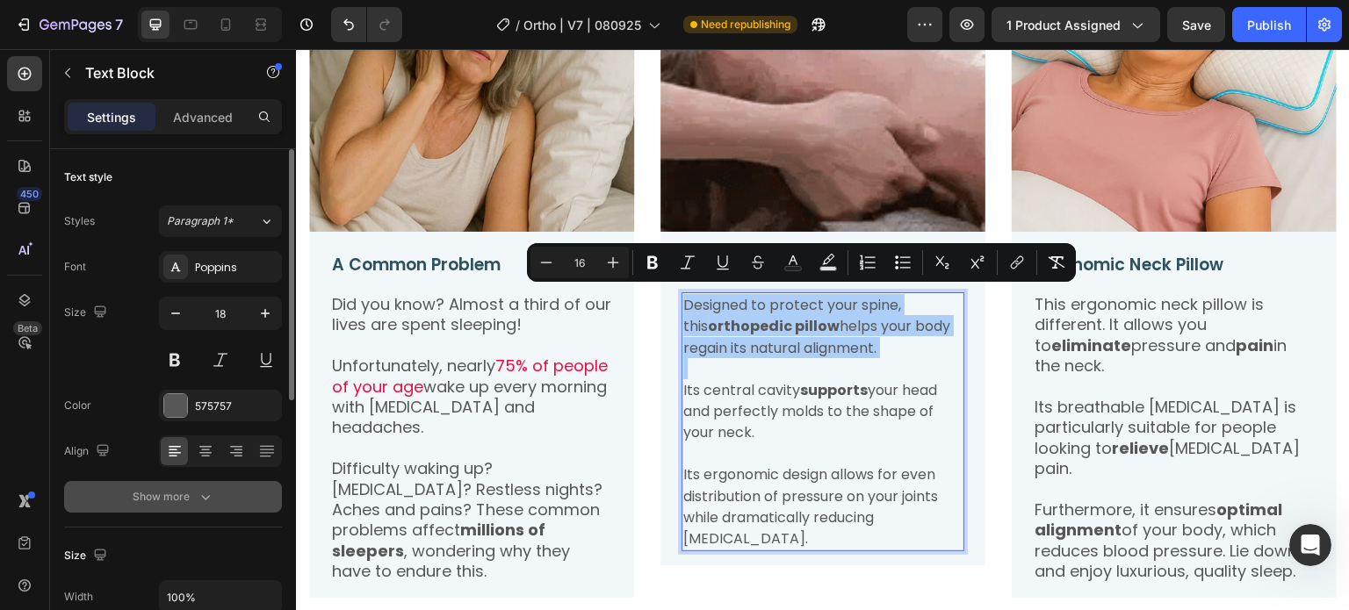
click at [199, 493] on icon "button" at bounding box center [206, 497] width 18 height 18
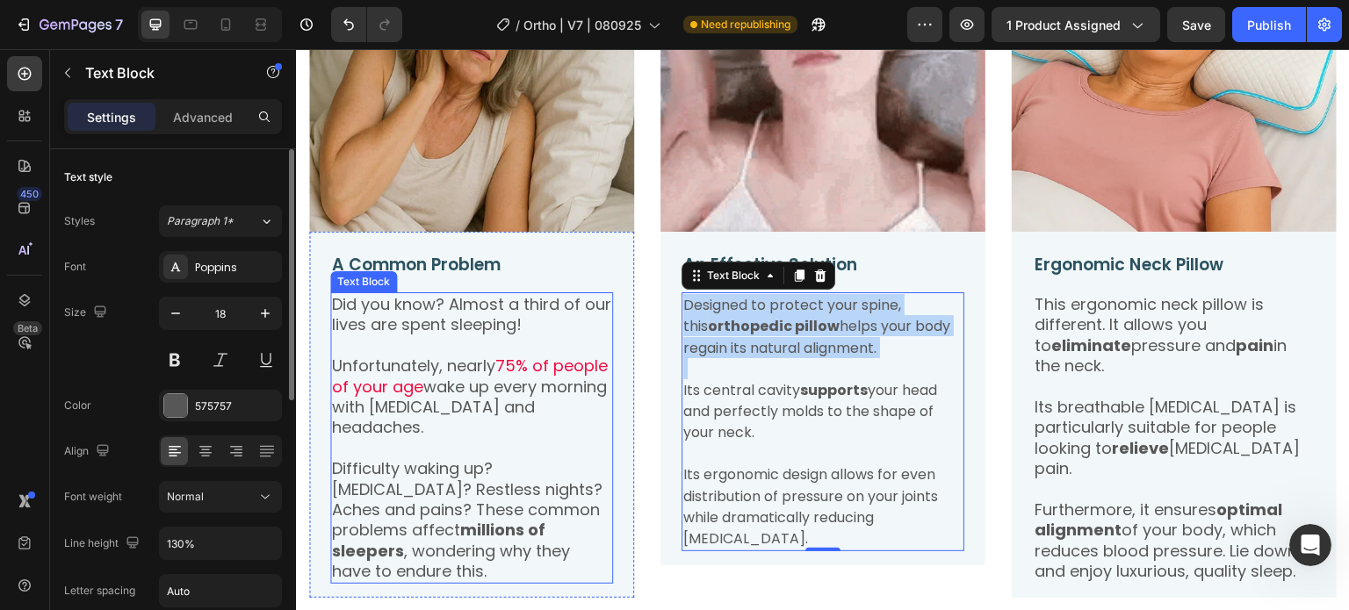
click at [473, 362] on p "Unfortunately, nearly 75% of people of your age wake up every morning with neck…" at bounding box center [471, 397] width 279 height 83
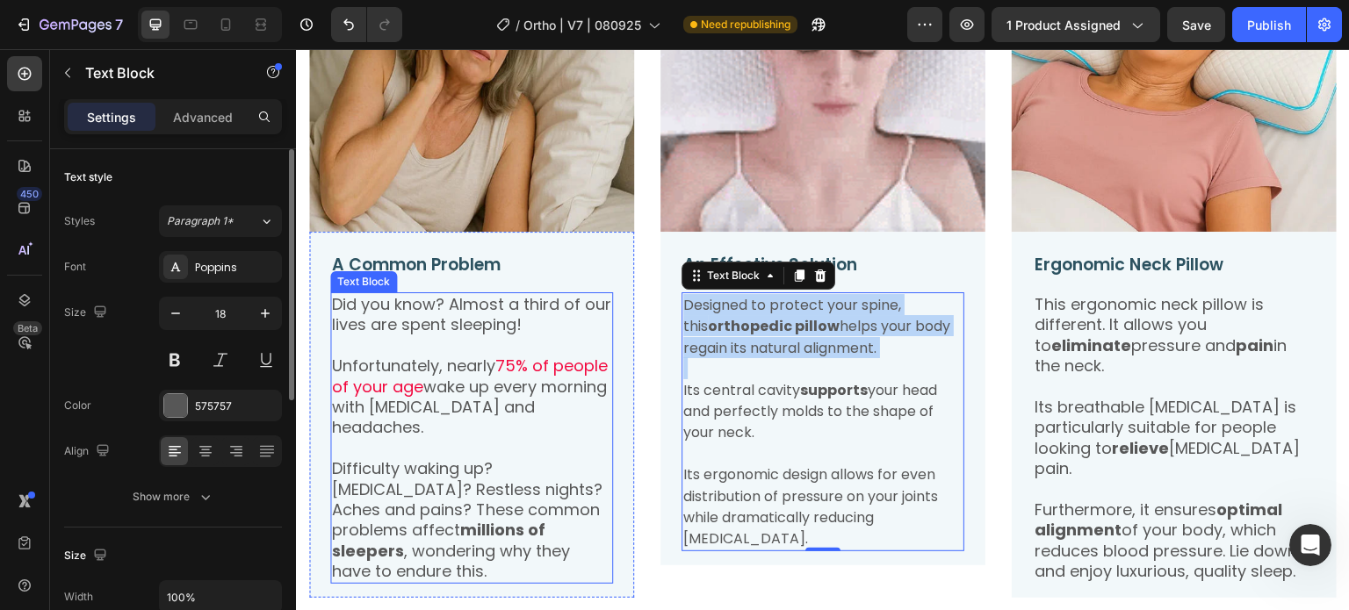
click at [473, 362] on p "Unfortunately, nearly 75% of people of your age wake up every morning with neck…" at bounding box center [471, 397] width 279 height 83
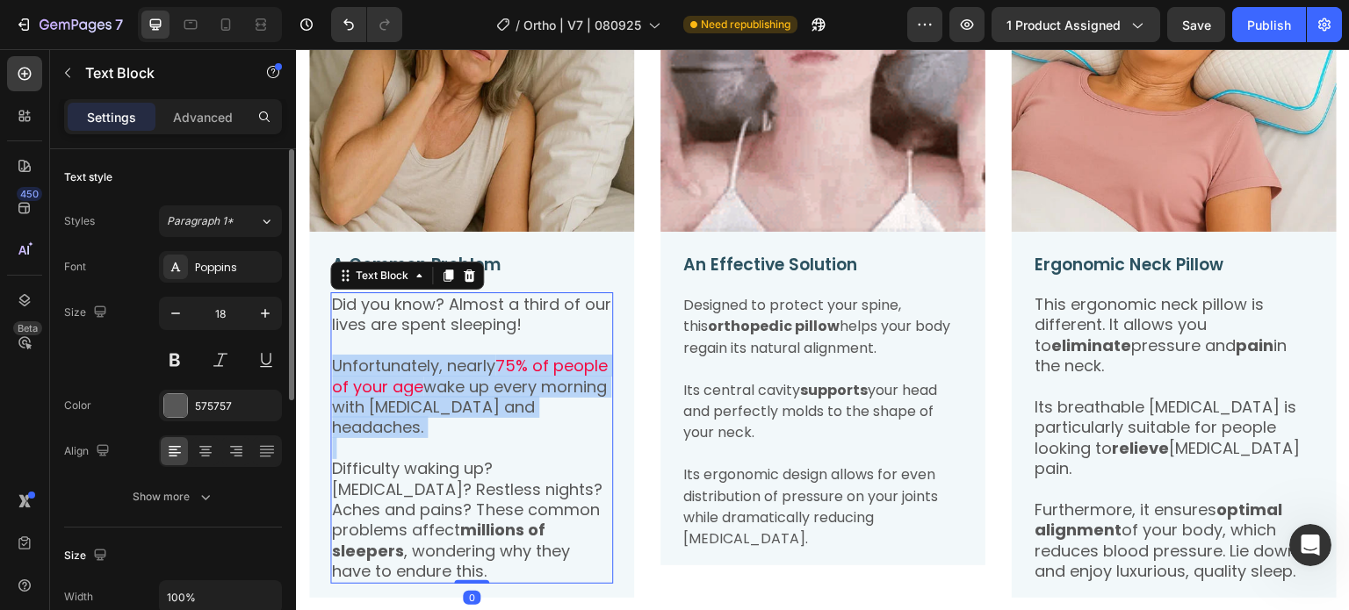
click at [473, 362] on p "Unfortunately, nearly 75% of people of your age wake up every morning with neck…" at bounding box center [471, 397] width 279 height 83
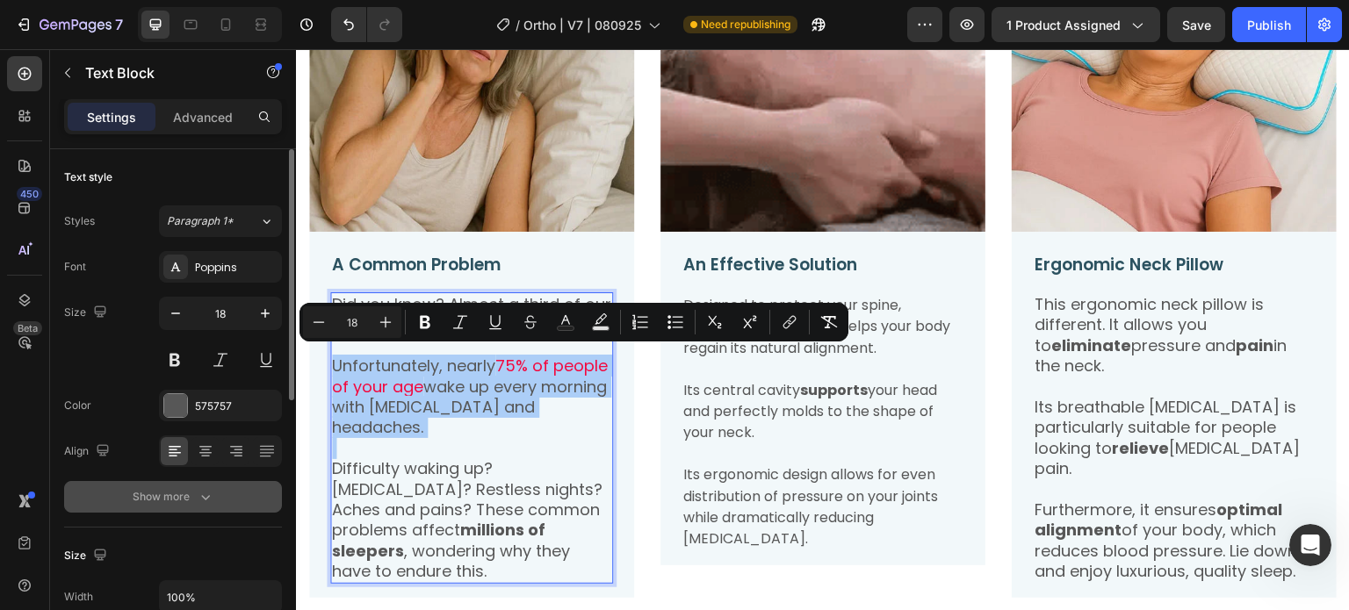
click at [199, 498] on icon "button" at bounding box center [206, 497] width 18 height 18
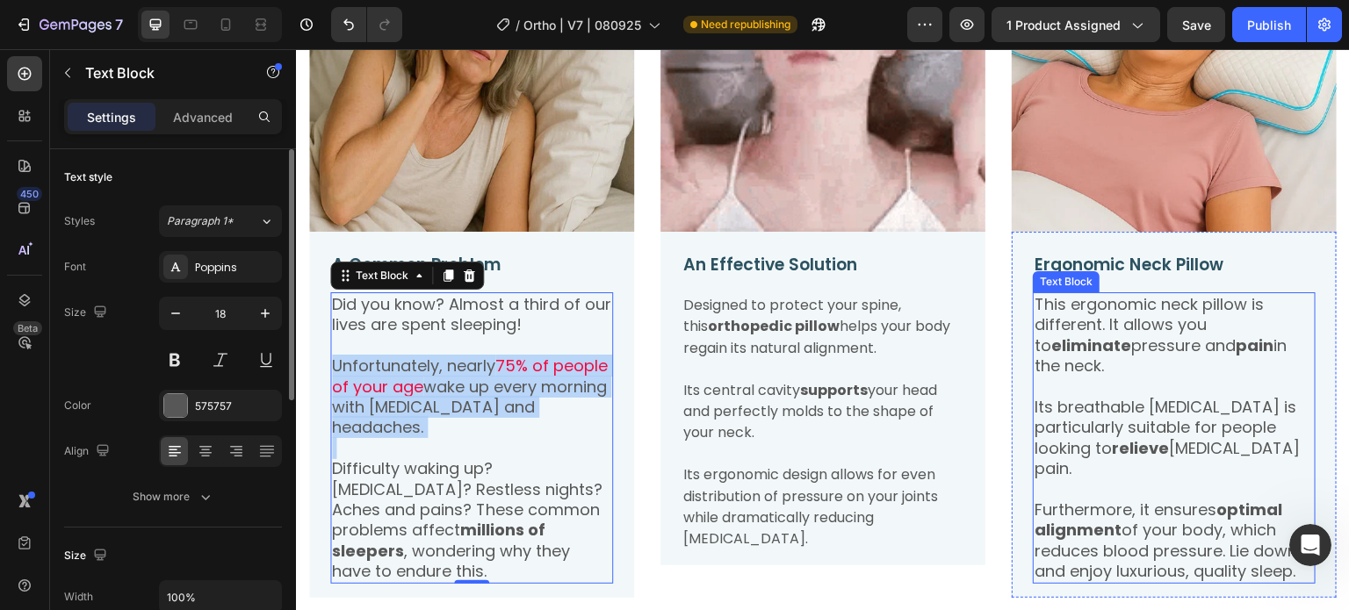
click at [1102, 377] on p at bounding box center [1174, 387] width 279 height 20
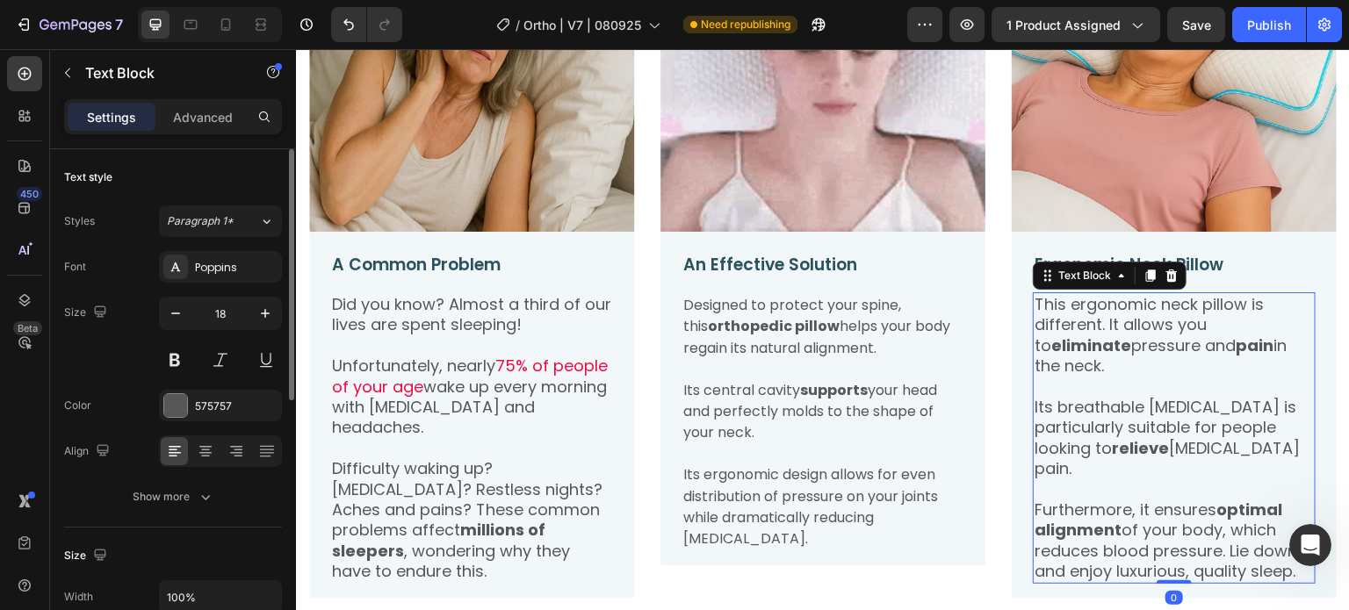
click at [1102, 377] on p at bounding box center [1174, 387] width 279 height 20
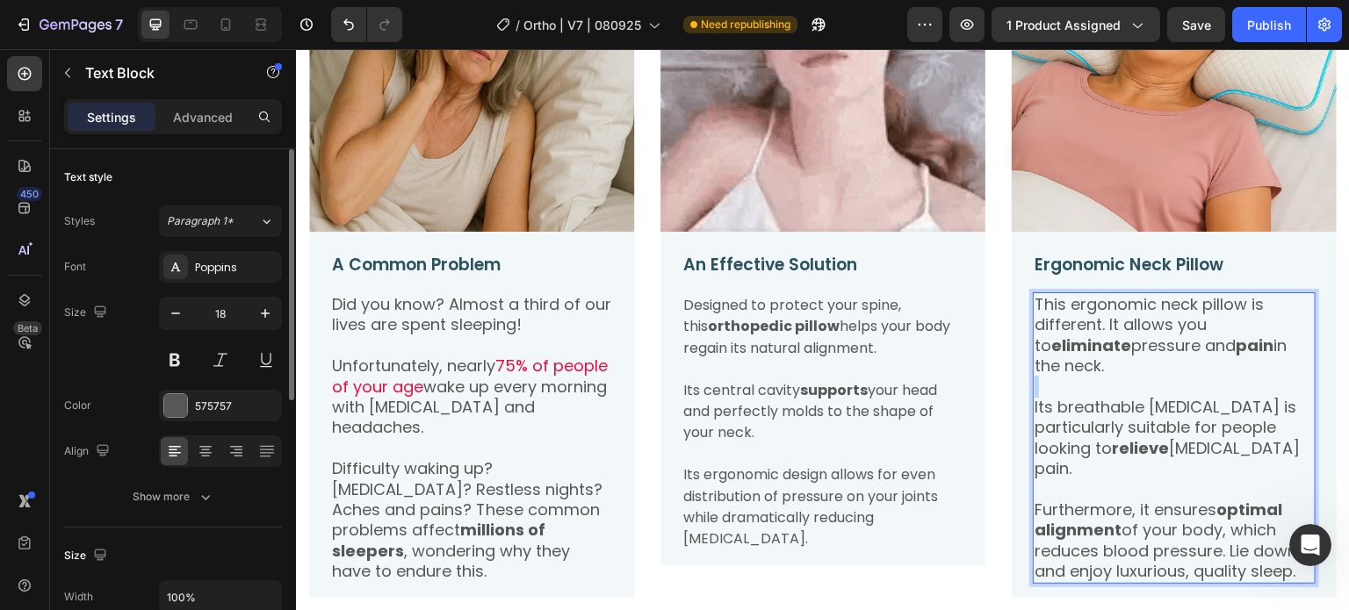
click at [1102, 377] on p "Rich Text Editor. Editing area: main" at bounding box center [1174, 387] width 279 height 20
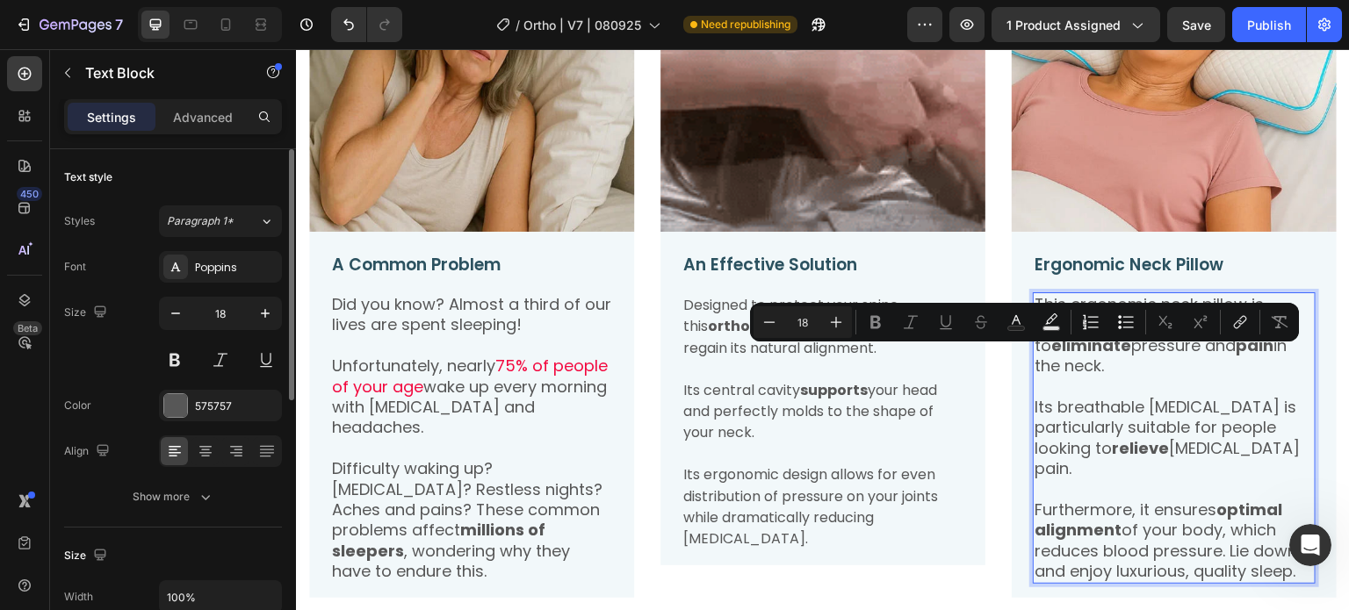
click at [1081, 398] on p "Its breathable memory foam is particularly suitable for people looking to relie…" at bounding box center [1174, 438] width 279 height 83
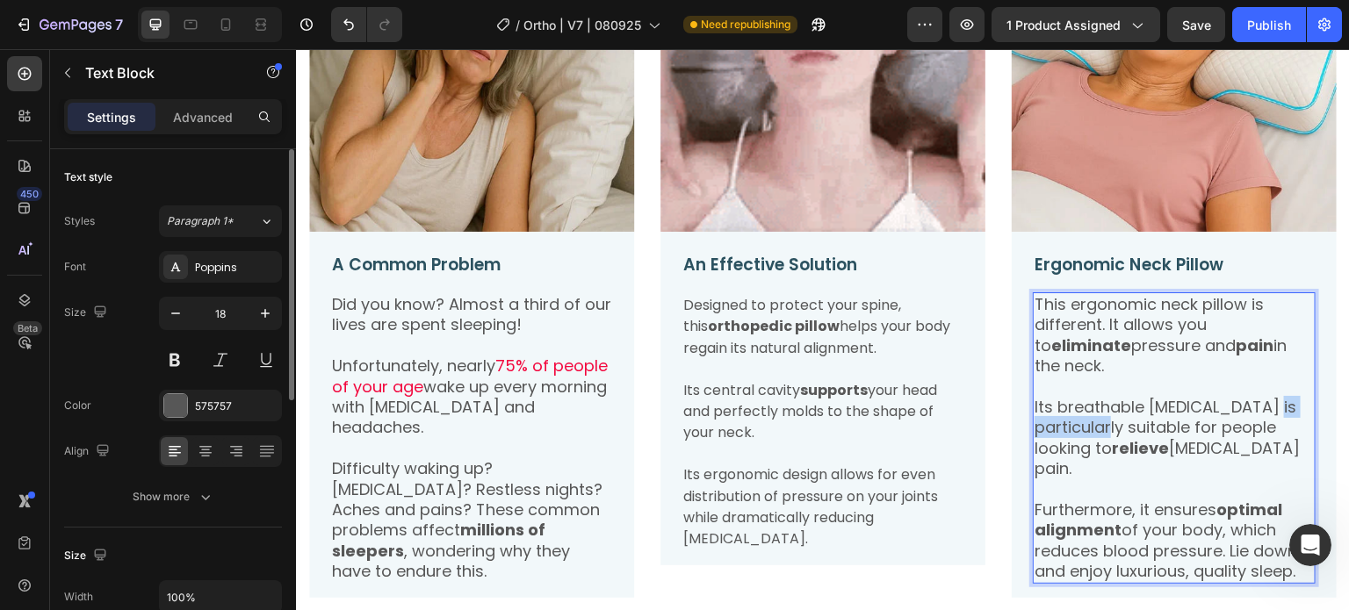
click at [1081, 398] on p "Its breathable memory foam is particularly suitable for people looking to relie…" at bounding box center [1174, 438] width 279 height 83
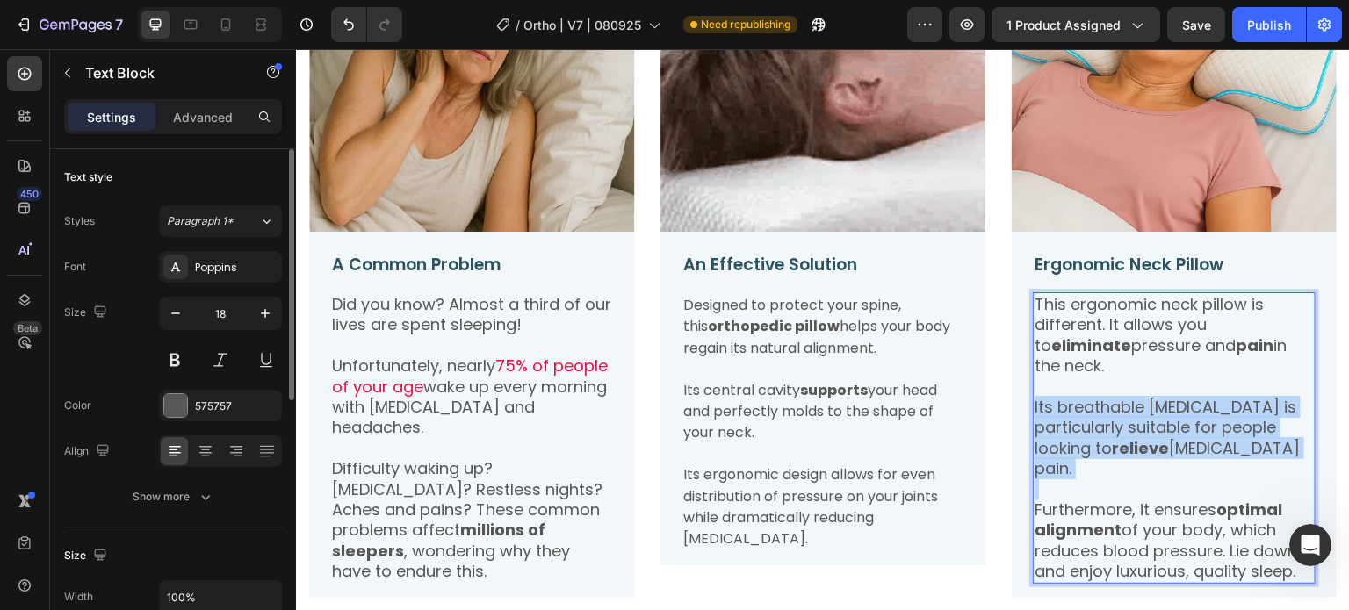
click at [1081, 398] on p "Its breathable memory foam is particularly suitable for people looking to relie…" at bounding box center [1174, 438] width 279 height 83
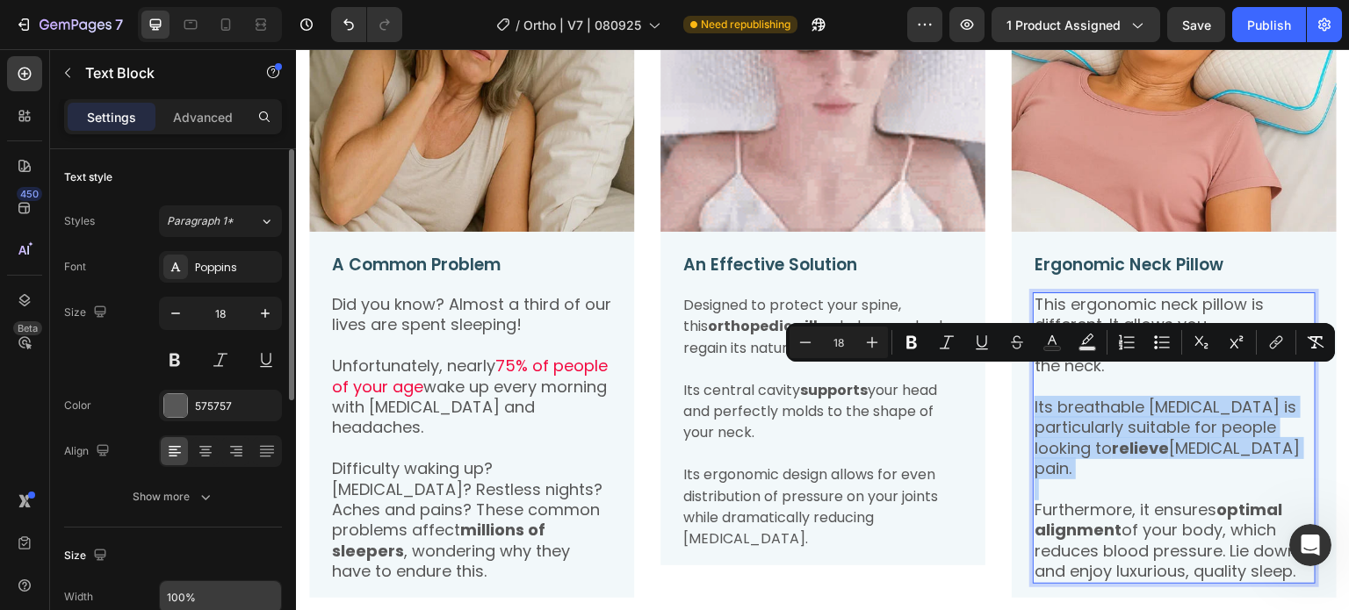
scroll to position [176, 0]
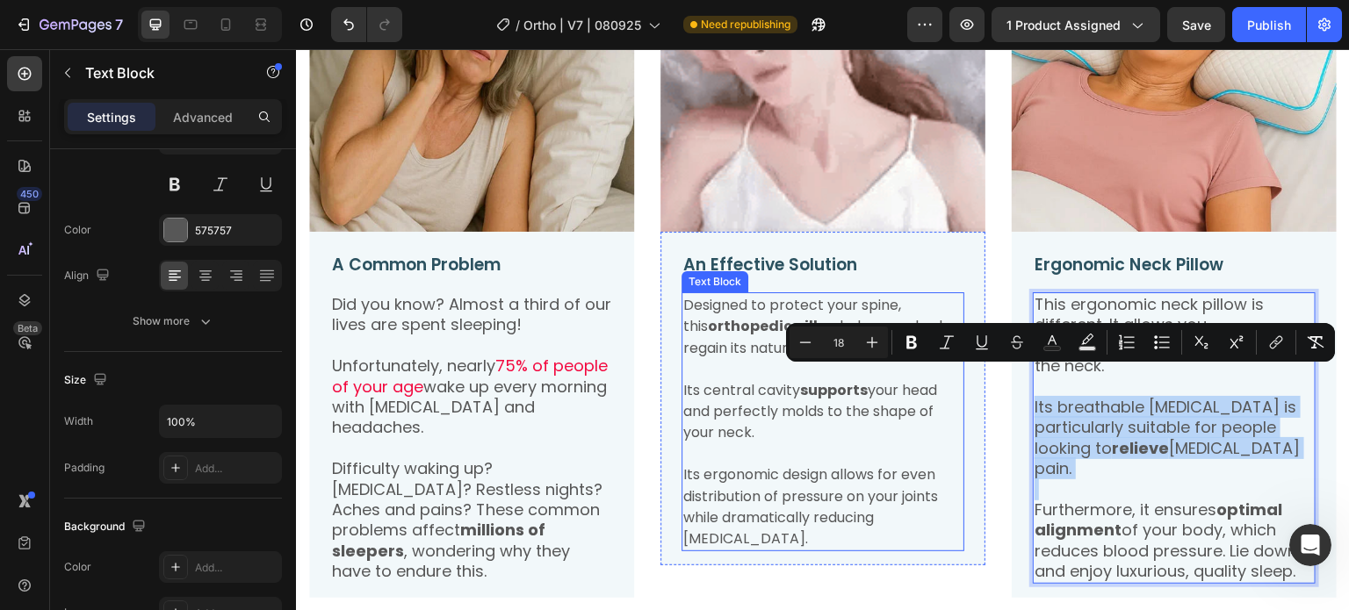
click at [831, 397] on span "Its central cavity supports your head and perfectly molds to the shape of your …" at bounding box center [810, 411] width 254 height 63
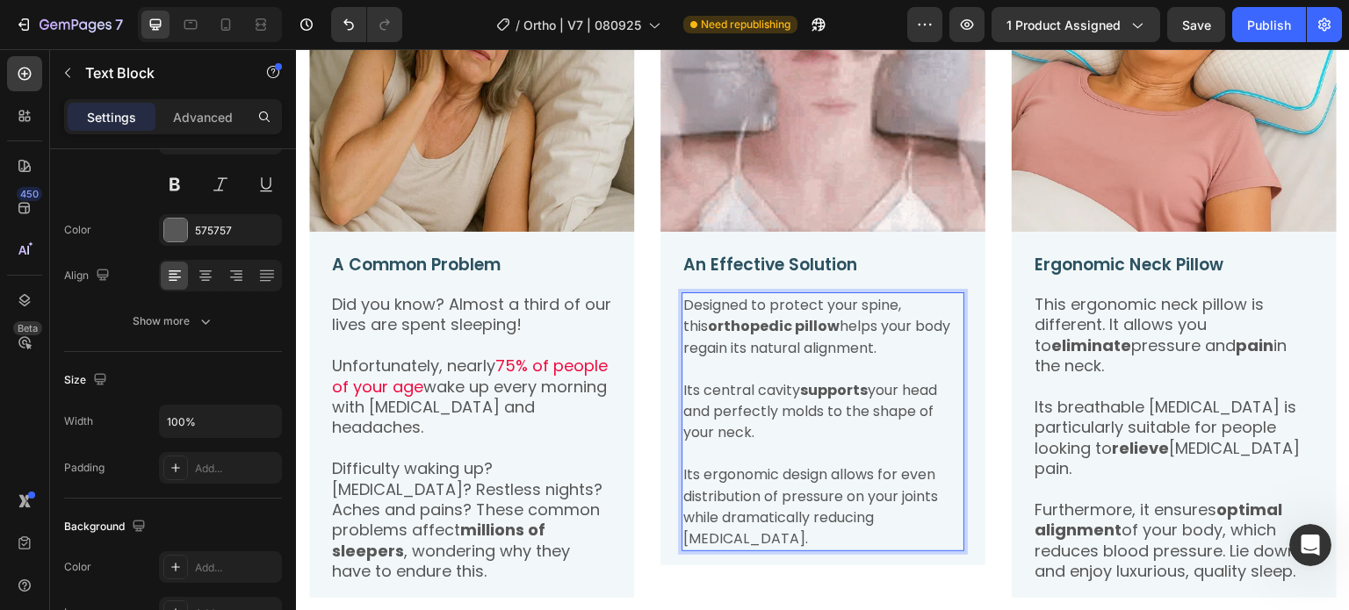
click at [831, 397] on span "Its central cavity supports your head and perfectly molds to the shape of your …" at bounding box center [810, 411] width 254 height 63
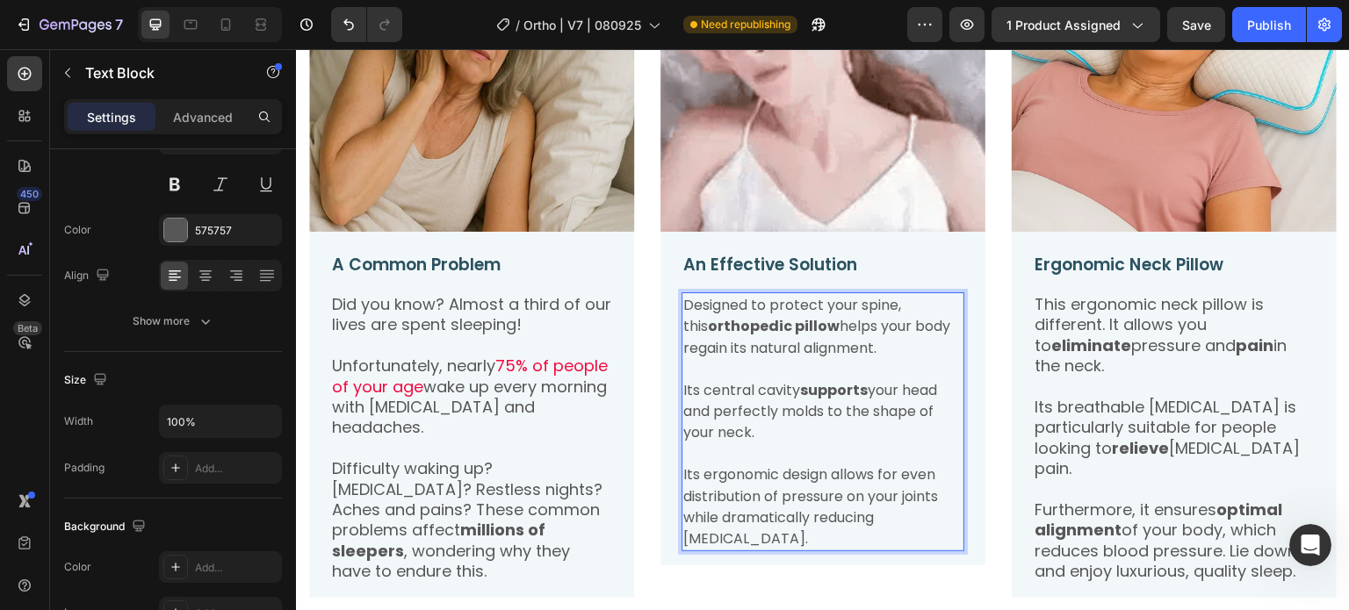
click at [750, 300] on span "Designed to protect your spine, this orthopedic pillow helps your body regain i…" at bounding box center [816, 326] width 267 height 63
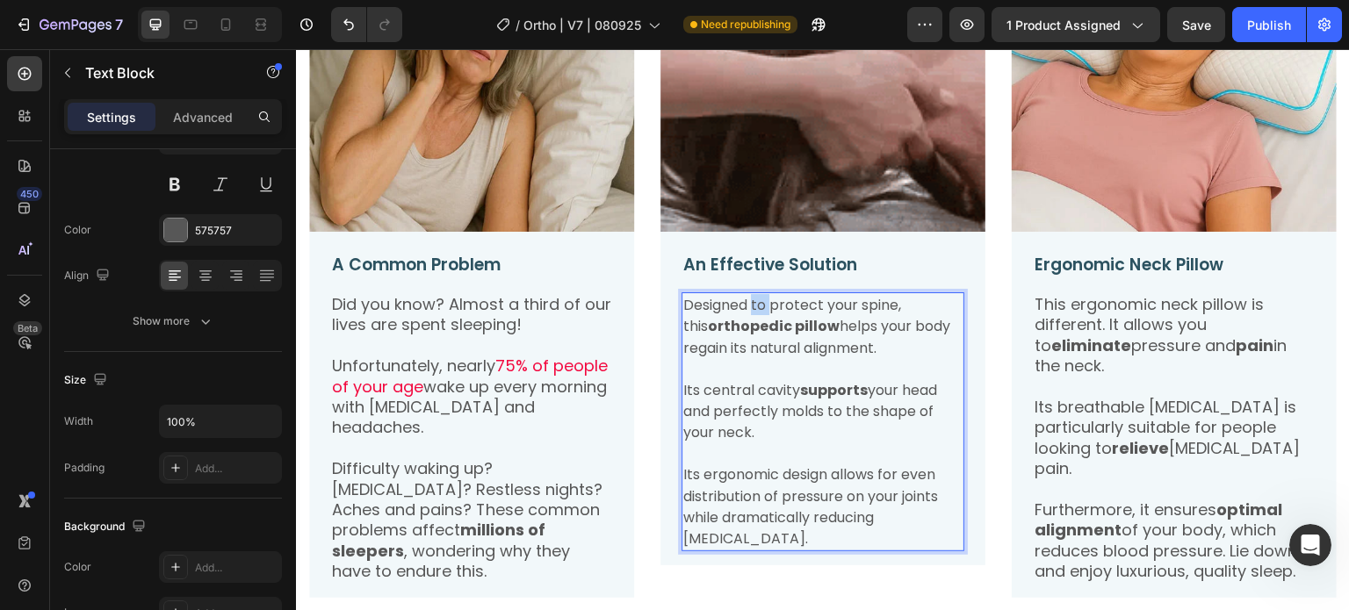
click at [750, 300] on span "Designed to protect your spine, this orthopedic pillow helps your body regain i…" at bounding box center [816, 326] width 267 height 63
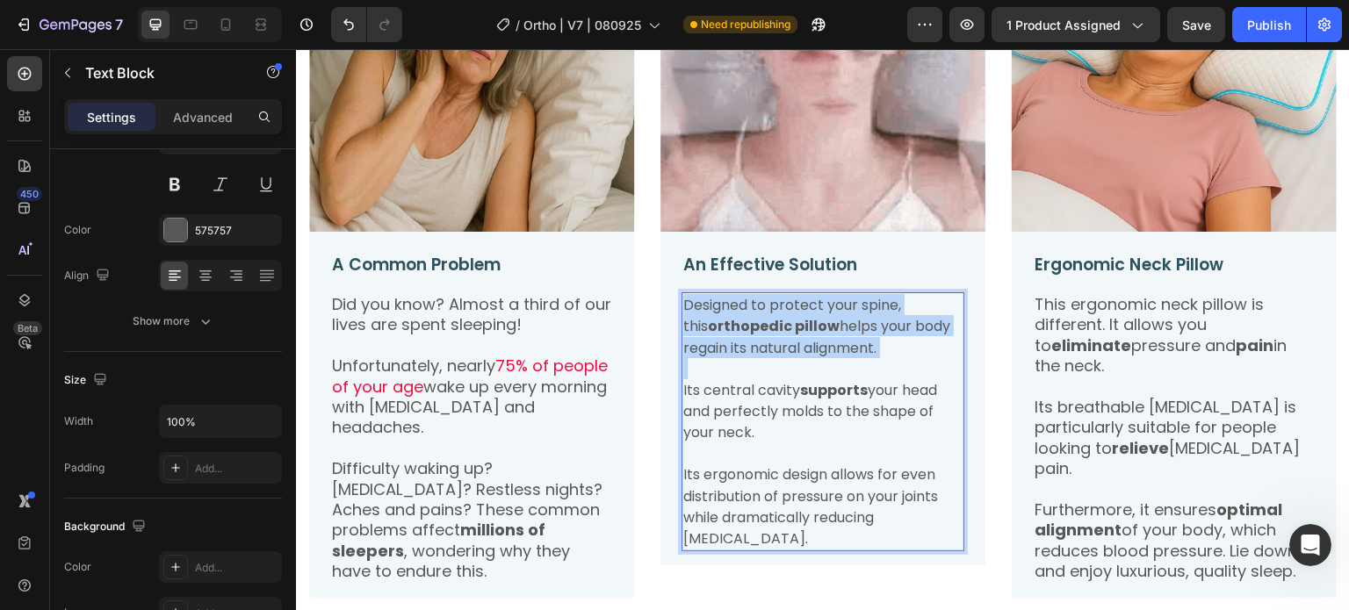
click at [750, 300] on span "Designed to protect your spine, this orthopedic pillow helps your body regain i…" at bounding box center [816, 326] width 267 height 63
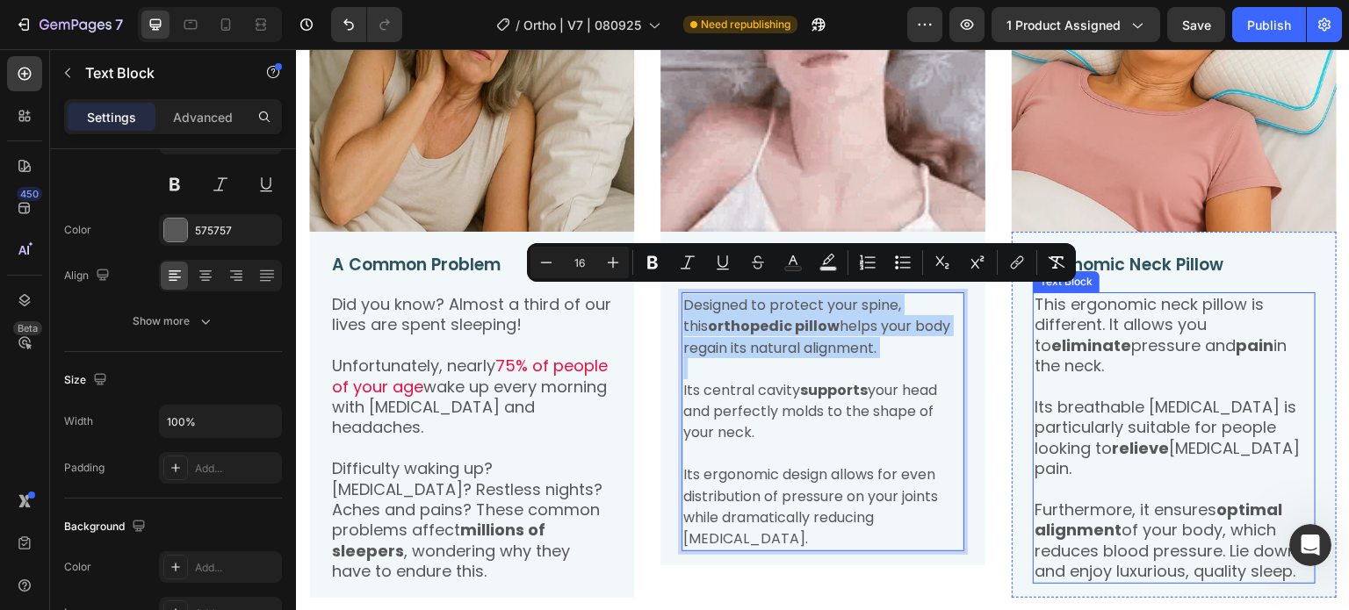
click at [1130, 334] on p "This ergonomic neck pillow is different. It allows you to eliminate pressure an…" at bounding box center [1174, 335] width 279 height 83
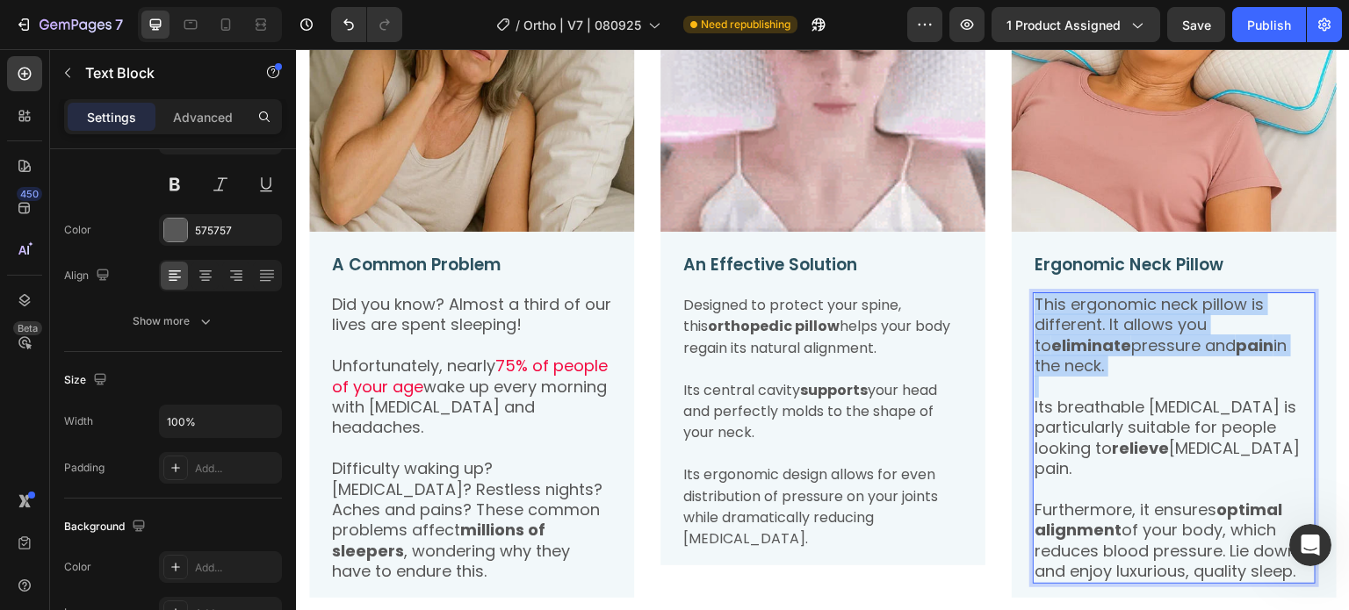
click at [1130, 334] on p "This ergonomic neck pillow is different. It allows you to eliminate pressure an…" at bounding box center [1174, 335] width 279 height 83
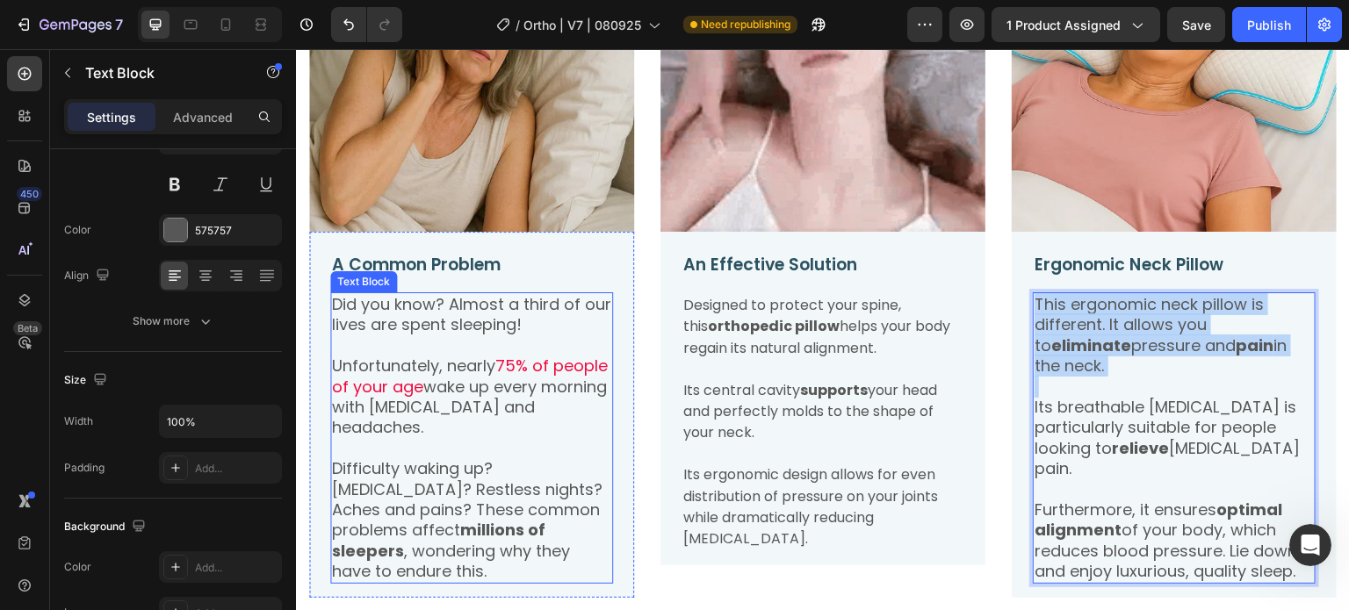
click at [446, 314] on p "Did you know? Almost a third of our lives are spent sleeping!" at bounding box center [471, 314] width 279 height 41
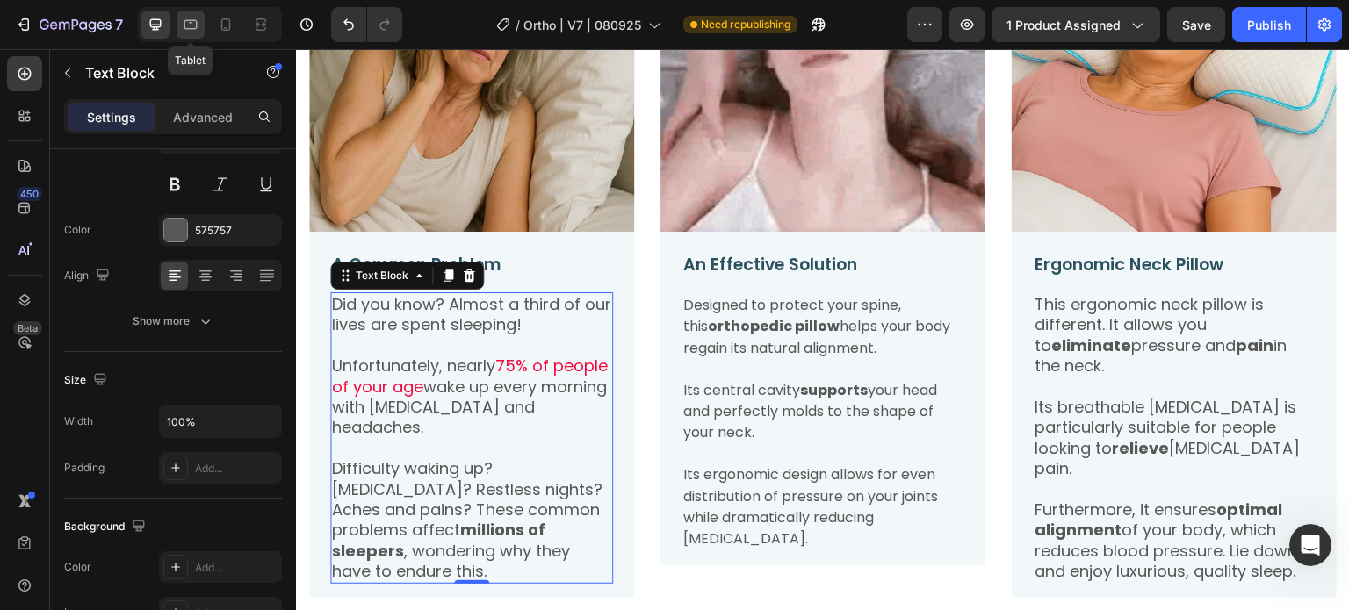
click at [191, 24] on icon at bounding box center [191, 25] width 18 height 18
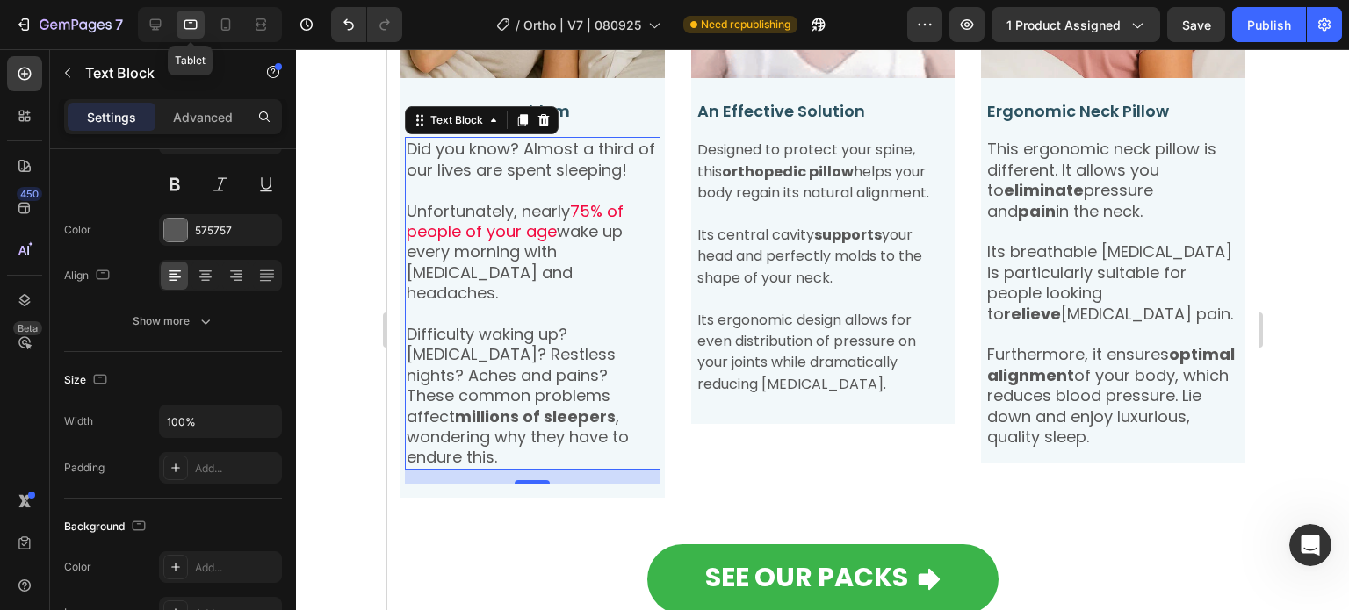
scroll to position [1706, 0]
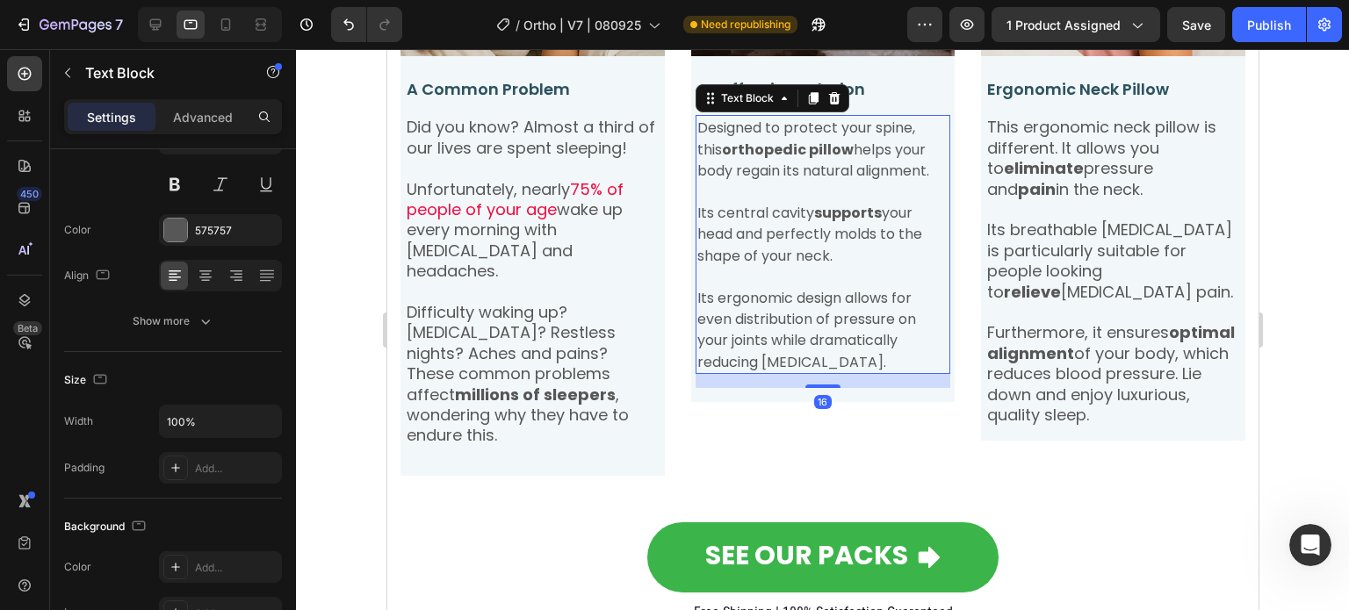
click at [727, 255] on span "Its central cavity supports your head and perfectly molds to the shape of your …" at bounding box center [809, 234] width 225 height 63
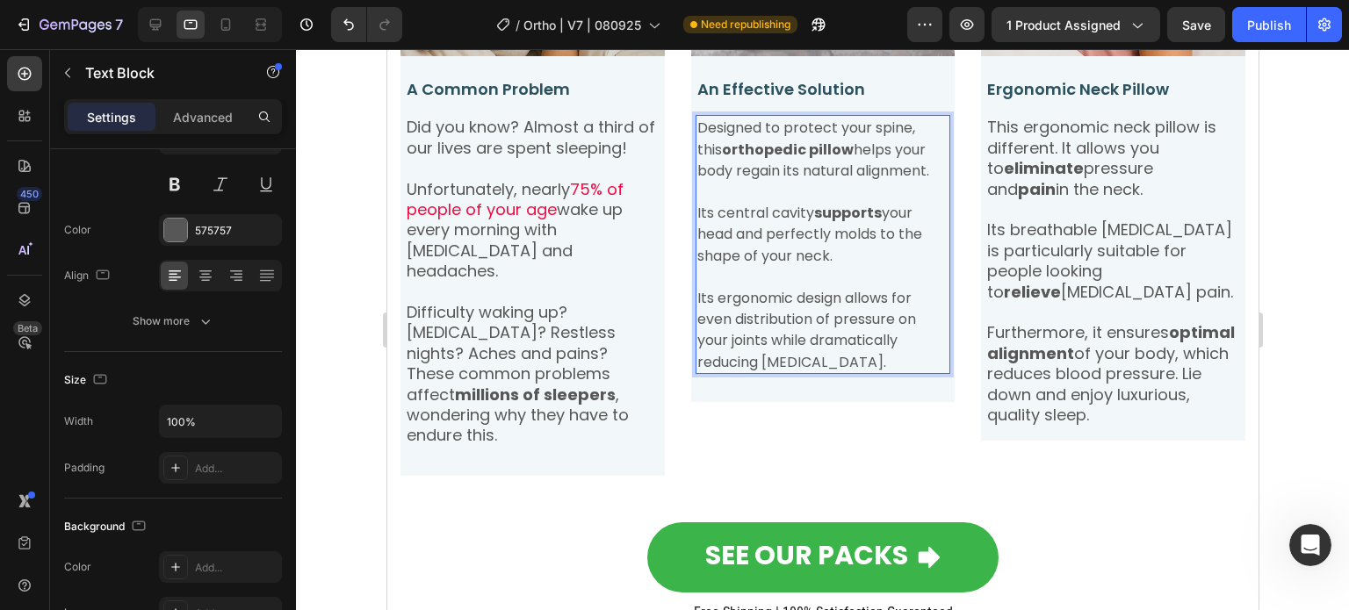
click at [736, 232] on span "Its central cavity supports your head and perfectly molds to the shape of your …" at bounding box center [809, 234] width 225 height 63
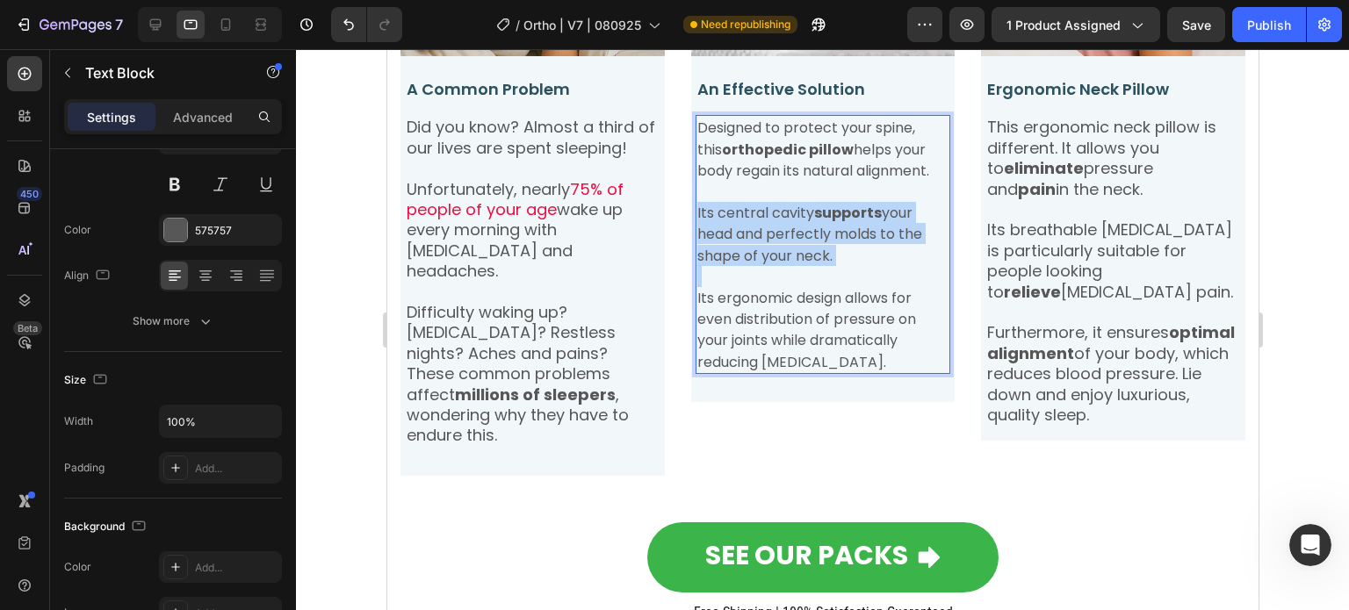
click at [736, 232] on span "Its central cavity supports your head and perfectly molds to the shape of your …" at bounding box center [809, 234] width 225 height 63
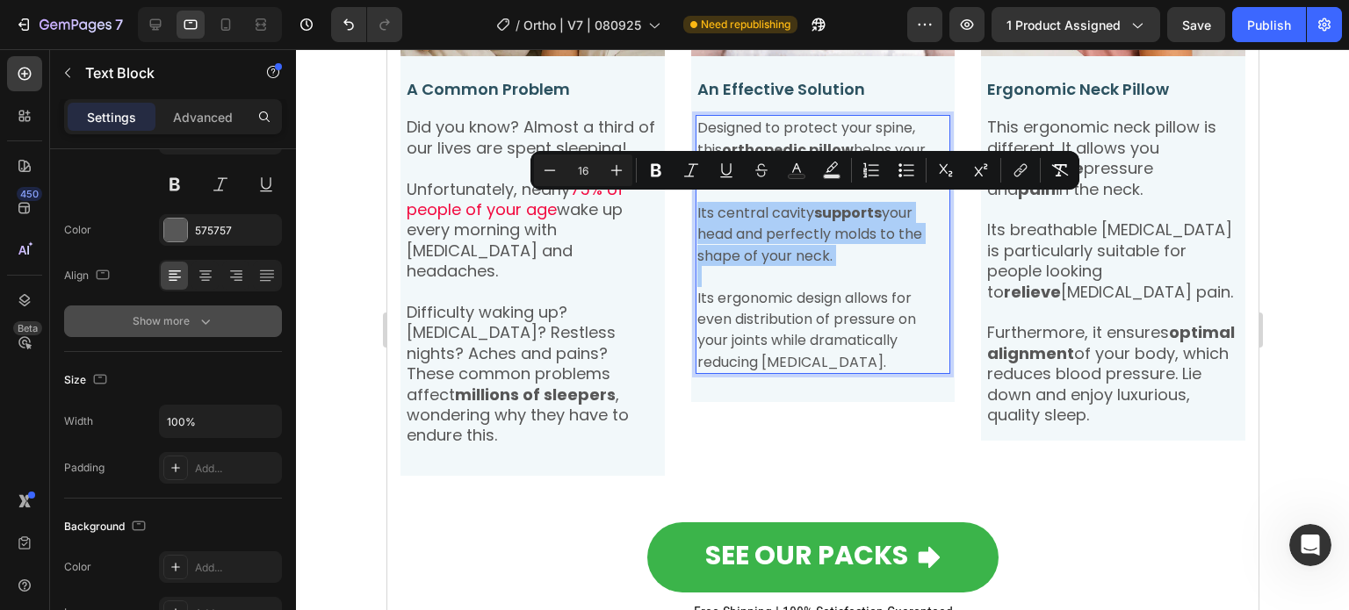
click at [157, 323] on div "Show more" at bounding box center [174, 322] width 82 height 18
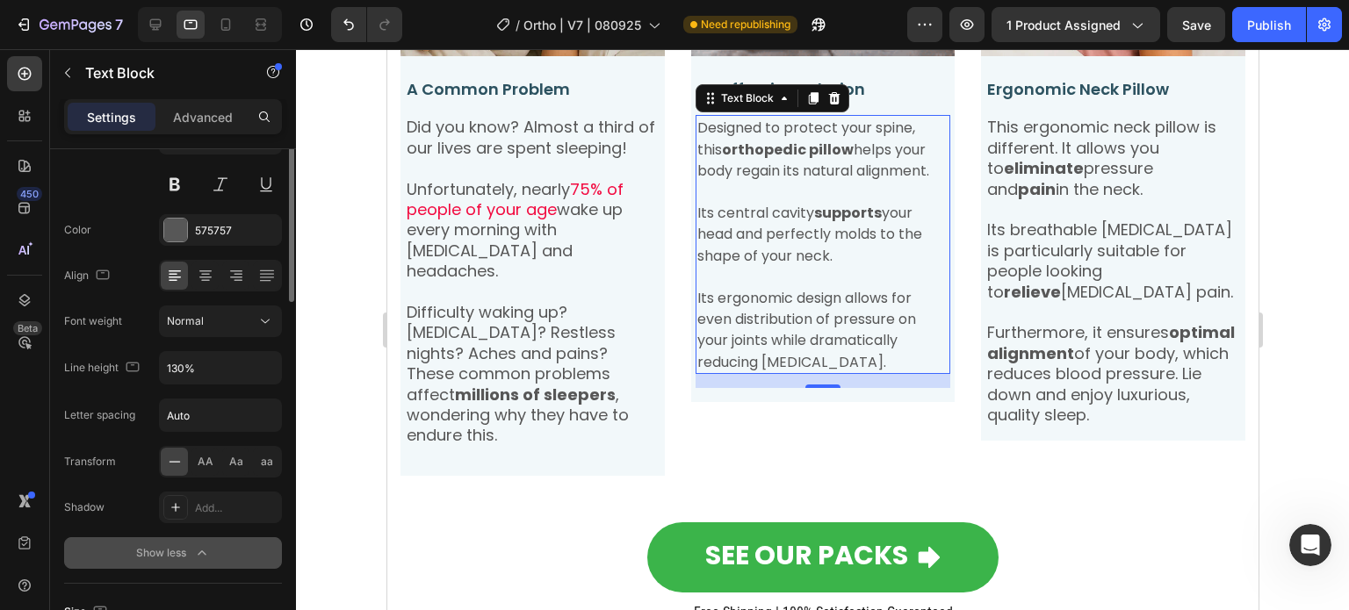
scroll to position [0, 0]
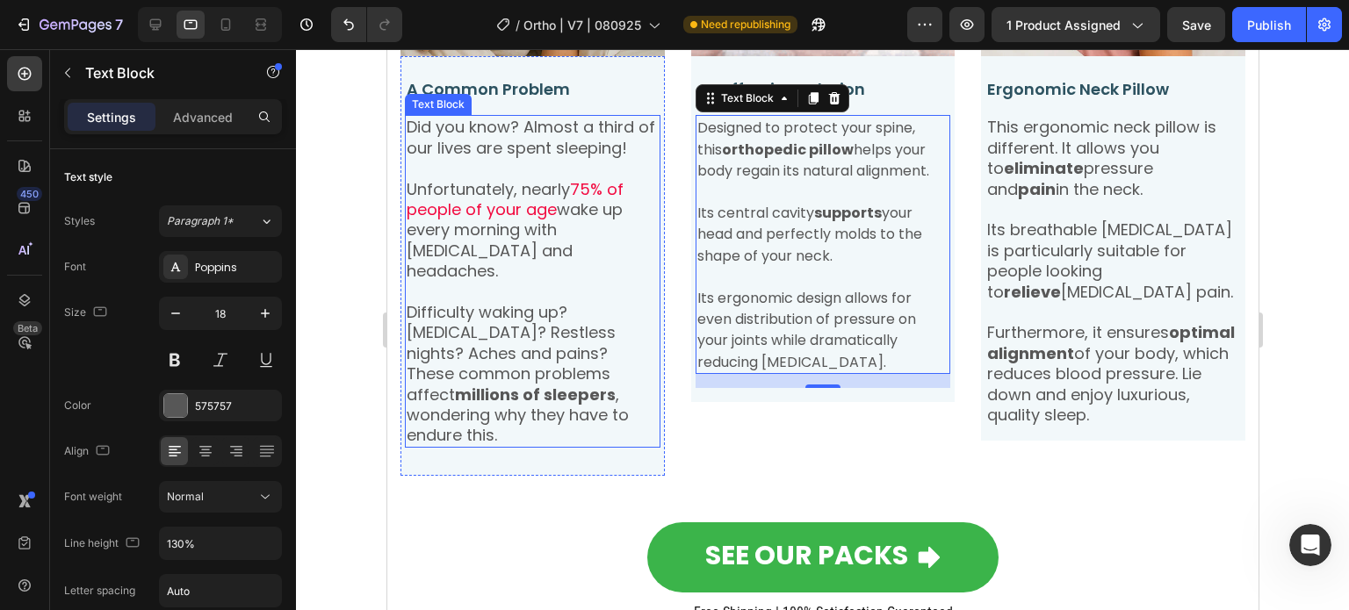
click at [567, 217] on p "Unfortunately, nearly 75% of people of your age wake up every morning with neck…" at bounding box center [532, 230] width 252 height 103
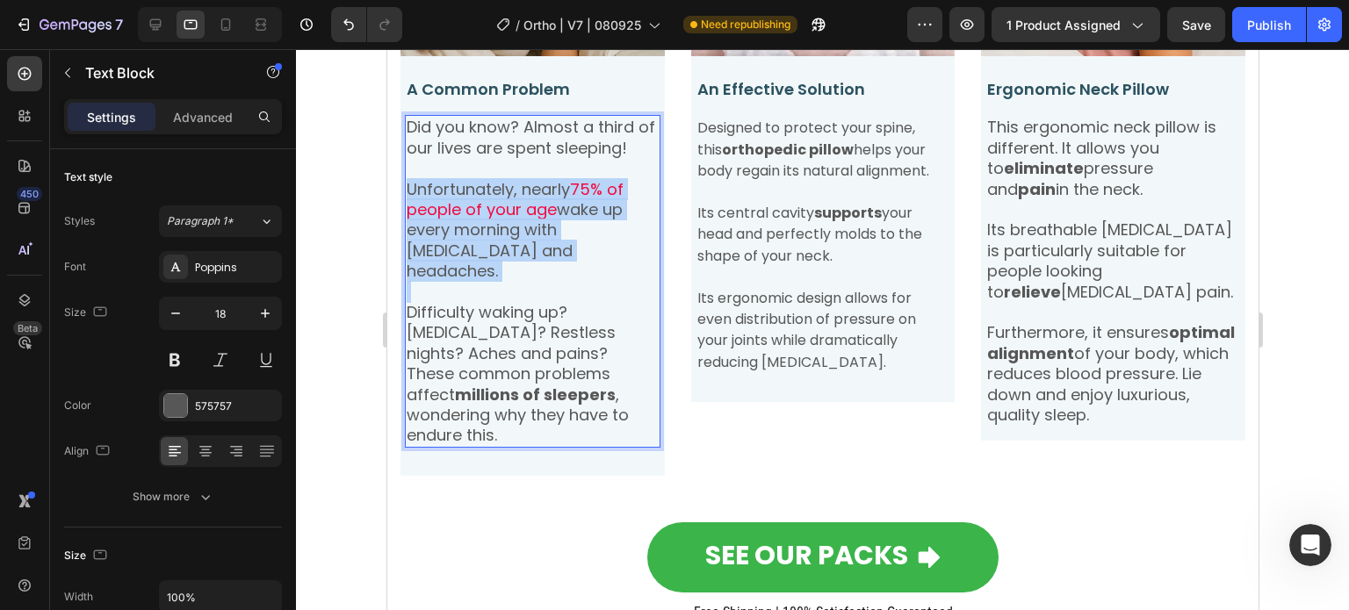
click at [567, 217] on p "Unfortunately, nearly 75% of people of your age wake up every morning with neck…" at bounding box center [532, 230] width 252 height 103
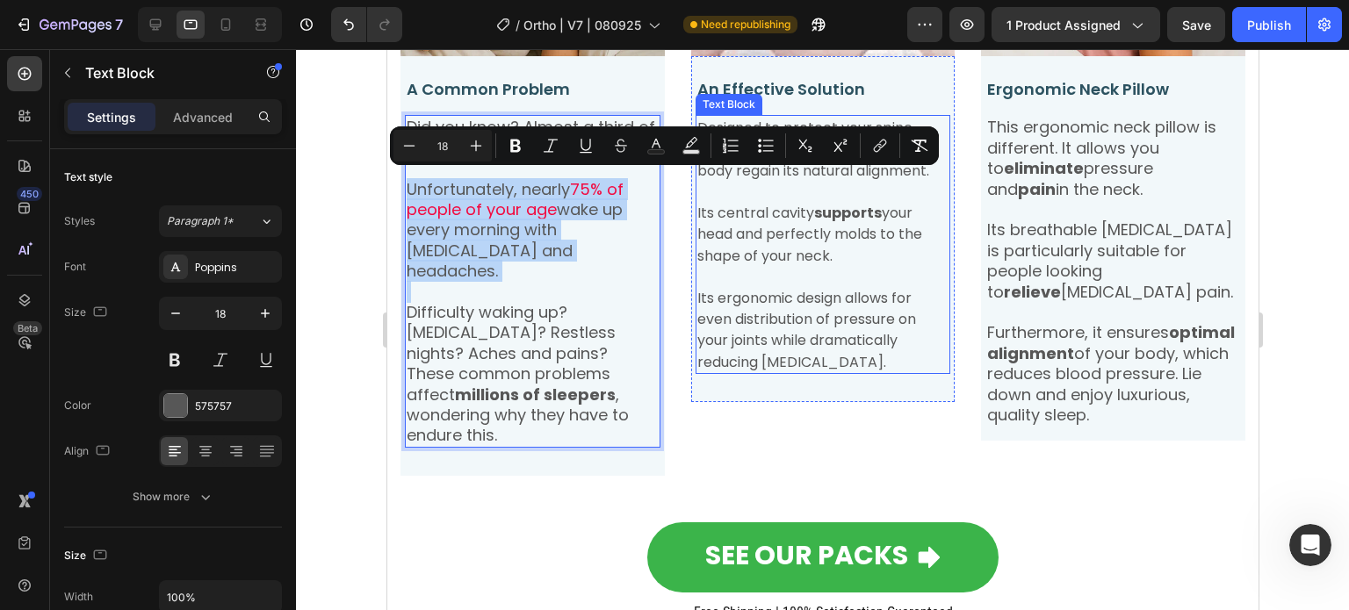
click at [818, 288] on span "Its ergonomic design allows for even distribution of pressure on your joints wh…" at bounding box center [806, 330] width 219 height 84
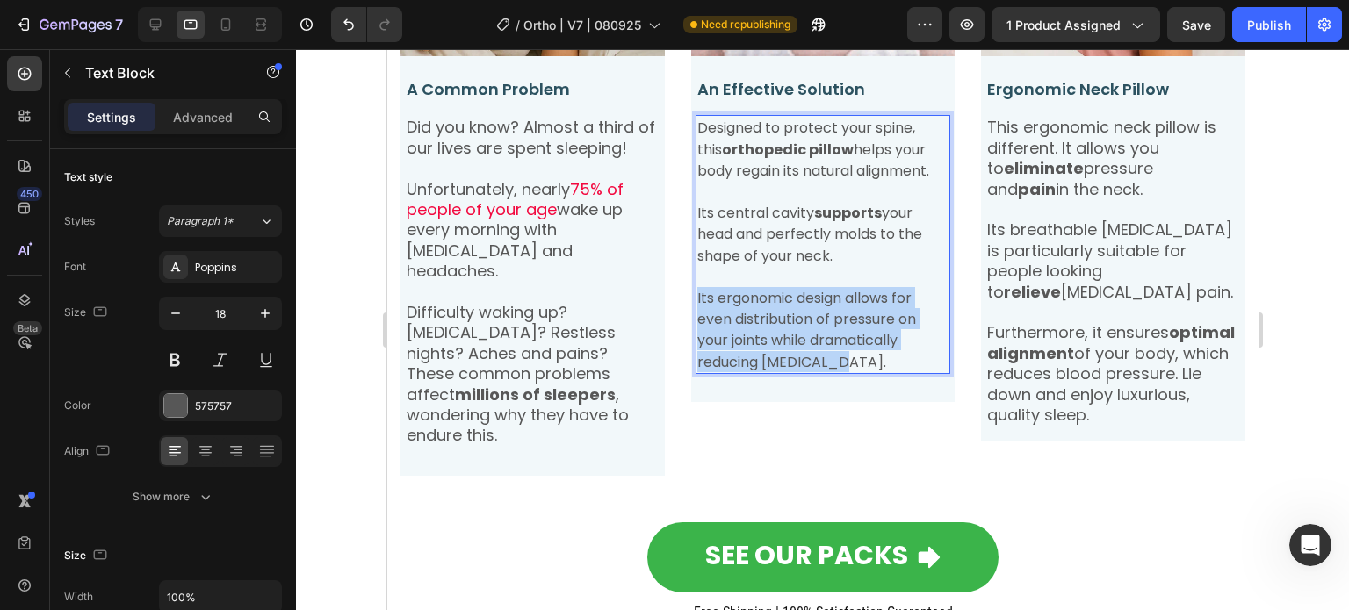
click at [818, 288] on span "Its ergonomic design allows for even distribution of pressure on your joints wh…" at bounding box center [806, 330] width 219 height 84
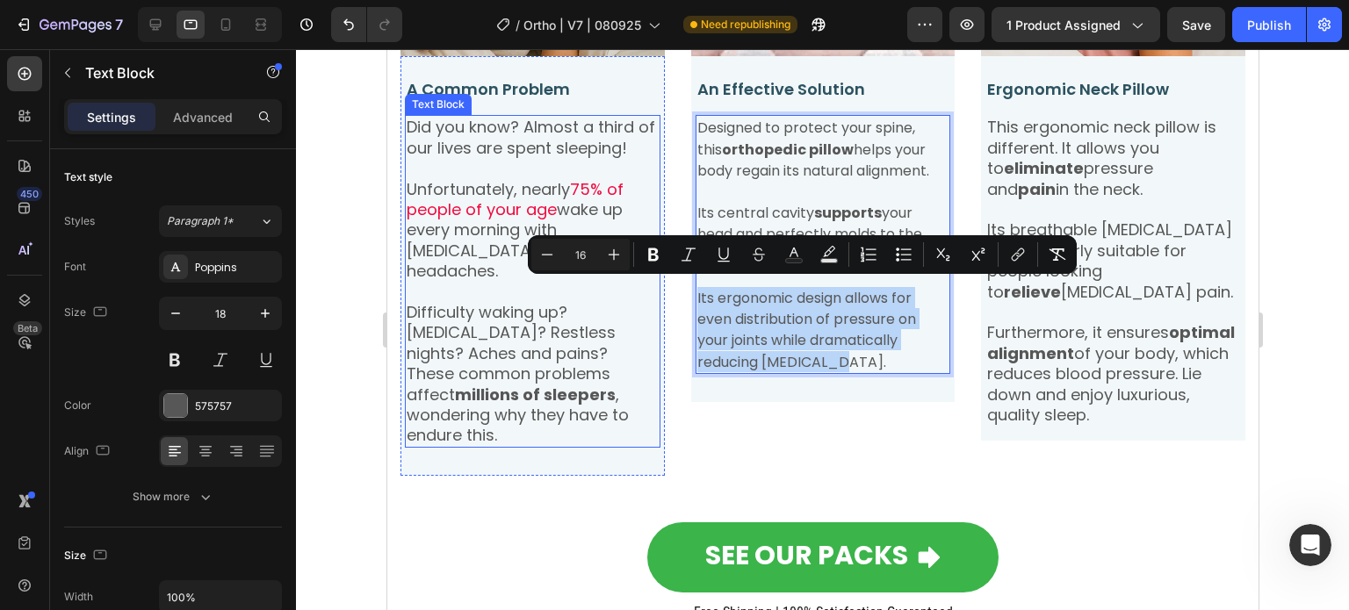
click at [509, 158] on p "Rich Text Editor. Editing area: main" at bounding box center [532, 168] width 252 height 20
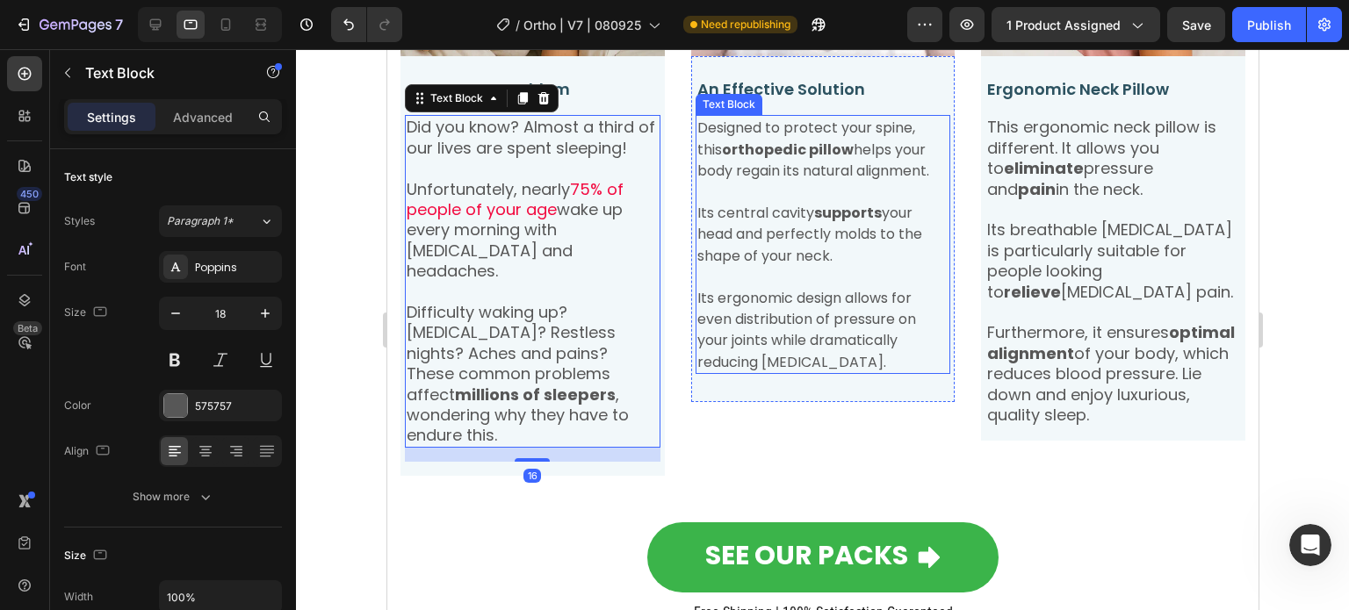
click at [767, 152] on strong "orthopedic pillow" at bounding box center [787, 150] width 132 height 20
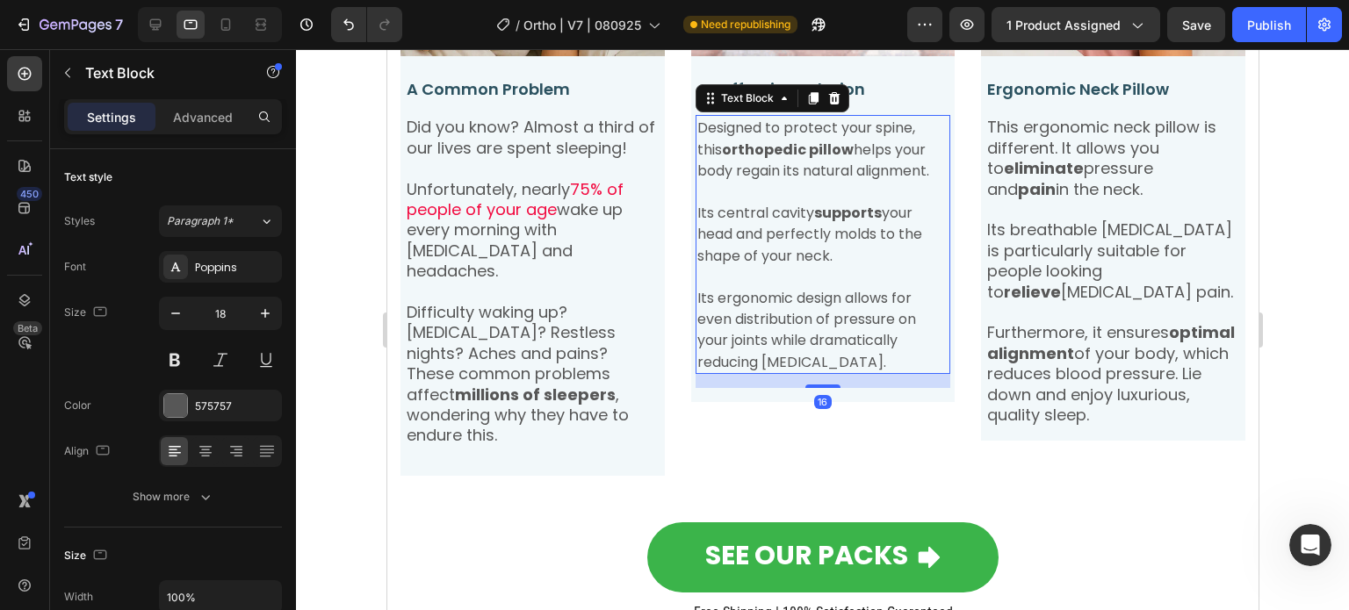
click at [769, 206] on span "Its central cavity supports your head and perfectly molds to the shape of your …" at bounding box center [809, 234] width 225 height 63
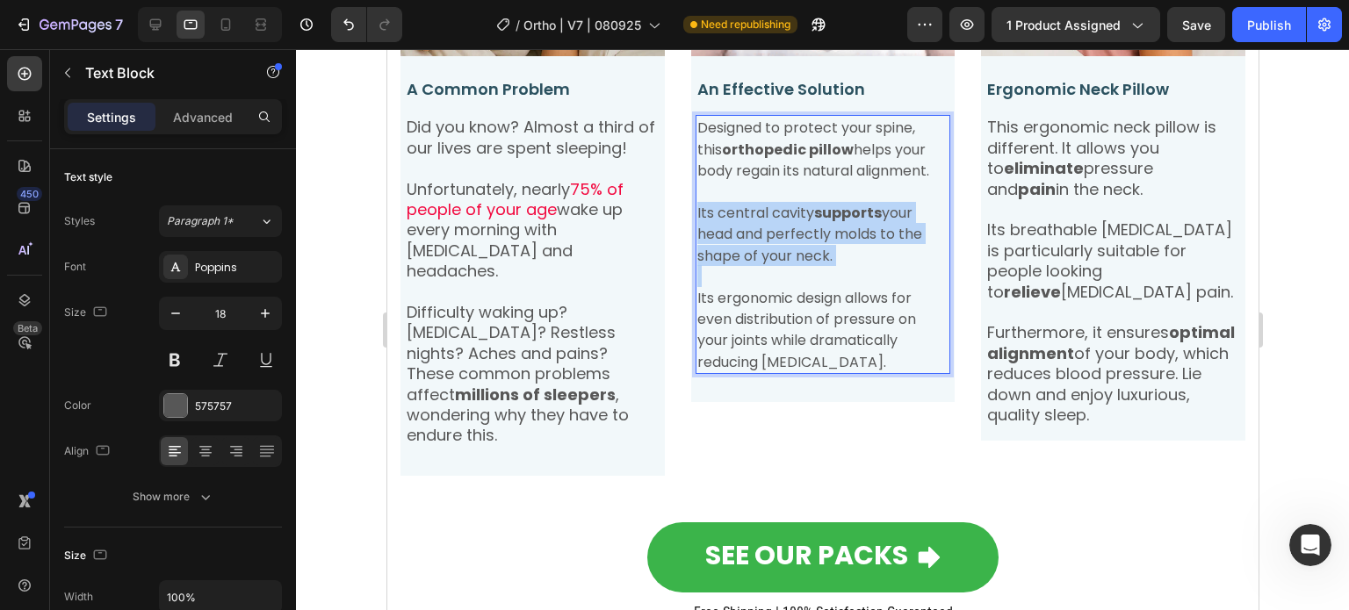
click at [769, 206] on span "Its central cavity supports your head and perfectly molds to the shape of your …" at bounding box center [809, 234] width 225 height 63
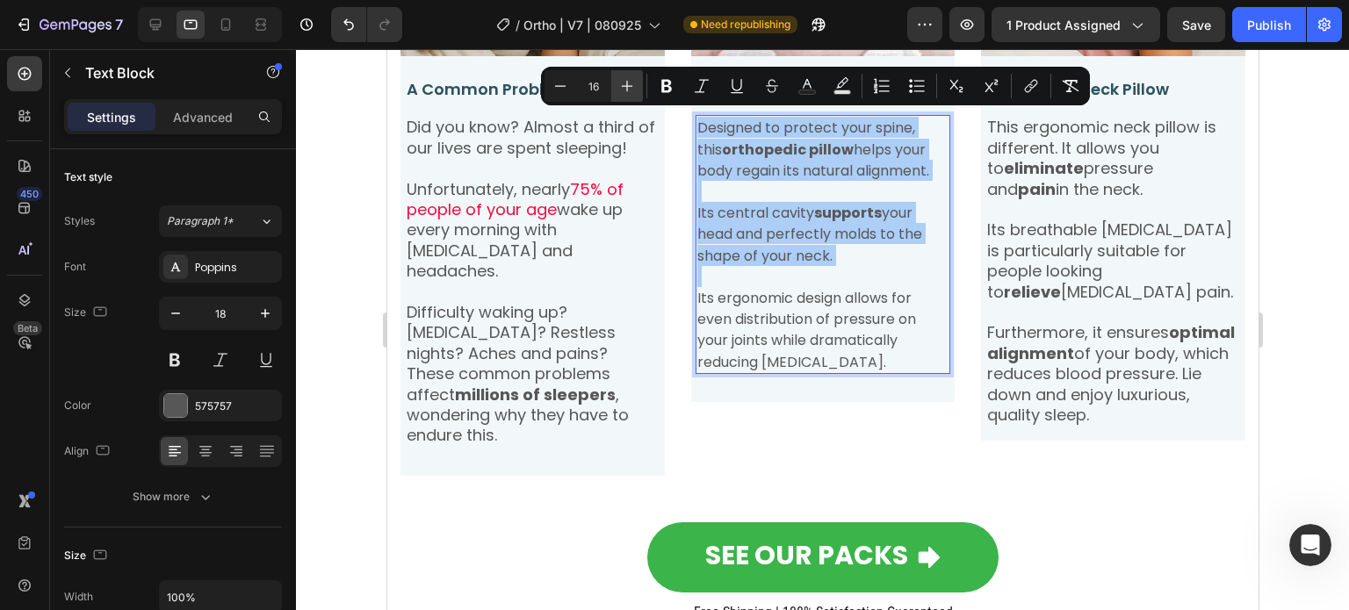
click at [636, 88] on button "Plus" at bounding box center [627, 86] width 32 height 32
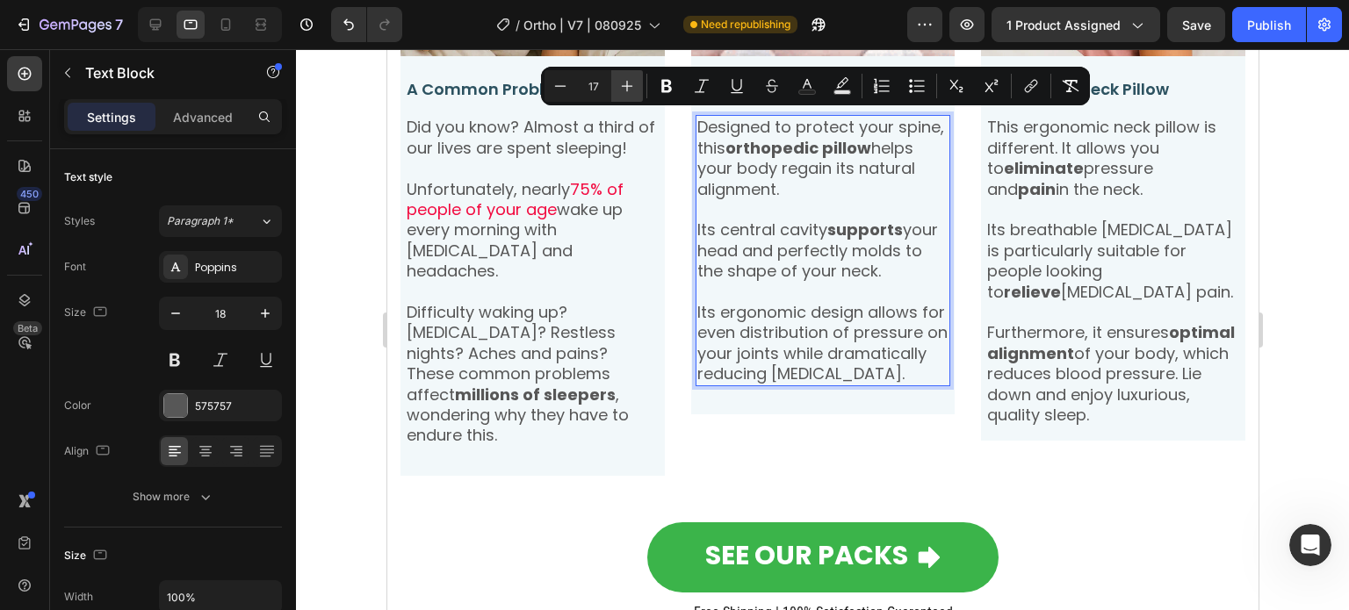
type input "18"
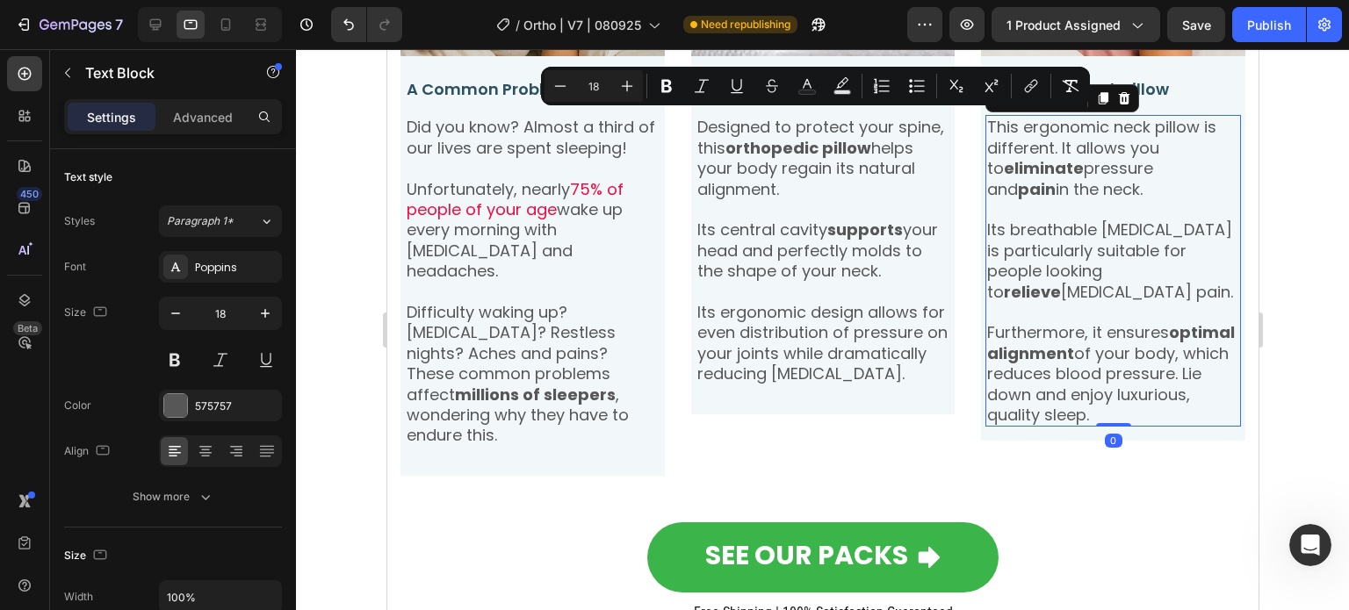
click at [1075, 212] on p "Rich Text Editor. Editing area: main" at bounding box center [1112, 209] width 252 height 20
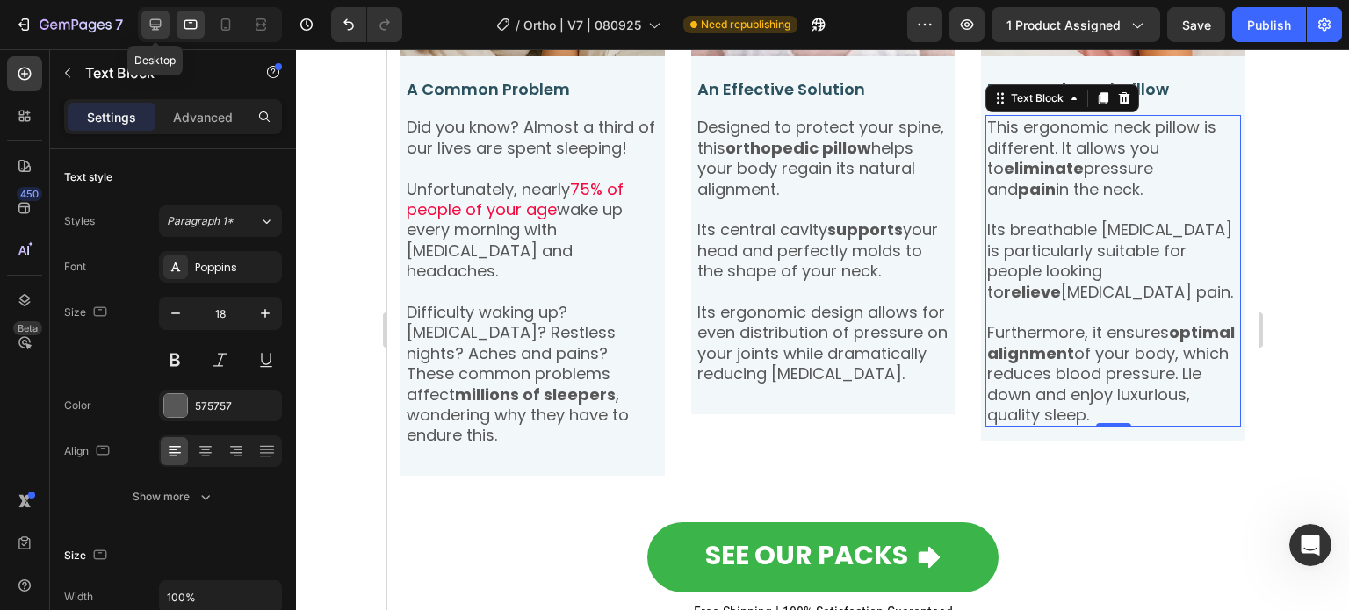
click at [155, 20] on icon at bounding box center [155, 24] width 11 height 11
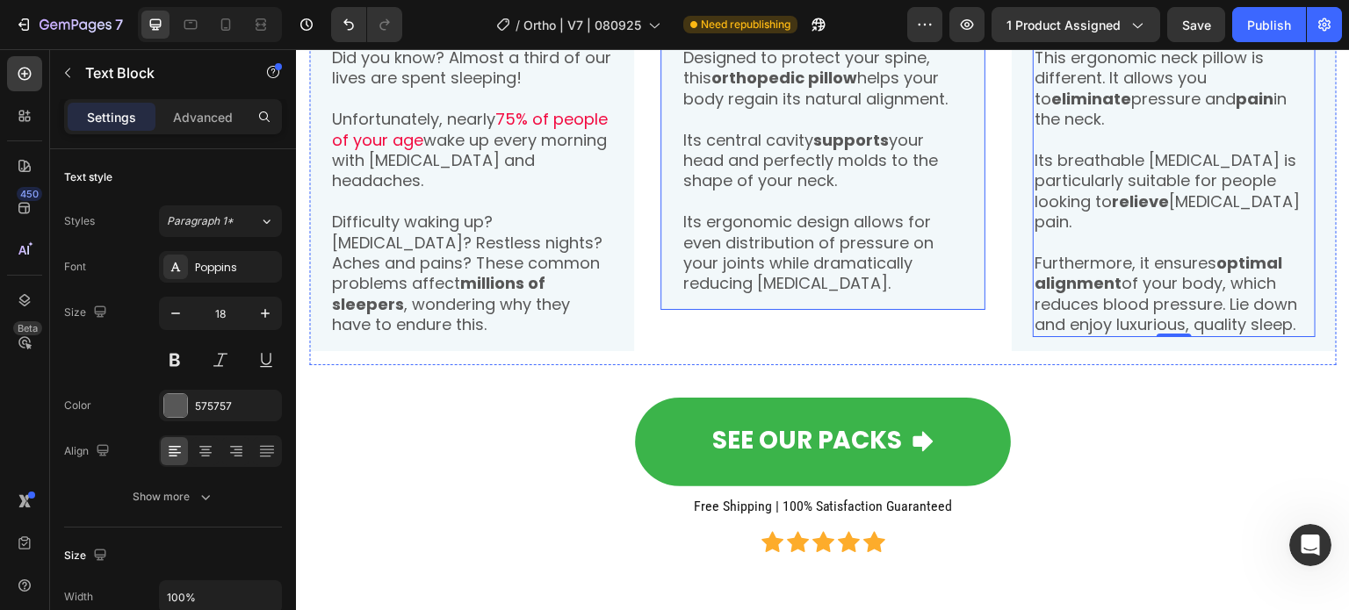
scroll to position [1683, 0]
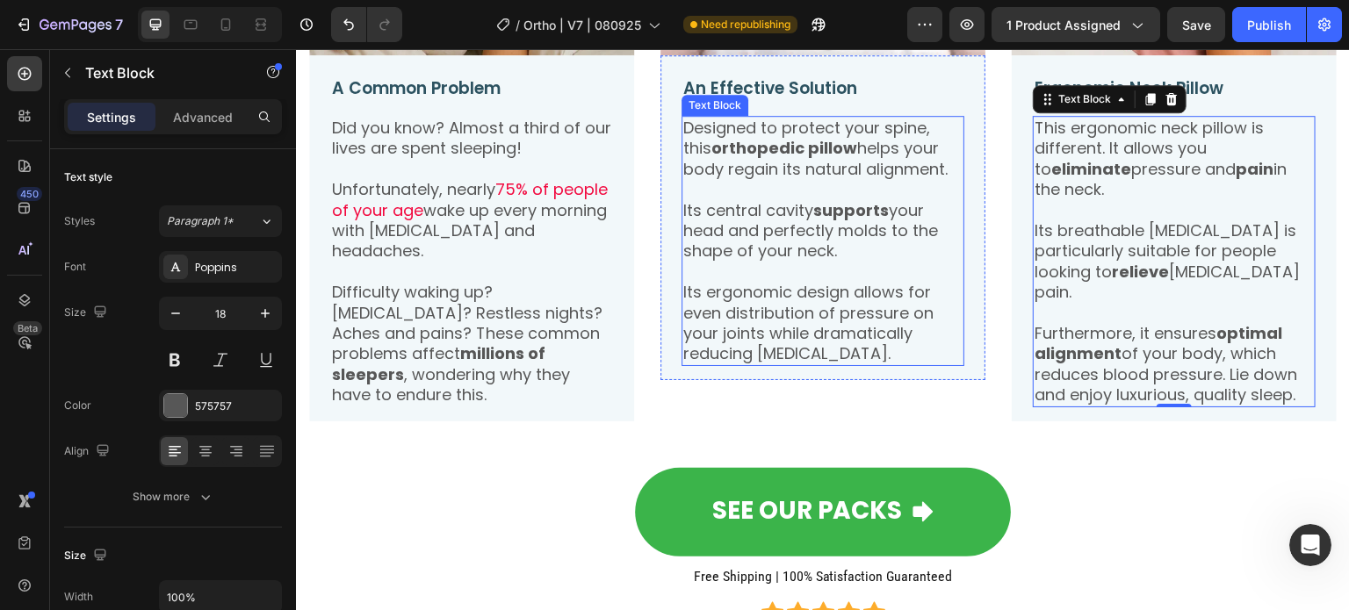
click at [499, 224] on p "Unfortunately, nearly 75% of people of your age wake up every morning with neck…" at bounding box center [471, 220] width 279 height 83
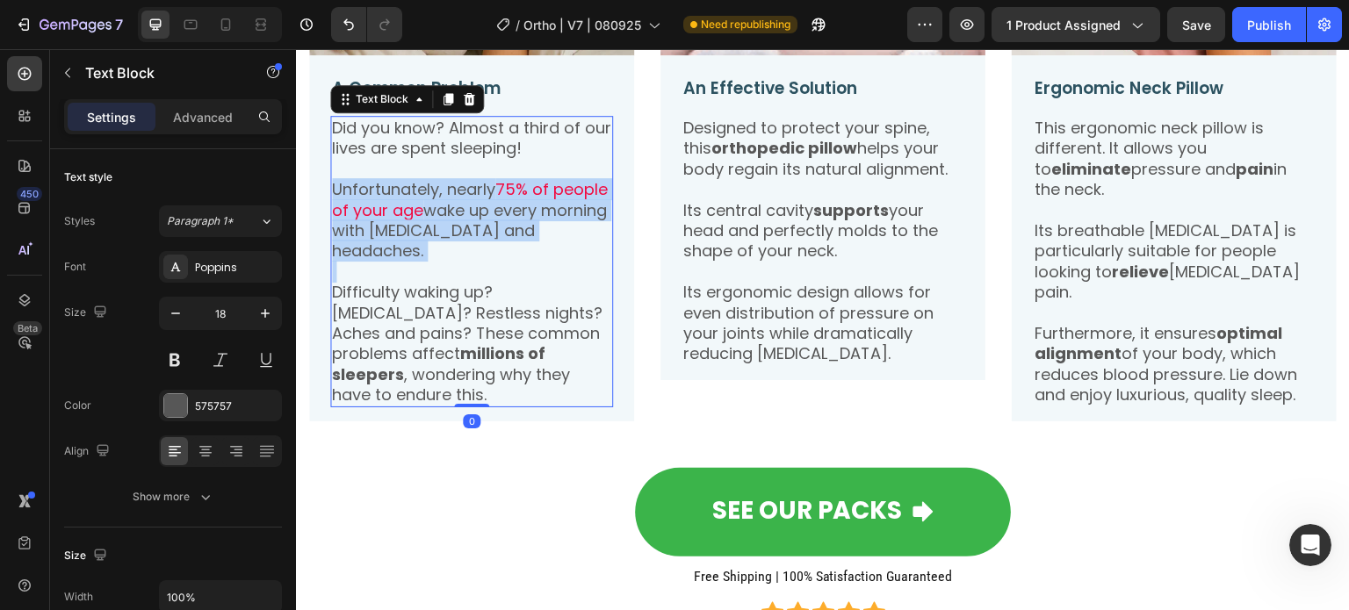
click at [499, 223] on p "Unfortunately, nearly 75% of people of your age wake up every morning with neck…" at bounding box center [471, 220] width 279 height 83
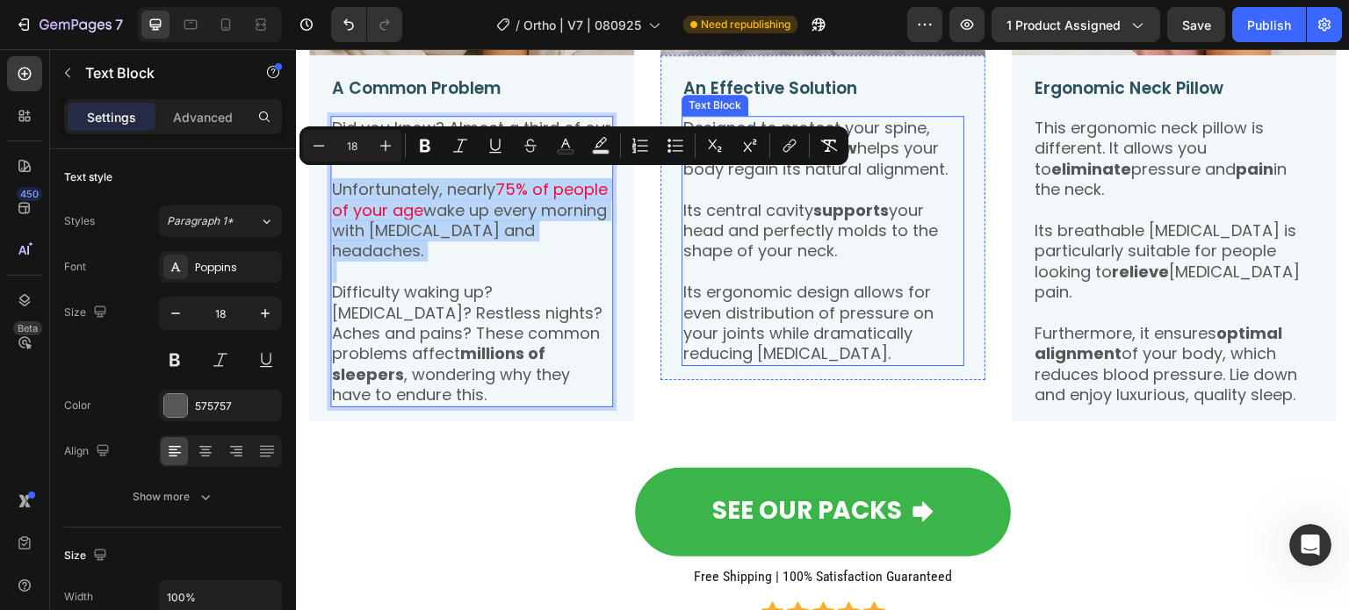
click at [775, 216] on span "Its central cavity supports your head and perfectly molds to the shape of your …" at bounding box center [810, 230] width 255 height 63
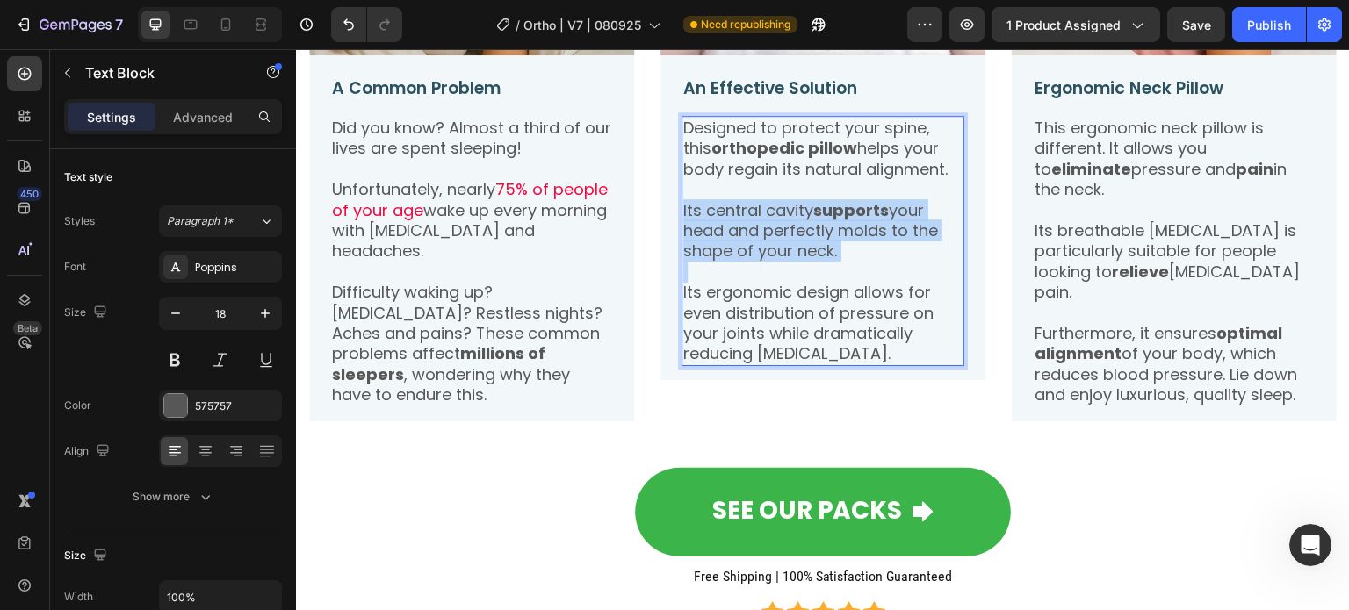
click at [775, 216] on span "Its central cavity supports your head and perfectly molds to the shape of your …" at bounding box center [810, 230] width 255 height 63
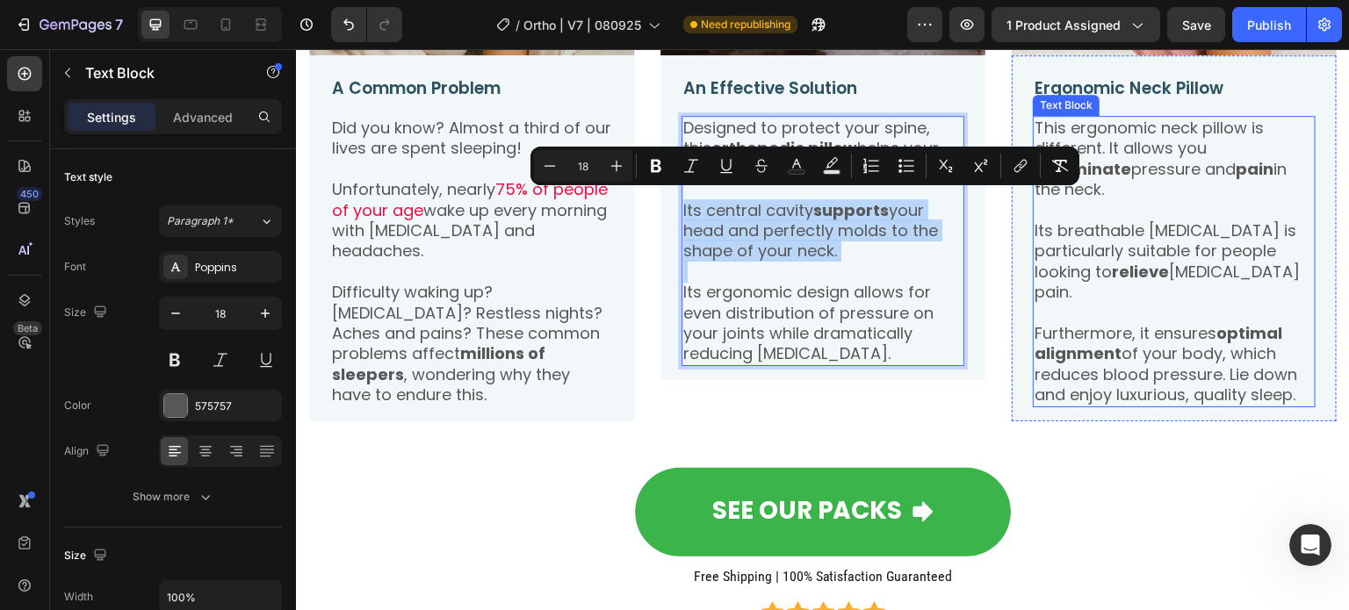
click at [1079, 236] on p "Its breathable memory foam is particularly suitable for people looking to relie…" at bounding box center [1174, 261] width 279 height 83
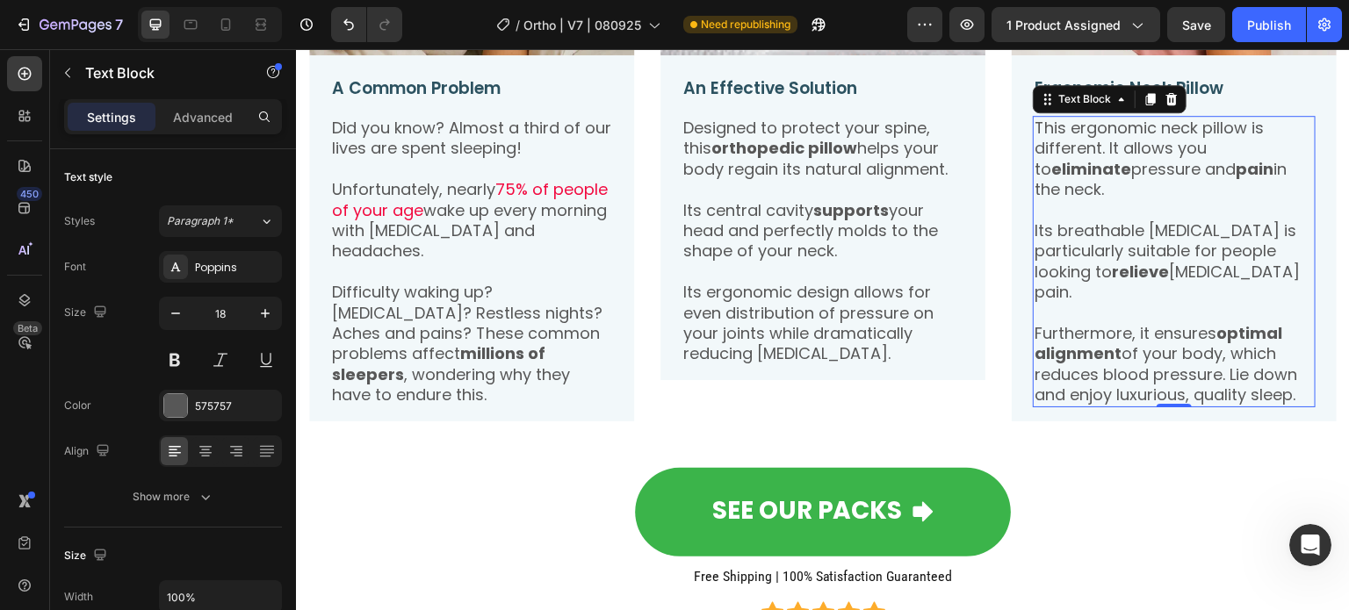
click at [1155, 323] on p "Furthermore, it ensures optimal alignment of your body, which reduces blood pre…" at bounding box center [1174, 364] width 279 height 83
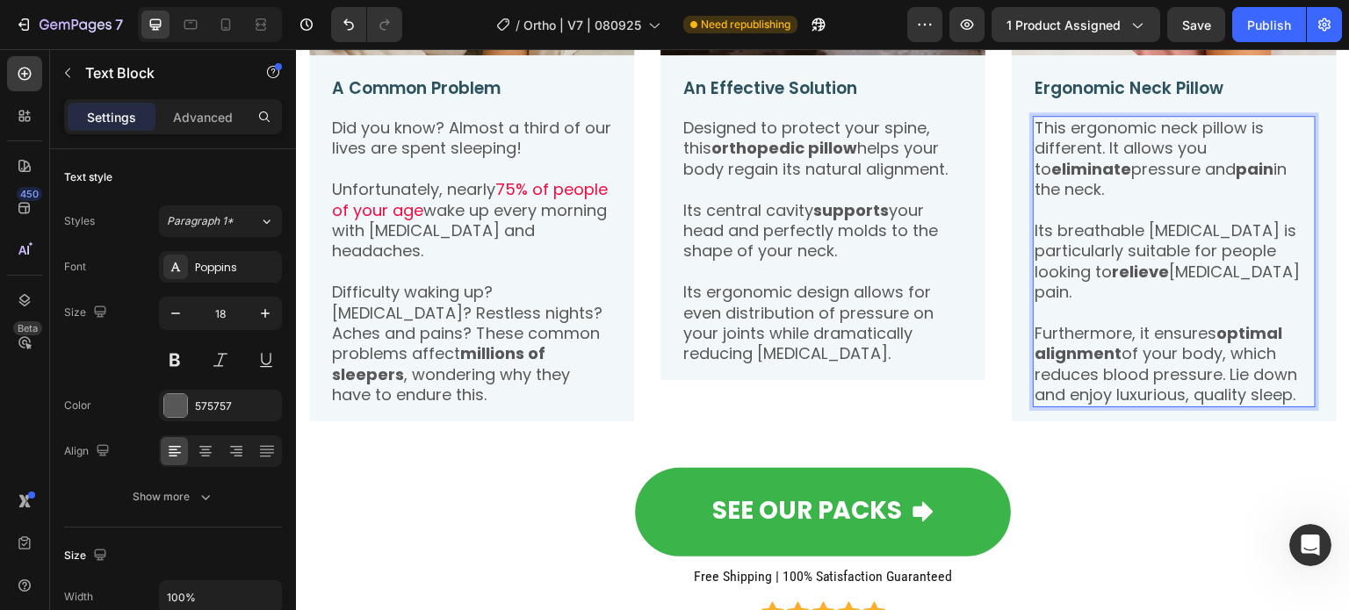
click at [1155, 323] on p "Furthermore, it ensures optimal alignment of your body, which reduces blood pre…" at bounding box center [1174, 364] width 279 height 83
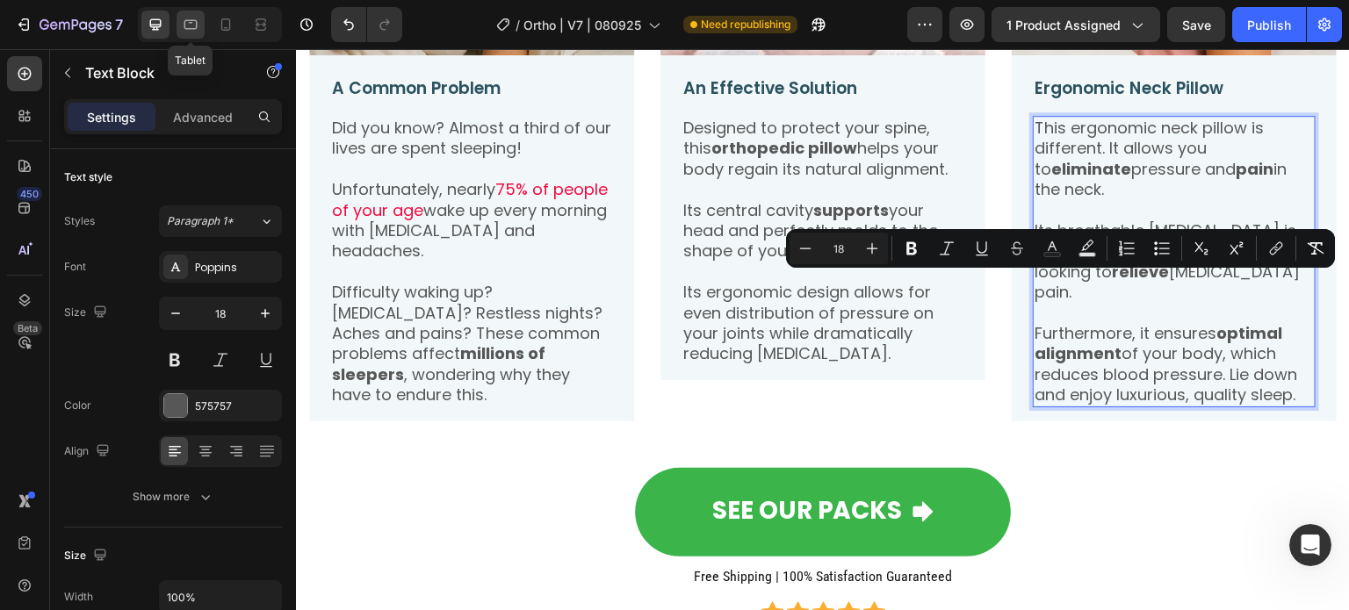
click at [186, 23] on icon at bounding box center [191, 25] width 18 height 18
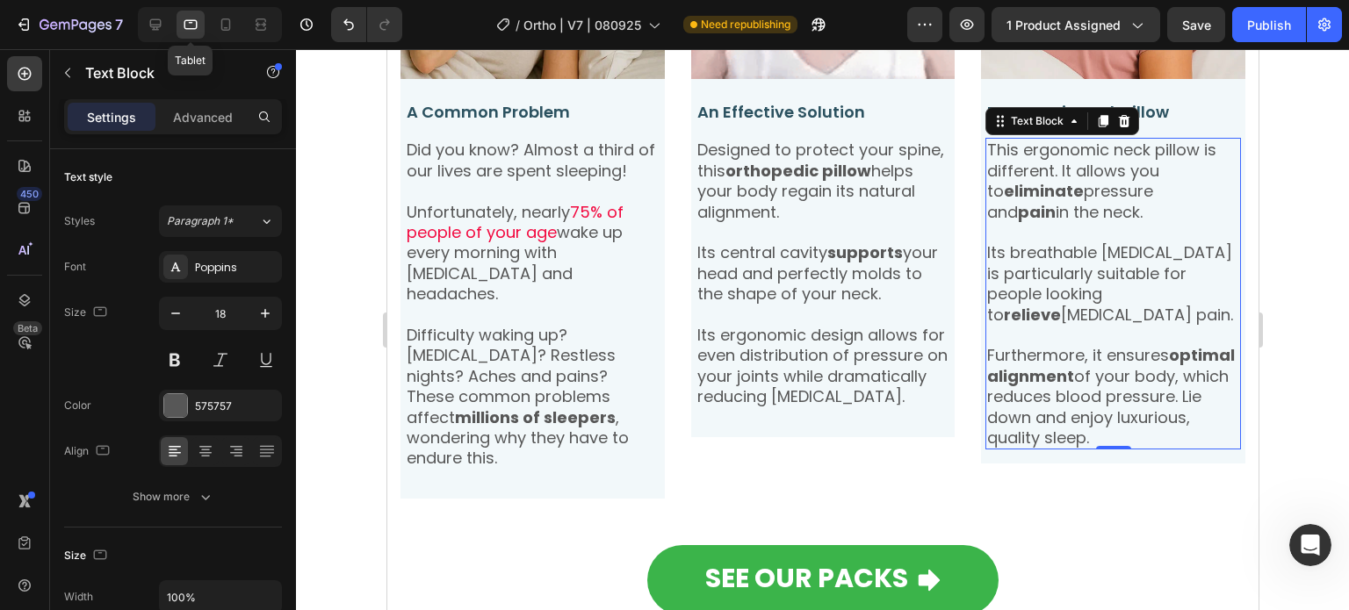
scroll to position [1706, 0]
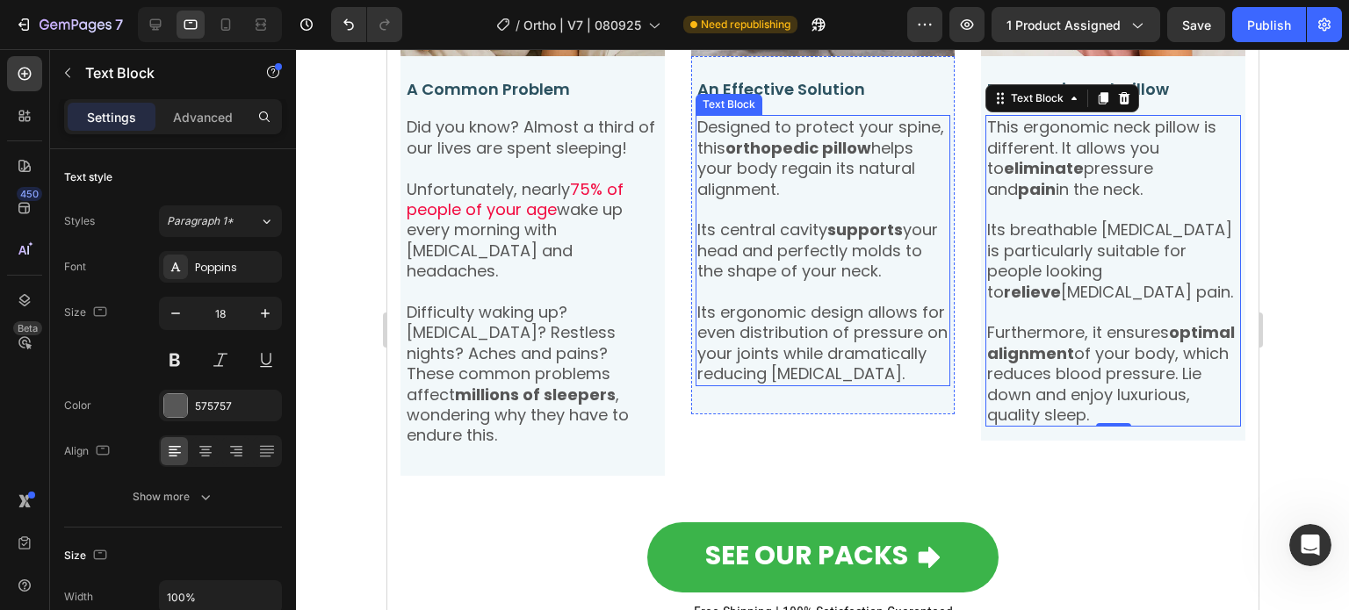
click at [766, 235] on span "Its central cavity supports your head and perfectly molds to the shape of your …" at bounding box center [817, 250] width 241 height 63
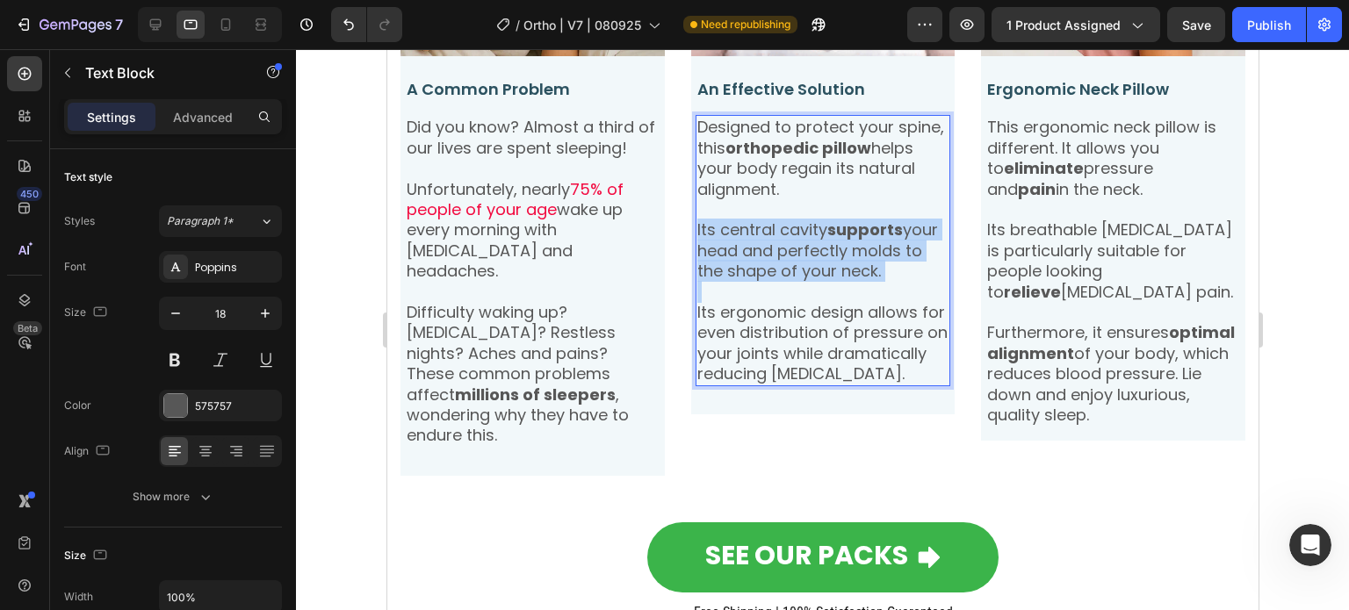
click at [766, 235] on span "Its central cavity supports your head and perfectly molds to the shape of your …" at bounding box center [817, 250] width 241 height 63
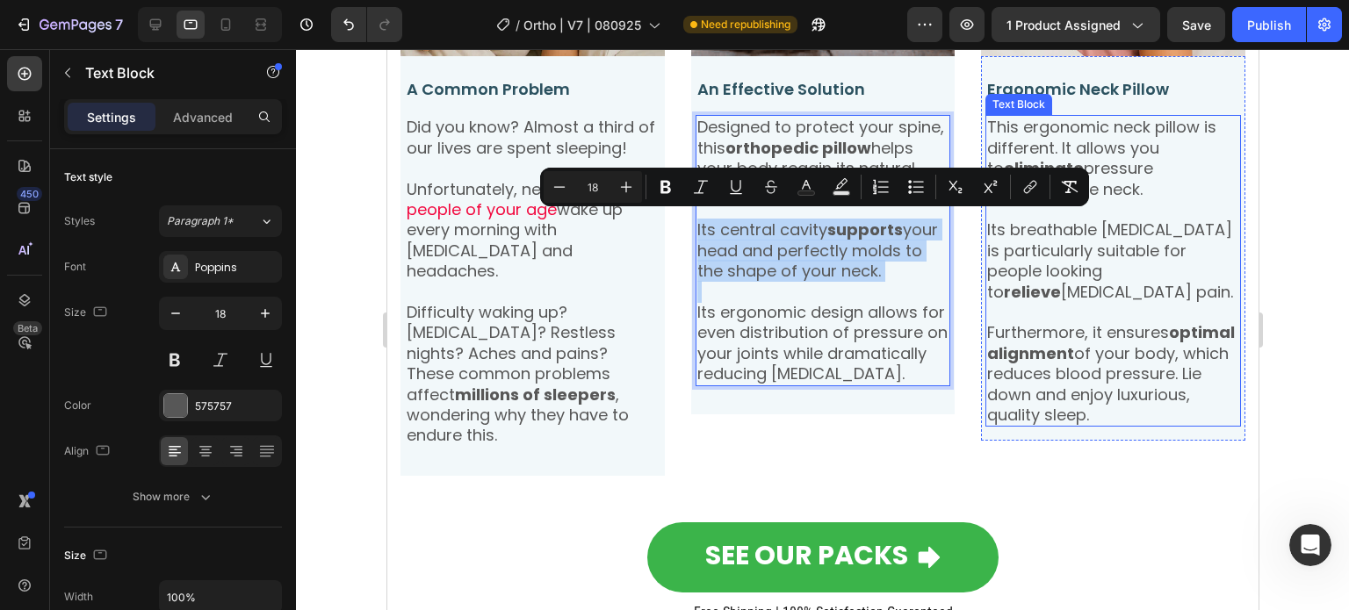
click at [1029, 269] on p "Its breathable memory foam is particularly suitable for people looking to relie…" at bounding box center [1112, 261] width 252 height 83
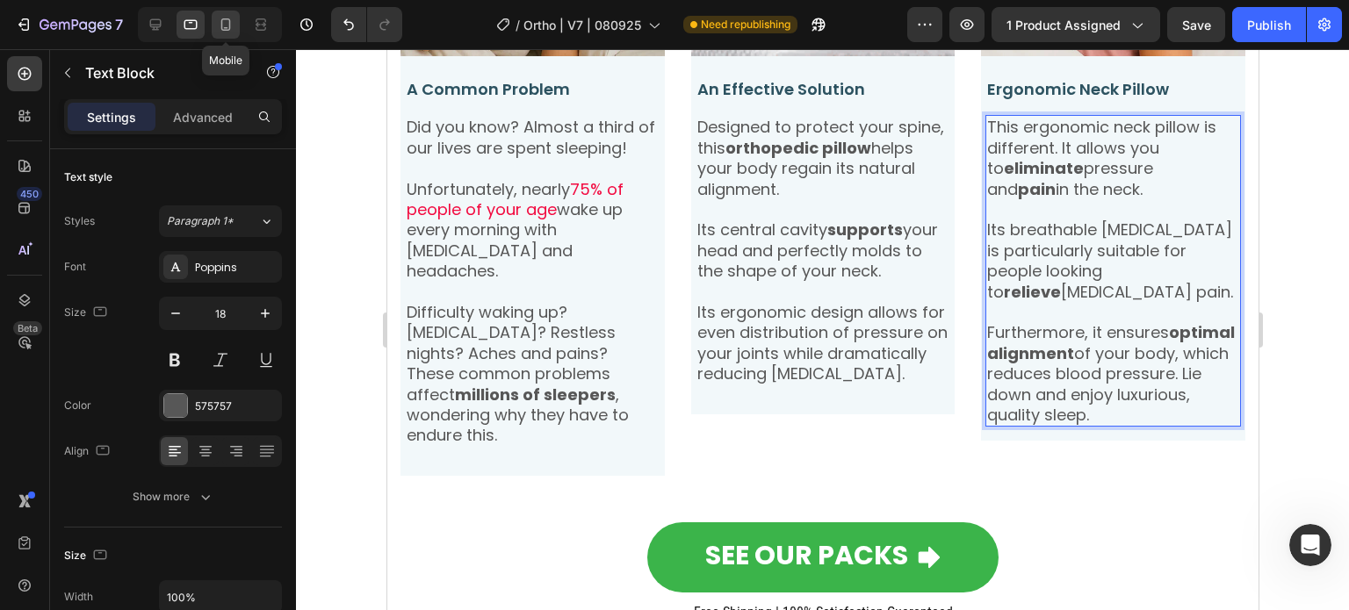
click at [228, 25] on icon at bounding box center [226, 24] width 10 height 12
type input "16"
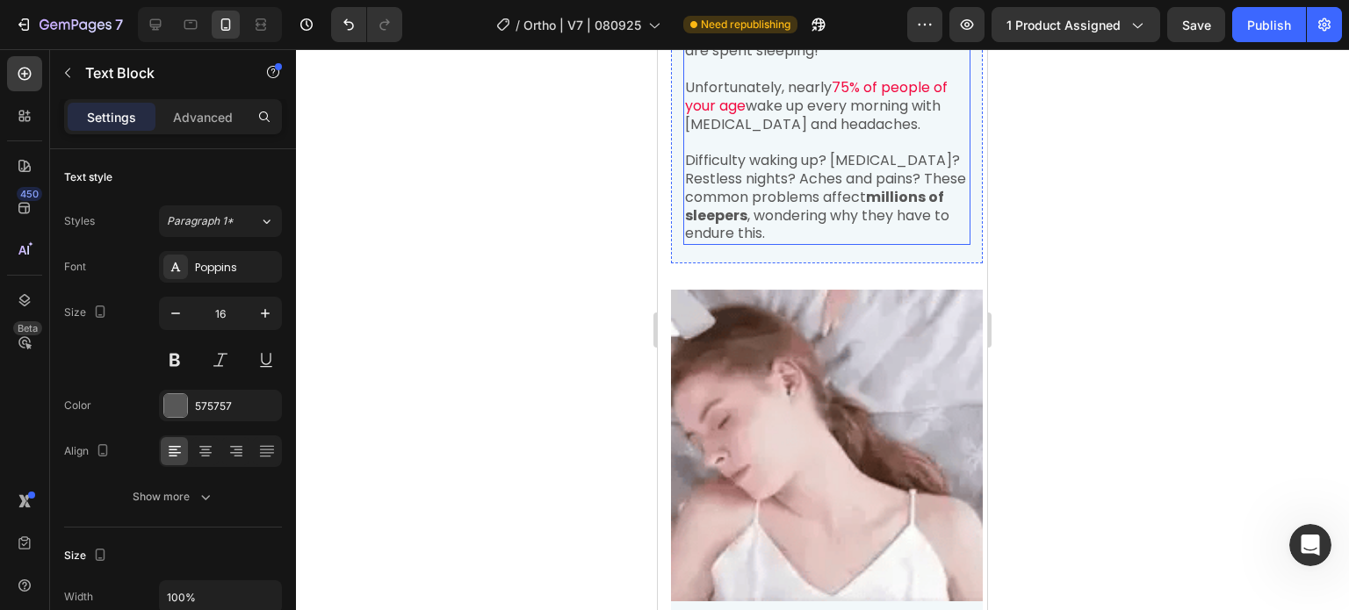
click at [758, 162] on p "Difficulty waking up? Neck pain? Restless nights? Aches and pains? These common…" at bounding box center [827, 197] width 284 height 91
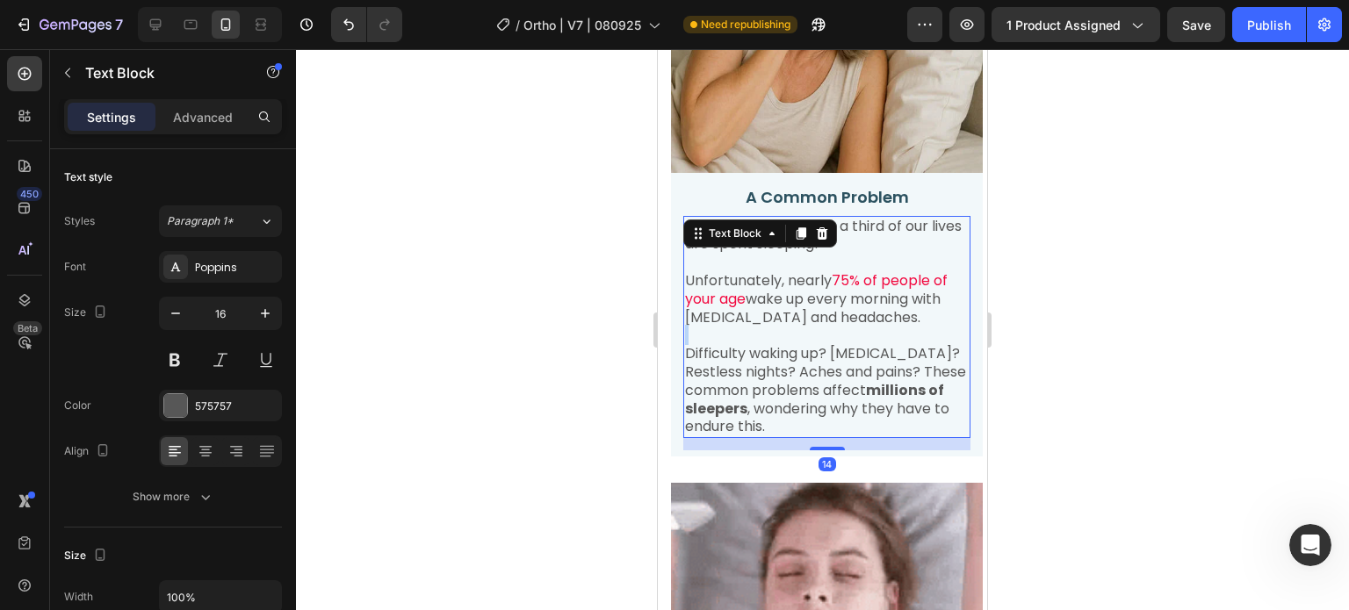
click at [758, 173] on div "A Common Problem Text Block Did you know? Almost a third of our lives are spent…" at bounding box center [827, 315] width 312 height 284
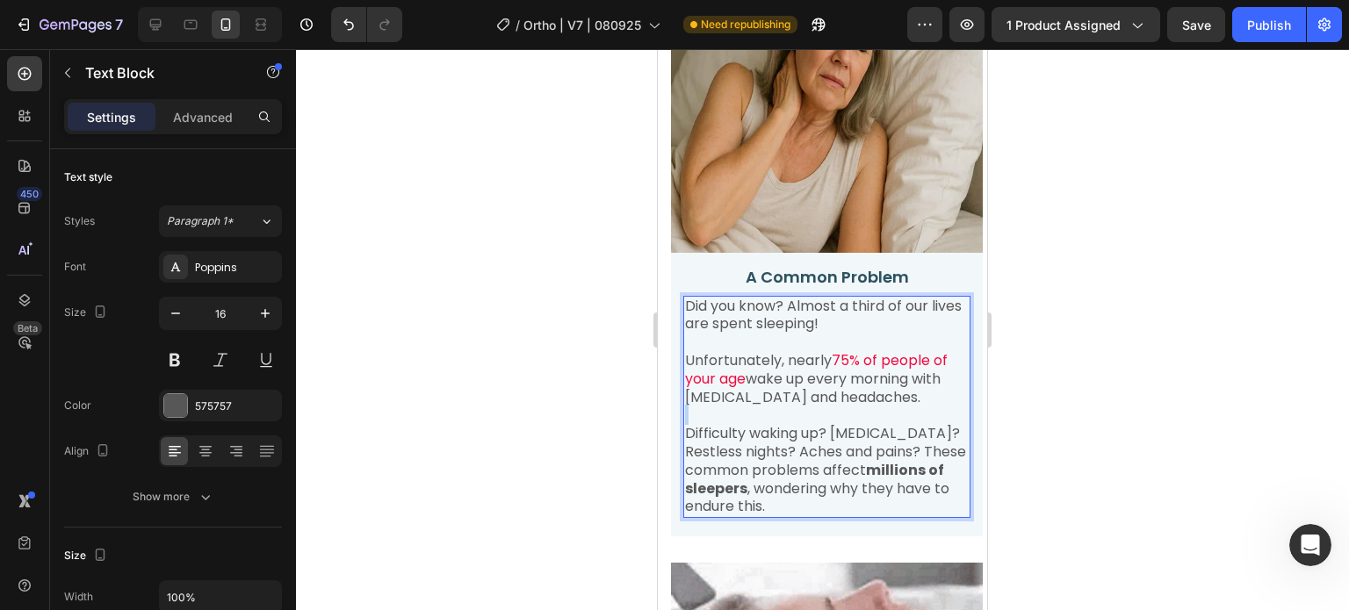
scroll to position [1266, 0]
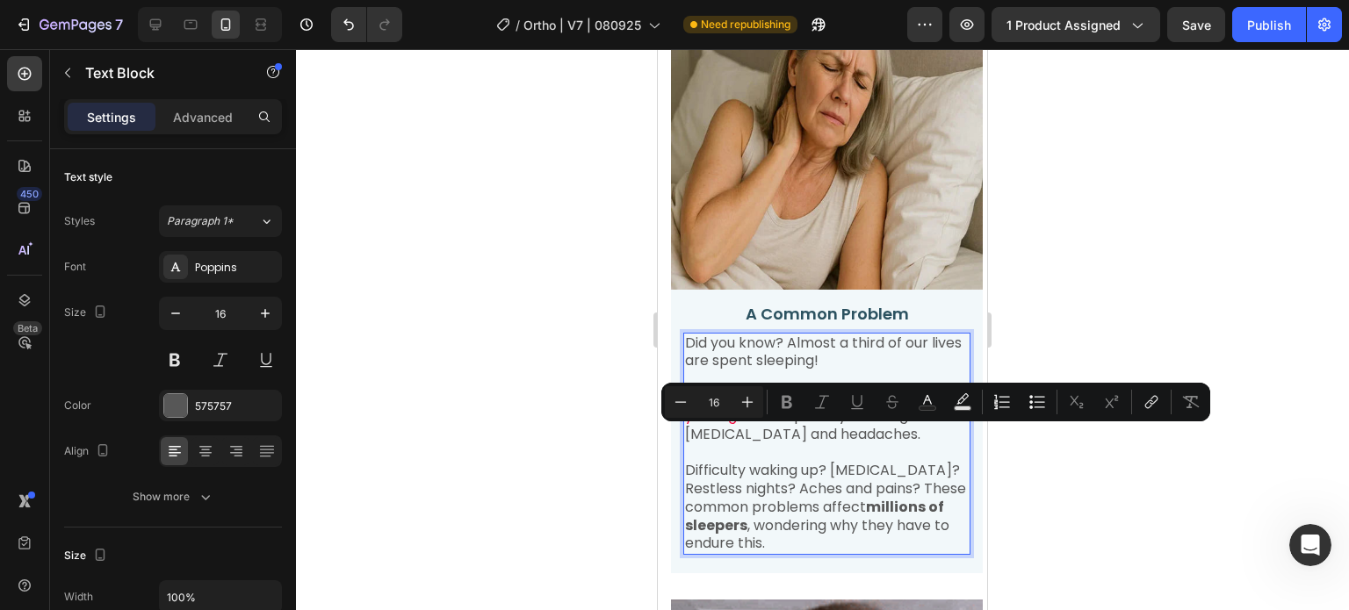
click at [734, 335] on p "Did you know? Almost a third of our lives are spent sleeping!" at bounding box center [827, 353] width 284 height 37
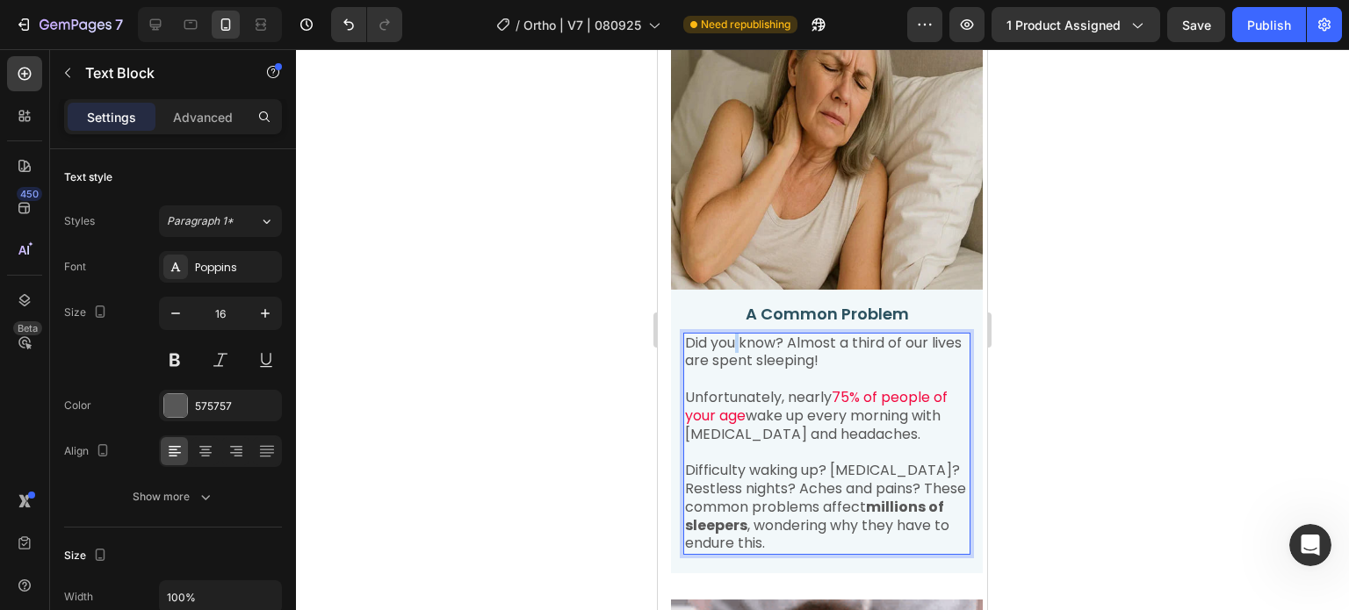
click at [734, 335] on p "Did you know? Almost a third of our lives are spent sleeping!" at bounding box center [827, 353] width 284 height 37
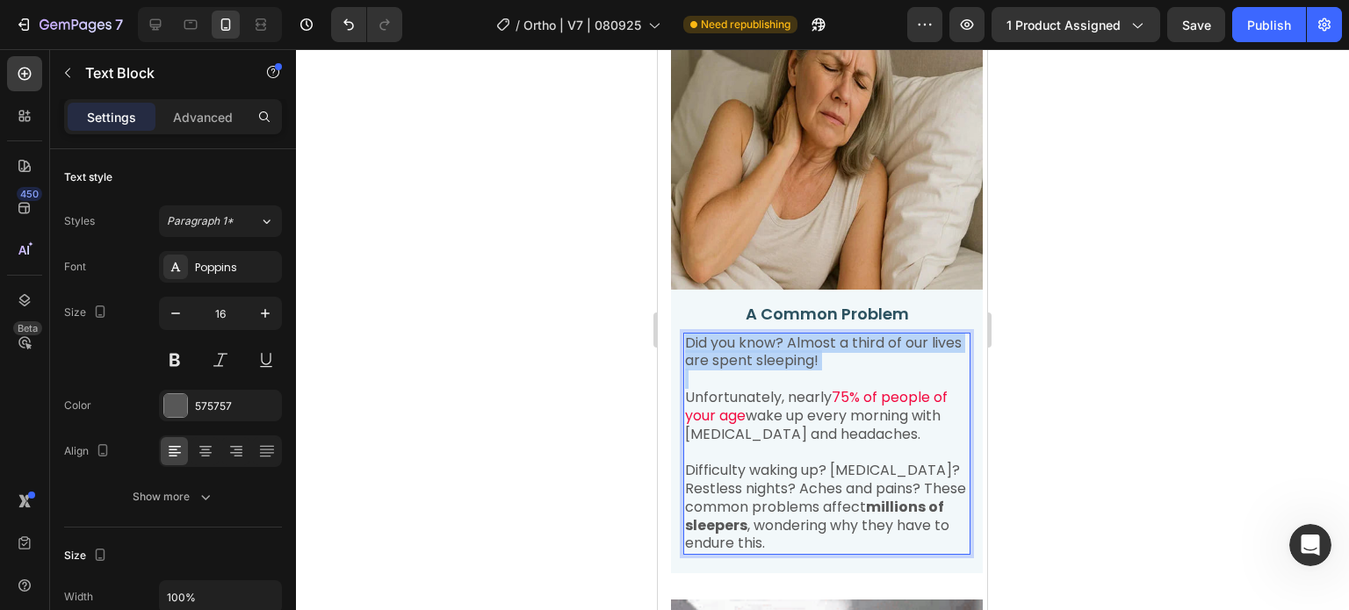
click at [734, 335] on p "Did you know? Almost a third of our lives are spent sleeping!" at bounding box center [827, 353] width 284 height 37
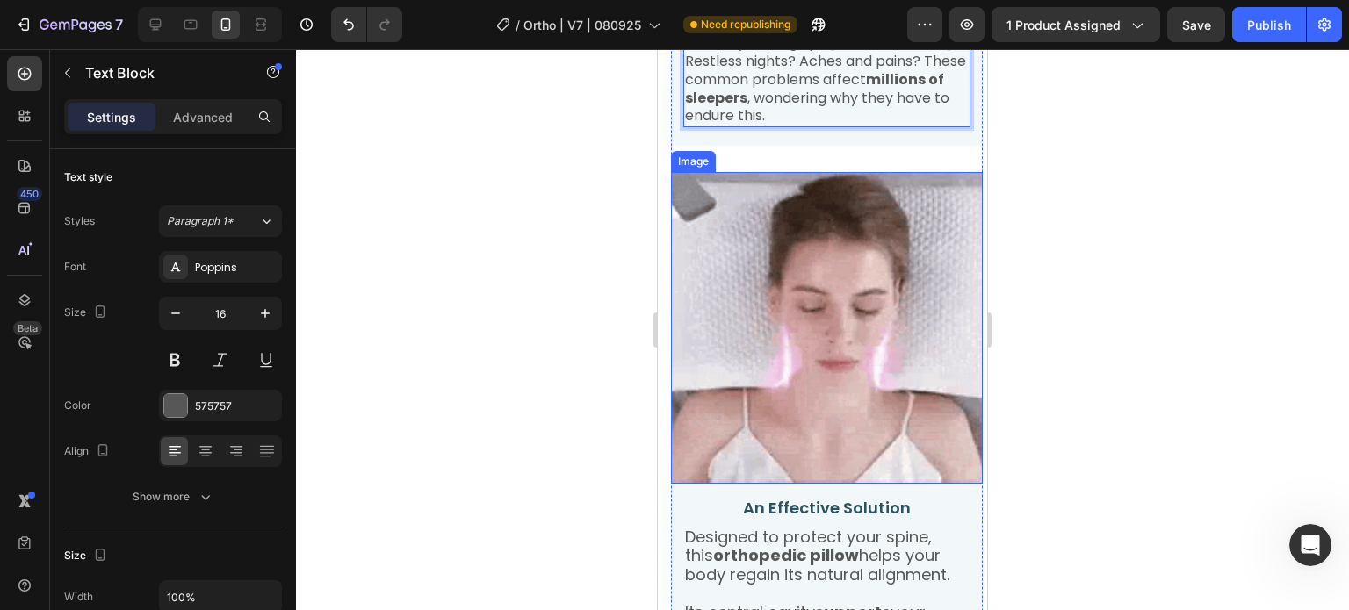
scroll to position [1793, 0]
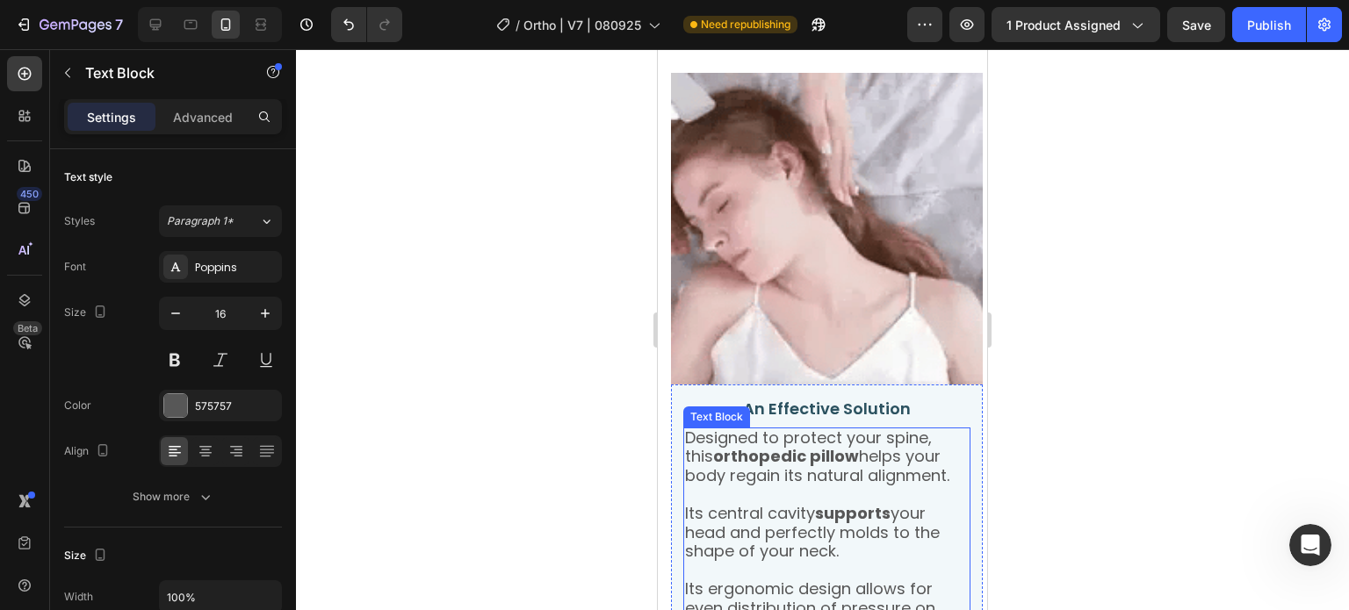
click at [728, 448] on span "Designed to protect your spine, this orthopedic pillow helps your body regain i…" at bounding box center [817, 457] width 264 height 61
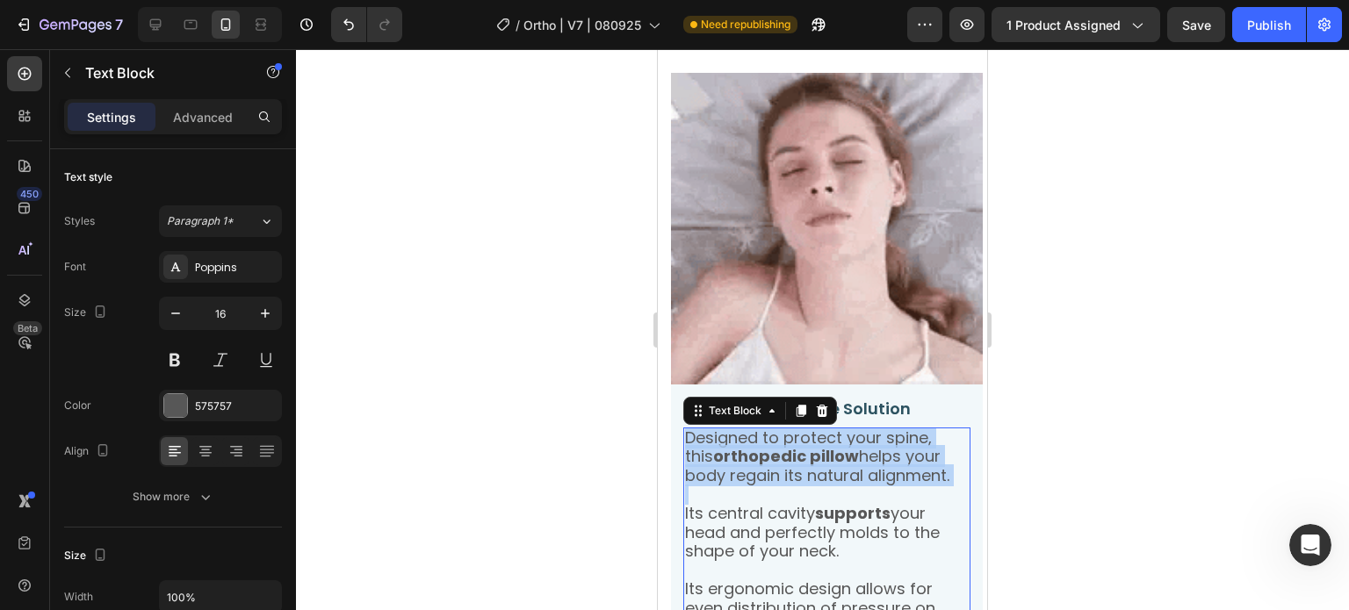
click at [728, 447] on span "Designed to protect your spine, this orthopedic pillow helps your body regain i…" at bounding box center [817, 457] width 264 height 61
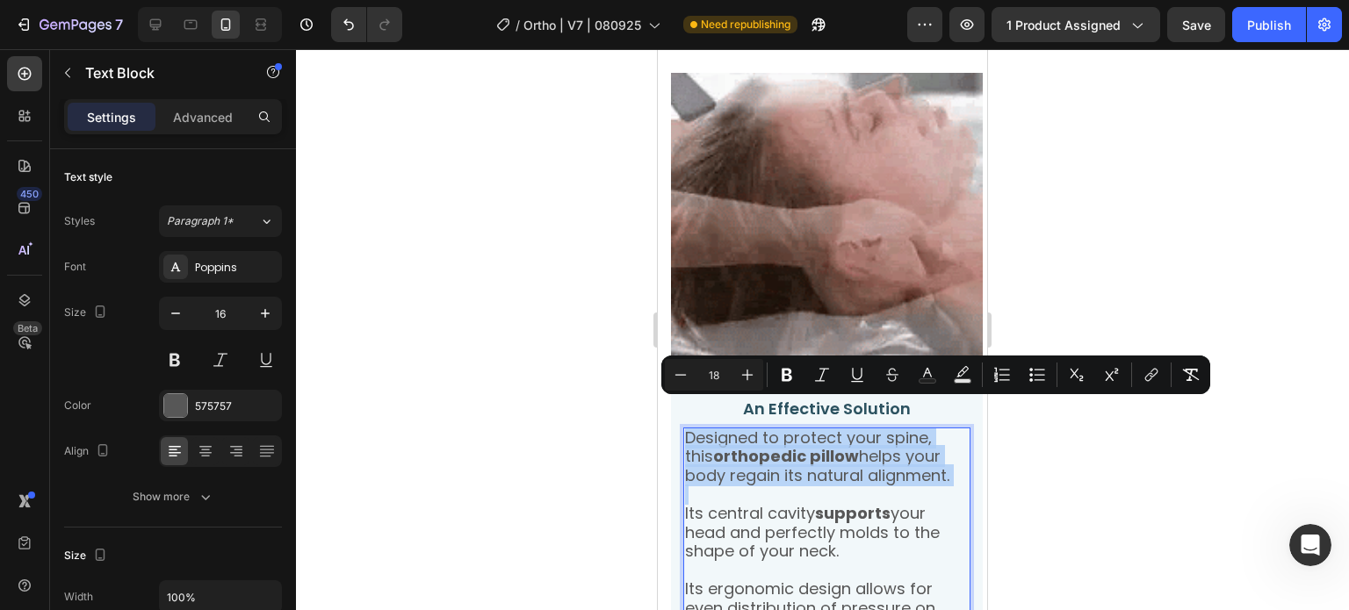
scroll to position [1530, 0]
